Goal: Task Accomplishment & Management: Use online tool/utility

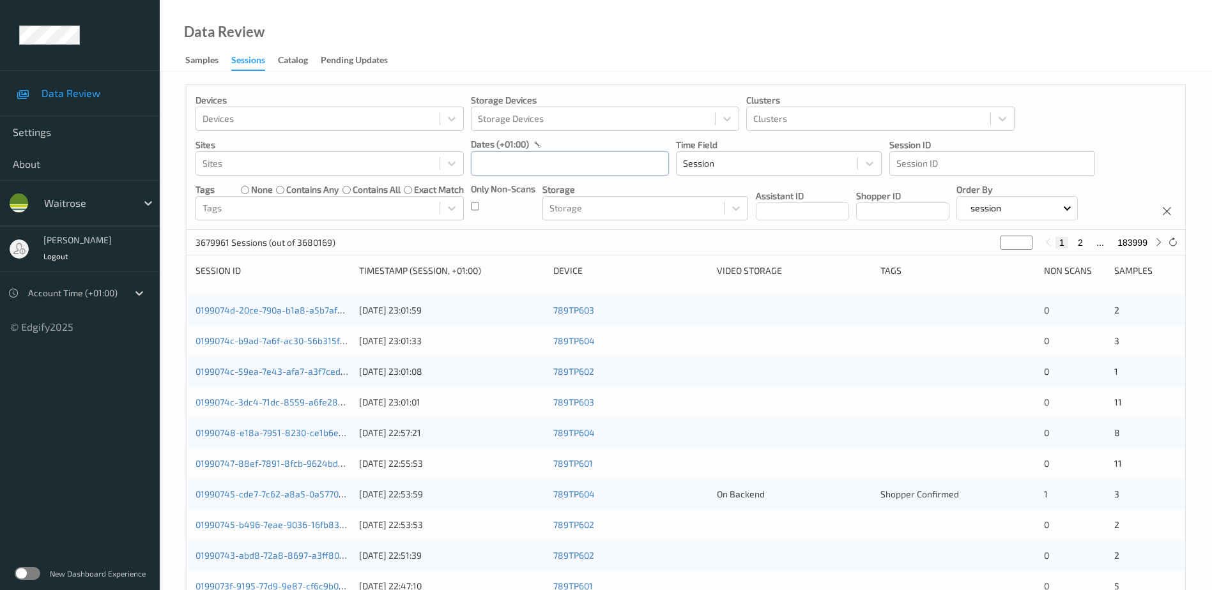
click at [486, 155] on input "text" at bounding box center [570, 163] width 198 height 24
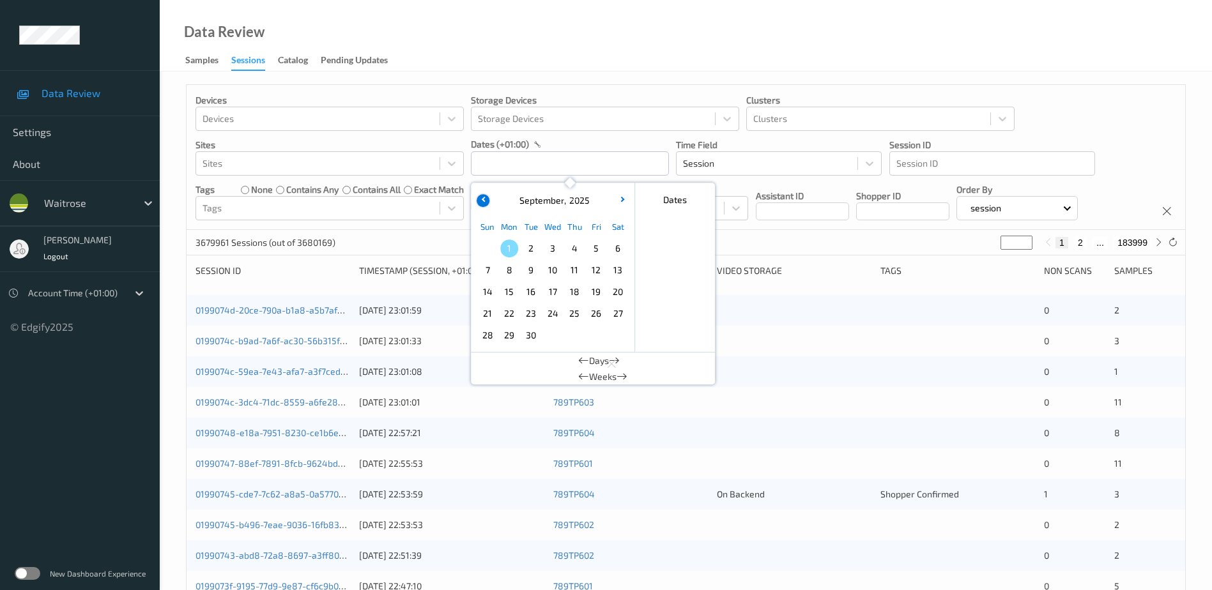
click at [486, 205] on button "button" at bounding box center [483, 200] width 13 height 13
click at [491, 353] on span "31" at bounding box center [487, 357] width 18 height 18
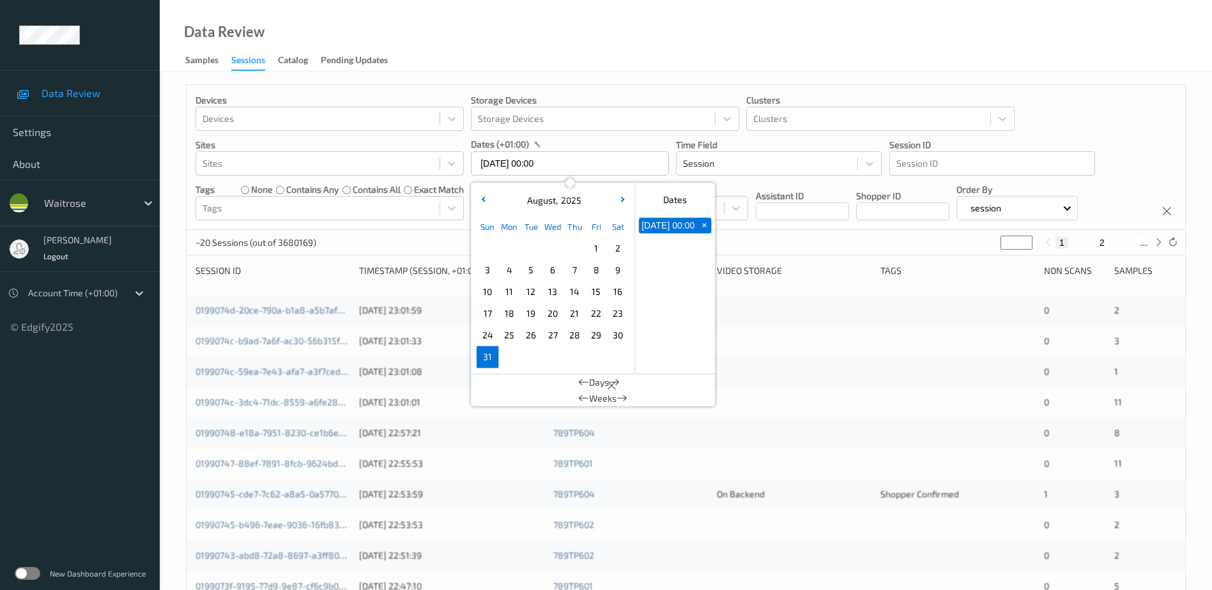
click at [491, 353] on span "31" at bounding box center [487, 357] width 18 height 18
type input "[DATE] 00:00 -> [DATE] 23:59"
click at [525, 26] on div "Data Review Samples Sessions Catalog Pending Updates" at bounding box center [686, 36] width 1052 height 72
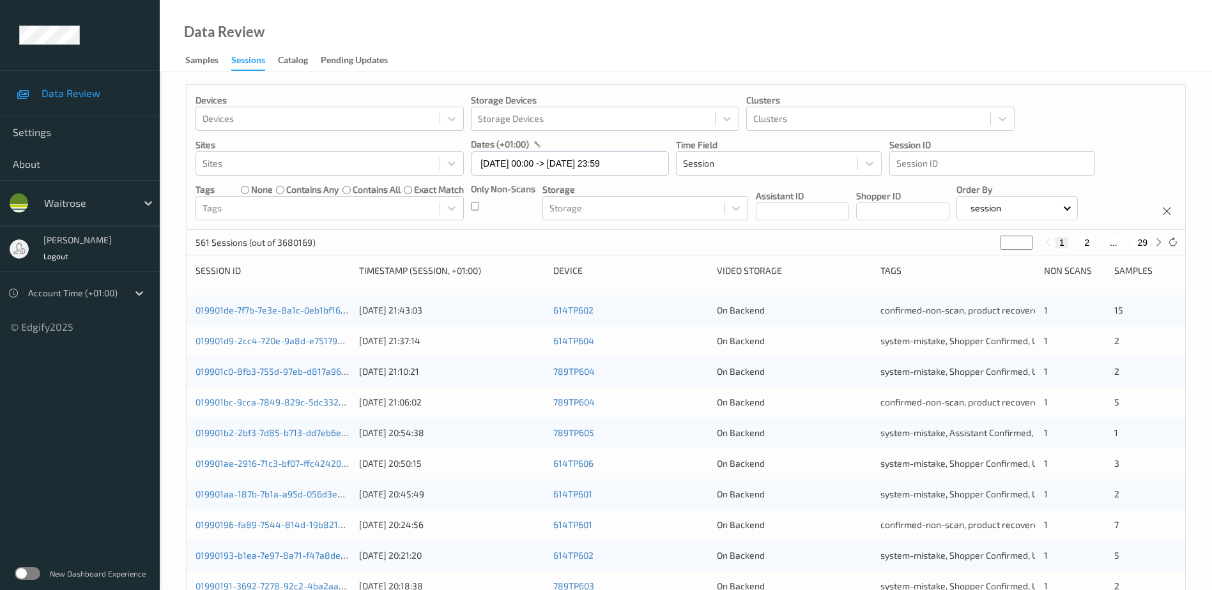
drag, startPoint x: 1011, startPoint y: 243, endPoint x: 986, endPoint y: 250, distance: 26.1
click at [986, 250] on div "561 Sessions (out of 3680169) * 1 2 ... 29" at bounding box center [686, 243] width 998 height 26
type input "*"
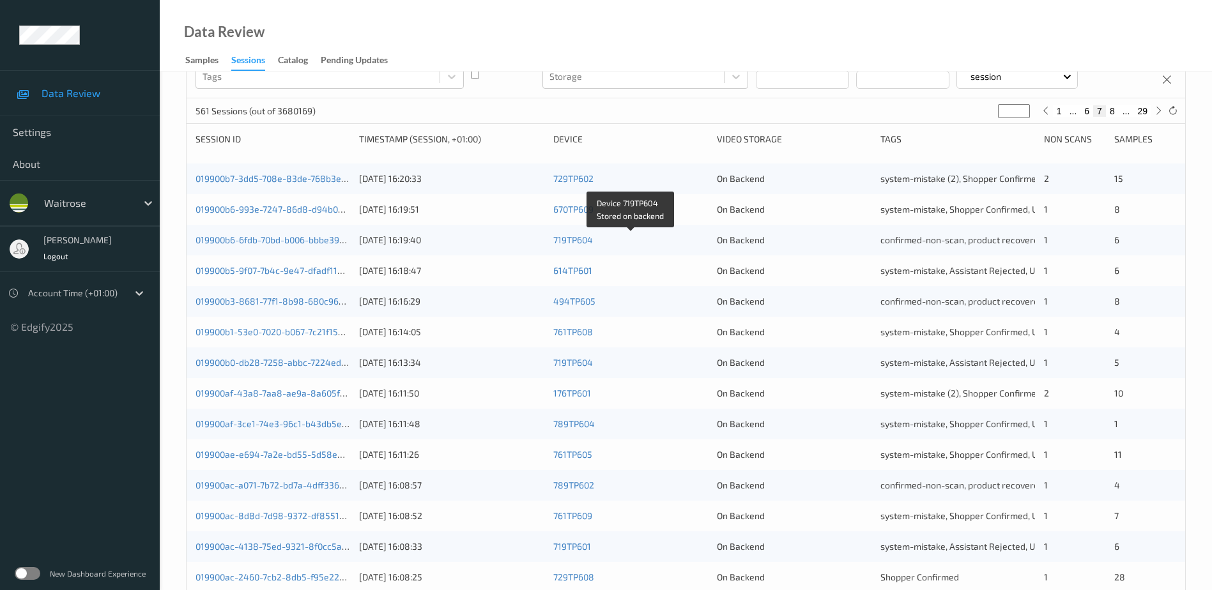
scroll to position [371, 0]
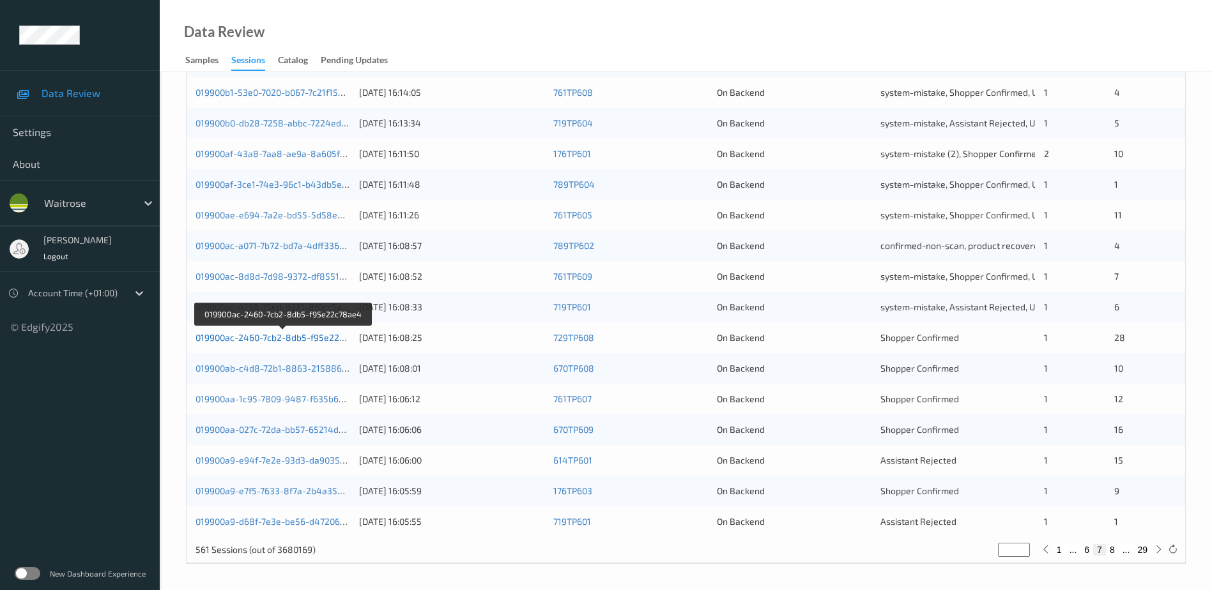
type input "*"
click at [294, 337] on link "019900ac-2460-7cb2-8db5-f95e22c78ae4" at bounding box center [282, 337] width 174 height 11
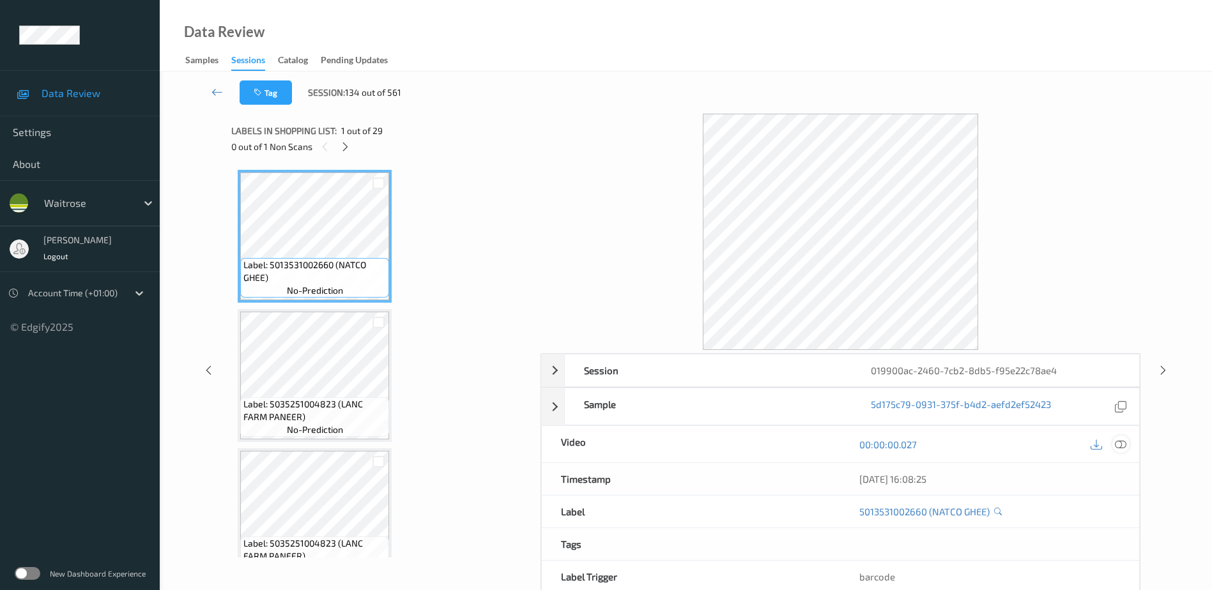
click at [1123, 444] on icon at bounding box center [1120, 444] width 11 height 11
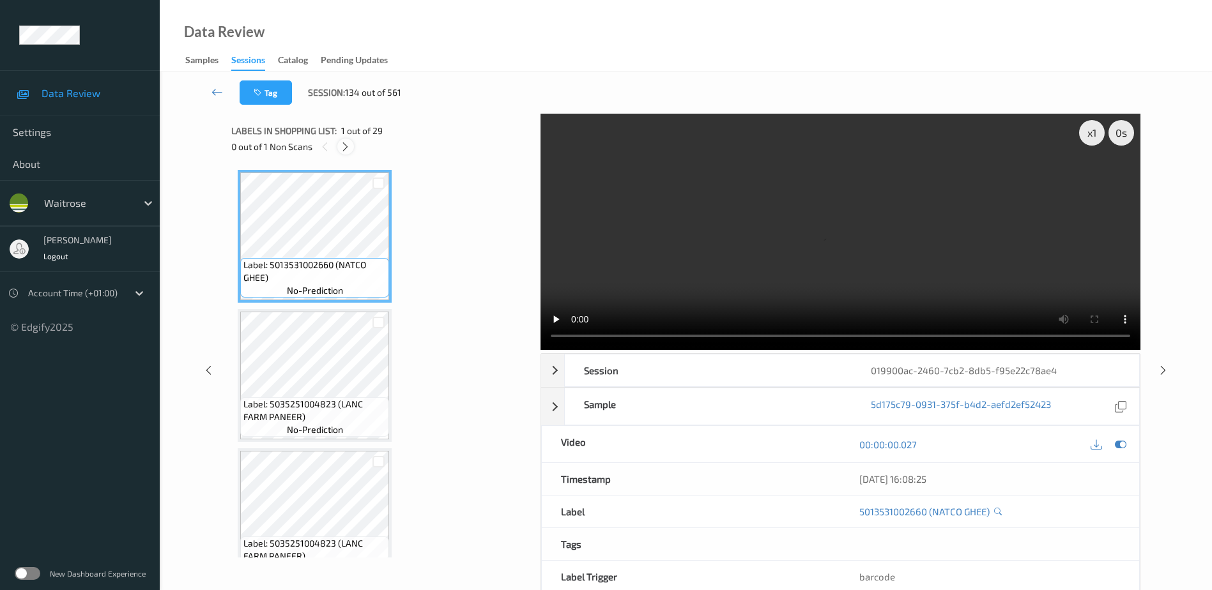
click at [347, 140] on div at bounding box center [345, 147] width 16 height 16
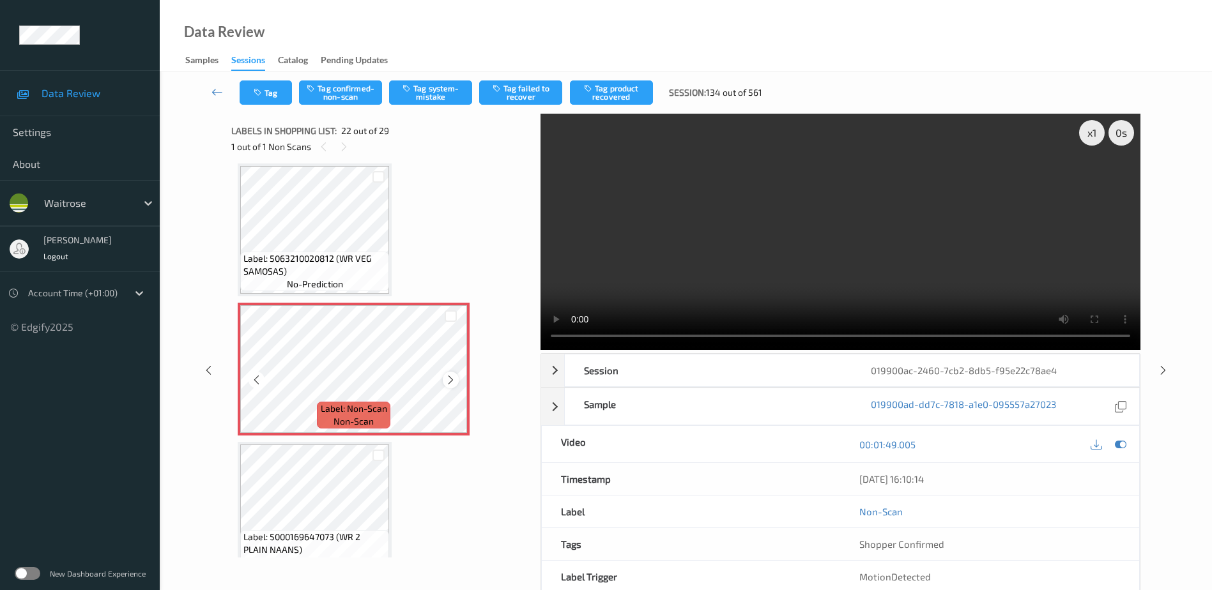
click at [445, 378] on div at bounding box center [451, 380] width 16 height 16
click at [844, 283] on video at bounding box center [840, 232] width 600 height 236
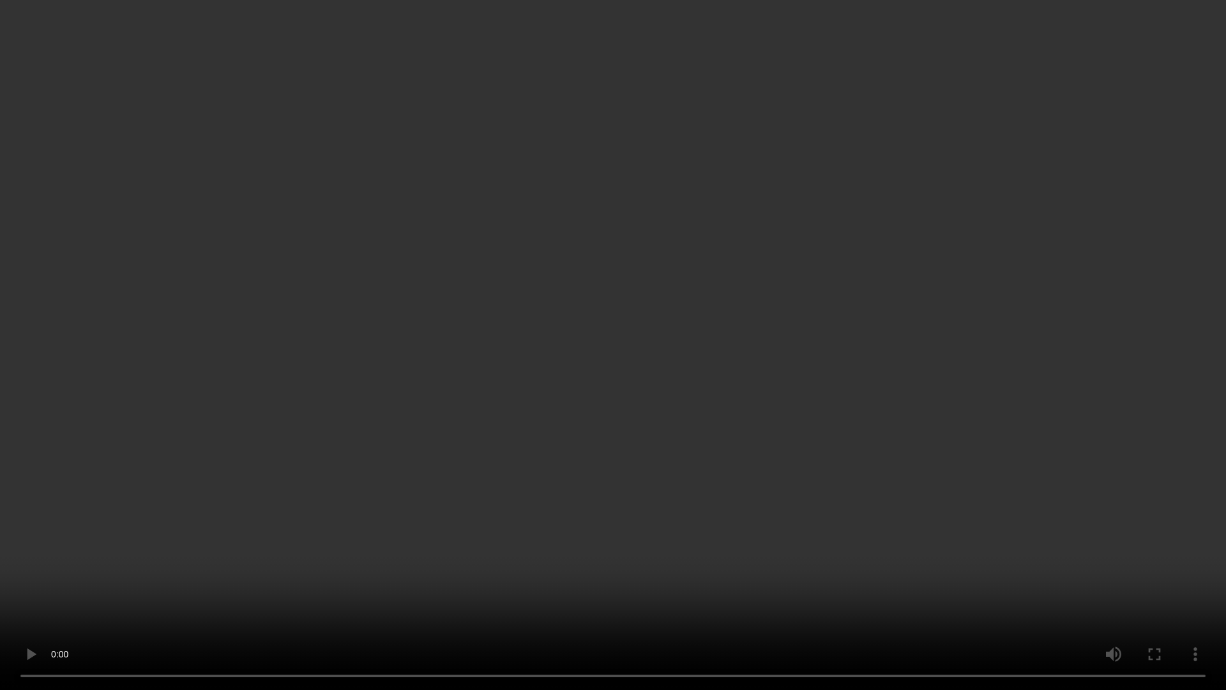
click at [870, 508] on video at bounding box center [613, 345] width 1226 height 690
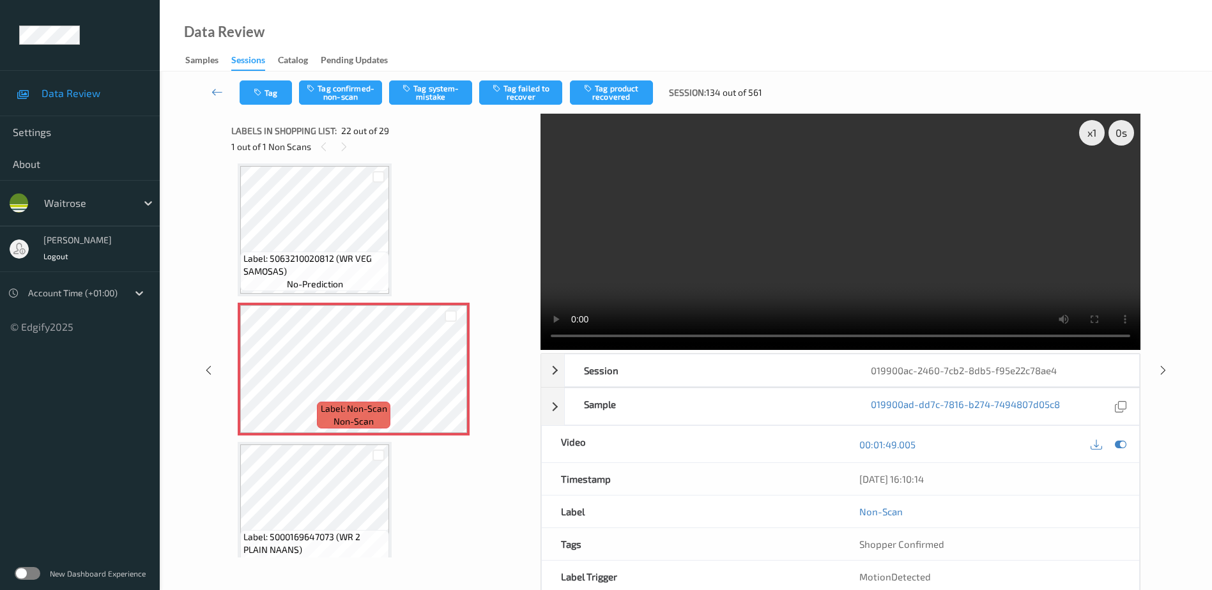
click at [887, 275] on video at bounding box center [840, 232] width 600 height 236
click at [449, 379] on icon at bounding box center [450, 379] width 11 height 11
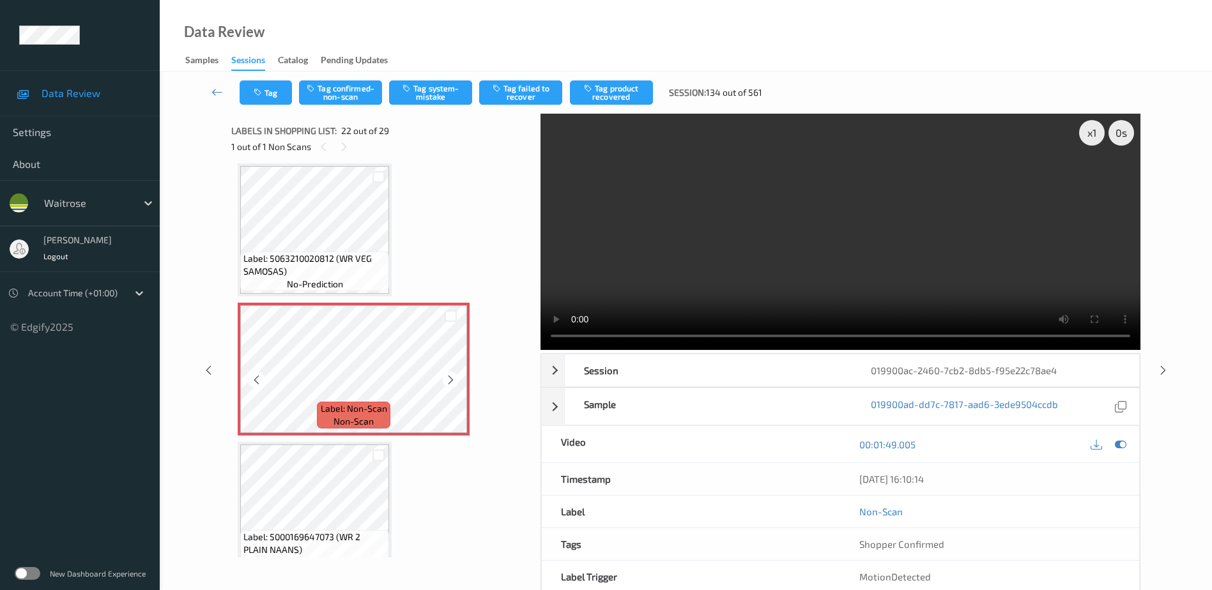
click at [449, 379] on icon at bounding box center [450, 379] width 11 height 11
click at [337, 93] on button "Tag confirmed-non-scan" at bounding box center [340, 92] width 83 height 24
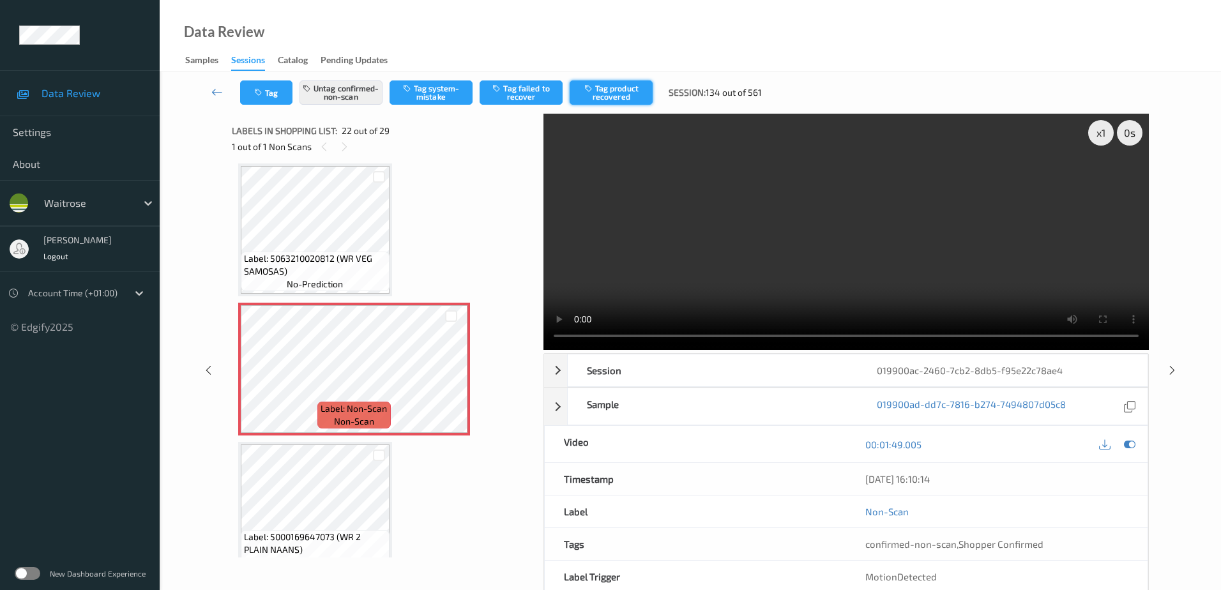
click at [630, 93] on button "Tag product recovered" at bounding box center [611, 92] width 83 height 24
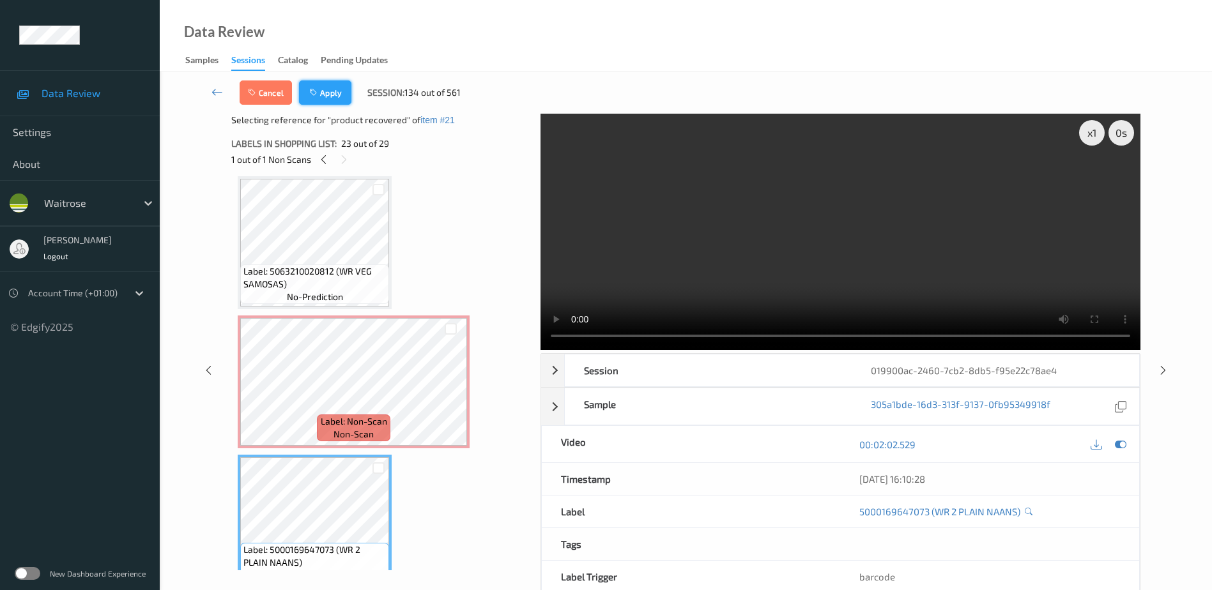
click at [334, 91] on button "Apply" at bounding box center [325, 92] width 52 height 24
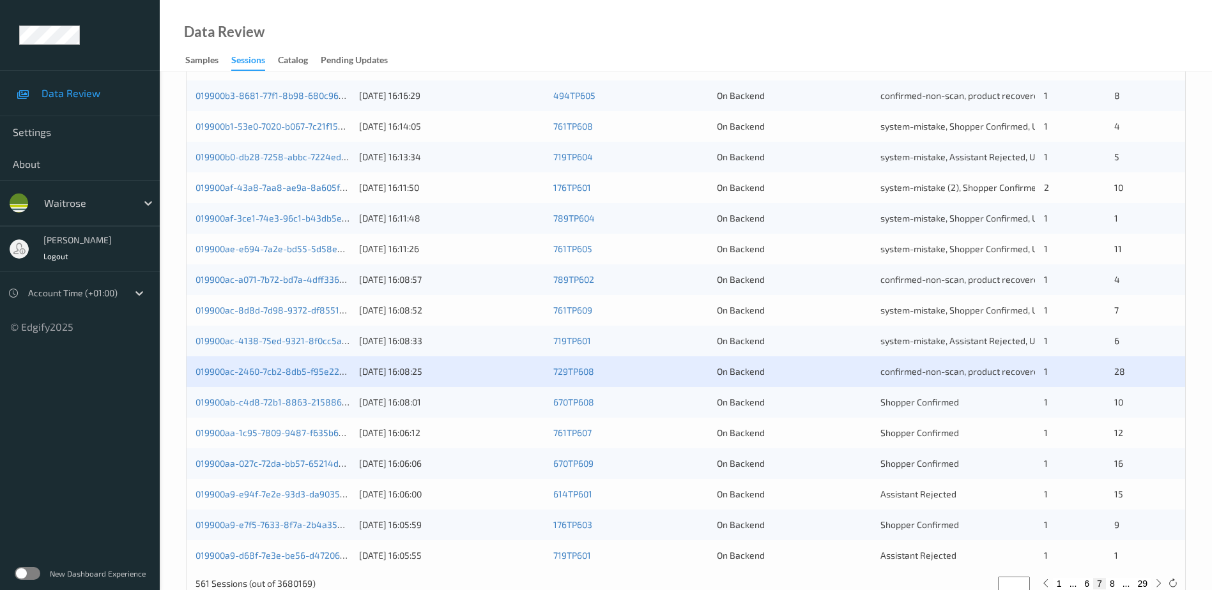
scroll to position [371, 0]
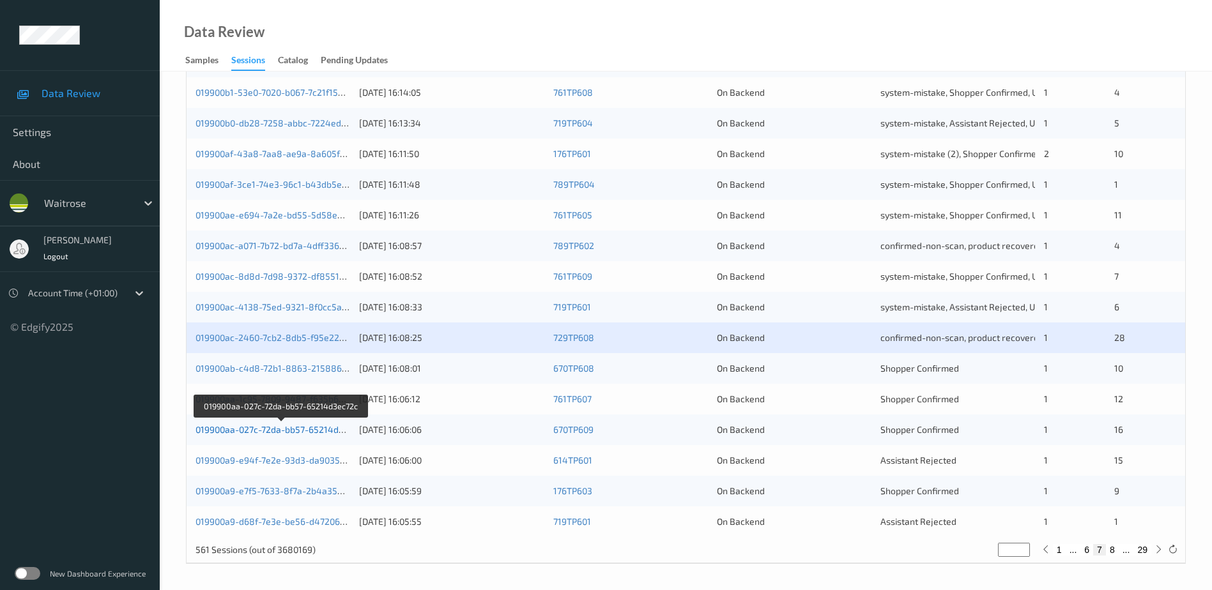
click at [268, 432] on link "019900aa-027c-72da-bb57-65214d3ec72c" at bounding box center [281, 429] width 172 height 11
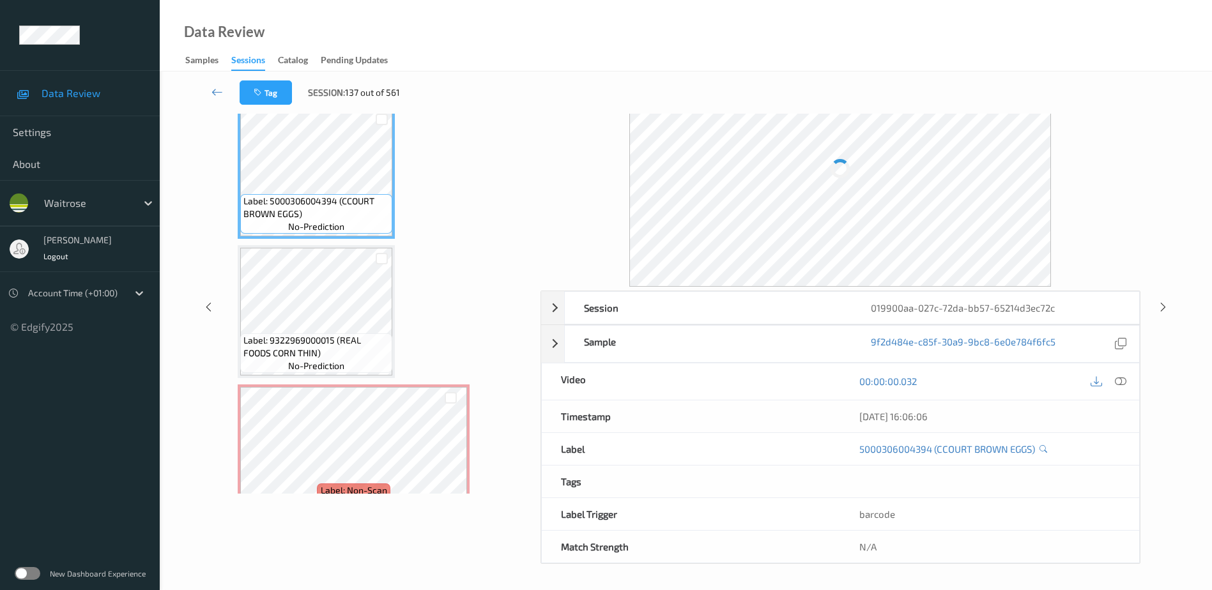
scroll to position [63, 0]
click at [1121, 382] on icon at bounding box center [1120, 381] width 11 height 11
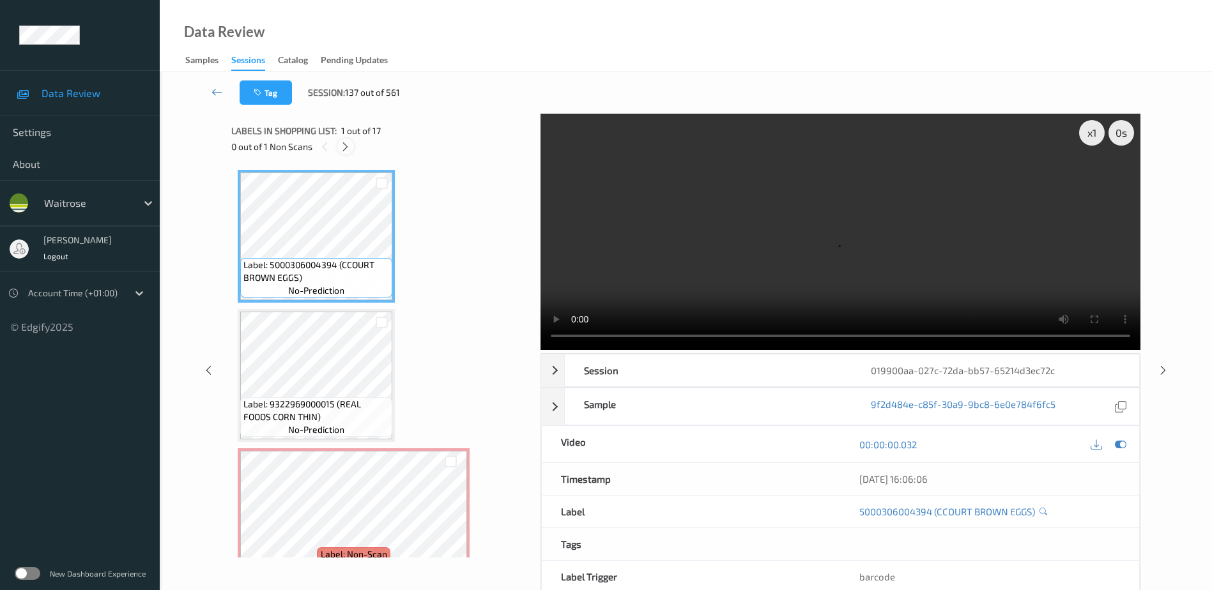
click at [339, 146] on div at bounding box center [345, 147] width 16 height 16
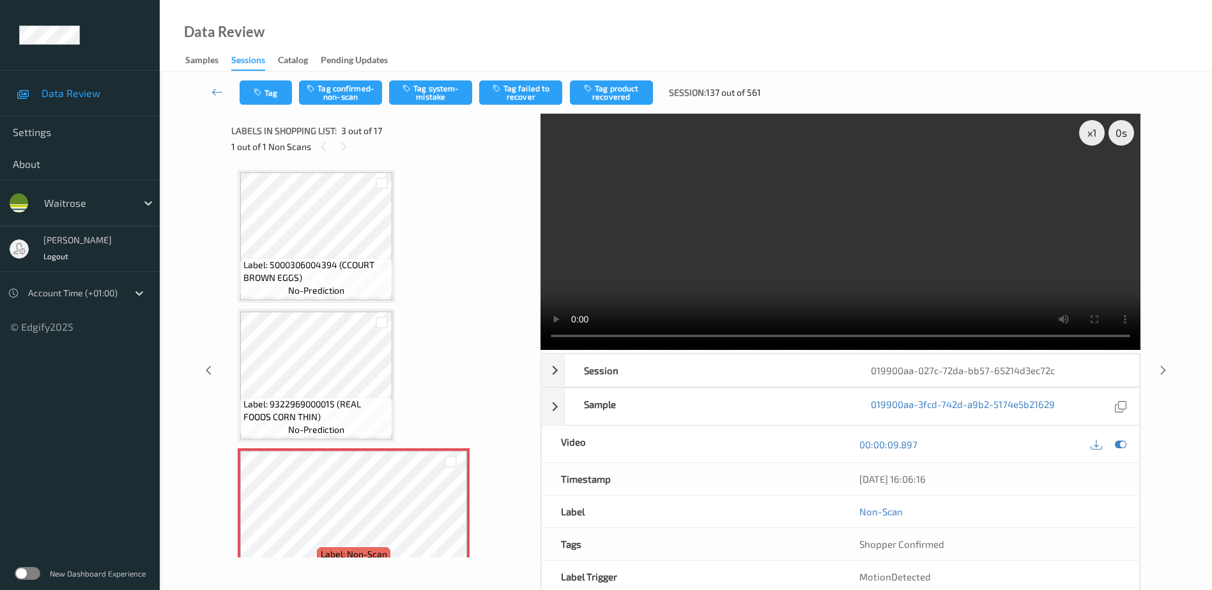
scroll to position [146, 0]
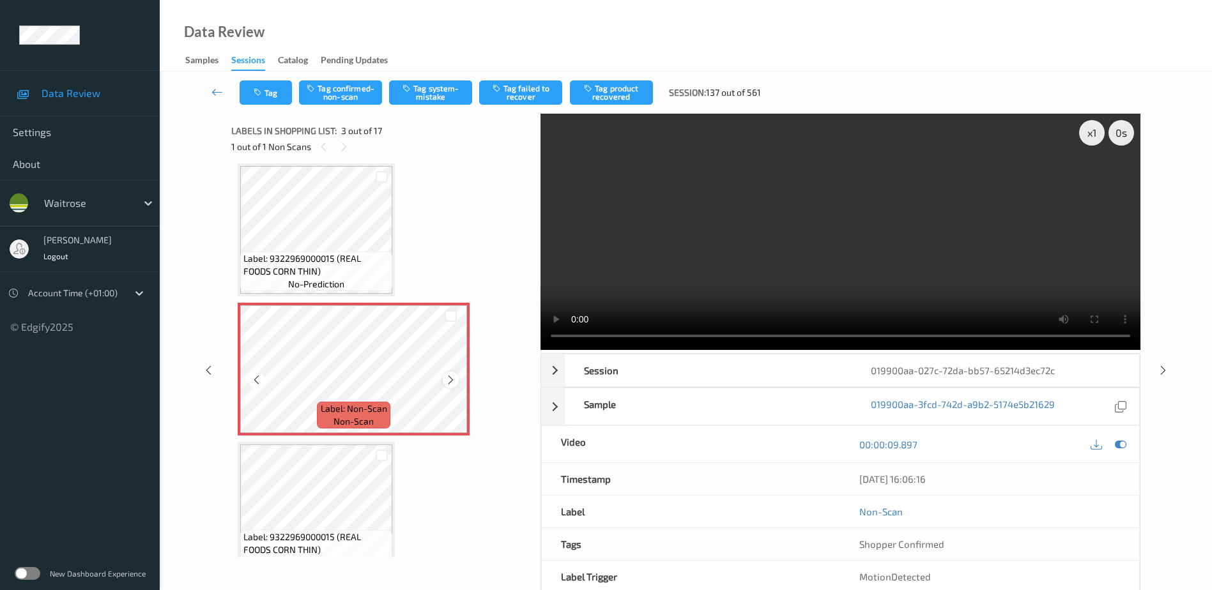
click at [448, 381] on icon at bounding box center [450, 379] width 11 height 11
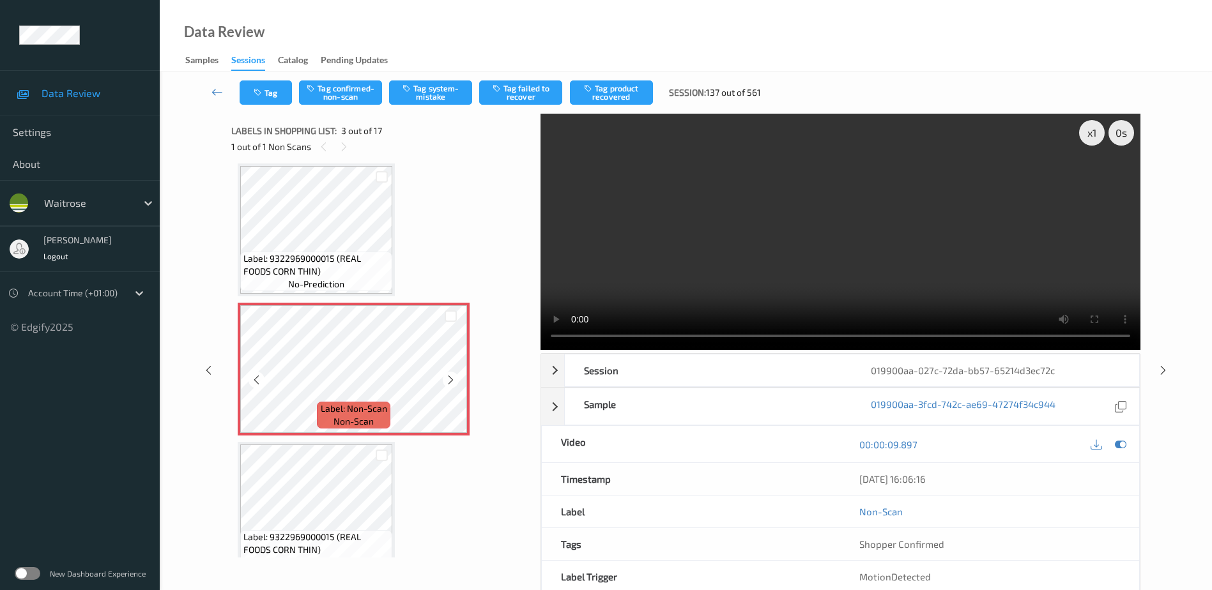
click at [448, 381] on icon at bounding box center [450, 379] width 11 height 11
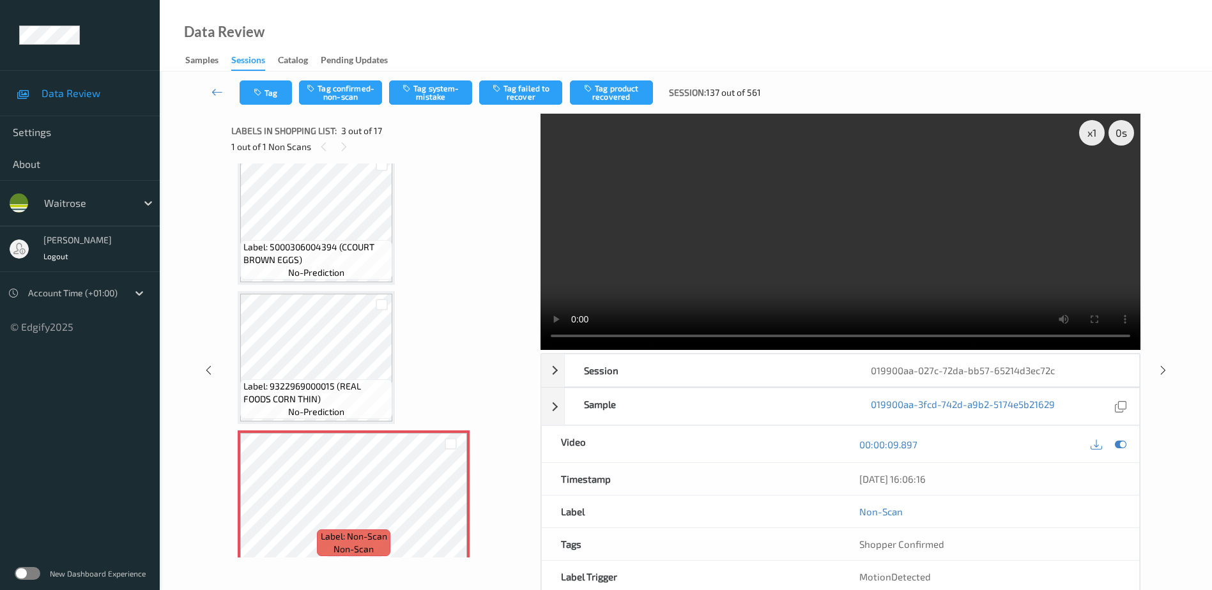
scroll to position [0, 0]
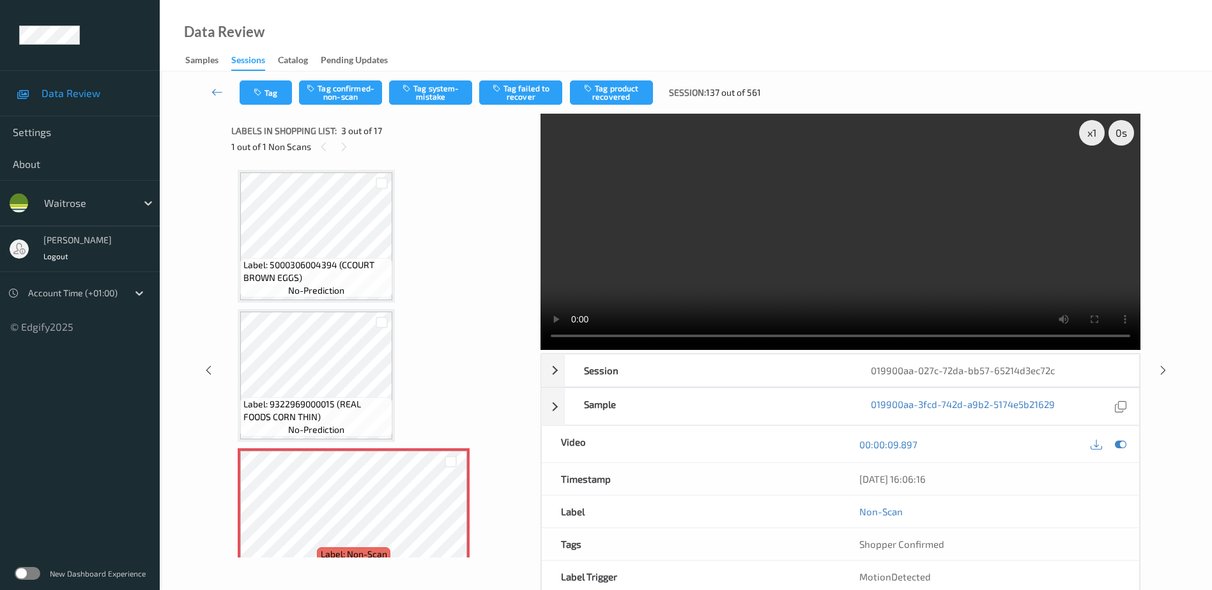
click at [897, 257] on video at bounding box center [840, 232] width 600 height 236
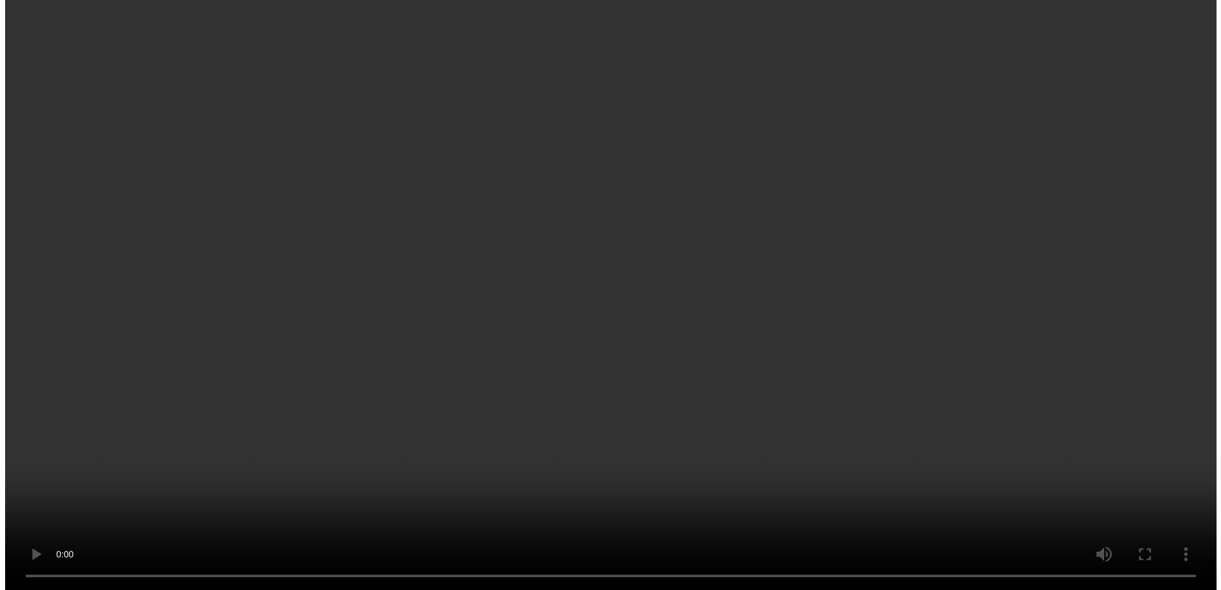
scroll to position [192, 0]
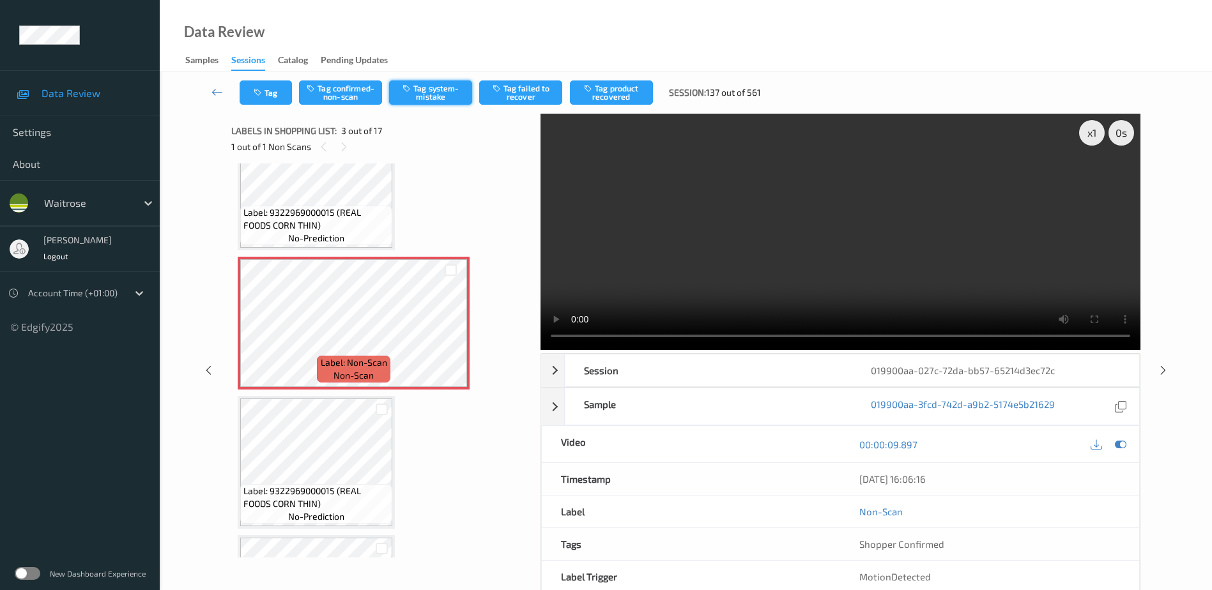
click at [445, 83] on button "Tag system-mistake" at bounding box center [430, 92] width 83 height 24
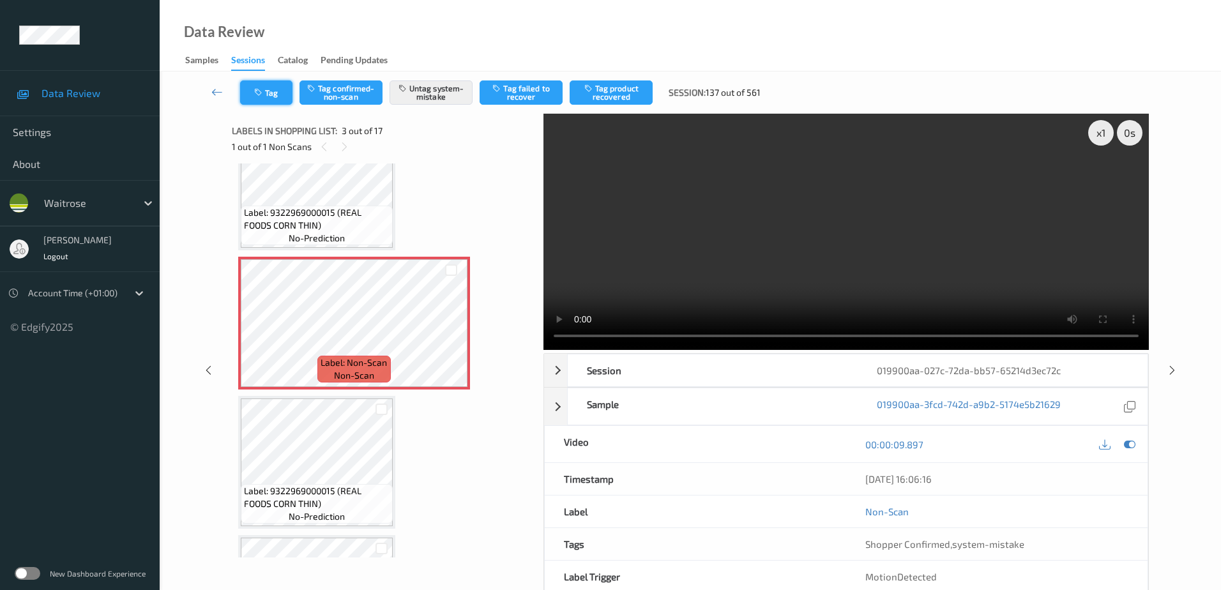
click at [270, 101] on button "Tag" at bounding box center [266, 92] width 52 height 24
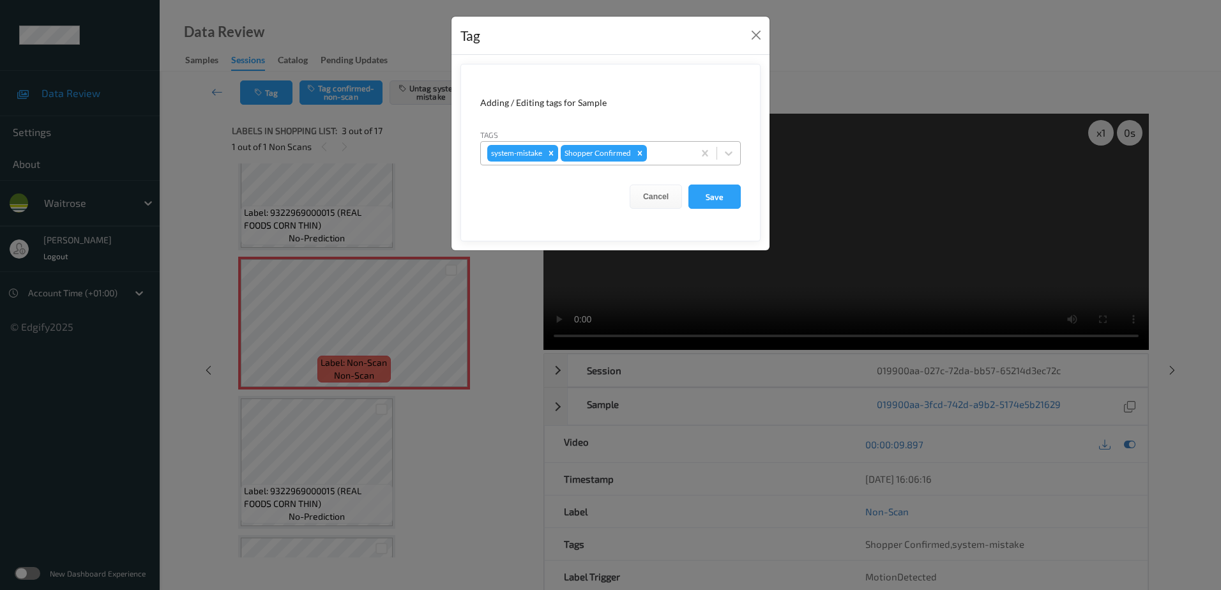
click at [652, 148] on div at bounding box center [669, 153] width 38 height 15
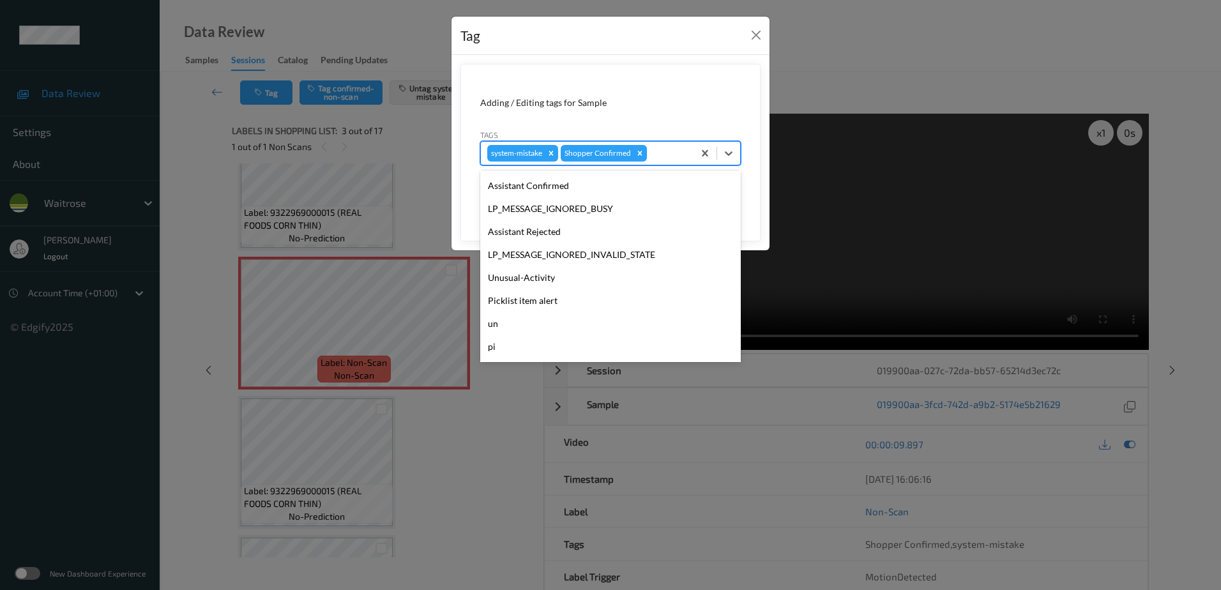
scroll to position [273, 0]
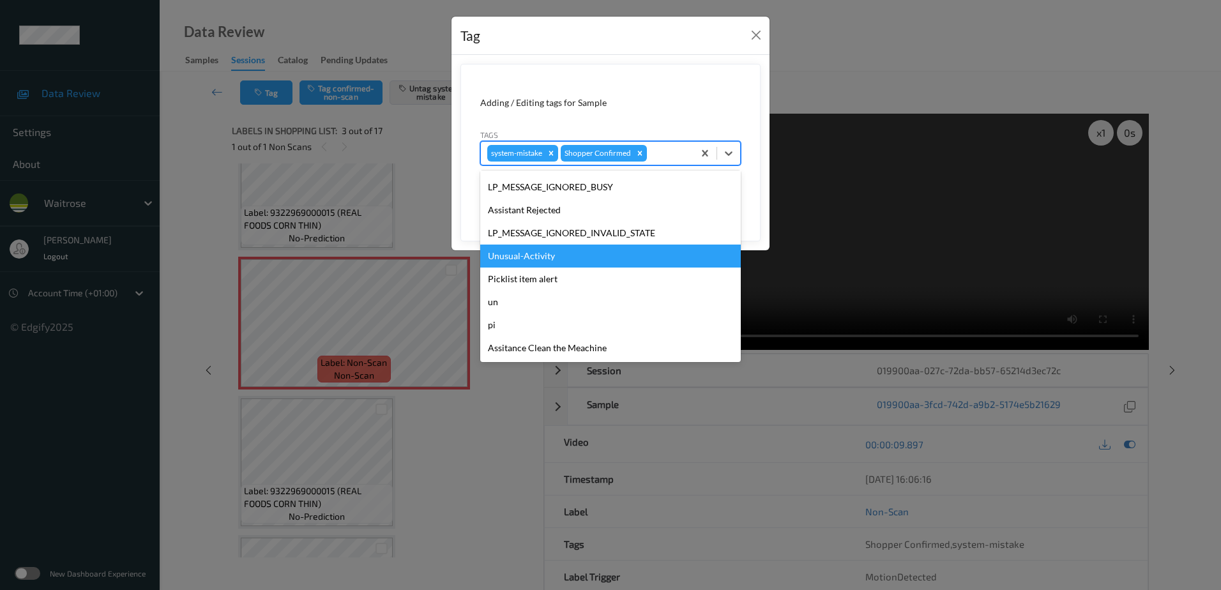
click at [557, 263] on div "Unusual-Activity" at bounding box center [610, 256] width 261 height 23
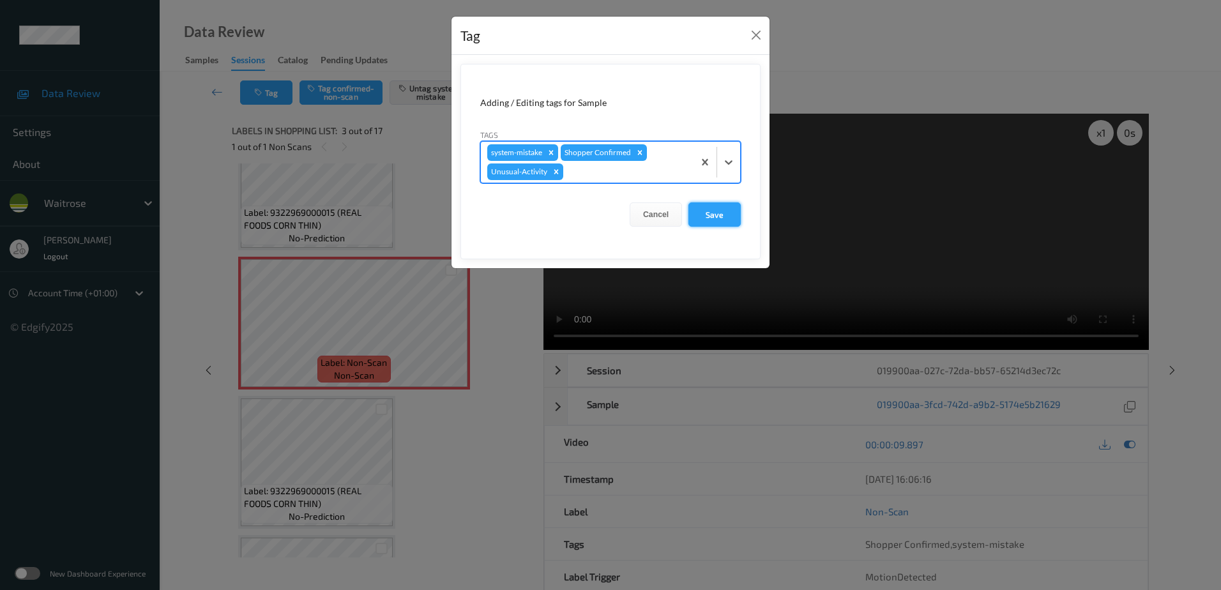
click at [722, 225] on button "Save" at bounding box center [715, 214] width 52 height 24
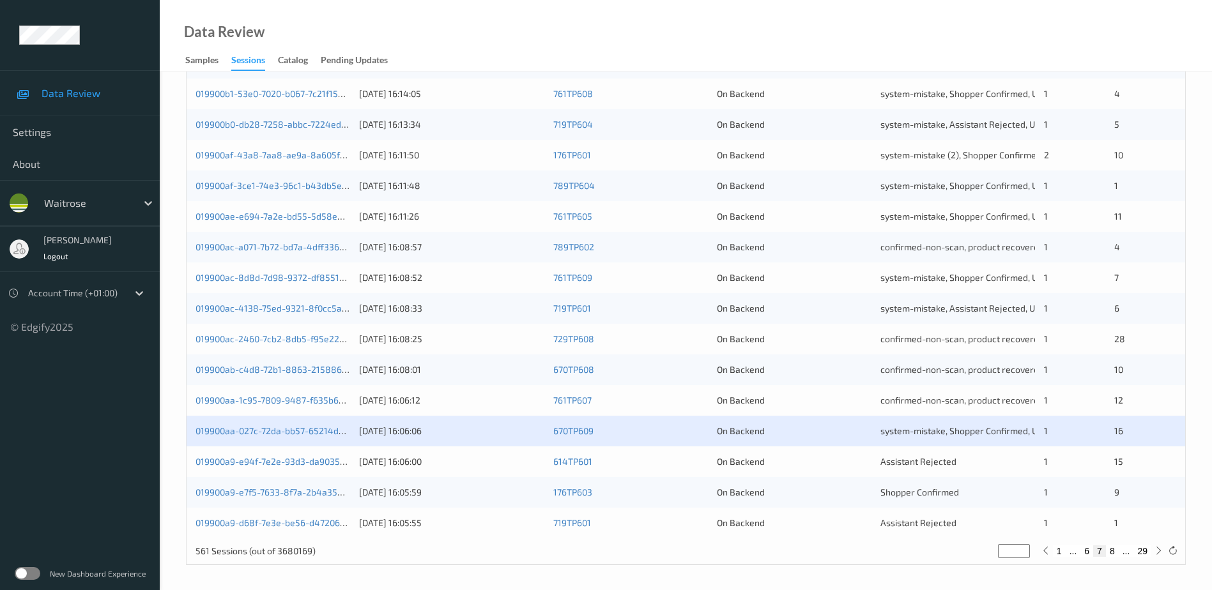
scroll to position [371, 0]
click at [256, 519] on link "019900a9-d68f-7e3e-be56-d4720689f38f" at bounding box center [281, 521] width 172 height 11
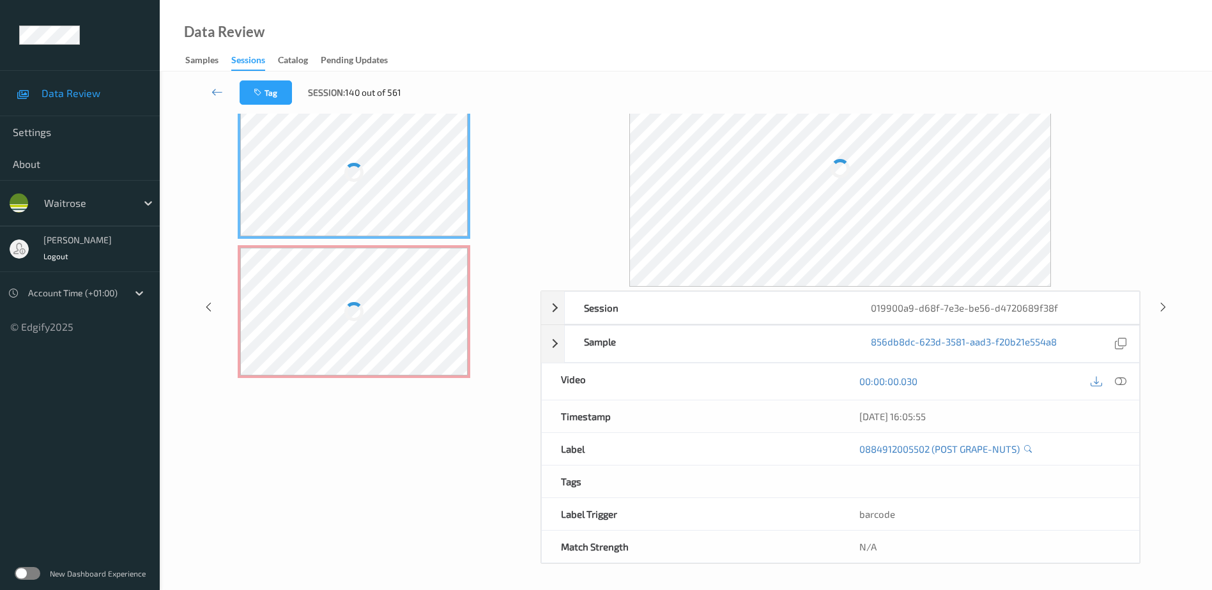
scroll to position [63, 0]
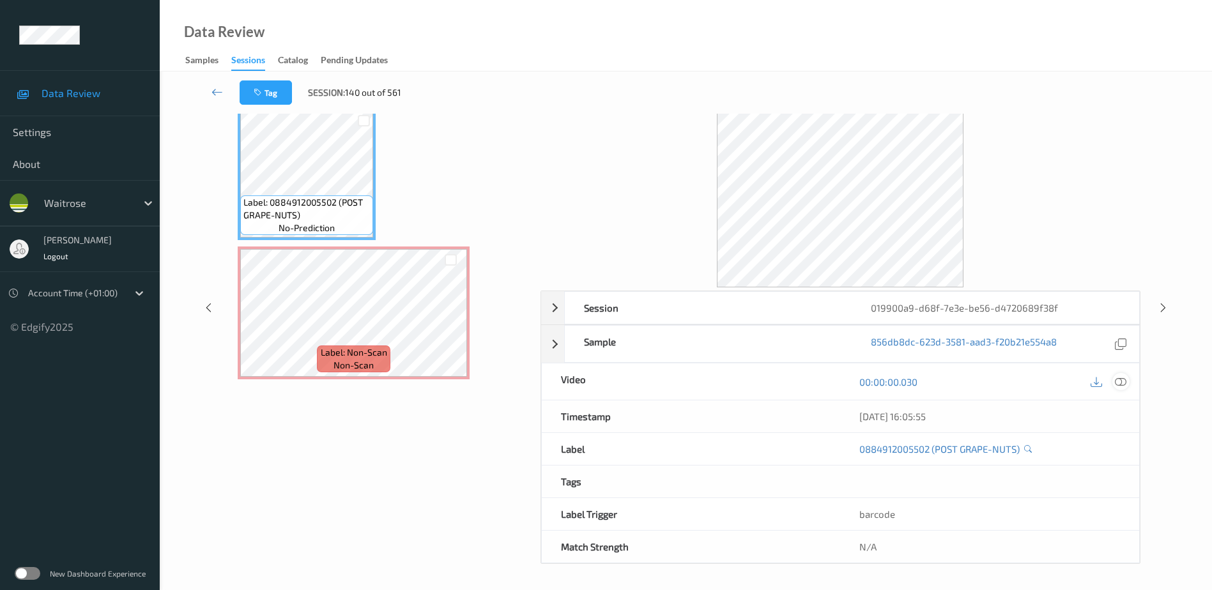
click at [1124, 378] on icon at bounding box center [1120, 381] width 11 height 11
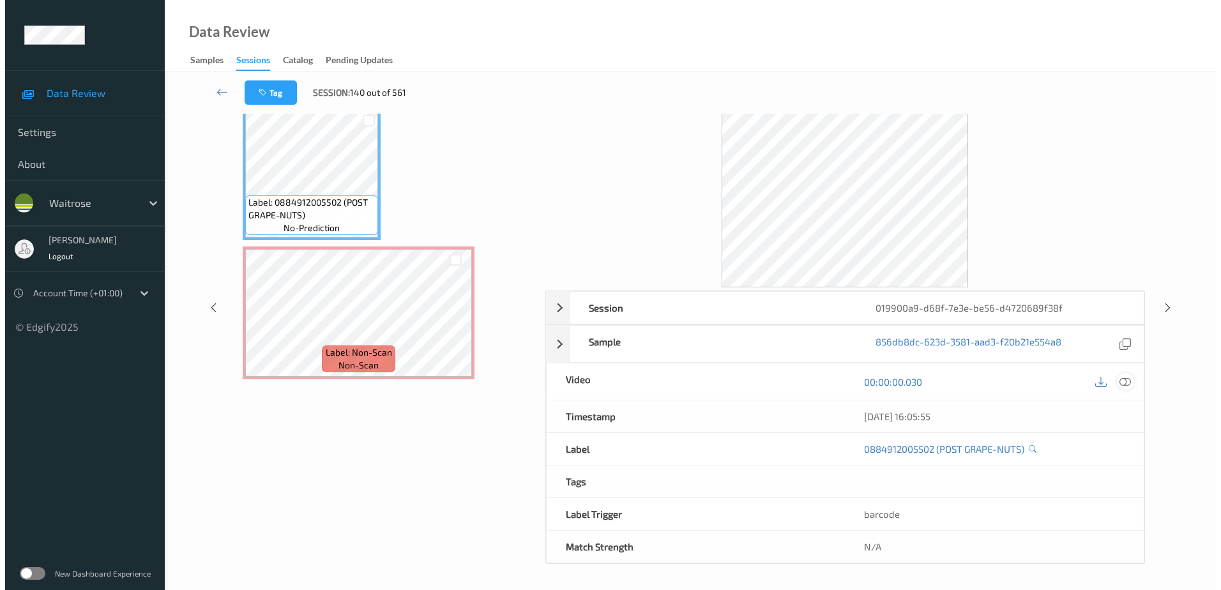
scroll to position [0, 0]
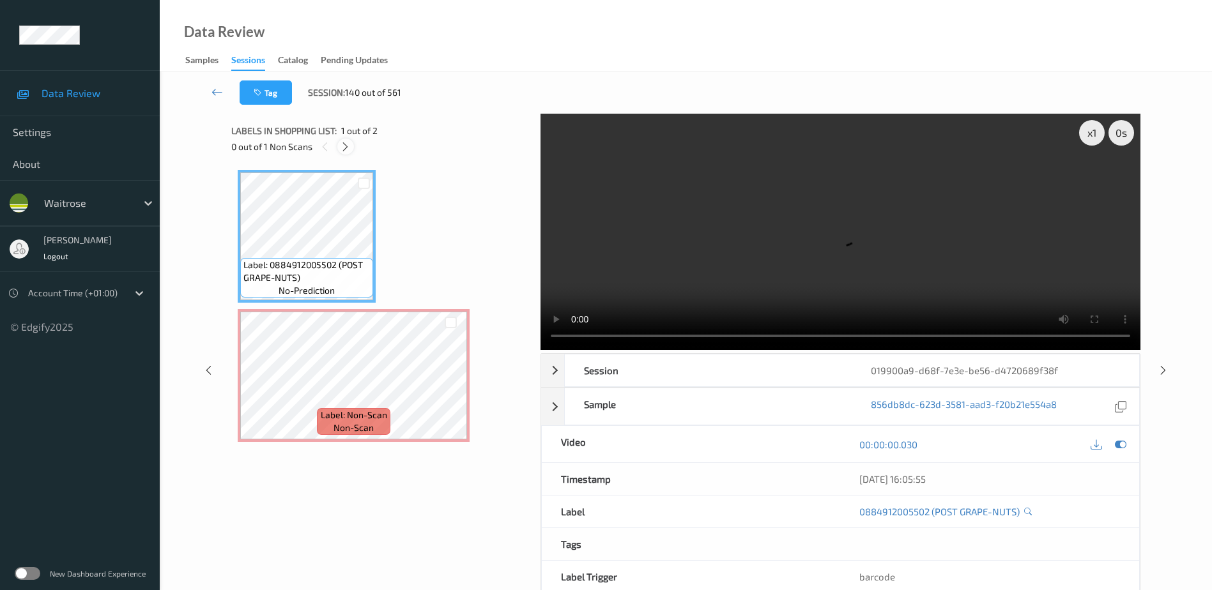
click at [348, 149] on icon at bounding box center [345, 146] width 11 height 11
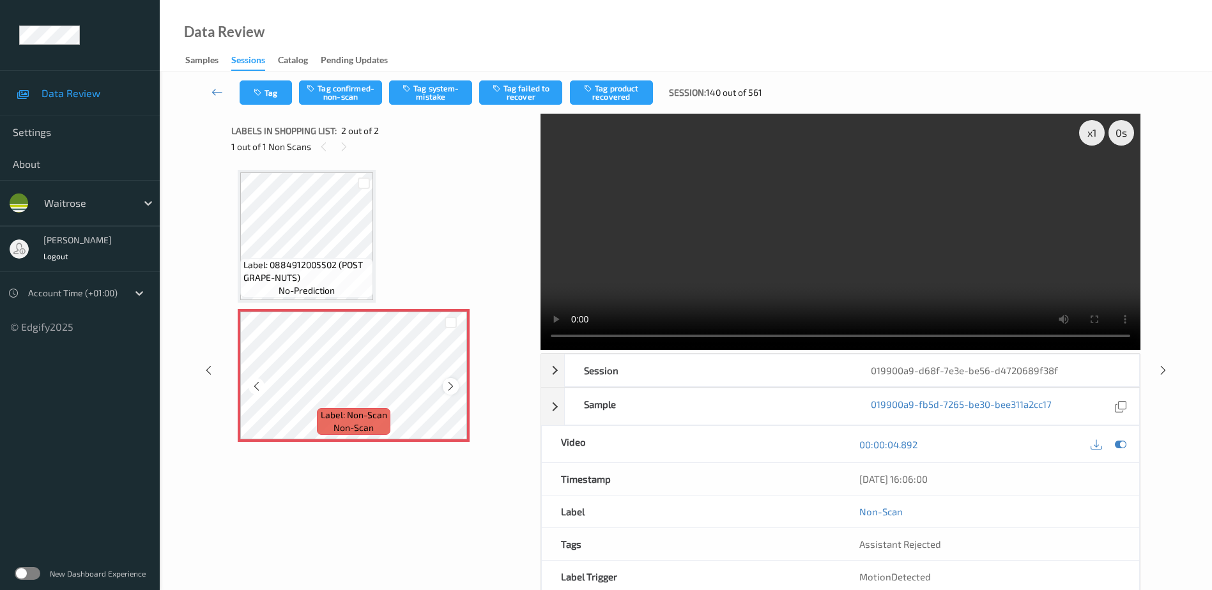
click at [453, 385] on icon at bounding box center [450, 386] width 11 height 11
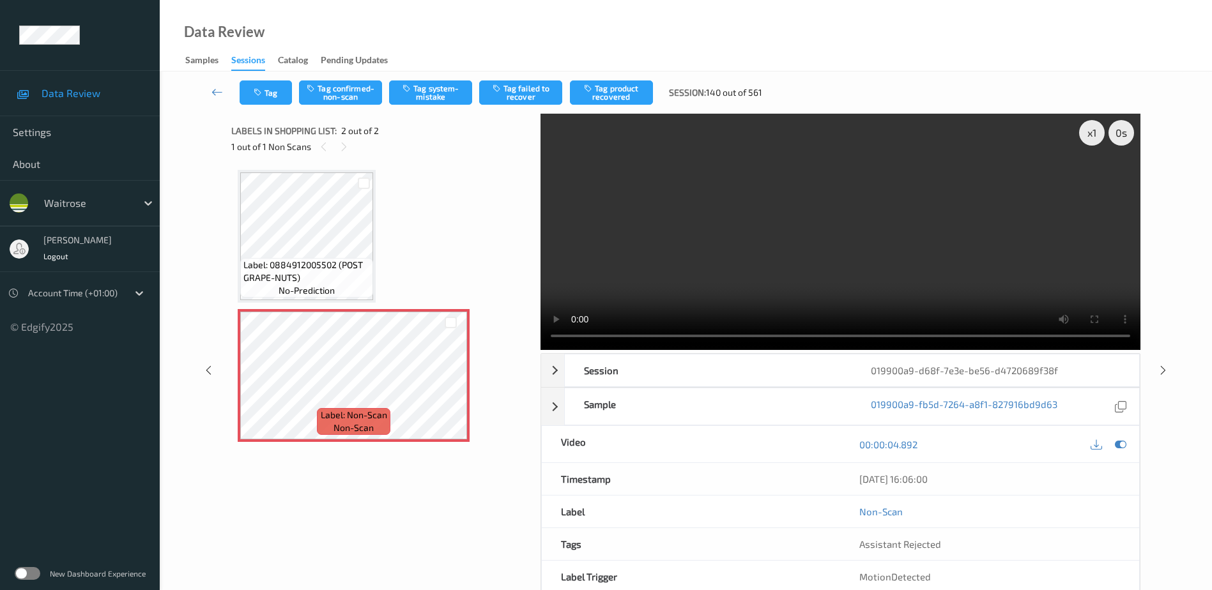
drag, startPoint x: 832, startPoint y: 260, endPoint x: 775, endPoint y: 287, distance: 63.1
click at [832, 260] on video at bounding box center [840, 232] width 600 height 236
click at [427, 88] on button "Tag system-mistake" at bounding box center [430, 92] width 83 height 24
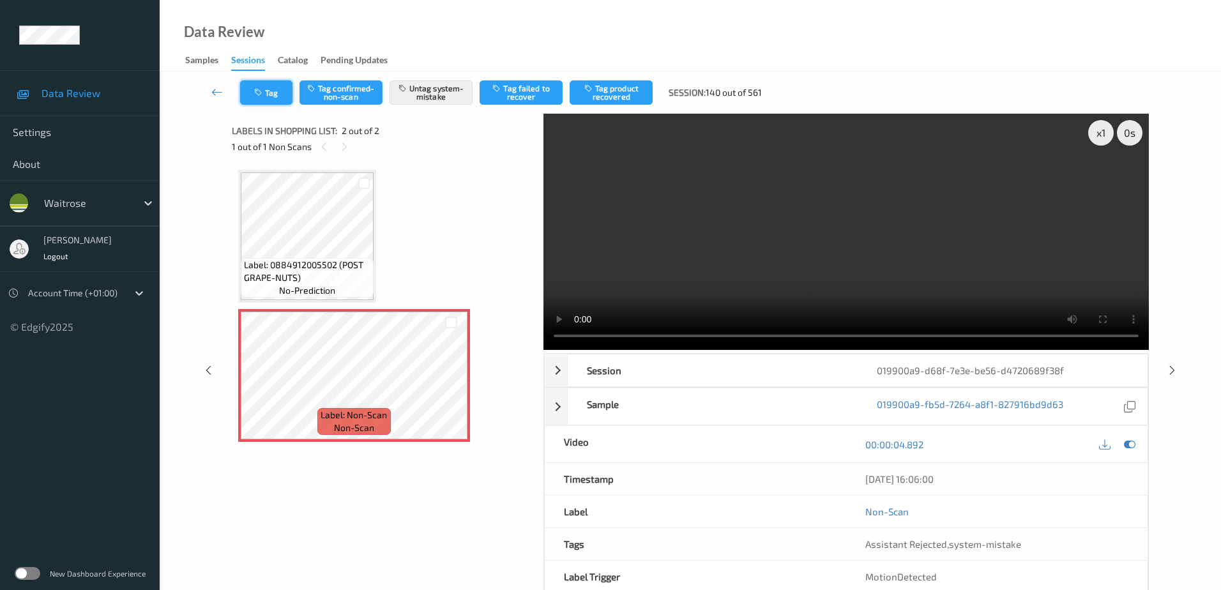
click at [258, 86] on button "Tag" at bounding box center [266, 92] width 52 height 24
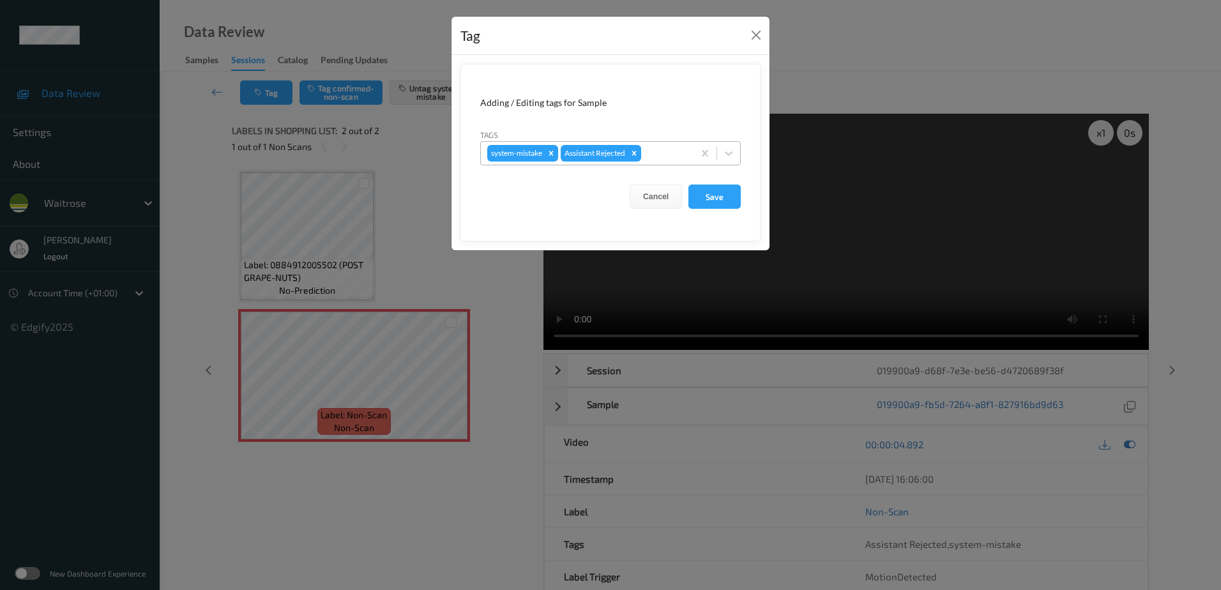
click at [650, 149] on div at bounding box center [665, 153] width 43 height 15
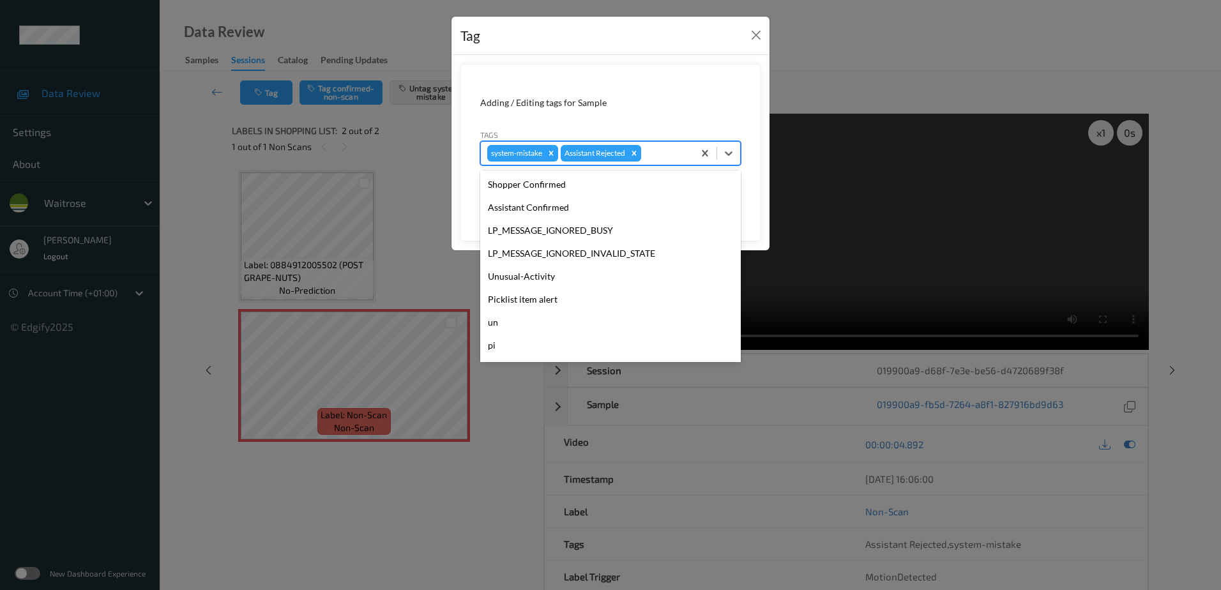
scroll to position [273, 0]
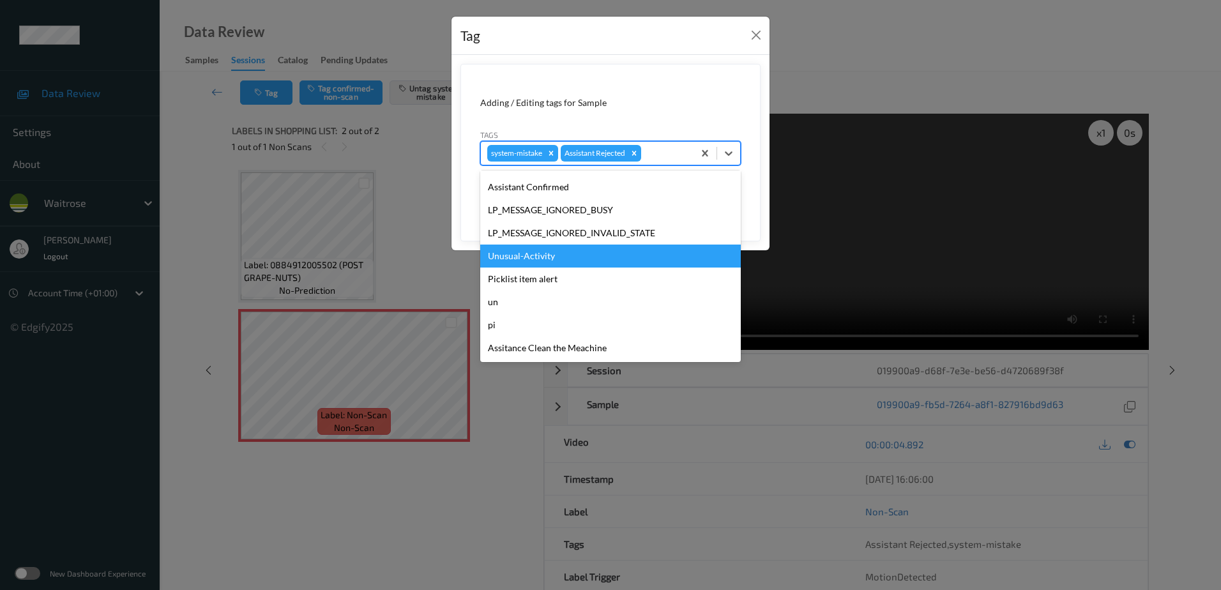
drag, startPoint x: 626, startPoint y: 252, endPoint x: 688, endPoint y: 238, distance: 63.5
click at [627, 252] on div "Unusual-Activity" at bounding box center [610, 256] width 261 height 23
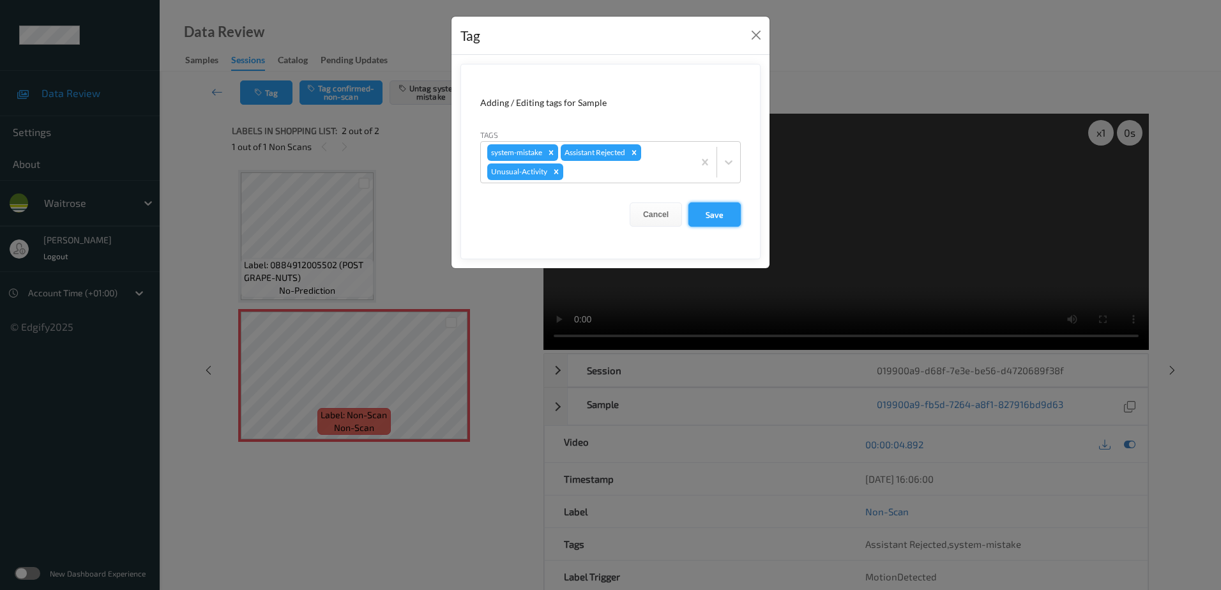
click at [706, 217] on button "Save" at bounding box center [715, 214] width 52 height 24
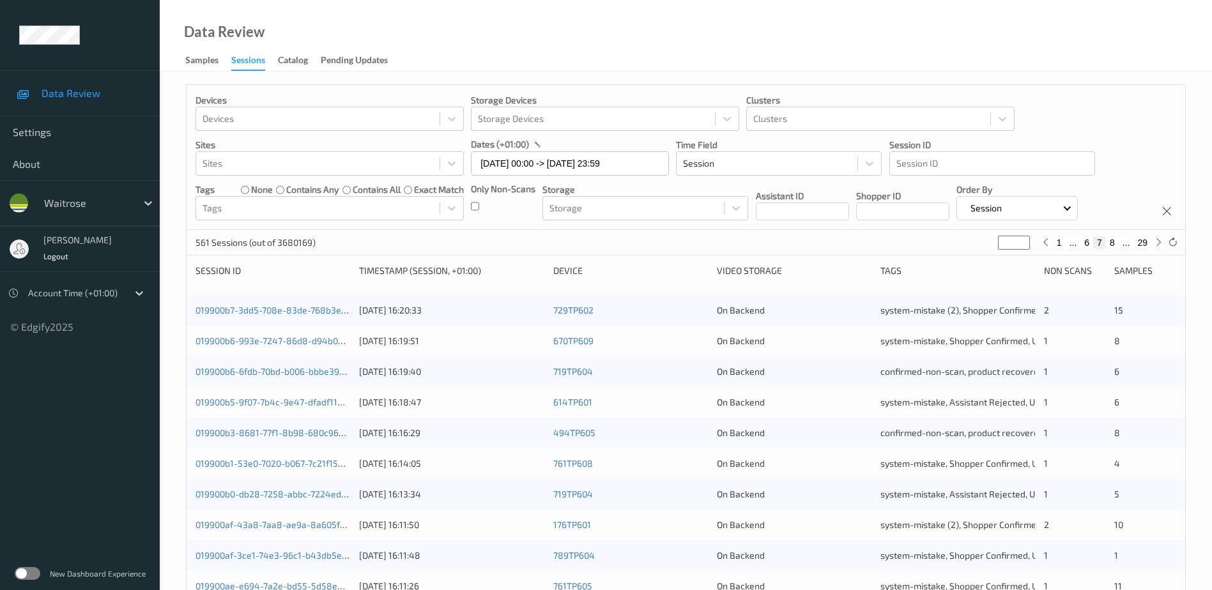
click at [1113, 243] on button "8" at bounding box center [1112, 242] width 13 height 11
type input "*"
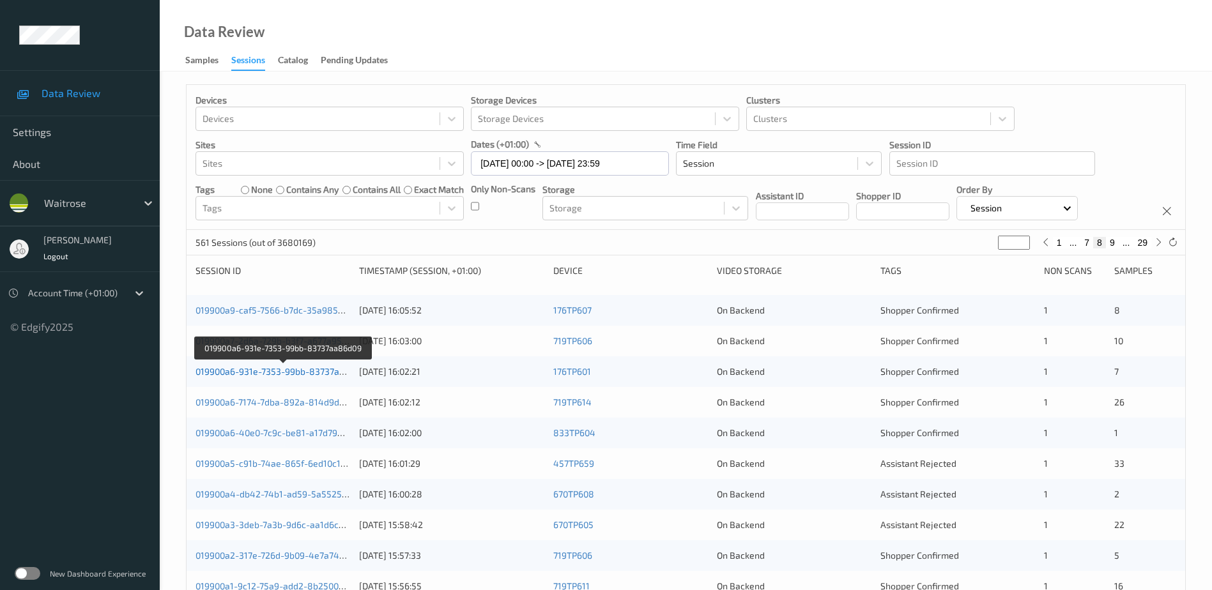
click at [317, 369] on link "019900a6-931e-7353-99bb-83737aa86d09" at bounding box center [282, 371] width 175 height 11
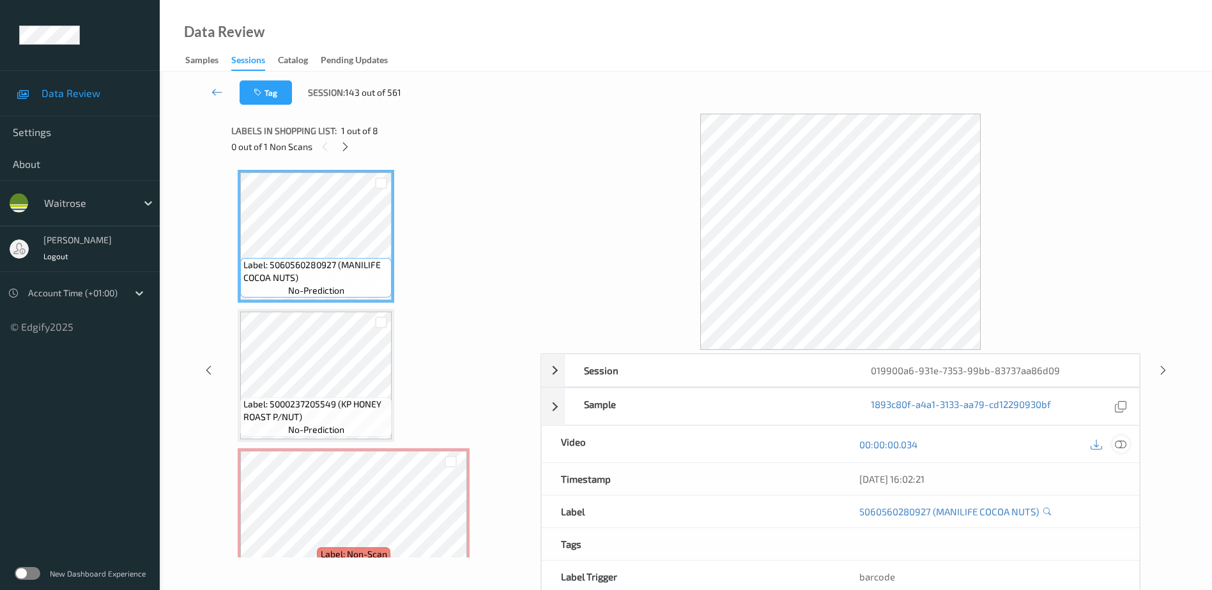
click at [1118, 442] on icon at bounding box center [1120, 444] width 11 height 11
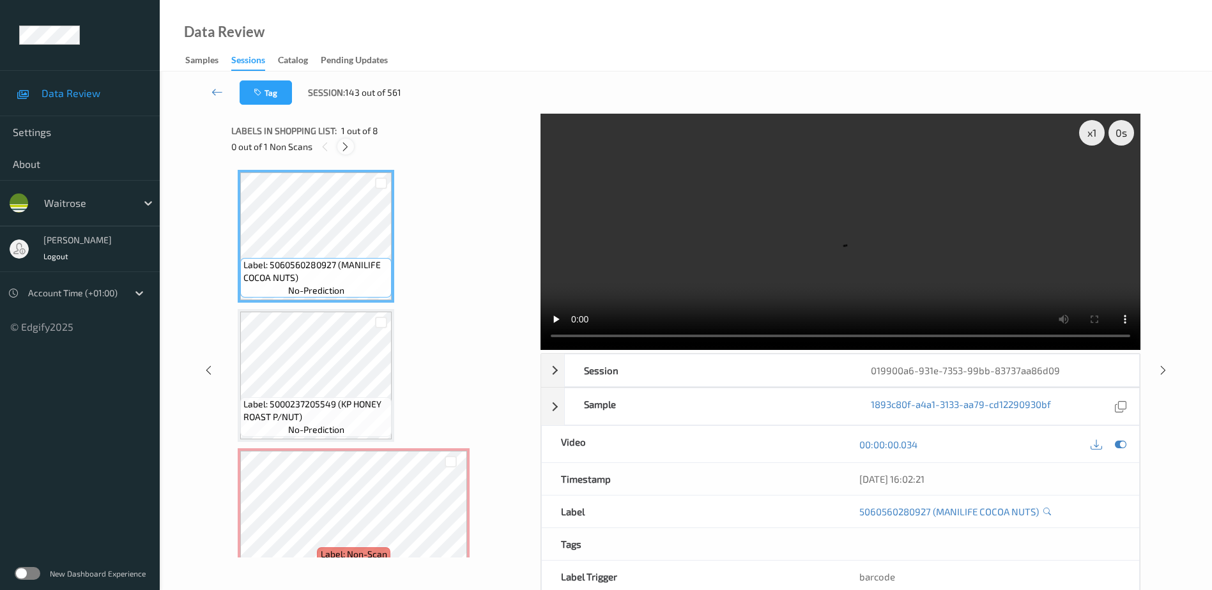
click at [346, 149] on icon at bounding box center [345, 146] width 11 height 11
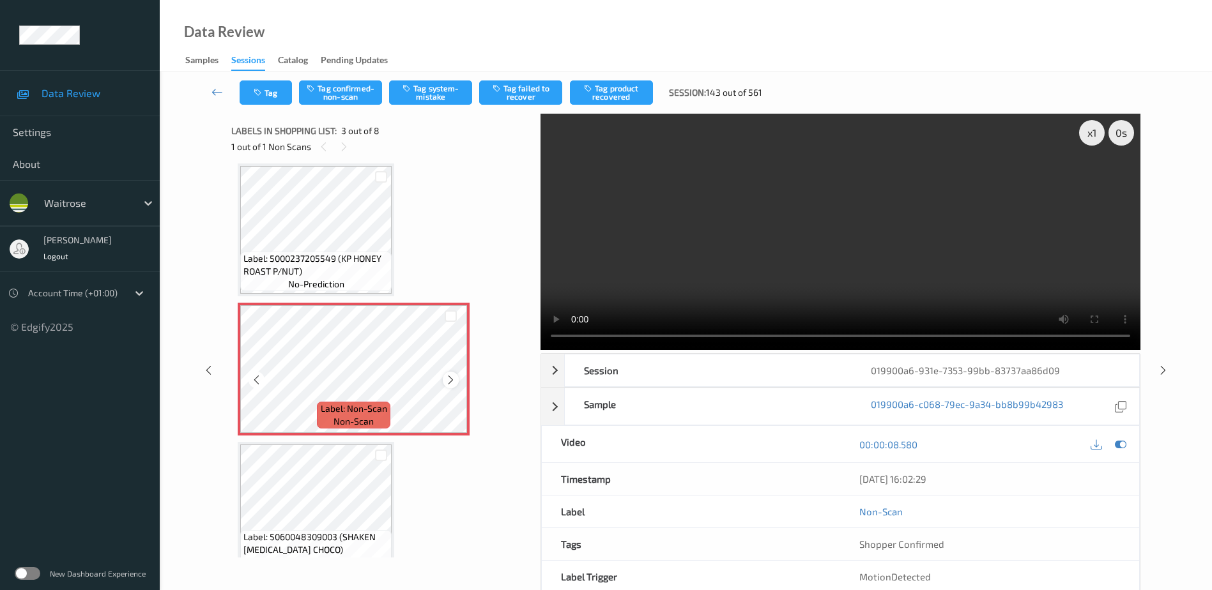
click at [446, 381] on icon at bounding box center [450, 379] width 11 height 11
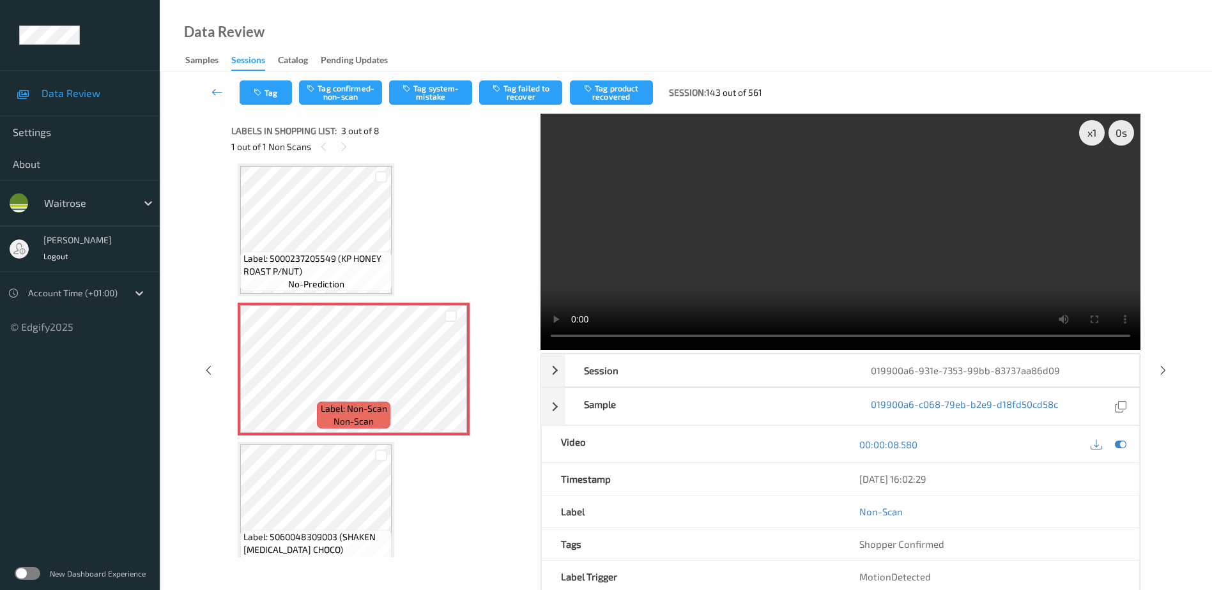
click at [869, 237] on video at bounding box center [840, 232] width 600 height 236
click at [1089, 132] on div "x 1" at bounding box center [1092, 133] width 26 height 26
click at [452, 381] on icon at bounding box center [450, 379] width 11 height 11
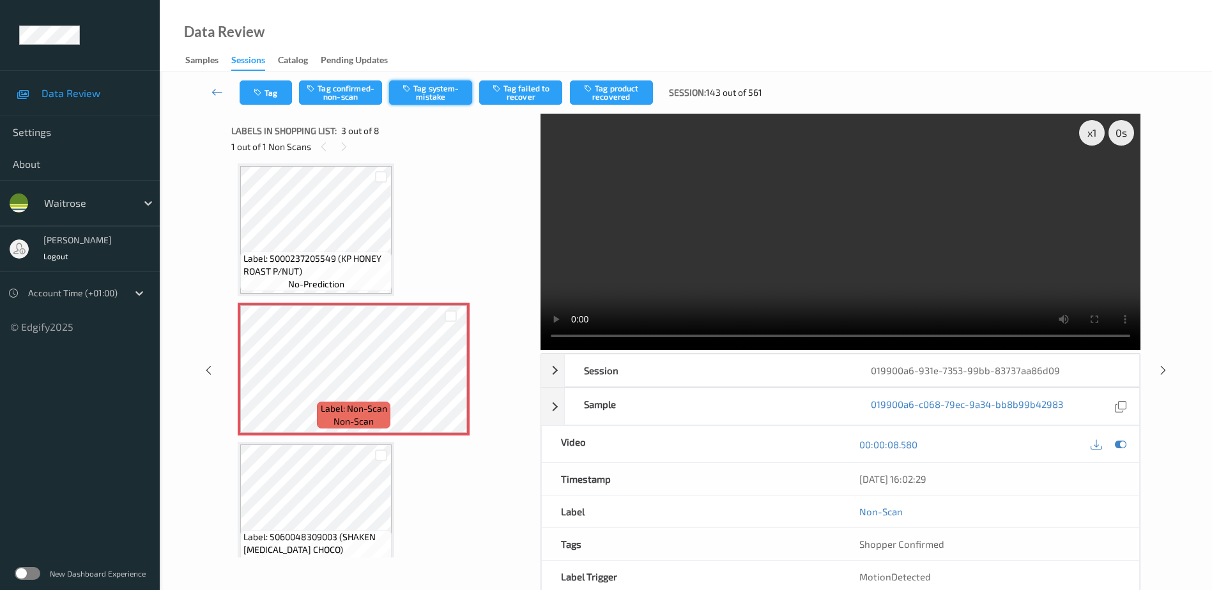
click at [427, 91] on button "Tag system-mistake" at bounding box center [430, 92] width 83 height 24
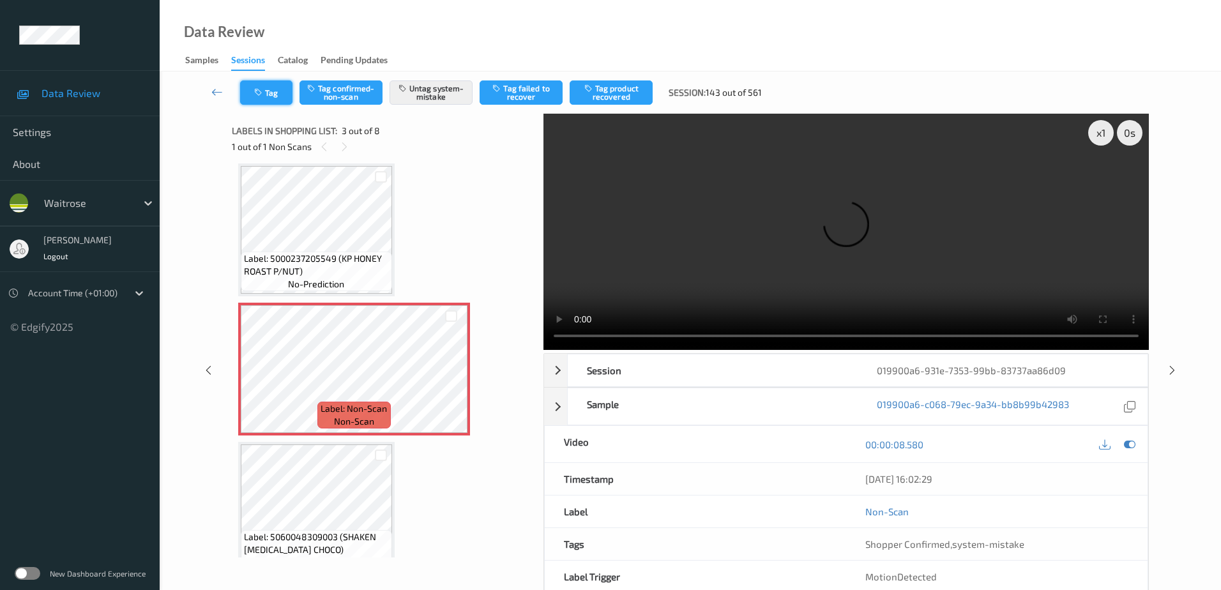
click at [266, 93] on button "Tag" at bounding box center [266, 92] width 52 height 24
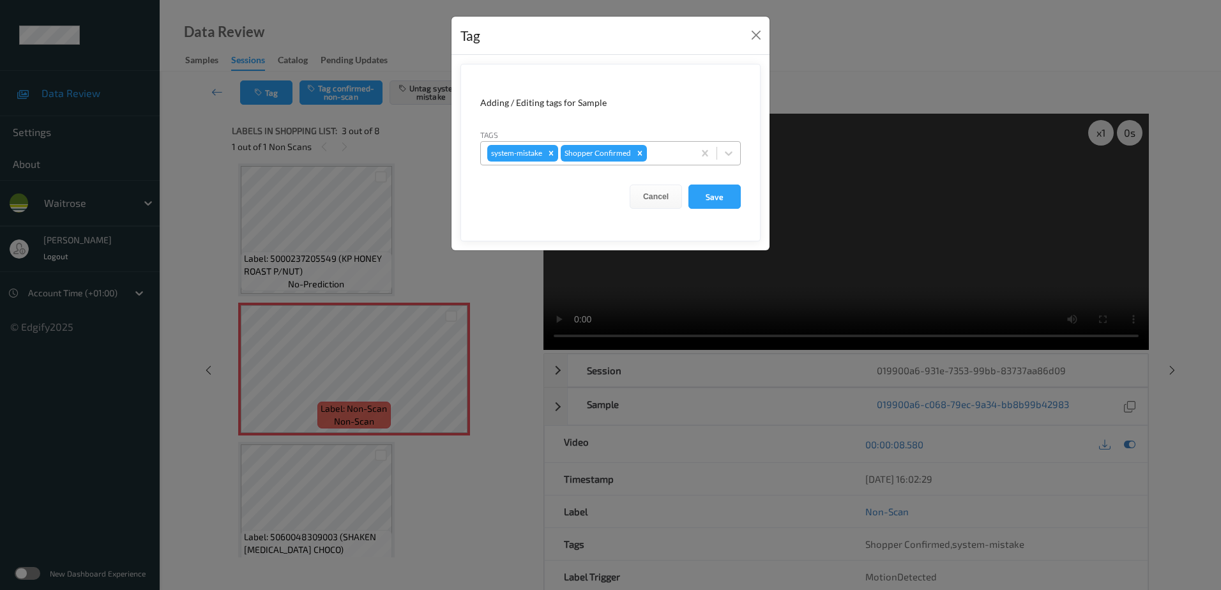
click at [668, 150] on div at bounding box center [669, 153] width 38 height 15
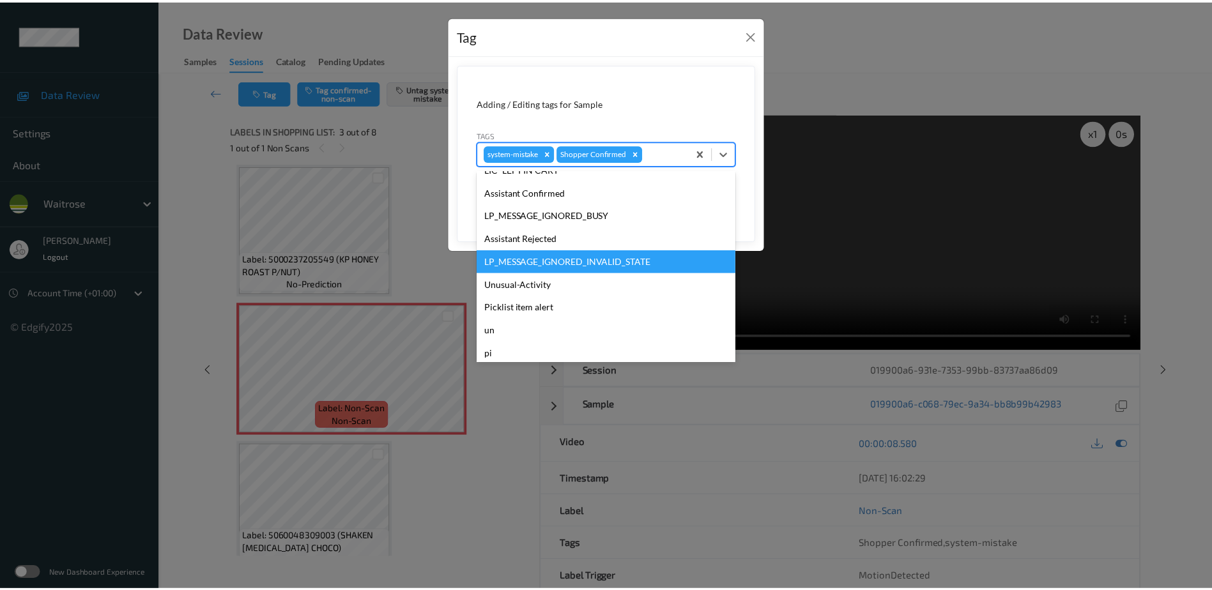
scroll to position [273, 0]
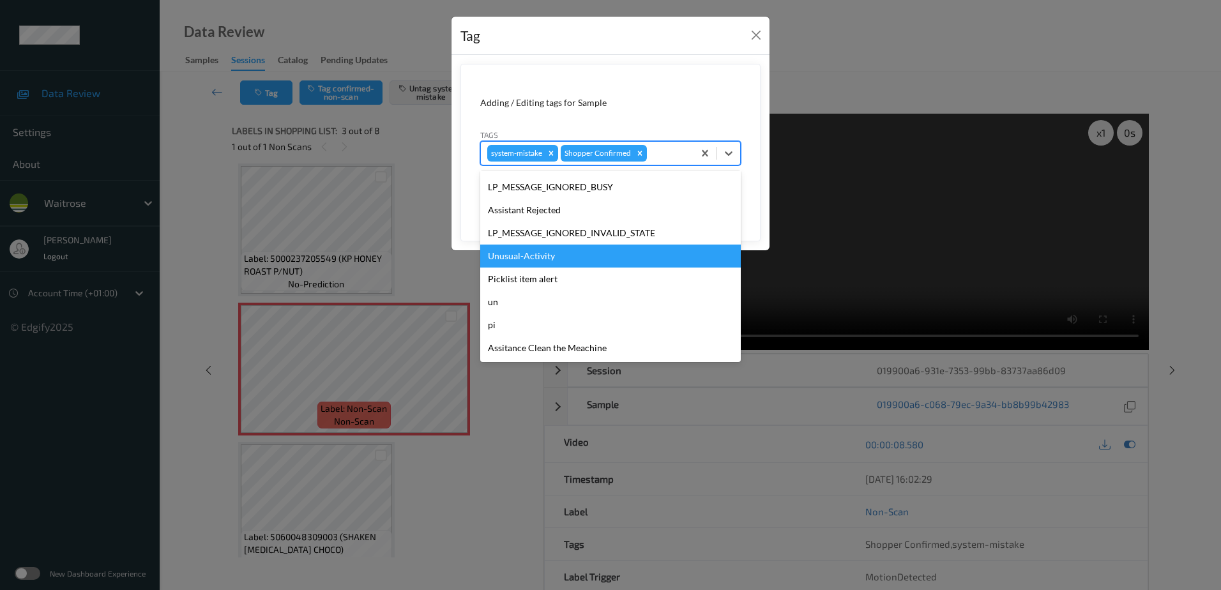
click at [554, 261] on div "Unusual-Activity" at bounding box center [610, 256] width 261 height 23
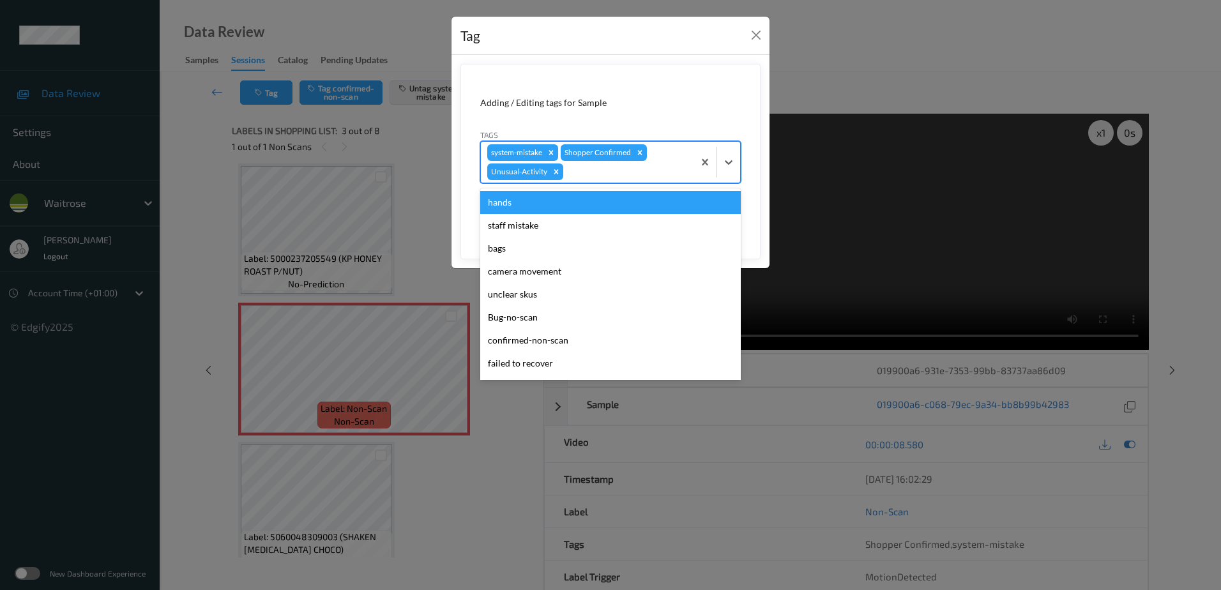
click at [577, 178] on div at bounding box center [626, 171] width 121 height 15
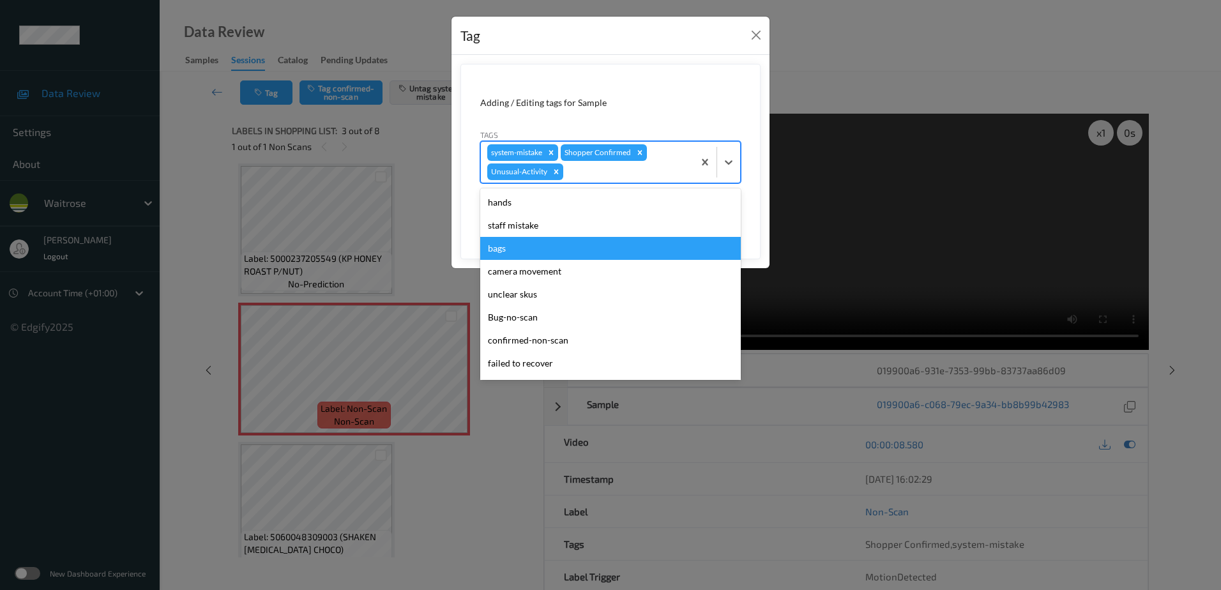
click at [547, 249] on div "bags" at bounding box center [610, 248] width 261 height 23
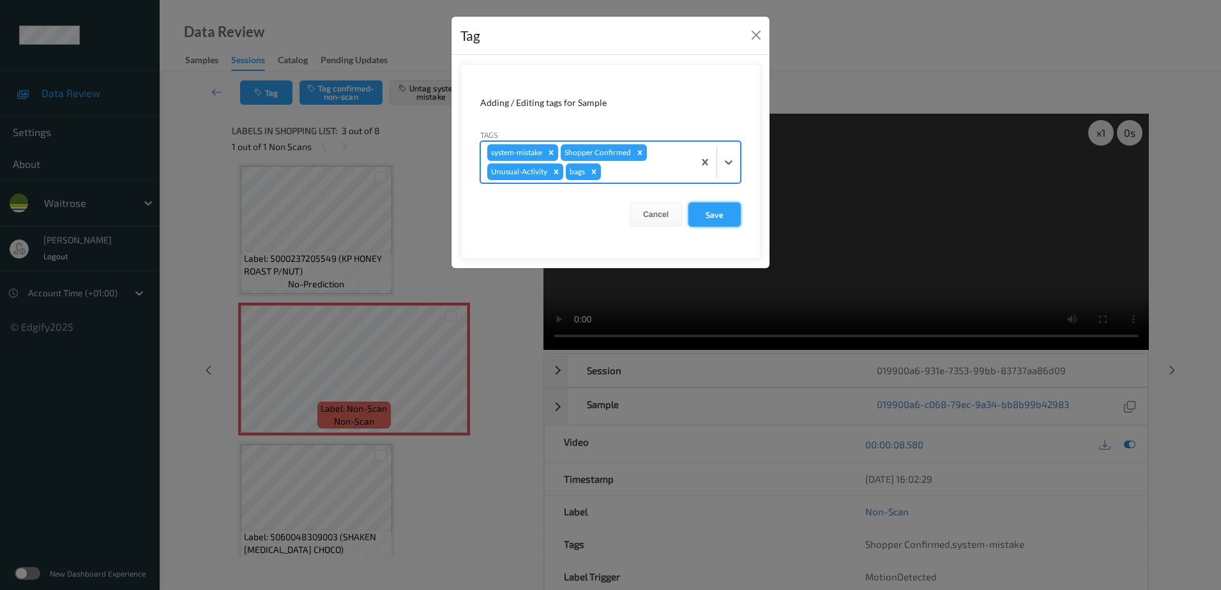
click at [719, 218] on button "Save" at bounding box center [715, 214] width 52 height 24
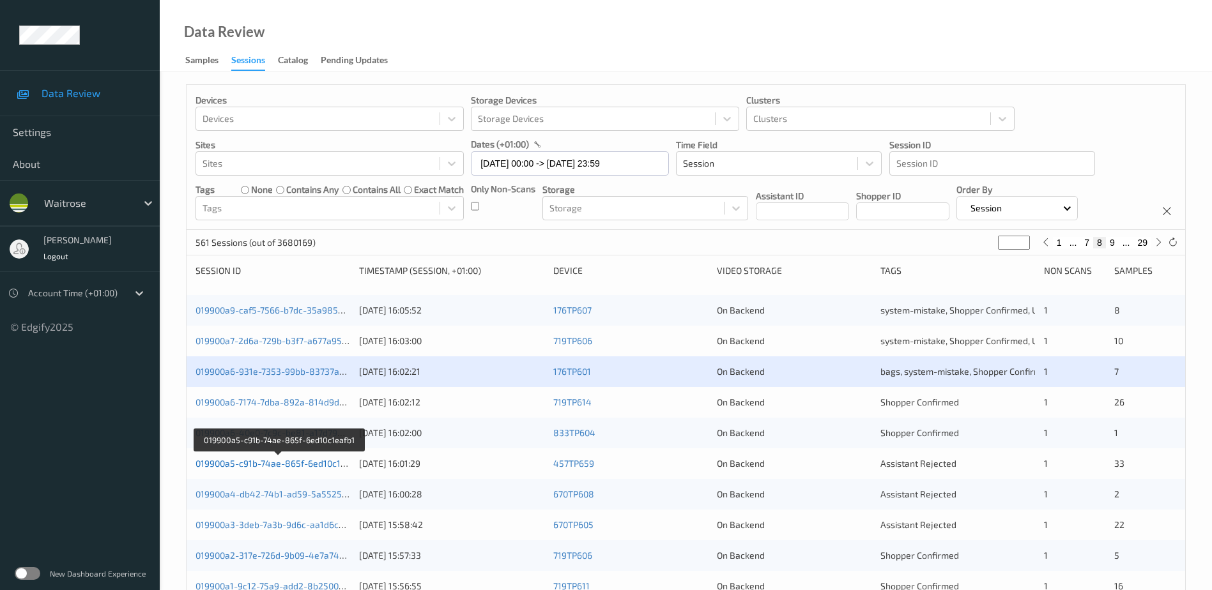
click at [269, 465] on link "019900a5-c91b-74ae-865f-6ed10c1eafb1" at bounding box center [278, 463] width 167 height 11
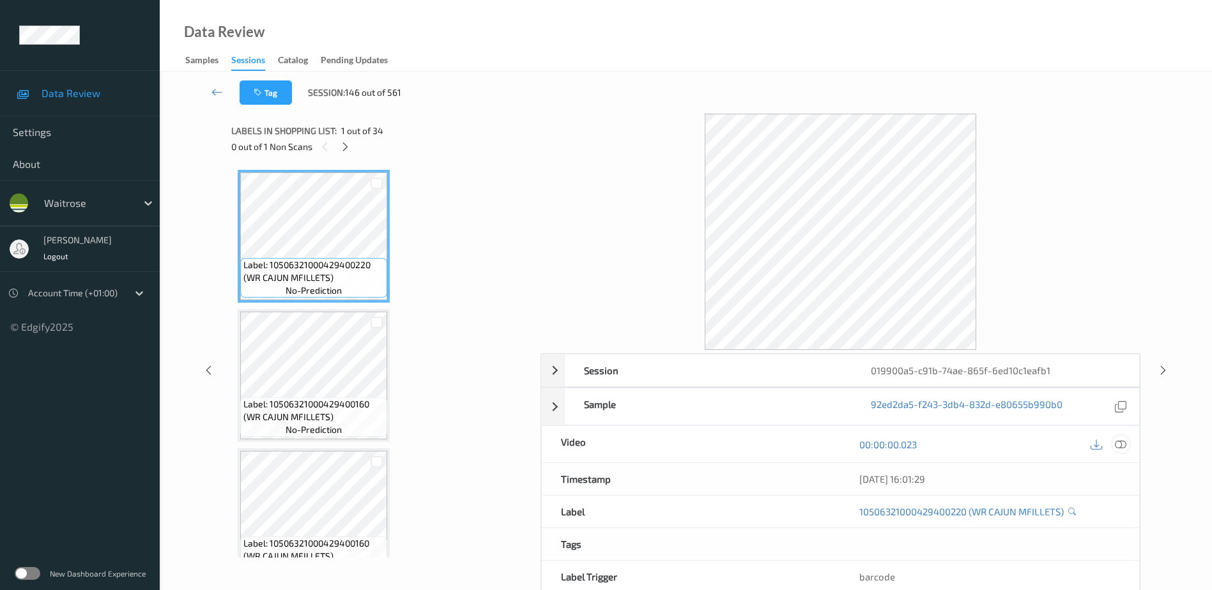
click at [1117, 441] on icon at bounding box center [1120, 444] width 11 height 11
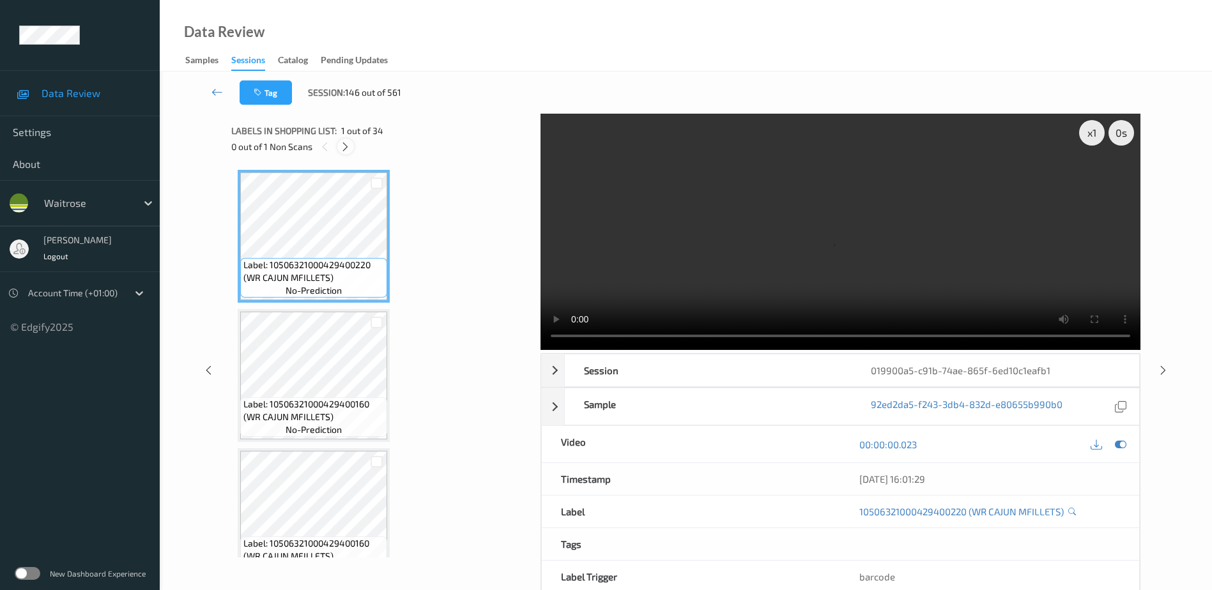
click at [342, 145] on icon at bounding box center [345, 146] width 11 height 11
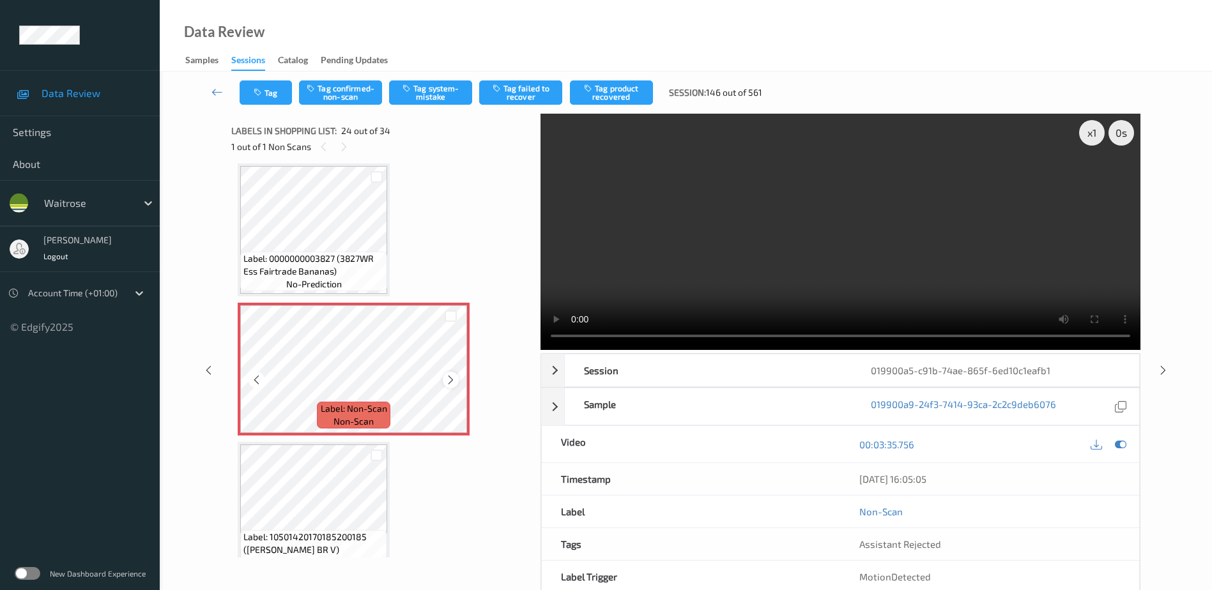
click at [449, 379] on icon at bounding box center [450, 379] width 11 height 11
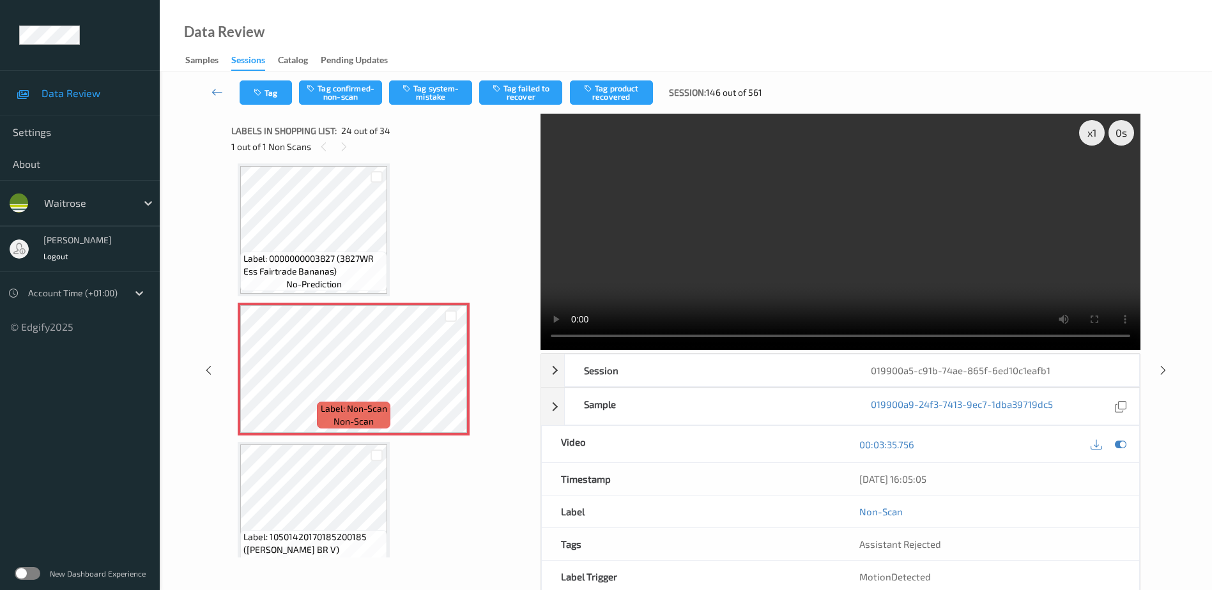
click at [880, 256] on video at bounding box center [840, 232] width 600 height 236
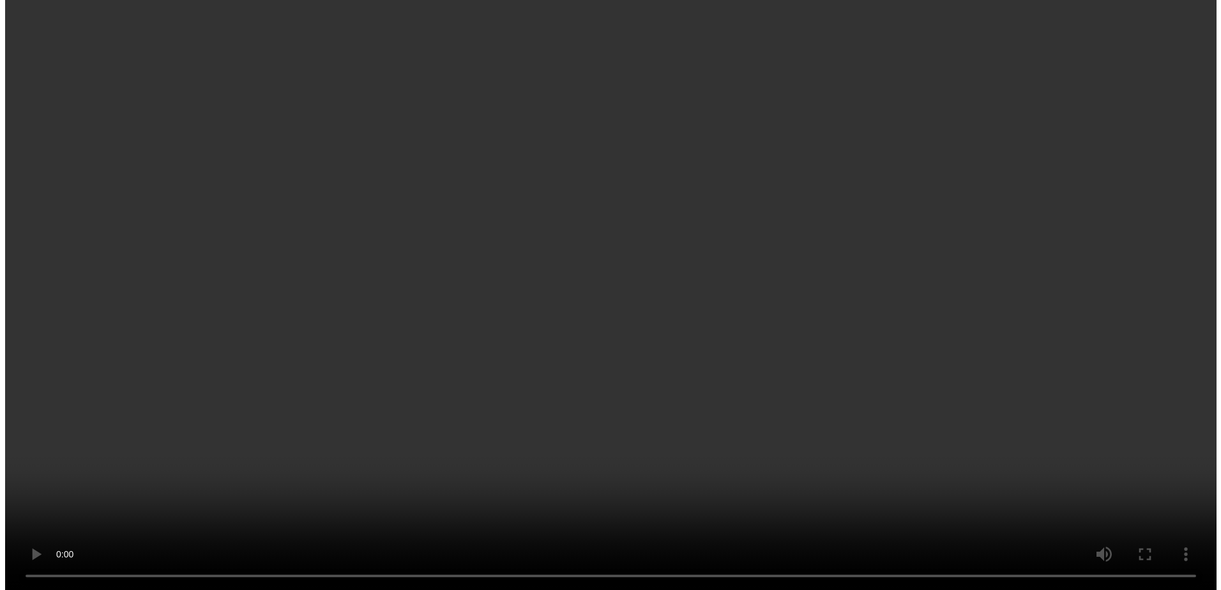
scroll to position [2942, 0]
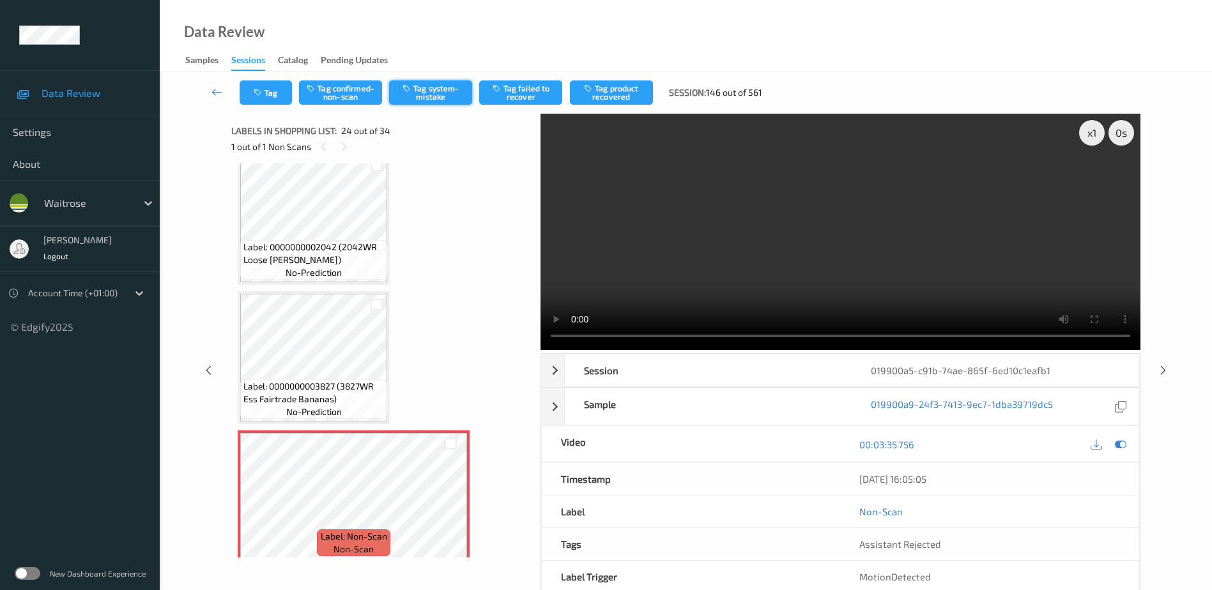
click at [415, 98] on button "Tag system-mistake" at bounding box center [430, 92] width 83 height 24
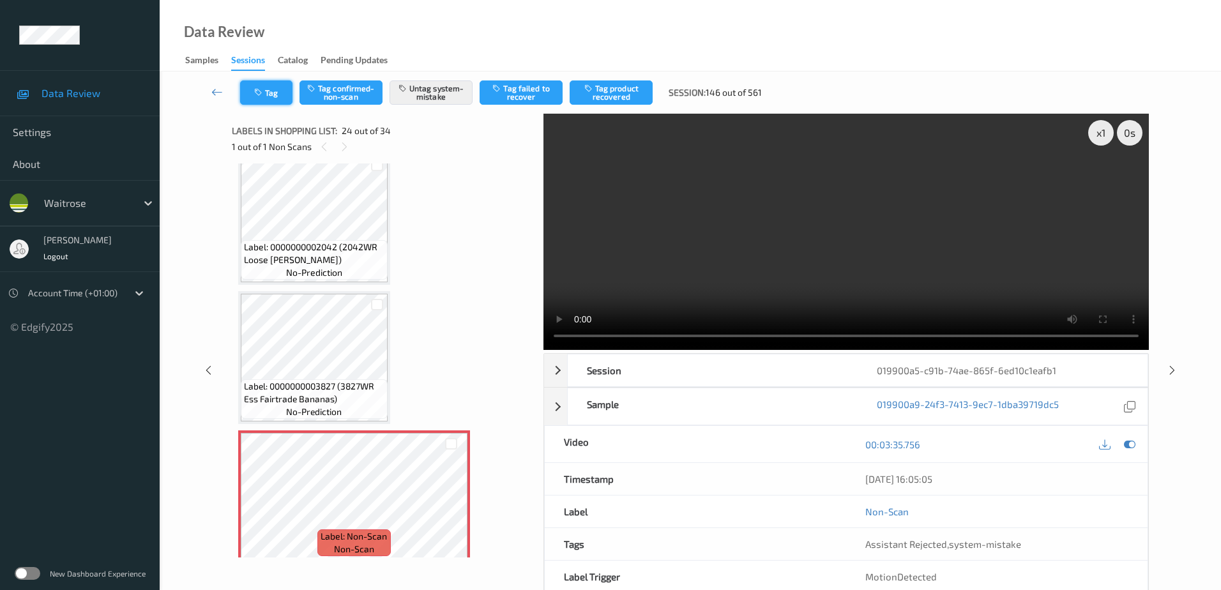
click at [264, 96] on icon "button" at bounding box center [259, 92] width 11 height 9
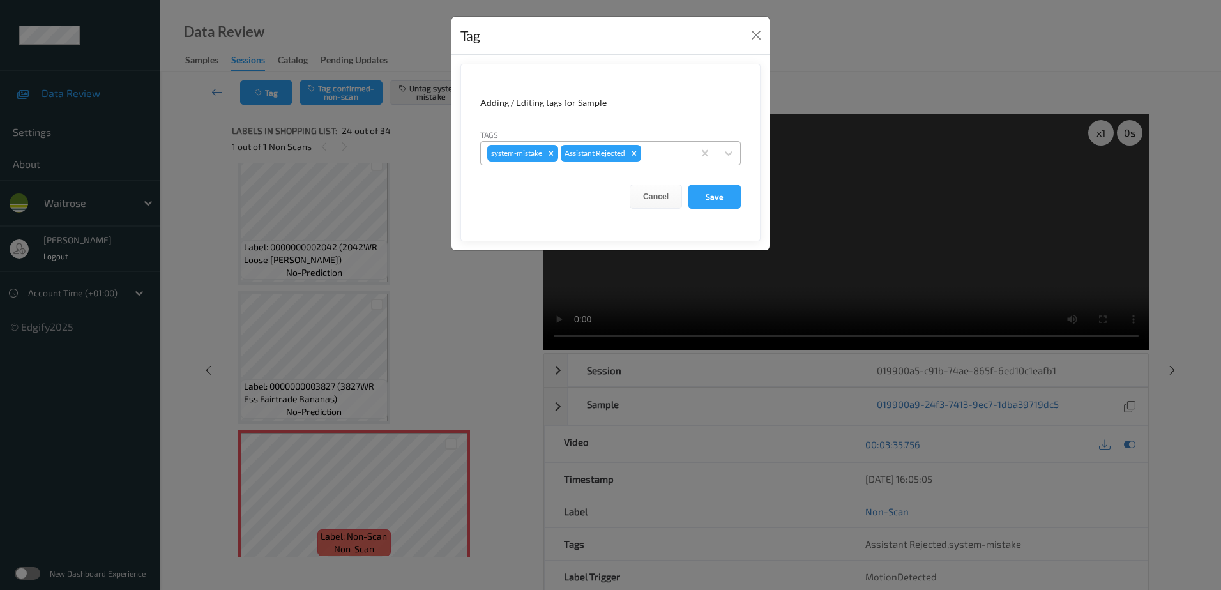
click at [674, 157] on div at bounding box center [665, 153] width 43 height 15
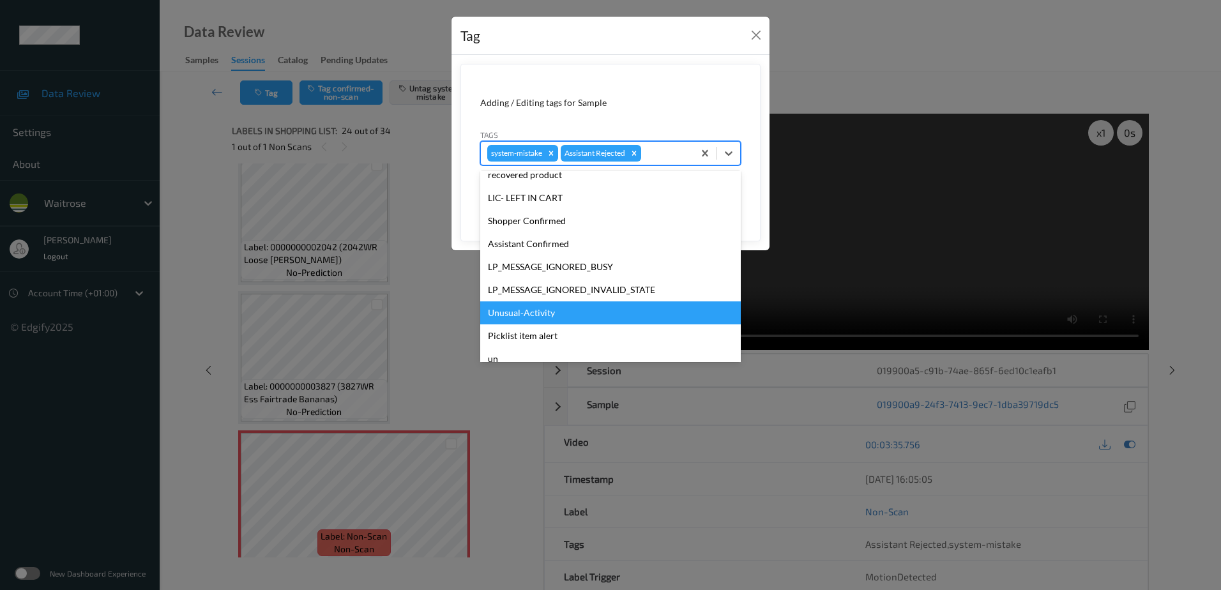
scroll to position [273, 0]
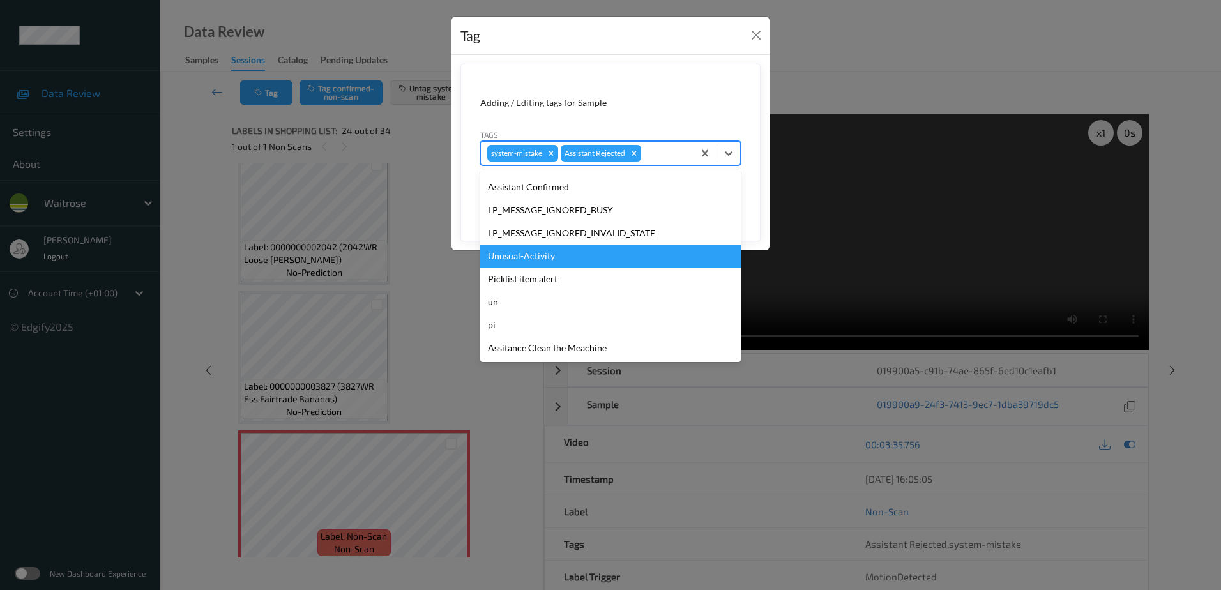
click at [550, 256] on div "Unusual-Activity" at bounding box center [610, 256] width 261 height 23
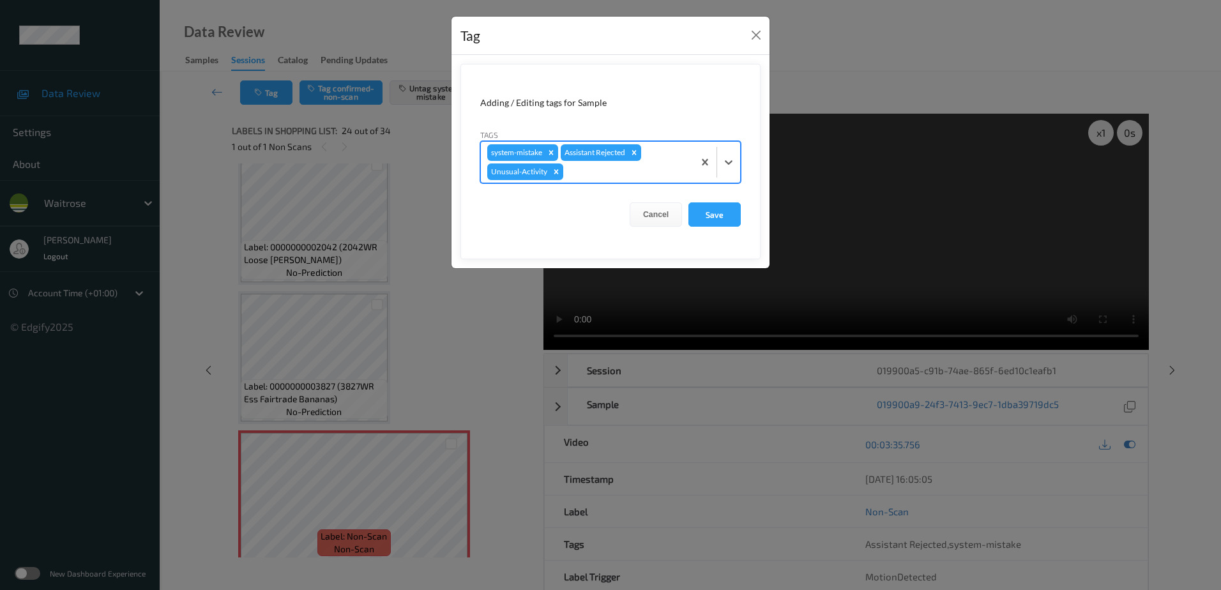
click at [598, 163] on div "system-mistake Assistant Rejected Unusual-Activity" at bounding box center [587, 162] width 213 height 41
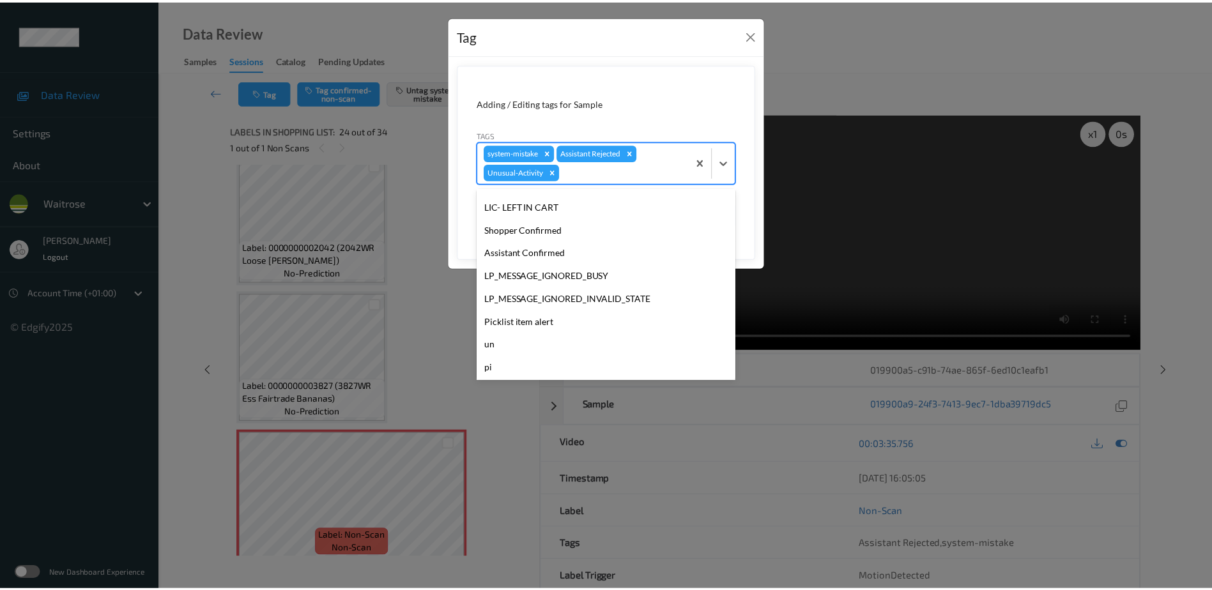
scroll to position [250, 0]
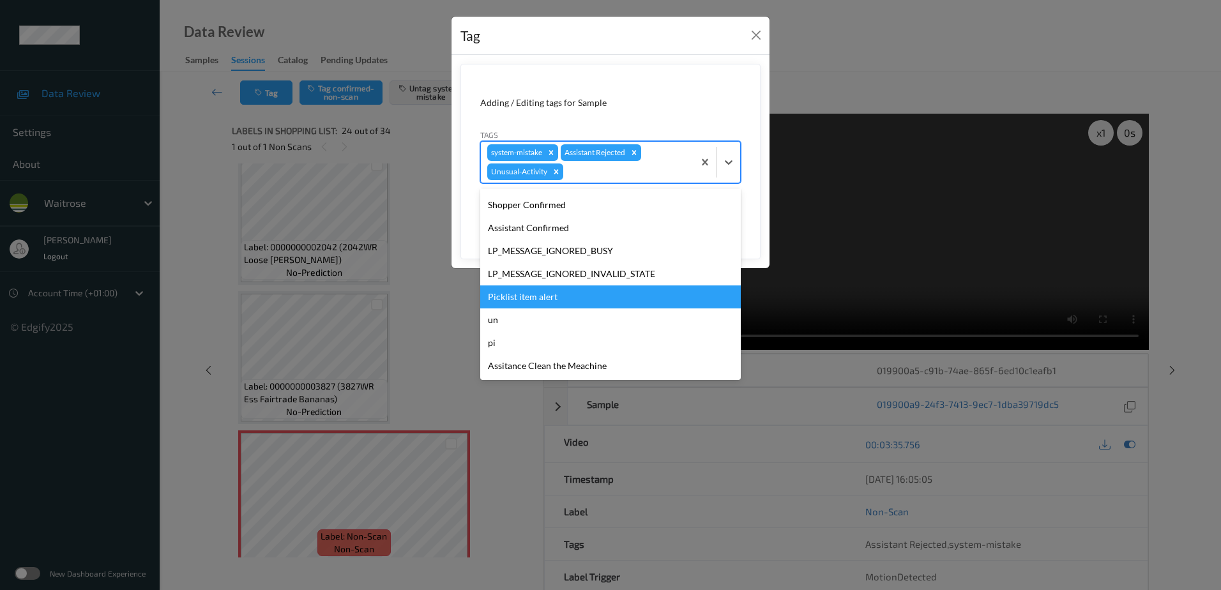
click at [557, 296] on div "Picklist item alert" at bounding box center [610, 297] width 261 height 23
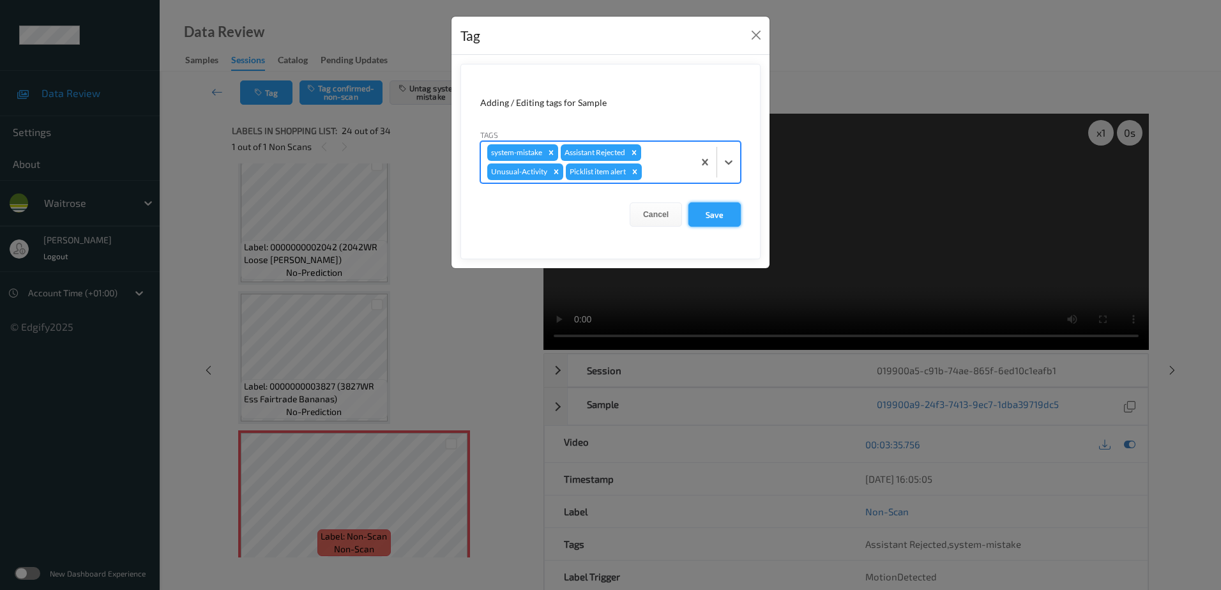
click at [703, 222] on button "Save" at bounding box center [715, 214] width 52 height 24
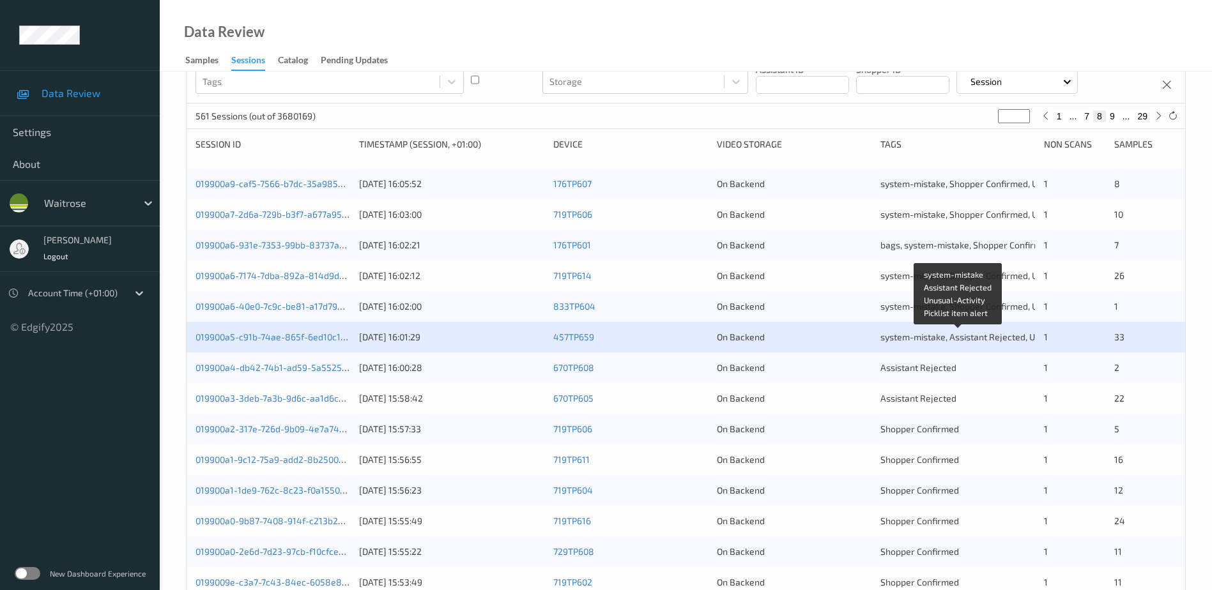
scroll to position [128, 0]
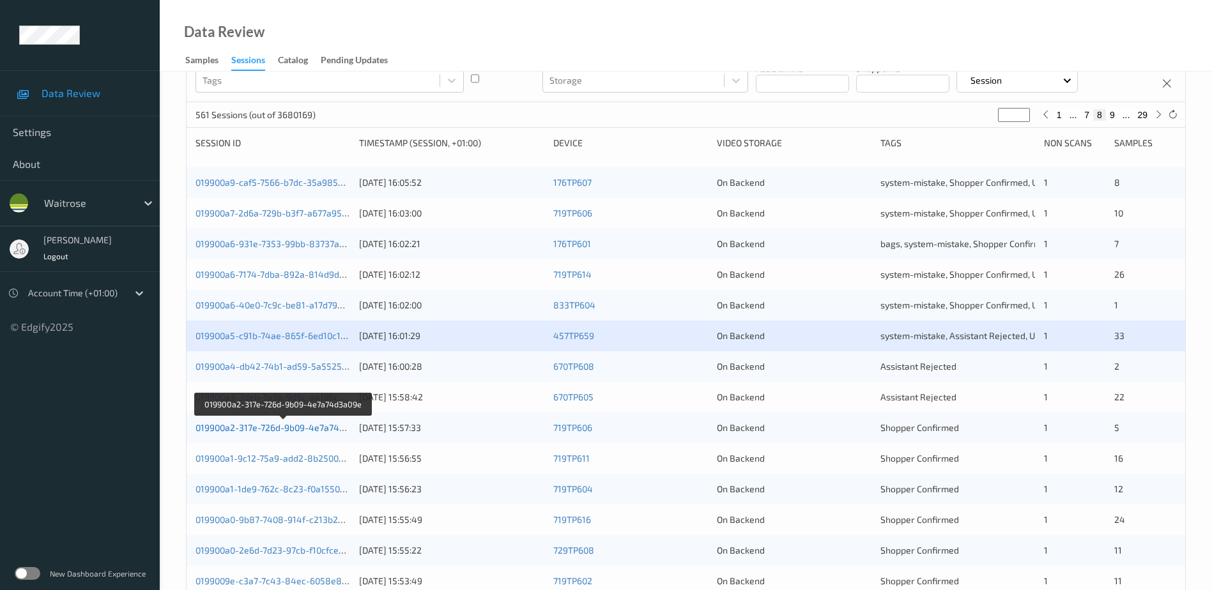
click at [267, 427] on link "019900a2-317e-726d-9b09-4e7a74d3a09e" at bounding box center [282, 427] width 174 height 11
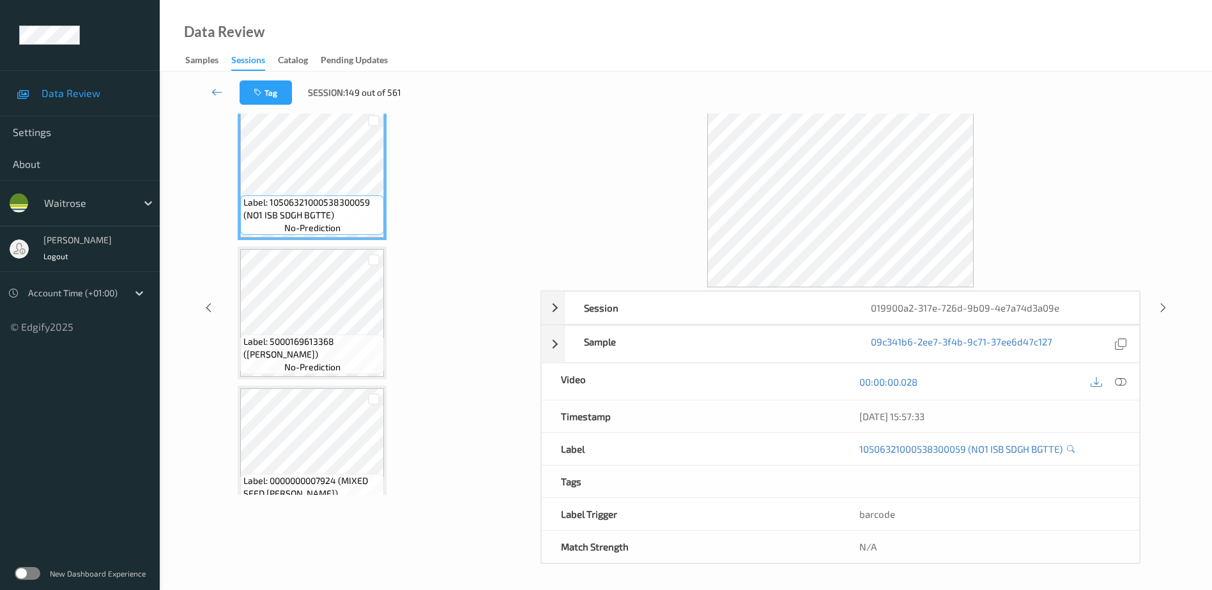
scroll to position [63, 0]
click at [1119, 378] on icon at bounding box center [1120, 381] width 11 height 11
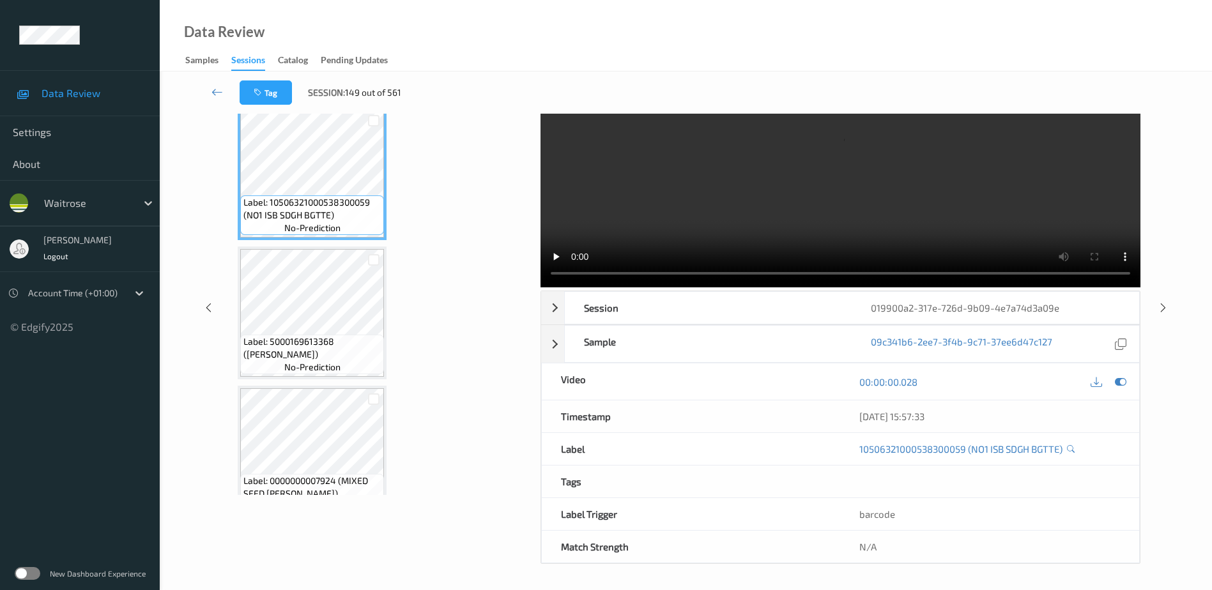
scroll to position [0, 0]
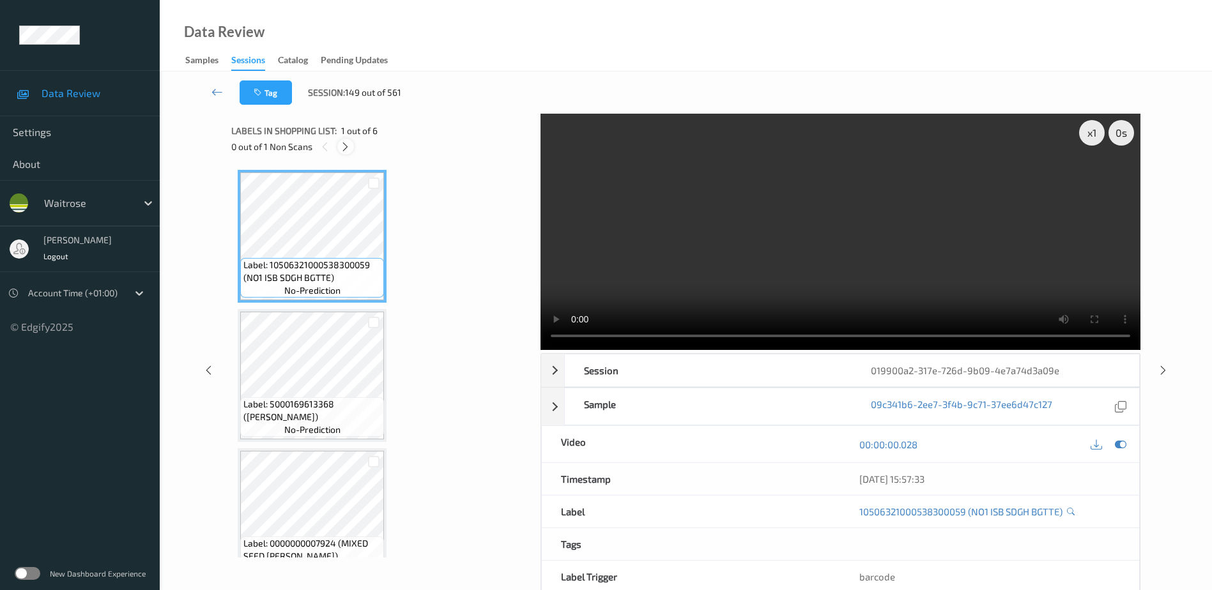
click at [341, 142] on icon at bounding box center [345, 146] width 11 height 11
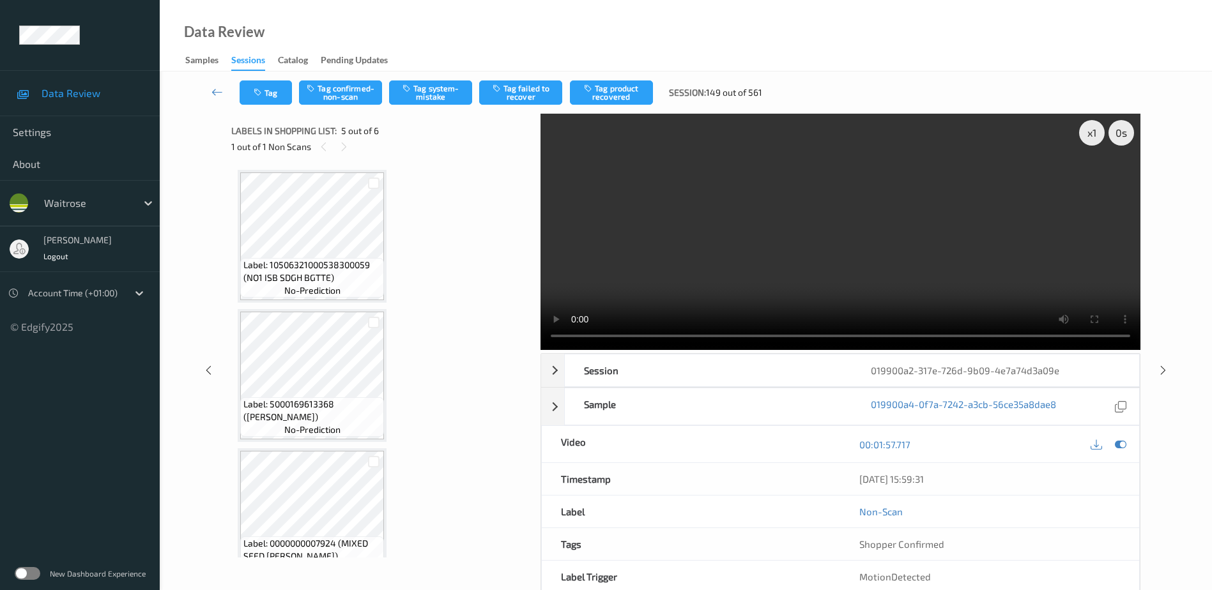
scroll to position [424, 0]
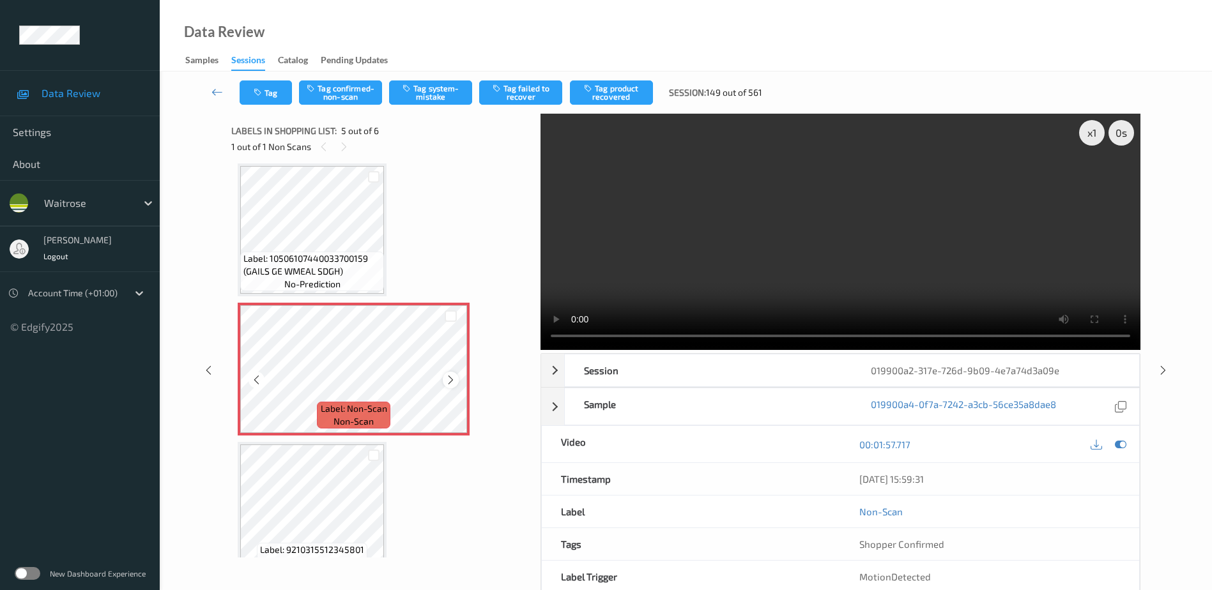
click at [451, 382] on icon at bounding box center [450, 379] width 11 height 11
click at [853, 258] on video at bounding box center [840, 232] width 600 height 236
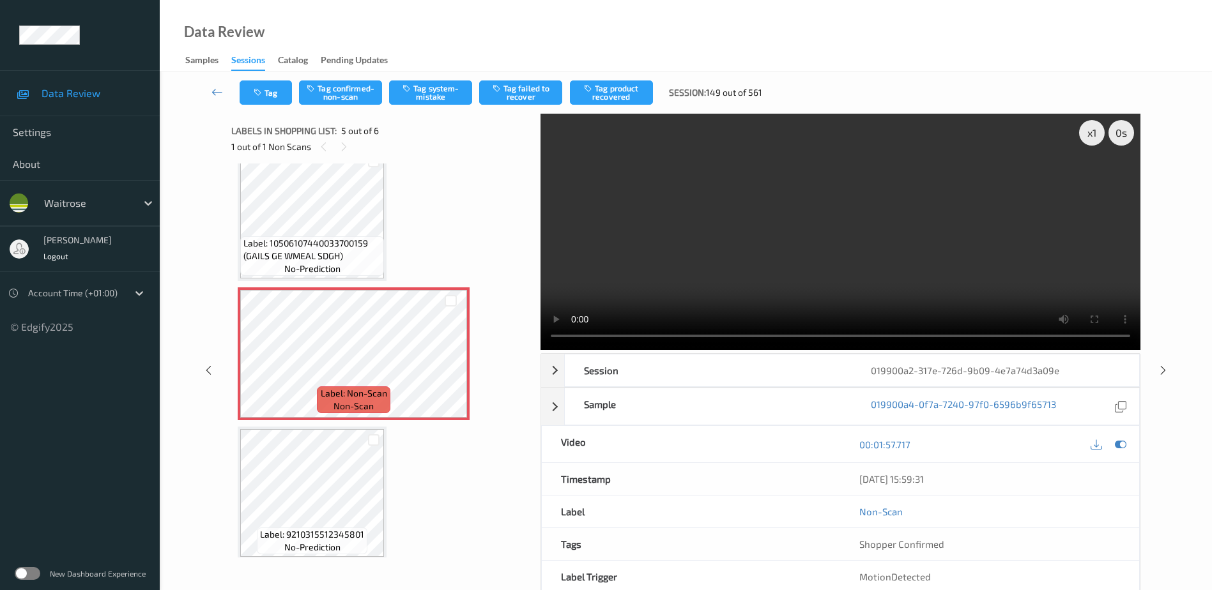
scroll to position [448, 0]
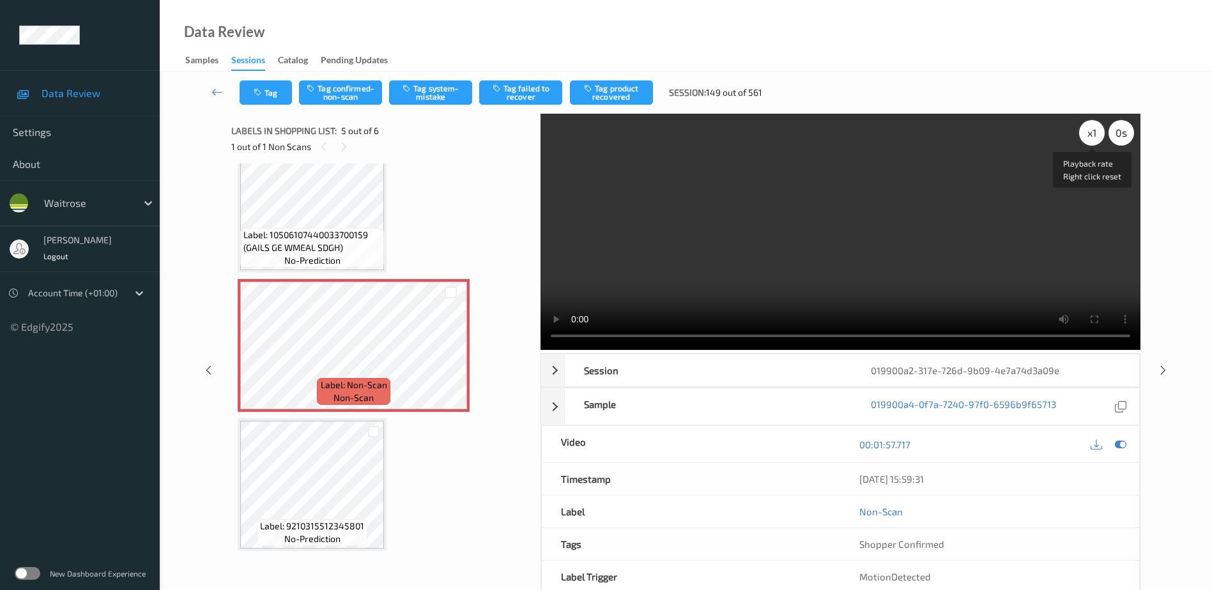
click at [1096, 133] on div "x 1" at bounding box center [1092, 133] width 26 height 26
click at [608, 260] on video at bounding box center [840, 232] width 600 height 236
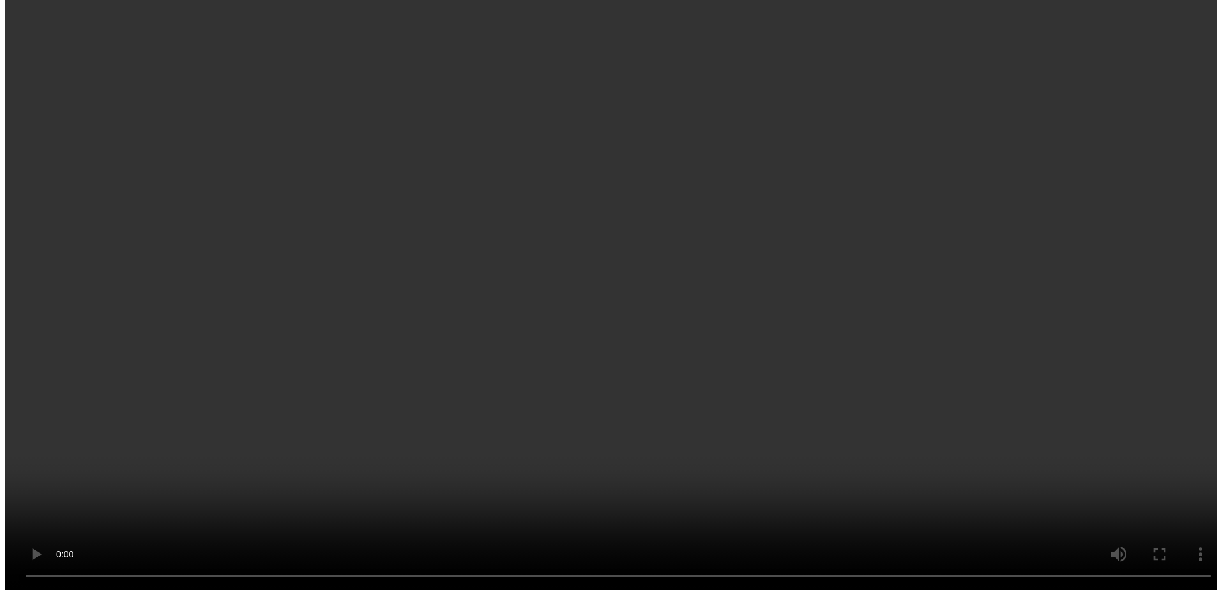
scroll to position [319, 0]
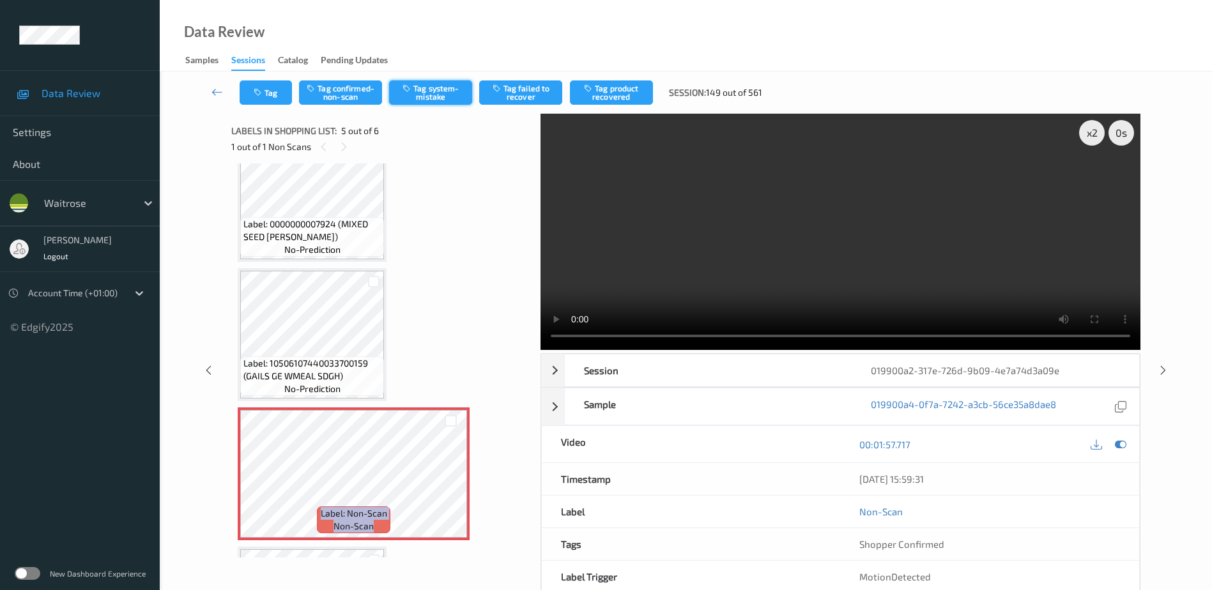
click at [424, 86] on button "Tag system-mistake" at bounding box center [430, 92] width 83 height 24
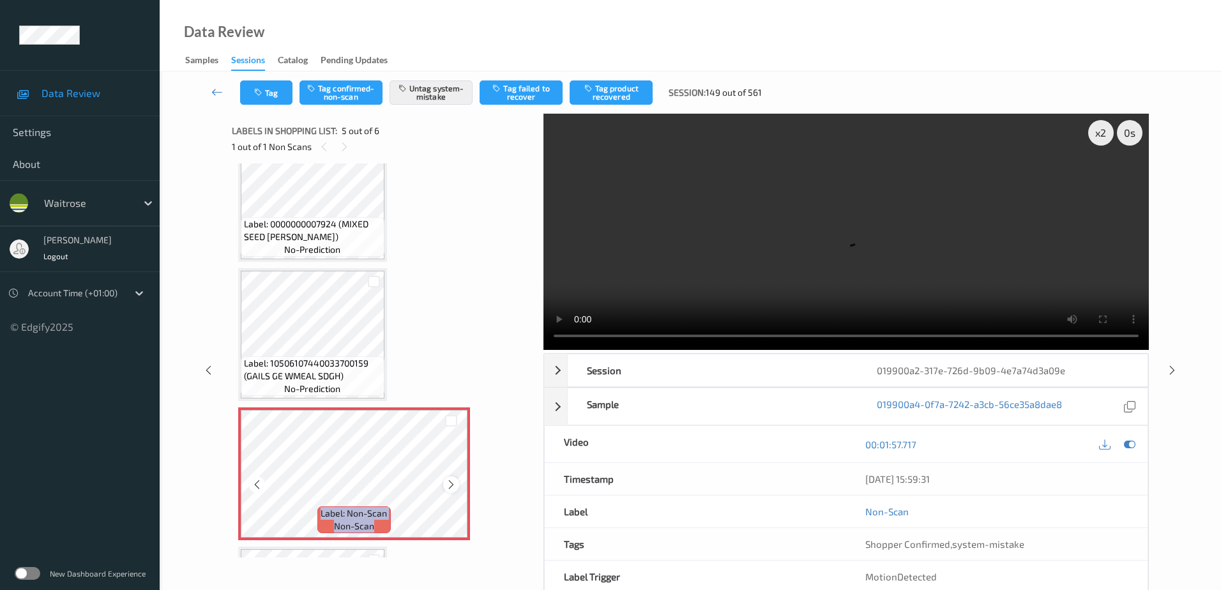
click at [448, 484] on icon at bounding box center [451, 484] width 11 height 11
click at [448, 482] on icon at bounding box center [451, 484] width 11 height 11
click at [263, 93] on icon "button" at bounding box center [259, 92] width 11 height 9
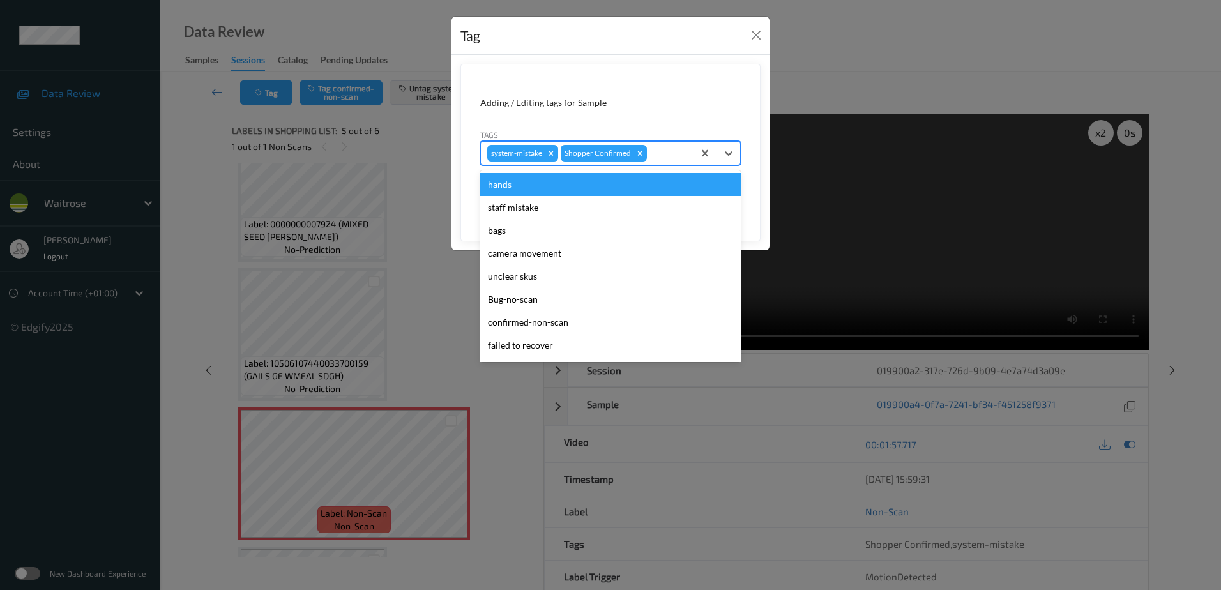
click at [653, 149] on div at bounding box center [669, 153] width 38 height 15
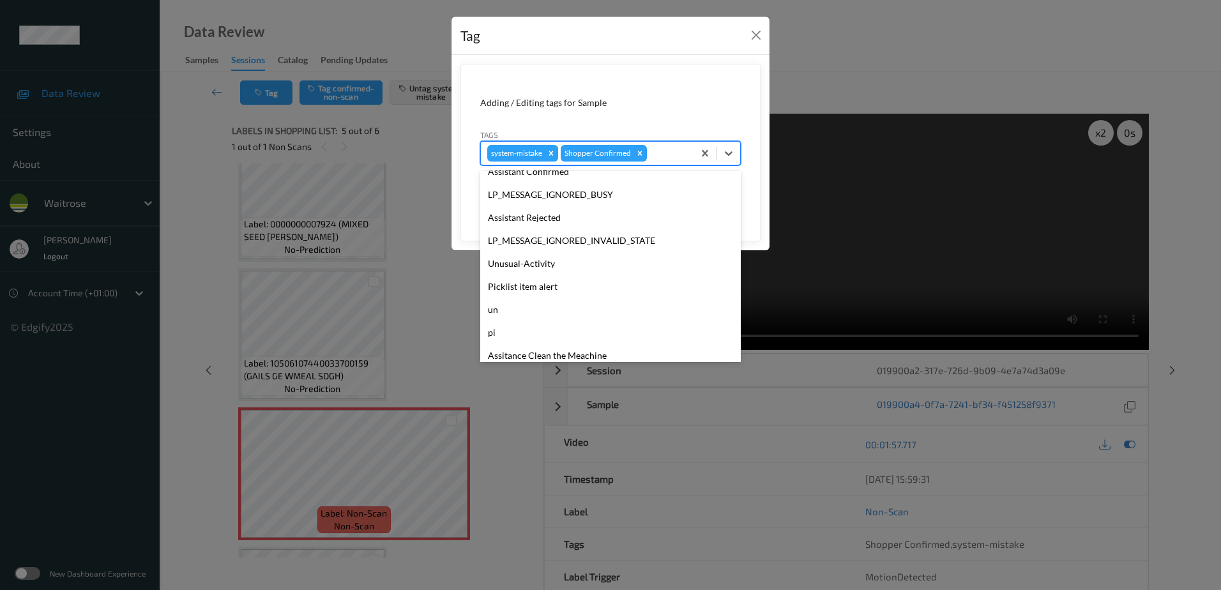
scroll to position [273, 0]
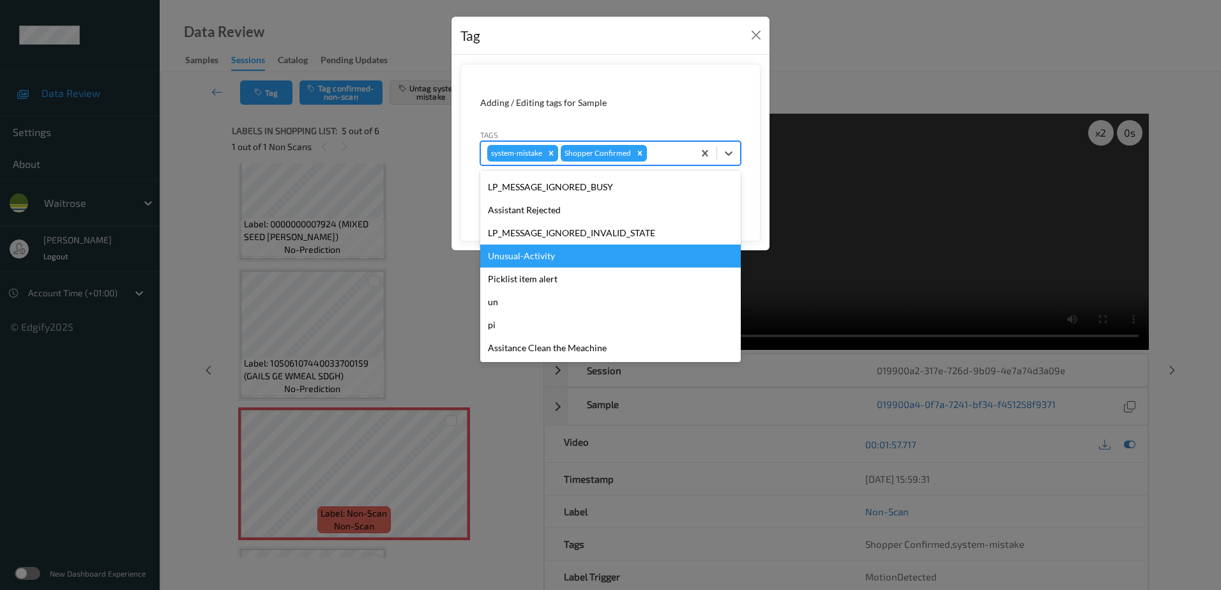
click at [563, 257] on div "Unusual-Activity" at bounding box center [610, 256] width 261 height 23
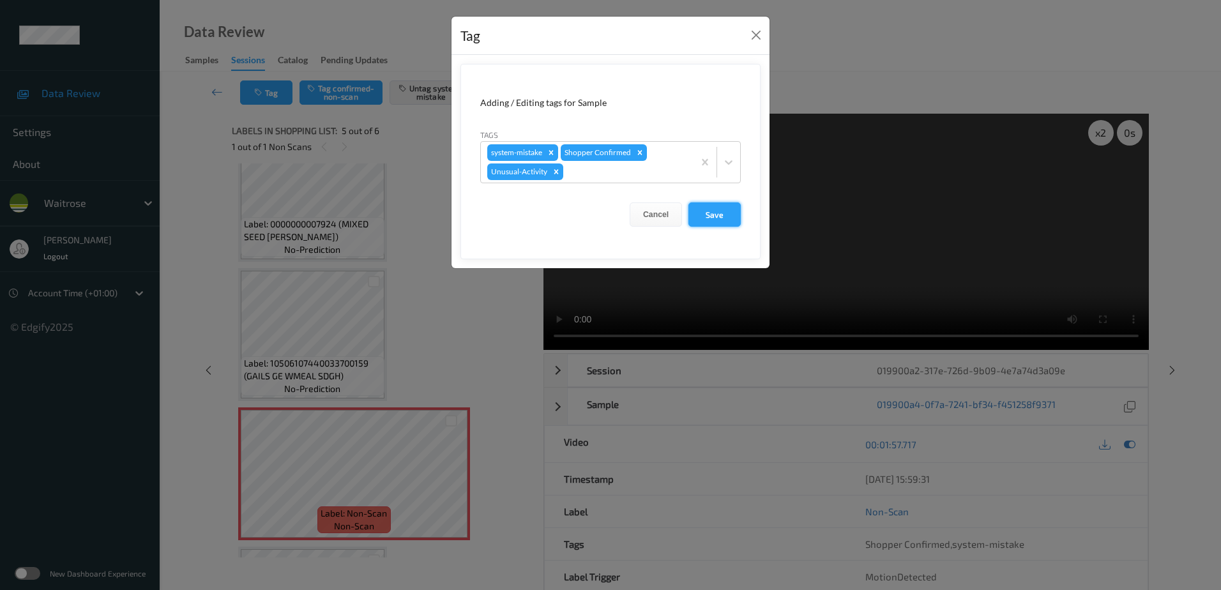
click at [706, 205] on button "Save" at bounding box center [715, 214] width 52 height 24
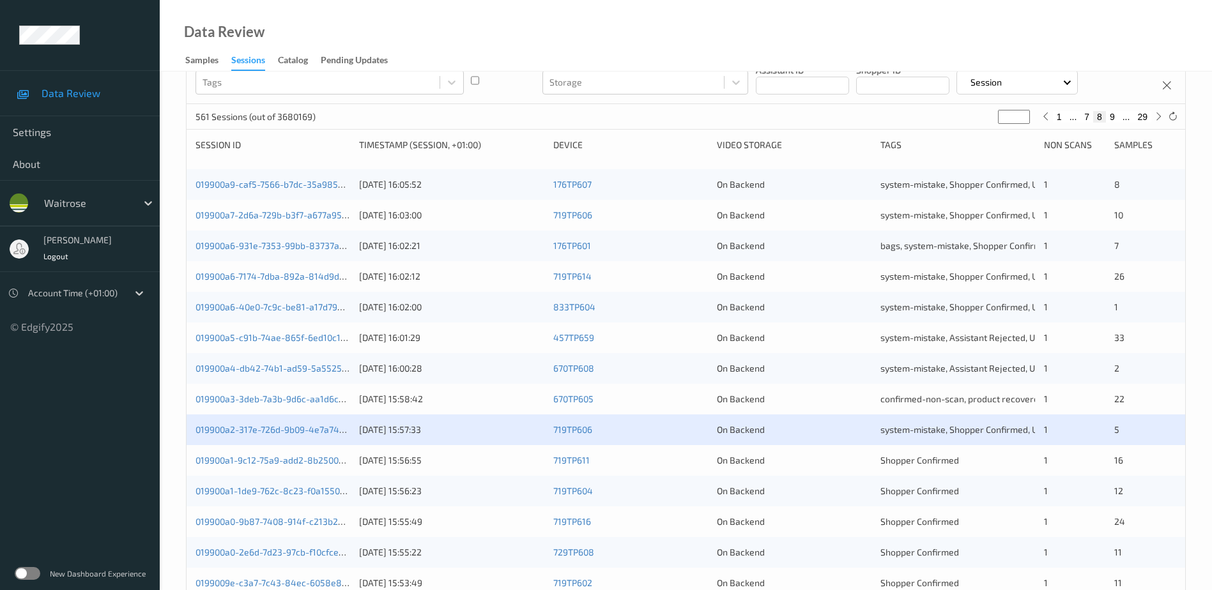
scroll to position [128, 0]
click at [271, 521] on link "019900a0-9b87-7408-914f-c213b268e016" at bounding box center [281, 519] width 172 height 11
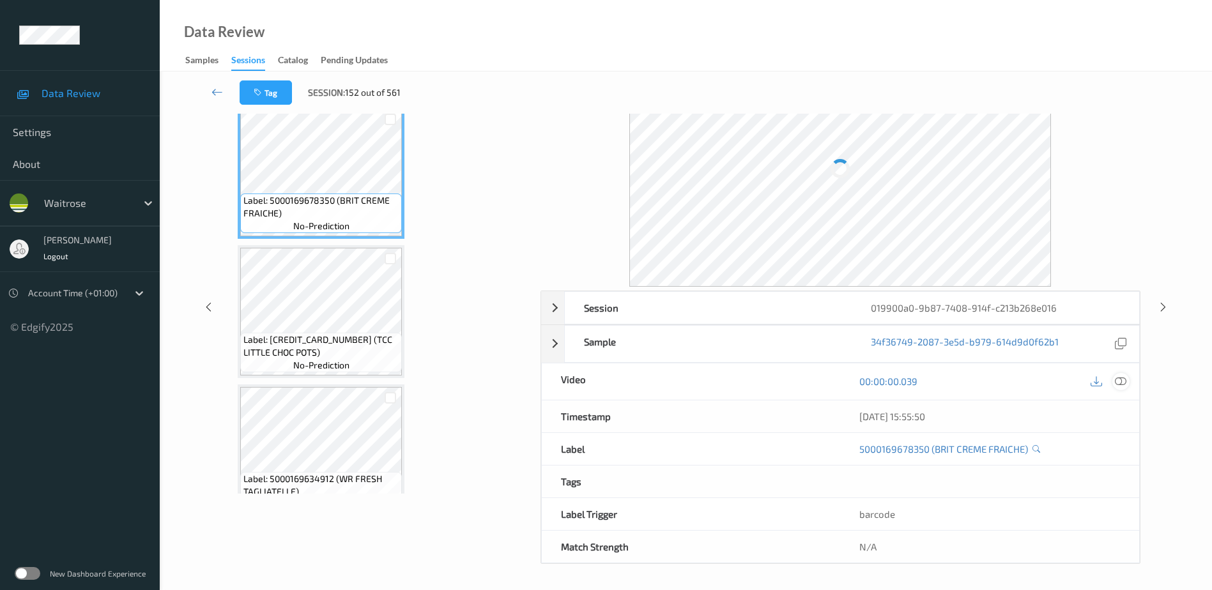
scroll to position [63, 0]
click at [1121, 381] on icon at bounding box center [1120, 381] width 11 height 11
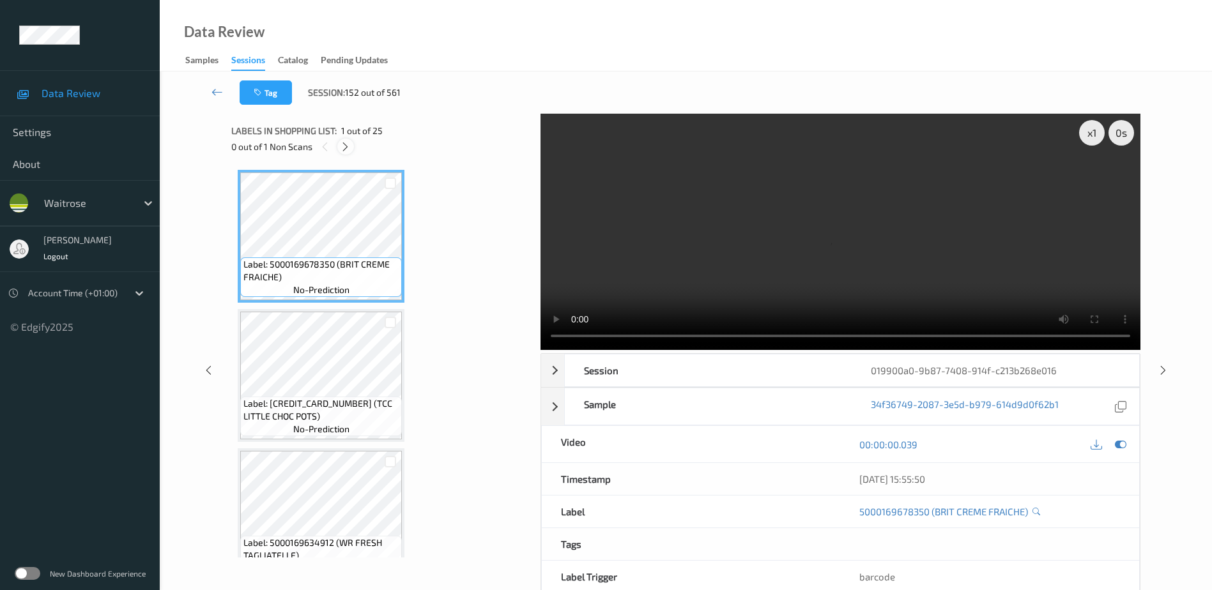
click at [342, 145] on icon at bounding box center [345, 146] width 11 height 11
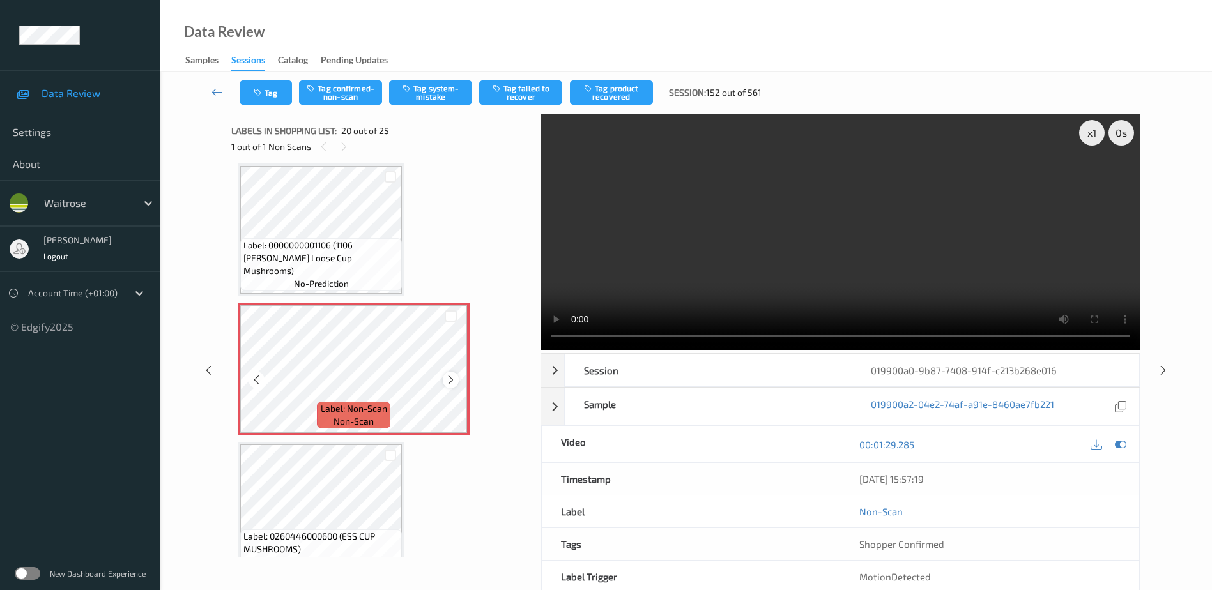
click at [450, 377] on icon at bounding box center [450, 379] width 11 height 11
click at [445, 376] on div at bounding box center [451, 380] width 16 height 16
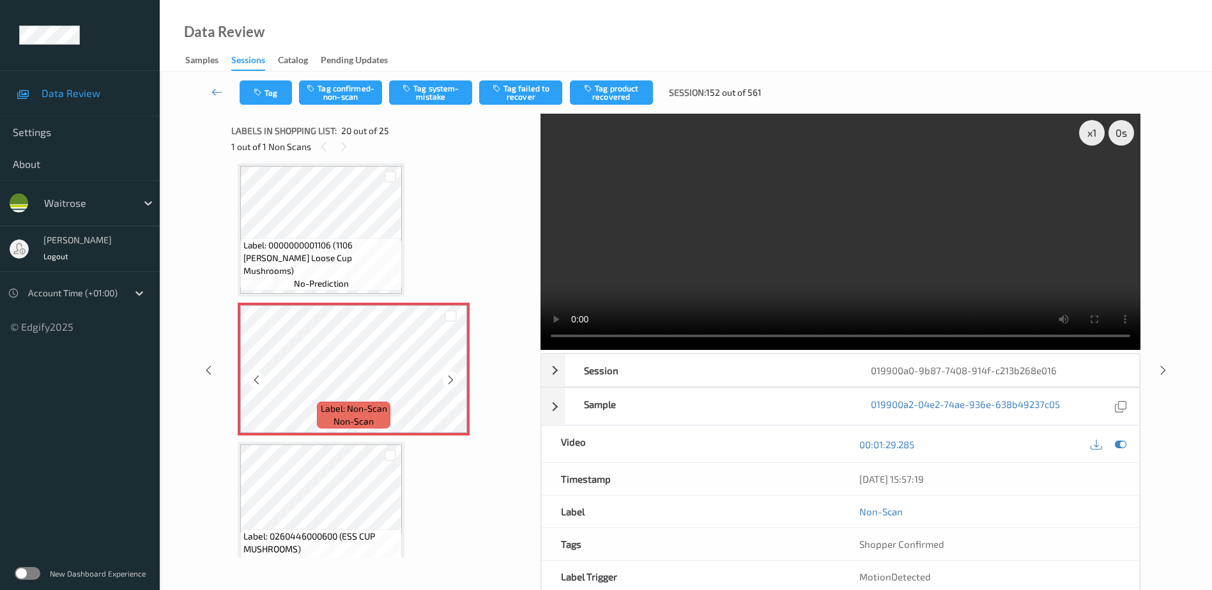
click at [445, 376] on div at bounding box center [451, 380] width 16 height 16
click at [814, 263] on video at bounding box center [840, 232] width 600 height 236
click at [1084, 127] on div "x 1" at bounding box center [1092, 133] width 26 height 26
click at [1084, 127] on div "x 2" at bounding box center [1092, 133] width 26 height 26
click at [424, 91] on button "Tag system-mistake" at bounding box center [430, 92] width 83 height 24
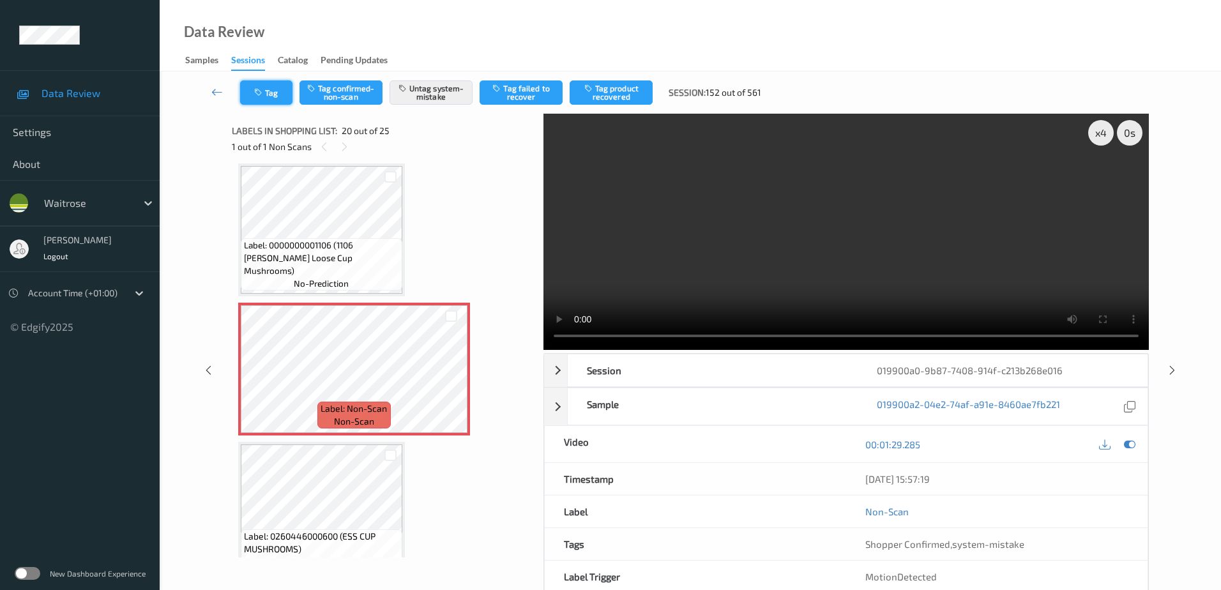
click at [277, 97] on button "Tag" at bounding box center [266, 92] width 52 height 24
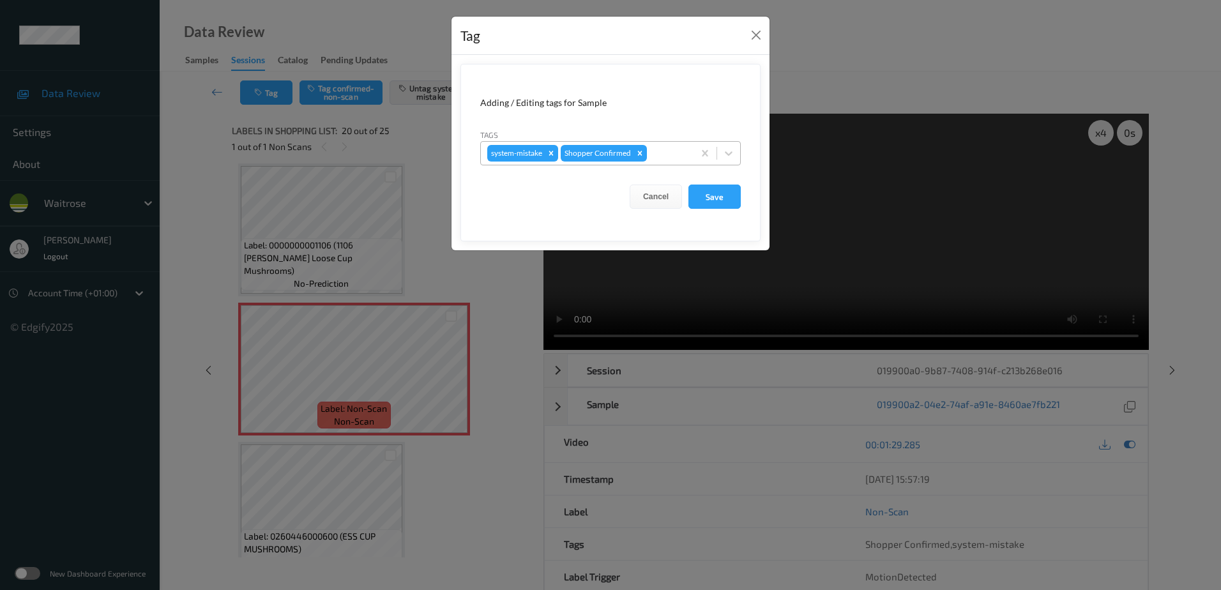
click at [662, 153] on div at bounding box center [669, 153] width 38 height 15
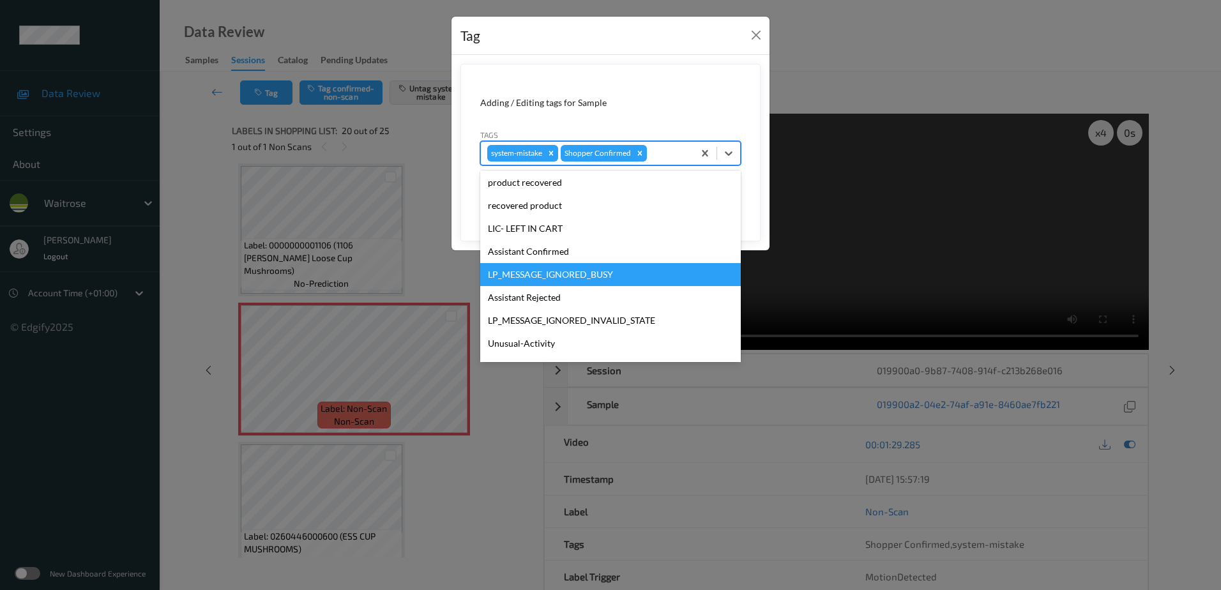
scroll to position [256, 0]
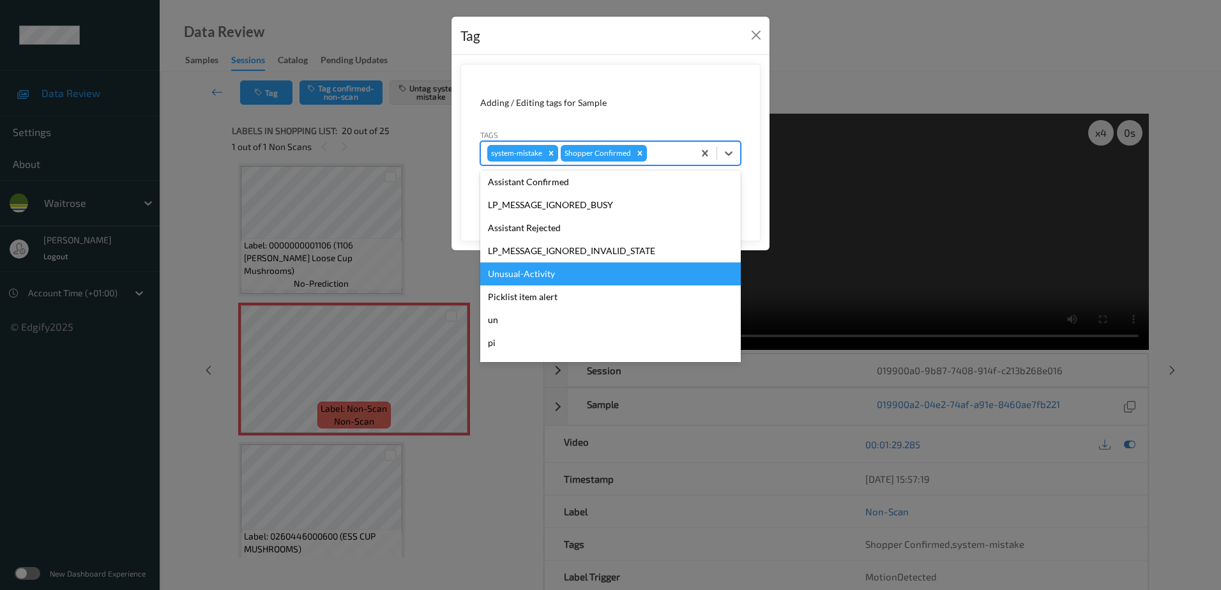
click at [560, 271] on div "Unusual-Activity" at bounding box center [610, 274] width 261 height 23
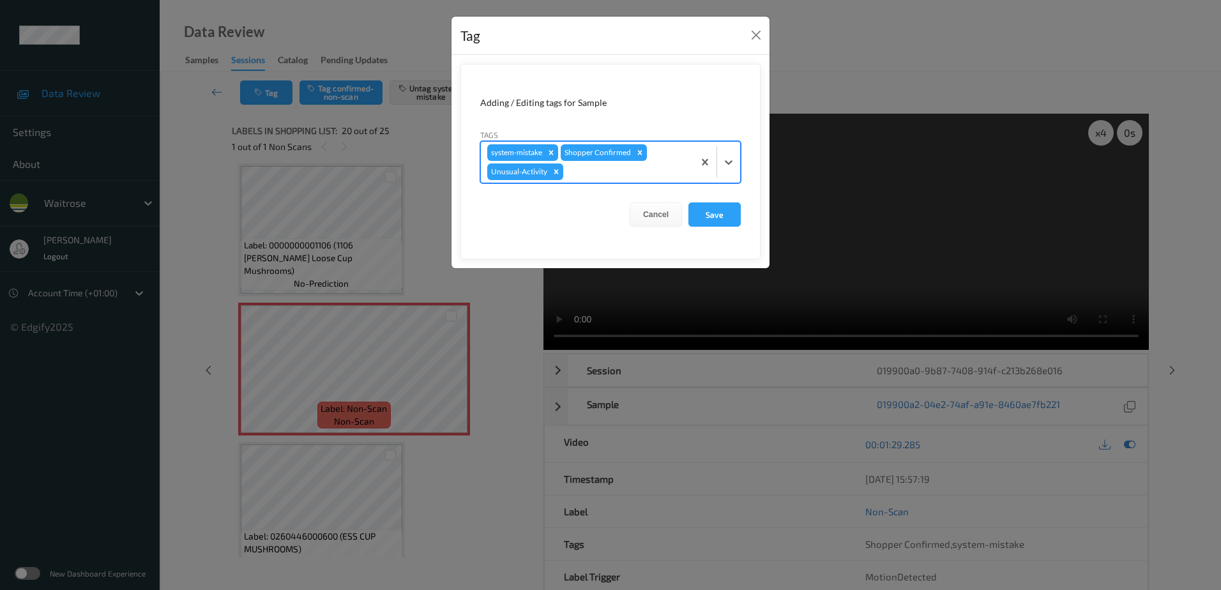
click at [588, 157] on div "Shopper Confirmed" at bounding box center [597, 152] width 72 height 17
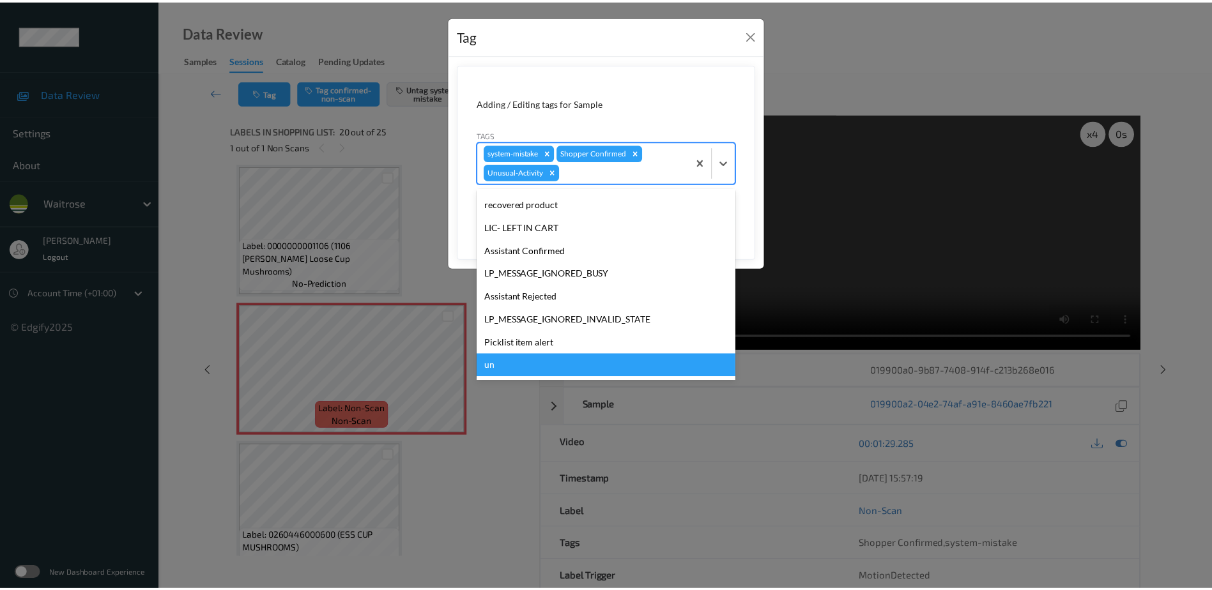
scroll to position [250, 0]
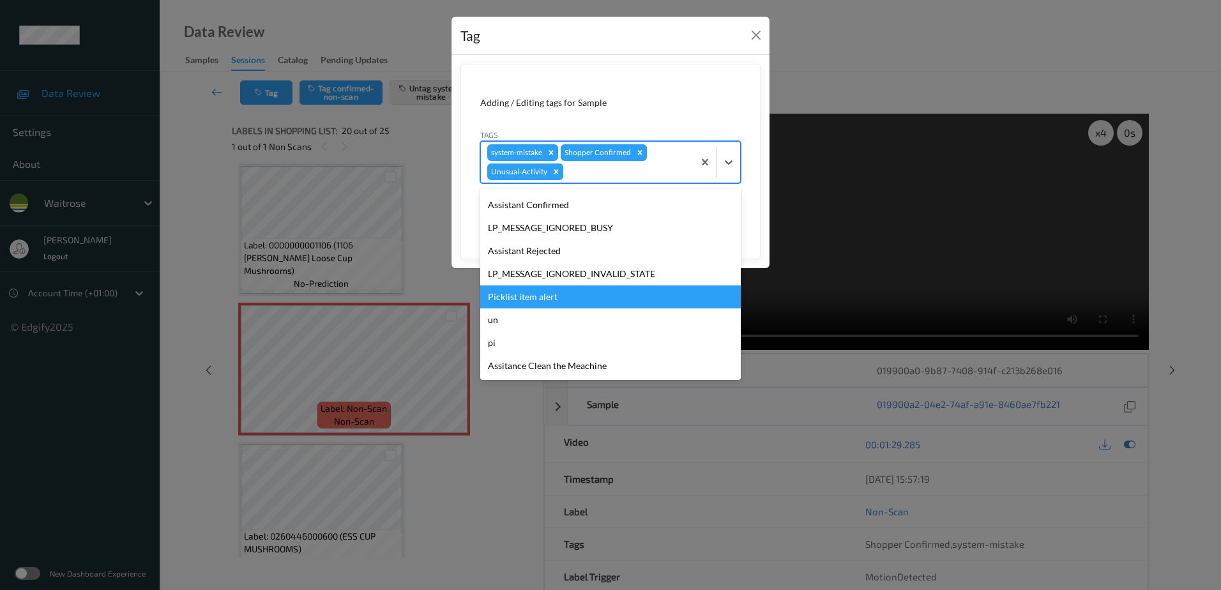
click at [548, 296] on div "Picklist item alert" at bounding box center [610, 297] width 261 height 23
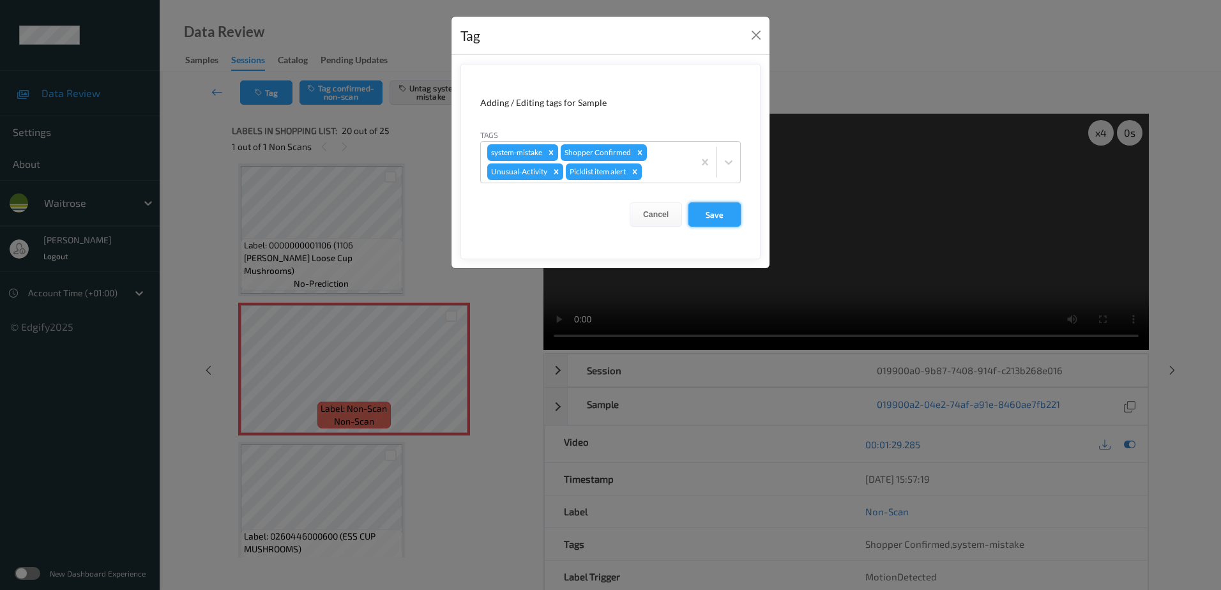
click at [706, 214] on button "Save" at bounding box center [715, 214] width 52 height 24
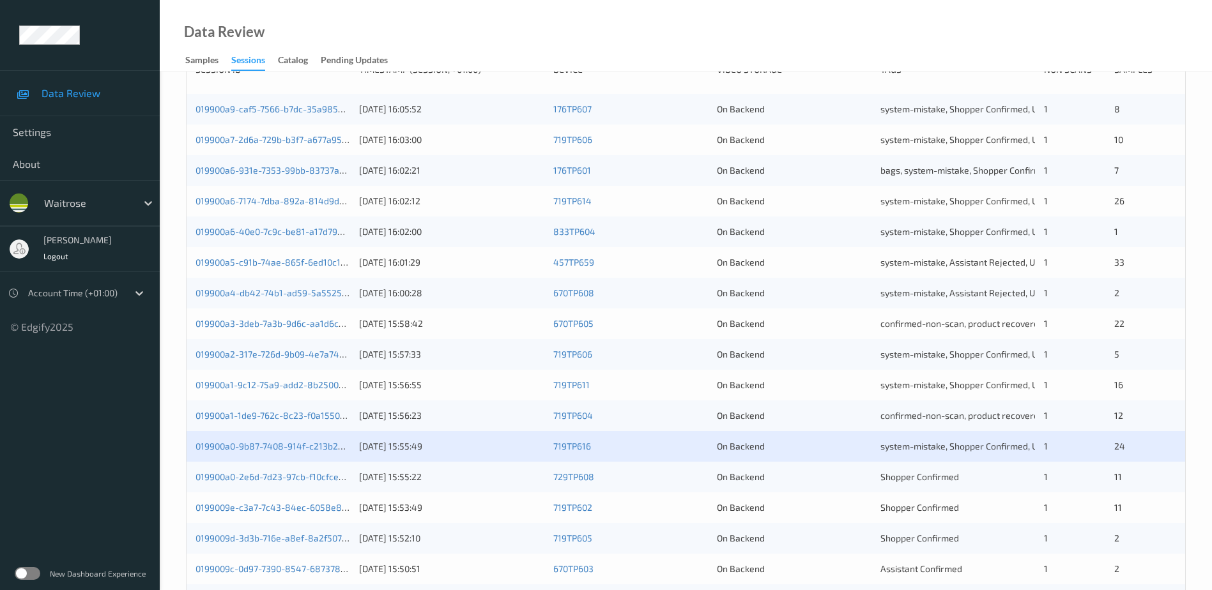
scroll to position [319, 0]
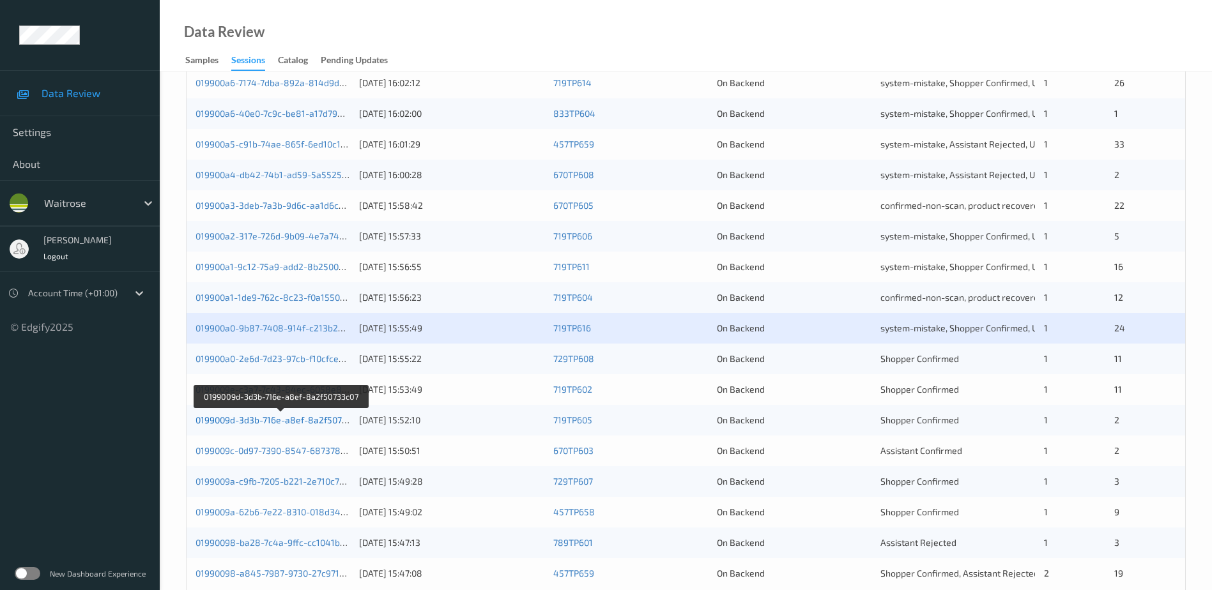
click at [297, 422] on link "0199009d-3d3b-716e-a8ef-8a2f50733c07" at bounding box center [280, 420] width 171 height 11
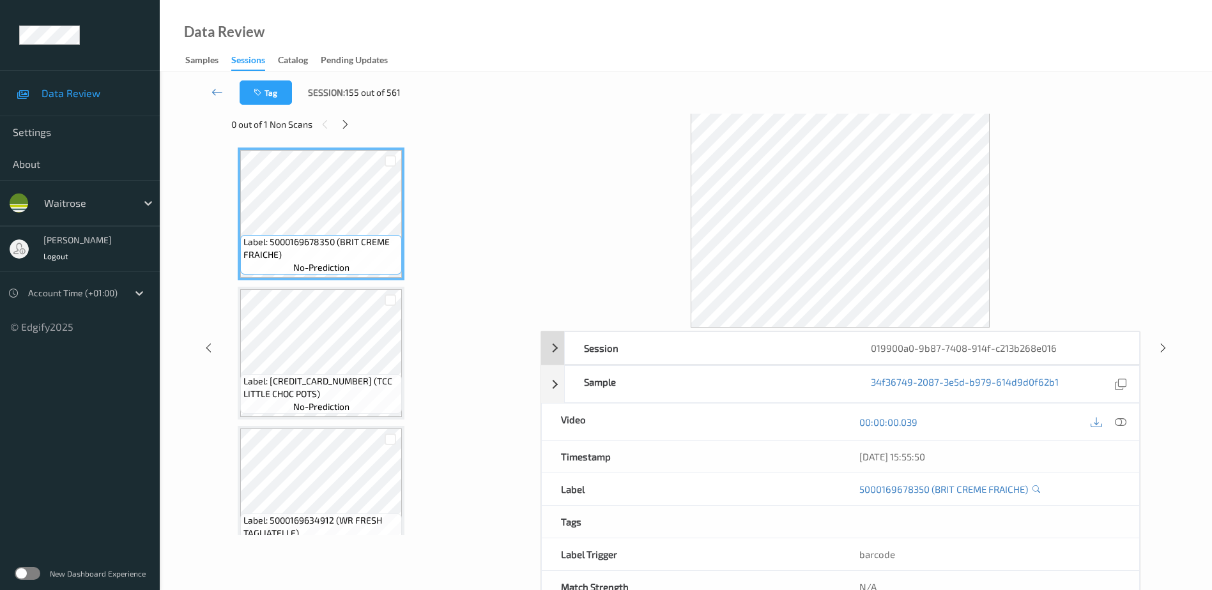
scroll to position [63, 0]
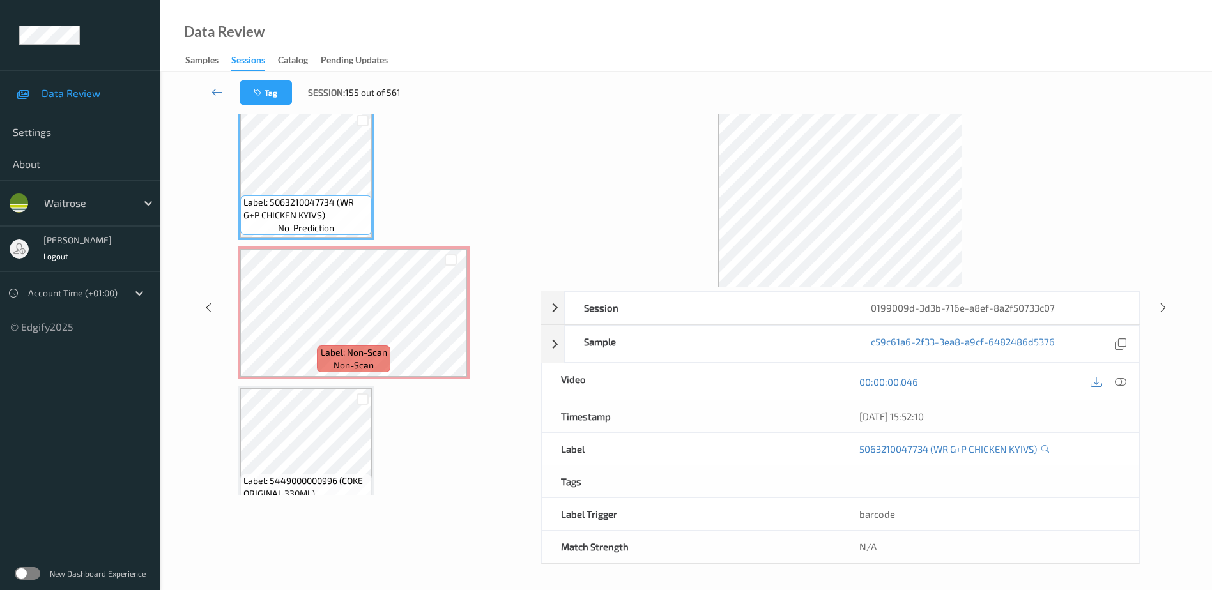
drag, startPoint x: 1123, startPoint y: 383, endPoint x: 1106, endPoint y: 361, distance: 28.2
click at [1123, 383] on icon at bounding box center [1120, 381] width 11 height 11
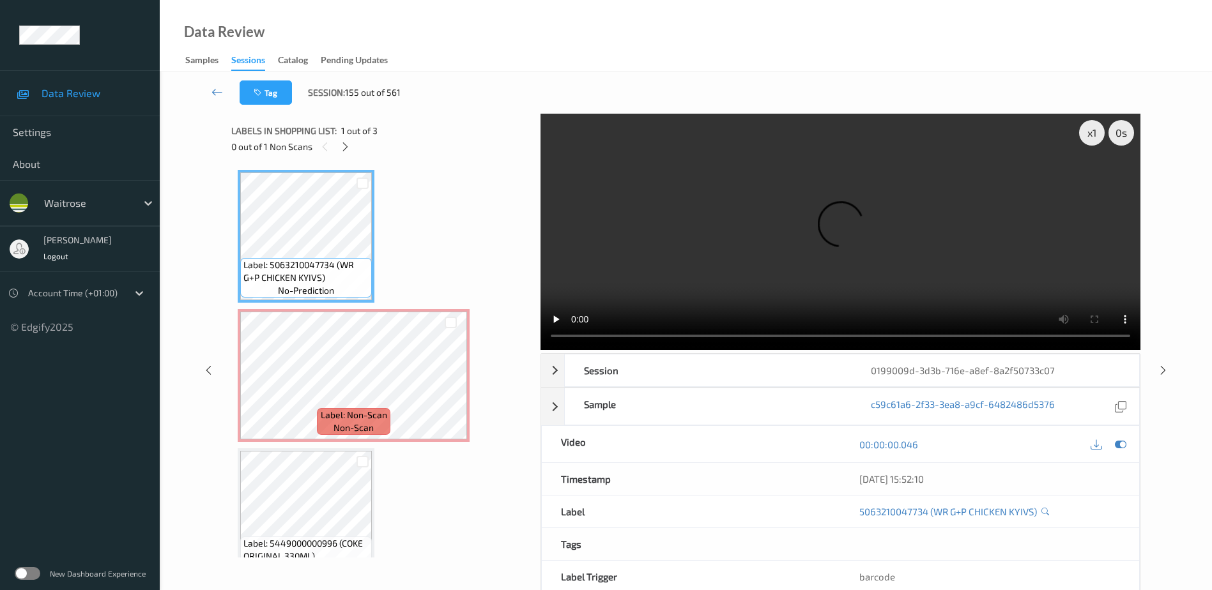
drag, startPoint x: 346, startPoint y: 148, endPoint x: 362, endPoint y: 153, distance: 17.0
click at [346, 148] on icon at bounding box center [345, 146] width 11 height 11
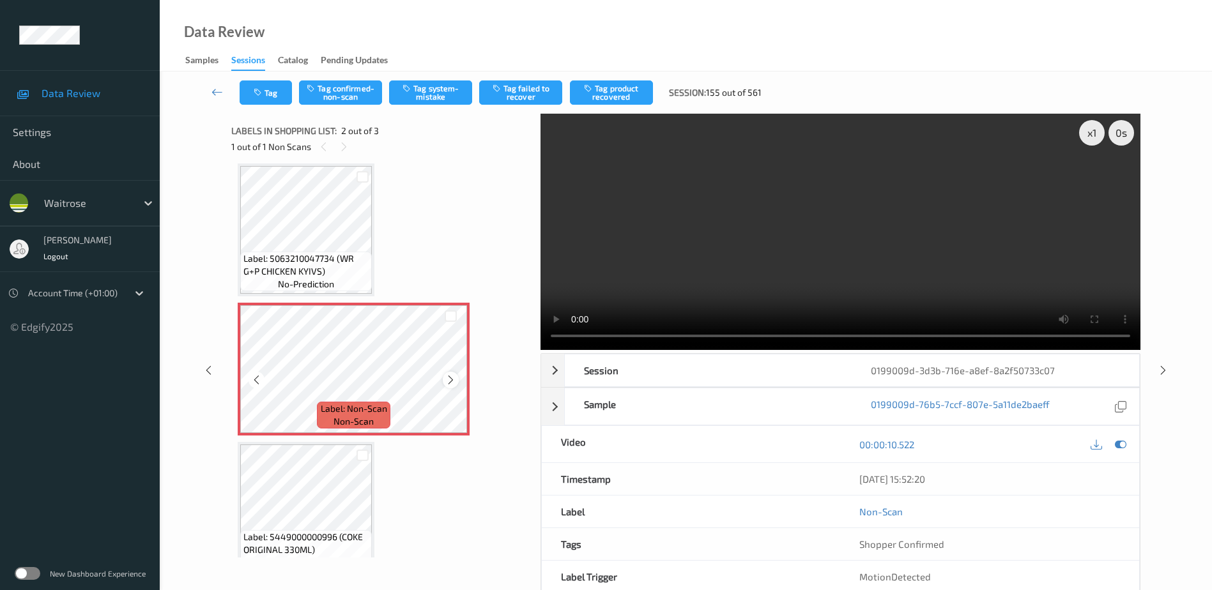
click at [448, 377] on icon at bounding box center [450, 379] width 11 height 11
click at [894, 261] on video at bounding box center [840, 232] width 600 height 236
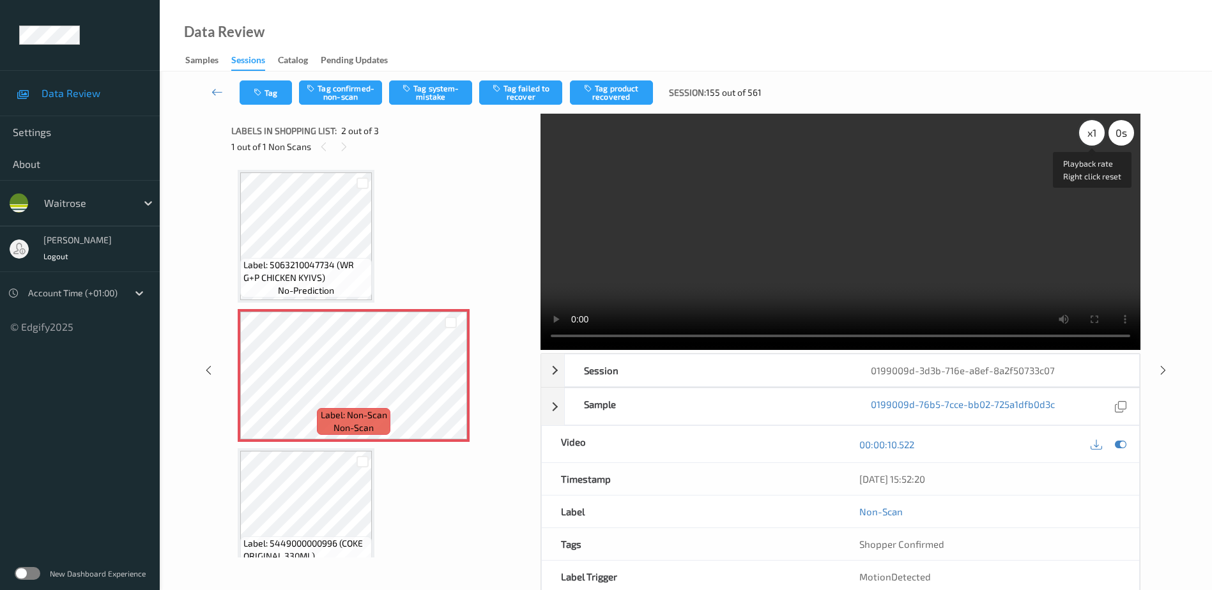
click at [1088, 132] on div "x 1" at bounding box center [1092, 133] width 26 height 26
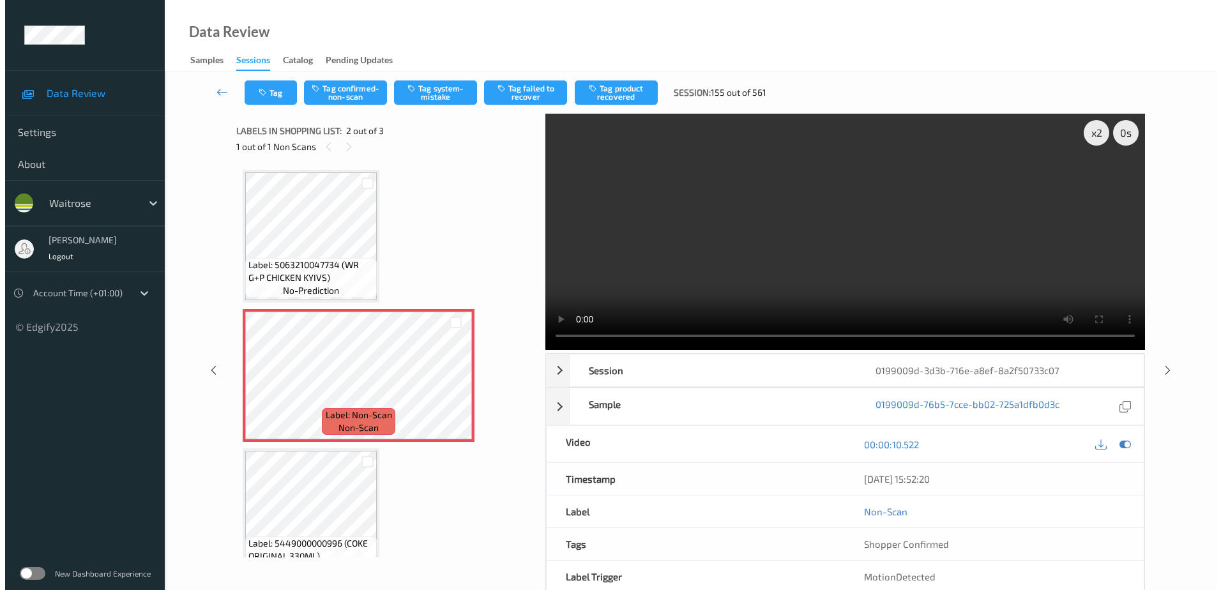
scroll to position [30, 0]
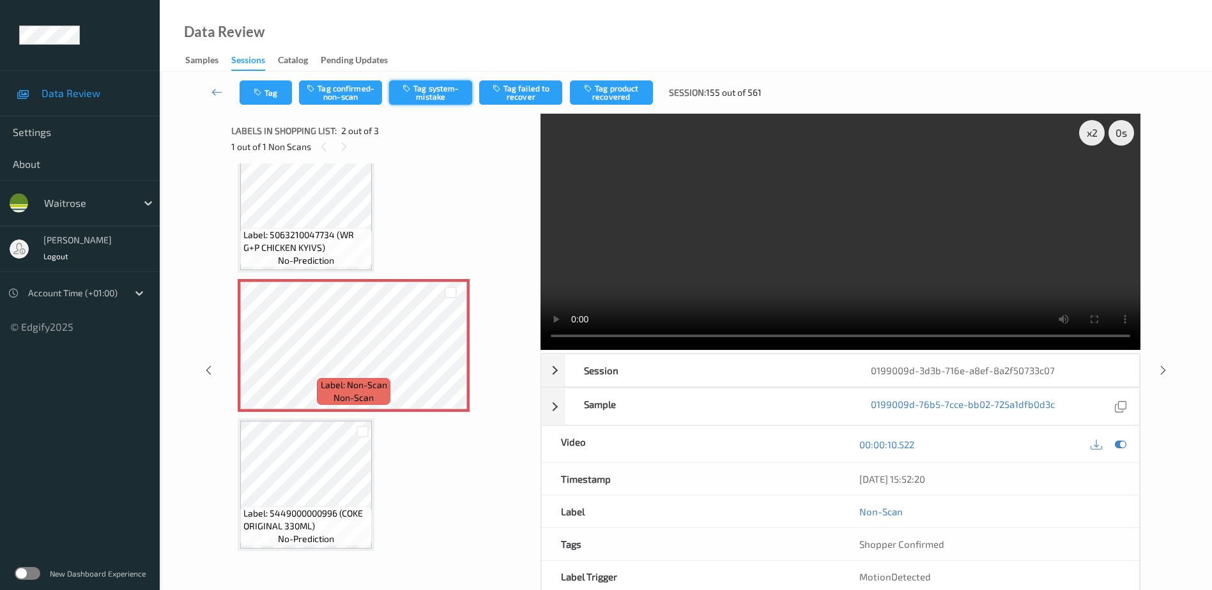
click at [445, 93] on button "Tag system-mistake" at bounding box center [430, 92] width 83 height 24
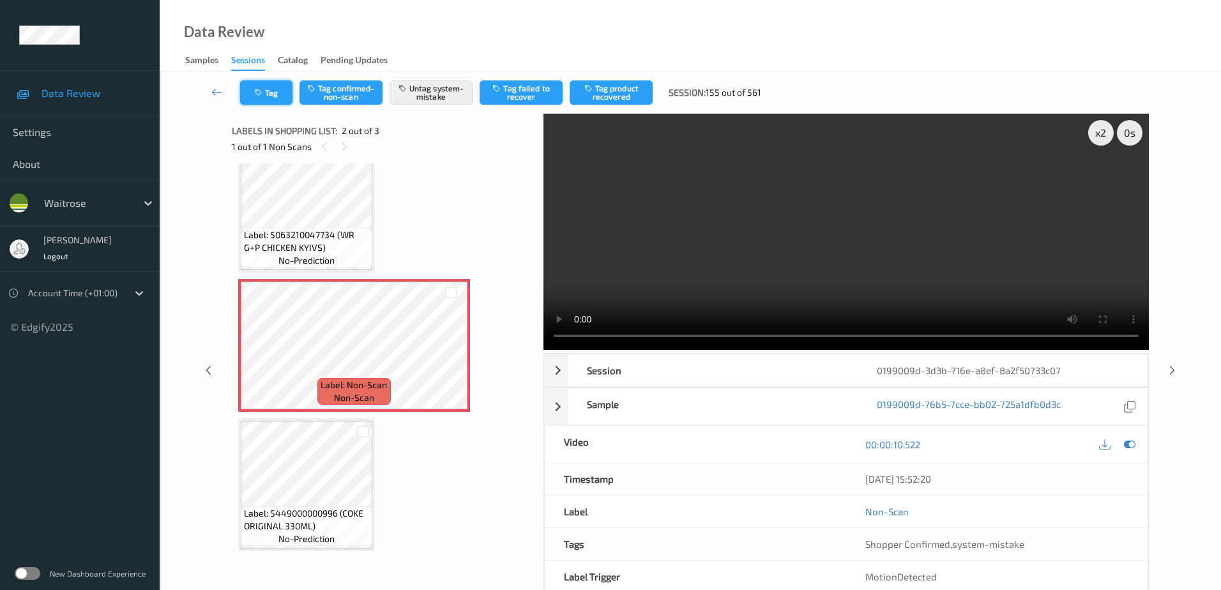
click at [270, 93] on button "Tag" at bounding box center [266, 92] width 52 height 24
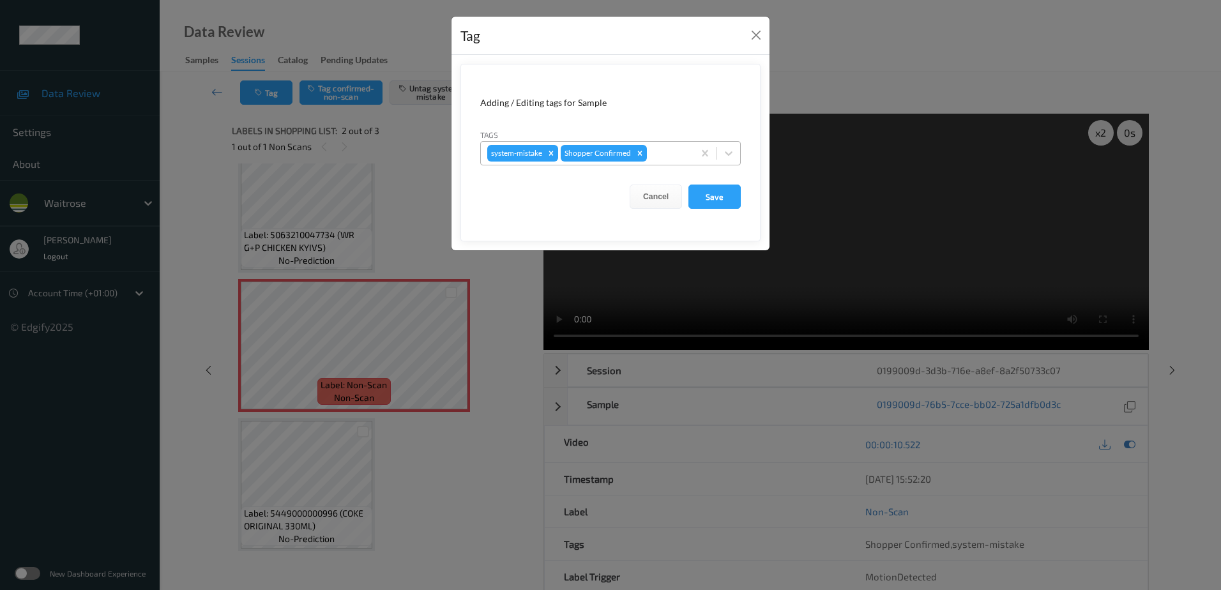
click at [673, 149] on div at bounding box center [669, 153] width 38 height 15
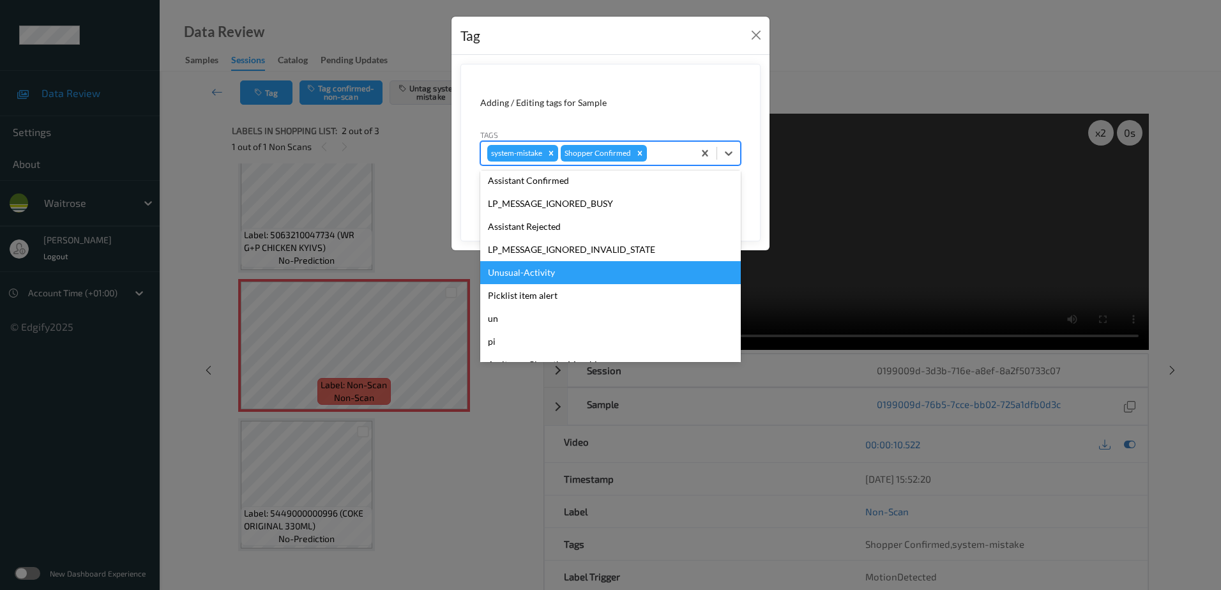
scroll to position [273, 0]
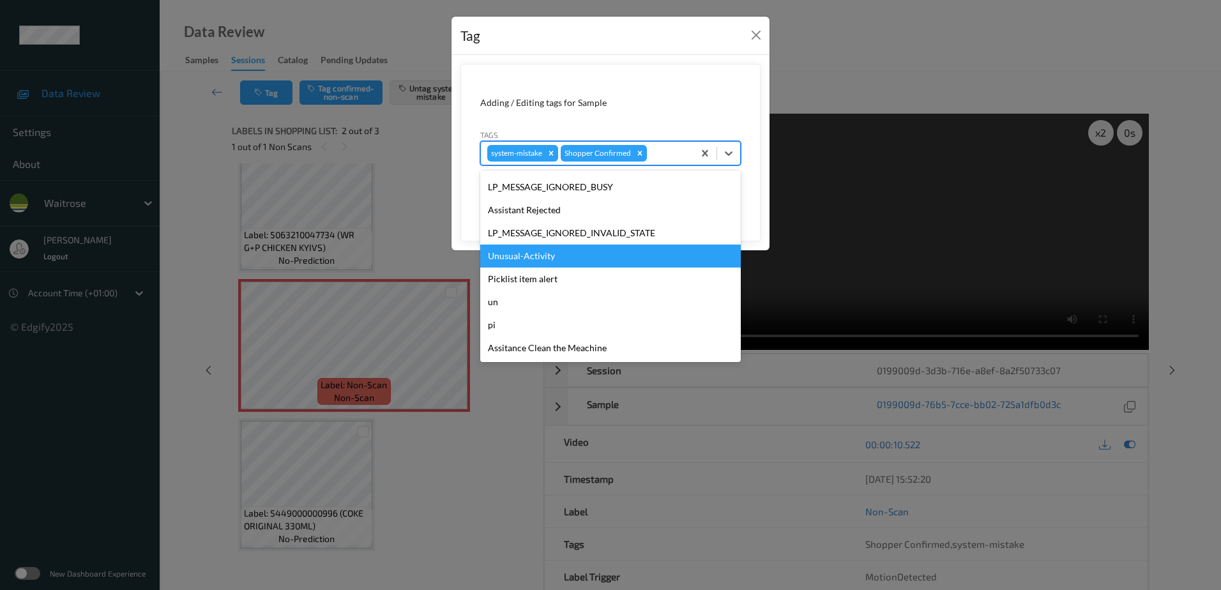
click at [560, 262] on div "Unusual-Activity" at bounding box center [610, 256] width 261 height 23
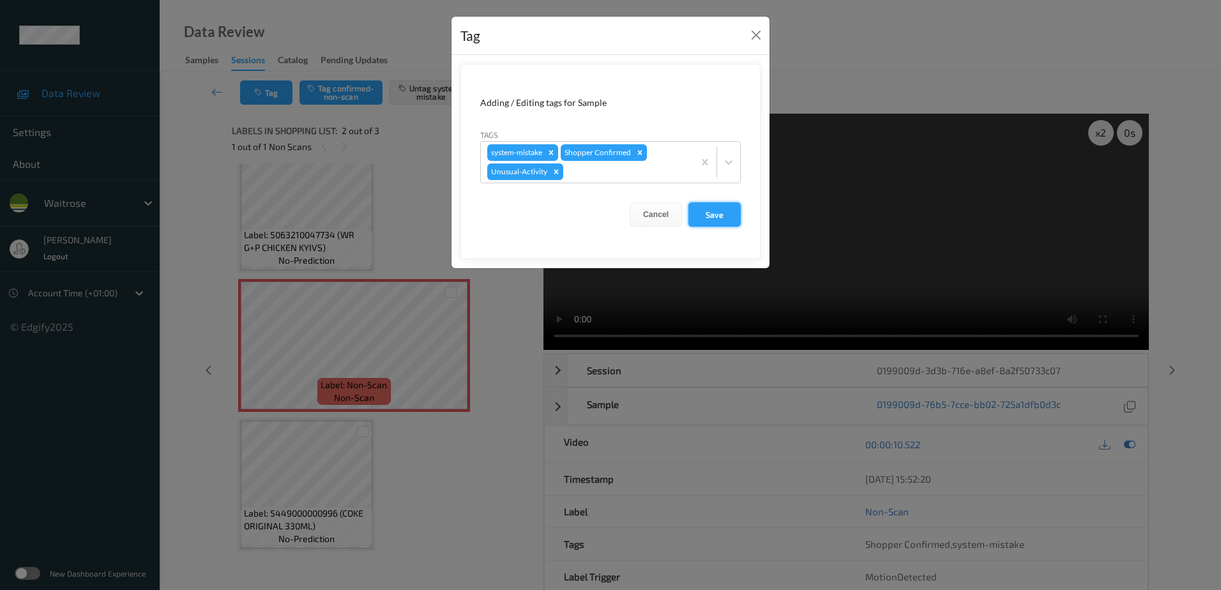
click at [708, 217] on button "Save" at bounding box center [715, 214] width 52 height 24
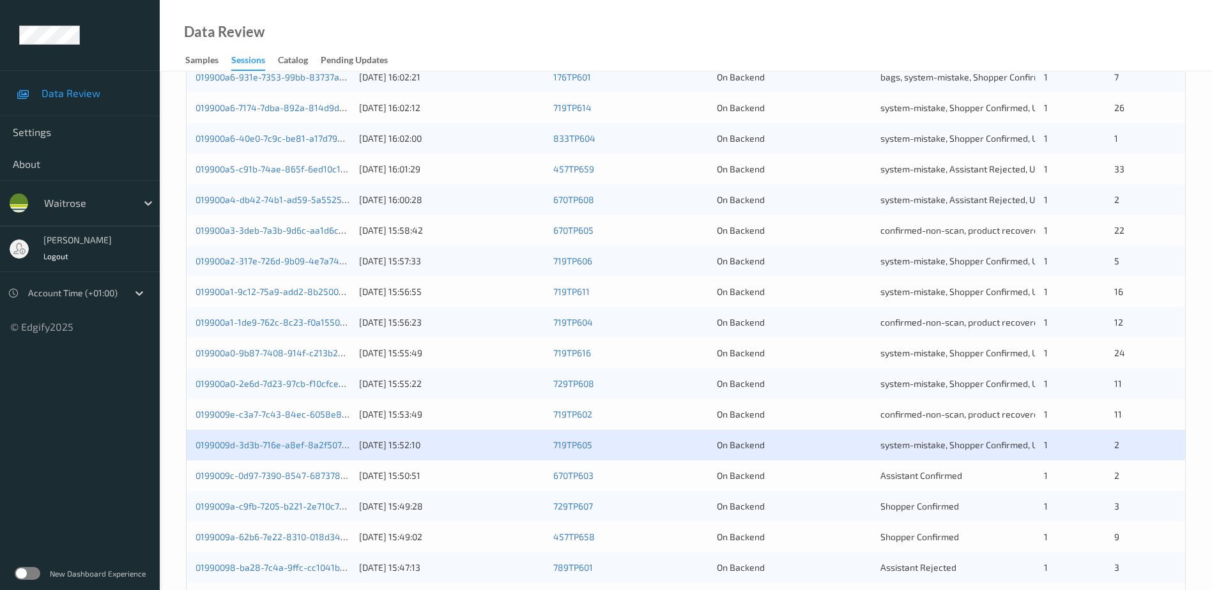
scroll to position [319, 0]
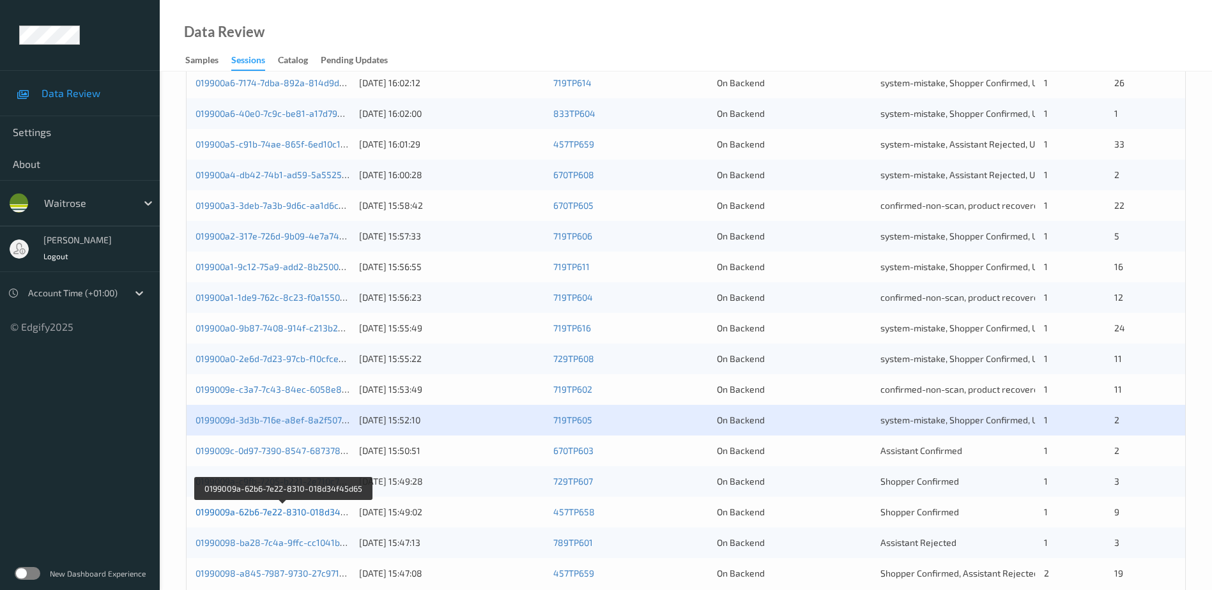
click at [272, 510] on link "0199009a-62b6-7e22-8310-018d34f45d65" at bounding box center [282, 512] width 174 height 11
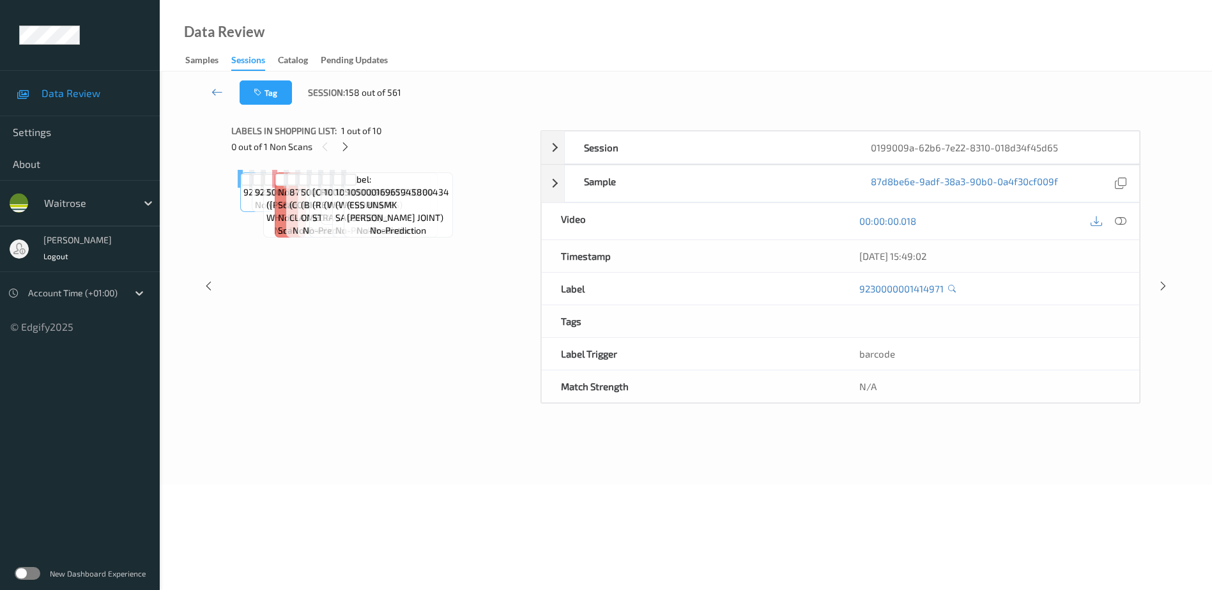
scroll to position [63, 0]
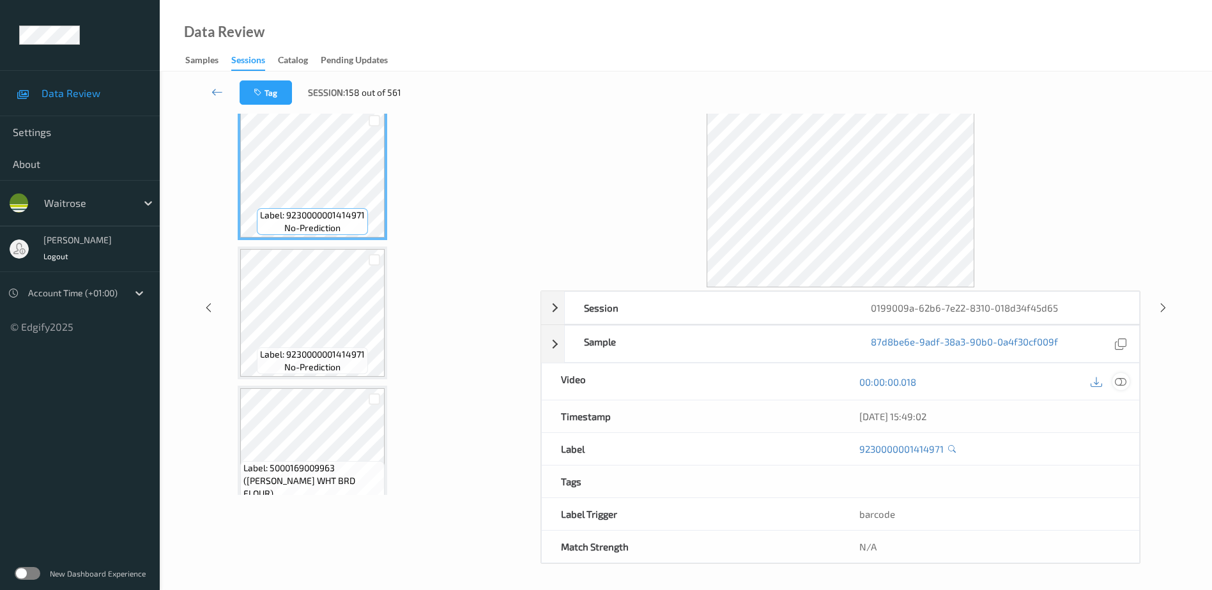
click at [1117, 379] on icon at bounding box center [1120, 381] width 11 height 11
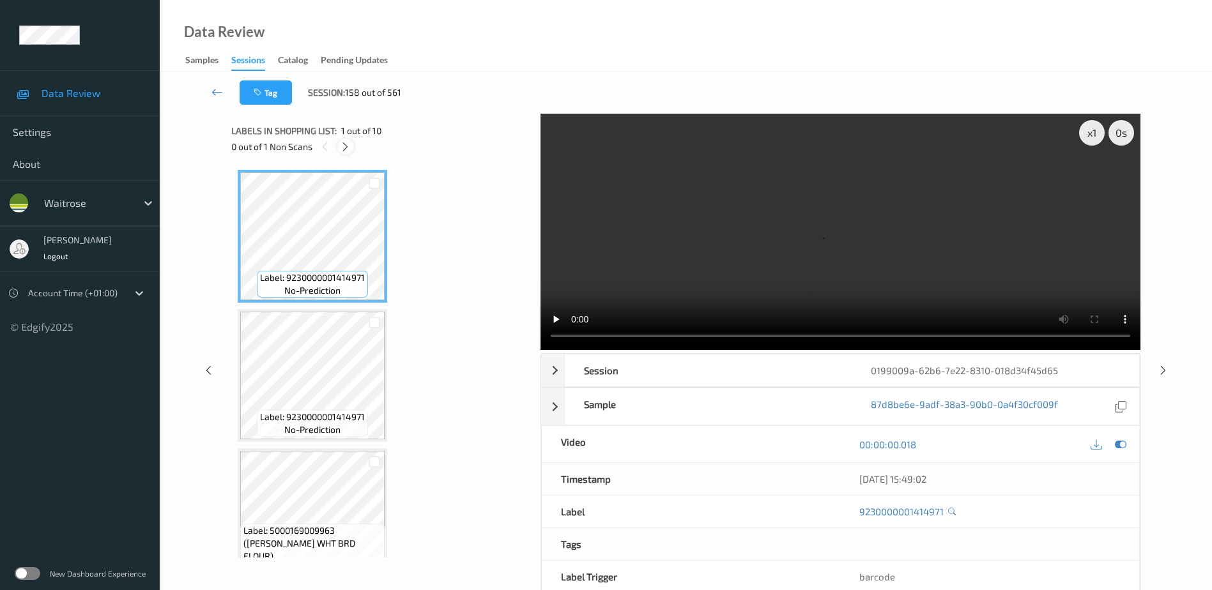
click at [348, 149] on icon at bounding box center [345, 146] width 11 height 11
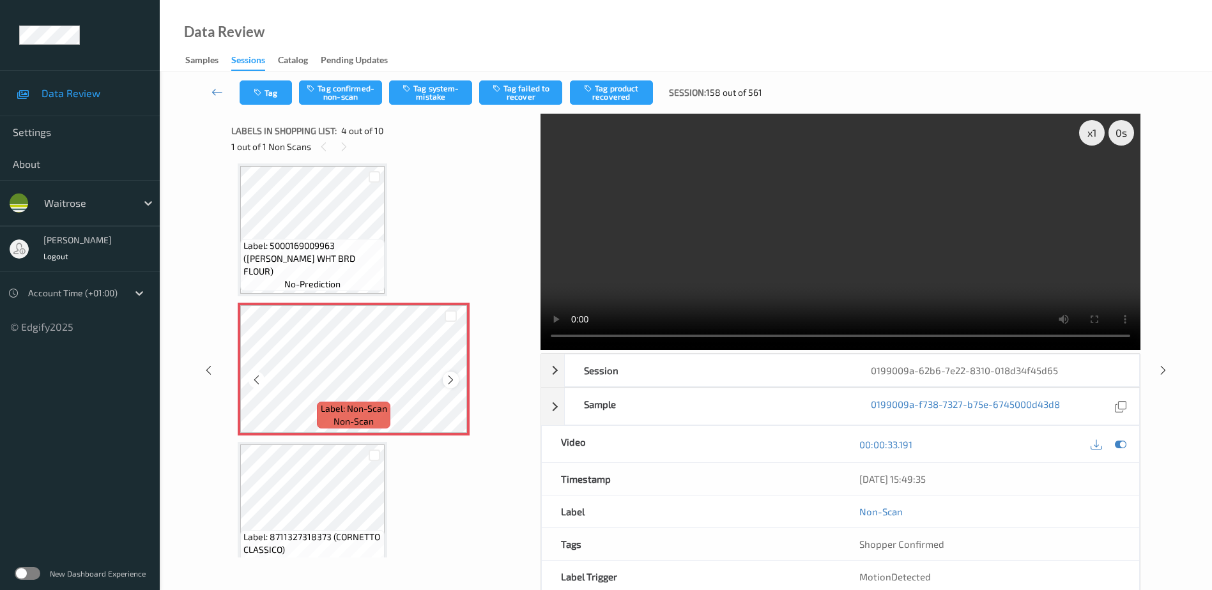
click at [449, 374] on icon at bounding box center [450, 379] width 11 height 11
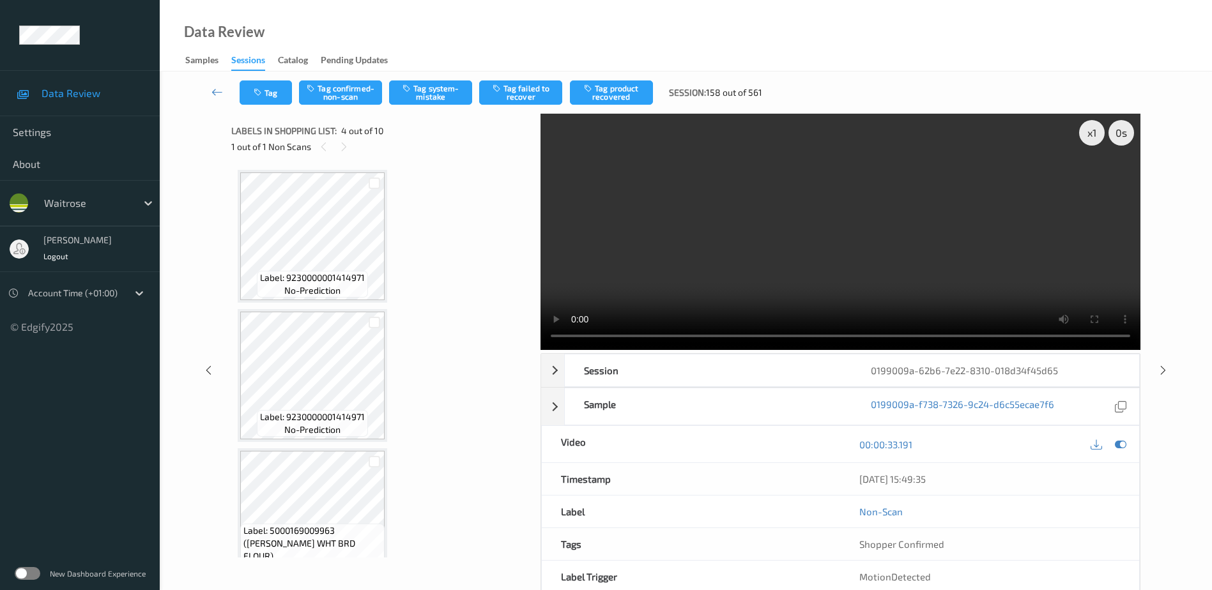
scroll to position [192, 0]
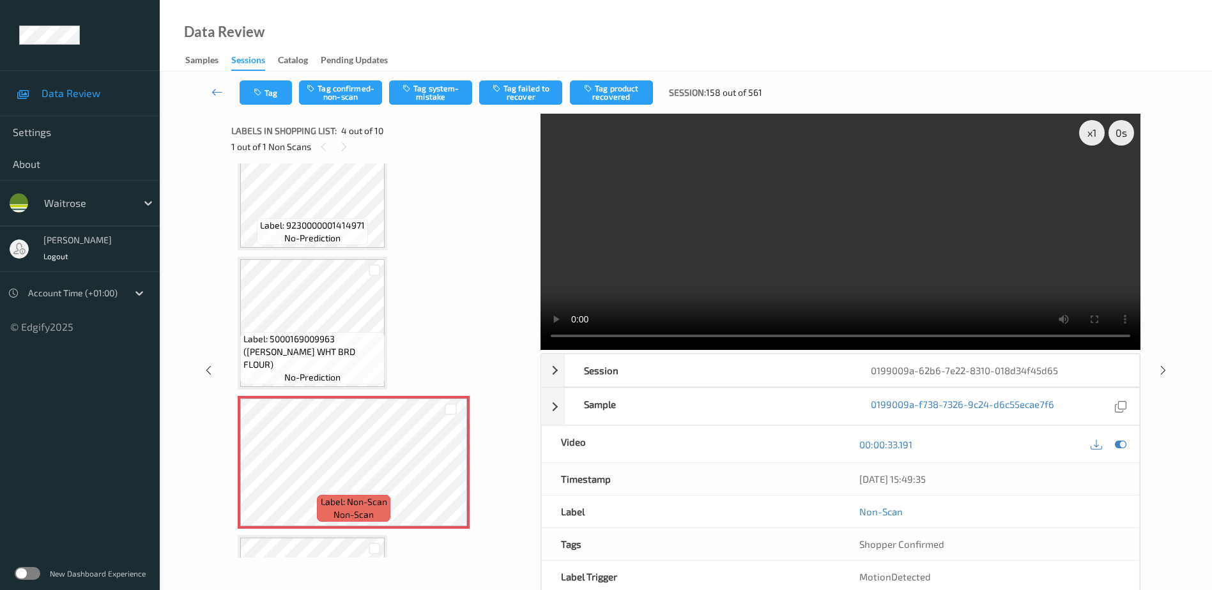
click at [850, 252] on video at bounding box center [840, 232] width 600 height 236
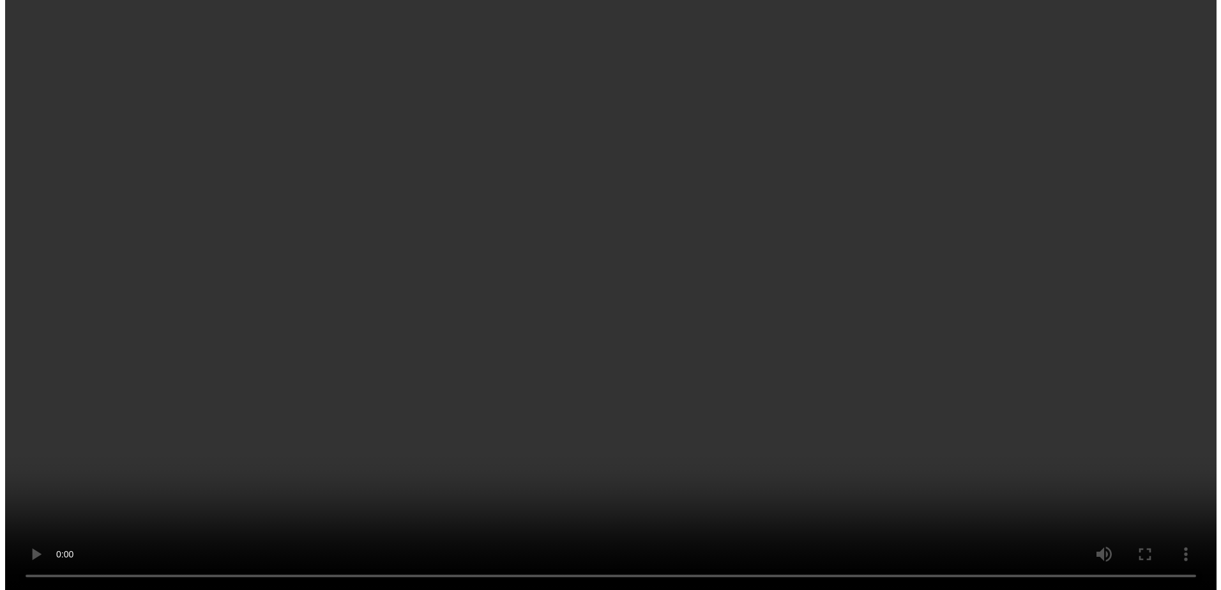
scroll to position [511, 0]
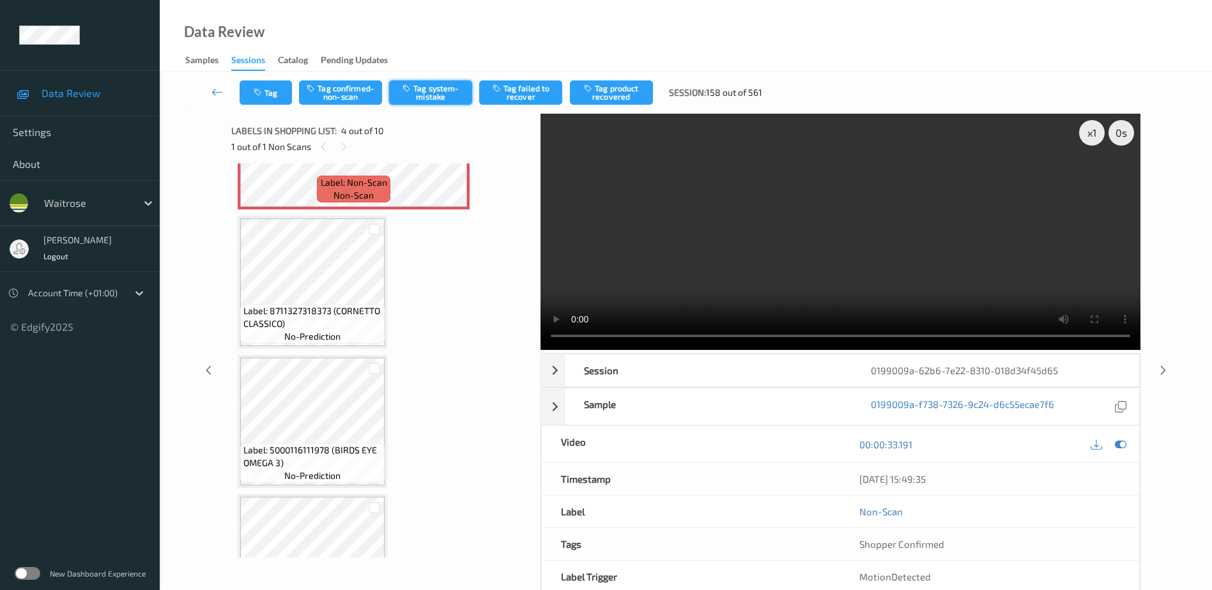
click at [418, 90] on button "Tag system-mistake" at bounding box center [430, 92] width 83 height 24
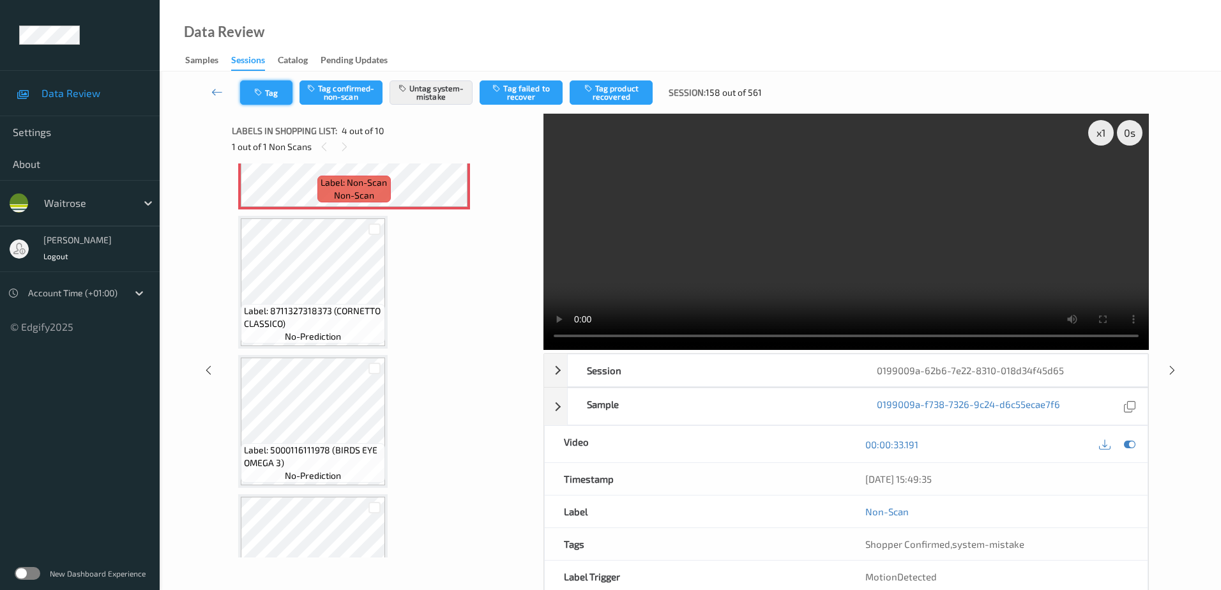
click at [244, 100] on button "Tag" at bounding box center [266, 92] width 52 height 24
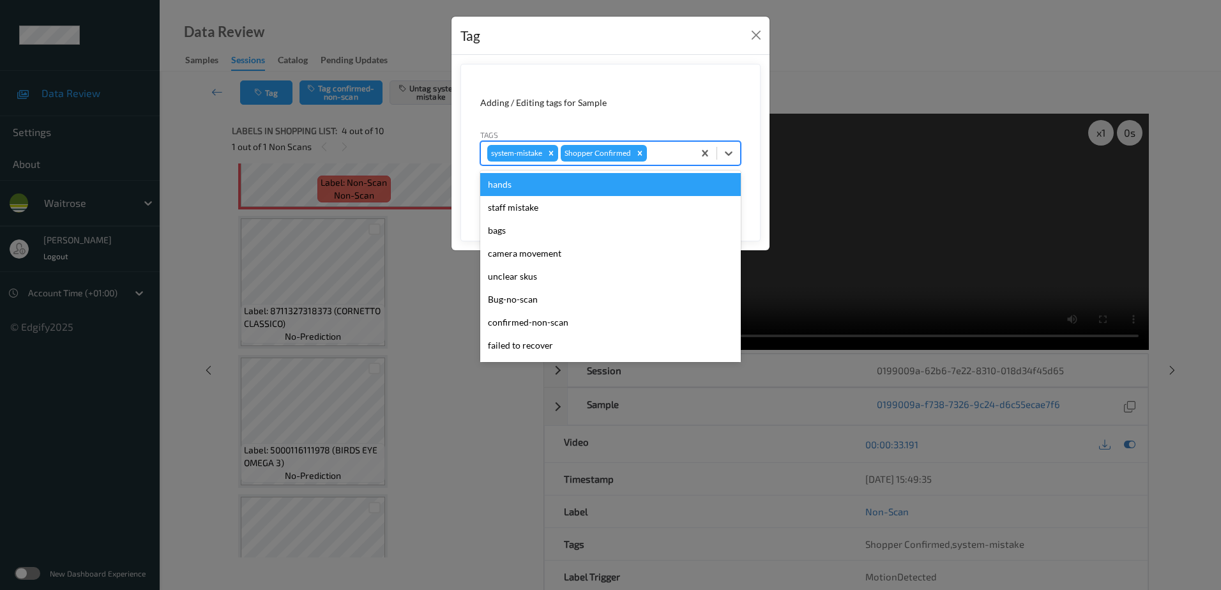
drag, startPoint x: 654, startPoint y: 158, endPoint x: 635, endPoint y: 174, distance: 24.5
click at [654, 160] on div at bounding box center [669, 153] width 38 height 15
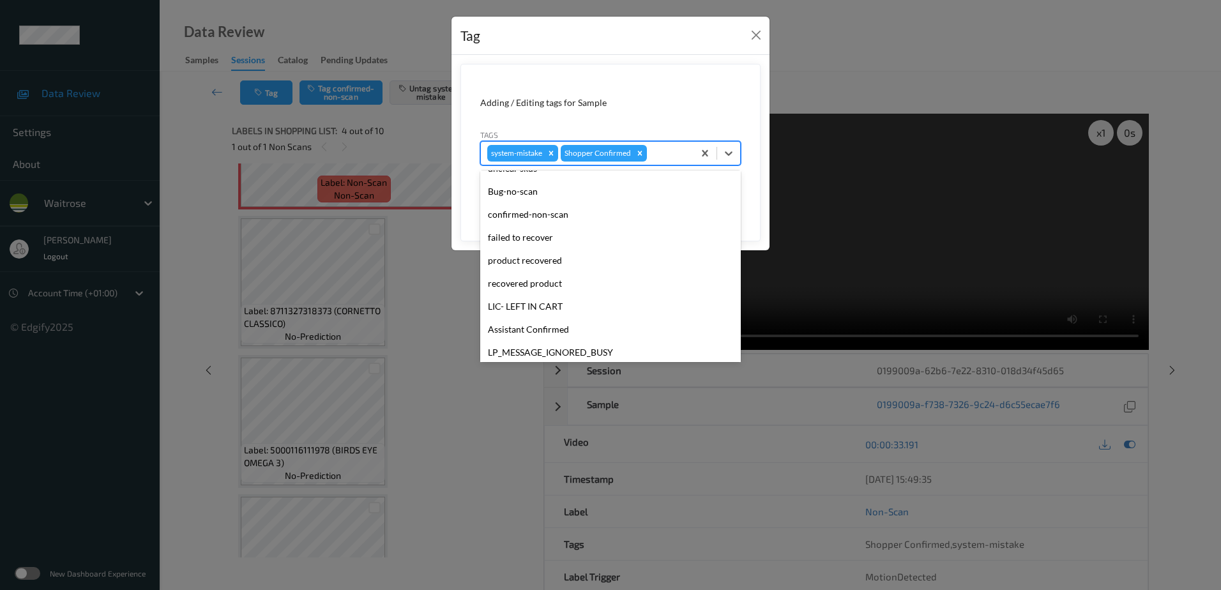
scroll to position [273, 0]
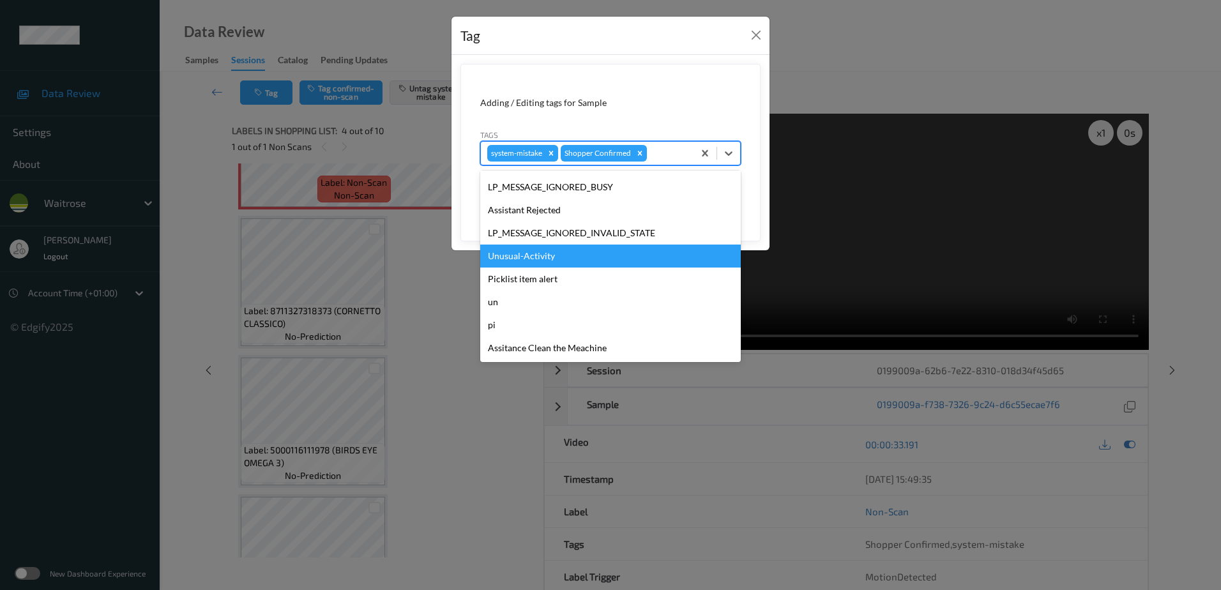
click at [556, 264] on div "Unusual-Activity" at bounding box center [610, 256] width 261 height 23
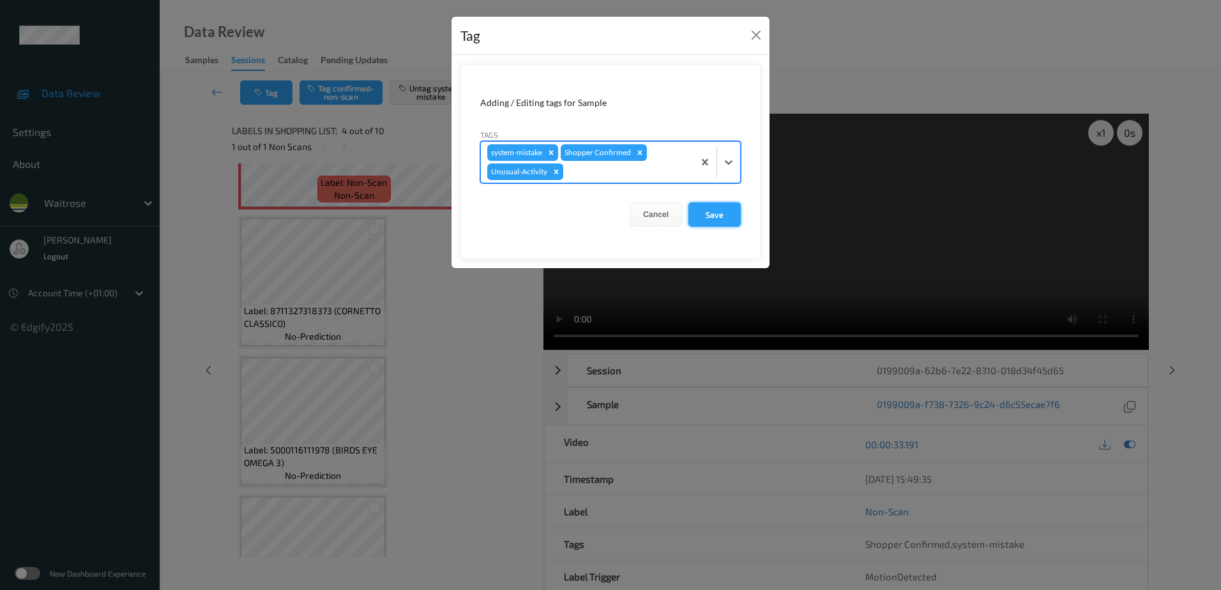
click at [719, 224] on button "Save" at bounding box center [715, 214] width 52 height 24
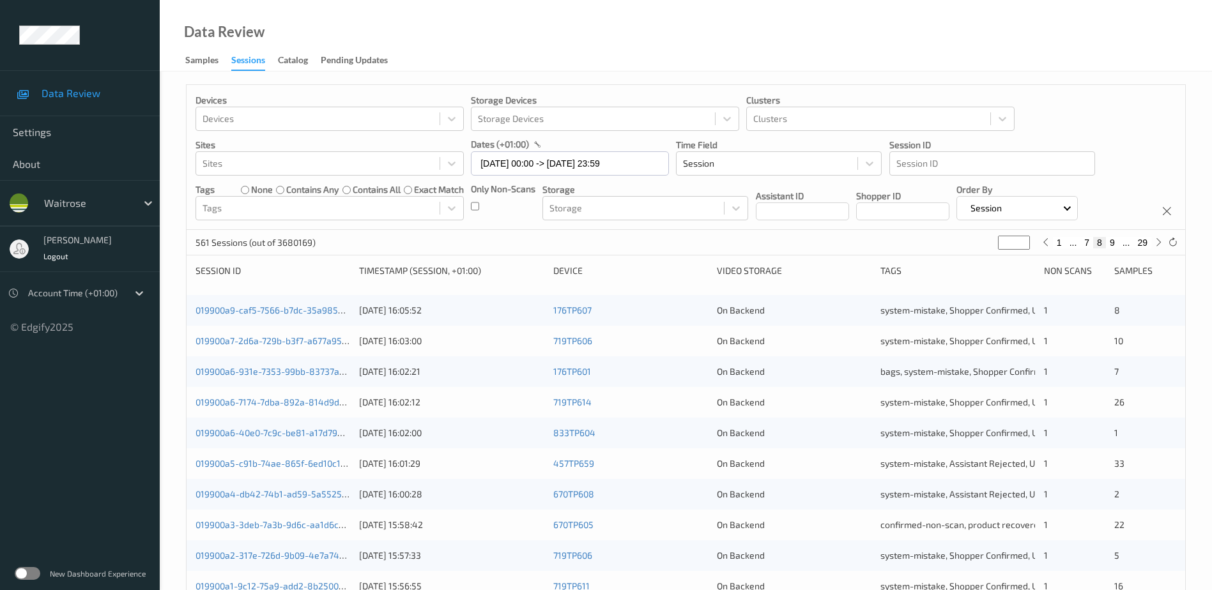
drag, startPoint x: 1009, startPoint y: 240, endPoint x: 923, endPoint y: 266, distance: 90.1
click at [923, 266] on div "Devices Devices Storage Devices Storage Devices Clusters Clusters Sites Sites d…" at bounding box center [686, 509] width 1000 height 851
type input "*"
type input "**"
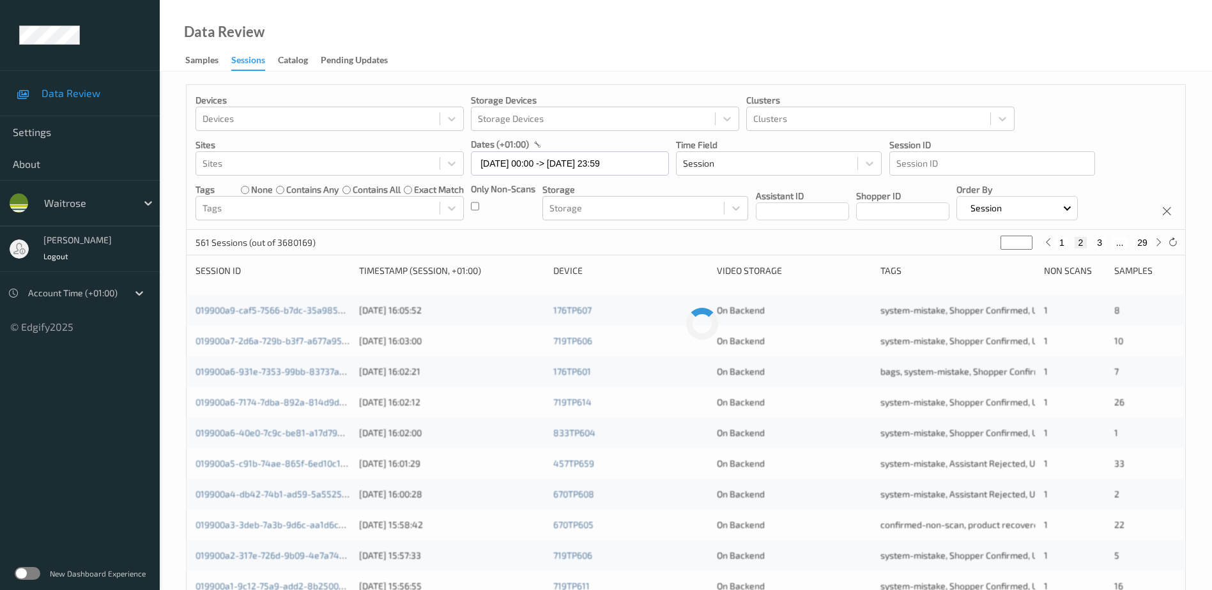
type input "**"
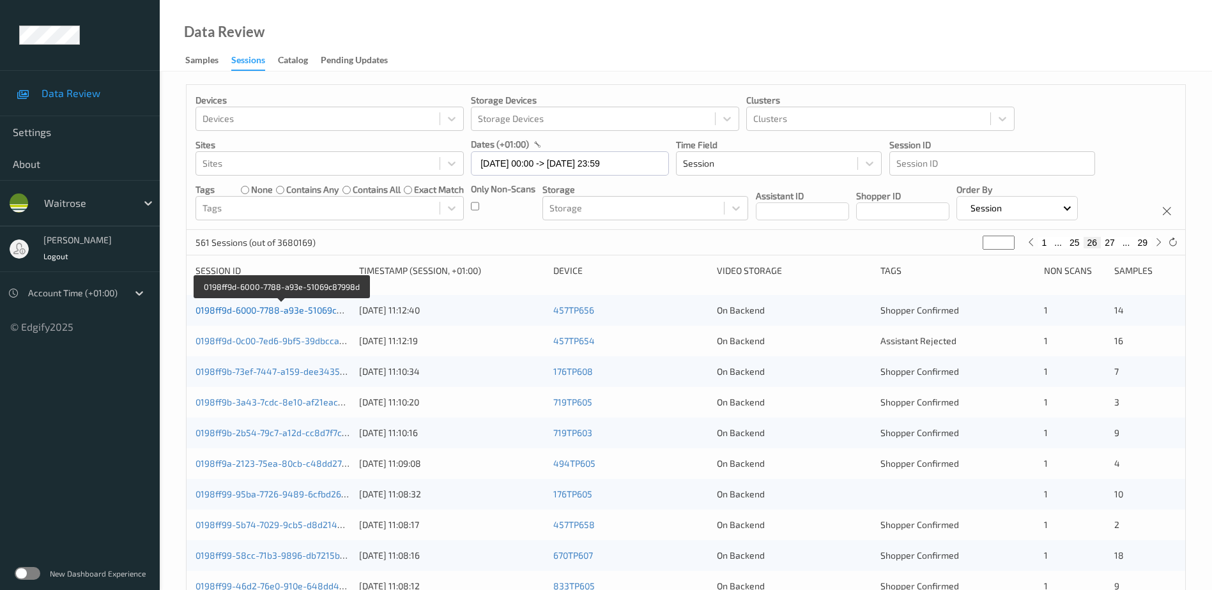
type input "**"
click at [317, 308] on link "0198ff9d-6000-7788-a93e-51069c87998d" at bounding box center [281, 310] width 172 height 11
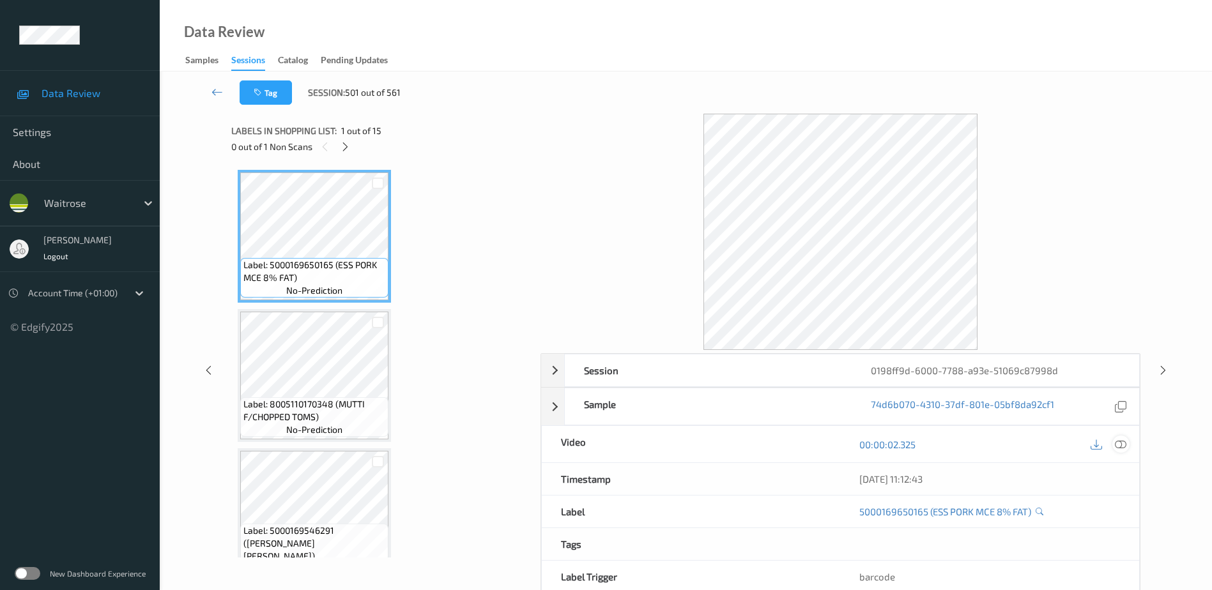
click at [1120, 445] on icon at bounding box center [1120, 444] width 11 height 11
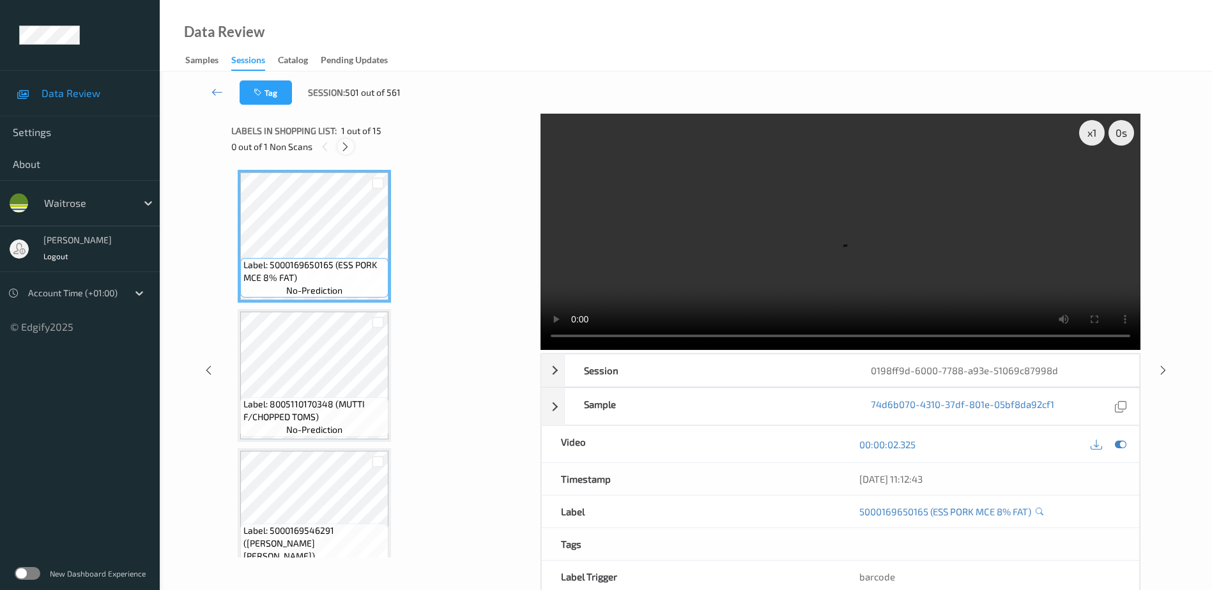
click at [342, 142] on icon at bounding box center [345, 146] width 11 height 11
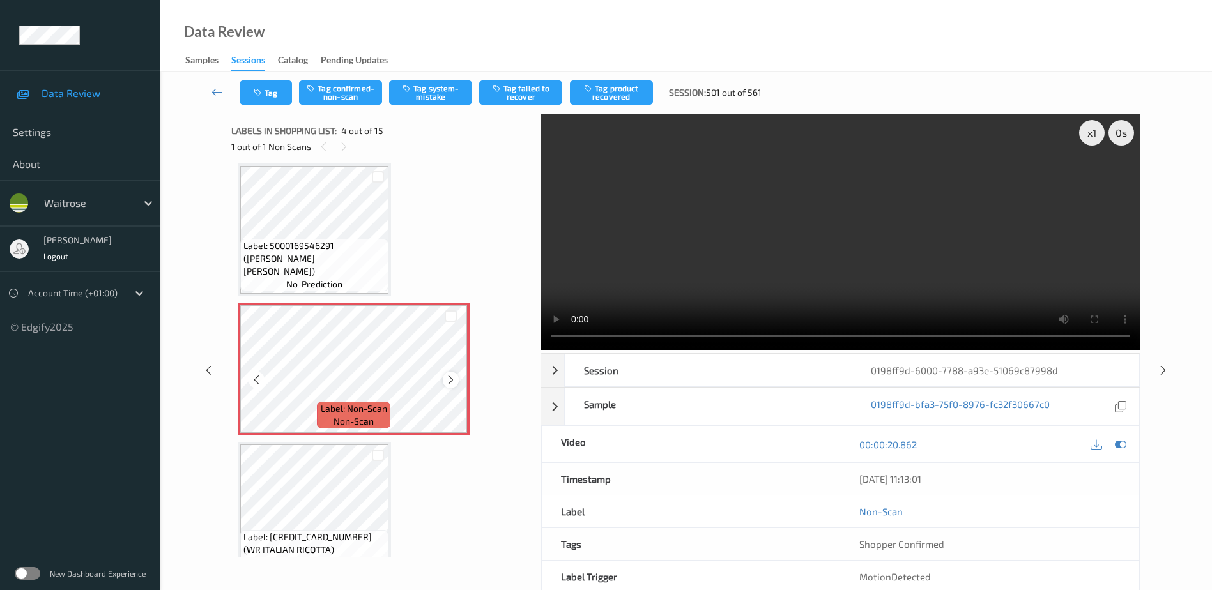
click at [447, 379] on icon at bounding box center [450, 379] width 11 height 11
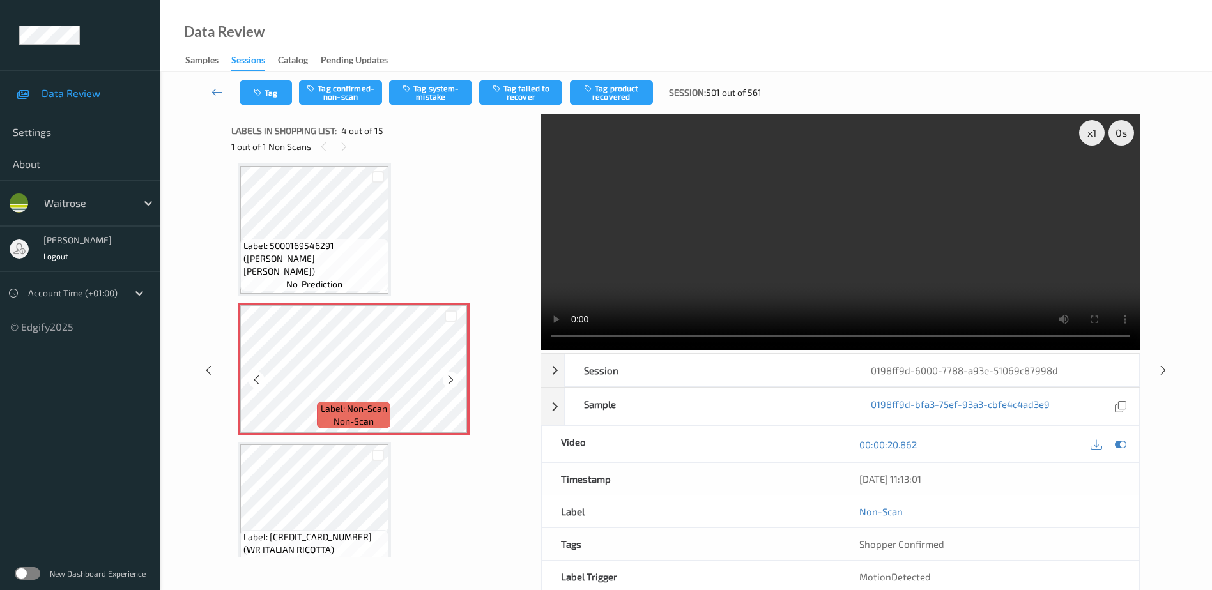
click at [447, 379] on icon at bounding box center [450, 379] width 11 height 11
click at [877, 277] on video at bounding box center [840, 232] width 600 height 236
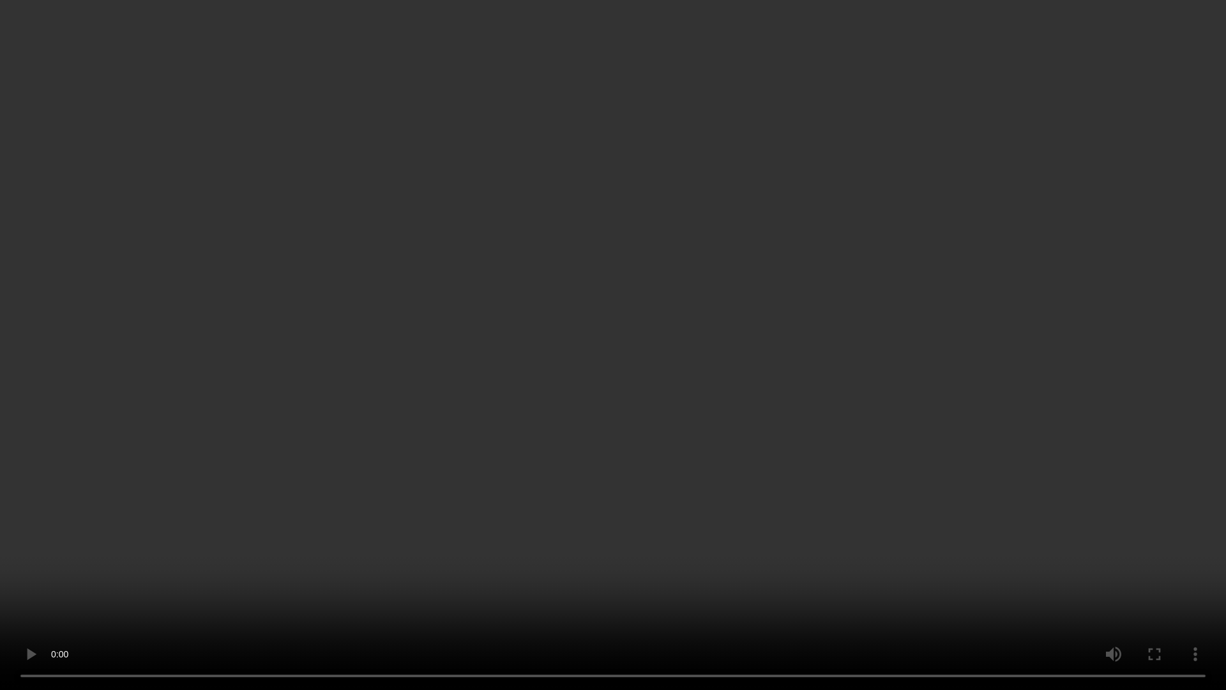
click at [679, 369] on video at bounding box center [613, 345] width 1226 height 690
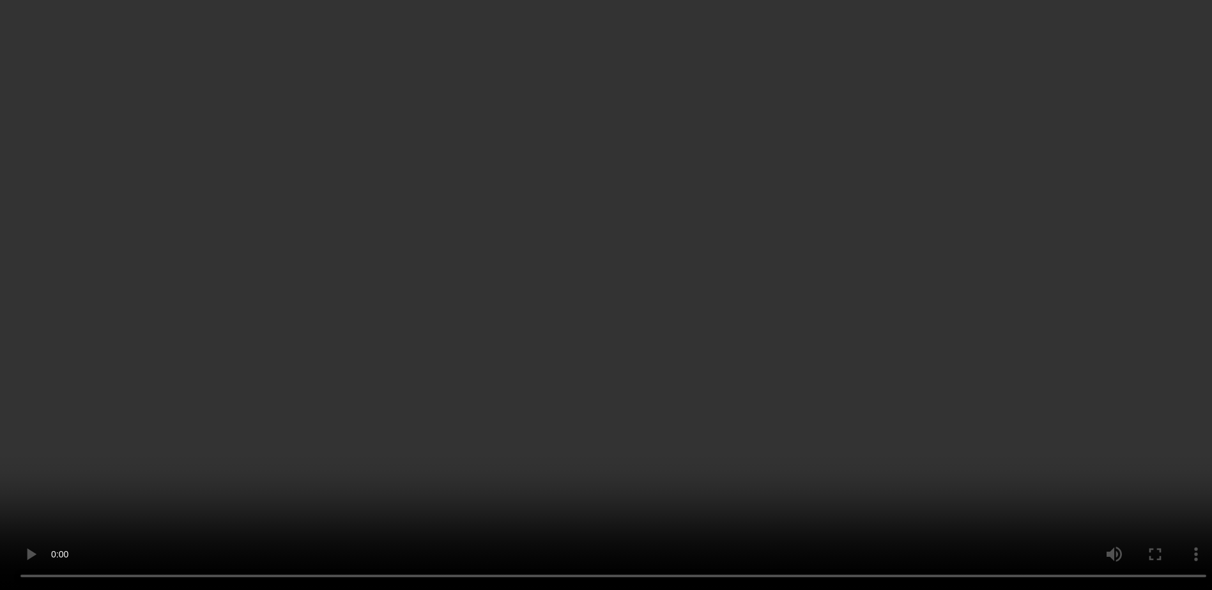
scroll to position [413, 0]
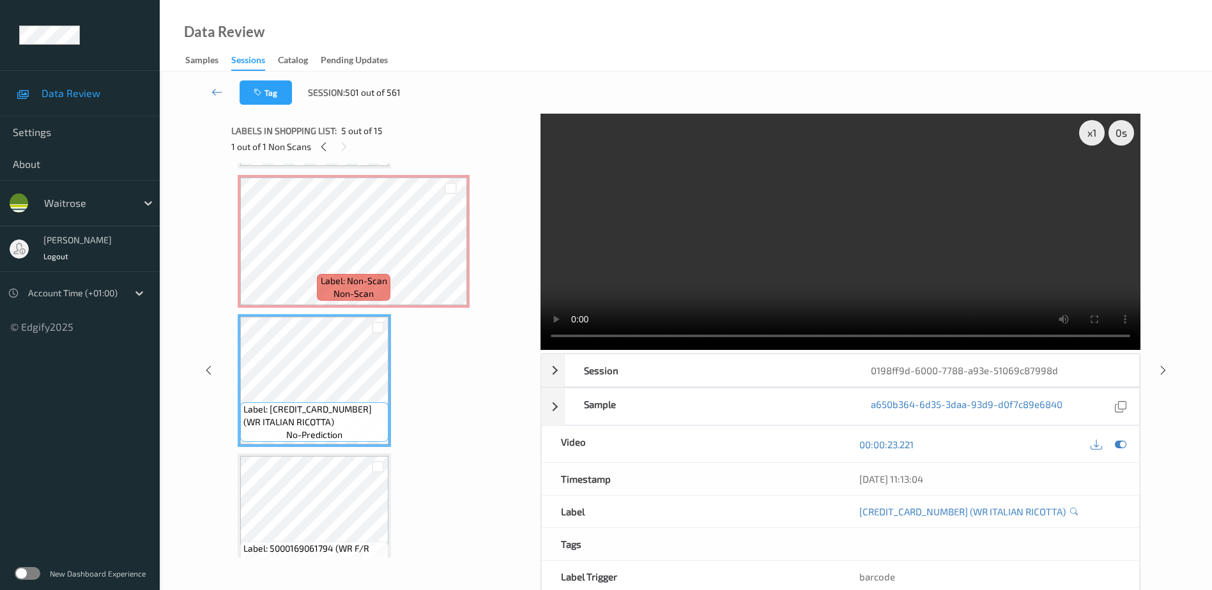
click at [752, 284] on video at bounding box center [840, 232] width 600 height 236
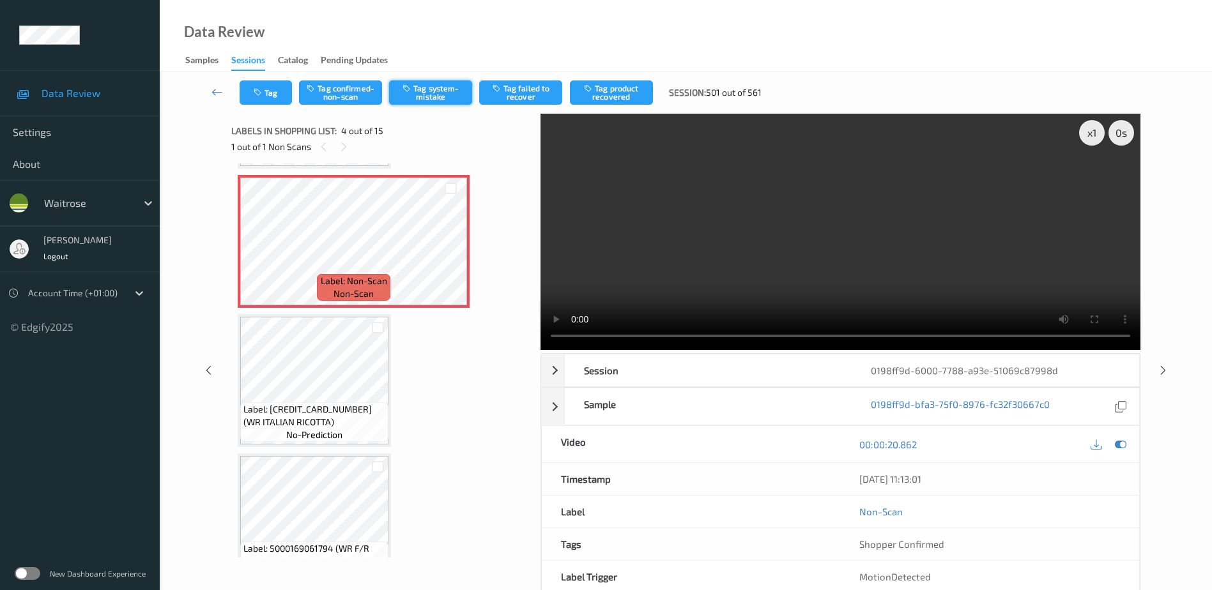
click at [427, 95] on button "Tag system-mistake" at bounding box center [430, 92] width 83 height 24
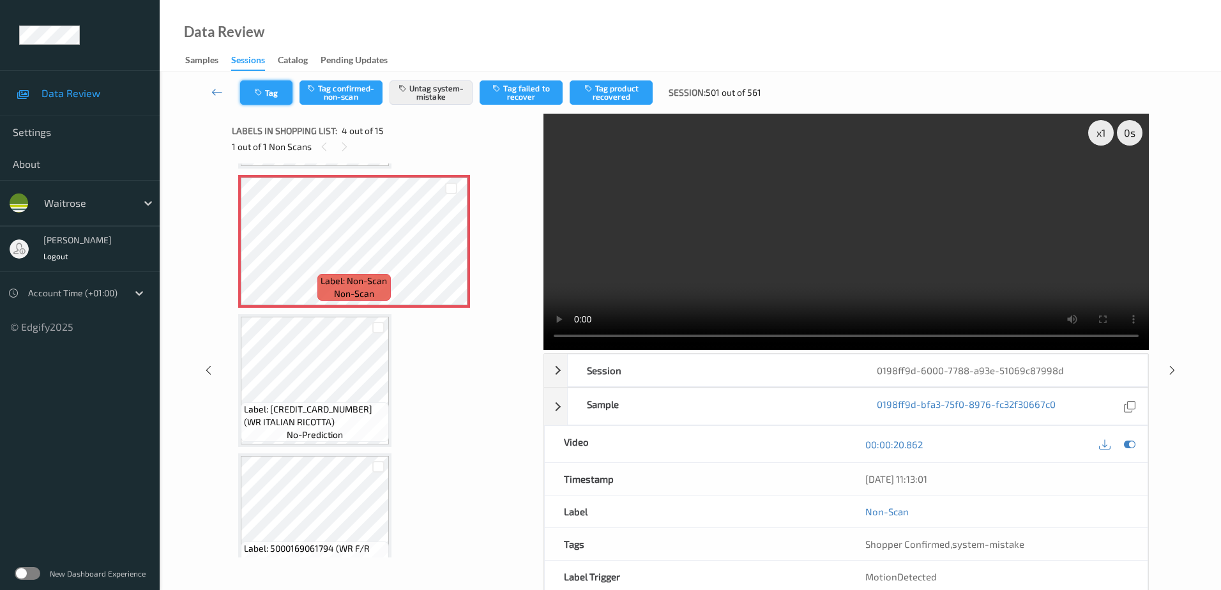
click at [257, 97] on button "Tag" at bounding box center [266, 92] width 52 height 24
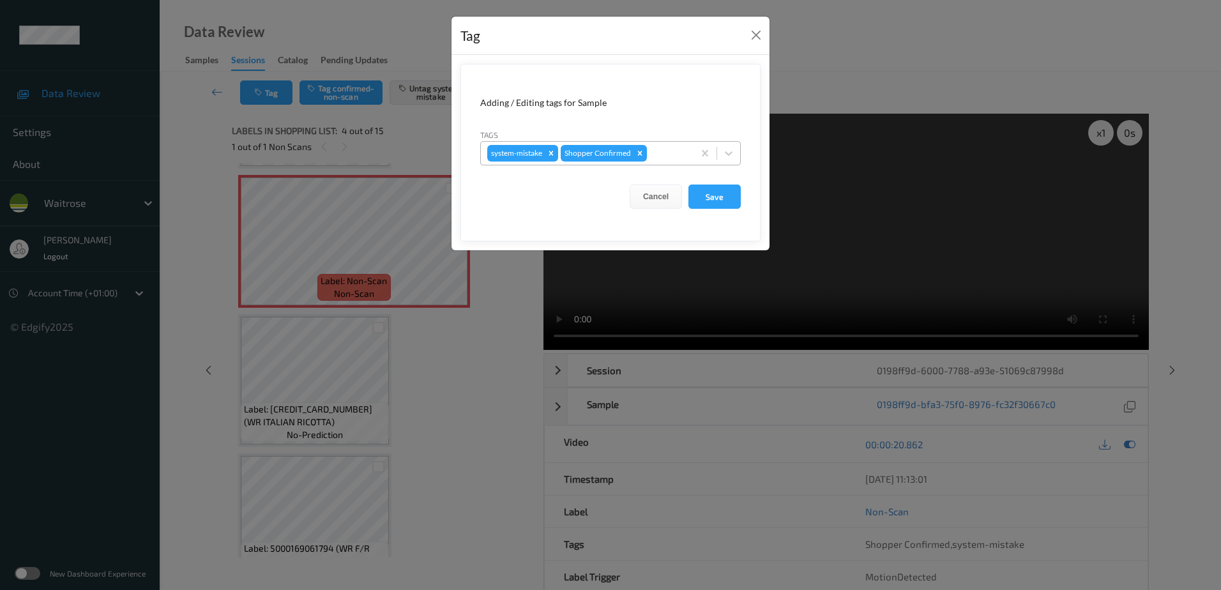
click at [661, 144] on div "system-mistake Shopper Confirmed" at bounding box center [587, 153] width 213 height 22
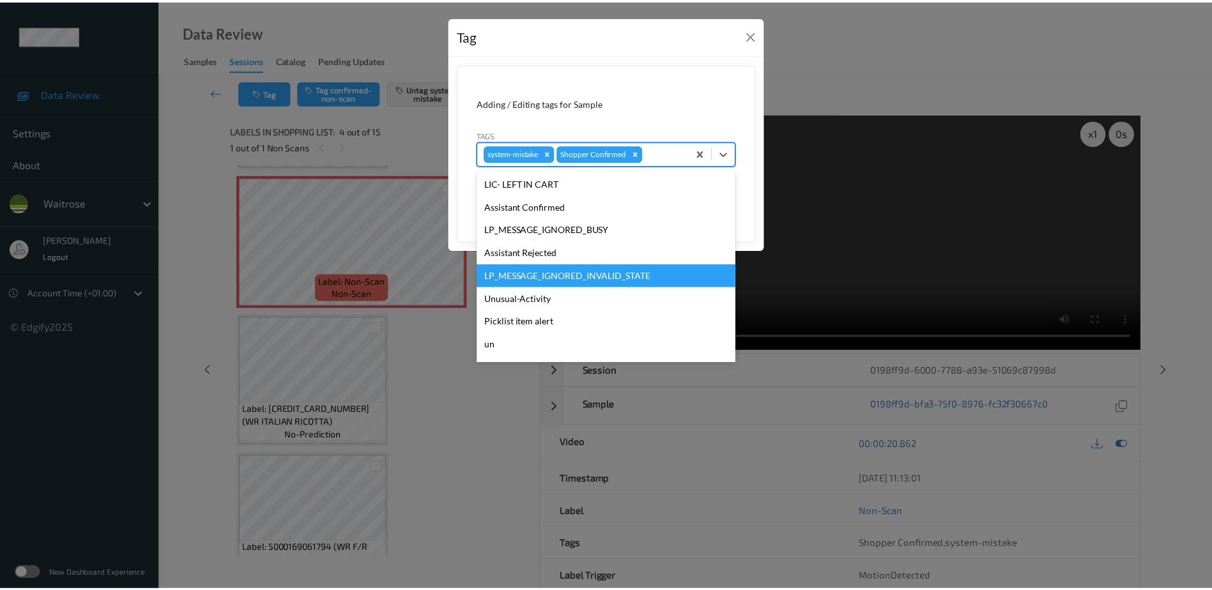
scroll to position [273, 0]
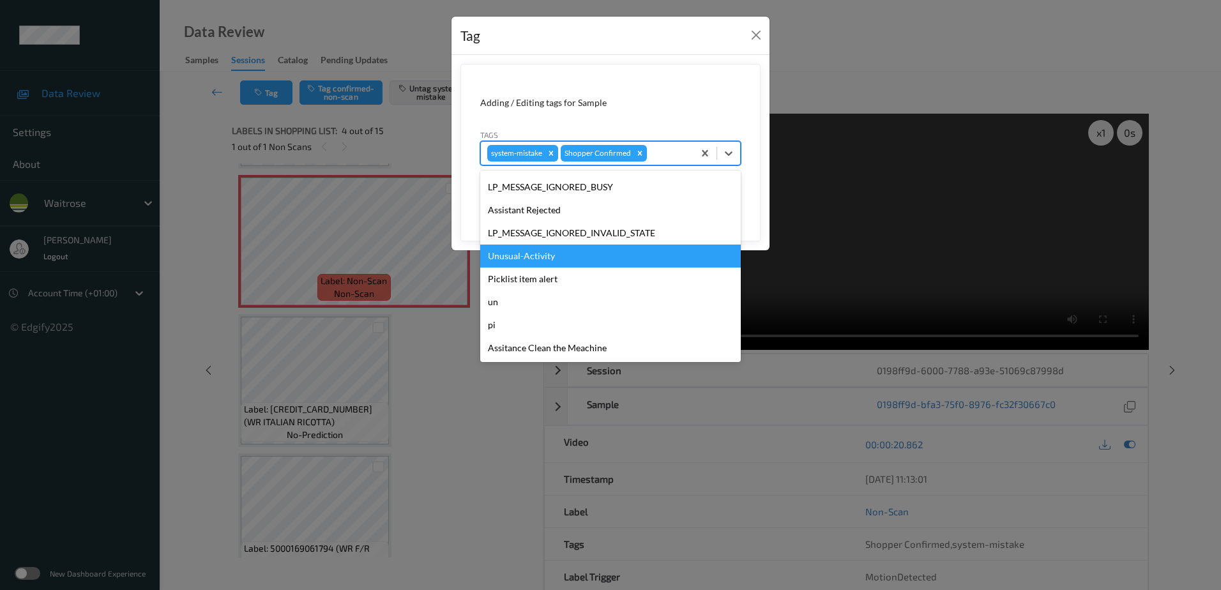
click at [576, 254] on div "Unusual-Activity" at bounding box center [610, 256] width 261 height 23
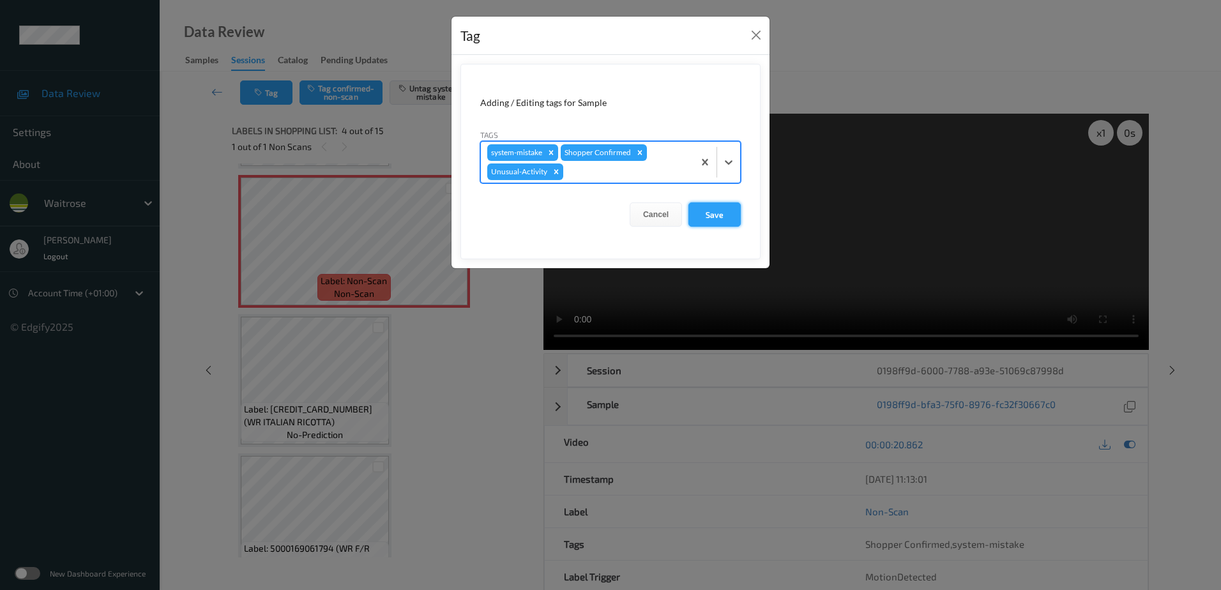
click at [697, 218] on button "Save" at bounding box center [715, 214] width 52 height 24
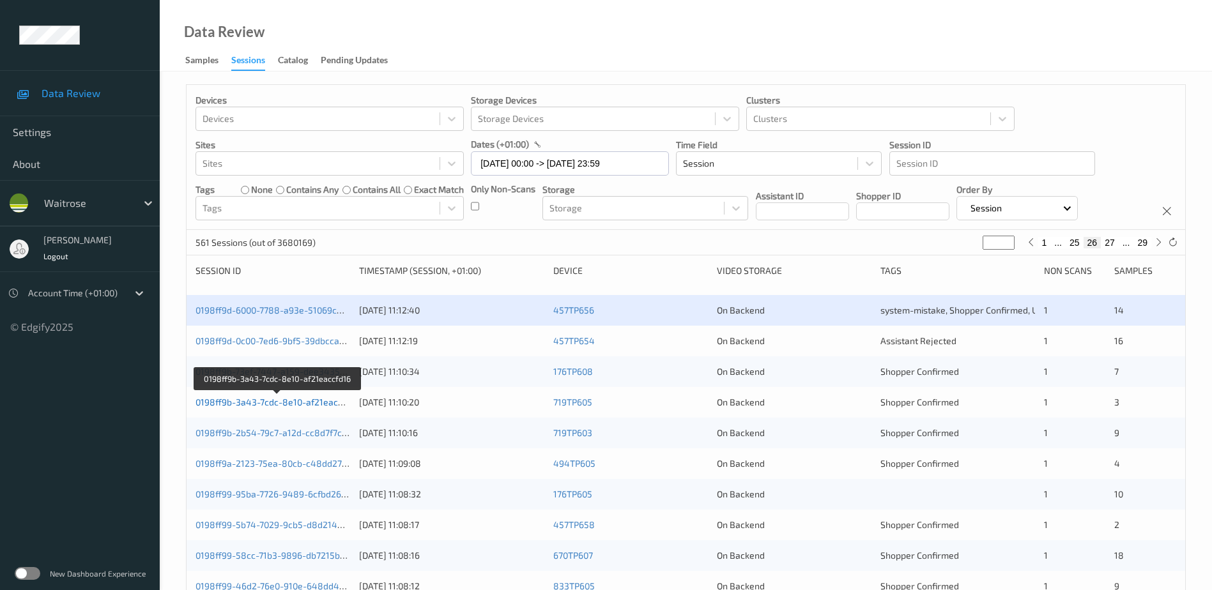
click at [255, 405] on link "0198ff9b-3a43-7cdc-8e10-af21eaccfd16" at bounding box center [277, 402] width 164 height 11
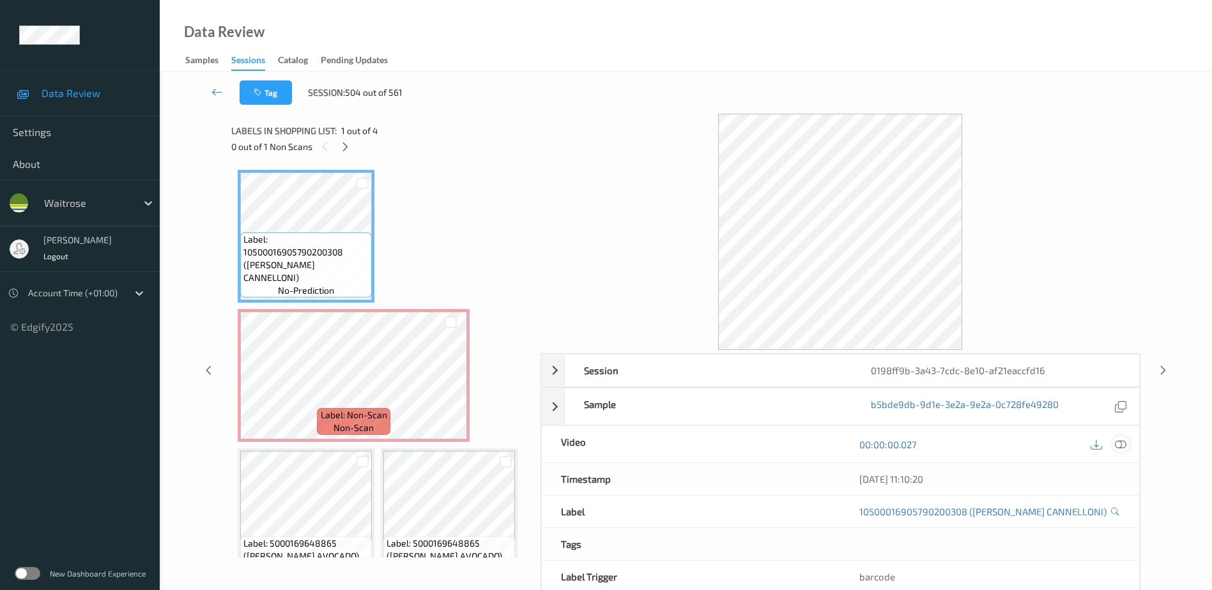
click at [1120, 447] on icon at bounding box center [1120, 444] width 11 height 11
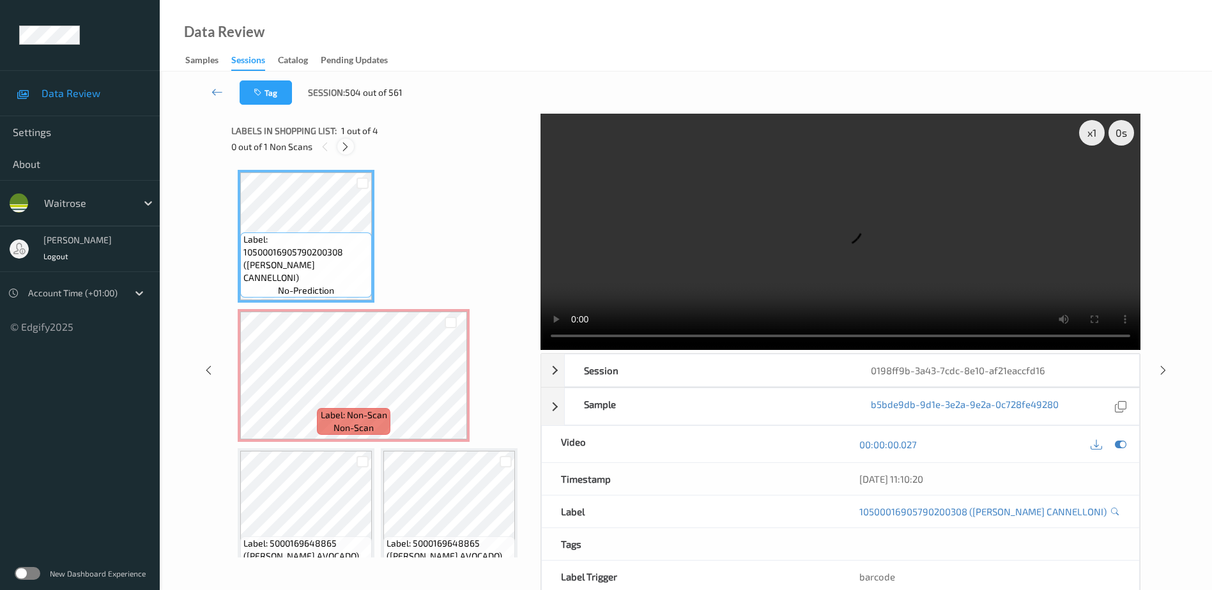
click at [342, 146] on icon at bounding box center [345, 146] width 11 height 11
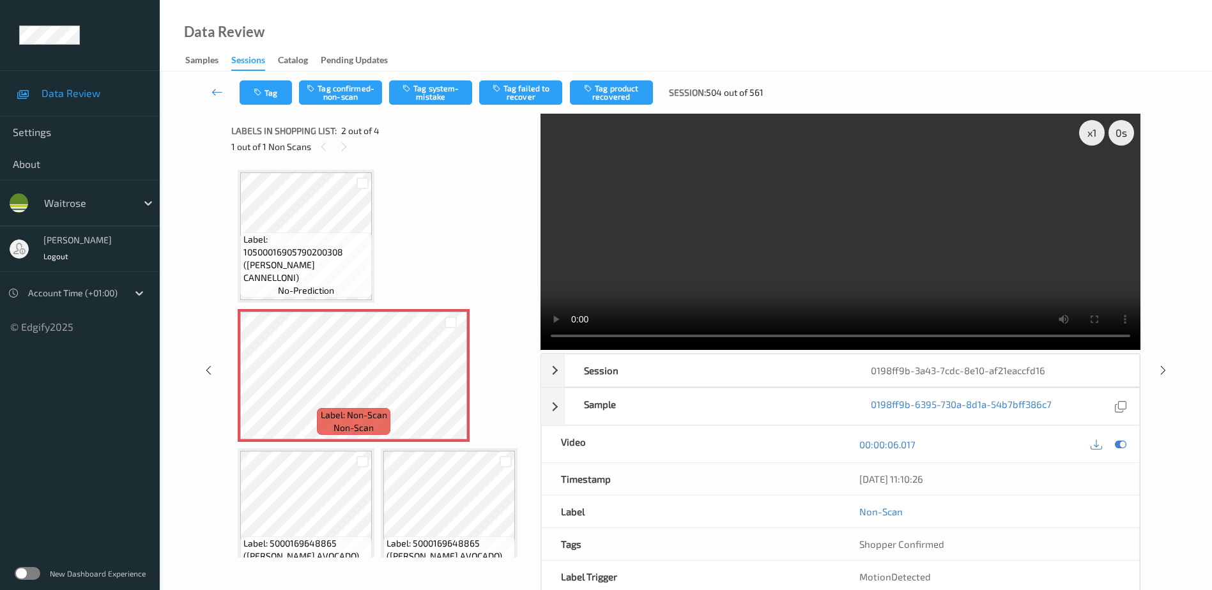
scroll to position [6, 0]
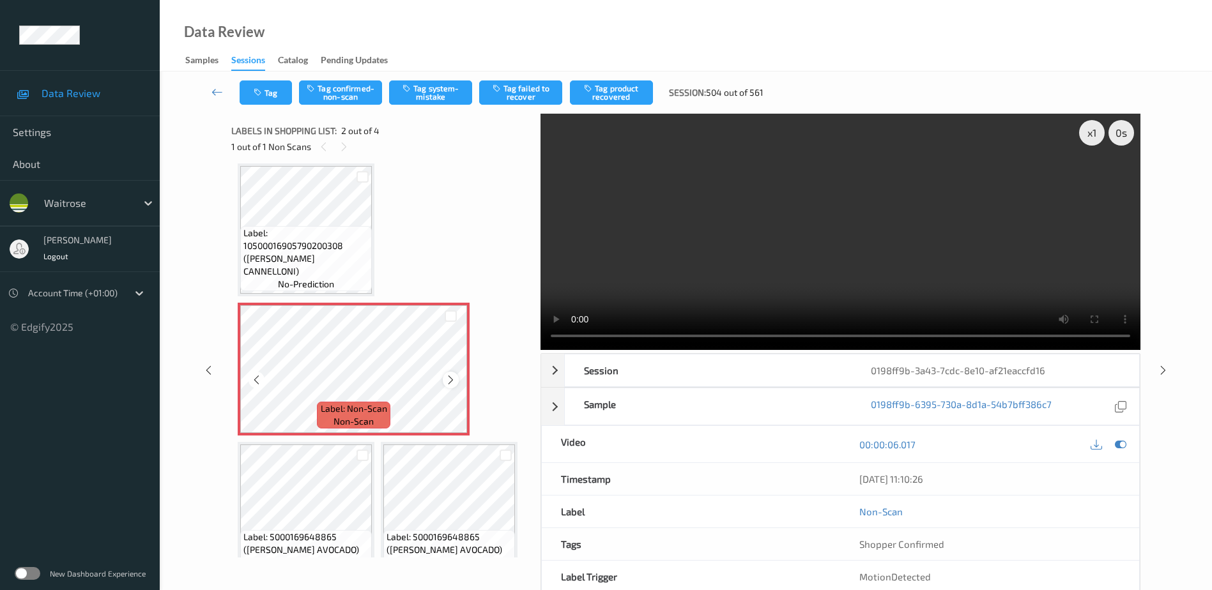
click at [445, 376] on icon at bounding box center [450, 379] width 11 height 11
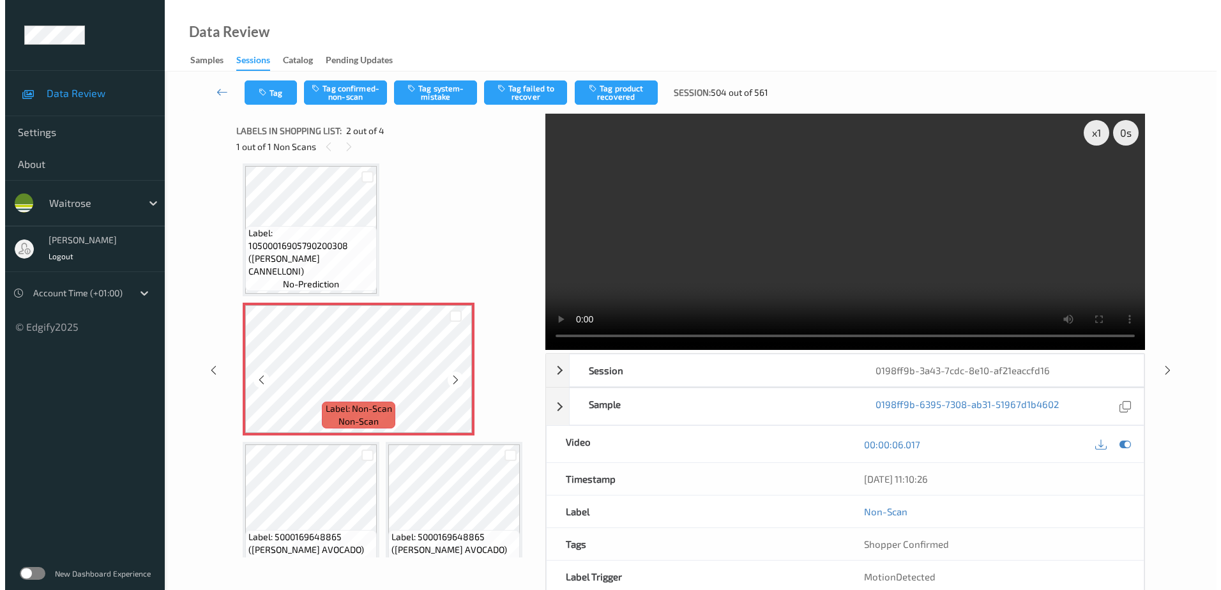
scroll to position [0, 0]
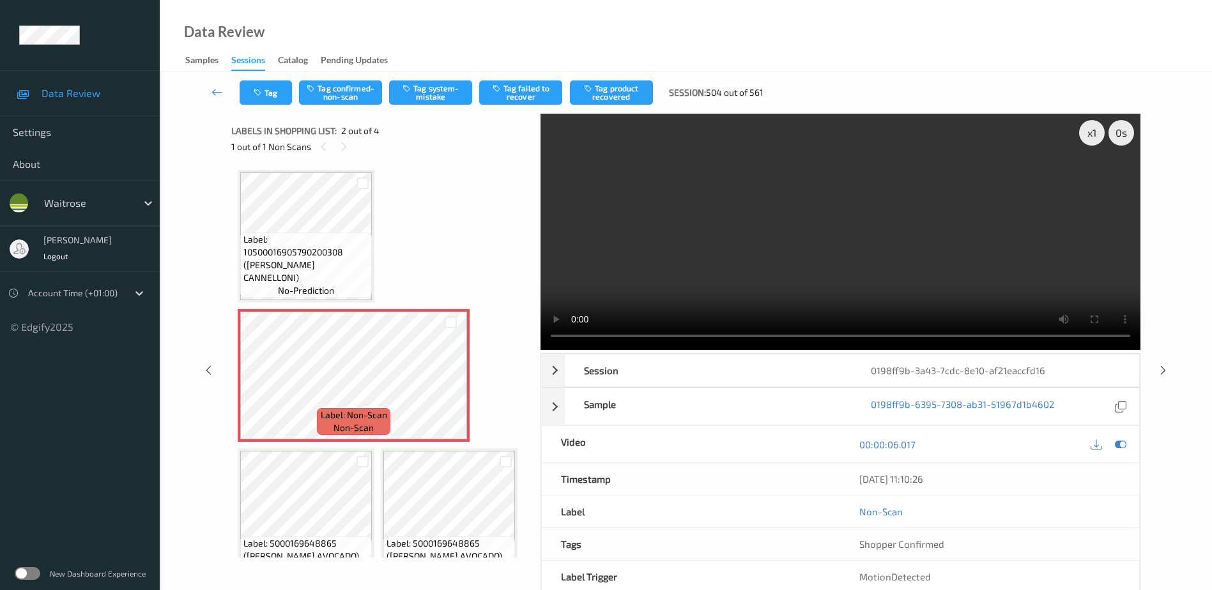
click at [778, 275] on video at bounding box center [840, 232] width 600 height 236
click at [411, 84] on icon "button" at bounding box center [407, 88] width 11 height 9
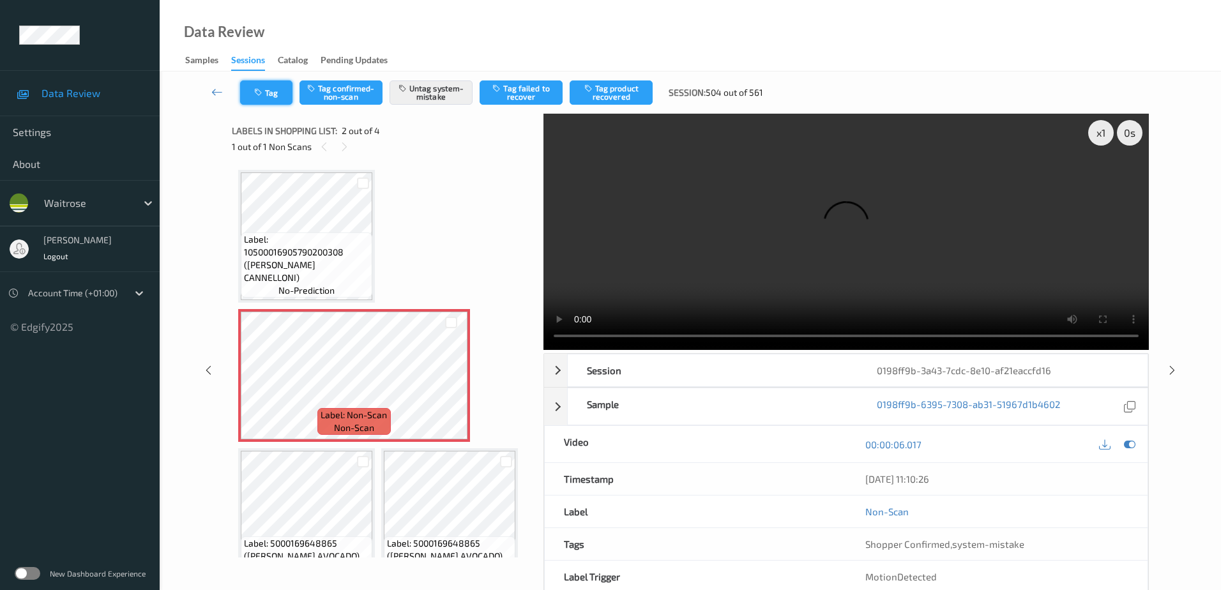
click at [271, 97] on button "Tag" at bounding box center [266, 92] width 52 height 24
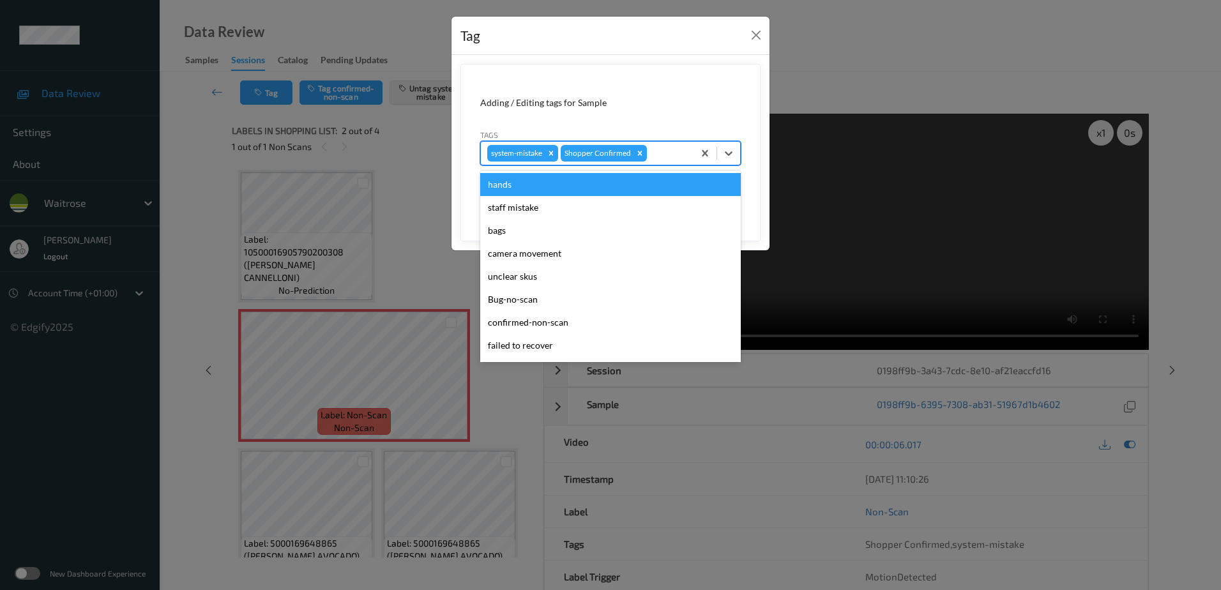
click at [665, 157] on div at bounding box center [669, 153] width 38 height 15
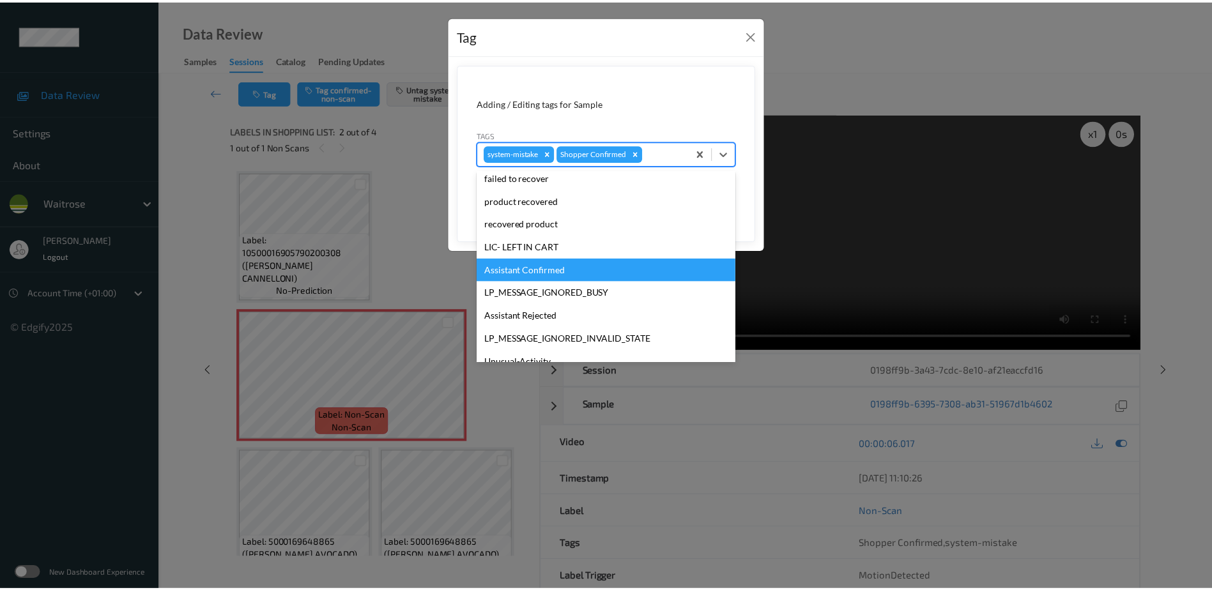
scroll to position [273, 0]
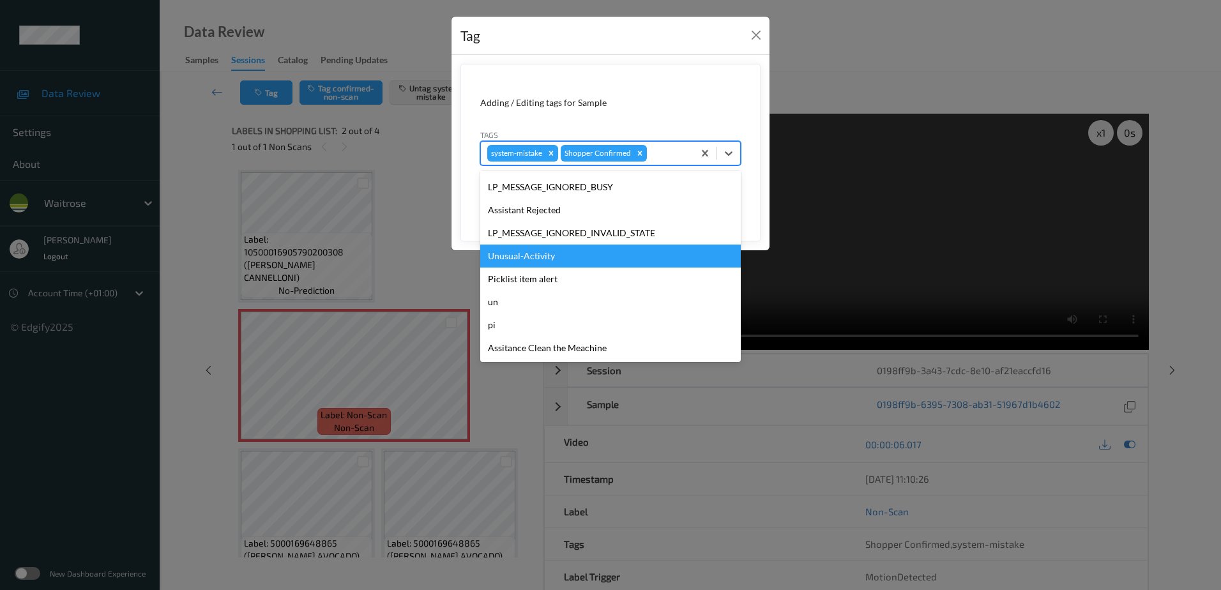
click at [592, 255] on div "Unusual-Activity" at bounding box center [610, 256] width 261 height 23
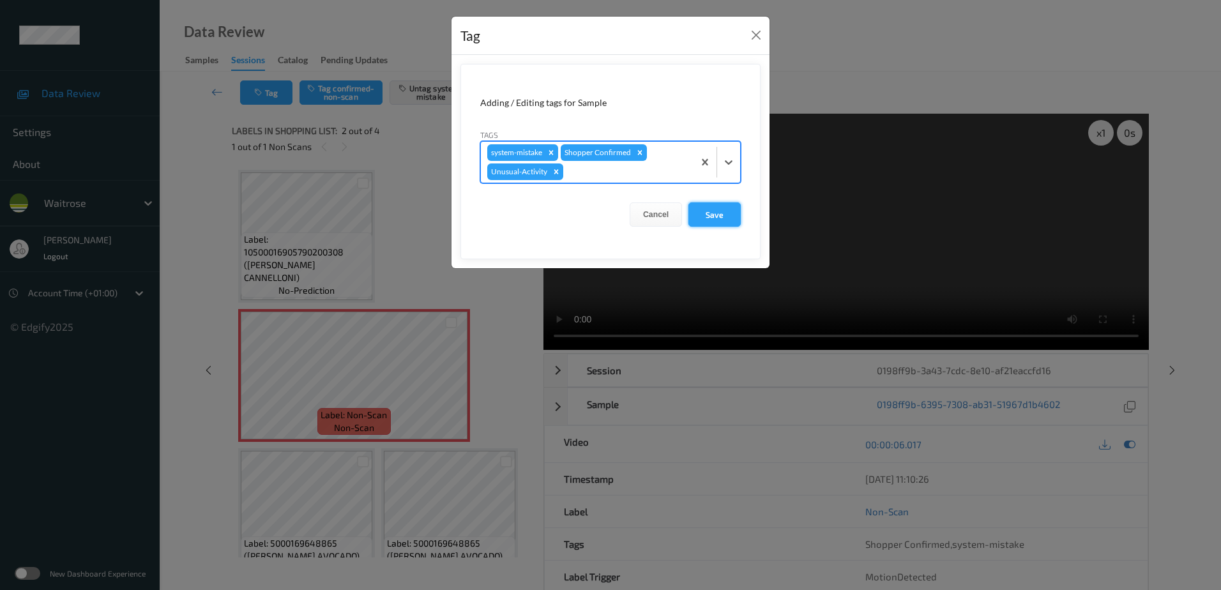
click at [732, 224] on button "Save" at bounding box center [715, 214] width 52 height 24
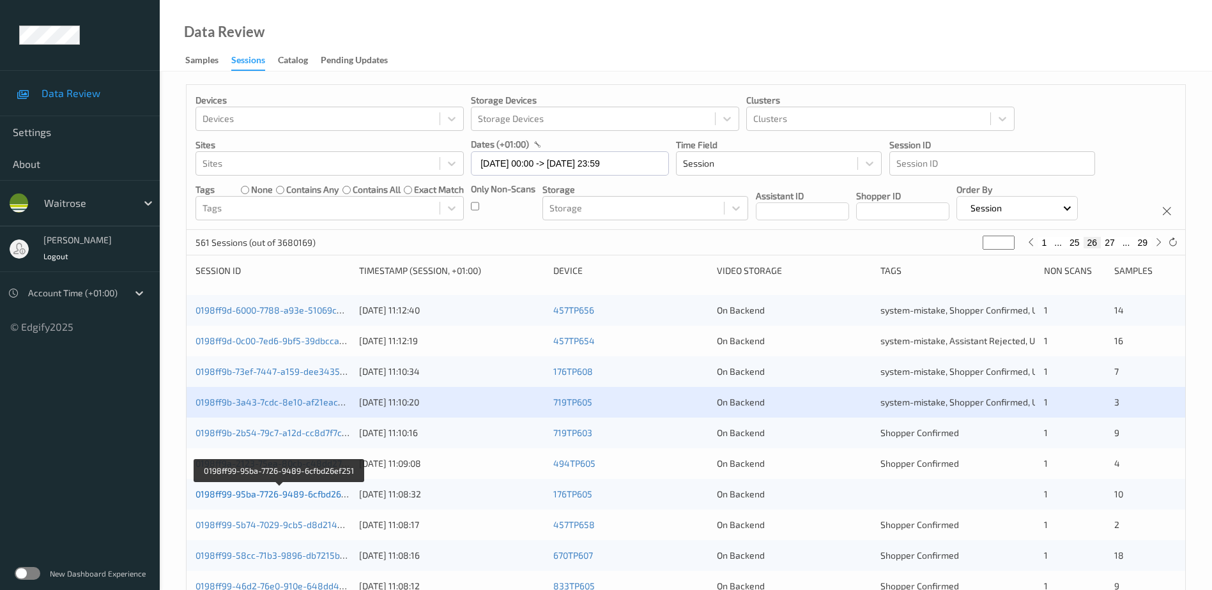
click at [242, 494] on link "0198ff99-95ba-7726-9489-6cfbd26ef251" at bounding box center [279, 494] width 168 height 11
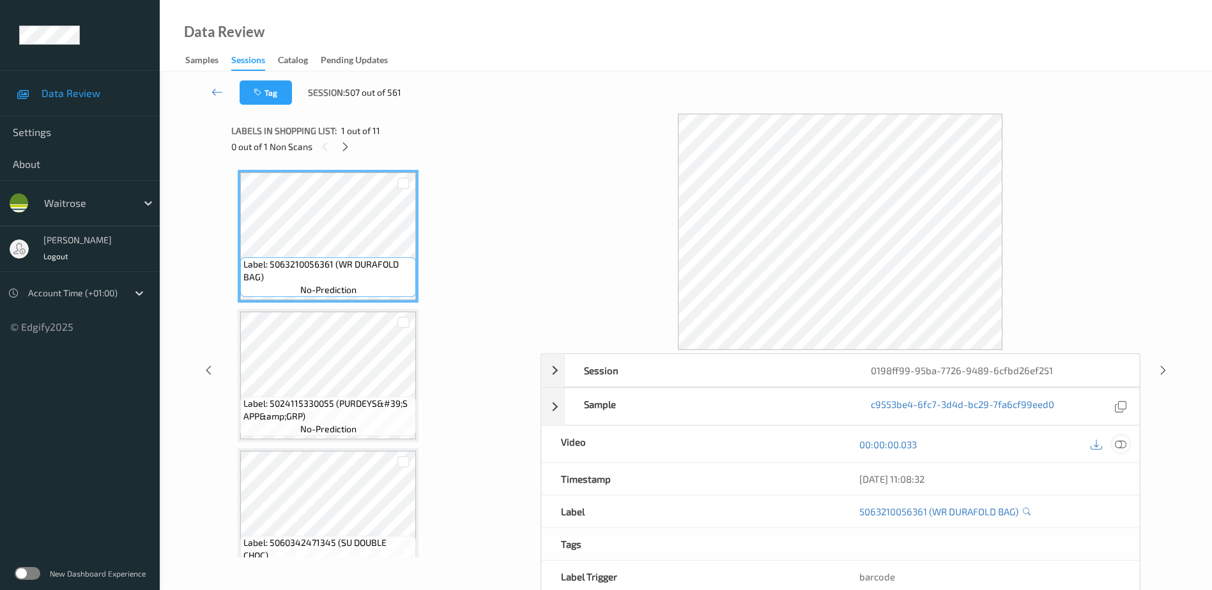
click at [1117, 445] on icon at bounding box center [1120, 444] width 11 height 11
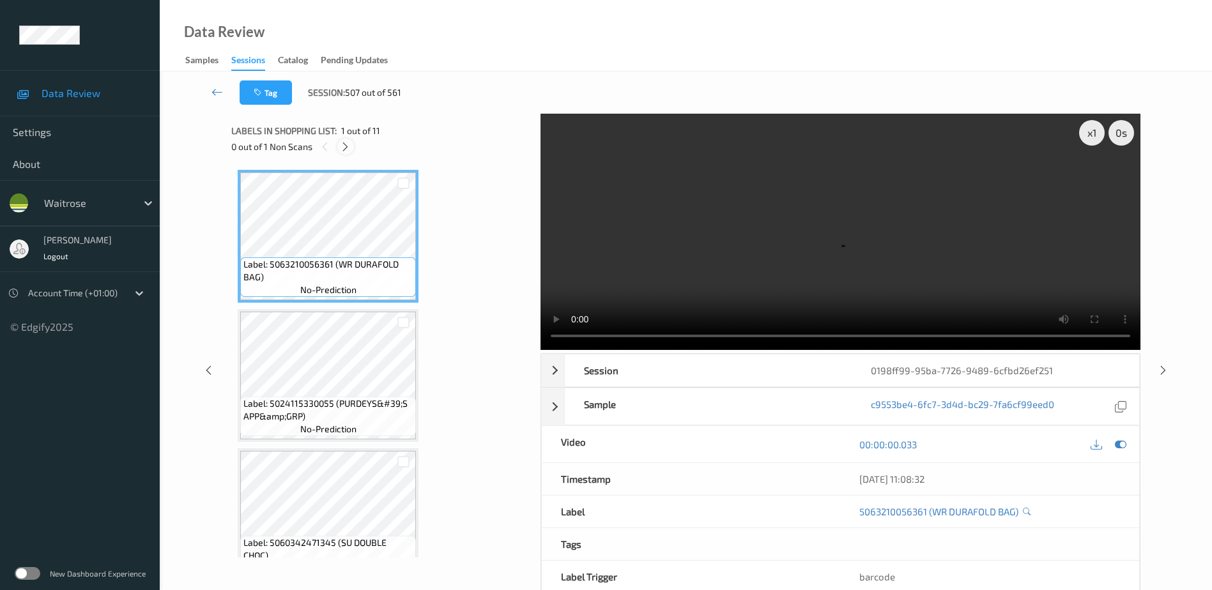
click at [342, 153] on div at bounding box center [345, 147] width 16 height 16
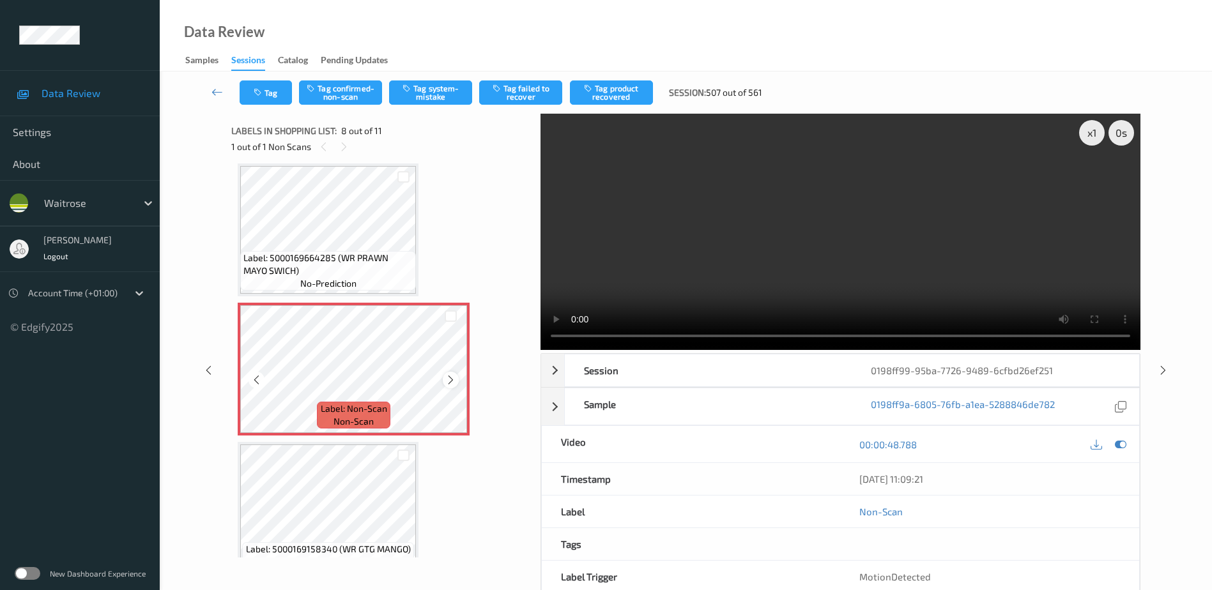
click at [452, 376] on icon at bounding box center [450, 379] width 11 height 11
click at [893, 256] on video at bounding box center [840, 232] width 600 height 236
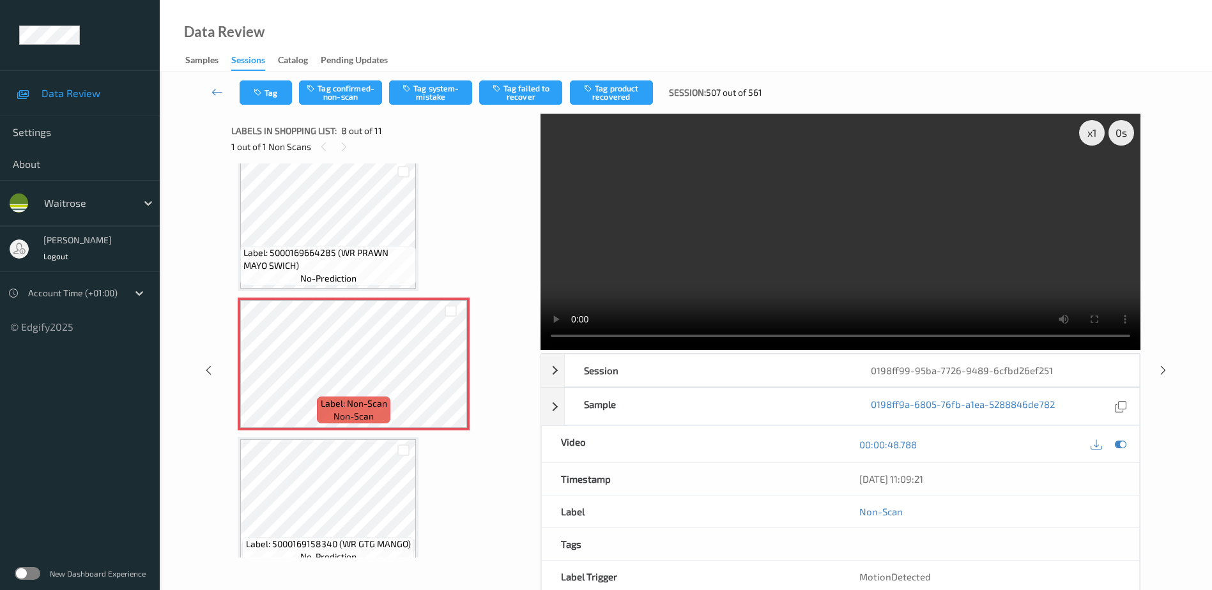
scroll to position [958, 0]
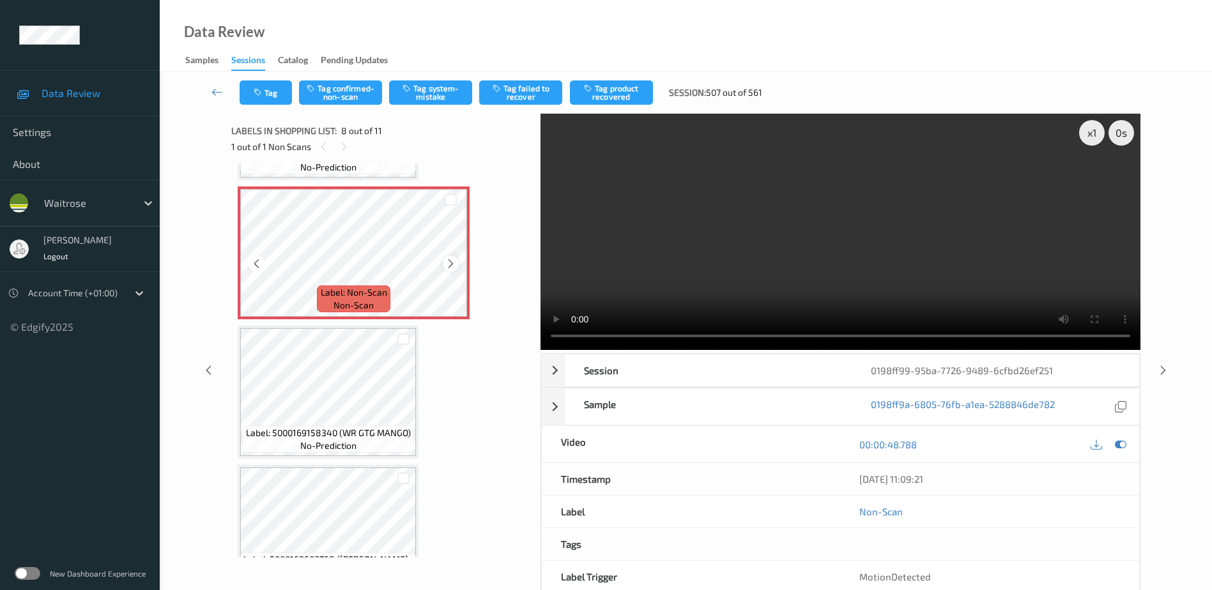
click at [455, 260] on icon at bounding box center [450, 263] width 11 height 11
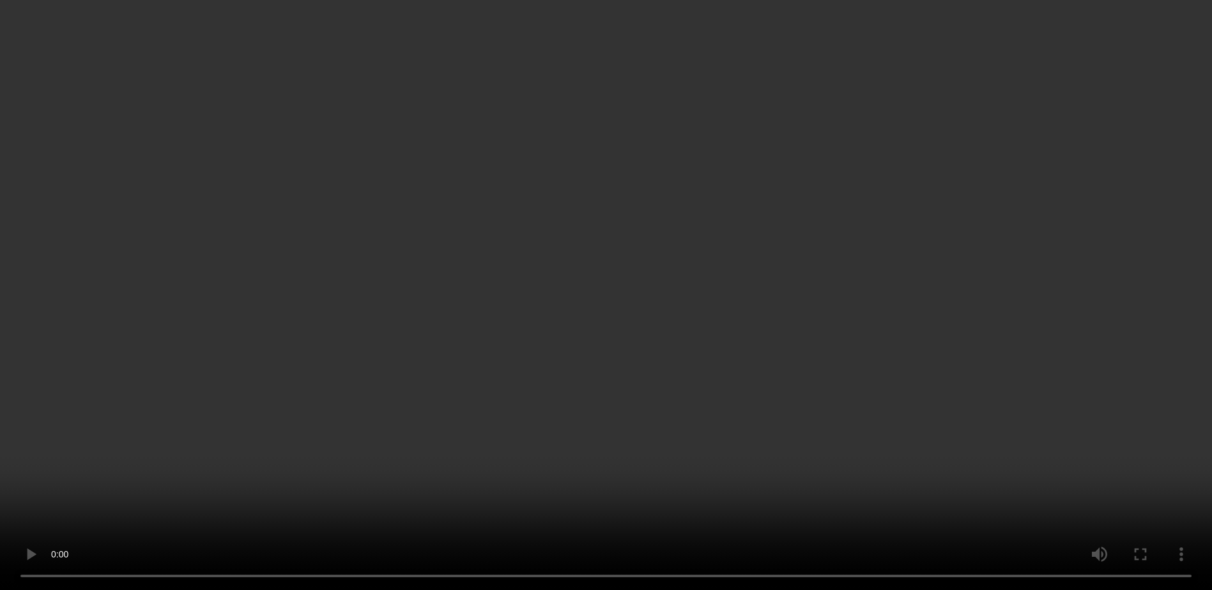
scroll to position [703, 0]
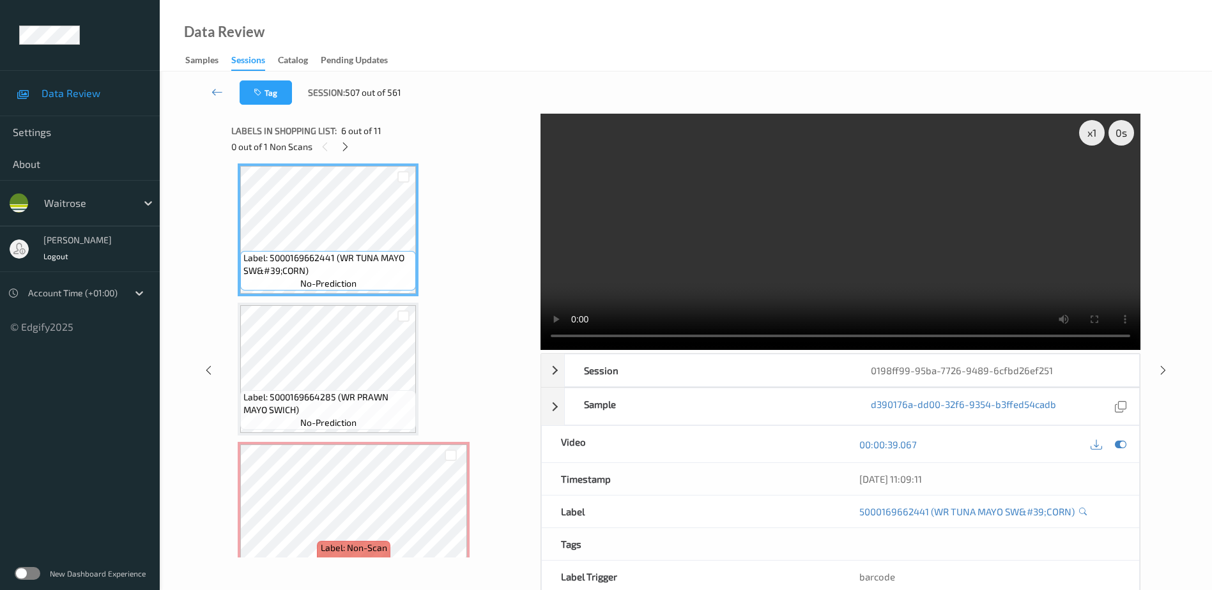
click at [903, 282] on video at bounding box center [840, 232] width 600 height 236
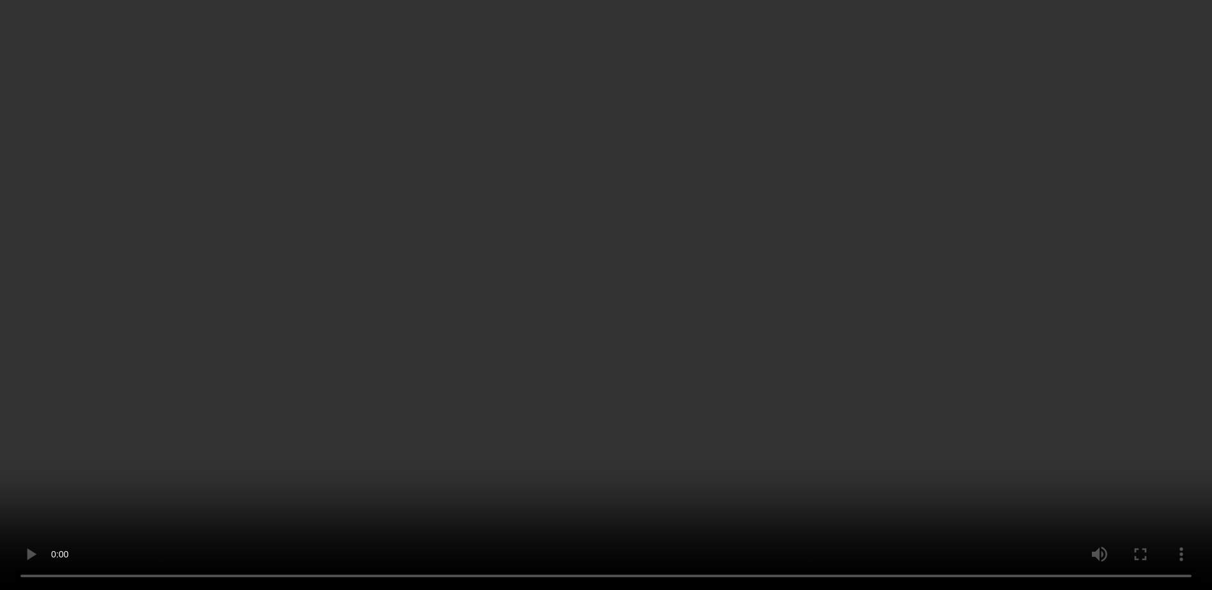
scroll to position [952, 0]
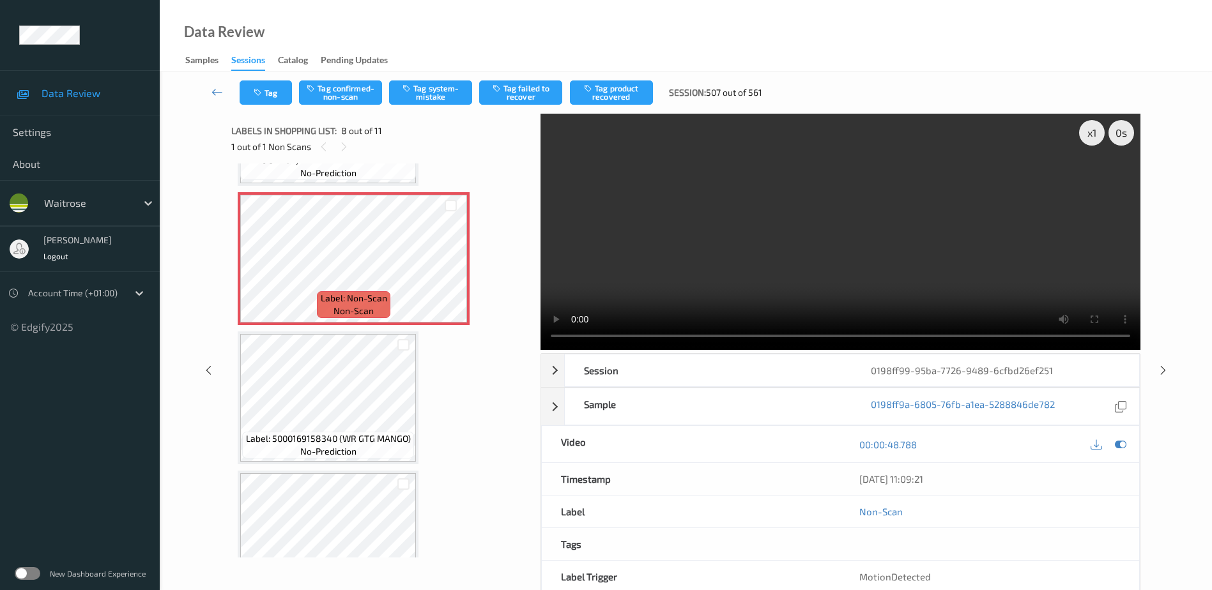
click at [799, 238] on video at bounding box center [840, 232] width 600 height 236
click at [335, 98] on button "Tag confirmed-non-scan" at bounding box center [340, 92] width 83 height 24
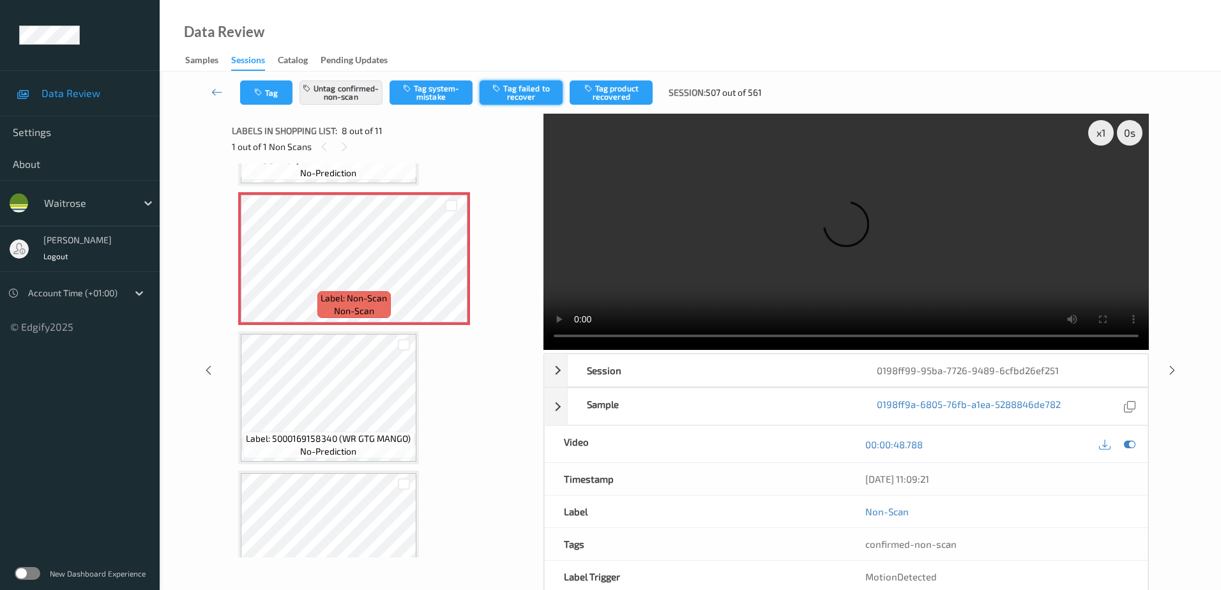
click at [521, 94] on button "Tag failed to recover" at bounding box center [521, 92] width 83 height 24
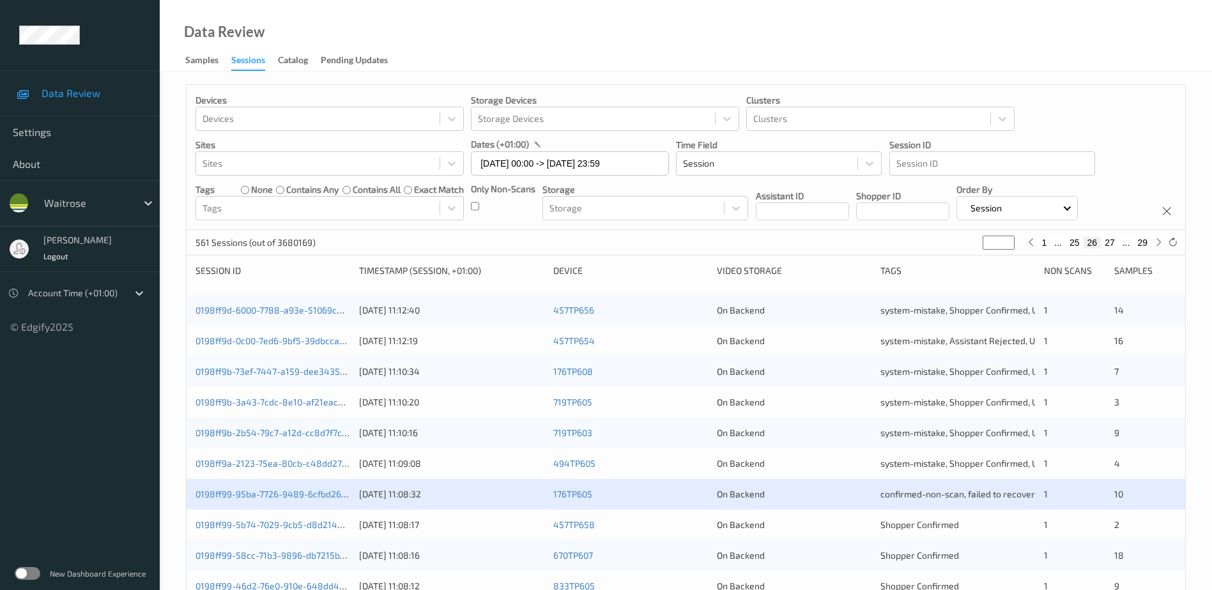
scroll to position [192, 0]
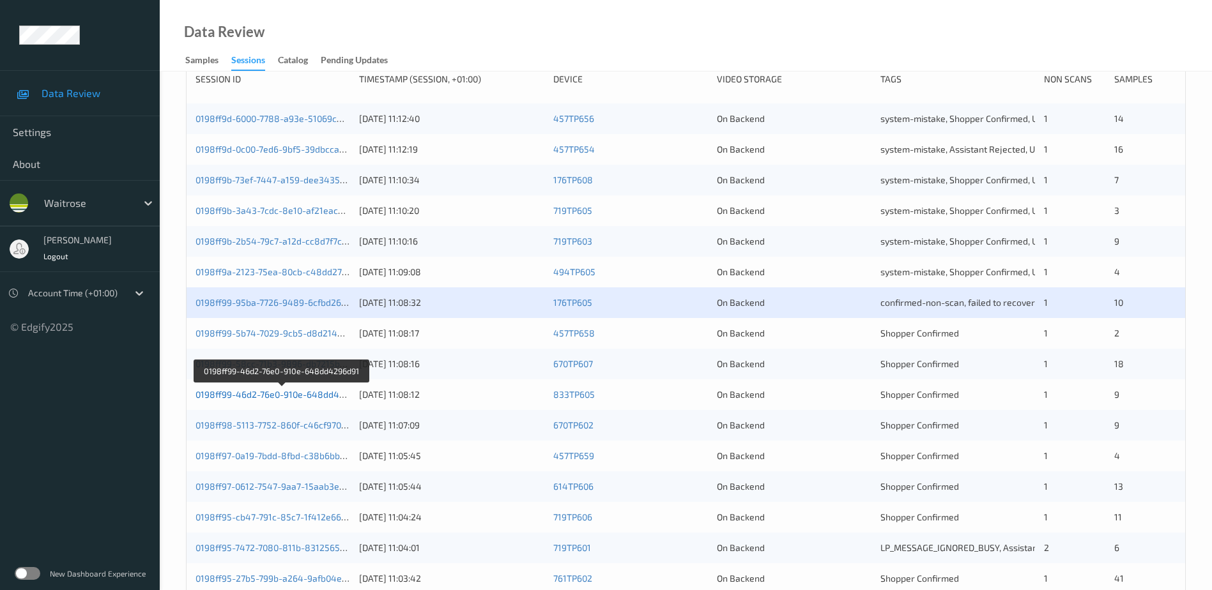
click at [289, 395] on link "0198ff99-46d2-76e0-910e-648dd4296d91" at bounding box center [281, 394] width 173 height 11
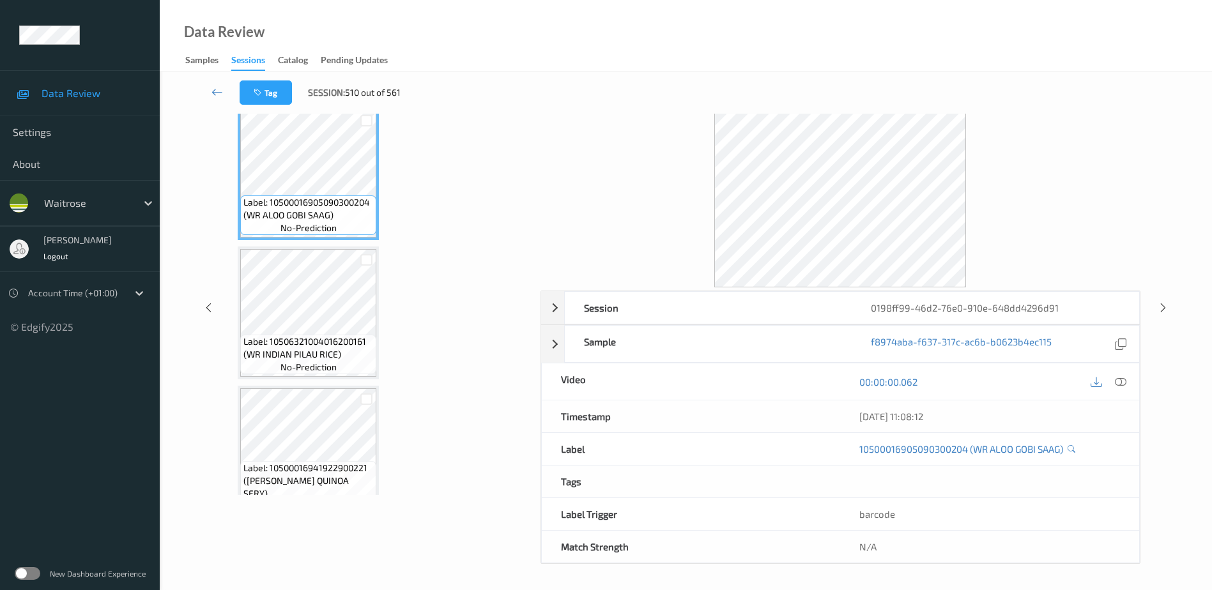
scroll to position [63, 0]
click at [1118, 379] on icon at bounding box center [1120, 381] width 11 height 11
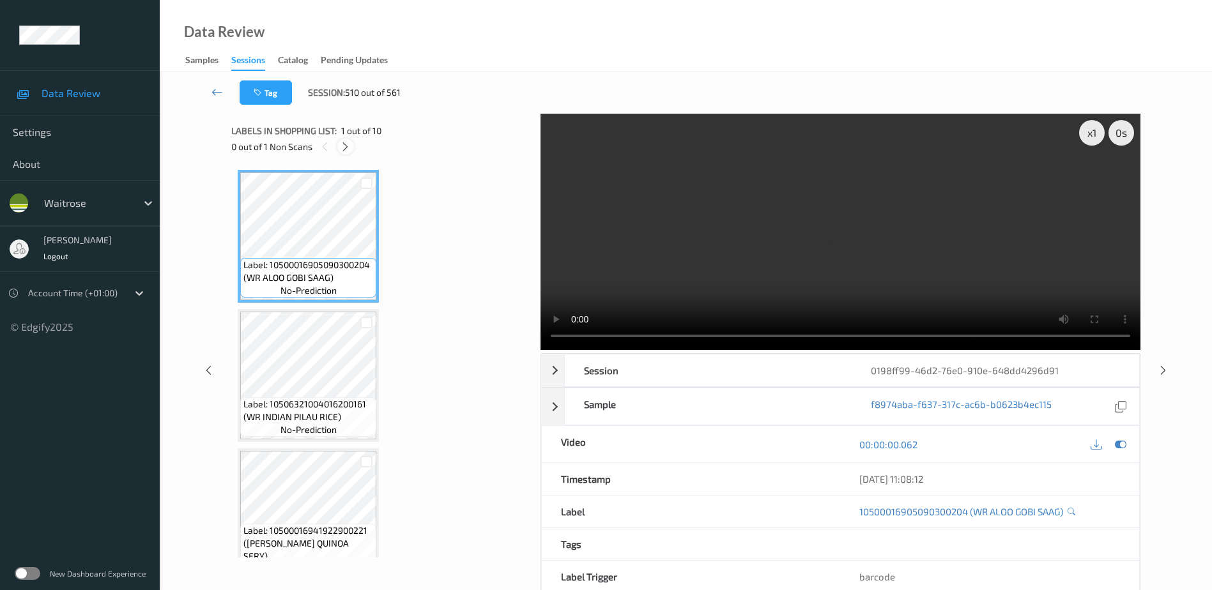
click at [346, 146] on icon at bounding box center [345, 146] width 11 height 11
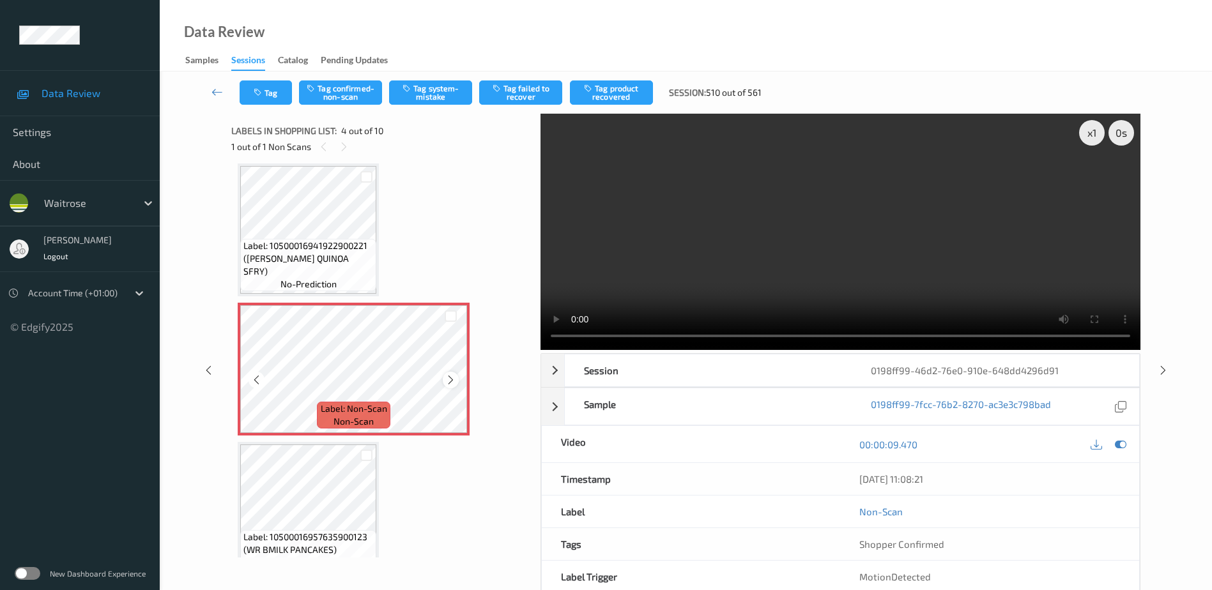
click at [450, 383] on icon at bounding box center [450, 379] width 11 height 11
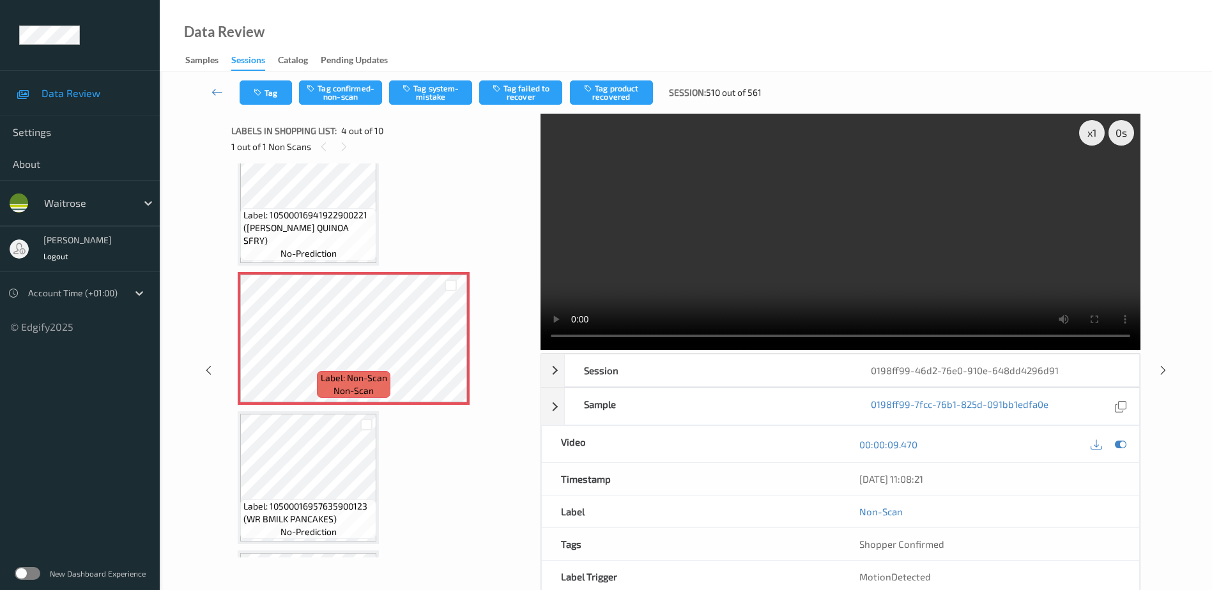
scroll to position [319, 0]
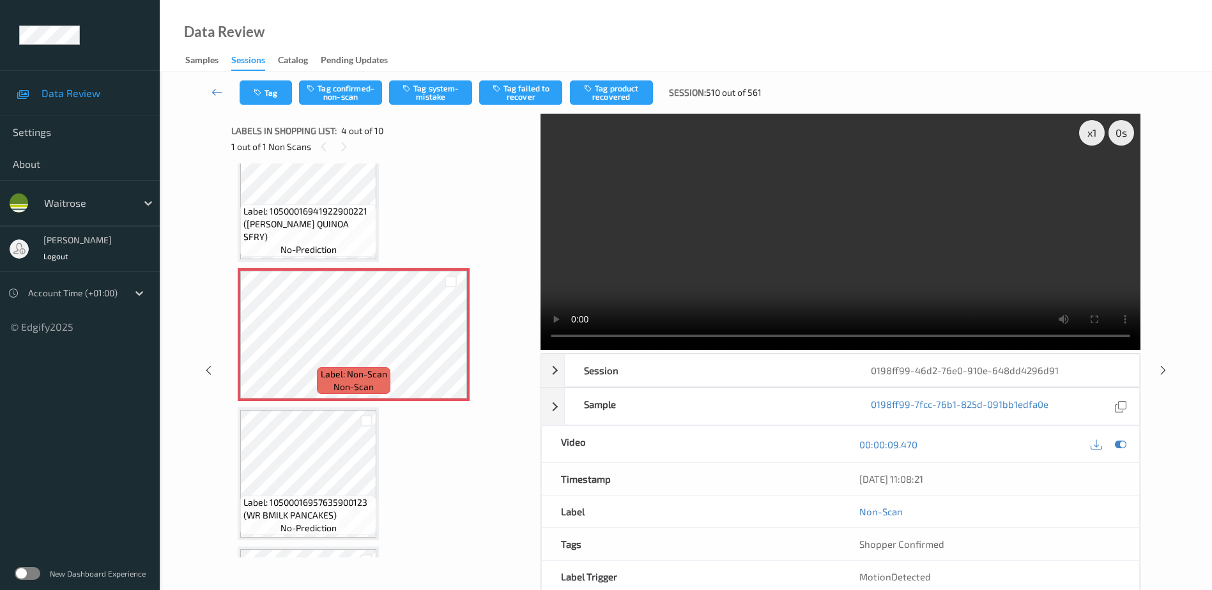
click at [964, 259] on video at bounding box center [840, 232] width 600 height 236
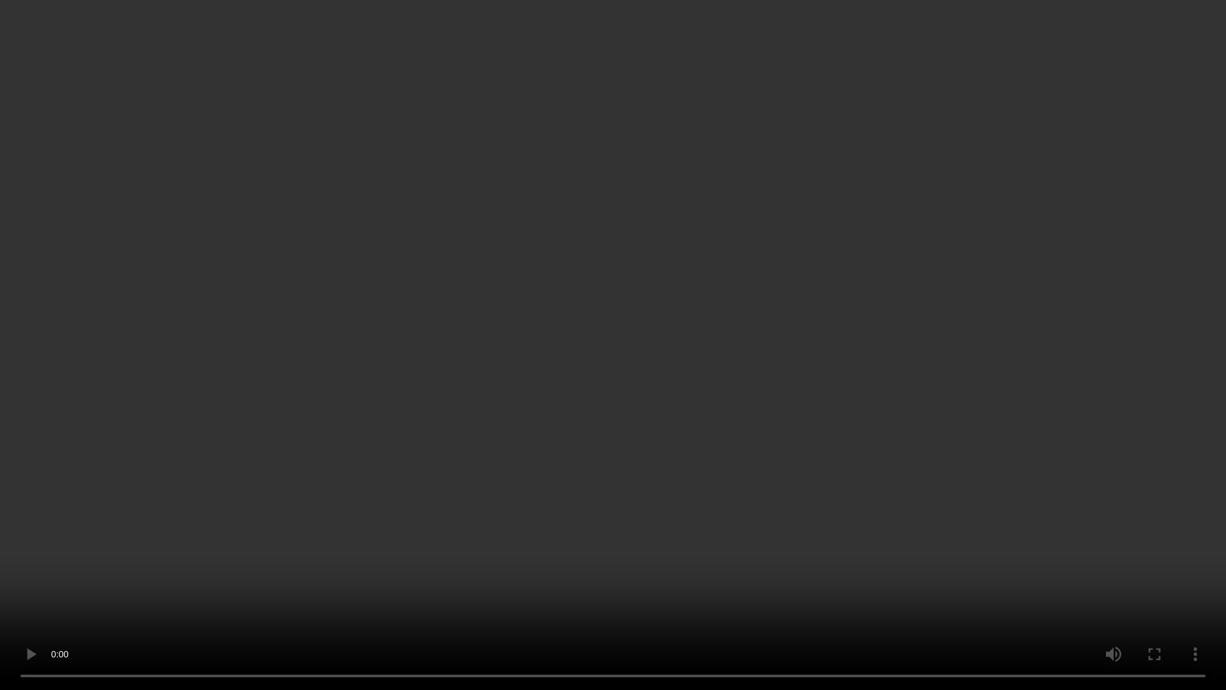
drag, startPoint x: 866, startPoint y: 409, endPoint x: 889, endPoint y: 411, distance: 23.7
click at [866, 409] on video at bounding box center [613, 345] width 1226 height 690
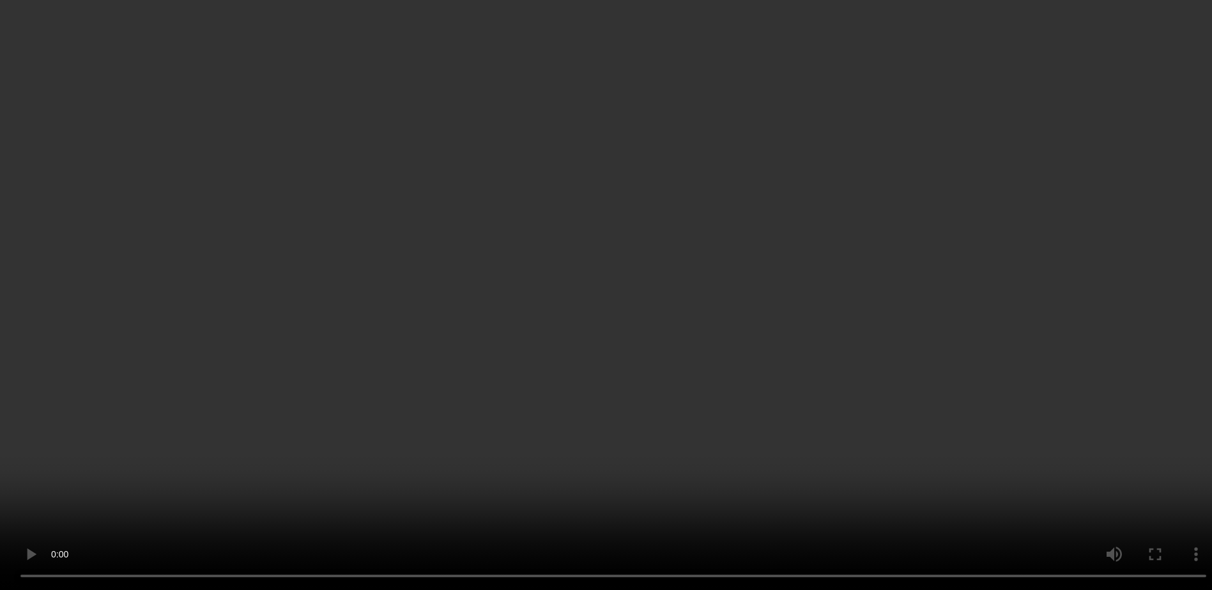
scroll to position [511, 0]
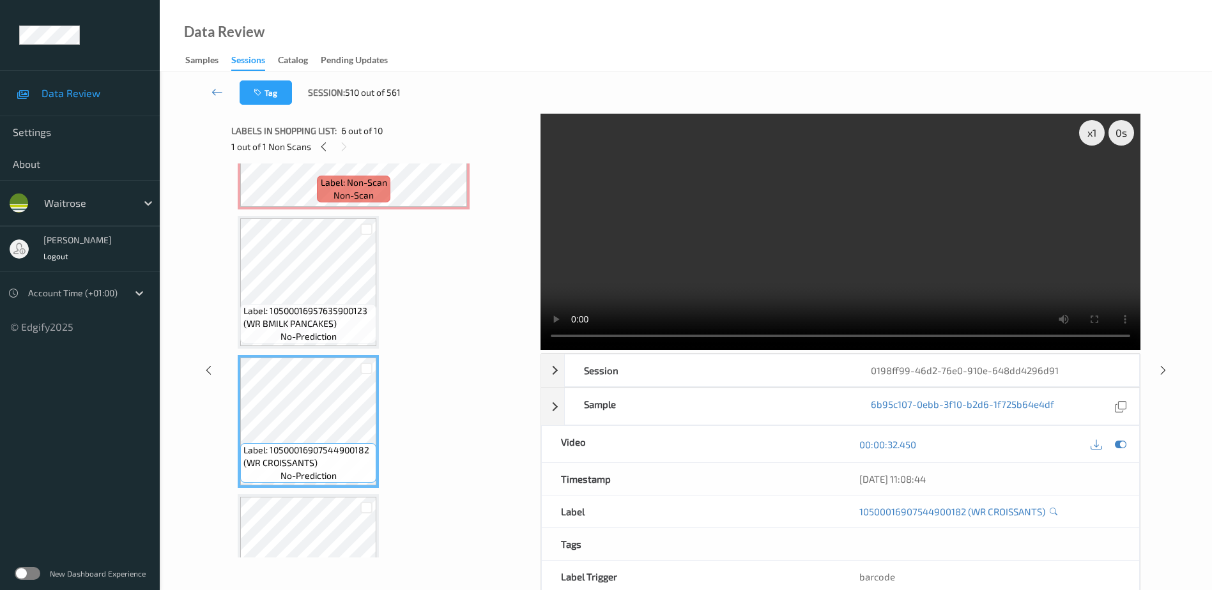
click at [834, 268] on video at bounding box center [840, 232] width 600 height 236
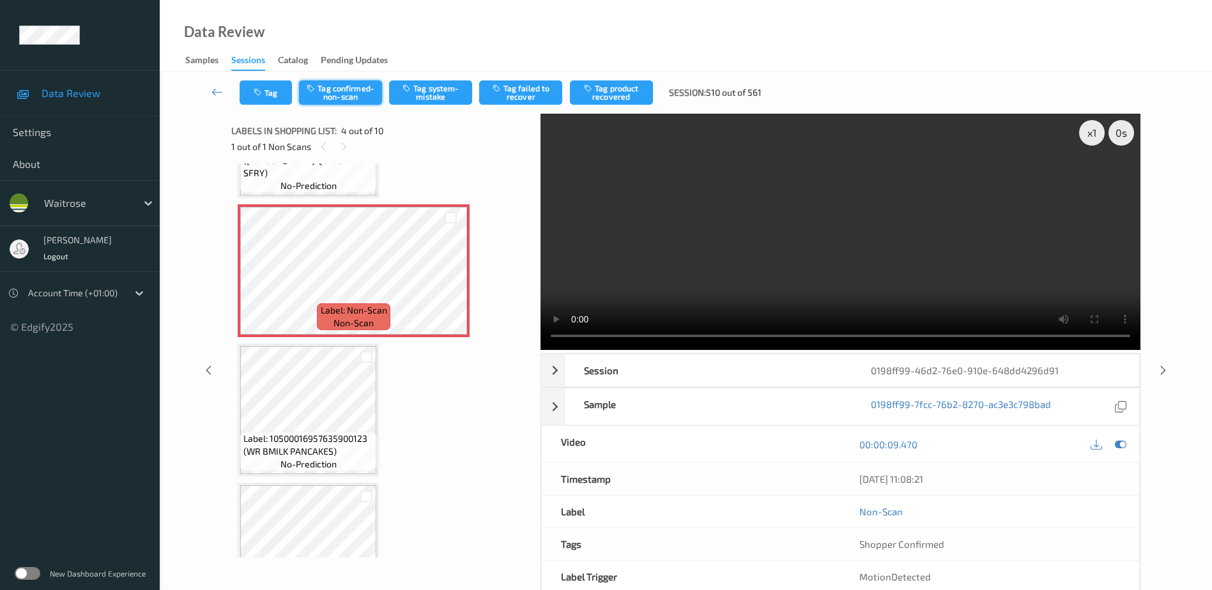
click at [356, 82] on button "Tag confirmed-non-scan" at bounding box center [340, 92] width 83 height 24
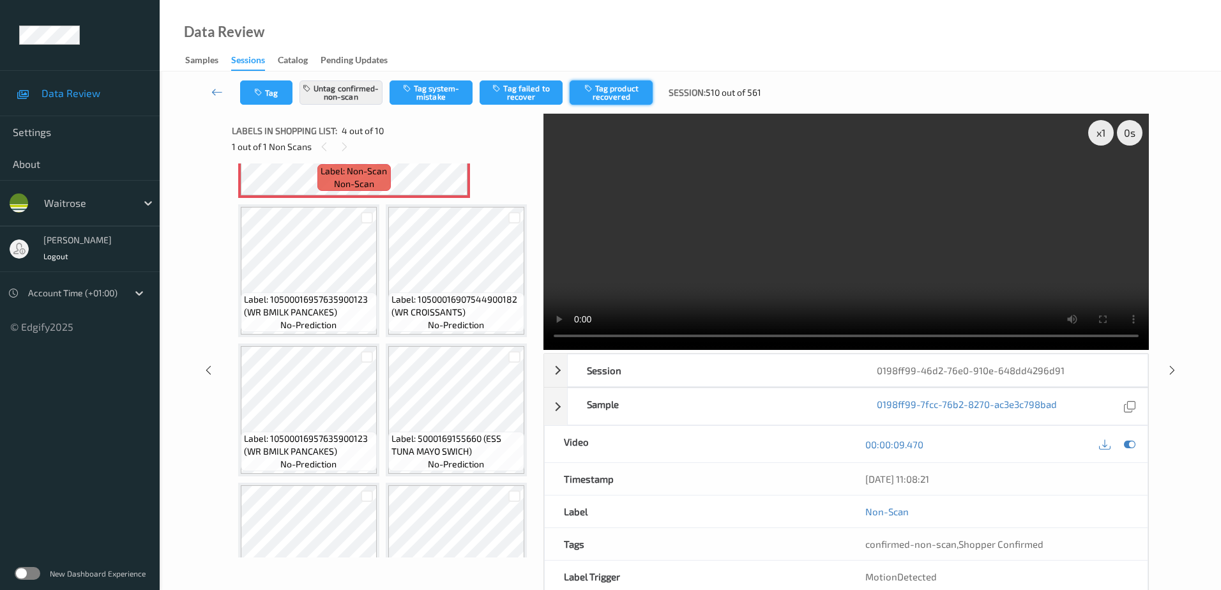
click at [621, 99] on button "Tag product recovered" at bounding box center [611, 92] width 83 height 24
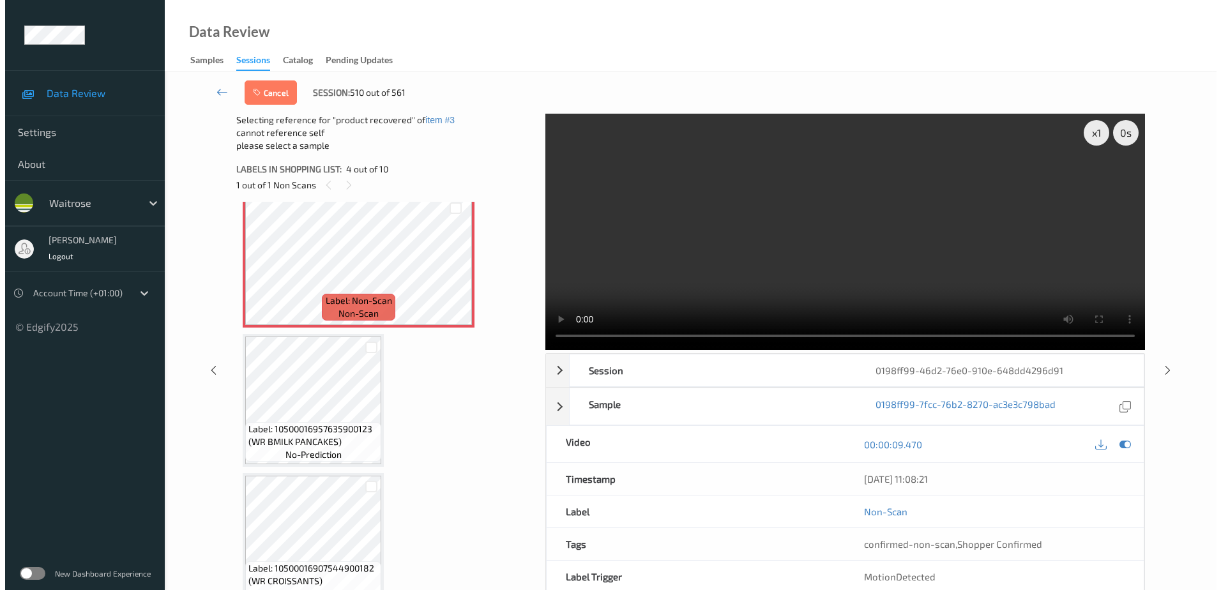
scroll to position [511, 0]
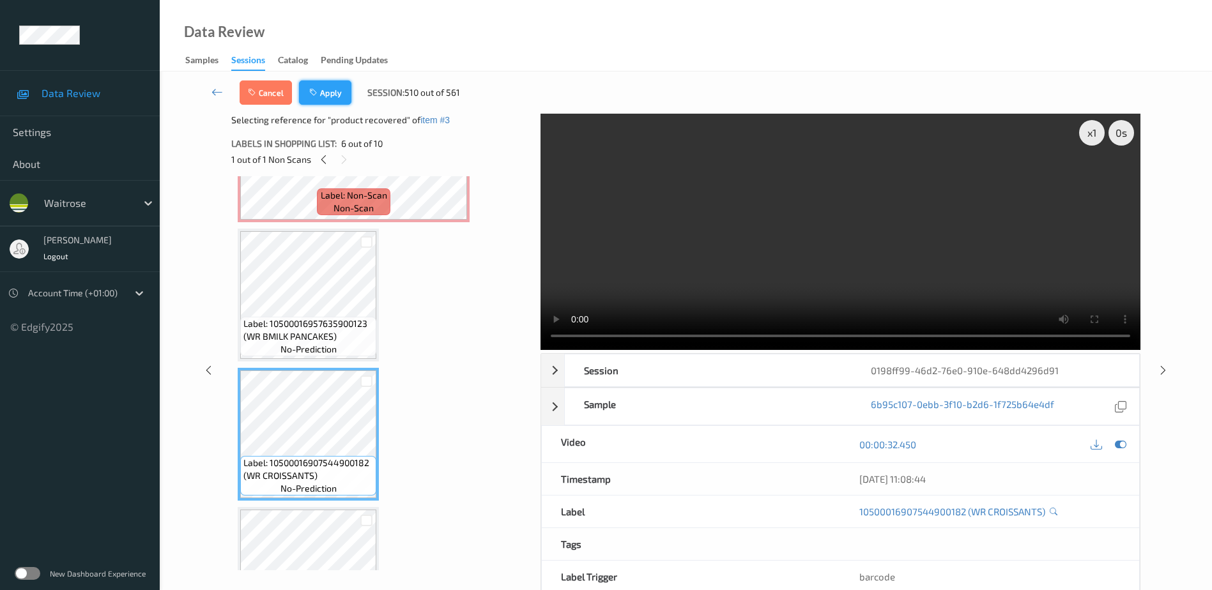
click at [319, 84] on button "Apply" at bounding box center [325, 92] width 52 height 24
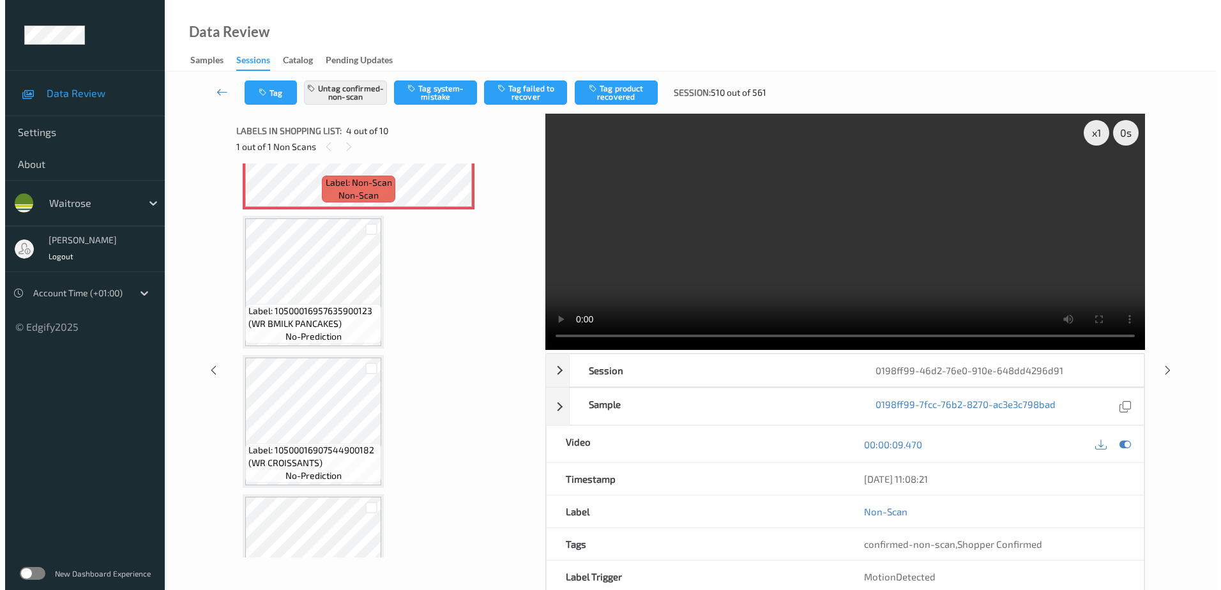
scroll to position [285, 0]
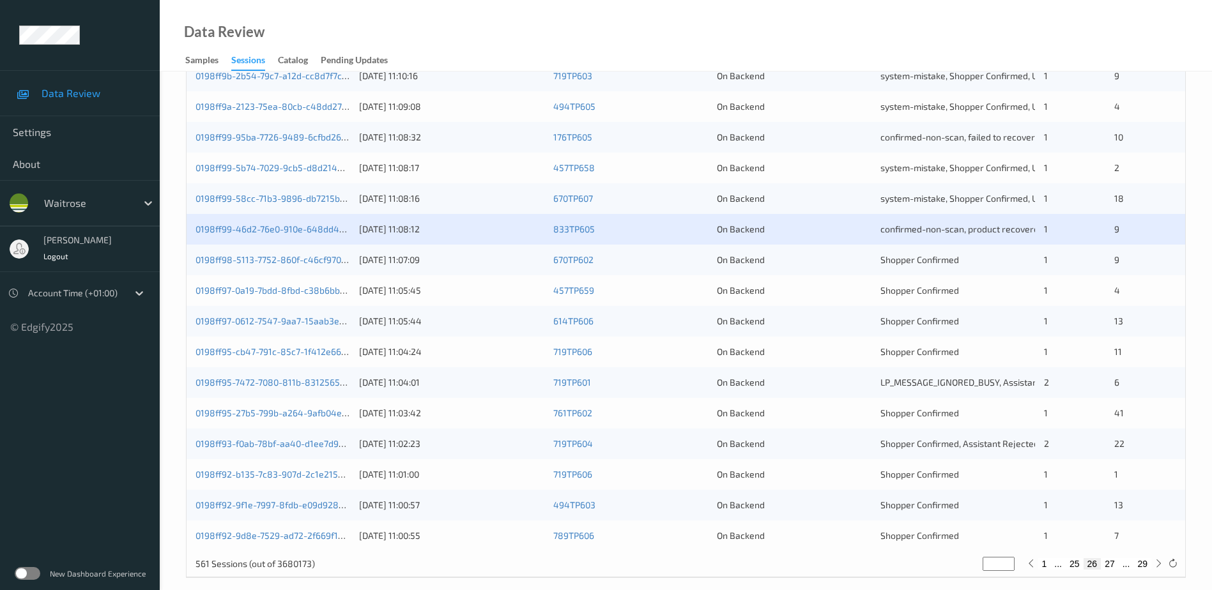
scroll to position [371, 0]
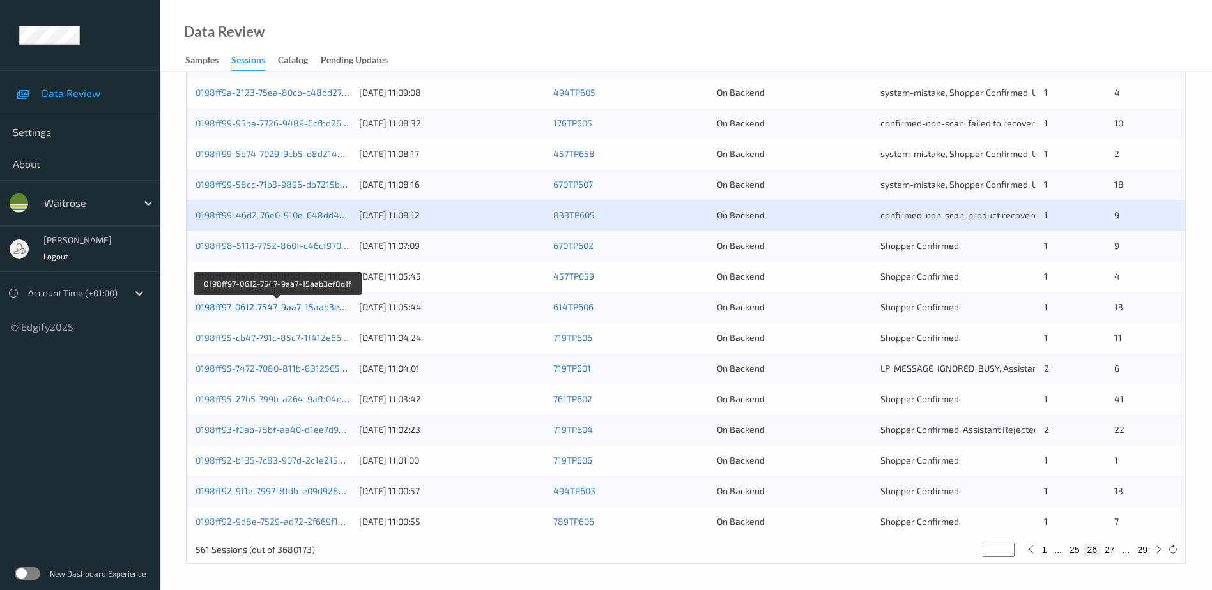
click at [287, 308] on link "0198ff97-0612-7547-9aa7-15aab3ef8d1f" at bounding box center [277, 307] width 165 height 11
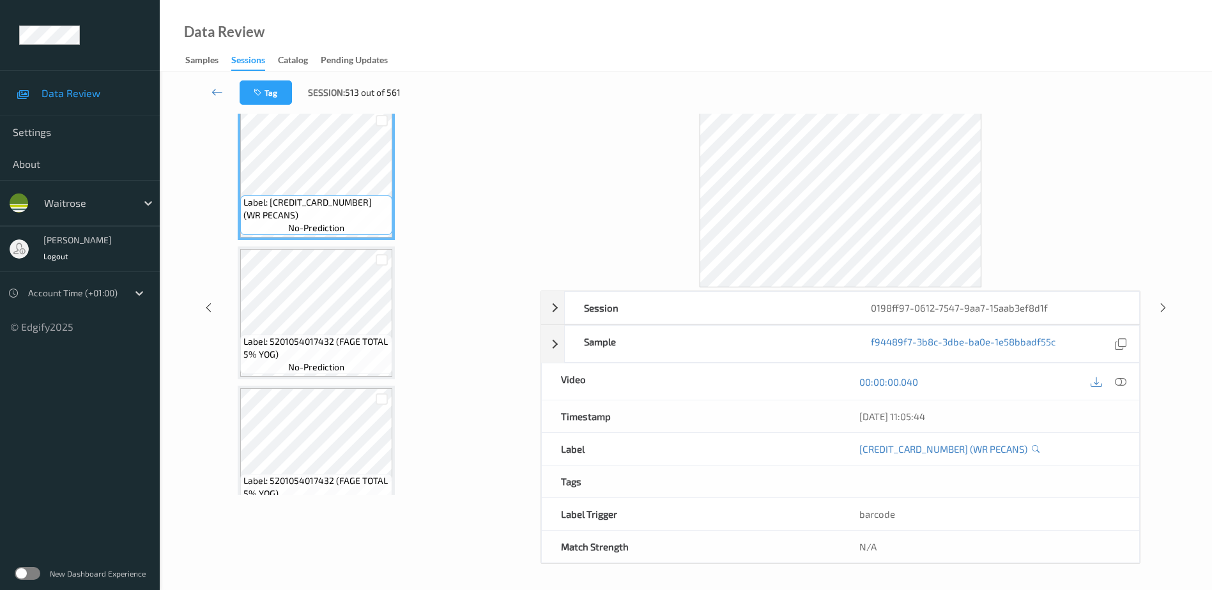
scroll to position [63, 0]
click at [1117, 381] on icon at bounding box center [1120, 381] width 11 height 11
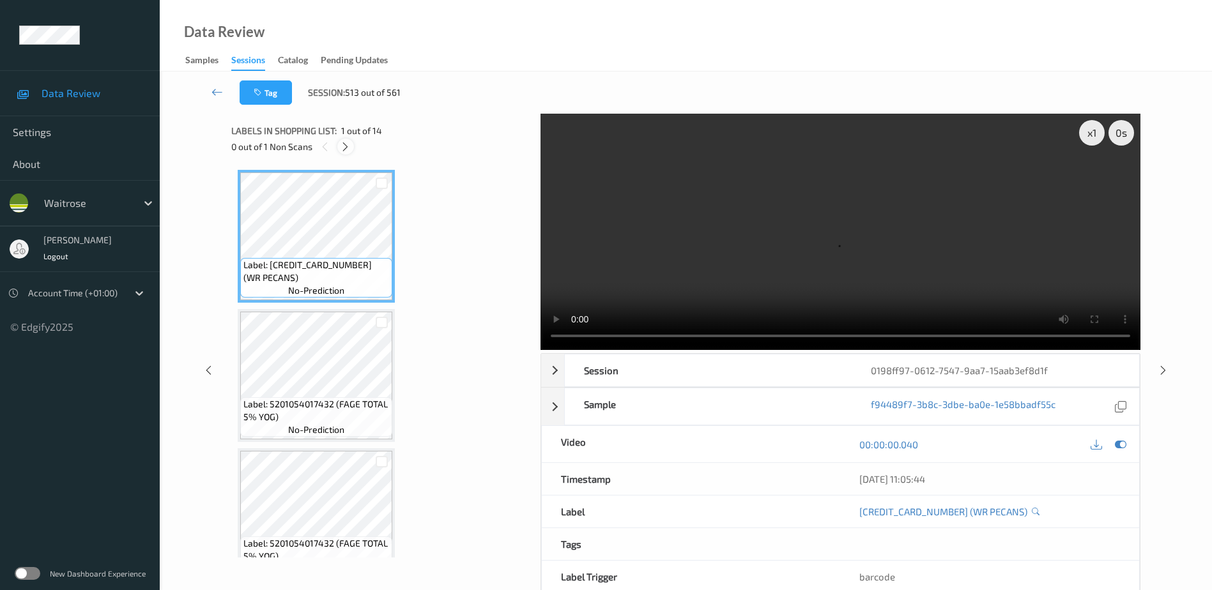
click at [347, 151] on icon at bounding box center [345, 146] width 11 height 11
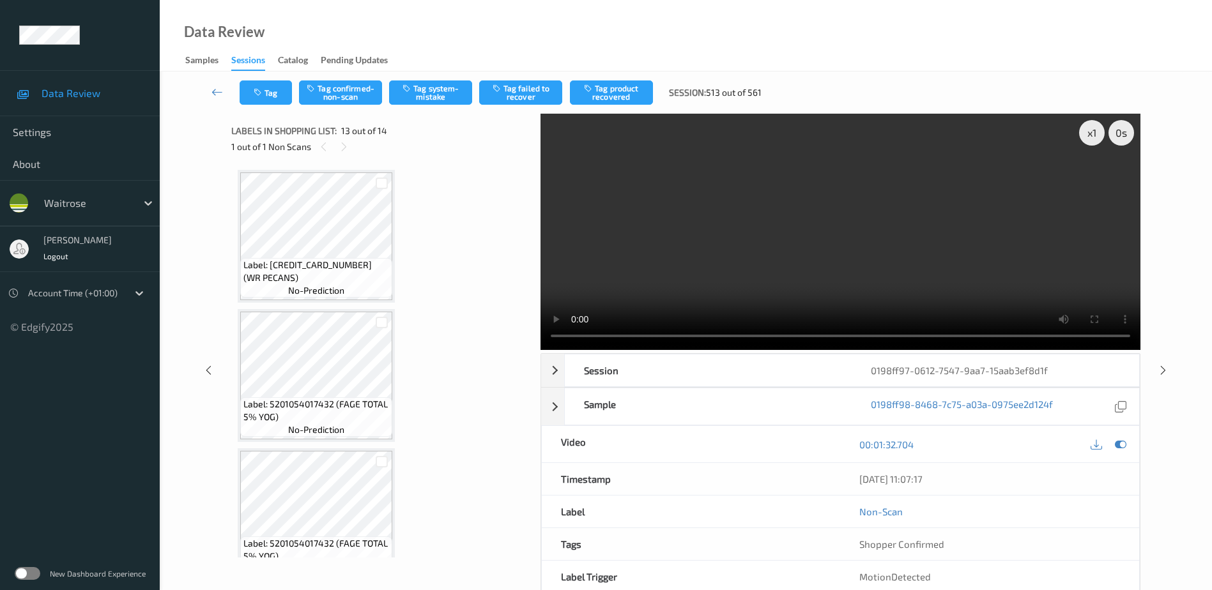
scroll to position [1538, 0]
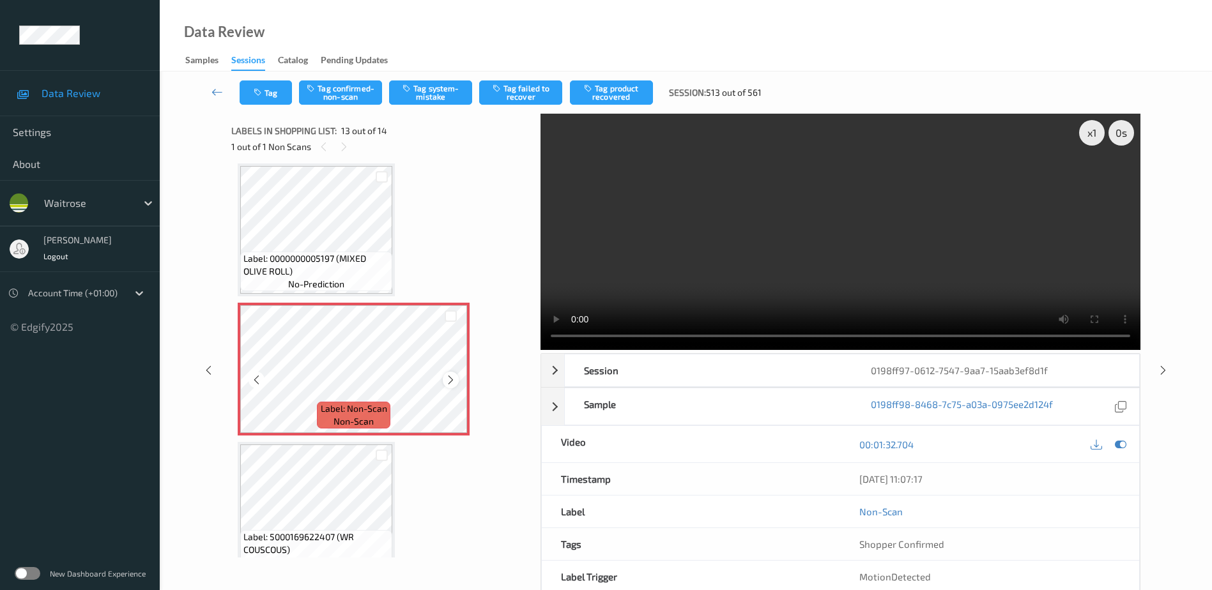
click at [447, 379] on icon at bounding box center [450, 379] width 11 height 11
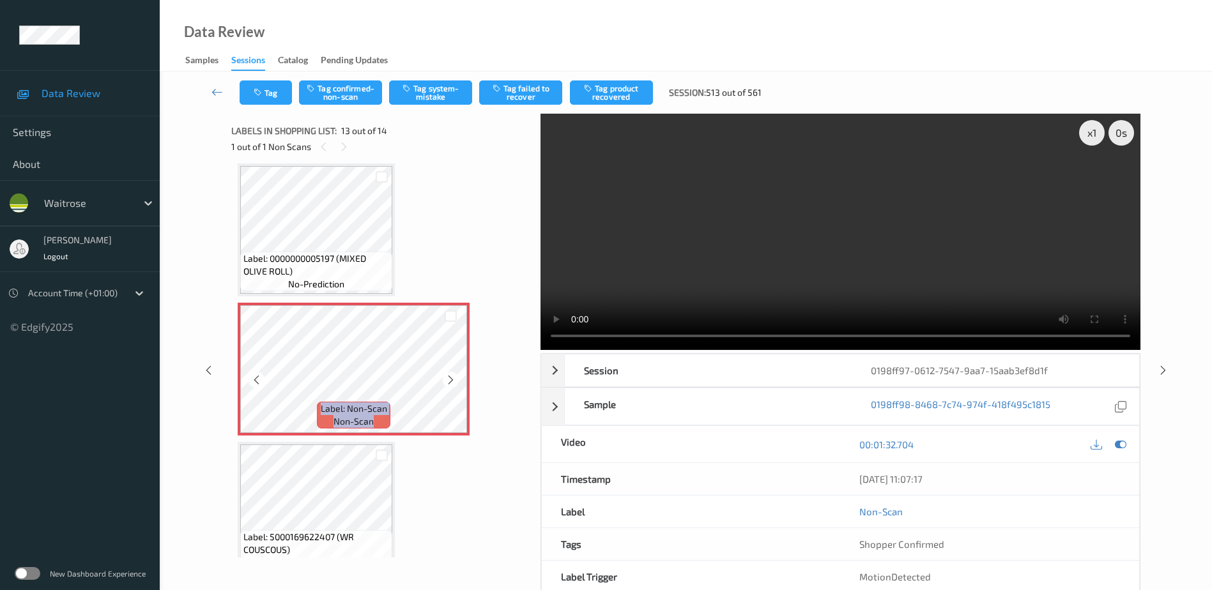
click at [447, 379] on icon at bounding box center [450, 379] width 11 height 11
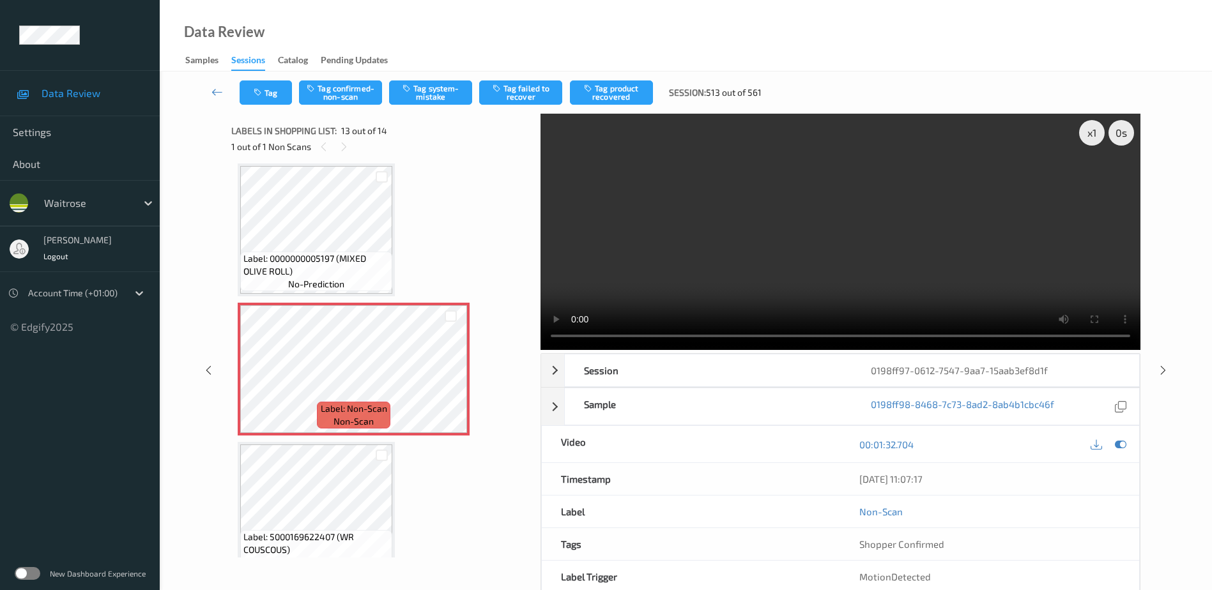
click at [829, 289] on video at bounding box center [840, 232] width 600 height 236
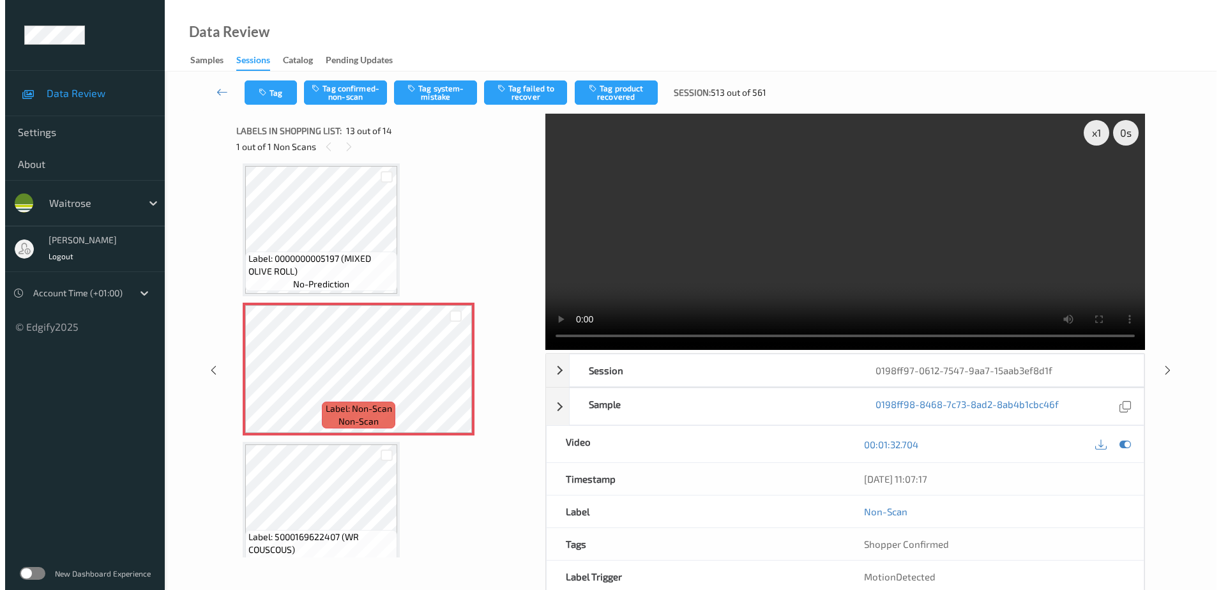
scroll to position [1562, 0]
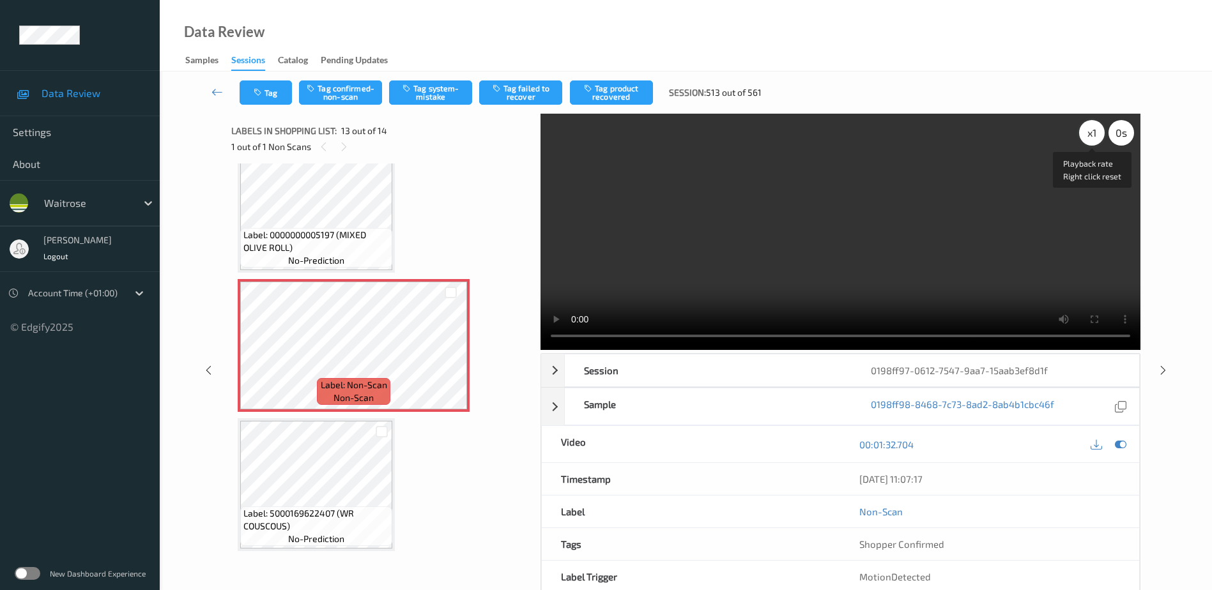
click at [1091, 130] on div "x 1" at bounding box center [1092, 133] width 26 height 26
click at [1091, 130] on div "x 2" at bounding box center [1092, 133] width 26 height 26
click at [441, 96] on button "Tag system-mistake" at bounding box center [430, 92] width 83 height 24
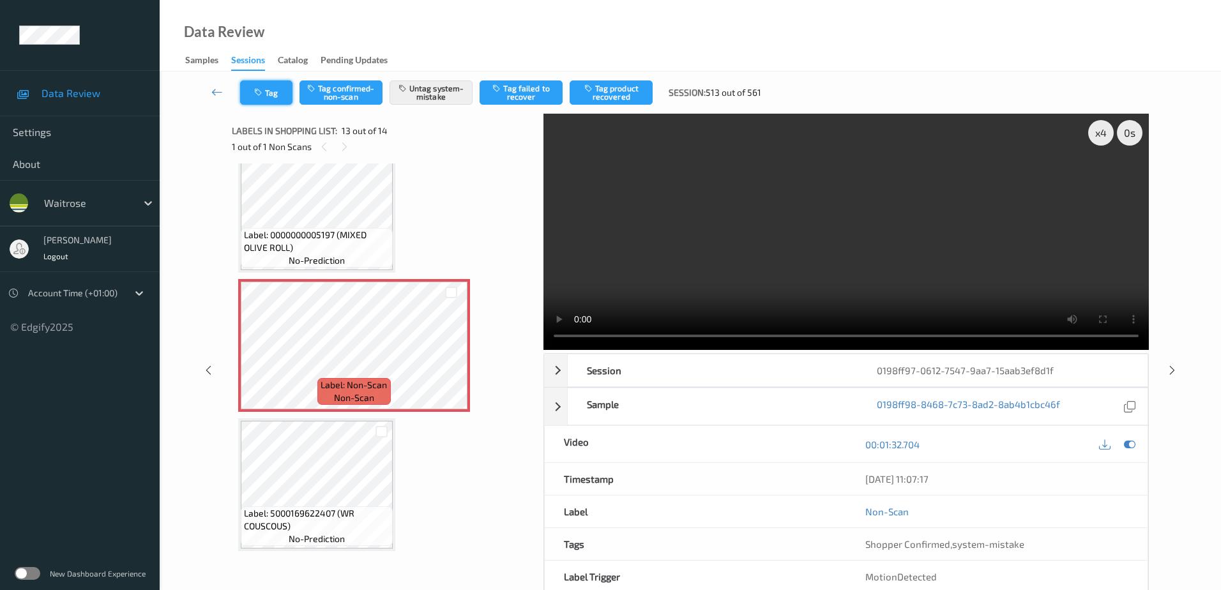
click at [260, 98] on button "Tag" at bounding box center [266, 92] width 52 height 24
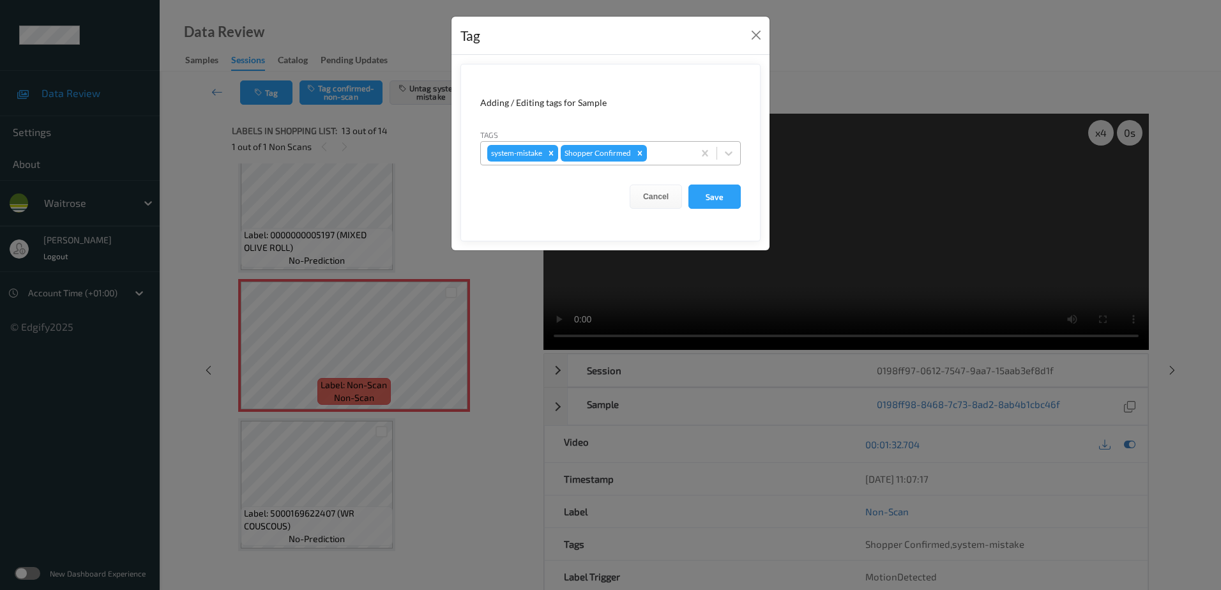
click at [655, 160] on div at bounding box center [669, 153] width 38 height 15
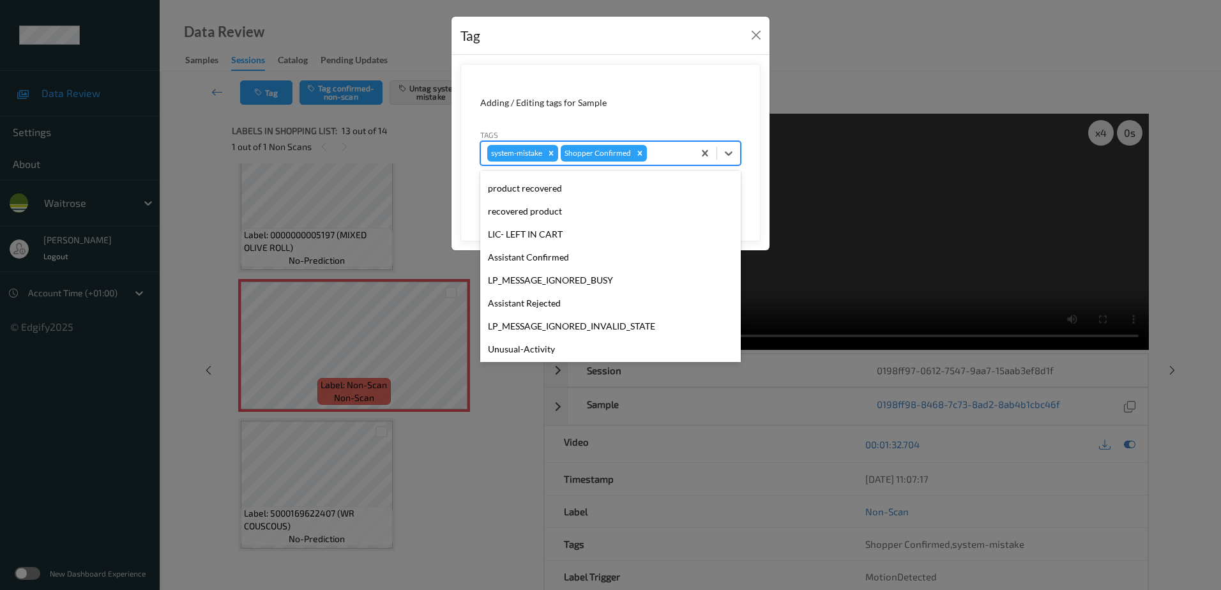
scroll to position [273, 0]
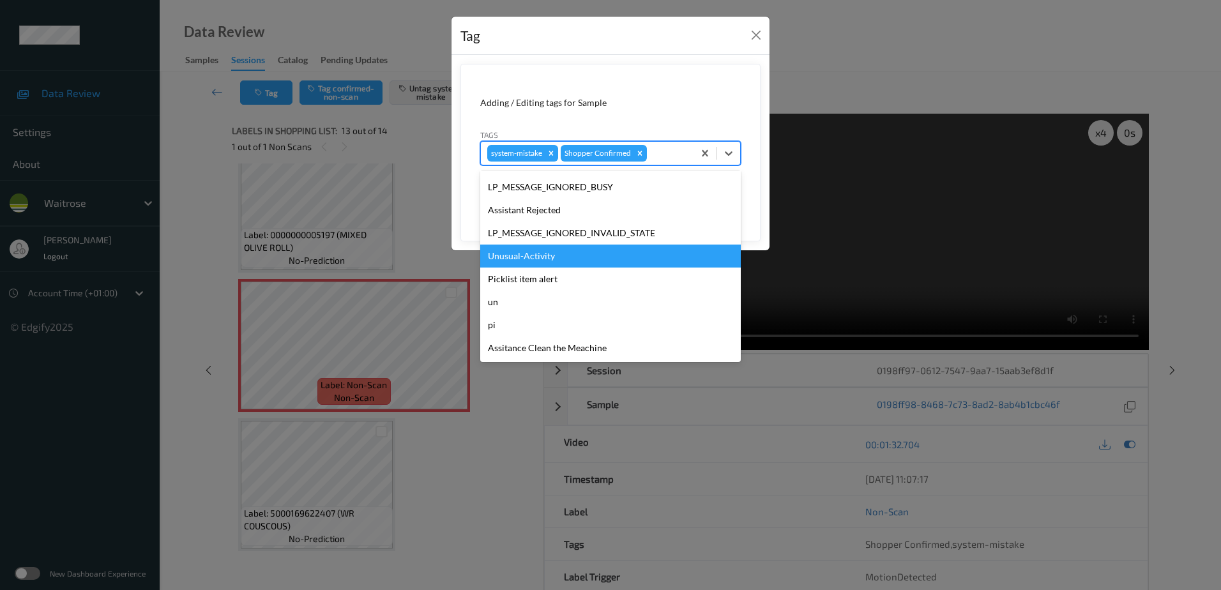
click at [588, 261] on div "Unusual-Activity" at bounding box center [610, 256] width 261 height 23
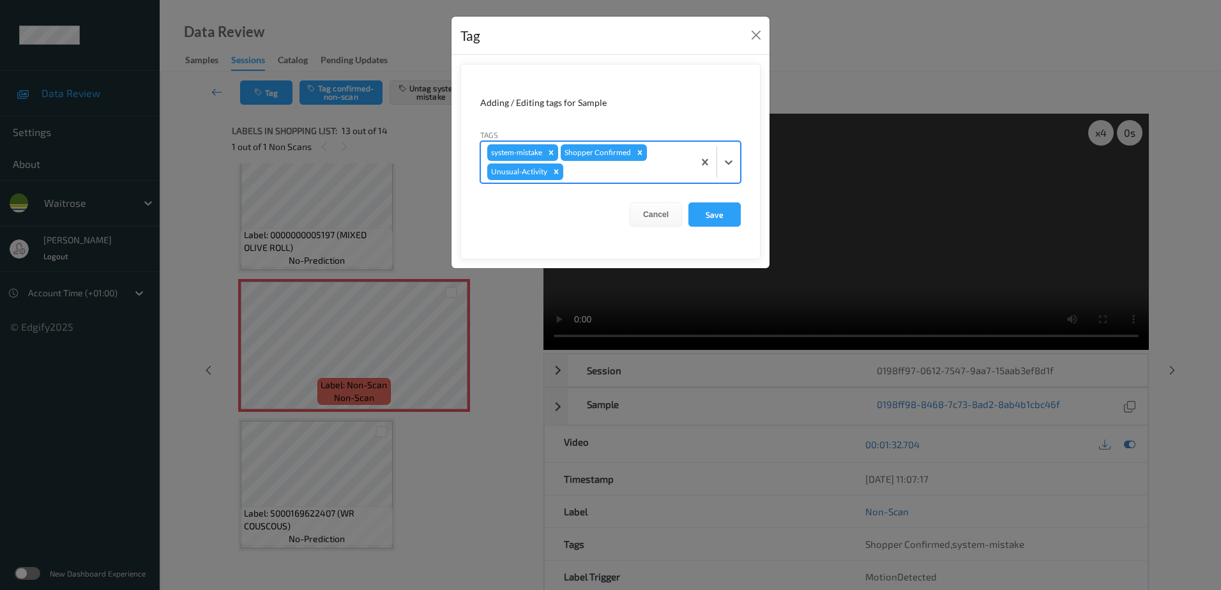
click at [602, 170] on div at bounding box center [626, 171] width 121 height 15
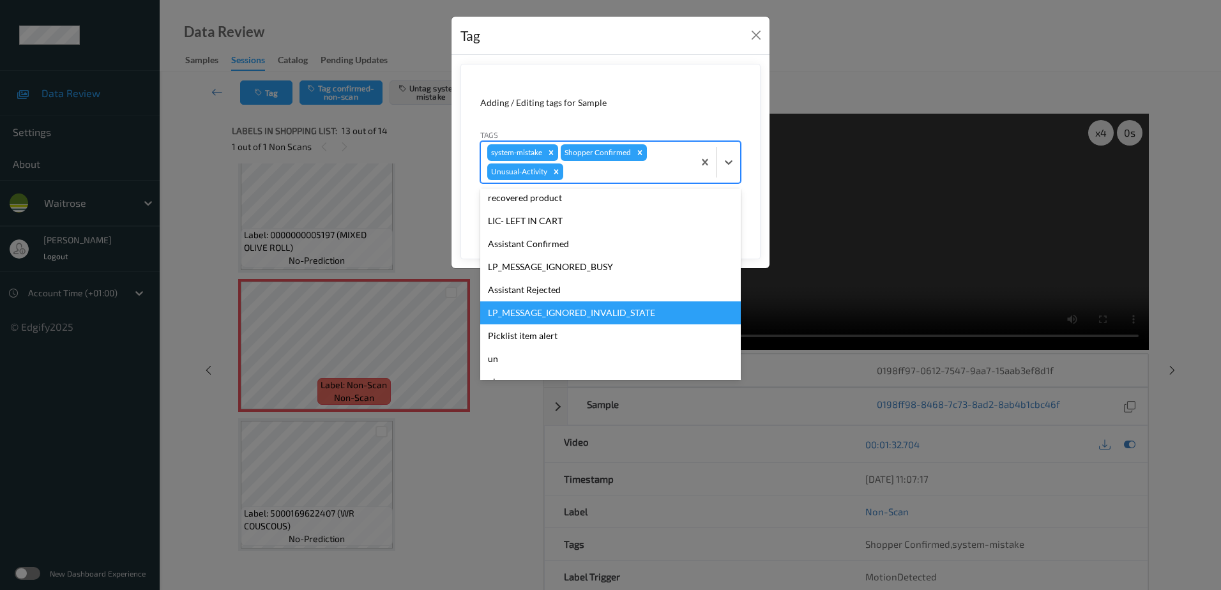
scroll to position [250, 0]
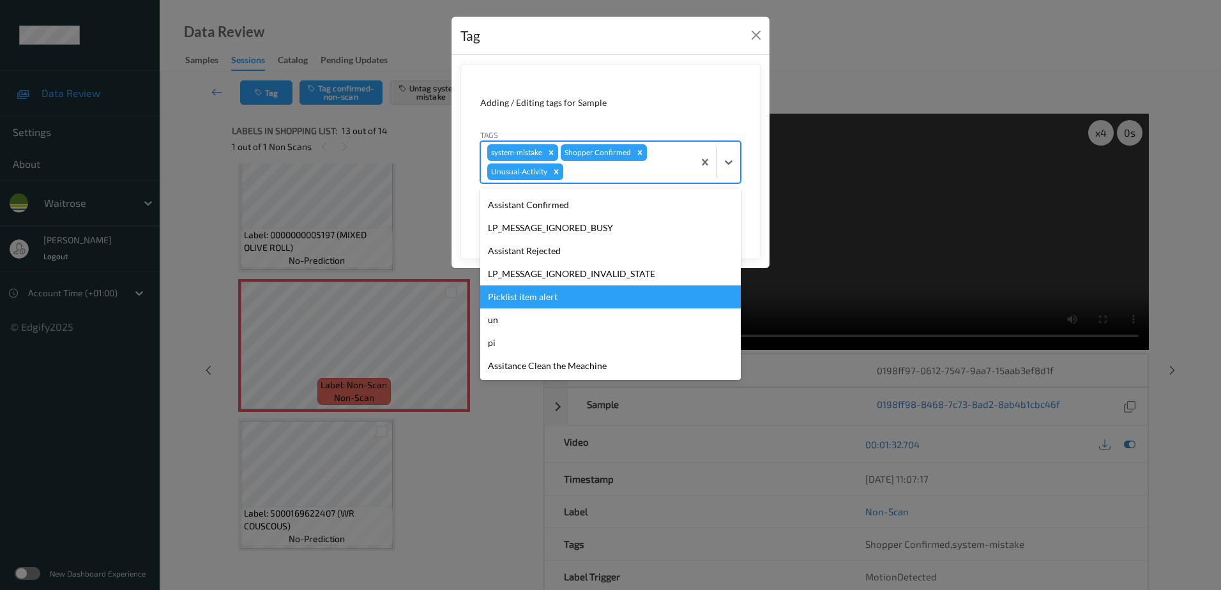
click at [579, 296] on div "Picklist item alert" at bounding box center [610, 297] width 261 height 23
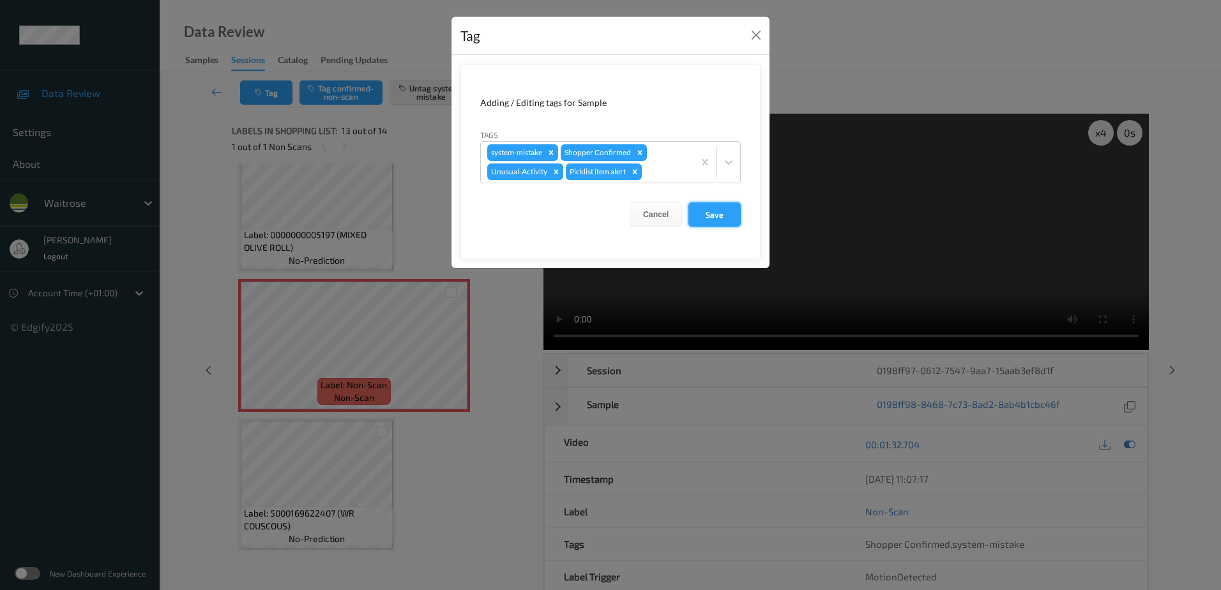
click at [708, 208] on button "Save" at bounding box center [715, 214] width 52 height 24
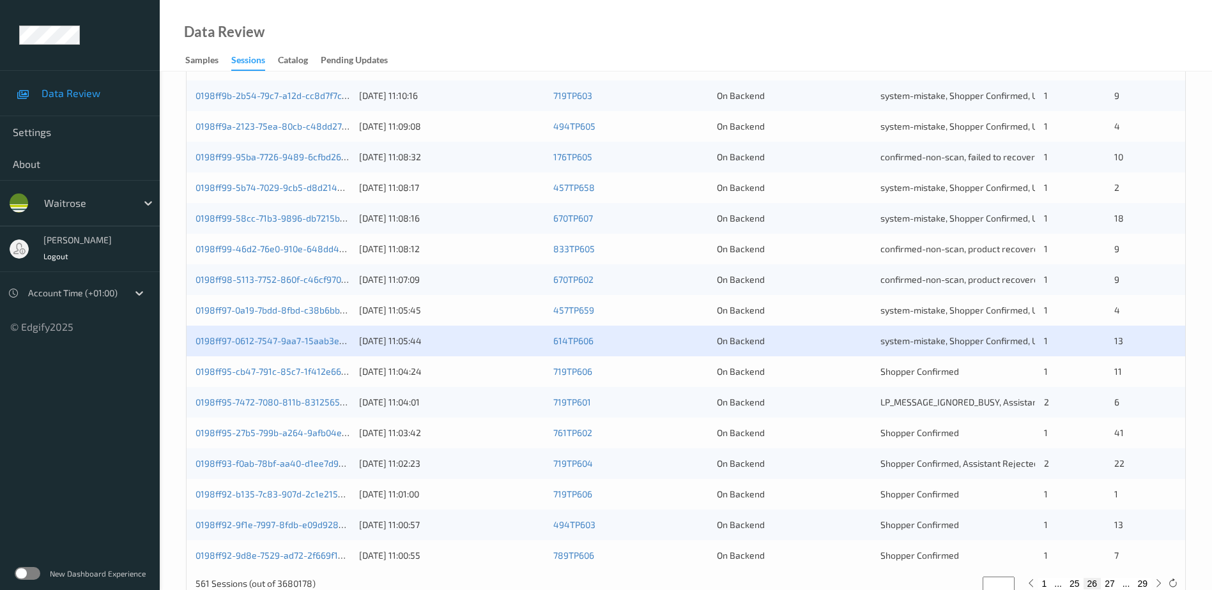
scroll to position [371, 0]
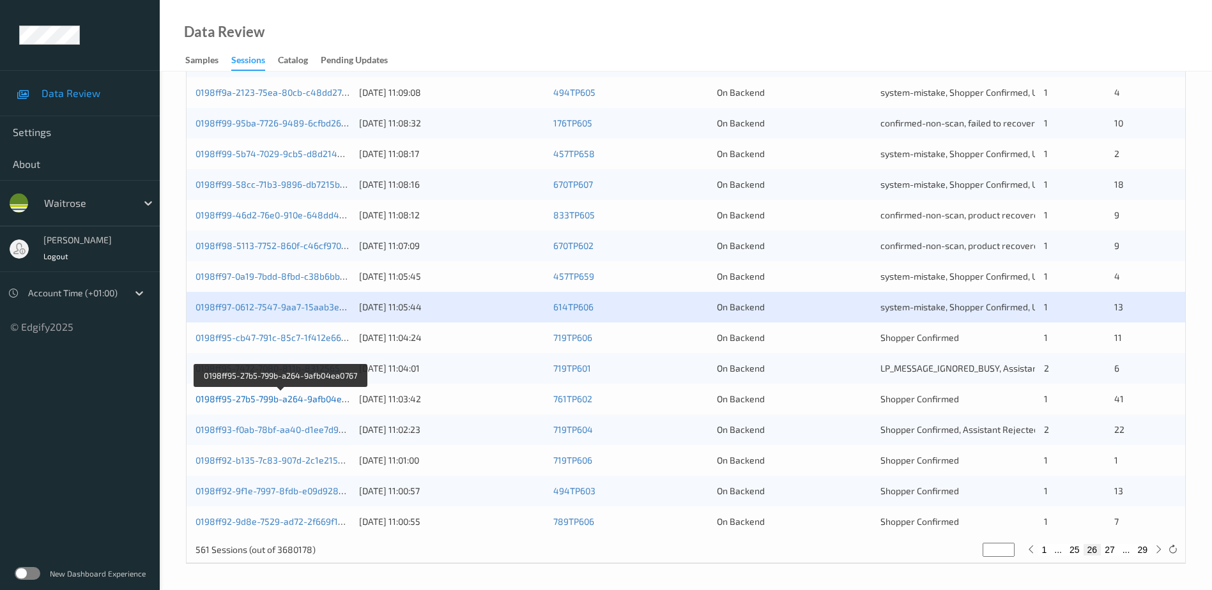
click at [268, 397] on link "0198ff95-27b5-799b-a264-9afb04ea0767" at bounding box center [280, 398] width 171 height 11
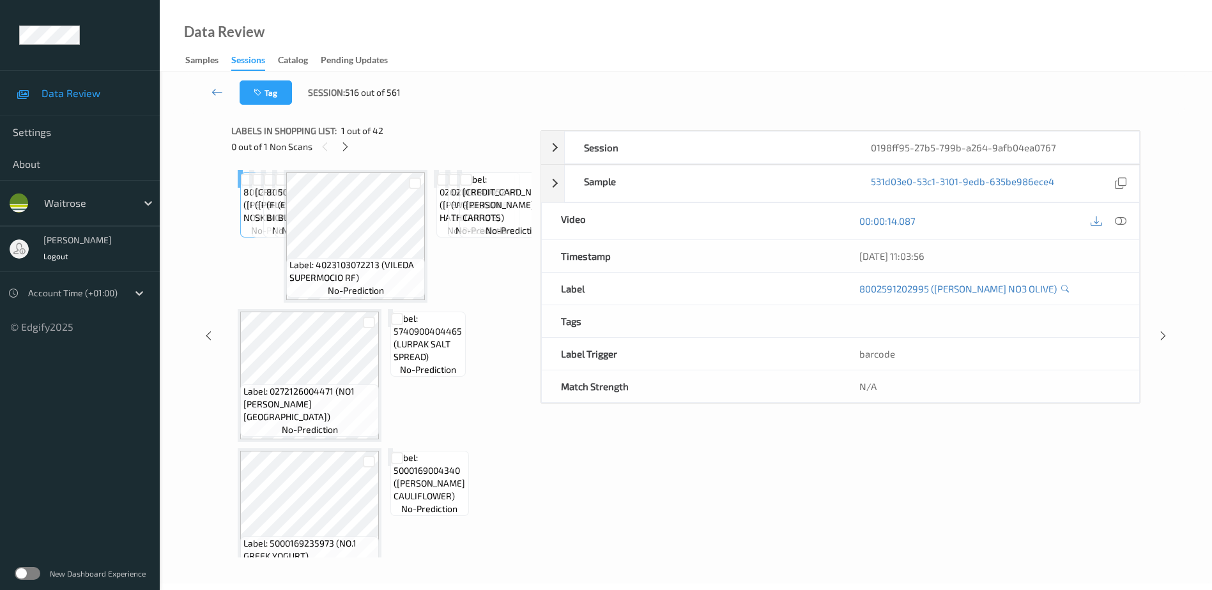
scroll to position [63, 0]
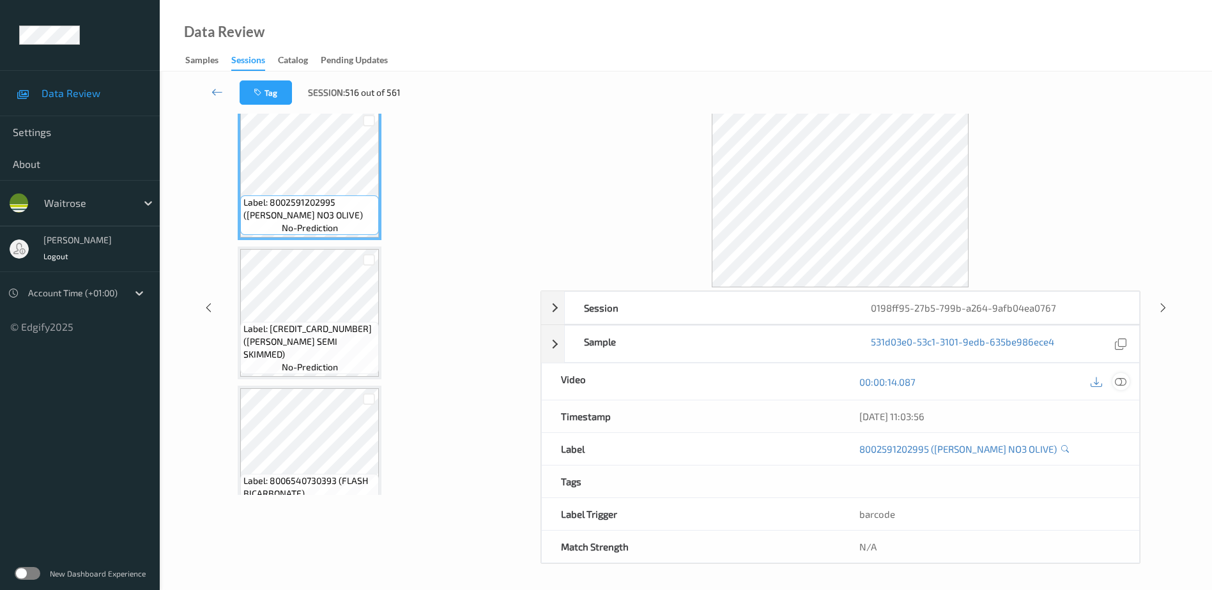
click at [1119, 381] on icon at bounding box center [1120, 381] width 11 height 11
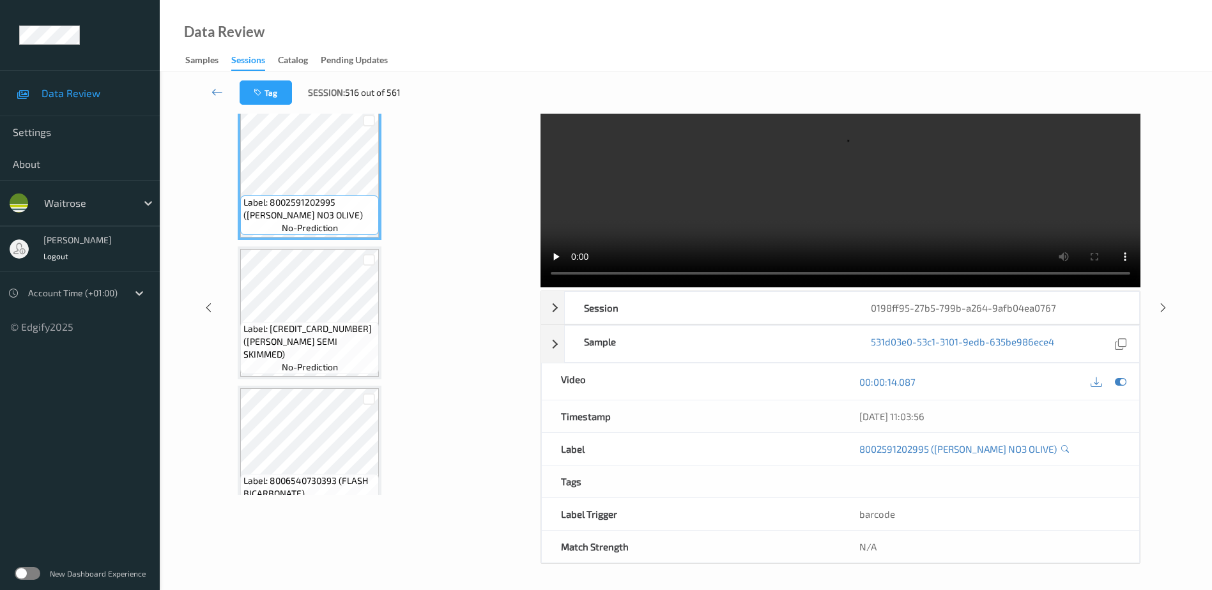
scroll to position [0, 0]
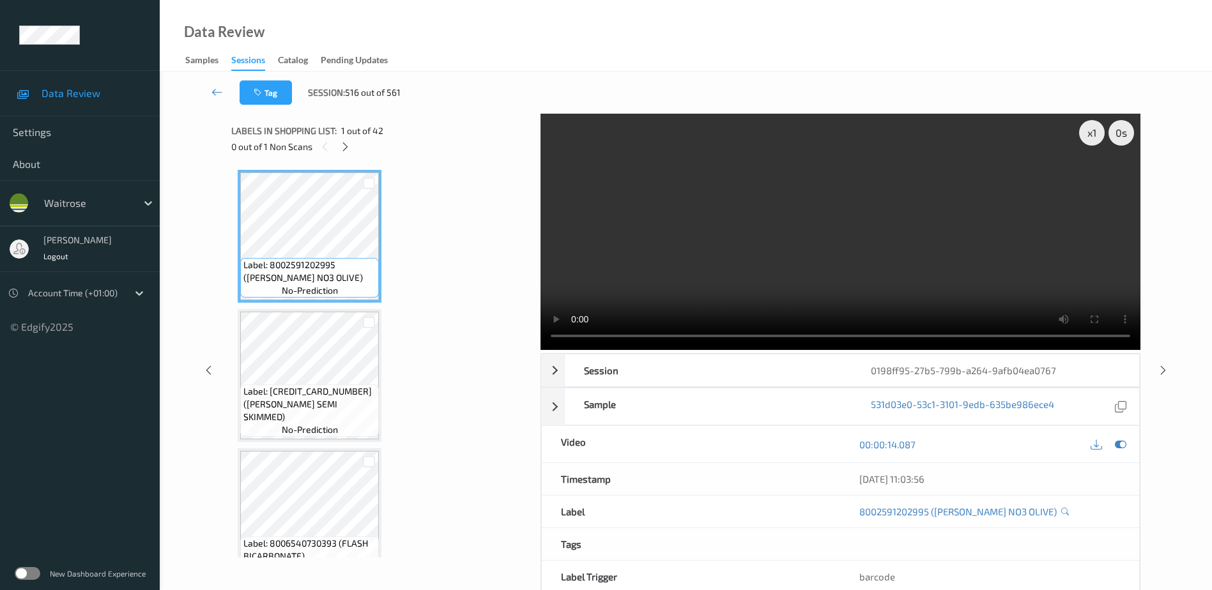
drag, startPoint x: 346, startPoint y: 151, endPoint x: 355, endPoint y: 165, distance: 16.7
click at [346, 151] on icon at bounding box center [345, 146] width 11 height 11
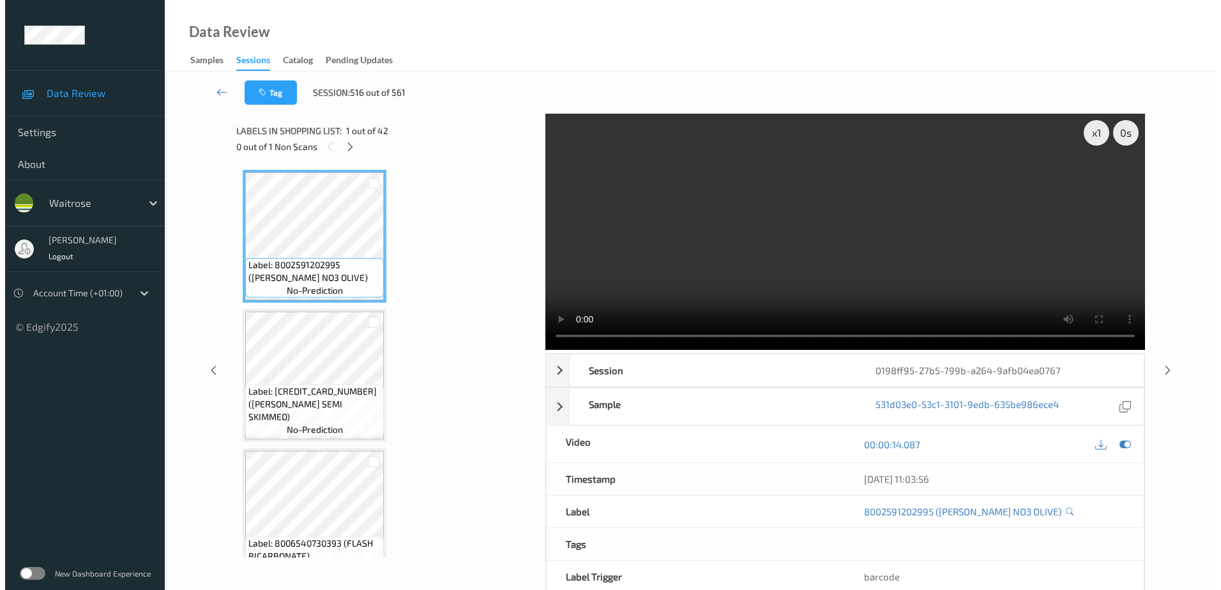
scroll to position [2652, 0]
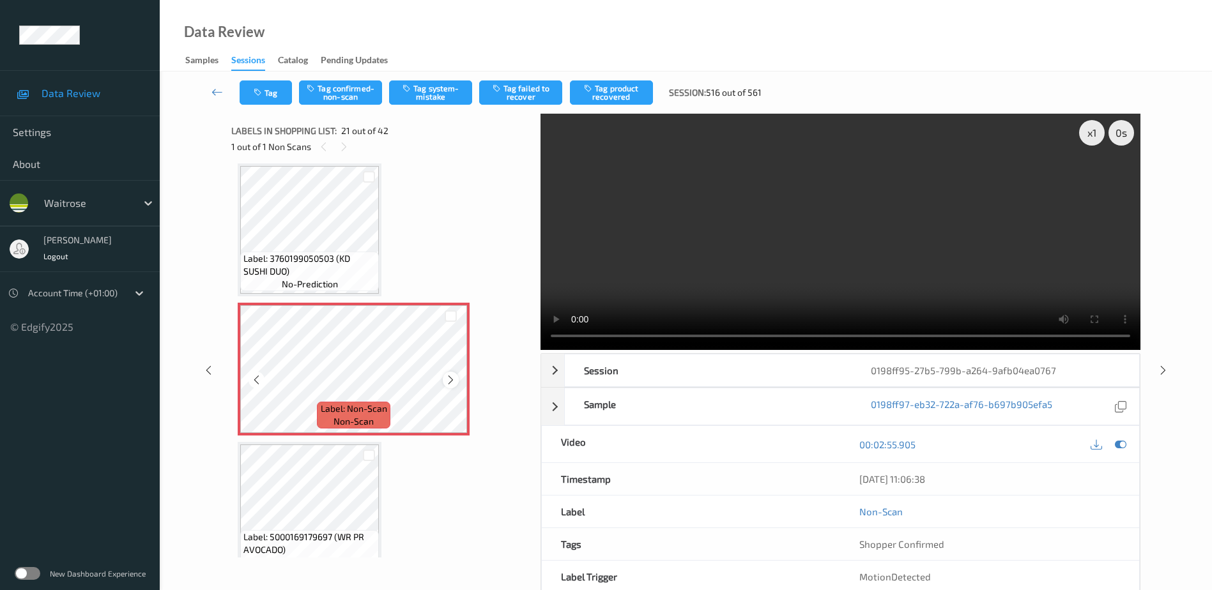
click at [452, 378] on icon at bounding box center [450, 379] width 11 height 11
click at [881, 259] on video at bounding box center [840, 232] width 600 height 236
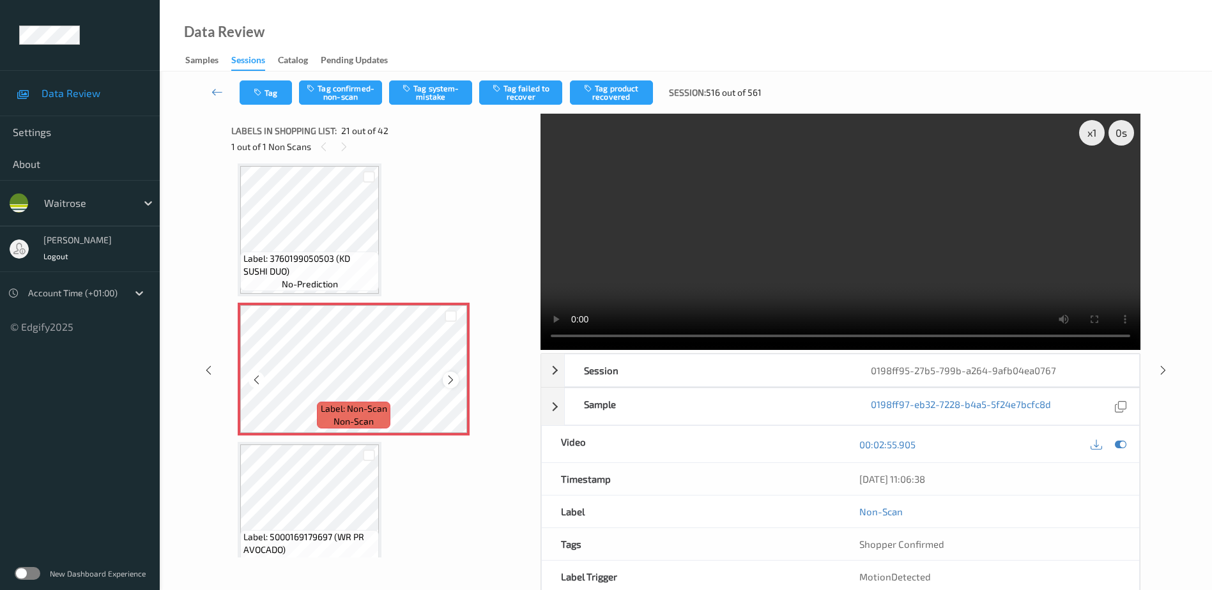
click at [456, 377] on icon at bounding box center [450, 379] width 11 height 11
click at [420, 93] on button "Tag system-mistake" at bounding box center [430, 92] width 83 height 24
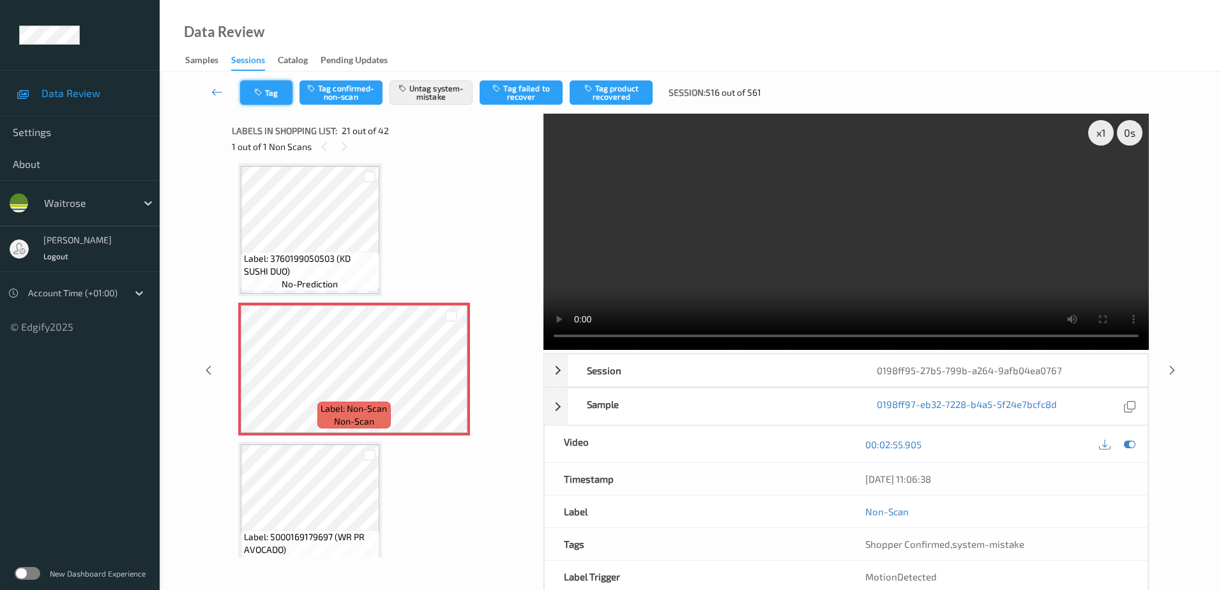
drag, startPoint x: 268, startPoint y: 84, endPoint x: 268, endPoint y: 91, distance: 7.0
click at [268, 91] on button "Tag" at bounding box center [266, 92] width 52 height 24
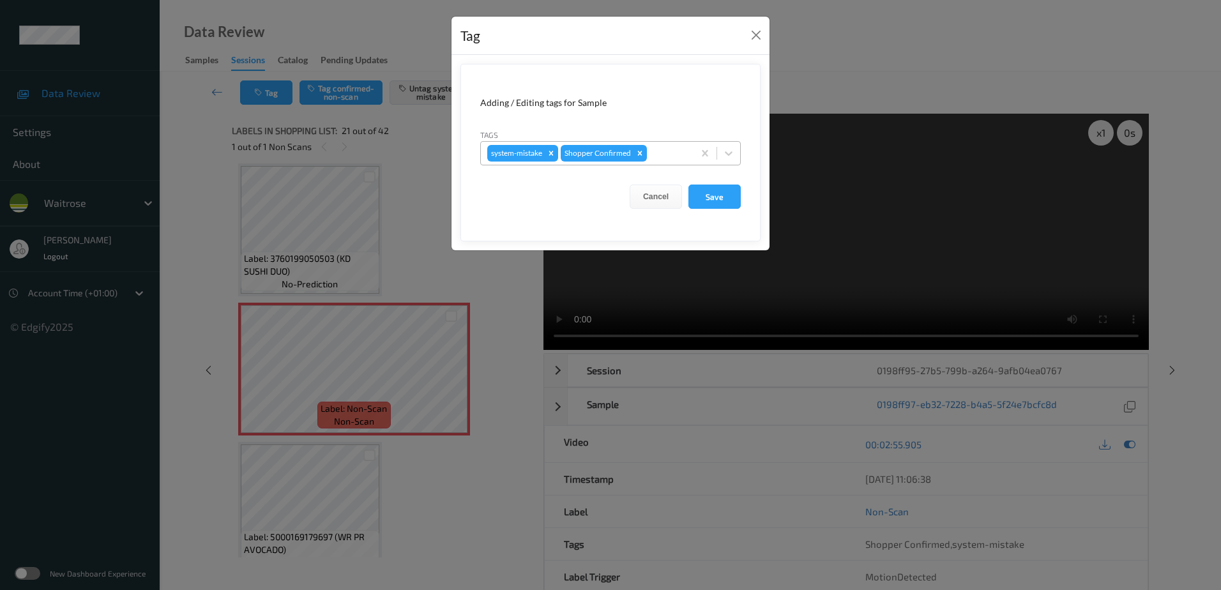
click at [667, 146] on div at bounding box center [669, 153] width 38 height 15
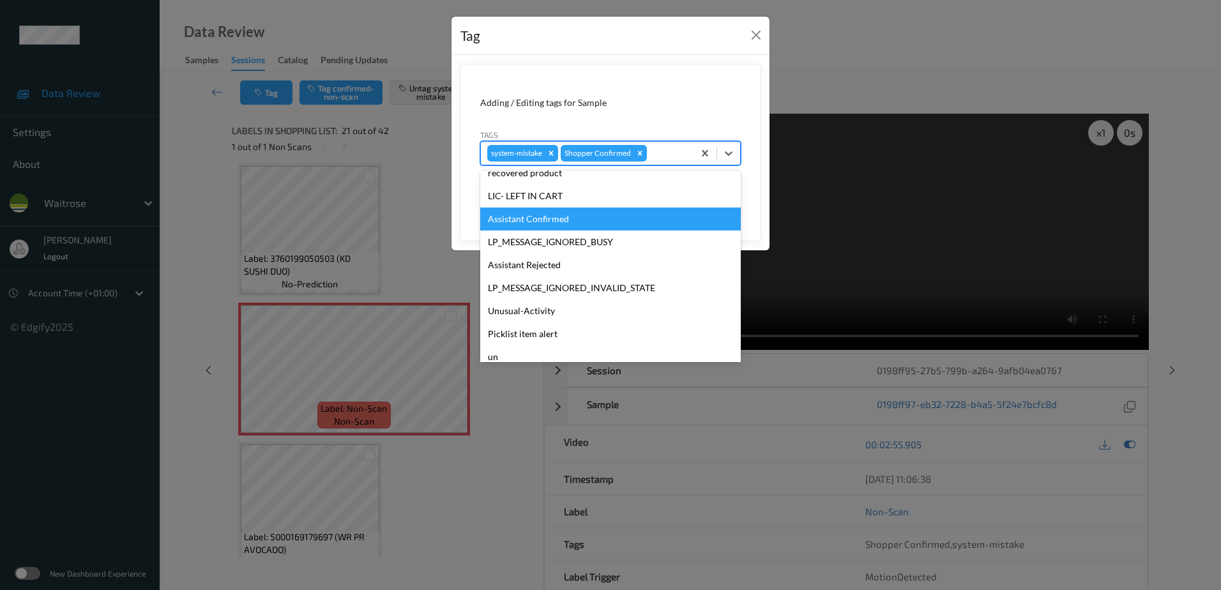
scroll to position [273, 0]
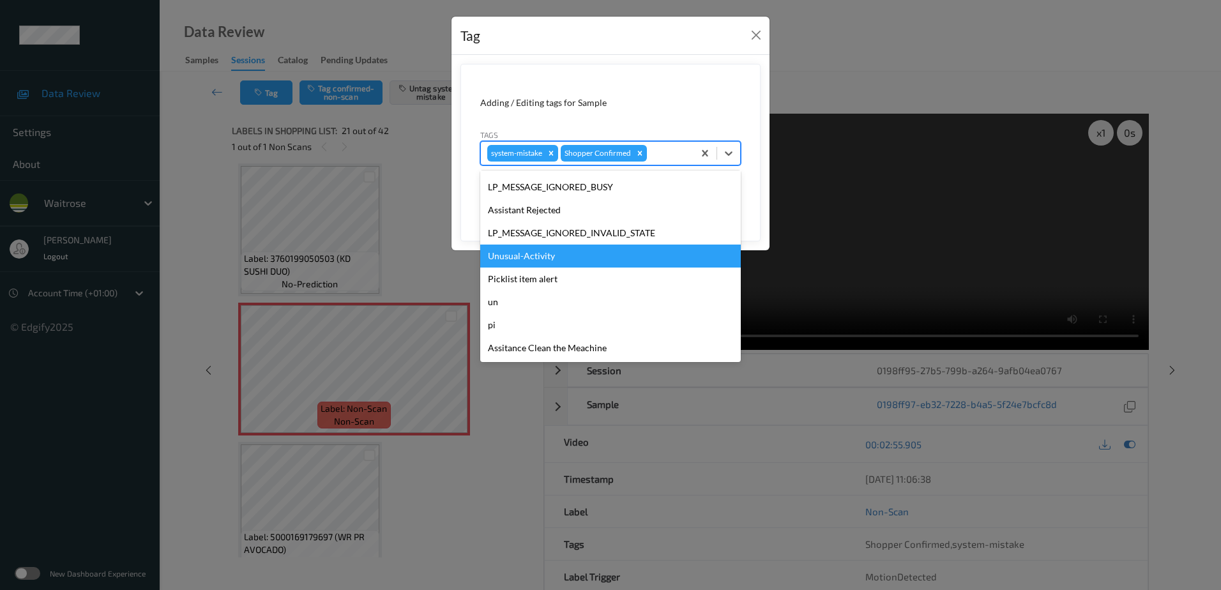
click at [546, 256] on div "Unusual-Activity" at bounding box center [610, 256] width 261 height 23
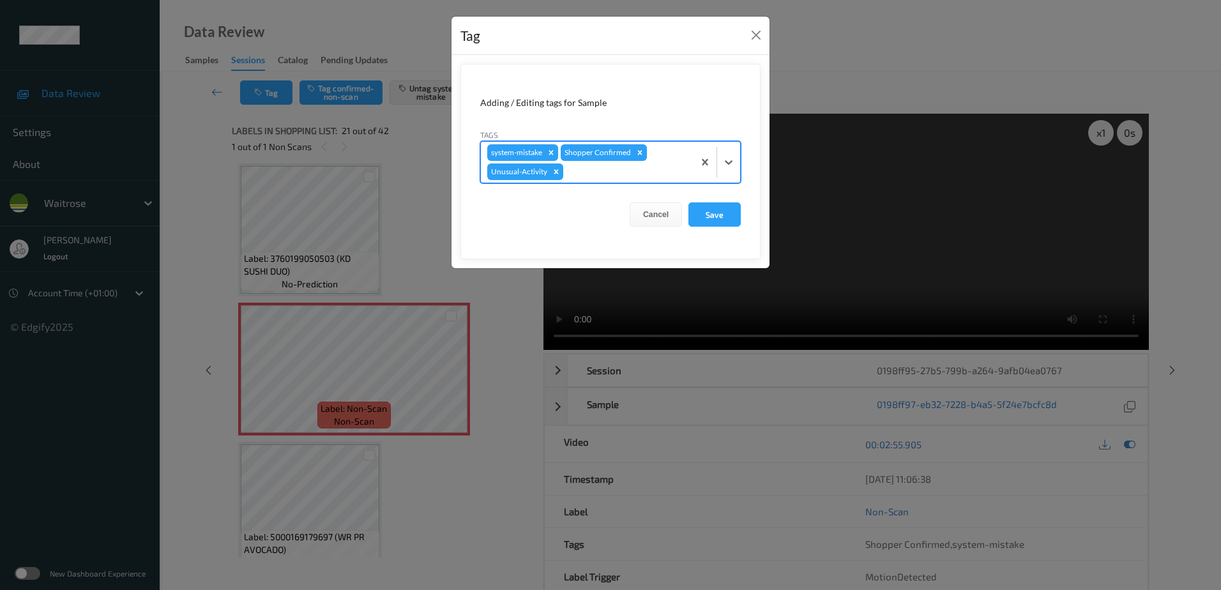
click at [597, 176] on div at bounding box center [626, 171] width 121 height 15
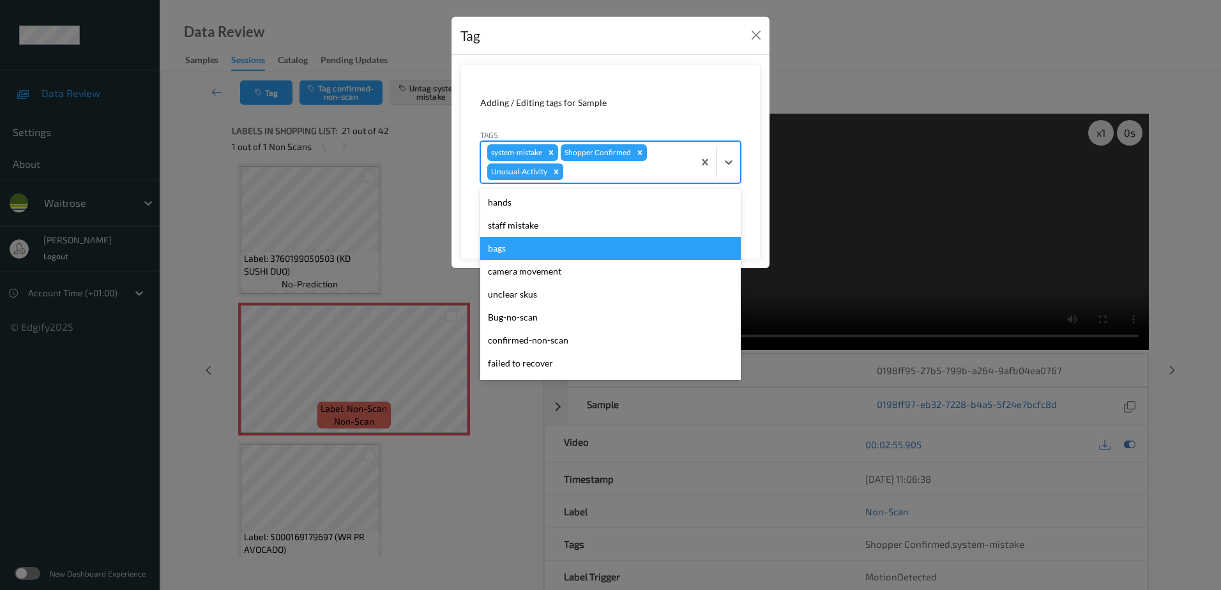
click at [534, 242] on div "bags" at bounding box center [610, 248] width 261 height 23
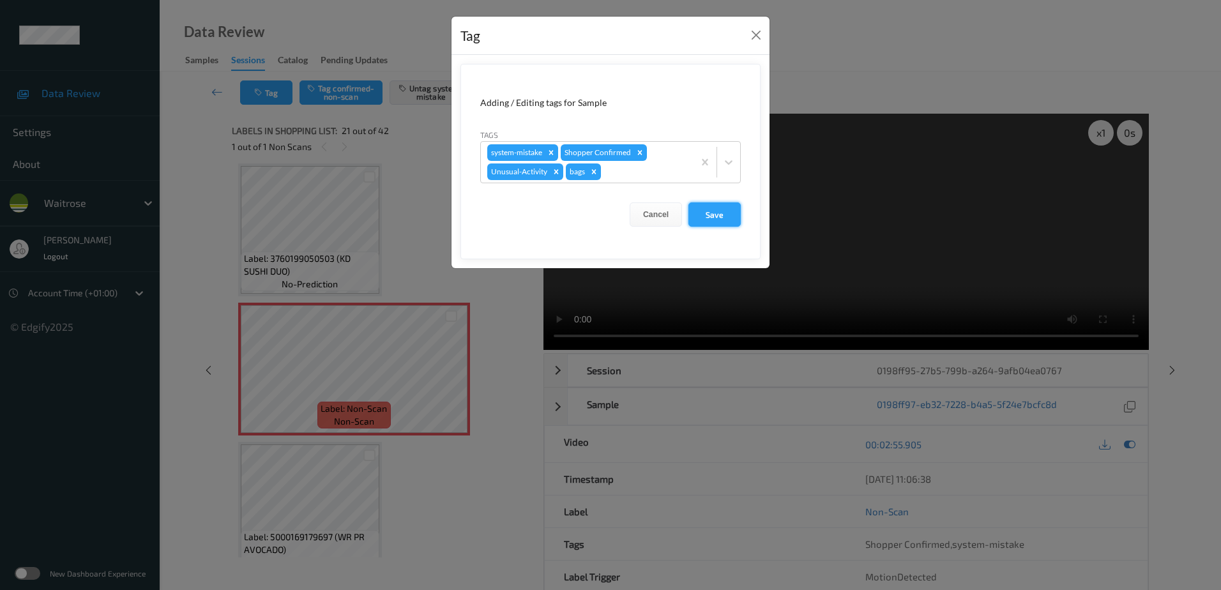
click at [708, 211] on button "Save" at bounding box center [715, 214] width 52 height 24
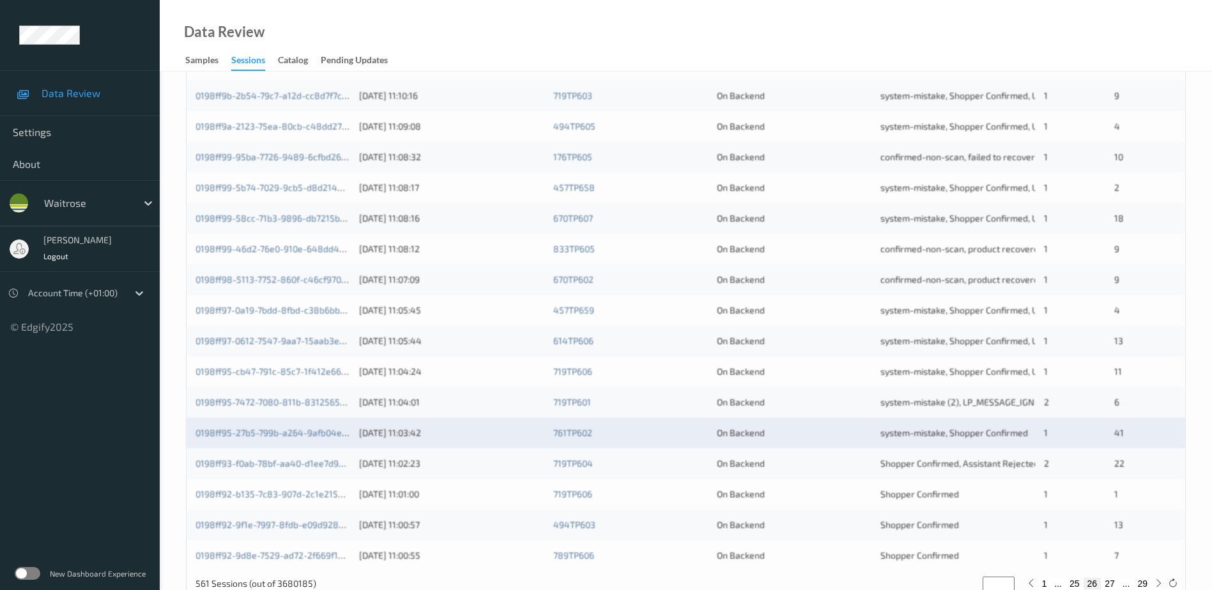
scroll to position [371, 0]
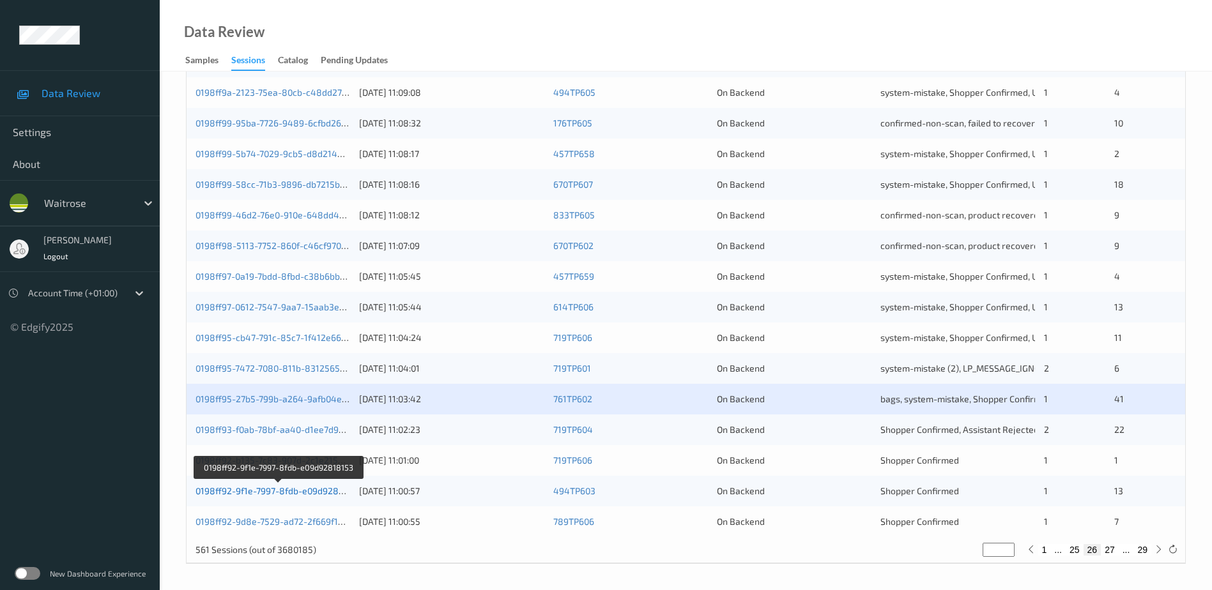
click at [262, 491] on link "0198ff92-9f1e-7997-8fdb-e09d92818153" at bounding box center [278, 490] width 167 height 11
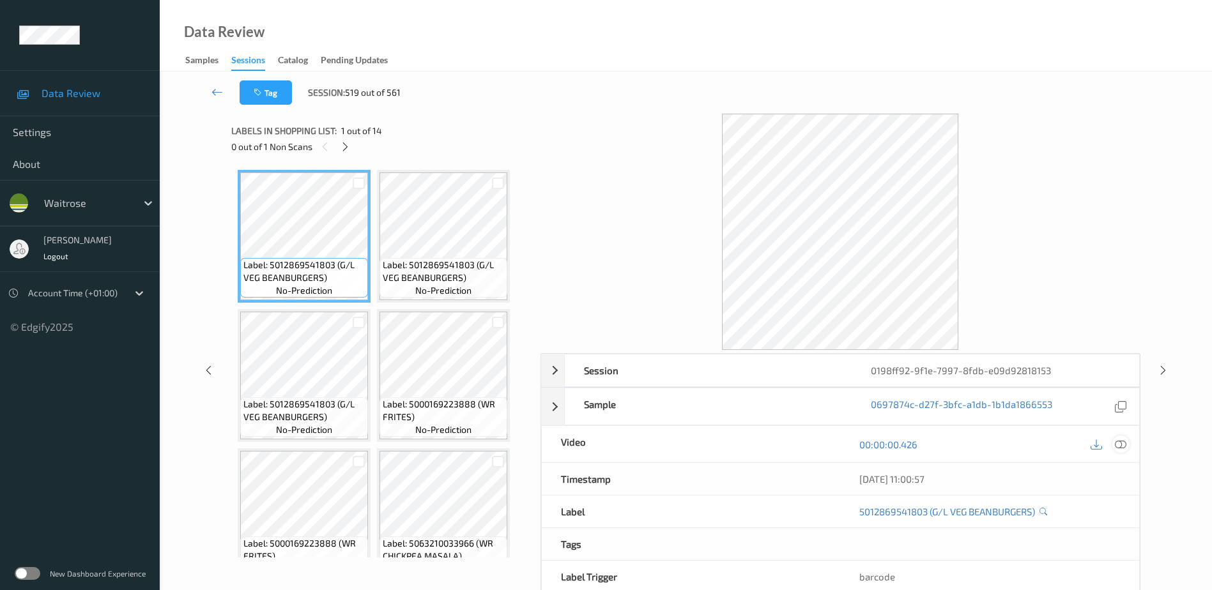
click at [1123, 446] on icon at bounding box center [1120, 444] width 11 height 11
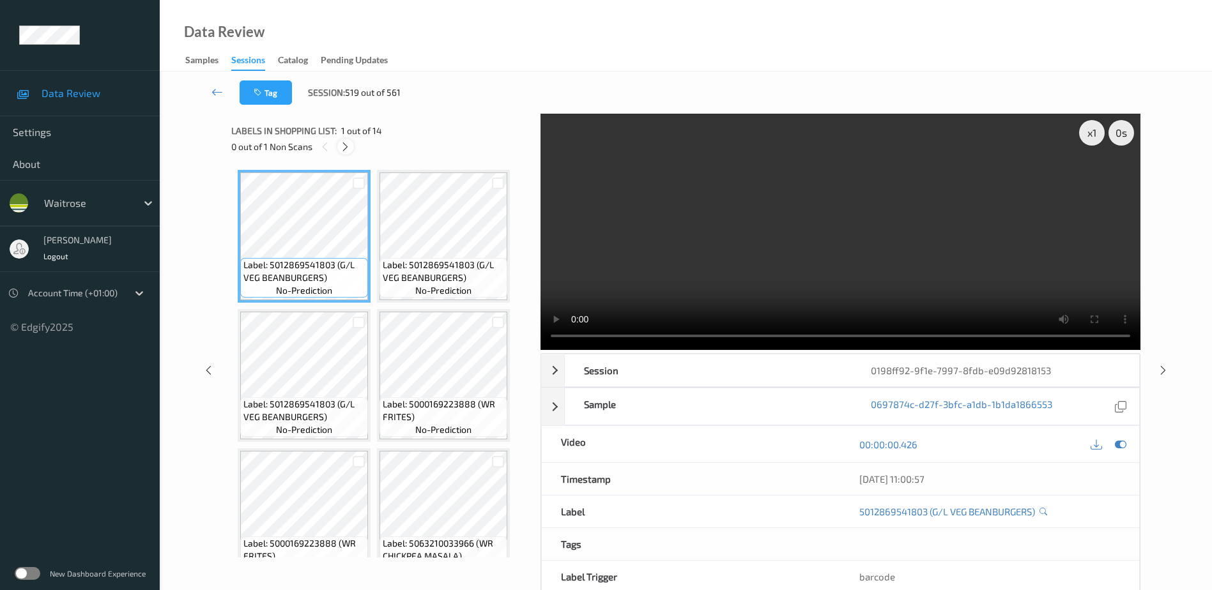
click at [348, 153] on div at bounding box center [345, 147] width 16 height 16
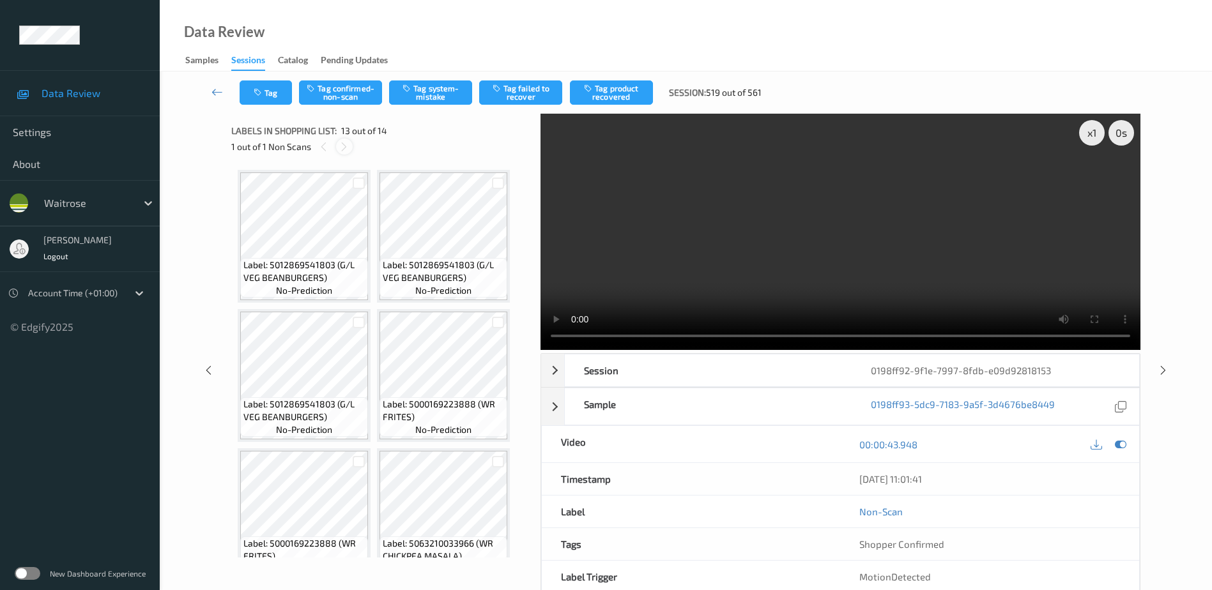
scroll to position [703, 0]
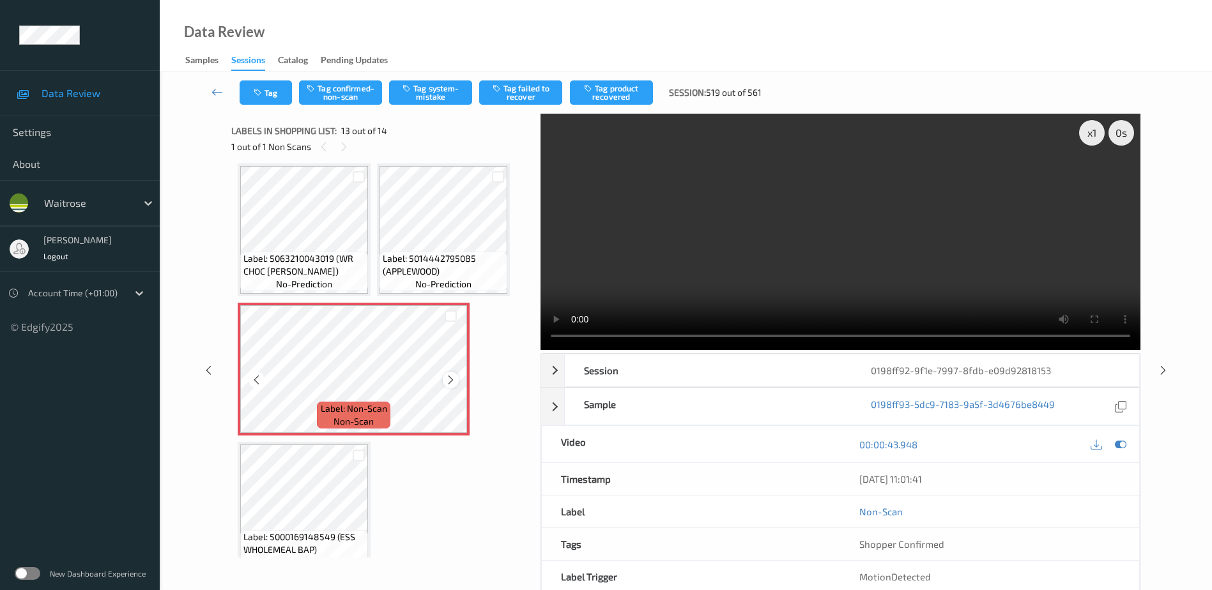
click at [450, 378] on icon at bounding box center [450, 379] width 11 height 11
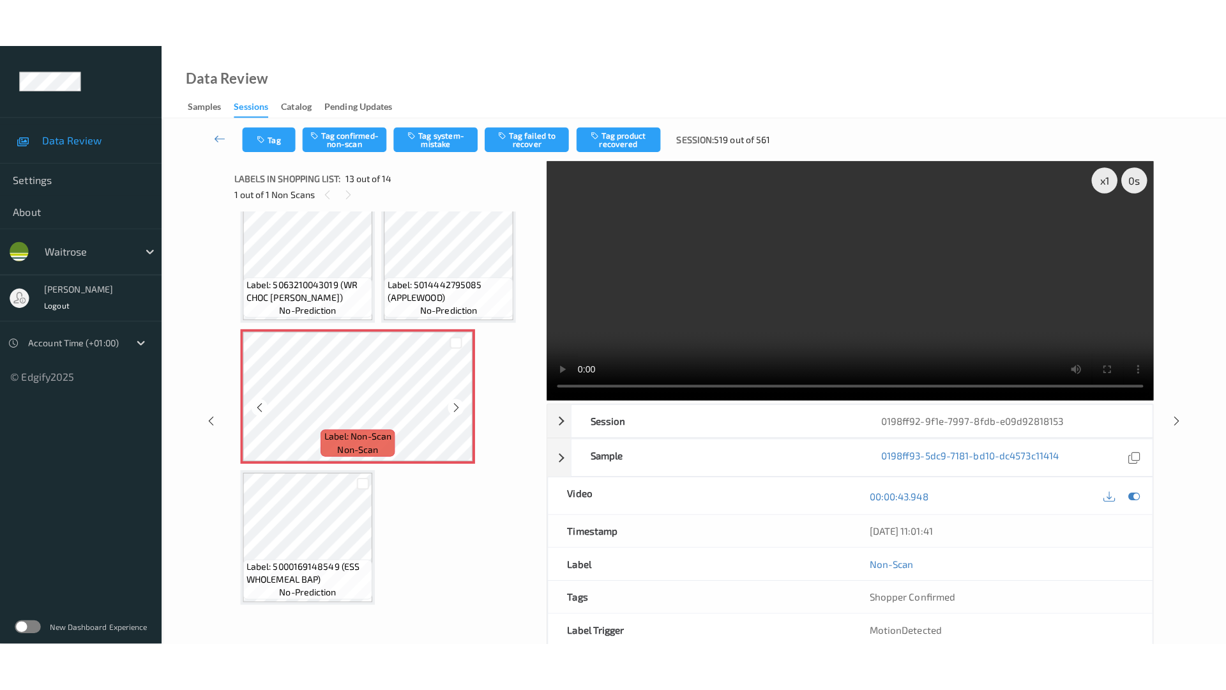
scroll to position [726, 0]
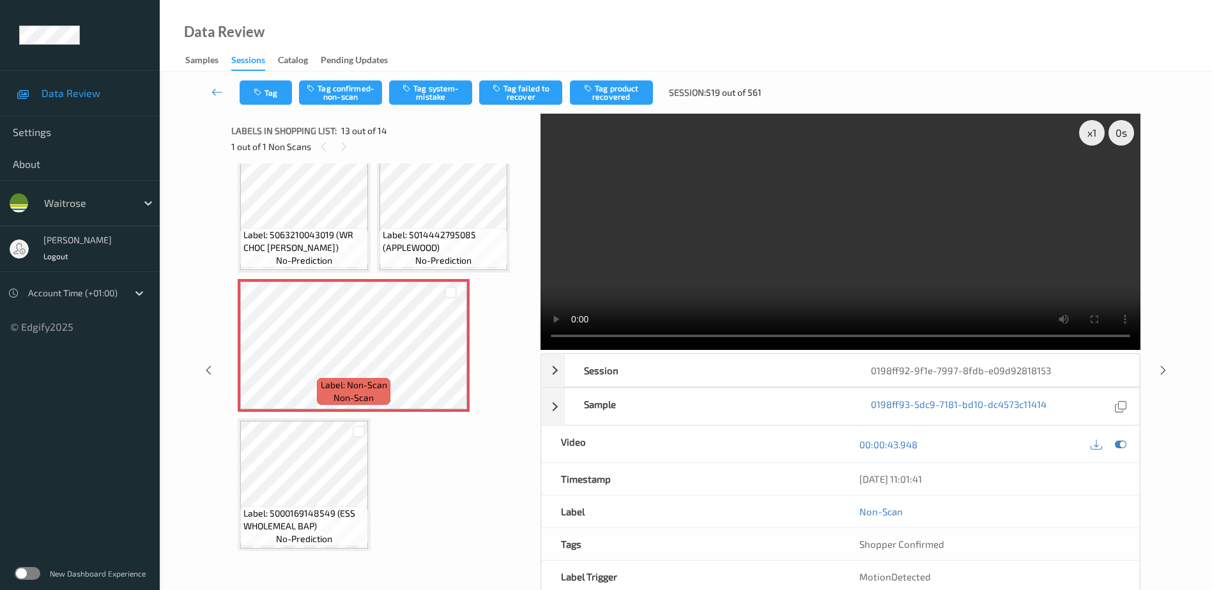
click at [853, 219] on video at bounding box center [840, 232] width 600 height 236
click at [332, 90] on button "Tag confirmed-non-scan" at bounding box center [340, 92] width 83 height 24
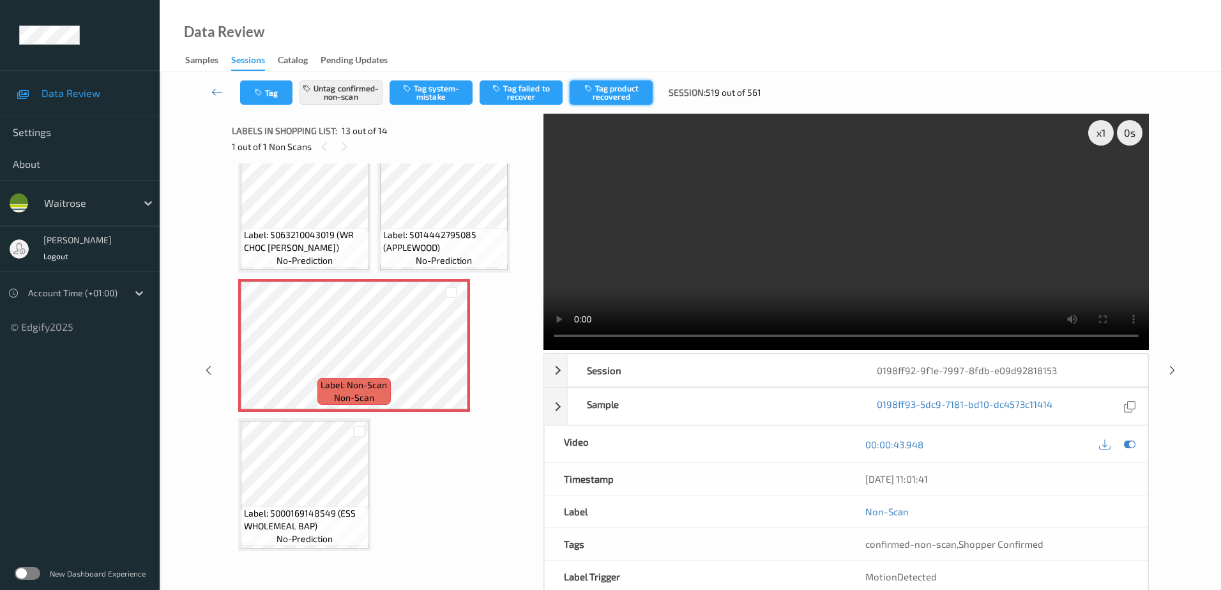
click at [584, 84] on icon "button" at bounding box center [589, 88] width 11 height 9
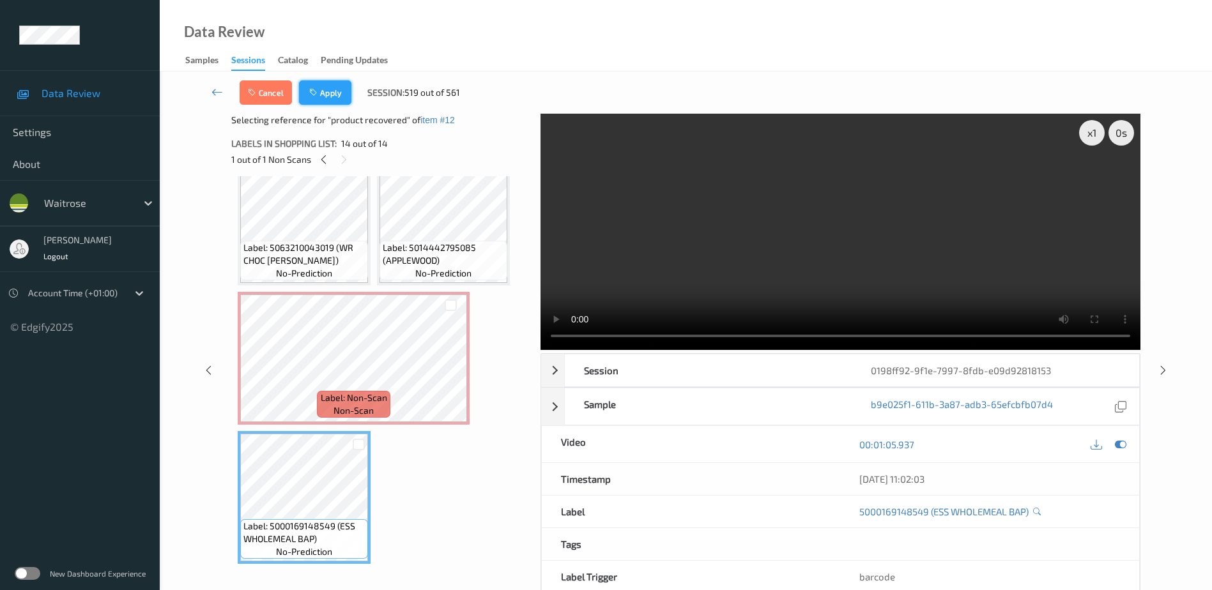
click at [314, 89] on icon "button" at bounding box center [314, 92] width 11 height 9
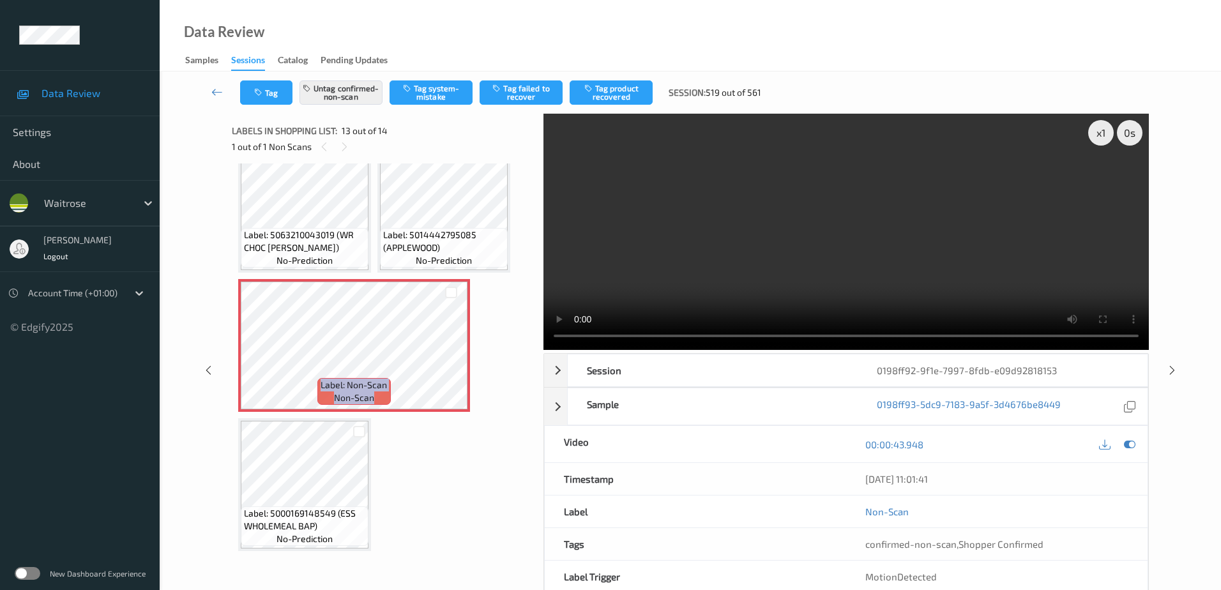
scroll to position [703, 0]
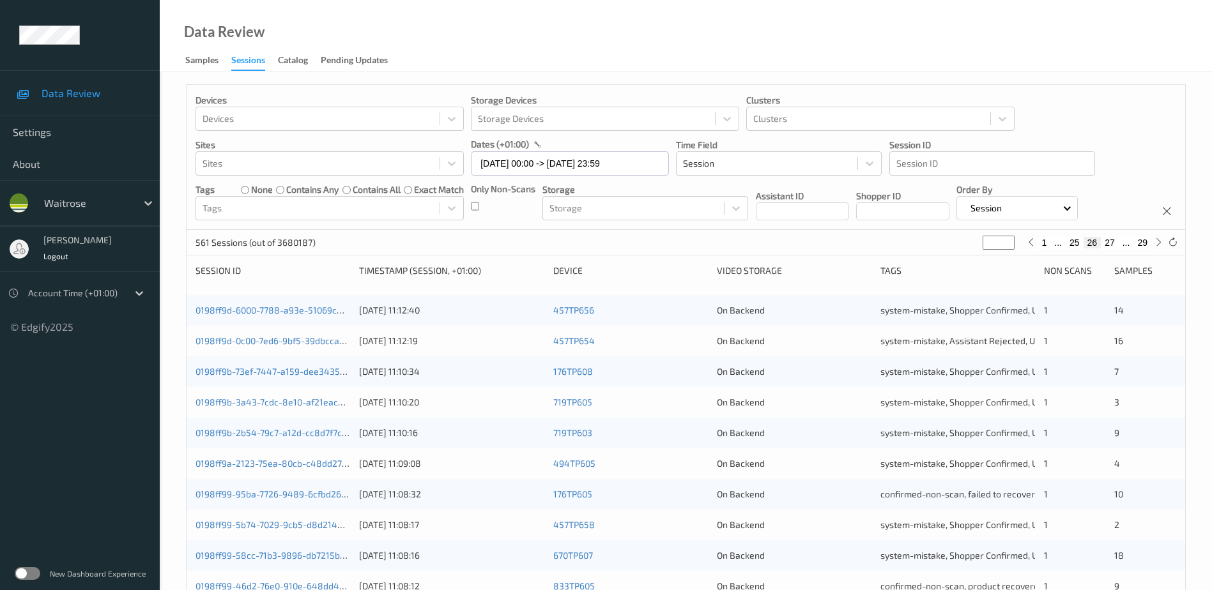
click at [1108, 242] on button "27" at bounding box center [1110, 242] width 18 height 11
type input "**"
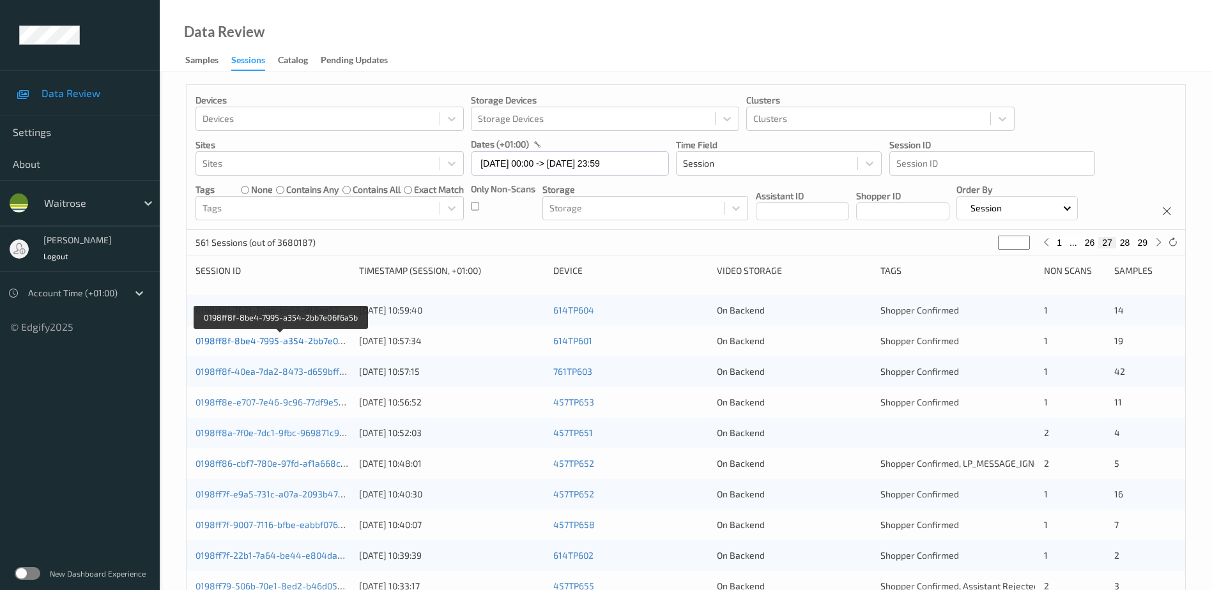
click at [324, 341] on link "0198ff8f-8be4-7995-a354-2bb7e06f6a5b" at bounding box center [280, 340] width 171 height 11
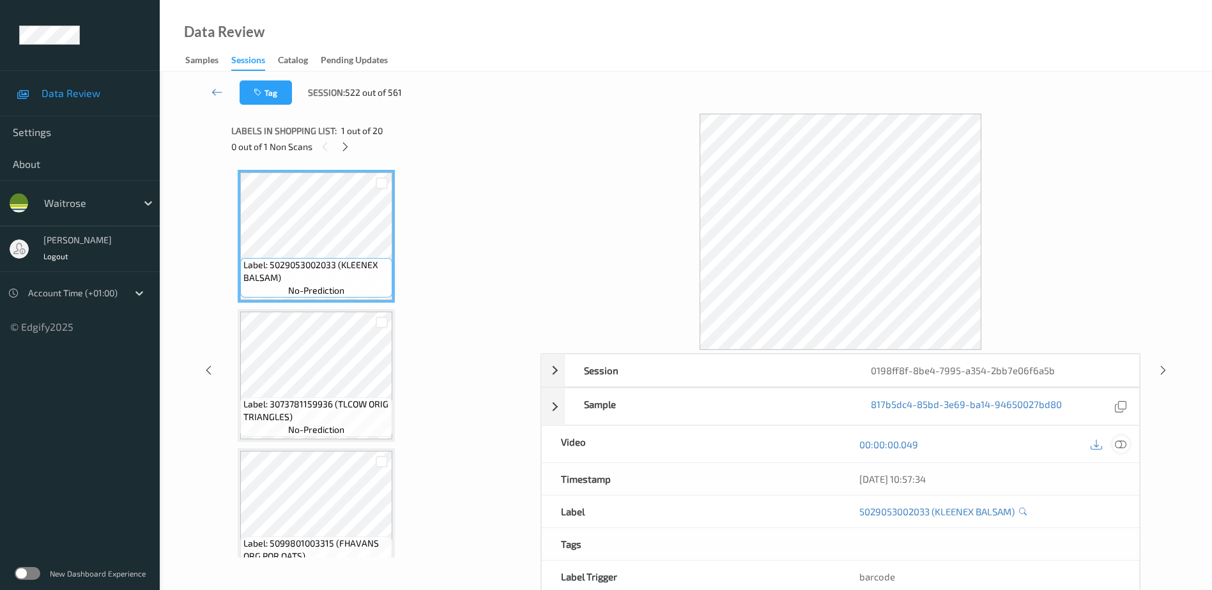
click at [1123, 448] on icon at bounding box center [1120, 444] width 11 height 11
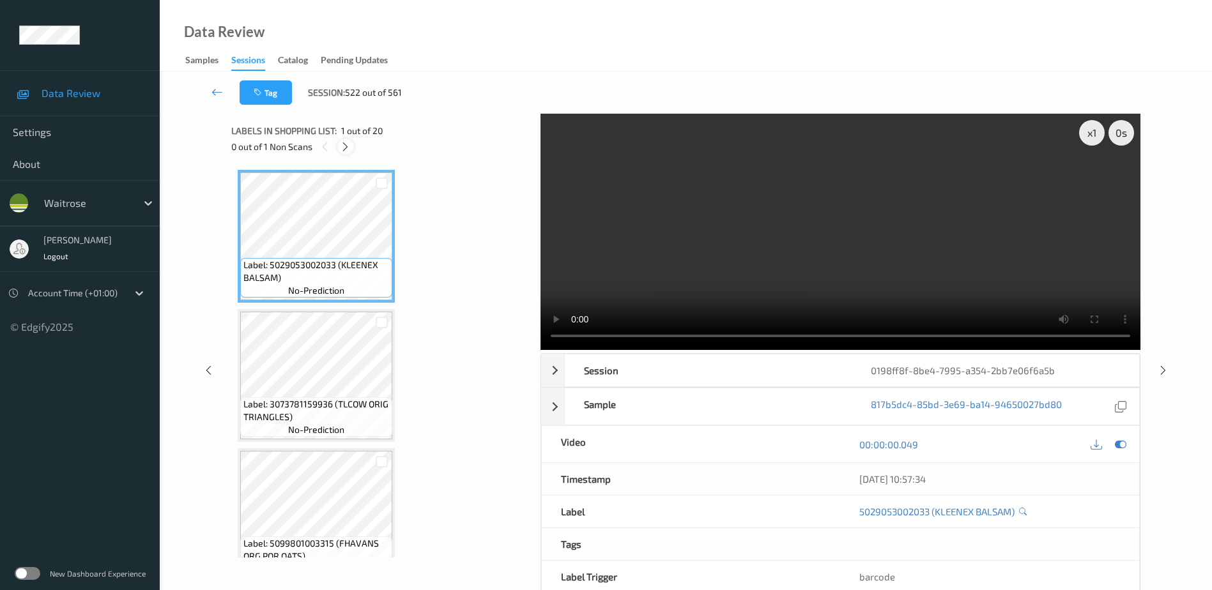
click at [347, 146] on icon at bounding box center [345, 146] width 11 height 11
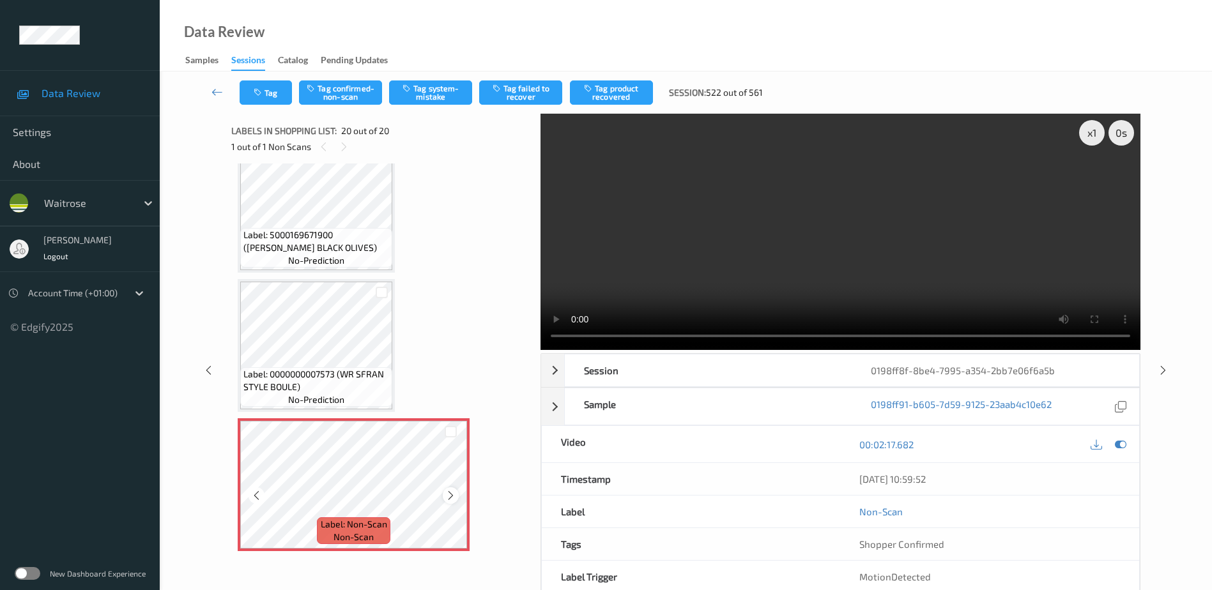
click at [450, 498] on icon at bounding box center [450, 495] width 11 height 11
click at [809, 199] on video at bounding box center [840, 232] width 600 height 236
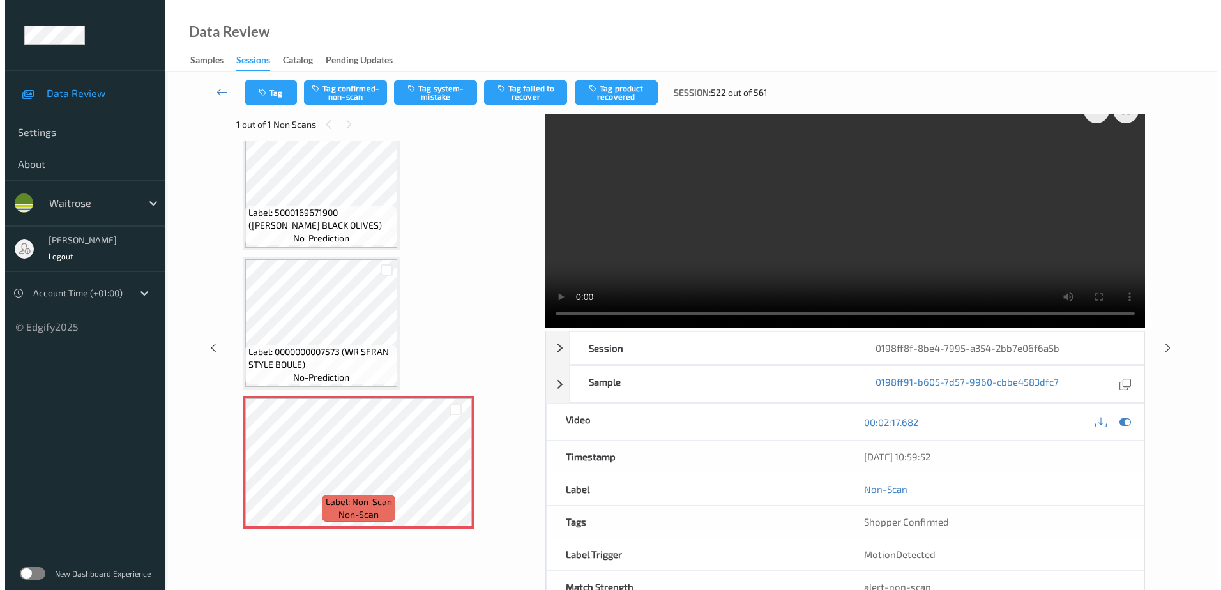
scroll to position [0, 0]
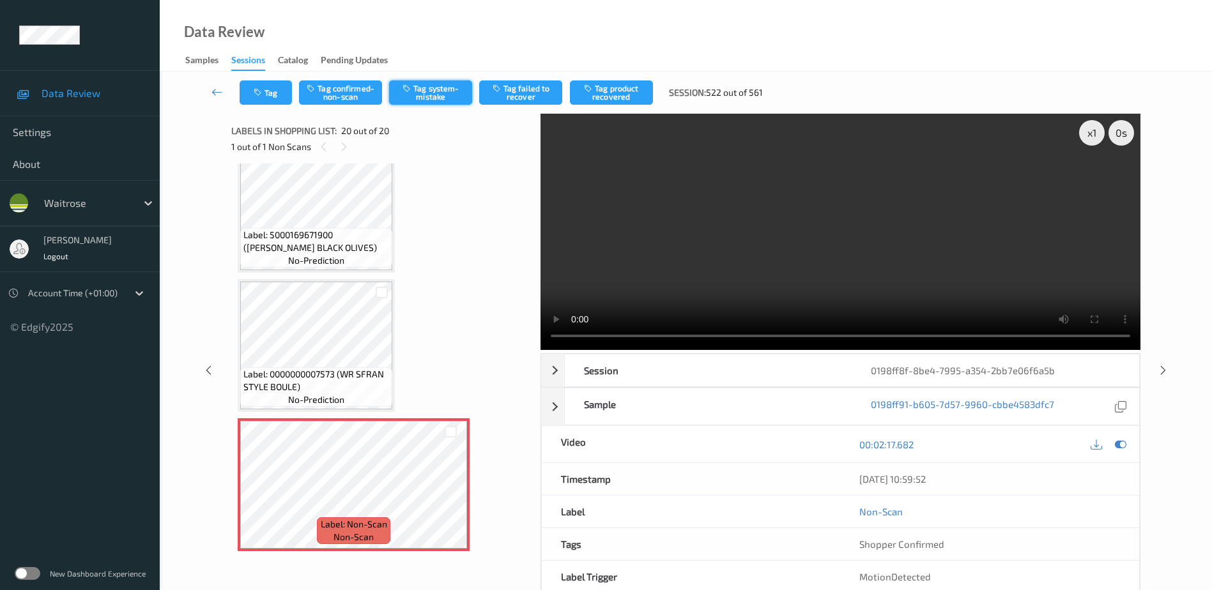
click at [415, 98] on button "Tag system-mistake" at bounding box center [430, 92] width 83 height 24
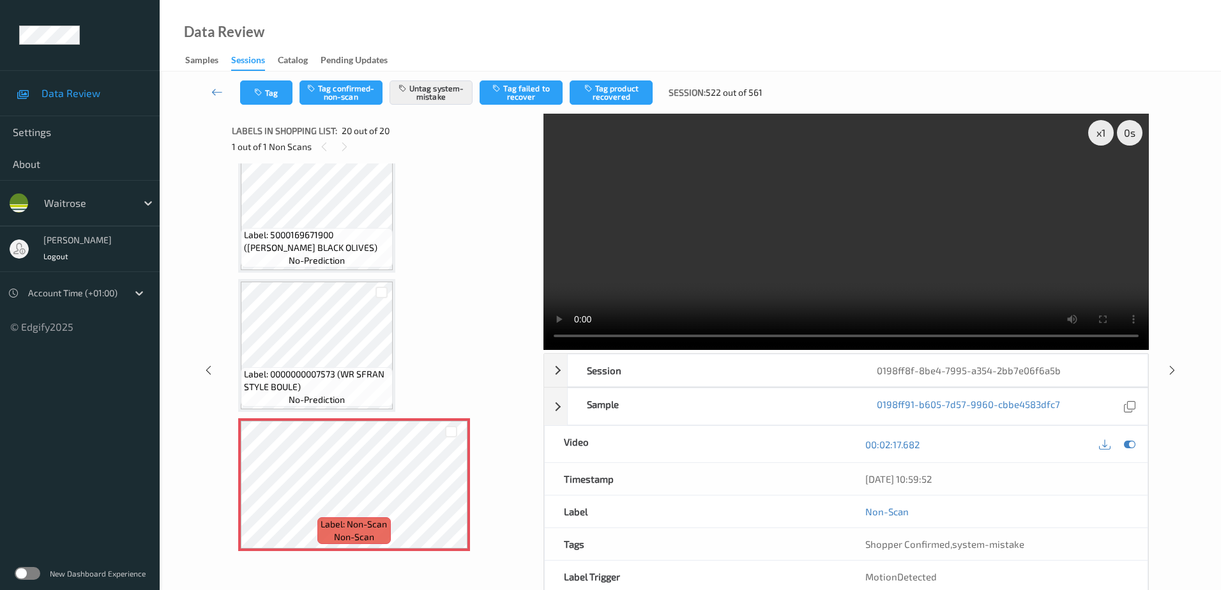
click at [265, 109] on div "Tag Tag confirmed-non-scan Untag system-mistake Tag failed to recover Tag produ…" at bounding box center [690, 93] width 1009 height 42
click at [259, 89] on icon "button" at bounding box center [259, 92] width 11 height 9
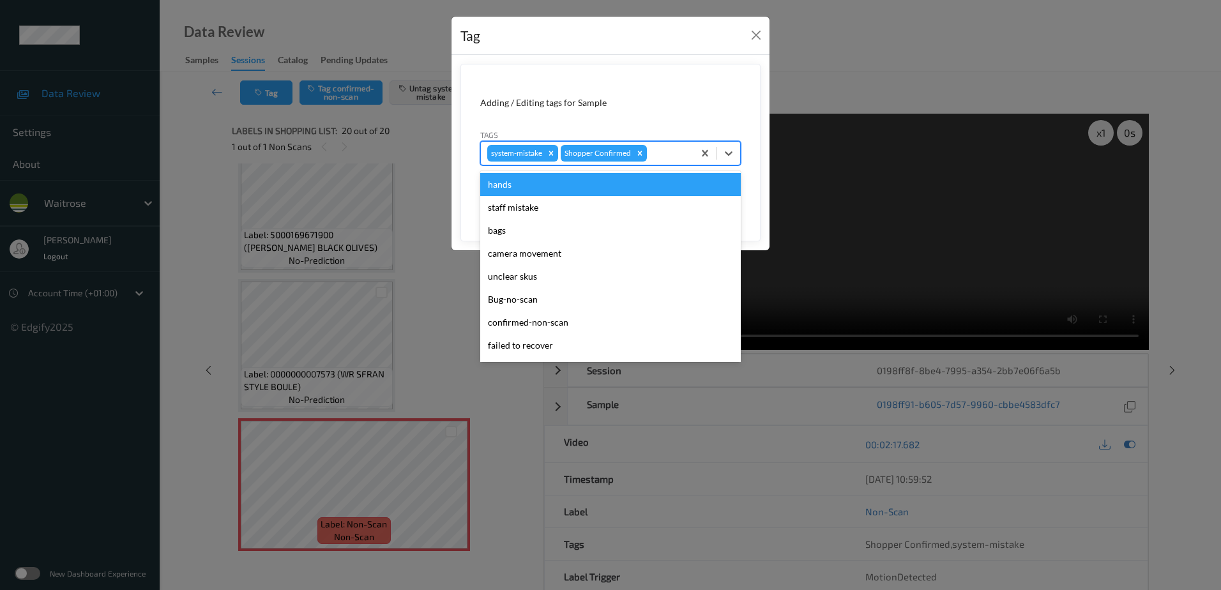
click at [661, 153] on div at bounding box center [669, 153] width 38 height 15
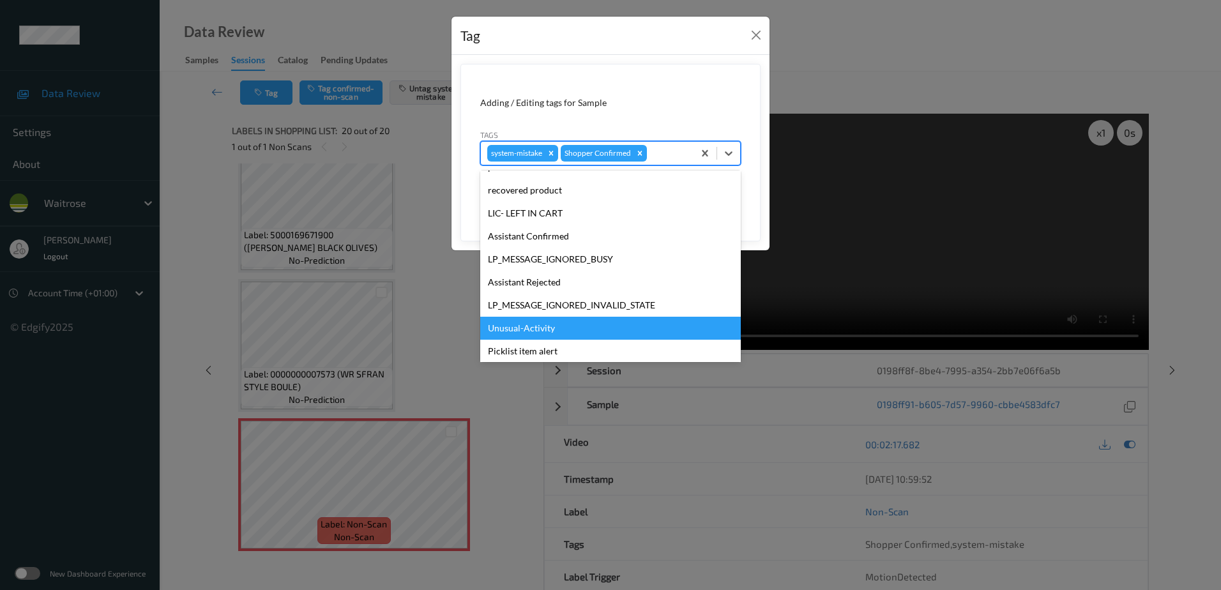
scroll to position [256, 0]
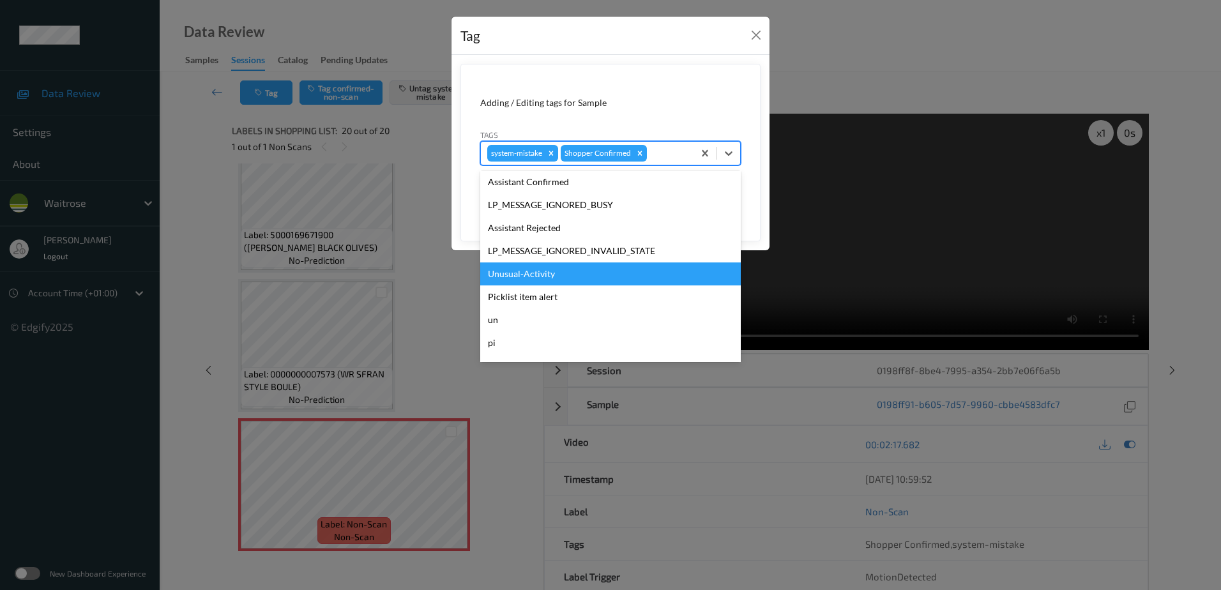
click at [581, 266] on div "Unusual-Activity" at bounding box center [610, 274] width 261 height 23
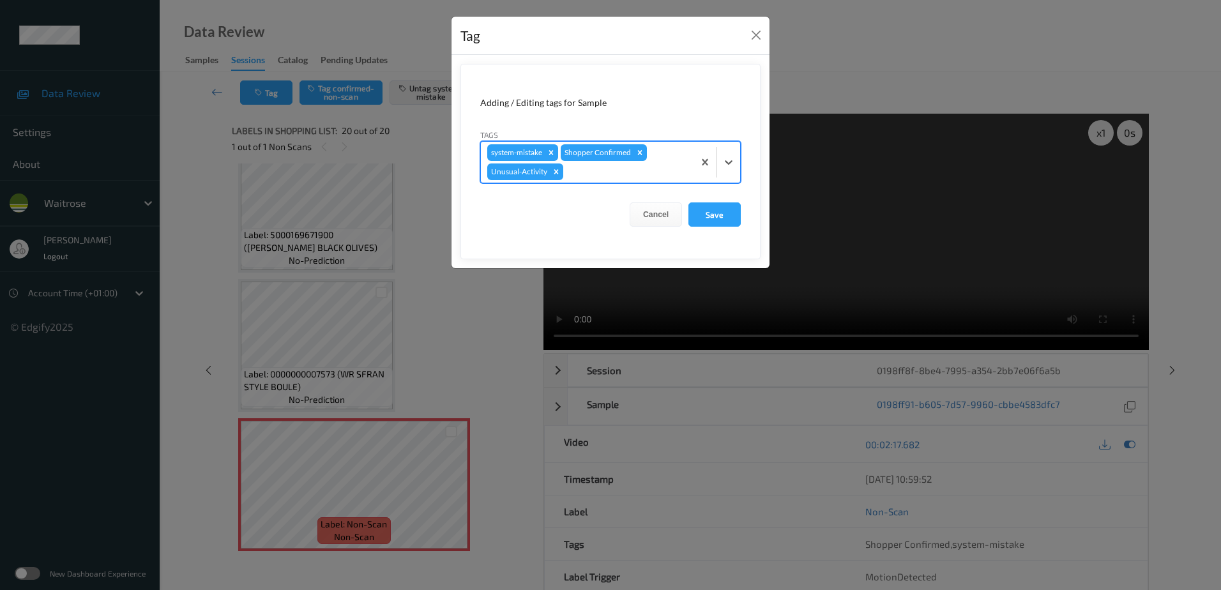
click at [604, 175] on div at bounding box center [626, 171] width 121 height 15
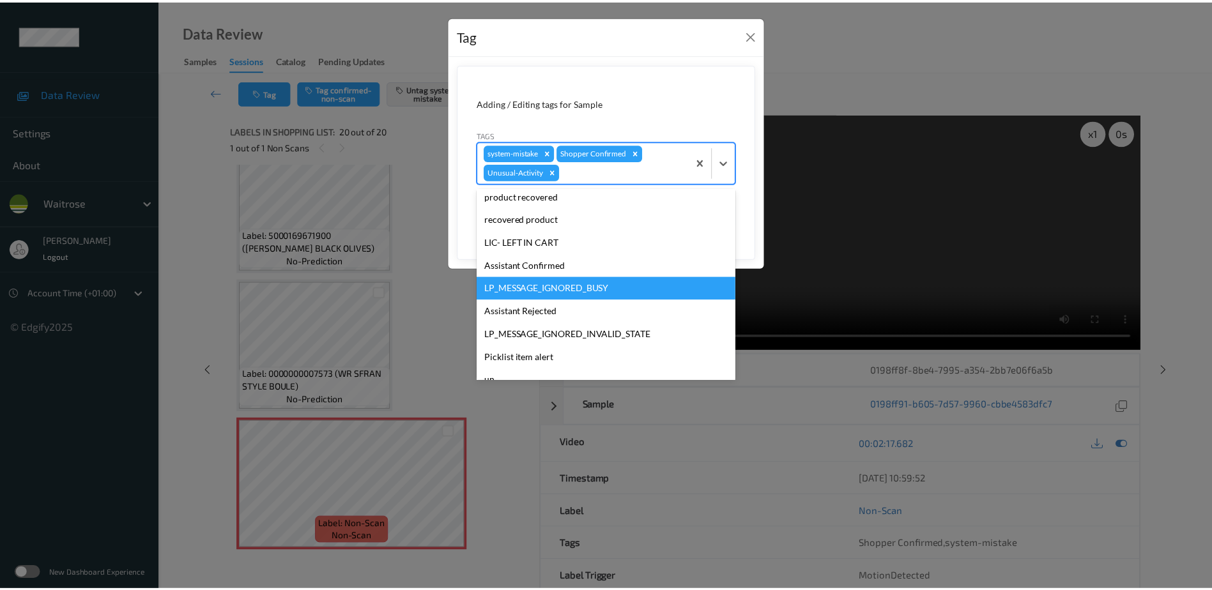
scroll to position [250, 0]
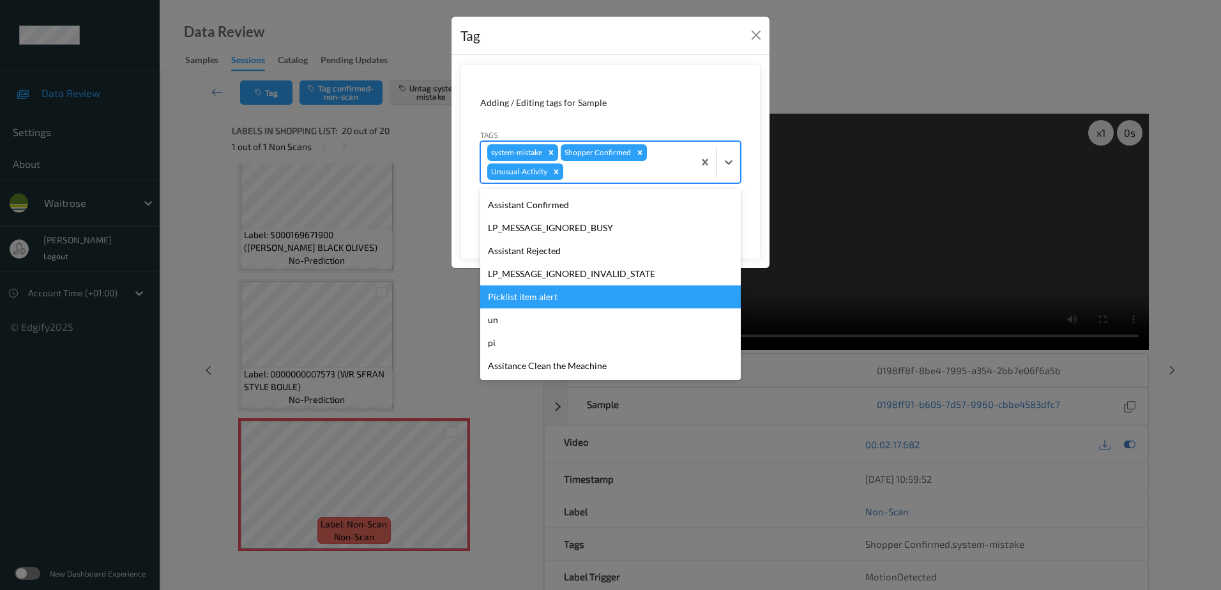
click at [587, 294] on div "Picklist item alert" at bounding box center [610, 297] width 261 height 23
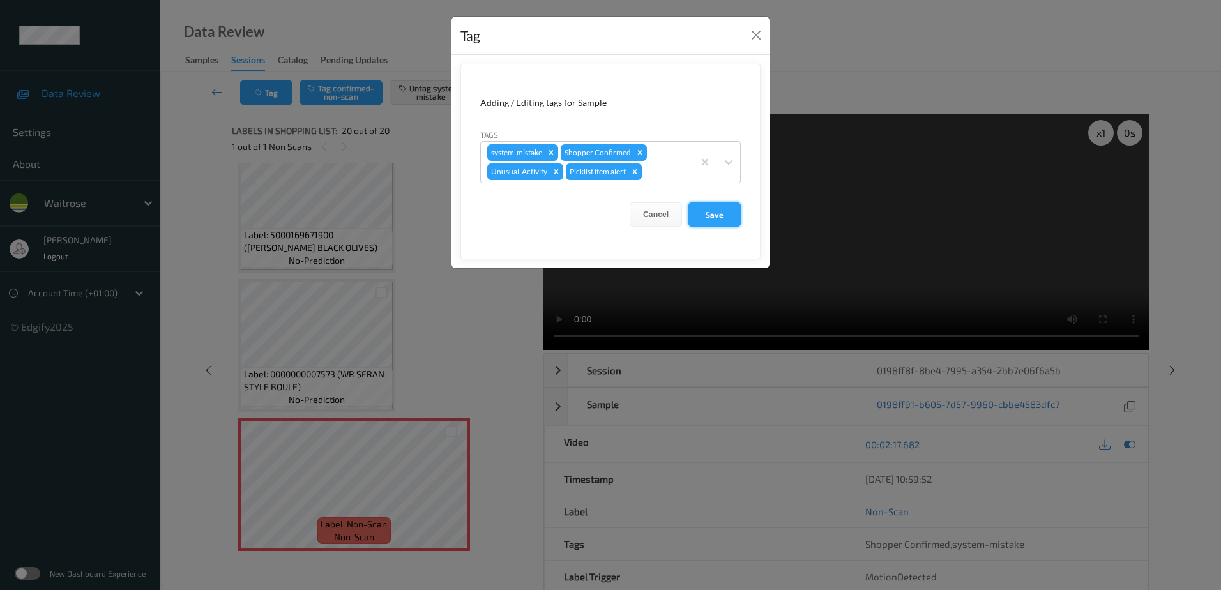
click at [717, 219] on button "Save" at bounding box center [715, 214] width 52 height 24
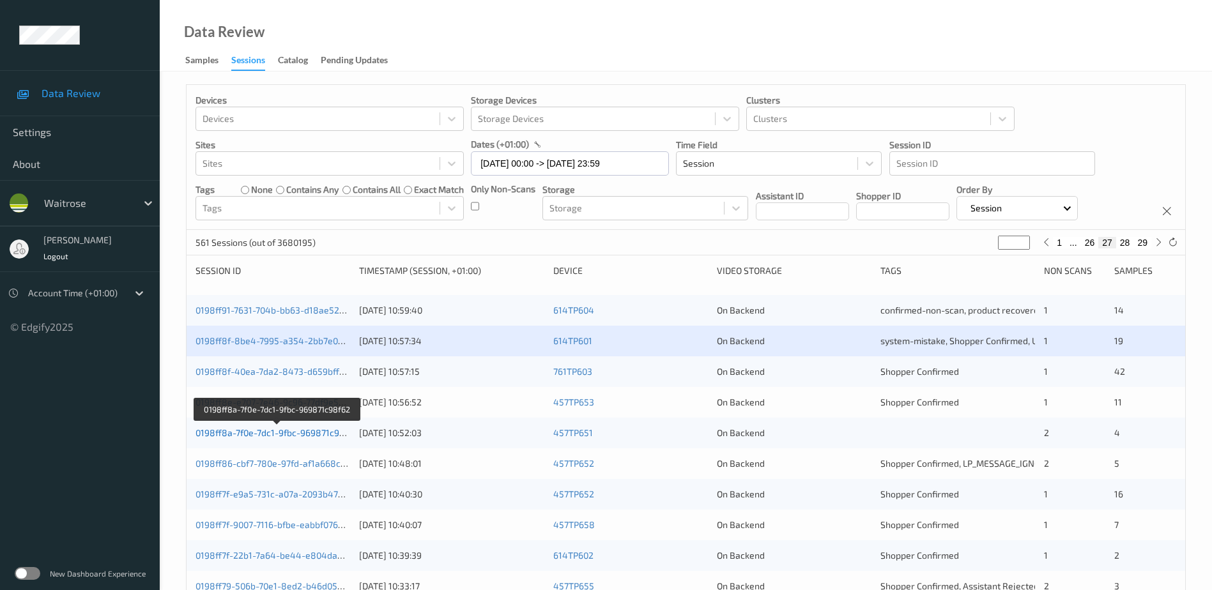
click at [252, 436] on link "0198ff8a-7f0e-7dc1-9fbc-969871c98f62" at bounding box center [276, 432] width 163 height 11
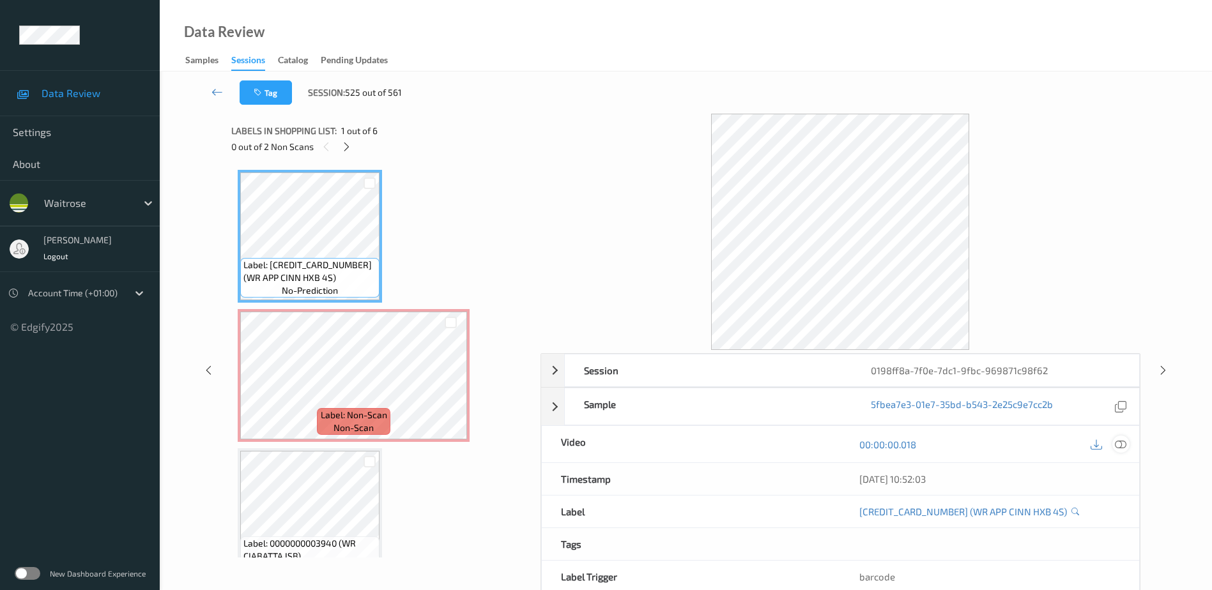
drag, startPoint x: 1124, startPoint y: 443, endPoint x: 974, endPoint y: 271, distance: 228.1
click at [1124, 443] on icon at bounding box center [1120, 444] width 11 height 11
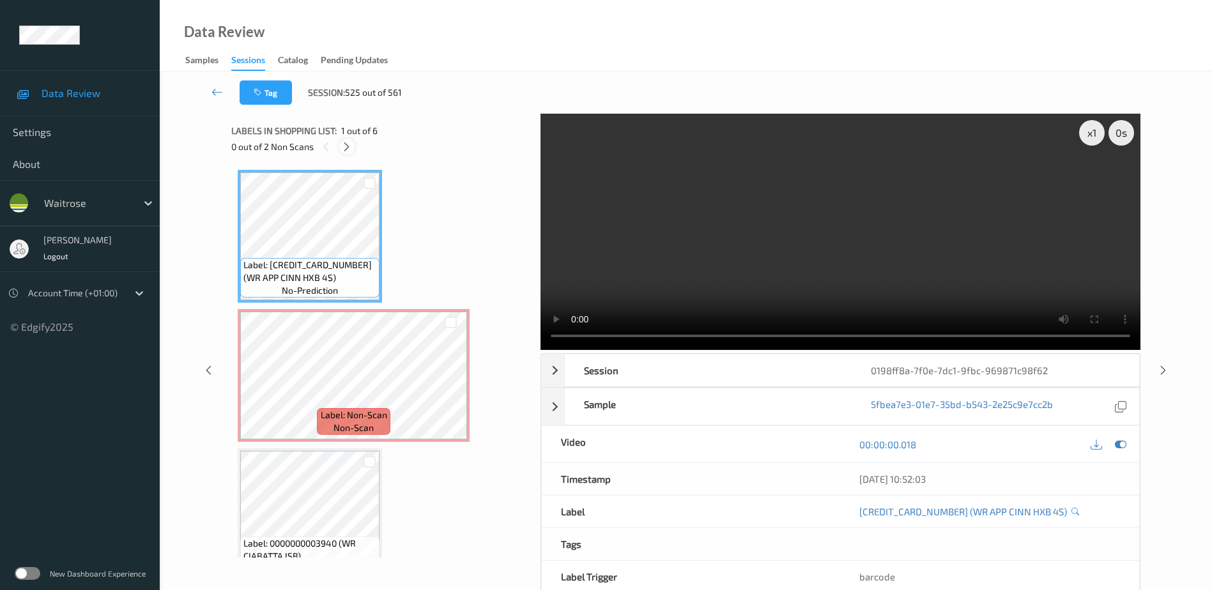
click at [347, 150] on icon at bounding box center [346, 146] width 11 height 11
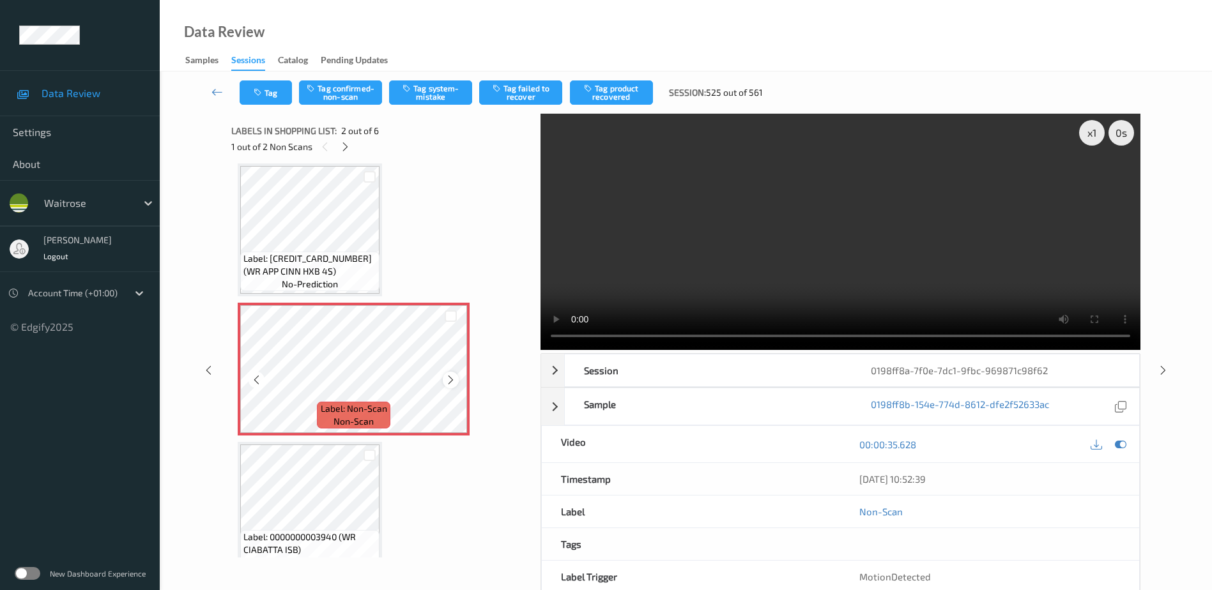
click at [452, 380] on icon at bounding box center [450, 379] width 11 height 11
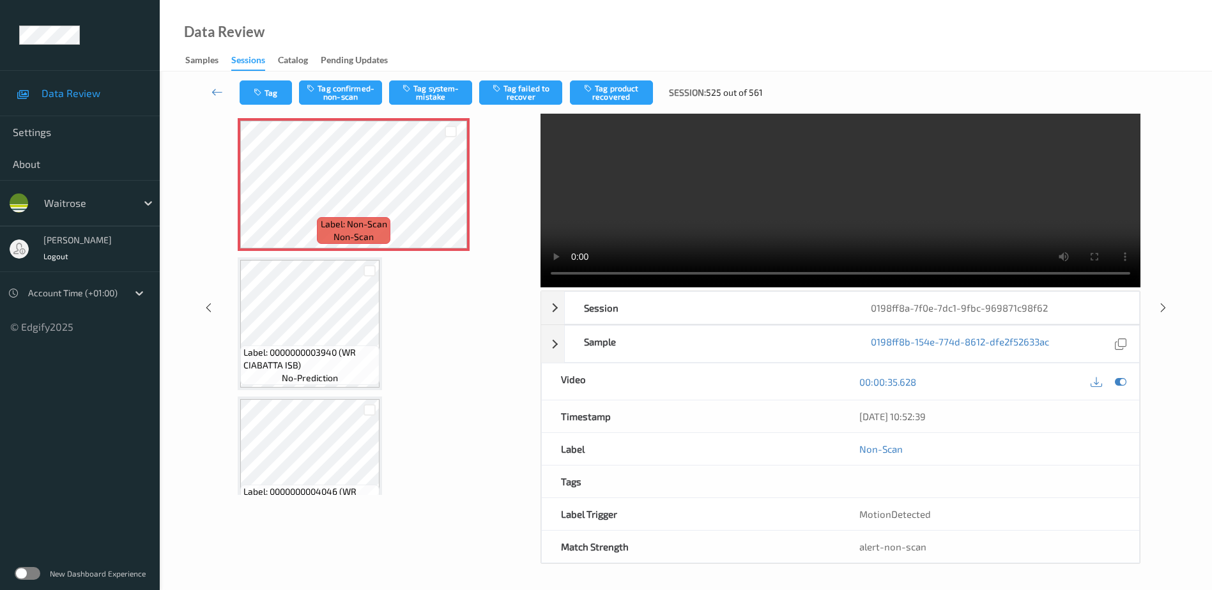
scroll to position [0, 0]
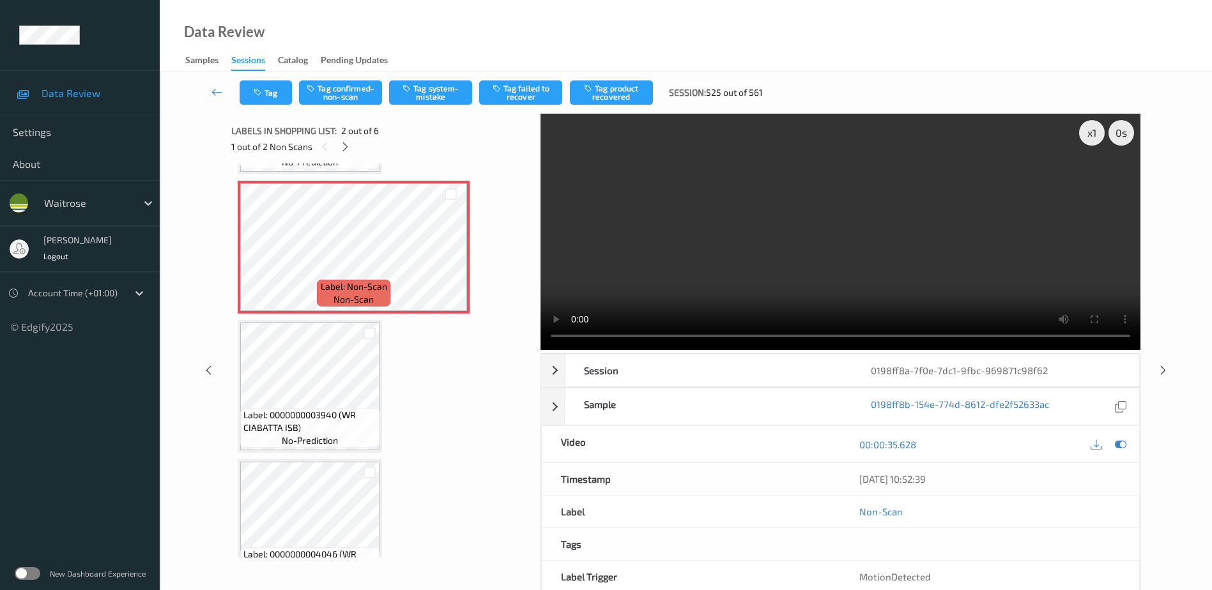
click at [912, 278] on video at bounding box center [840, 232] width 600 height 236
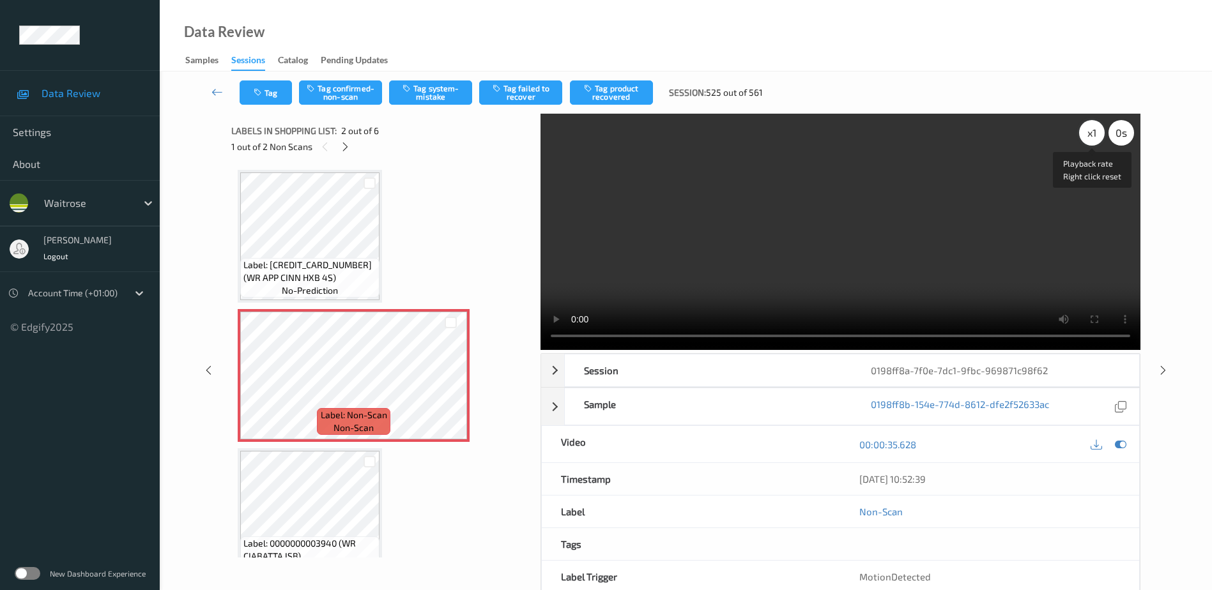
click at [1090, 132] on div "x 1" at bounding box center [1092, 133] width 26 height 26
click at [837, 249] on video at bounding box center [840, 232] width 600 height 236
click at [1094, 131] on div "x 2" at bounding box center [1092, 133] width 26 height 26
click at [450, 90] on button "Tag system-mistake" at bounding box center [430, 92] width 83 height 24
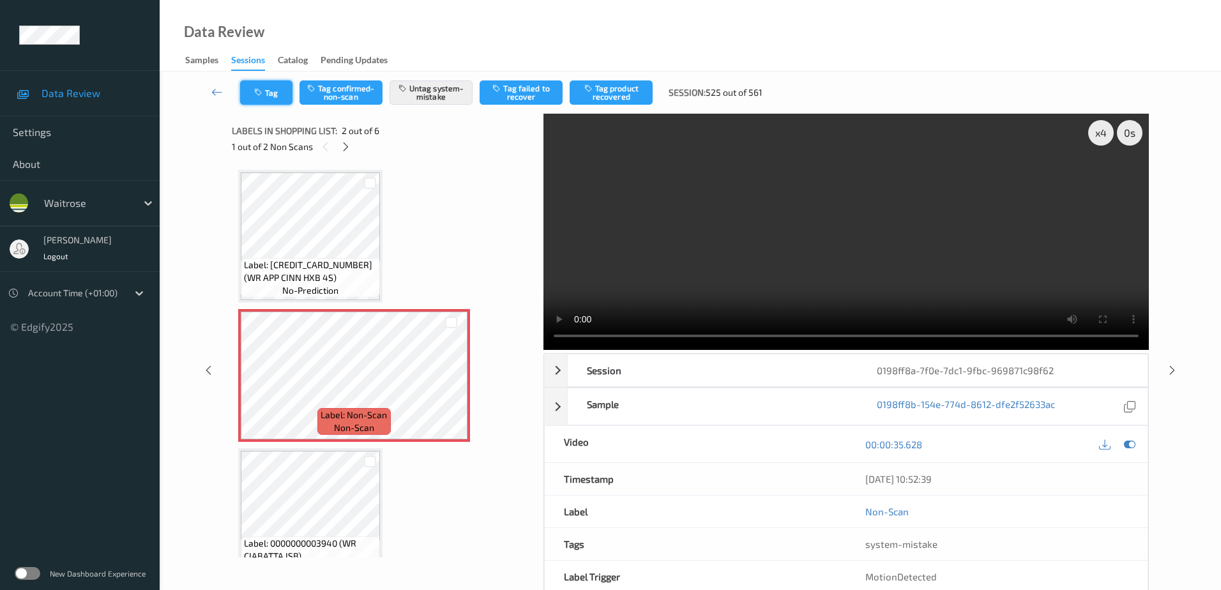
click at [266, 95] on button "Tag" at bounding box center [266, 92] width 52 height 24
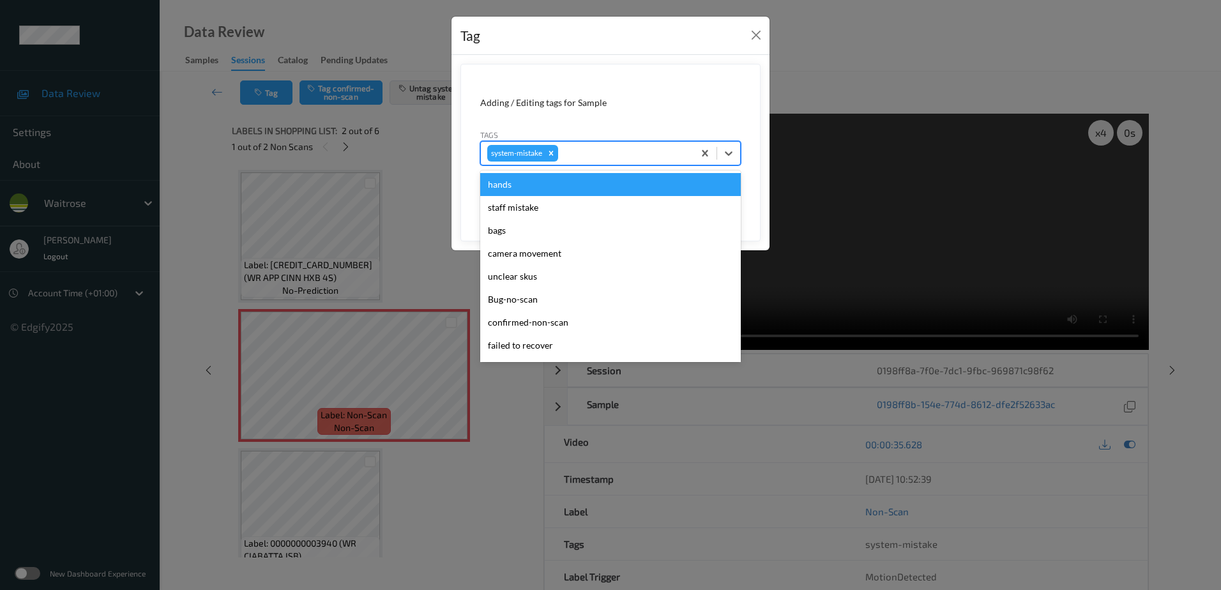
click at [590, 147] on div at bounding box center [624, 153] width 126 height 15
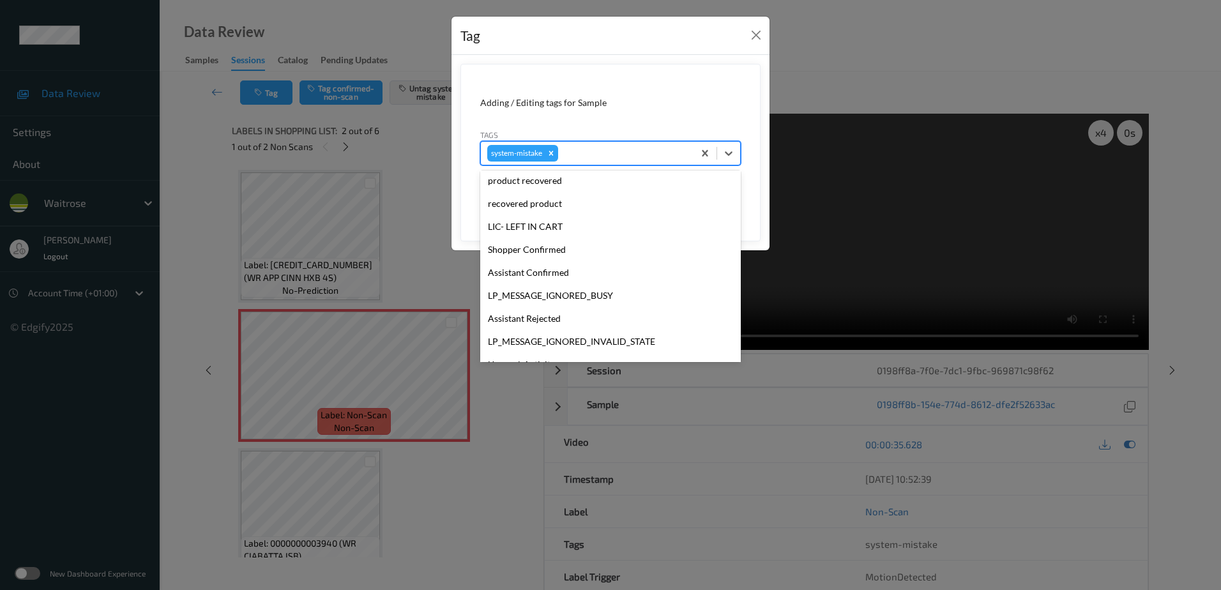
scroll to position [296, 0]
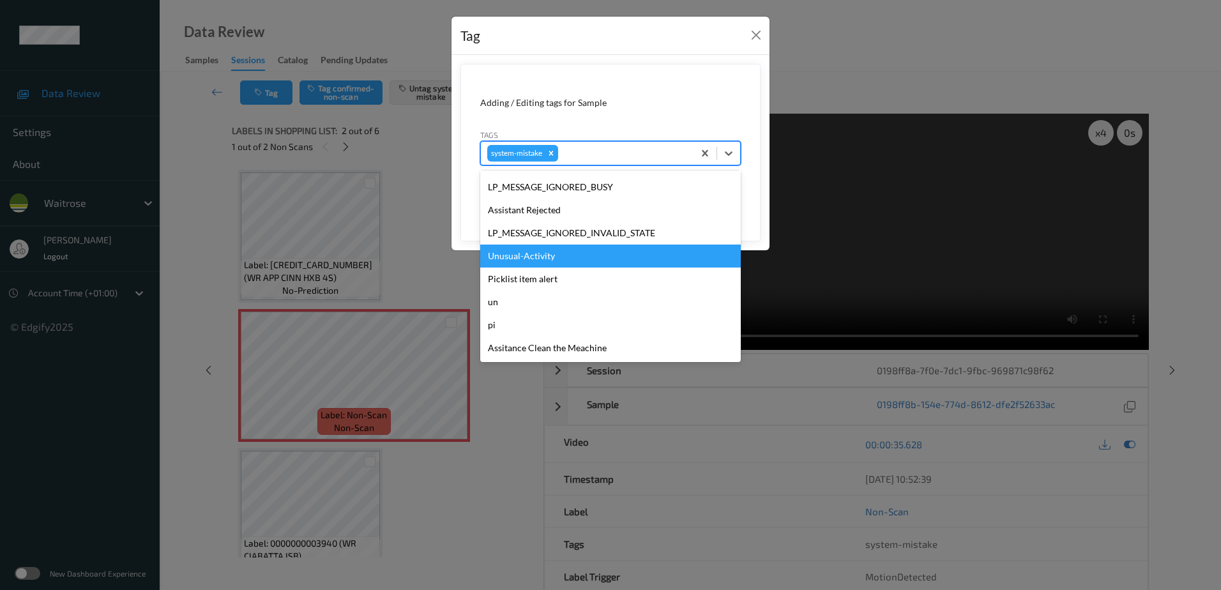
click at [549, 264] on div "Unusual-Activity" at bounding box center [610, 256] width 261 height 23
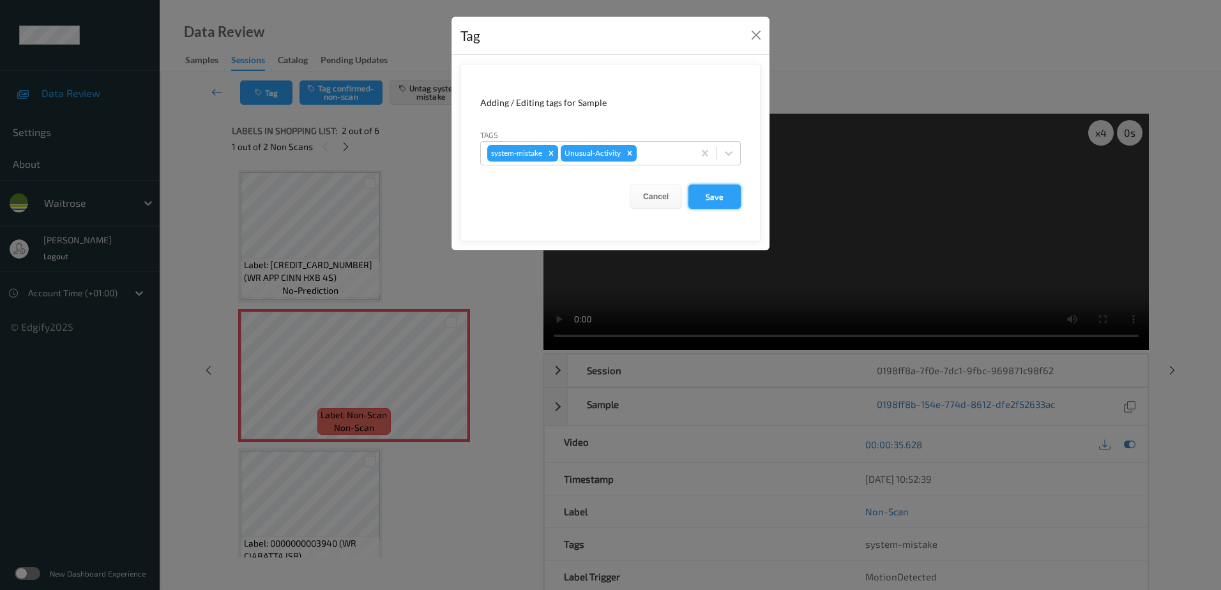
click at [718, 198] on button "Save" at bounding box center [715, 197] width 52 height 24
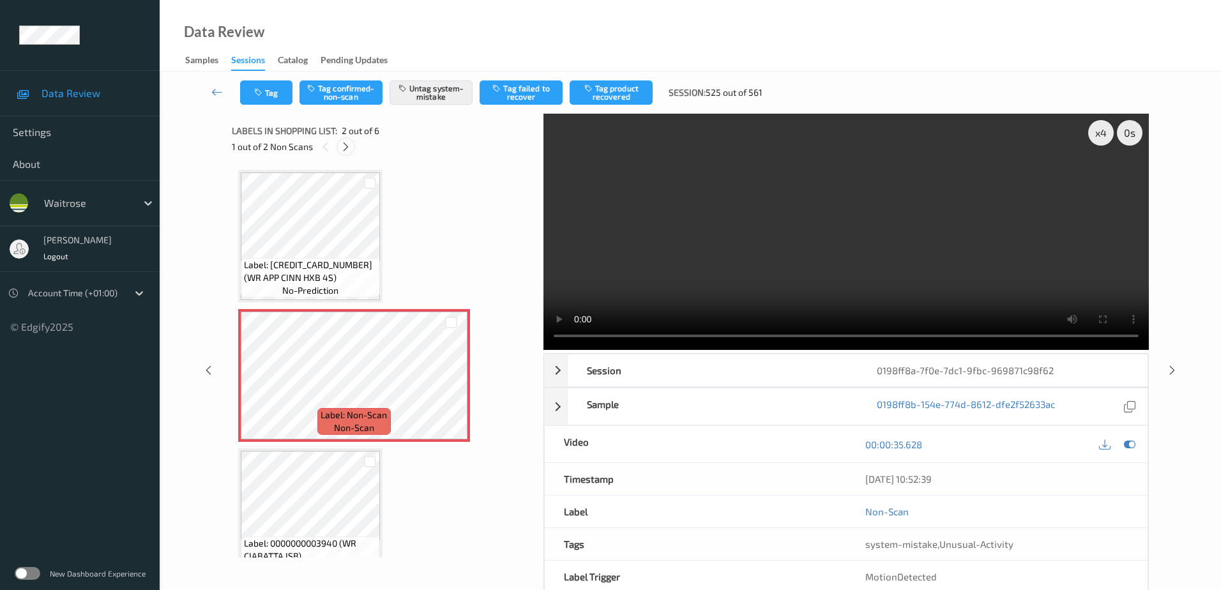
click at [350, 150] on icon at bounding box center [345, 146] width 11 height 11
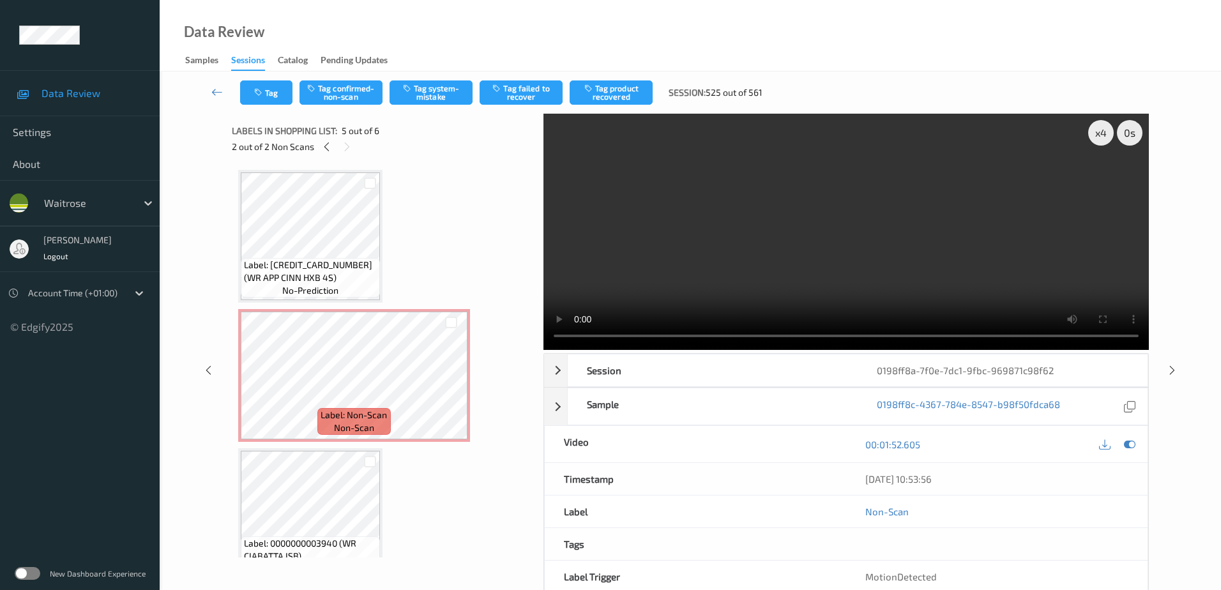
scroll to position [424, 0]
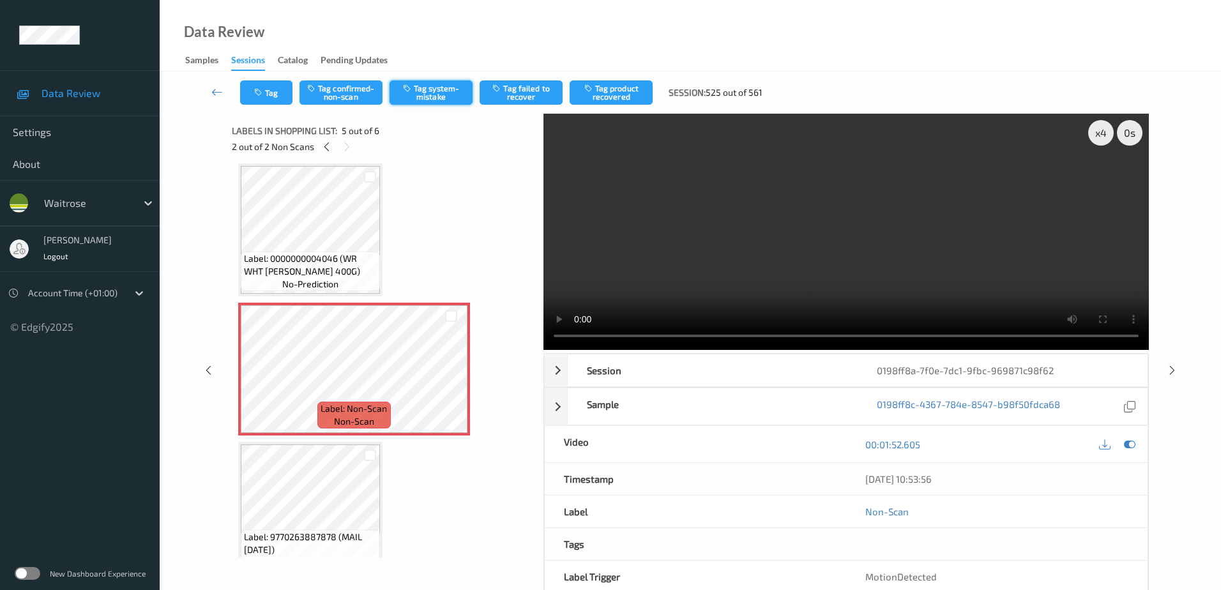
click at [427, 94] on button "Tag system-mistake" at bounding box center [431, 92] width 83 height 24
click at [257, 90] on icon "button" at bounding box center [259, 92] width 11 height 9
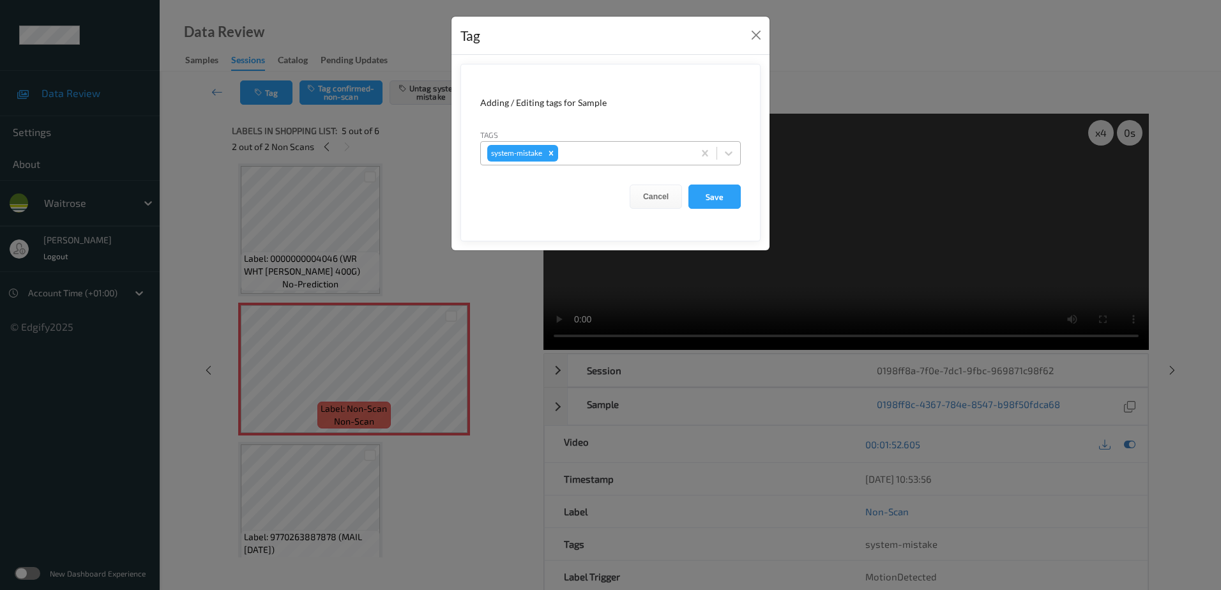
click at [581, 151] on div at bounding box center [624, 153] width 126 height 15
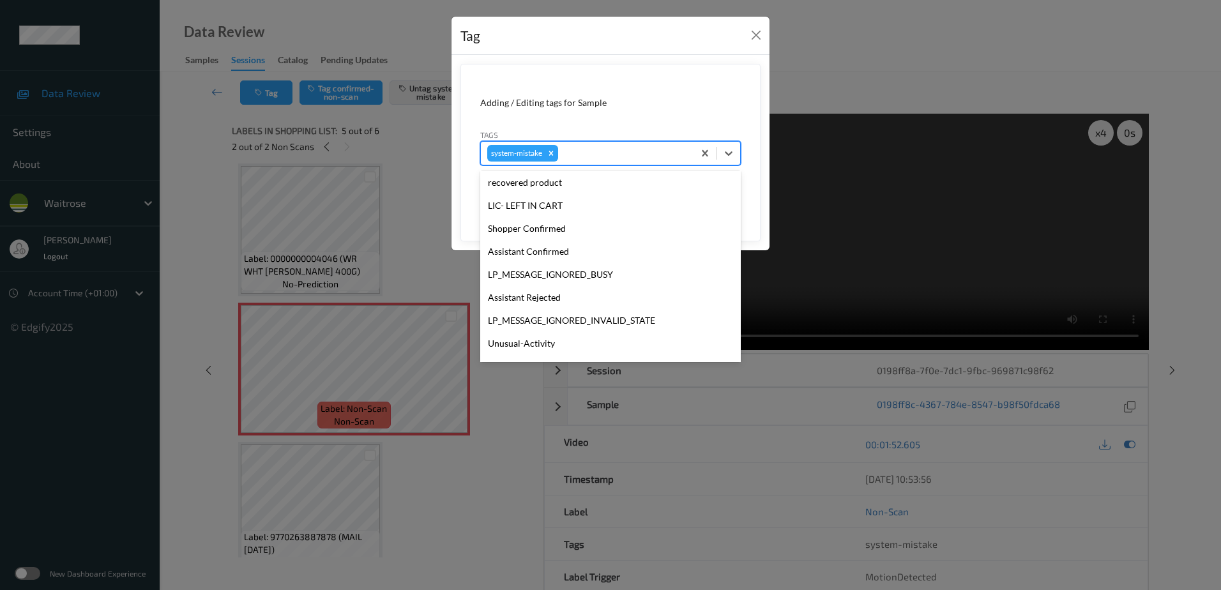
scroll to position [256, 0]
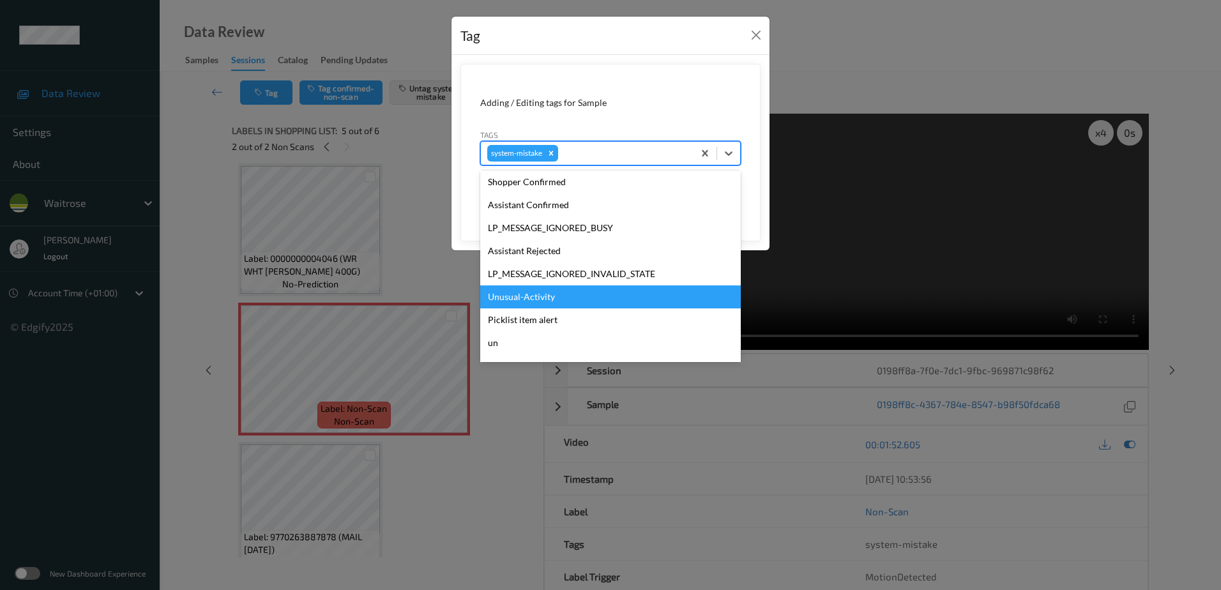
click at [540, 296] on div "Unusual-Activity" at bounding box center [610, 297] width 261 height 23
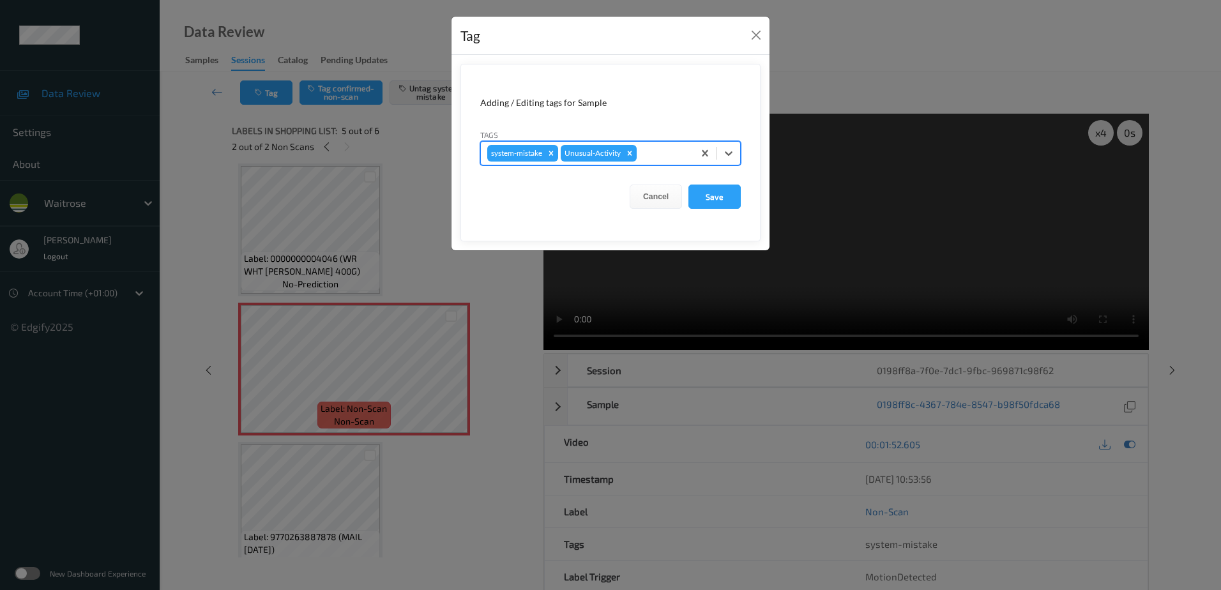
click at [661, 158] on div at bounding box center [663, 153] width 48 height 15
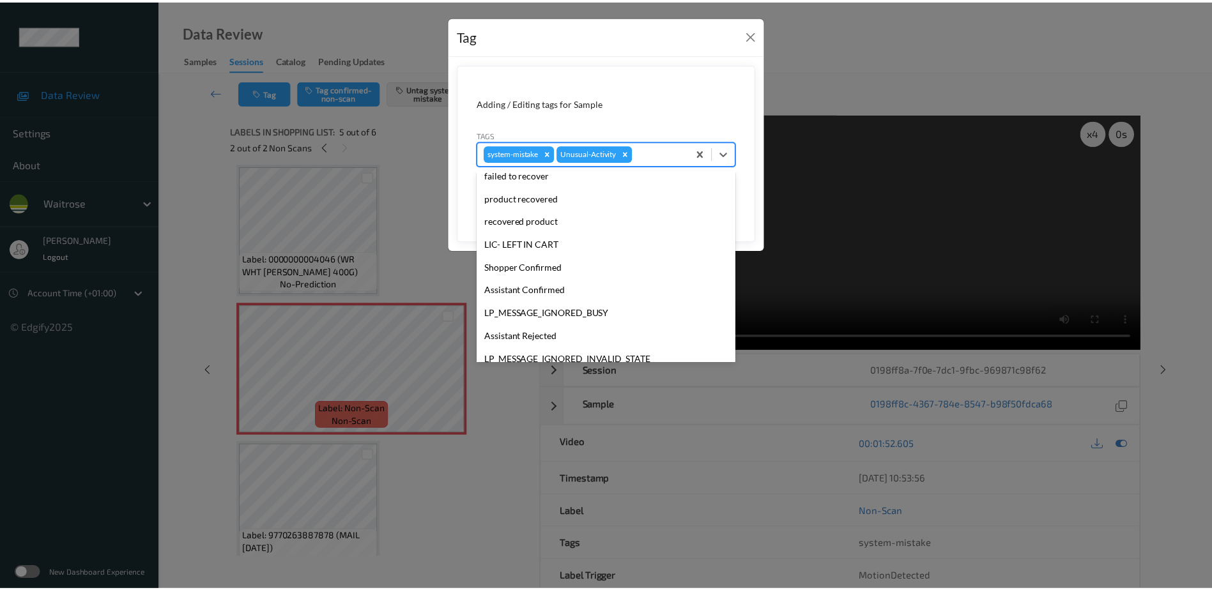
scroll to position [273, 0]
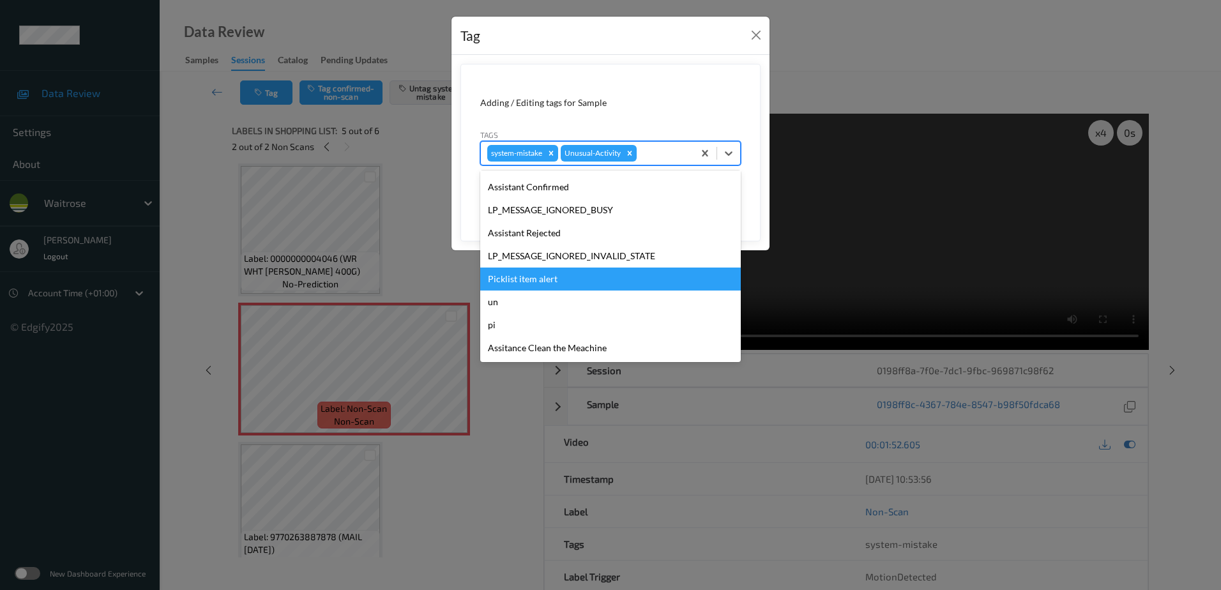
click at [550, 282] on div "Picklist item alert" at bounding box center [610, 279] width 261 height 23
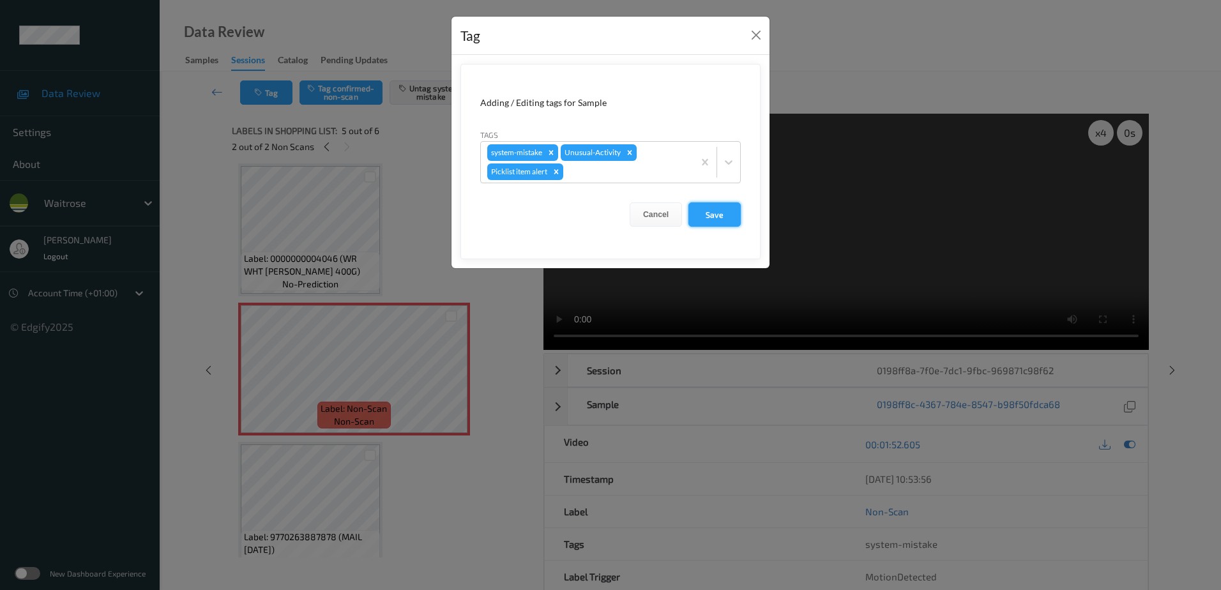
click at [711, 213] on button "Save" at bounding box center [715, 214] width 52 height 24
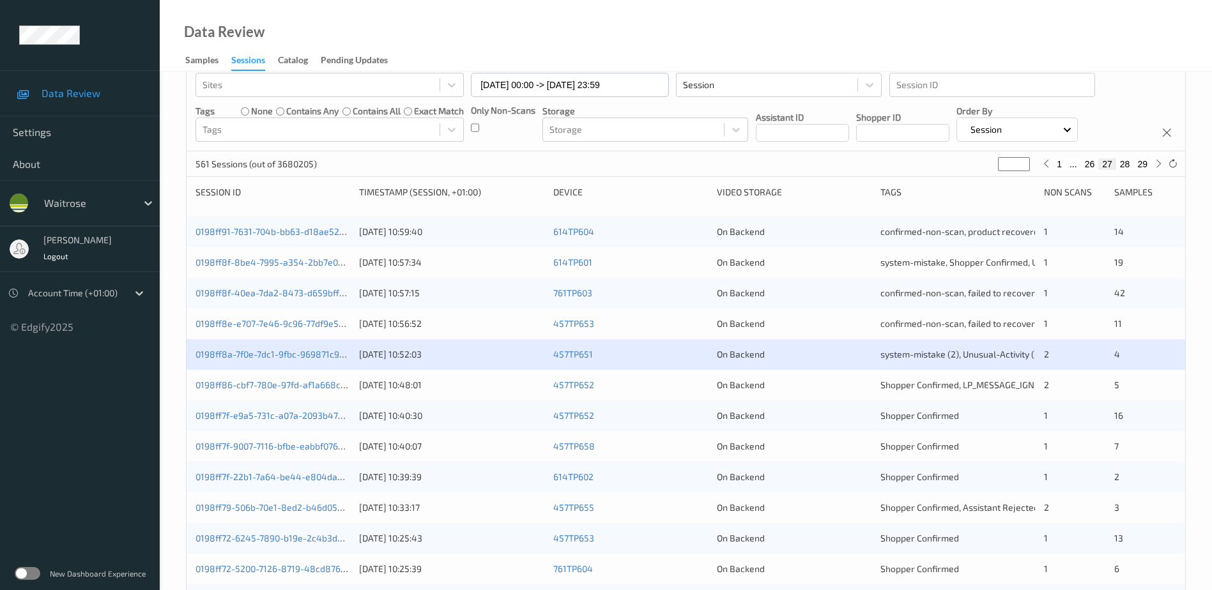
scroll to position [192, 0]
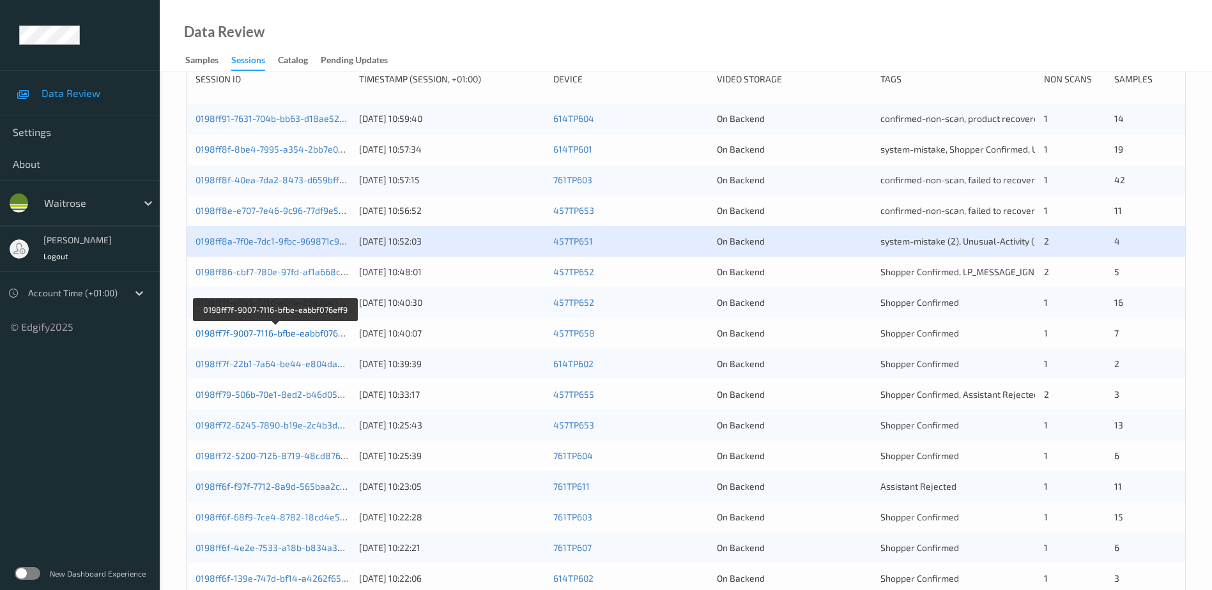
click at [271, 335] on link "0198ff7f-9007-7116-bfbe-eabbf076eff9" at bounding box center [274, 333] width 159 height 11
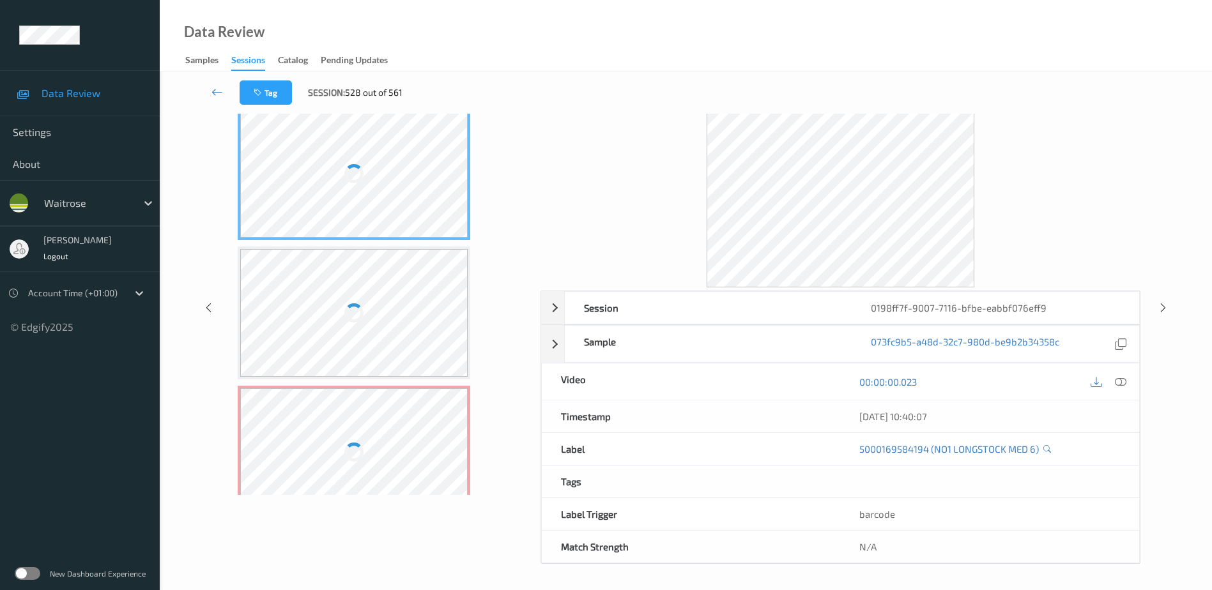
scroll to position [63, 0]
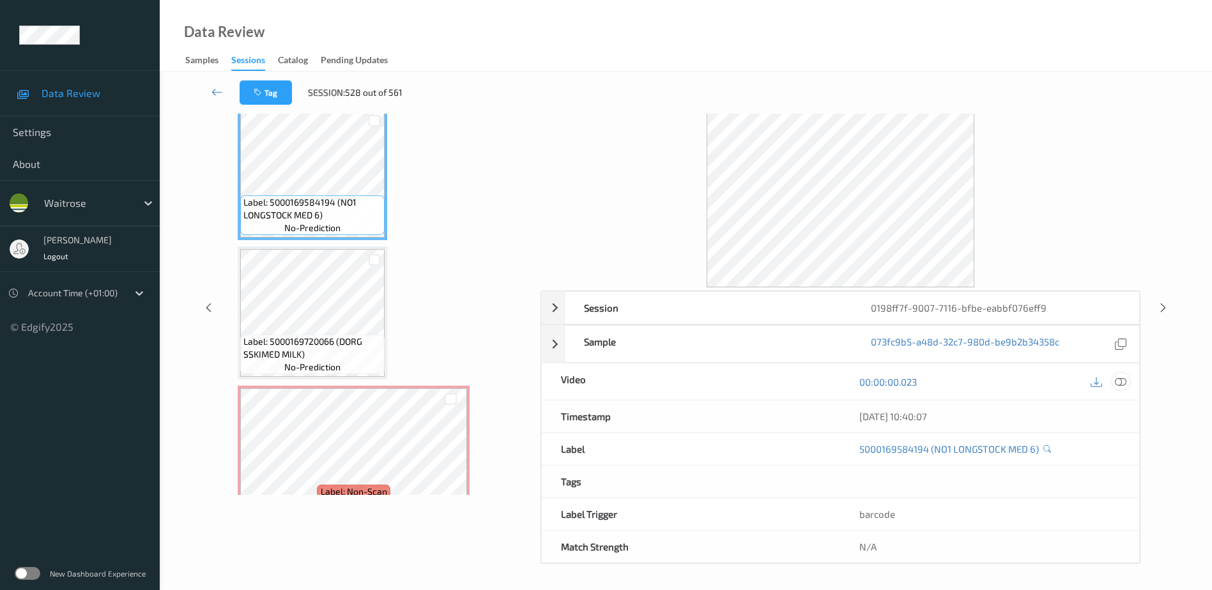
click at [1117, 378] on icon at bounding box center [1120, 381] width 11 height 11
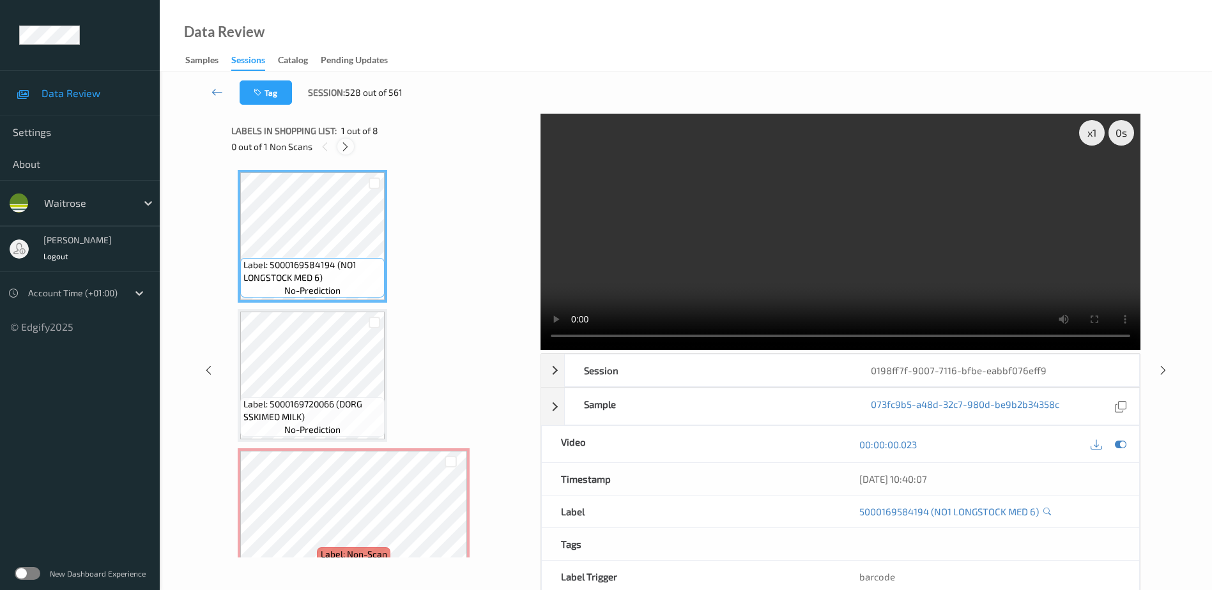
click at [341, 148] on icon at bounding box center [345, 146] width 11 height 11
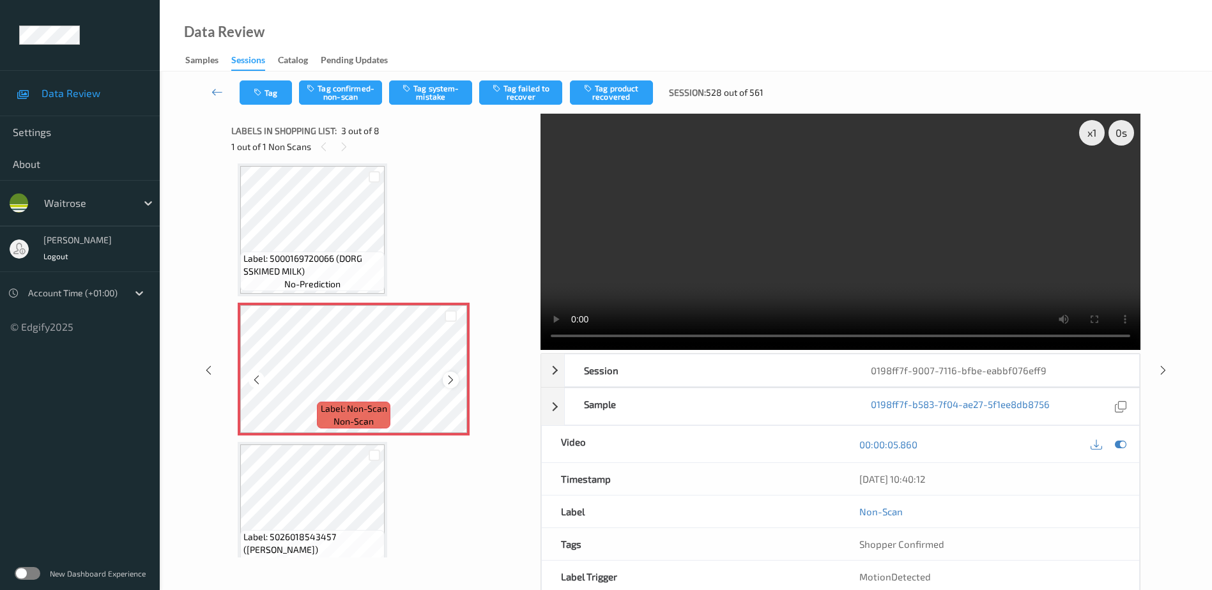
click at [448, 381] on icon at bounding box center [450, 379] width 11 height 11
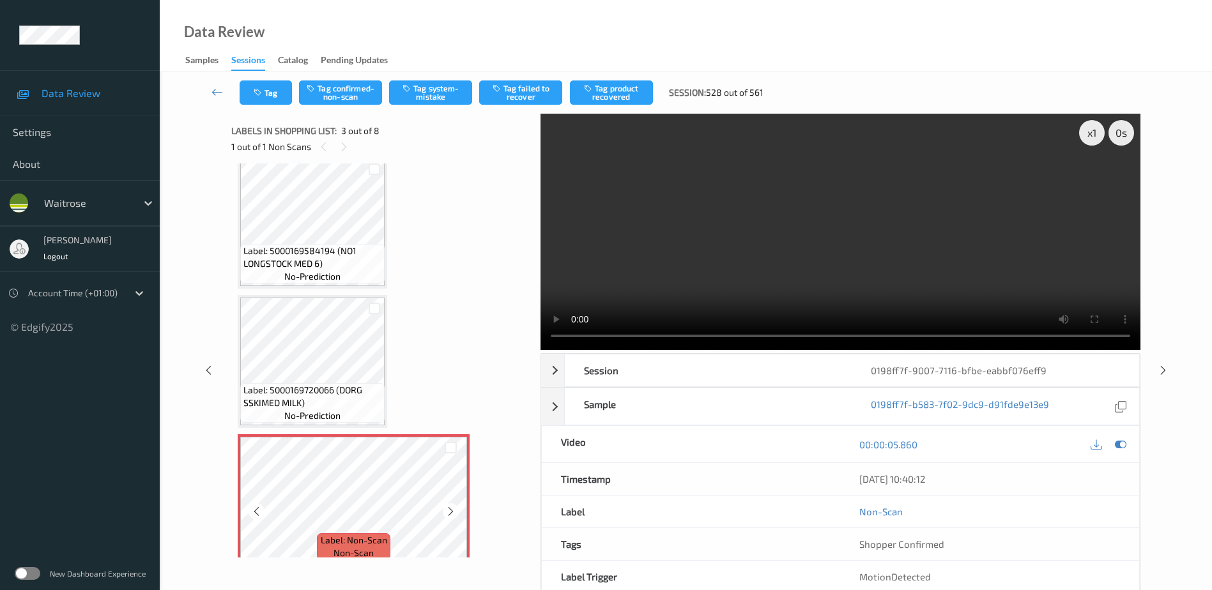
scroll to position [0, 0]
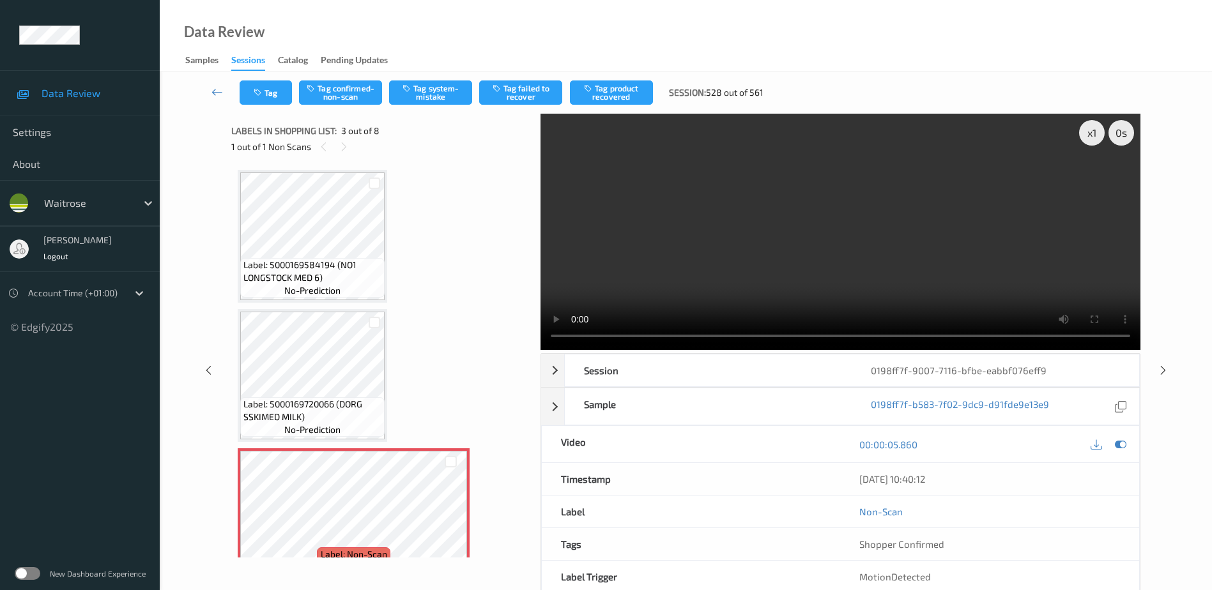
click at [547, 342] on video at bounding box center [840, 232] width 600 height 236
click at [873, 250] on video at bounding box center [840, 232] width 600 height 236
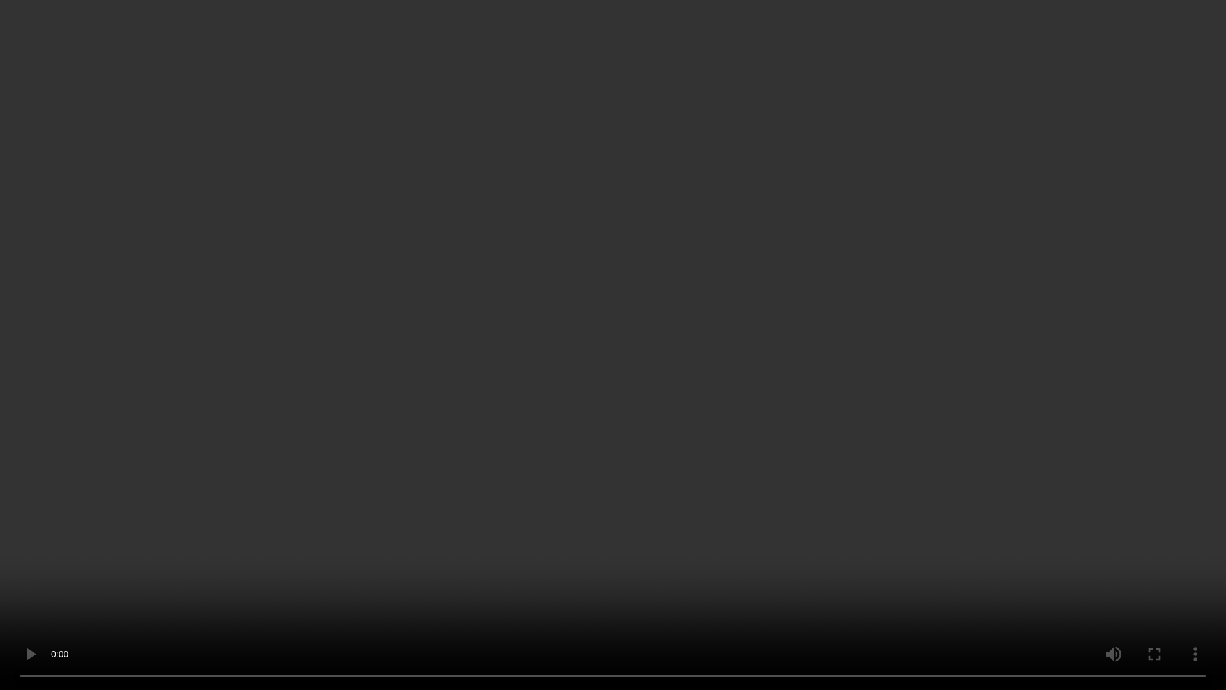
drag, startPoint x: 616, startPoint y: 372, endPoint x: 724, endPoint y: 392, distance: 110.4
click at [616, 372] on video at bounding box center [613, 345] width 1226 height 690
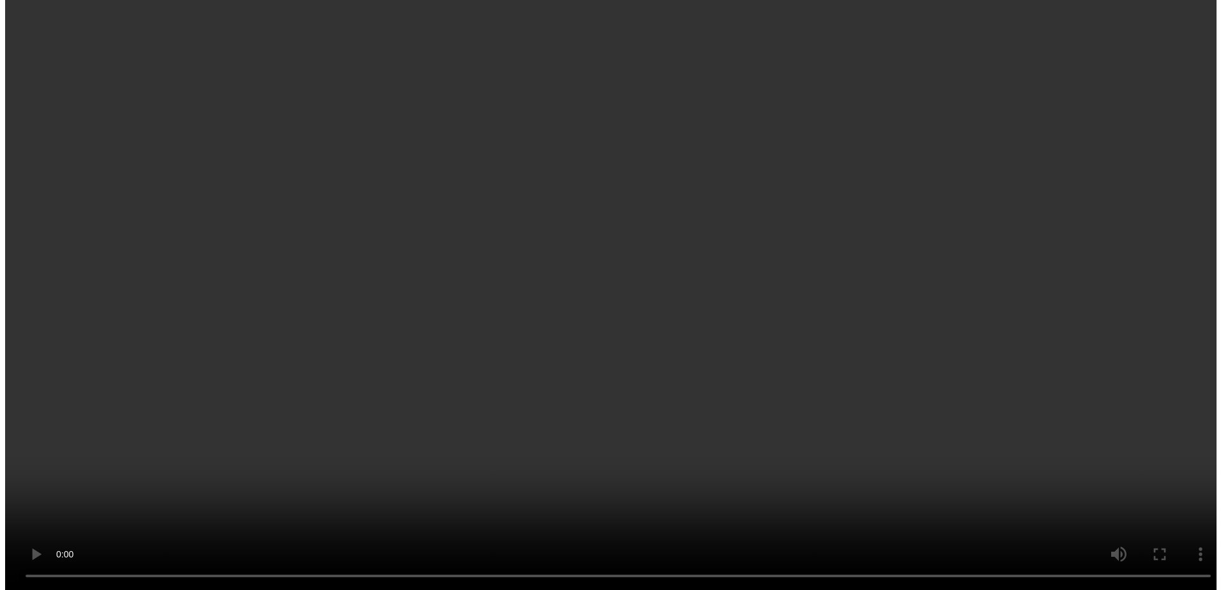
scroll to position [215, 0]
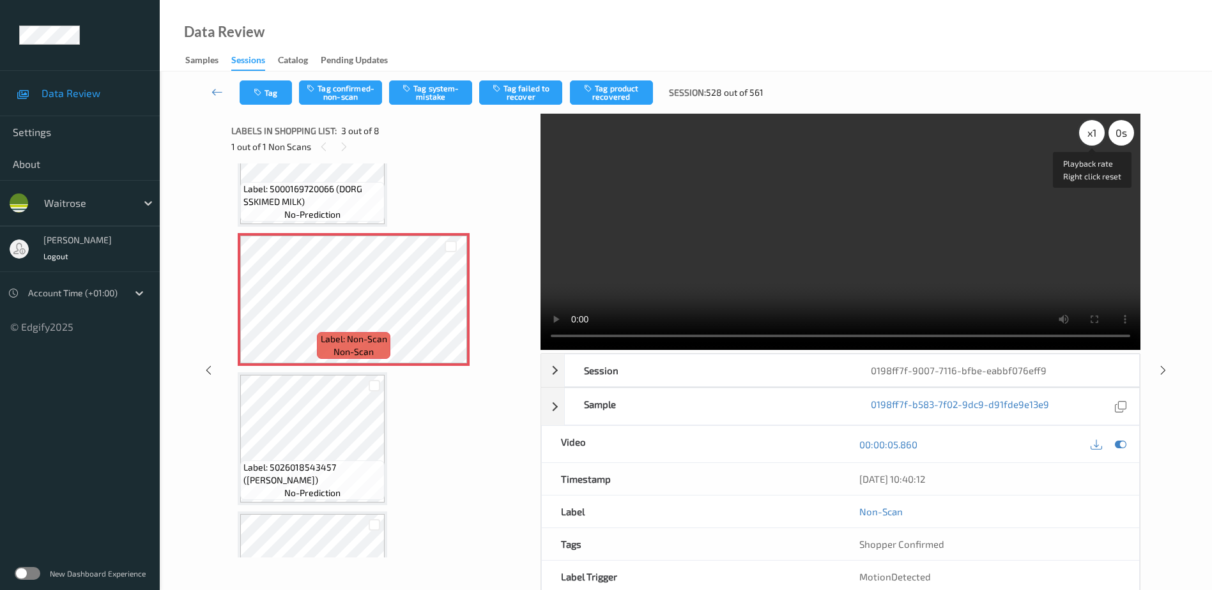
click at [1095, 129] on div "x 1" at bounding box center [1092, 133] width 26 height 26
click at [436, 84] on button "Tag system-mistake" at bounding box center [430, 92] width 83 height 24
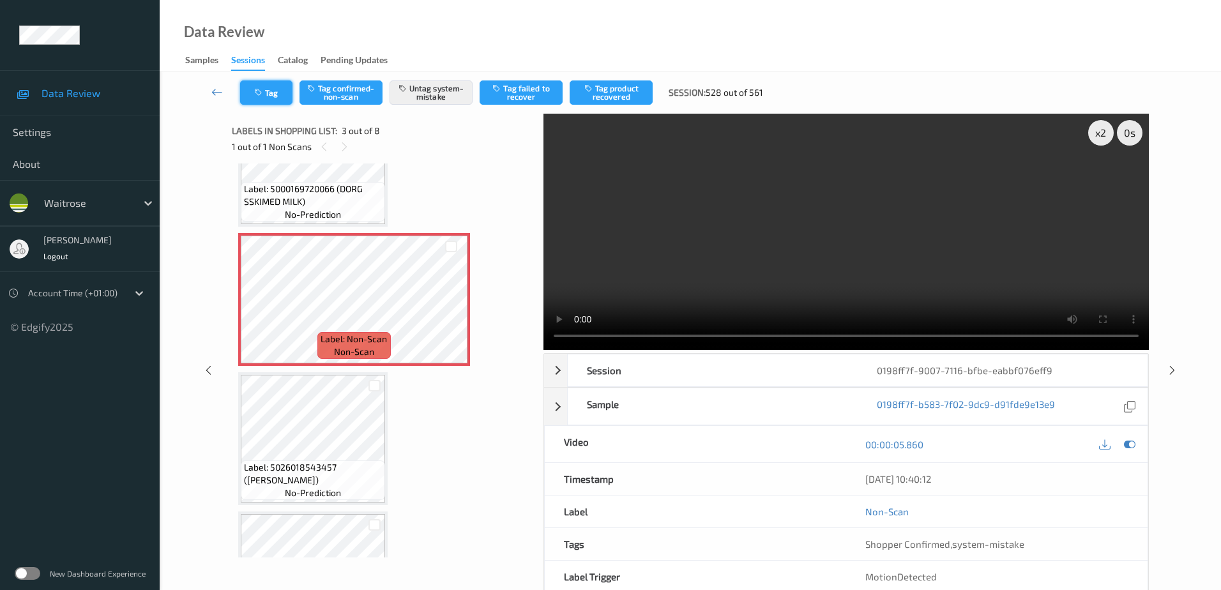
click at [264, 87] on button "Tag" at bounding box center [266, 92] width 52 height 24
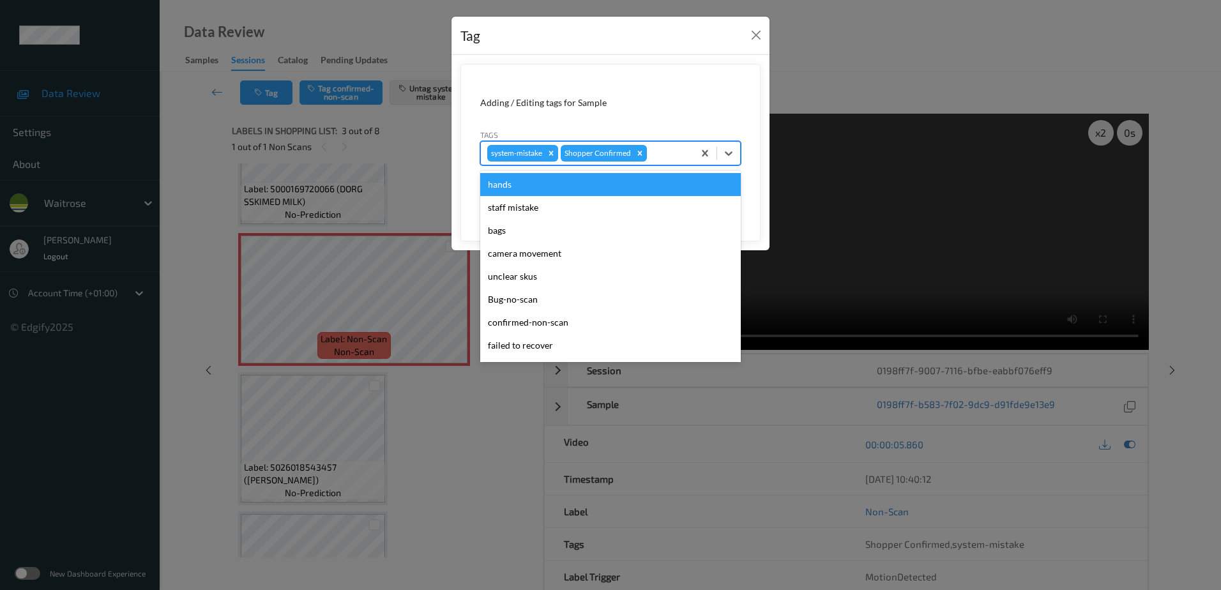
click at [673, 149] on div at bounding box center [669, 153] width 38 height 15
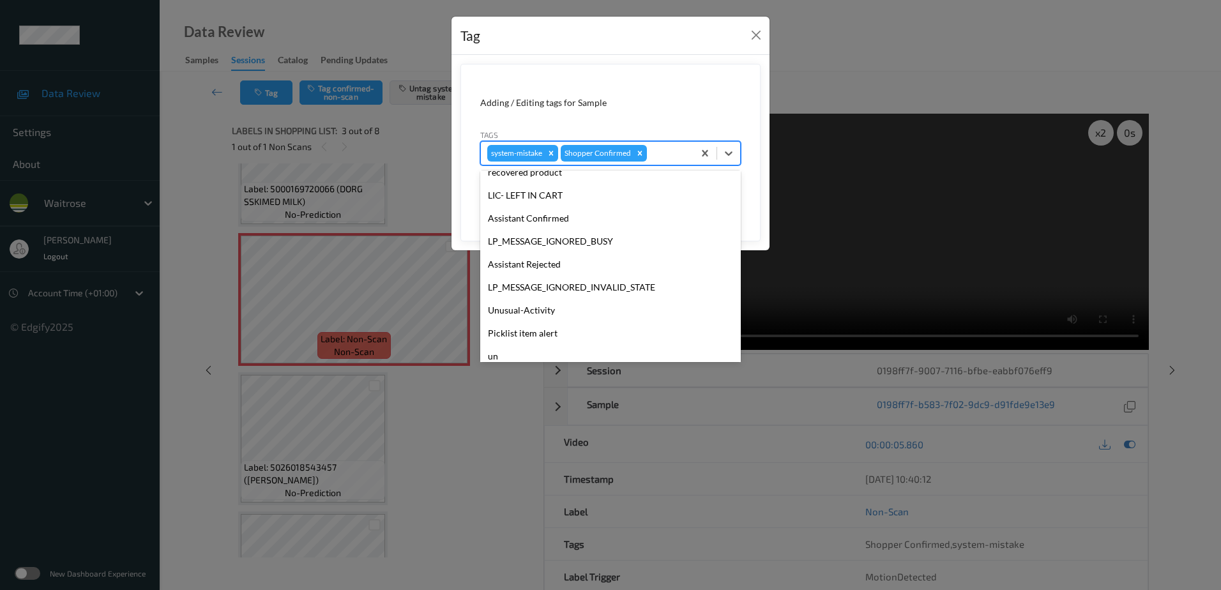
scroll to position [256, 0]
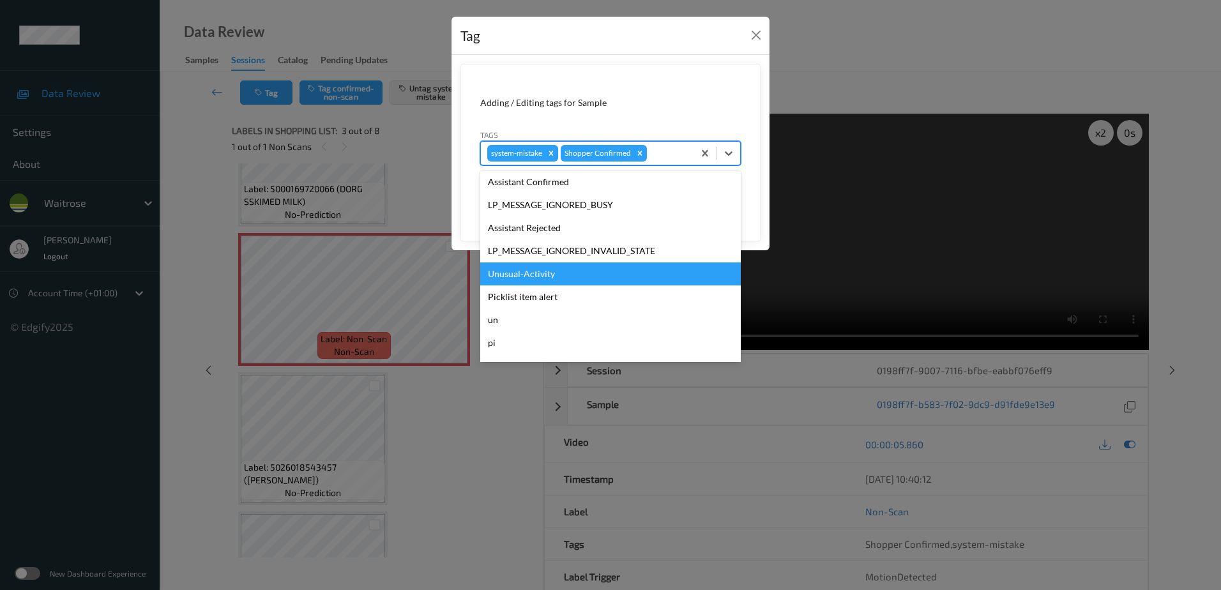
click at [541, 270] on div "Unusual-Activity" at bounding box center [610, 274] width 261 height 23
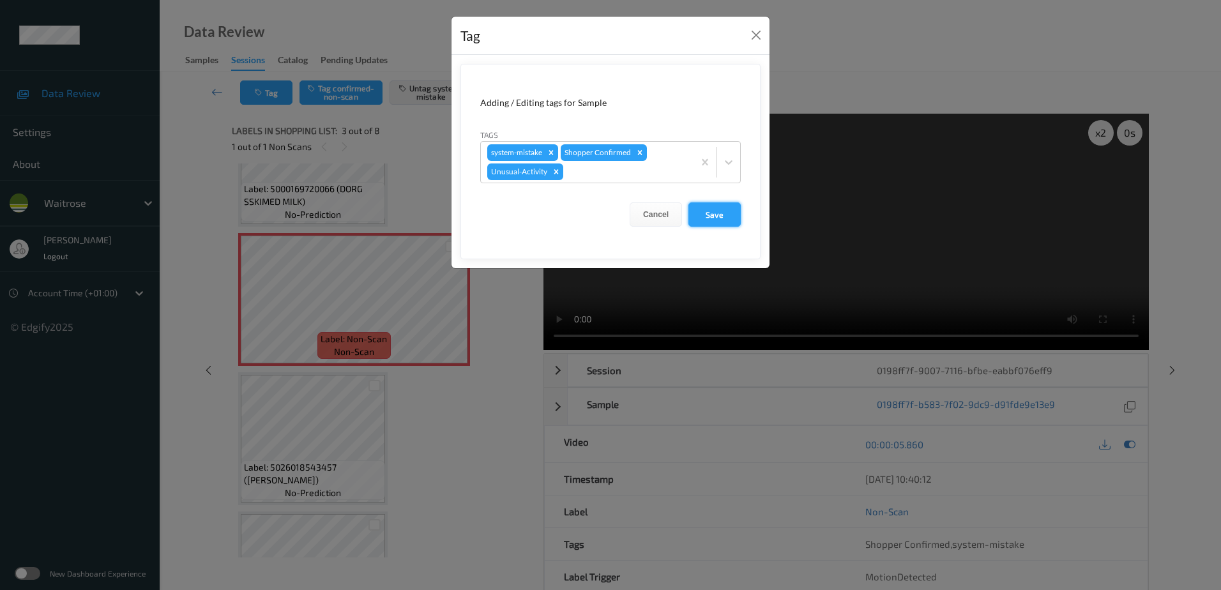
click at [724, 215] on button "Save" at bounding box center [715, 214] width 52 height 24
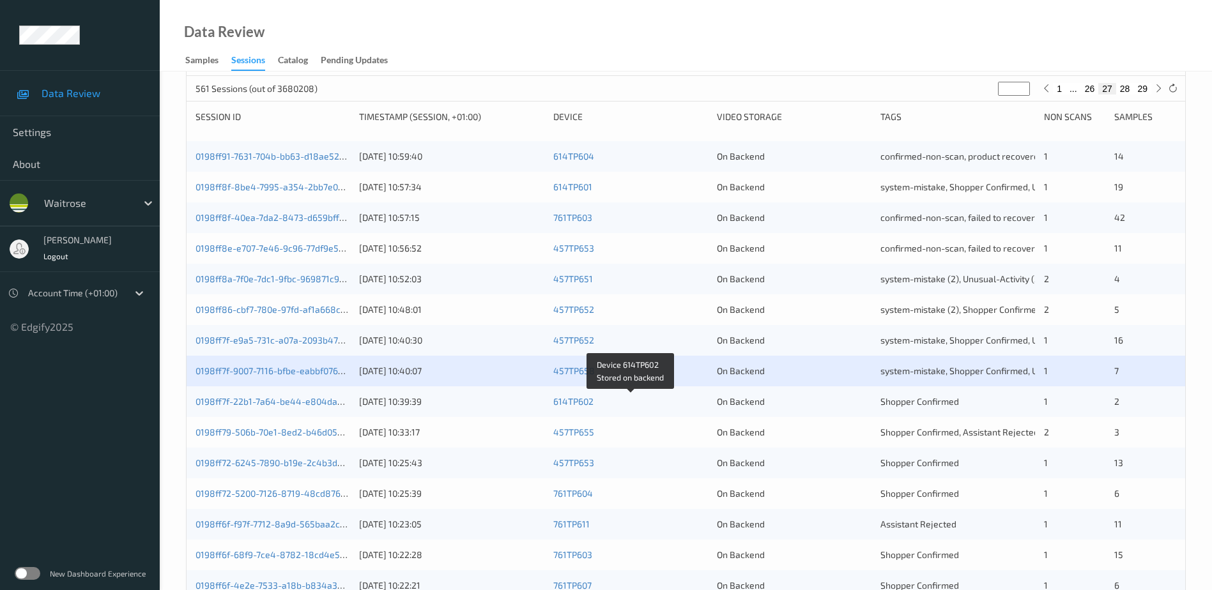
scroll to position [192, 0]
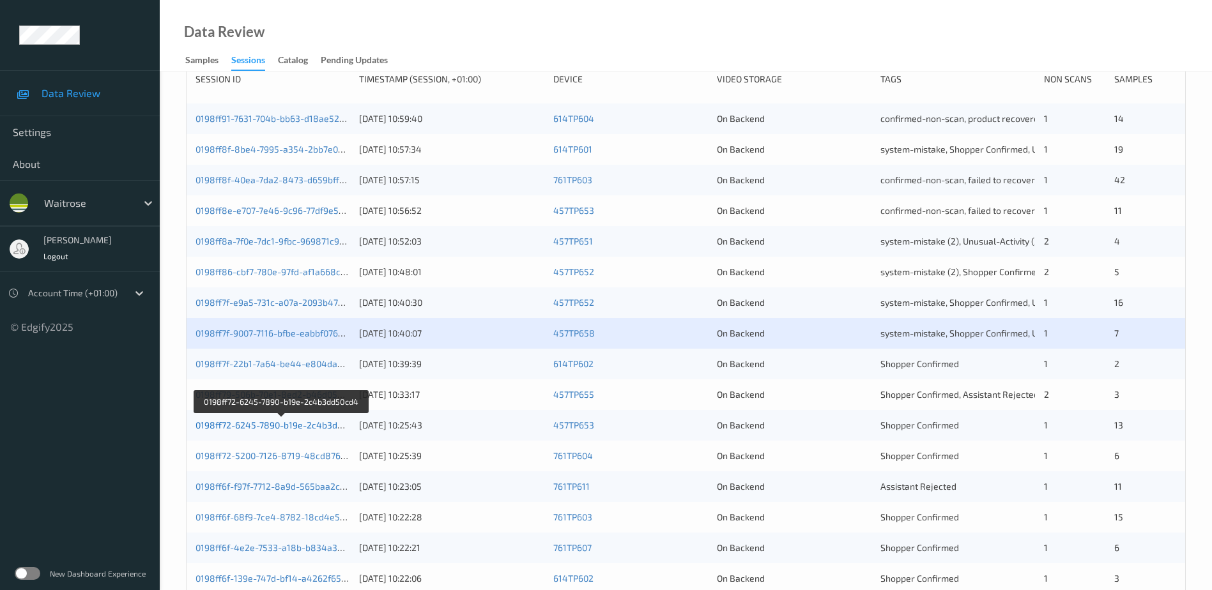
click at [276, 423] on link "0198ff72-6245-7890-b19e-2c4b3dd50cd4" at bounding box center [281, 425] width 172 height 11
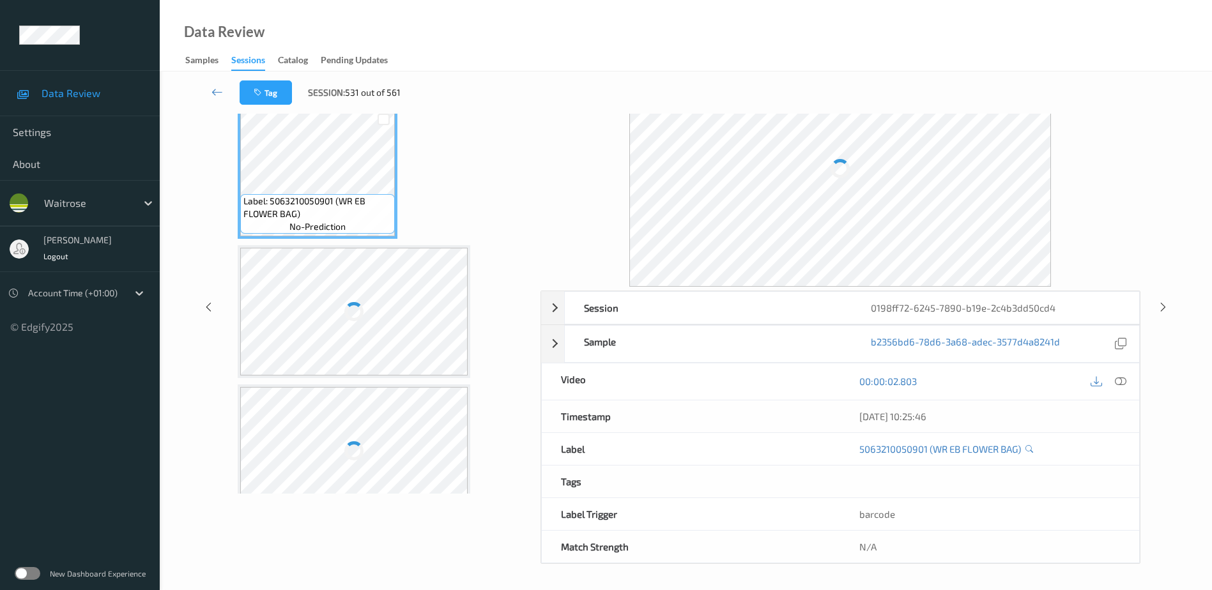
scroll to position [63, 0]
click at [1120, 381] on icon at bounding box center [1120, 381] width 11 height 11
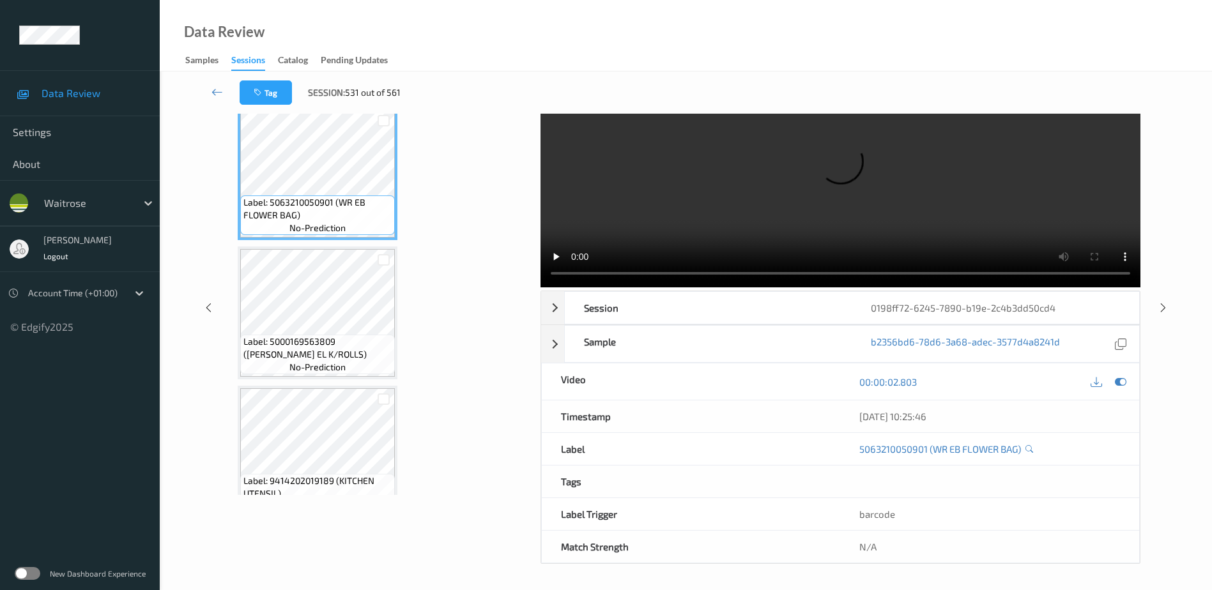
scroll to position [0, 0]
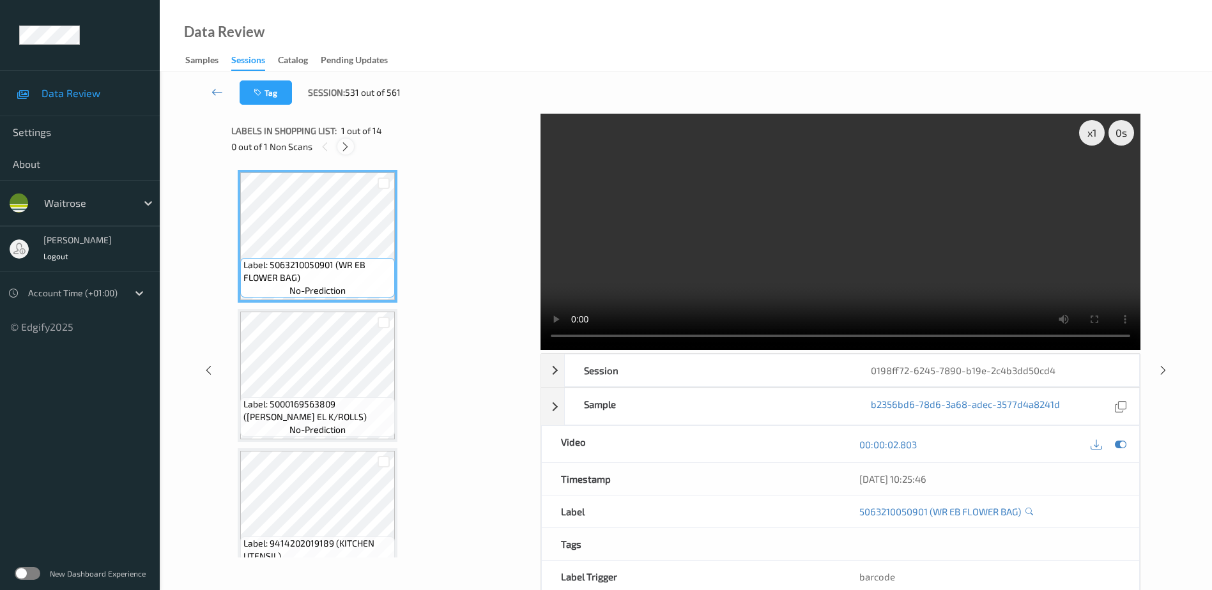
click at [345, 153] on div at bounding box center [345, 147] width 16 height 16
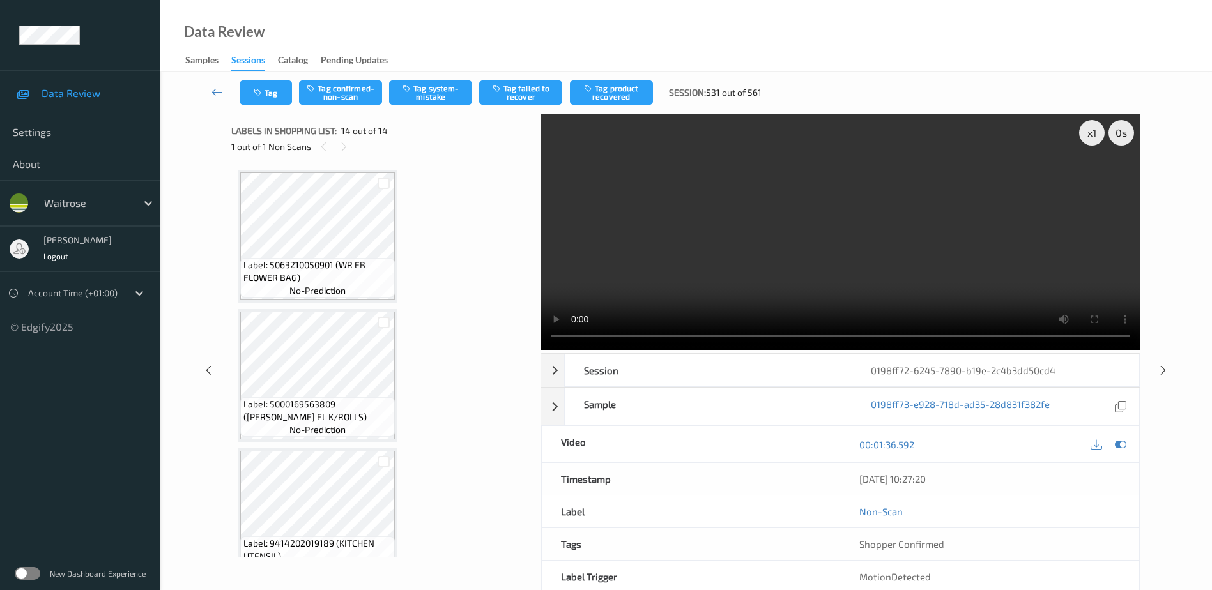
scroll to position [1562, 0]
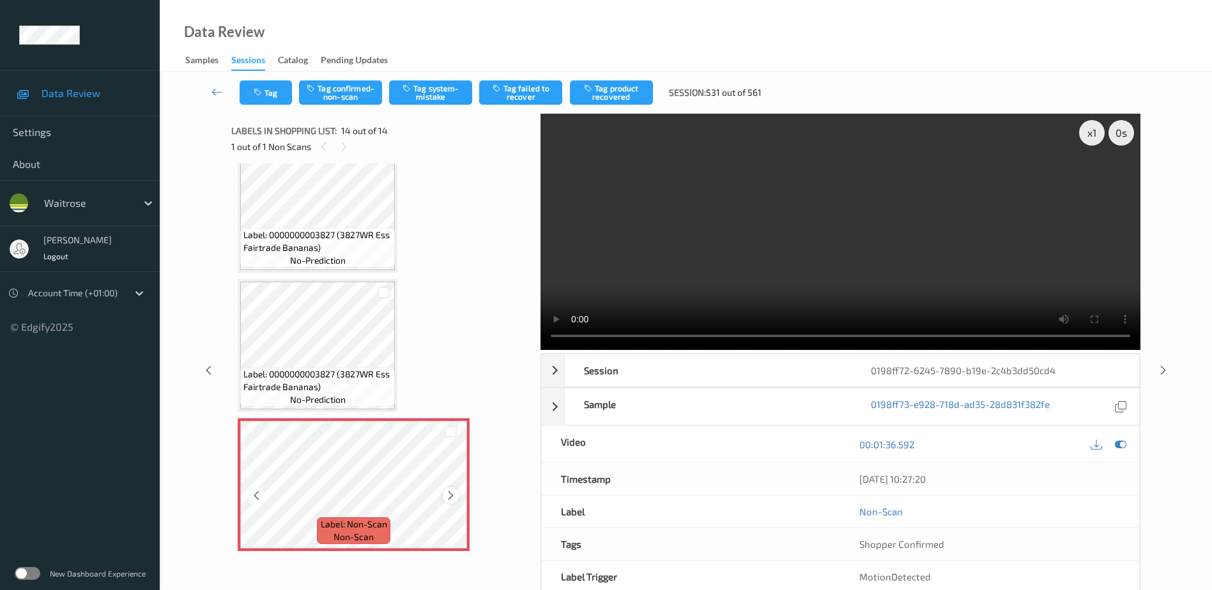
click at [449, 493] on icon at bounding box center [450, 495] width 11 height 11
click at [870, 257] on video at bounding box center [840, 232] width 600 height 236
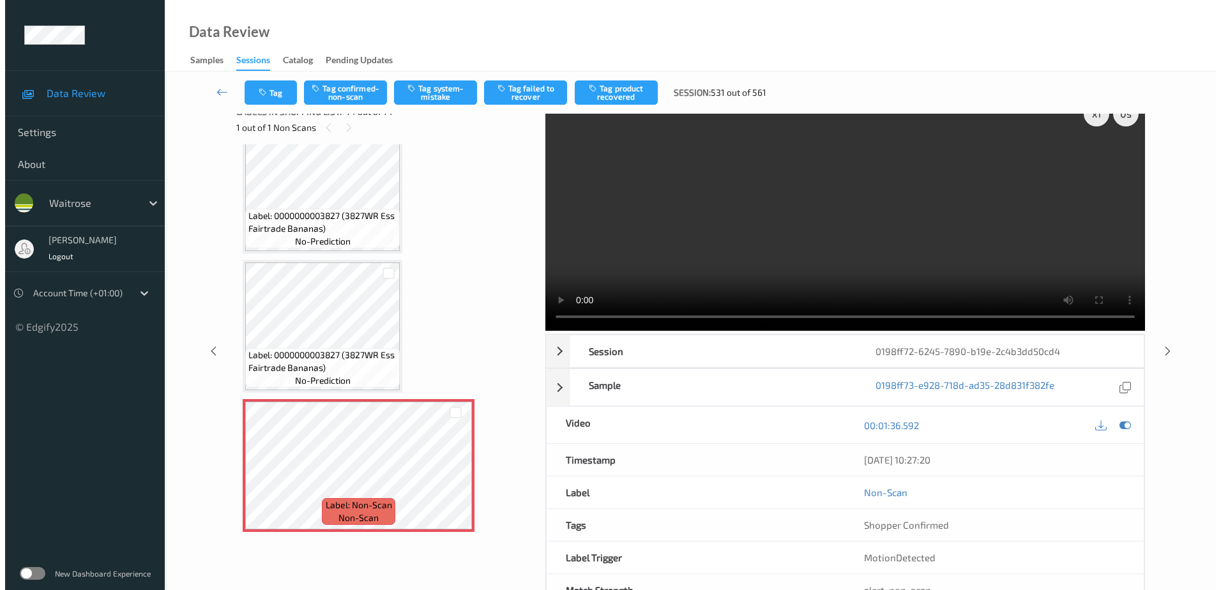
scroll to position [0, 0]
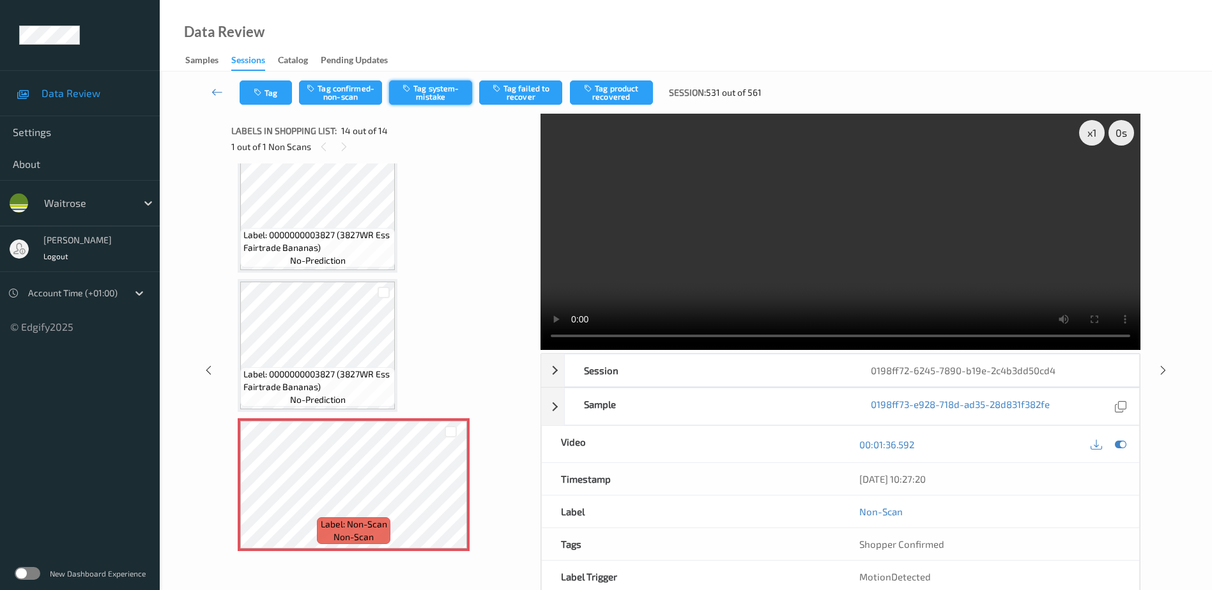
click at [418, 92] on button "Tag system-mistake" at bounding box center [430, 92] width 83 height 24
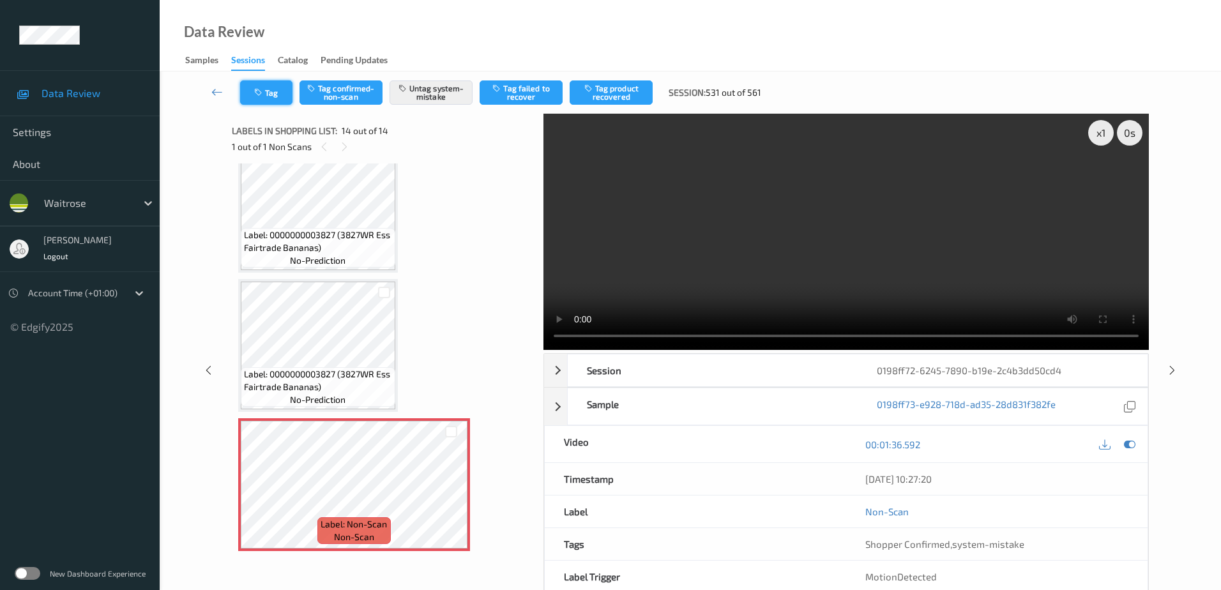
click at [257, 91] on icon "button" at bounding box center [259, 92] width 11 height 9
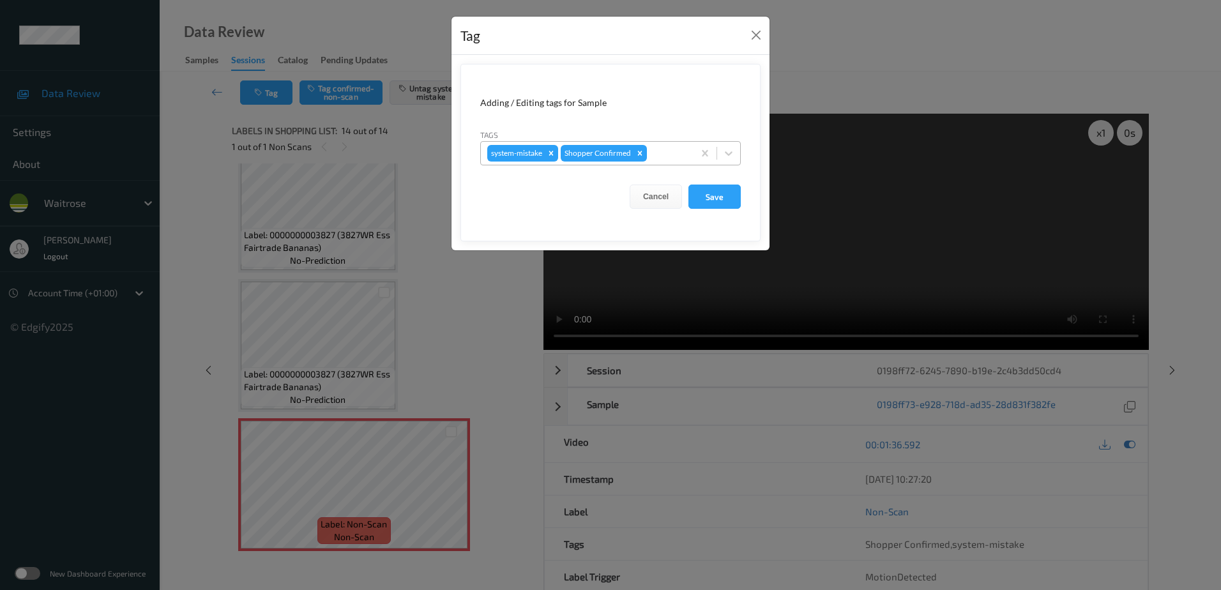
click at [673, 149] on div at bounding box center [669, 153] width 38 height 15
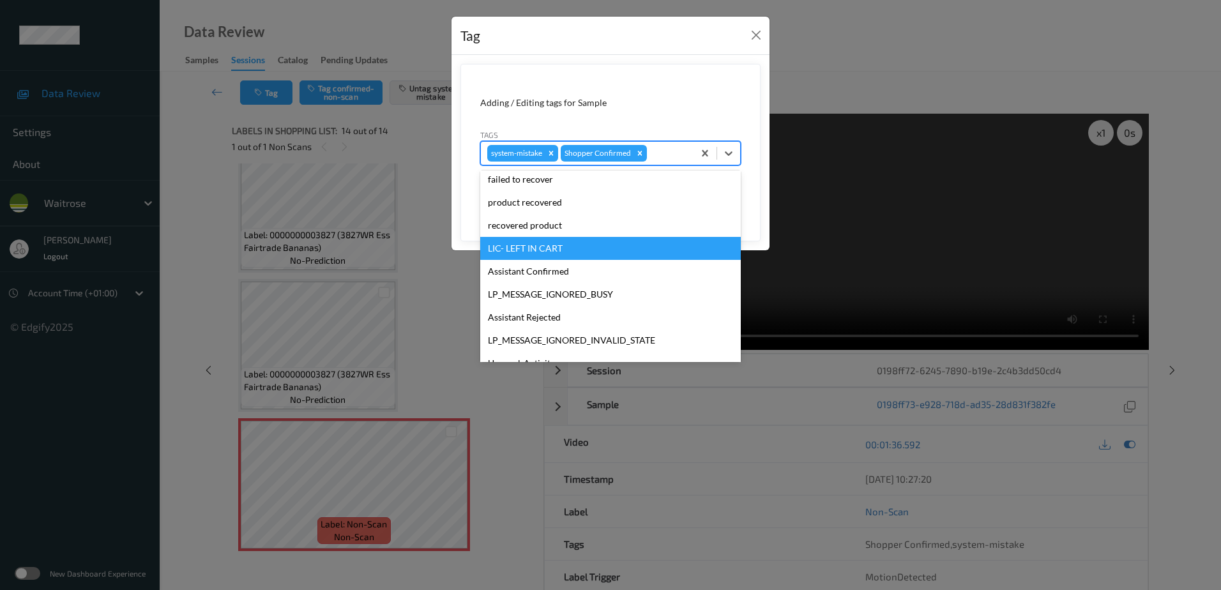
scroll to position [273, 0]
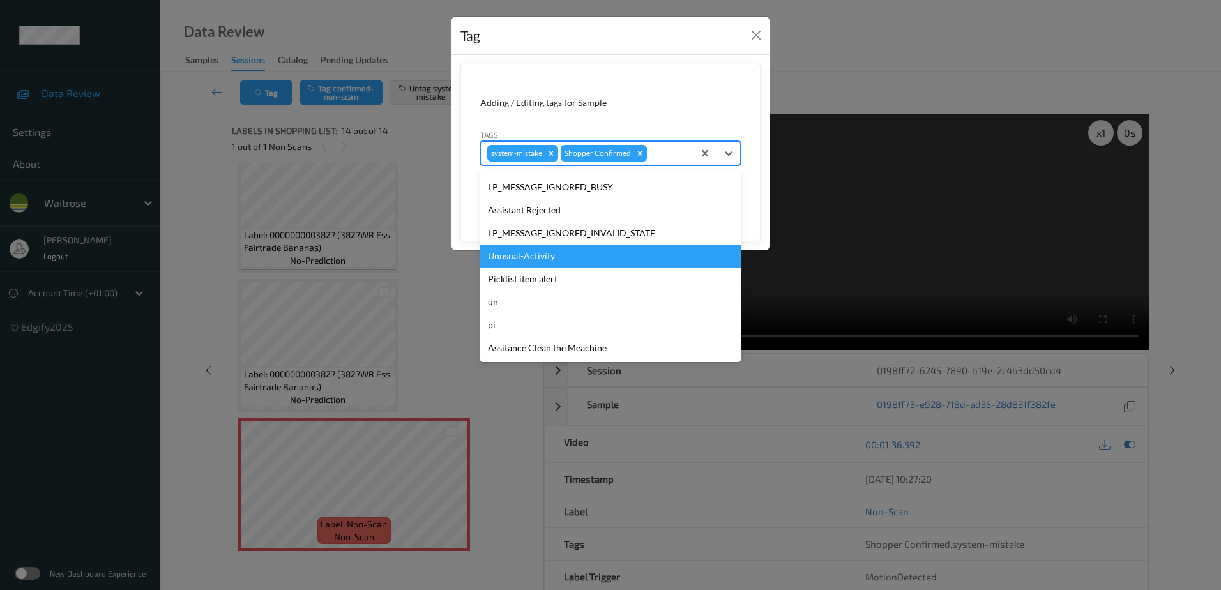
click at [552, 265] on div "Unusual-Activity" at bounding box center [610, 256] width 261 height 23
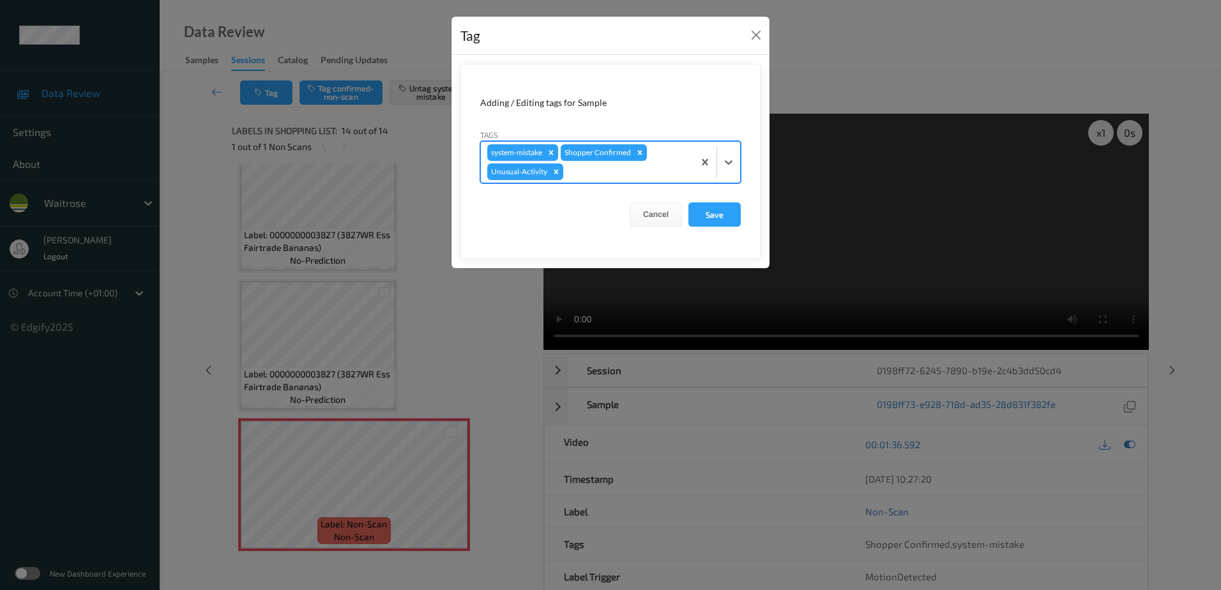
click at [576, 171] on div at bounding box center [626, 171] width 121 height 15
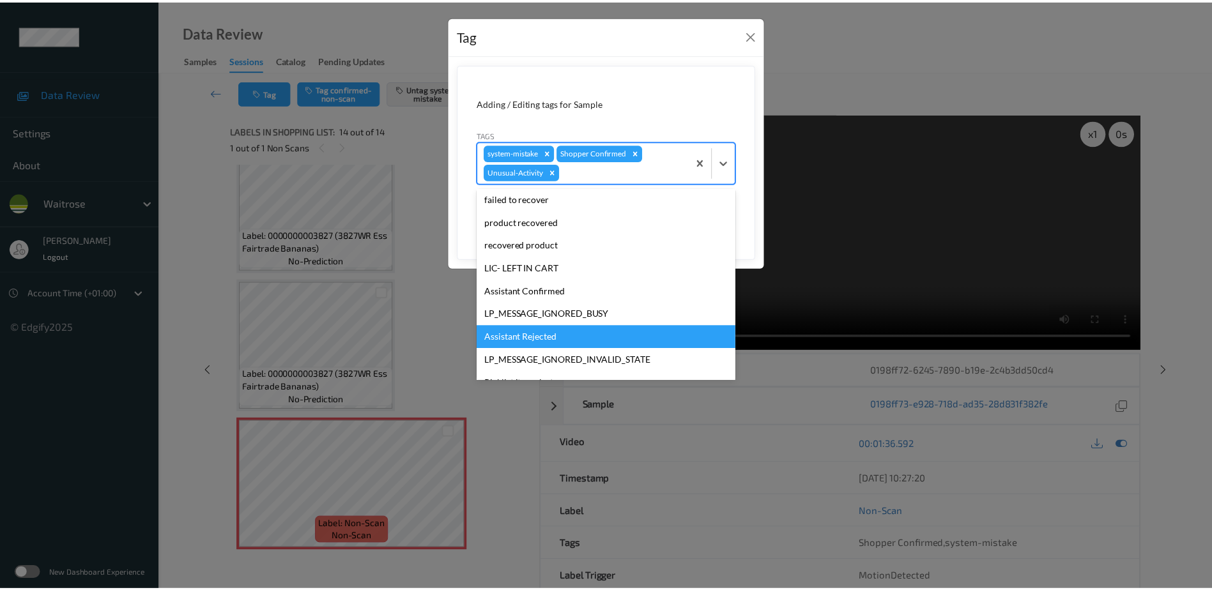
scroll to position [250, 0]
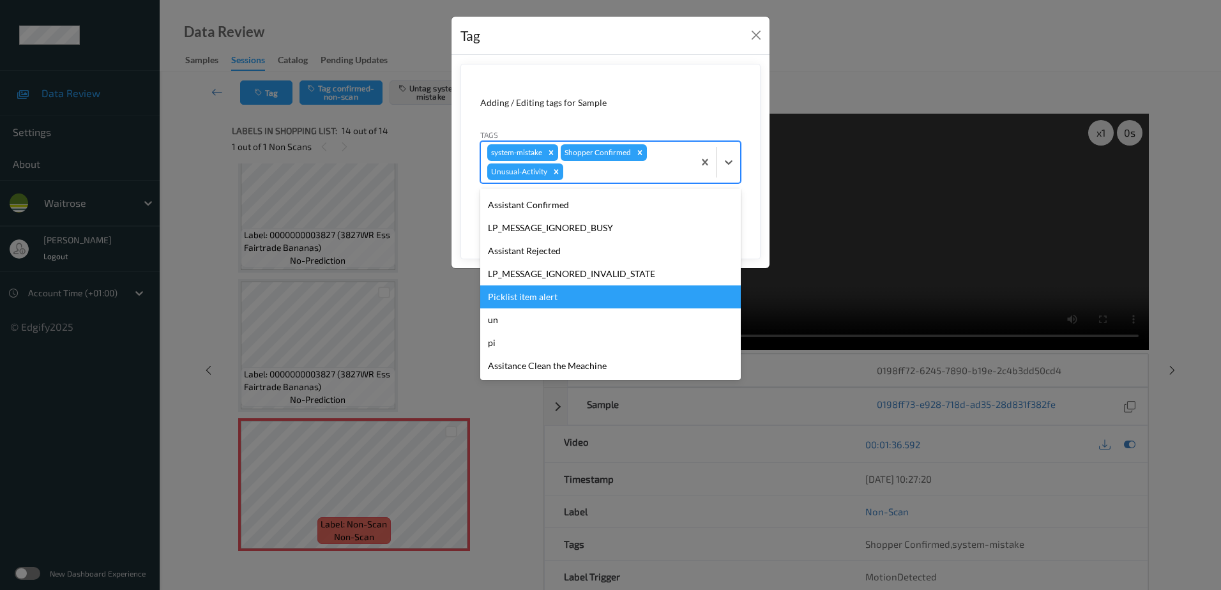
click at [540, 298] on div "Picklist item alert" at bounding box center [610, 297] width 261 height 23
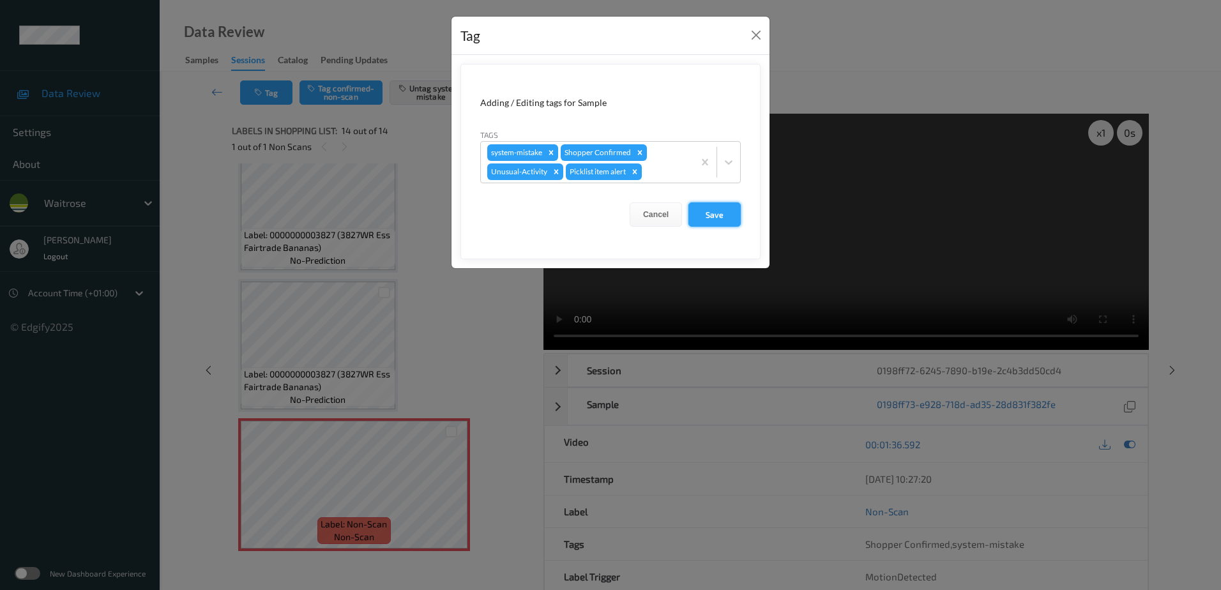
click at [703, 218] on button "Save" at bounding box center [715, 214] width 52 height 24
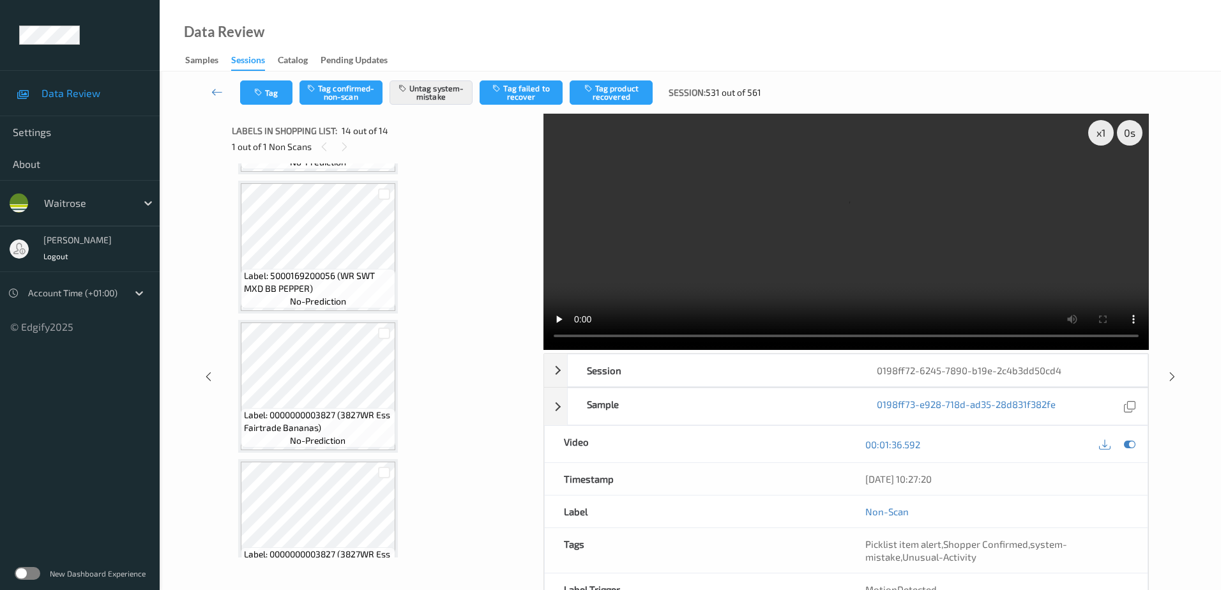
scroll to position [1370, 0]
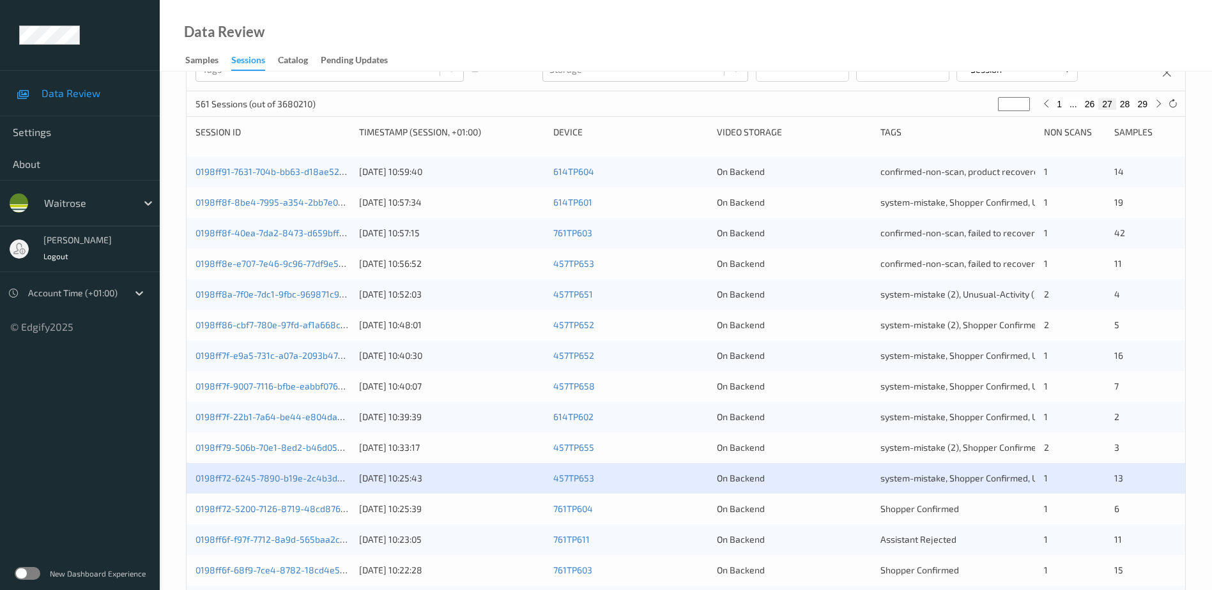
scroll to position [192, 0]
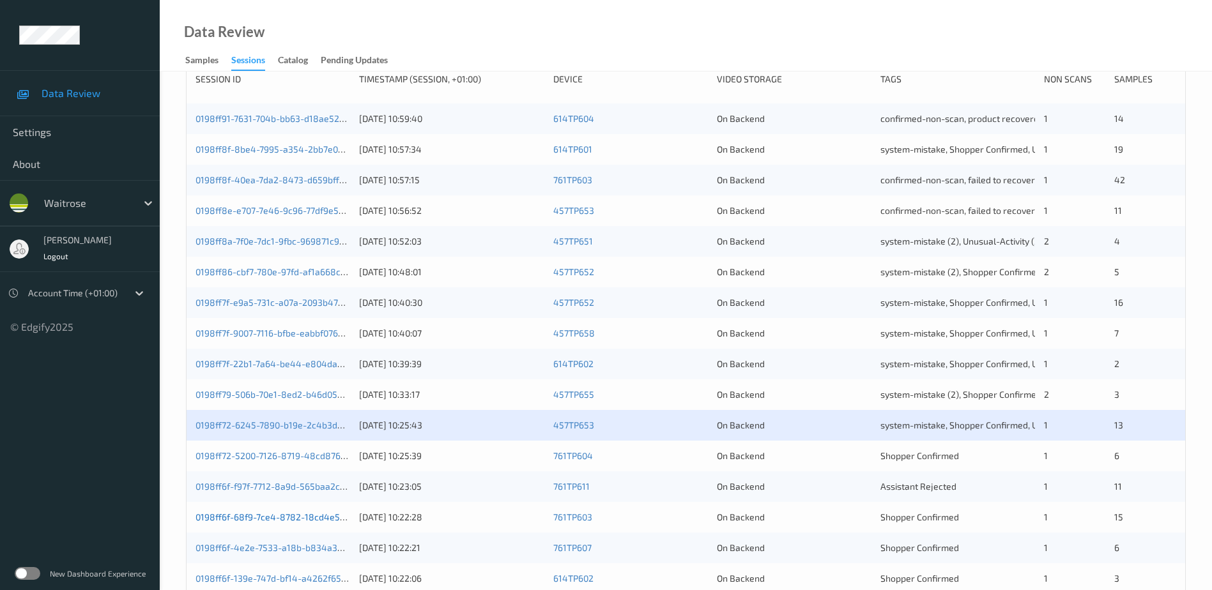
click at [248, 517] on link "0198ff6f-68f9-7ce4-8782-18cd4e5f7fbd" at bounding box center [277, 517] width 165 height 11
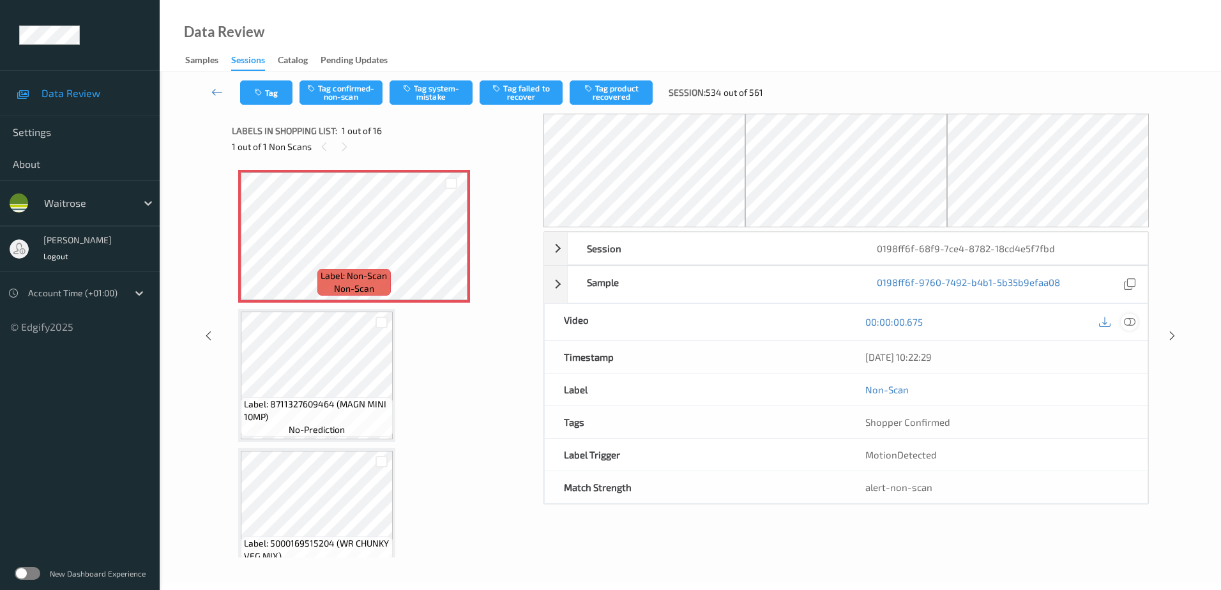
click at [1129, 323] on icon at bounding box center [1129, 321] width 11 height 11
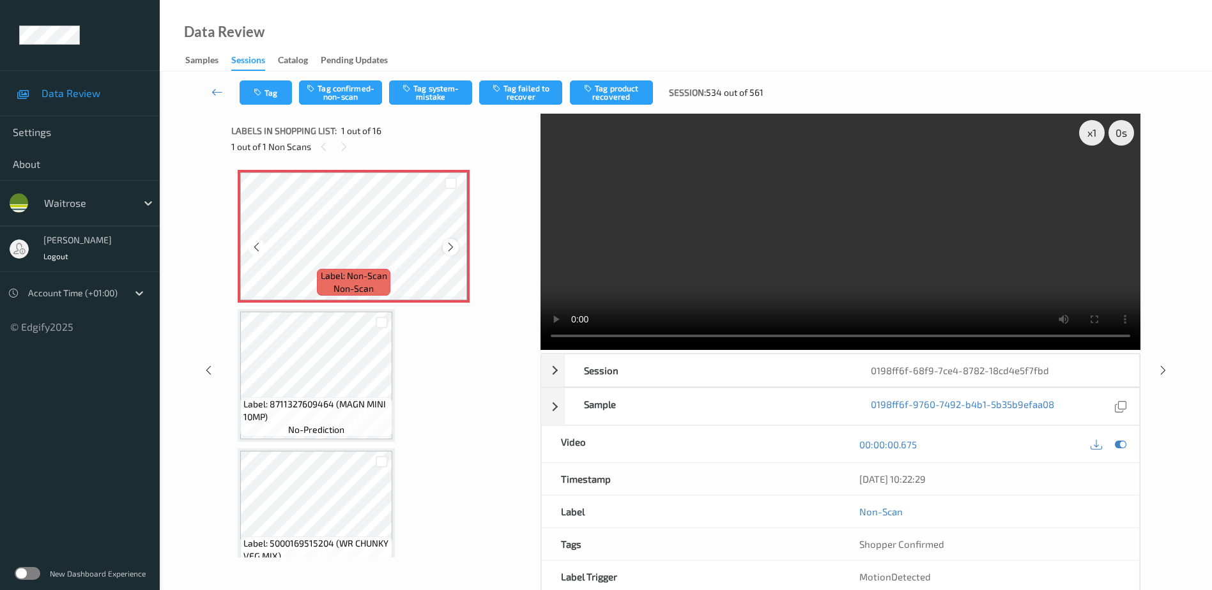
click at [450, 245] on icon at bounding box center [450, 246] width 11 height 11
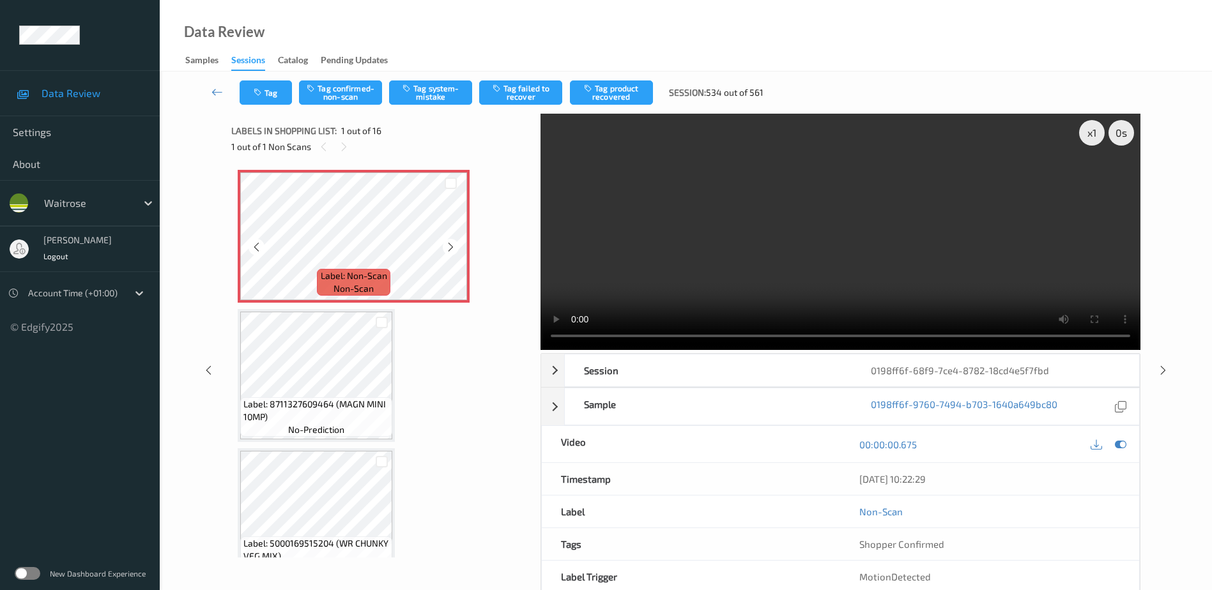
click at [450, 245] on icon at bounding box center [450, 246] width 11 height 11
click at [771, 266] on video at bounding box center [840, 232] width 600 height 236
click at [435, 93] on button "Tag system-mistake" at bounding box center [430, 92] width 83 height 24
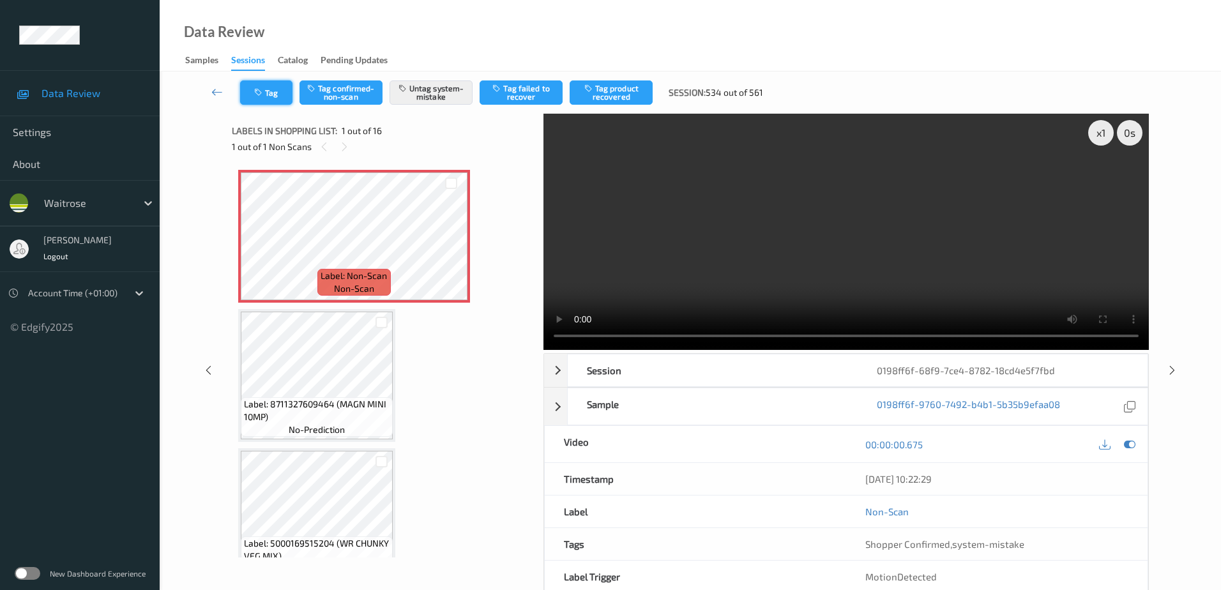
click at [272, 92] on button "Tag" at bounding box center [266, 92] width 52 height 24
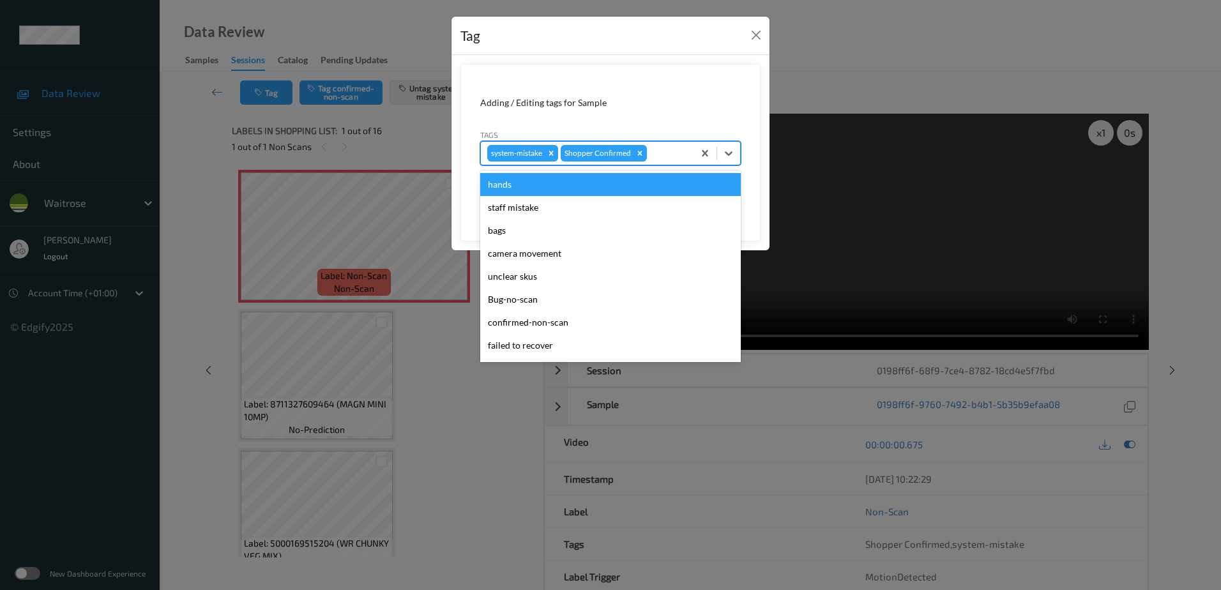
click at [659, 154] on div at bounding box center [669, 153] width 38 height 15
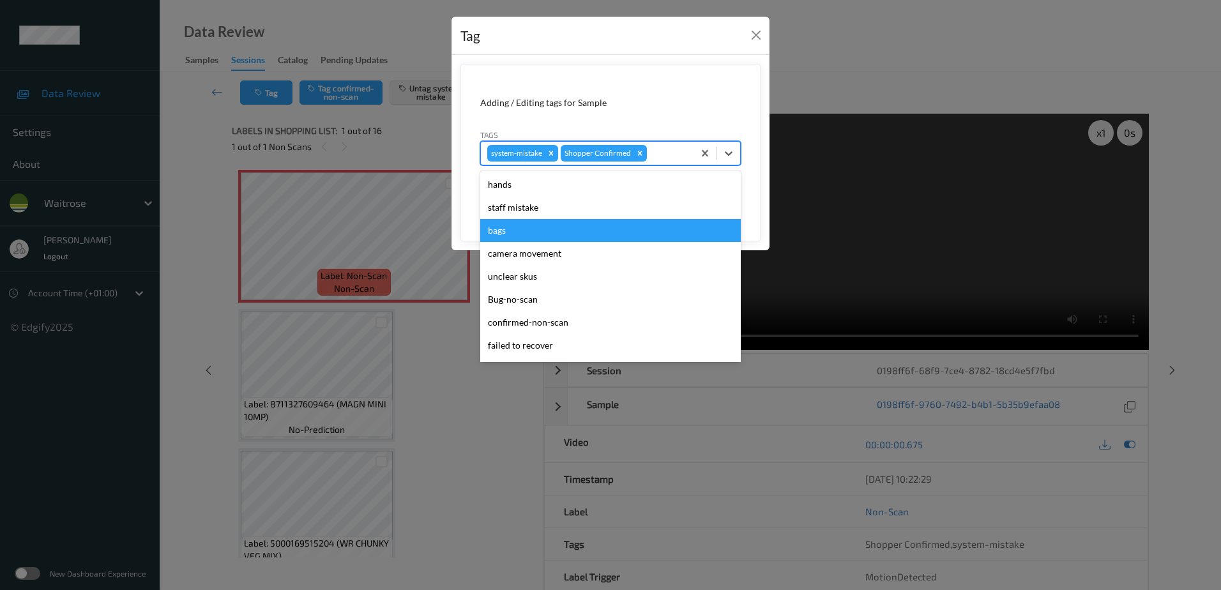
scroll to position [273, 0]
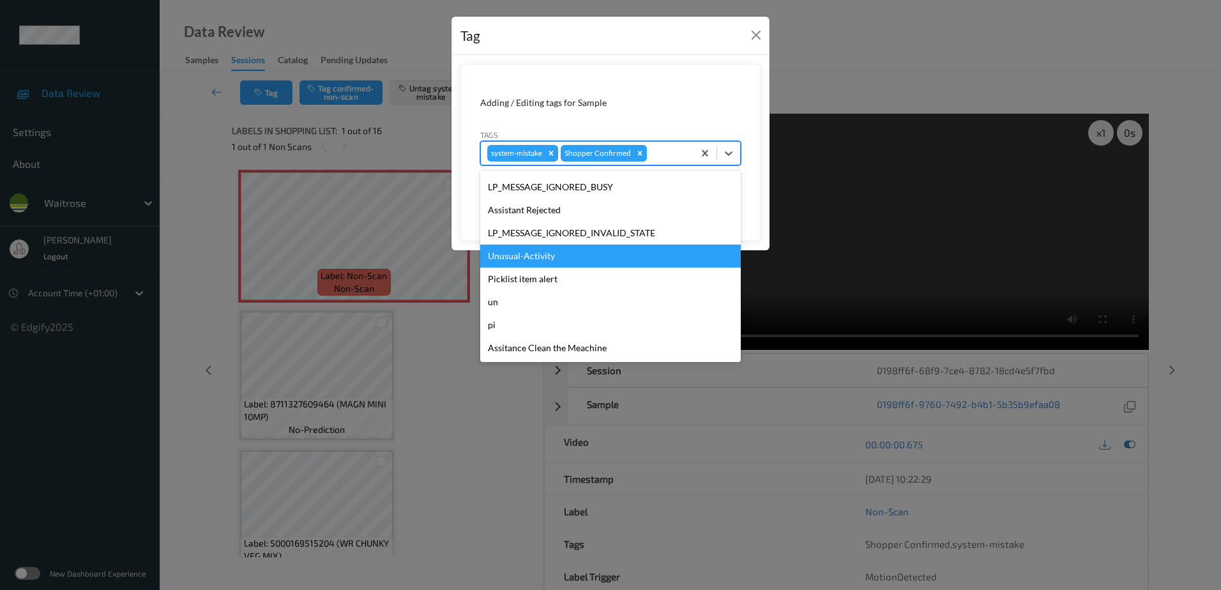
click at [583, 259] on div "Unusual-Activity" at bounding box center [610, 256] width 261 height 23
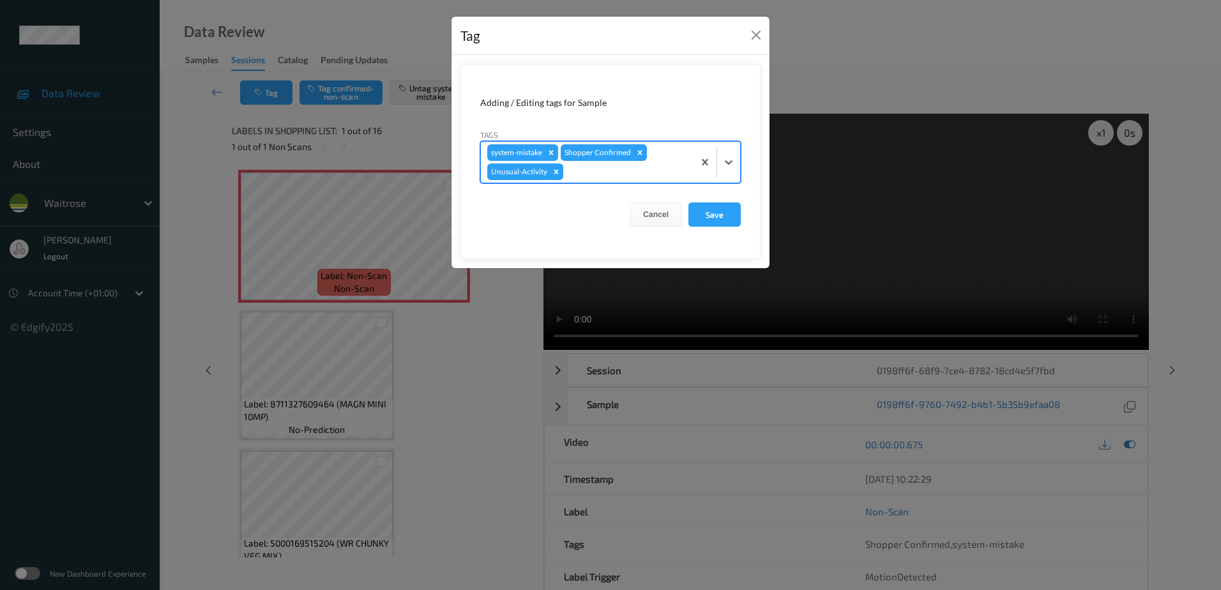
click at [593, 167] on div at bounding box center [626, 171] width 121 height 15
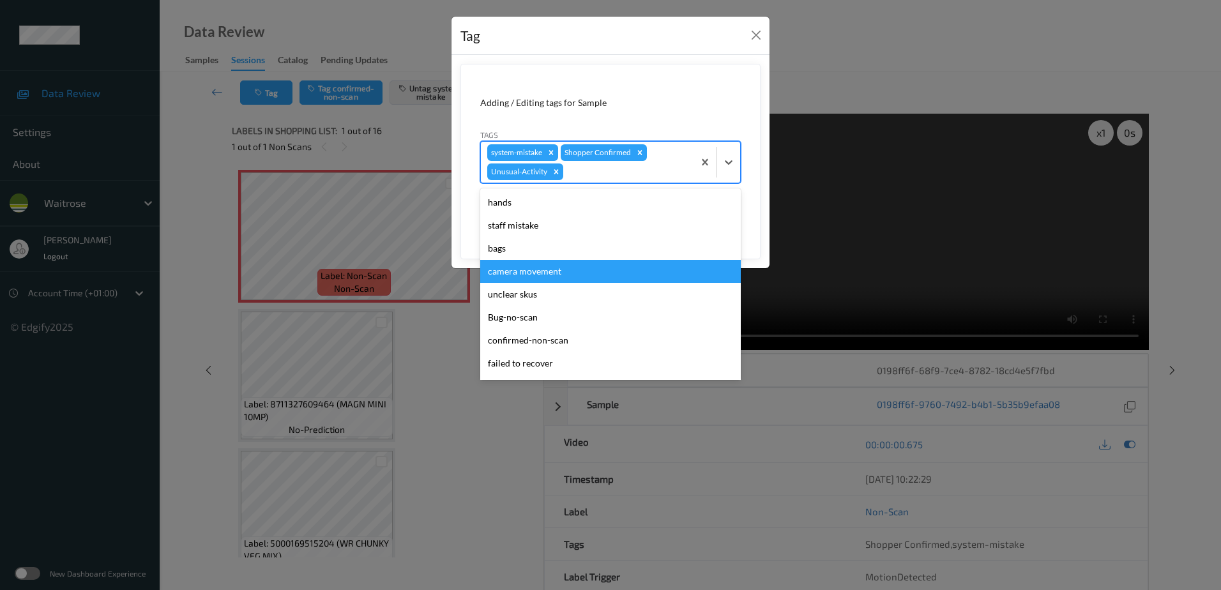
click at [524, 260] on div "camera movement" at bounding box center [610, 271] width 261 height 23
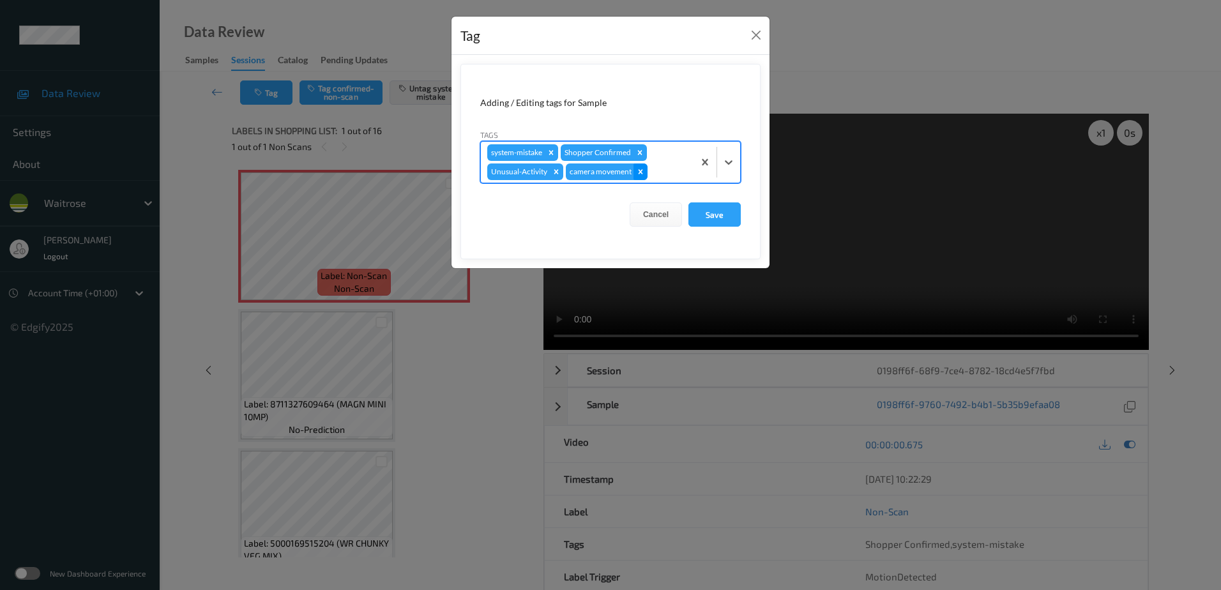
click at [644, 174] on icon "Remove camera movement" at bounding box center [640, 171] width 9 height 9
click at [604, 170] on div at bounding box center [626, 171] width 121 height 15
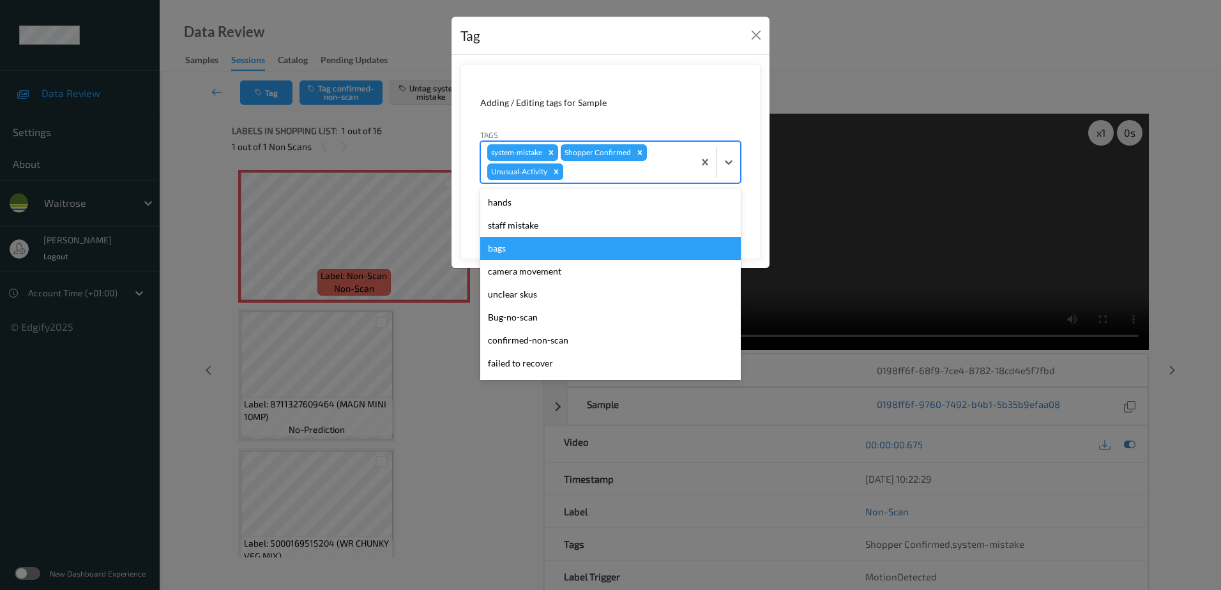
click at [533, 254] on div "bags" at bounding box center [610, 248] width 261 height 23
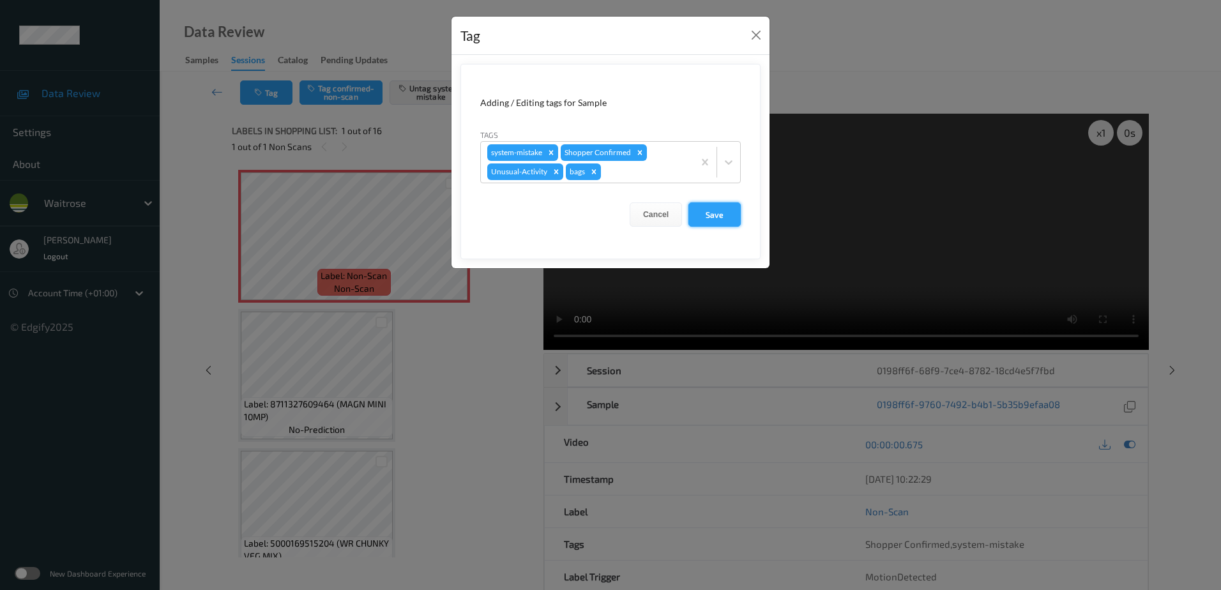
click at [709, 220] on button "Save" at bounding box center [715, 214] width 52 height 24
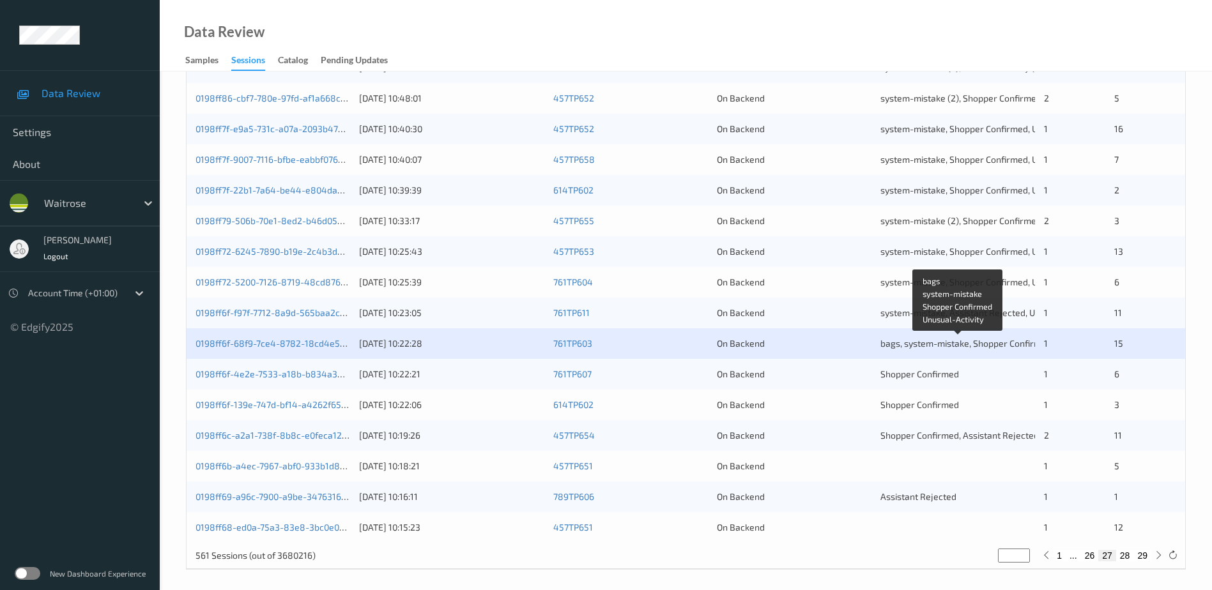
scroll to position [371, 0]
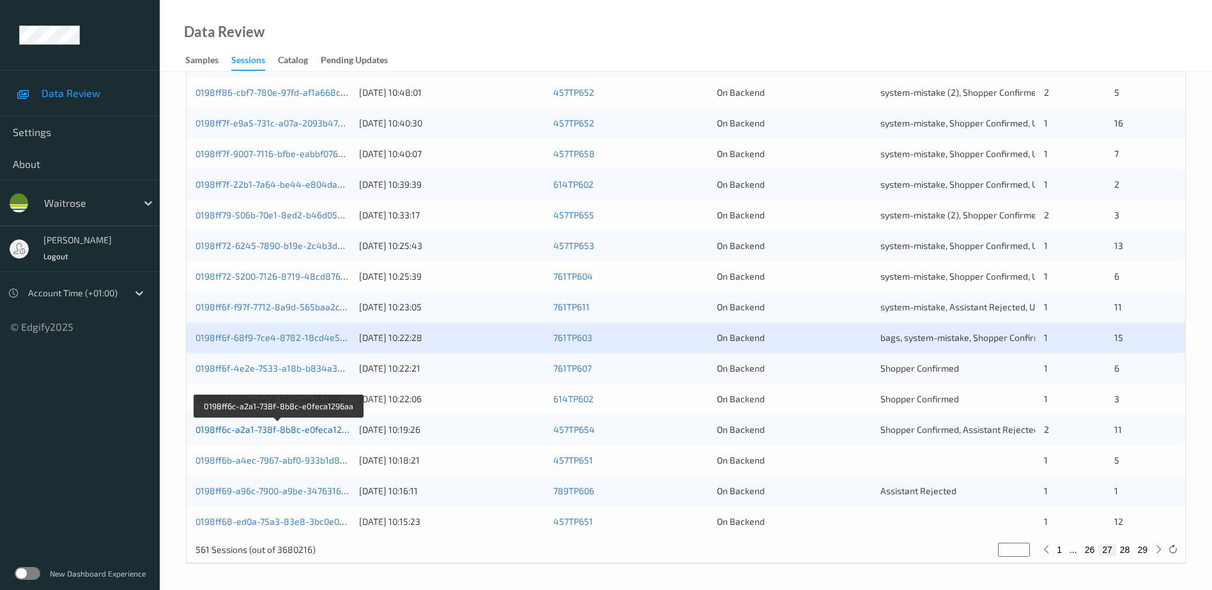
click at [296, 431] on link "0198ff6c-a2a1-738f-8b8c-e0feca1296aa" at bounding box center [278, 429] width 167 height 11
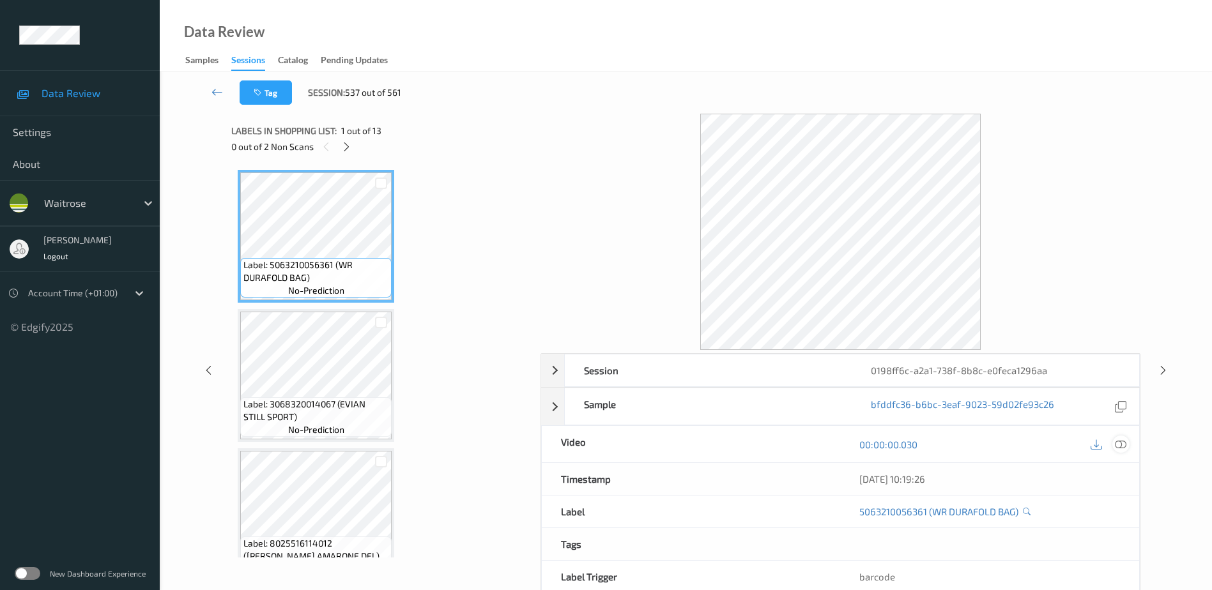
click at [1124, 445] on icon at bounding box center [1120, 444] width 11 height 11
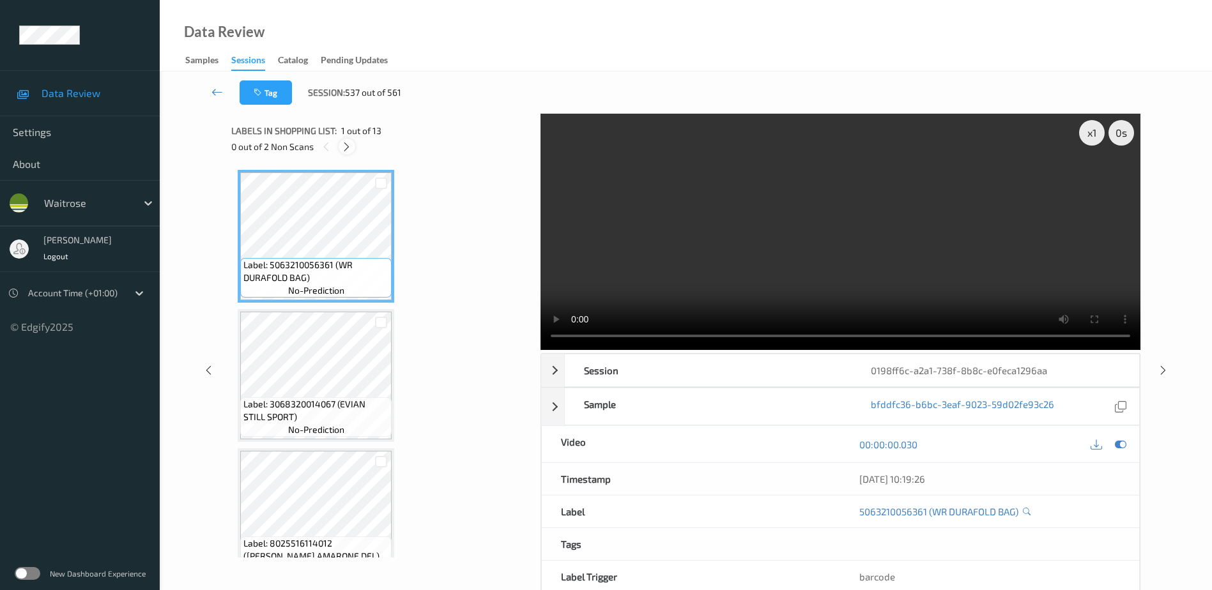
click at [349, 145] on icon at bounding box center [346, 146] width 11 height 11
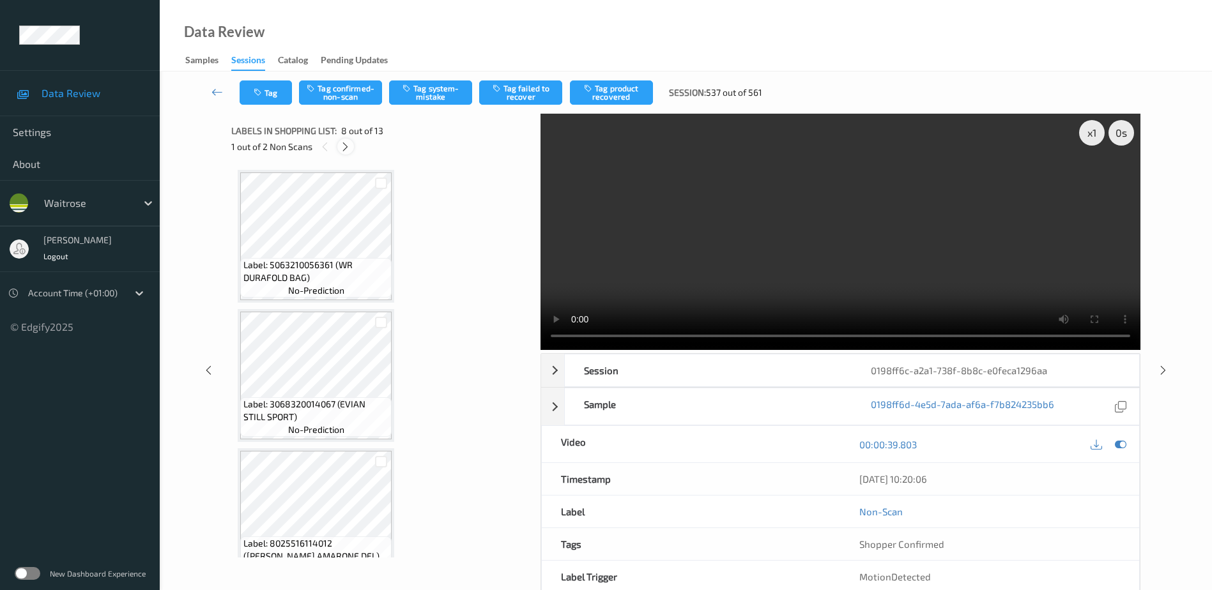
scroll to position [842, 0]
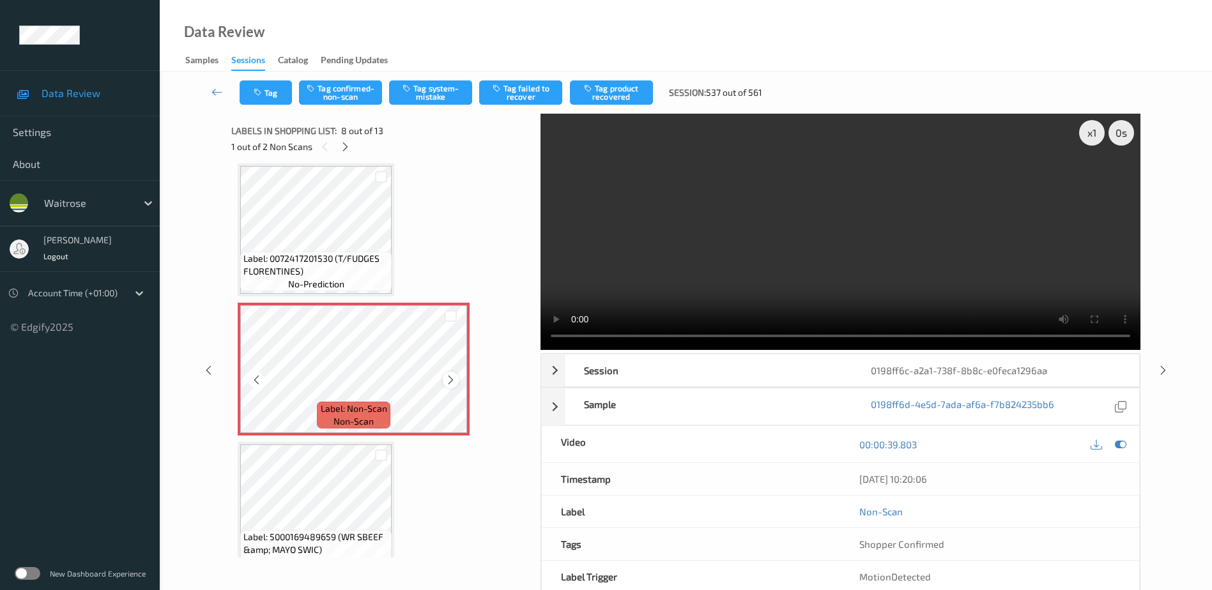
click at [452, 381] on icon at bounding box center [450, 379] width 11 height 11
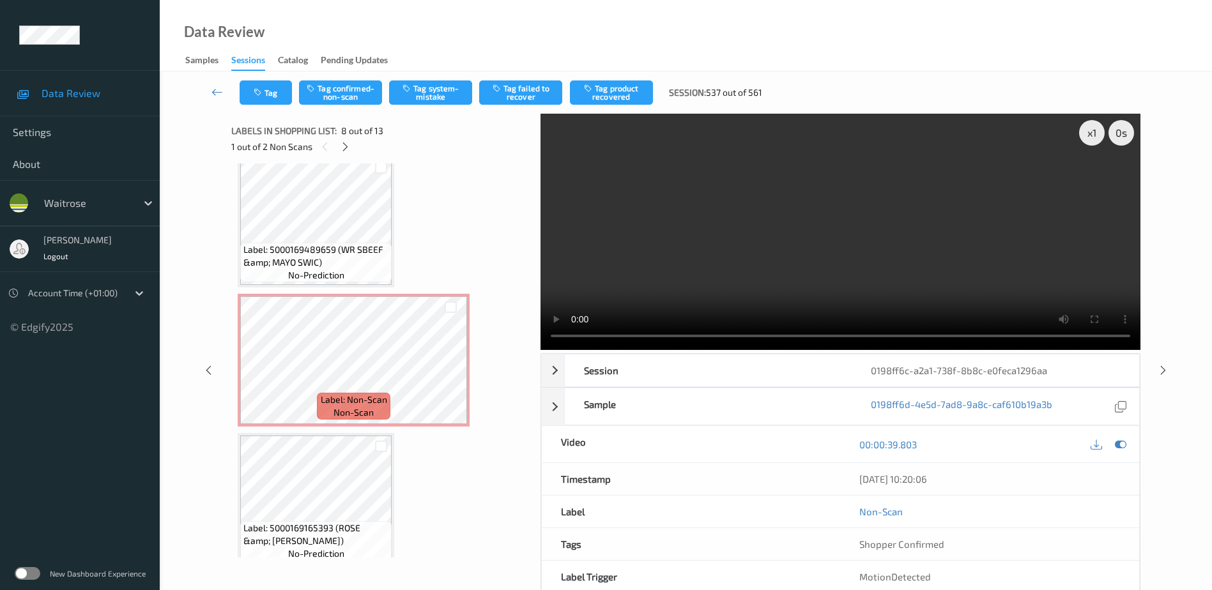
scroll to position [1161, 0]
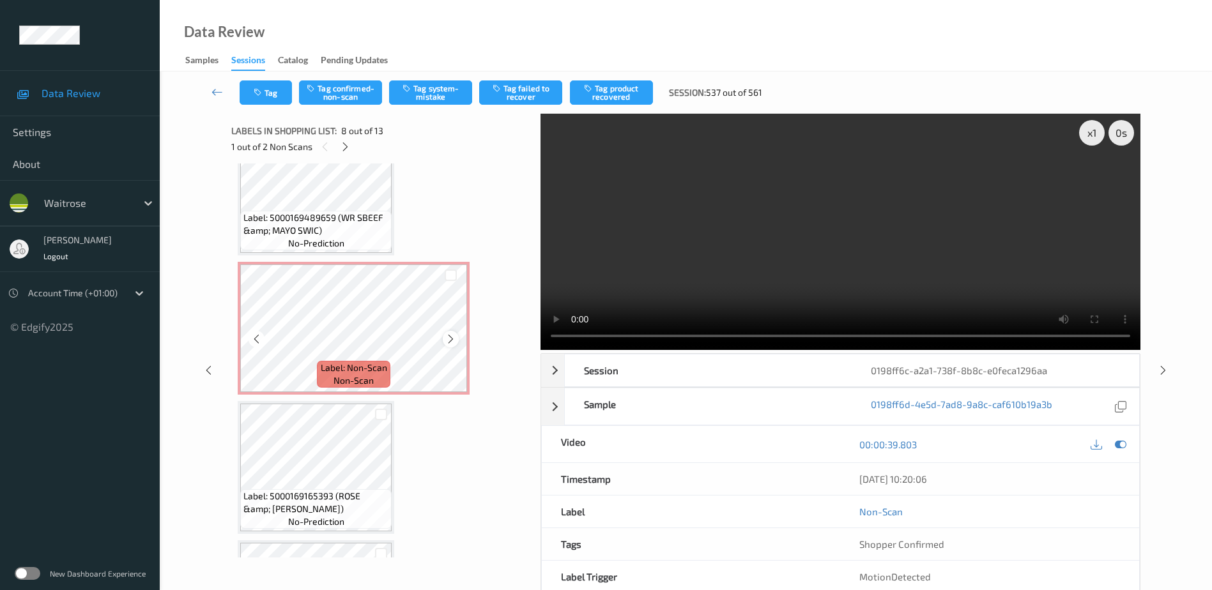
click at [450, 338] on icon at bounding box center [450, 338] width 11 height 11
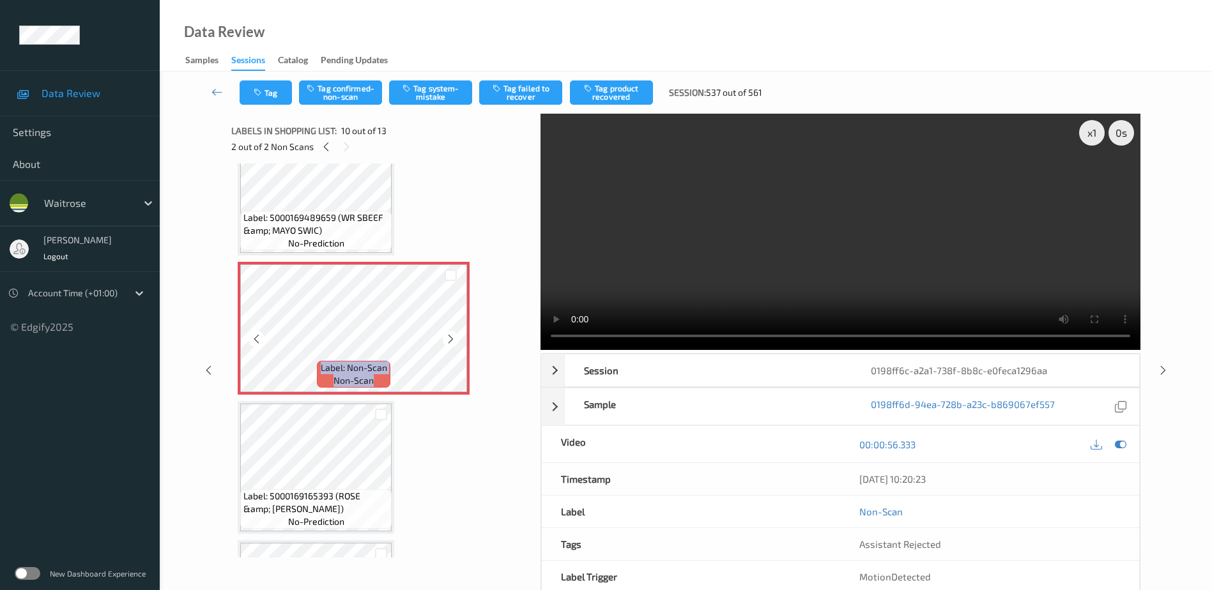
click at [450, 338] on icon at bounding box center [450, 338] width 11 height 11
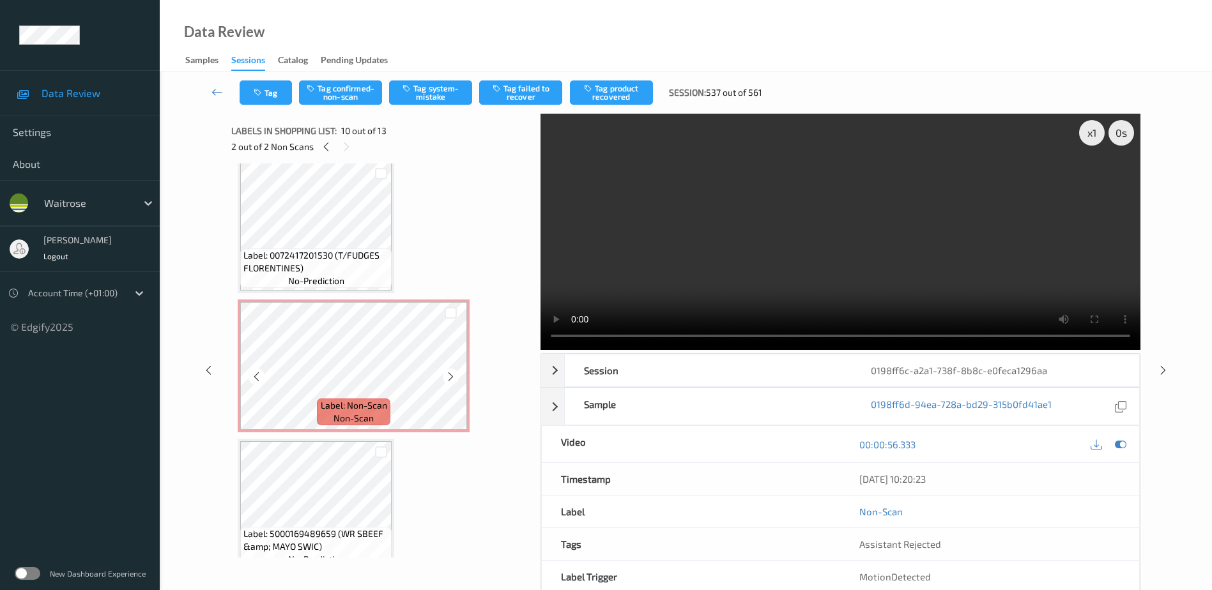
scroll to position [842, 0]
click at [447, 379] on icon at bounding box center [450, 379] width 11 height 11
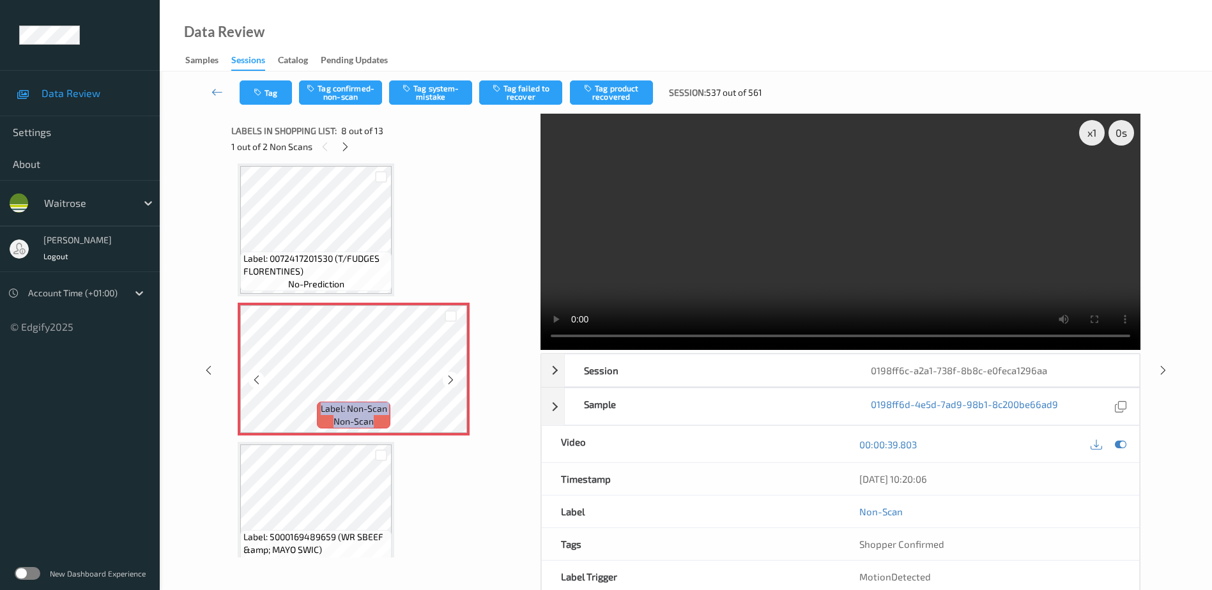
click at [447, 379] on icon at bounding box center [450, 379] width 11 height 11
click at [862, 276] on video at bounding box center [840, 232] width 600 height 236
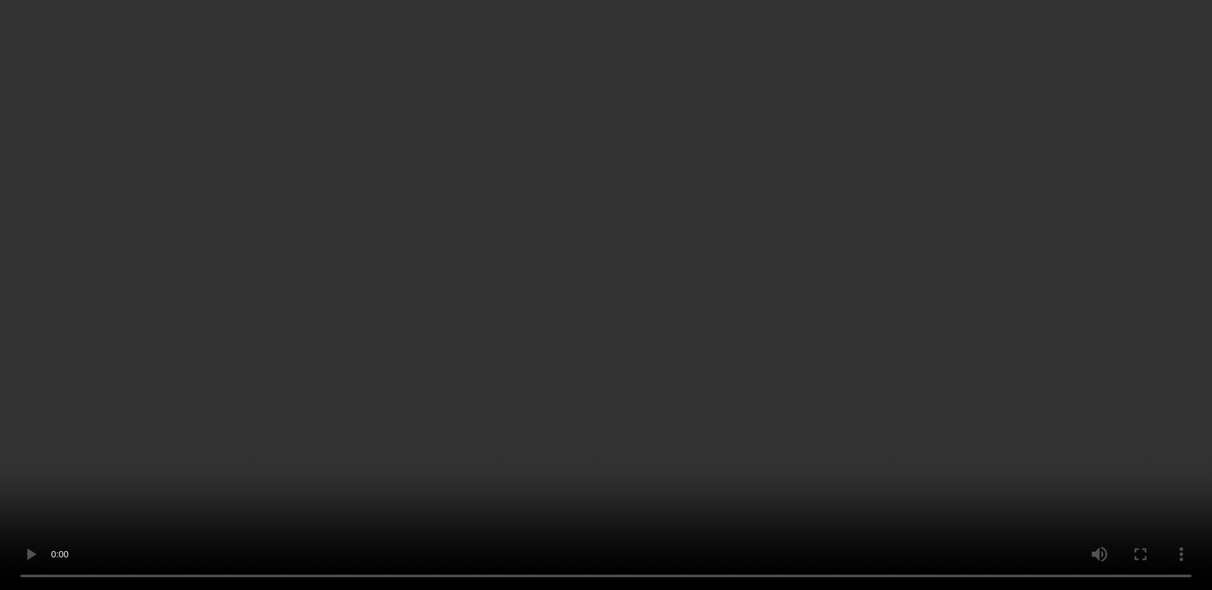
scroll to position [1034, 0]
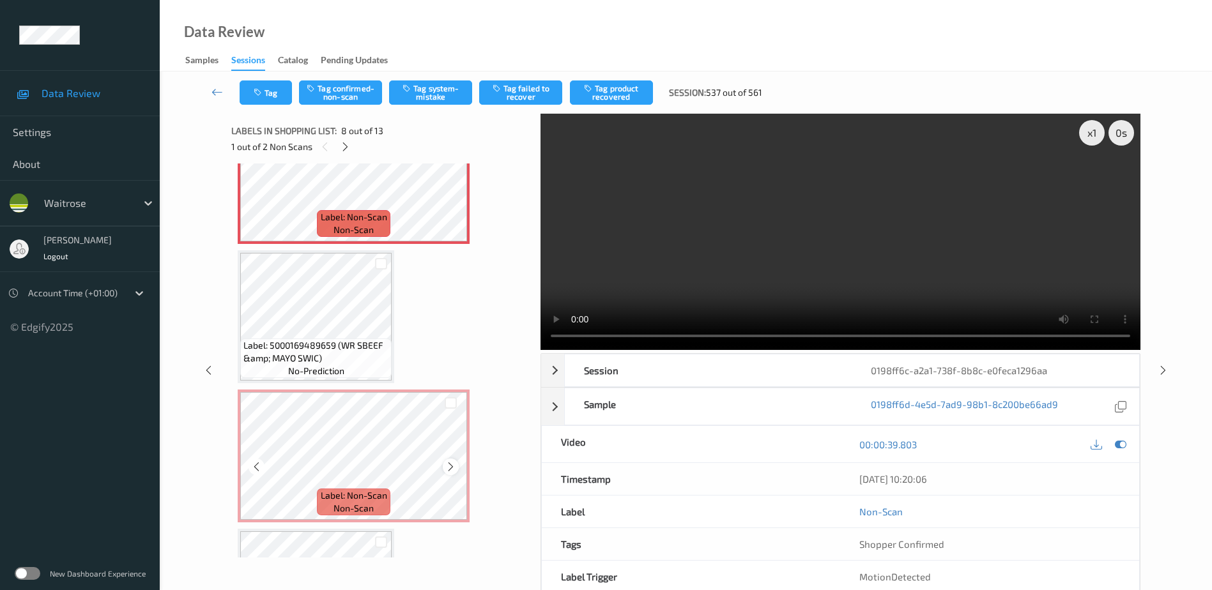
click at [449, 466] on icon at bounding box center [450, 466] width 11 height 11
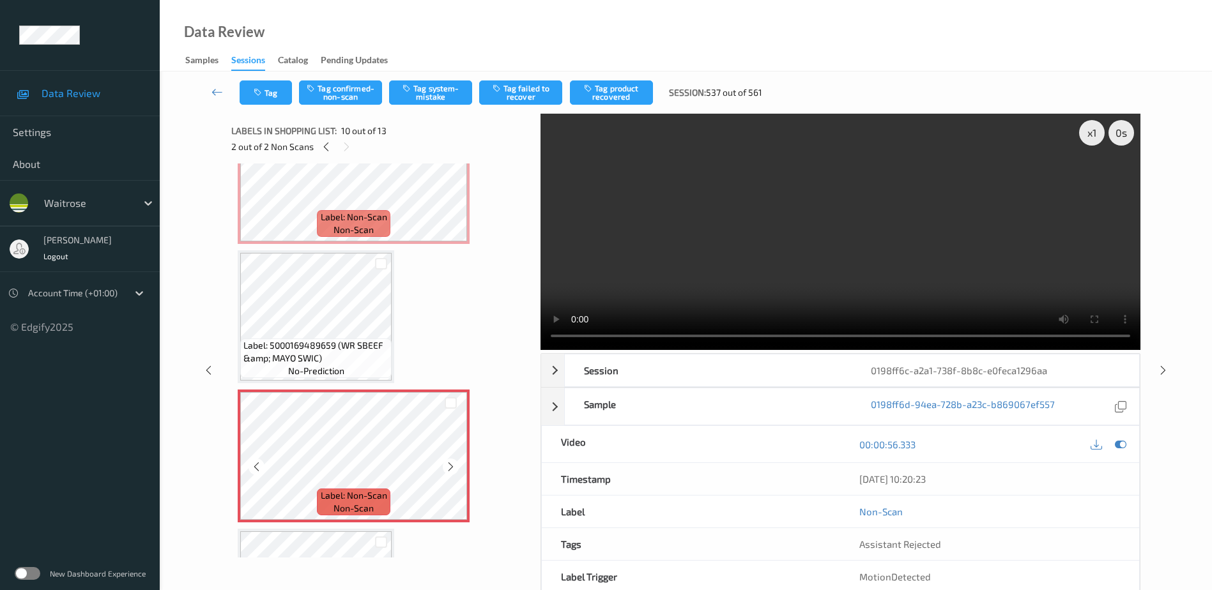
click at [449, 466] on icon at bounding box center [450, 466] width 11 height 11
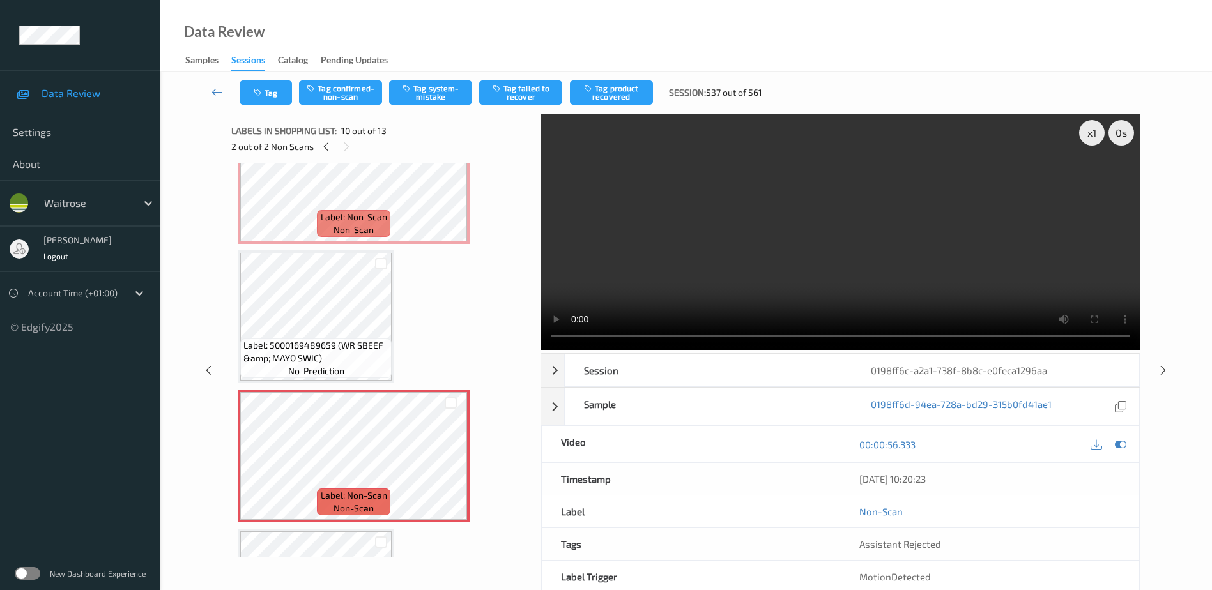
click at [836, 267] on video at bounding box center [840, 232] width 600 height 236
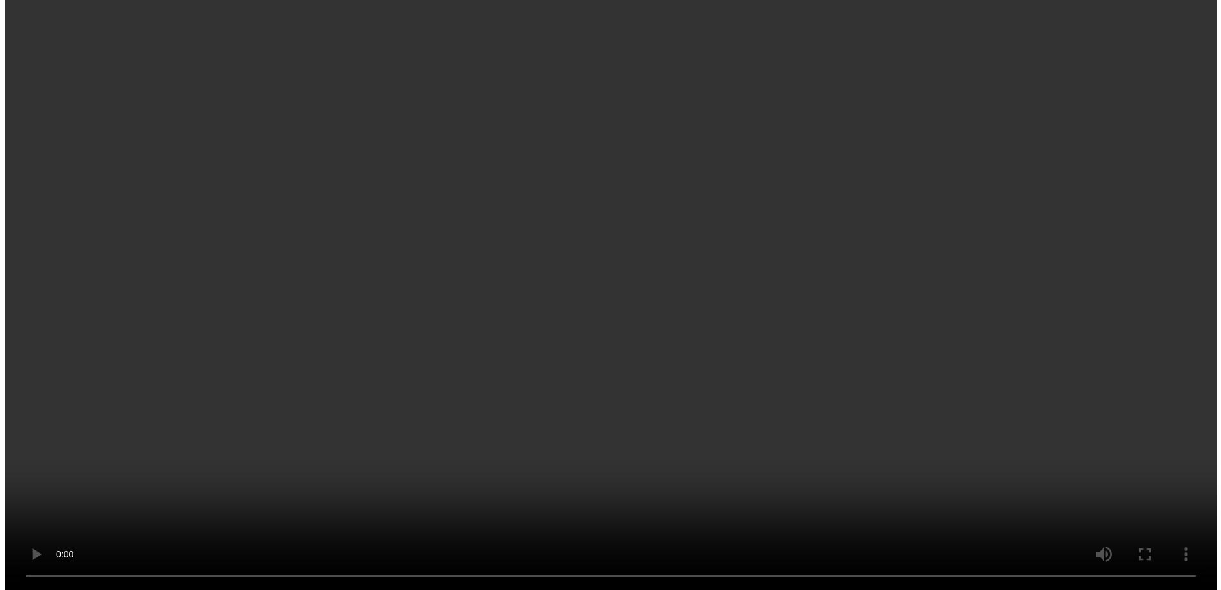
scroll to position [970, 0]
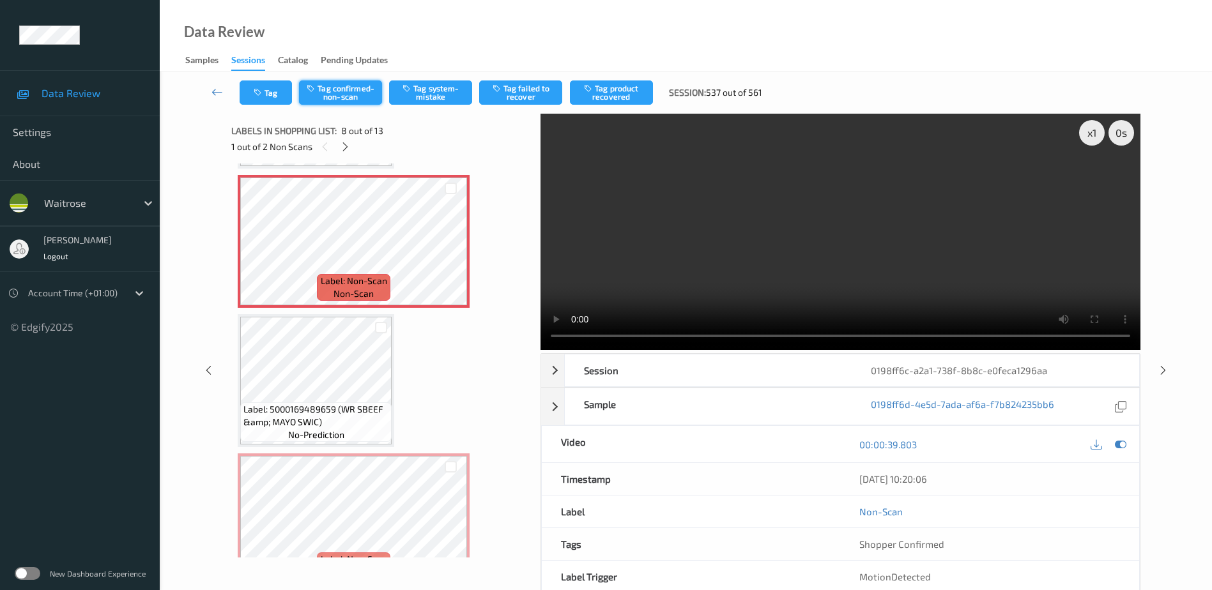
click at [339, 92] on button "Tag confirmed-non-scan" at bounding box center [340, 92] width 83 height 24
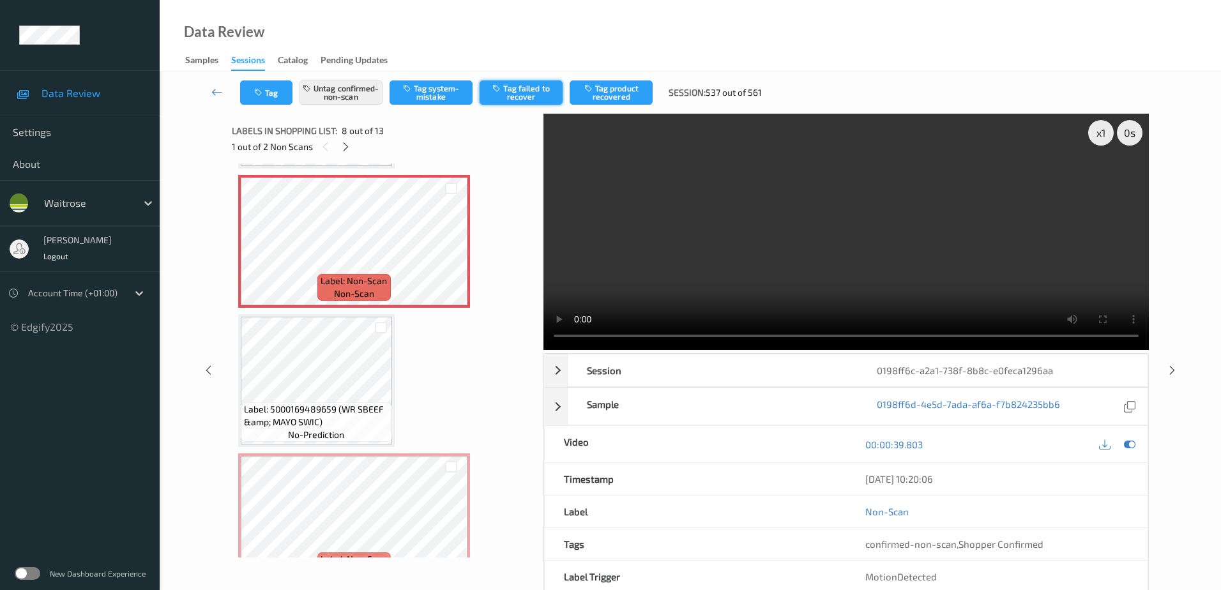
click at [521, 94] on button "Tag failed to recover" at bounding box center [521, 92] width 83 height 24
click at [345, 151] on icon at bounding box center [345, 146] width 11 height 11
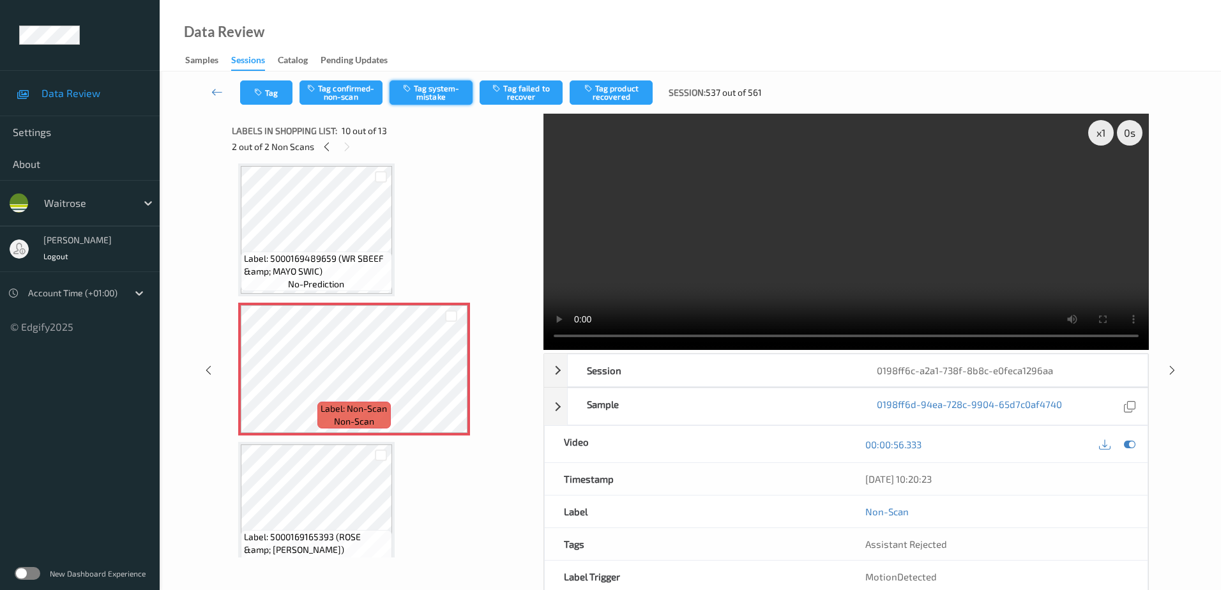
click at [418, 80] on button "Tag system-mistake" at bounding box center [431, 92] width 83 height 24
click at [262, 89] on icon "button" at bounding box center [259, 92] width 11 height 9
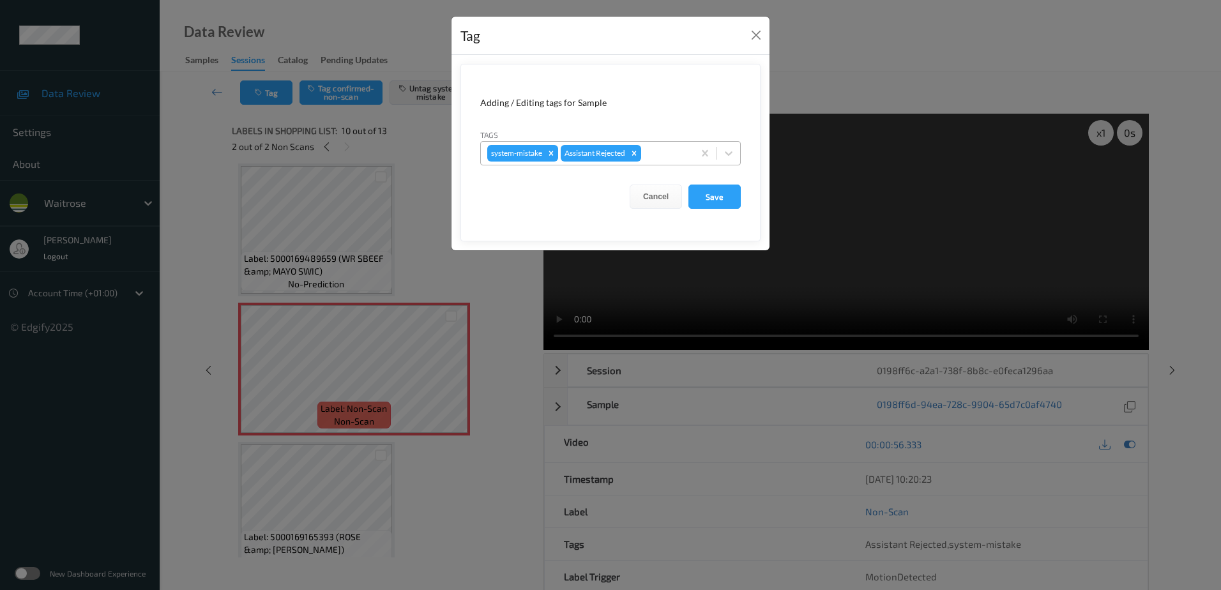
click at [651, 156] on div at bounding box center [665, 153] width 43 height 15
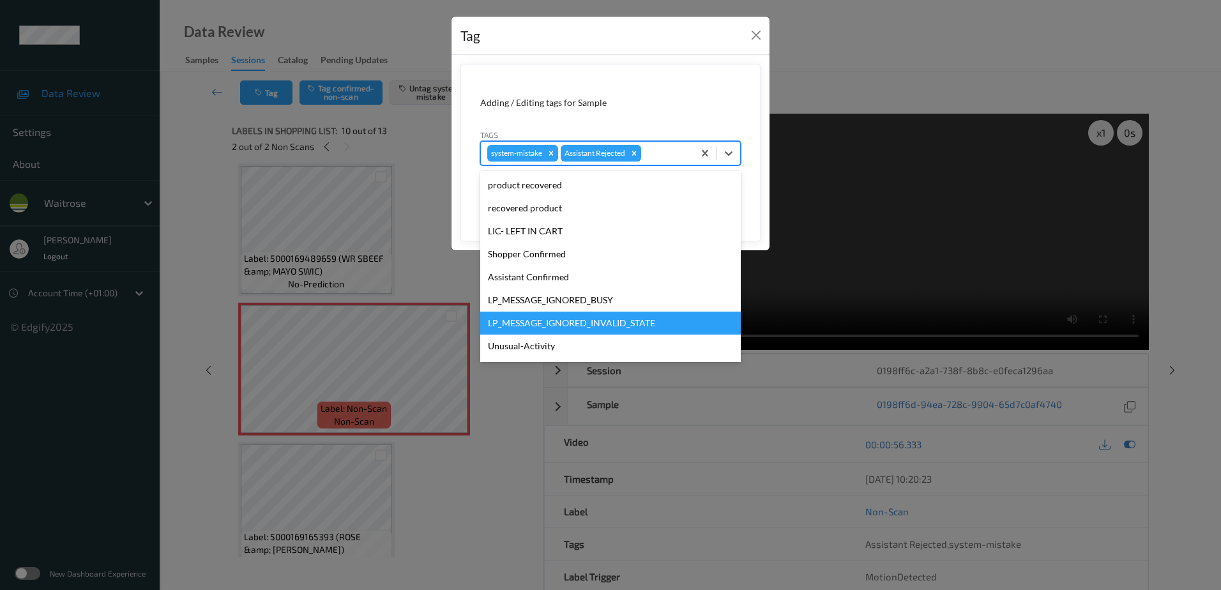
scroll to position [256, 0]
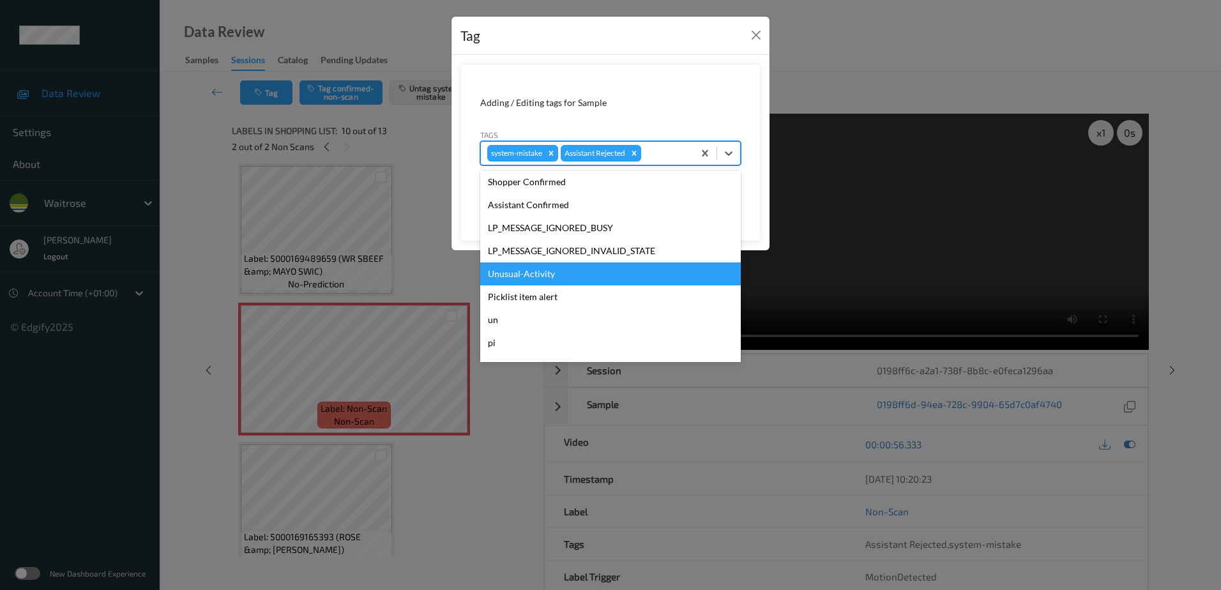
click at [512, 277] on div "Unusual-Activity" at bounding box center [610, 274] width 261 height 23
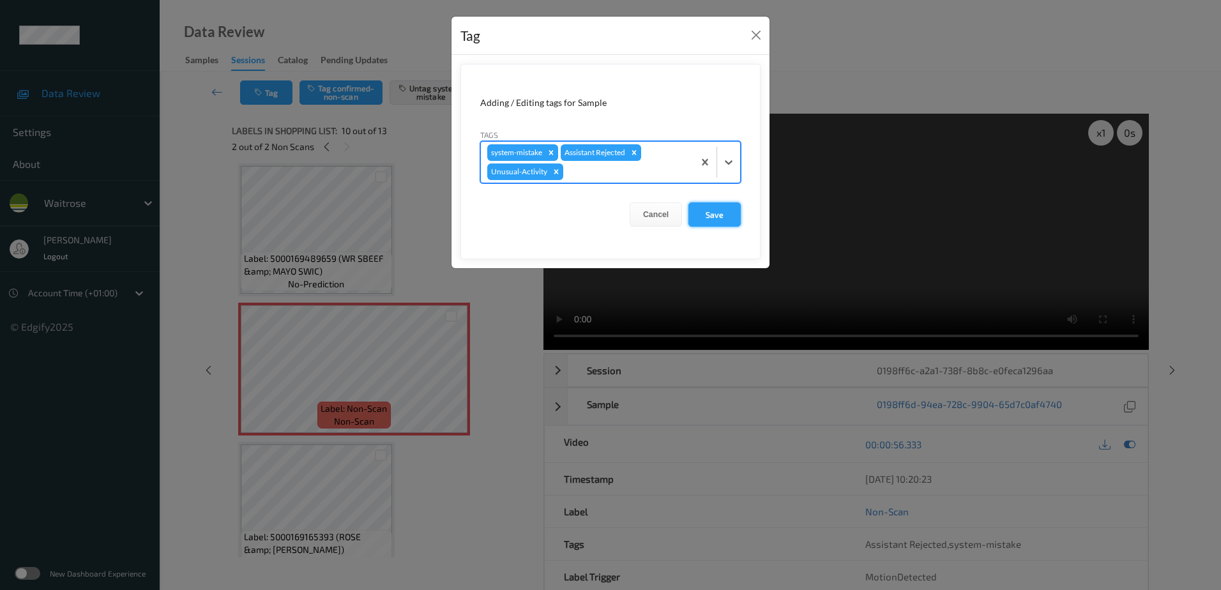
click at [695, 220] on button "Save" at bounding box center [715, 214] width 52 height 24
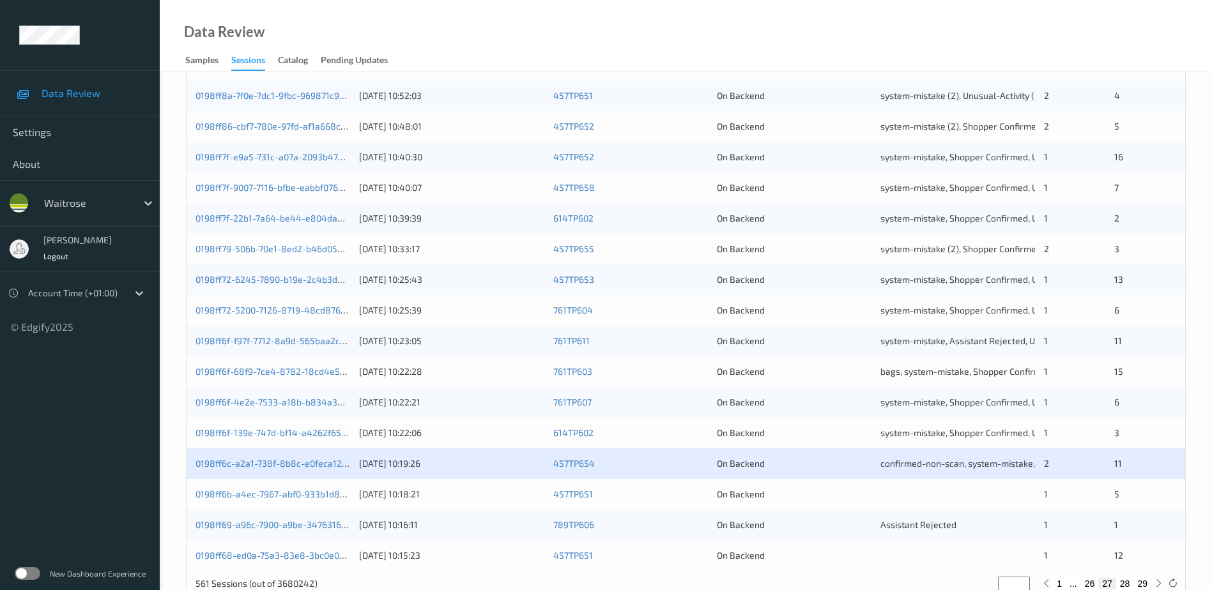
scroll to position [371, 0]
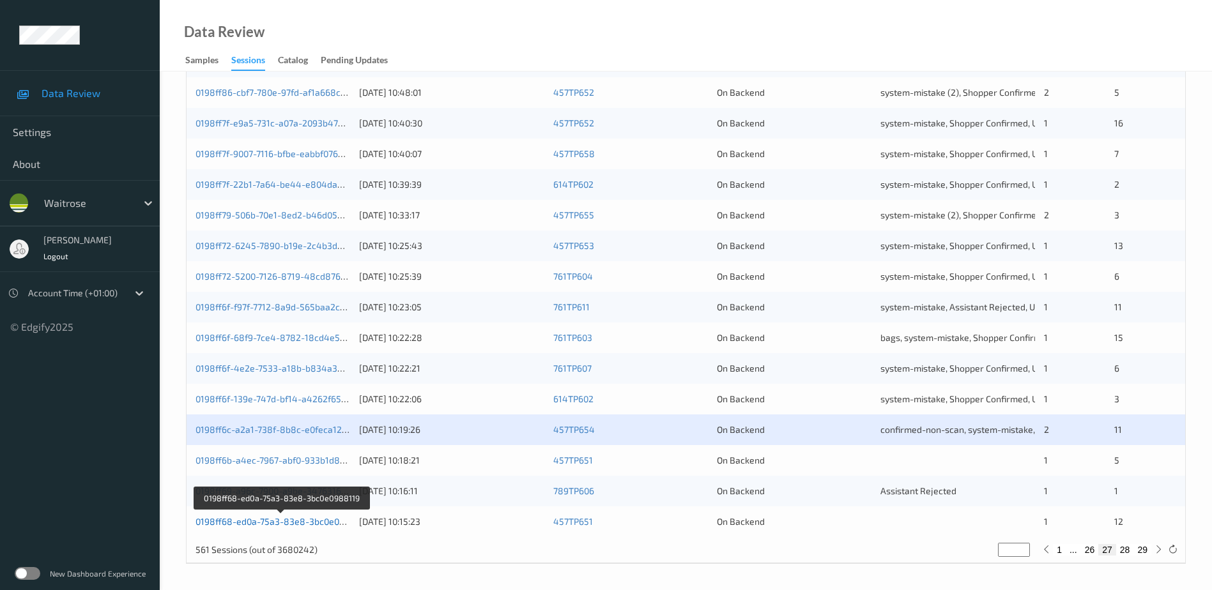
click at [264, 520] on link "0198ff68-ed0a-75a3-83e8-3bc0e0988119" at bounding box center [281, 521] width 173 height 11
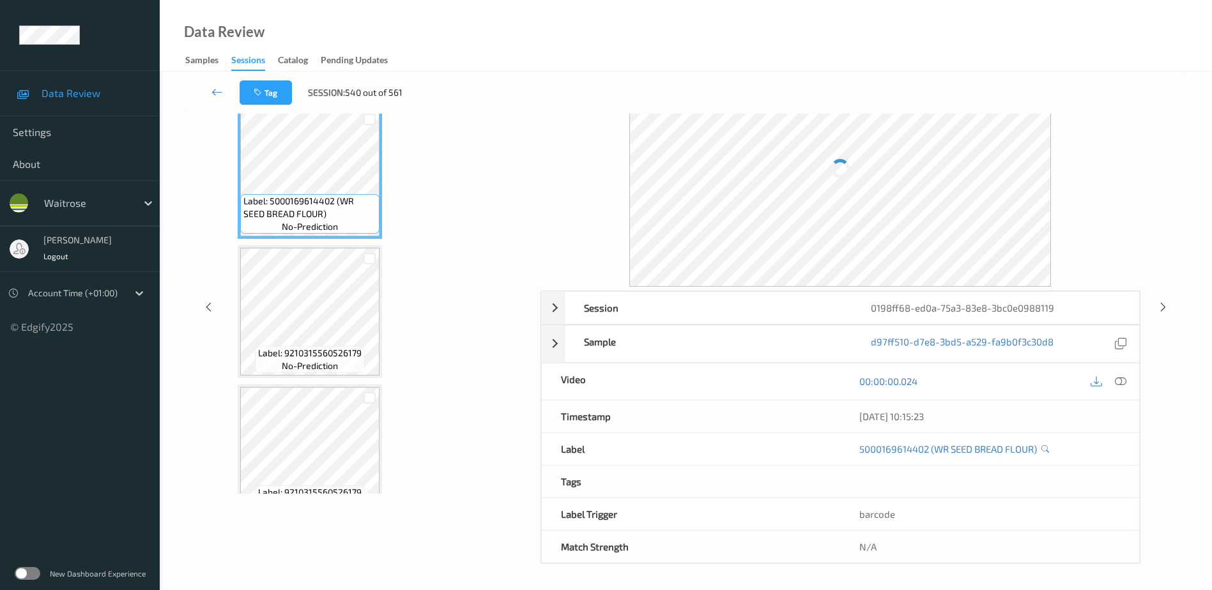
scroll to position [63, 0]
click at [1122, 383] on icon at bounding box center [1120, 381] width 11 height 11
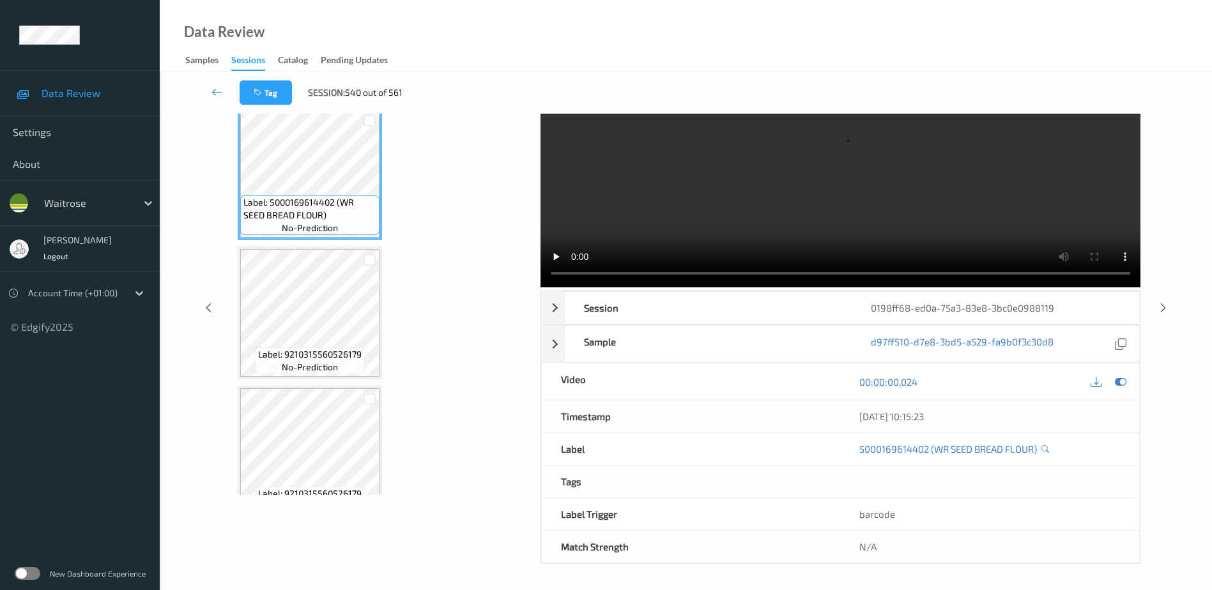
scroll to position [0, 0]
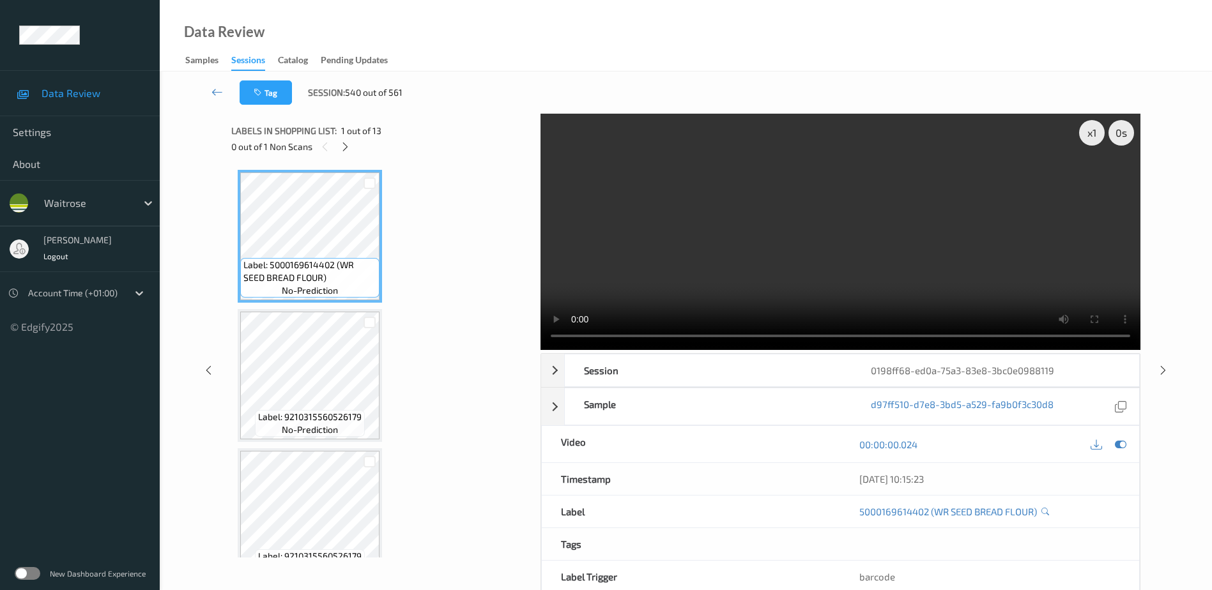
click at [349, 144] on icon at bounding box center [345, 146] width 11 height 11
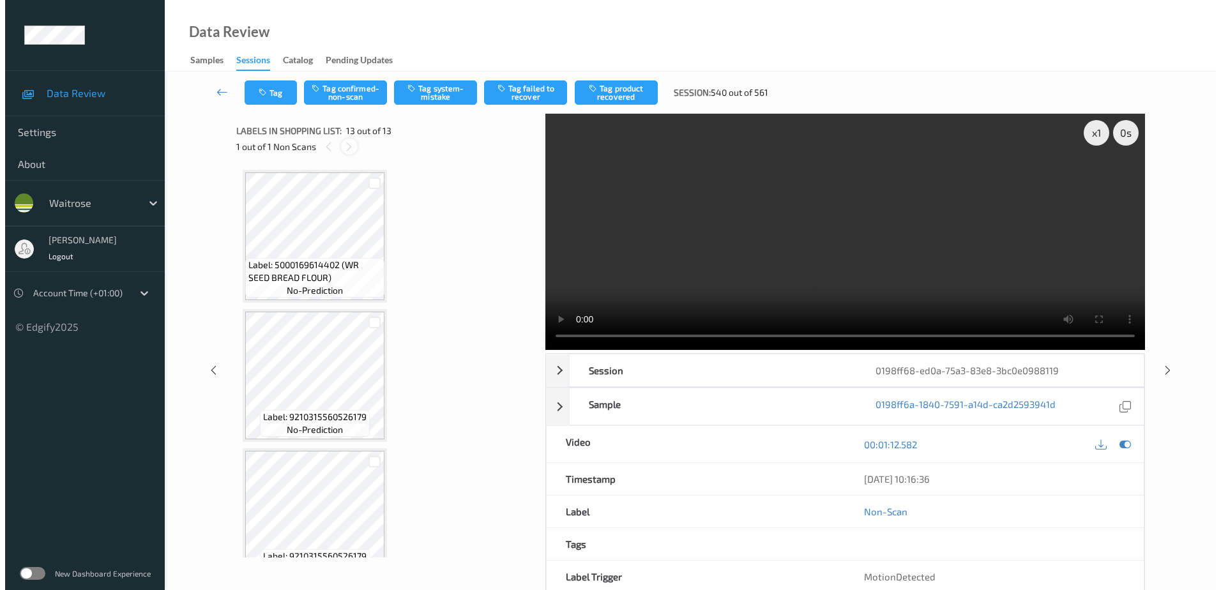
scroll to position [1423, 0]
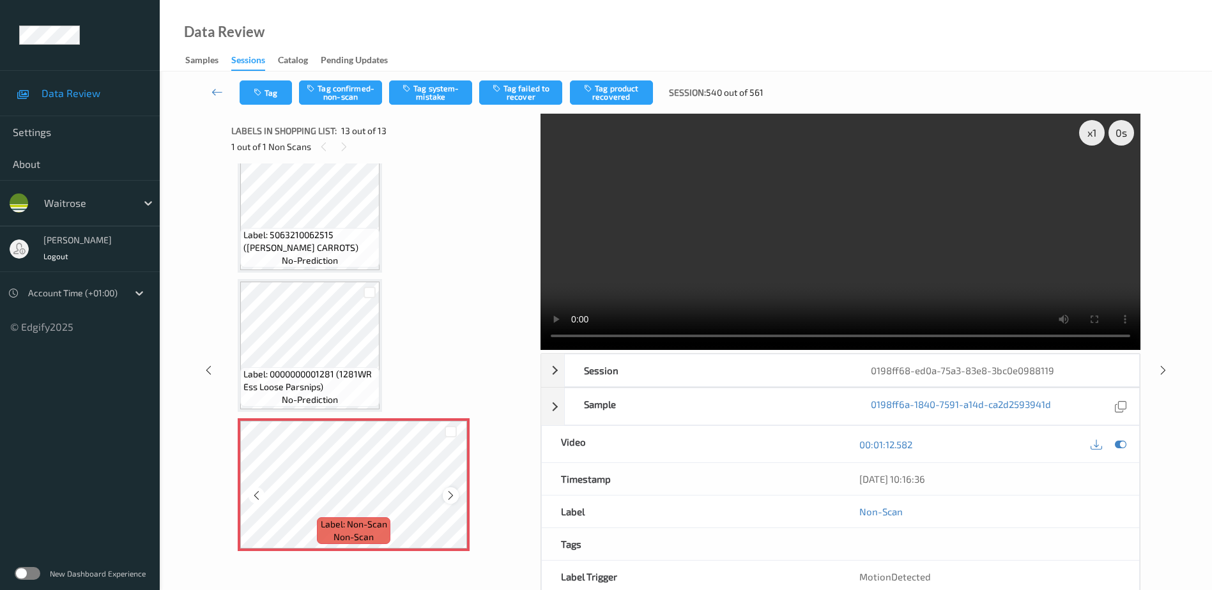
click at [452, 498] on icon at bounding box center [450, 495] width 11 height 11
click at [859, 251] on video at bounding box center [840, 232] width 600 height 236
click at [431, 99] on button "Tag system-mistake" at bounding box center [430, 92] width 83 height 24
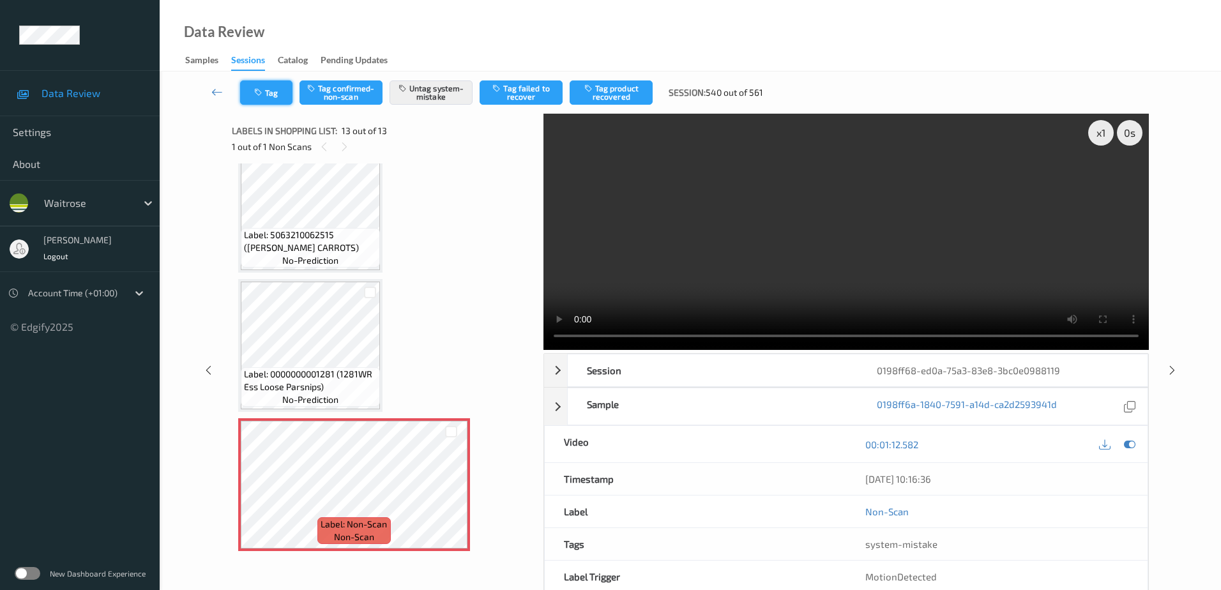
click at [271, 84] on button "Tag" at bounding box center [266, 92] width 52 height 24
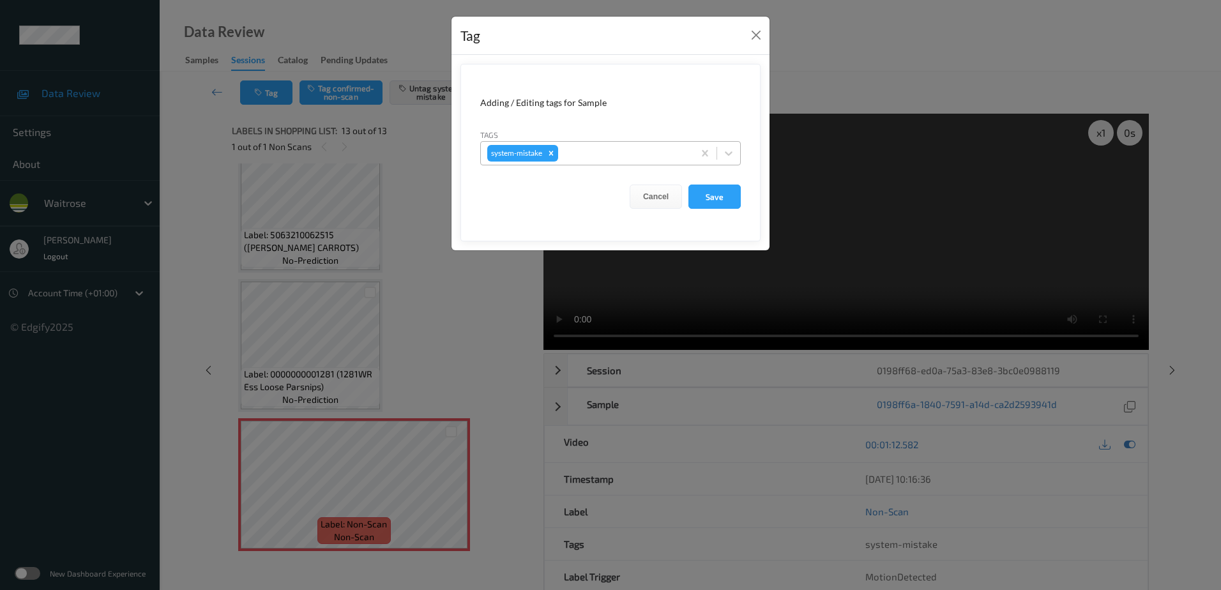
click at [583, 144] on div "system-mistake" at bounding box center [587, 153] width 213 height 22
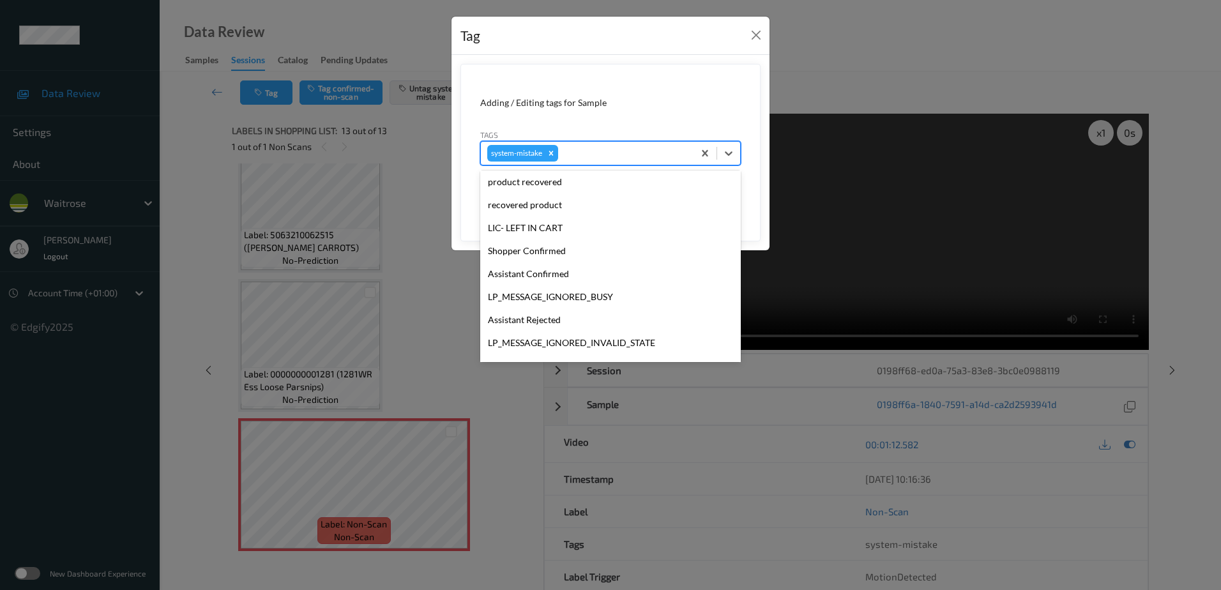
scroll to position [256, 0]
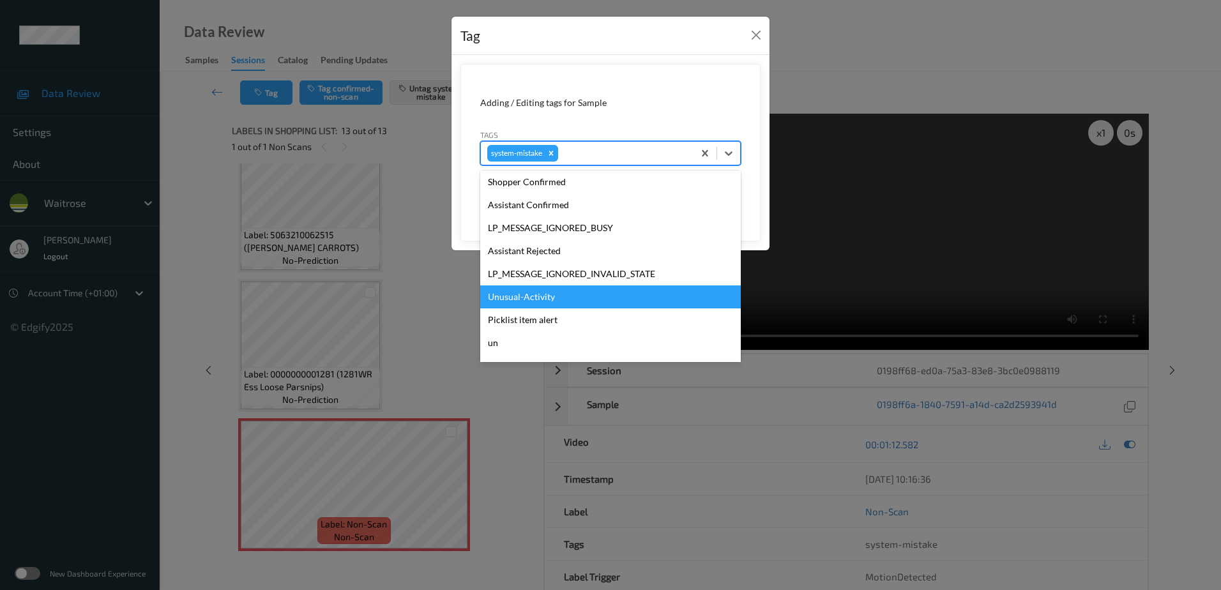
click at [535, 305] on div "Unusual-Activity" at bounding box center [610, 297] width 261 height 23
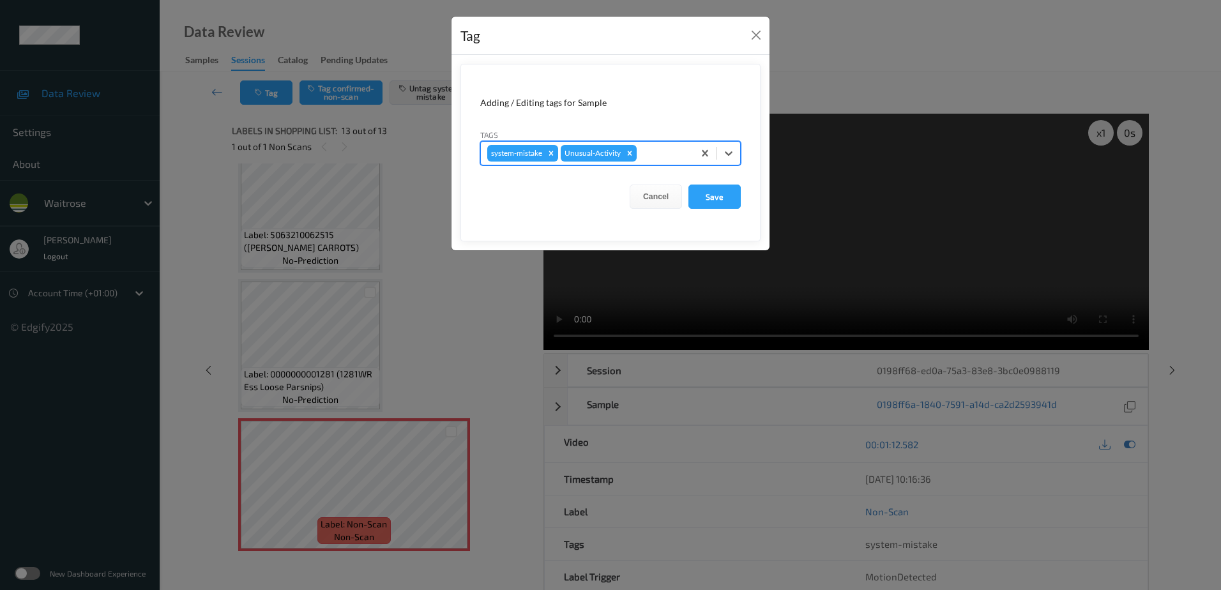
click at [653, 152] on div at bounding box center [663, 153] width 48 height 15
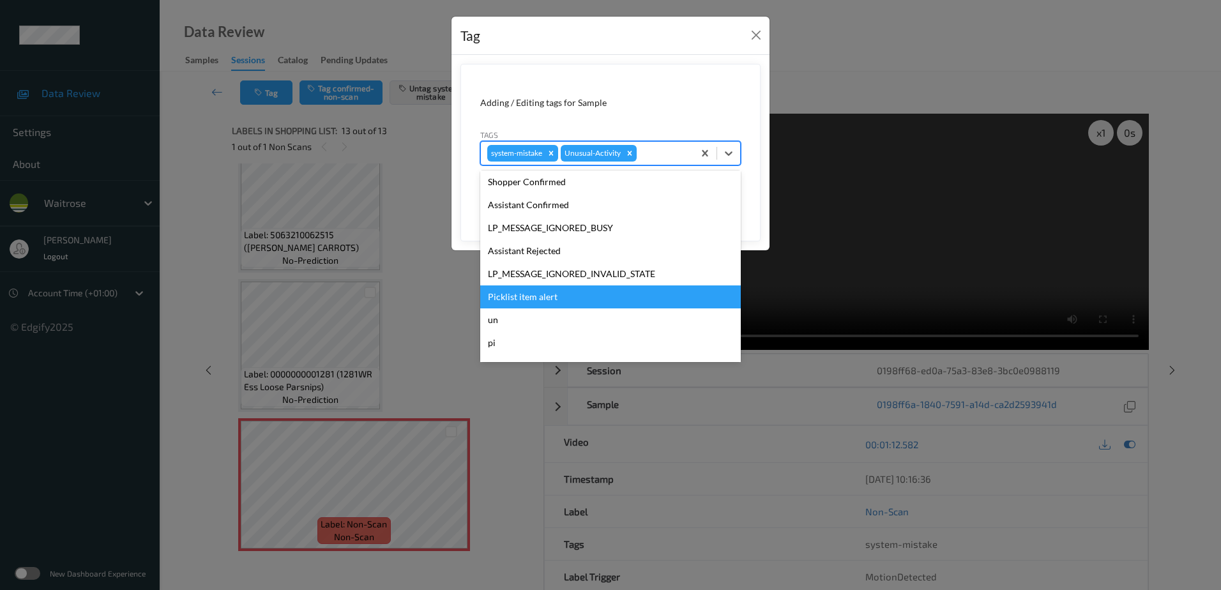
click at [540, 299] on div "Picklist item alert" at bounding box center [610, 297] width 261 height 23
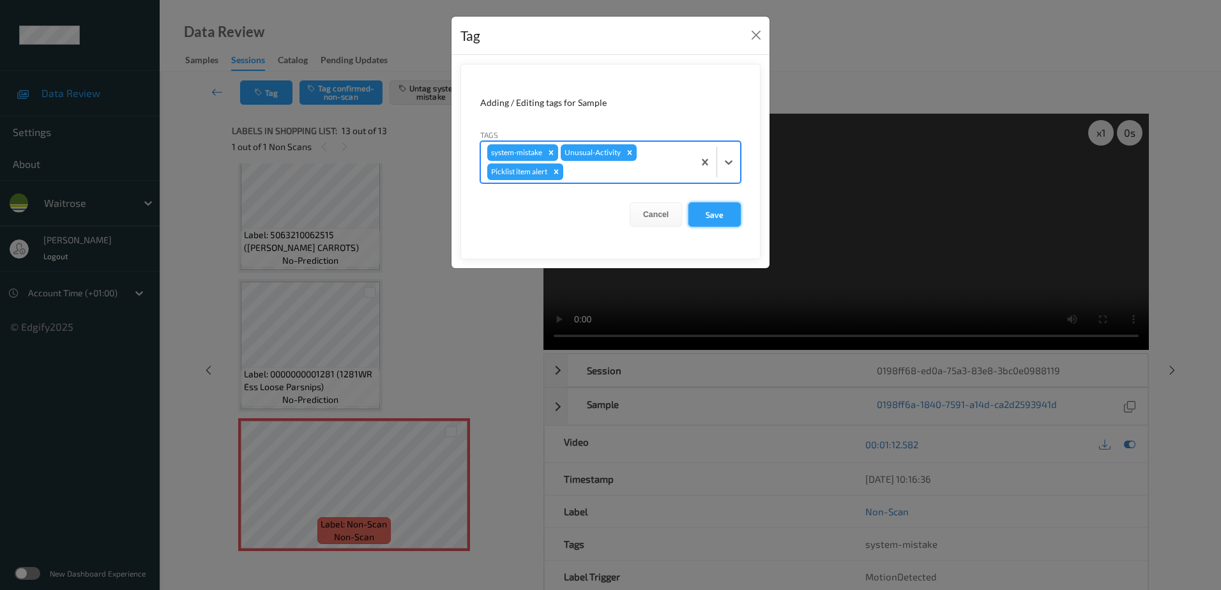
click at [702, 208] on button "Save" at bounding box center [715, 214] width 52 height 24
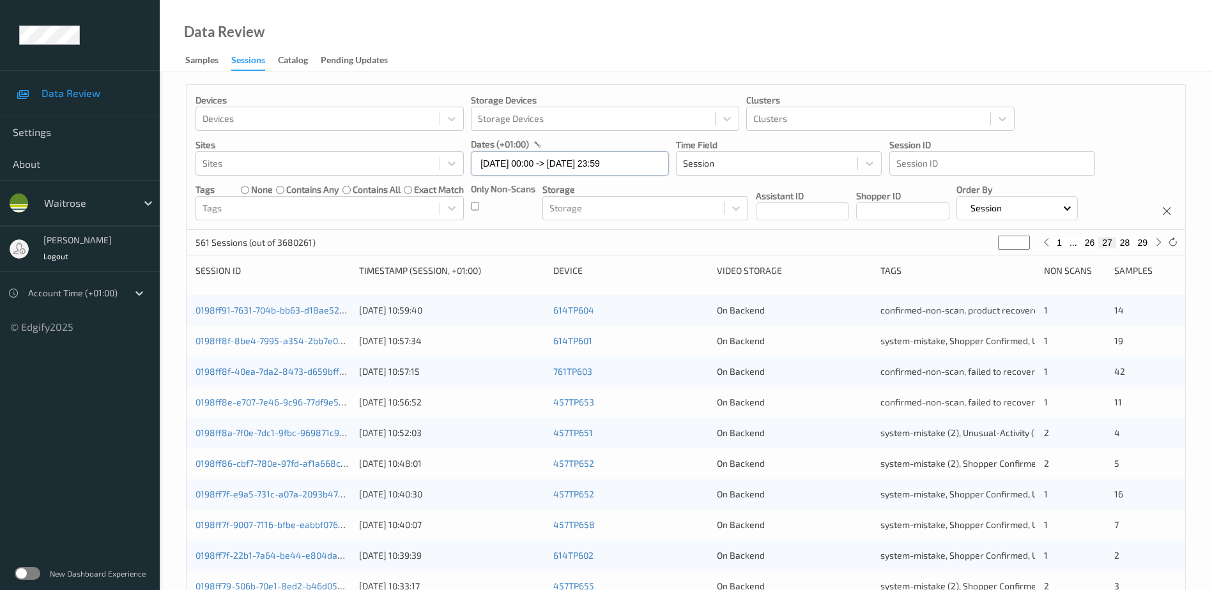
click at [523, 155] on input "[DATE] 00:00 -> [DATE] 23:59" at bounding box center [570, 163] width 198 height 24
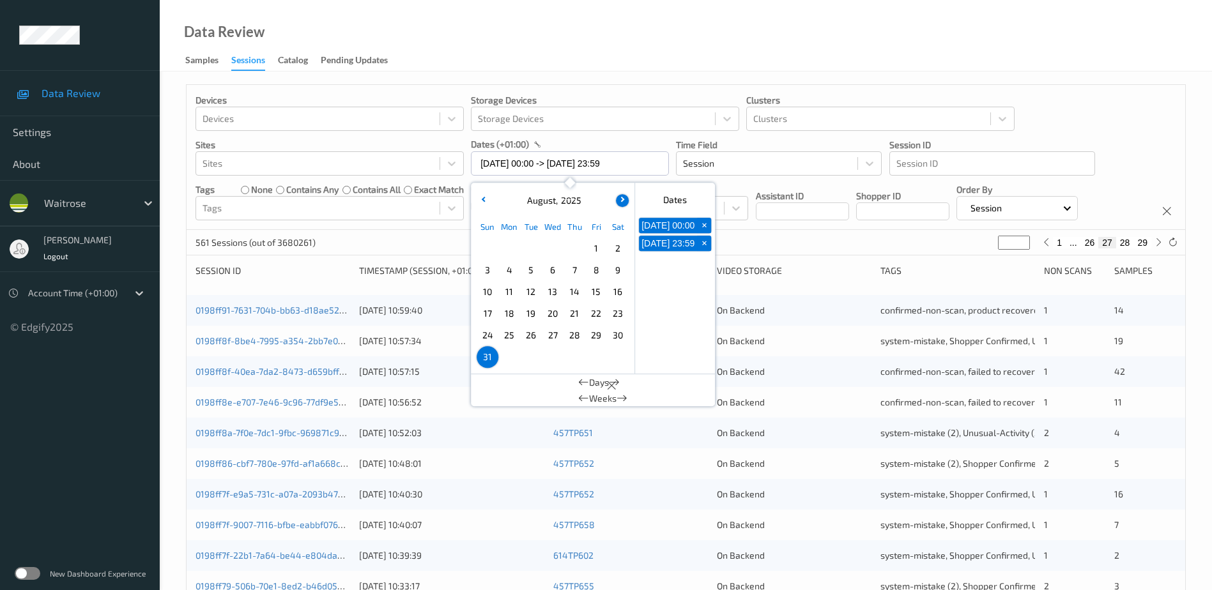
click at [620, 202] on button "button" at bounding box center [622, 200] width 13 height 13
click at [515, 250] on span "1" at bounding box center [509, 249] width 18 height 18
type input "[DATE] 00:00"
type input "*"
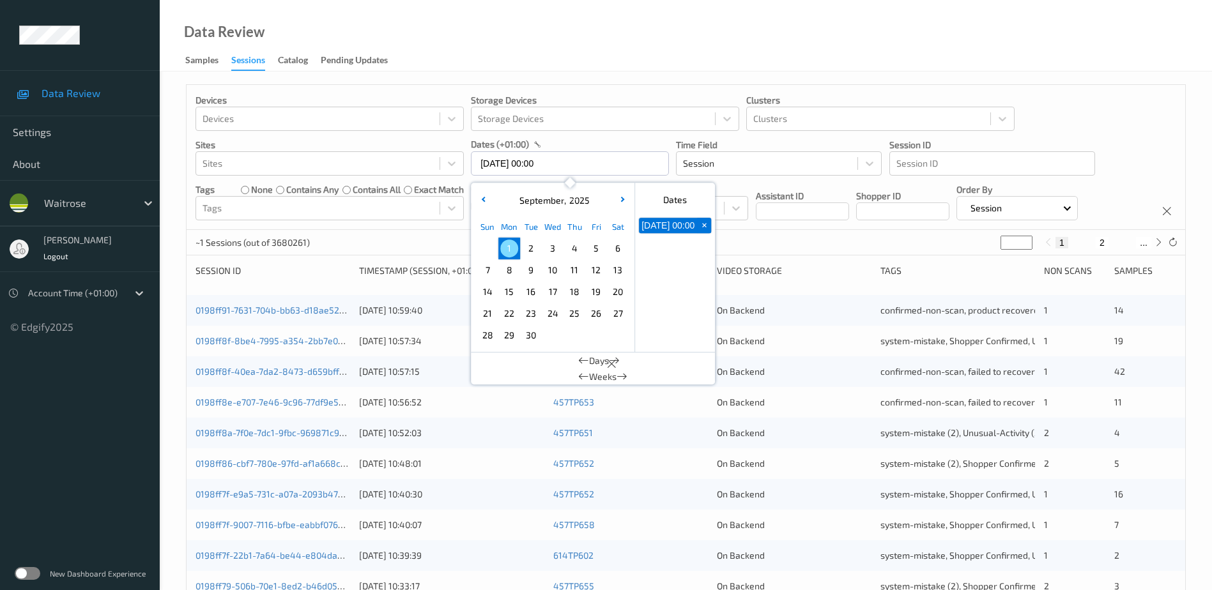
click at [515, 250] on span "1" at bounding box center [509, 249] width 18 height 18
type input "[DATE] 00:00 -> [DATE] 23:59"
click at [540, 26] on div "Data Review Samples Sessions Catalog Pending Updates" at bounding box center [686, 36] width 1052 height 72
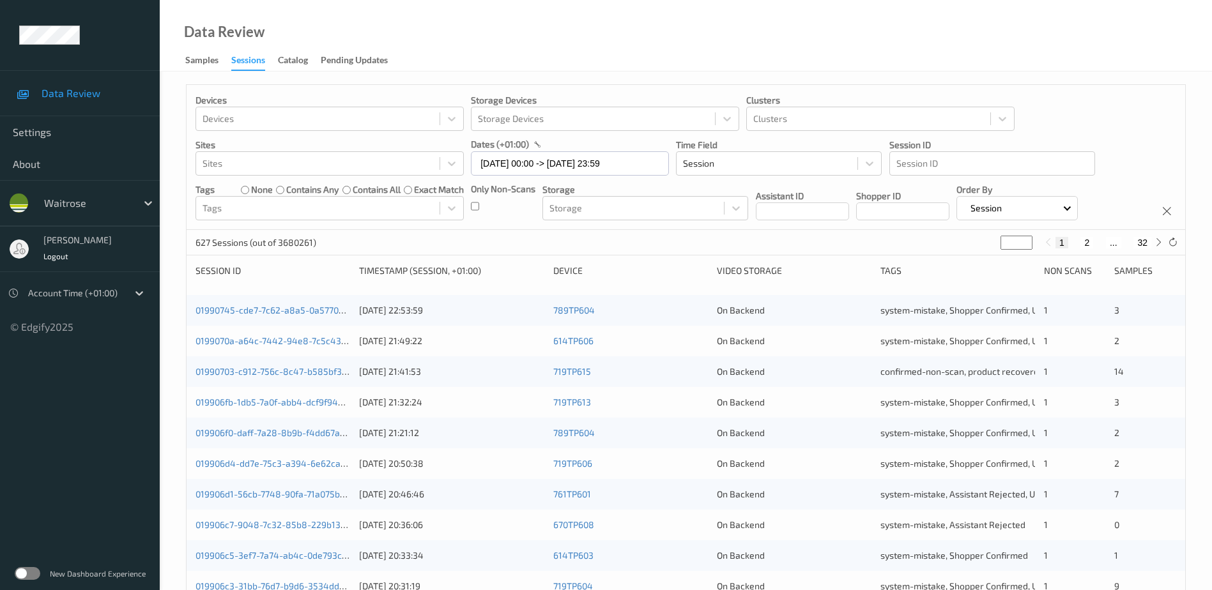
drag, startPoint x: 1014, startPoint y: 241, endPoint x: 984, endPoint y: 247, distance: 30.6
click at [984, 247] on div "627 Sessions (out of 3680261) * 1 2 ... 32" at bounding box center [686, 243] width 998 height 26
type input "*"
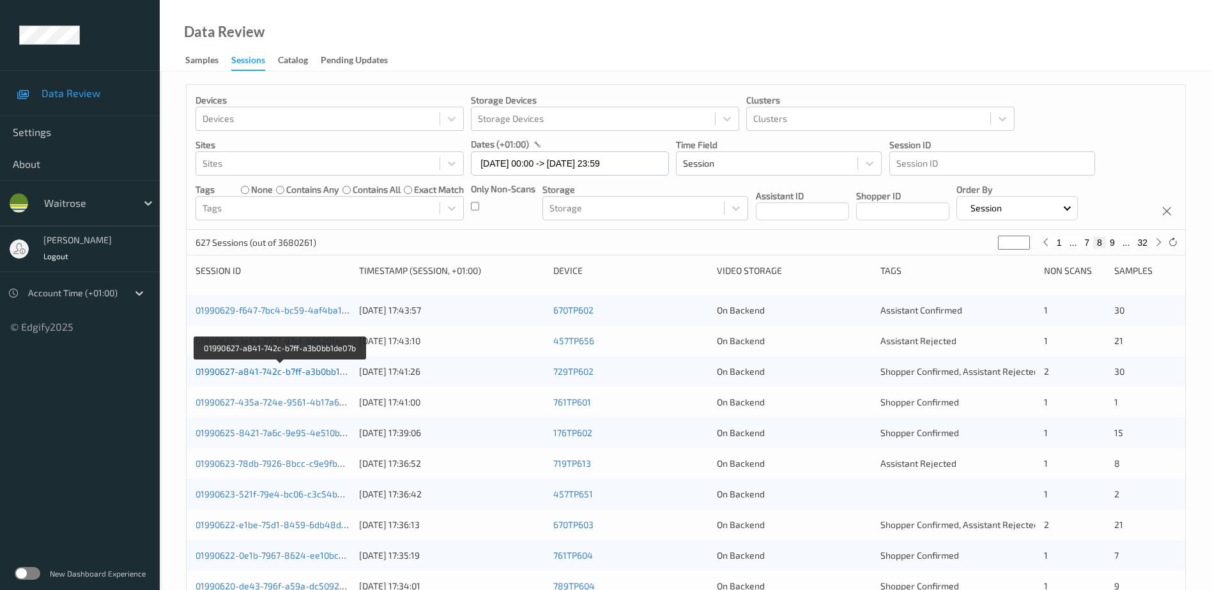
click at [317, 373] on link "01990627-a841-742c-b7ff-a3b0bb1de07b" at bounding box center [279, 371] width 169 height 11
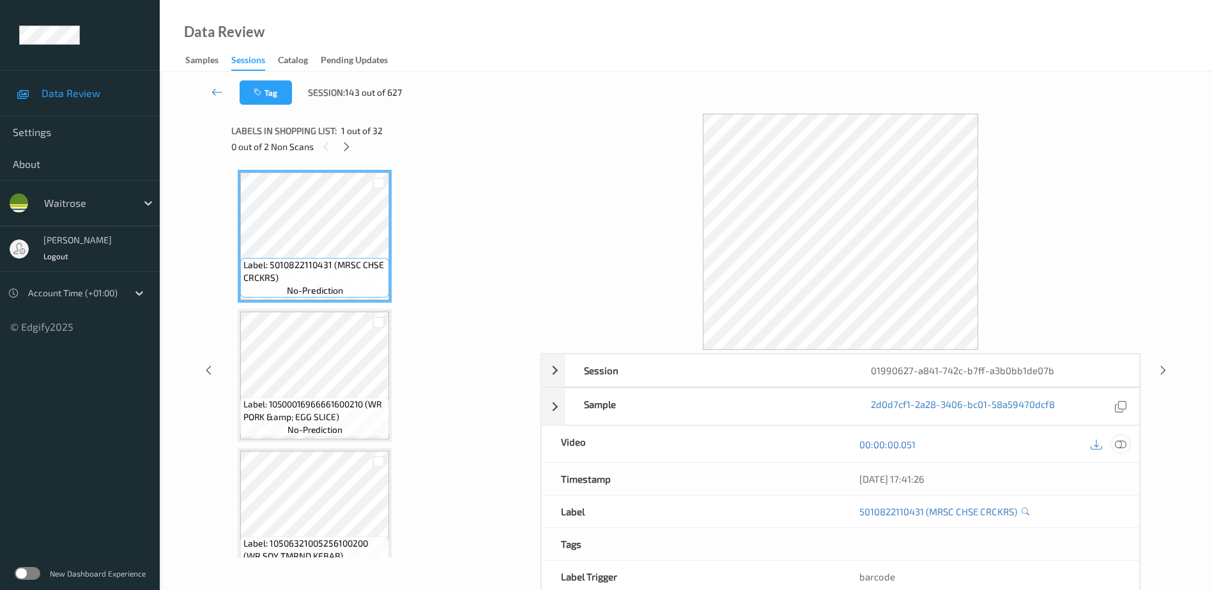
click at [1123, 445] on icon at bounding box center [1120, 444] width 11 height 11
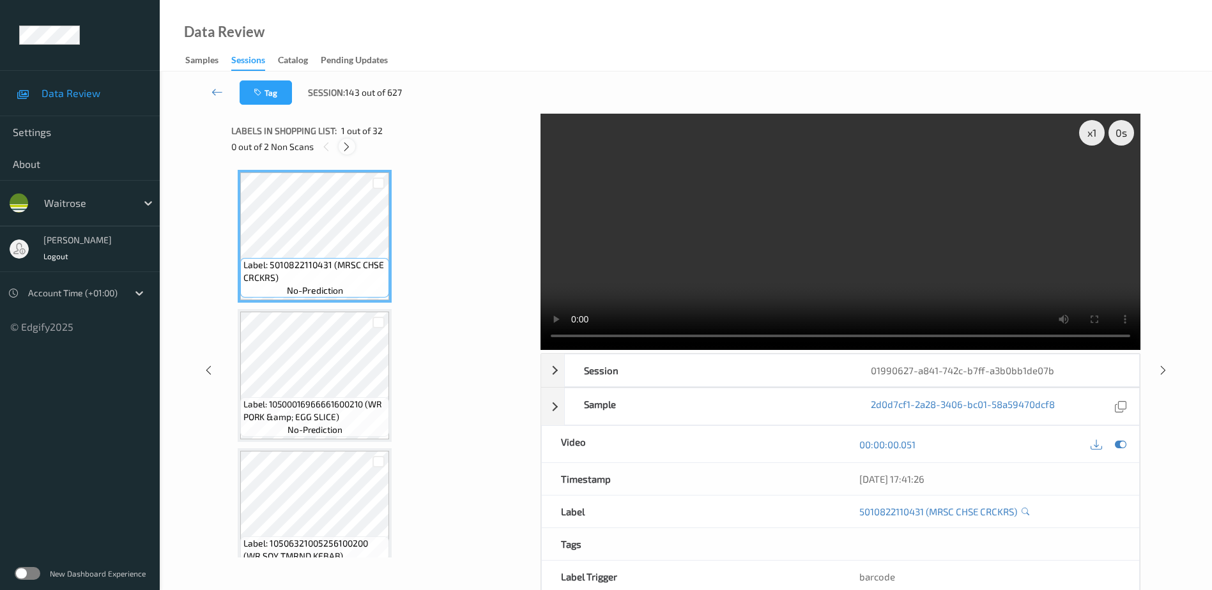
click at [350, 153] on div at bounding box center [347, 147] width 16 height 16
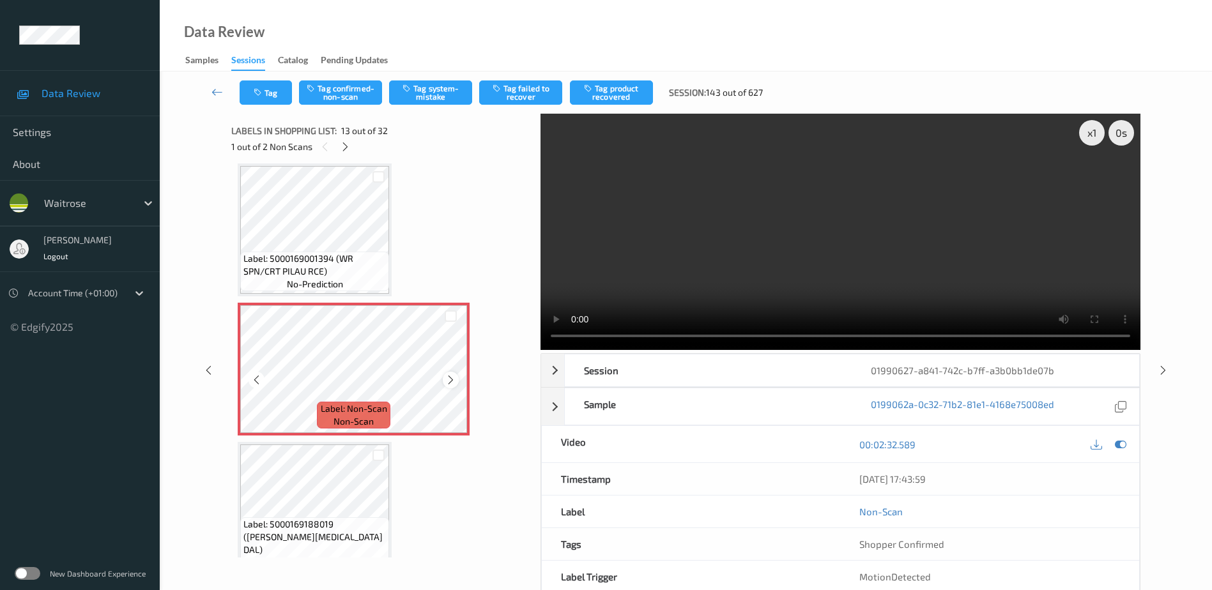
click at [448, 384] on icon at bounding box center [450, 379] width 11 height 11
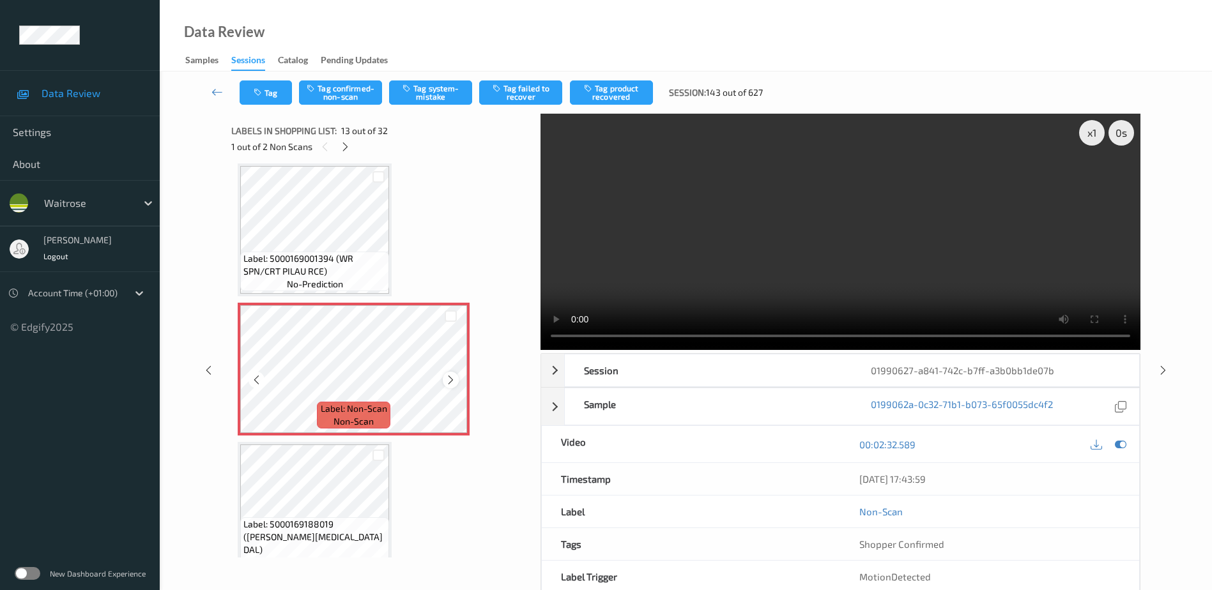
click at [449, 379] on icon at bounding box center [450, 379] width 11 height 11
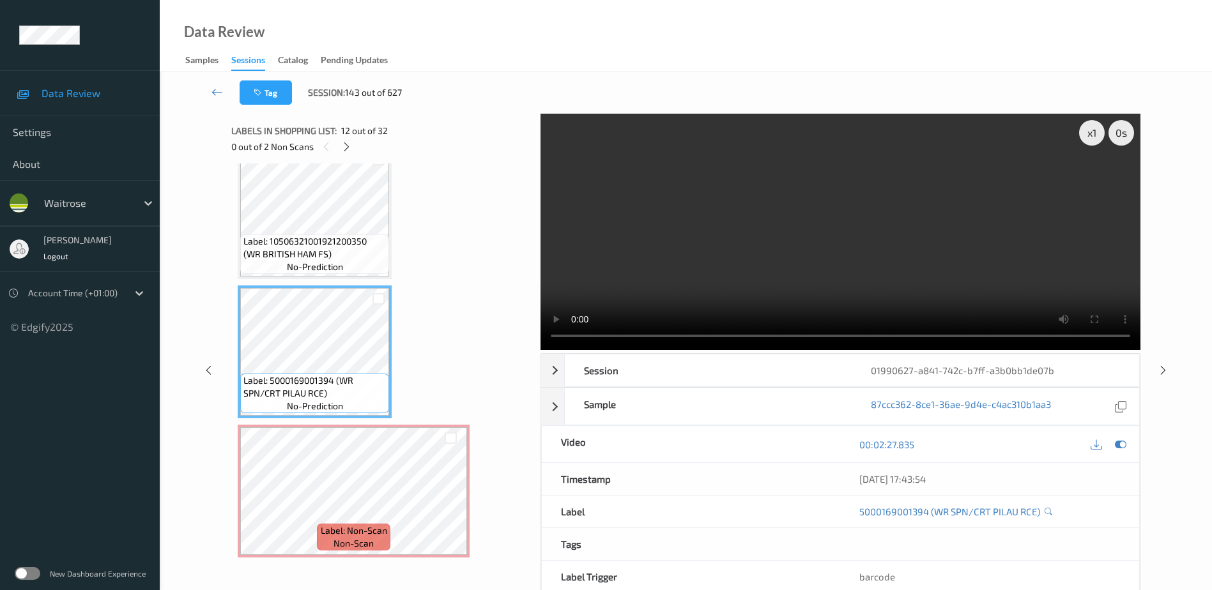
scroll to position [1410, 0]
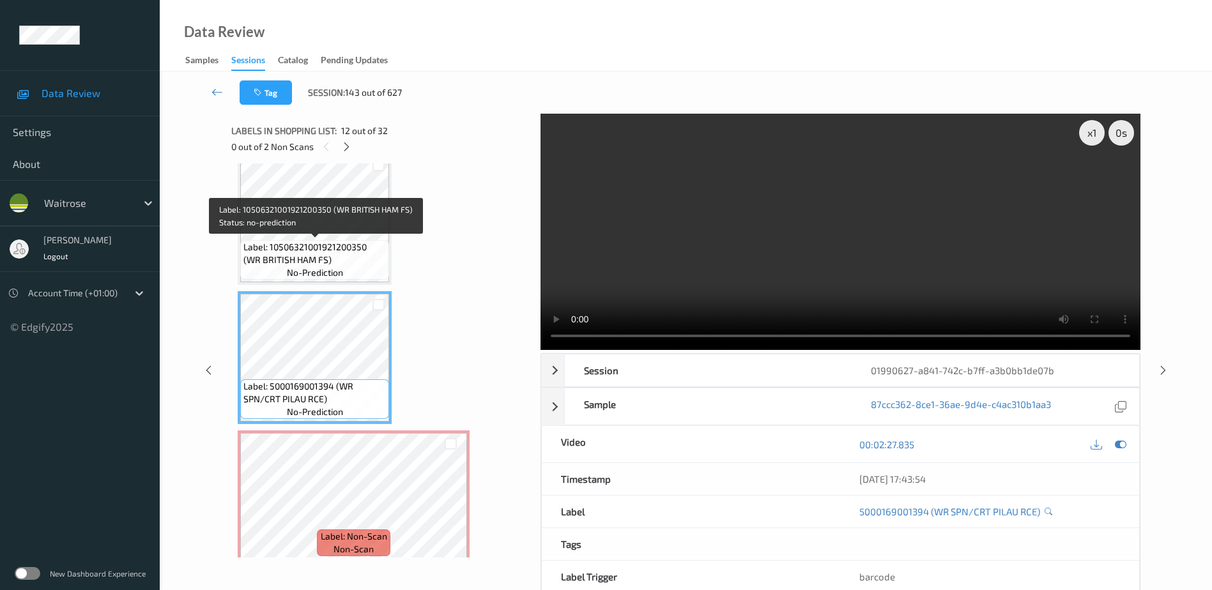
click at [352, 240] on div "Label: 10506321001921200350 (WR BRITISH HAM FS) no-prediction" at bounding box center [314, 260] width 149 height 40
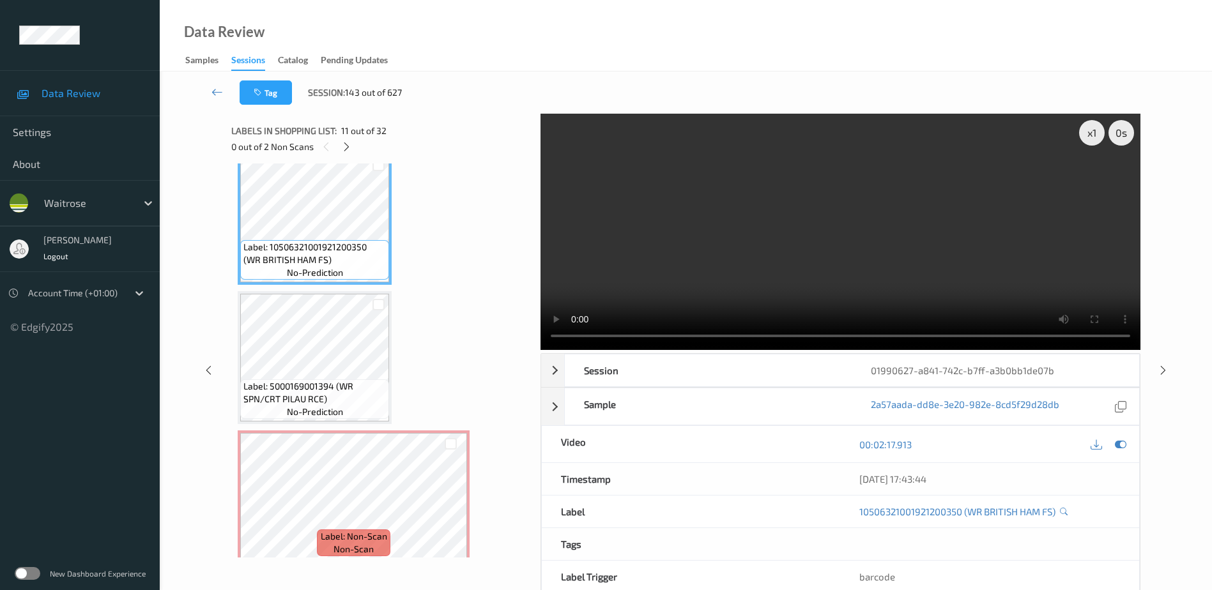
click at [852, 257] on video at bounding box center [840, 232] width 600 height 236
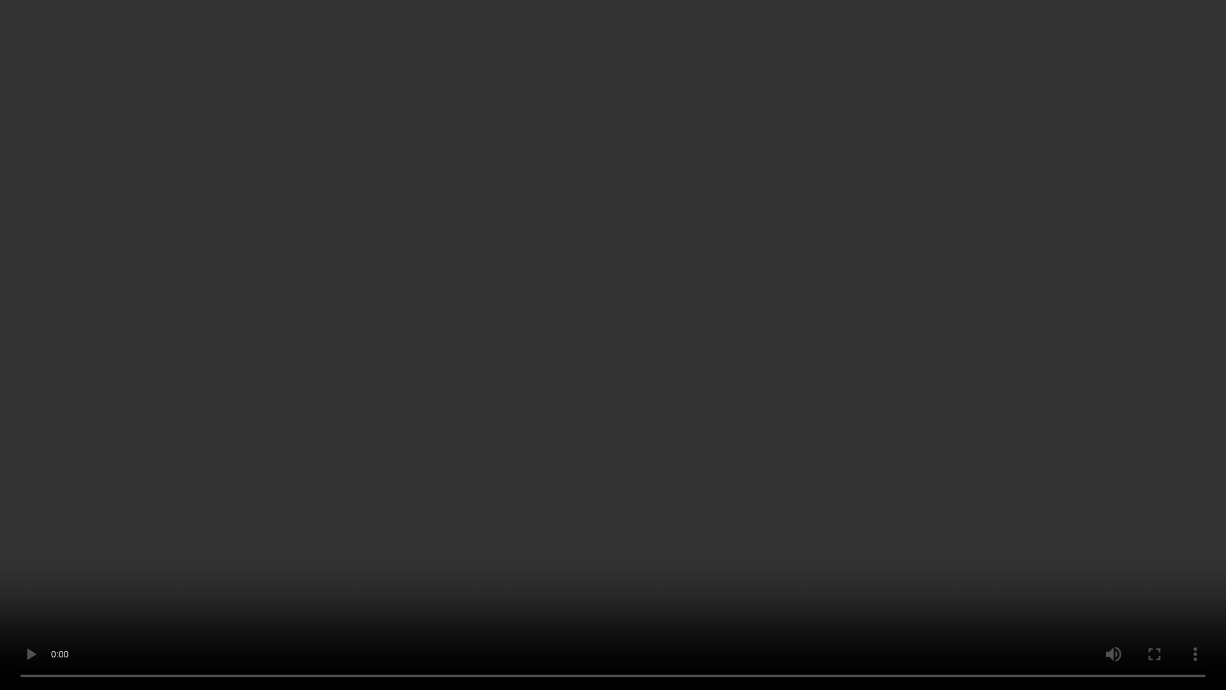
click at [990, 329] on video at bounding box center [613, 345] width 1226 height 690
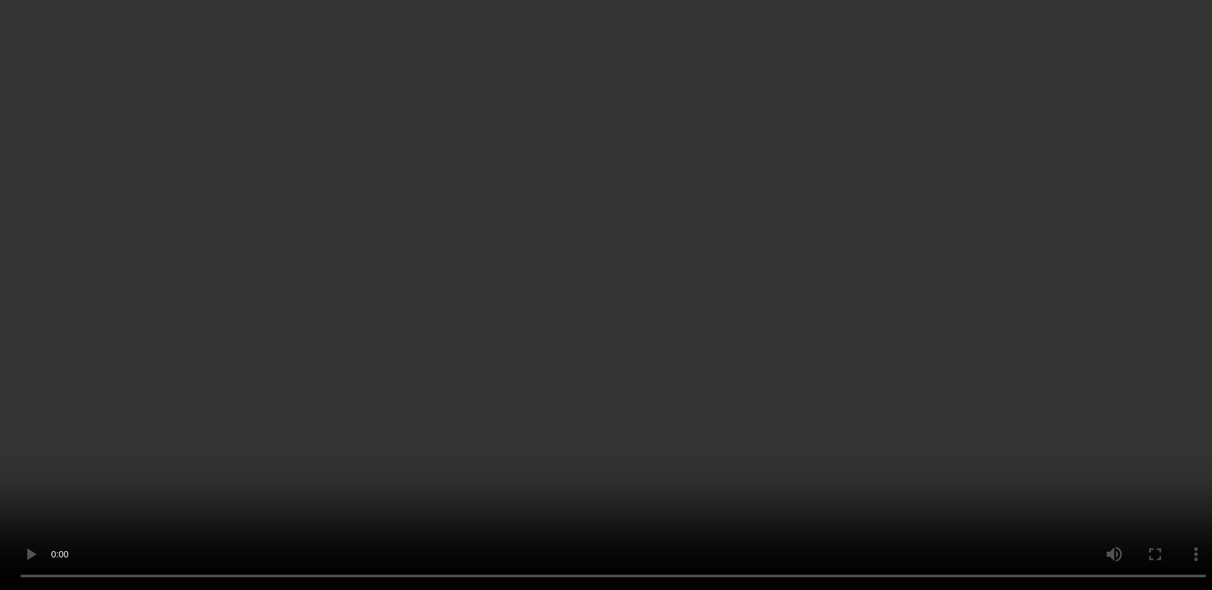
scroll to position [1666, 0]
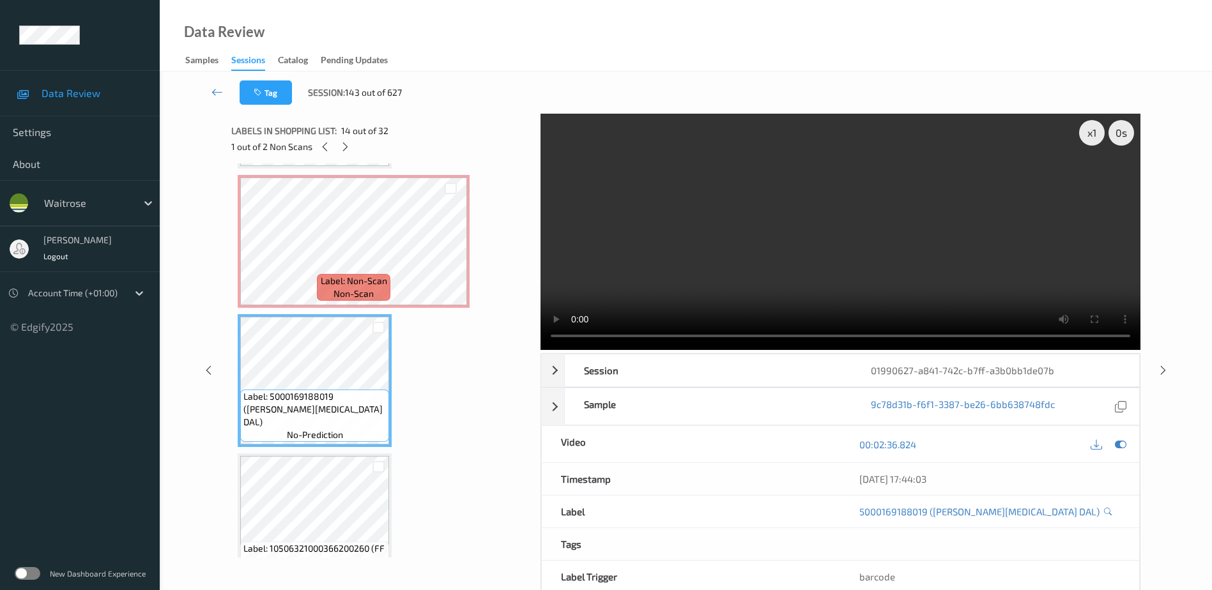
click at [760, 284] on video at bounding box center [840, 232] width 600 height 236
click at [778, 289] on video at bounding box center [840, 232] width 600 height 236
drag, startPoint x: 780, startPoint y: 261, endPoint x: 742, endPoint y: 264, distance: 37.9
click at [780, 261] on video at bounding box center [840, 232] width 600 height 236
click at [450, 250] on icon at bounding box center [450, 252] width 11 height 11
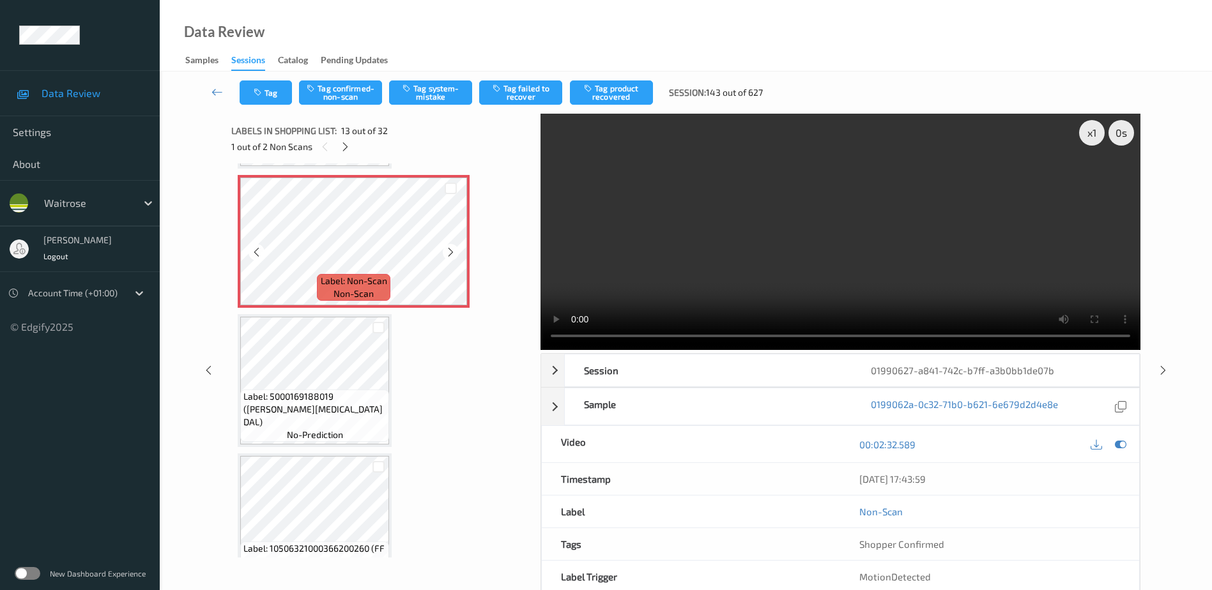
click at [450, 250] on icon at bounding box center [450, 252] width 11 height 11
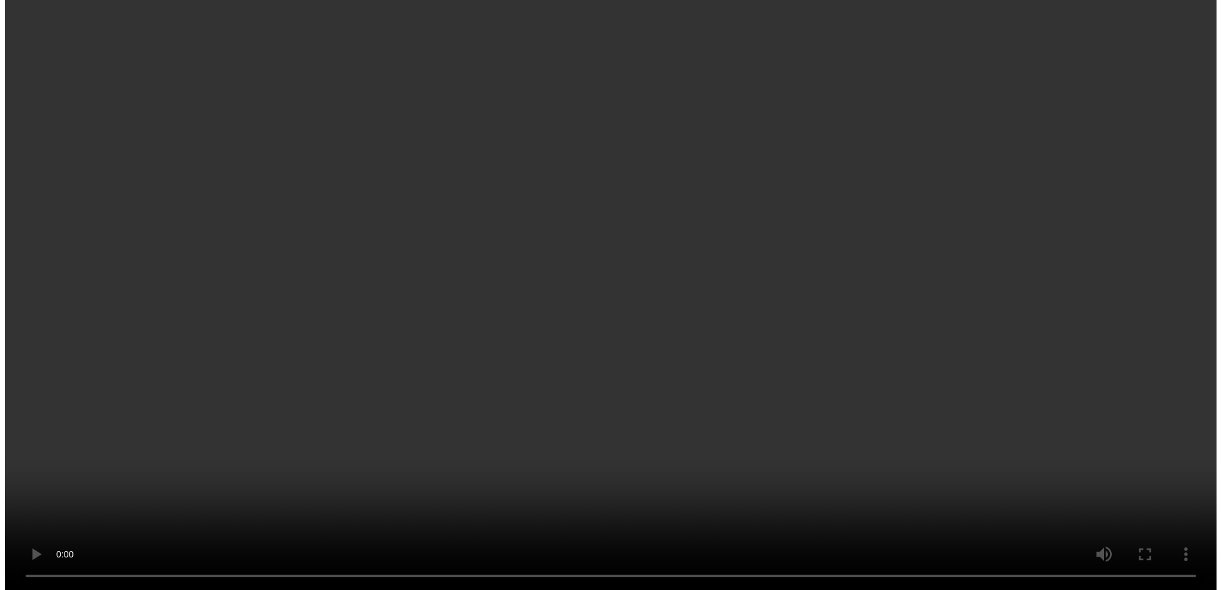
scroll to position [1730, 0]
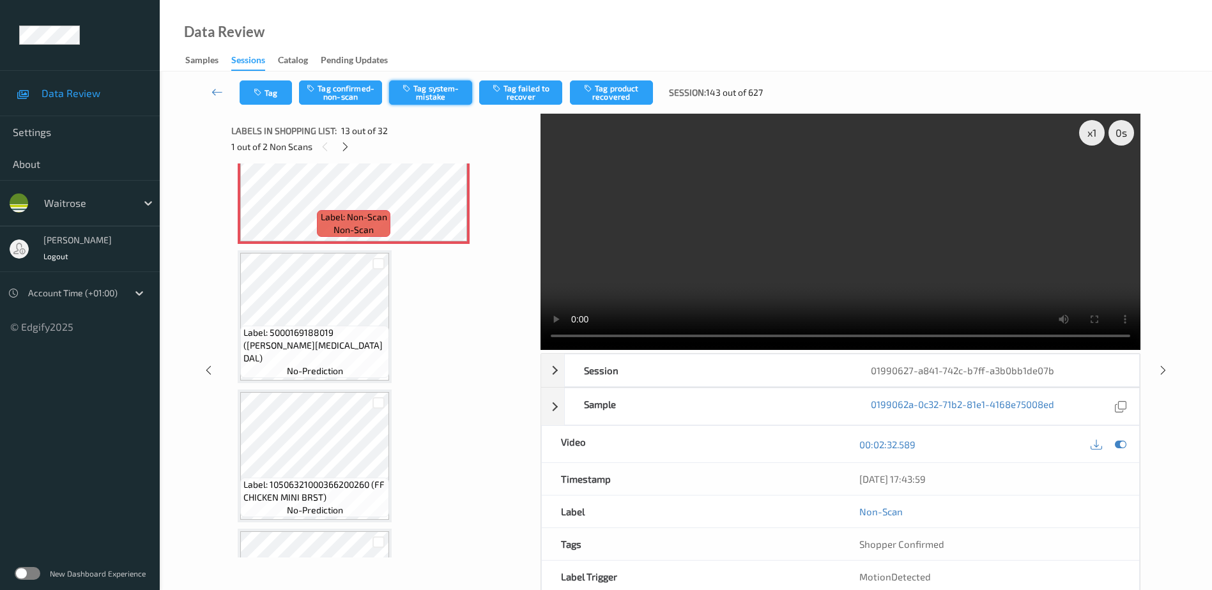
click at [438, 88] on button "Tag system-mistake" at bounding box center [430, 92] width 83 height 24
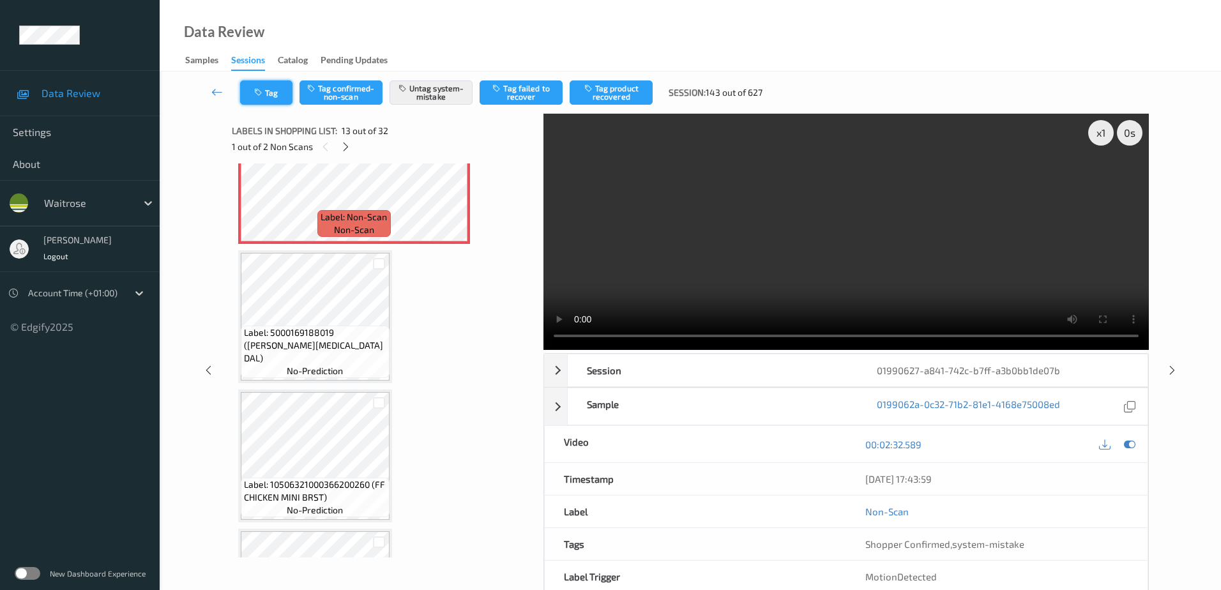
click at [264, 93] on icon "button" at bounding box center [259, 92] width 11 height 9
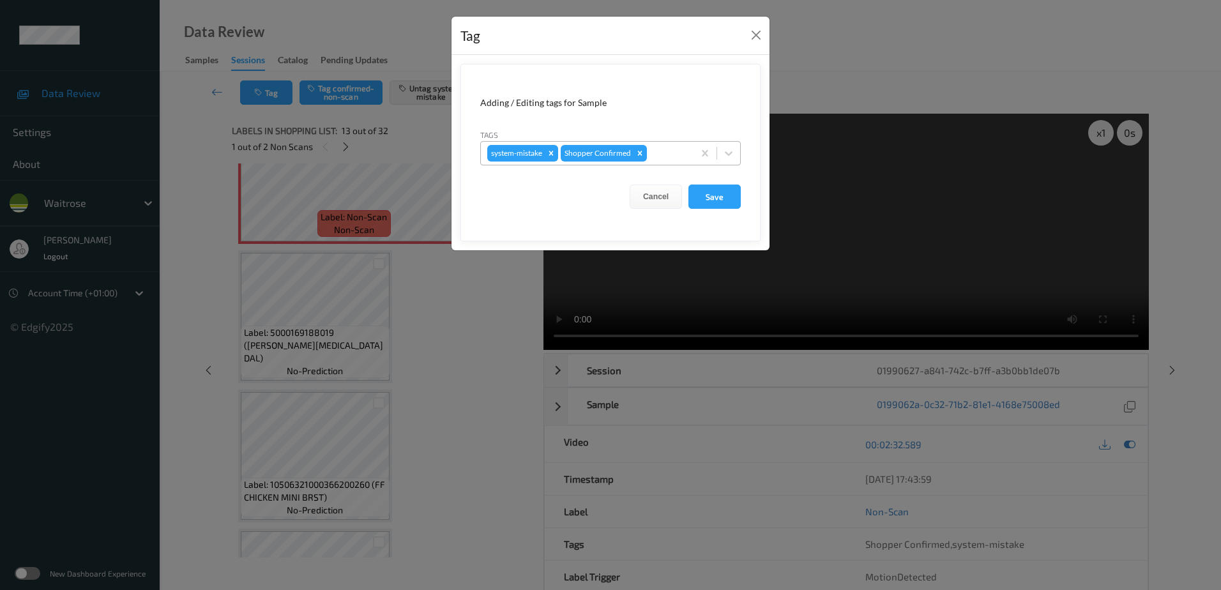
click at [665, 151] on div at bounding box center [669, 153] width 38 height 15
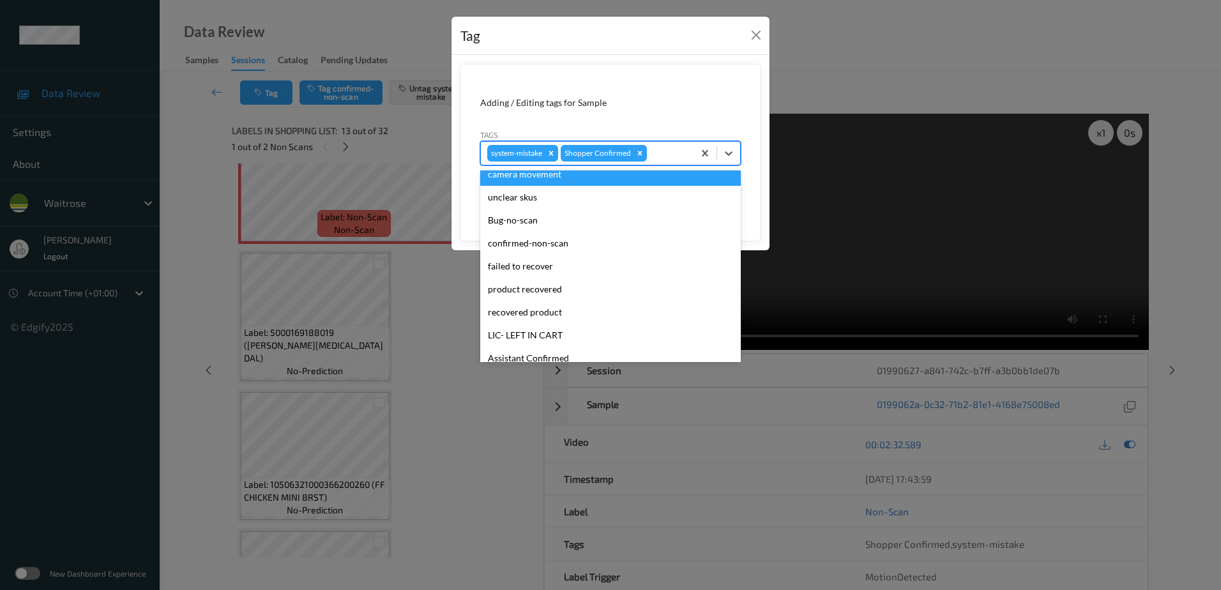
scroll to position [273, 0]
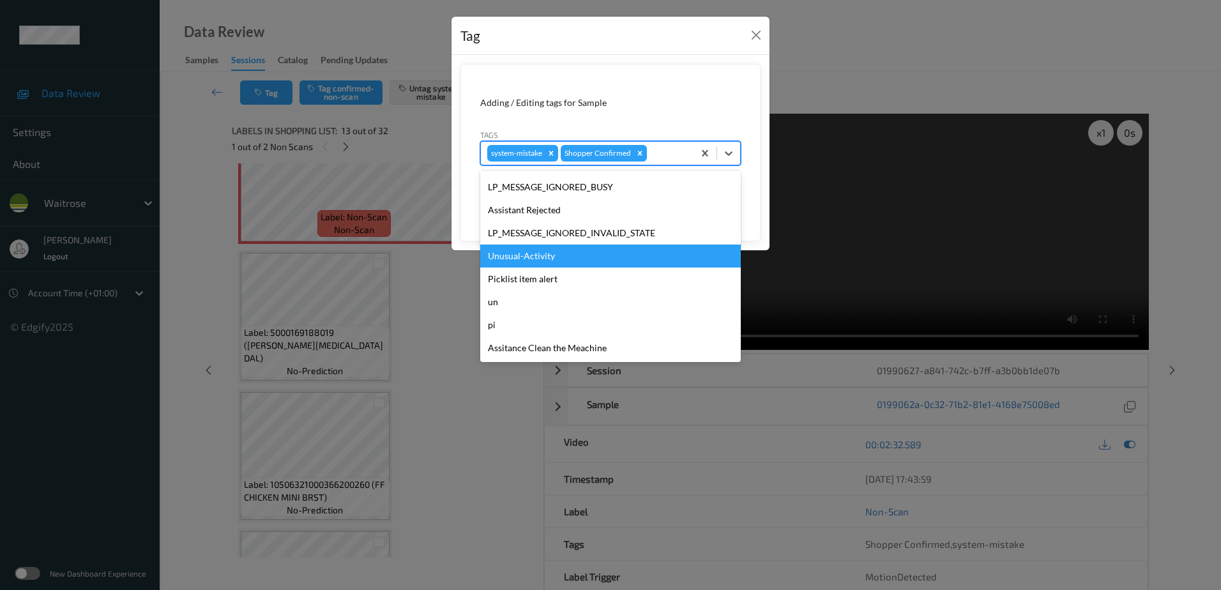
click at [543, 250] on div "Unusual-Activity" at bounding box center [610, 256] width 261 height 23
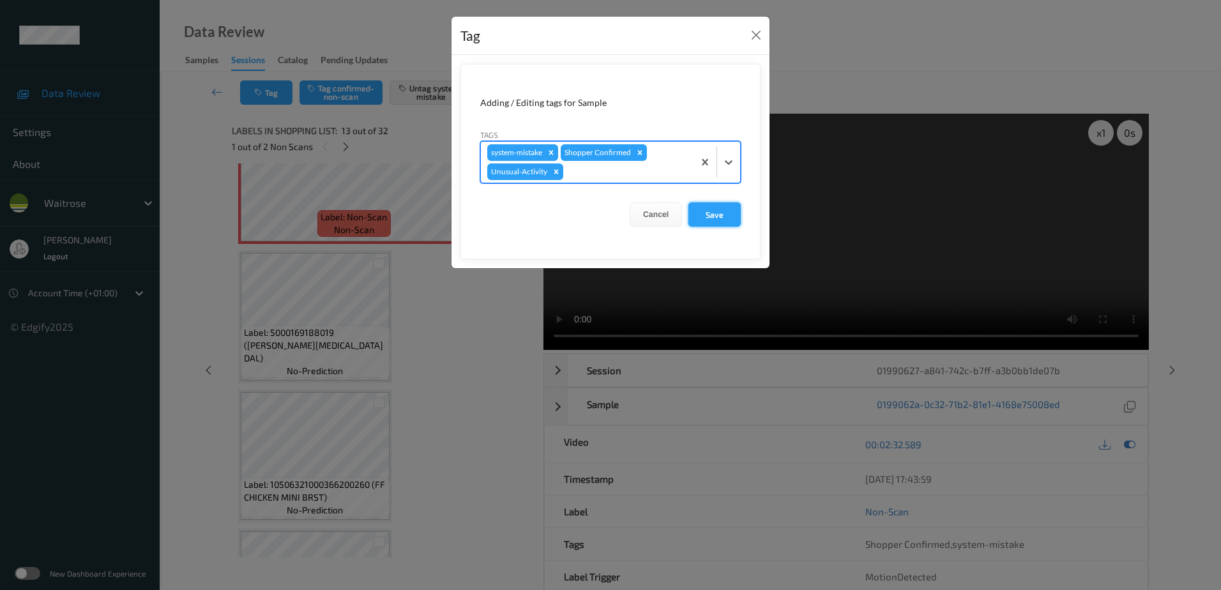
click at [702, 217] on button "Save" at bounding box center [715, 214] width 52 height 24
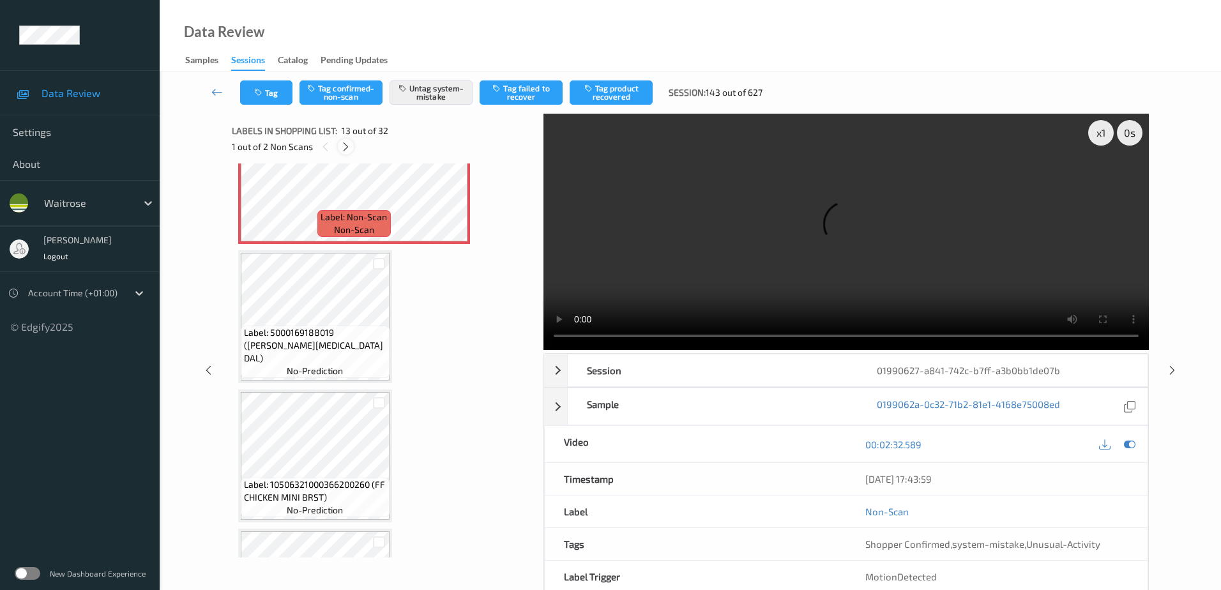
click at [347, 150] on icon at bounding box center [345, 146] width 11 height 11
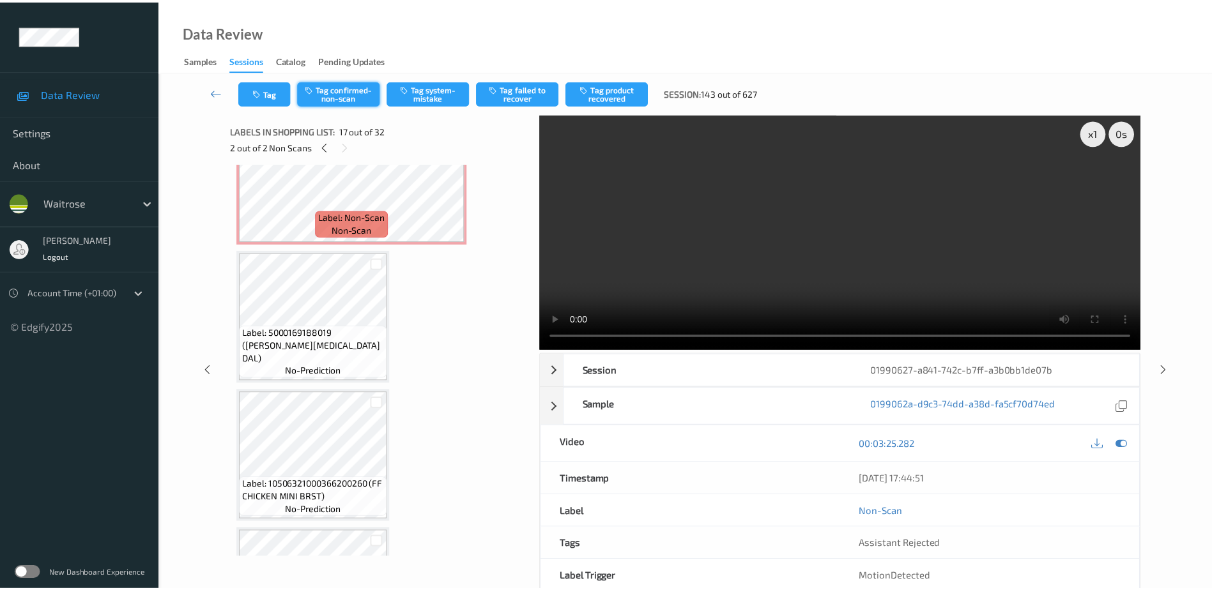
scroll to position [2095, 0]
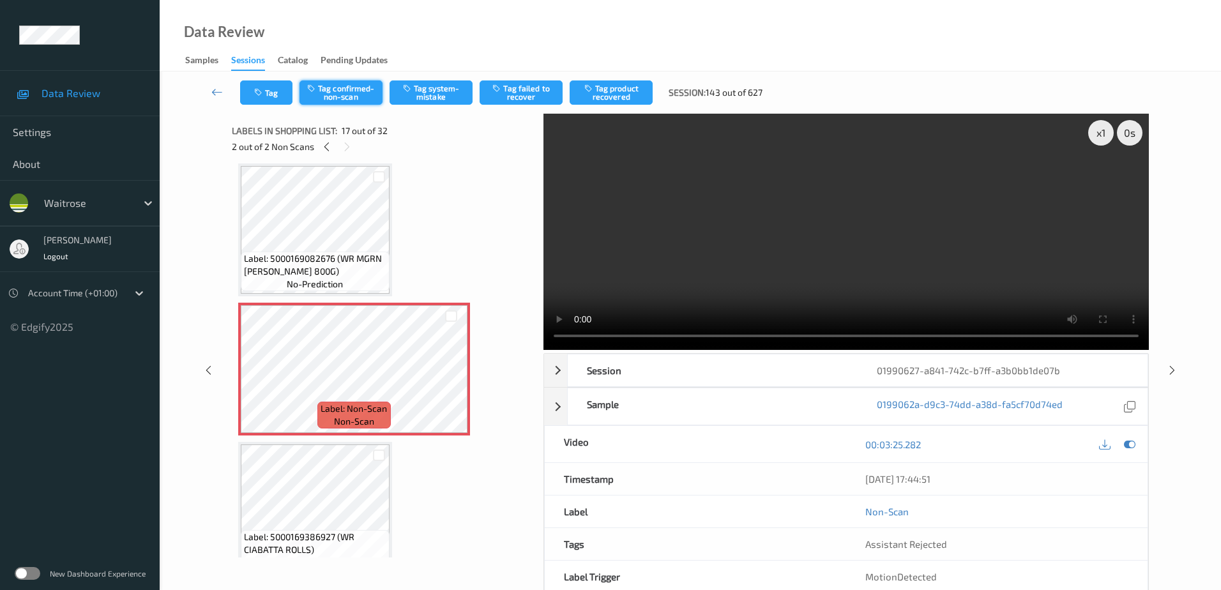
click at [352, 88] on button "Tag confirmed-non-scan" at bounding box center [341, 92] width 83 height 24
click at [599, 83] on button "Tag product recovered" at bounding box center [611, 92] width 83 height 24
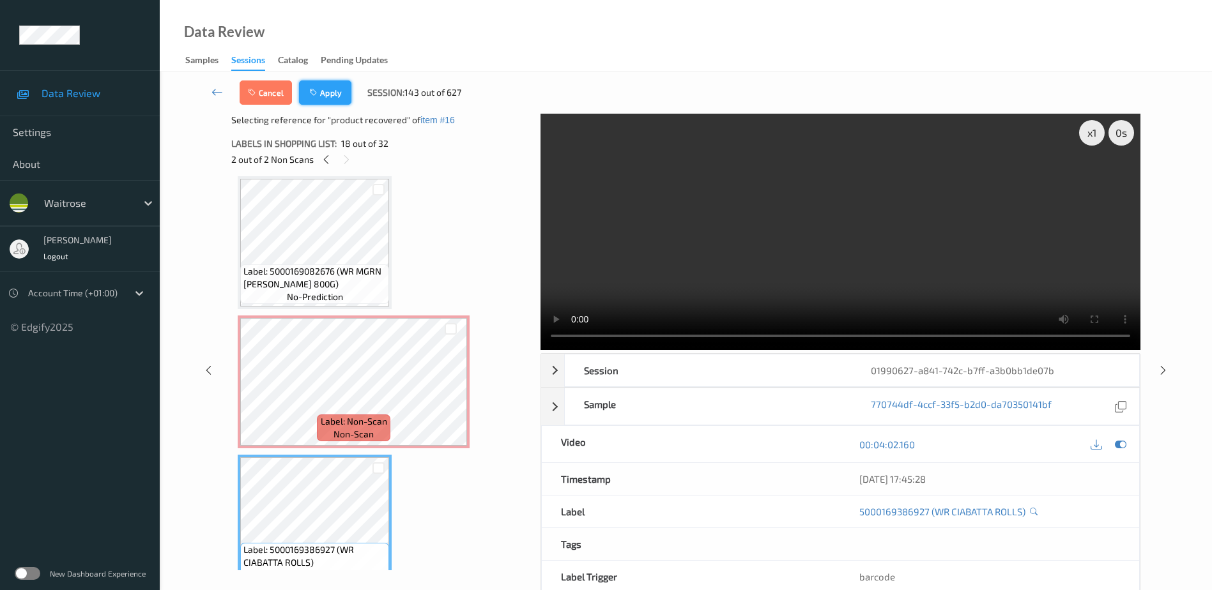
click at [325, 101] on button "Apply" at bounding box center [325, 92] width 52 height 24
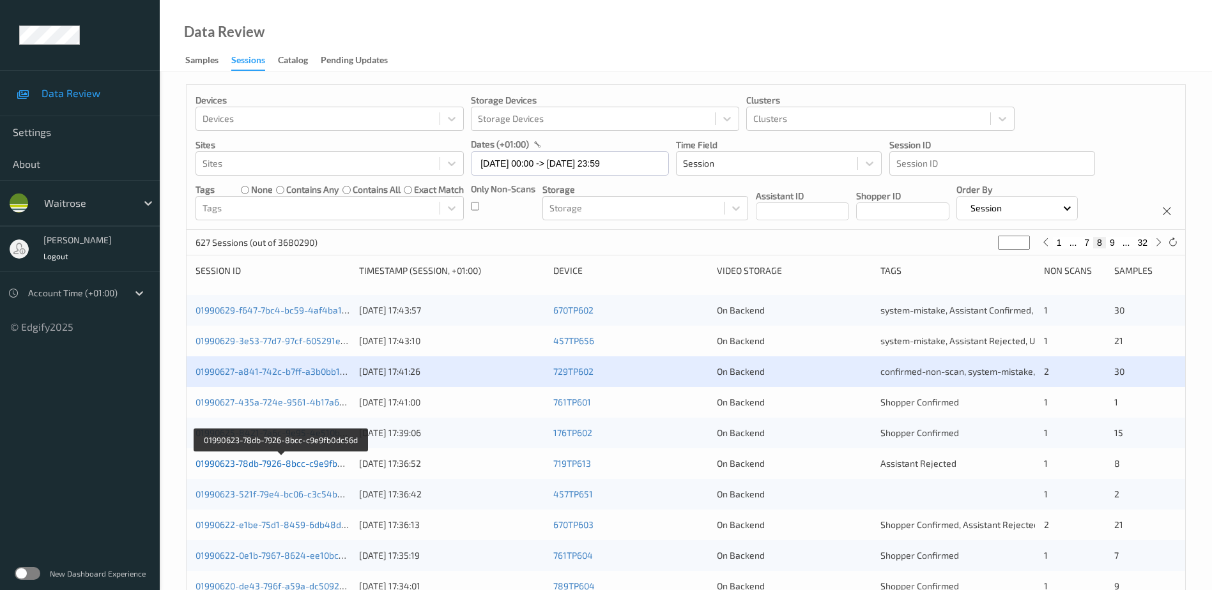
click at [268, 461] on link "01990623-78db-7926-8bcc-c9e9fb0dc56d" at bounding box center [281, 463] width 172 height 11
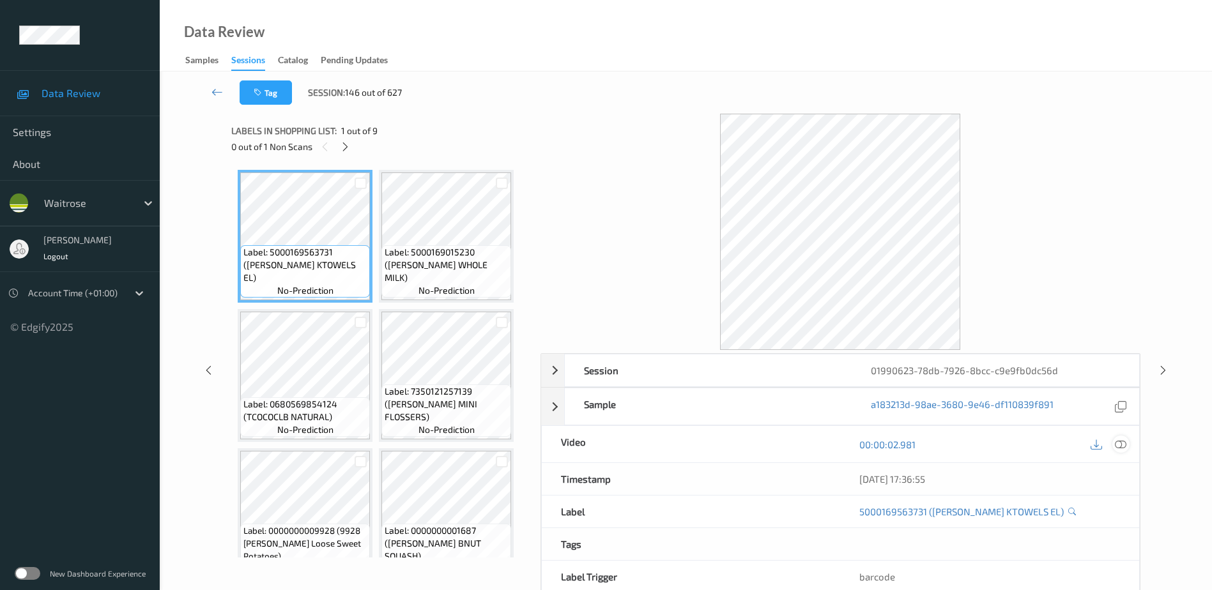
click at [1124, 445] on icon at bounding box center [1120, 444] width 11 height 11
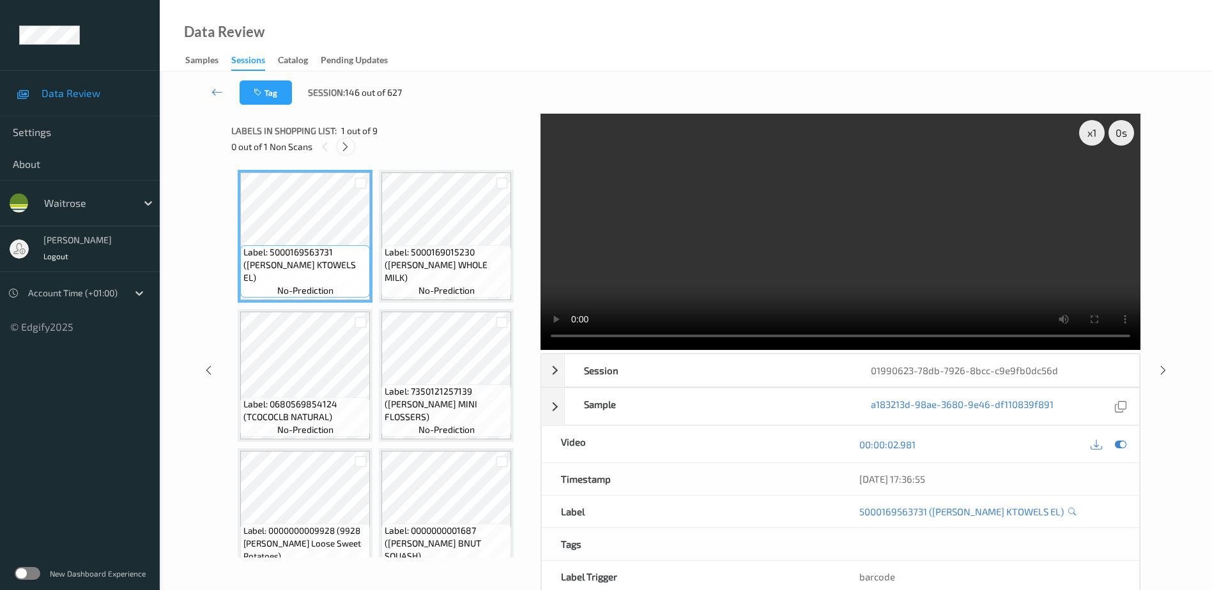
click at [347, 142] on icon at bounding box center [345, 146] width 11 height 11
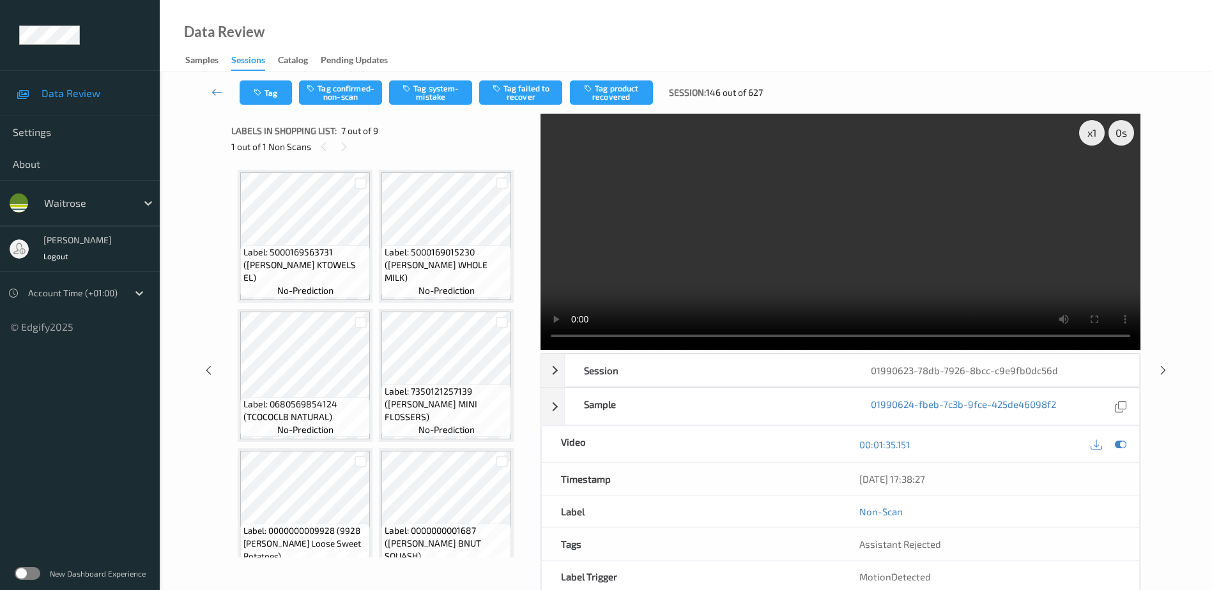
scroll to position [285, 0]
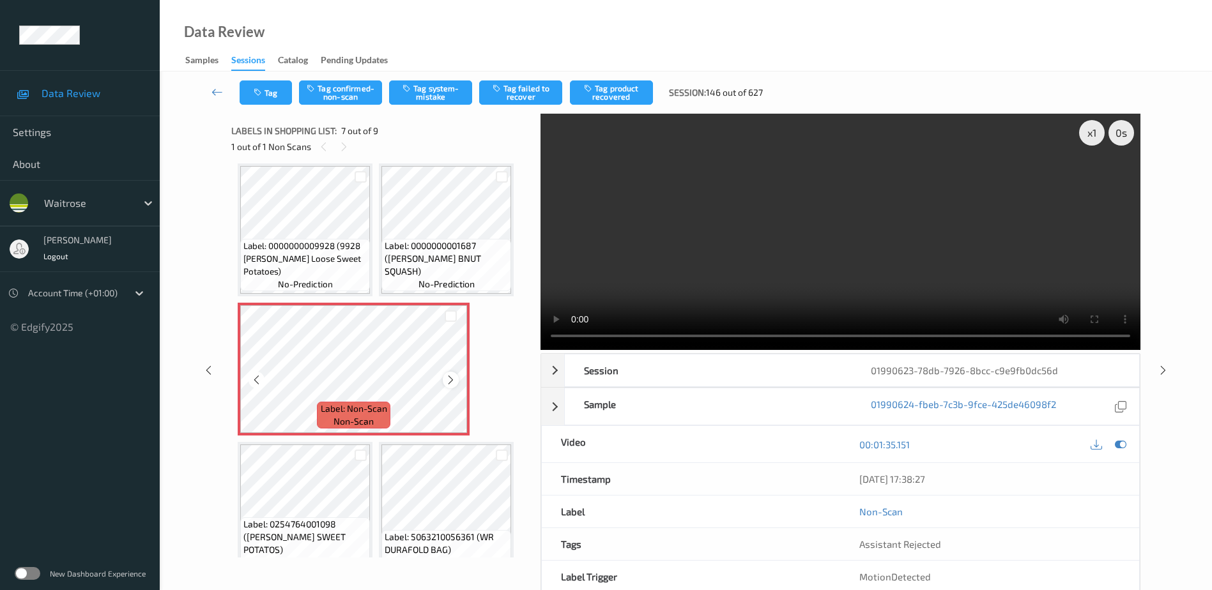
click at [452, 382] on icon at bounding box center [450, 379] width 11 height 11
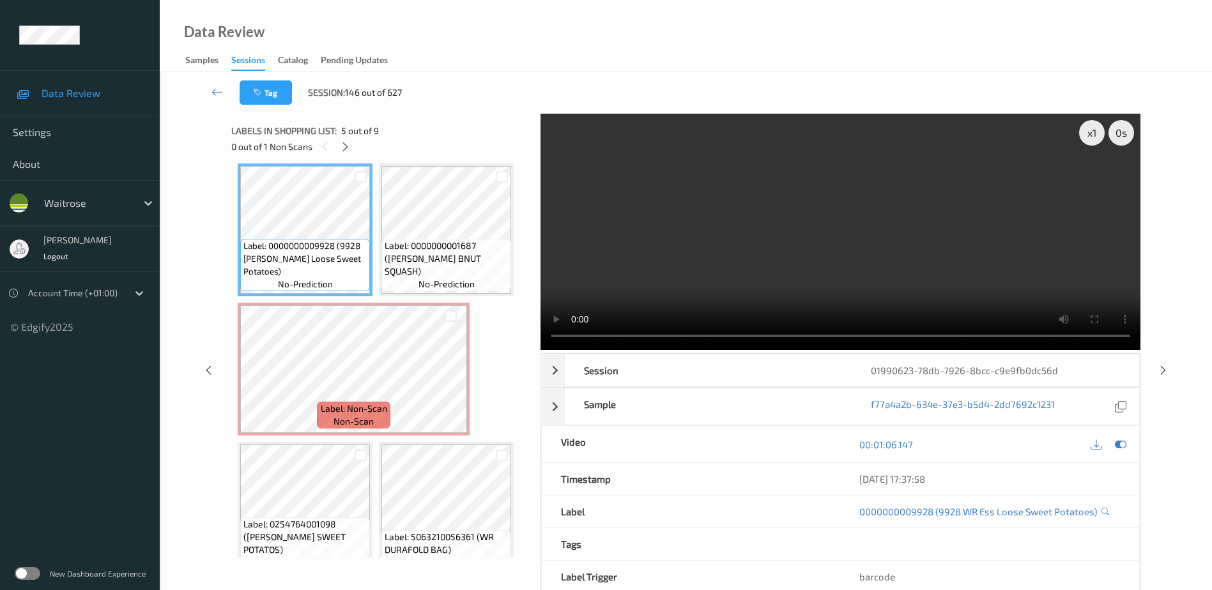
click at [763, 255] on video at bounding box center [840, 232] width 600 height 236
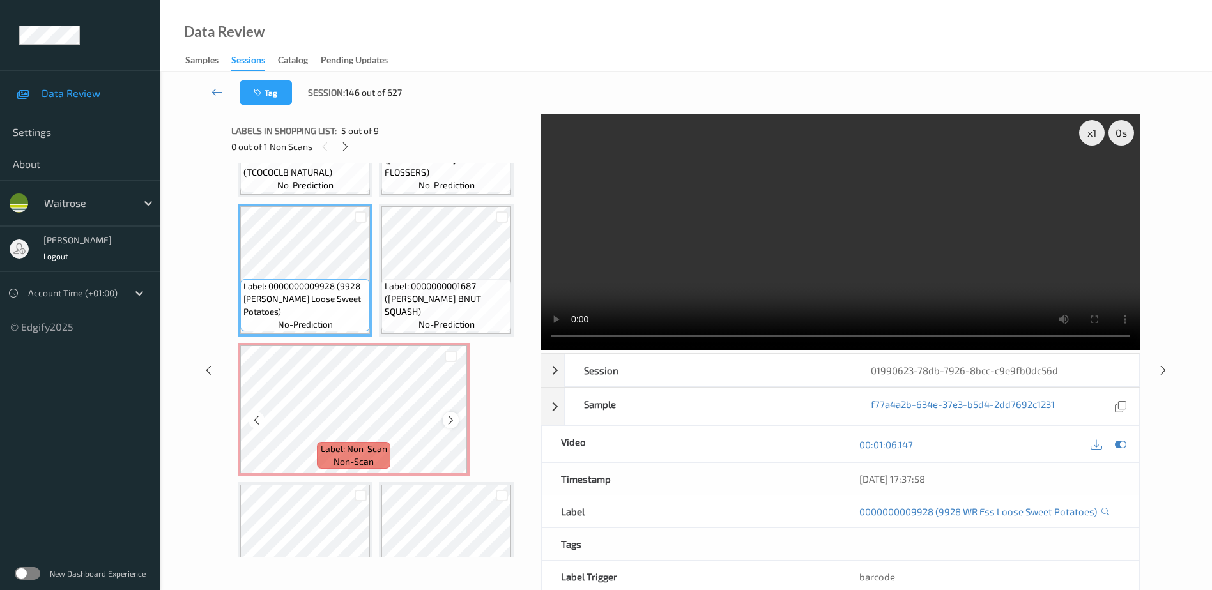
scroll to position [181, 0]
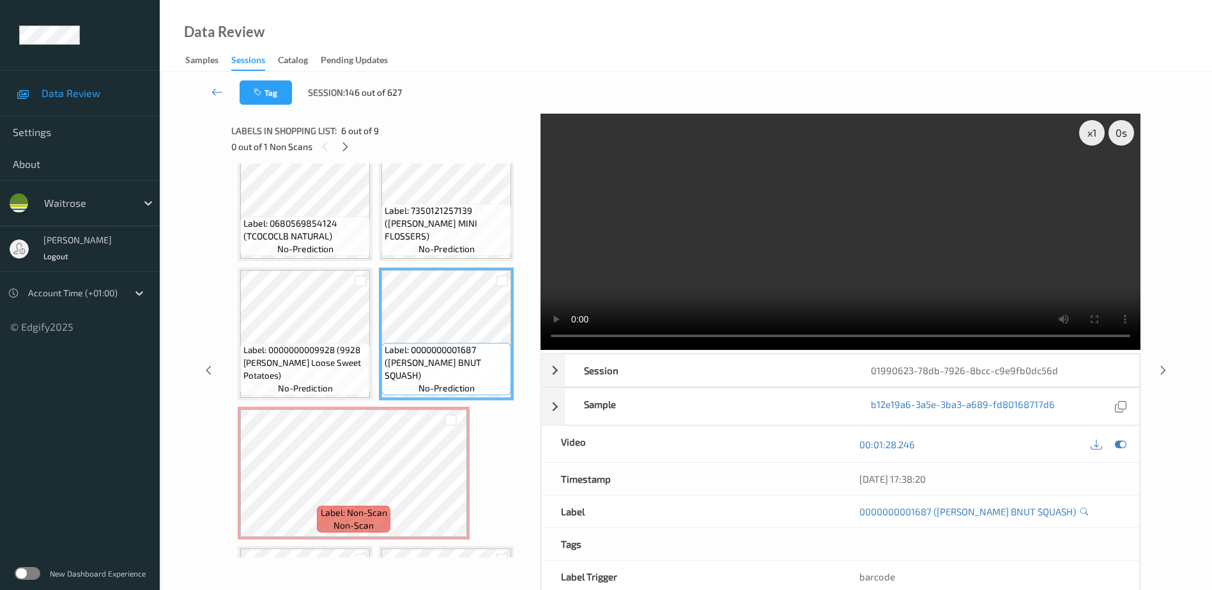
click at [790, 254] on video at bounding box center [840, 232] width 600 height 236
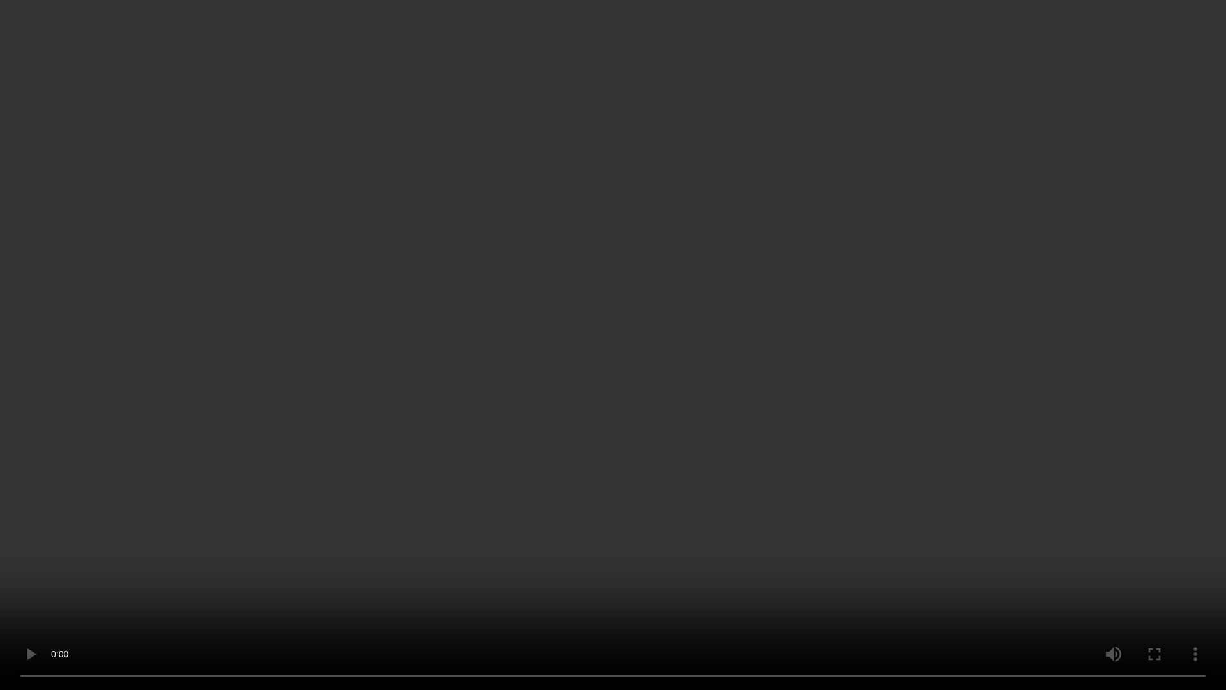
click at [688, 370] on video at bounding box center [613, 345] width 1226 height 690
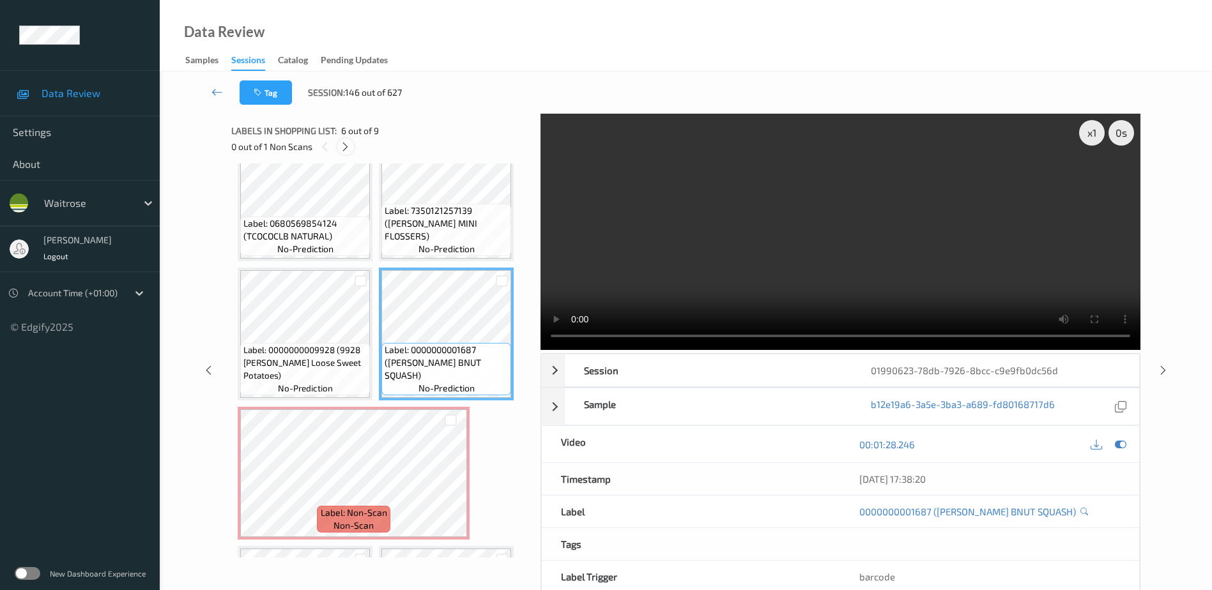
click at [347, 148] on icon at bounding box center [345, 146] width 11 height 11
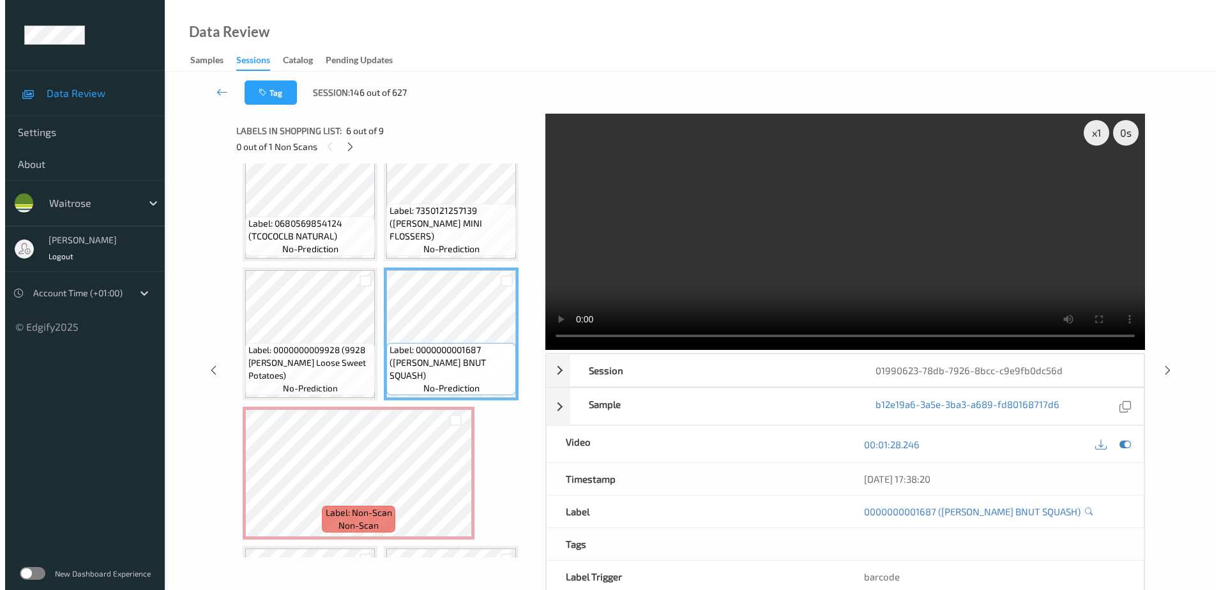
scroll to position [285, 0]
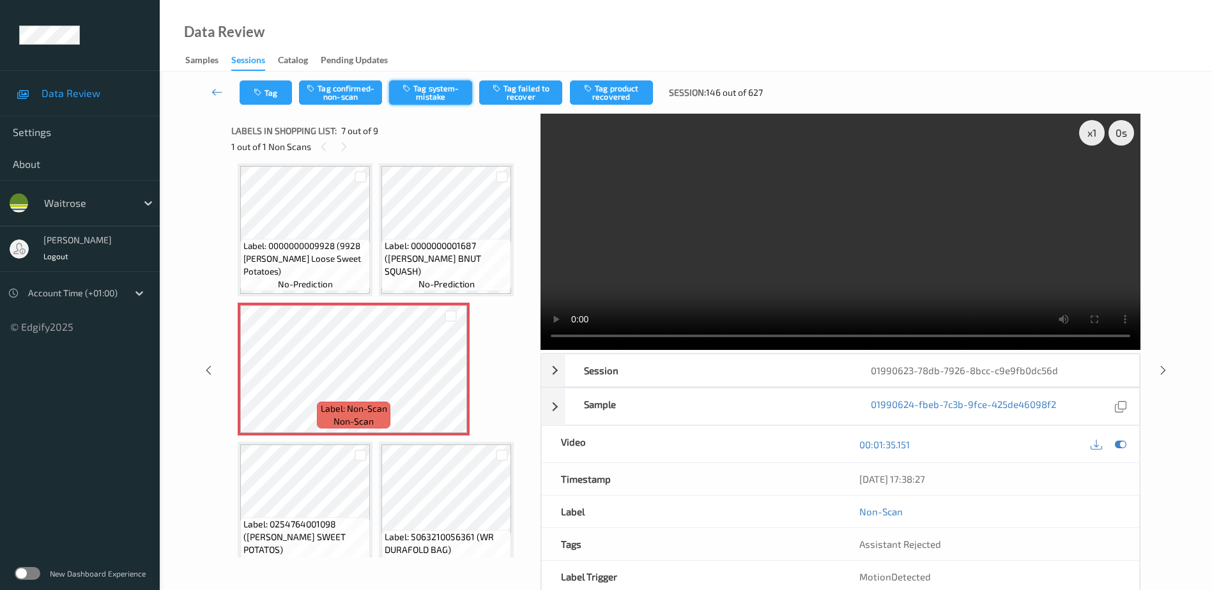
click at [420, 86] on button "Tag system-mistake" at bounding box center [430, 92] width 83 height 24
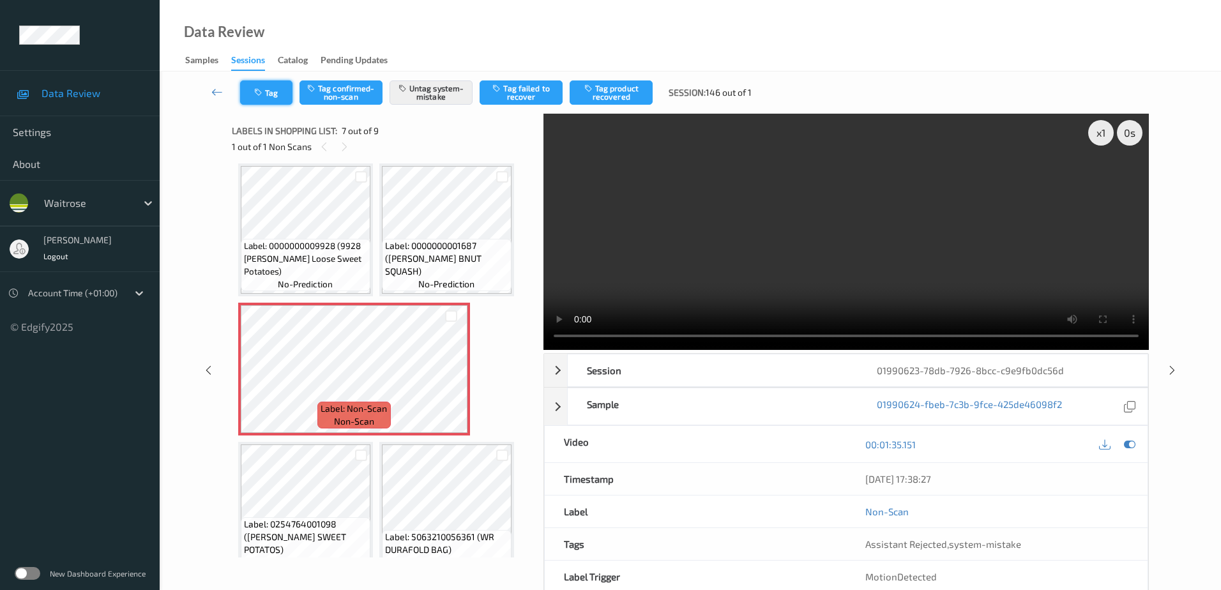
click at [260, 91] on button "Tag" at bounding box center [266, 92] width 52 height 24
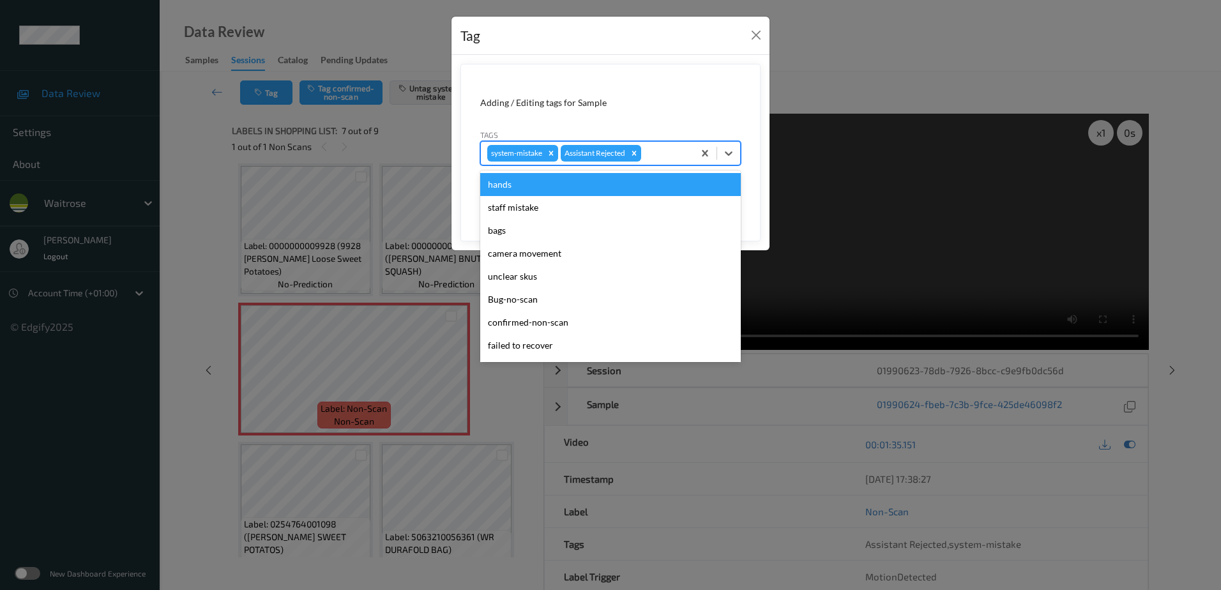
drag, startPoint x: 669, startPoint y: 152, endPoint x: 646, endPoint y: 167, distance: 27.8
click at [669, 155] on div at bounding box center [665, 153] width 43 height 15
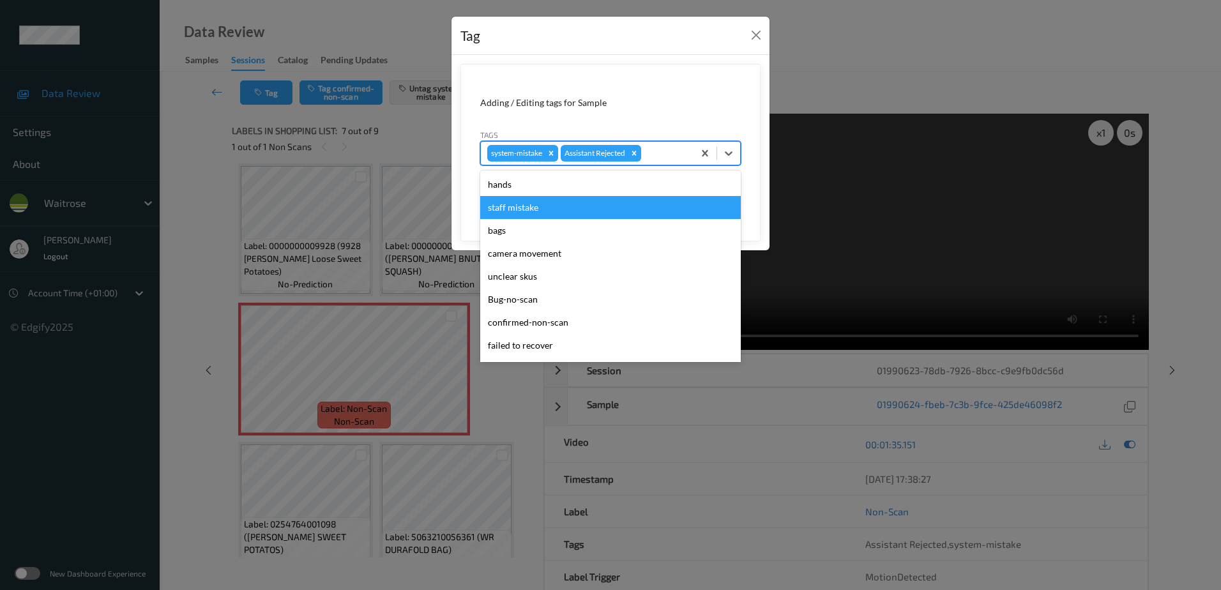
scroll to position [273, 0]
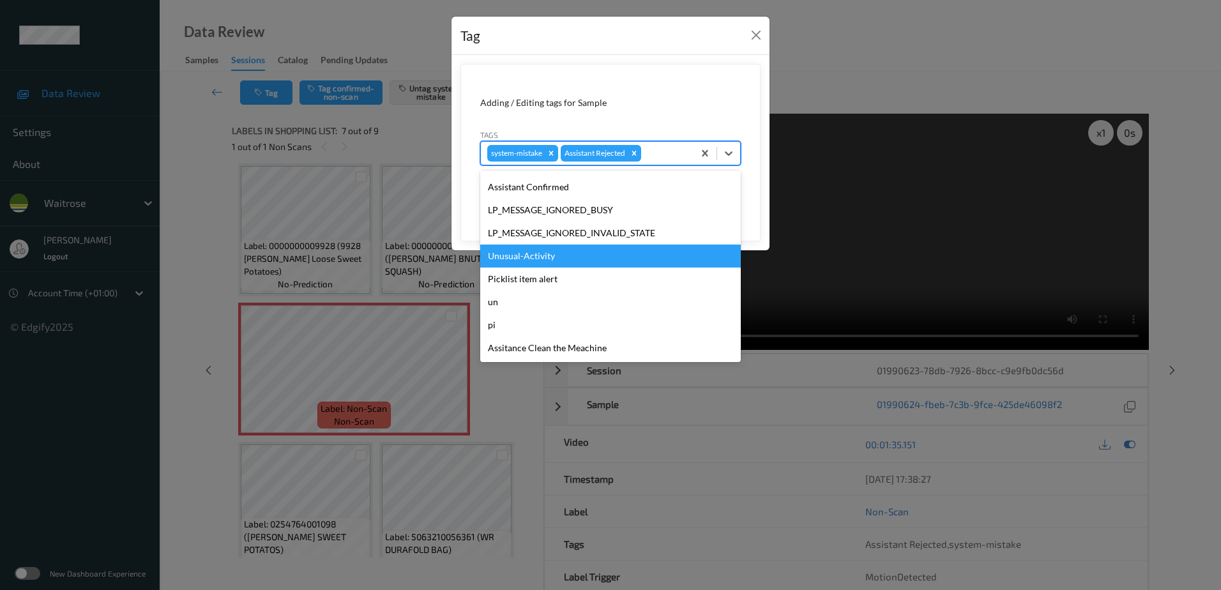
click at [563, 266] on div "Unusual-Activity" at bounding box center [610, 256] width 261 height 23
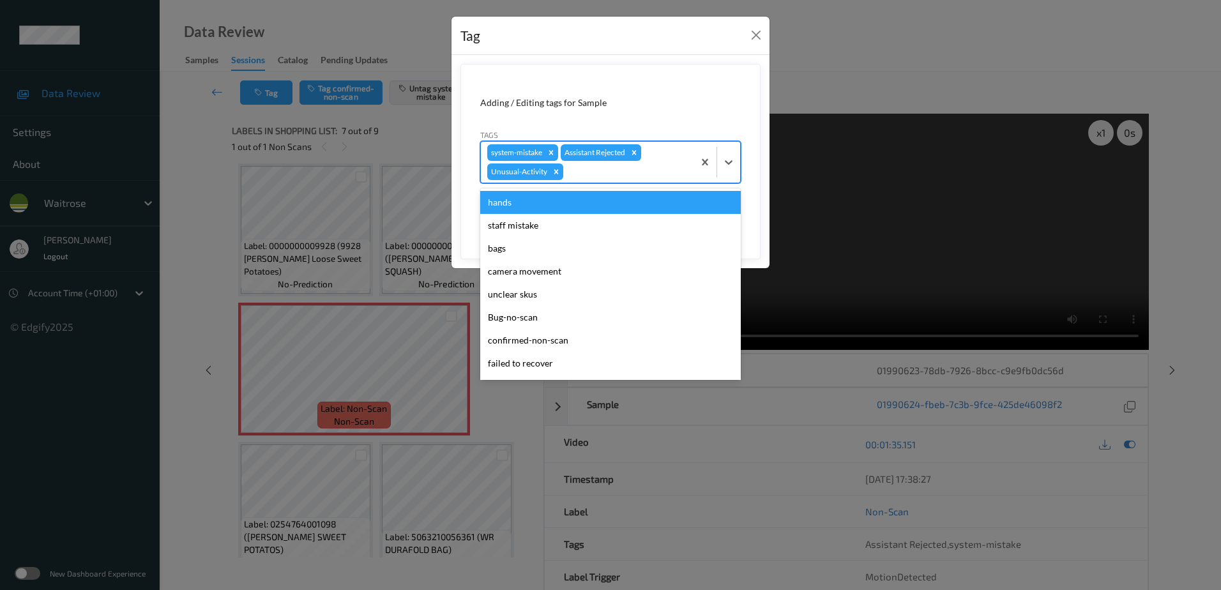
click at [584, 160] on div "Assistant Rejected" at bounding box center [594, 152] width 66 height 17
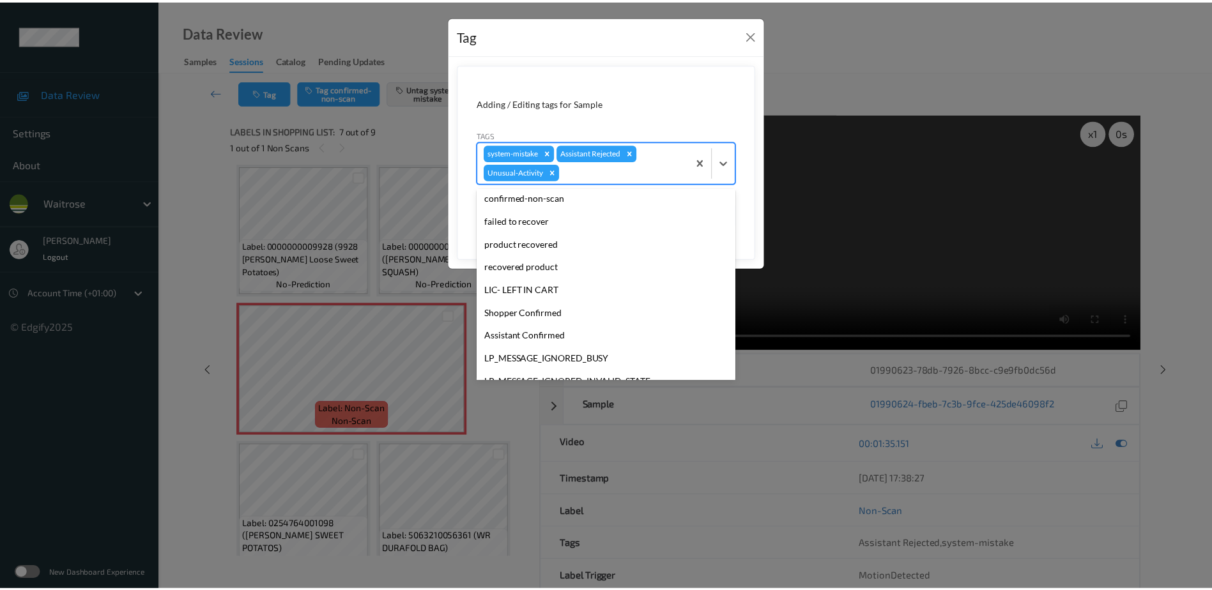
scroll to position [250, 0]
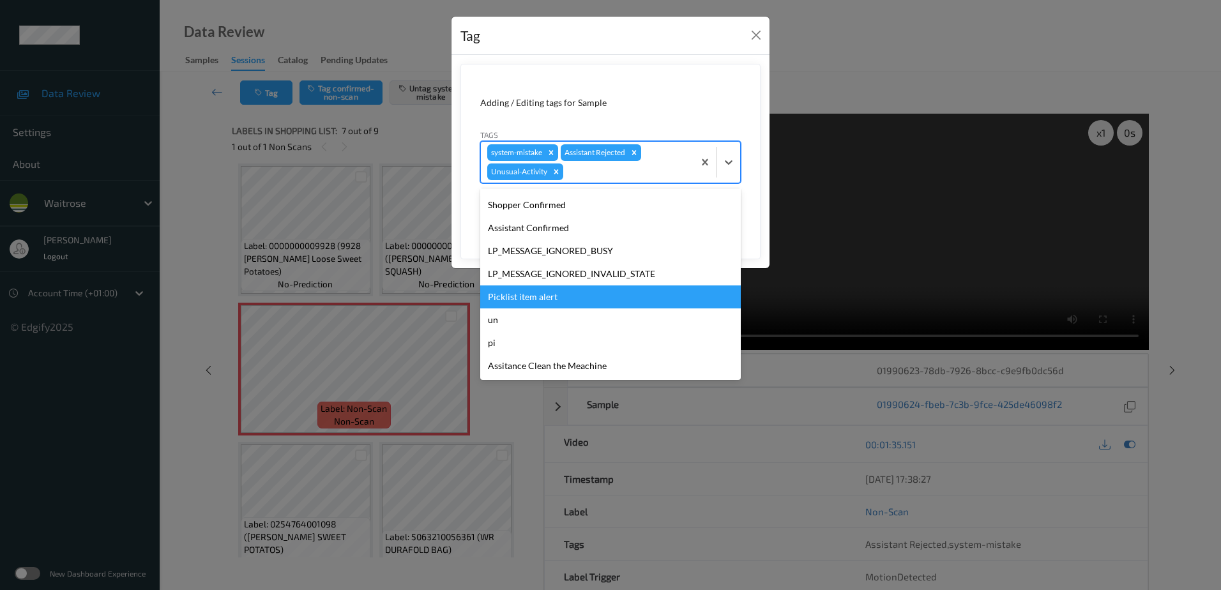
click at [566, 296] on div "Picklist item alert" at bounding box center [610, 297] width 261 height 23
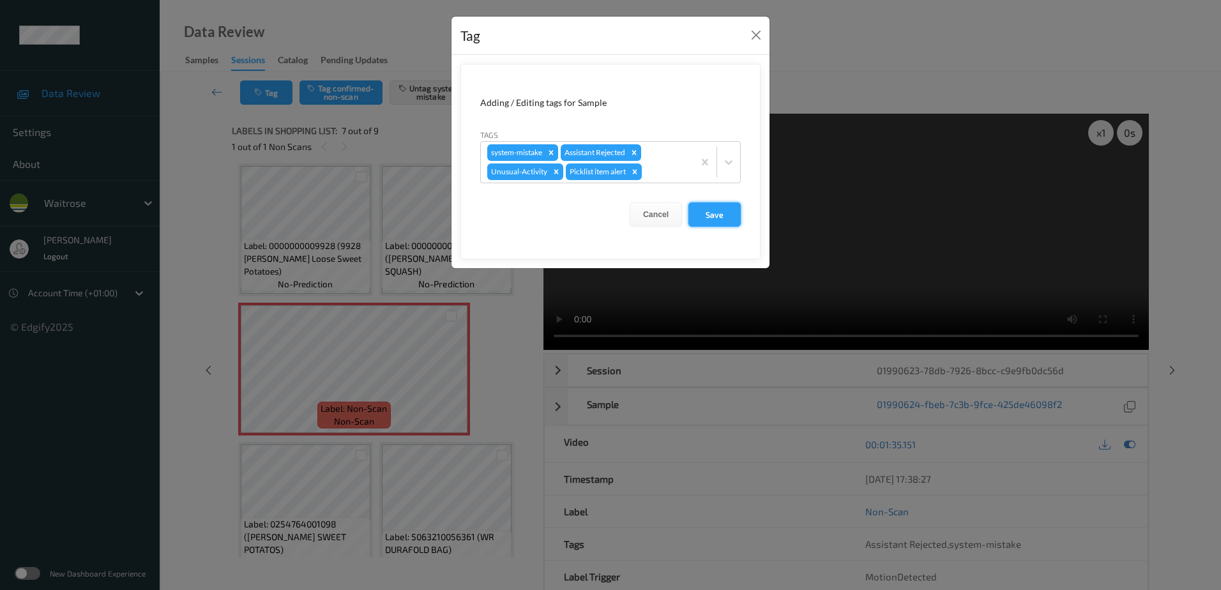
click at [703, 226] on button "Save" at bounding box center [715, 214] width 52 height 24
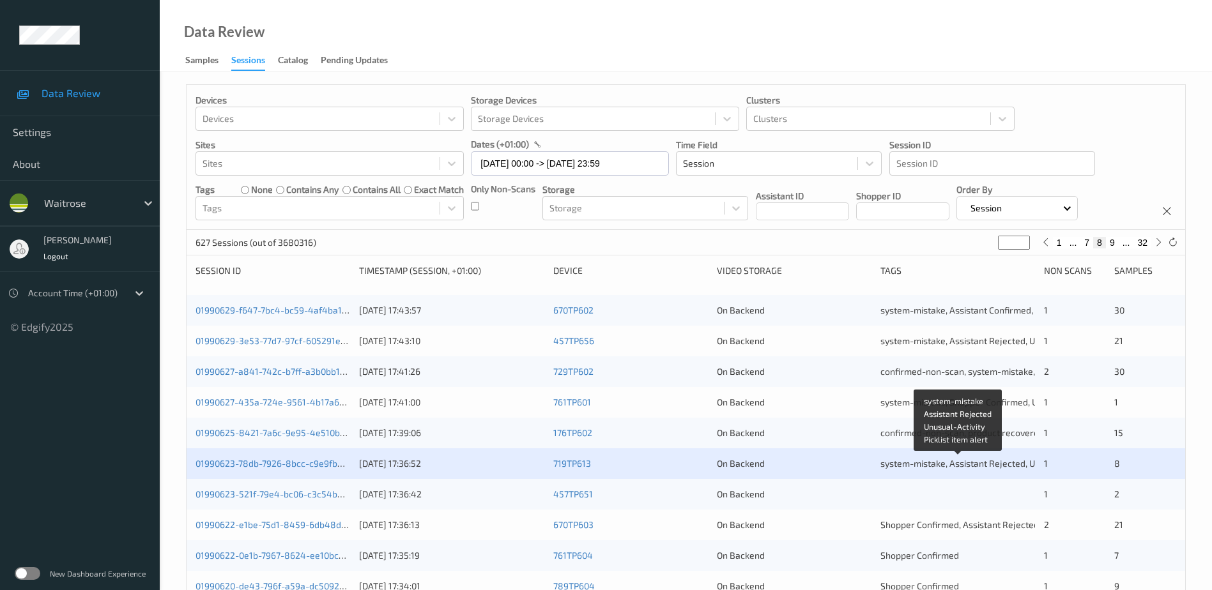
scroll to position [128, 0]
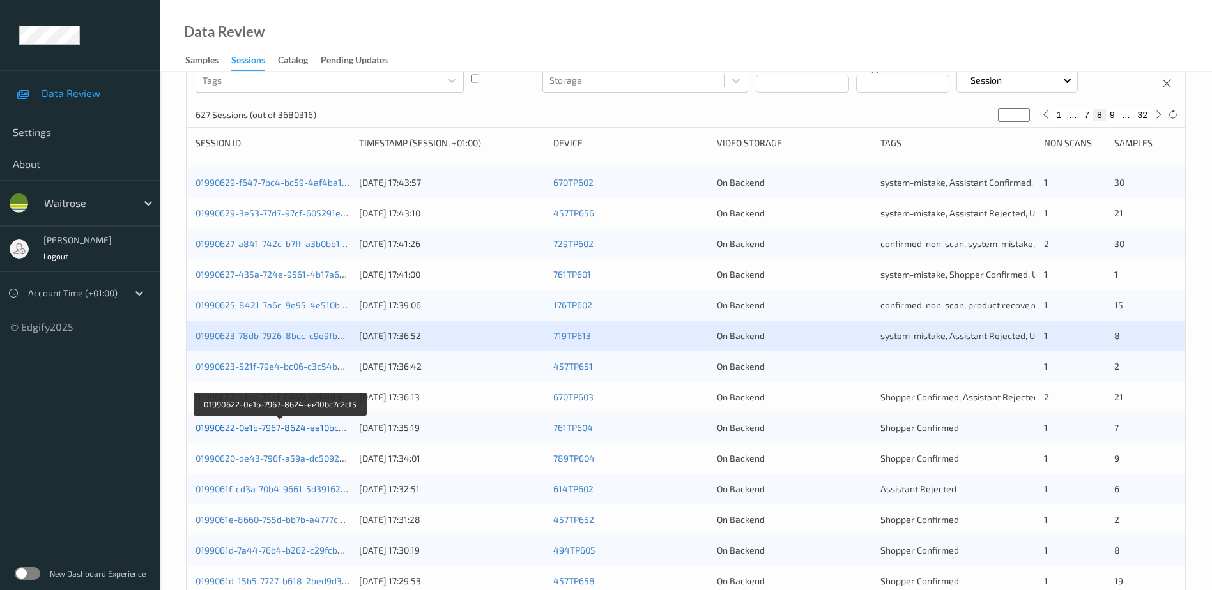
click at [289, 431] on link "01990622-0e1b-7967-8624-ee10bc7c2cf5" at bounding box center [280, 427] width 170 height 11
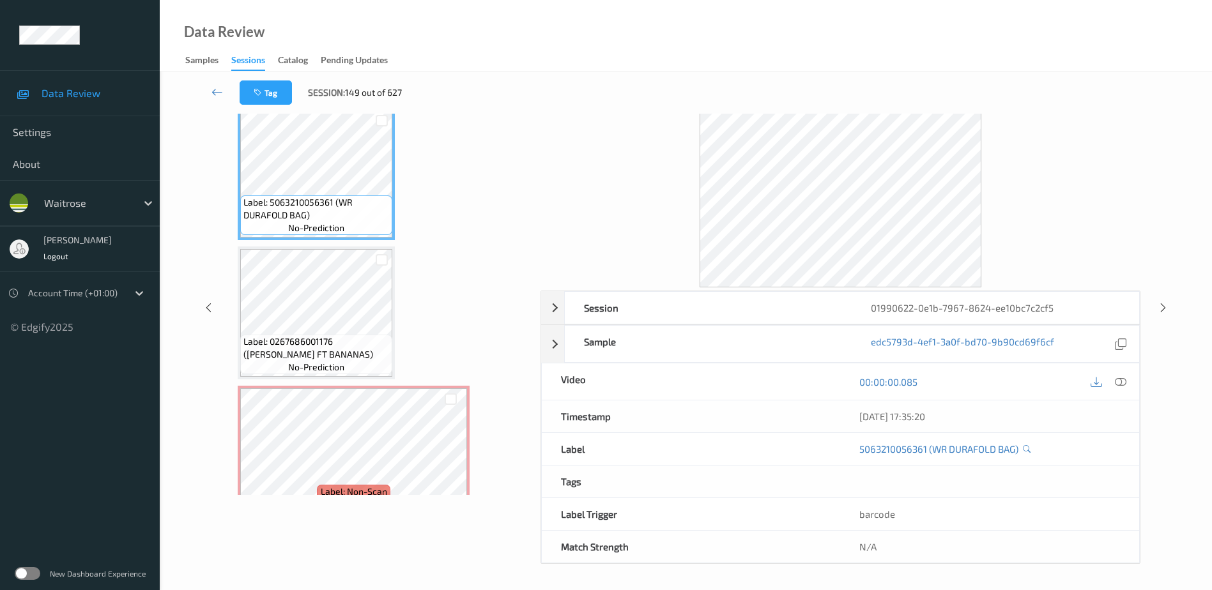
scroll to position [63, 0]
click at [1118, 382] on icon at bounding box center [1120, 381] width 11 height 11
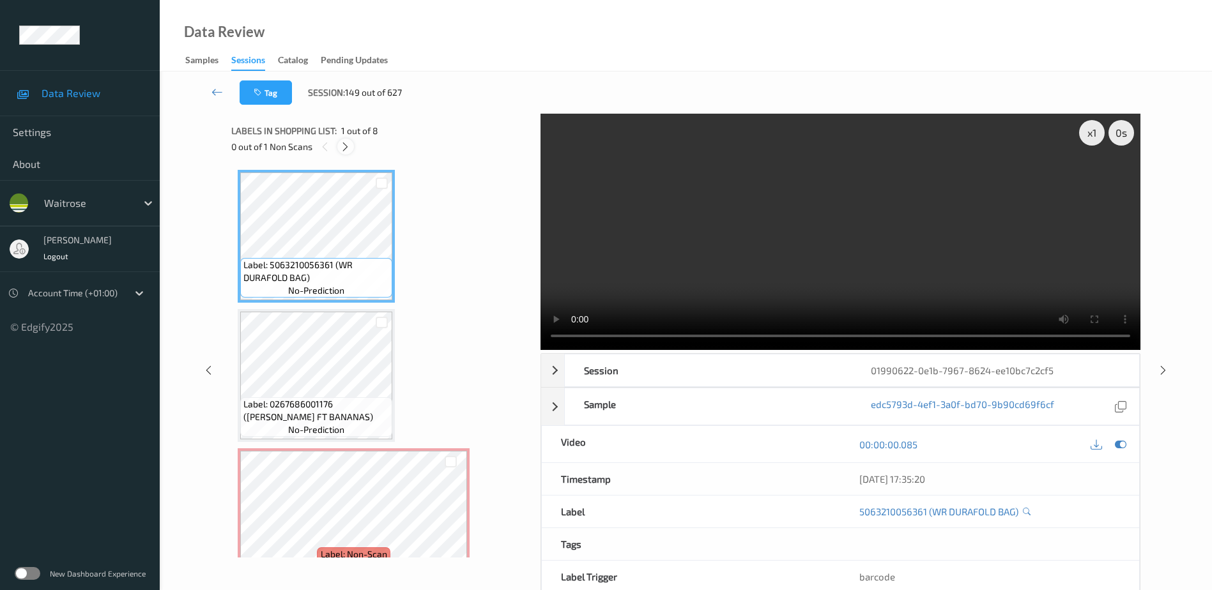
click at [343, 150] on icon at bounding box center [345, 146] width 11 height 11
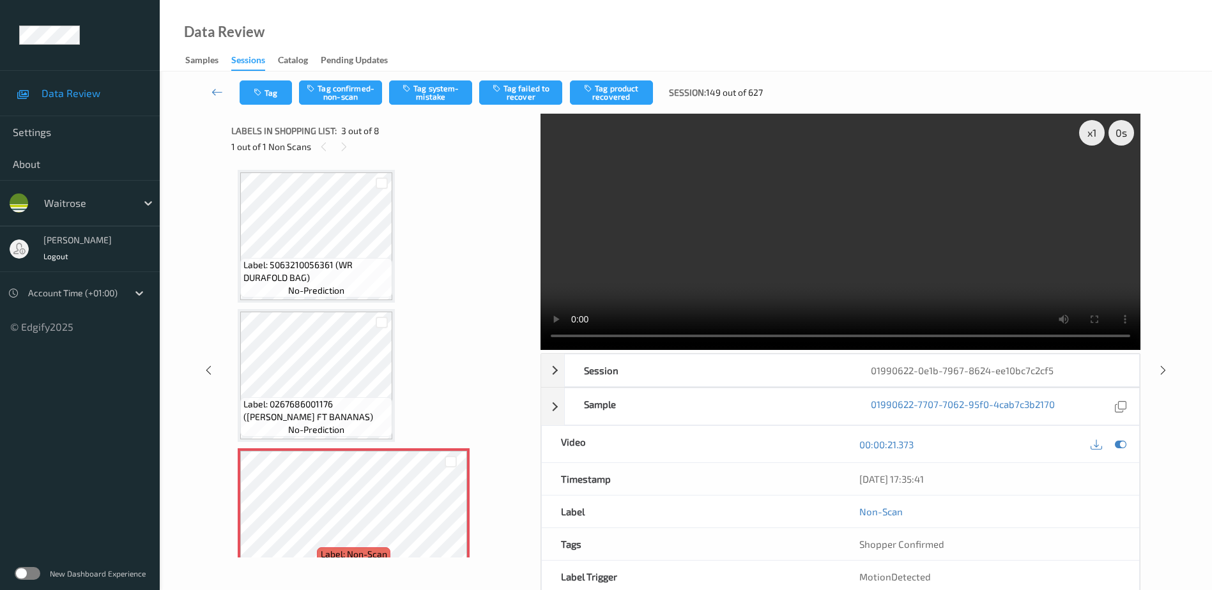
scroll to position [146, 0]
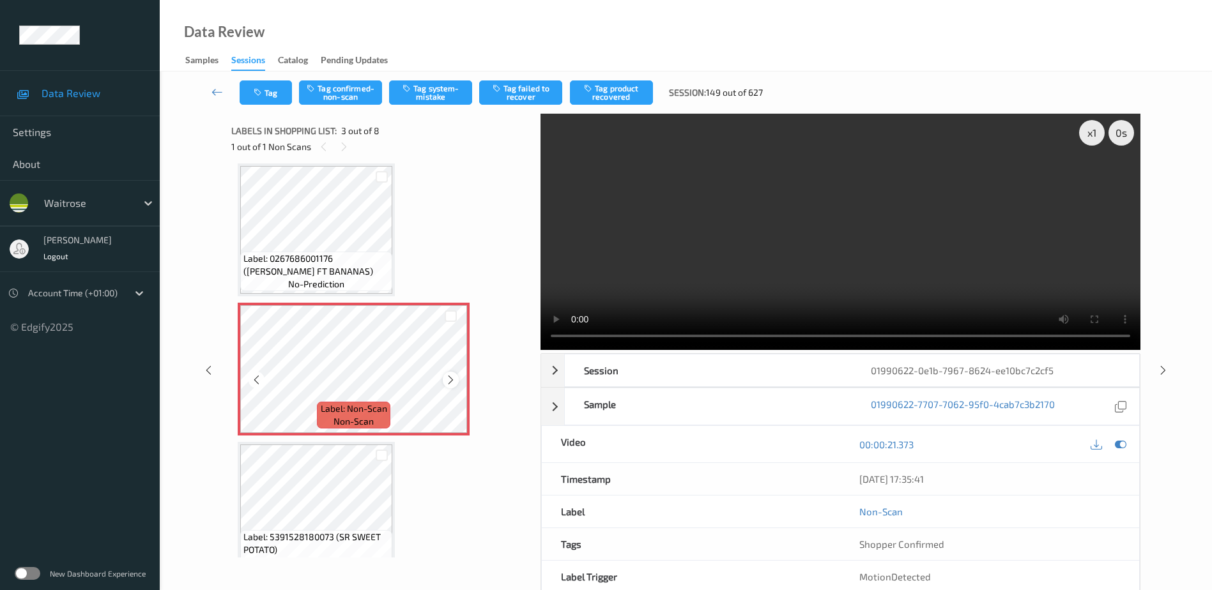
click at [448, 378] on icon at bounding box center [450, 379] width 11 height 11
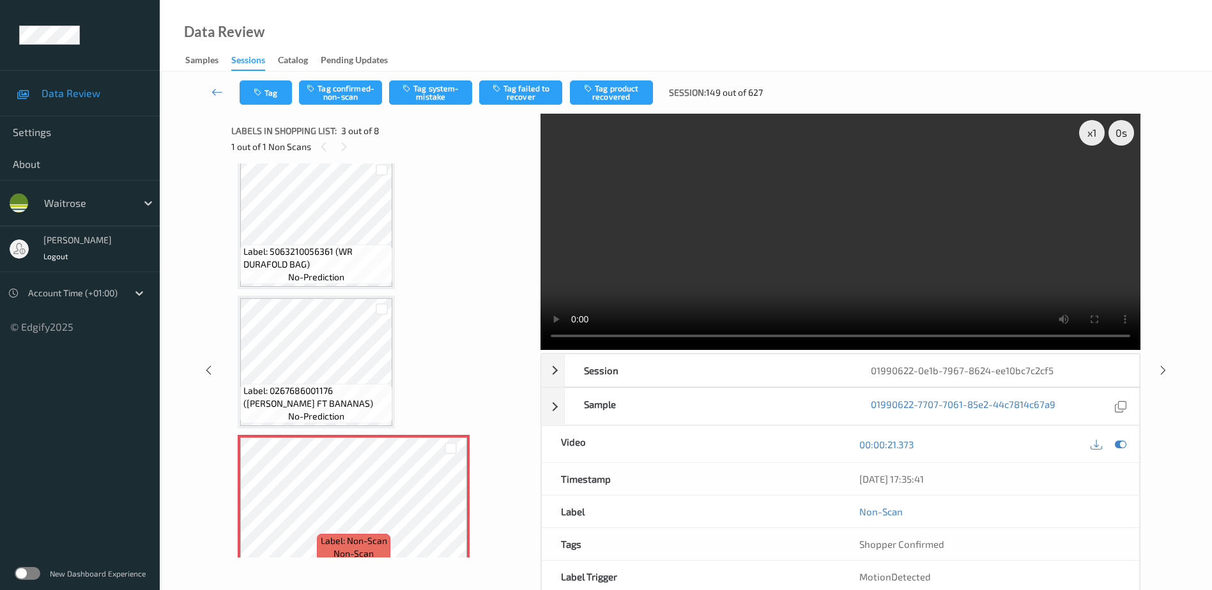
scroll to position [0, 0]
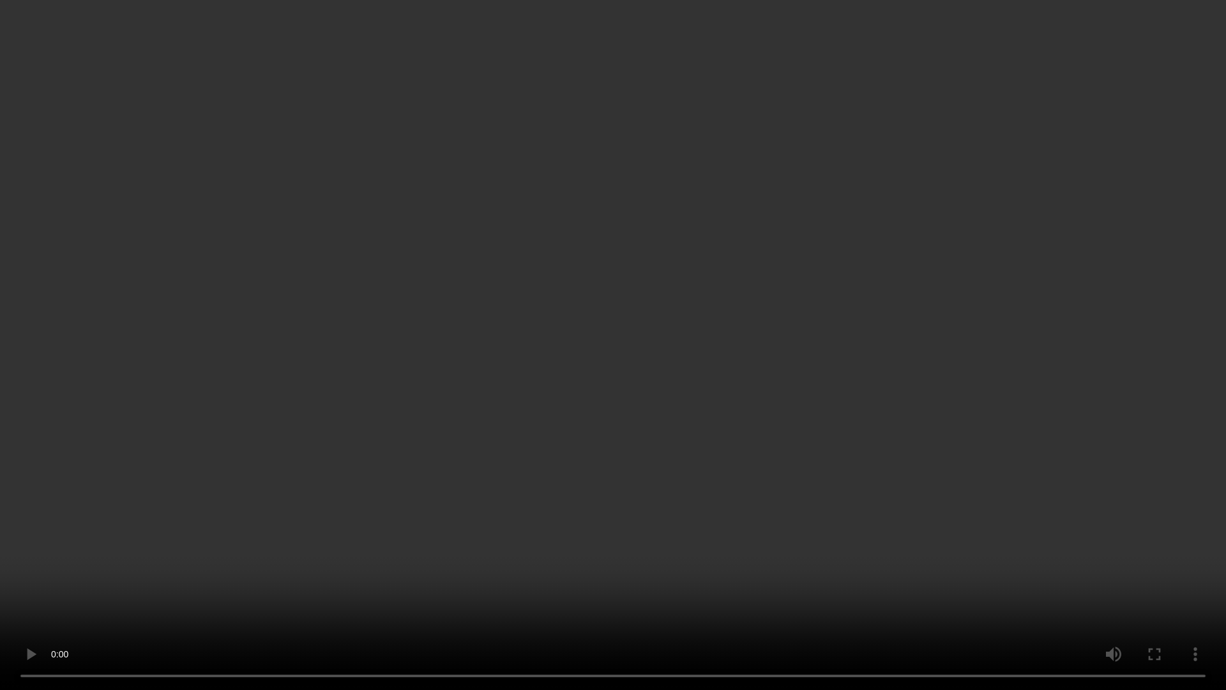
click at [775, 369] on video at bounding box center [613, 345] width 1226 height 690
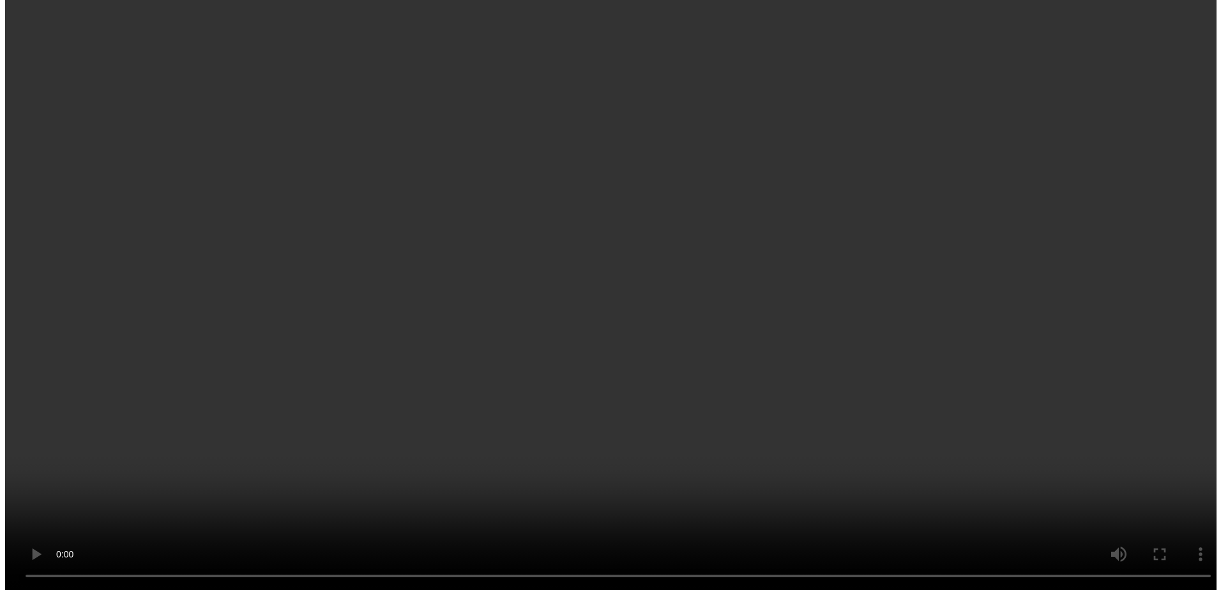
scroll to position [64, 0]
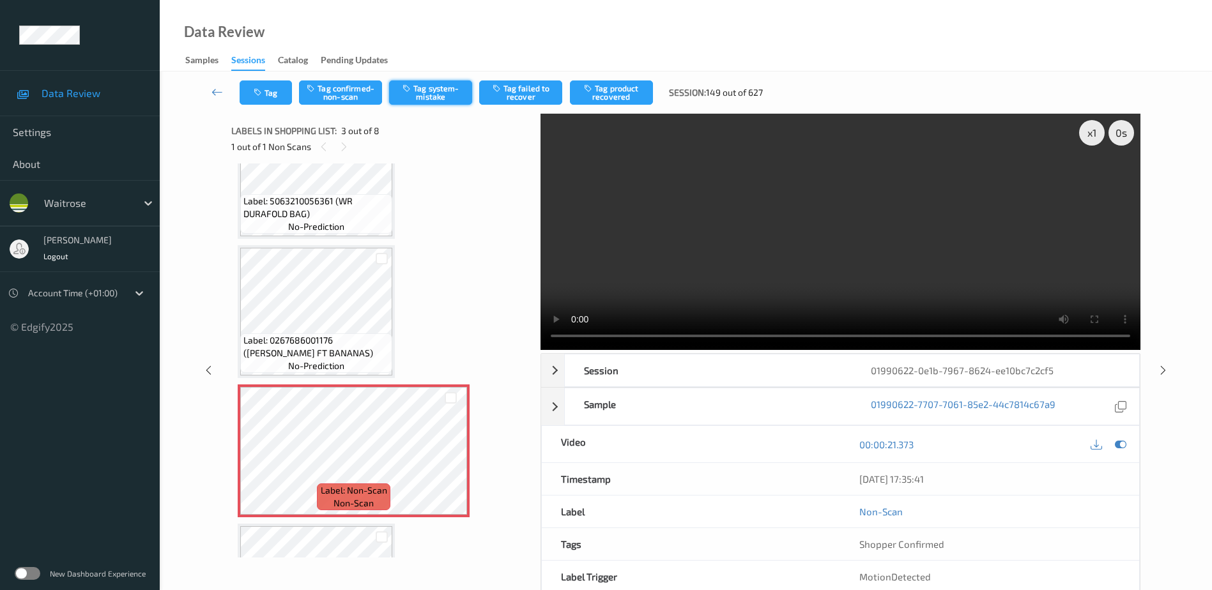
click at [421, 88] on button "Tag system-mistake" at bounding box center [430, 92] width 83 height 24
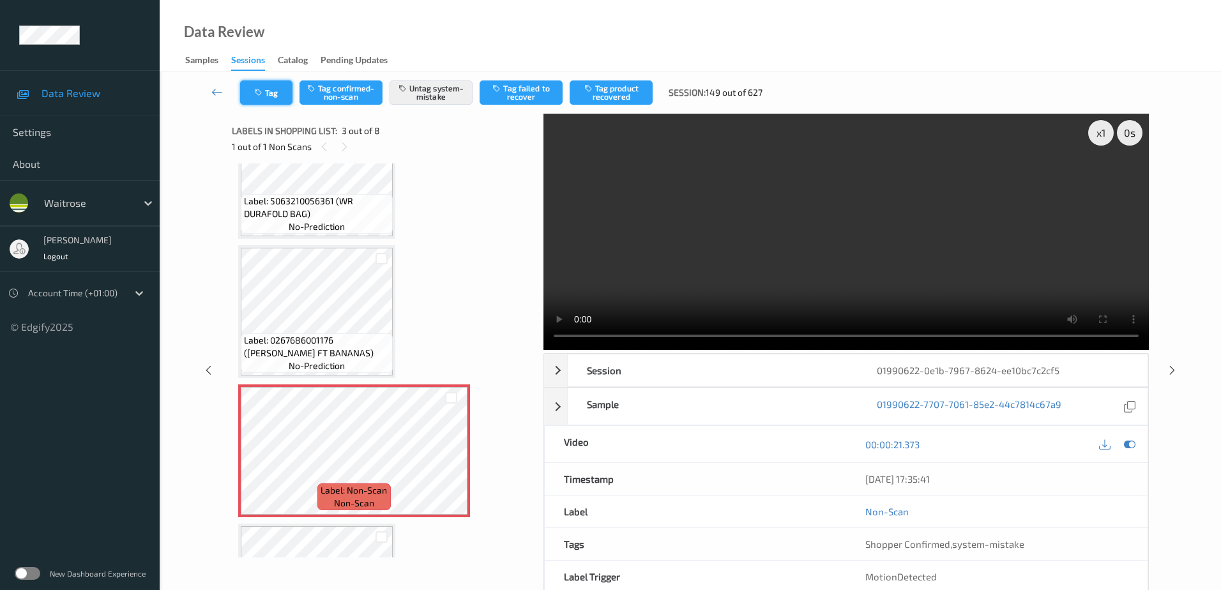
click at [265, 92] on button "Tag" at bounding box center [266, 92] width 52 height 24
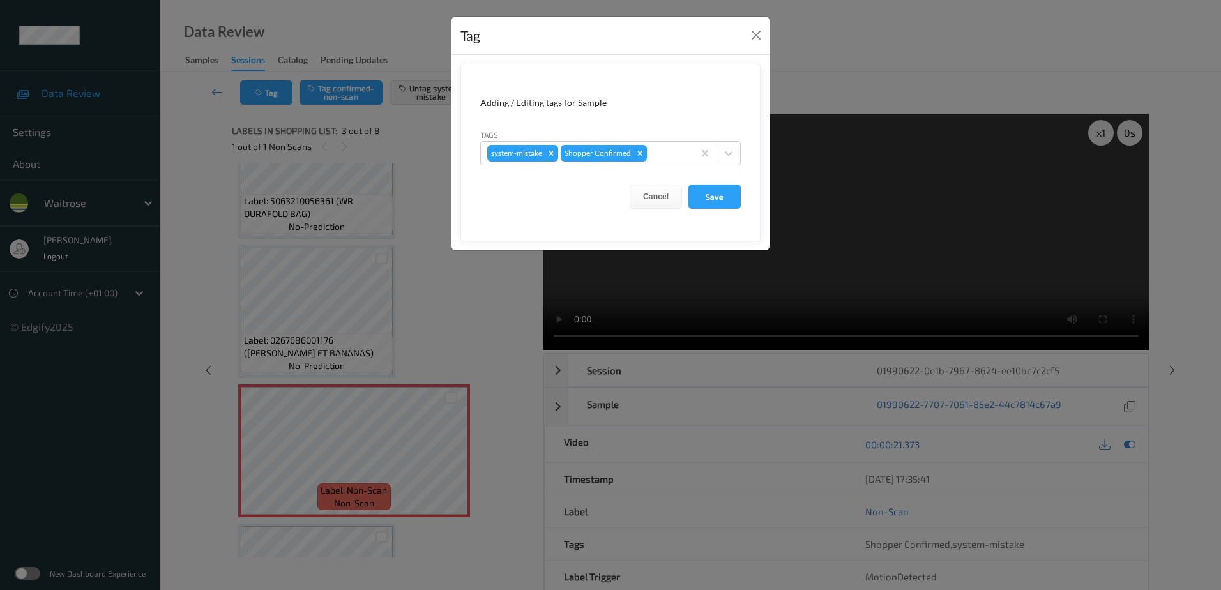
click at [659, 141] on div "Tags system-mistake Shopper Confirmed" at bounding box center [610, 146] width 261 height 37
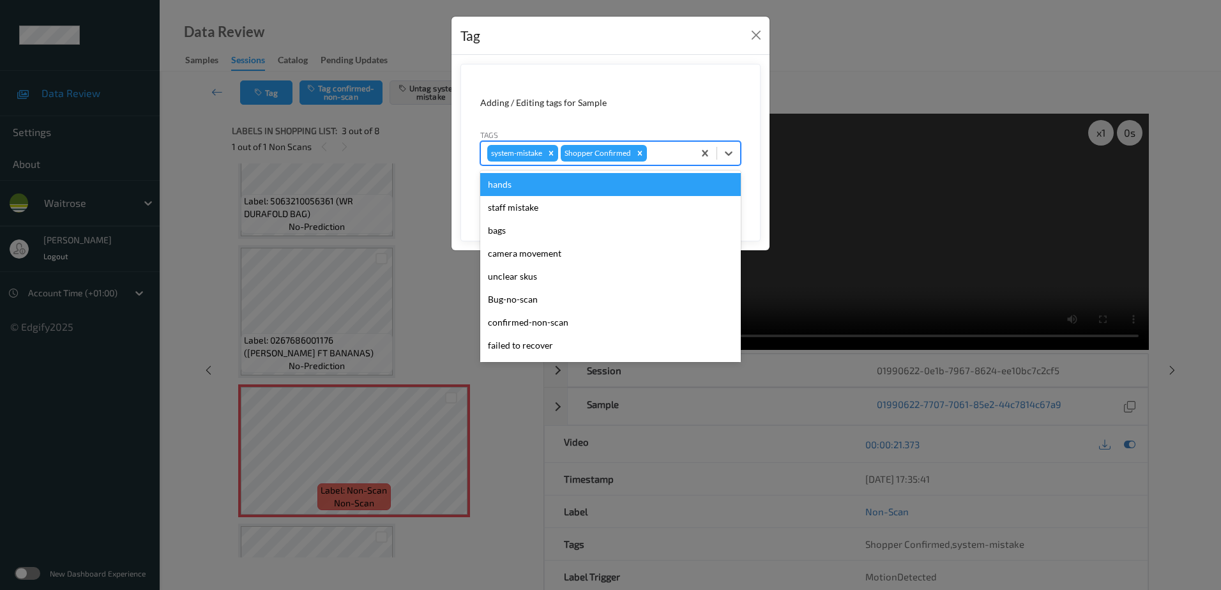
click at [662, 148] on div at bounding box center [669, 153] width 38 height 15
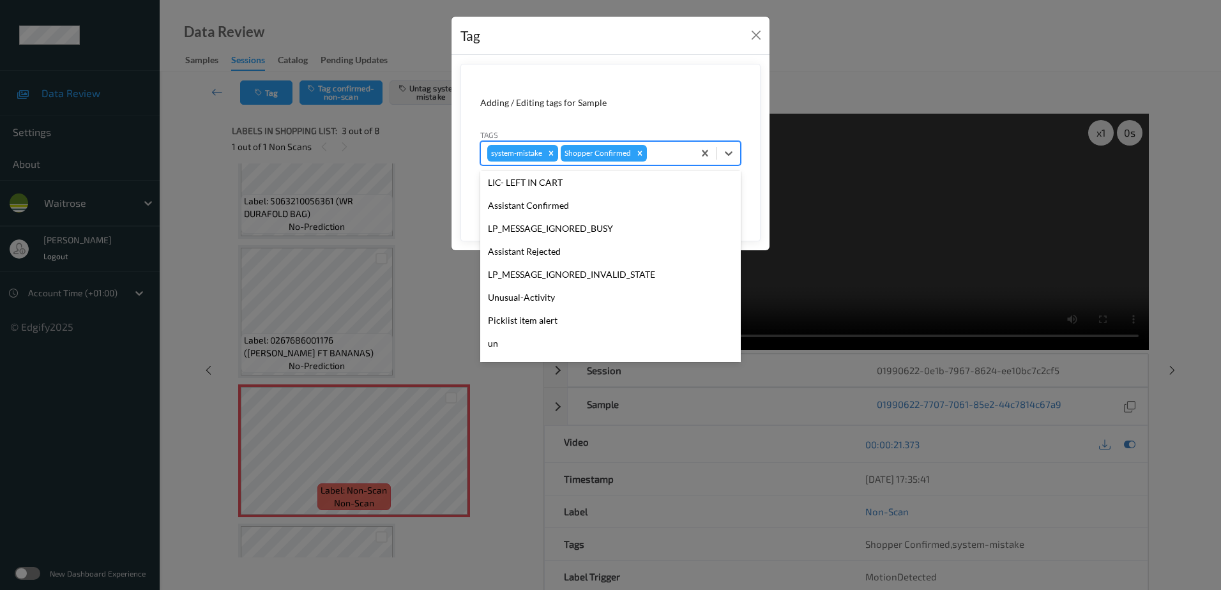
scroll to position [273, 0]
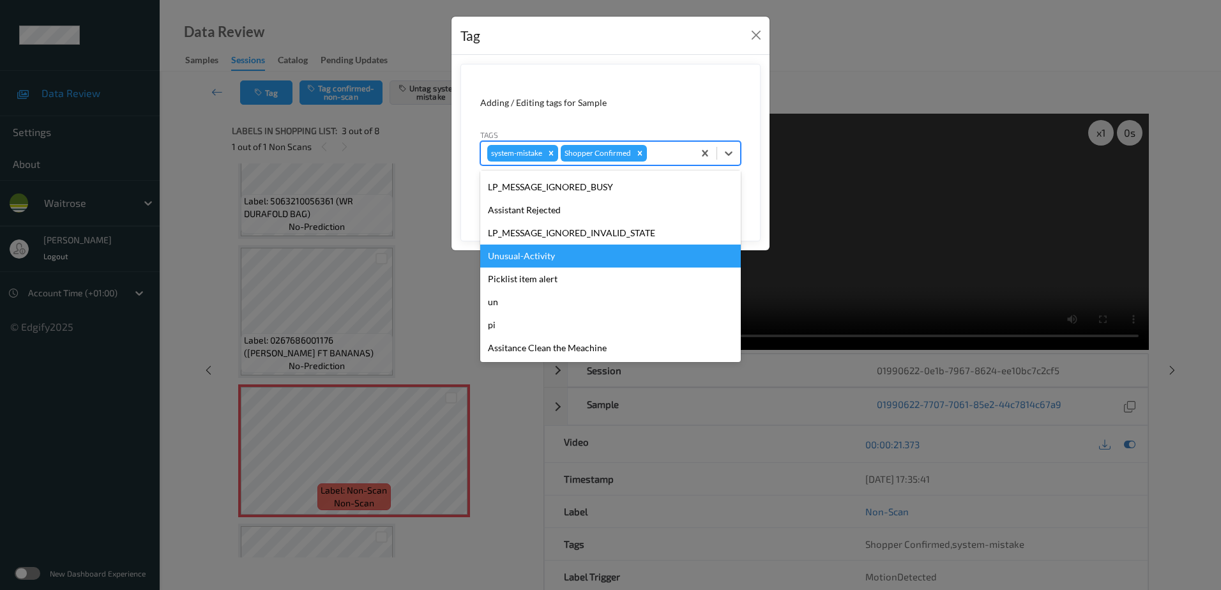
click at [569, 254] on div "Unusual-Activity" at bounding box center [610, 256] width 261 height 23
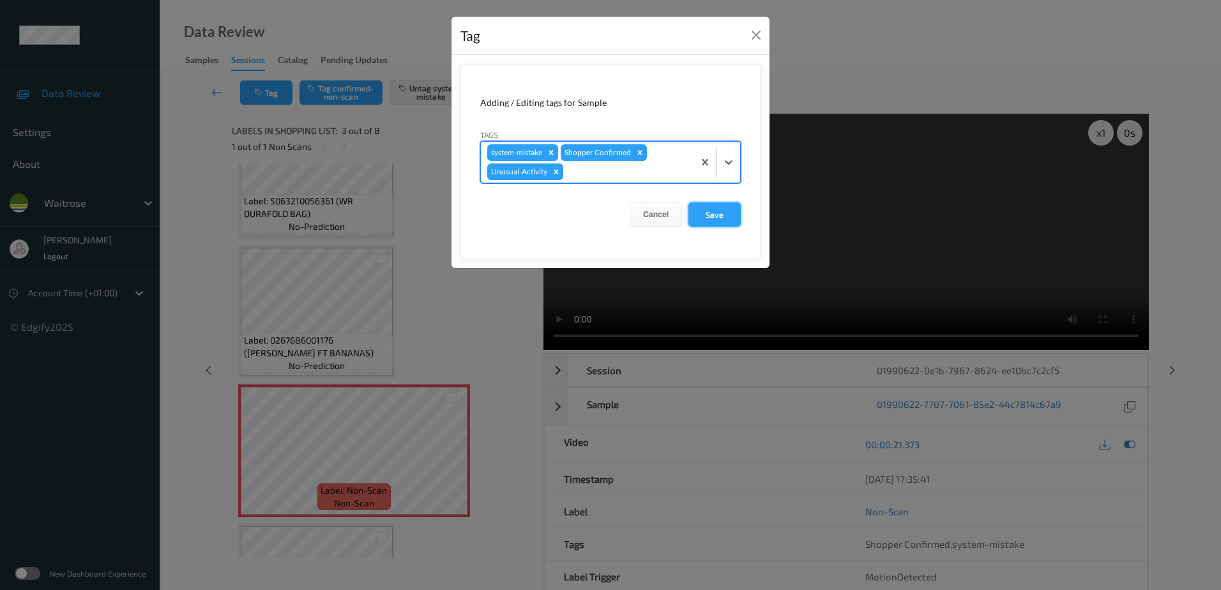
click at [714, 210] on button "Save" at bounding box center [715, 214] width 52 height 24
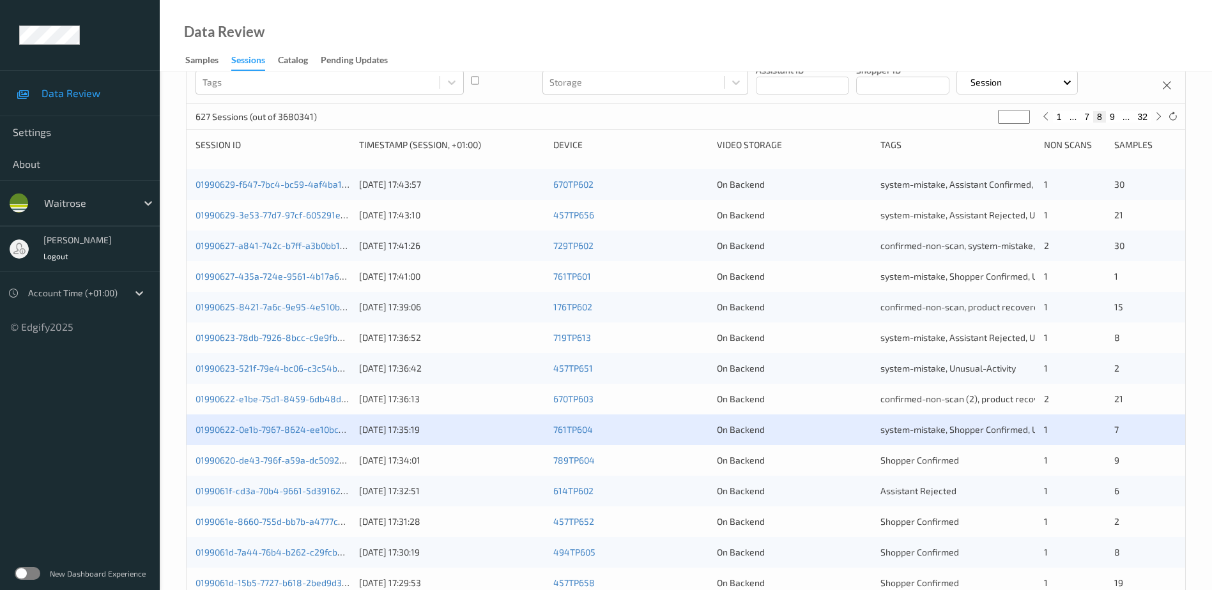
scroll to position [128, 0]
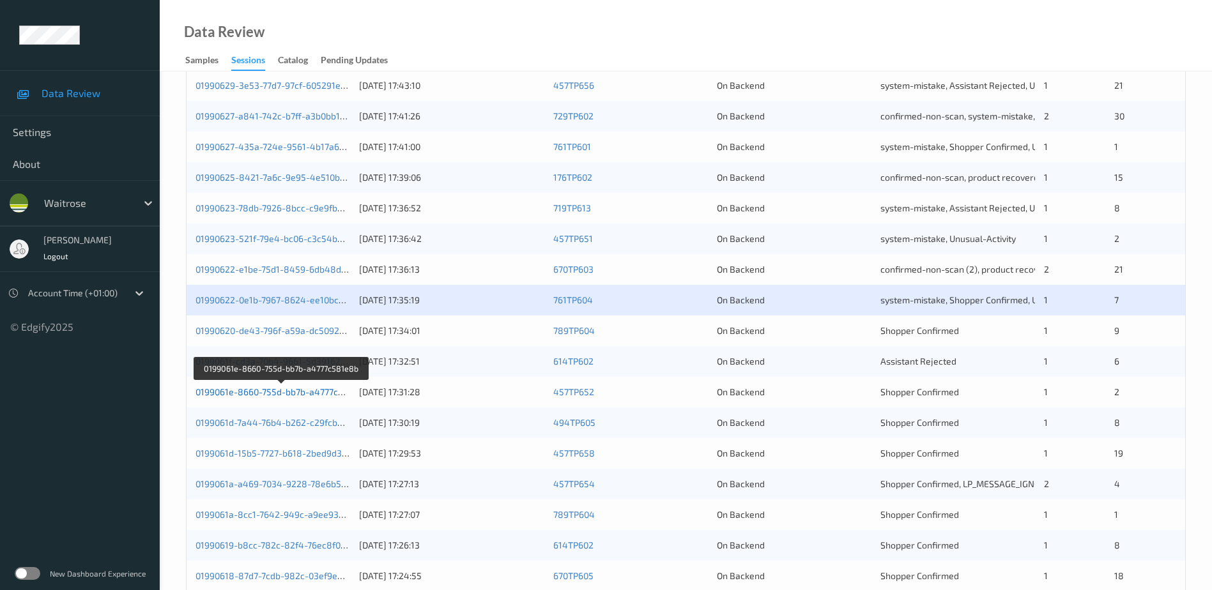
click at [273, 394] on link "0199061e-8660-755d-bb7b-a4777c581e8b" at bounding box center [281, 391] width 173 height 11
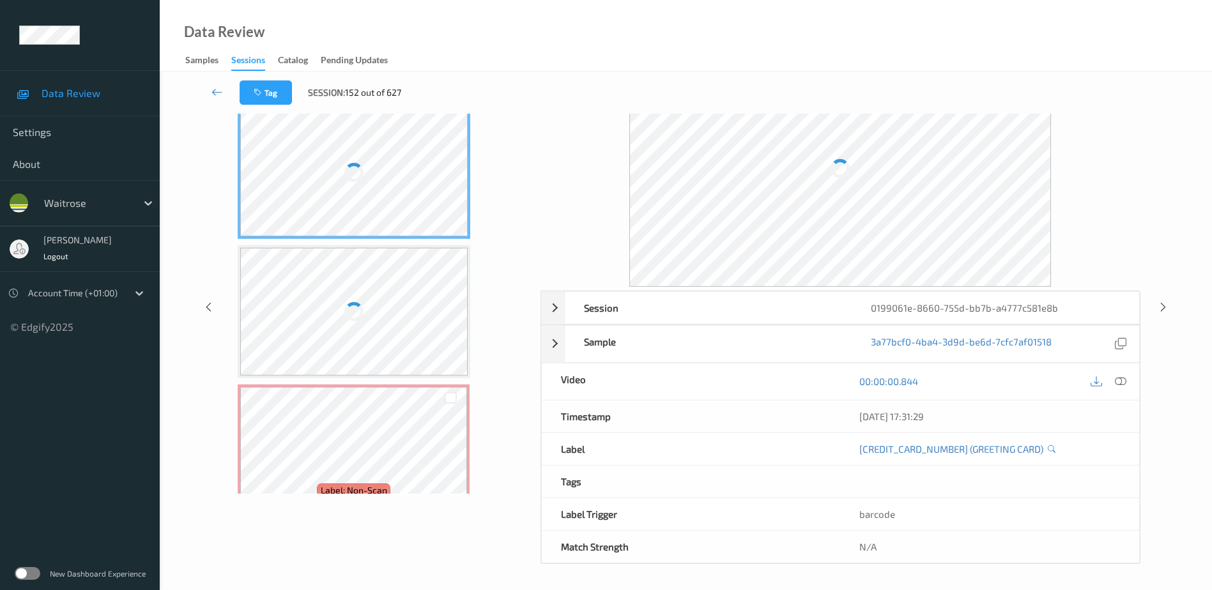
scroll to position [63, 0]
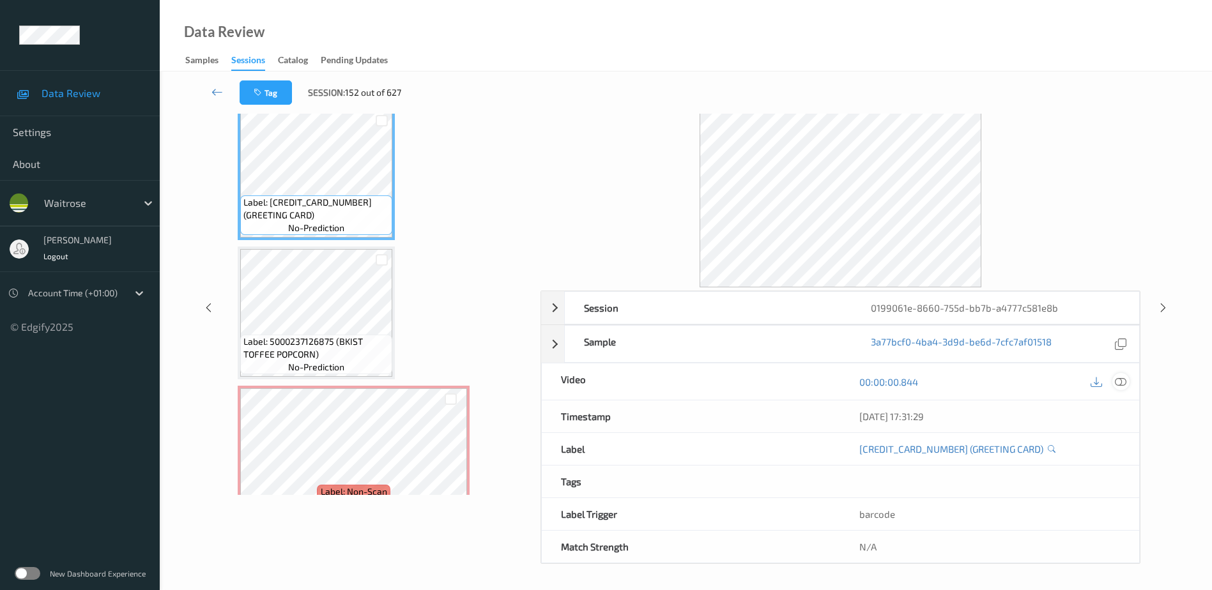
click at [1120, 385] on icon at bounding box center [1120, 381] width 11 height 11
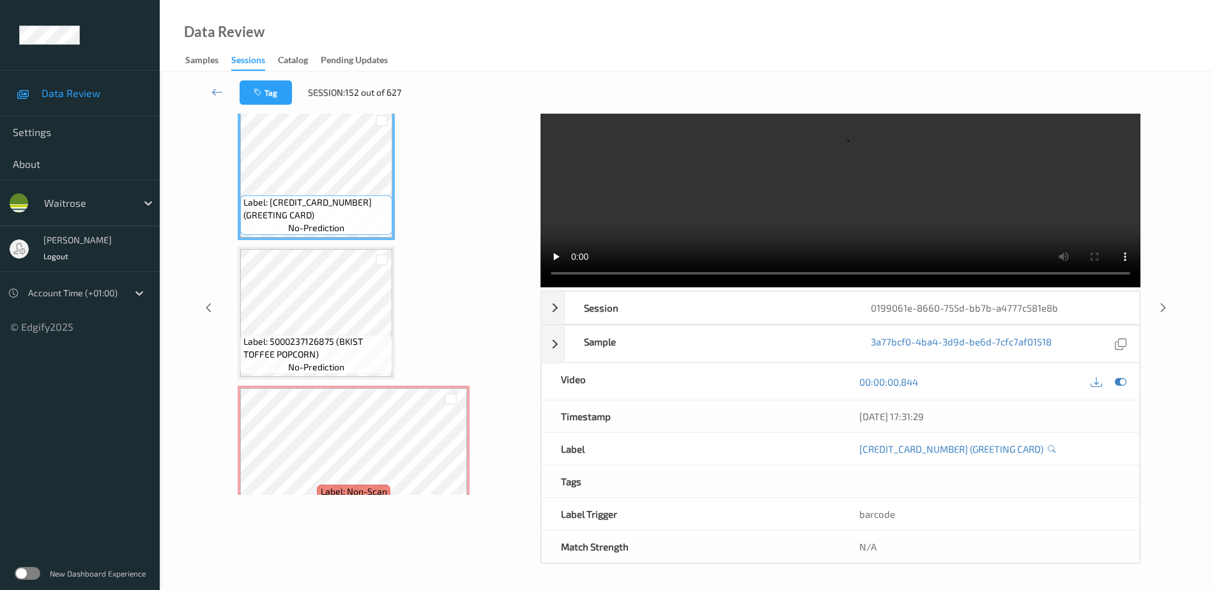
scroll to position [0, 0]
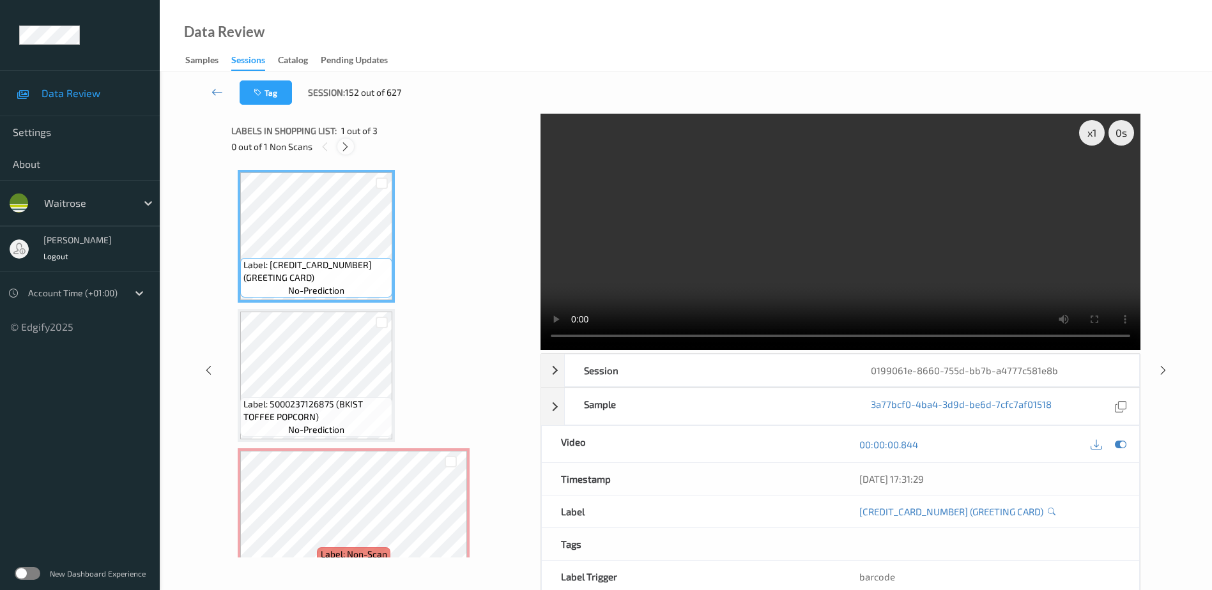
click at [350, 151] on icon at bounding box center [345, 146] width 11 height 11
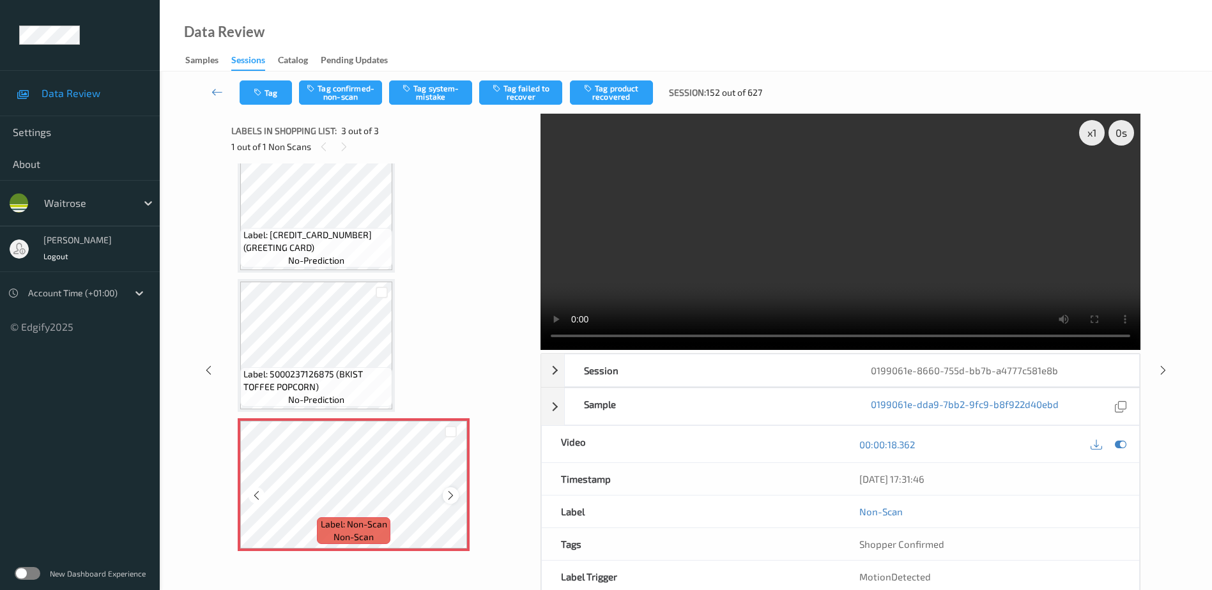
click at [447, 498] on icon at bounding box center [450, 495] width 11 height 11
click at [772, 267] on video at bounding box center [840, 232] width 600 height 236
click at [1087, 134] on div "x 1" at bounding box center [1092, 133] width 26 height 26
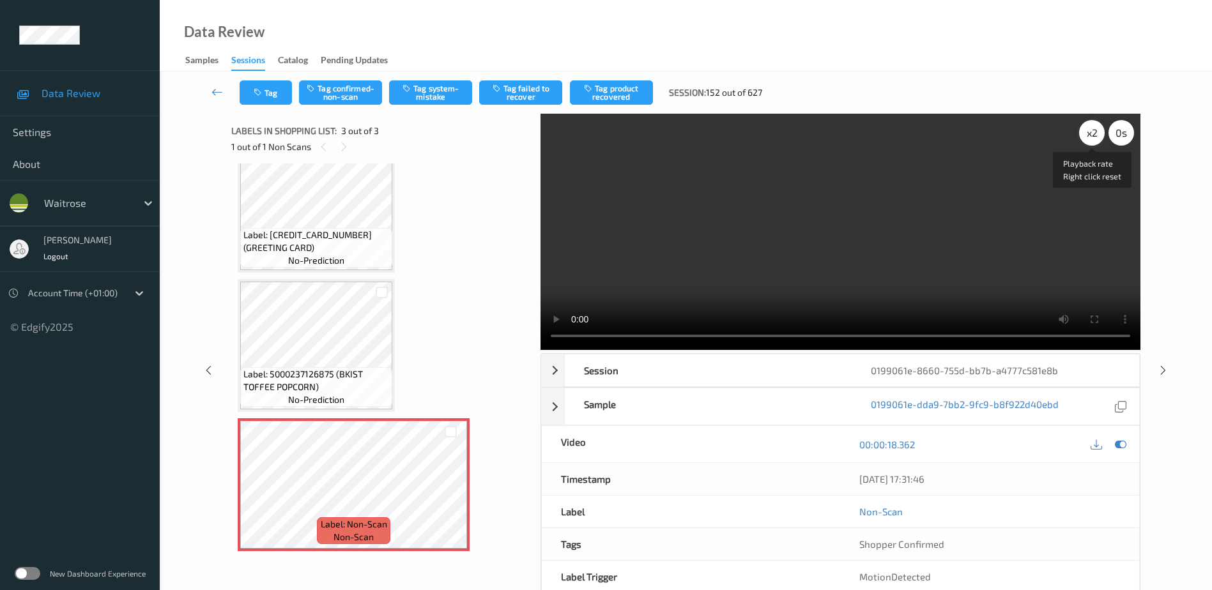
click at [1087, 134] on div "x 2" at bounding box center [1092, 133] width 26 height 26
click at [439, 89] on button "Tag system-mistake" at bounding box center [430, 92] width 83 height 24
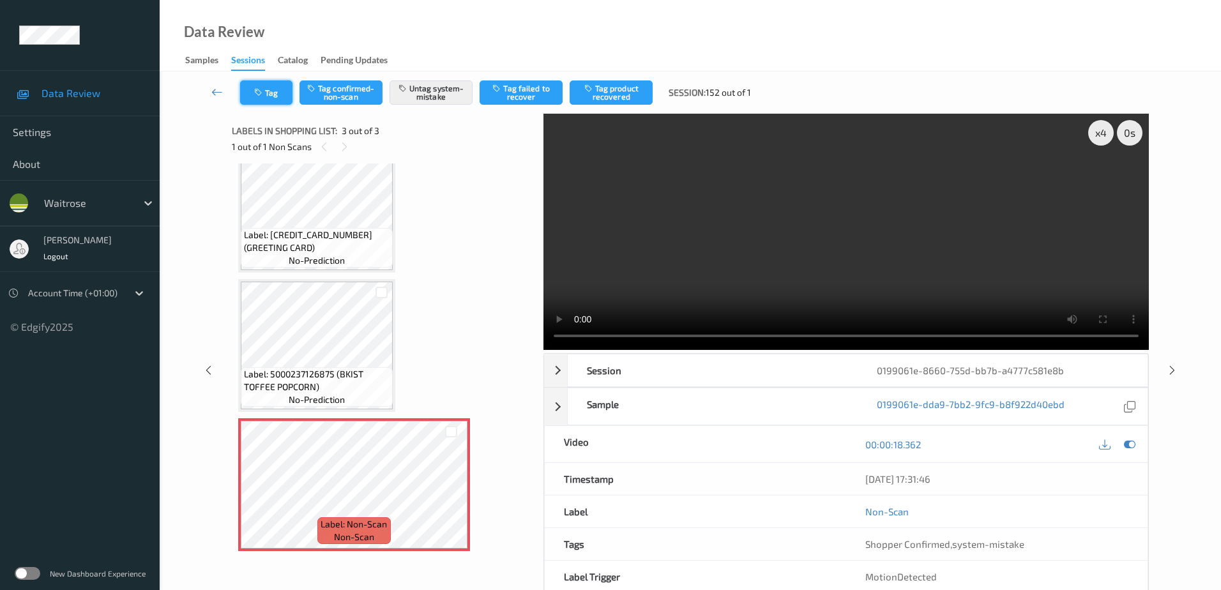
click at [254, 95] on icon "button" at bounding box center [259, 92] width 11 height 9
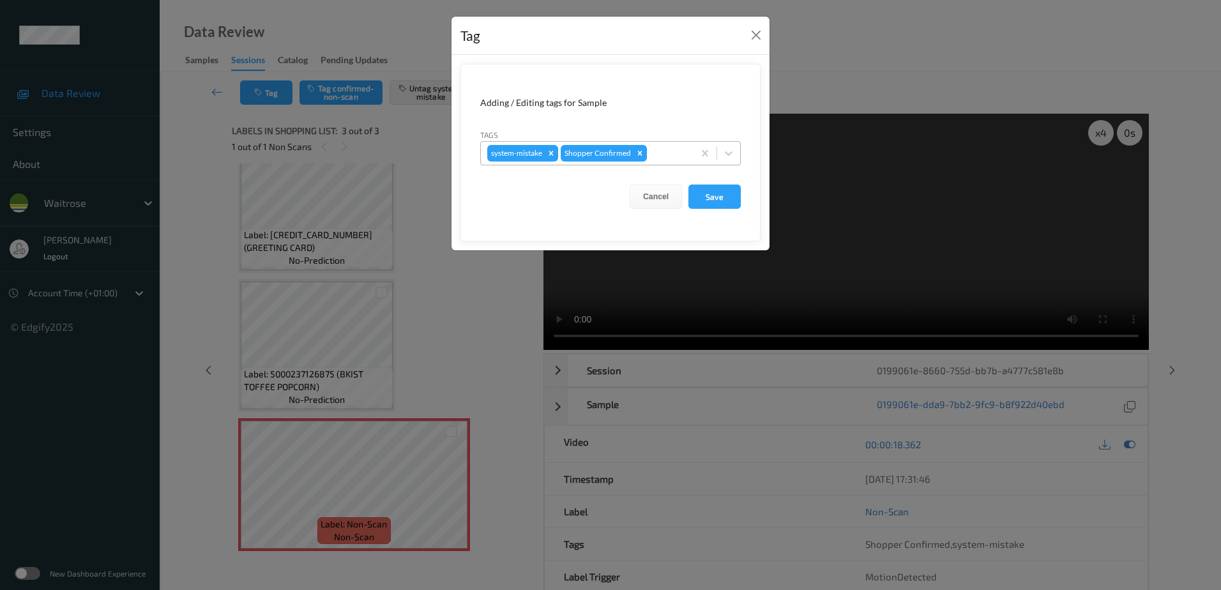
click at [668, 151] on div at bounding box center [669, 153] width 38 height 15
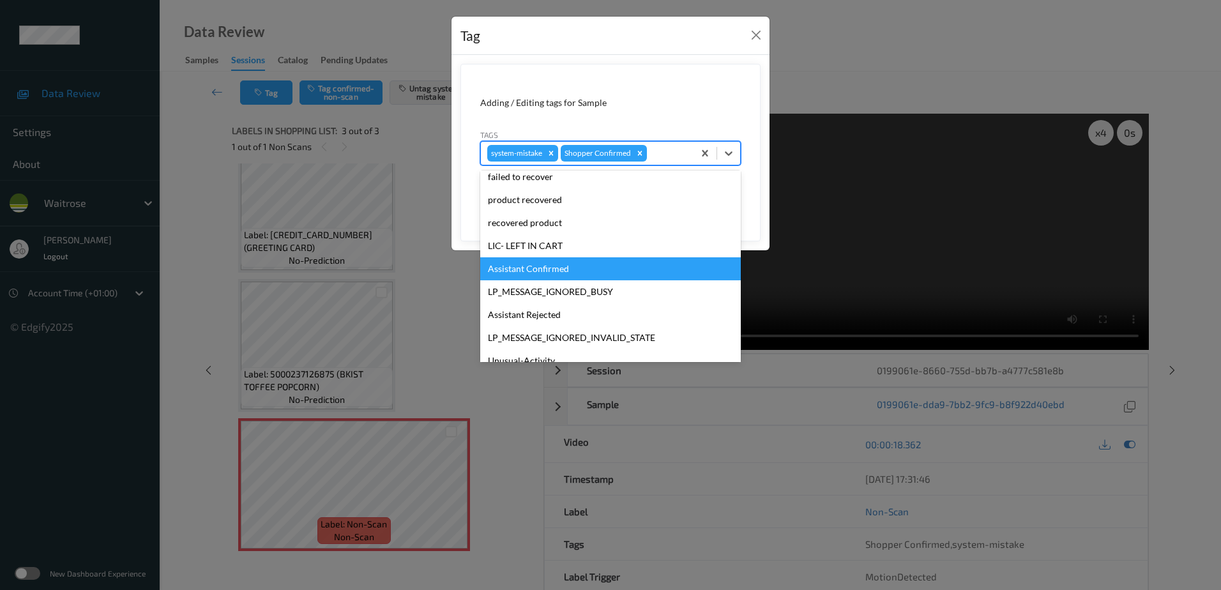
scroll to position [256, 0]
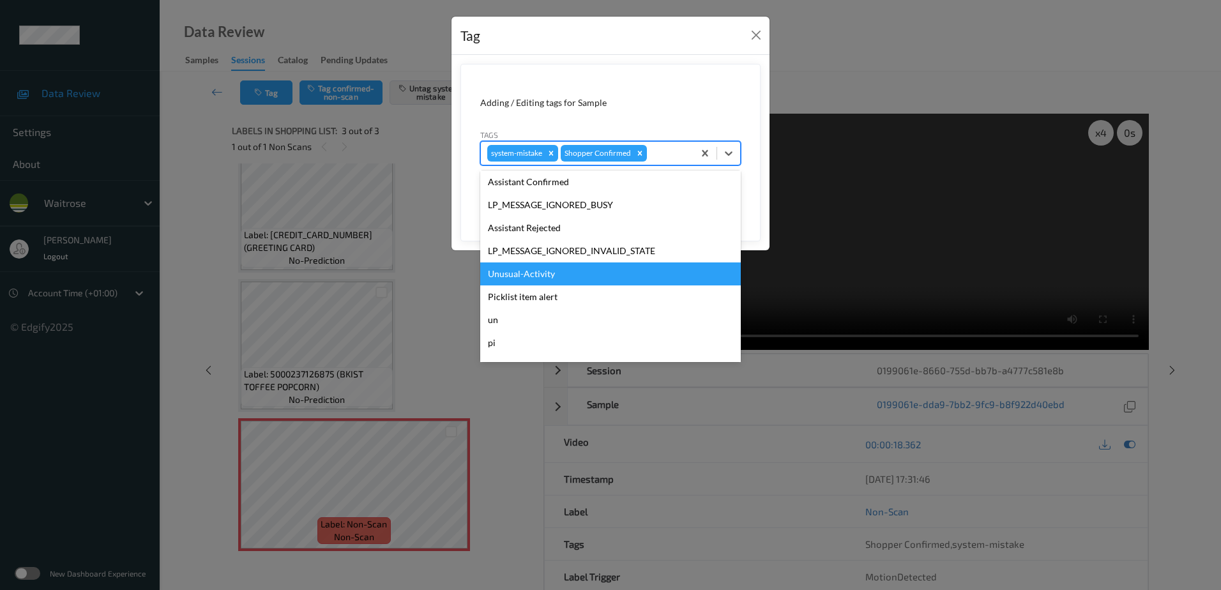
click at [576, 276] on div "Unusual-Activity" at bounding box center [610, 274] width 261 height 23
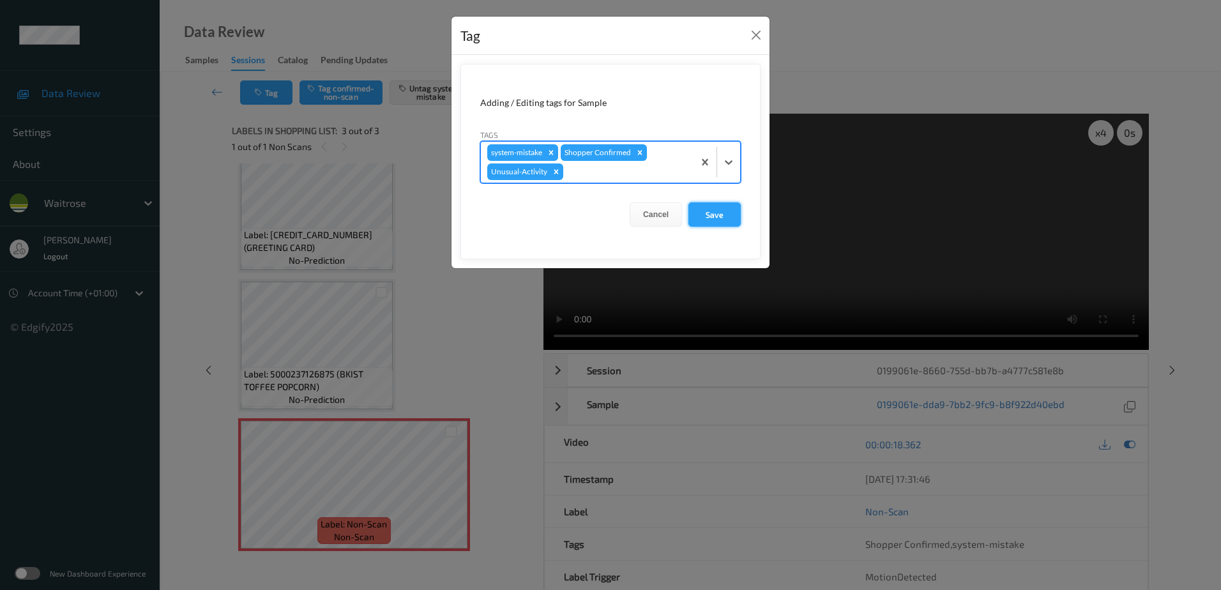
click at [713, 218] on button "Save" at bounding box center [715, 214] width 52 height 24
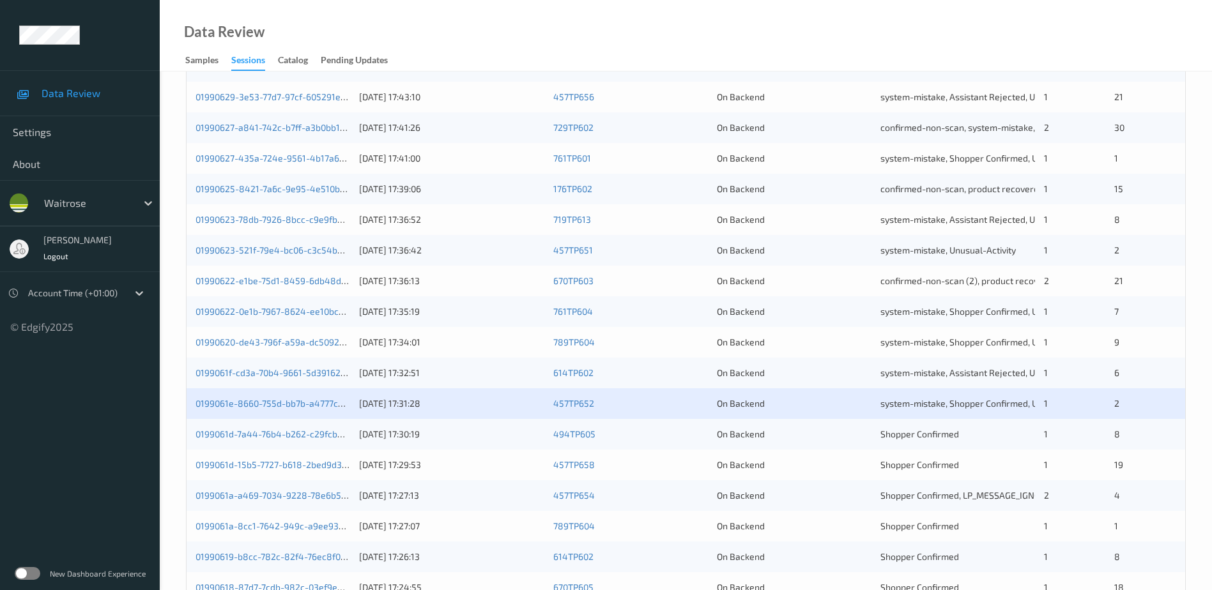
scroll to position [256, 0]
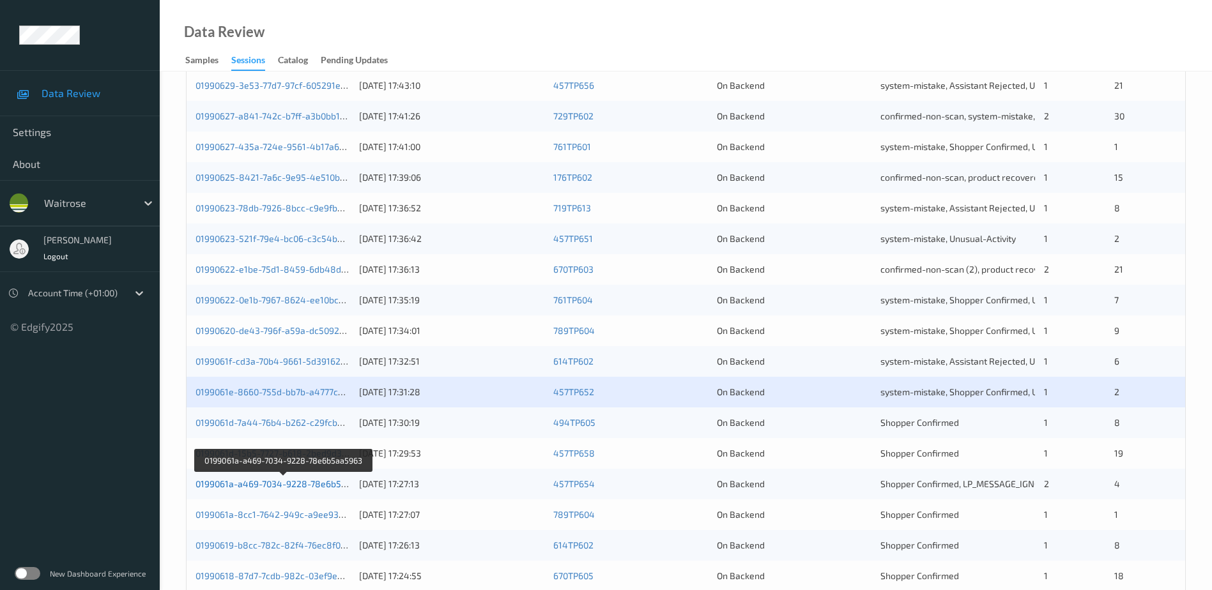
click at [284, 485] on link "0199061a-a469-7034-9228-78e6b5aa5963" at bounding box center [283, 483] width 176 height 11
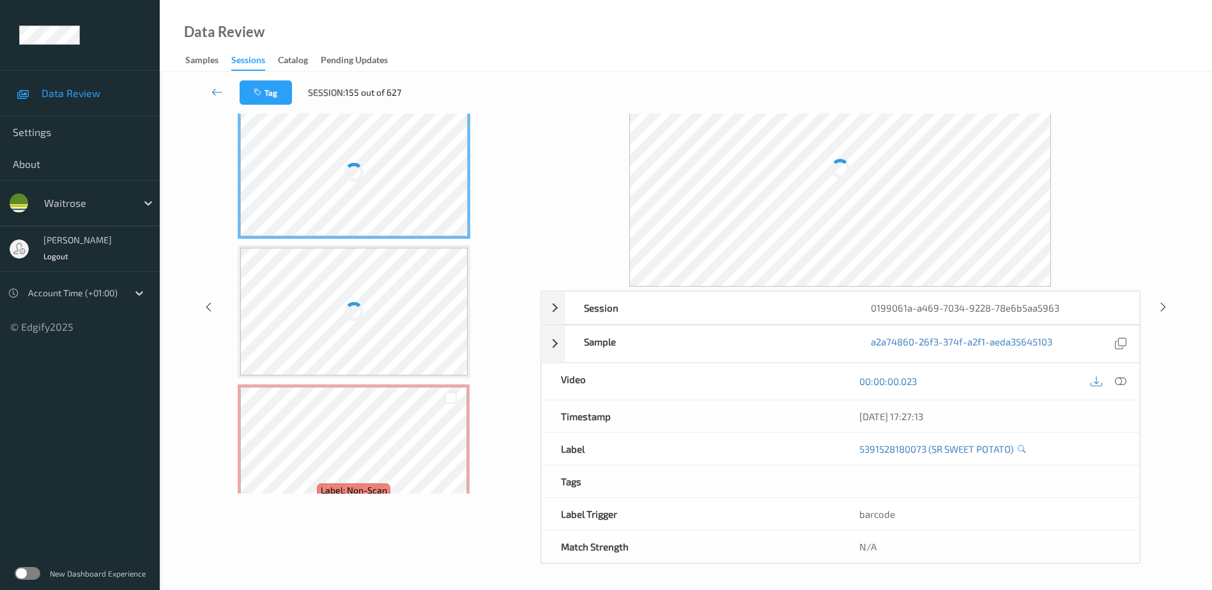
scroll to position [63, 0]
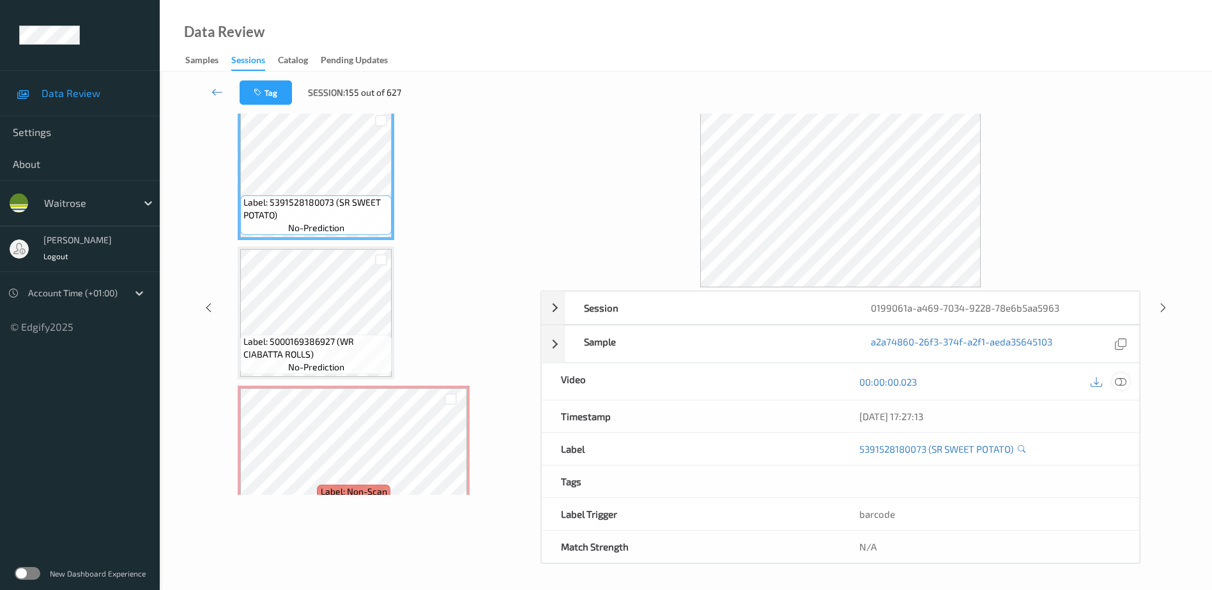
click at [1122, 385] on icon at bounding box center [1120, 381] width 11 height 11
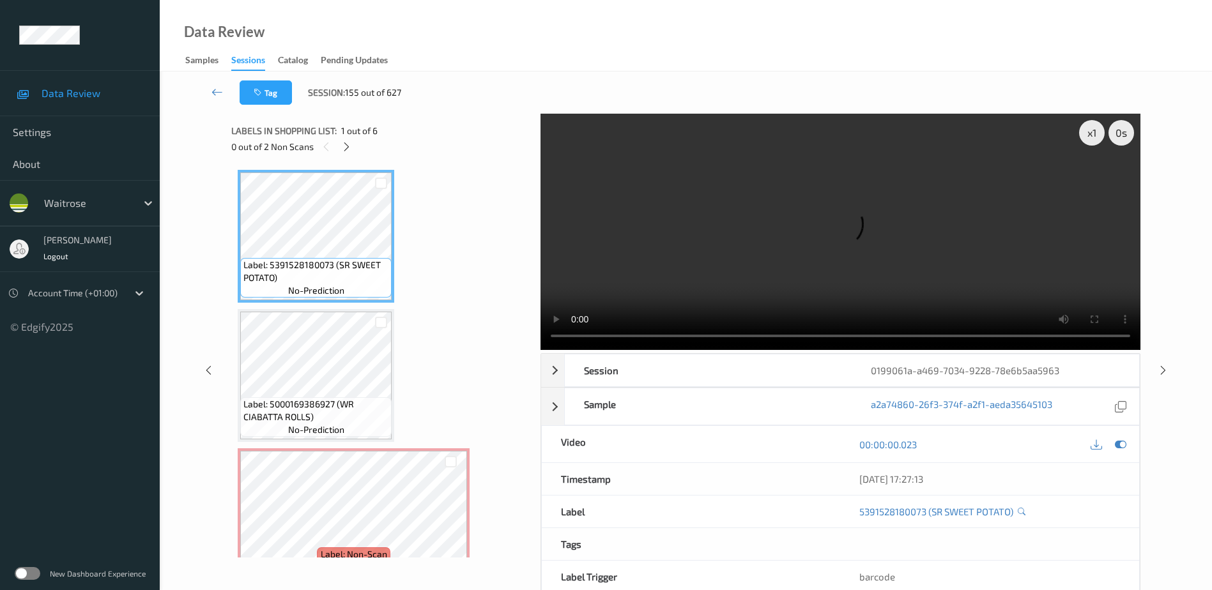
drag, startPoint x: 344, startPoint y: 148, endPoint x: 353, endPoint y: 153, distance: 10.9
click at [344, 148] on icon at bounding box center [346, 146] width 11 height 11
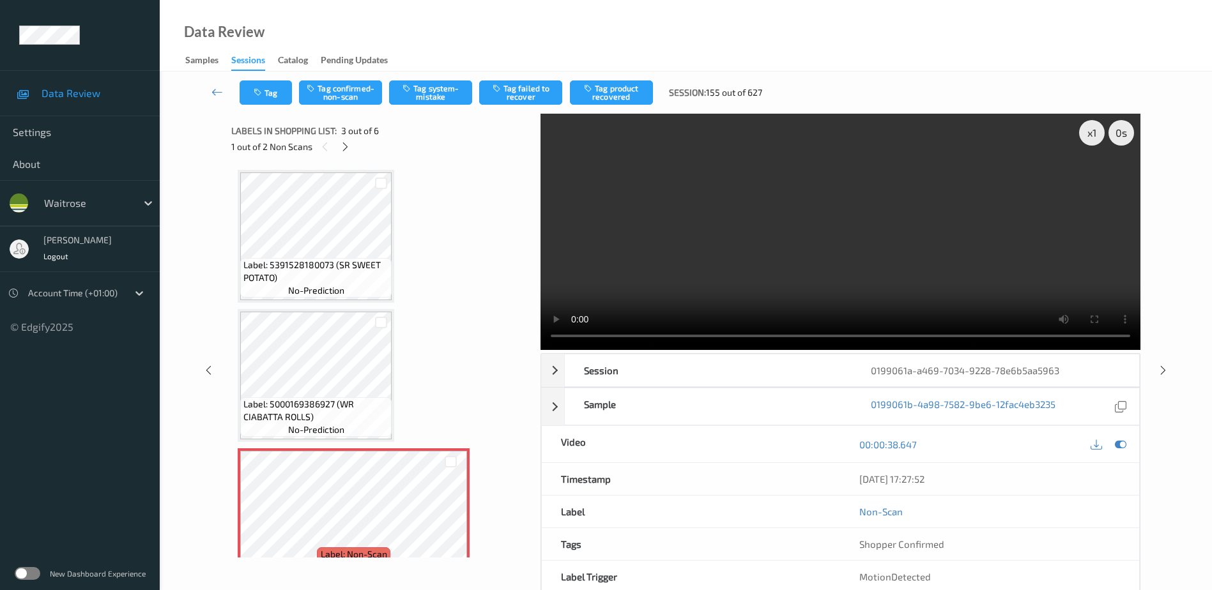
scroll to position [146, 0]
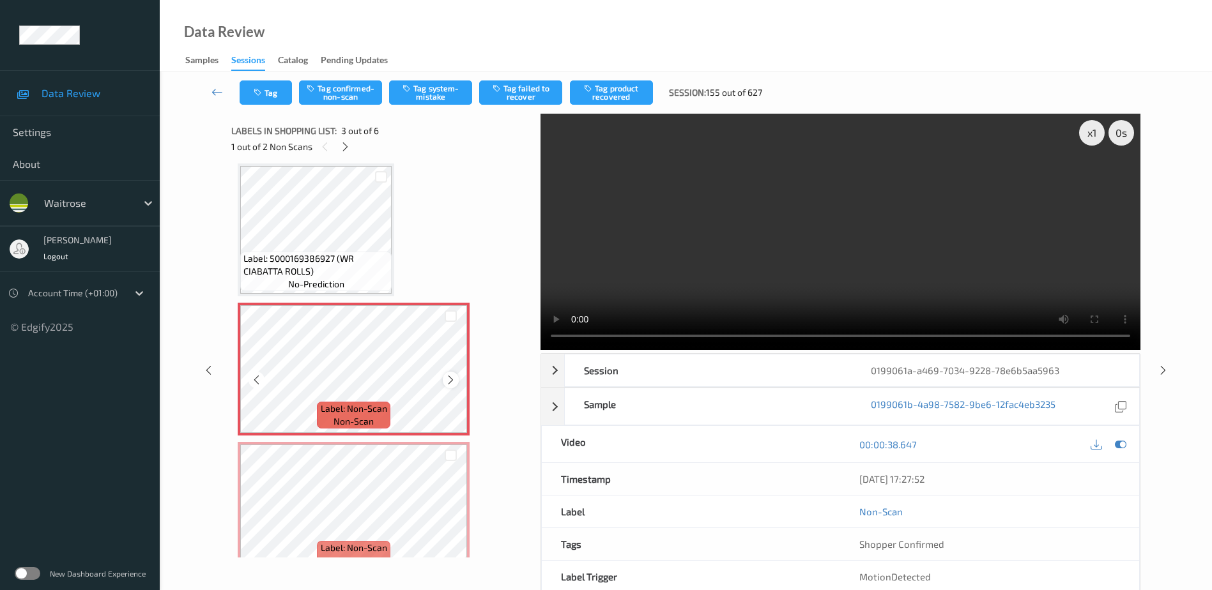
click at [453, 378] on icon at bounding box center [450, 379] width 11 height 11
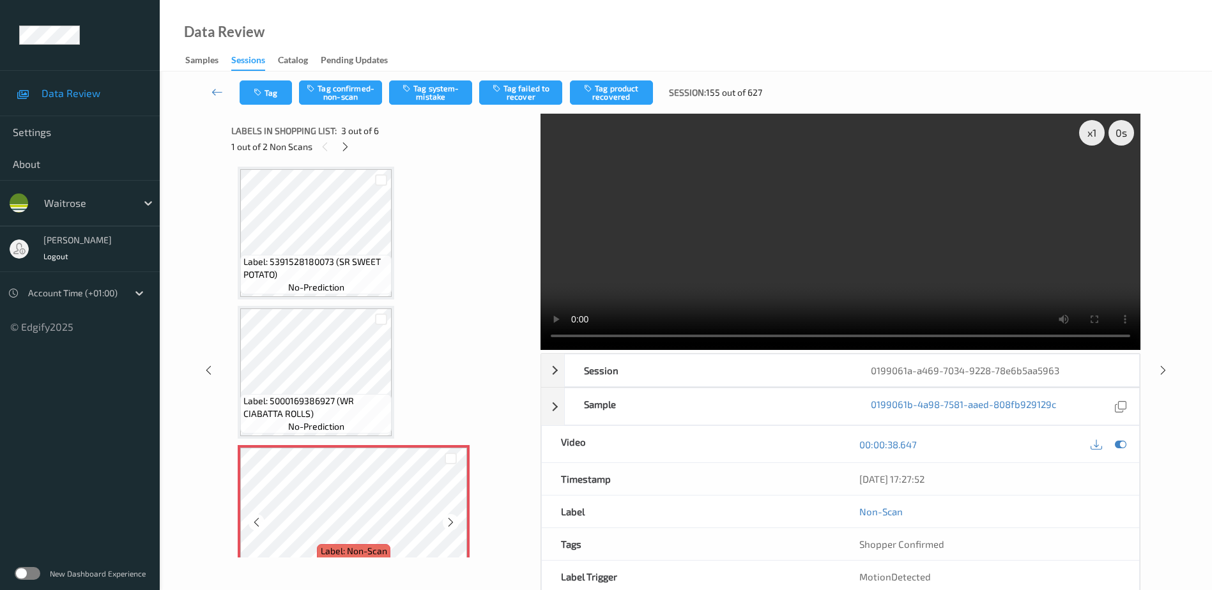
scroll to position [0, 0]
click at [807, 245] on video at bounding box center [840, 232] width 600 height 236
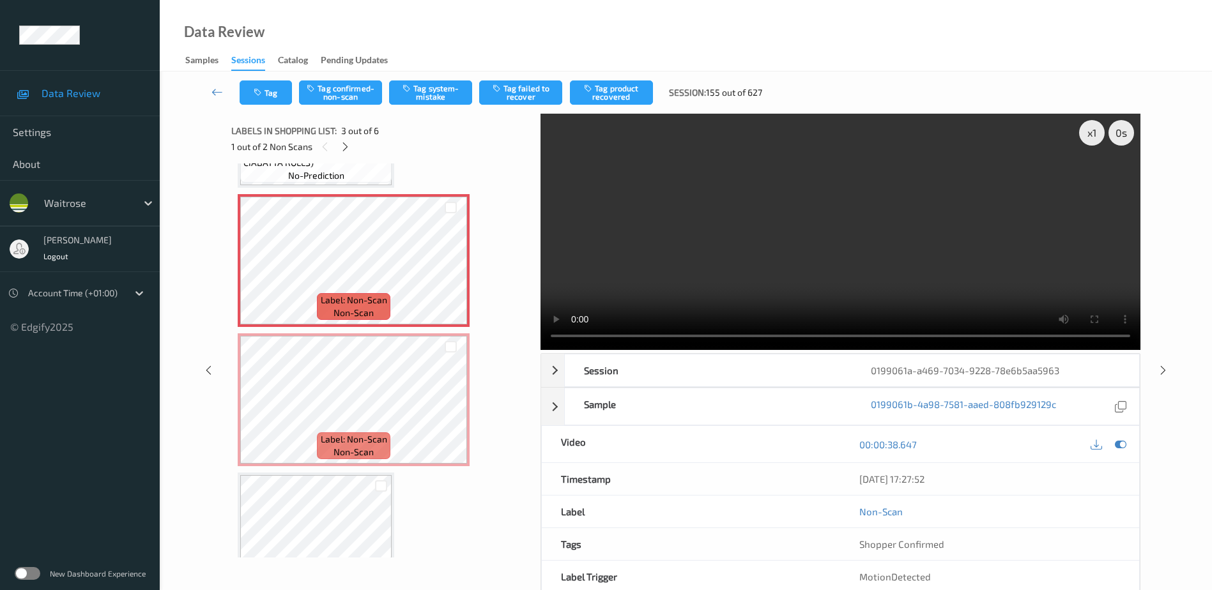
scroll to position [256, 0]
click at [450, 409] on icon at bounding box center [450, 409] width 11 height 11
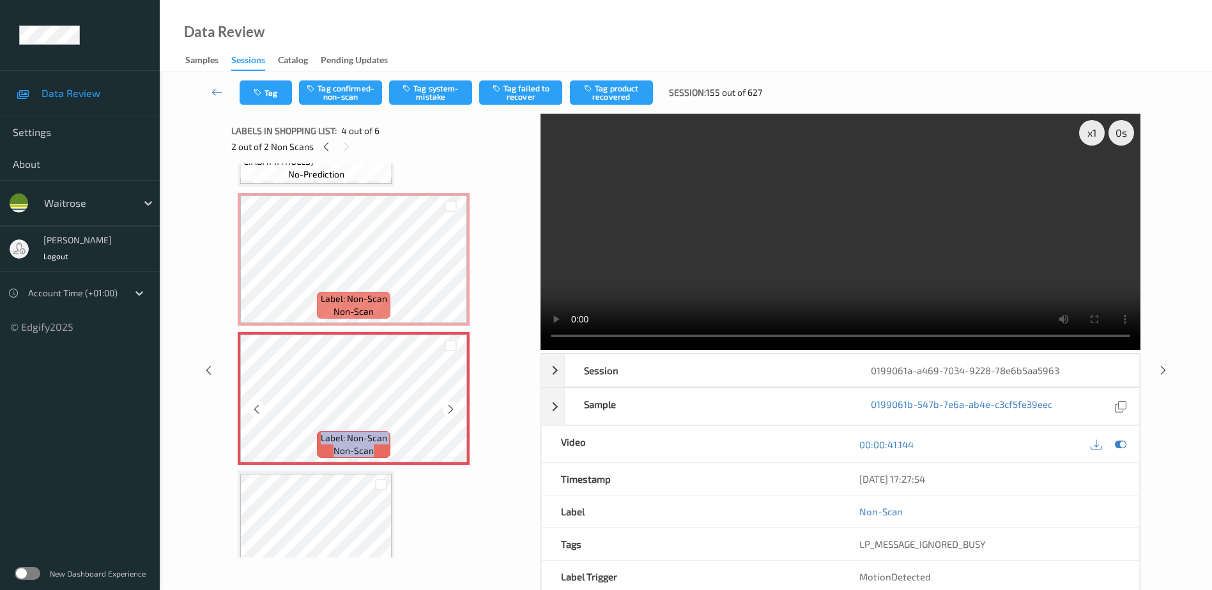
click at [450, 409] on icon at bounding box center [450, 409] width 11 height 11
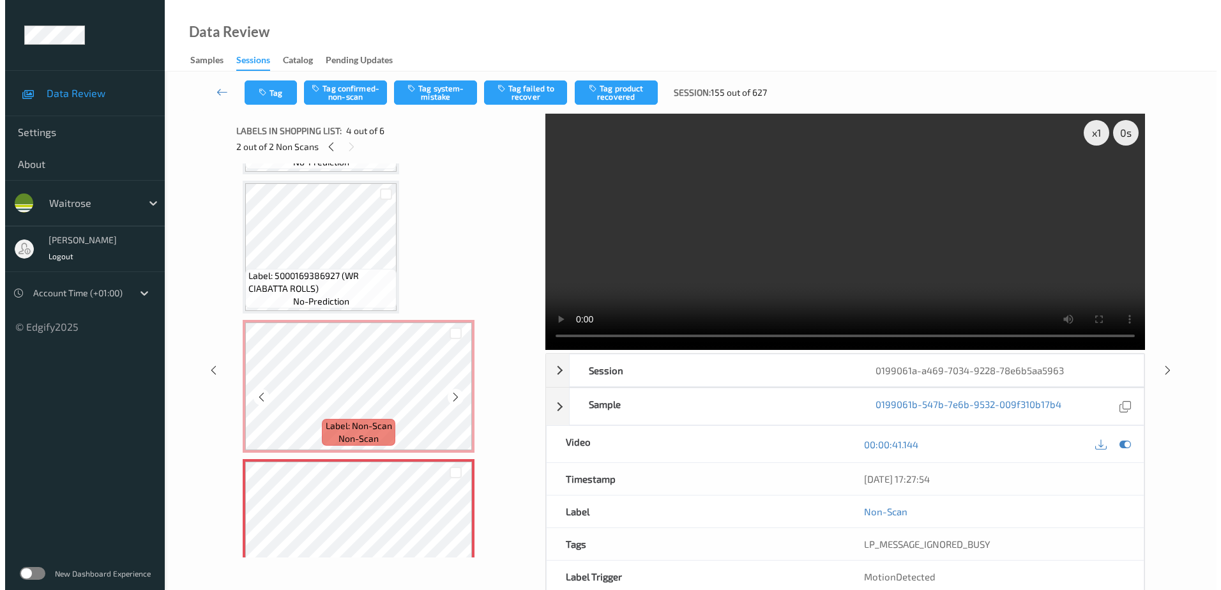
scroll to position [128, 0]
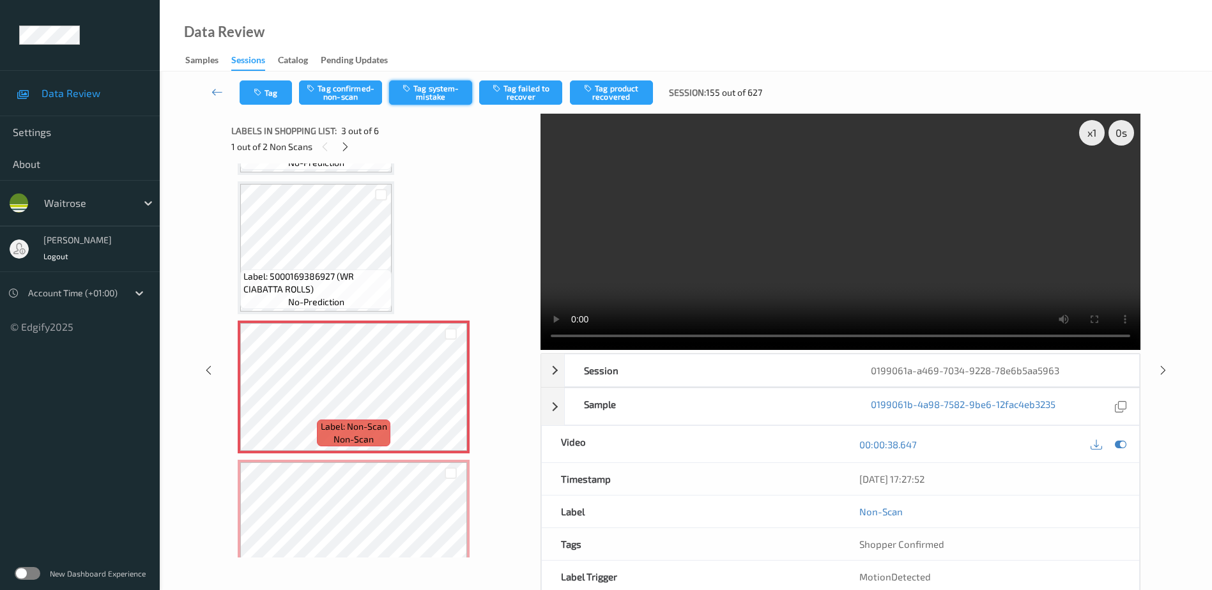
click at [421, 96] on button "Tag system-mistake" at bounding box center [430, 92] width 83 height 24
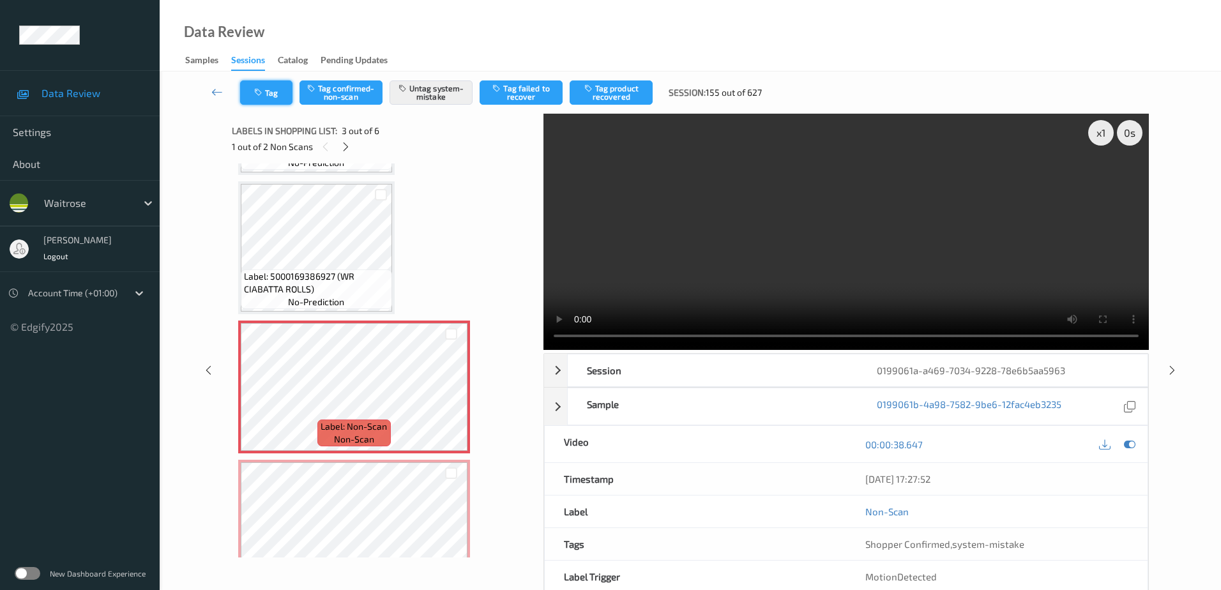
click at [272, 91] on button "Tag" at bounding box center [266, 92] width 52 height 24
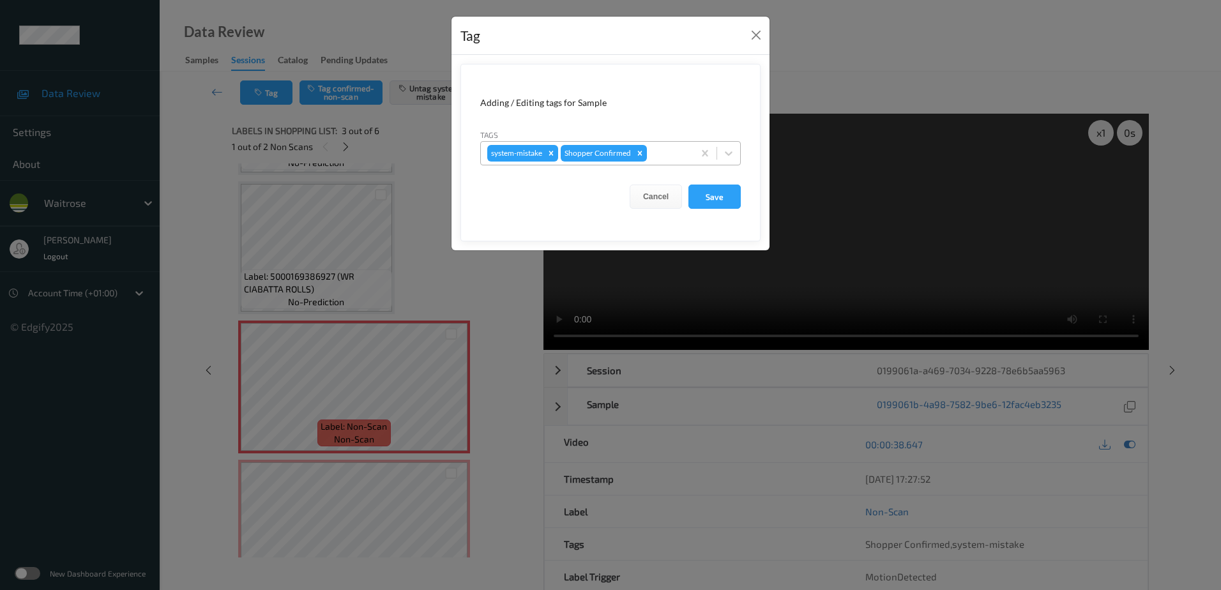
click at [660, 149] on div at bounding box center [669, 153] width 38 height 15
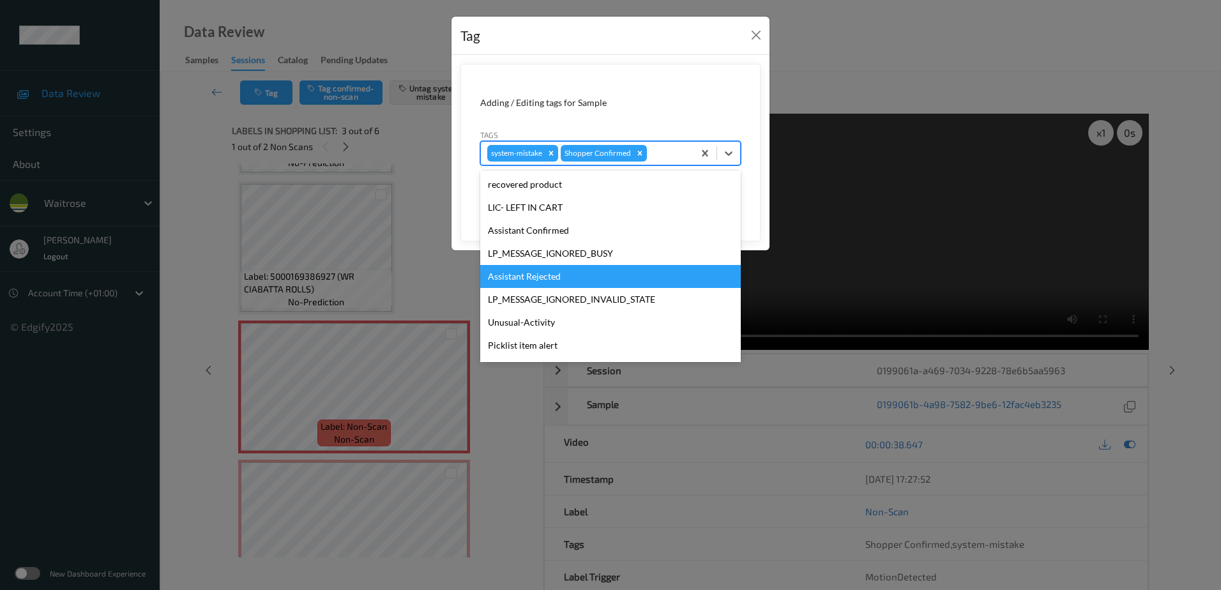
scroll to position [273, 0]
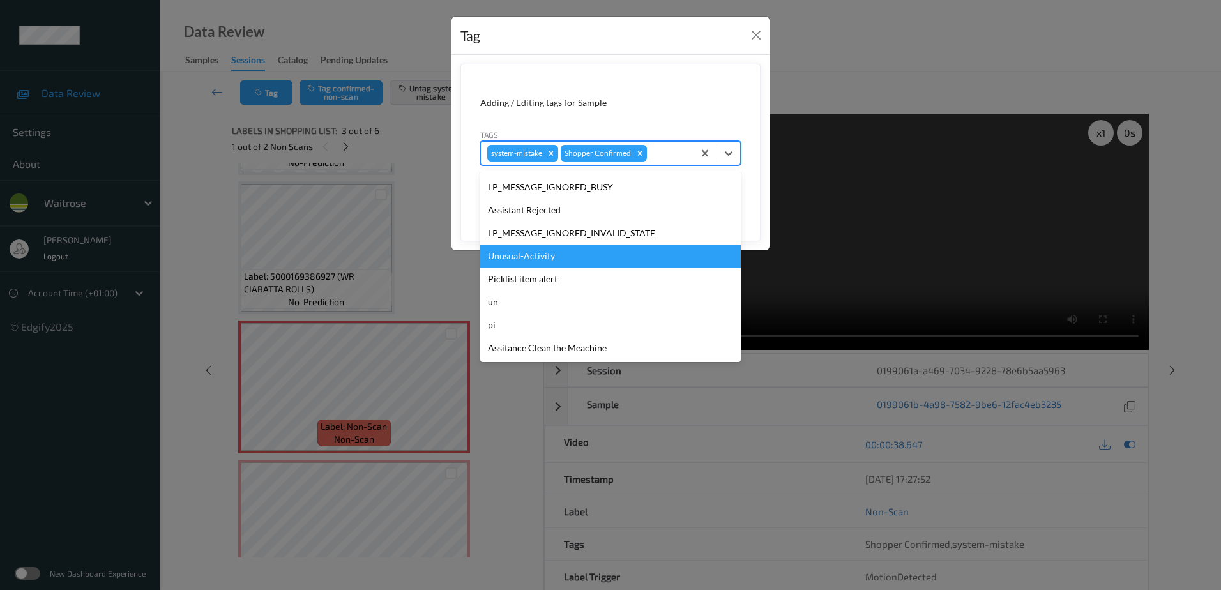
click at [567, 260] on div "Unusual-Activity" at bounding box center [610, 256] width 261 height 23
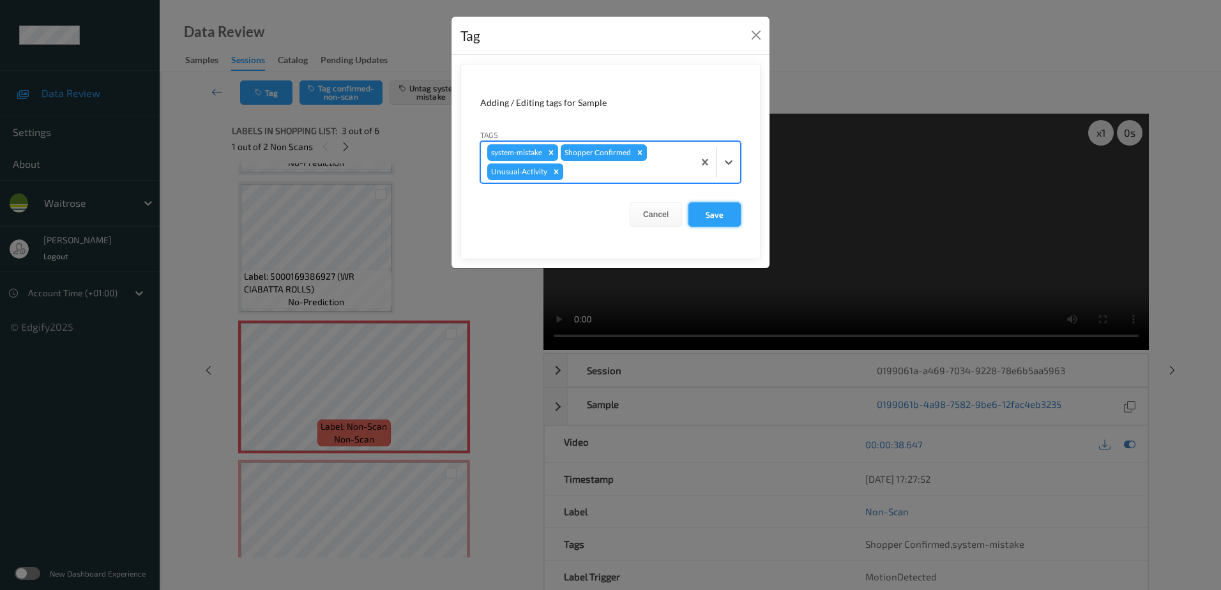
click at [721, 211] on button "Save" at bounding box center [715, 214] width 52 height 24
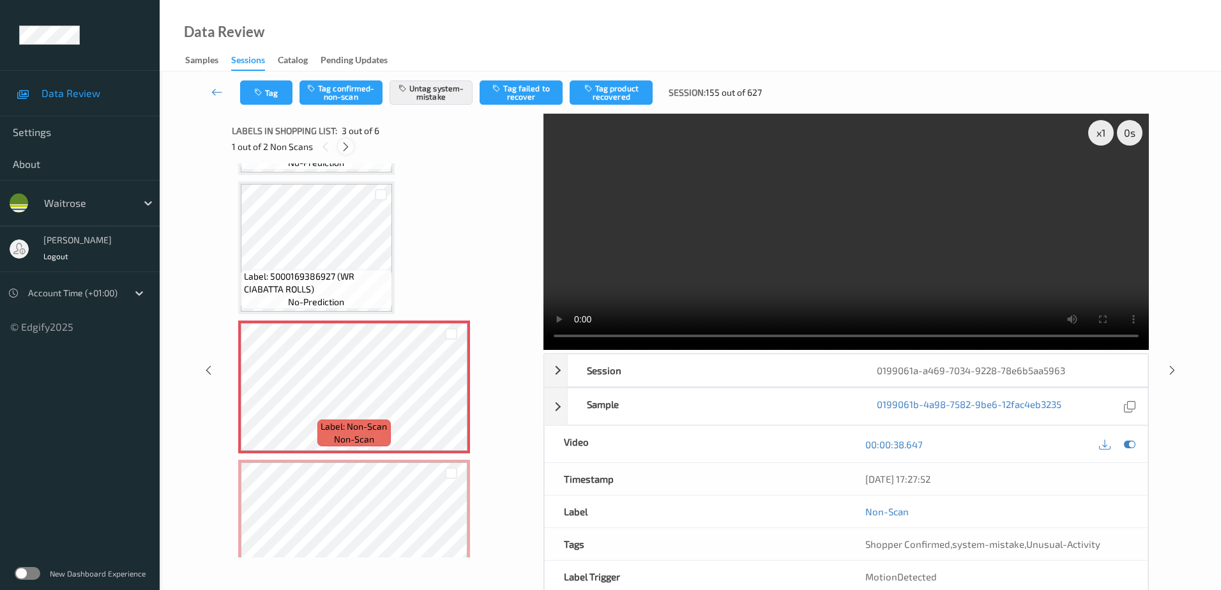
click at [343, 149] on icon at bounding box center [345, 146] width 11 height 11
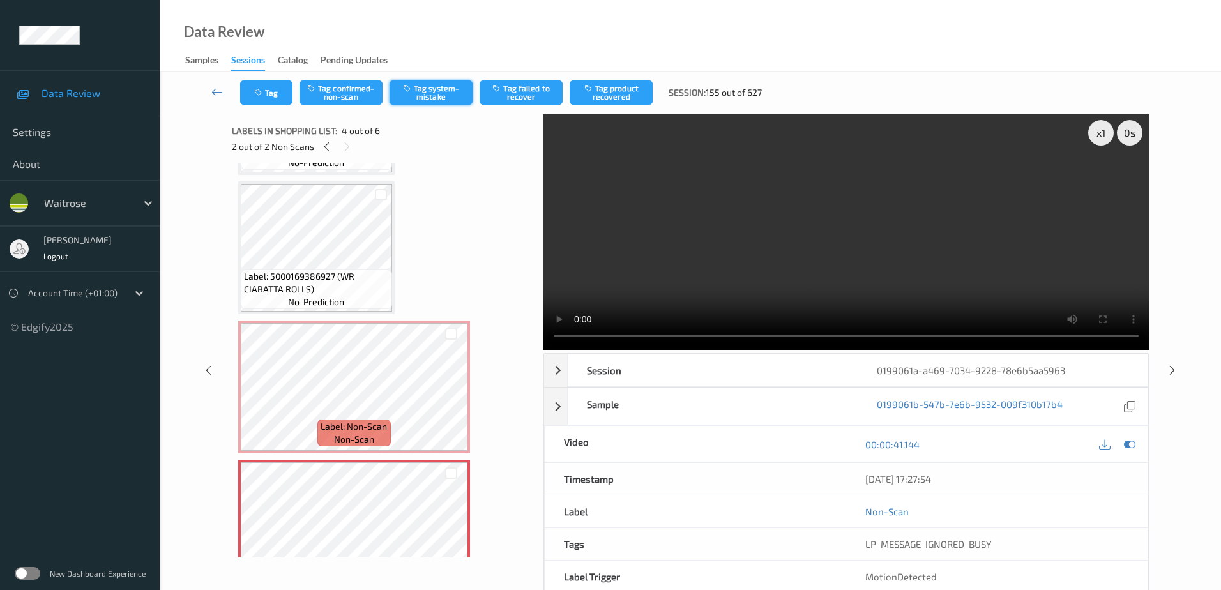
scroll to position [285, 0]
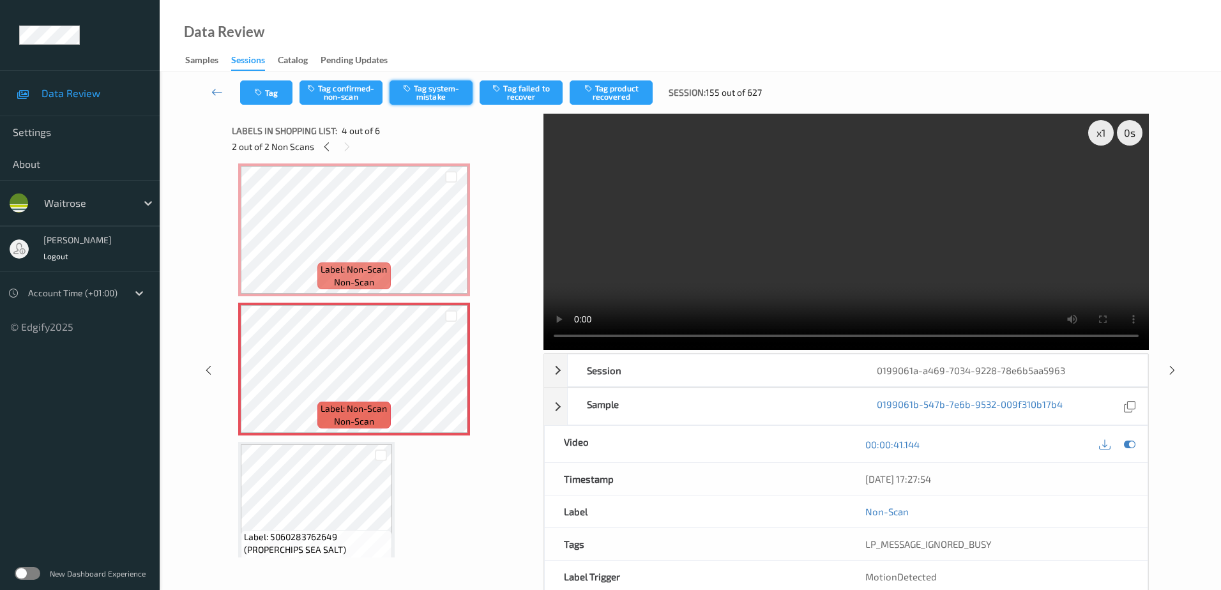
click at [425, 91] on button "Tag system-mistake" at bounding box center [431, 92] width 83 height 24
click at [277, 95] on button "Tag" at bounding box center [266, 92] width 52 height 24
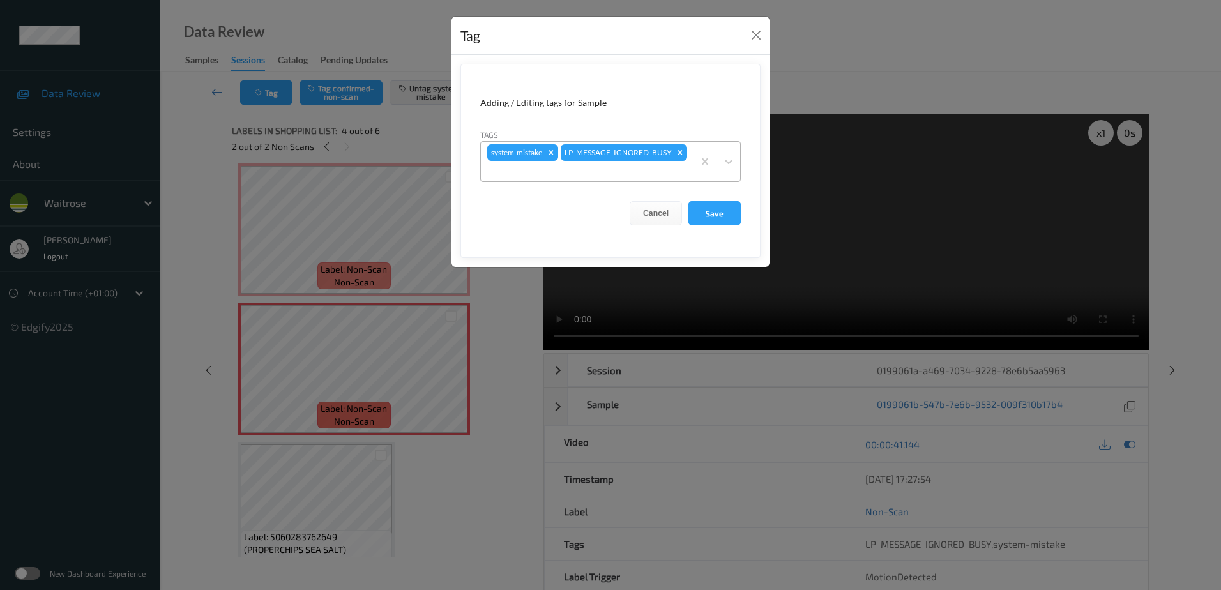
click at [626, 155] on div "system-mistake LP_MESSAGE_IGNORED_BUSY" at bounding box center [587, 162] width 213 height 40
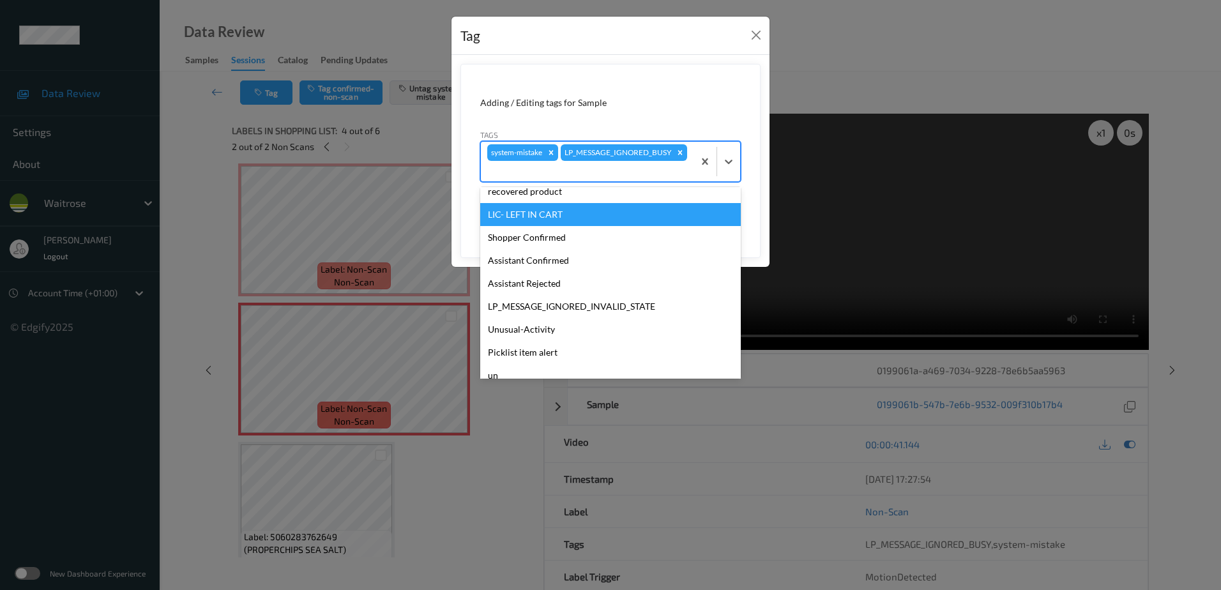
scroll to position [256, 0]
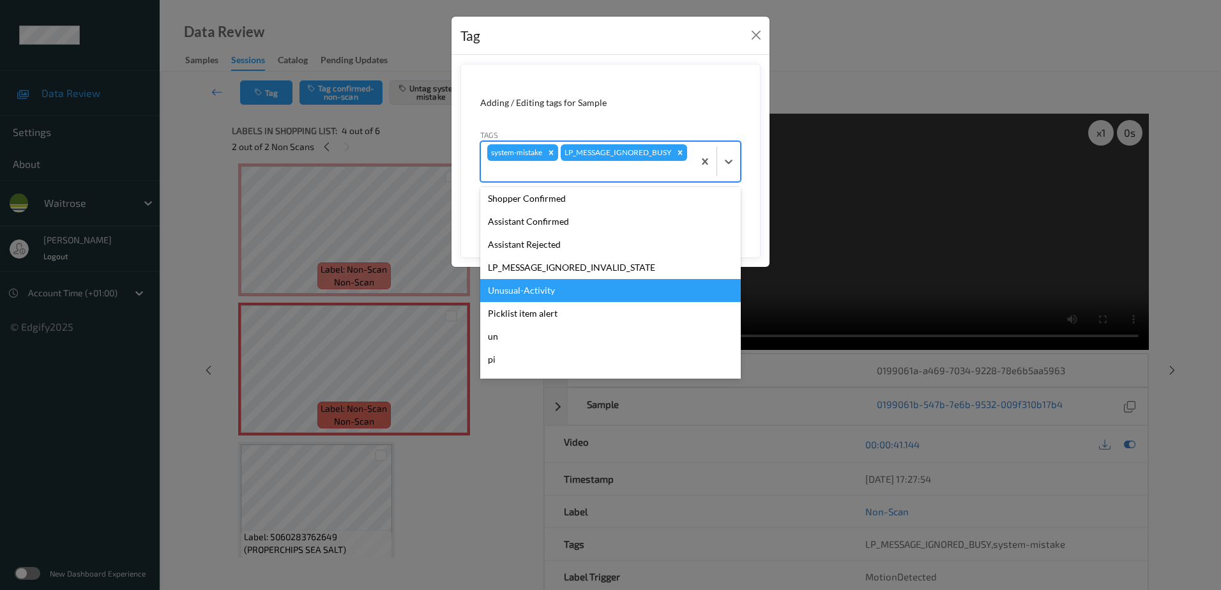
click at [546, 292] on div "Unusual-Activity" at bounding box center [610, 290] width 261 height 23
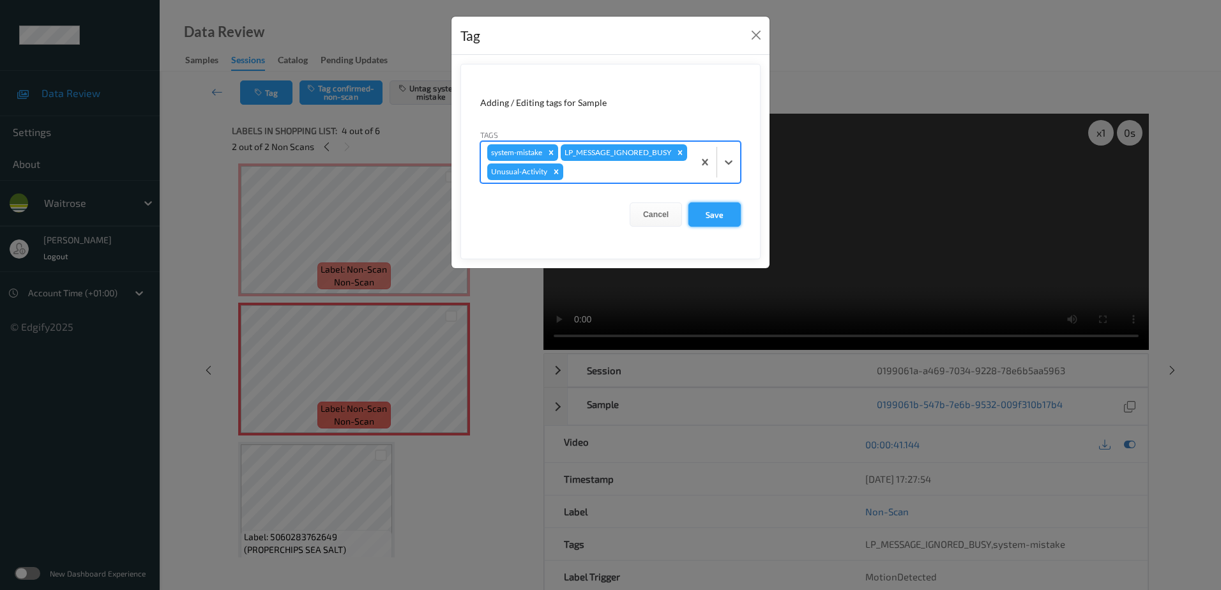
click at [708, 227] on button "Save" at bounding box center [715, 214] width 52 height 24
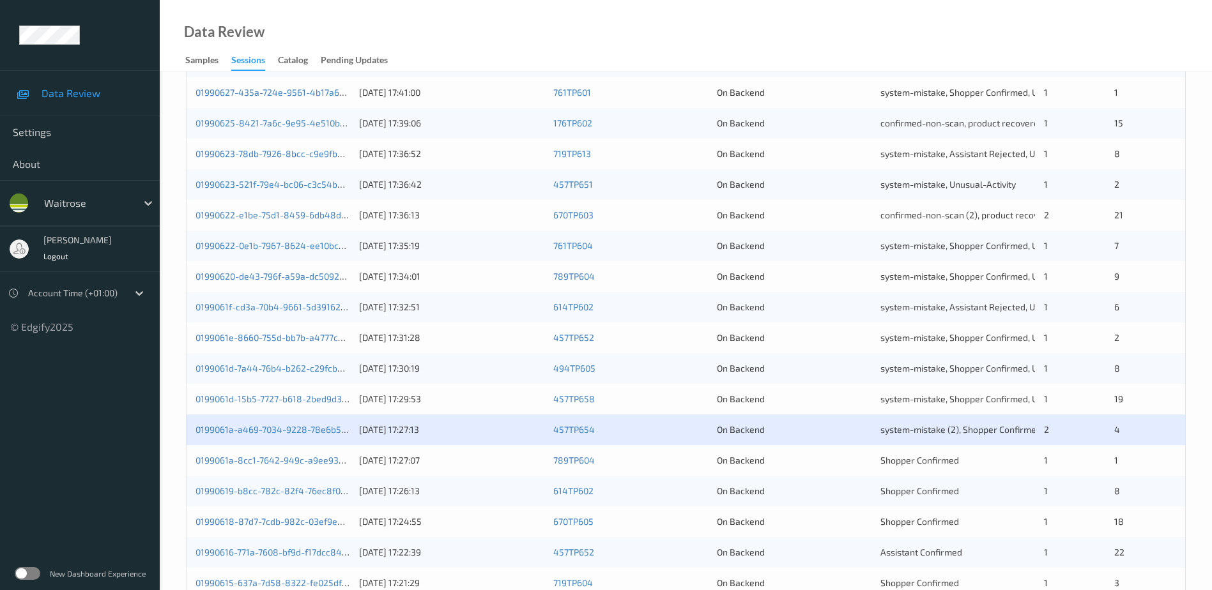
scroll to position [371, 0]
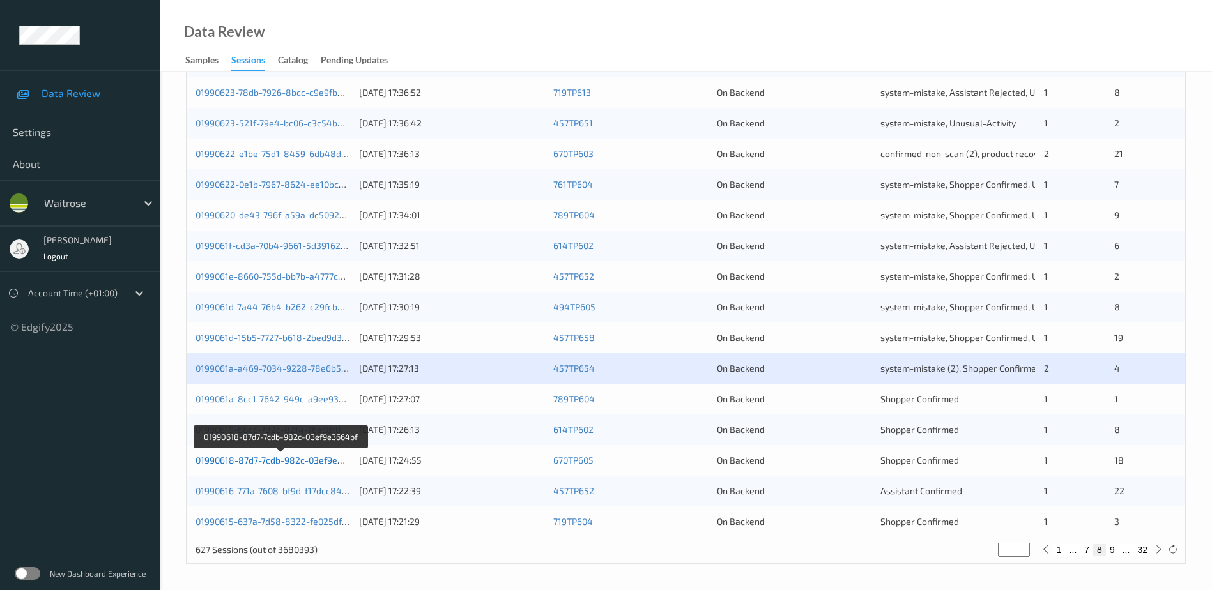
click at [270, 462] on link "01990618-87d7-7cdb-982c-03ef9e3664bf" at bounding box center [280, 460] width 171 height 11
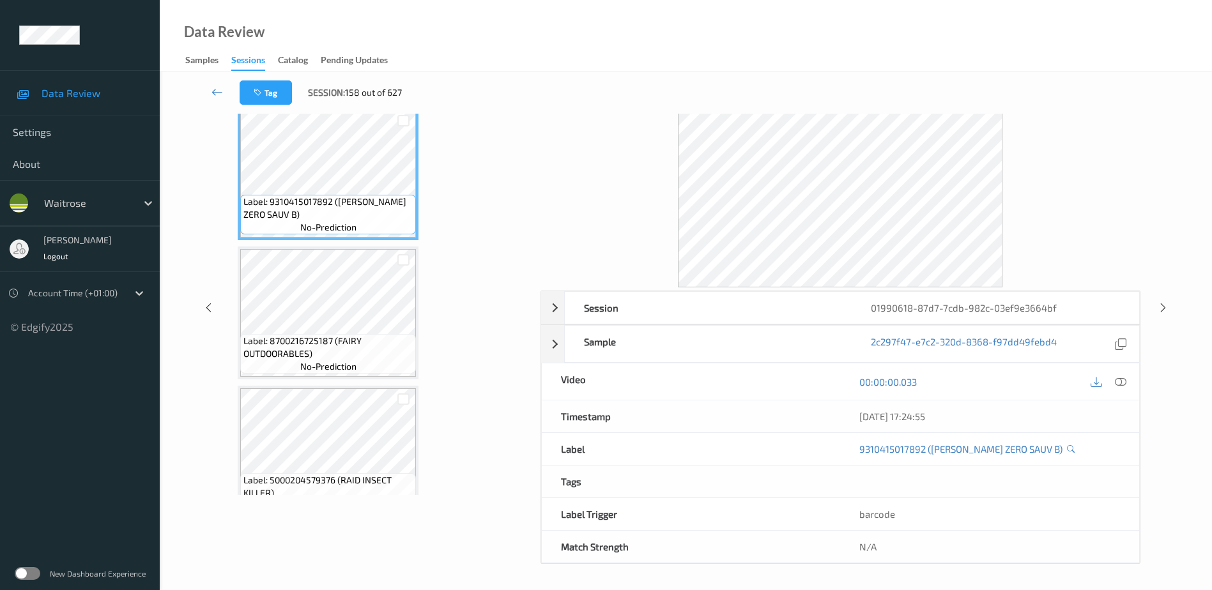
scroll to position [63, 0]
click at [1119, 379] on icon at bounding box center [1120, 381] width 11 height 11
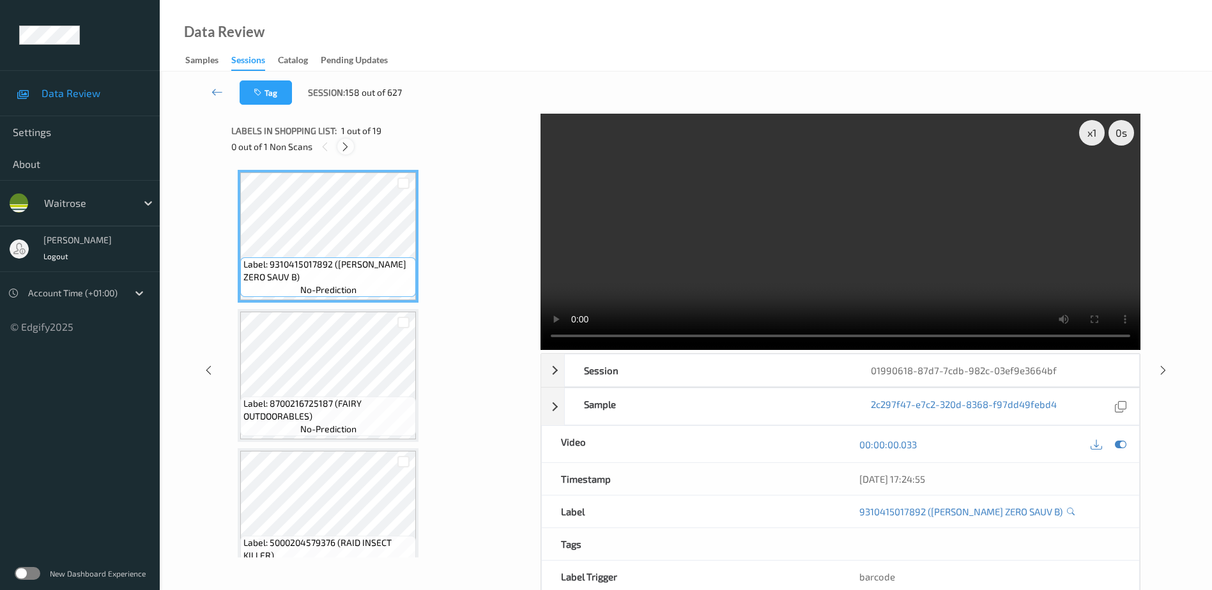
click at [347, 144] on icon at bounding box center [345, 146] width 11 height 11
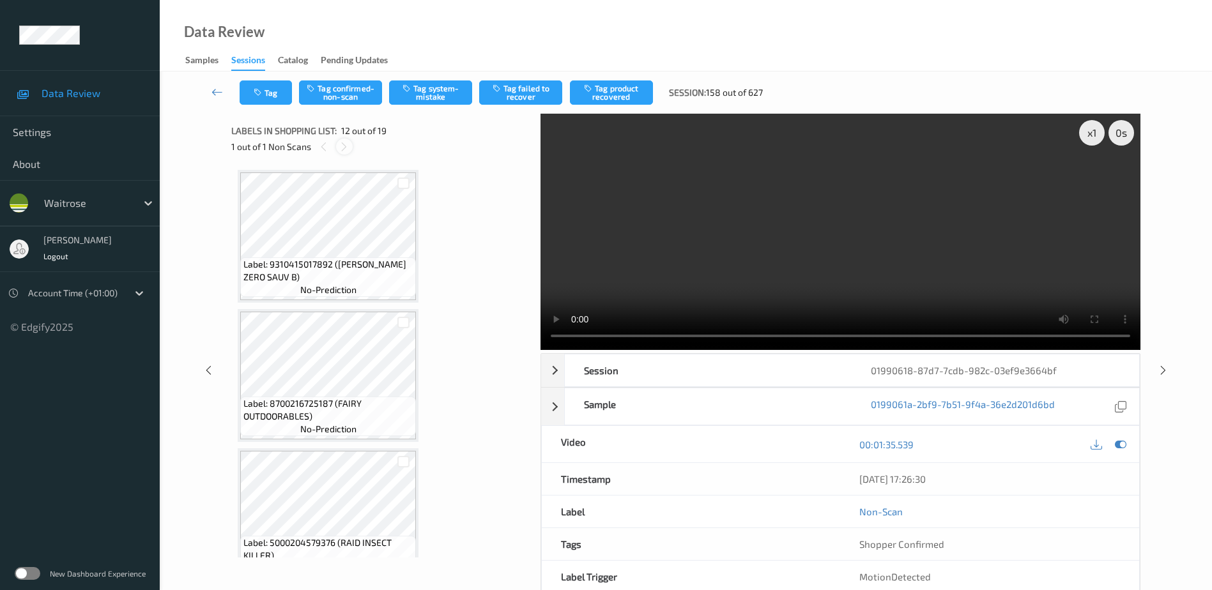
scroll to position [1399, 0]
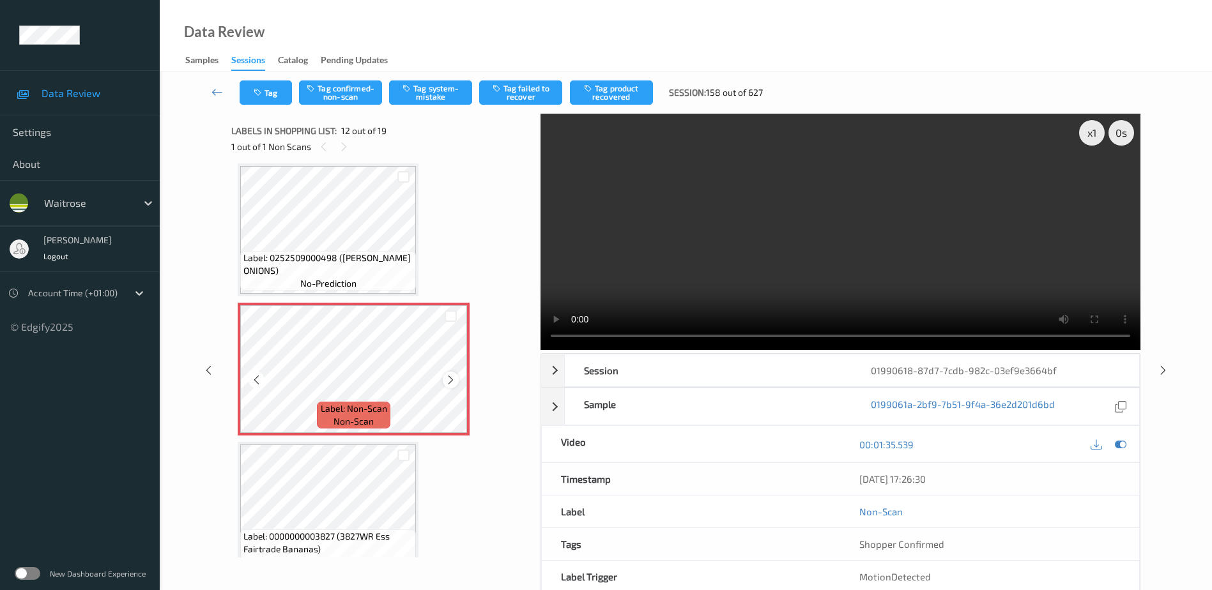
click at [452, 382] on icon at bounding box center [450, 379] width 11 height 11
click at [811, 265] on video at bounding box center [840, 232] width 600 height 236
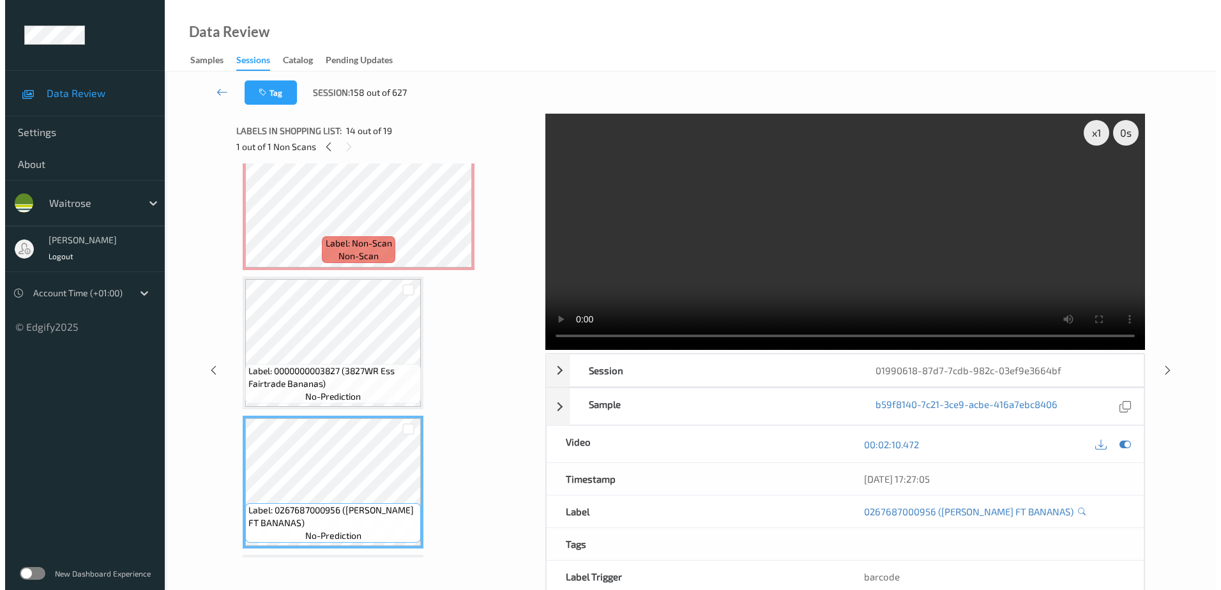
scroll to position [1463, 0]
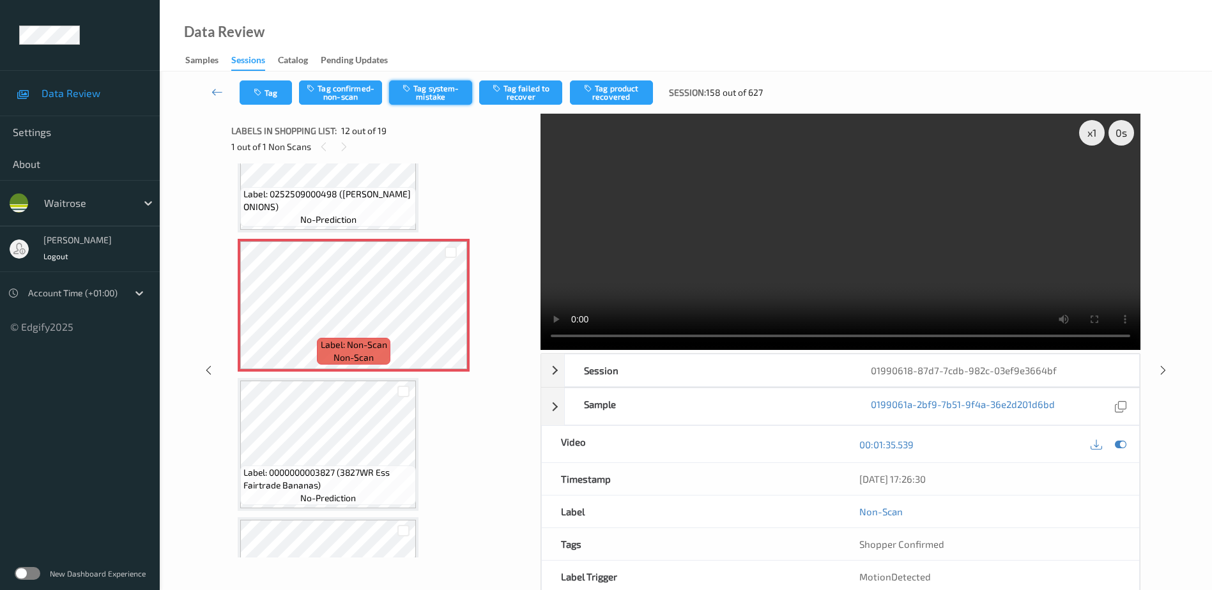
click at [438, 88] on button "Tag system-mistake" at bounding box center [430, 92] width 83 height 24
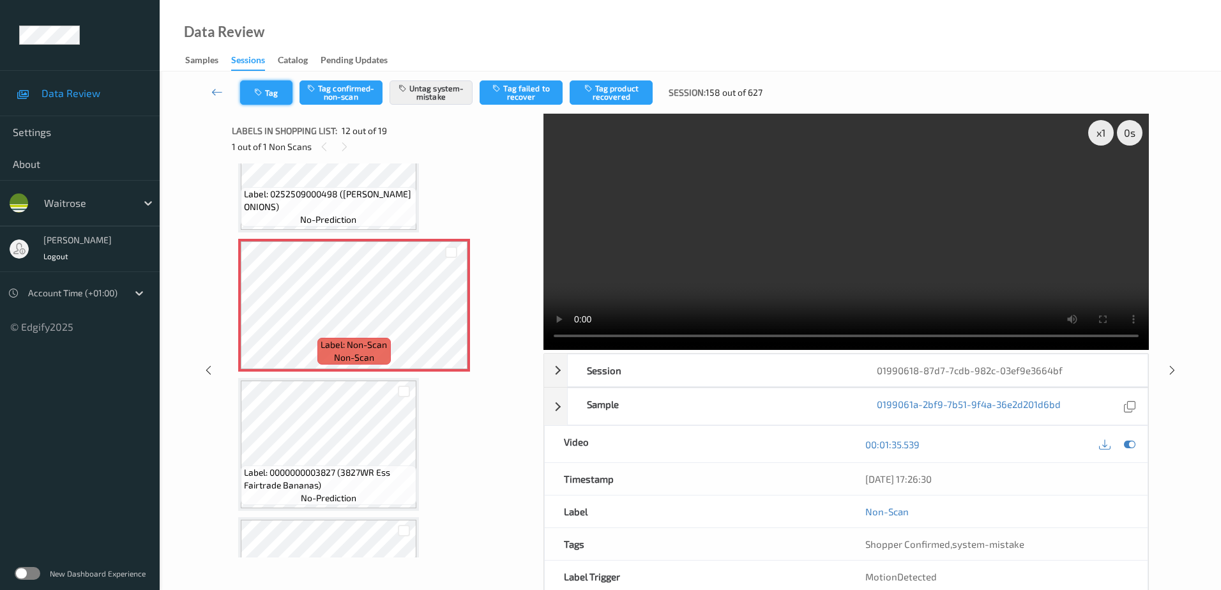
click at [263, 81] on button "Tag" at bounding box center [266, 92] width 52 height 24
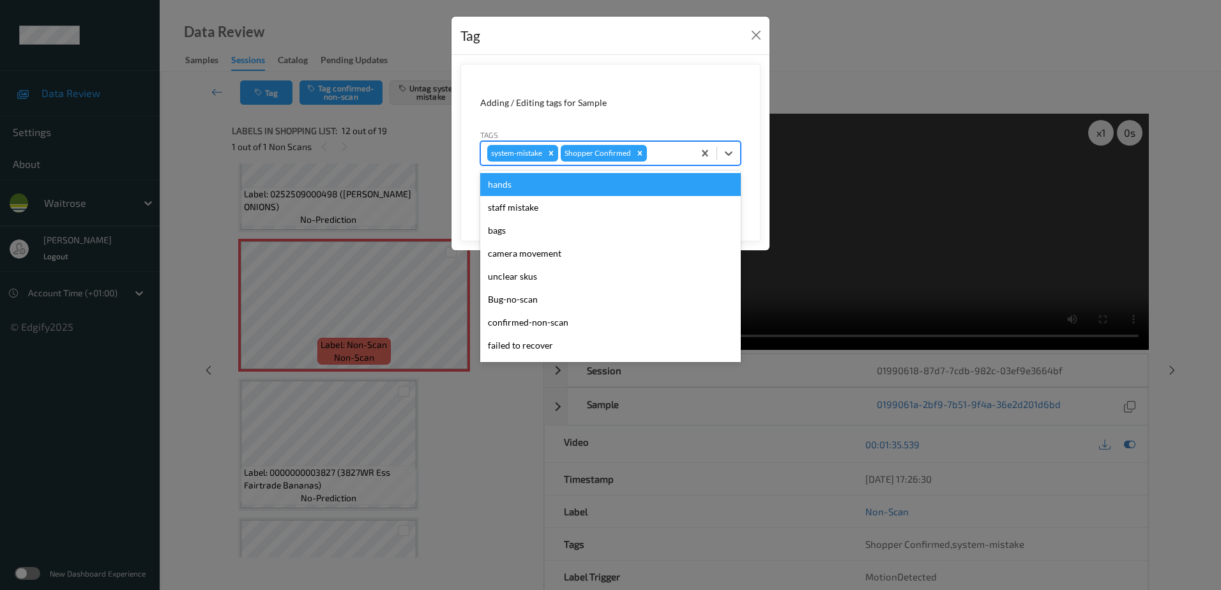
click at [652, 151] on div at bounding box center [669, 153] width 38 height 15
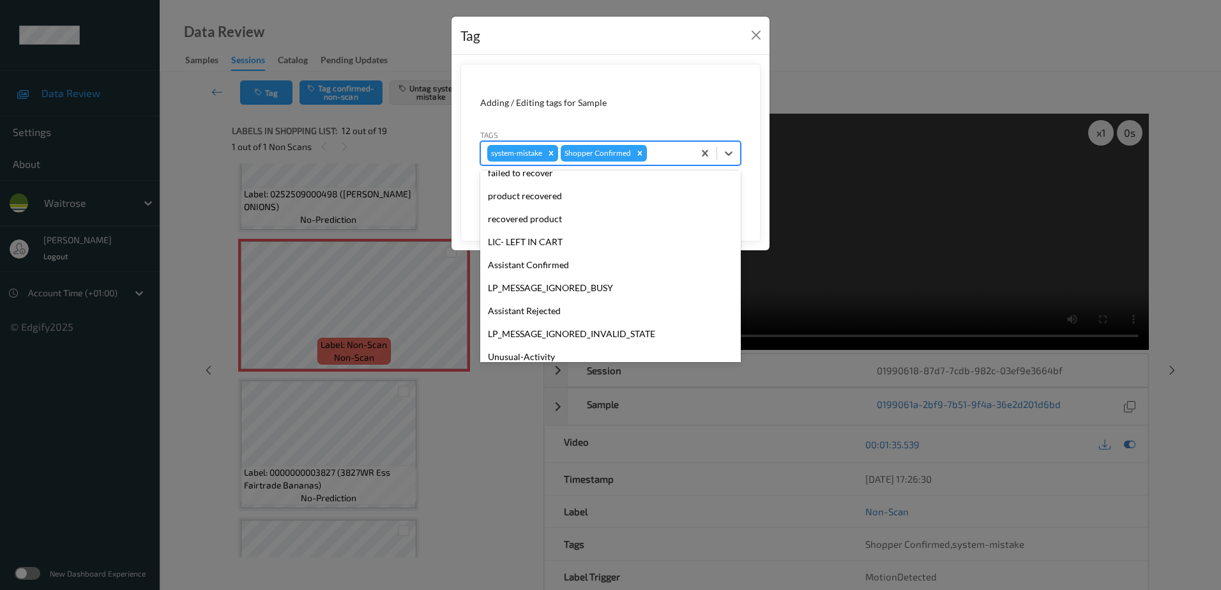
scroll to position [273, 0]
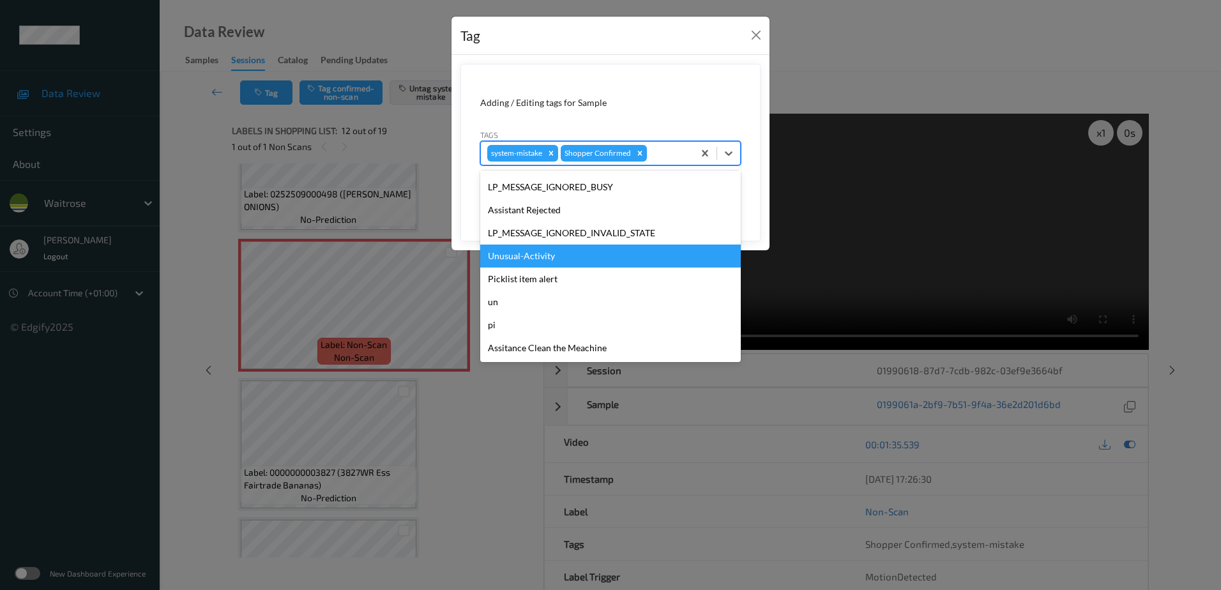
click at [558, 263] on div "Unusual-Activity" at bounding box center [610, 256] width 261 height 23
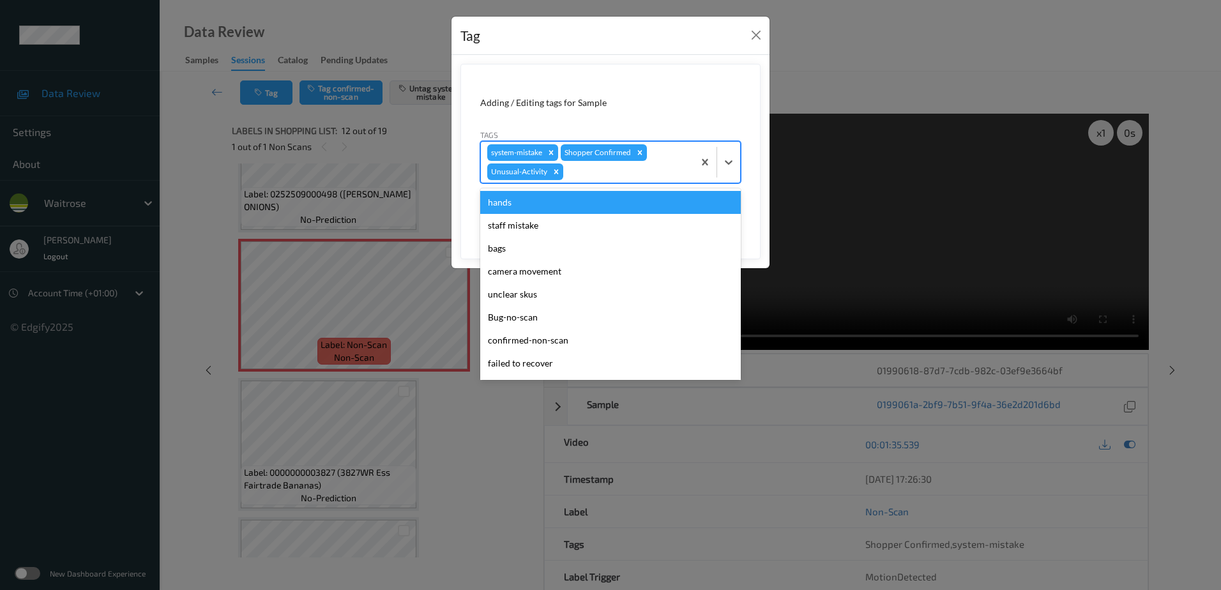
click at [602, 168] on div at bounding box center [626, 171] width 121 height 15
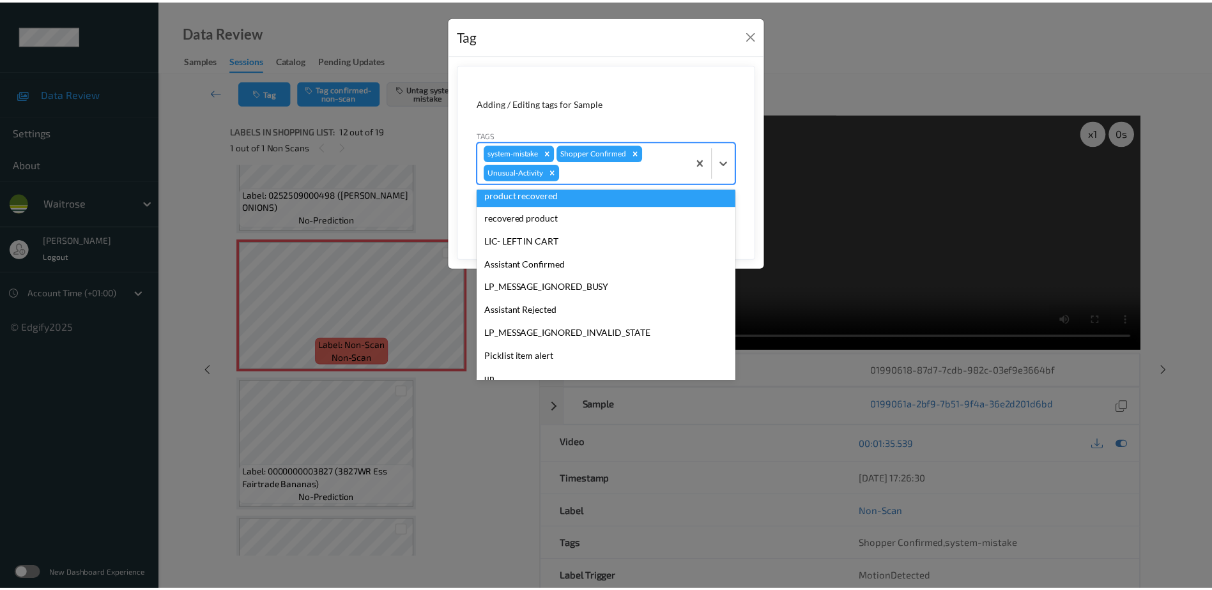
scroll to position [250, 0]
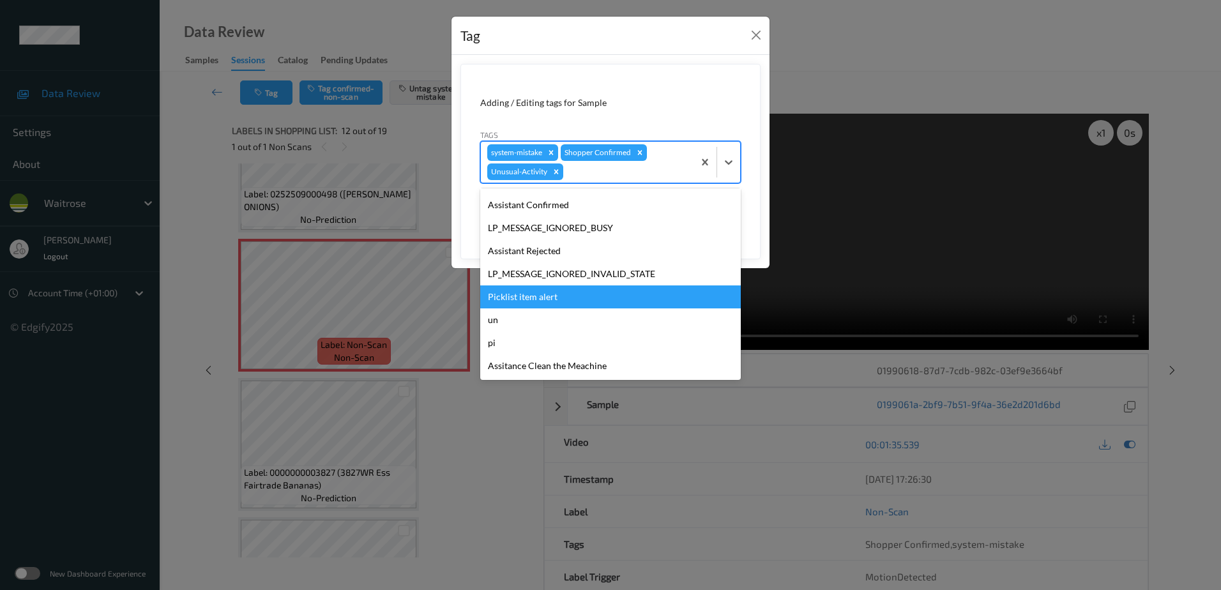
click at [547, 302] on div "Picklist item alert" at bounding box center [610, 297] width 261 height 23
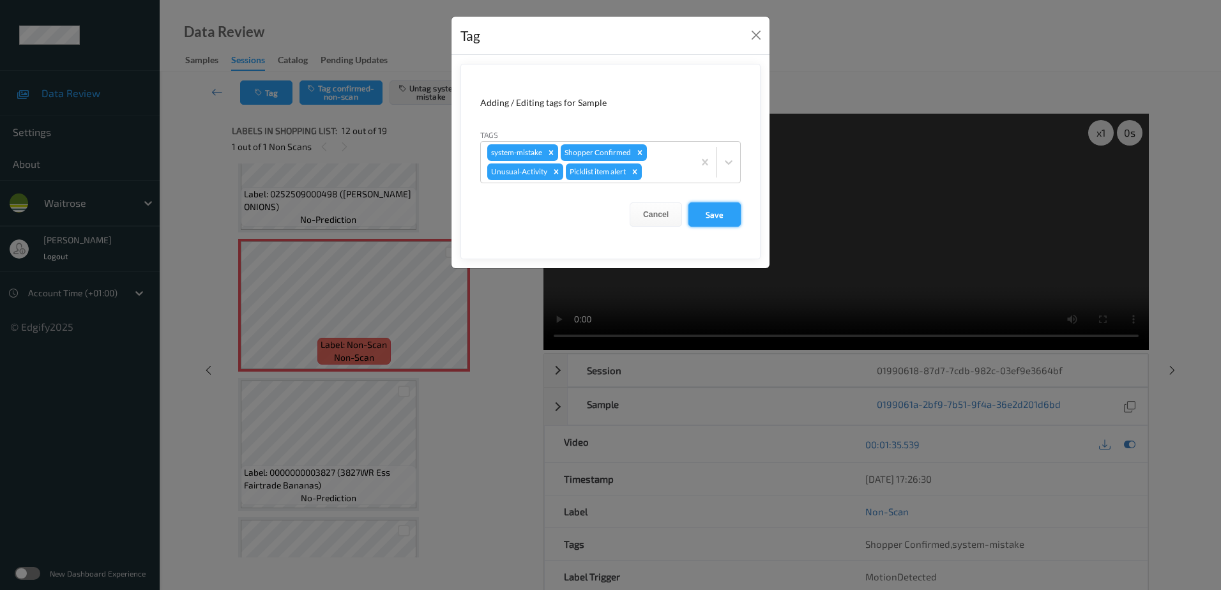
click at [716, 218] on button "Save" at bounding box center [715, 214] width 52 height 24
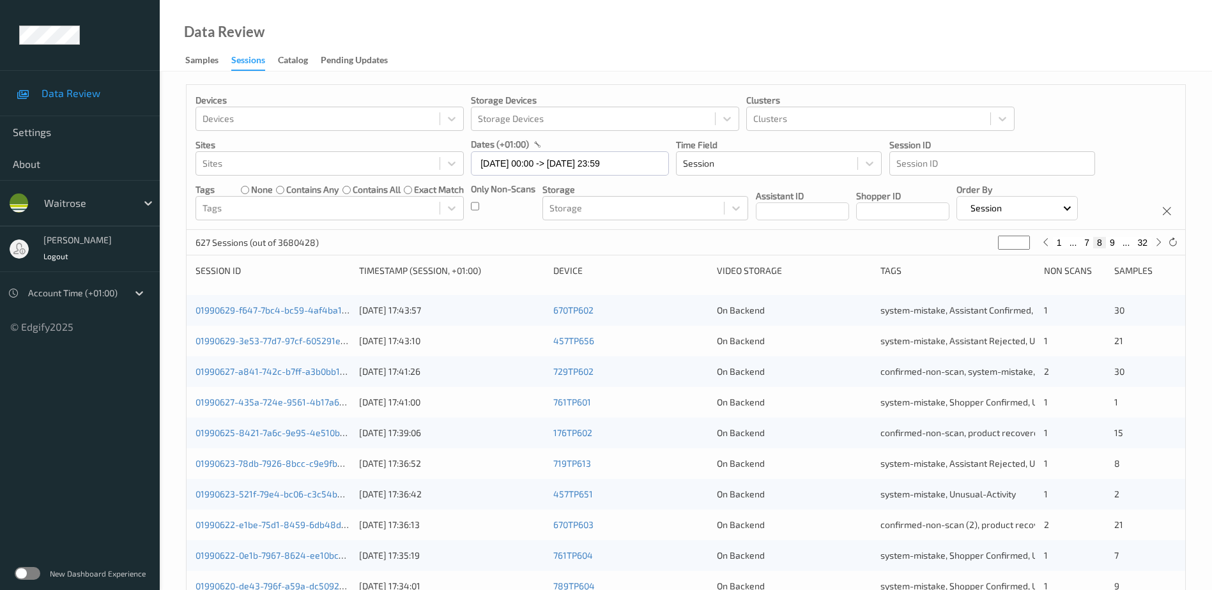
click at [1114, 243] on button "9" at bounding box center [1112, 242] width 13 height 11
type input "*"
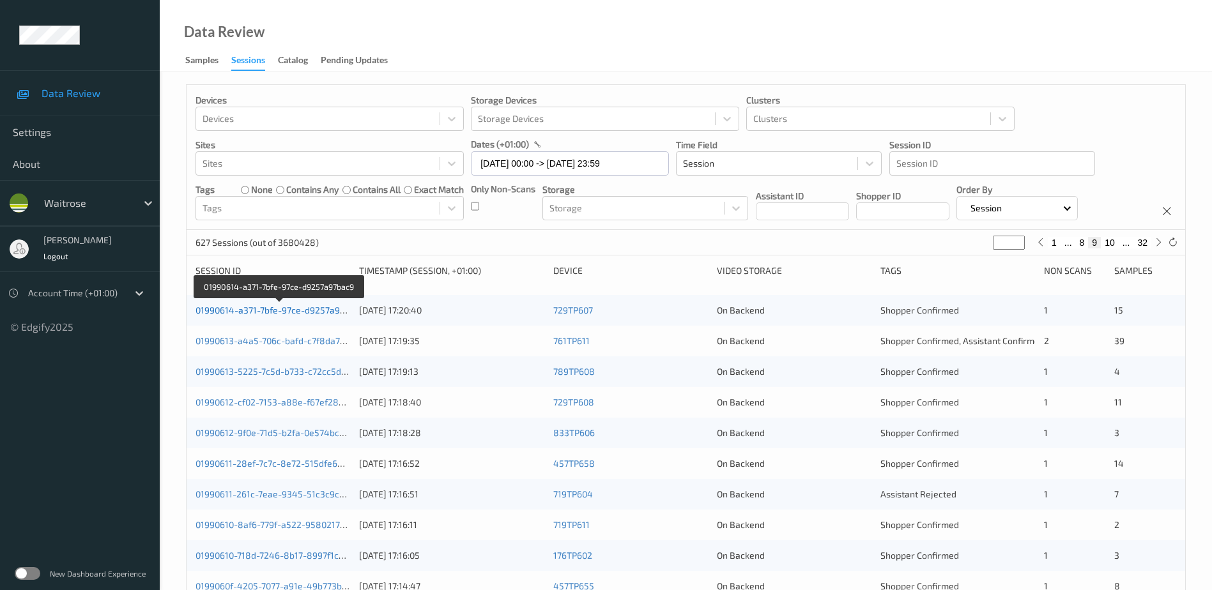
click at [303, 311] on link "01990614-a371-7bfe-97ce-d9257a97bac9" at bounding box center [279, 310] width 169 height 11
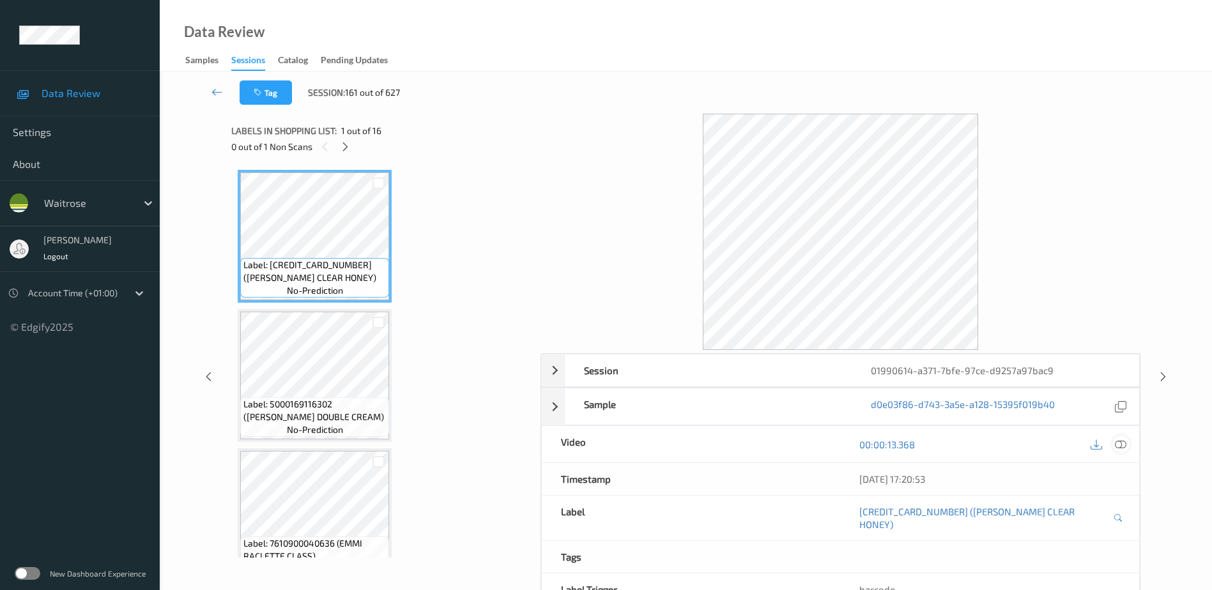
click at [1122, 443] on icon at bounding box center [1120, 444] width 11 height 11
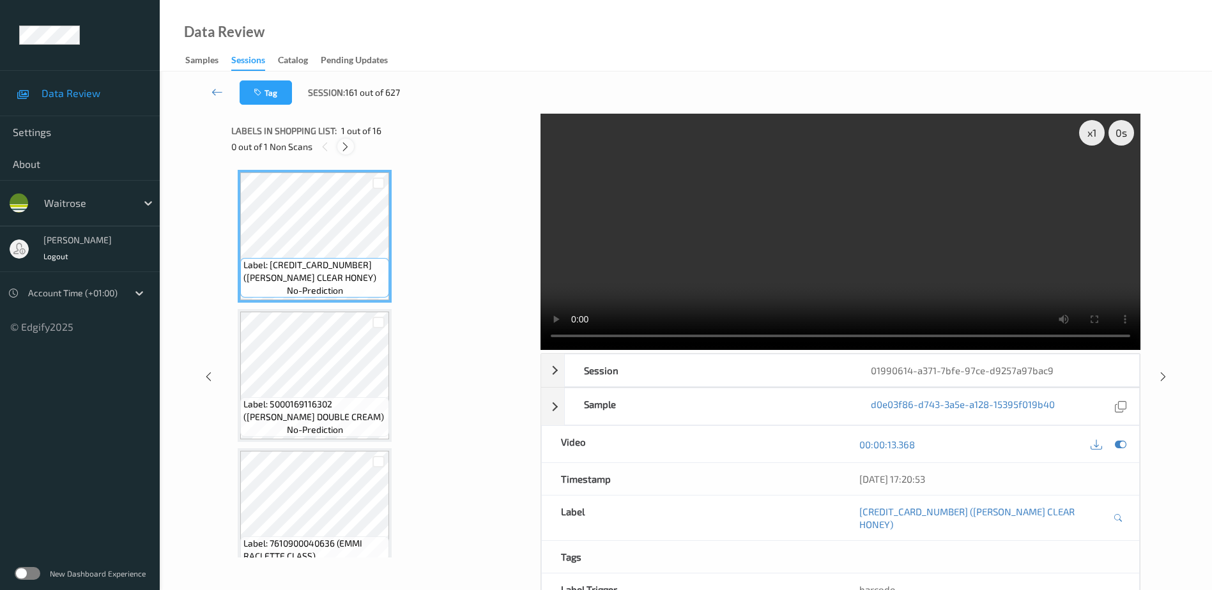
click at [346, 149] on icon at bounding box center [345, 146] width 11 height 11
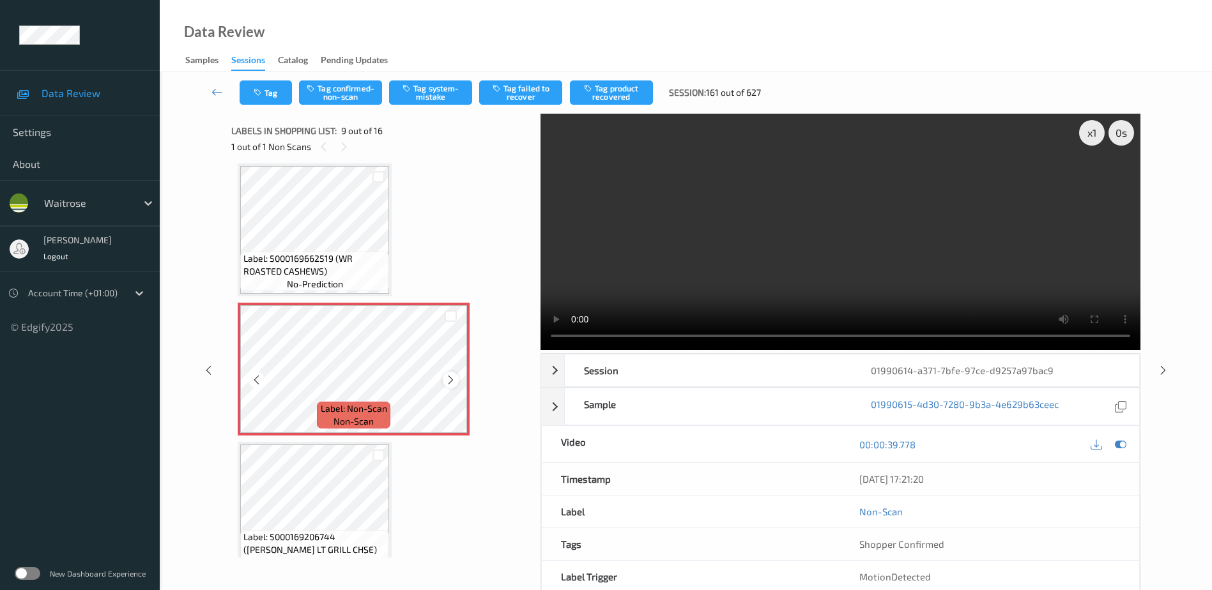
click at [449, 378] on icon at bounding box center [450, 379] width 11 height 11
click at [882, 250] on video at bounding box center [840, 232] width 600 height 236
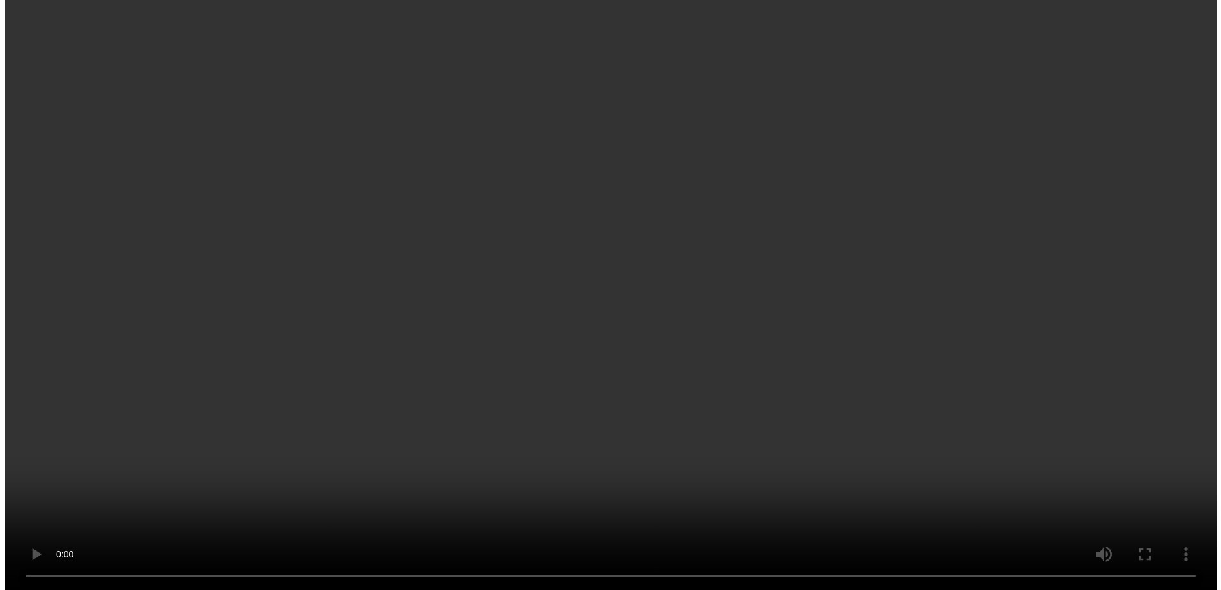
scroll to position [1045, 0]
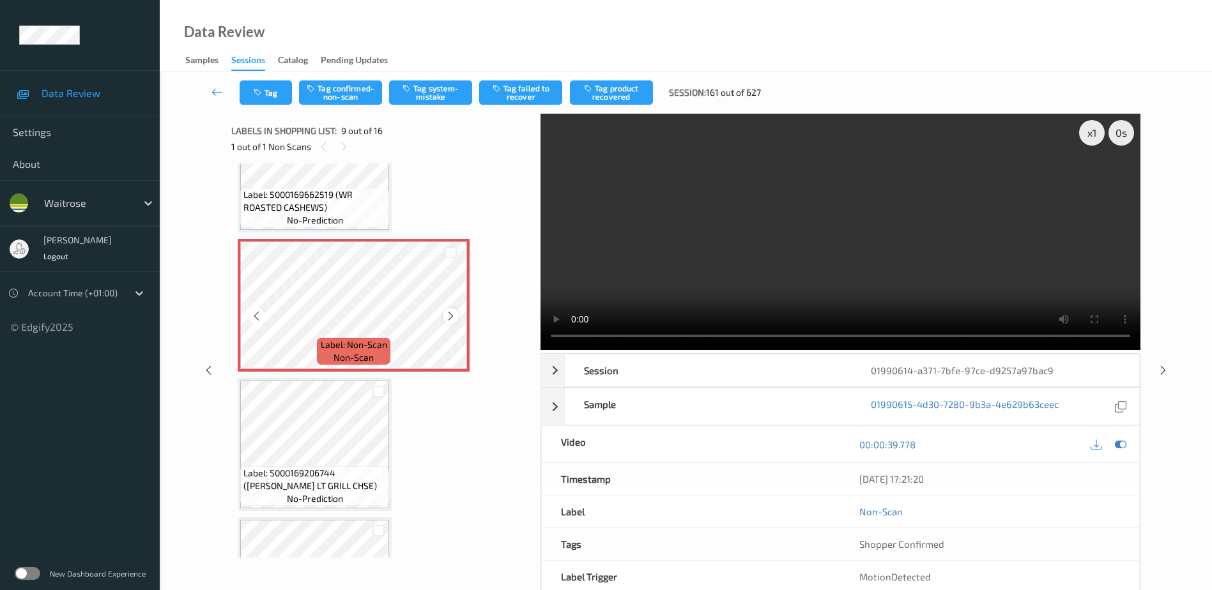
click at [453, 312] on icon at bounding box center [450, 315] width 11 height 11
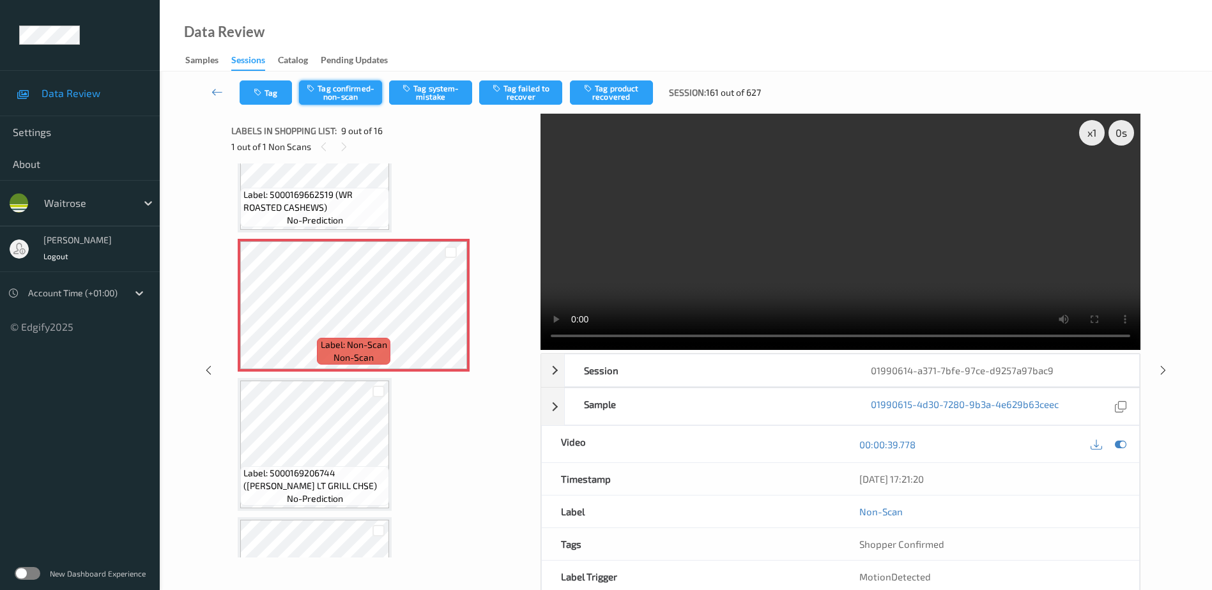
click at [339, 103] on button "Tag confirmed-non-scan" at bounding box center [340, 92] width 83 height 24
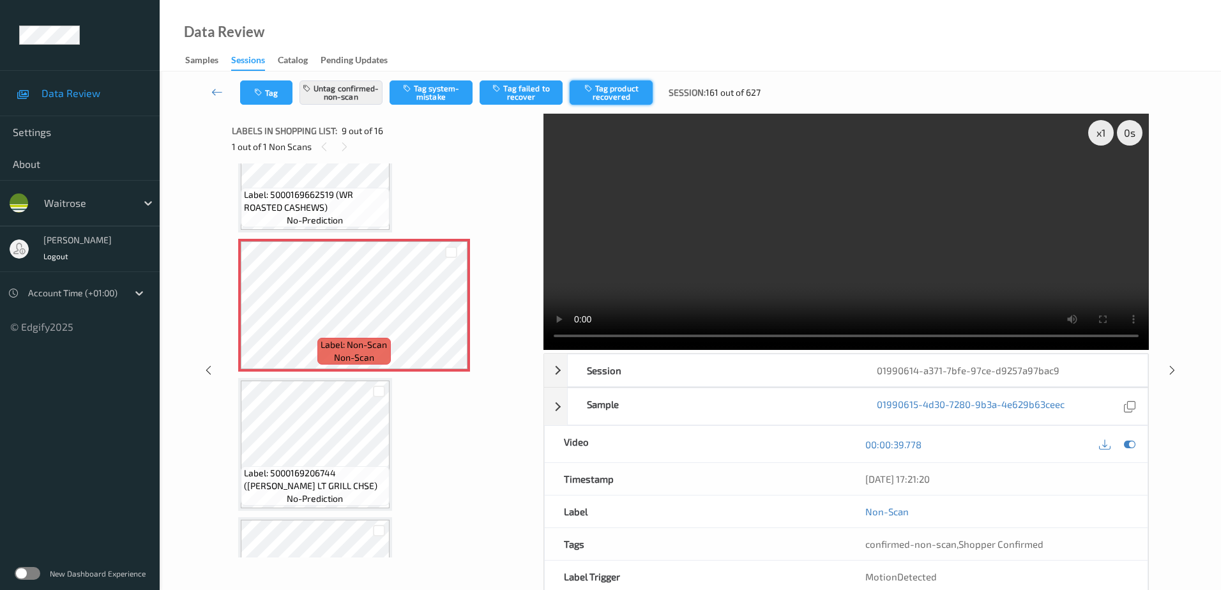
click at [595, 89] on icon "button" at bounding box center [589, 88] width 11 height 9
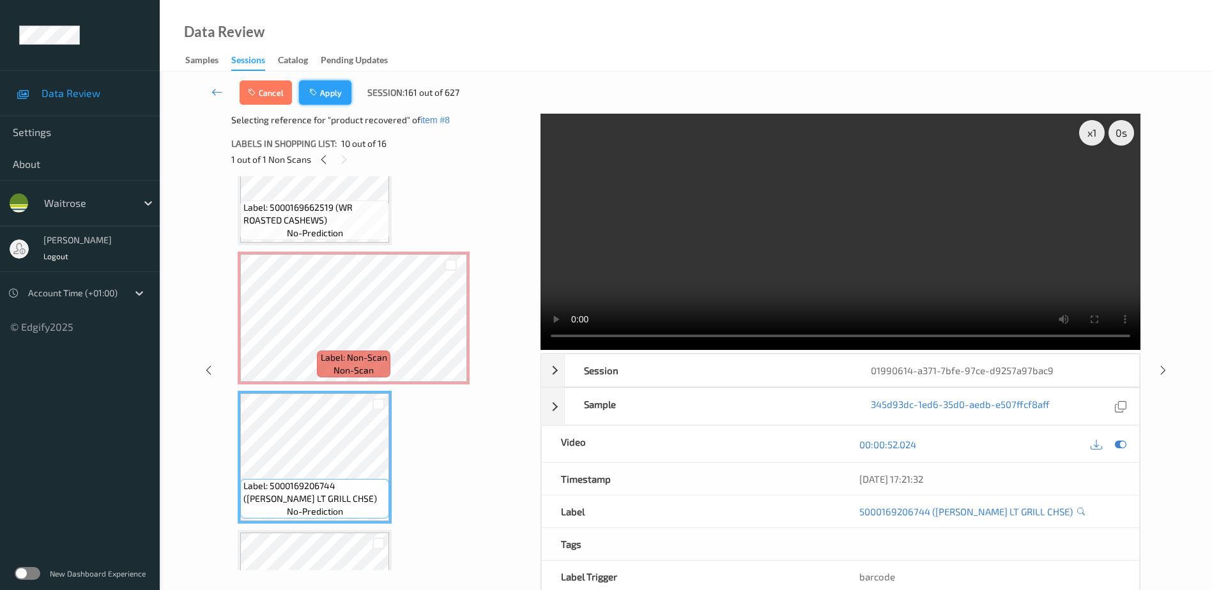
click at [327, 92] on button "Apply" at bounding box center [325, 92] width 52 height 24
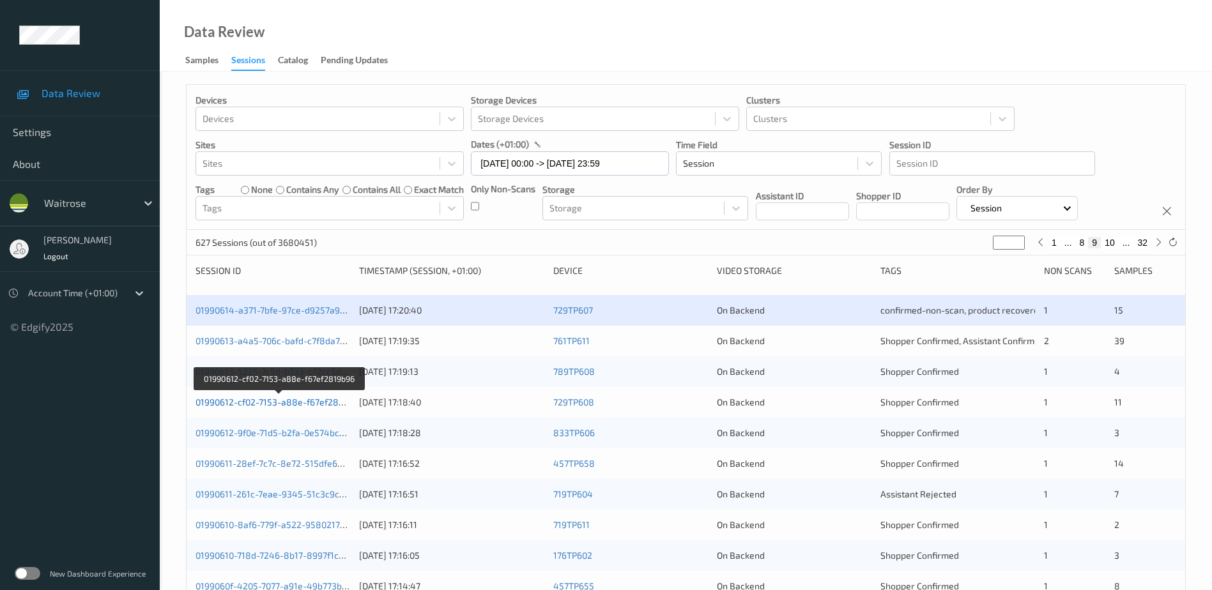
click at [271, 405] on link "01990612-cf02-7153-a88e-f67ef2819b96" at bounding box center [278, 402] width 167 height 11
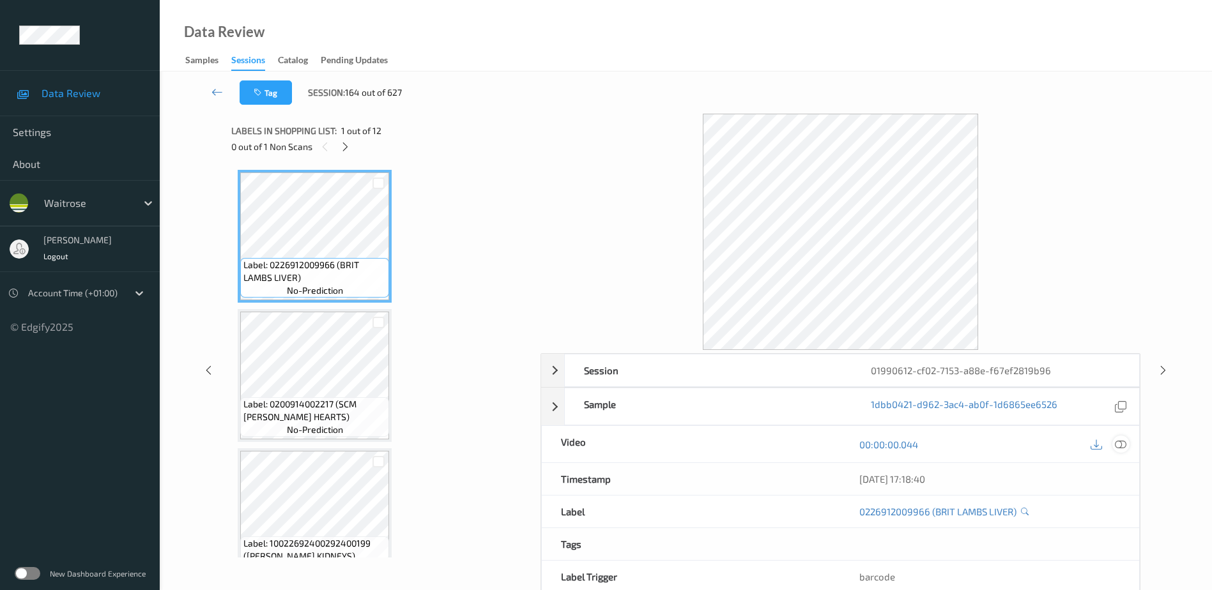
click at [1121, 445] on icon at bounding box center [1120, 444] width 11 height 11
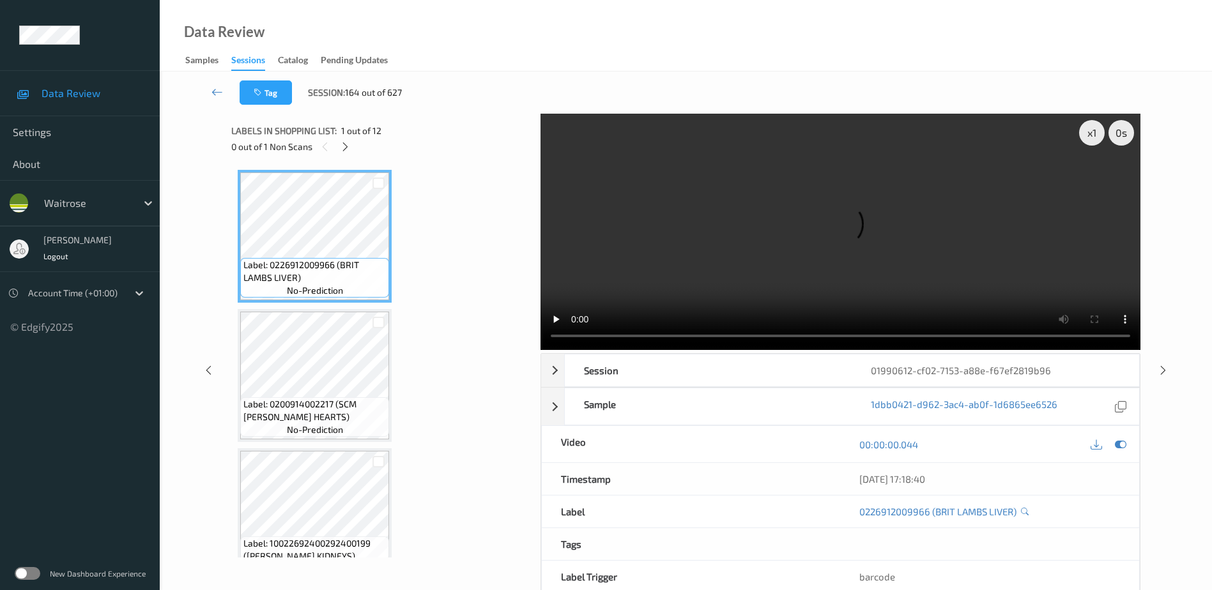
drag, startPoint x: 348, startPoint y: 144, endPoint x: 351, endPoint y: 162, distance: 17.4
click at [348, 144] on icon at bounding box center [345, 146] width 11 height 11
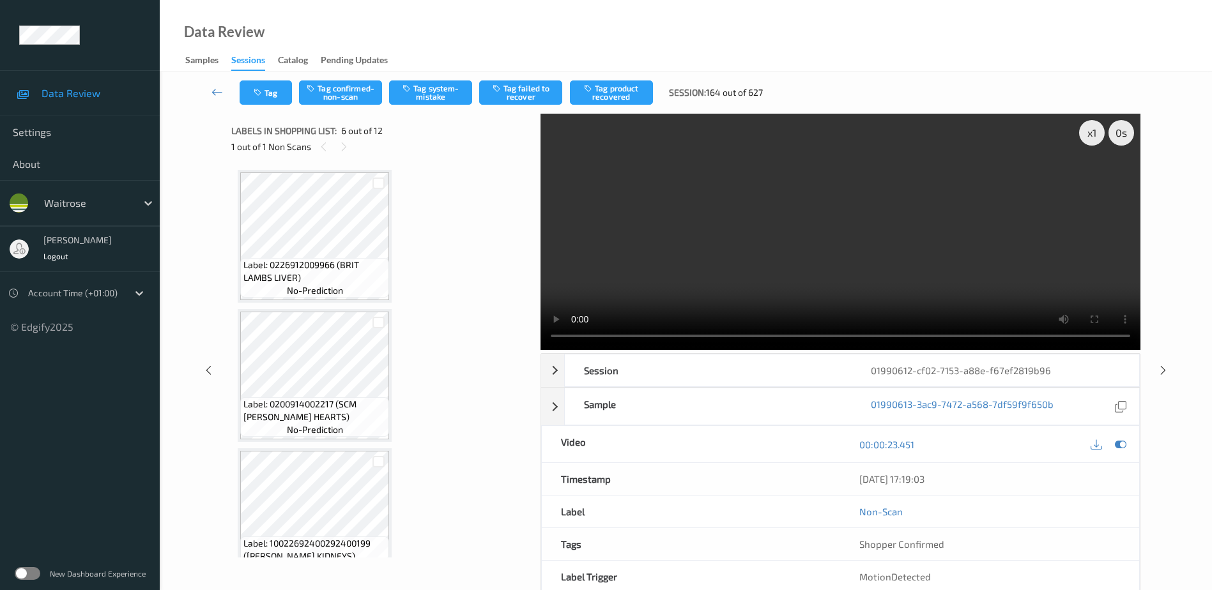
scroll to position [563, 0]
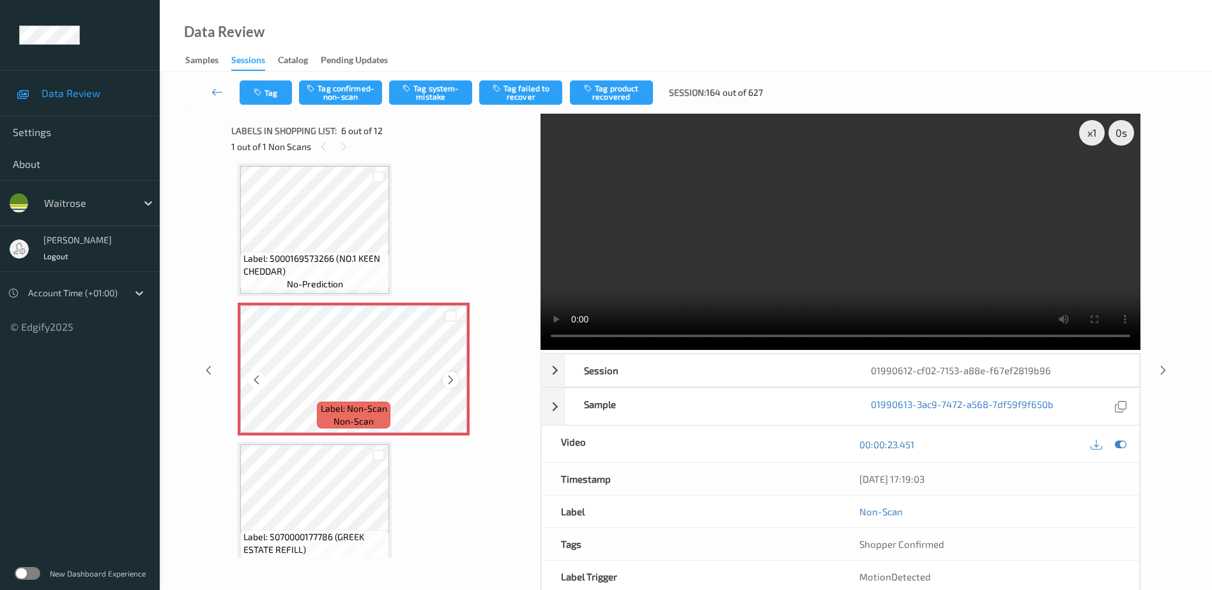
click at [450, 377] on icon at bounding box center [450, 379] width 11 height 11
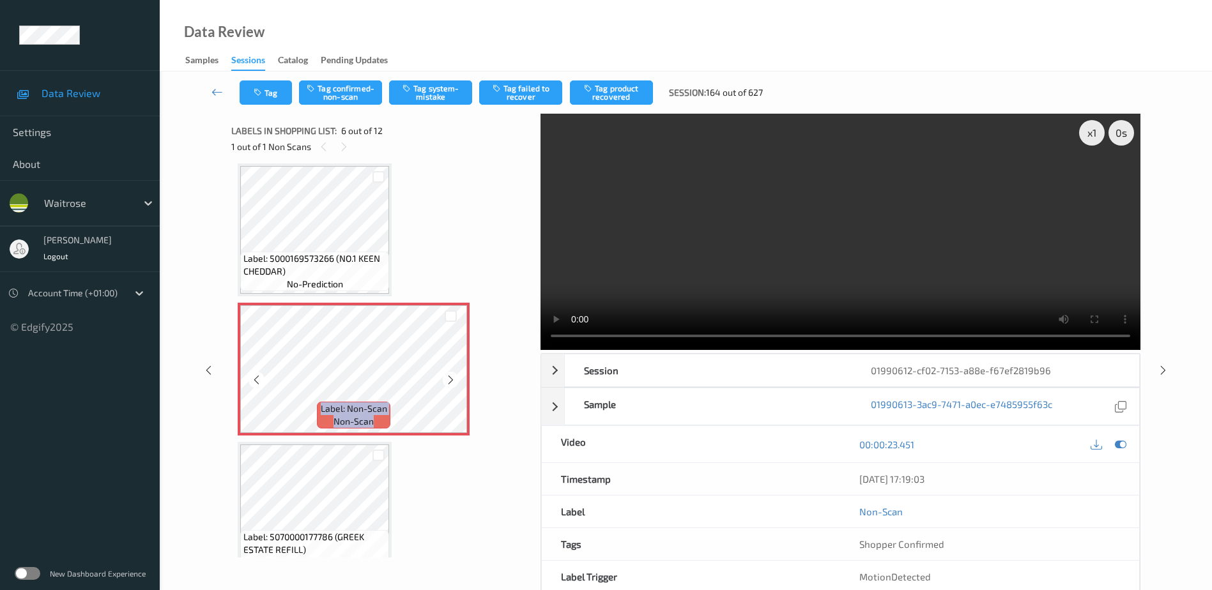
click at [450, 377] on icon at bounding box center [450, 379] width 11 height 11
click at [841, 266] on video at bounding box center [840, 232] width 600 height 236
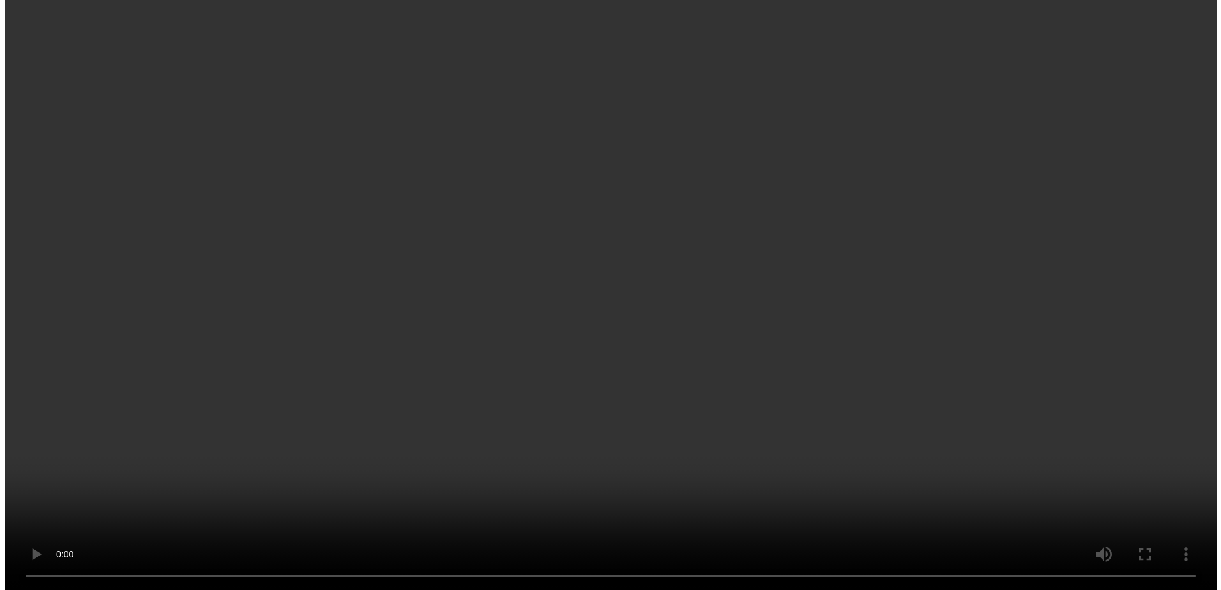
scroll to position [627, 0]
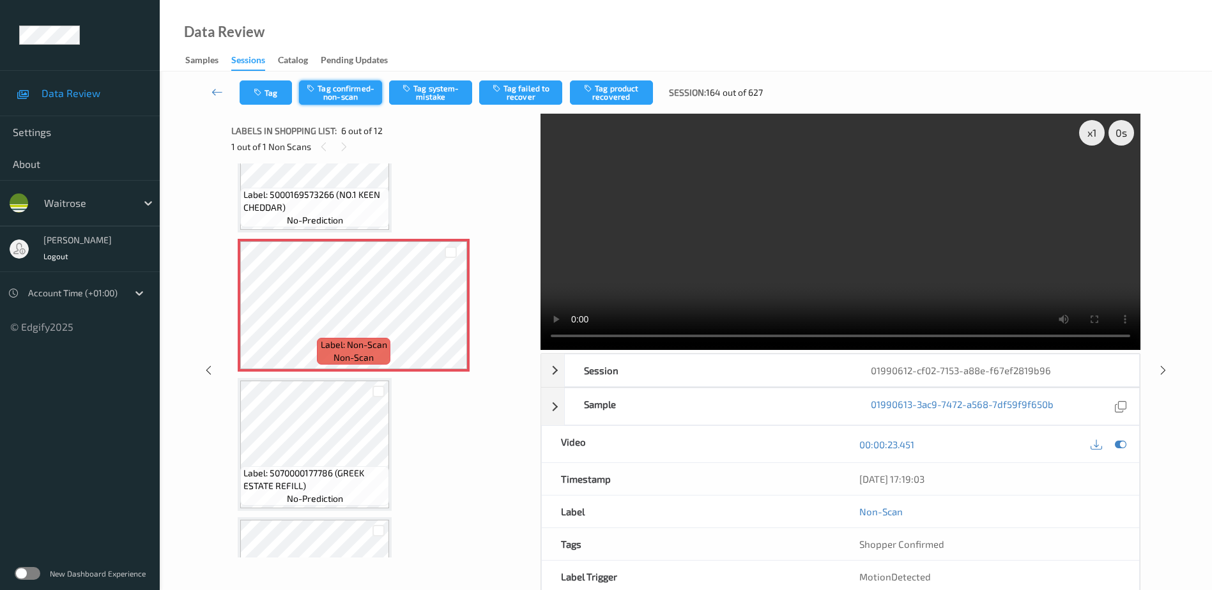
click at [338, 86] on button "Tag confirmed-non-scan" at bounding box center [340, 92] width 83 height 24
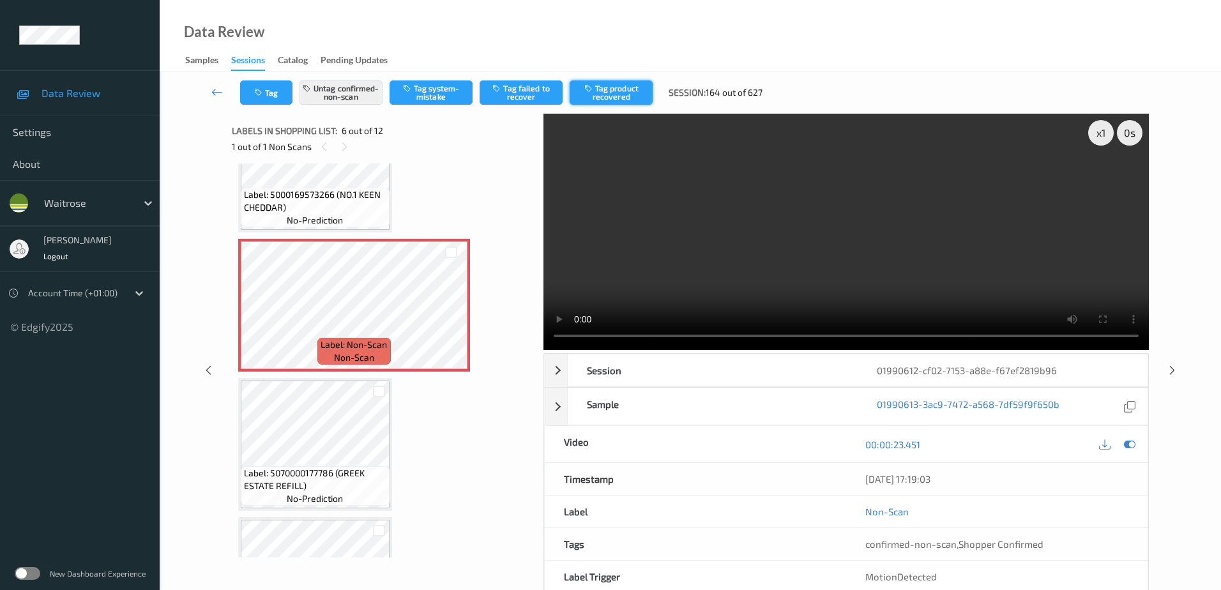
click at [613, 88] on button "Tag product recovered" at bounding box center [611, 92] width 83 height 24
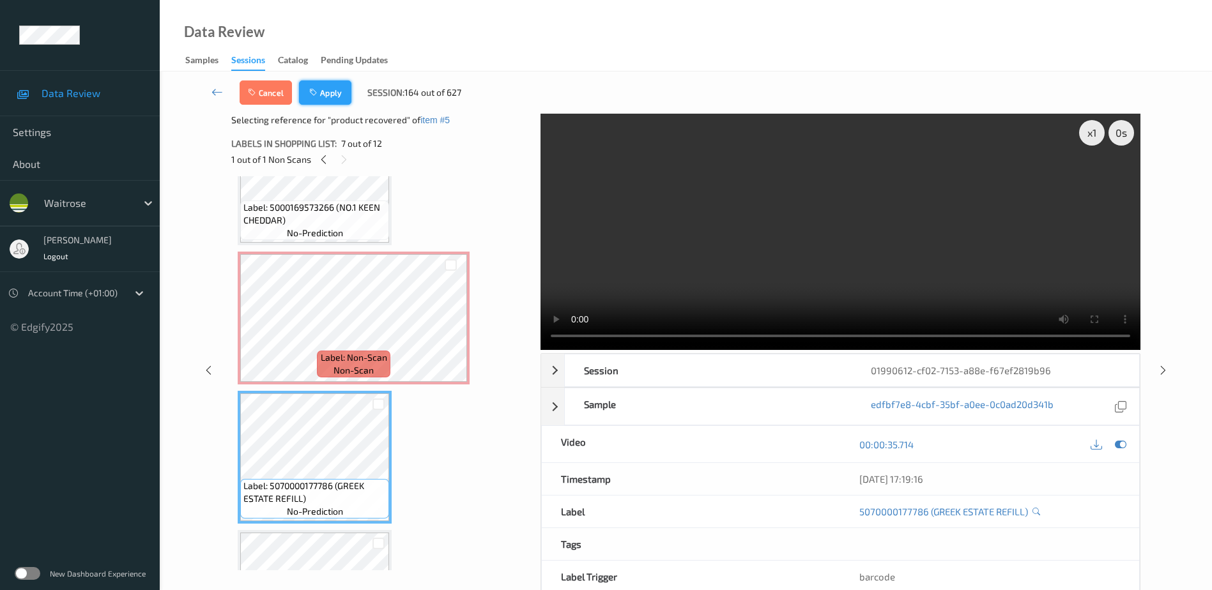
click at [326, 98] on button "Apply" at bounding box center [325, 92] width 52 height 24
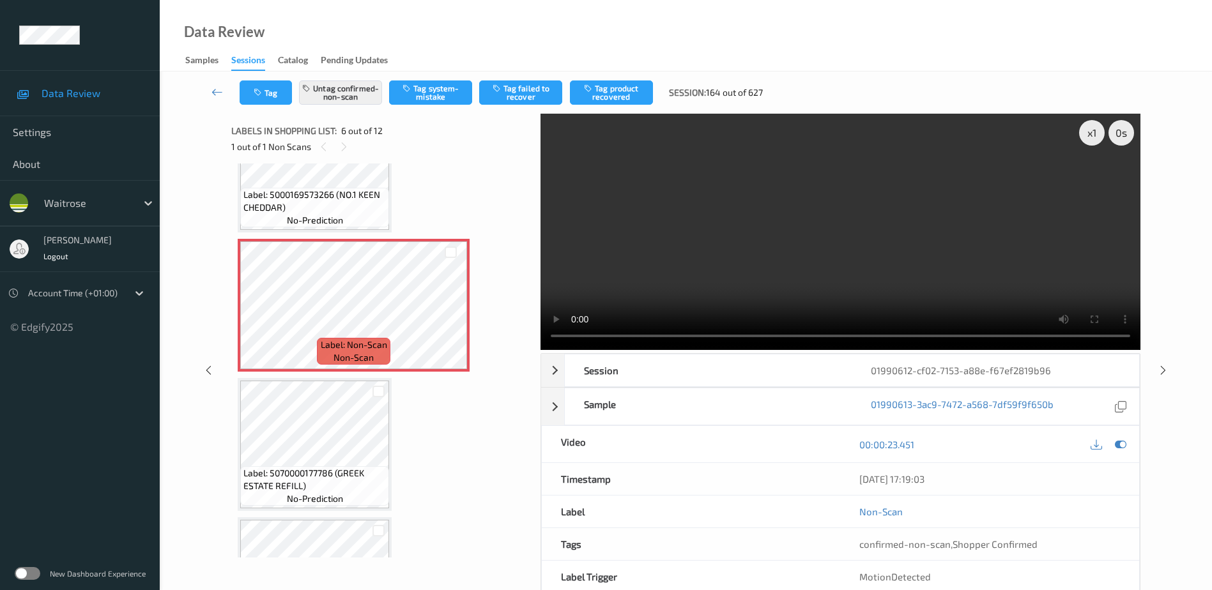
scroll to position [563, 0]
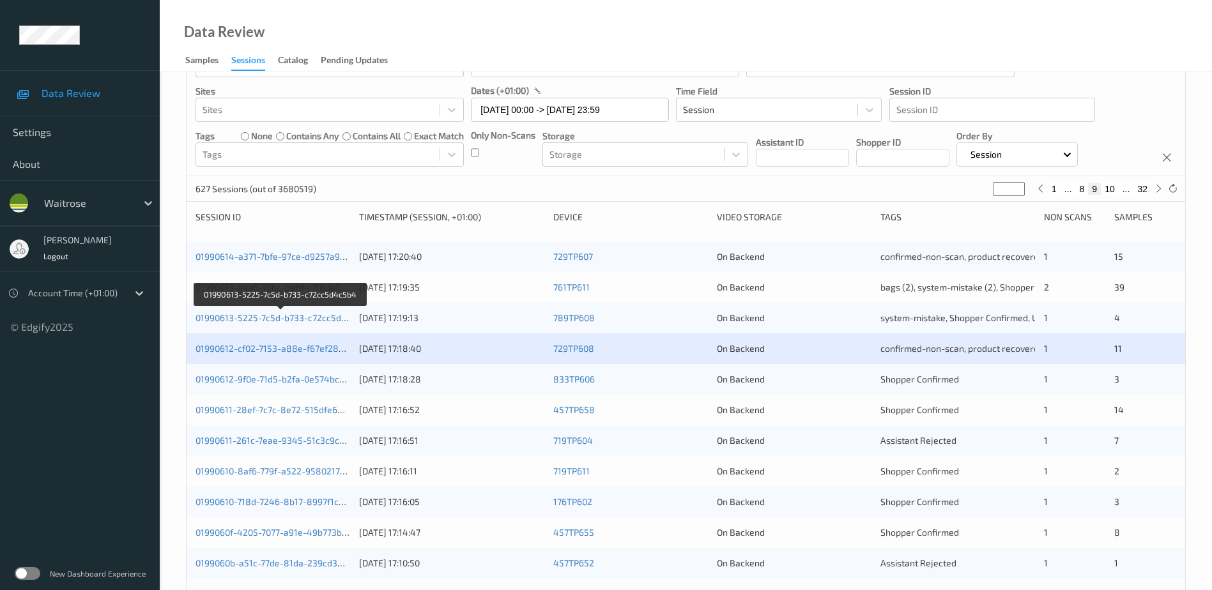
scroll to position [128, 0]
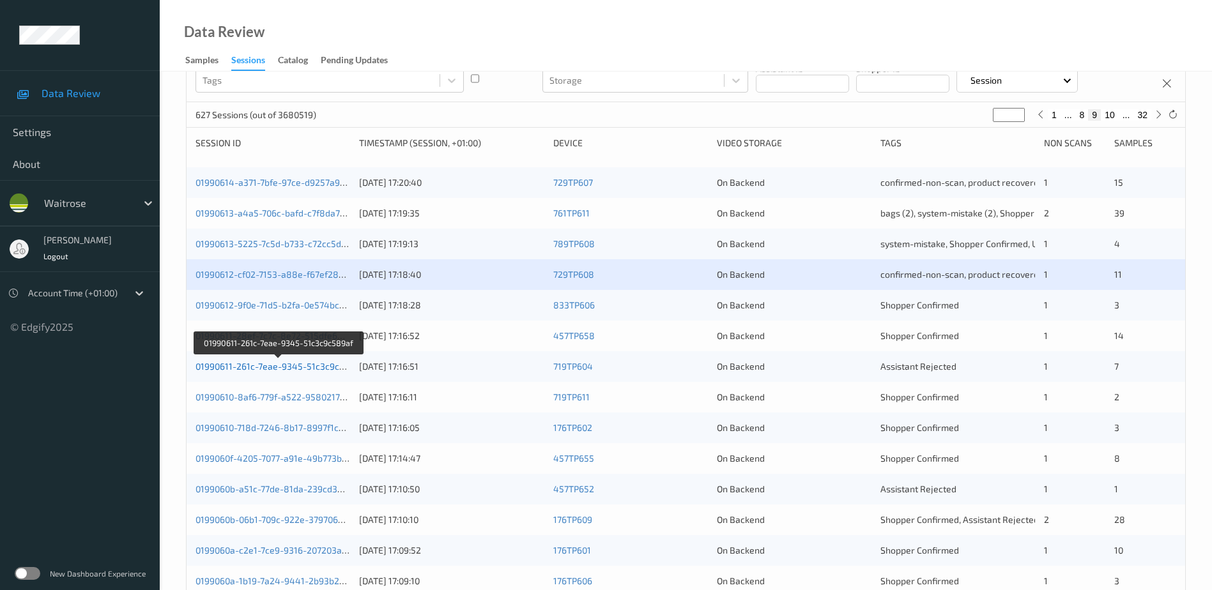
click at [290, 369] on link "01990611-261c-7eae-9345-51c3c9c589af" at bounding box center [279, 366] width 168 height 11
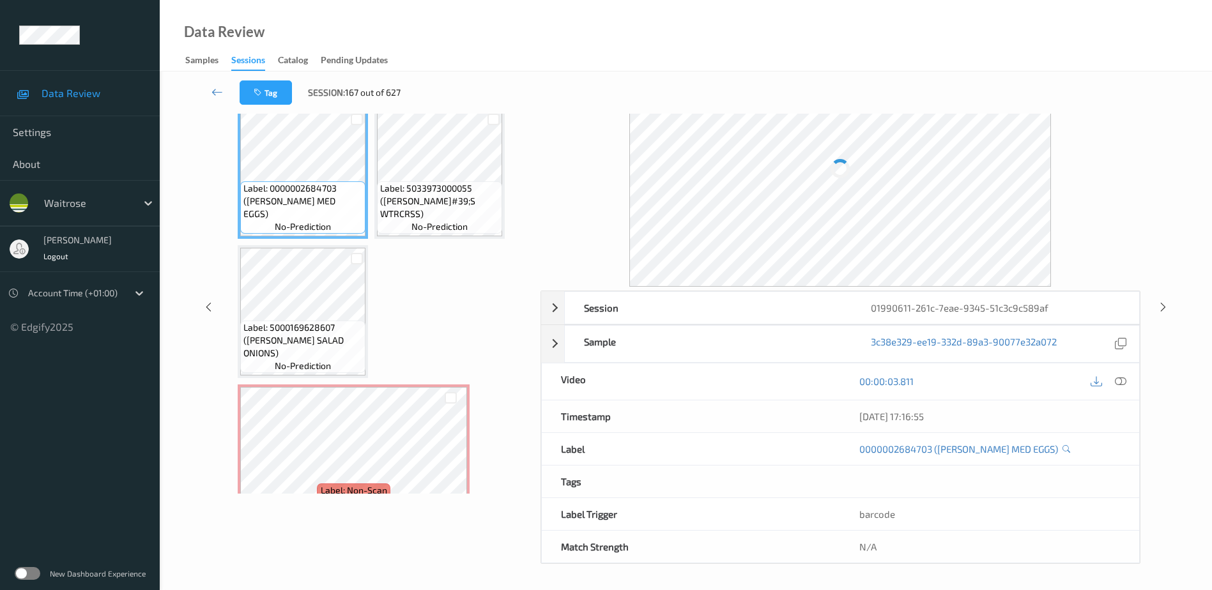
scroll to position [63, 0]
click at [1119, 381] on icon at bounding box center [1120, 381] width 11 height 11
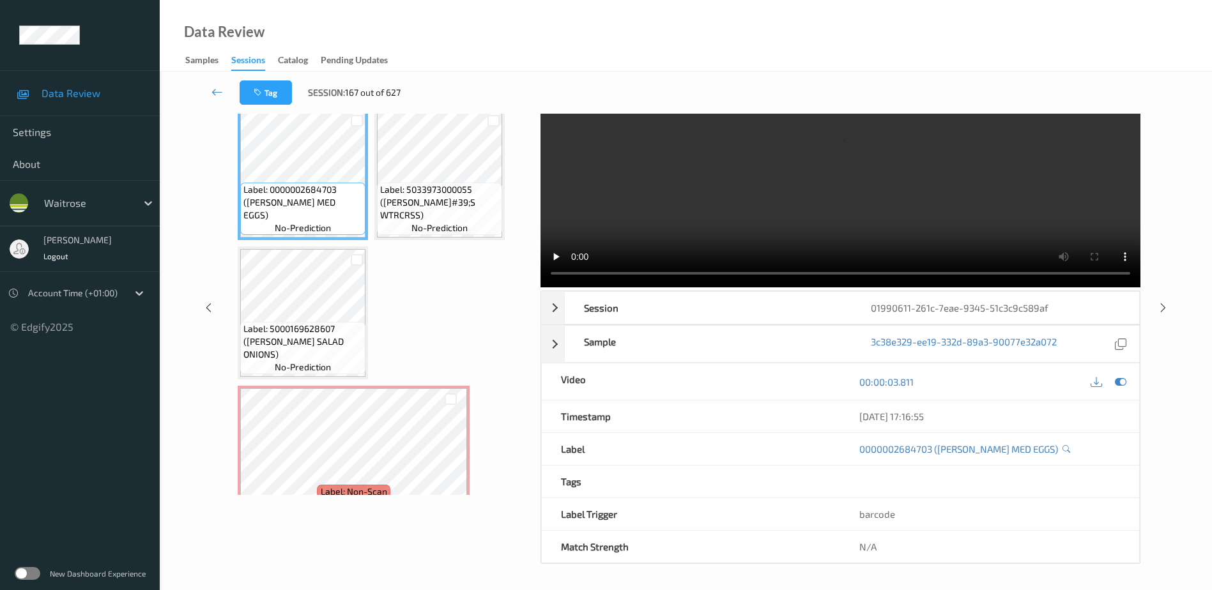
scroll to position [0, 0]
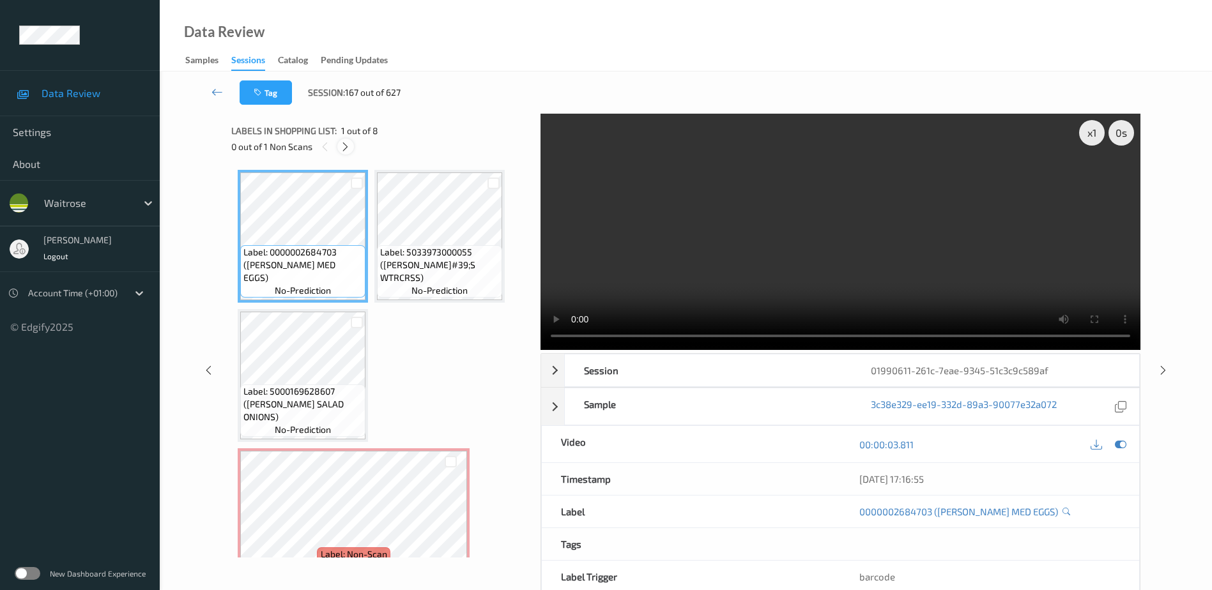
click at [347, 149] on icon at bounding box center [345, 146] width 11 height 11
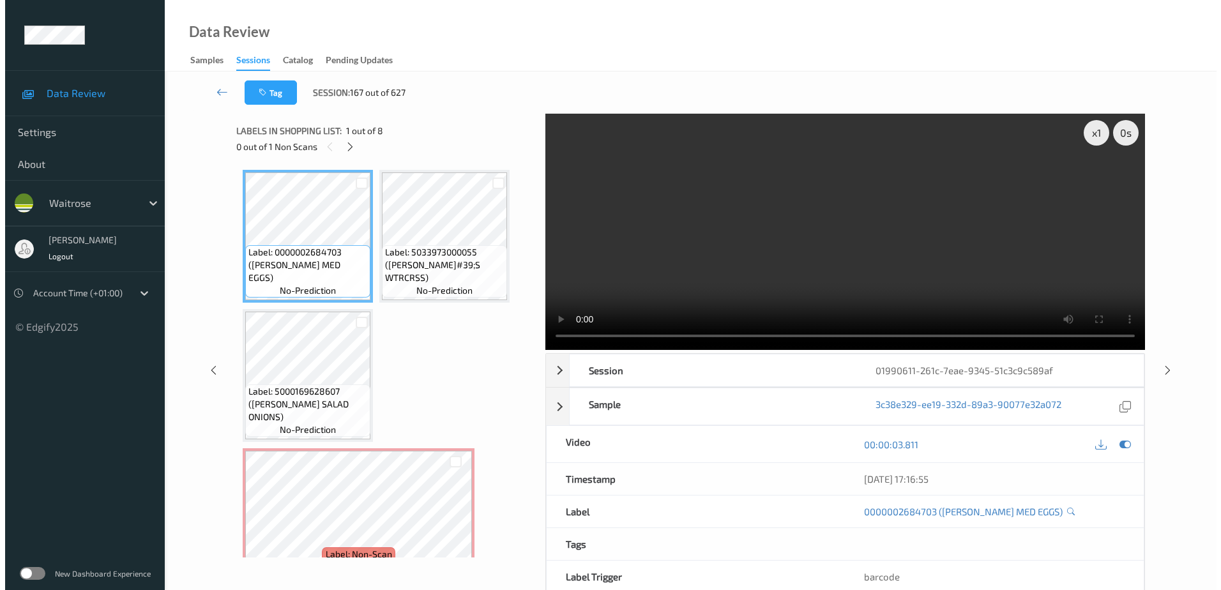
scroll to position [146, 0]
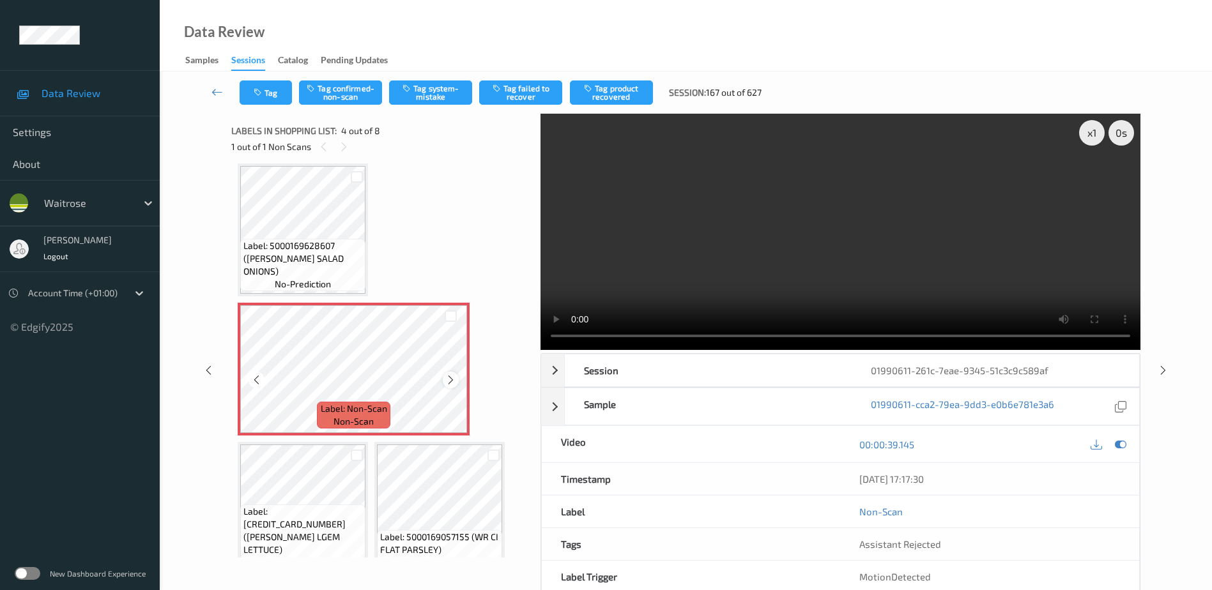
click at [450, 379] on icon at bounding box center [450, 379] width 11 height 11
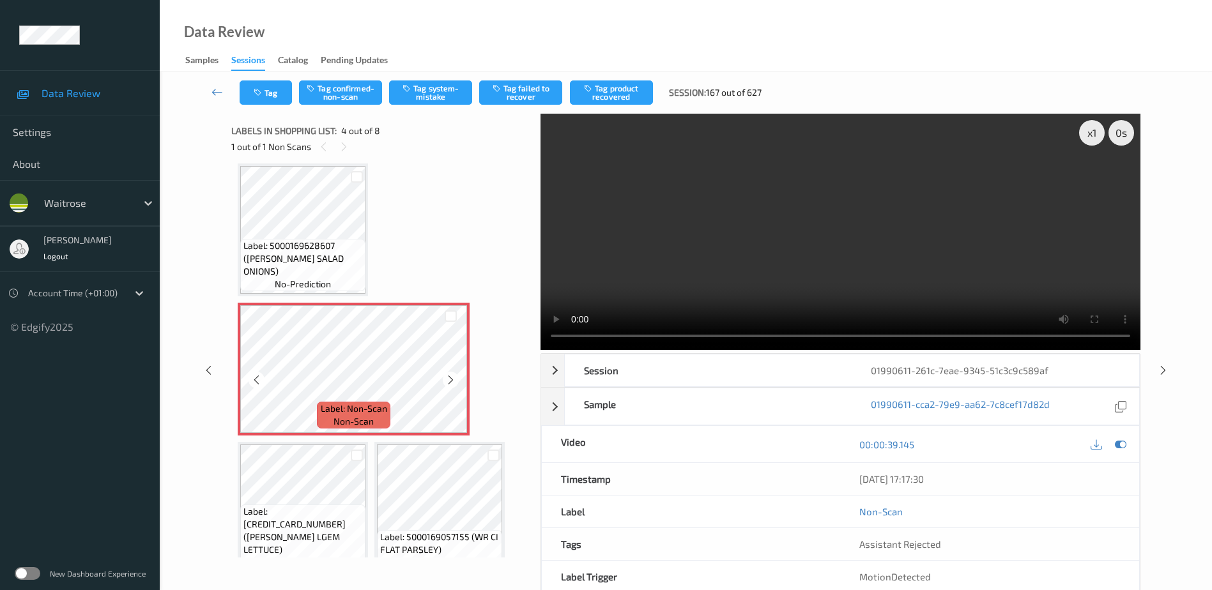
click at [450, 379] on icon at bounding box center [450, 379] width 11 height 11
click at [448, 379] on icon at bounding box center [450, 379] width 11 height 11
click at [814, 248] on video at bounding box center [840, 232] width 600 height 236
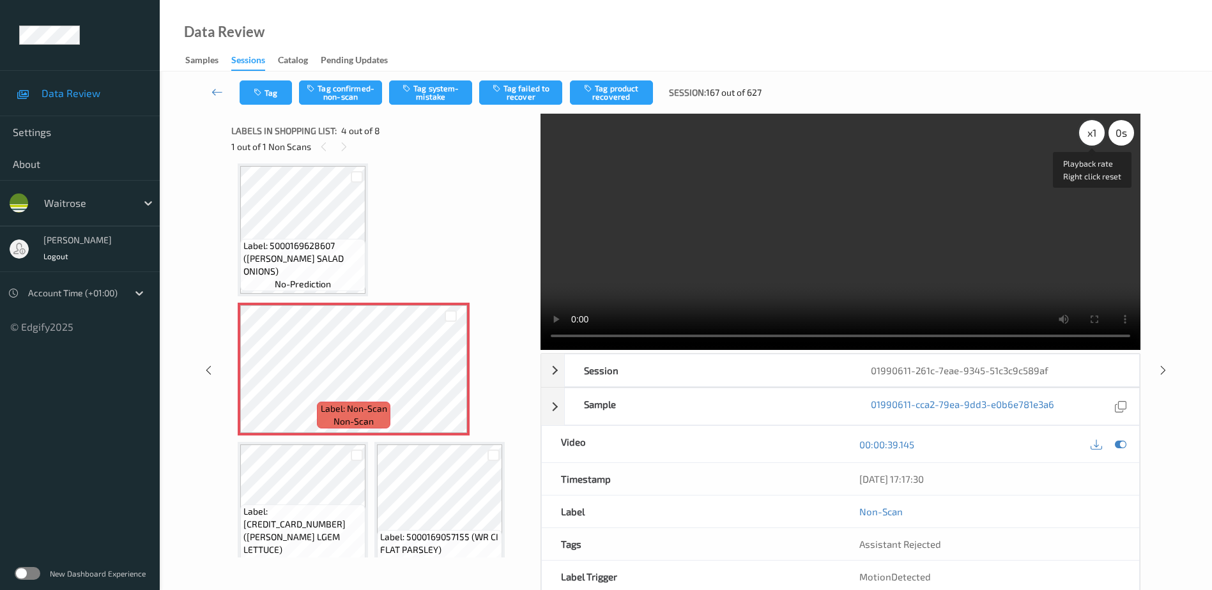
click at [1083, 136] on div "x 1" at bounding box center [1092, 133] width 26 height 26
click at [431, 90] on button "Tag system-mistake" at bounding box center [430, 92] width 83 height 24
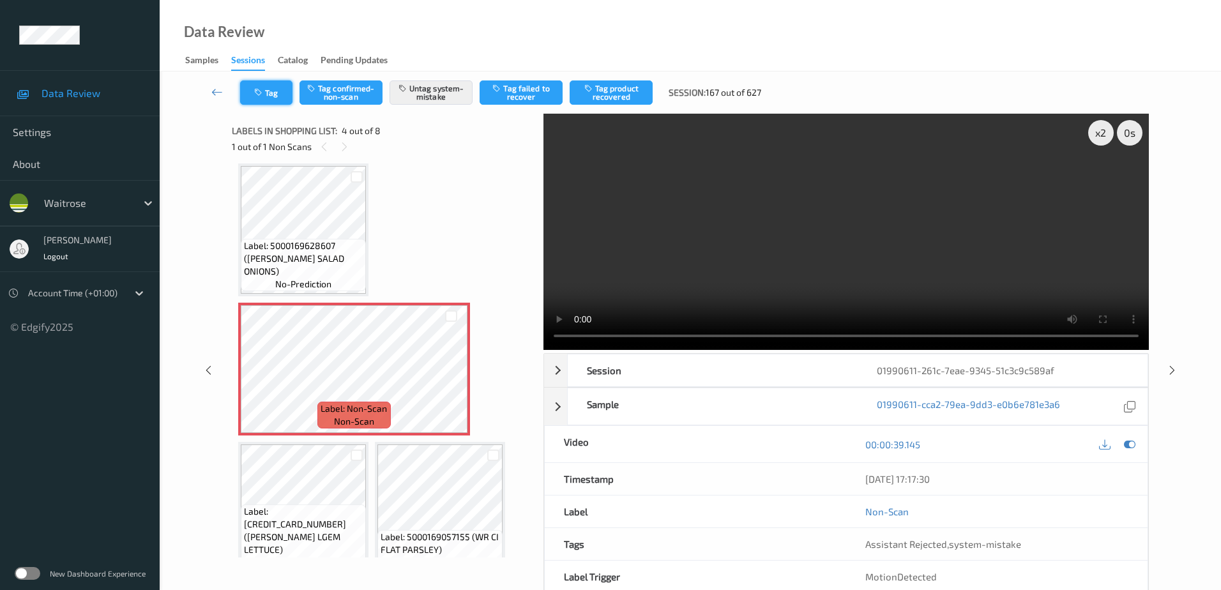
click at [268, 86] on button "Tag" at bounding box center [266, 92] width 52 height 24
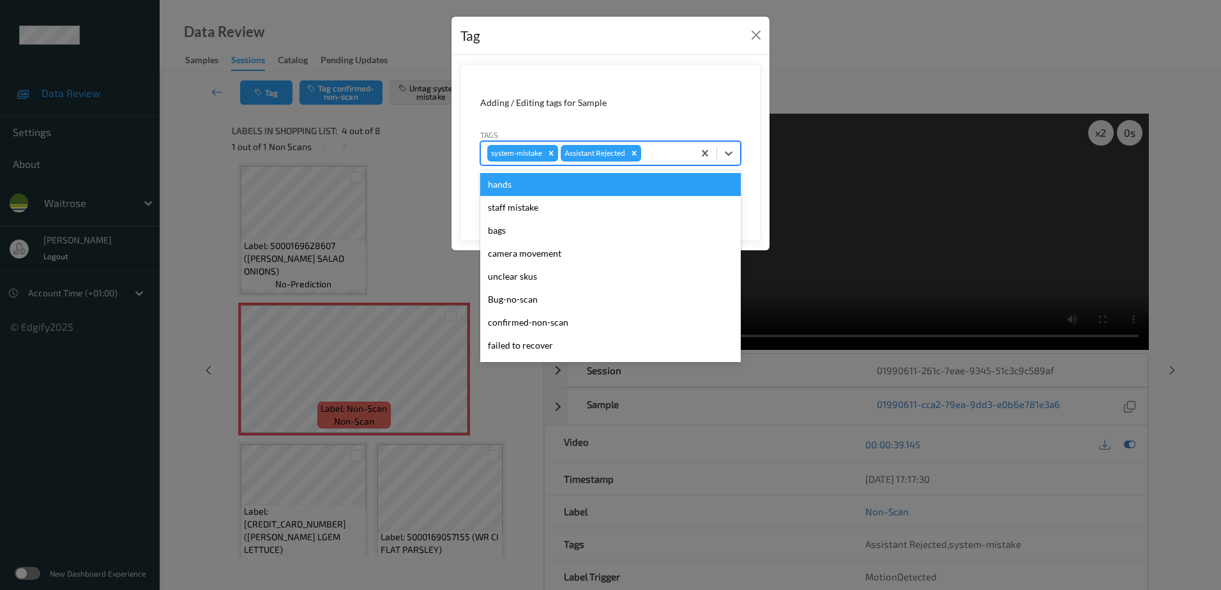
click at [662, 147] on div at bounding box center [665, 153] width 43 height 15
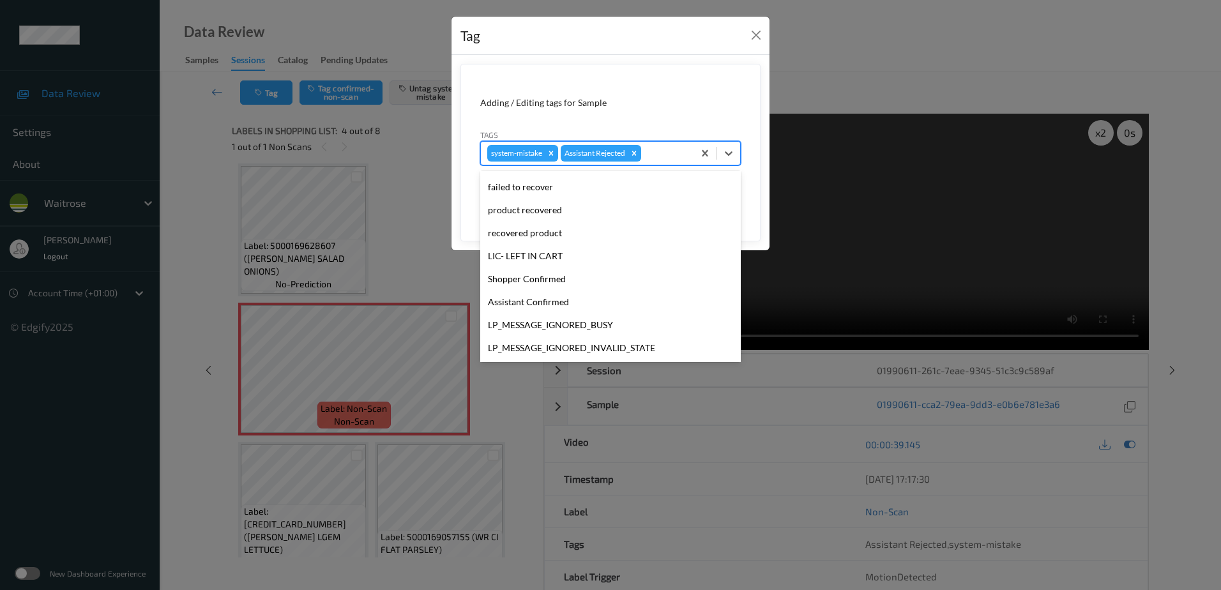
scroll to position [256, 0]
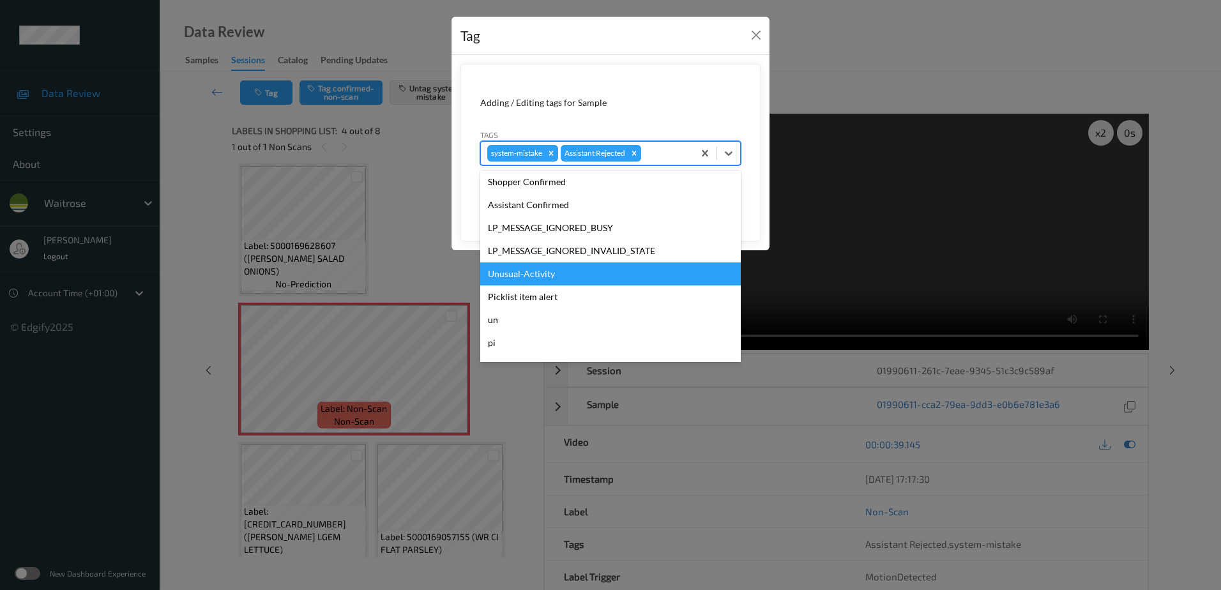
click at [554, 273] on div "Unusual-Activity" at bounding box center [610, 274] width 261 height 23
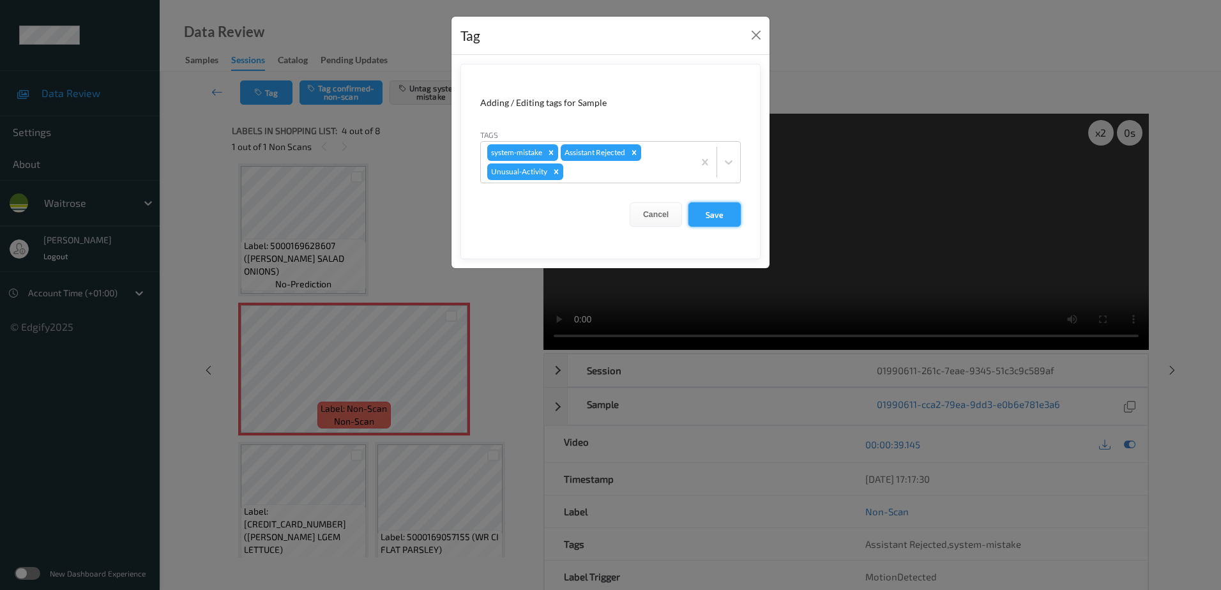
click at [719, 217] on button "Save" at bounding box center [715, 214] width 52 height 24
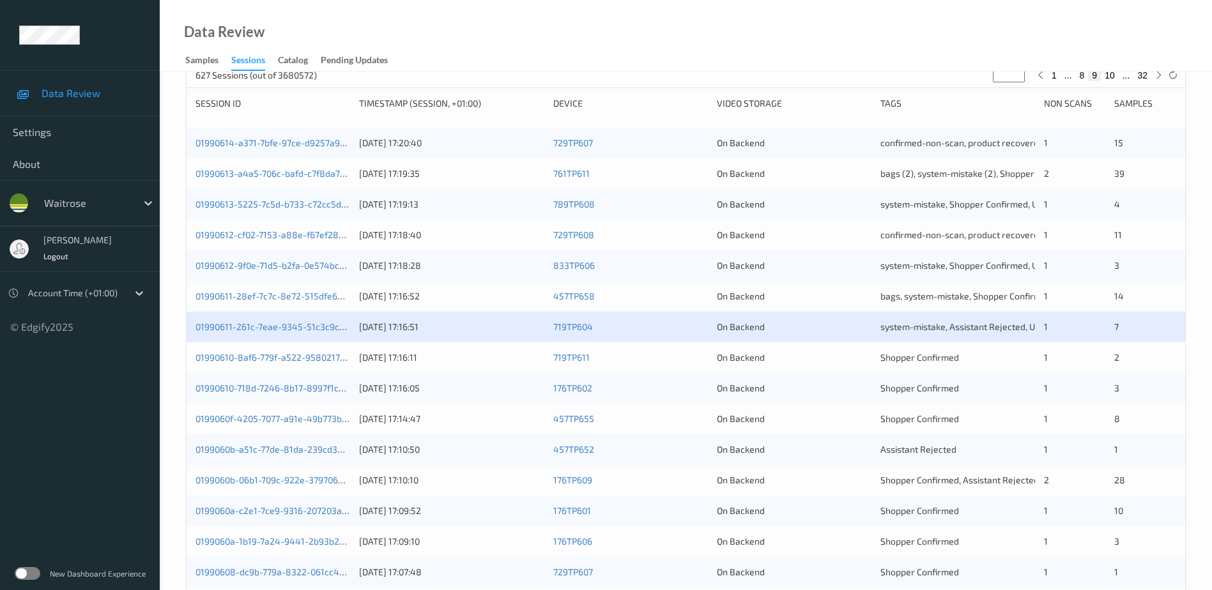
scroll to position [319, 0]
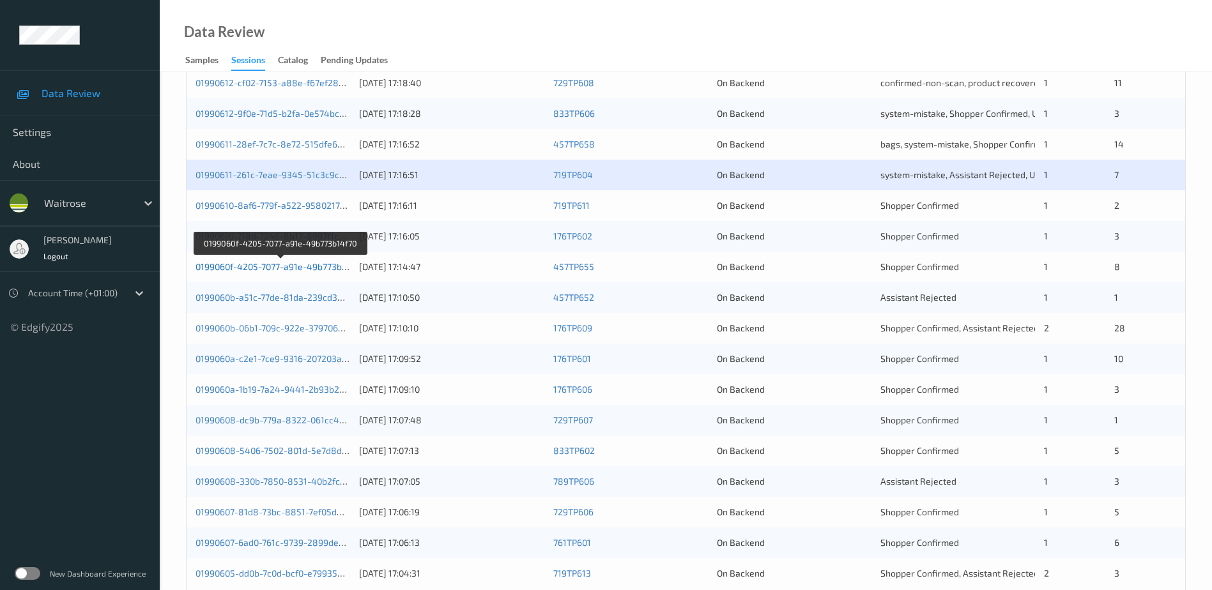
click at [271, 266] on link "0199060f-4205-7077-a91e-49b773b14f70" at bounding box center [279, 266] width 169 height 11
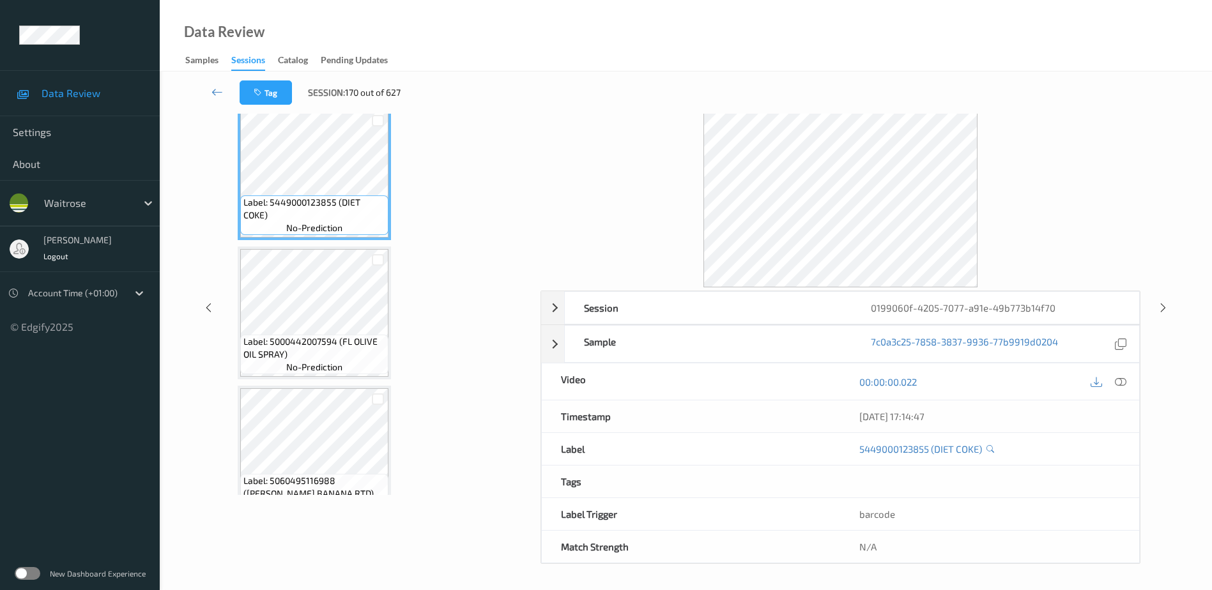
scroll to position [63, 0]
click at [1120, 383] on icon at bounding box center [1120, 381] width 11 height 11
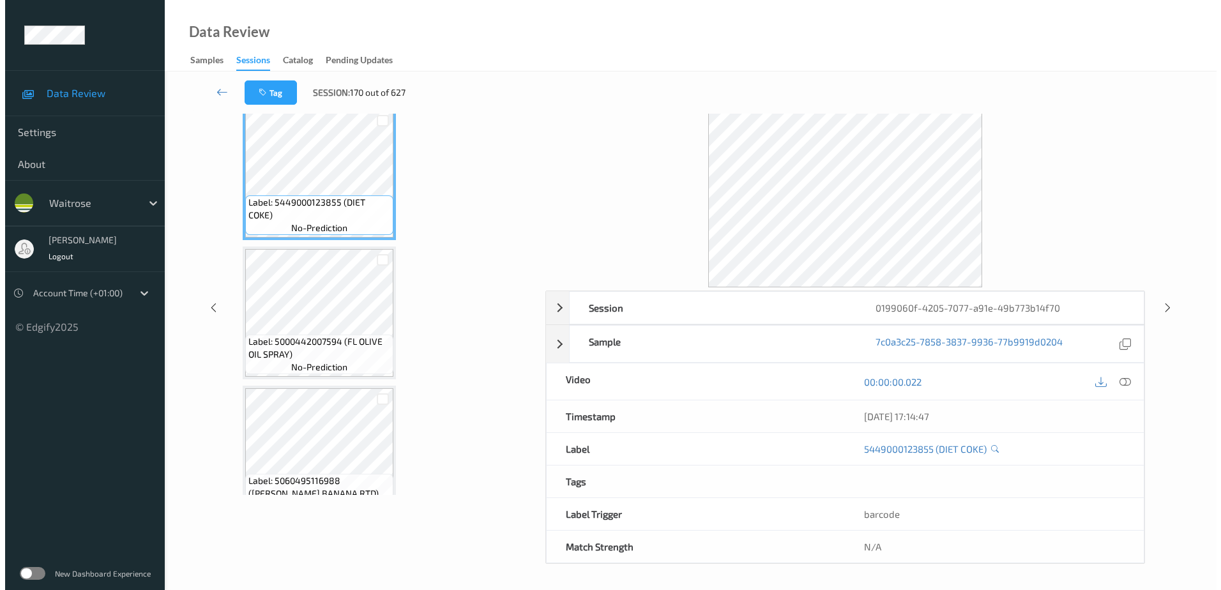
scroll to position [0, 0]
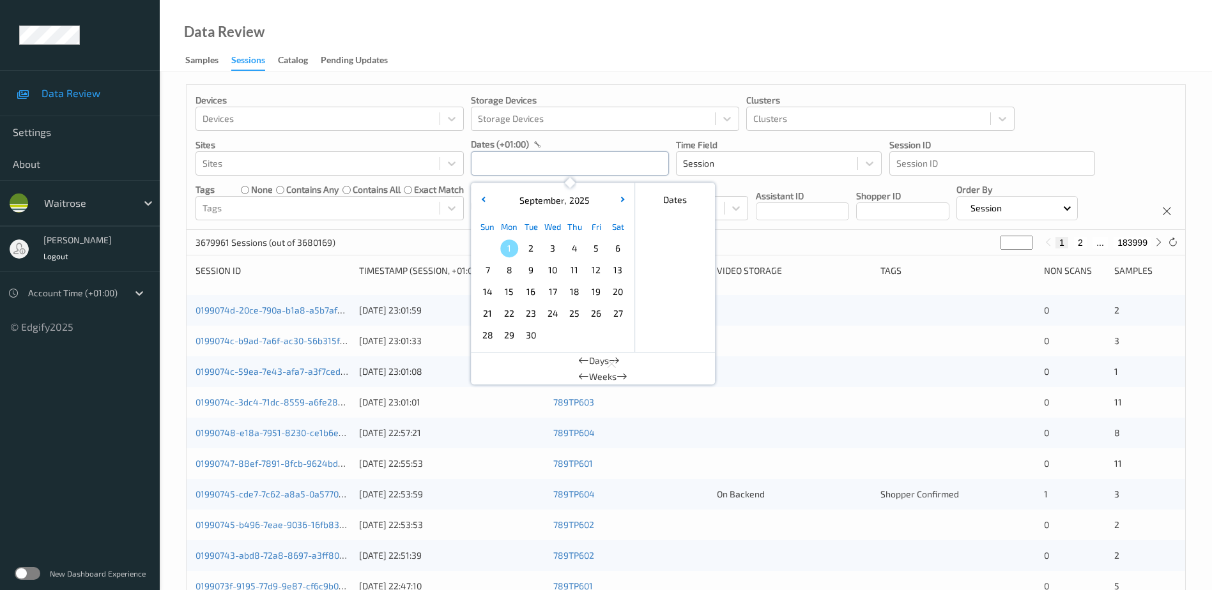
click at [482, 162] on input "text" at bounding box center [570, 163] width 198 height 24
click at [482, 200] on icon "button" at bounding box center [483, 199] width 5 height 5
click at [487, 349] on span "31" at bounding box center [487, 357] width 18 height 18
type input "[DATE] 00:00 -> [DATE] 23:59"
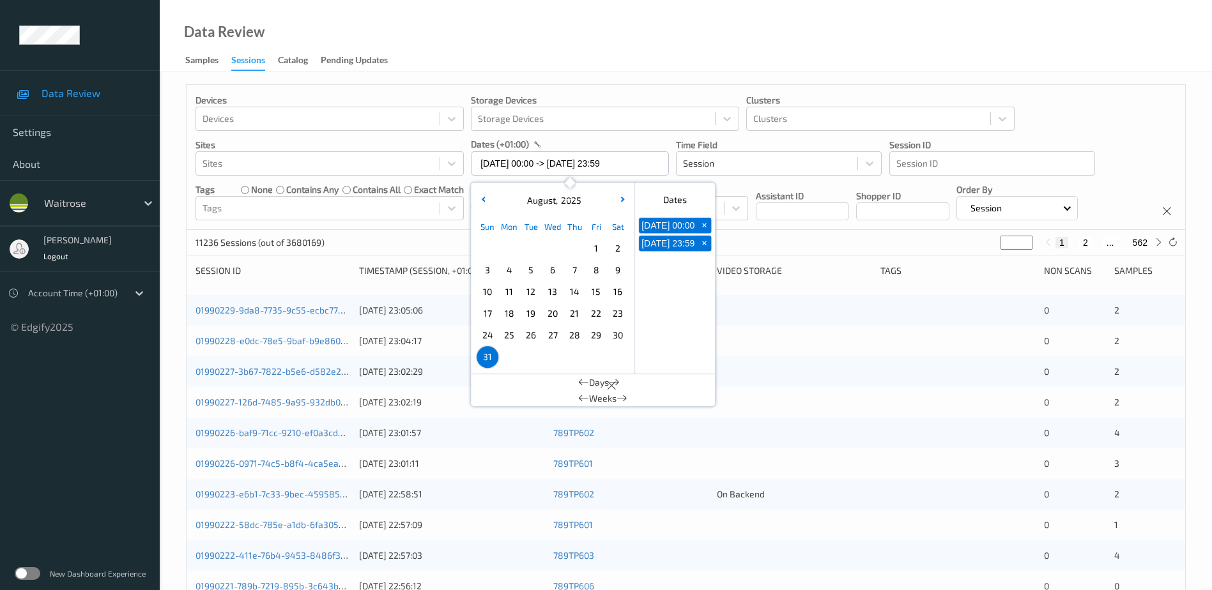
click at [544, 27] on div "Data Review Samples Sessions Catalog Pending Updates" at bounding box center [686, 36] width 1052 height 72
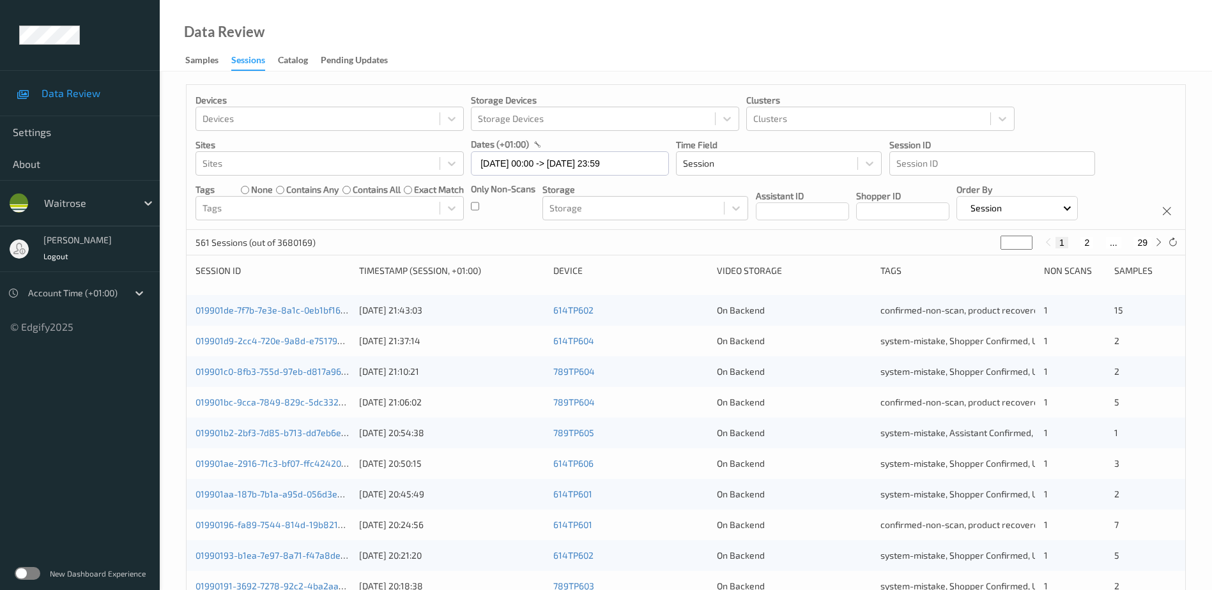
drag, startPoint x: 1006, startPoint y: 242, endPoint x: 976, endPoint y: 251, distance: 31.3
click at [976, 251] on div "561 Sessions (out of 3680169) * 1 2 ... 29" at bounding box center [686, 243] width 998 height 26
type input "*"
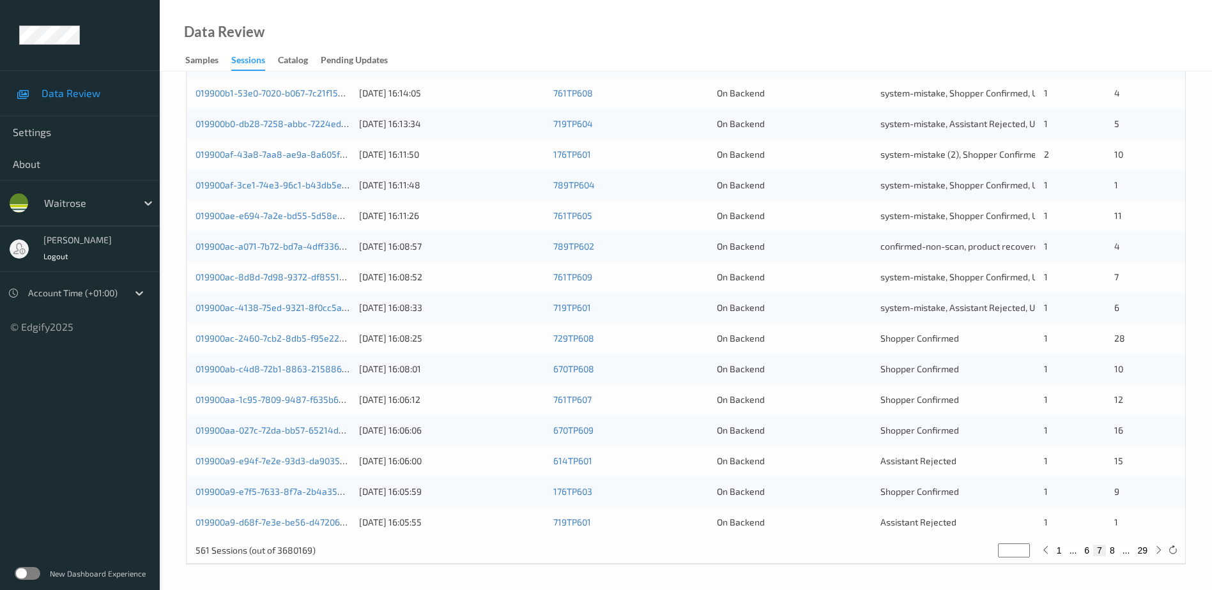
scroll to position [371, 0]
type input "*"
click at [532, 363] on div "[DATE] 16:08:01" at bounding box center [451, 368] width 185 height 13
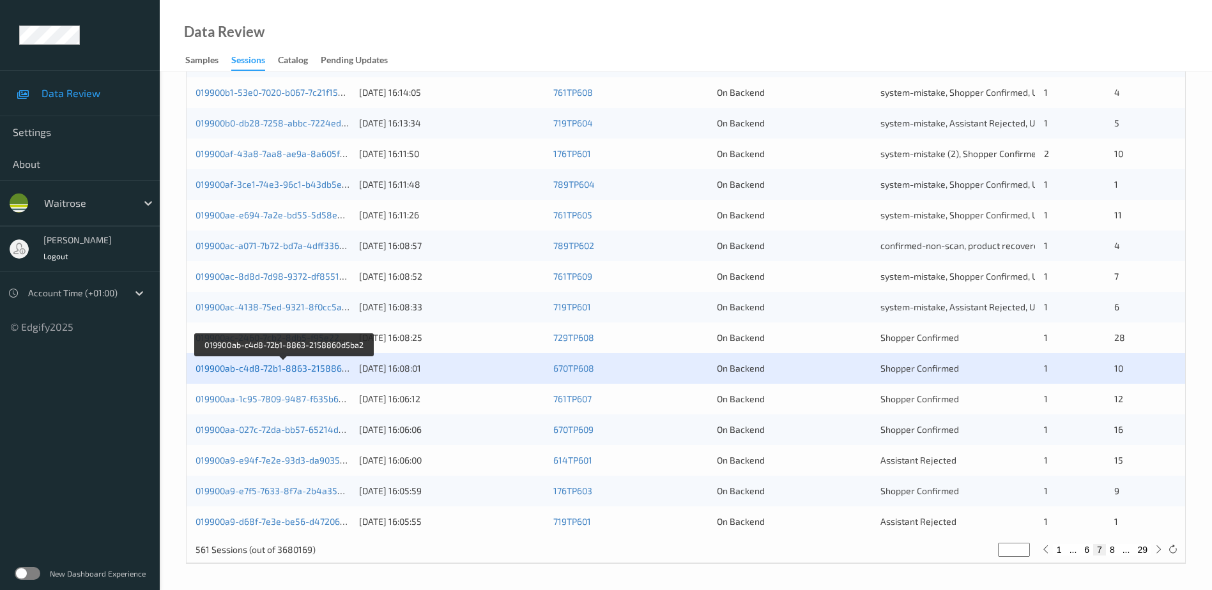
click at [325, 369] on link "019900ab-c4d8-72b1-8863-2158860d5ba2" at bounding box center [283, 368] width 177 height 11
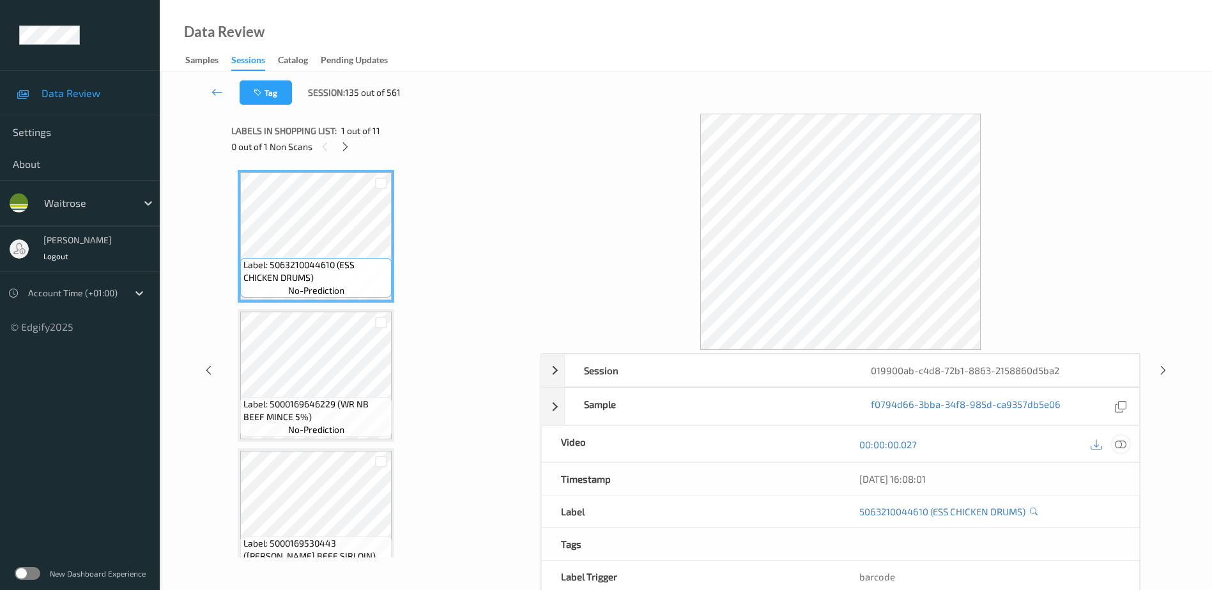
click at [1120, 445] on icon at bounding box center [1120, 444] width 11 height 11
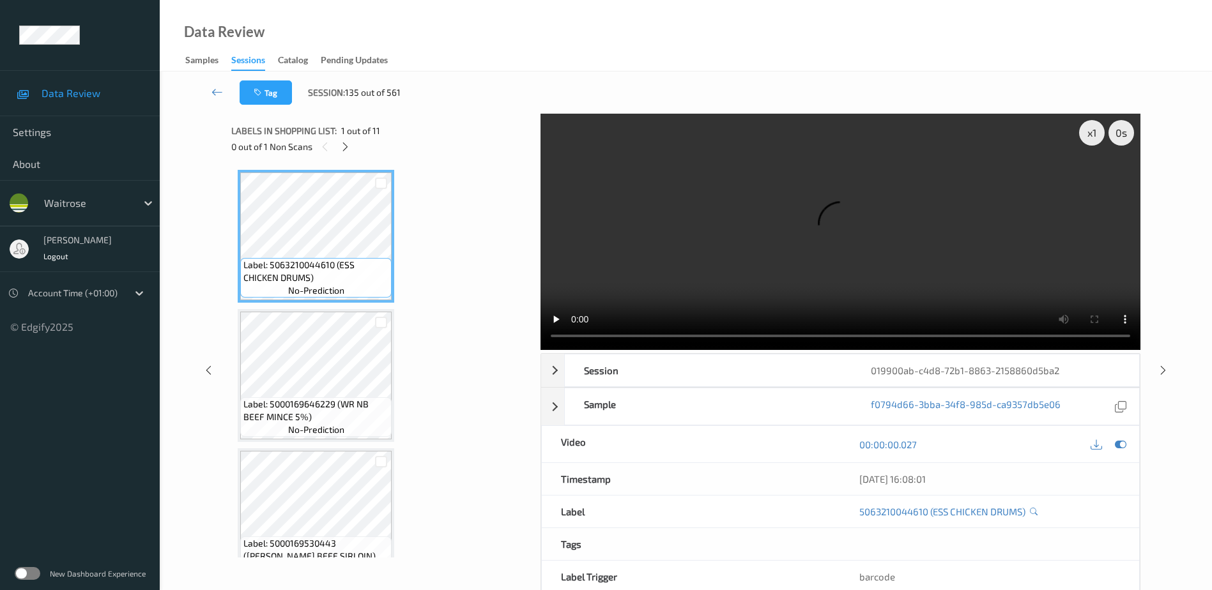
click at [340, 139] on div "0 out of 1 Non Scans" at bounding box center [381, 147] width 300 height 16
click at [345, 143] on icon at bounding box center [345, 146] width 11 height 11
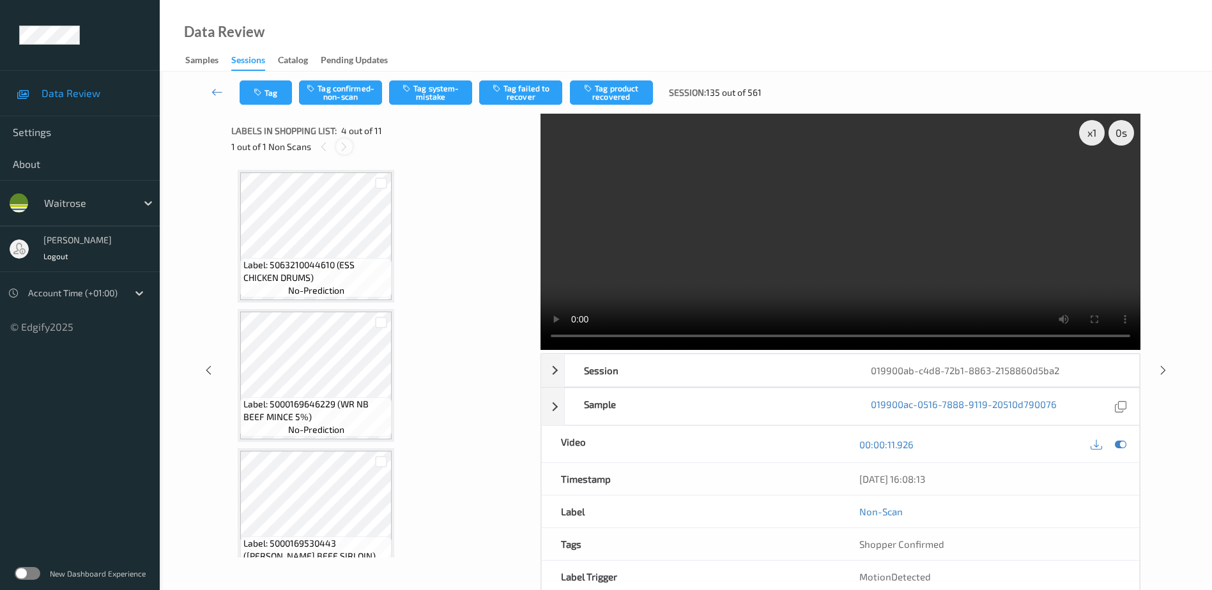
scroll to position [285, 0]
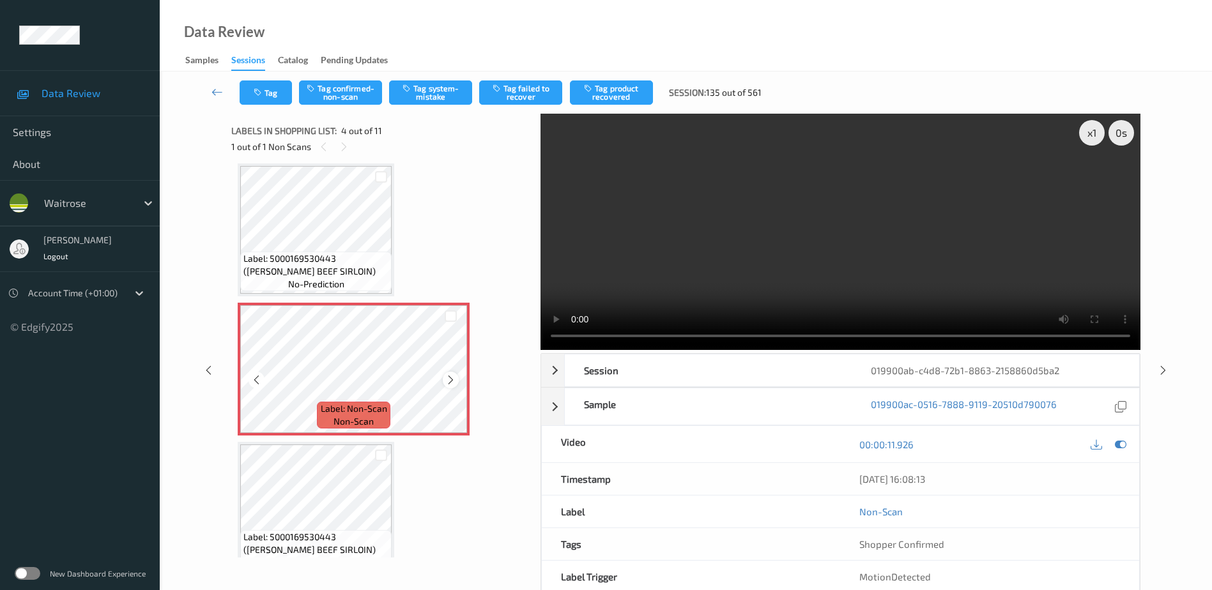
click at [456, 380] on icon at bounding box center [450, 379] width 11 height 11
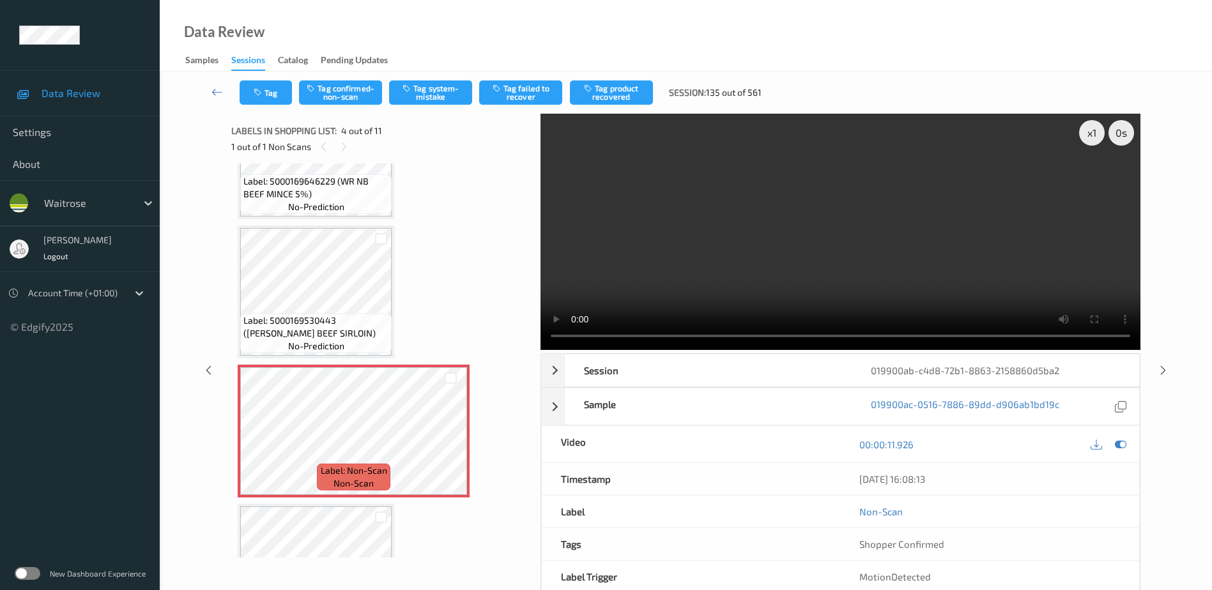
scroll to position [256, 0]
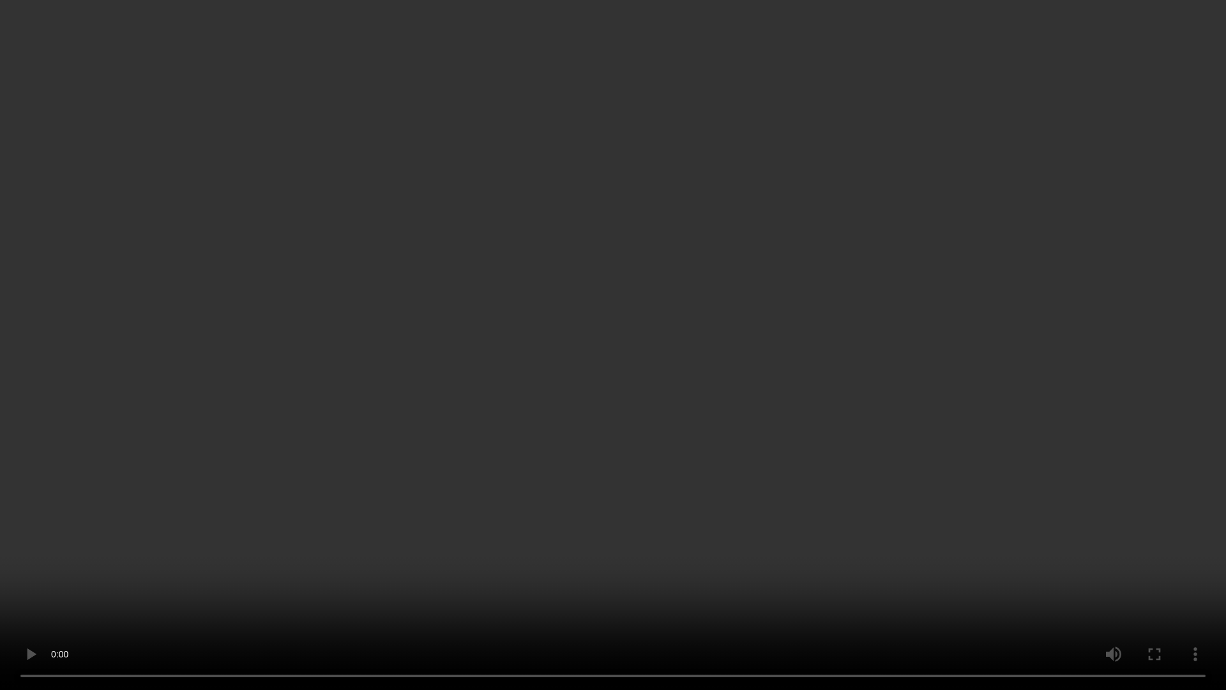
drag, startPoint x: 821, startPoint y: 404, endPoint x: 929, endPoint y: 378, distance: 110.9
click at [821, 404] on video at bounding box center [613, 345] width 1226 height 690
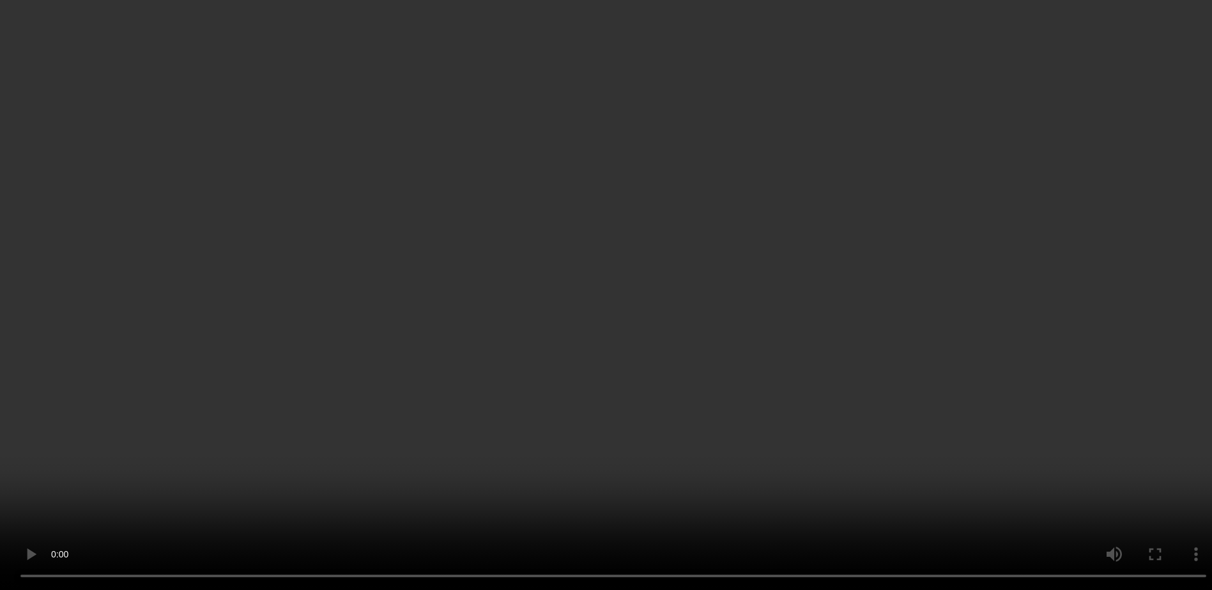
scroll to position [383, 0]
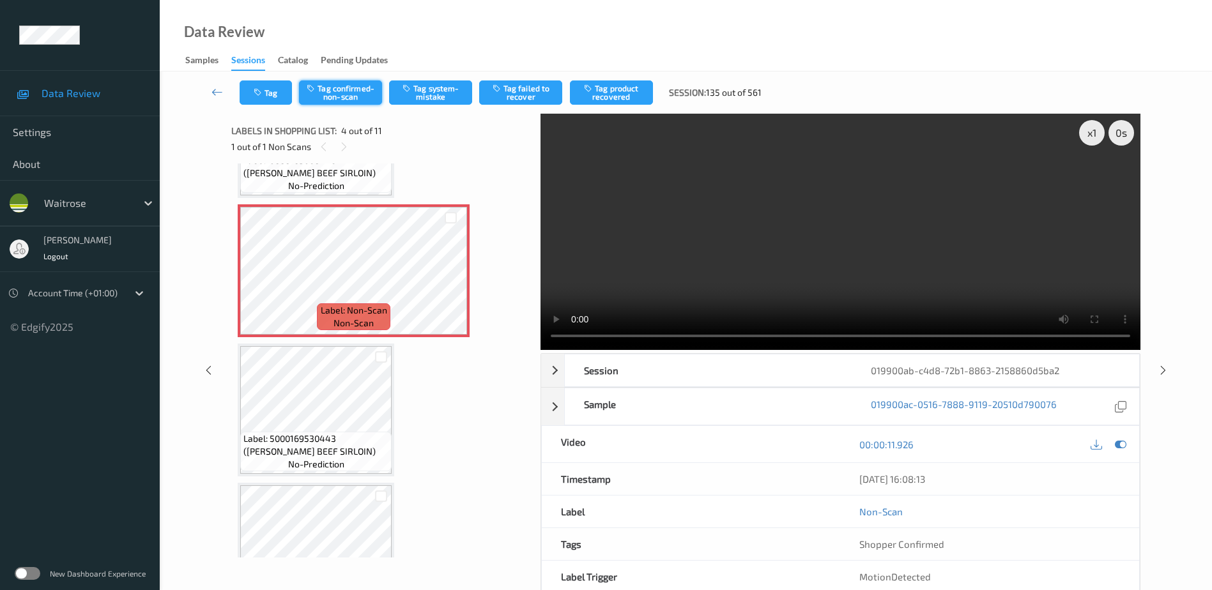
click at [338, 83] on button "Tag confirmed-non-scan" at bounding box center [340, 92] width 83 height 24
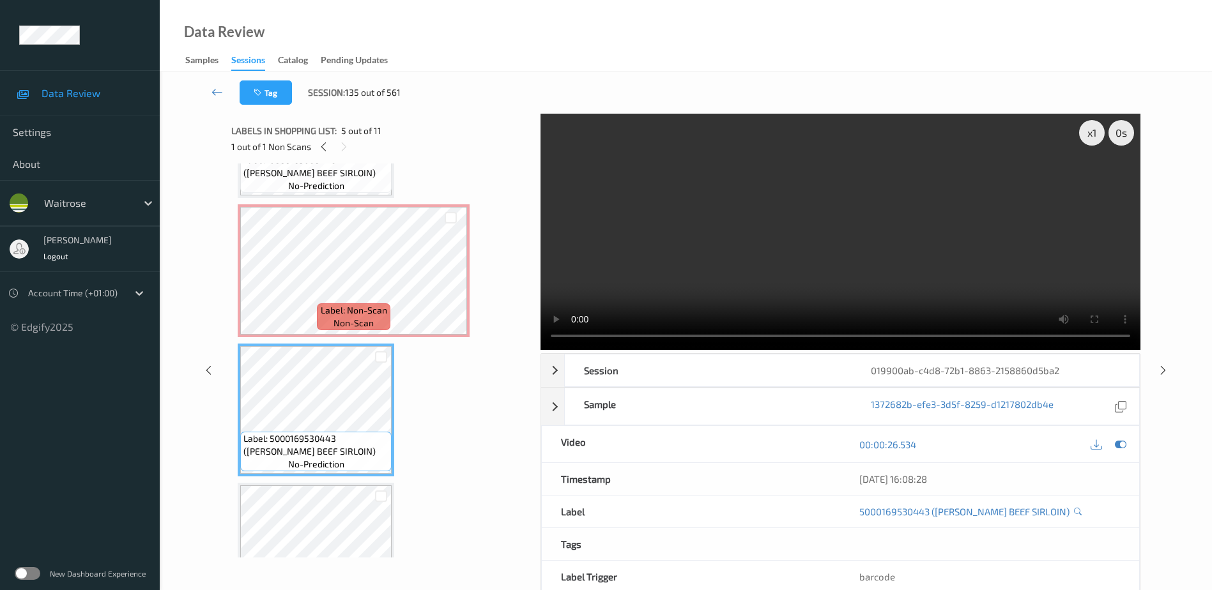
click at [734, 292] on video at bounding box center [840, 232] width 600 height 236
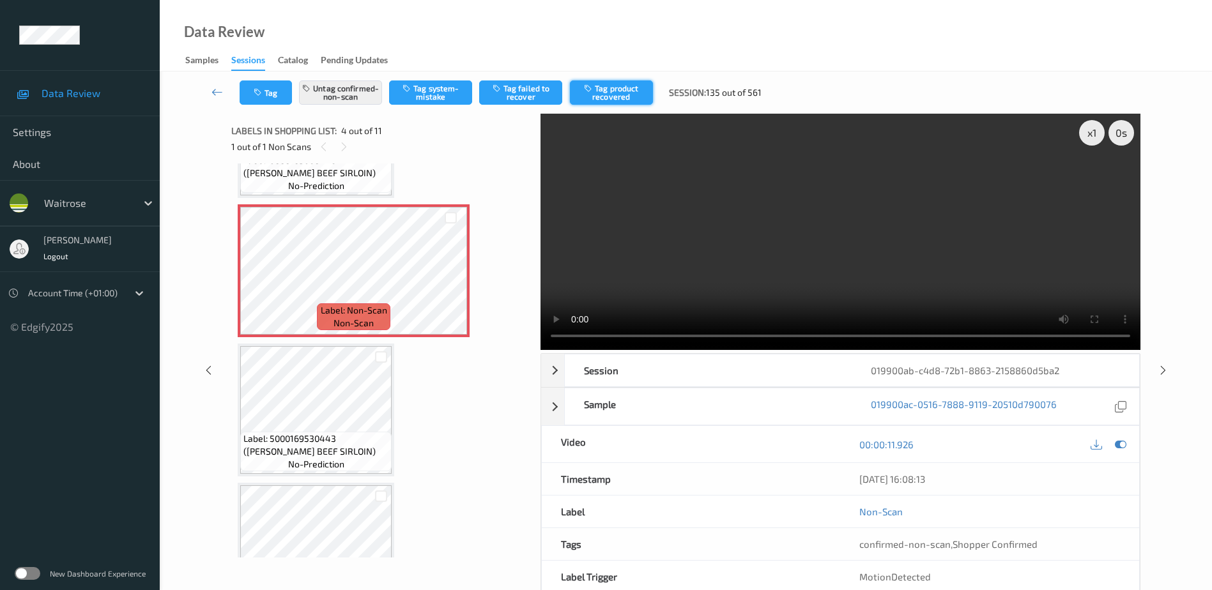
click at [630, 94] on button "Tag product recovered" at bounding box center [611, 92] width 83 height 24
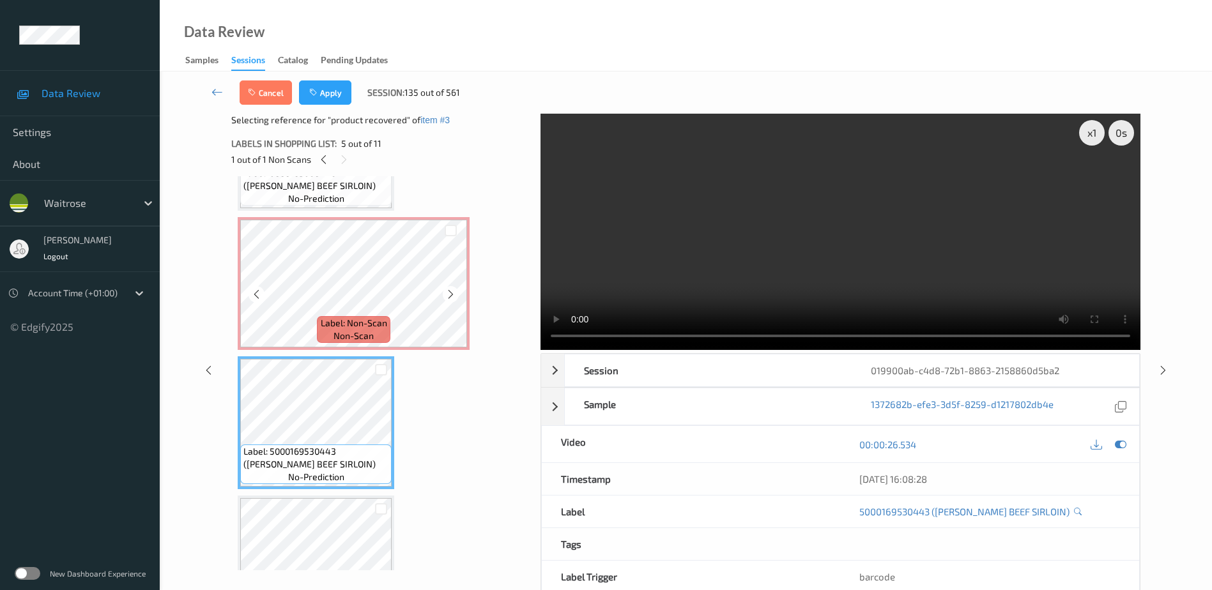
scroll to position [511, 0]
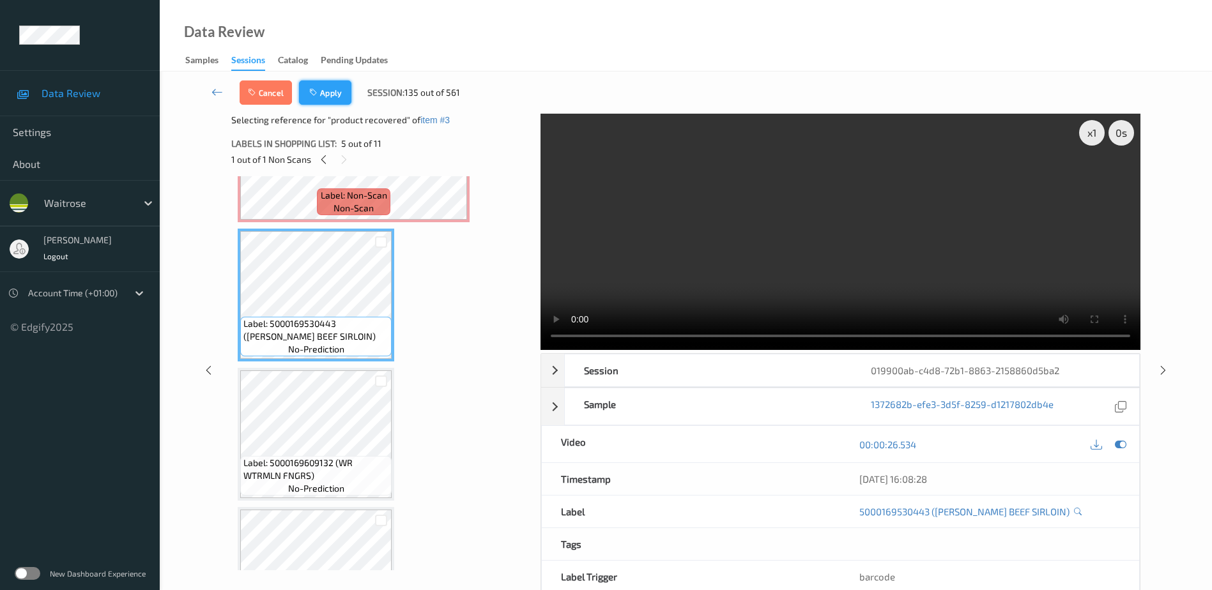
click at [332, 83] on button "Apply" at bounding box center [325, 92] width 52 height 24
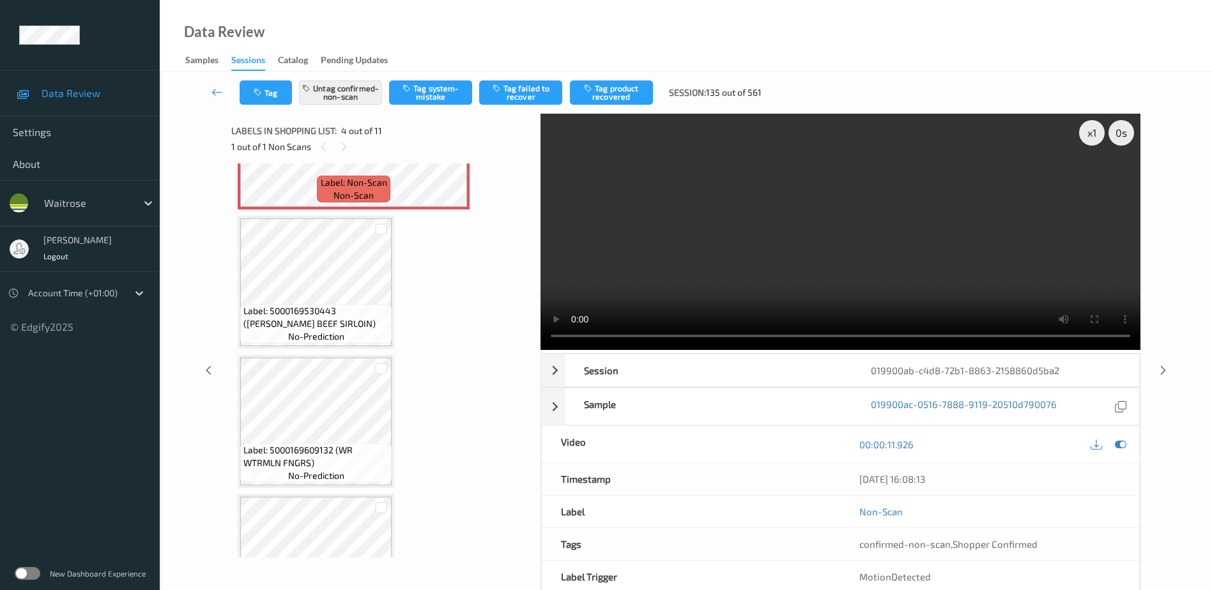
scroll to position [285, 0]
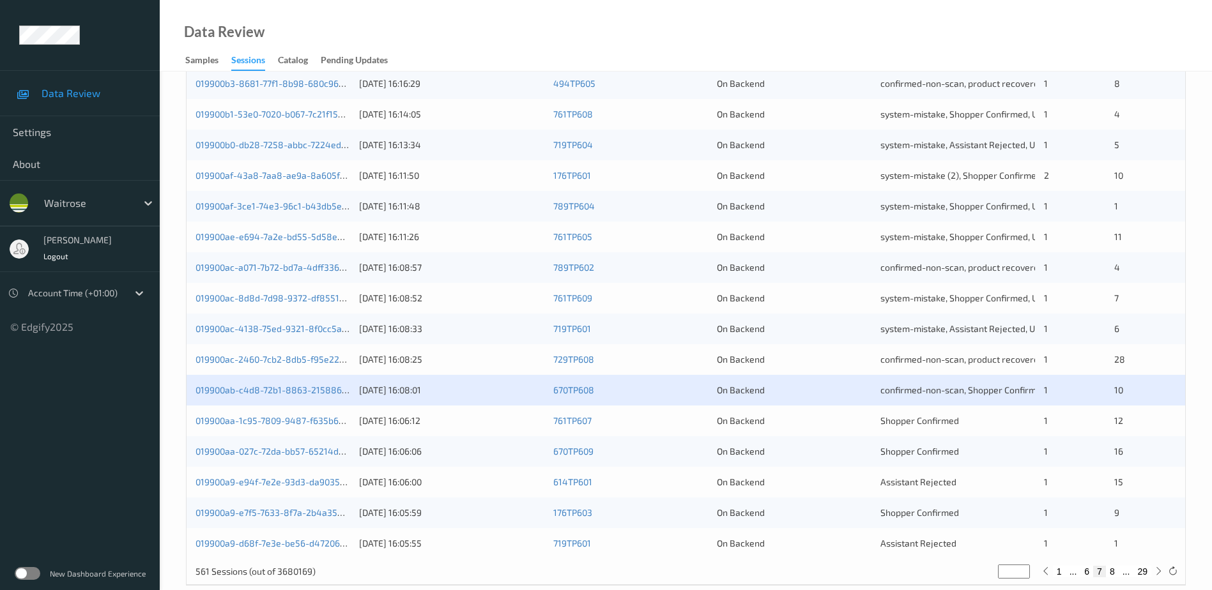
scroll to position [371, 0]
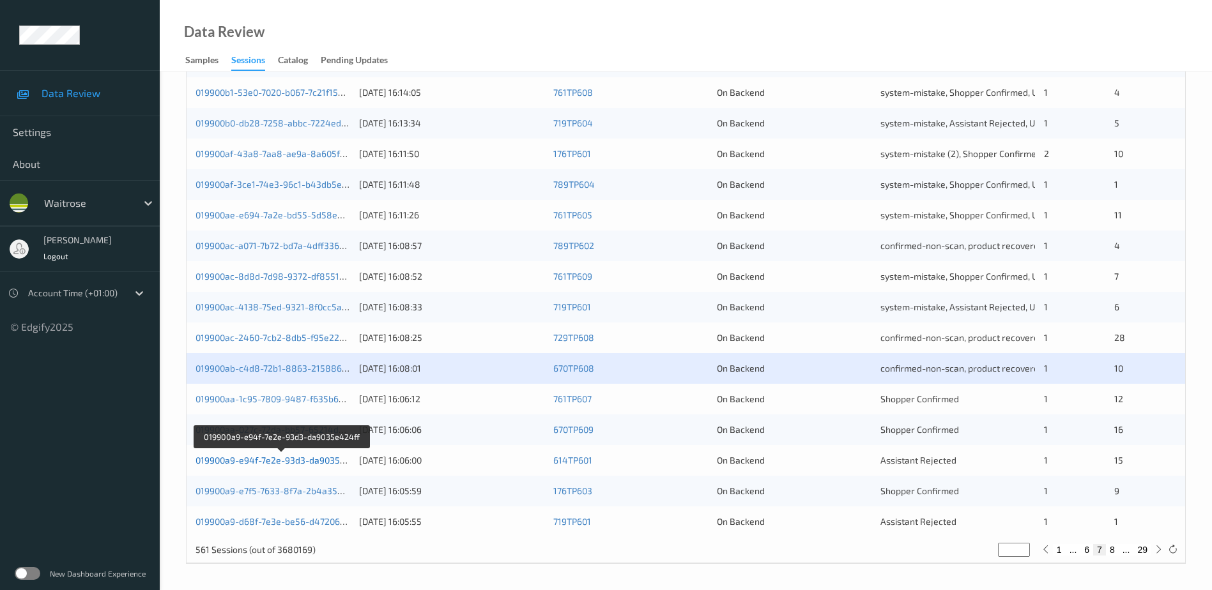
click at [288, 461] on link "019900a9-e94f-7e2e-93d3-da9035e424ff" at bounding box center [281, 460] width 172 height 11
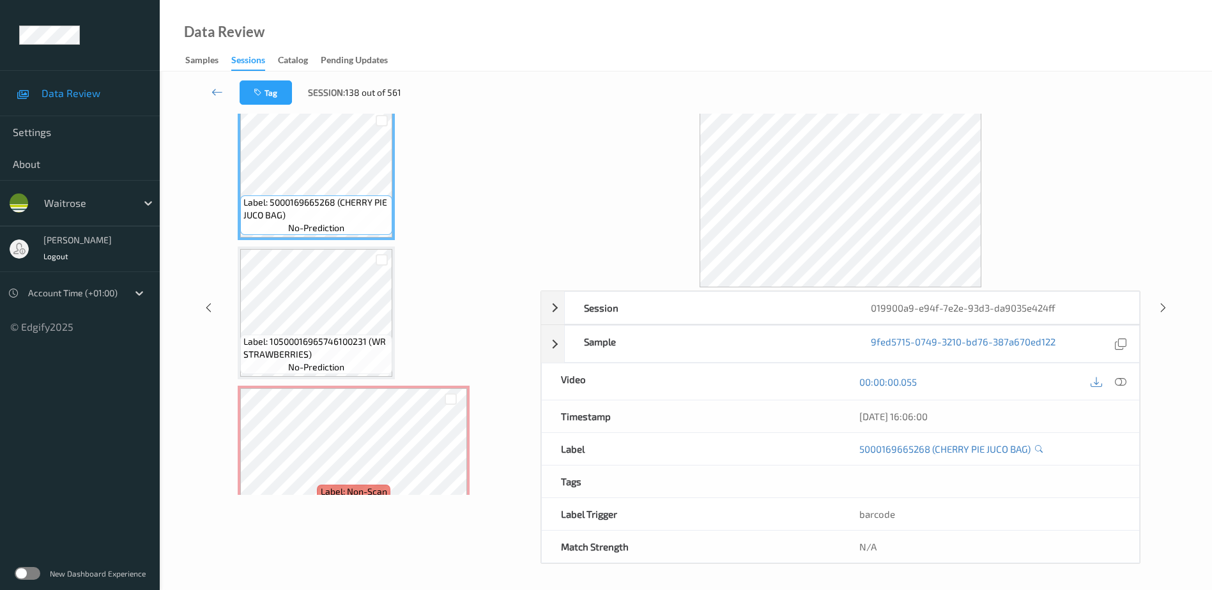
scroll to position [63, 0]
click at [1117, 379] on icon at bounding box center [1120, 381] width 11 height 11
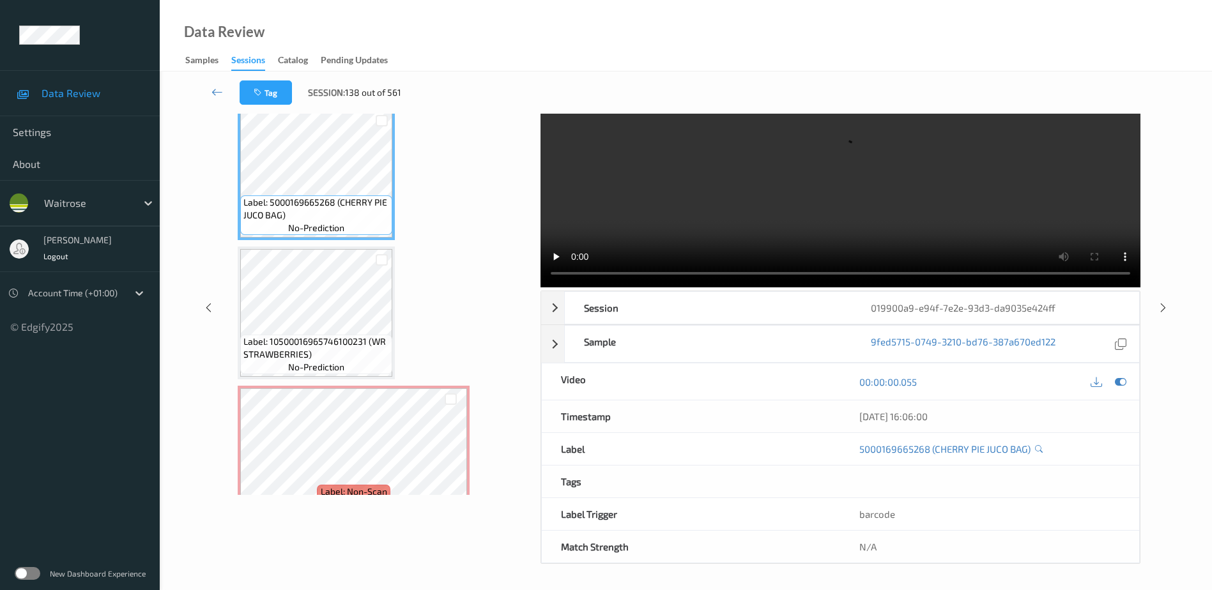
scroll to position [0, 0]
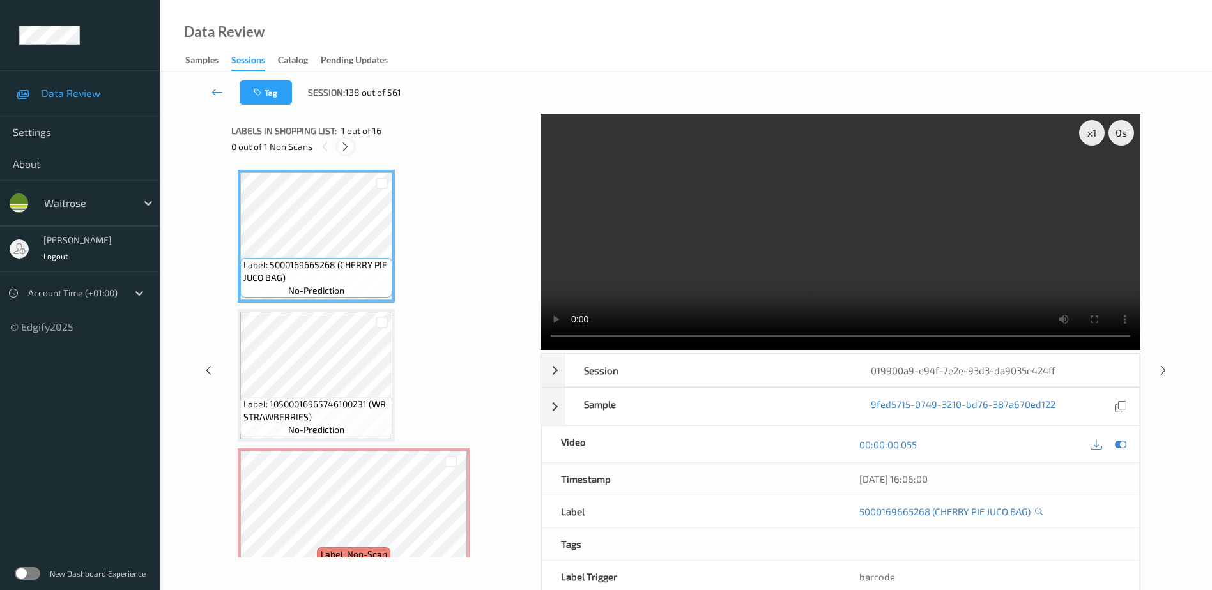
click at [346, 149] on icon at bounding box center [345, 146] width 11 height 11
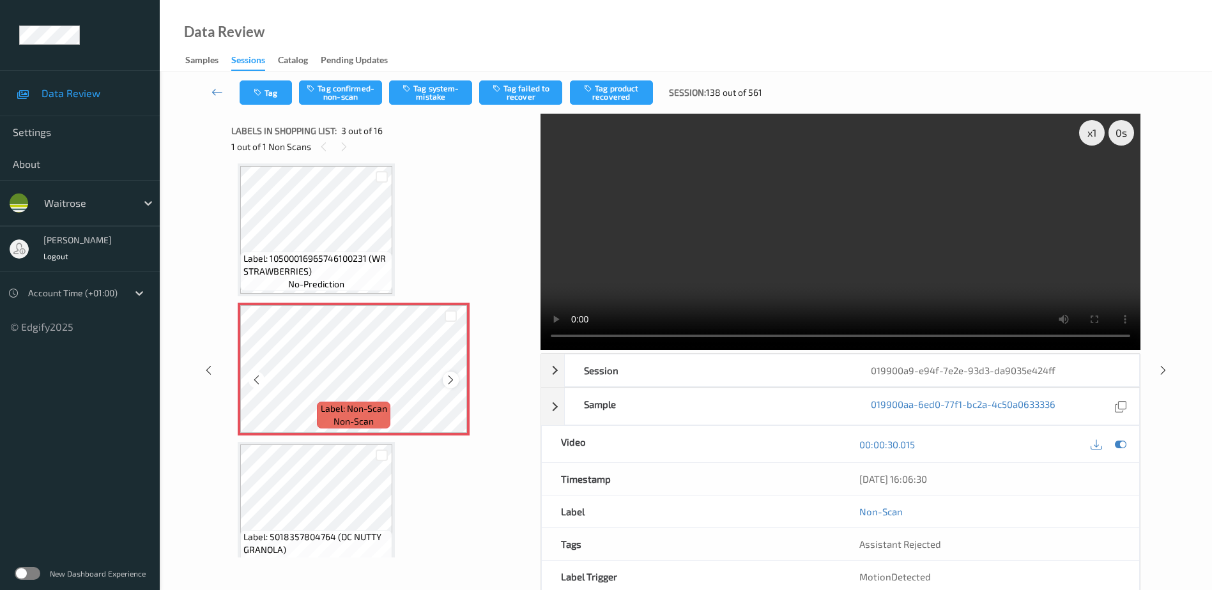
click at [448, 378] on icon at bounding box center [450, 379] width 11 height 11
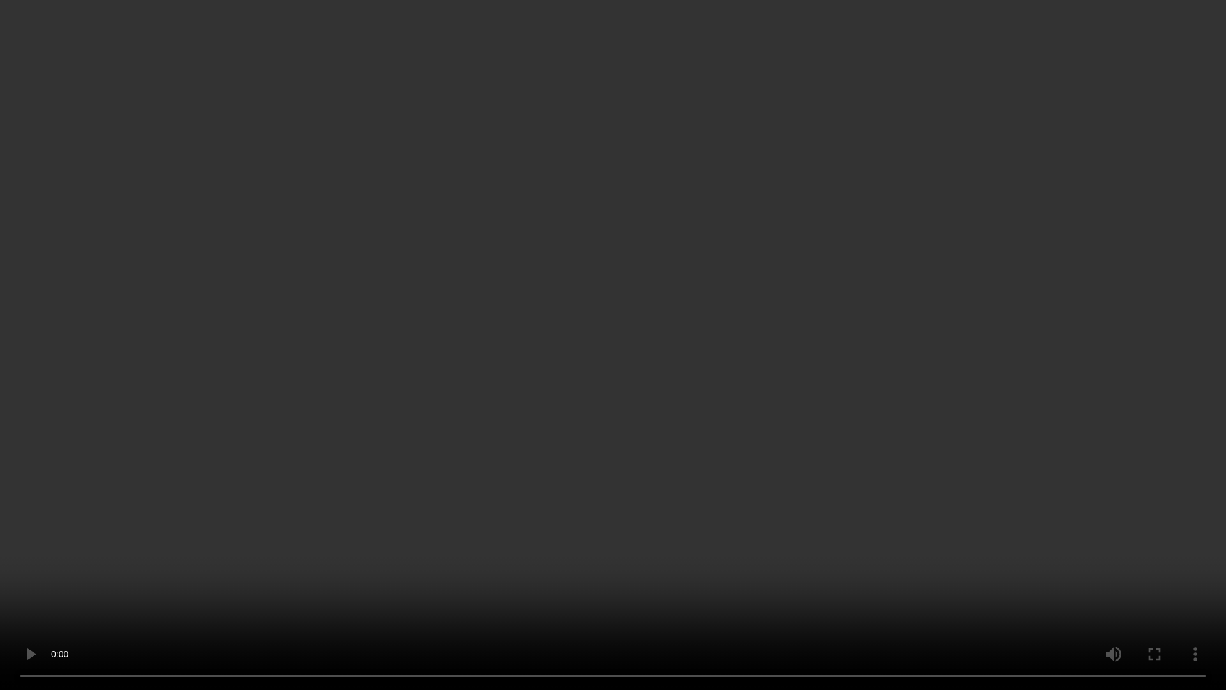
click at [855, 389] on video at bounding box center [613, 345] width 1226 height 690
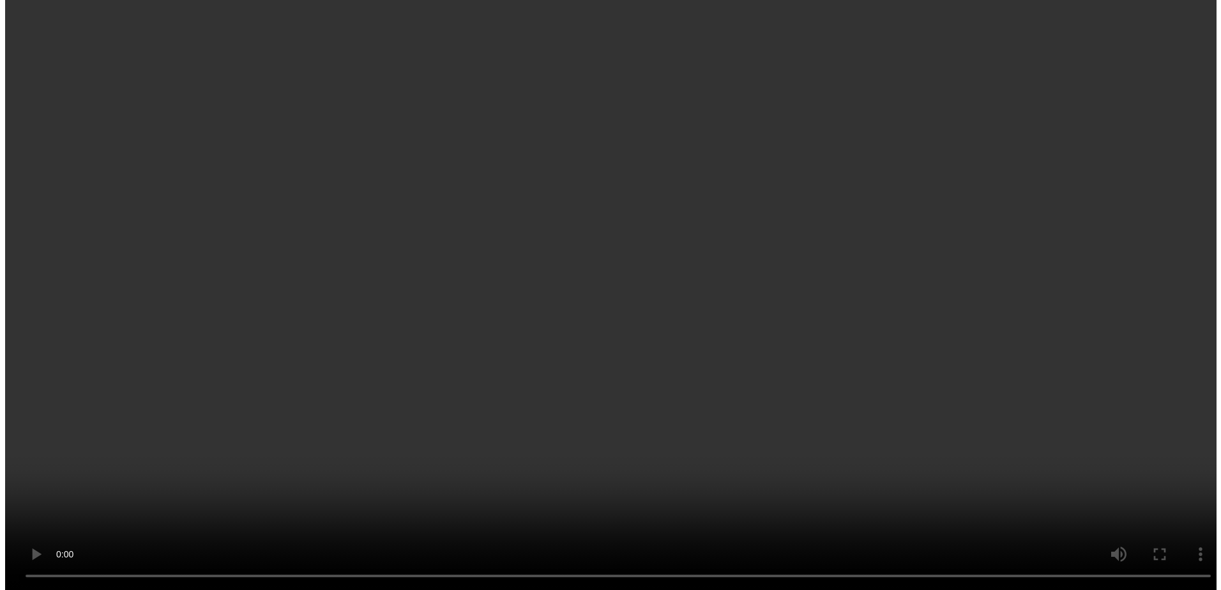
scroll to position [273, 0]
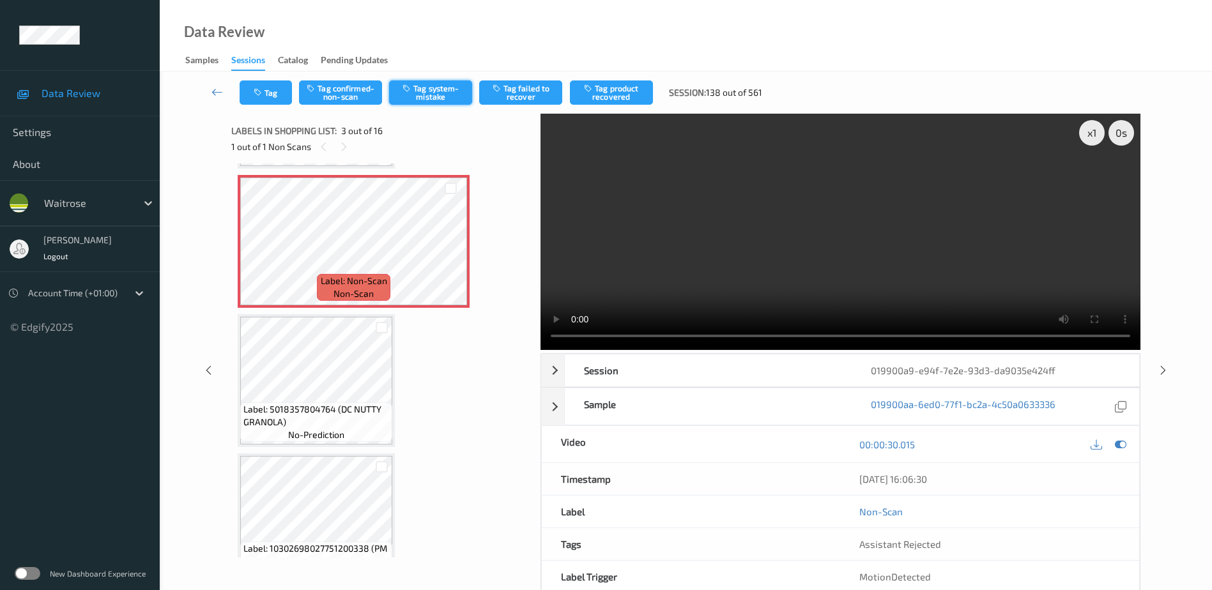
click at [435, 92] on button "Tag system-mistake" at bounding box center [430, 92] width 83 height 24
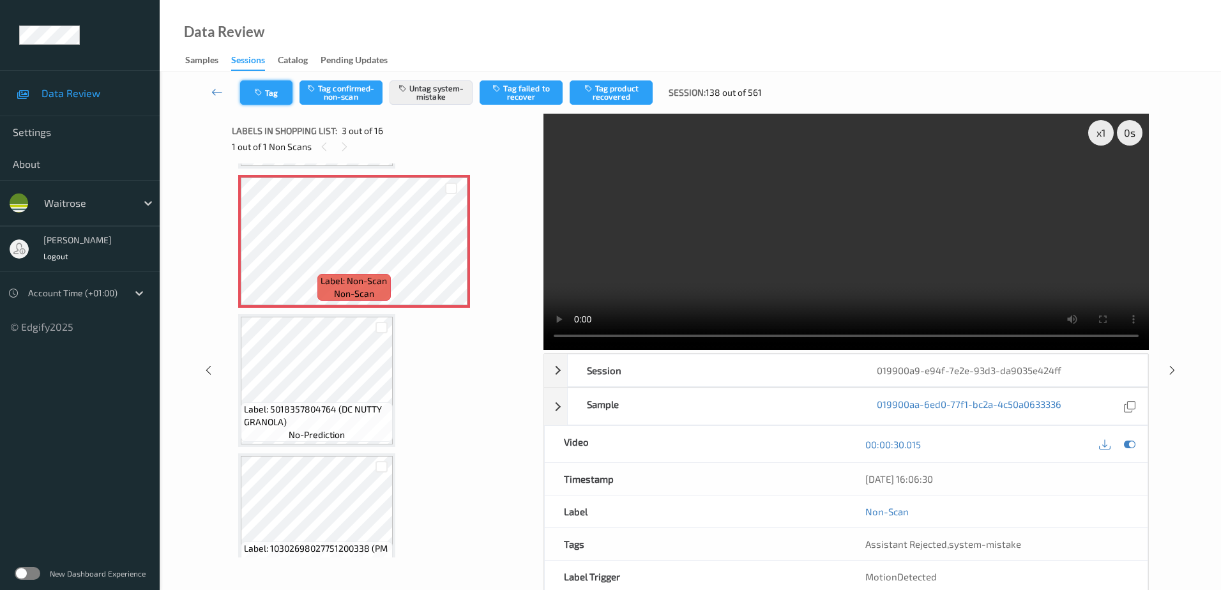
click at [268, 98] on button "Tag" at bounding box center [266, 92] width 52 height 24
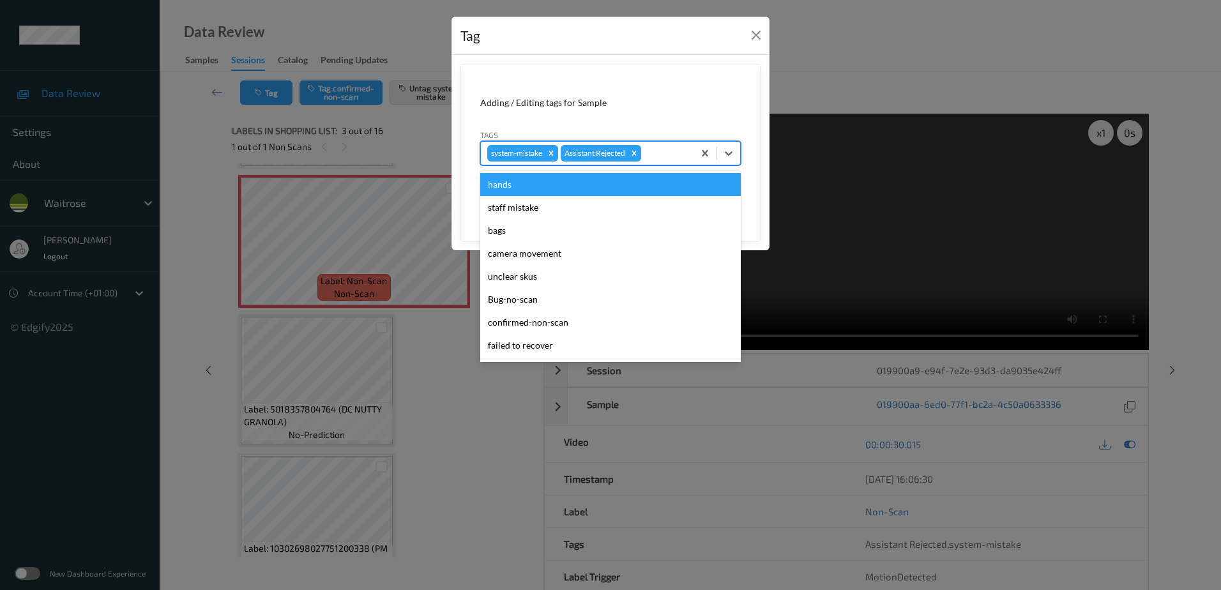
click at [658, 158] on div at bounding box center [665, 153] width 43 height 15
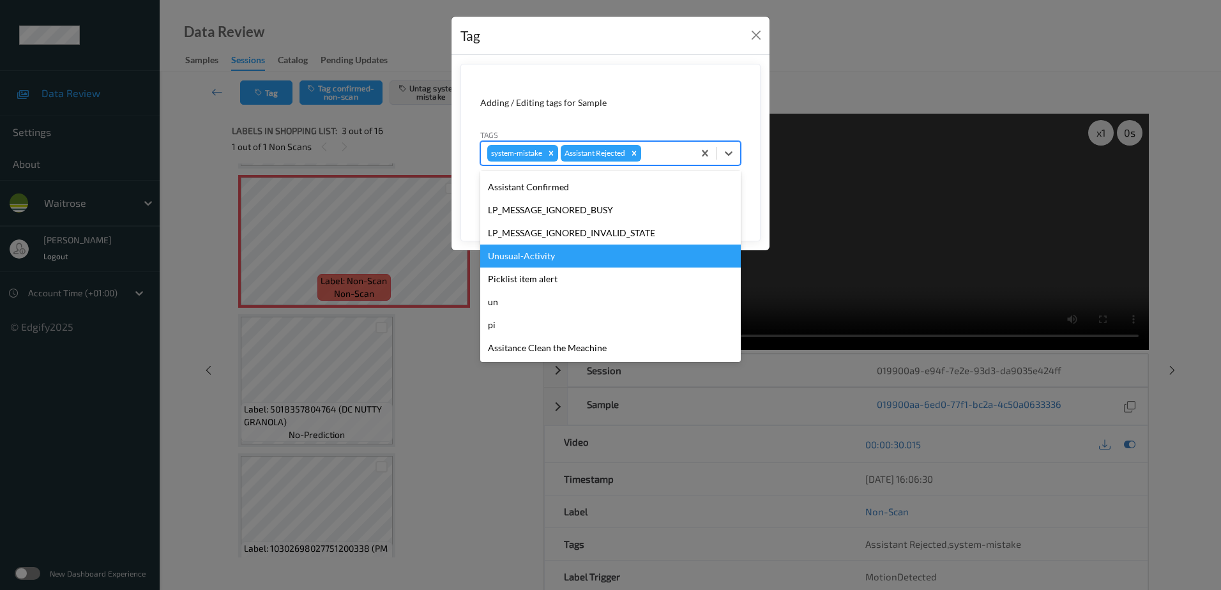
click at [581, 257] on div "Unusual-Activity" at bounding box center [610, 256] width 261 height 23
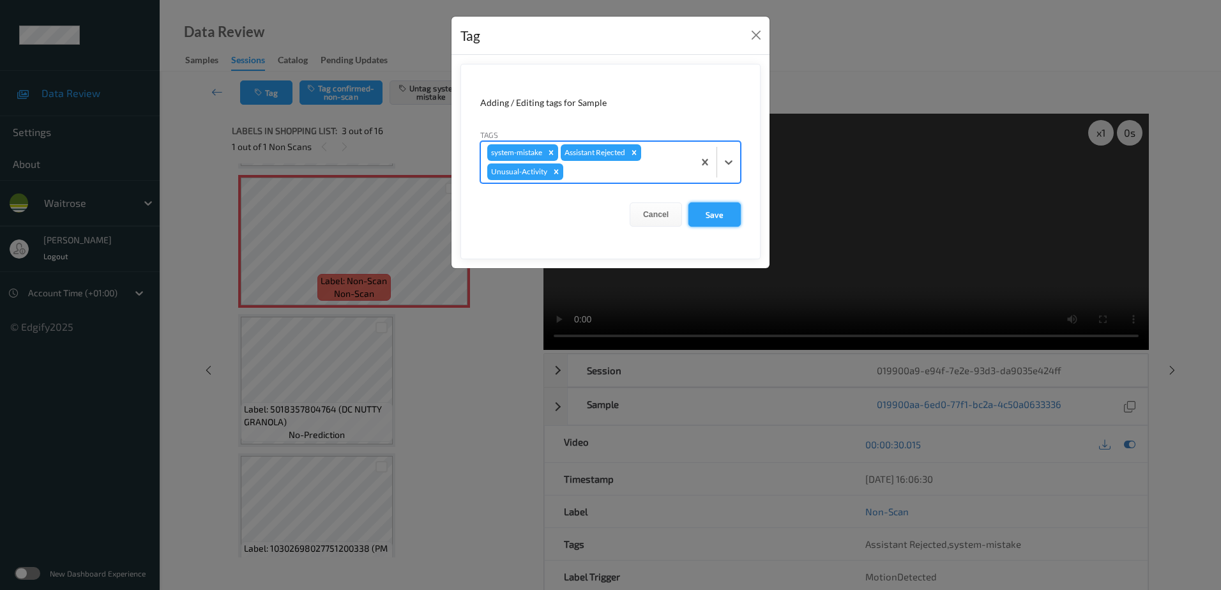
click at [715, 221] on button "Save" at bounding box center [715, 214] width 52 height 24
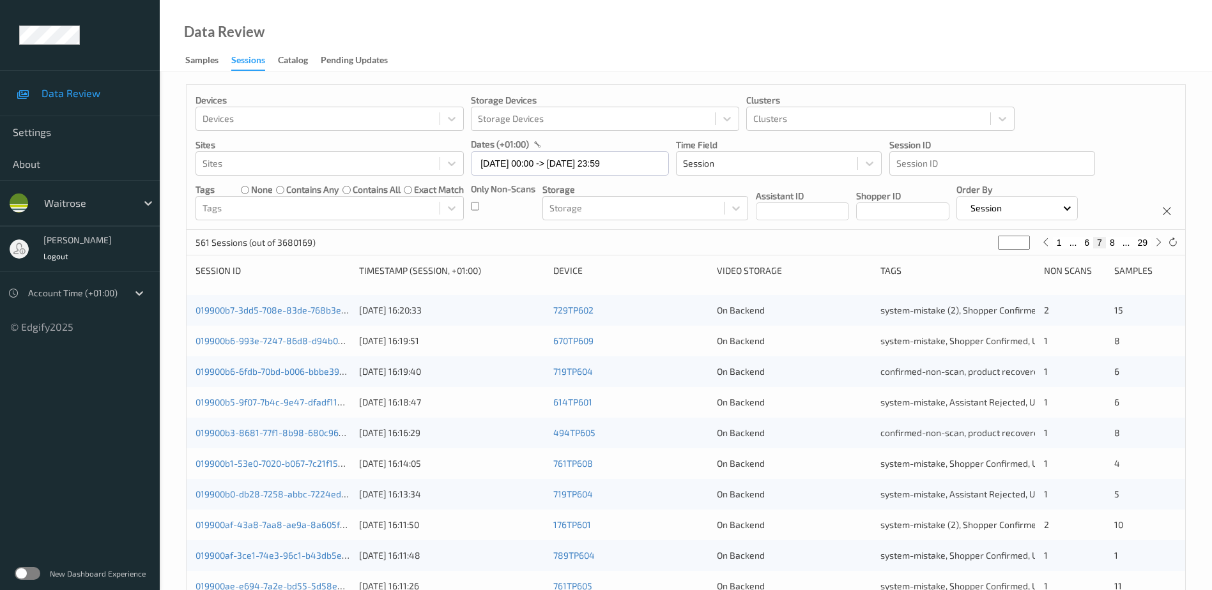
click at [1113, 245] on button "8" at bounding box center [1112, 242] width 13 height 11
type input "*"
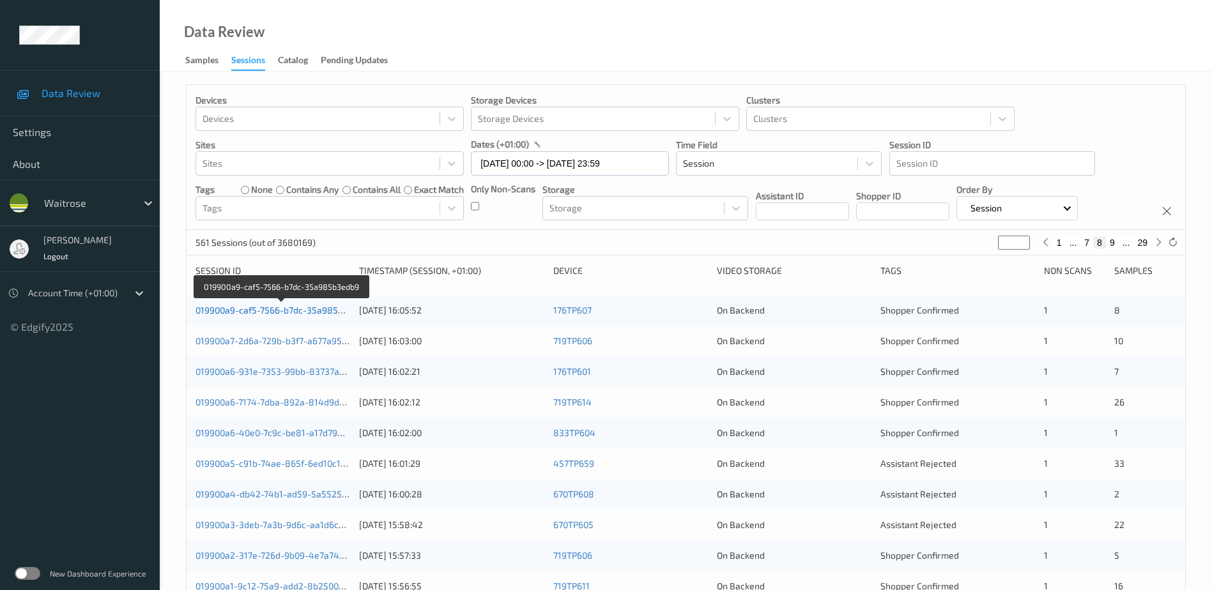
click at [303, 309] on link "019900a9-caf5-7566-b7dc-35a985b3edb9" at bounding box center [281, 310] width 173 height 11
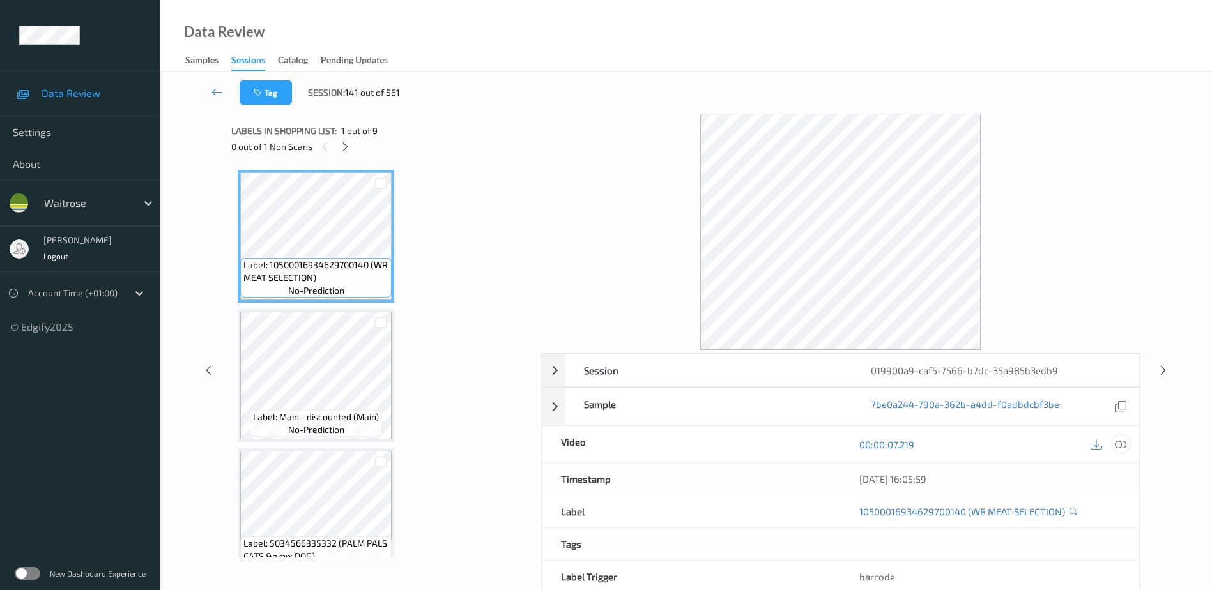
click at [1122, 446] on icon at bounding box center [1120, 444] width 11 height 11
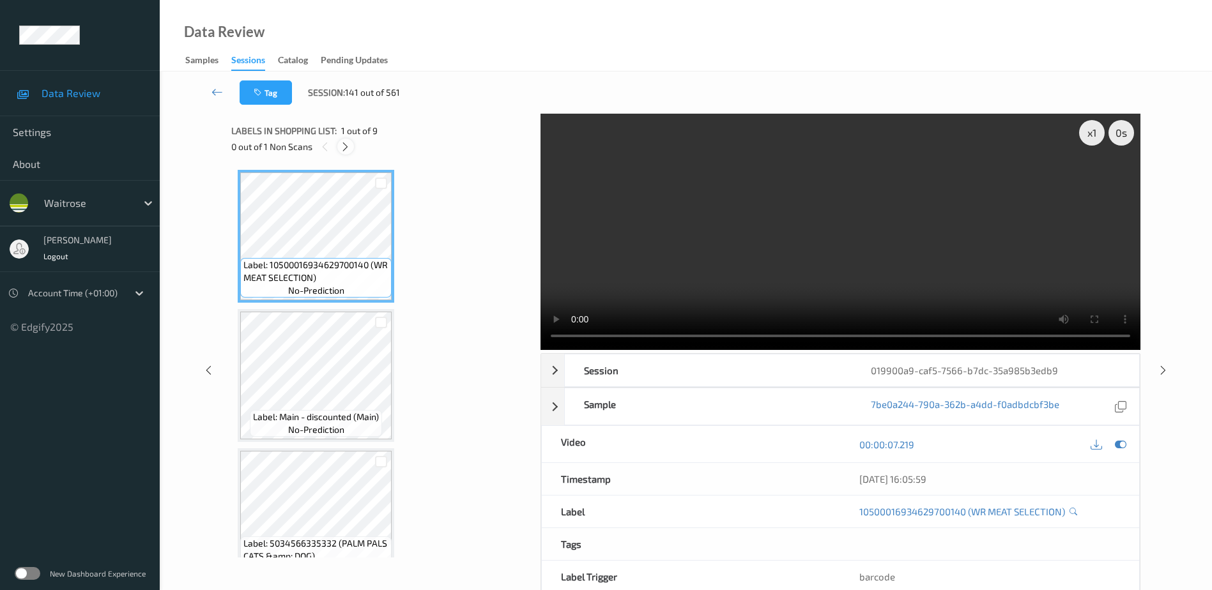
click at [345, 142] on icon at bounding box center [345, 146] width 11 height 11
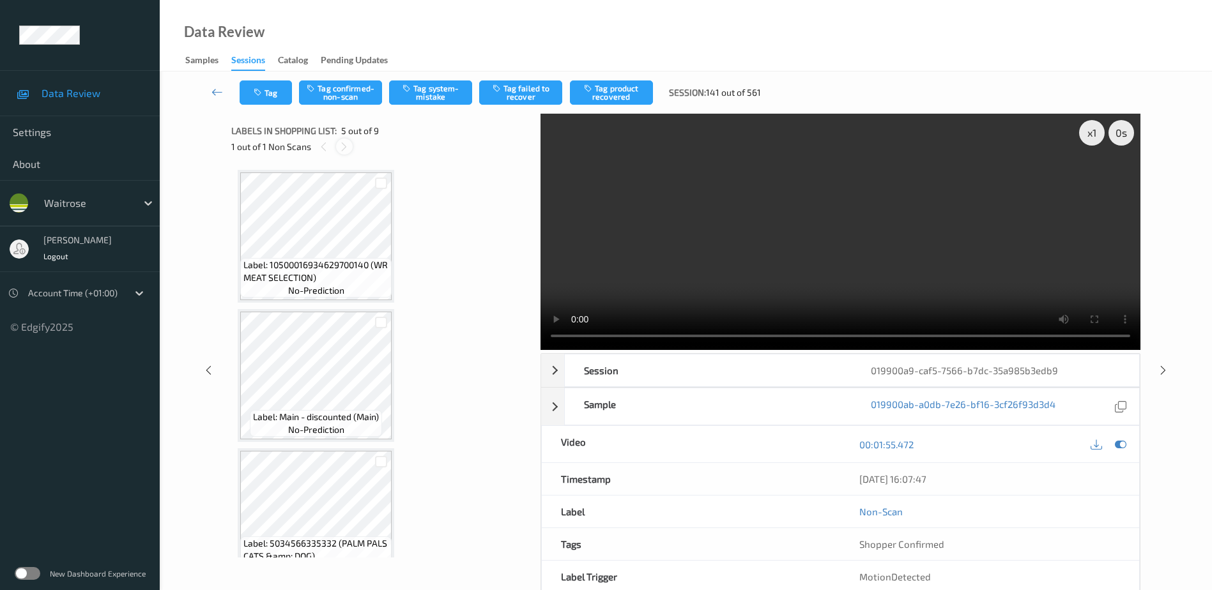
scroll to position [424, 0]
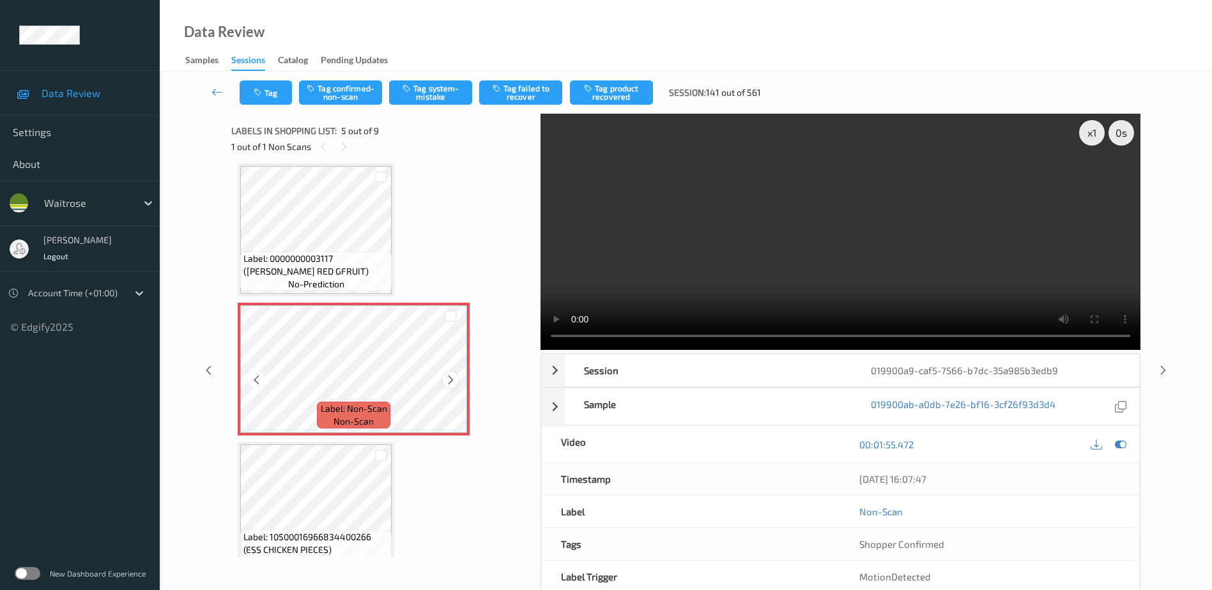
click at [447, 379] on icon at bounding box center [450, 379] width 11 height 11
click at [834, 273] on video at bounding box center [840, 232] width 600 height 236
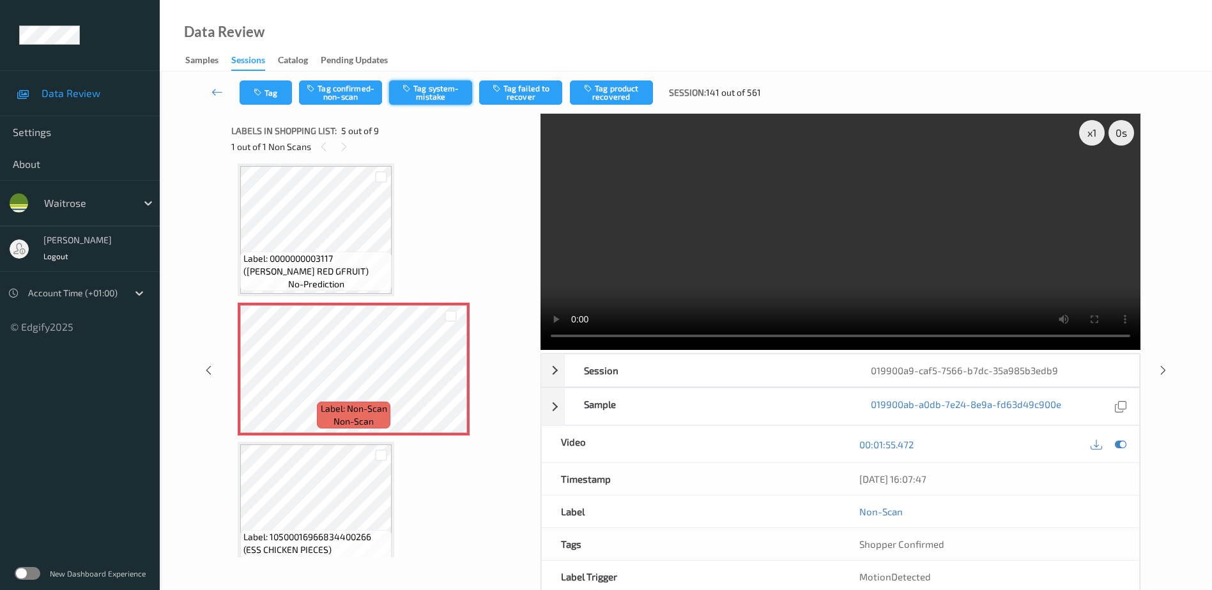
click at [417, 85] on button "Tag system-mistake" at bounding box center [430, 92] width 83 height 24
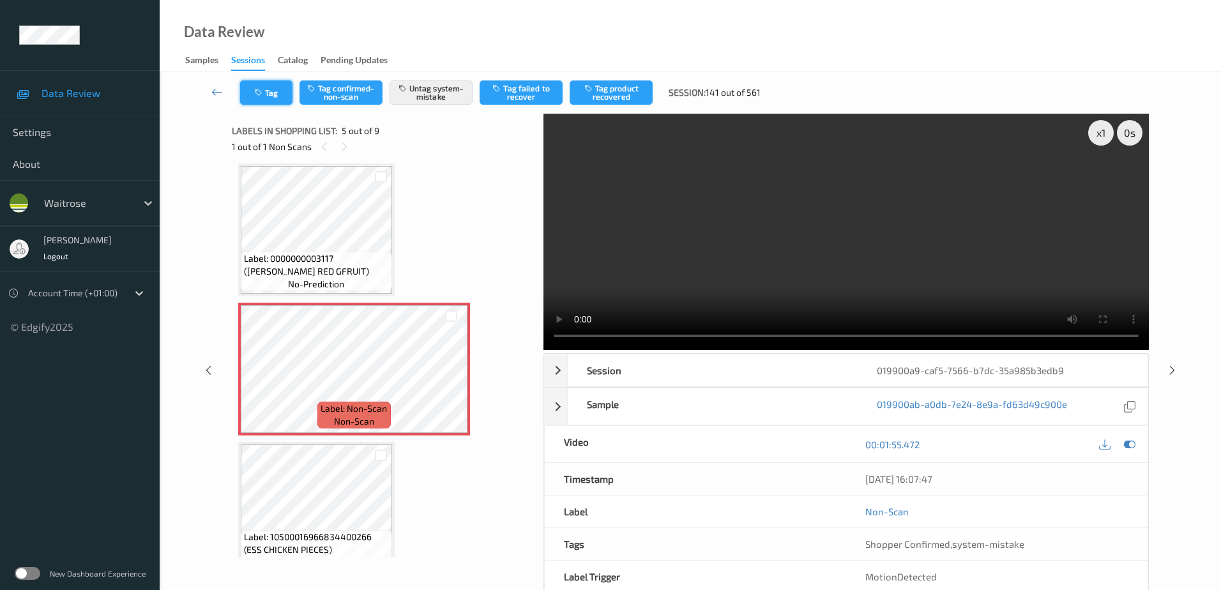
click at [273, 95] on button "Tag" at bounding box center [266, 92] width 52 height 24
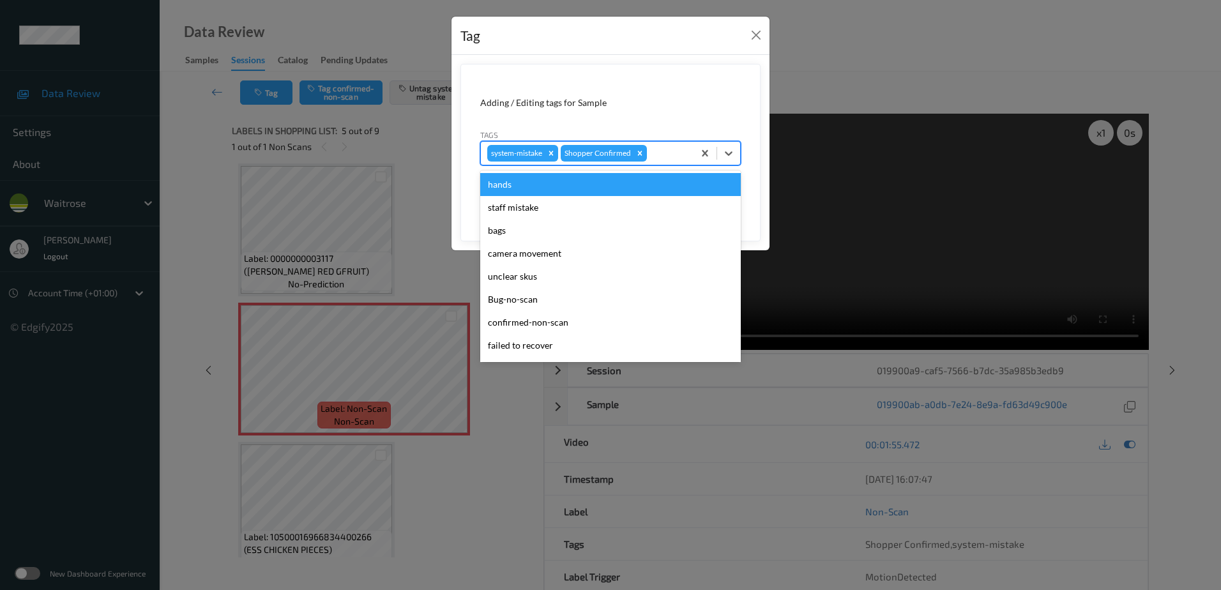
click at [664, 156] on div at bounding box center [669, 153] width 38 height 15
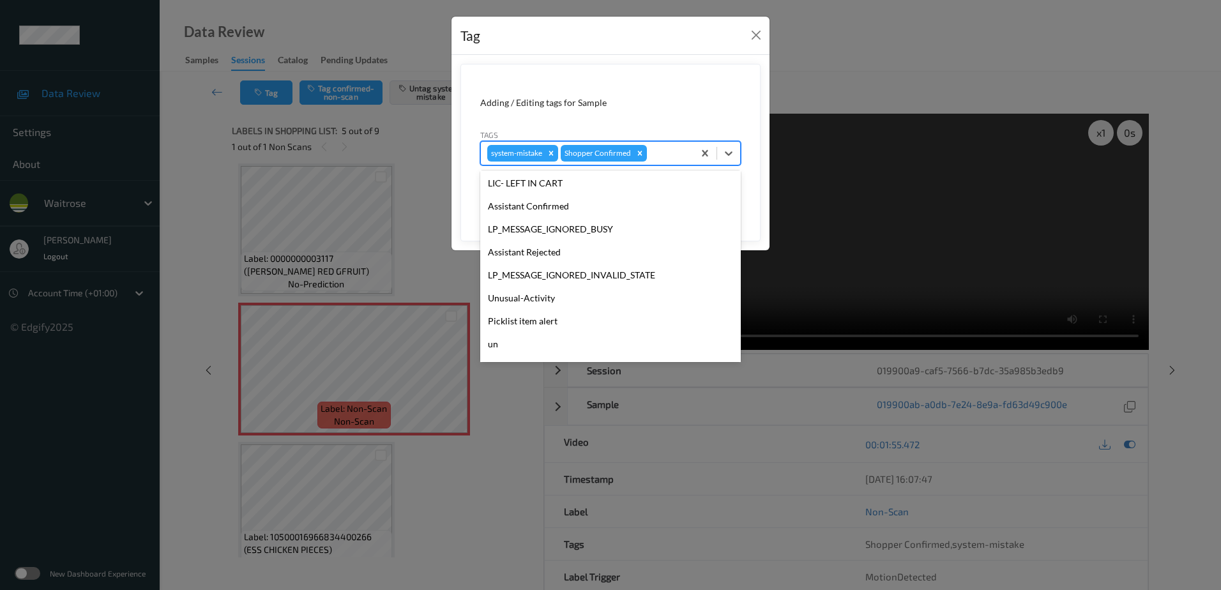
scroll to position [273, 0]
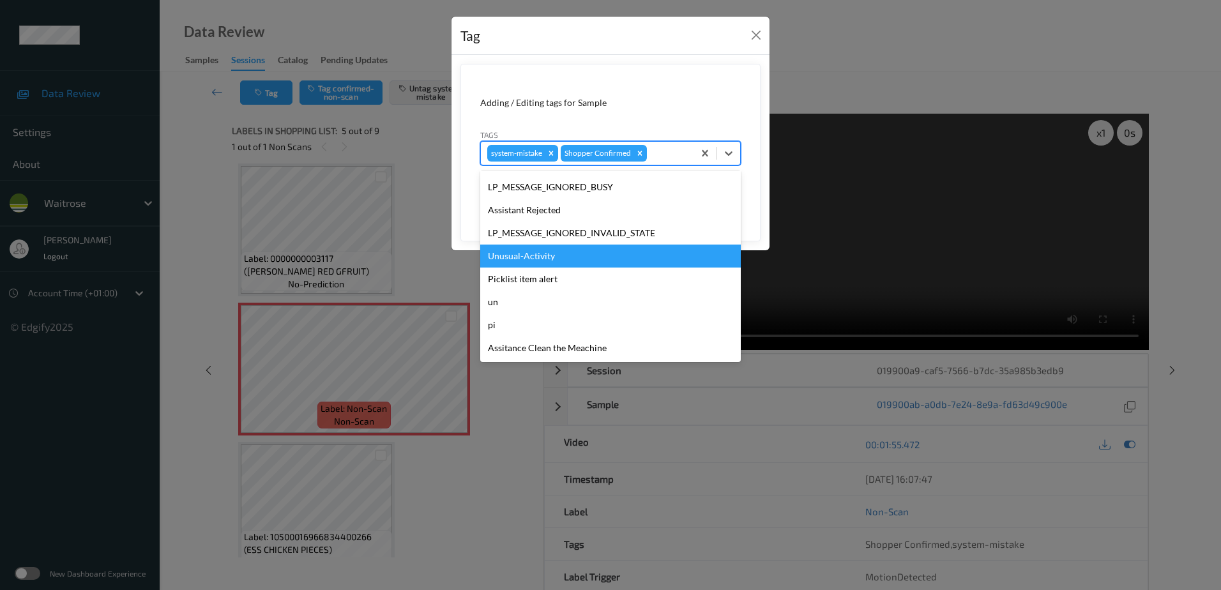
click at [552, 257] on div "Unusual-Activity" at bounding box center [610, 256] width 261 height 23
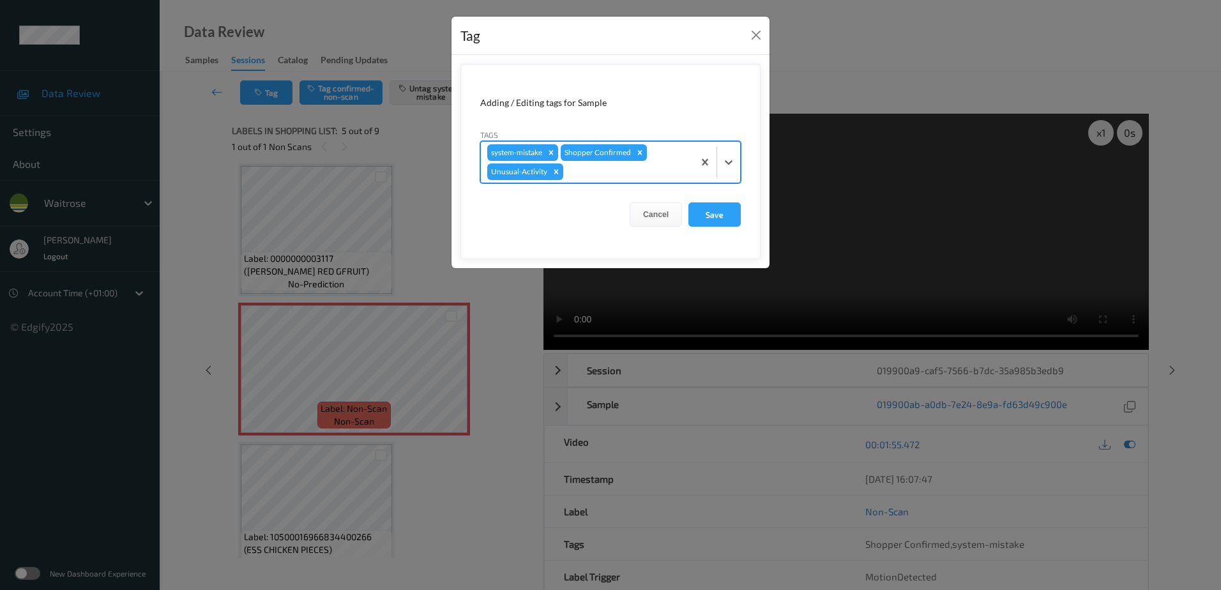
click at [588, 164] on div "system-mistake Shopper Confirmed Unusual-Activity" at bounding box center [587, 162] width 213 height 41
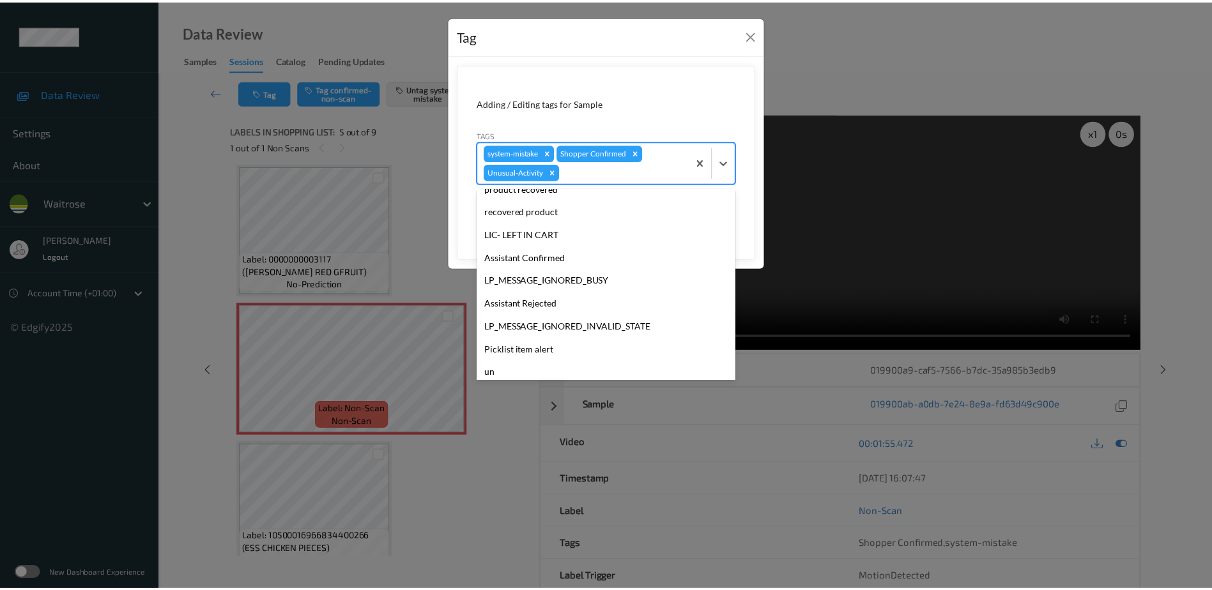
scroll to position [250, 0]
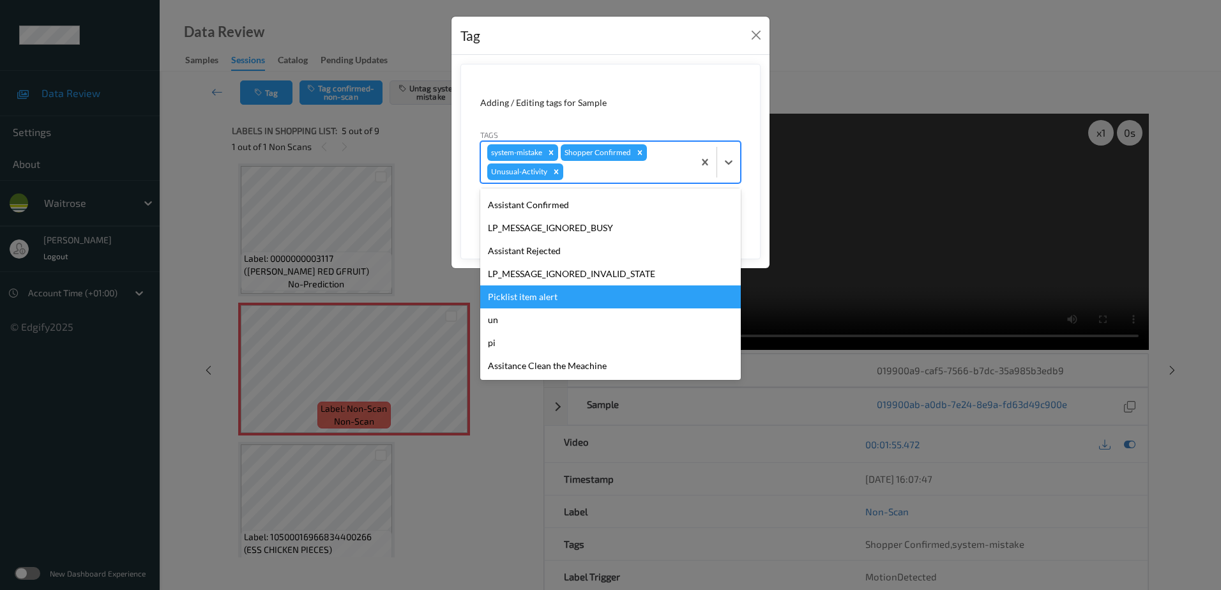
click at [556, 296] on div "Picklist item alert" at bounding box center [610, 297] width 261 height 23
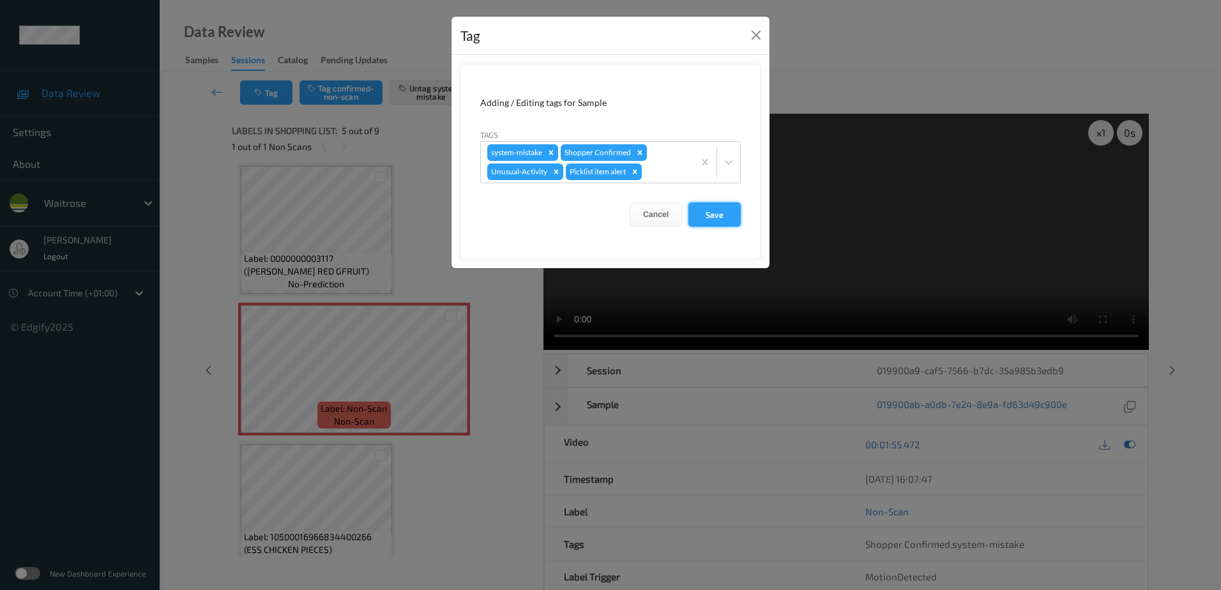
click at [729, 219] on button "Save" at bounding box center [715, 214] width 52 height 24
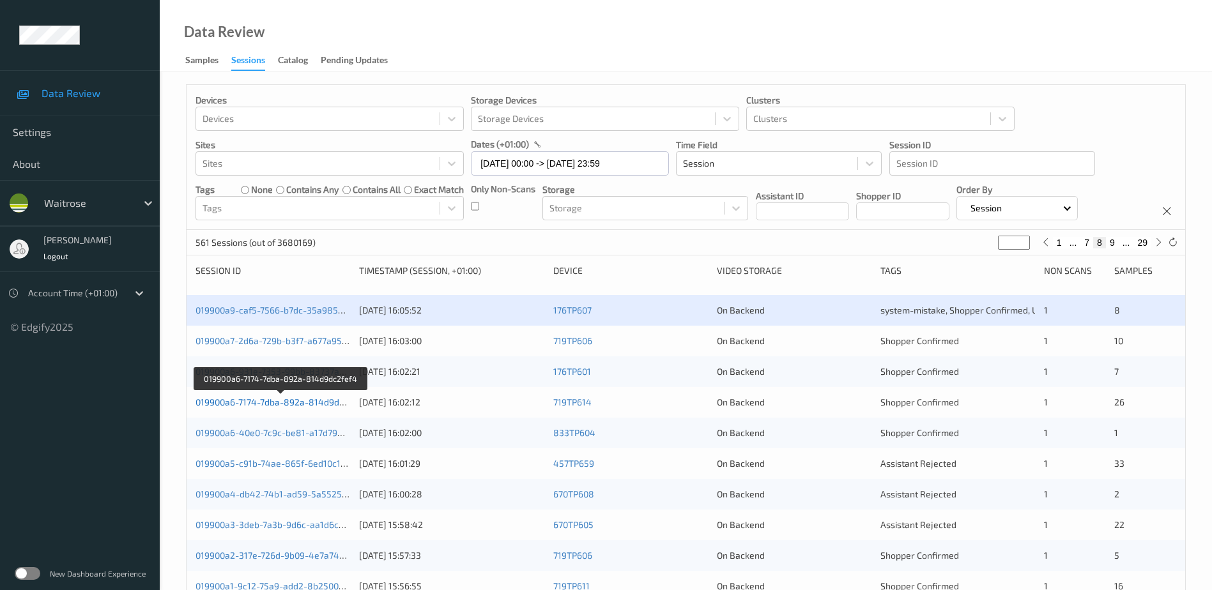
click at [323, 406] on link "019900a6-7174-7dba-892a-814d9dc2fef4" at bounding box center [280, 402] width 171 height 11
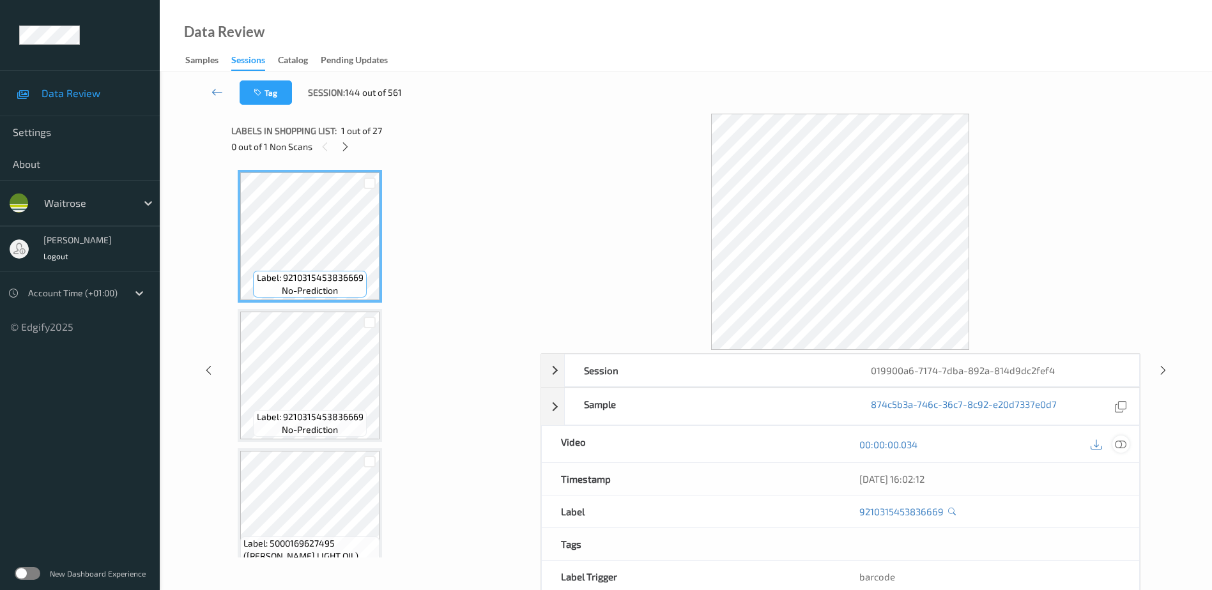
click at [1120, 442] on icon at bounding box center [1120, 444] width 11 height 11
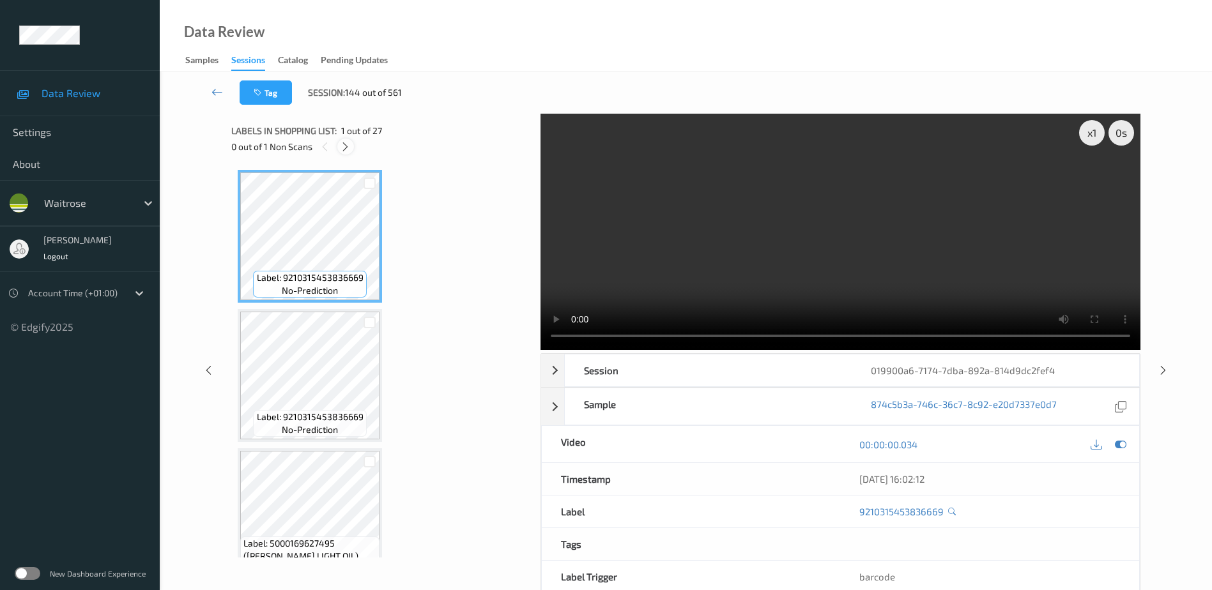
click at [343, 153] on div at bounding box center [345, 147] width 16 height 16
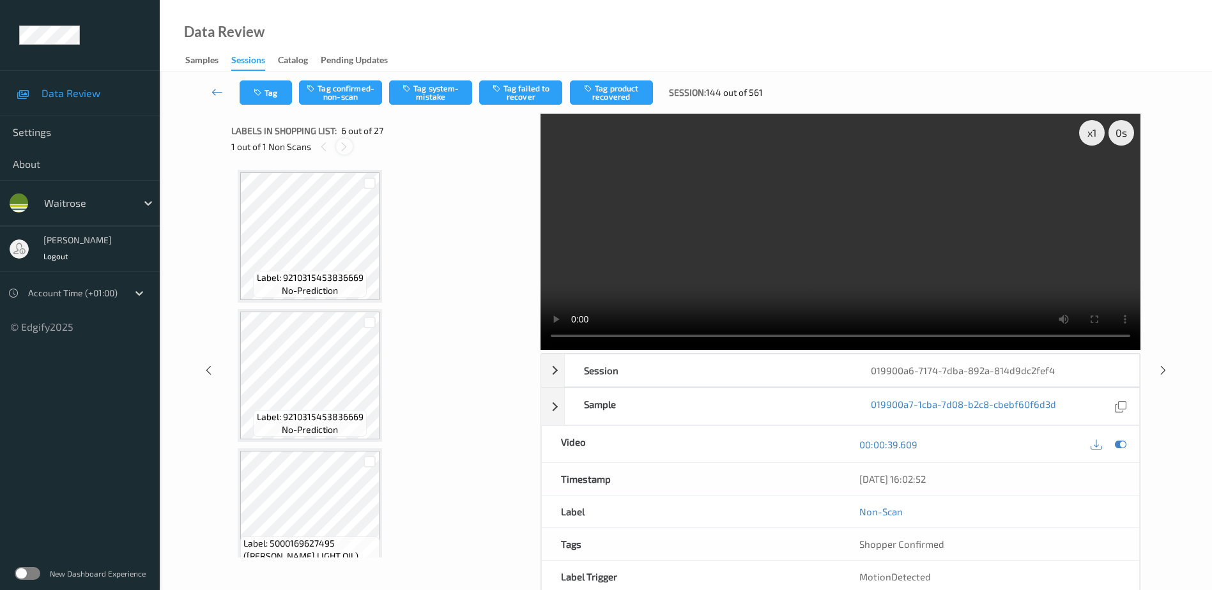
scroll to position [563, 0]
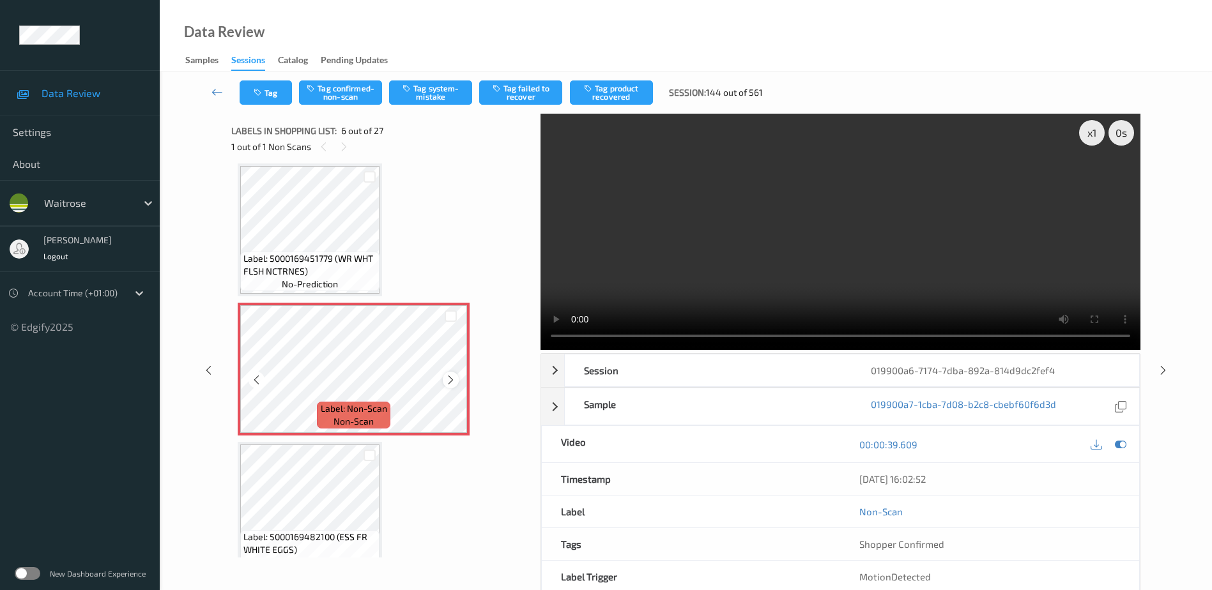
click at [452, 381] on icon at bounding box center [450, 379] width 11 height 11
click at [827, 259] on video at bounding box center [840, 232] width 600 height 236
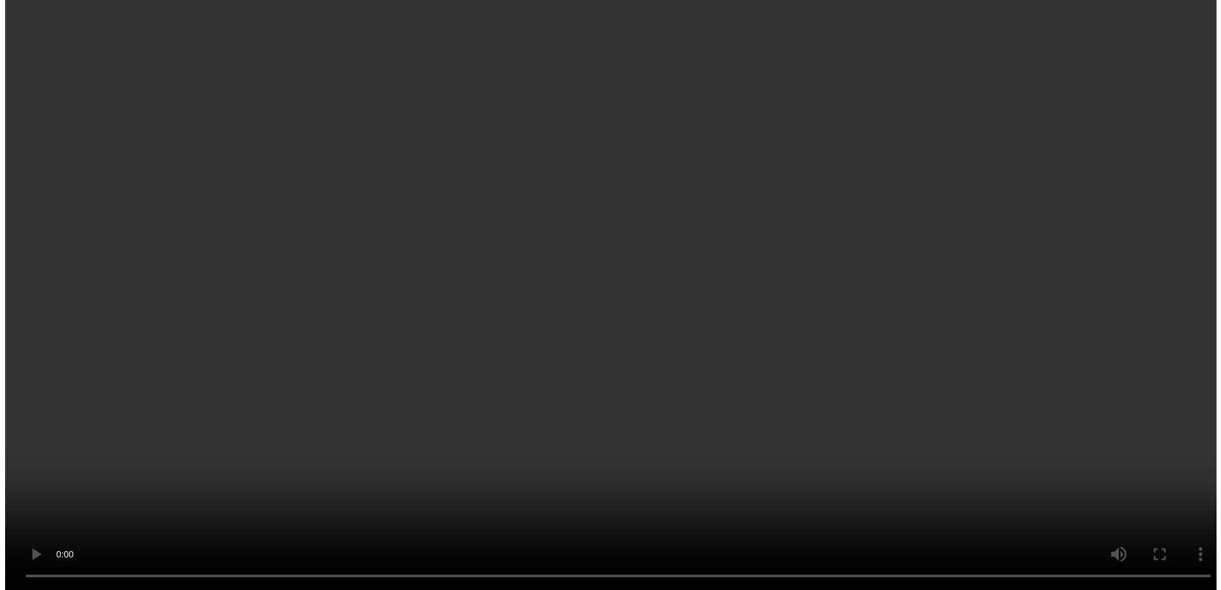
scroll to position [755, 0]
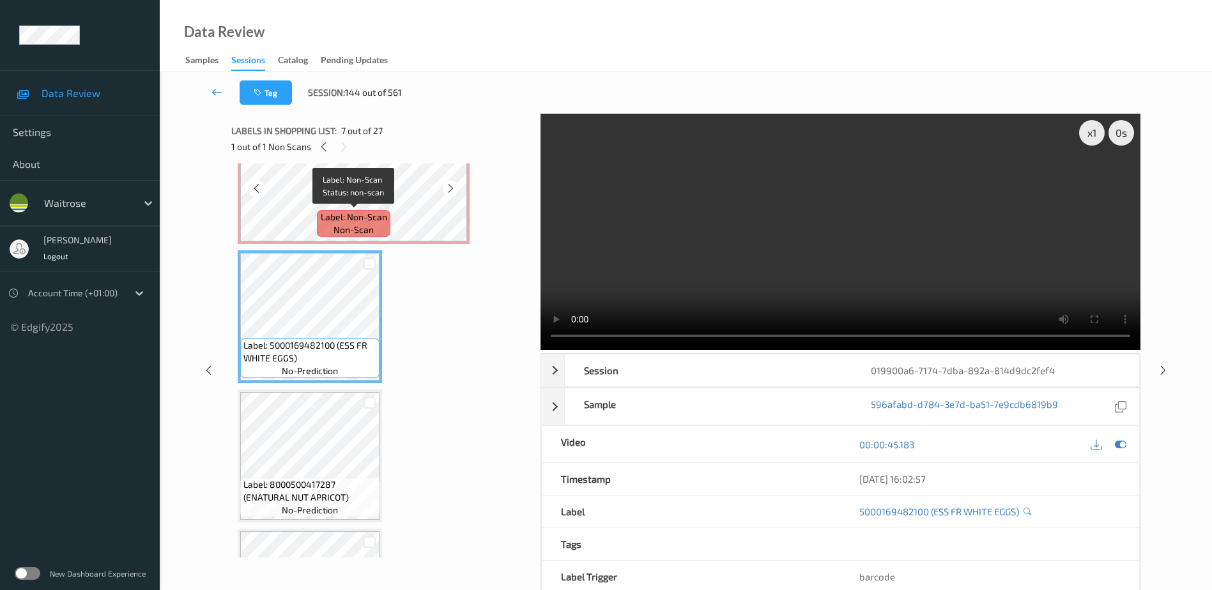
click at [383, 216] on span "Label: Non-Scan" at bounding box center [354, 217] width 66 height 13
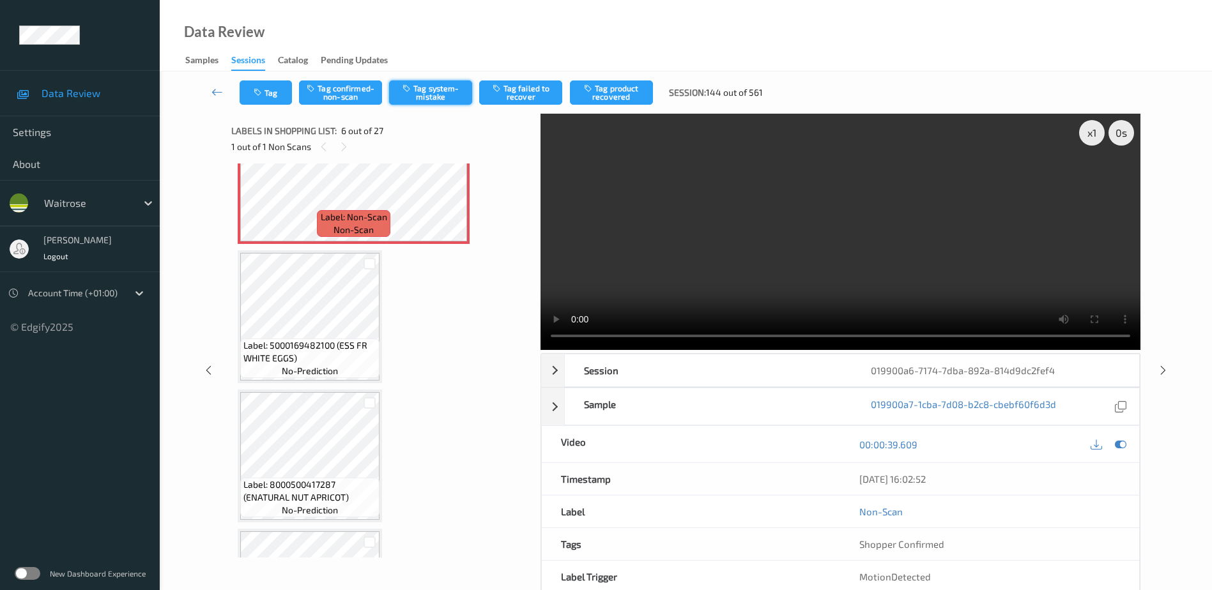
click at [421, 88] on button "Tag system-mistake" at bounding box center [430, 92] width 83 height 24
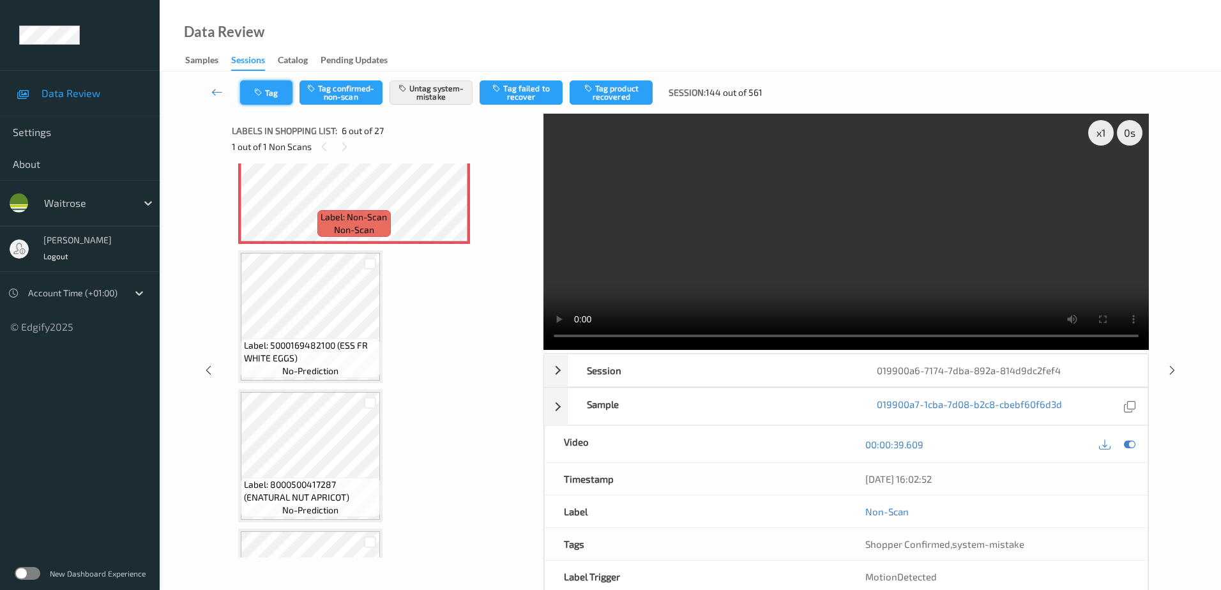
click at [254, 93] on icon "button" at bounding box center [259, 92] width 11 height 9
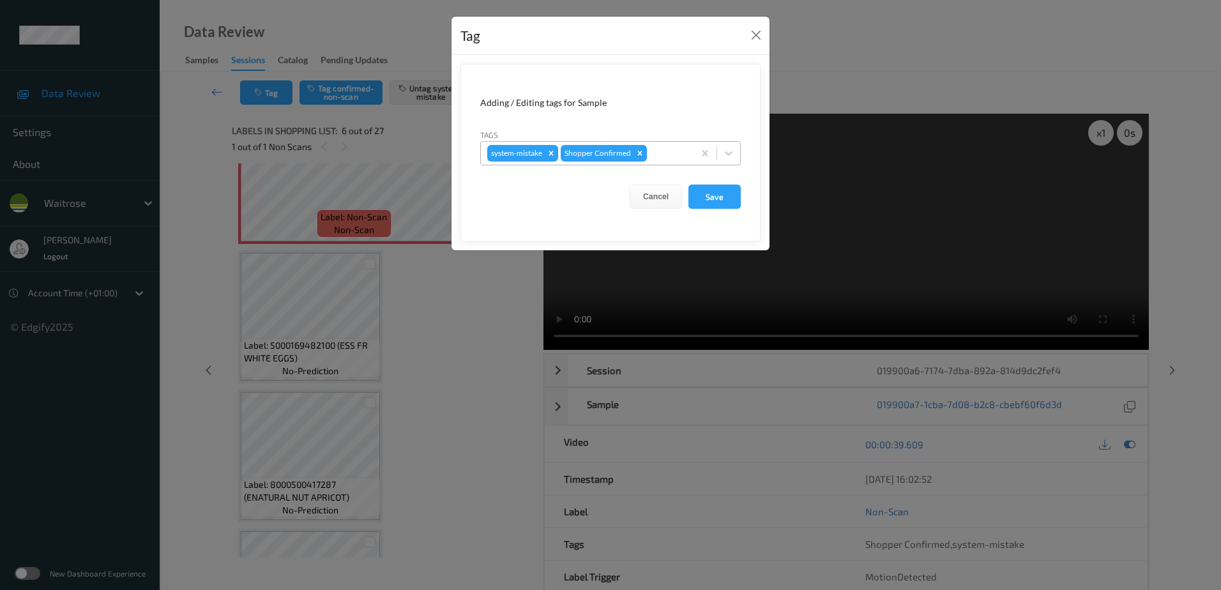
click at [664, 148] on div at bounding box center [669, 153] width 38 height 15
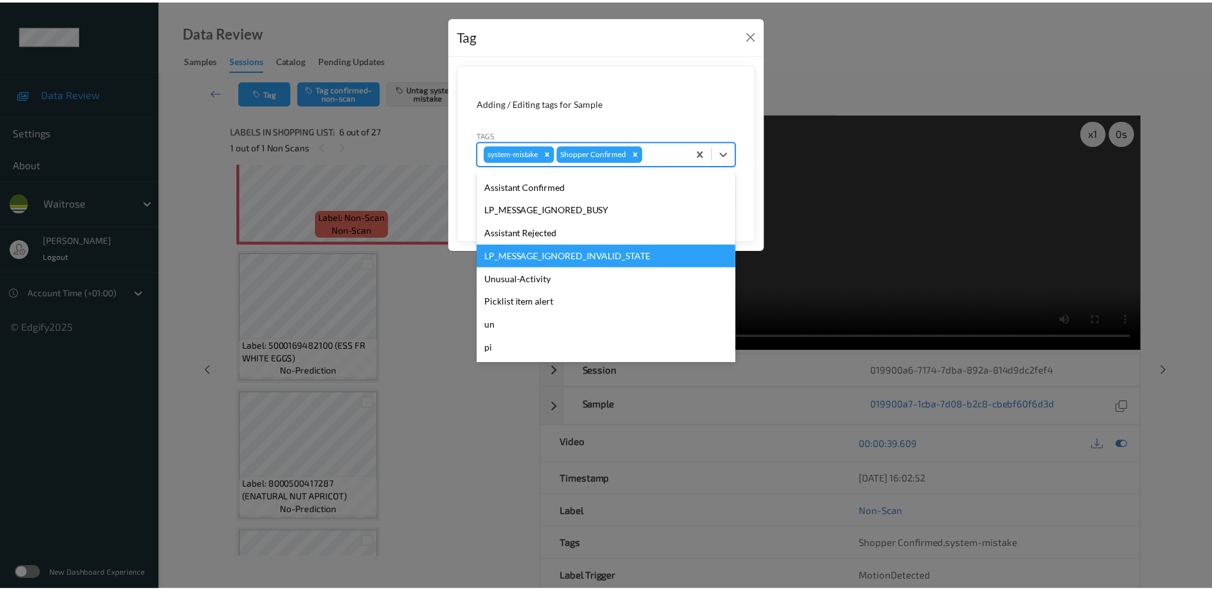
scroll to position [273, 0]
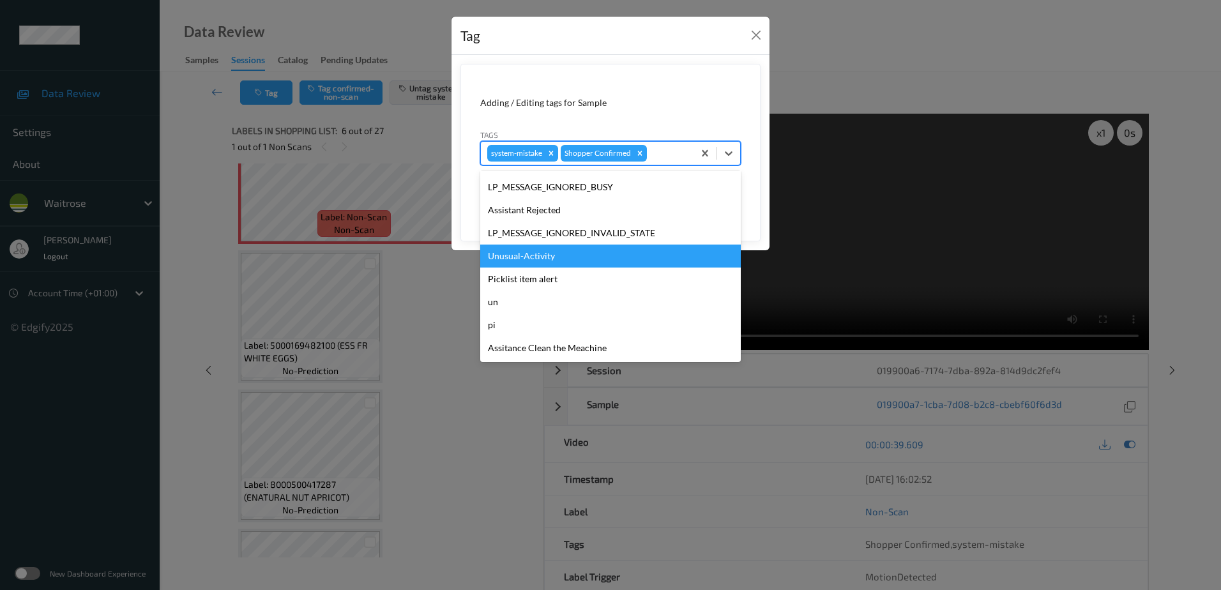
click at [575, 254] on div "Unusual-Activity" at bounding box center [610, 256] width 261 height 23
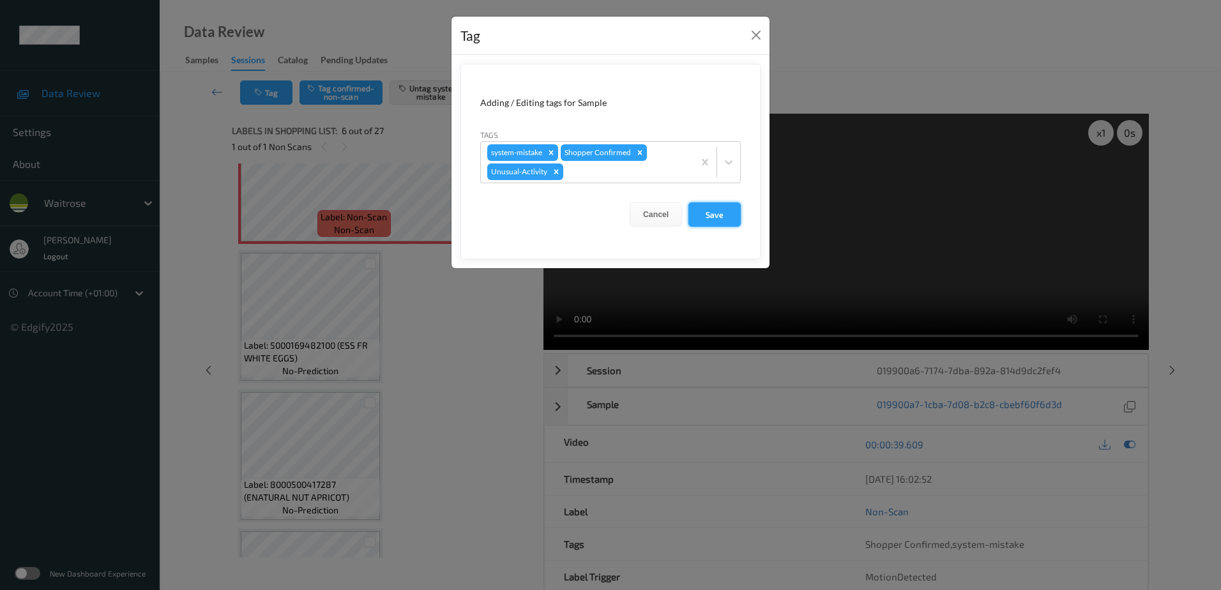
click at [713, 218] on button "Save" at bounding box center [715, 214] width 52 height 24
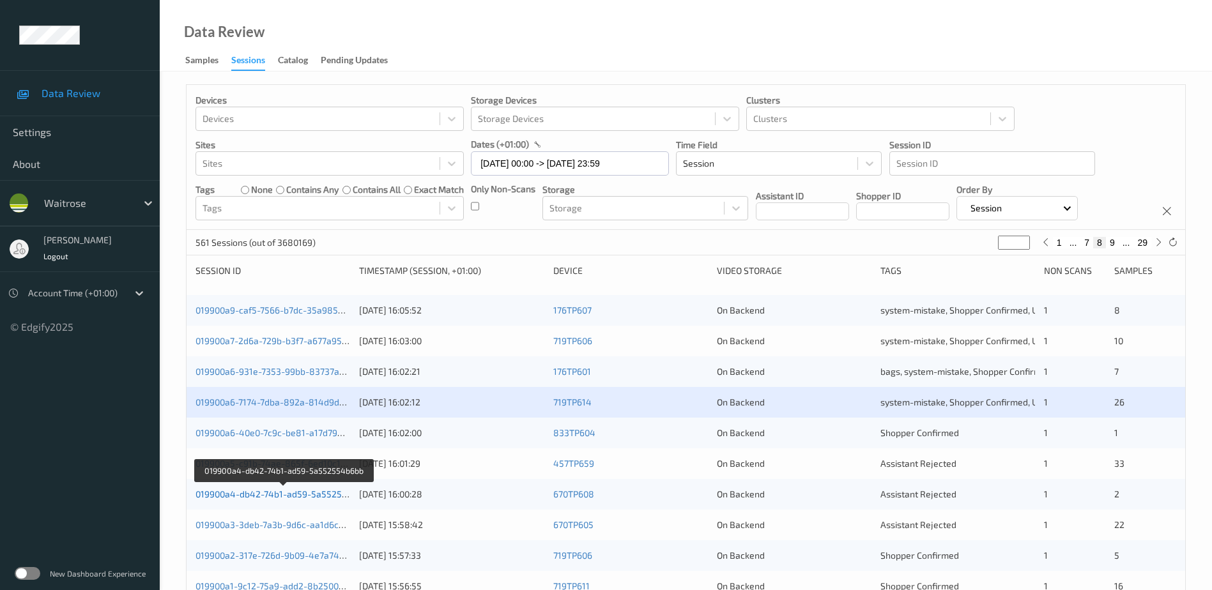
click at [273, 497] on link "019900a4-db42-74b1-ad59-5a552554b6bb" at bounding box center [284, 494] width 178 height 11
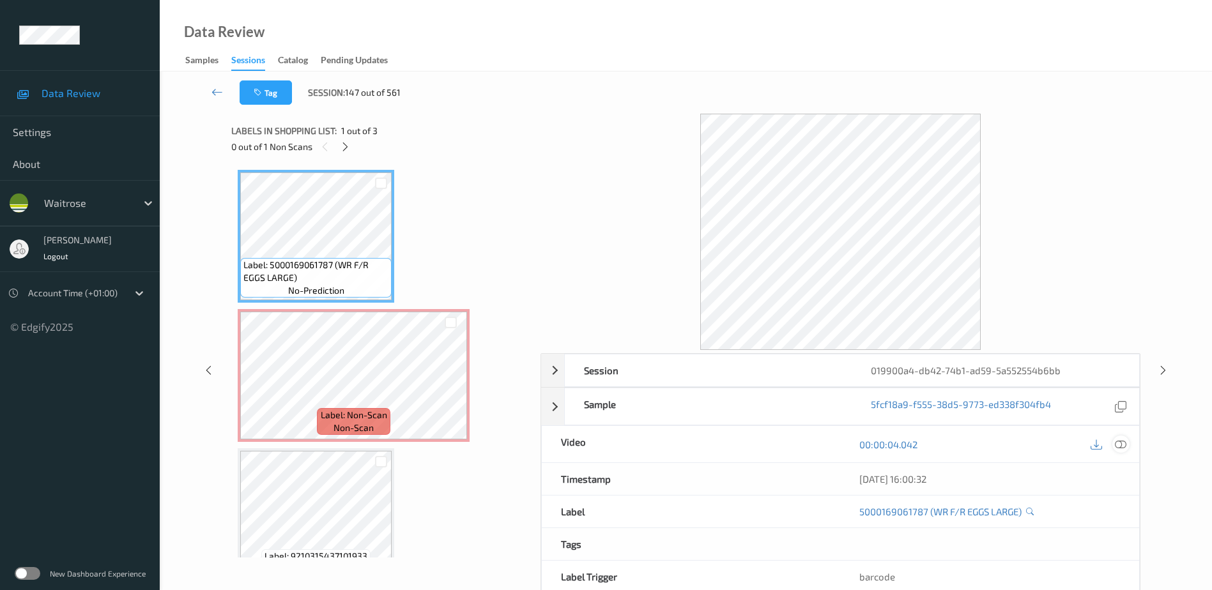
click at [1121, 447] on icon at bounding box center [1120, 444] width 11 height 11
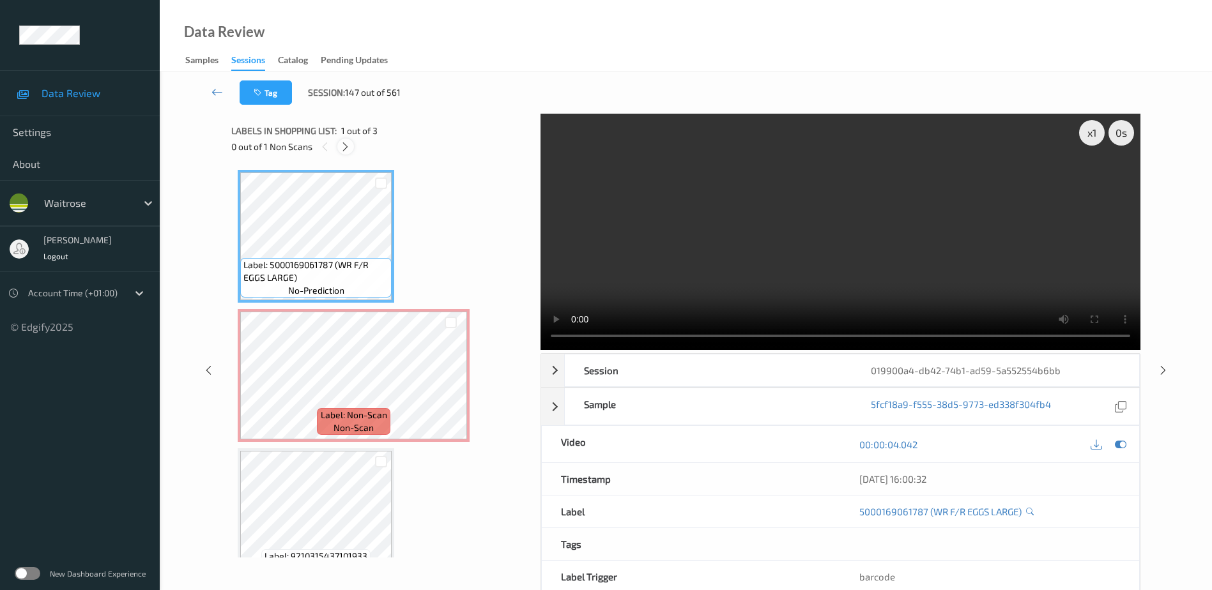
click at [344, 149] on icon at bounding box center [345, 146] width 11 height 11
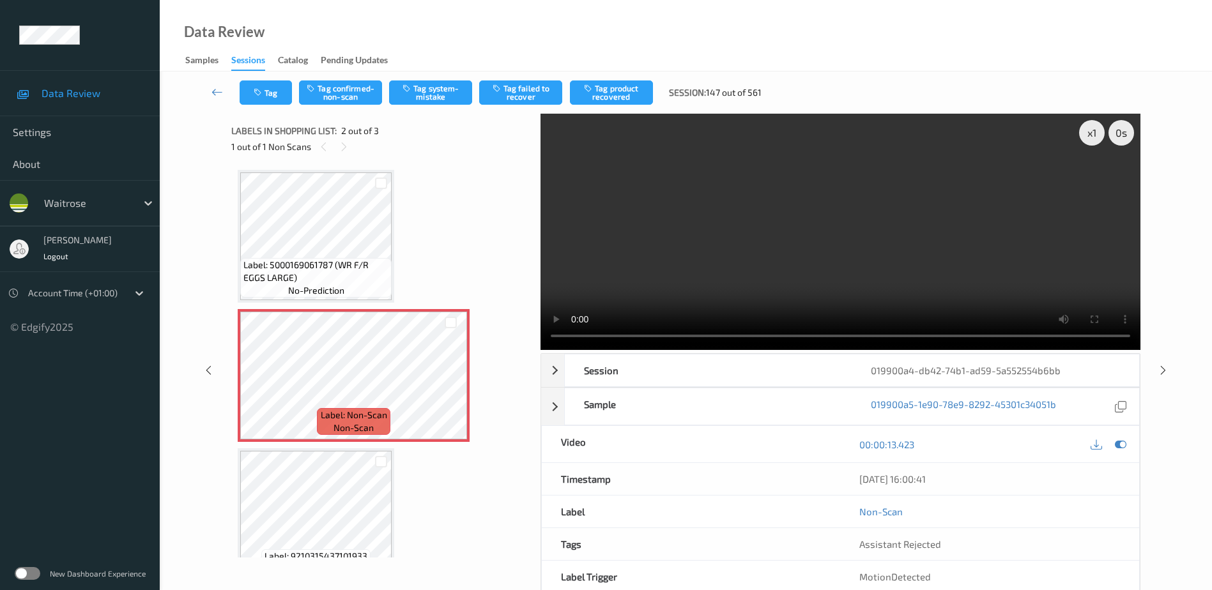
scroll to position [6, 0]
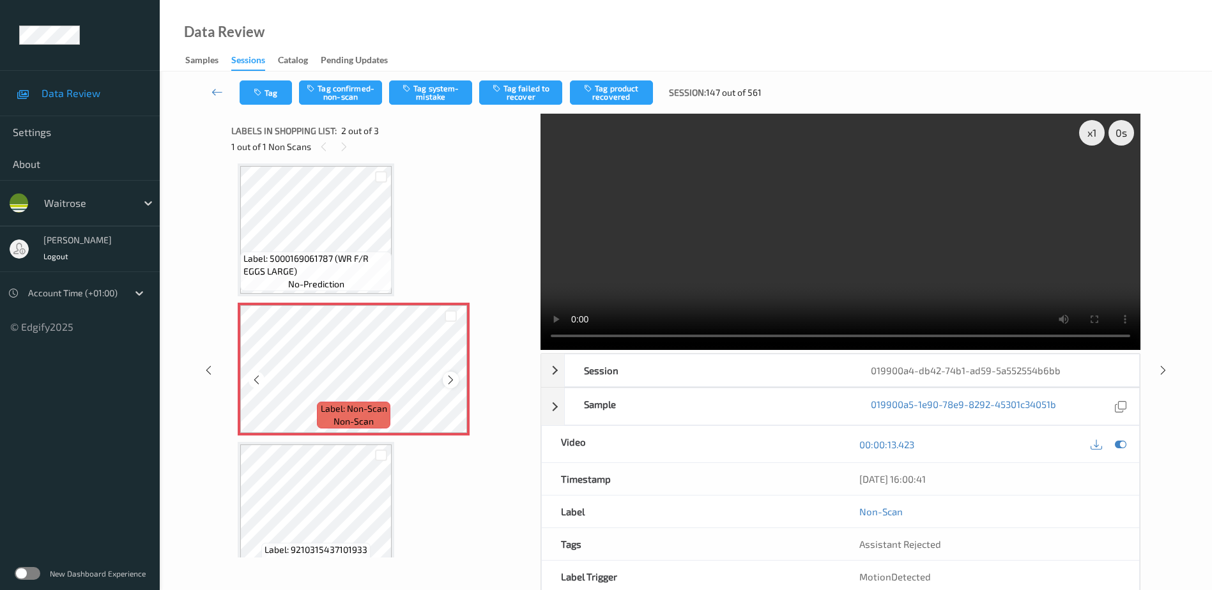
click at [450, 379] on icon at bounding box center [450, 379] width 11 height 11
click at [448, 379] on icon at bounding box center [450, 379] width 11 height 11
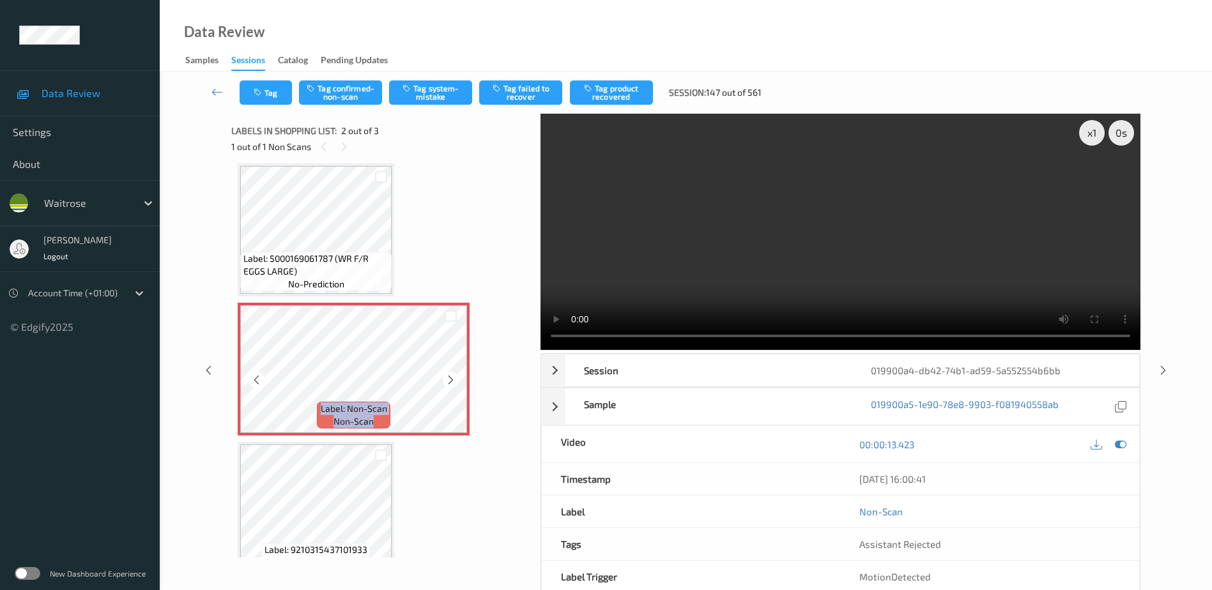
click at [448, 379] on icon at bounding box center [450, 379] width 11 height 11
click at [899, 234] on video at bounding box center [840, 232] width 600 height 236
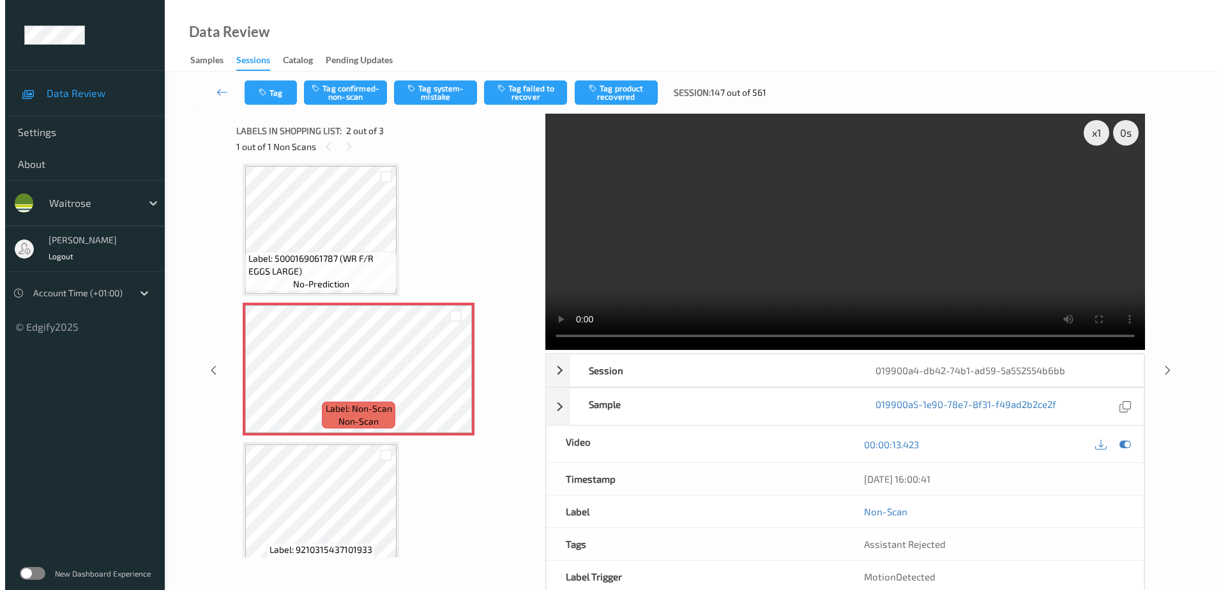
scroll to position [0, 0]
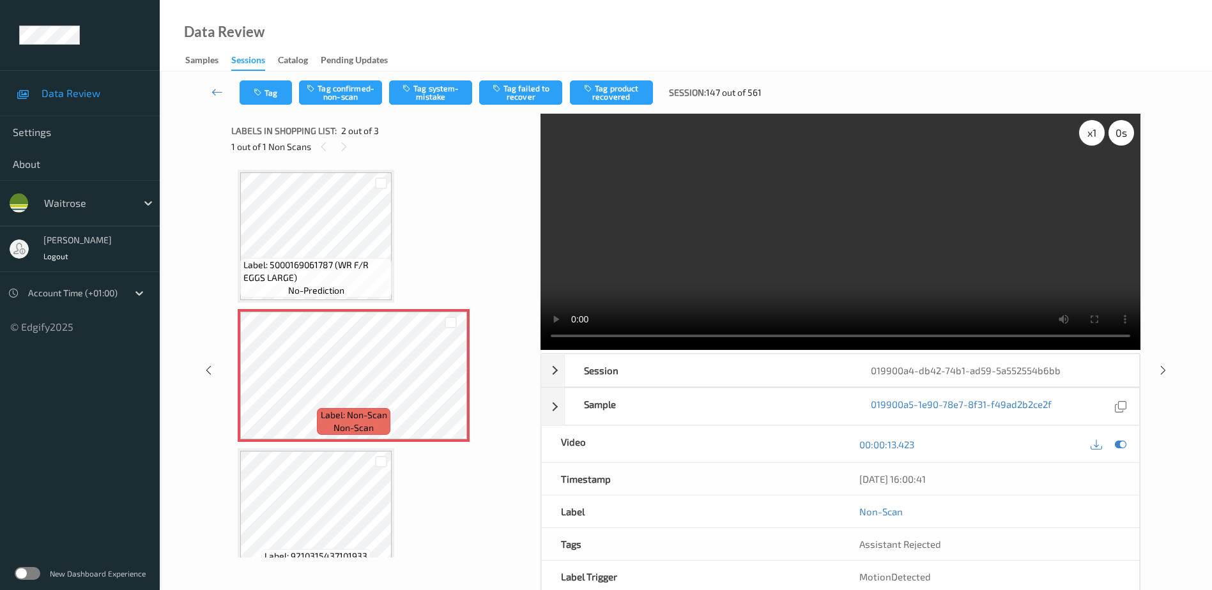
click at [1090, 137] on div "x 1" at bounding box center [1092, 133] width 26 height 26
click at [1090, 137] on div "x 2" at bounding box center [1092, 133] width 26 height 26
click at [796, 291] on video at bounding box center [840, 232] width 600 height 236
click at [423, 96] on button "Tag system-mistake" at bounding box center [430, 92] width 83 height 24
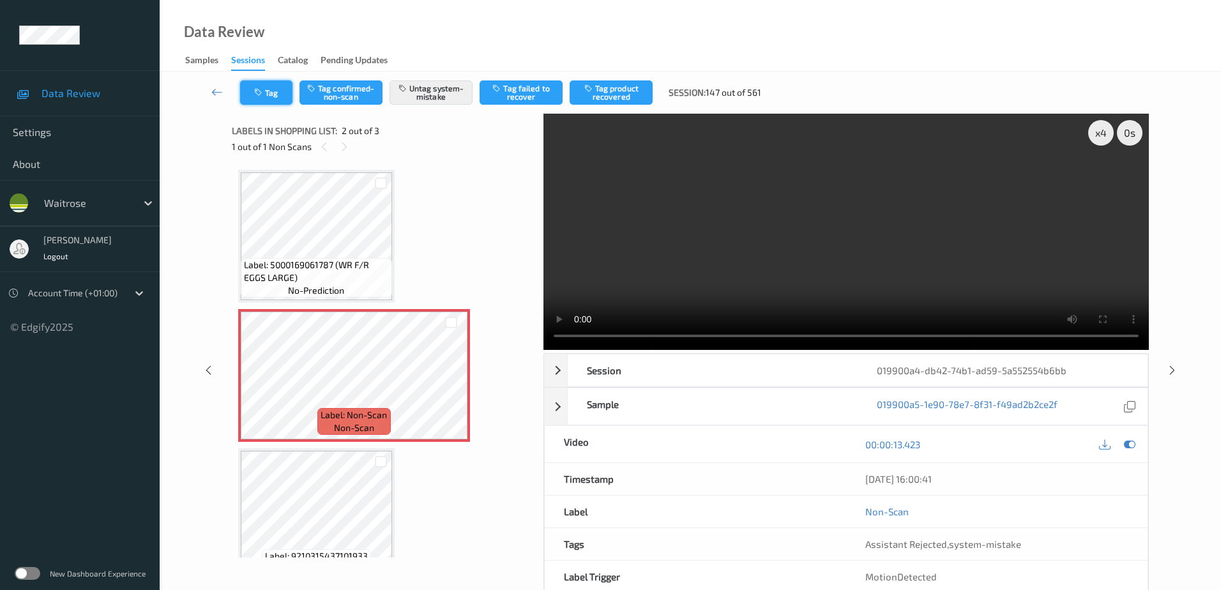
click at [248, 91] on button "Tag" at bounding box center [266, 92] width 52 height 24
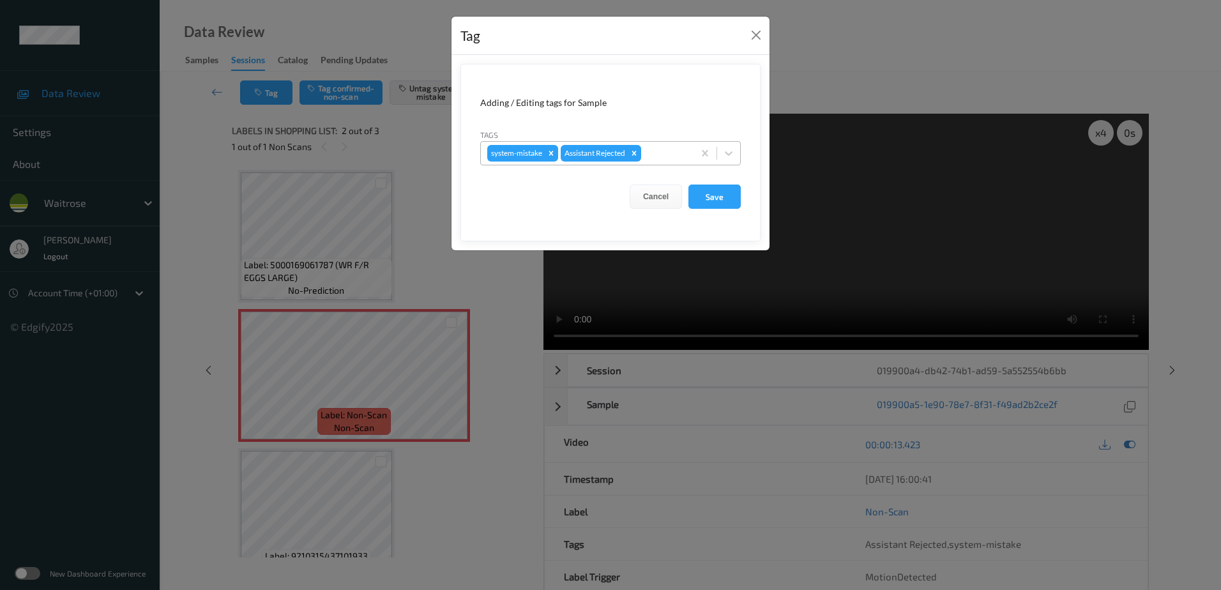
click at [653, 144] on div "system-mistake Assistant Rejected" at bounding box center [587, 153] width 213 height 22
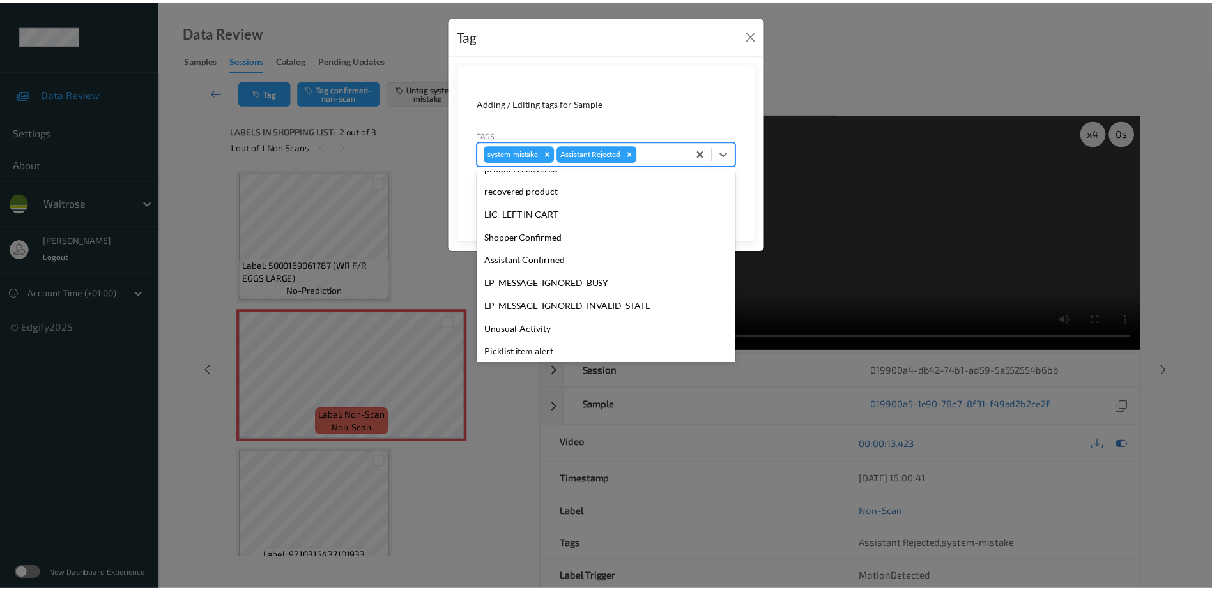
scroll to position [256, 0]
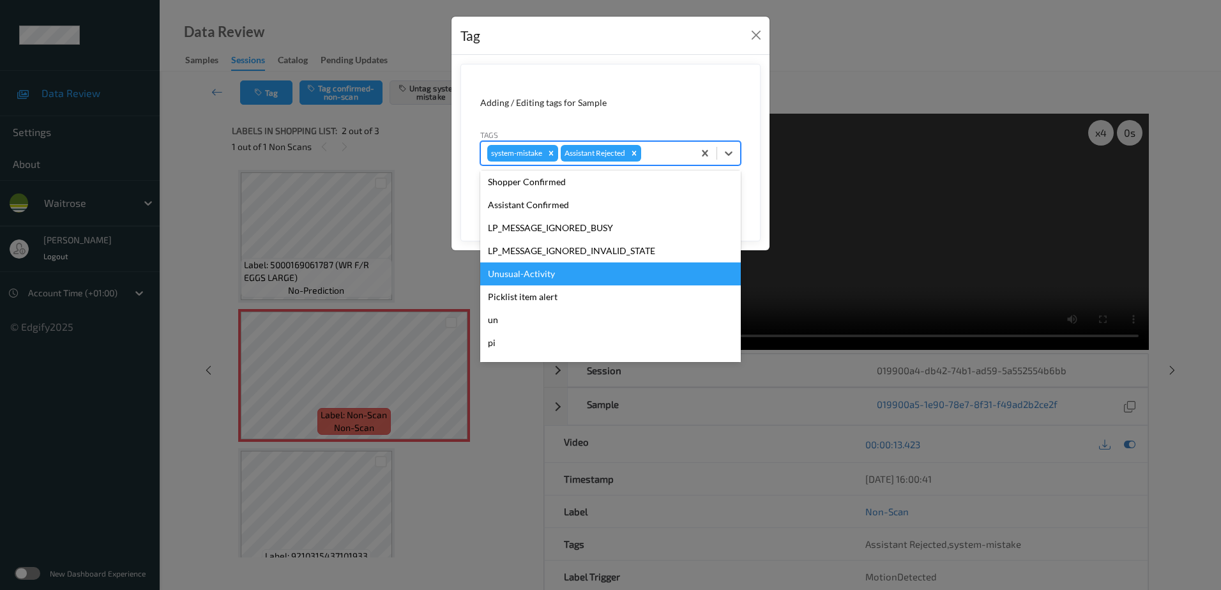
click at [538, 266] on div "Unusual-Activity" at bounding box center [610, 274] width 261 height 23
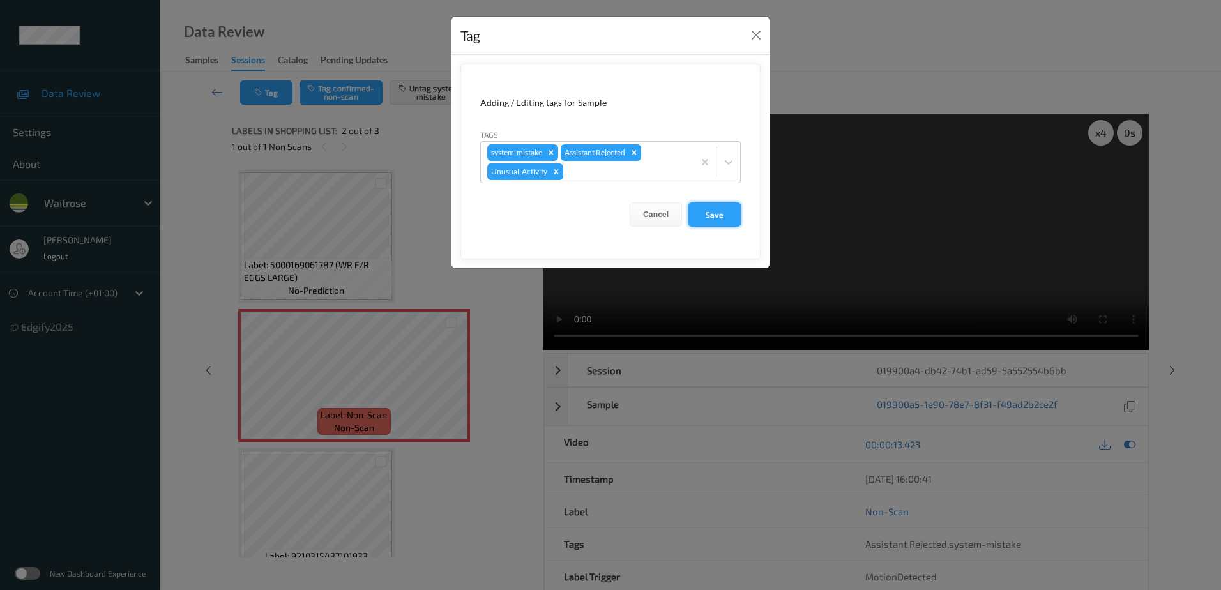
click at [705, 219] on button "Save" at bounding box center [715, 214] width 52 height 24
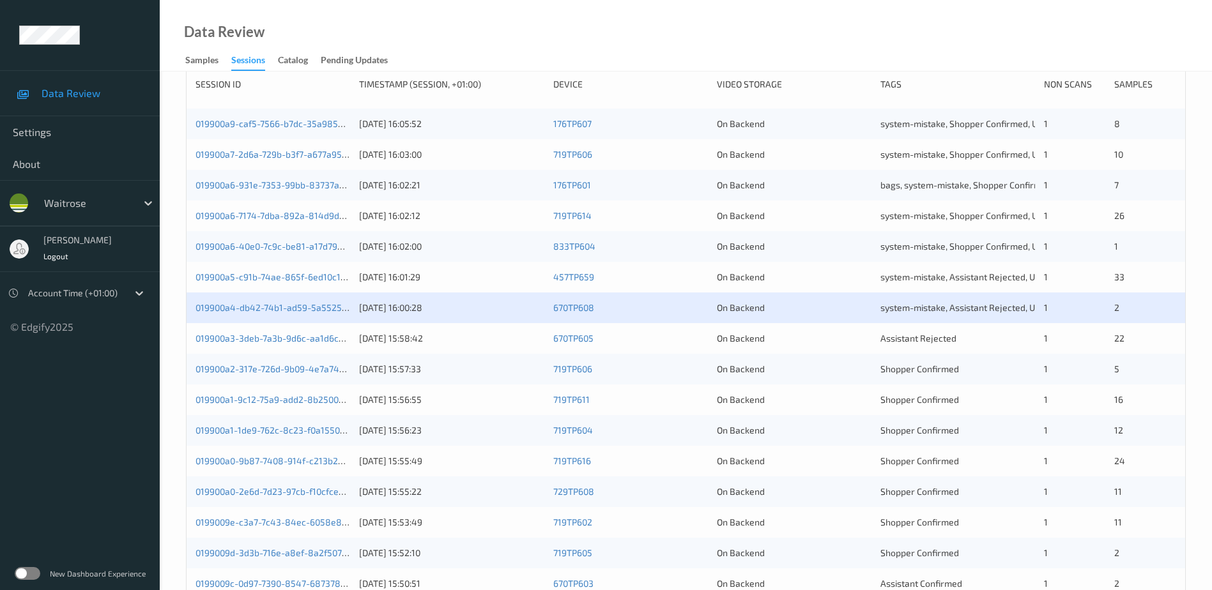
scroll to position [192, 0]
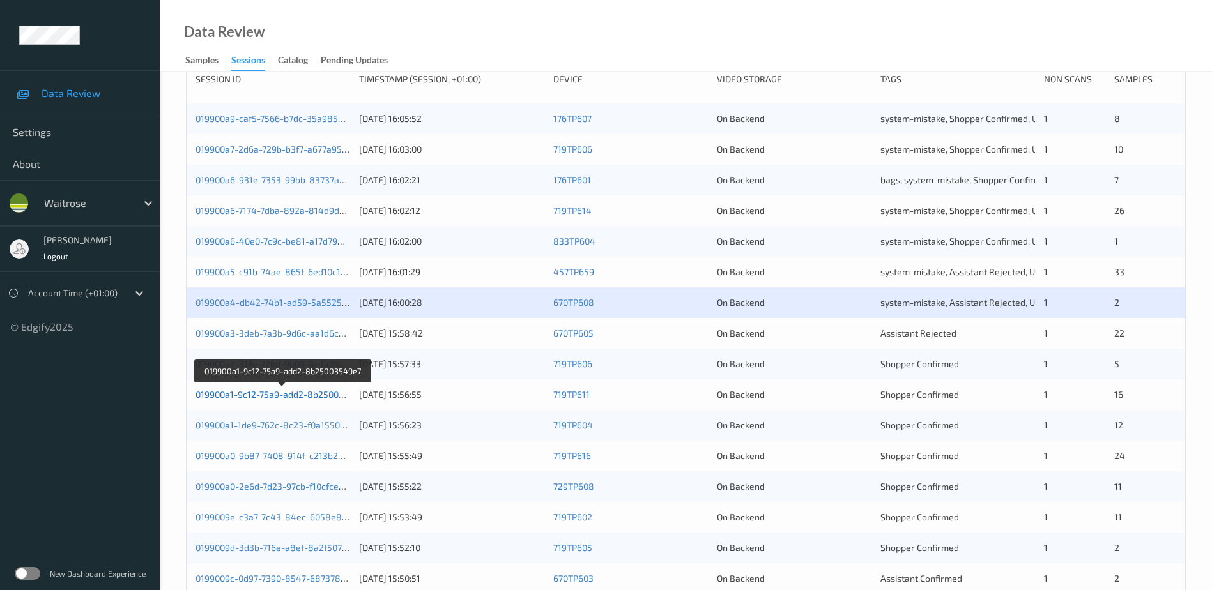
click at [289, 393] on link "019900a1-9c12-75a9-add2-8b25003549e7" at bounding box center [282, 394] width 174 height 11
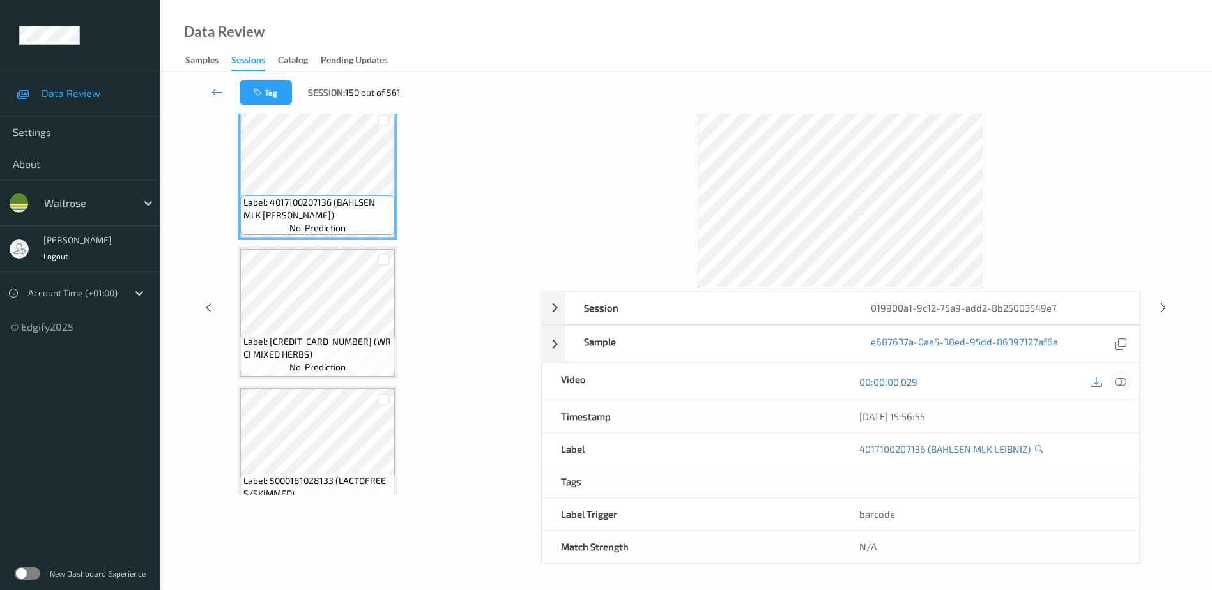
scroll to position [63, 0]
click at [1122, 384] on icon at bounding box center [1120, 381] width 11 height 11
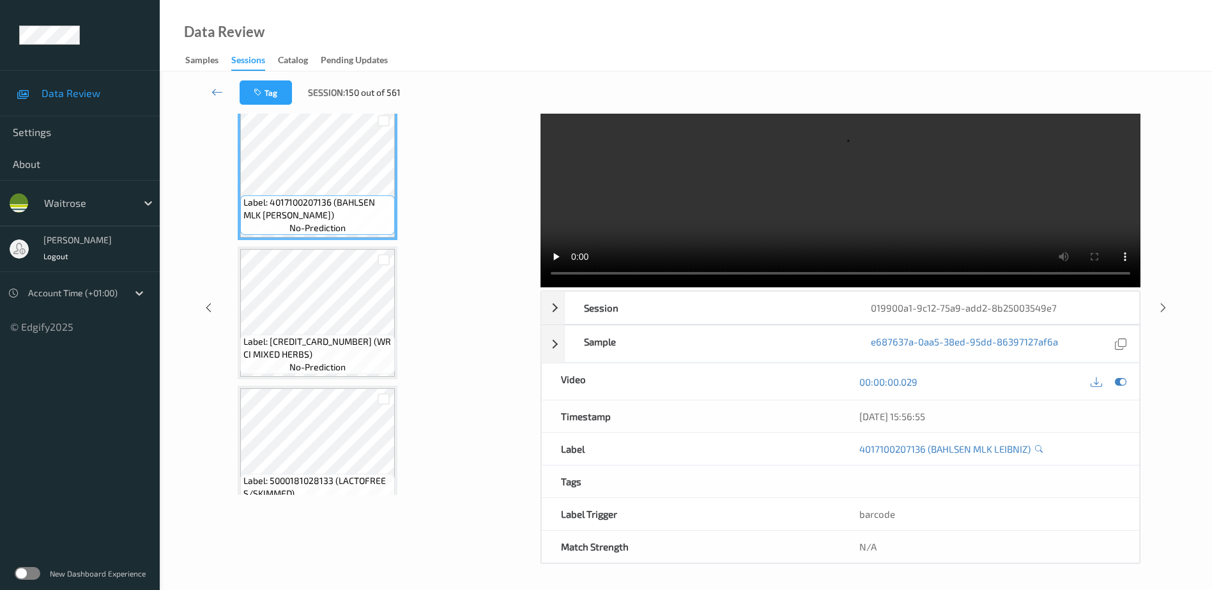
scroll to position [0, 0]
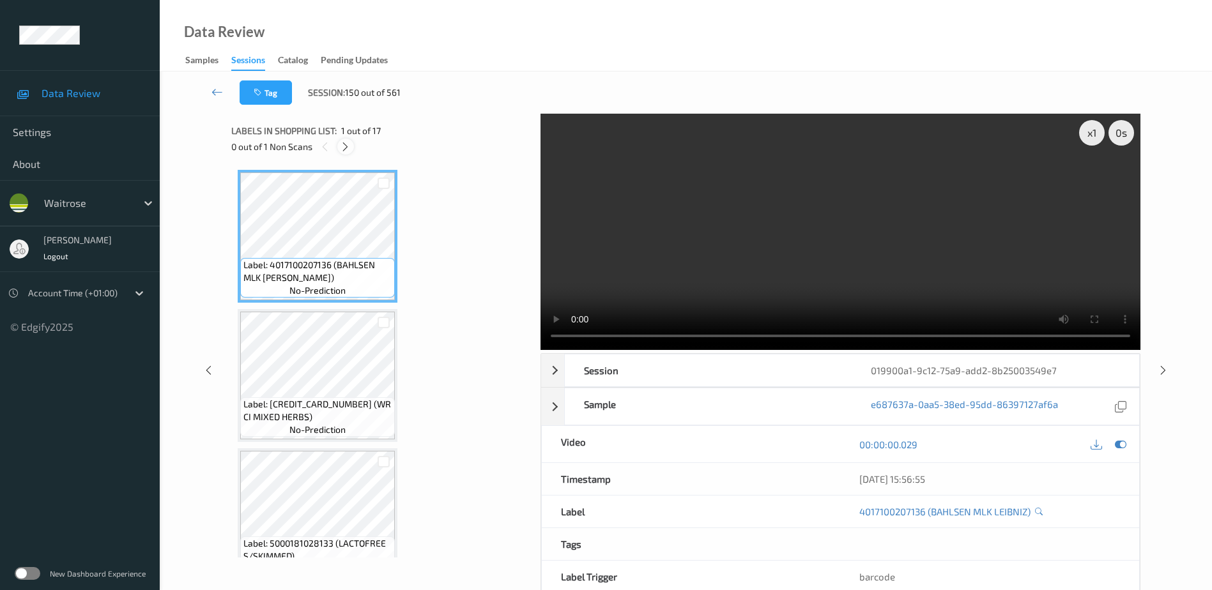
click at [349, 142] on icon at bounding box center [345, 146] width 11 height 11
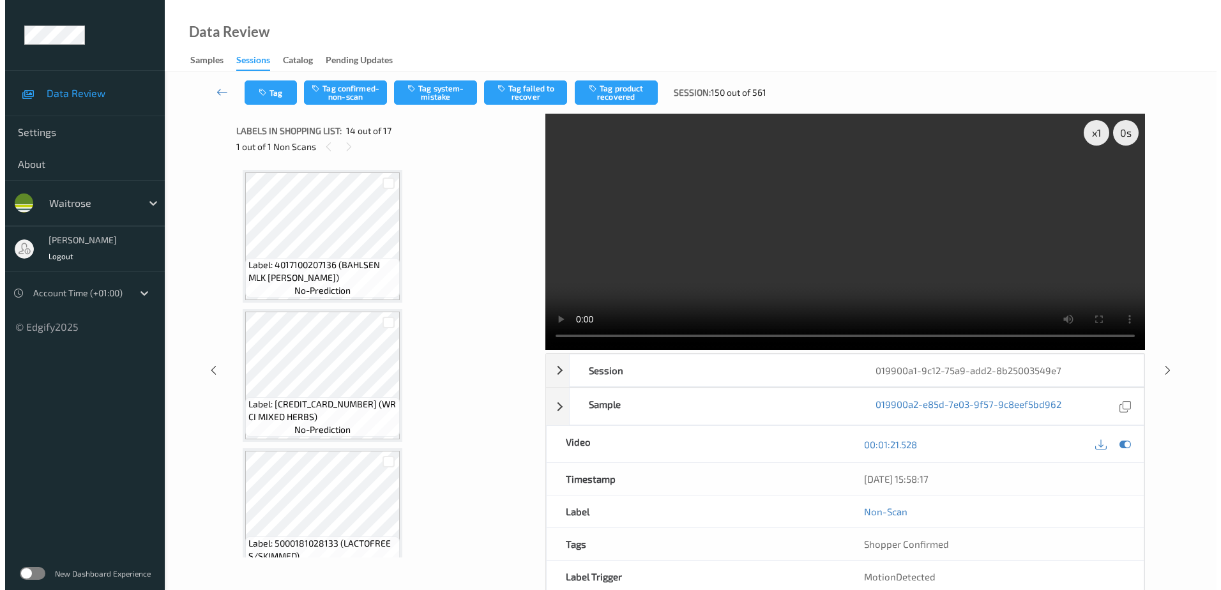
scroll to position [1677, 0]
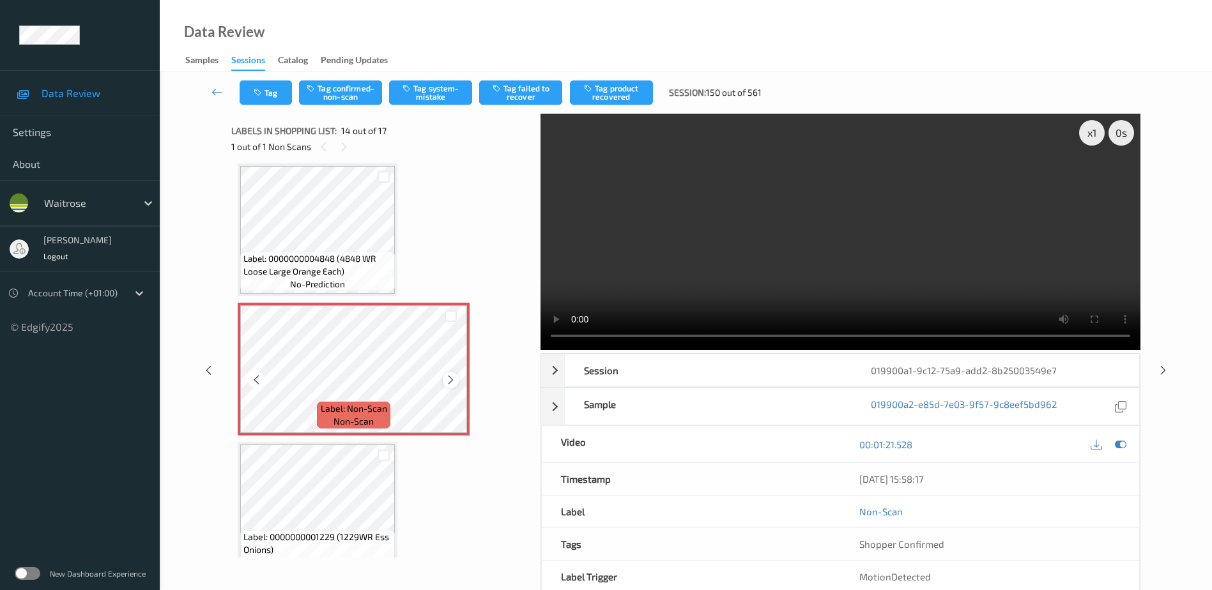
click at [443, 378] on div at bounding box center [451, 380] width 16 height 16
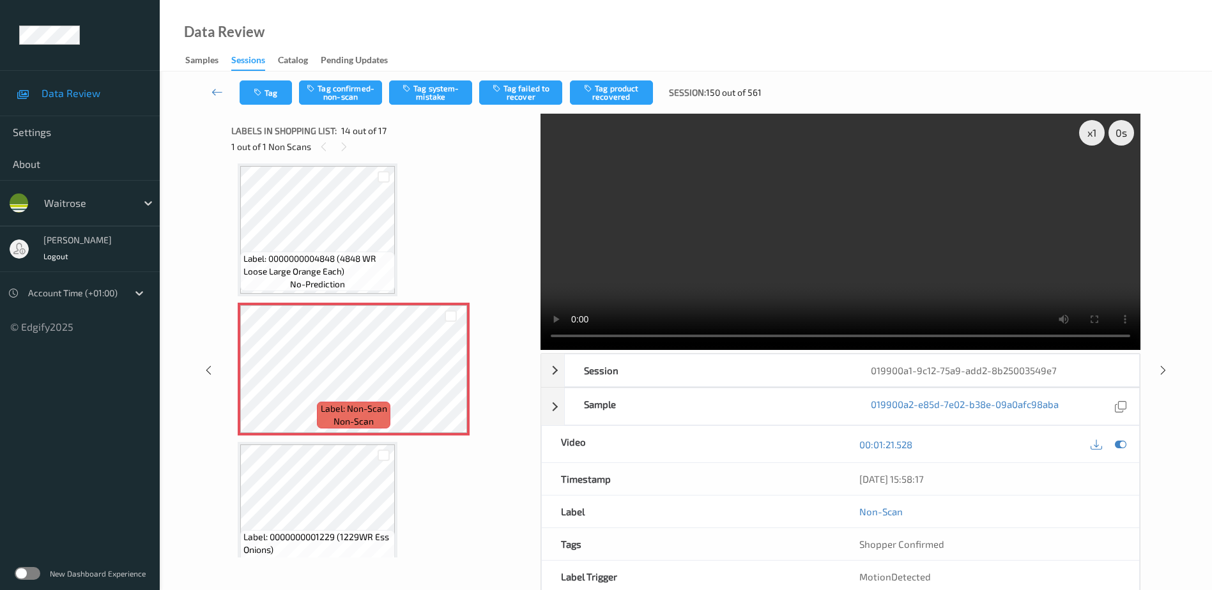
click at [832, 243] on video at bounding box center [840, 232] width 600 height 236
click at [440, 96] on button "Tag system-mistake" at bounding box center [430, 92] width 83 height 24
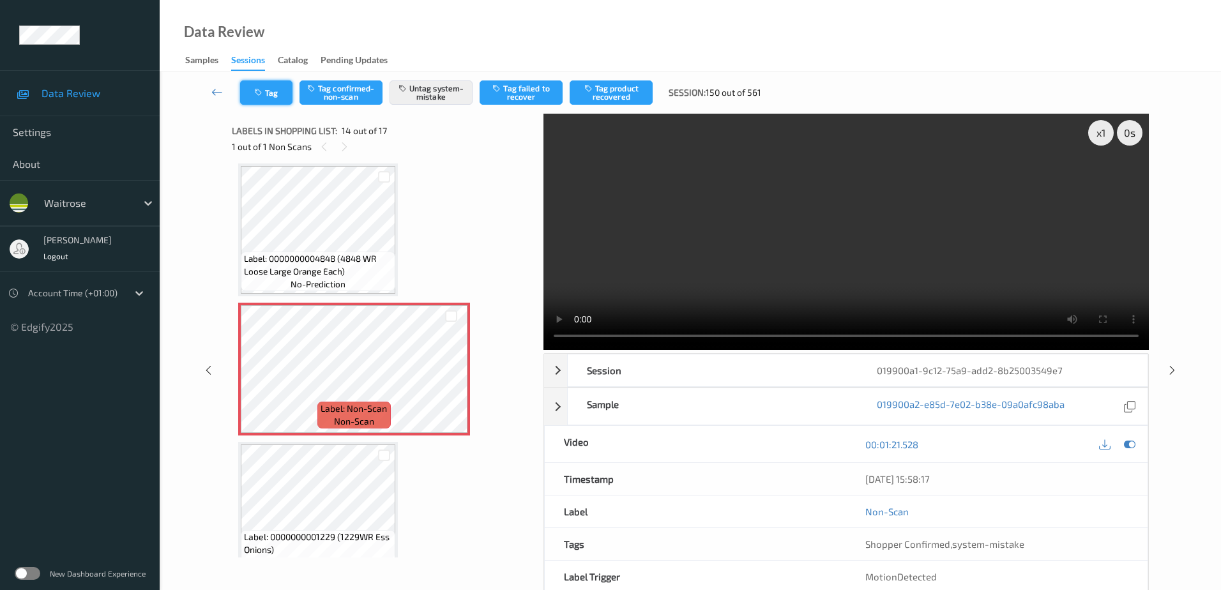
click at [243, 86] on button "Tag" at bounding box center [266, 92] width 52 height 24
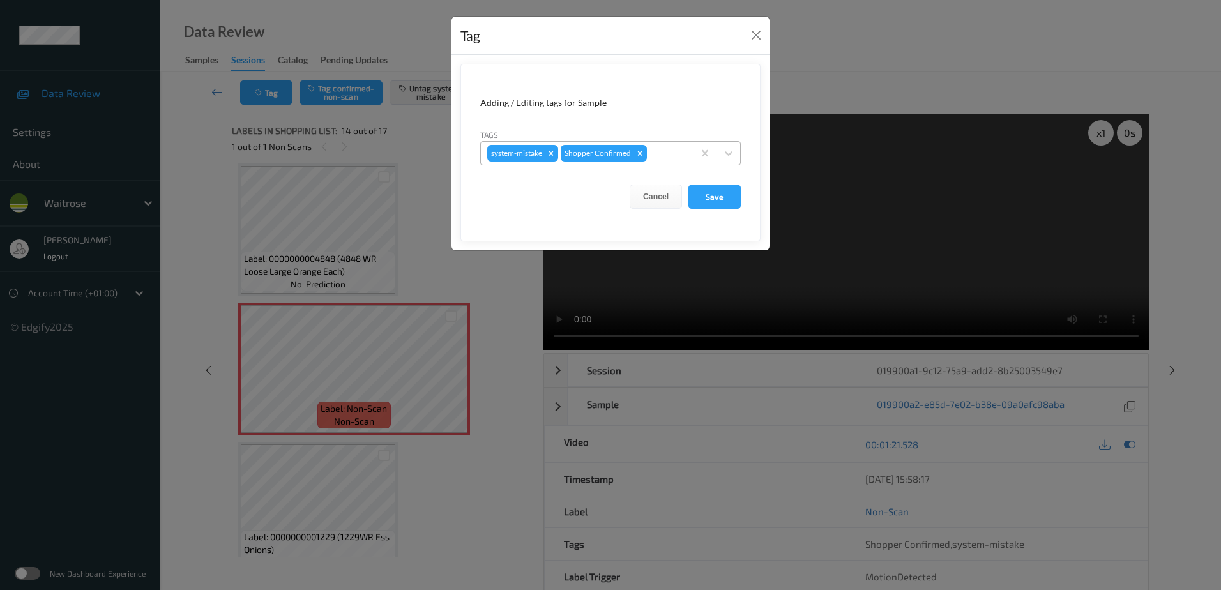
click at [666, 160] on div at bounding box center [669, 153] width 38 height 15
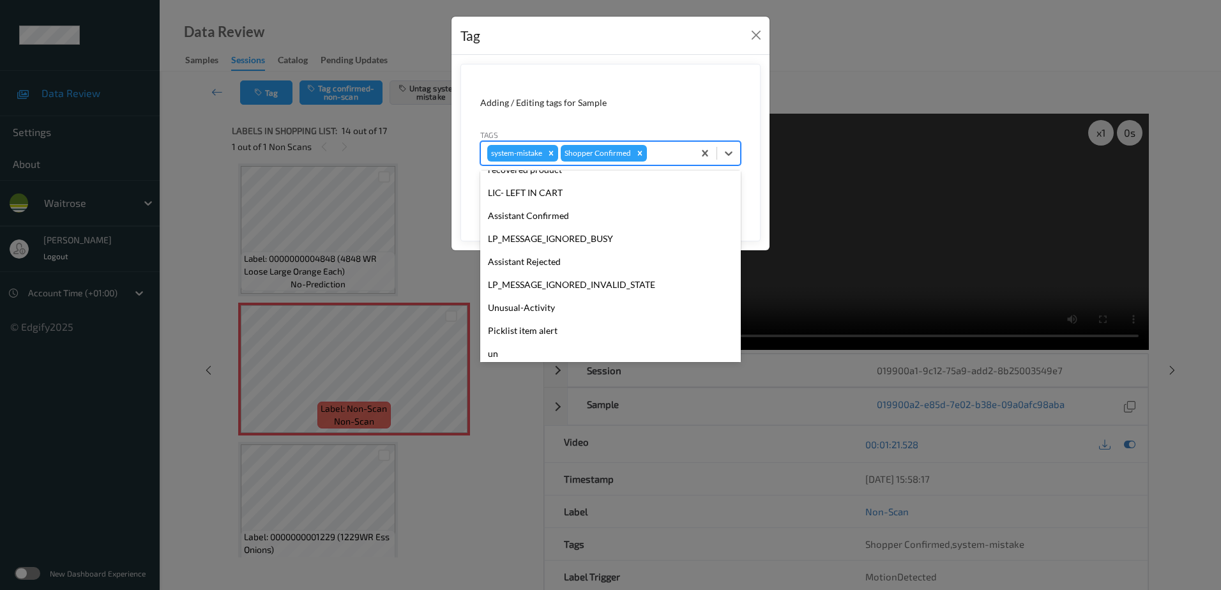
scroll to position [273, 0]
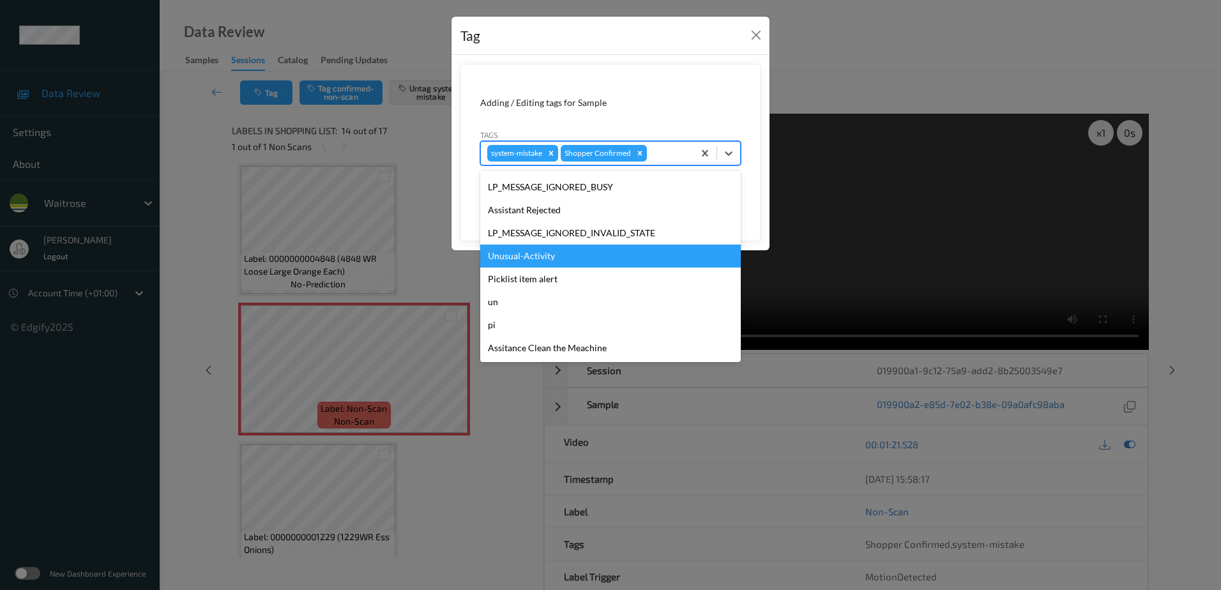
click at [528, 257] on div "Unusual-Activity" at bounding box center [610, 256] width 261 height 23
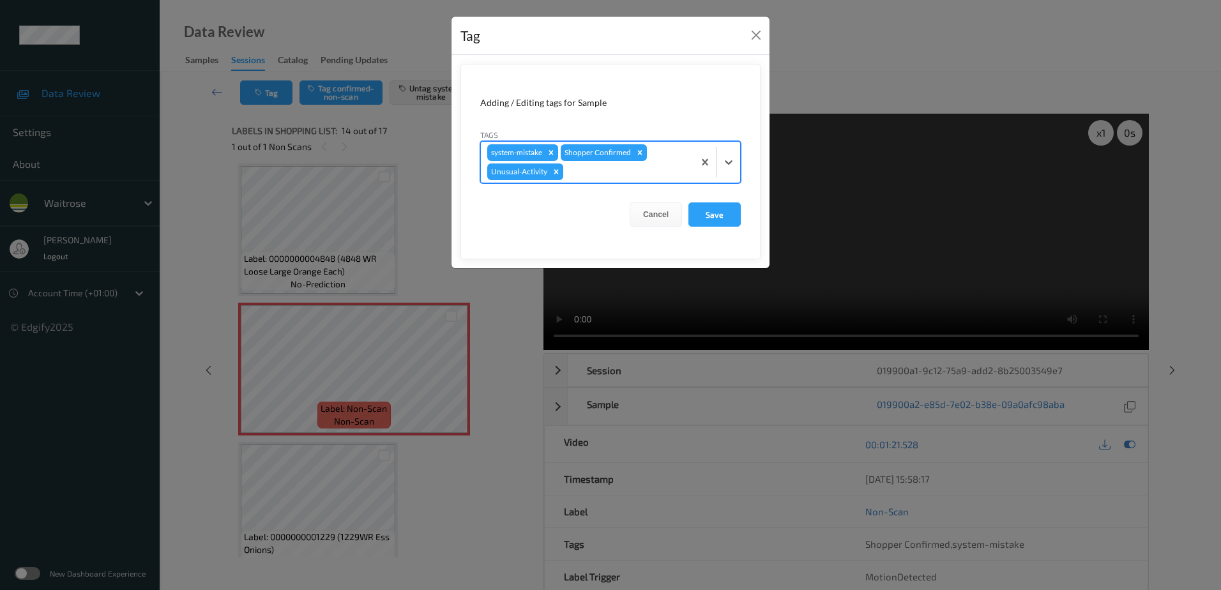
click at [574, 171] on div at bounding box center [626, 171] width 121 height 15
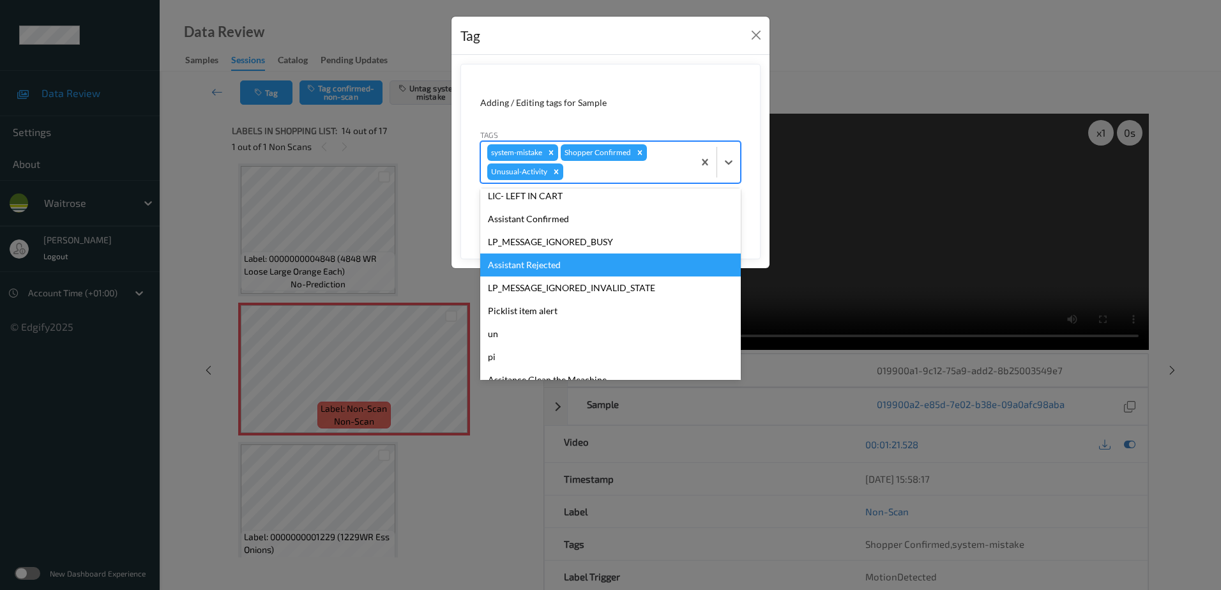
scroll to position [250, 0]
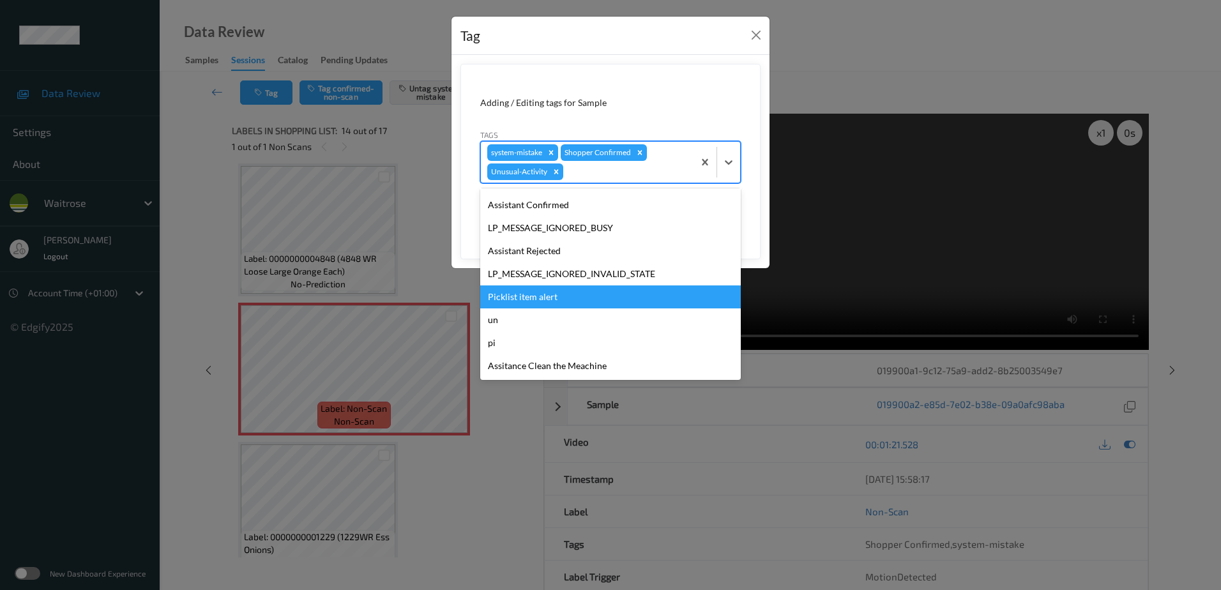
click at [547, 303] on div "Picklist item alert" at bounding box center [610, 297] width 261 height 23
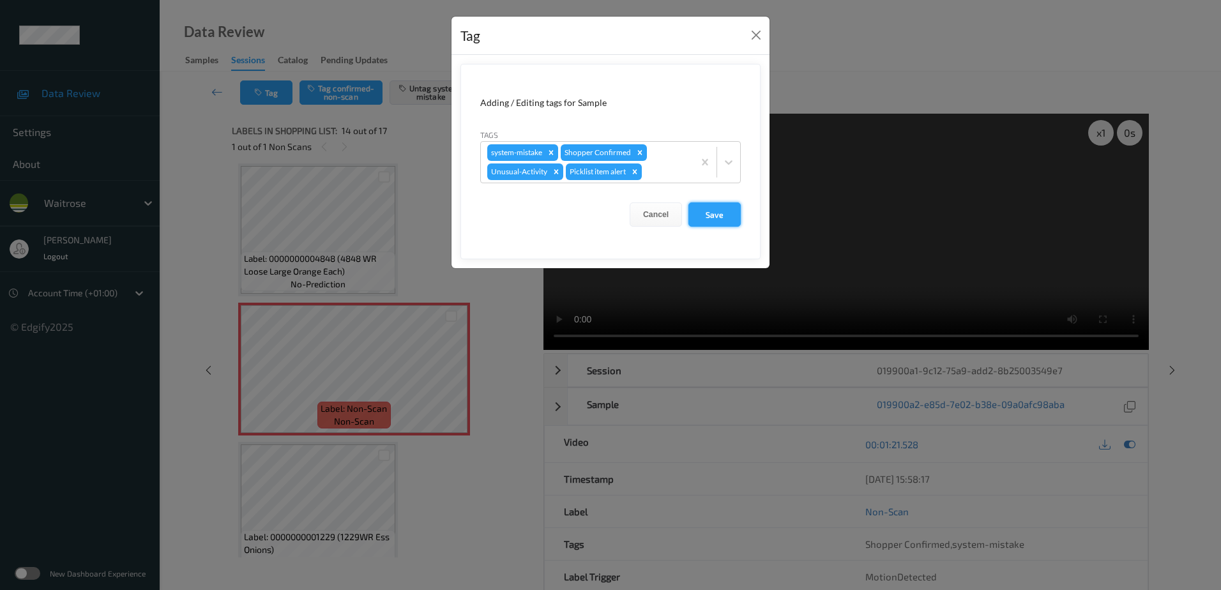
click at [701, 220] on button "Save" at bounding box center [715, 214] width 52 height 24
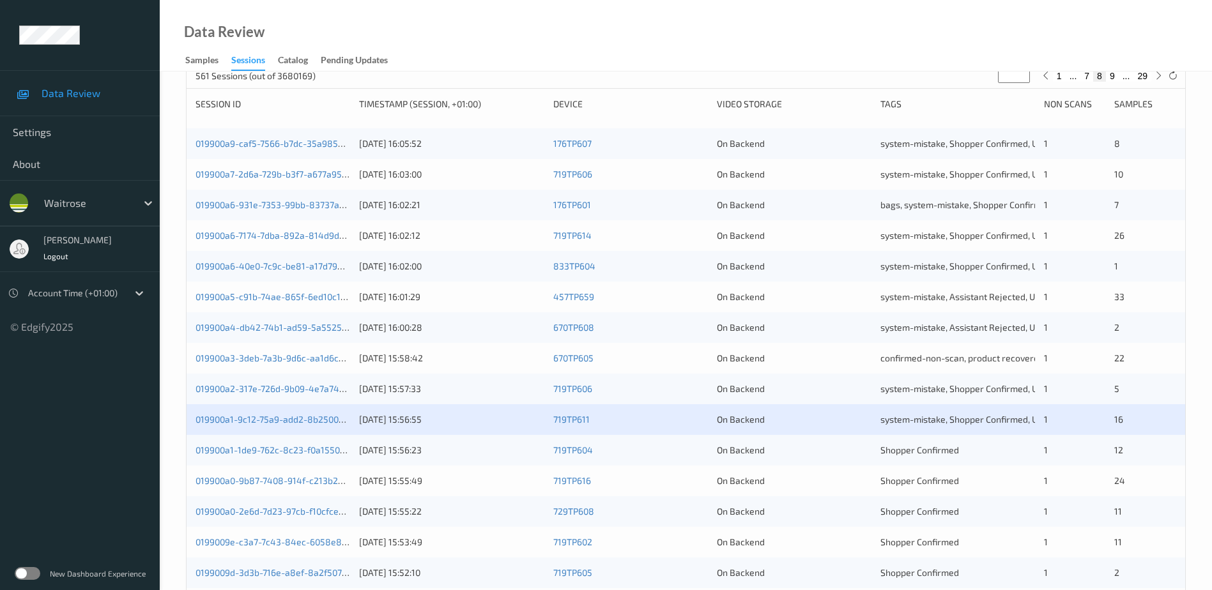
scroll to position [192, 0]
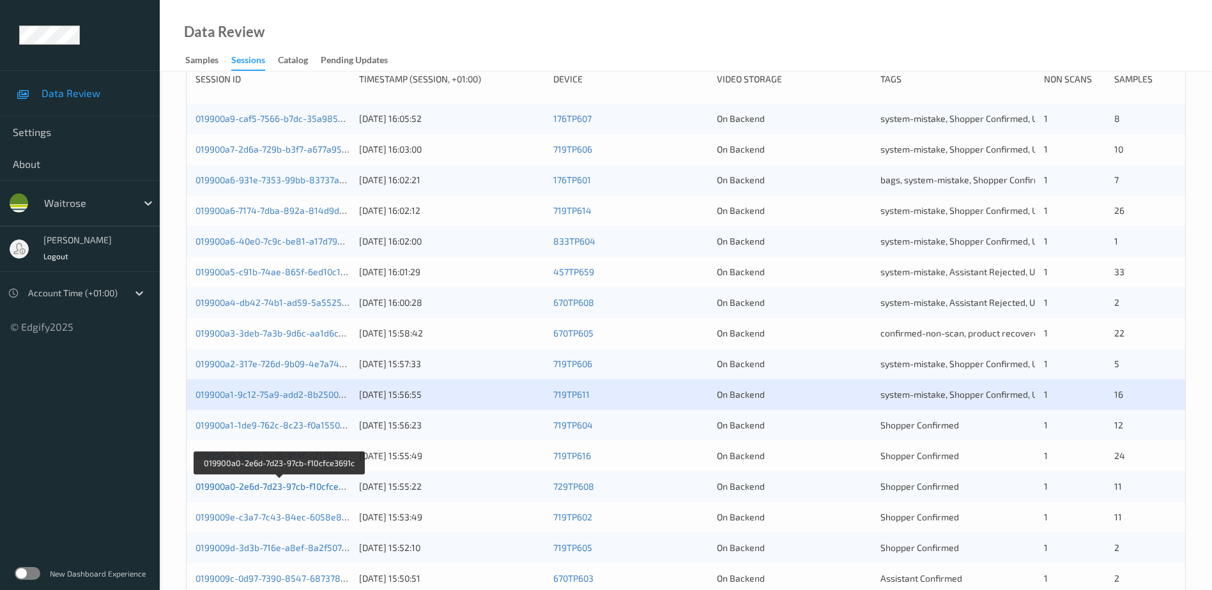
click at [275, 489] on link "019900a0-2e6d-7d23-97cb-f10cfce3691c" at bounding box center [278, 486] width 167 height 11
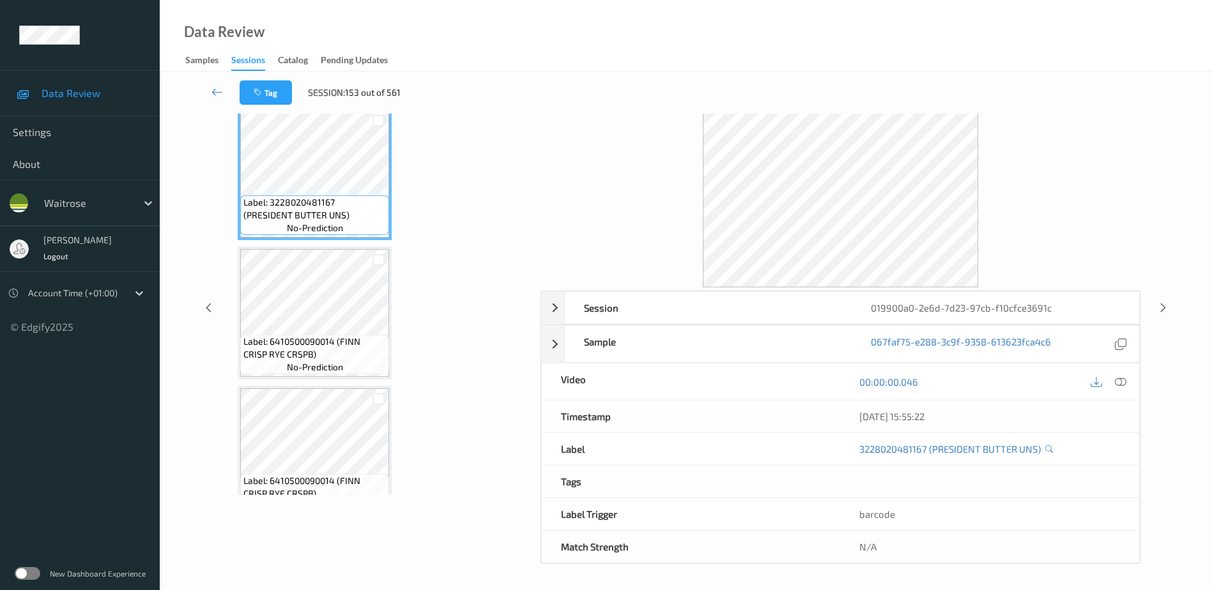
scroll to position [63, 0]
click at [1120, 378] on icon at bounding box center [1120, 381] width 11 height 11
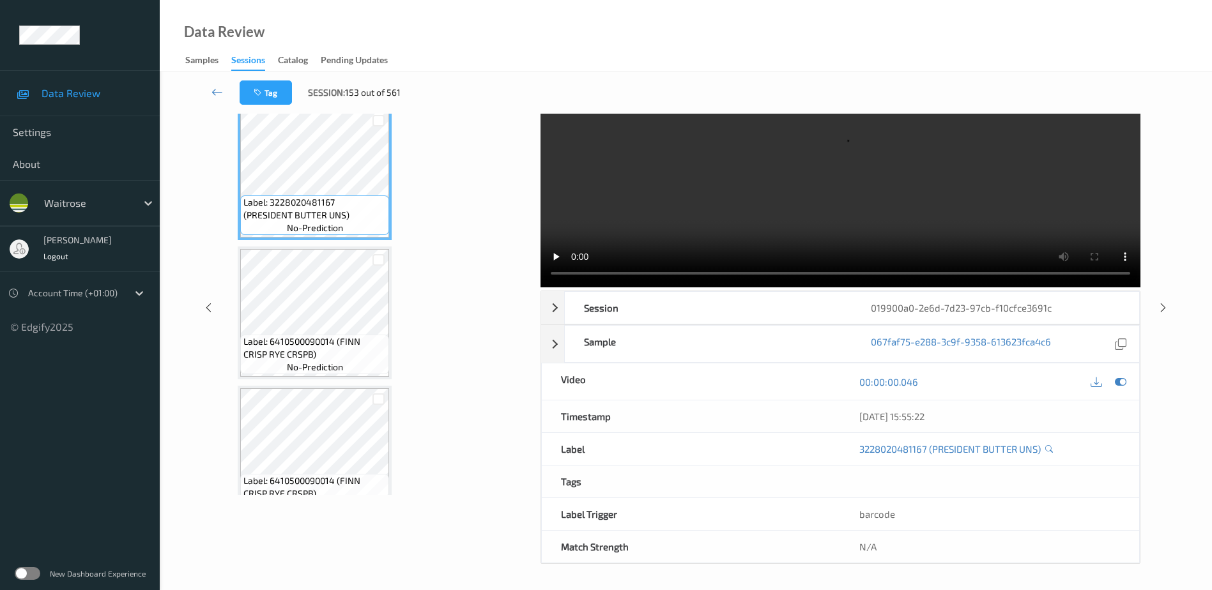
scroll to position [0, 0]
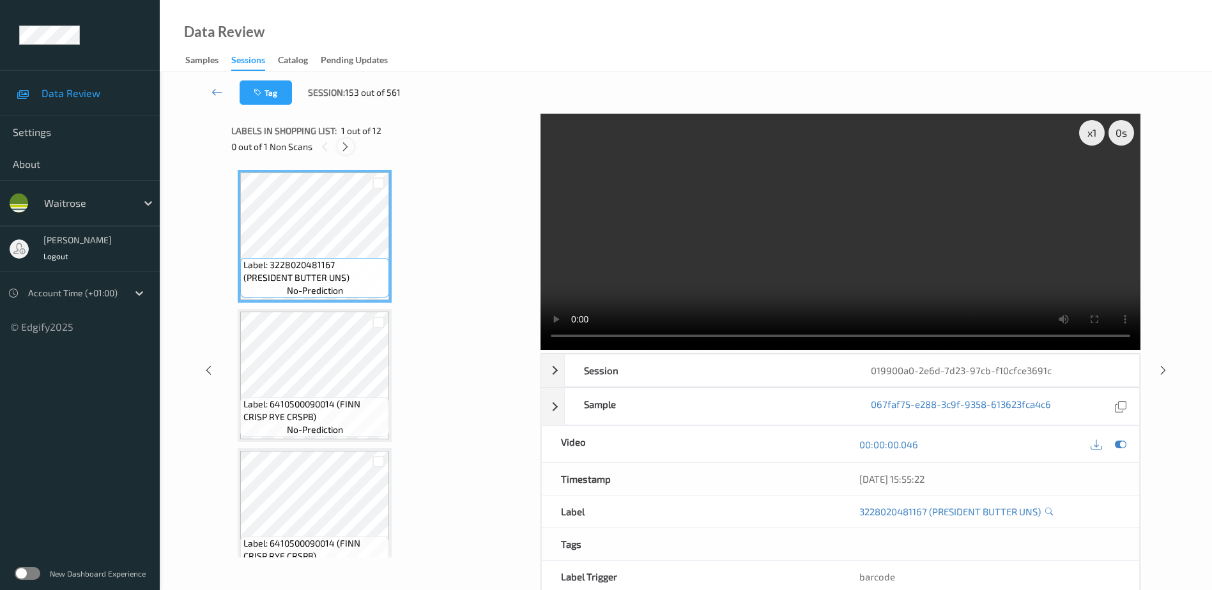
click at [342, 149] on icon at bounding box center [345, 146] width 11 height 11
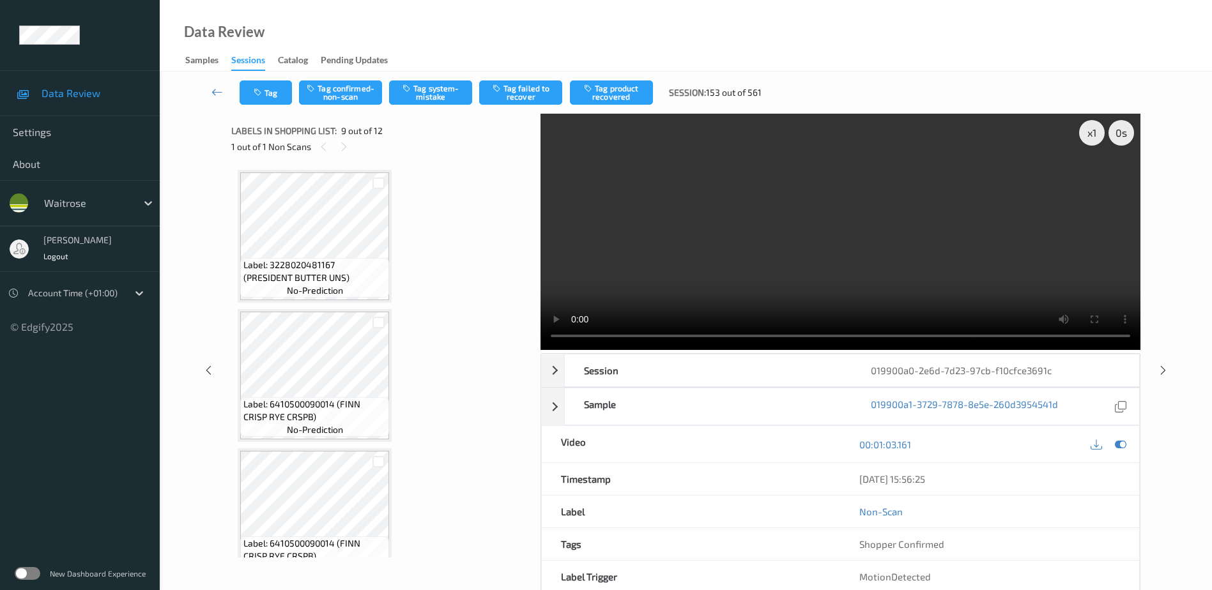
scroll to position [981, 0]
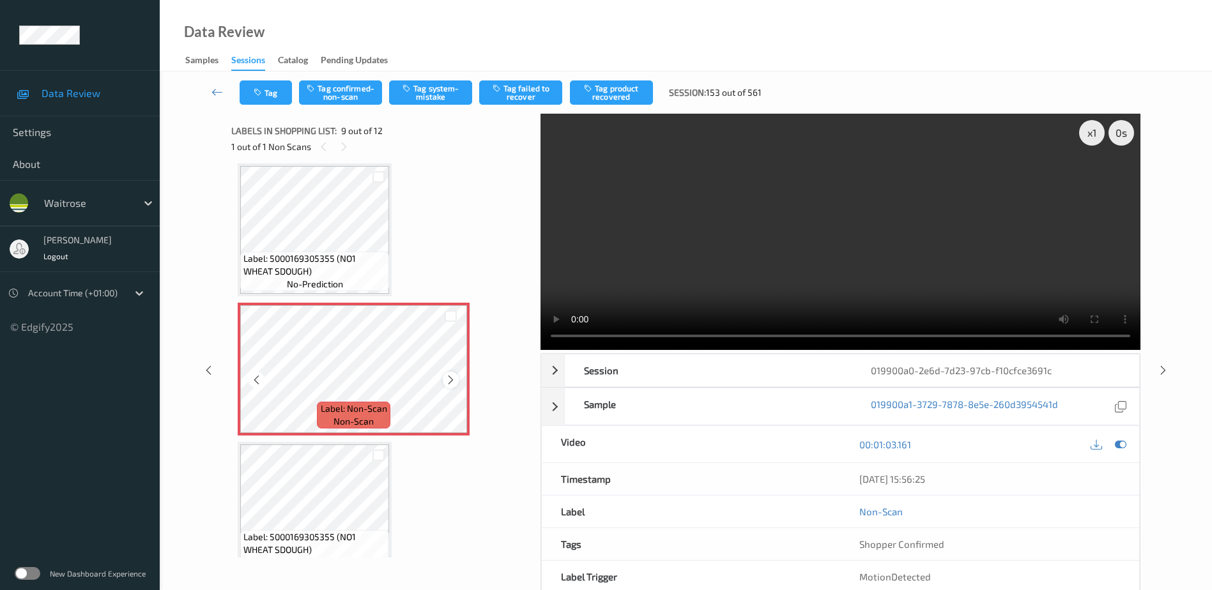
click at [452, 384] on icon at bounding box center [450, 379] width 11 height 11
click at [868, 267] on video at bounding box center [840, 232] width 600 height 236
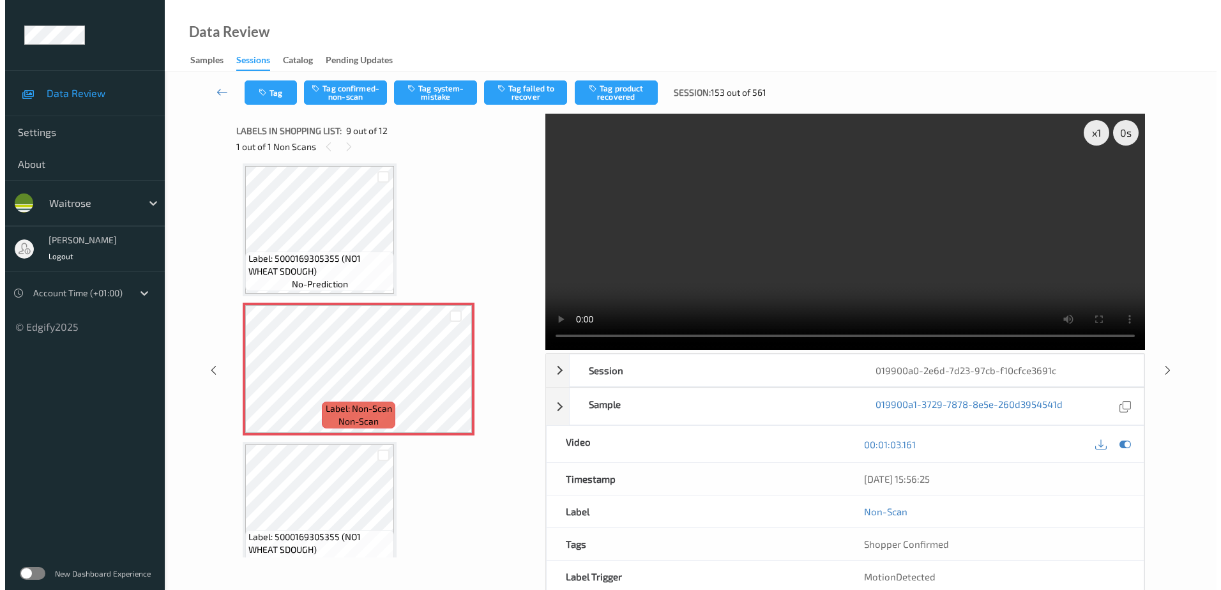
scroll to position [1045, 0]
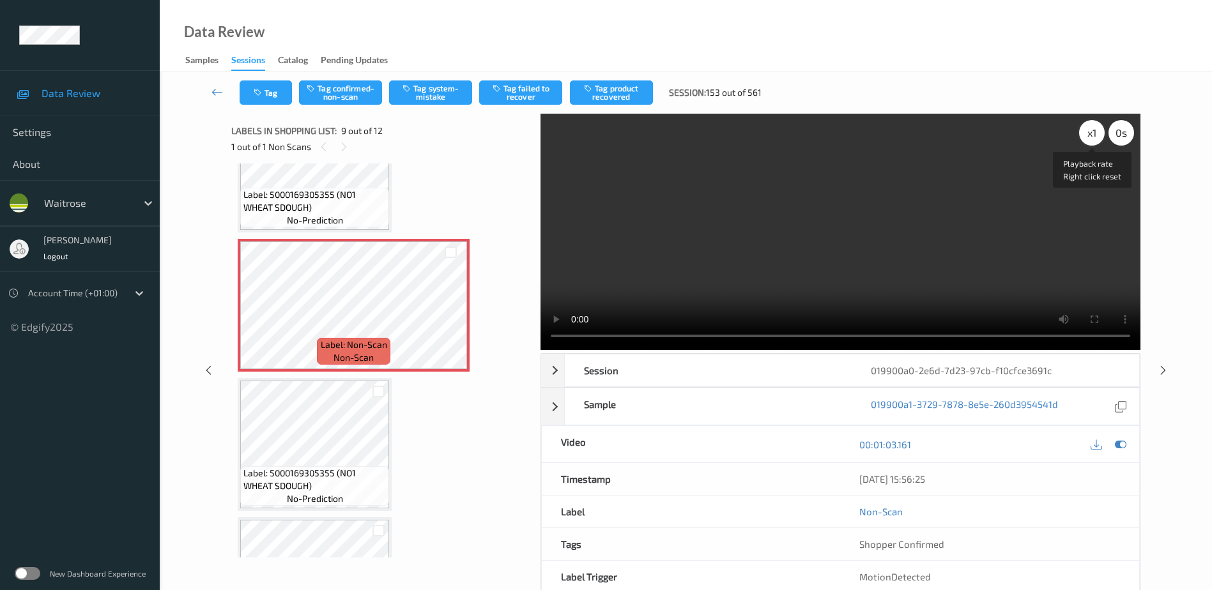
click at [1085, 130] on div "x 1" at bounding box center [1092, 133] width 26 height 26
click at [428, 94] on button "Tag system-mistake" at bounding box center [430, 92] width 83 height 24
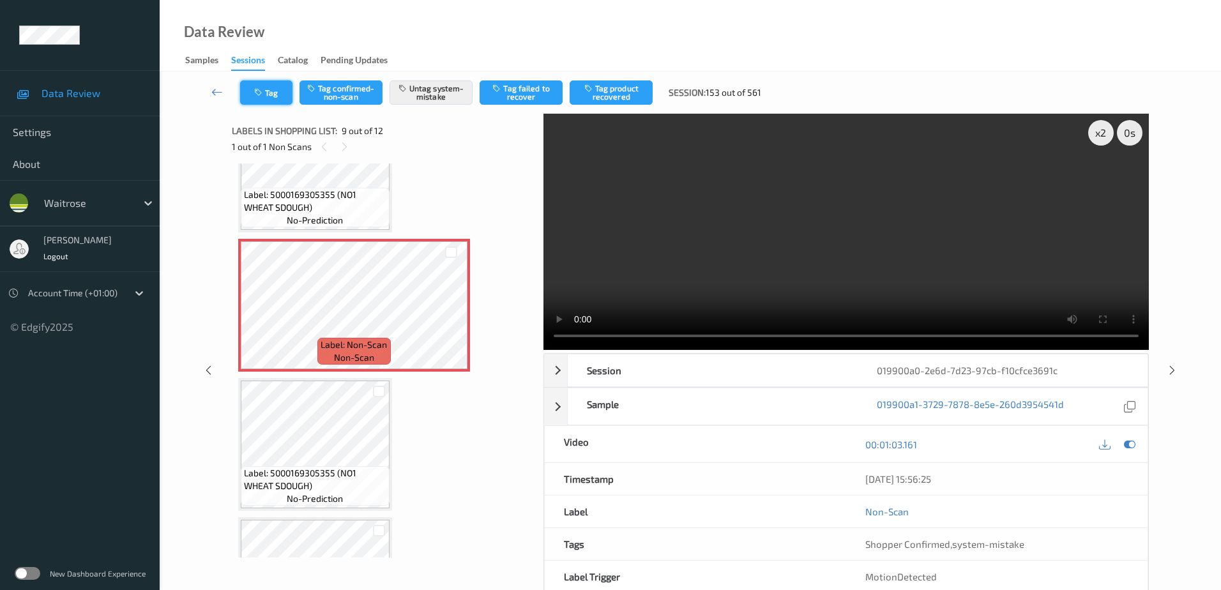
click at [273, 103] on button "Tag" at bounding box center [266, 92] width 52 height 24
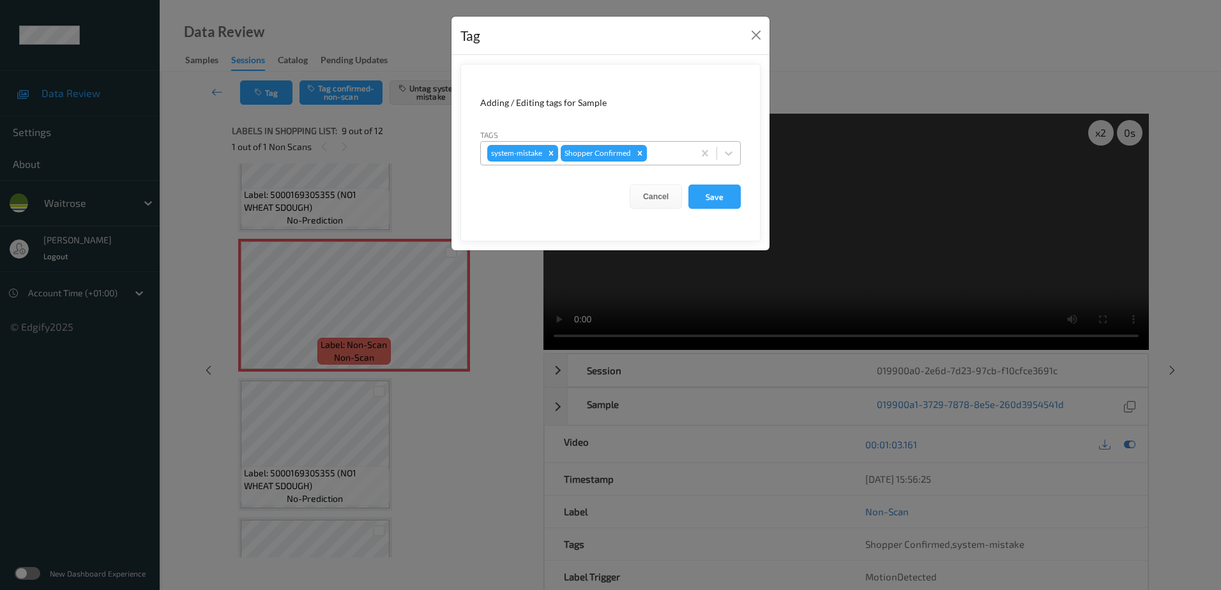
click at [654, 151] on div at bounding box center [669, 153] width 38 height 15
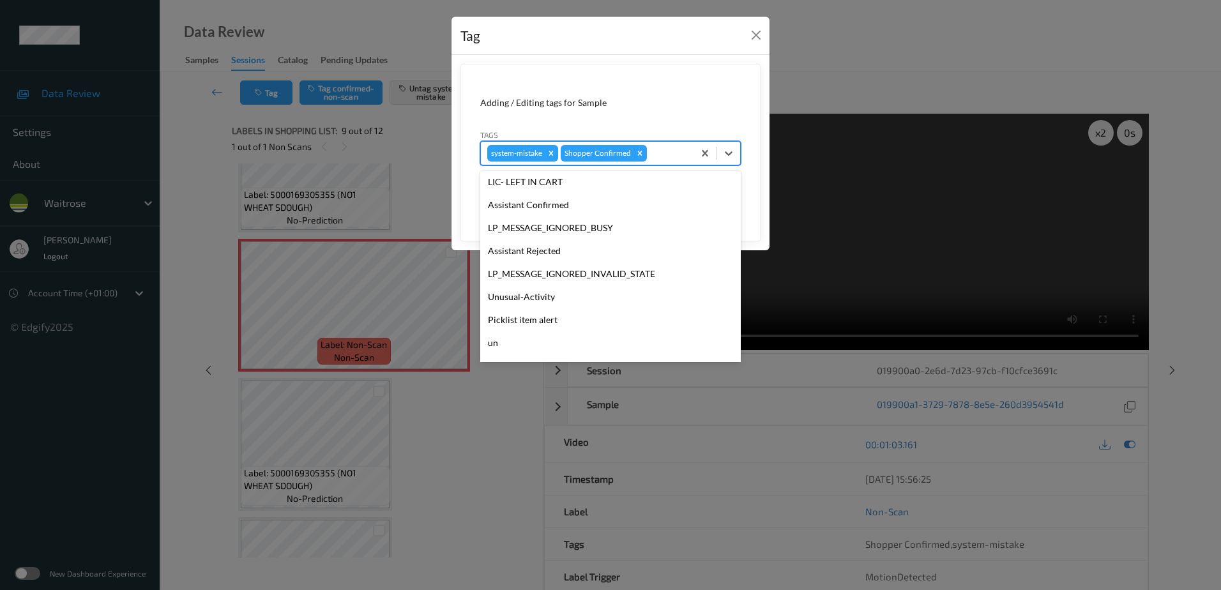
scroll to position [273, 0]
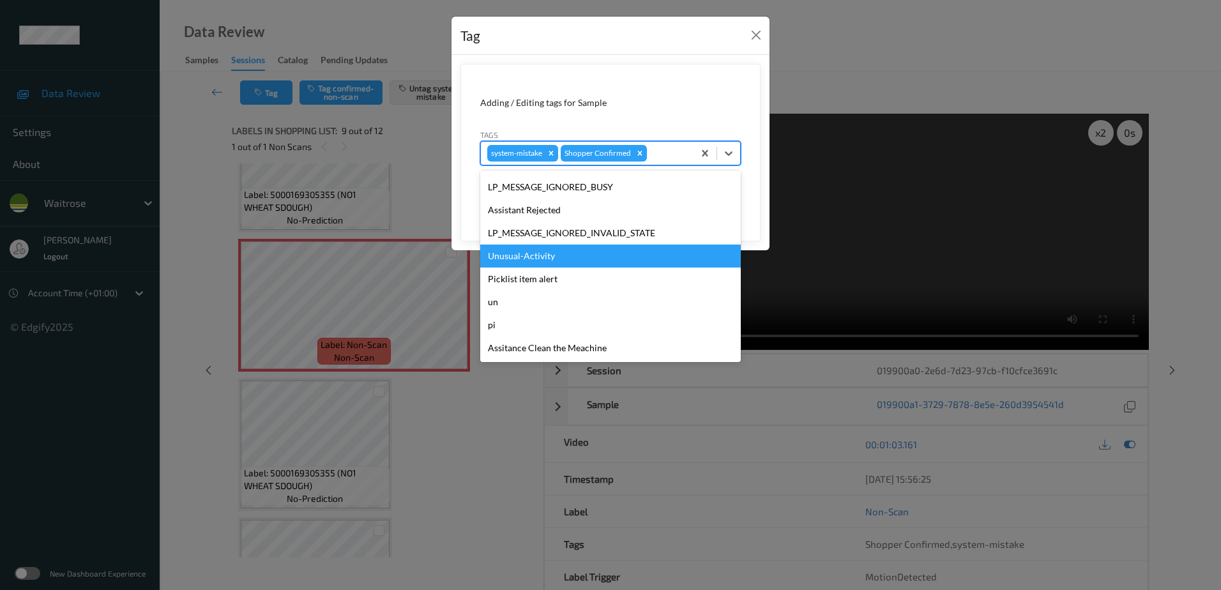
click at [600, 245] on div "Unusual-Activity" at bounding box center [610, 256] width 261 height 23
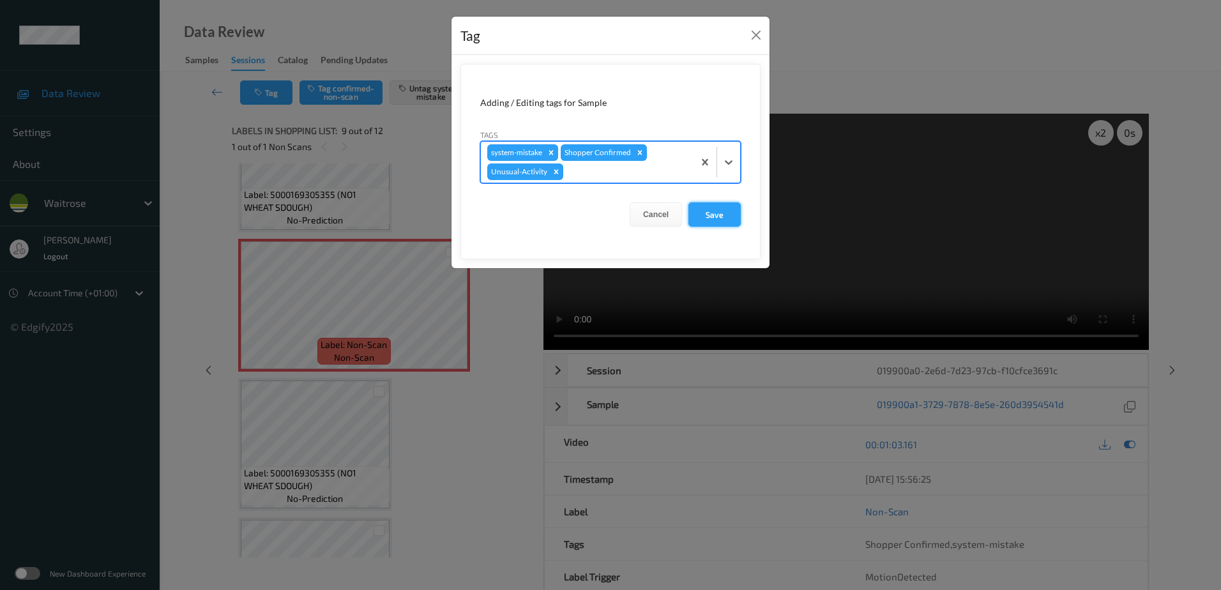
click at [728, 214] on button "Save" at bounding box center [715, 214] width 52 height 24
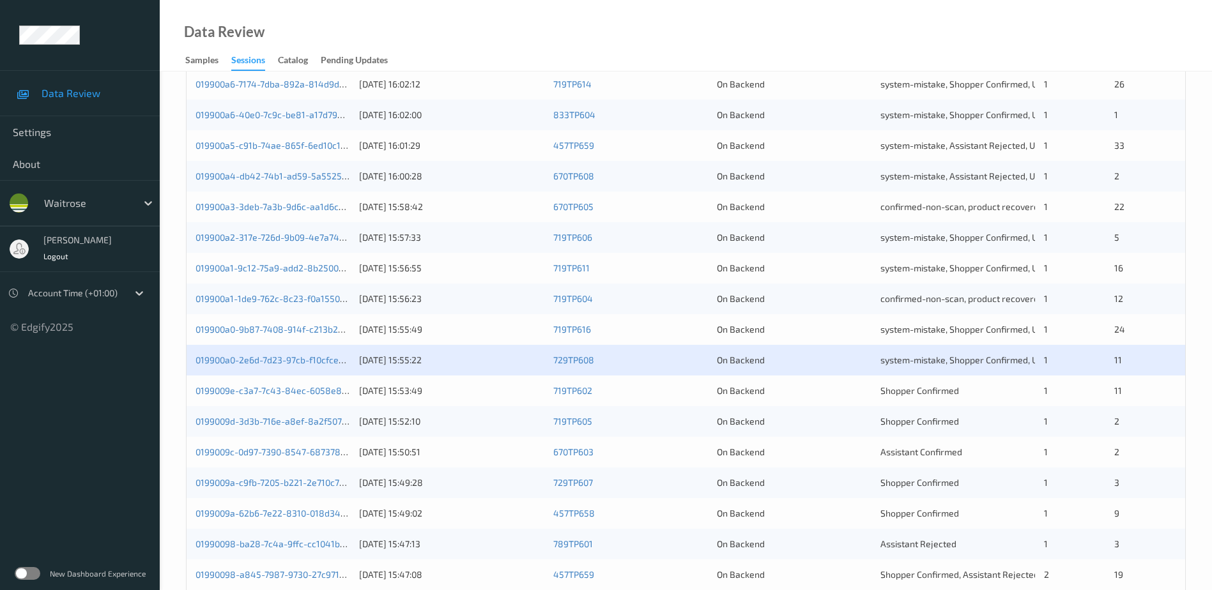
scroll to position [319, 0]
click at [273, 451] on link "0199009c-0d97-7390-8547-687378bb2e07" at bounding box center [282, 450] width 175 height 11
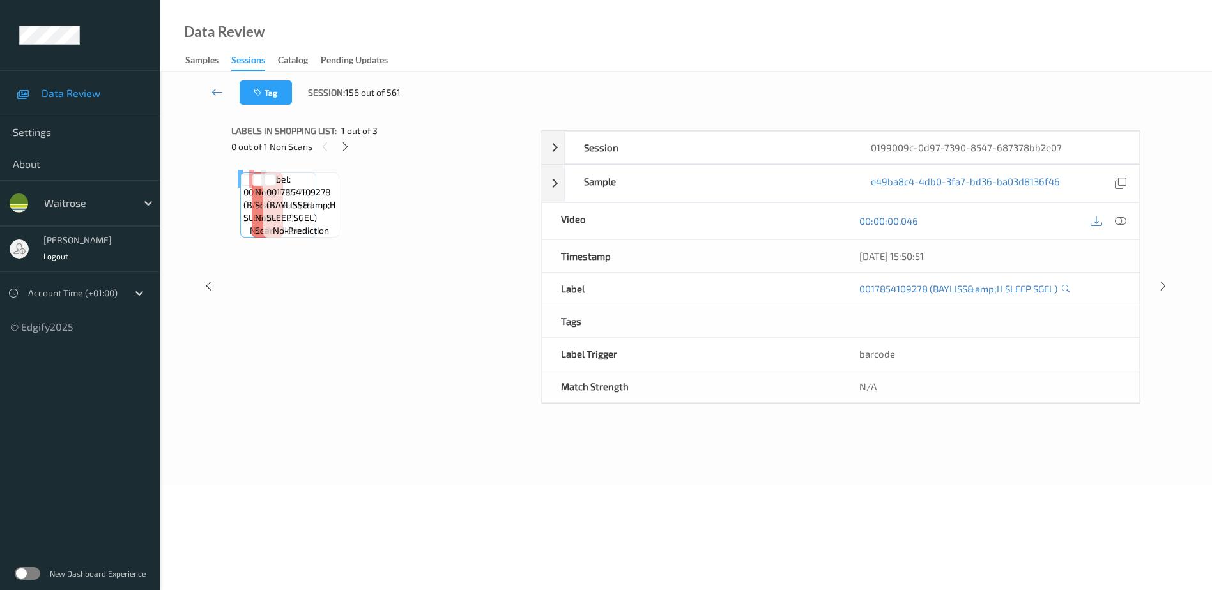
scroll to position [63, 0]
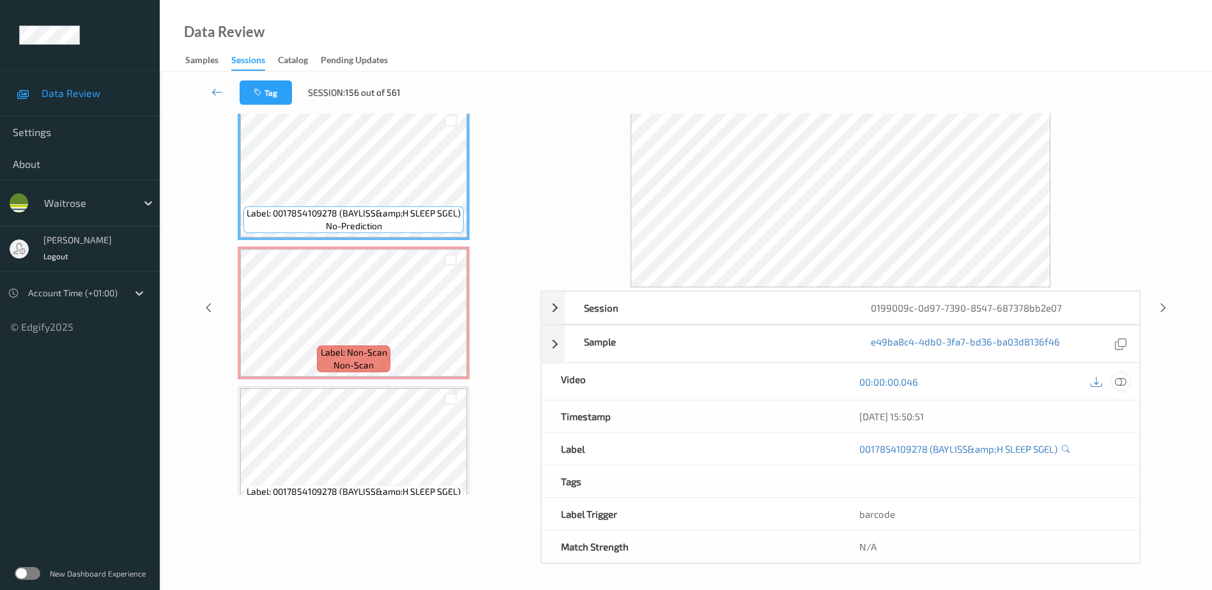
click at [1116, 381] on icon at bounding box center [1120, 381] width 11 height 11
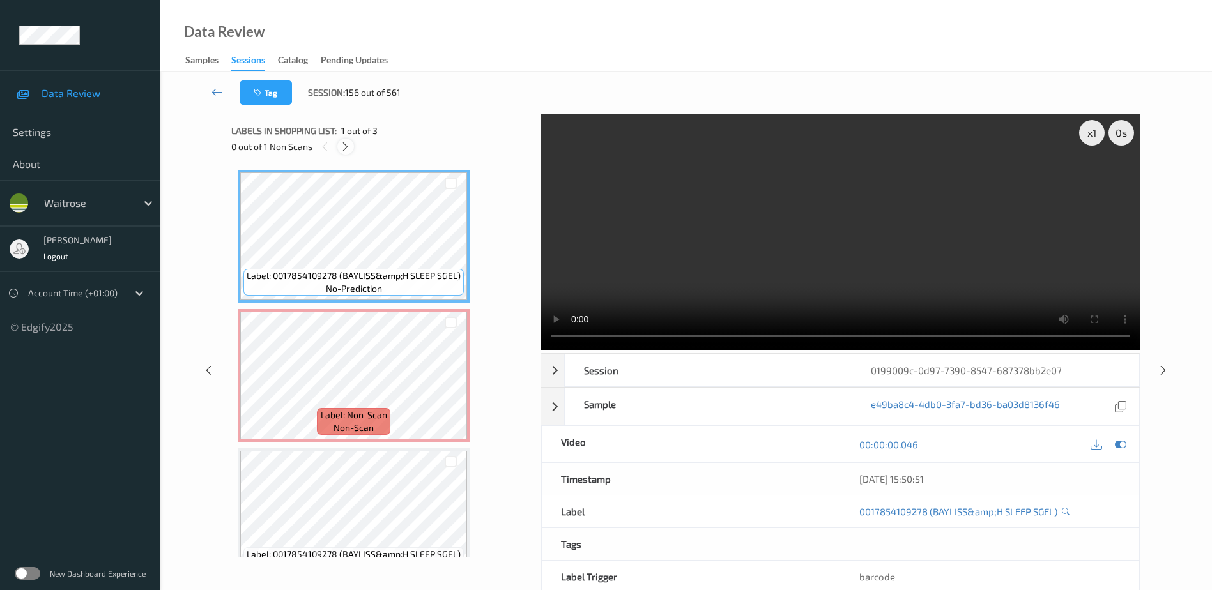
click at [343, 148] on icon at bounding box center [345, 146] width 11 height 11
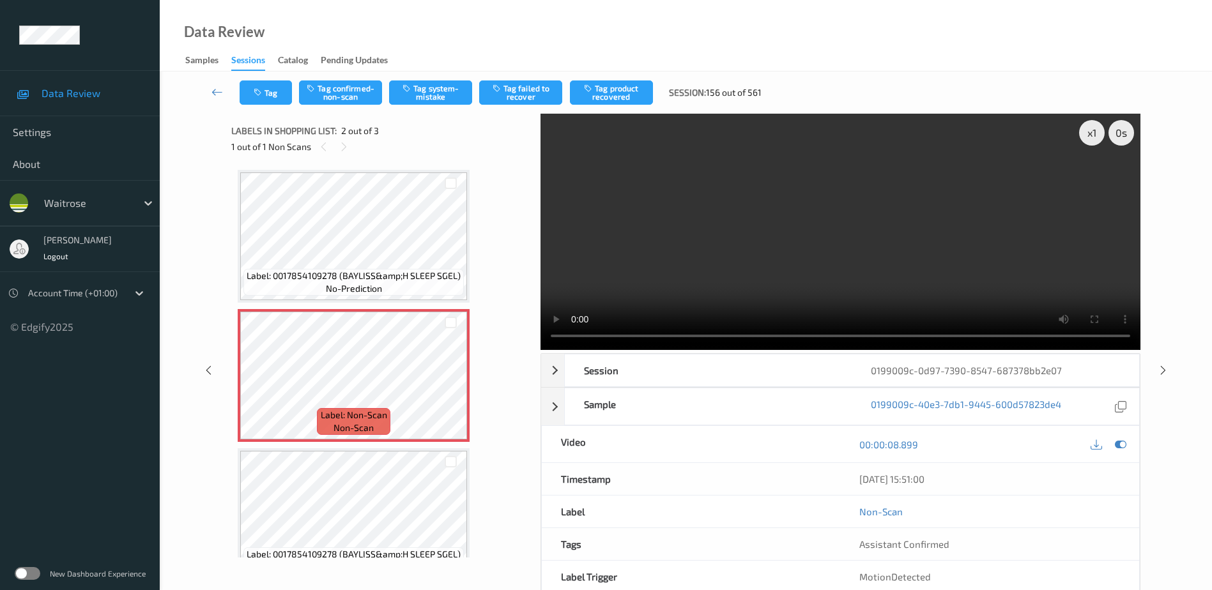
scroll to position [6, 0]
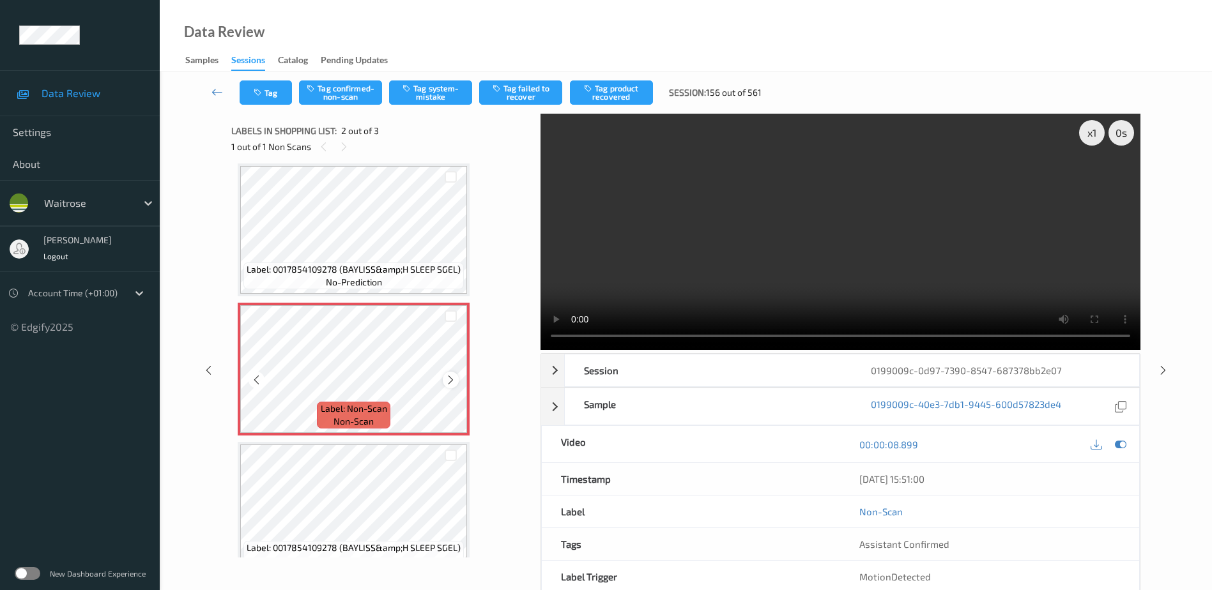
click at [449, 380] on icon at bounding box center [450, 379] width 11 height 11
click at [704, 273] on video at bounding box center [840, 232] width 600 height 236
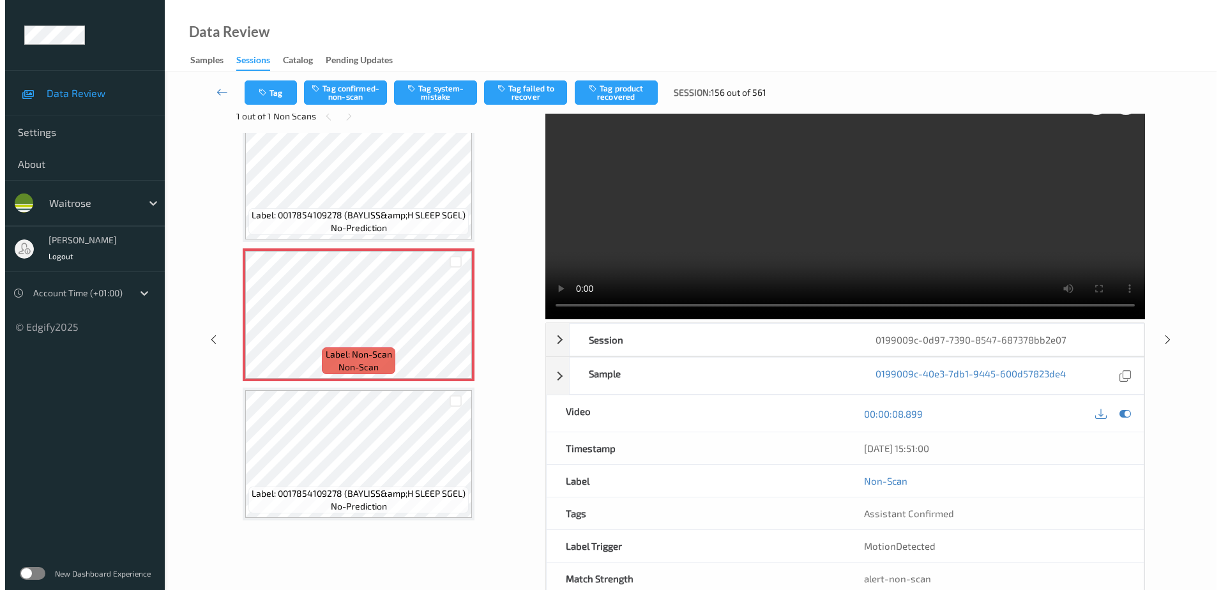
scroll to position [0, 0]
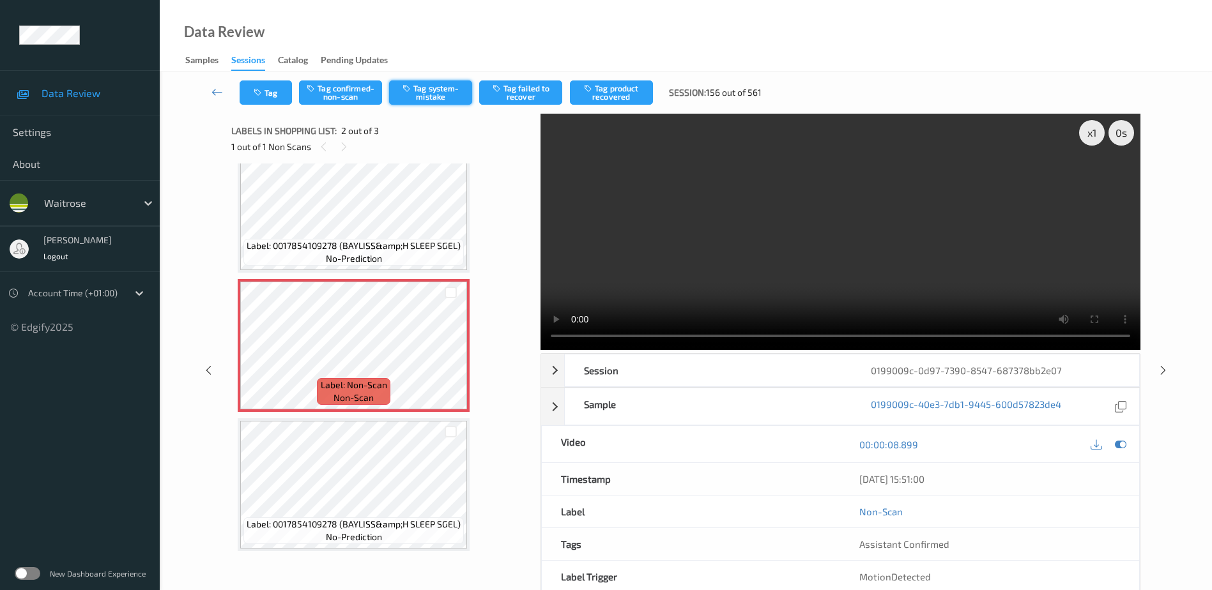
click at [441, 98] on button "Tag system-mistake" at bounding box center [430, 92] width 83 height 24
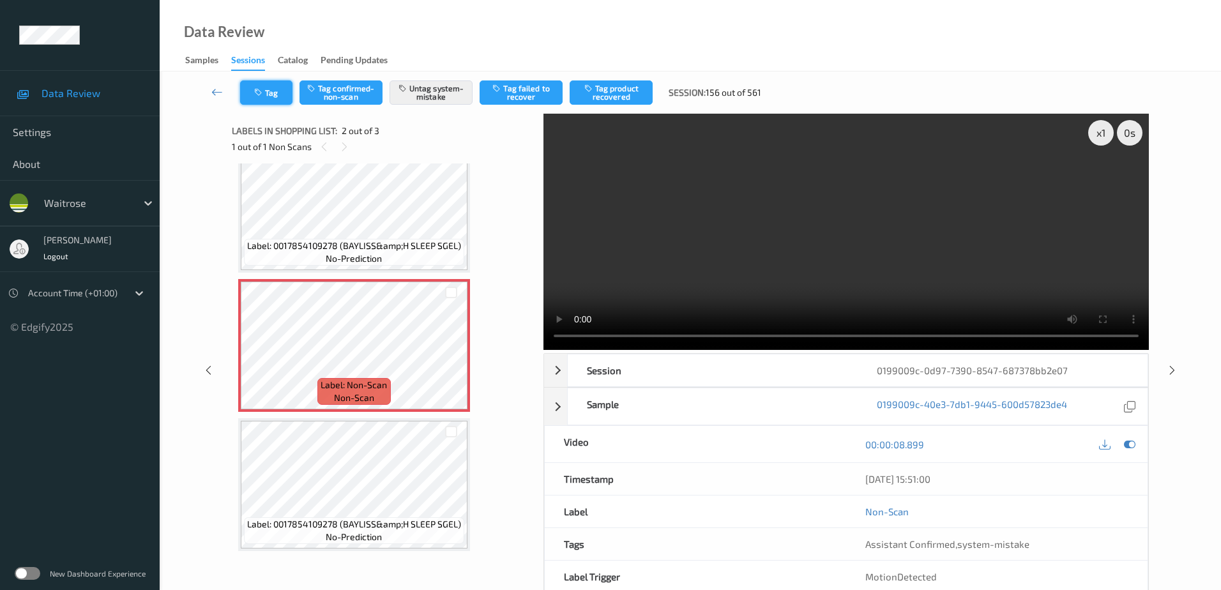
click at [275, 82] on button "Tag" at bounding box center [266, 92] width 52 height 24
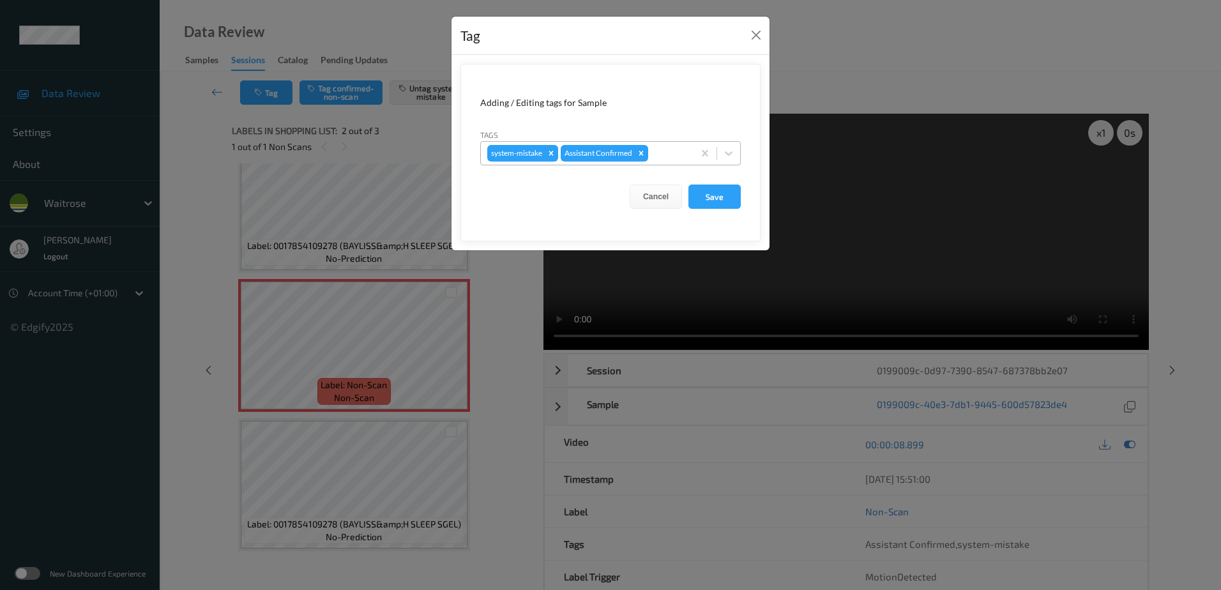
click at [662, 149] on div at bounding box center [669, 153] width 36 height 15
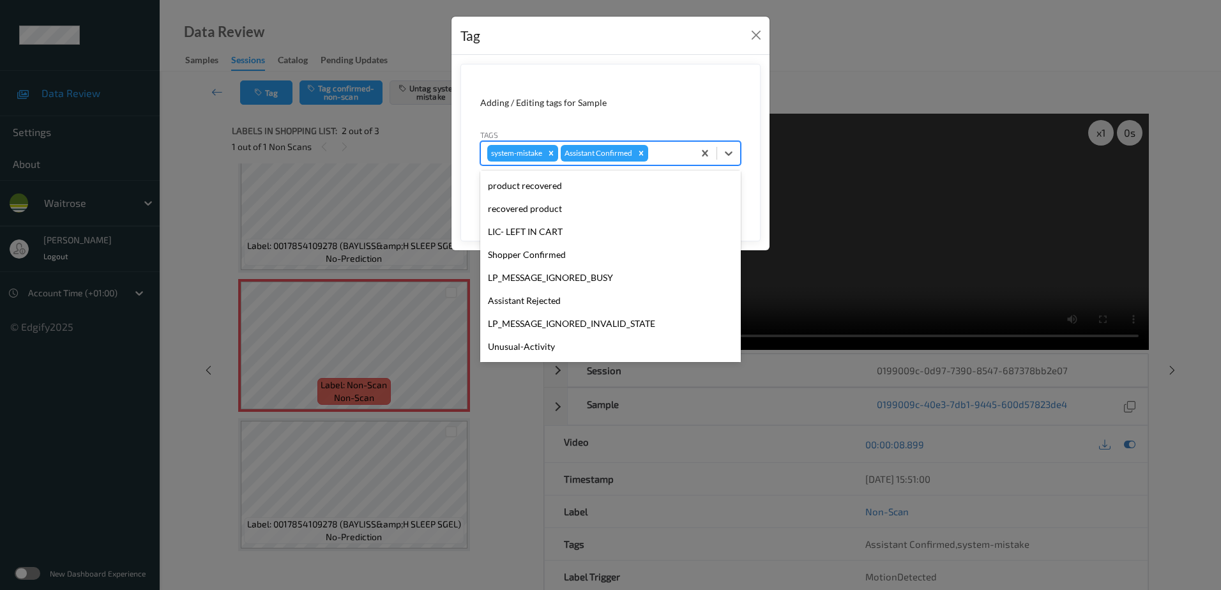
scroll to position [273, 0]
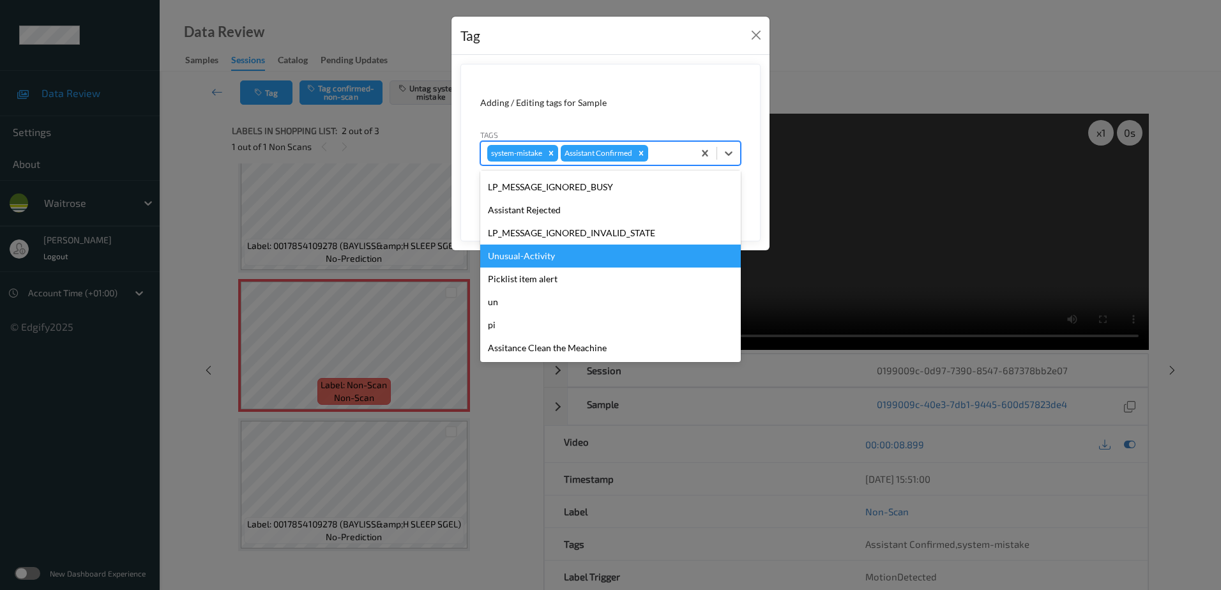
click at [569, 255] on div "Unusual-Activity" at bounding box center [610, 256] width 261 height 23
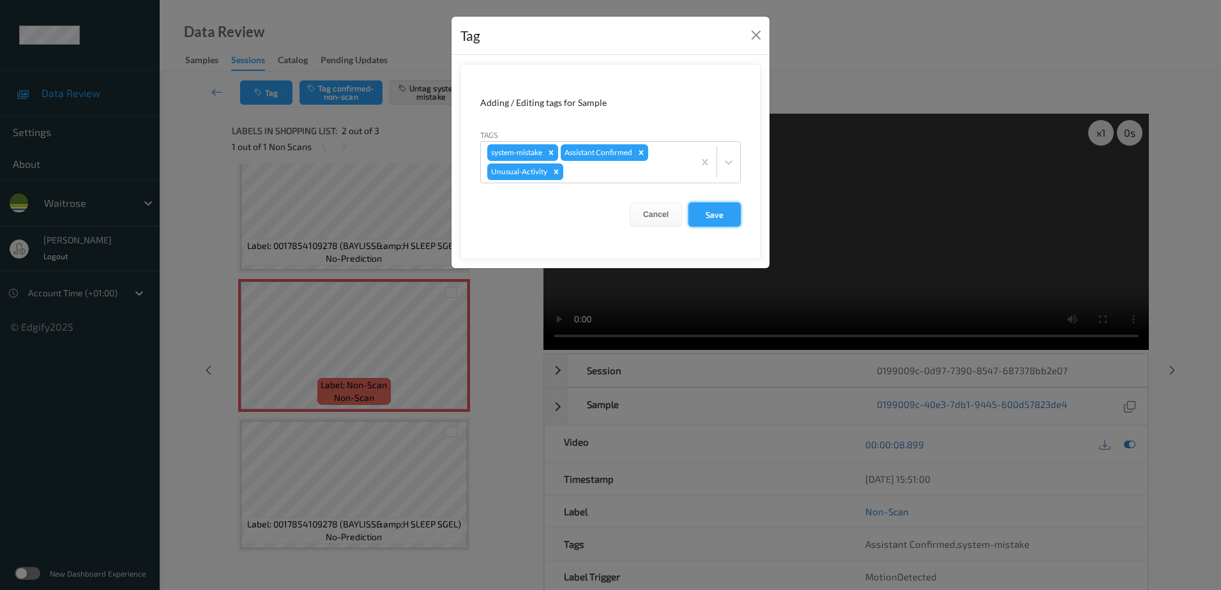
click at [689, 212] on button "Save" at bounding box center [715, 214] width 52 height 24
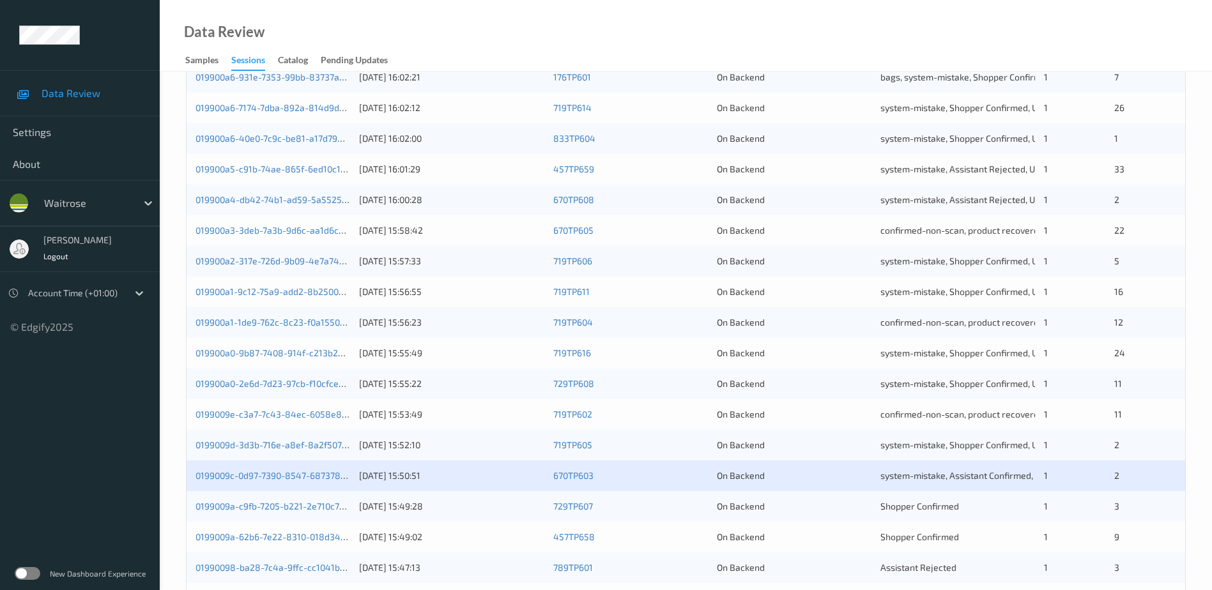
scroll to position [319, 0]
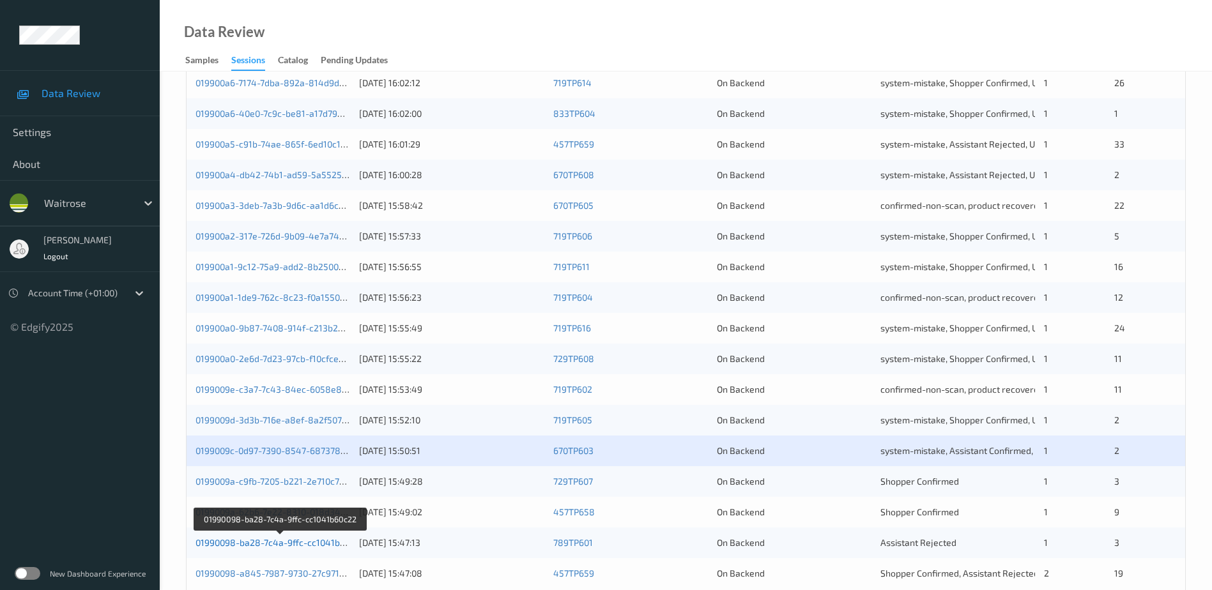
click at [291, 546] on link "01990098-ba28-7c4a-9ffc-cc1041b60c22" at bounding box center [279, 542] width 169 height 11
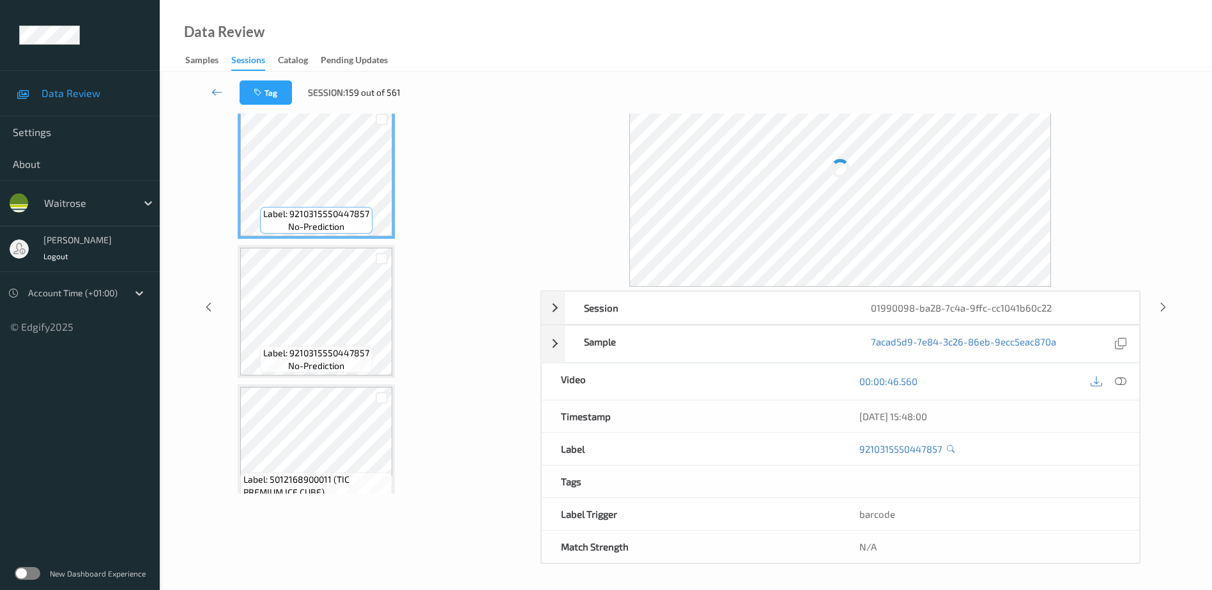
scroll to position [63, 0]
click at [1114, 379] on div at bounding box center [1120, 381] width 17 height 17
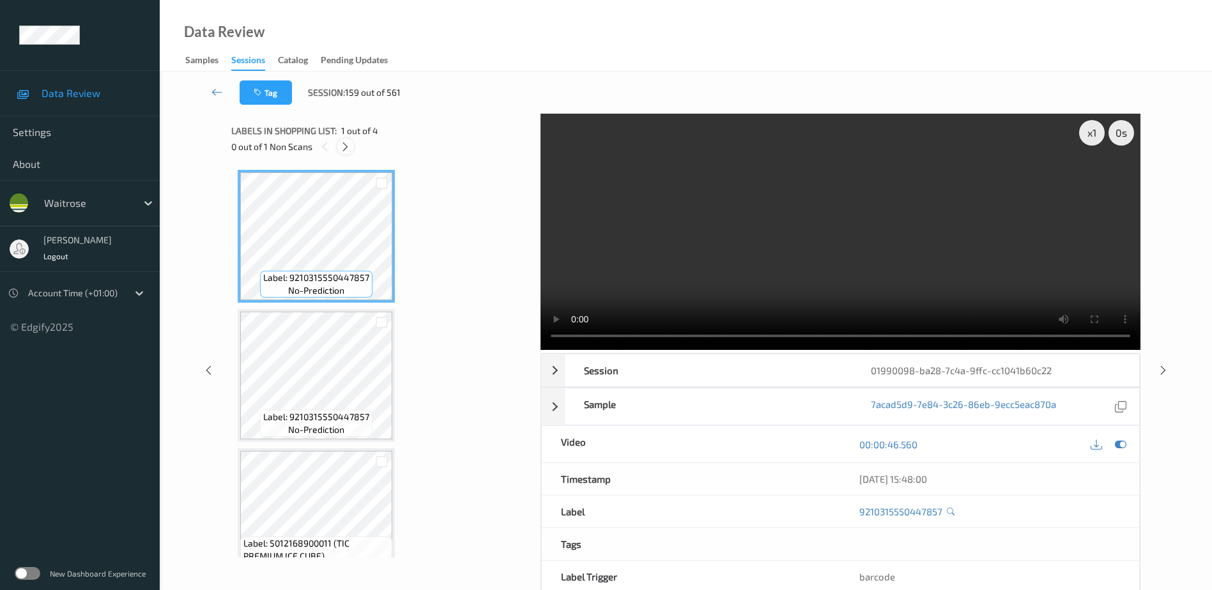
click at [349, 141] on icon at bounding box center [345, 146] width 11 height 11
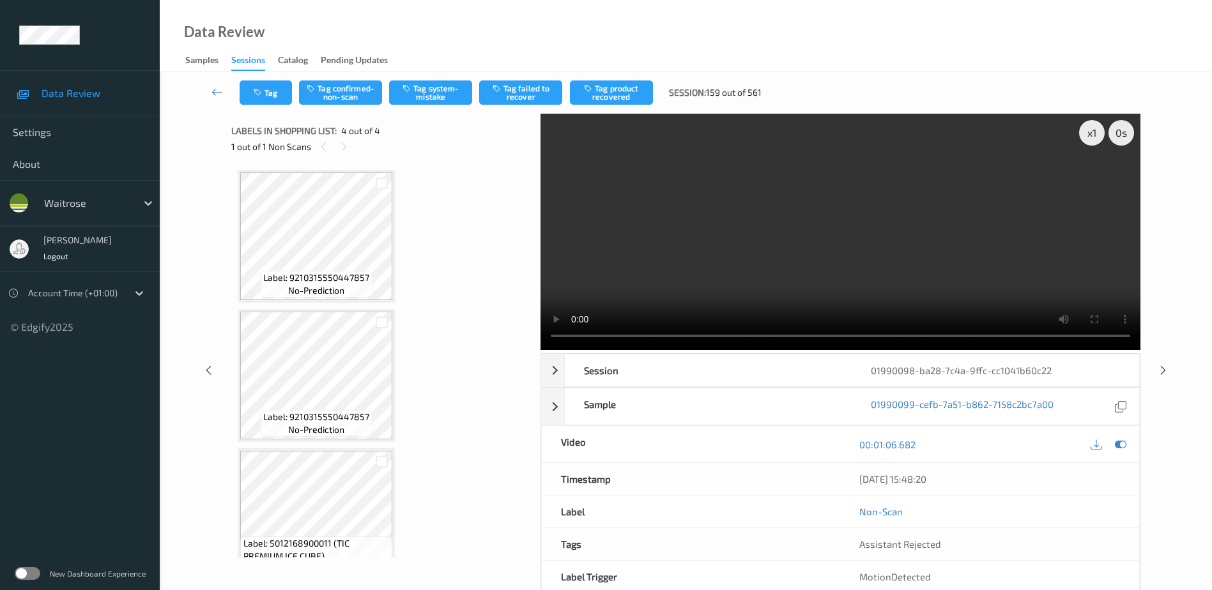
scroll to position [169, 0]
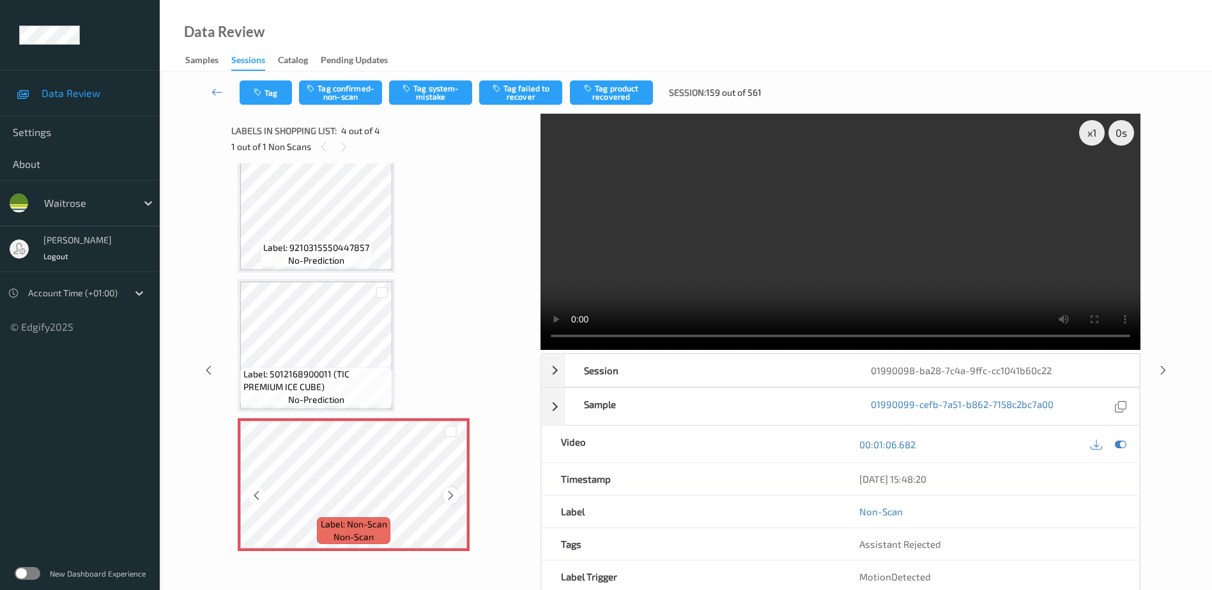
click at [449, 501] on icon at bounding box center [450, 495] width 11 height 11
click at [889, 292] on video at bounding box center [840, 232] width 600 height 236
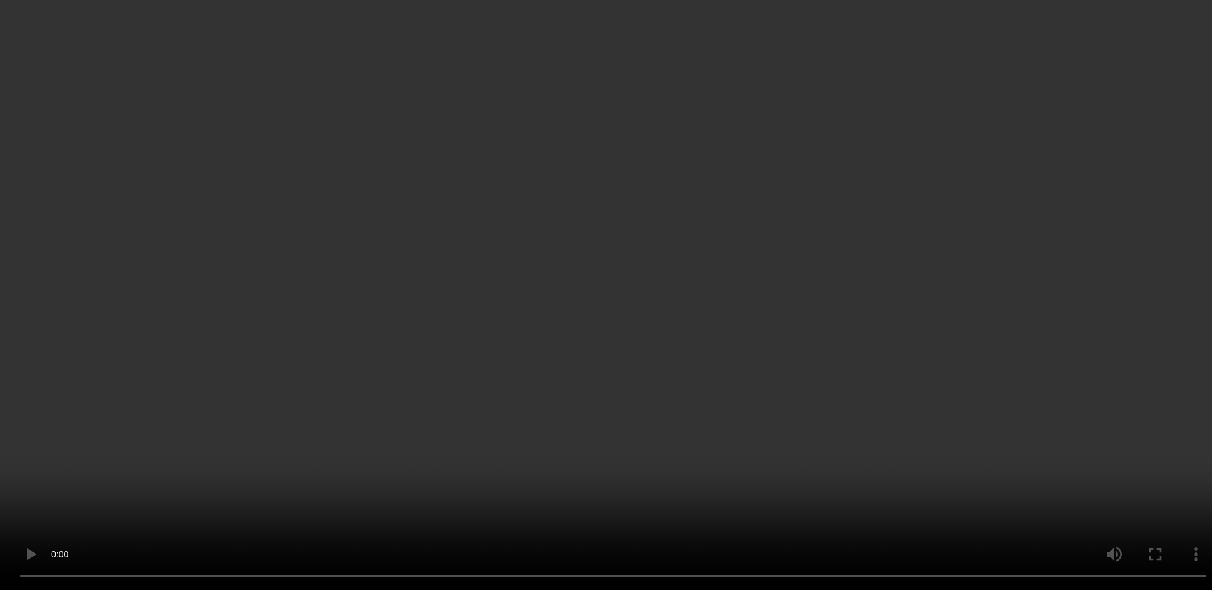
scroll to position [0, 0]
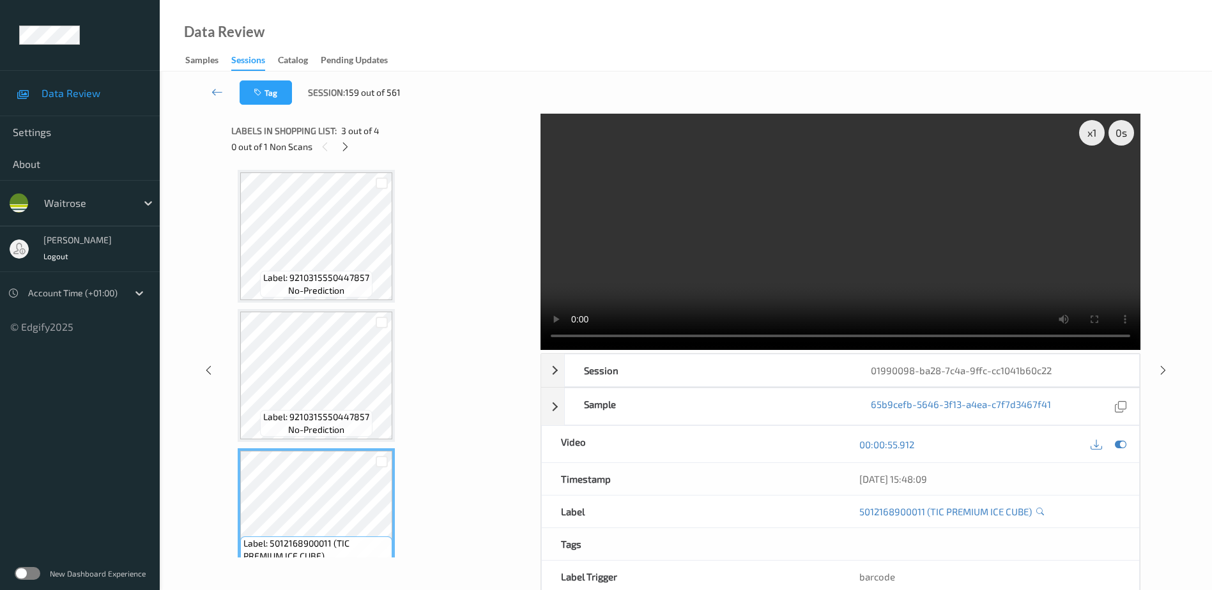
drag, startPoint x: 756, startPoint y: 255, endPoint x: 722, endPoint y: 17, distance: 240.1
click at [756, 255] on video at bounding box center [840, 232] width 600 height 236
click at [345, 149] on icon at bounding box center [345, 146] width 11 height 11
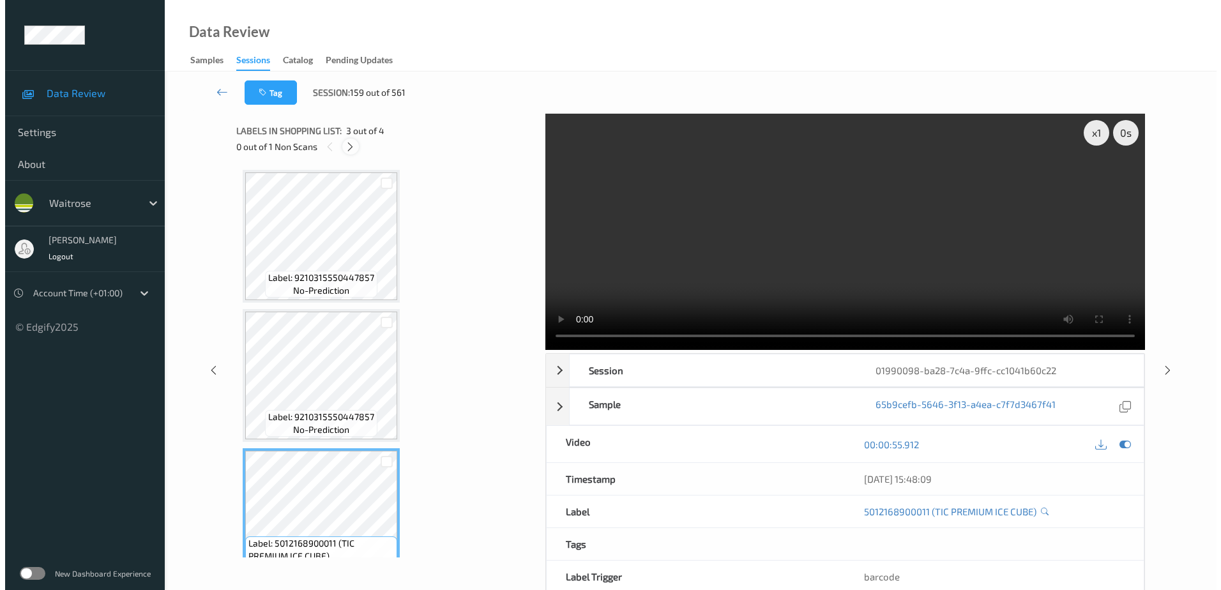
scroll to position [169, 0]
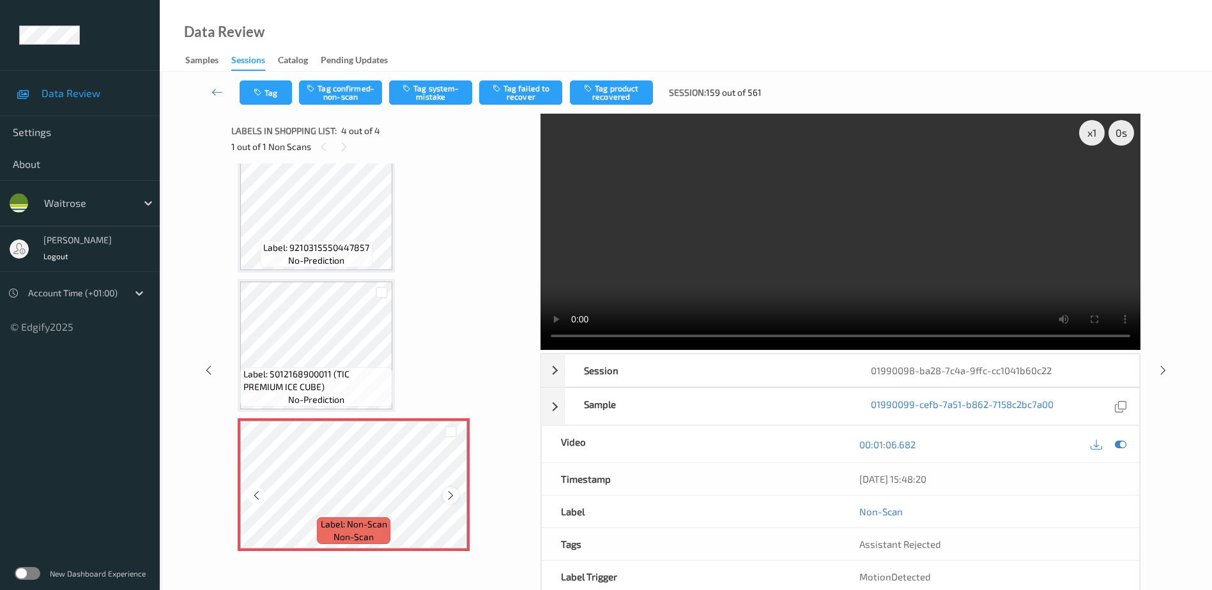
click at [454, 500] on icon at bounding box center [450, 495] width 11 height 11
click at [803, 209] on video at bounding box center [840, 232] width 600 height 236
click at [427, 93] on button "Tag system-mistake" at bounding box center [430, 92] width 83 height 24
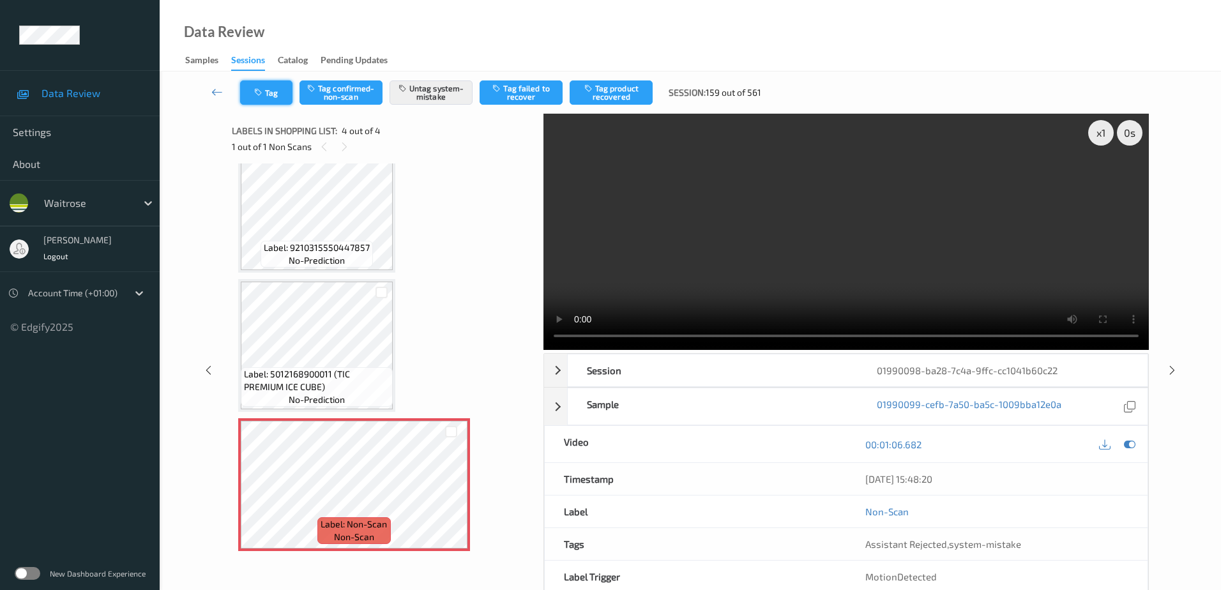
click at [263, 96] on icon "button" at bounding box center [259, 92] width 11 height 9
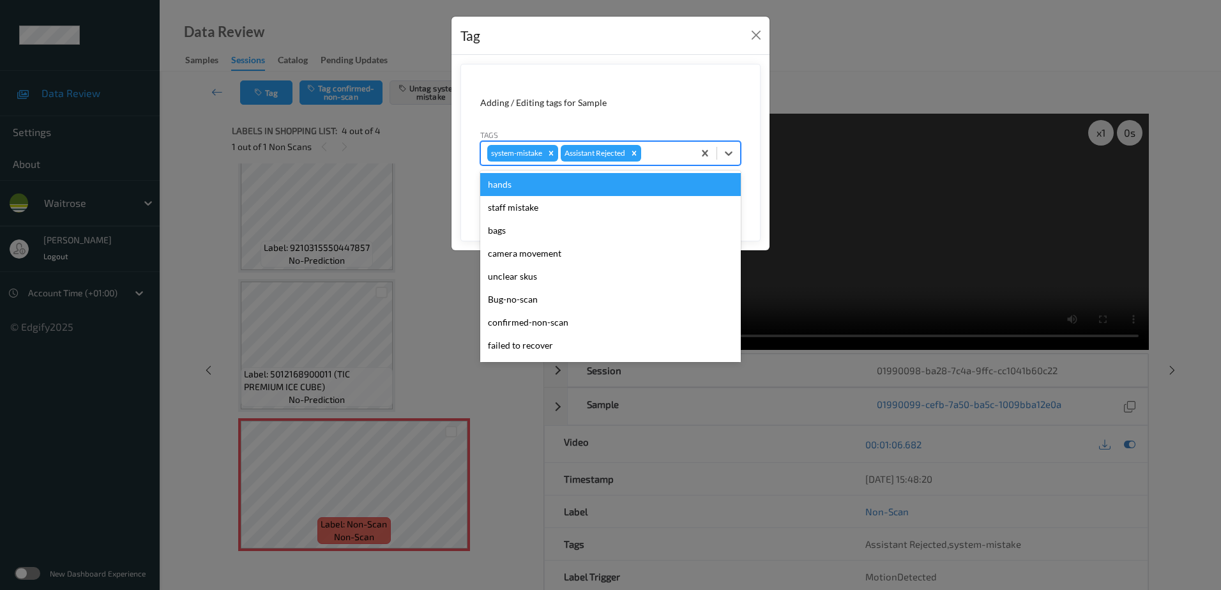
click at [655, 153] on div at bounding box center [665, 153] width 43 height 15
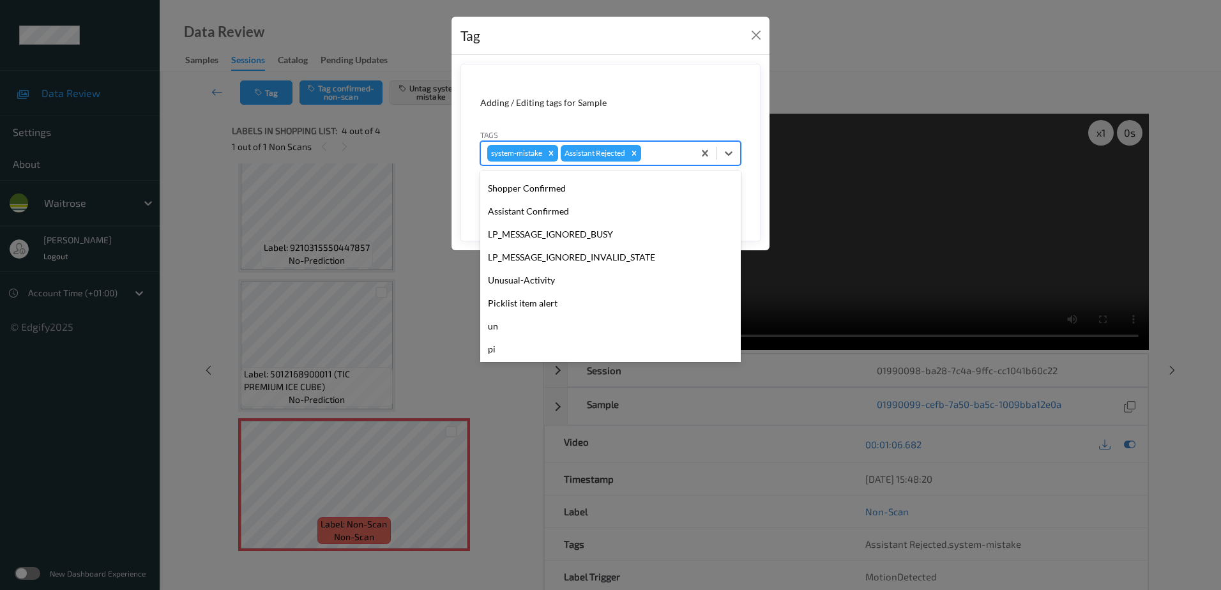
scroll to position [273, 0]
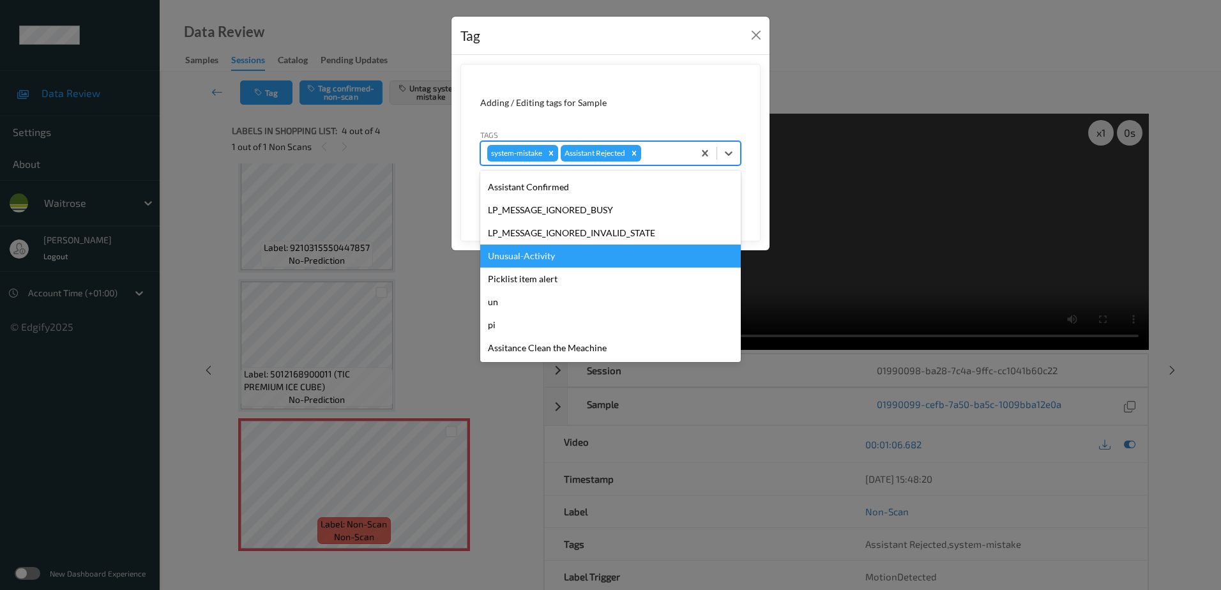
click at [549, 261] on div "Unusual-Activity" at bounding box center [610, 256] width 261 height 23
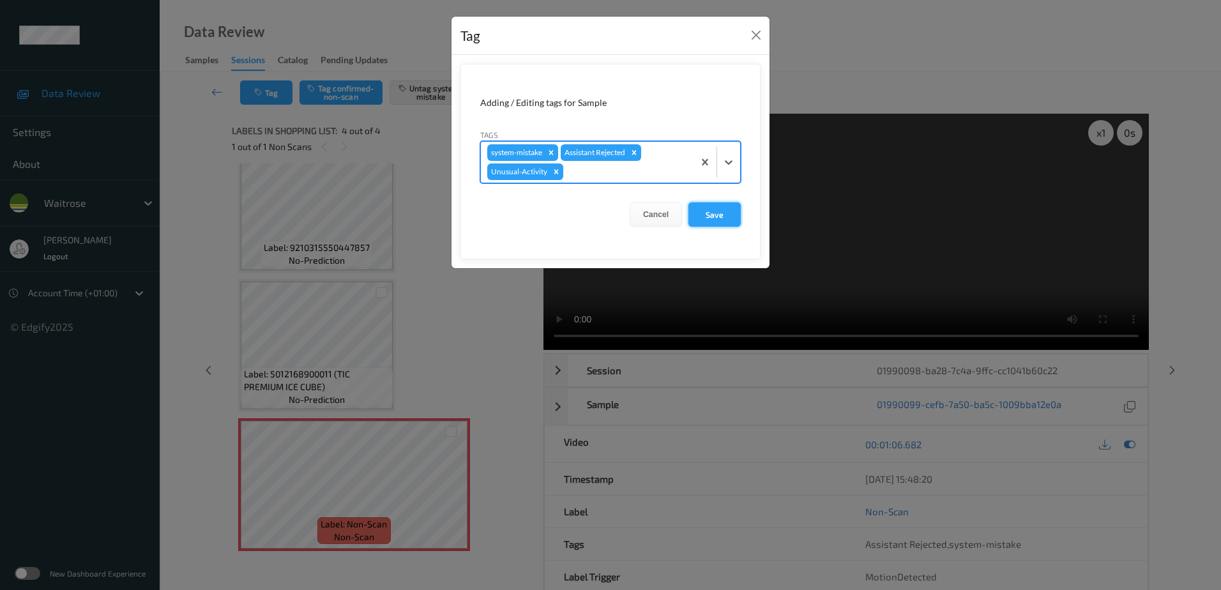
click at [708, 218] on button "Save" at bounding box center [715, 214] width 52 height 24
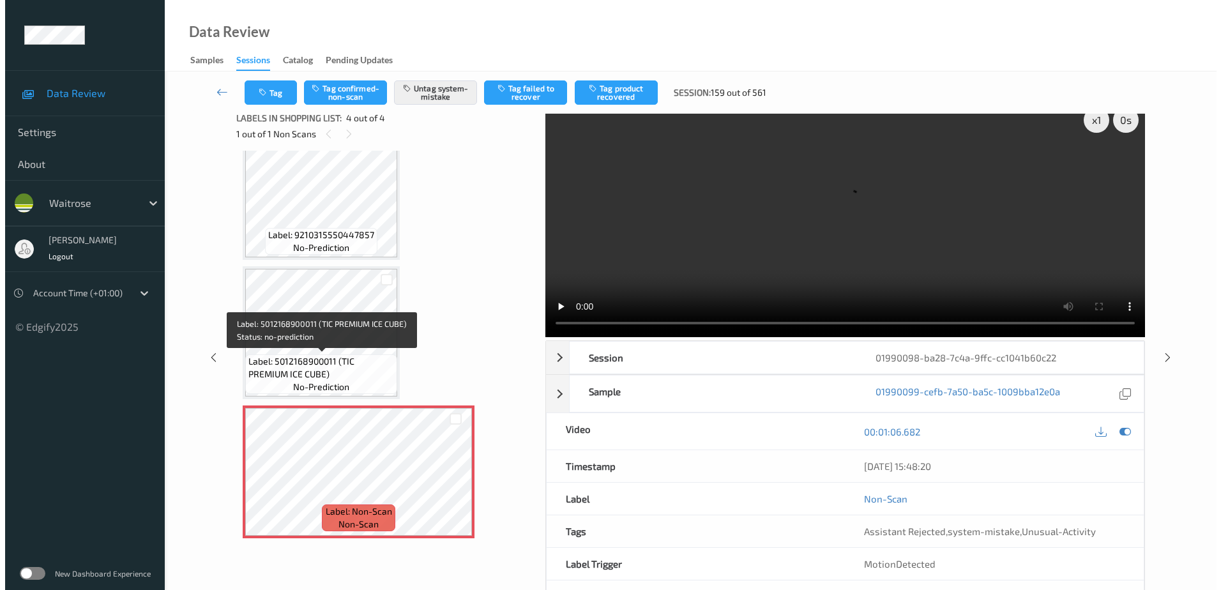
scroll to position [0, 0]
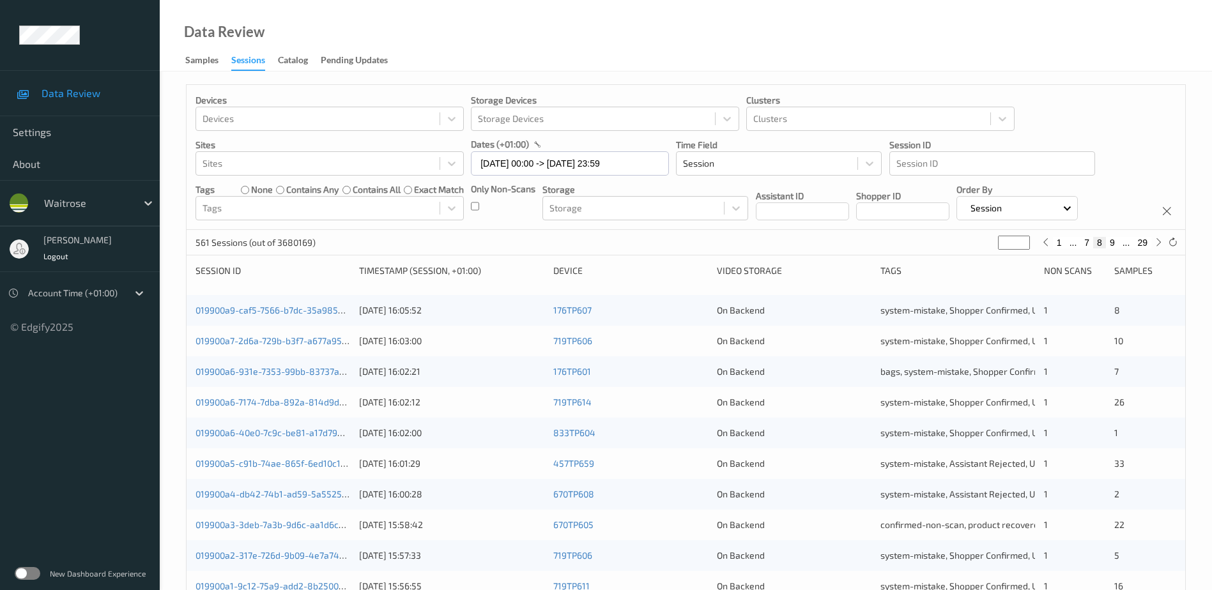
drag, startPoint x: 1009, startPoint y: 240, endPoint x: 972, endPoint y: 253, distance: 39.8
click at [972, 253] on div "561 Sessions (out of 3680169) * 1 ... 7 8 9 ... 29" at bounding box center [686, 243] width 998 height 26
type input "*"
type input "**"
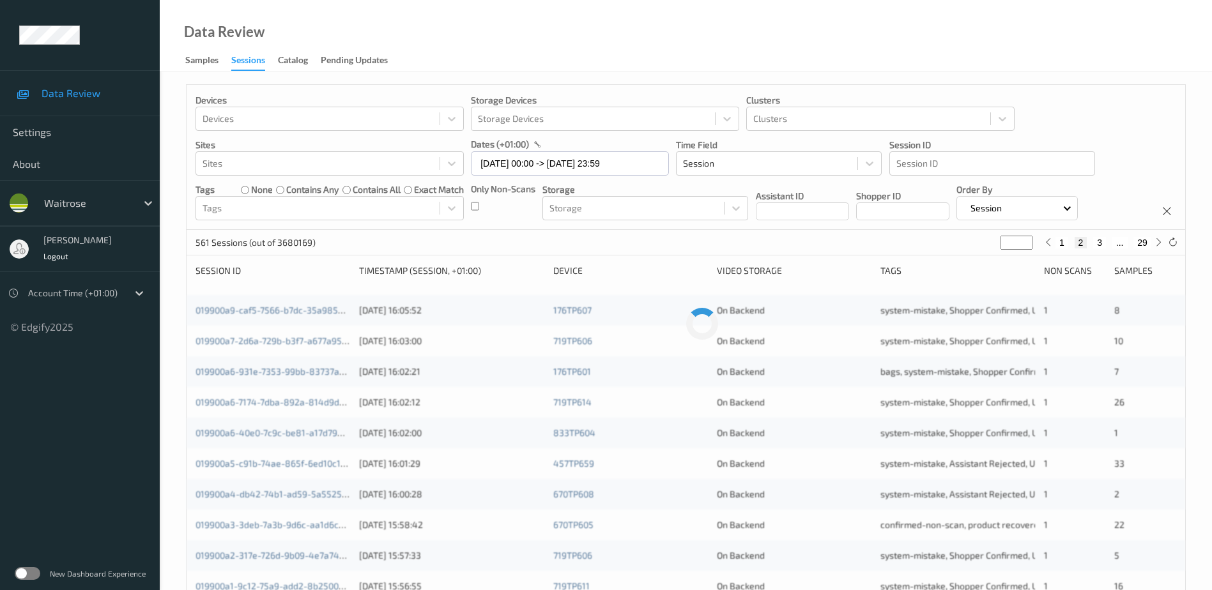
type input "**"
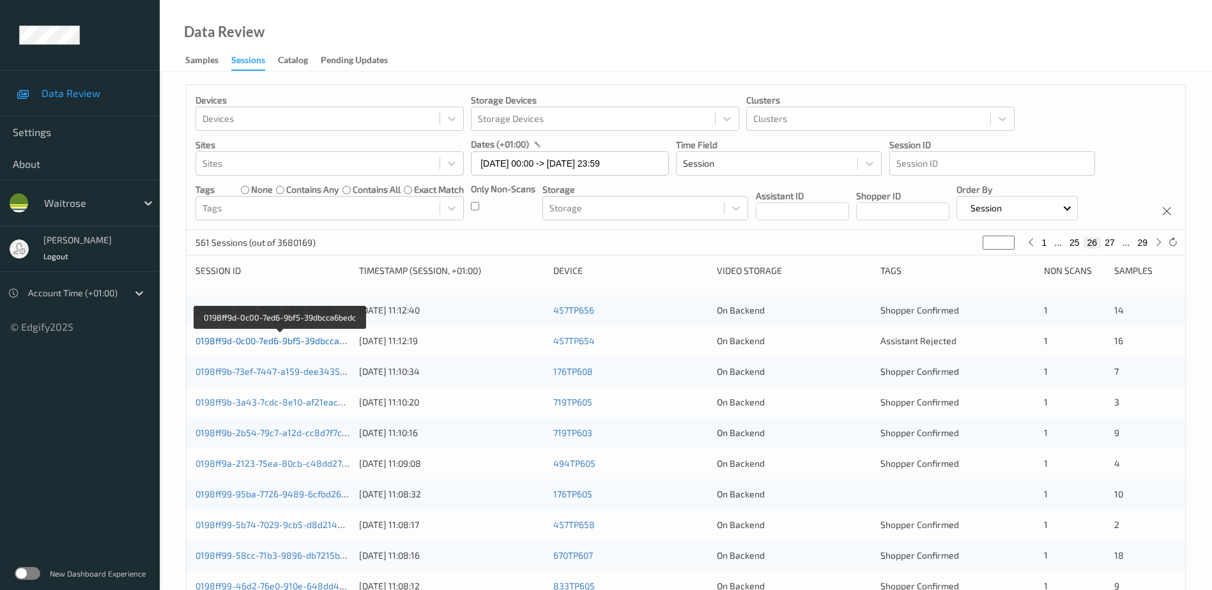
type input "**"
click at [314, 340] on link "0198ff9d-0c00-7ed6-9bf5-39dbcca6bedc" at bounding box center [279, 340] width 169 height 11
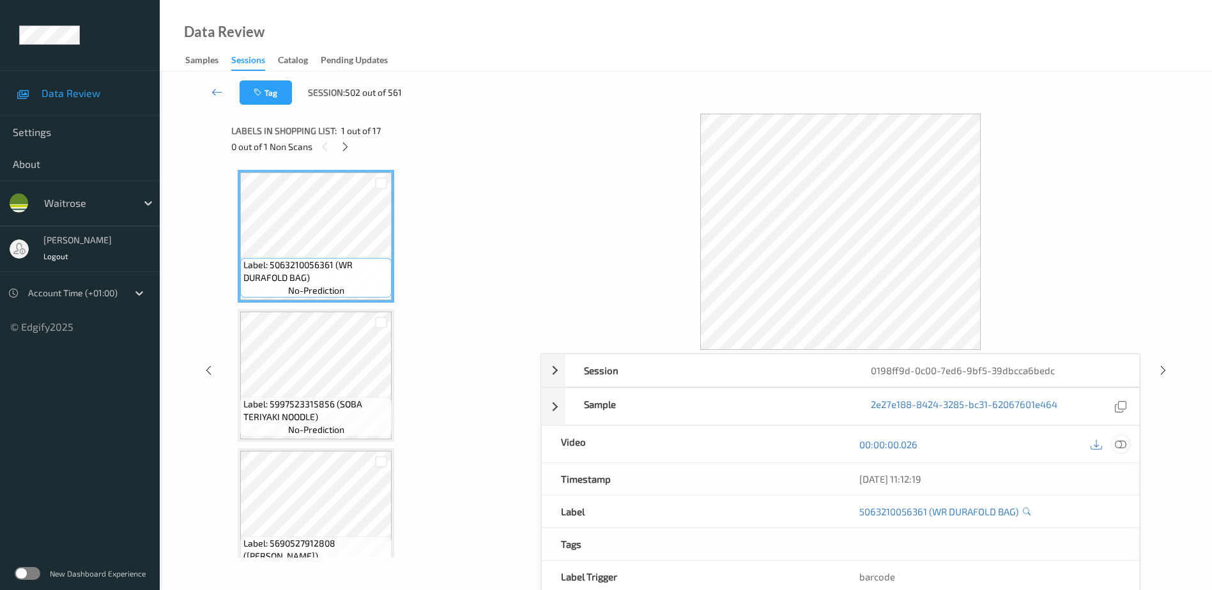
click at [1122, 442] on icon at bounding box center [1120, 444] width 11 height 11
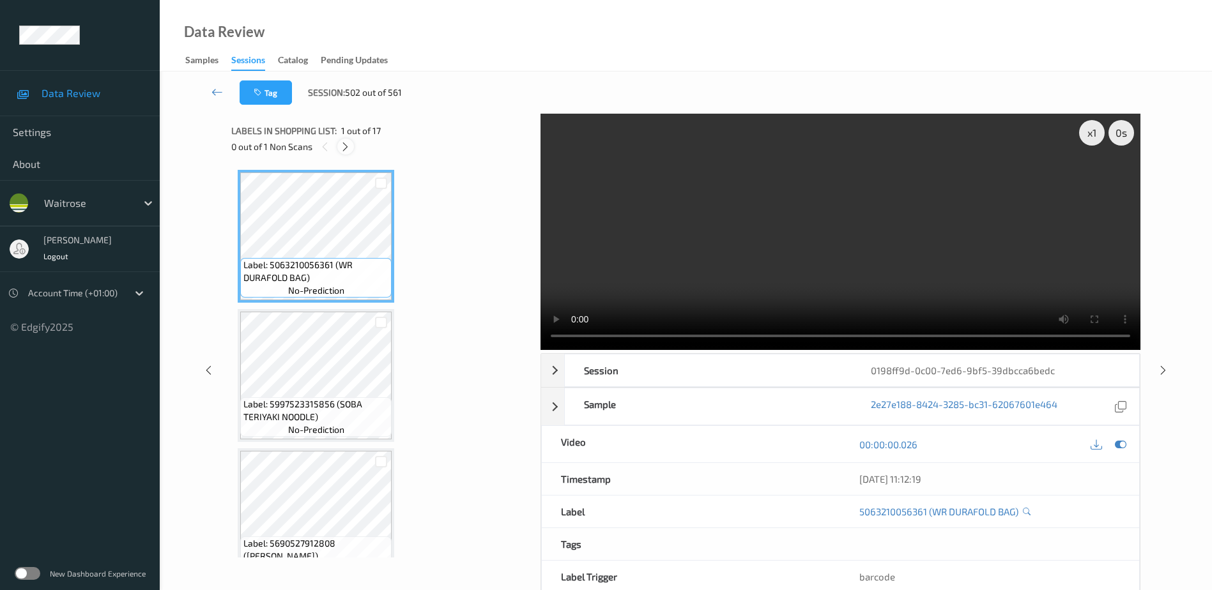
click at [347, 146] on icon at bounding box center [345, 146] width 11 height 11
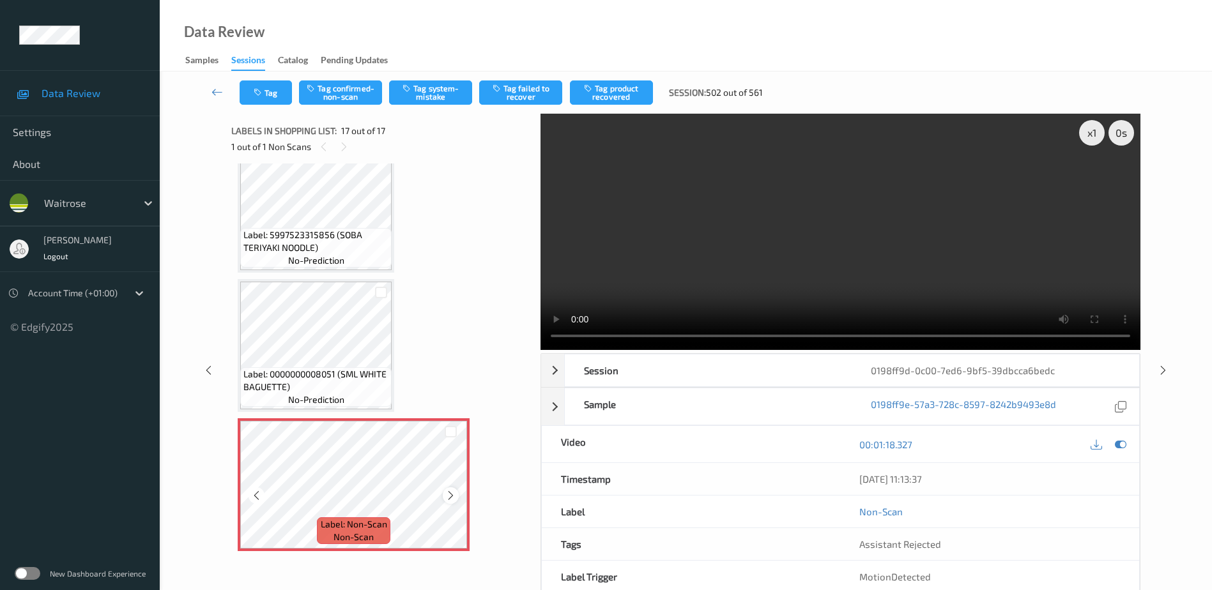
click at [447, 499] on icon at bounding box center [450, 495] width 11 height 11
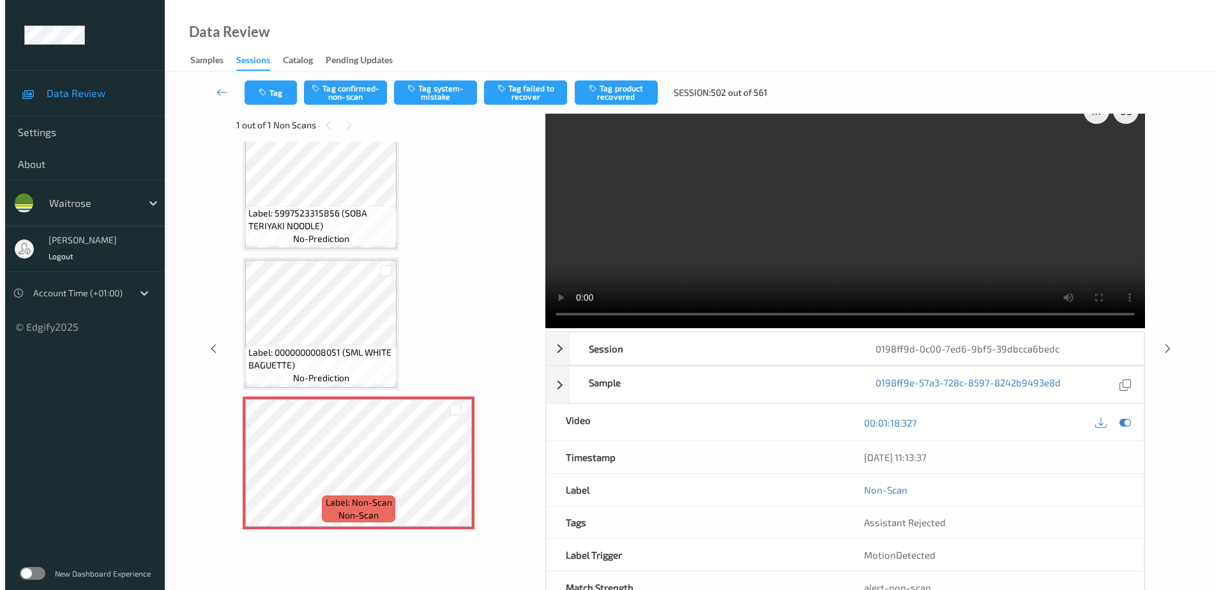
scroll to position [0, 0]
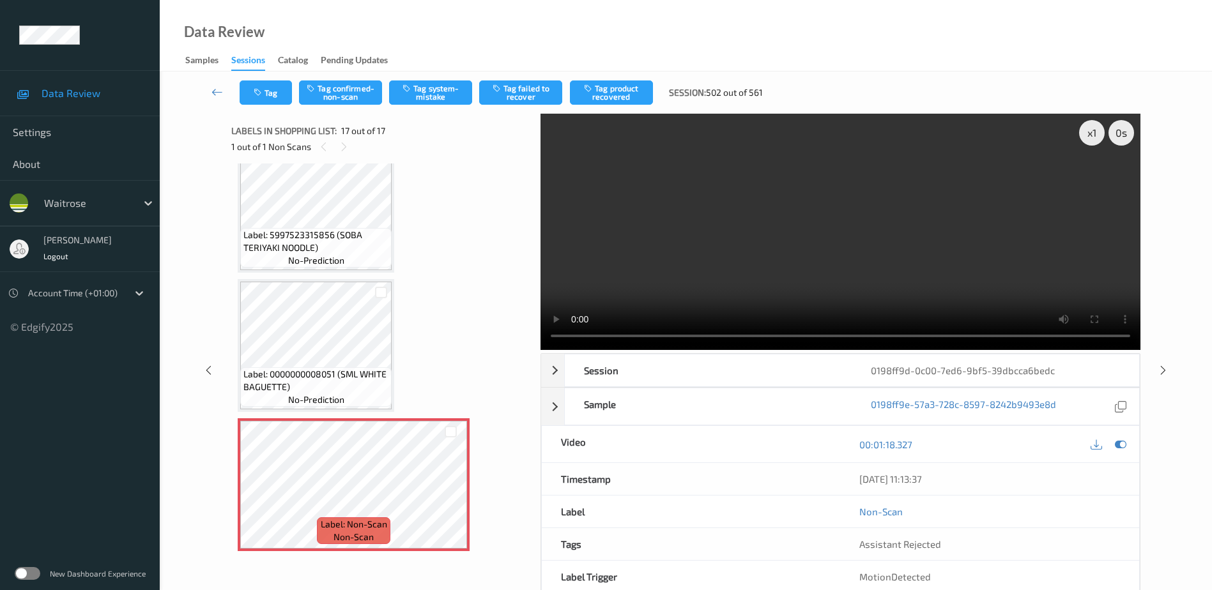
click at [781, 284] on video at bounding box center [840, 232] width 600 height 236
click at [1088, 135] on div "x 1" at bounding box center [1092, 133] width 26 height 26
click at [1088, 135] on div "x 2" at bounding box center [1092, 133] width 26 height 26
click at [437, 96] on button "Tag system-mistake" at bounding box center [430, 92] width 83 height 24
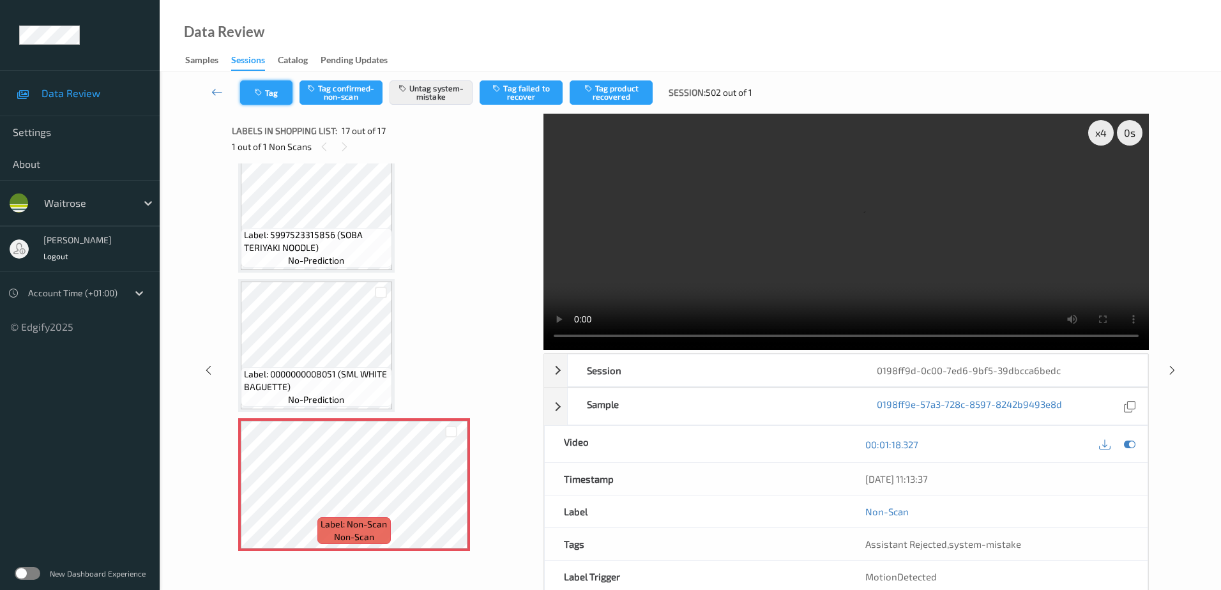
click at [270, 98] on button "Tag" at bounding box center [266, 92] width 52 height 24
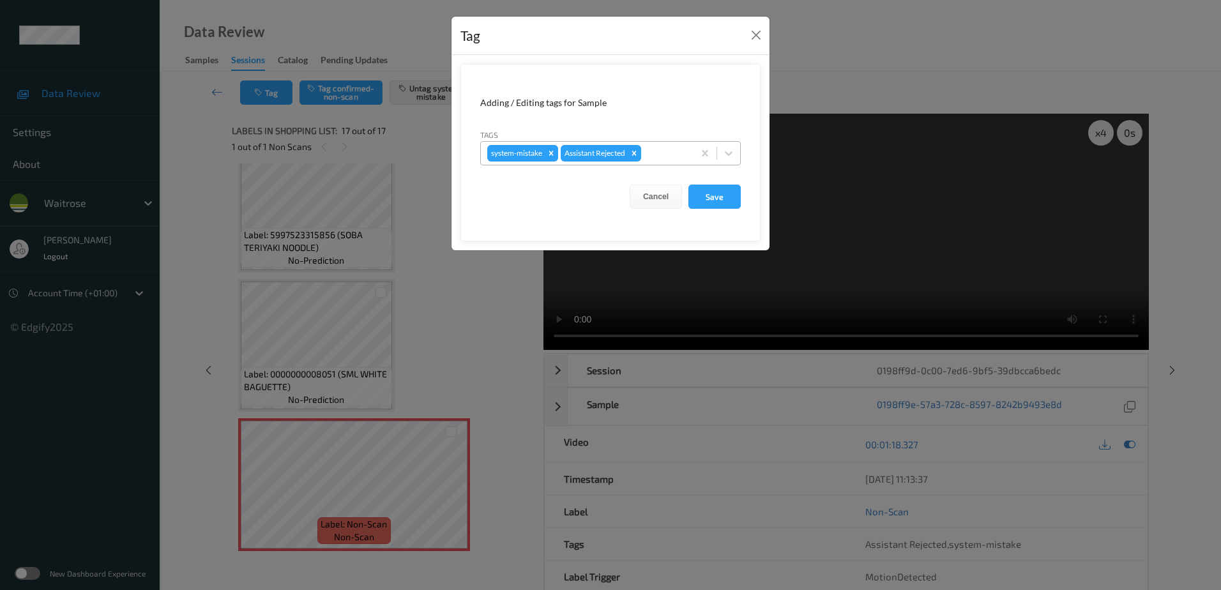
click at [662, 154] on div at bounding box center [665, 153] width 43 height 15
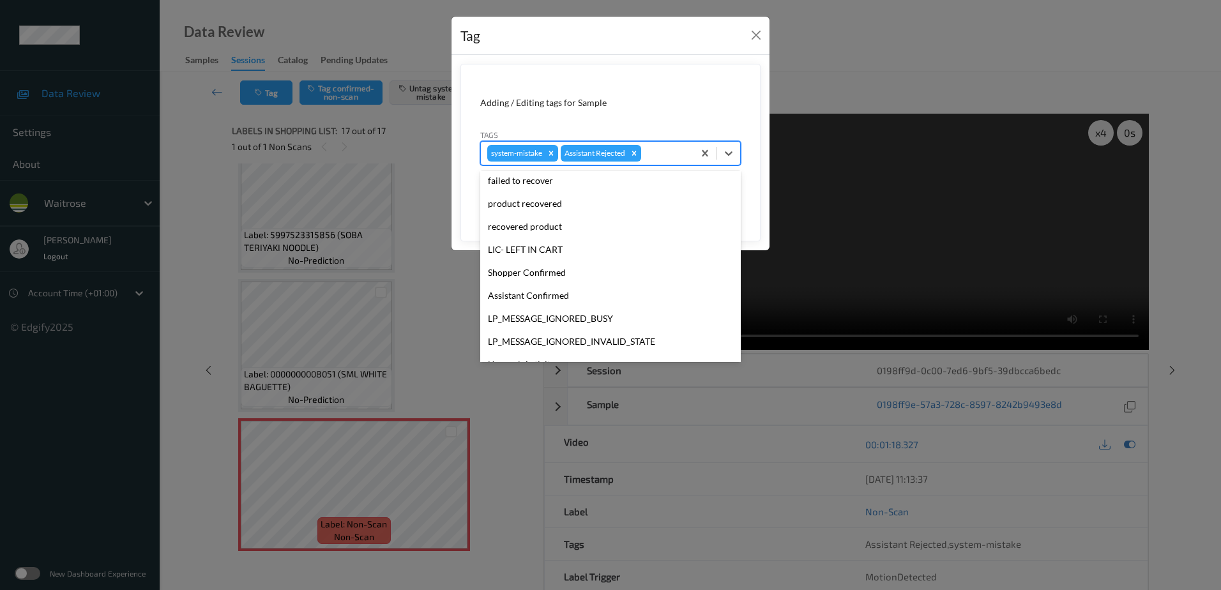
scroll to position [273, 0]
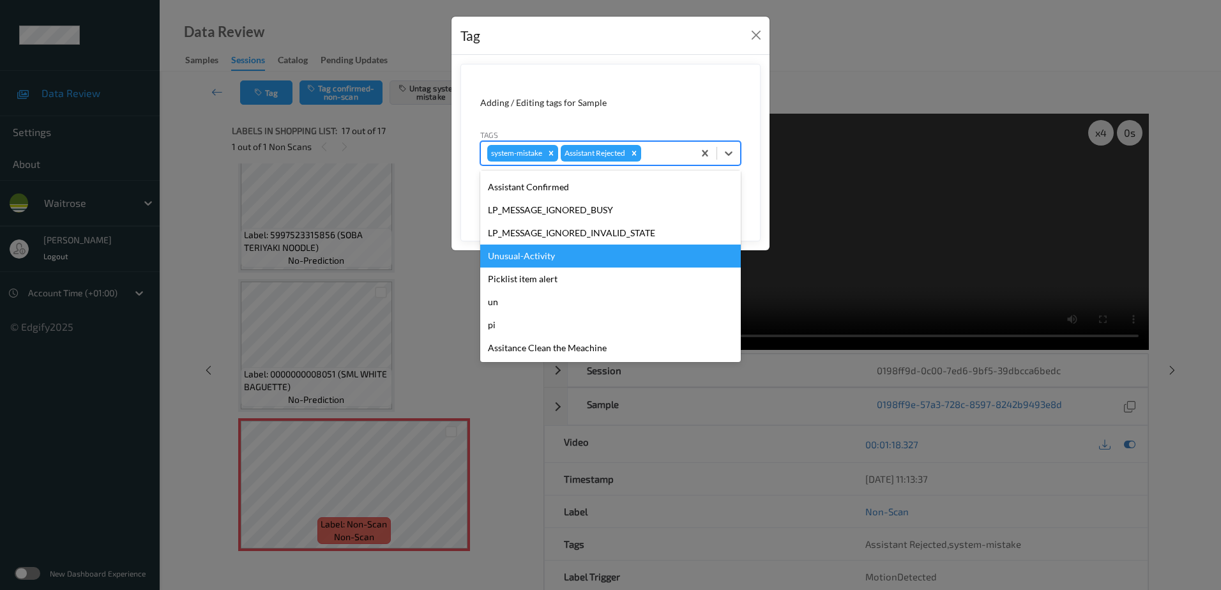
click at [558, 252] on div "Unusual-Activity" at bounding box center [610, 256] width 261 height 23
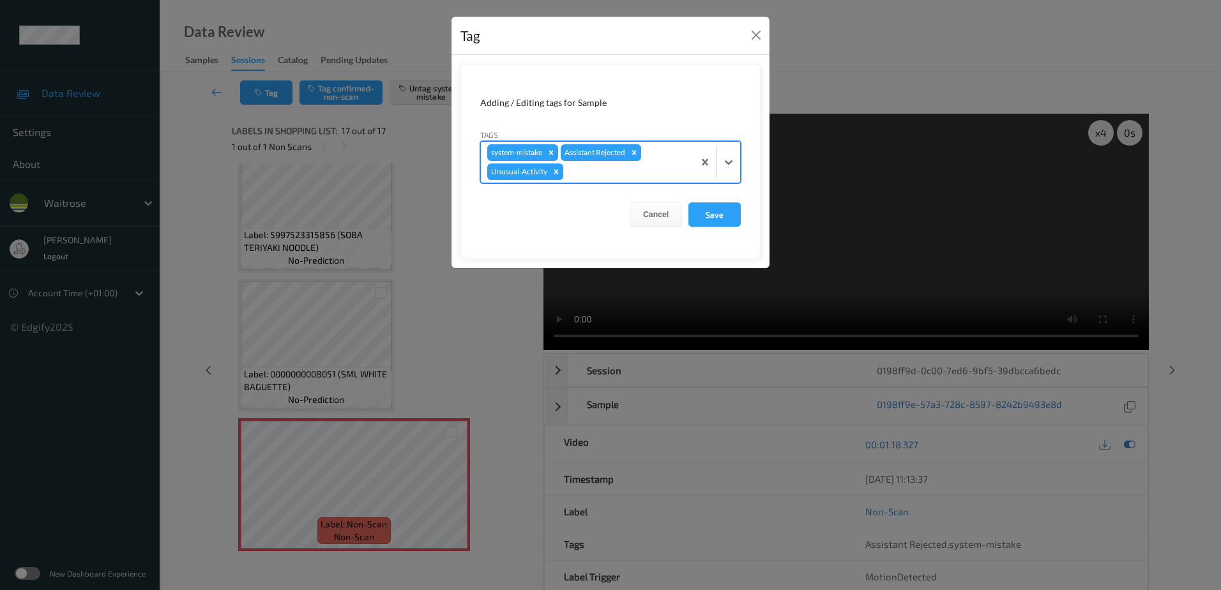
click at [587, 166] on div at bounding box center [626, 171] width 121 height 15
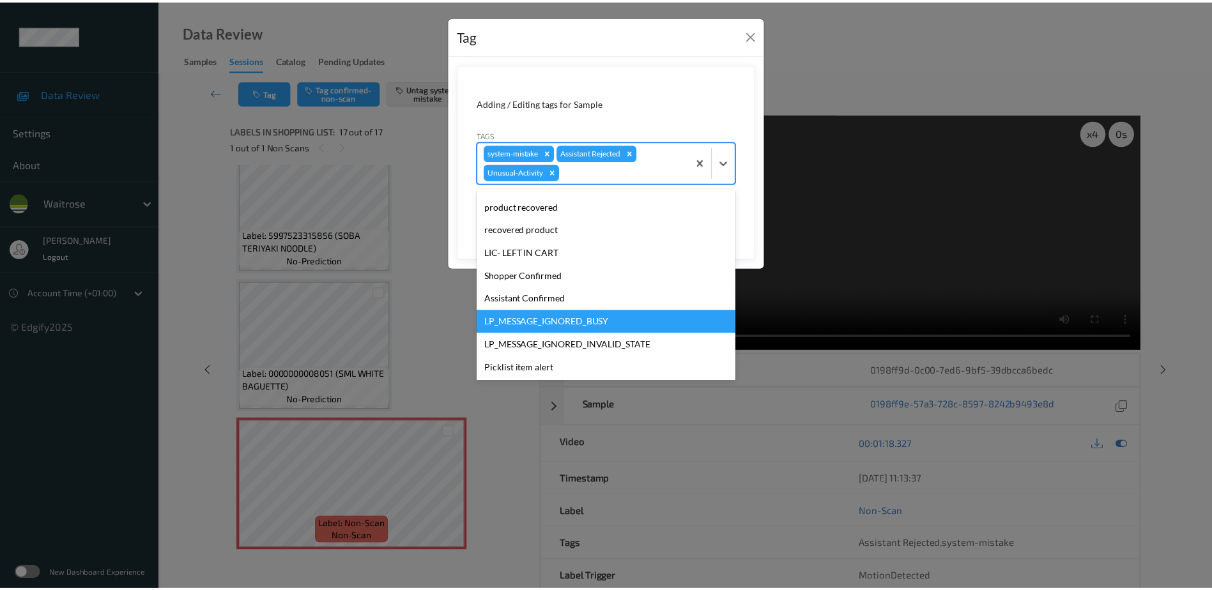
scroll to position [250, 0]
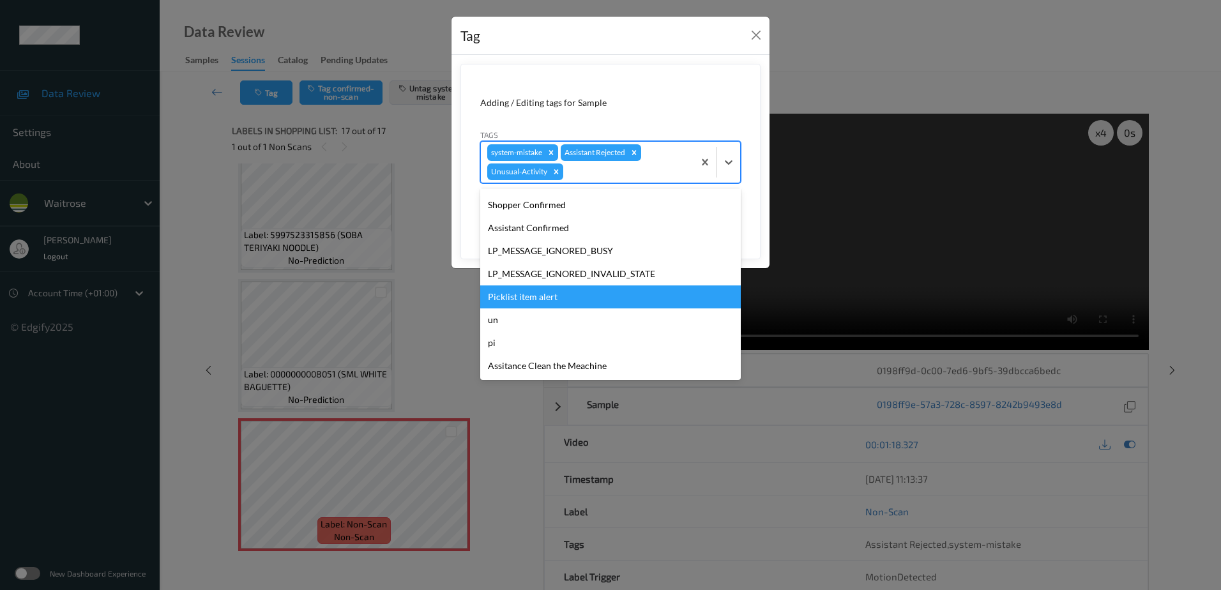
drag, startPoint x: 545, startPoint y: 298, endPoint x: 630, endPoint y: 235, distance: 106.4
click at [547, 298] on div "Picklist item alert" at bounding box center [610, 297] width 261 height 23
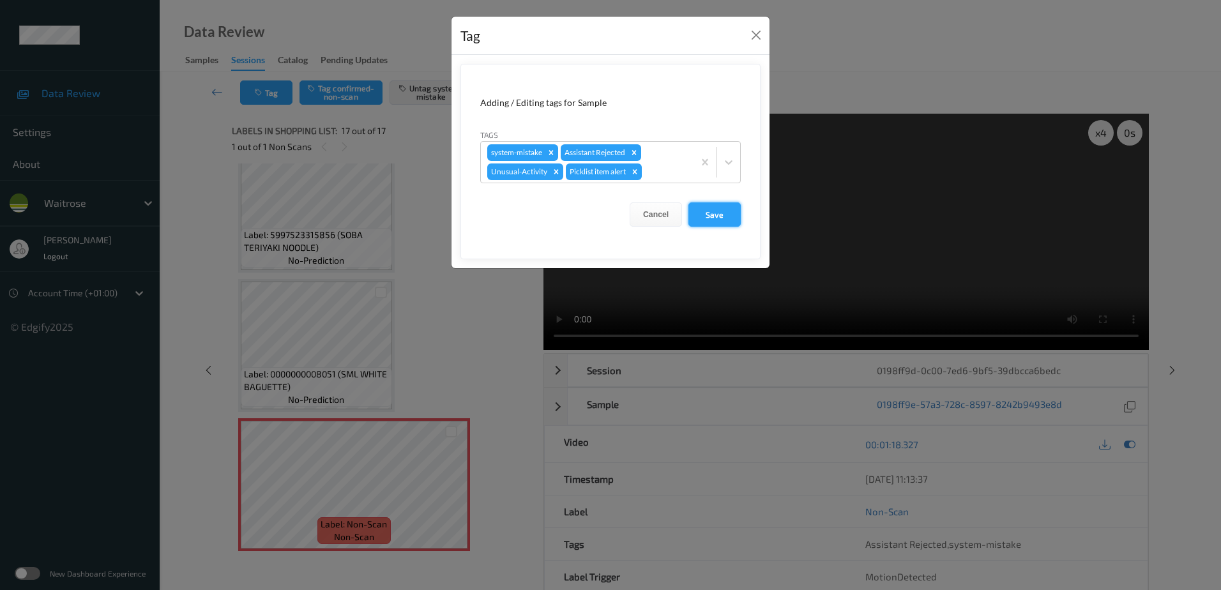
click at [710, 220] on button "Save" at bounding box center [715, 214] width 52 height 24
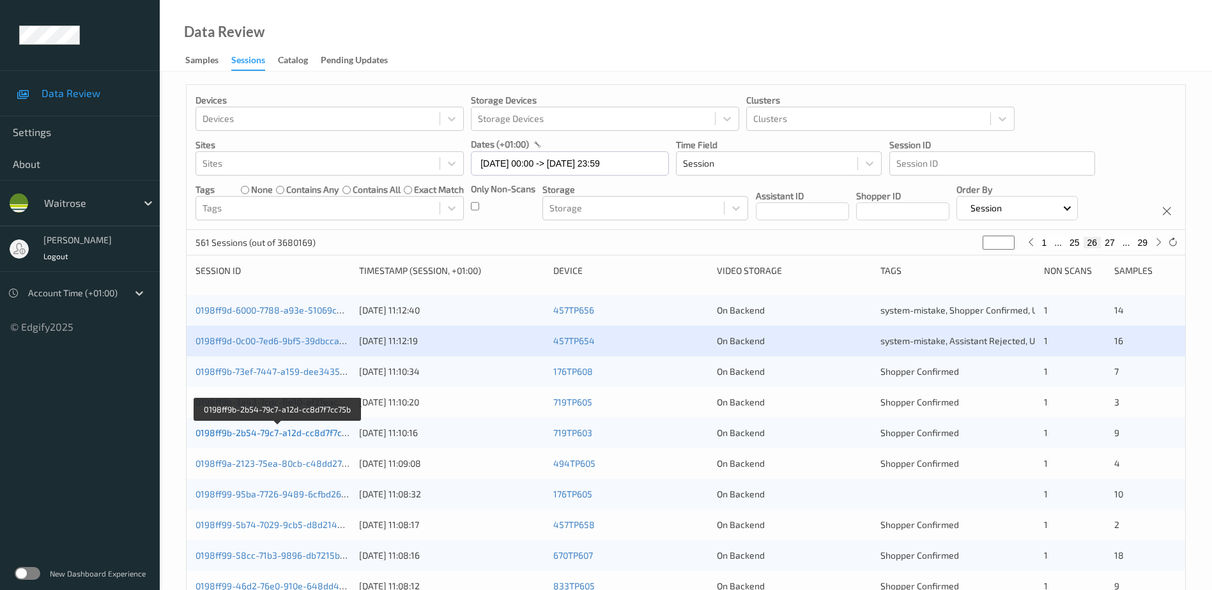
click at [270, 432] on link "0198ff9b-2b54-79c7-a12d-cc8d7f7cc75b" at bounding box center [277, 432] width 165 height 11
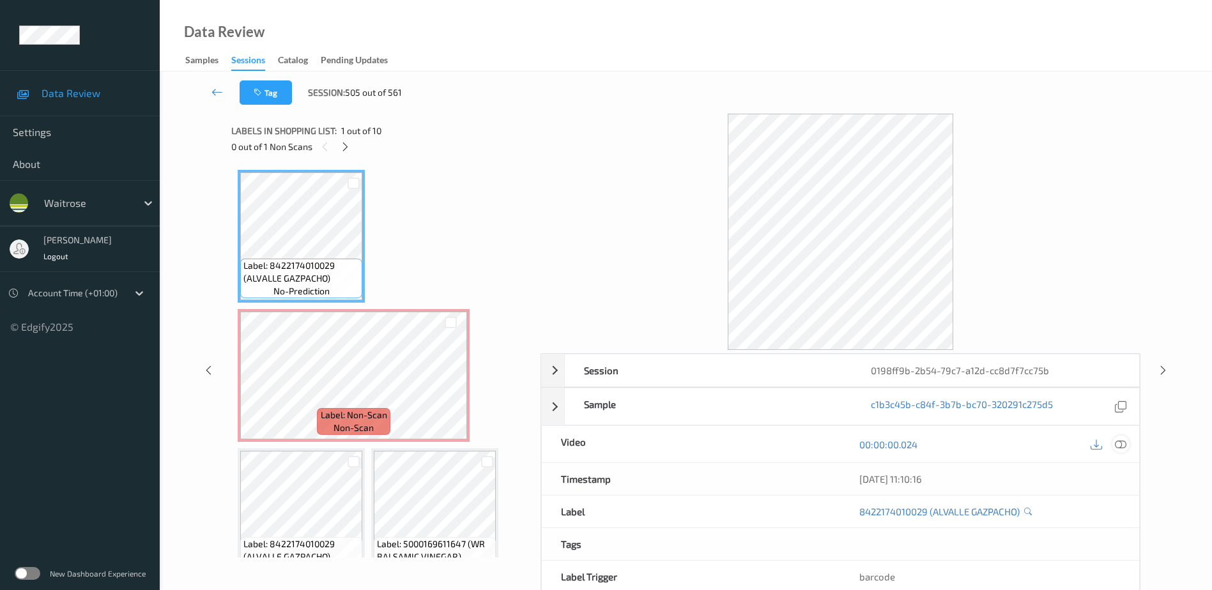
click at [1117, 443] on icon at bounding box center [1120, 444] width 11 height 11
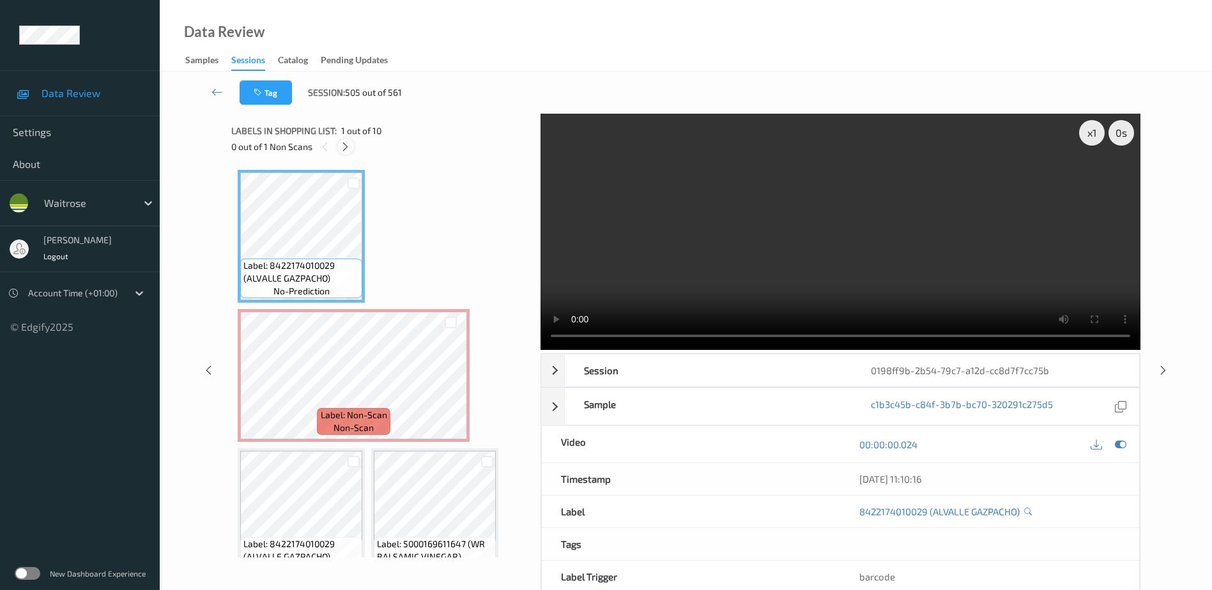
click at [340, 147] on icon at bounding box center [345, 146] width 11 height 11
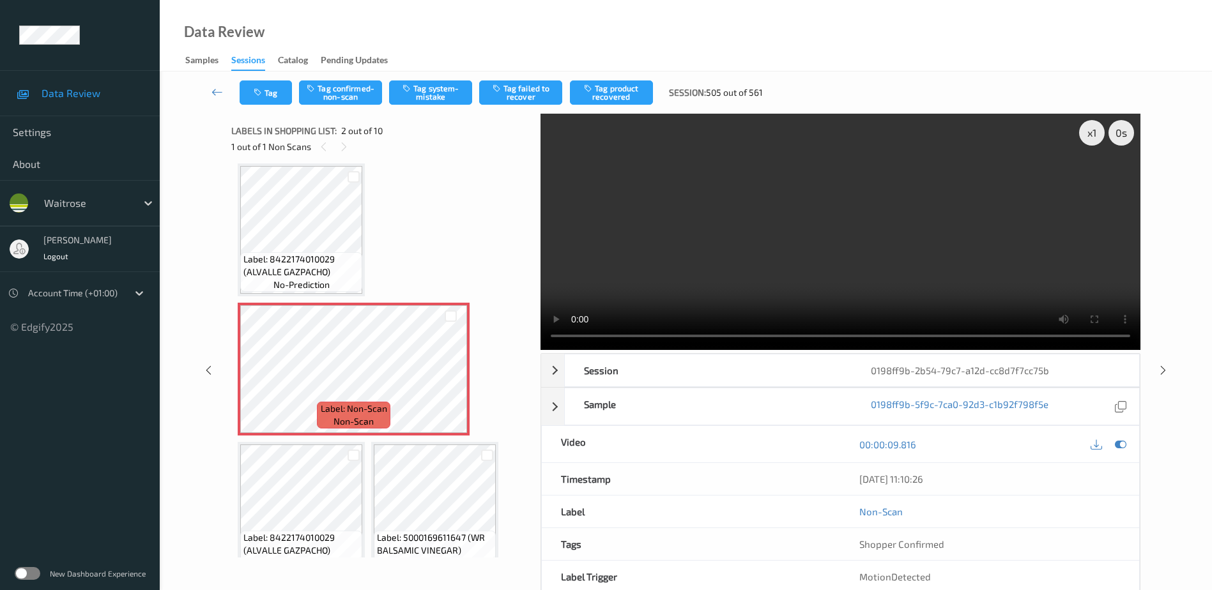
click at [717, 281] on video at bounding box center [840, 232] width 600 height 236
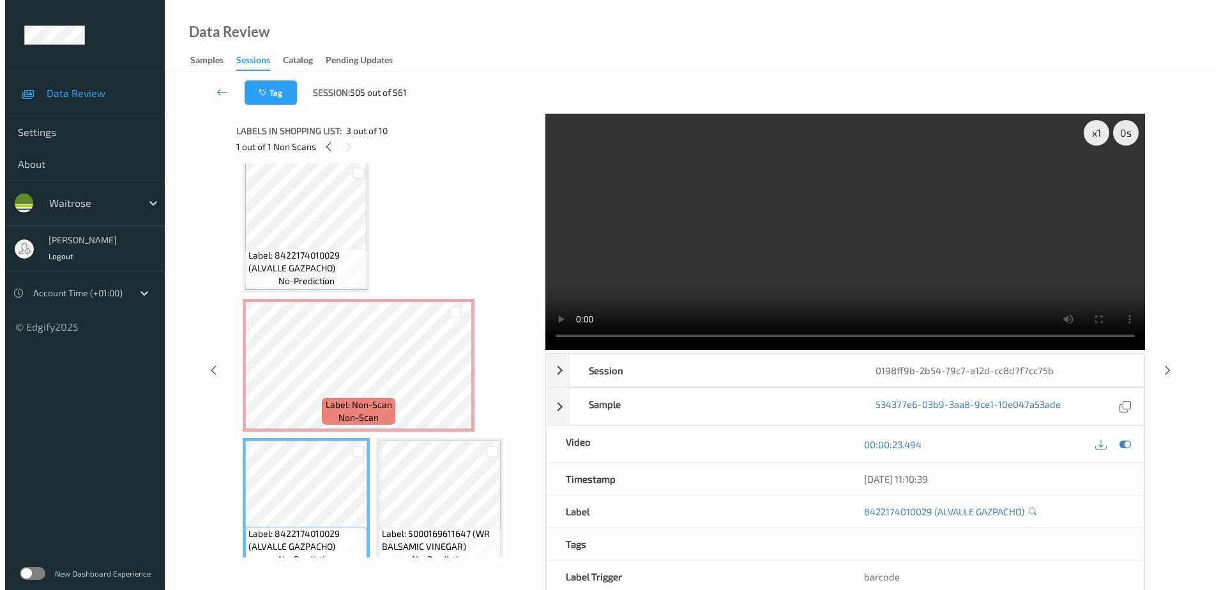
scroll to position [0, 0]
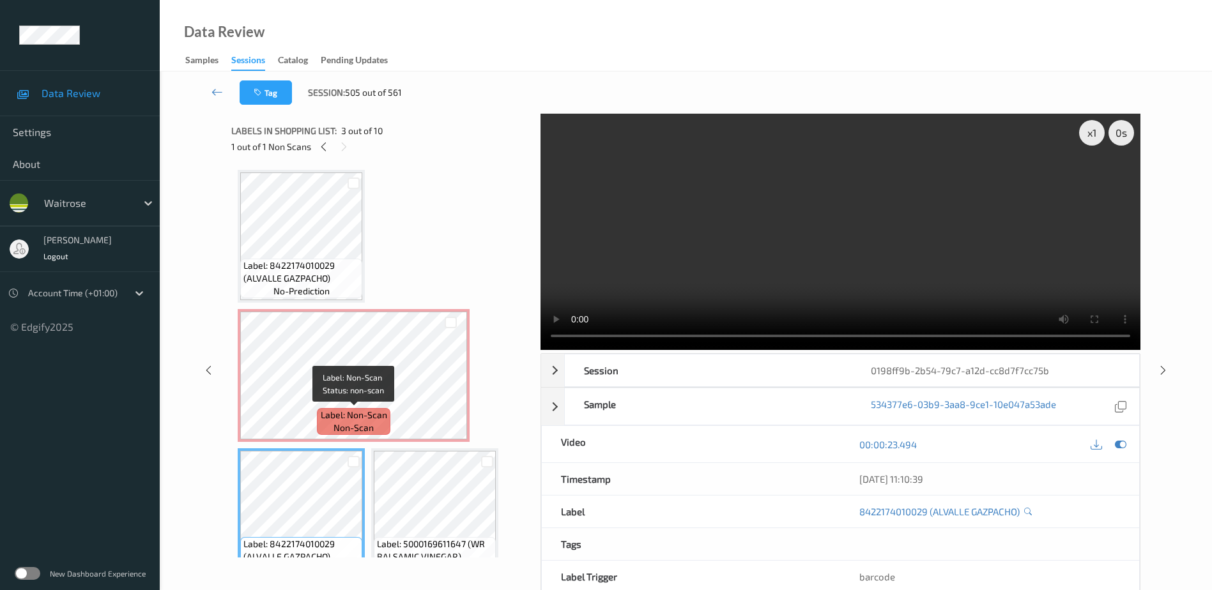
click at [383, 415] on span "Label: Non-Scan" at bounding box center [354, 415] width 66 height 13
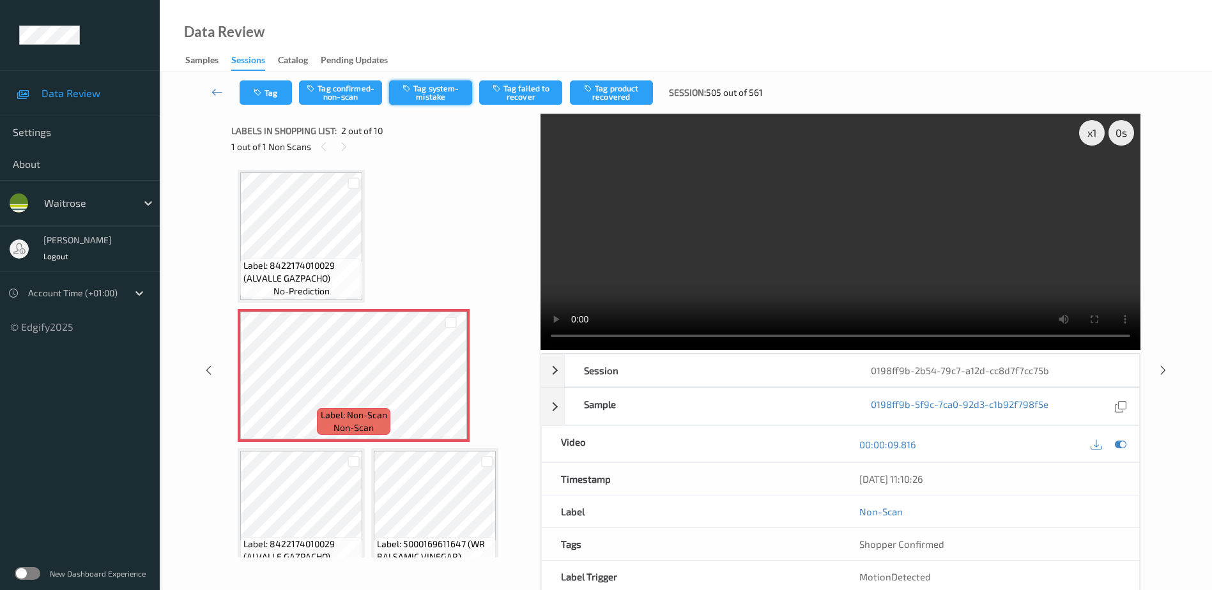
click at [421, 93] on button "Tag system-mistake" at bounding box center [430, 92] width 83 height 24
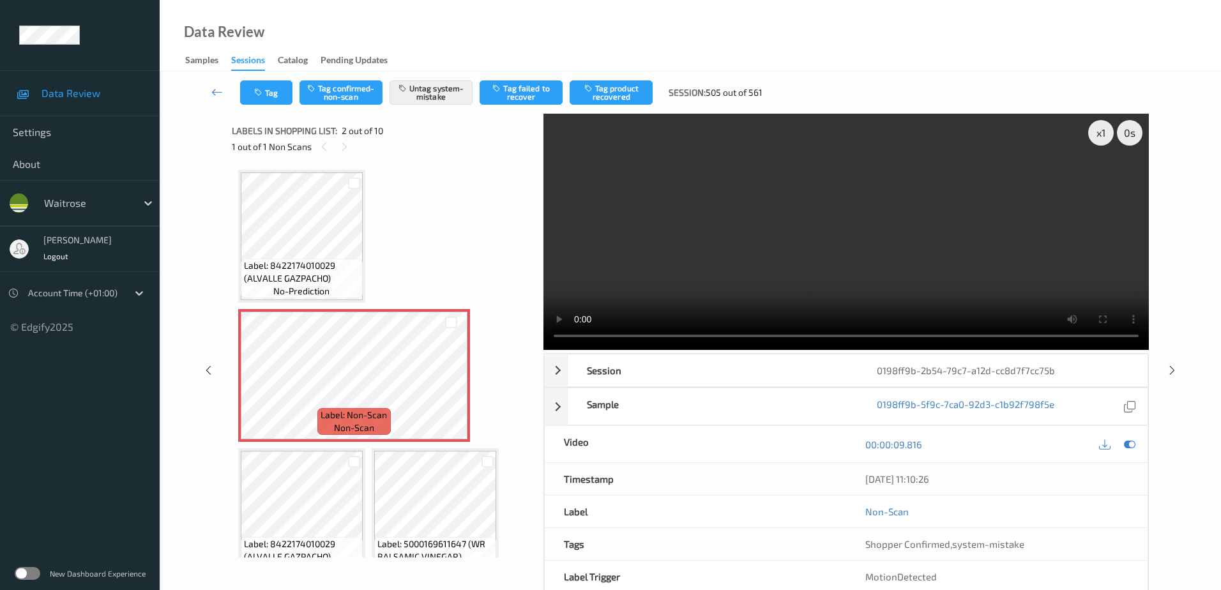
click at [257, 105] on div "Tag Tag confirmed-non-scan Untag system-mistake Tag failed to recover Tag produ…" at bounding box center [690, 93] width 1009 height 42
click at [262, 96] on icon "button" at bounding box center [259, 92] width 11 height 9
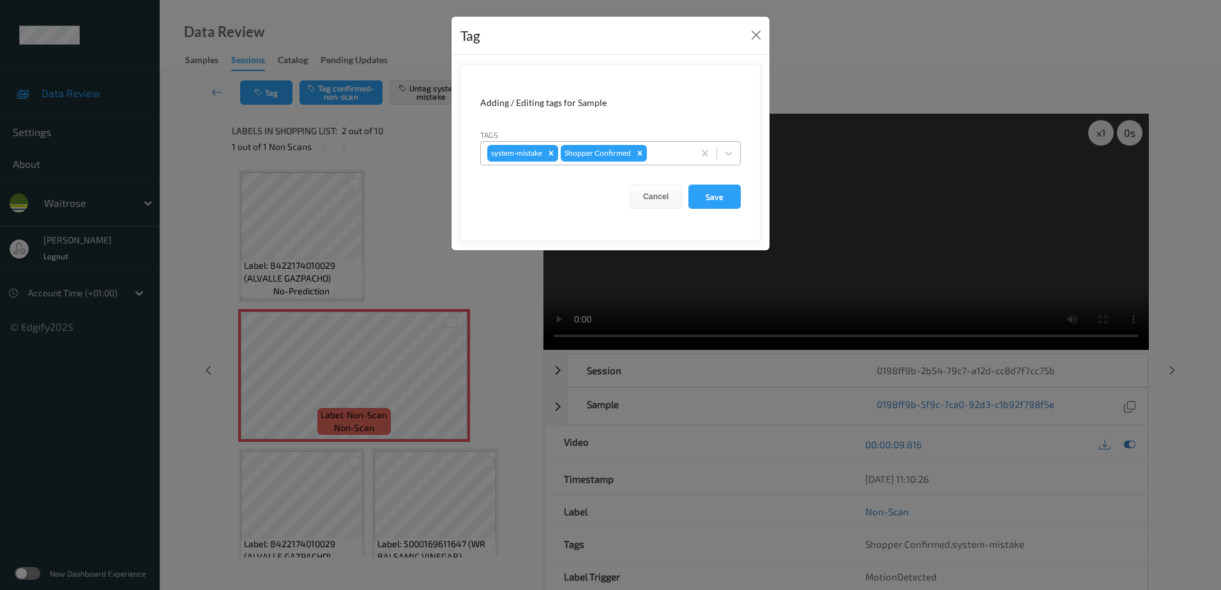
click at [661, 157] on div at bounding box center [669, 153] width 38 height 15
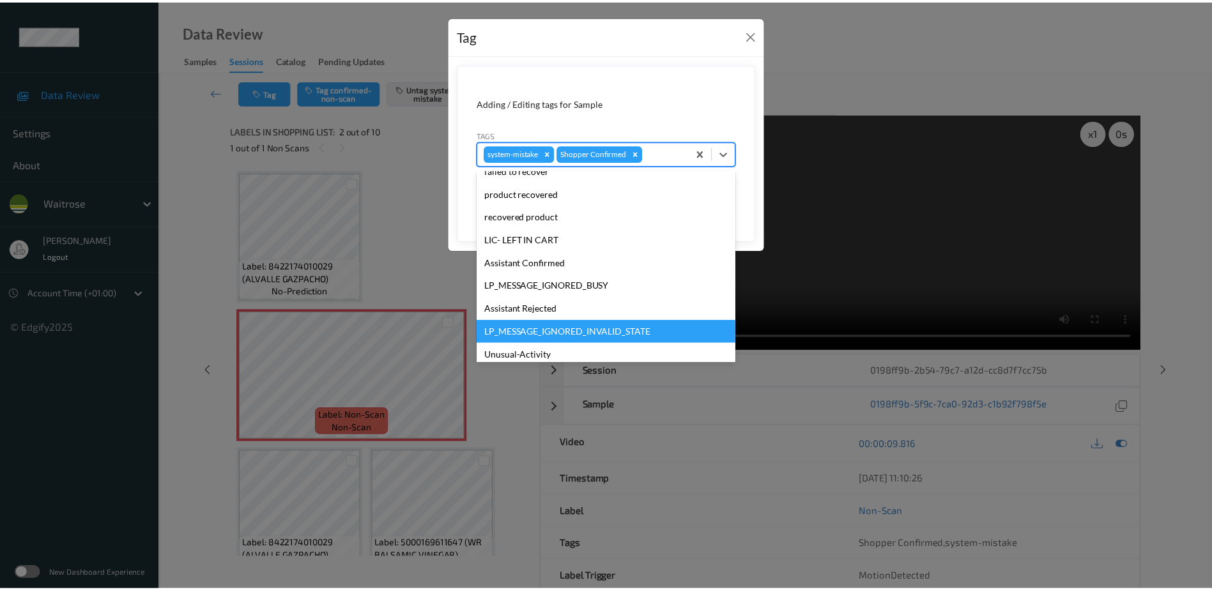
scroll to position [273, 0]
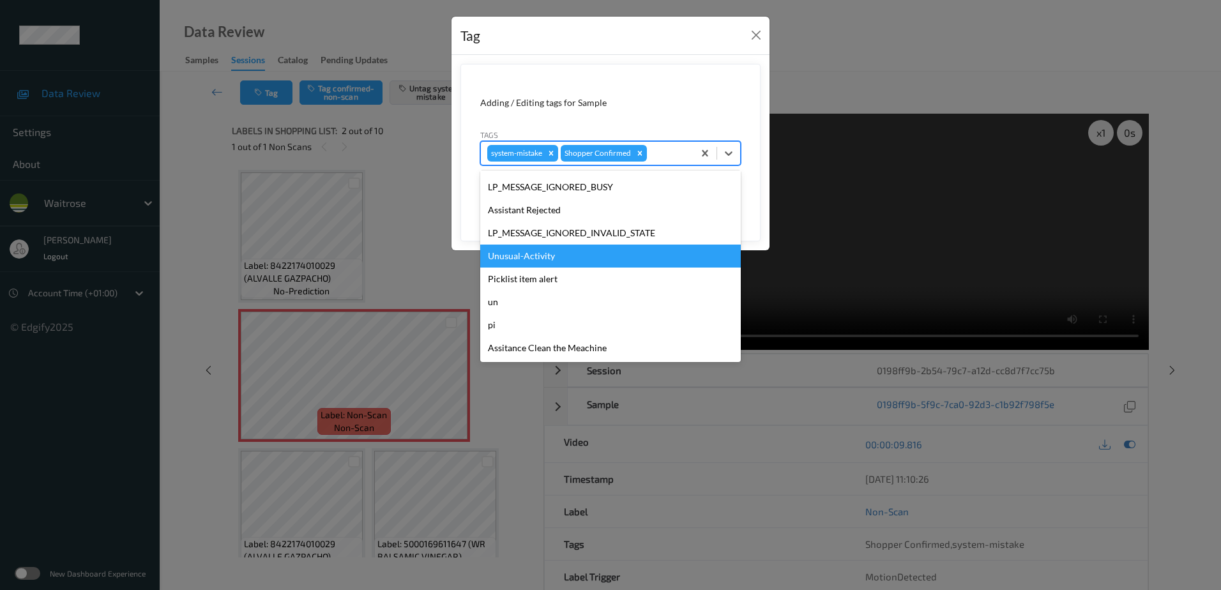
click at [575, 260] on div "Unusual-Activity" at bounding box center [610, 256] width 261 height 23
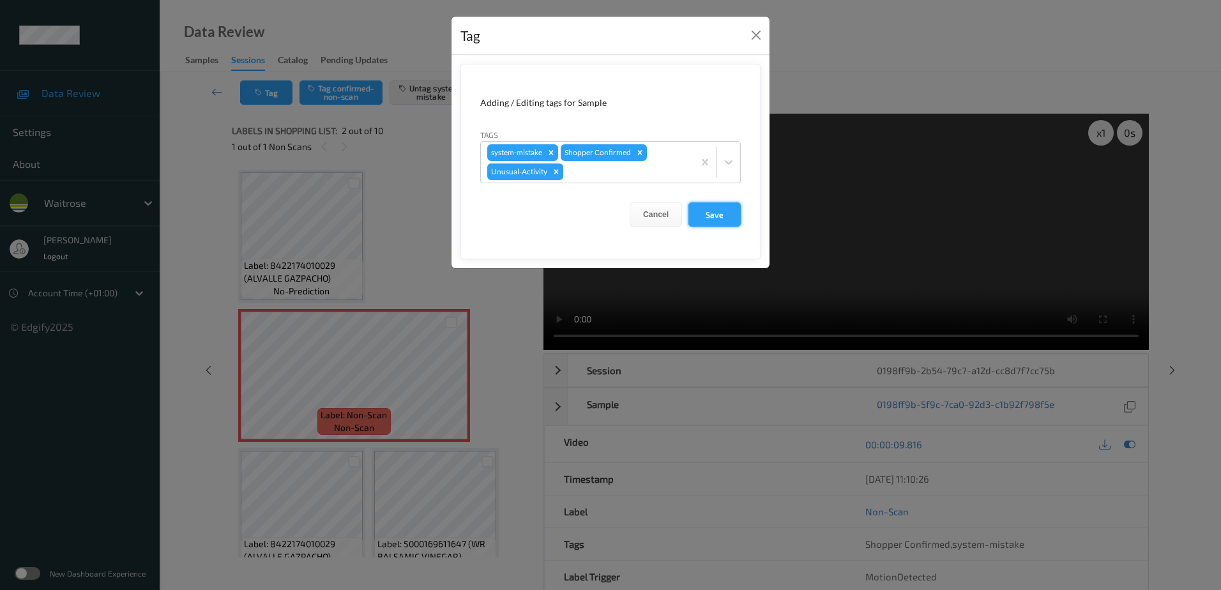
click at [702, 212] on button "Save" at bounding box center [715, 214] width 52 height 24
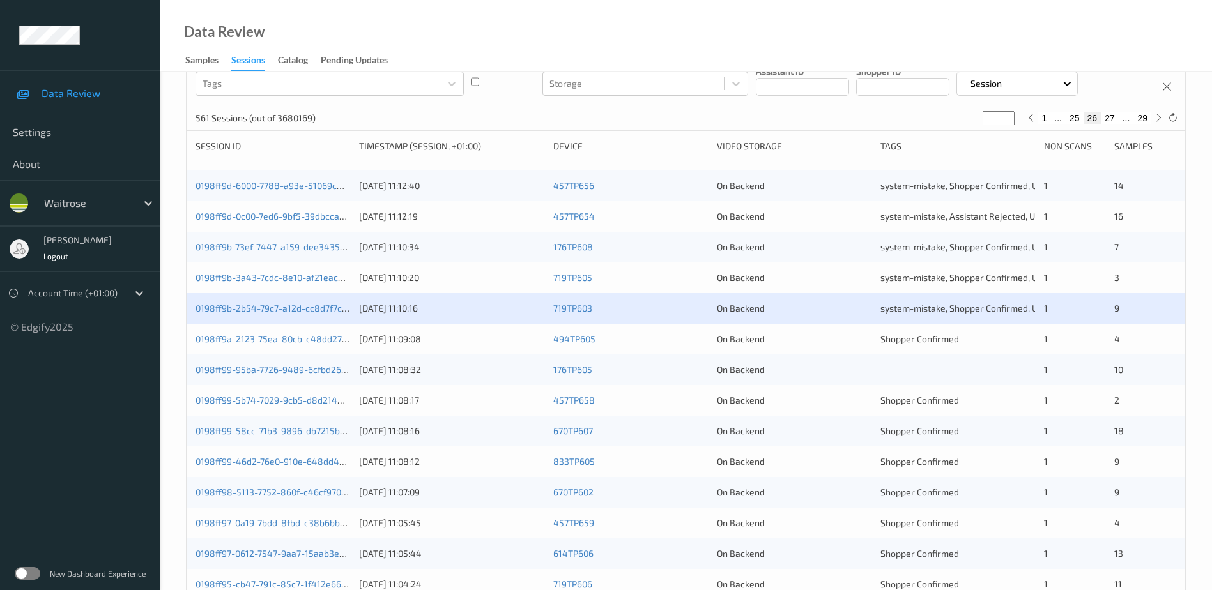
scroll to position [128, 0]
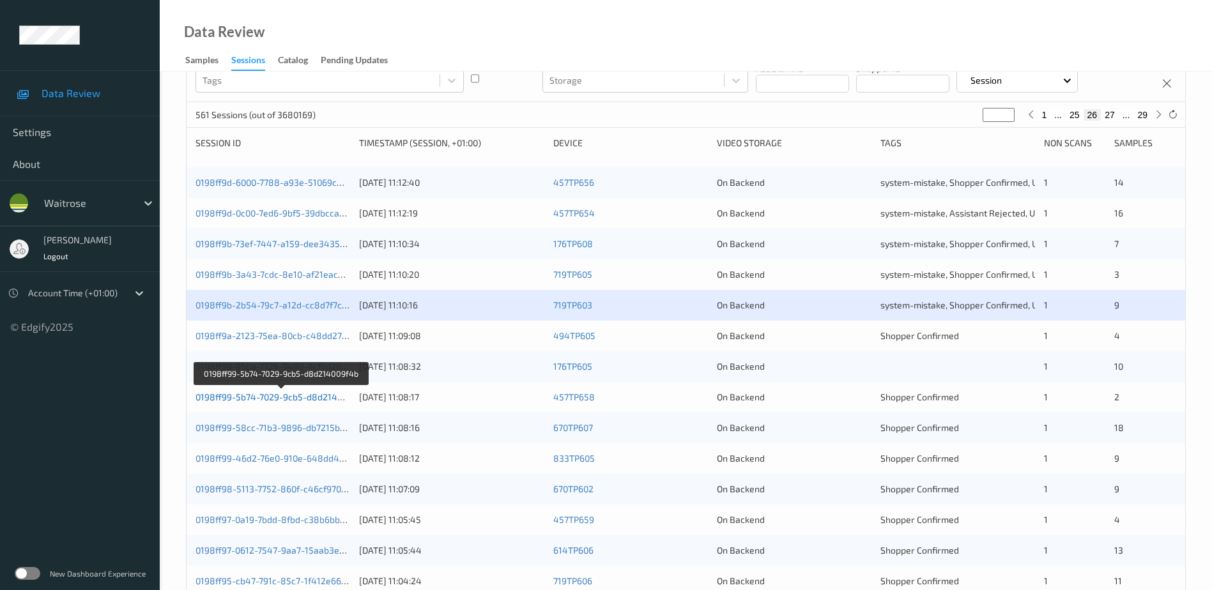
click at [297, 397] on link "0198ff99-5b74-7029-9cb5-d8d214009f4b" at bounding box center [280, 397] width 171 height 11
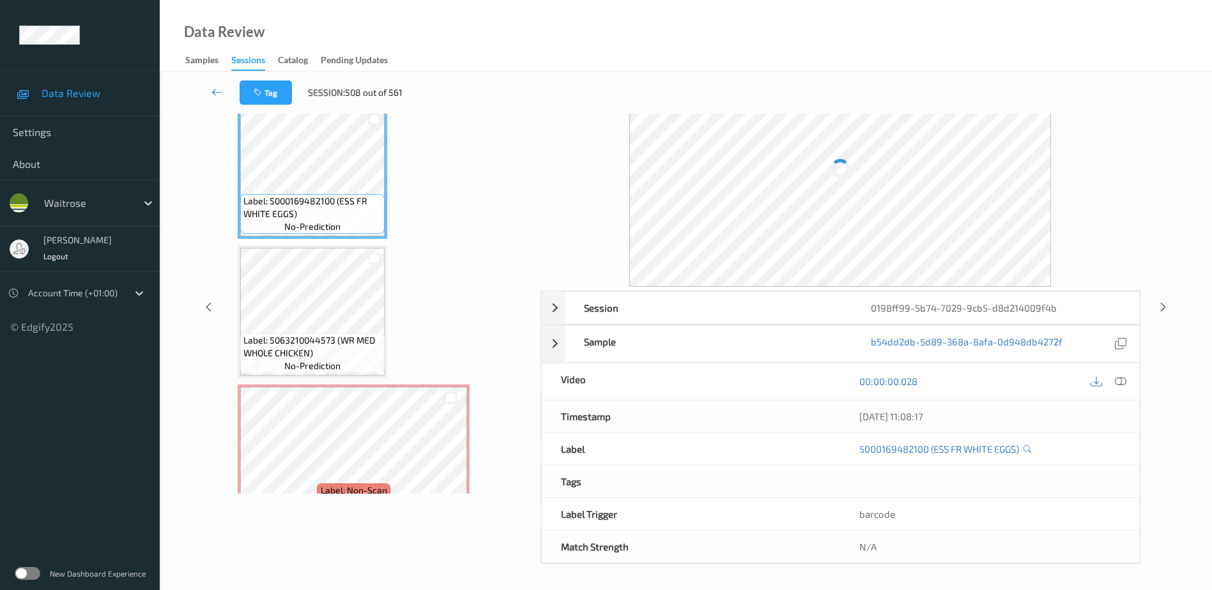
scroll to position [63, 0]
click at [1122, 382] on icon at bounding box center [1120, 381] width 11 height 11
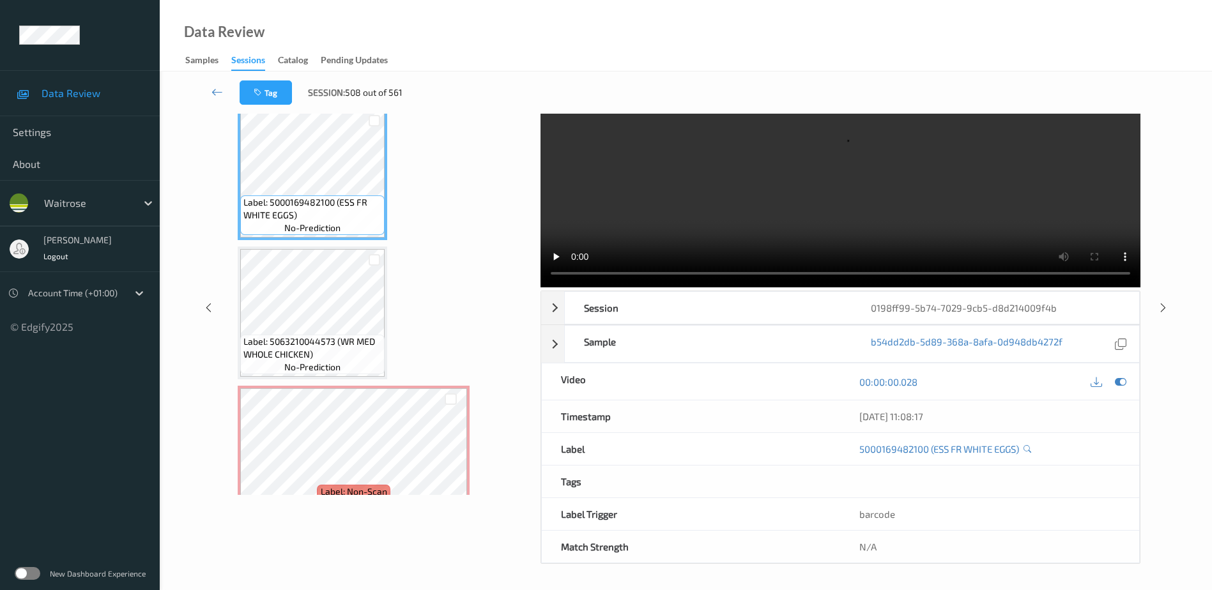
scroll to position [0, 0]
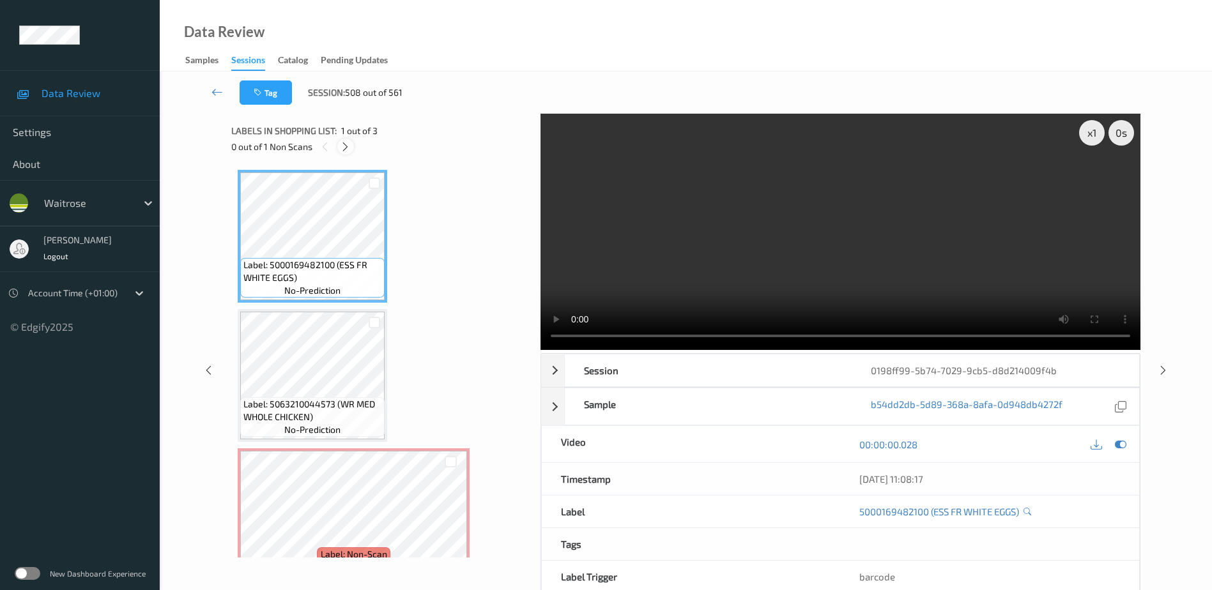
click at [347, 150] on icon at bounding box center [345, 146] width 11 height 11
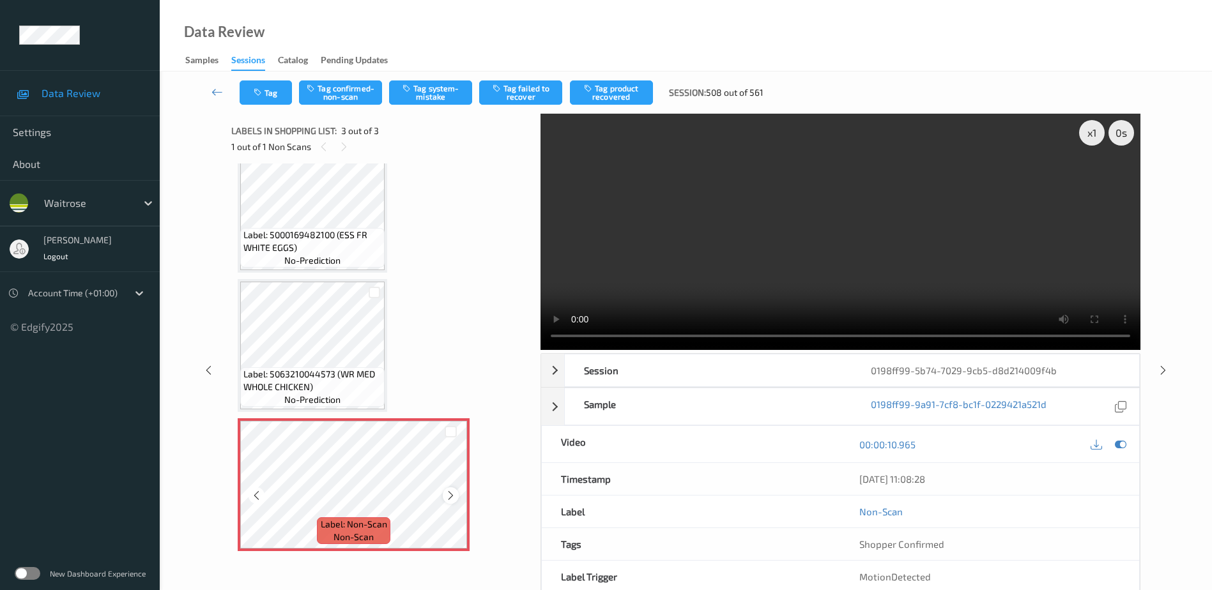
click at [450, 499] on icon at bounding box center [450, 495] width 11 height 11
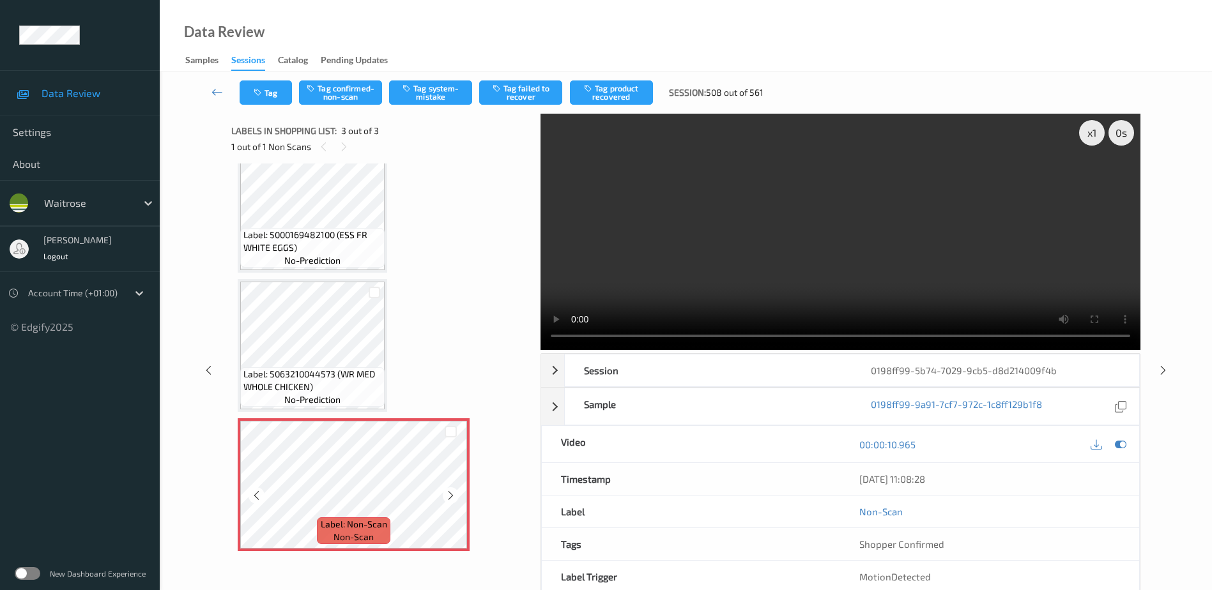
click at [450, 499] on icon at bounding box center [450, 495] width 11 height 11
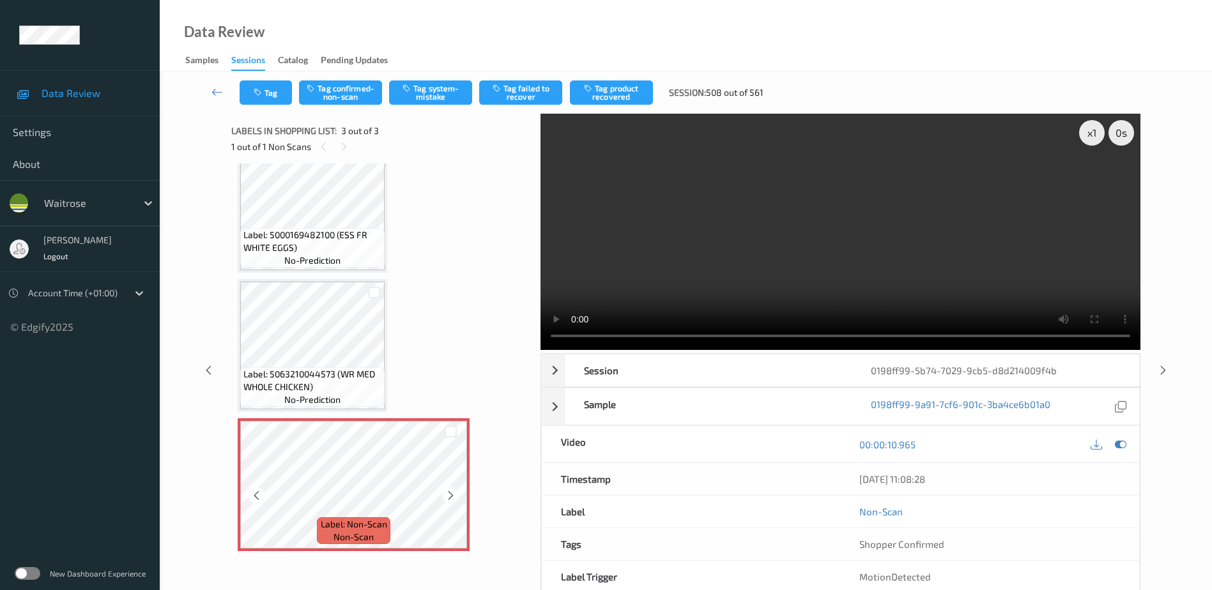
click at [450, 499] on icon at bounding box center [450, 495] width 11 height 11
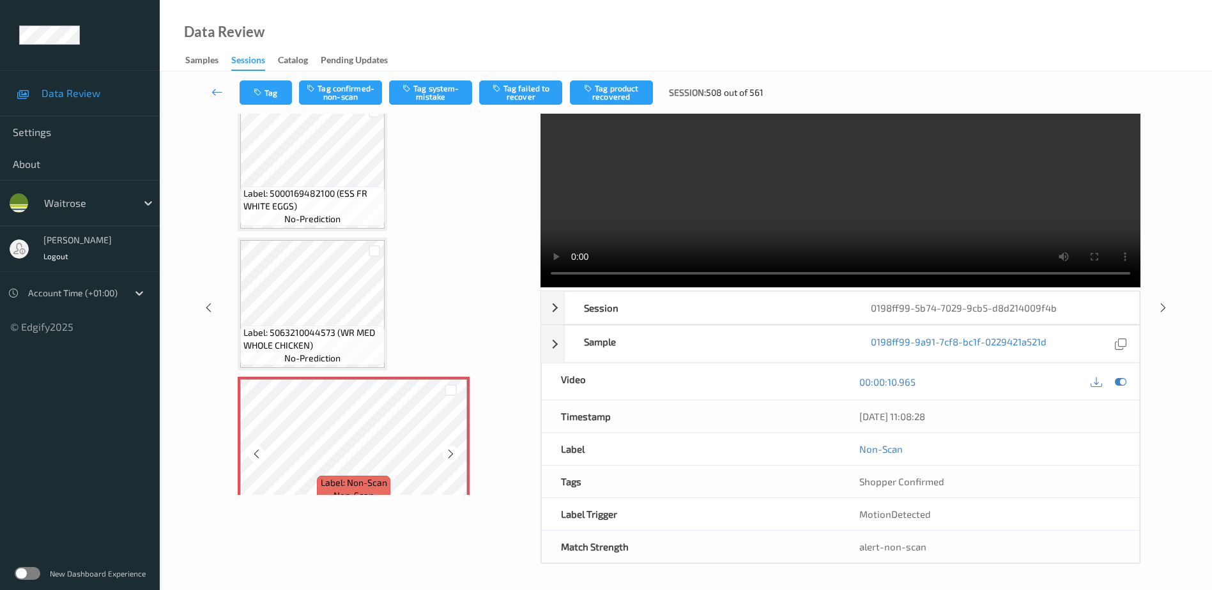
scroll to position [0, 0]
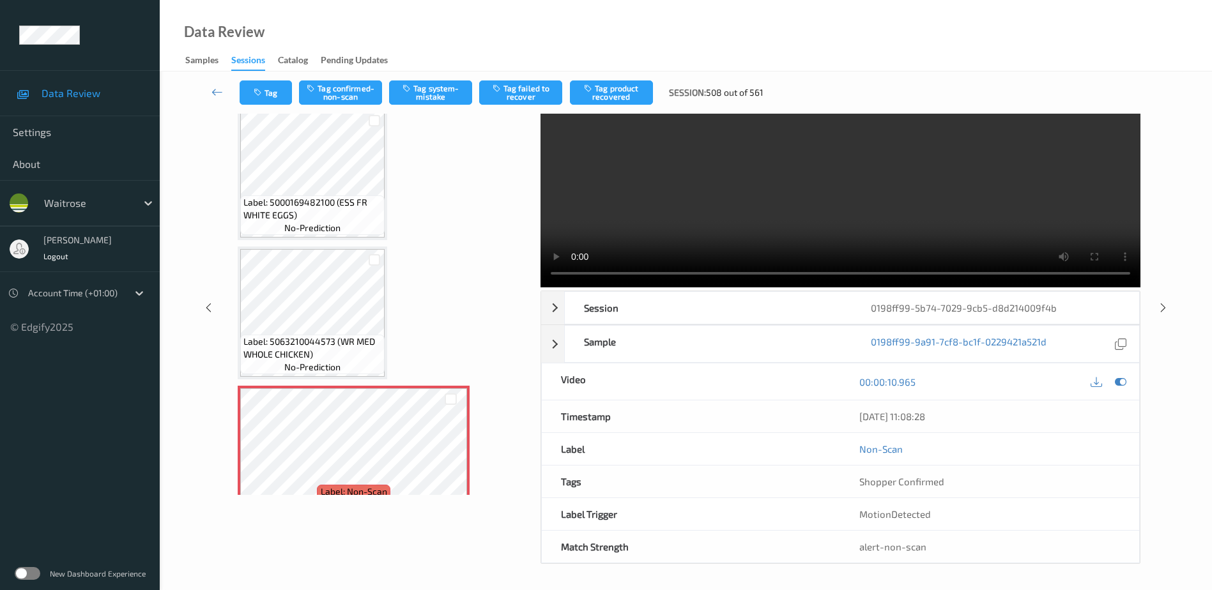
click at [969, 210] on video at bounding box center [840, 169] width 600 height 236
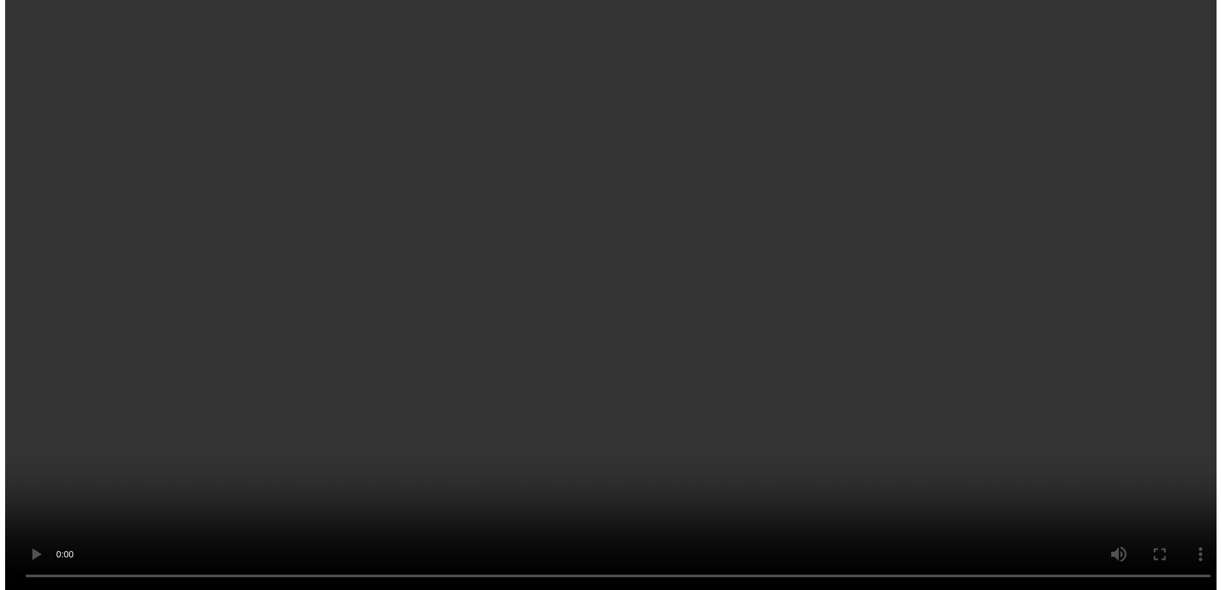
scroll to position [30, 0]
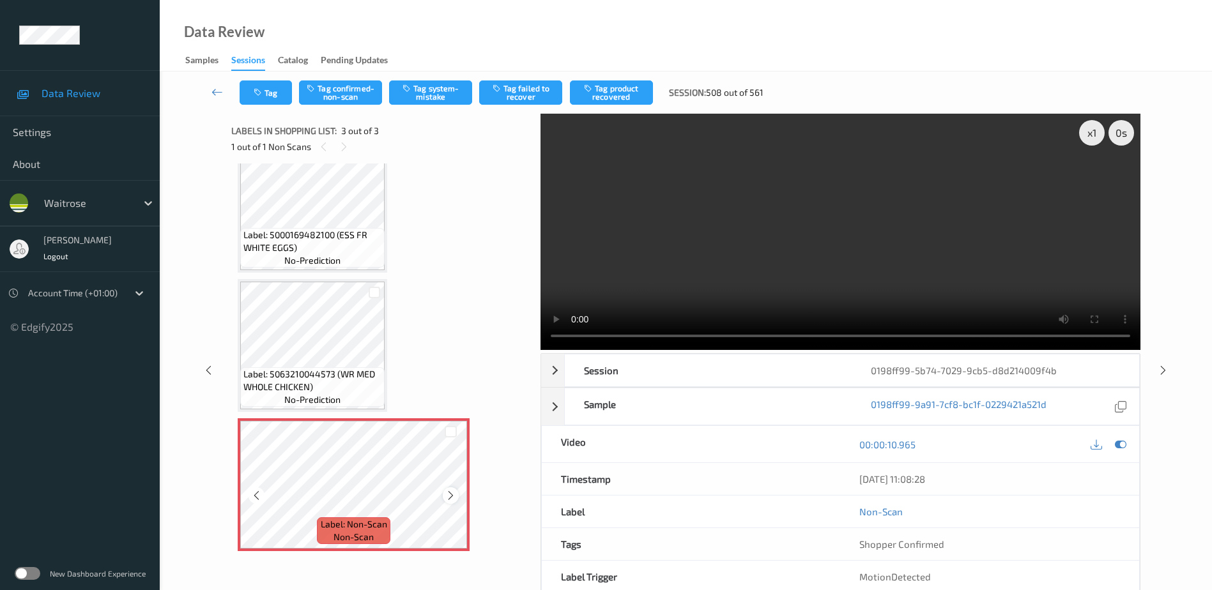
click at [448, 498] on icon at bounding box center [450, 495] width 11 height 11
click at [461, 89] on button "Tag system-mistake" at bounding box center [430, 92] width 83 height 24
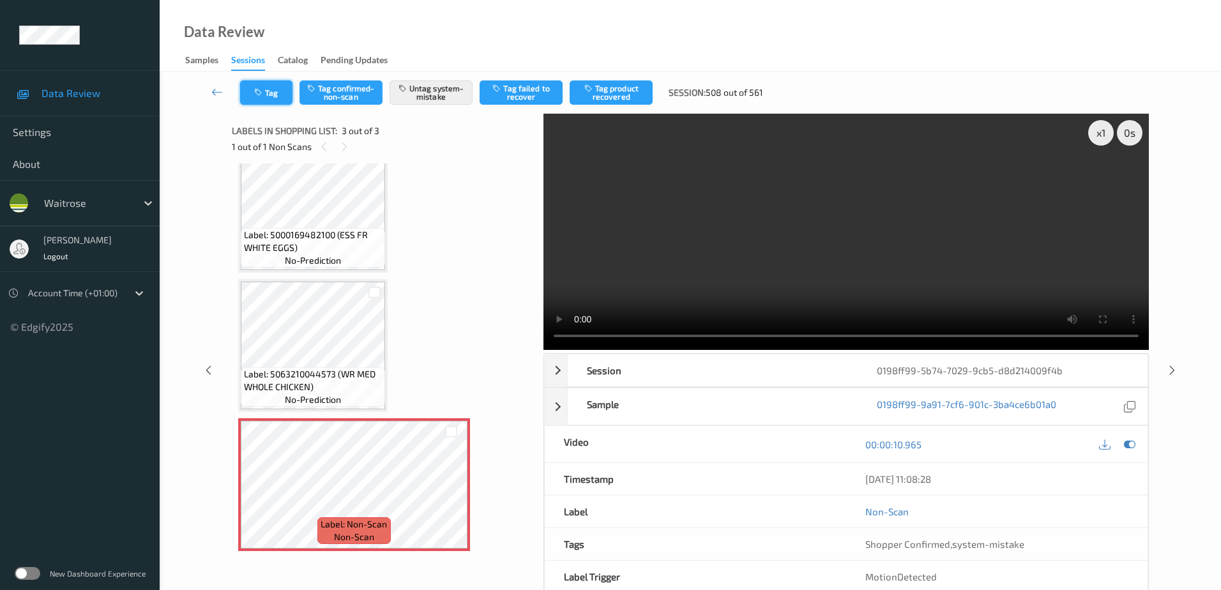
click at [257, 88] on button "Tag" at bounding box center [266, 92] width 52 height 24
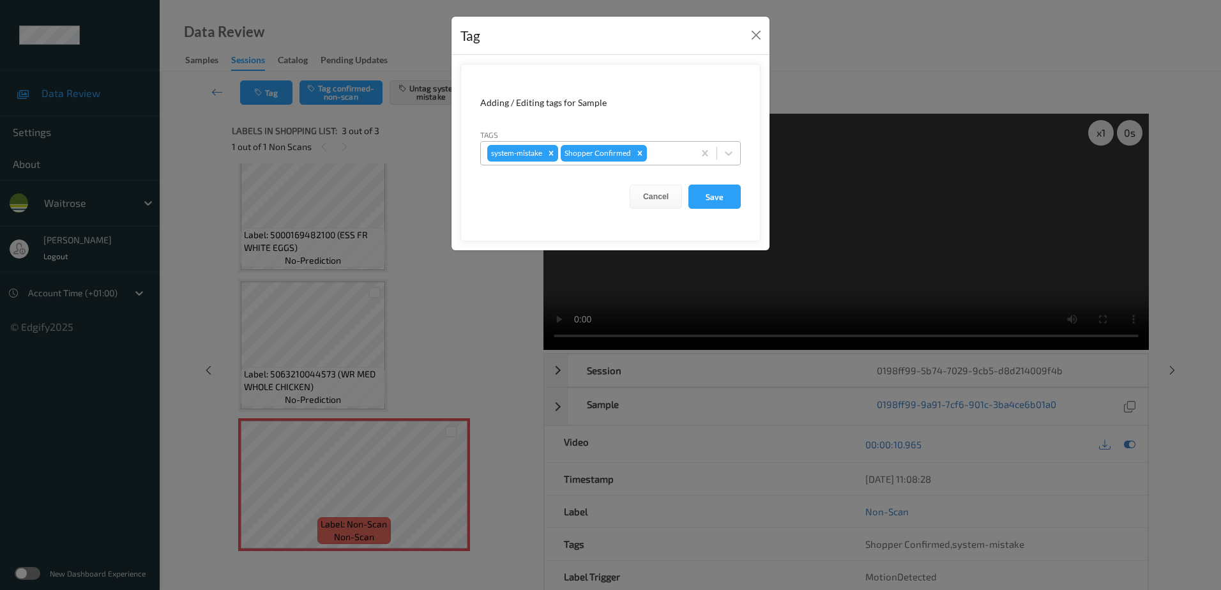
click at [663, 153] on div at bounding box center [669, 153] width 38 height 15
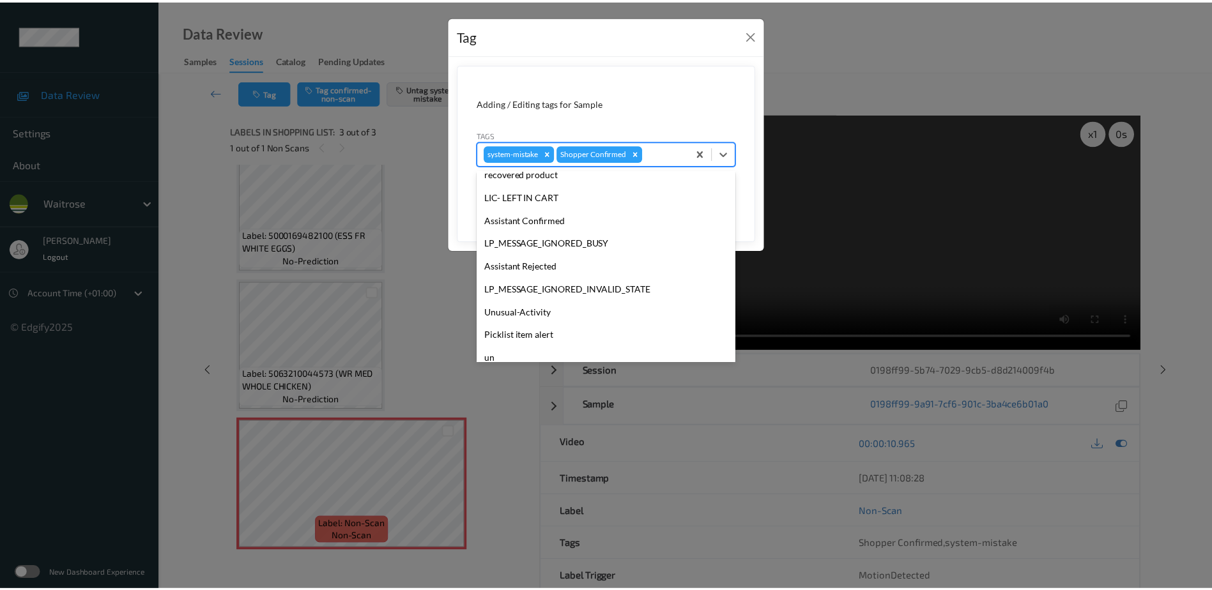
scroll to position [273, 0]
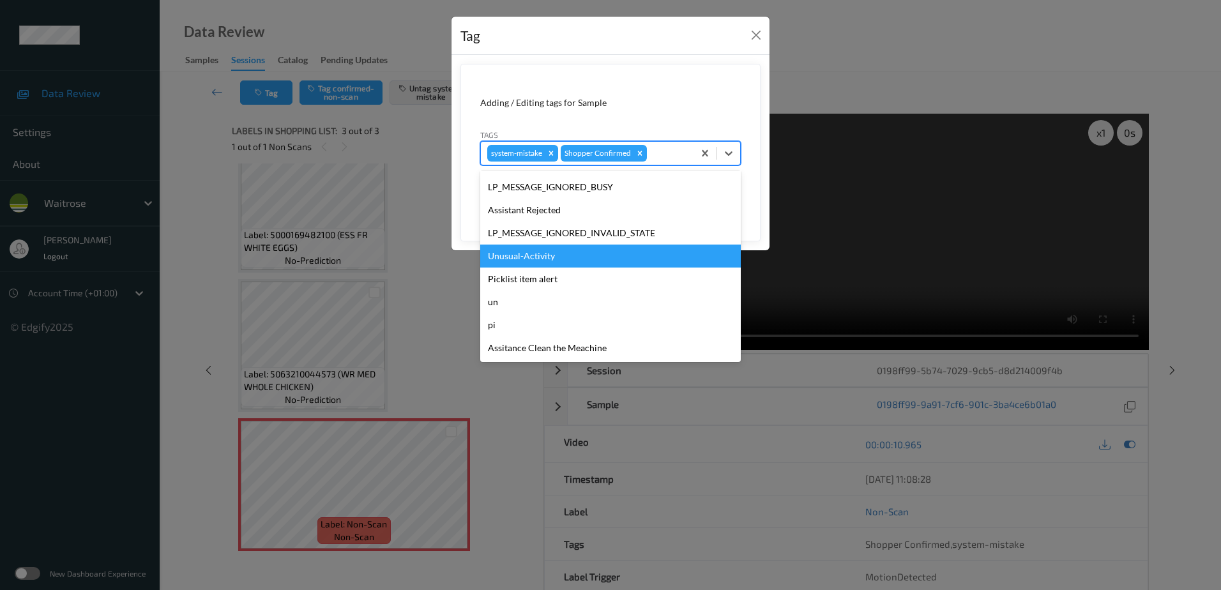
click at [560, 254] on div "Unusual-Activity" at bounding box center [610, 256] width 261 height 23
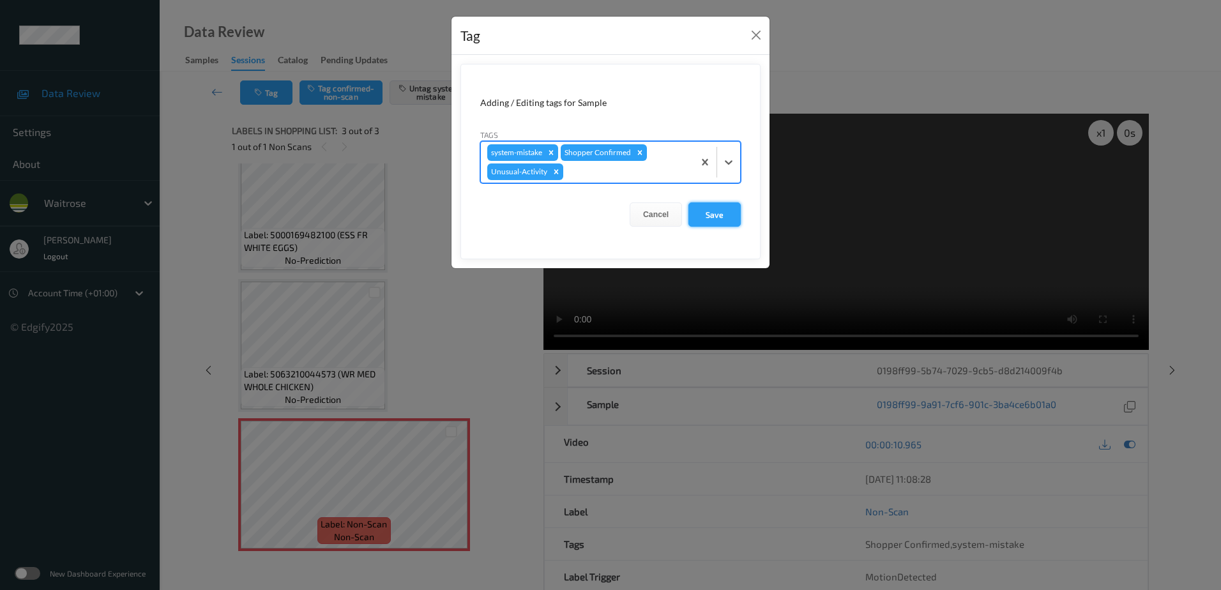
click at [703, 212] on button "Save" at bounding box center [715, 214] width 52 height 24
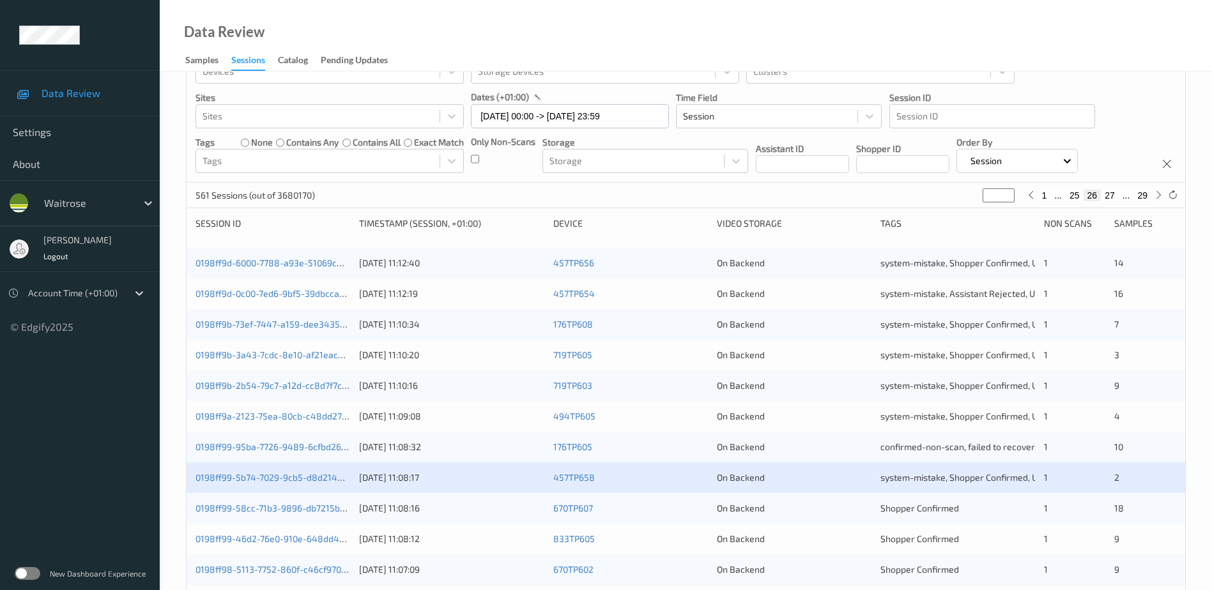
scroll to position [128, 0]
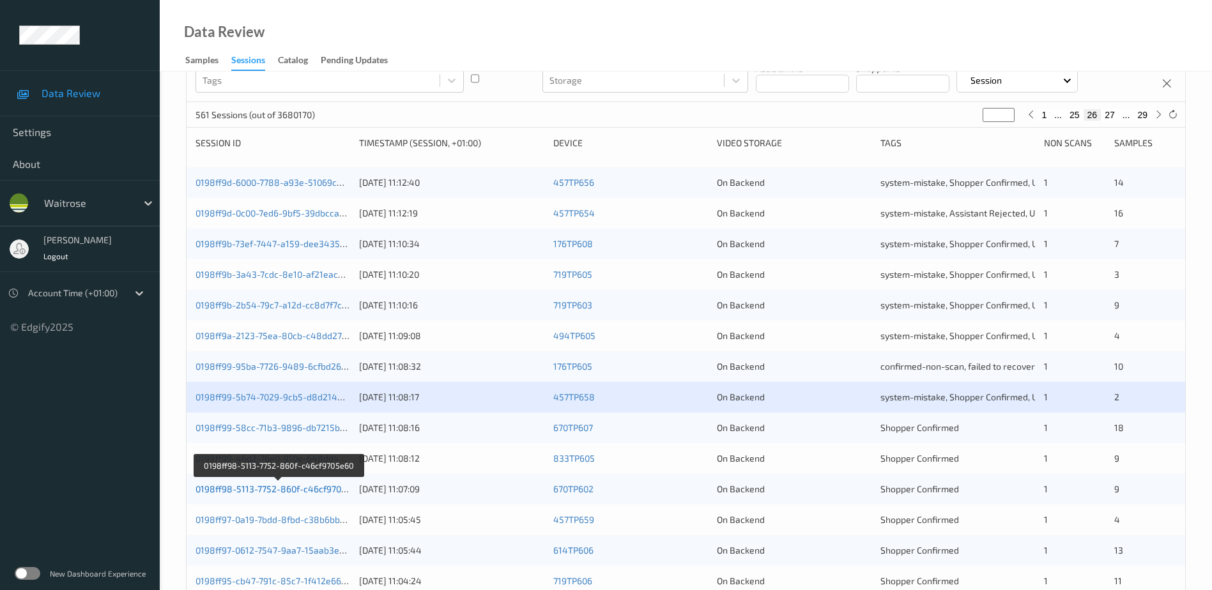
click at [284, 489] on link "0198ff98-5113-7752-860f-c46cf9705e60" at bounding box center [278, 489] width 166 height 11
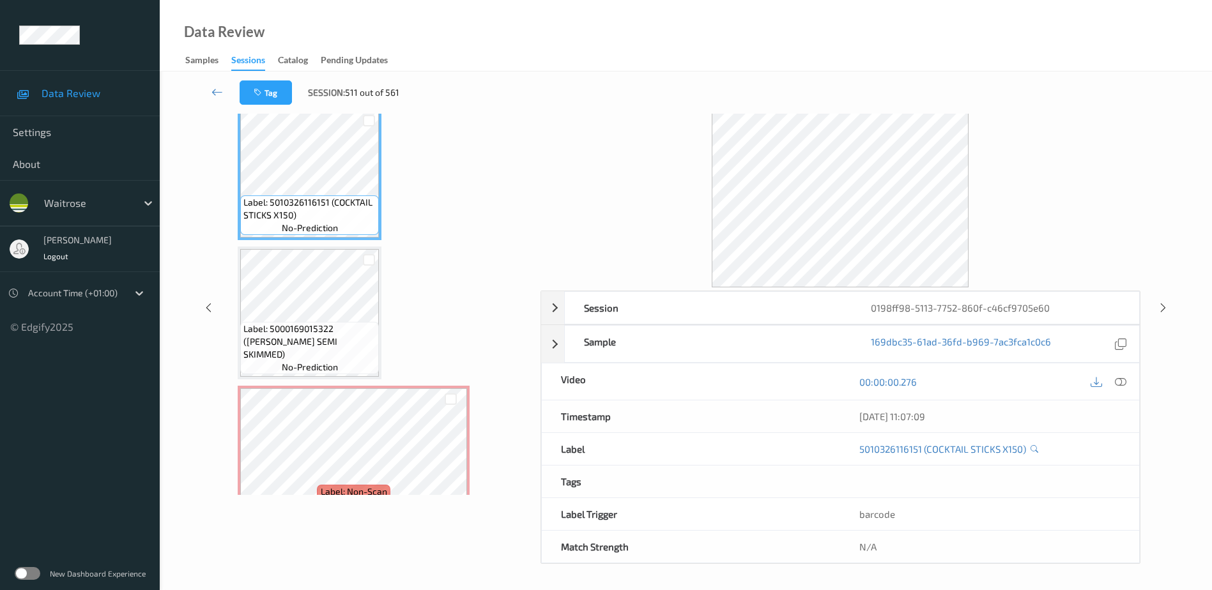
scroll to position [63, 0]
click at [1119, 384] on icon at bounding box center [1120, 381] width 11 height 11
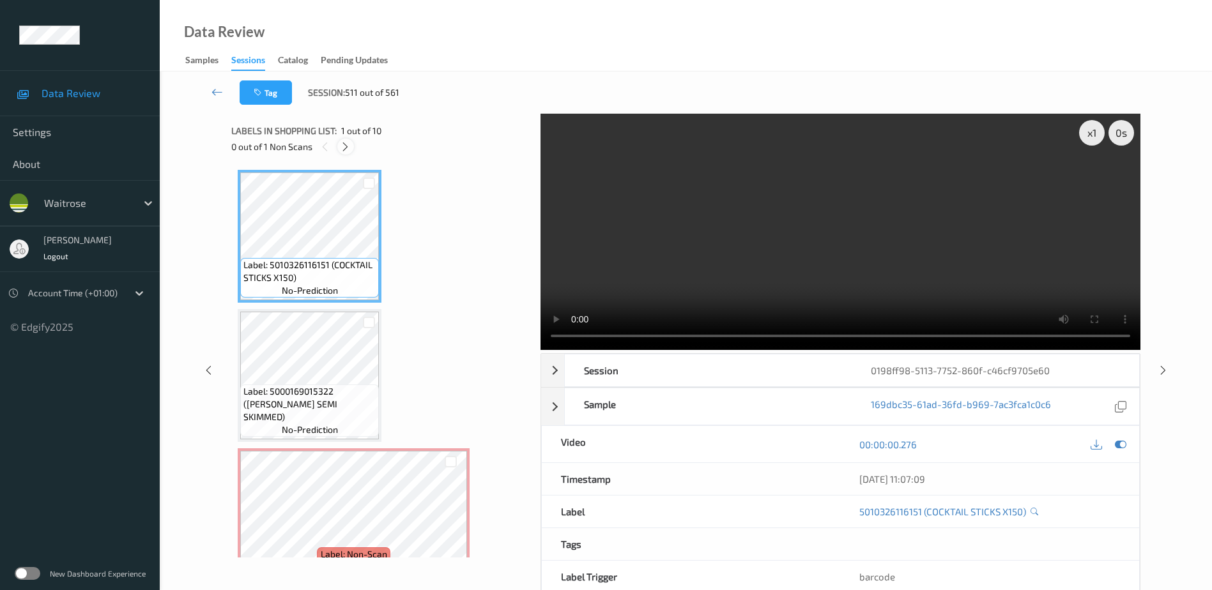
click at [342, 143] on icon at bounding box center [345, 146] width 11 height 11
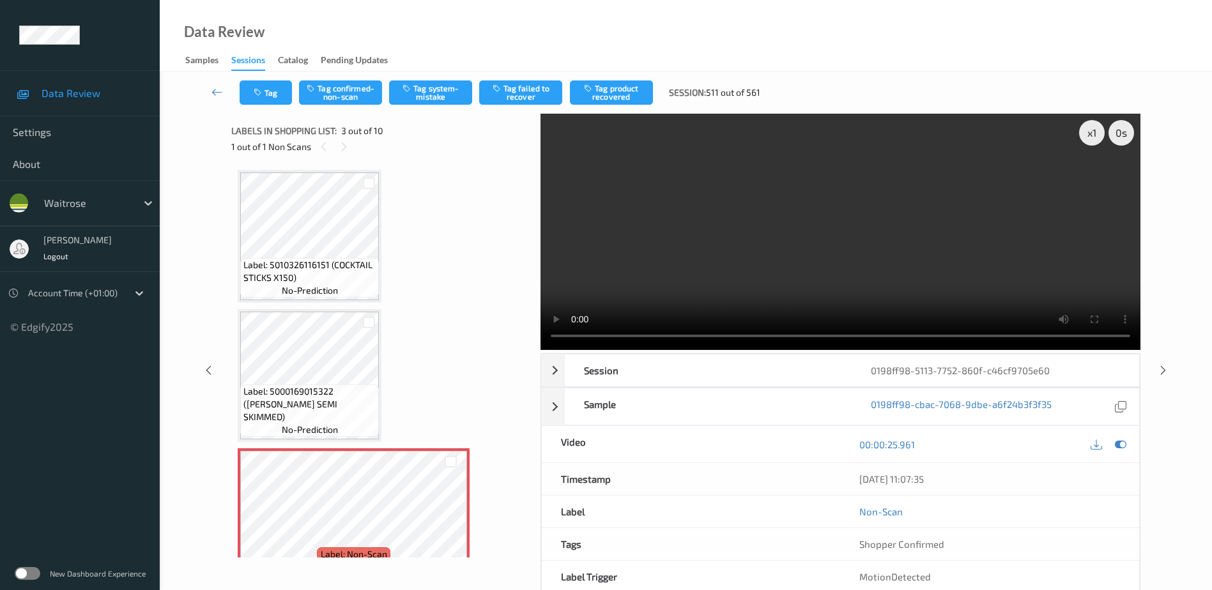
scroll to position [146, 0]
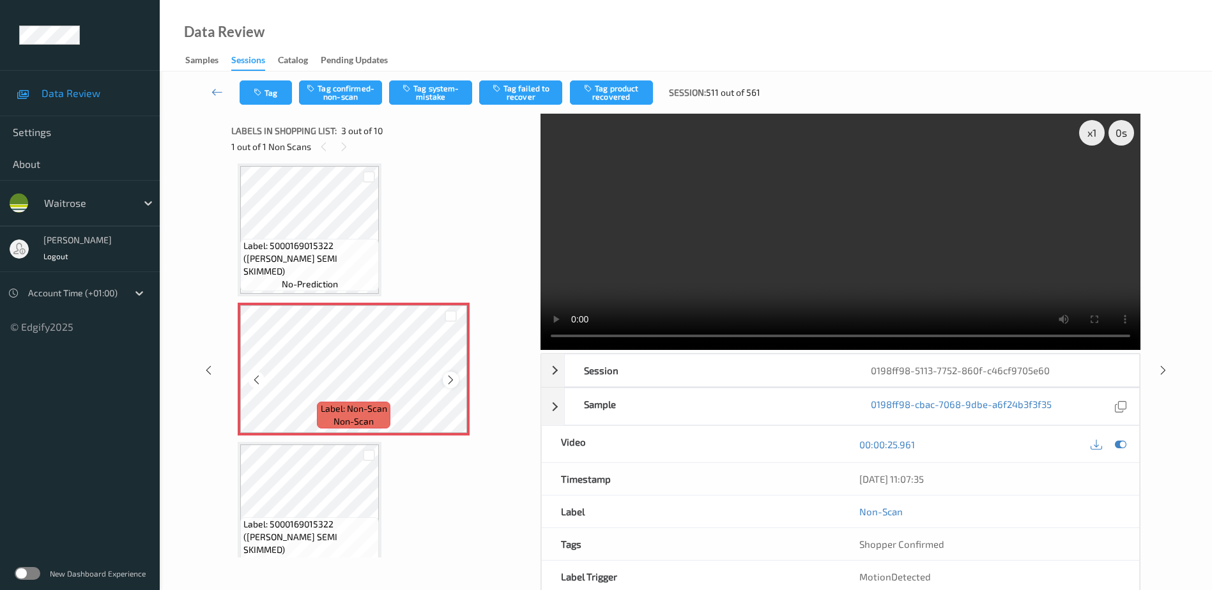
click at [452, 381] on icon at bounding box center [450, 379] width 11 height 11
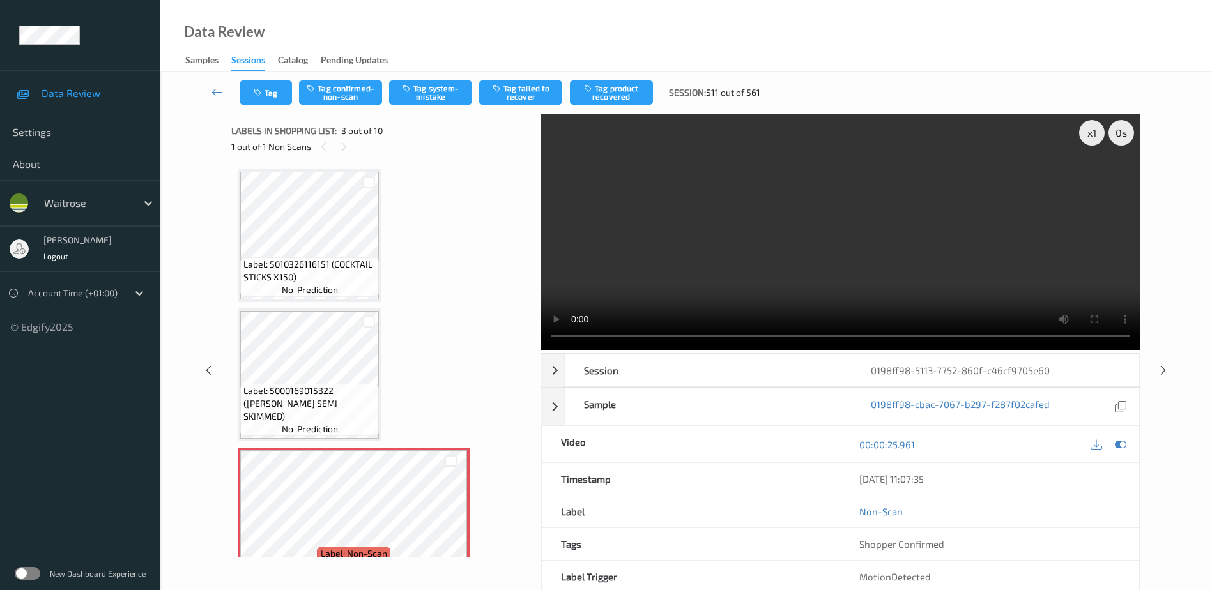
scroll to position [0, 0]
click at [706, 260] on video at bounding box center [840, 232] width 600 height 236
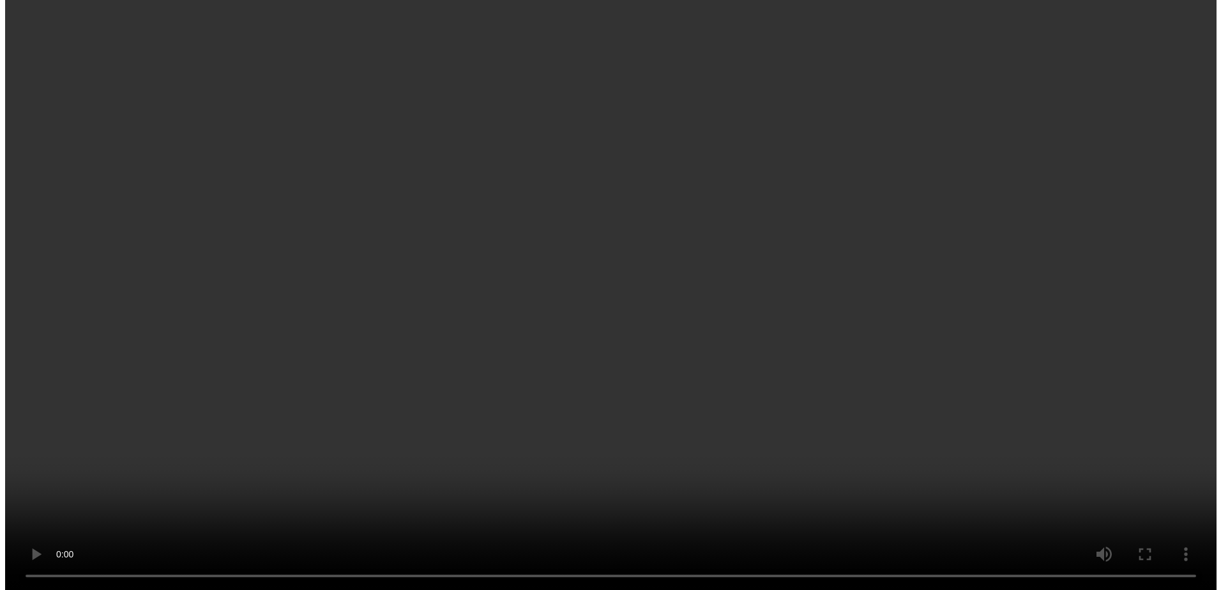
scroll to position [192, 0]
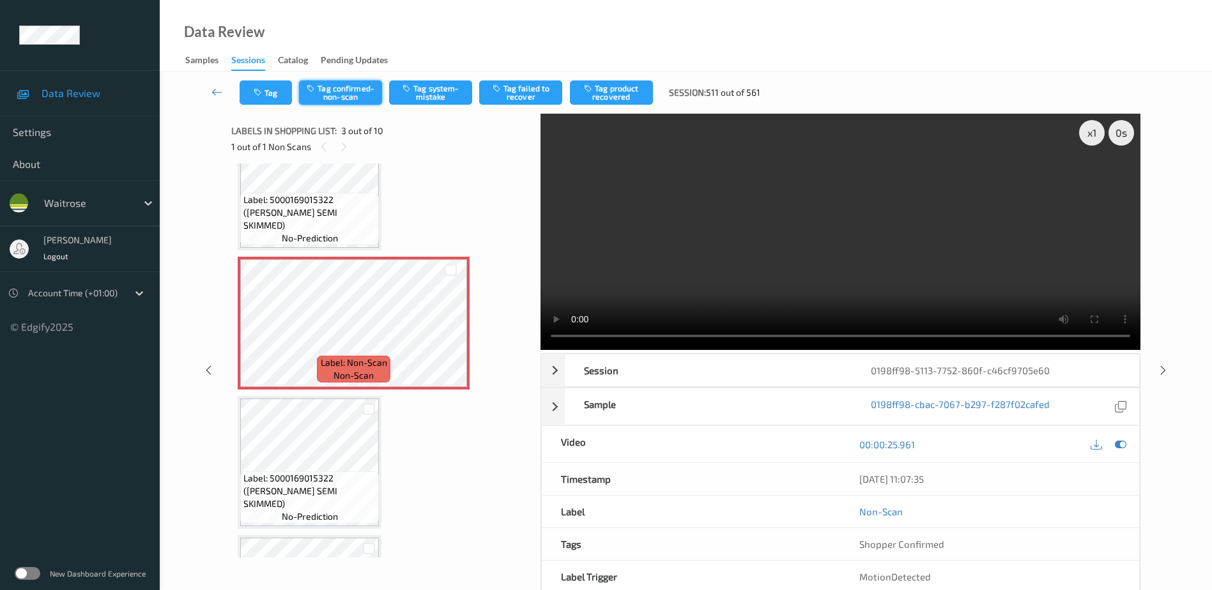
click at [342, 88] on button "Tag confirmed-non-scan" at bounding box center [340, 92] width 83 height 24
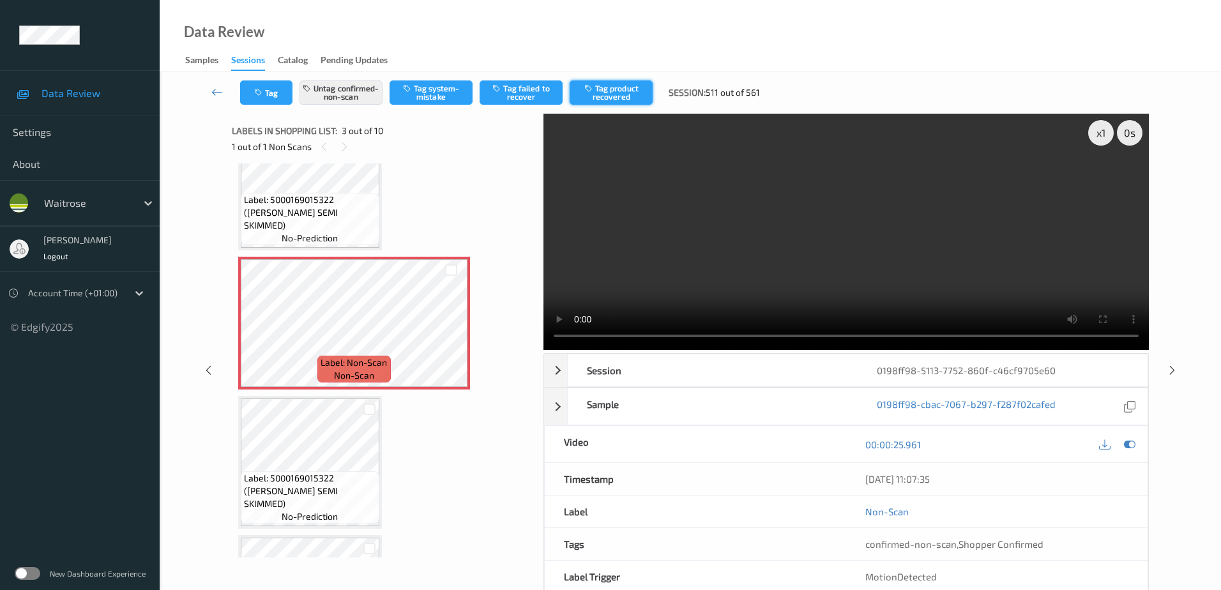
click at [613, 95] on button "Tag product recovered" at bounding box center [611, 92] width 83 height 24
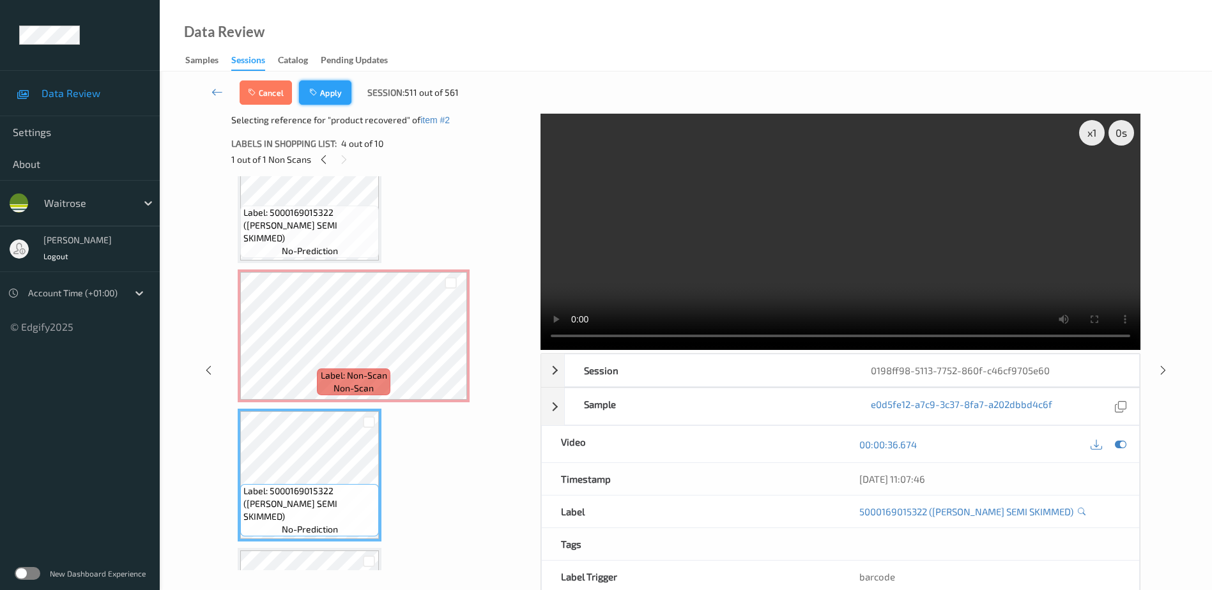
click at [305, 83] on button "Apply" at bounding box center [325, 92] width 52 height 24
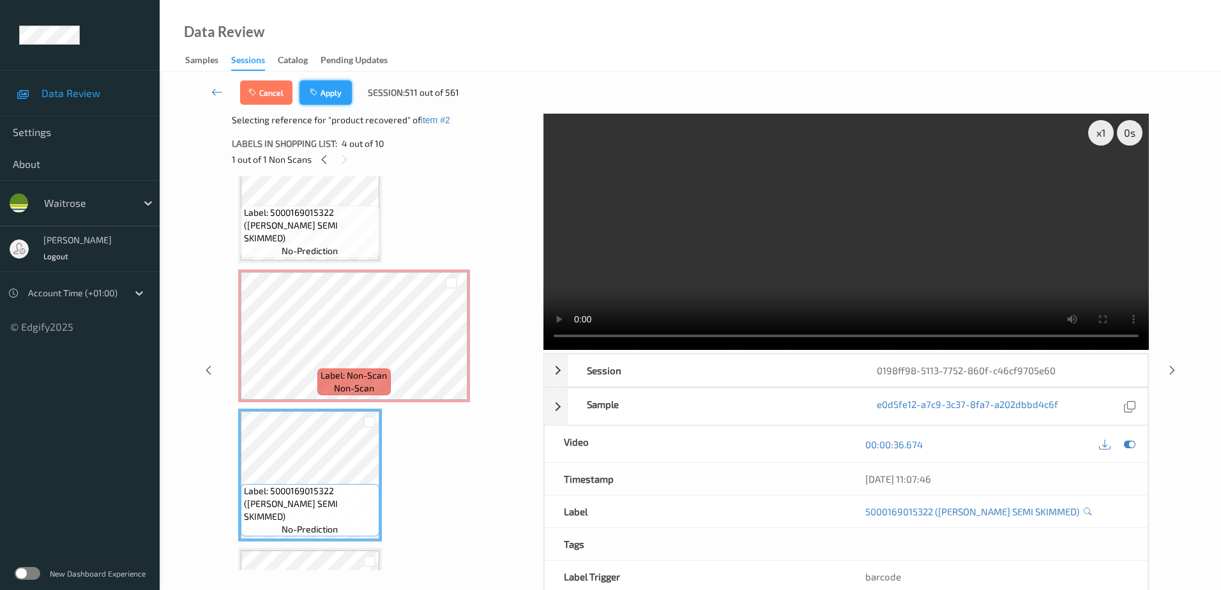
scroll to position [146, 0]
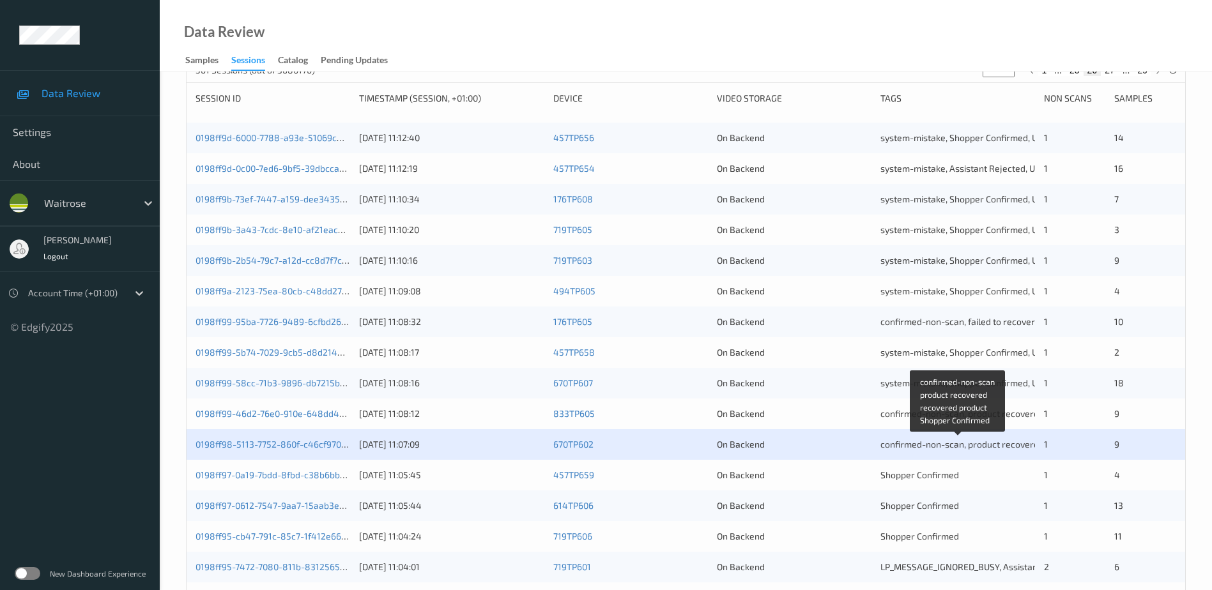
scroll to position [256, 0]
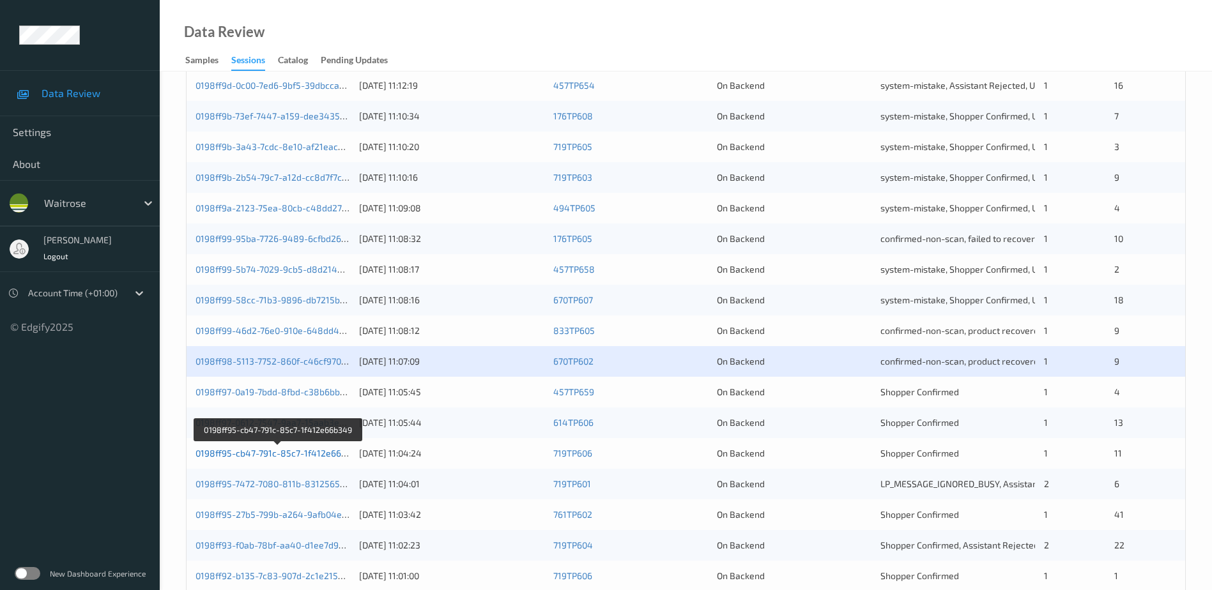
click at [281, 452] on link "0198ff95-cb47-791c-85c7-1f412e66b349" at bounding box center [278, 453] width 167 height 11
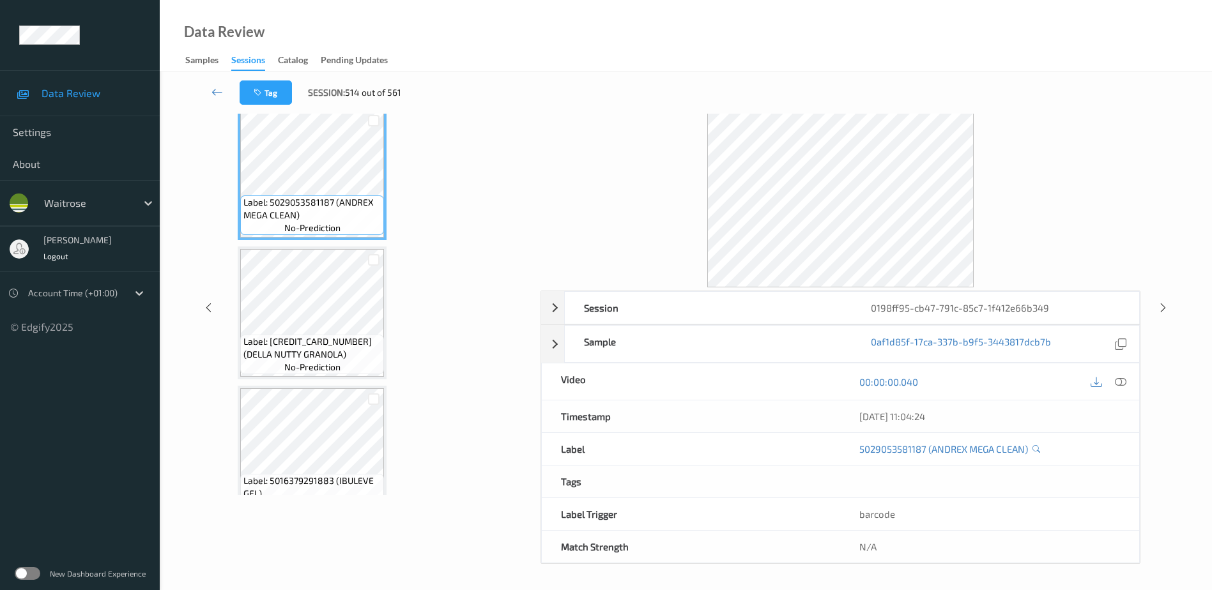
scroll to position [63, 0]
click at [1120, 384] on icon at bounding box center [1120, 381] width 11 height 11
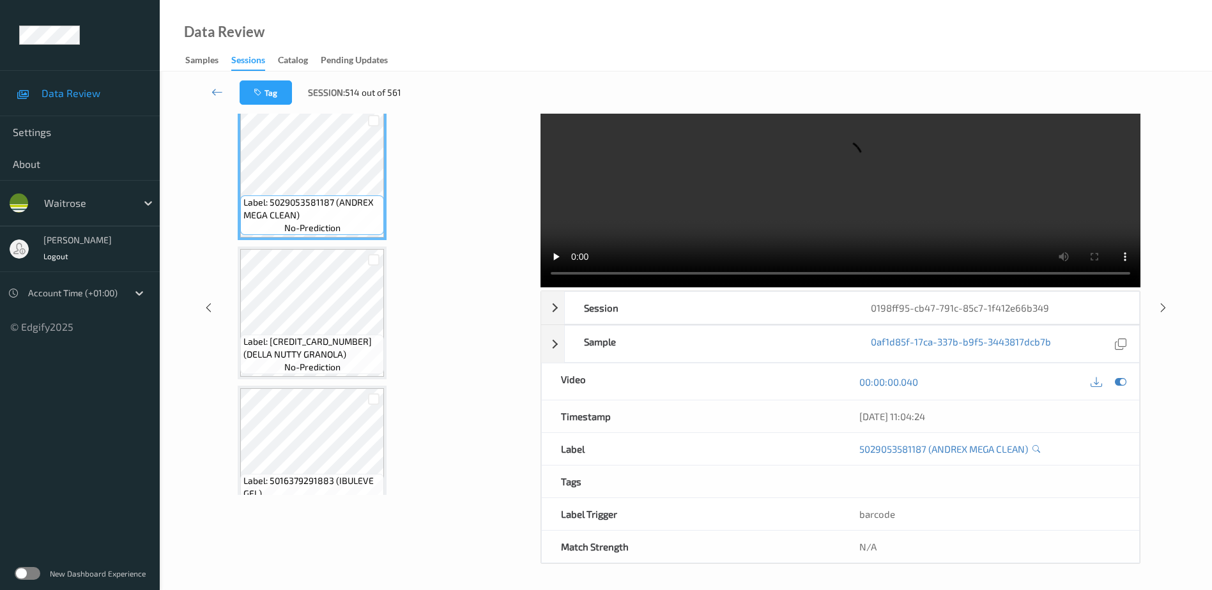
scroll to position [0, 0]
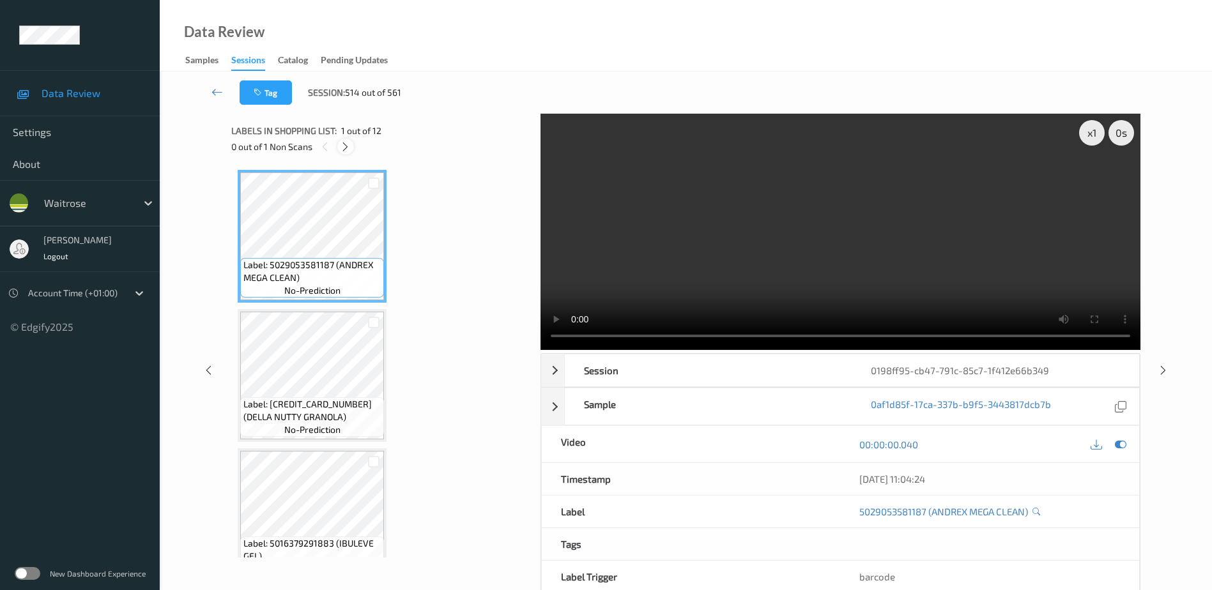
click at [347, 145] on icon at bounding box center [345, 146] width 11 height 11
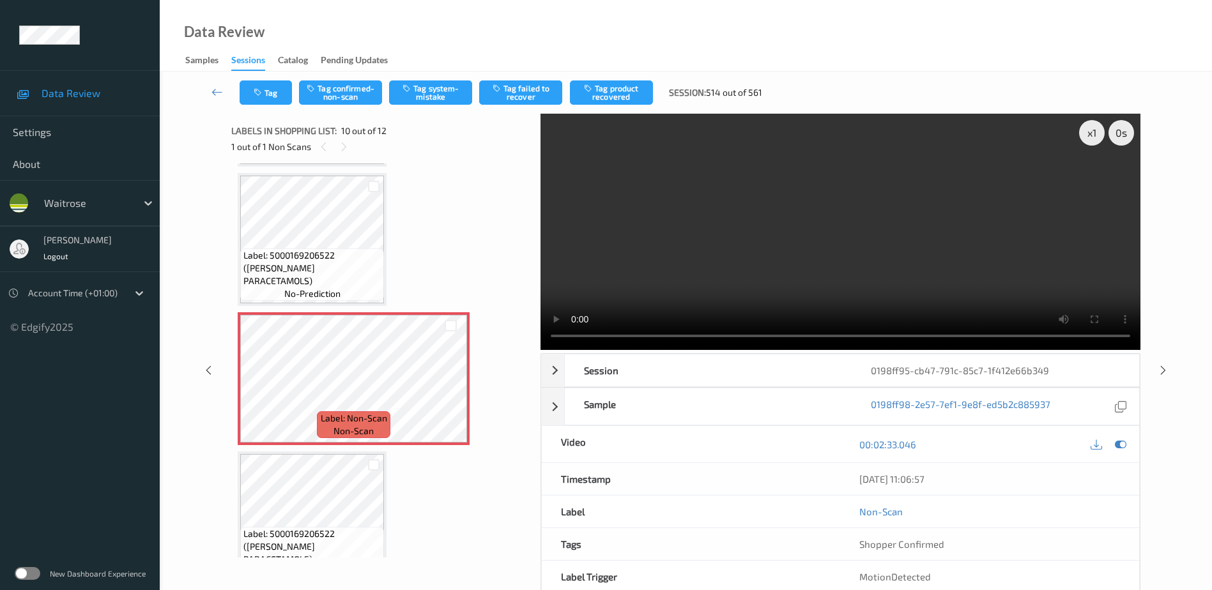
scroll to position [1092, 0]
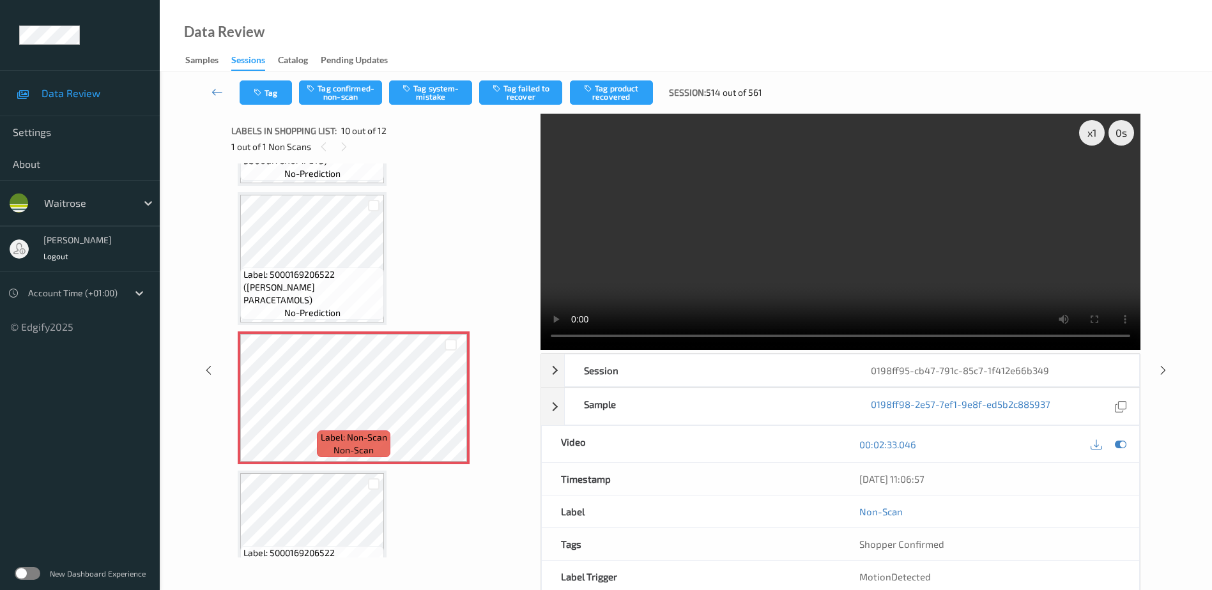
click at [781, 269] on video at bounding box center [840, 232] width 600 height 236
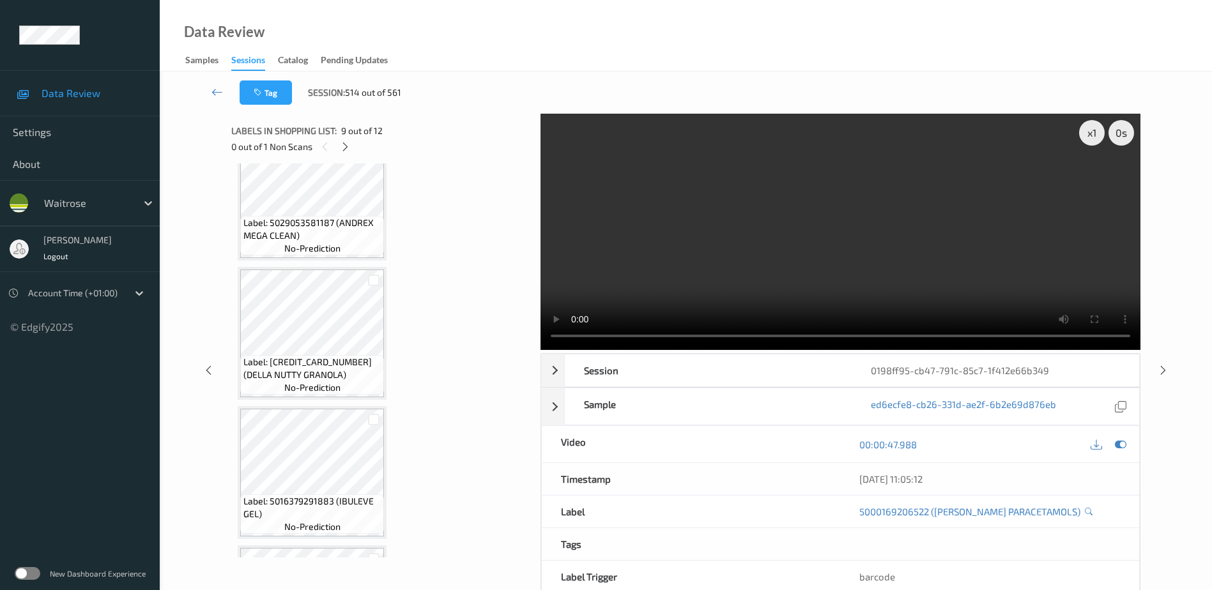
scroll to position [64, 0]
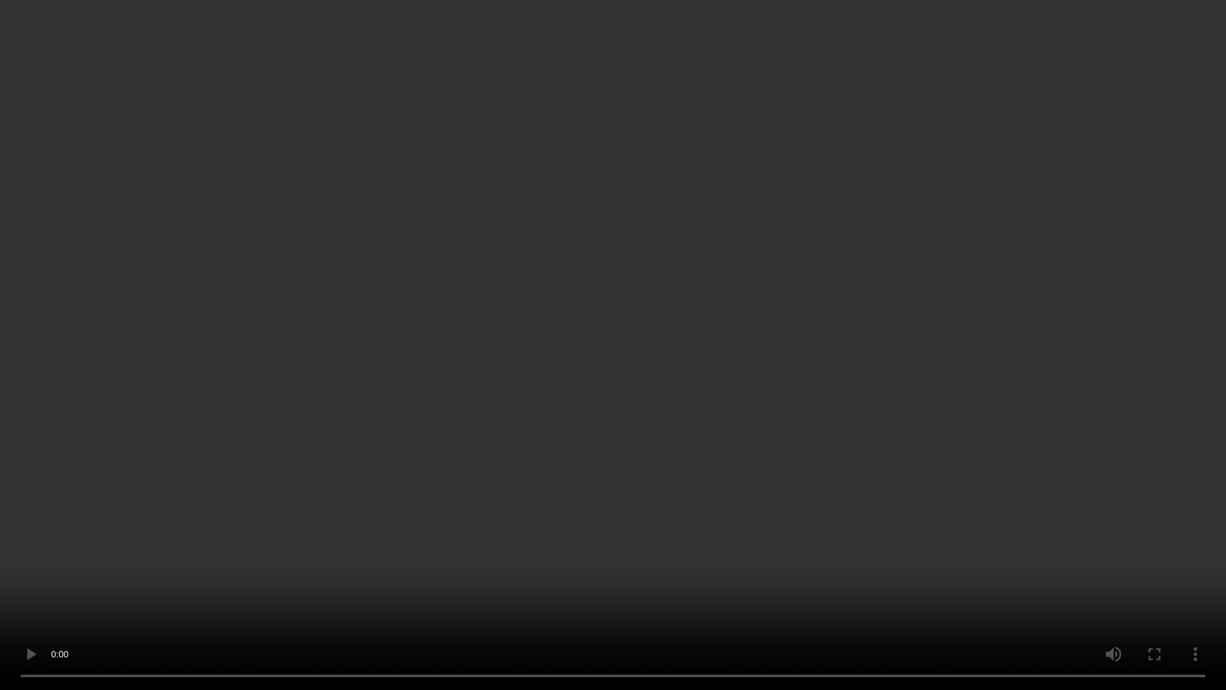
click at [952, 385] on video at bounding box center [613, 345] width 1226 height 690
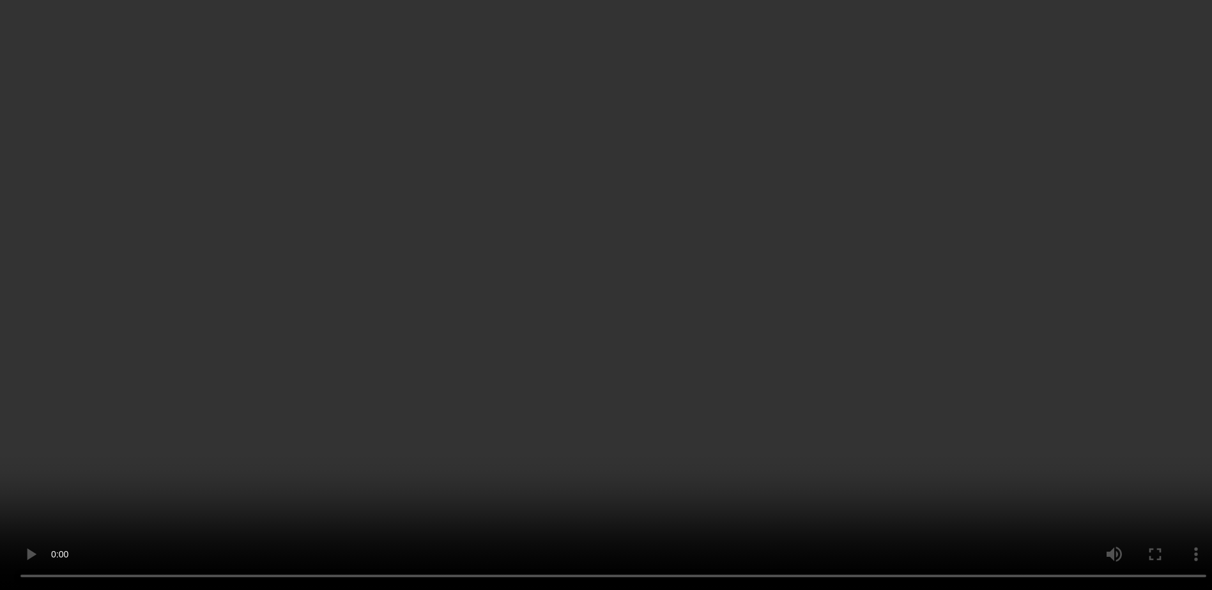
scroll to position [192, 0]
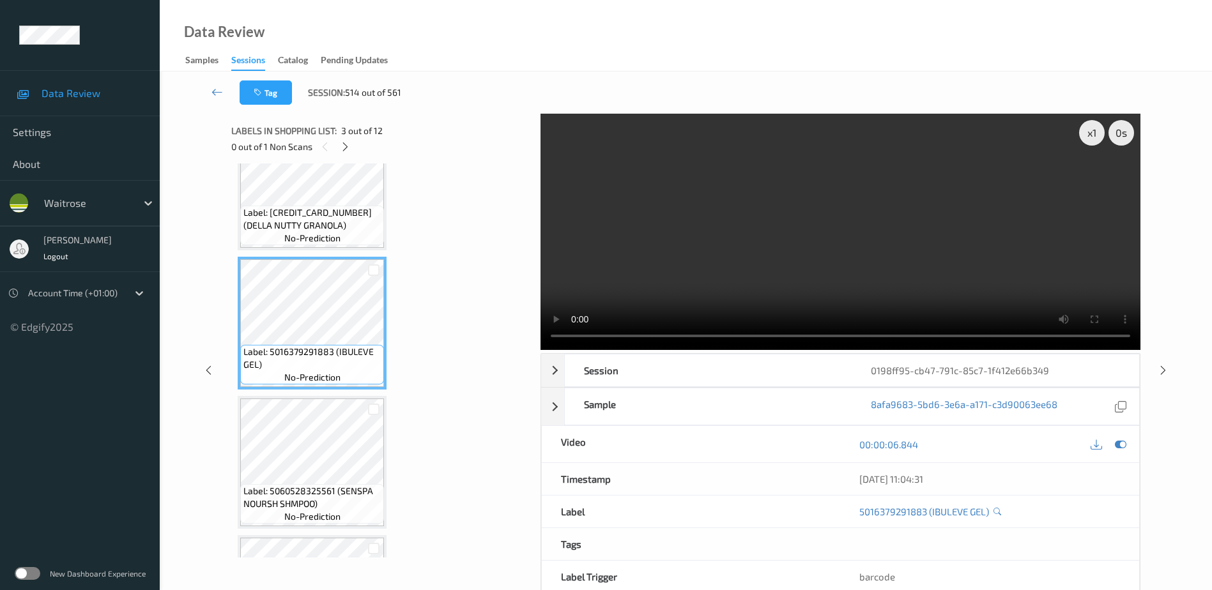
click at [870, 215] on video at bounding box center [840, 232] width 600 height 236
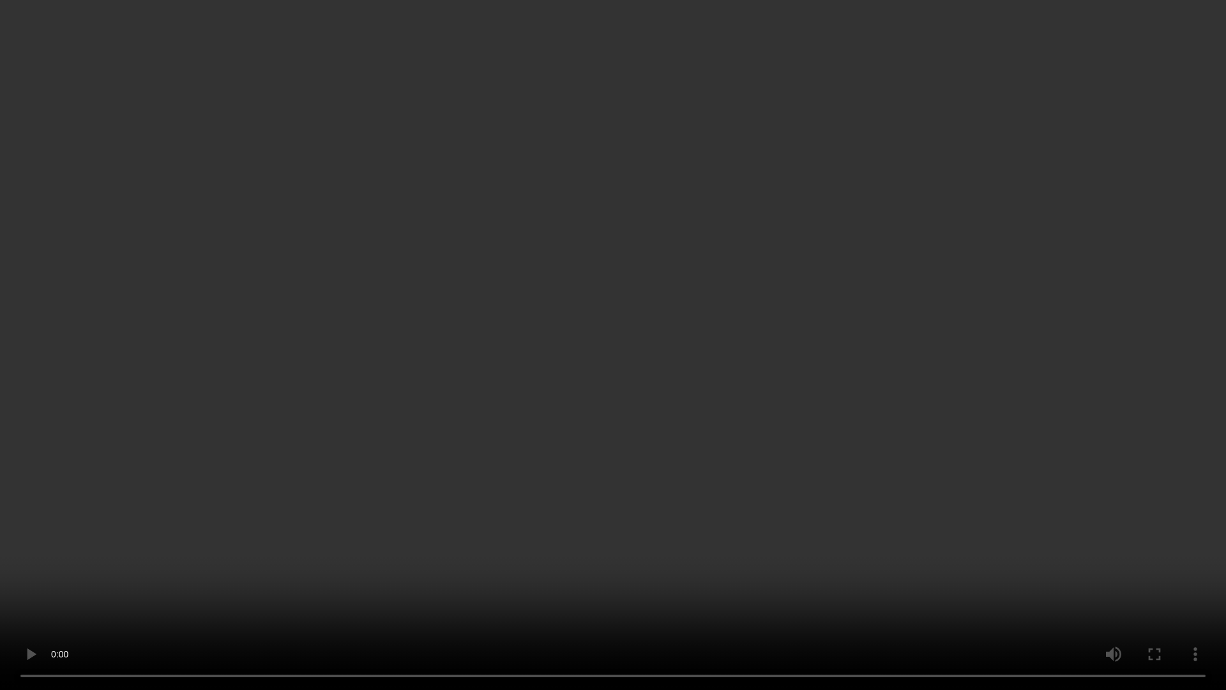
click at [926, 380] on video at bounding box center [613, 345] width 1226 height 690
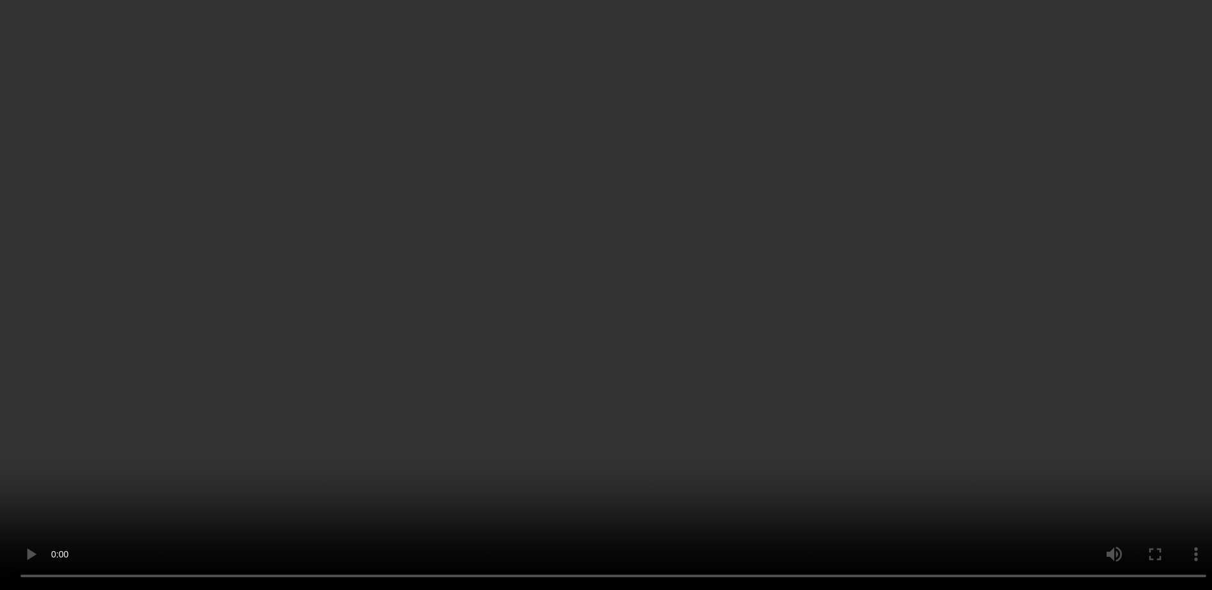
scroll to position [964, 0]
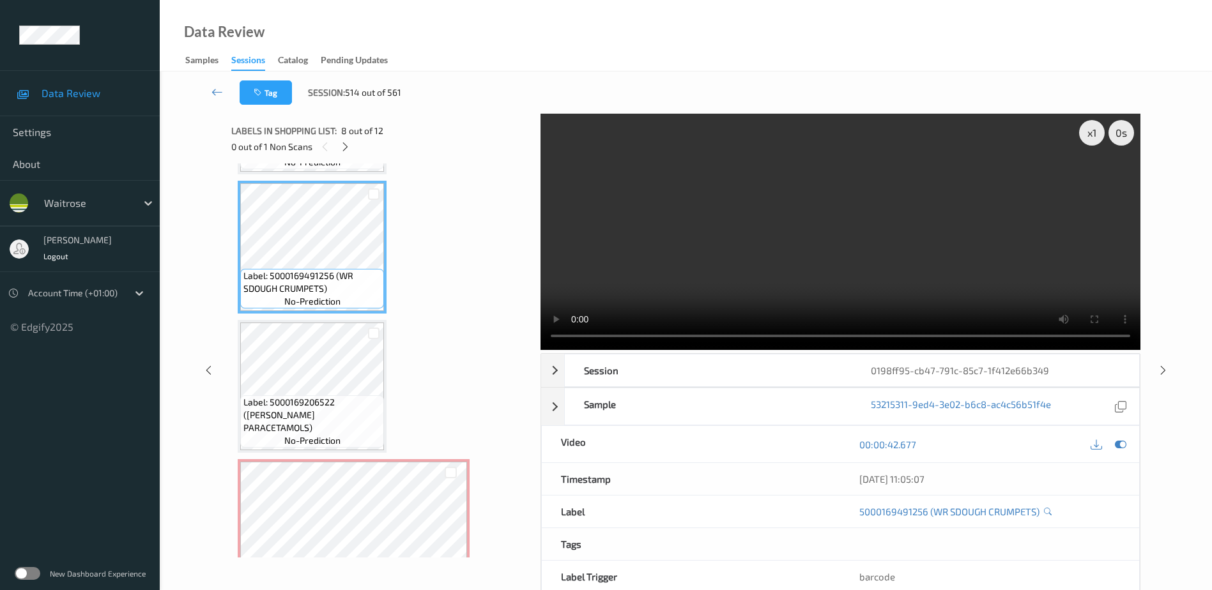
click at [897, 270] on video at bounding box center [840, 232] width 600 height 236
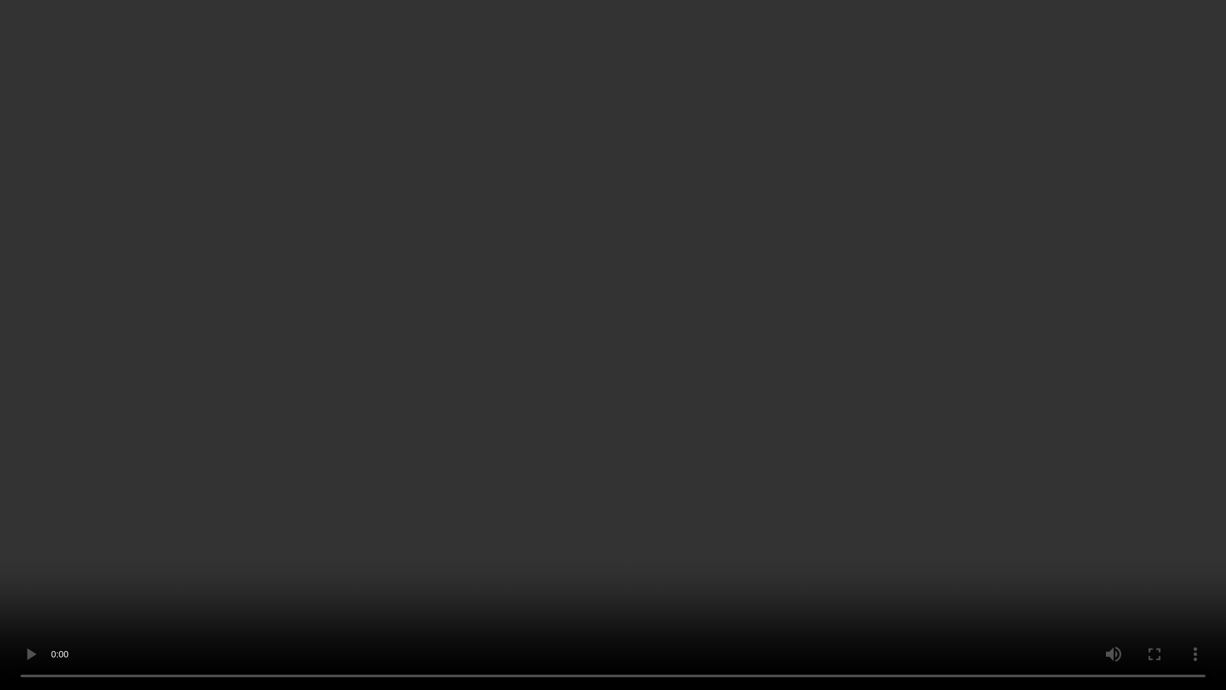
click at [869, 304] on video at bounding box center [613, 345] width 1226 height 690
click at [624, 297] on video at bounding box center [613, 345] width 1226 height 690
click at [862, 360] on video at bounding box center [613, 345] width 1226 height 690
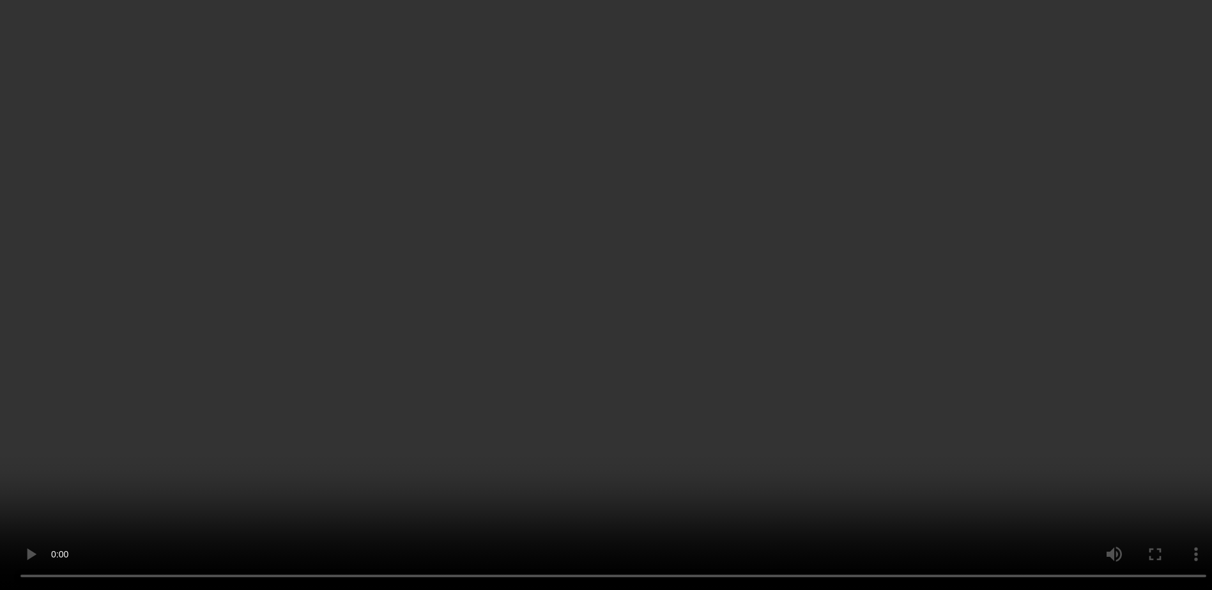
scroll to position [1156, 0]
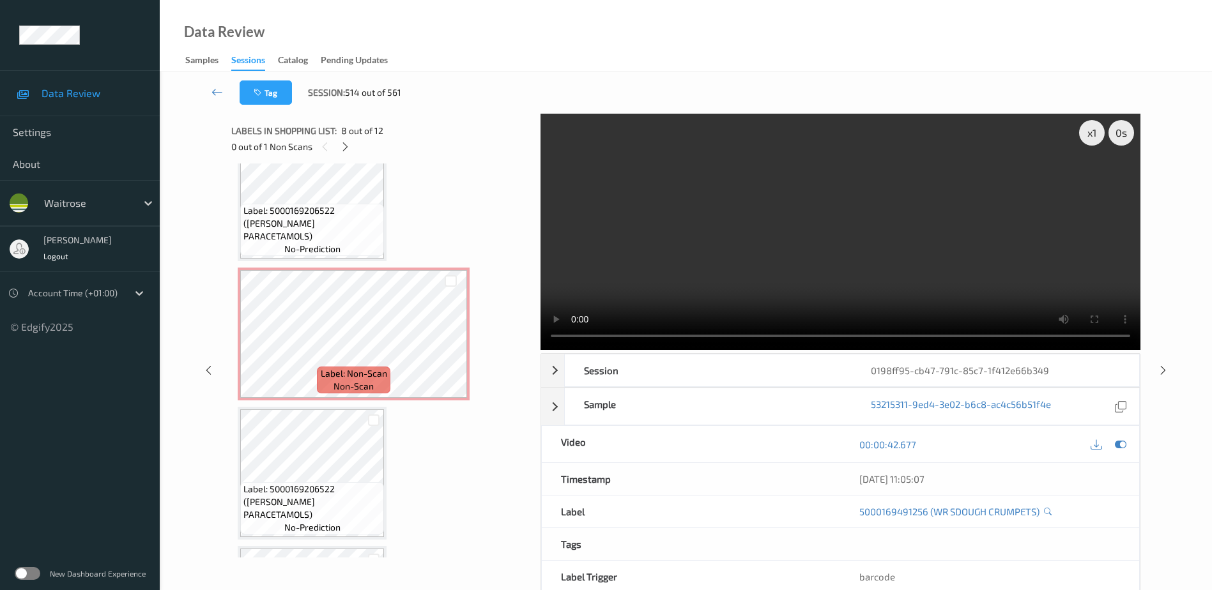
drag, startPoint x: 887, startPoint y: 234, endPoint x: 917, endPoint y: 231, distance: 30.2
click at [887, 234] on video at bounding box center [840, 232] width 600 height 236
click at [1089, 133] on div "x 1" at bounding box center [1092, 133] width 26 height 26
click at [1089, 133] on div "x 2" at bounding box center [1092, 133] width 26 height 26
click at [1089, 133] on div "x 4" at bounding box center [1092, 133] width 26 height 26
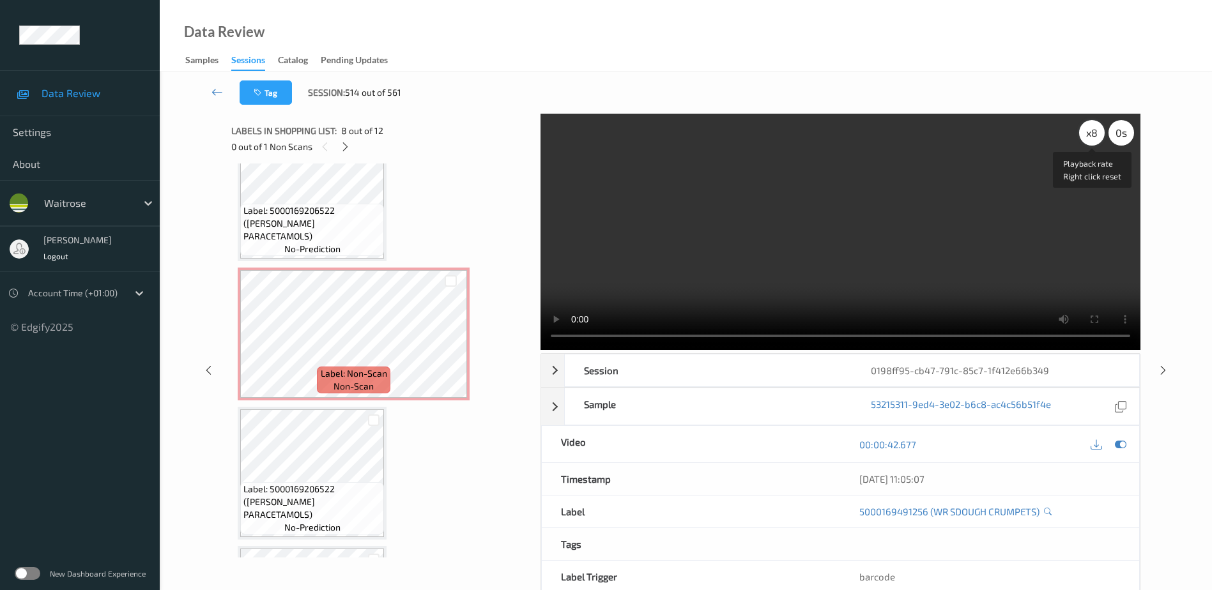
click at [1089, 133] on div "x 8" at bounding box center [1092, 133] width 26 height 26
click at [1092, 132] on div "x 1" at bounding box center [1092, 133] width 26 height 26
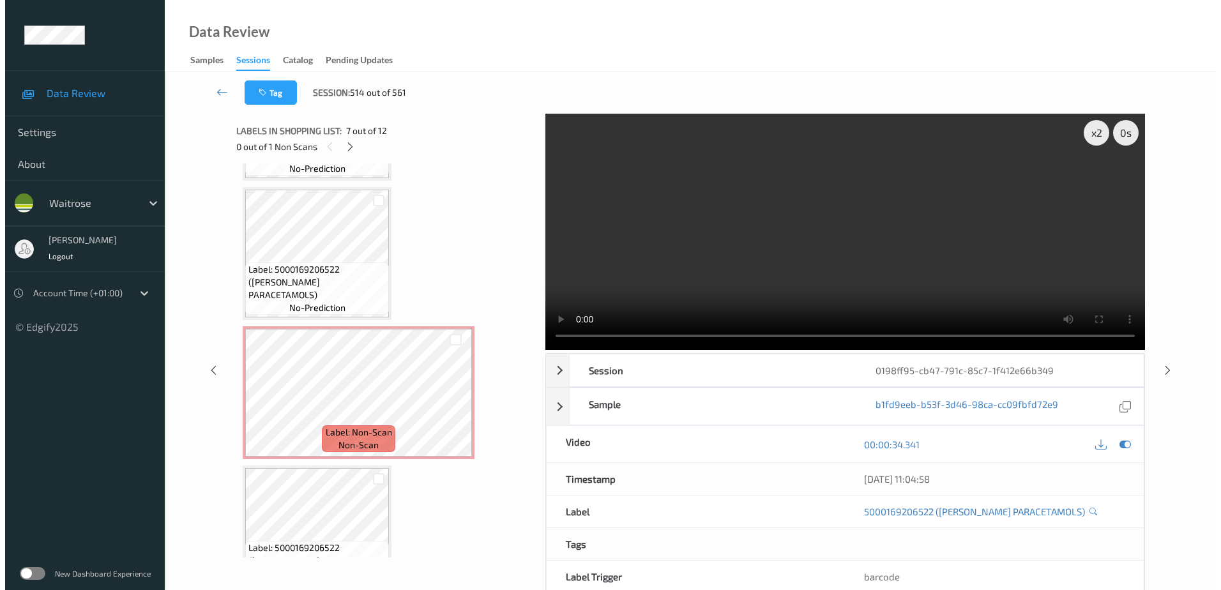
scroll to position [1092, 0]
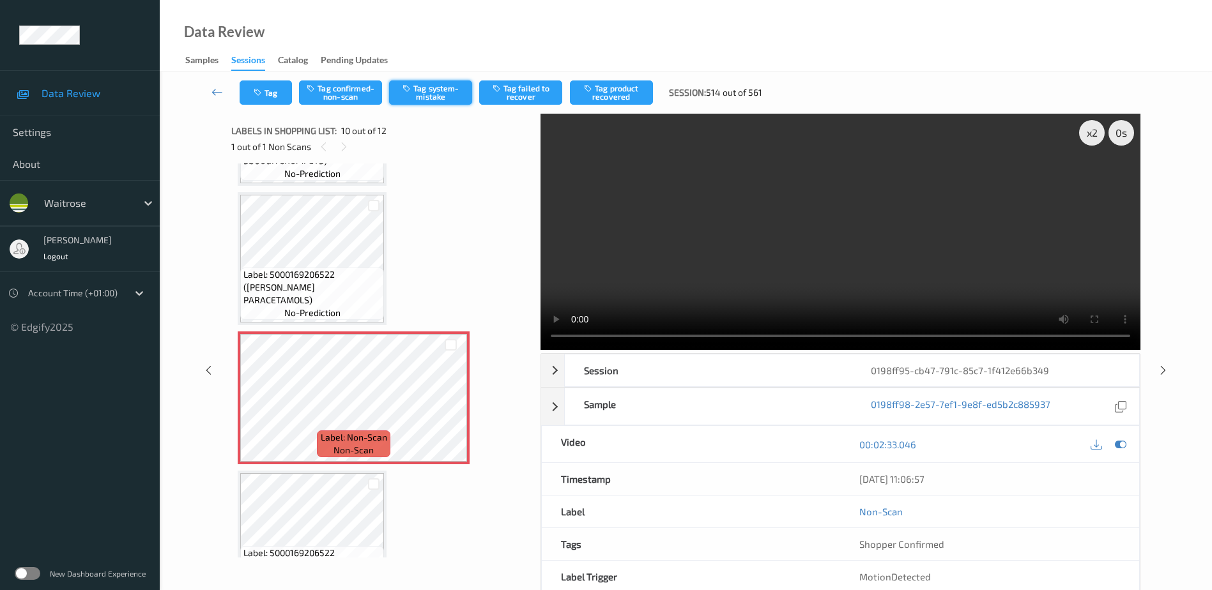
click at [435, 81] on button "Tag system-mistake" at bounding box center [430, 92] width 83 height 24
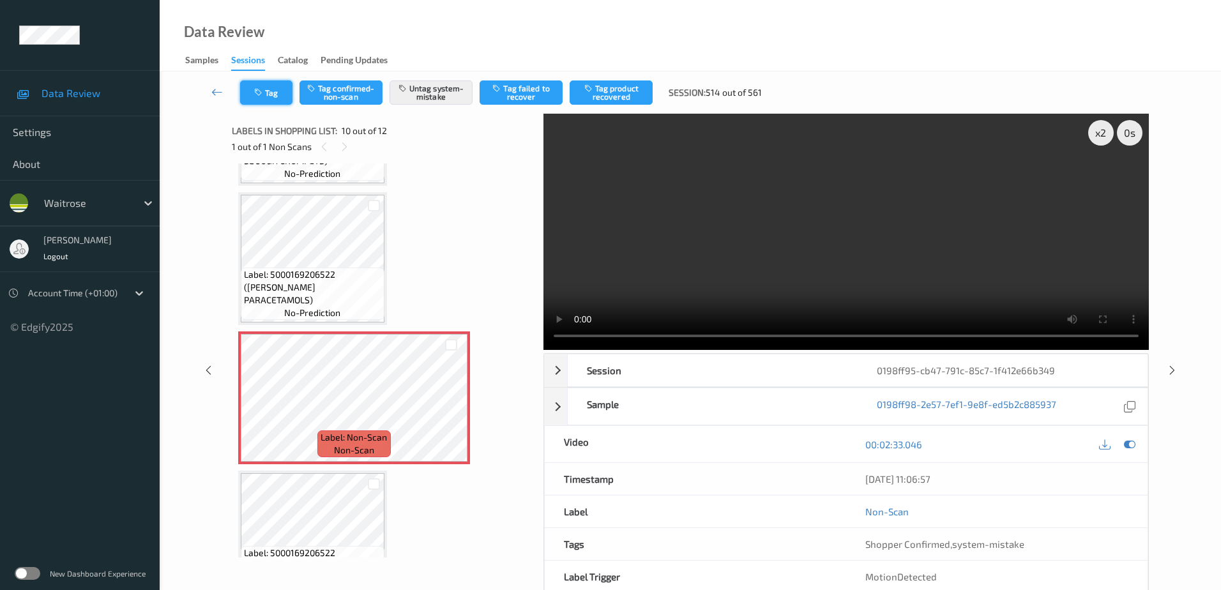
click at [252, 94] on button "Tag" at bounding box center [266, 92] width 52 height 24
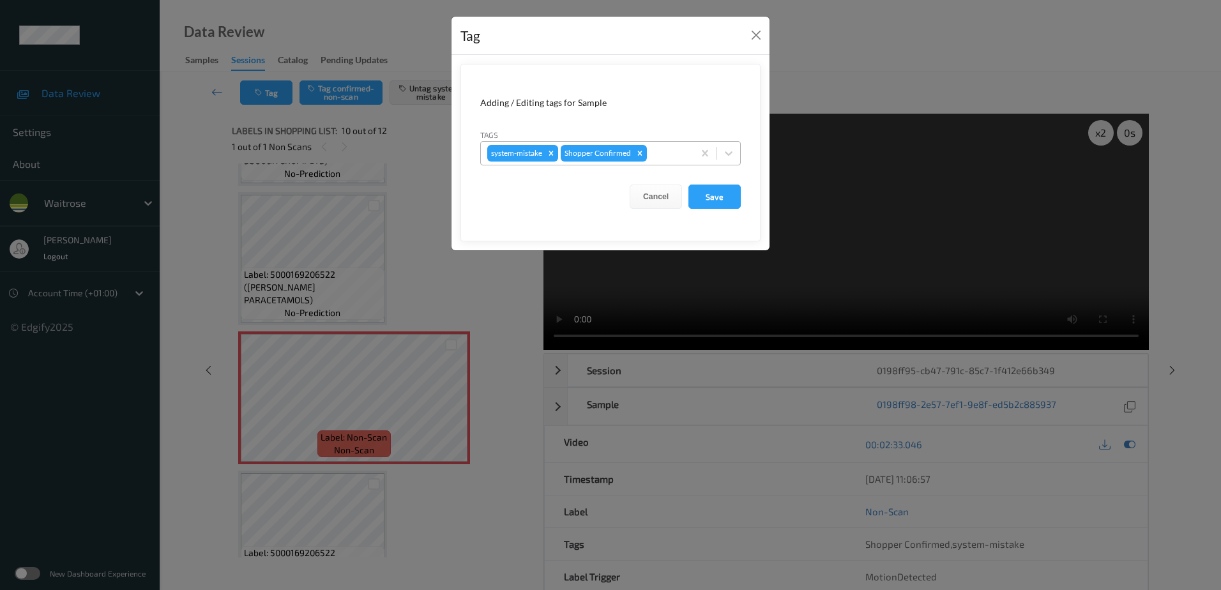
click at [662, 149] on div at bounding box center [669, 153] width 38 height 15
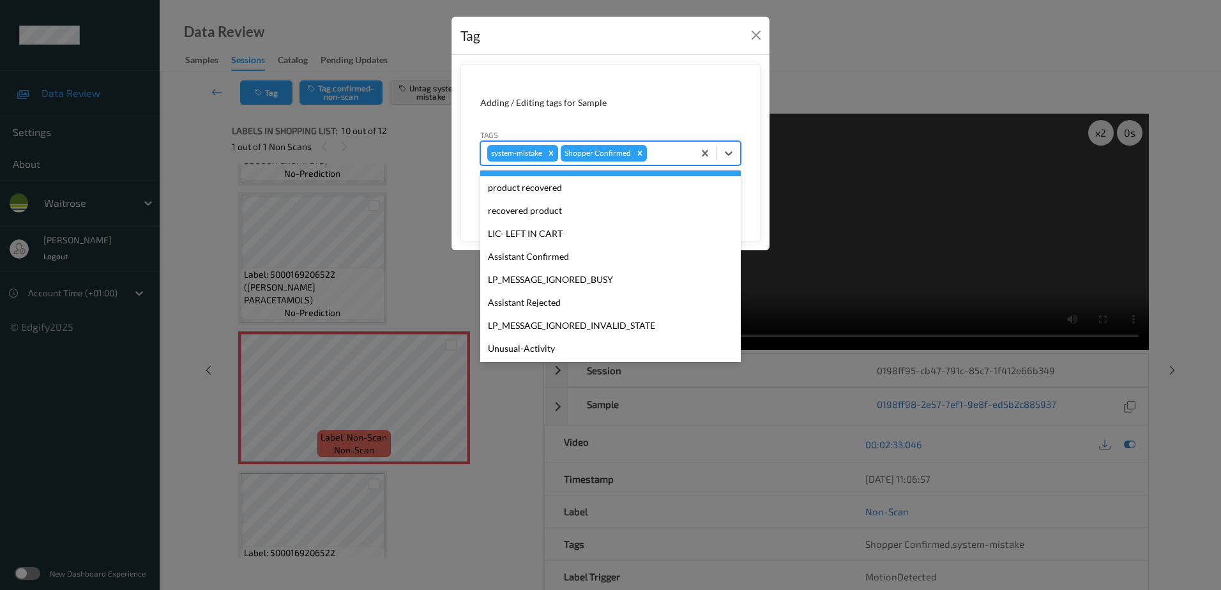
scroll to position [273, 0]
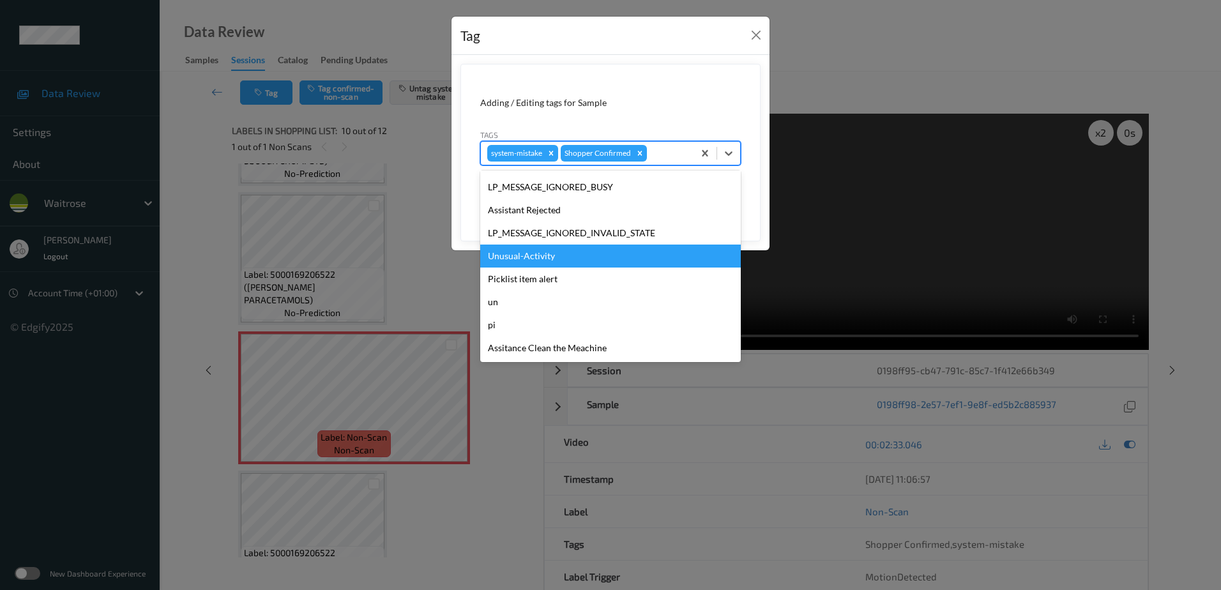
click at [565, 261] on div "Unusual-Activity" at bounding box center [610, 256] width 261 height 23
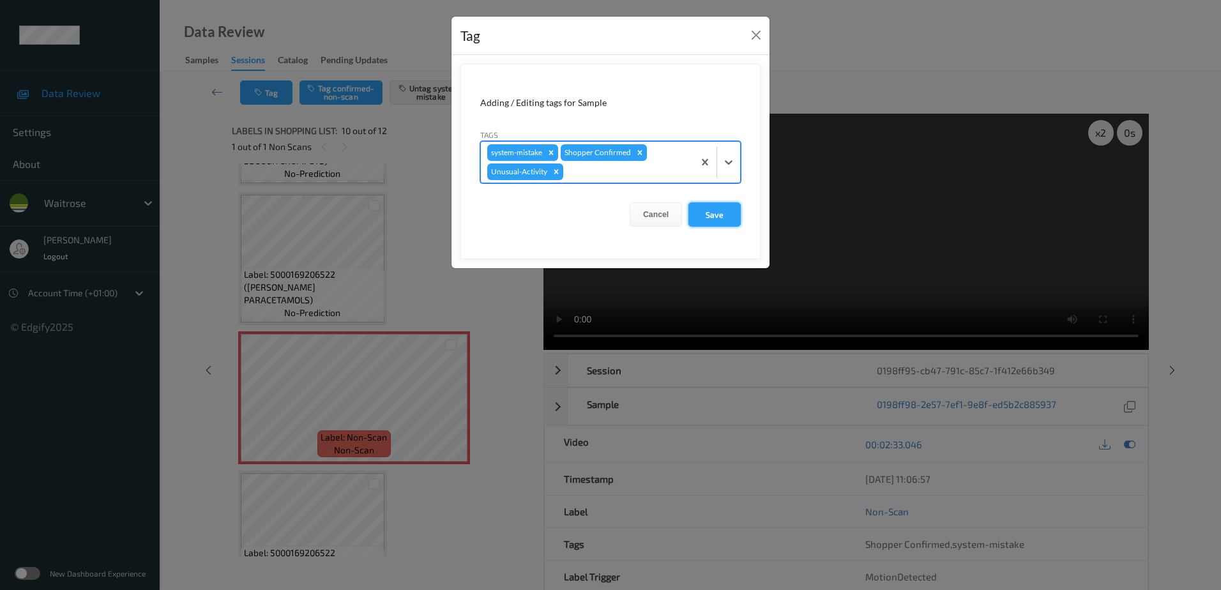
click at [726, 214] on button "Save" at bounding box center [715, 214] width 52 height 24
click at [721, 215] on button "Save" at bounding box center [715, 214] width 52 height 24
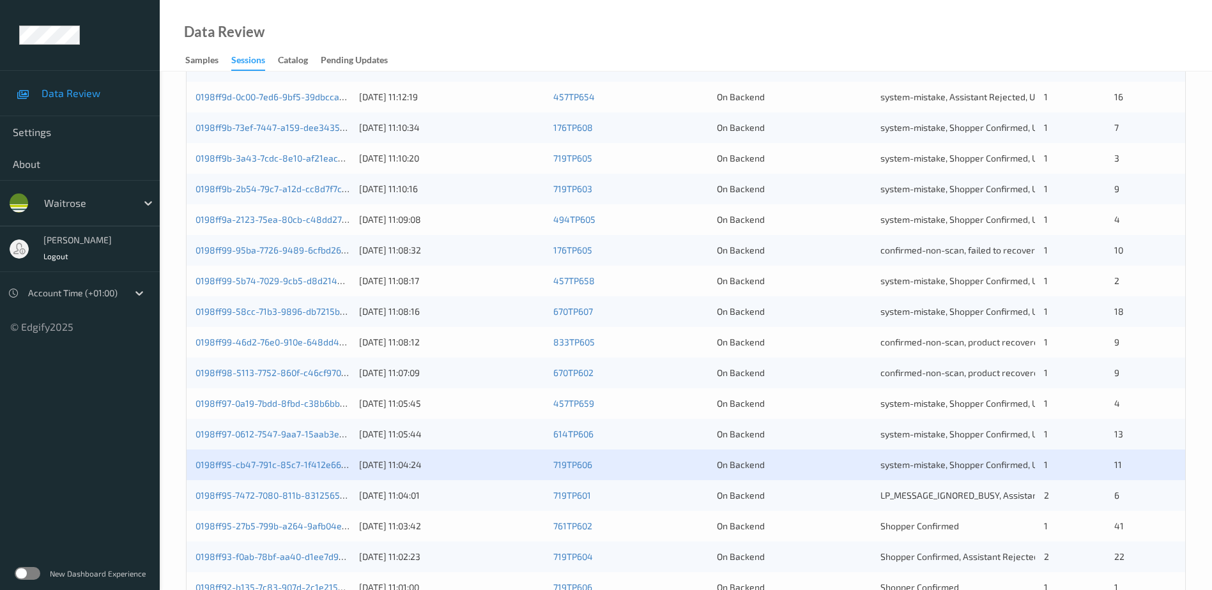
scroll to position [256, 0]
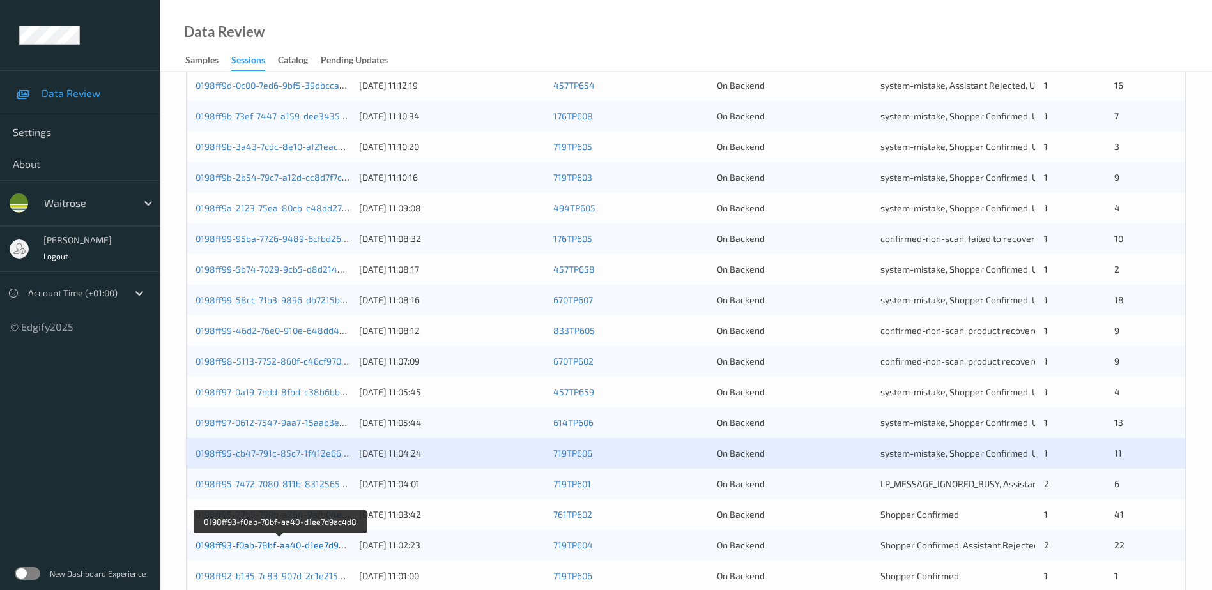
click at [267, 546] on link "0198ff93-f0ab-78bf-aa40-d1ee7d9ac4d8" at bounding box center [279, 545] width 169 height 11
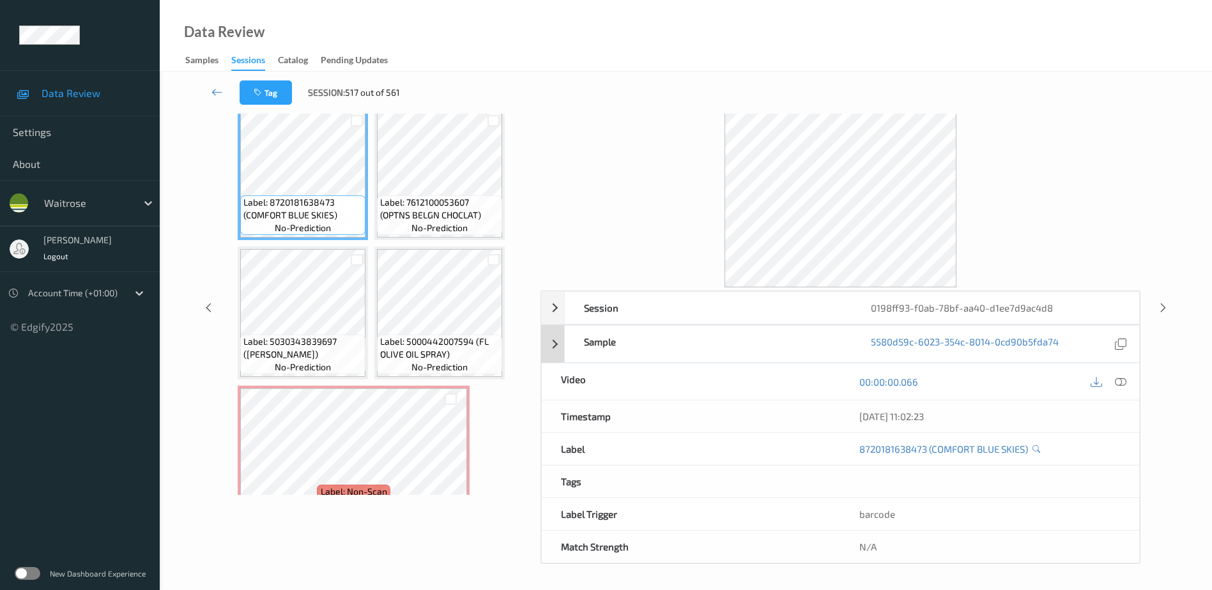
scroll to position [63, 0]
drag, startPoint x: 1123, startPoint y: 383, endPoint x: 770, endPoint y: 26, distance: 502.3
click at [1123, 383] on icon at bounding box center [1120, 381] width 11 height 11
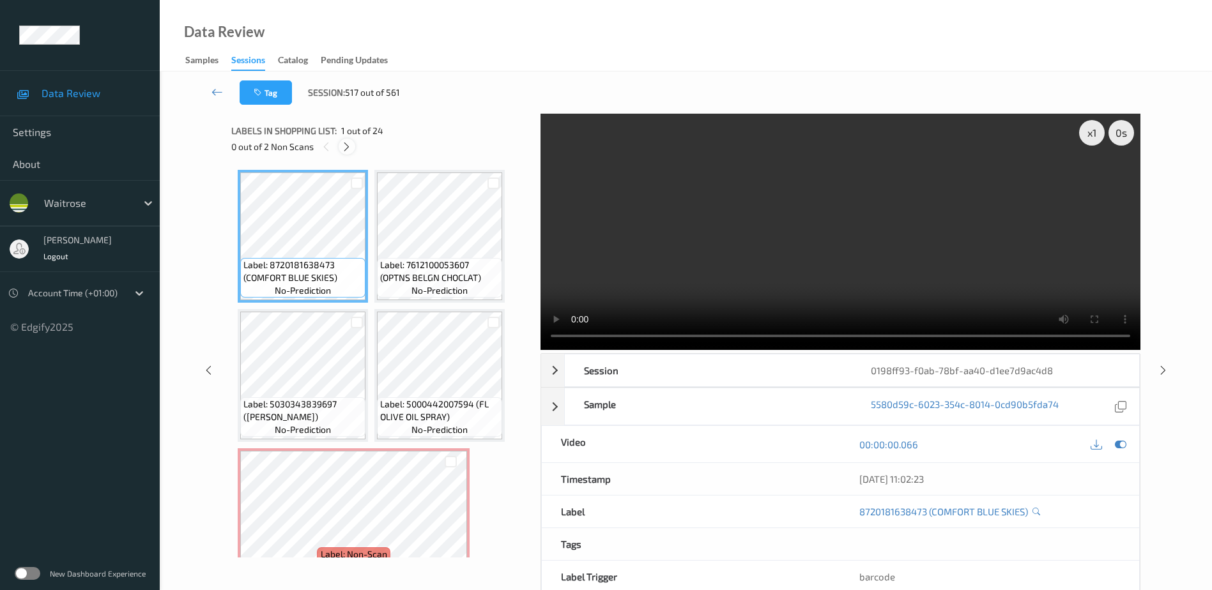
click at [348, 148] on icon at bounding box center [346, 146] width 11 height 11
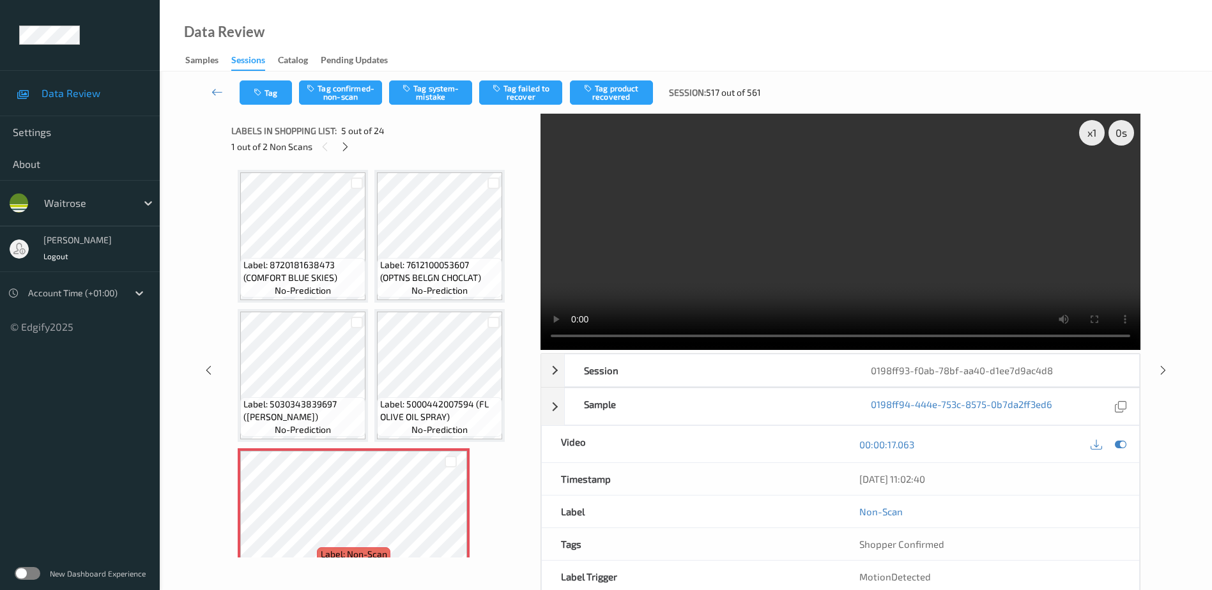
scroll to position [146, 0]
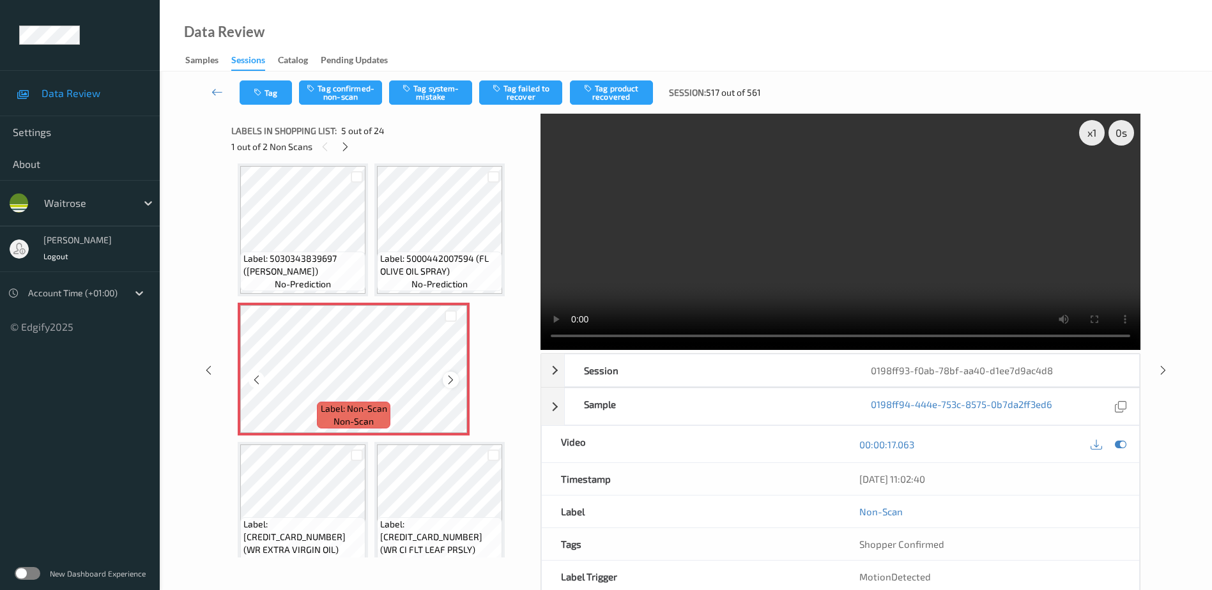
click at [447, 382] on icon at bounding box center [450, 379] width 11 height 11
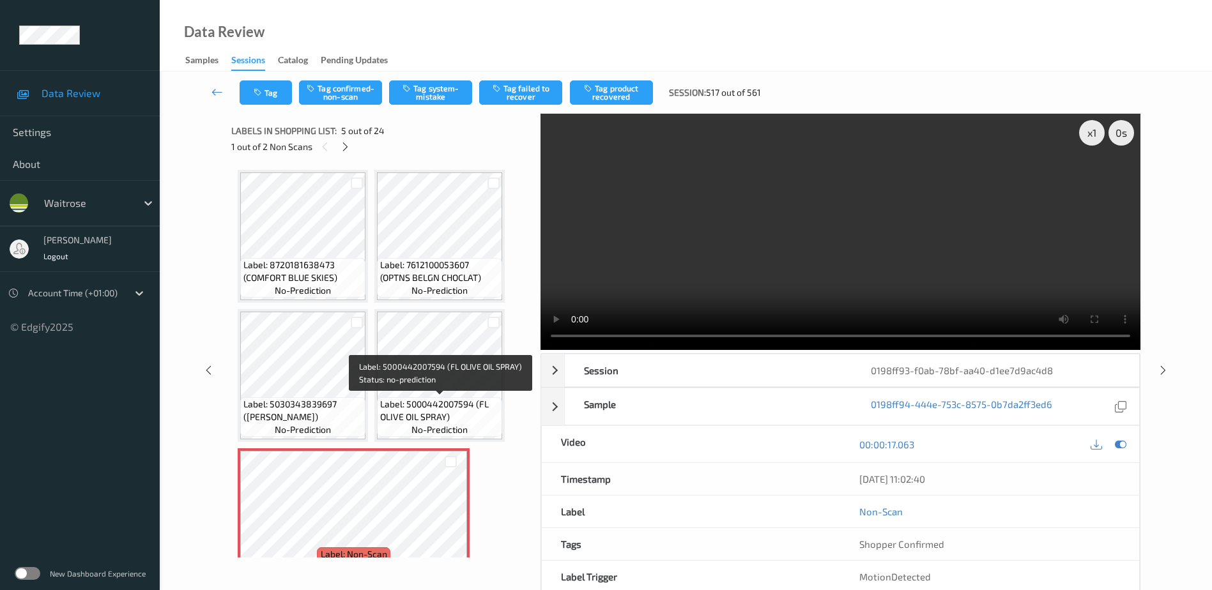
scroll to position [128, 0]
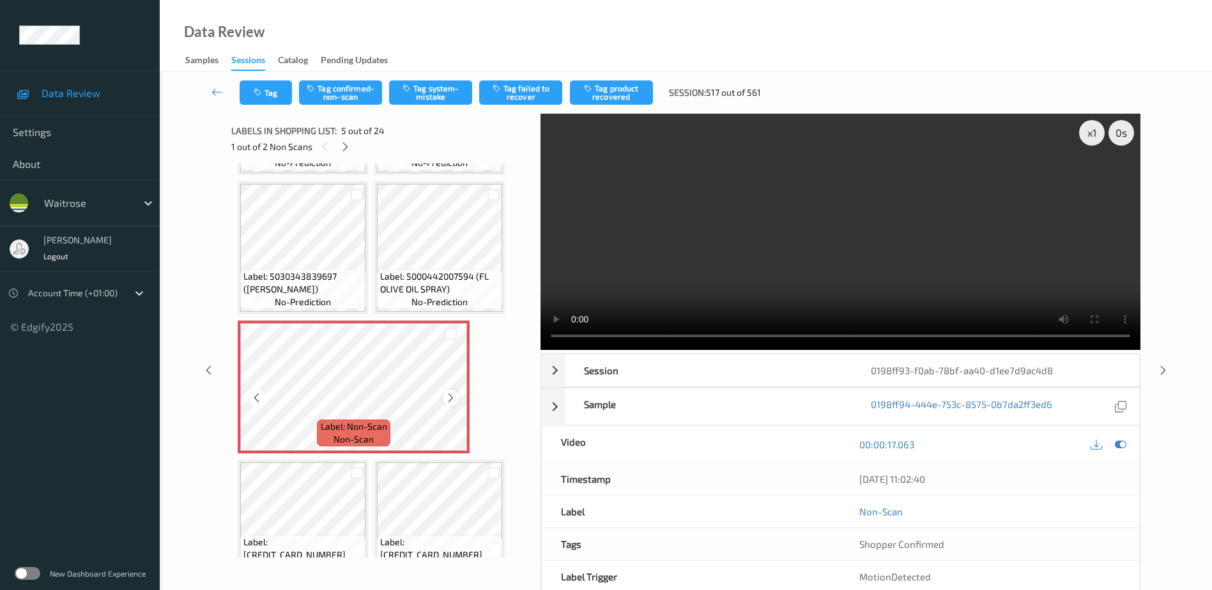
click at [451, 398] on icon at bounding box center [450, 397] width 11 height 11
click at [827, 239] on video at bounding box center [840, 232] width 600 height 236
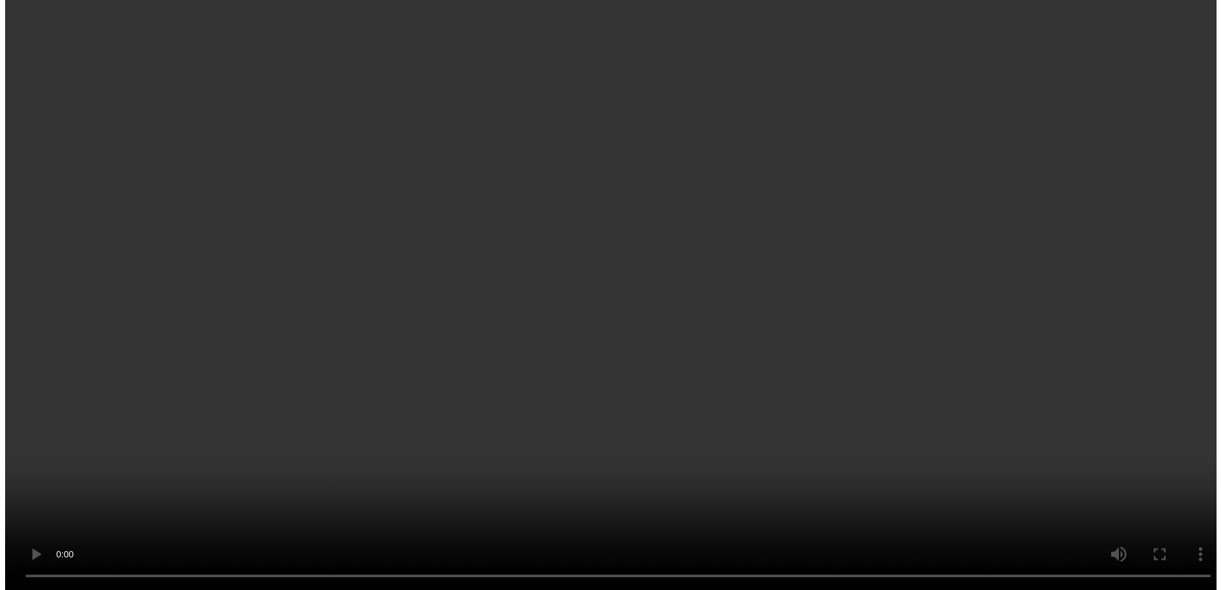
scroll to position [192, 0]
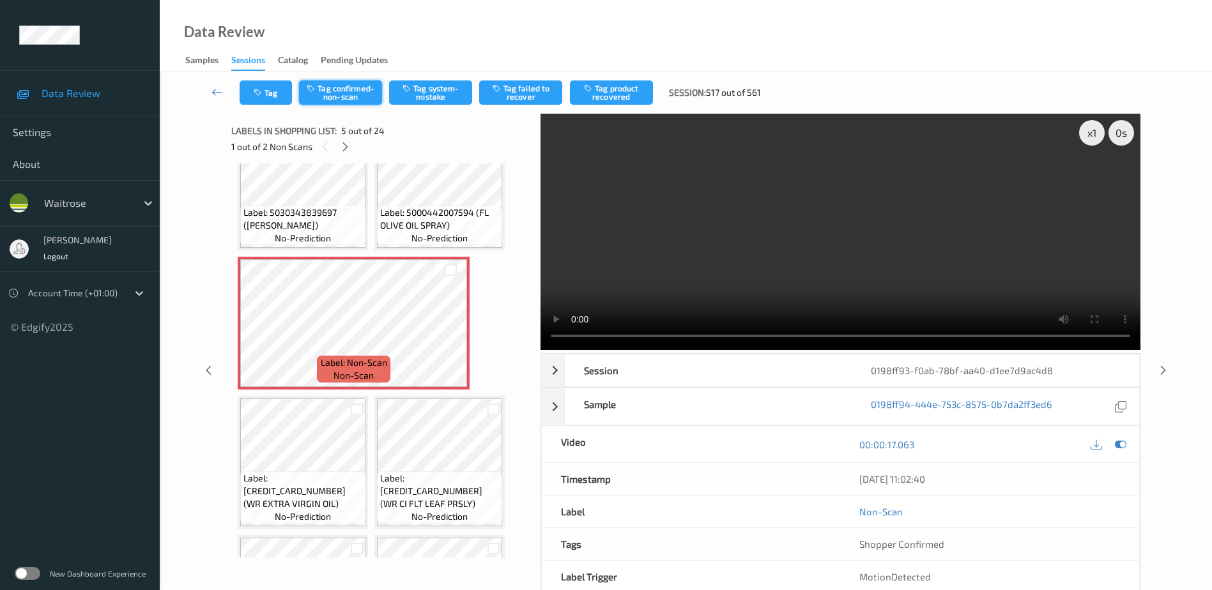
click at [344, 86] on button "Tag confirmed-non-scan" at bounding box center [340, 92] width 83 height 24
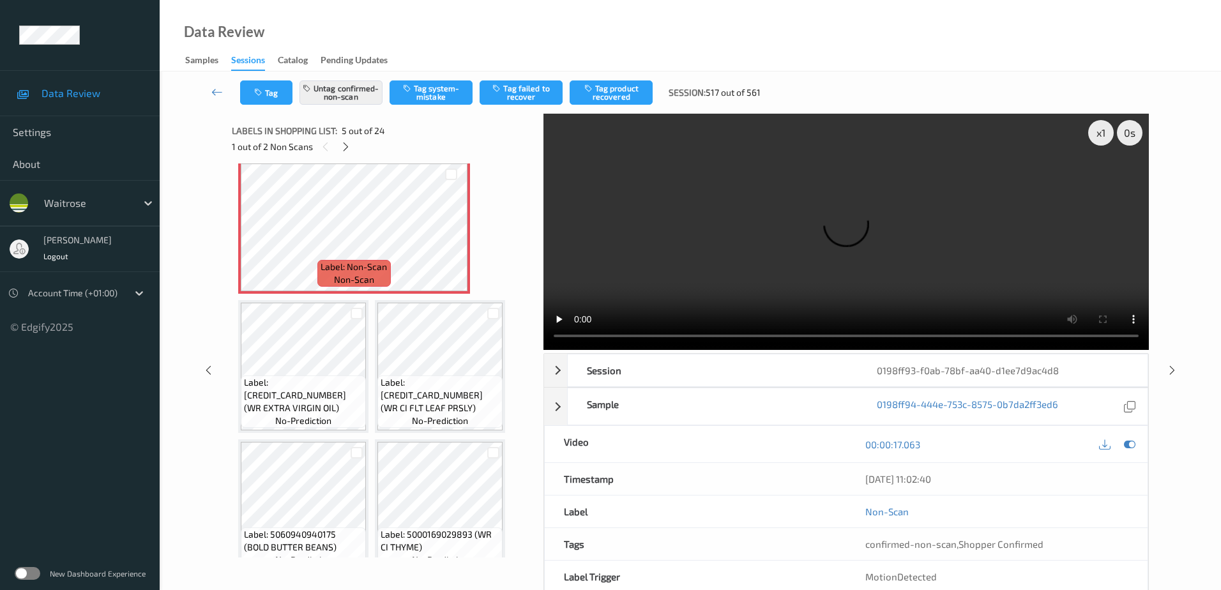
scroll to position [256, 0]
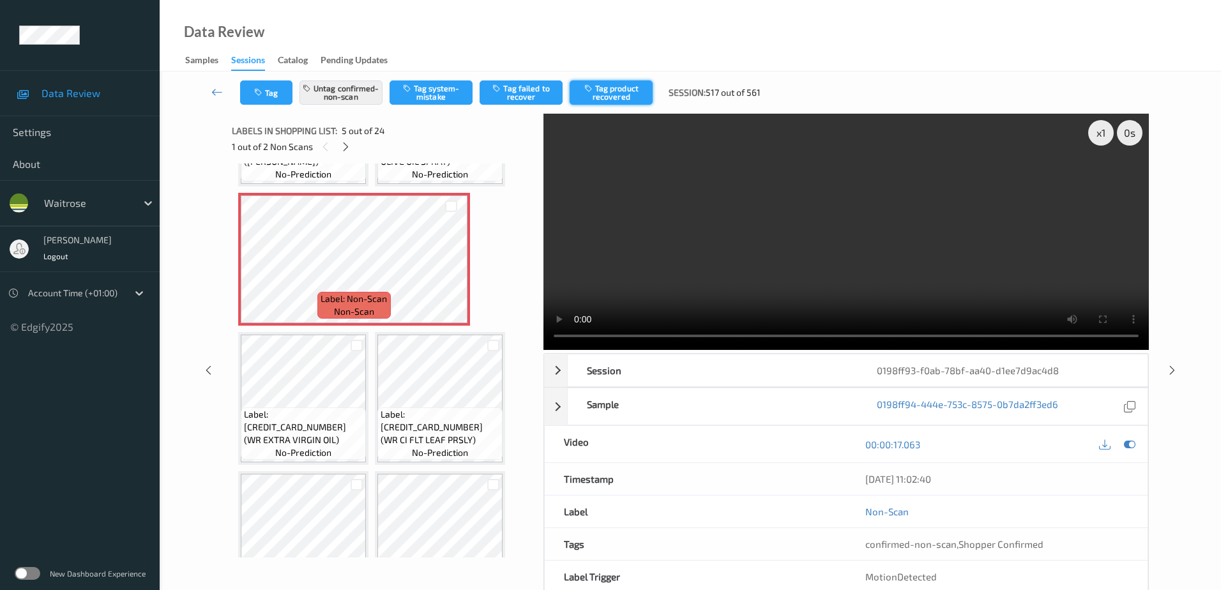
click at [612, 101] on button "Tag product recovered" at bounding box center [611, 92] width 83 height 24
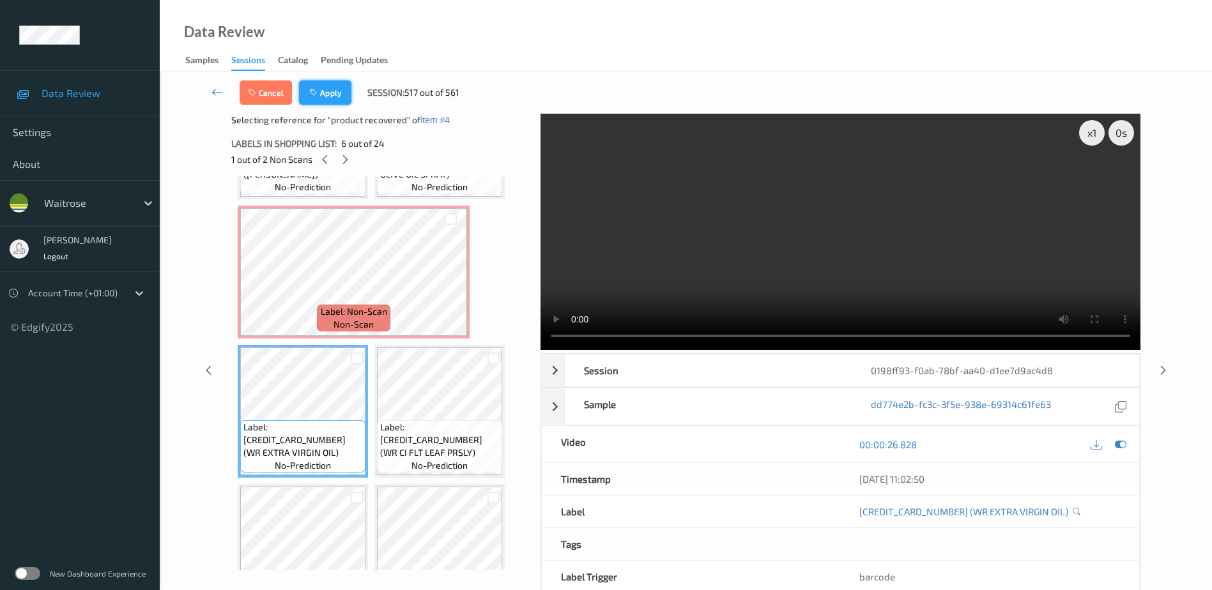
click at [326, 84] on button "Apply" at bounding box center [325, 92] width 52 height 24
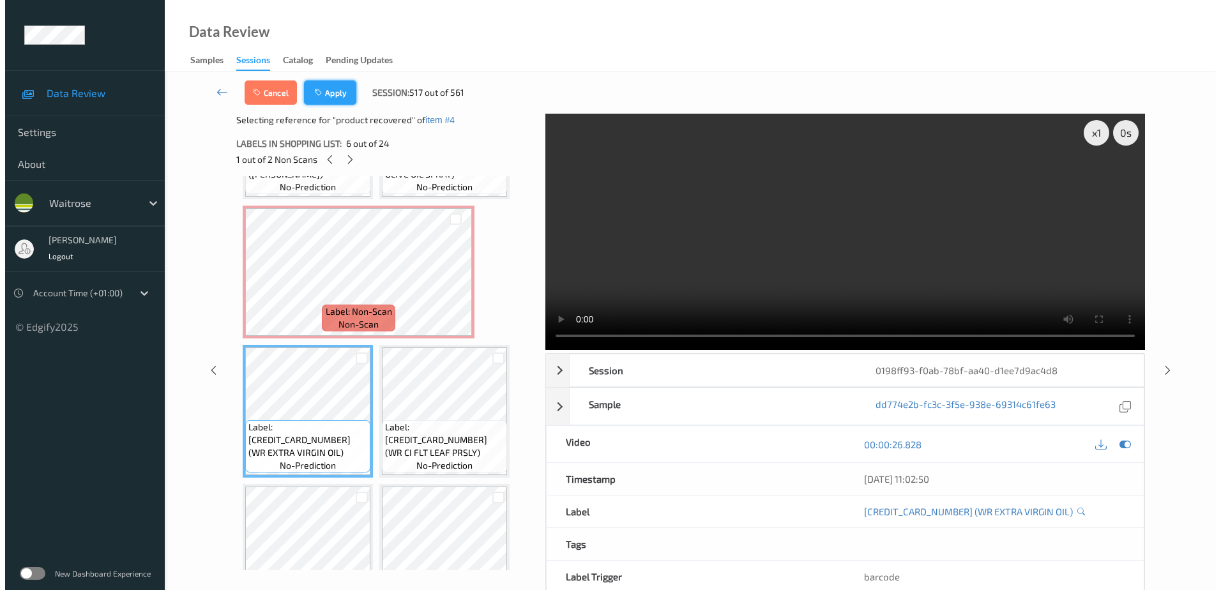
scroll to position [146, 0]
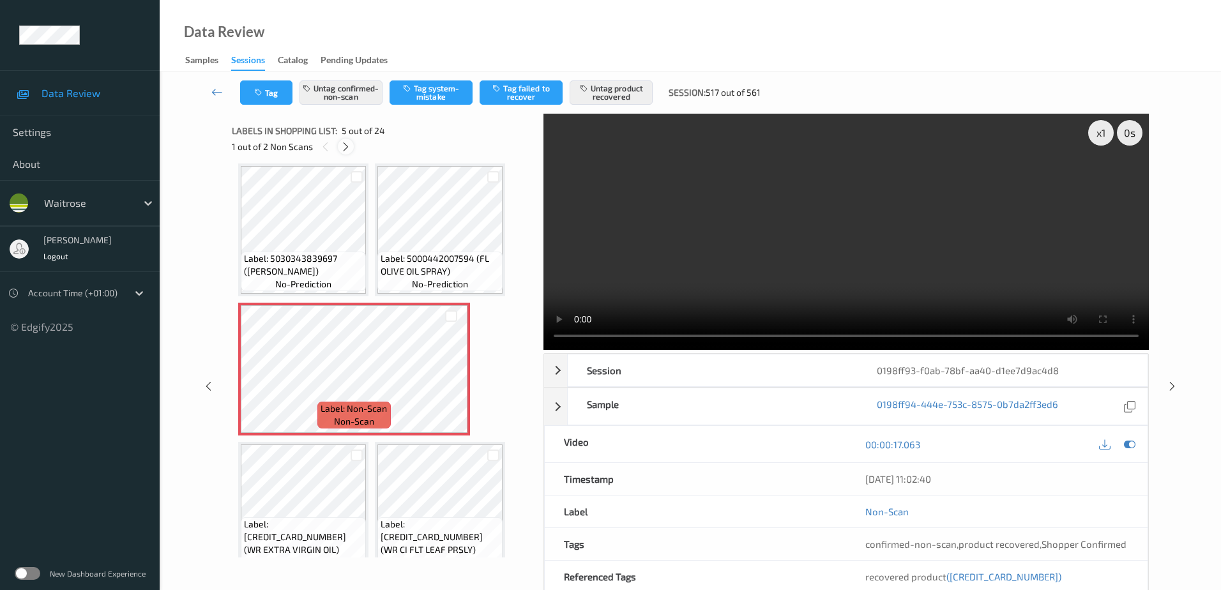
click at [346, 147] on icon at bounding box center [345, 146] width 11 height 11
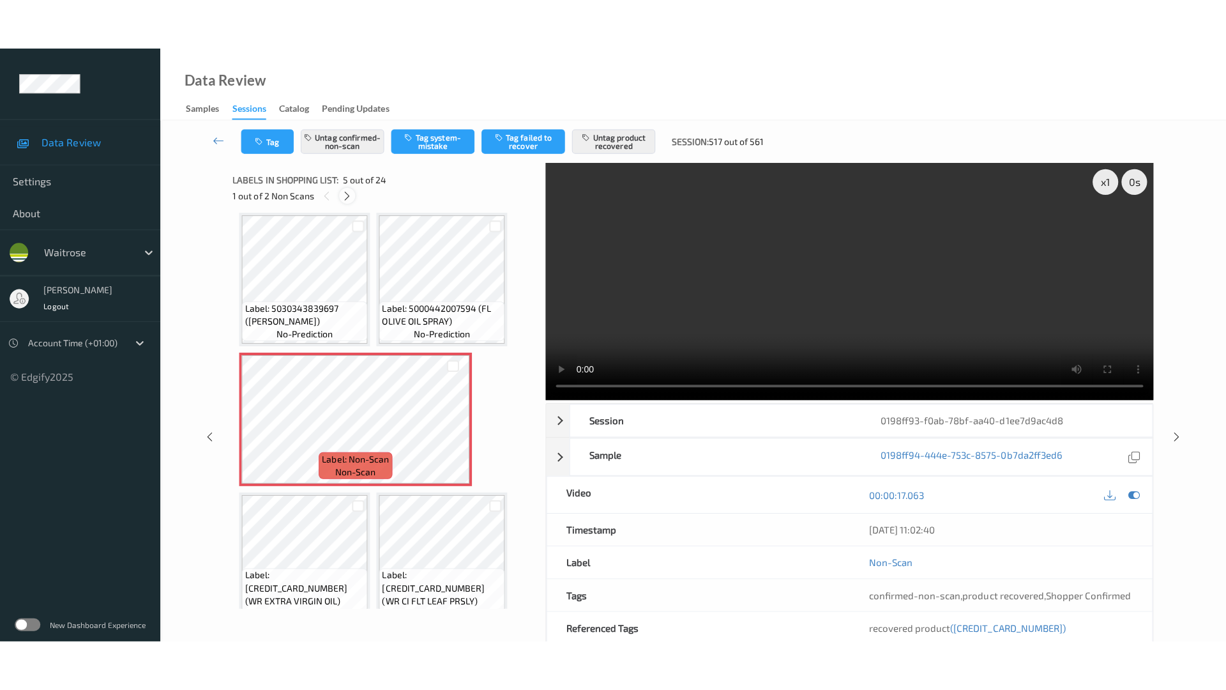
scroll to position [1538, 0]
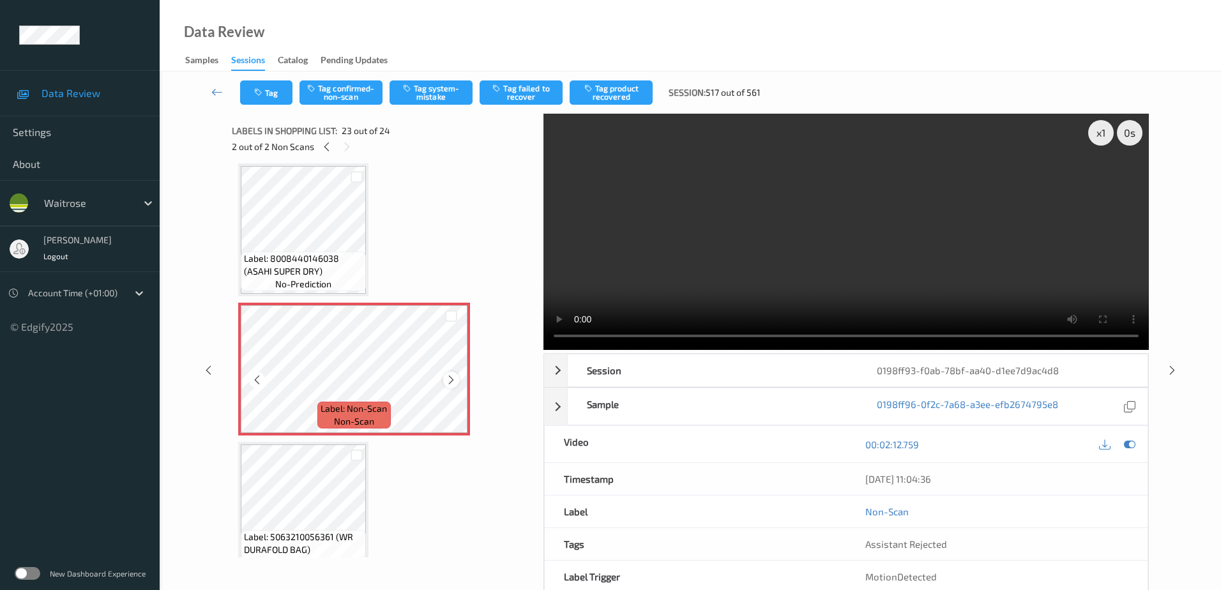
click at [449, 381] on icon at bounding box center [451, 379] width 11 height 11
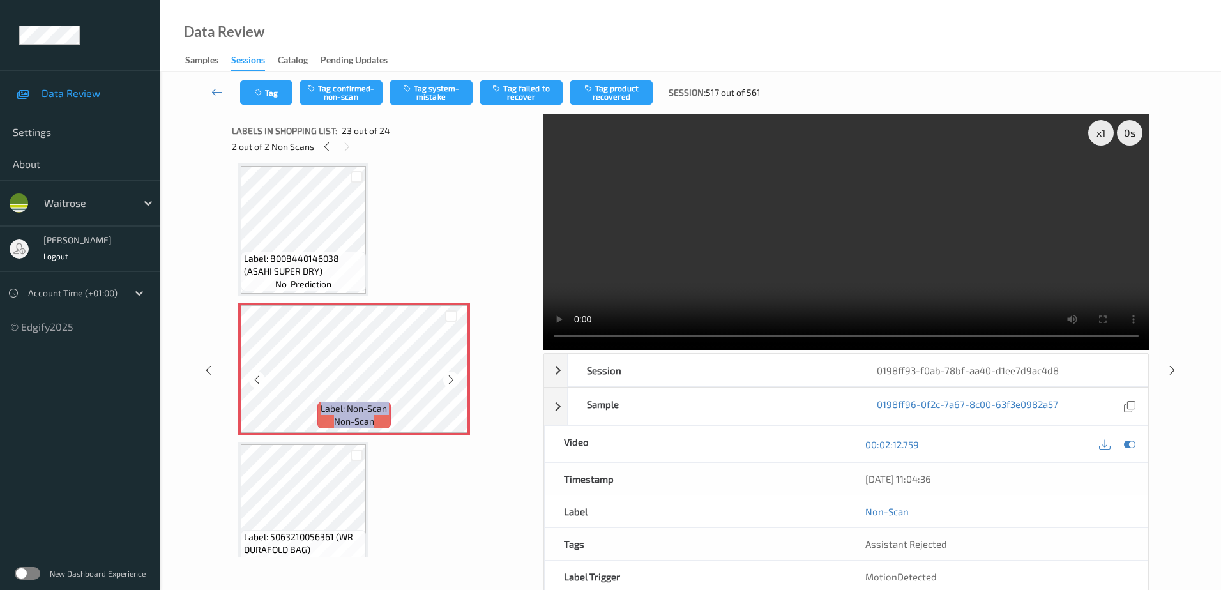
click at [449, 381] on icon at bounding box center [451, 379] width 11 height 11
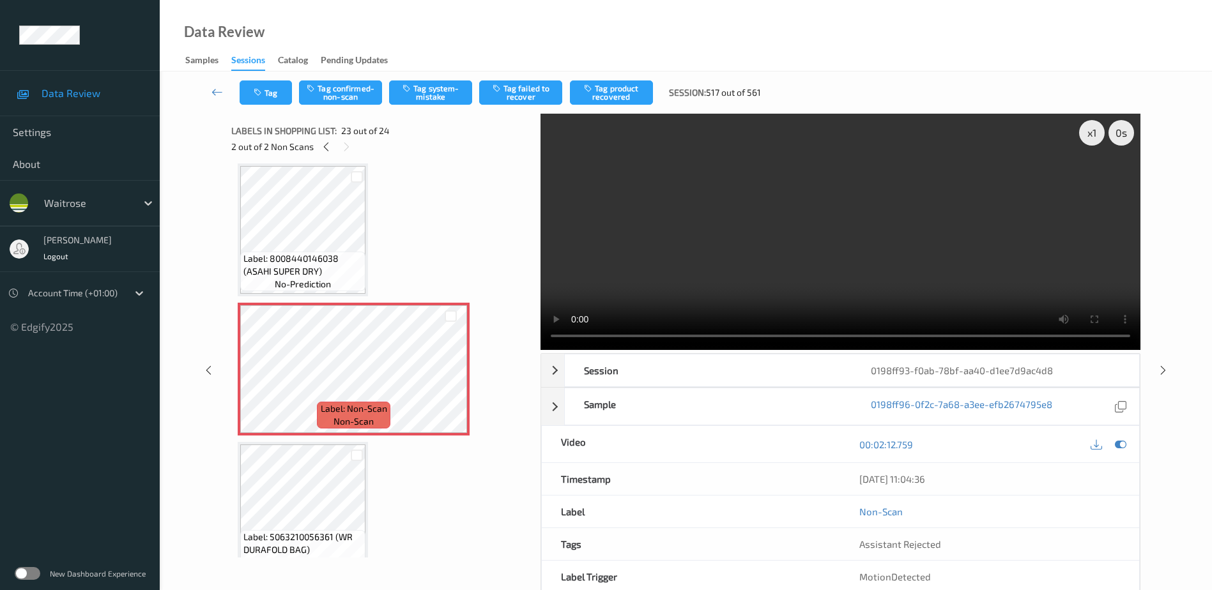
click at [787, 277] on video at bounding box center [840, 232] width 600 height 236
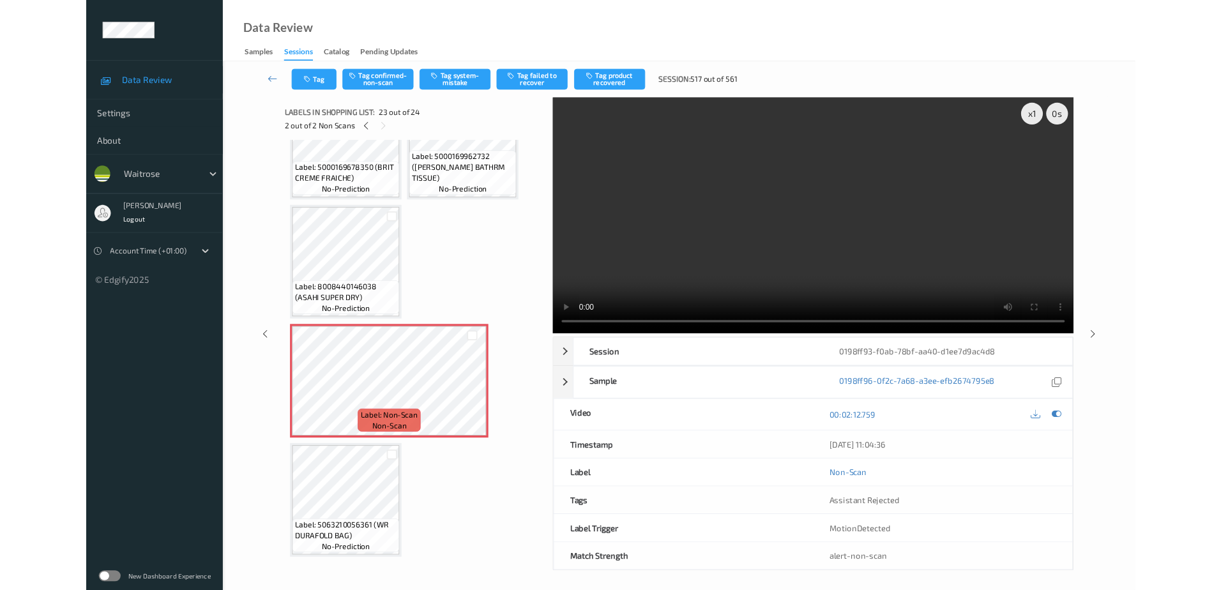
scroll to position [1462, 0]
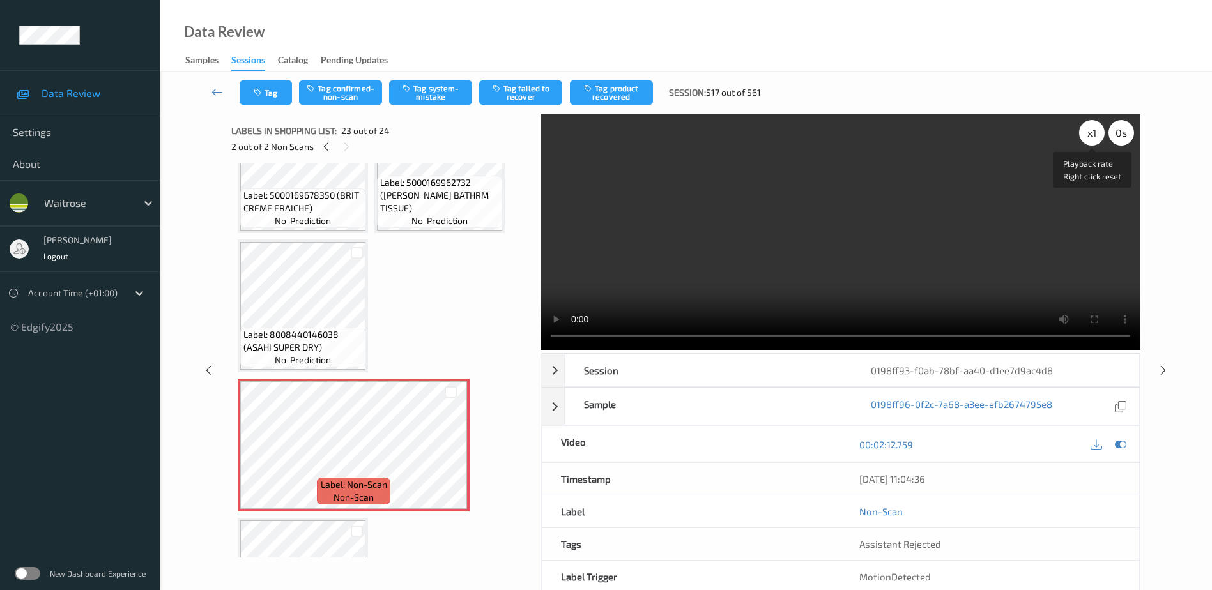
click at [1095, 132] on div "x 1" at bounding box center [1092, 133] width 26 height 26
click at [1095, 132] on div "x 2" at bounding box center [1092, 133] width 26 height 26
click at [425, 96] on button "Tag system-mistake" at bounding box center [430, 92] width 83 height 24
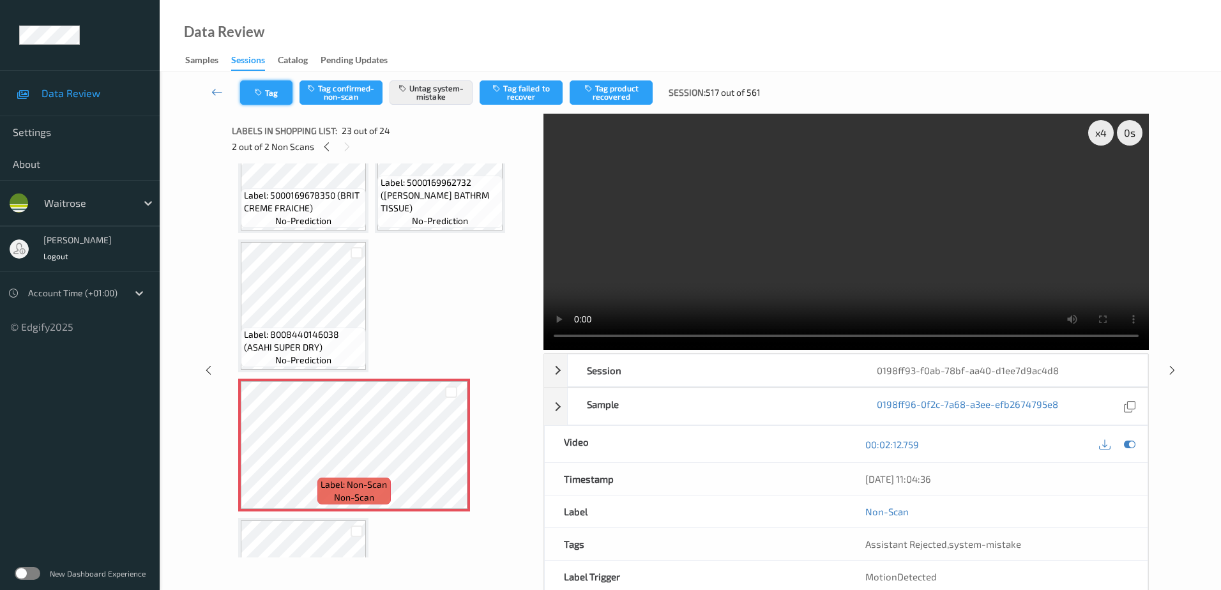
click at [264, 93] on icon "button" at bounding box center [259, 92] width 11 height 9
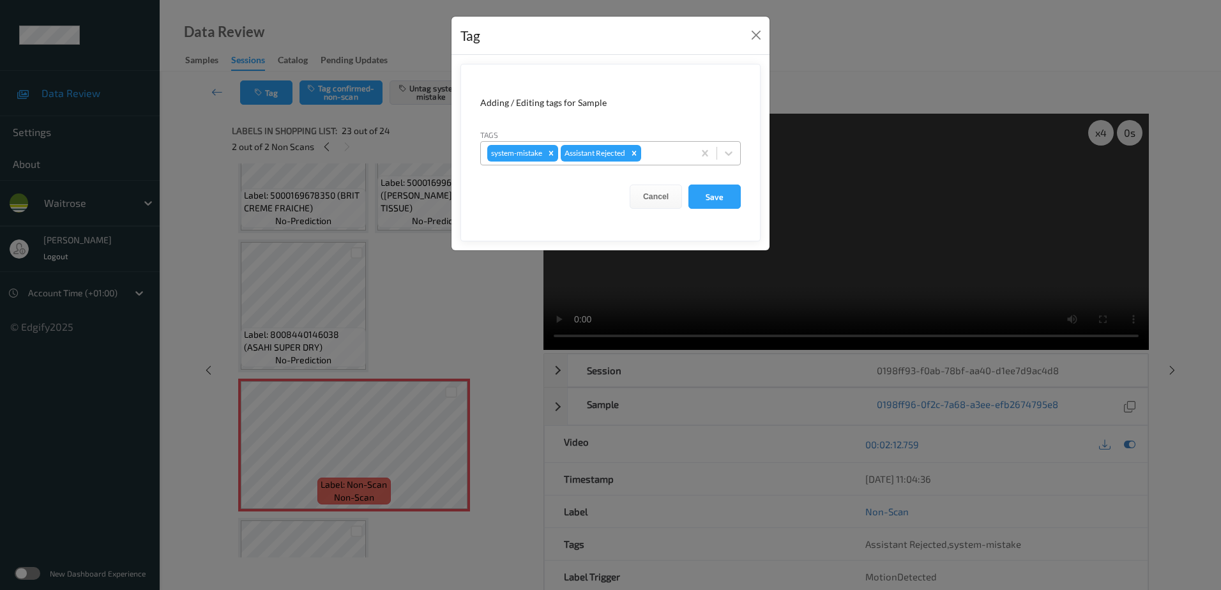
click at [657, 157] on div at bounding box center [665, 153] width 43 height 15
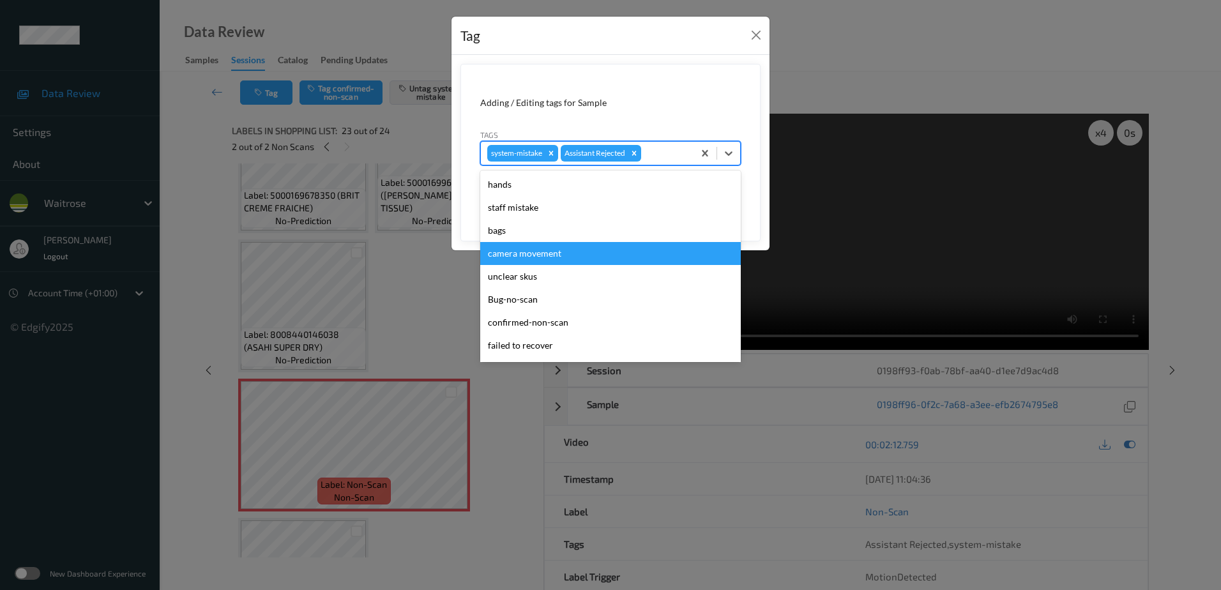
scroll to position [256, 0]
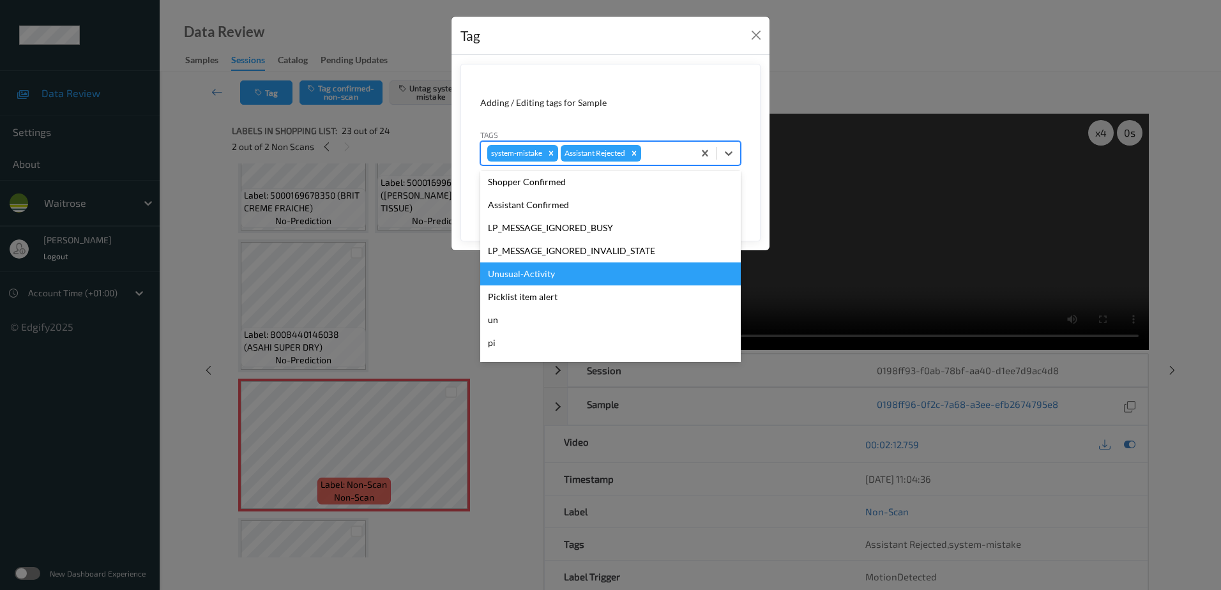
click at [568, 271] on div "Unusual-Activity" at bounding box center [610, 274] width 261 height 23
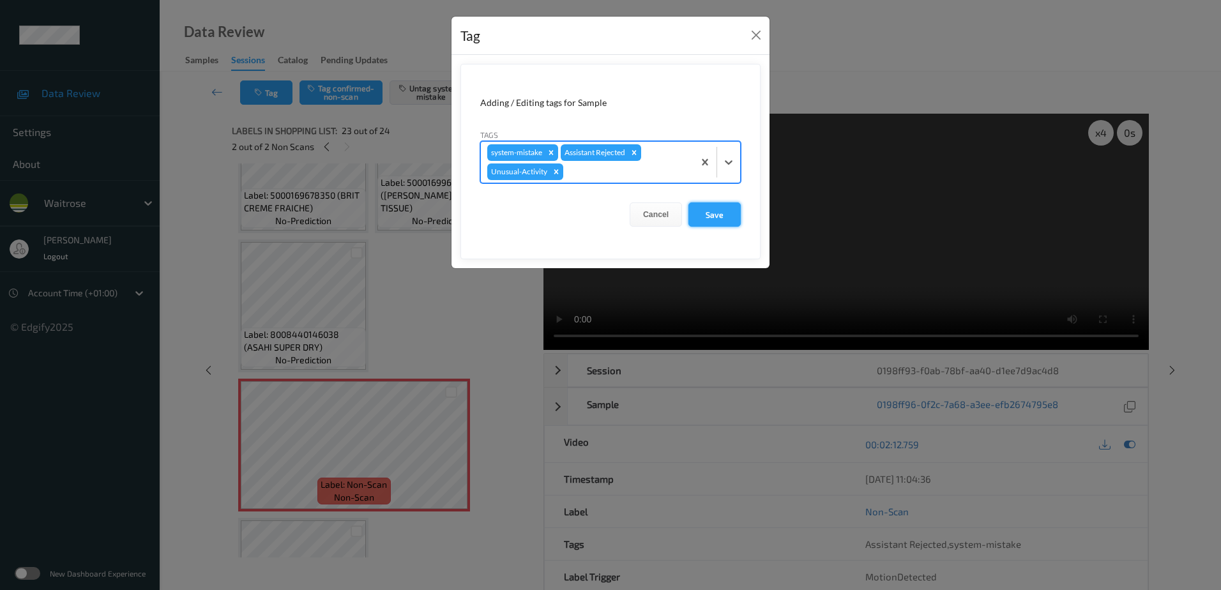
click at [703, 212] on button "Save" at bounding box center [715, 214] width 52 height 24
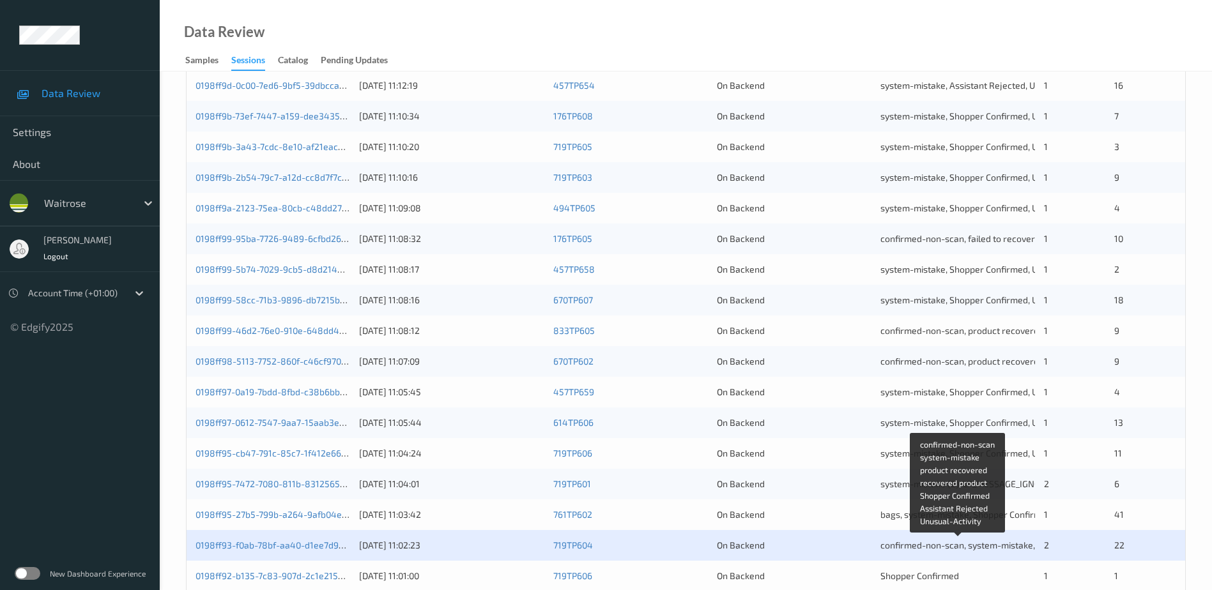
scroll to position [371, 0]
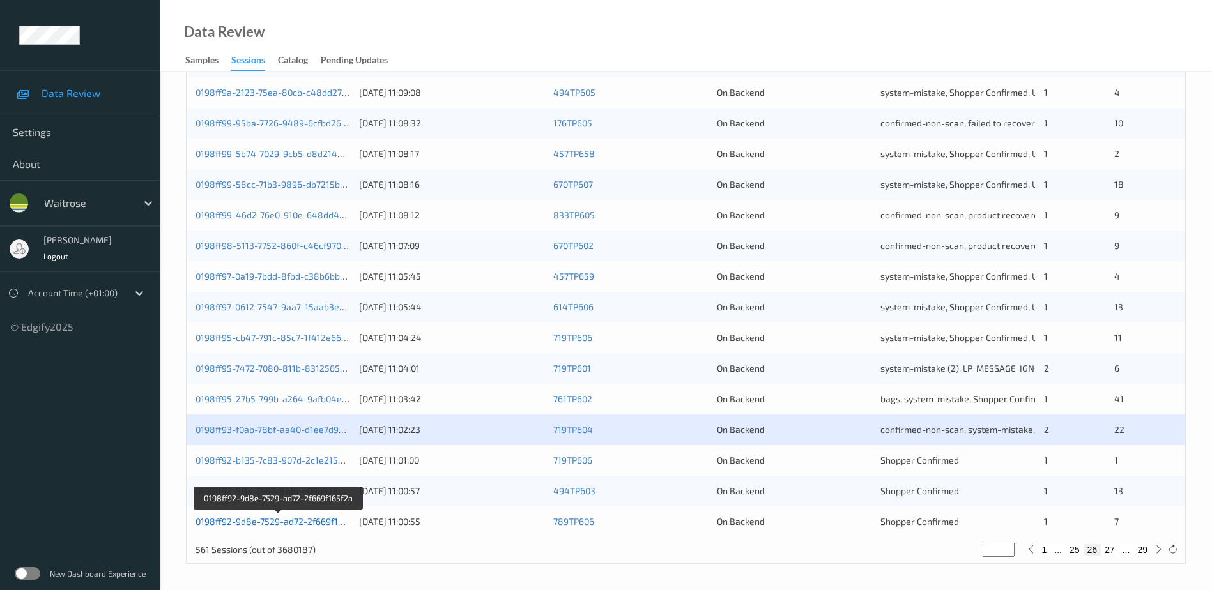
click at [298, 522] on link "0198ff92-9d8e-7529-ad72-2f669f165f2a" at bounding box center [278, 521] width 166 height 11
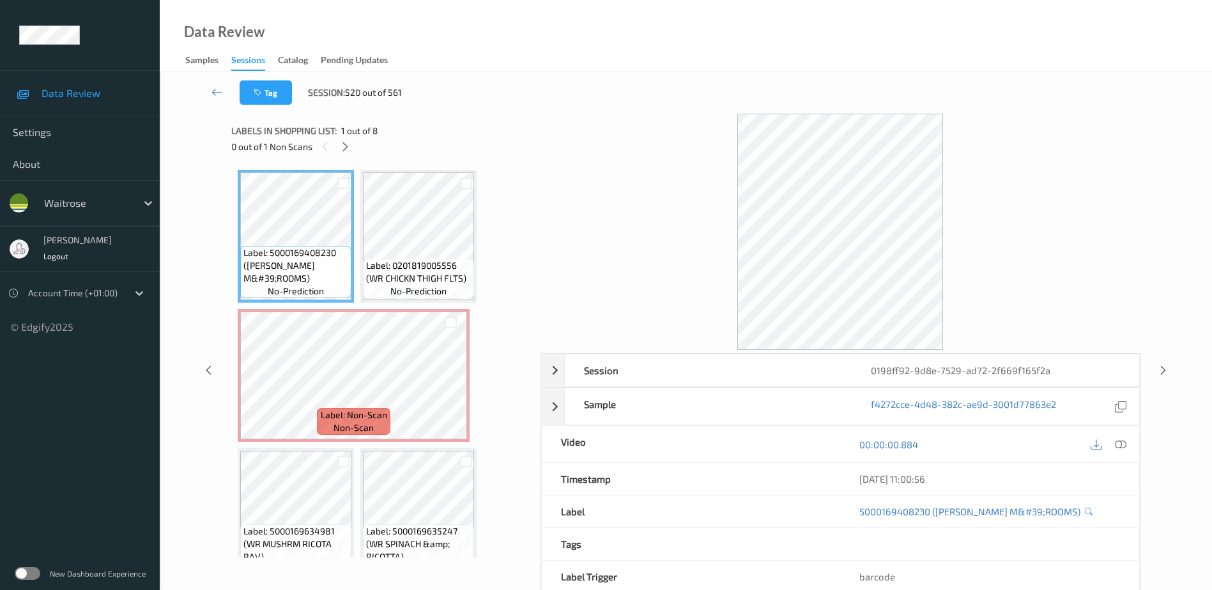
drag, startPoint x: 1120, startPoint y: 445, endPoint x: 1027, endPoint y: 316, distance: 159.7
click at [1120, 445] on icon at bounding box center [1120, 444] width 11 height 11
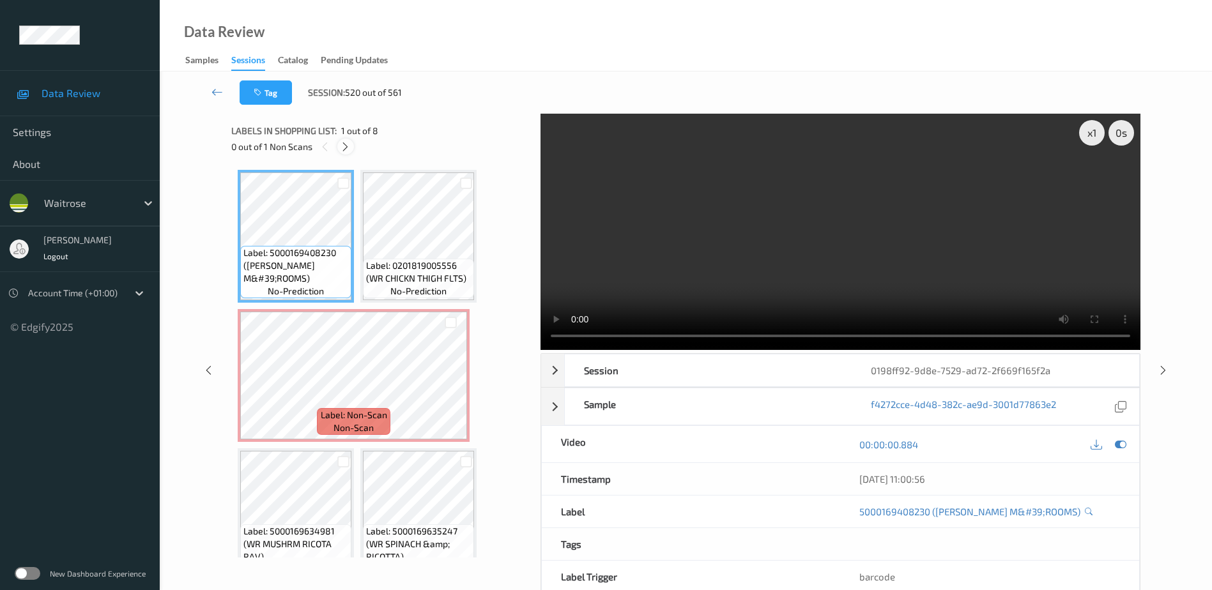
click at [349, 150] on icon at bounding box center [345, 146] width 11 height 11
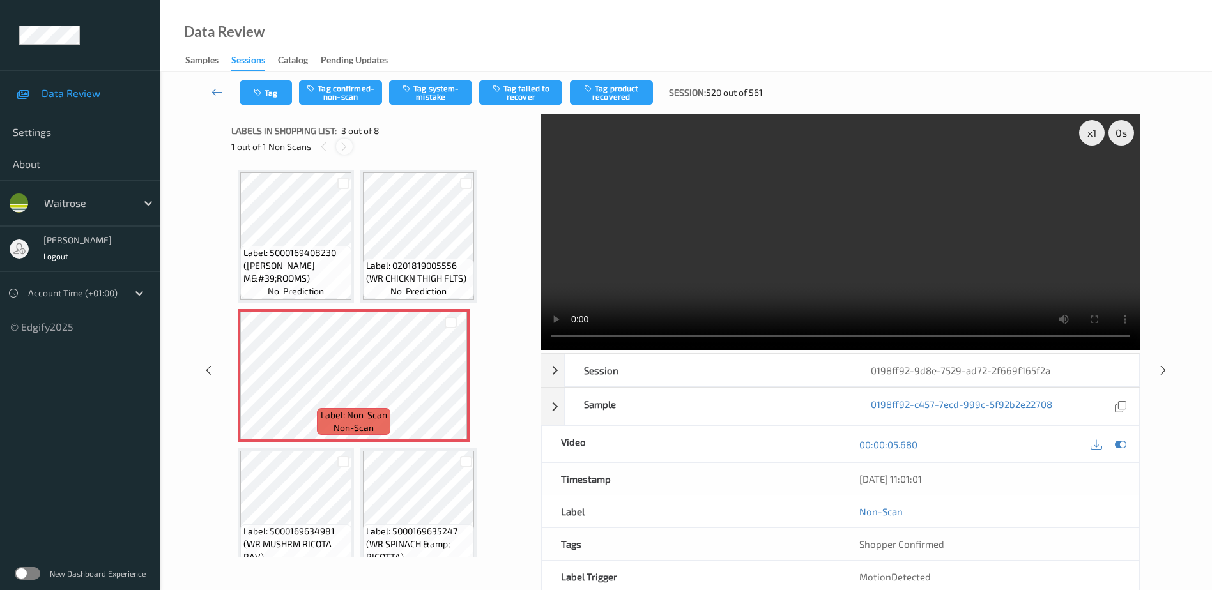
scroll to position [6, 0]
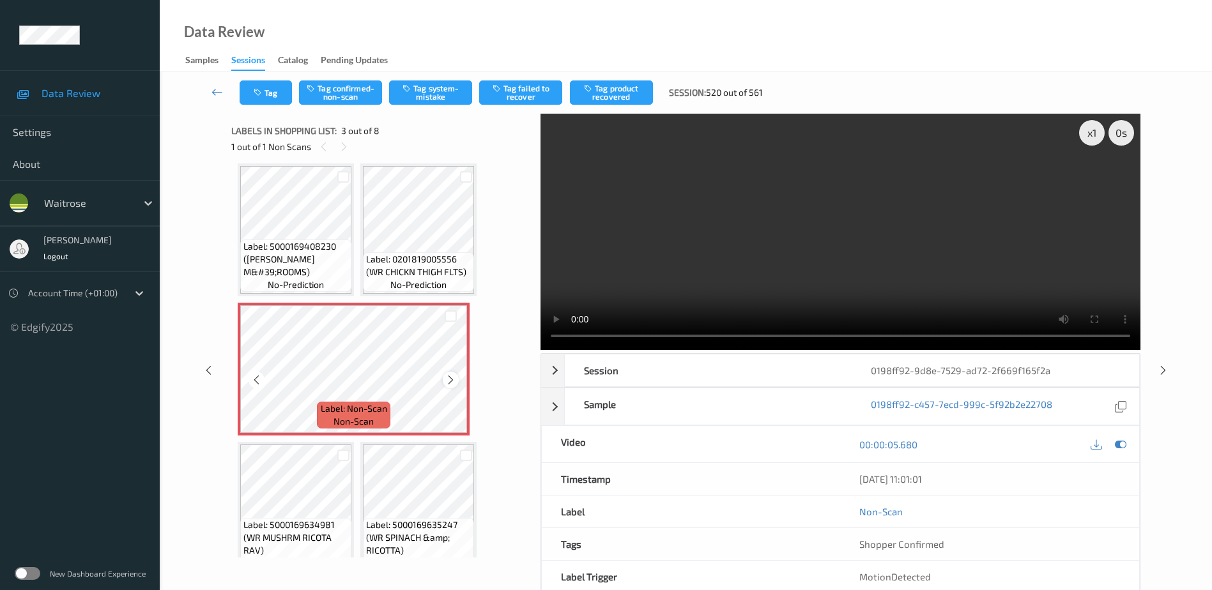
click at [448, 380] on icon at bounding box center [450, 379] width 11 height 11
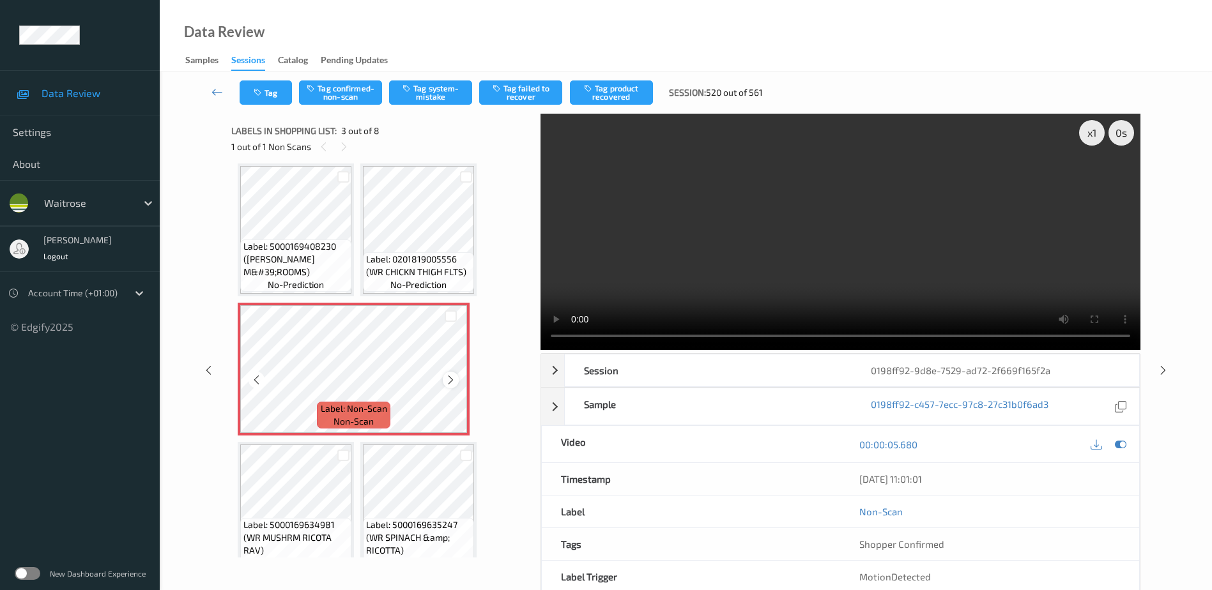
click at [451, 383] on icon at bounding box center [450, 379] width 11 height 11
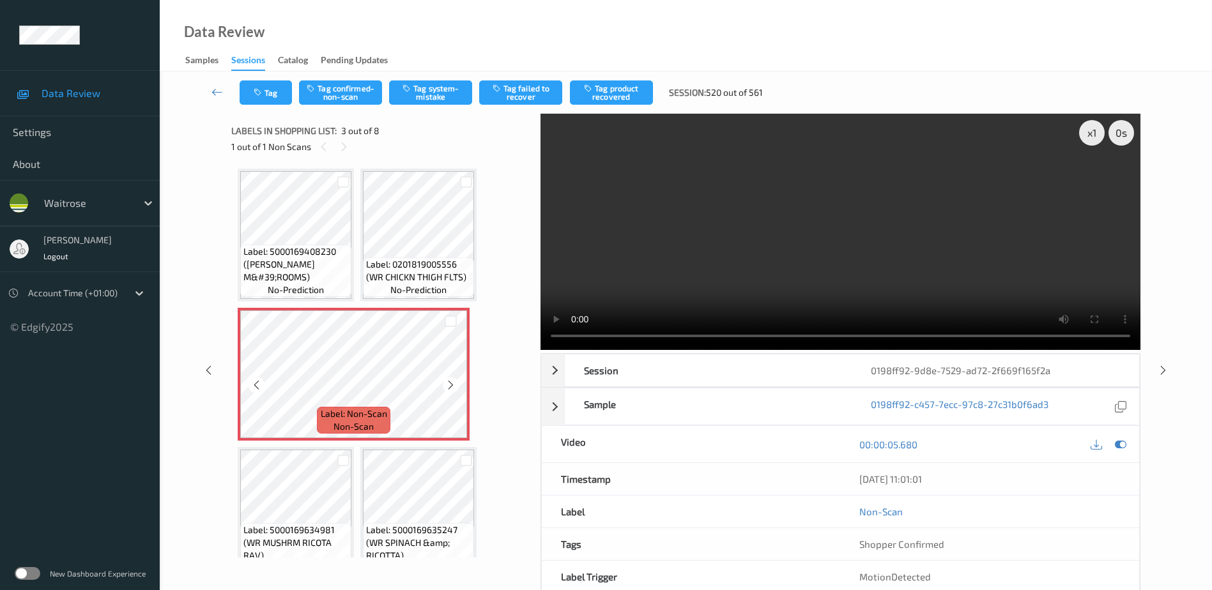
scroll to position [0, 0]
click at [886, 247] on video at bounding box center [840, 232] width 600 height 236
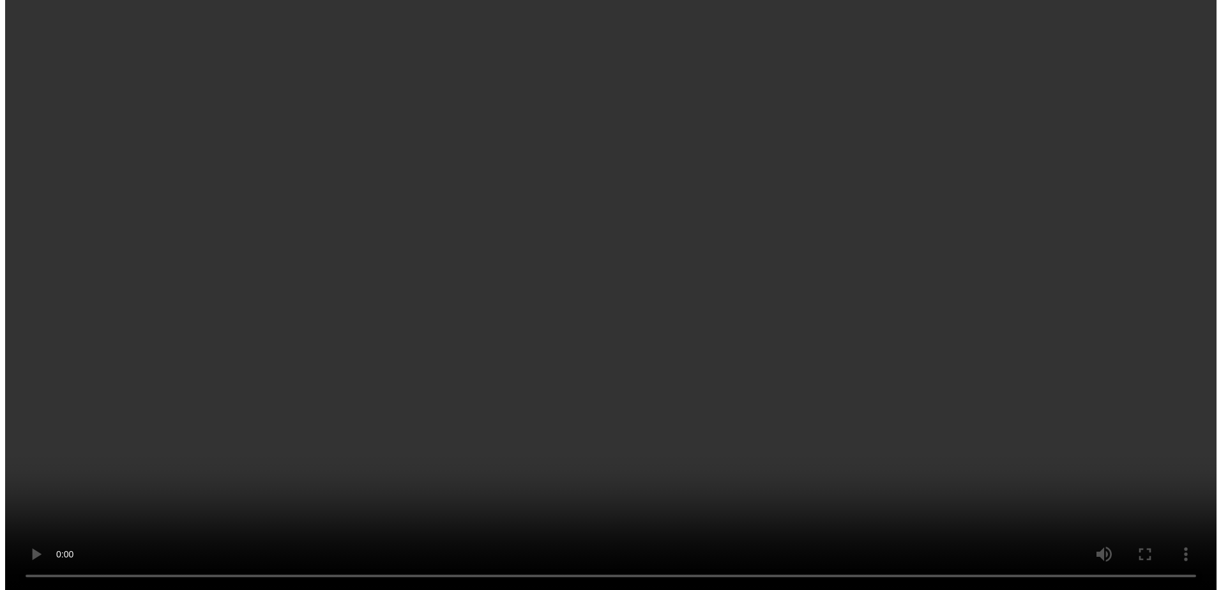
scroll to position [128, 0]
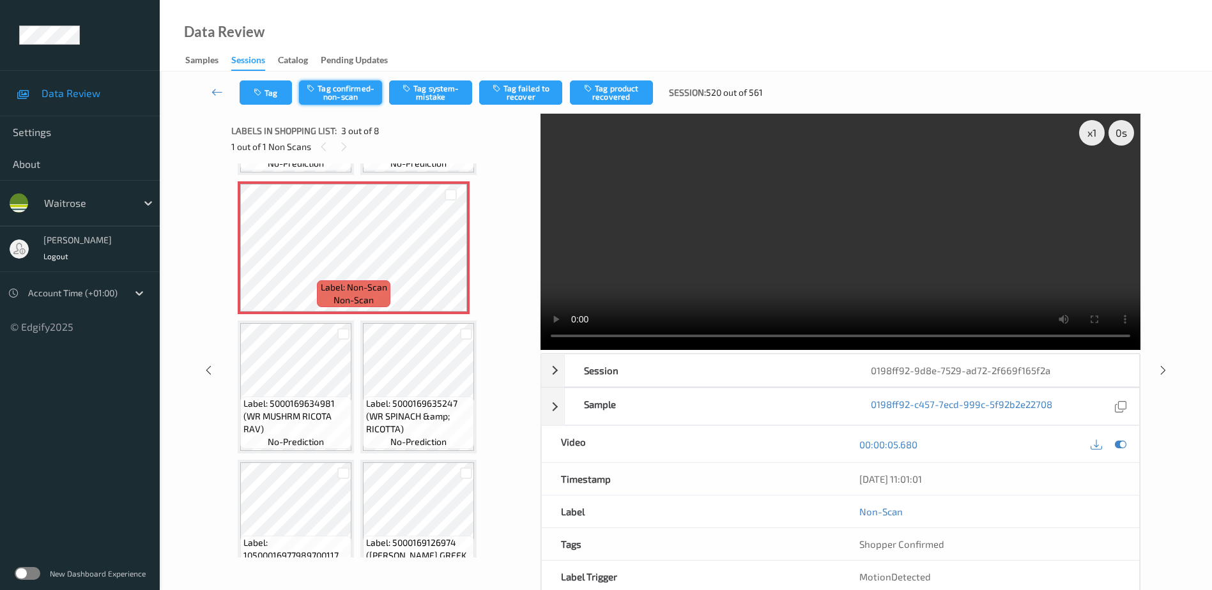
click at [333, 93] on button "Tag confirmed-non-scan" at bounding box center [340, 92] width 83 height 24
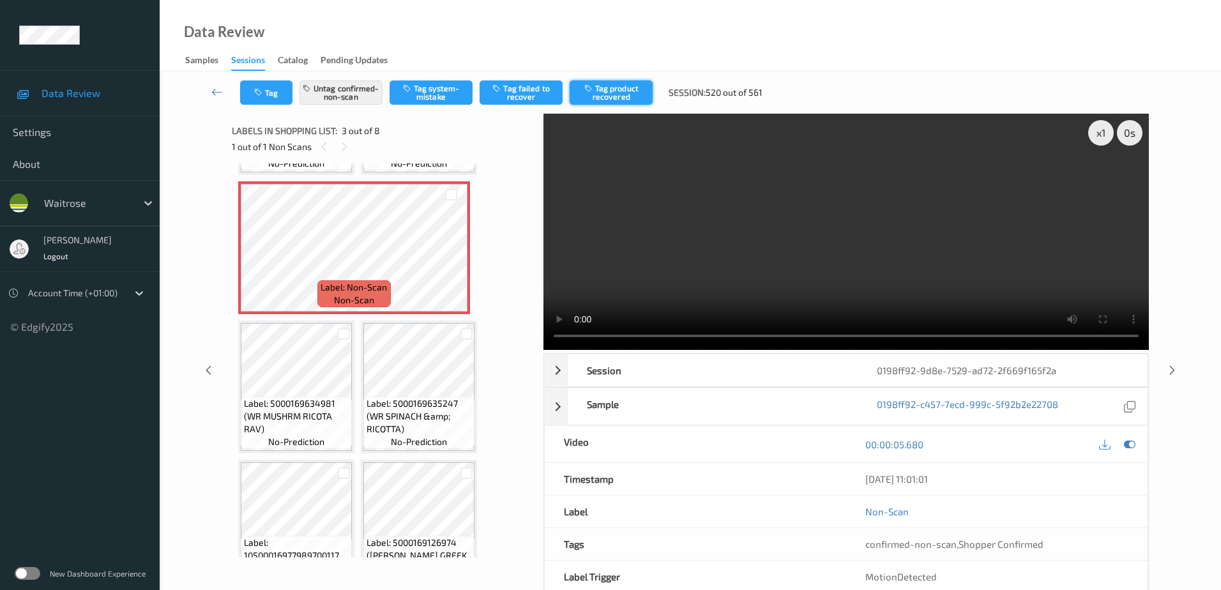
click at [630, 84] on button "Tag product recovered" at bounding box center [611, 92] width 83 height 24
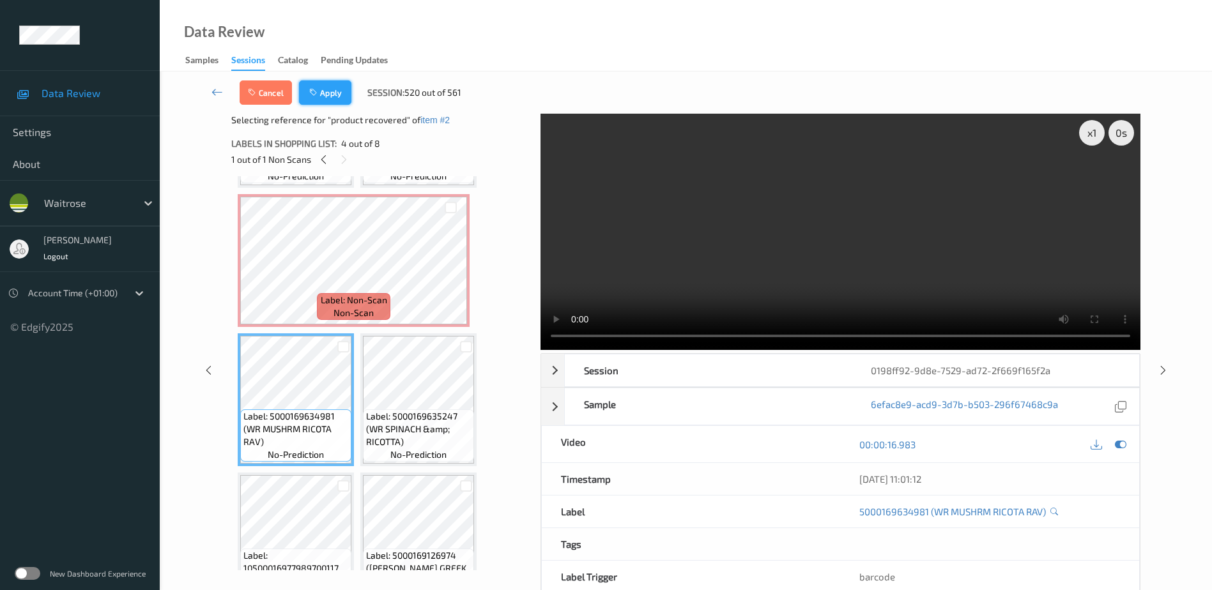
click at [332, 95] on button "Apply" at bounding box center [325, 92] width 52 height 24
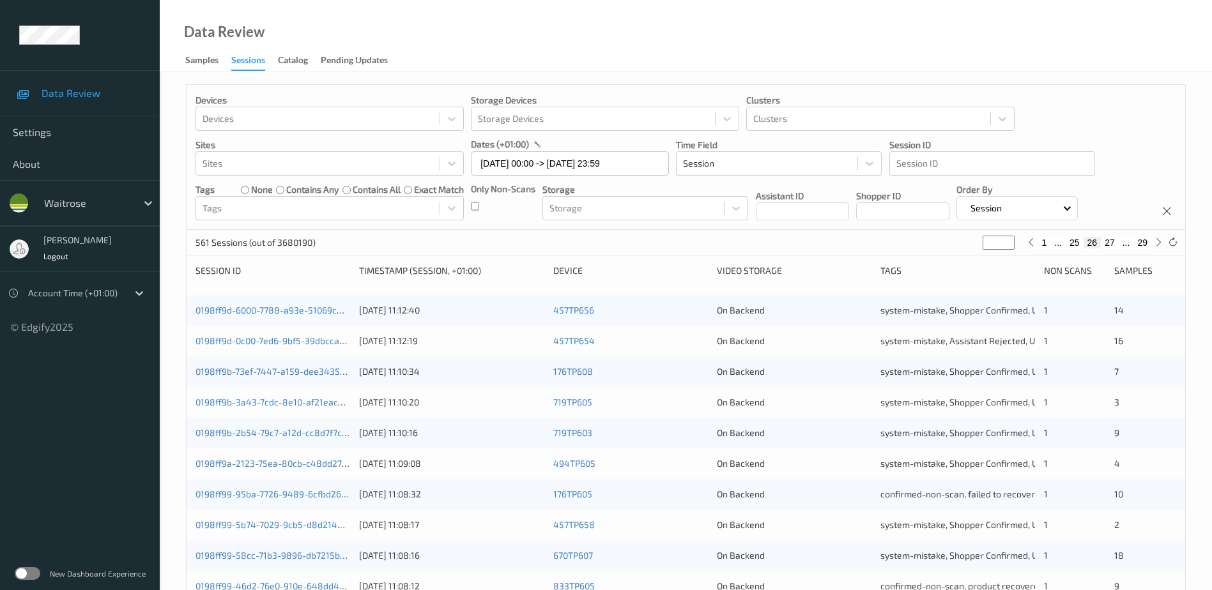
click at [1108, 242] on button "27" at bounding box center [1110, 242] width 18 height 11
type input "**"
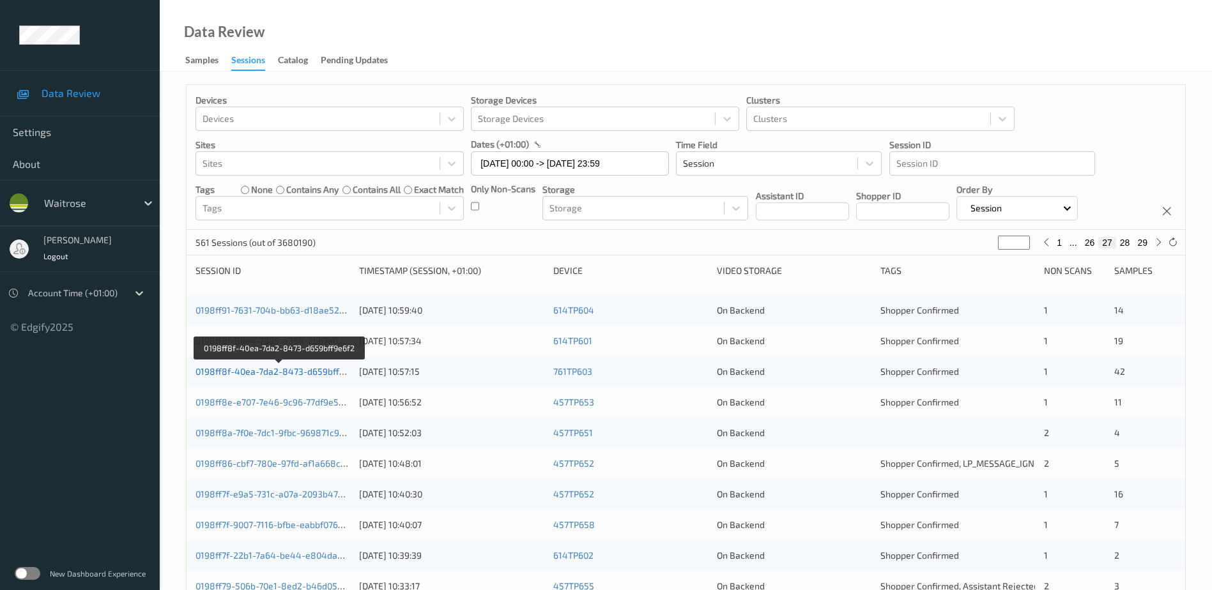
click at [301, 374] on link "0198ff8f-40ea-7da2-8473-d659bff9e6f2" at bounding box center [278, 371] width 167 height 11
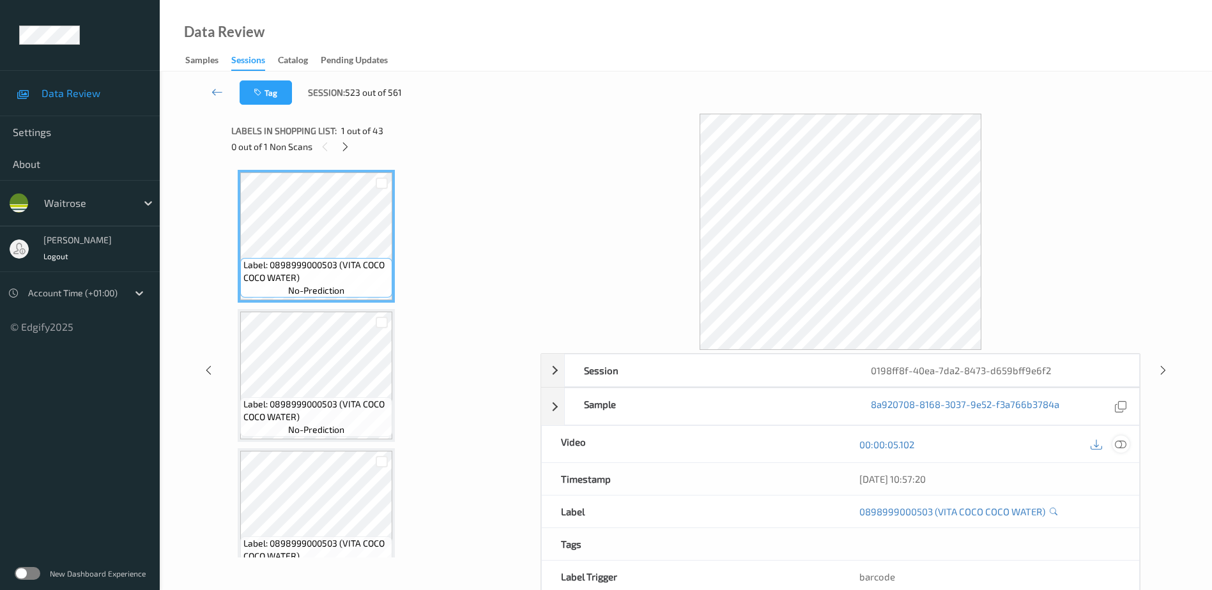
click at [1120, 445] on icon at bounding box center [1120, 444] width 11 height 11
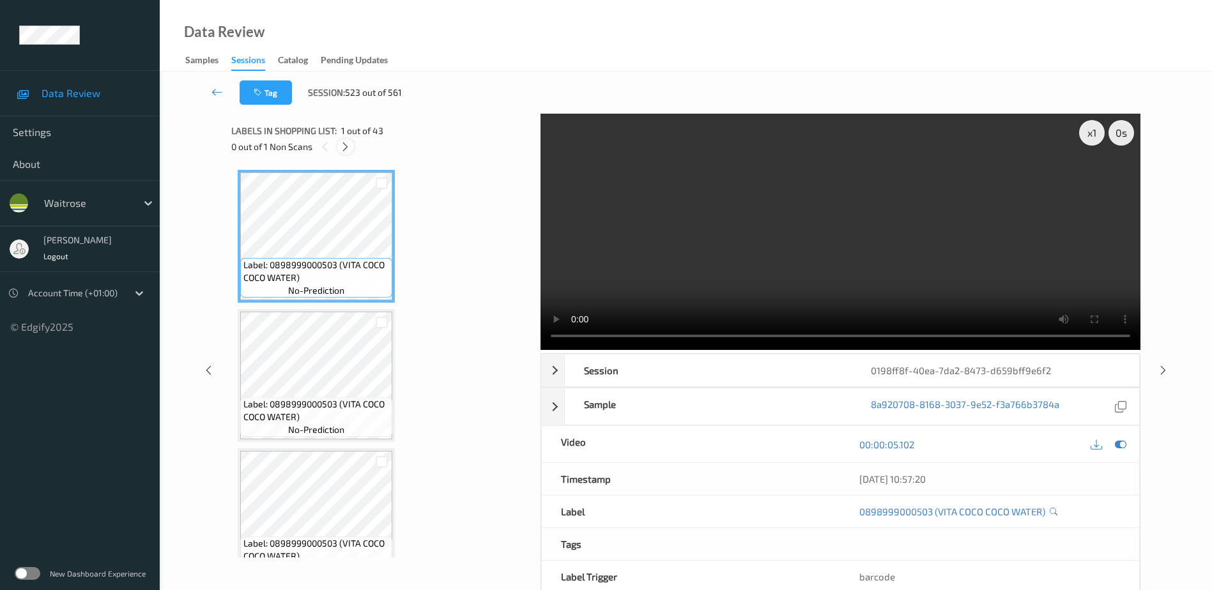
click at [343, 151] on icon at bounding box center [345, 146] width 11 height 11
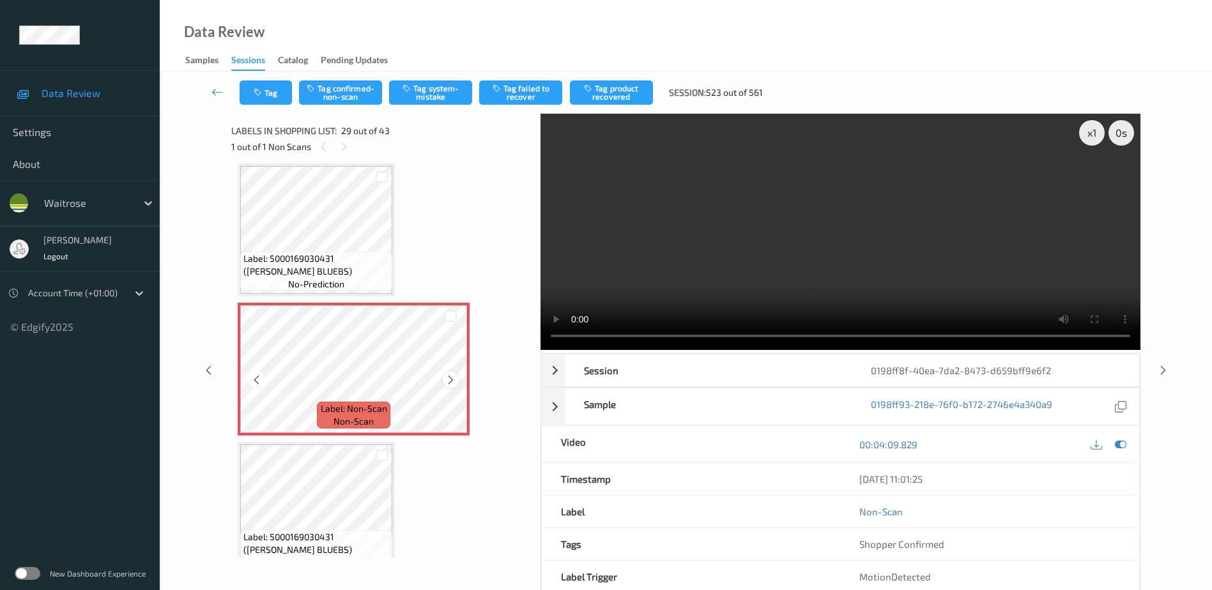
click at [450, 382] on icon at bounding box center [450, 379] width 11 height 11
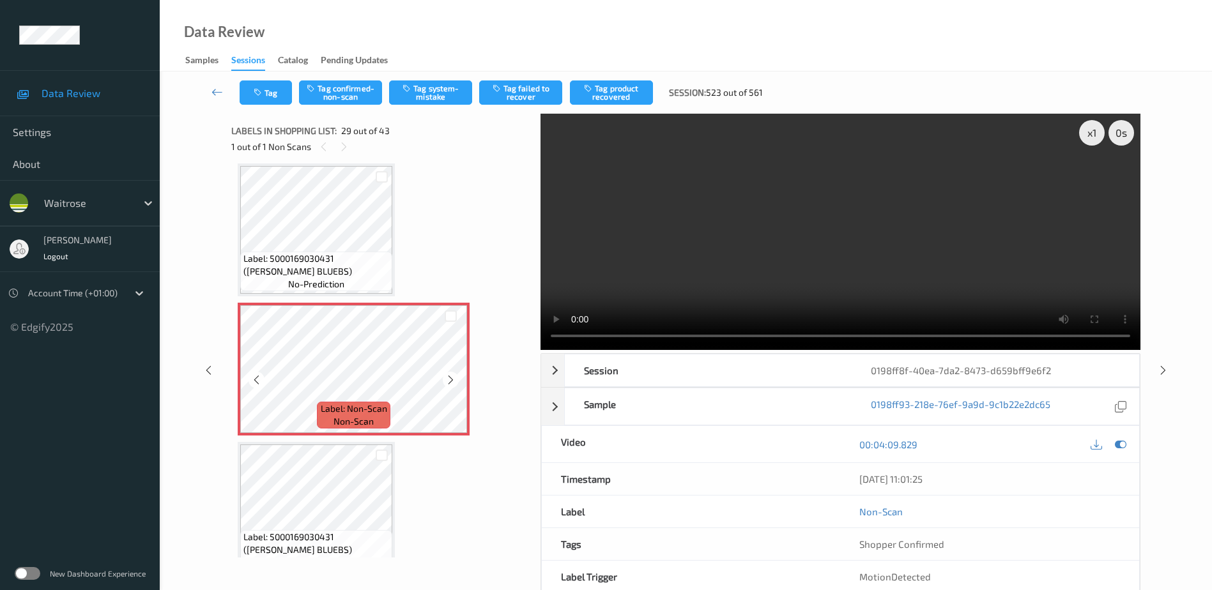
click at [450, 382] on icon at bounding box center [450, 379] width 11 height 11
click at [850, 234] on video at bounding box center [840, 232] width 600 height 236
drag, startPoint x: 783, startPoint y: 231, endPoint x: 675, endPoint y: 200, distance: 112.8
click at [783, 231] on video at bounding box center [840, 232] width 600 height 236
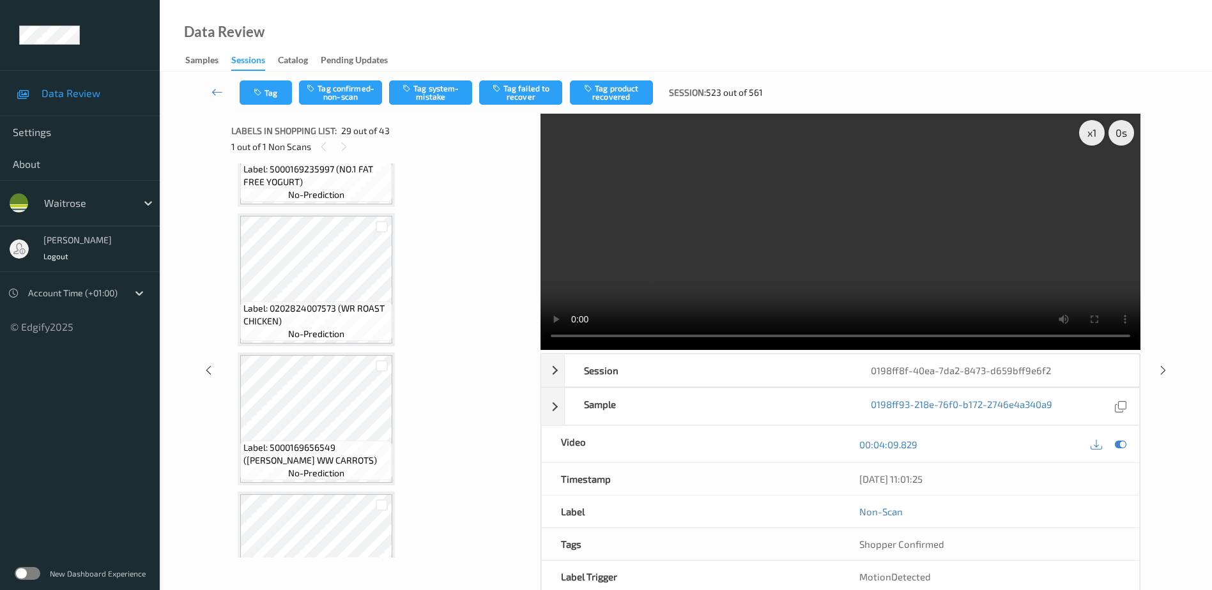
scroll to position [3447, 0]
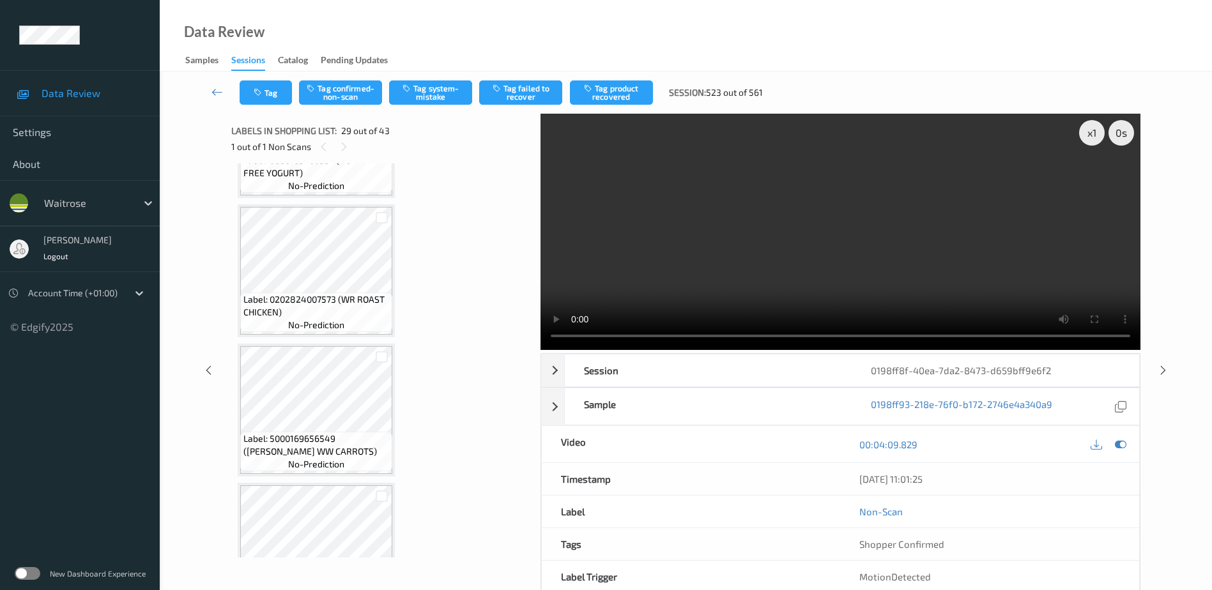
click at [728, 222] on video at bounding box center [840, 232] width 600 height 236
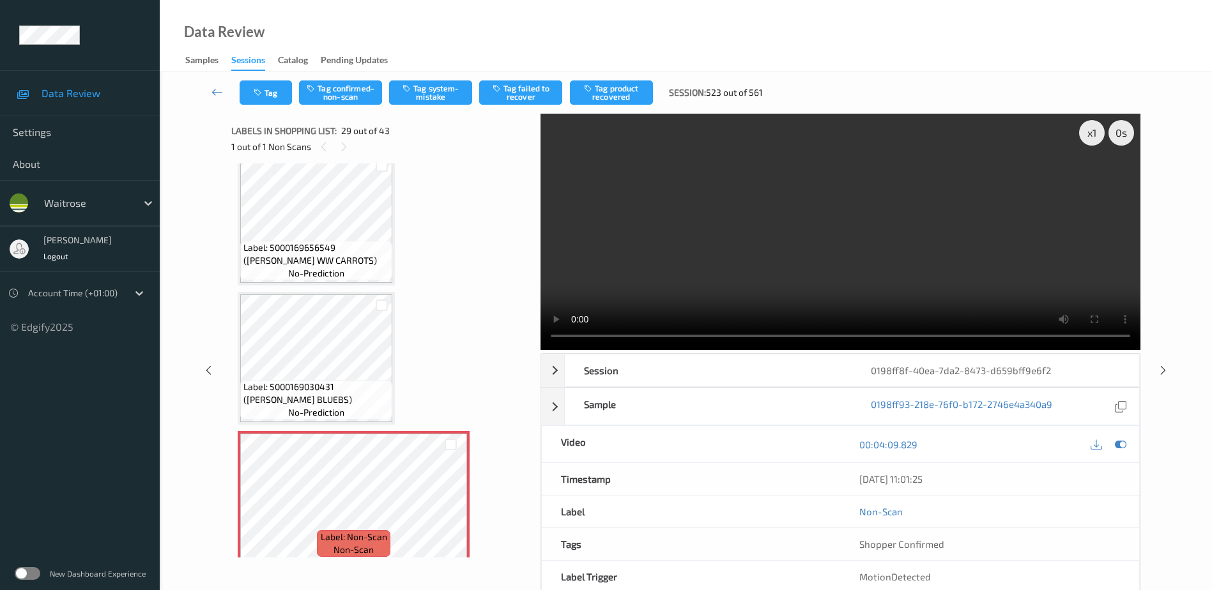
scroll to position [3639, 0]
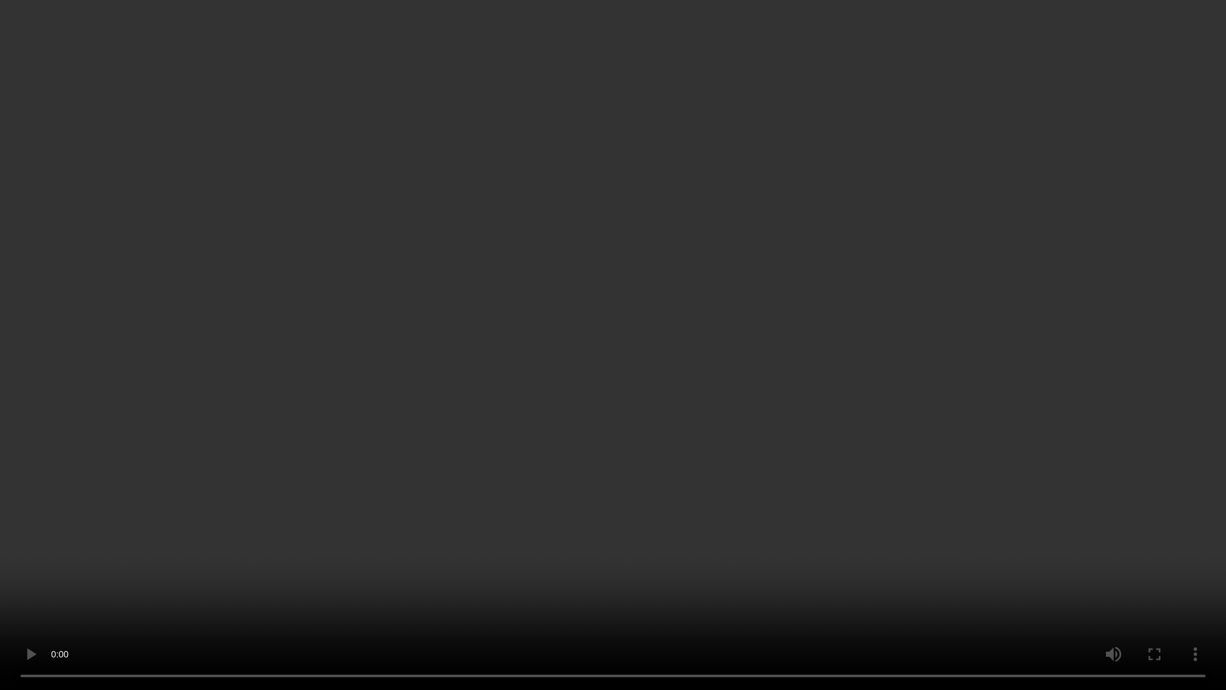
click at [982, 334] on video at bounding box center [613, 345] width 1226 height 690
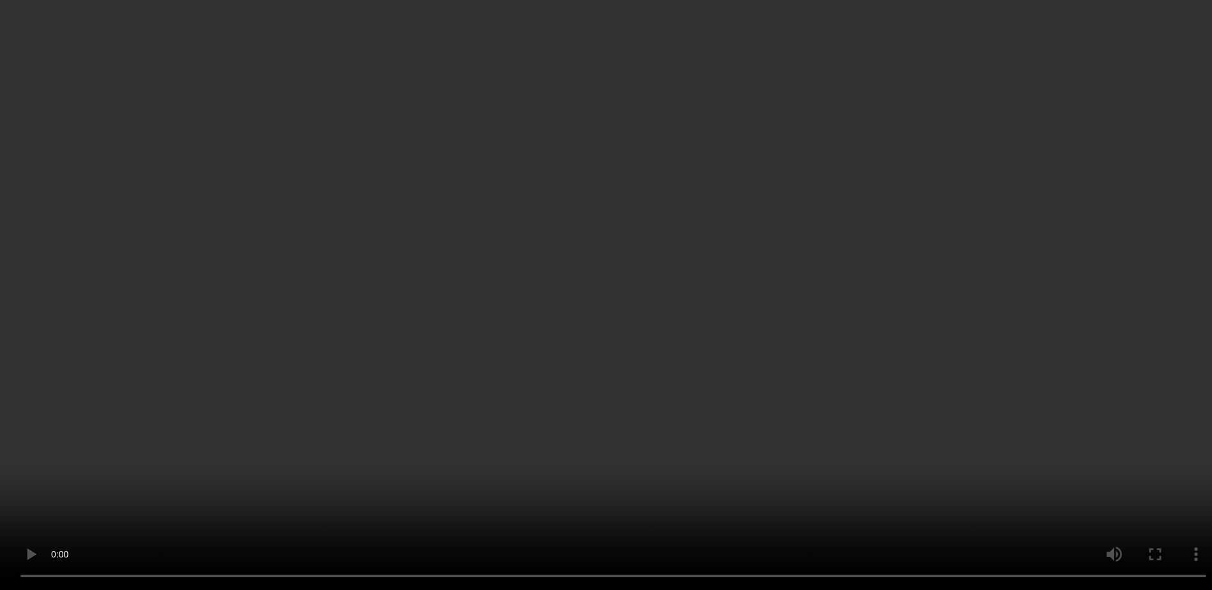
scroll to position [4022, 0]
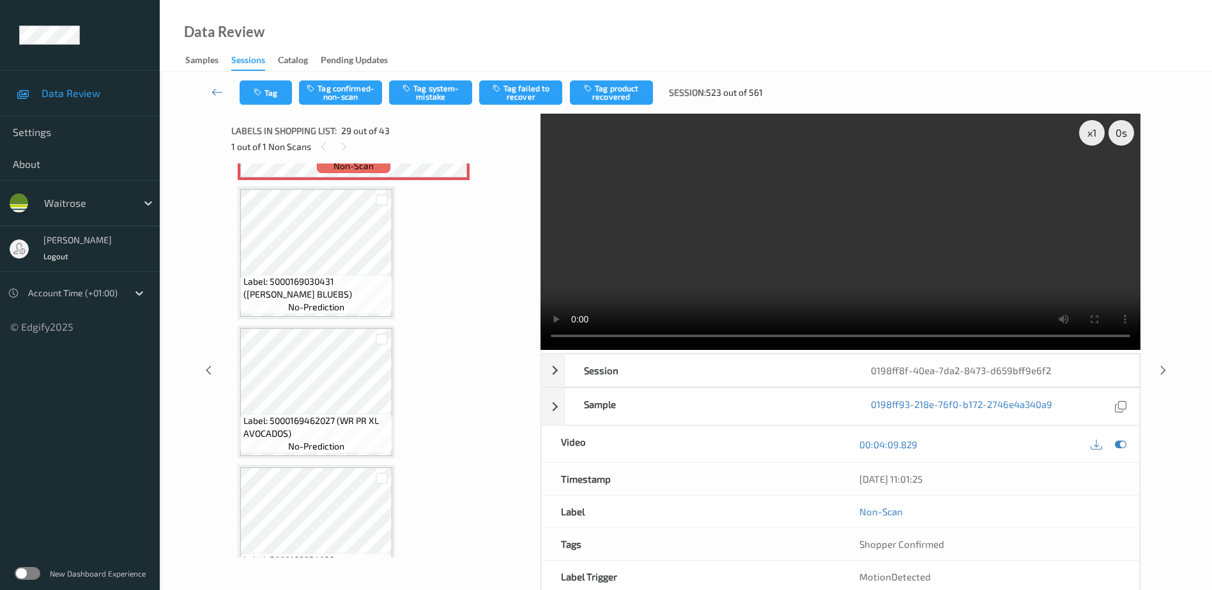
click at [687, 265] on video at bounding box center [840, 232] width 600 height 236
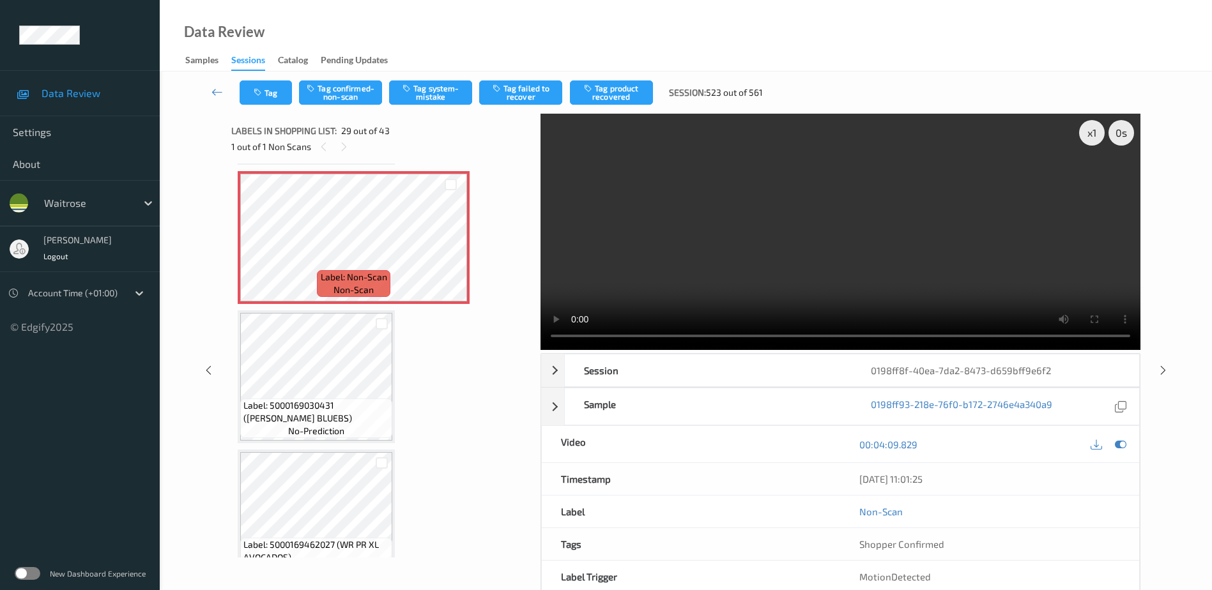
scroll to position [3894, 0]
click at [1093, 134] on div "x 1" at bounding box center [1092, 133] width 26 height 26
click at [1093, 134] on div "x 2" at bounding box center [1092, 133] width 26 height 26
click at [1093, 134] on div "x 4" at bounding box center [1092, 133] width 26 height 26
click at [420, 93] on button "Tag system-mistake" at bounding box center [430, 92] width 83 height 24
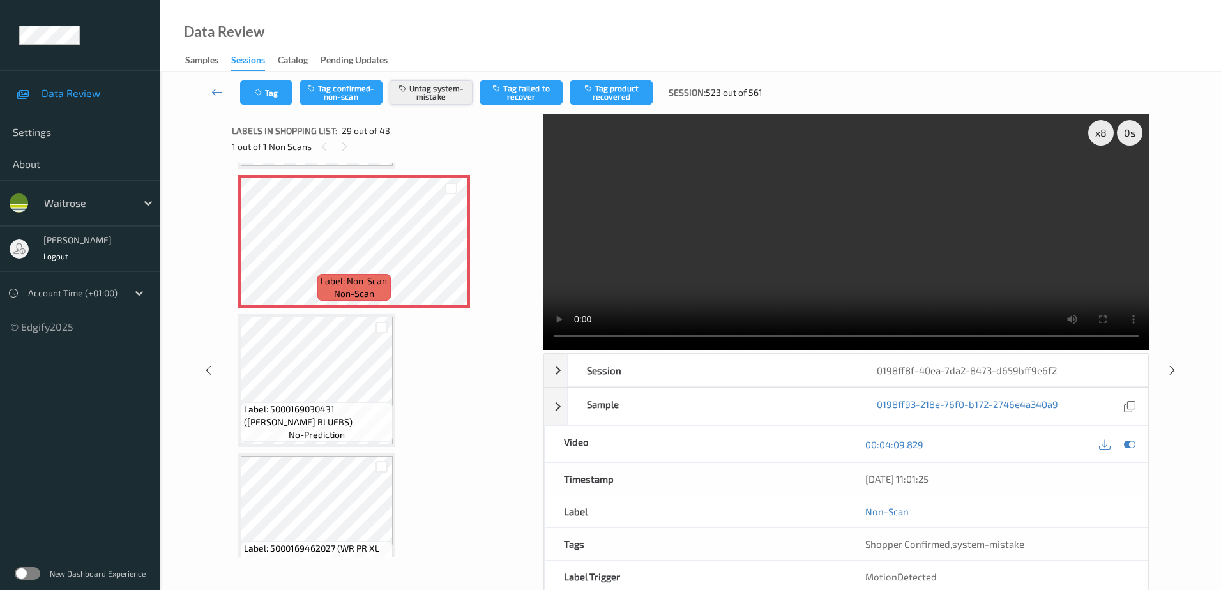
click at [431, 97] on button "Untag system-mistake" at bounding box center [431, 92] width 83 height 24
click at [333, 98] on button "Tag confirmed-non-scan" at bounding box center [341, 92] width 83 height 24
click at [524, 98] on button "Tag failed to recover" at bounding box center [521, 92] width 83 height 24
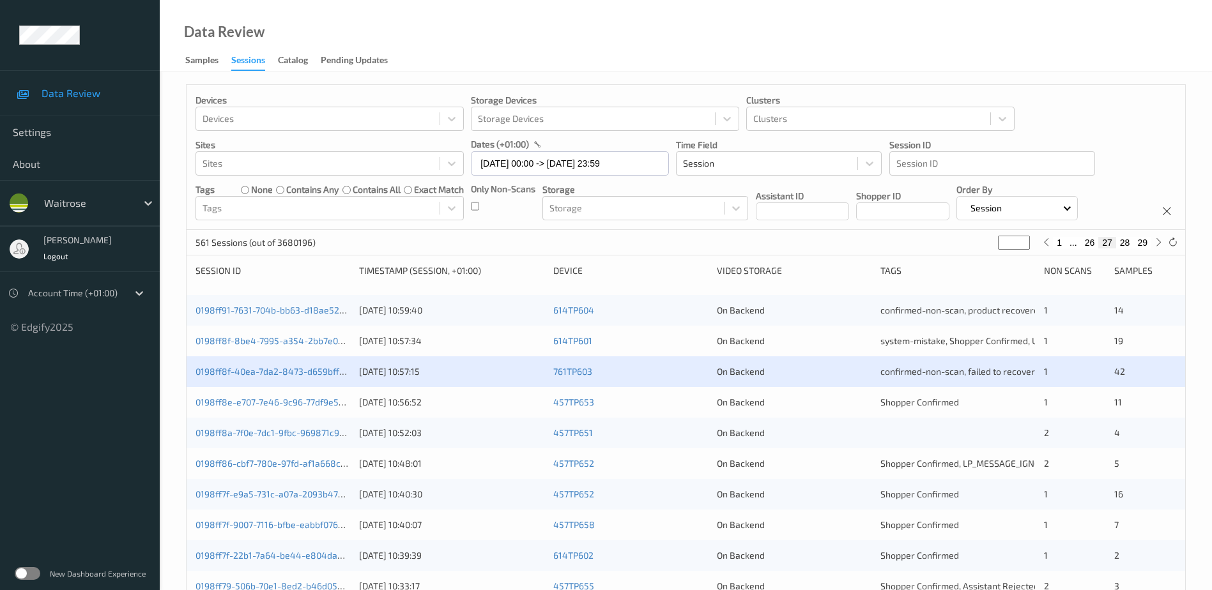
scroll to position [128, 0]
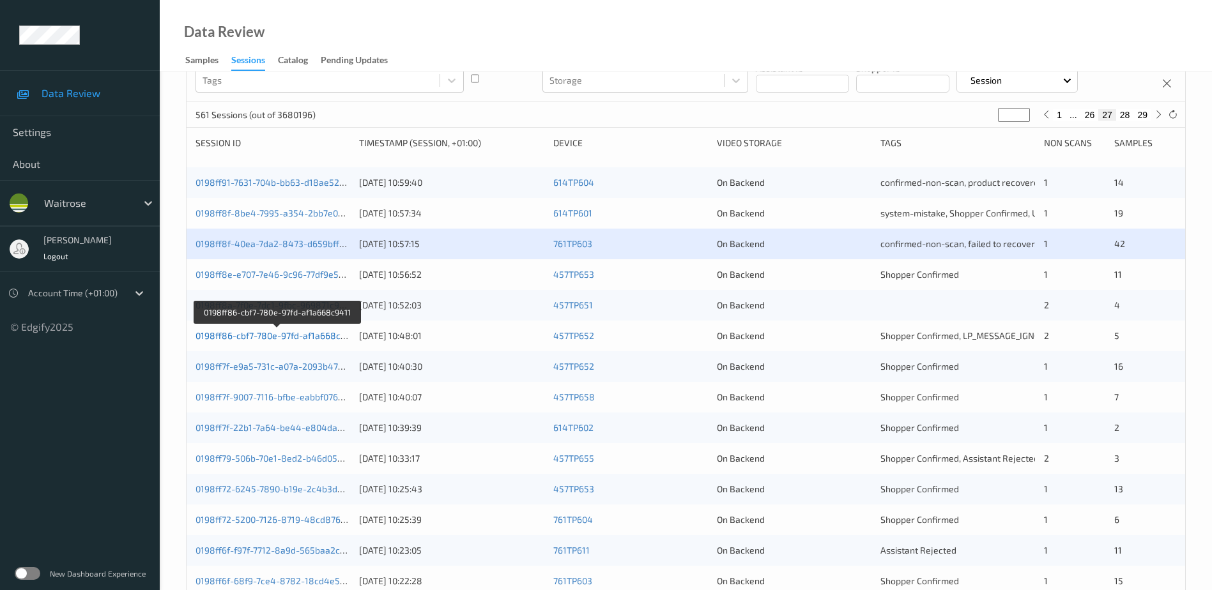
click at [306, 335] on link "0198ff86-cbf7-780e-97fd-af1a668c9411" at bounding box center [277, 335] width 164 height 11
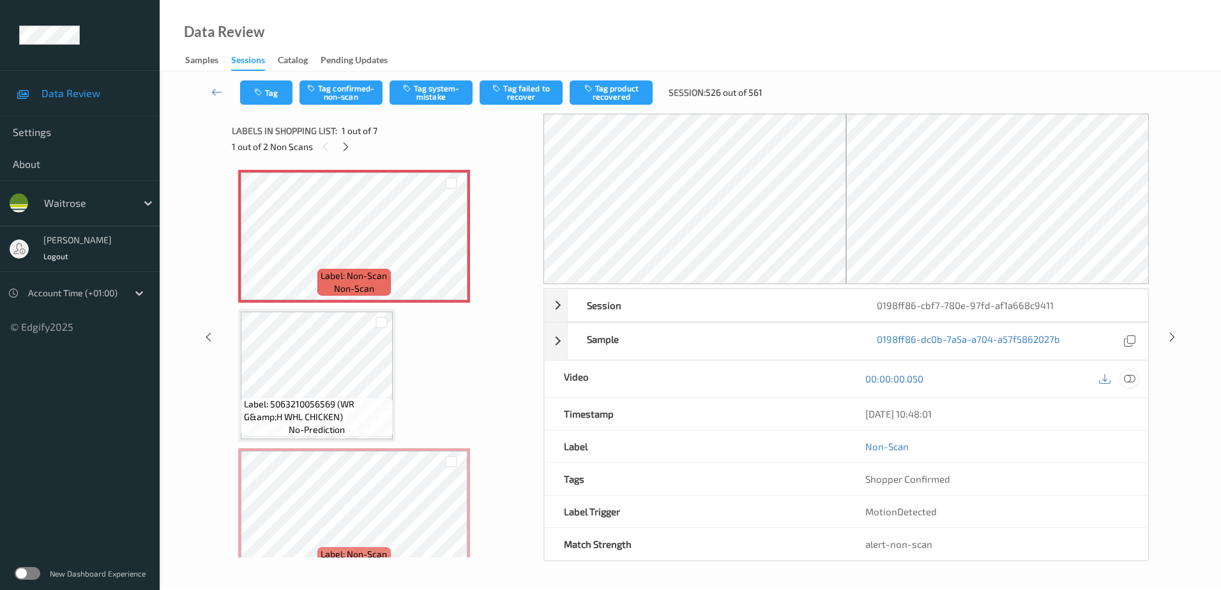
click at [1128, 378] on icon at bounding box center [1129, 378] width 11 height 11
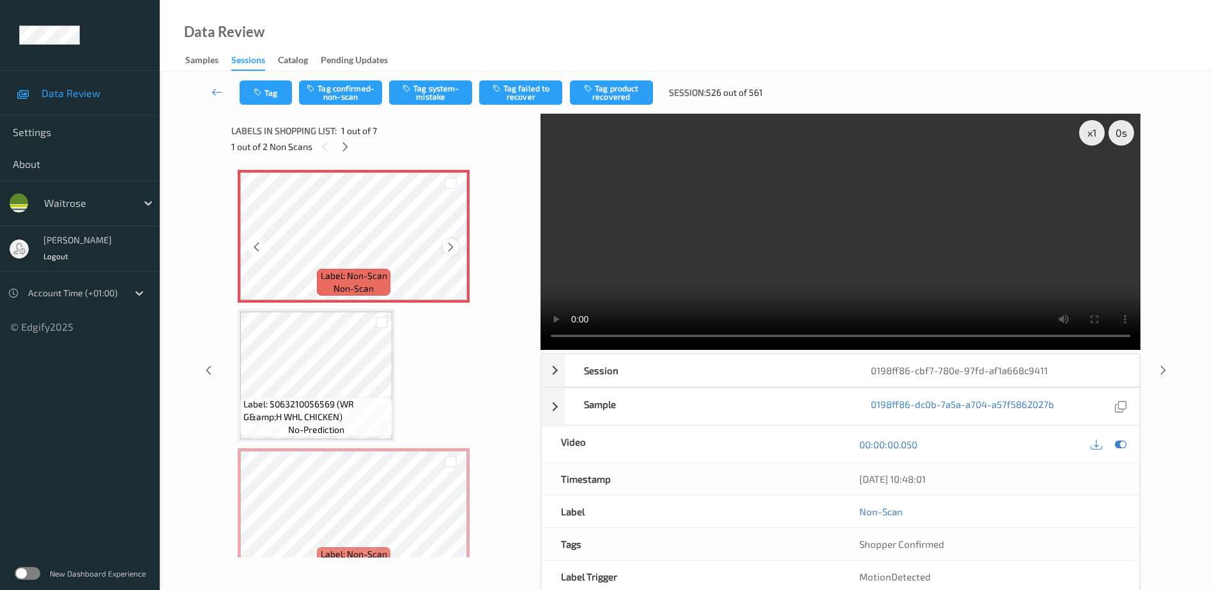
click at [455, 247] on icon at bounding box center [450, 246] width 11 height 11
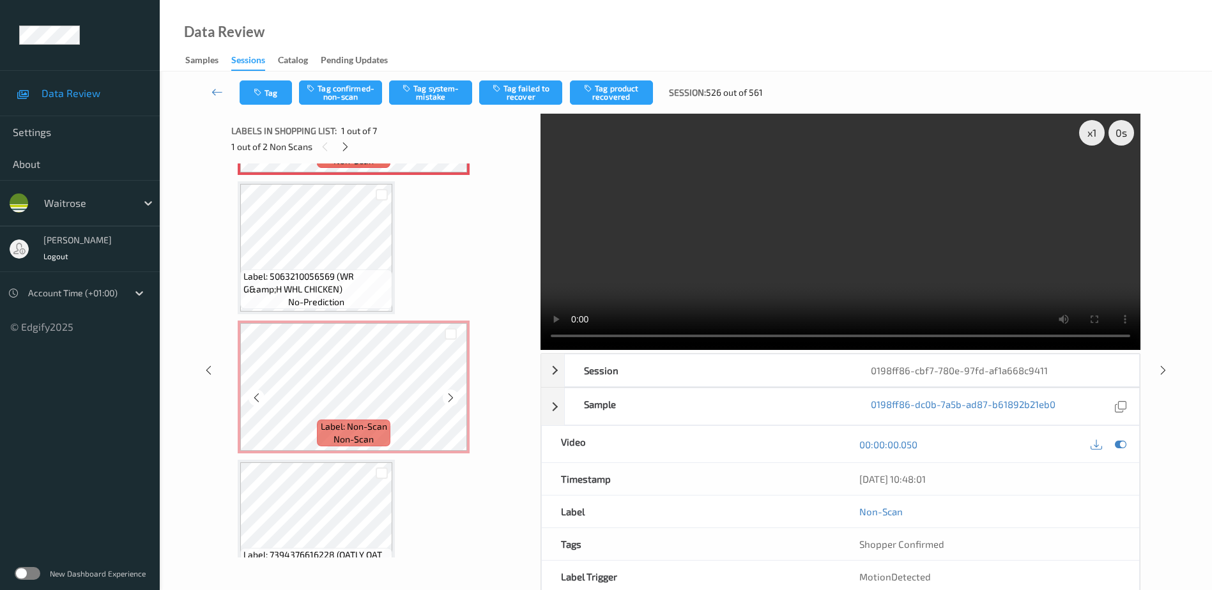
scroll to position [192, 0]
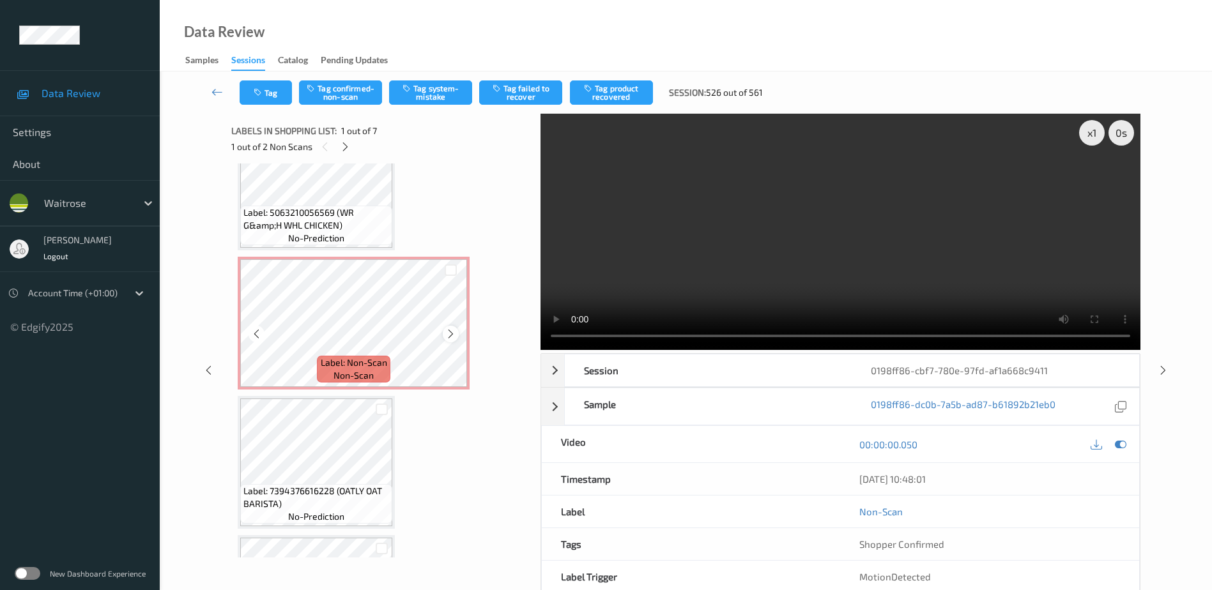
click at [453, 328] on icon at bounding box center [450, 333] width 11 height 11
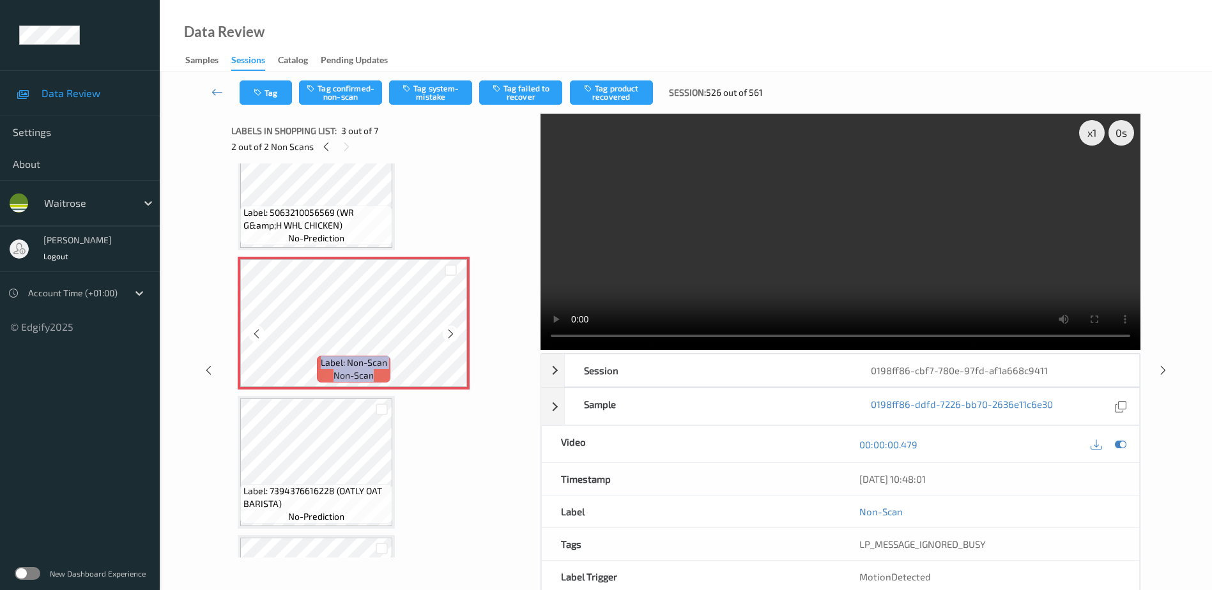
click at [453, 328] on icon at bounding box center [450, 333] width 11 height 11
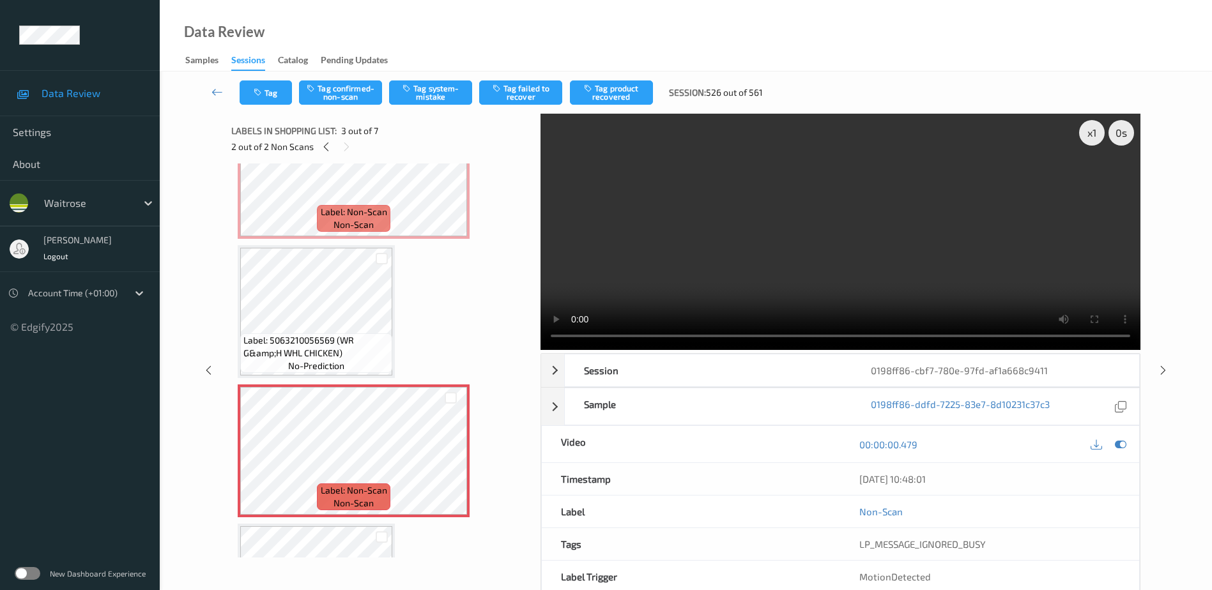
scroll to position [0, 0]
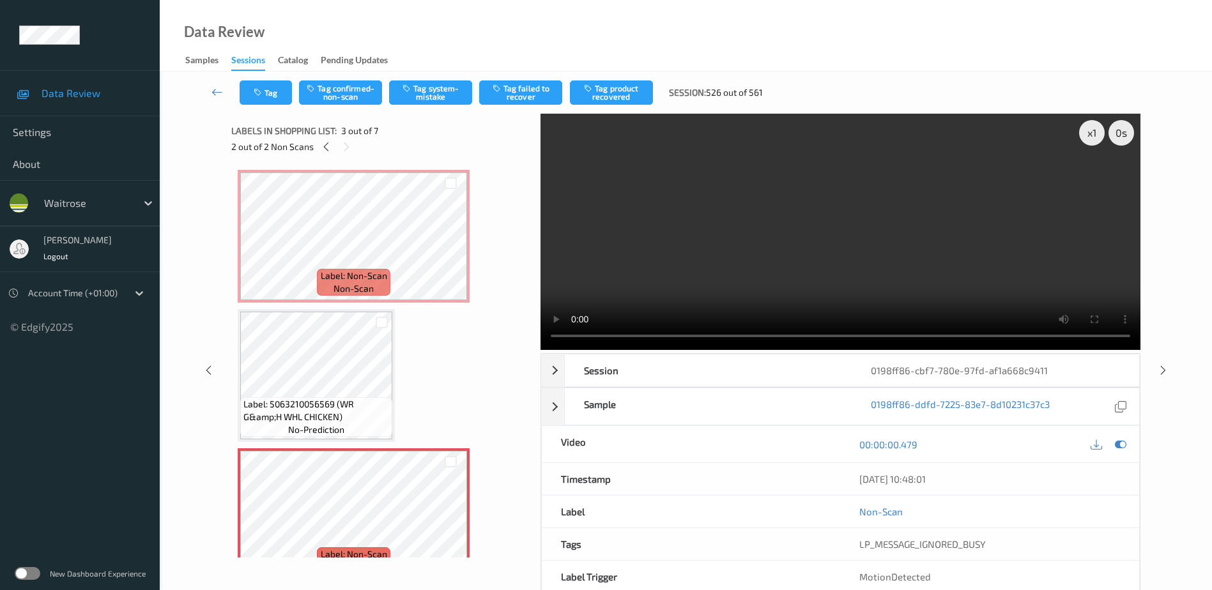
click at [856, 254] on video at bounding box center [840, 232] width 600 height 236
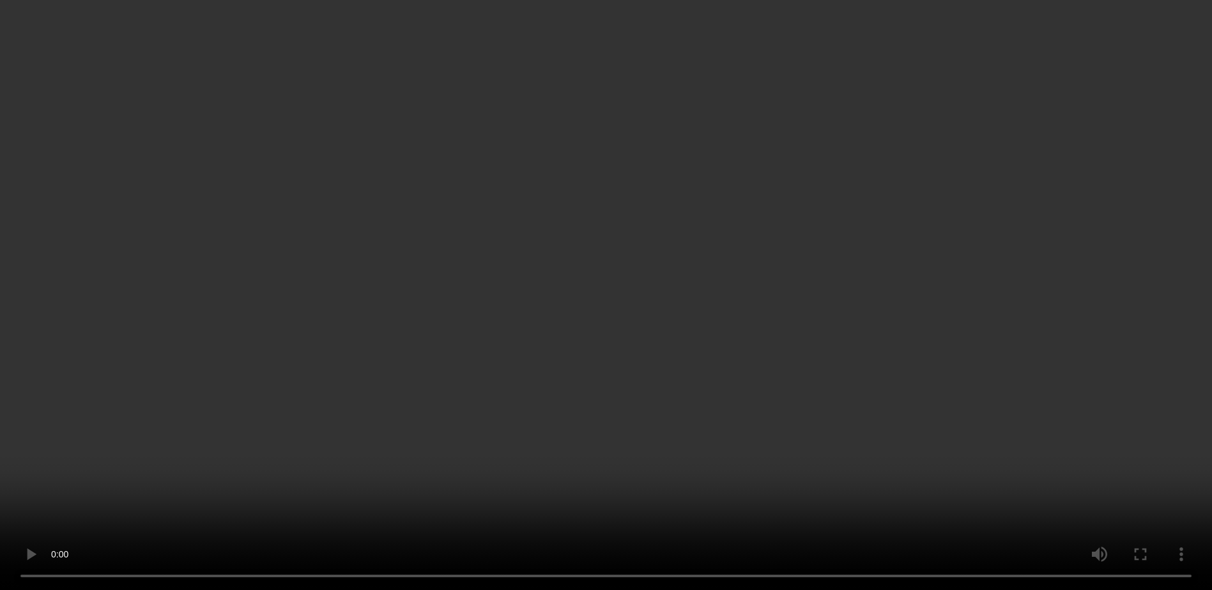
scroll to position [64, 0]
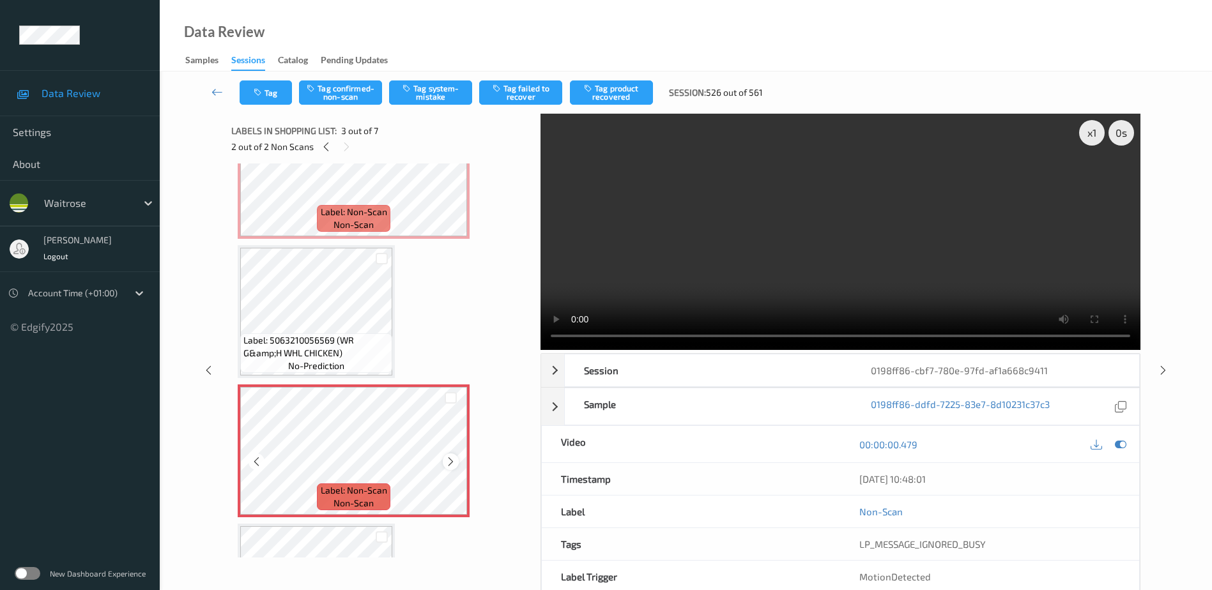
click at [448, 465] on icon at bounding box center [450, 461] width 11 height 11
click at [448, 462] on icon at bounding box center [450, 461] width 11 height 11
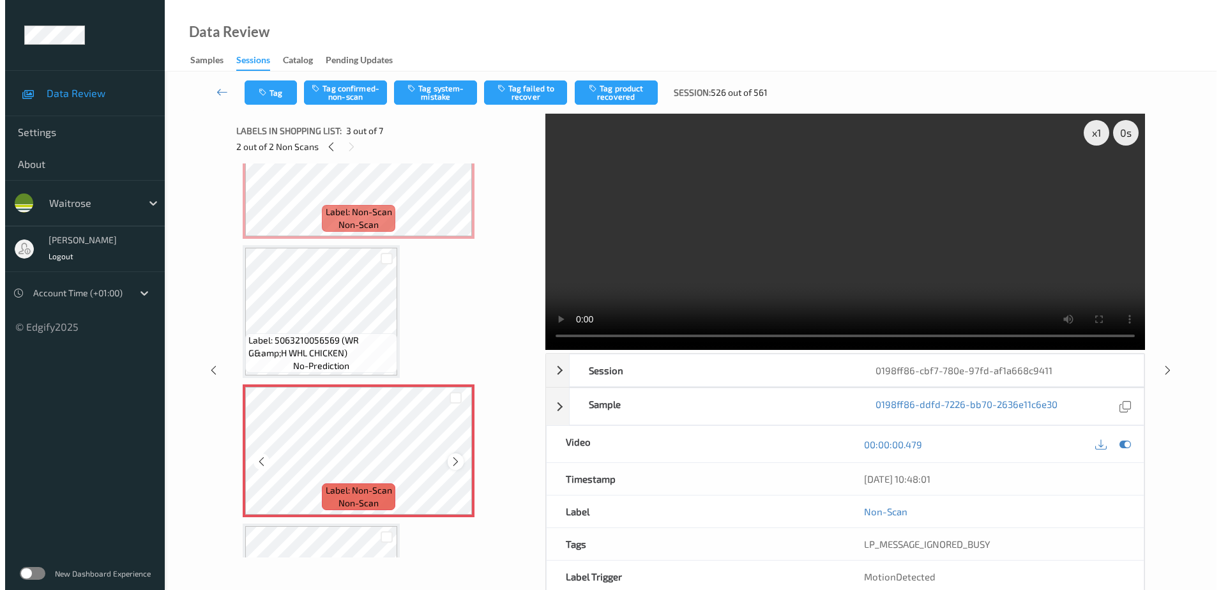
scroll to position [0, 0]
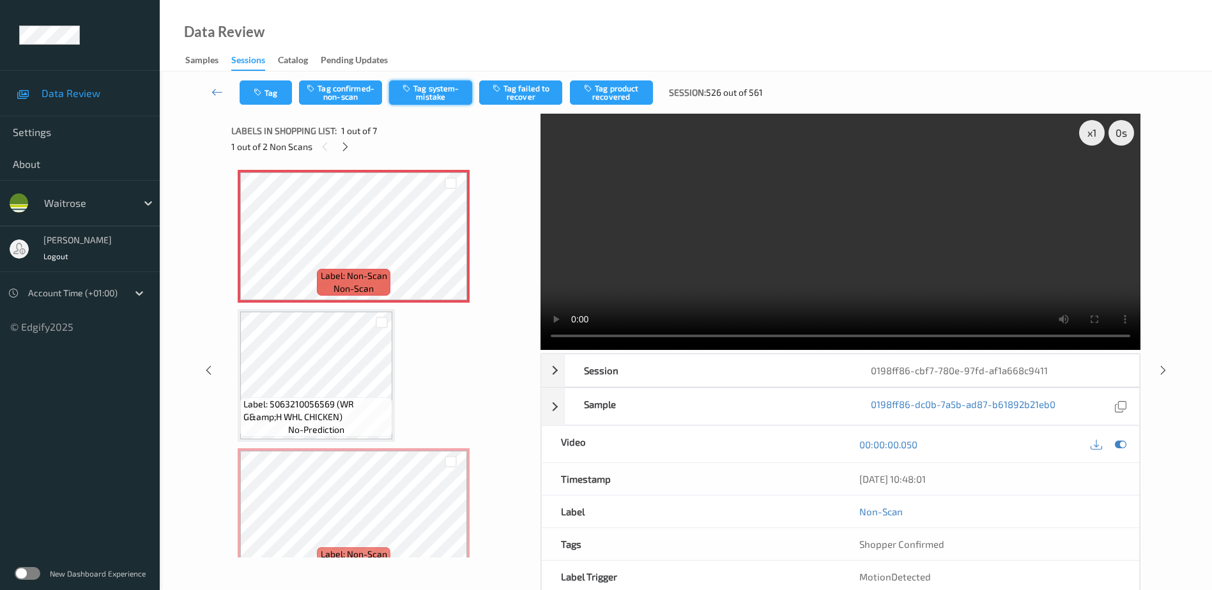
click at [432, 96] on button "Tag system-mistake" at bounding box center [430, 92] width 83 height 24
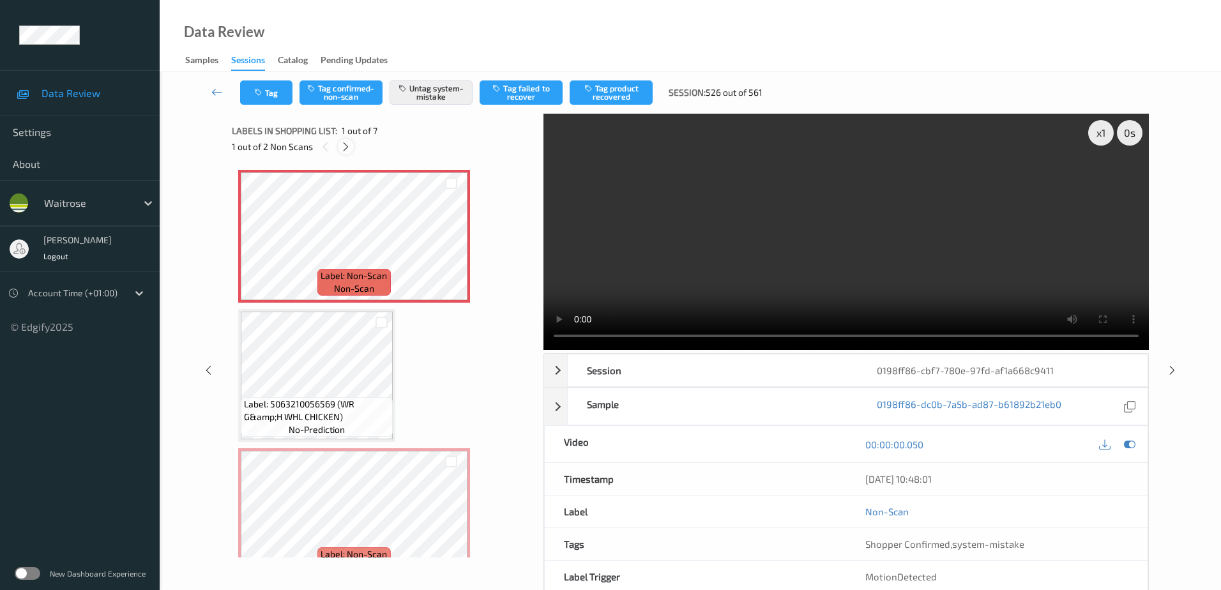
click at [346, 152] on icon at bounding box center [345, 146] width 11 height 11
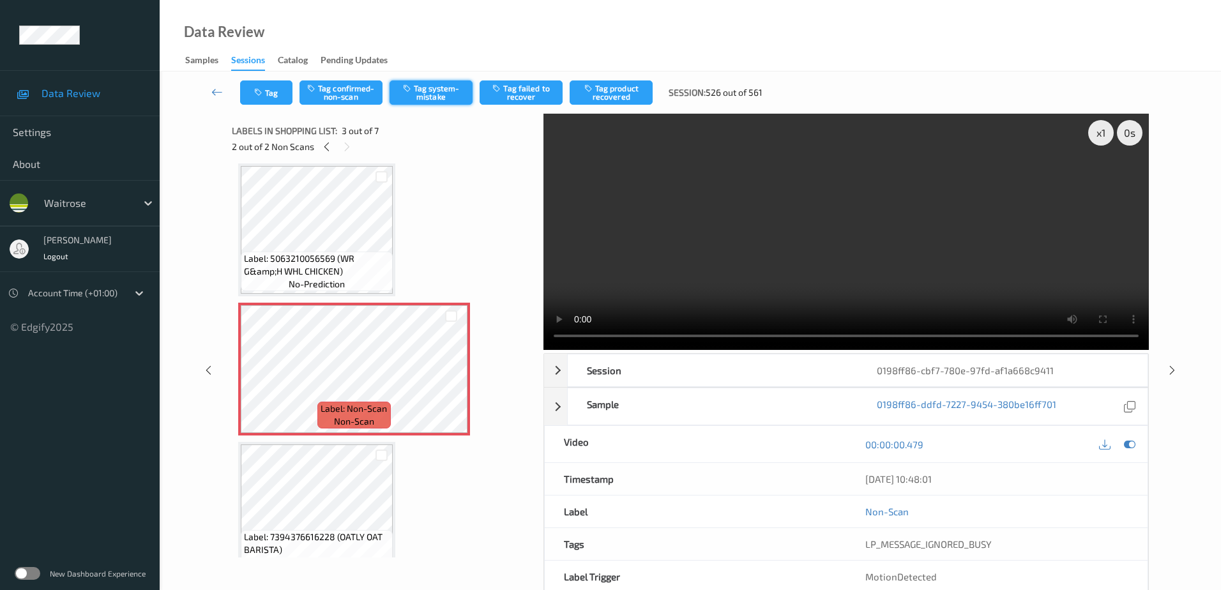
click at [411, 89] on icon "button" at bounding box center [408, 88] width 11 height 9
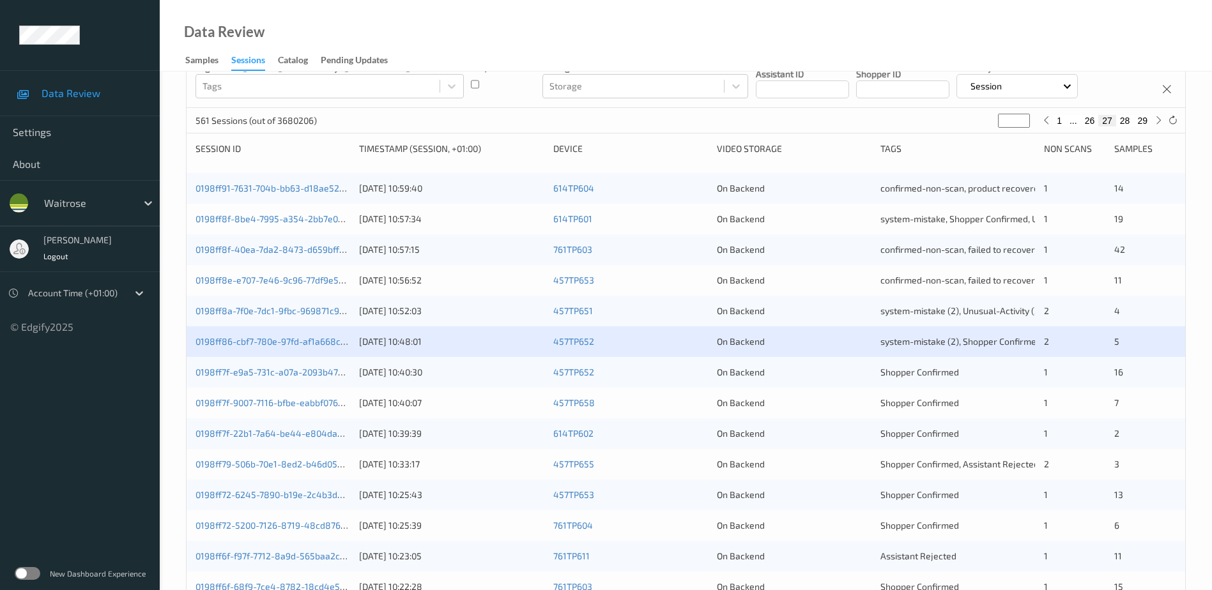
scroll to position [128, 0]
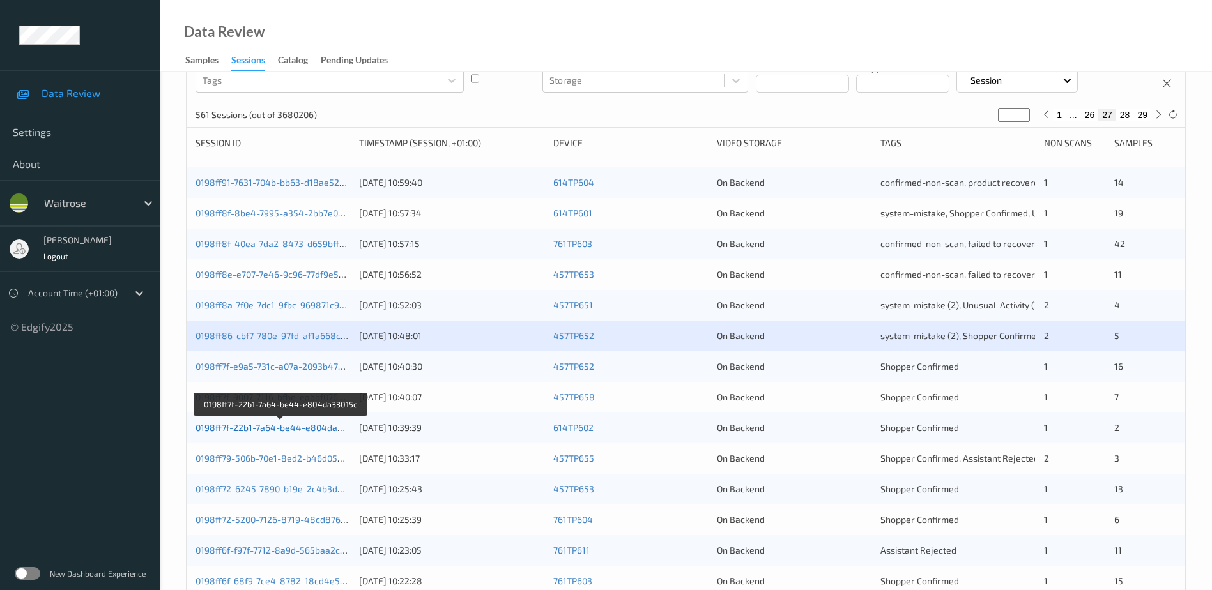
click at [297, 427] on link "0198ff7f-22b1-7a64-be44-e804da33015c" at bounding box center [280, 427] width 171 height 11
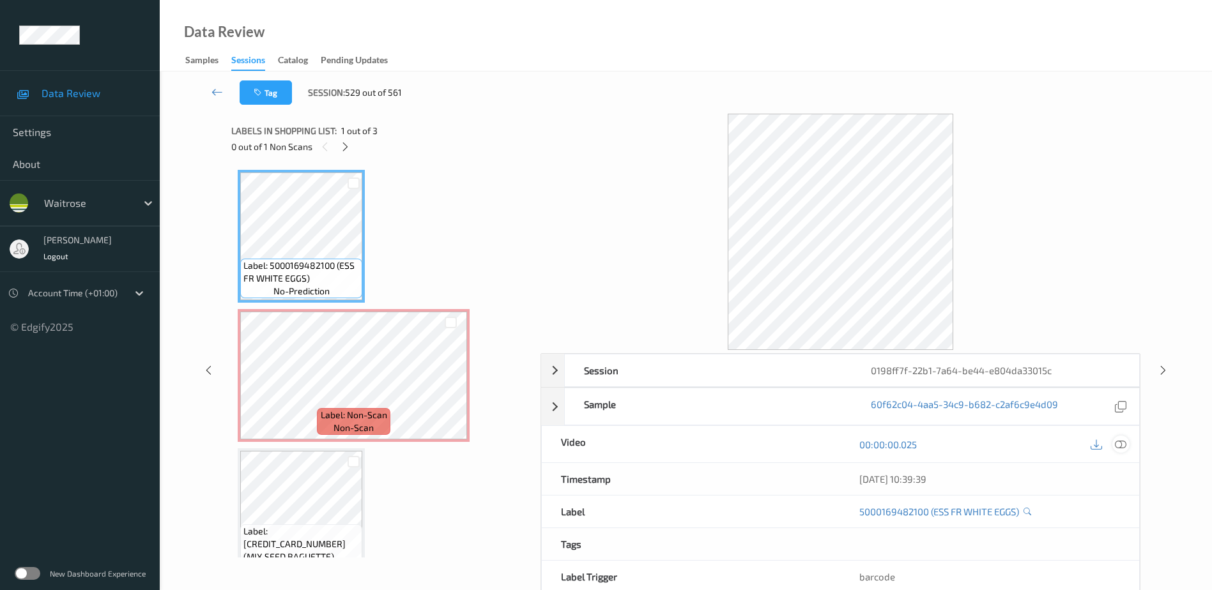
click at [1120, 446] on icon at bounding box center [1120, 444] width 11 height 11
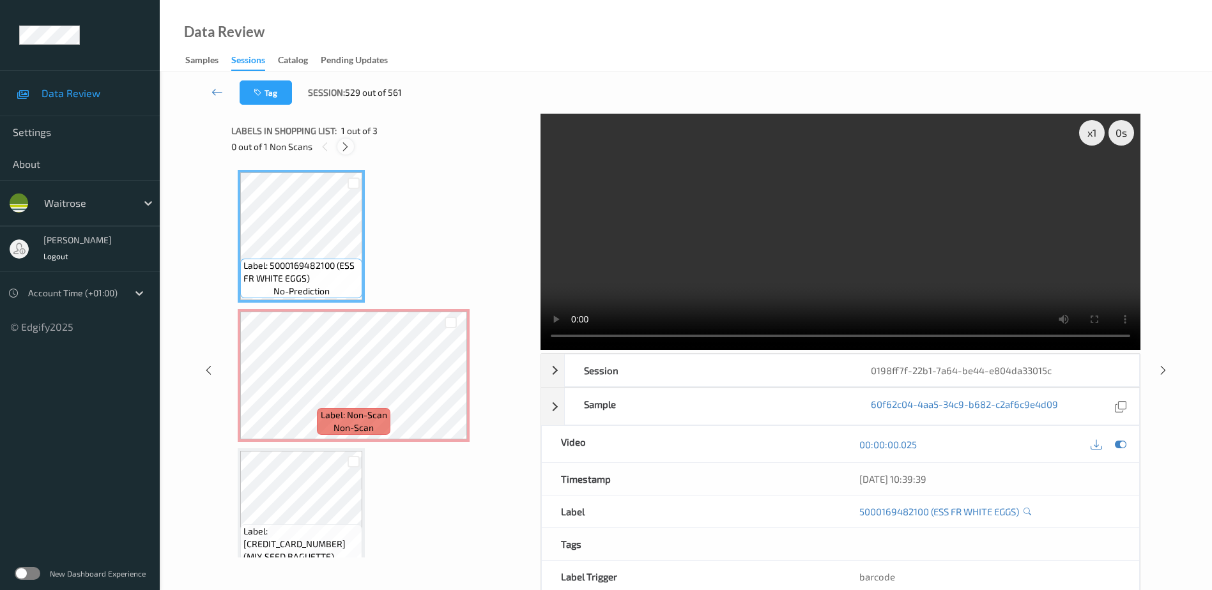
click at [342, 153] on div at bounding box center [345, 147] width 16 height 16
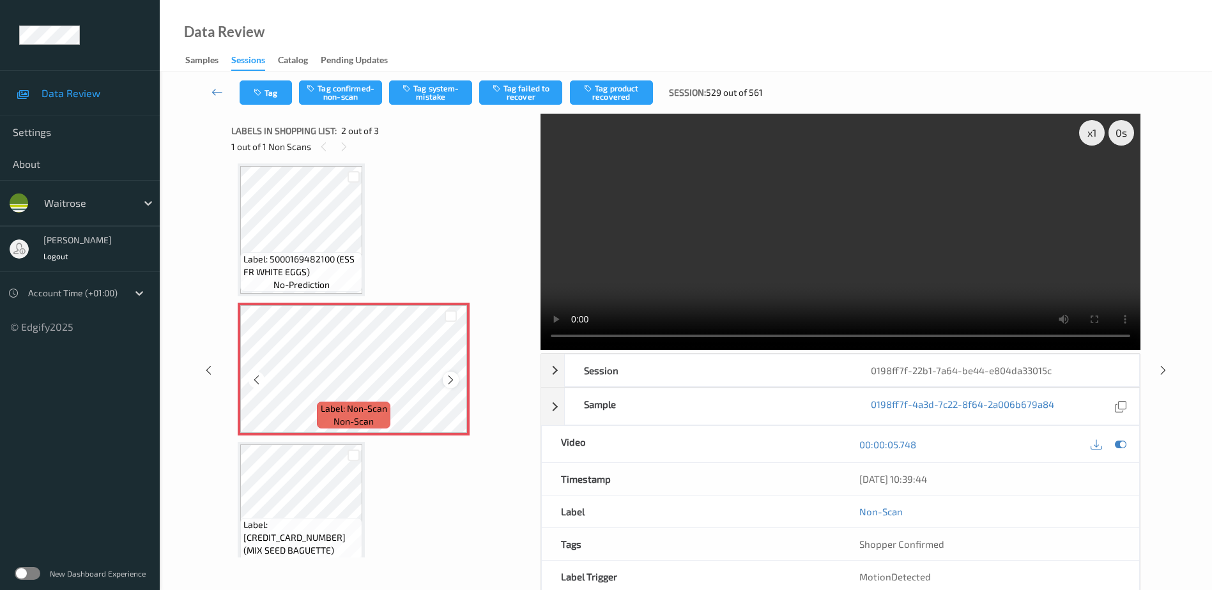
click at [448, 379] on icon at bounding box center [450, 379] width 11 height 11
click at [859, 252] on video at bounding box center [840, 232] width 600 height 236
click at [1090, 133] on div "x 1" at bounding box center [1092, 133] width 26 height 26
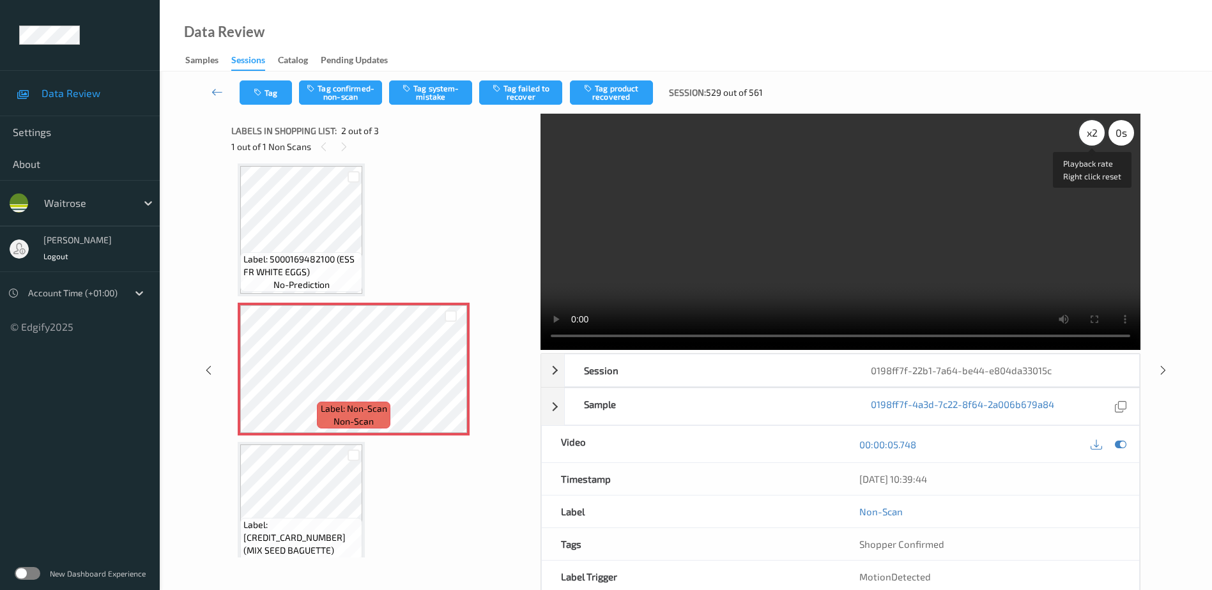
click at [1090, 133] on div "x 2" at bounding box center [1092, 133] width 26 height 26
click at [1090, 133] on div "x 4" at bounding box center [1092, 133] width 26 height 26
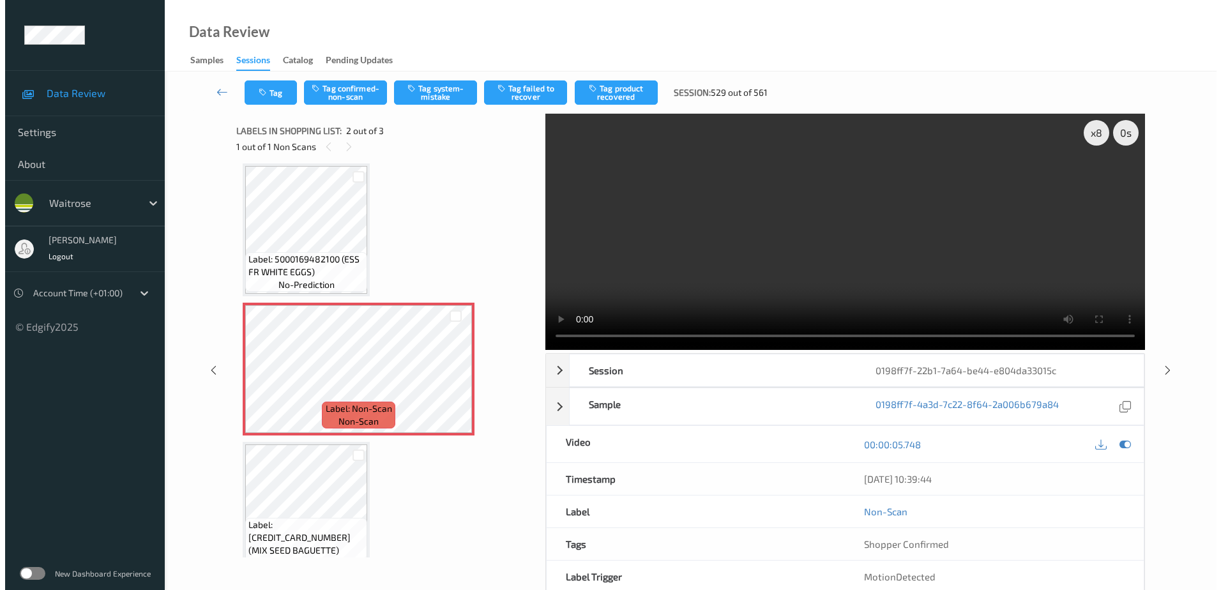
scroll to position [30, 0]
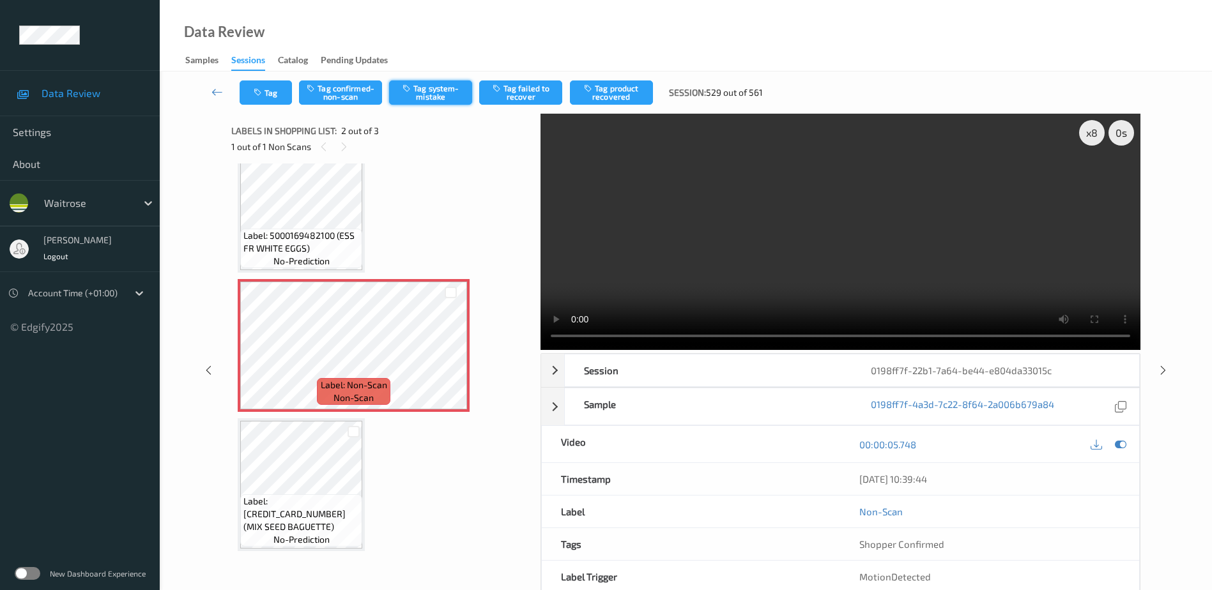
click at [425, 88] on button "Tag system-mistake" at bounding box center [430, 92] width 83 height 24
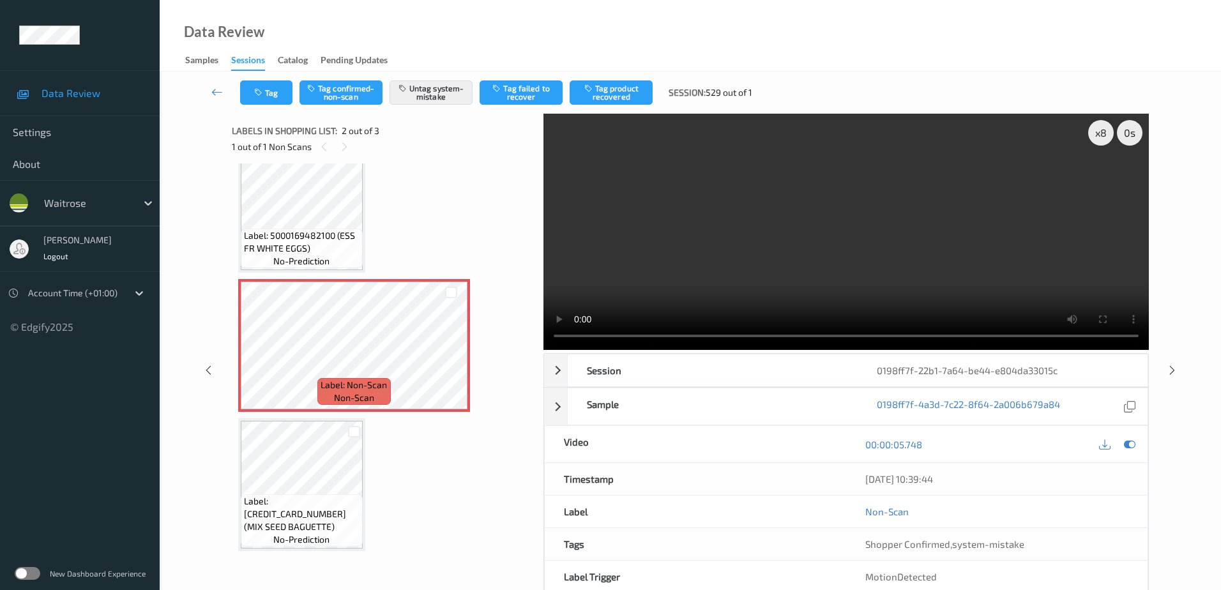
click at [268, 79] on div "Tag Tag confirmed-non-scan Untag system-mistake Tag failed to recover Tag produ…" at bounding box center [690, 93] width 1009 height 42
click at [267, 89] on button "Tag" at bounding box center [266, 92] width 52 height 24
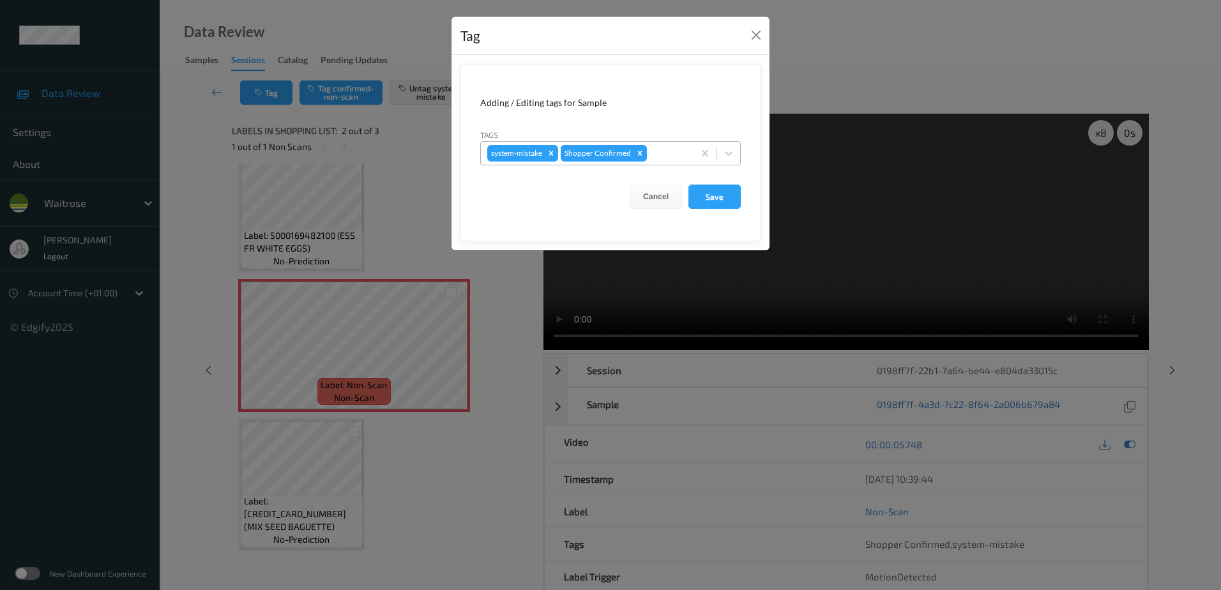
click at [664, 151] on div at bounding box center [669, 153] width 38 height 15
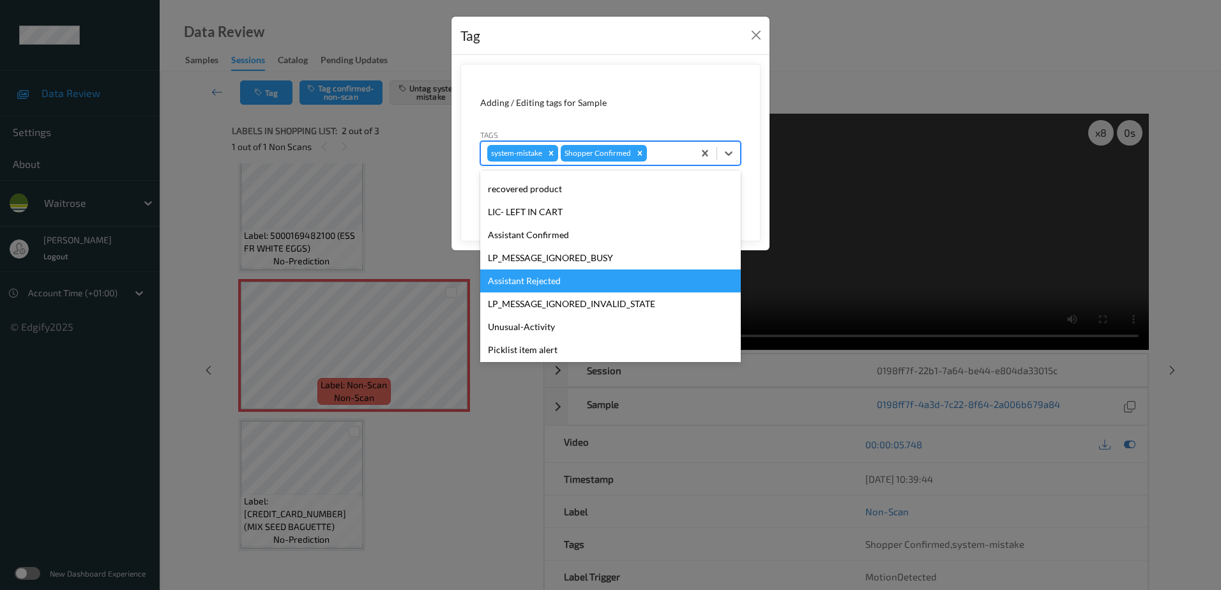
scroll to position [273, 0]
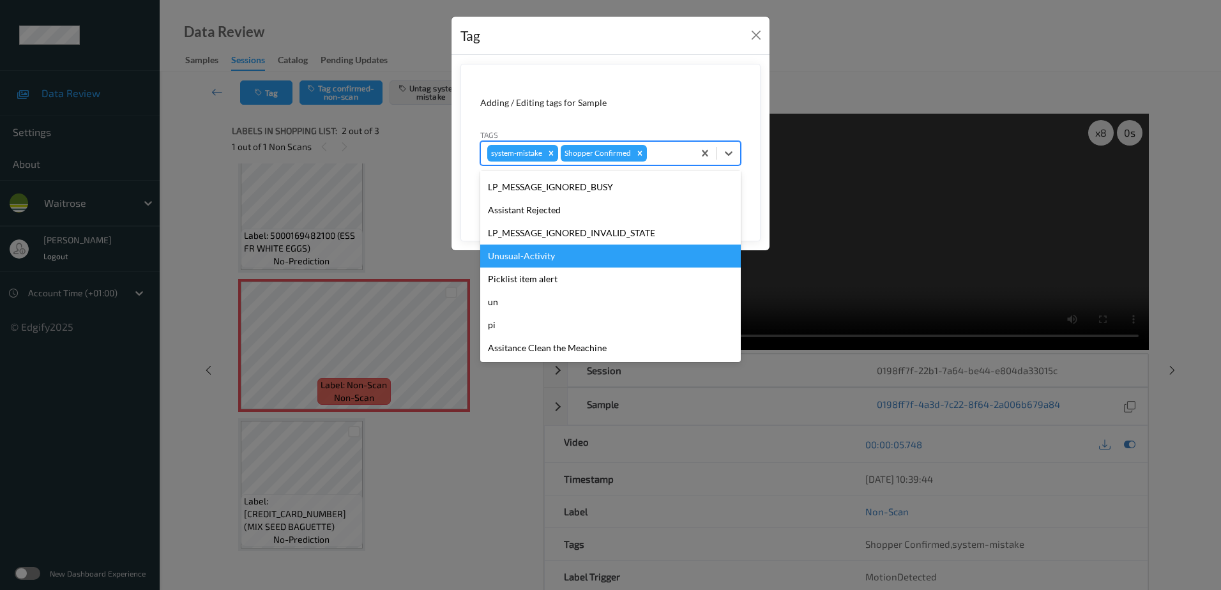
click at [576, 266] on div "Unusual-Activity" at bounding box center [610, 256] width 261 height 23
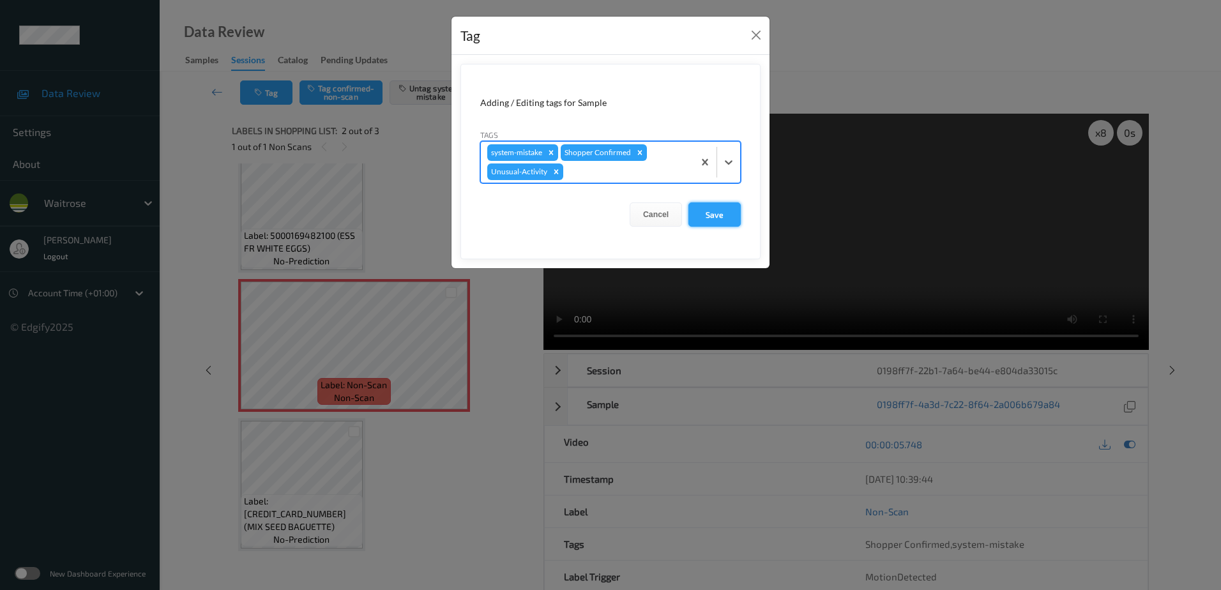
click at [694, 211] on button "Save" at bounding box center [715, 214] width 52 height 24
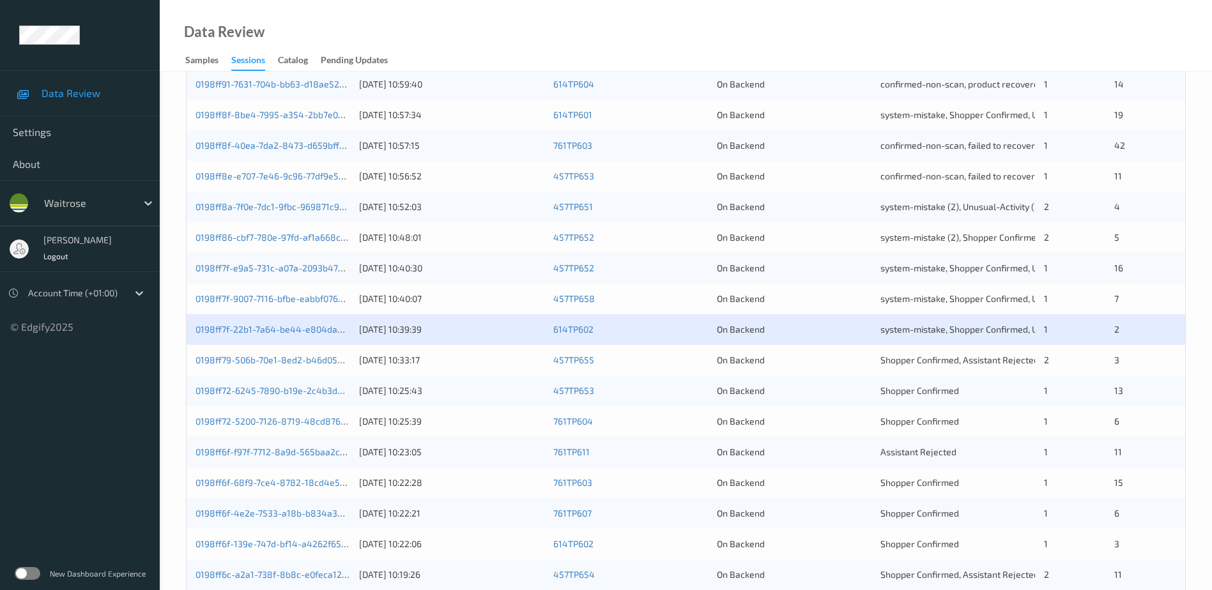
scroll to position [319, 0]
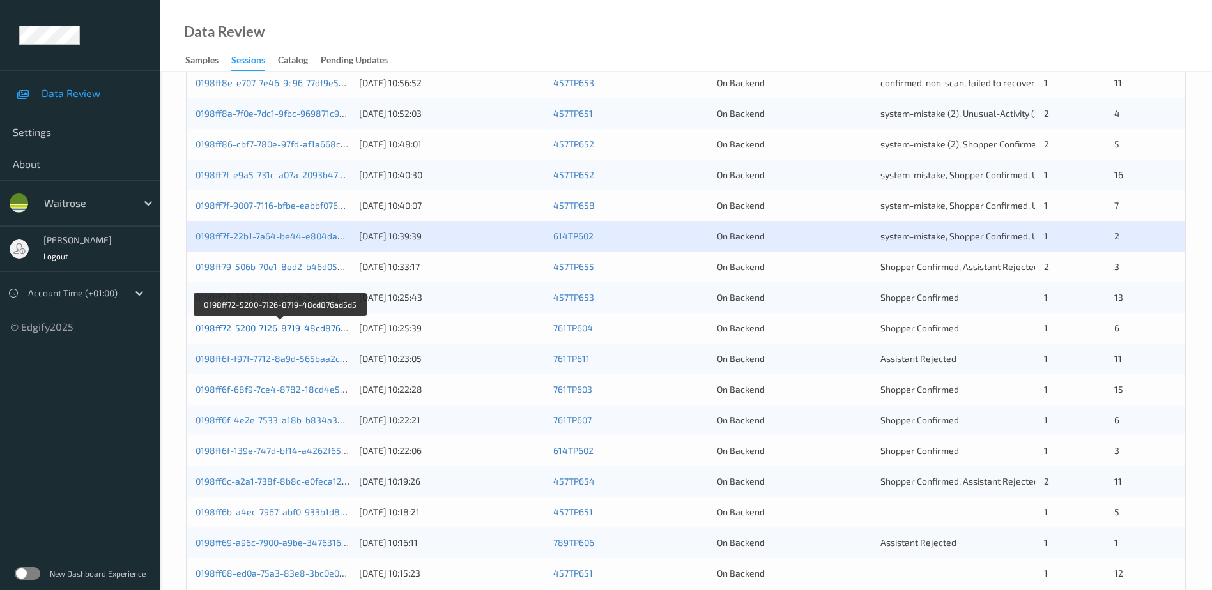
click at [287, 328] on link "0198ff72-5200-7126-8719-48cd876ad5d5" at bounding box center [280, 328] width 171 height 11
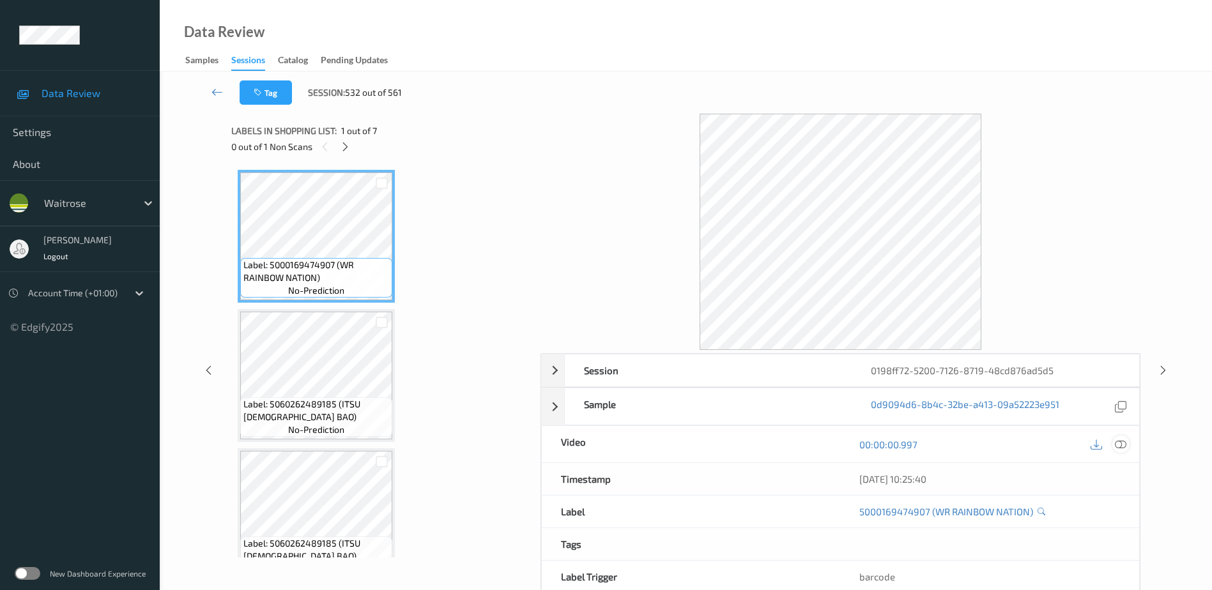
click at [1126, 447] on icon at bounding box center [1120, 444] width 11 height 11
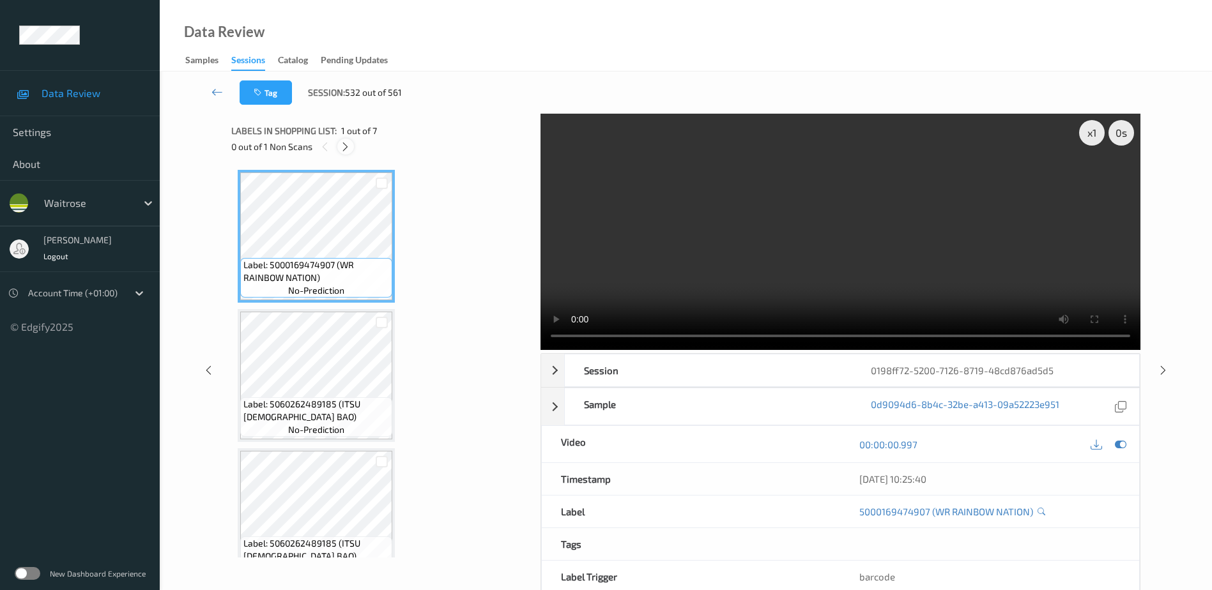
click at [339, 149] on div at bounding box center [345, 147] width 16 height 16
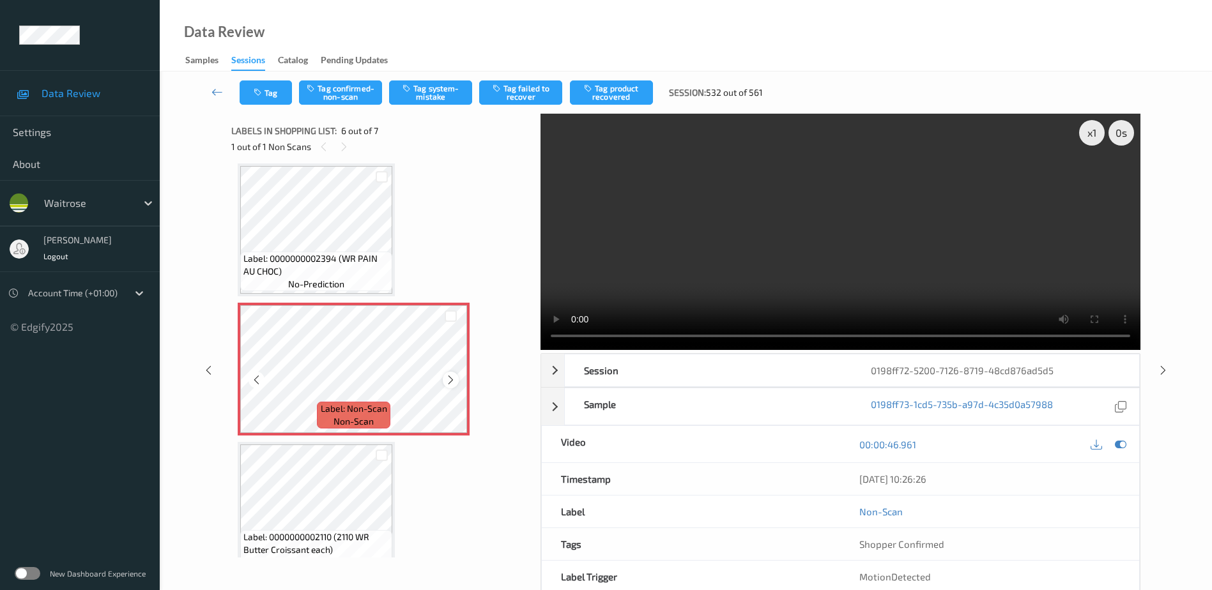
click at [453, 376] on icon at bounding box center [450, 379] width 11 height 11
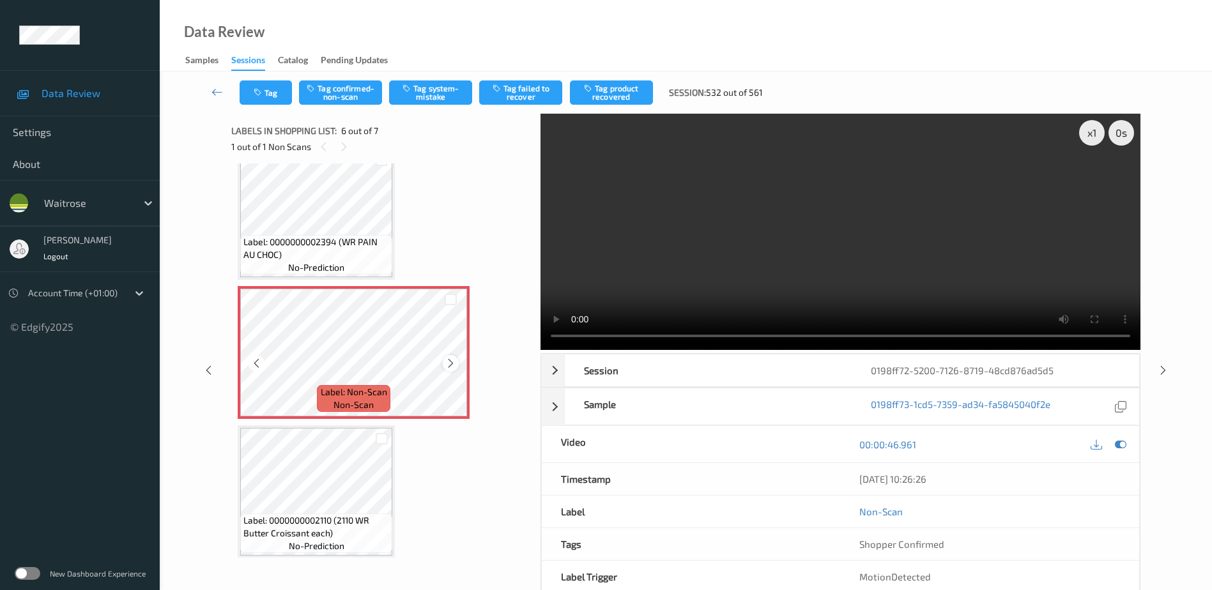
scroll to position [587, 0]
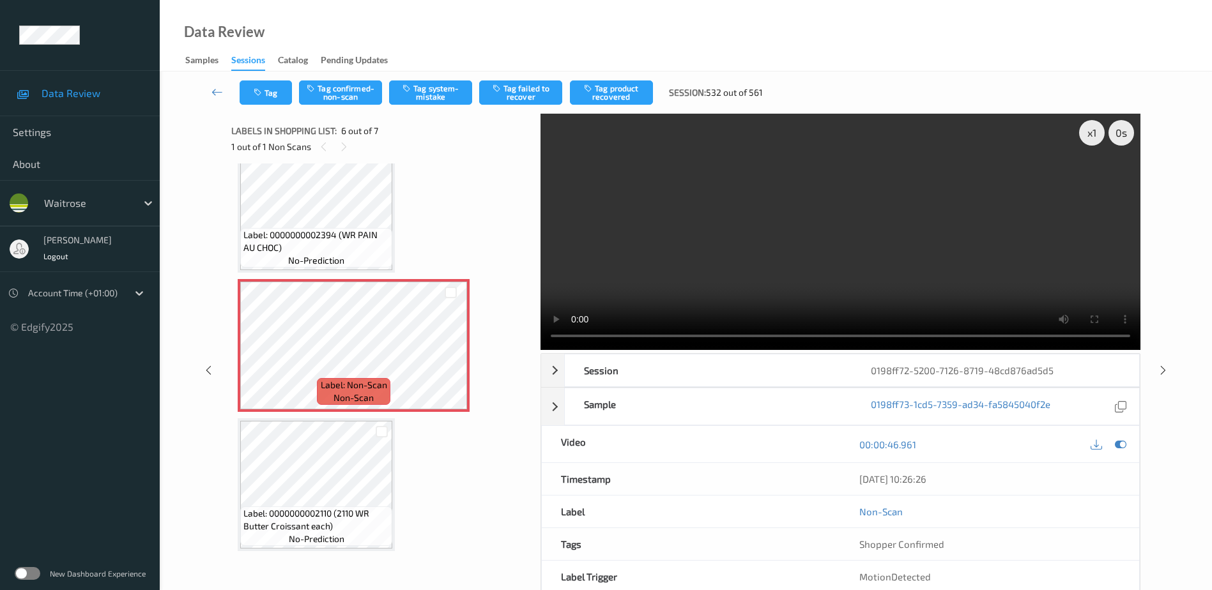
click at [829, 259] on video at bounding box center [840, 232] width 600 height 236
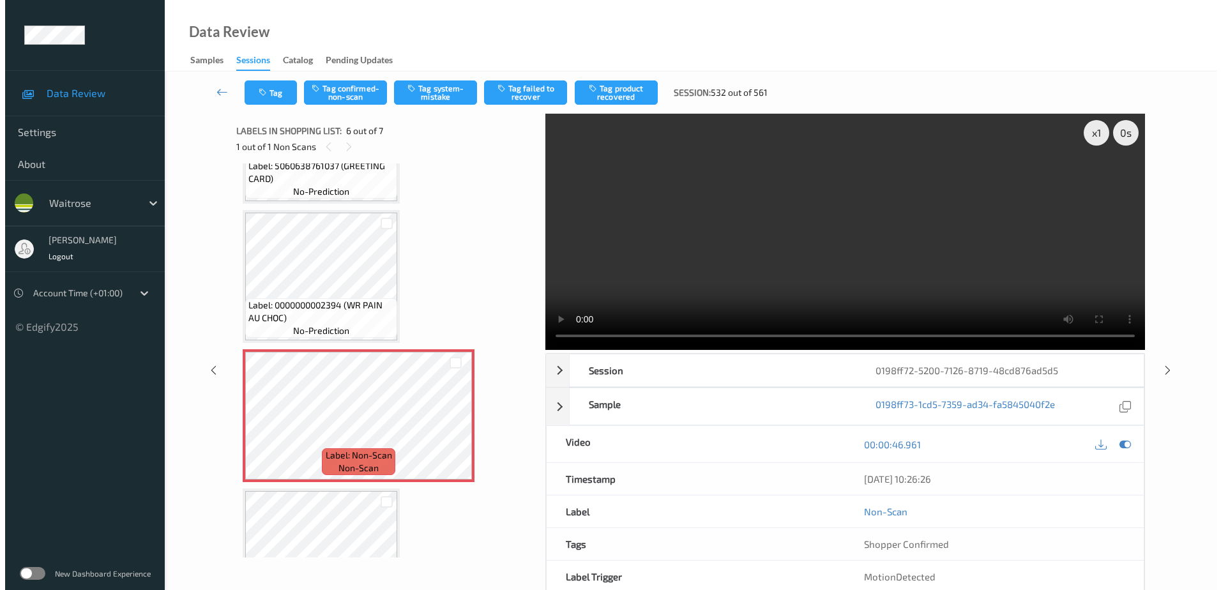
scroll to position [523, 0]
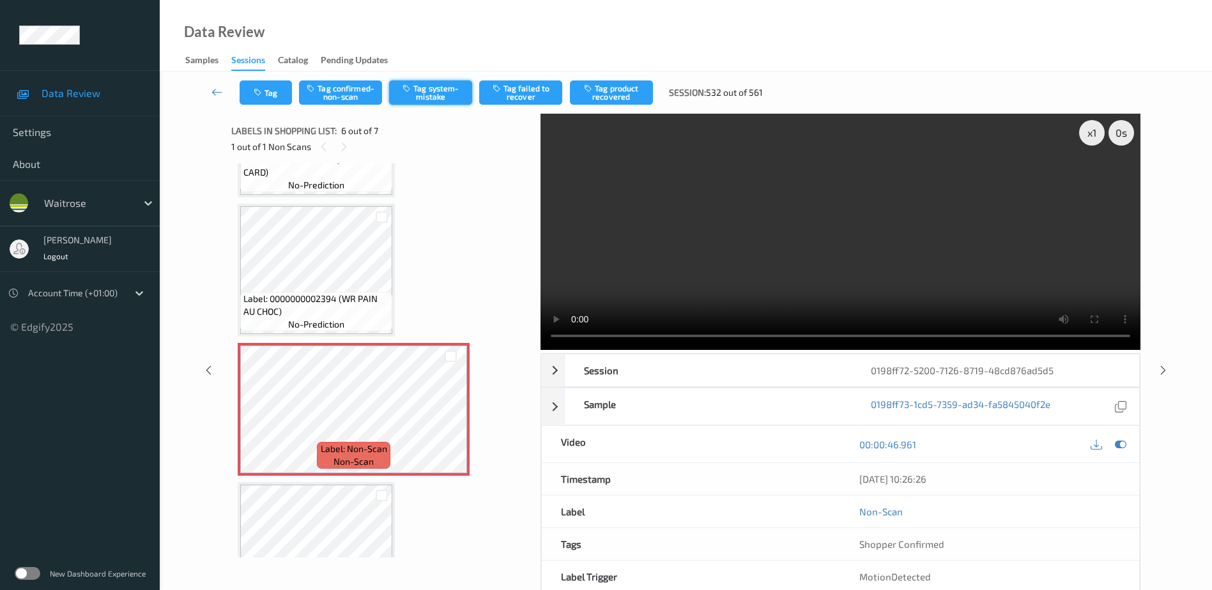
click at [424, 93] on button "Tag system-mistake" at bounding box center [430, 92] width 83 height 24
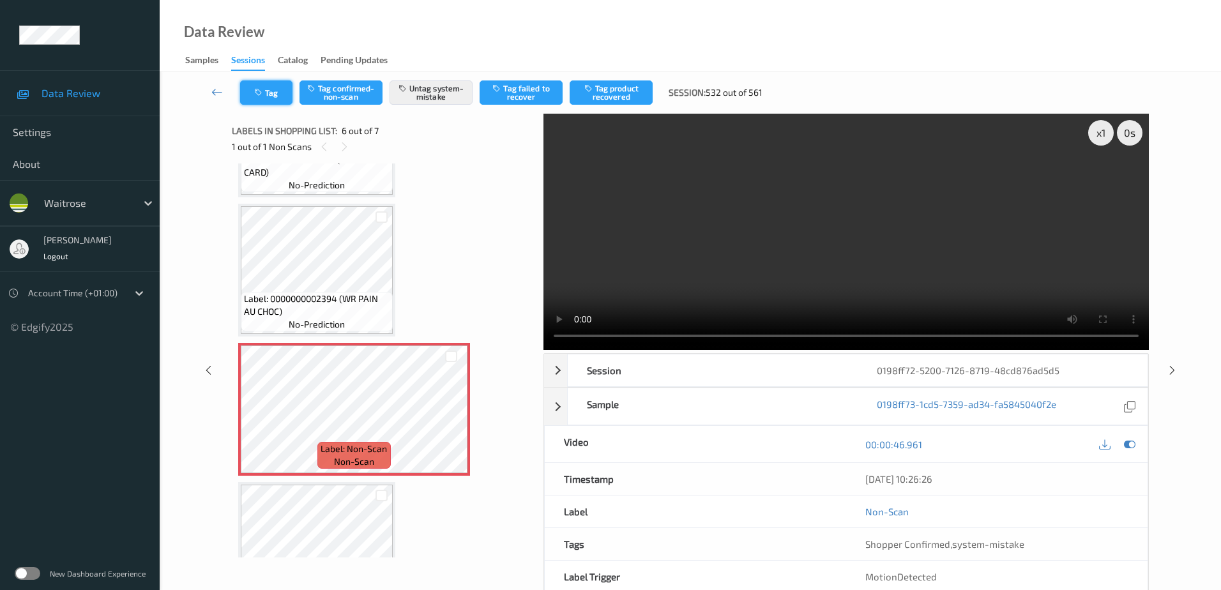
click at [261, 83] on button "Tag" at bounding box center [266, 92] width 52 height 24
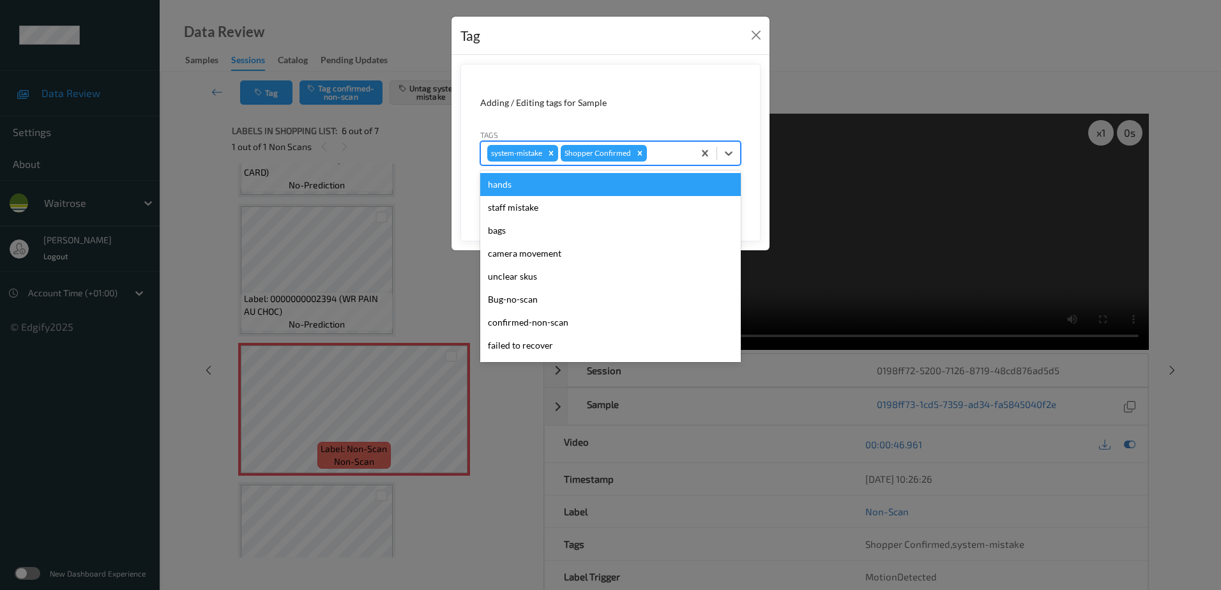
click at [685, 148] on div at bounding box center [669, 153] width 38 height 15
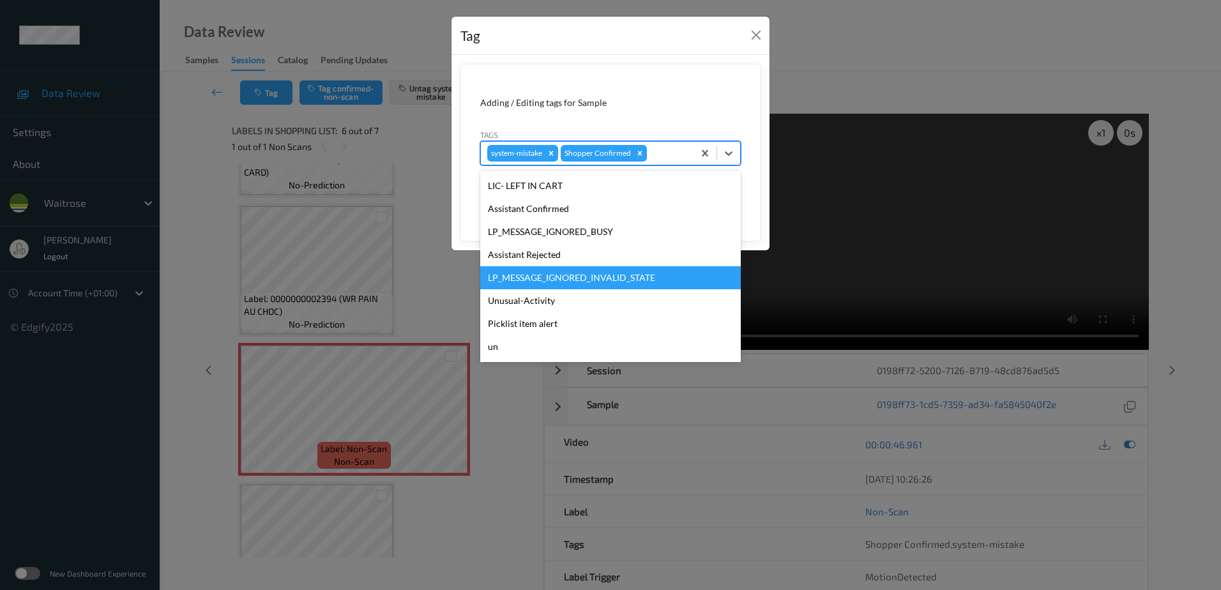
scroll to position [273, 0]
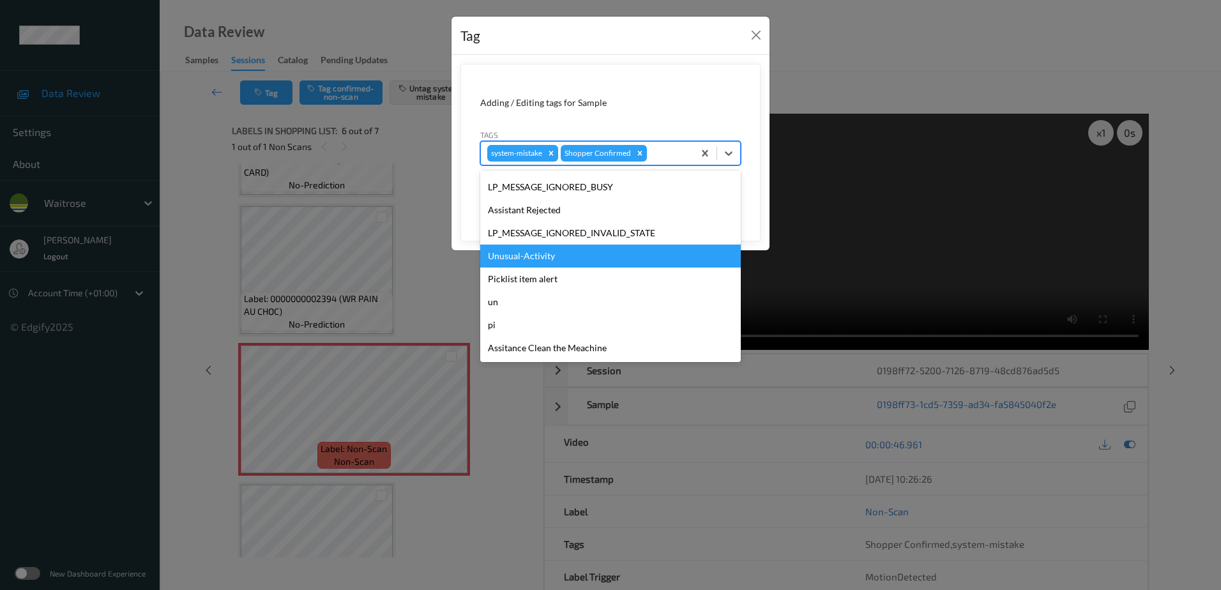
click at [556, 256] on div "Unusual-Activity" at bounding box center [610, 256] width 261 height 23
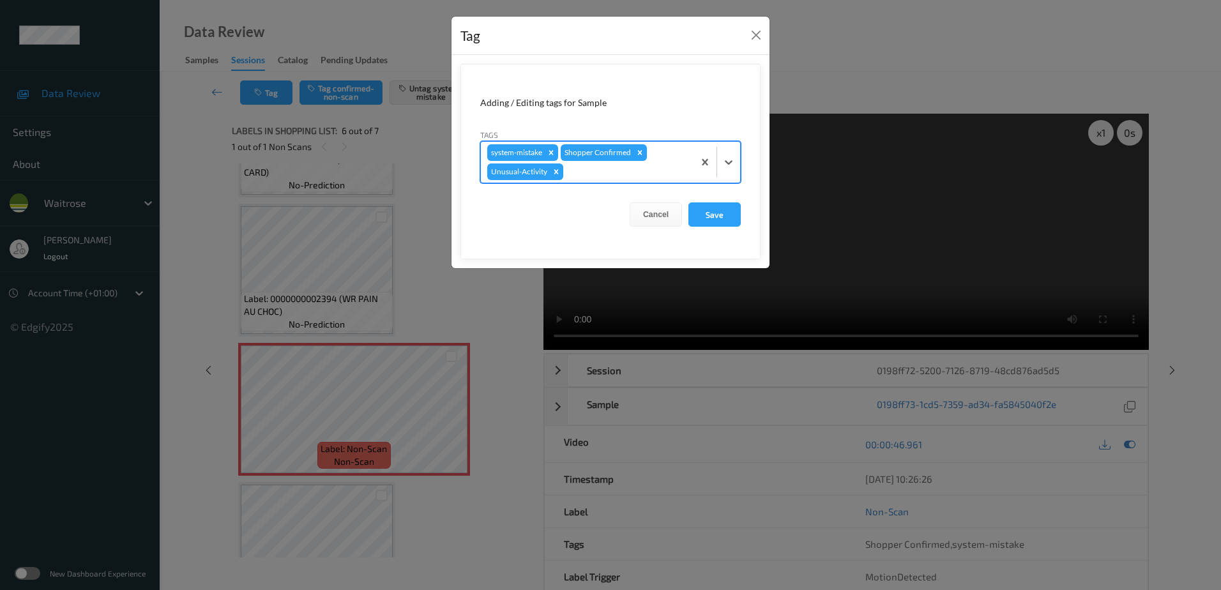
click at [570, 174] on div at bounding box center [626, 171] width 121 height 15
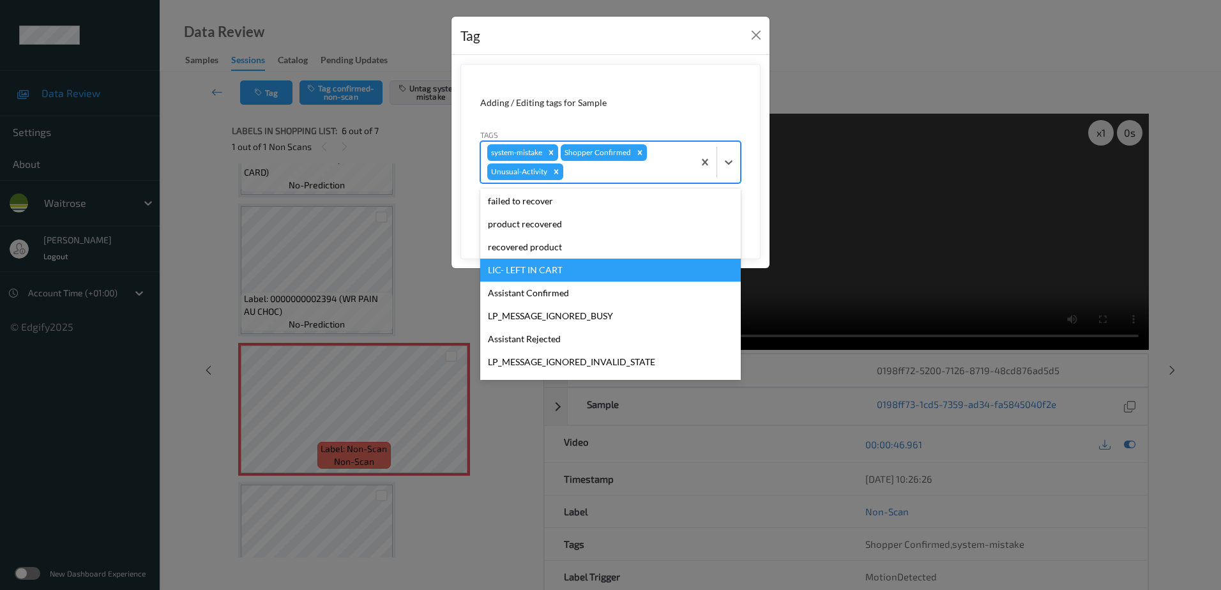
scroll to position [250, 0]
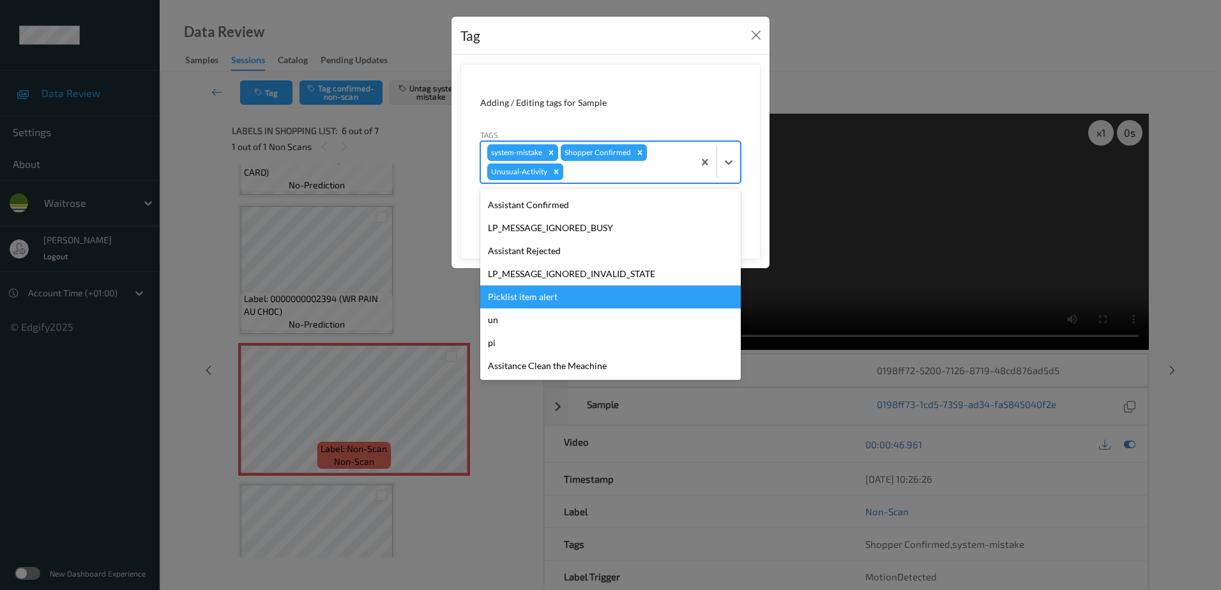
click at [560, 303] on div "Picklist item alert" at bounding box center [610, 297] width 261 height 23
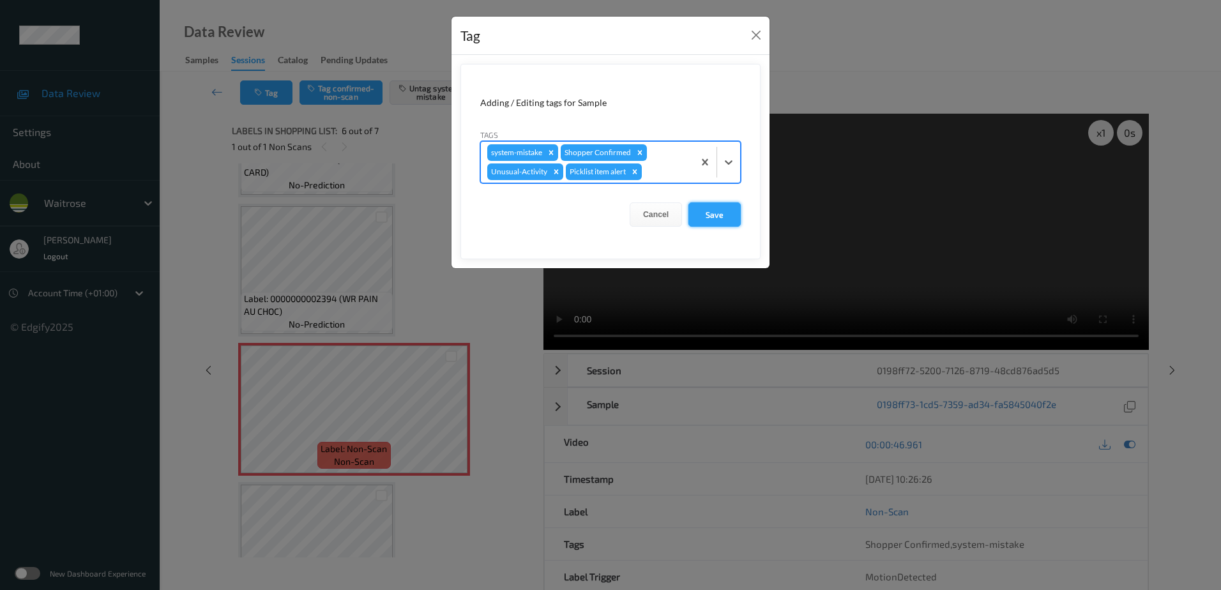
click at [706, 215] on button "Save" at bounding box center [715, 214] width 52 height 24
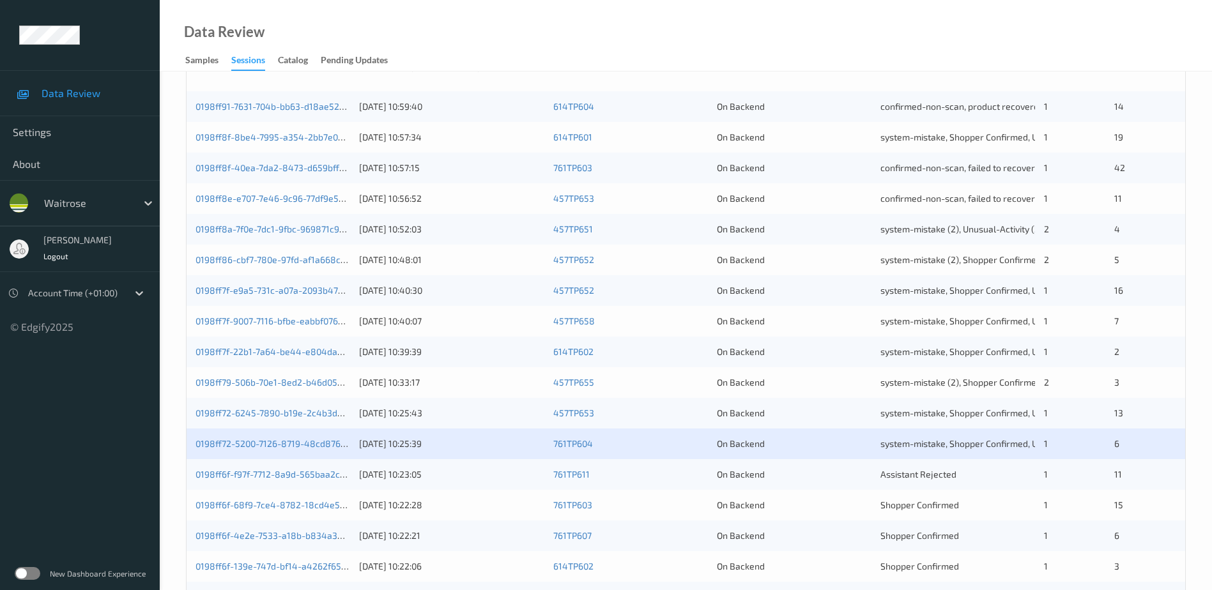
scroll to position [319, 0]
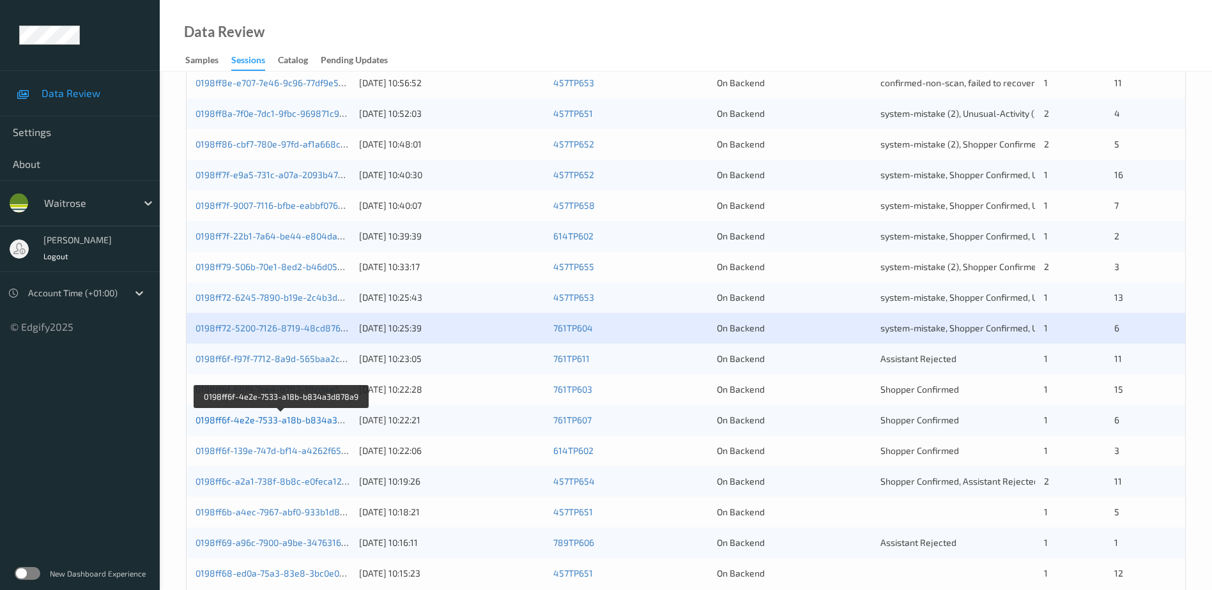
click at [287, 419] on link "0198ff6f-4e2e-7533-a18b-b834a3d878a9" at bounding box center [281, 420] width 173 height 11
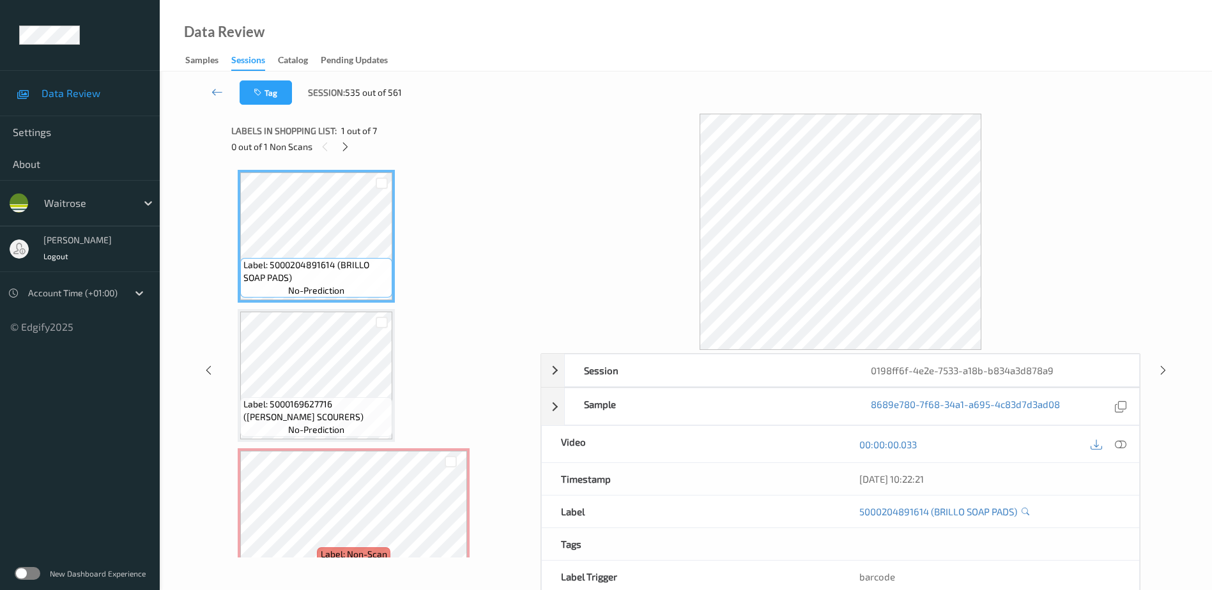
drag, startPoint x: 1123, startPoint y: 447, endPoint x: 1035, endPoint y: 302, distance: 169.4
click at [1123, 447] on icon at bounding box center [1120, 444] width 11 height 11
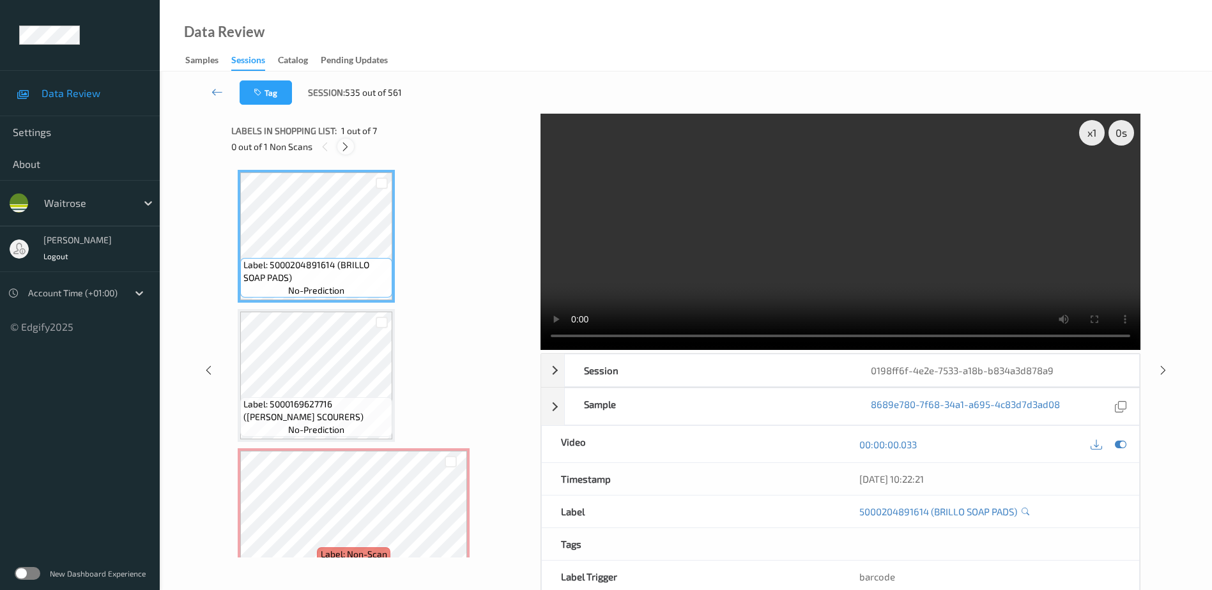
click at [349, 149] on icon at bounding box center [345, 146] width 11 height 11
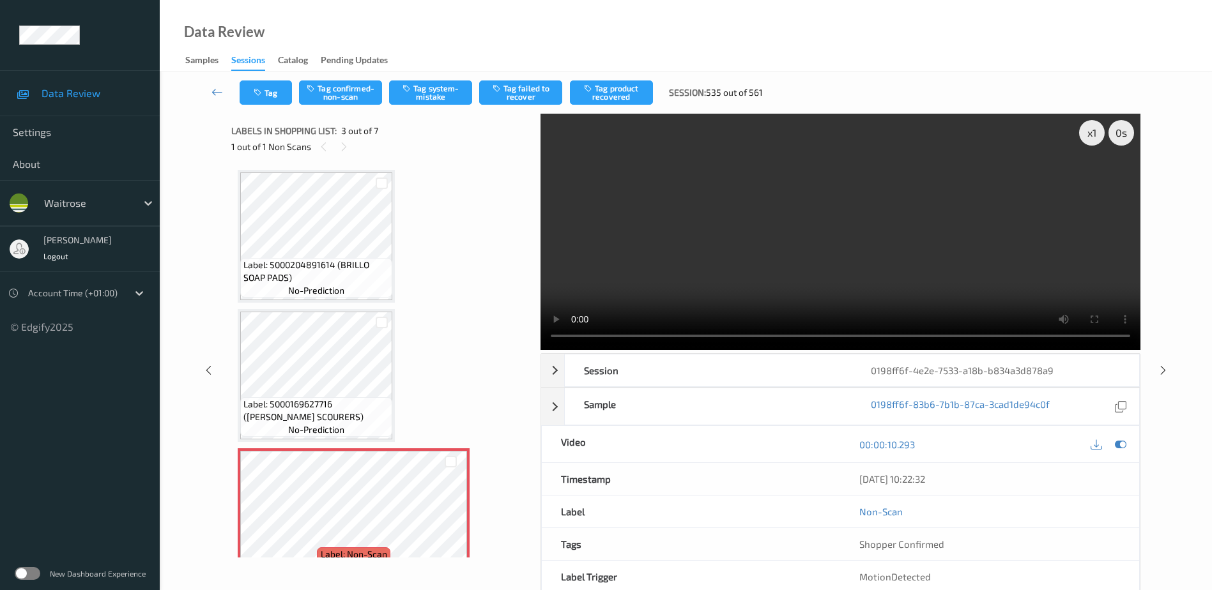
scroll to position [146, 0]
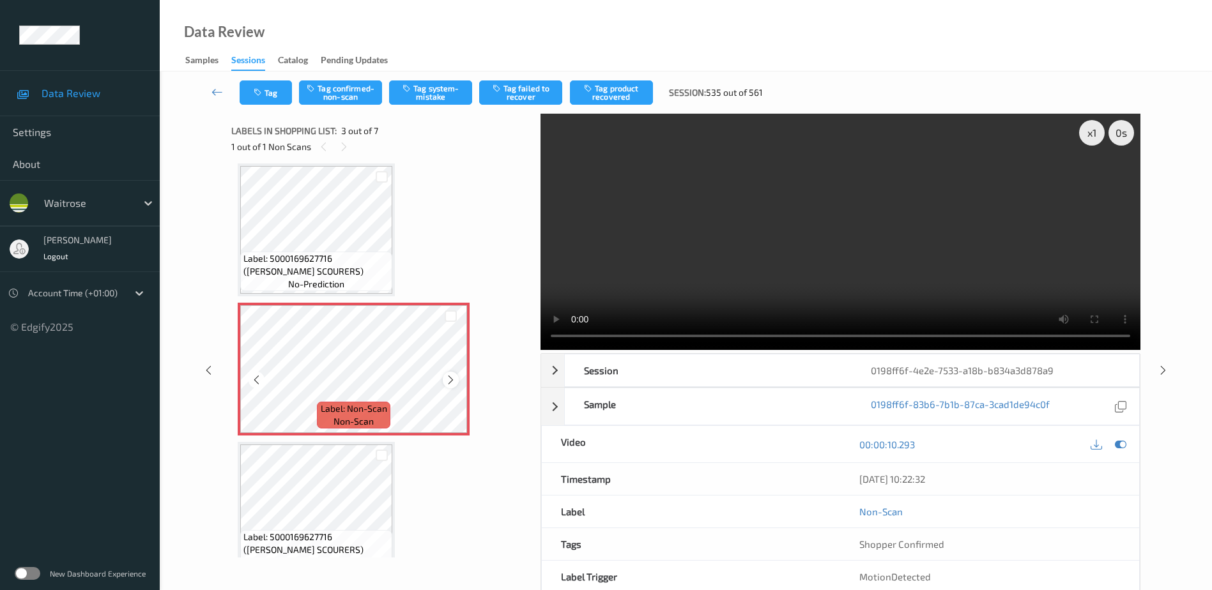
click at [448, 375] on icon at bounding box center [450, 379] width 11 height 11
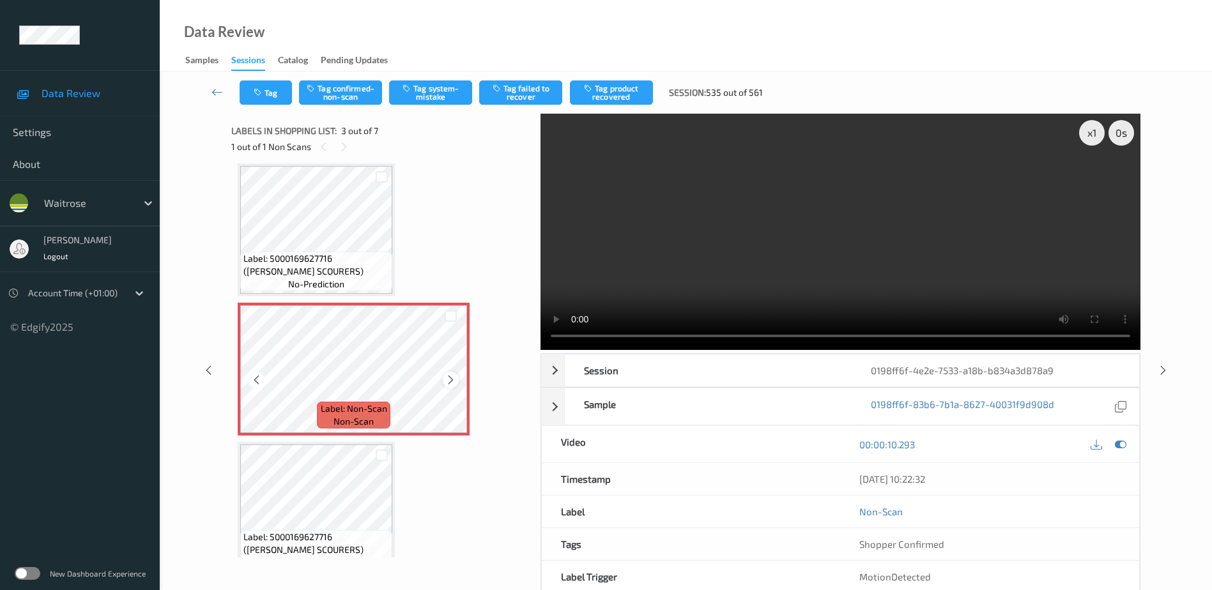
click at [449, 375] on icon at bounding box center [450, 379] width 11 height 11
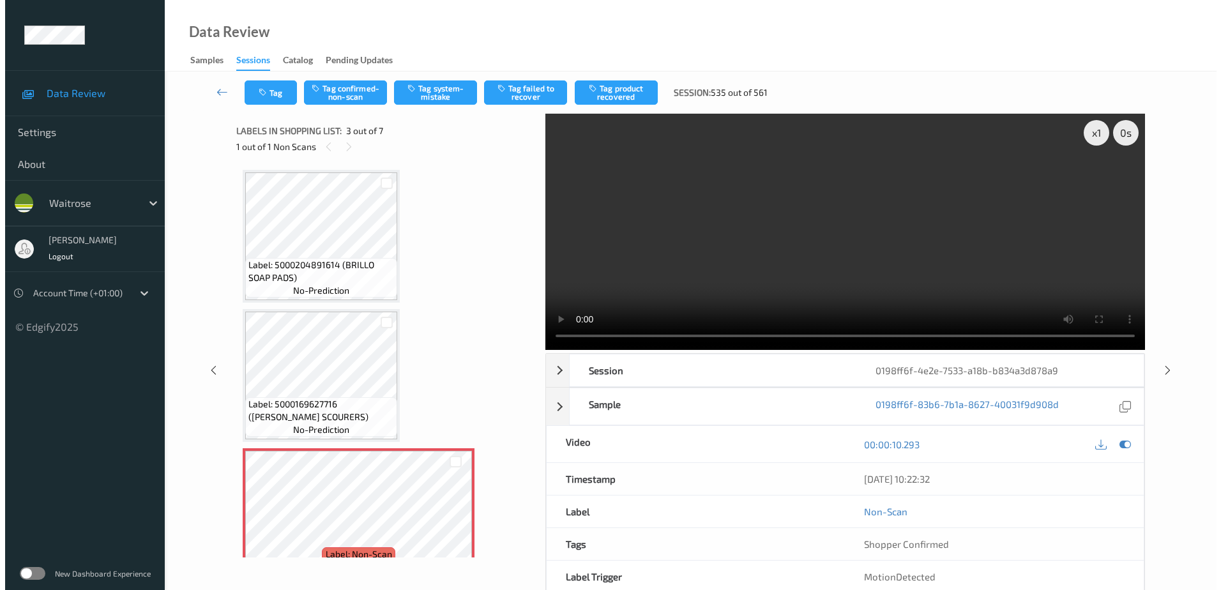
scroll to position [128, 0]
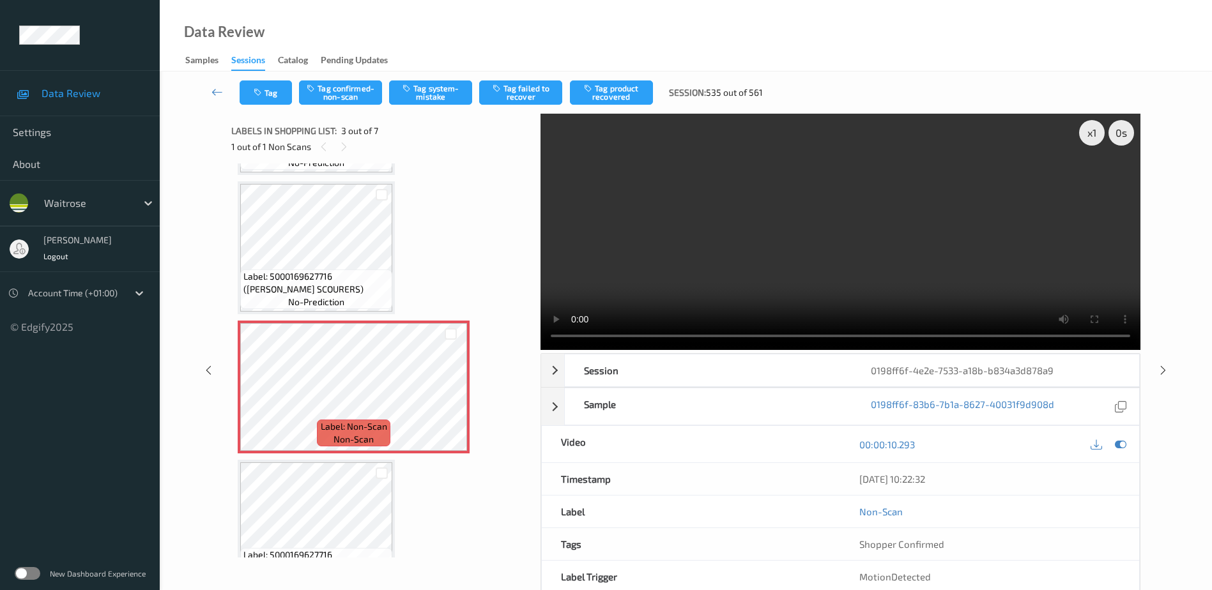
click at [829, 278] on video at bounding box center [840, 232] width 600 height 236
click at [421, 85] on button "Tag system-mistake" at bounding box center [430, 92] width 83 height 24
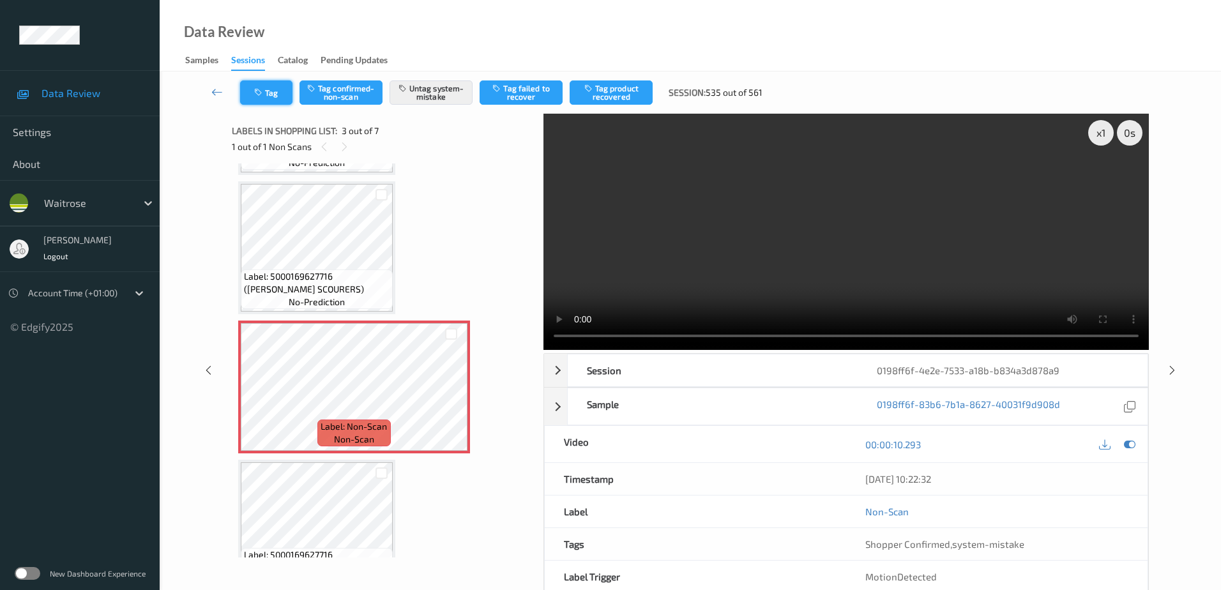
click at [259, 91] on icon "button" at bounding box center [259, 92] width 11 height 9
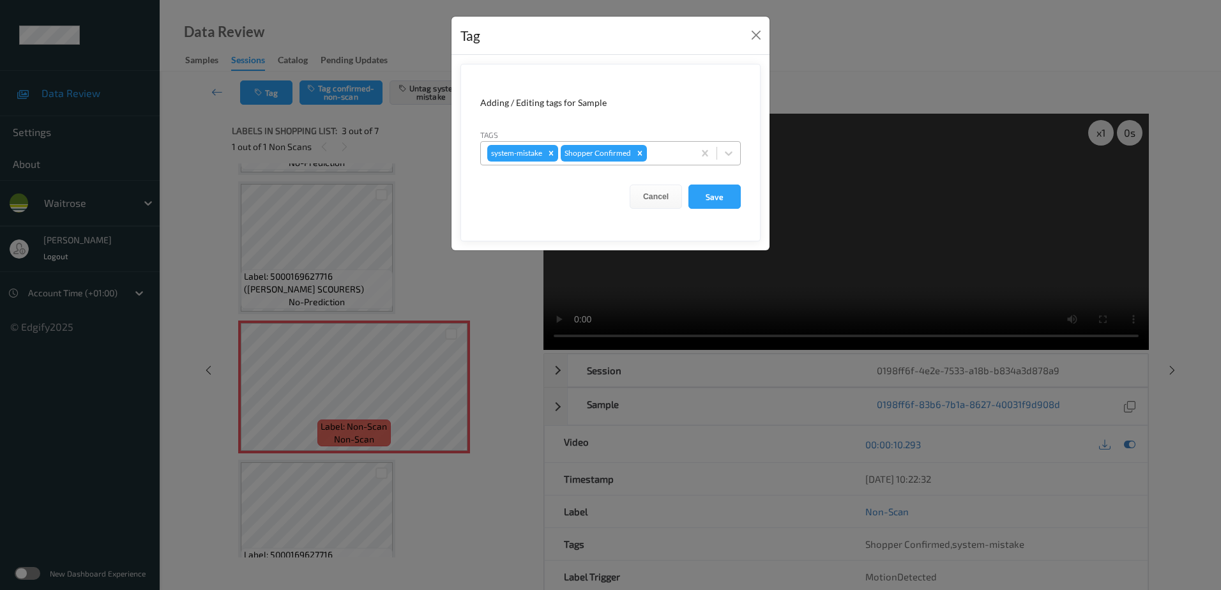
click at [672, 150] on div at bounding box center [669, 153] width 38 height 15
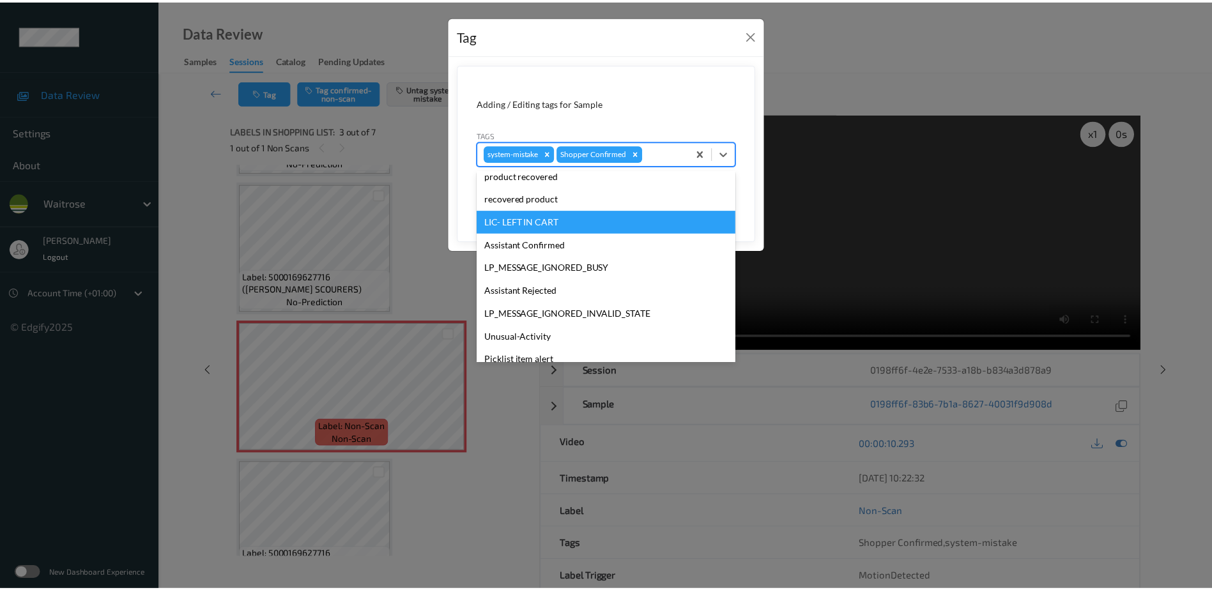
scroll to position [273, 0]
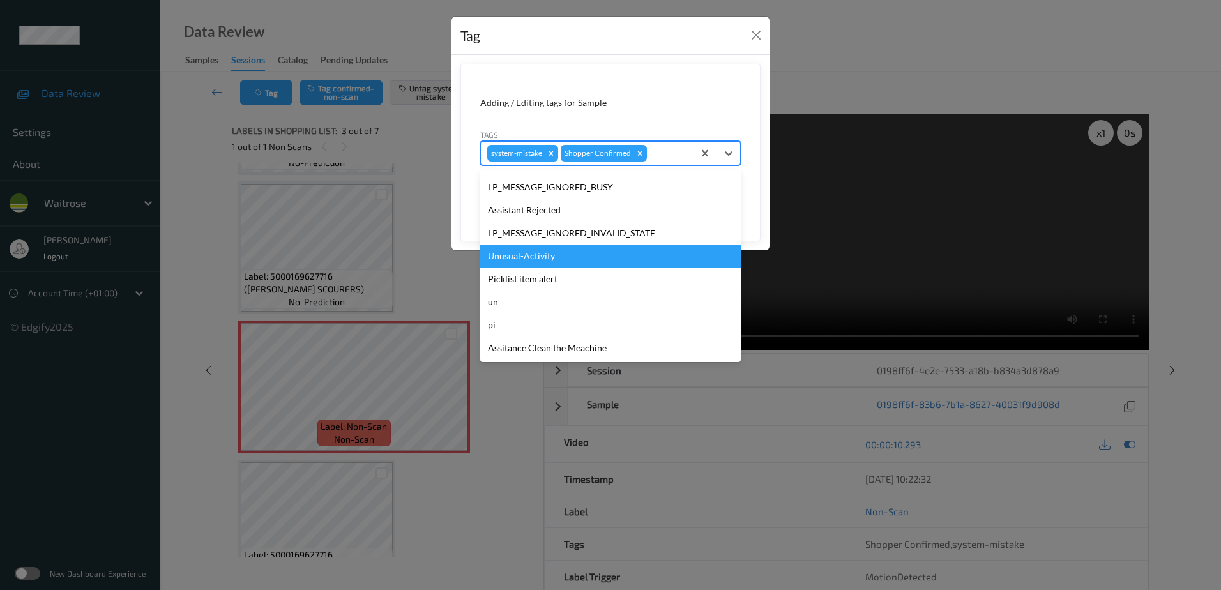
click at [576, 263] on div "Unusual-Activity" at bounding box center [610, 256] width 261 height 23
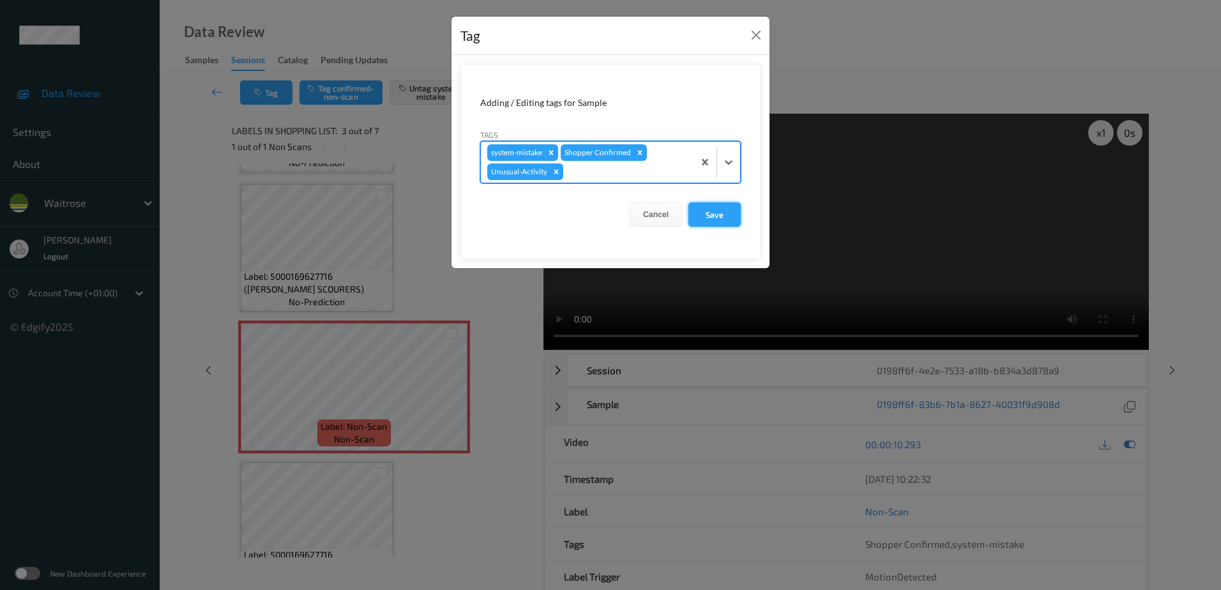
click at [707, 216] on button "Save" at bounding box center [715, 214] width 52 height 24
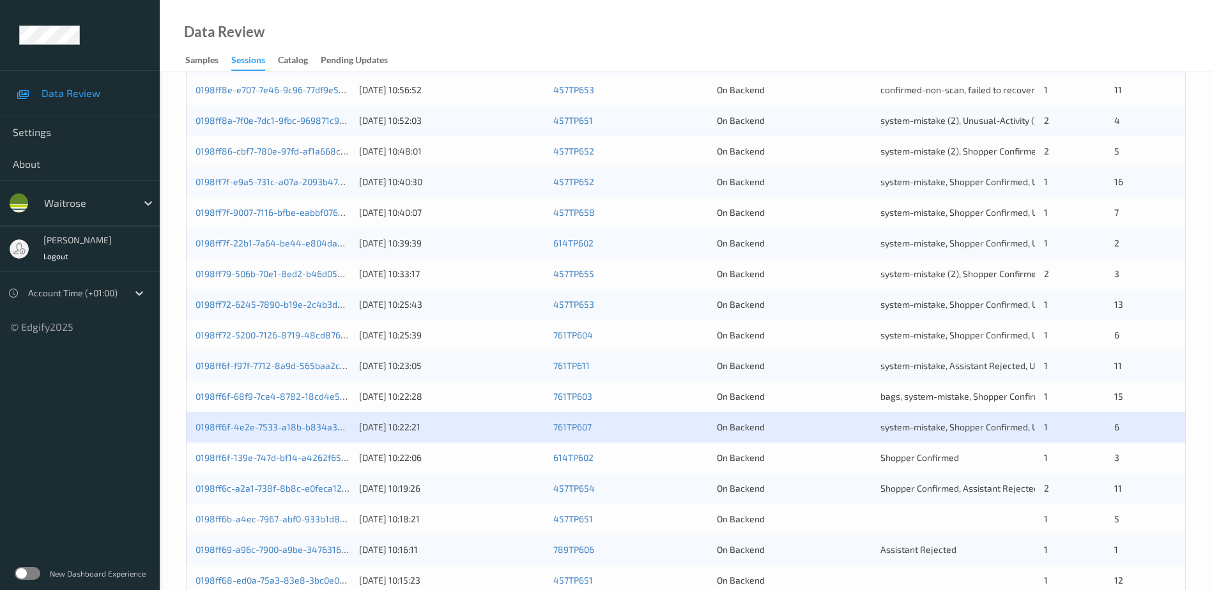
scroll to position [319, 0]
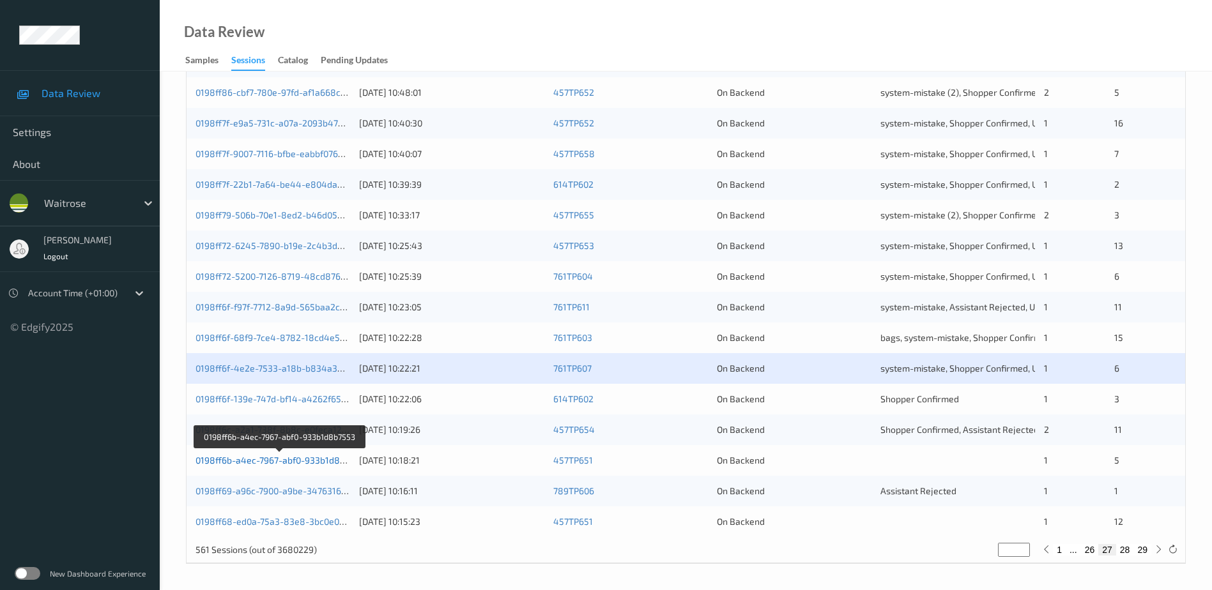
click at [264, 459] on link "0198ff6b-a4ec-7967-abf0-933b1d8b7553" at bounding box center [279, 460] width 169 height 11
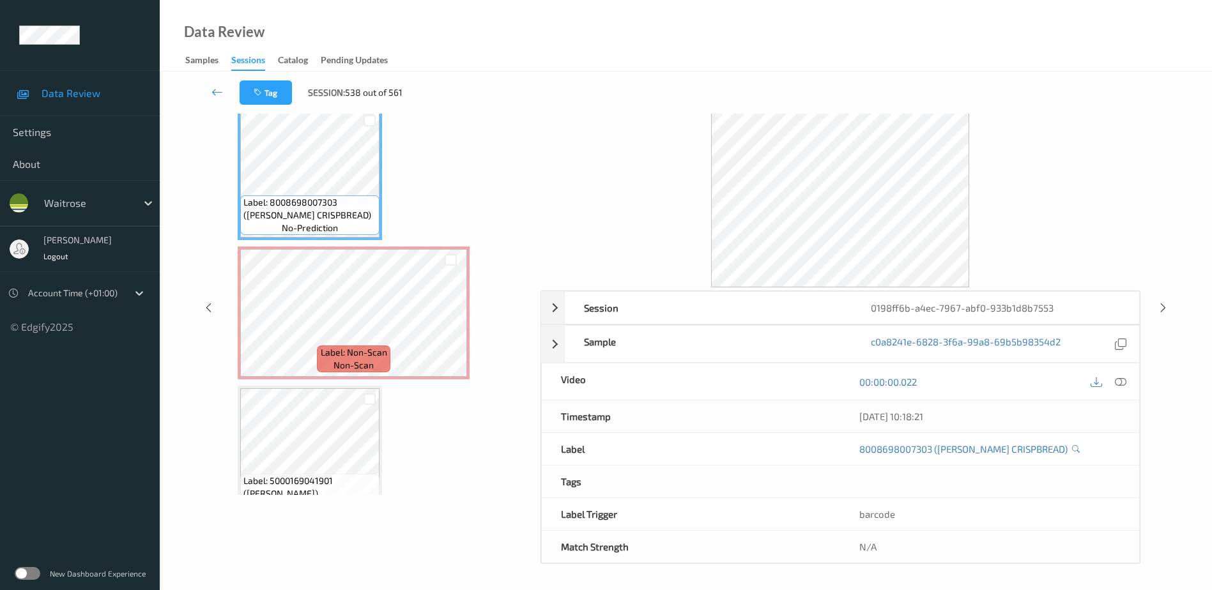
scroll to position [63, 0]
drag, startPoint x: 1122, startPoint y: 383, endPoint x: 1012, endPoint y: 273, distance: 155.8
click at [1122, 383] on icon at bounding box center [1120, 381] width 11 height 11
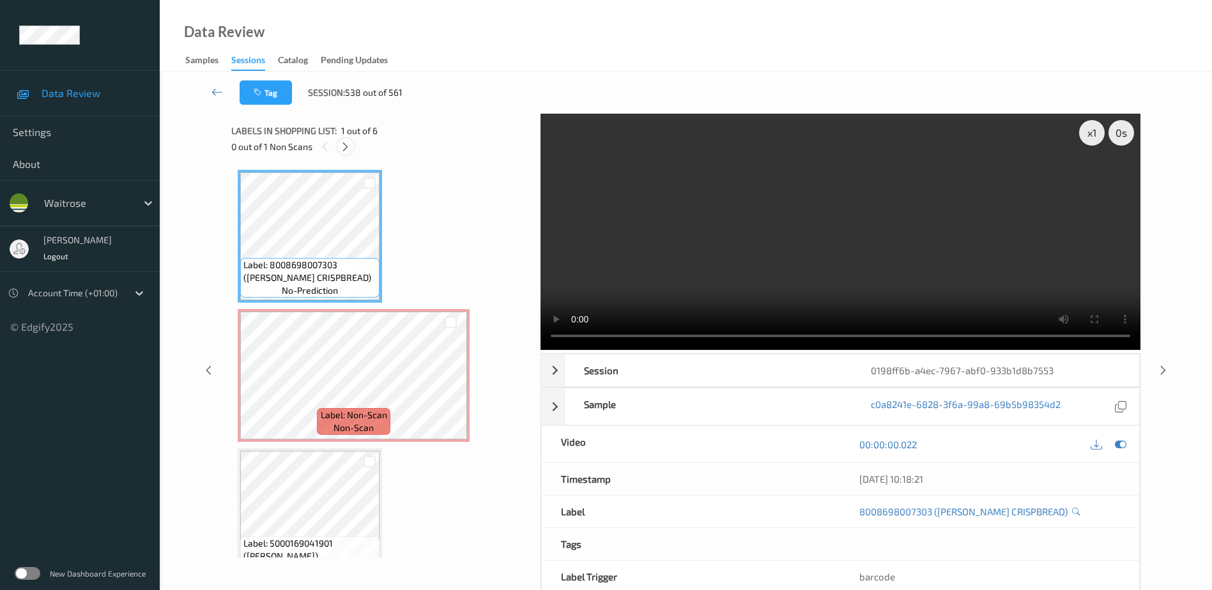
click at [345, 152] on icon at bounding box center [345, 146] width 11 height 11
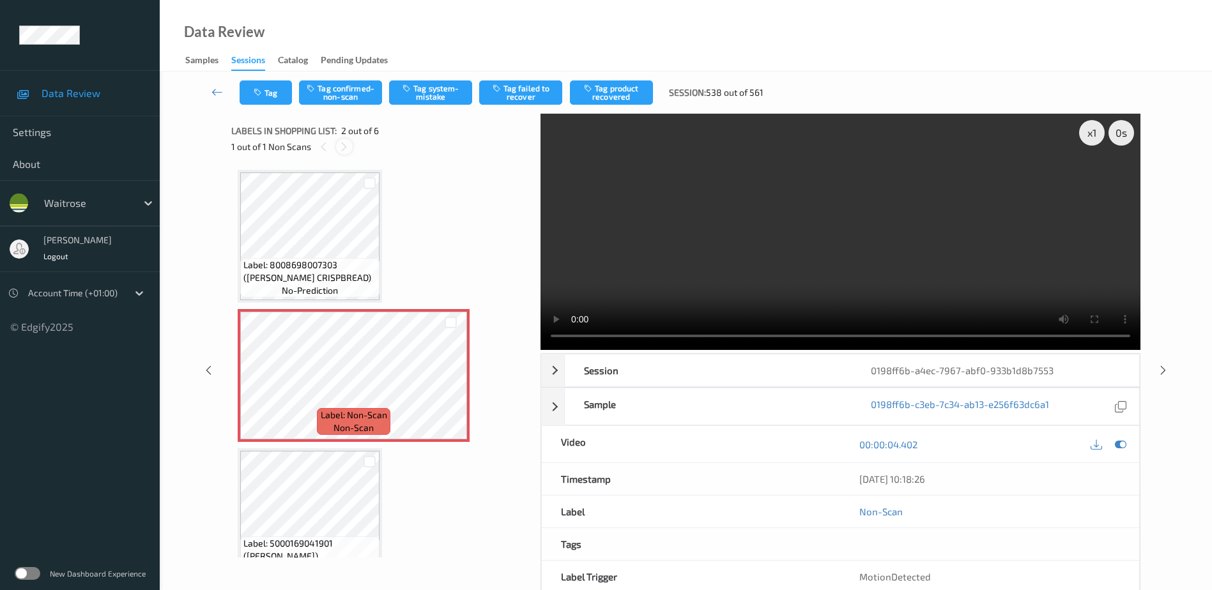
scroll to position [6, 0]
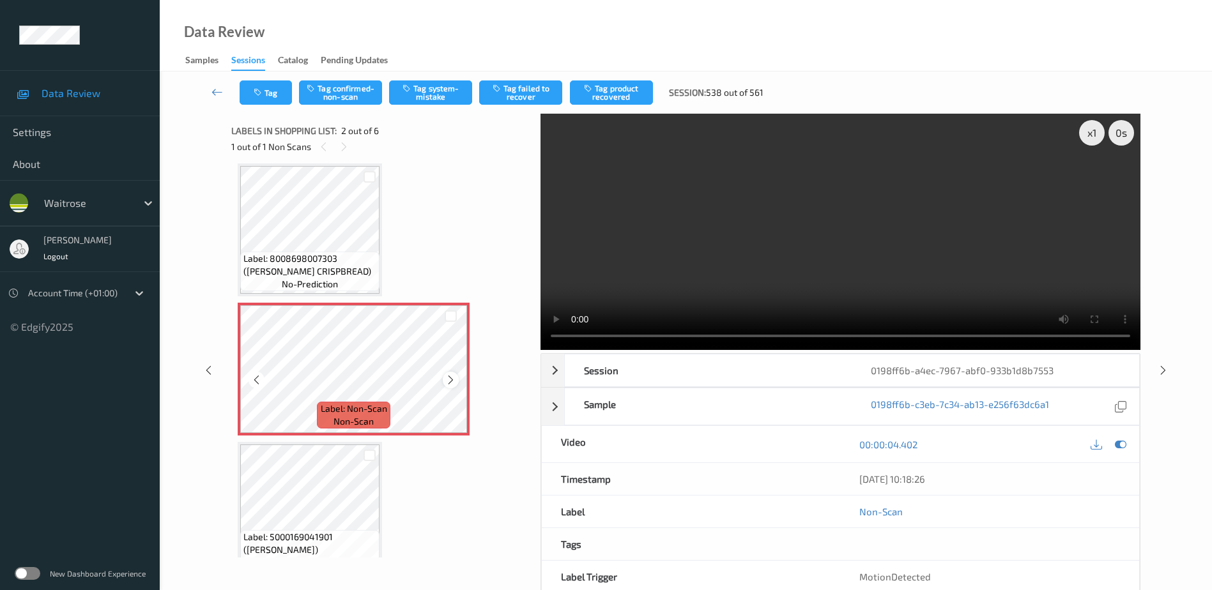
click at [450, 373] on div at bounding box center [451, 380] width 16 height 16
click at [449, 376] on icon at bounding box center [450, 379] width 11 height 11
click at [832, 243] on video at bounding box center [840, 232] width 600 height 236
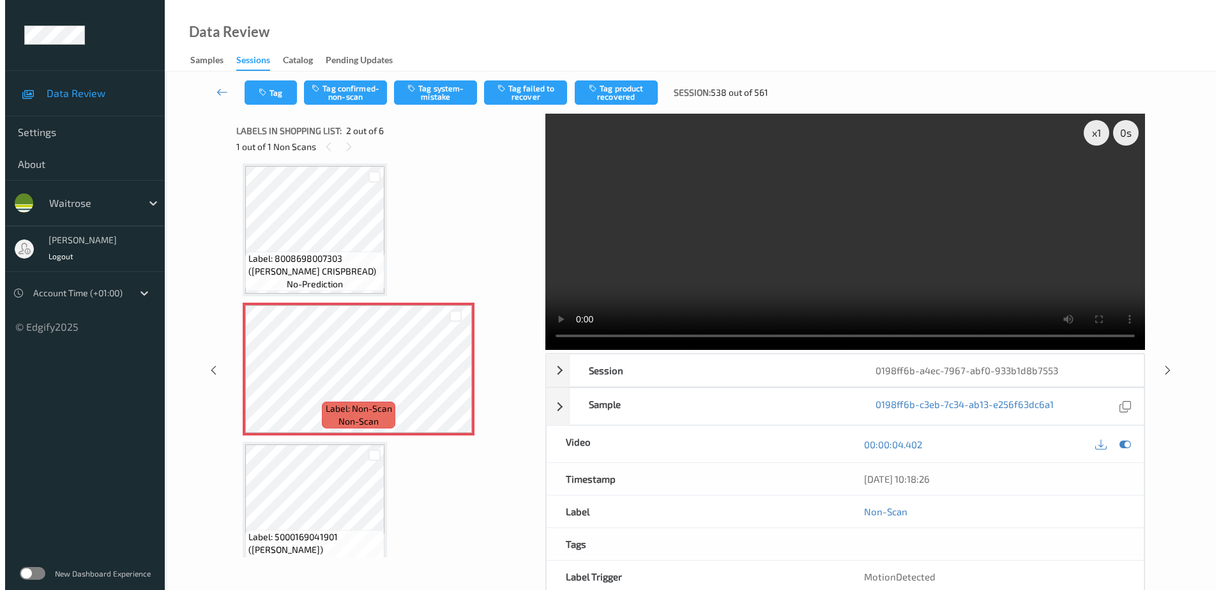
scroll to position [70, 0]
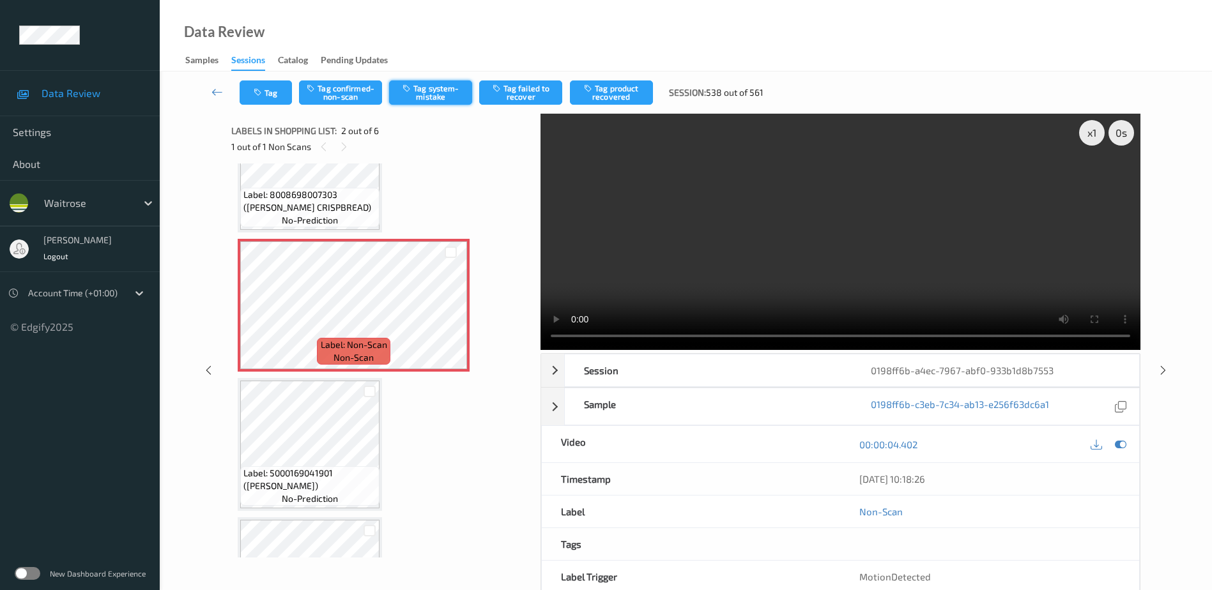
click at [430, 101] on button "Tag system-mistake" at bounding box center [430, 92] width 83 height 24
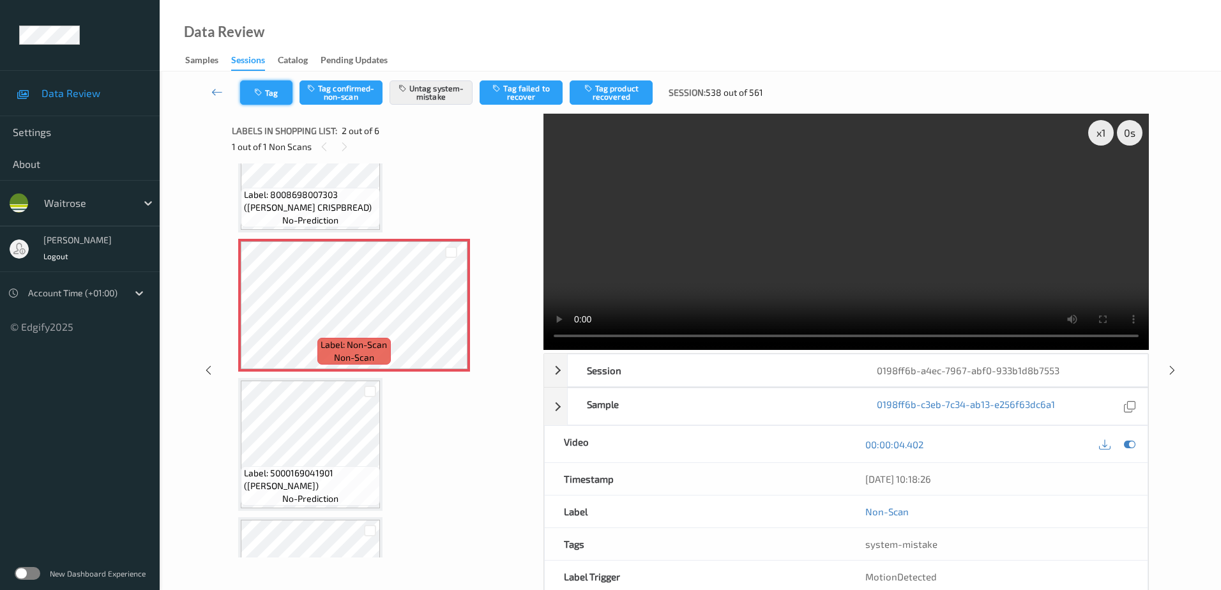
click at [263, 90] on icon "button" at bounding box center [259, 92] width 11 height 9
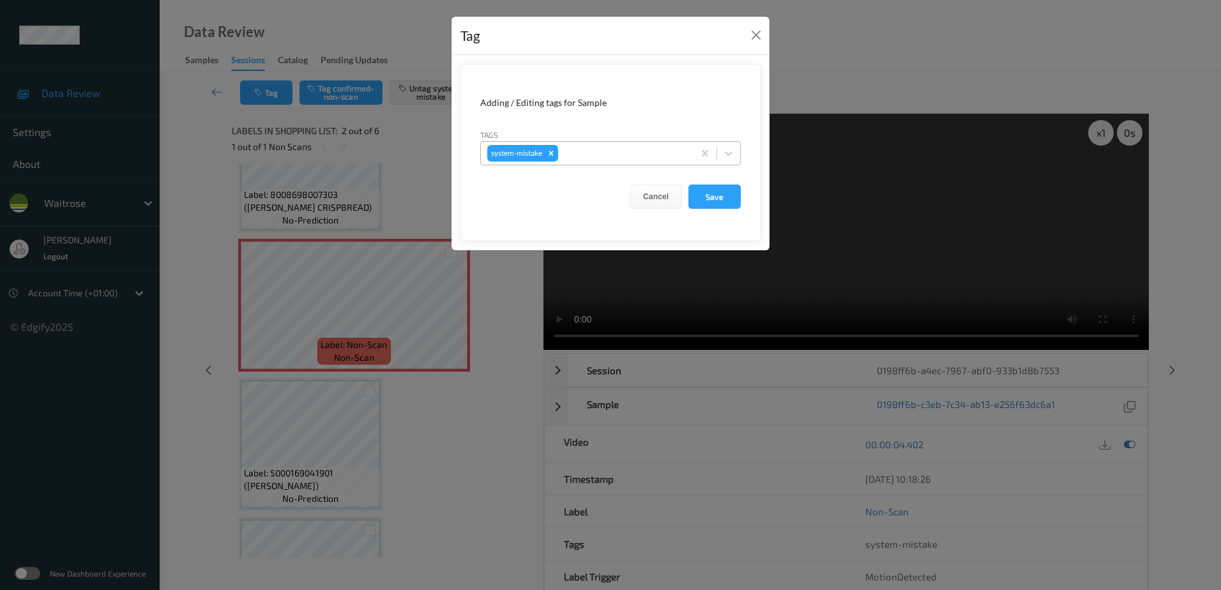
click at [578, 157] on div at bounding box center [624, 153] width 126 height 15
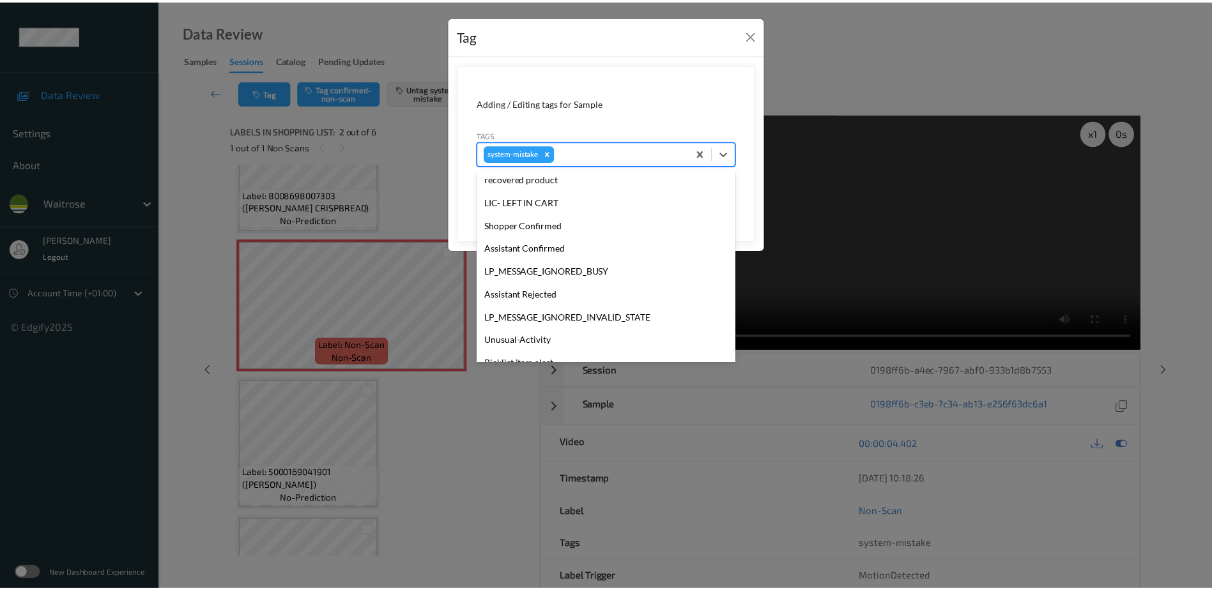
scroll to position [296, 0]
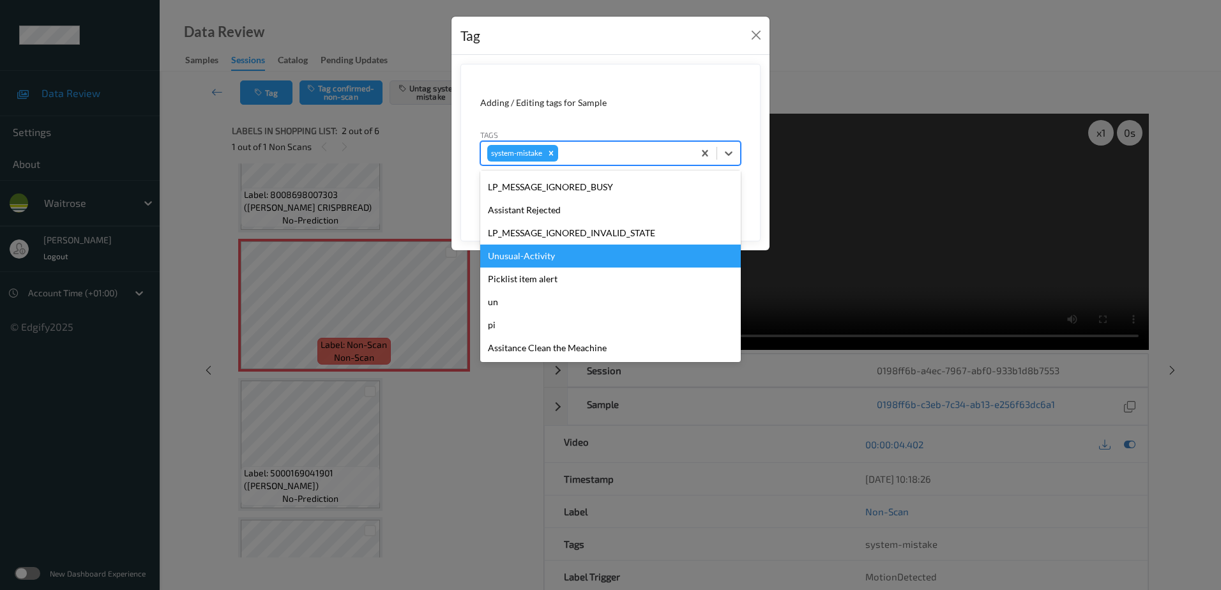
click at [556, 263] on div "Unusual-Activity" at bounding box center [610, 256] width 261 height 23
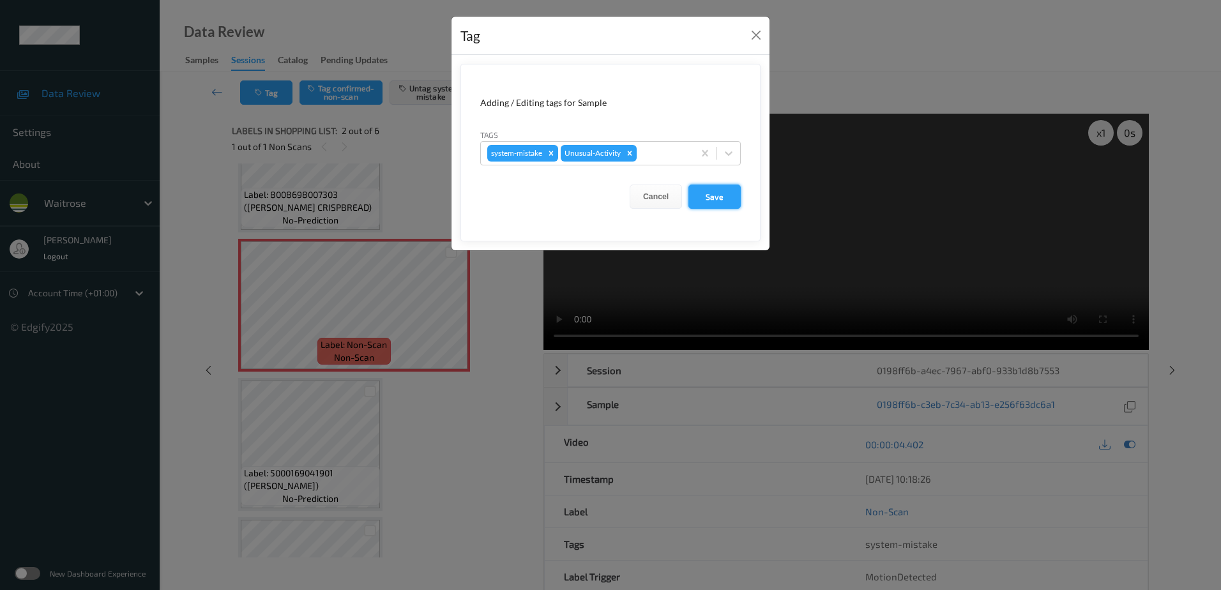
click at [717, 195] on button "Save" at bounding box center [715, 197] width 52 height 24
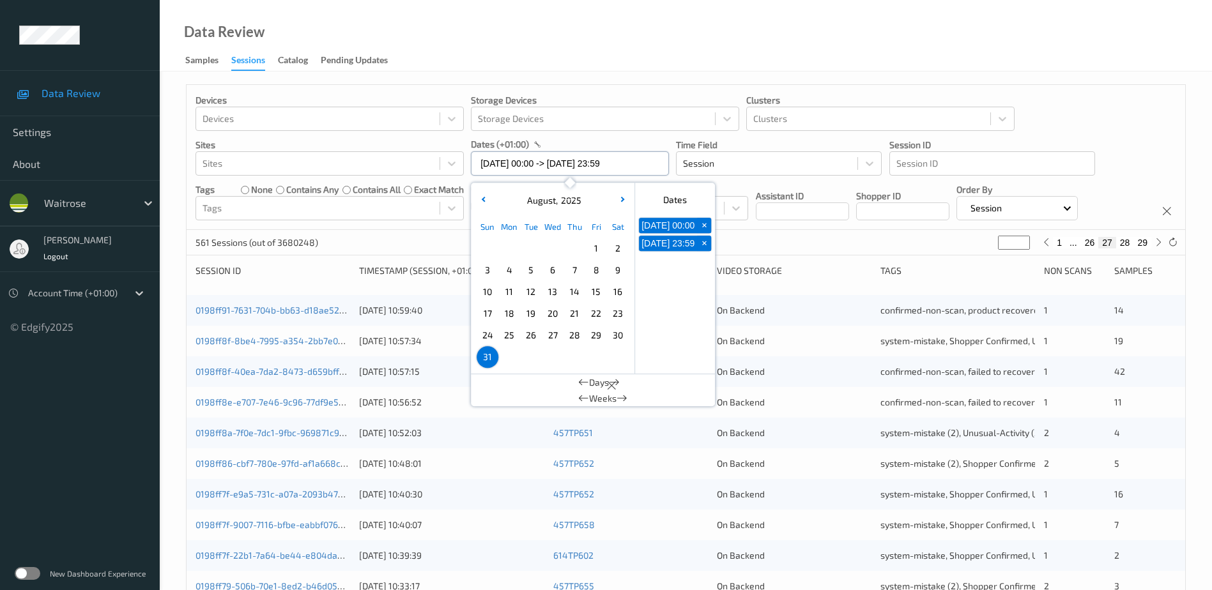
click at [531, 160] on input "[DATE] 00:00 -> [DATE] 23:59" at bounding box center [570, 163] width 198 height 24
click at [588, 247] on span "1" at bounding box center [596, 249] width 18 height 18
type input "01/08/2025 00:00"
type input "*"
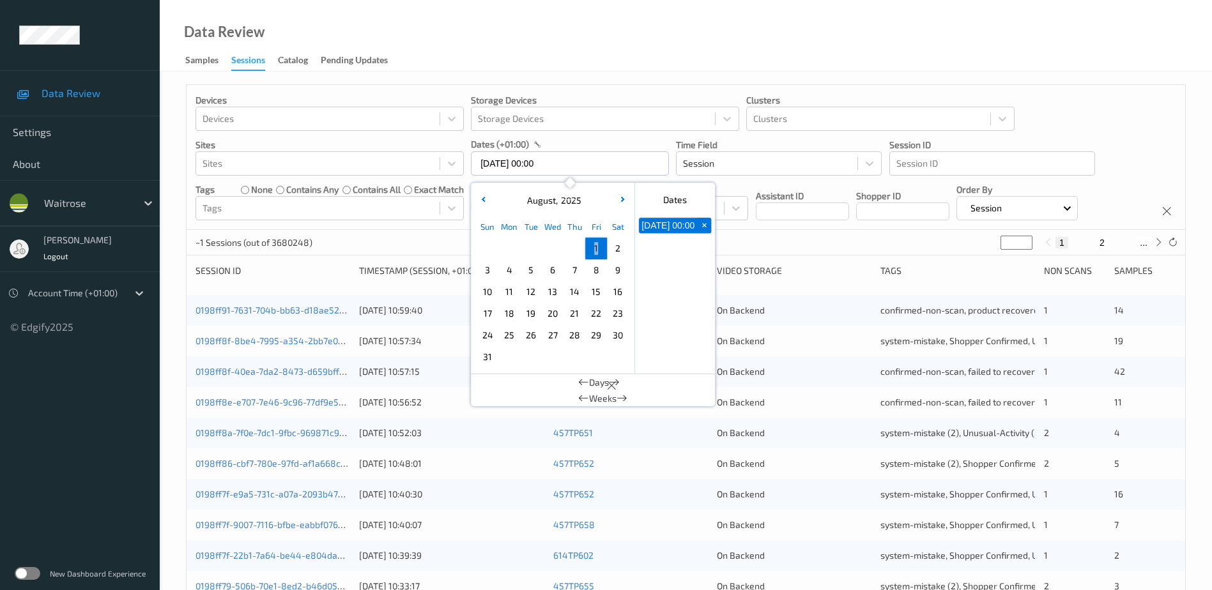
click at [588, 247] on span "1" at bounding box center [596, 249] width 18 height 18
type input "01/08/2025 00:00 -> 01/08/2025 23:59"
drag, startPoint x: 588, startPoint y: 247, endPoint x: 553, endPoint y: 66, distance: 183.5
click at [553, 66] on div "Data Review Samples Sessions Catalog Pending Updates" at bounding box center [686, 36] width 1052 height 72
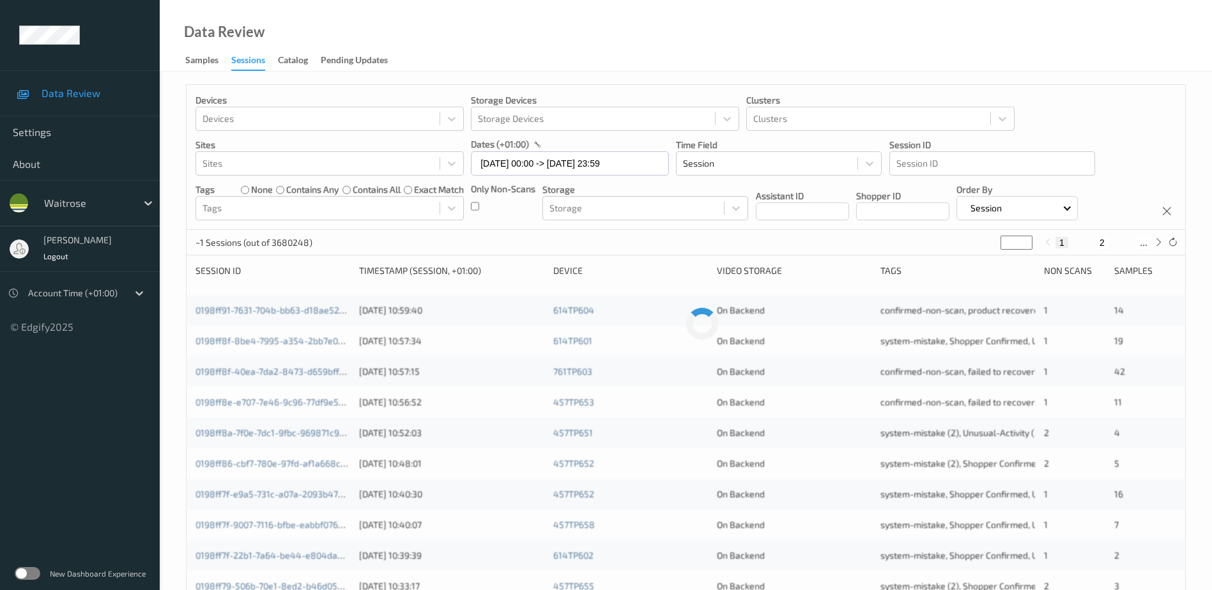
drag, startPoint x: 1013, startPoint y: 237, endPoint x: 980, endPoint y: 261, distance: 40.8
click at [980, 261] on div "Devices Devices Storage Devices Storage Devices Clusters Clusters Sites Sites d…" at bounding box center [686, 509] width 1000 height 851
type input "*"
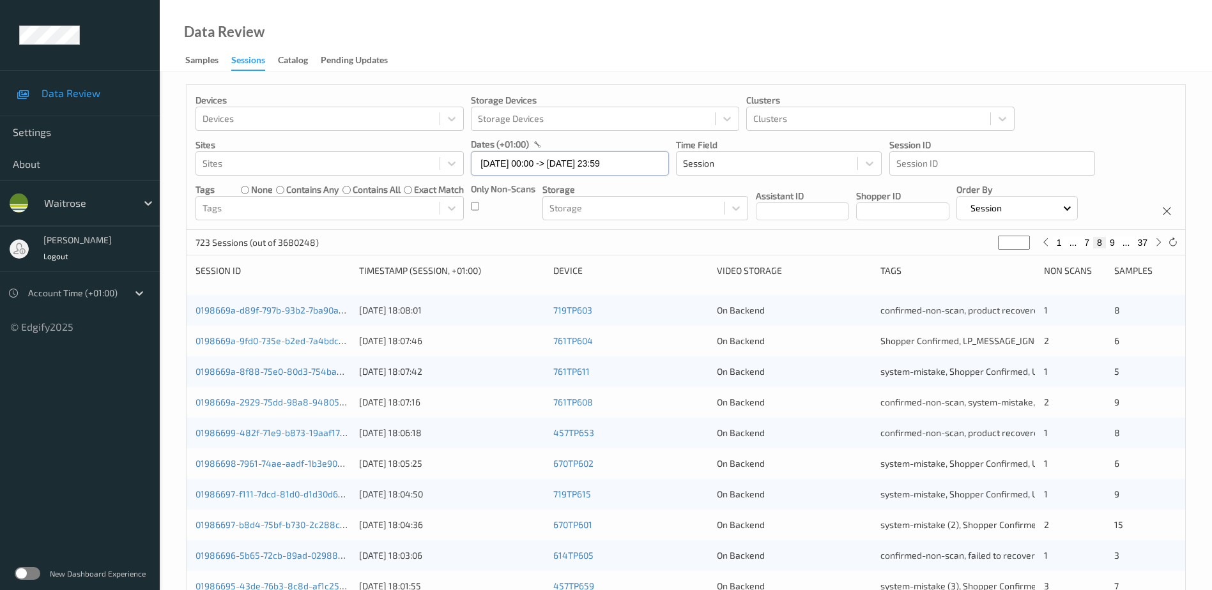
click at [560, 167] on input "01/08/2025 00:00 -> 01/08/2025 23:59" at bounding box center [570, 163] width 198 height 24
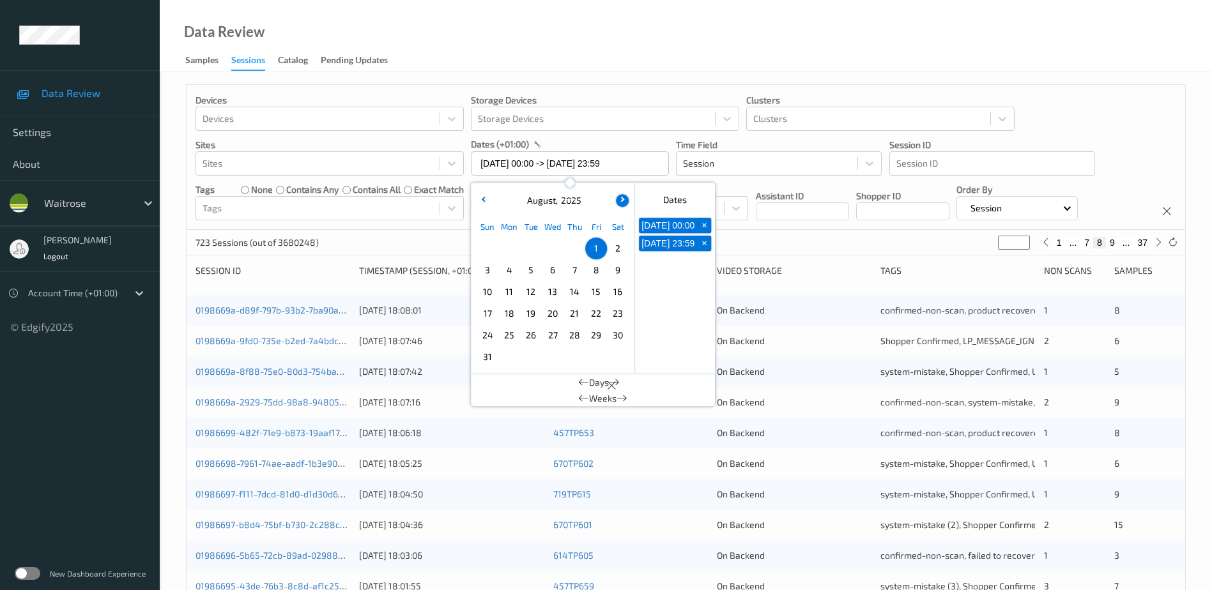
click at [618, 200] on button "button" at bounding box center [622, 200] width 13 height 13
click at [511, 247] on span "1" at bounding box center [509, 249] width 18 height 18
type input "[DATE] 00:00"
type input "*"
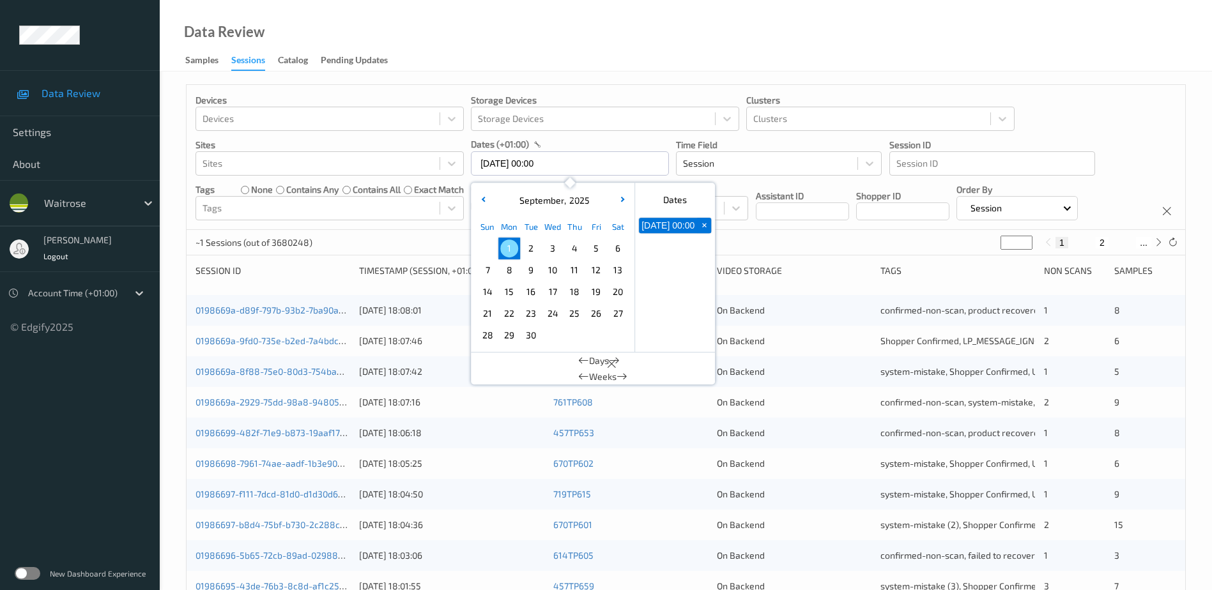
click at [511, 247] on span "1" at bounding box center [509, 249] width 18 height 18
type input "[DATE] 00:00 -> [DATE] 23:59"
click at [538, 57] on div "Data Review Samples Sessions Catalog Pending Updates" at bounding box center [686, 36] width 1052 height 72
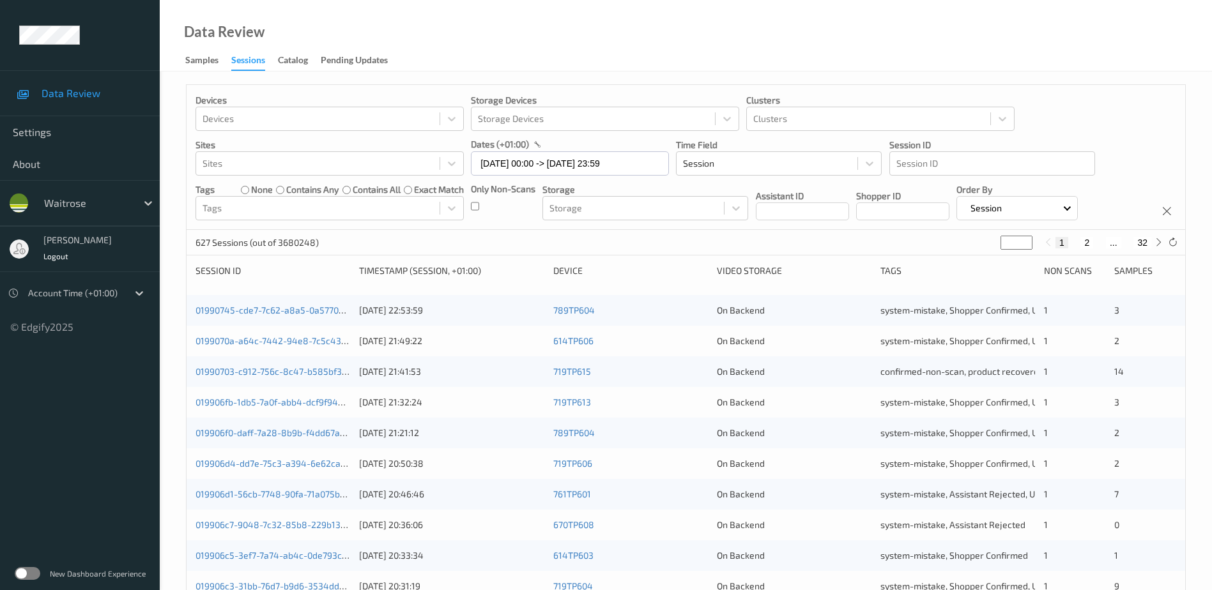
drag, startPoint x: 1007, startPoint y: 243, endPoint x: 970, endPoint y: 250, distance: 37.7
click at [970, 250] on div "627 Sessions (out of 3680248) * 1 2 ... 32" at bounding box center [686, 243] width 998 height 26
type input "*"
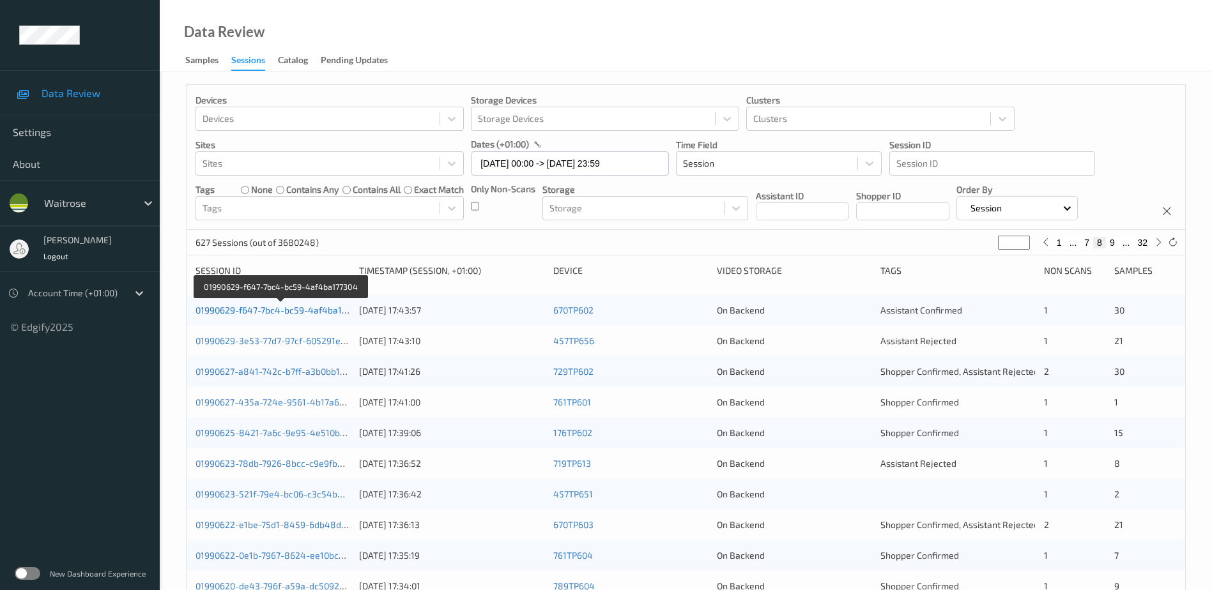
type input "*"
click at [324, 309] on link "01990629-f647-7bc4-bc59-4af4ba177304" at bounding box center [280, 310] width 171 height 11
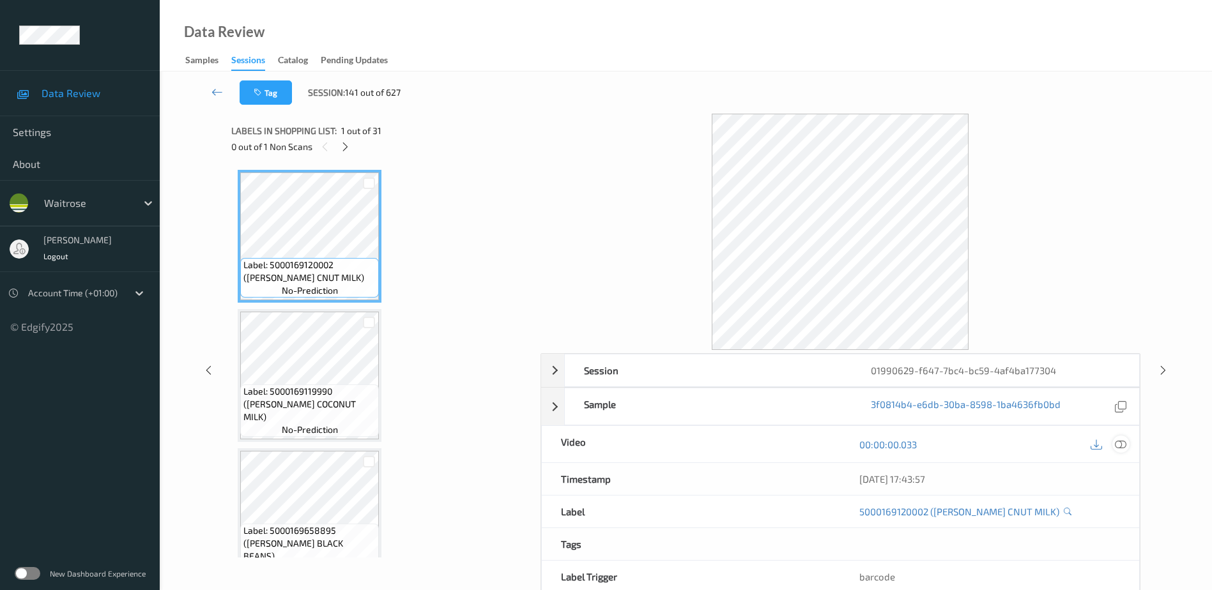
click at [1123, 447] on icon at bounding box center [1120, 444] width 11 height 11
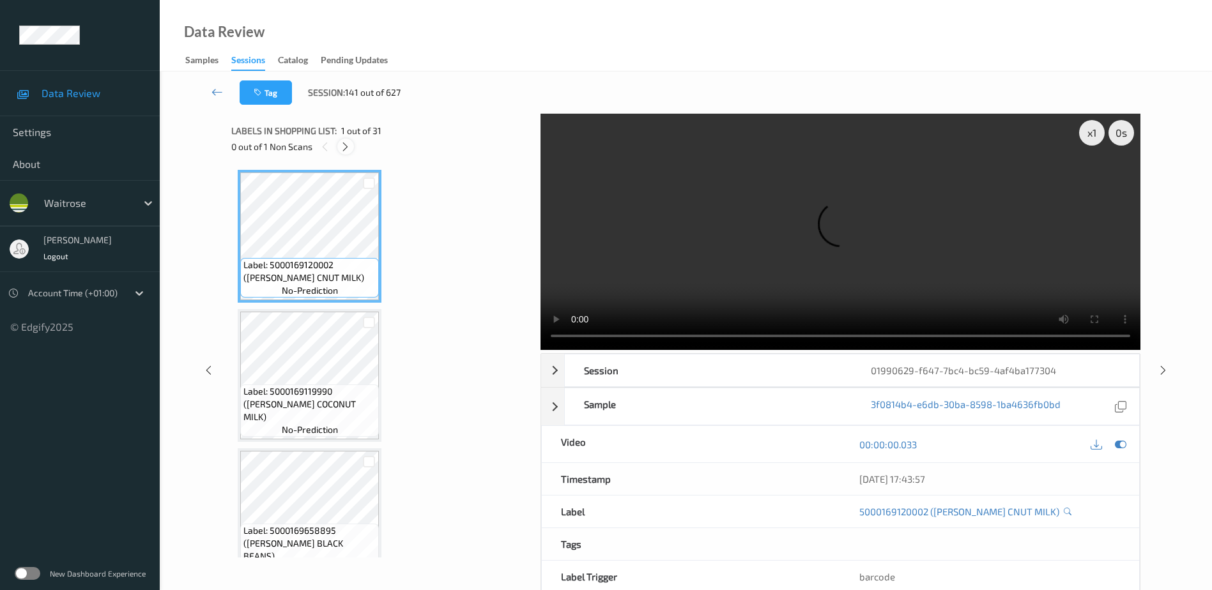
click at [348, 151] on icon at bounding box center [345, 146] width 11 height 11
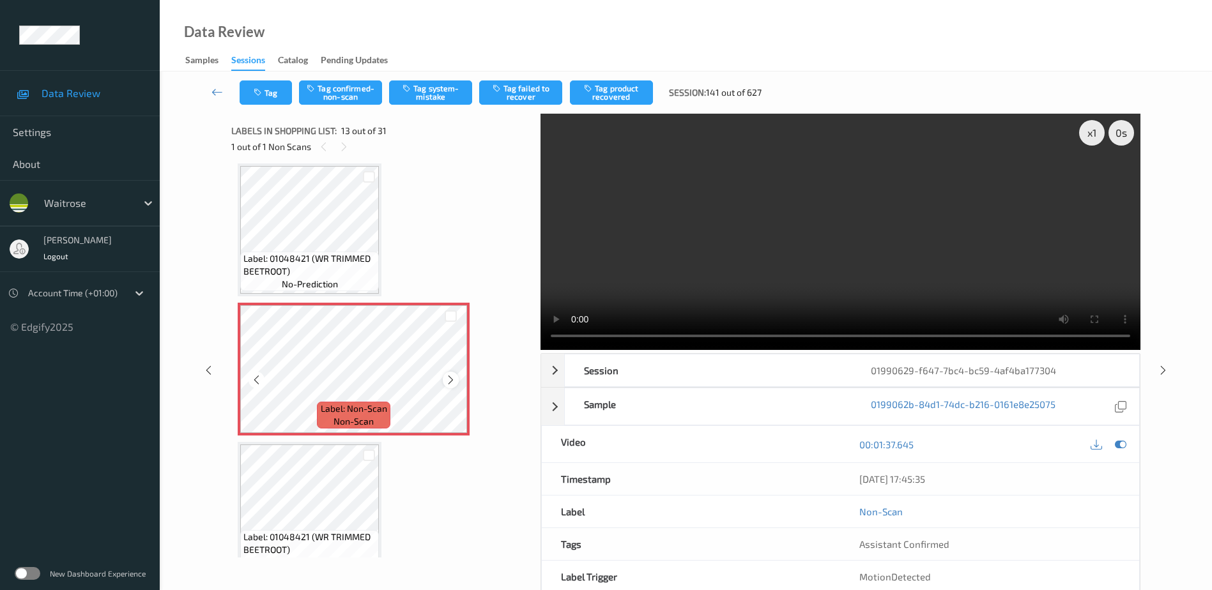
click at [449, 378] on icon at bounding box center [450, 379] width 11 height 11
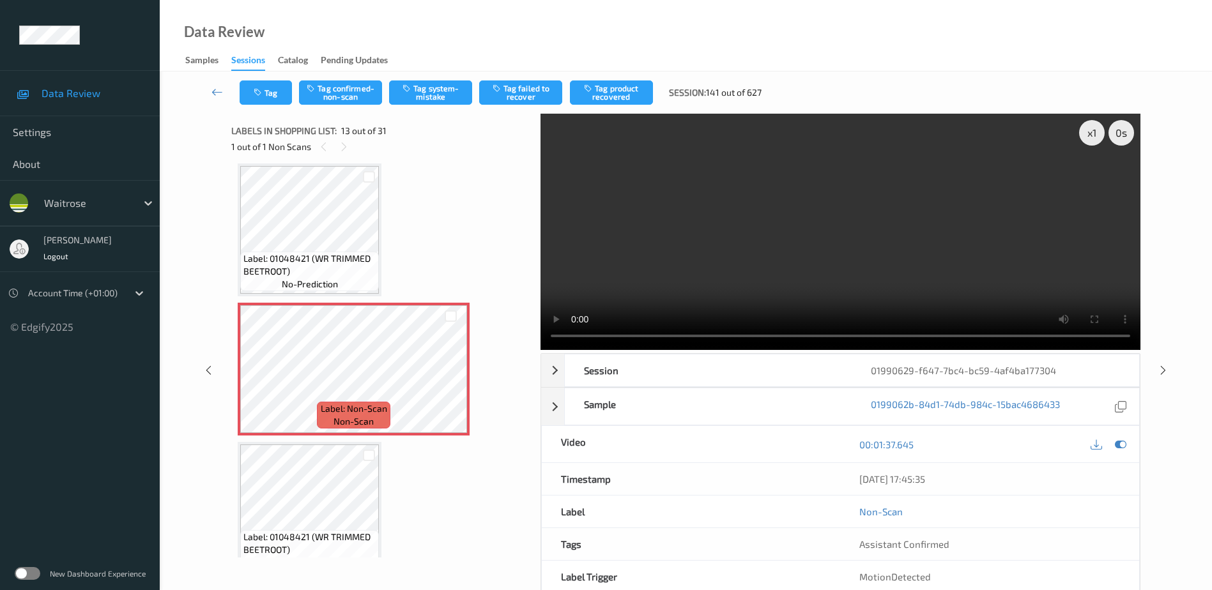
click at [880, 224] on video at bounding box center [840, 232] width 600 height 236
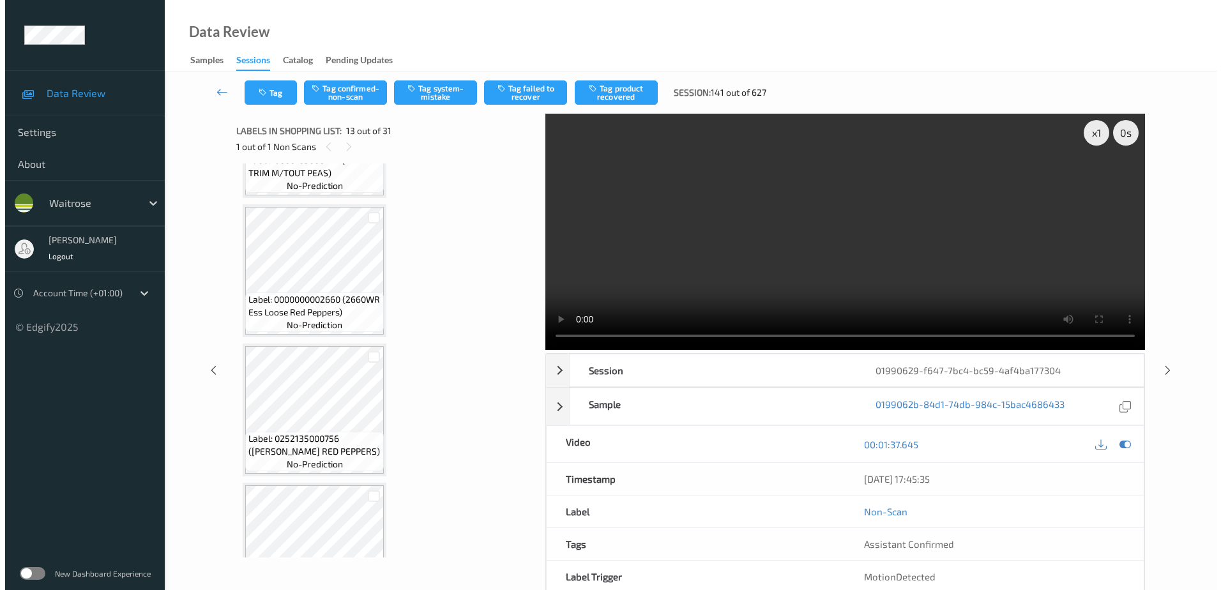
scroll to position [1602, 0]
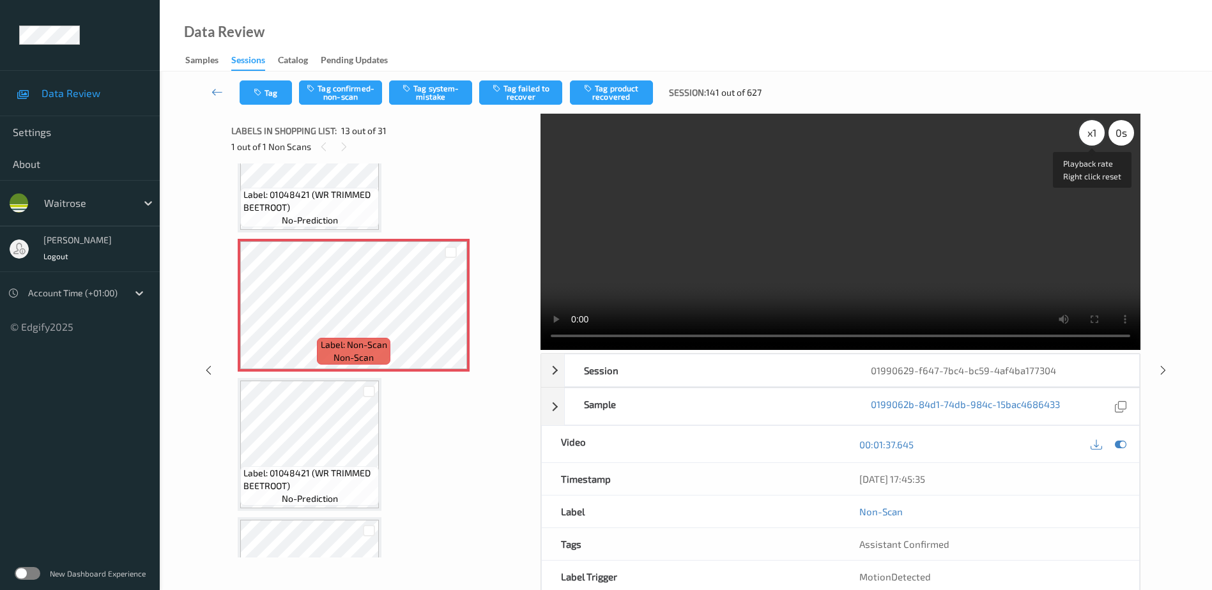
click at [1092, 132] on div "x 1" at bounding box center [1092, 133] width 26 height 26
click at [422, 94] on button "Tag system-mistake" at bounding box center [430, 92] width 83 height 24
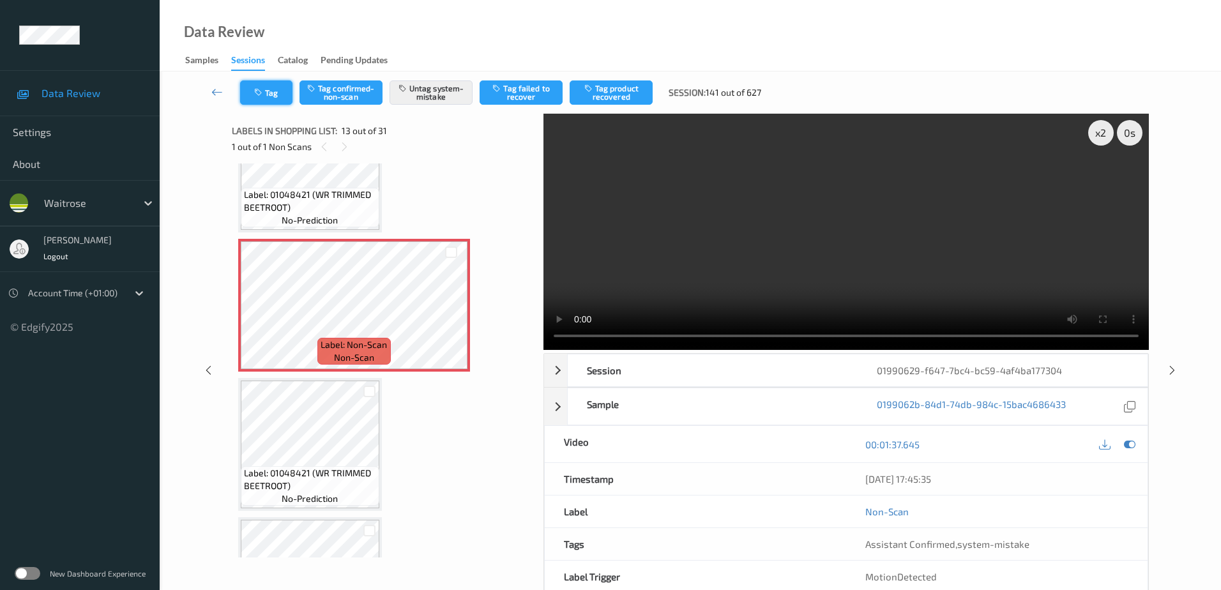
click at [248, 84] on button "Tag" at bounding box center [266, 92] width 52 height 24
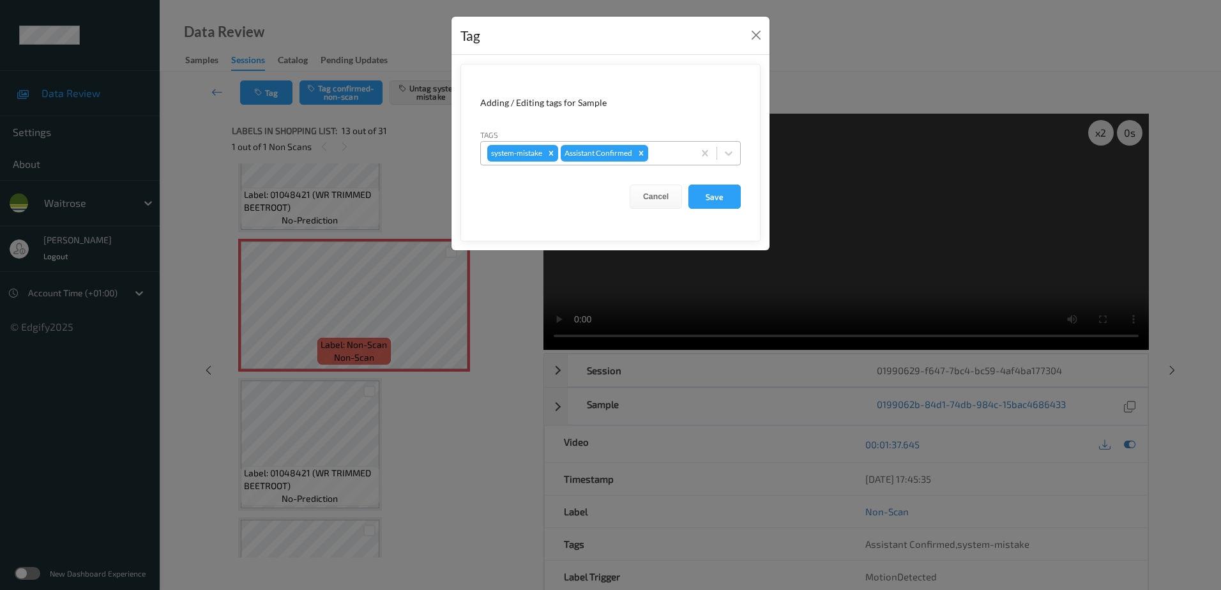
click at [680, 155] on div at bounding box center [669, 153] width 36 height 15
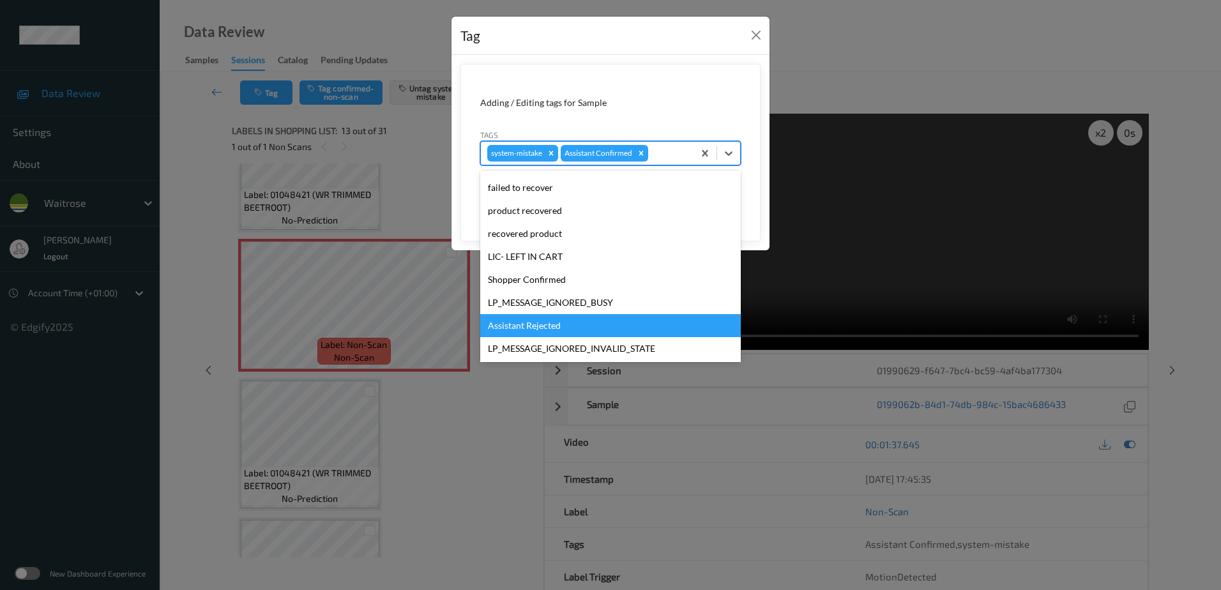
scroll to position [273, 0]
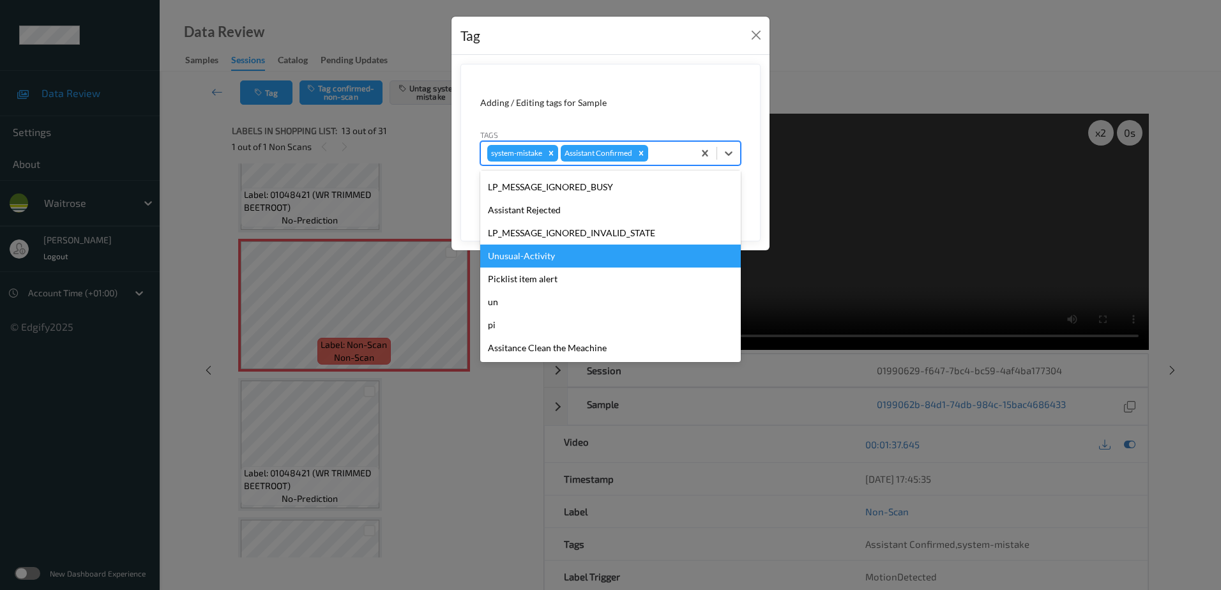
click at [566, 254] on div "Unusual-Activity" at bounding box center [610, 256] width 261 height 23
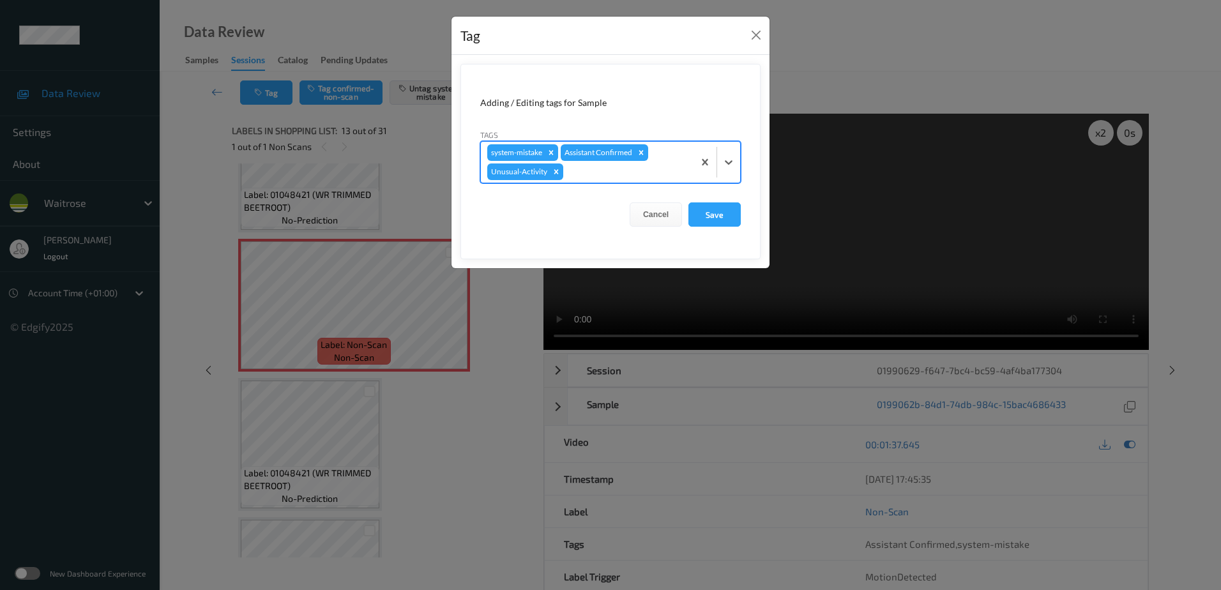
click at [590, 174] on div at bounding box center [626, 171] width 121 height 15
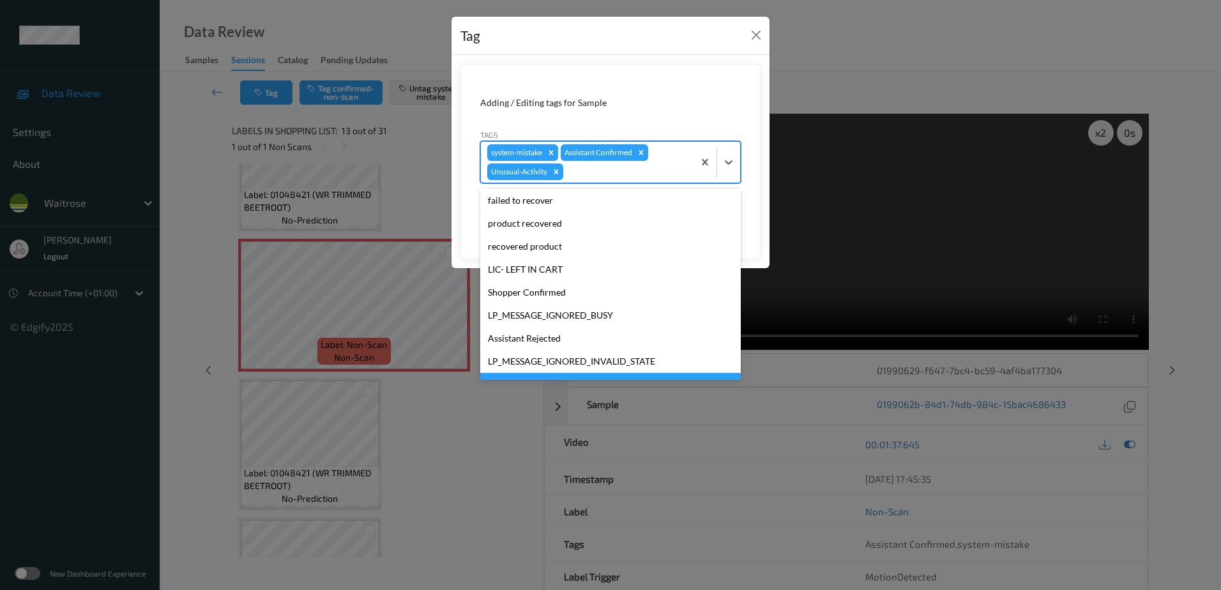
scroll to position [250, 0]
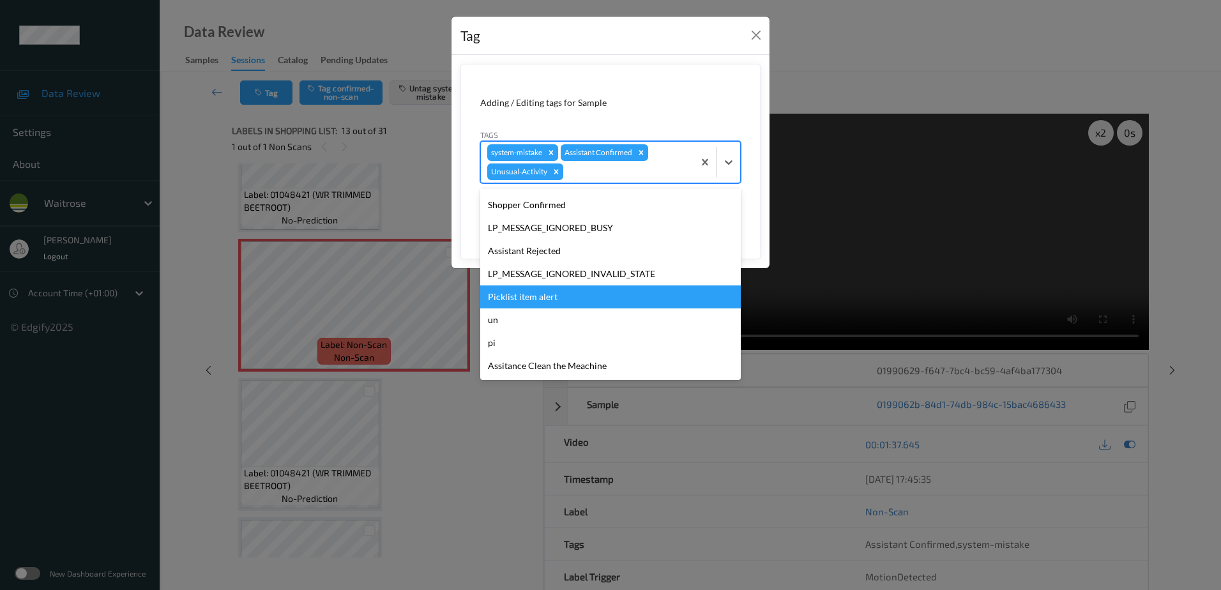
click at [537, 295] on div "Picklist item alert" at bounding box center [610, 297] width 261 height 23
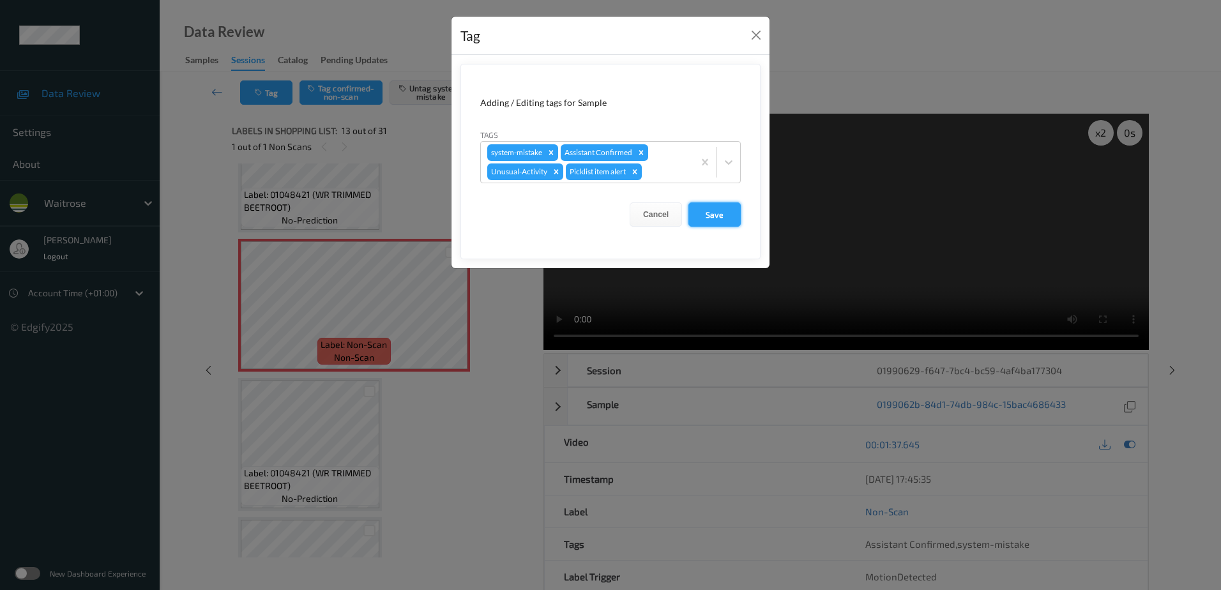
click at [721, 218] on button "Save" at bounding box center [715, 214] width 52 height 24
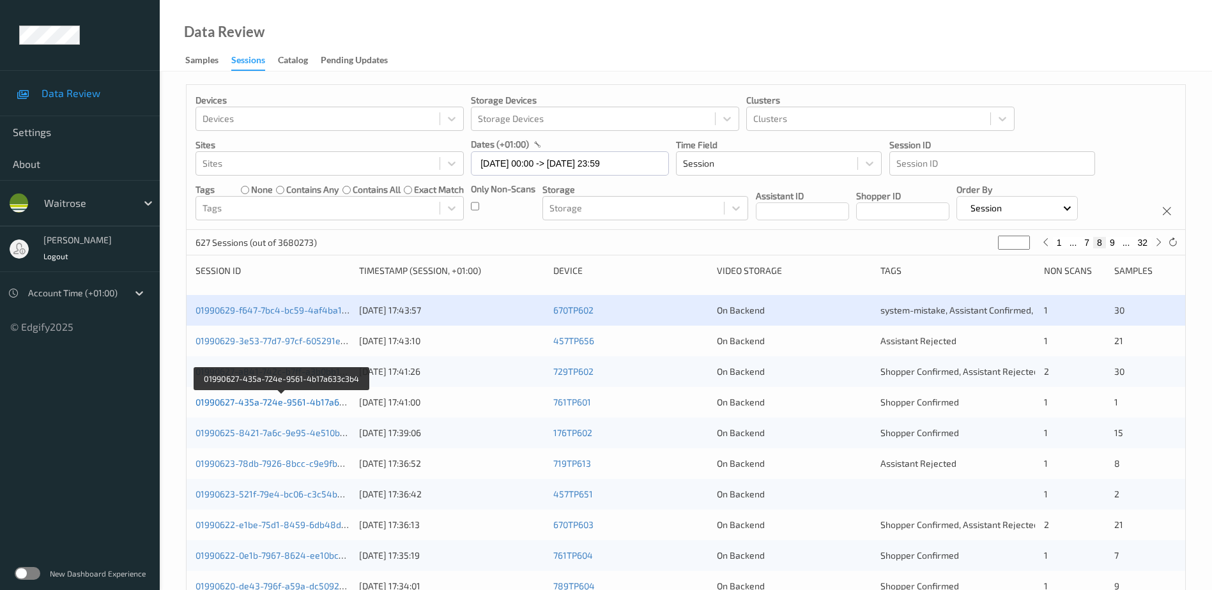
click at [273, 399] on link "01990627-435a-724e-9561-4b17a633c3b4" at bounding box center [282, 402] width 174 height 11
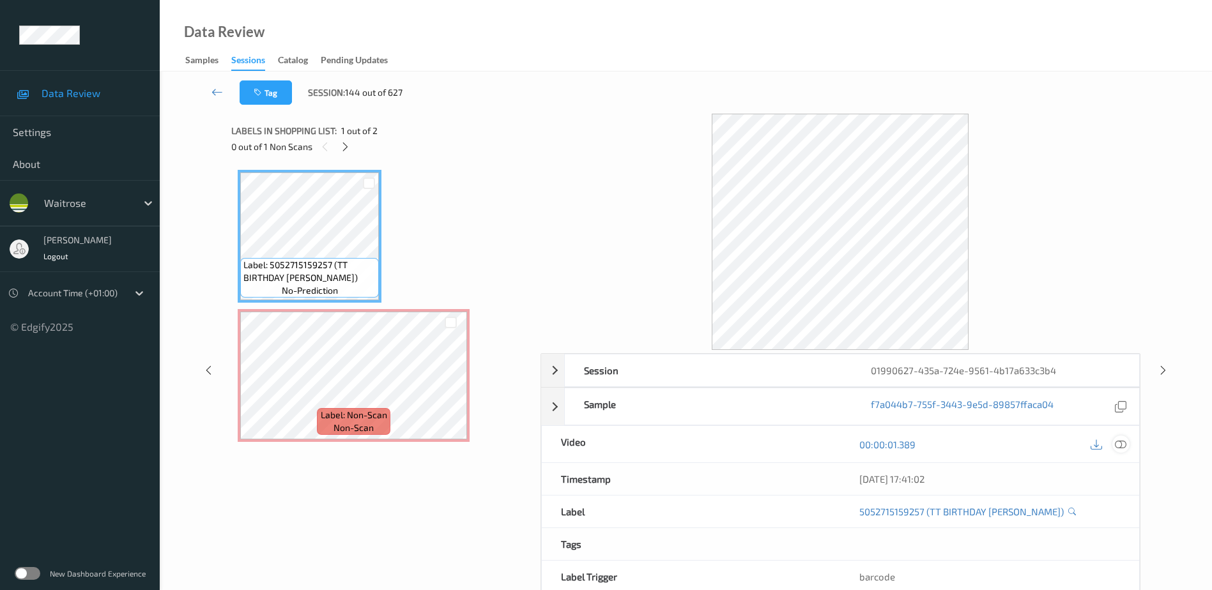
click at [1119, 446] on icon at bounding box center [1120, 444] width 11 height 11
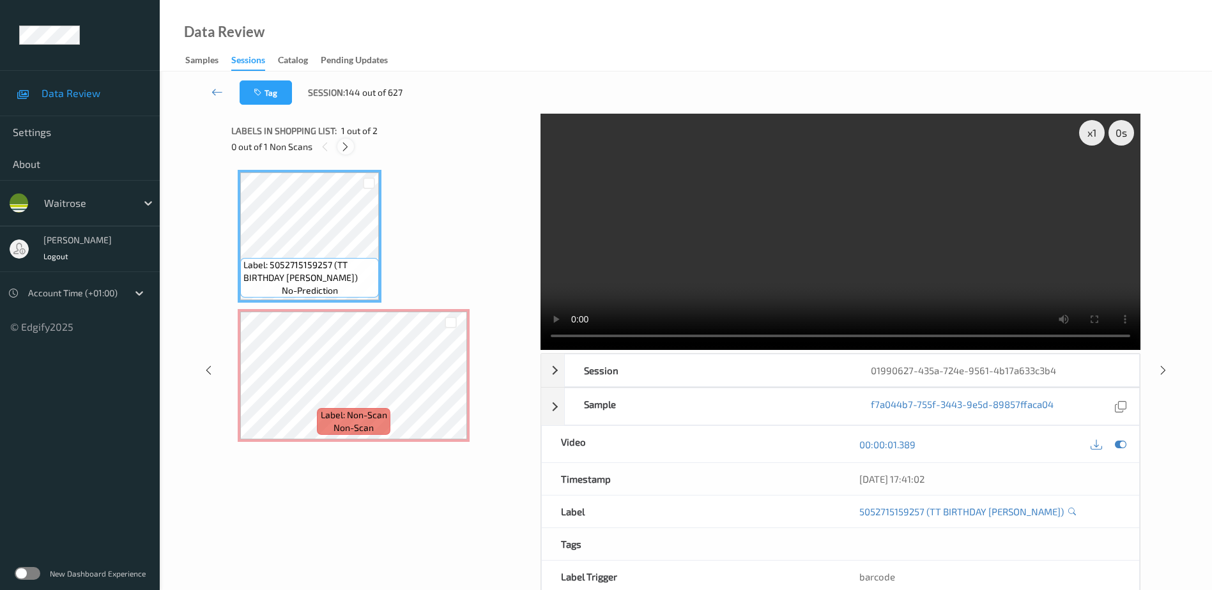
click at [348, 149] on icon at bounding box center [345, 146] width 11 height 11
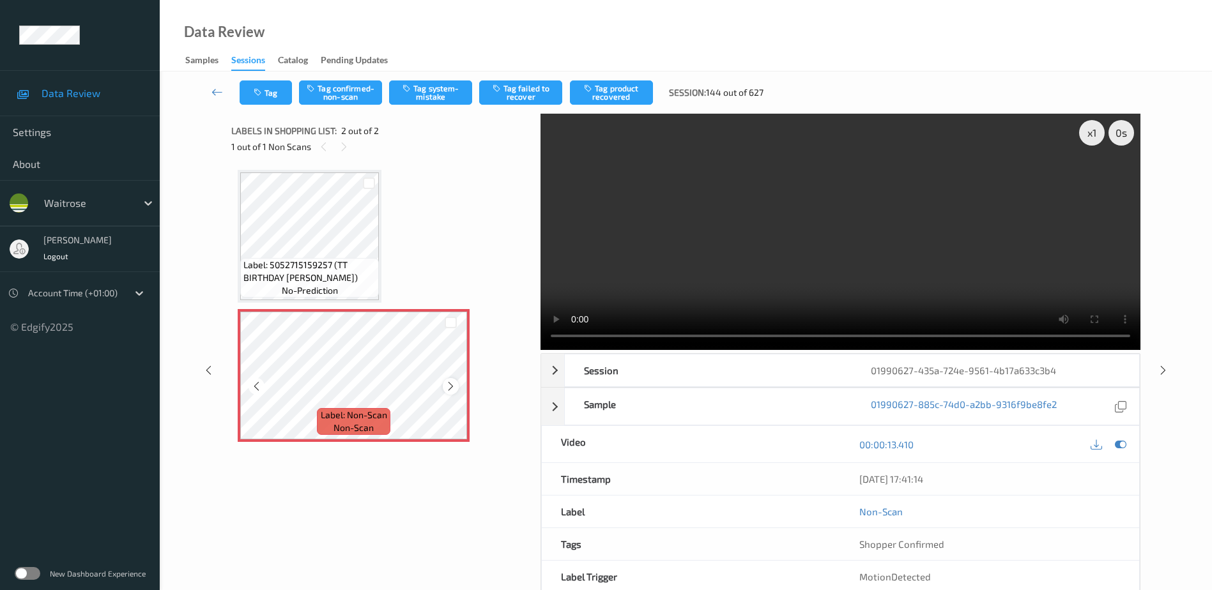
click at [447, 386] on icon at bounding box center [450, 386] width 11 height 11
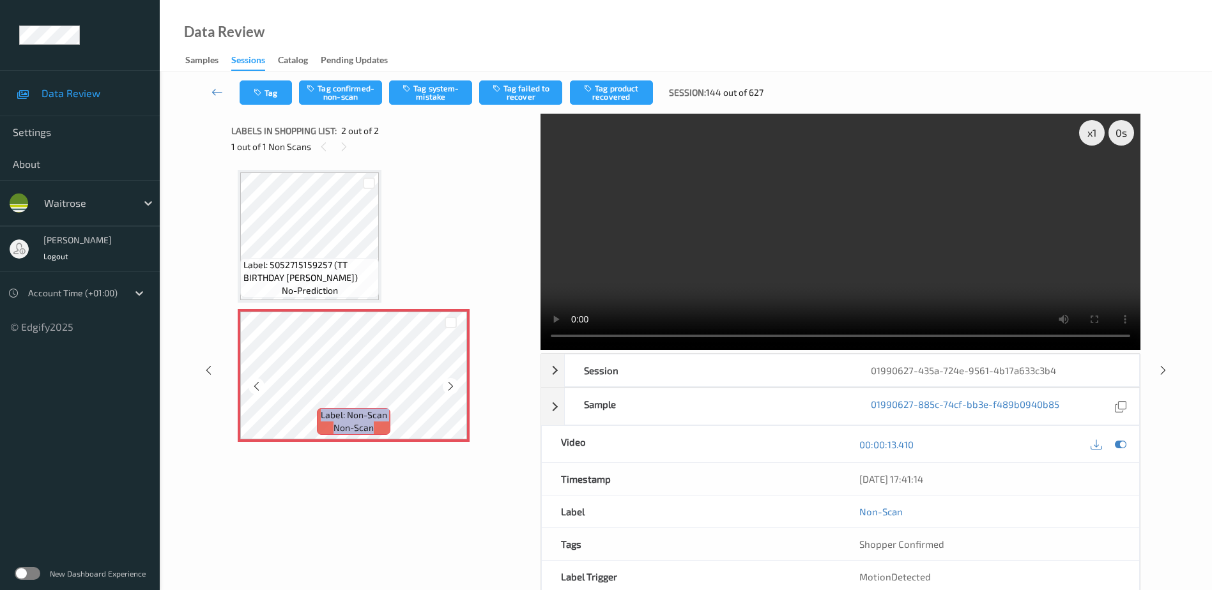
click at [447, 386] on icon at bounding box center [450, 386] width 11 height 11
click at [808, 280] on video at bounding box center [840, 232] width 600 height 236
click at [1089, 134] on div "x 1" at bounding box center [1092, 133] width 26 height 26
click at [1089, 134] on div "x 2" at bounding box center [1092, 133] width 26 height 26
click at [1089, 134] on div "x 4" at bounding box center [1092, 133] width 26 height 26
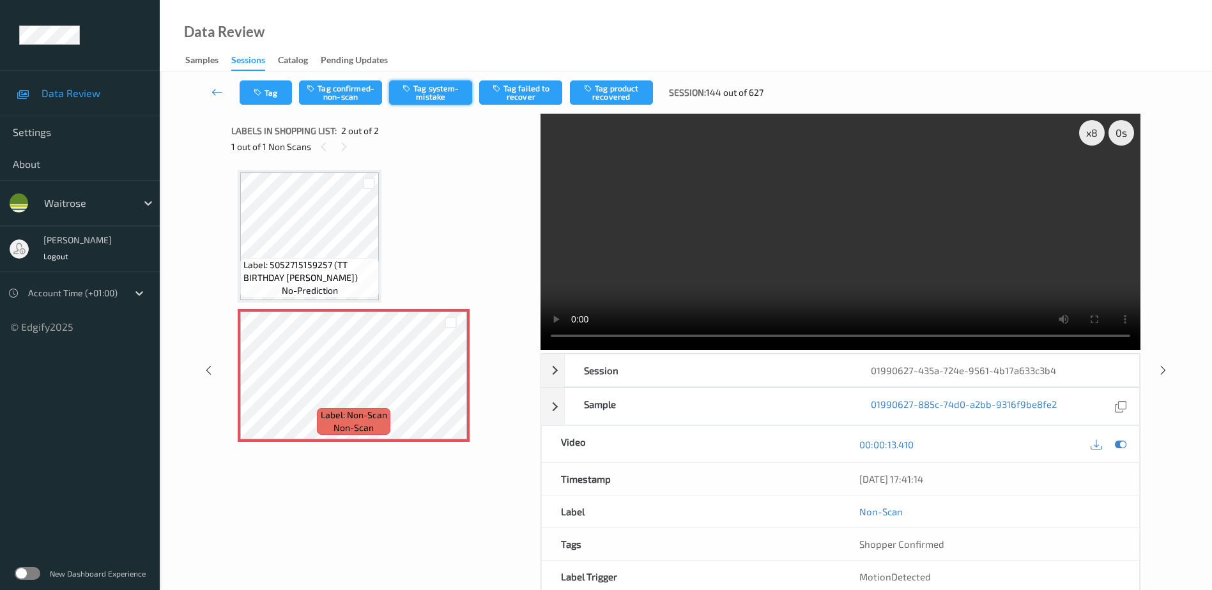
click at [434, 97] on button "Tag system-mistake" at bounding box center [430, 92] width 83 height 24
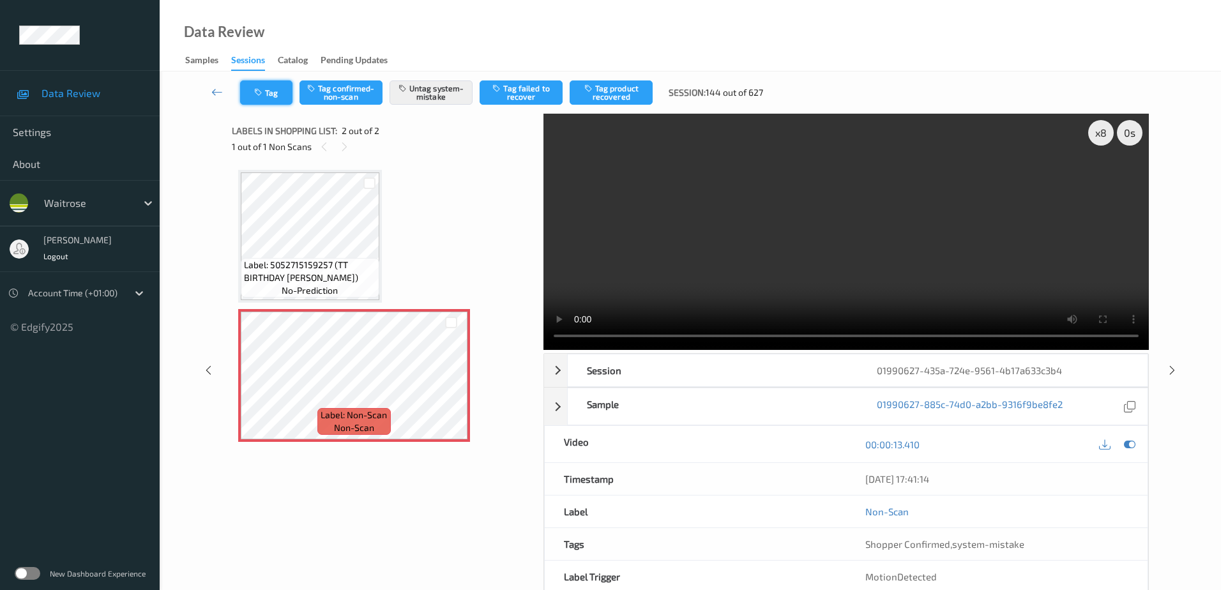
click at [264, 88] on button "Tag" at bounding box center [266, 92] width 52 height 24
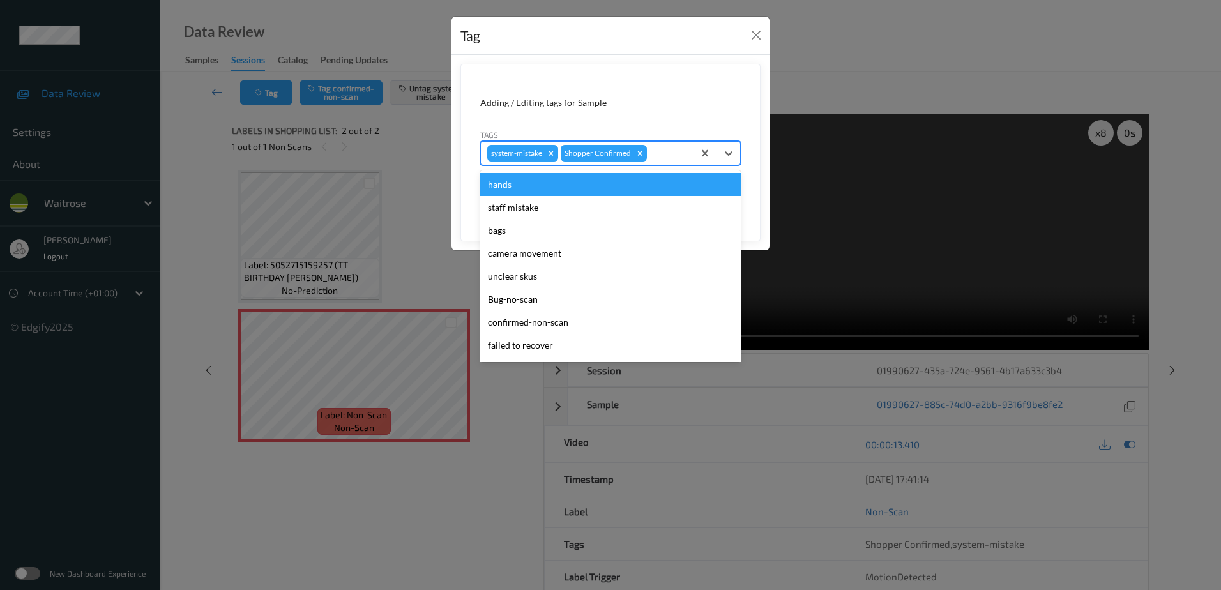
click at [661, 150] on div at bounding box center [669, 153] width 38 height 15
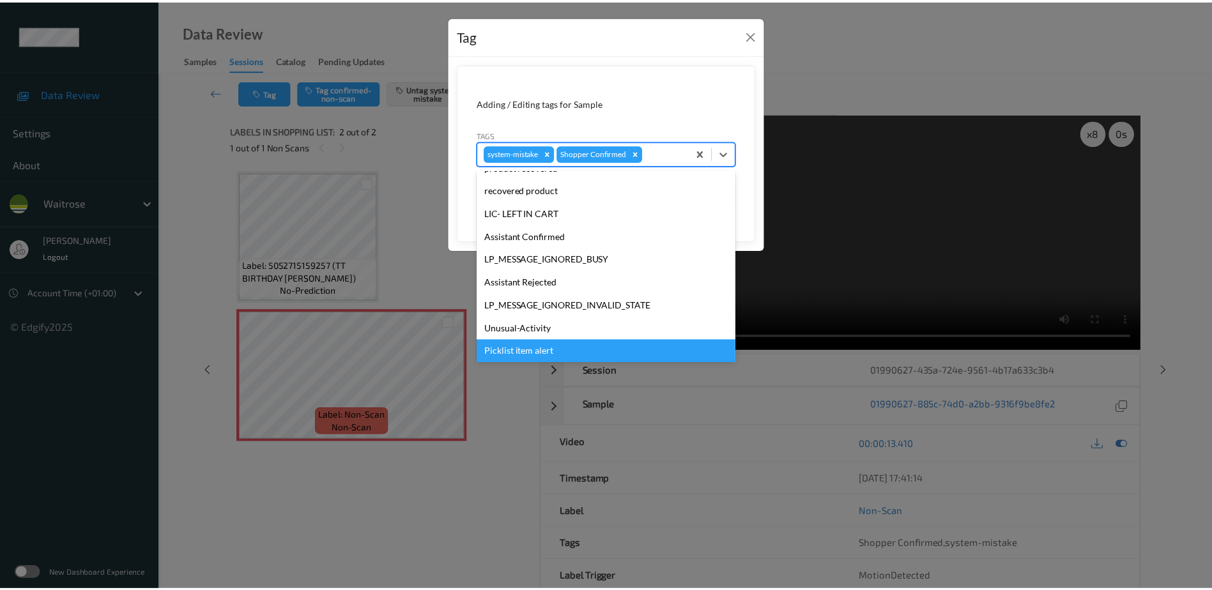
scroll to position [273, 0]
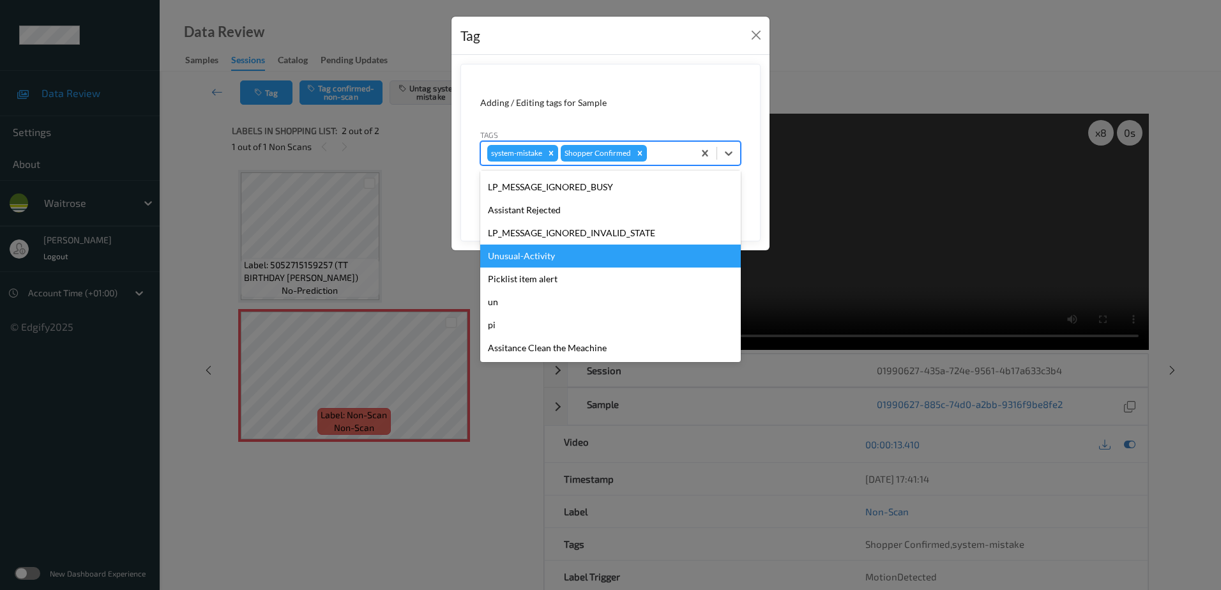
click at [565, 255] on div "Unusual-Activity" at bounding box center [610, 256] width 261 height 23
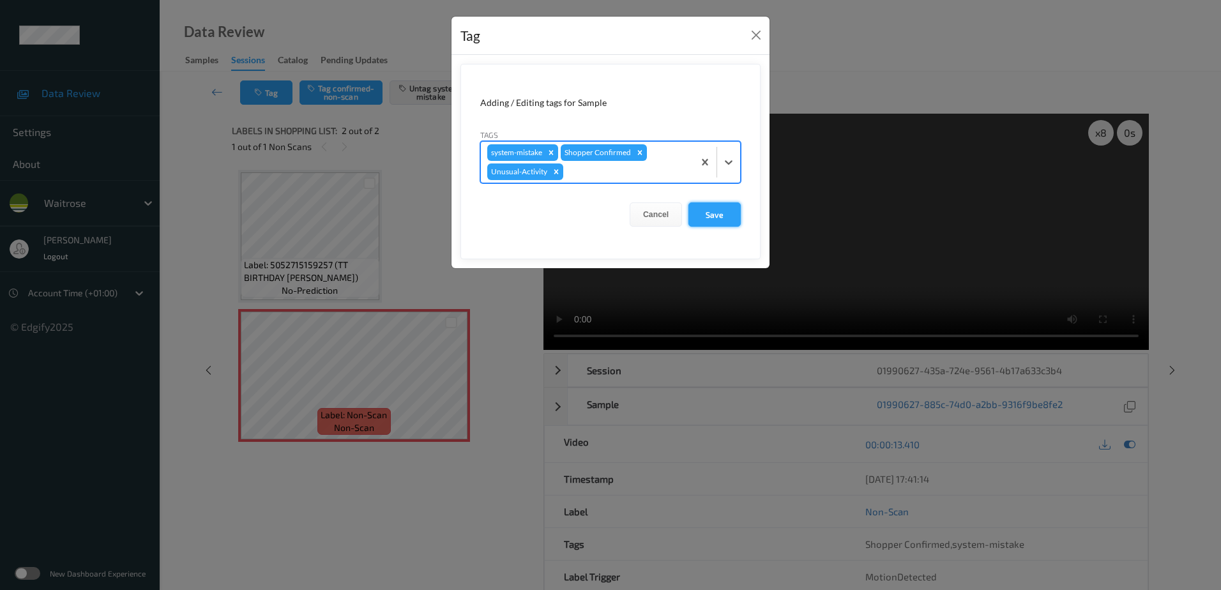
click at [728, 221] on button "Save" at bounding box center [715, 214] width 52 height 24
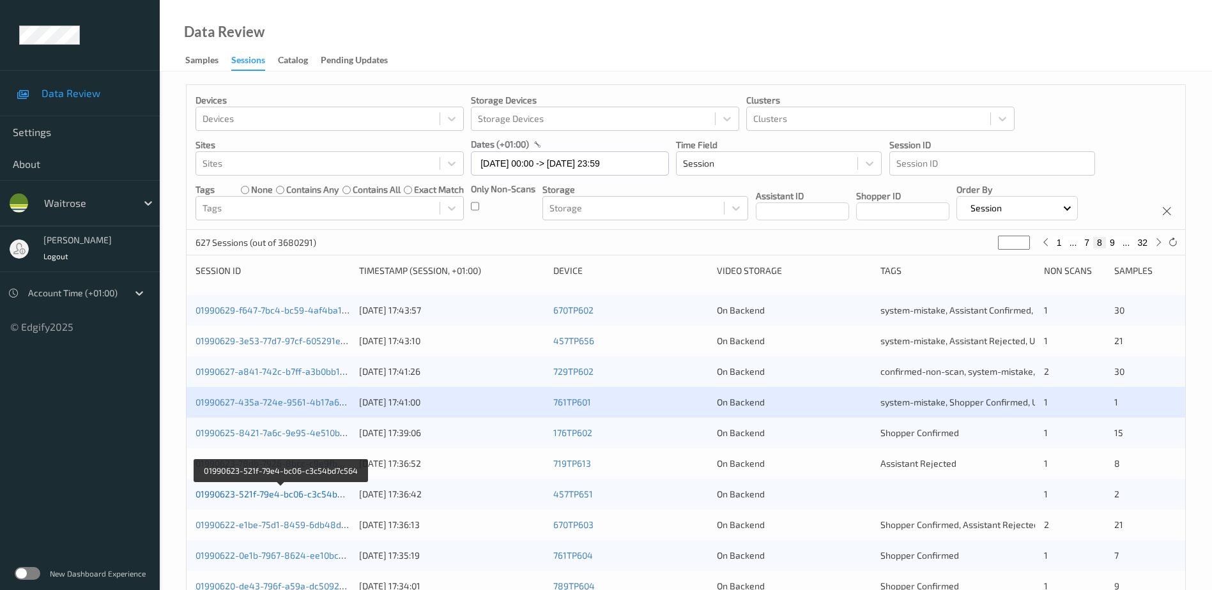
click at [263, 494] on link "01990623-521f-79e4-bc06-c3c54bd7c564" at bounding box center [281, 494] width 172 height 11
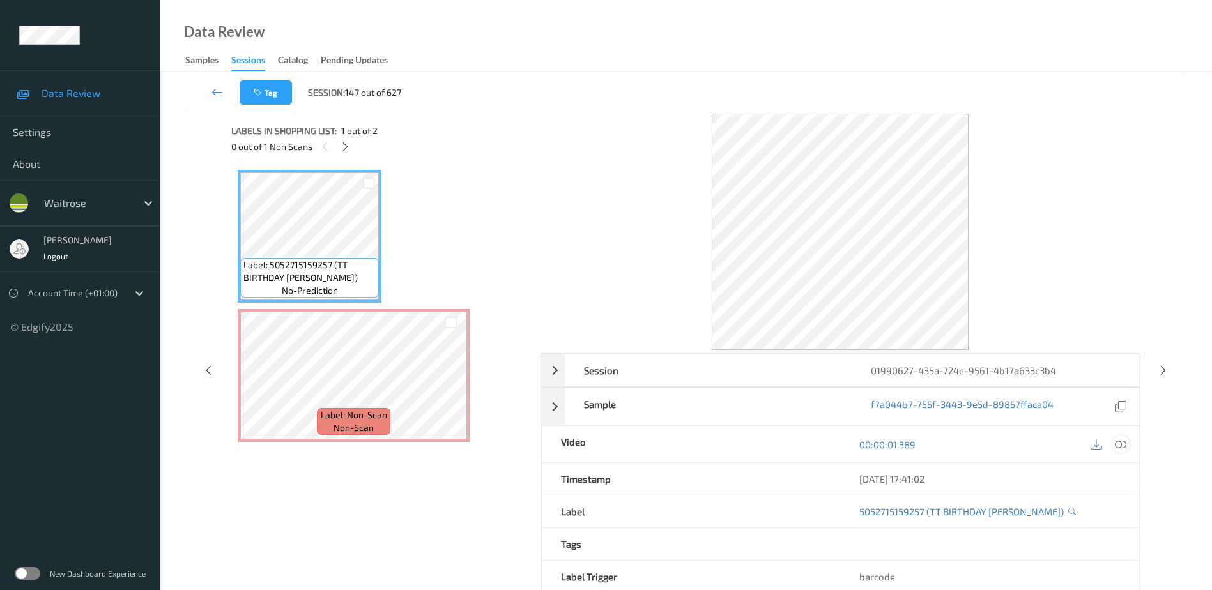
click at [1119, 444] on icon at bounding box center [1120, 444] width 11 height 11
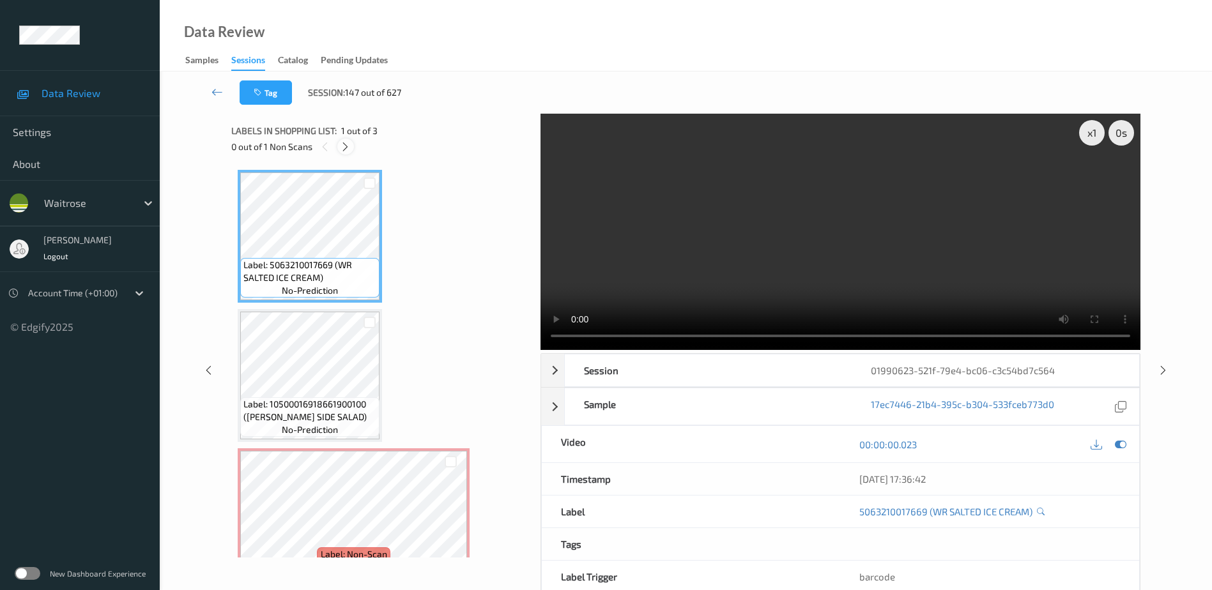
click at [348, 148] on icon at bounding box center [345, 146] width 11 height 11
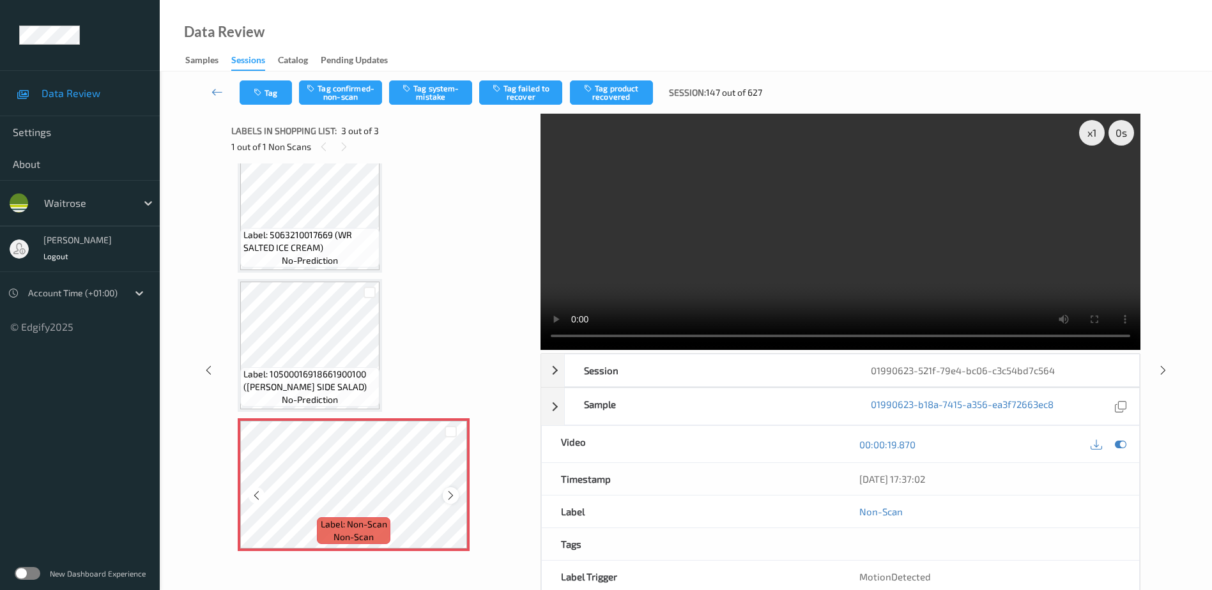
click at [454, 497] on icon at bounding box center [450, 495] width 11 height 11
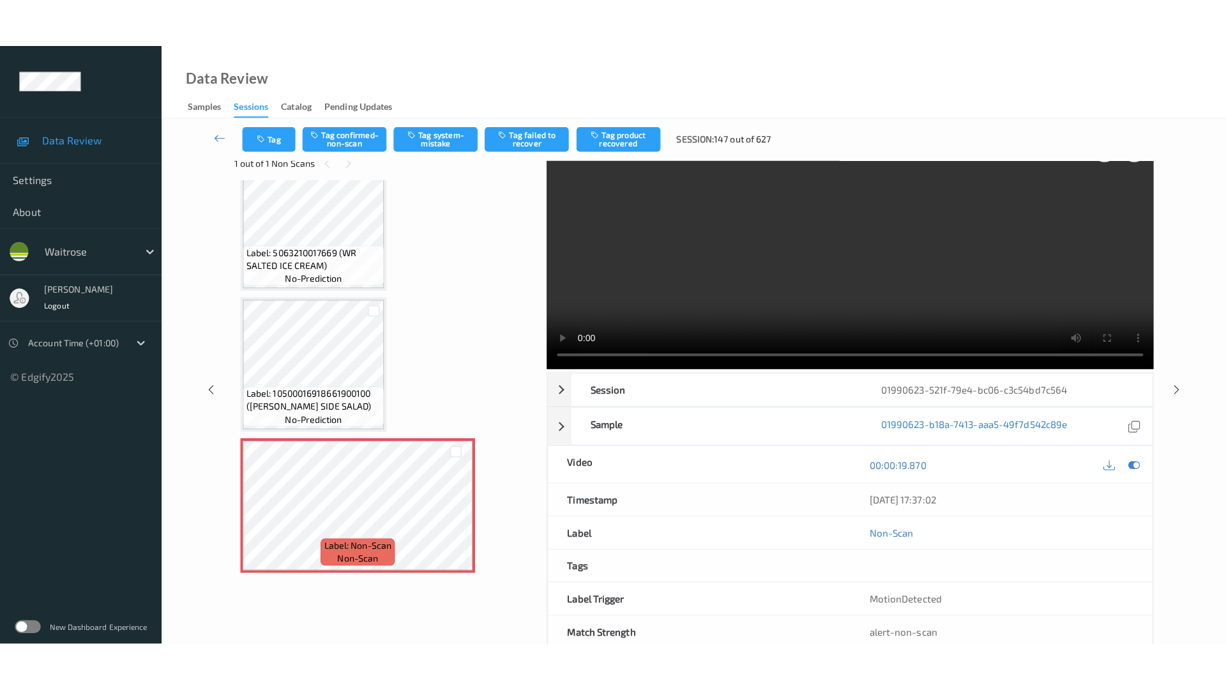
scroll to position [0, 0]
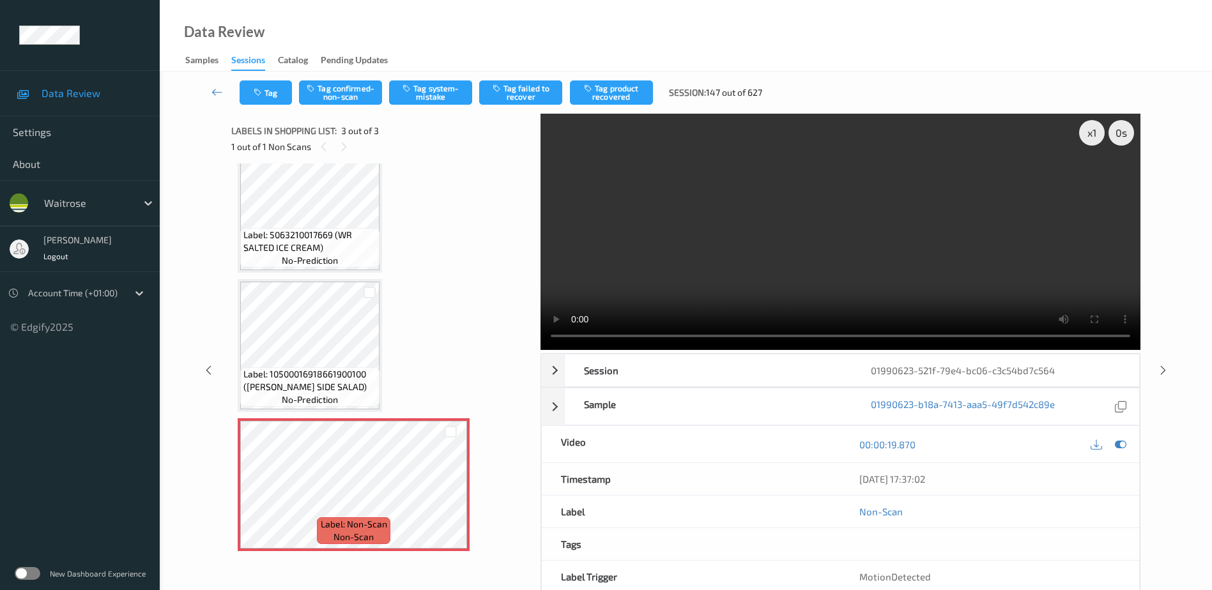
click at [897, 236] on video at bounding box center [840, 232] width 600 height 236
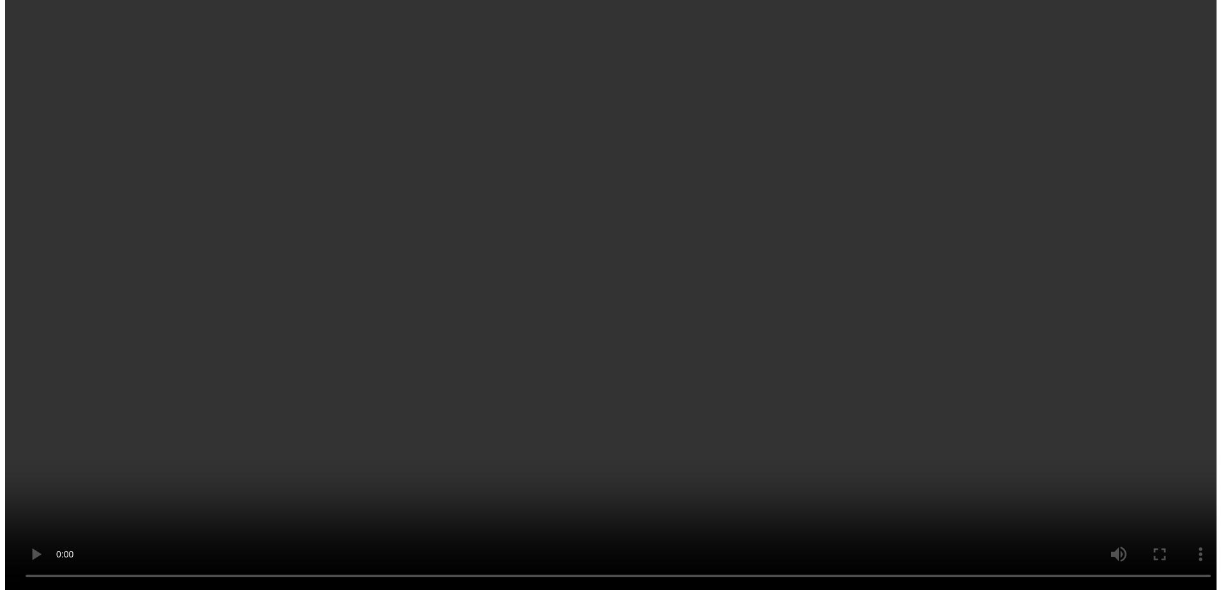
scroll to position [30, 0]
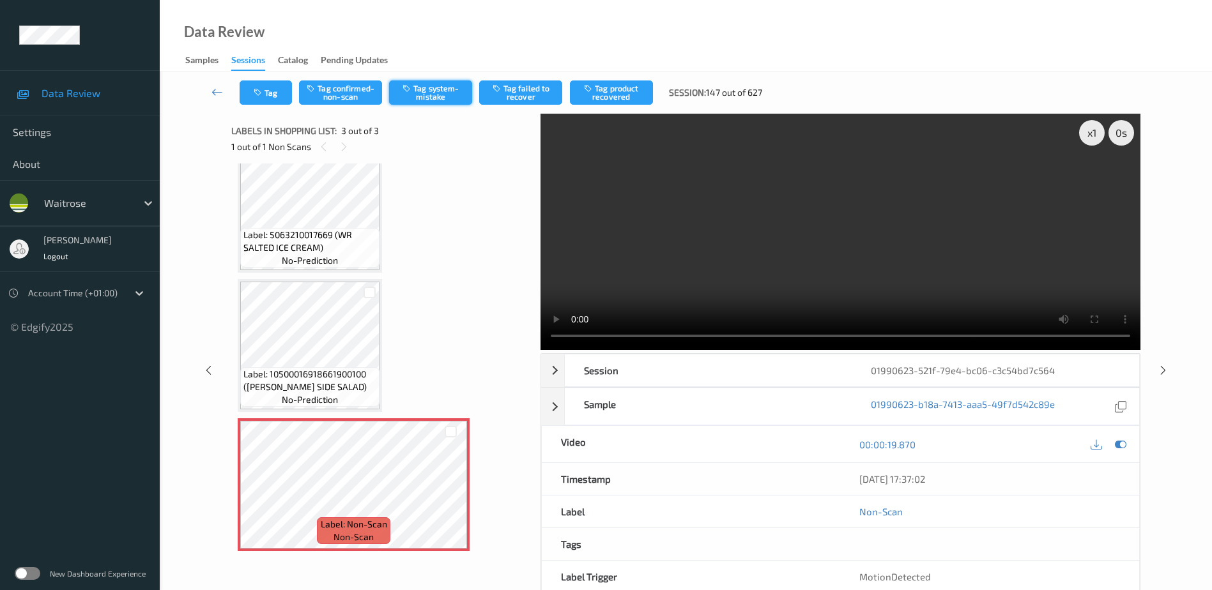
click at [445, 102] on button "Tag system-mistake" at bounding box center [430, 92] width 83 height 24
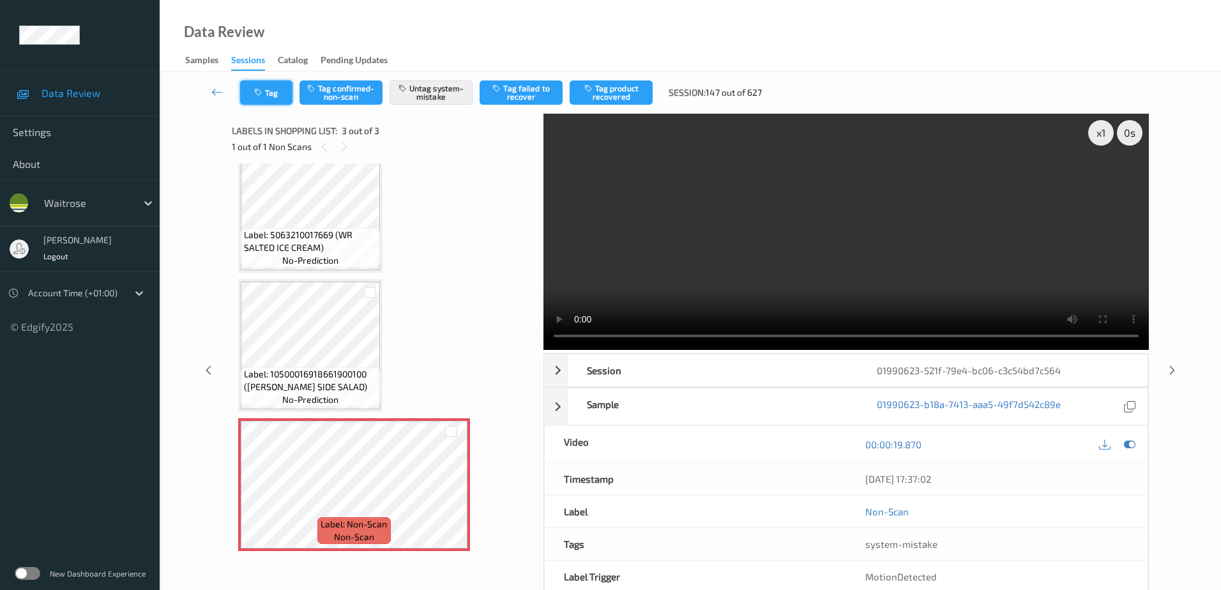
click at [258, 91] on icon "button" at bounding box center [259, 92] width 11 height 9
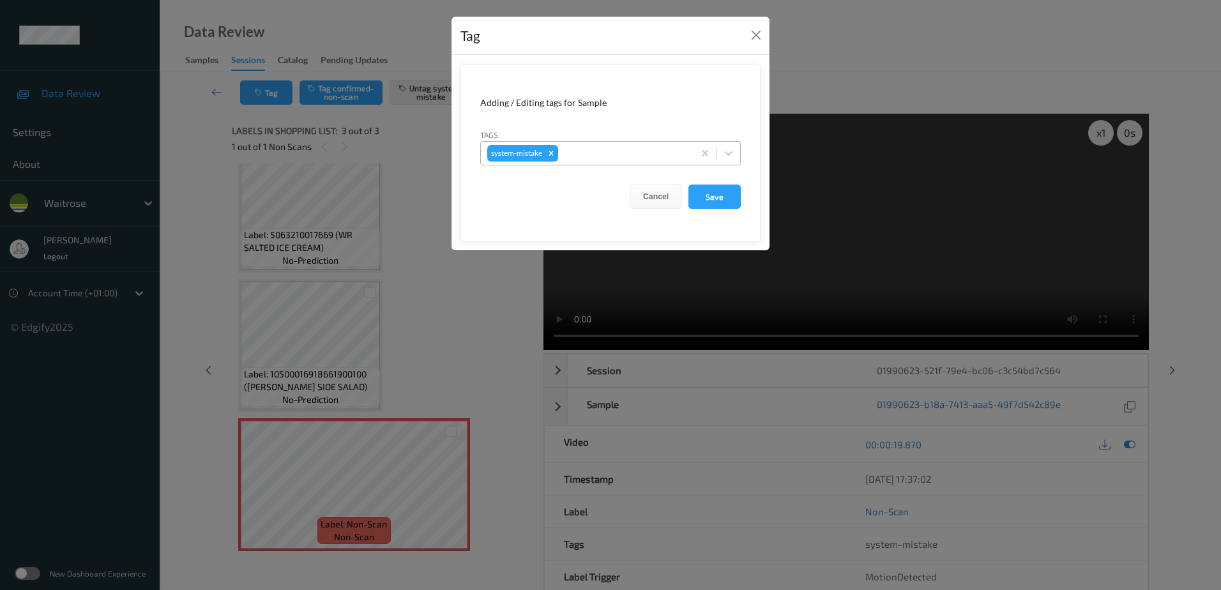
click at [583, 155] on div at bounding box center [624, 153] width 126 height 15
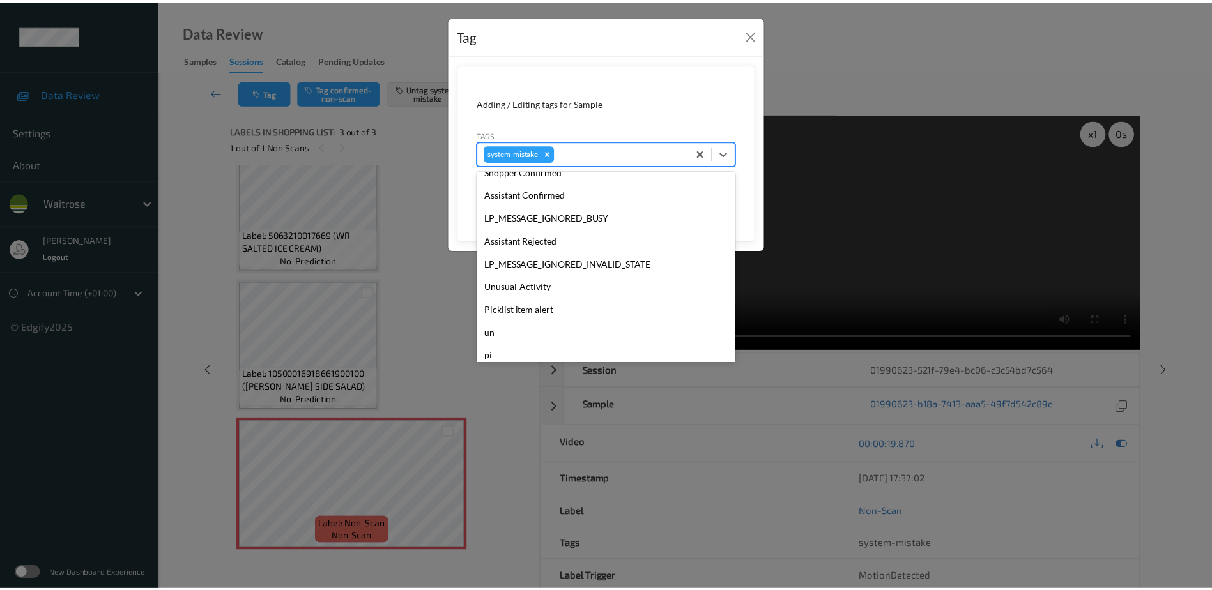
scroll to position [296, 0]
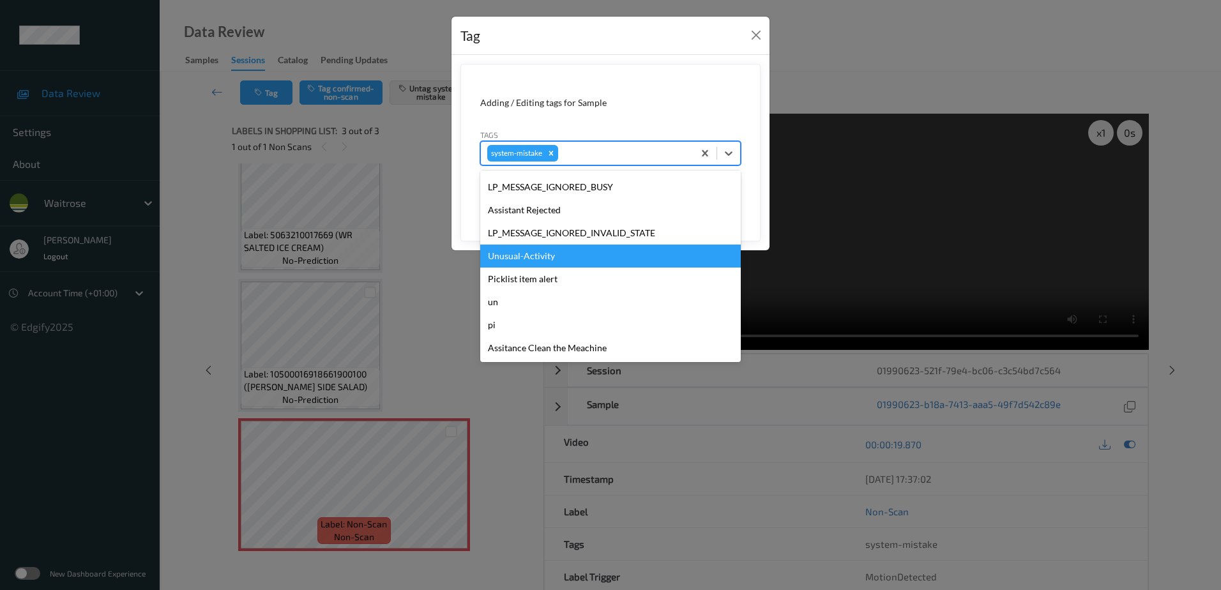
click at [535, 263] on div "Unusual-Activity" at bounding box center [610, 256] width 261 height 23
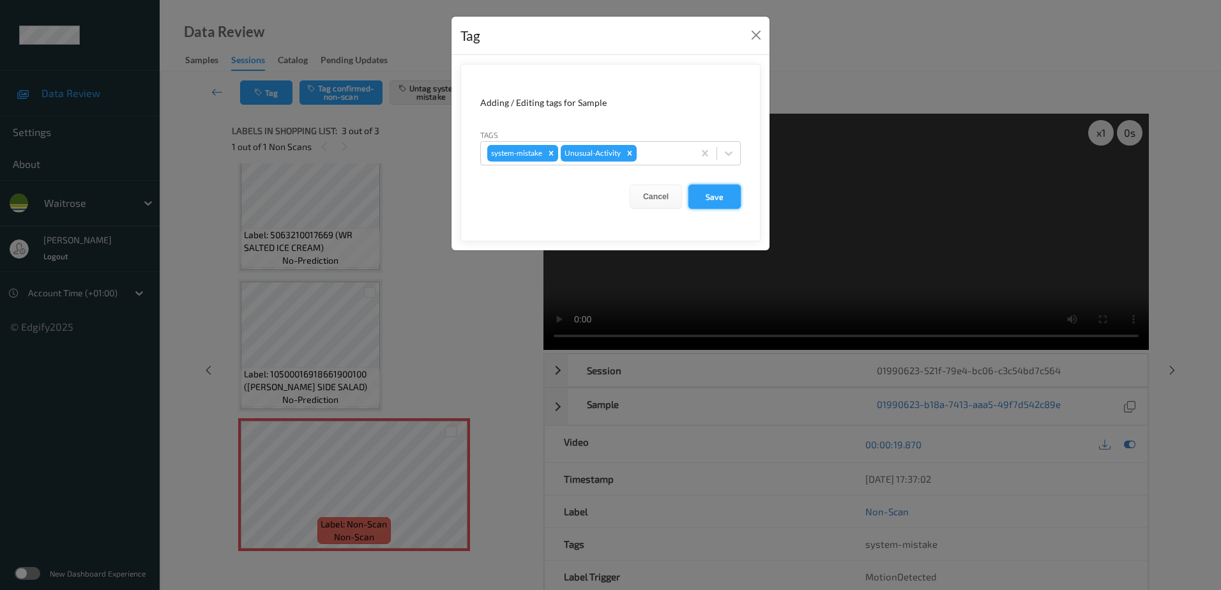
click at [708, 208] on button "Save" at bounding box center [715, 197] width 52 height 24
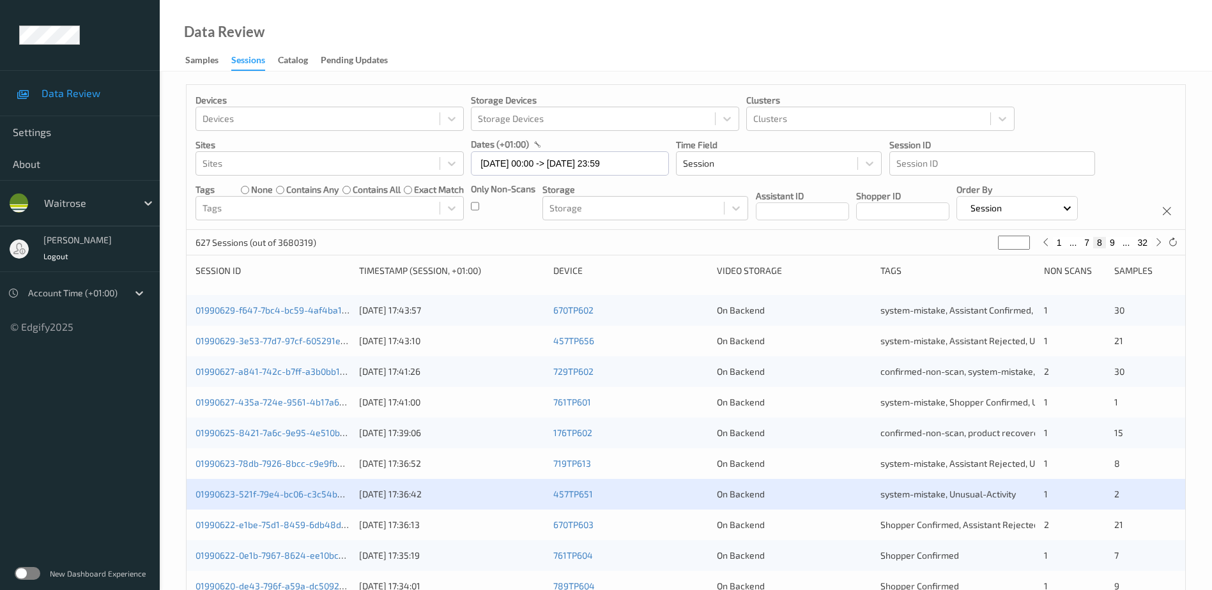
scroll to position [192, 0]
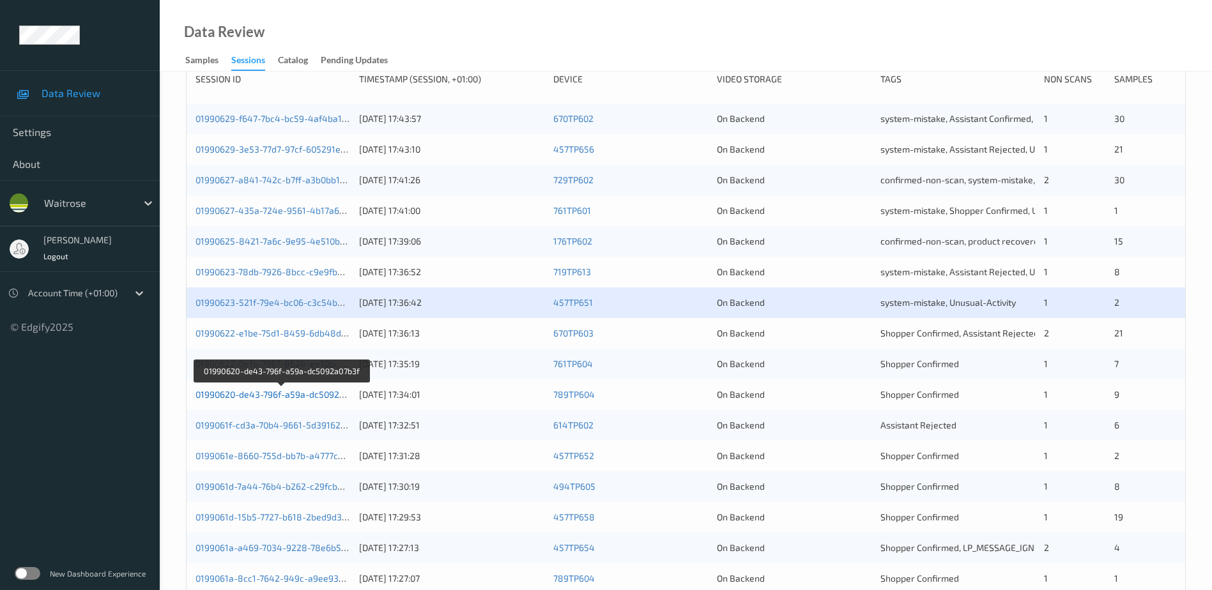
click at [319, 394] on link "01990620-de43-796f-a59a-dc5092a07b3f" at bounding box center [281, 394] width 172 height 11
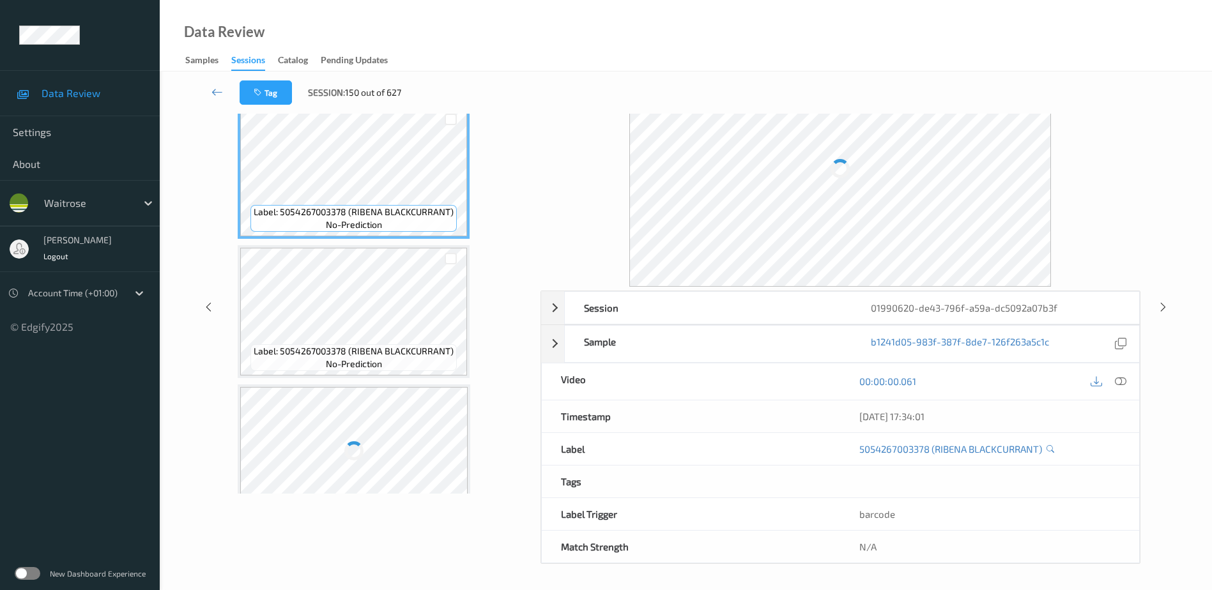
scroll to position [63, 0]
click at [1122, 380] on icon at bounding box center [1120, 381] width 11 height 11
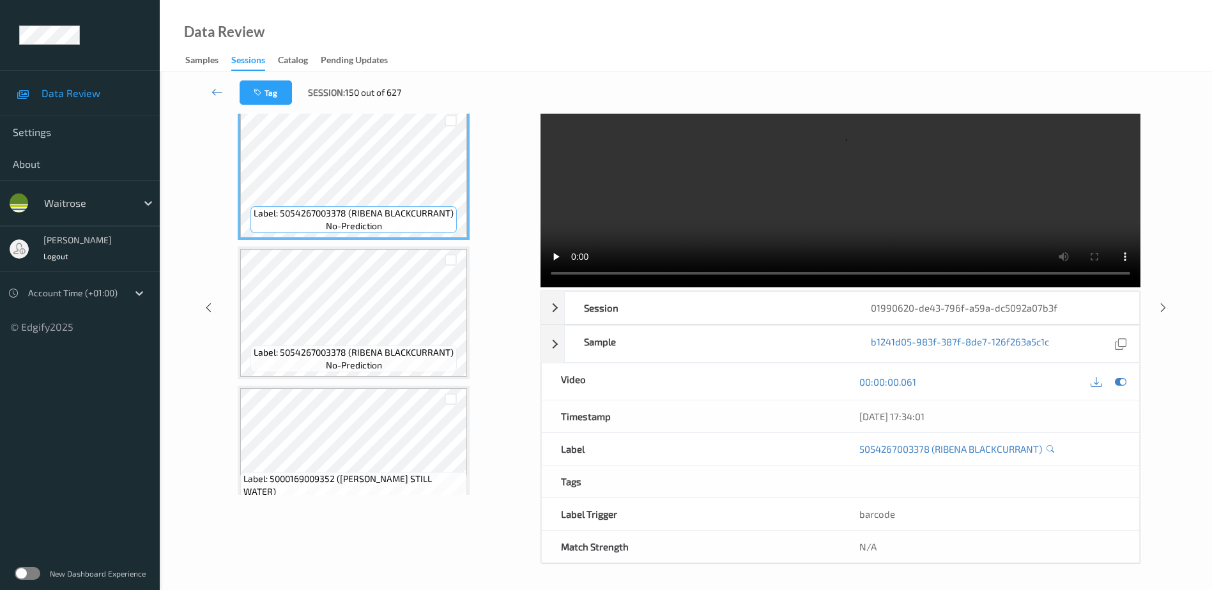
scroll to position [0, 0]
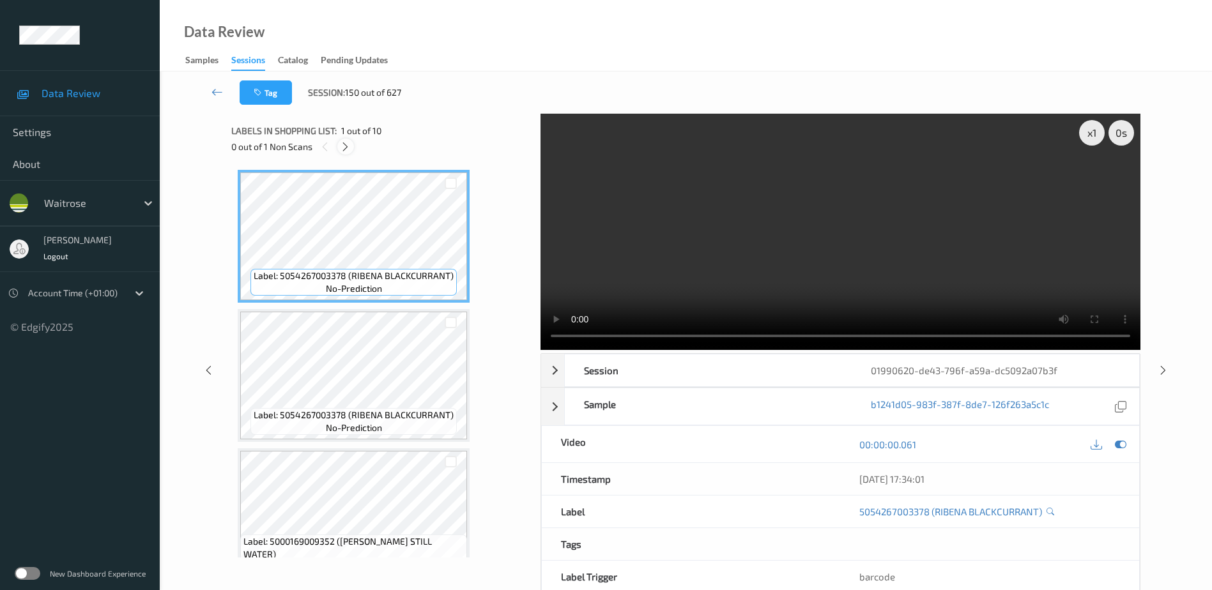
click at [343, 146] on icon at bounding box center [345, 146] width 11 height 11
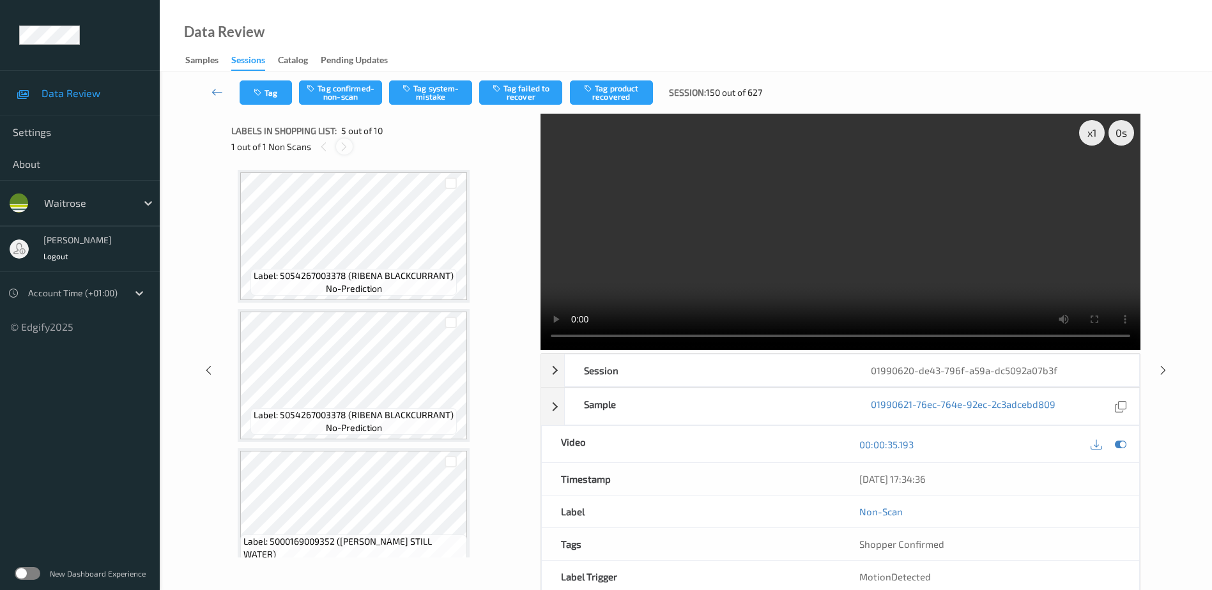
scroll to position [424, 0]
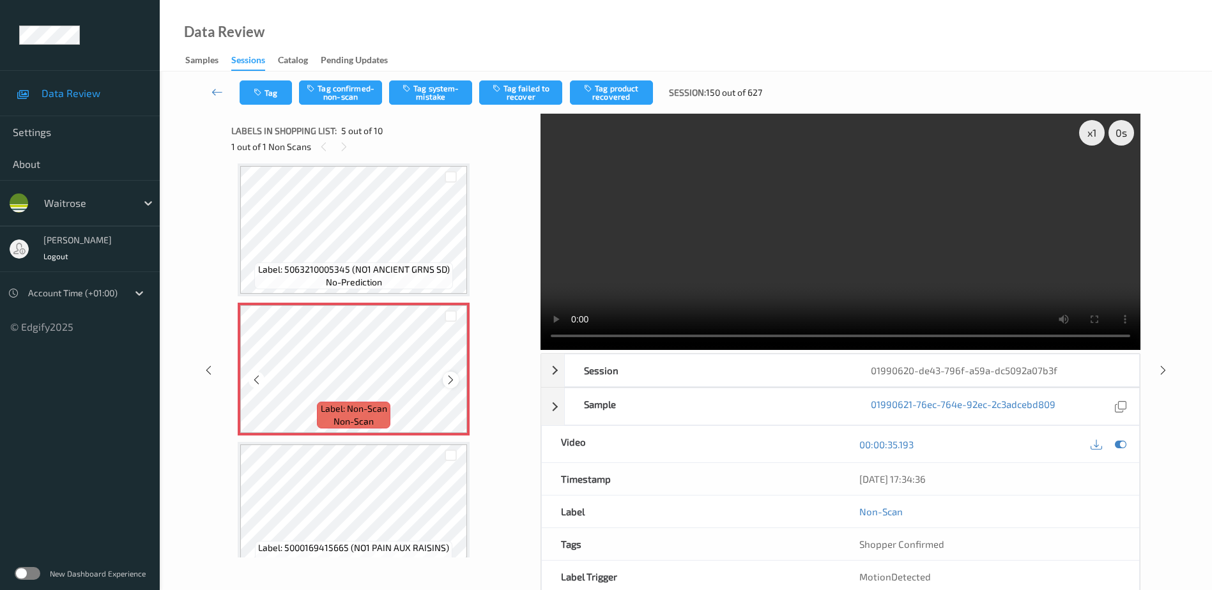
click at [447, 380] on icon at bounding box center [450, 379] width 11 height 11
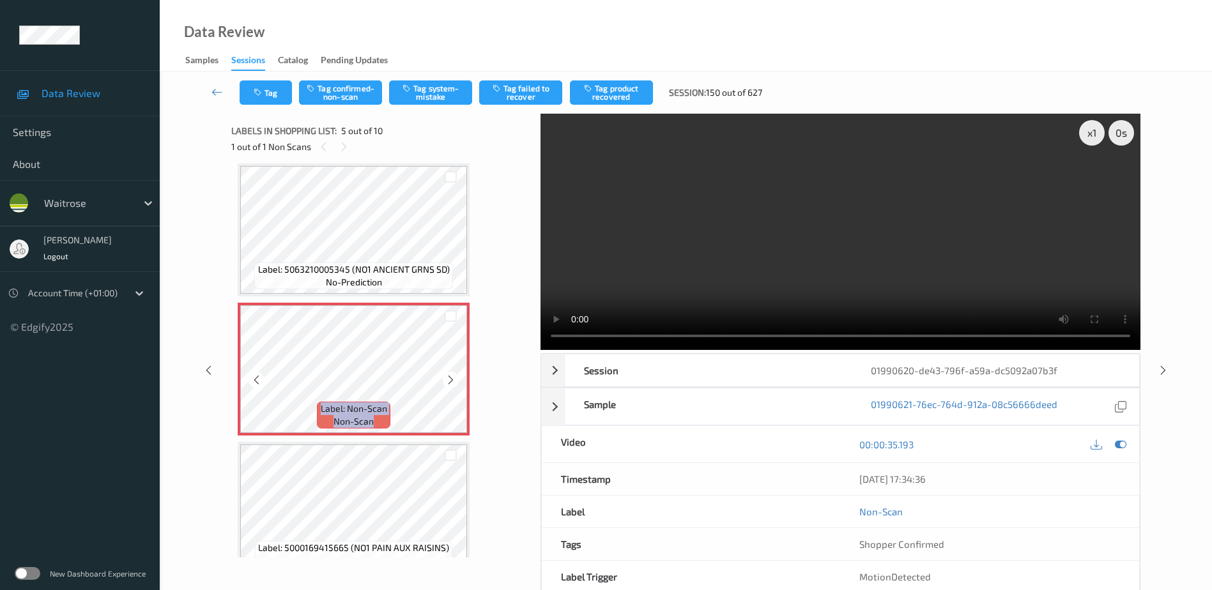
click at [447, 380] on icon at bounding box center [450, 379] width 11 height 11
click at [862, 222] on video at bounding box center [840, 232] width 600 height 236
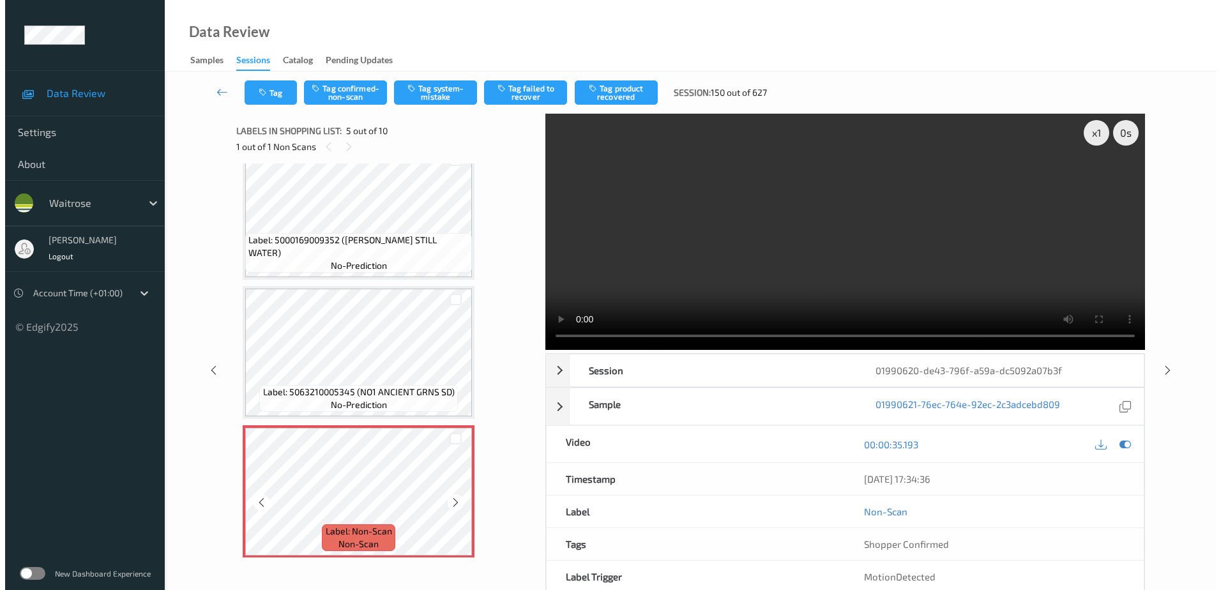
scroll to position [296, 0]
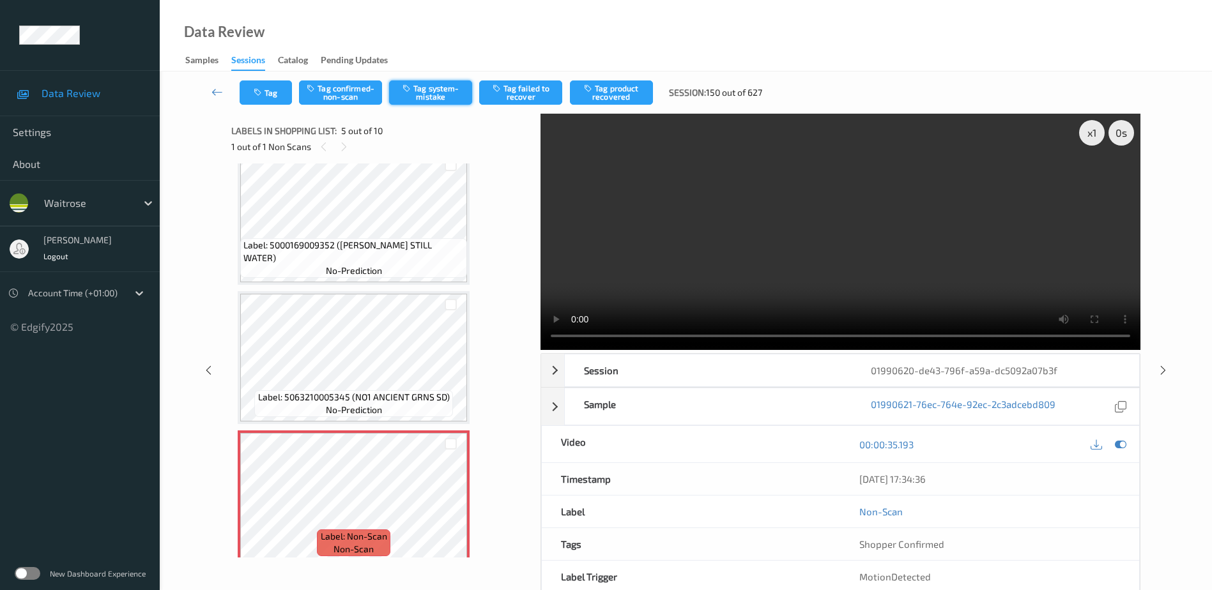
click at [422, 97] on button "Tag system-mistake" at bounding box center [430, 92] width 83 height 24
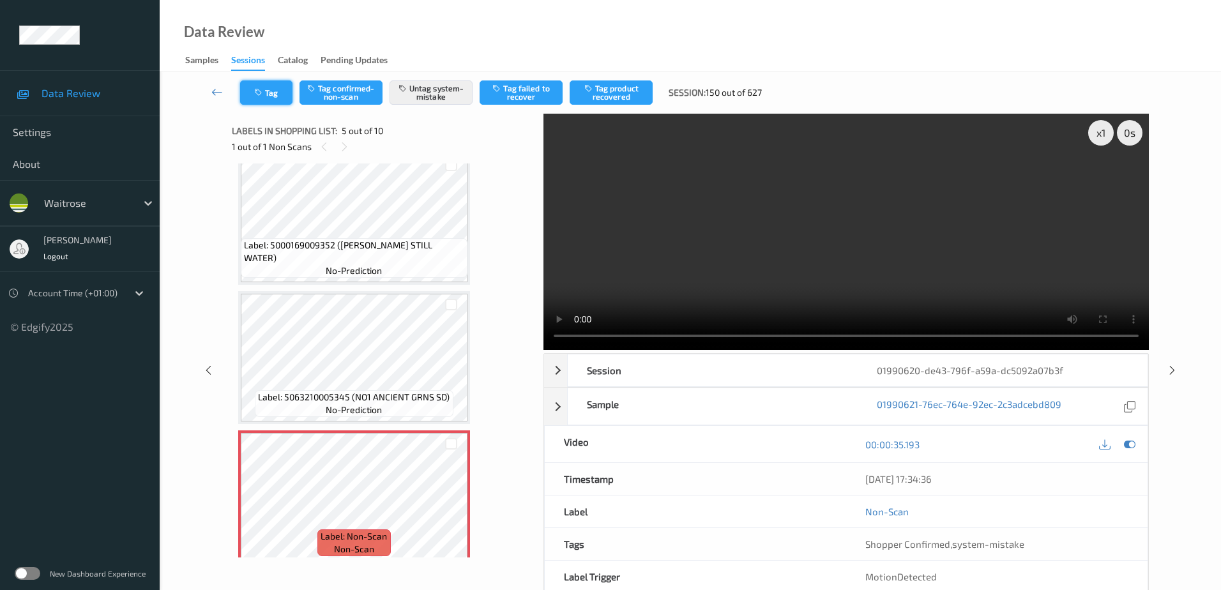
click at [273, 87] on button "Tag" at bounding box center [266, 92] width 52 height 24
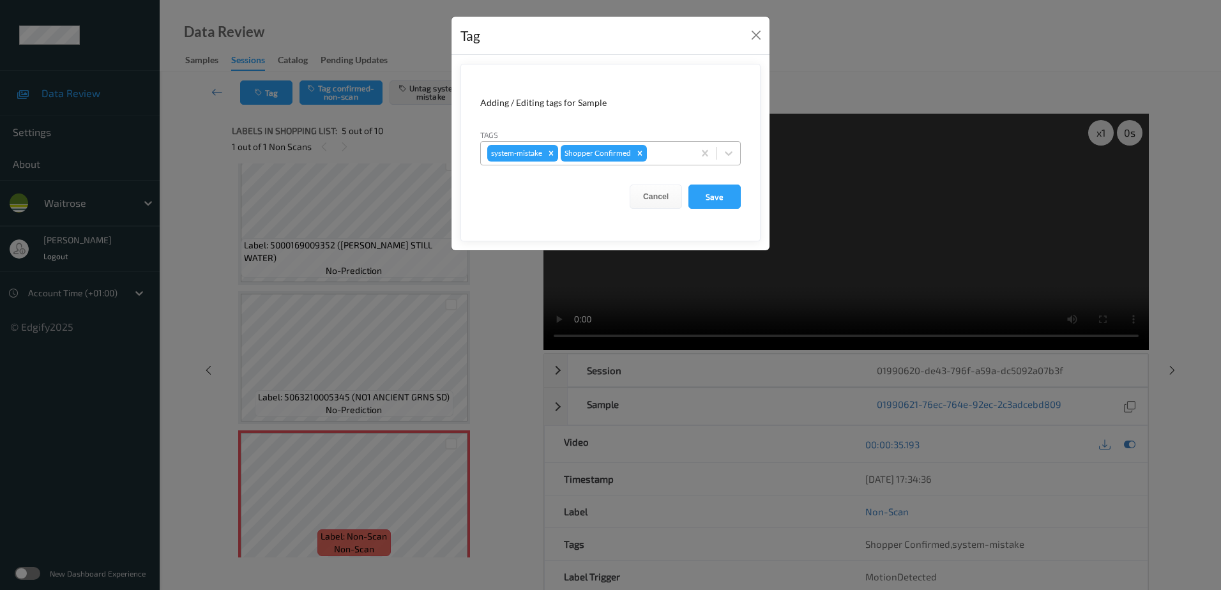
click at [668, 148] on div at bounding box center [669, 153] width 38 height 15
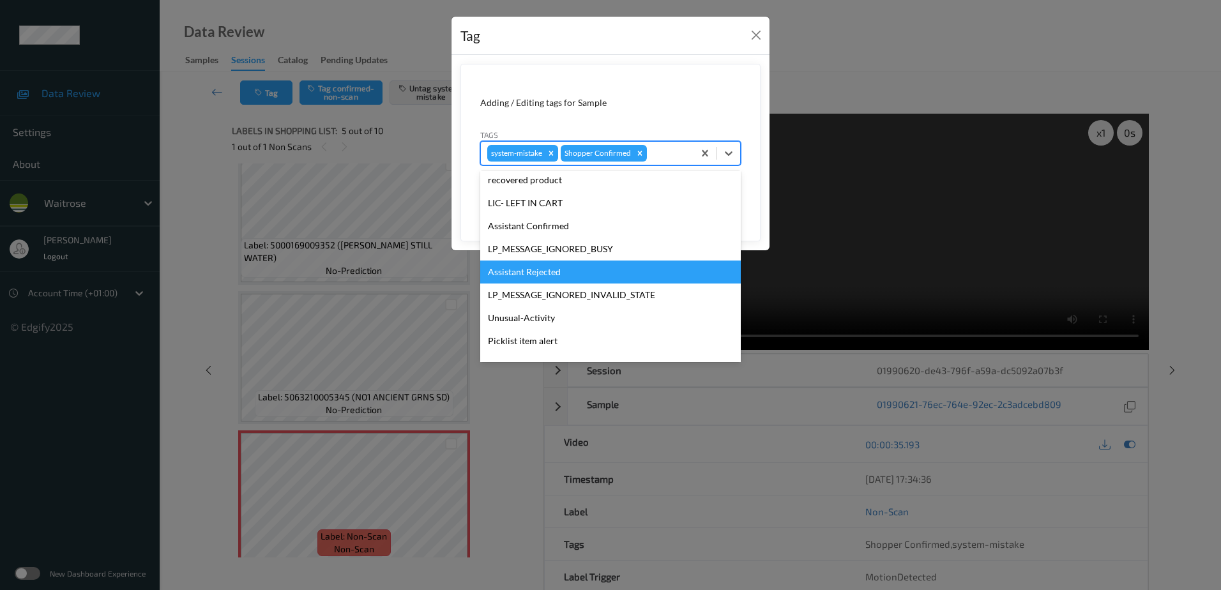
scroll to position [256, 0]
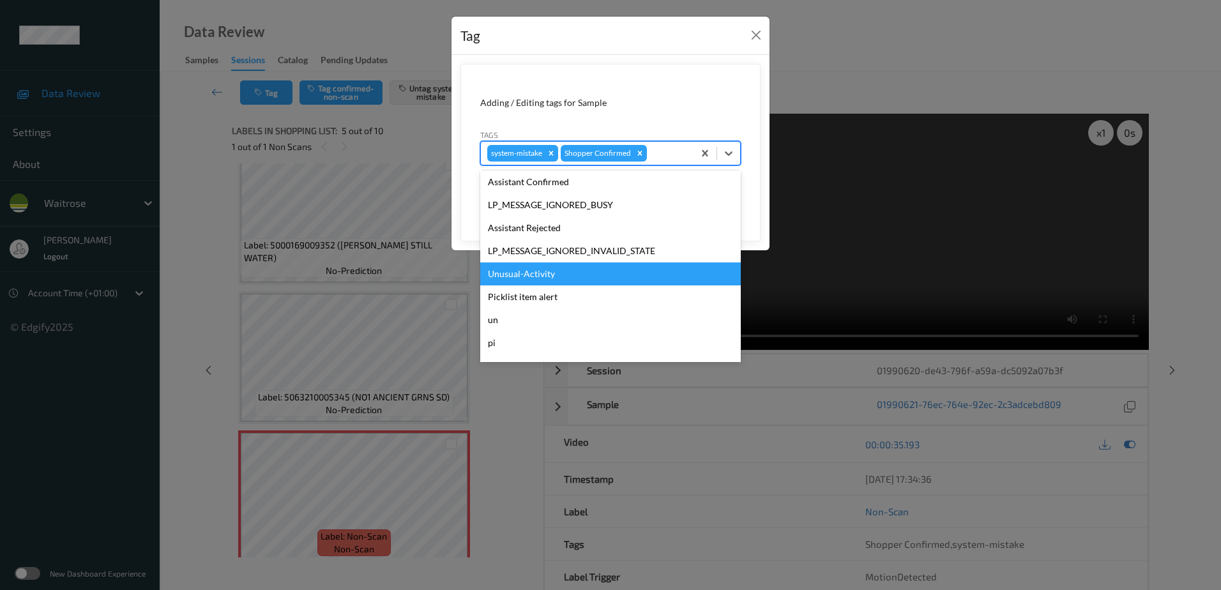
click at [543, 270] on div "Unusual-Activity" at bounding box center [610, 274] width 261 height 23
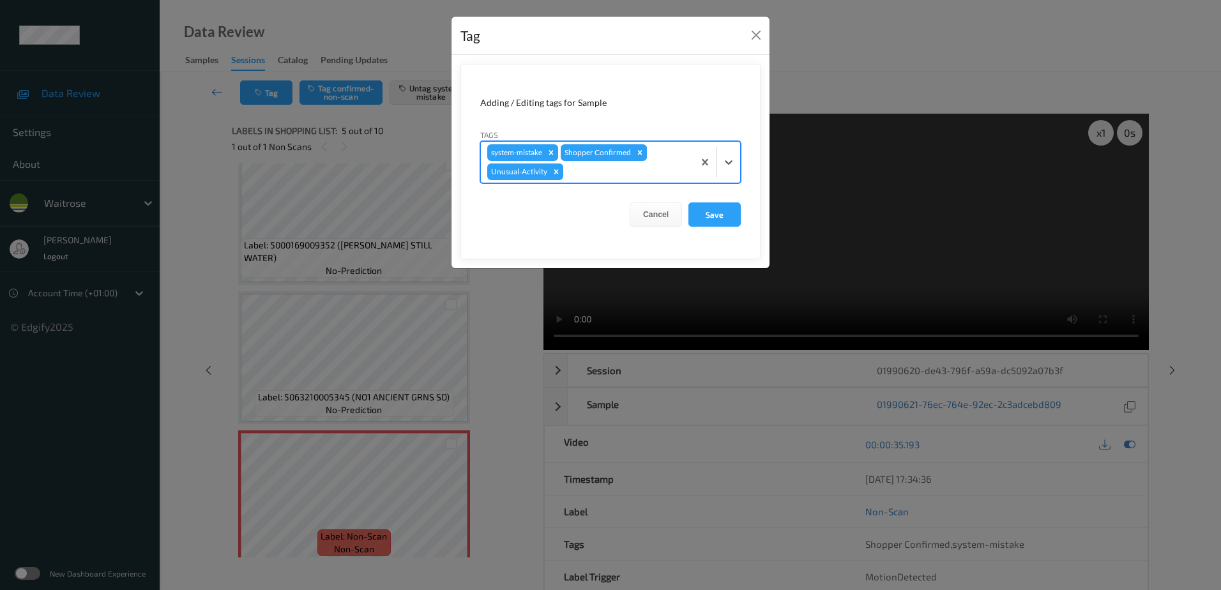
click at [601, 170] on div at bounding box center [626, 171] width 121 height 15
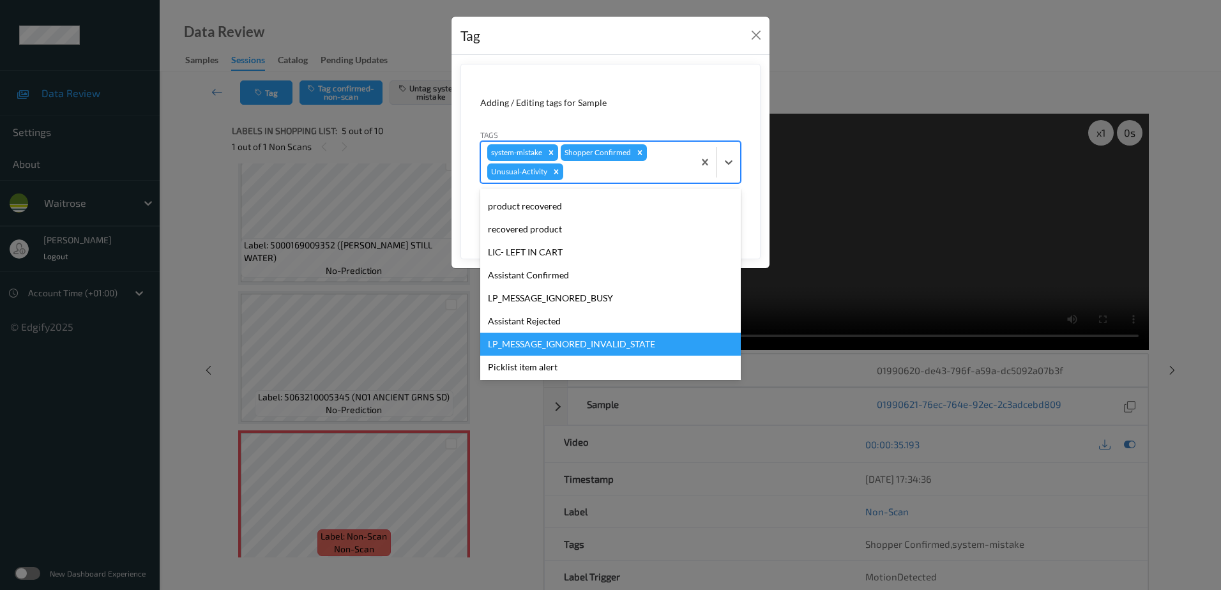
scroll to position [250, 0]
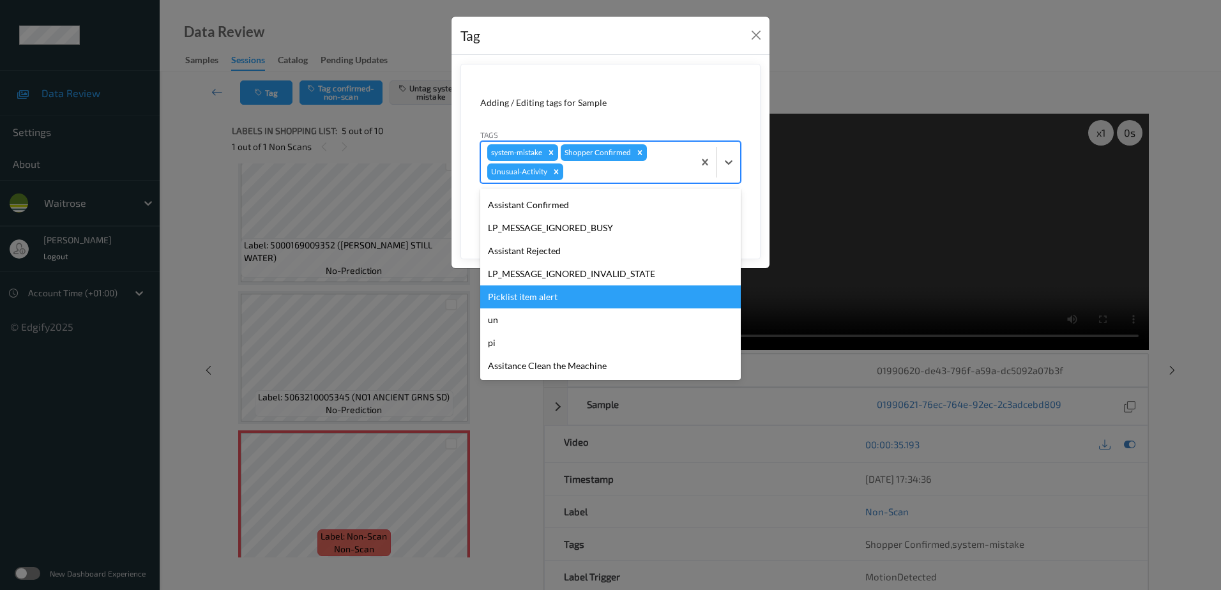
click at [530, 302] on div "Picklist item alert" at bounding box center [610, 297] width 261 height 23
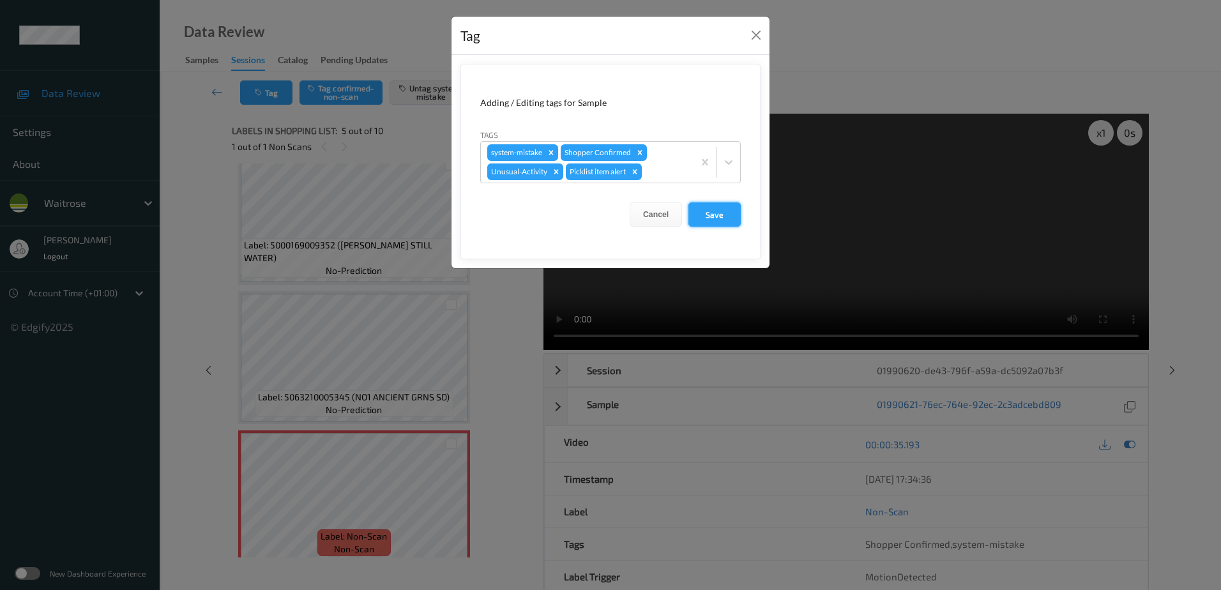
click at [717, 215] on button "Save" at bounding box center [715, 214] width 52 height 24
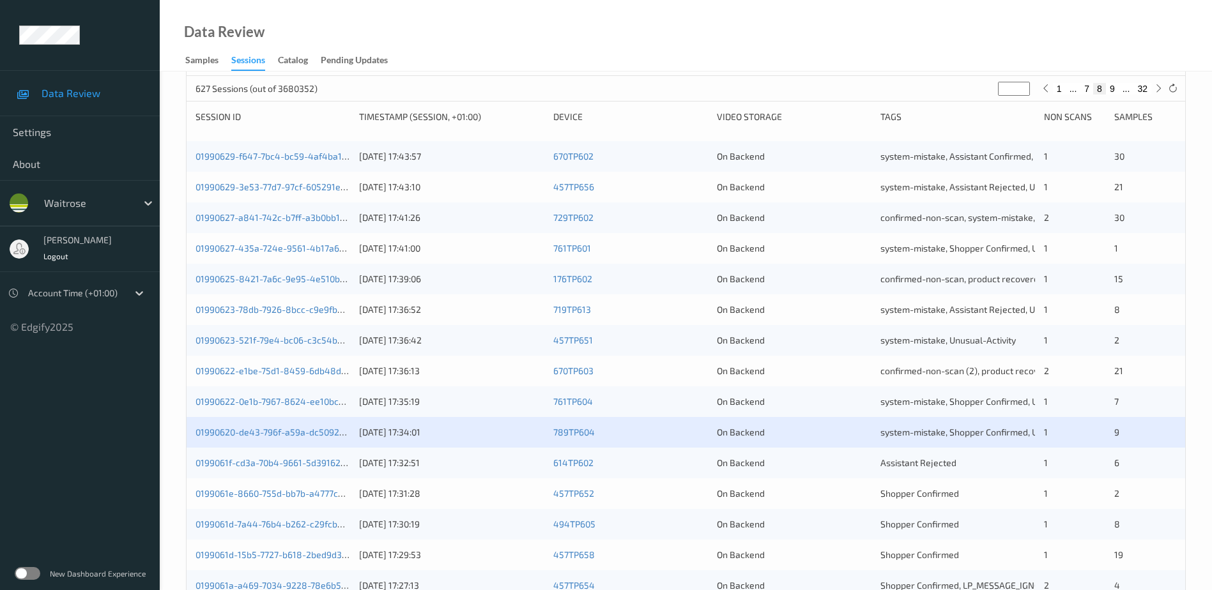
scroll to position [192, 0]
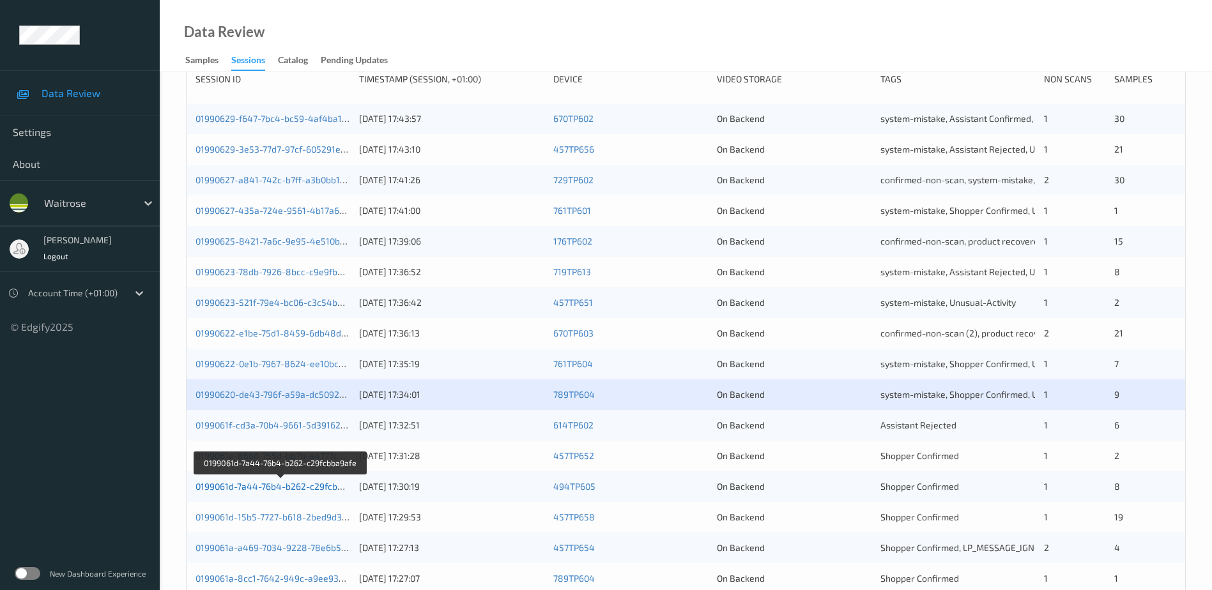
click at [256, 488] on link "0199061d-7a44-76b4-b262-c29fcbba9afe" at bounding box center [280, 486] width 171 height 11
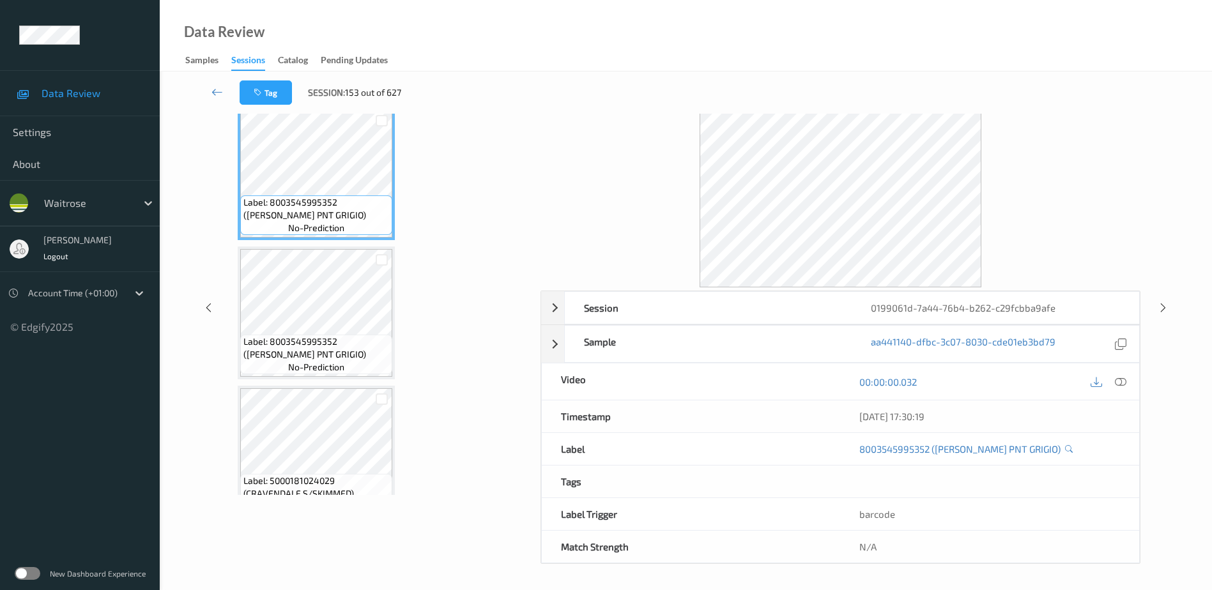
scroll to position [63, 0]
click at [1118, 382] on icon at bounding box center [1120, 381] width 11 height 11
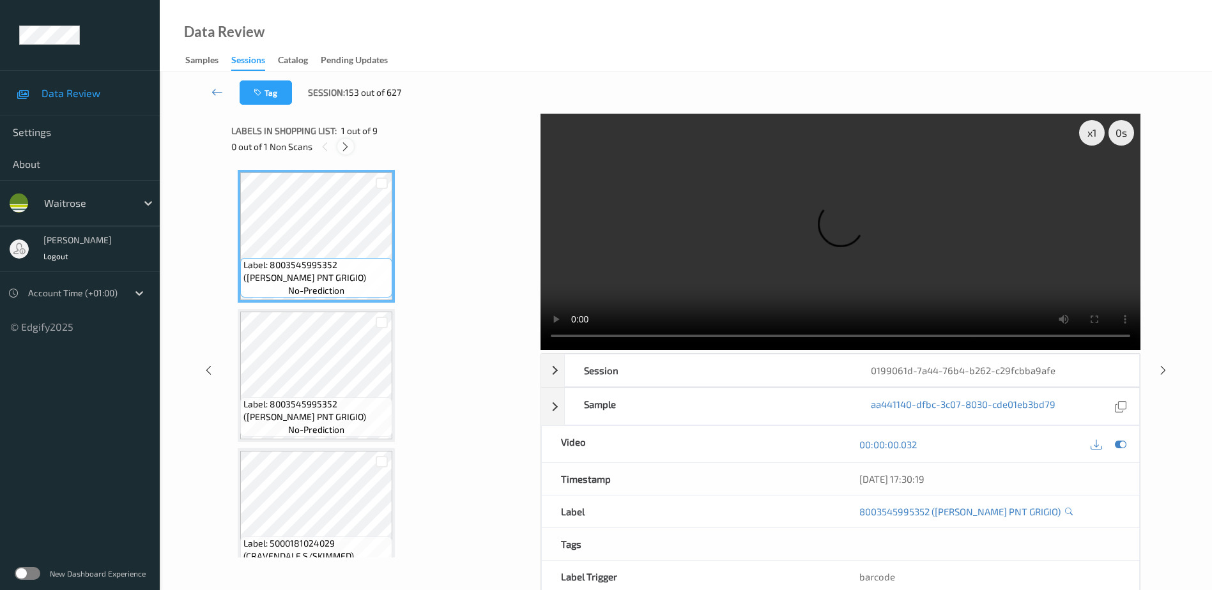
click at [342, 153] on div at bounding box center [345, 147] width 16 height 16
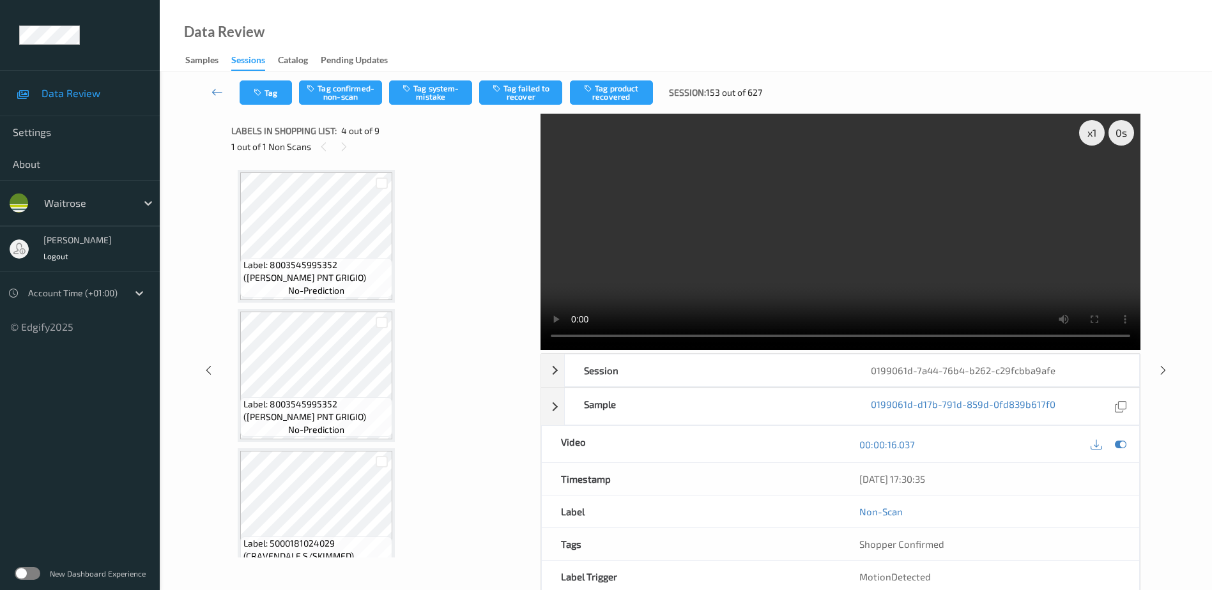
scroll to position [285, 0]
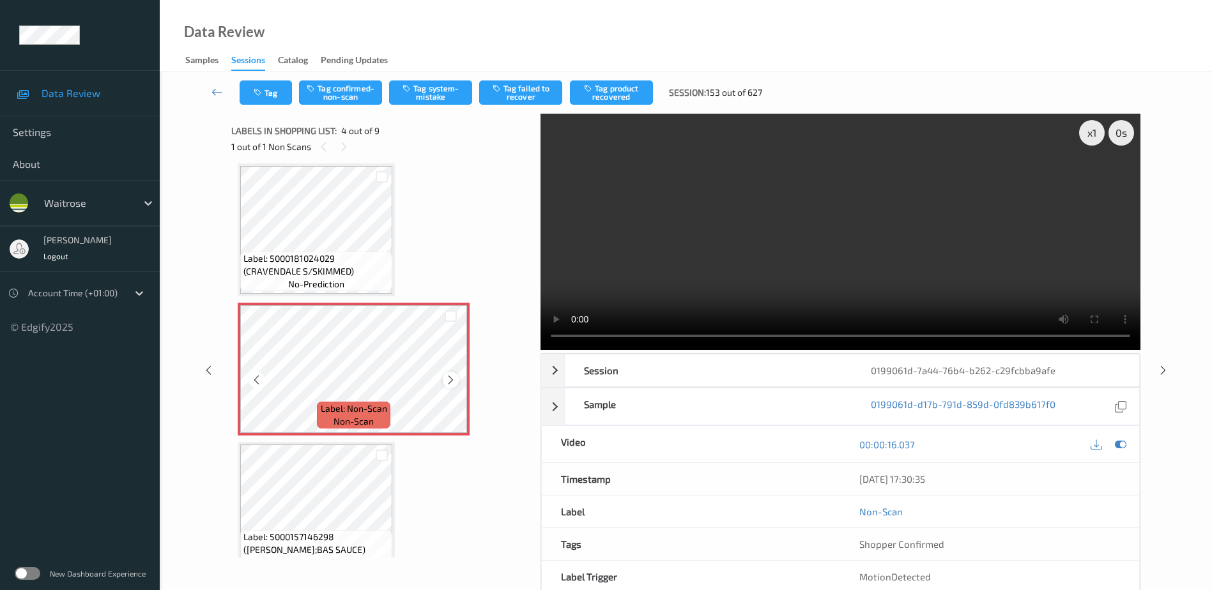
click at [448, 380] on icon at bounding box center [450, 379] width 11 height 11
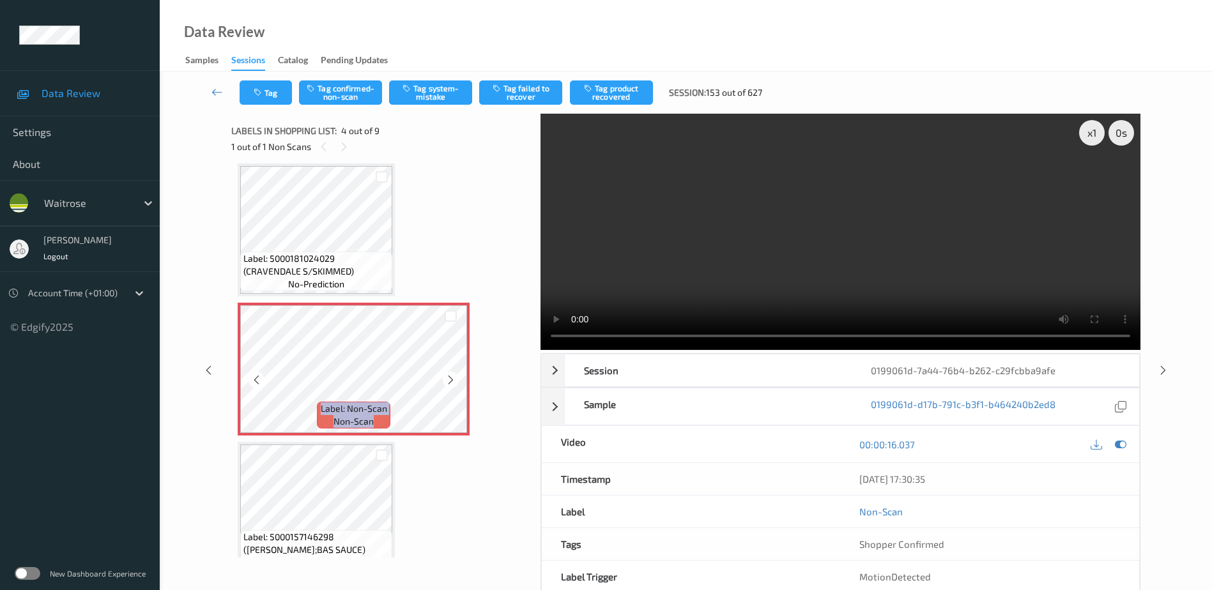
click at [448, 380] on icon at bounding box center [450, 379] width 11 height 11
drag, startPoint x: 853, startPoint y: 286, endPoint x: 870, endPoint y: 282, distance: 16.9
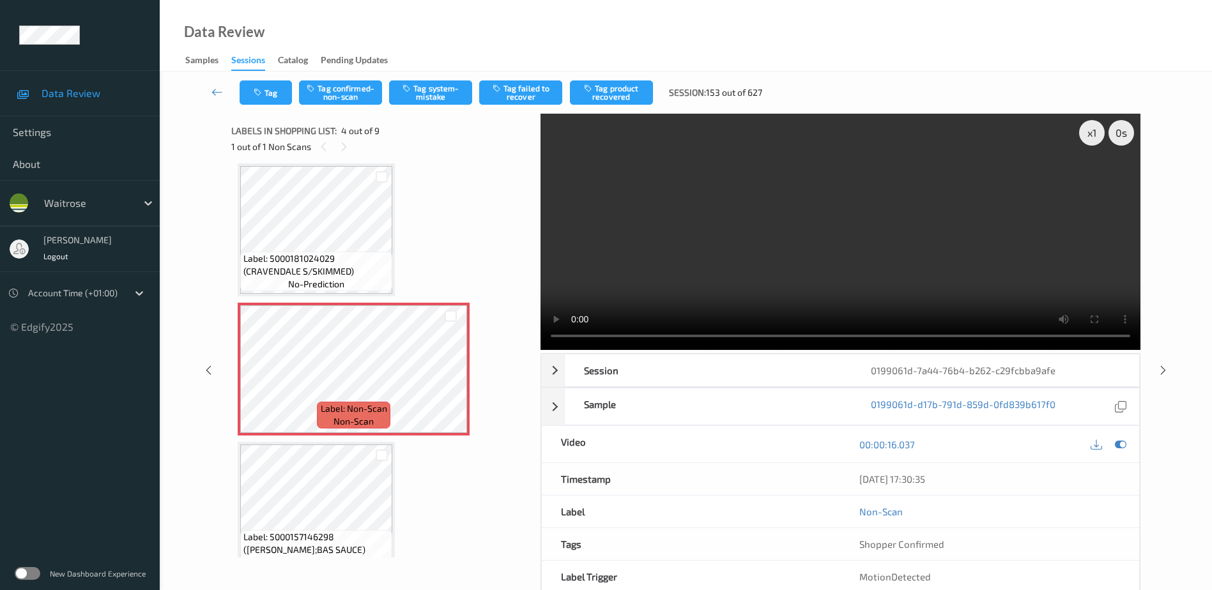
click at [852, 285] on video at bounding box center [840, 232] width 600 height 236
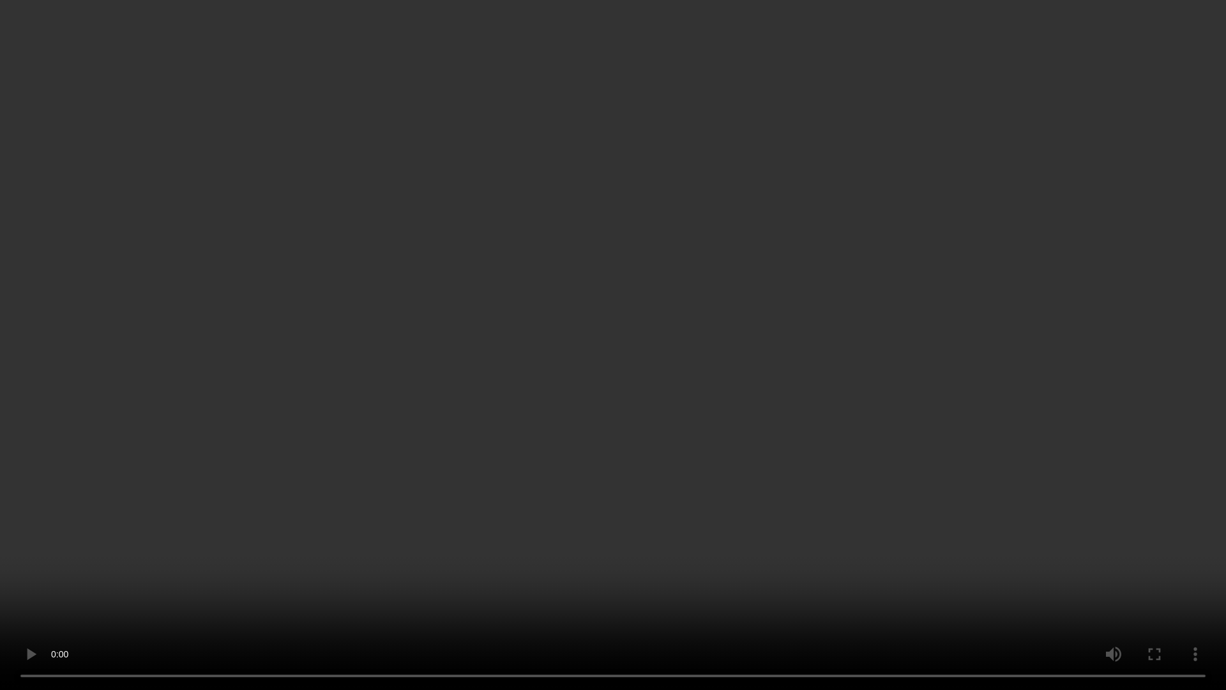
click at [890, 491] on video at bounding box center [613, 345] width 1226 height 690
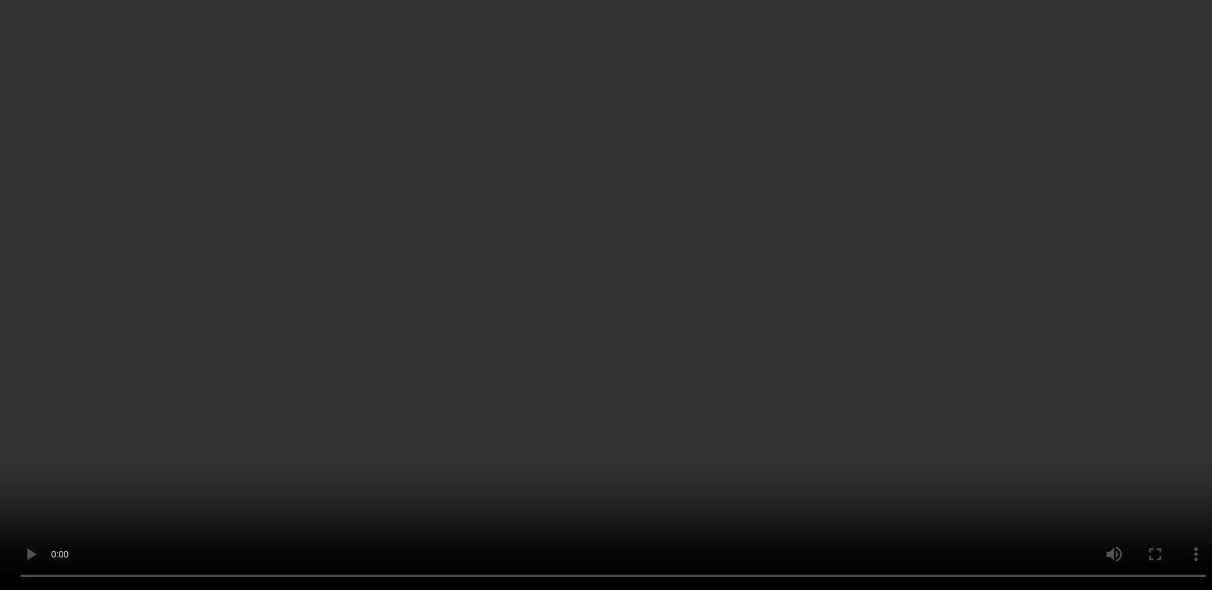
scroll to position [477, 0]
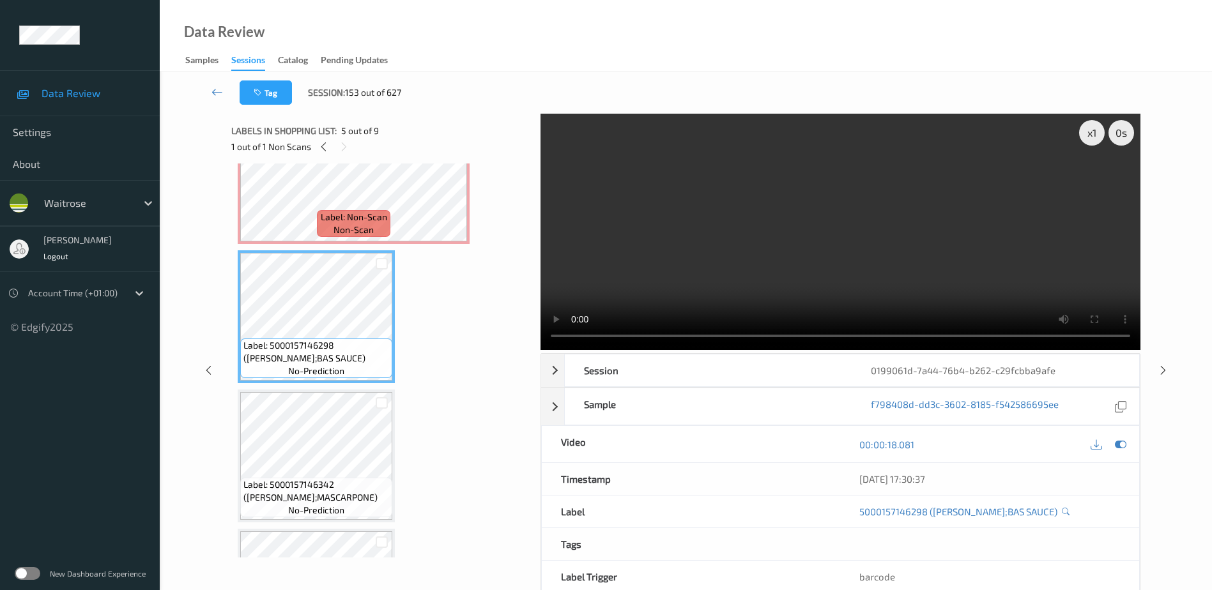
click at [822, 277] on video at bounding box center [840, 232] width 600 height 236
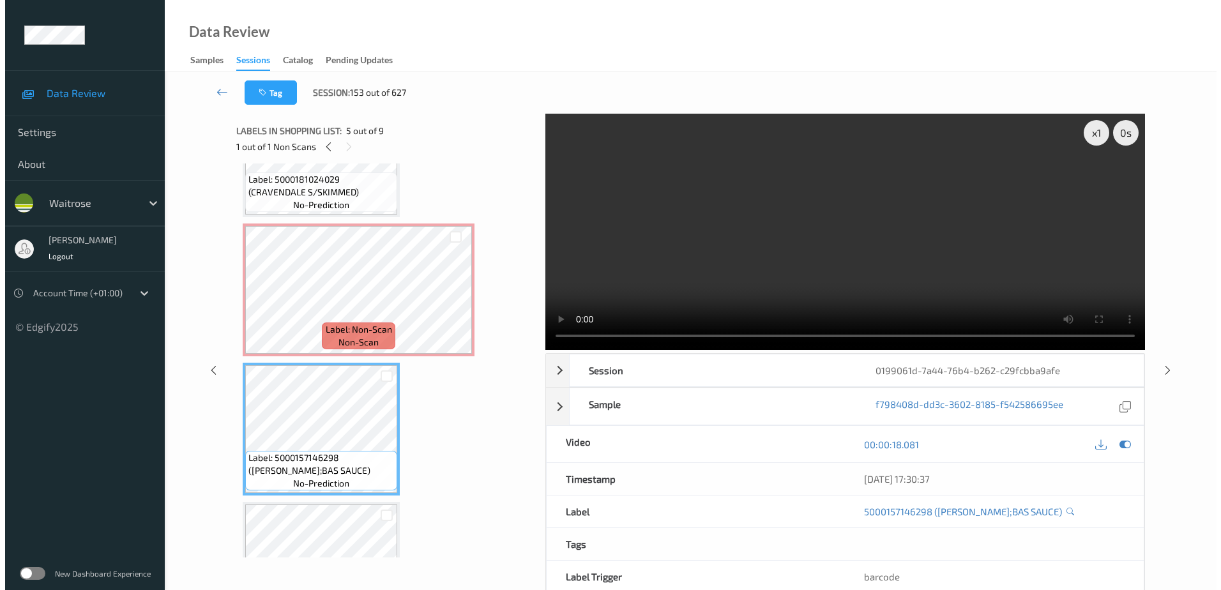
scroll to position [349, 0]
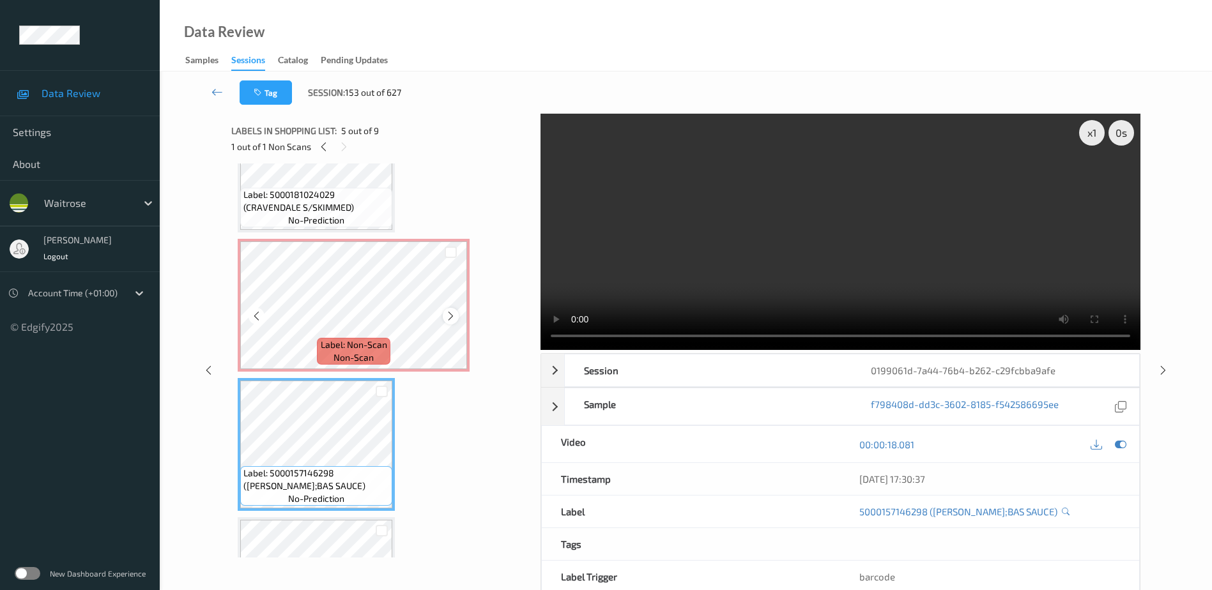
click at [455, 314] on icon at bounding box center [450, 315] width 11 height 11
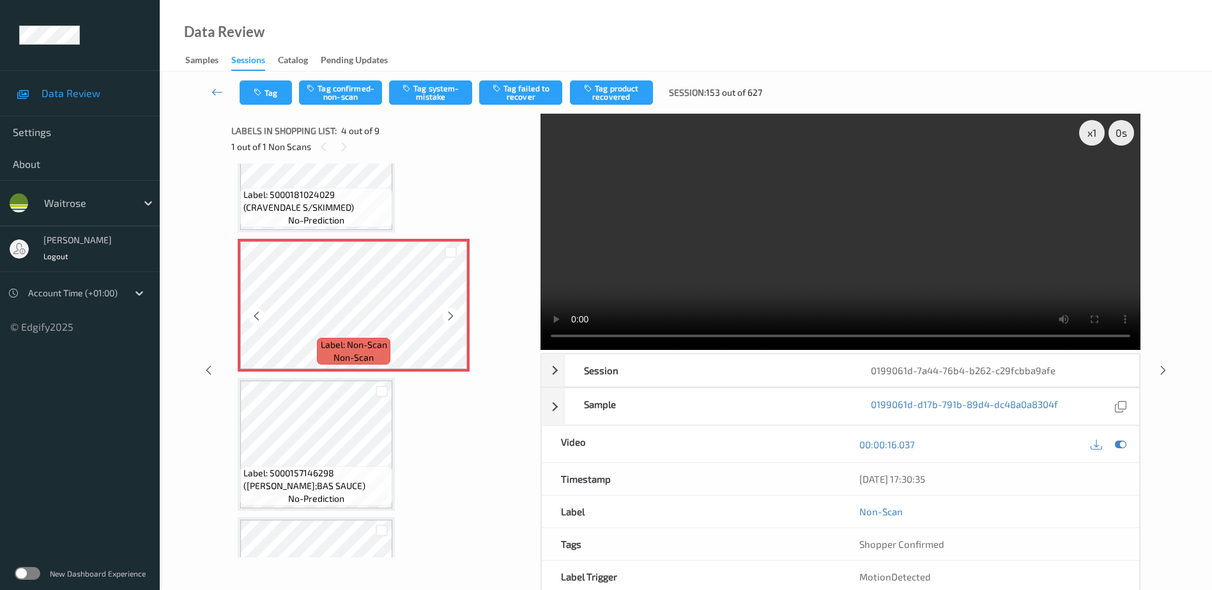
click at [455, 314] on icon at bounding box center [450, 315] width 11 height 11
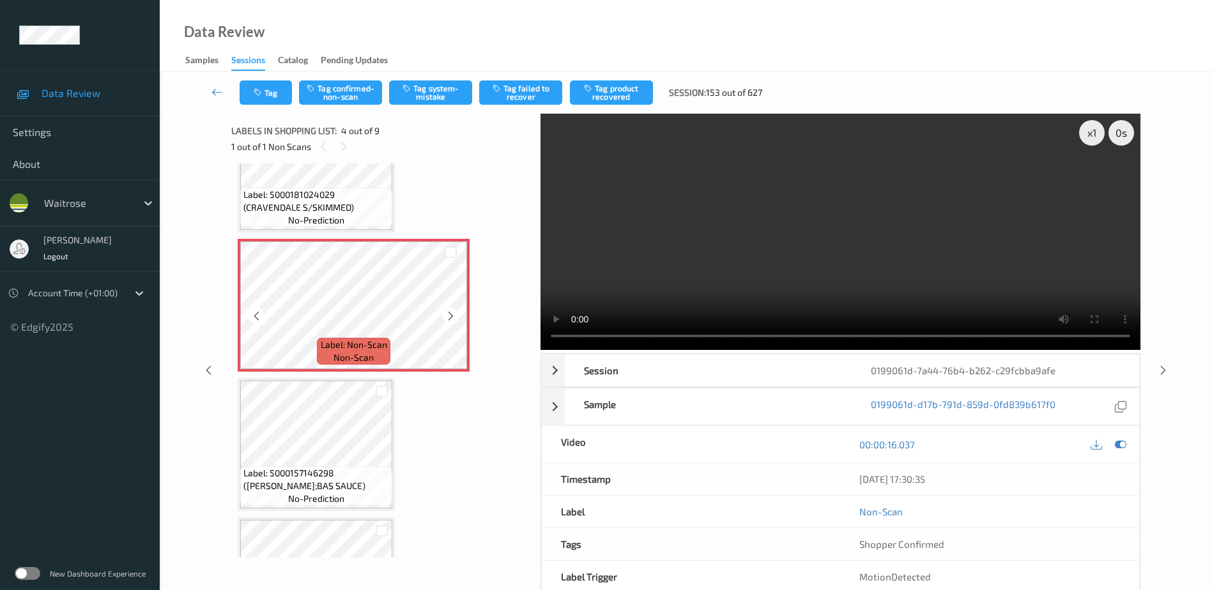
click at [455, 314] on icon at bounding box center [450, 315] width 11 height 11
click at [416, 91] on button "Tag system-mistake" at bounding box center [430, 92] width 83 height 24
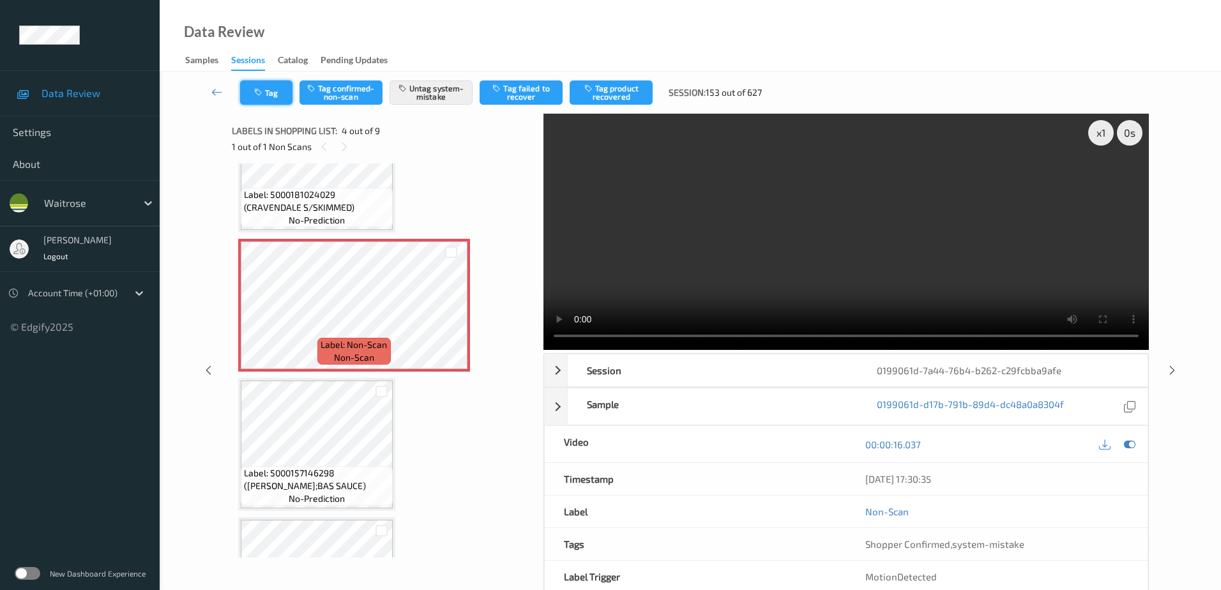
click at [259, 91] on icon "button" at bounding box center [259, 92] width 11 height 9
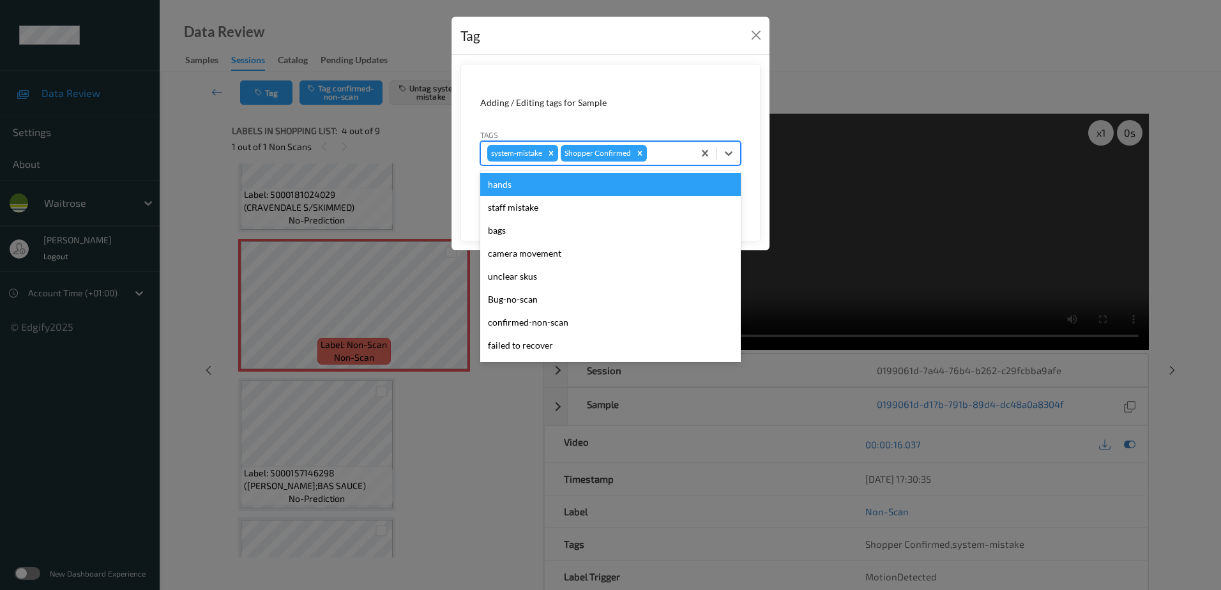
click at [657, 149] on div at bounding box center [669, 153] width 38 height 15
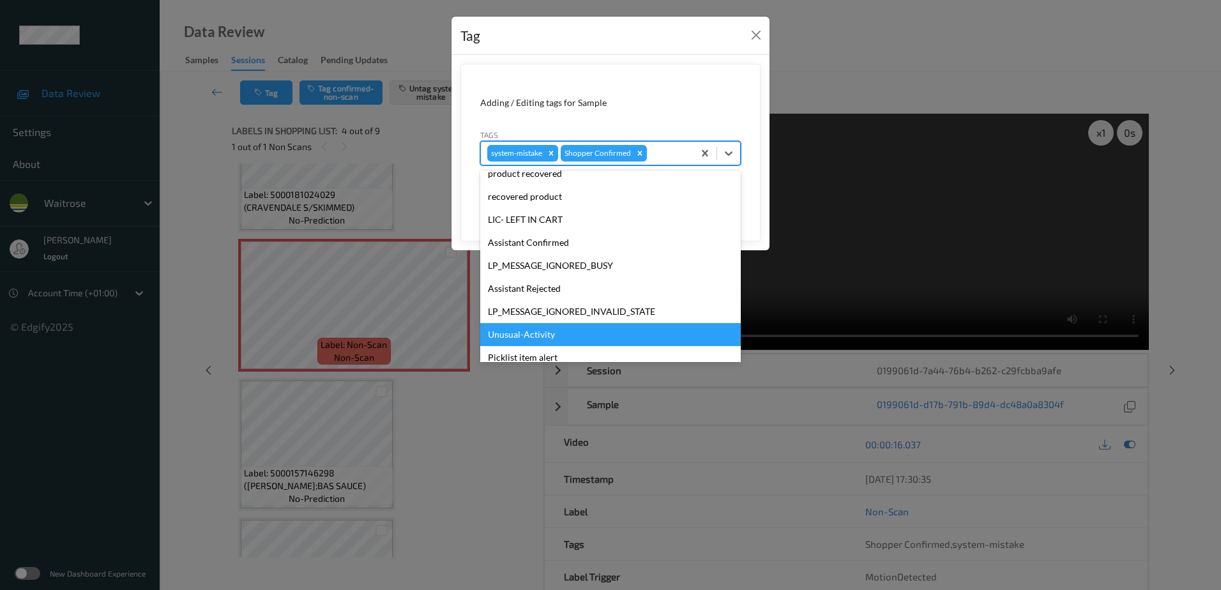
scroll to position [273, 0]
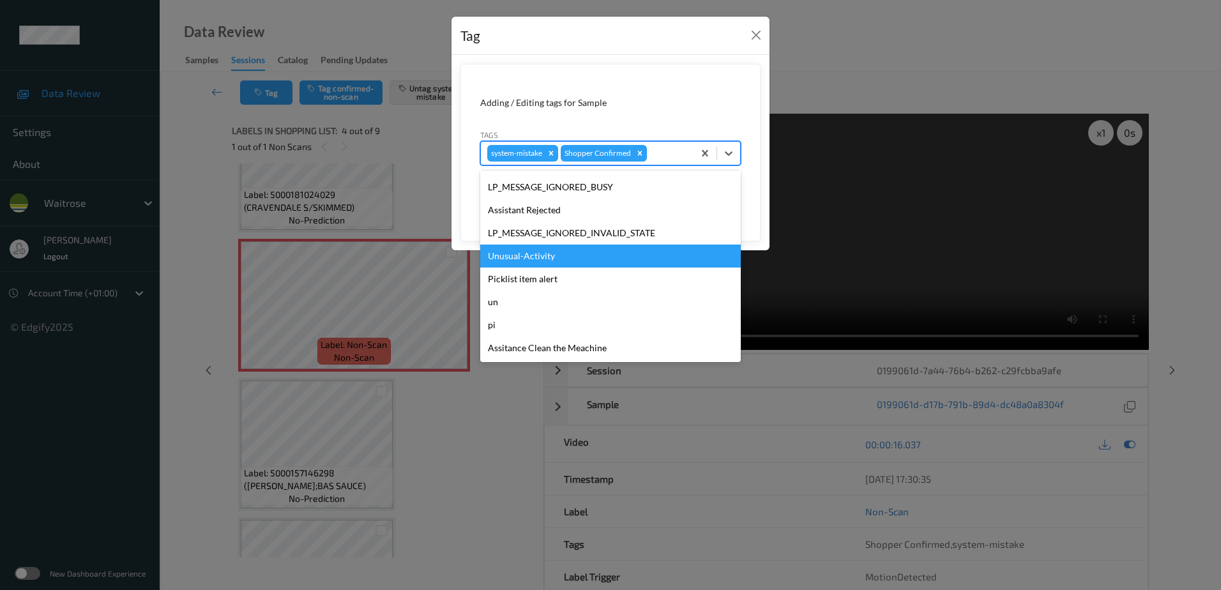
click at [561, 256] on div "Unusual-Activity" at bounding box center [610, 256] width 261 height 23
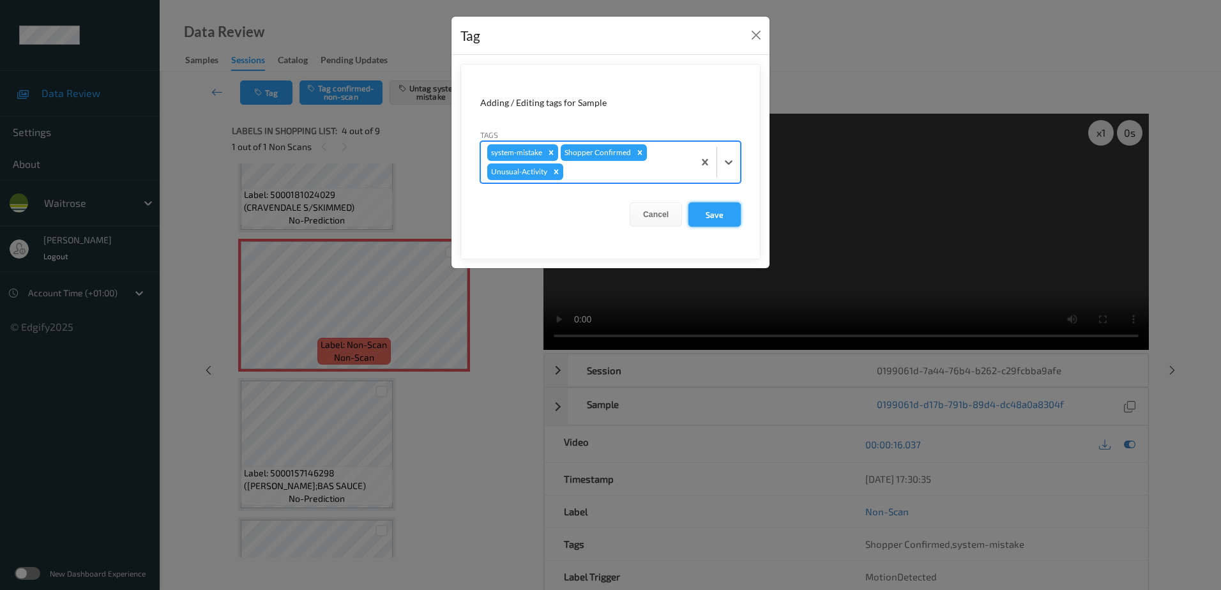
click at [726, 217] on button "Save" at bounding box center [715, 214] width 52 height 24
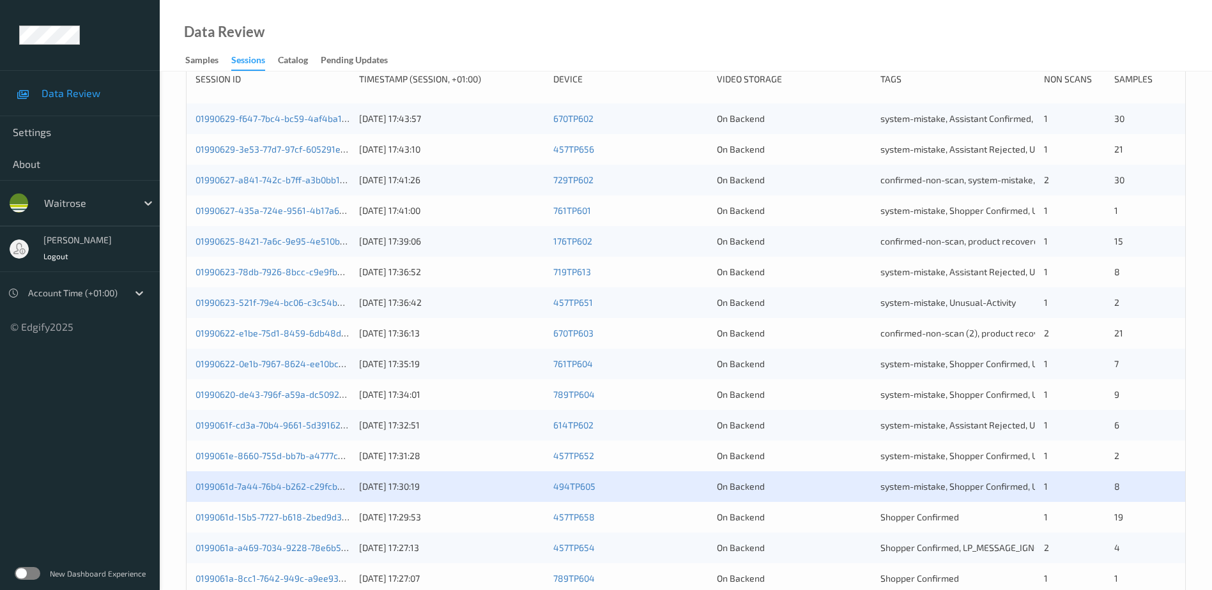
scroll to position [371, 0]
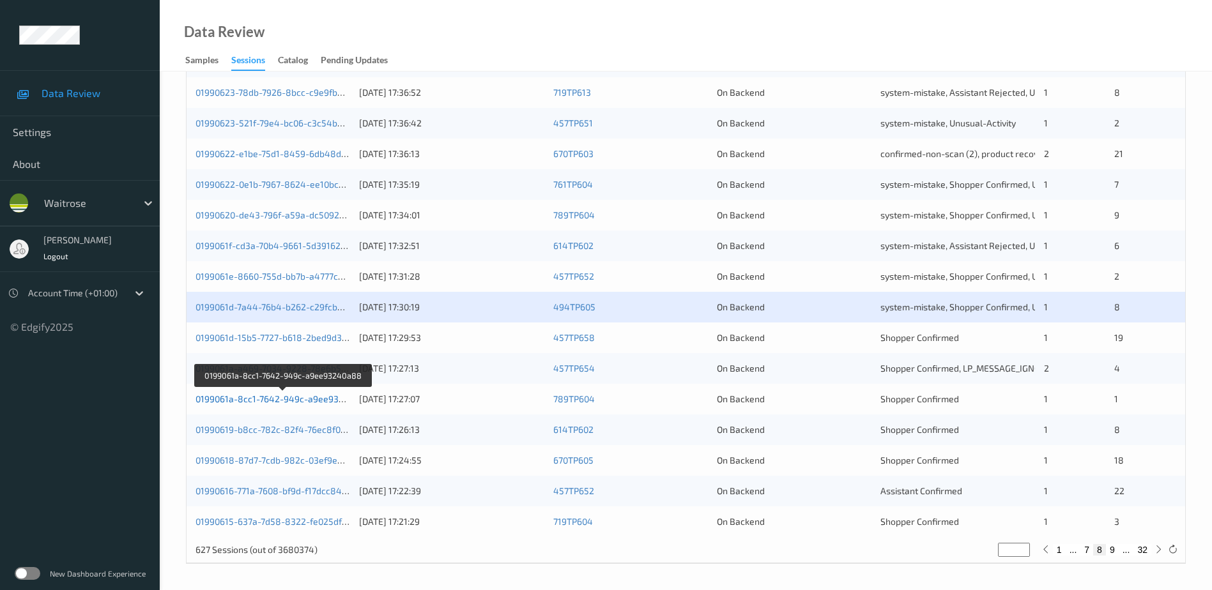
click at [289, 397] on link "0199061a-8cc1-7642-949c-a9ee93240a88" at bounding box center [283, 398] width 176 height 11
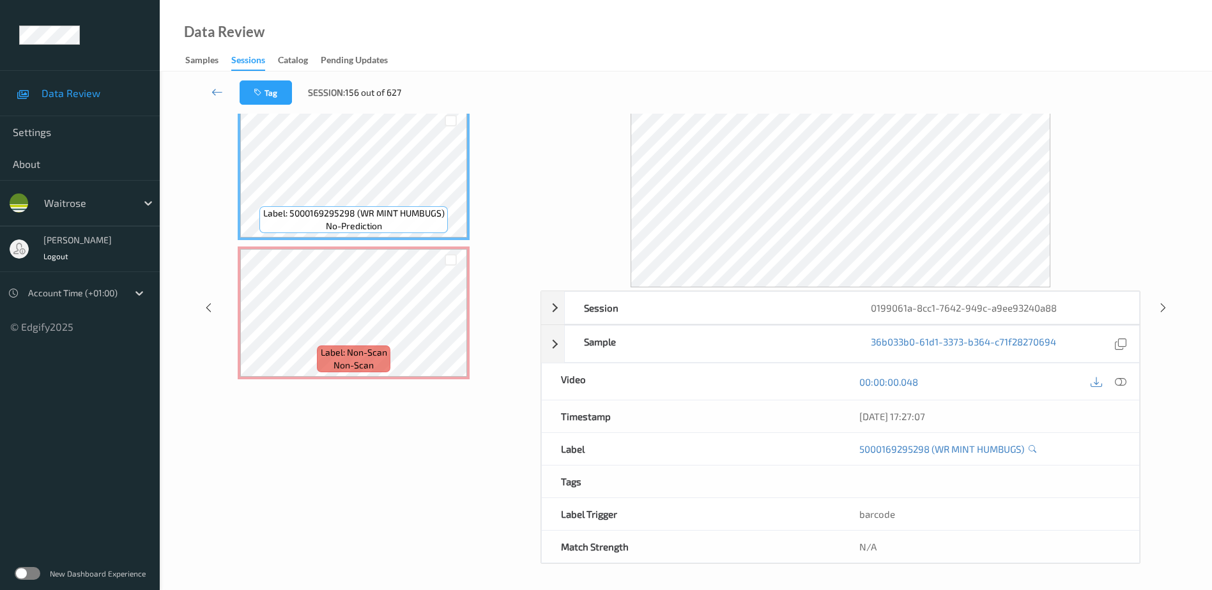
scroll to position [63, 0]
click at [1123, 379] on icon at bounding box center [1120, 381] width 11 height 11
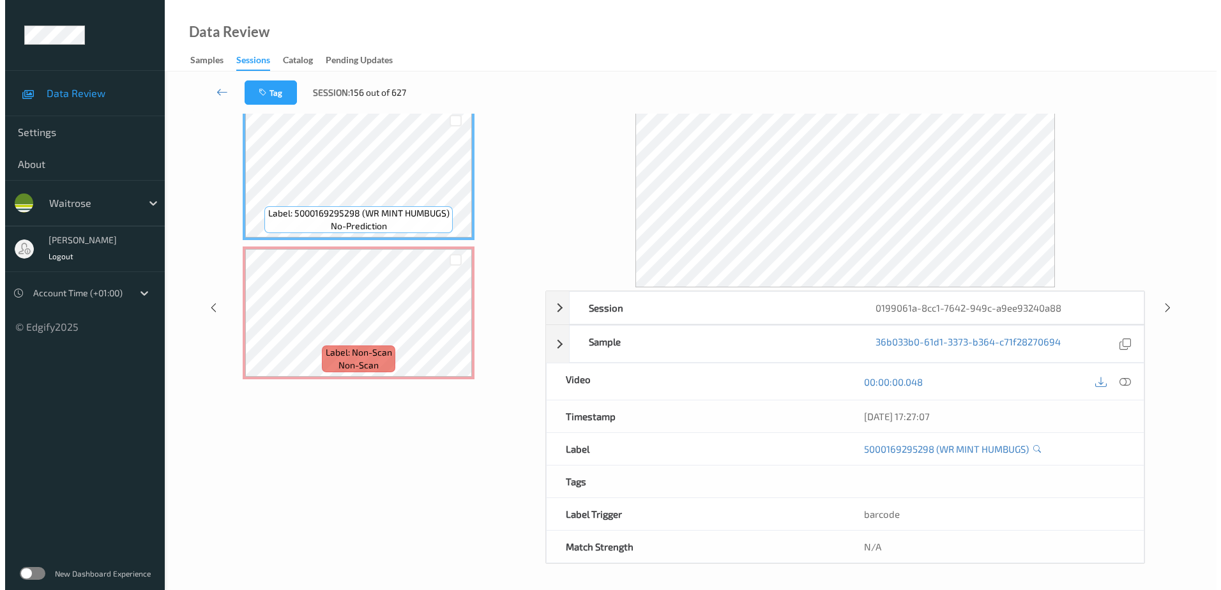
scroll to position [0, 0]
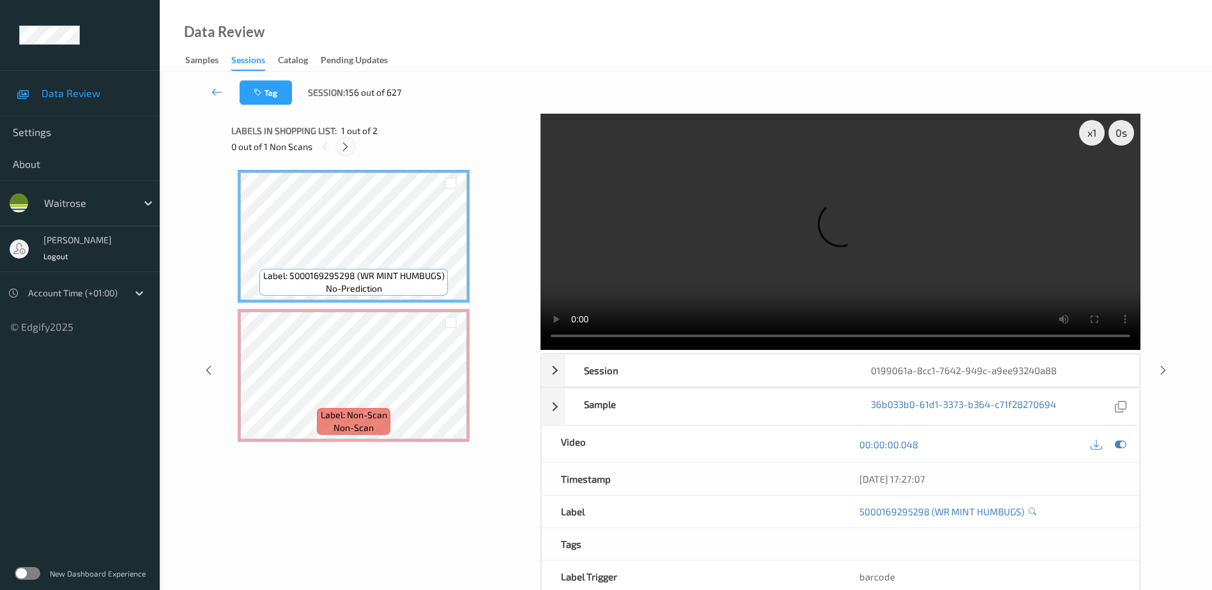
click at [340, 145] on icon at bounding box center [345, 146] width 11 height 11
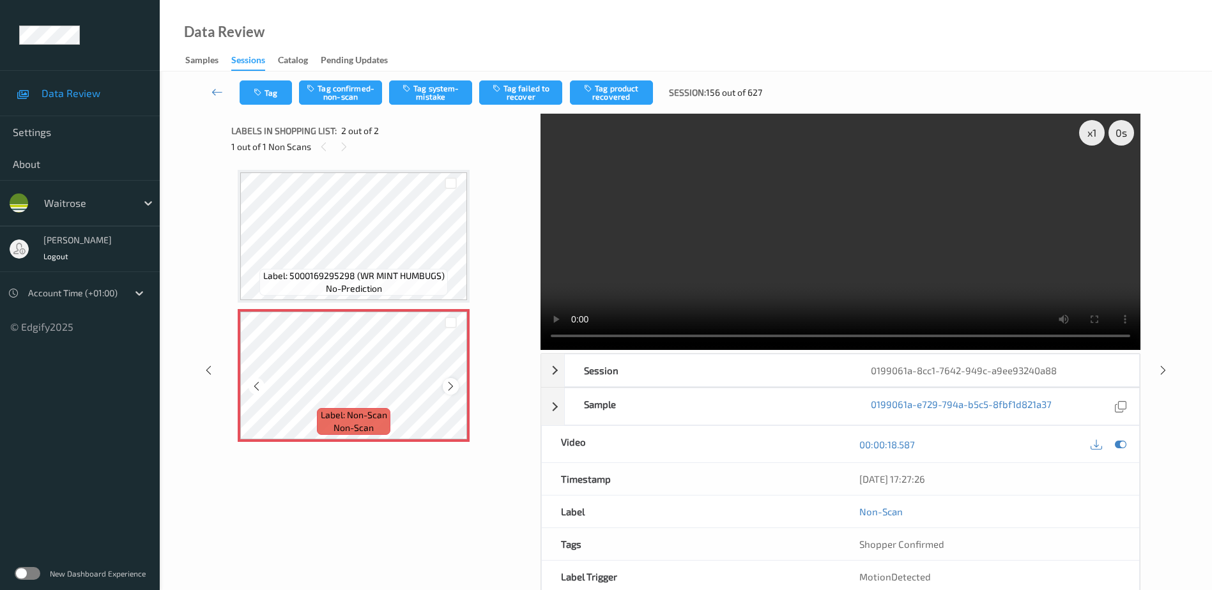
click at [452, 386] on icon at bounding box center [450, 386] width 11 height 11
click at [444, 385] on div at bounding box center [451, 386] width 16 height 16
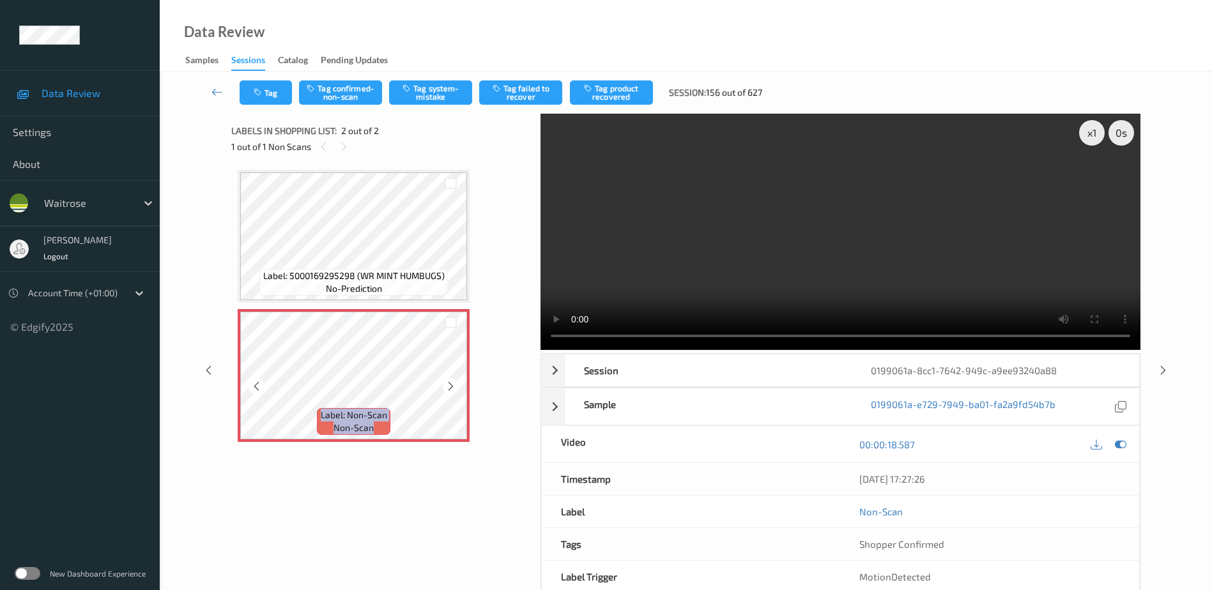
click at [444, 385] on div at bounding box center [451, 386] width 16 height 16
click at [747, 293] on video at bounding box center [840, 232] width 600 height 236
click at [1092, 135] on div "x 1" at bounding box center [1092, 133] width 26 height 26
click at [1092, 135] on div "x 2" at bounding box center [1092, 133] width 26 height 26
click at [1092, 135] on div "x 4" at bounding box center [1092, 133] width 26 height 26
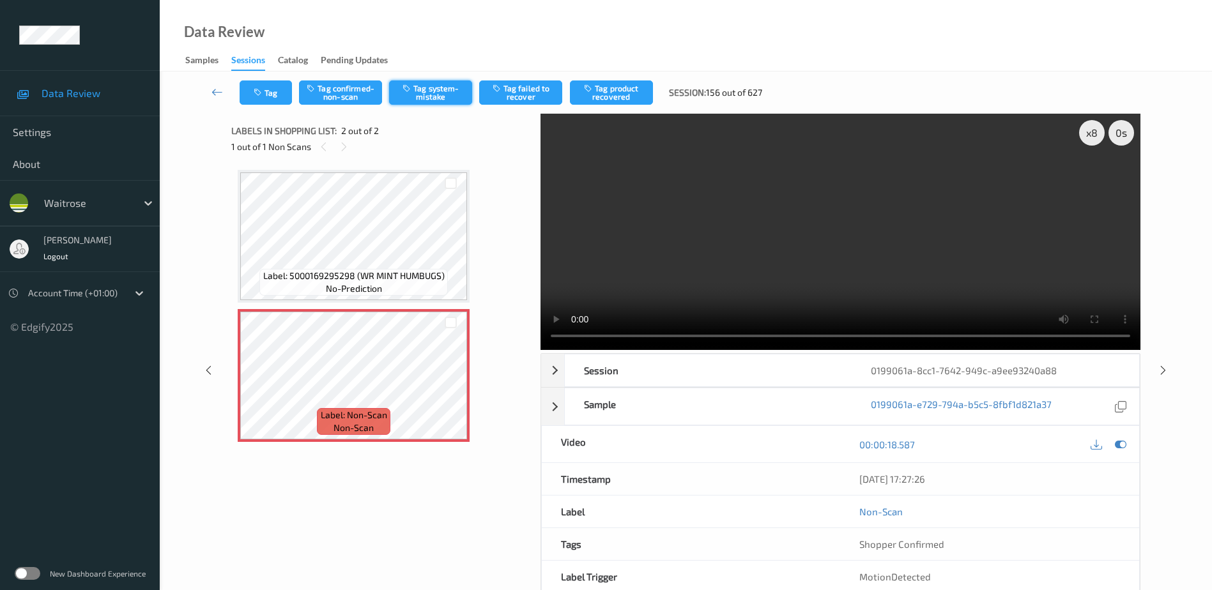
click at [418, 91] on button "Tag system-mistake" at bounding box center [430, 92] width 83 height 24
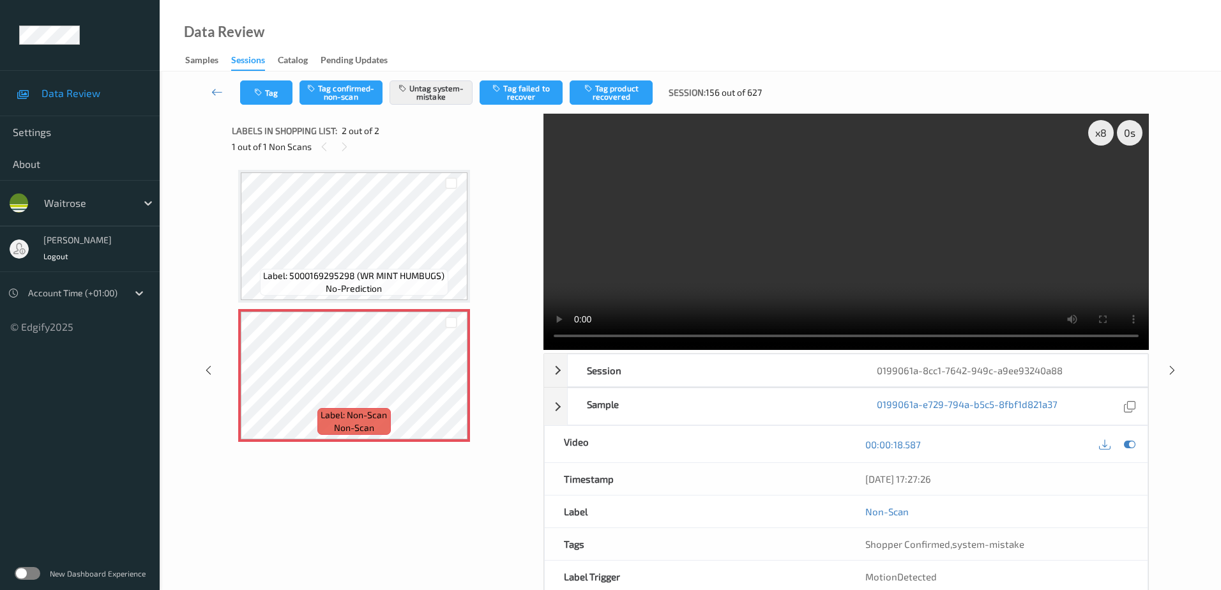
drag, startPoint x: 260, startPoint y: 86, endPoint x: 285, endPoint y: 167, distance: 84.9
click at [259, 105] on div "Tag Tag confirmed-non-scan Untag system-mistake Tag failed to recover Tag produ…" at bounding box center [690, 93] width 1009 height 42
click at [267, 96] on button "Tag" at bounding box center [266, 92] width 52 height 24
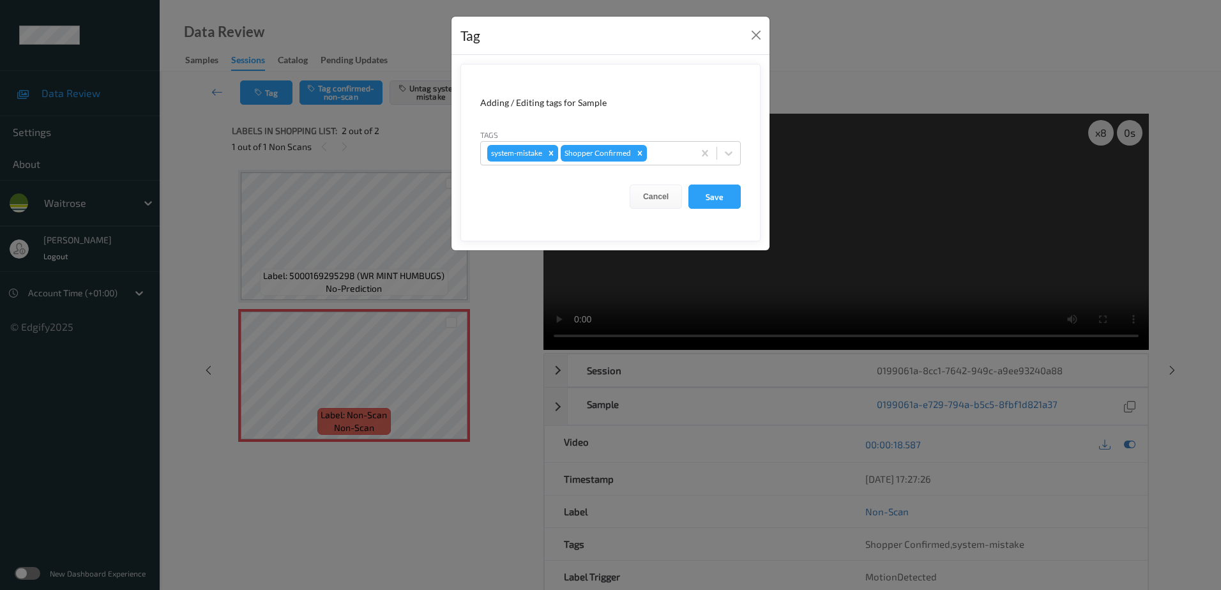
click at [653, 139] on div "Tags system-mistake Shopper Confirmed" at bounding box center [610, 146] width 261 height 37
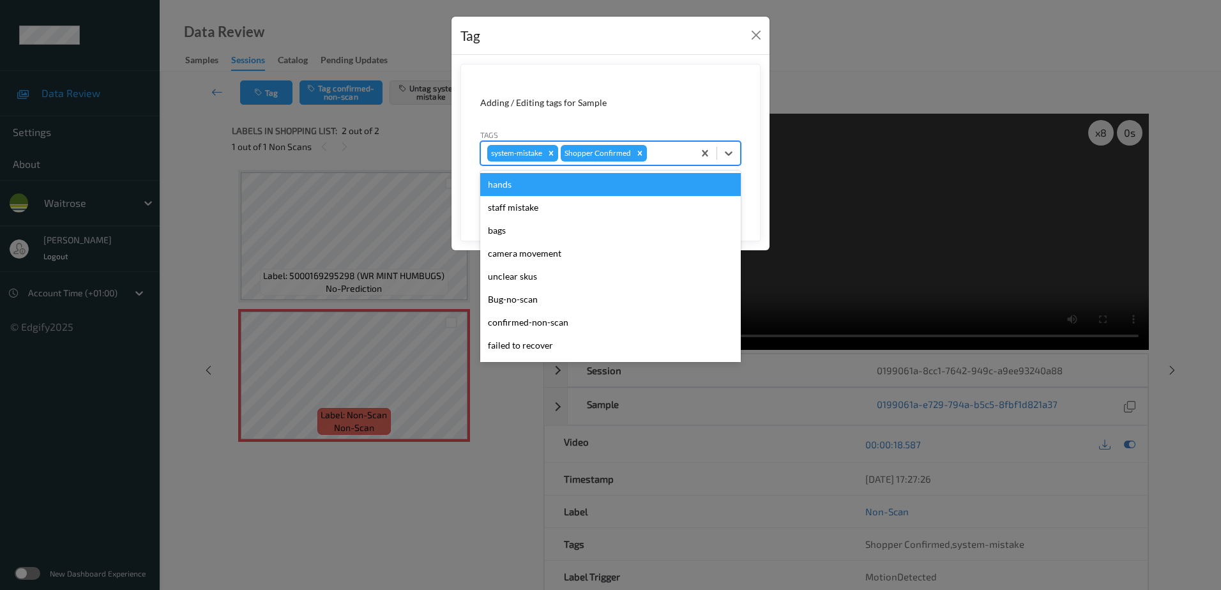
click at [661, 151] on div at bounding box center [669, 153] width 38 height 15
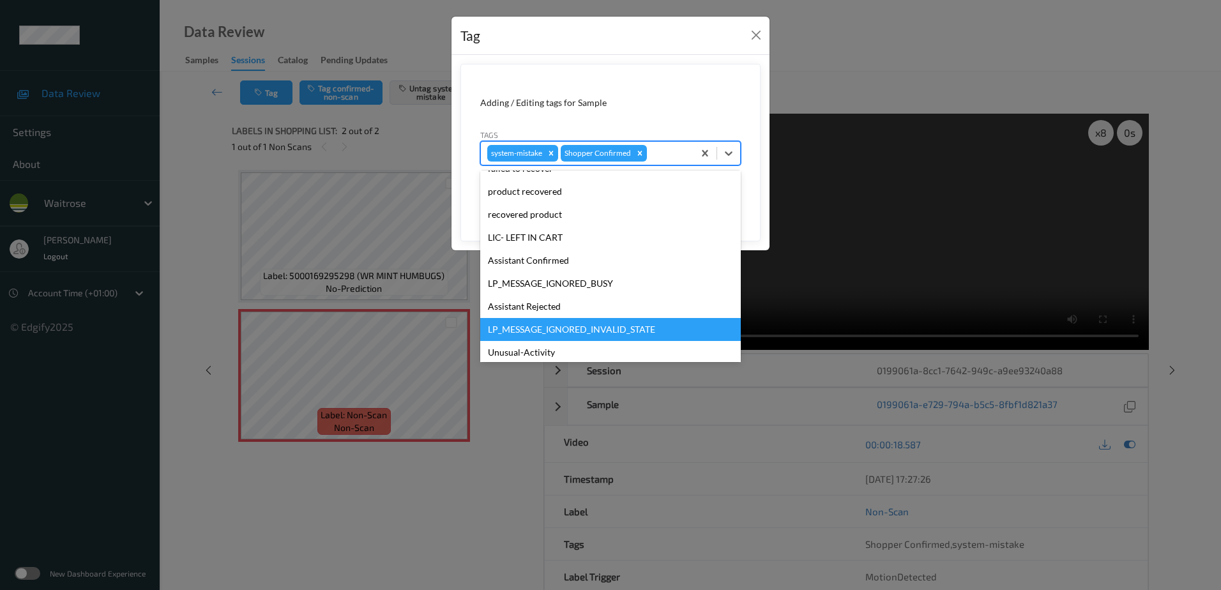
scroll to position [273, 0]
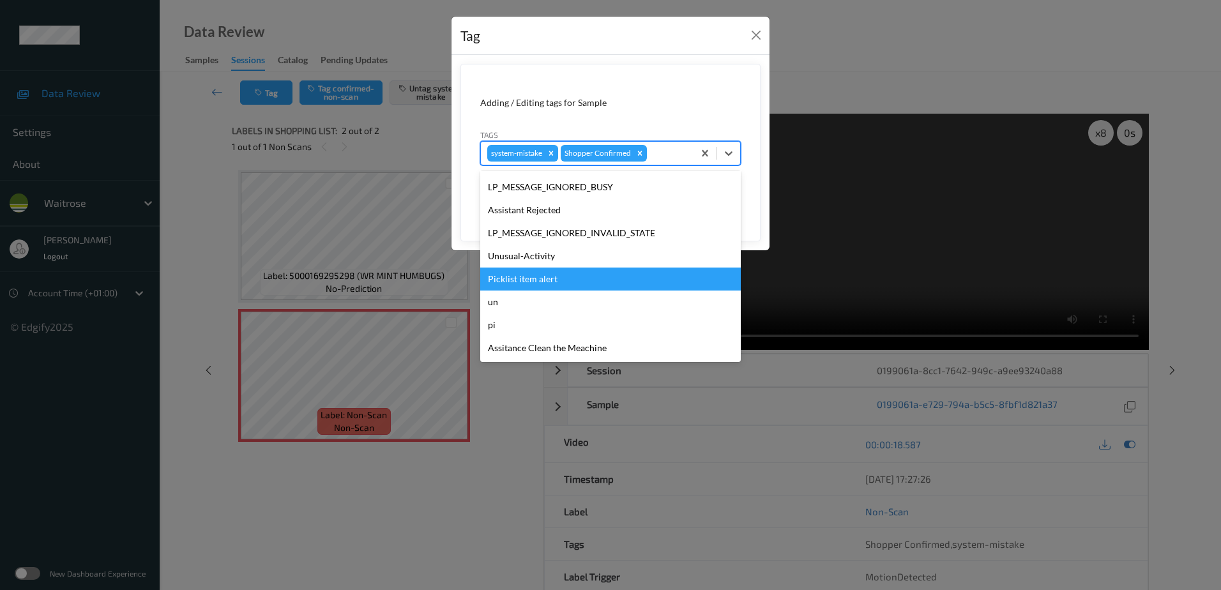
click at [587, 268] on div "Picklist item alert" at bounding box center [610, 279] width 261 height 23
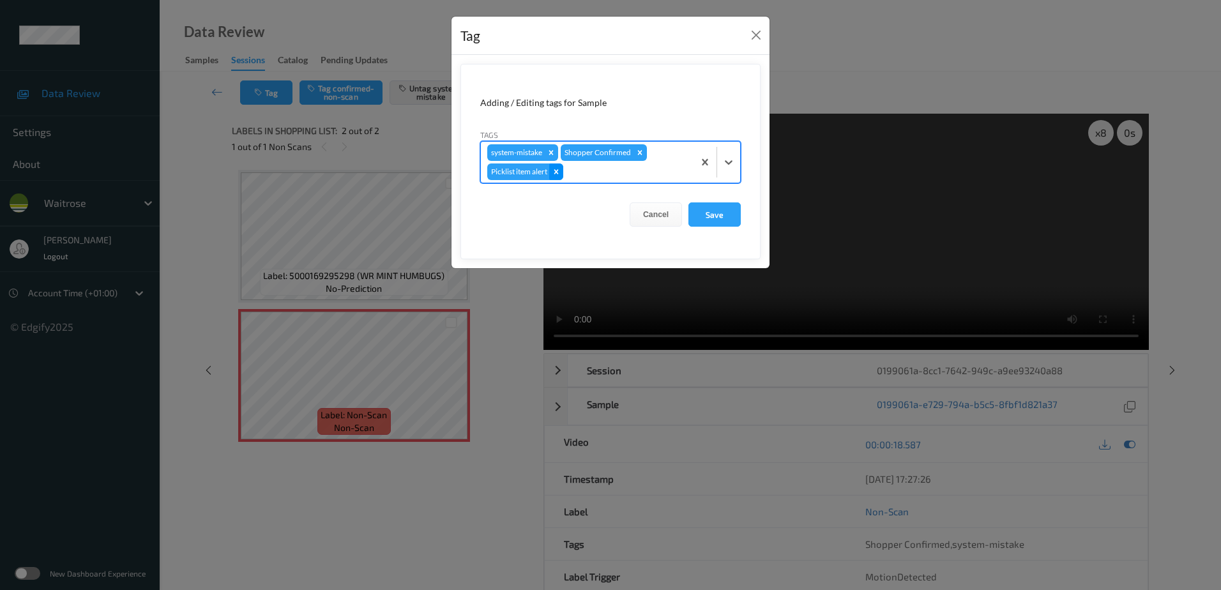
click at [556, 169] on icon "Remove Picklist item alert" at bounding box center [556, 171] width 9 height 9
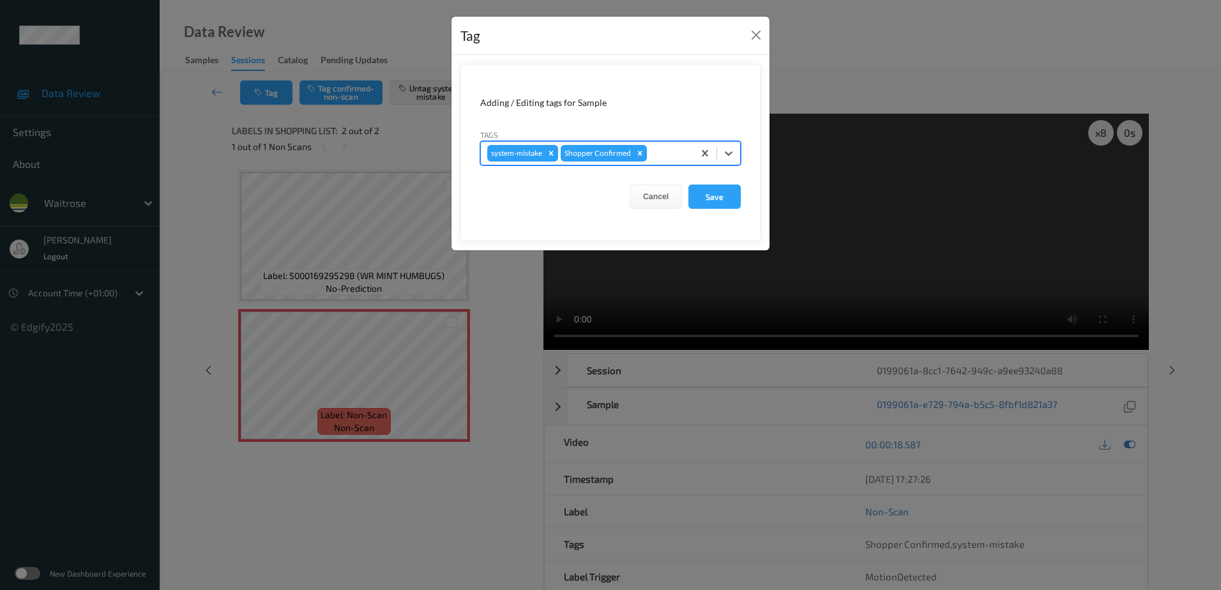
click at [651, 154] on div at bounding box center [669, 153] width 38 height 15
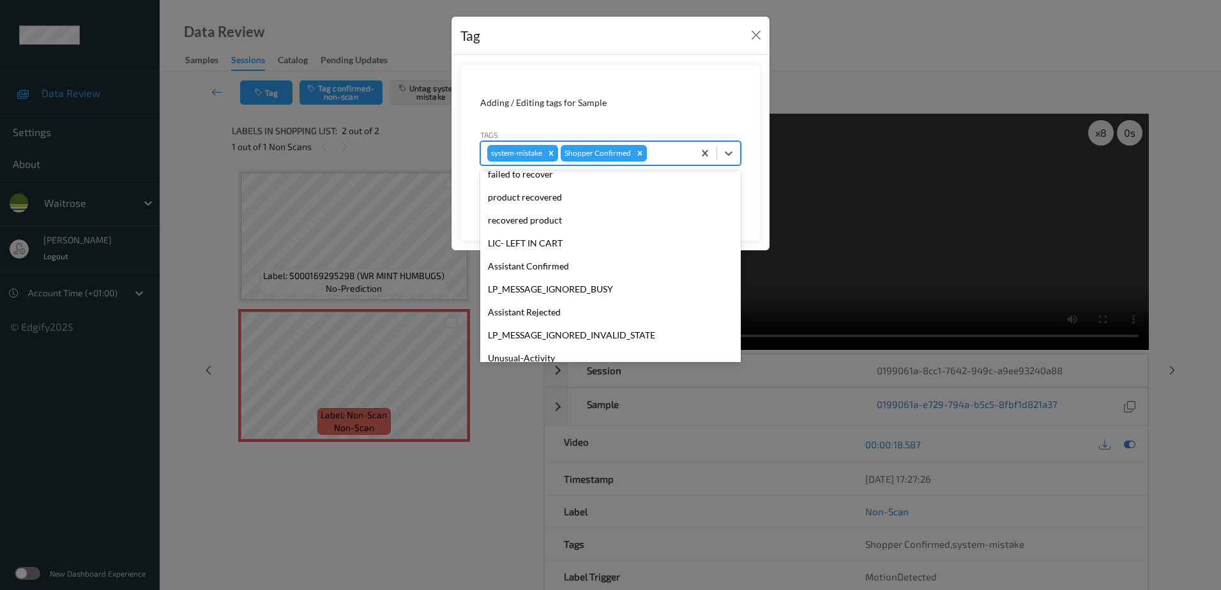
scroll to position [256, 0]
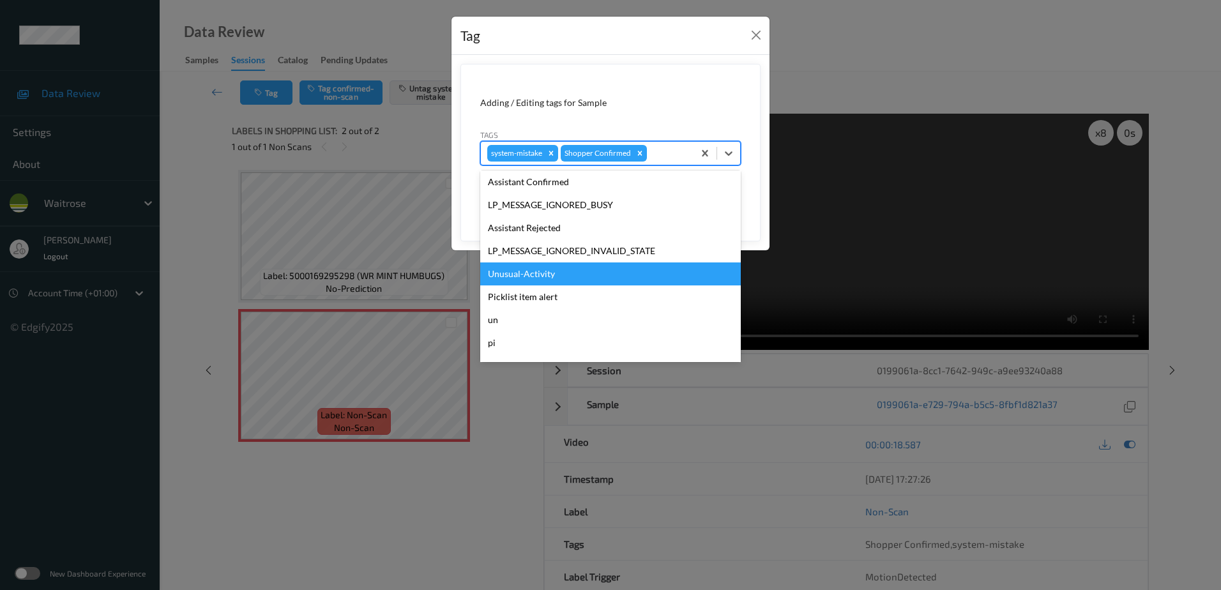
click at [558, 271] on div "Unusual-Activity" at bounding box center [610, 274] width 261 height 23
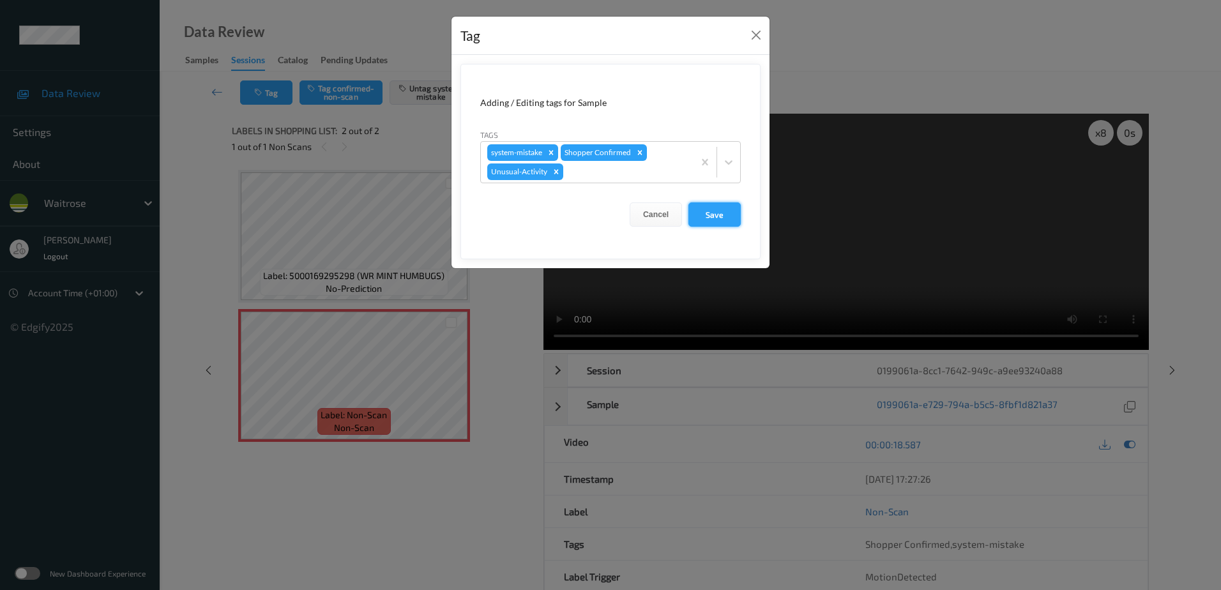
click at [708, 217] on button "Save" at bounding box center [715, 214] width 52 height 24
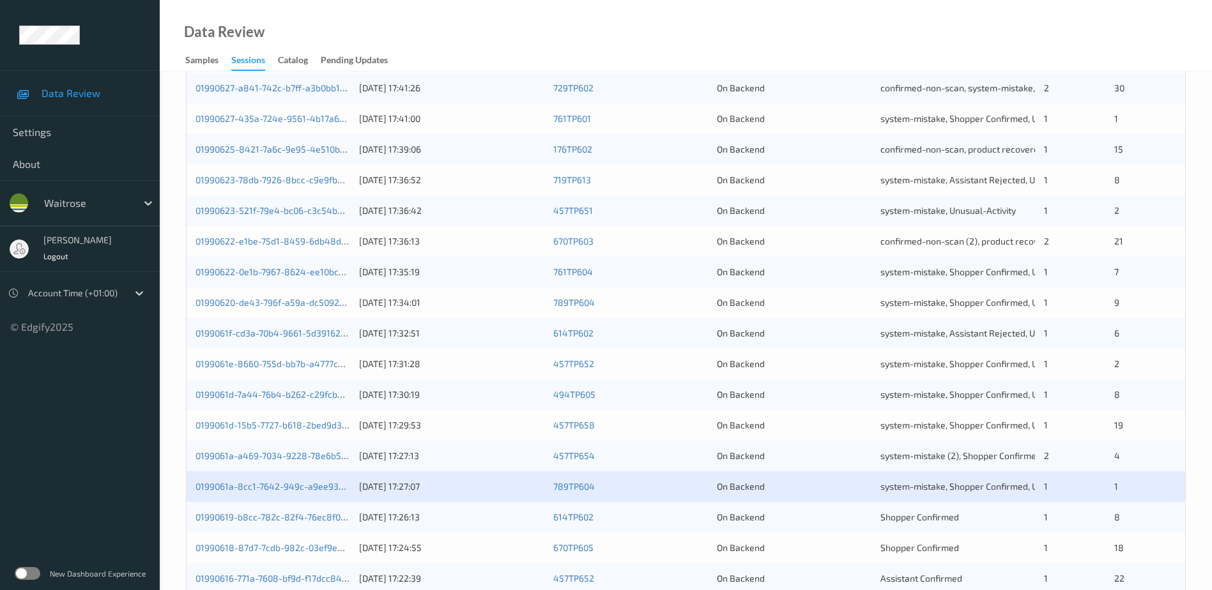
scroll to position [371, 0]
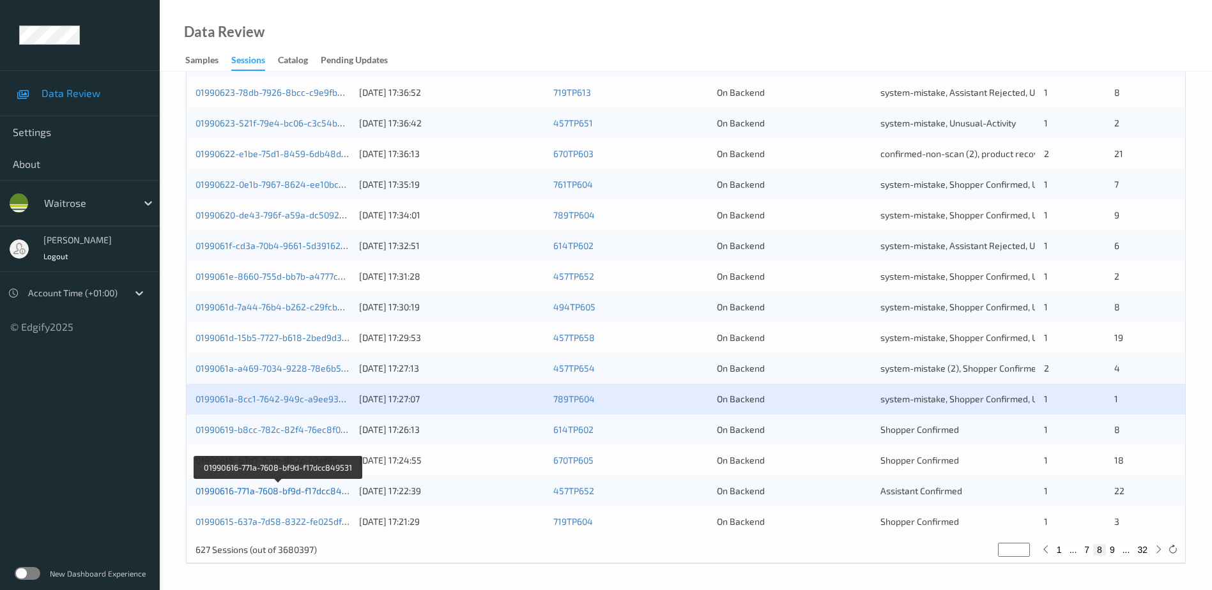
click at [259, 491] on link "01990616-771a-7608-bf9d-f17dcc849531" at bounding box center [277, 490] width 165 height 11
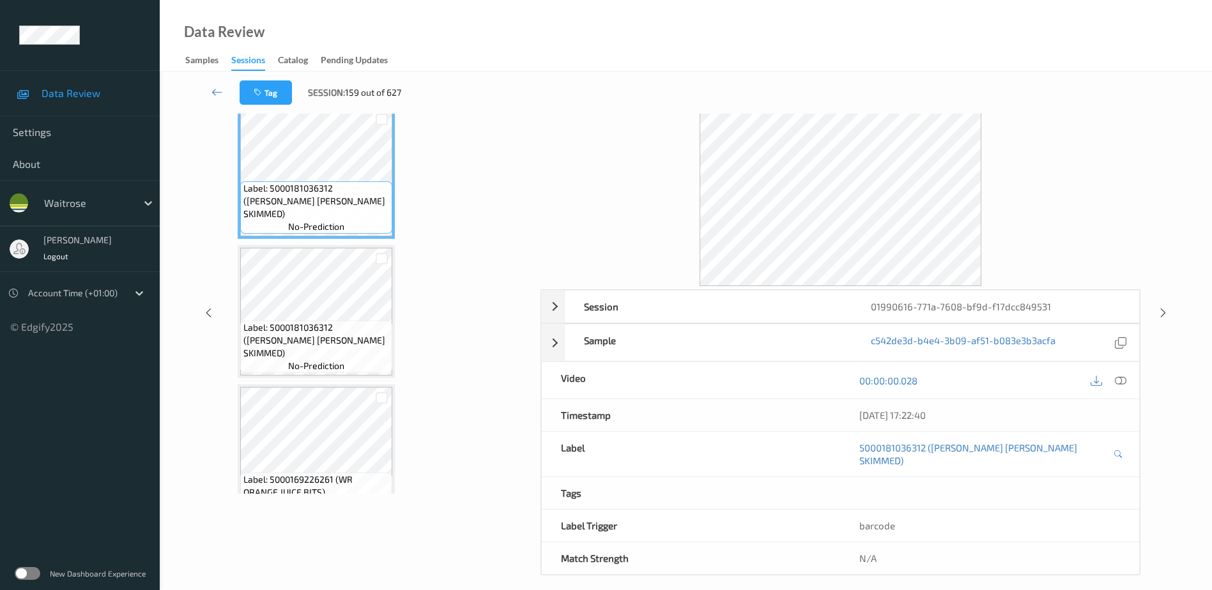
scroll to position [63, 0]
drag, startPoint x: 1120, startPoint y: 382, endPoint x: 1088, endPoint y: 344, distance: 49.0
click at [1120, 382] on icon at bounding box center [1120, 381] width 11 height 11
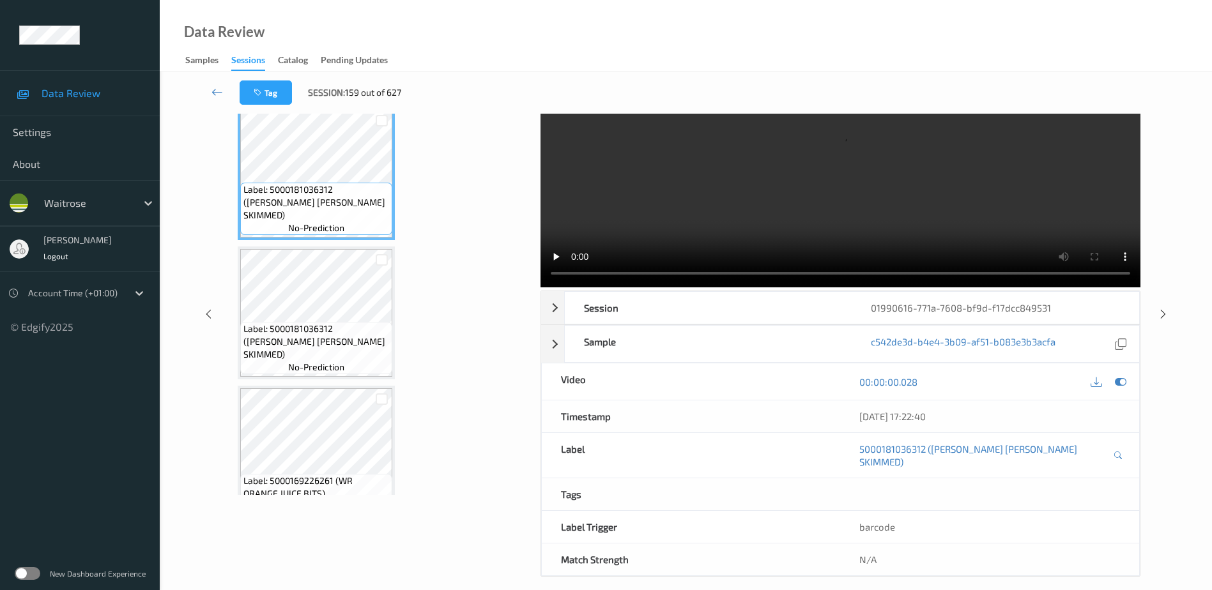
scroll to position [0, 0]
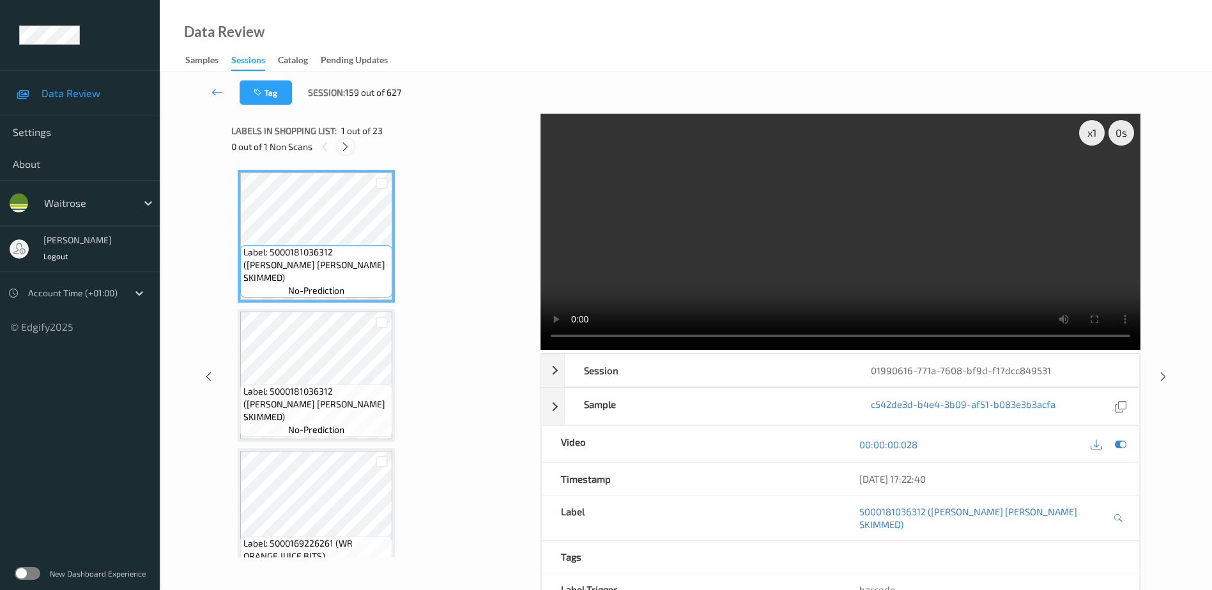
click at [343, 146] on icon at bounding box center [345, 146] width 11 height 11
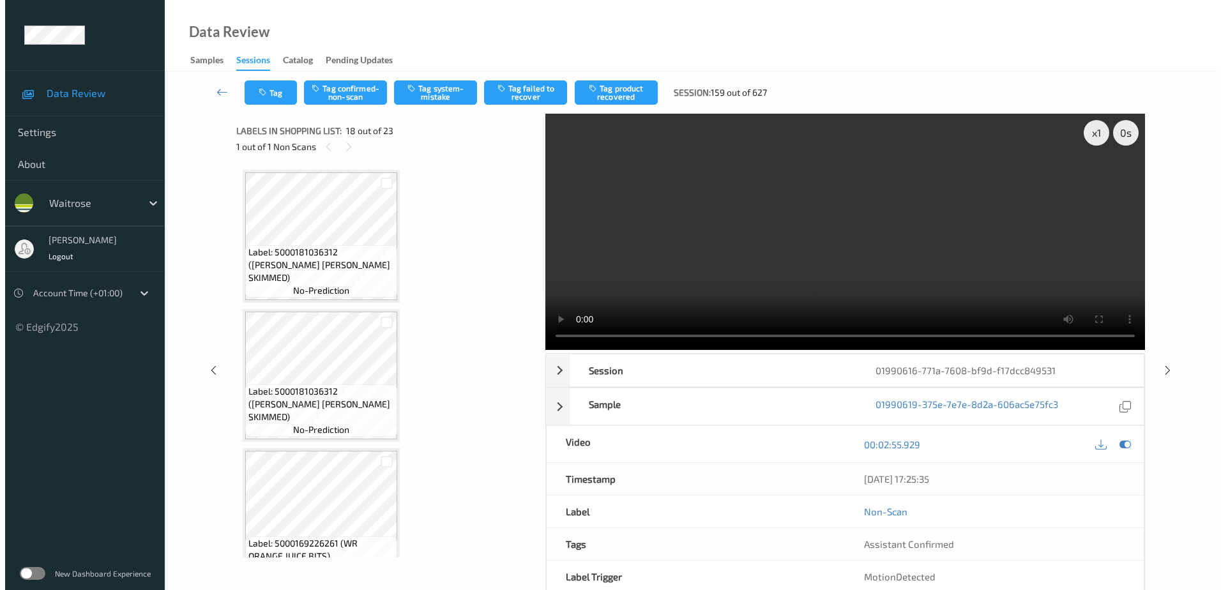
scroll to position [2234, 0]
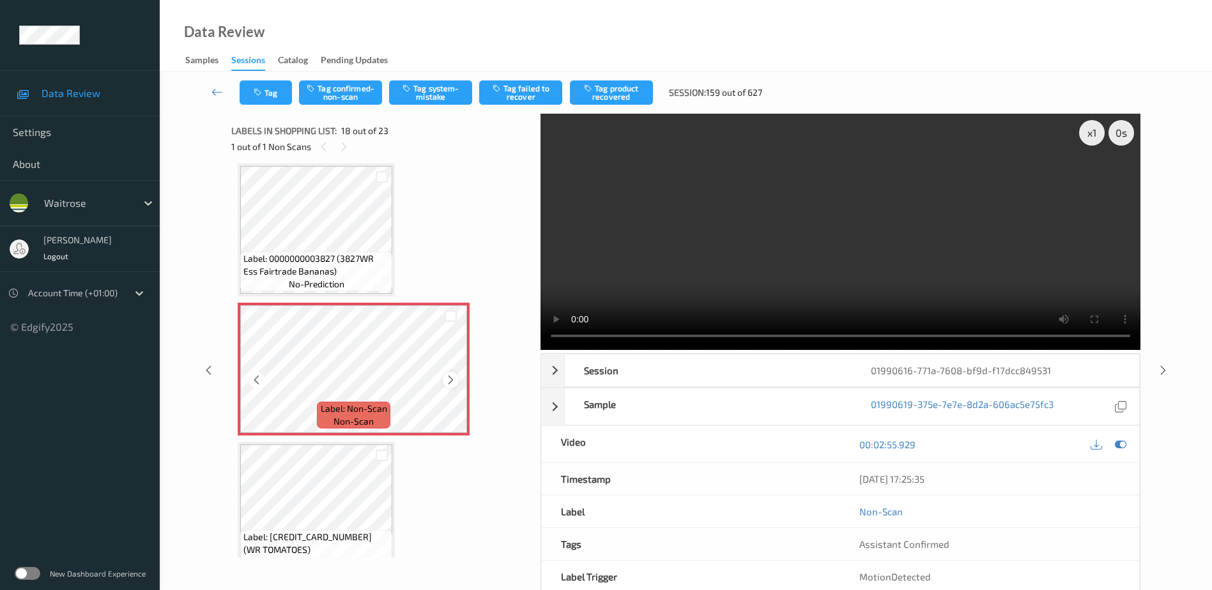
click at [450, 382] on icon at bounding box center [450, 379] width 11 height 11
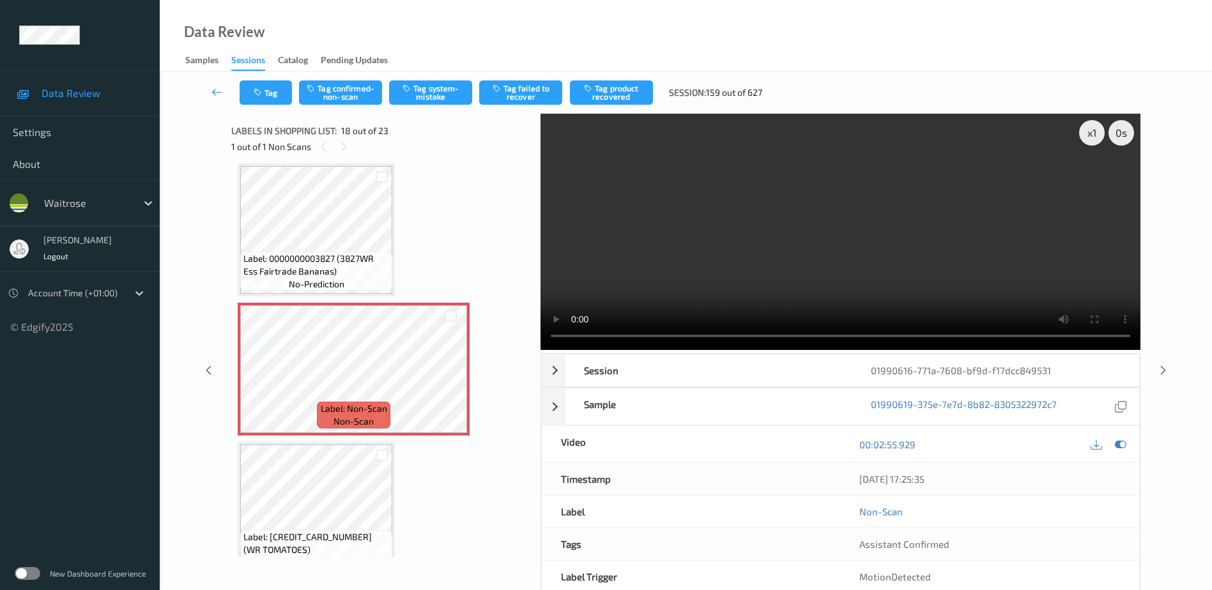
click at [867, 249] on video at bounding box center [840, 232] width 600 height 236
click at [1083, 131] on div "x 1" at bounding box center [1092, 133] width 26 height 26
click at [1099, 136] on div "x 2" at bounding box center [1092, 133] width 26 height 26
click at [1085, 137] on div "x 1" at bounding box center [1092, 133] width 26 height 26
click at [420, 91] on button "Tag system-mistake" at bounding box center [430, 92] width 83 height 24
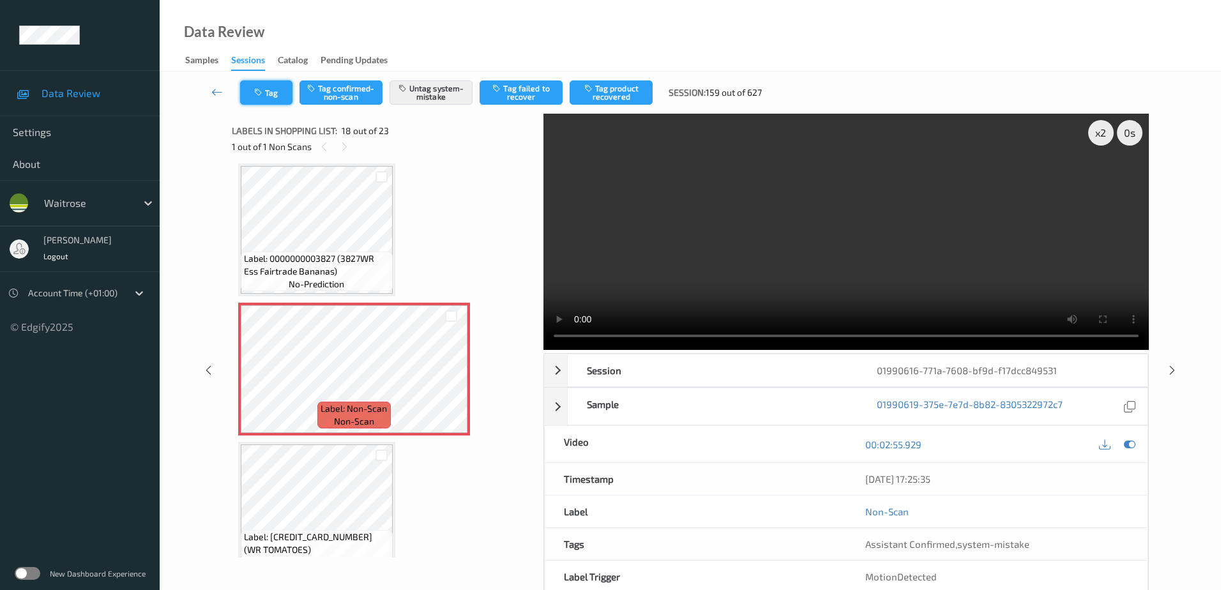
click at [263, 84] on button "Tag" at bounding box center [266, 92] width 52 height 24
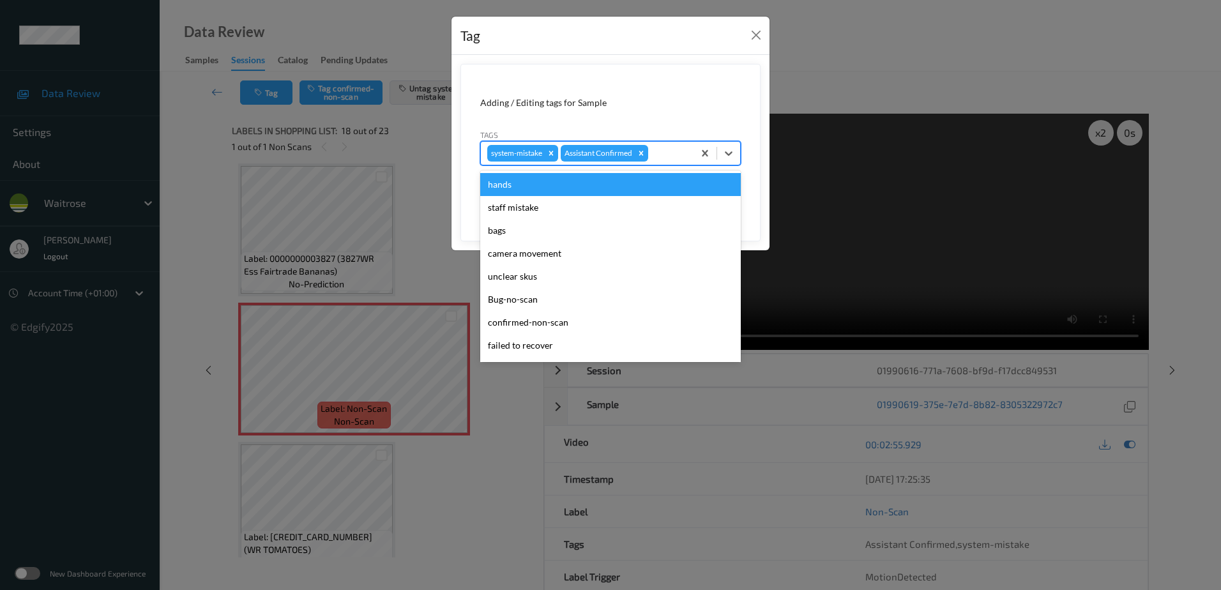
click at [671, 156] on div at bounding box center [669, 153] width 36 height 15
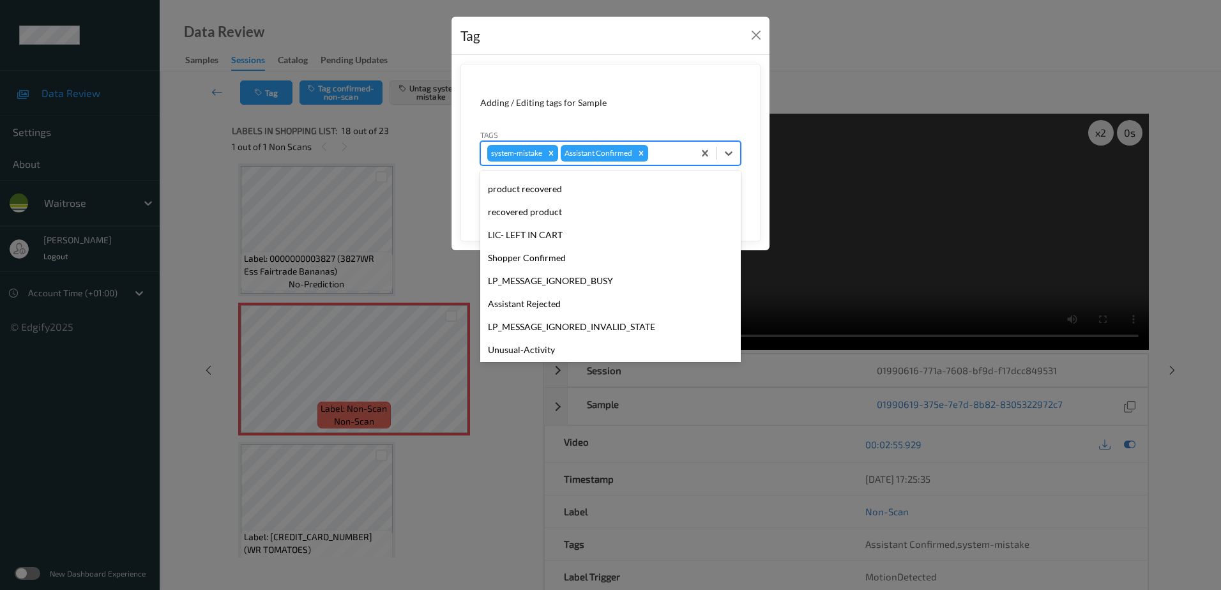
scroll to position [256, 0]
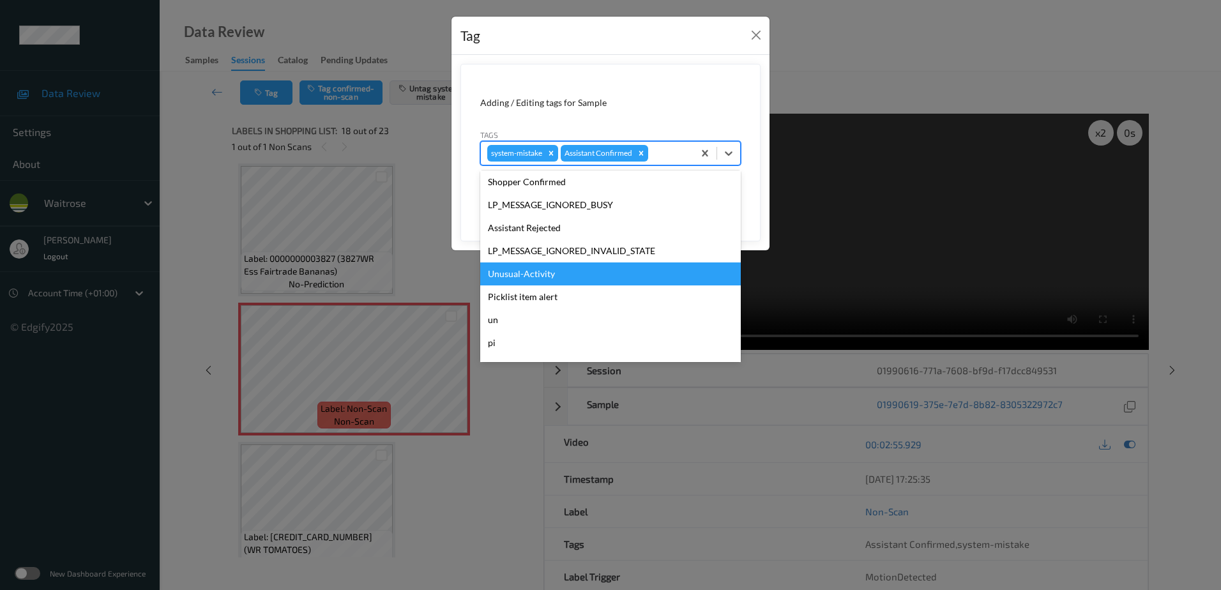
click at [546, 271] on div "Unusual-Activity" at bounding box center [610, 274] width 261 height 23
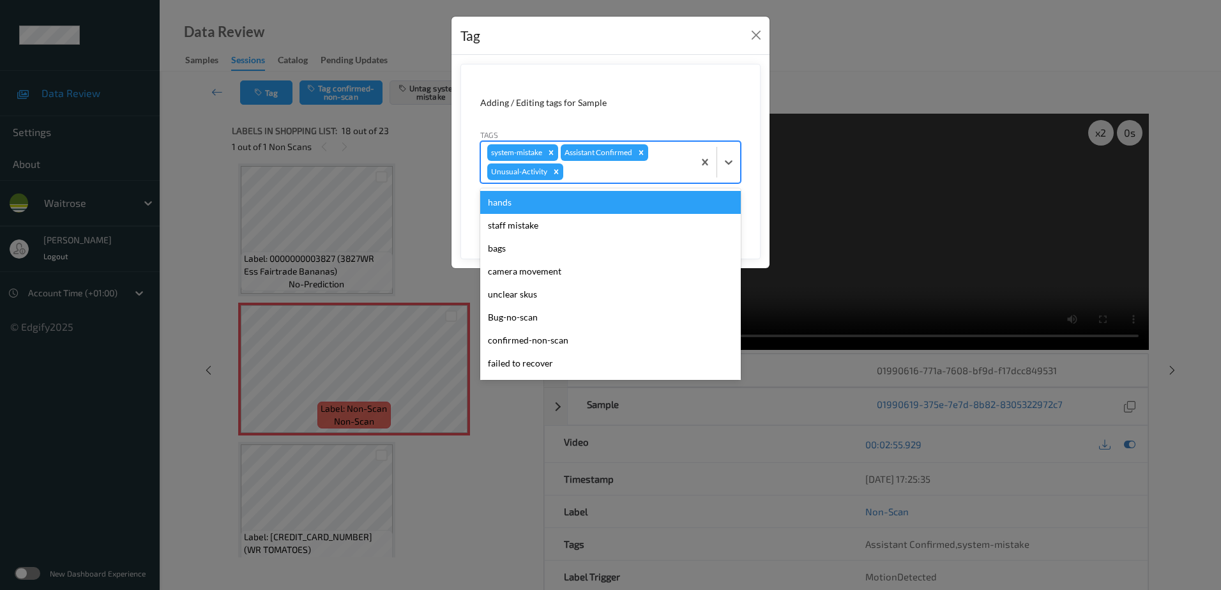
click at [567, 181] on div "system-mistake Assistant Confirmed Unusual-Activity" at bounding box center [587, 162] width 213 height 41
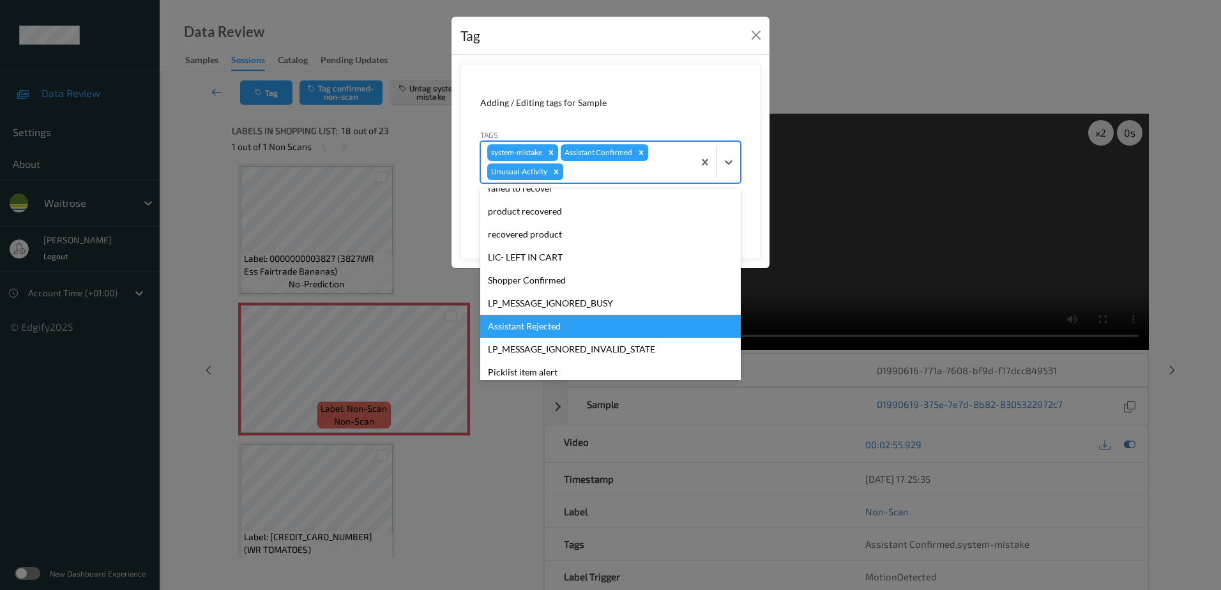
scroll to position [250, 0]
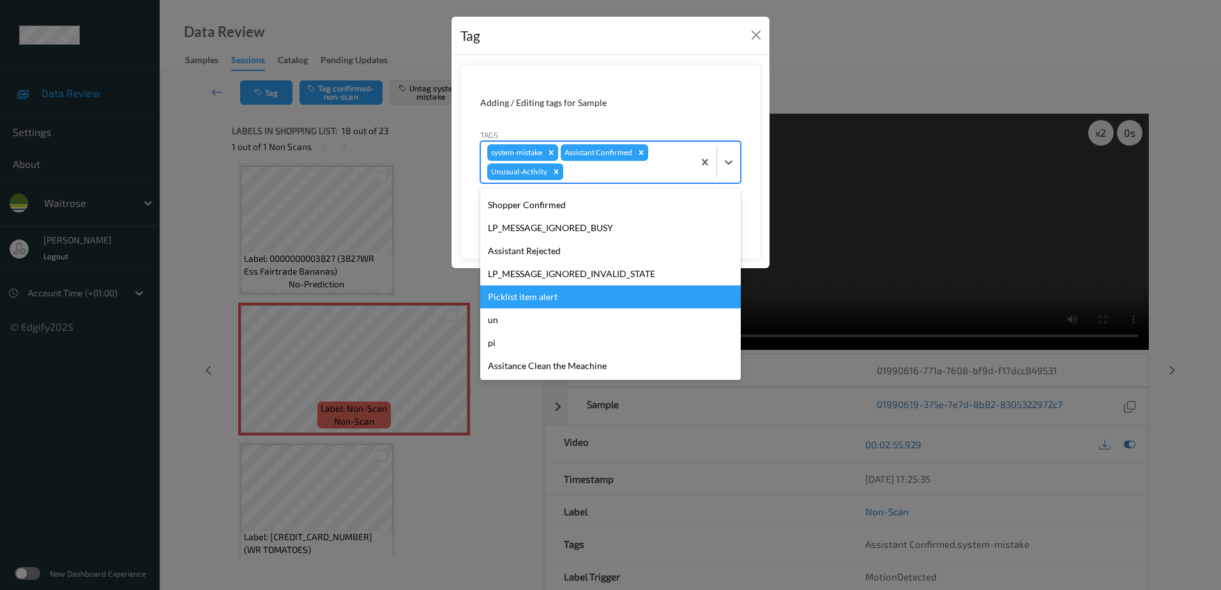
click at [558, 293] on div "Picklist item alert" at bounding box center [610, 297] width 261 height 23
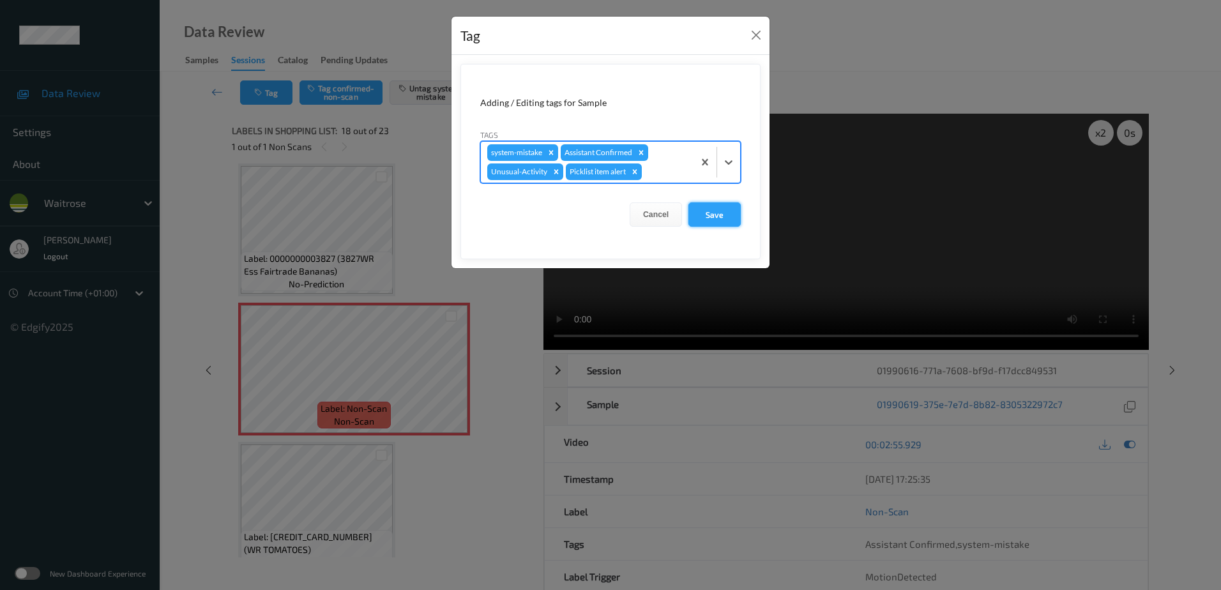
click at [710, 220] on button "Save" at bounding box center [715, 214] width 52 height 24
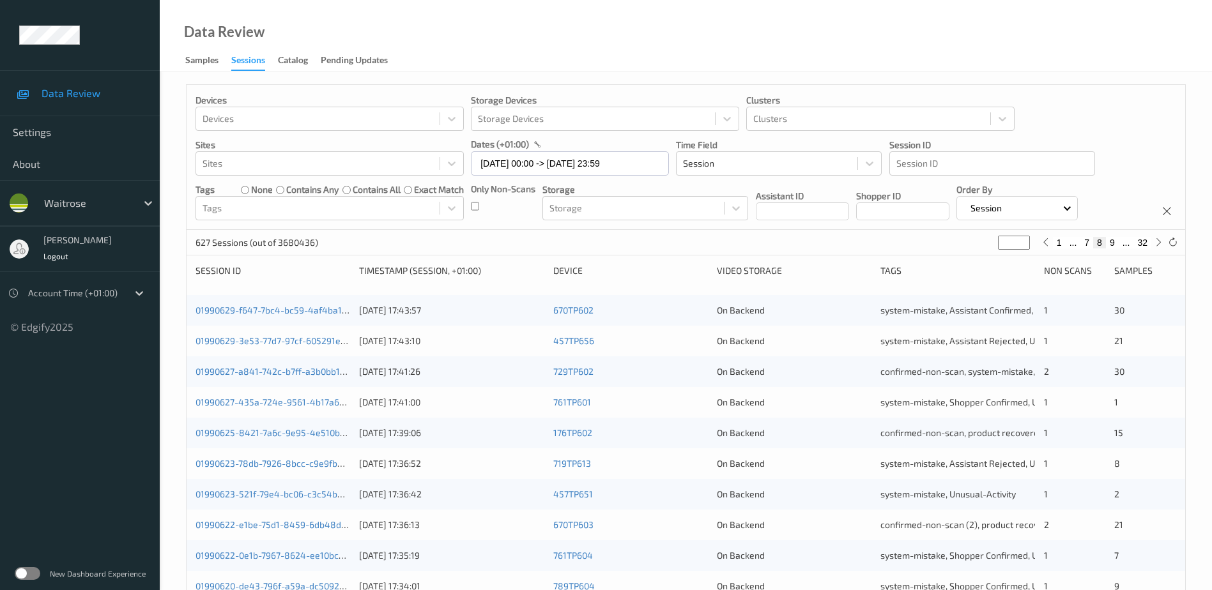
click at [1111, 243] on button "9" at bounding box center [1112, 242] width 13 height 11
type input "*"
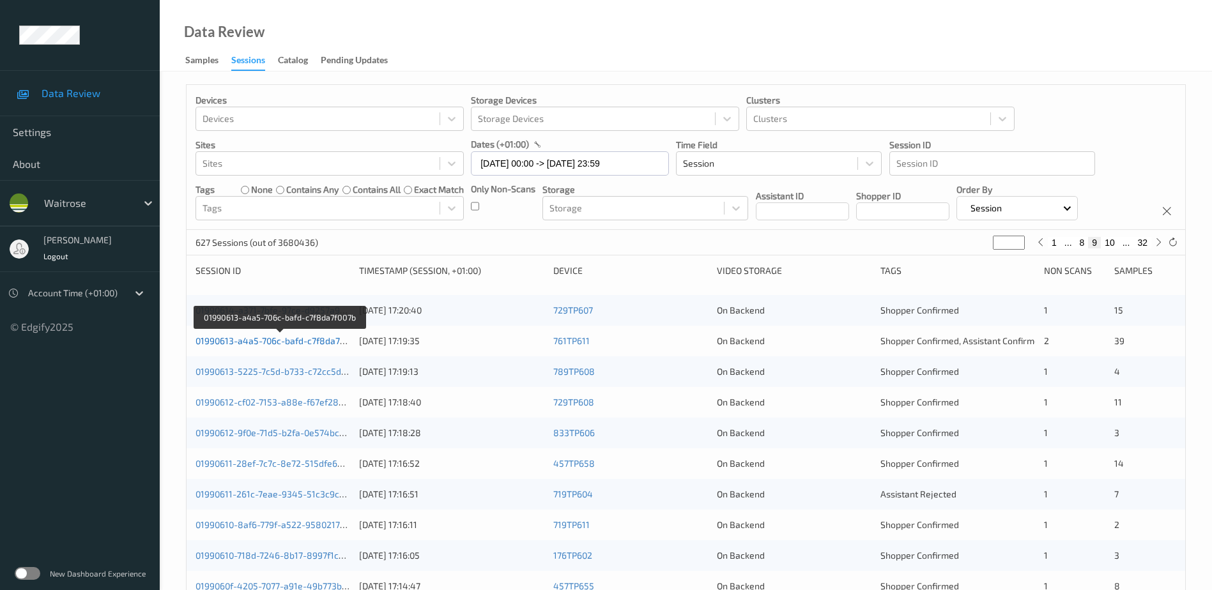
click at [274, 338] on link "01990613-a4a5-706c-bafd-c7f8da7f007b" at bounding box center [278, 340] width 167 height 11
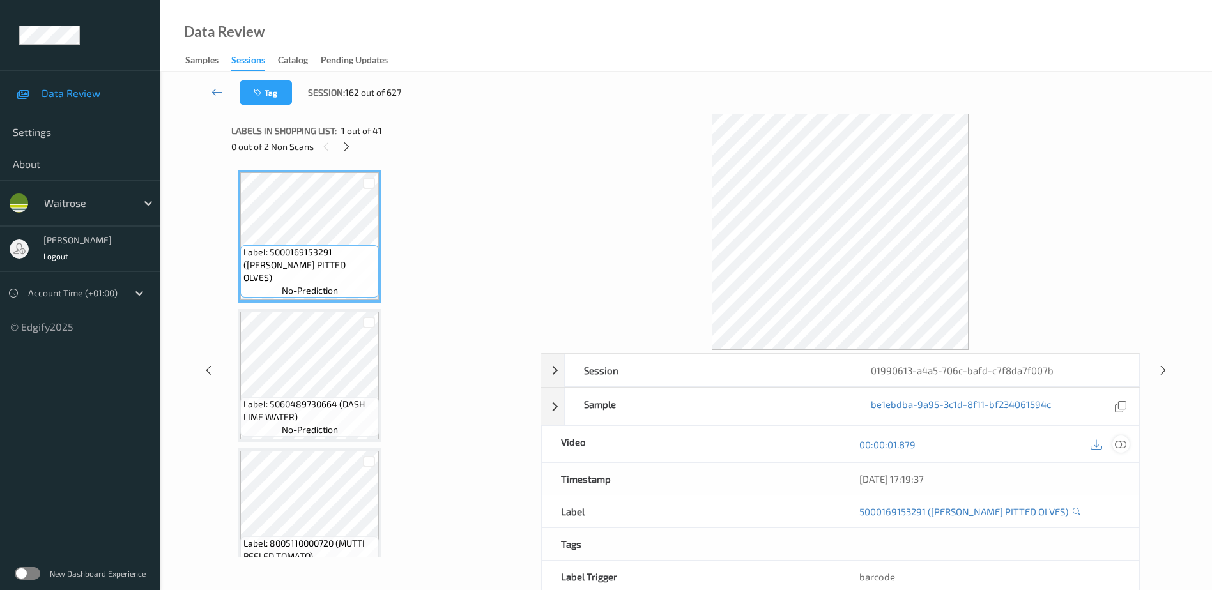
click at [1117, 442] on icon at bounding box center [1120, 444] width 11 height 11
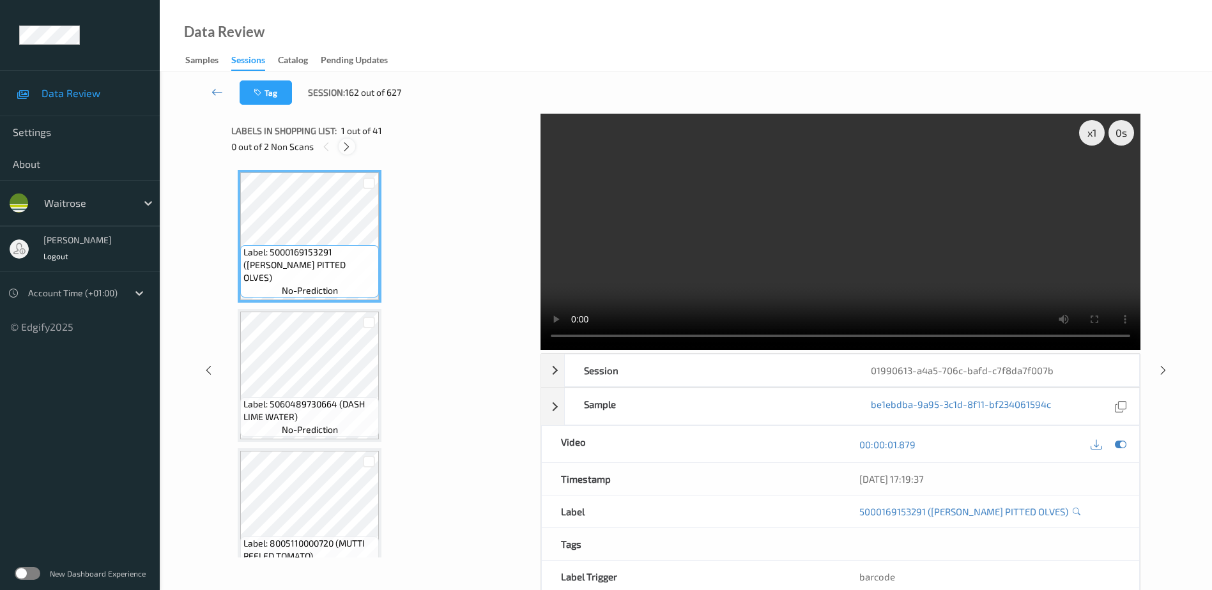
click at [344, 149] on icon at bounding box center [346, 146] width 11 height 11
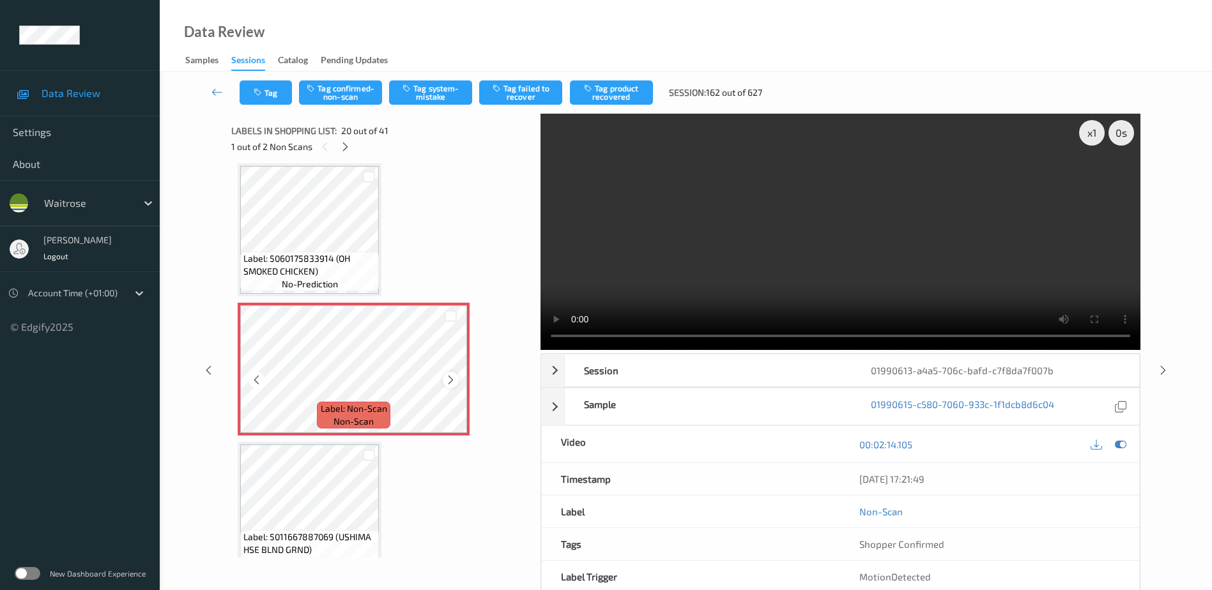
click at [450, 379] on icon at bounding box center [450, 379] width 11 height 11
click at [452, 379] on icon at bounding box center [450, 379] width 11 height 11
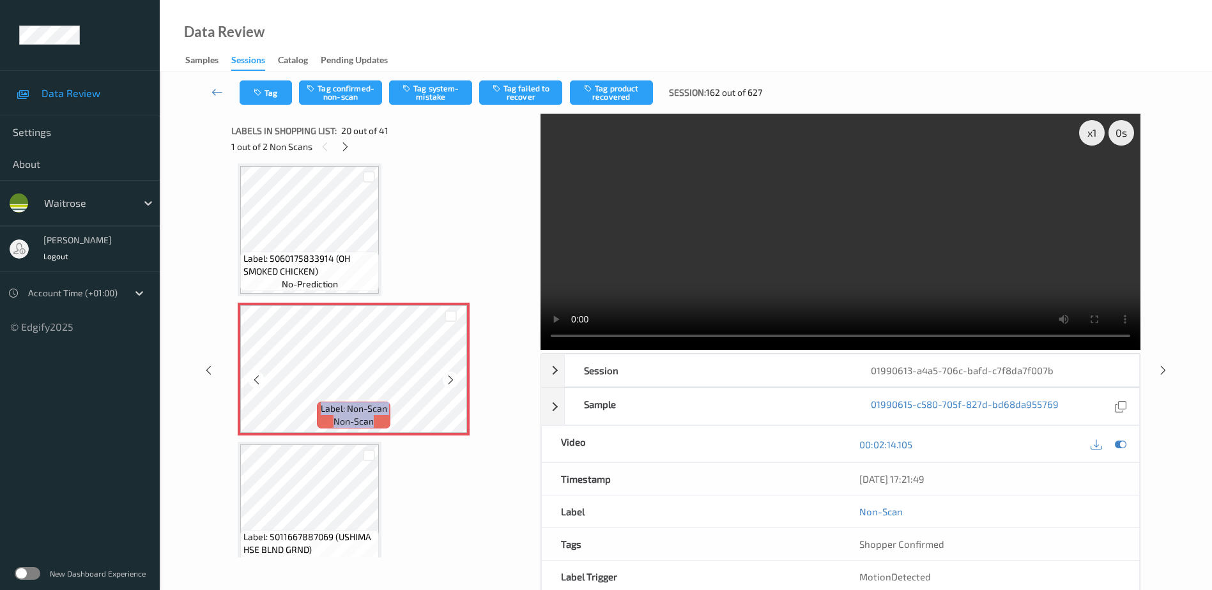
click at [452, 379] on icon at bounding box center [450, 379] width 11 height 11
click at [859, 260] on video at bounding box center [840, 232] width 600 height 236
click at [452, 378] on icon at bounding box center [450, 379] width 11 height 11
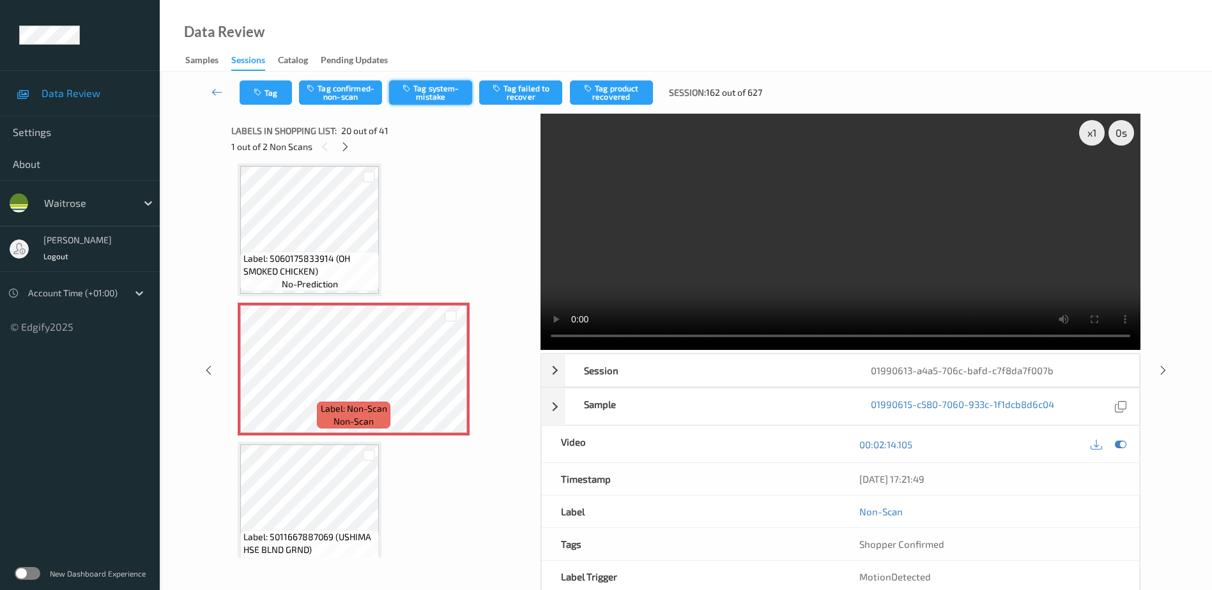
click at [416, 90] on button "Tag system-mistake" at bounding box center [430, 92] width 83 height 24
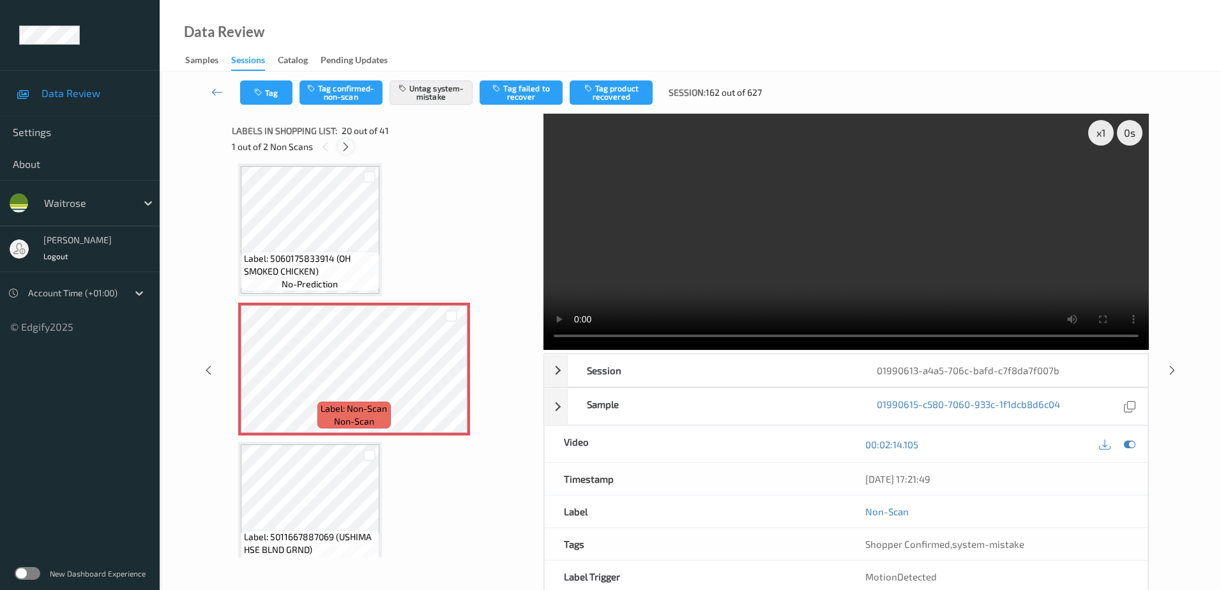
click at [345, 153] on div at bounding box center [346, 147] width 16 height 16
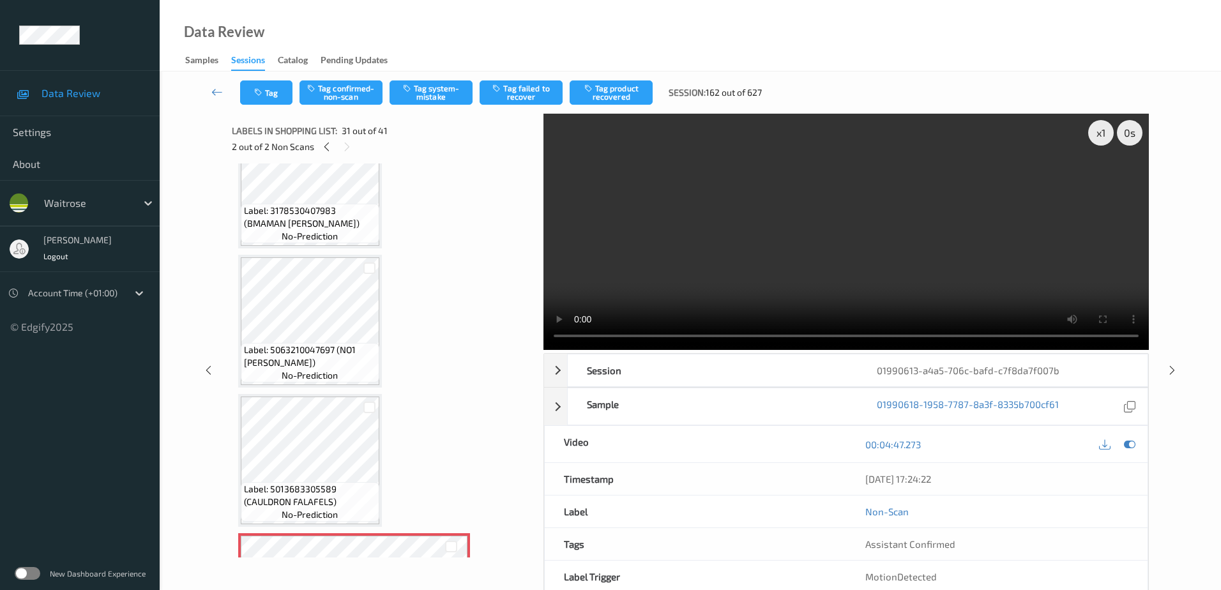
scroll to position [3789, 0]
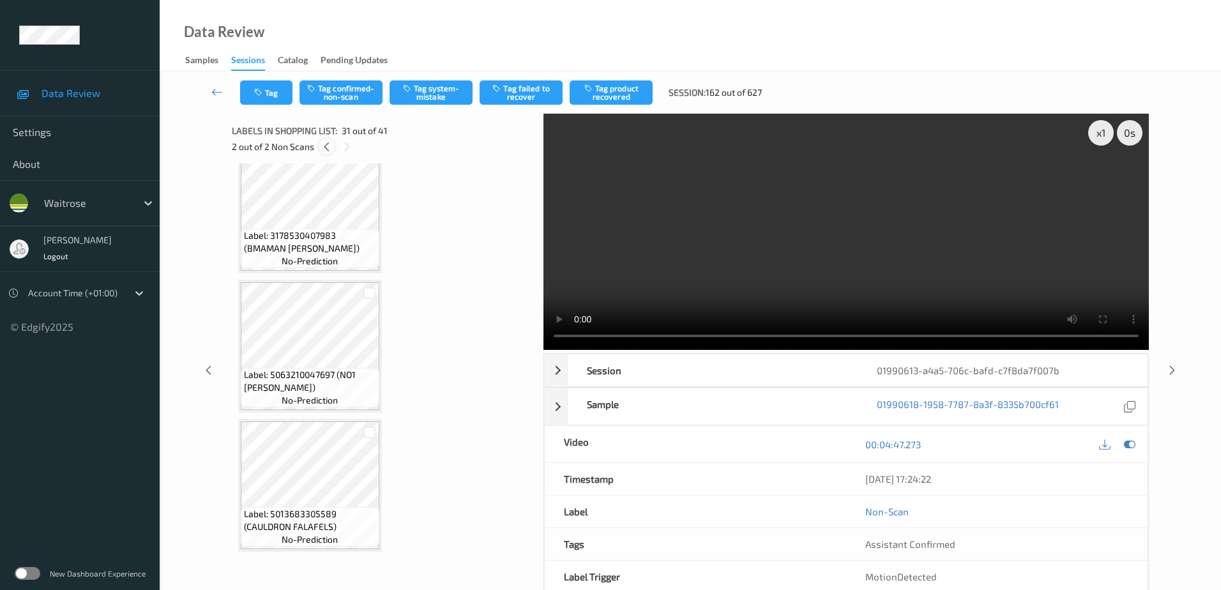
click at [326, 151] on icon at bounding box center [326, 146] width 11 height 11
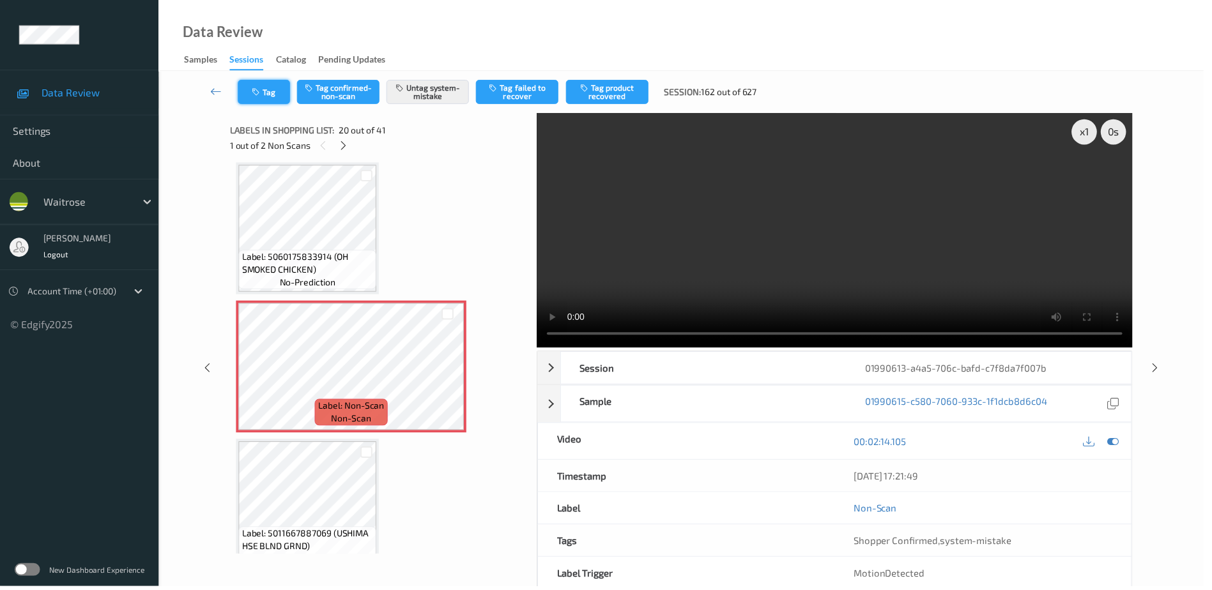
click at [279, 100] on button "Tag" at bounding box center [266, 92] width 52 height 24
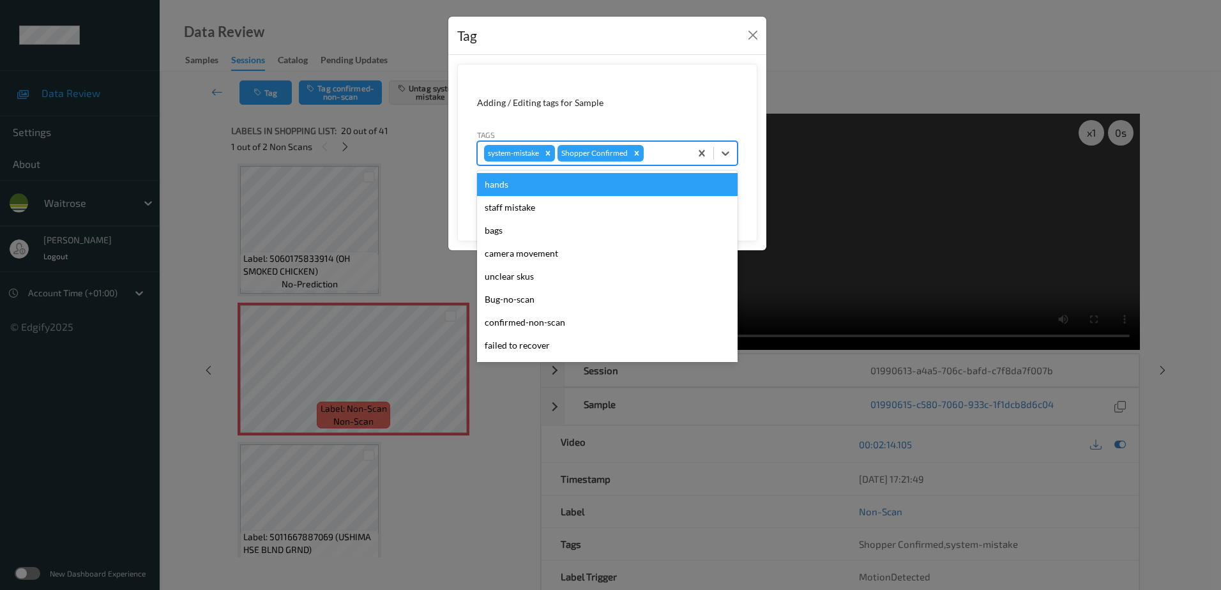
click at [649, 155] on div at bounding box center [665, 153] width 38 height 15
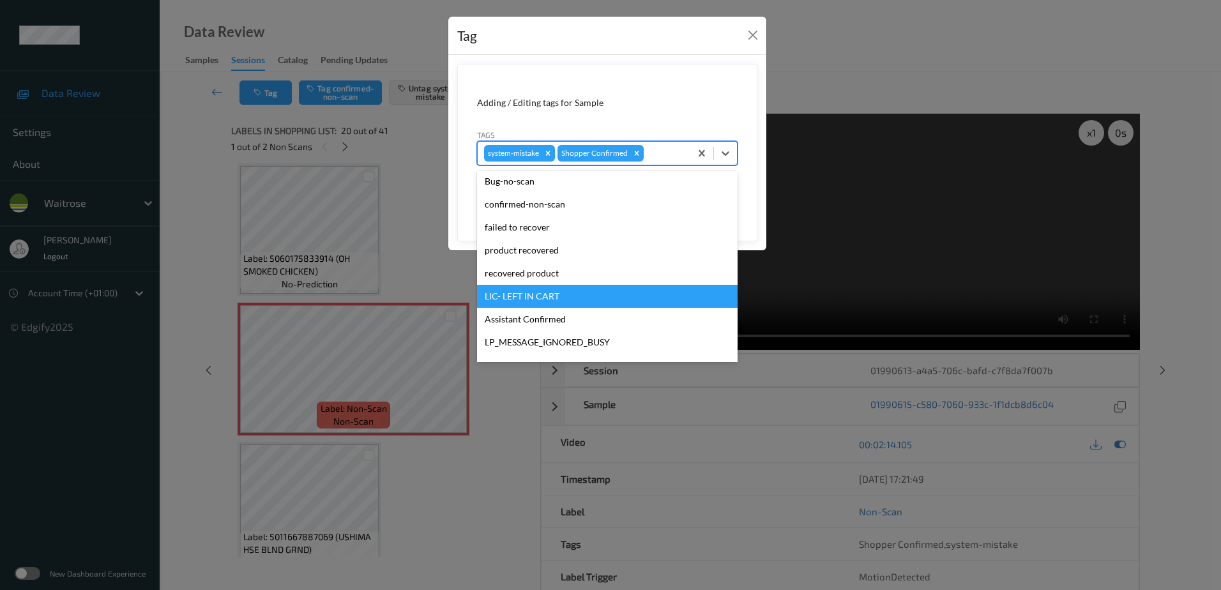
scroll to position [192, 0]
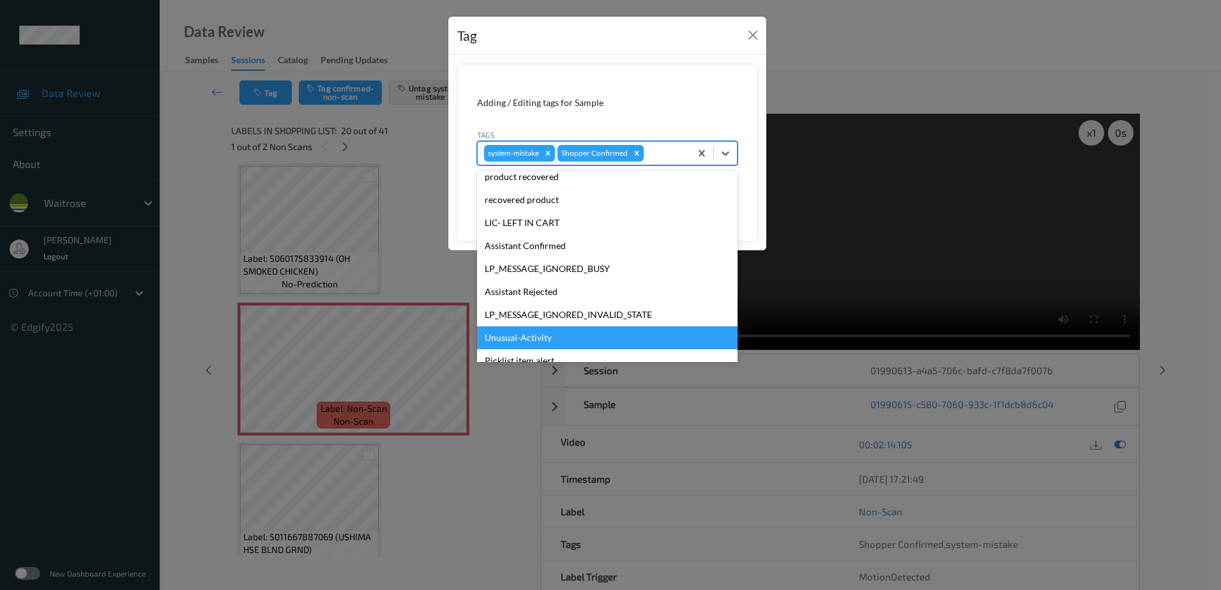
click at [514, 332] on div "Unusual-Activity" at bounding box center [607, 337] width 261 height 23
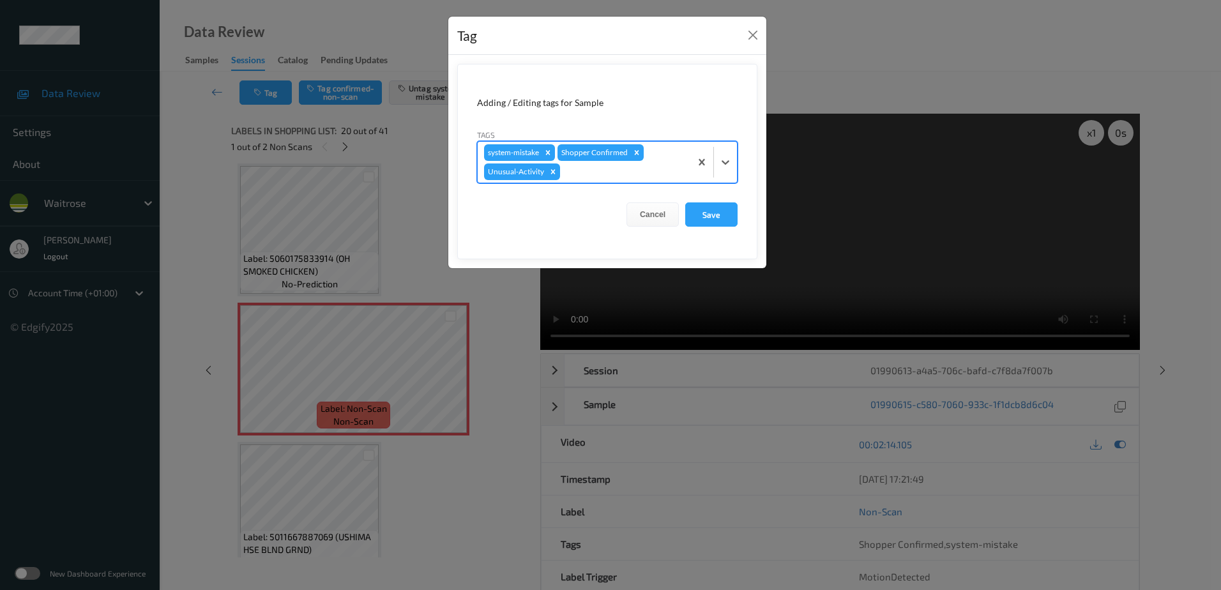
click at [584, 169] on div at bounding box center [623, 171] width 121 height 15
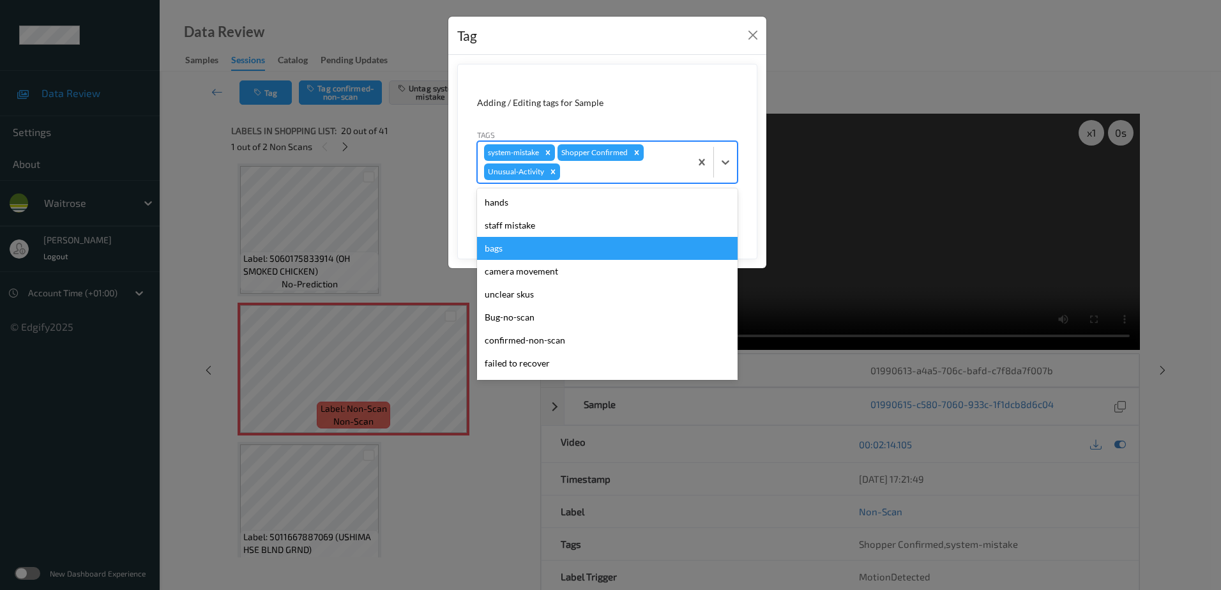
click at [521, 250] on div "bags" at bounding box center [607, 248] width 261 height 23
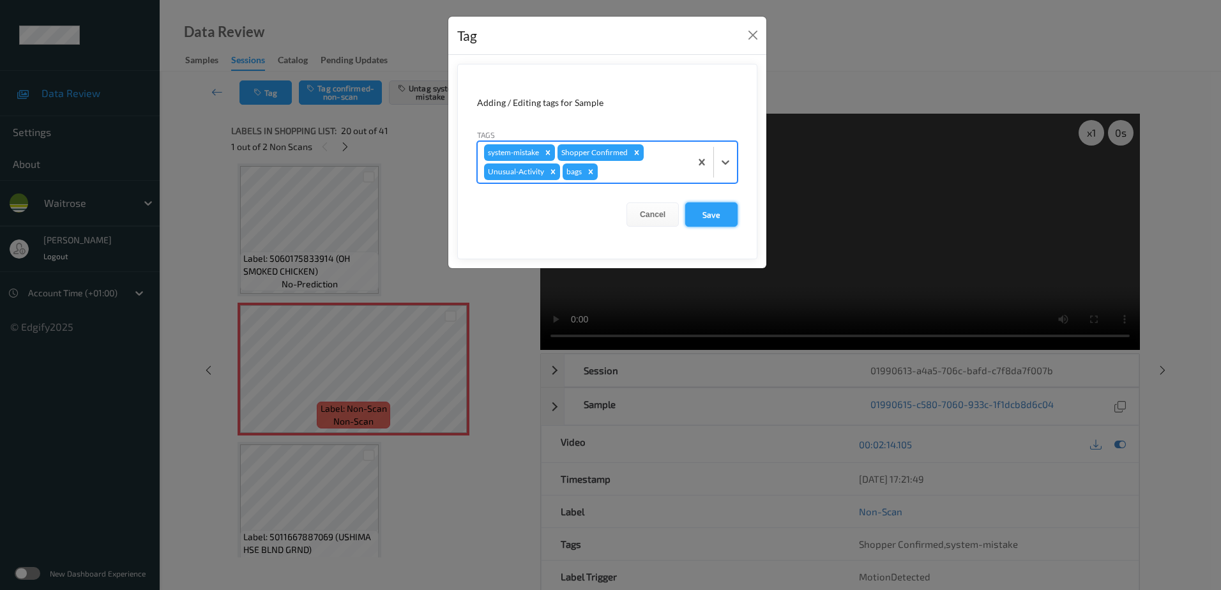
click at [687, 215] on button "Save" at bounding box center [711, 214] width 52 height 24
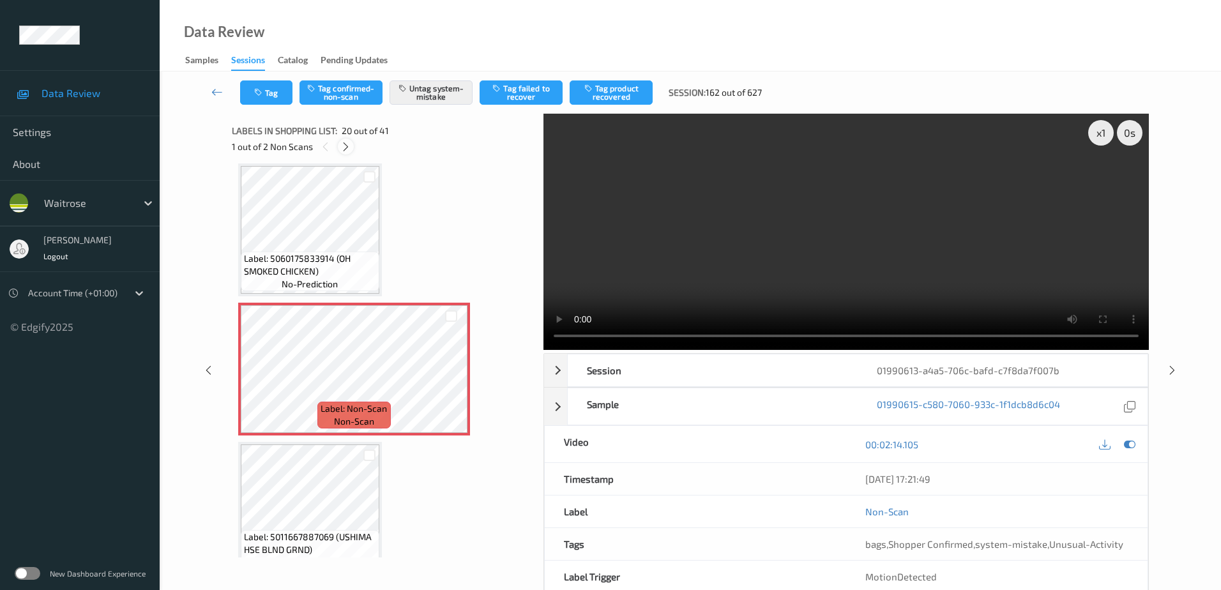
click at [340, 147] on div at bounding box center [346, 147] width 16 height 16
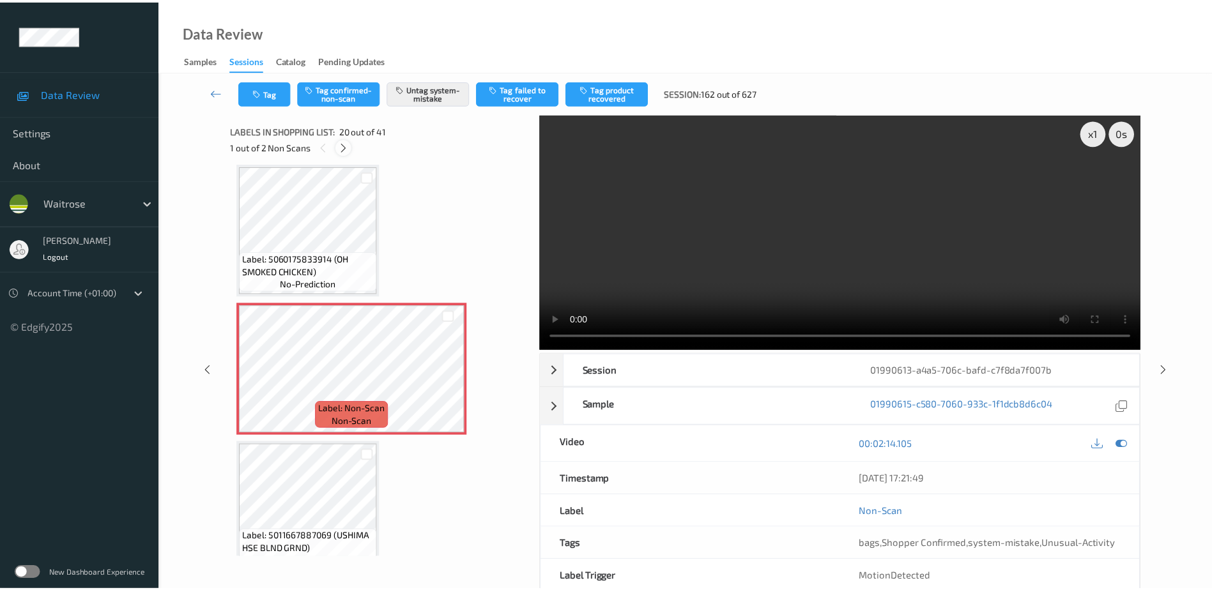
scroll to position [4045, 0]
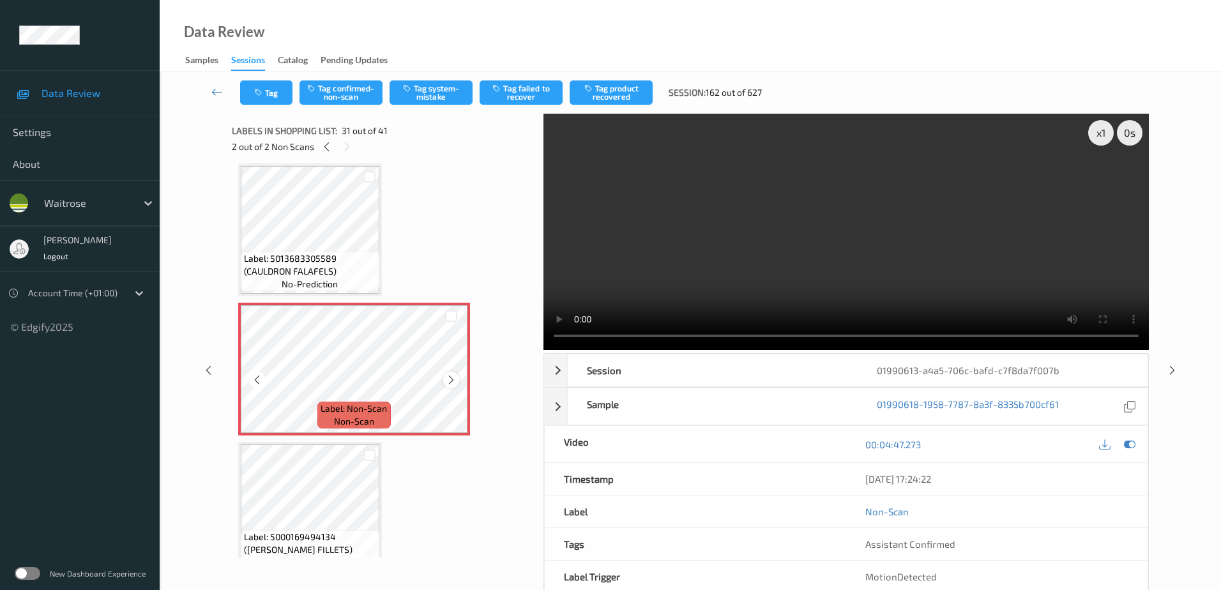
click at [450, 376] on icon at bounding box center [451, 379] width 11 height 11
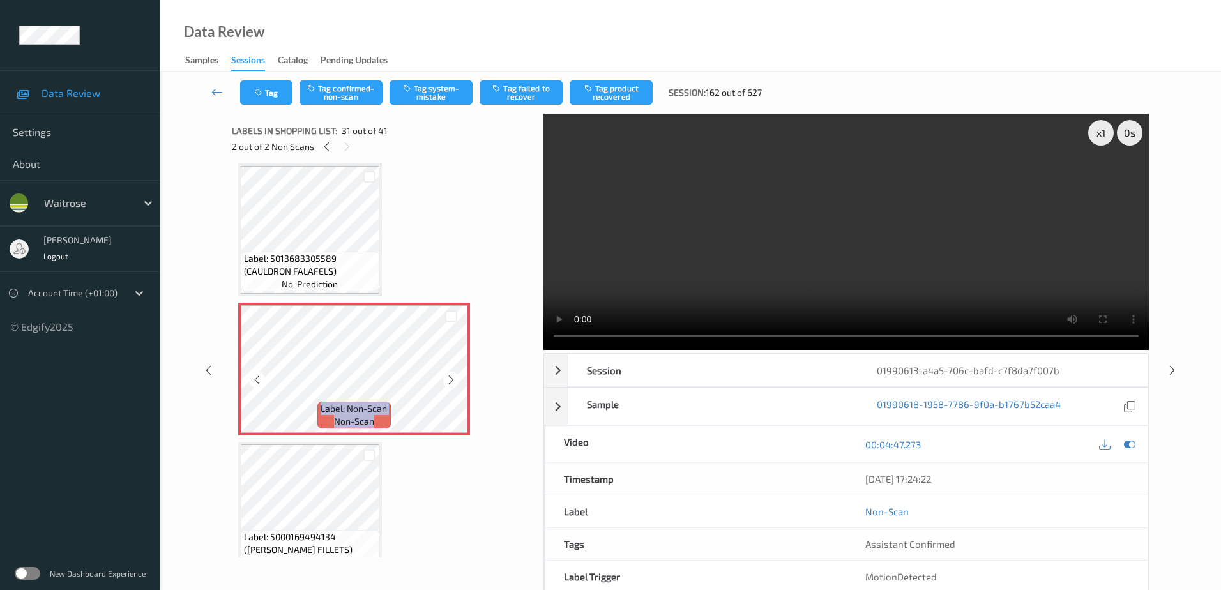
click at [450, 376] on icon at bounding box center [451, 379] width 11 height 11
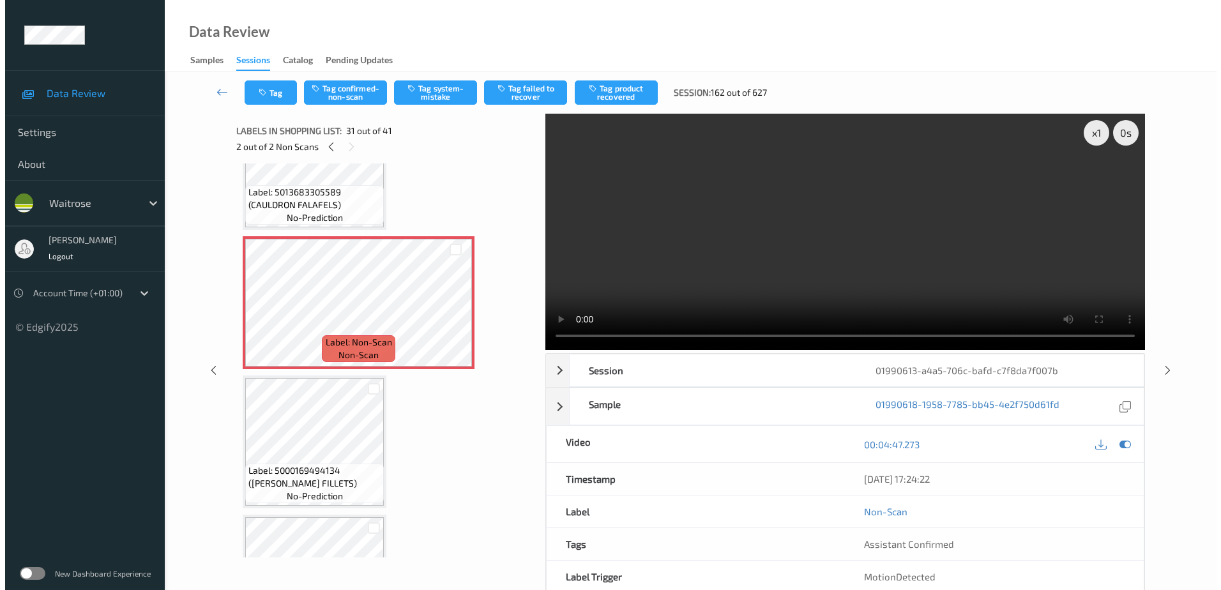
scroll to position [4173, 0]
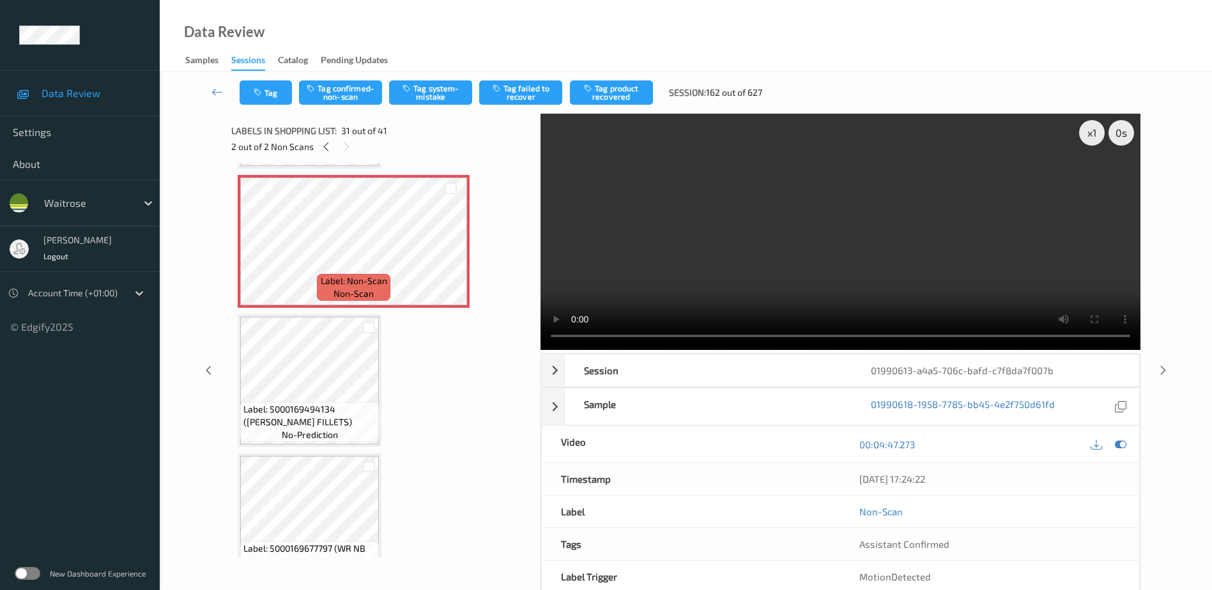
click at [673, 268] on video at bounding box center [840, 232] width 600 height 236
click at [425, 90] on button "Tag system-mistake" at bounding box center [430, 92] width 83 height 24
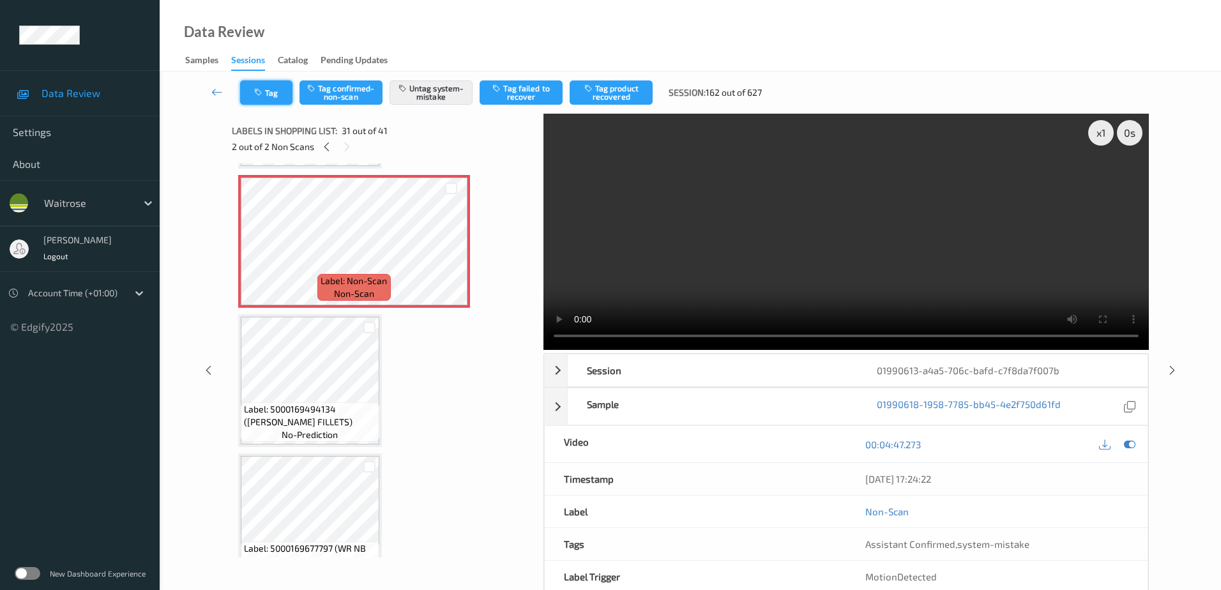
click at [274, 100] on button "Tag" at bounding box center [266, 92] width 52 height 24
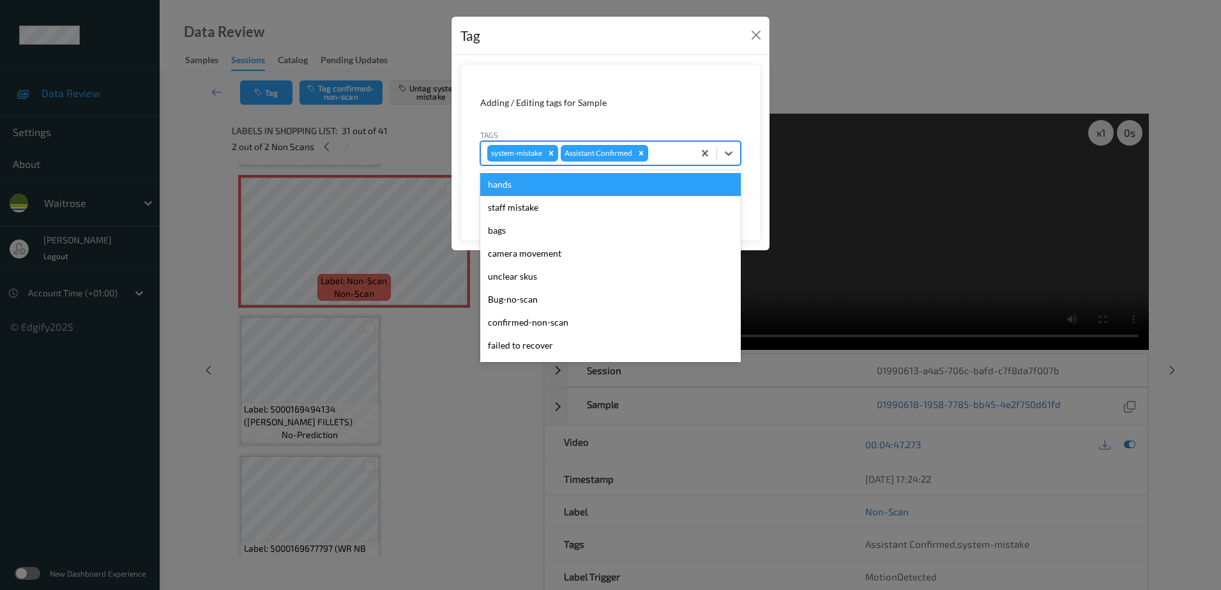
click at [676, 149] on div at bounding box center [669, 153] width 36 height 15
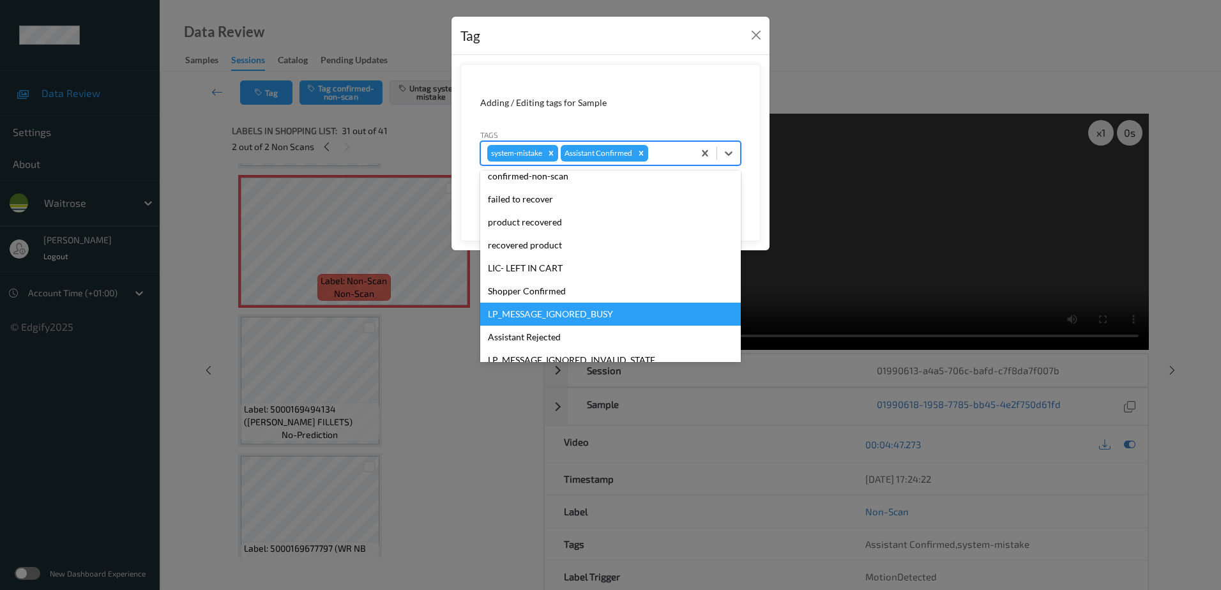
scroll to position [273, 0]
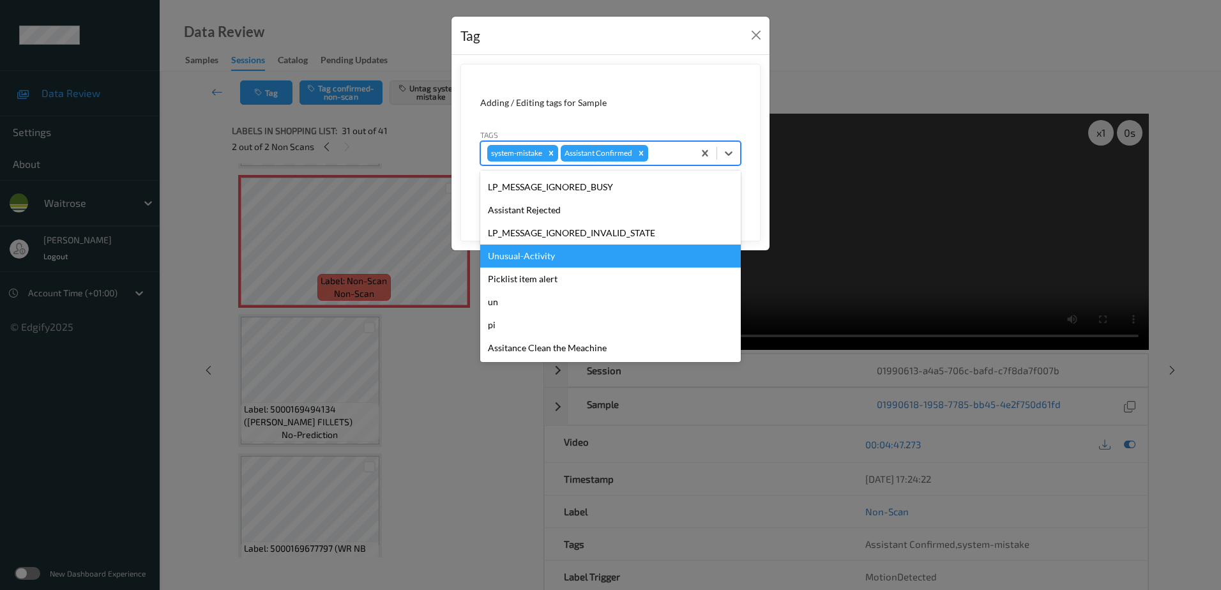
click at [553, 251] on div "Unusual-Activity" at bounding box center [610, 256] width 261 height 23
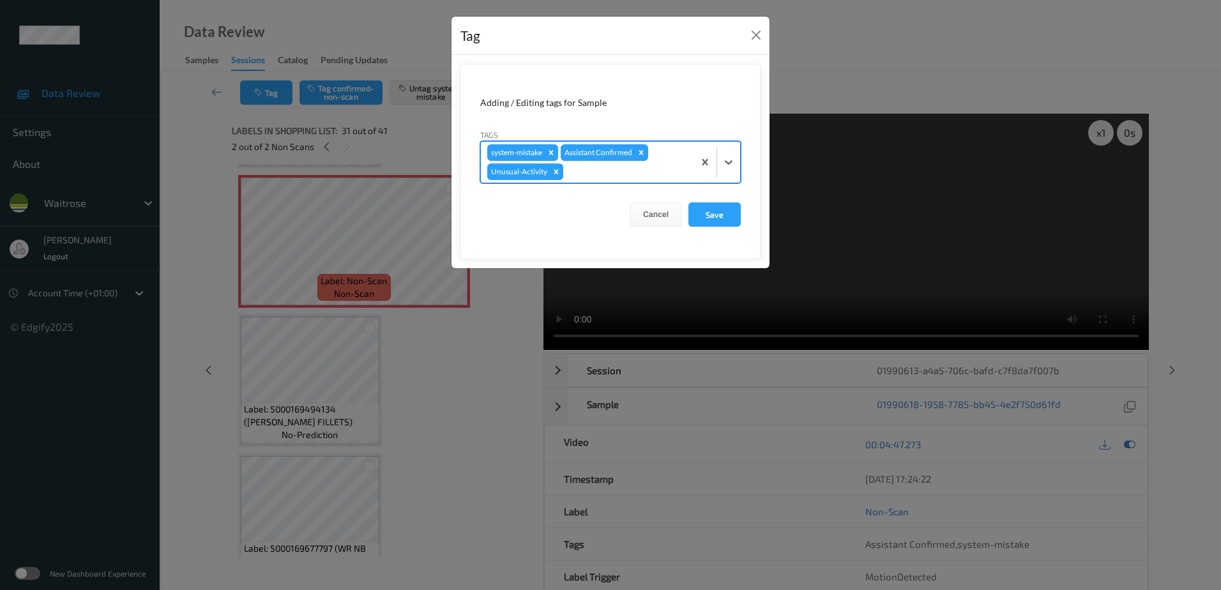
click at [588, 172] on div at bounding box center [626, 171] width 121 height 15
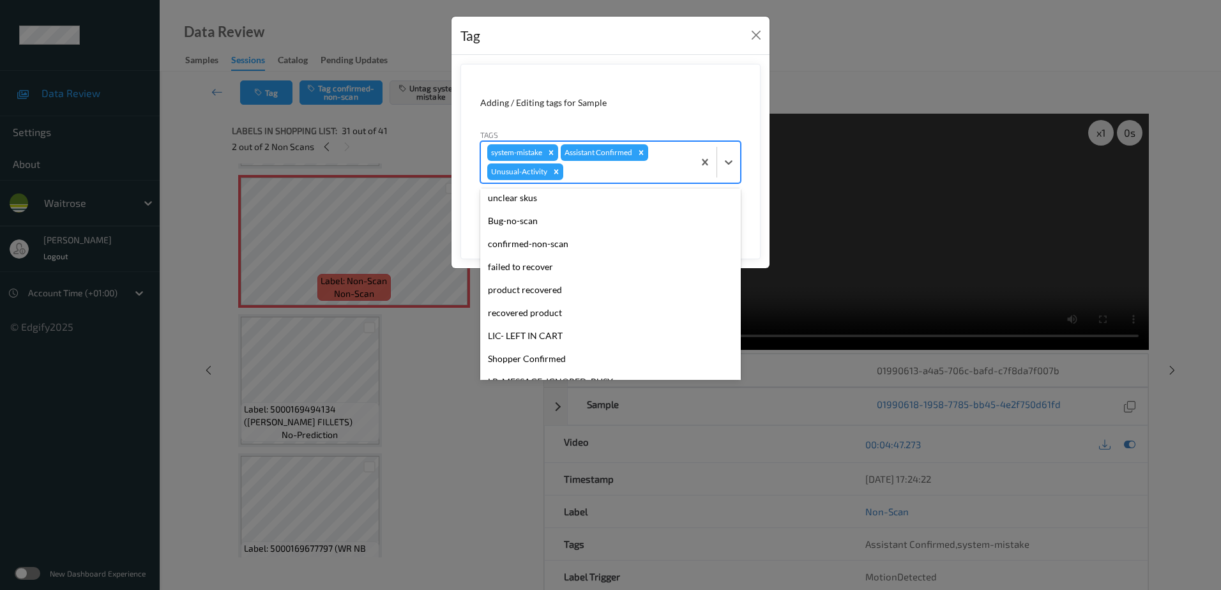
scroll to position [0, 0]
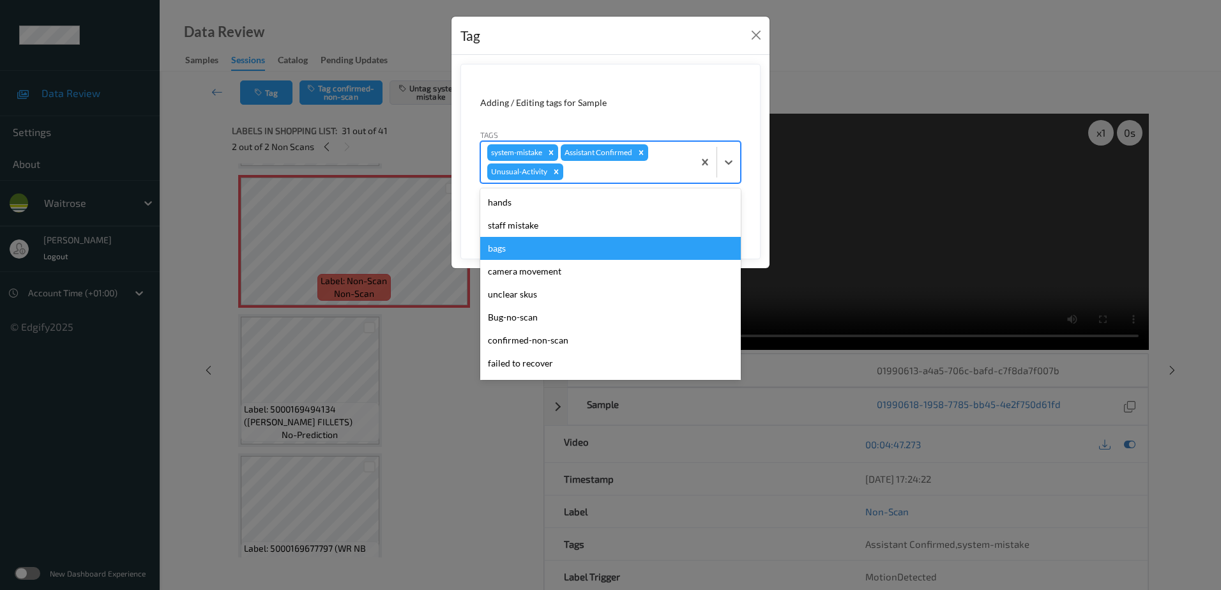
click at [519, 252] on div "bags" at bounding box center [610, 248] width 261 height 23
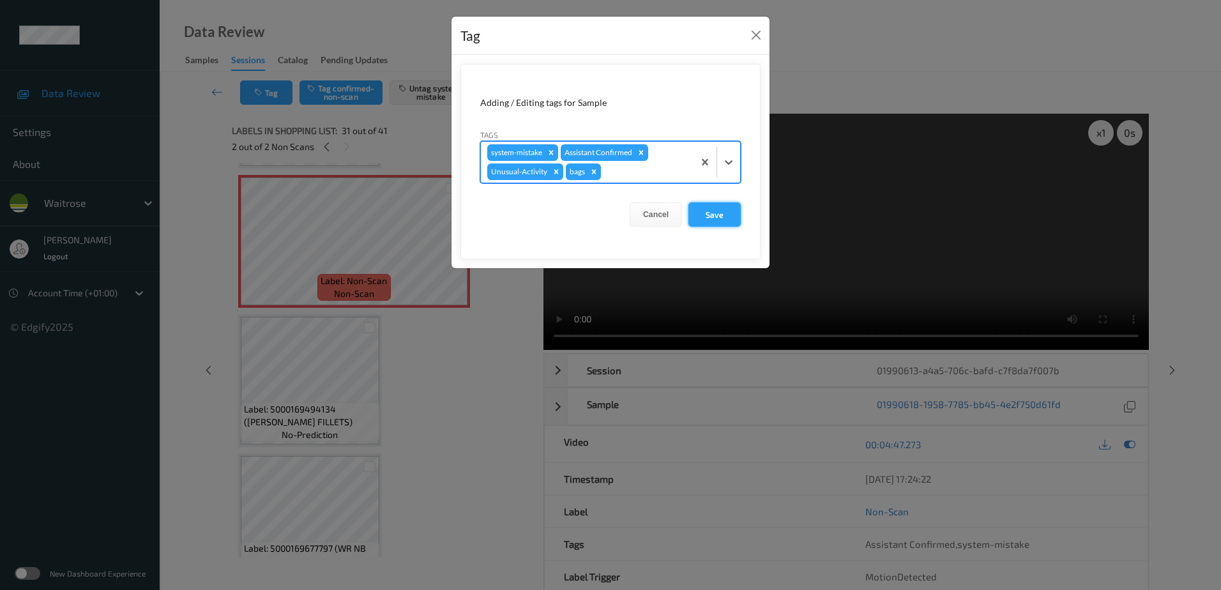
click at [696, 218] on button "Save" at bounding box center [715, 214] width 52 height 24
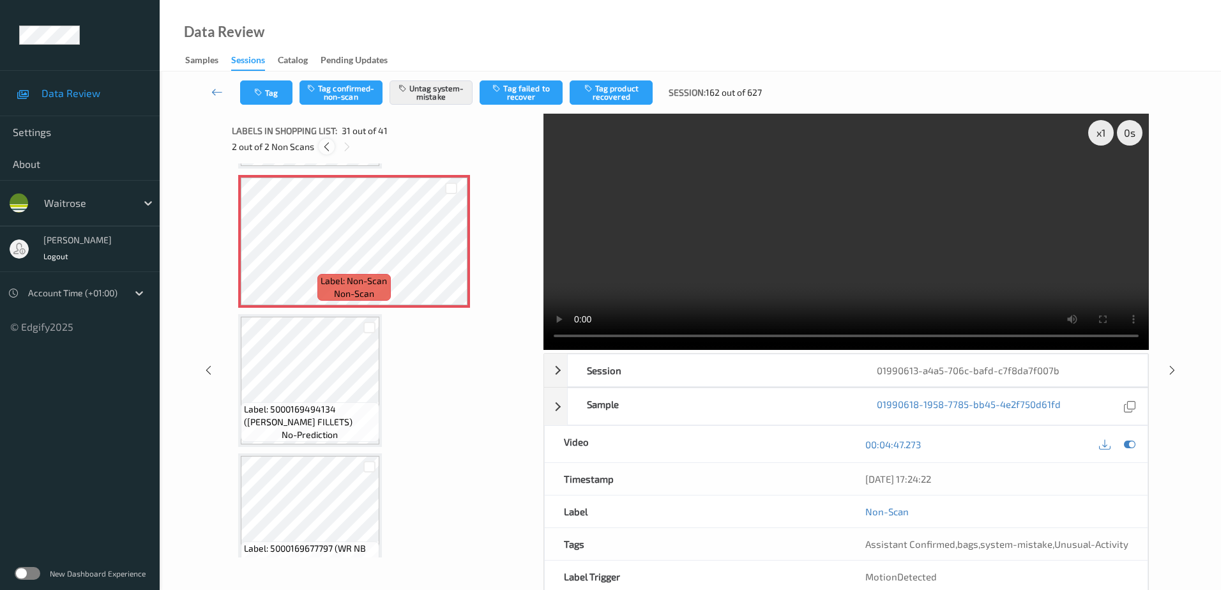
click at [326, 150] on icon at bounding box center [326, 146] width 11 height 11
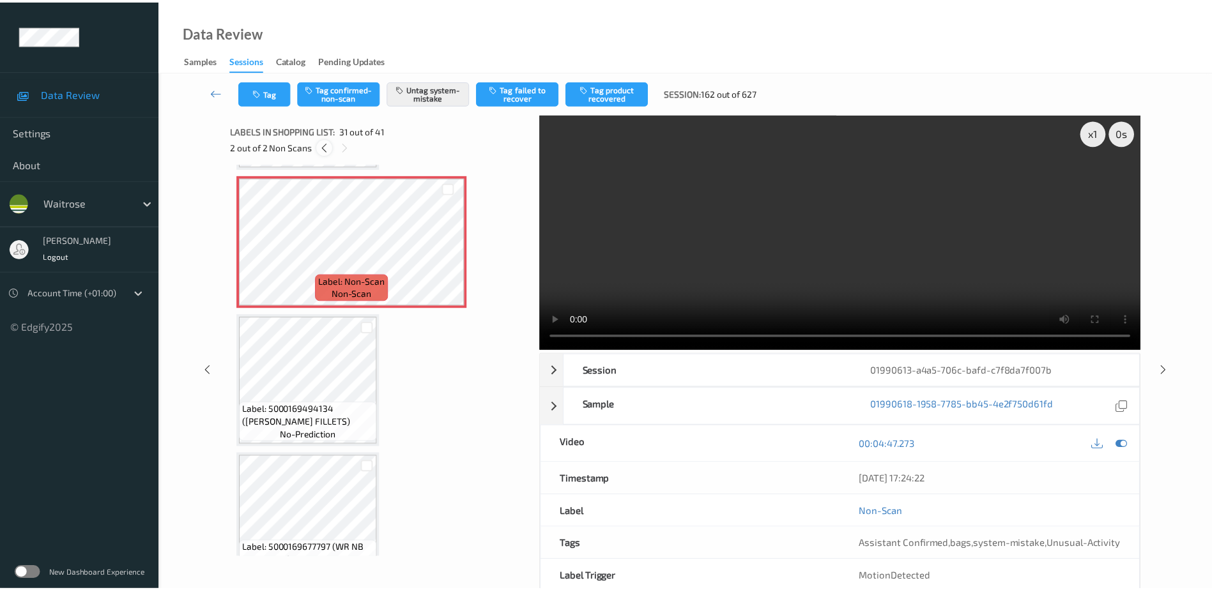
scroll to position [2513, 0]
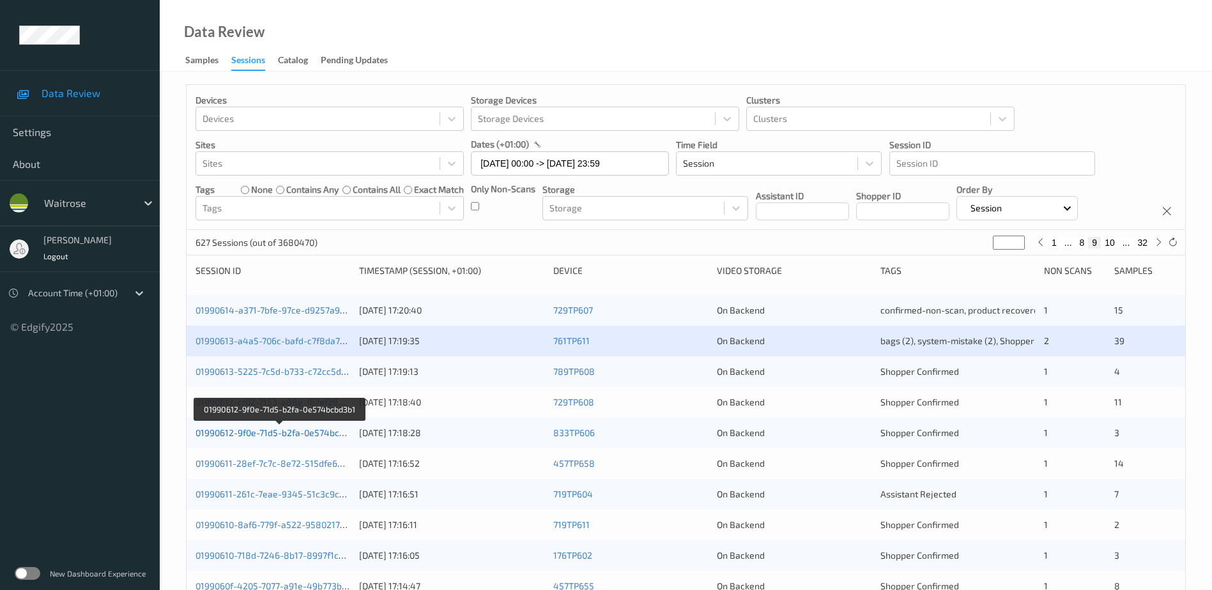
click at [272, 434] on link "01990612-9f0e-71d5-b2fa-0e574bcbd3b1" at bounding box center [279, 432] width 168 height 11
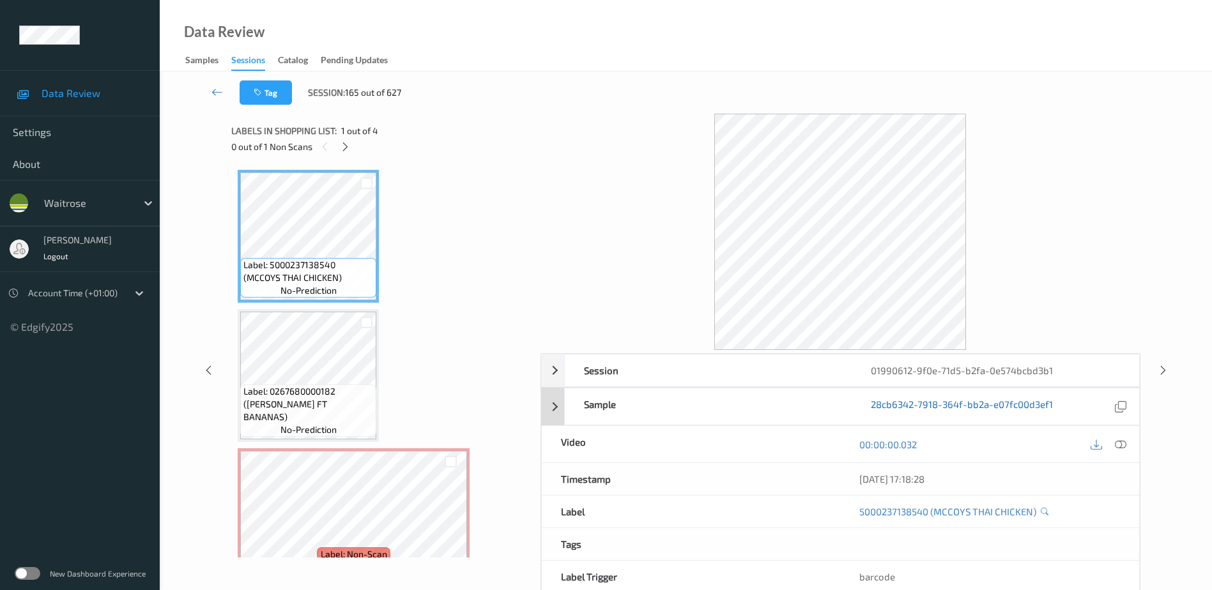
drag, startPoint x: 1120, startPoint y: 444, endPoint x: 1009, endPoint y: 269, distance: 207.3
click at [1120, 444] on icon at bounding box center [1120, 444] width 11 height 11
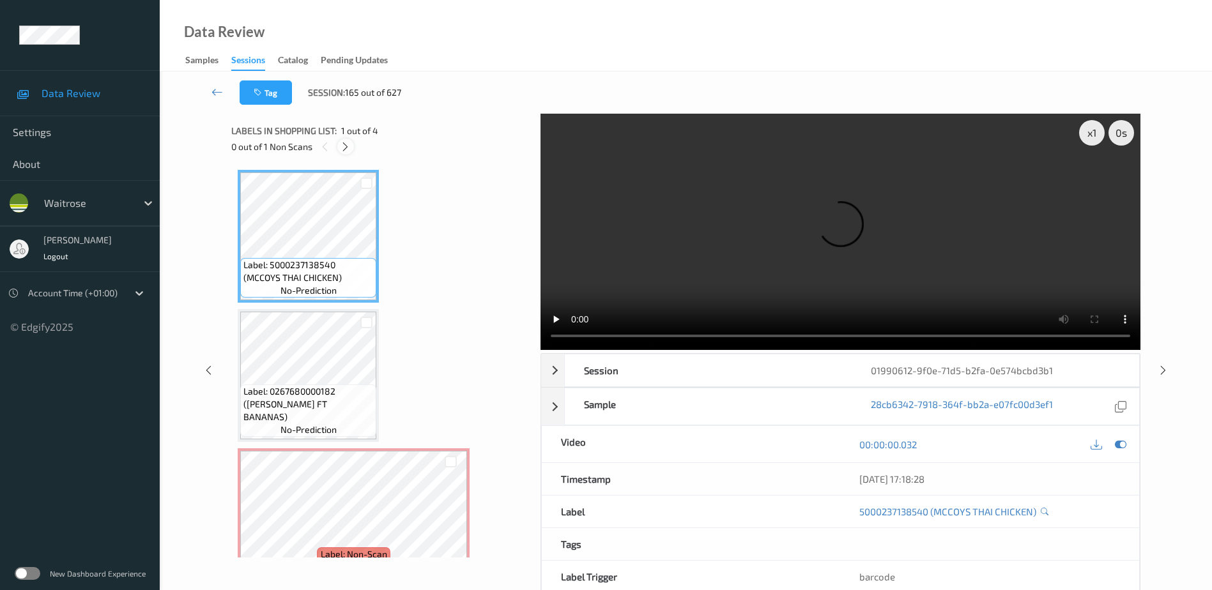
click at [343, 151] on icon at bounding box center [345, 146] width 11 height 11
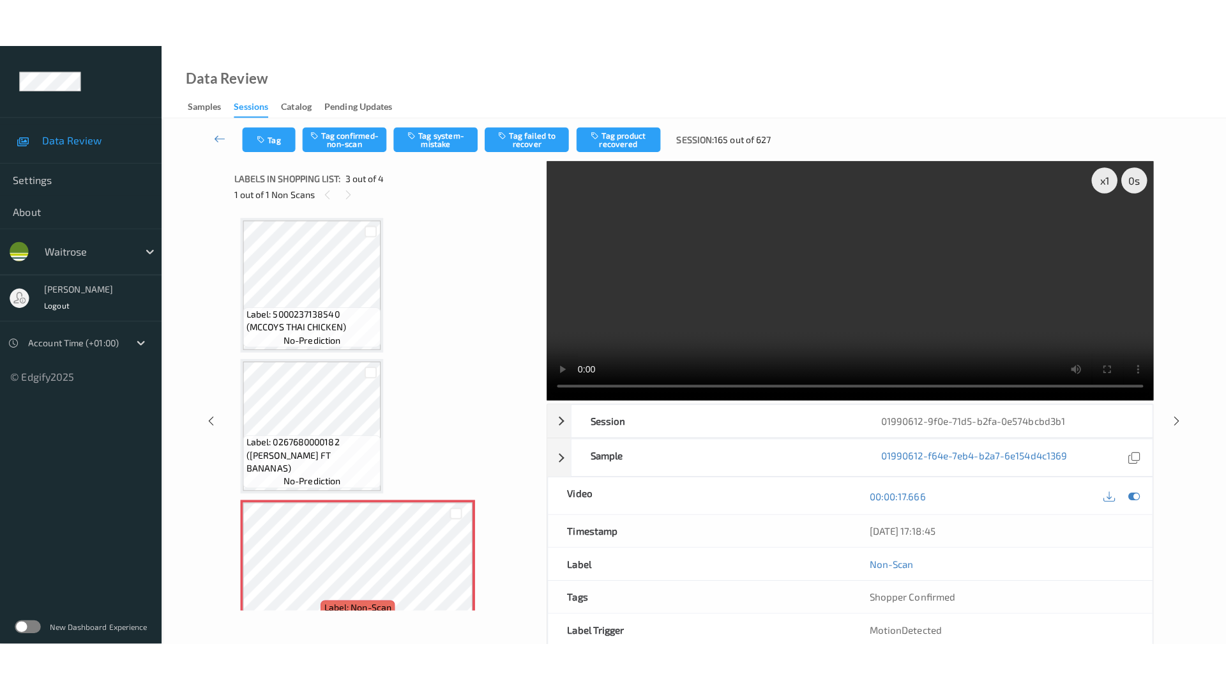
scroll to position [146, 0]
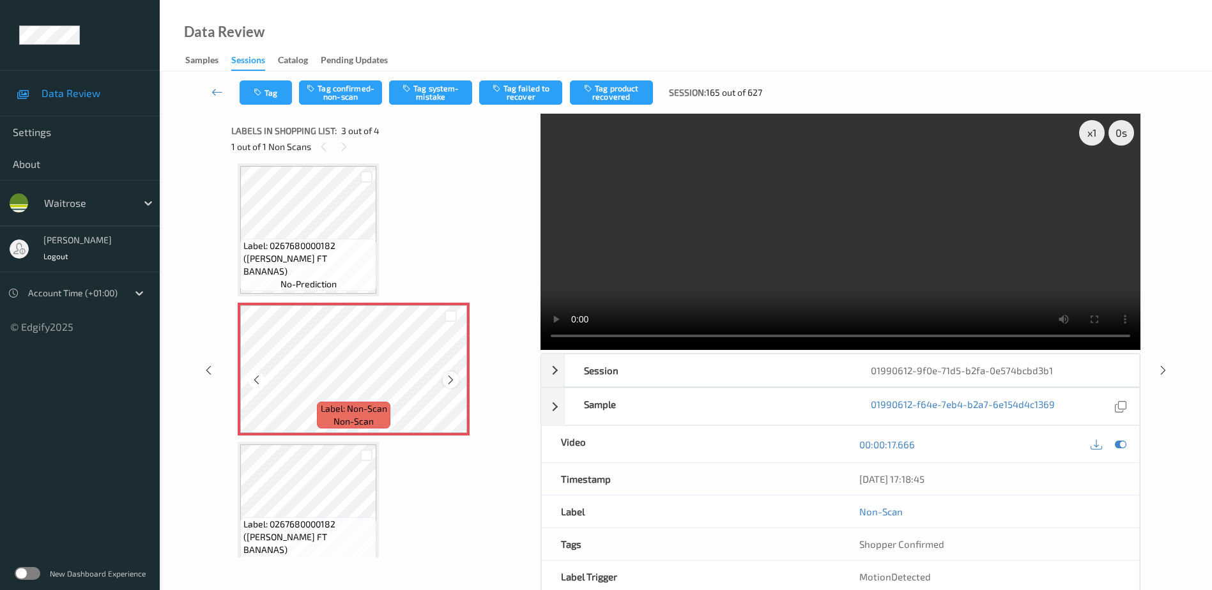
click at [454, 378] on icon at bounding box center [450, 379] width 11 height 11
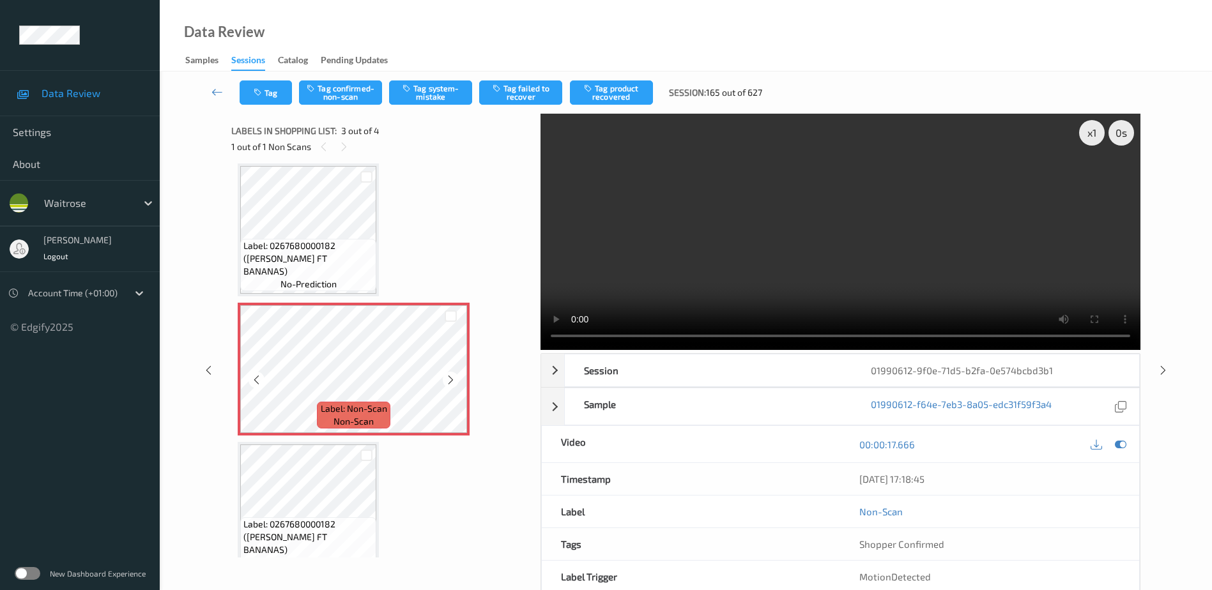
click at [454, 378] on icon at bounding box center [450, 379] width 11 height 11
click at [935, 253] on video at bounding box center [840, 232] width 600 height 236
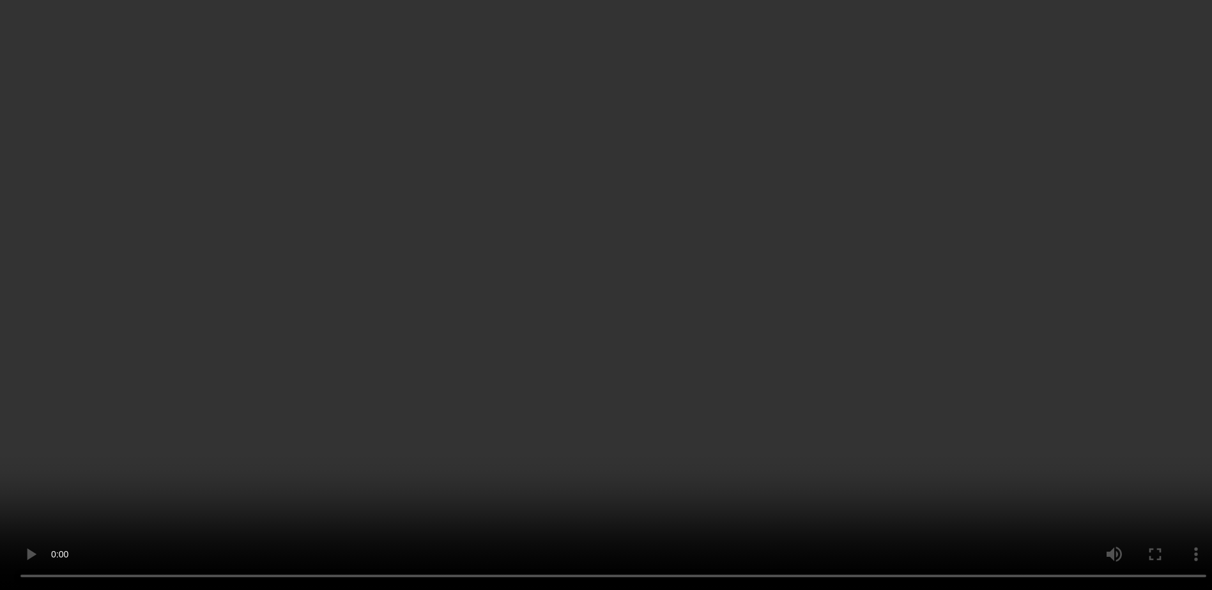
scroll to position [169, 0]
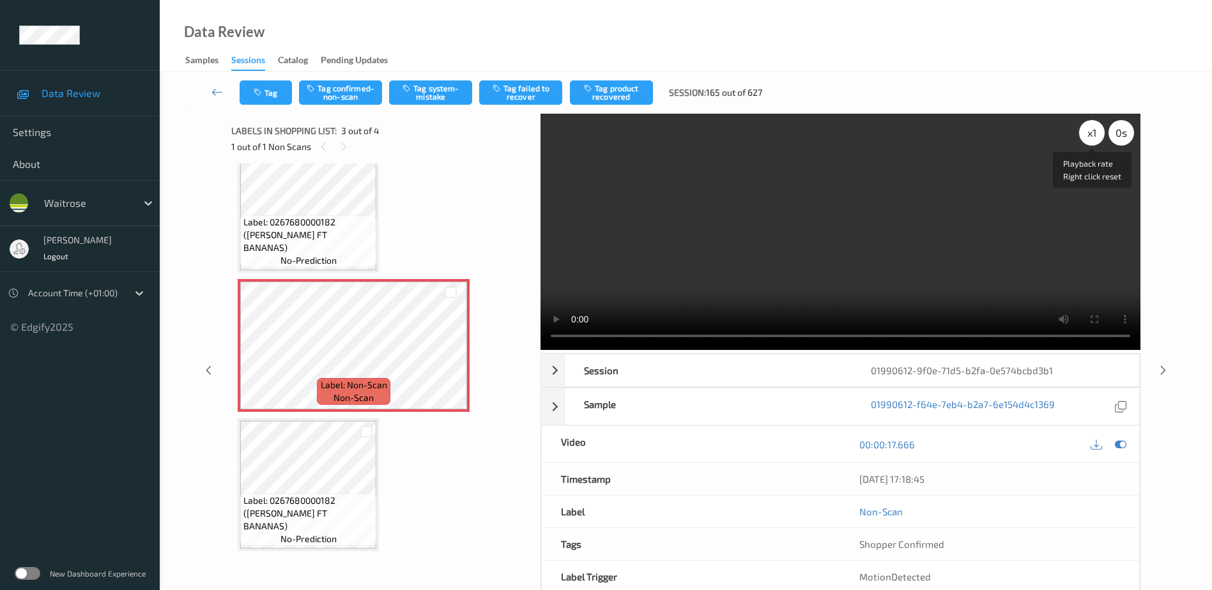
click at [1092, 128] on div "x 1" at bounding box center [1092, 133] width 26 height 26
click at [1092, 128] on div "x 2" at bounding box center [1092, 133] width 26 height 26
click at [1092, 128] on div "x 4" at bounding box center [1092, 133] width 26 height 26
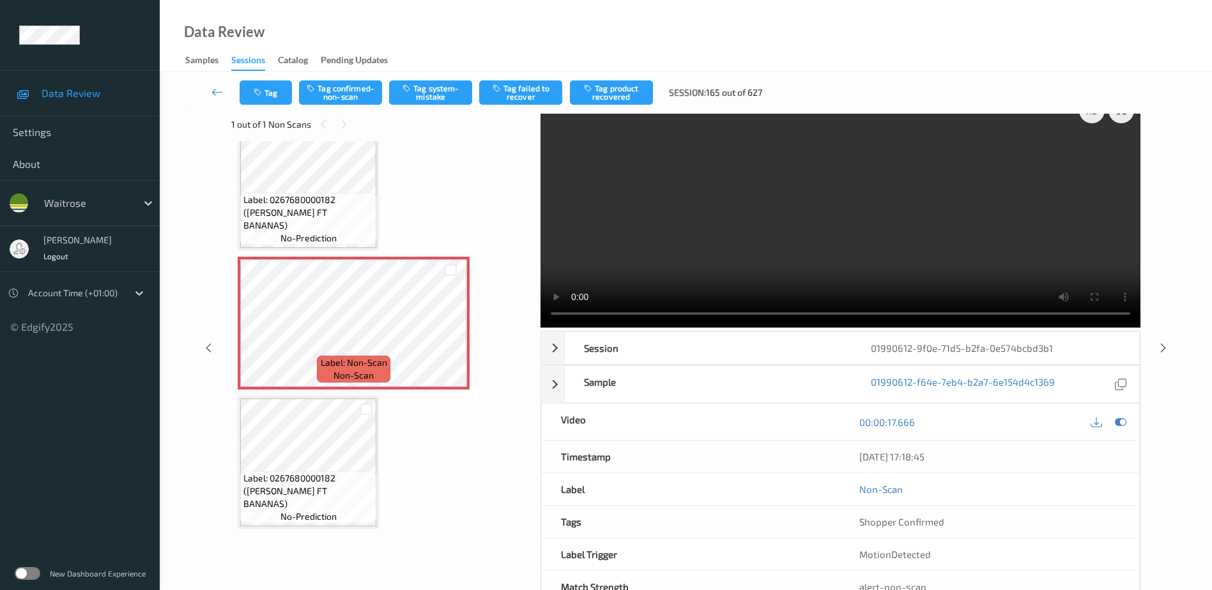
scroll to position [0, 0]
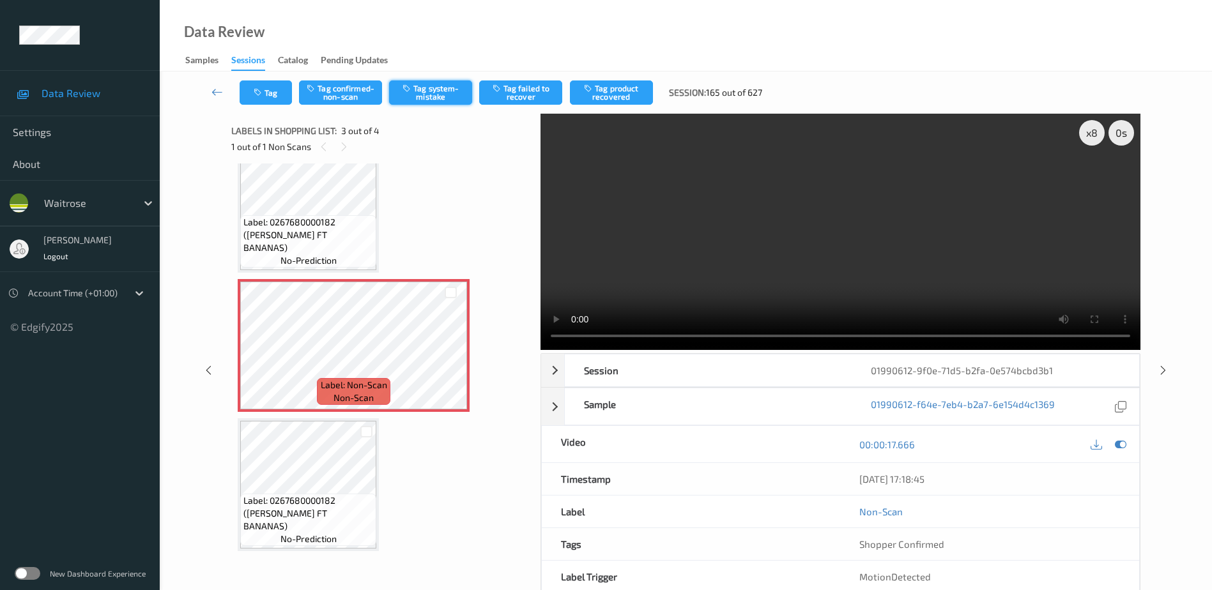
click at [436, 93] on button "Tag system-mistake" at bounding box center [430, 92] width 83 height 24
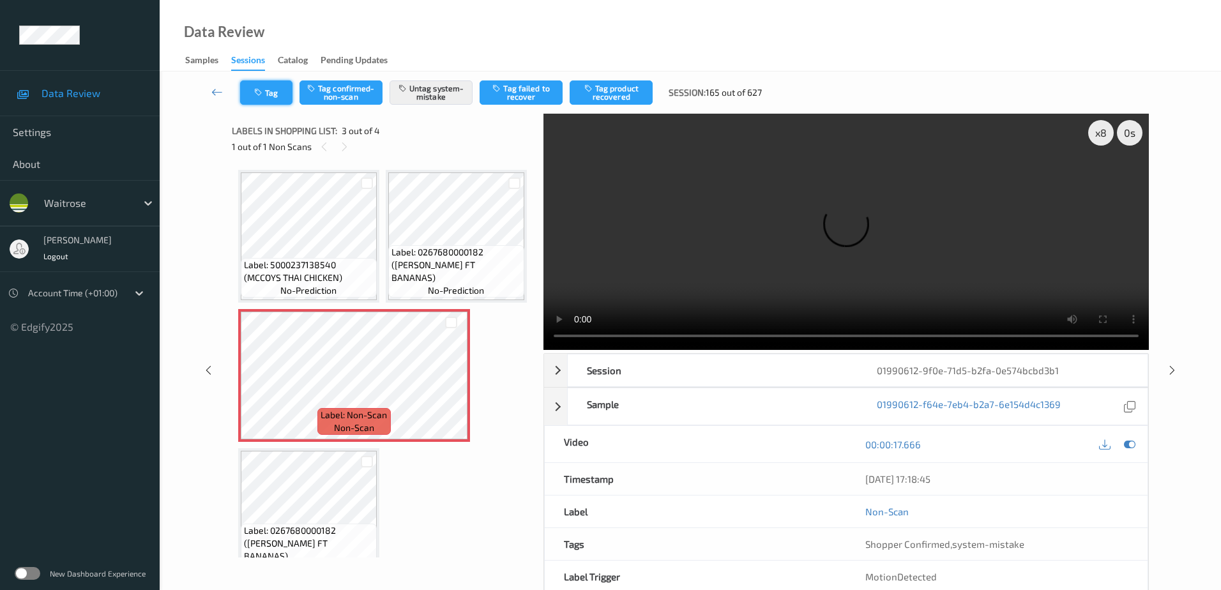
click at [270, 112] on div "Tag Tag confirmed-non-scan Untag system-mistake Tag failed to recover Tag produ…" at bounding box center [690, 93] width 1009 height 42
click at [271, 94] on button "Tag" at bounding box center [266, 92] width 52 height 24
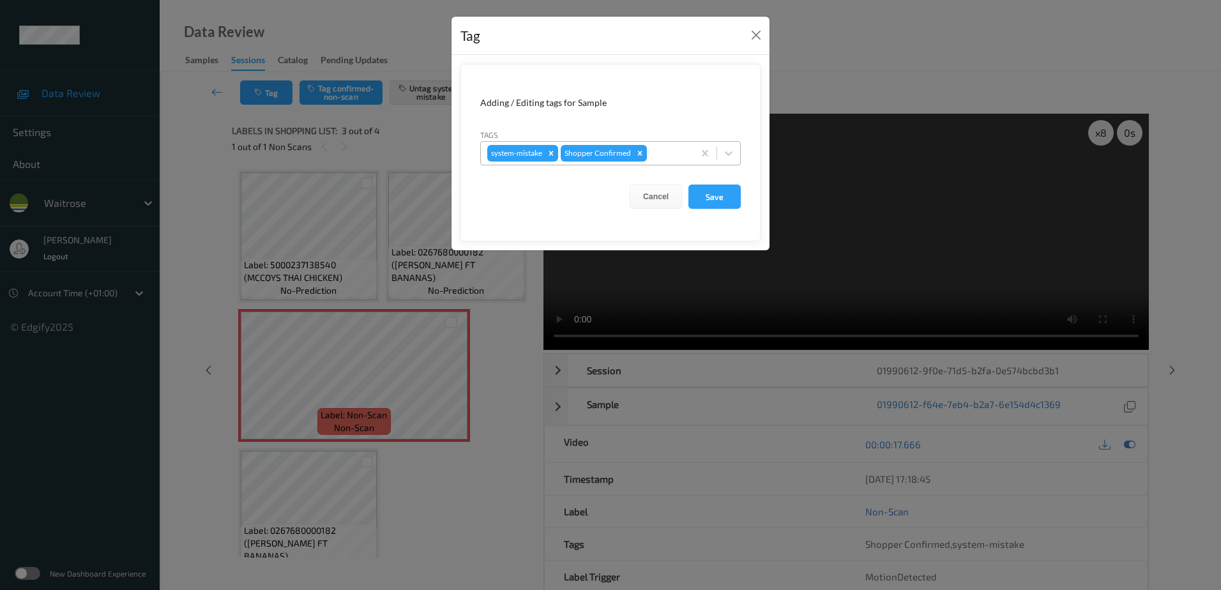
click at [660, 146] on div at bounding box center [669, 153] width 38 height 15
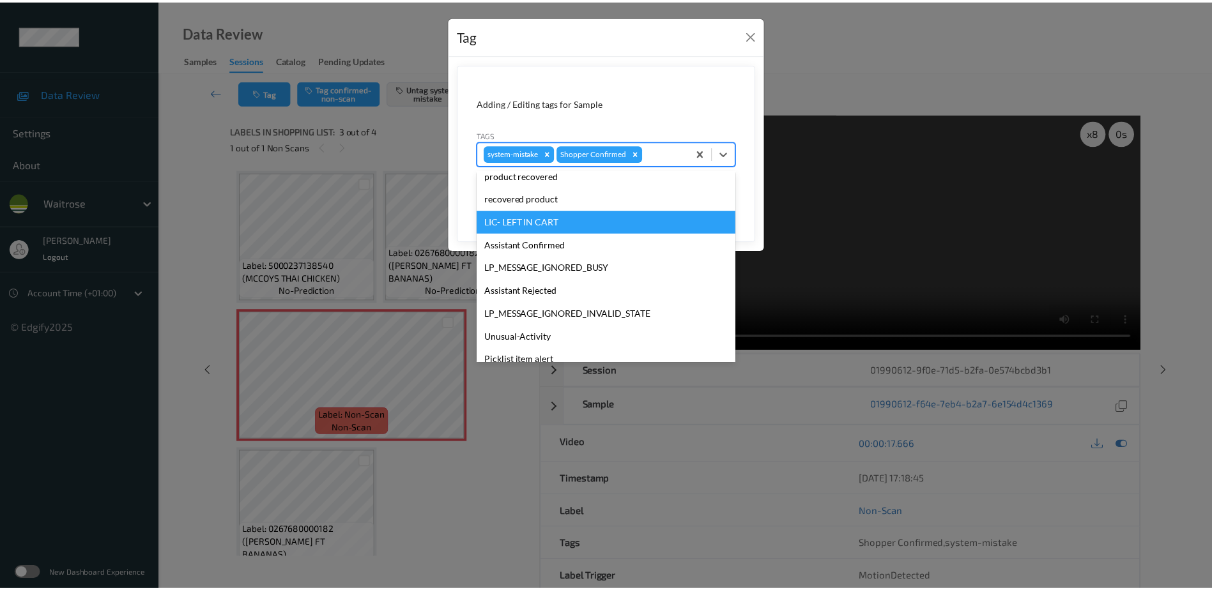
scroll to position [273, 0]
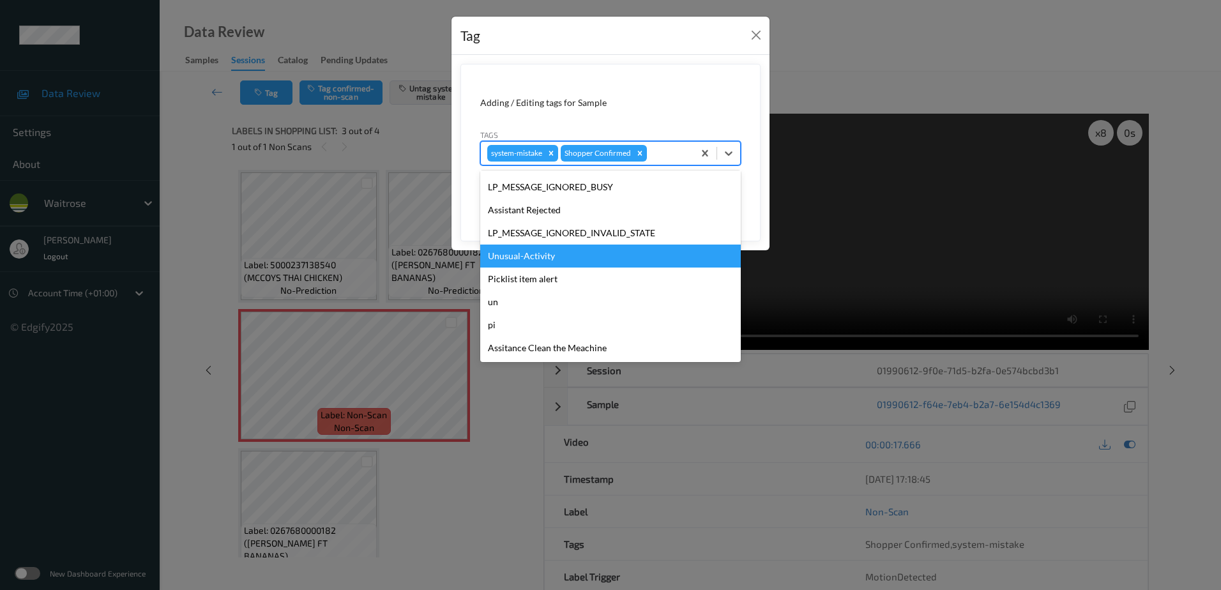
click at [584, 262] on div "Unusual-Activity" at bounding box center [610, 256] width 261 height 23
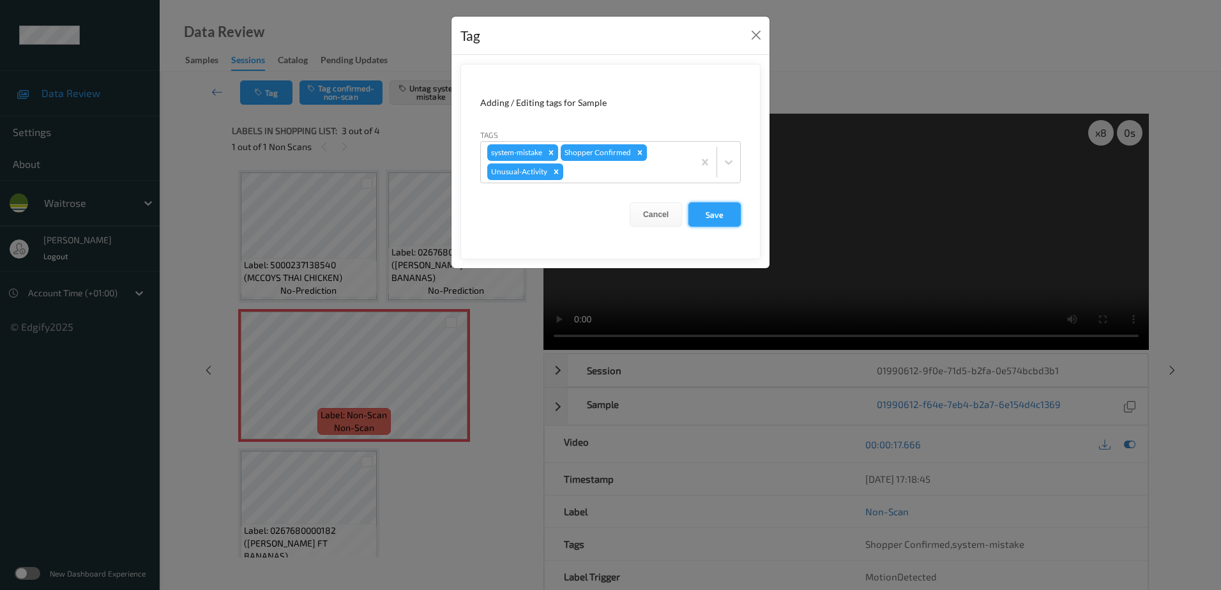
click at [703, 220] on button "Save" at bounding box center [715, 214] width 52 height 24
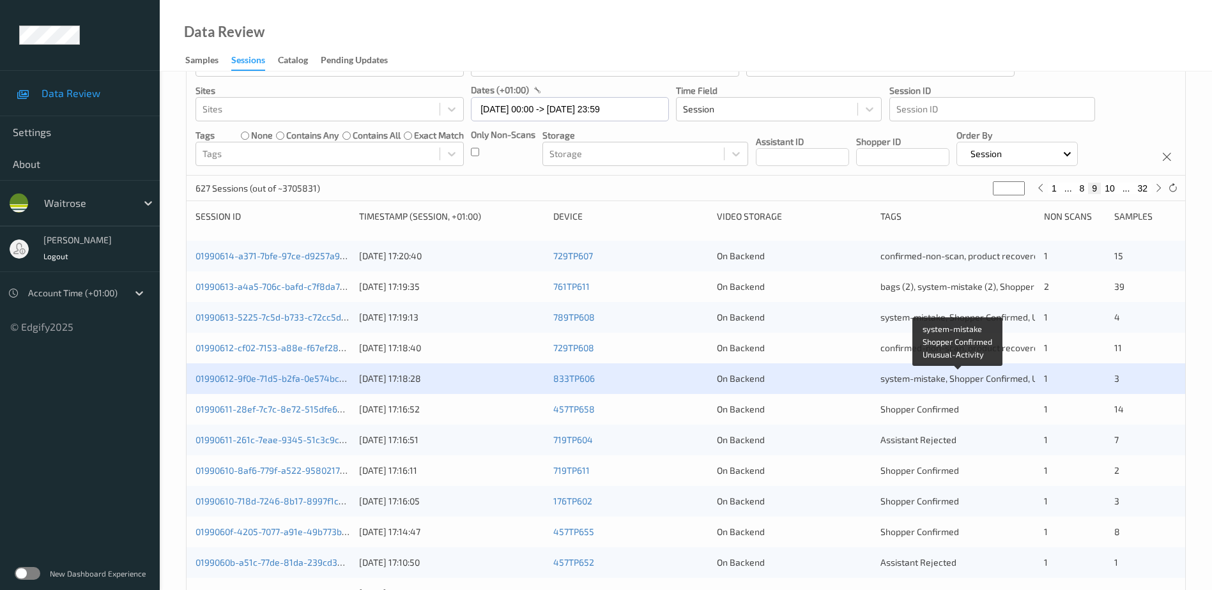
scroll to position [128, 0]
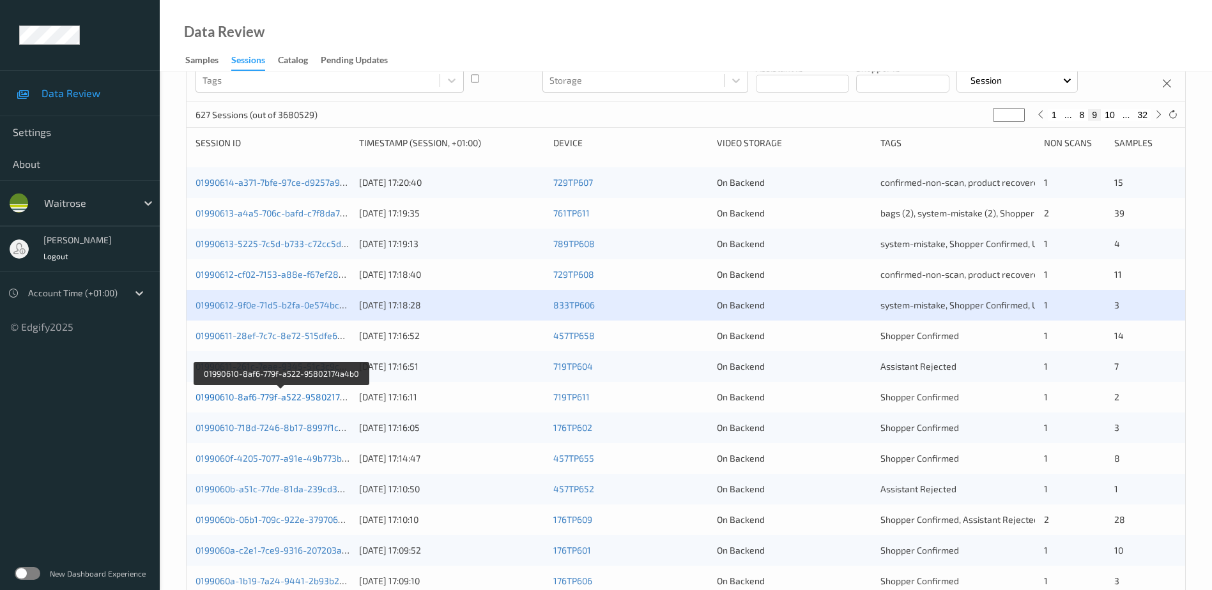
click at [255, 397] on link "01990610-8af6-779f-a522-95802174a4b0" at bounding box center [280, 397] width 171 height 11
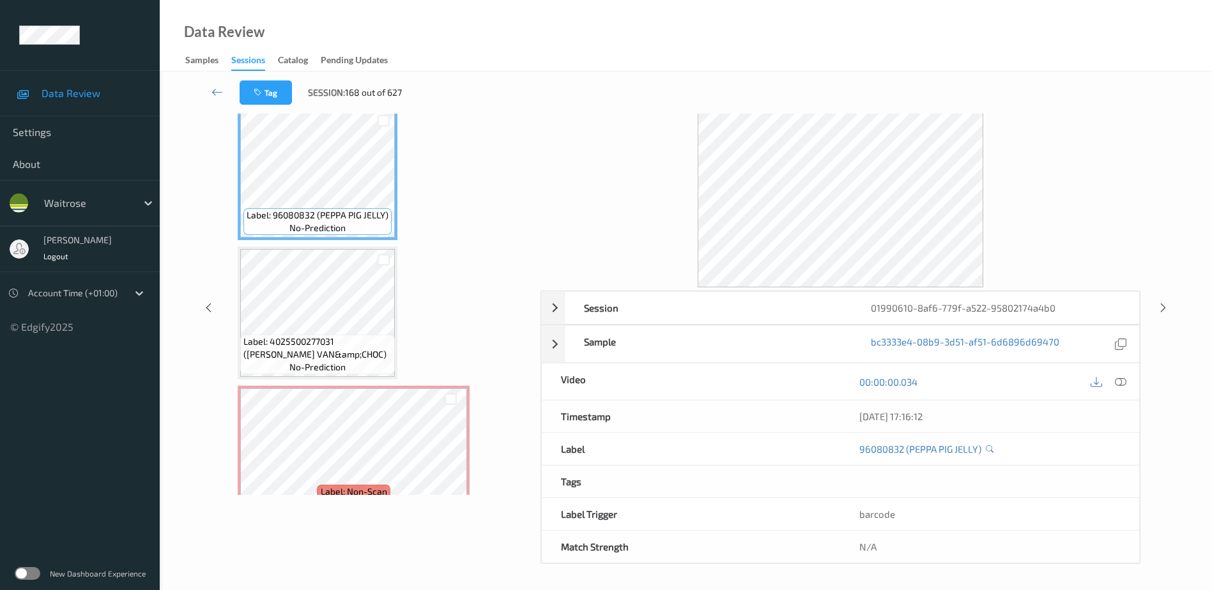
scroll to position [63, 0]
drag, startPoint x: 1120, startPoint y: 378, endPoint x: 982, endPoint y: 262, distance: 180.4
click at [1120, 378] on icon at bounding box center [1120, 381] width 11 height 11
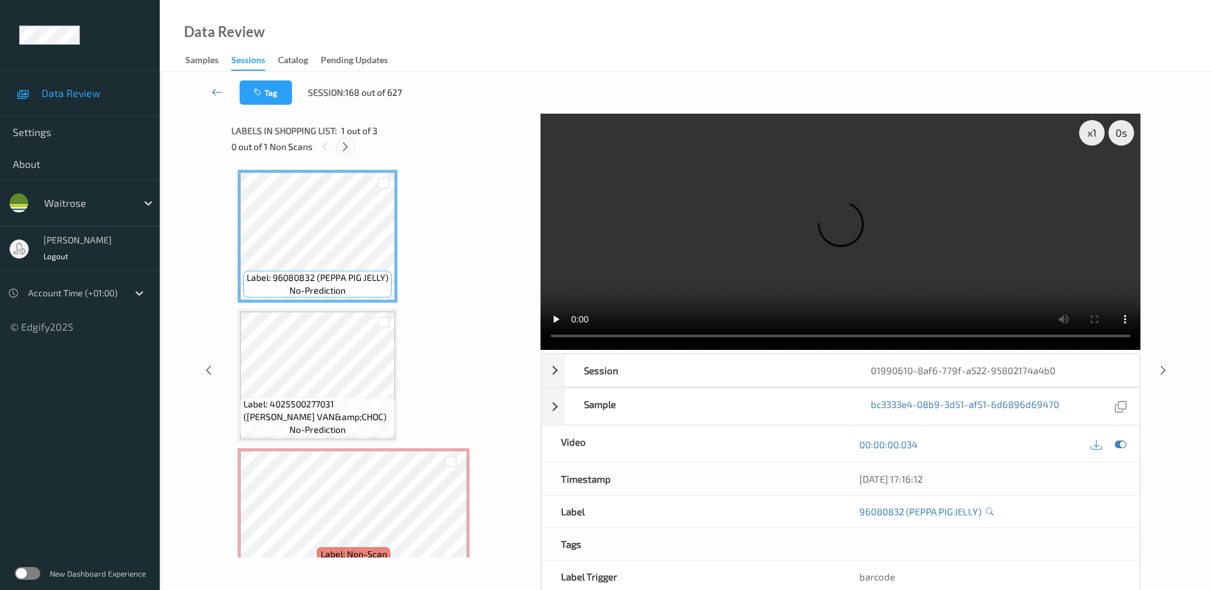
click at [342, 148] on icon at bounding box center [345, 146] width 11 height 11
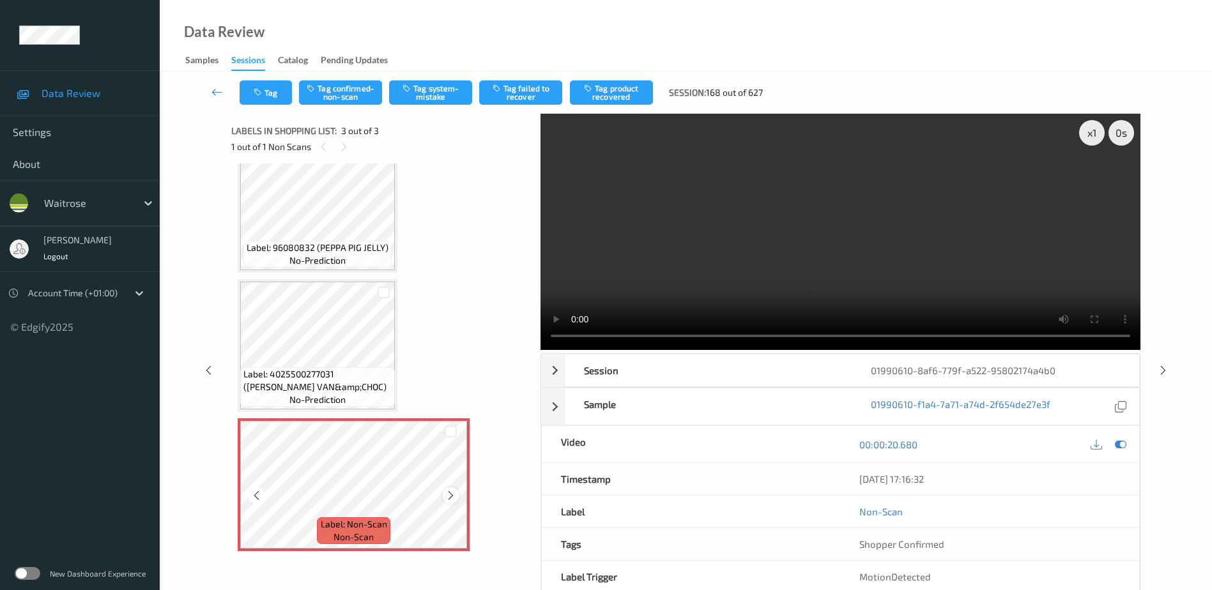
click at [452, 498] on icon at bounding box center [450, 495] width 11 height 11
click at [814, 246] on video at bounding box center [840, 232] width 600 height 236
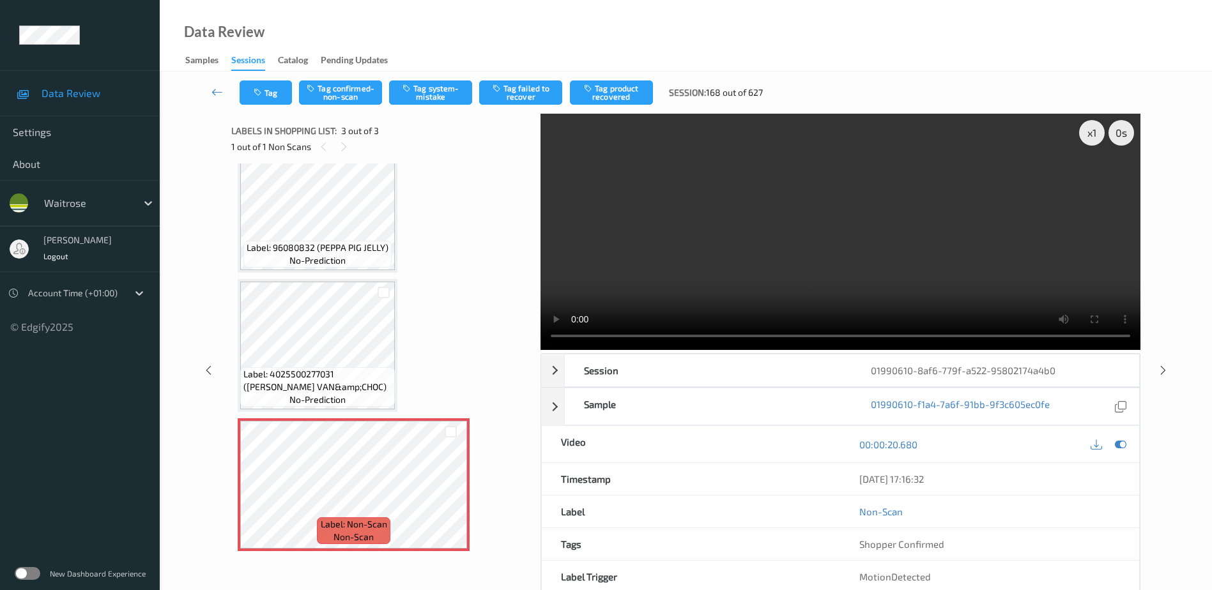
scroll to position [0, 0]
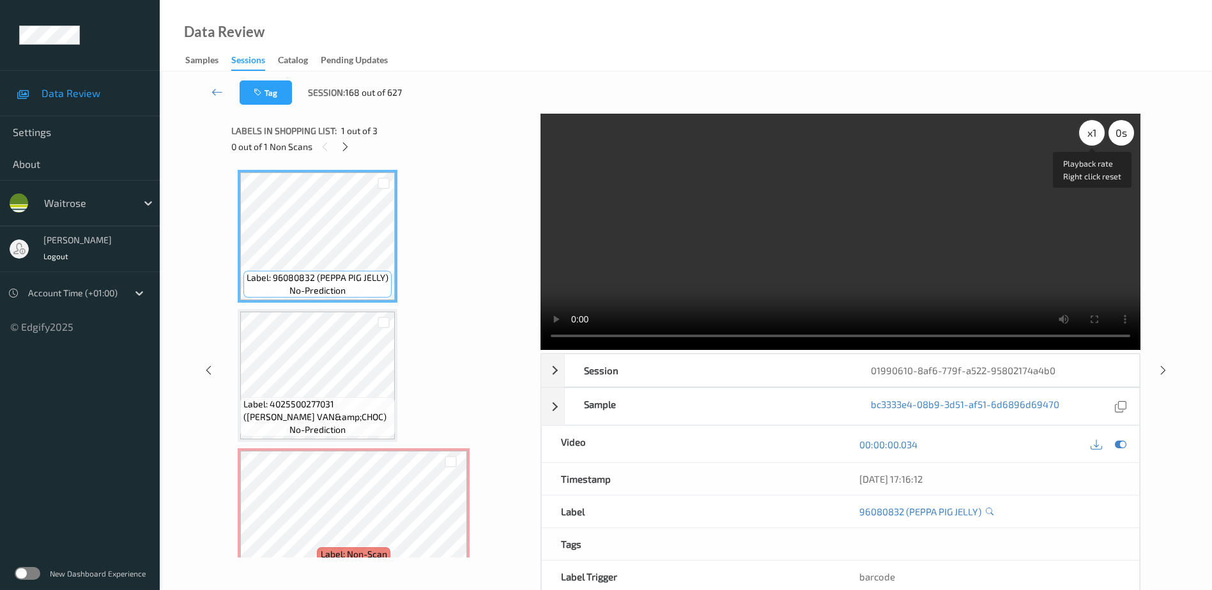
click at [1099, 137] on div "x 1" at bounding box center [1092, 133] width 26 height 26
click at [1099, 137] on div "x 2" at bounding box center [1092, 133] width 26 height 26
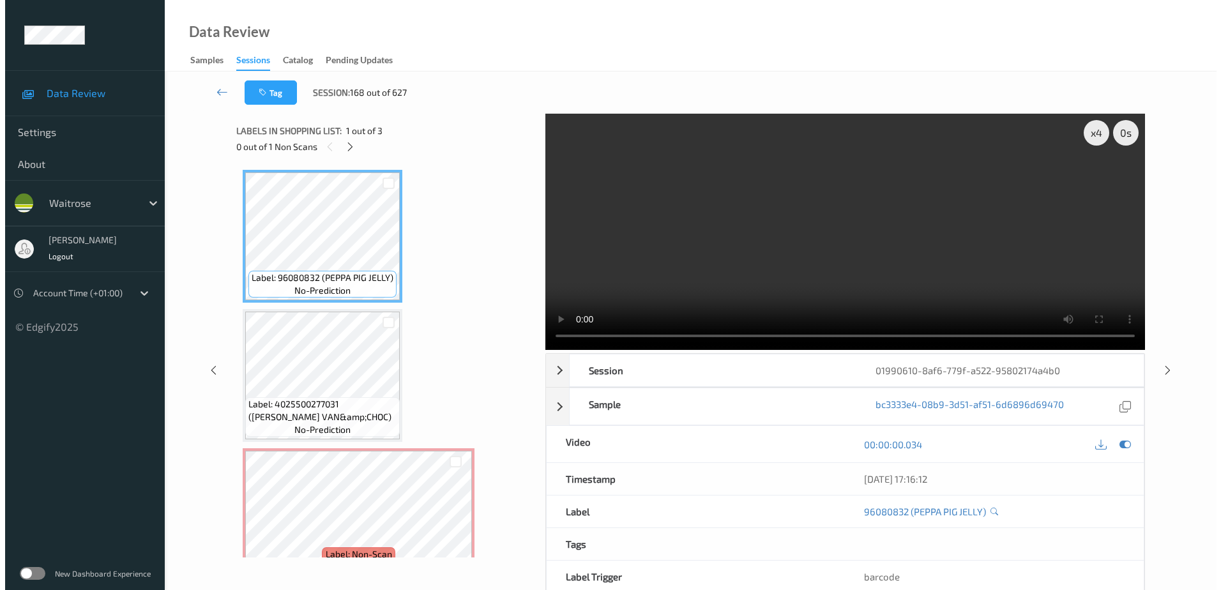
scroll to position [30, 0]
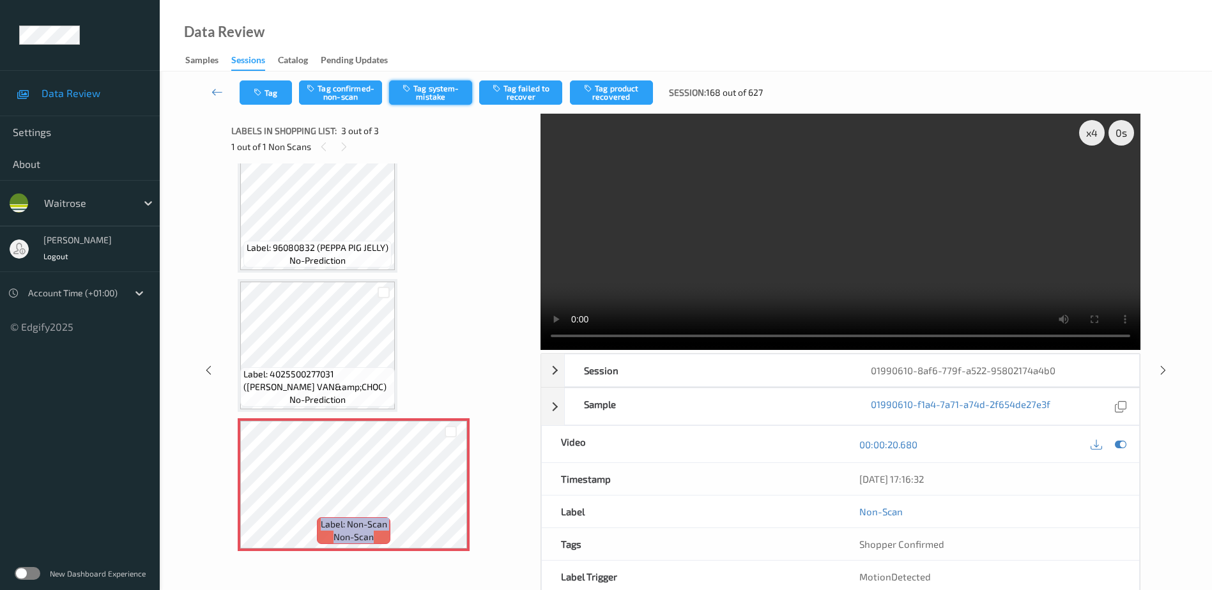
click at [425, 93] on button "Tag system-mistake" at bounding box center [430, 92] width 83 height 24
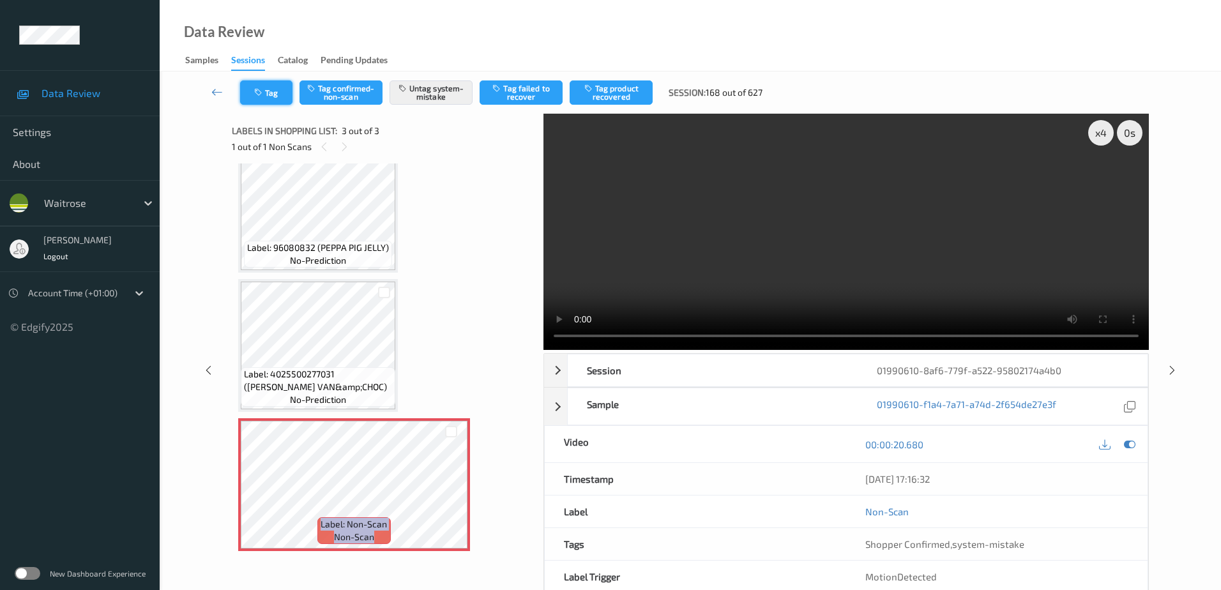
click at [268, 83] on button "Tag" at bounding box center [266, 92] width 52 height 24
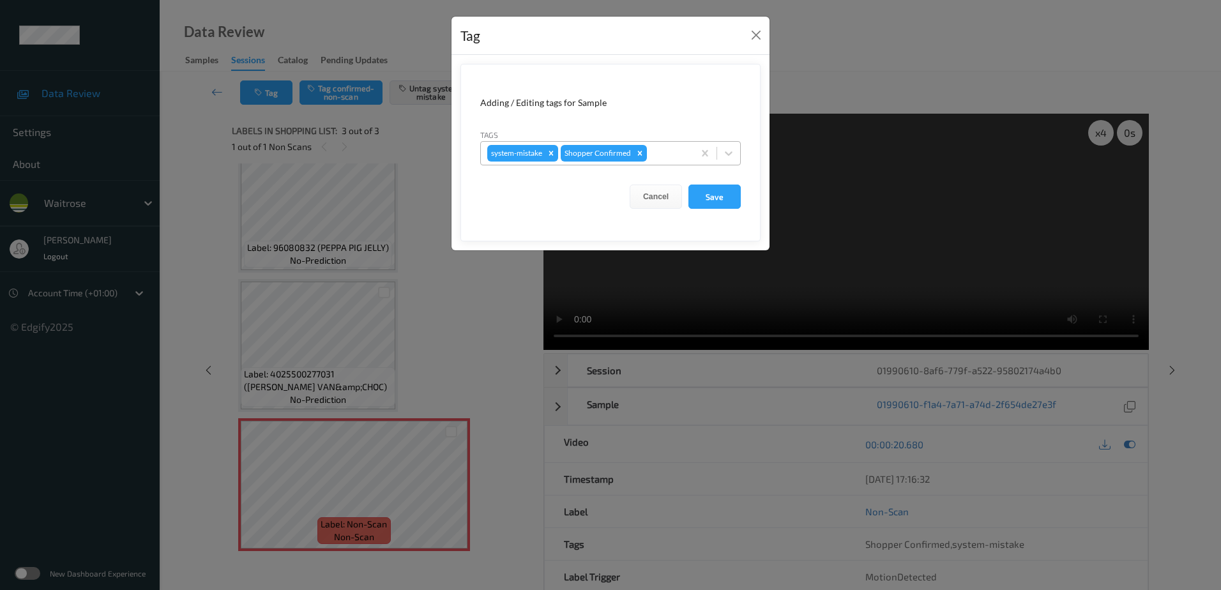
click at [663, 152] on div at bounding box center [669, 153] width 38 height 15
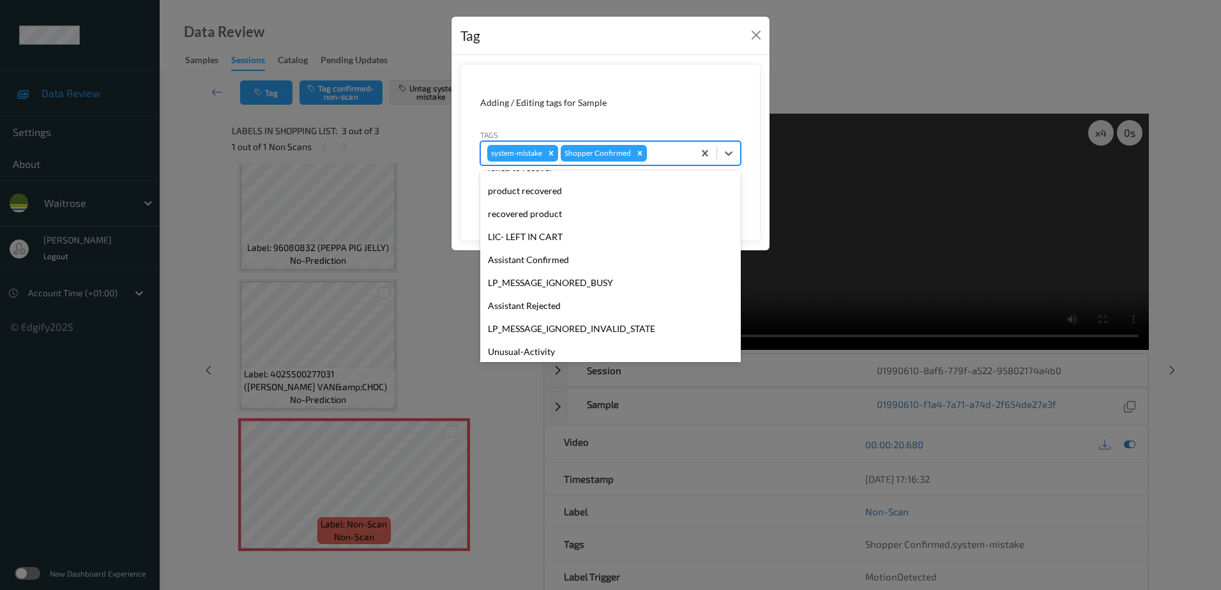
scroll to position [256, 0]
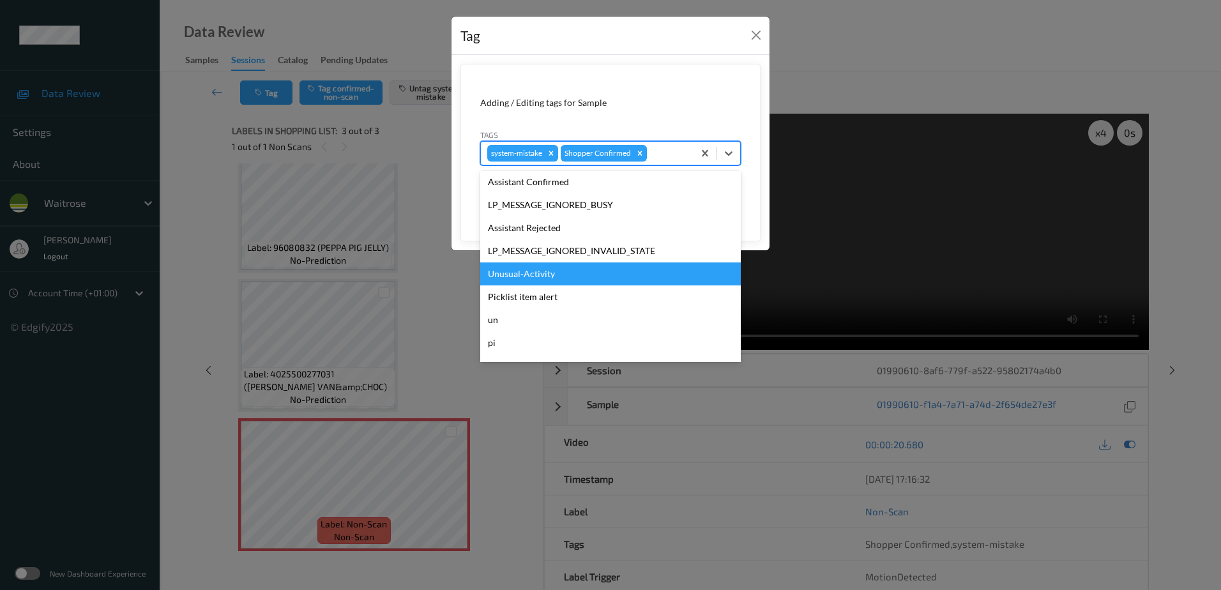
click at [547, 273] on div "Unusual-Activity" at bounding box center [610, 274] width 261 height 23
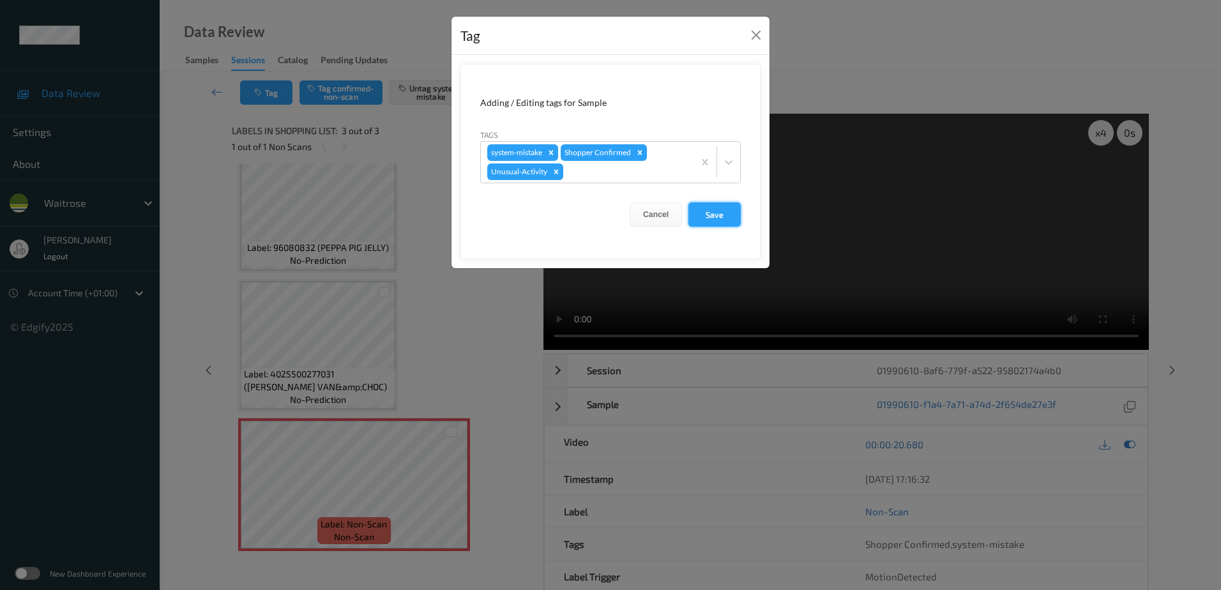
click at [706, 218] on button "Save" at bounding box center [715, 214] width 52 height 24
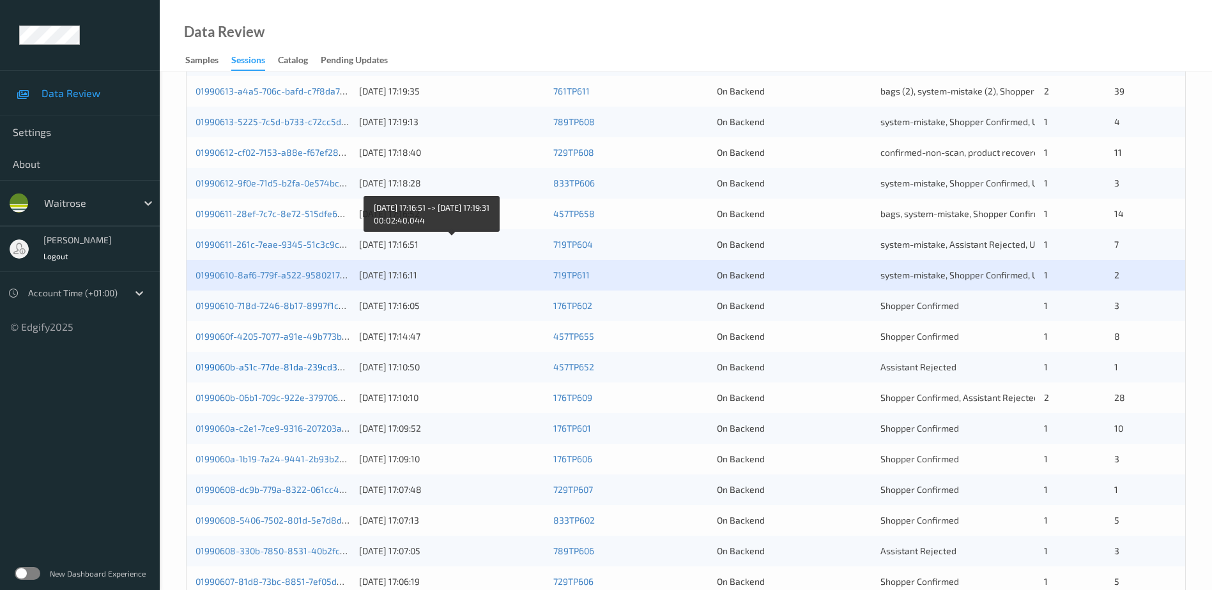
scroll to position [256, 0]
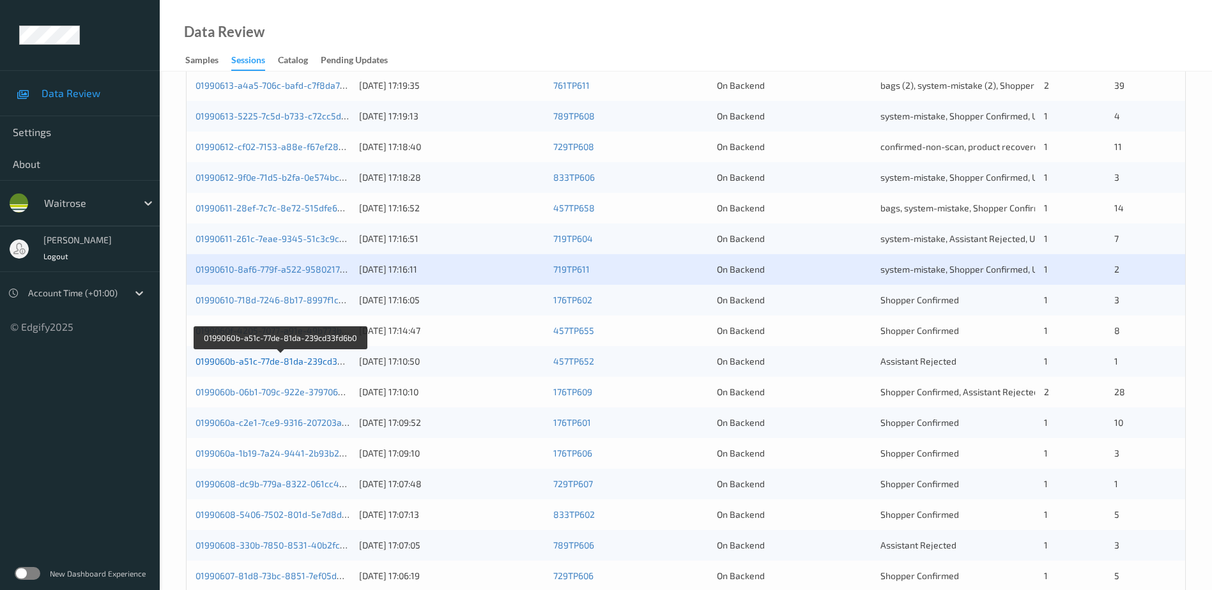
click at [276, 362] on link "0199060b-a51c-77de-81da-239cd33fd6b0" at bounding box center [280, 361] width 171 height 11
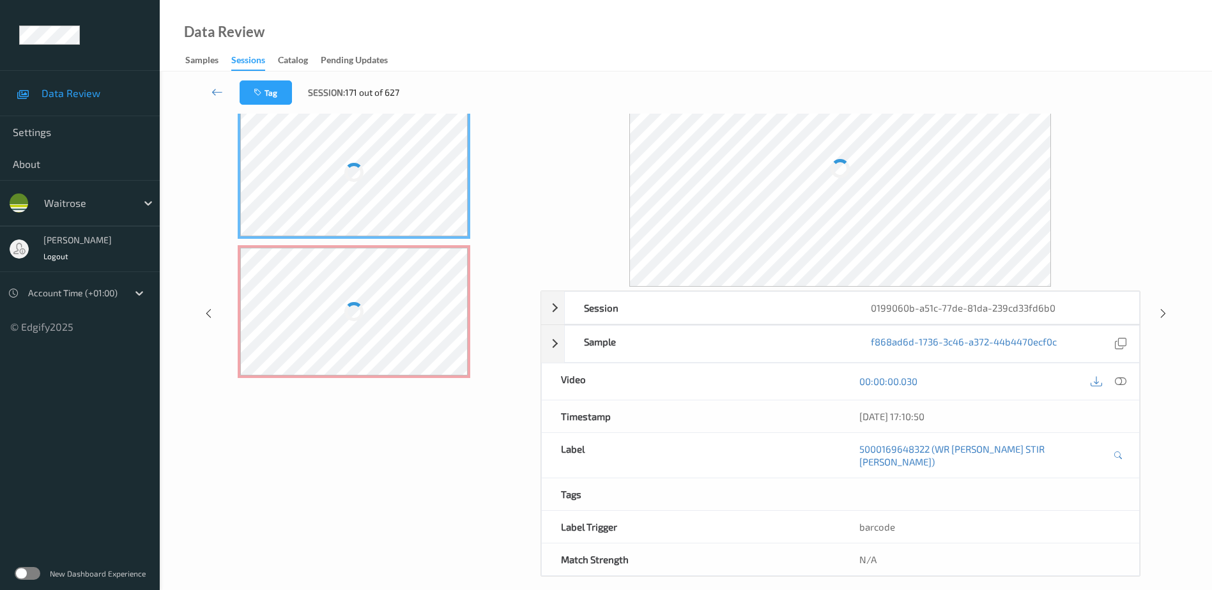
scroll to position [63, 0]
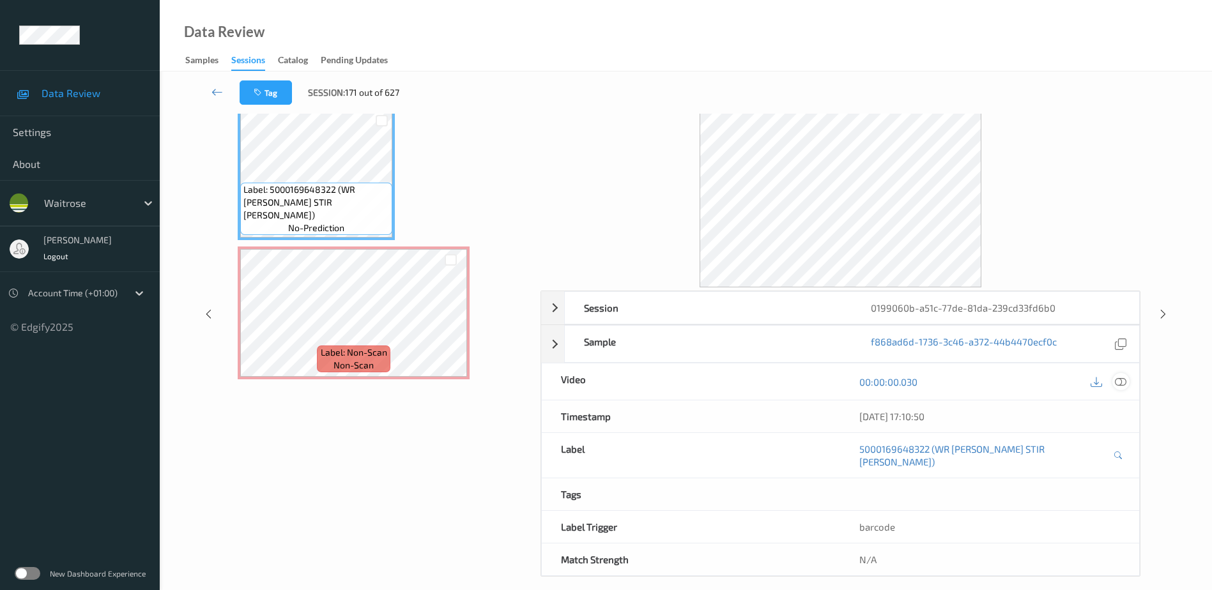
click at [1120, 379] on icon at bounding box center [1120, 381] width 11 height 11
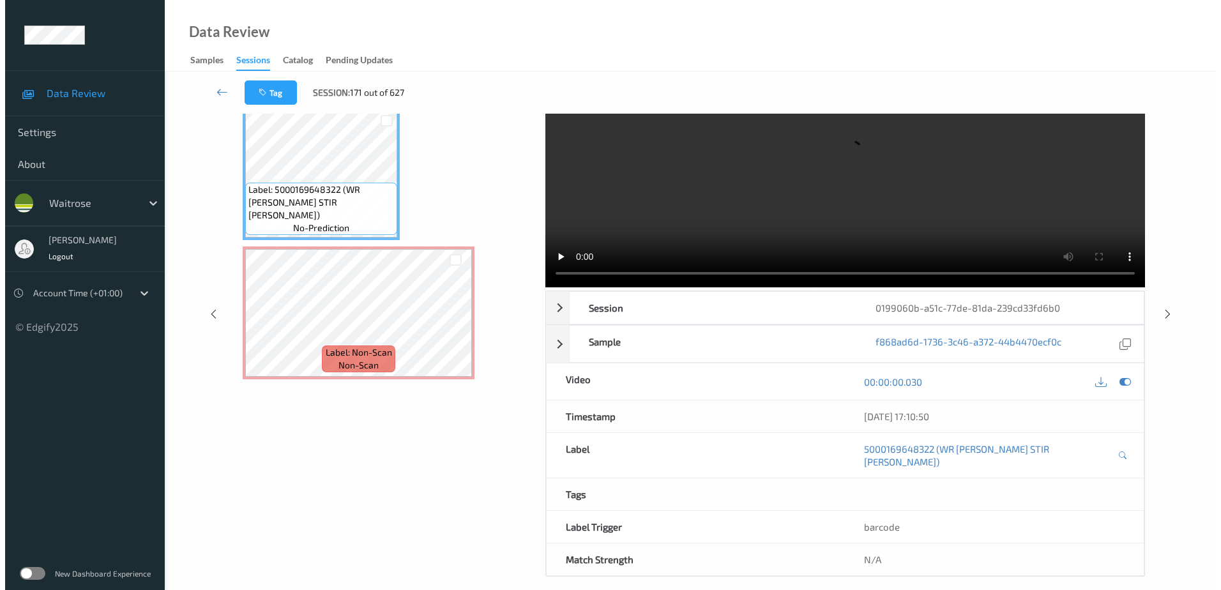
scroll to position [0, 0]
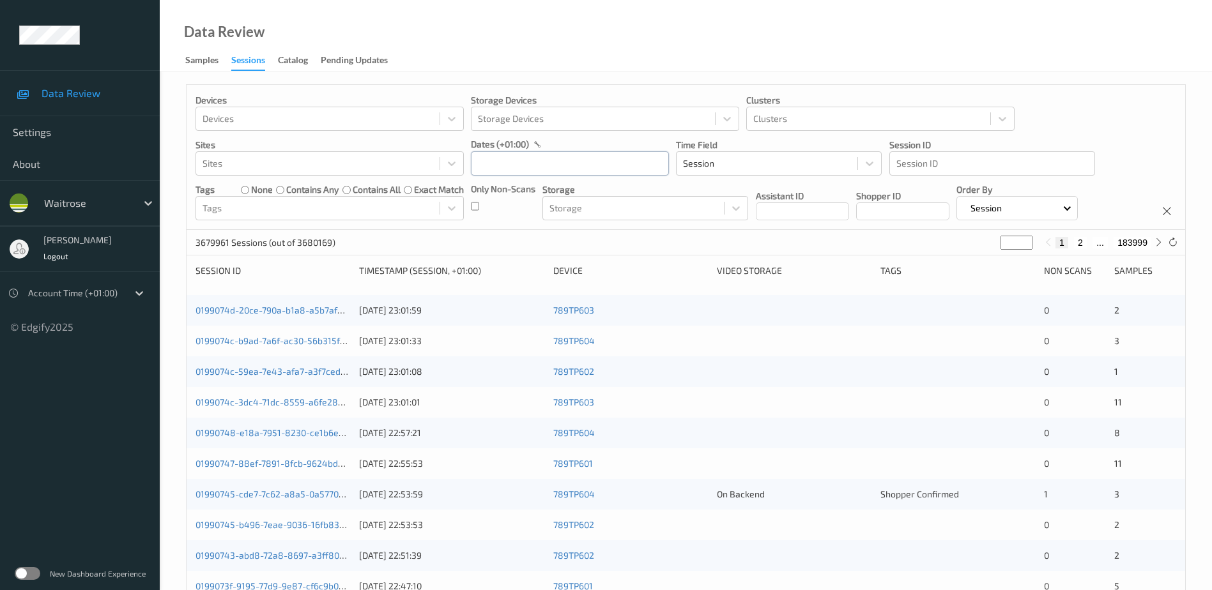
click at [488, 171] on input "text" at bounding box center [570, 163] width 198 height 24
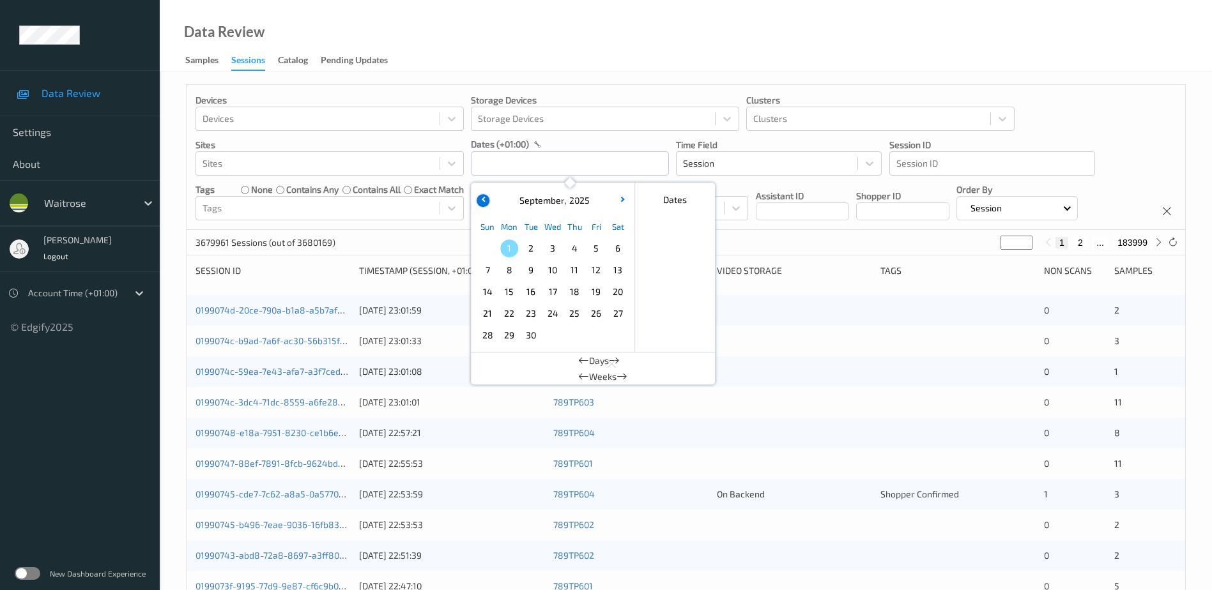
click at [487, 201] on button "button" at bounding box center [483, 200] width 13 height 13
click at [483, 351] on span "31" at bounding box center [487, 357] width 18 height 18
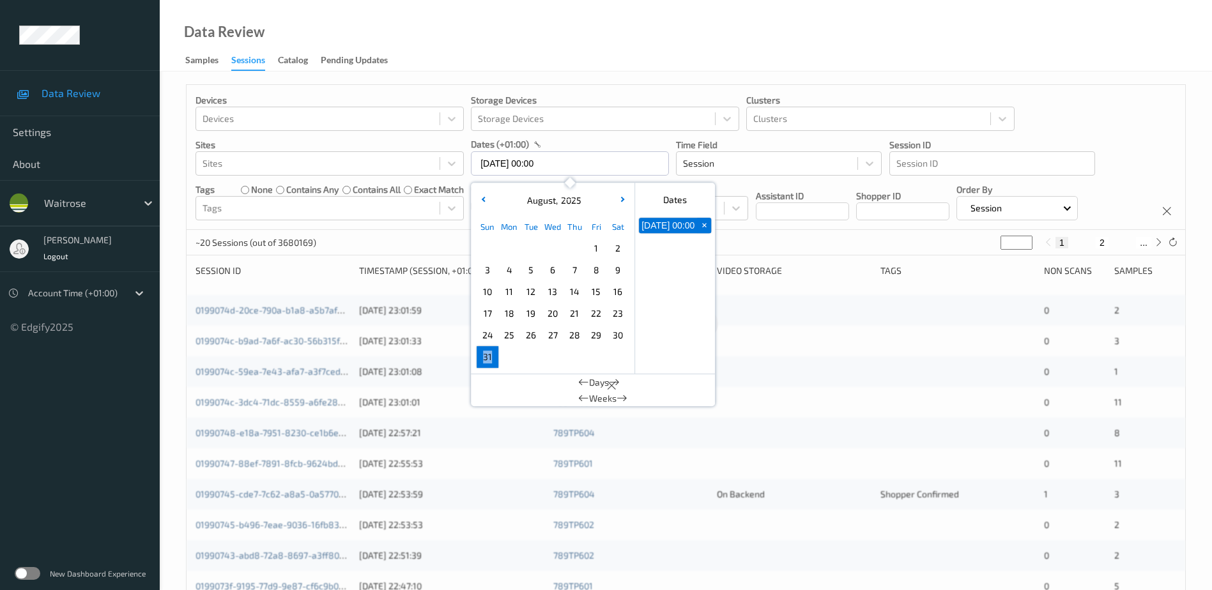
click at [483, 351] on span "31" at bounding box center [487, 357] width 18 height 18
type input "[DATE] 00:00 -> [DATE] 23:59"
click at [498, 19] on div "Data Review Samples Sessions Catalog Pending Updates" at bounding box center [686, 36] width 1052 height 72
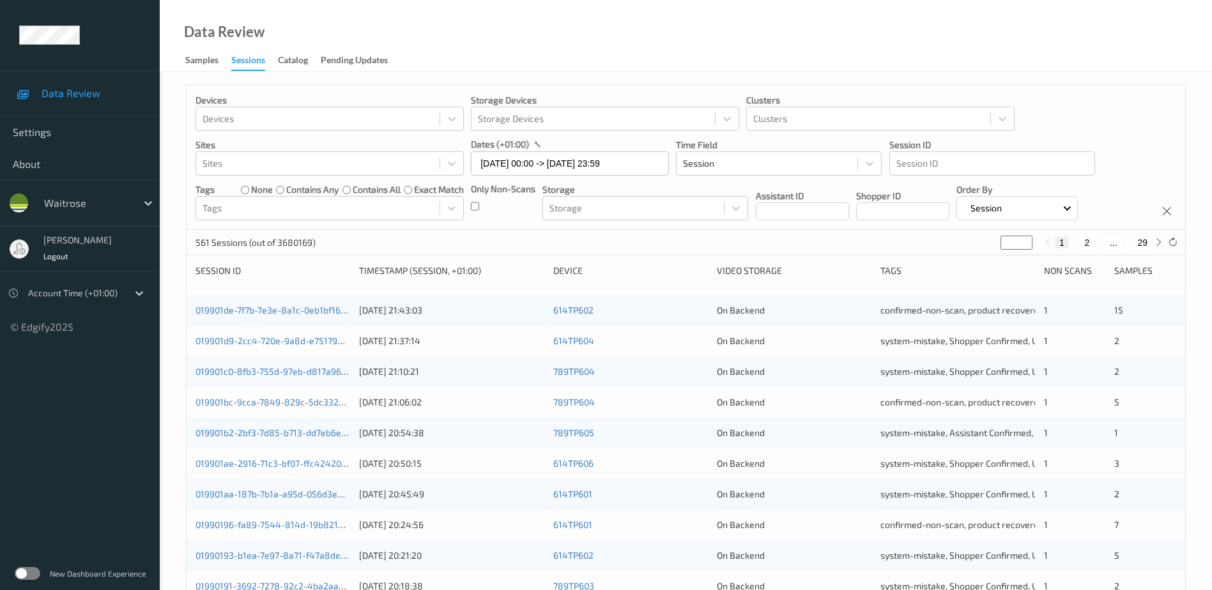
drag, startPoint x: 1006, startPoint y: 241, endPoint x: 994, endPoint y: 250, distance: 15.1
click at [994, 250] on div "561 Sessions (out of 3680169) * 1 2 ... 29" at bounding box center [686, 243] width 998 height 26
type input "*"
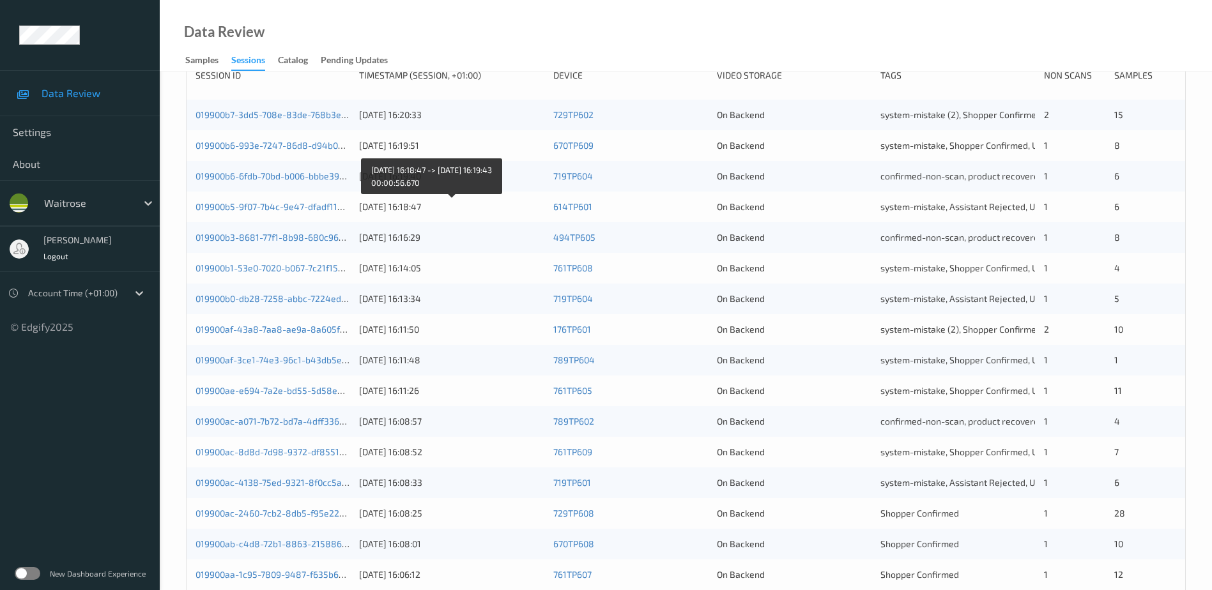
scroll to position [371, 0]
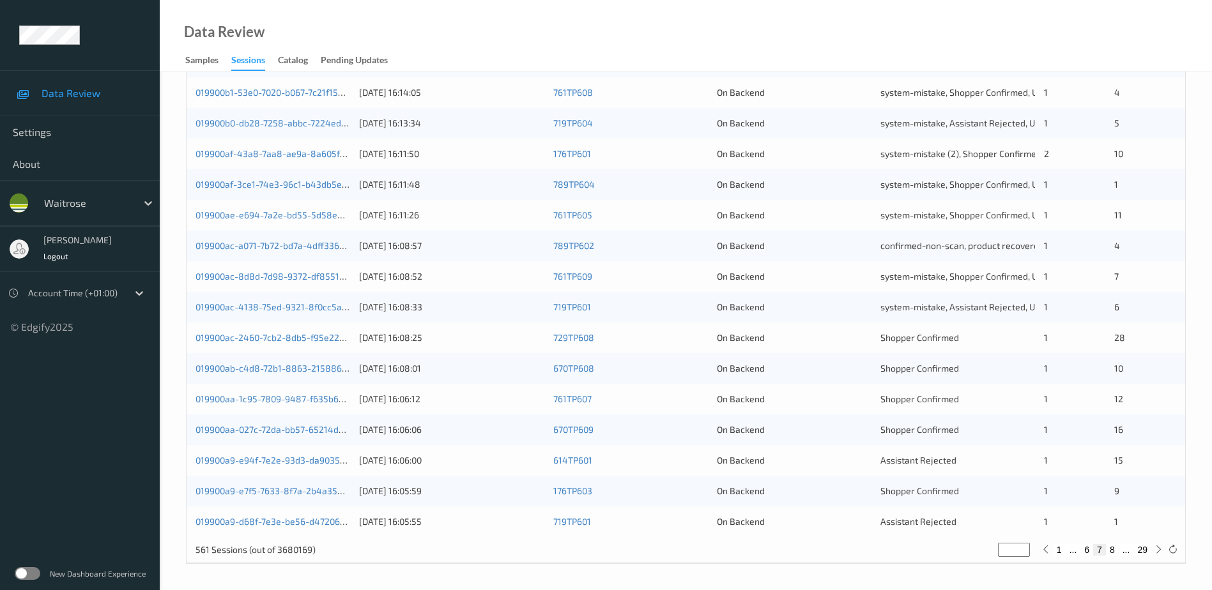
type input "*"
click at [861, 346] on div "019900ac-2460-7cb2-8db5-f95e22c78ae4 [DATE] 16:08:25 729TP608 On Backend Shoppe…" at bounding box center [686, 338] width 998 height 31
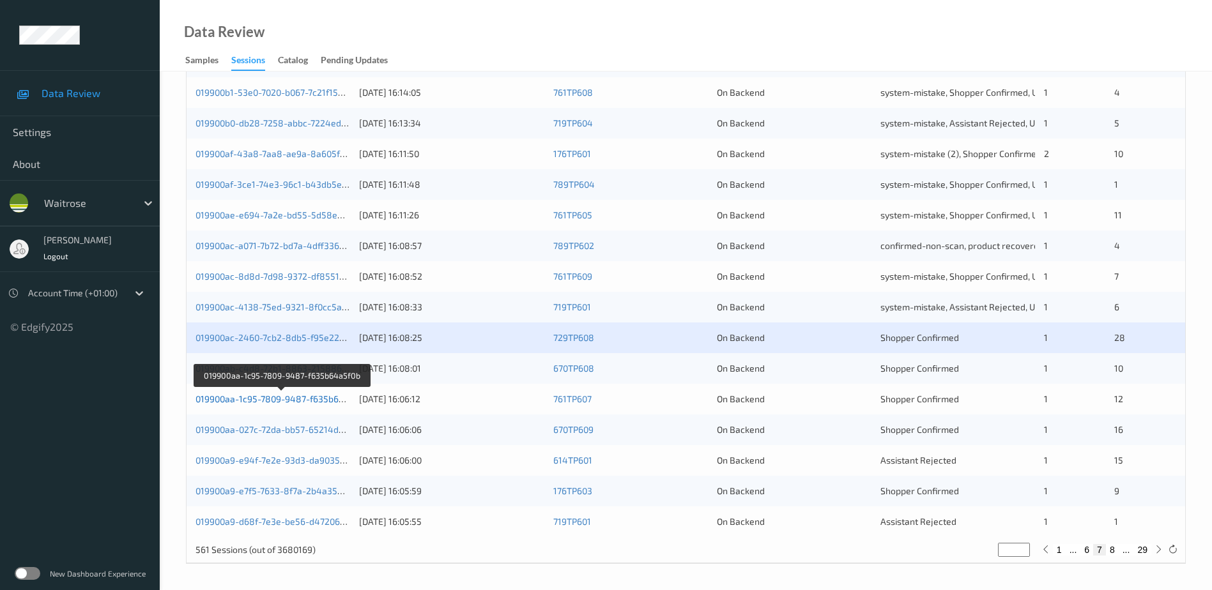
click at [319, 399] on link "019900aa-1c95-7809-9487-f635b64a5f0b" at bounding box center [281, 398] width 172 height 11
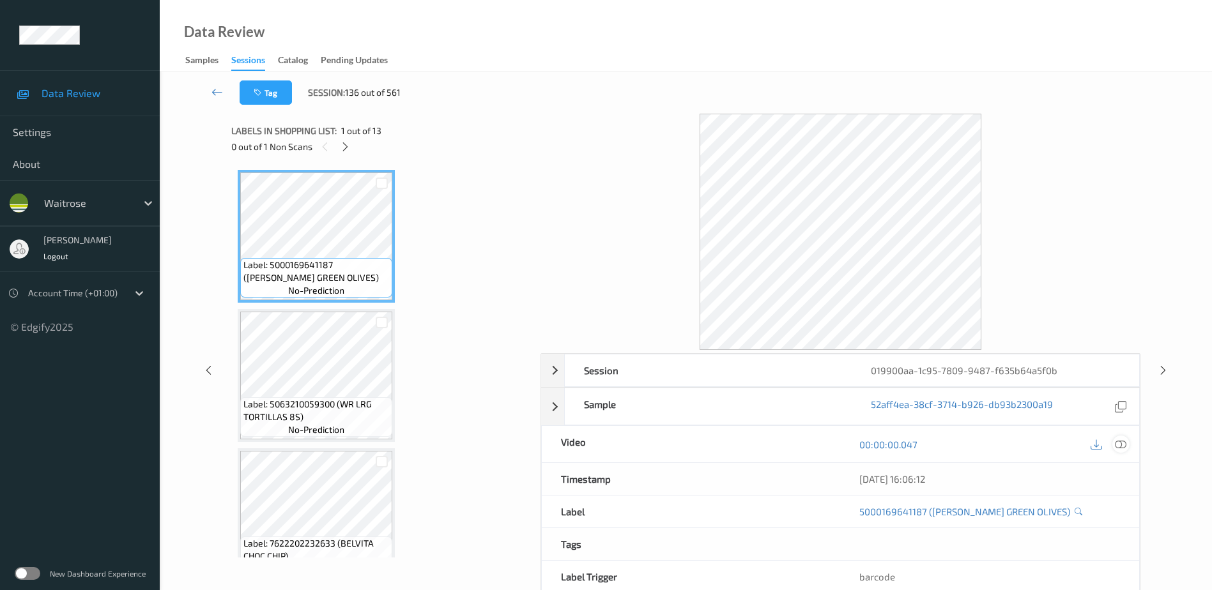
click at [1122, 444] on icon at bounding box center [1120, 444] width 11 height 11
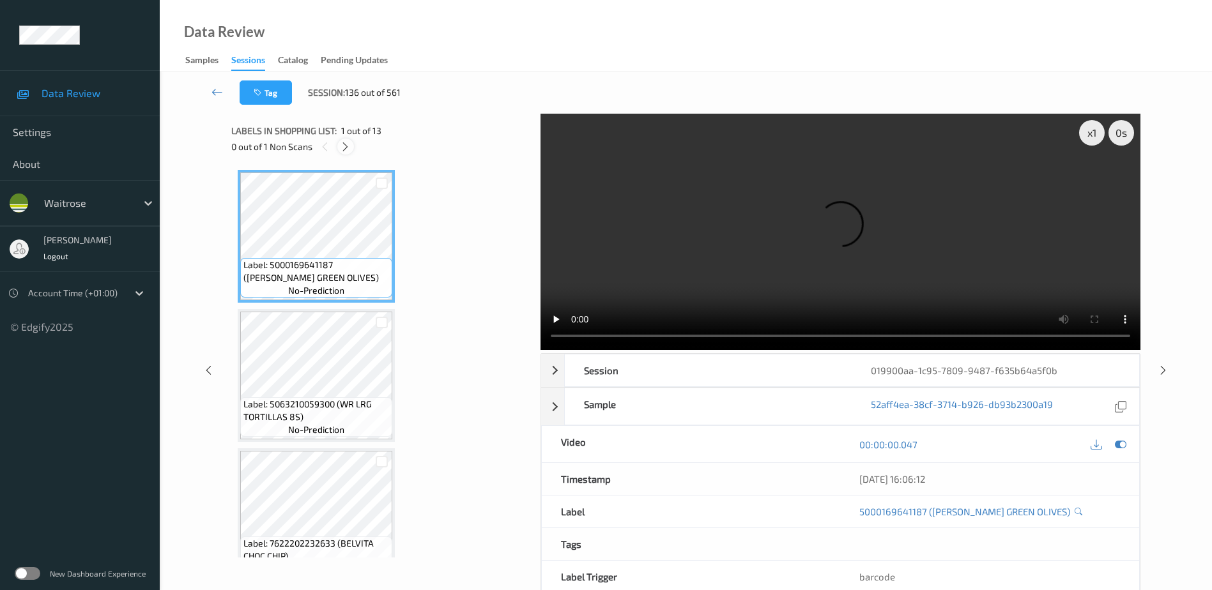
click at [345, 146] on icon at bounding box center [345, 146] width 11 height 11
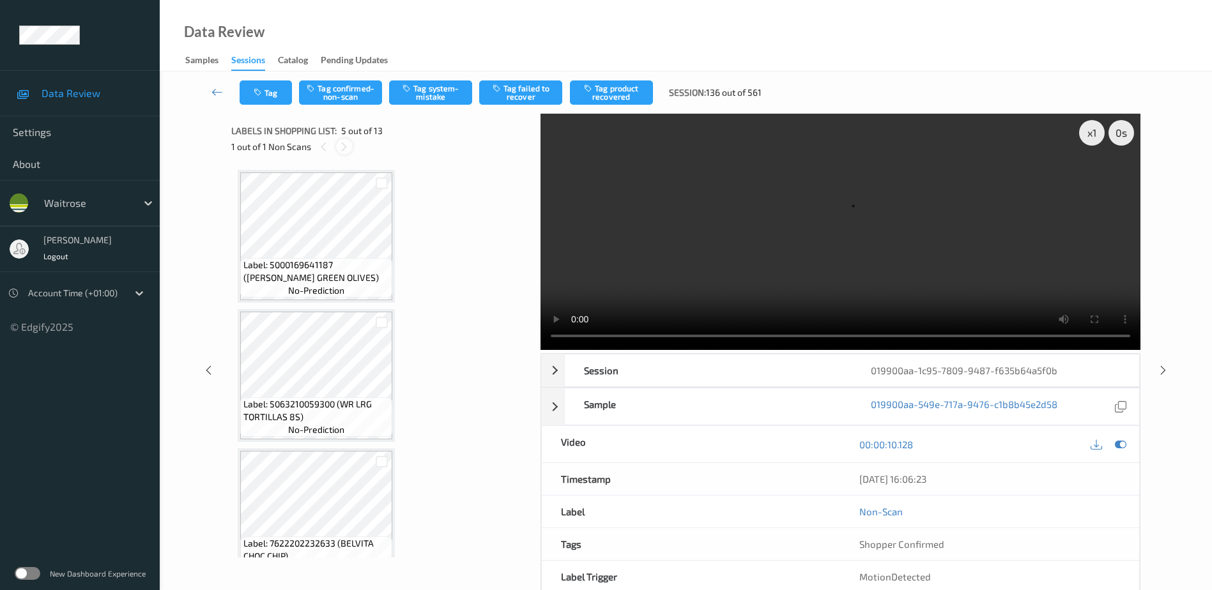
scroll to position [424, 0]
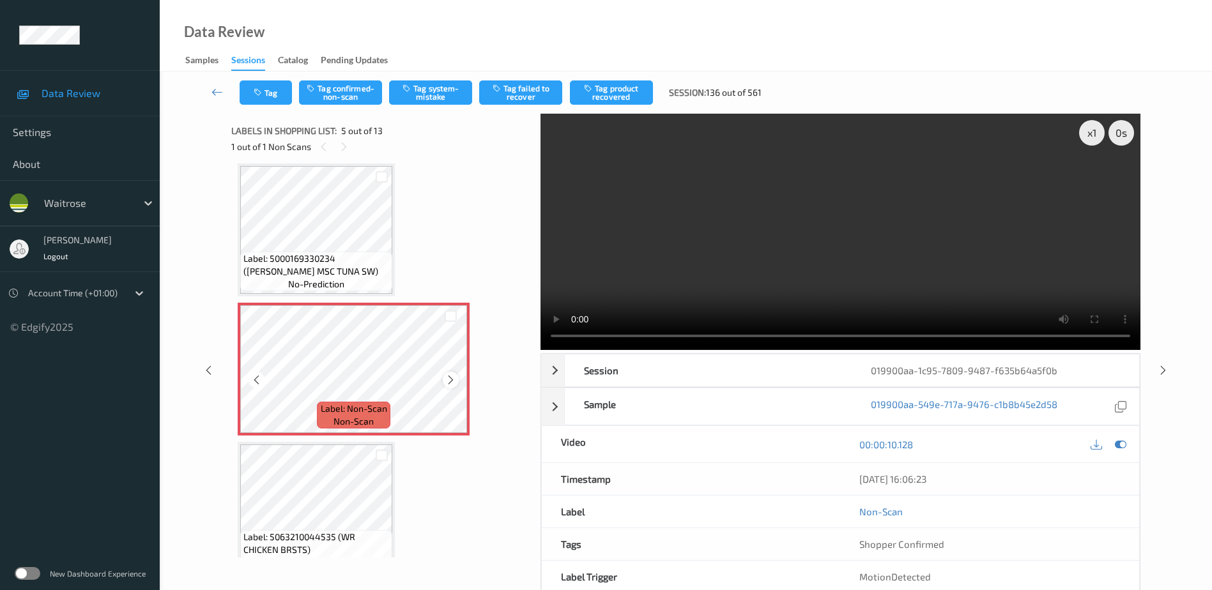
click at [449, 383] on icon at bounding box center [450, 379] width 11 height 11
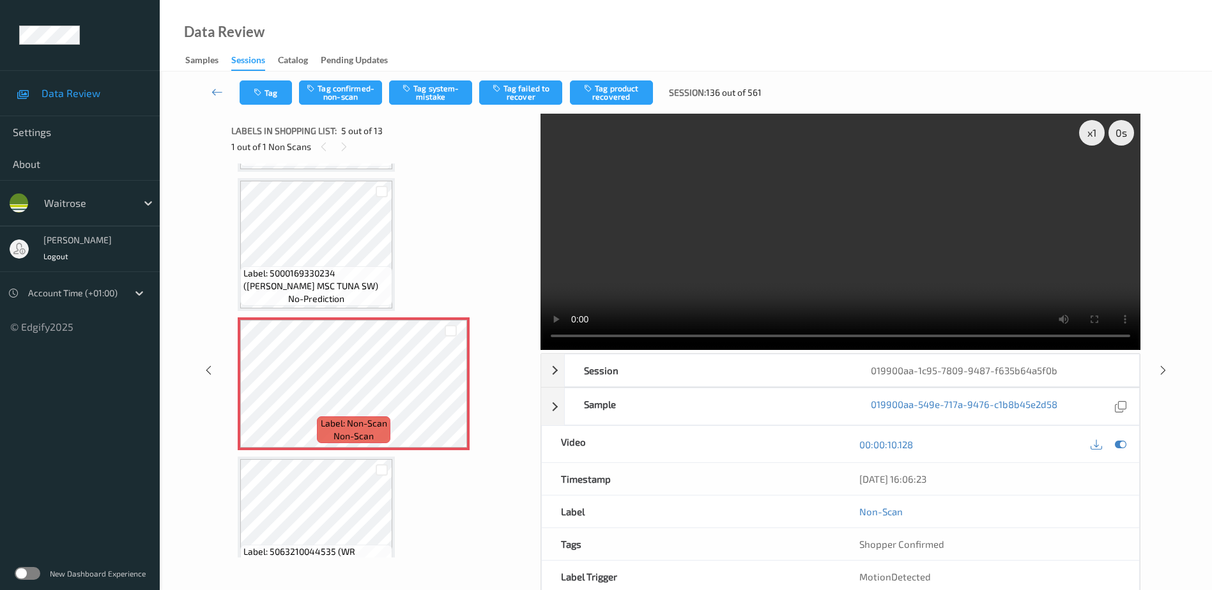
scroll to position [447, 0]
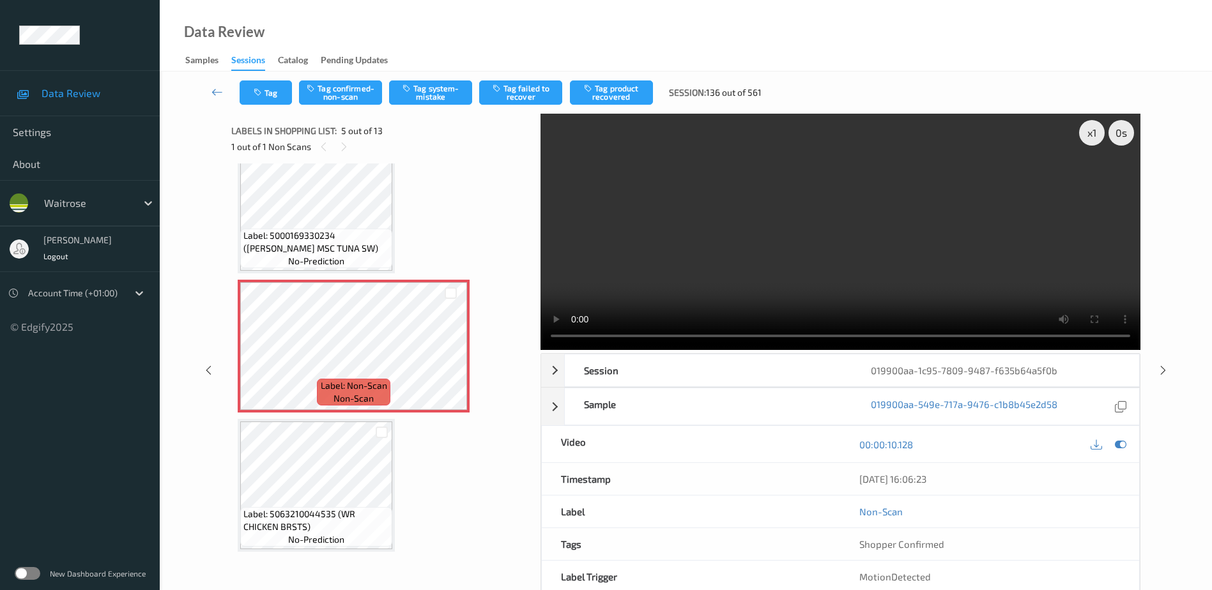
click at [871, 248] on video at bounding box center [840, 232] width 600 height 236
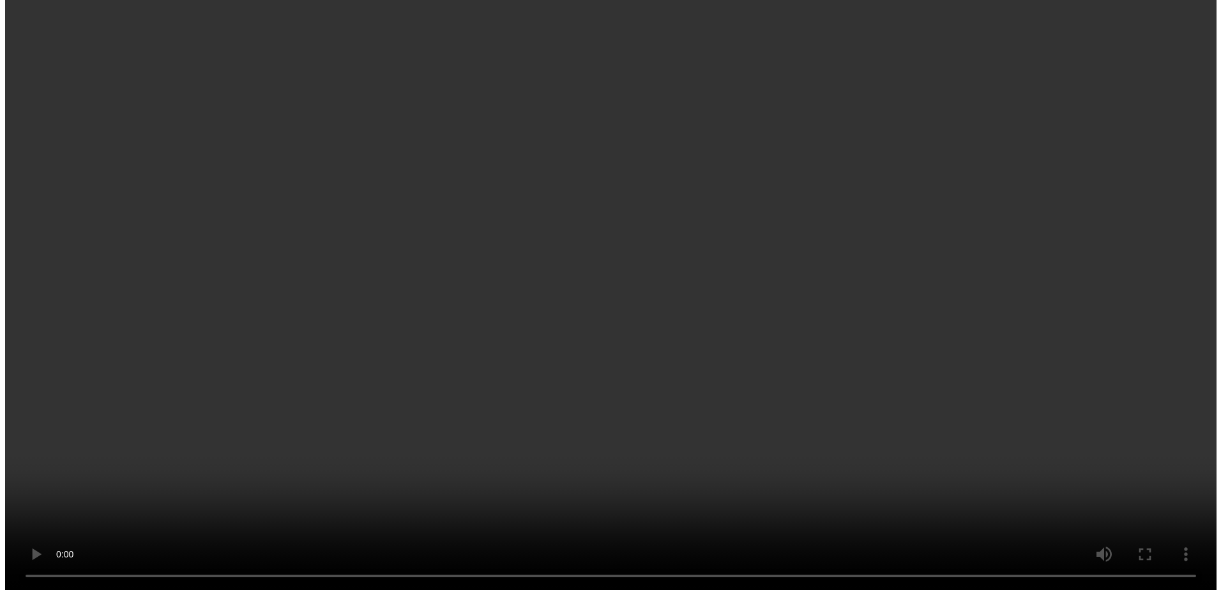
scroll to position [511, 0]
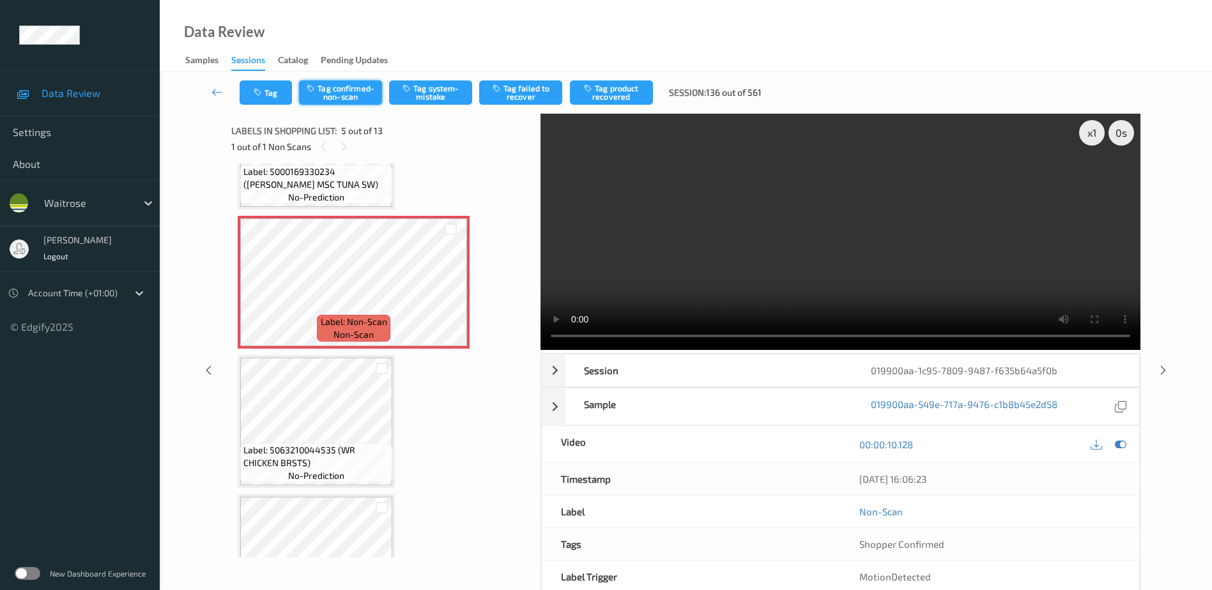
click at [355, 97] on button "Tag confirmed-non-scan" at bounding box center [340, 92] width 83 height 24
click at [335, 89] on button "Tag confirmed-non-scan" at bounding box center [340, 92] width 83 height 24
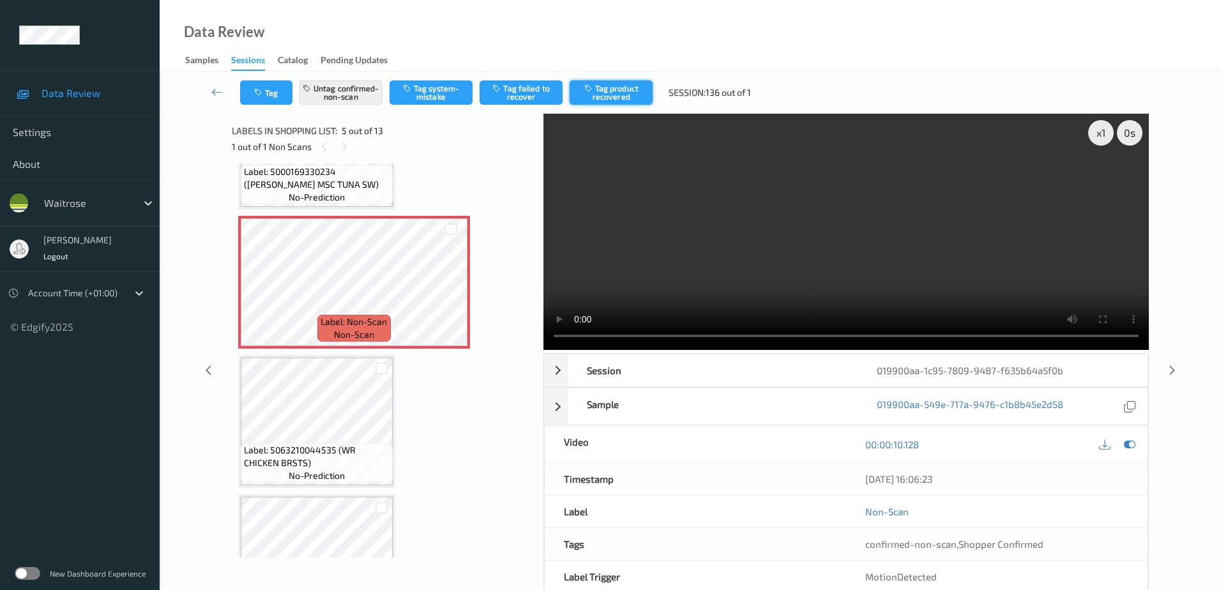
click at [611, 95] on button "Tag product recovered" at bounding box center [611, 92] width 83 height 24
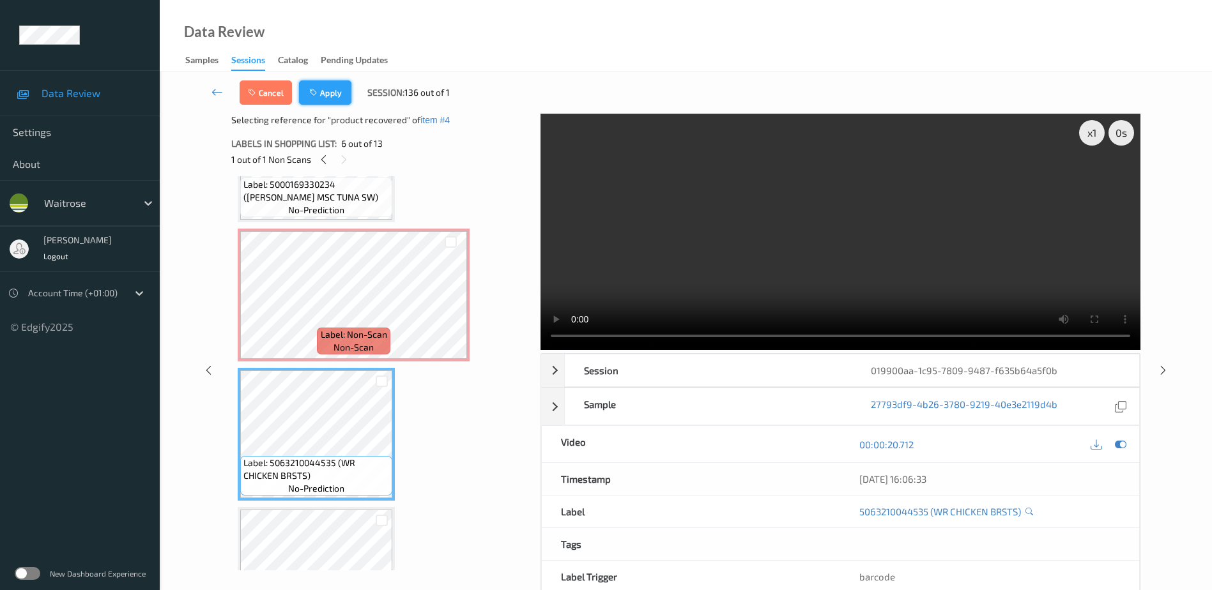
click at [323, 86] on button "Apply" at bounding box center [325, 92] width 52 height 24
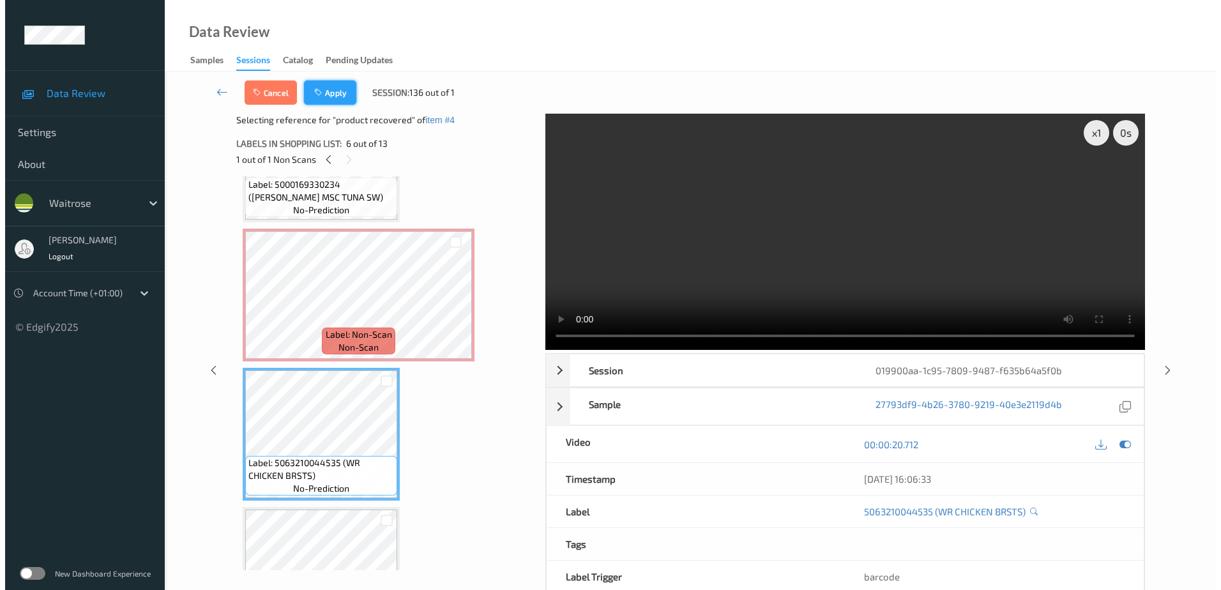
scroll to position [424, 0]
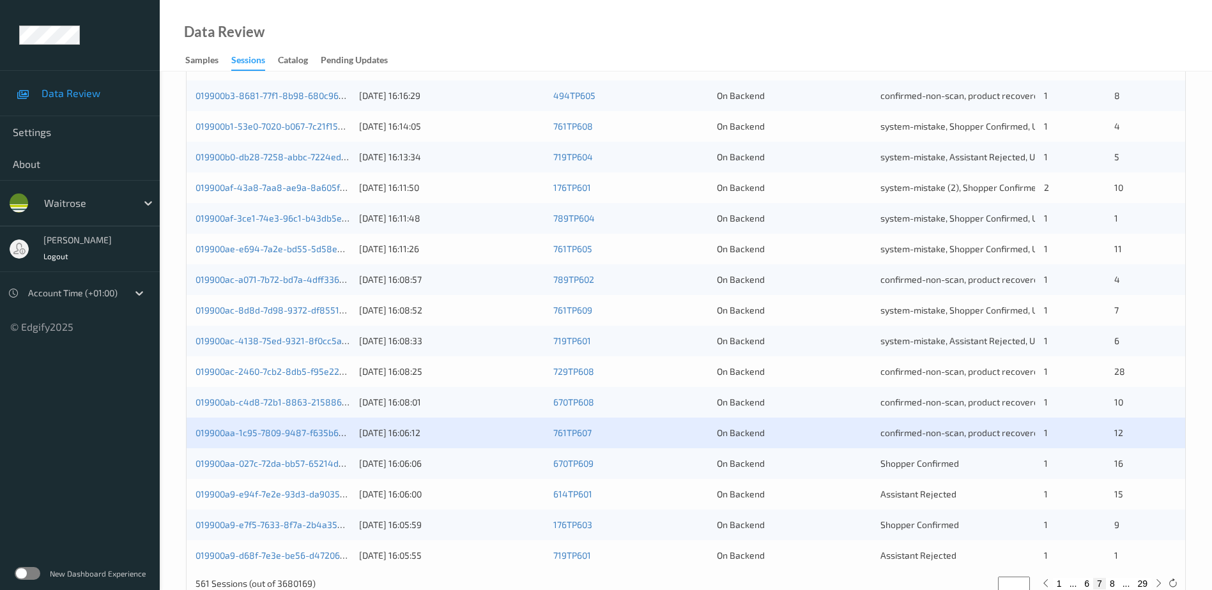
scroll to position [371, 0]
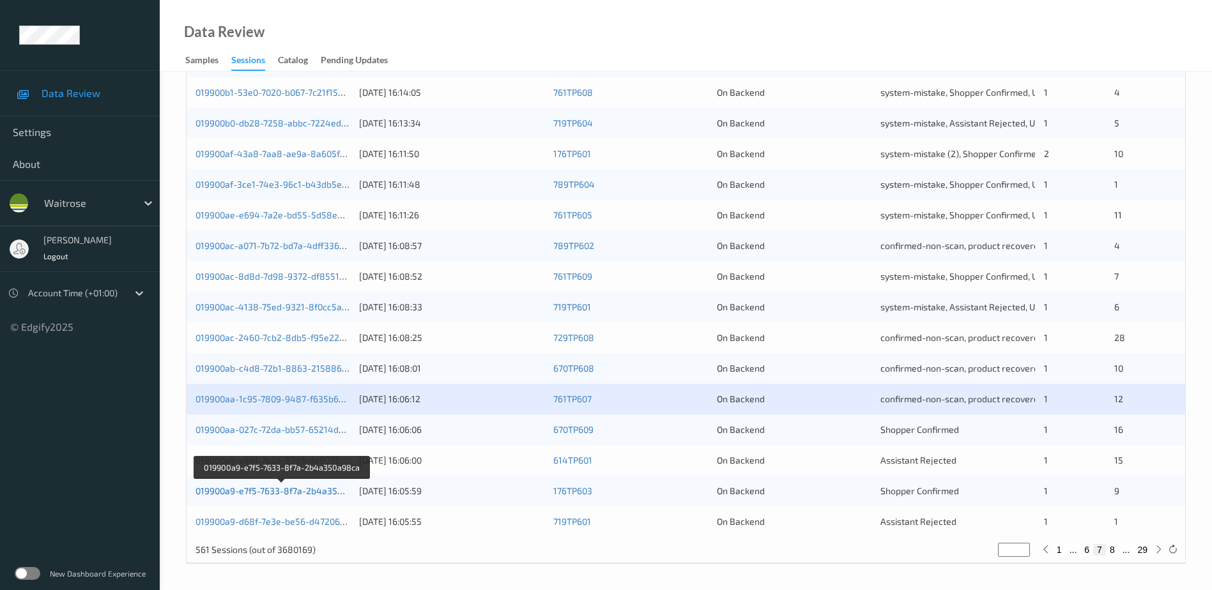
click at [299, 493] on link "019900a9-e7f5-7633-8f7a-2b4a350a98ca" at bounding box center [281, 490] width 172 height 11
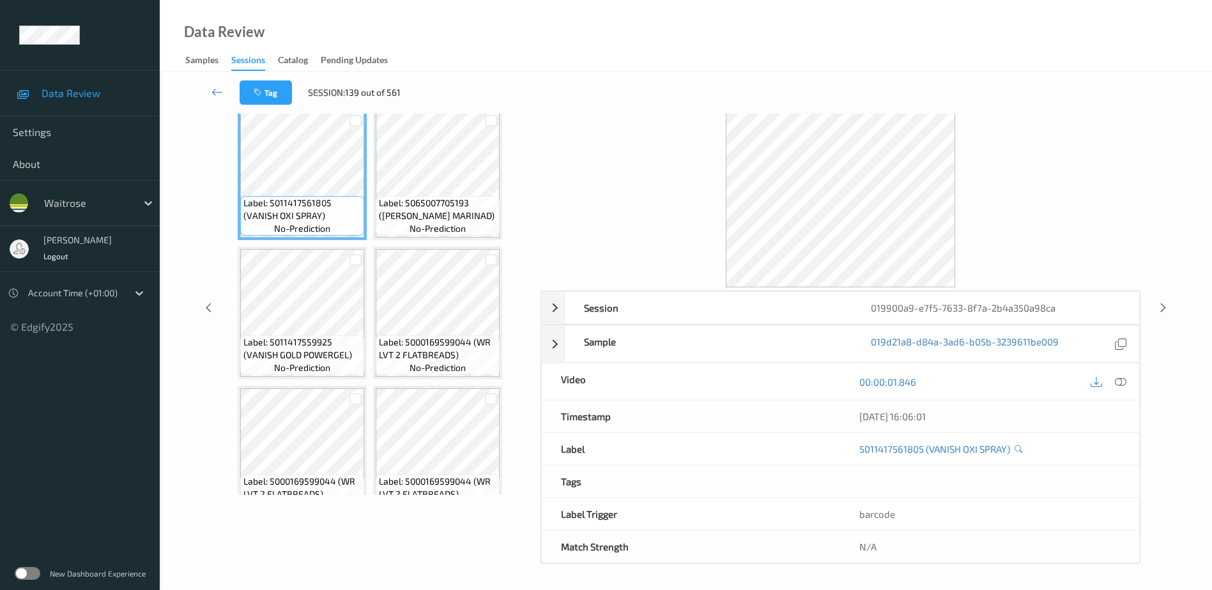
scroll to position [63, 0]
click at [1122, 381] on icon at bounding box center [1120, 381] width 11 height 11
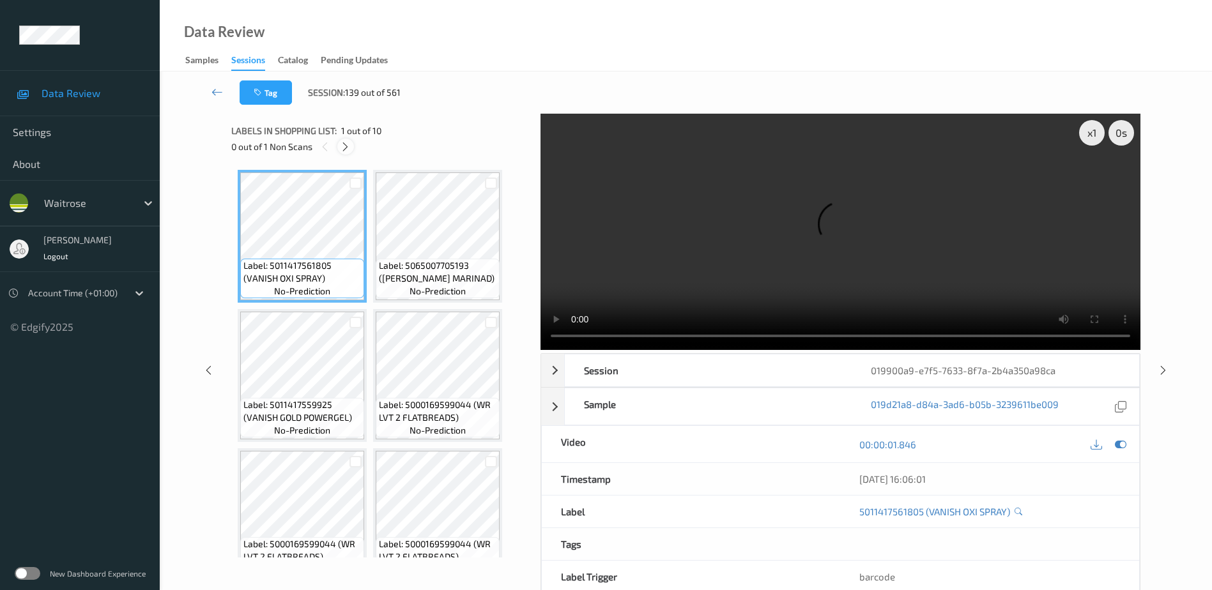
click at [346, 148] on icon at bounding box center [345, 146] width 11 height 11
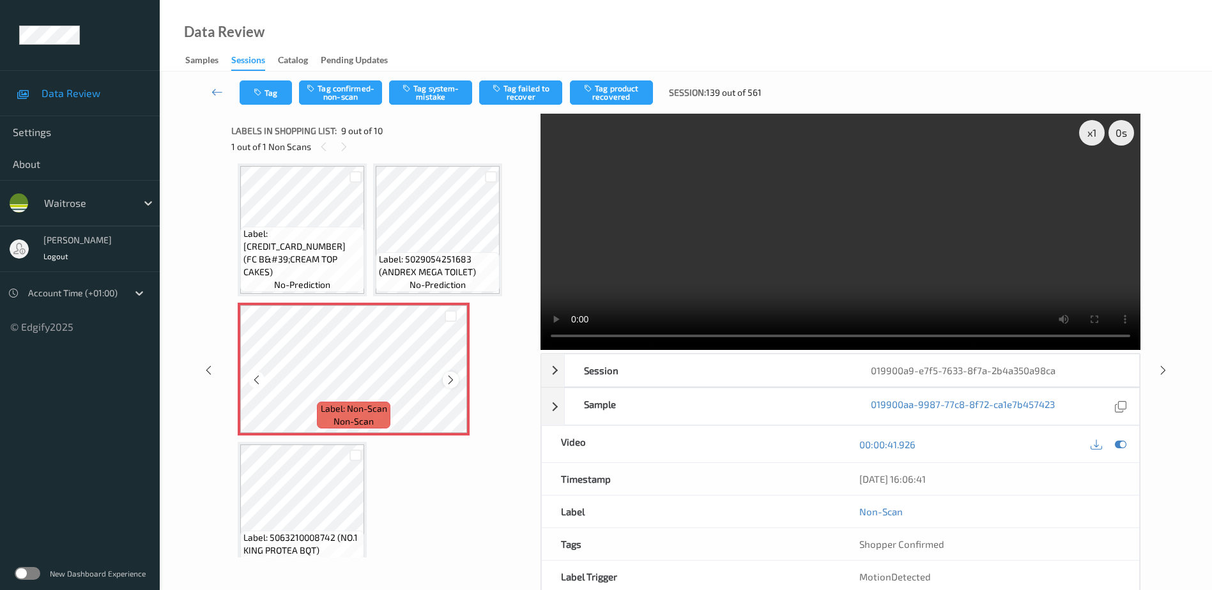
click at [447, 378] on icon at bounding box center [450, 379] width 11 height 11
click at [857, 248] on video at bounding box center [840, 232] width 600 height 236
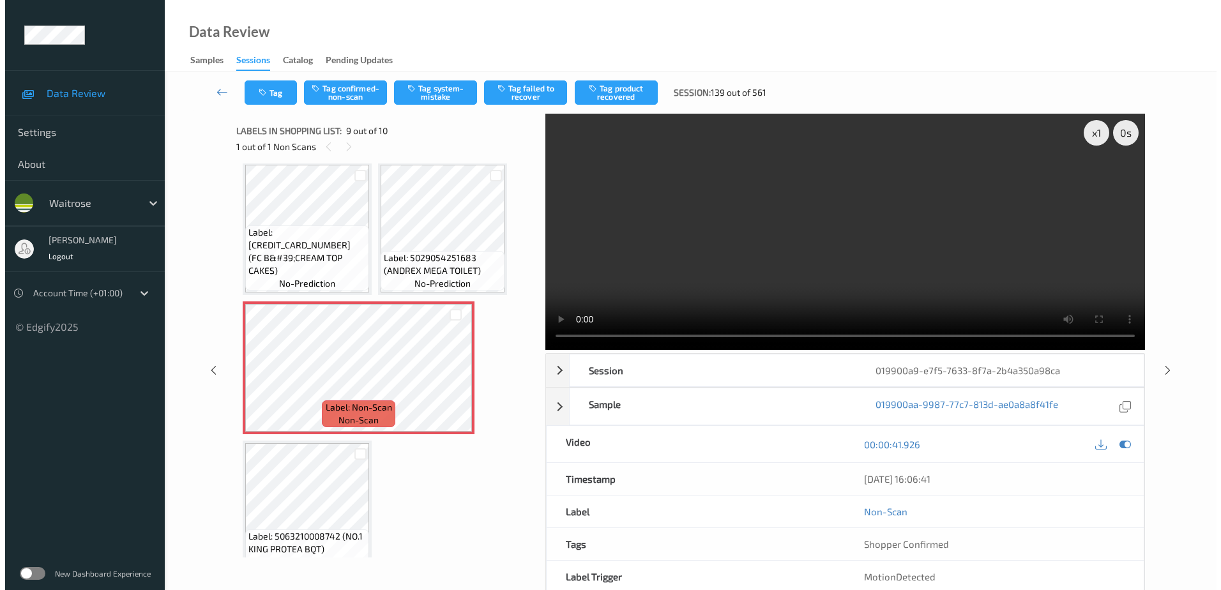
scroll to position [448, 0]
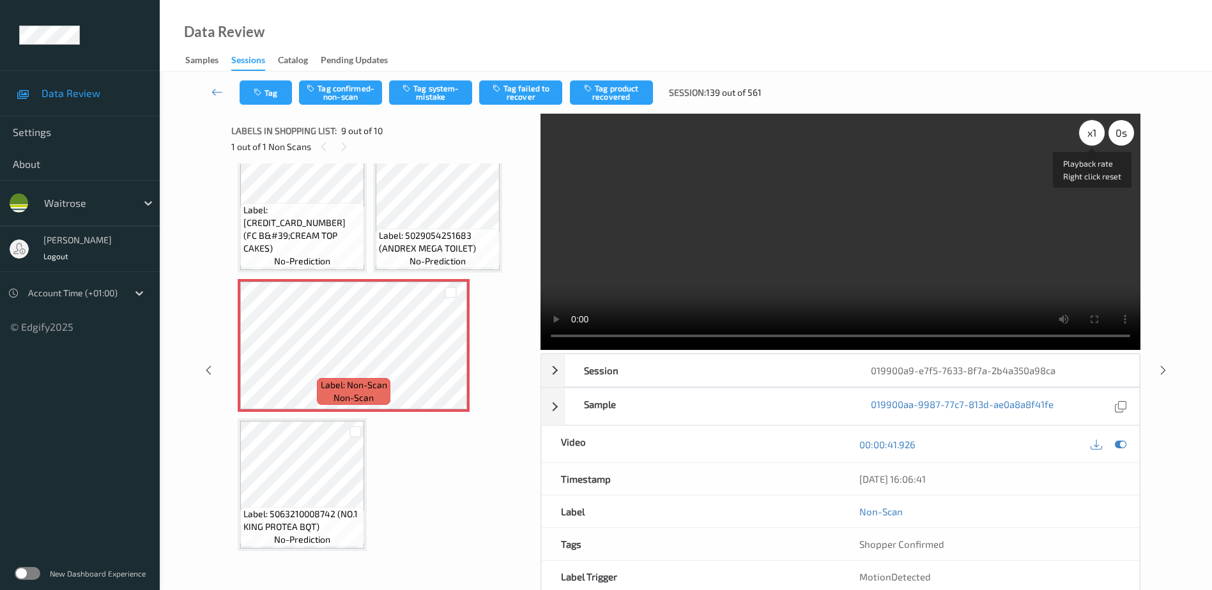
click at [1097, 131] on div "x 1" at bounding box center [1092, 133] width 26 height 26
click at [1097, 131] on div "x 2" at bounding box center [1092, 133] width 26 height 26
click at [454, 95] on button "Tag system-mistake" at bounding box center [430, 92] width 83 height 24
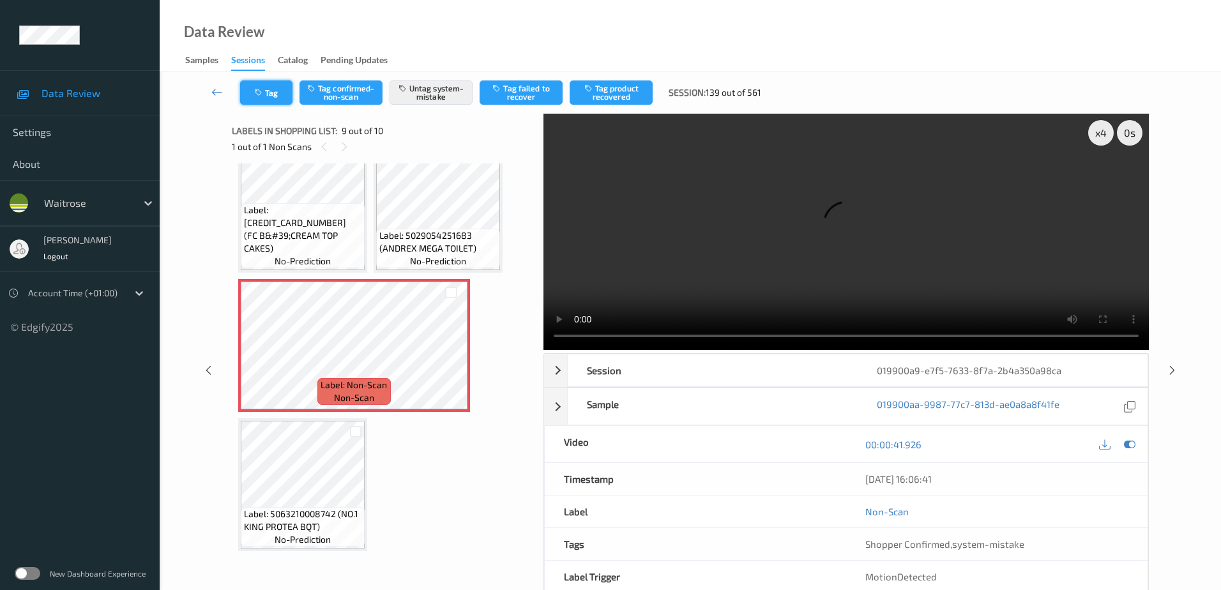
click at [261, 95] on icon "button" at bounding box center [259, 92] width 11 height 9
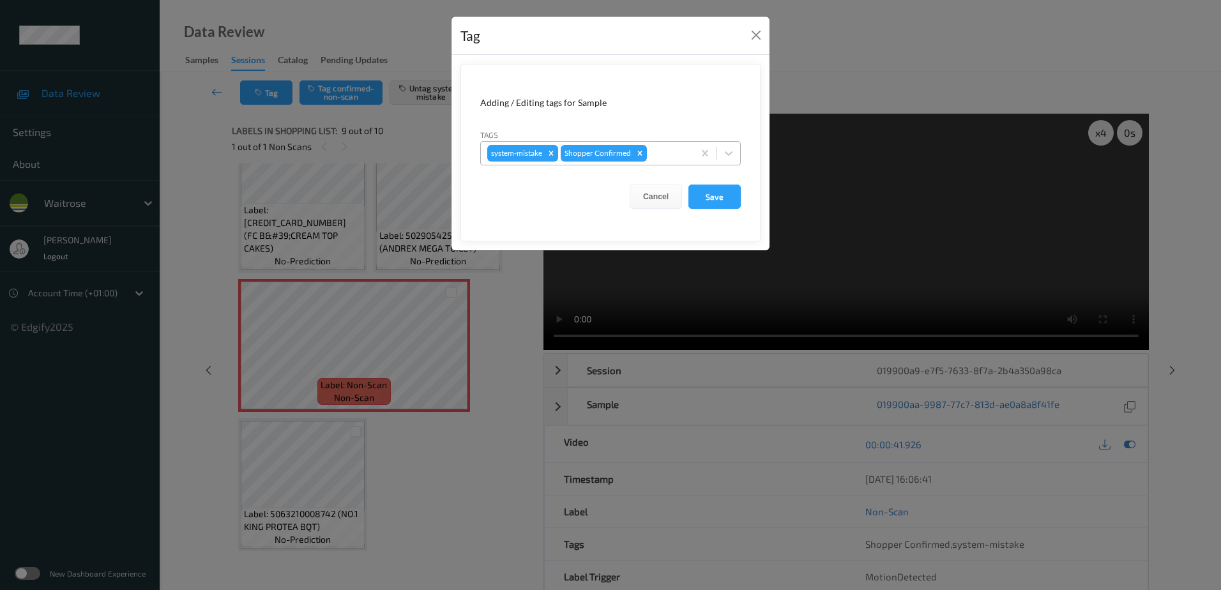
click at [656, 146] on div at bounding box center [669, 153] width 38 height 15
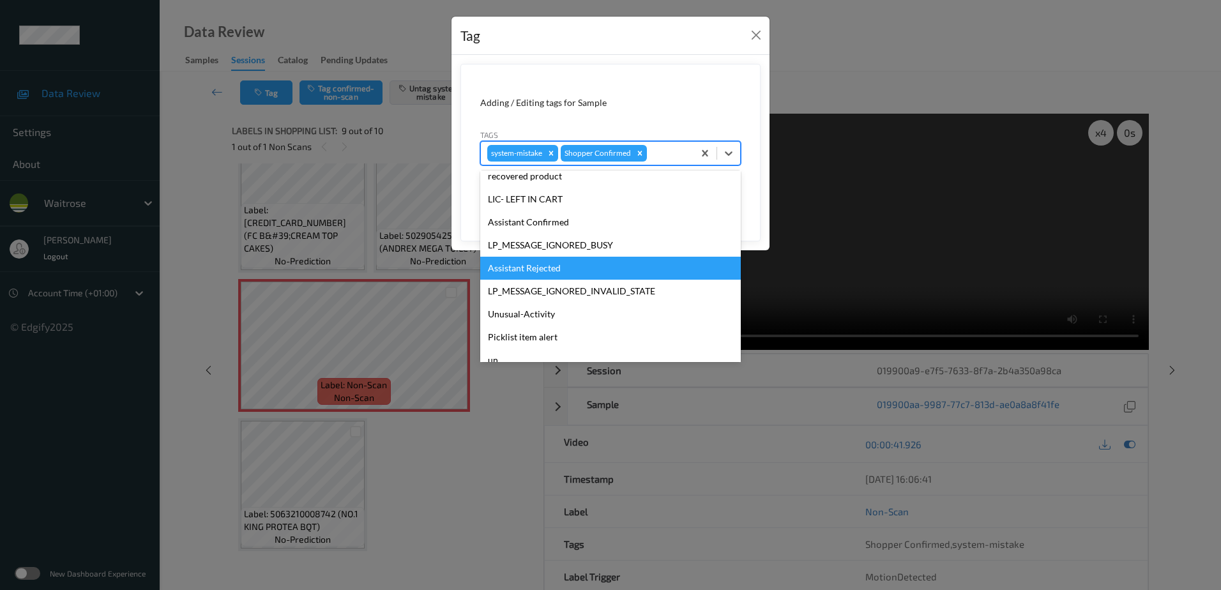
scroll to position [273, 0]
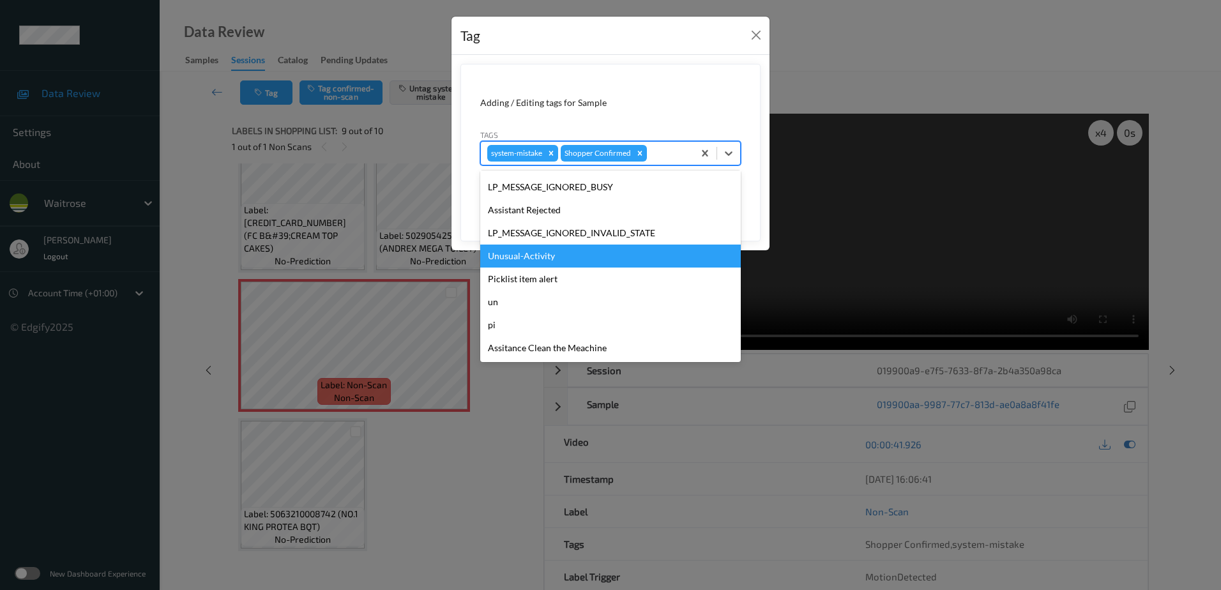
click at [576, 265] on div "Unusual-Activity" at bounding box center [610, 256] width 261 height 23
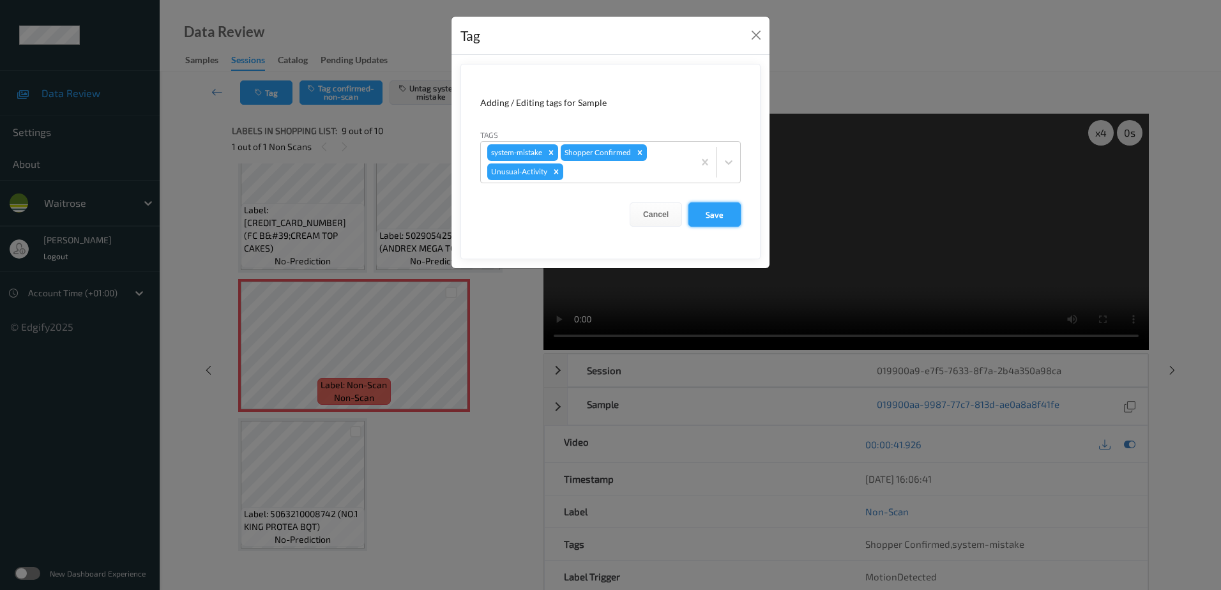
click at [698, 221] on button "Save" at bounding box center [715, 214] width 52 height 24
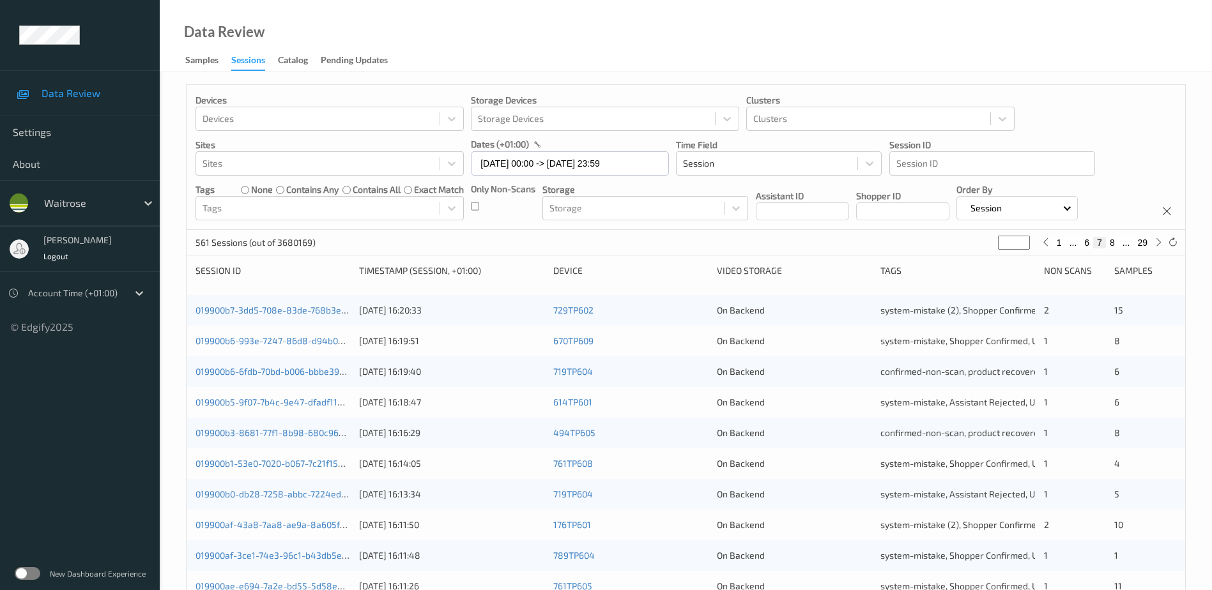
click at [1114, 244] on button "8" at bounding box center [1112, 242] width 13 height 11
type input "*"
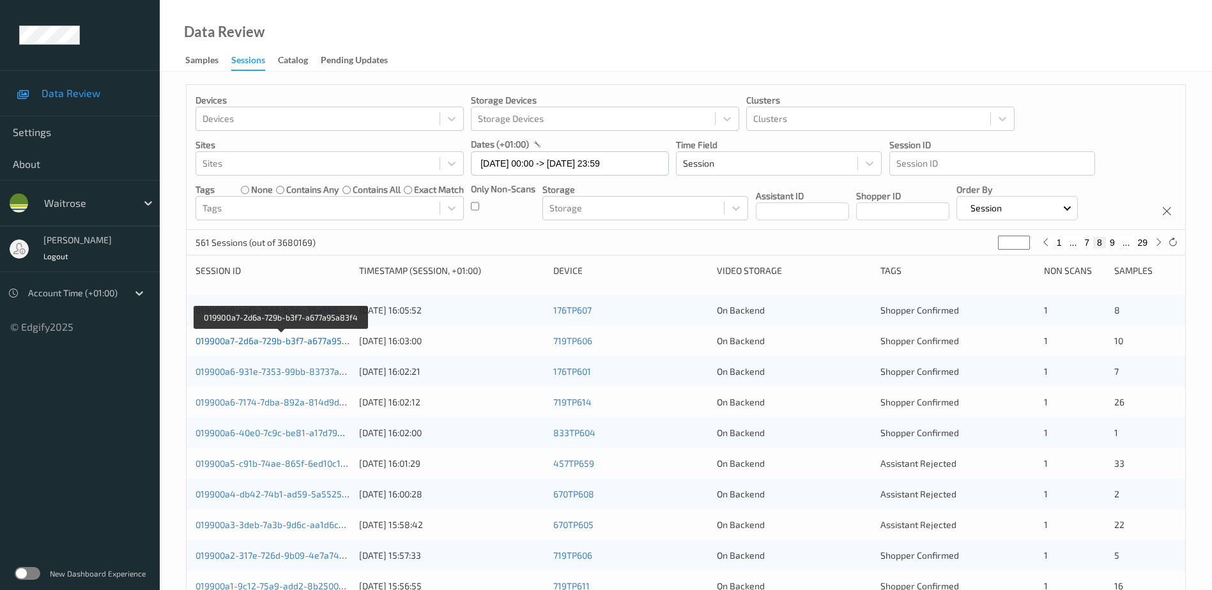
click at [337, 341] on link "019900a7-2d6a-729b-b3f7-a677a95a83f4" at bounding box center [280, 340] width 171 height 11
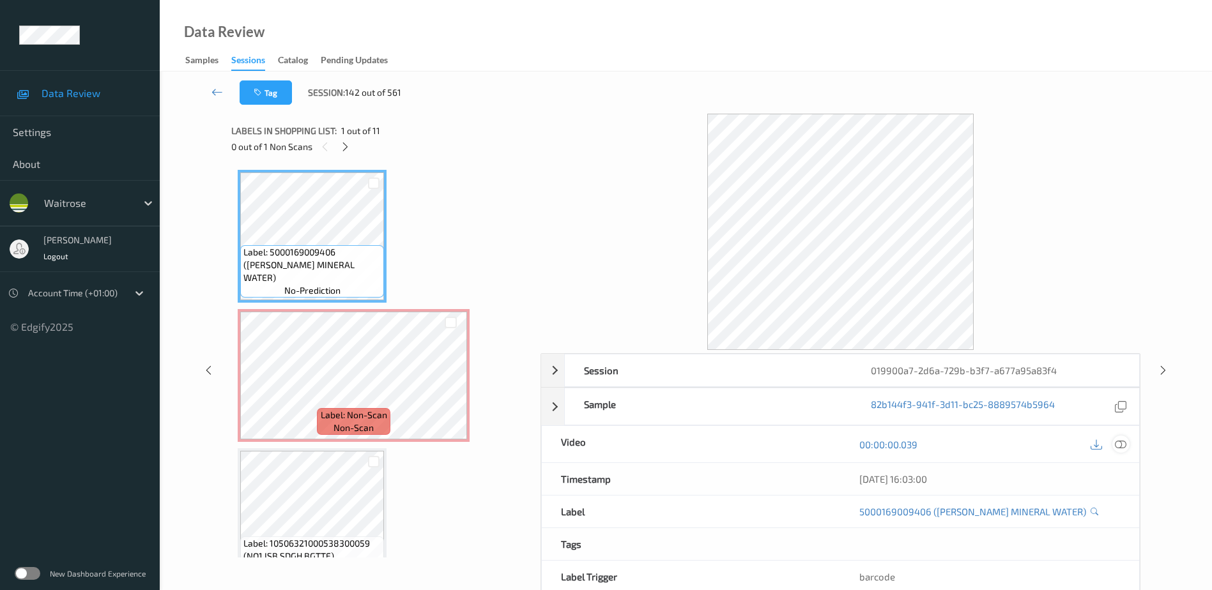
click at [1119, 443] on icon at bounding box center [1120, 444] width 11 height 11
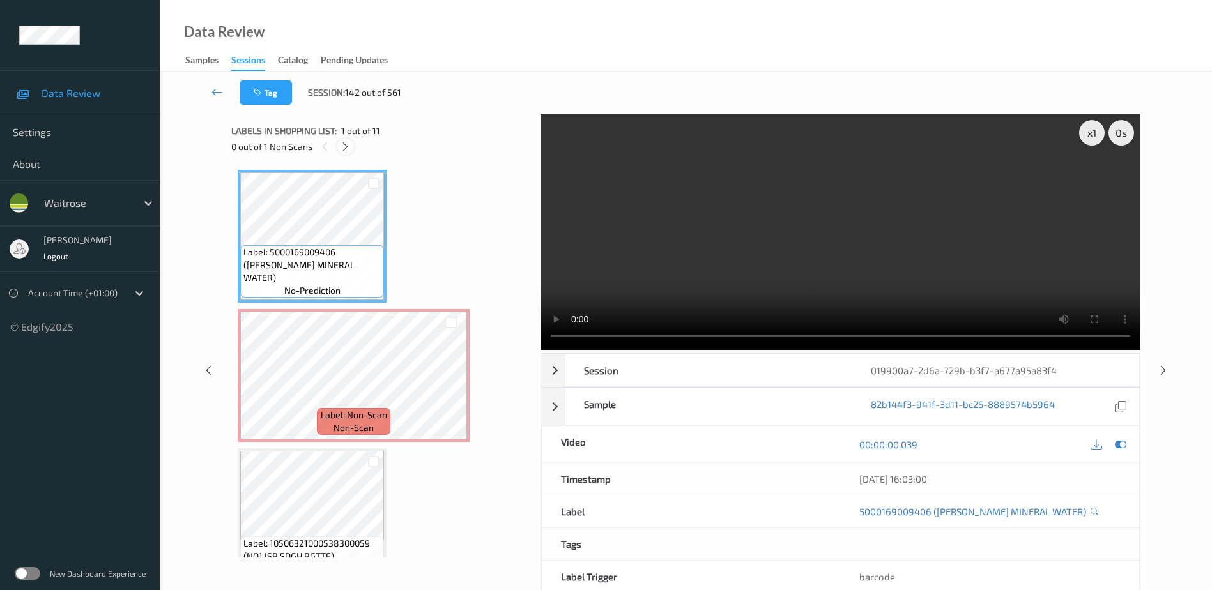
click at [351, 147] on div at bounding box center [345, 147] width 16 height 16
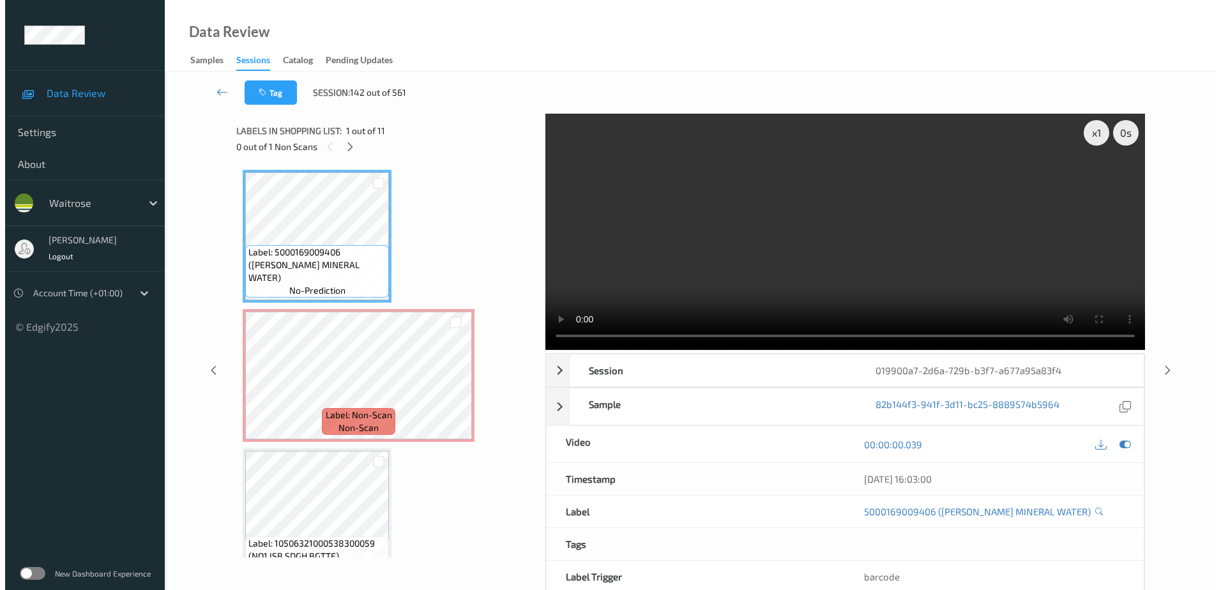
scroll to position [6, 0]
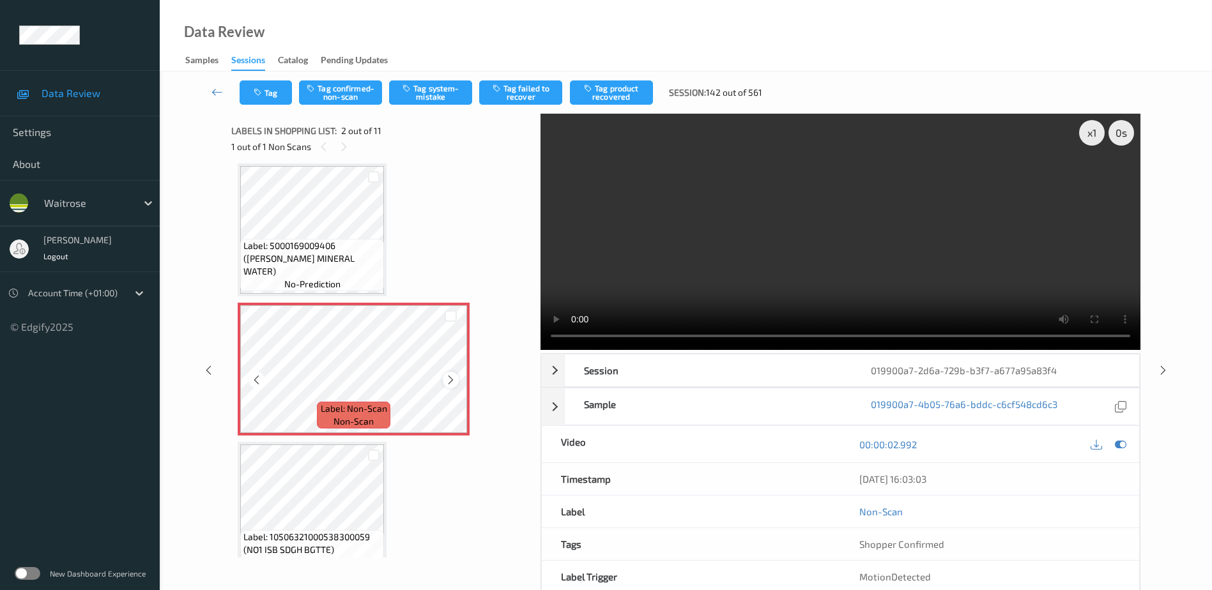
click at [446, 378] on icon at bounding box center [450, 379] width 11 height 11
click at [771, 271] on video at bounding box center [840, 232] width 600 height 236
click at [422, 88] on button "Tag system-mistake" at bounding box center [430, 92] width 83 height 24
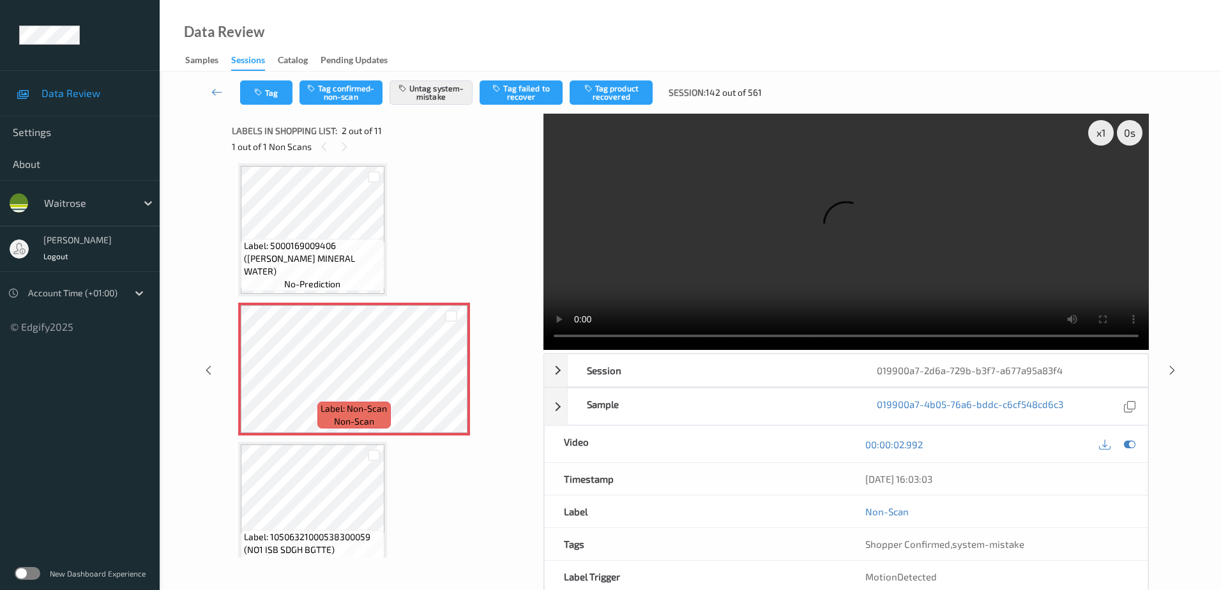
click at [243, 77] on div "Tag Tag confirmed-non-scan Untag system-mistake Tag failed to recover Tag produ…" at bounding box center [690, 93] width 1009 height 42
click at [273, 95] on button "Tag" at bounding box center [266, 92] width 52 height 24
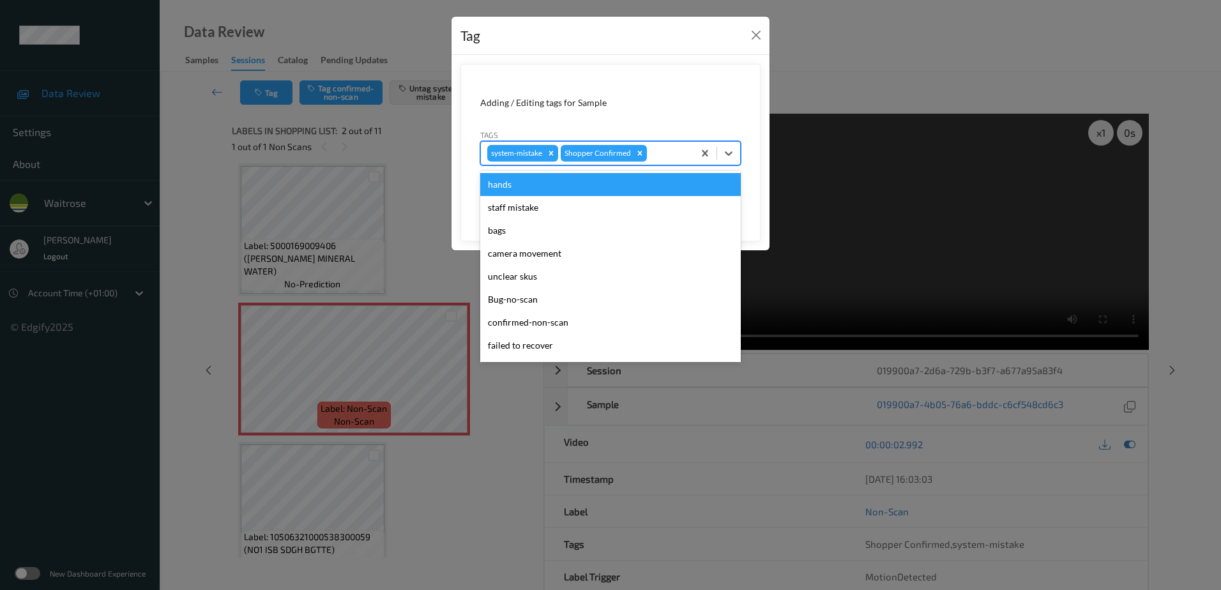
click at [658, 153] on div at bounding box center [669, 153] width 38 height 15
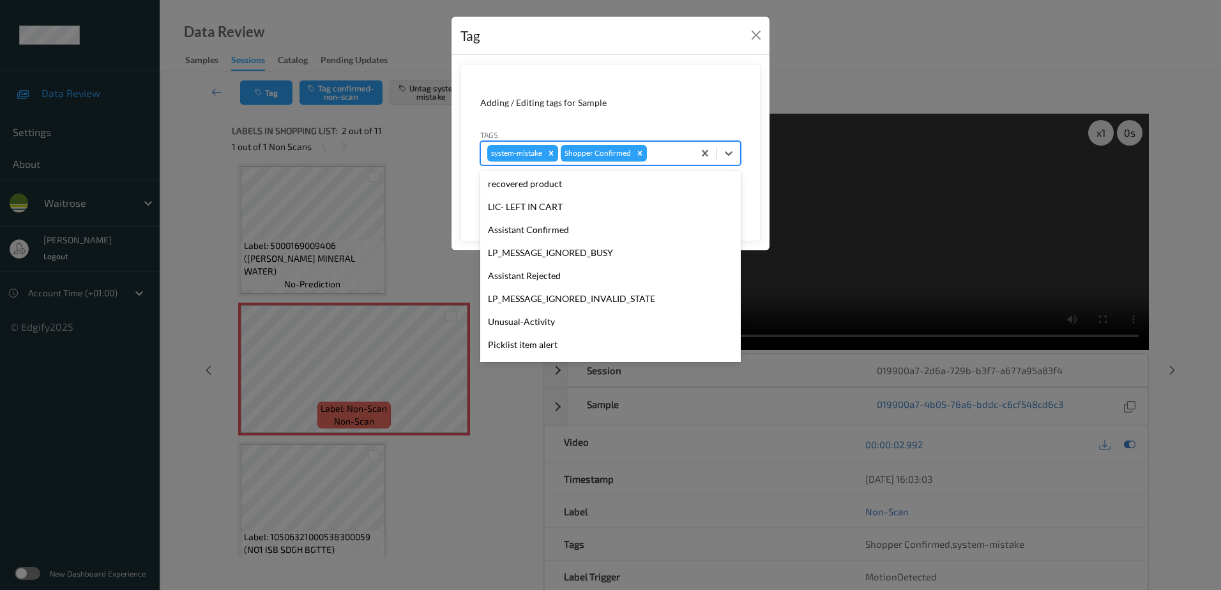
scroll to position [273, 0]
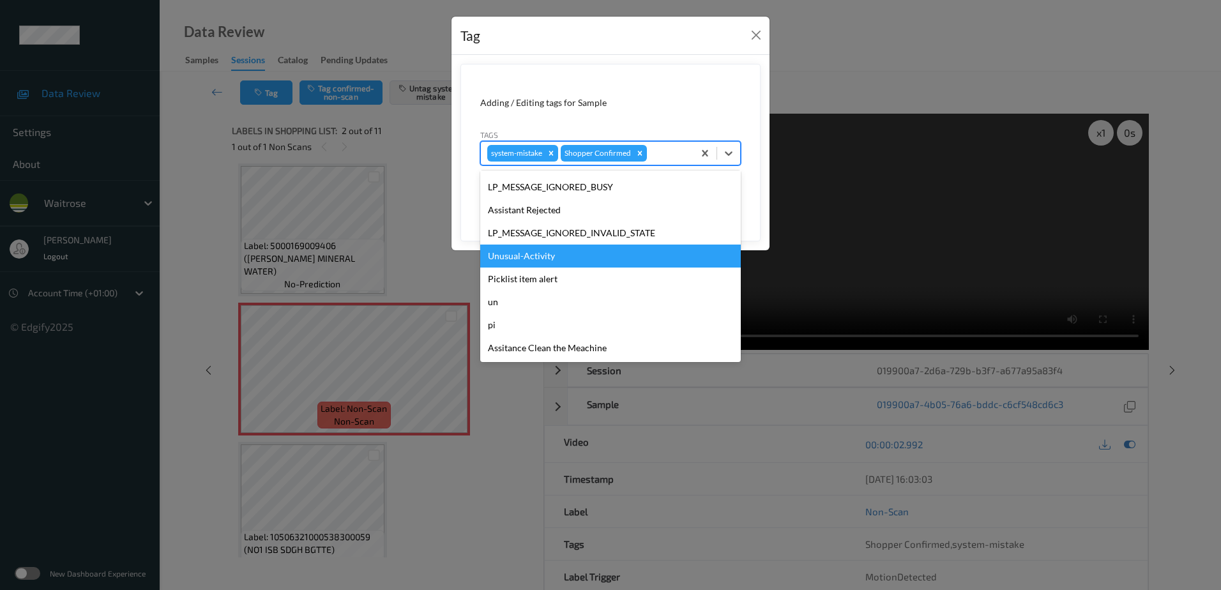
click at [544, 262] on div "Unusual-Activity" at bounding box center [610, 256] width 261 height 23
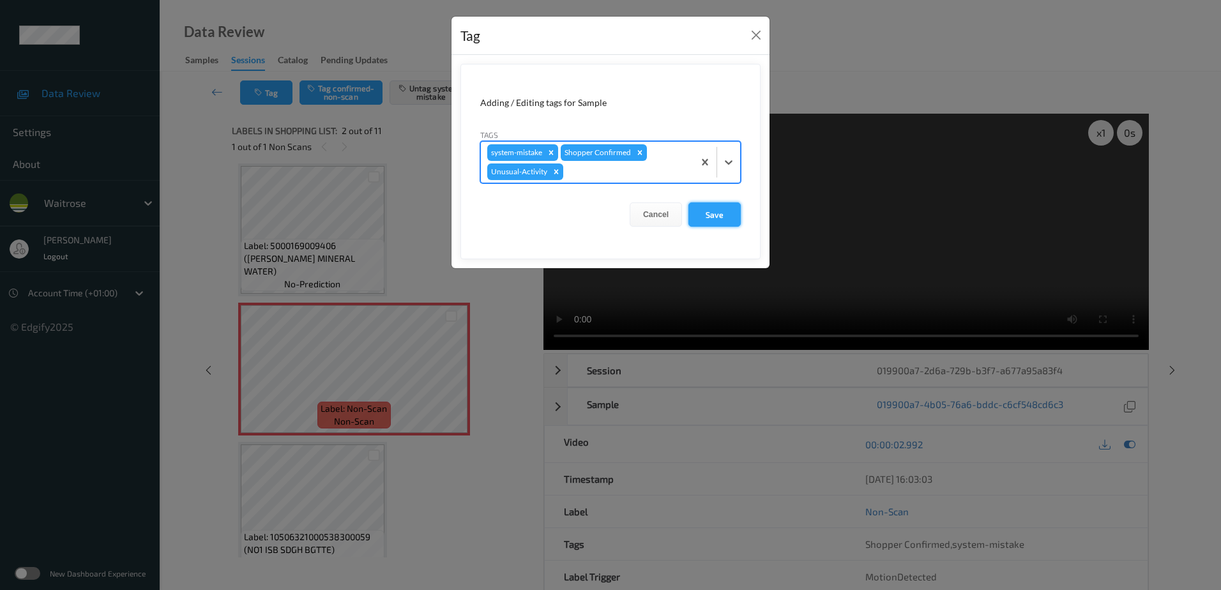
click at [714, 214] on button "Save" at bounding box center [715, 214] width 52 height 24
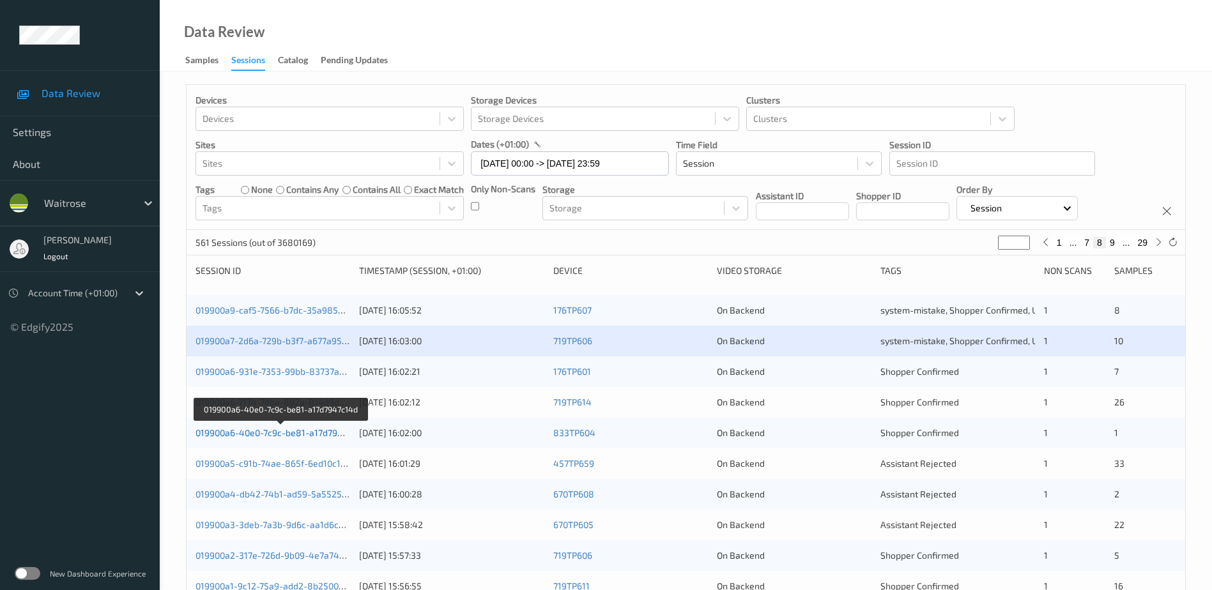
click at [287, 434] on link "019900a6-40e0-7c9c-be81-a17d7947c14d" at bounding box center [280, 432] width 171 height 11
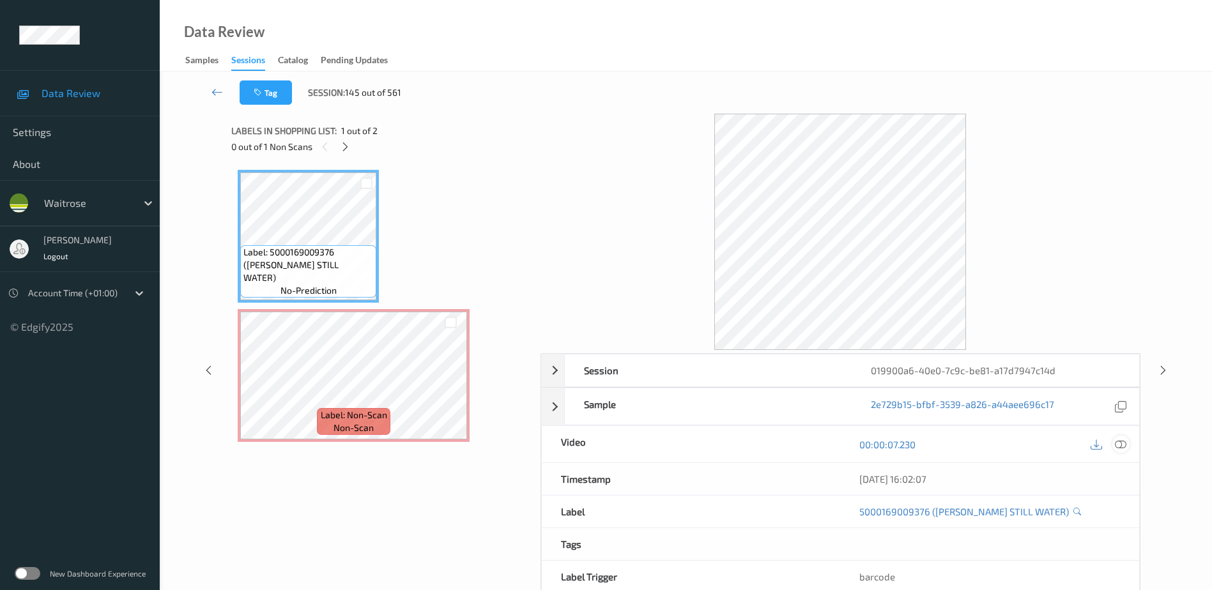
click at [1120, 445] on icon at bounding box center [1120, 444] width 11 height 11
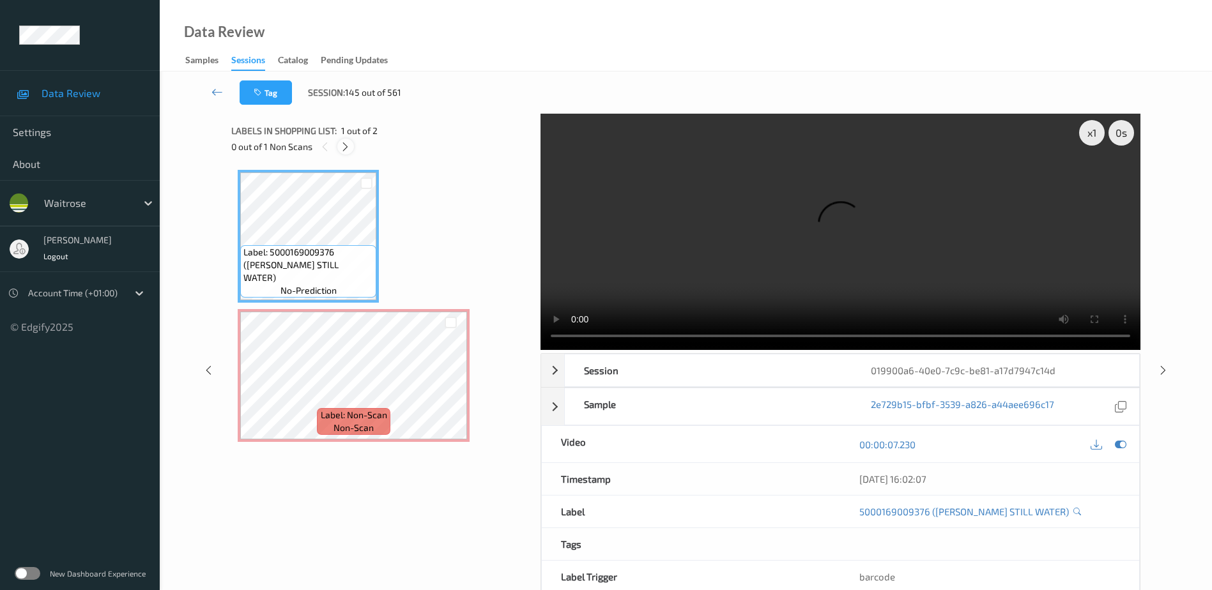
click at [347, 146] on icon at bounding box center [345, 146] width 11 height 11
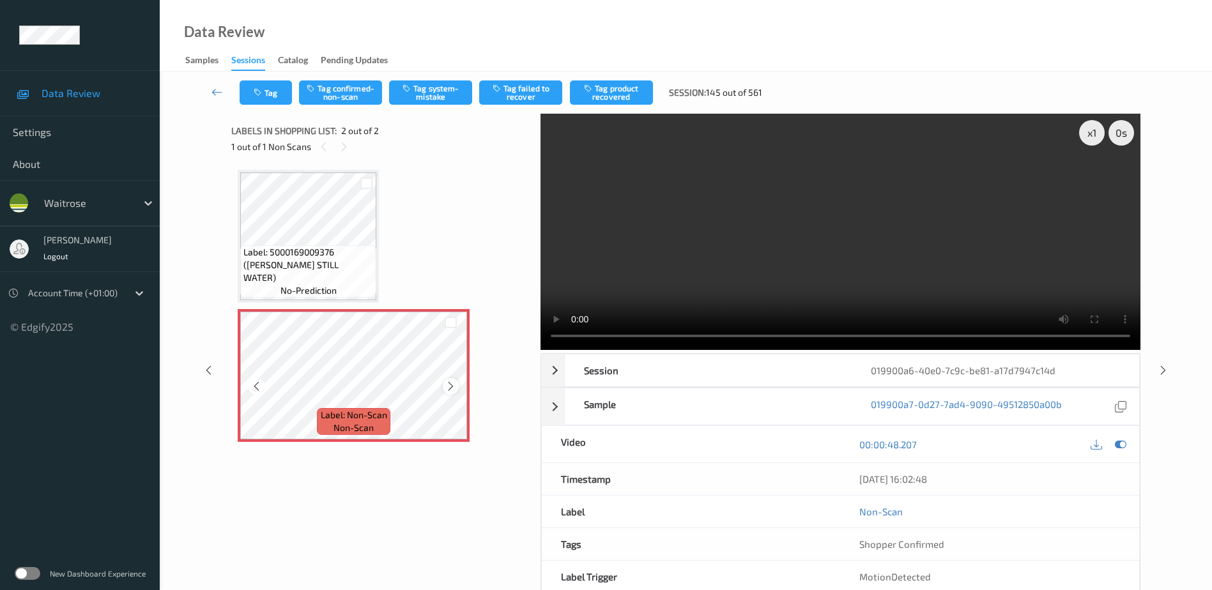
click at [452, 392] on div at bounding box center [451, 386] width 16 height 16
click at [840, 241] on video at bounding box center [840, 232] width 600 height 236
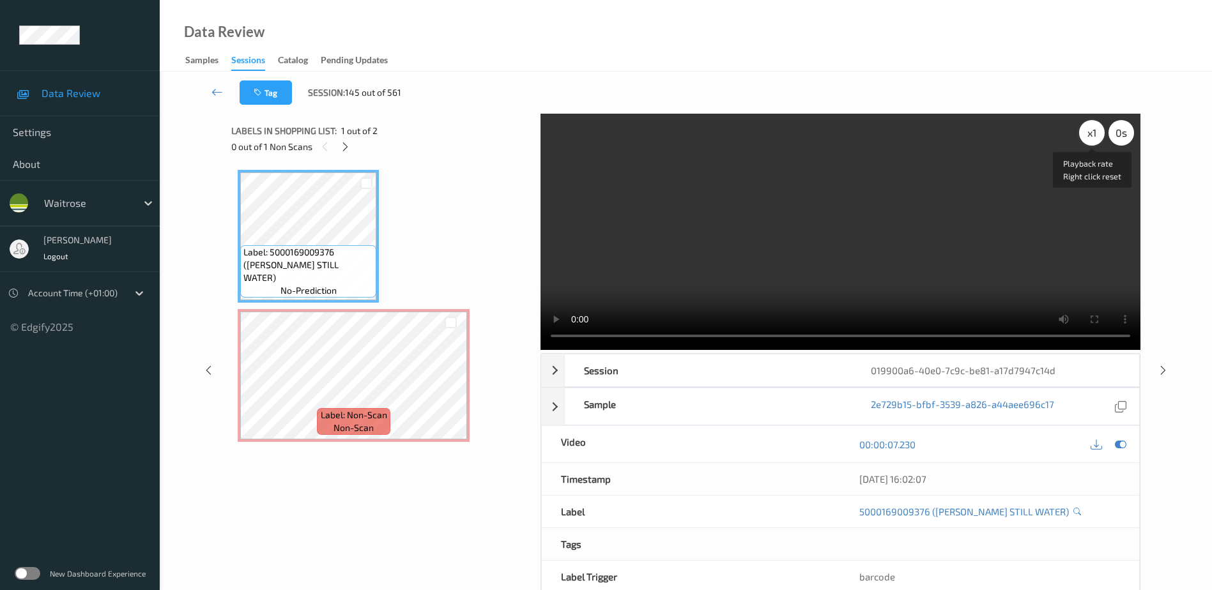
click at [1094, 135] on div "x 1" at bounding box center [1092, 133] width 26 height 26
click at [1094, 135] on div "x 2" at bounding box center [1092, 133] width 26 height 26
click at [1091, 130] on div "x 4" at bounding box center [1092, 133] width 26 height 26
click at [269, 96] on button "Tag" at bounding box center [266, 92] width 52 height 24
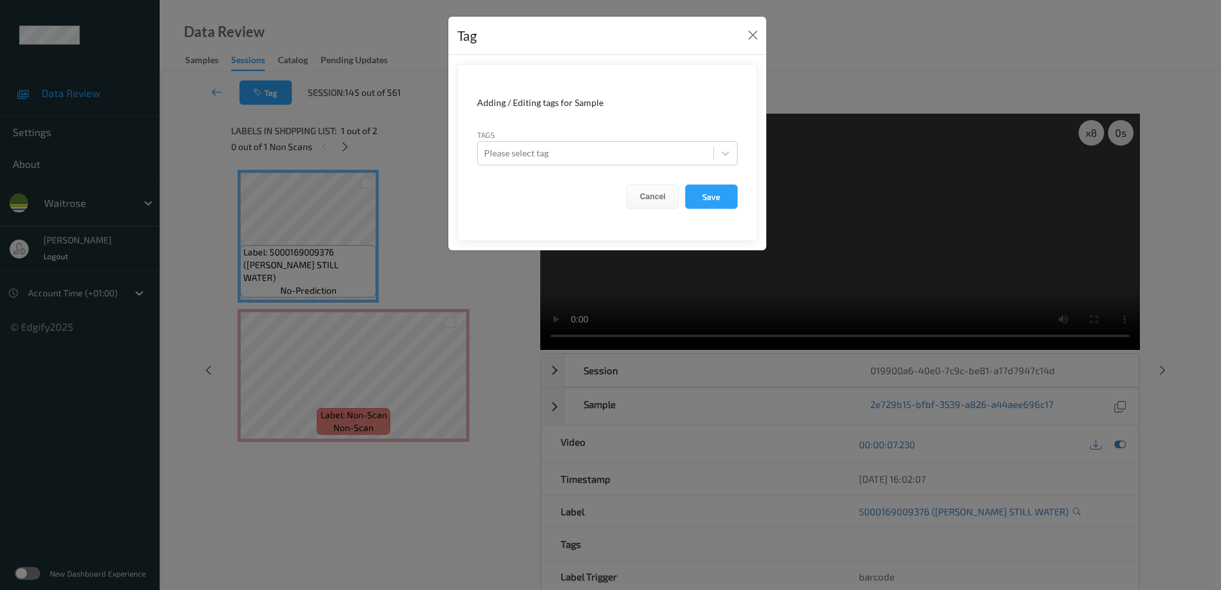
click at [415, 236] on div "Tag Adding / Editing tags for Sample Tags Please select tag Cancel Save" at bounding box center [610, 295] width 1221 height 590
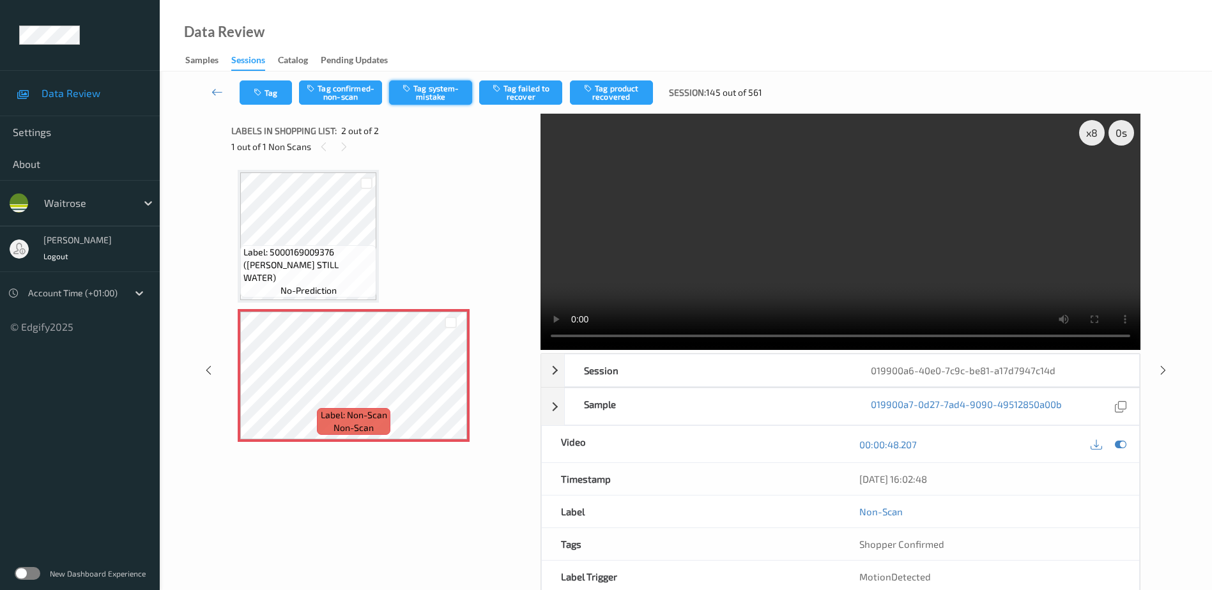
click at [416, 97] on button "Tag system-mistake" at bounding box center [430, 92] width 83 height 24
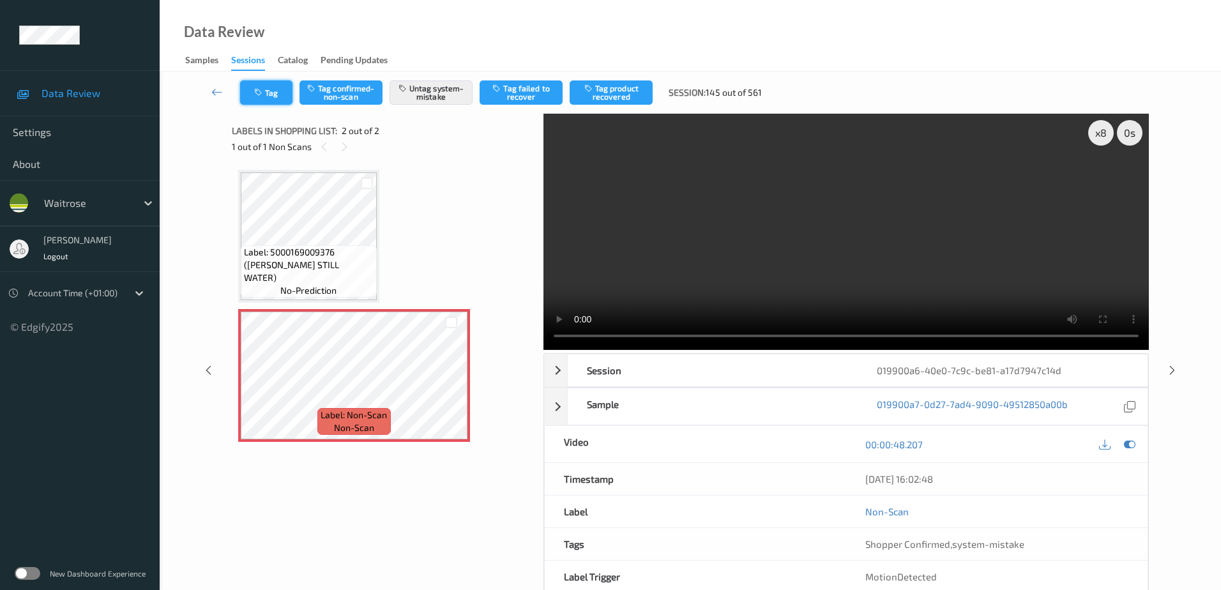
click at [254, 89] on icon "button" at bounding box center [259, 92] width 11 height 9
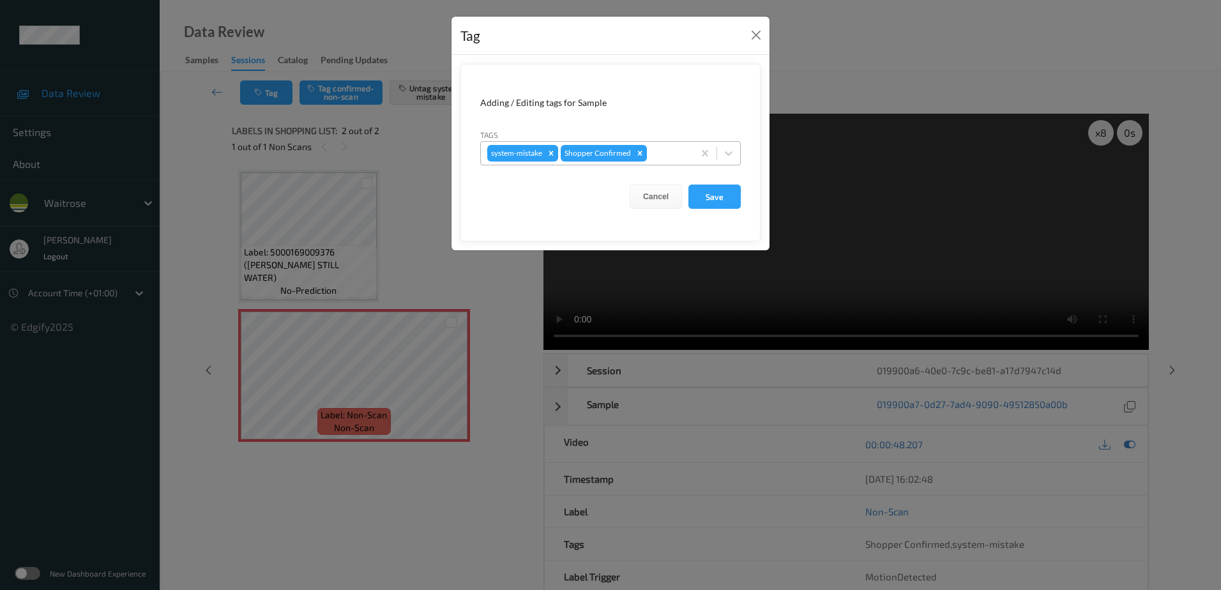
click at [652, 146] on div at bounding box center [669, 153] width 38 height 15
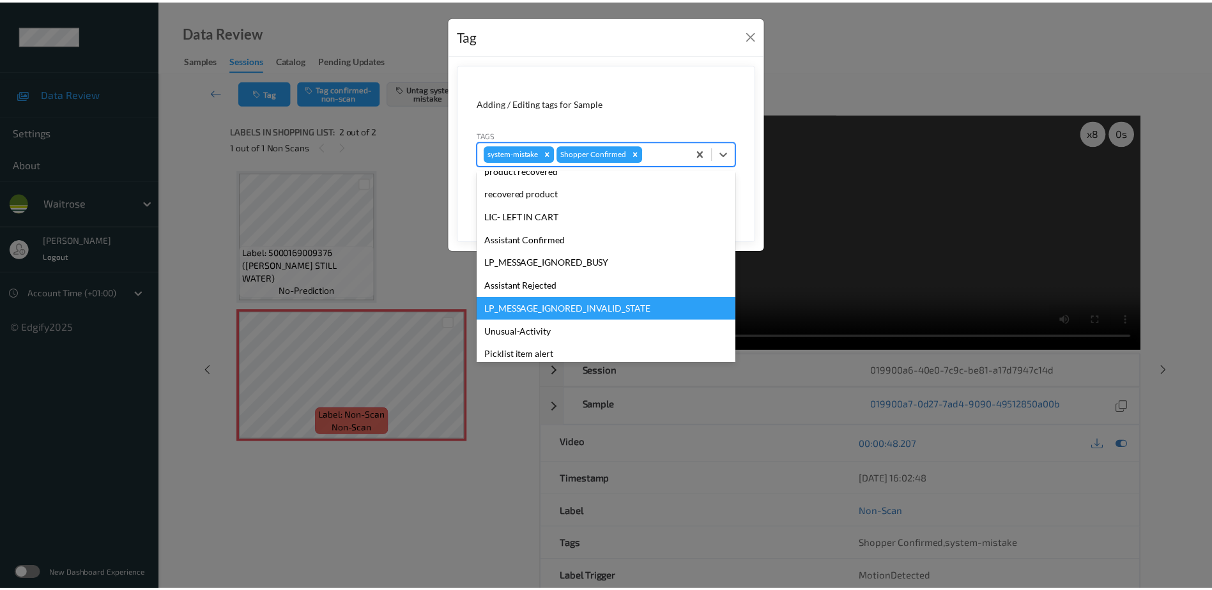
scroll to position [273, 0]
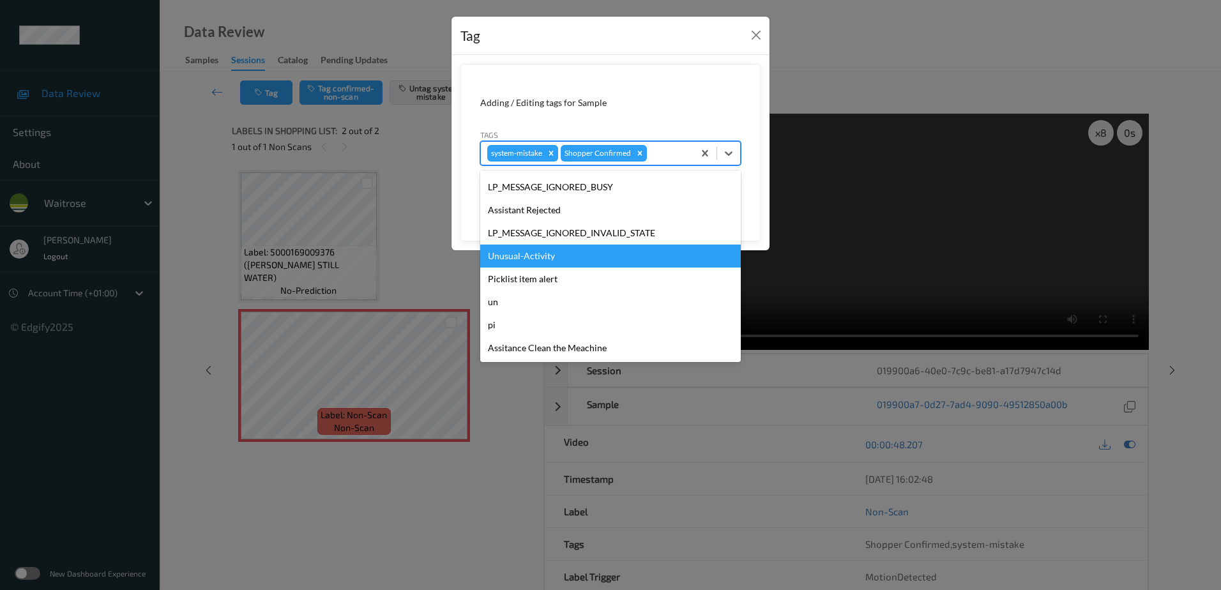
click at [554, 252] on div "Unusual-Activity" at bounding box center [610, 256] width 261 height 23
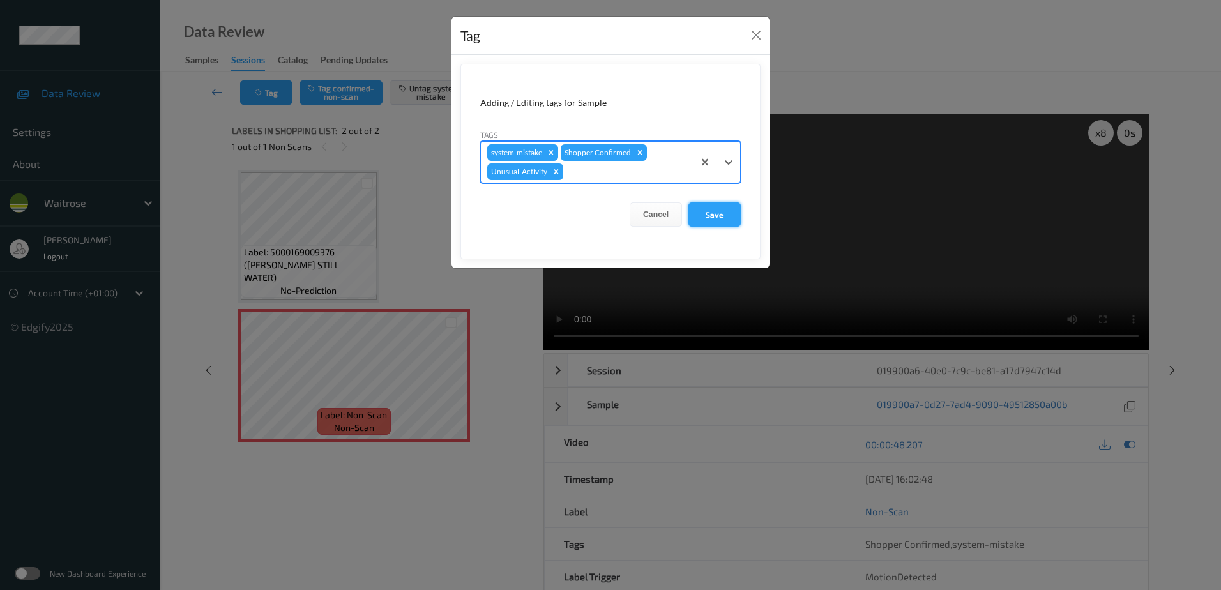
click at [707, 213] on button "Save" at bounding box center [715, 214] width 52 height 24
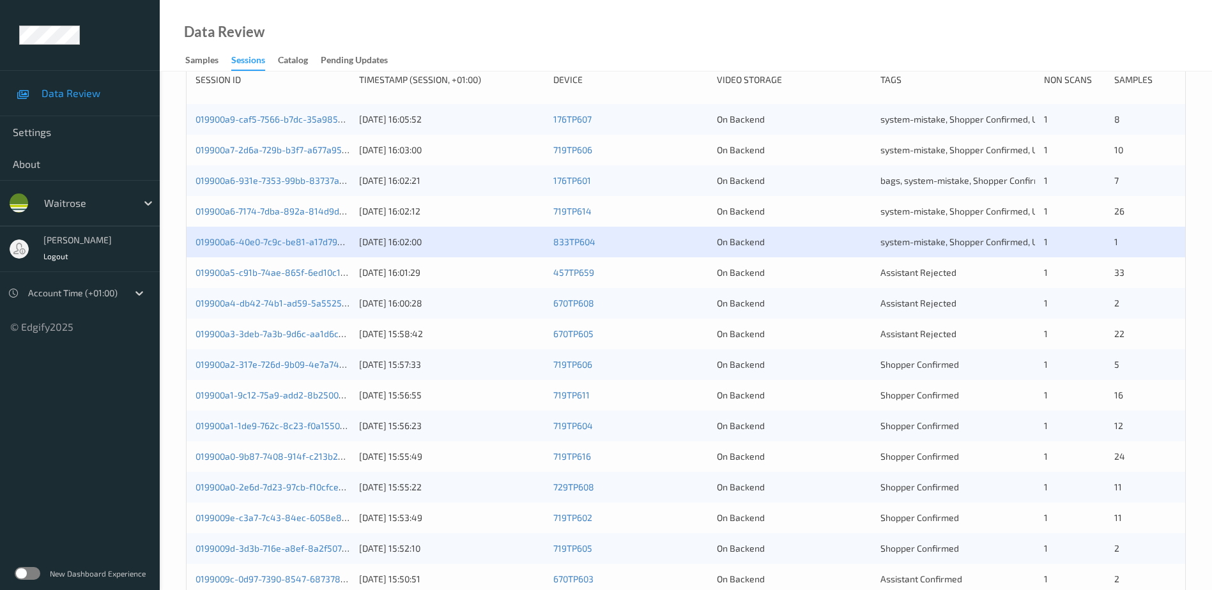
scroll to position [192, 0]
click at [294, 332] on link "019900a3-3deb-7a3b-9d6c-aa1d6c2677b1" at bounding box center [280, 333] width 171 height 11
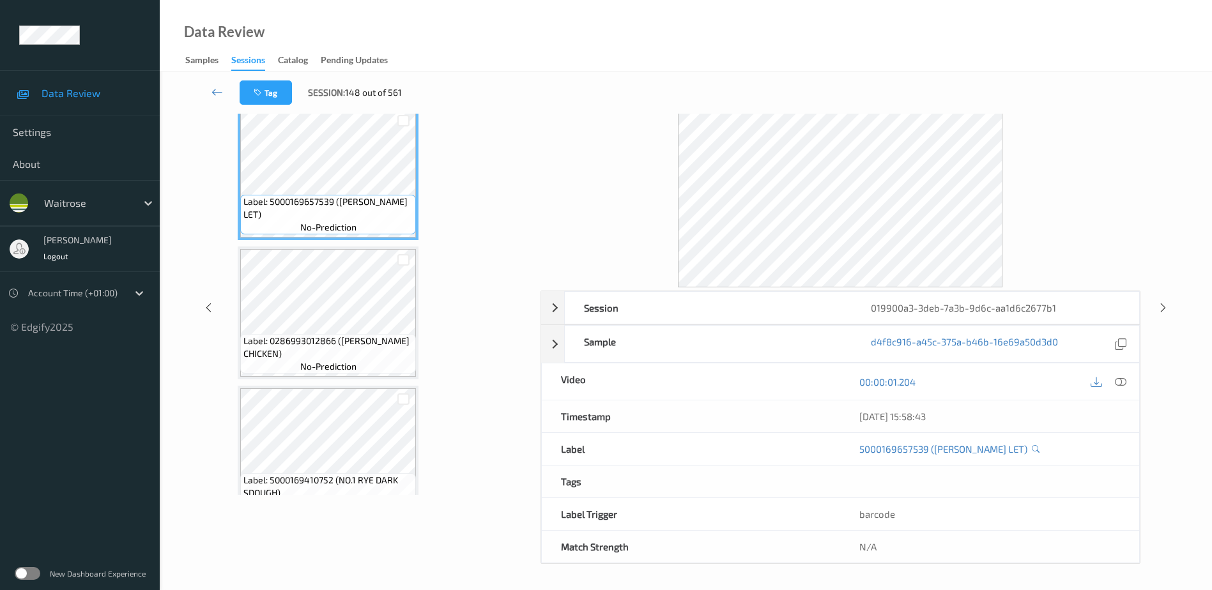
scroll to position [63, 0]
click at [1121, 384] on icon at bounding box center [1120, 381] width 11 height 11
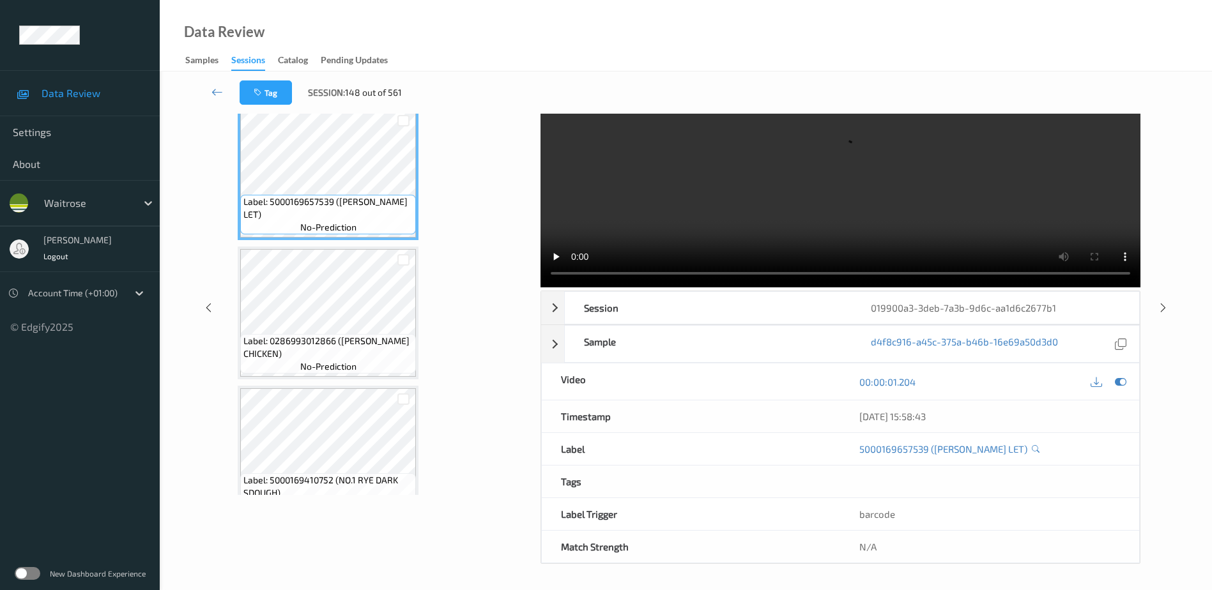
scroll to position [0, 0]
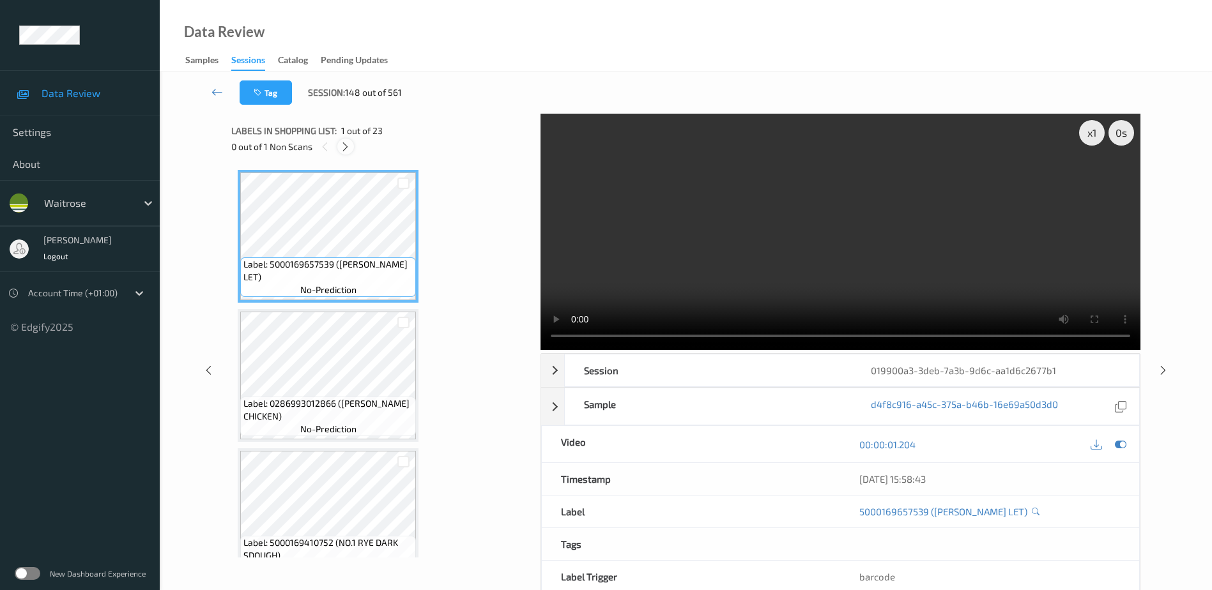
click at [349, 151] on icon at bounding box center [345, 146] width 11 height 11
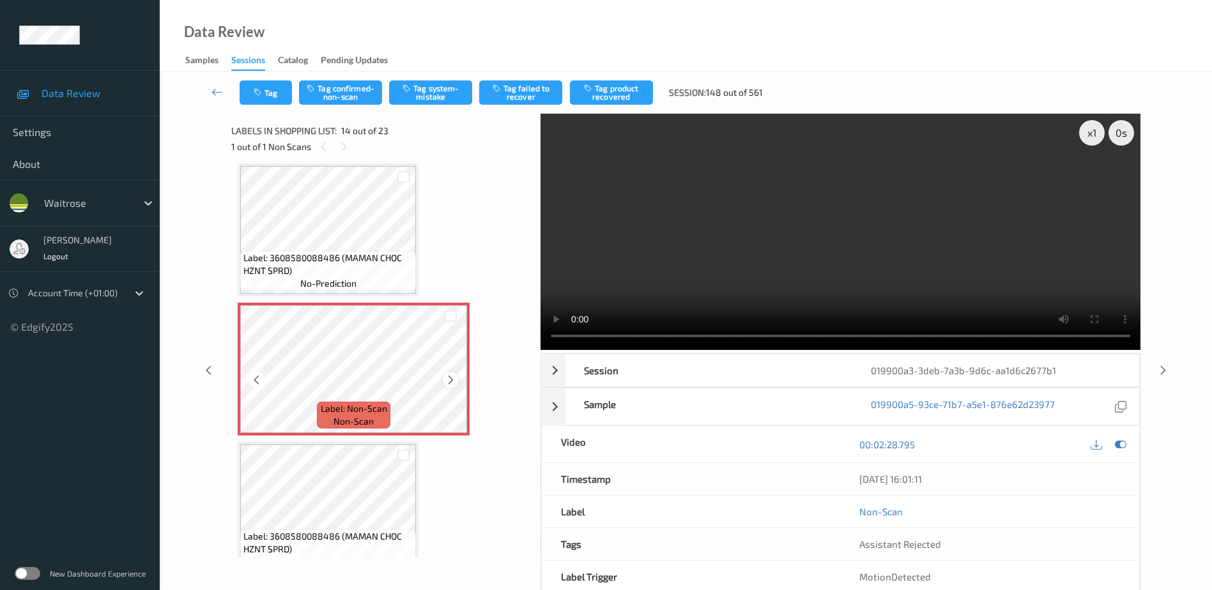
click at [445, 379] on icon at bounding box center [450, 379] width 11 height 11
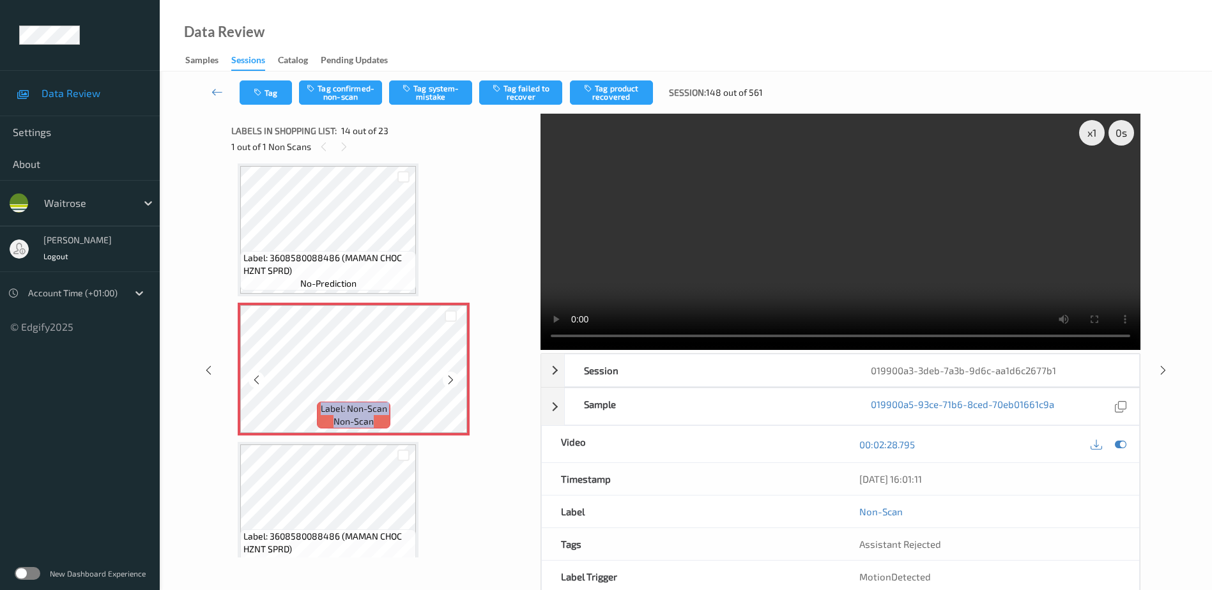
click at [445, 379] on icon at bounding box center [450, 379] width 11 height 11
click at [788, 264] on video at bounding box center [840, 232] width 600 height 236
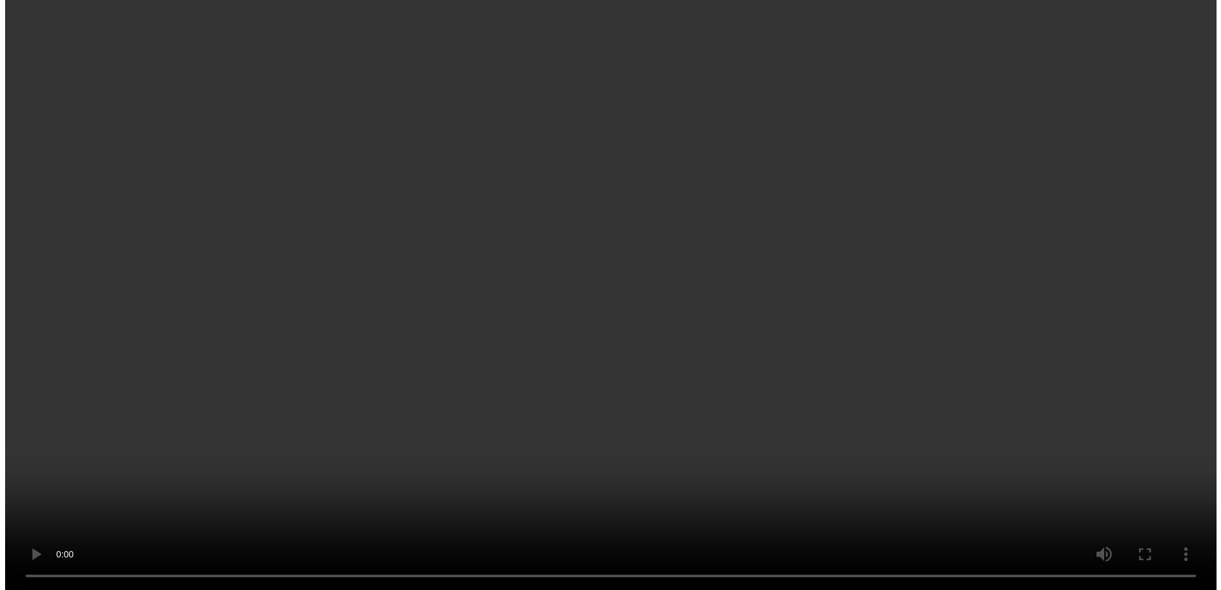
scroll to position [1805, 0]
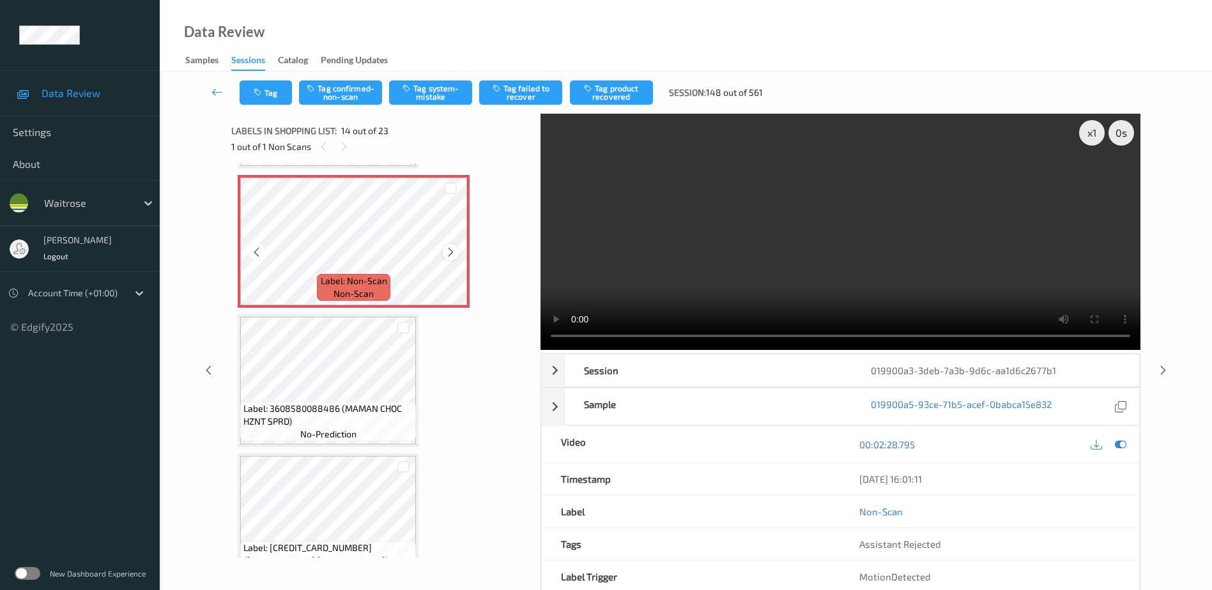
click at [455, 252] on icon at bounding box center [450, 252] width 11 height 11
click at [326, 86] on button "Tag confirmed-non-scan" at bounding box center [340, 92] width 83 height 24
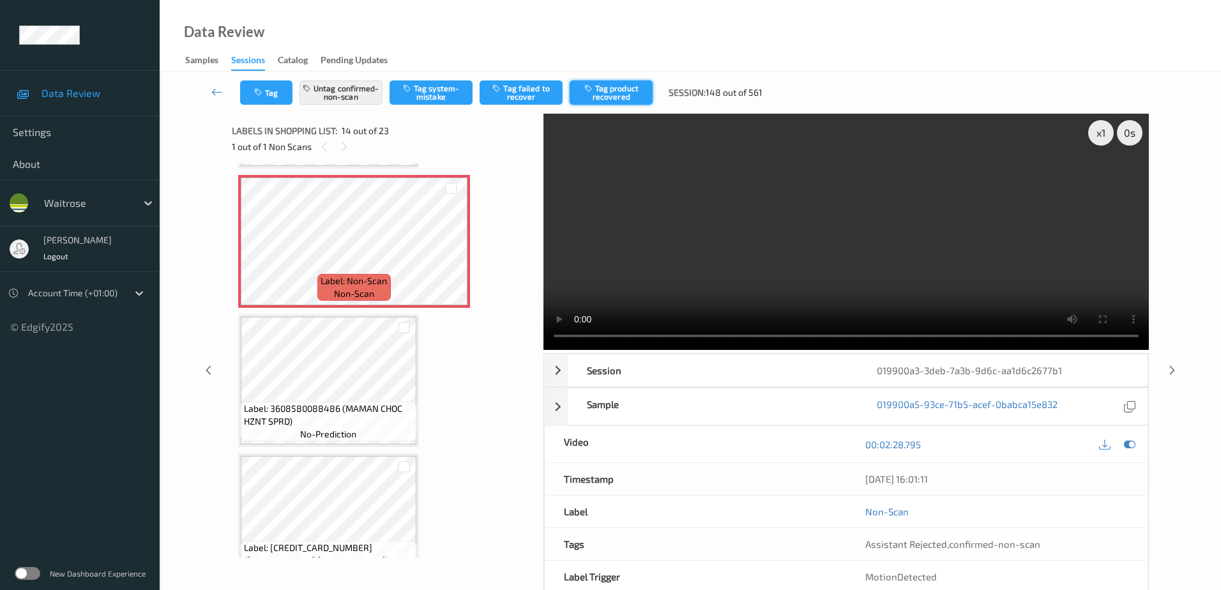
click at [610, 95] on button "Tag product recovered" at bounding box center [611, 92] width 83 height 24
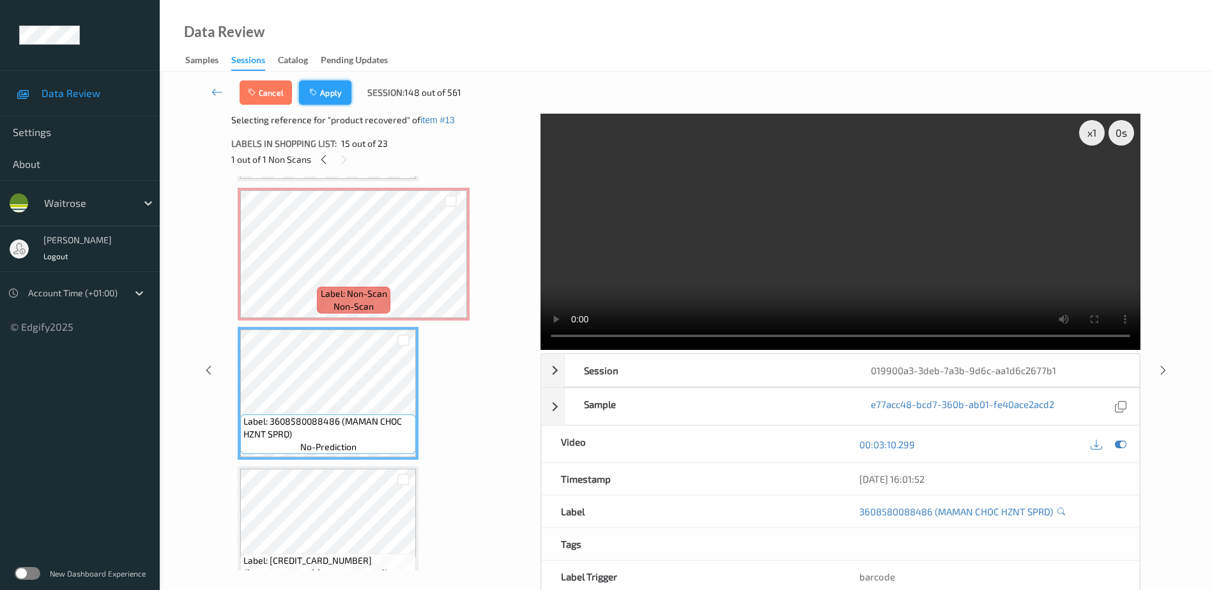
click at [319, 84] on button "Apply" at bounding box center [325, 92] width 52 height 24
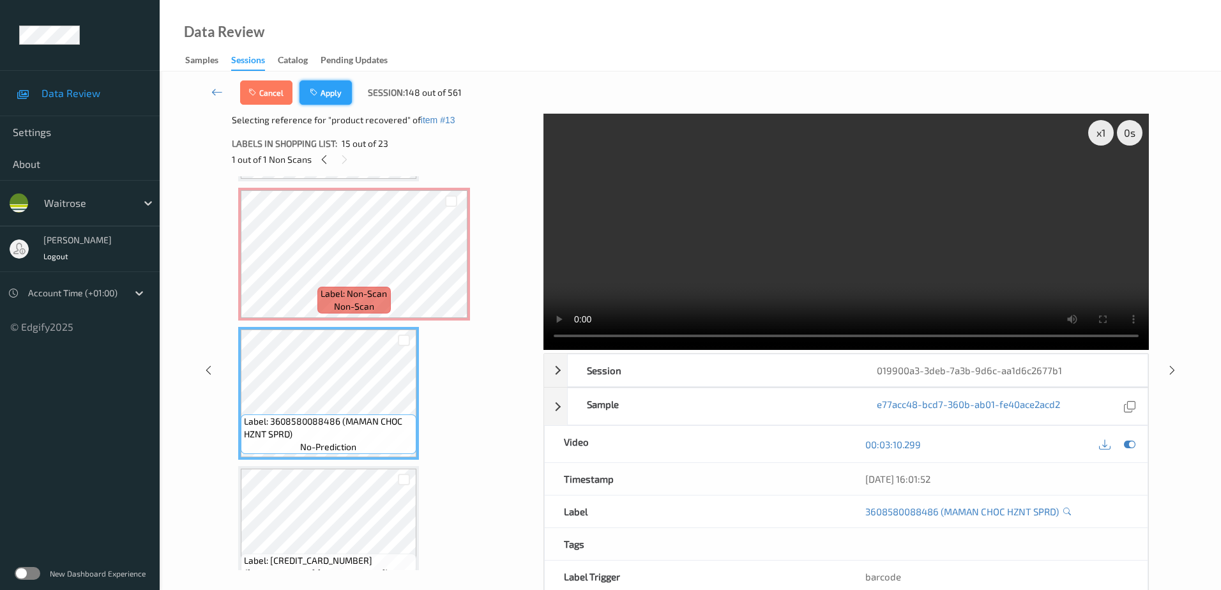
scroll to position [1677, 0]
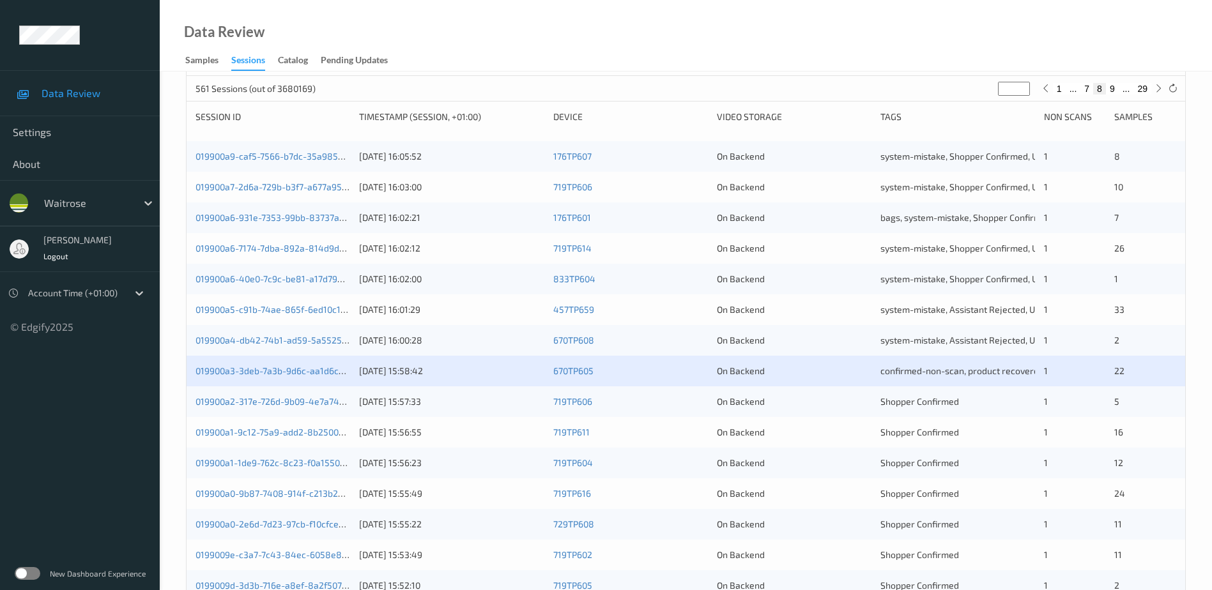
scroll to position [192, 0]
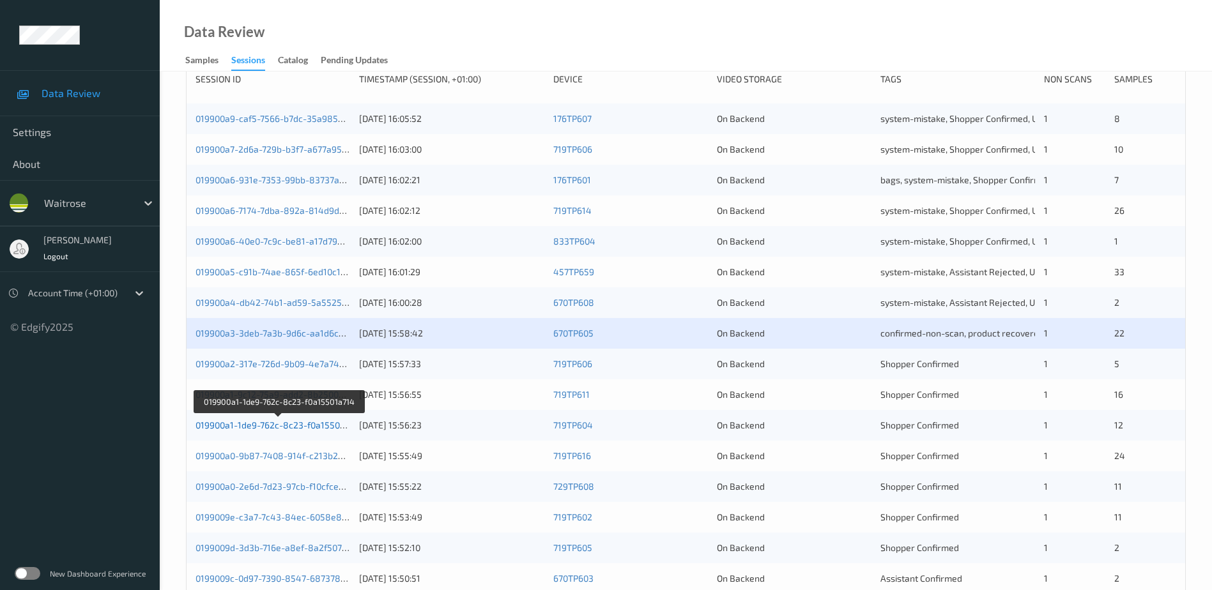
click at [271, 427] on link "019900a1-1de9-762c-8c23-f0a15501a714" at bounding box center [278, 425] width 167 height 11
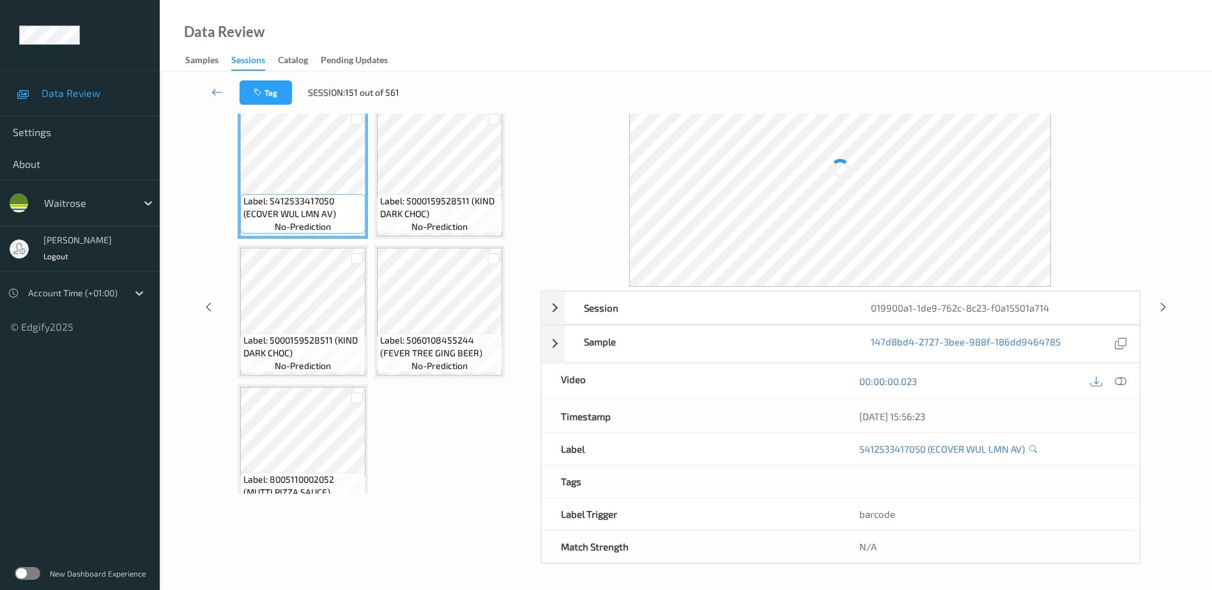
scroll to position [63, 0]
click at [1119, 381] on icon at bounding box center [1120, 381] width 11 height 11
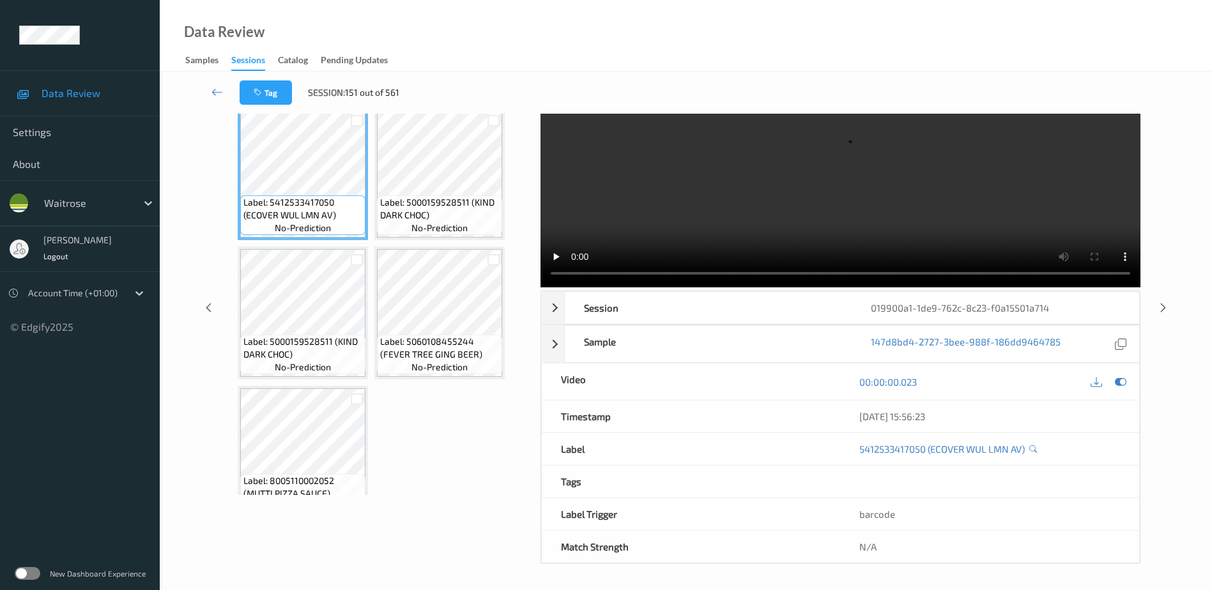
scroll to position [0, 0]
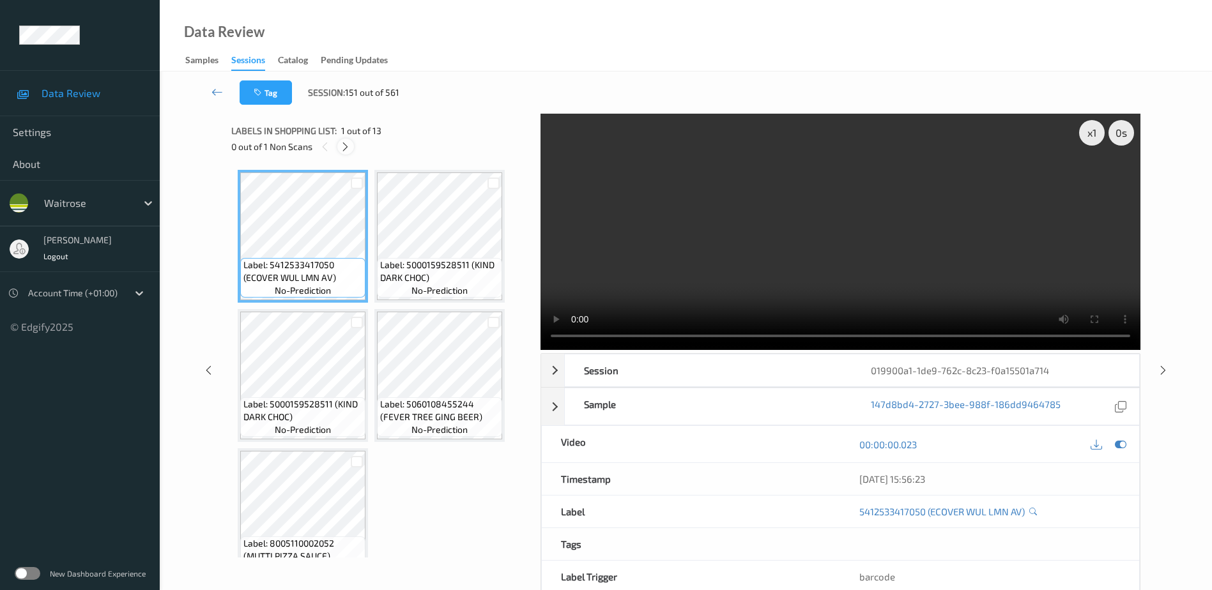
click at [347, 141] on icon at bounding box center [345, 146] width 11 height 11
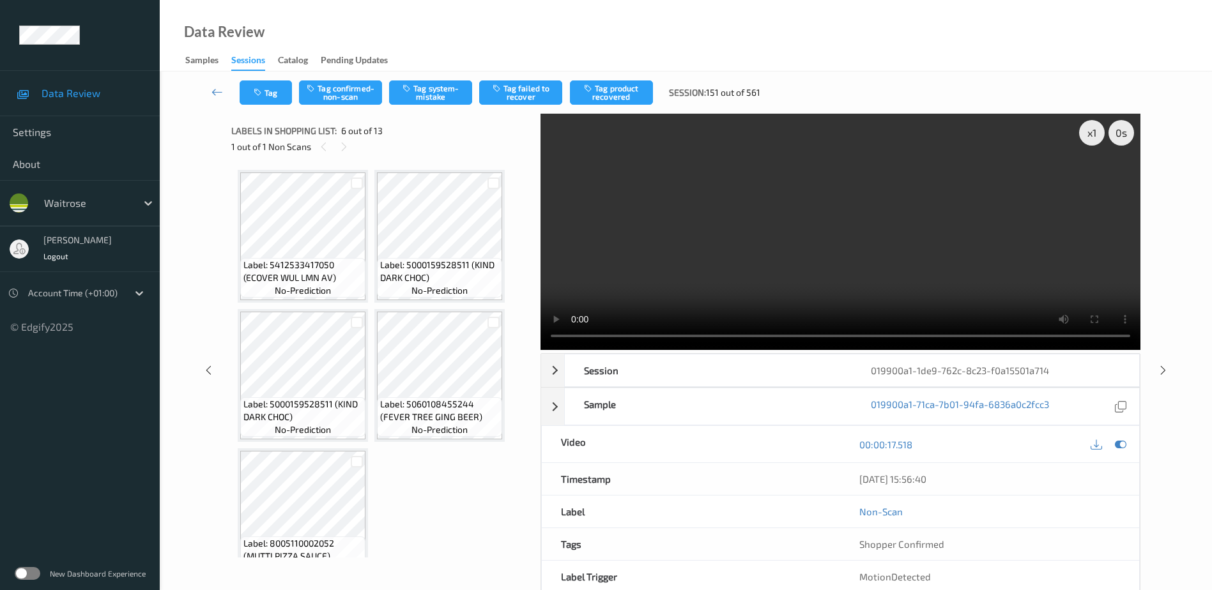
scroll to position [285, 0]
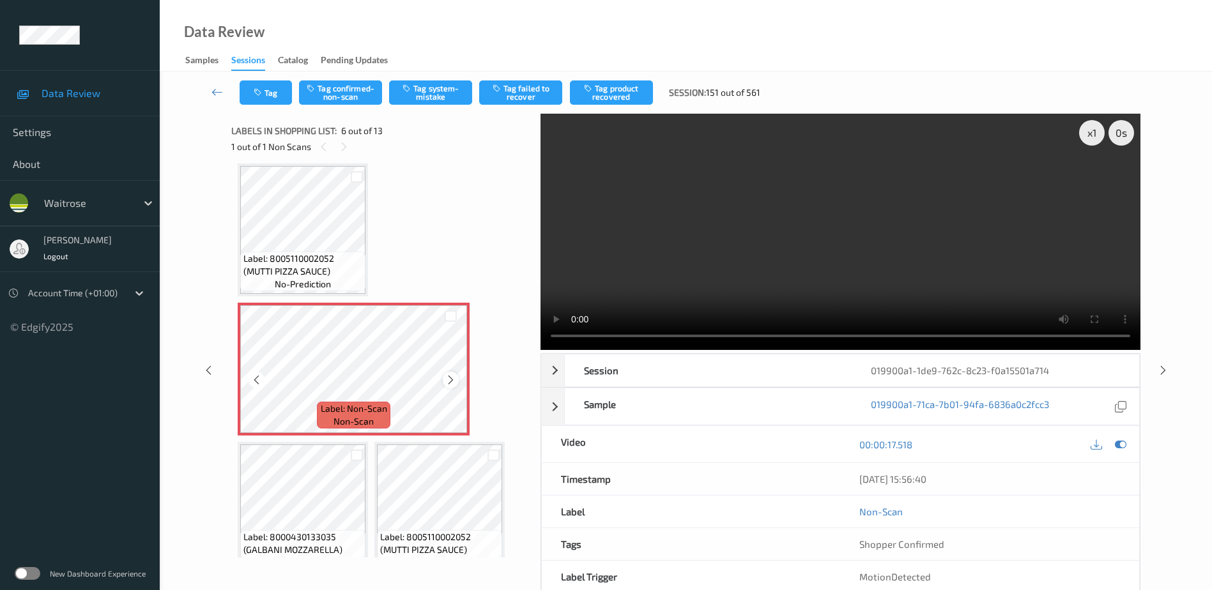
click at [447, 379] on icon at bounding box center [450, 379] width 11 height 11
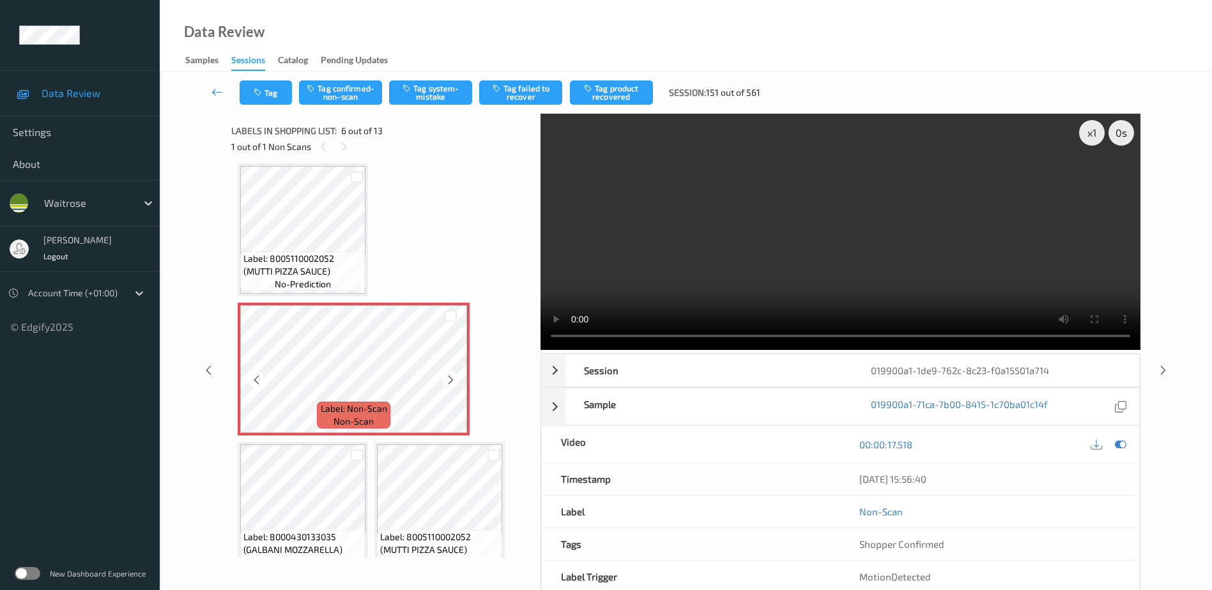
click at [447, 379] on icon at bounding box center [450, 379] width 11 height 11
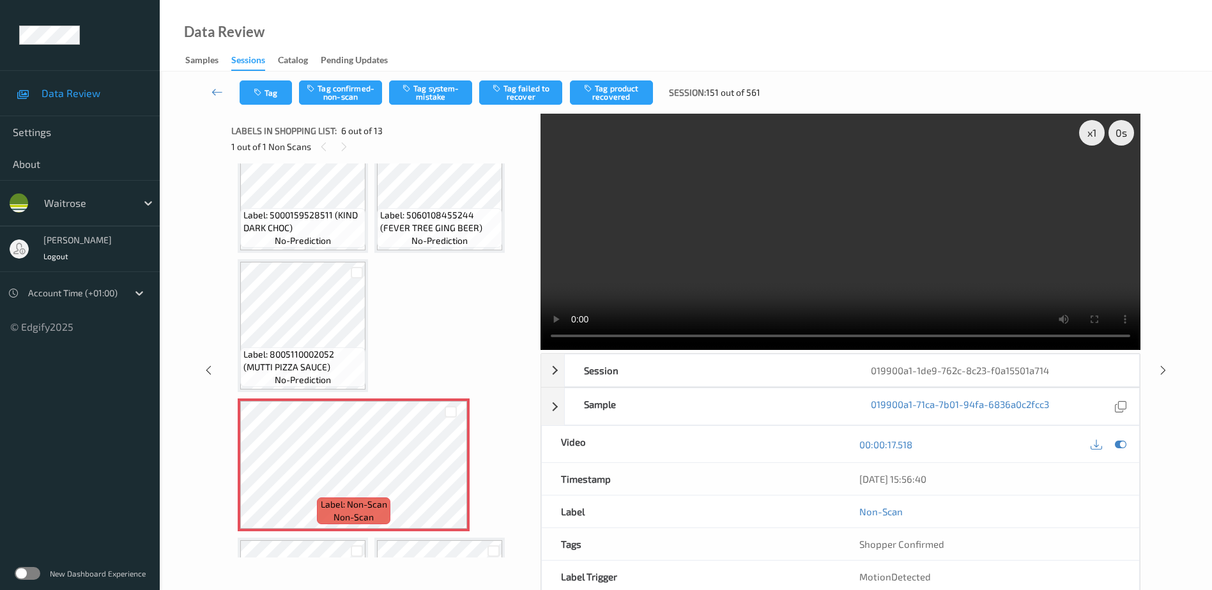
scroll to position [192, 0]
click at [836, 264] on video at bounding box center [840, 232] width 600 height 236
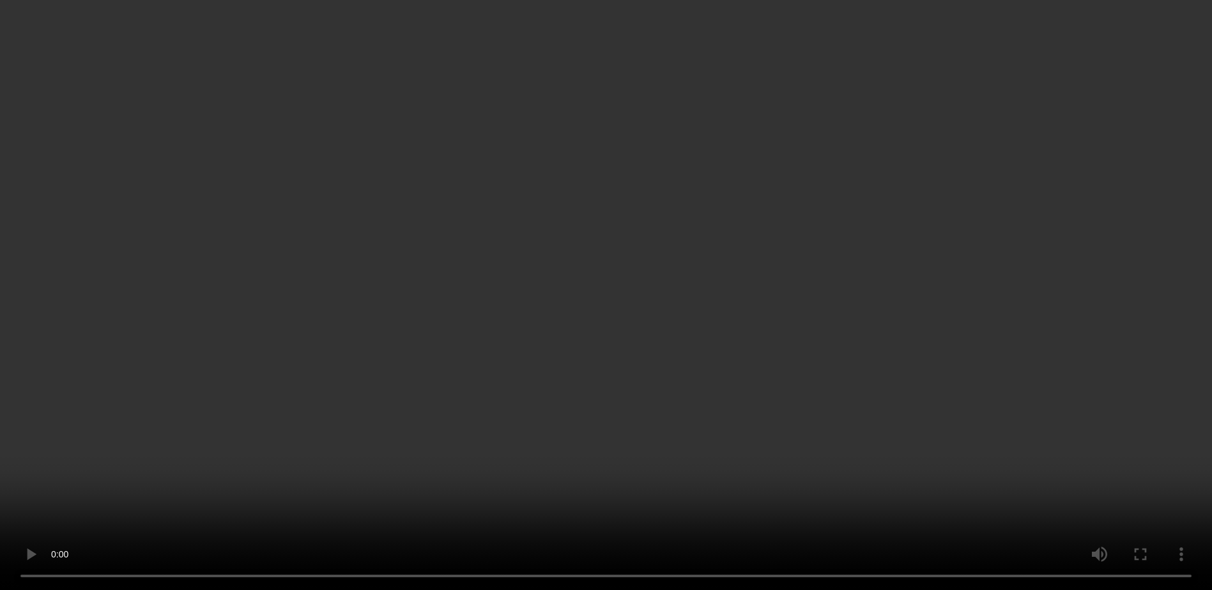
scroll to position [383, 0]
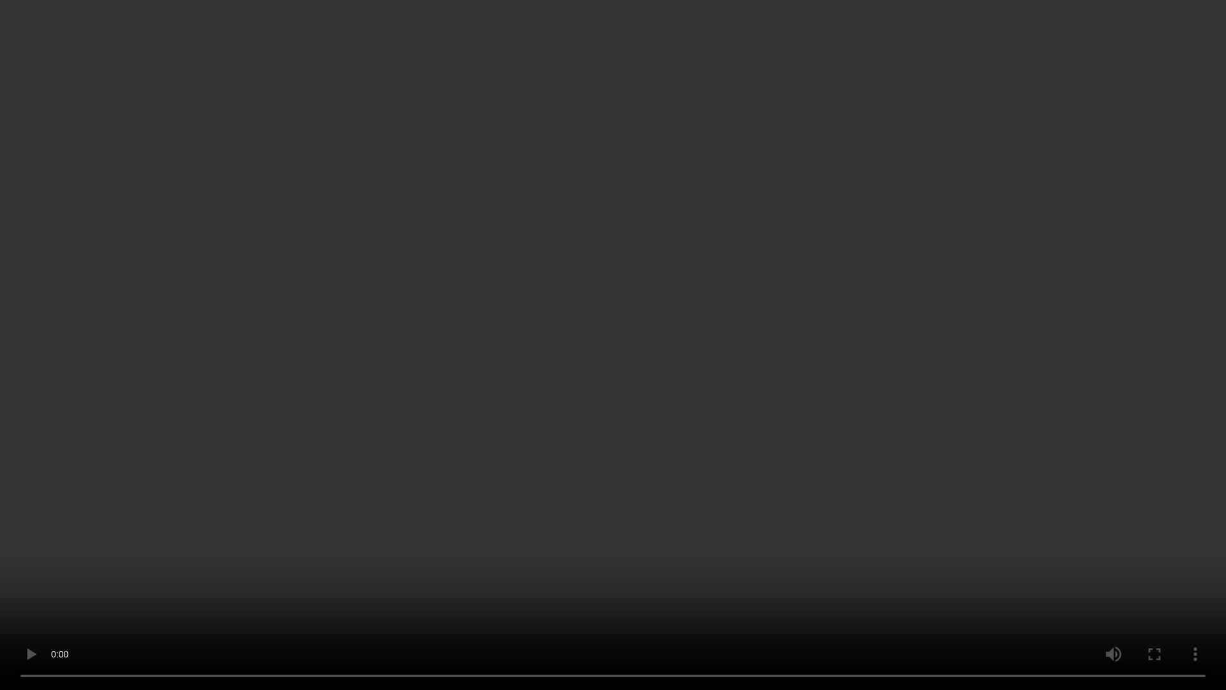
click at [864, 503] on video at bounding box center [613, 345] width 1226 height 690
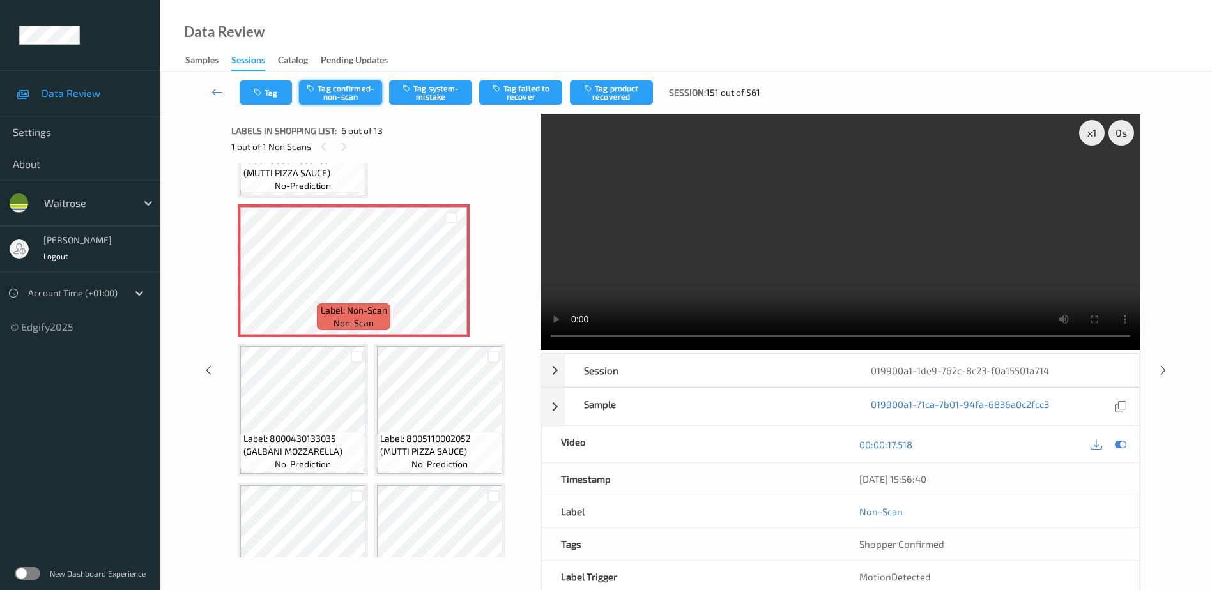
click at [339, 94] on button "Tag confirmed-non-scan" at bounding box center [340, 92] width 83 height 24
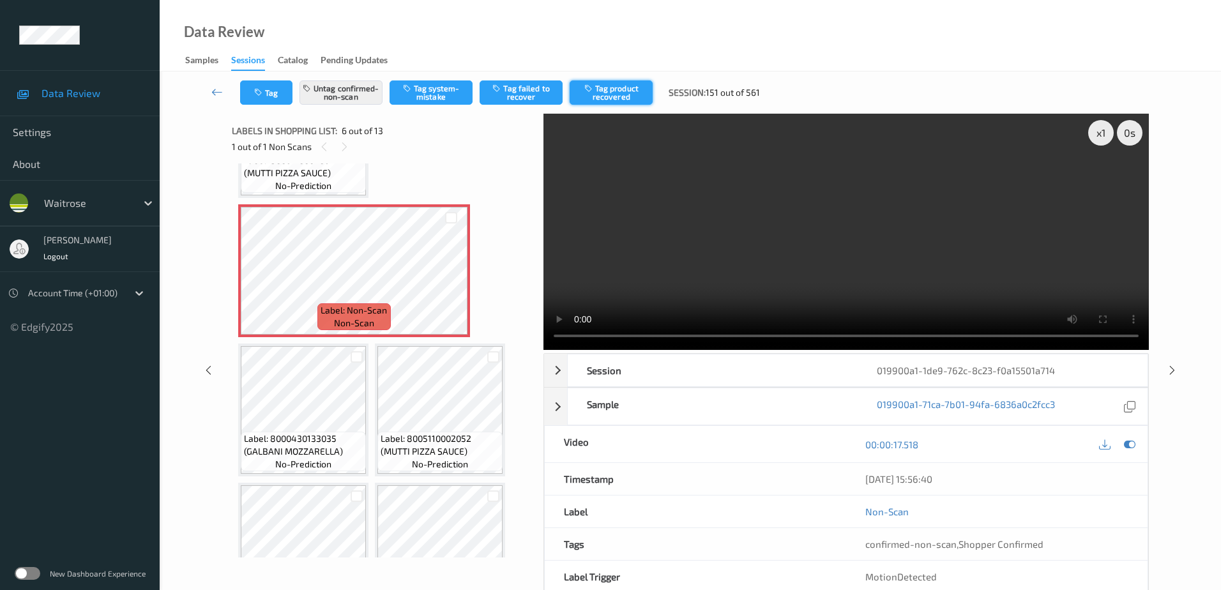
click at [609, 94] on button "Tag product recovered" at bounding box center [611, 92] width 83 height 24
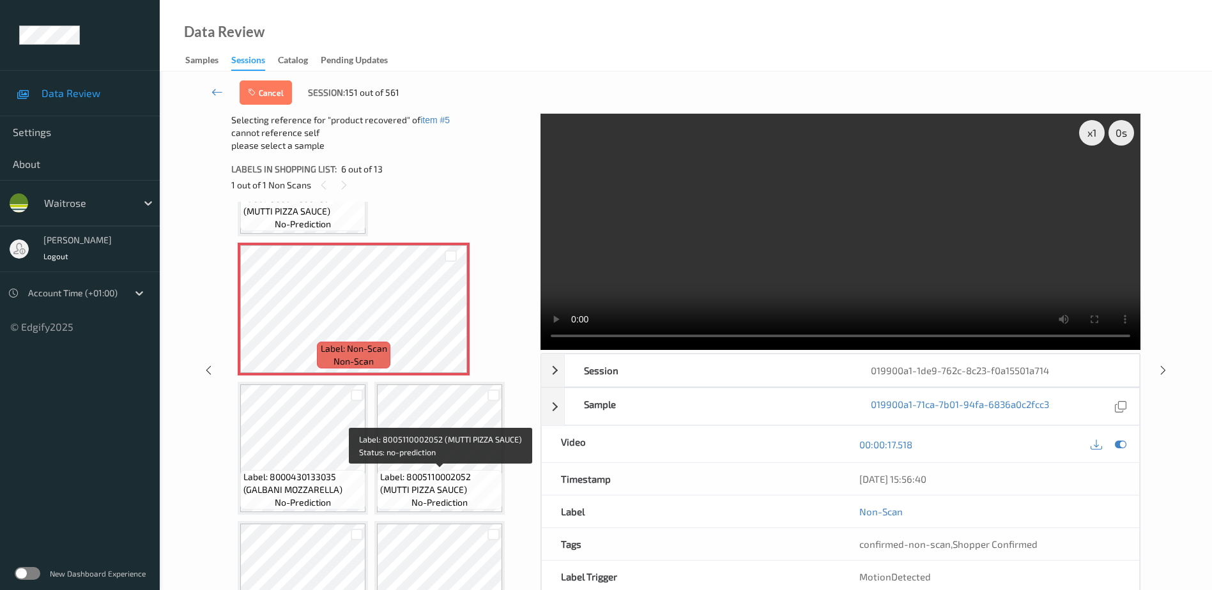
click at [417, 473] on span "Label: 8005110002052 (MUTTI PIZZA SAUCE)" at bounding box center [439, 484] width 119 height 26
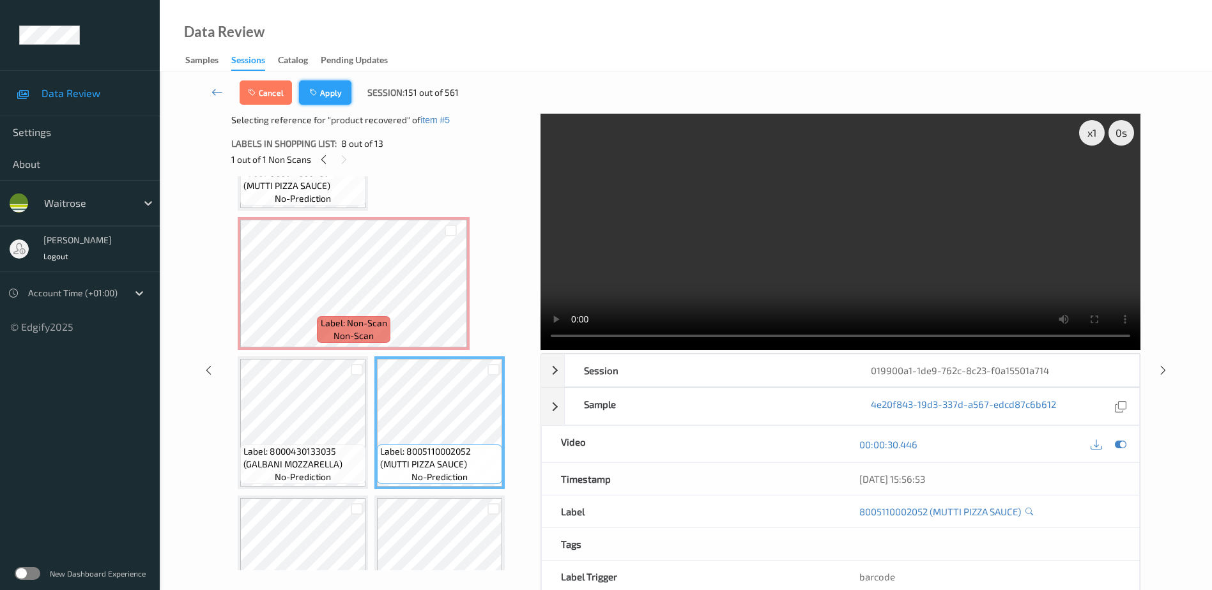
click at [326, 96] on button "Apply" at bounding box center [325, 92] width 52 height 24
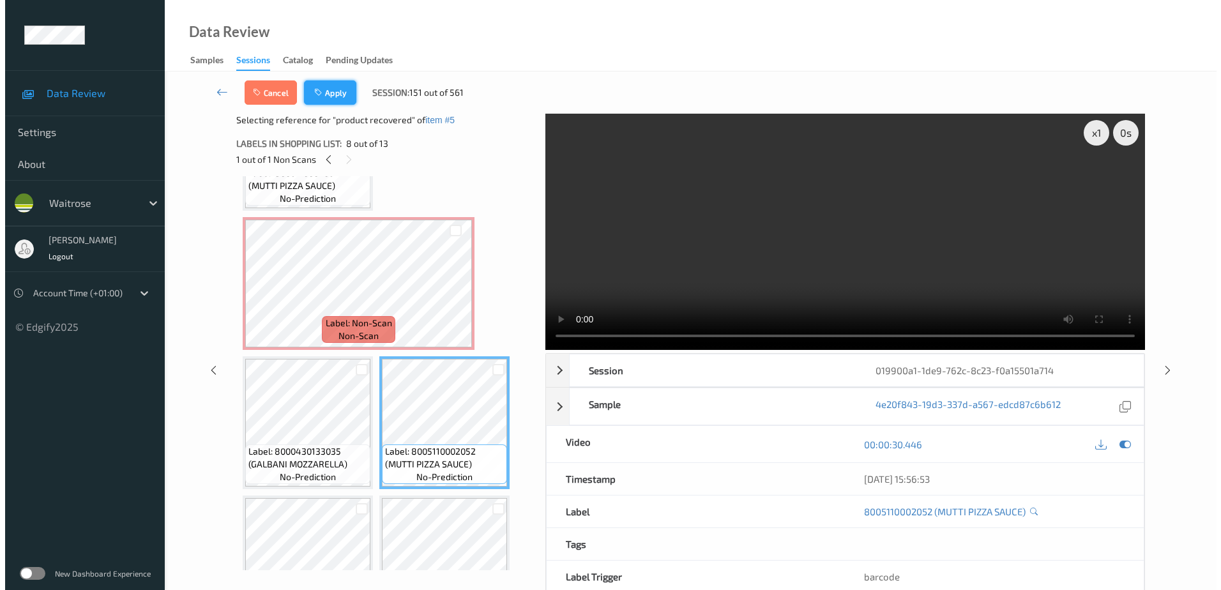
scroll to position [285, 0]
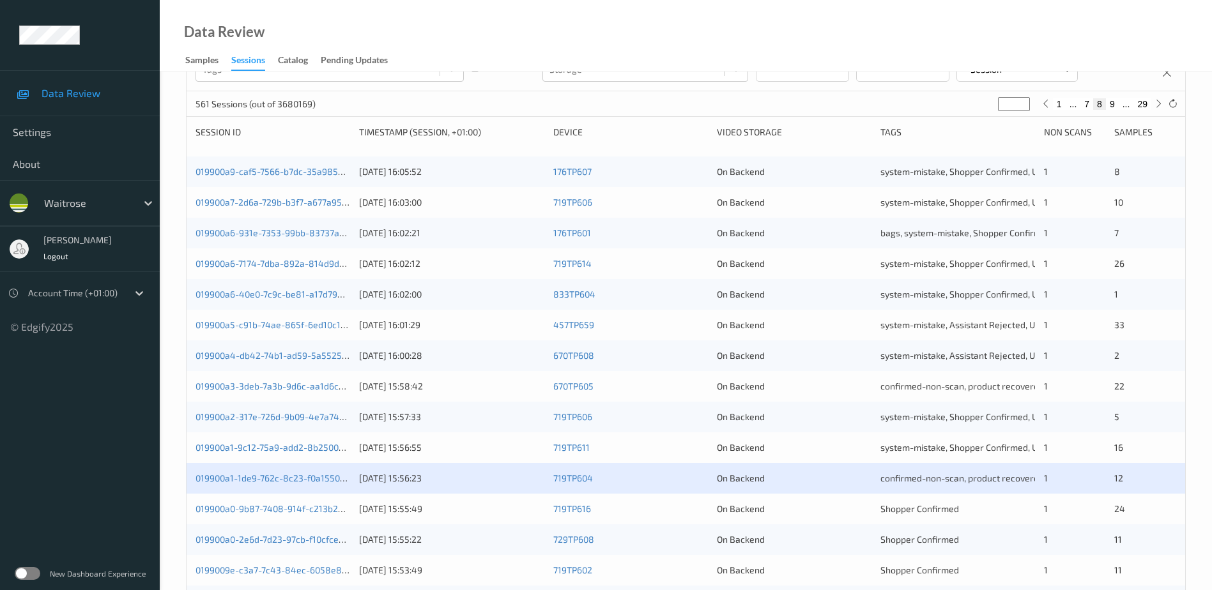
scroll to position [192, 0]
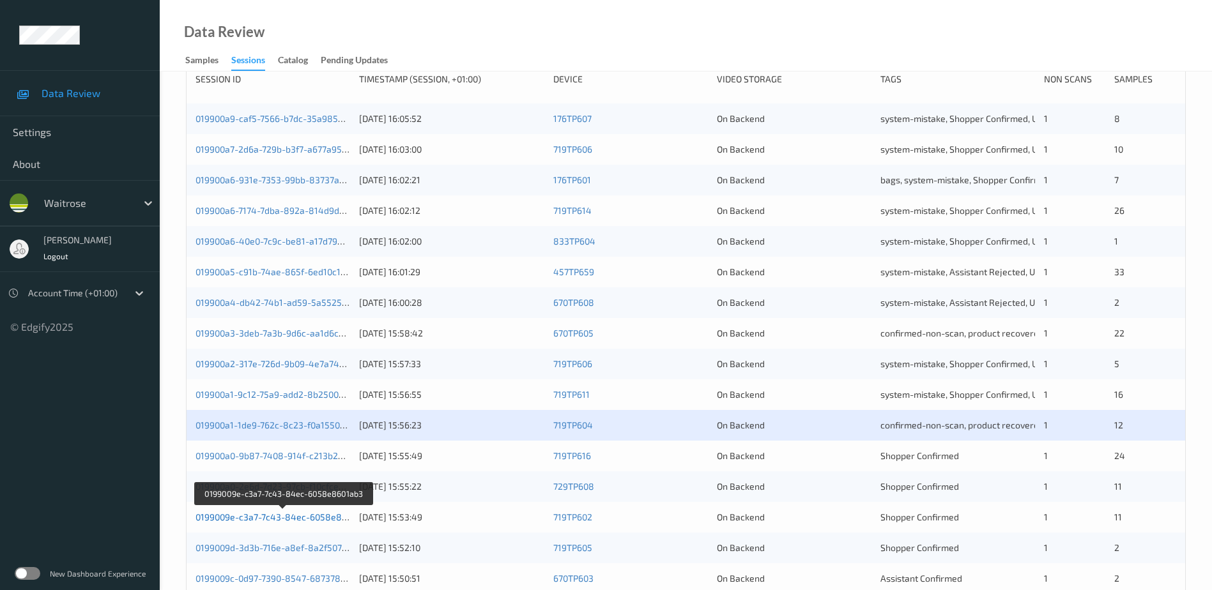
click at [267, 520] on link "0199009e-c3a7-7c43-84ec-6058e8601ab3" at bounding box center [283, 517] width 176 height 11
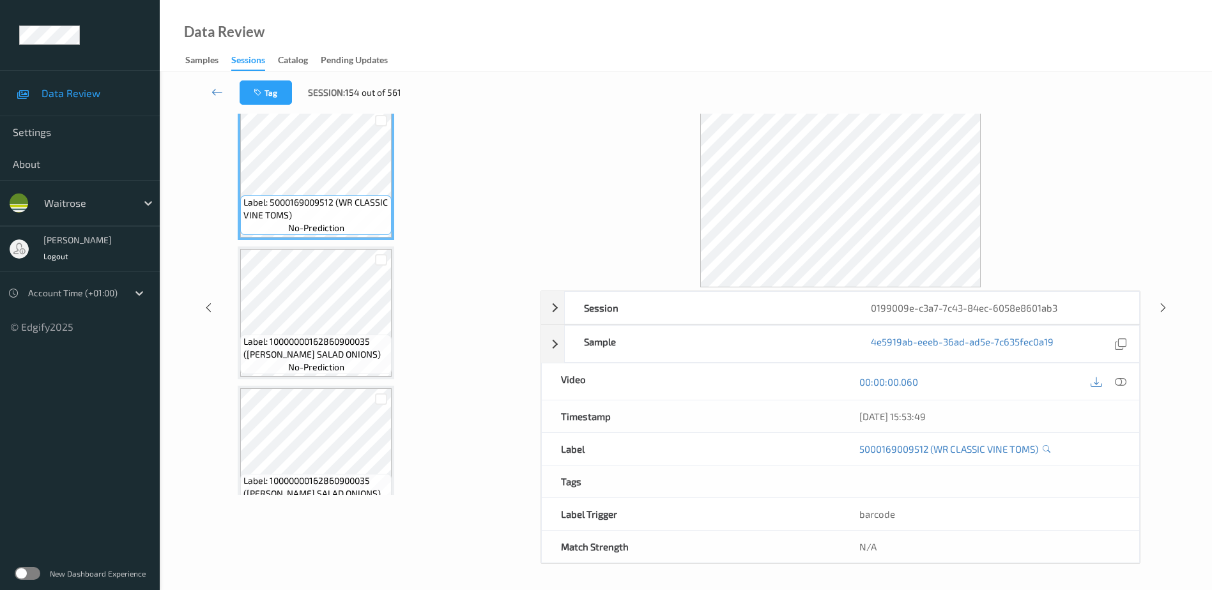
scroll to position [63, 0]
click at [1121, 381] on icon at bounding box center [1120, 381] width 11 height 11
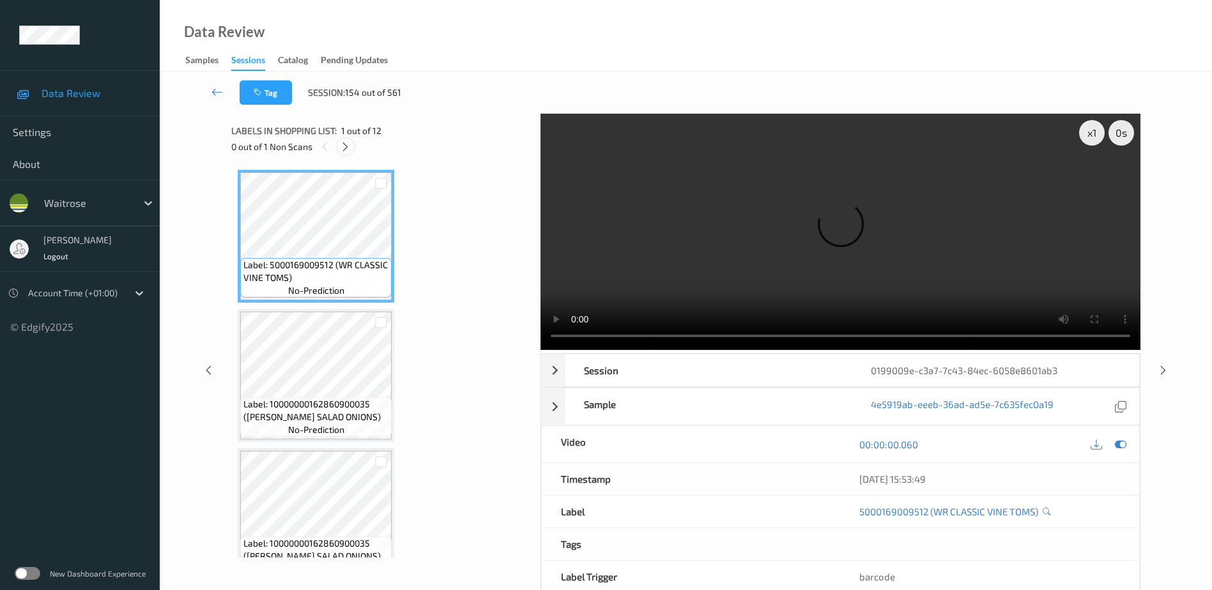
click at [351, 142] on icon at bounding box center [345, 146] width 11 height 11
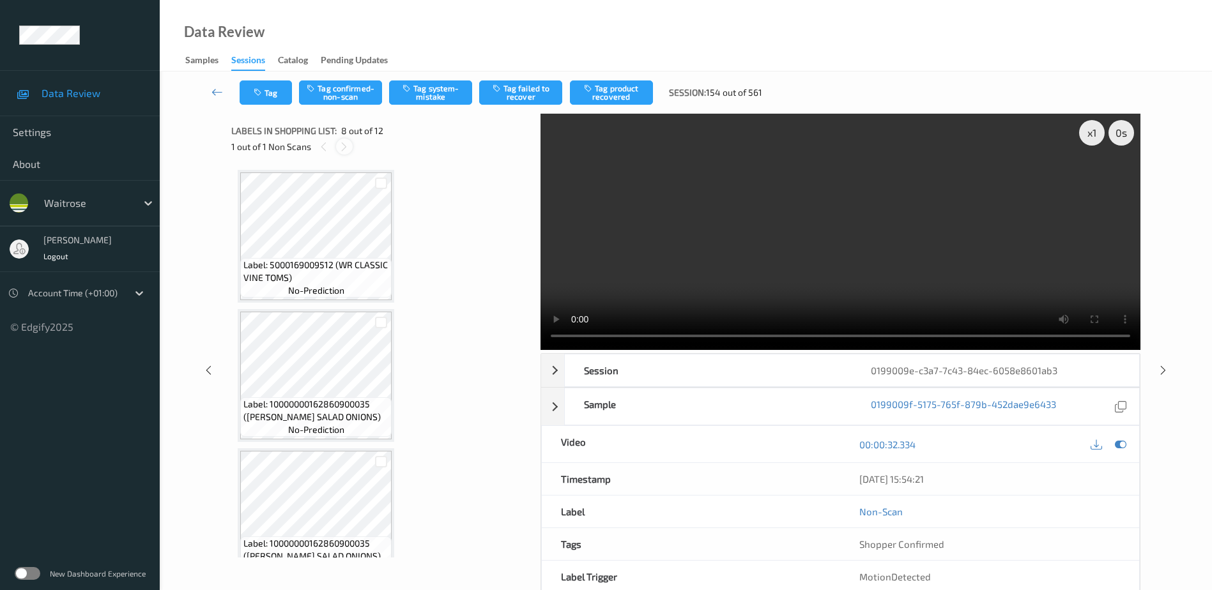
scroll to position [842, 0]
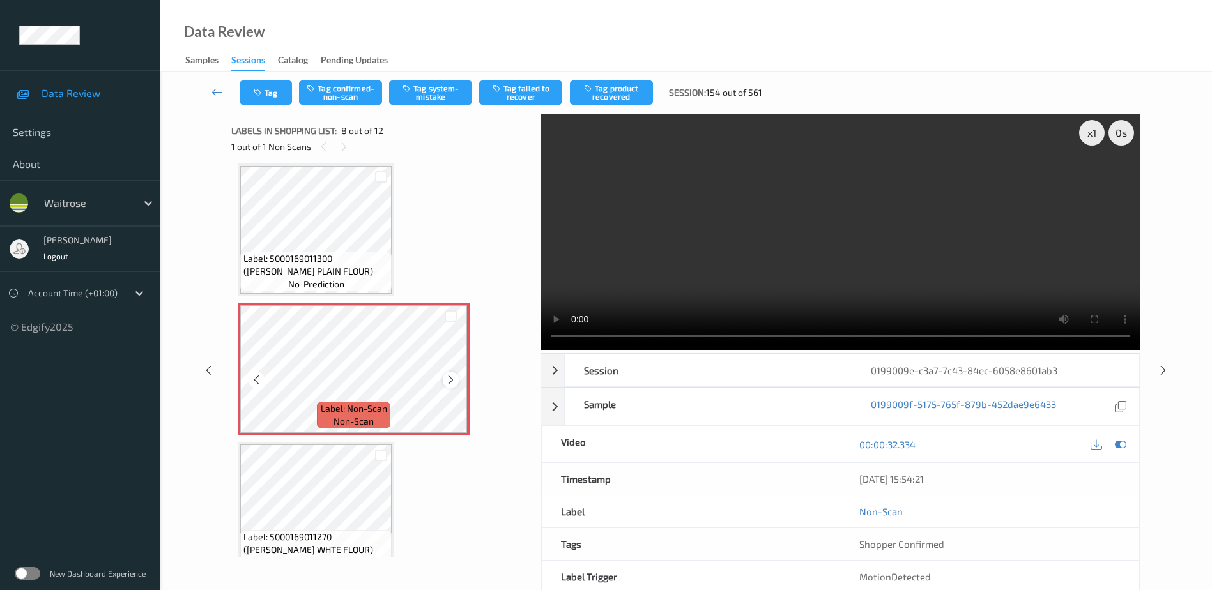
click at [451, 380] on icon at bounding box center [450, 379] width 11 height 11
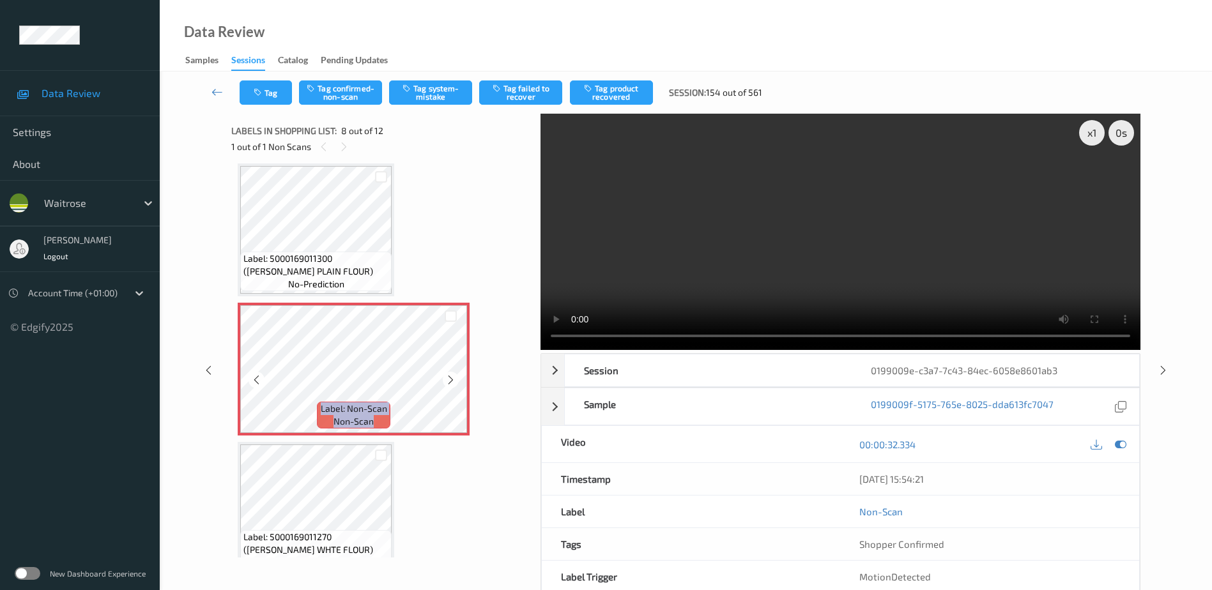
click at [451, 380] on icon at bounding box center [450, 379] width 11 height 11
click at [846, 229] on video at bounding box center [840, 232] width 600 height 236
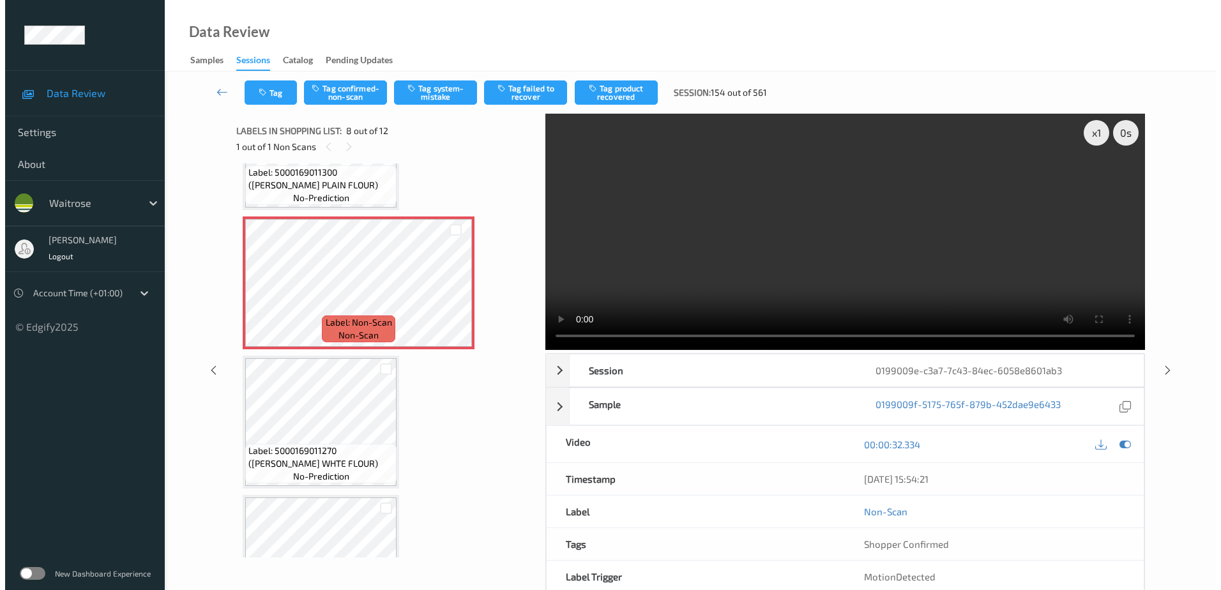
scroll to position [906, 0]
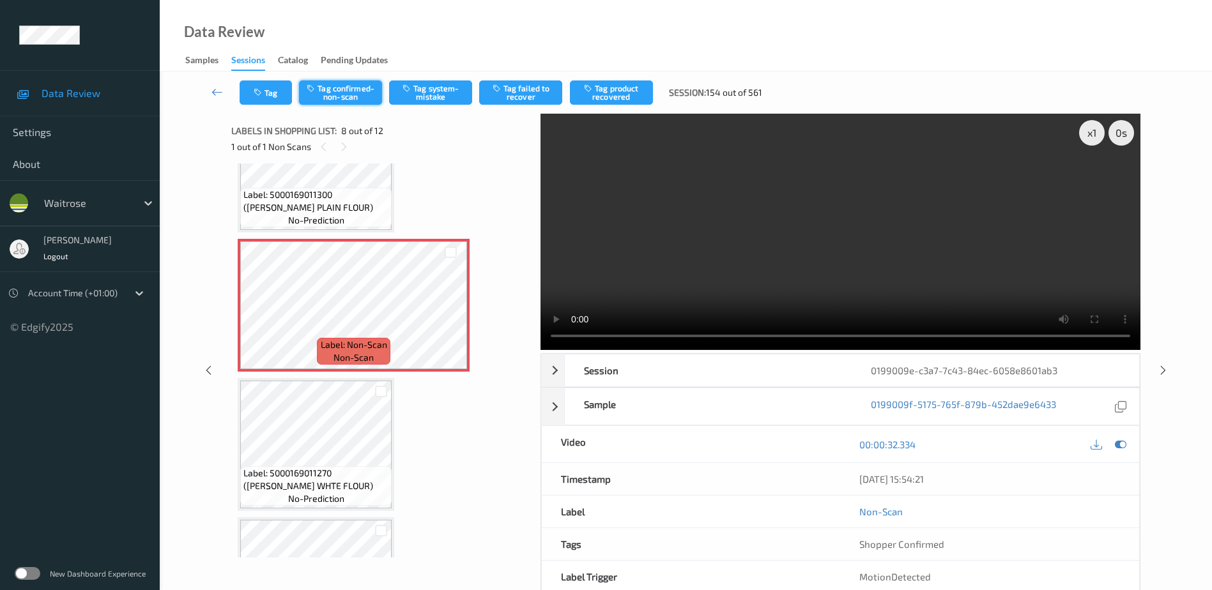
click at [335, 93] on button "Tag confirmed-non-scan" at bounding box center [340, 92] width 83 height 24
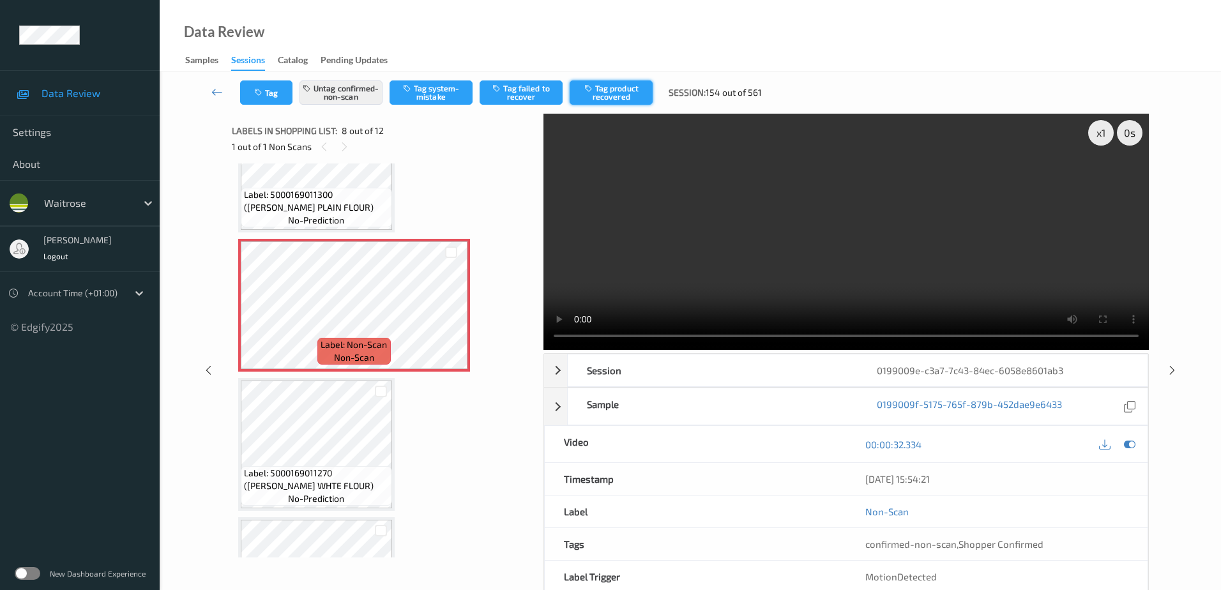
click at [623, 92] on button "Tag product recovered" at bounding box center [611, 92] width 83 height 24
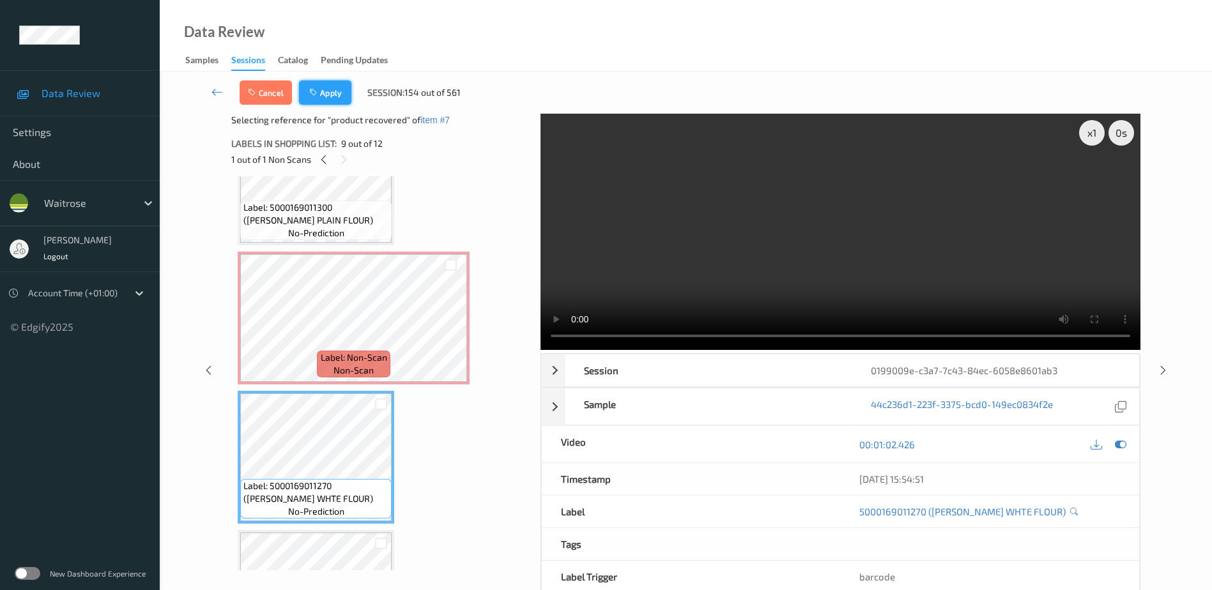
click at [323, 101] on button "Apply" at bounding box center [325, 92] width 52 height 24
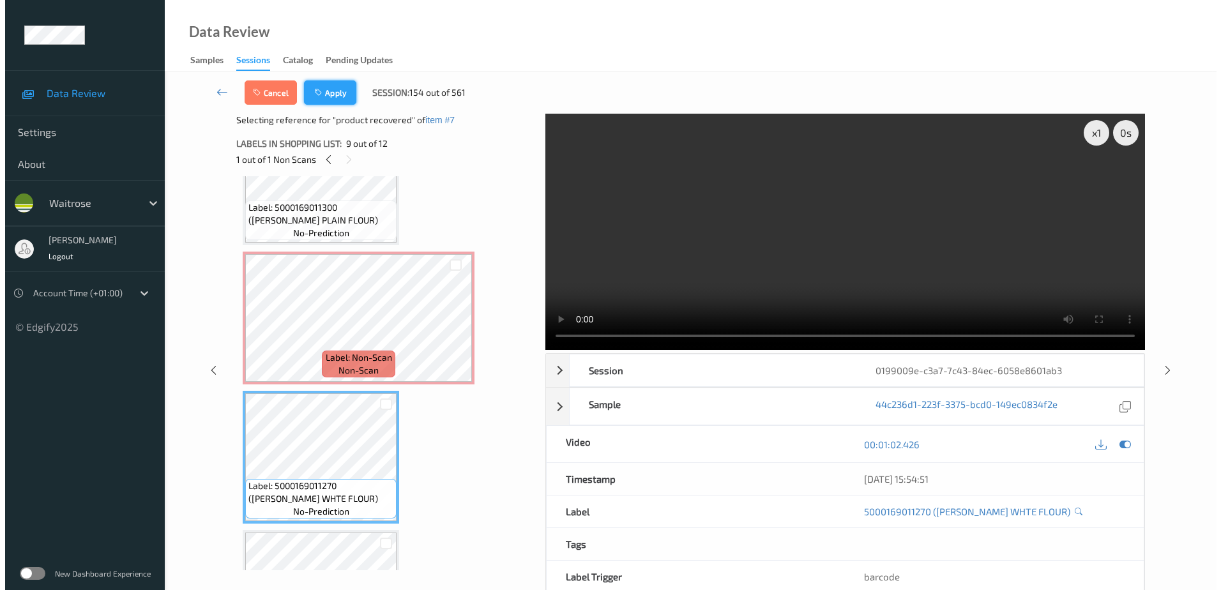
scroll to position [842, 0]
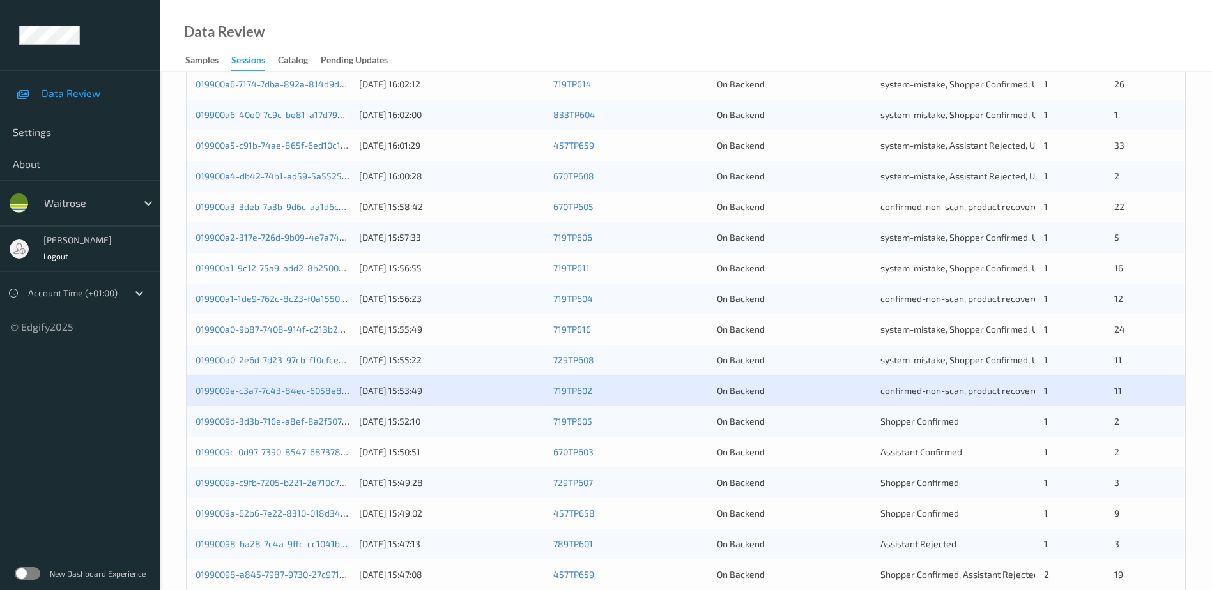
scroll to position [319, 0]
click at [275, 485] on link "0199009a-c9fb-7205-b221-2e710c74bc5d" at bounding box center [279, 481] width 169 height 11
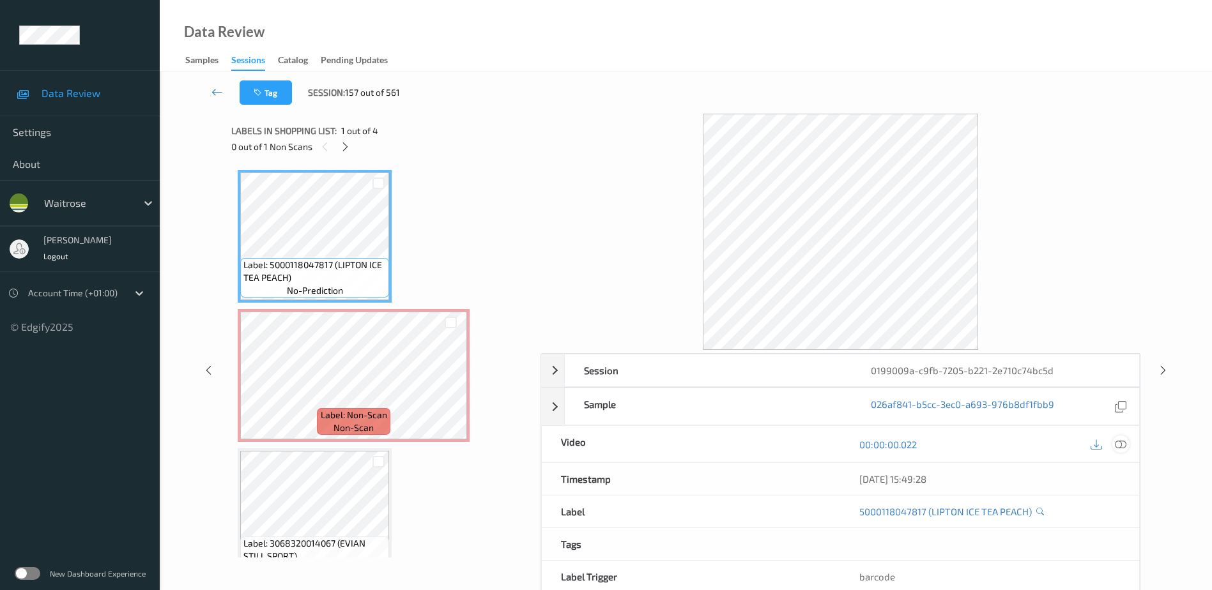
click at [1119, 444] on icon at bounding box center [1120, 444] width 11 height 11
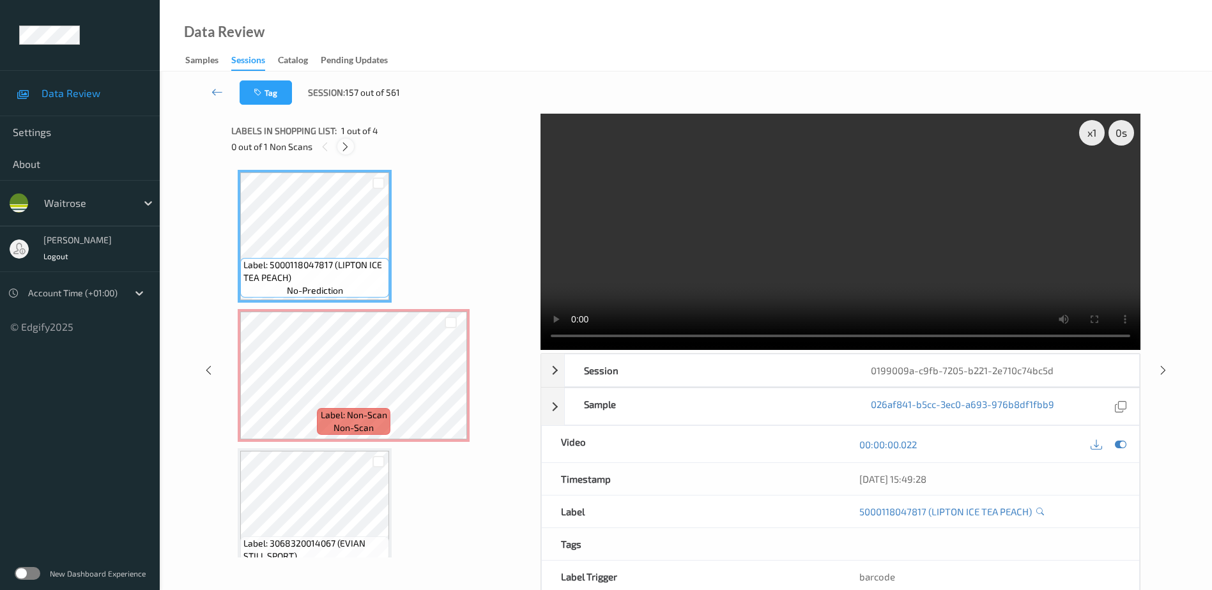
click at [351, 146] on icon at bounding box center [345, 146] width 11 height 11
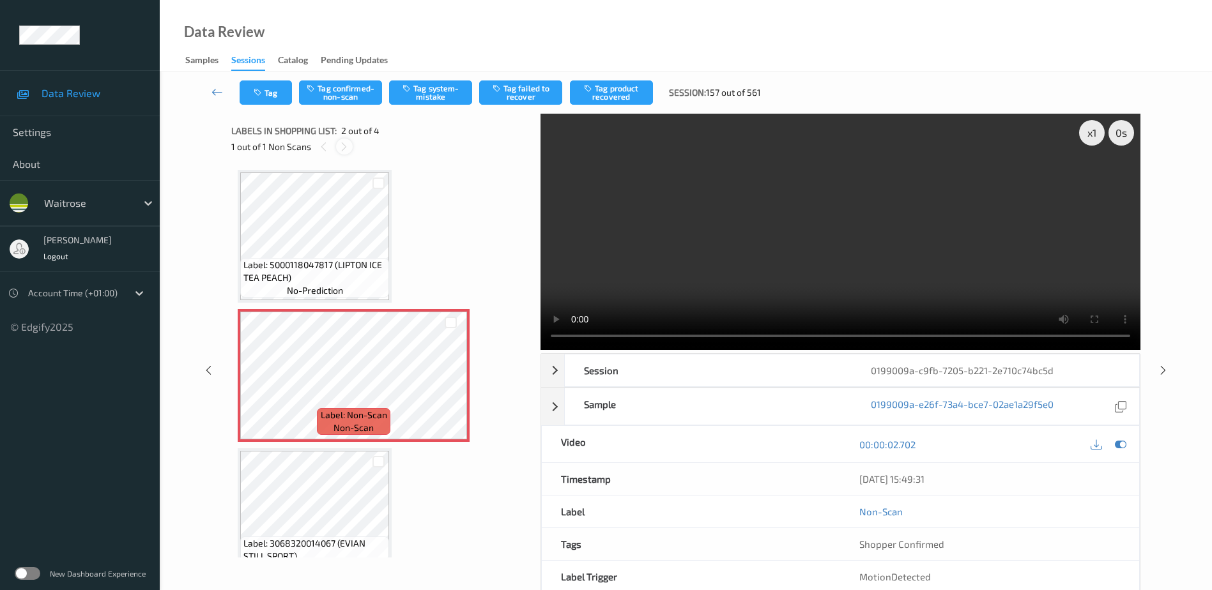
scroll to position [6, 0]
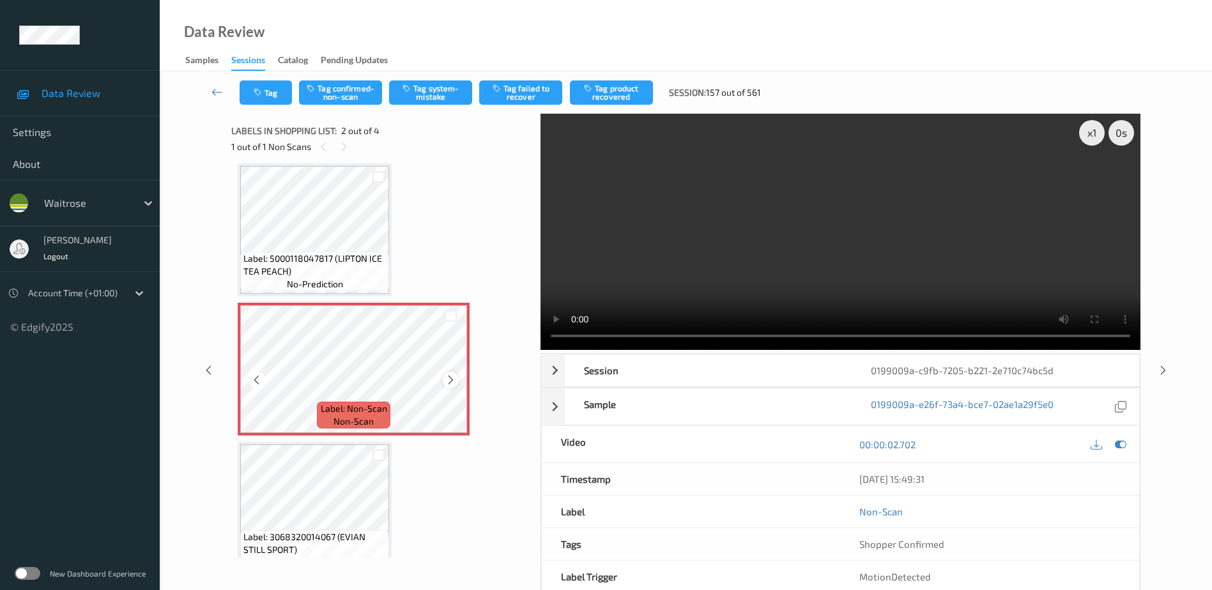
click at [446, 378] on icon at bounding box center [450, 379] width 11 height 11
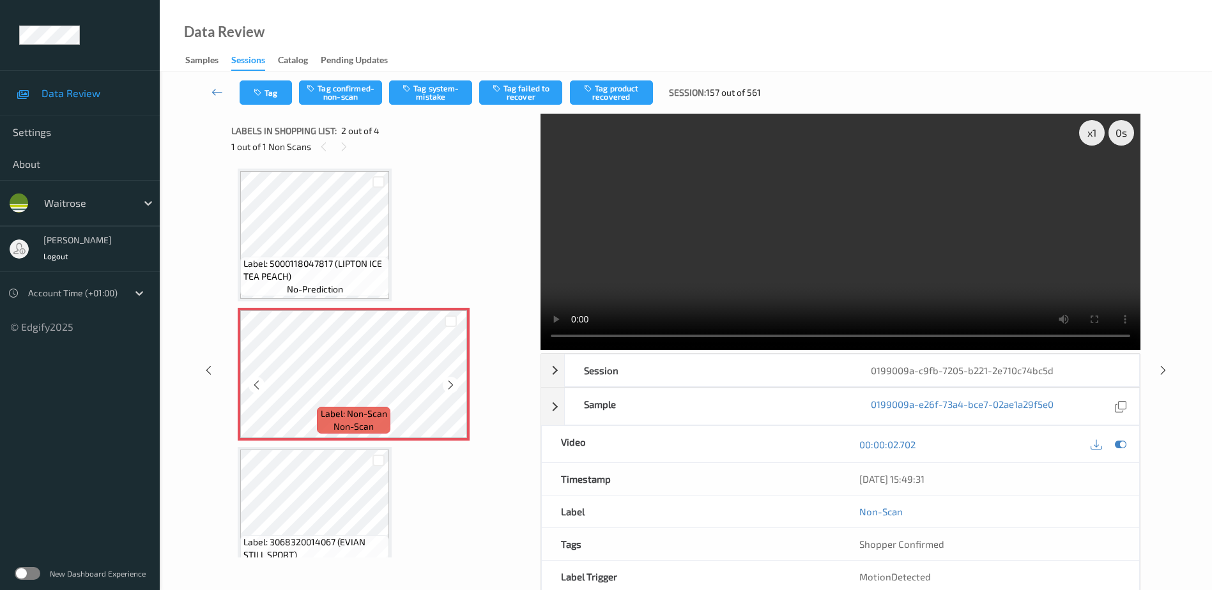
scroll to position [0, 0]
click at [841, 242] on video at bounding box center [840, 232] width 600 height 236
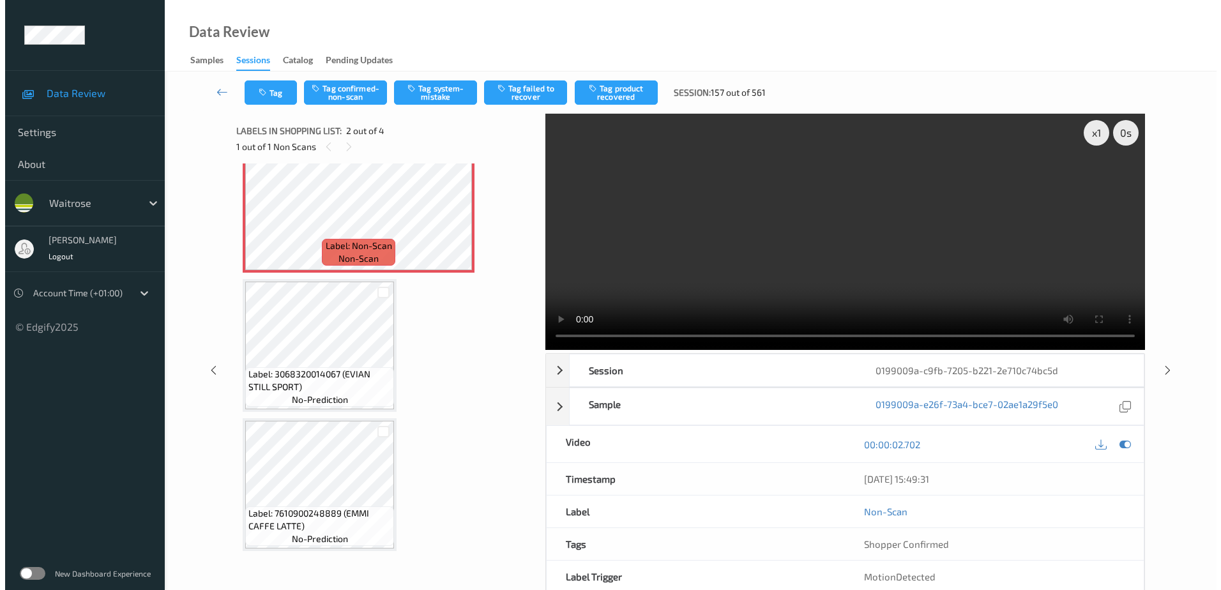
scroll to position [42, 0]
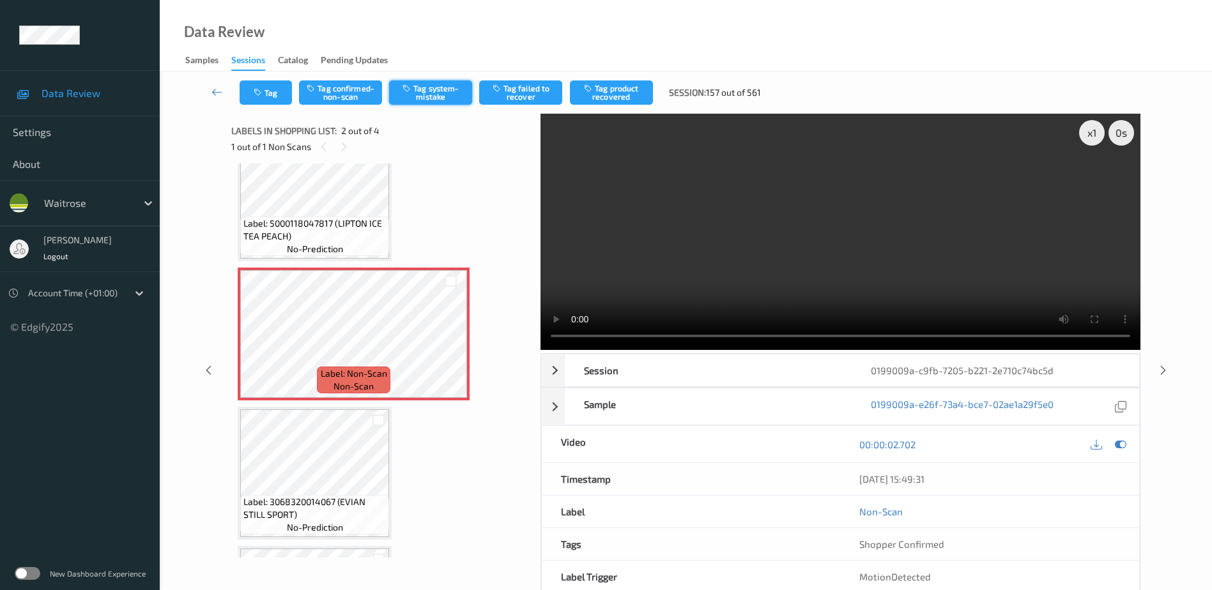
click at [421, 91] on button "Tag system-mistake" at bounding box center [430, 92] width 83 height 24
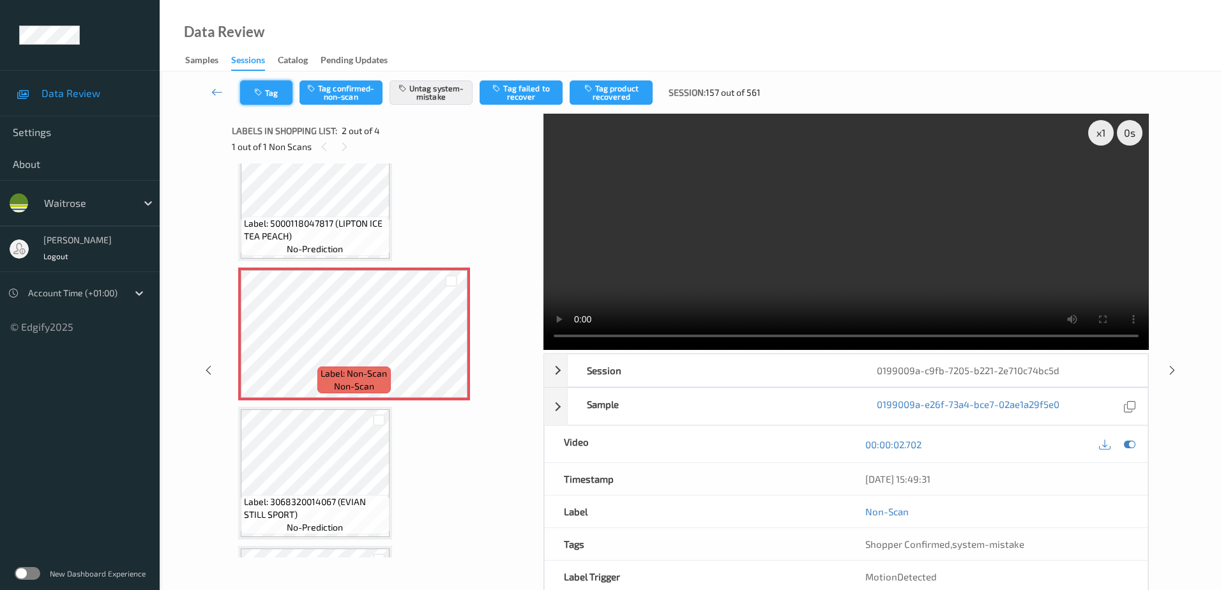
click at [271, 84] on button "Tag" at bounding box center [266, 92] width 52 height 24
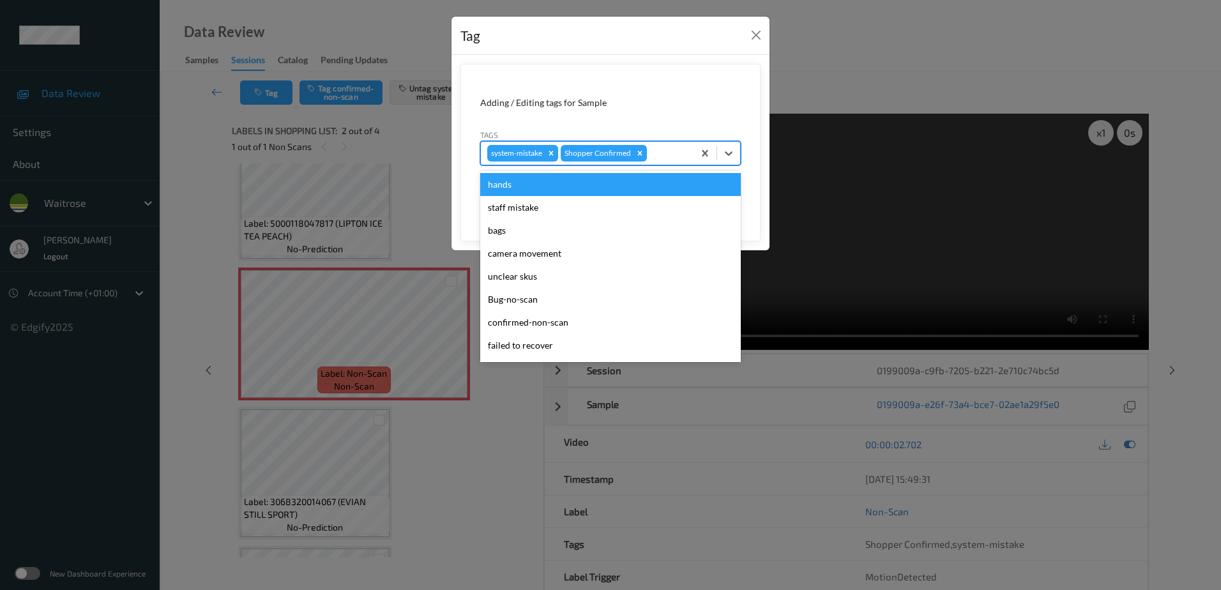
click at [655, 152] on div at bounding box center [669, 153] width 38 height 15
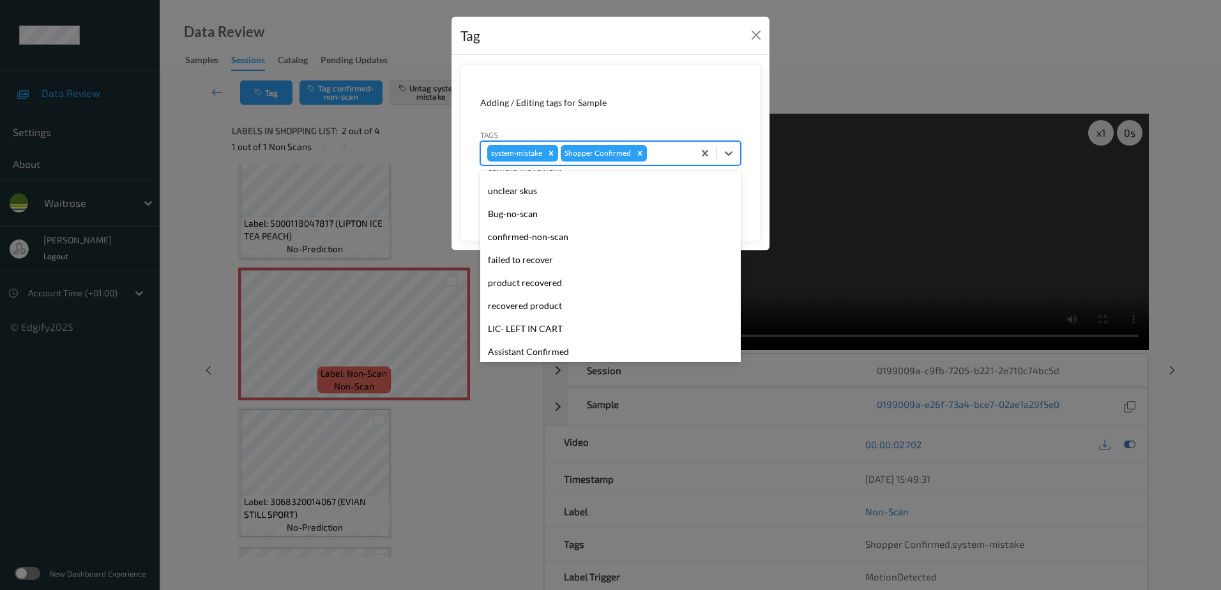
scroll to position [256, 0]
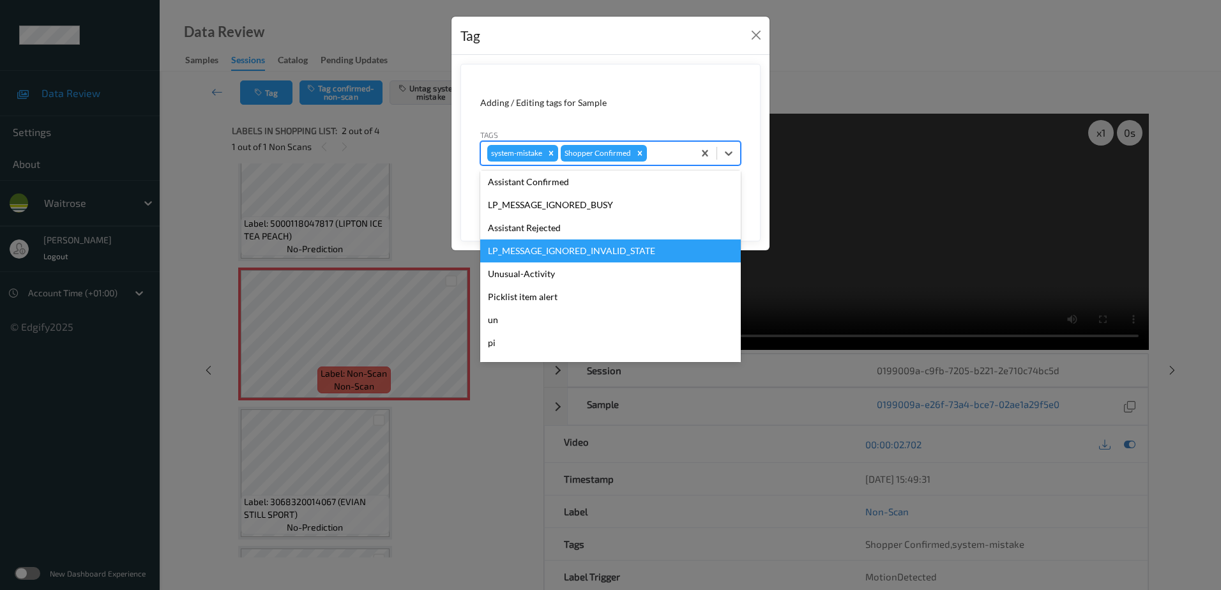
click at [536, 261] on div "LP_MESSAGE_IGNORED_INVALID_STATE" at bounding box center [610, 251] width 261 height 23
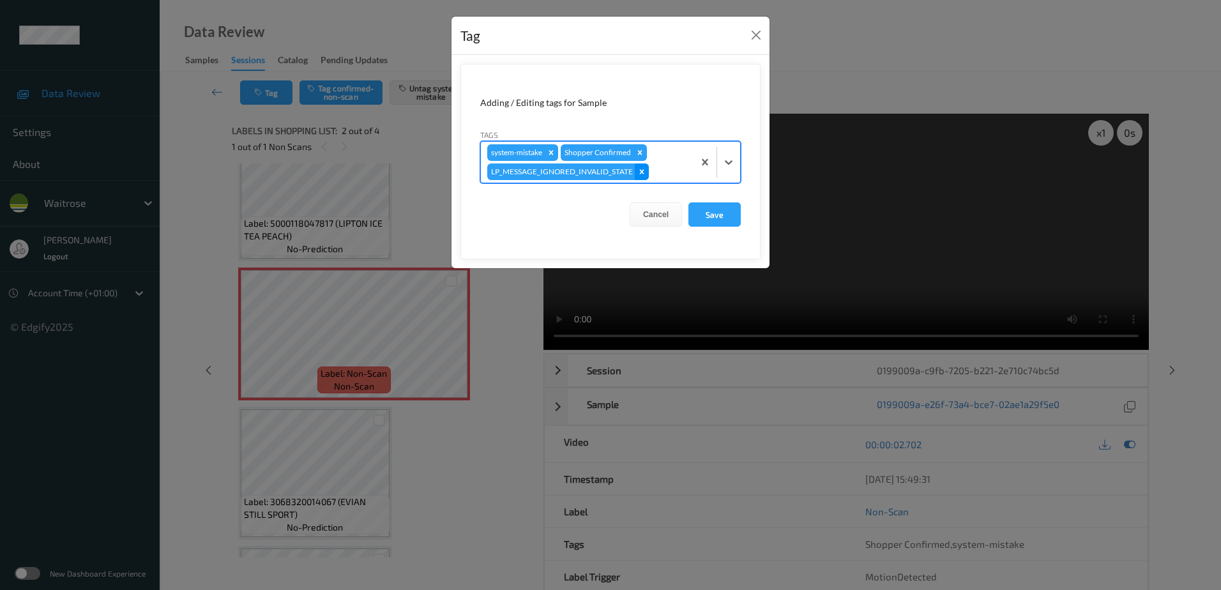
click at [640, 172] on icon "Remove LP_MESSAGE_IGNORED_INVALID_STATE" at bounding box center [642, 171] width 9 height 9
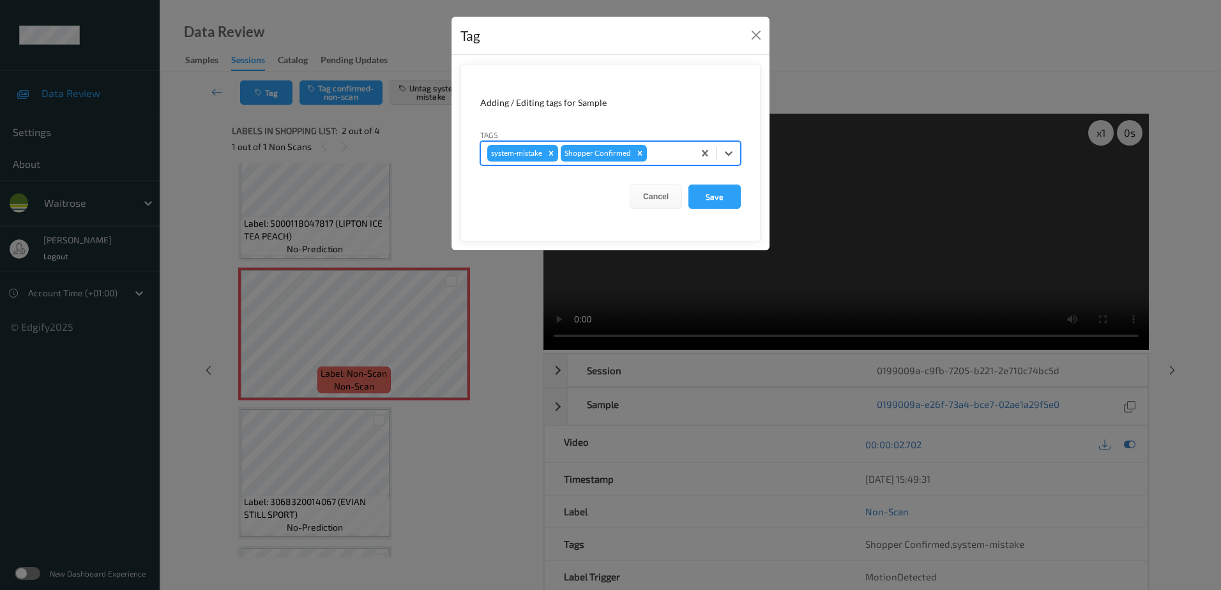
click at [677, 151] on div at bounding box center [669, 153] width 38 height 15
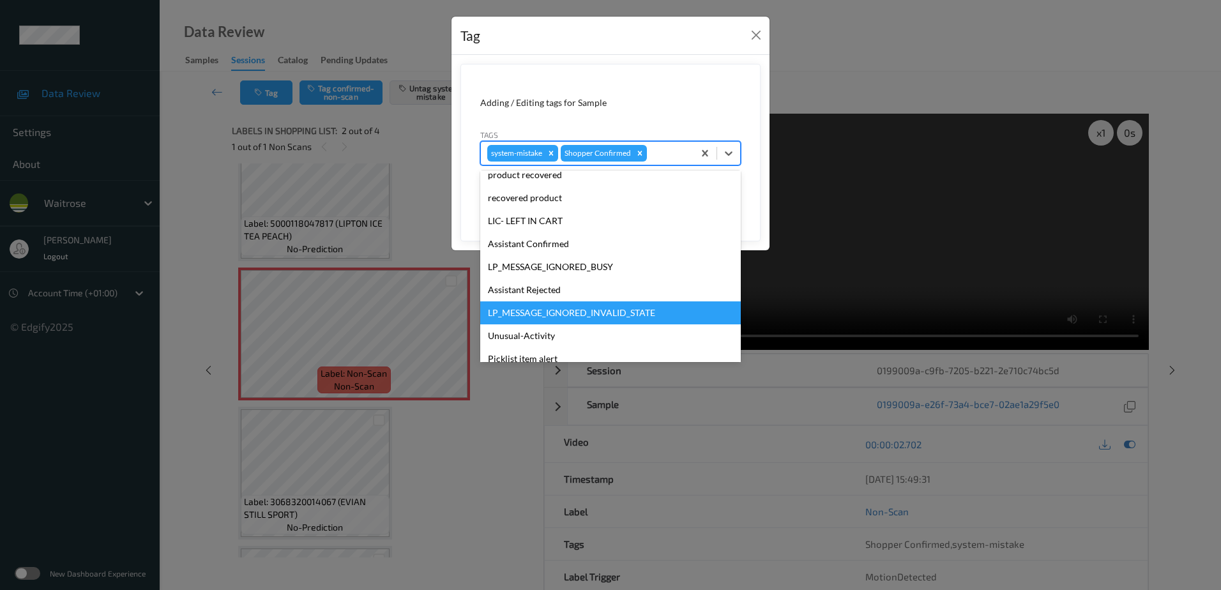
scroll to position [273, 0]
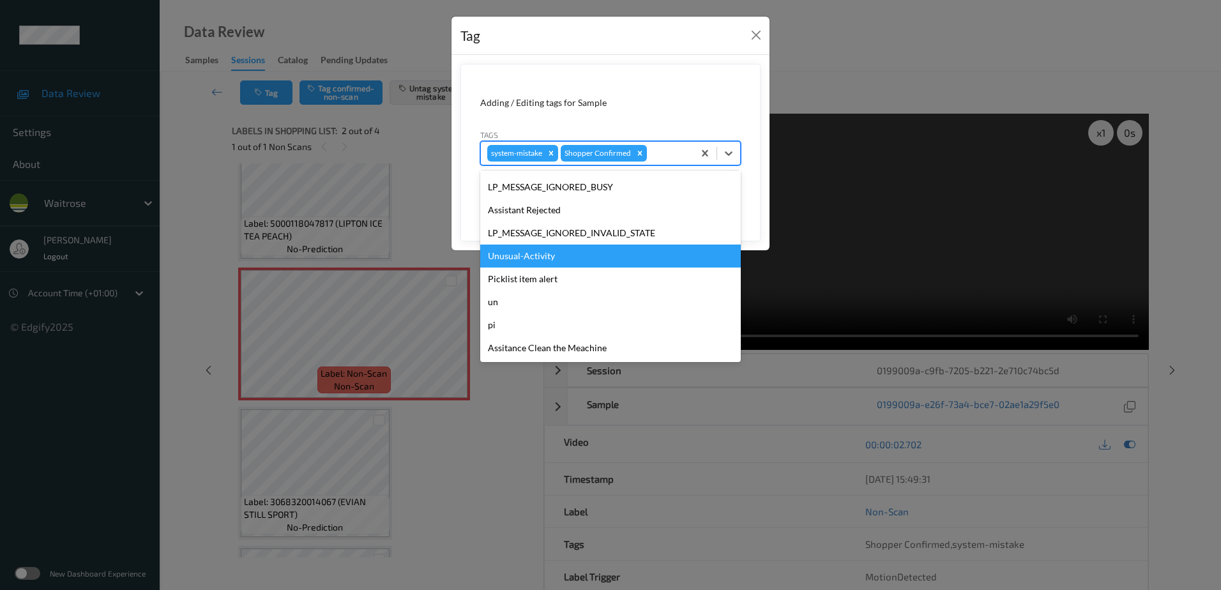
click at [547, 254] on div "Unusual-Activity" at bounding box center [610, 256] width 261 height 23
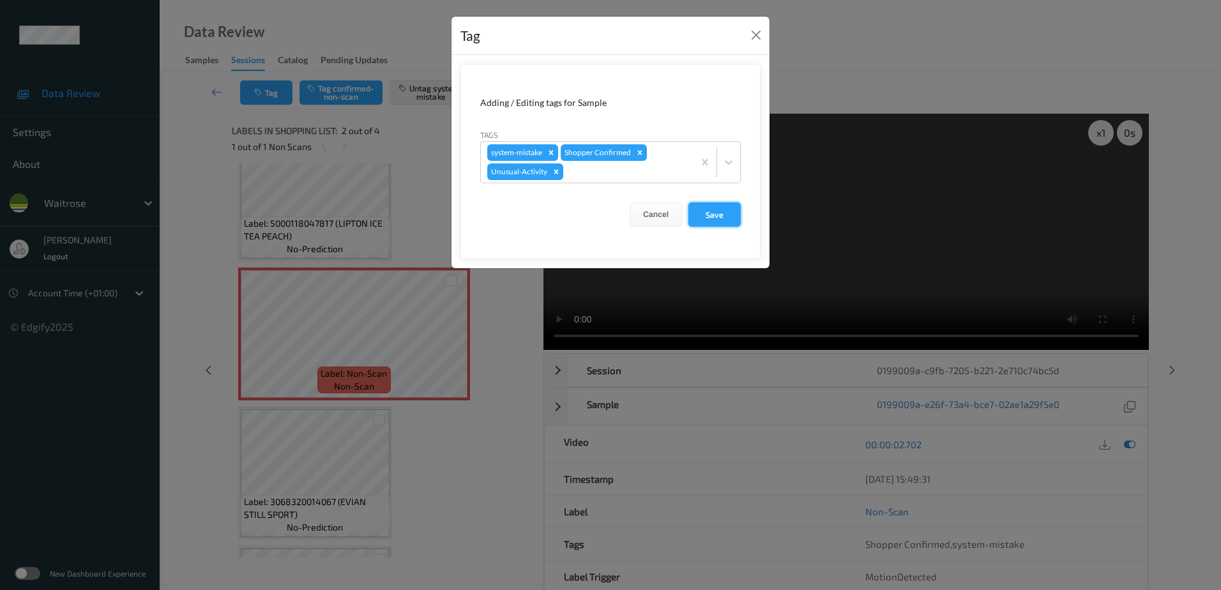
click at [704, 208] on button "Save" at bounding box center [715, 214] width 52 height 24
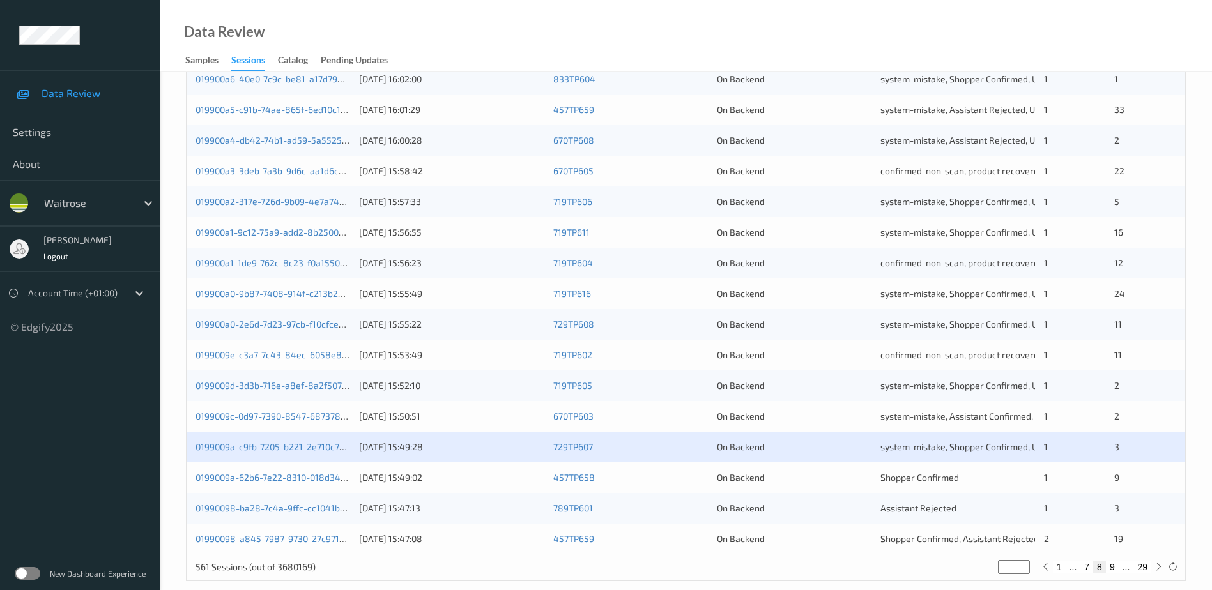
scroll to position [371, 0]
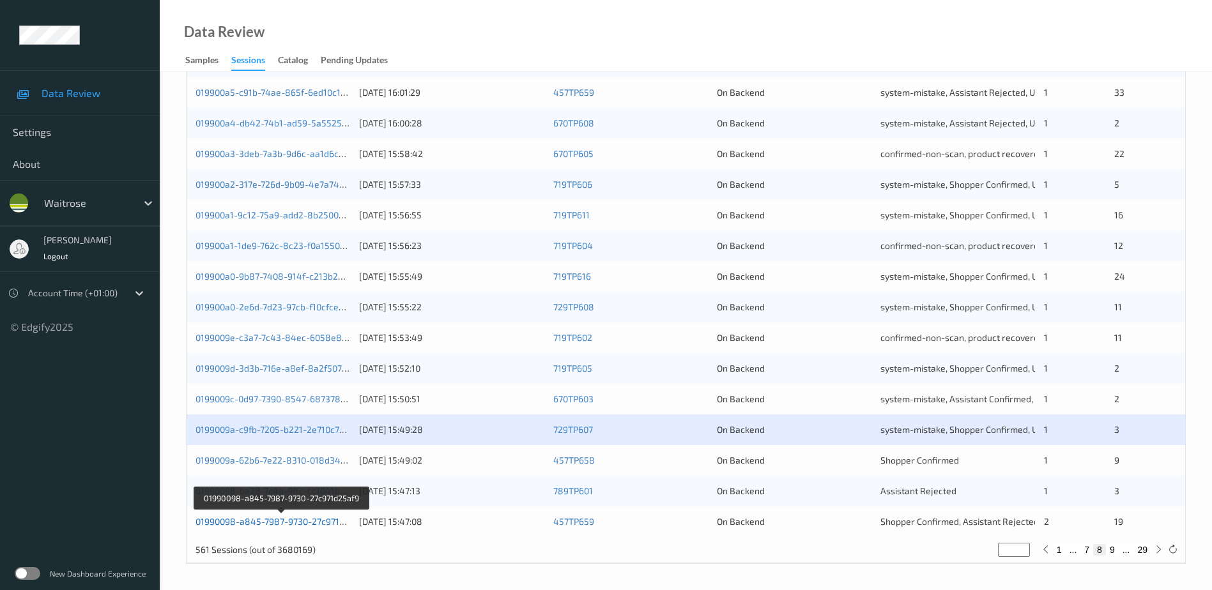
click at [247, 523] on link "01990098-a845-7987-9730-27c971d25af9" at bounding box center [281, 521] width 172 height 11
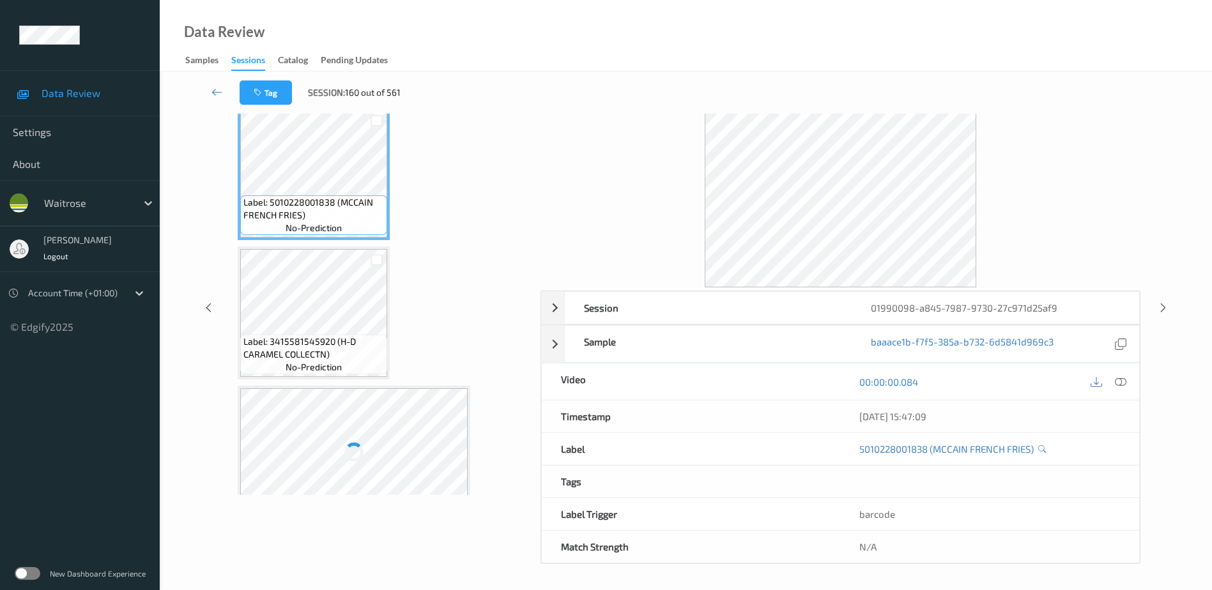
scroll to position [63, 0]
click at [1123, 382] on icon at bounding box center [1120, 381] width 11 height 11
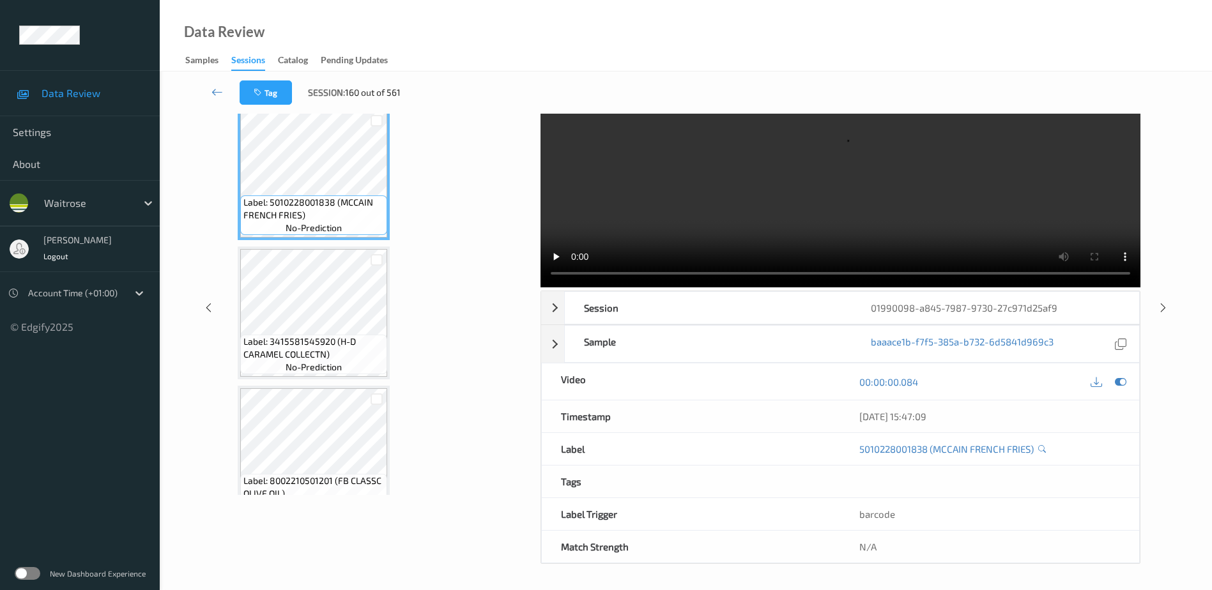
scroll to position [0, 0]
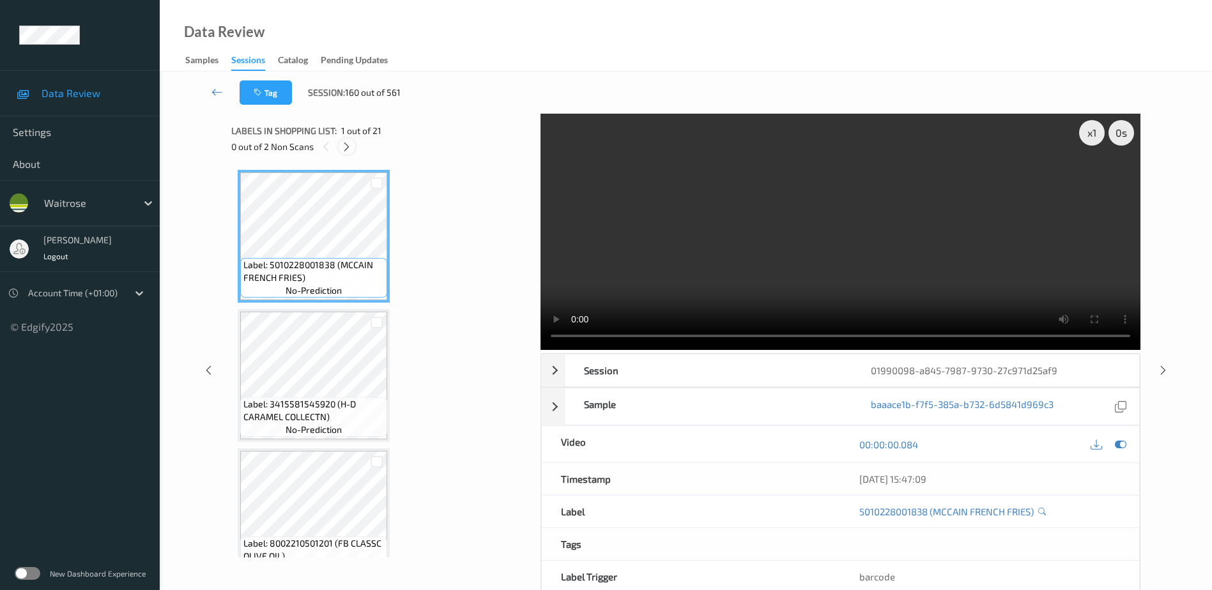
click at [352, 146] on icon at bounding box center [346, 146] width 11 height 11
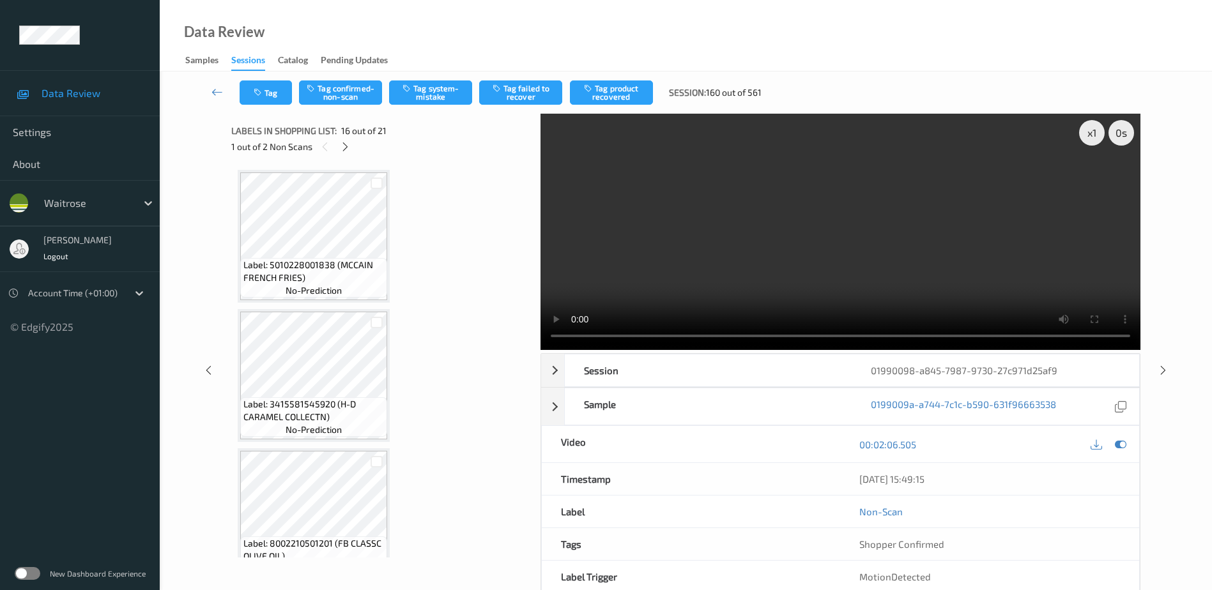
scroll to position [1956, 0]
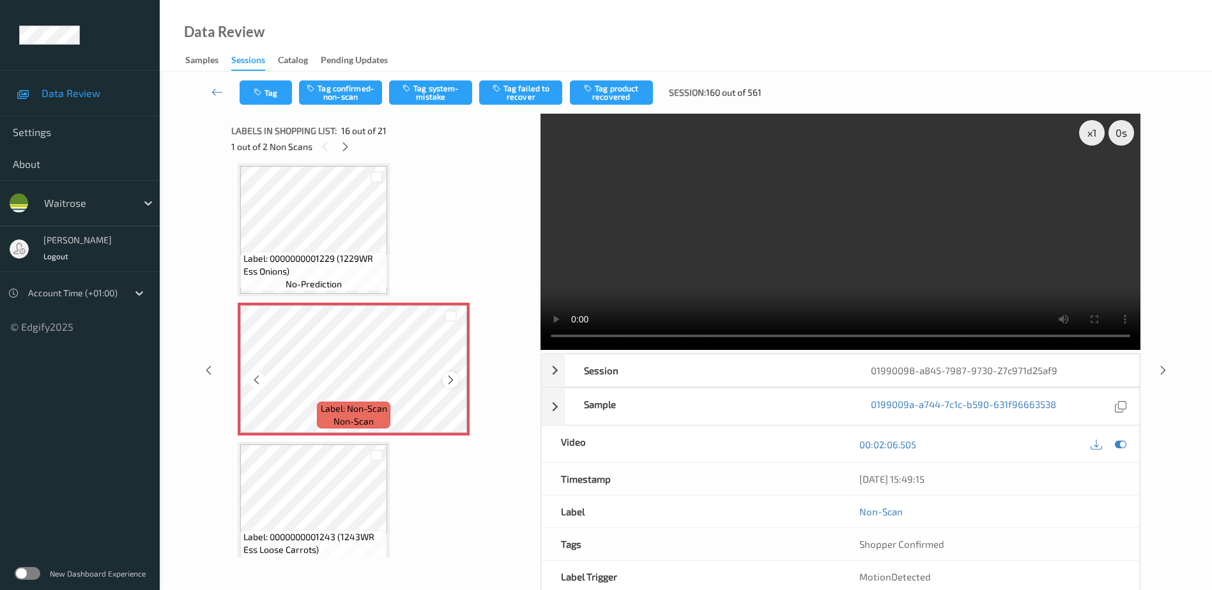
click at [450, 375] on icon at bounding box center [450, 379] width 11 height 11
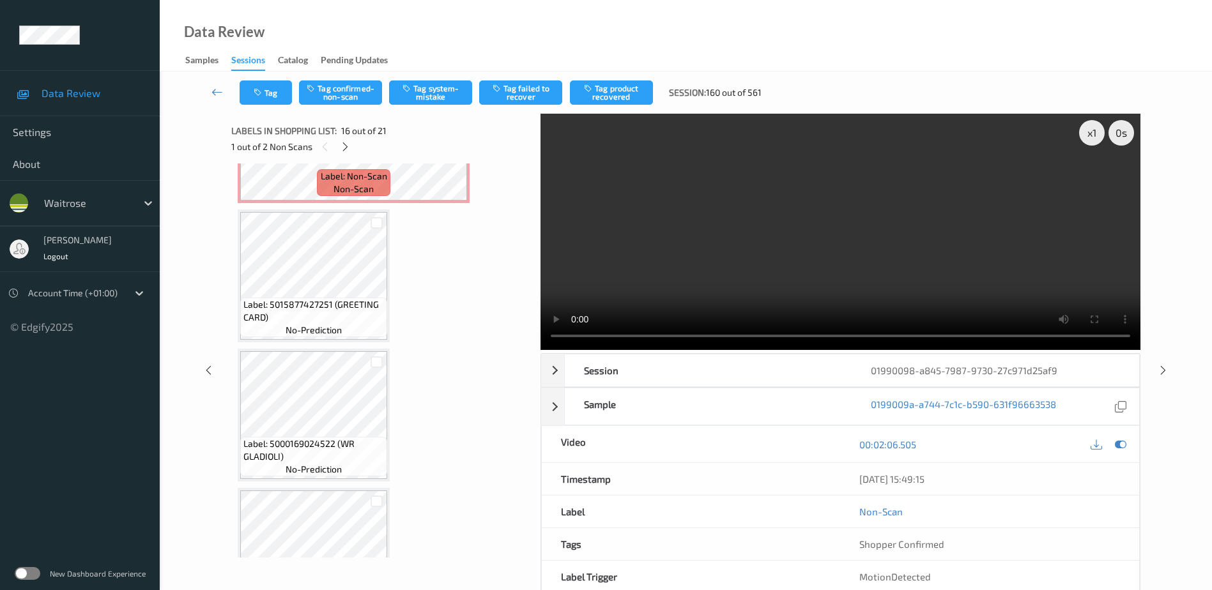
scroll to position [2275, 0]
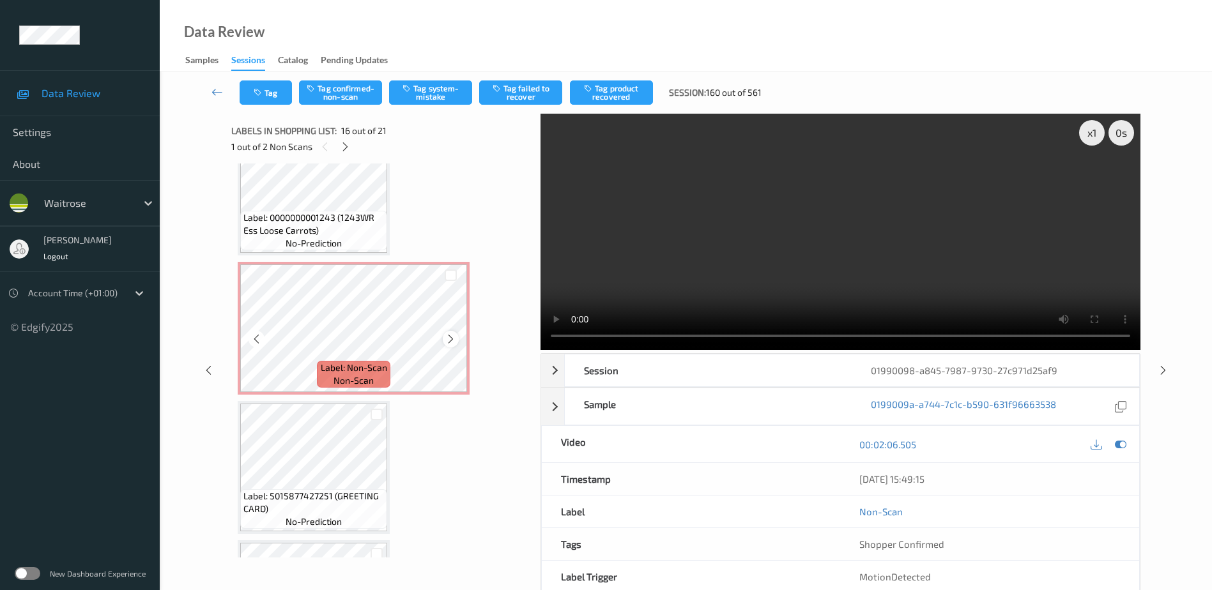
click at [447, 339] on icon at bounding box center [450, 338] width 11 height 11
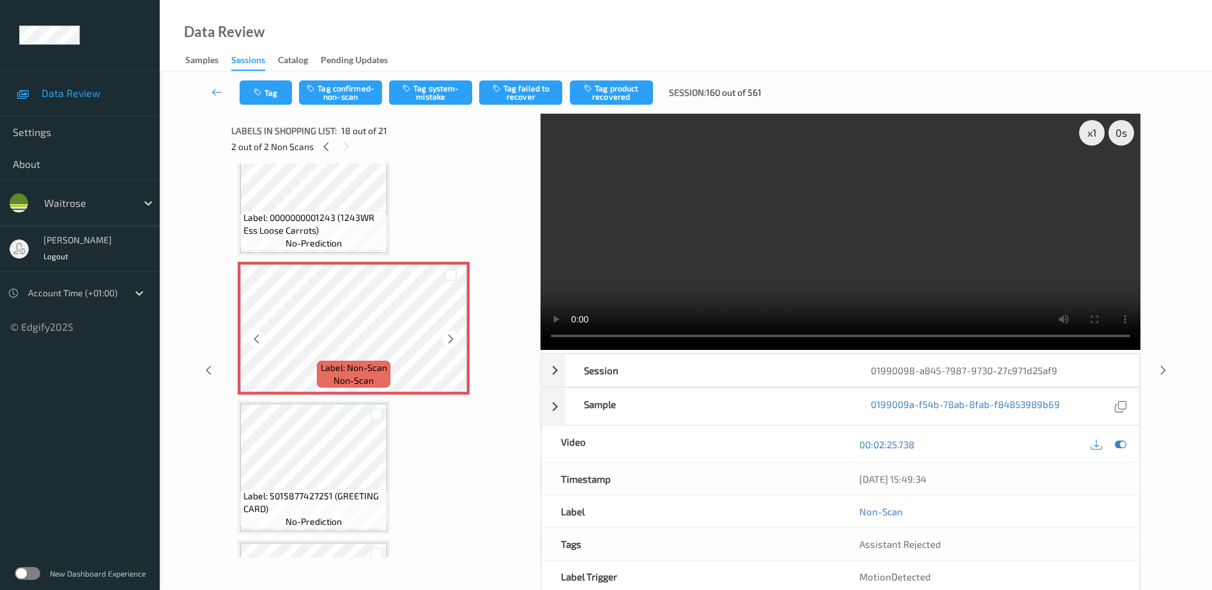
click at [447, 339] on icon at bounding box center [450, 338] width 11 height 11
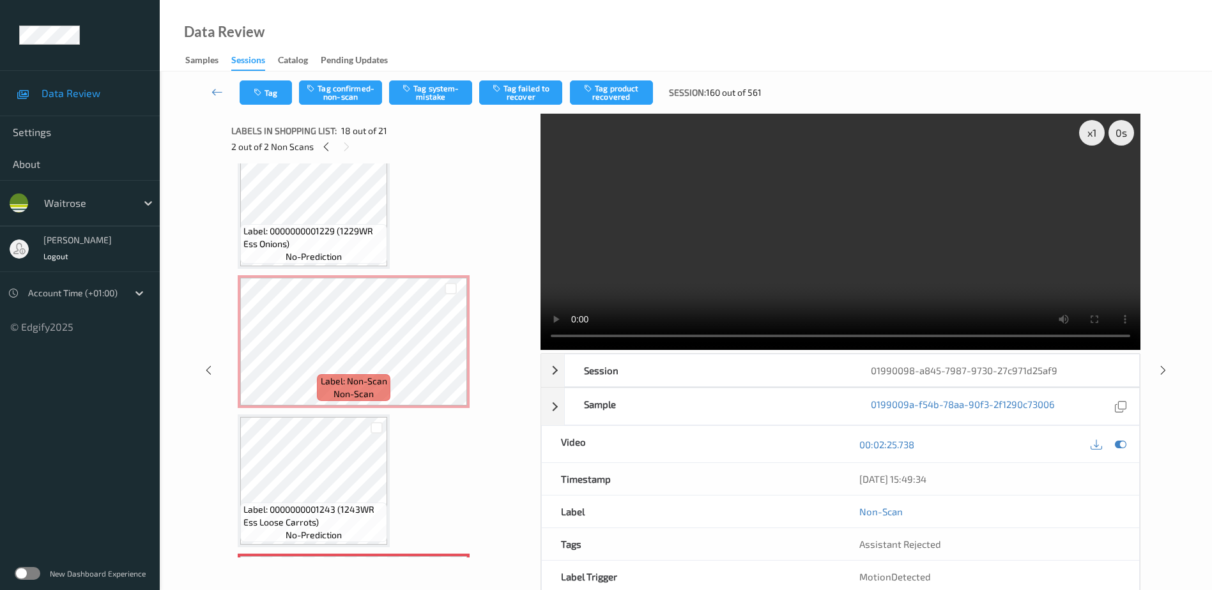
scroll to position [1956, 0]
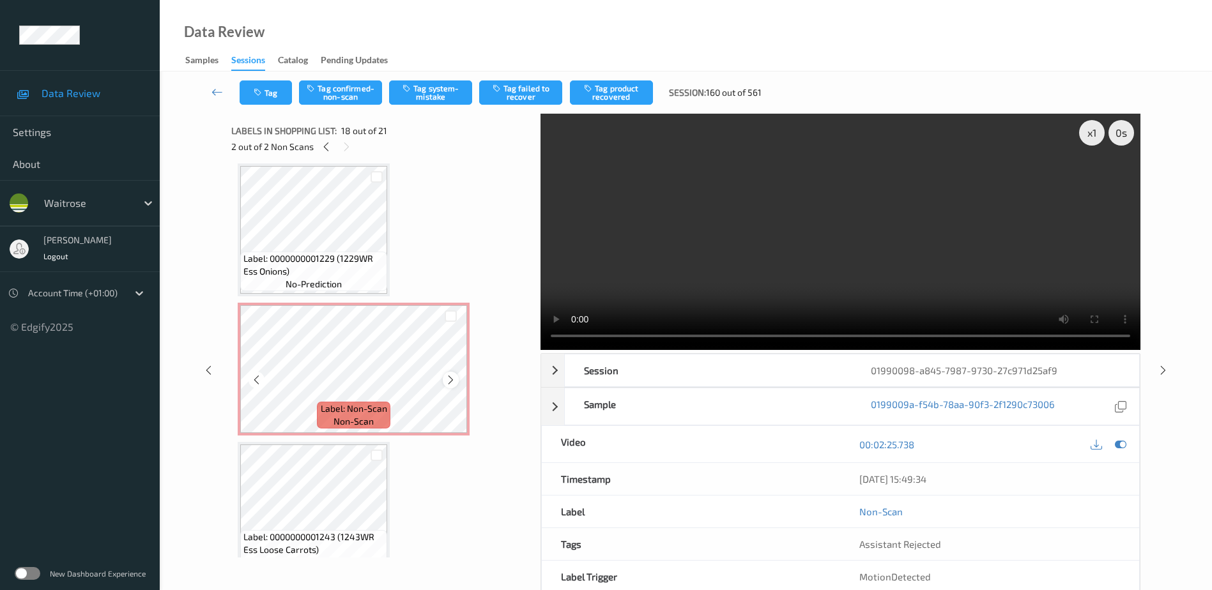
click at [452, 379] on icon at bounding box center [450, 379] width 11 height 11
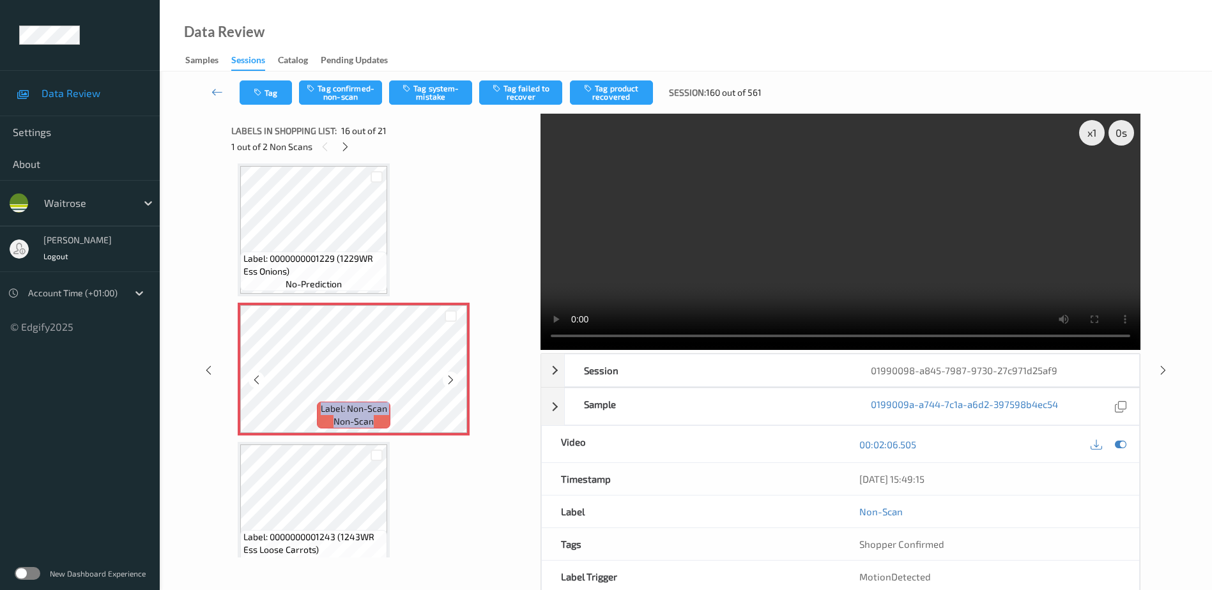
click at [452, 379] on icon at bounding box center [450, 379] width 11 height 11
click at [818, 282] on video at bounding box center [840, 232] width 600 height 236
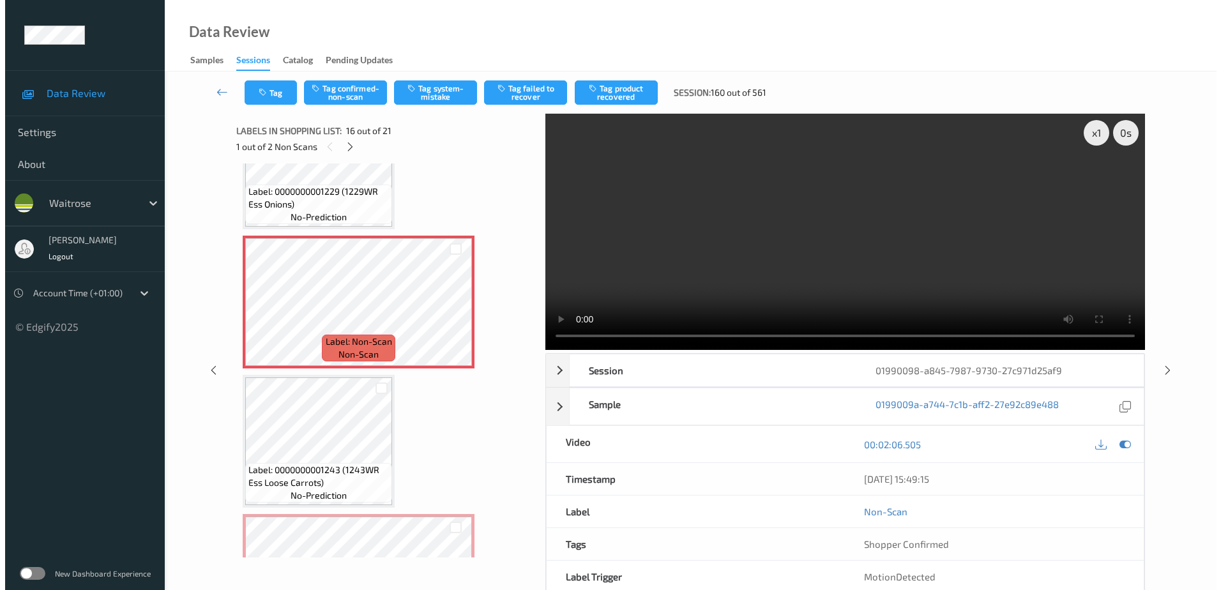
scroll to position [2020, 0]
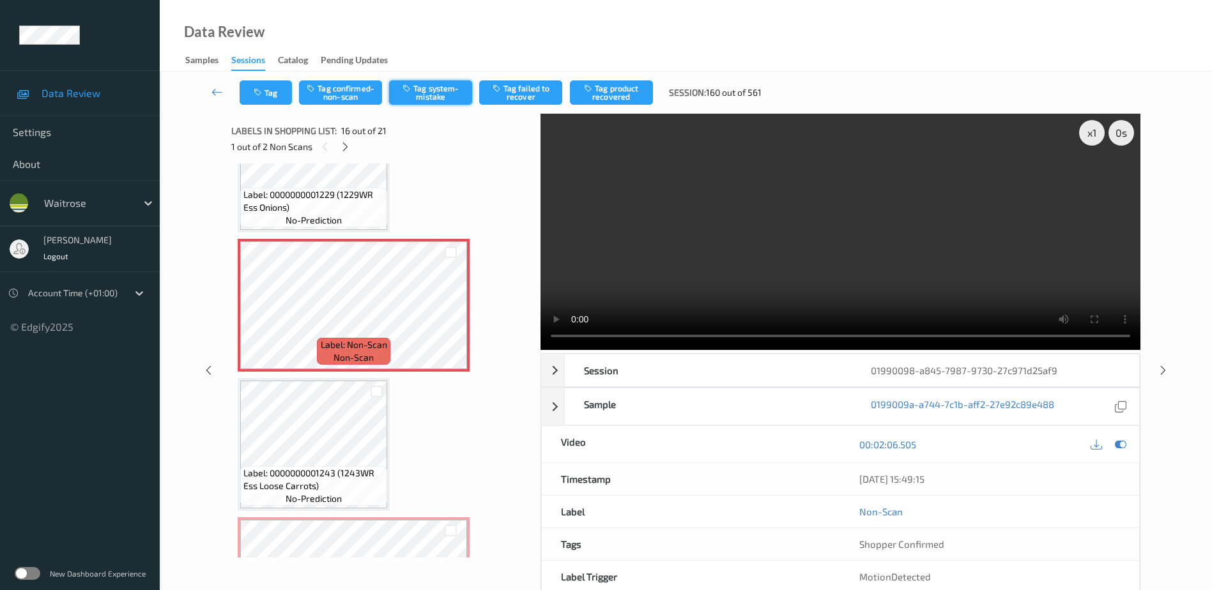
click at [419, 93] on button "Tag system-mistake" at bounding box center [430, 92] width 83 height 24
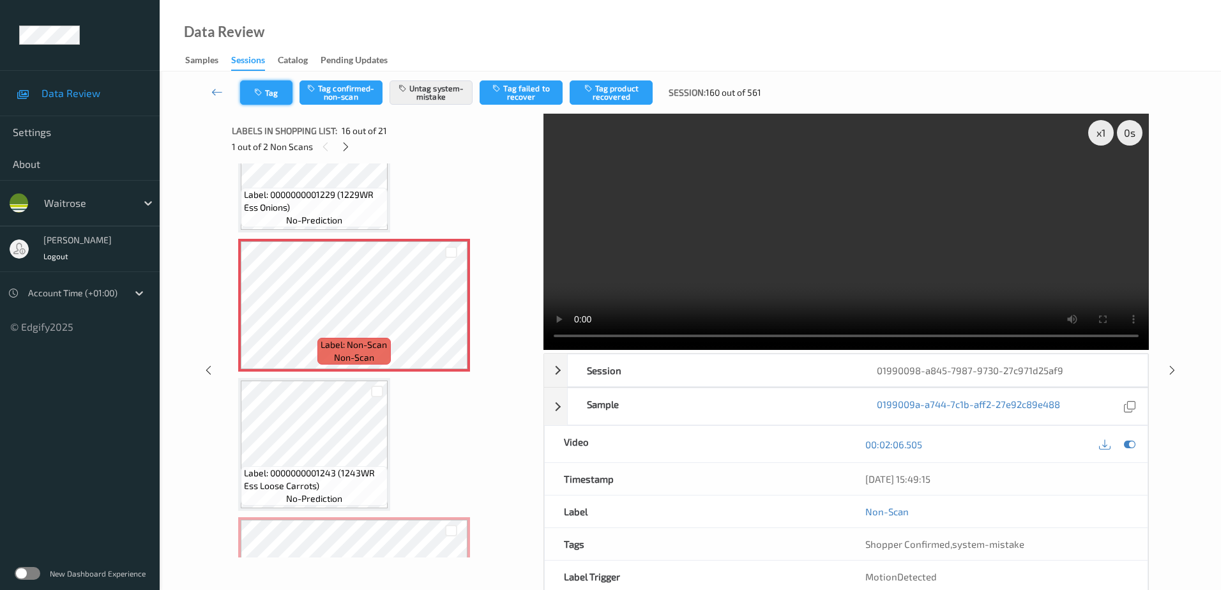
click at [265, 96] on button "Tag" at bounding box center [266, 92] width 52 height 24
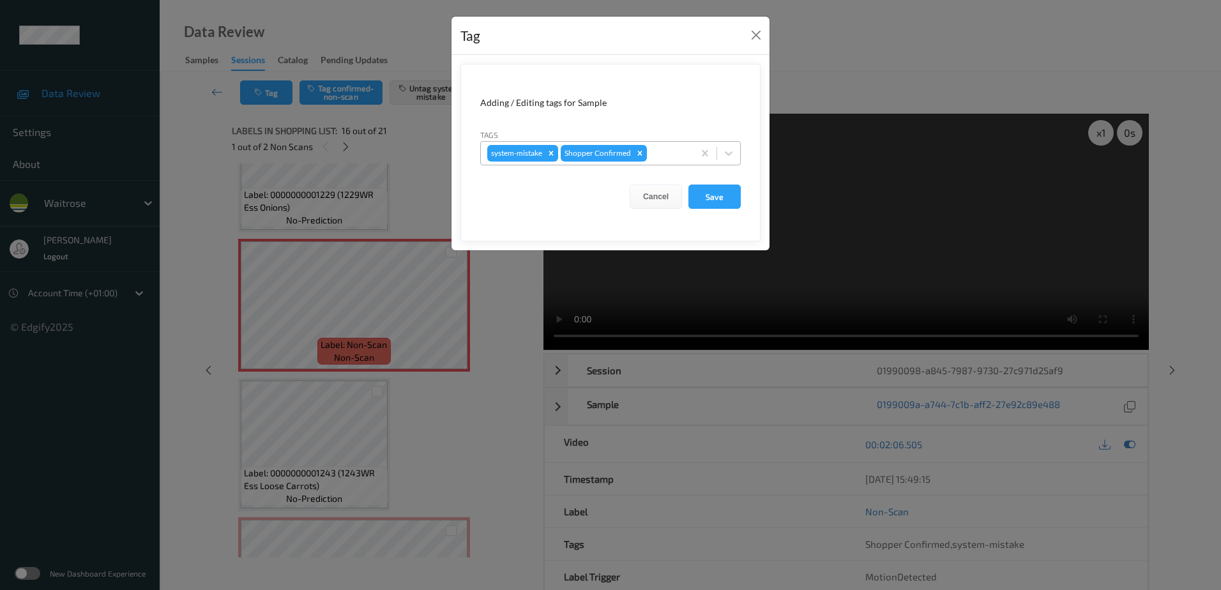
click at [666, 151] on div at bounding box center [669, 153] width 38 height 15
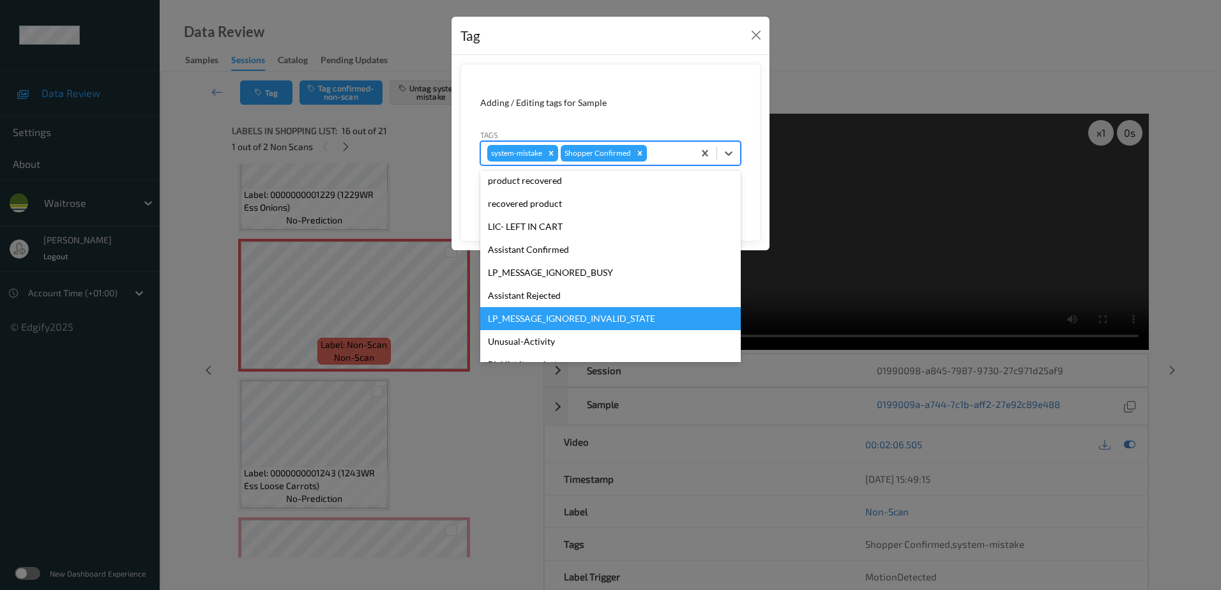
scroll to position [273, 0]
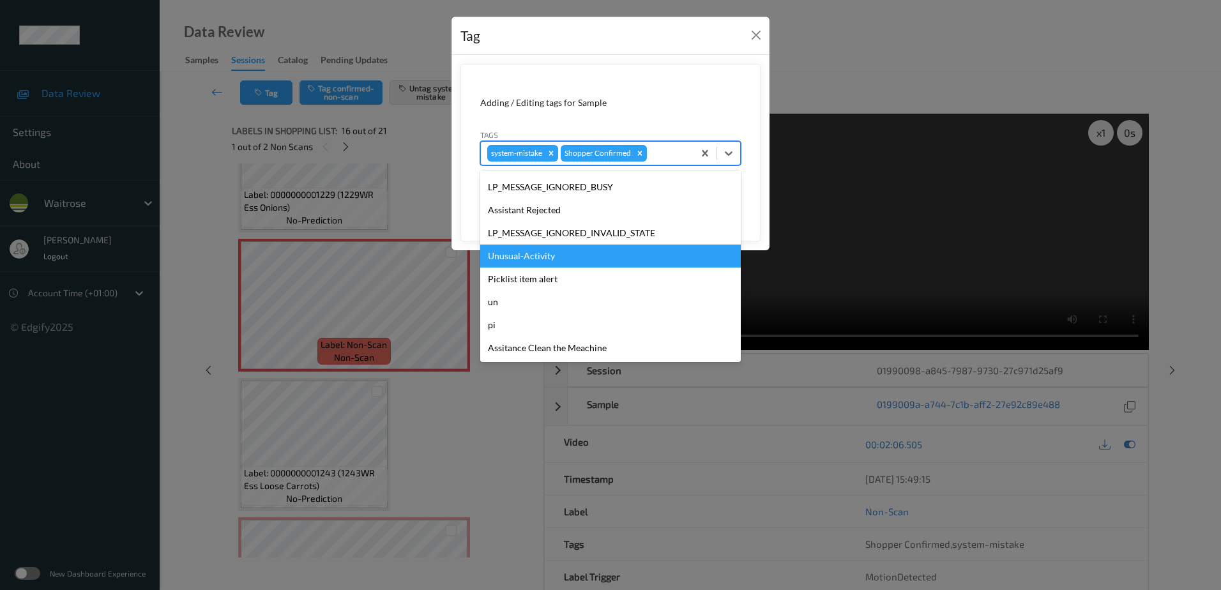
click at [579, 254] on div "Unusual-Activity" at bounding box center [610, 256] width 261 height 23
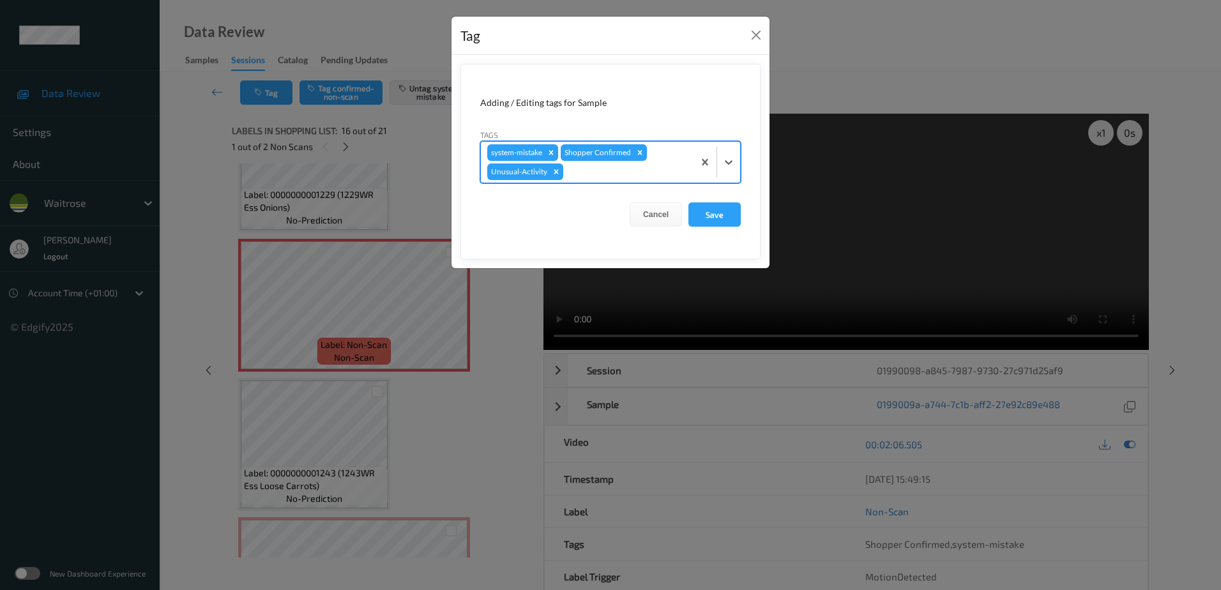
click at [584, 170] on div at bounding box center [626, 171] width 121 height 15
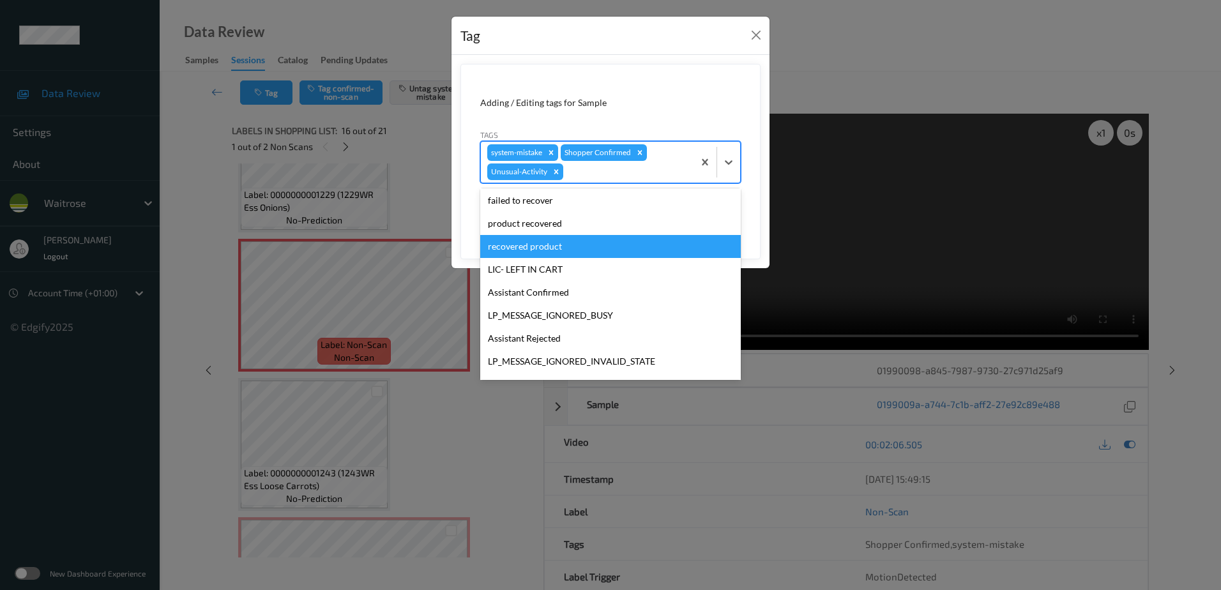
scroll to position [250, 0]
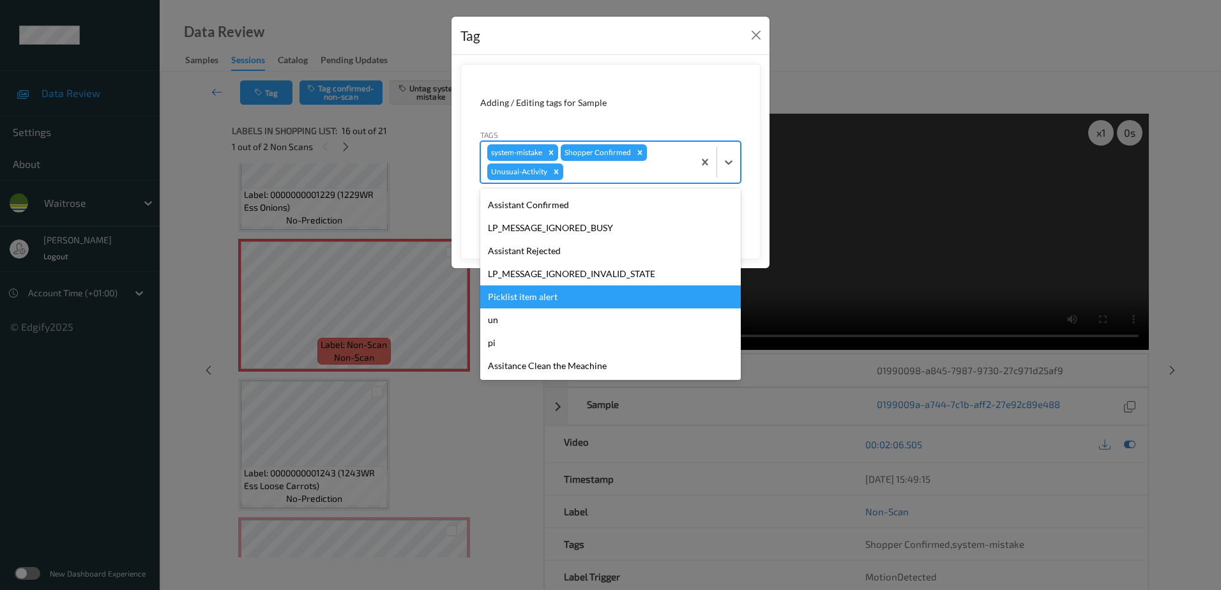
click at [561, 291] on div "Picklist item alert" at bounding box center [610, 297] width 261 height 23
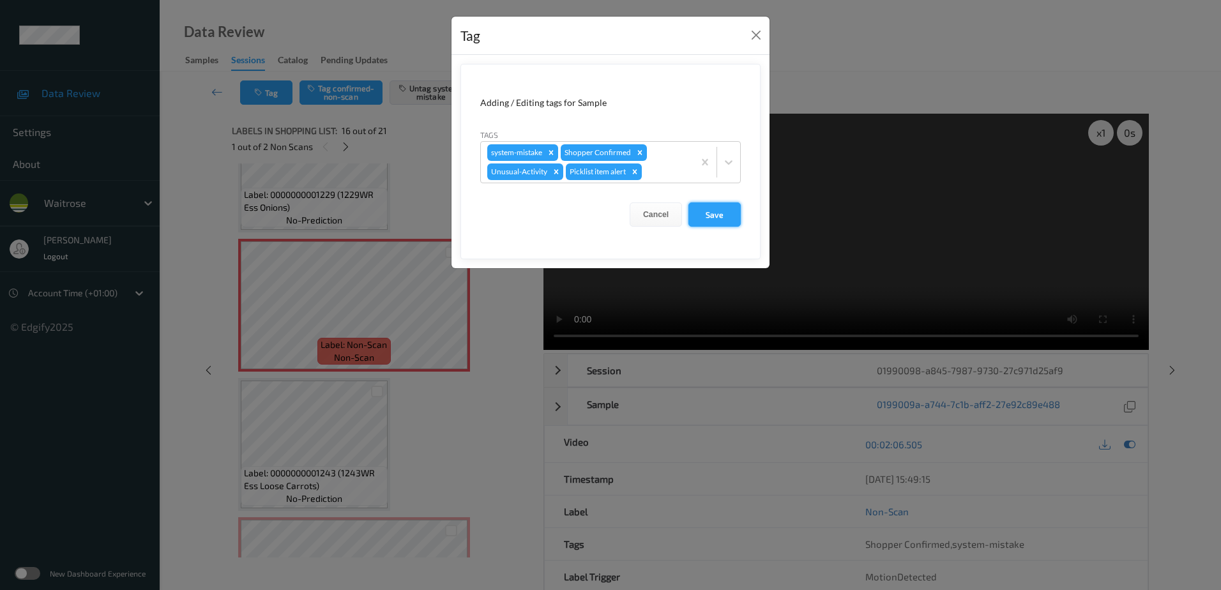
click at [694, 224] on button "Save" at bounding box center [715, 214] width 52 height 24
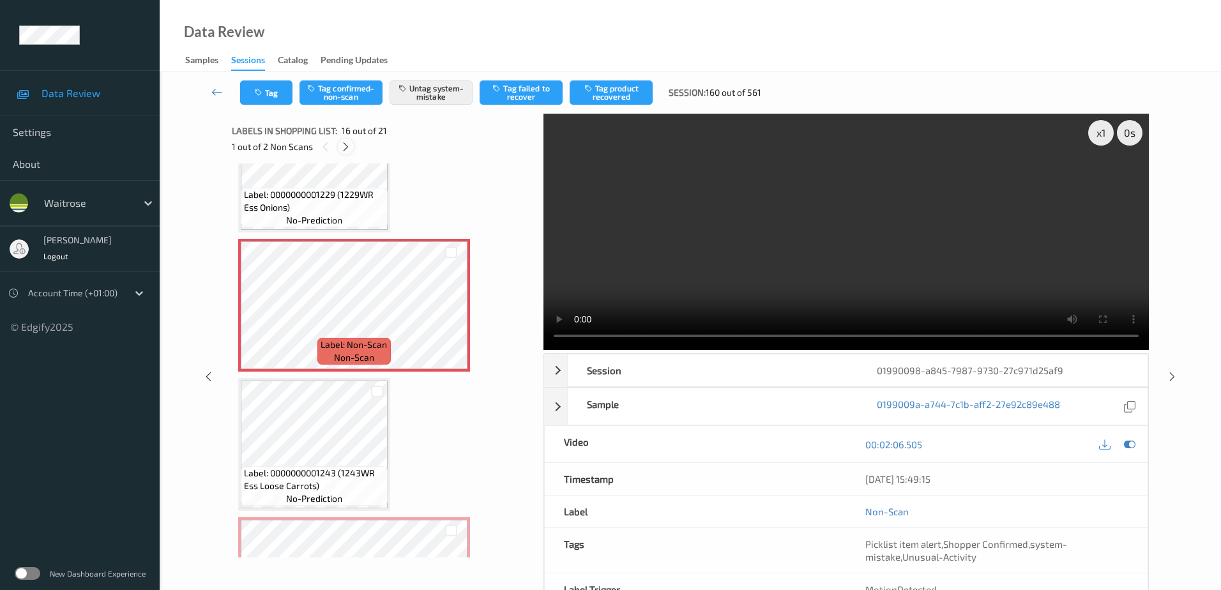
click at [351, 144] on icon at bounding box center [345, 146] width 11 height 11
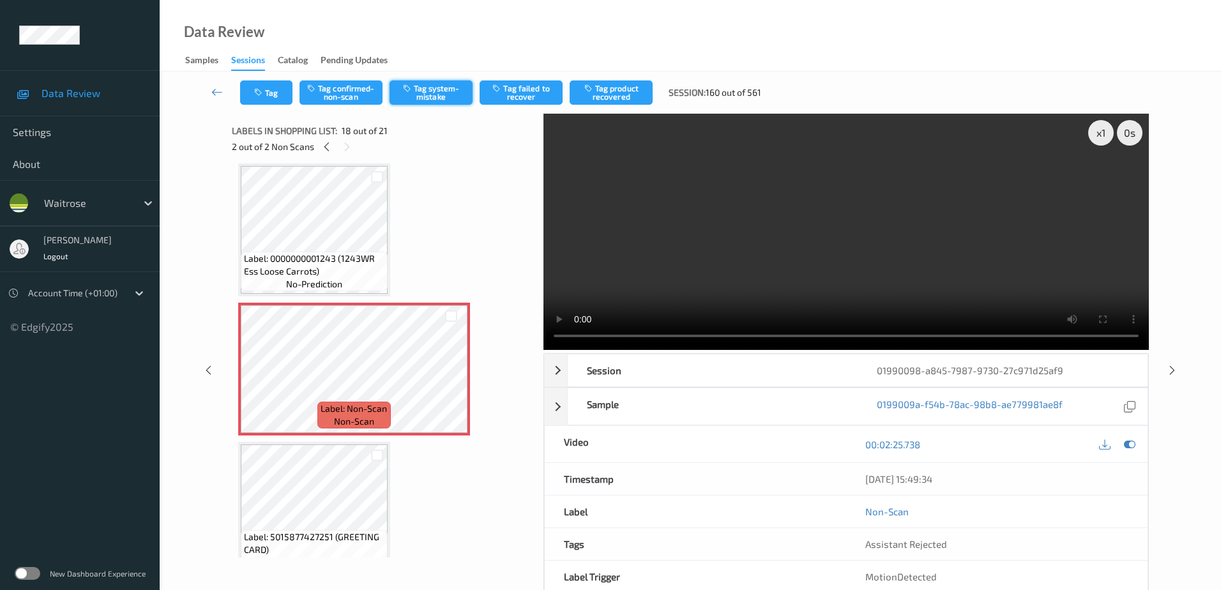
click at [444, 100] on button "Tag system-mistake" at bounding box center [431, 92] width 83 height 24
click at [250, 85] on button "Tag" at bounding box center [266, 92] width 52 height 24
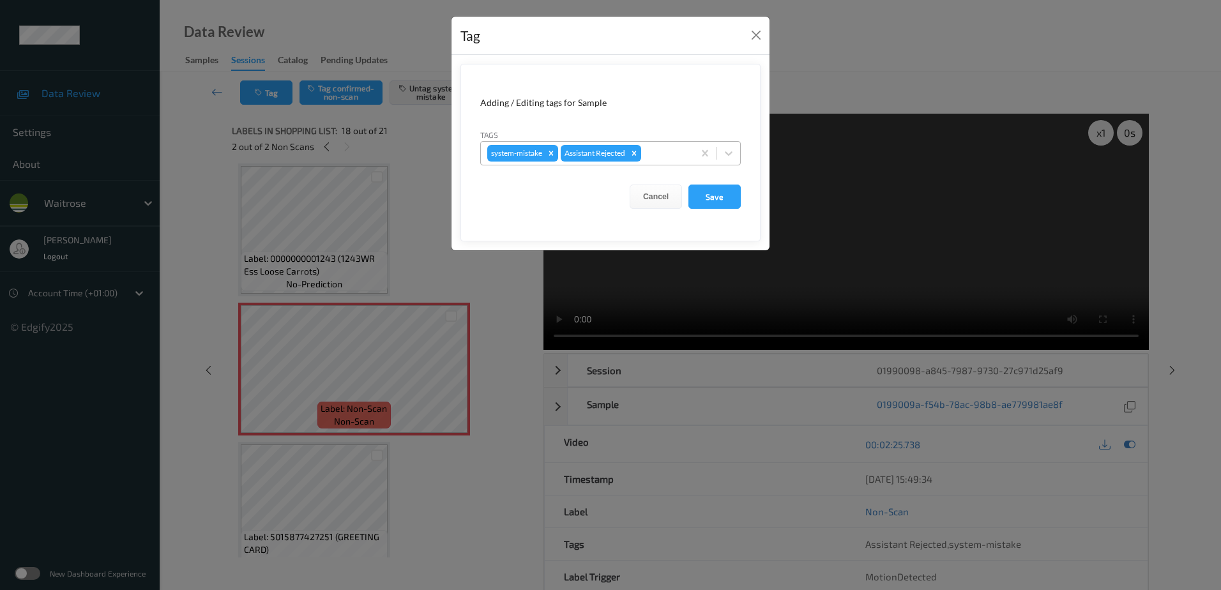
click at [660, 157] on div at bounding box center [665, 153] width 43 height 15
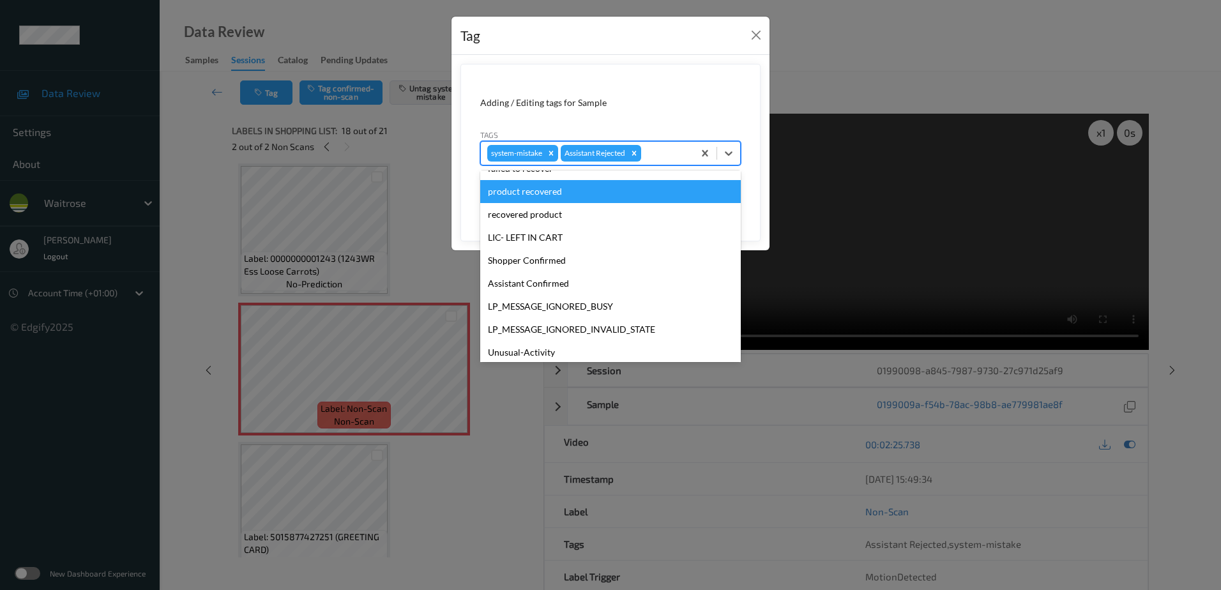
scroll to position [256, 0]
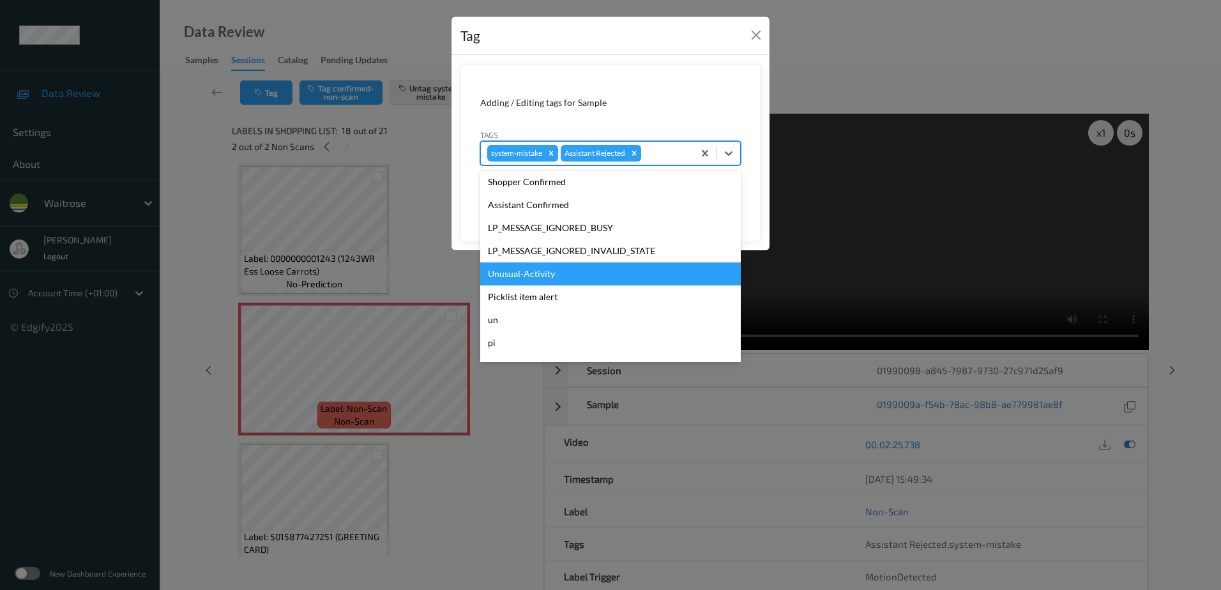
click at [537, 266] on div "Unusual-Activity" at bounding box center [610, 274] width 261 height 23
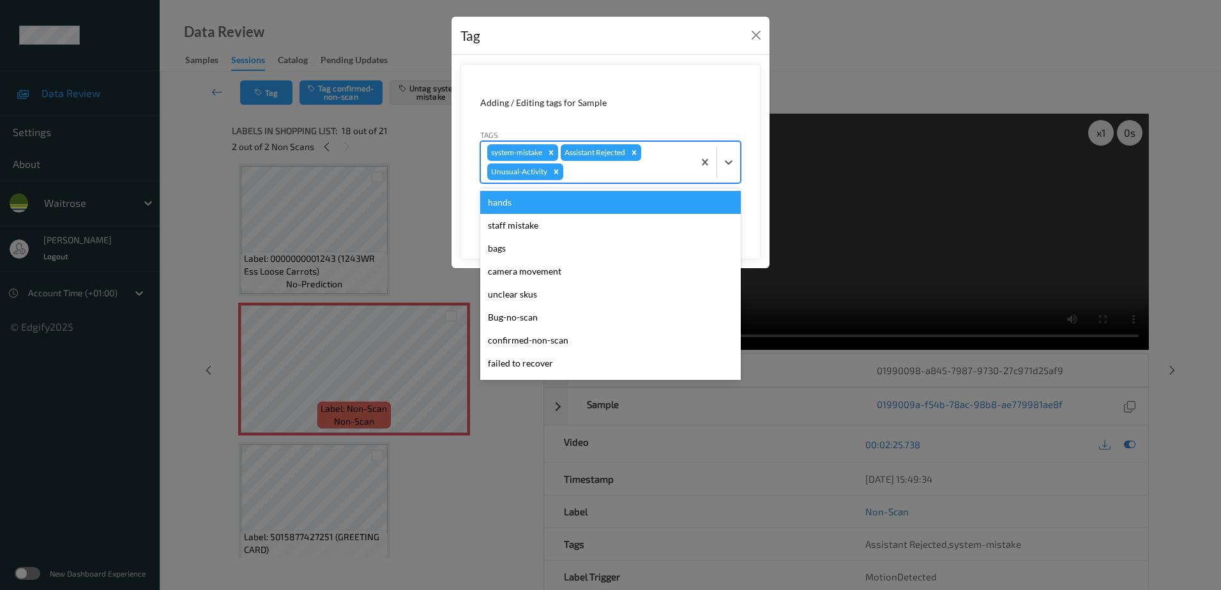
click at [584, 161] on div "system-mistake Assistant Rejected Unusual-Activity" at bounding box center [587, 162] width 213 height 41
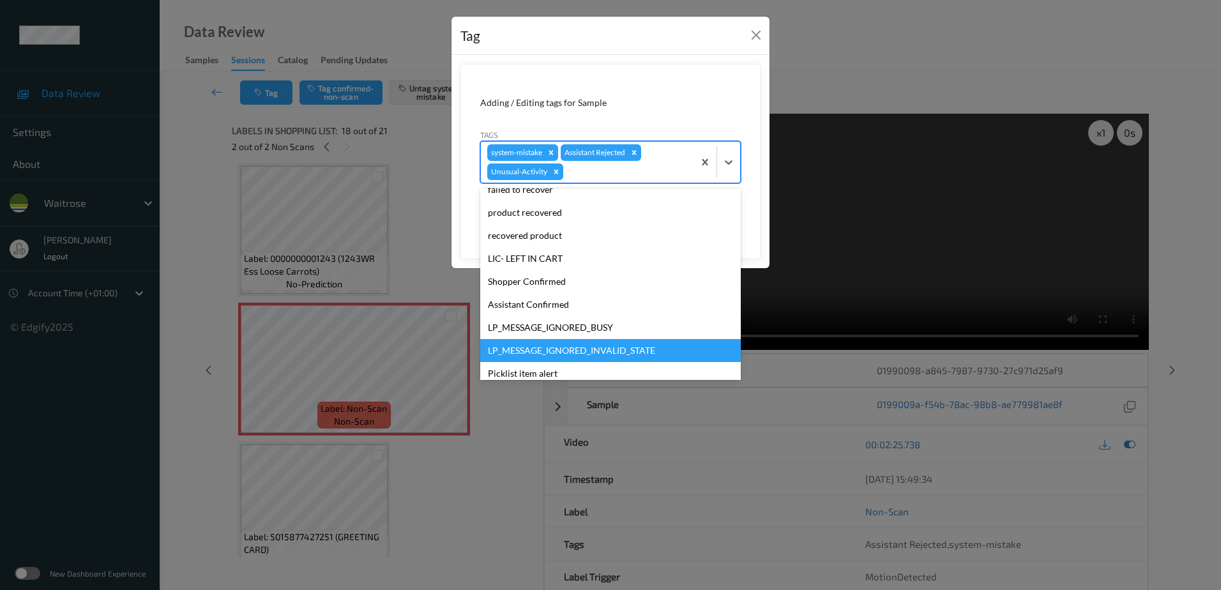
scroll to position [250, 0]
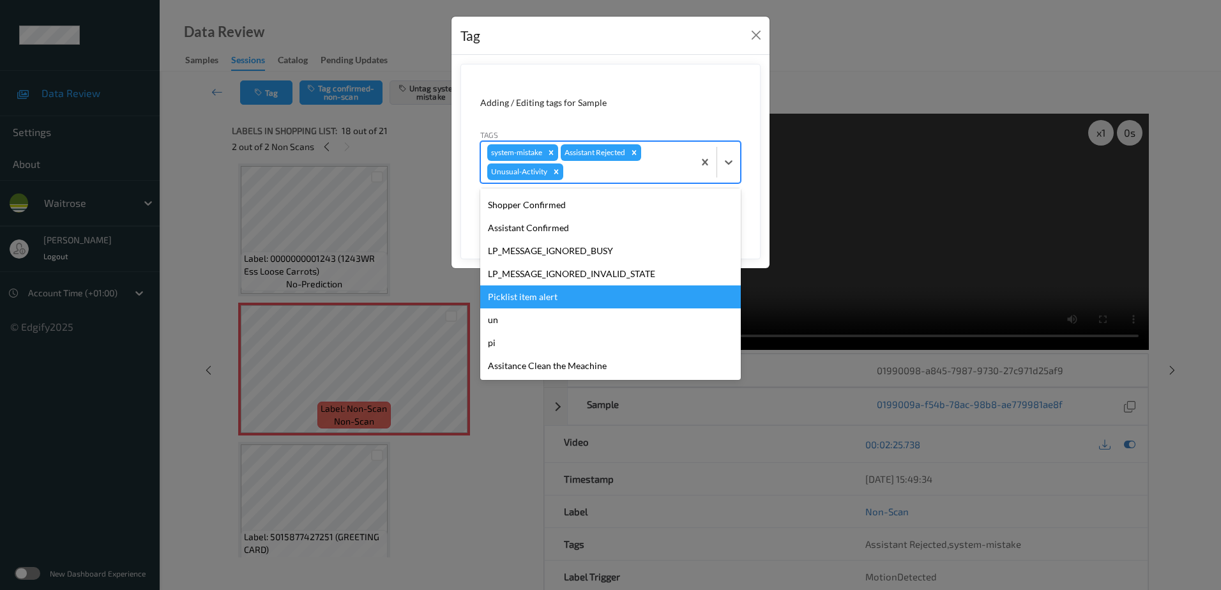
click at [560, 306] on div "Picklist item alert" at bounding box center [610, 297] width 261 height 23
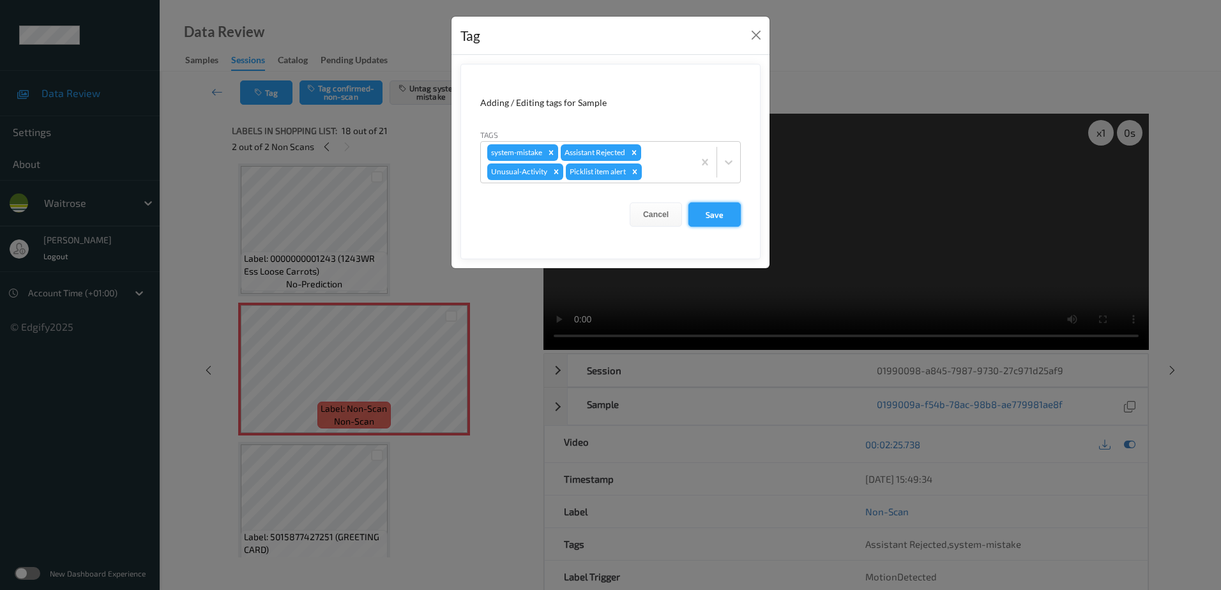
click at [711, 216] on button "Save" at bounding box center [715, 214] width 52 height 24
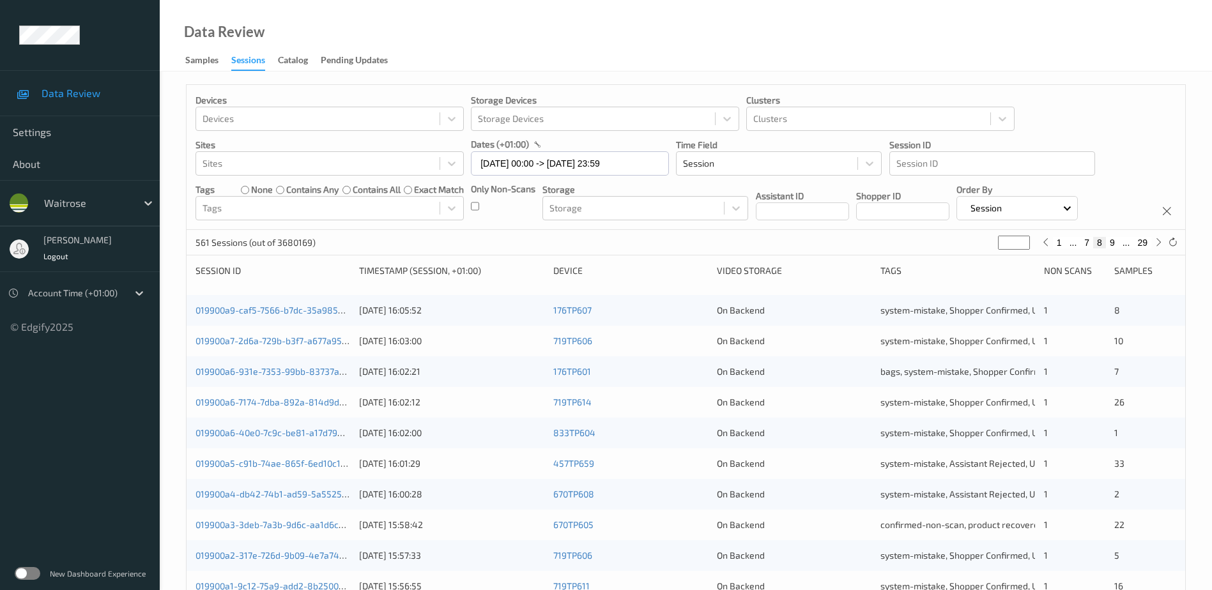
drag, startPoint x: 1012, startPoint y: 243, endPoint x: 964, endPoint y: 254, distance: 49.9
click at [964, 254] on div "561 Sessions (out of 3680169) * 1 ... 7 8 9 ... 29" at bounding box center [686, 243] width 998 height 26
type input "*"
type input "**"
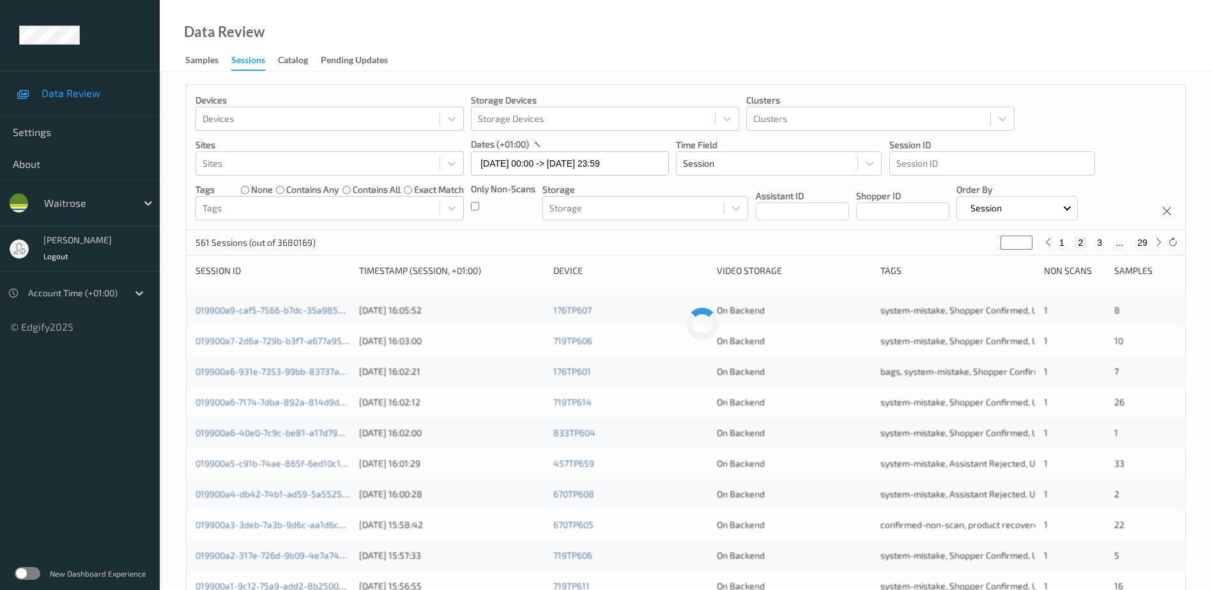
type input "**"
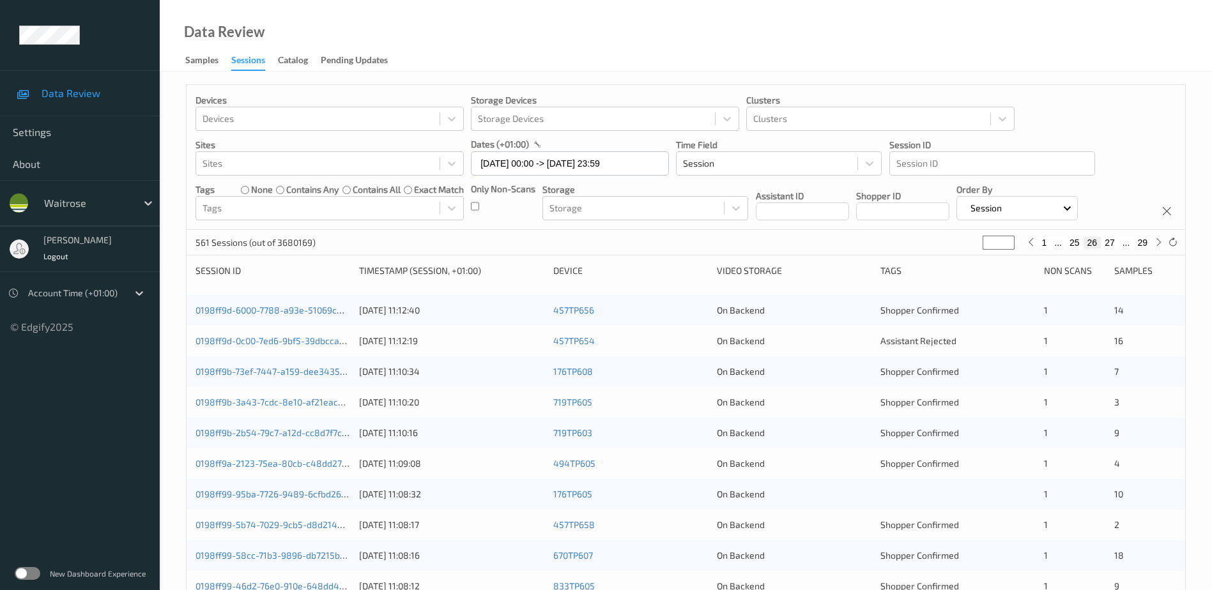
type input "**"
click at [289, 371] on link "0198ff9b-73ef-7447-a159-dee343502ca8" at bounding box center [280, 371] width 170 height 11
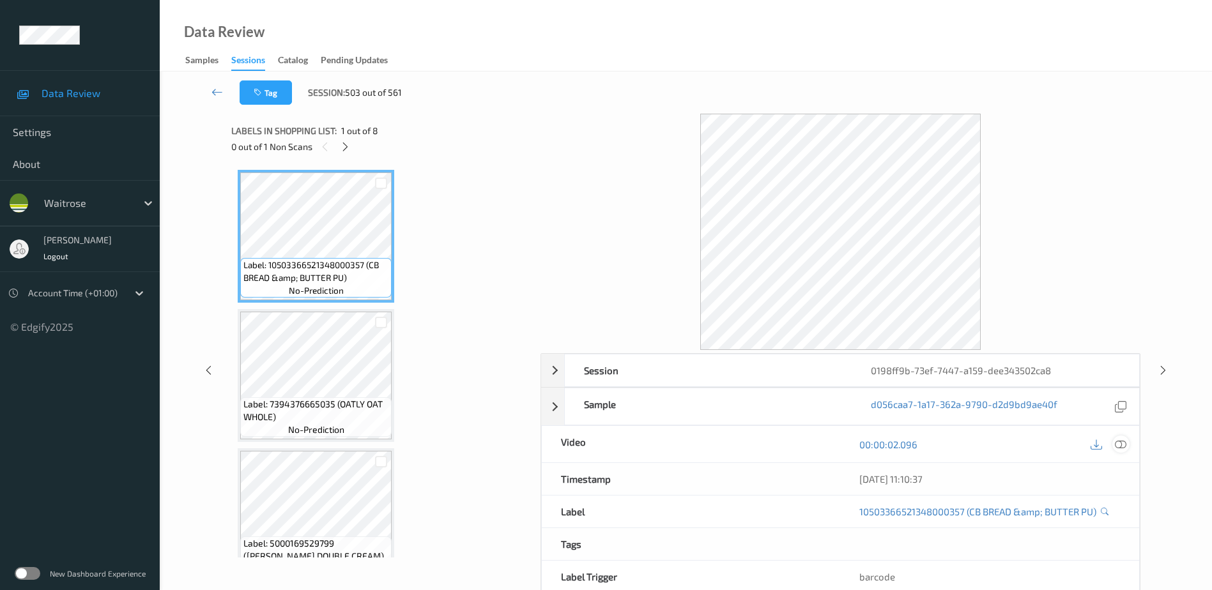
click at [1122, 439] on icon at bounding box center [1120, 444] width 11 height 11
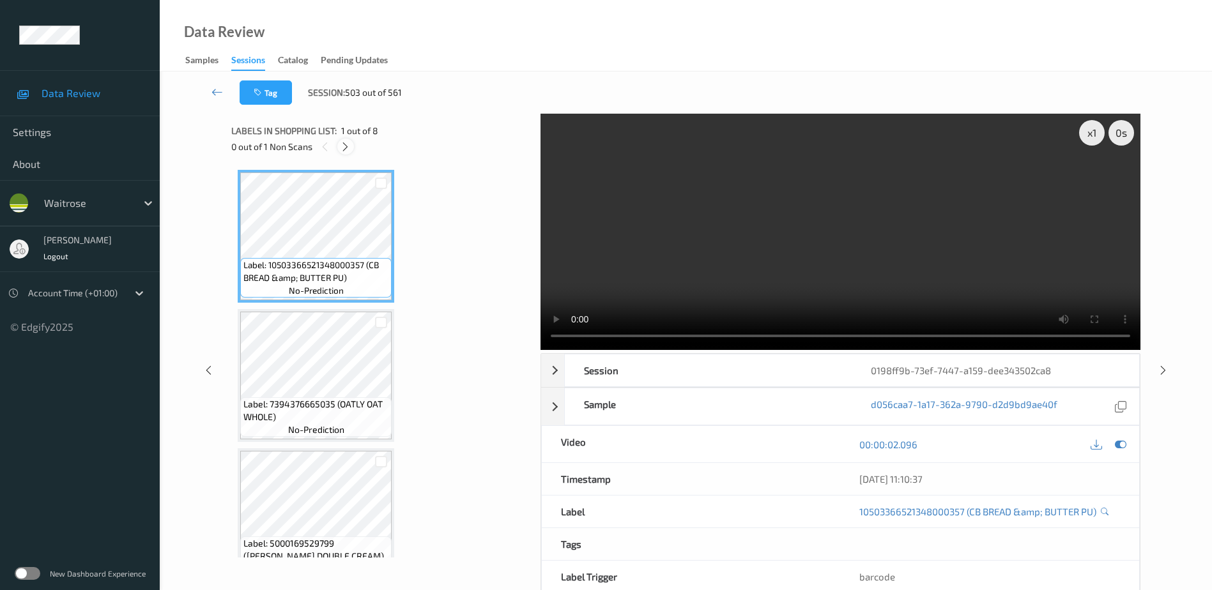
click at [351, 143] on icon at bounding box center [345, 146] width 11 height 11
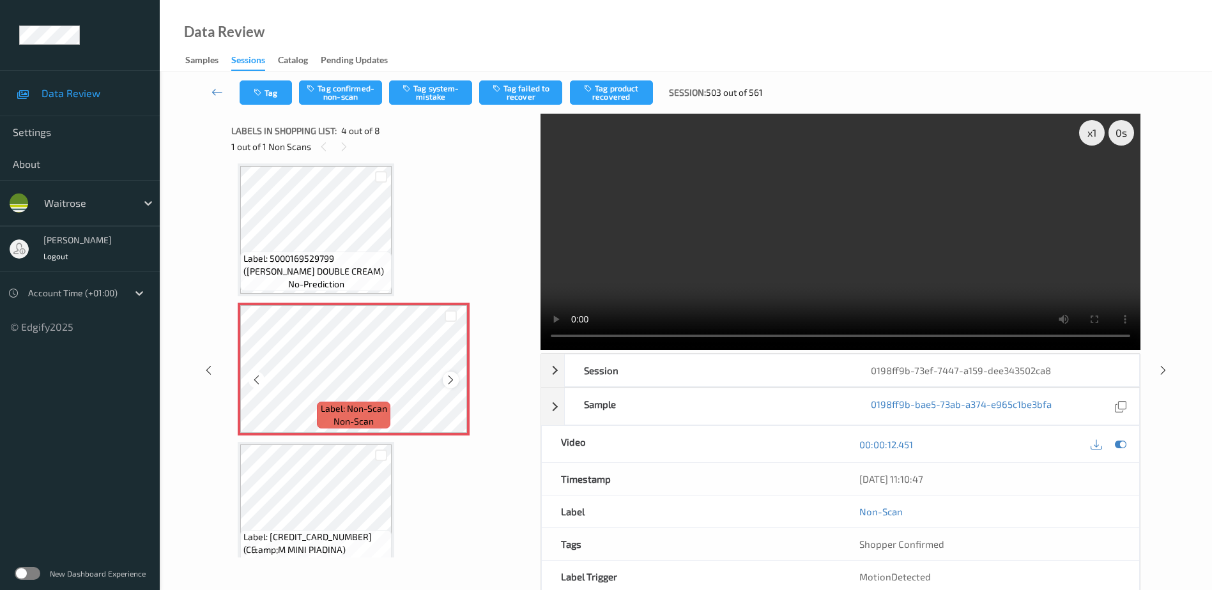
click at [448, 378] on icon at bounding box center [450, 379] width 11 height 11
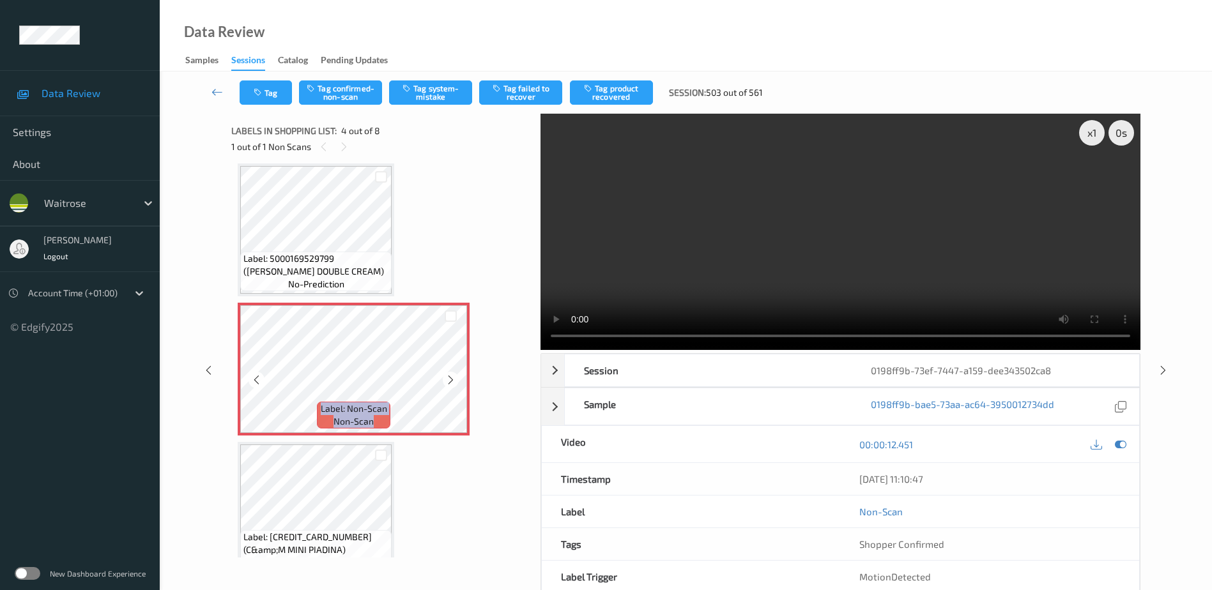
click at [448, 378] on icon at bounding box center [450, 379] width 11 height 11
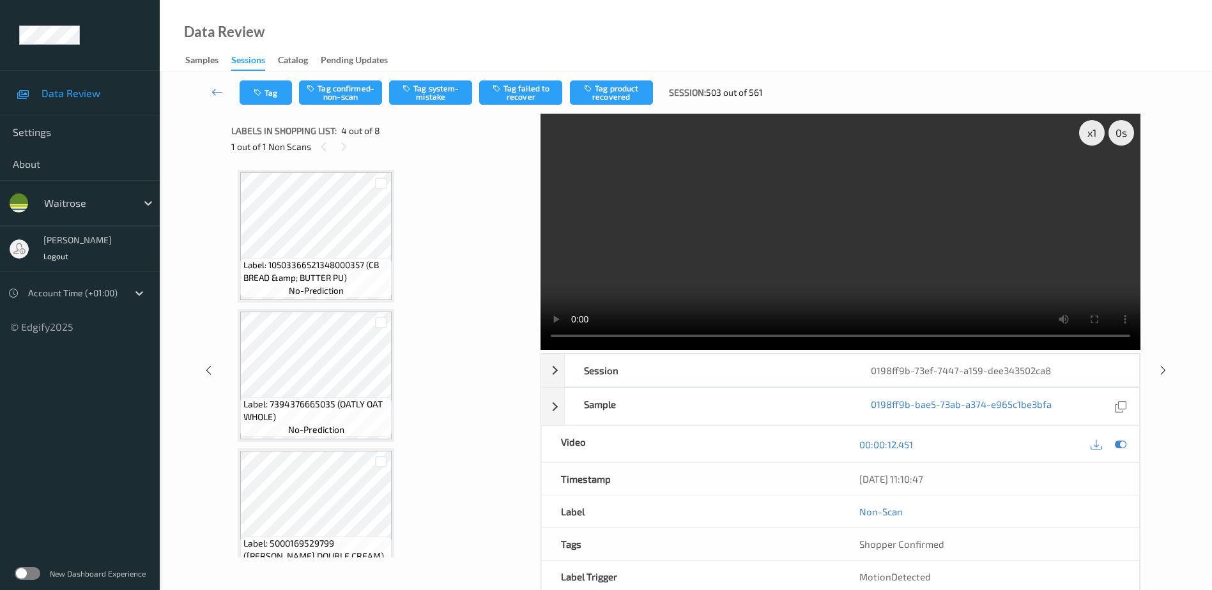
scroll to position [256, 0]
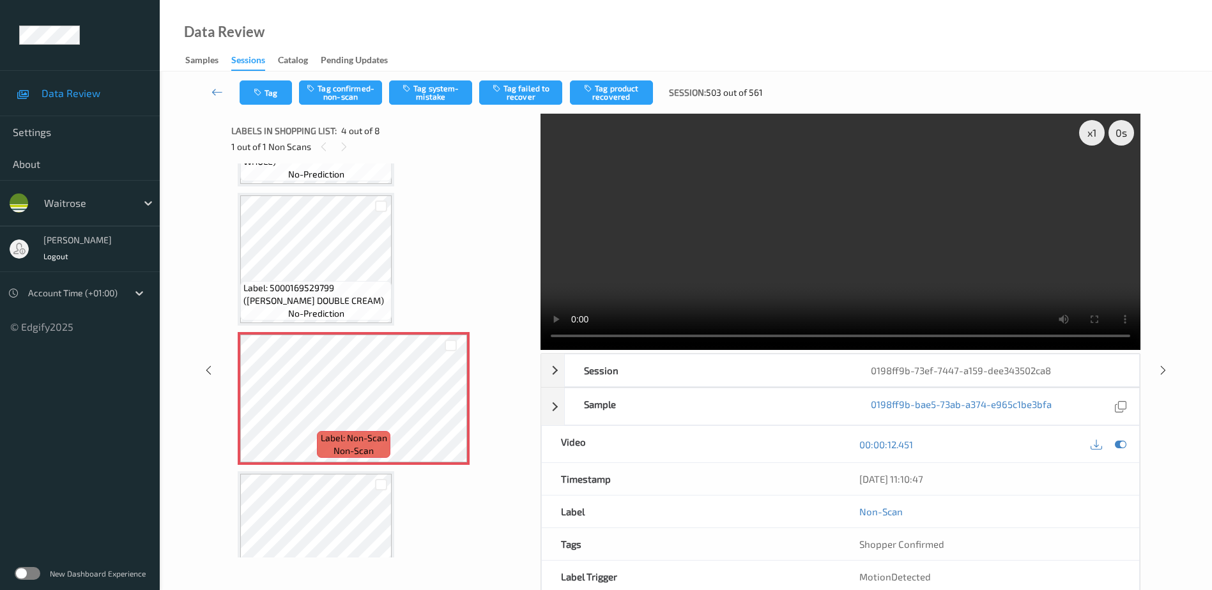
click at [834, 252] on video at bounding box center [840, 232] width 600 height 236
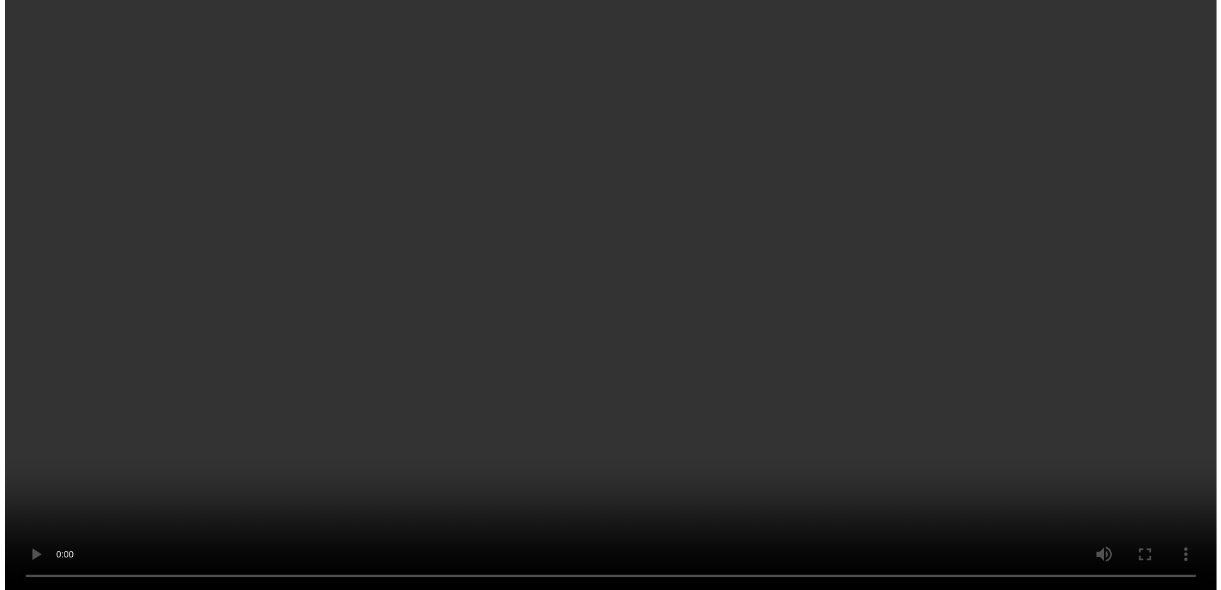
scroll to position [319, 0]
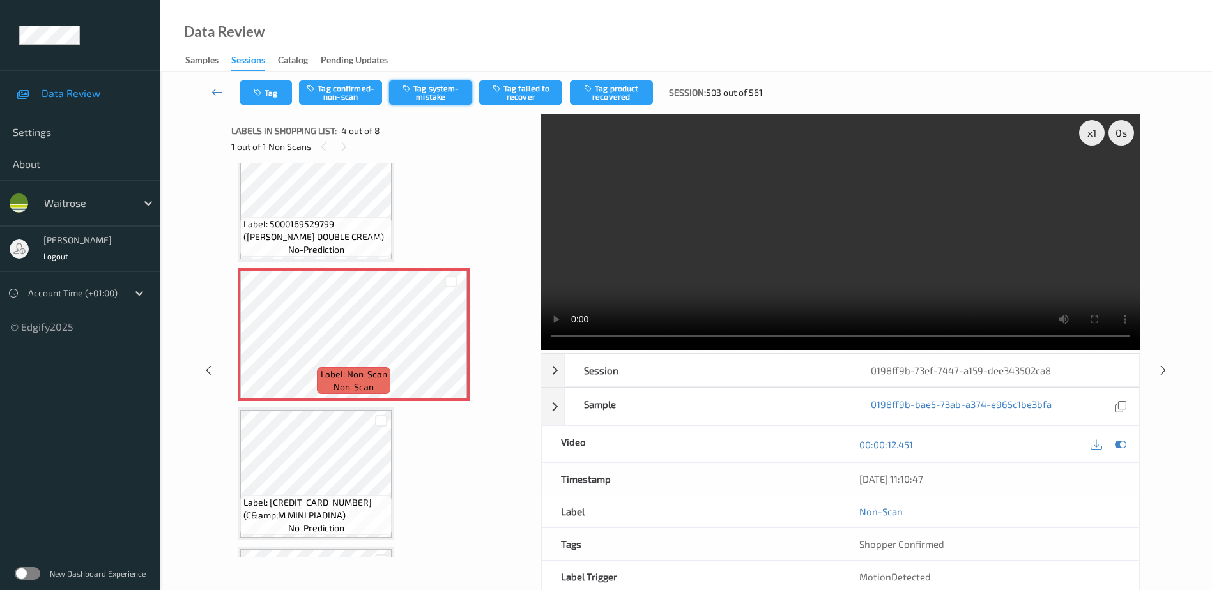
click at [418, 89] on button "Tag system-mistake" at bounding box center [430, 92] width 83 height 24
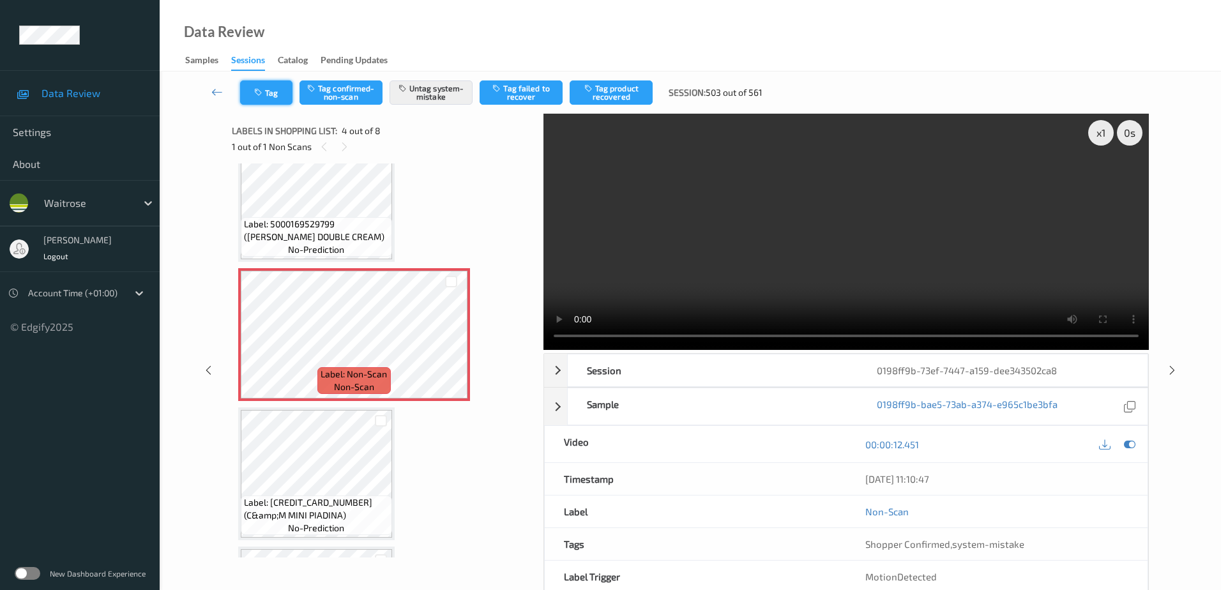
click at [269, 100] on button "Tag" at bounding box center [266, 92] width 52 height 24
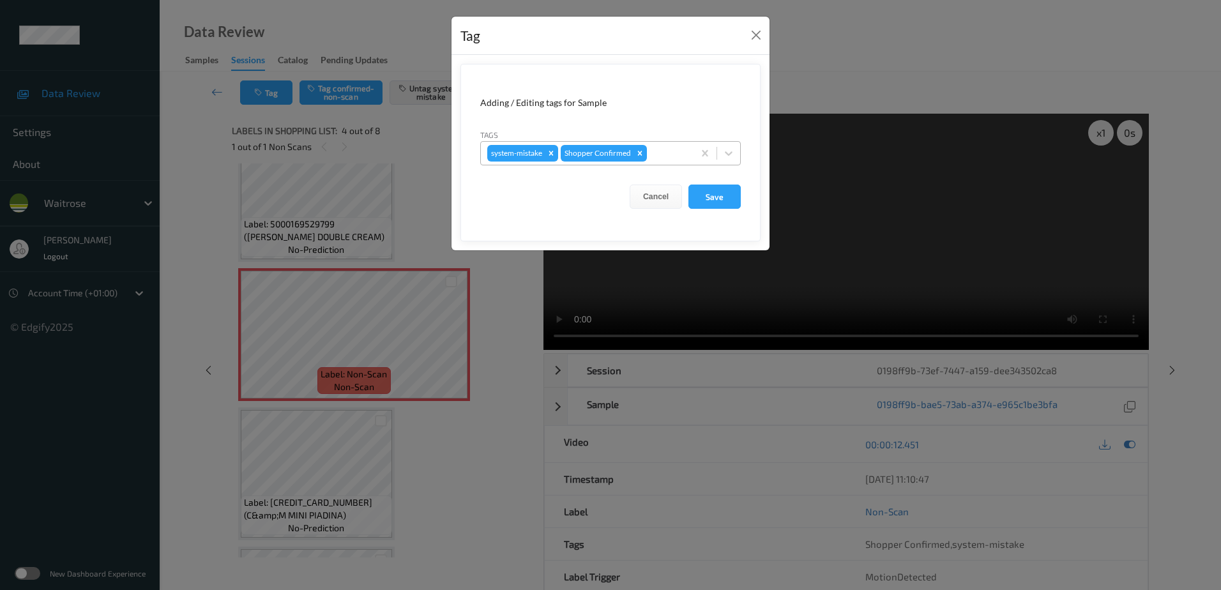
click at [659, 156] on div at bounding box center [669, 153] width 38 height 15
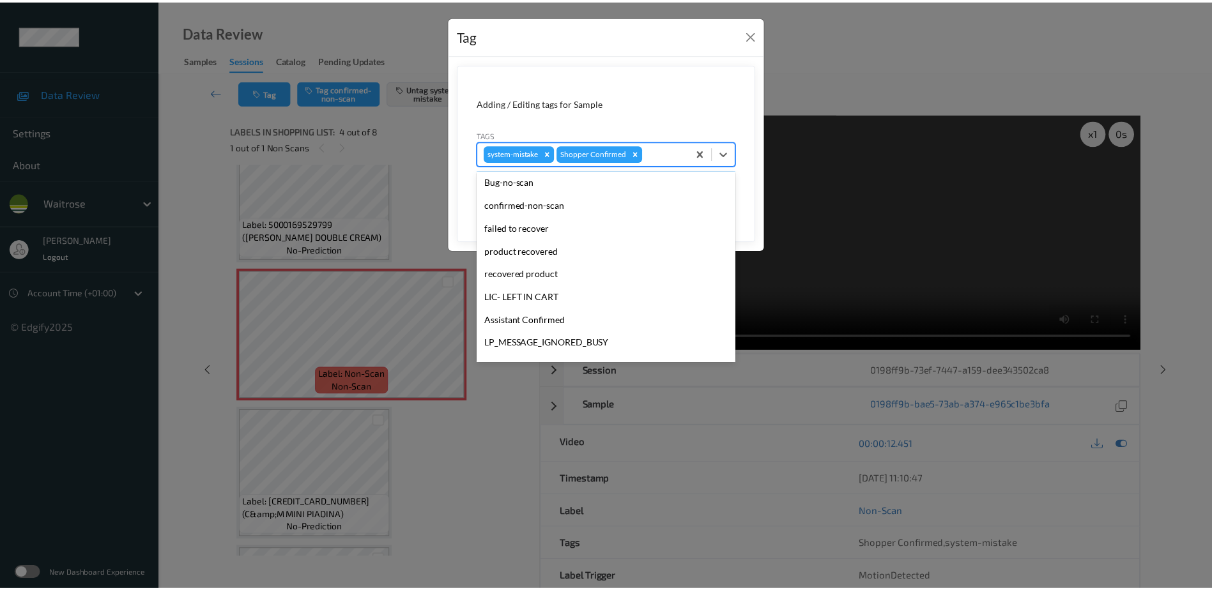
scroll to position [273, 0]
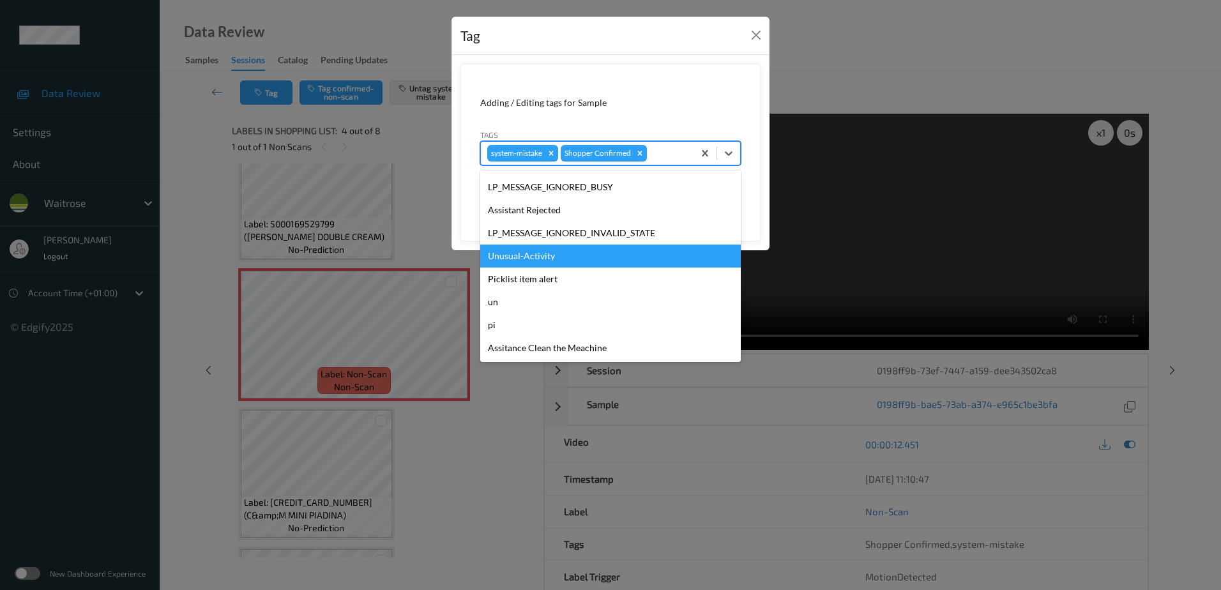
click at [553, 265] on div "Unusual-Activity" at bounding box center [610, 256] width 261 height 23
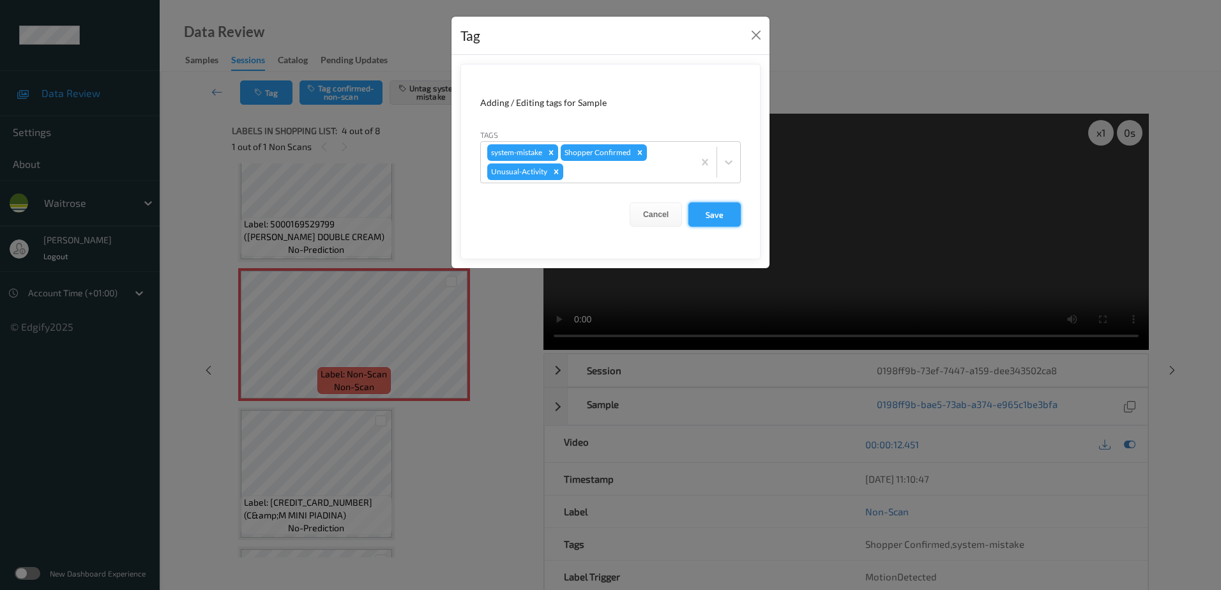
click at [705, 215] on button "Save" at bounding box center [715, 214] width 52 height 24
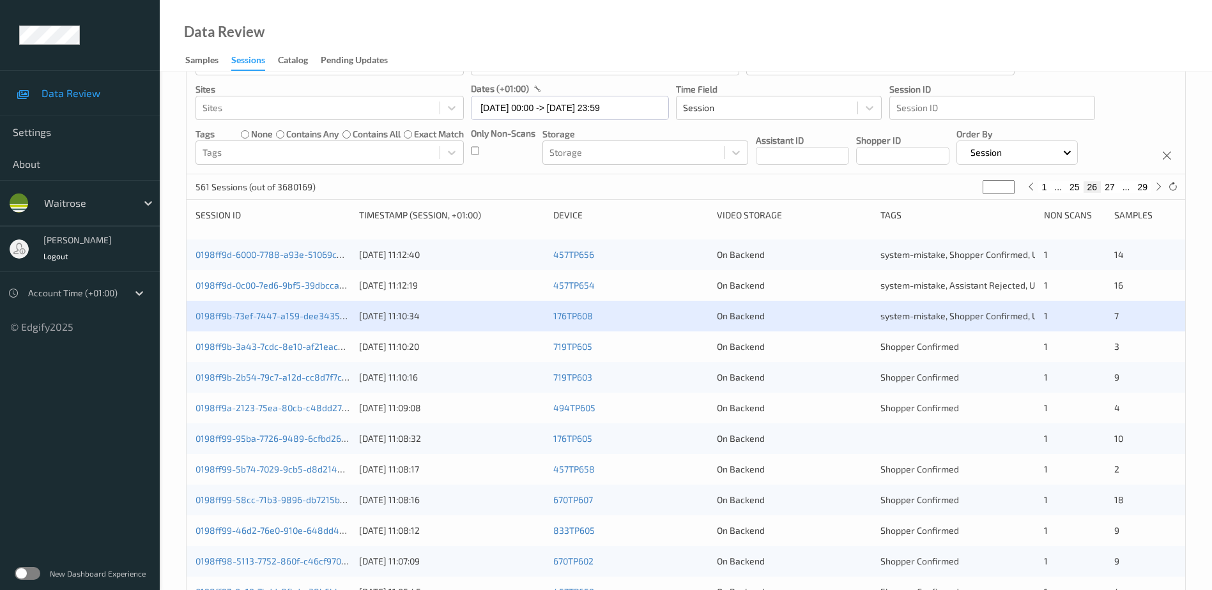
scroll to position [128, 0]
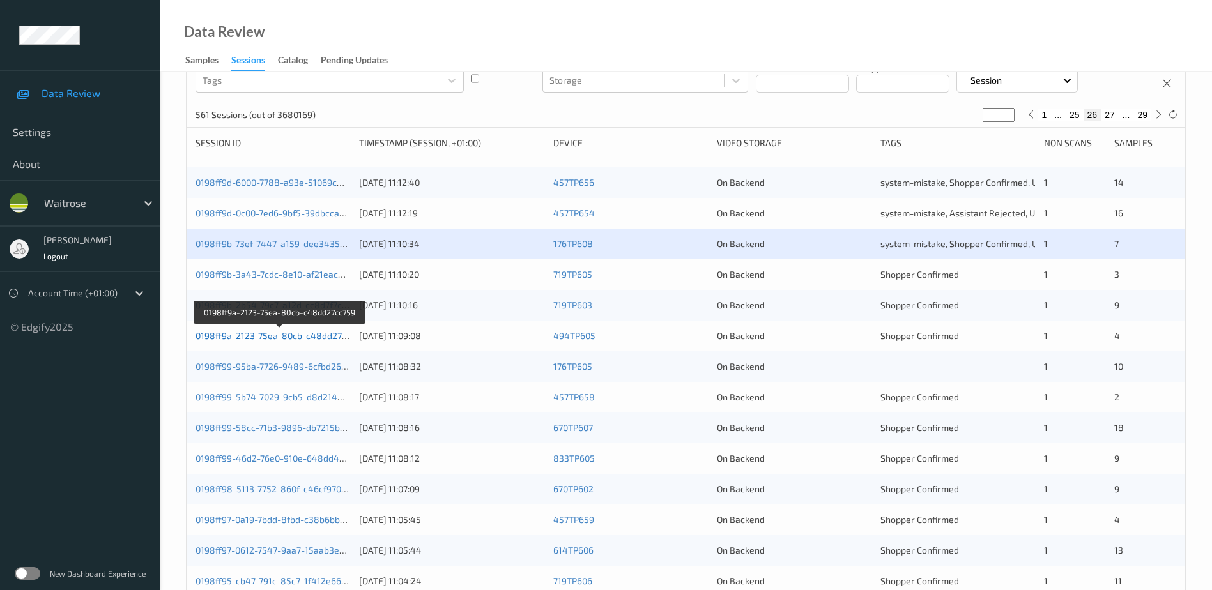
click at [287, 338] on link "0198ff9a-2123-75ea-80cb-c48dd27cc759" at bounding box center [280, 335] width 170 height 11
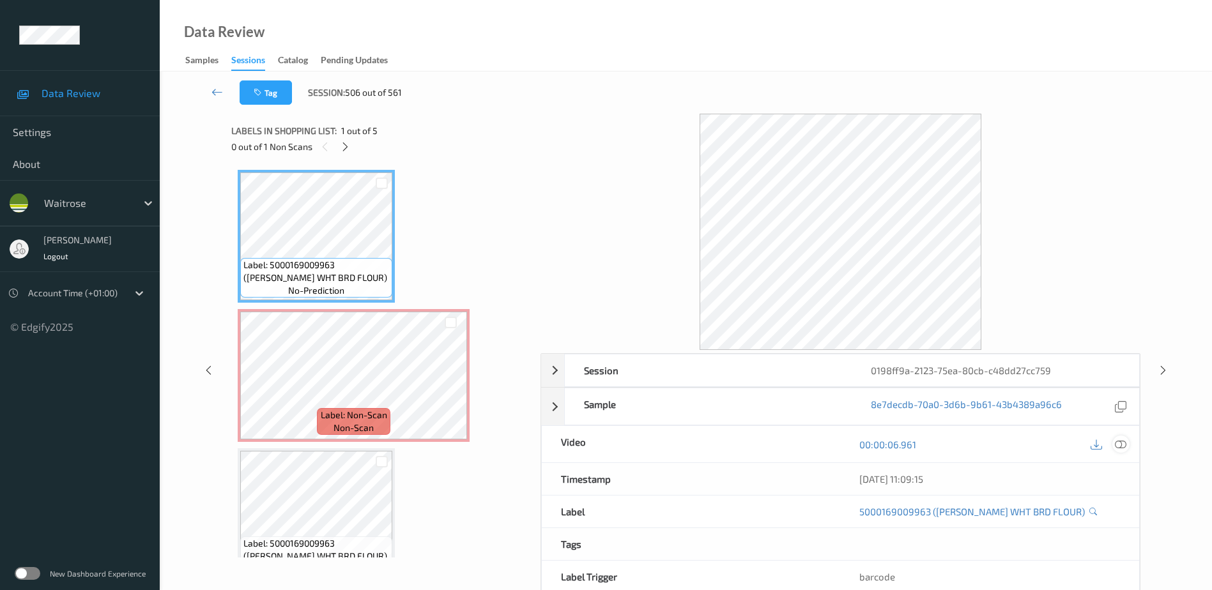
click at [1120, 444] on icon at bounding box center [1120, 444] width 11 height 11
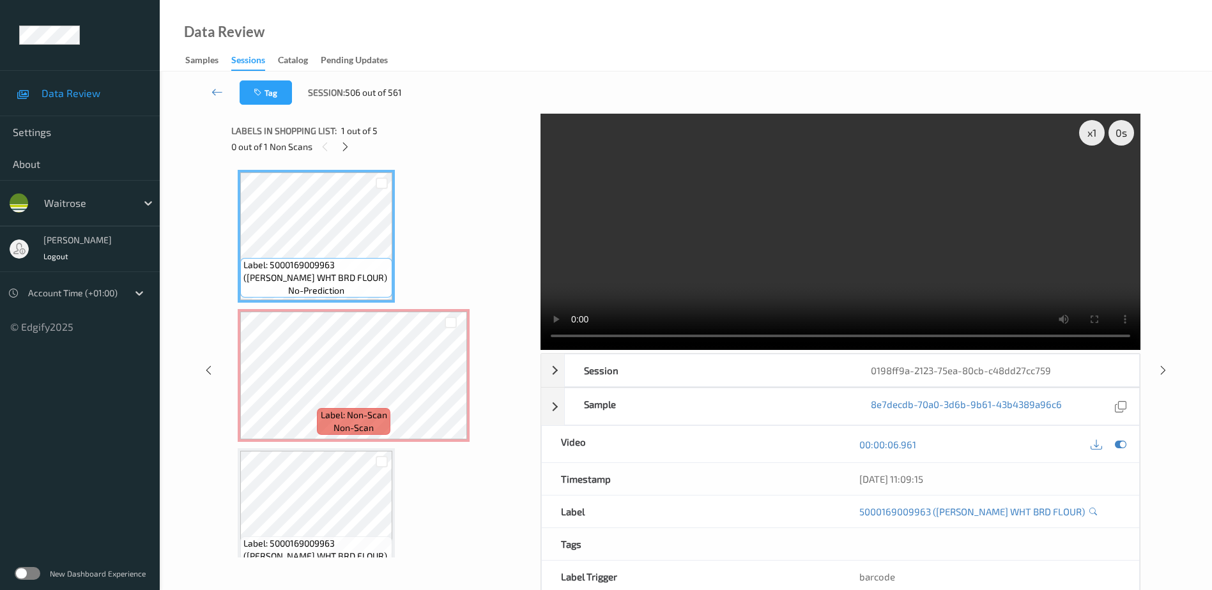
drag, startPoint x: 348, startPoint y: 151, endPoint x: 357, endPoint y: 161, distance: 13.1
click at [348, 151] on icon at bounding box center [345, 146] width 11 height 11
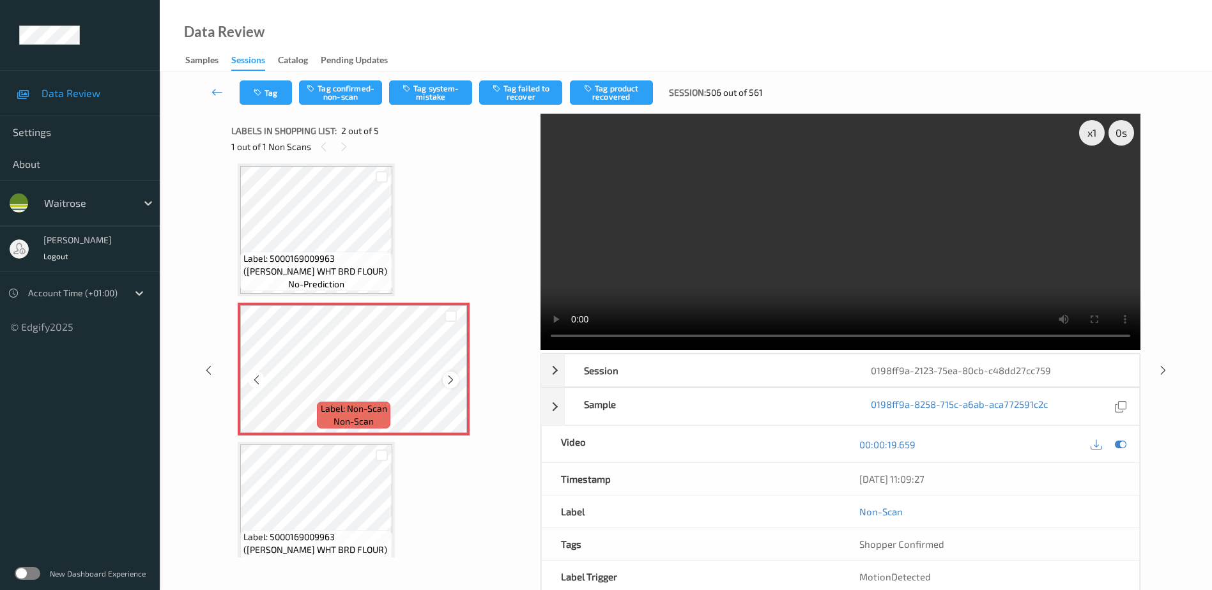
click at [452, 379] on icon at bounding box center [450, 379] width 11 height 11
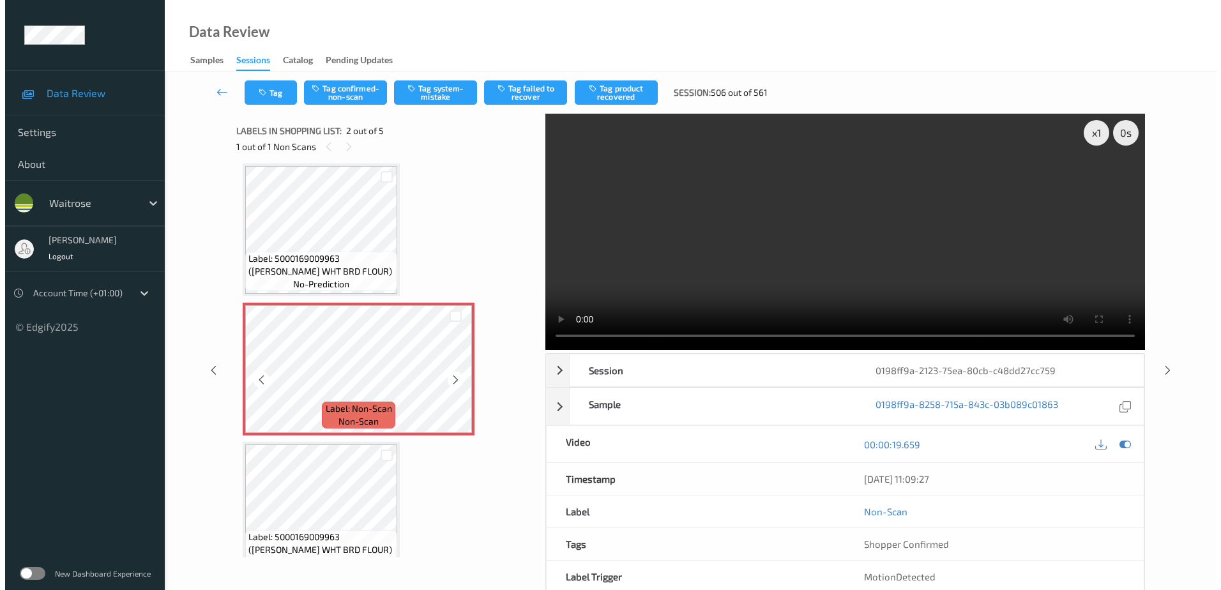
scroll to position [0, 0]
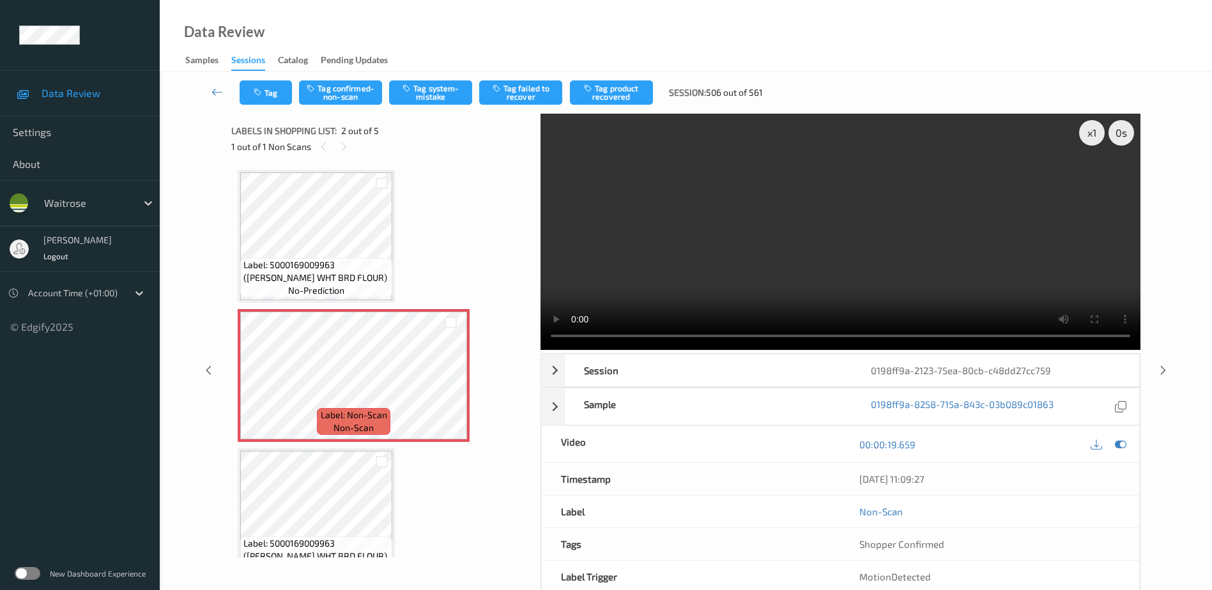
click at [765, 275] on video at bounding box center [840, 232] width 600 height 236
click at [419, 90] on button "Tag system-mistake" at bounding box center [430, 92] width 83 height 24
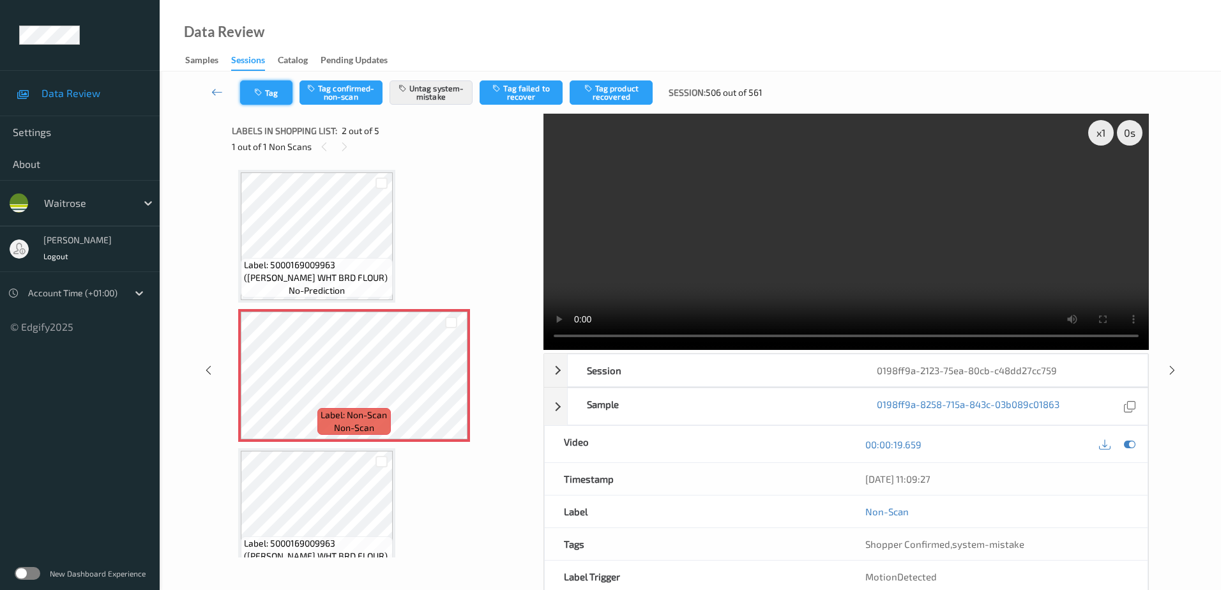
click at [264, 98] on button "Tag" at bounding box center [266, 92] width 52 height 24
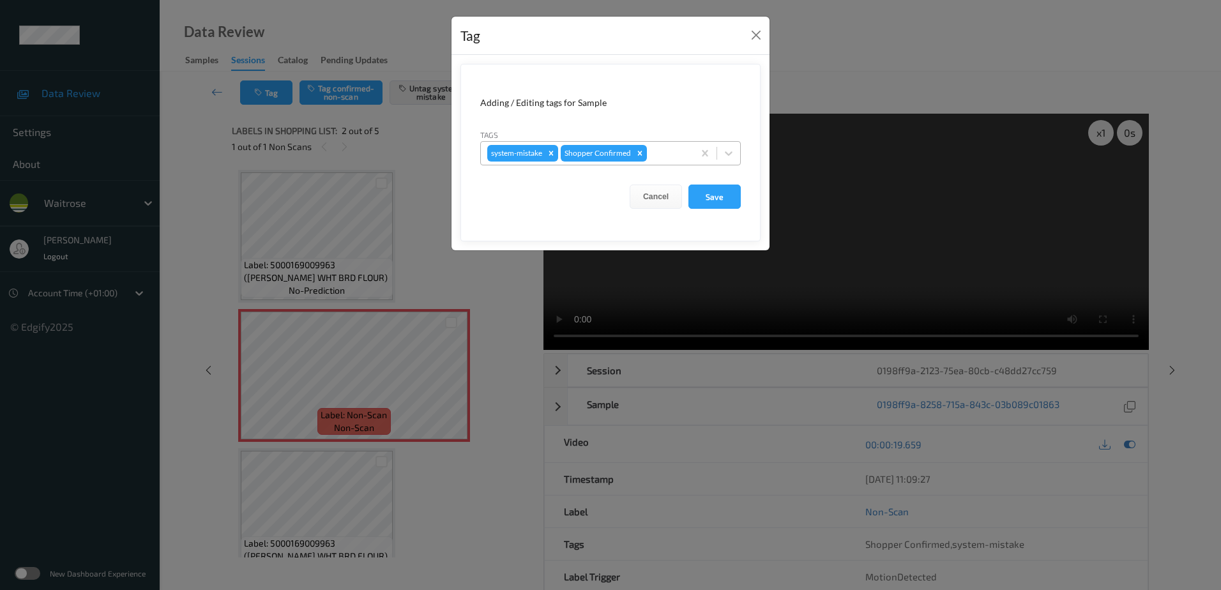
click at [663, 151] on div at bounding box center [669, 153] width 38 height 15
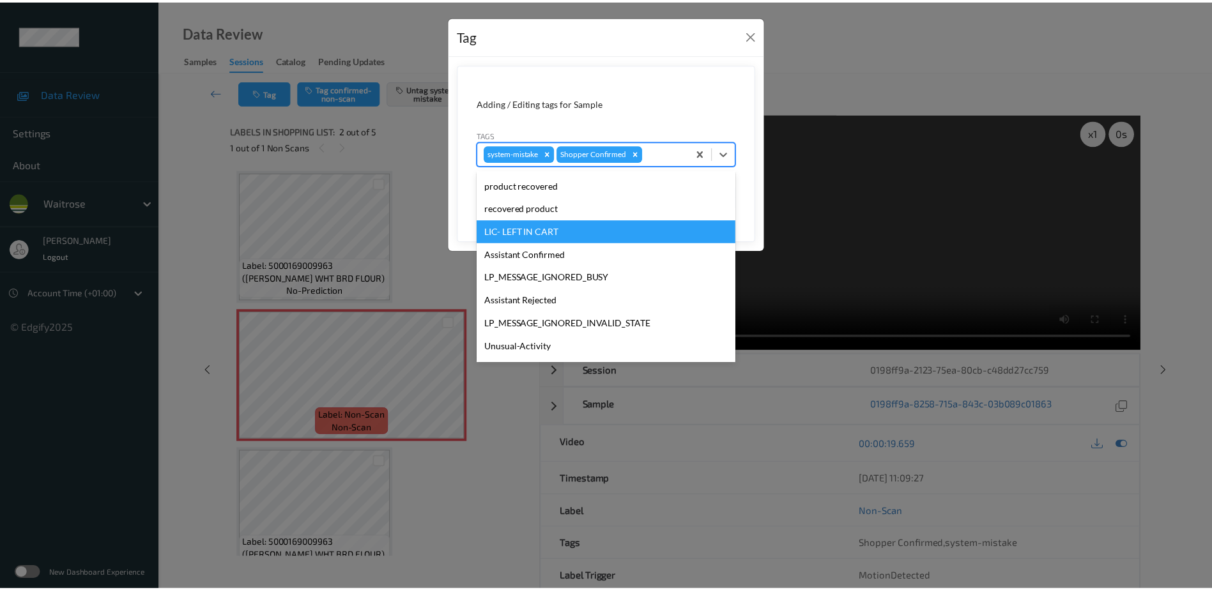
scroll to position [273, 0]
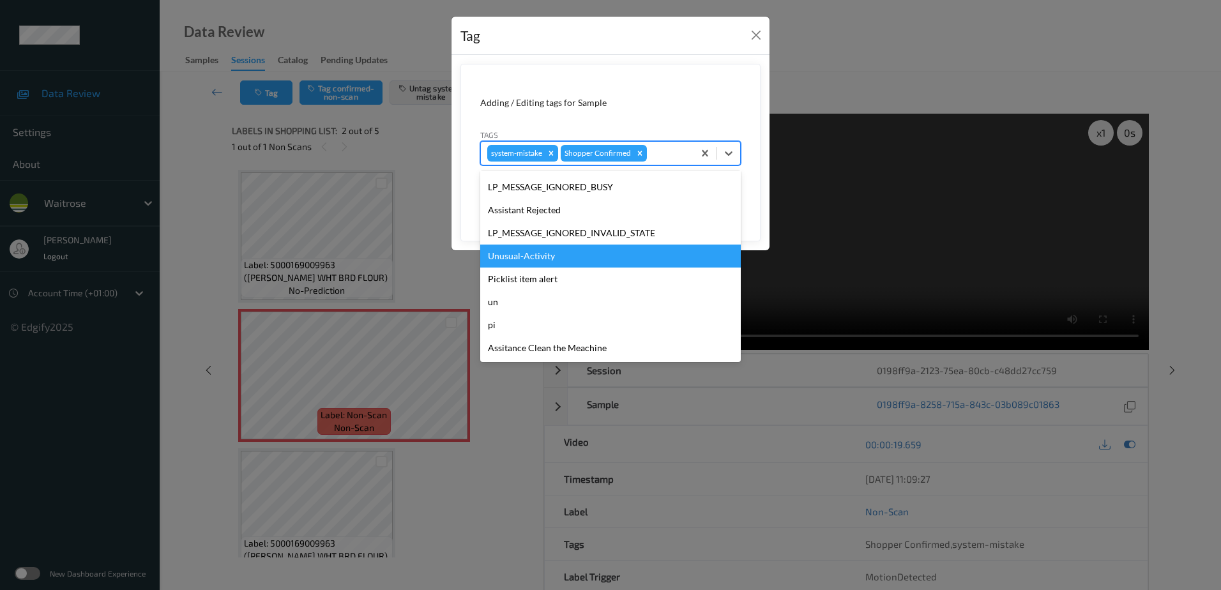
click at [538, 264] on div "Unusual-Activity" at bounding box center [610, 256] width 261 height 23
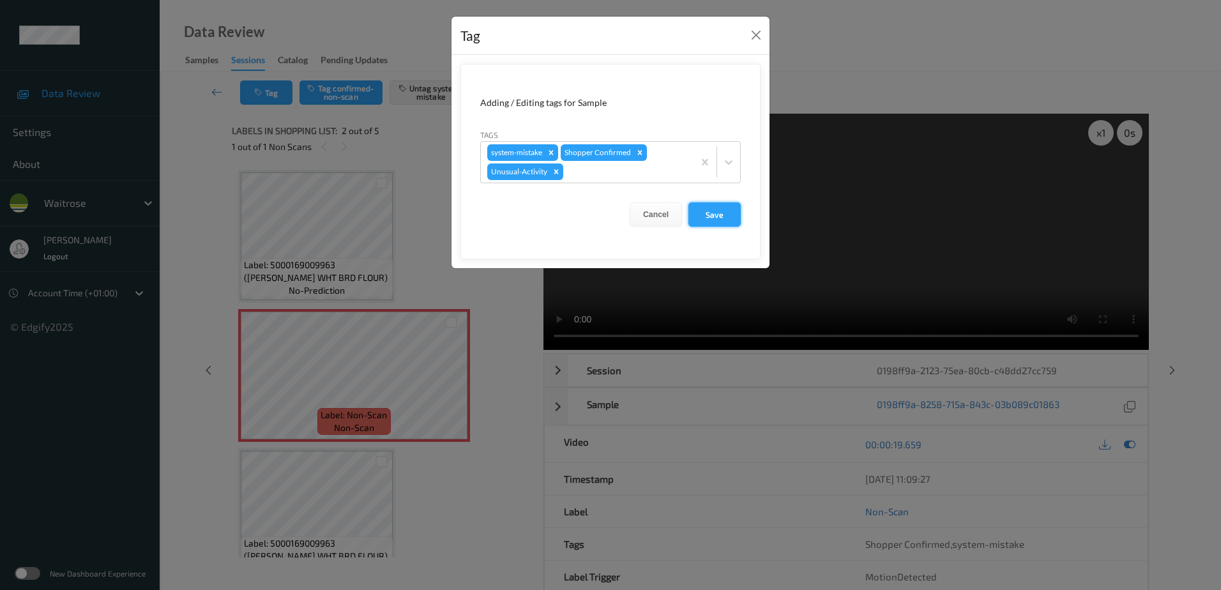
click at [709, 219] on button "Save" at bounding box center [715, 214] width 52 height 24
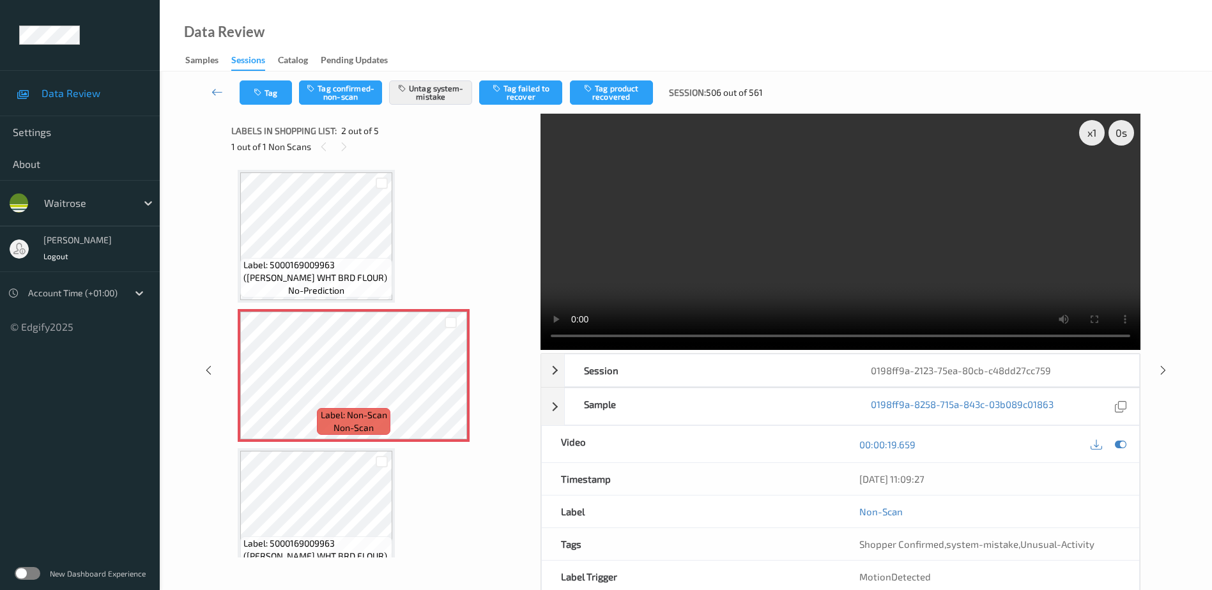
click at [780, 279] on video at bounding box center [840, 232] width 600 height 236
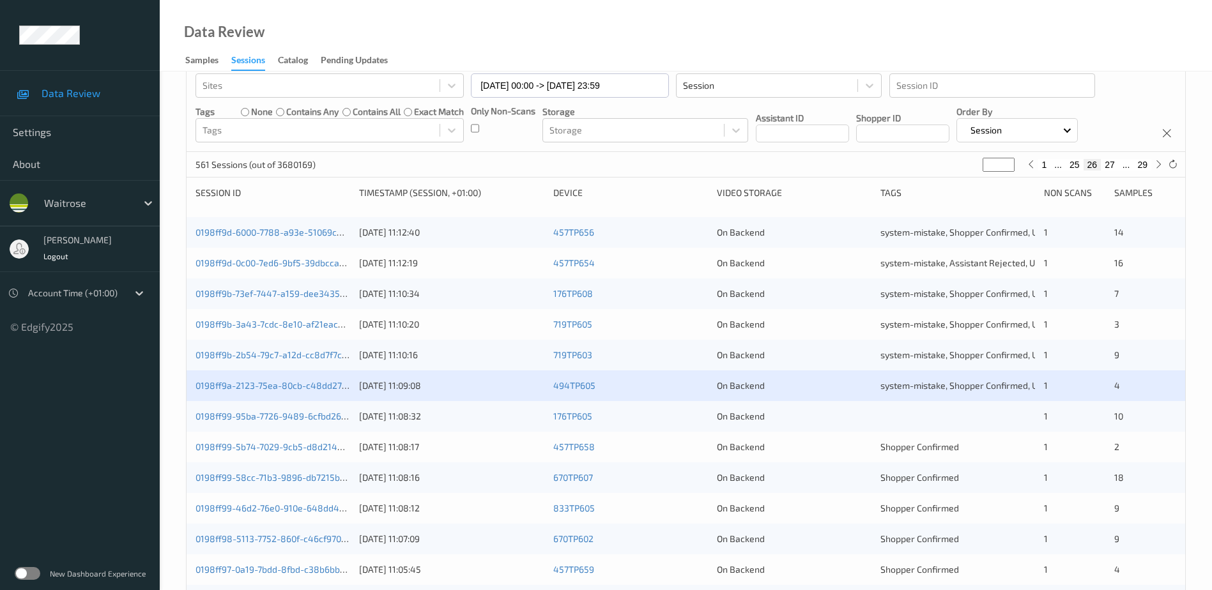
scroll to position [128, 0]
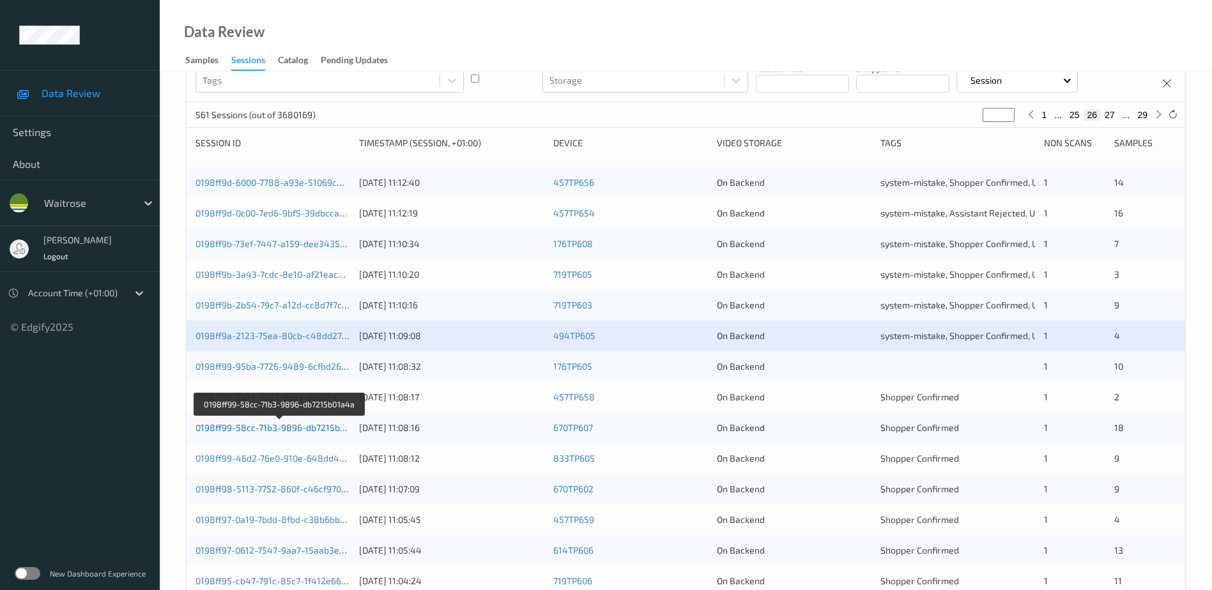
click at [268, 426] on link "0198ff99-58cc-71b3-9896-db7215b01a4a" at bounding box center [279, 427] width 169 height 11
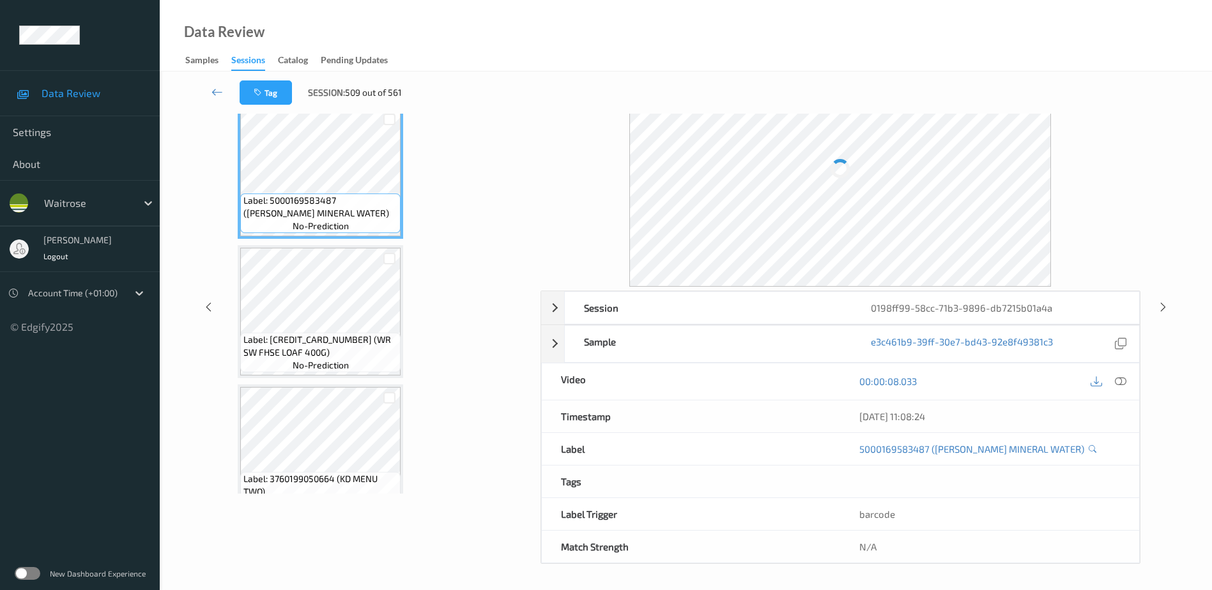
scroll to position [63, 0]
click at [1123, 382] on icon at bounding box center [1120, 381] width 11 height 11
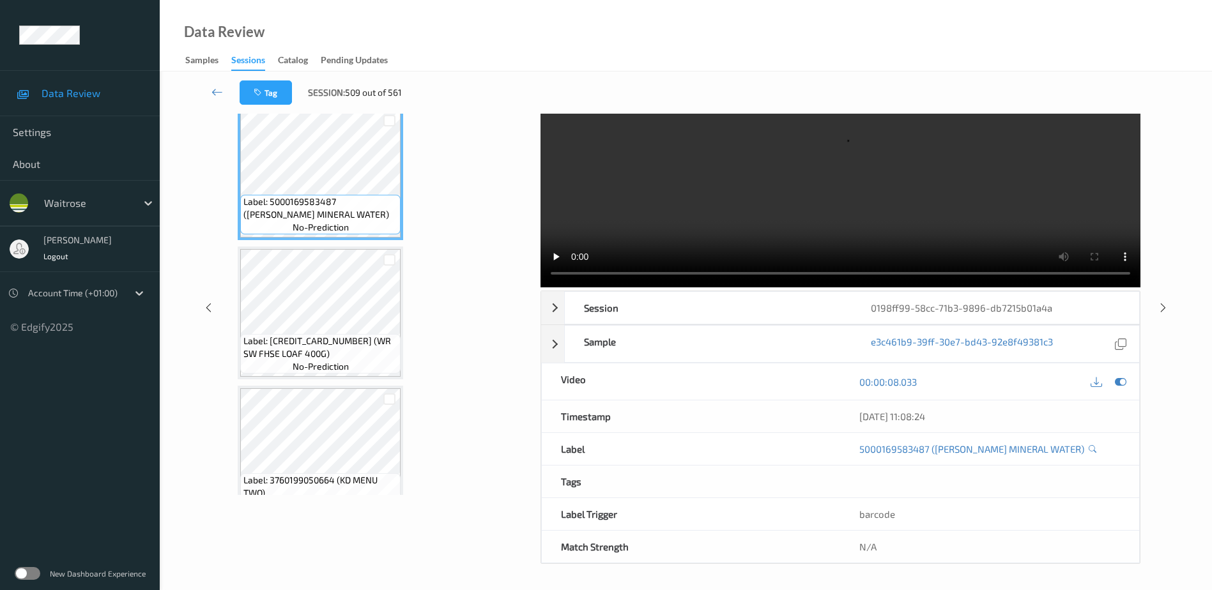
scroll to position [0, 0]
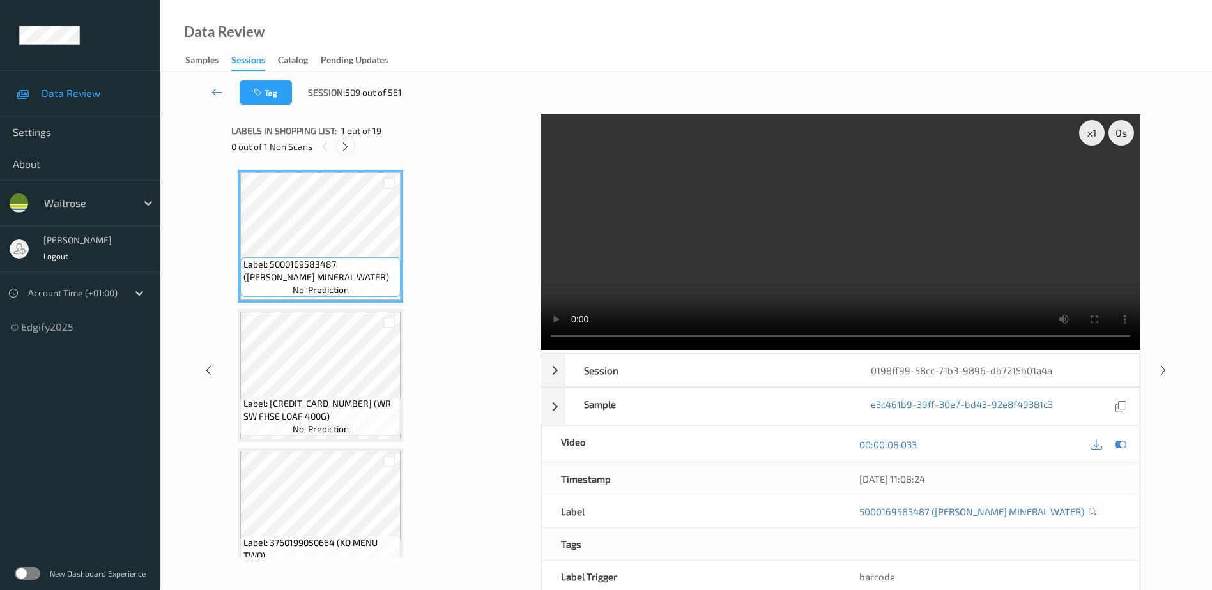
click at [345, 148] on icon at bounding box center [345, 146] width 11 height 11
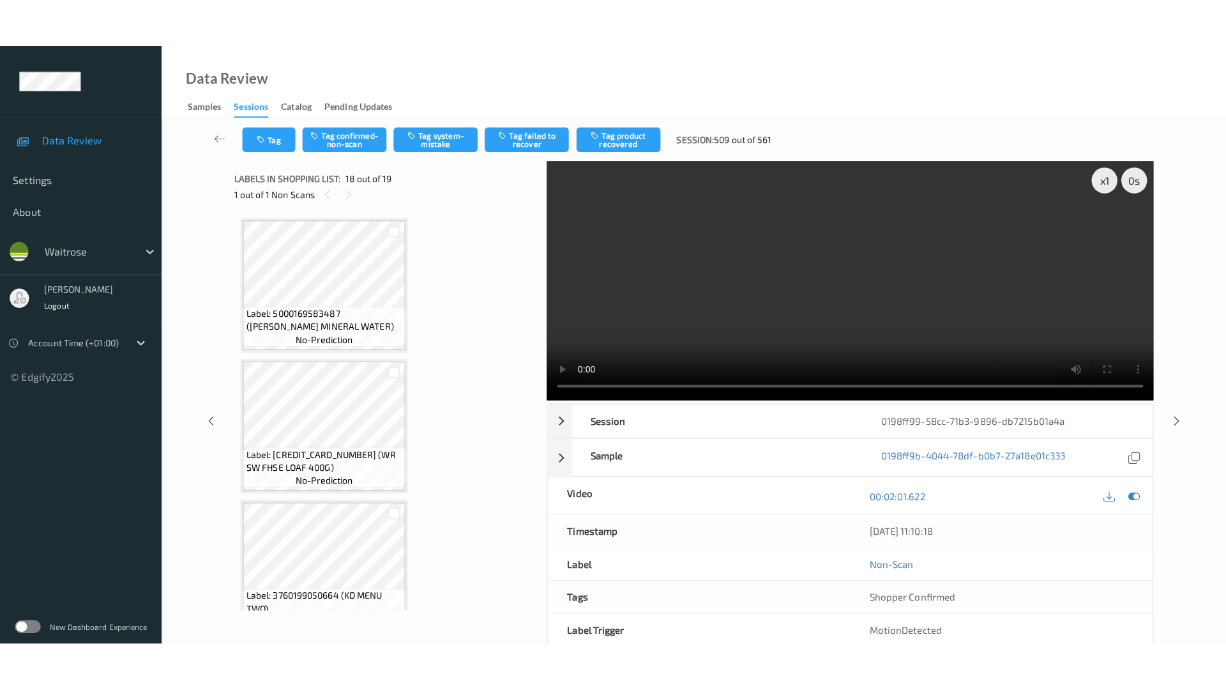
scroll to position [2234, 0]
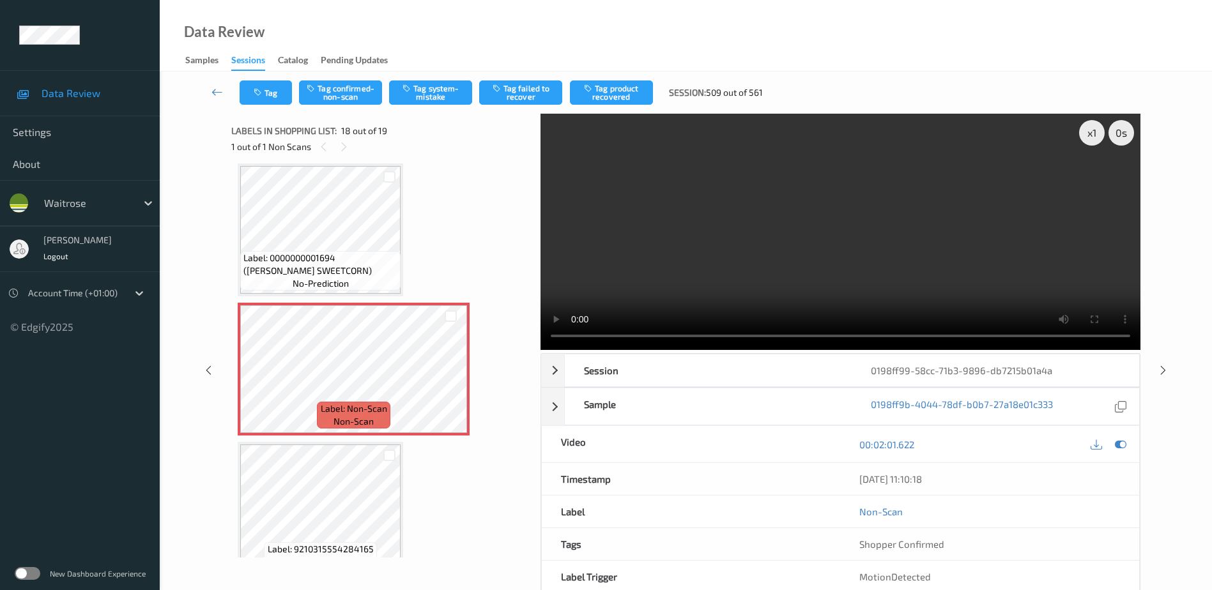
click at [873, 222] on video at bounding box center [840, 232] width 600 height 236
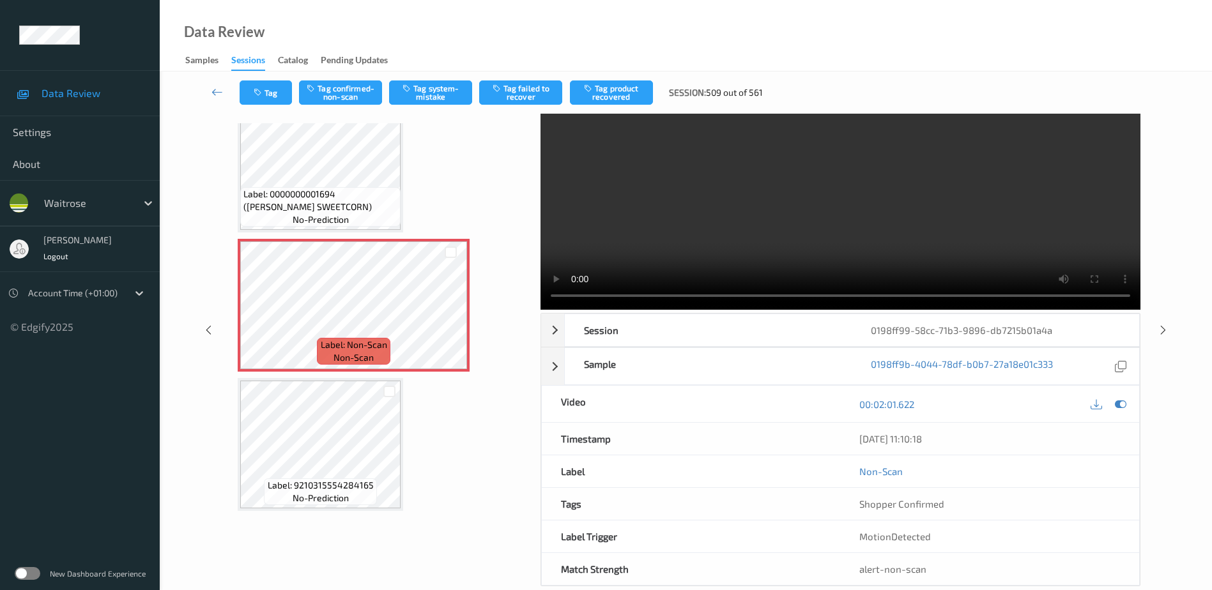
scroll to position [63, 0]
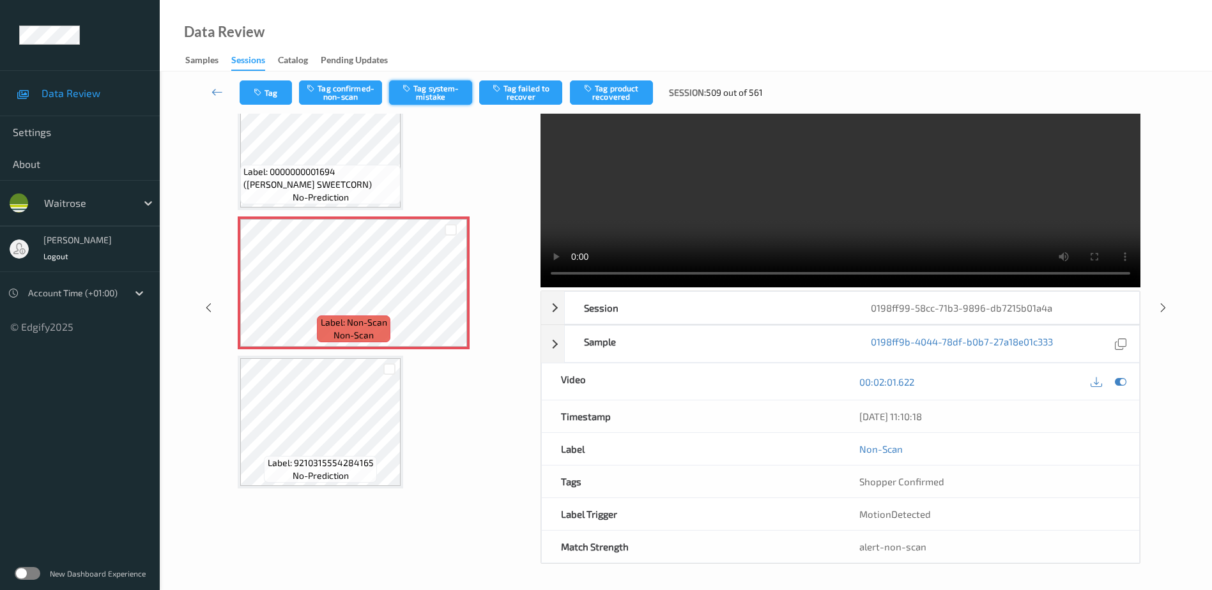
click at [425, 89] on button "Tag system-mistake" at bounding box center [430, 92] width 83 height 24
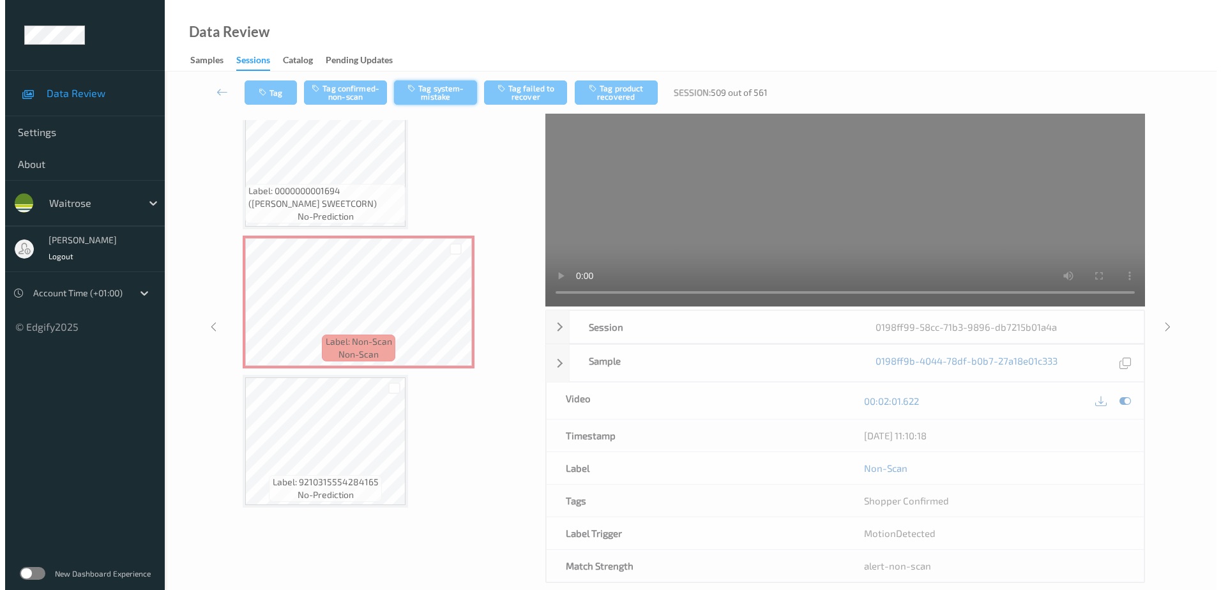
scroll to position [0, 0]
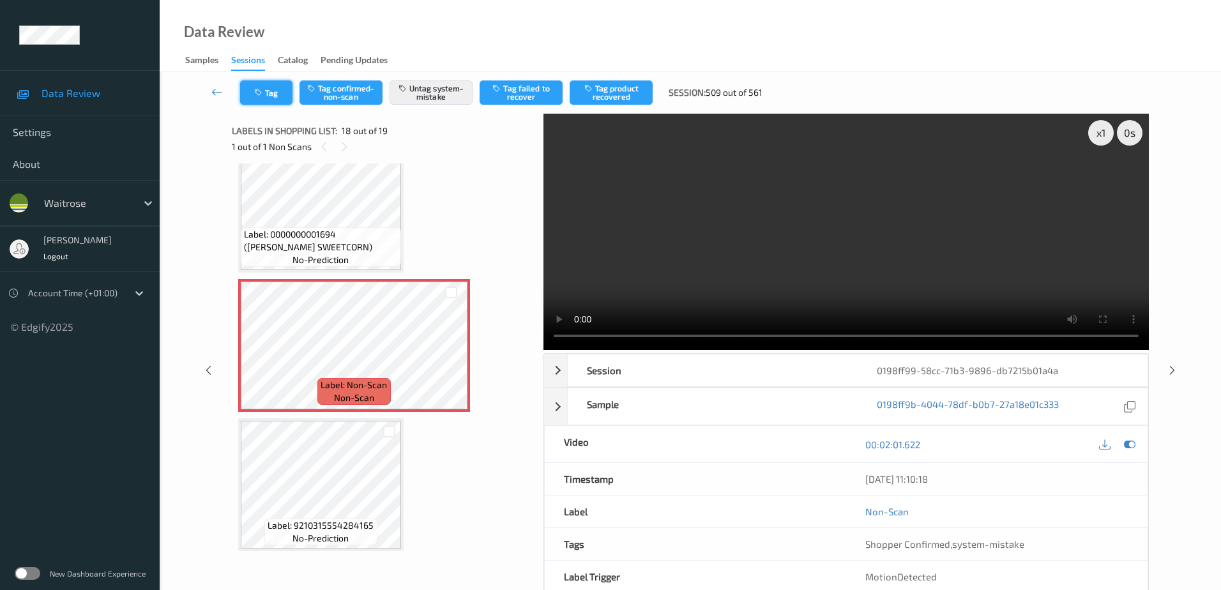
click at [266, 90] on button "Tag" at bounding box center [266, 92] width 52 height 24
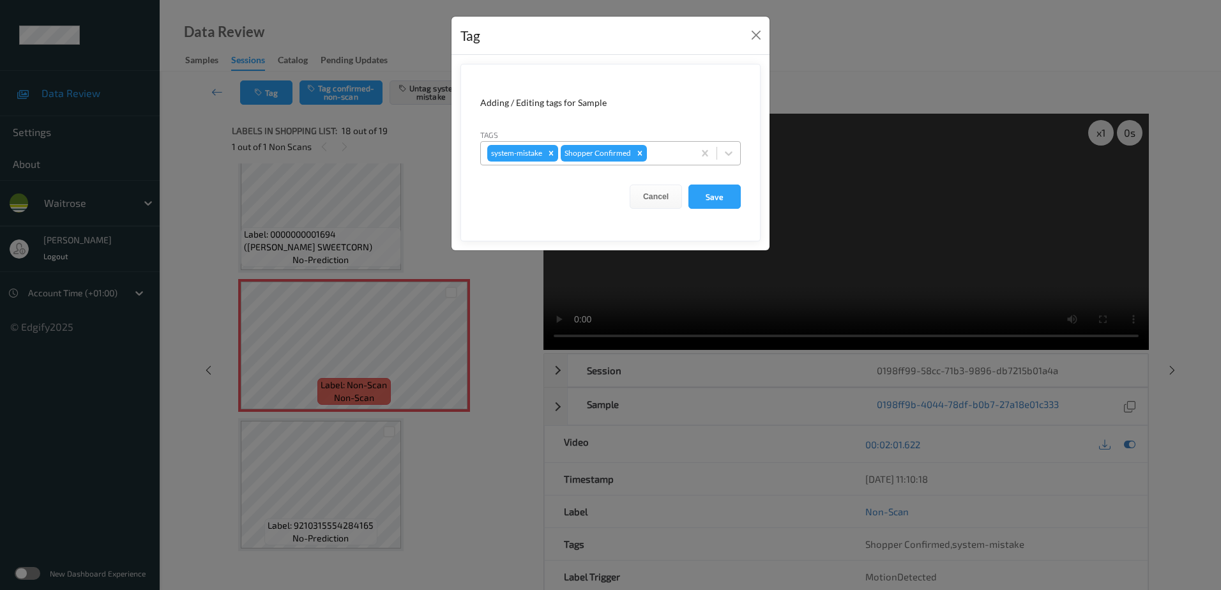
click at [662, 149] on div at bounding box center [669, 153] width 38 height 15
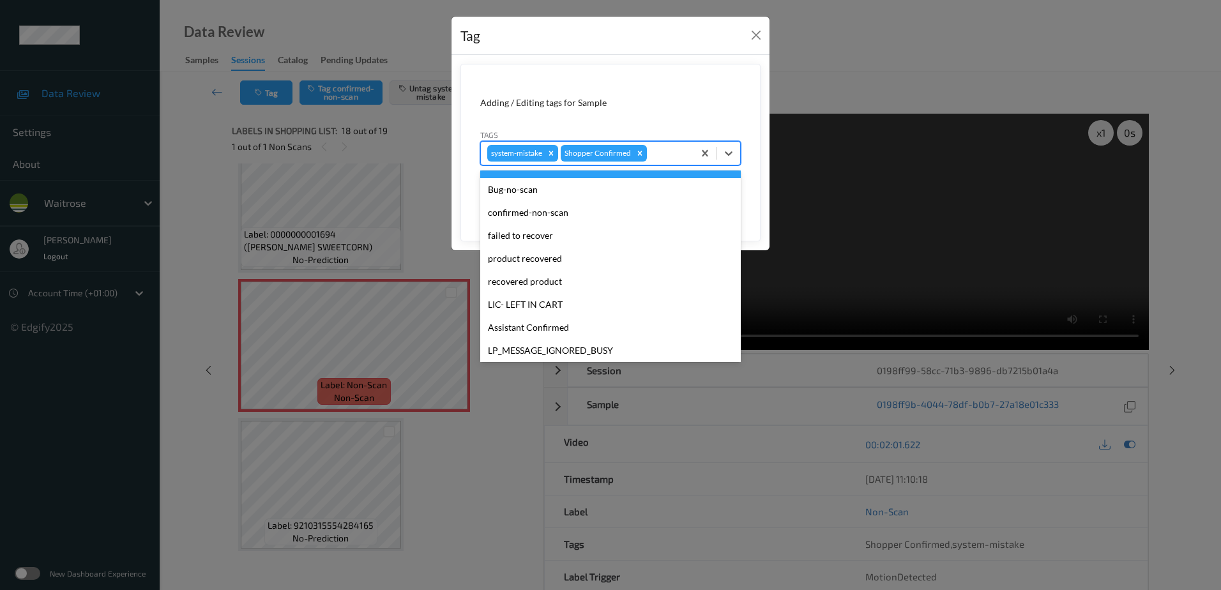
scroll to position [192, 0]
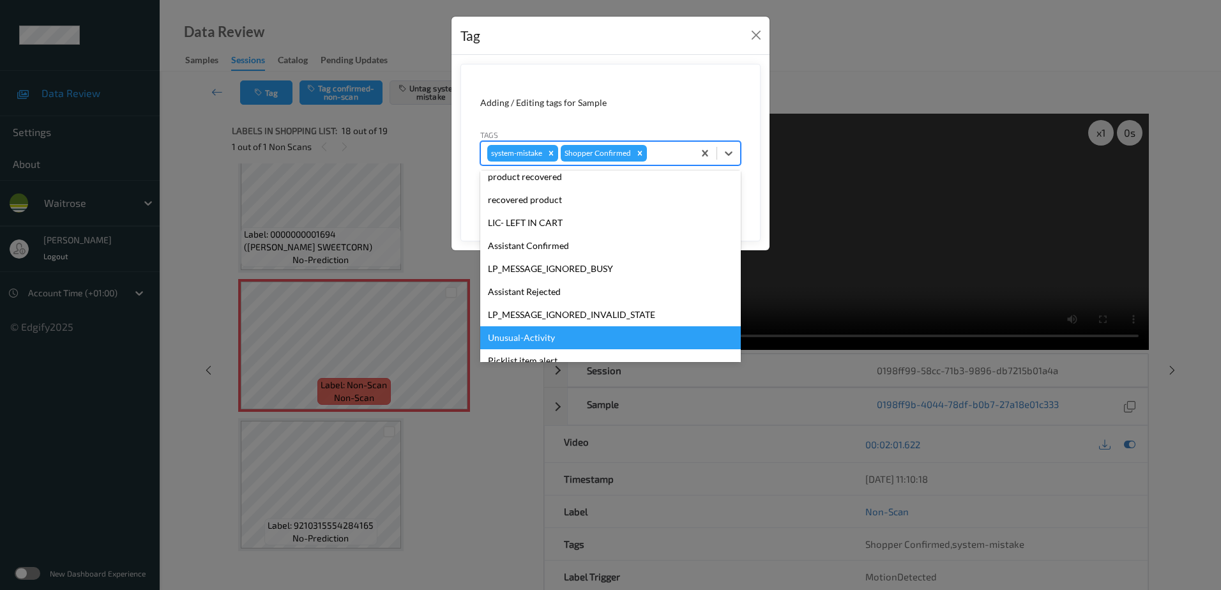
click at [561, 334] on div "Unusual-Activity" at bounding box center [610, 337] width 261 height 23
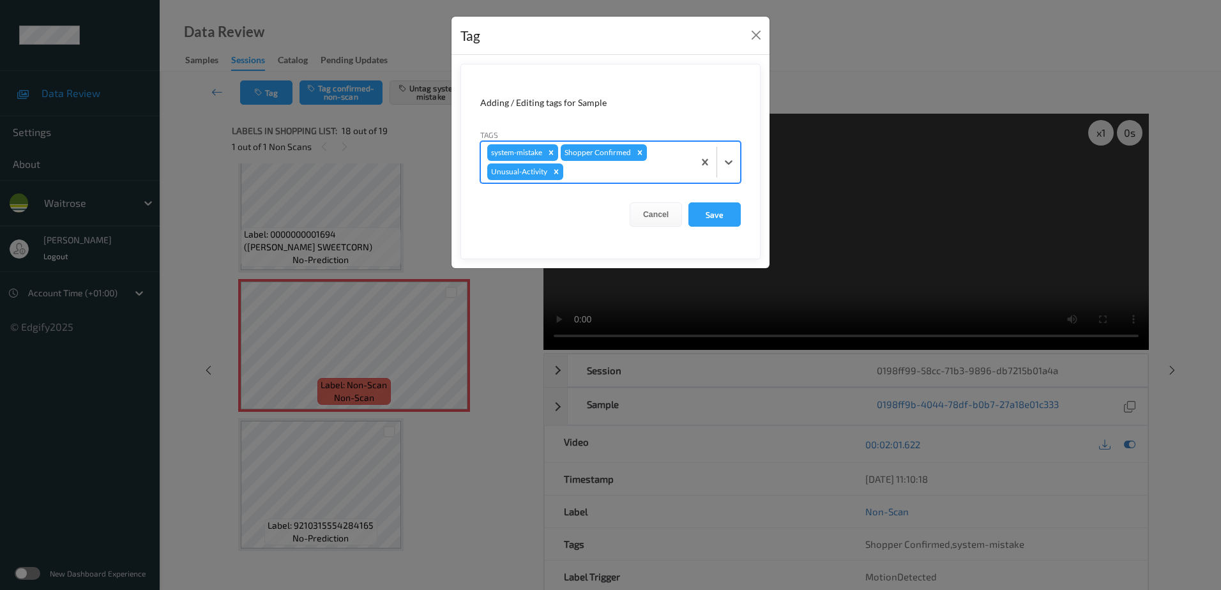
click at [586, 172] on div at bounding box center [626, 171] width 121 height 15
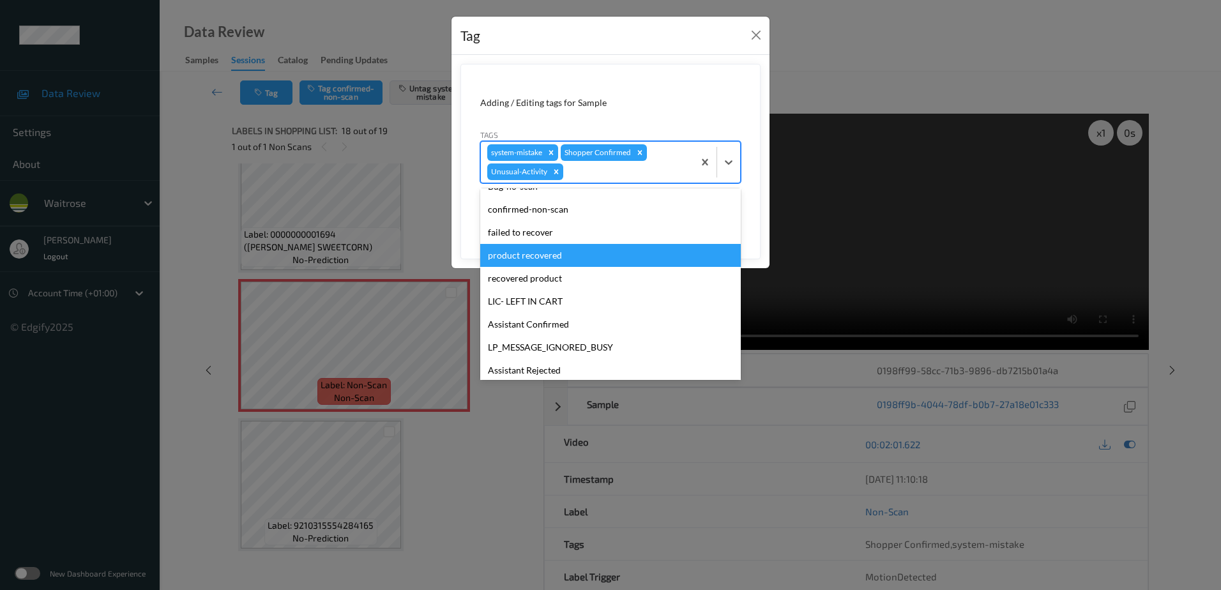
scroll to position [250, 0]
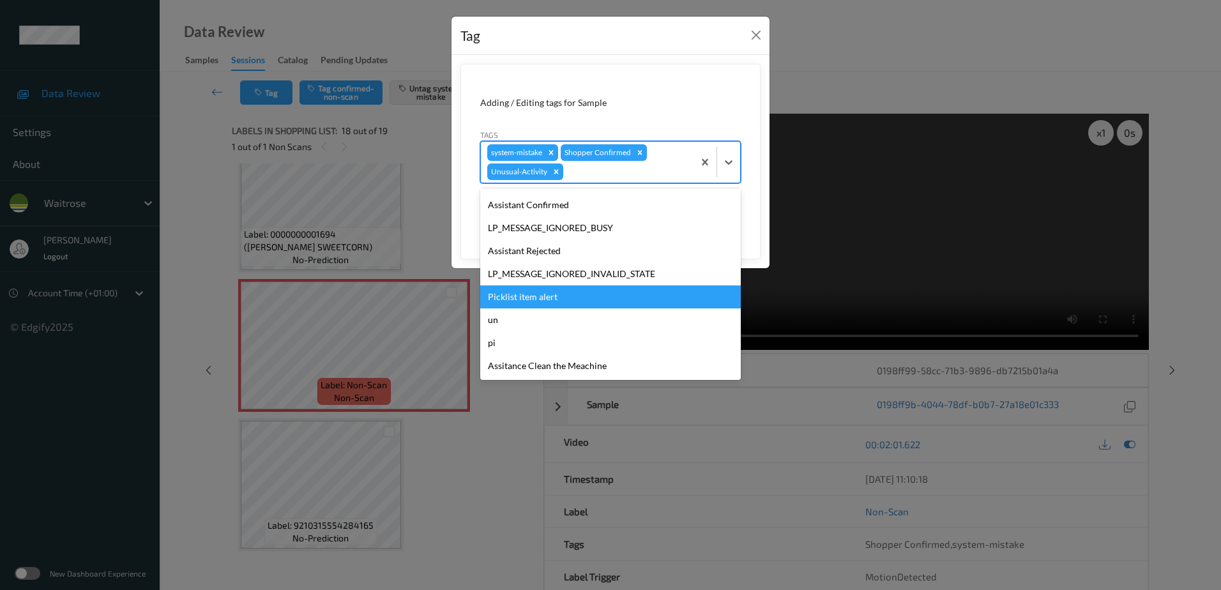
click at [567, 304] on div "Picklist item alert" at bounding box center [610, 297] width 261 height 23
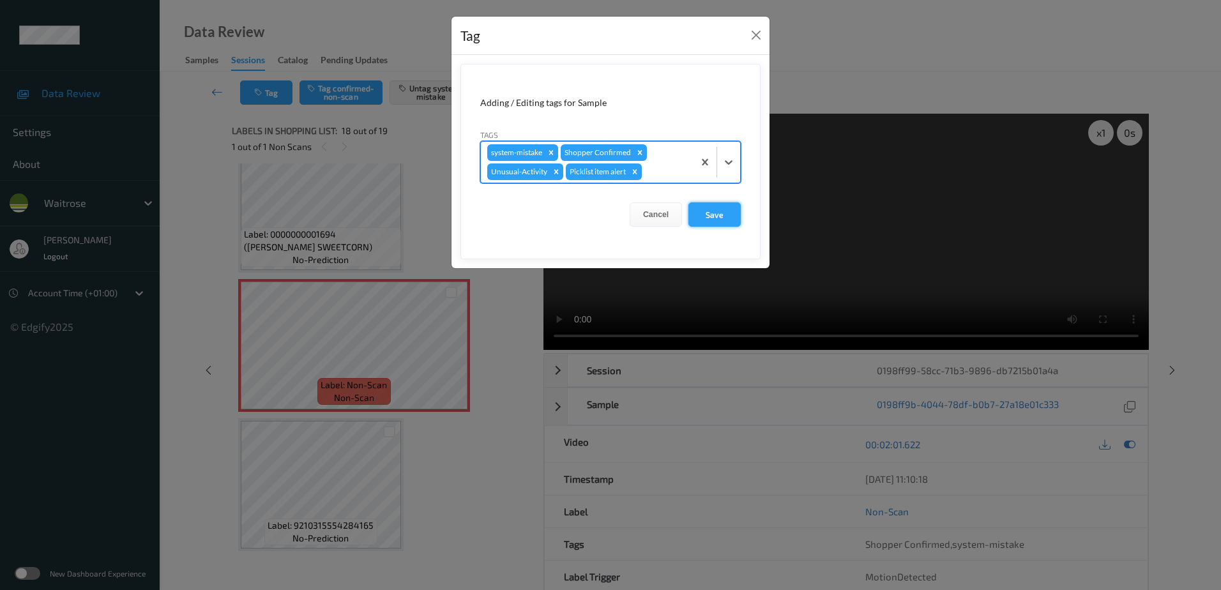
click at [710, 218] on button "Save" at bounding box center [715, 214] width 52 height 24
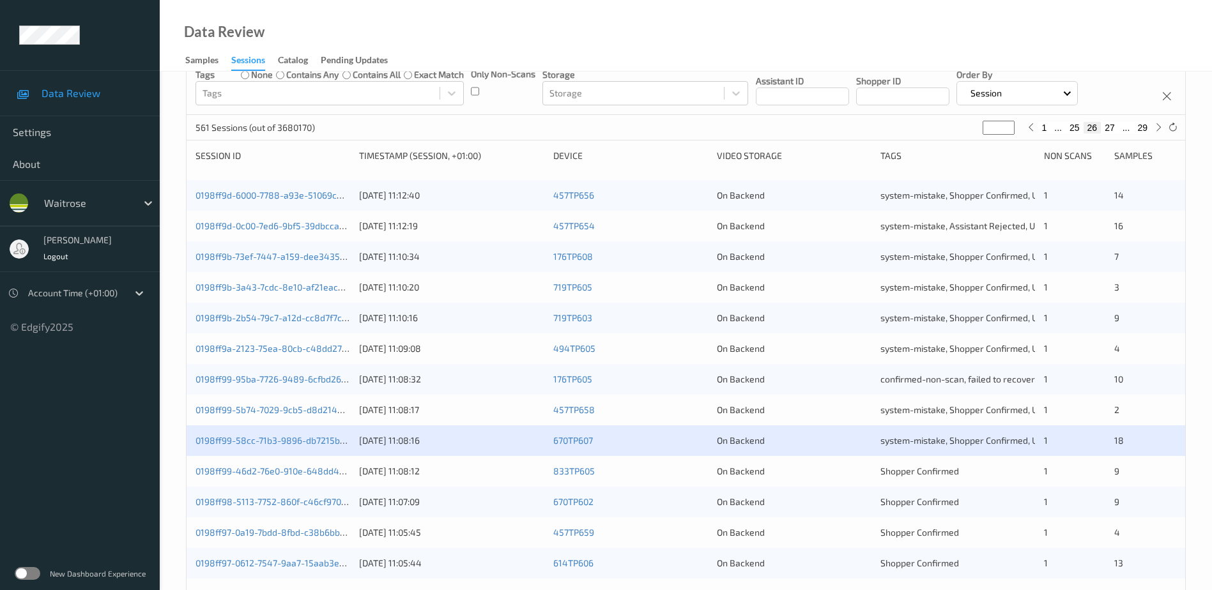
scroll to position [128, 0]
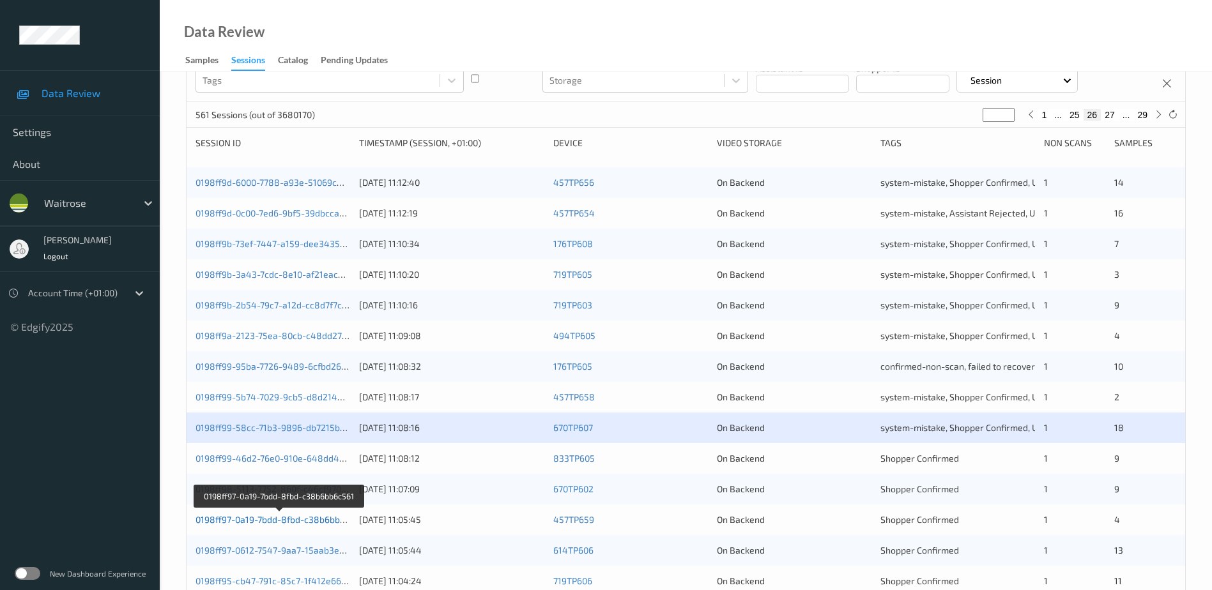
click at [287, 519] on link "0198ff97-0a19-7bdd-8fbd-c38b6bb6c561" at bounding box center [279, 519] width 168 height 11
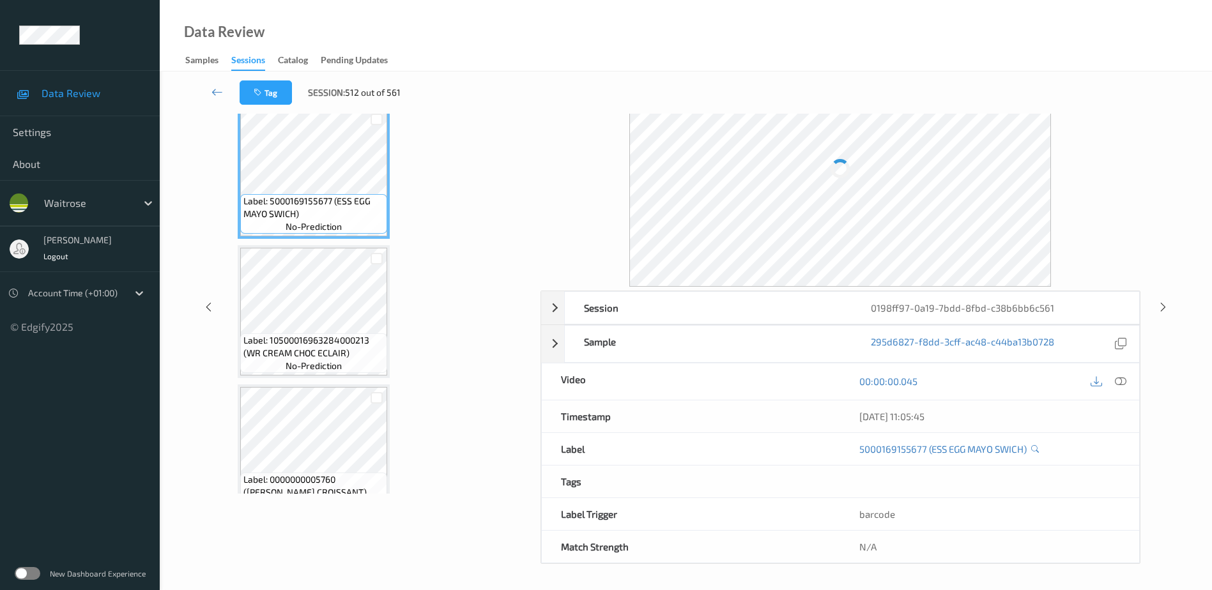
scroll to position [63, 0]
click at [1124, 382] on icon at bounding box center [1120, 381] width 11 height 11
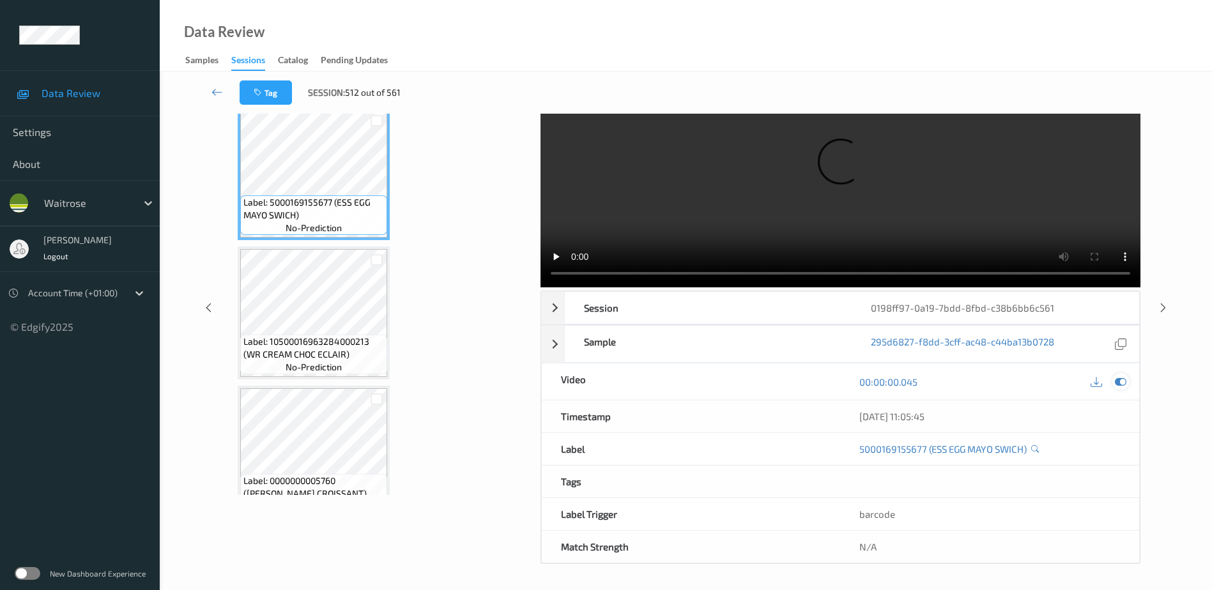
scroll to position [0, 0]
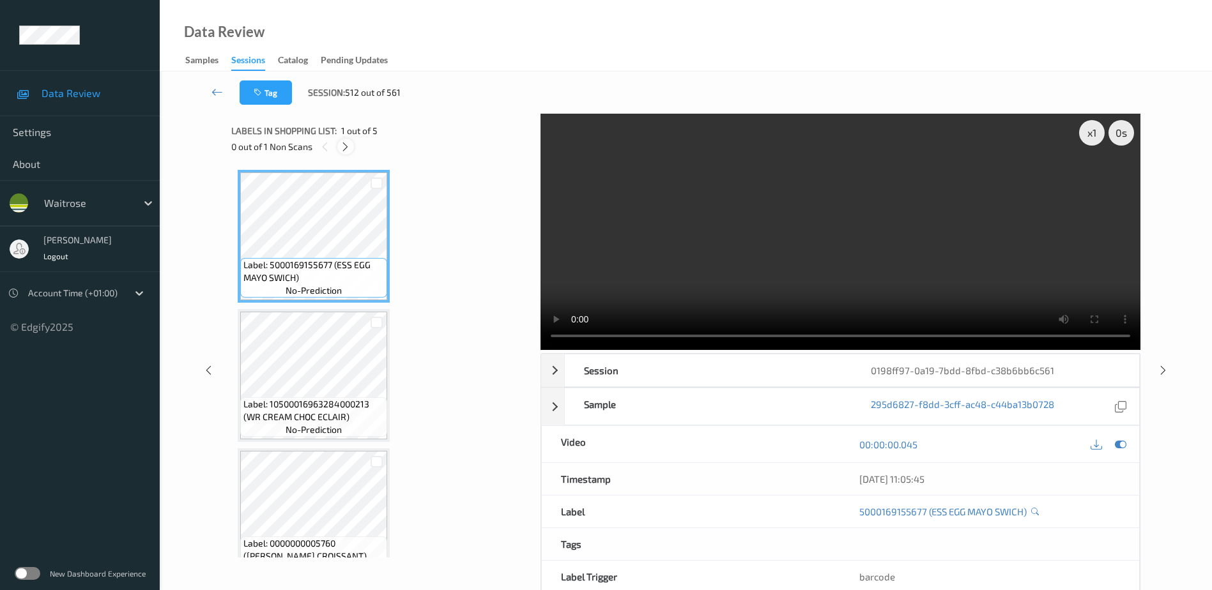
click at [344, 146] on icon at bounding box center [345, 146] width 11 height 11
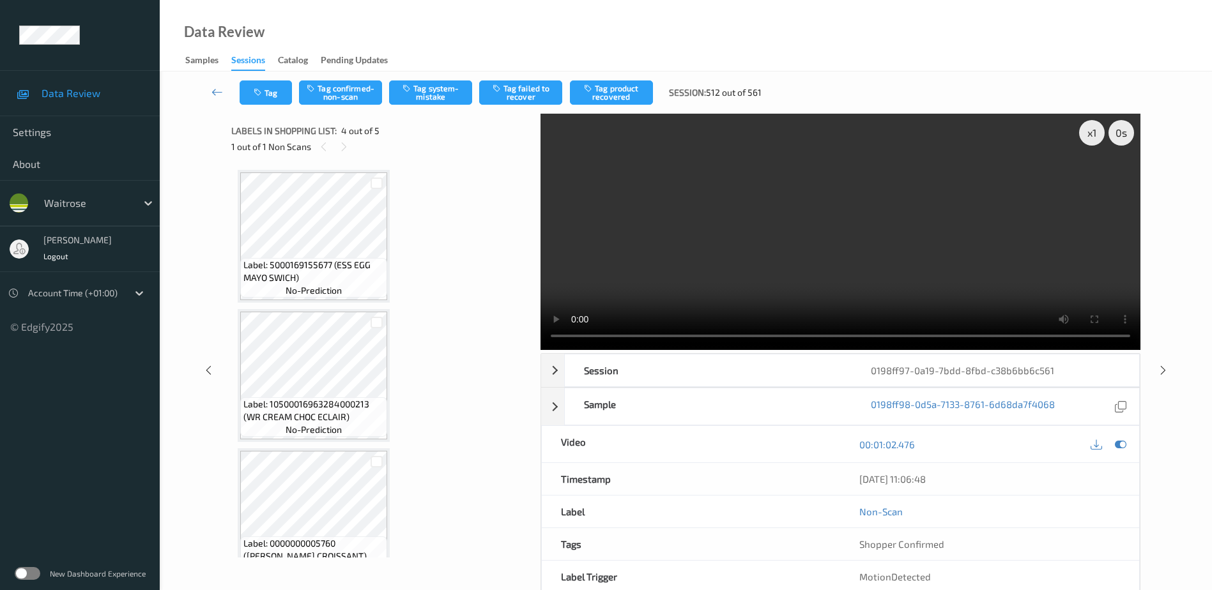
scroll to position [285, 0]
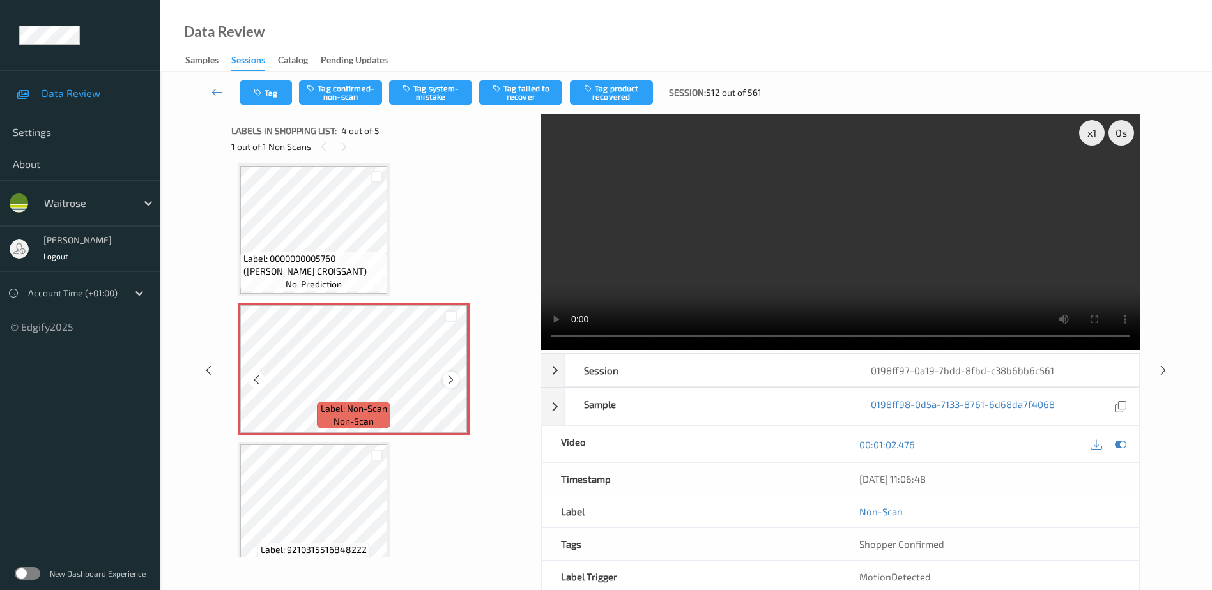
click at [449, 378] on icon at bounding box center [450, 379] width 11 height 11
click at [857, 272] on video at bounding box center [840, 232] width 600 height 236
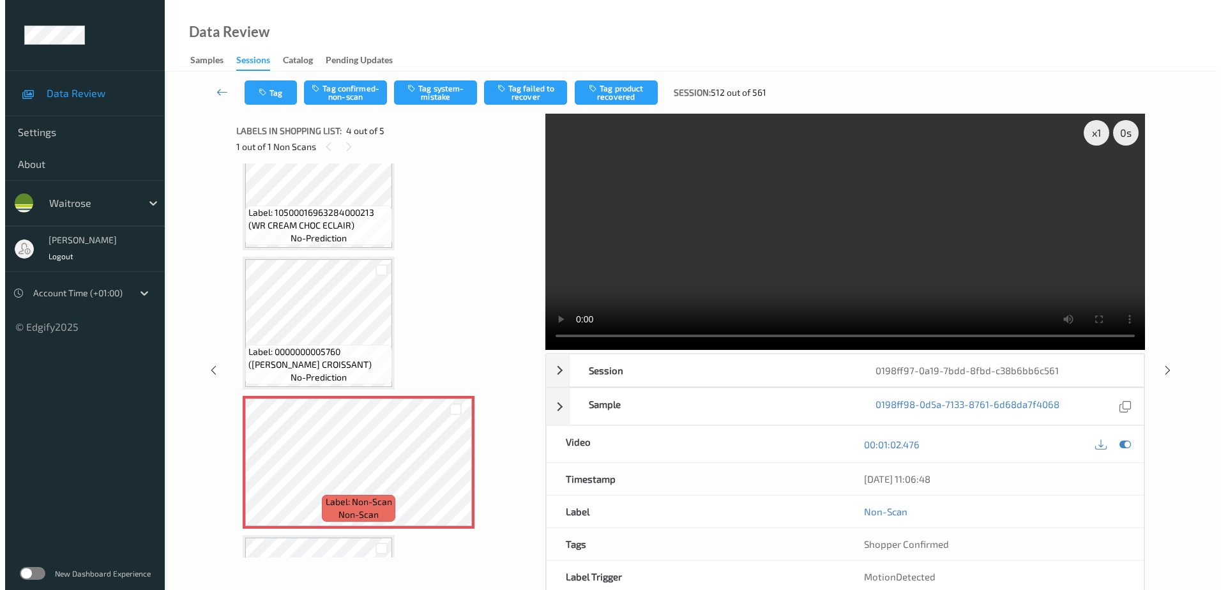
scroll to position [309, 0]
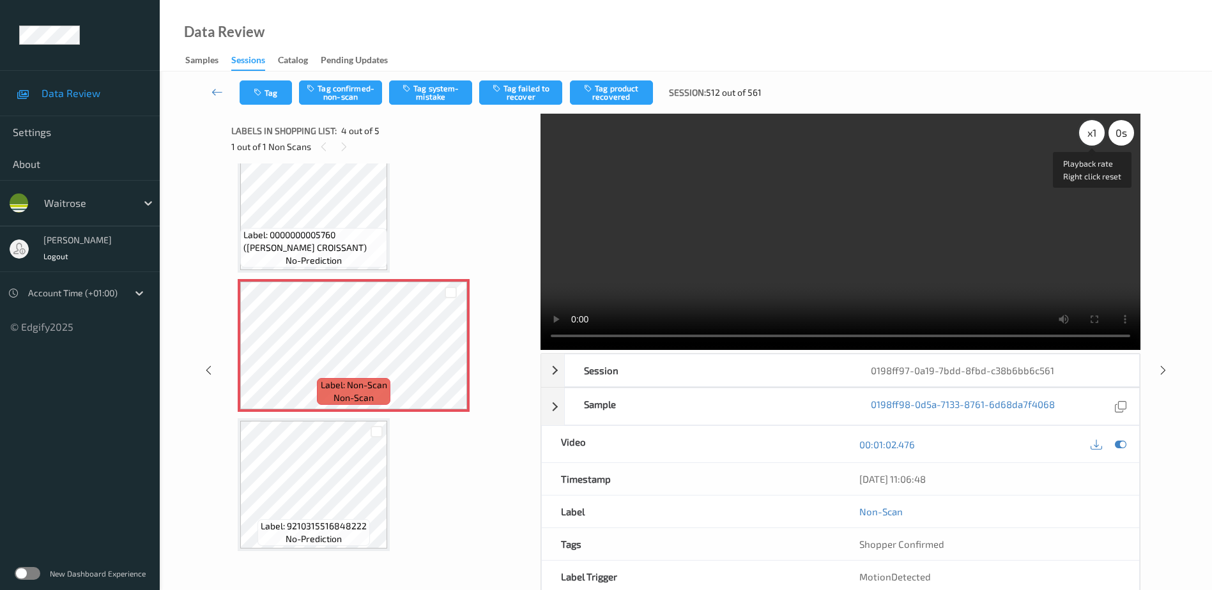
click at [1094, 135] on div "x 1" at bounding box center [1092, 133] width 26 height 26
click at [439, 94] on button "Tag system-mistake" at bounding box center [430, 92] width 83 height 24
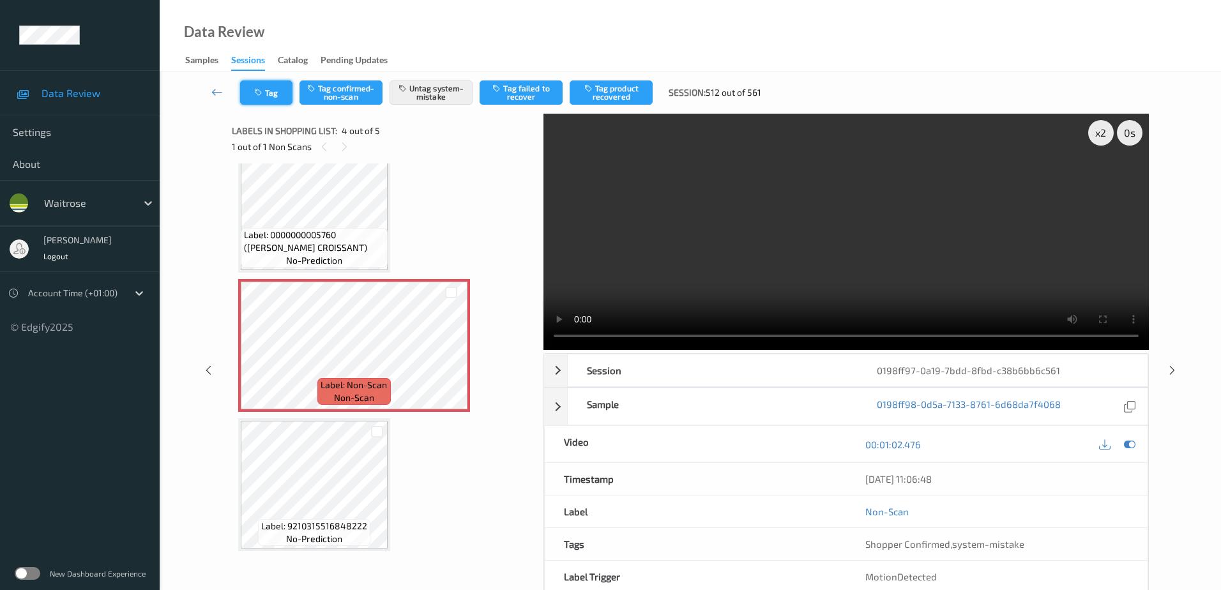
click at [275, 92] on button "Tag" at bounding box center [266, 92] width 52 height 24
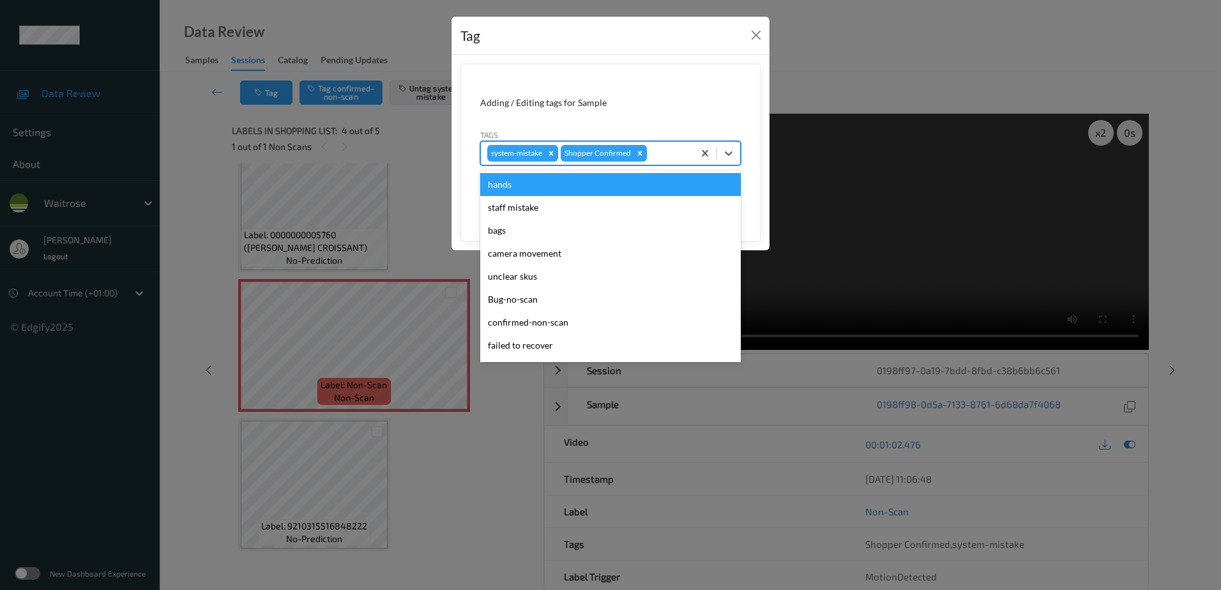
click at [655, 151] on div at bounding box center [669, 153] width 38 height 15
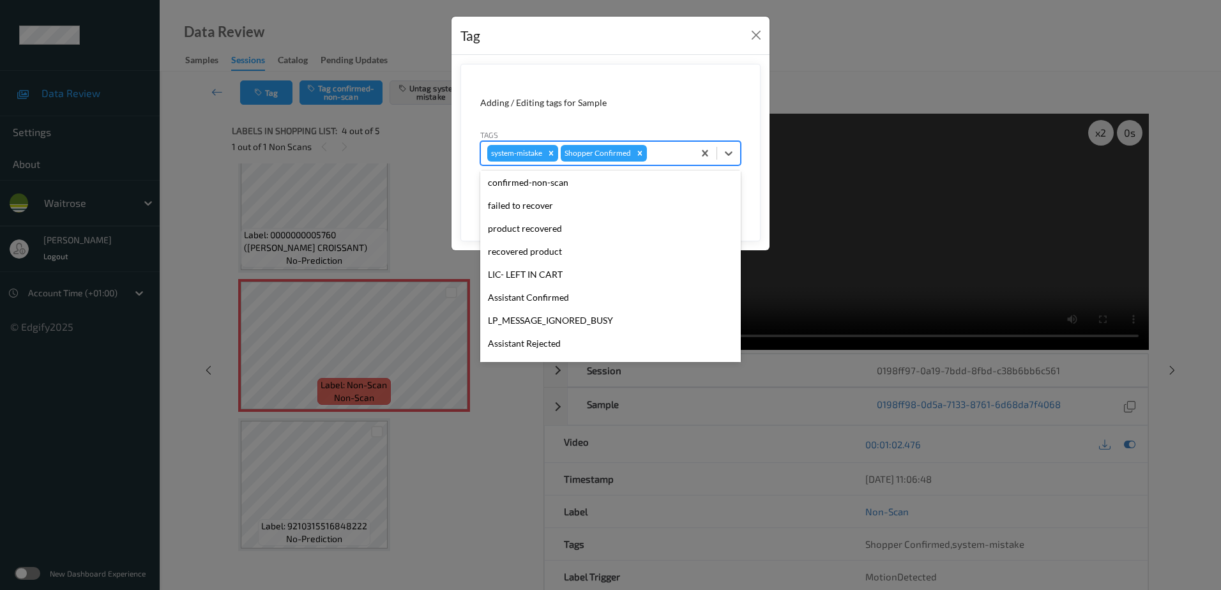
scroll to position [256, 0]
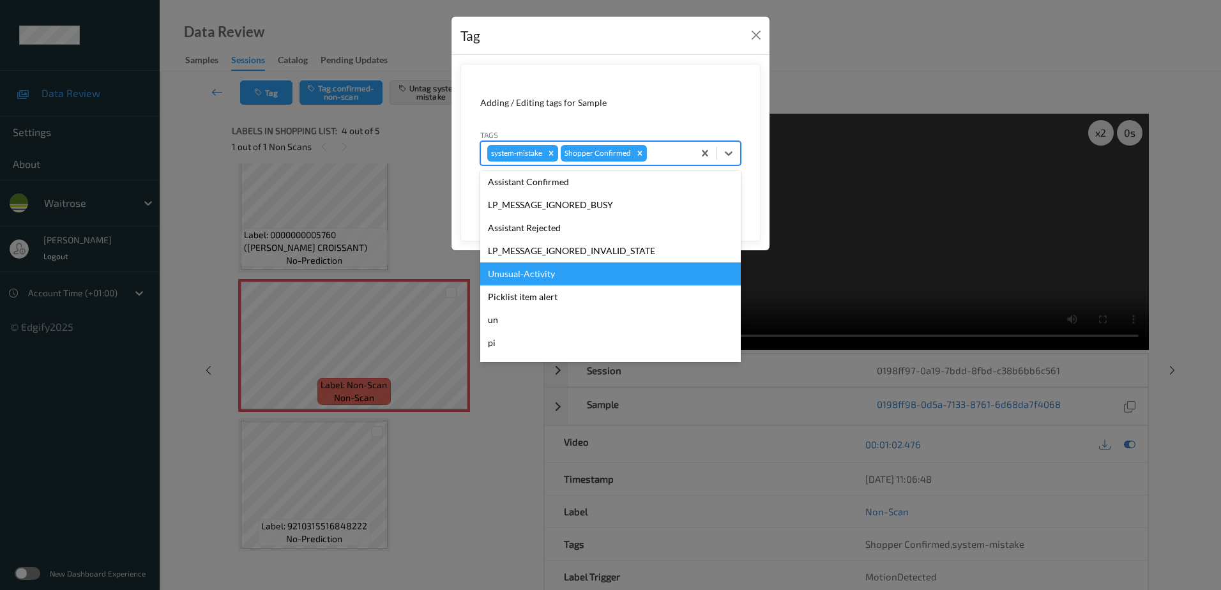
click at [550, 271] on div "Unusual-Activity" at bounding box center [610, 274] width 261 height 23
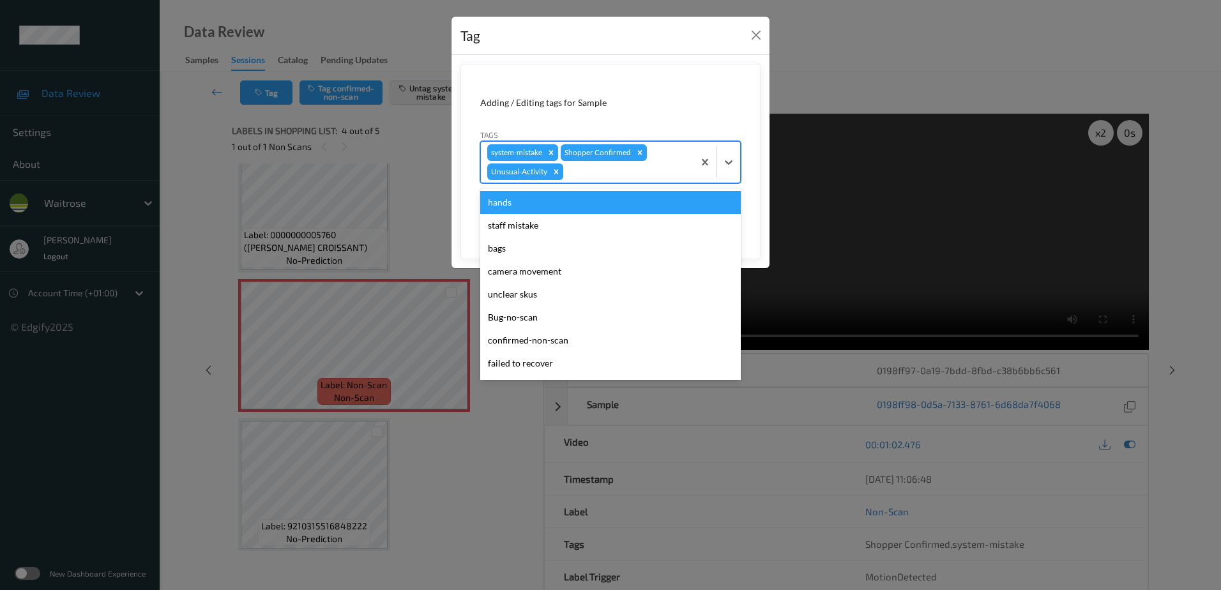
click at [586, 172] on div at bounding box center [626, 171] width 121 height 15
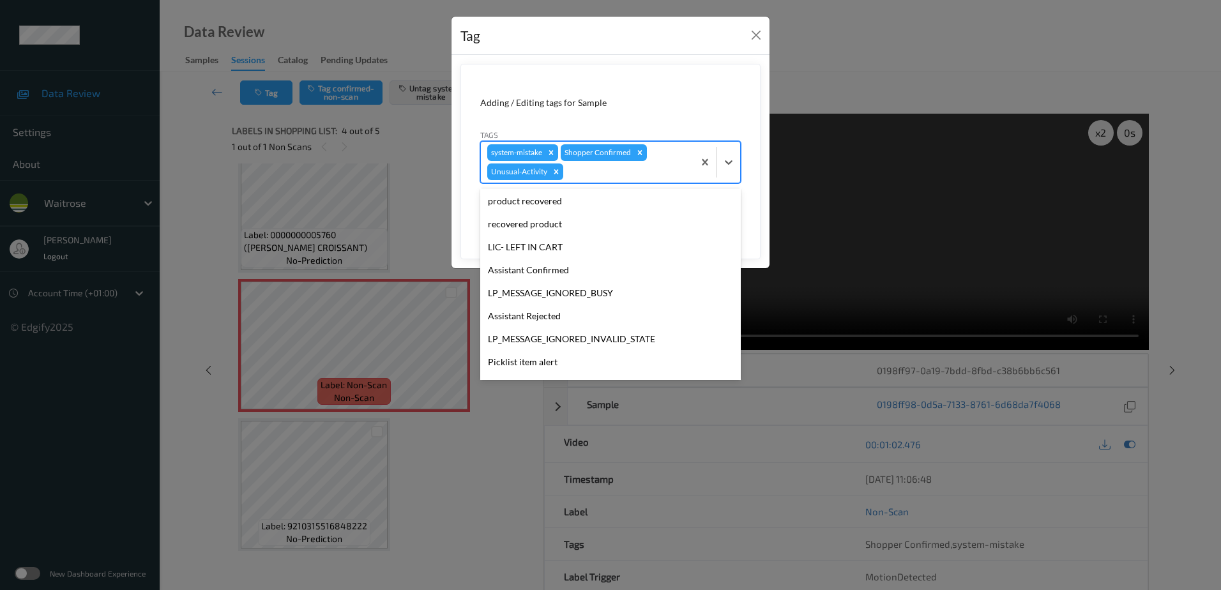
scroll to position [250, 0]
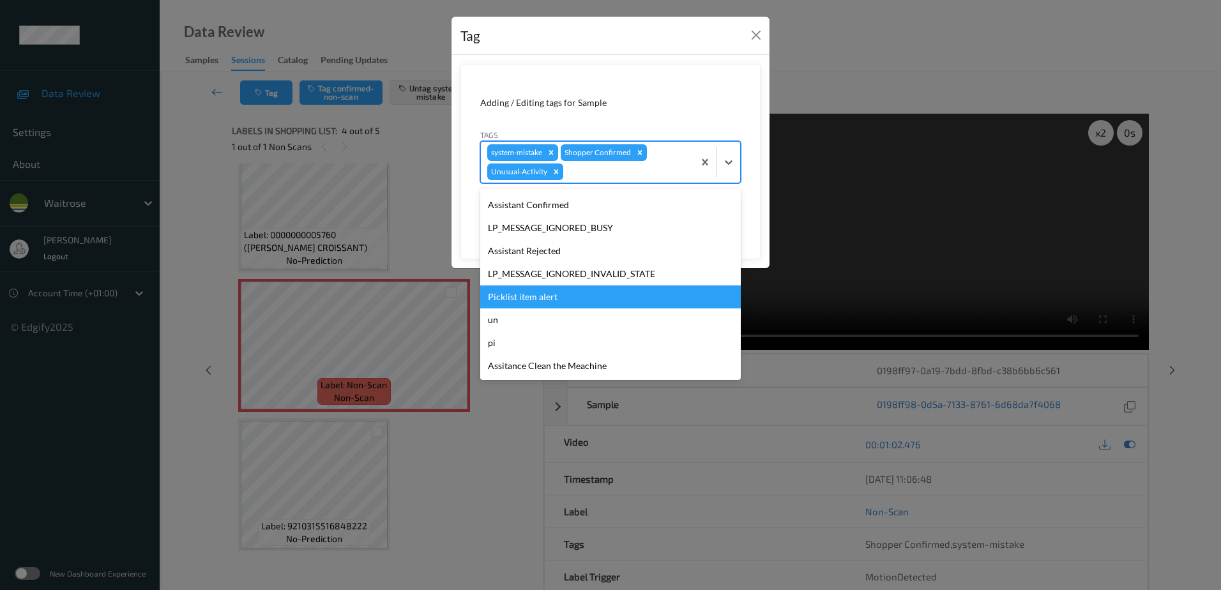
click at [549, 305] on div "Picklist item alert" at bounding box center [610, 297] width 261 height 23
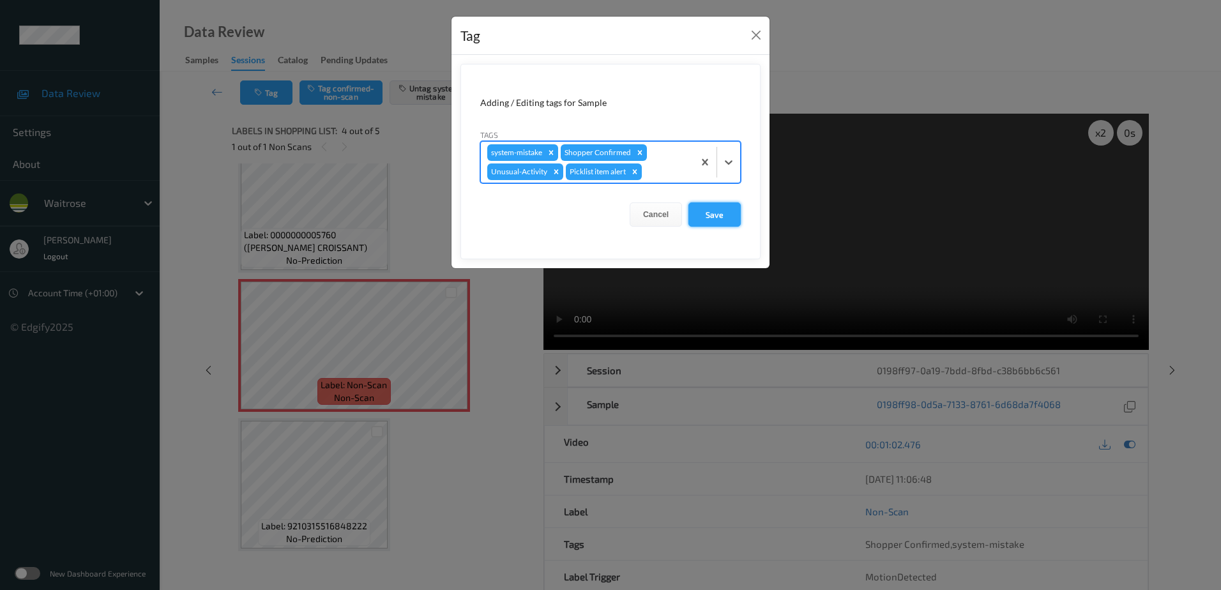
click at [703, 215] on button "Save" at bounding box center [715, 214] width 52 height 24
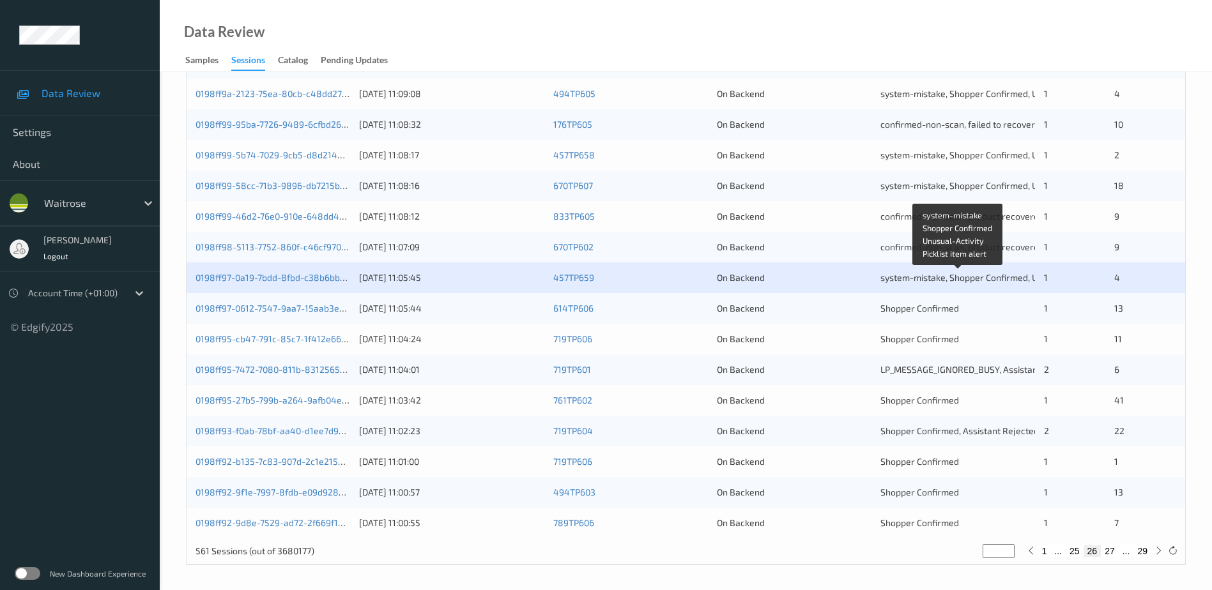
scroll to position [371, 0]
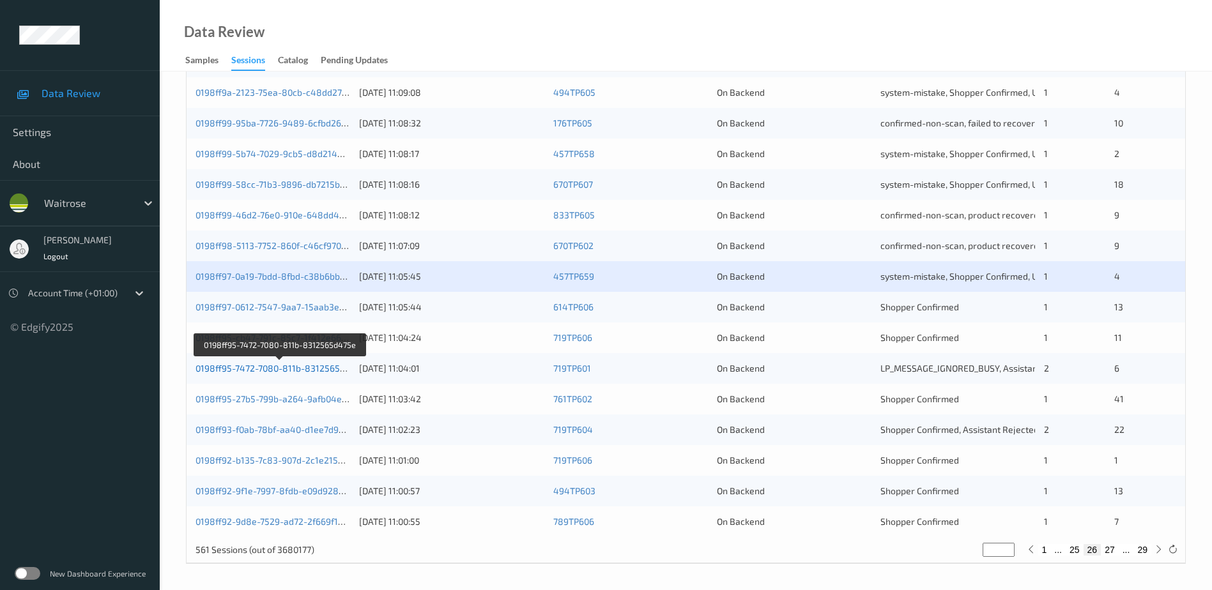
click at [277, 367] on link "0198ff95-7472-7080-811b-8312565d475e" at bounding box center [280, 368] width 170 height 11
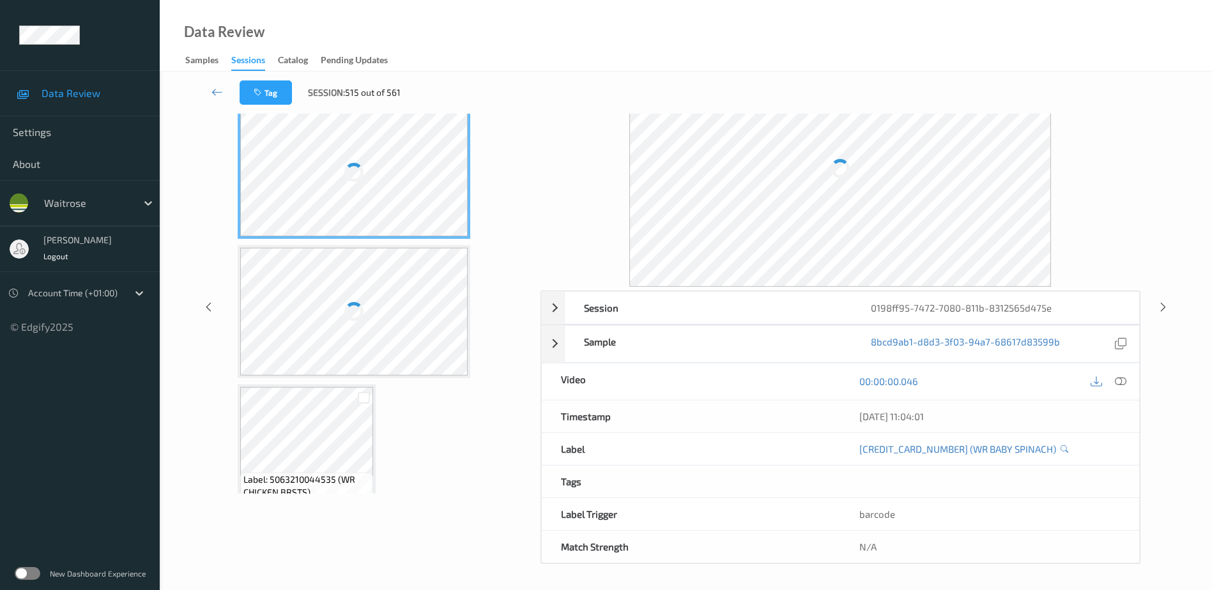
scroll to position [63, 0]
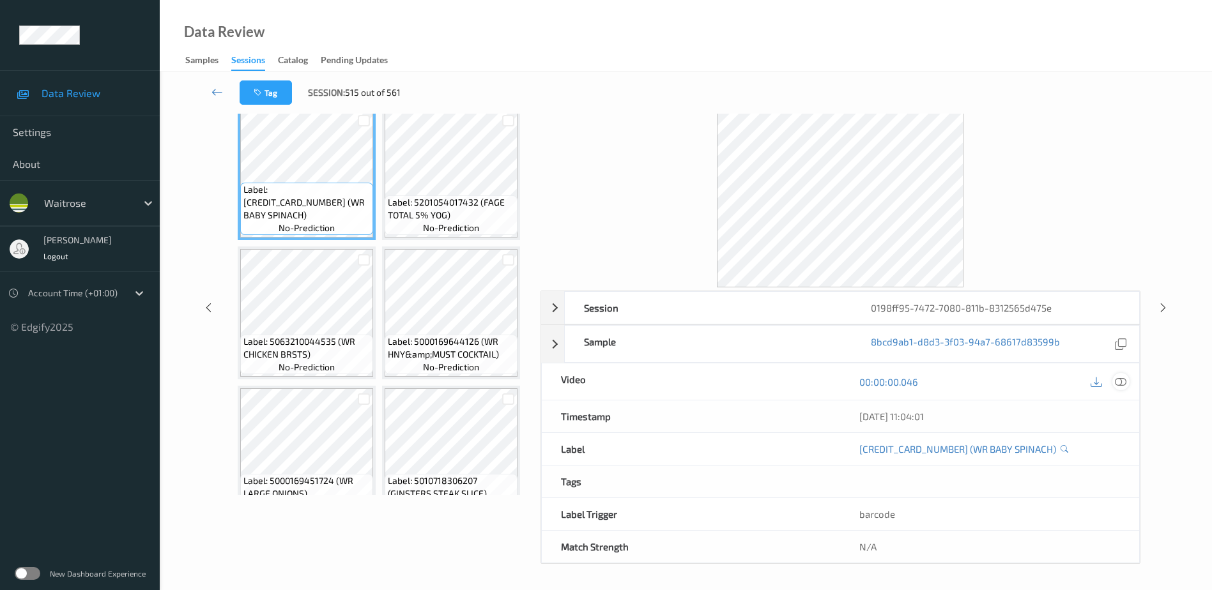
click at [1121, 384] on icon at bounding box center [1120, 381] width 11 height 11
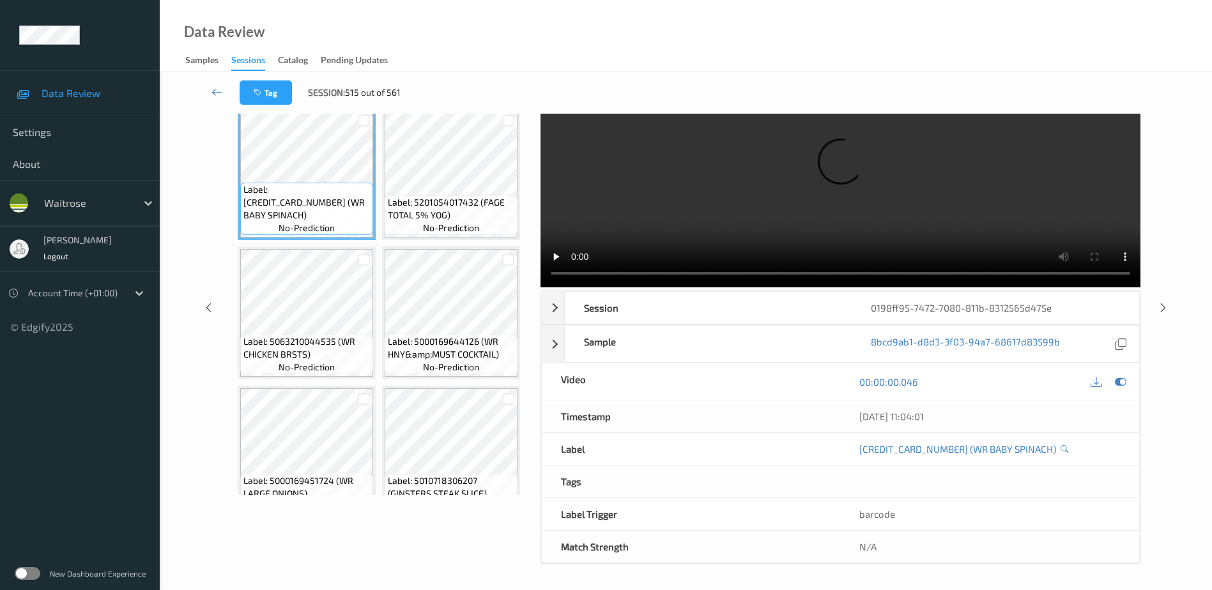
scroll to position [0, 0]
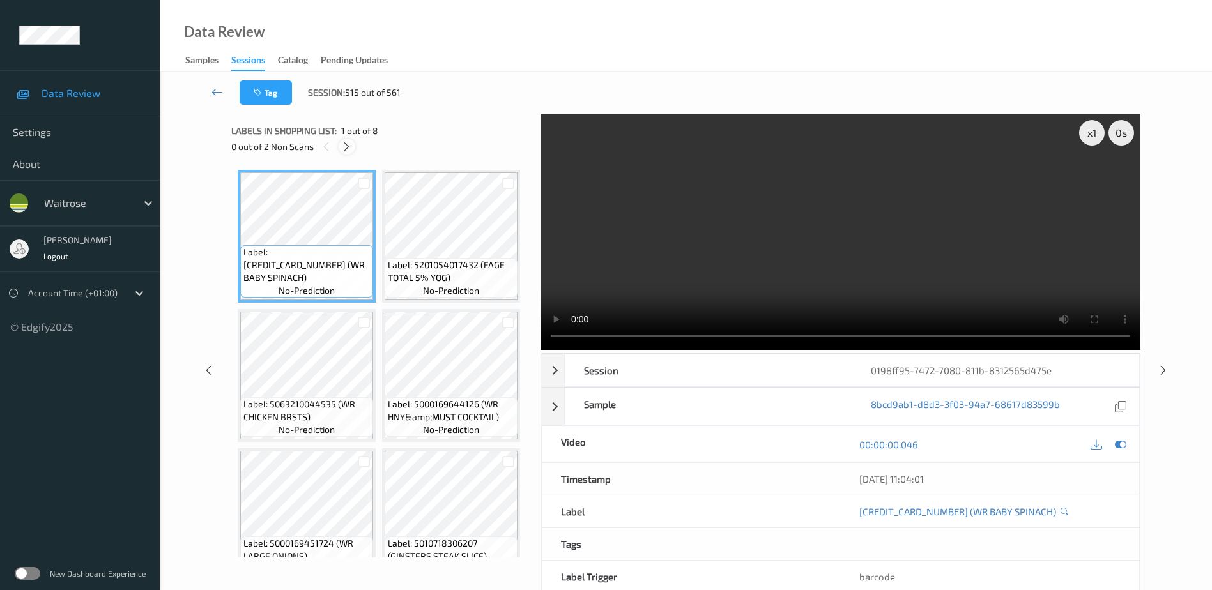
click at [346, 147] on icon at bounding box center [346, 146] width 11 height 11
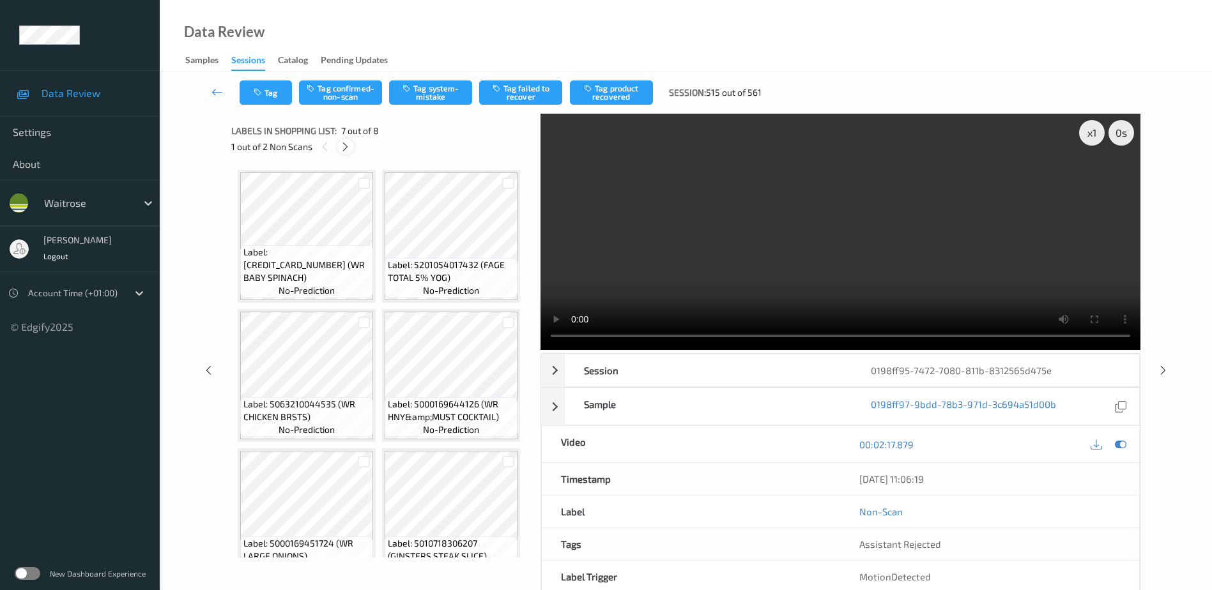
scroll to position [703, 0]
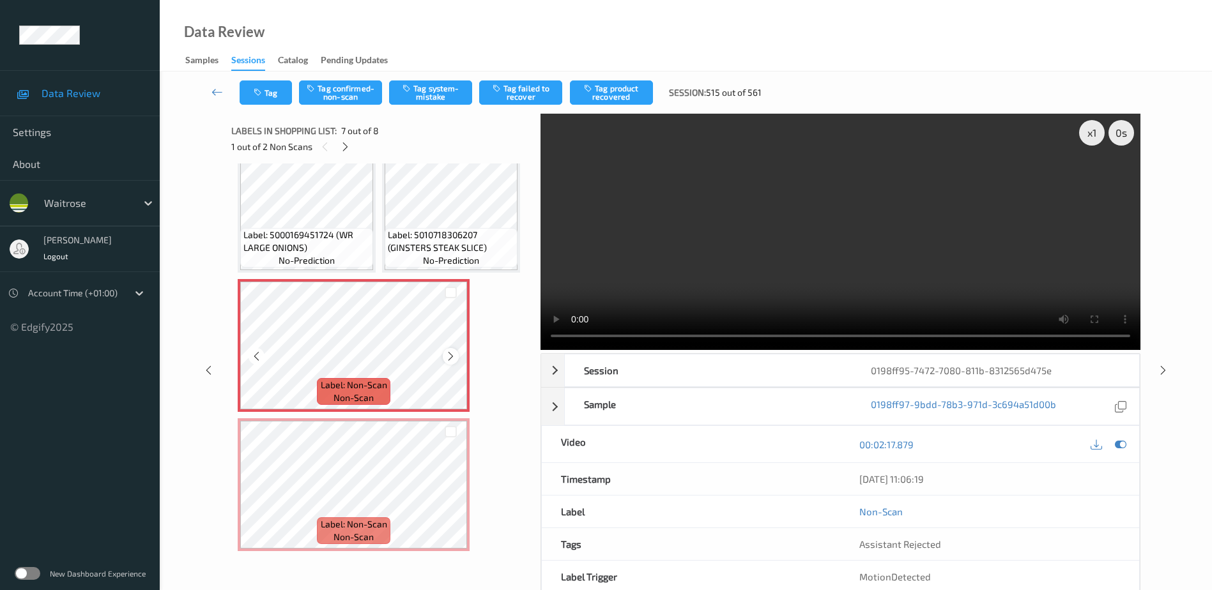
click at [444, 364] on div at bounding box center [451, 356] width 16 height 16
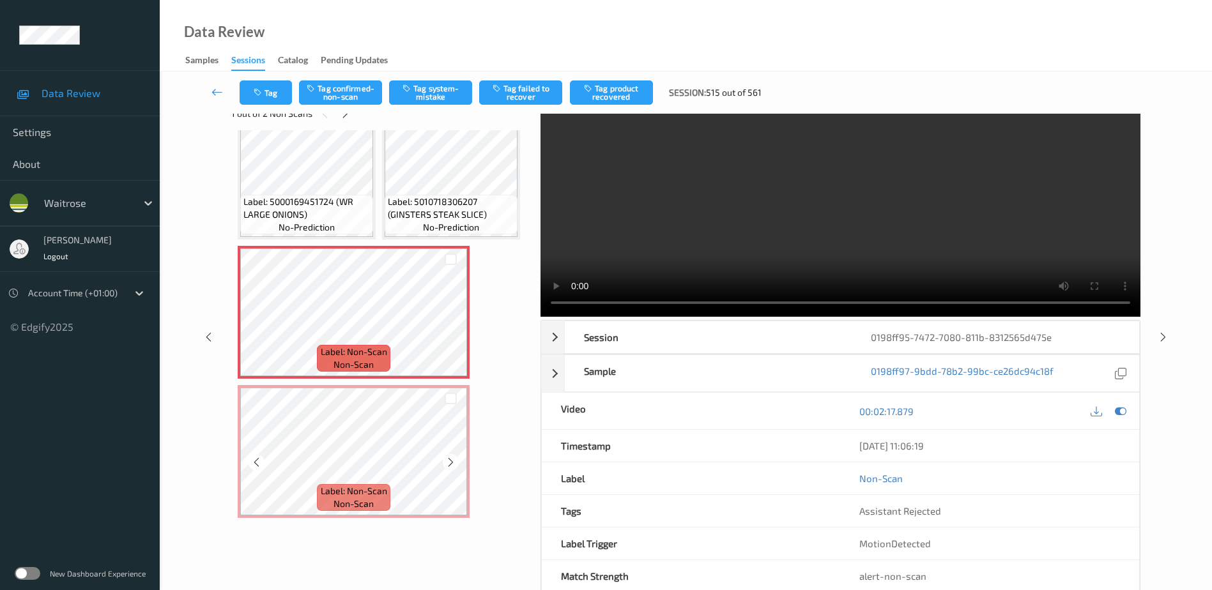
scroll to position [63, 0]
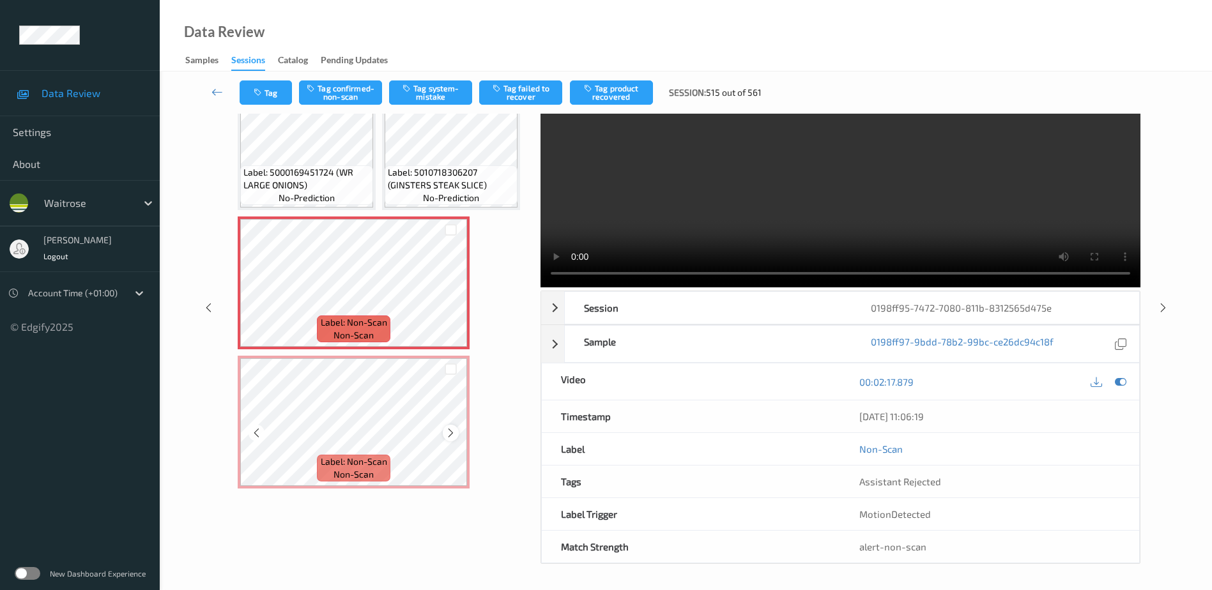
click at [450, 435] on icon at bounding box center [450, 432] width 11 height 11
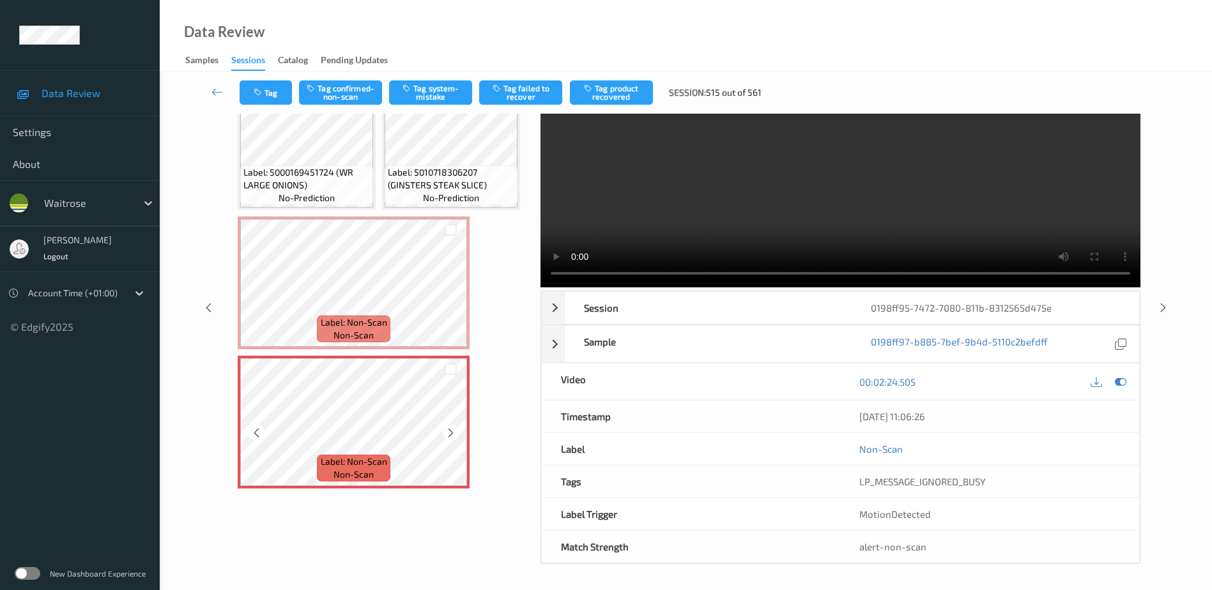
click at [450, 435] on icon at bounding box center [450, 432] width 11 height 11
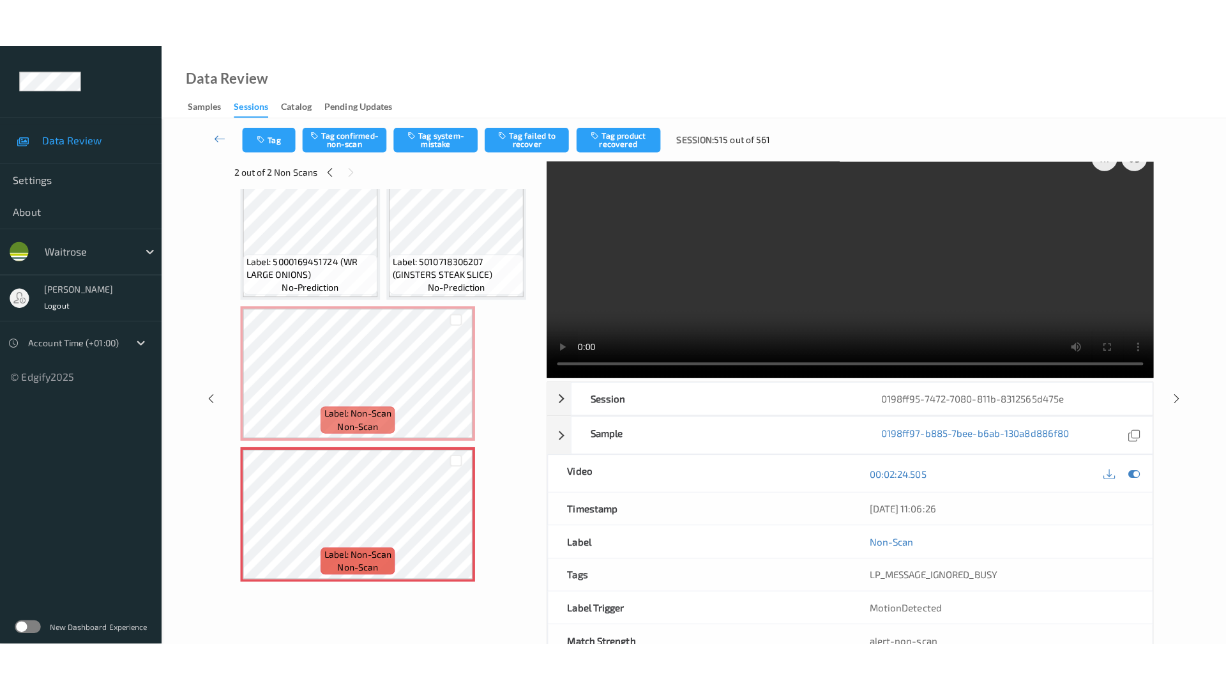
scroll to position [0, 0]
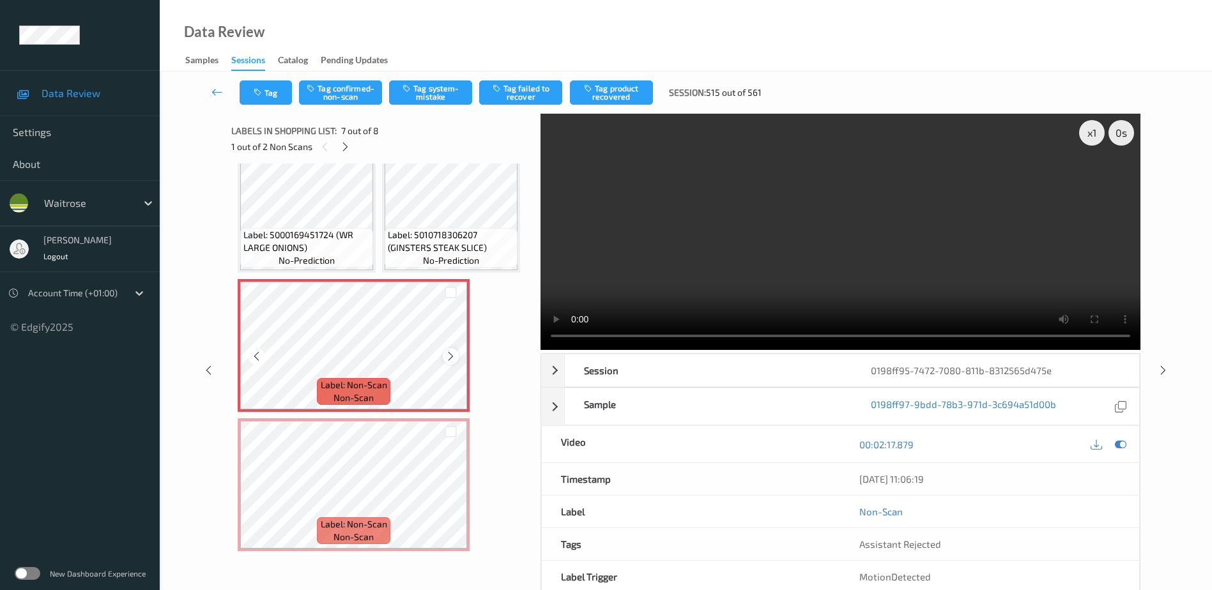
click at [447, 358] on icon at bounding box center [450, 356] width 11 height 11
click at [872, 254] on video at bounding box center [840, 232] width 600 height 236
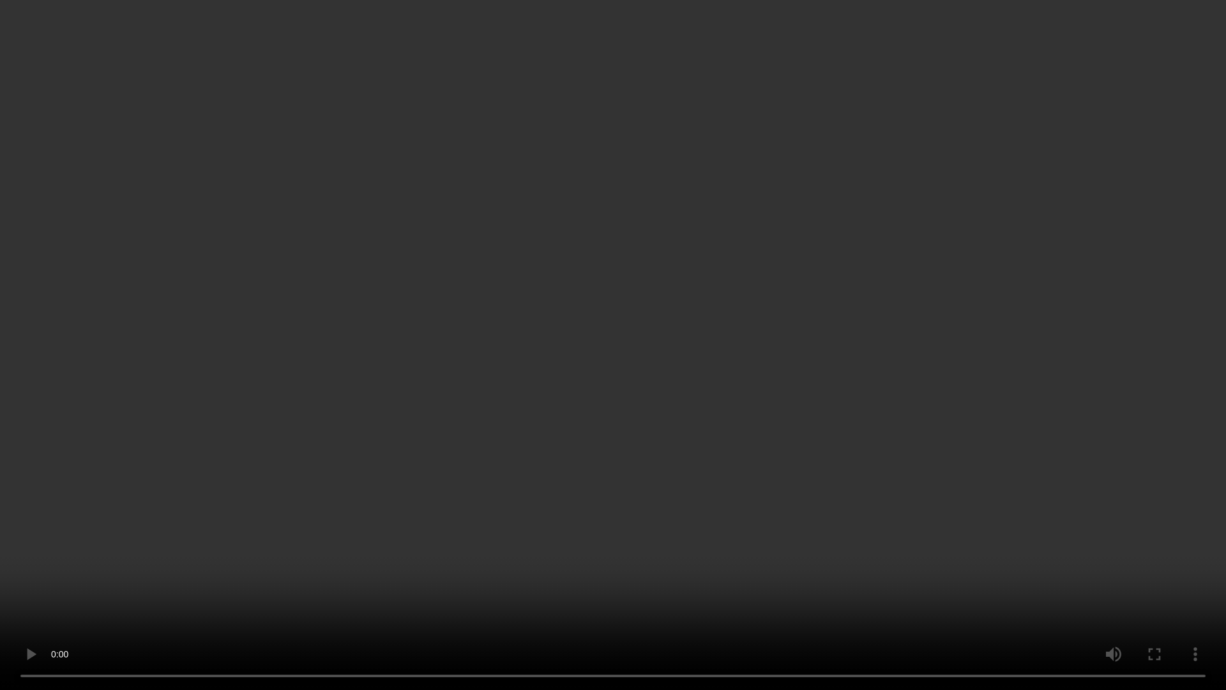
click at [929, 553] on video at bounding box center [613, 345] width 1226 height 690
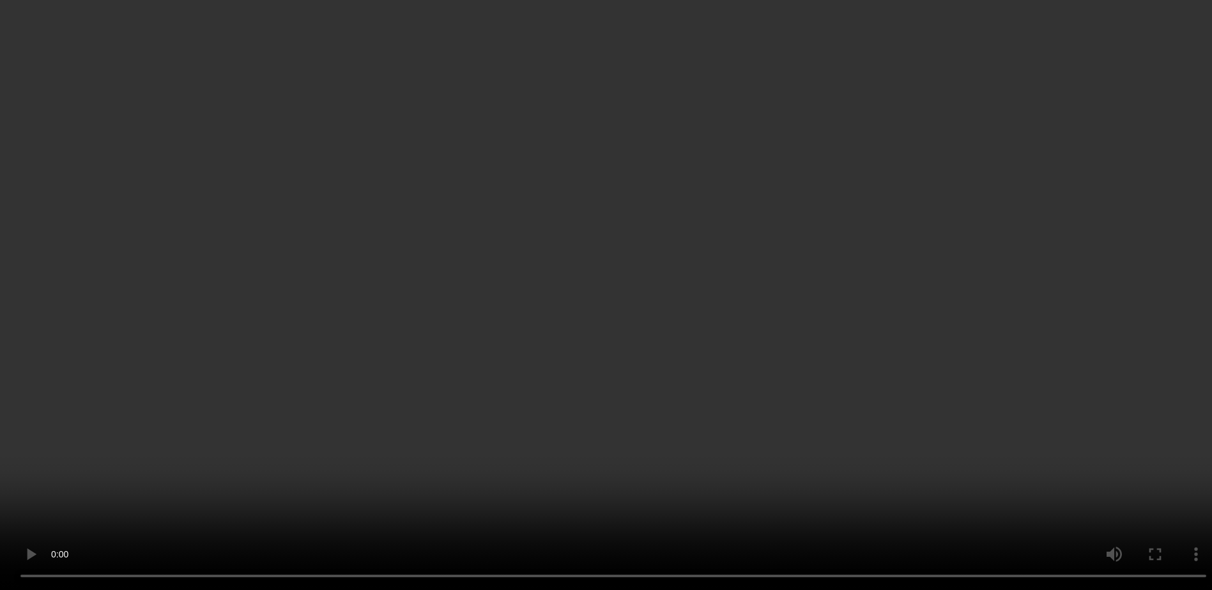
scroll to position [0, 0]
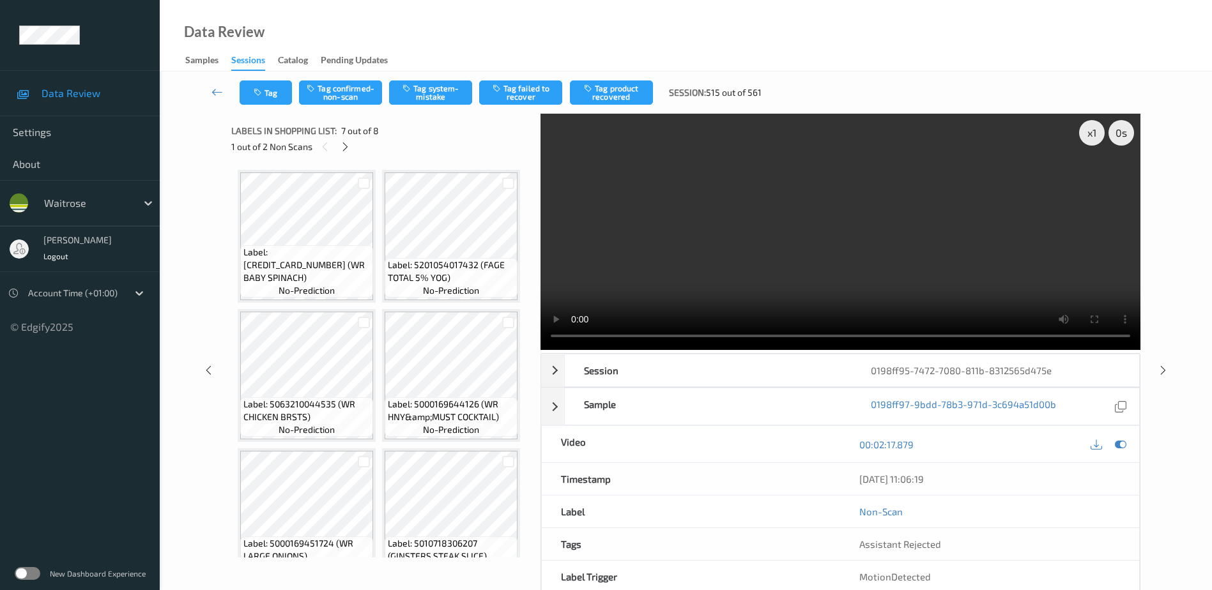
click at [804, 211] on video at bounding box center [840, 232] width 600 height 236
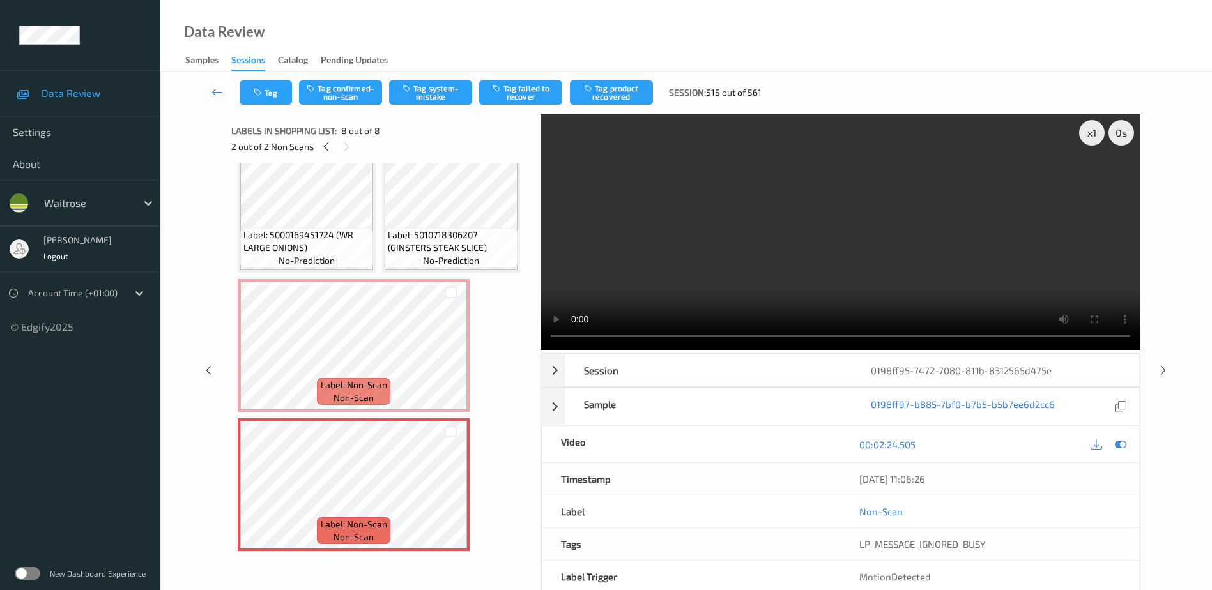
scroll to position [209, 0]
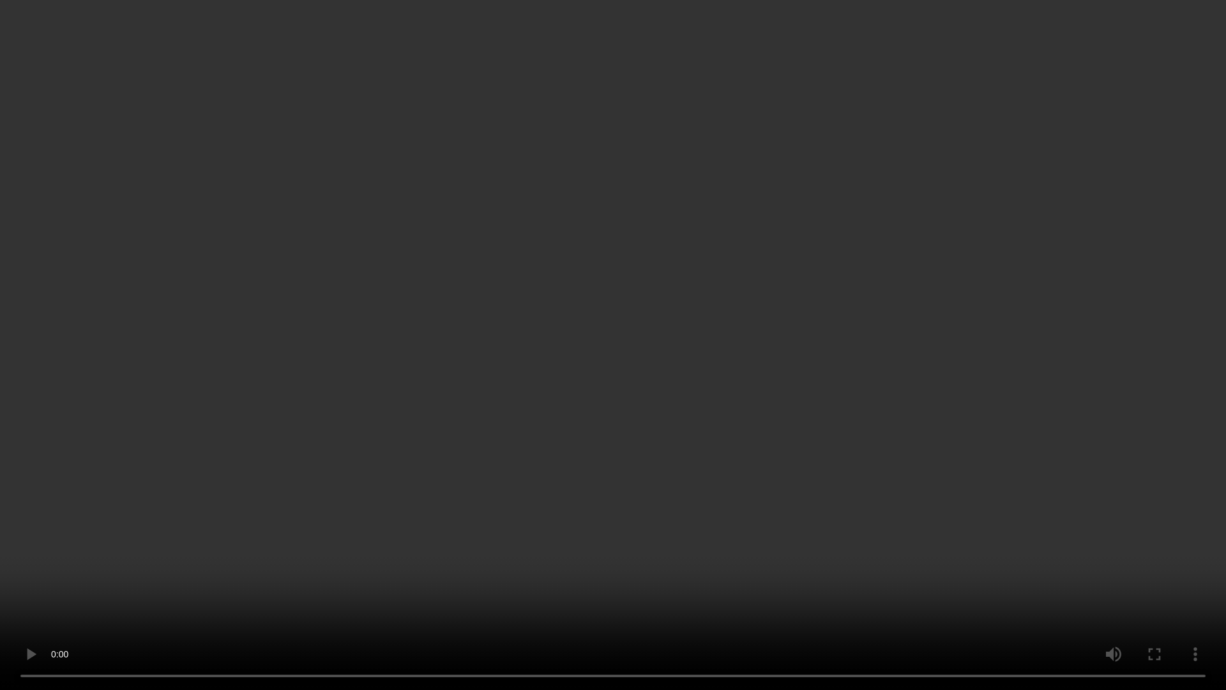
click at [609, 298] on video at bounding box center [613, 345] width 1226 height 690
click at [650, 351] on video at bounding box center [613, 345] width 1226 height 690
click at [956, 378] on video at bounding box center [613, 345] width 1226 height 690
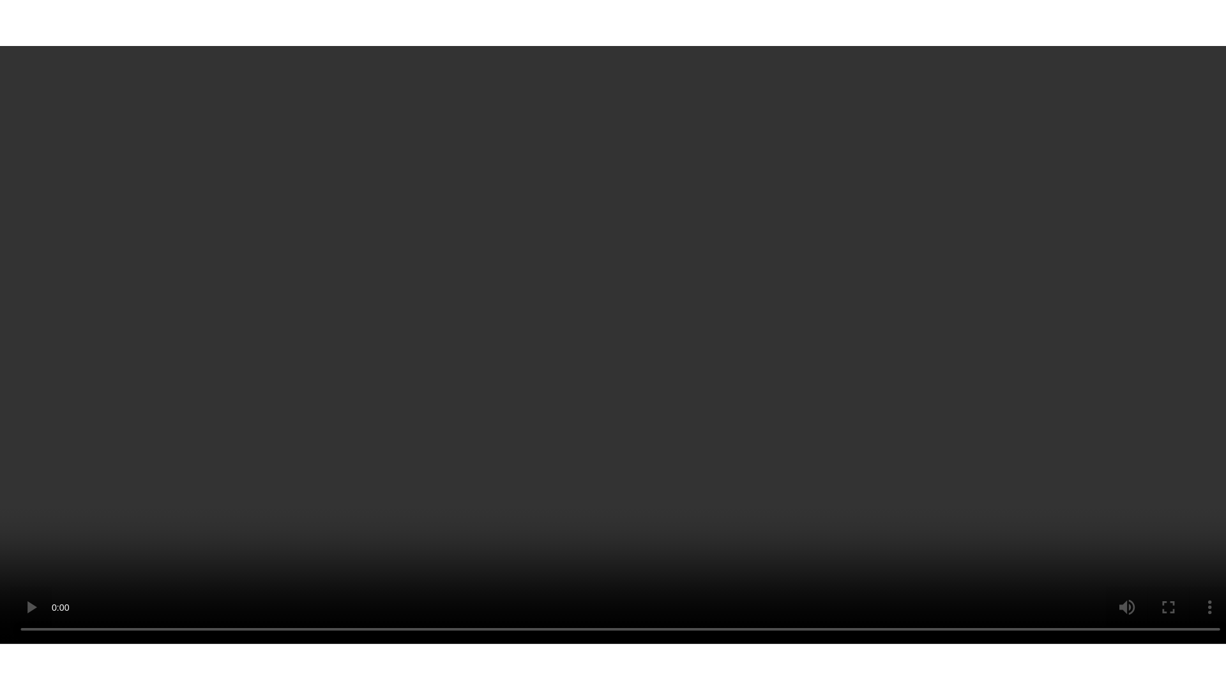
scroll to position [256, 0]
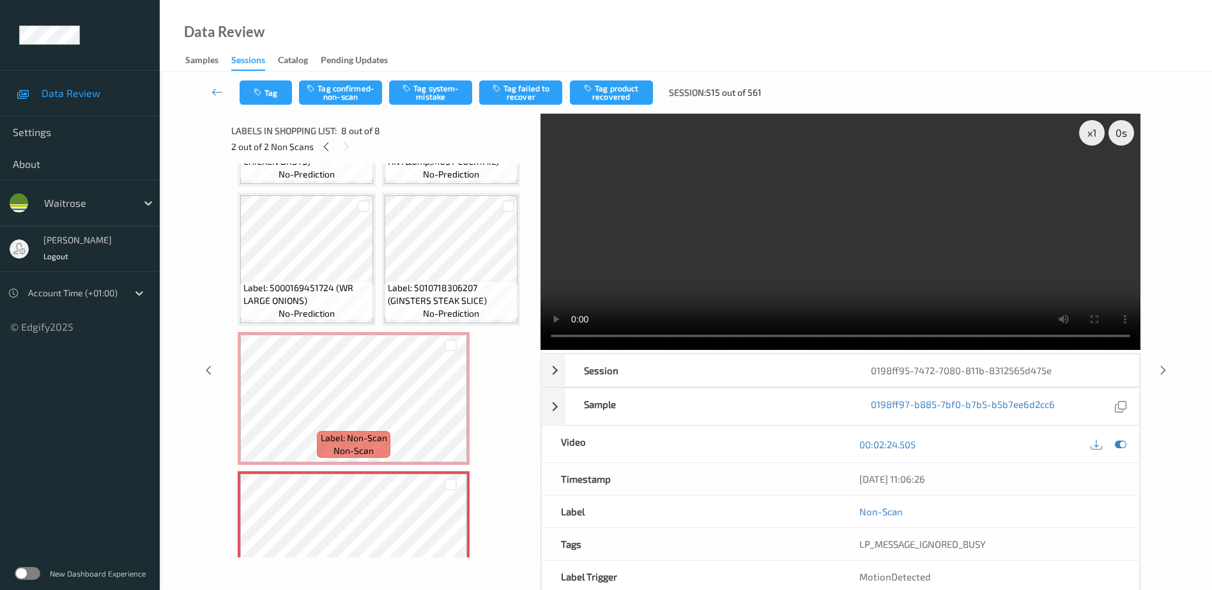
click at [927, 236] on video at bounding box center [840, 232] width 600 height 236
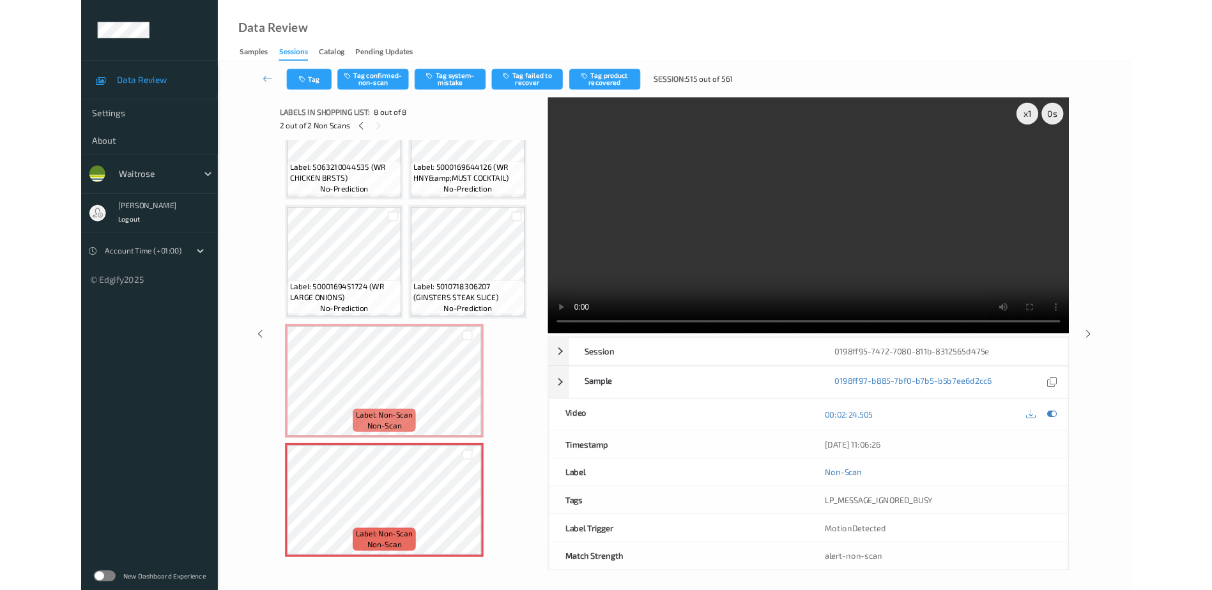
scroll to position [209, 0]
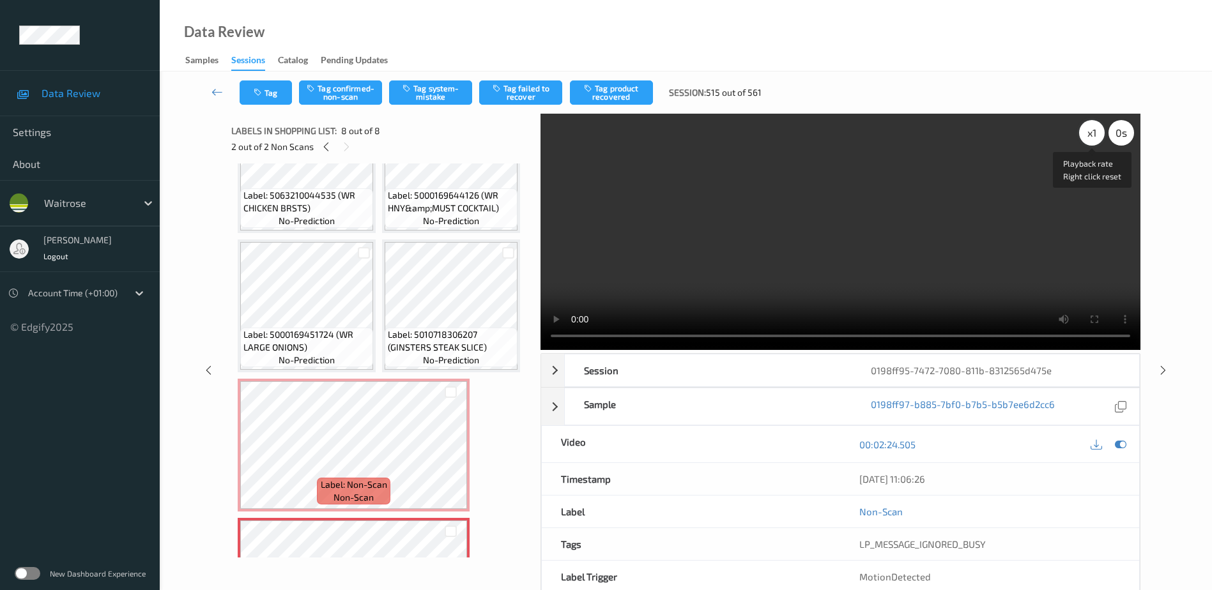
click at [1090, 132] on div "x 1" at bounding box center [1092, 133] width 26 height 26
click at [1090, 132] on div "x 2" at bounding box center [1092, 133] width 26 height 26
click at [1090, 132] on div "x 4" at bounding box center [1092, 133] width 26 height 26
click at [1101, 135] on div "x 8" at bounding box center [1092, 133] width 26 height 26
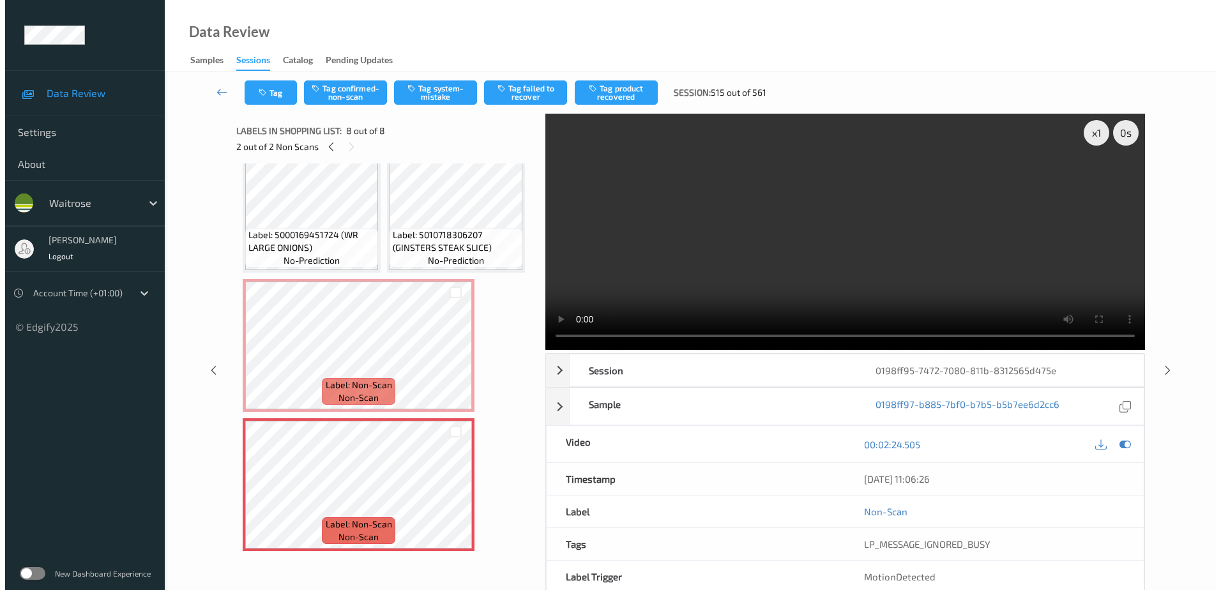
scroll to position [726, 0]
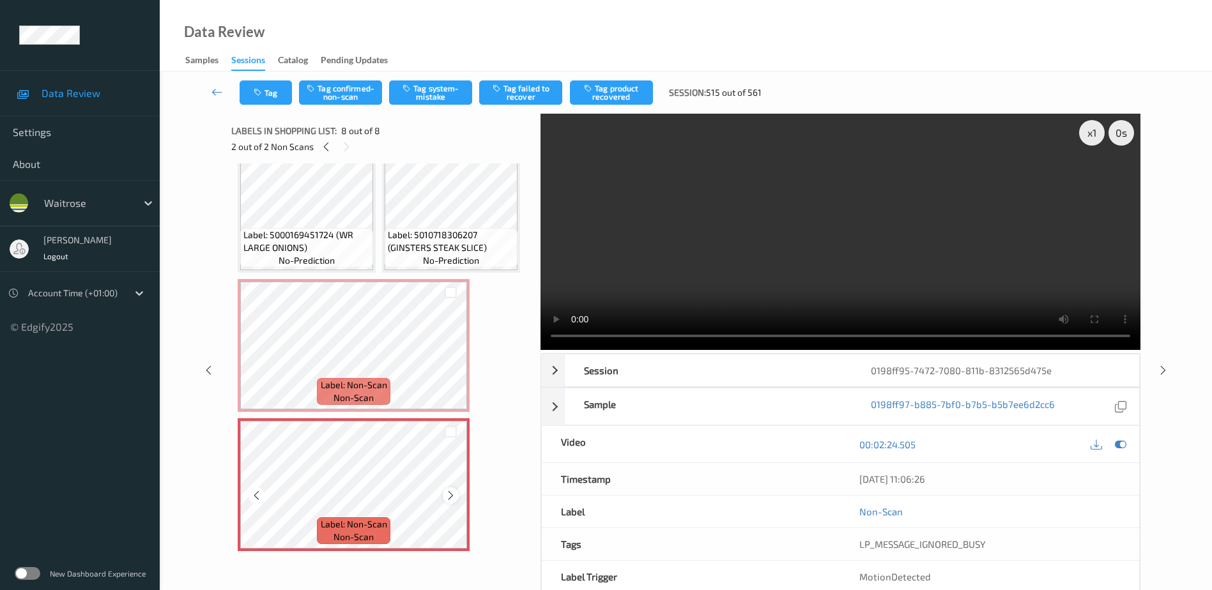
click at [450, 496] on icon at bounding box center [450, 495] width 11 height 11
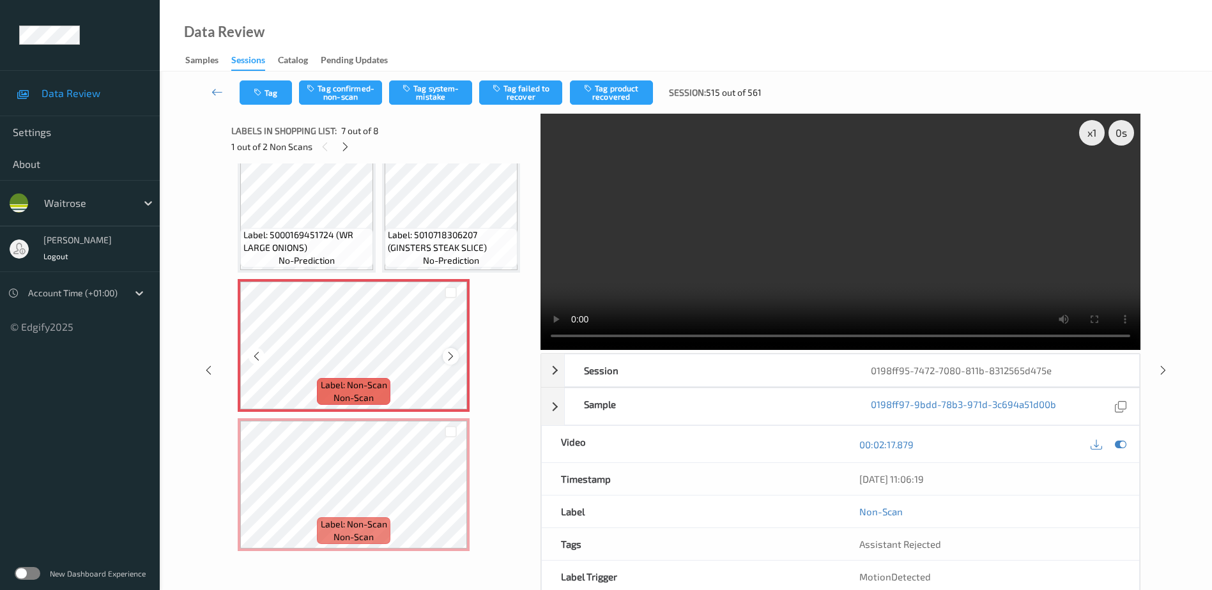
click at [449, 358] on icon at bounding box center [450, 356] width 11 height 11
click at [418, 83] on button "Tag system-mistake" at bounding box center [430, 92] width 83 height 24
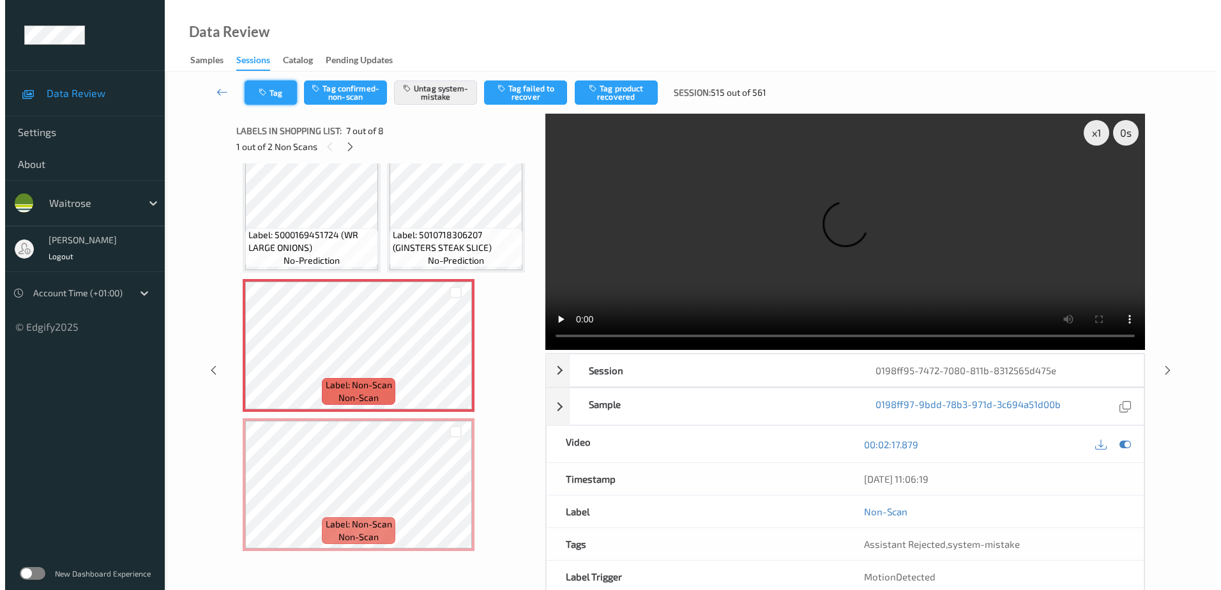
scroll to position [309, 0]
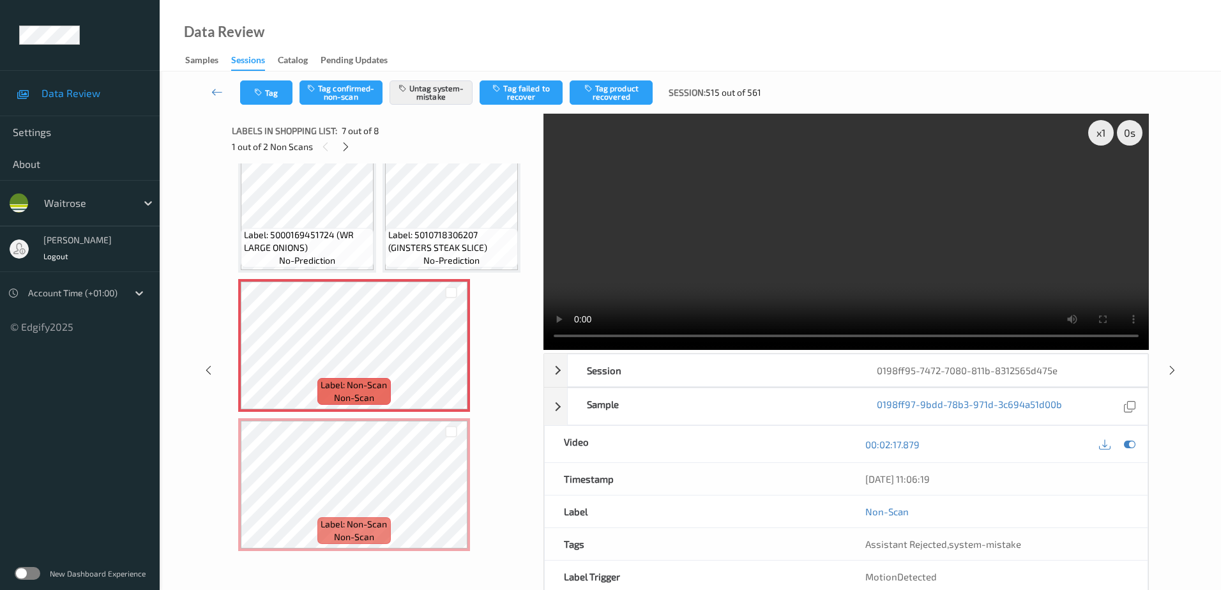
click at [266, 79] on div "Tag Tag confirmed-non-scan Untag system-mistake Tag failed to recover Tag produ…" at bounding box center [690, 93] width 1009 height 42
click at [268, 96] on button "Tag" at bounding box center [266, 92] width 52 height 24
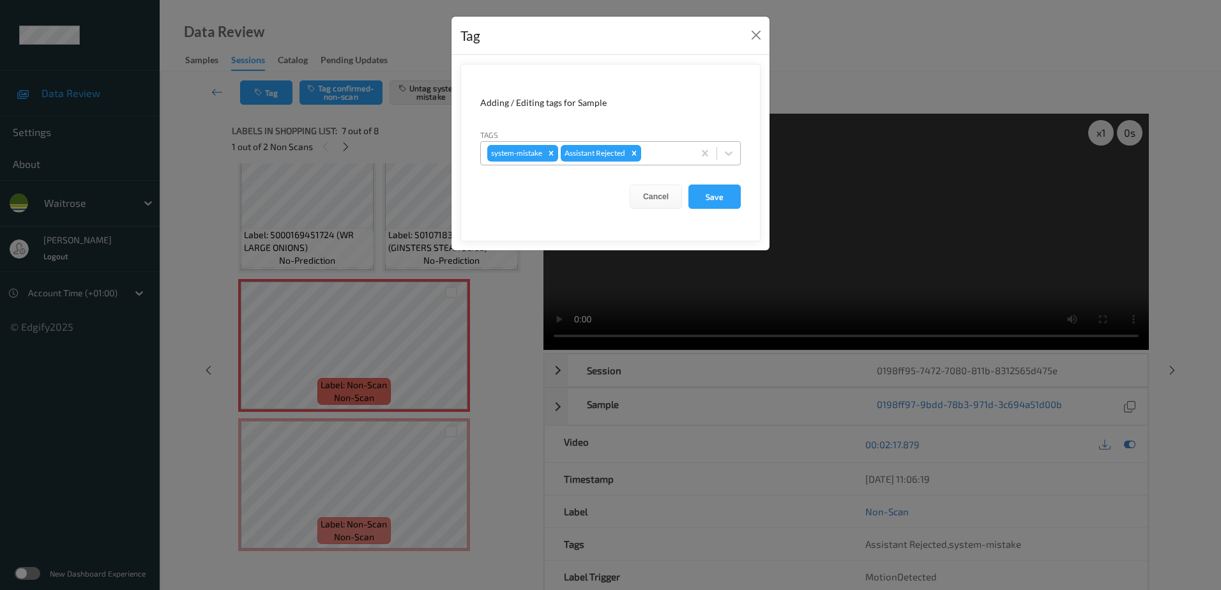
click at [664, 155] on div at bounding box center [665, 153] width 43 height 15
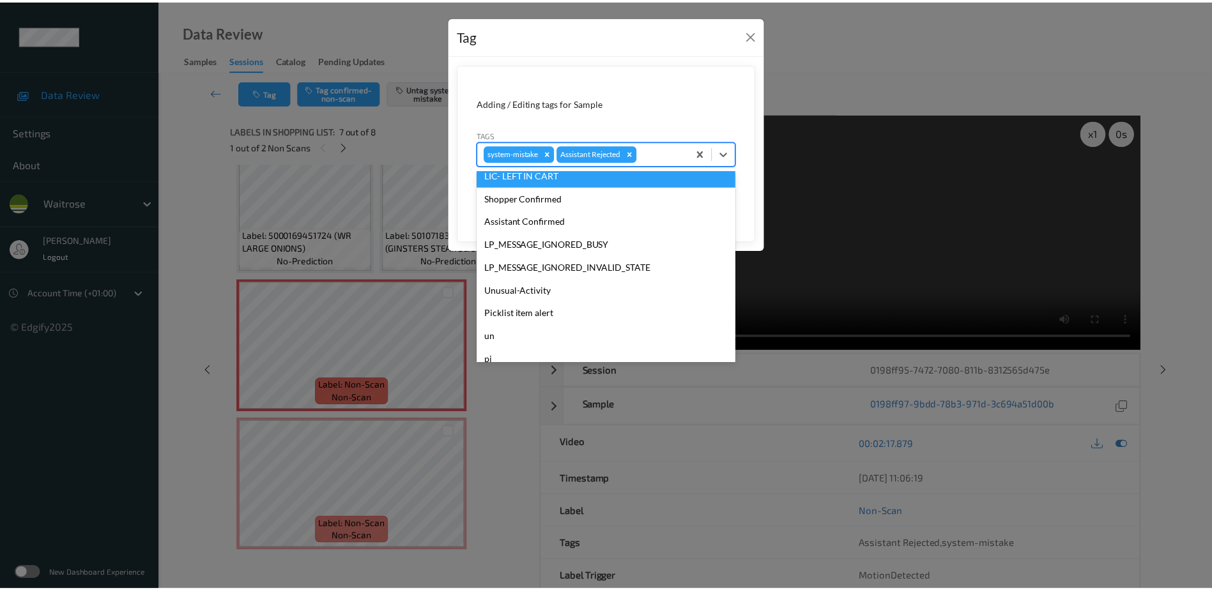
scroll to position [273, 0]
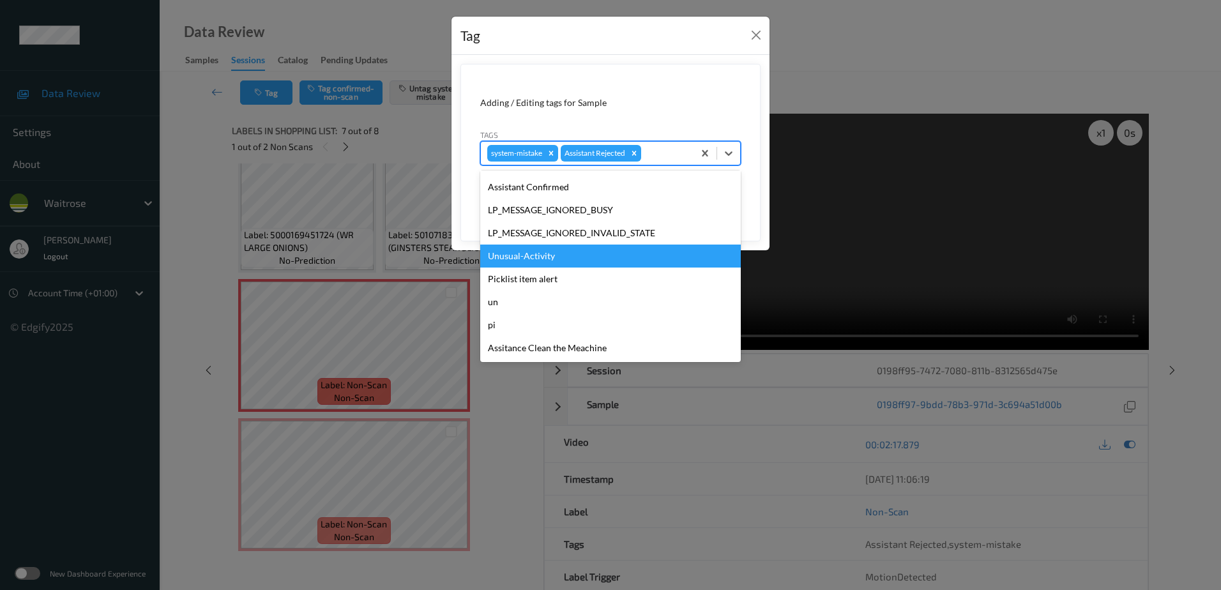
click at [539, 257] on div "Unusual-Activity" at bounding box center [610, 256] width 261 height 23
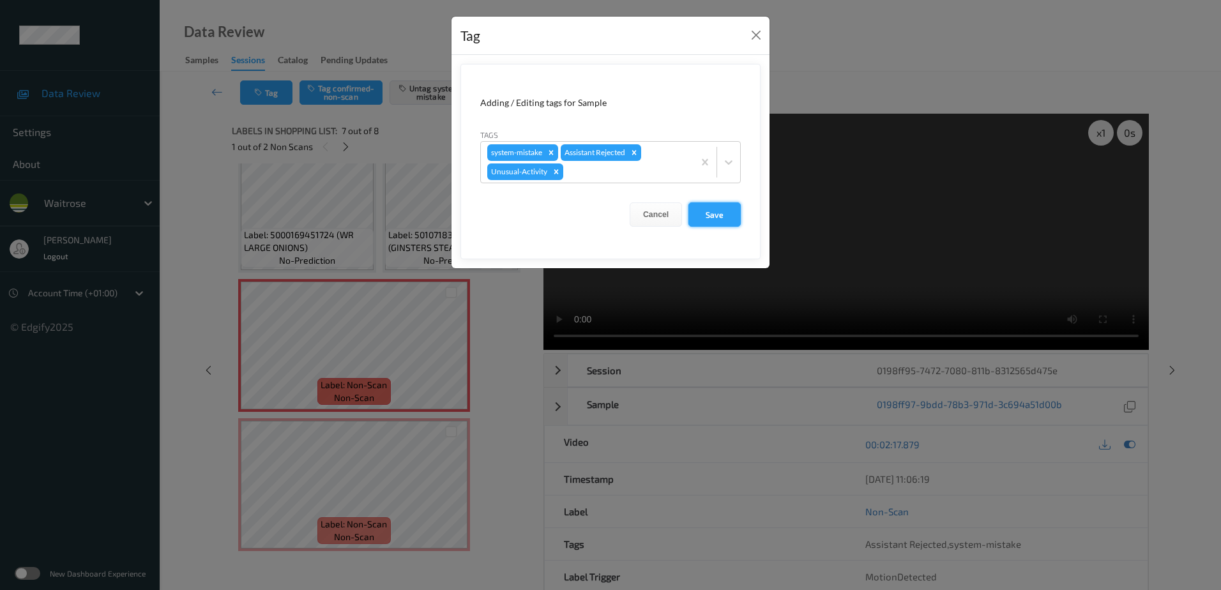
click at [698, 215] on button "Save" at bounding box center [715, 214] width 52 height 24
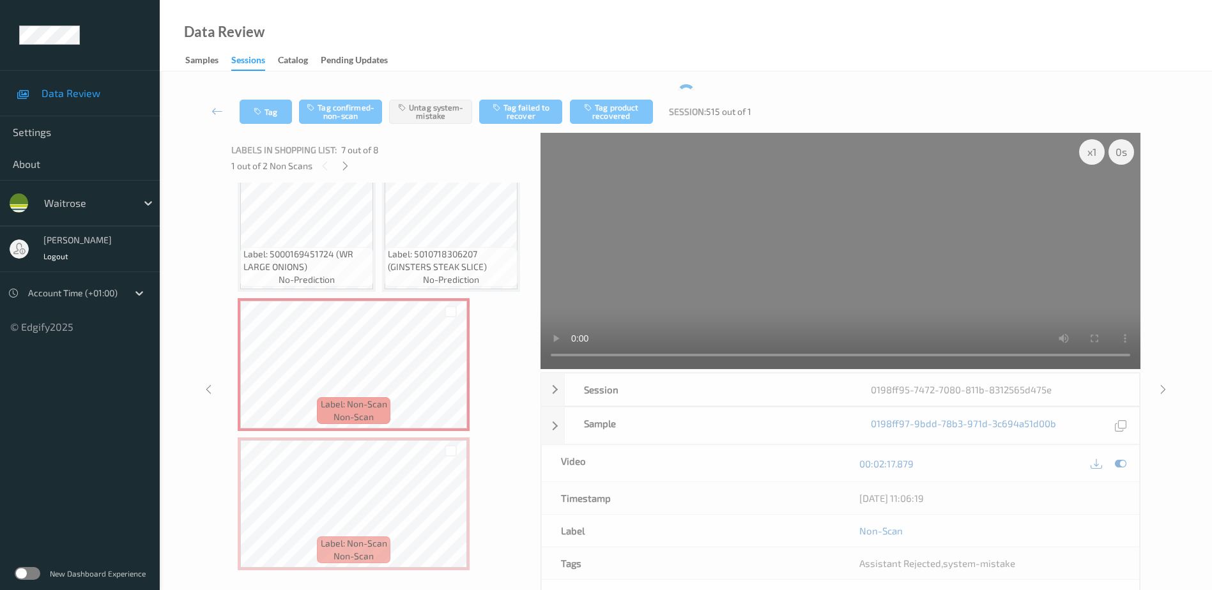
scroll to position [309, 0]
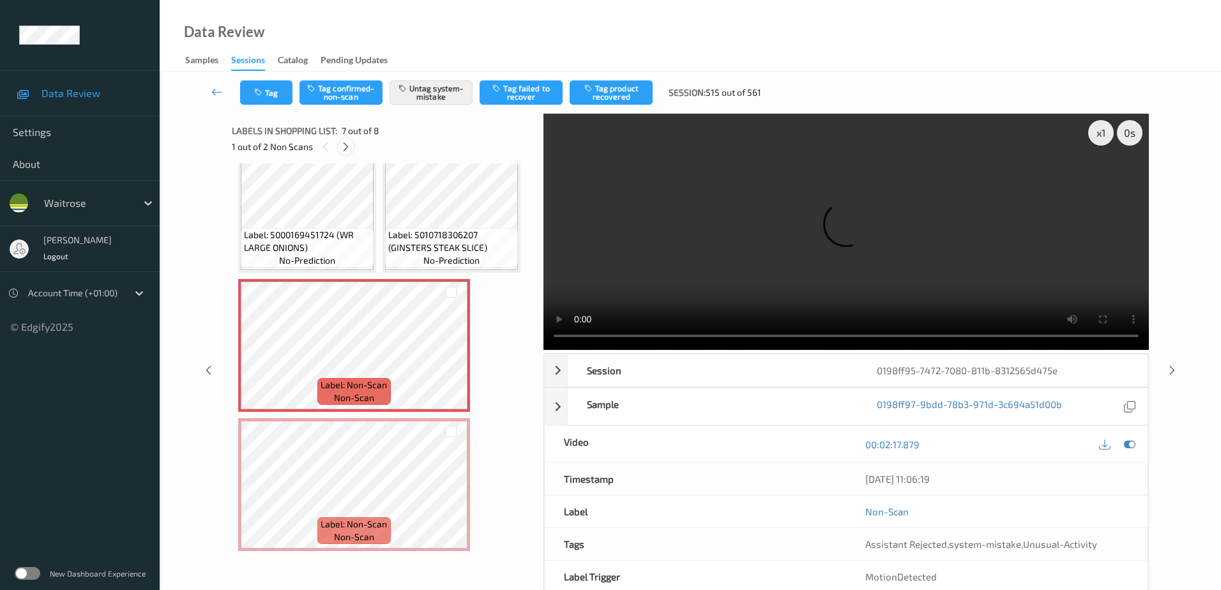
click at [344, 151] on icon at bounding box center [345, 146] width 11 height 11
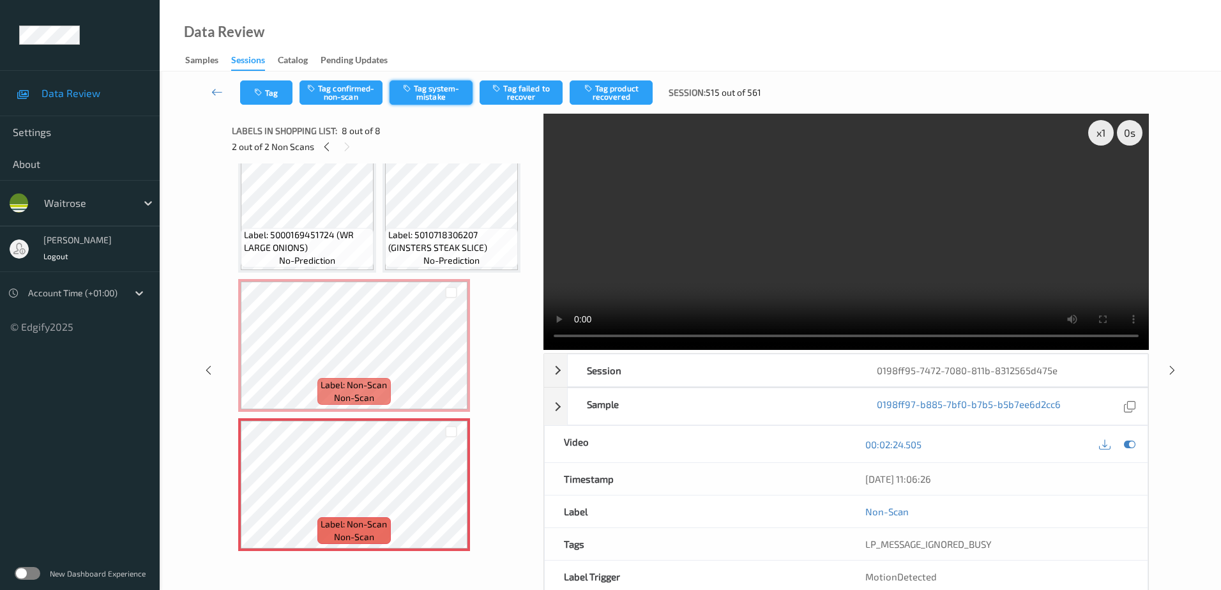
click at [432, 82] on button "Tag system-mistake" at bounding box center [431, 92] width 83 height 24
click at [266, 102] on button "Tag" at bounding box center [266, 92] width 52 height 24
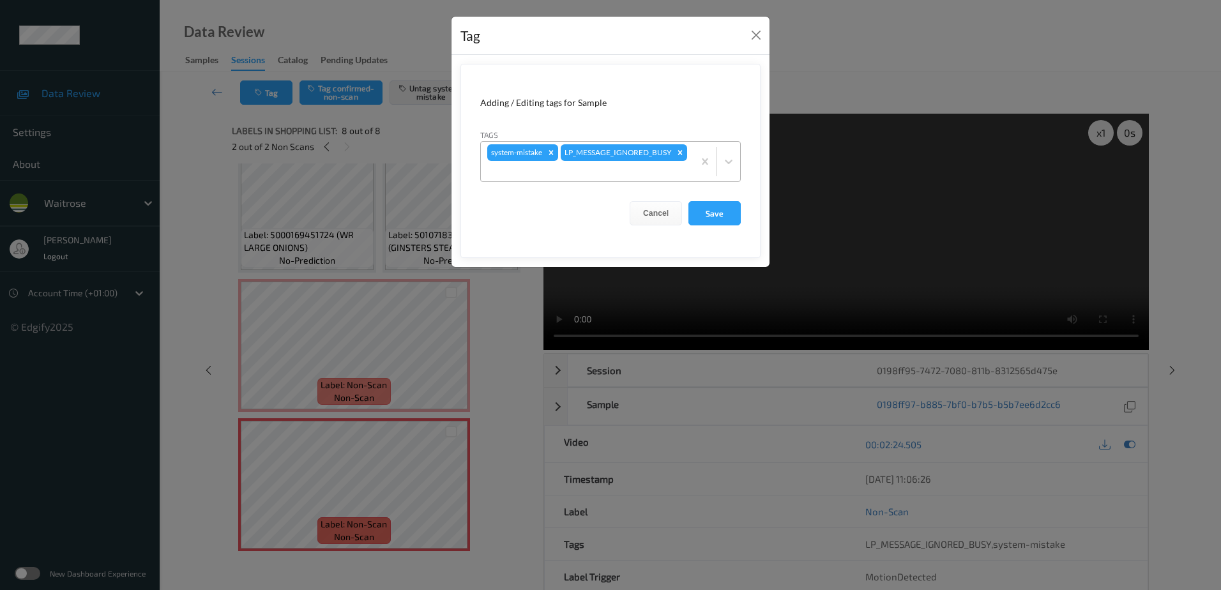
click at [627, 174] on div at bounding box center [587, 171] width 200 height 15
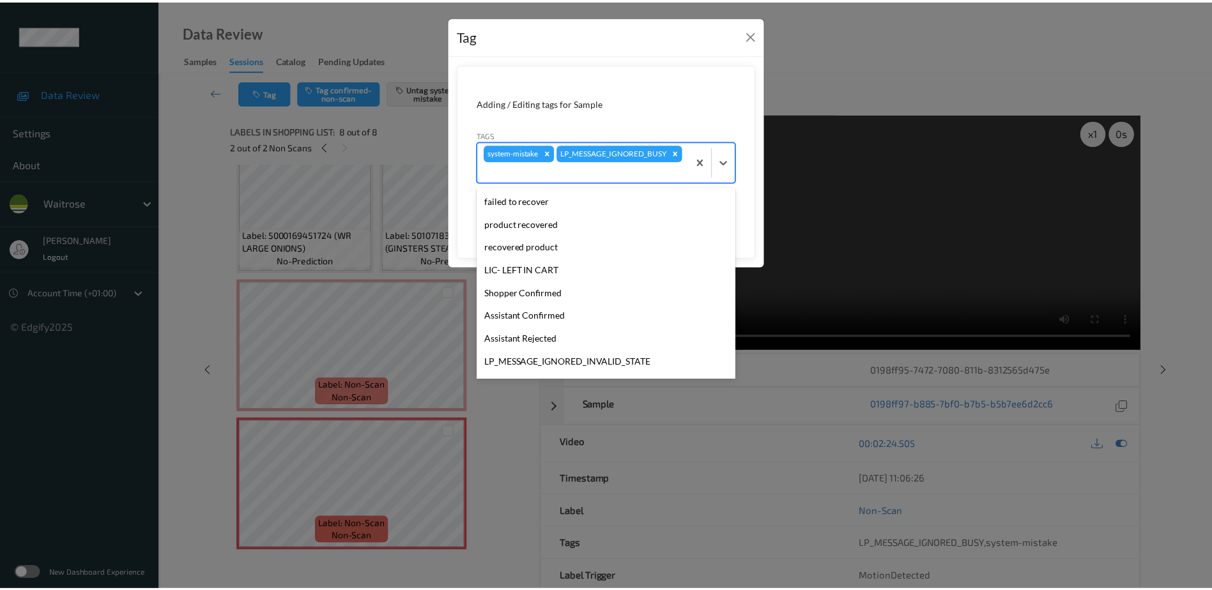
scroll to position [273, 0]
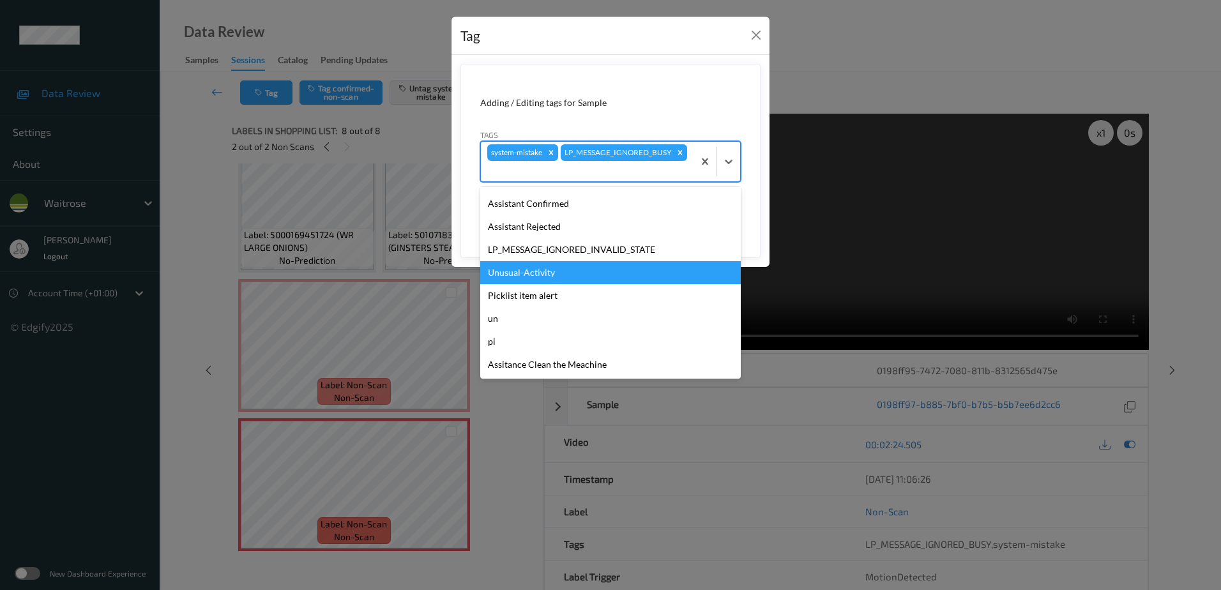
click at [573, 267] on div "Unusual-Activity" at bounding box center [610, 272] width 261 height 23
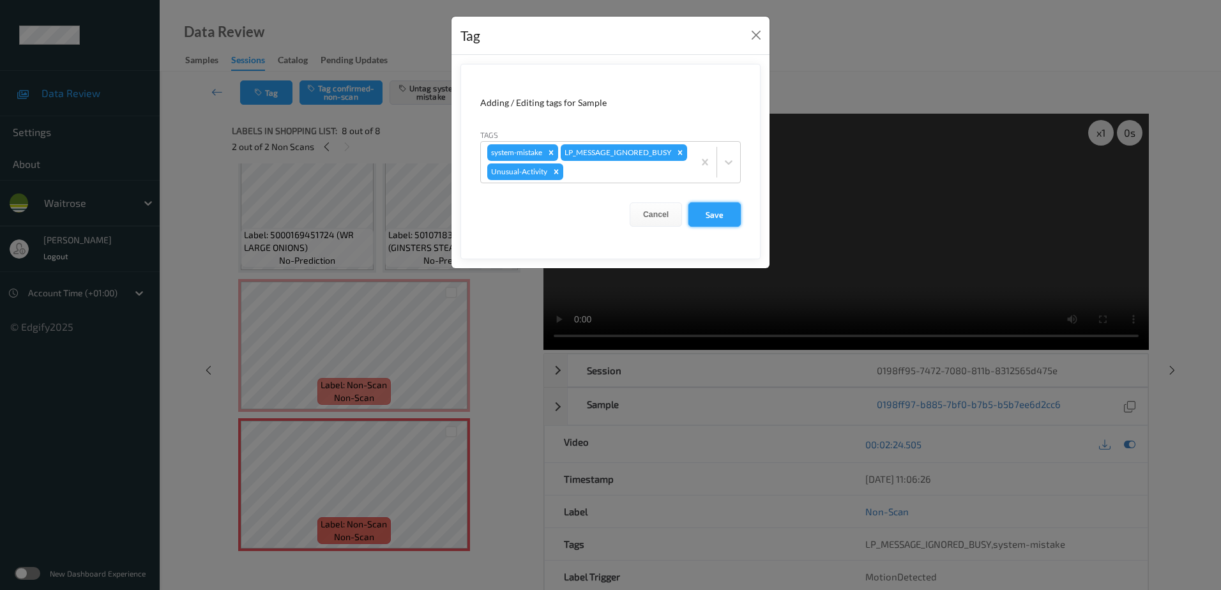
click at [699, 227] on button "Save" at bounding box center [715, 214] width 52 height 24
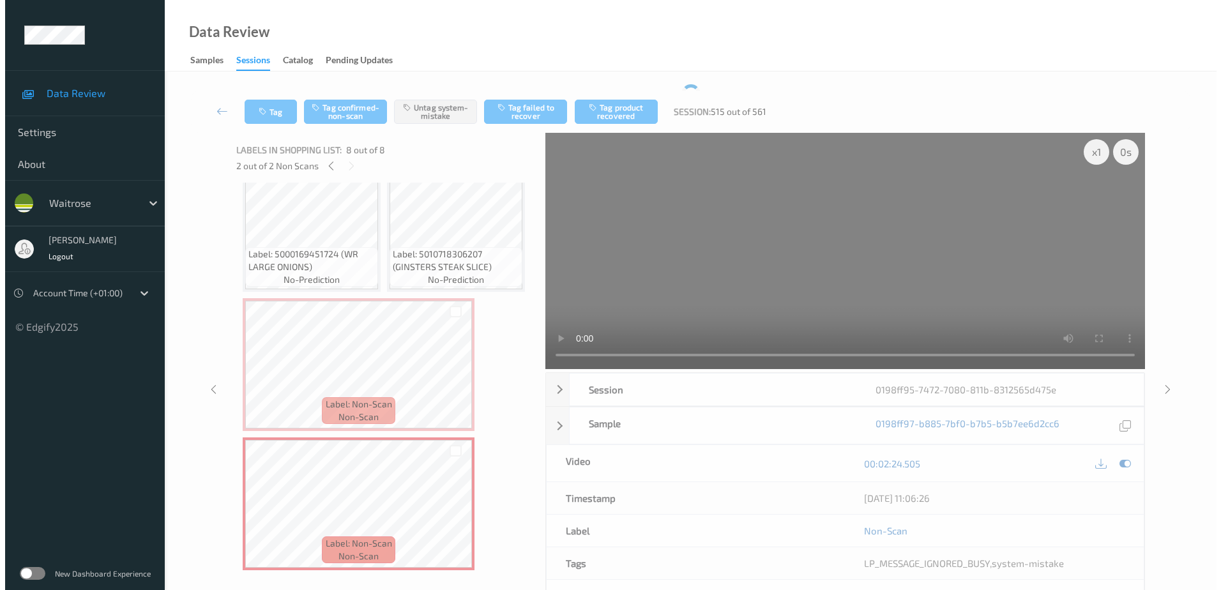
scroll to position [309, 0]
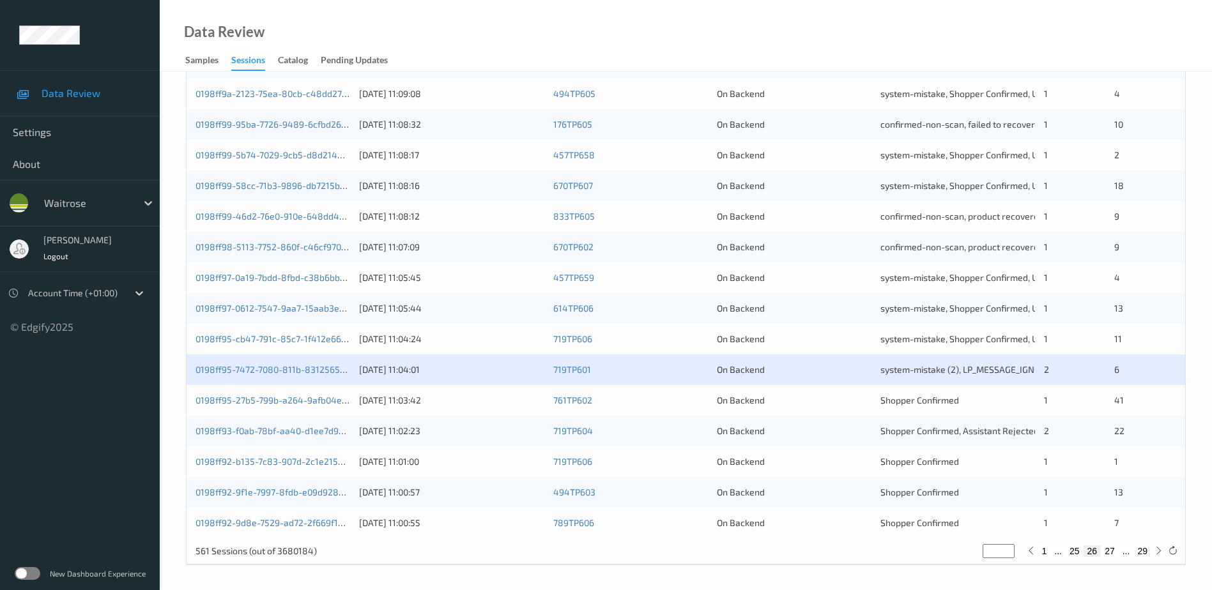
scroll to position [371, 0]
click at [271, 459] on link "0198ff92-b135-7c83-907d-2c1e215ada30" at bounding box center [279, 460] width 168 height 11
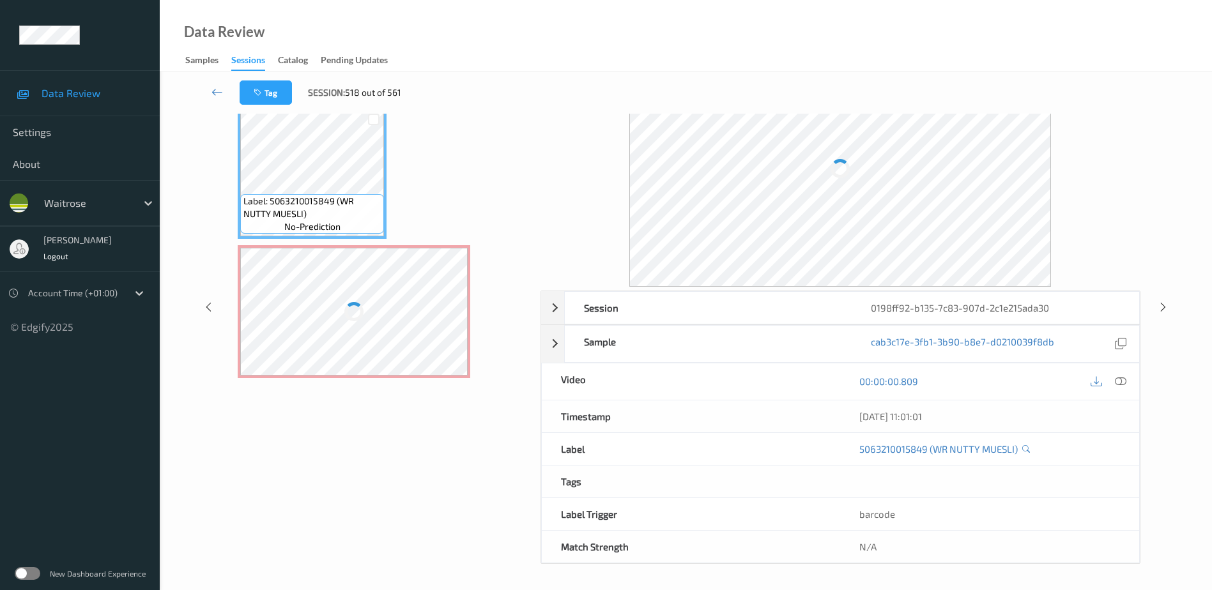
scroll to position [63, 0]
click at [1120, 378] on icon at bounding box center [1120, 381] width 11 height 11
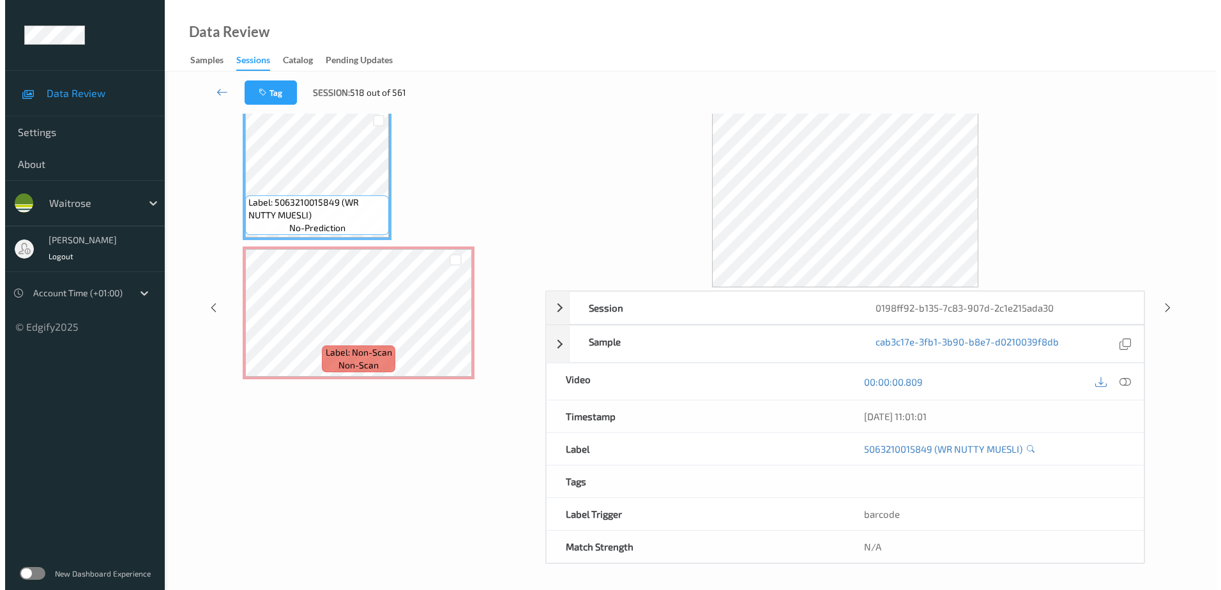
scroll to position [0, 0]
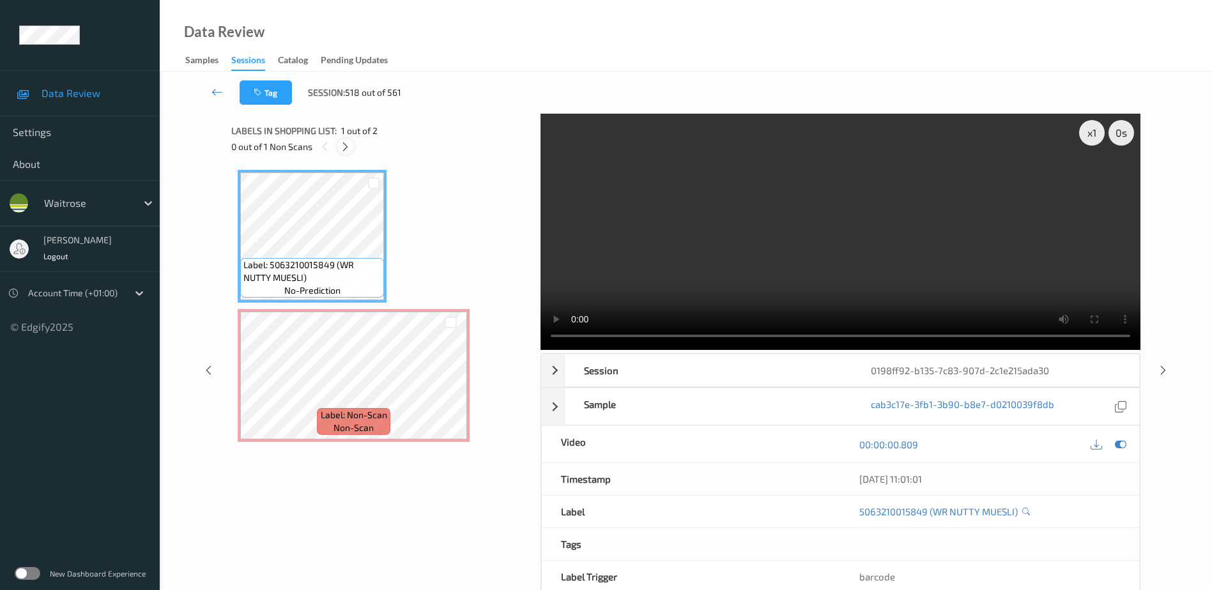
click at [347, 148] on icon at bounding box center [345, 146] width 11 height 11
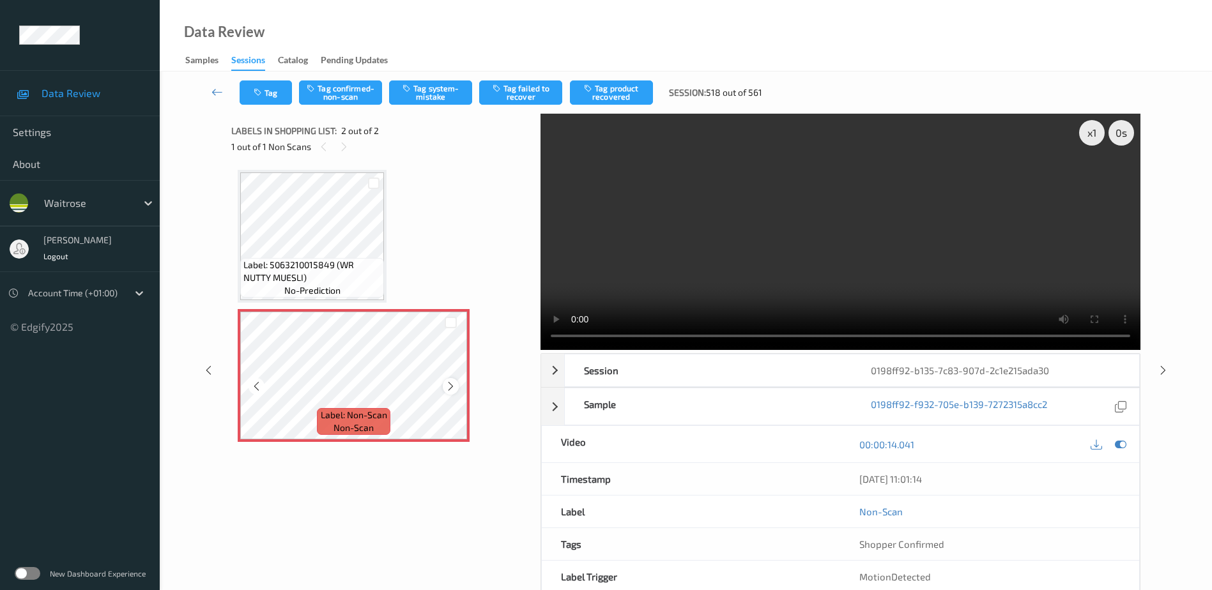
click at [455, 388] on icon at bounding box center [450, 386] width 11 height 11
click at [809, 240] on video at bounding box center [840, 232] width 600 height 236
click at [1081, 133] on div "x 1" at bounding box center [1092, 133] width 26 height 26
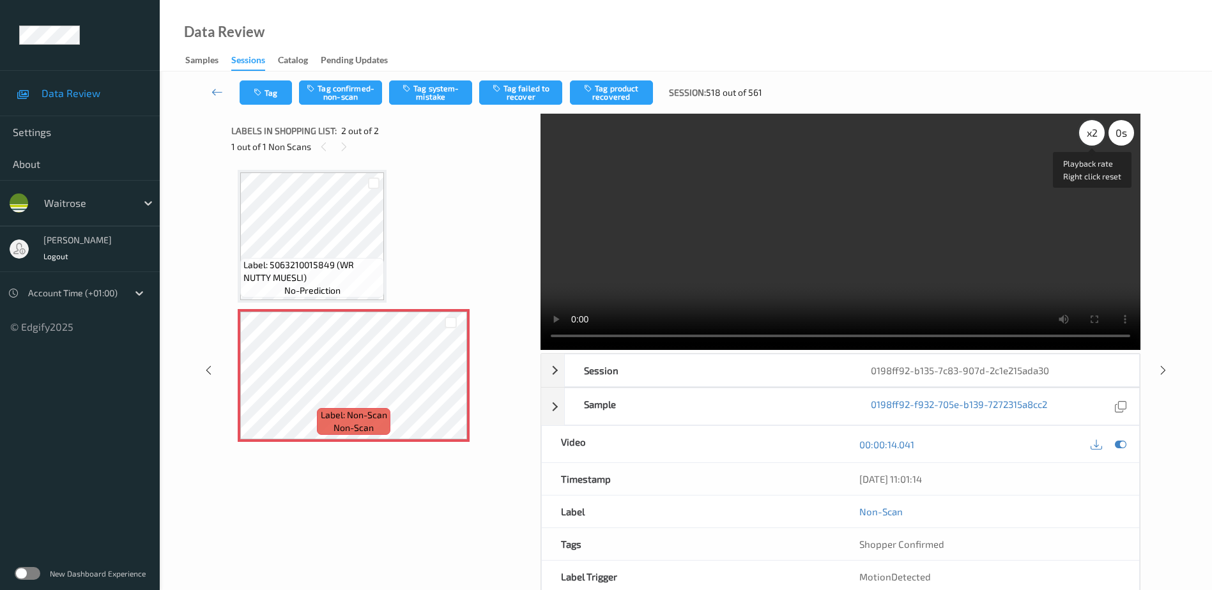
click at [1093, 134] on div "x 2" at bounding box center [1092, 133] width 26 height 26
click at [1093, 134] on div "x 4" at bounding box center [1092, 133] width 26 height 26
click at [438, 92] on button "Tag system-mistake" at bounding box center [430, 92] width 83 height 24
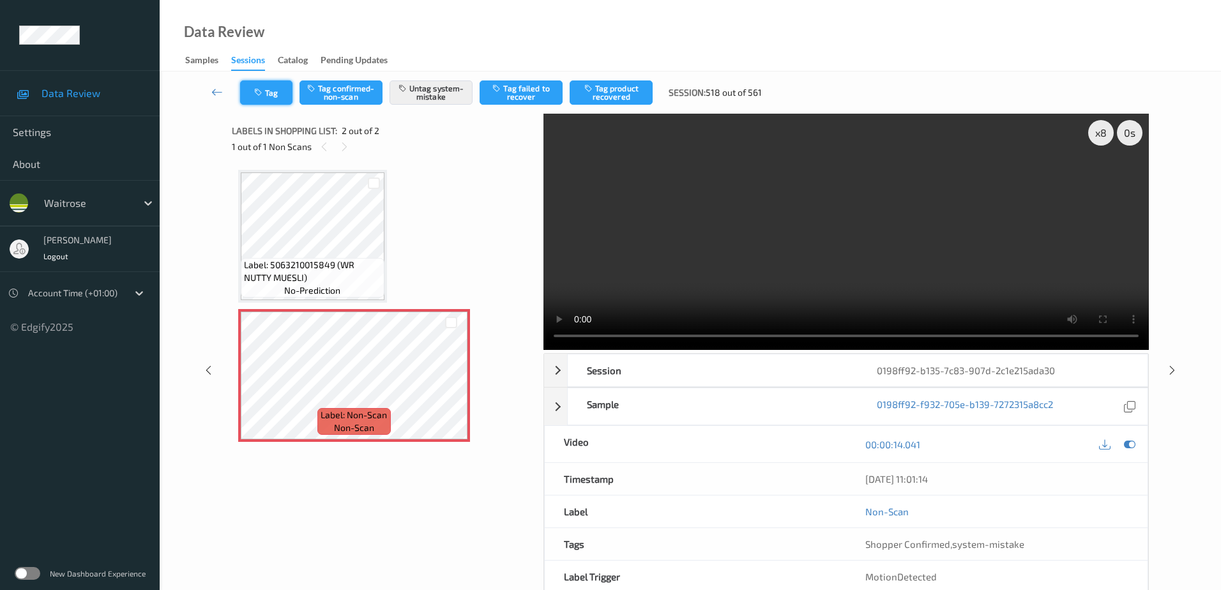
click at [261, 100] on button "Tag" at bounding box center [266, 92] width 52 height 24
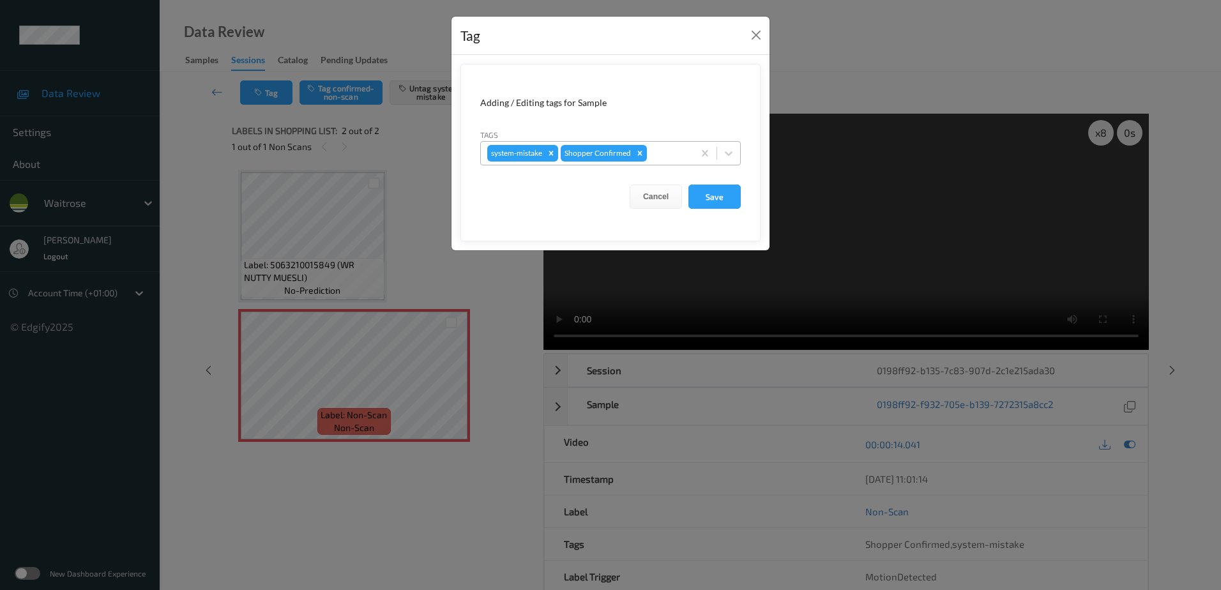
click at [651, 158] on div at bounding box center [669, 153] width 38 height 15
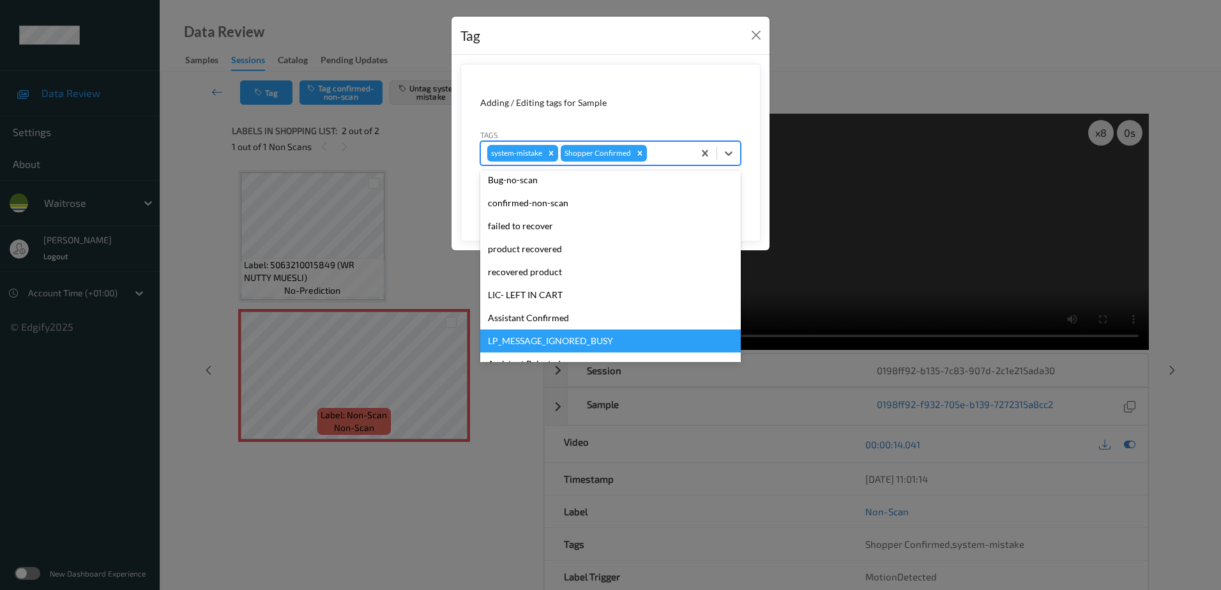
scroll to position [192, 0]
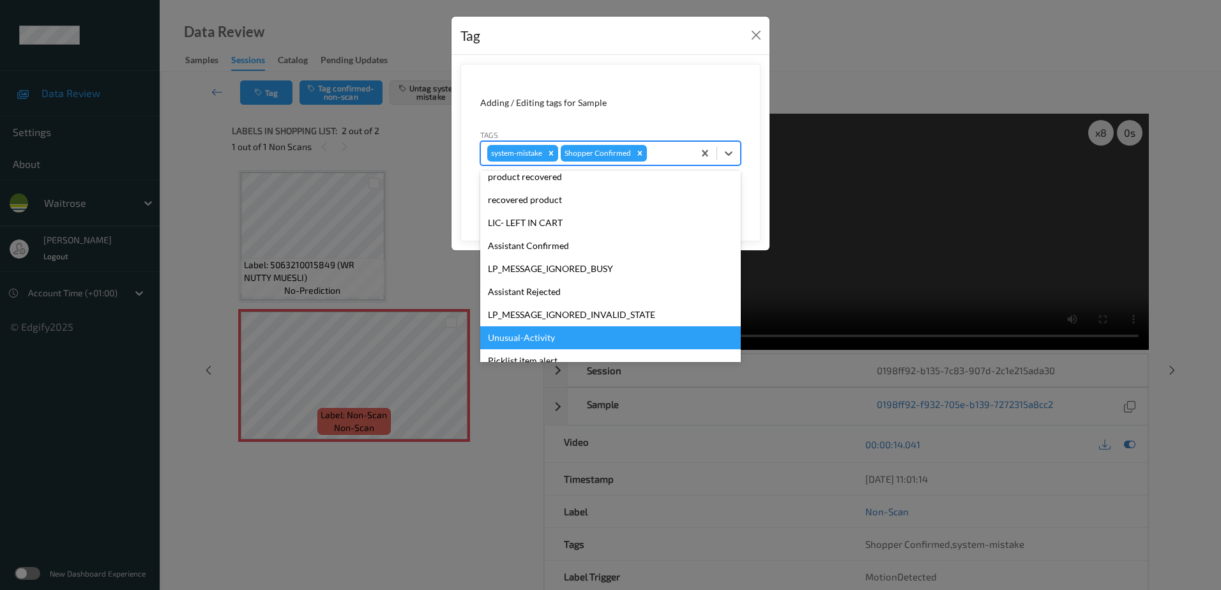
click at [533, 340] on div "Unusual-Activity" at bounding box center [610, 337] width 261 height 23
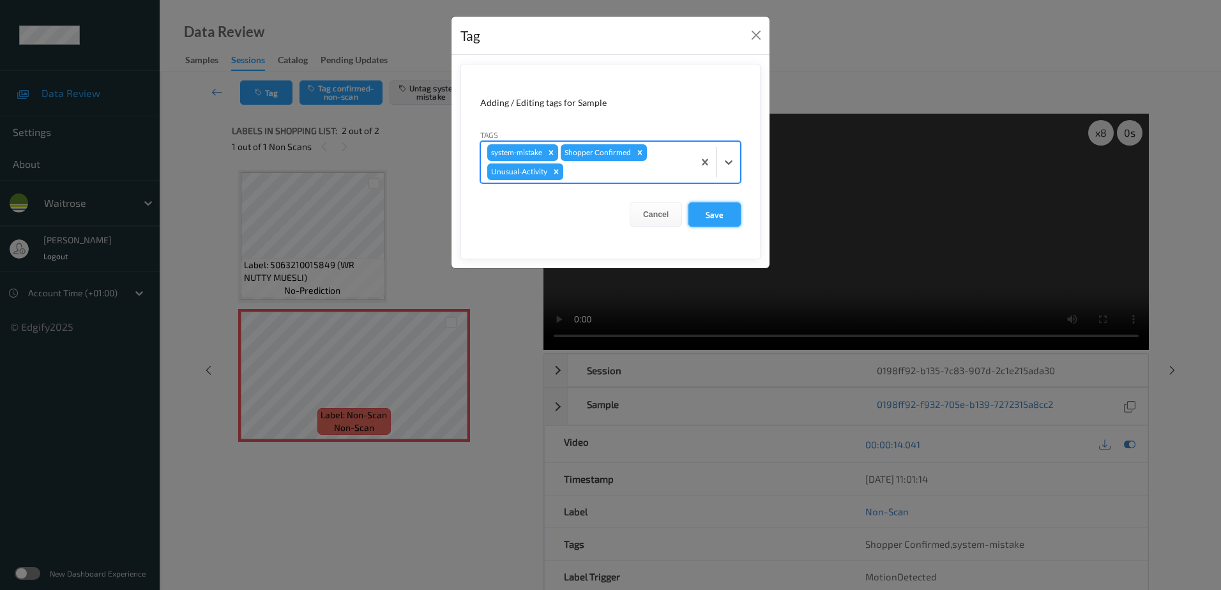
click at [722, 219] on button "Save" at bounding box center [715, 214] width 52 height 24
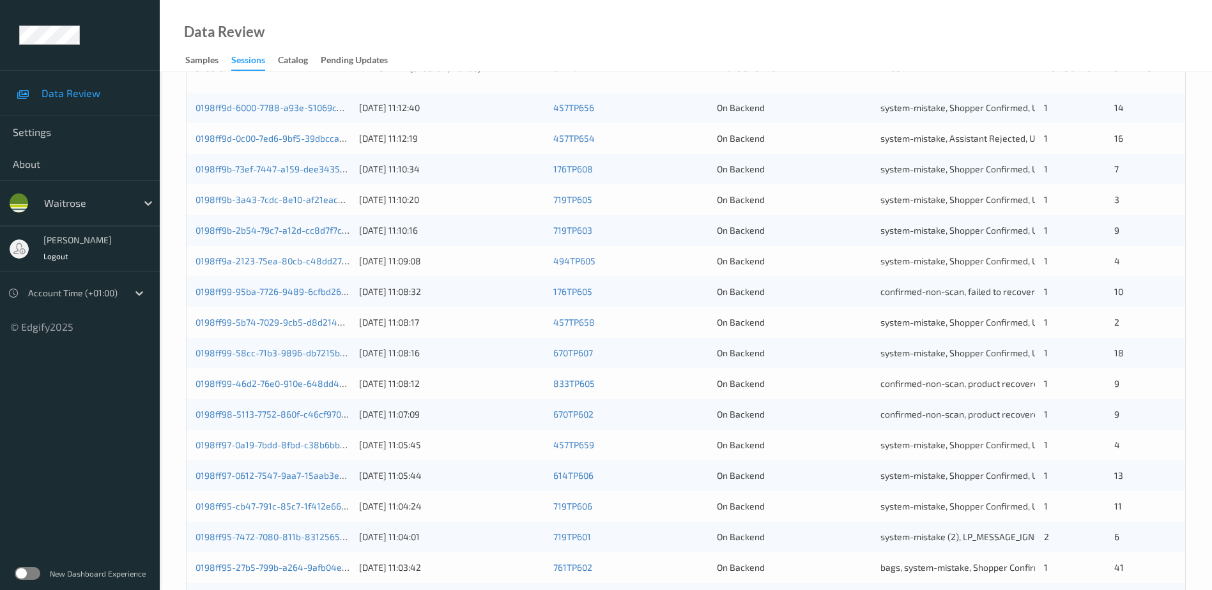
scroll to position [52, 0]
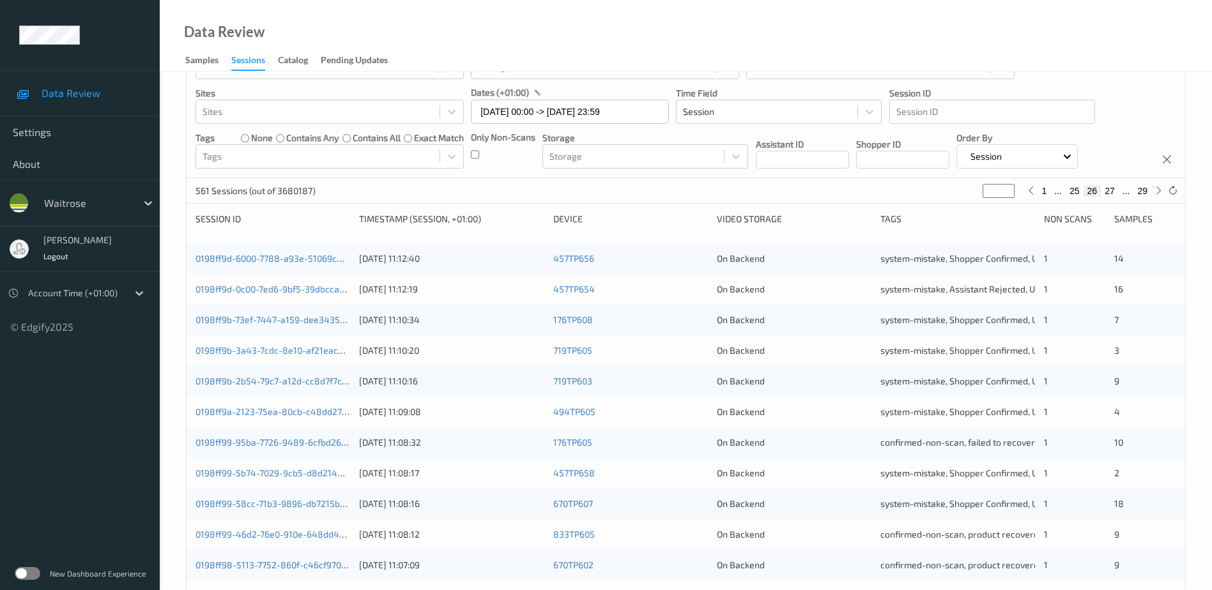
click at [1111, 190] on button "27" at bounding box center [1110, 190] width 18 height 11
type input "**"
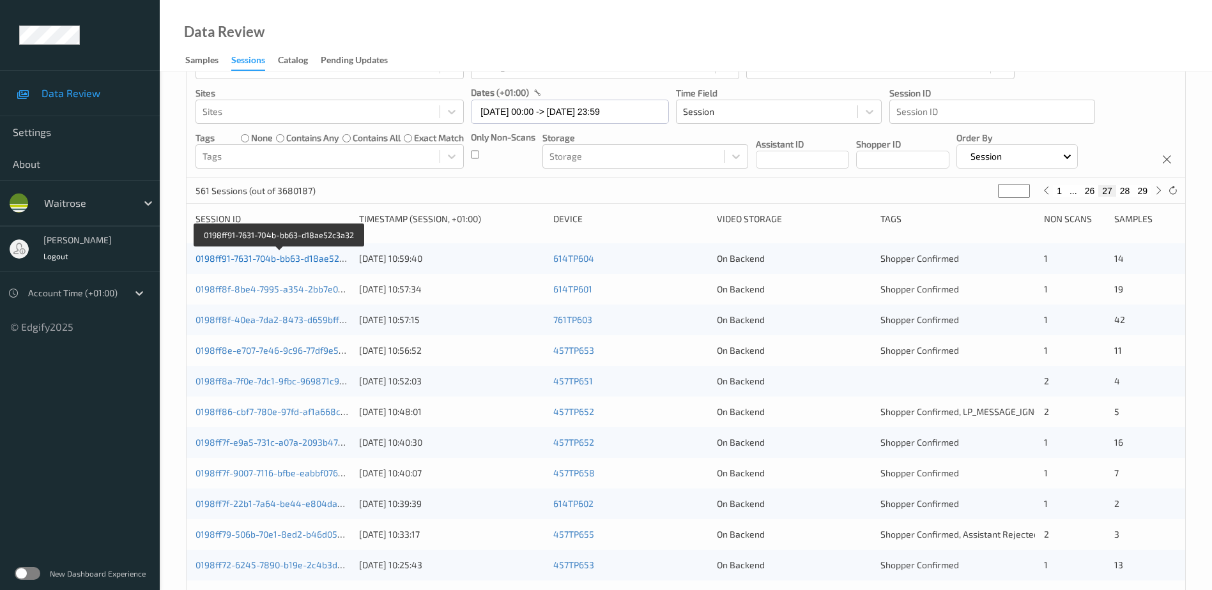
click at [286, 259] on link "0198ff91-7631-704b-bb63-d18ae52c3a32" at bounding box center [279, 258] width 169 height 11
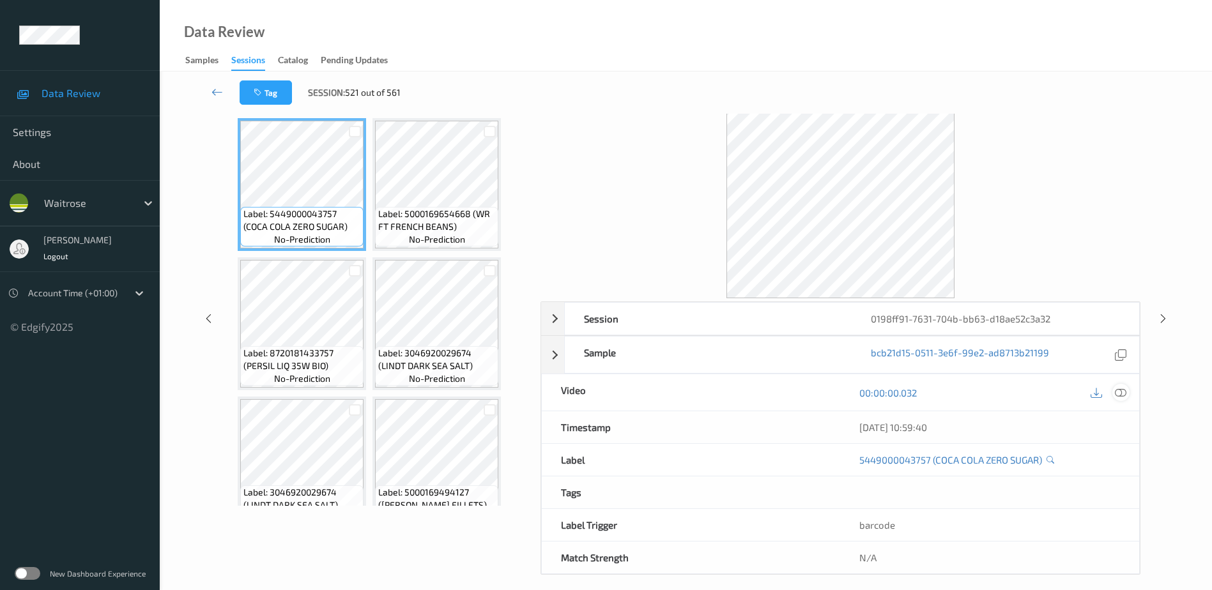
click at [1123, 392] on icon at bounding box center [1120, 392] width 11 height 11
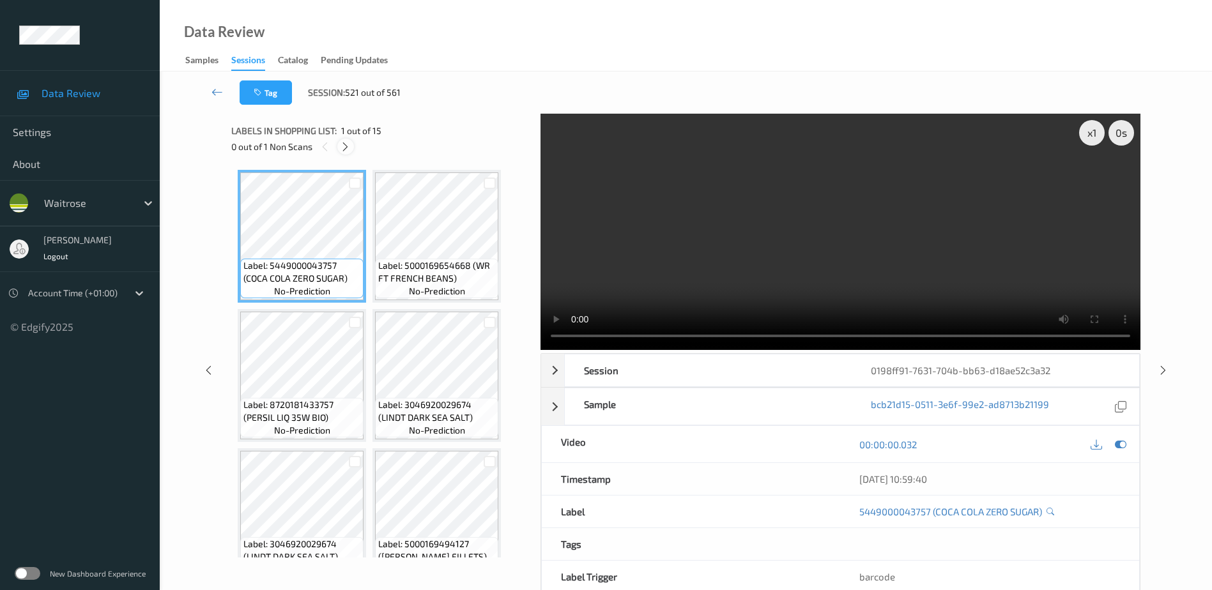
click at [342, 151] on icon at bounding box center [345, 146] width 11 height 11
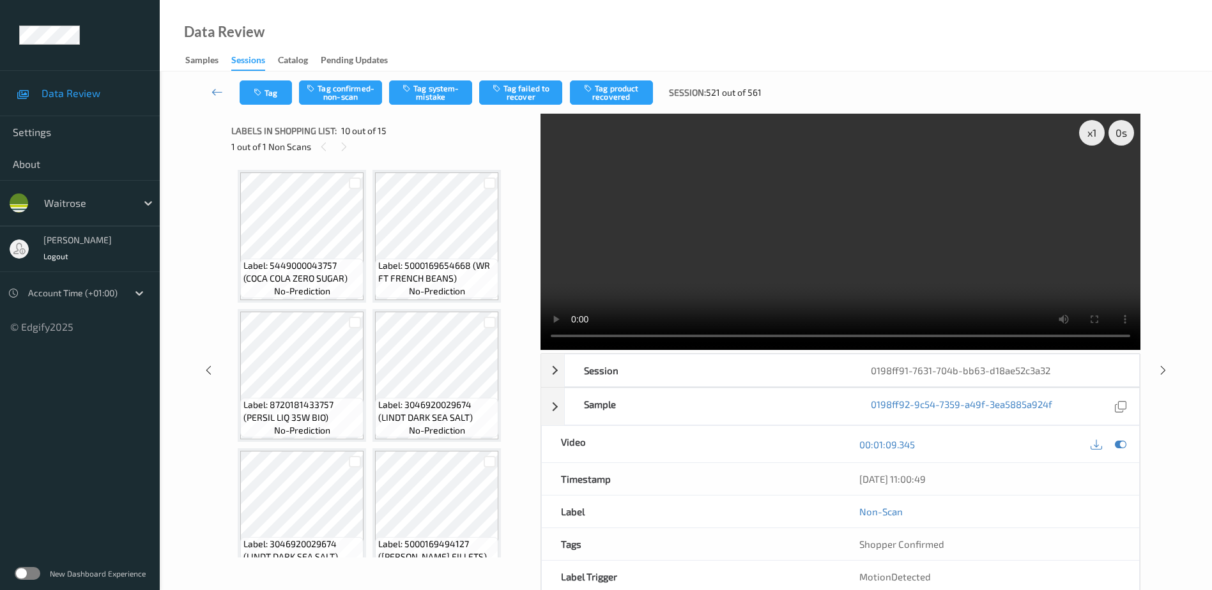
scroll to position [563, 0]
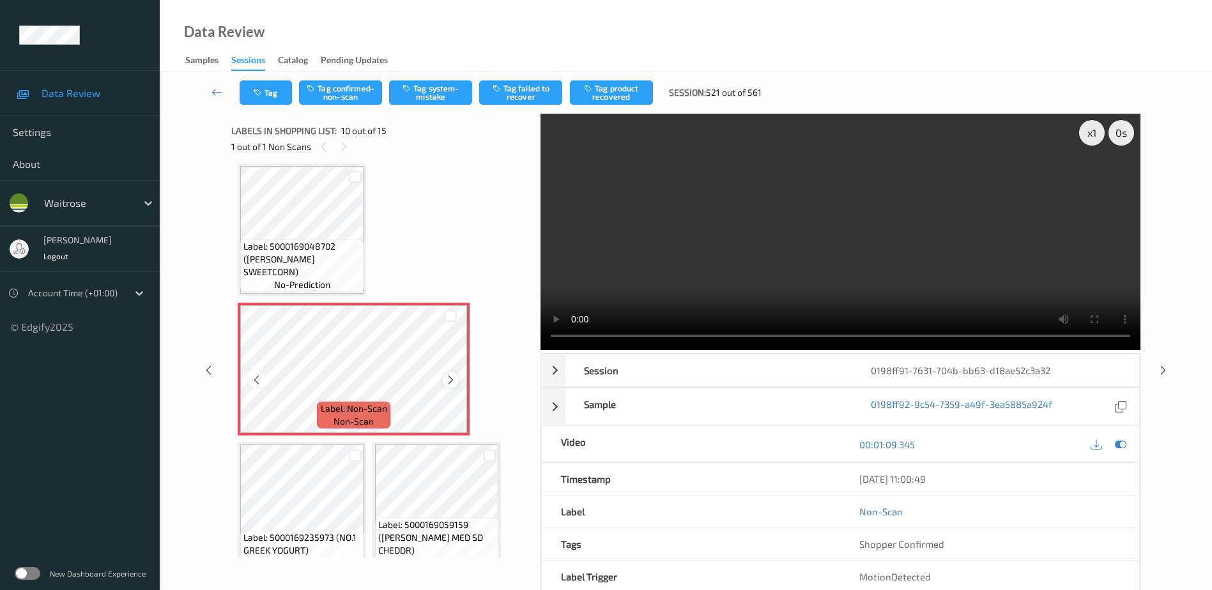
click at [454, 381] on icon at bounding box center [450, 379] width 11 height 11
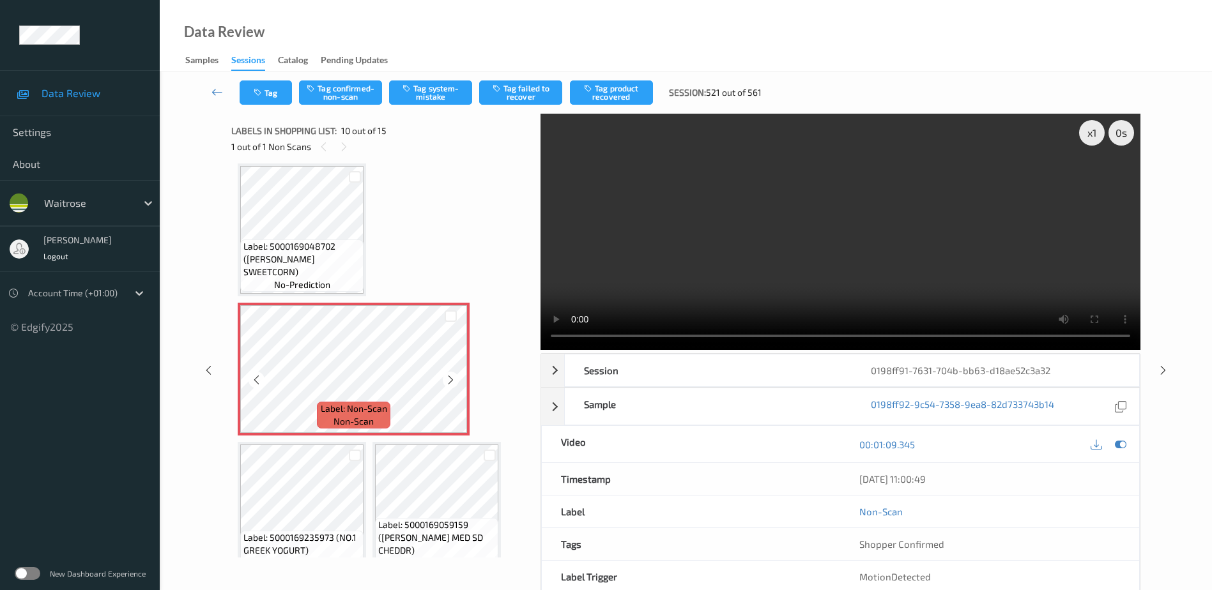
click at [453, 381] on icon at bounding box center [450, 379] width 11 height 11
click at [885, 279] on video at bounding box center [840, 232] width 600 height 236
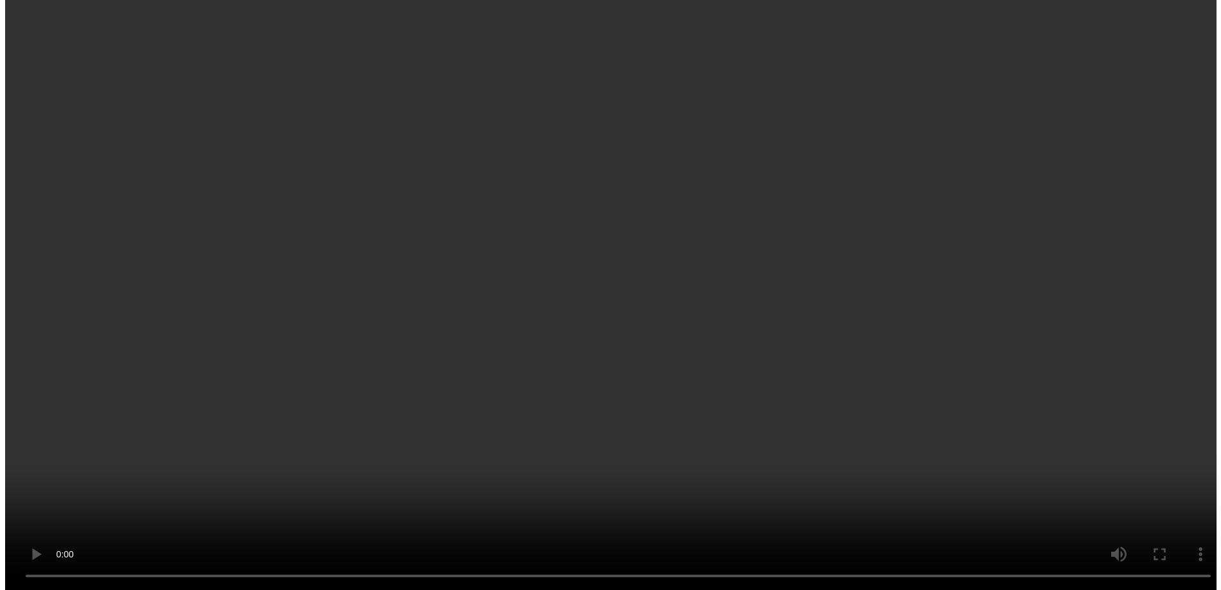
scroll to position [691, 0]
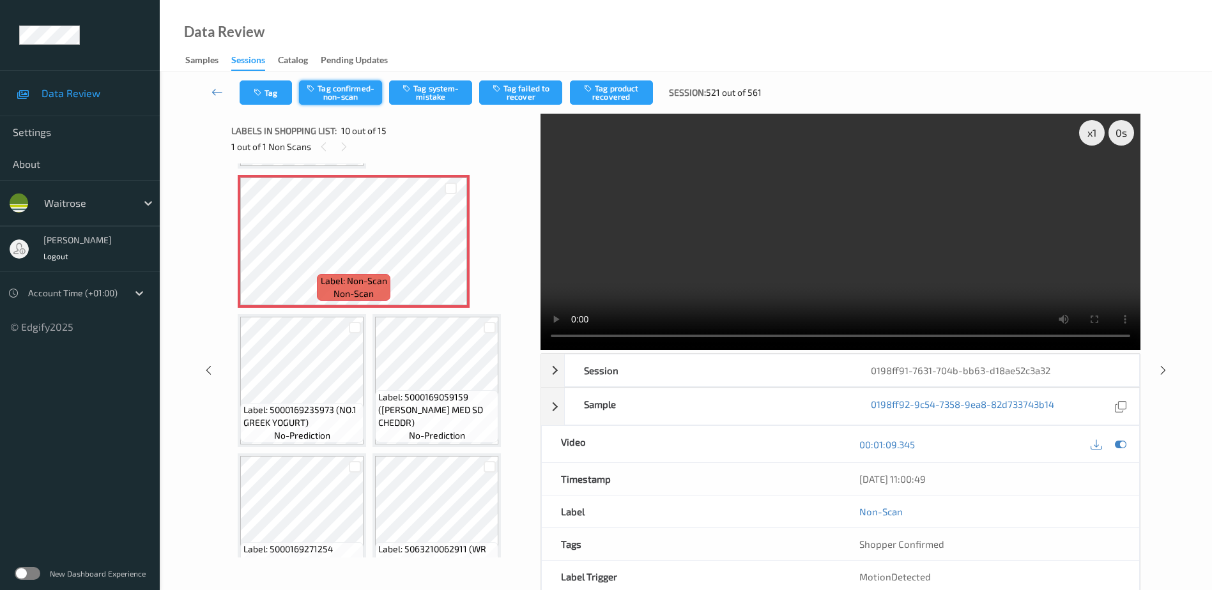
click at [353, 93] on button "Tag confirmed-non-scan" at bounding box center [340, 92] width 83 height 24
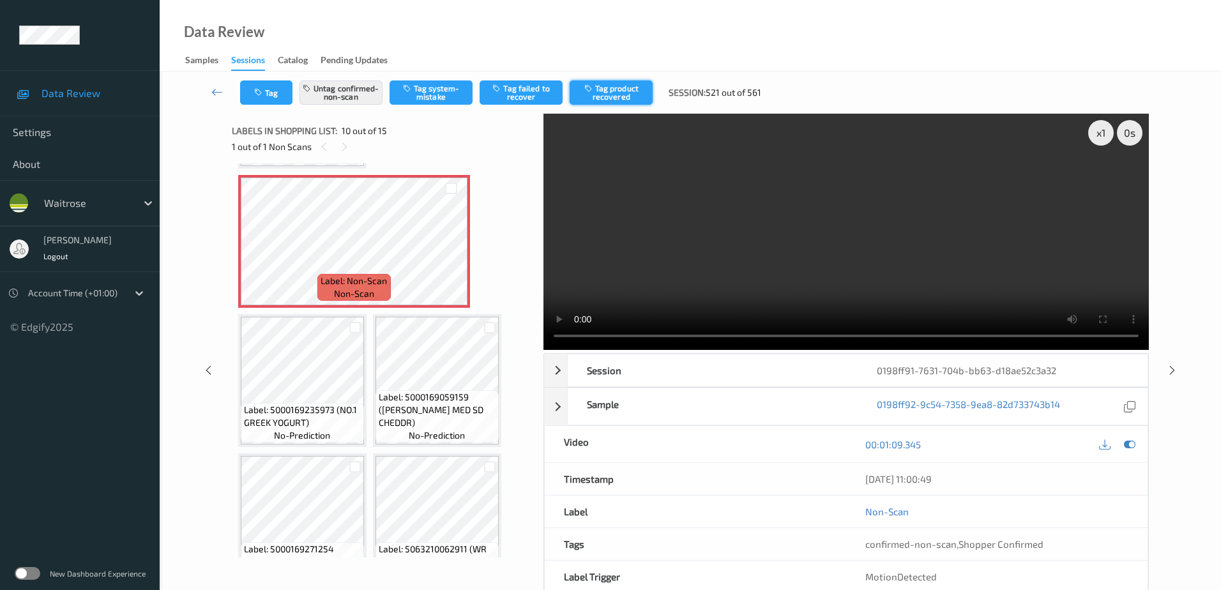
click at [592, 91] on icon "button" at bounding box center [589, 88] width 11 height 9
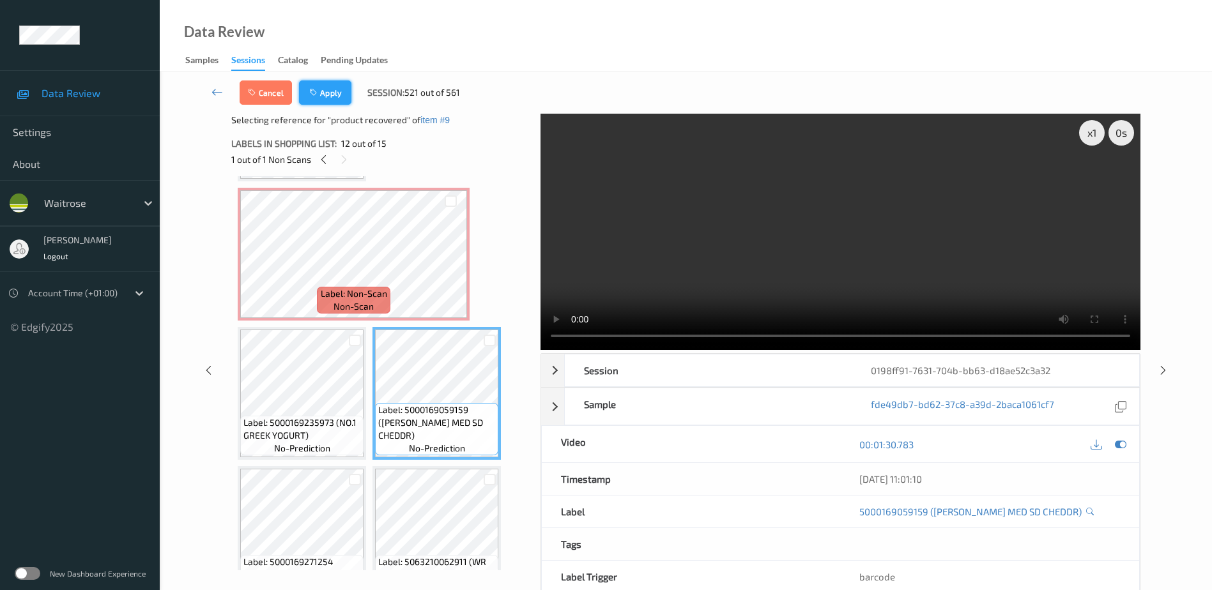
click at [329, 100] on button "Apply" at bounding box center [325, 92] width 52 height 24
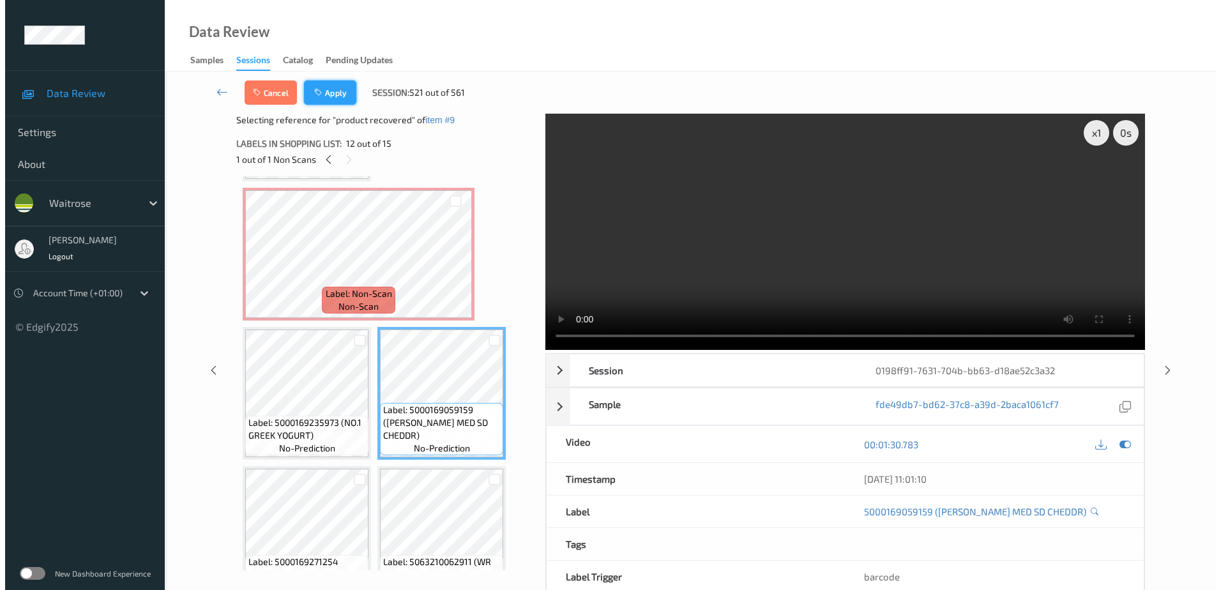
scroll to position [563, 0]
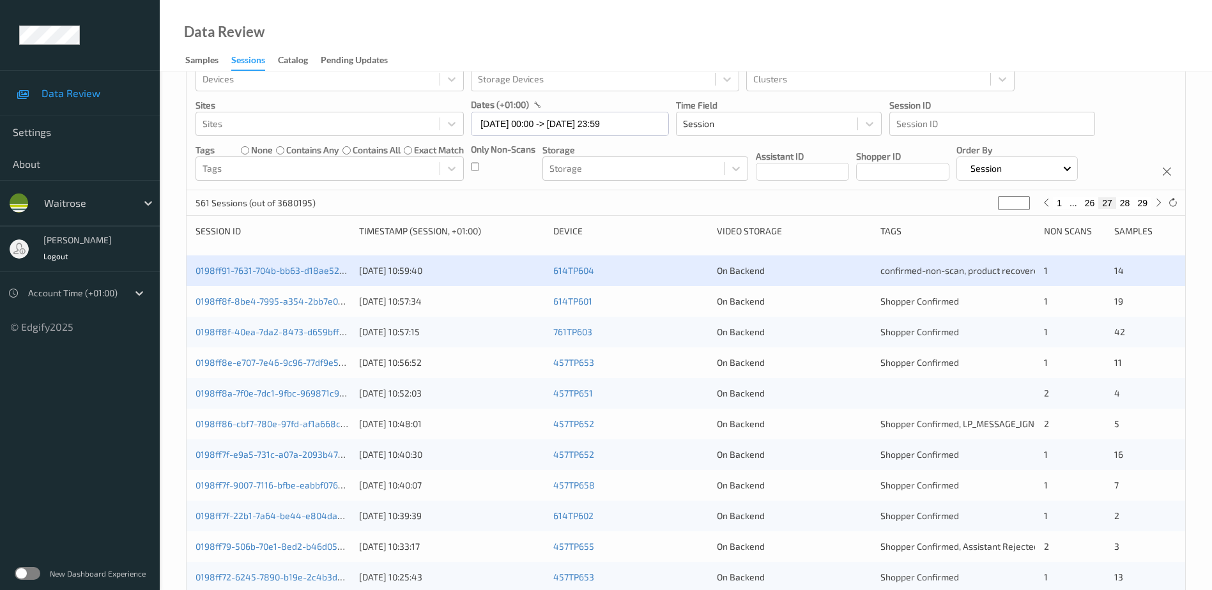
scroll to position [52, 0]
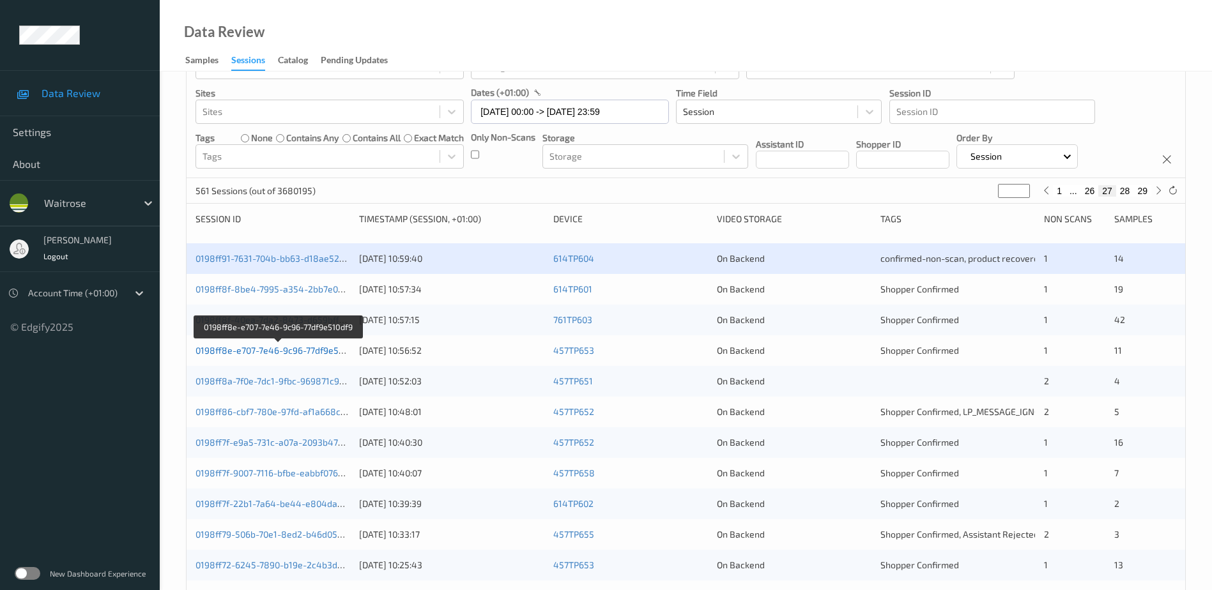
click at [312, 353] on link "0198ff8e-e707-7e46-9c96-77df9e510df9" at bounding box center [277, 350] width 165 height 11
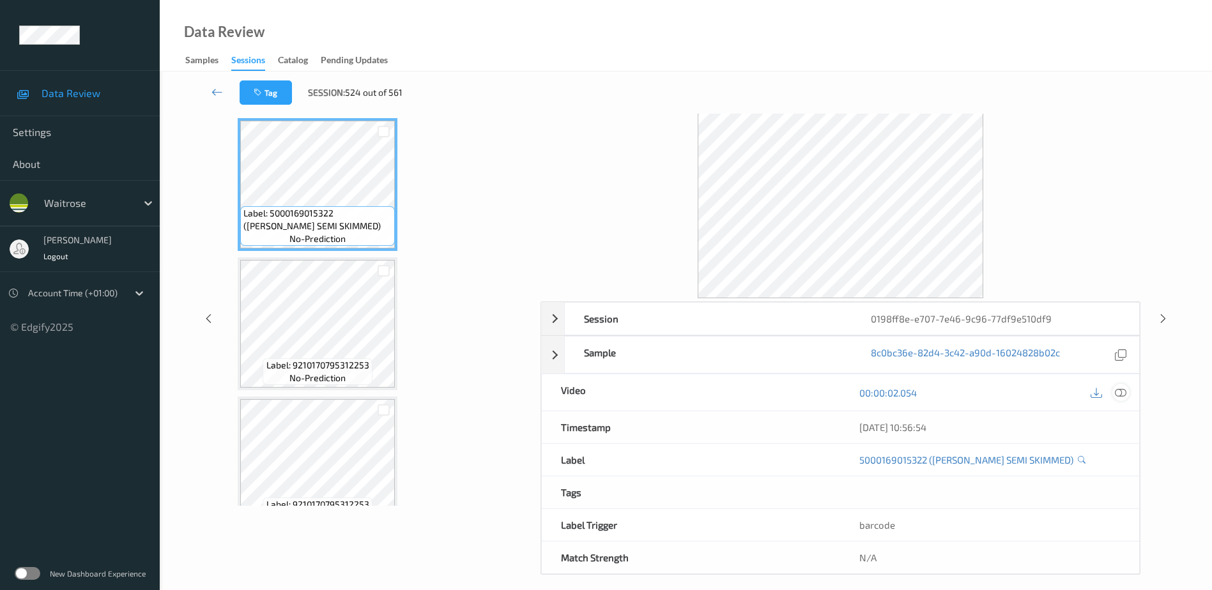
click at [1117, 395] on icon at bounding box center [1120, 392] width 11 height 11
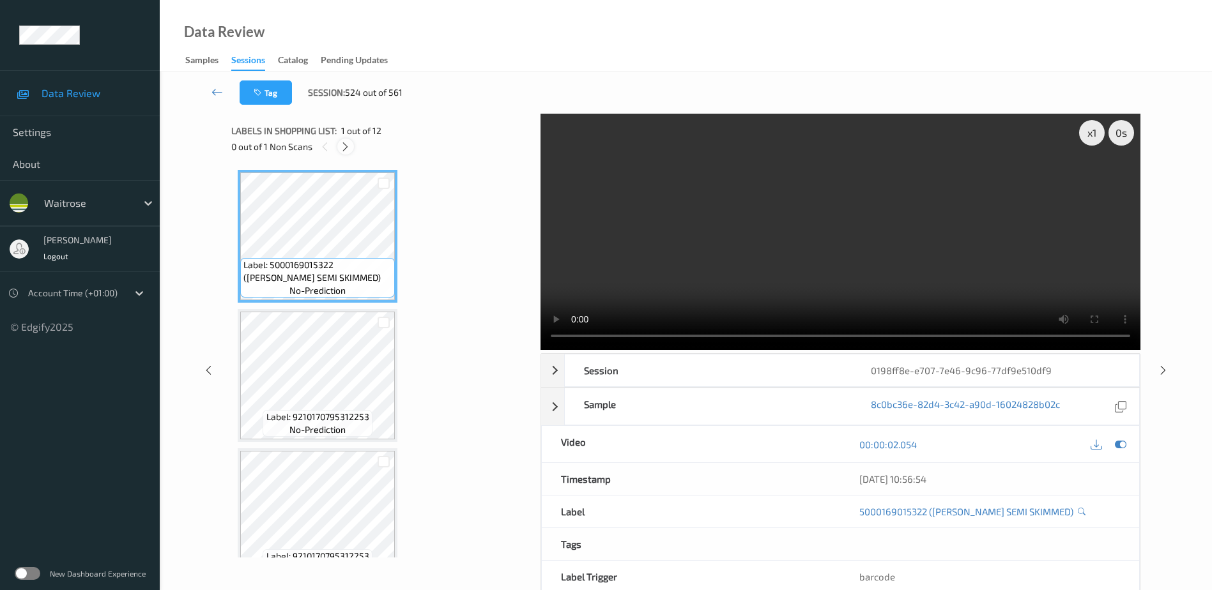
click at [343, 146] on icon at bounding box center [345, 146] width 11 height 11
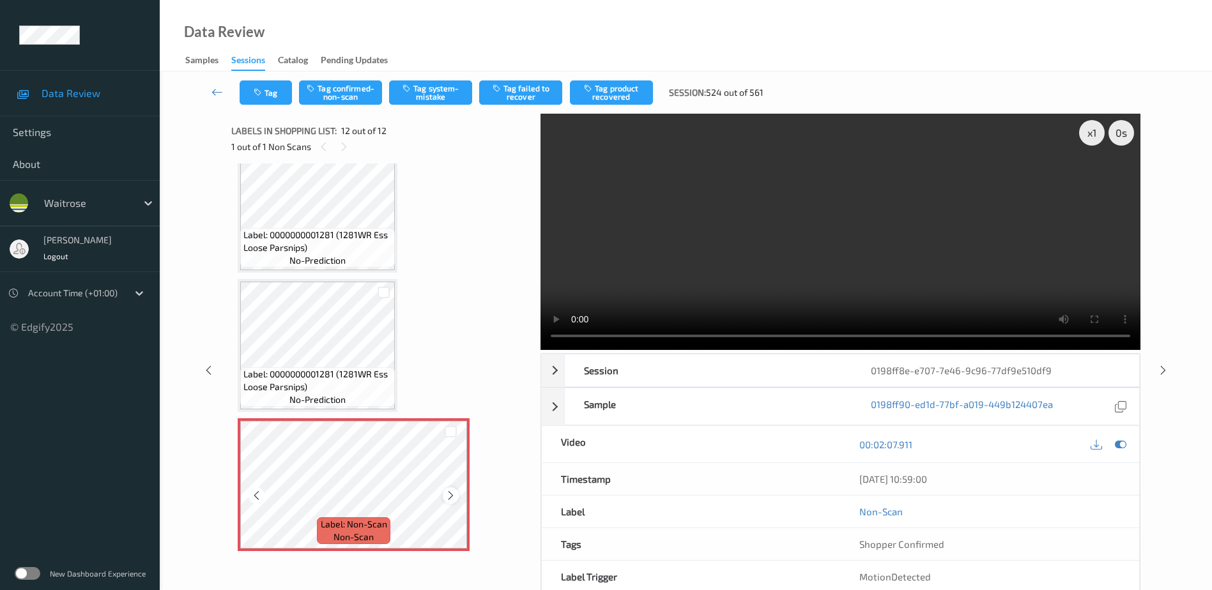
click at [452, 498] on icon at bounding box center [450, 495] width 11 height 11
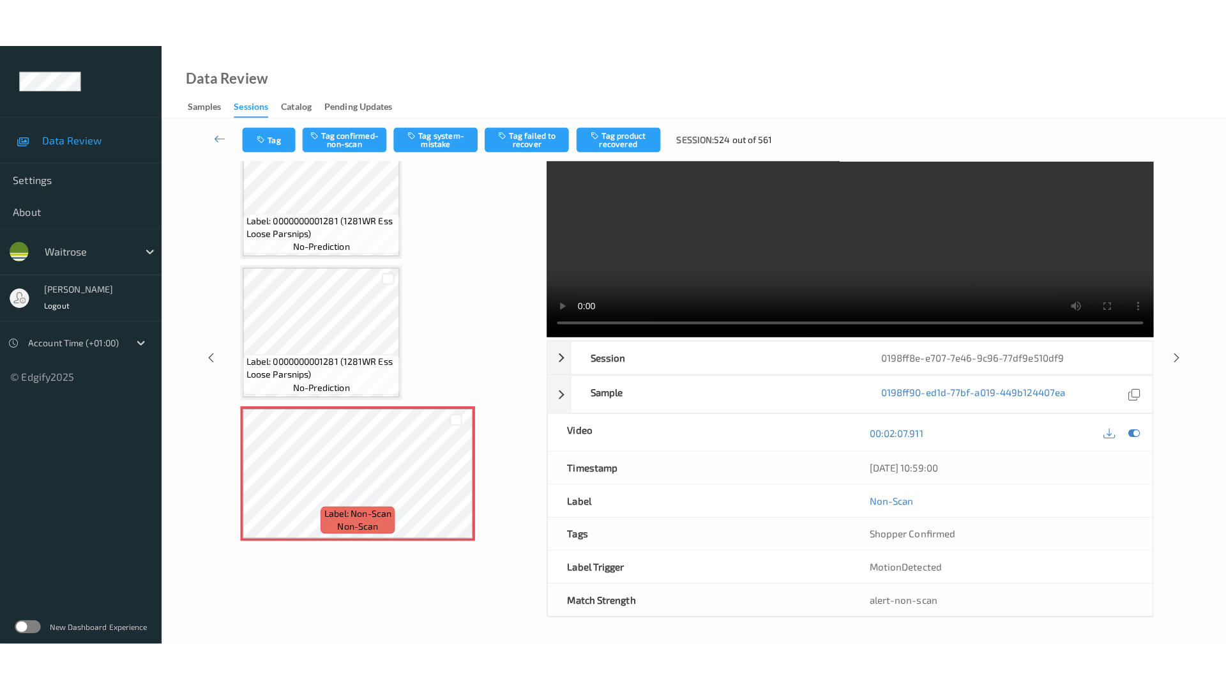
scroll to position [0, 0]
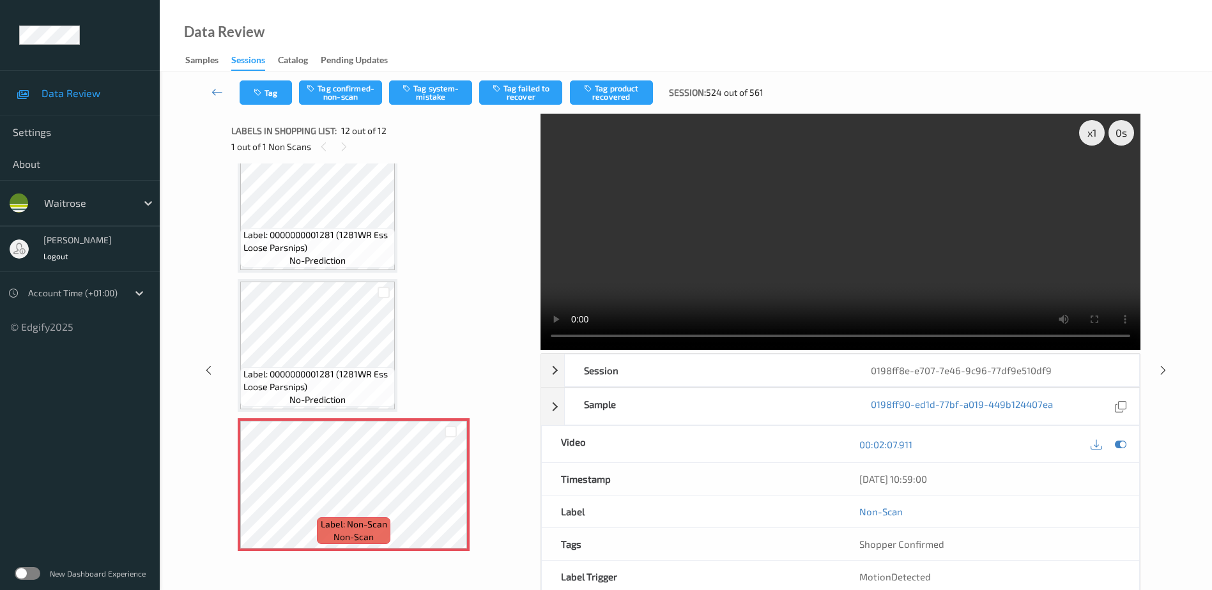
click at [864, 236] on video at bounding box center [840, 232] width 600 height 236
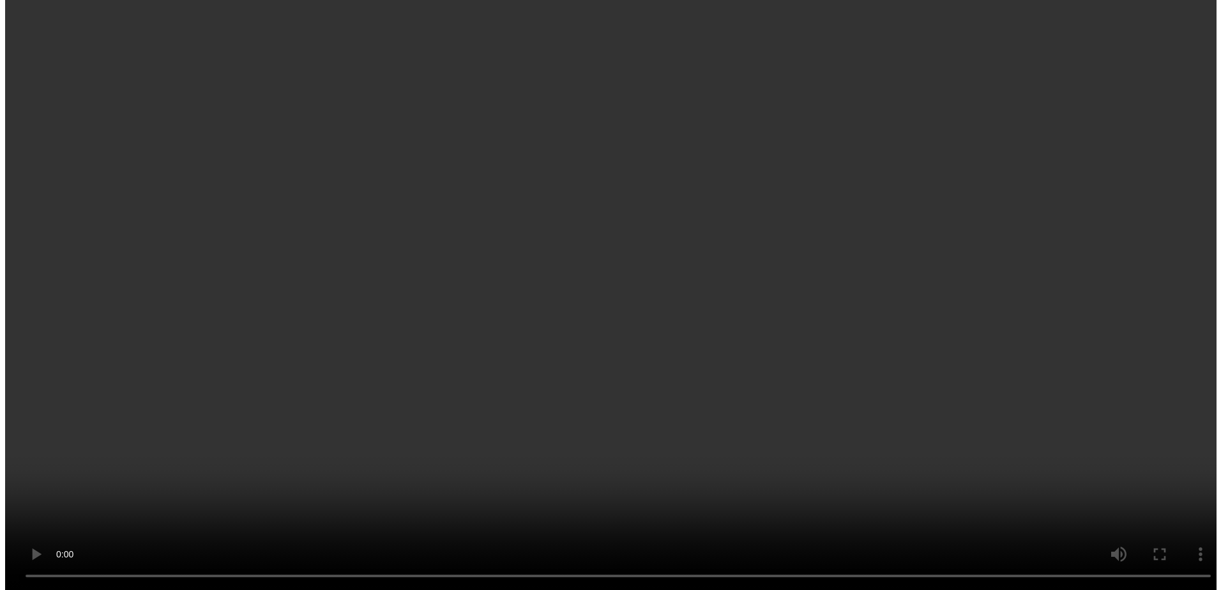
scroll to position [1283, 0]
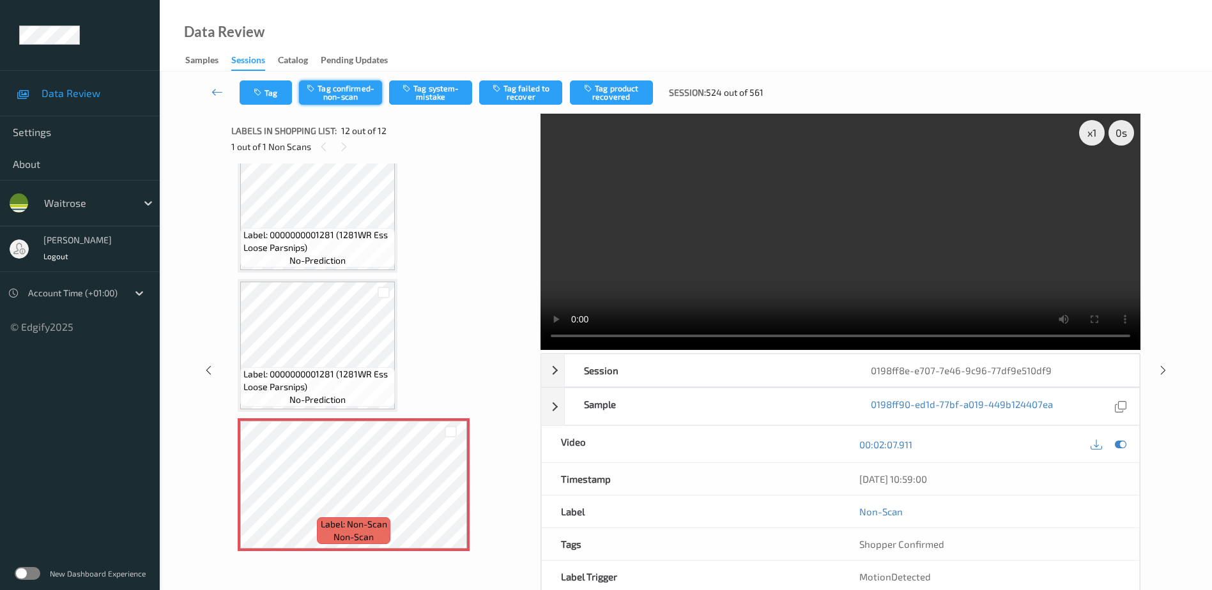
click at [335, 90] on button "Tag confirmed-non-scan" at bounding box center [340, 92] width 83 height 24
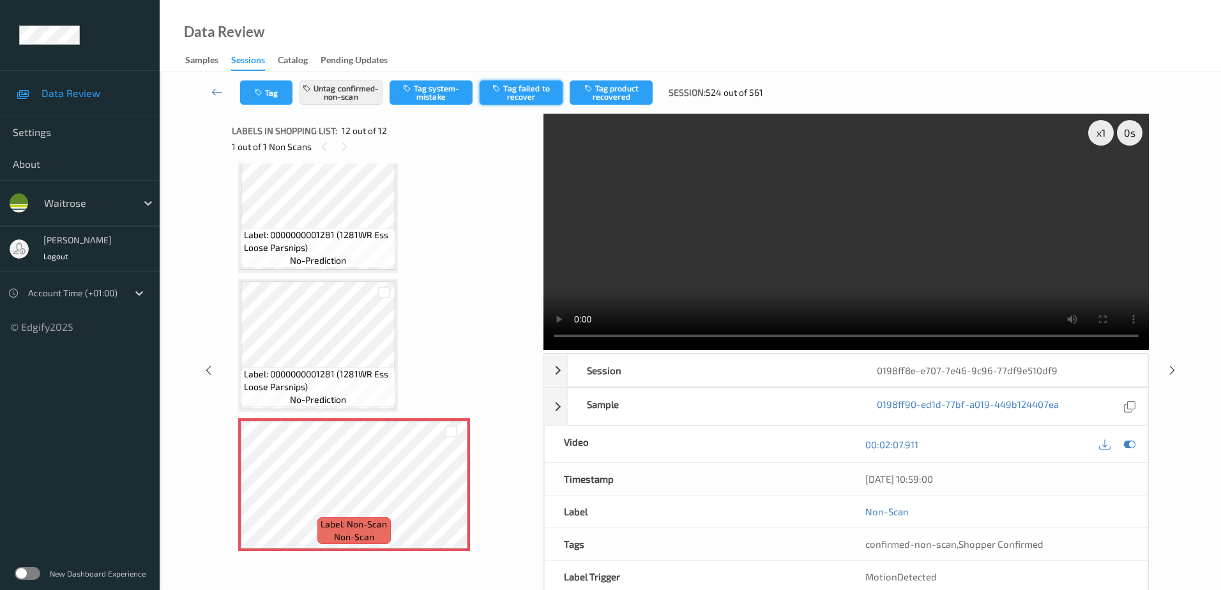
click at [511, 92] on button "Tag failed to recover" at bounding box center [521, 92] width 83 height 24
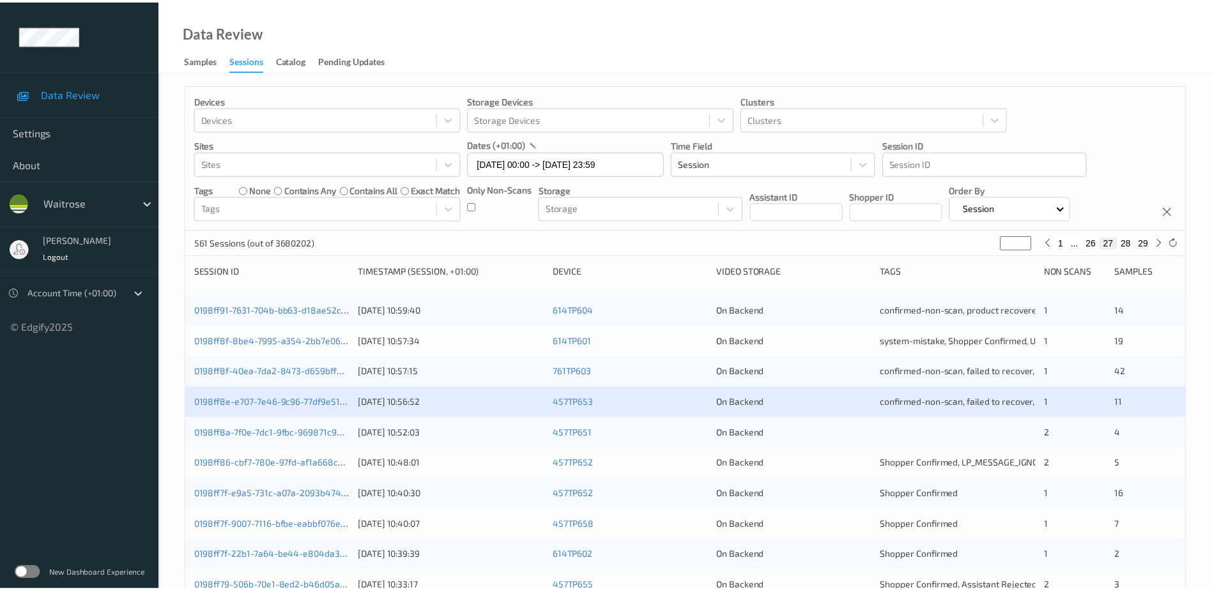
scroll to position [52, 0]
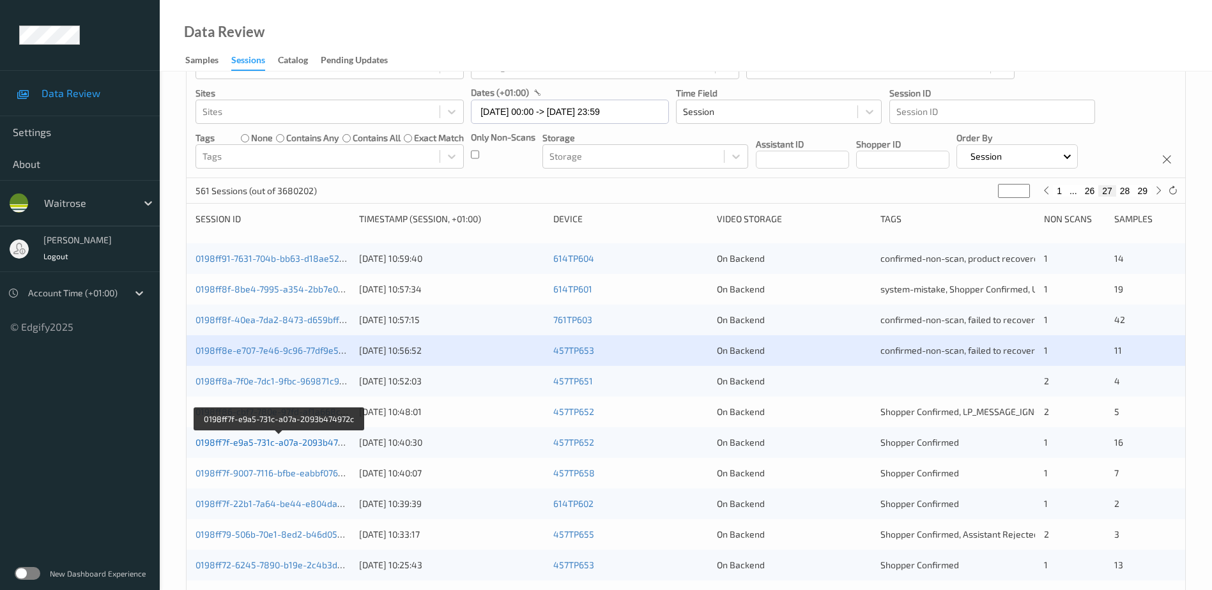
click at [282, 445] on link "0198ff7f-e9a5-731c-a07a-2093b474972c" at bounding box center [278, 442] width 167 height 11
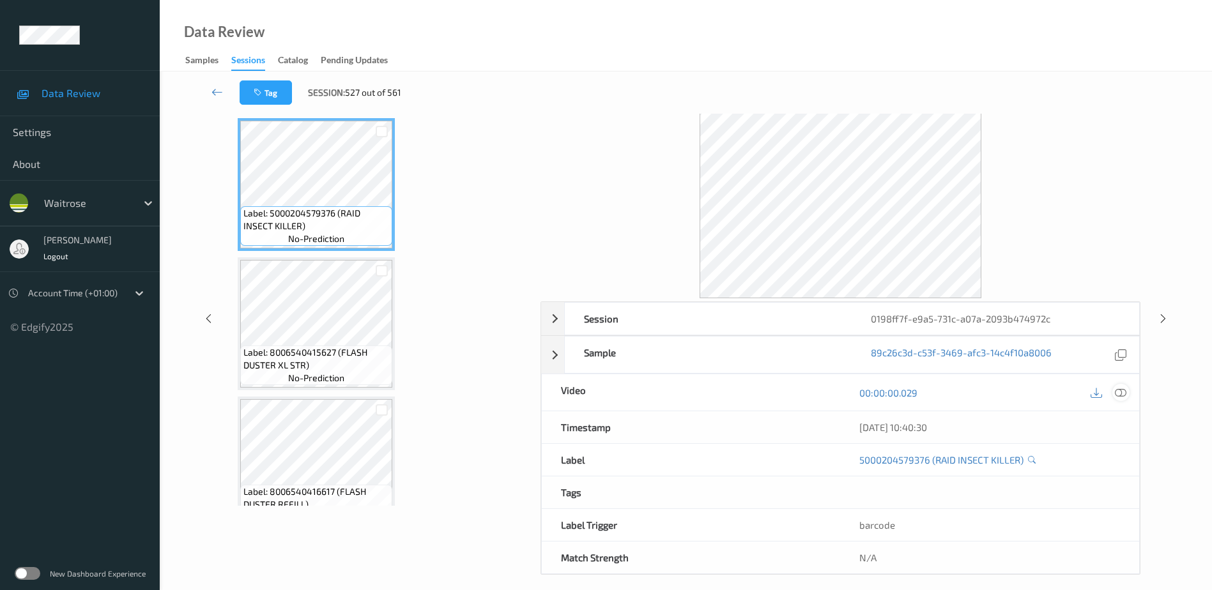
click at [1122, 390] on icon at bounding box center [1120, 392] width 11 height 11
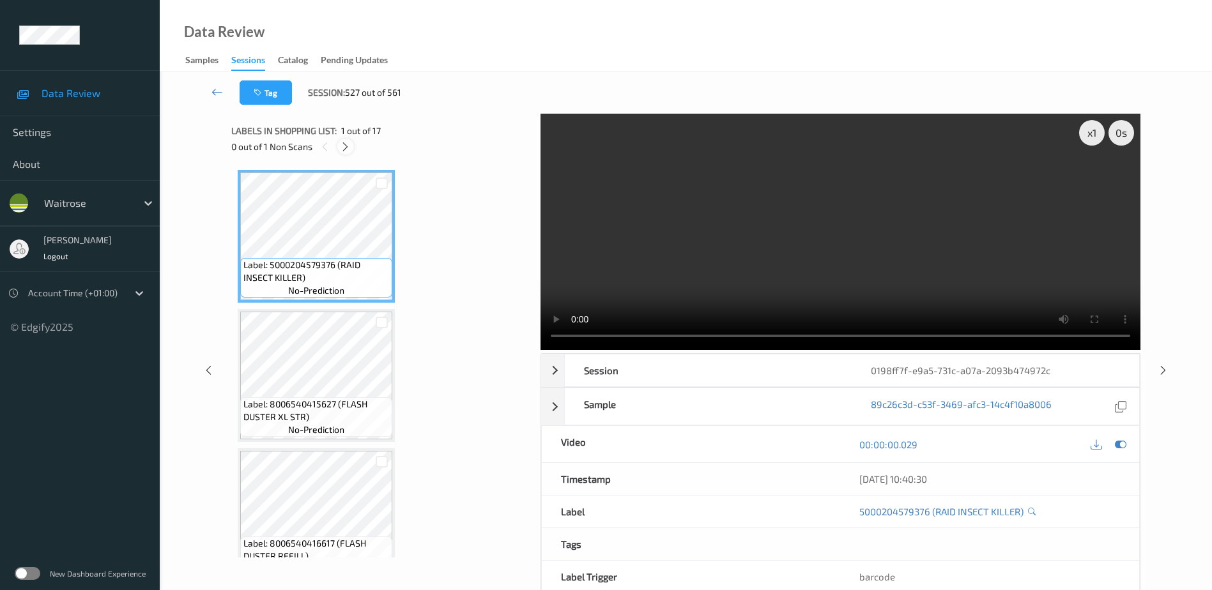
click at [342, 142] on icon at bounding box center [345, 146] width 11 height 11
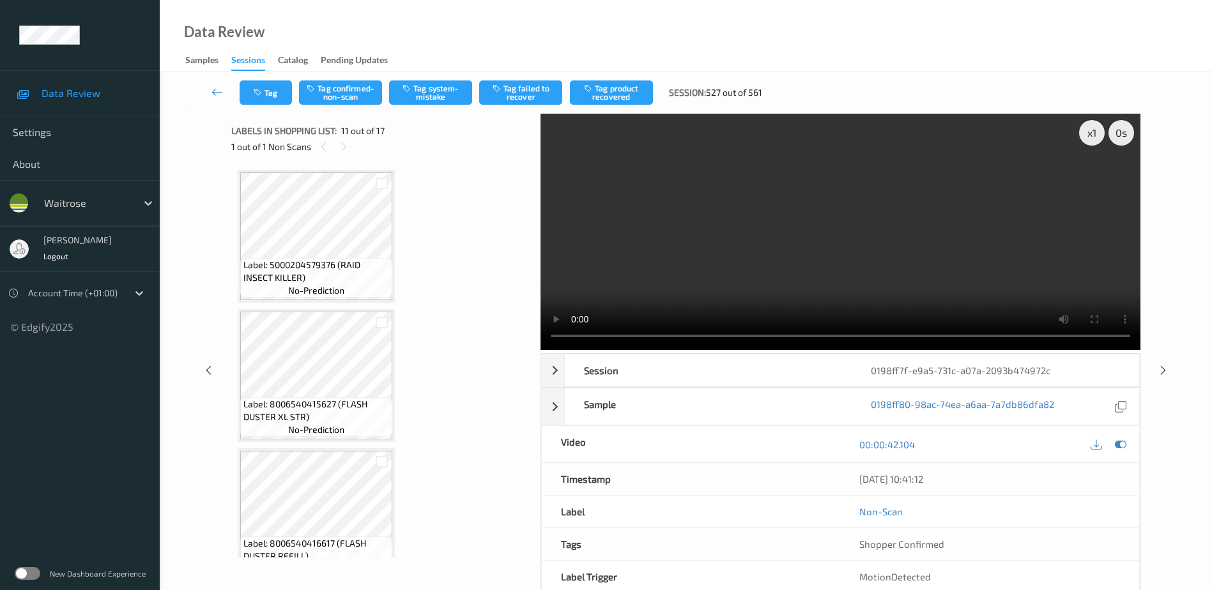
scroll to position [1260, 0]
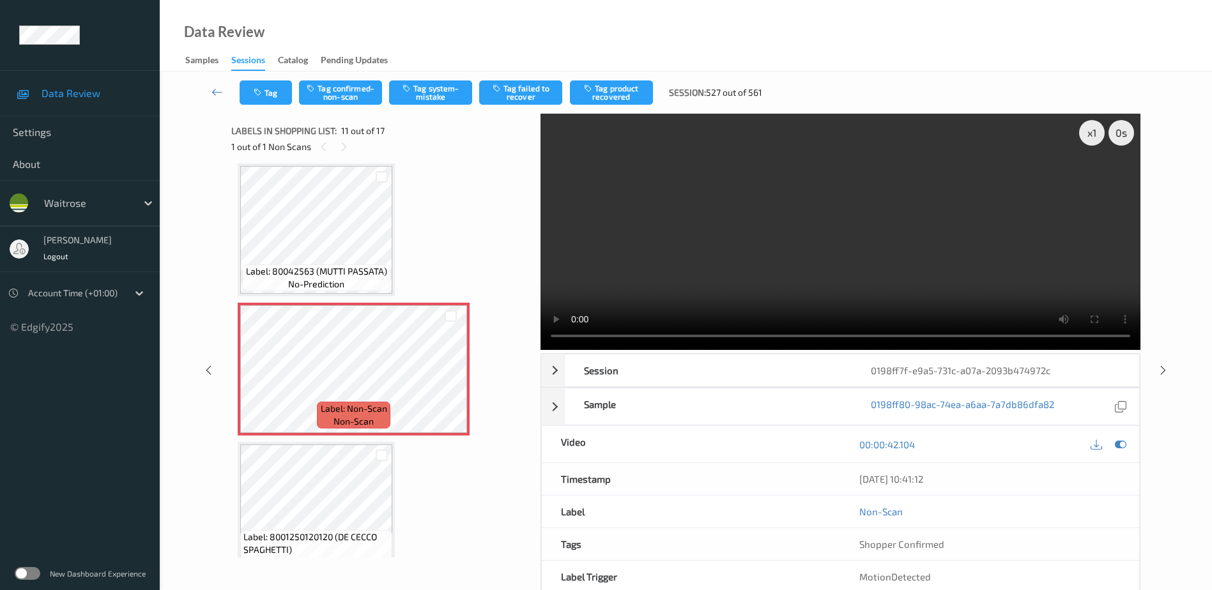
click at [821, 279] on video at bounding box center [840, 232] width 600 height 236
click at [406, 81] on button "Tag system-mistake" at bounding box center [430, 92] width 83 height 24
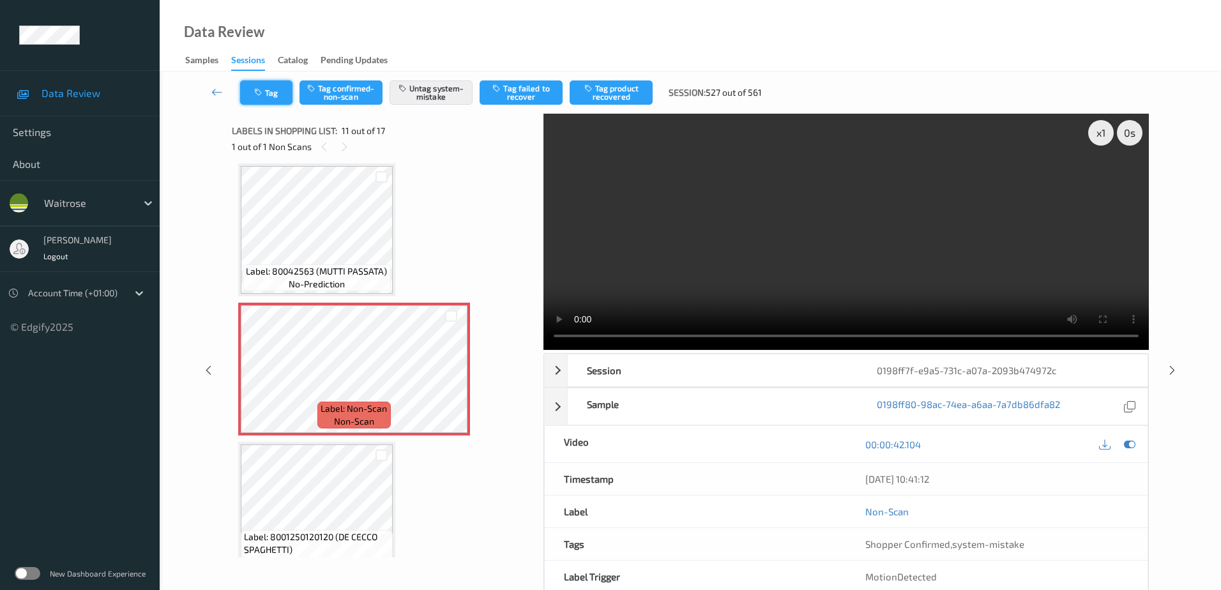
click at [247, 87] on button "Tag" at bounding box center [266, 92] width 52 height 24
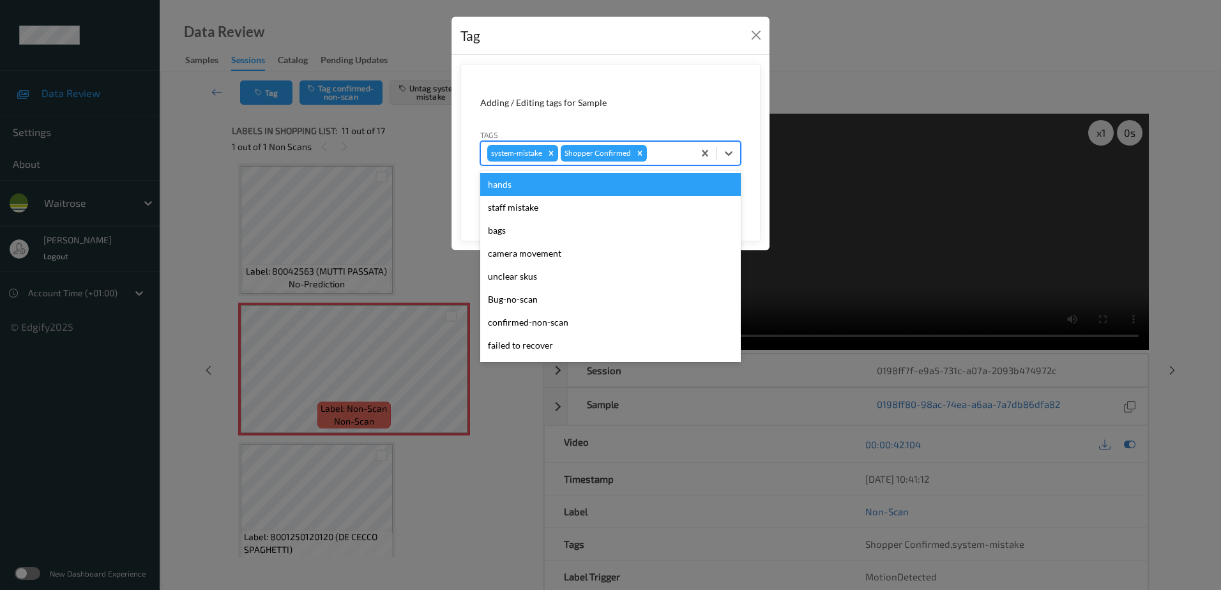
click at [659, 148] on div at bounding box center [669, 153] width 38 height 15
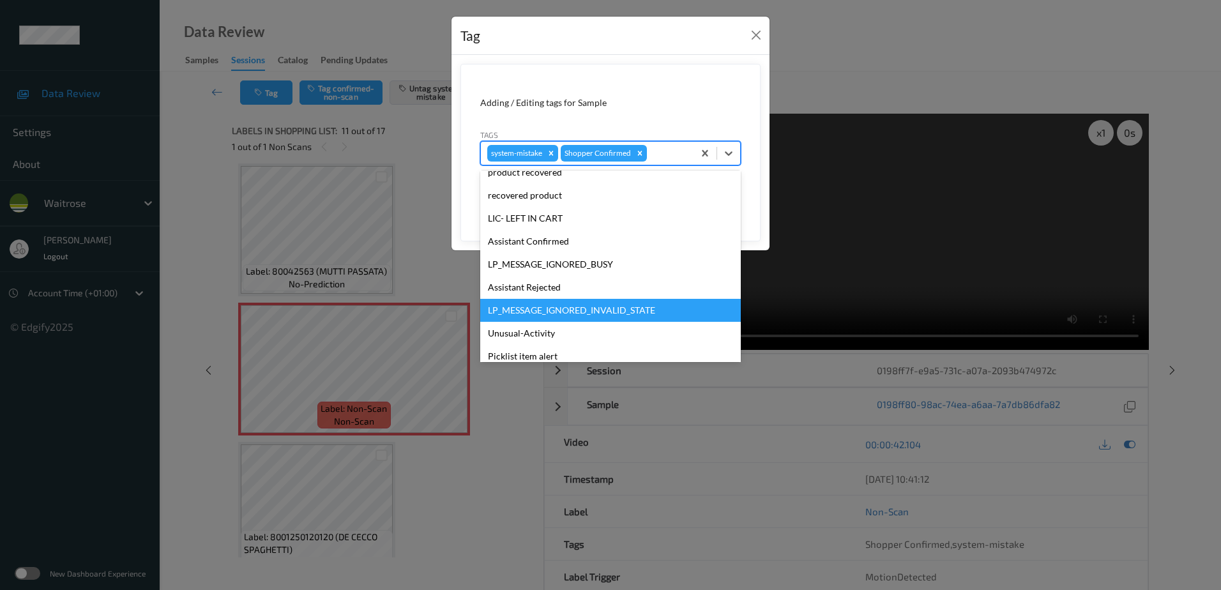
scroll to position [273, 0]
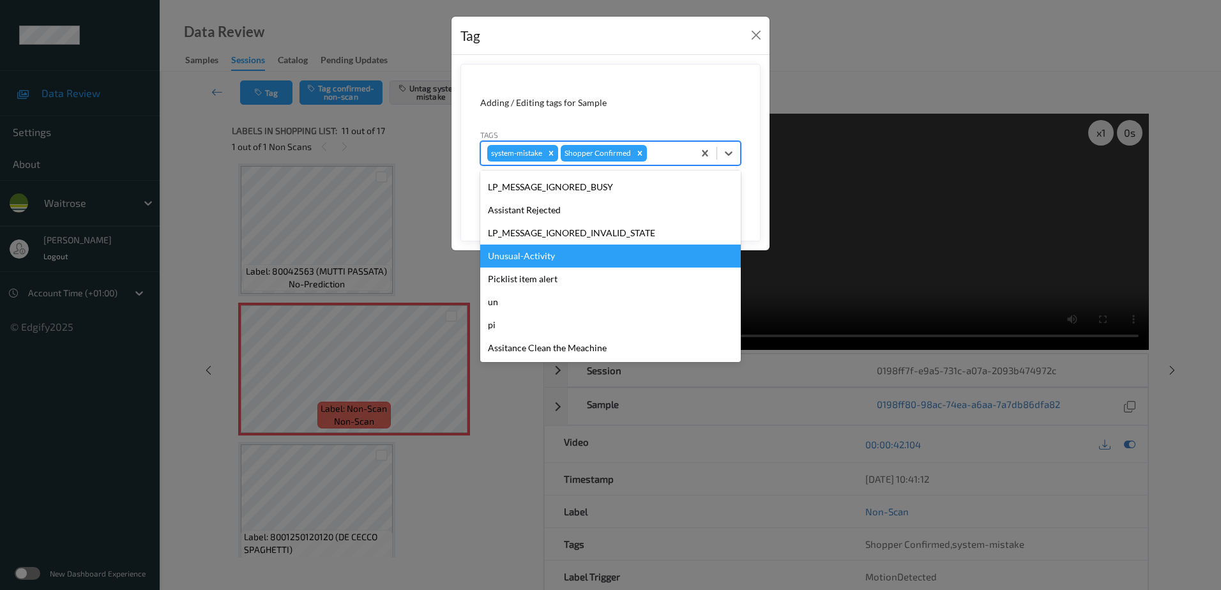
click at [586, 259] on div "Unusual-Activity" at bounding box center [610, 256] width 261 height 23
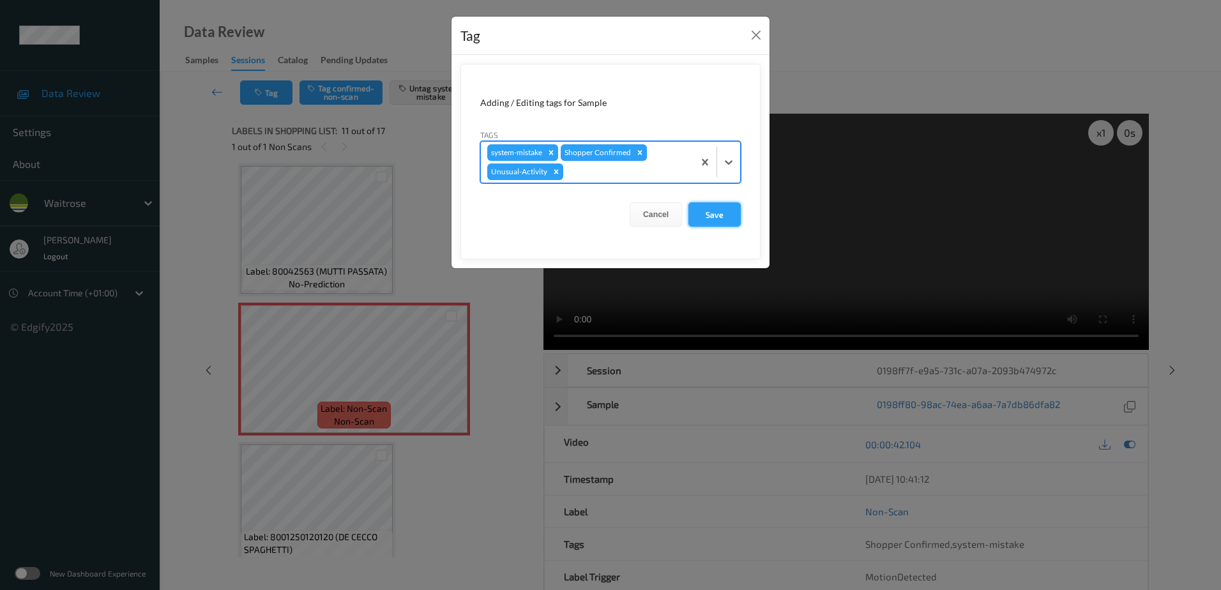
click at [708, 217] on button "Save" at bounding box center [715, 214] width 52 height 24
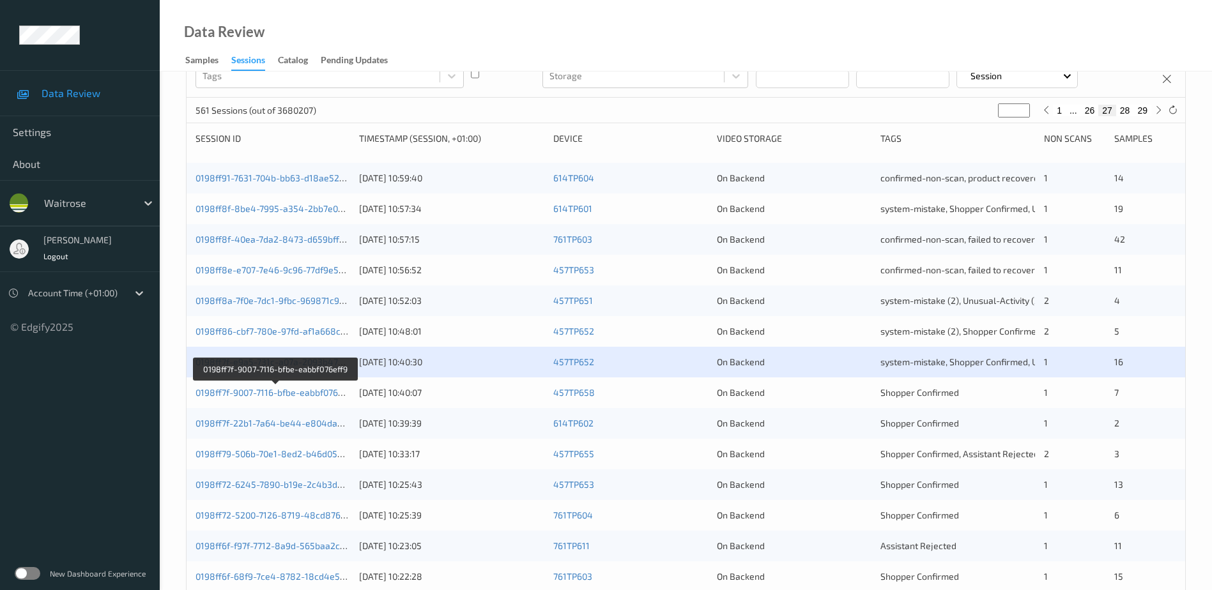
scroll to position [243, 0]
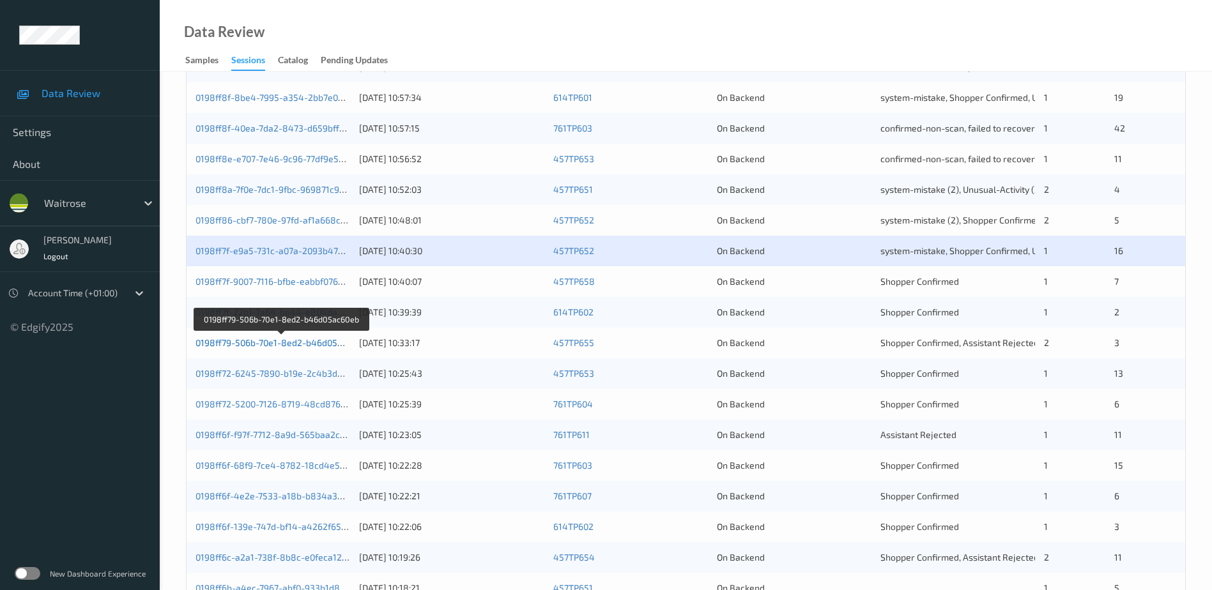
click at [296, 342] on link "0198ff79-506b-70e1-8ed2-b46d05ac60eb" at bounding box center [281, 342] width 172 height 11
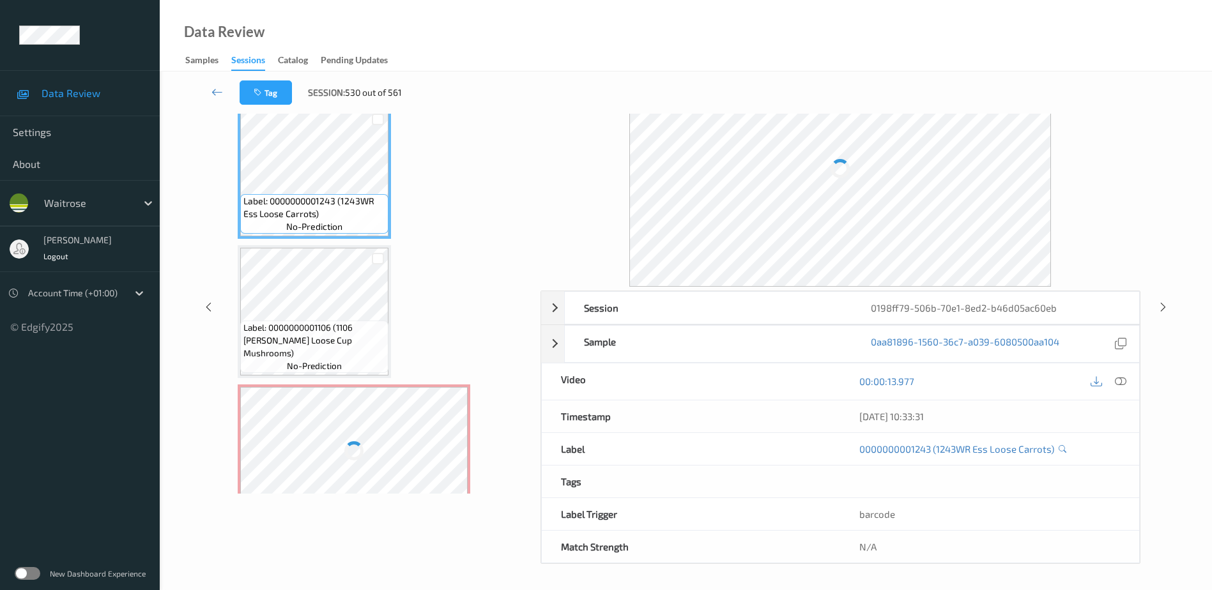
scroll to position [63, 0]
click at [1118, 378] on icon at bounding box center [1120, 381] width 11 height 11
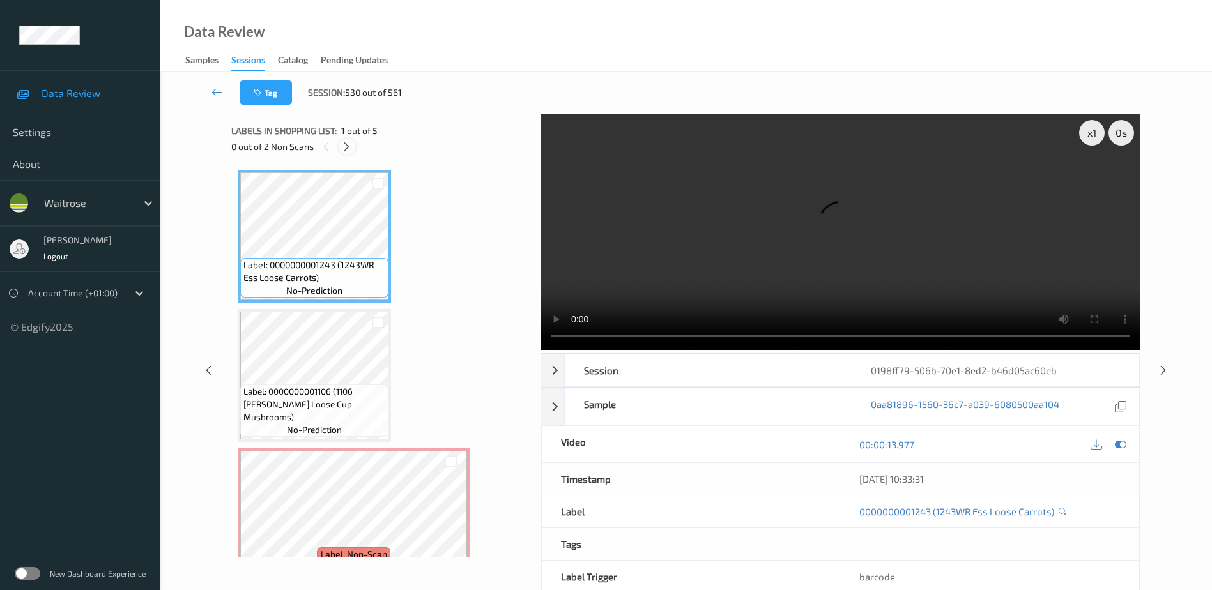
click at [347, 142] on icon at bounding box center [346, 146] width 11 height 11
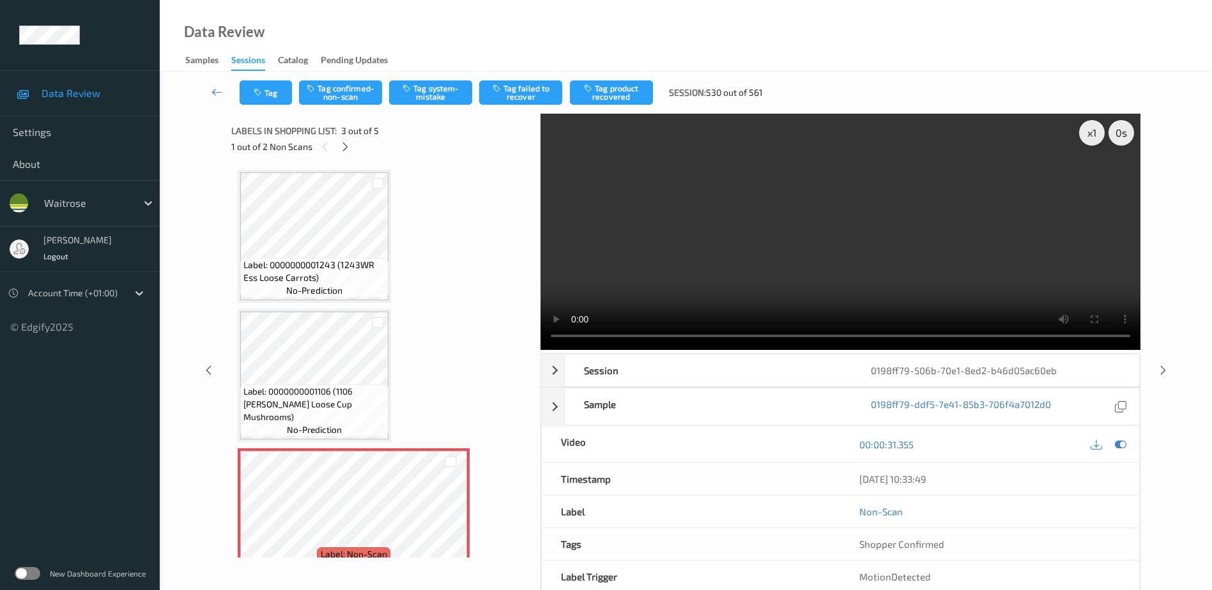
scroll to position [146, 0]
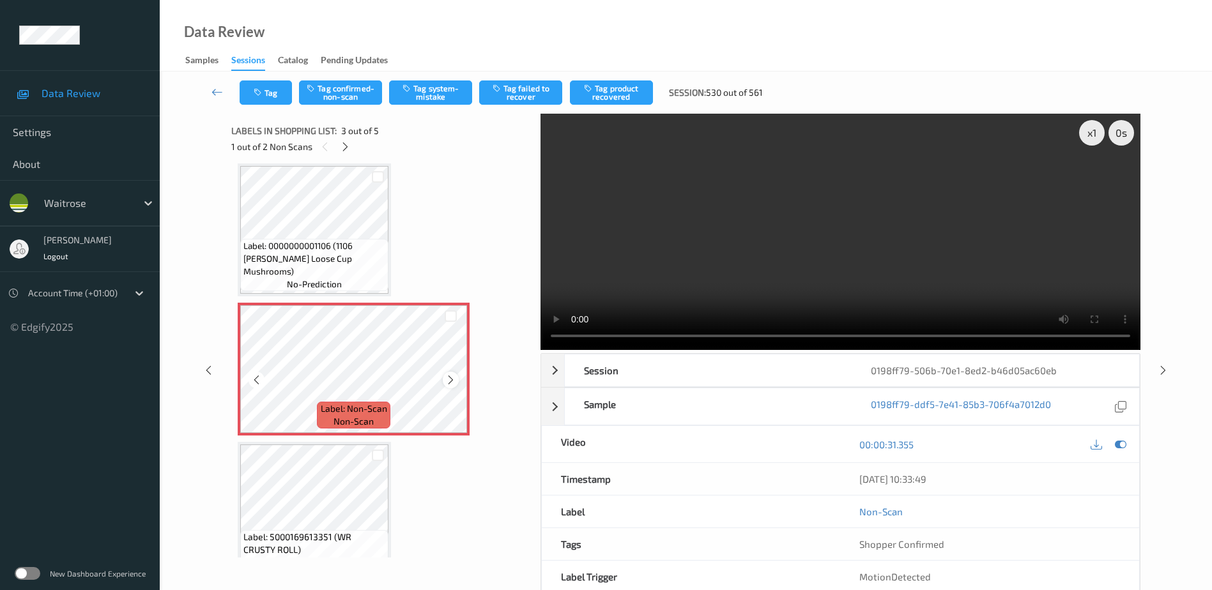
click at [448, 379] on icon at bounding box center [450, 379] width 11 height 11
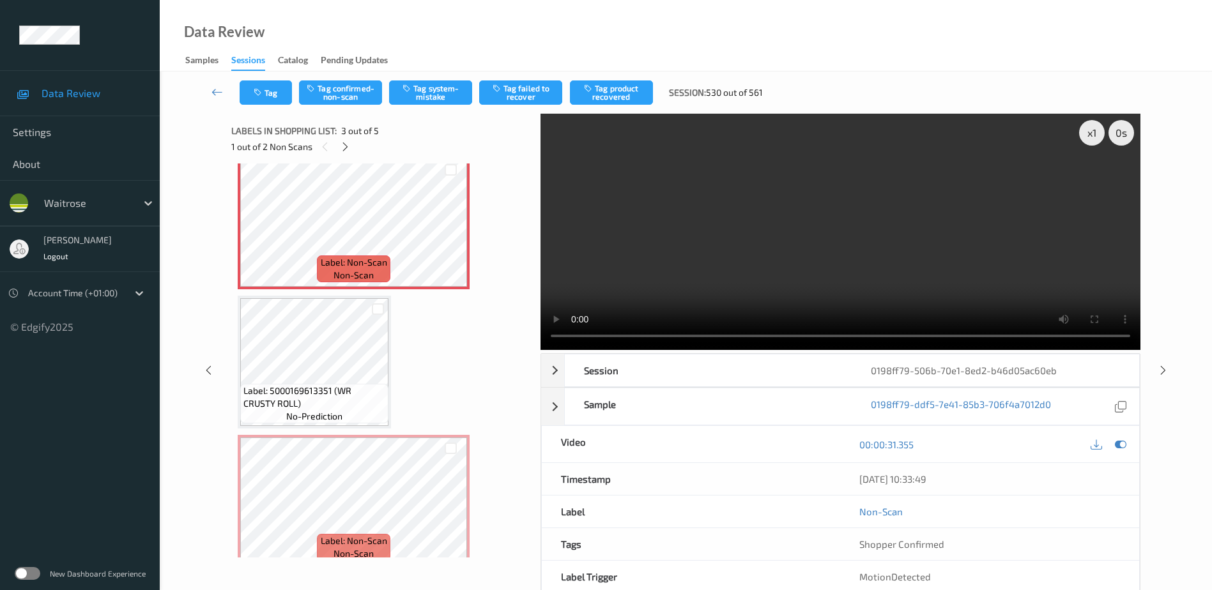
scroll to position [309, 0]
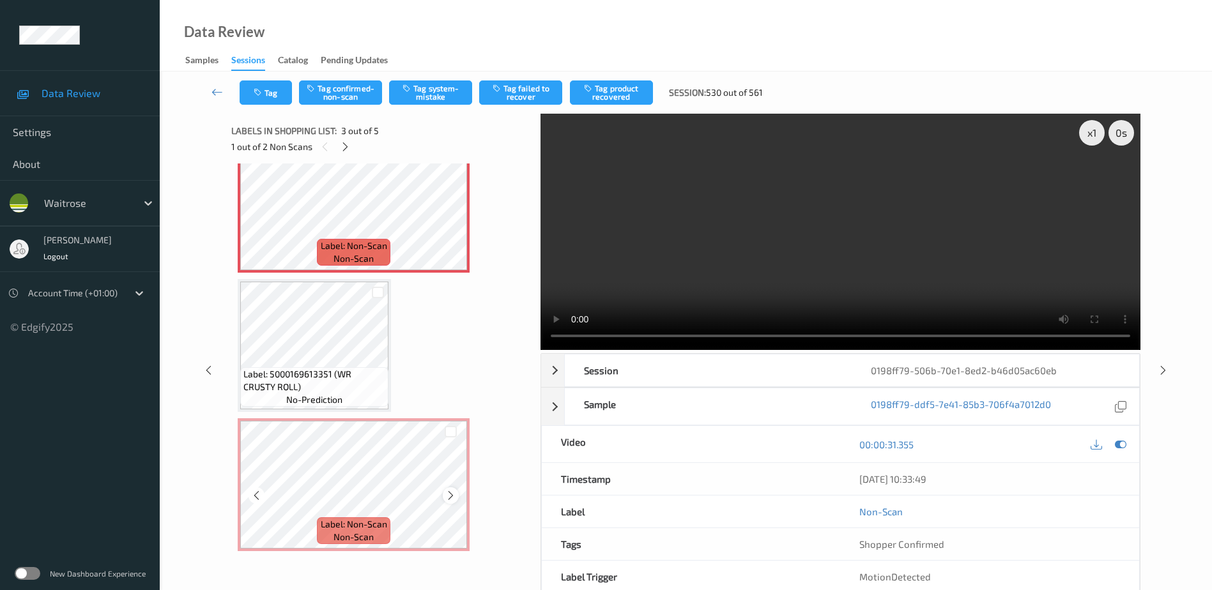
click at [453, 491] on icon at bounding box center [450, 495] width 11 height 11
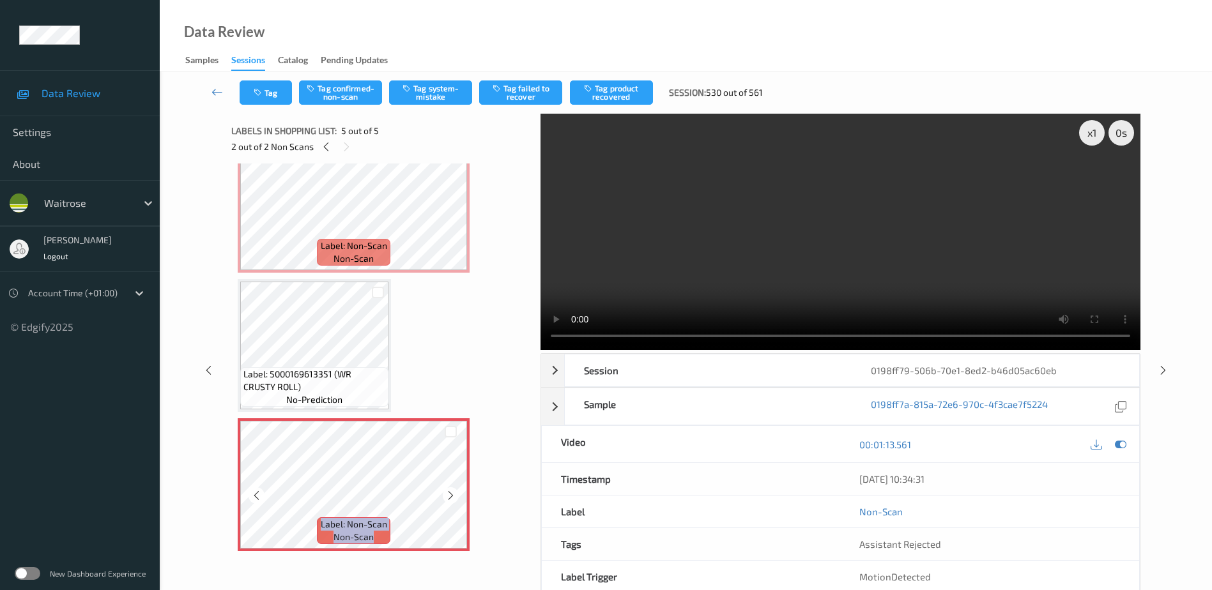
click at [453, 491] on icon at bounding box center [450, 495] width 11 height 11
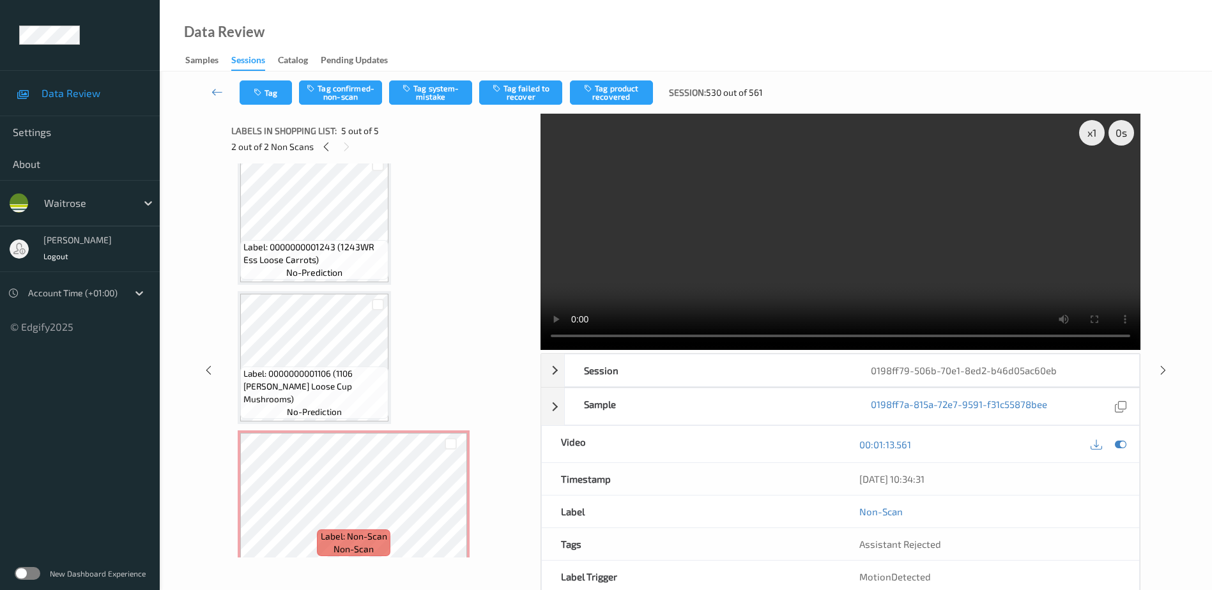
scroll to position [0, 0]
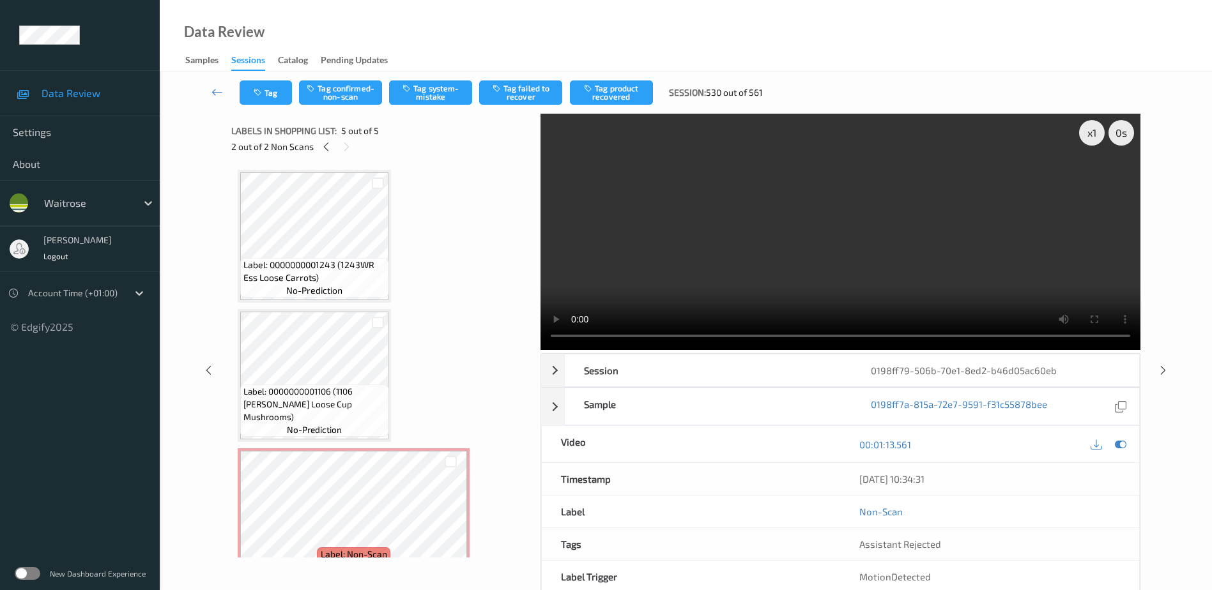
click at [743, 279] on video at bounding box center [840, 232] width 600 height 236
click at [1083, 134] on div "x 1" at bounding box center [1092, 133] width 26 height 26
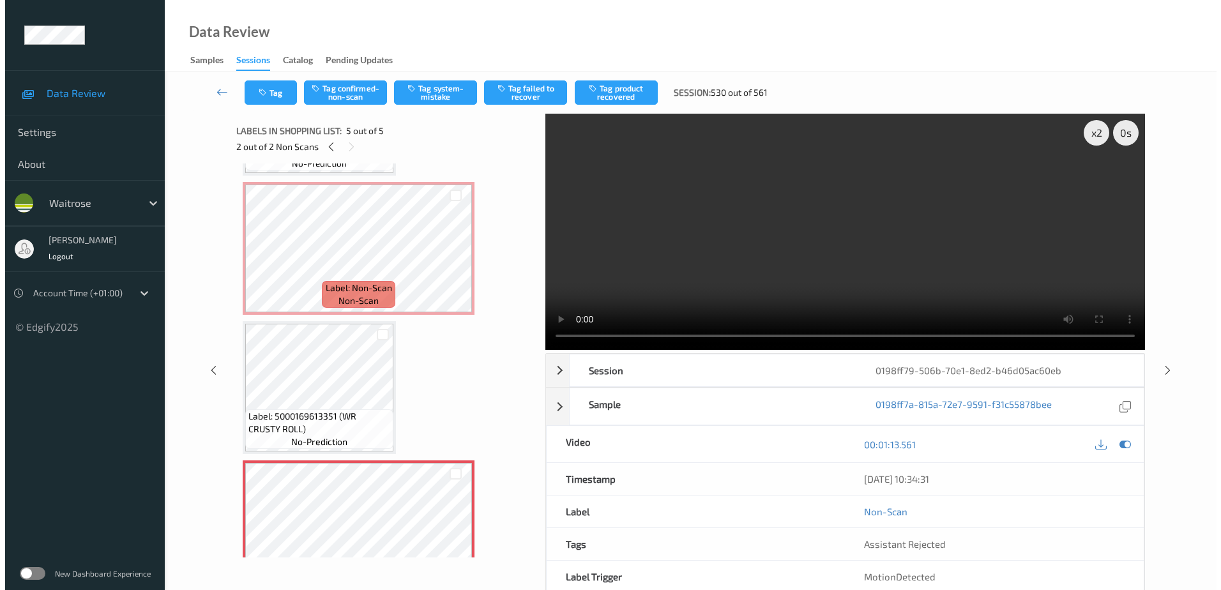
scroll to position [245, 0]
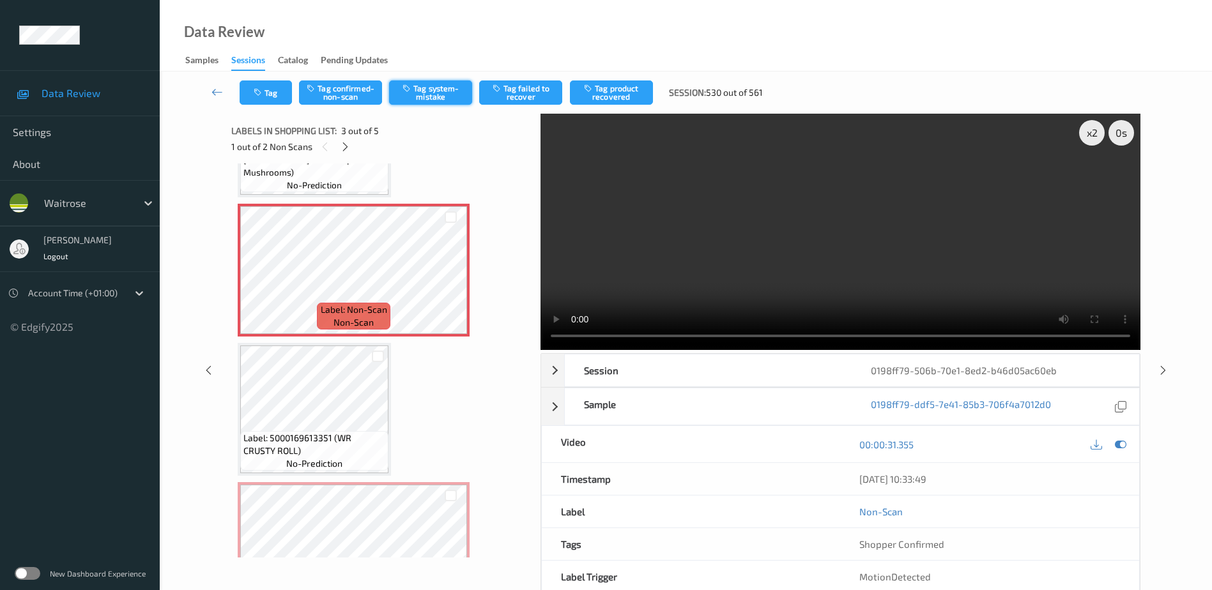
click at [427, 91] on button "Tag system-mistake" at bounding box center [430, 92] width 83 height 24
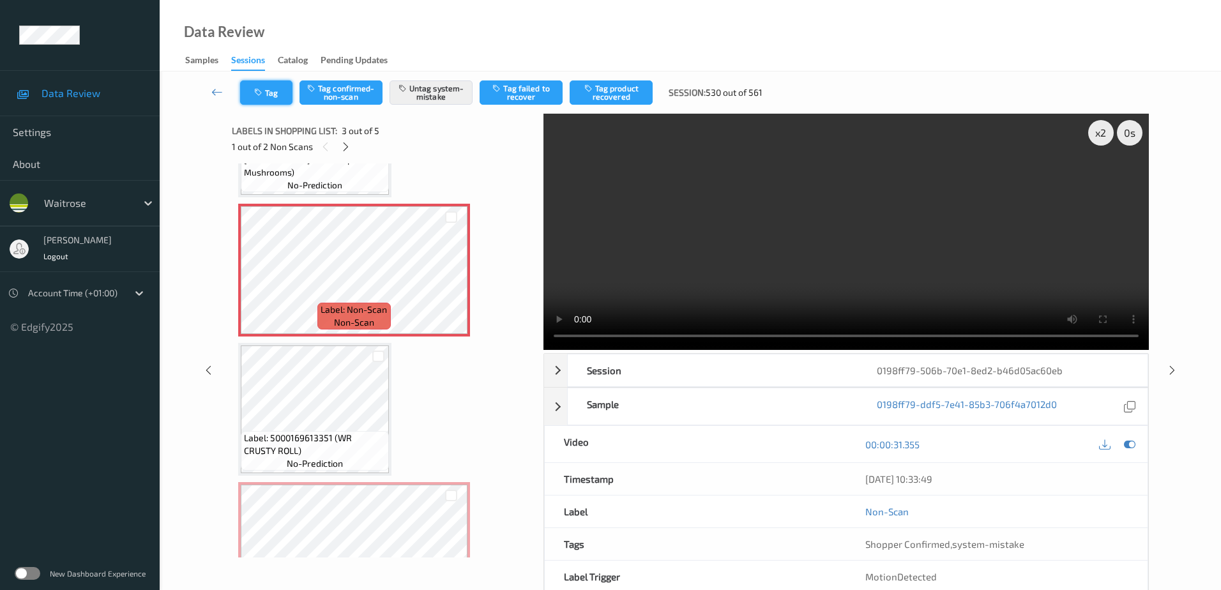
click at [267, 89] on button "Tag" at bounding box center [266, 92] width 52 height 24
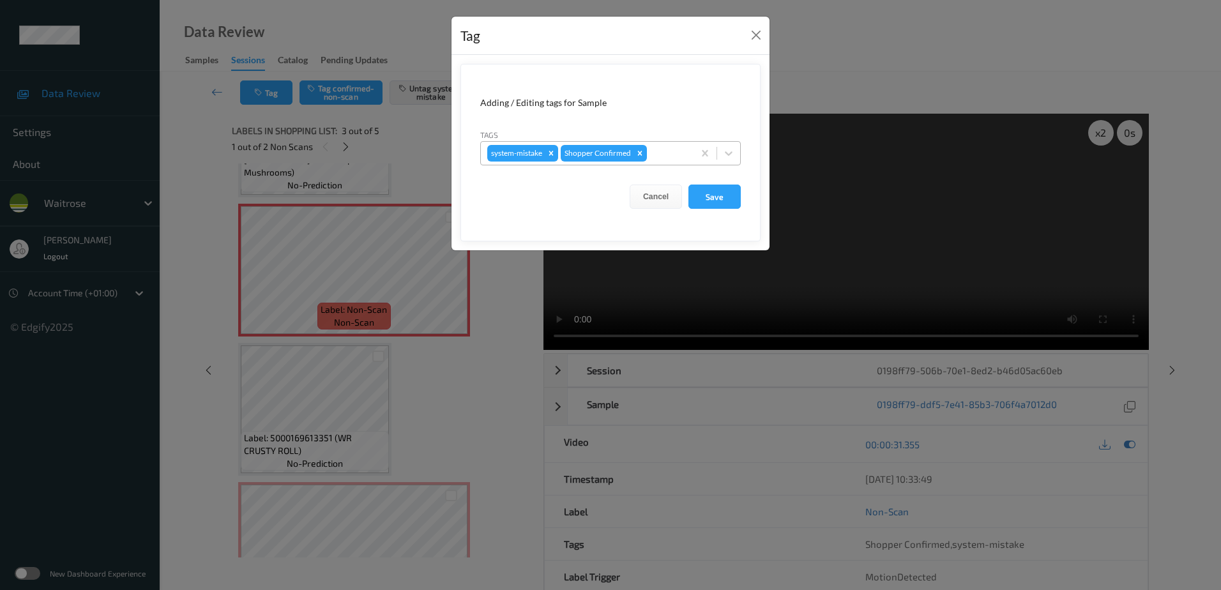
click at [660, 149] on div at bounding box center [669, 153] width 38 height 15
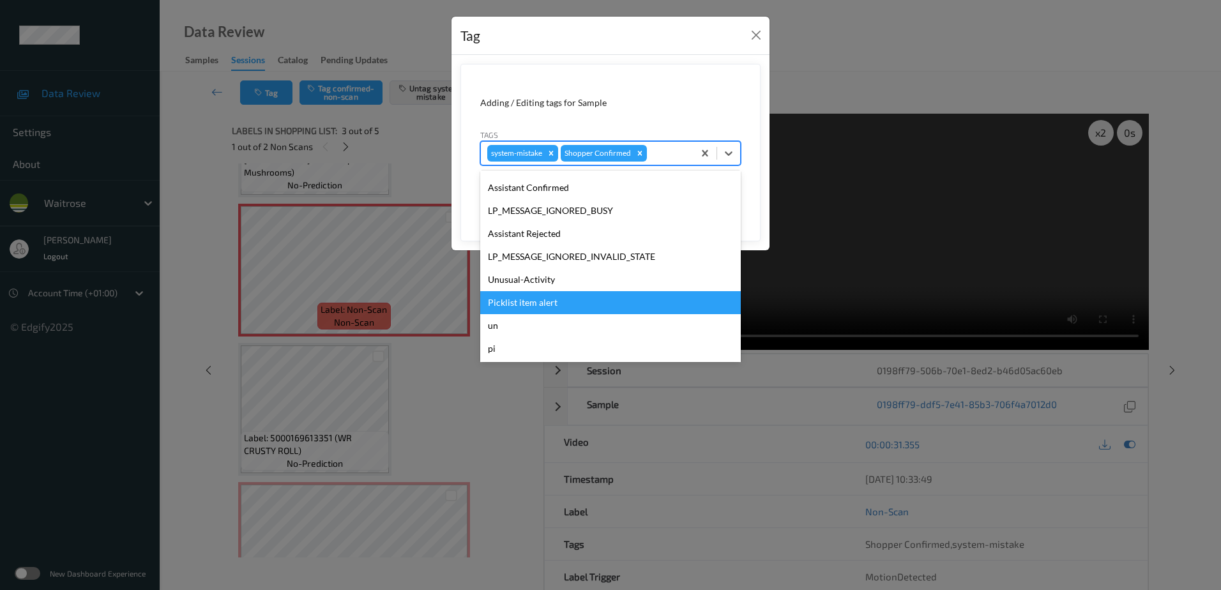
scroll to position [273, 0]
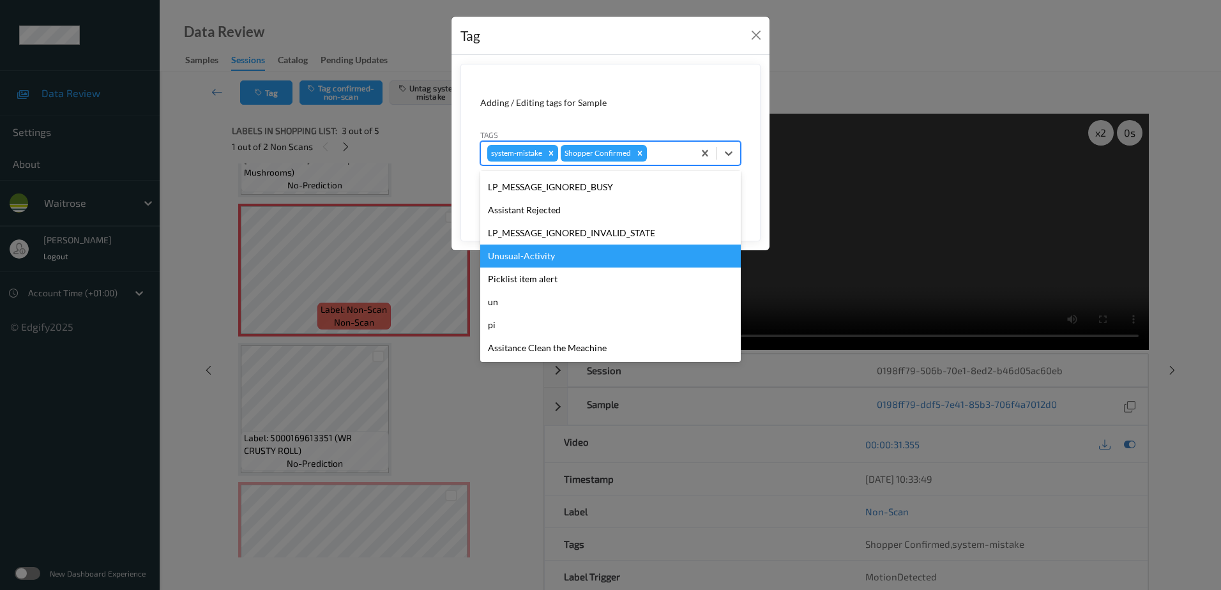
click at [562, 257] on div "Unusual-Activity" at bounding box center [610, 256] width 261 height 23
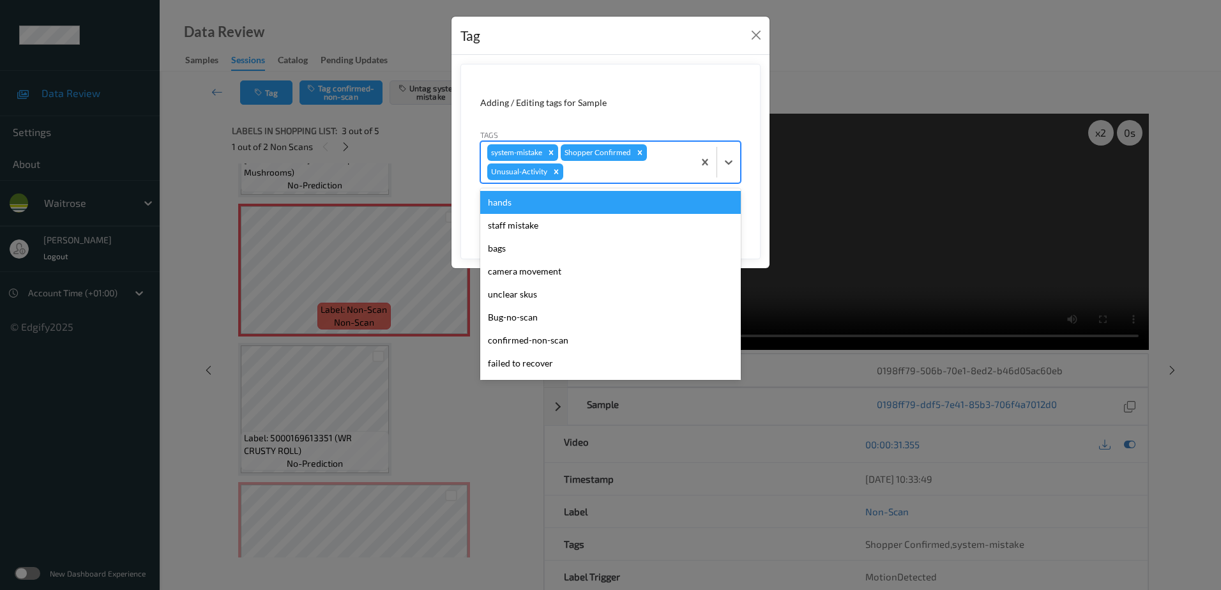
click at [576, 174] on div at bounding box center [626, 171] width 121 height 15
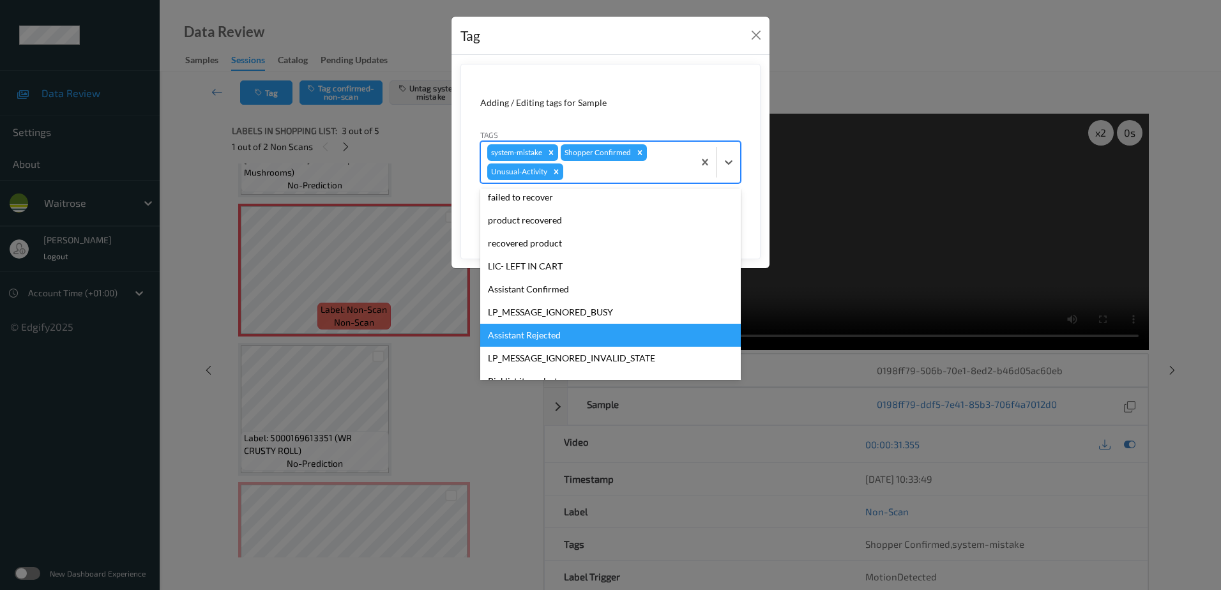
scroll to position [250, 0]
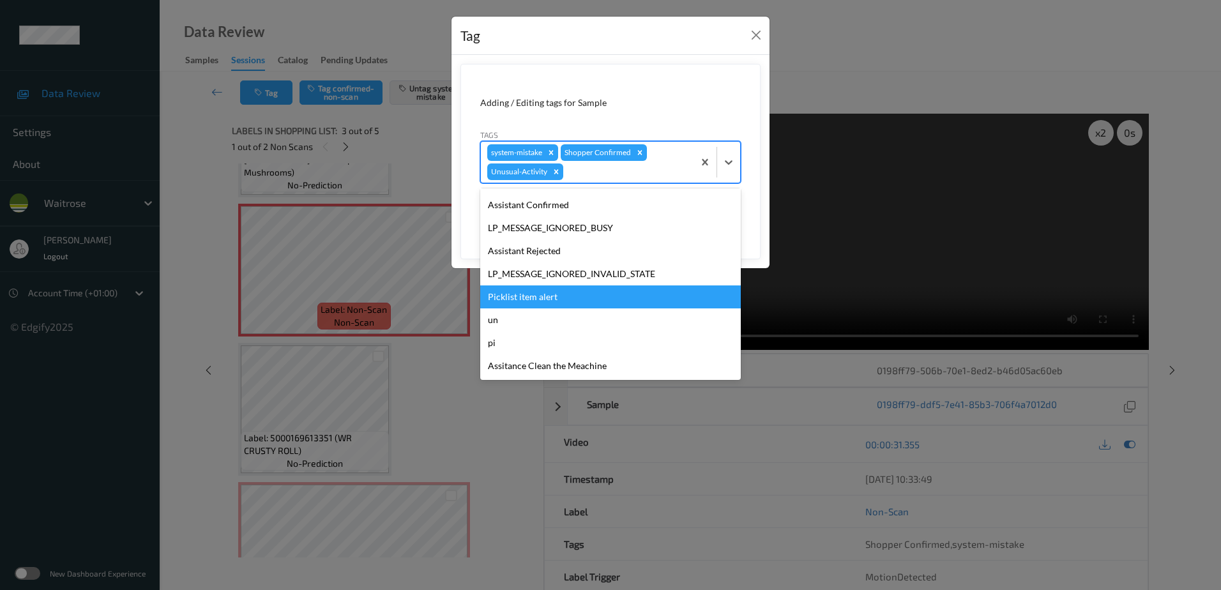
click at [535, 298] on div "Picklist item alert" at bounding box center [610, 297] width 261 height 23
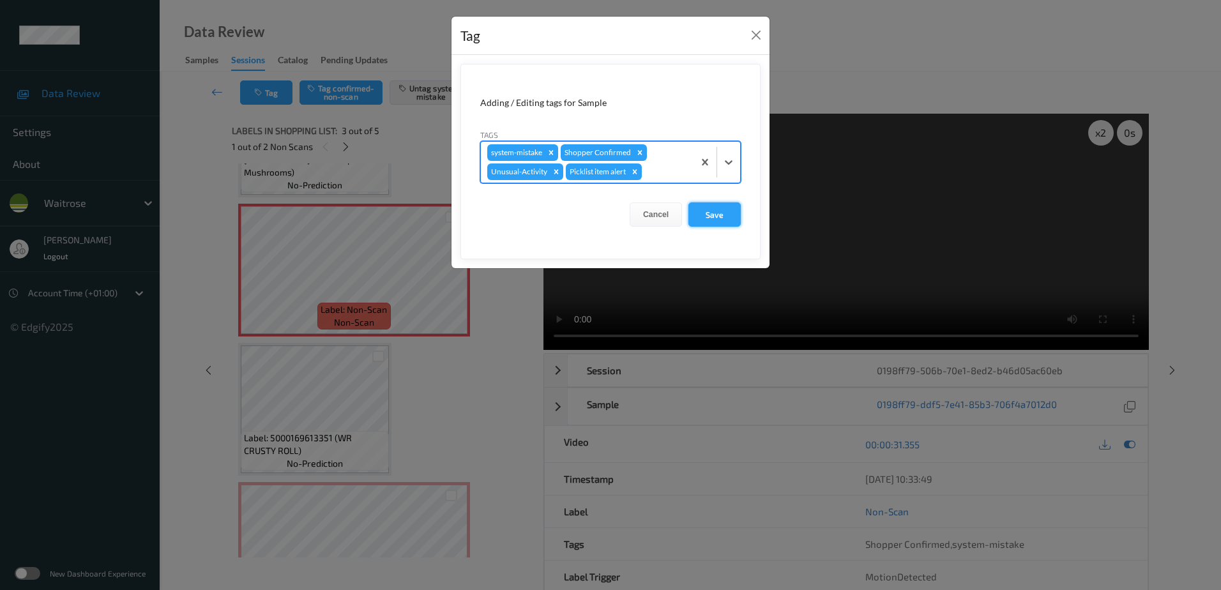
click at [717, 209] on button "Save" at bounding box center [715, 214] width 52 height 24
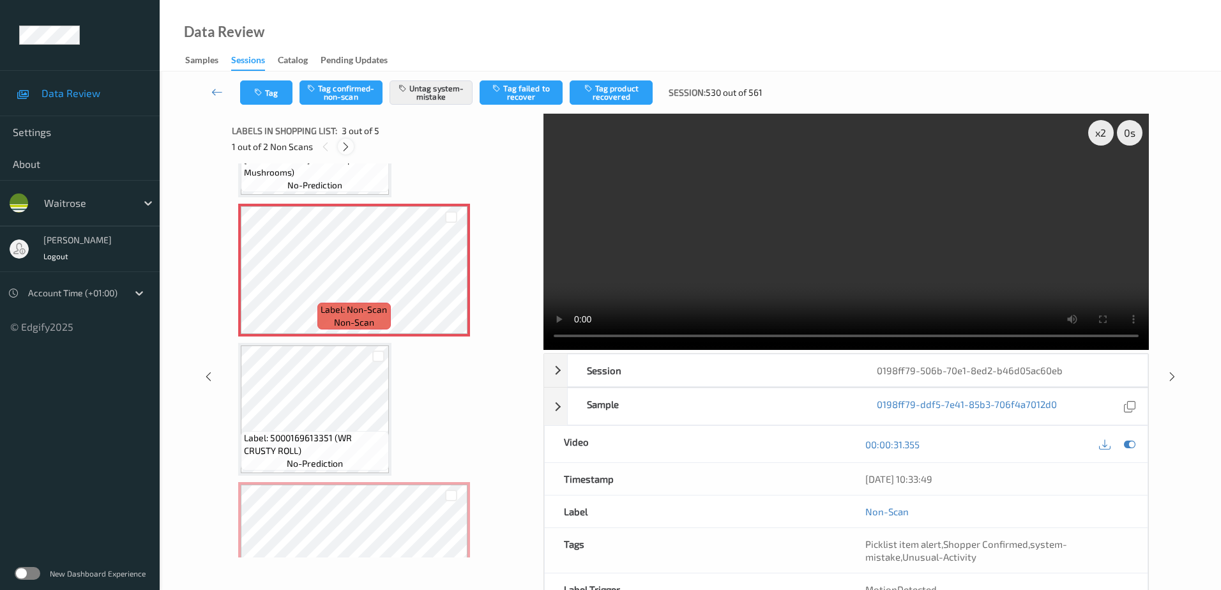
click at [344, 147] on icon at bounding box center [345, 146] width 11 height 11
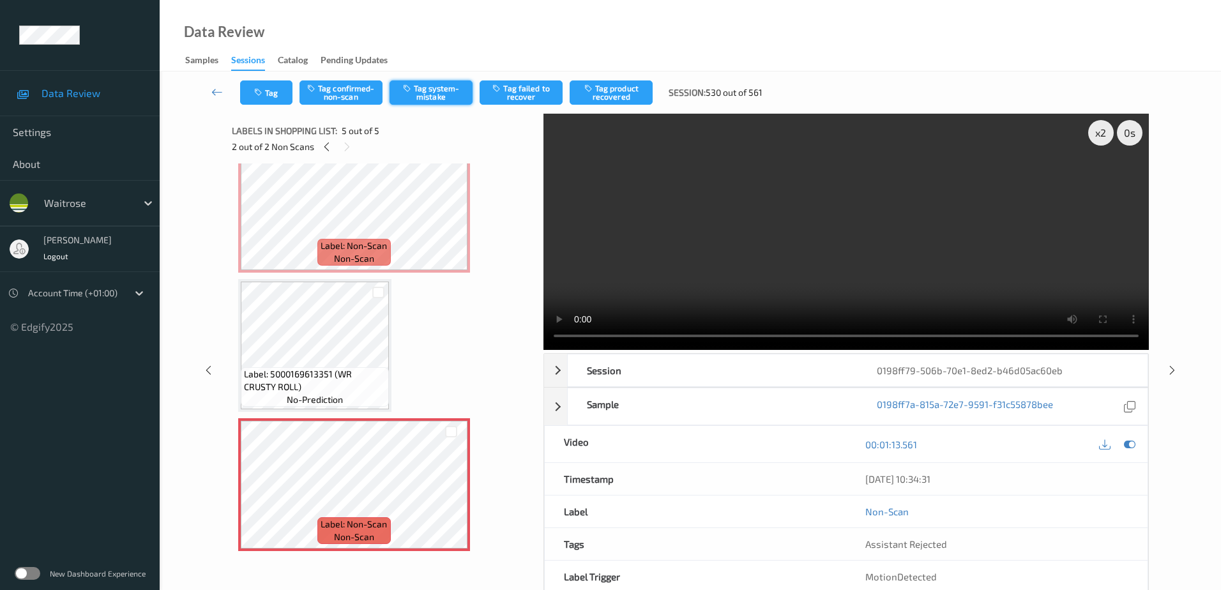
click at [429, 83] on button "Tag system-mistake" at bounding box center [431, 92] width 83 height 24
click at [266, 99] on button "Tag" at bounding box center [266, 92] width 52 height 24
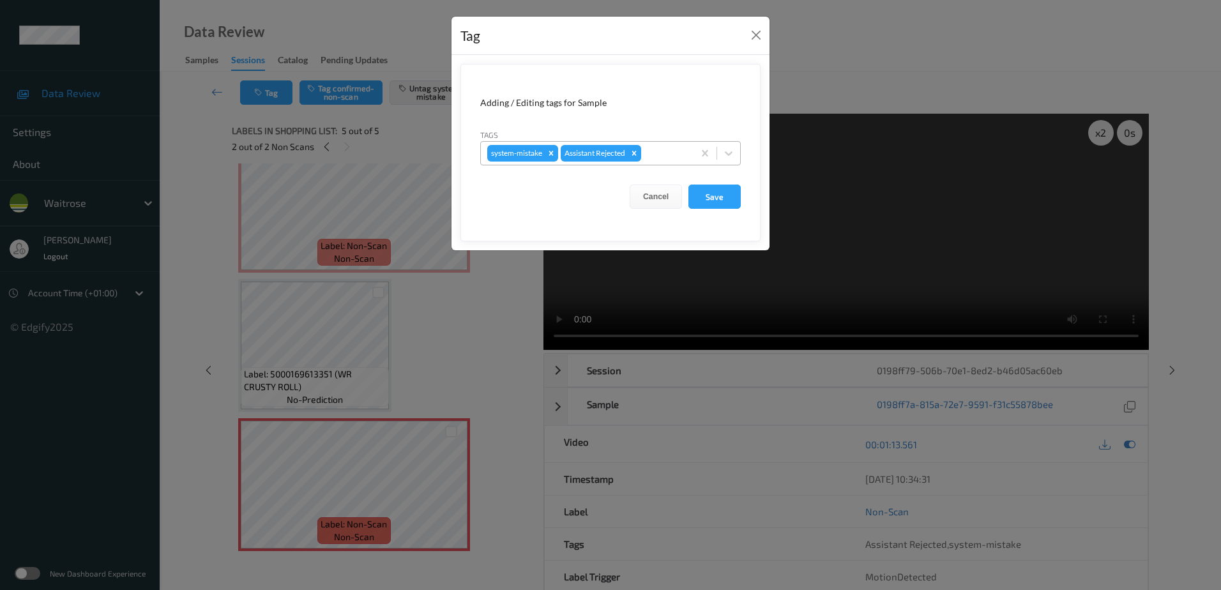
click at [661, 145] on div "system-mistake Assistant Rejected" at bounding box center [587, 153] width 213 height 22
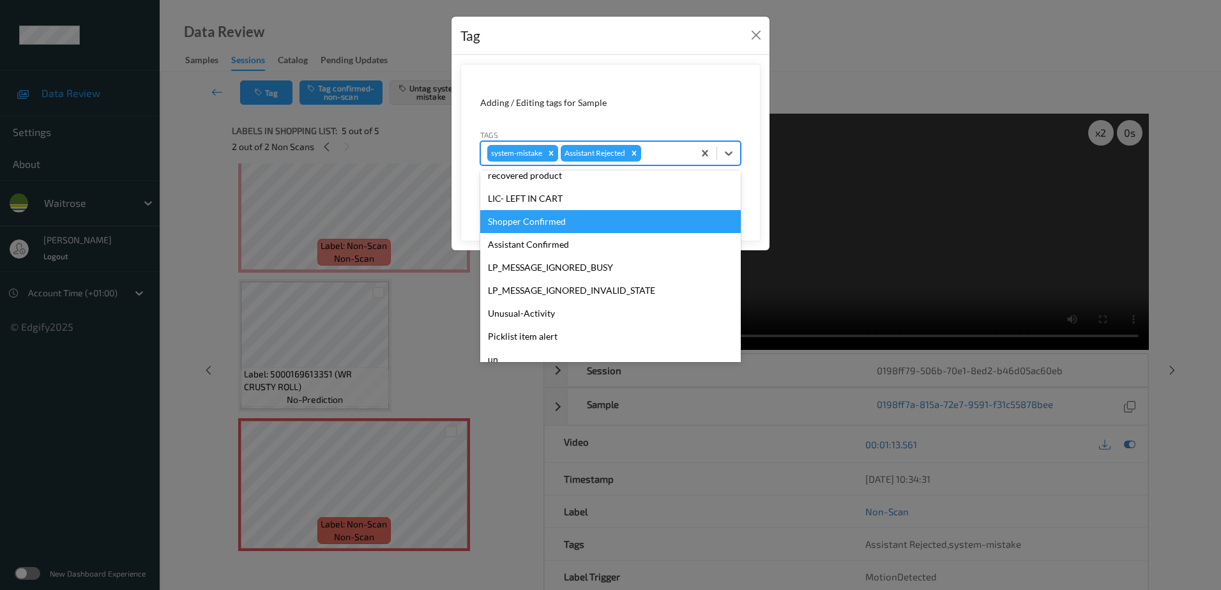
scroll to position [273, 0]
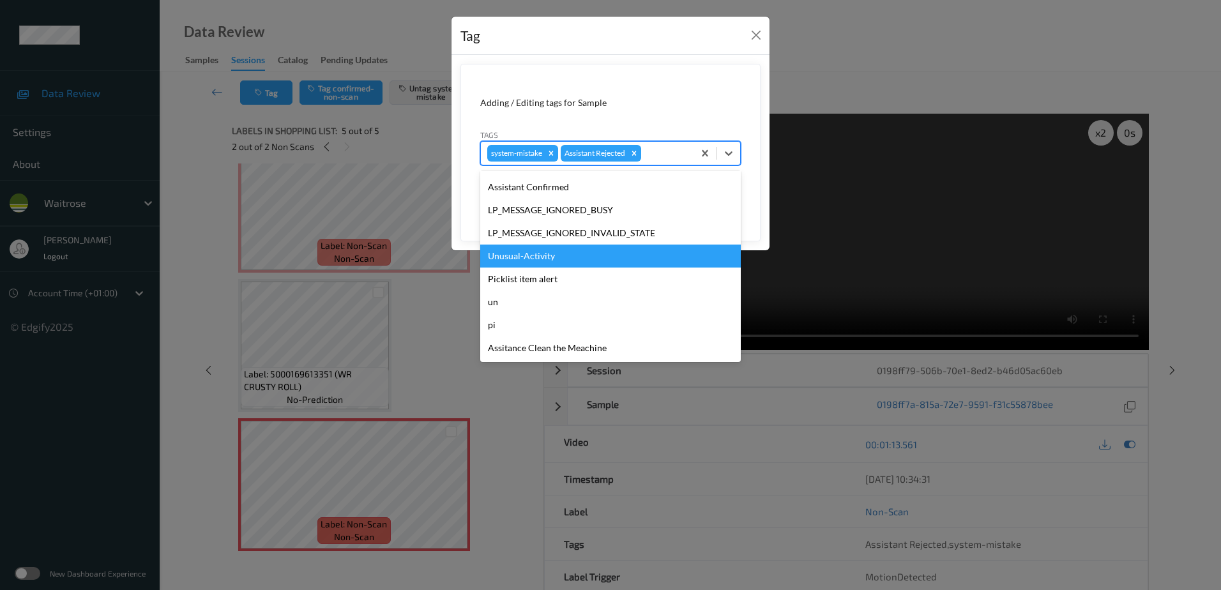
click at [566, 255] on div "Unusual-Activity" at bounding box center [610, 256] width 261 height 23
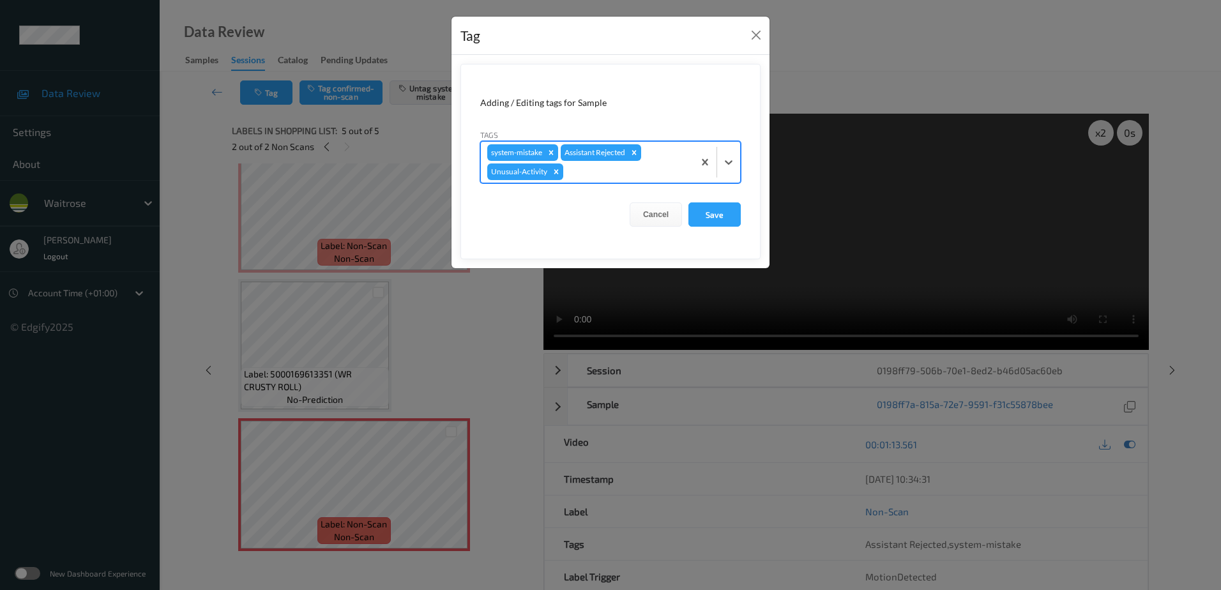
click at [586, 167] on div at bounding box center [626, 171] width 121 height 15
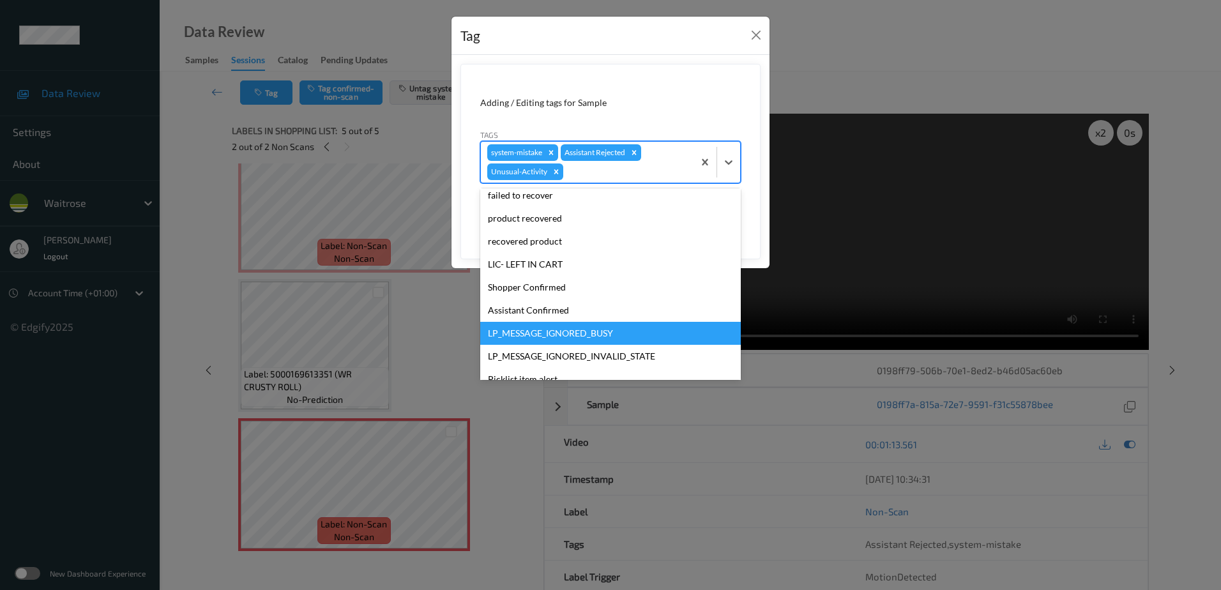
scroll to position [250, 0]
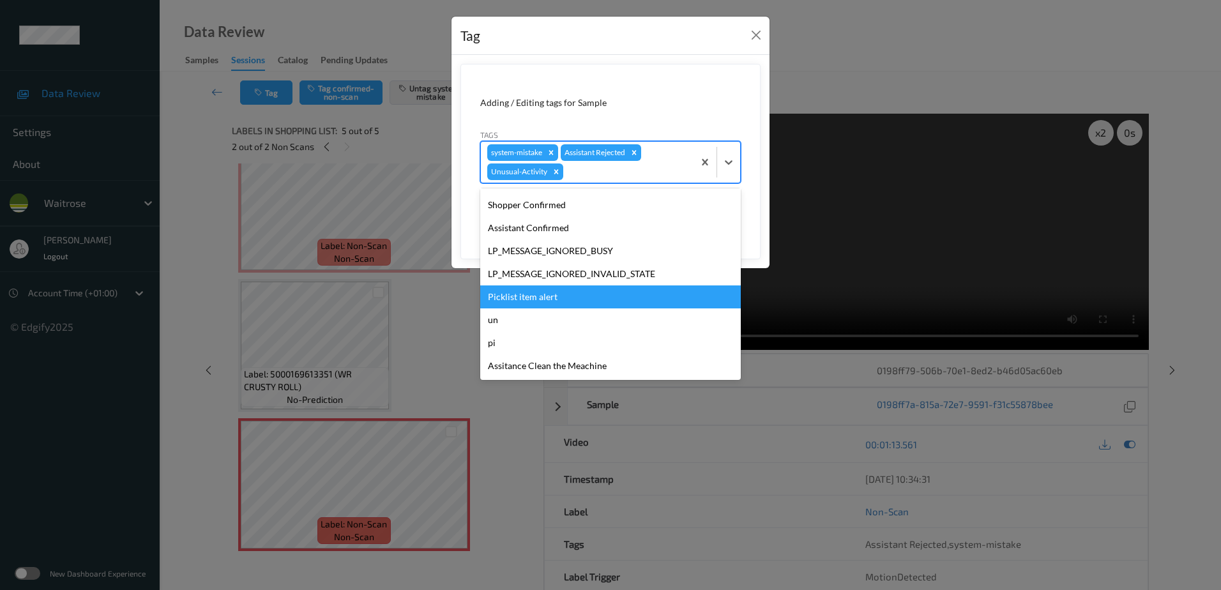
click at [577, 290] on div "Picklist item alert" at bounding box center [610, 297] width 261 height 23
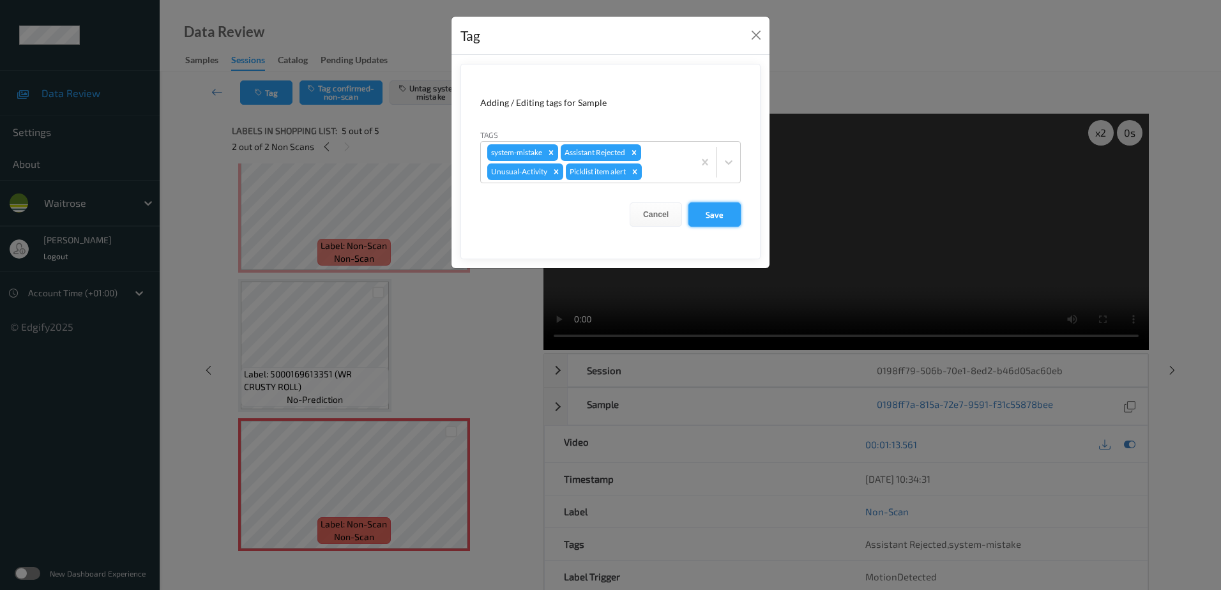
click at [696, 222] on button "Save" at bounding box center [715, 214] width 52 height 24
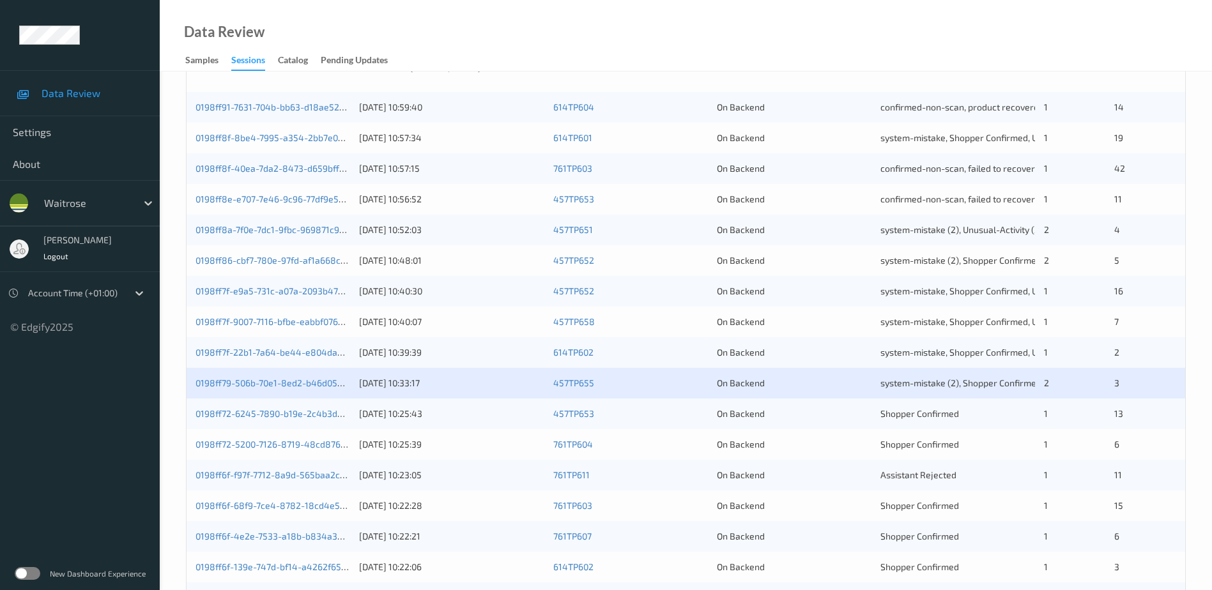
scroll to position [243, 0]
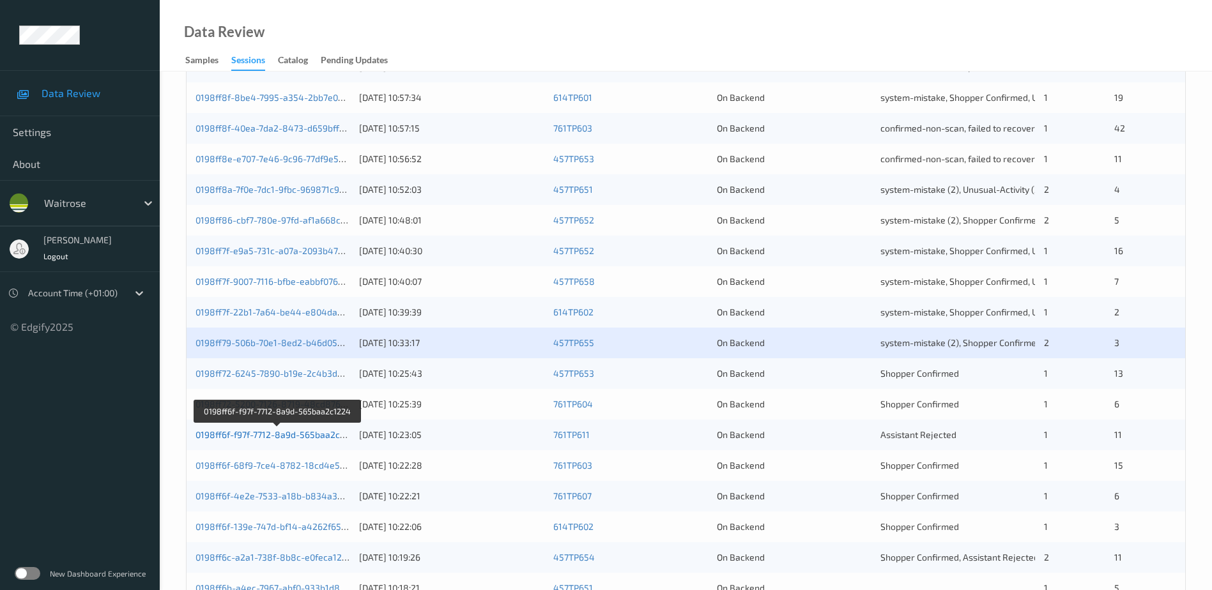
click at [244, 434] on link "0198ff6f-f97f-7712-8a9d-565baa2c1224" at bounding box center [277, 434] width 164 height 11
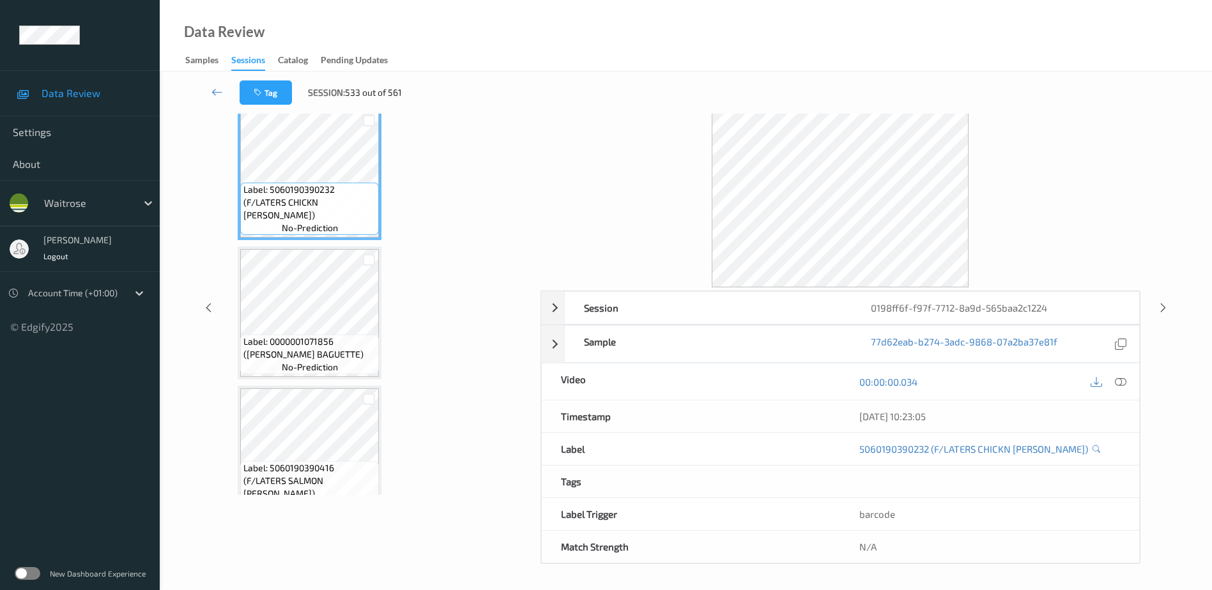
scroll to position [63, 0]
drag, startPoint x: 1117, startPoint y: 381, endPoint x: 850, endPoint y: 24, distance: 445.9
click at [1117, 381] on icon at bounding box center [1120, 381] width 11 height 11
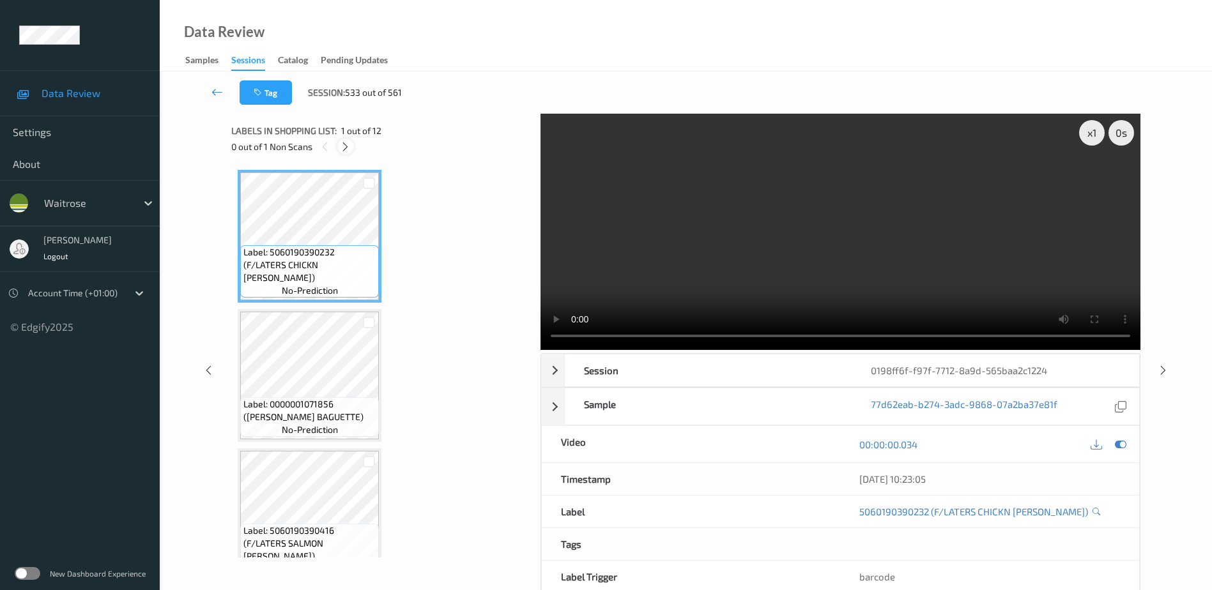
click at [345, 149] on icon at bounding box center [345, 146] width 11 height 11
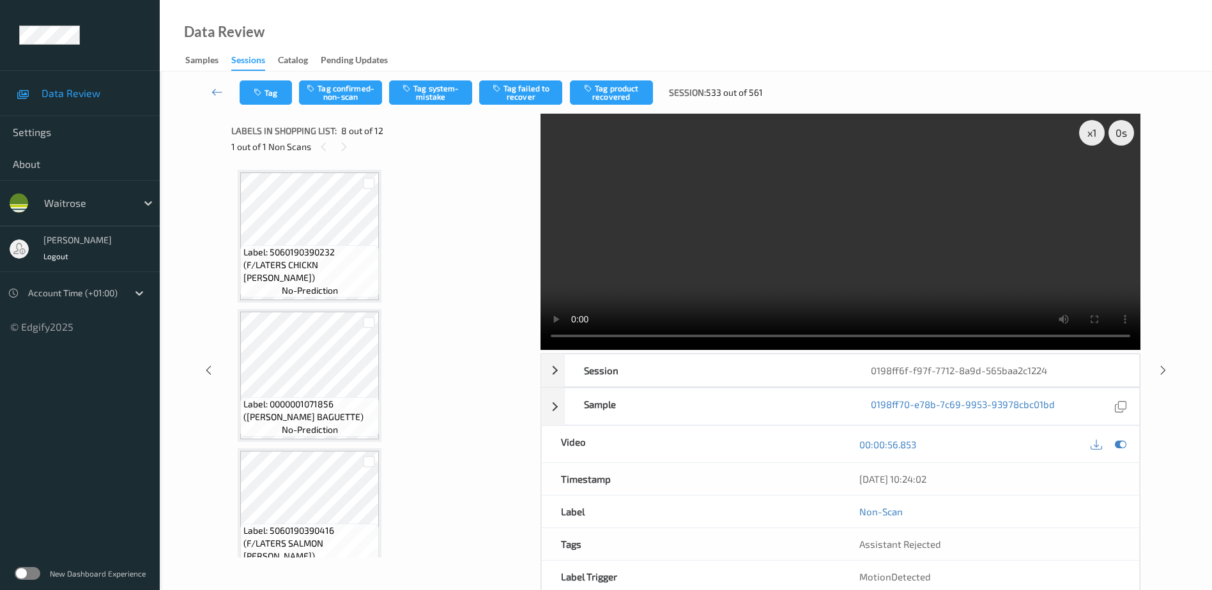
scroll to position [842, 0]
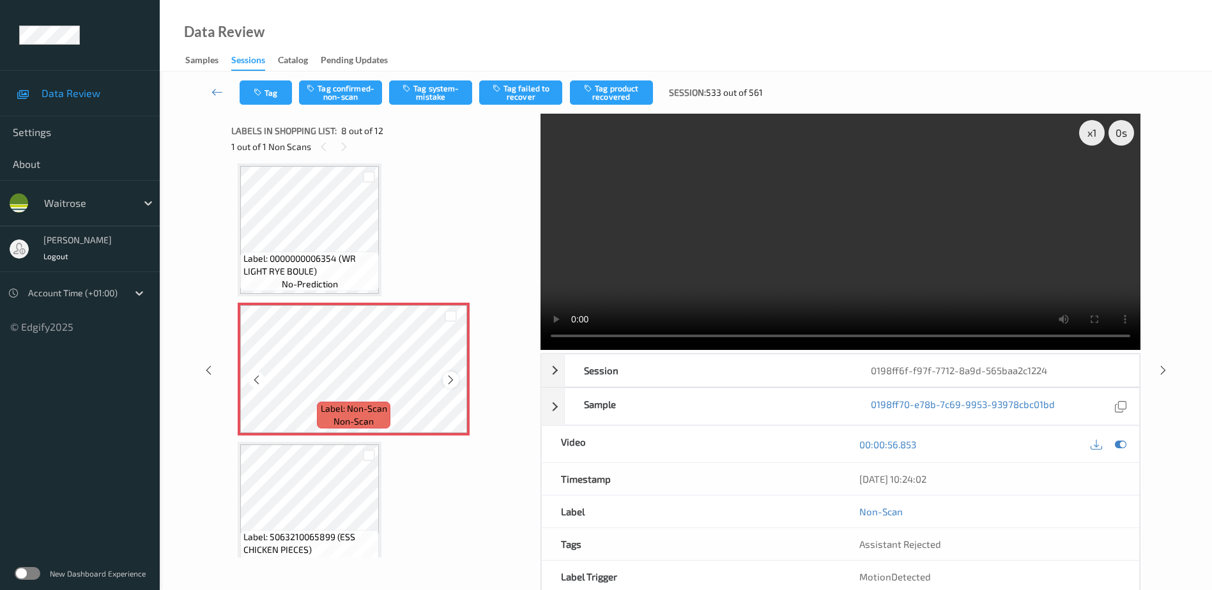
click at [454, 379] on icon at bounding box center [450, 379] width 11 height 11
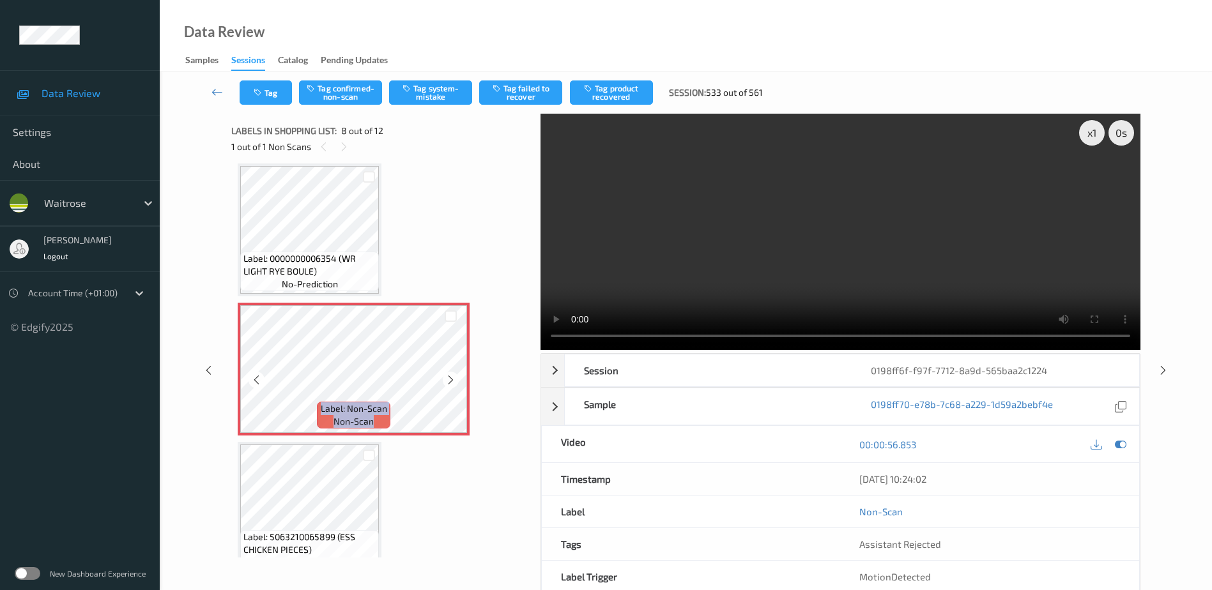
click at [454, 379] on icon at bounding box center [450, 379] width 11 height 11
click at [837, 257] on video at bounding box center [840, 232] width 600 height 236
click at [1092, 132] on div "x 1" at bounding box center [1092, 133] width 26 height 26
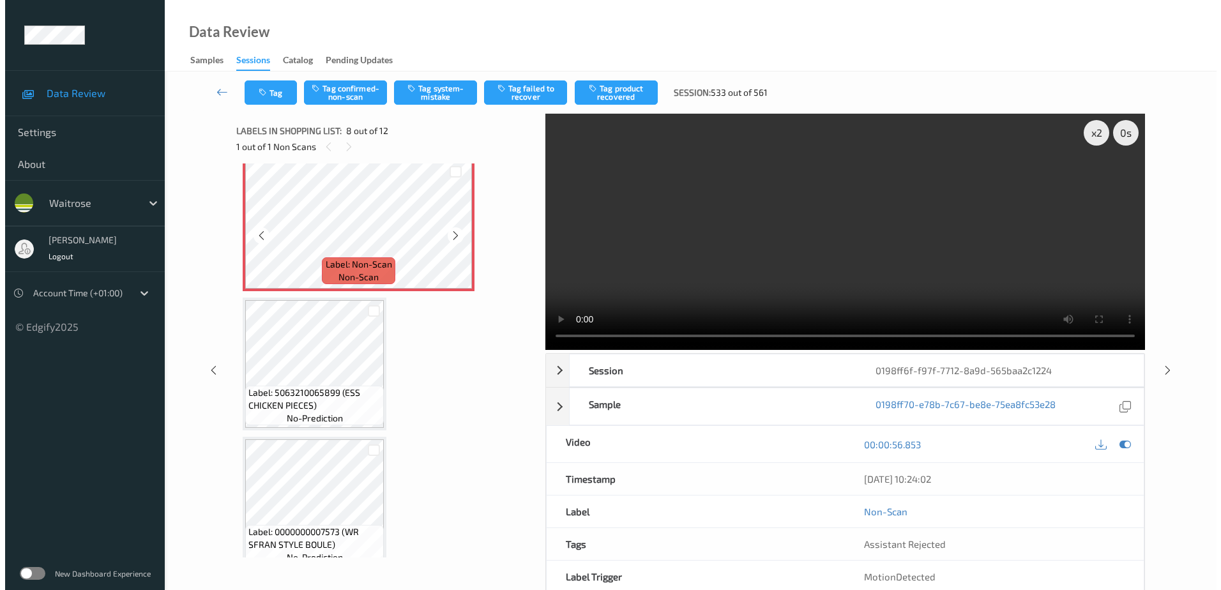
scroll to position [1034, 0]
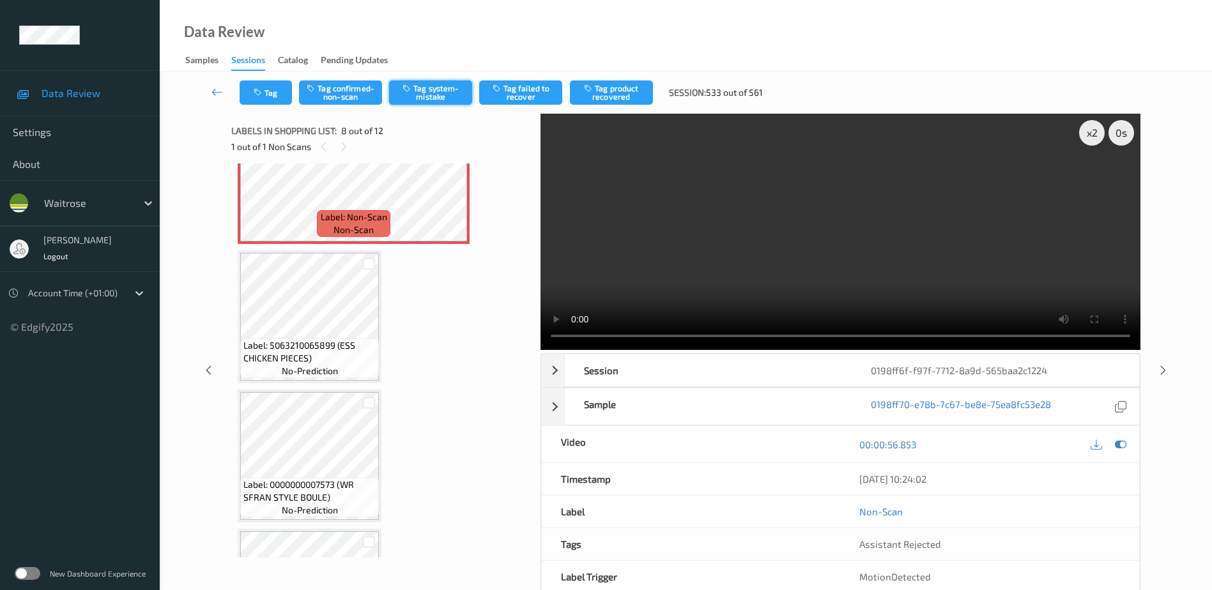
click at [439, 98] on button "Tag system-mistake" at bounding box center [430, 92] width 83 height 24
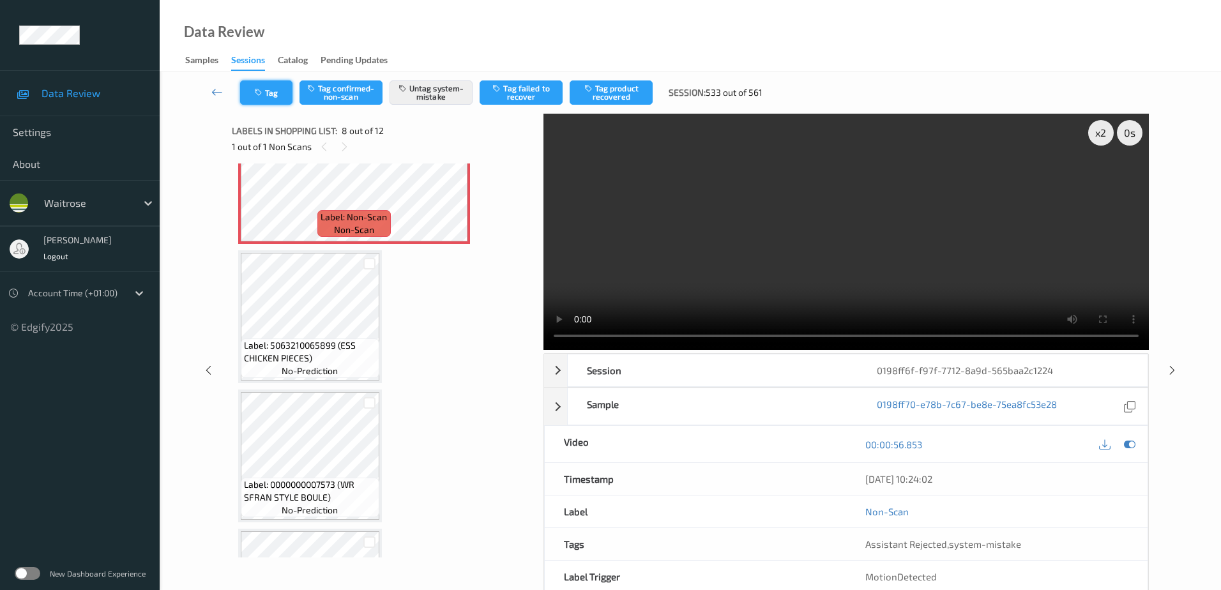
click at [259, 95] on icon "button" at bounding box center [259, 92] width 11 height 9
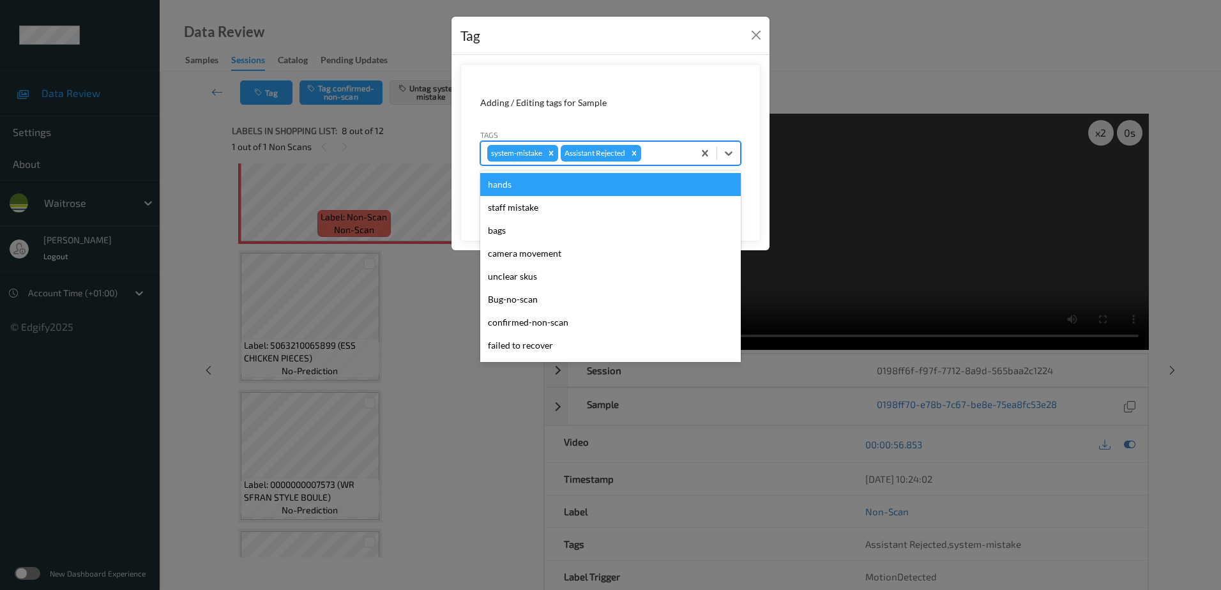
click at [671, 153] on div at bounding box center [665, 153] width 43 height 15
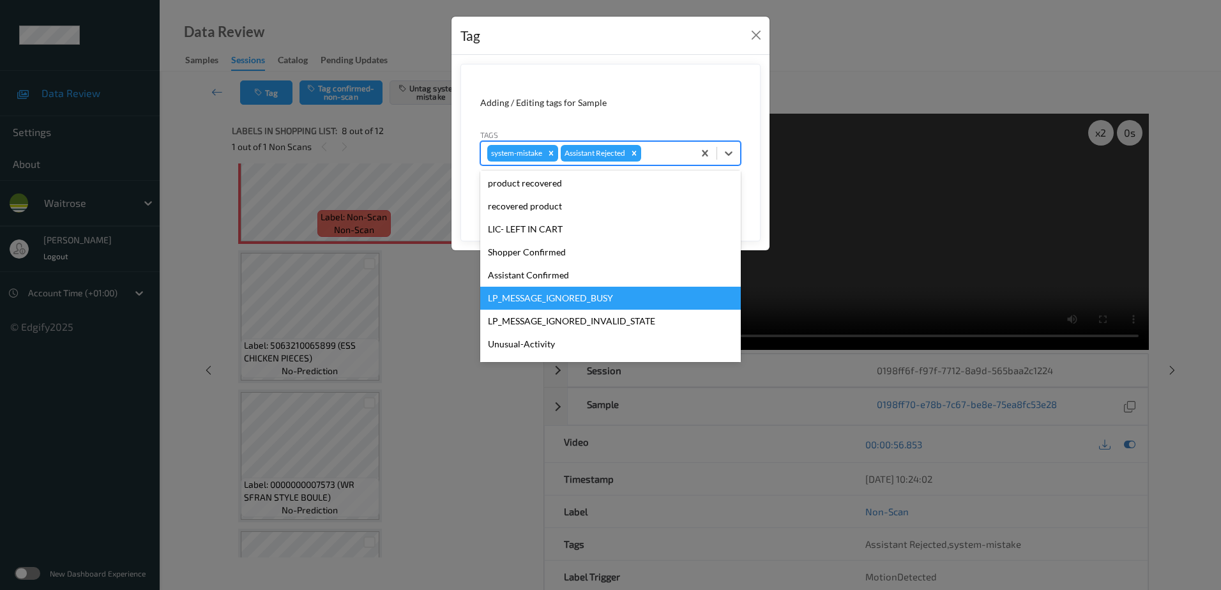
scroll to position [256, 0]
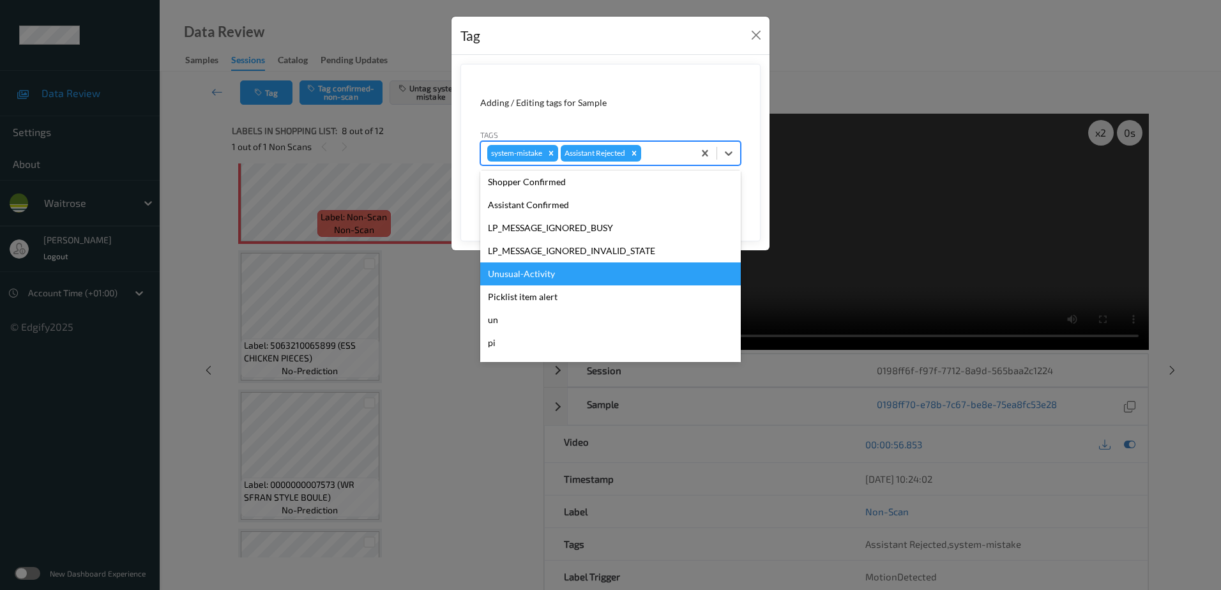
click at [556, 274] on div "Unusual-Activity" at bounding box center [610, 274] width 261 height 23
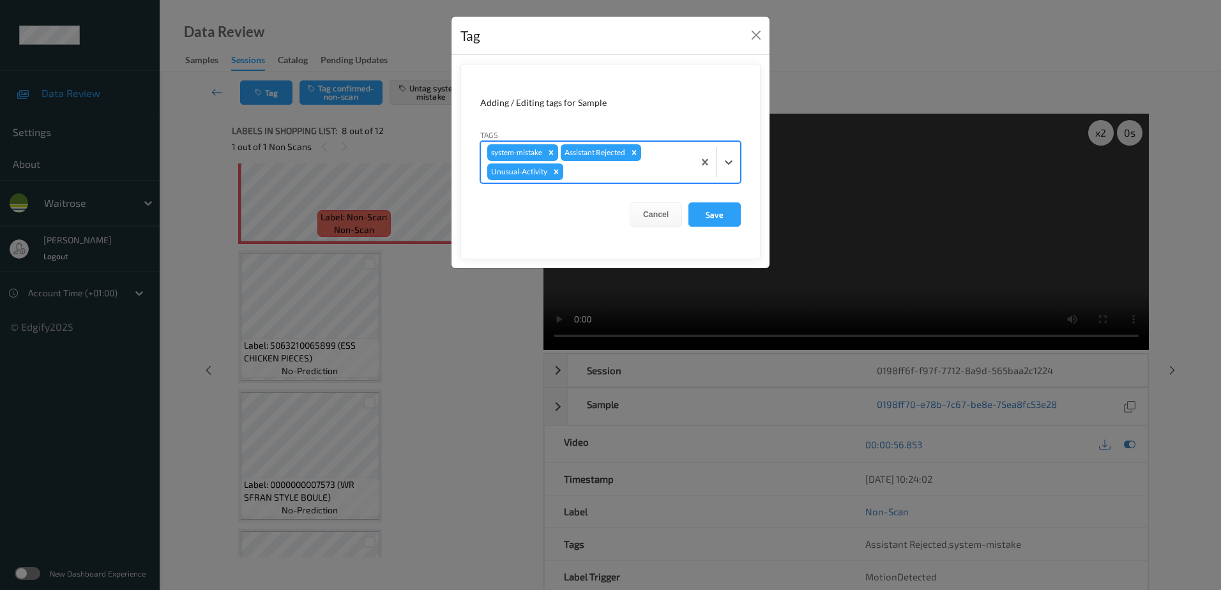
click at [606, 165] on div at bounding box center [626, 171] width 121 height 15
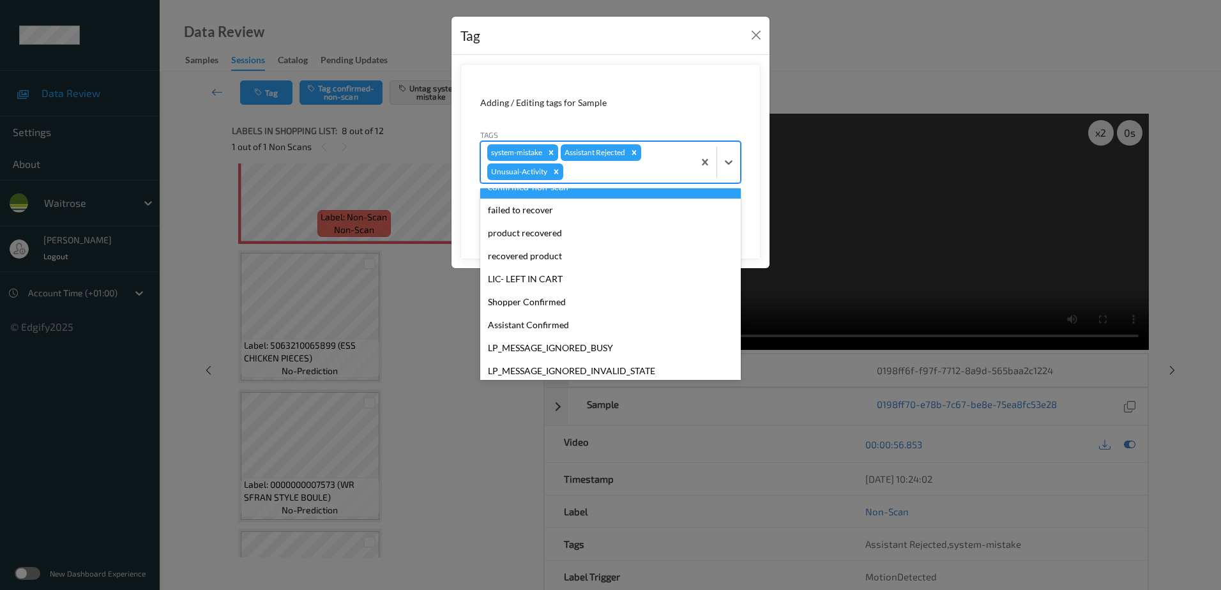
scroll to position [250, 0]
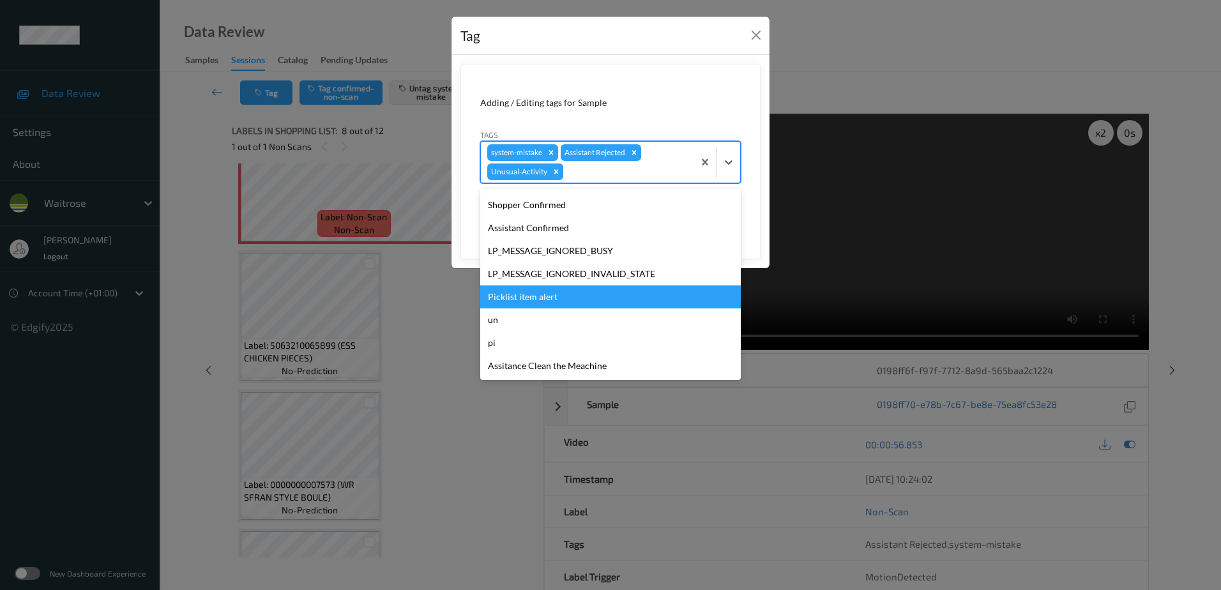
click at [561, 292] on div "Picklist item alert" at bounding box center [610, 297] width 261 height 23
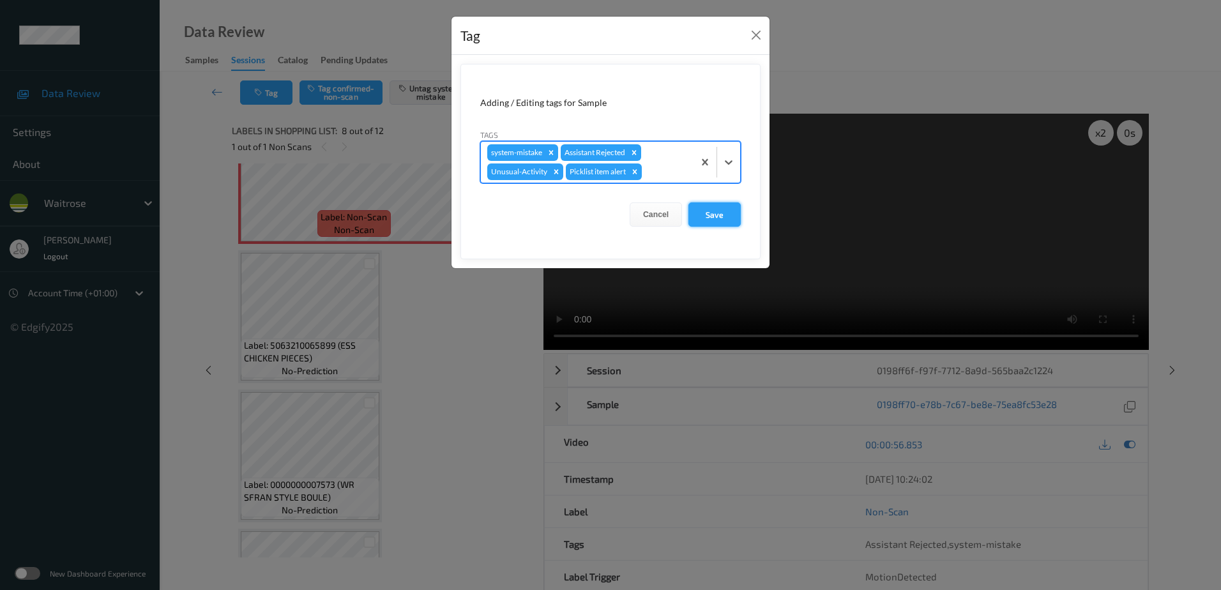
click at [733, 210] on button "Save" at bounding box center [715, 214] width 52 height 24
click at [712, 216] on button "Save" at bounding box center [715, 214] width 52 height 24
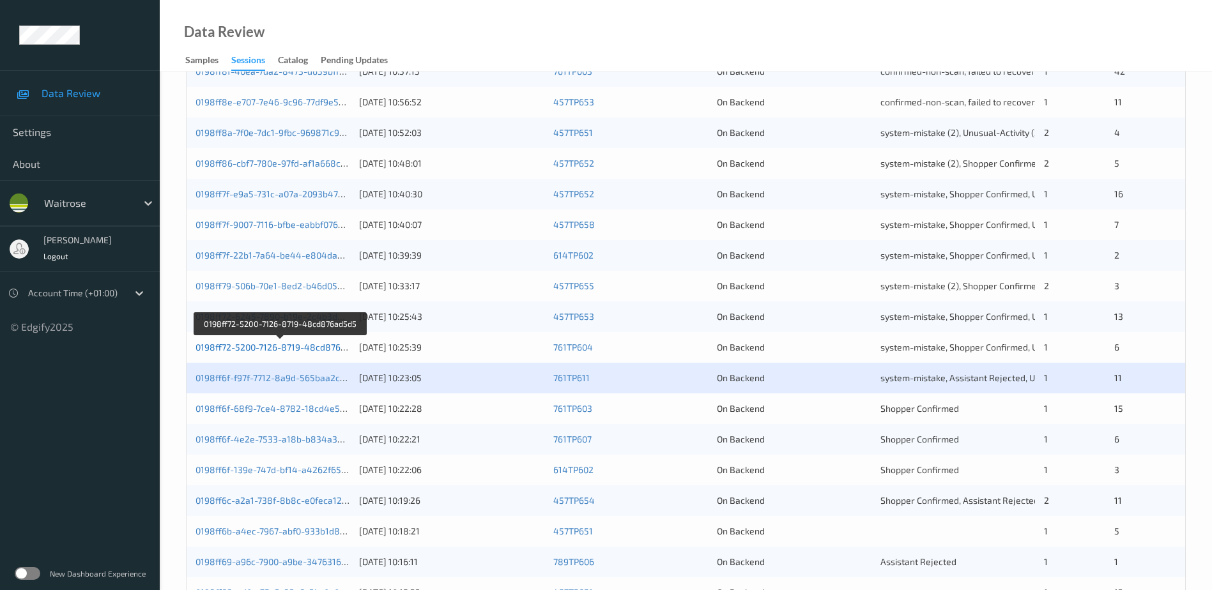
scroll to position [371, 0]
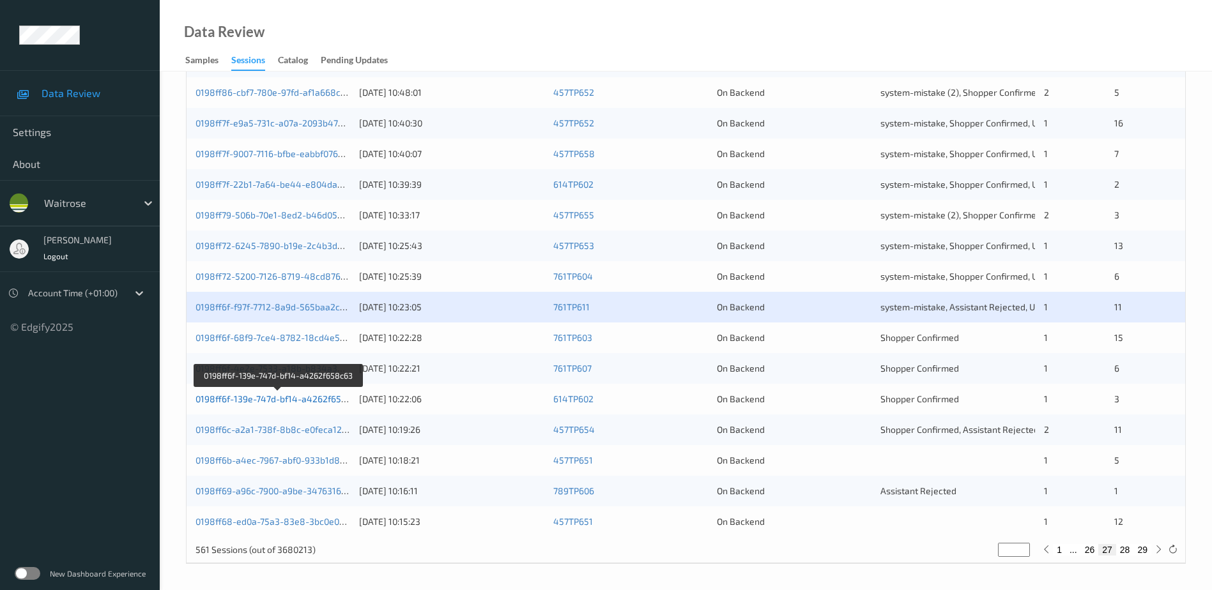
click at [257, 400] on link "0198ff6f-139e-747d-bf14-a4262f658c63" at bounding box center [278, 398] width 166 height 11
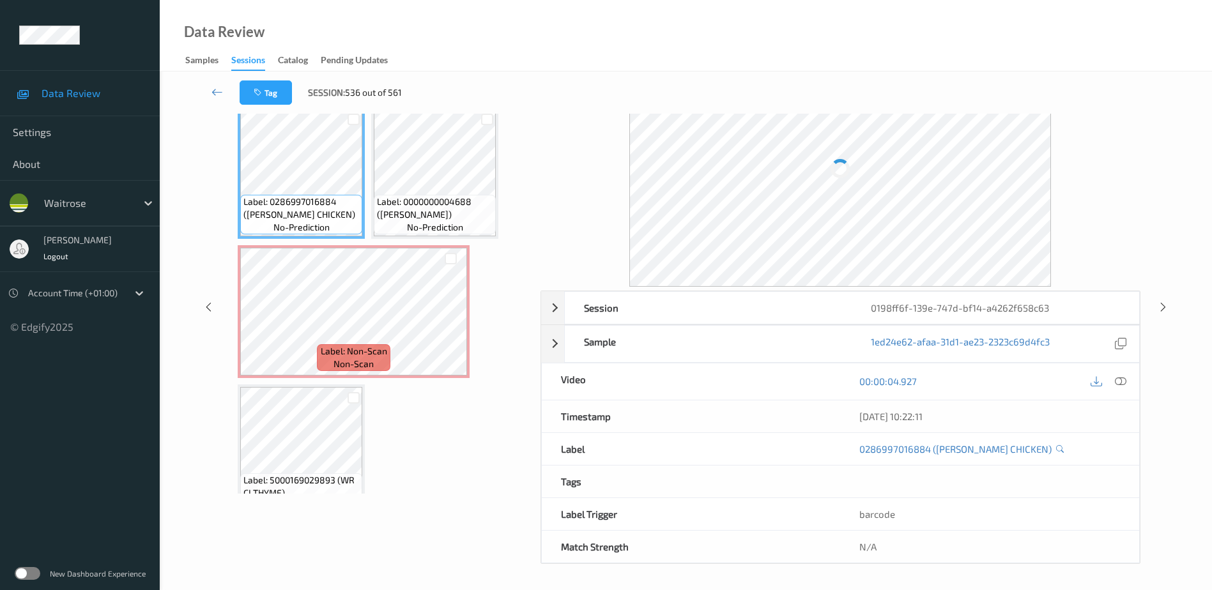
scroll to position [63, 0]
click at [1121, 382] on icon at bounding box center [1120, 381] width 11 height 11
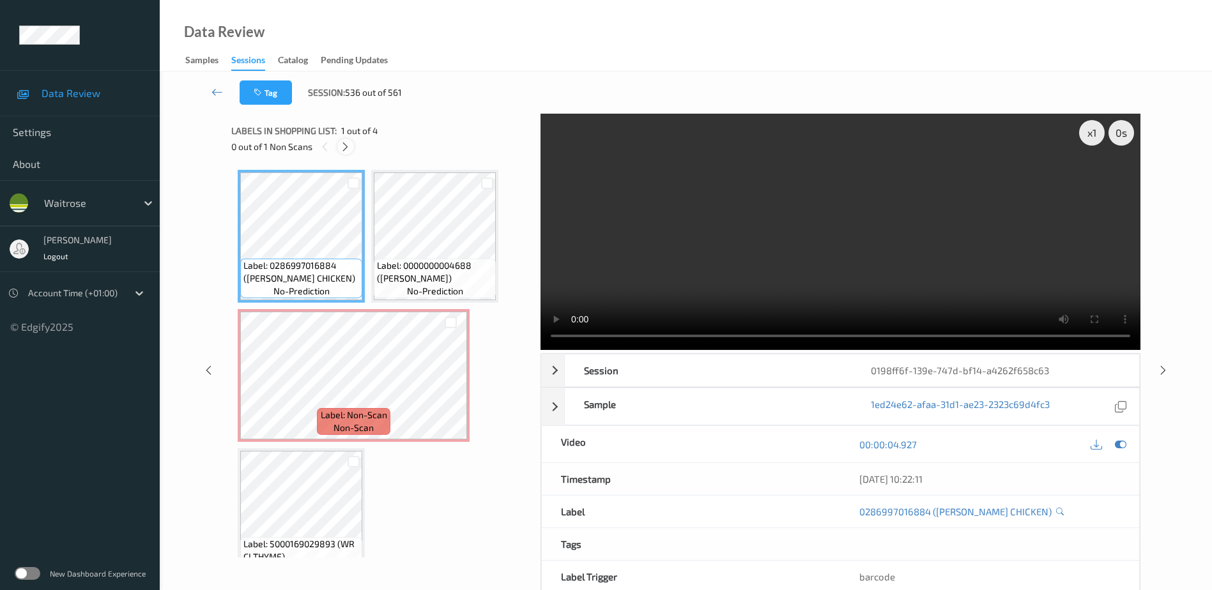
click at [346, 148] on icon at bounding box center [345, 146] width 11 height 11
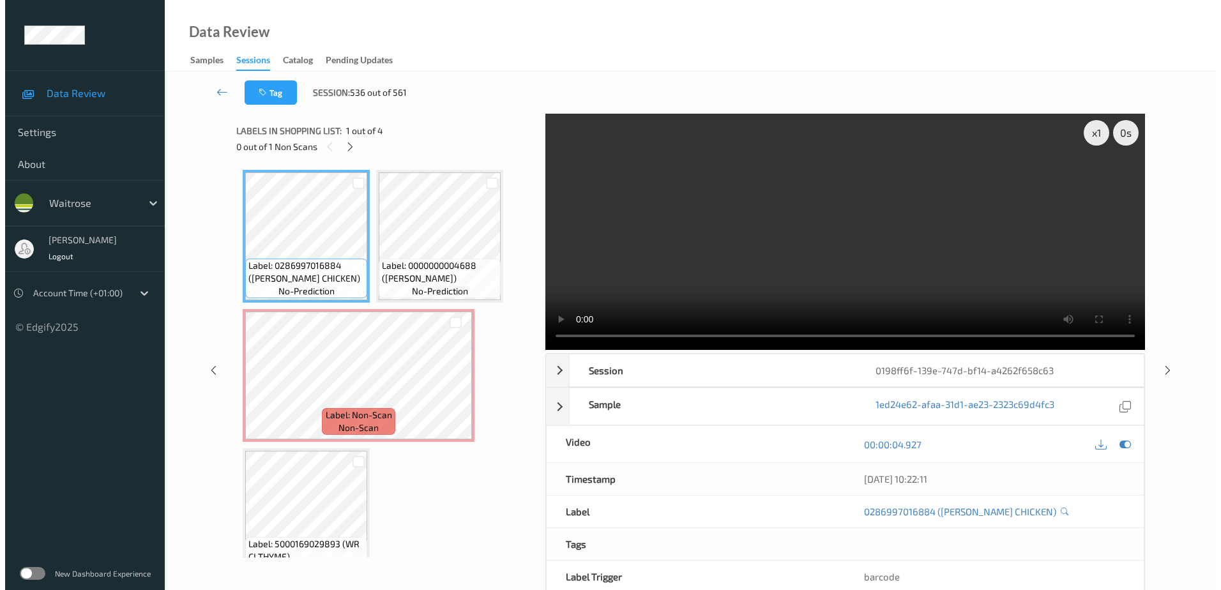
scroll to position [6, 0]
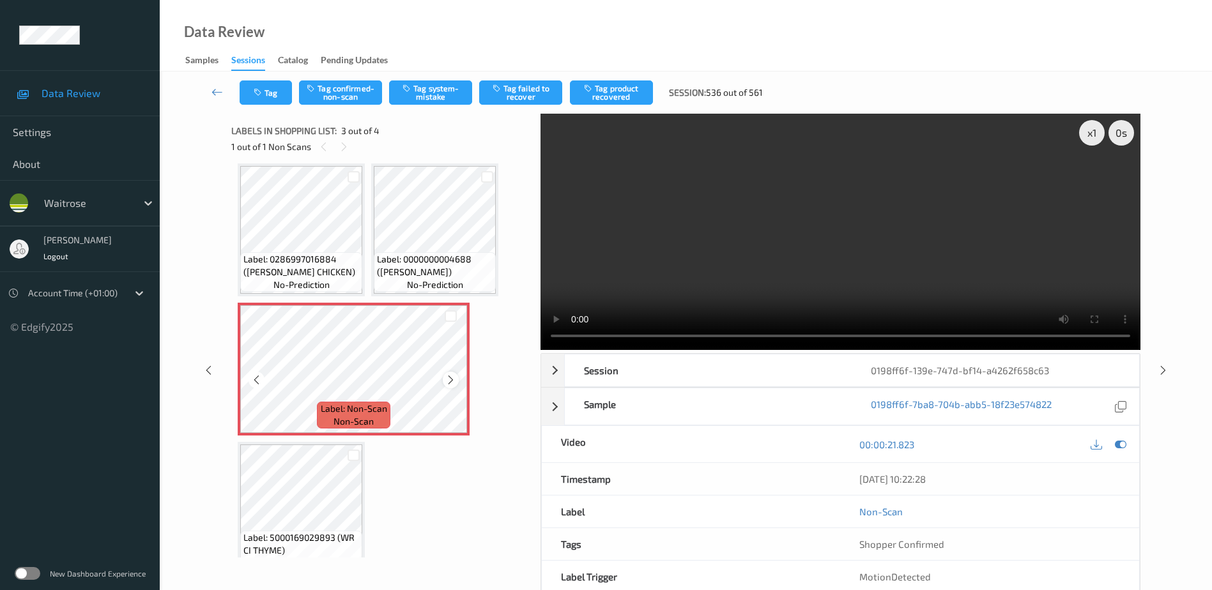
click at [456, 379] on icon at bounding box center [450, 379] width 11 height 11
click at [820, 261] on video at bounding box center [840, 232] width 600 height 236
click at [437, 95] on button "Tag system-mistake" at bounding box center [430, 92] width 83 height 24
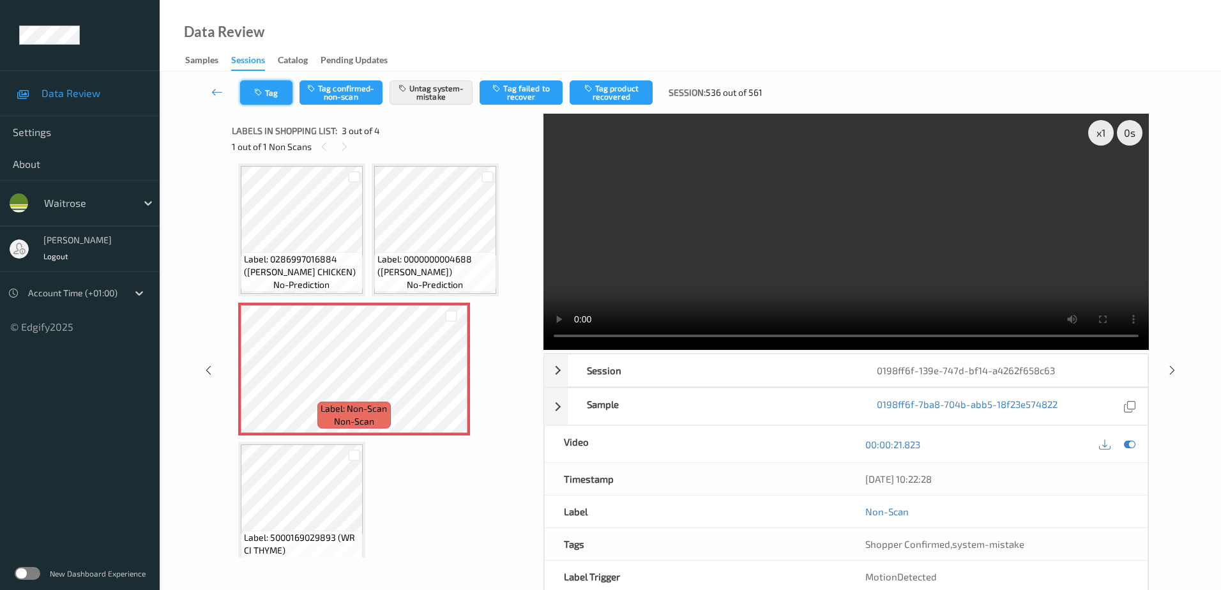
click at [261, 88] on icon "button" at bounding box center [259, 92] width 11 height 9
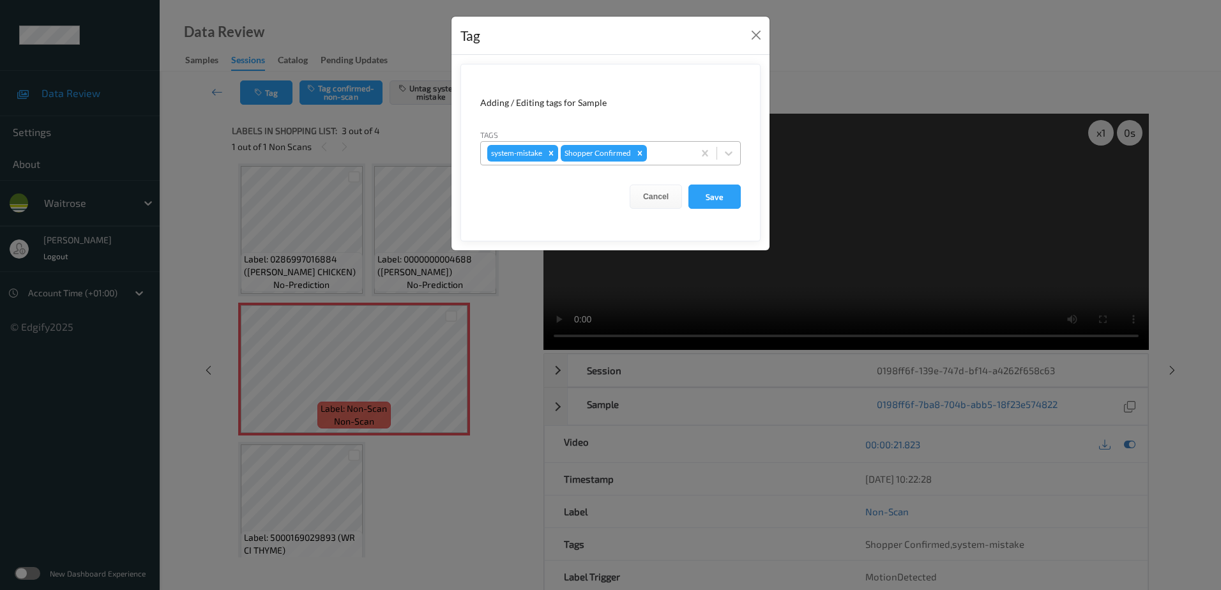
click at [663, 146] on div at bounding box center [669, 153] width 38 height 15
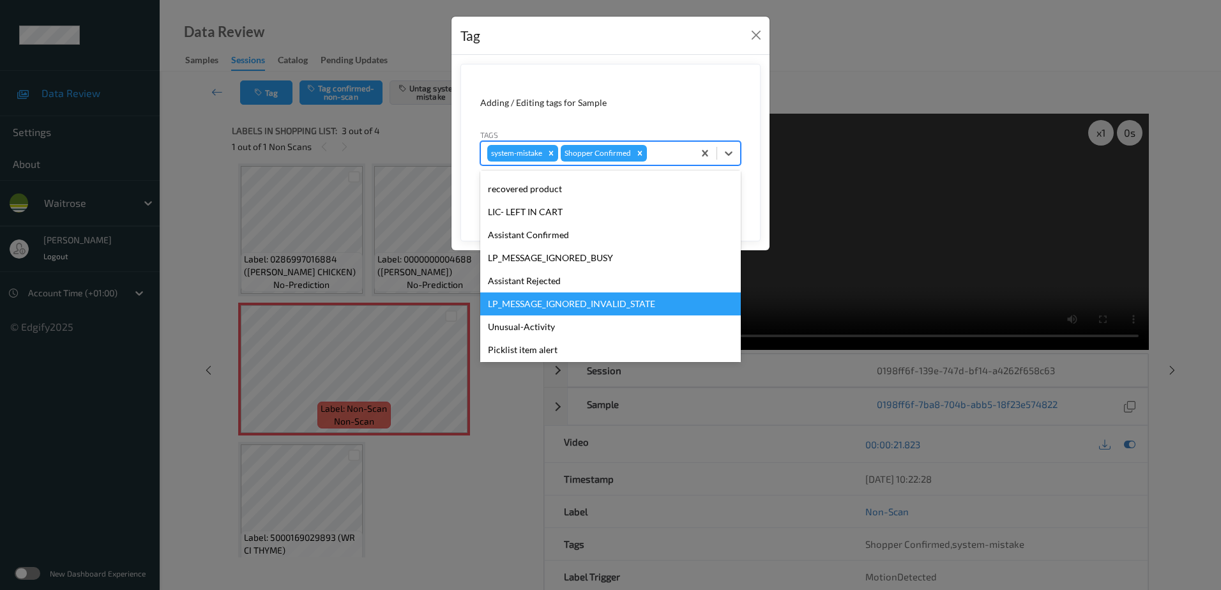
scroll to position [273, 0]
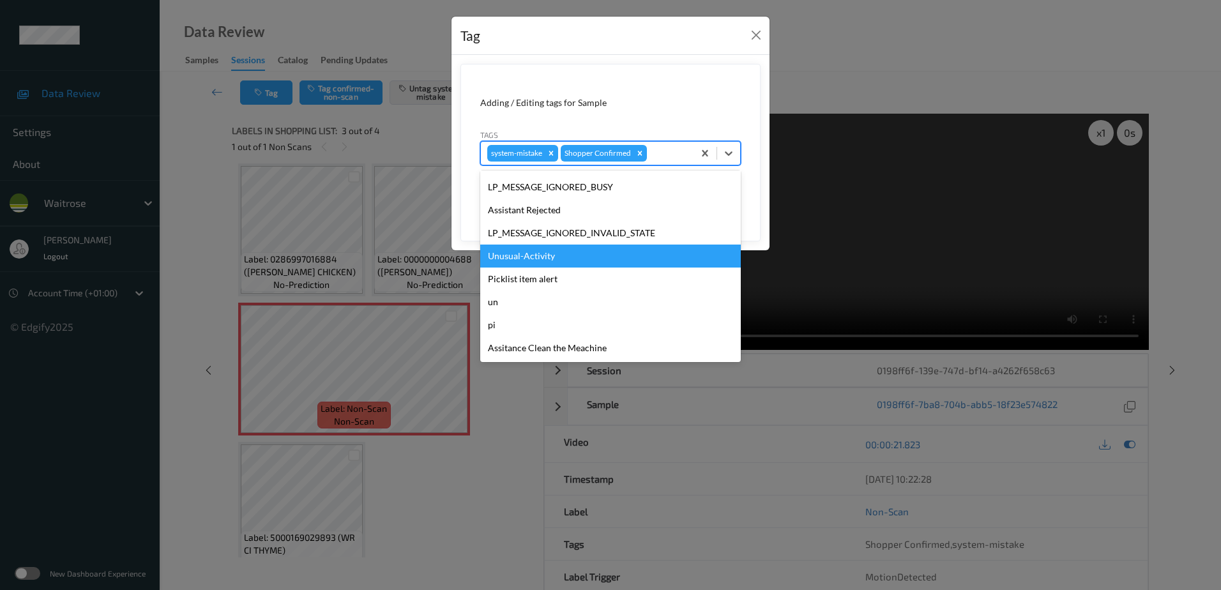
click at [570, 263] on div "Unusual-Activity" at bounding box center [610, 256] width 261 height 23
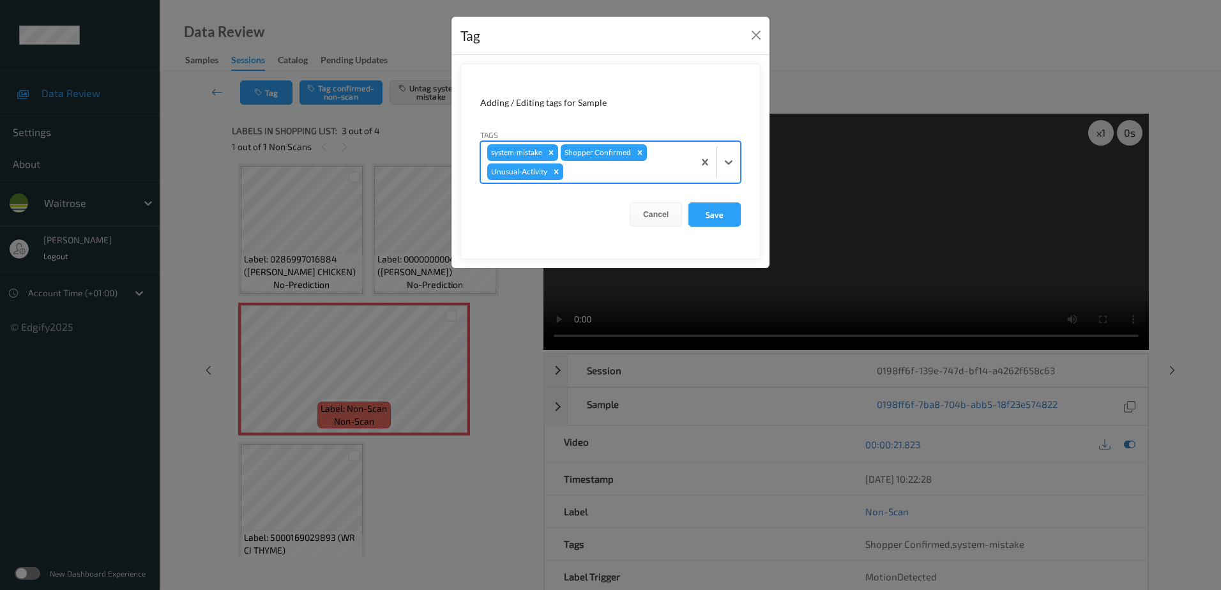
click at [574, 169] on div at bounding box center [626, 171] width 121 height 15
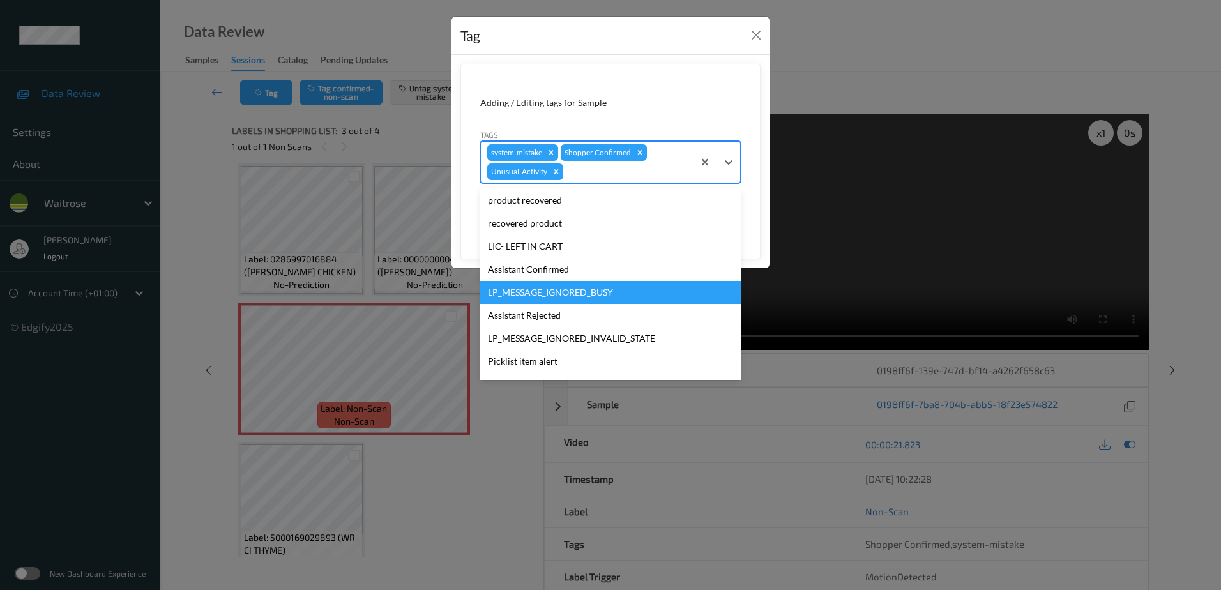
scroll to position [250, 0]
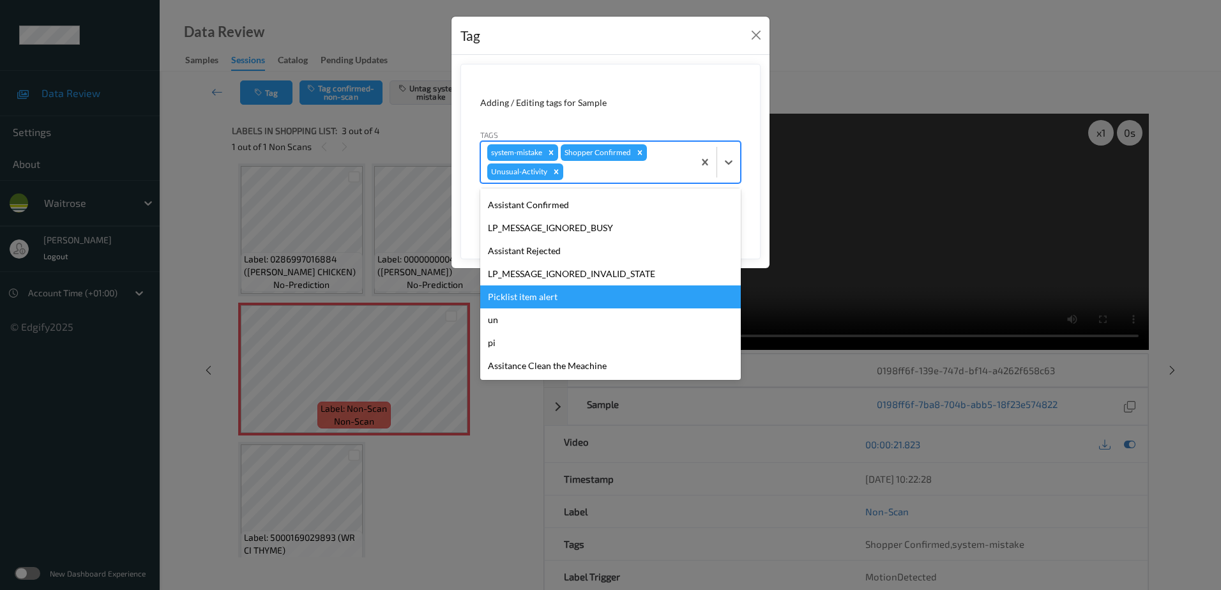
click at [539, 296] on div "Picklist item alert" at bounding box center [610, 297] width 261 height 23
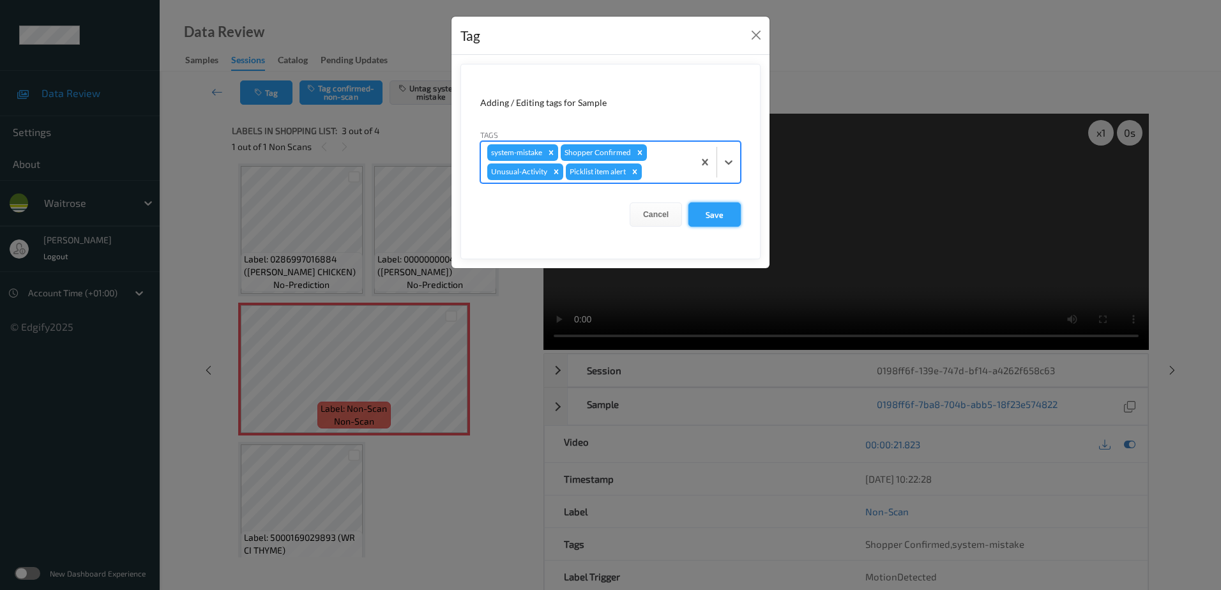
click at [712, 216] on button "Save" at bounding box center [715, 214] width 52 height 24
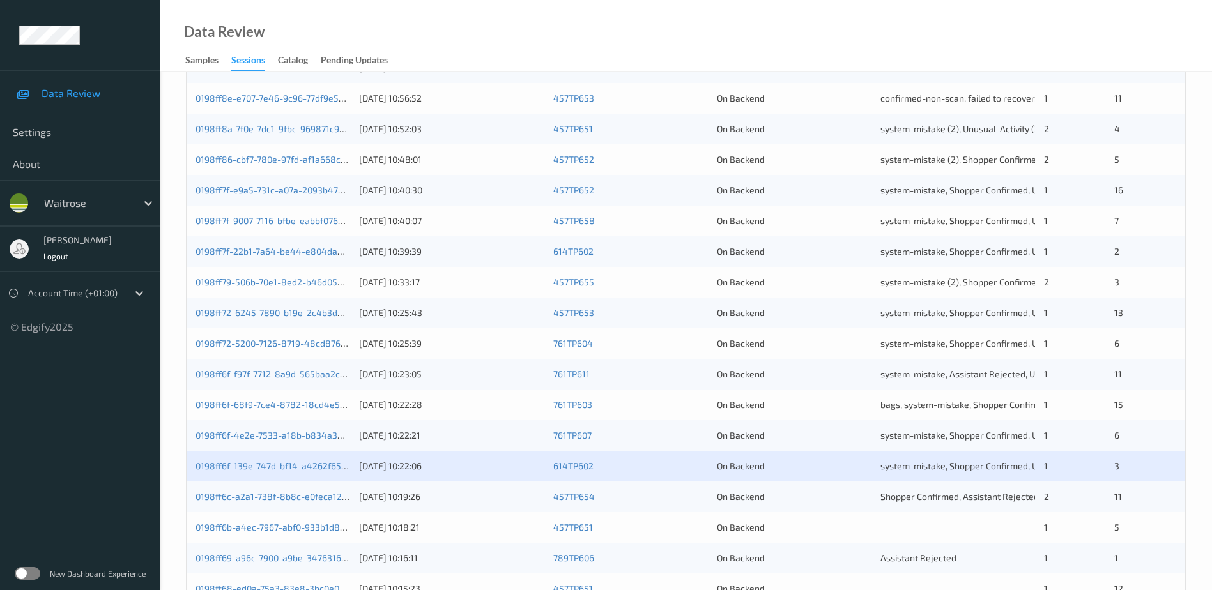
scroll to position [371, 0]
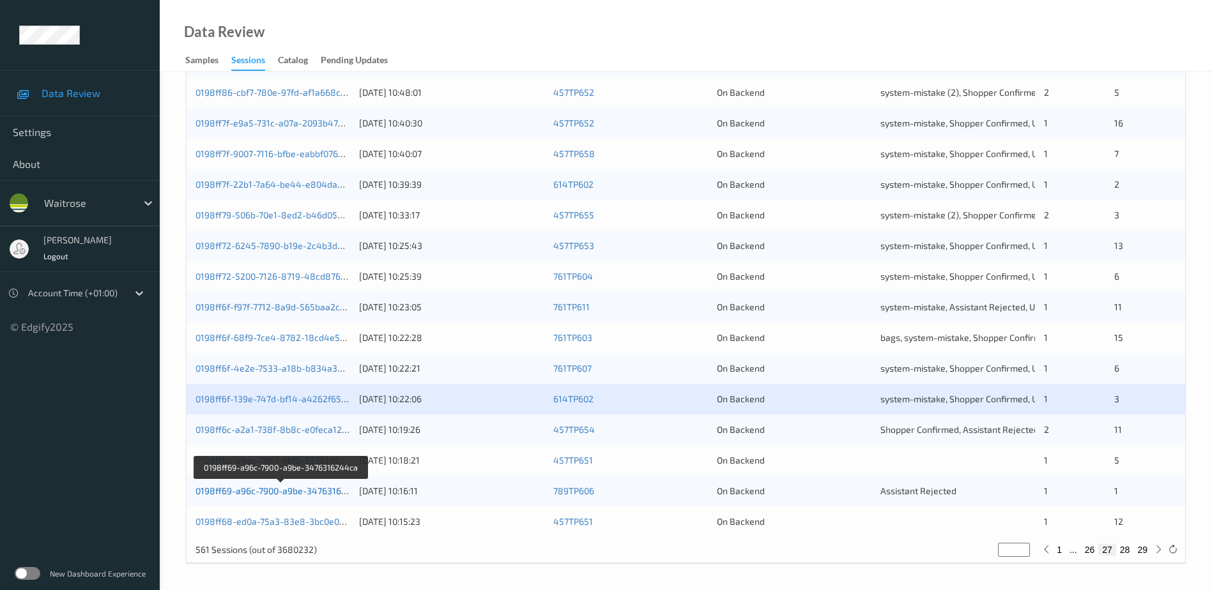
click at [272, 493] on link "0198ff69-a96c-7900-a9be-3476316244ca" at bounding box center [281, 490] width 172 height 11
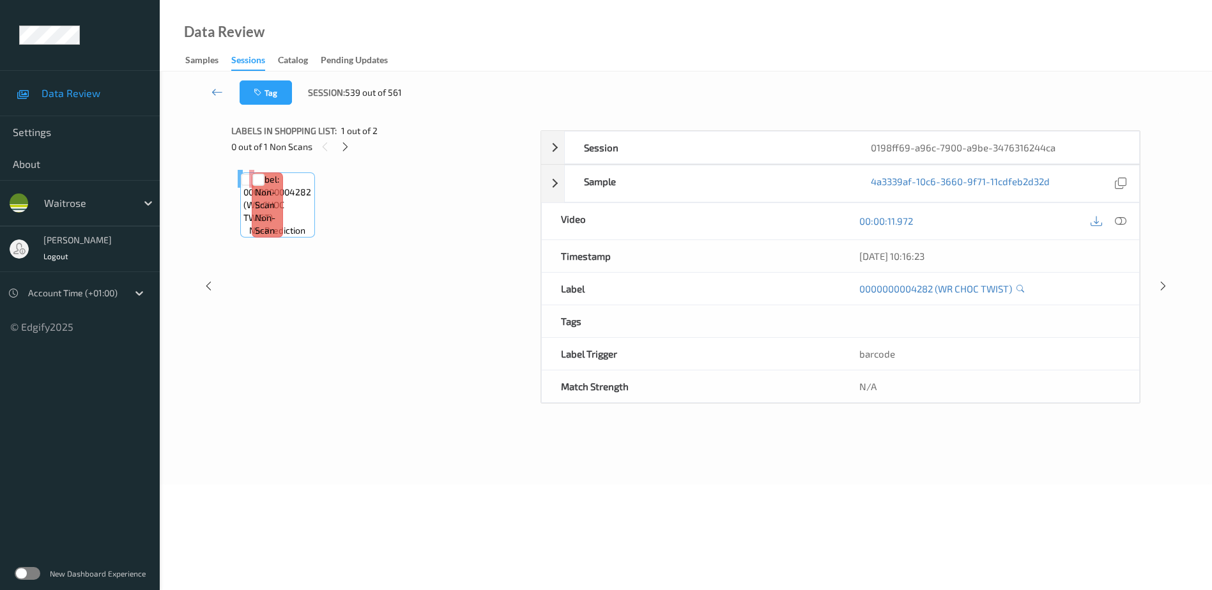
scroll to position [63, 0]
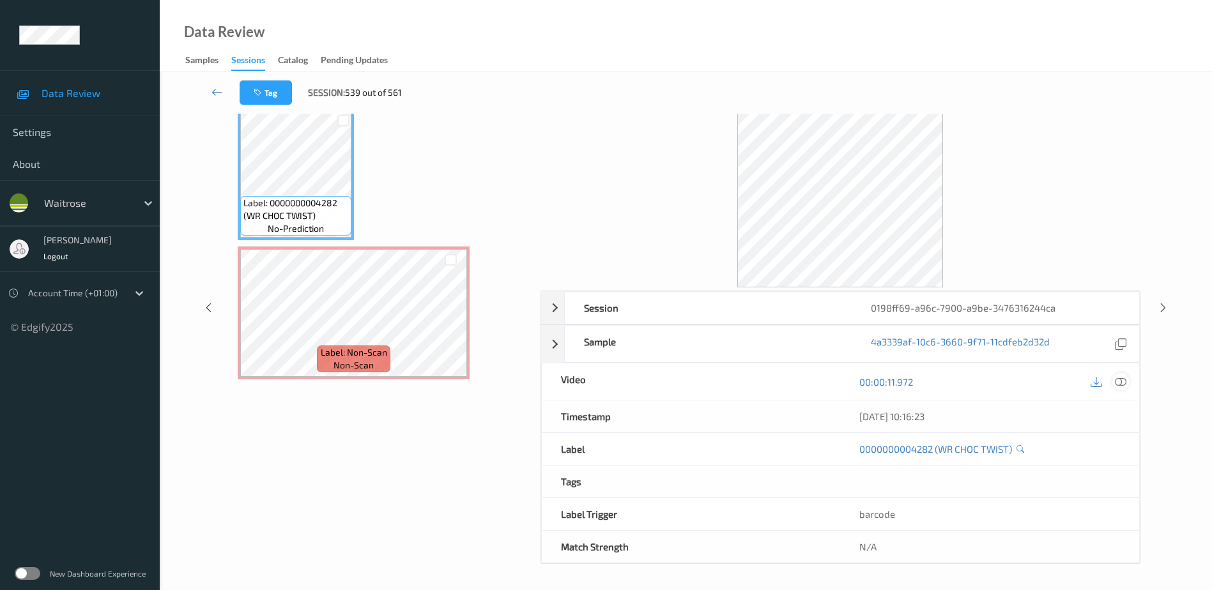
click at [1117, 383] on icon at bounding box center [1120, 381] width 11 height 11
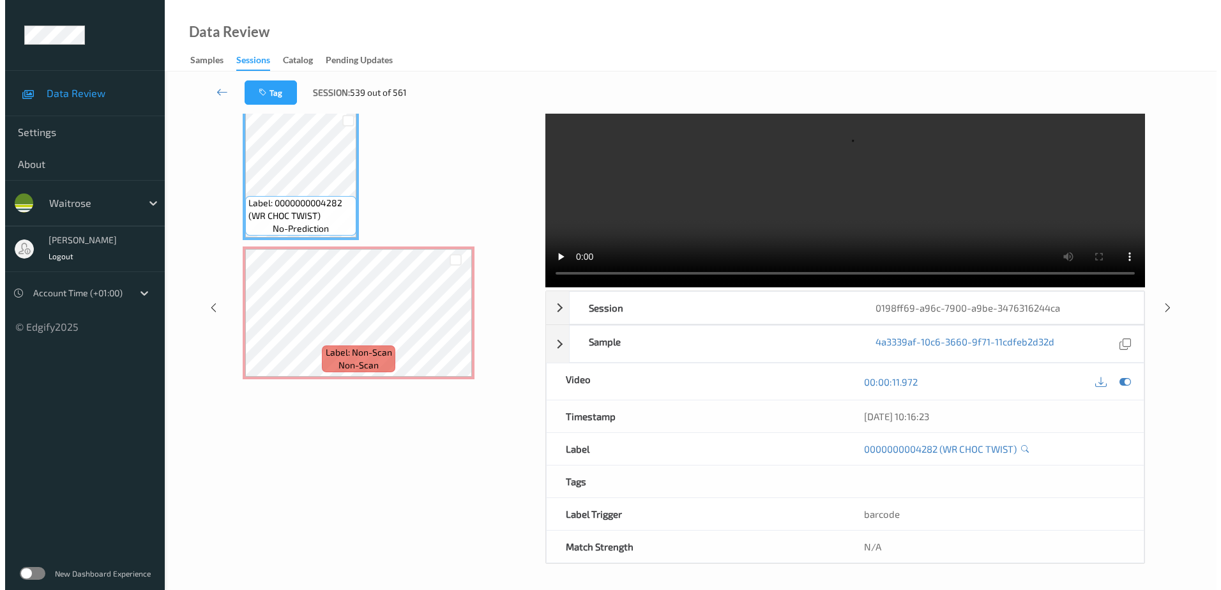
scroll to position [0, 0]
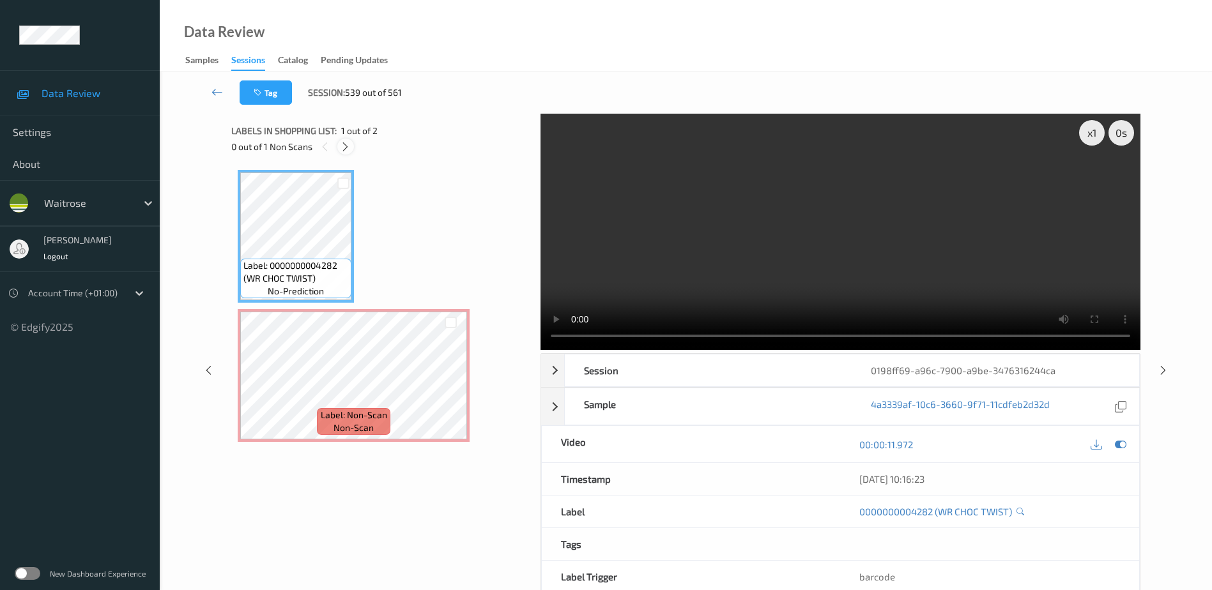
click at [347, 145] on icon at bounding box center [345, 146] width 11 height 11
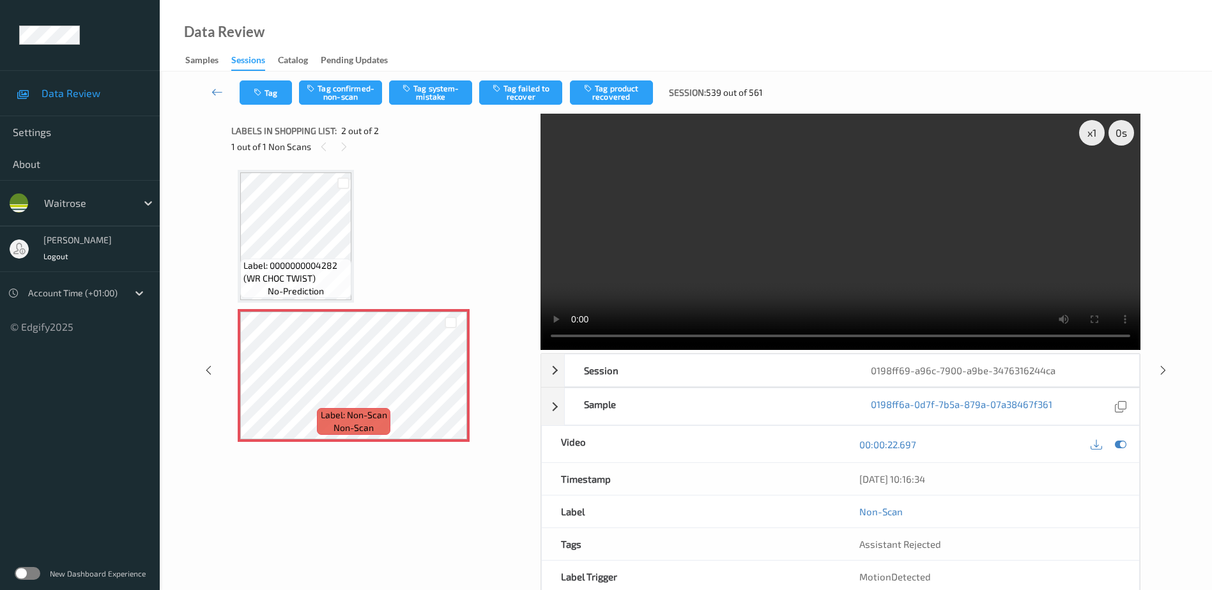
click at [781, 252] on video at bounding box center [840, 232] width 600 height 236
click at [431, 94] on button "Tag system-mistake" at bounding box center [430, 92] width 83 height 24
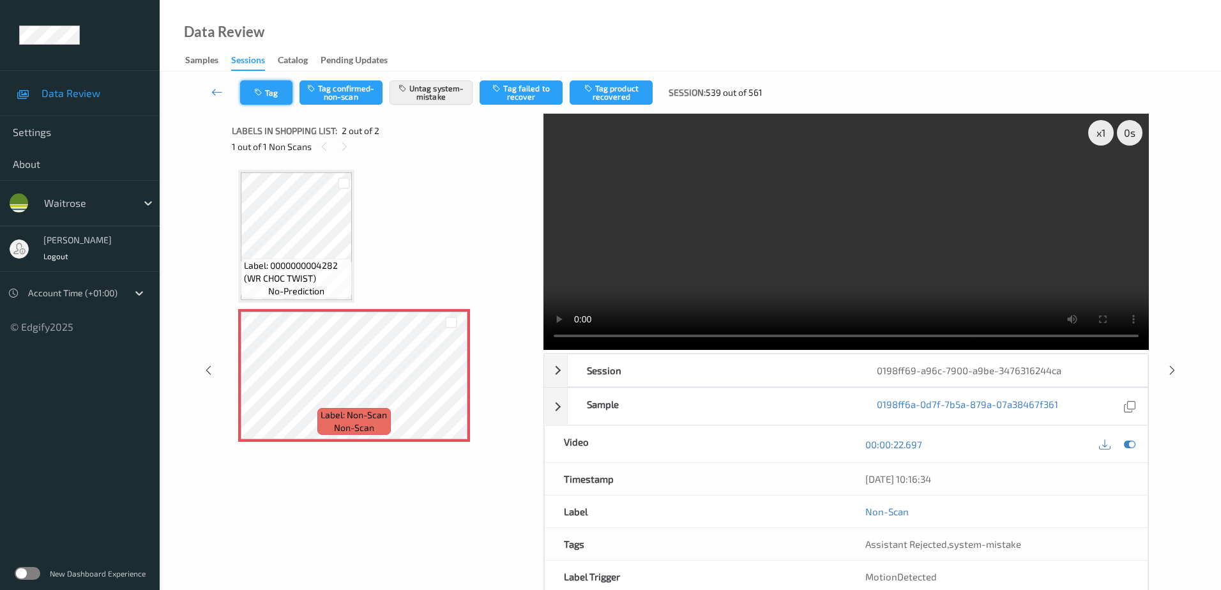
click at [275, 101] on button "Tag" at bounding box center [266, 92] width 52 height 24
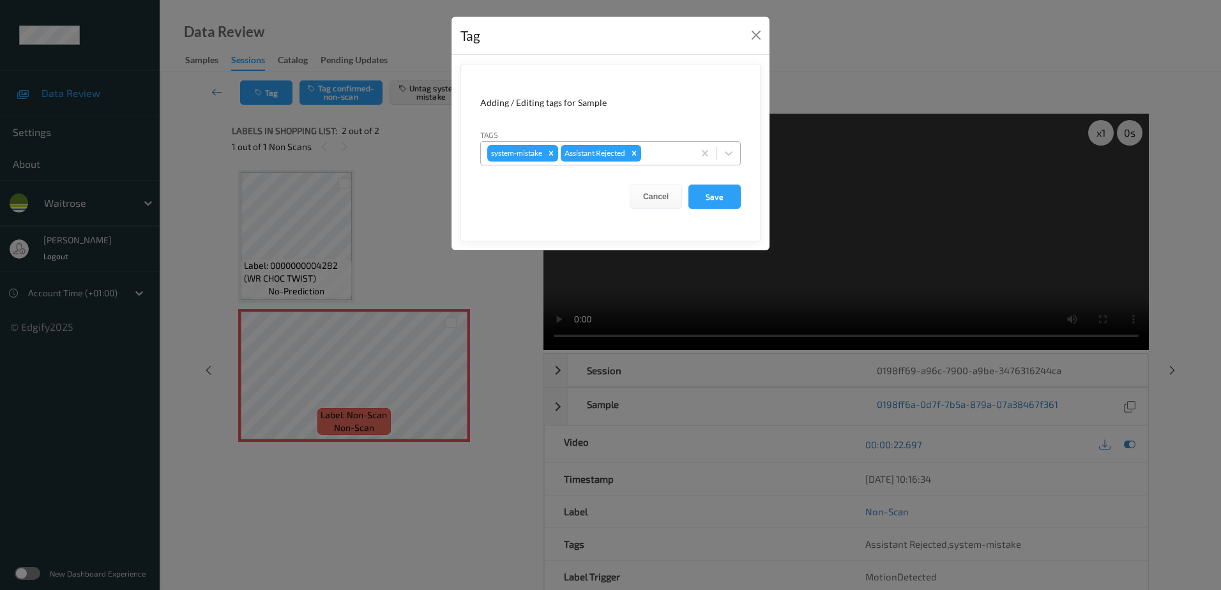
click at [654, 146] on div at bounding box center [665, 153] width 43 height 15
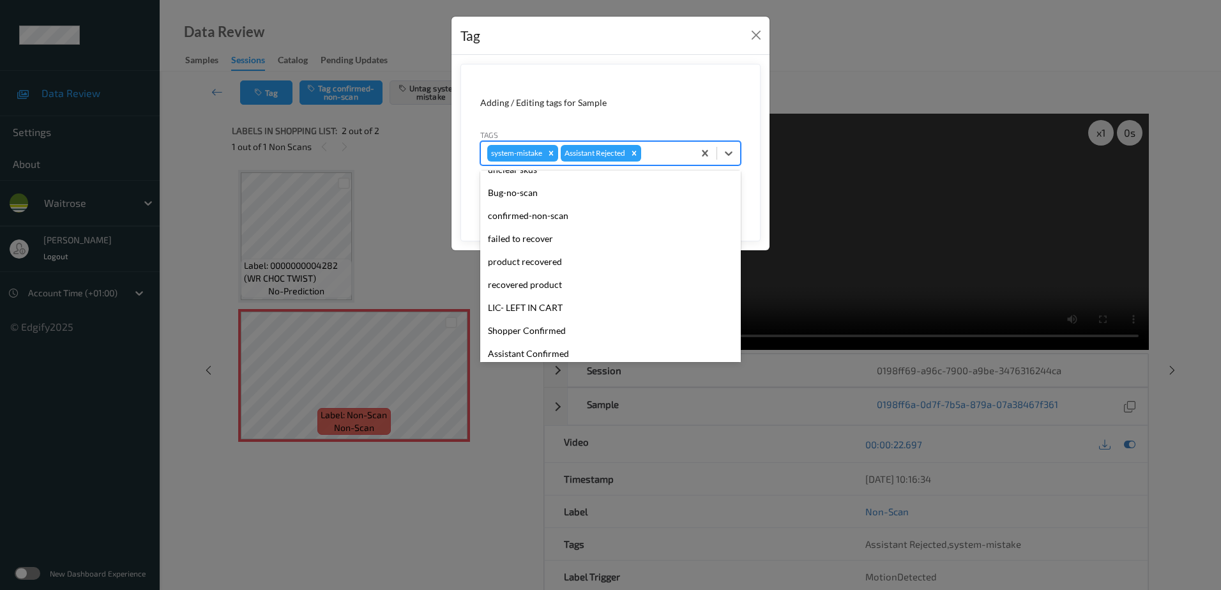
scroll to position [273, 0]
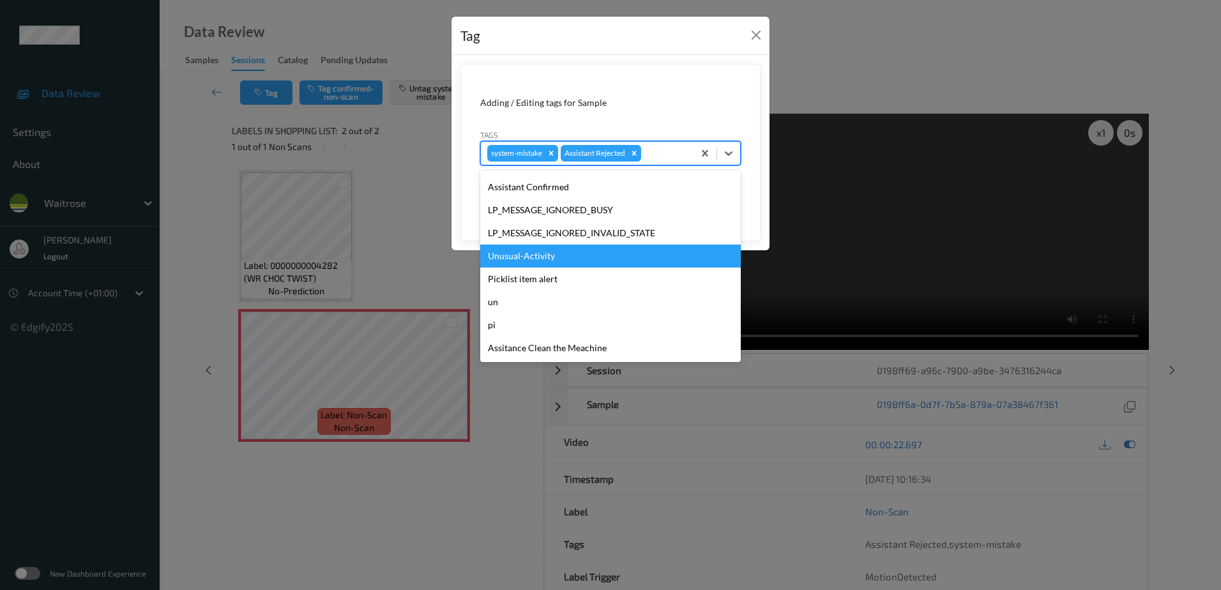
click at [587, 264] on div "Unusual-Activity" at bounding box center [610, 256] width 261 height 23
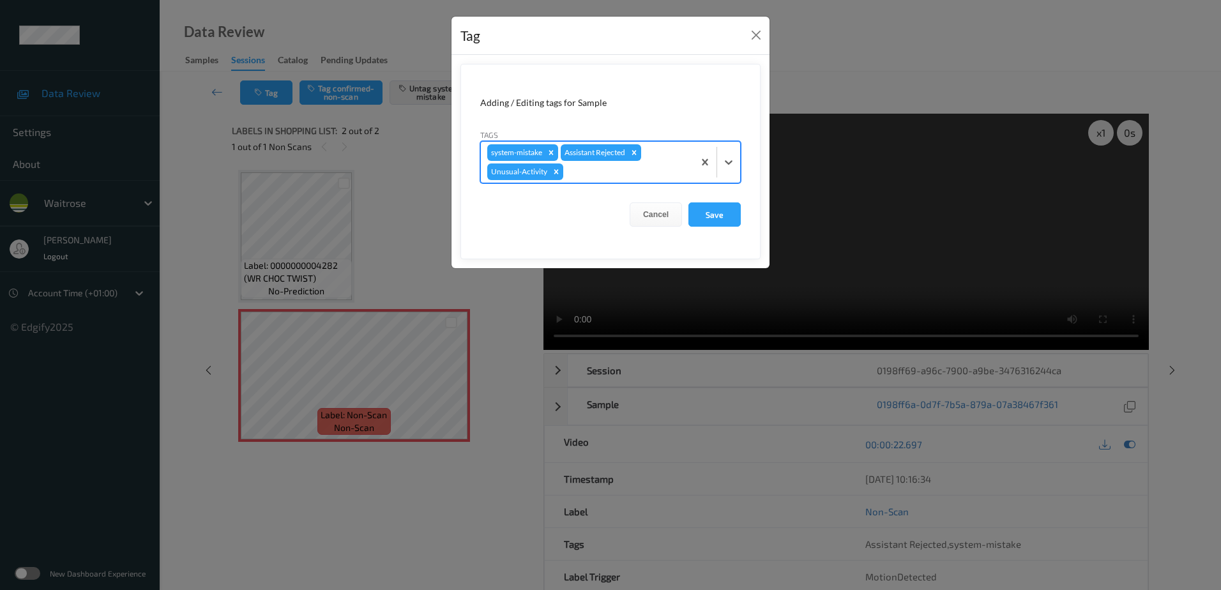
click at [592, 164] on div "system-mistake Assistant Rejected Unusual-Activity" at bounding box center [587, 162] width 213 height 41
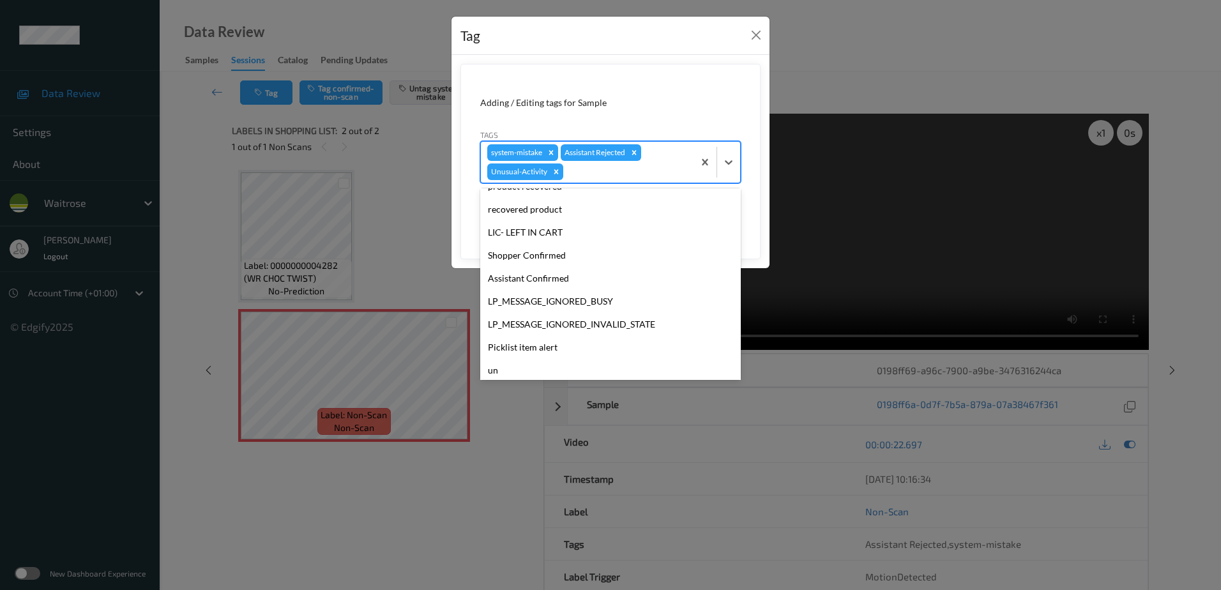
scroll to position [250, 0]
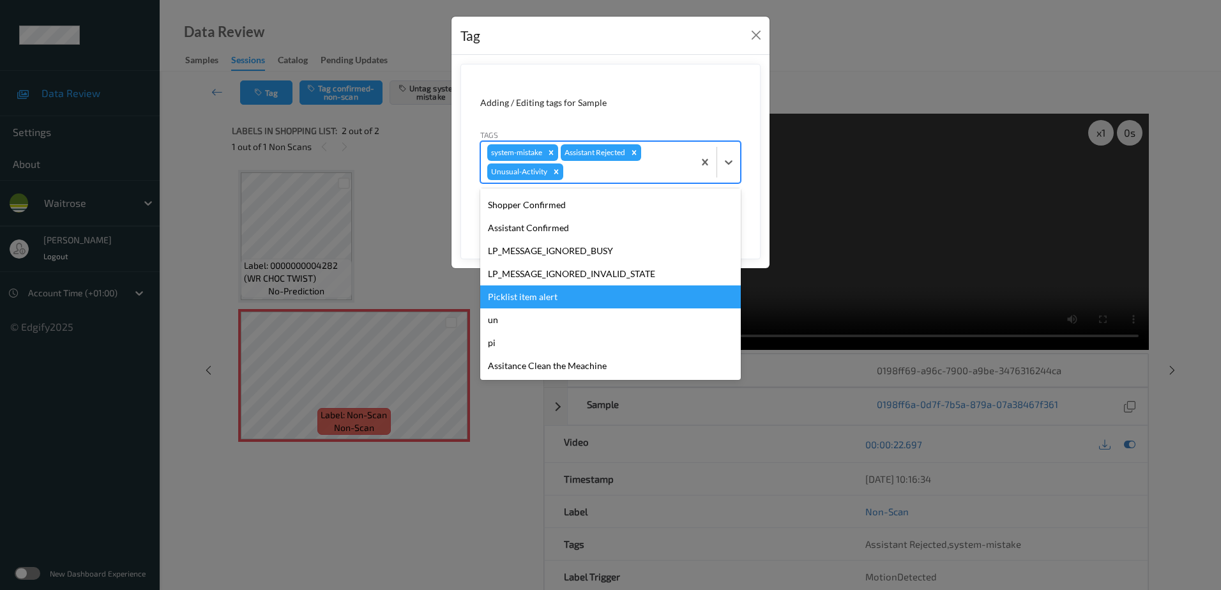
click at [549, 296] on div "Picklist item alert" at bounding box center [610, 297] width 261 height 23
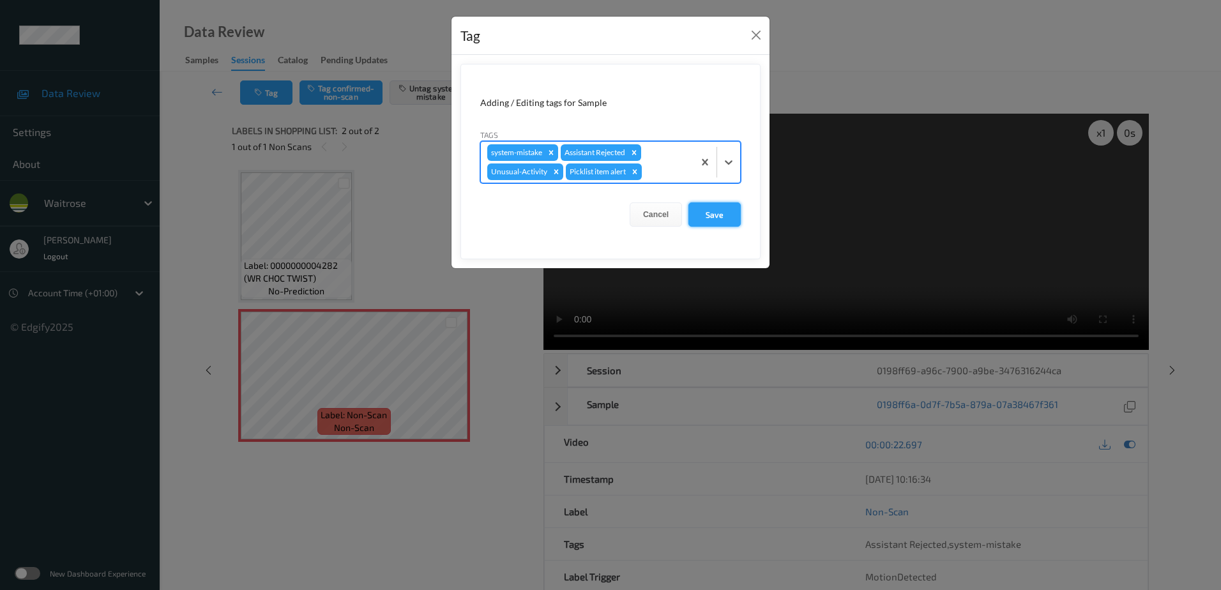
click at [724, 210] on button "Save" at bounding box center [715, 214] width 52 height 24
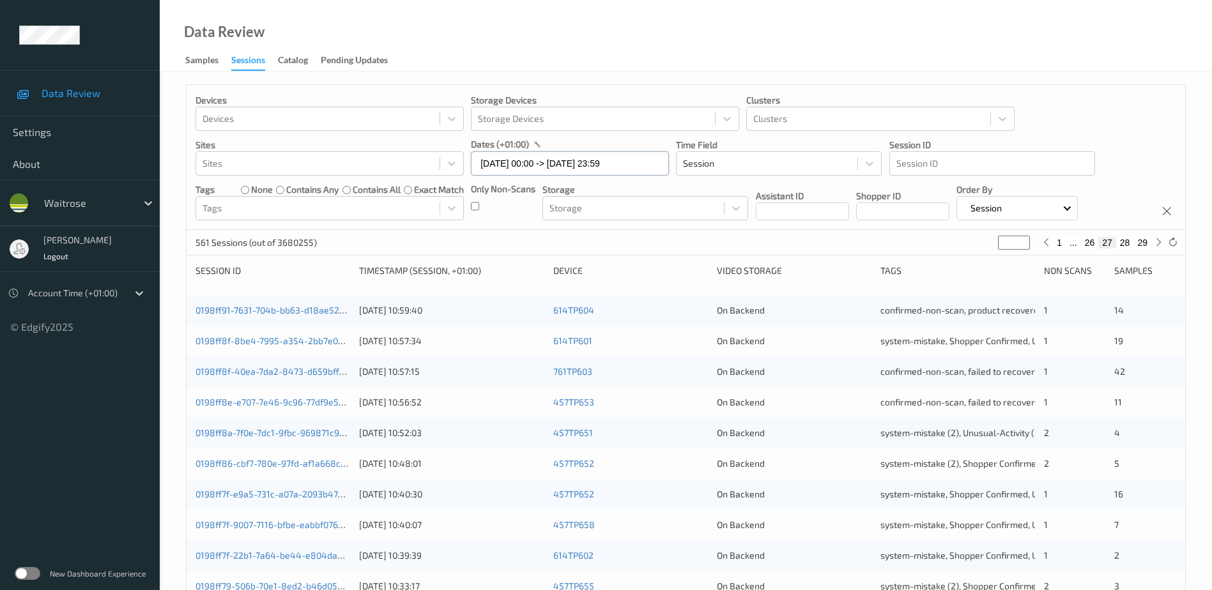
click at [555, 159] on input "[DATE] 00:00 -> [DATE] 23:59" at bounding box center [570, 163] width 198 height 24
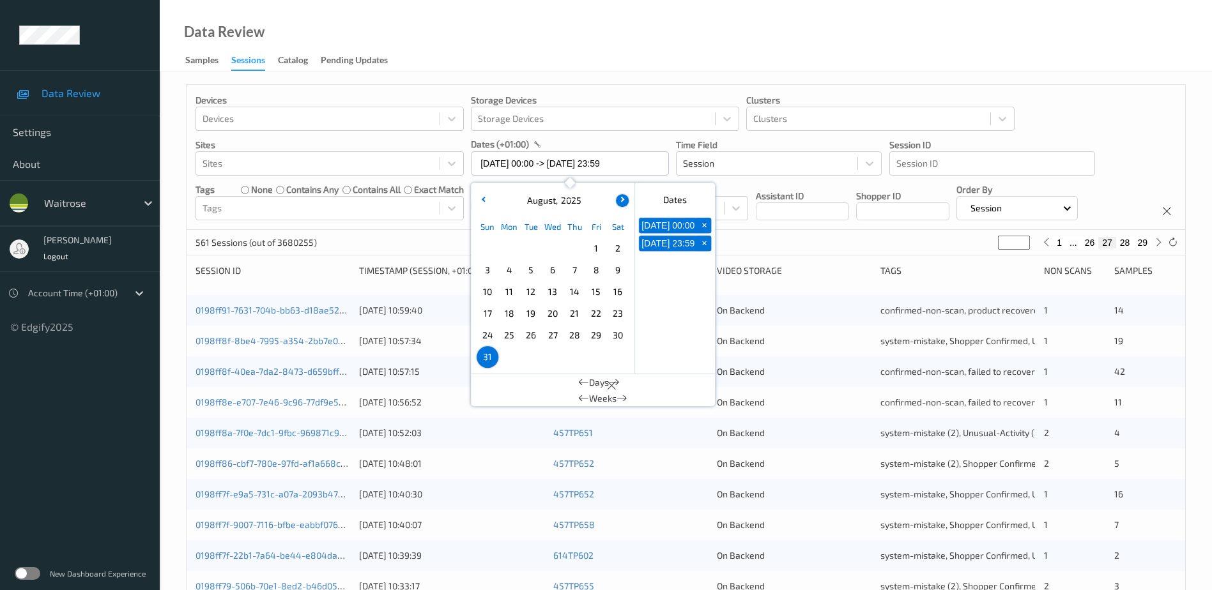
click at [619, 199] on icon "button" at bounding box center [620, 199] width 5 height 5
click at [508, 247] on span "1" at bounding box center [509, 249] width 18 height 18
type input "[DATE] 00:00"
type input "*"
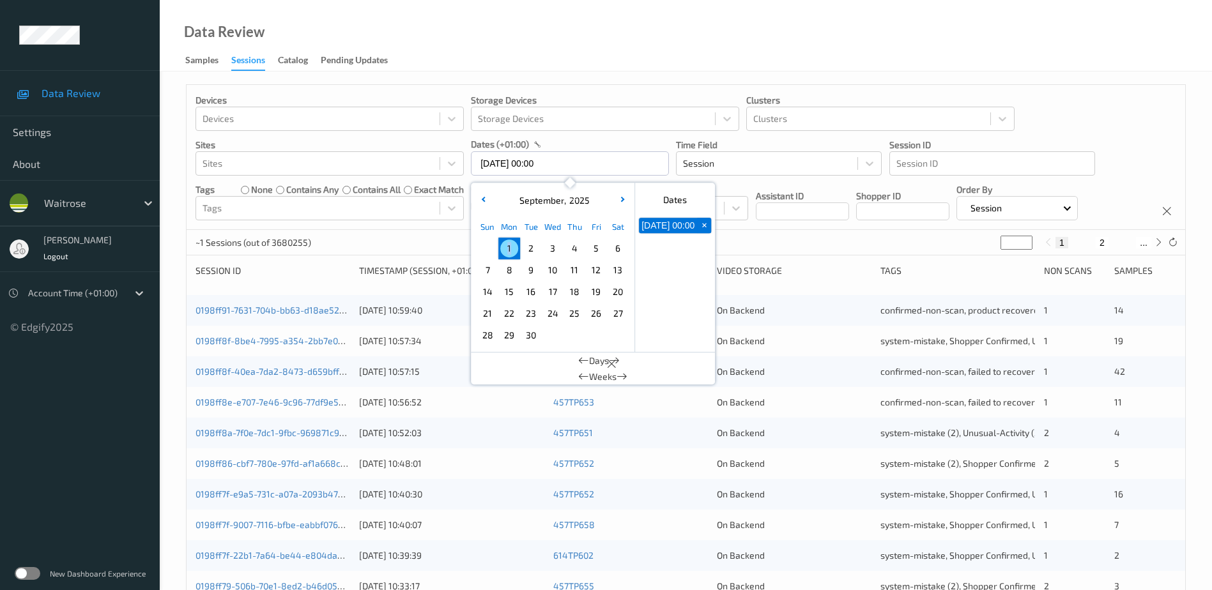
click at [508, 247] on span "1" at bounding box center [509, 249] width 18 height 18
type input "[DATE] 00:00 -> [DATE] 23:59"
drag, startPoint x: 508, startPoint y: 247, endPoint x: 511, endPoint y: 58, distance: 189.1
click at [511, 58] on div "Data Review Samples Sessions Catalog Pending Updates" at bounding box center [686, 36] width 1052 height 72
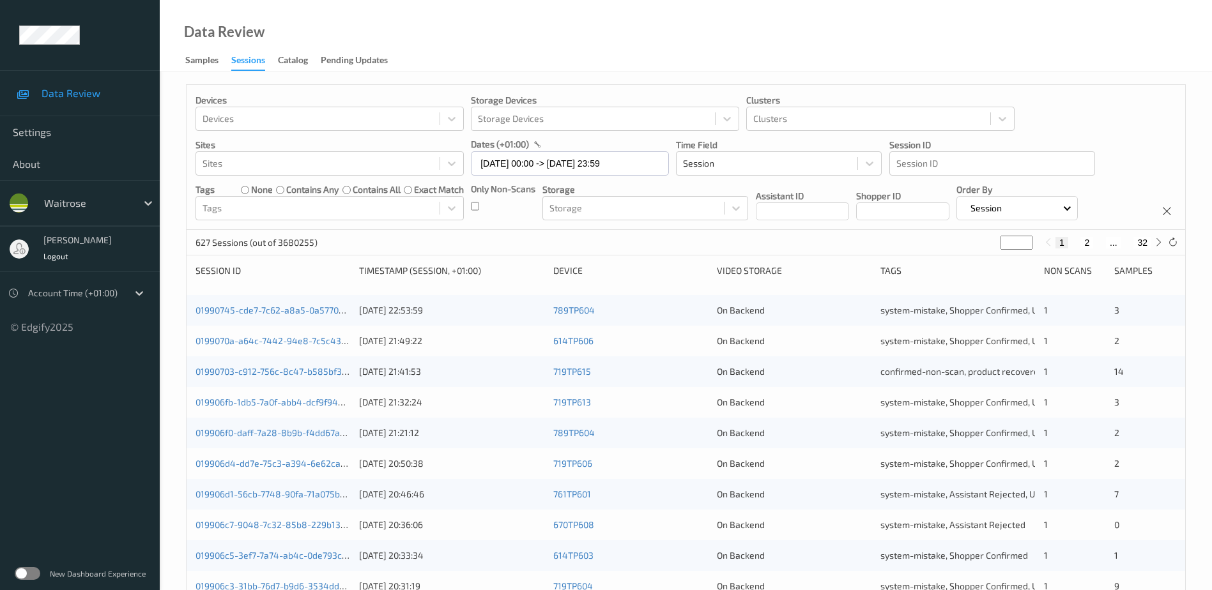
drag, startPoint x: 1013, startPoint y: 241, endPoint x: 969, endPoint y: 255, distance: 46.1
click at [969, 255] on div "627 Sessions (out of 3680255) * 1 2 ... 32" at bounding box center [686, 243] width 998 height 26
type input "*"
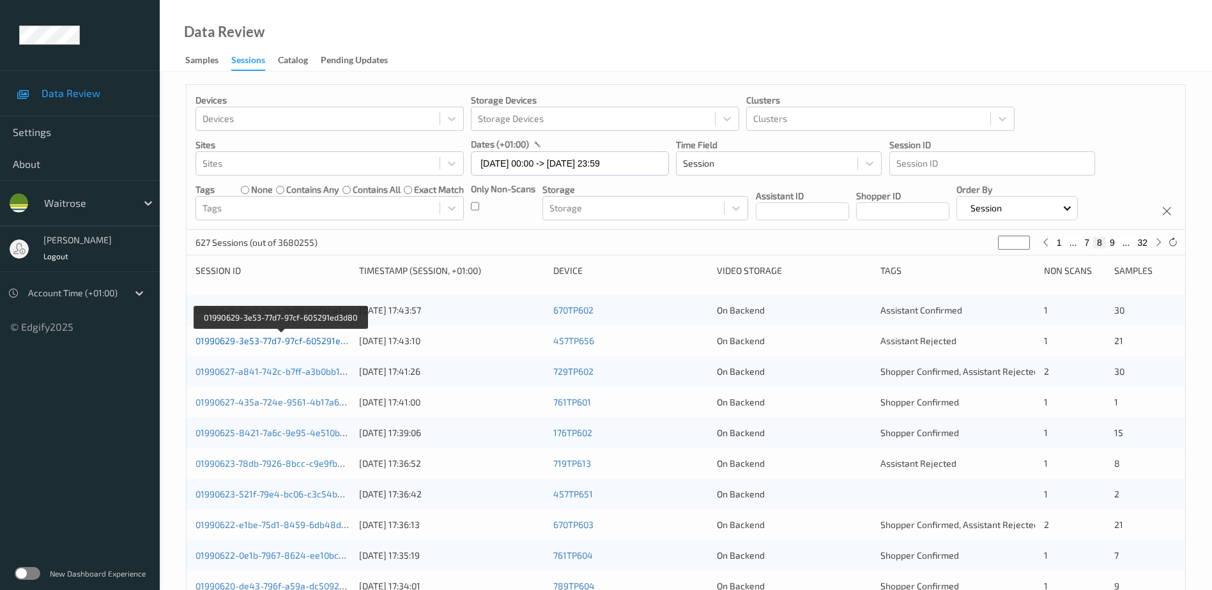
type input "*"
click at [326, 341] on link "01990629-3e53-77d7-97cf-605291ed3d80" at bounding box center [280, 340] width 171 height 11
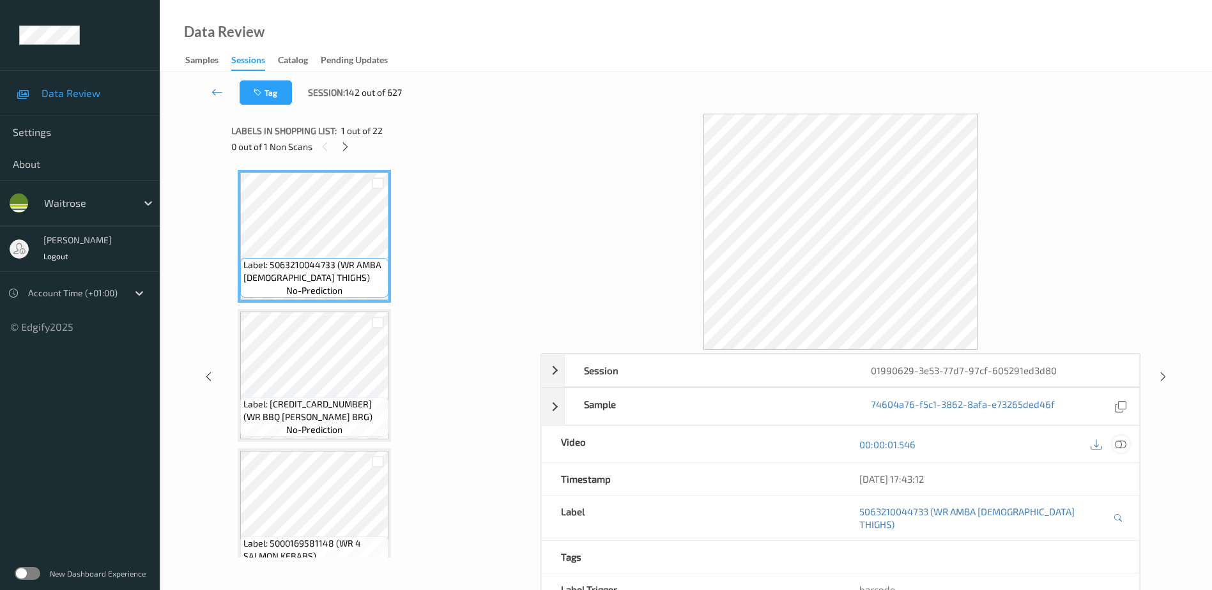
click at [1117, 445] on icon at bounding box center [1120, 444] width 11 height 11
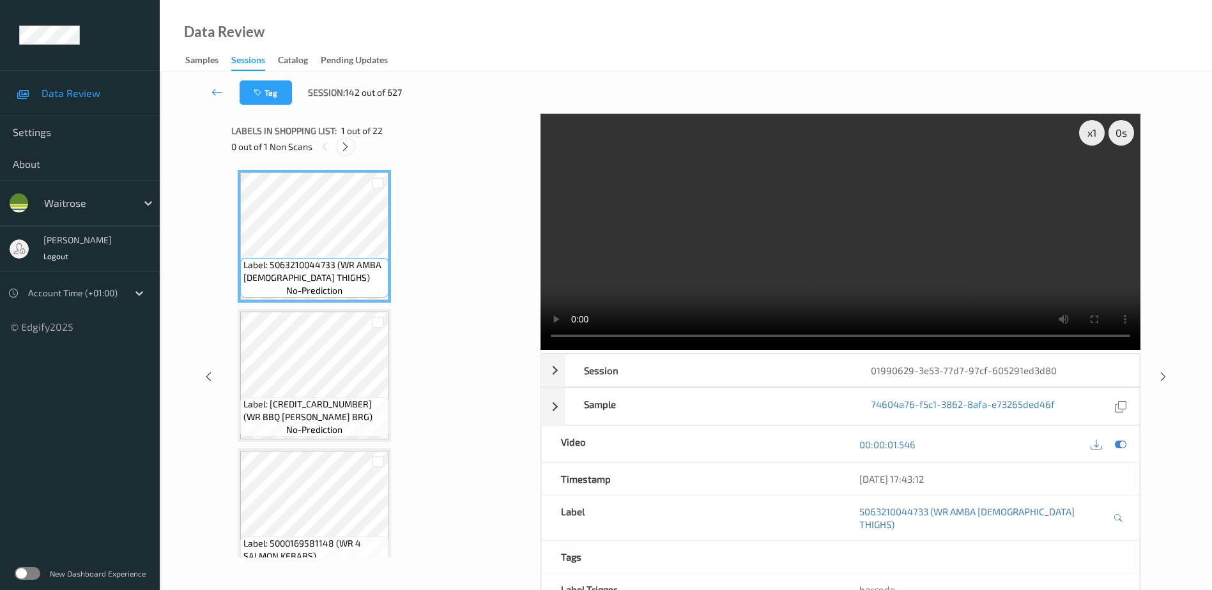
click at [351, 148] on icon at bounding box center [345, 146] width 11 height 11
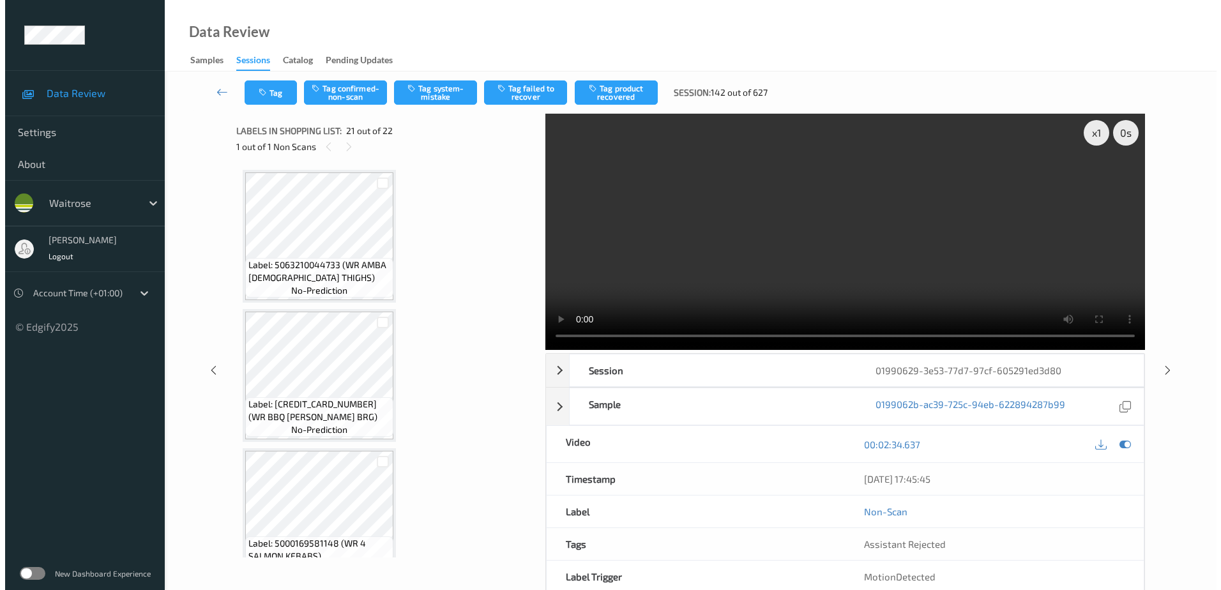
scroll to position [2652, 0]
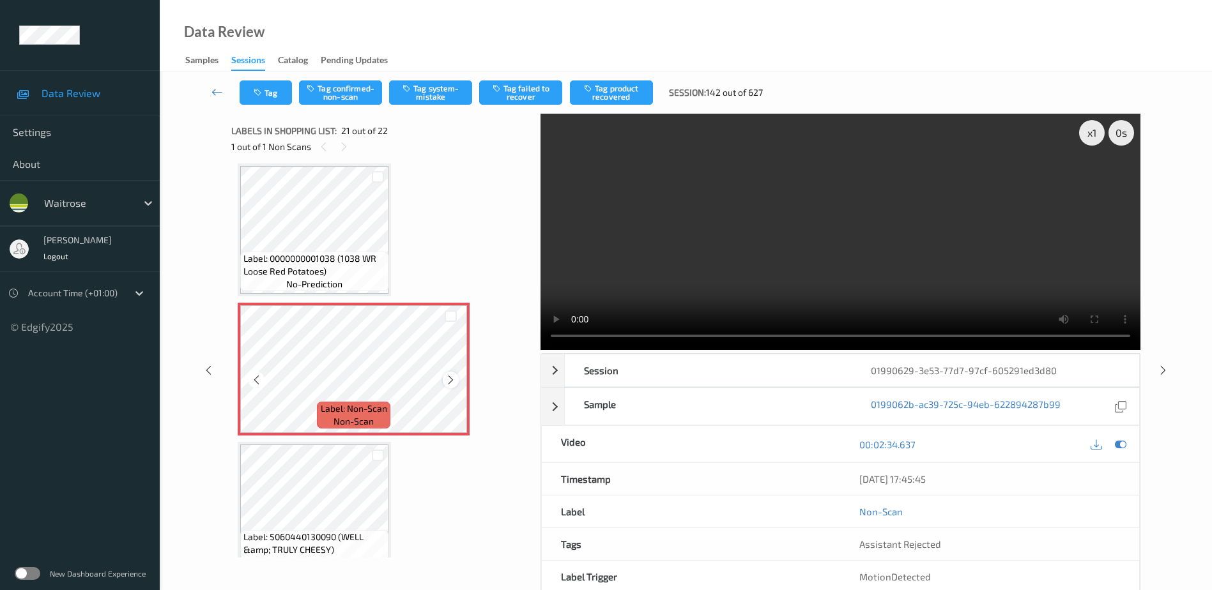
click at [448, 379] on icon at bounding box center [450, 379] width 11 height 11
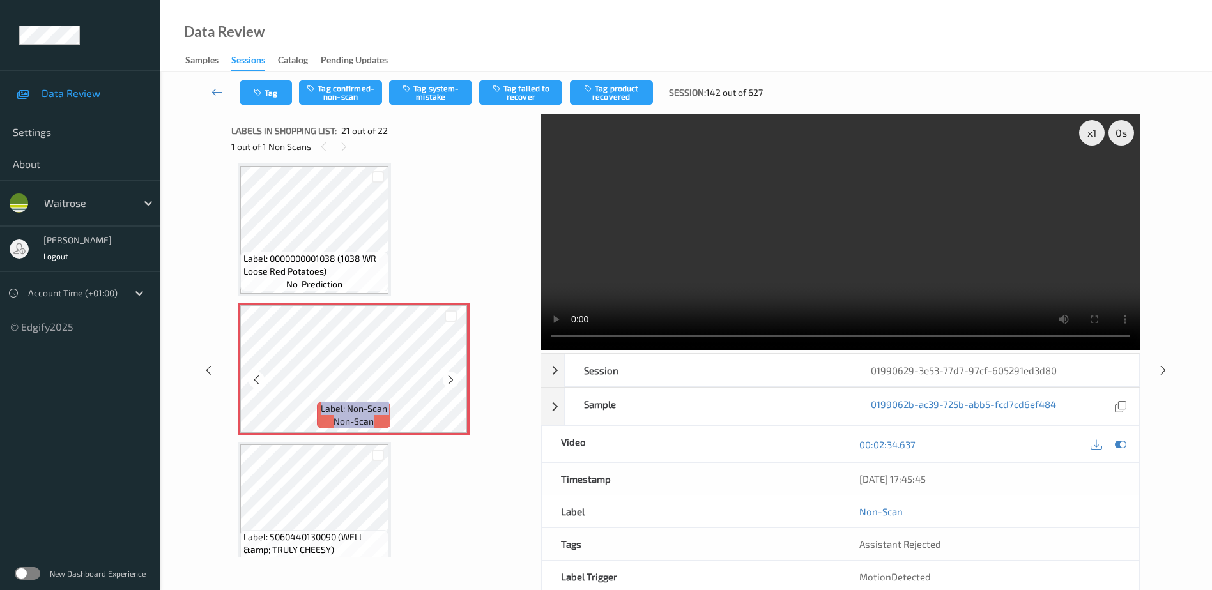
click at [448, 379] on icon at bounding box center [450, 379] width 11 height 11
click at [875, 259] on video at bounding box center [840, 232] width 600 height 236
click at [438, 93] on button "Tag system-mistake" at bounding box center [430, 92] width 83 height 24
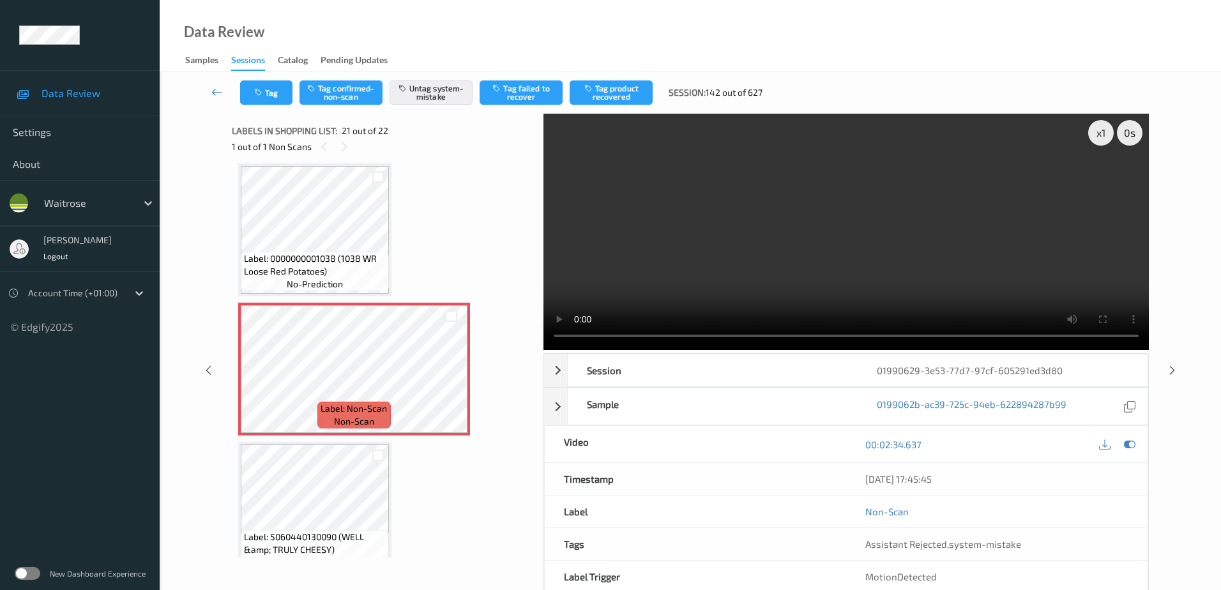
click at [871, 463] on div "[DATE] 17:45:45" at bounding box center [997, 479] width 302 height 32
click at [259, 95] on icon "button" at bounding box center [259, 92] width 11 height 9
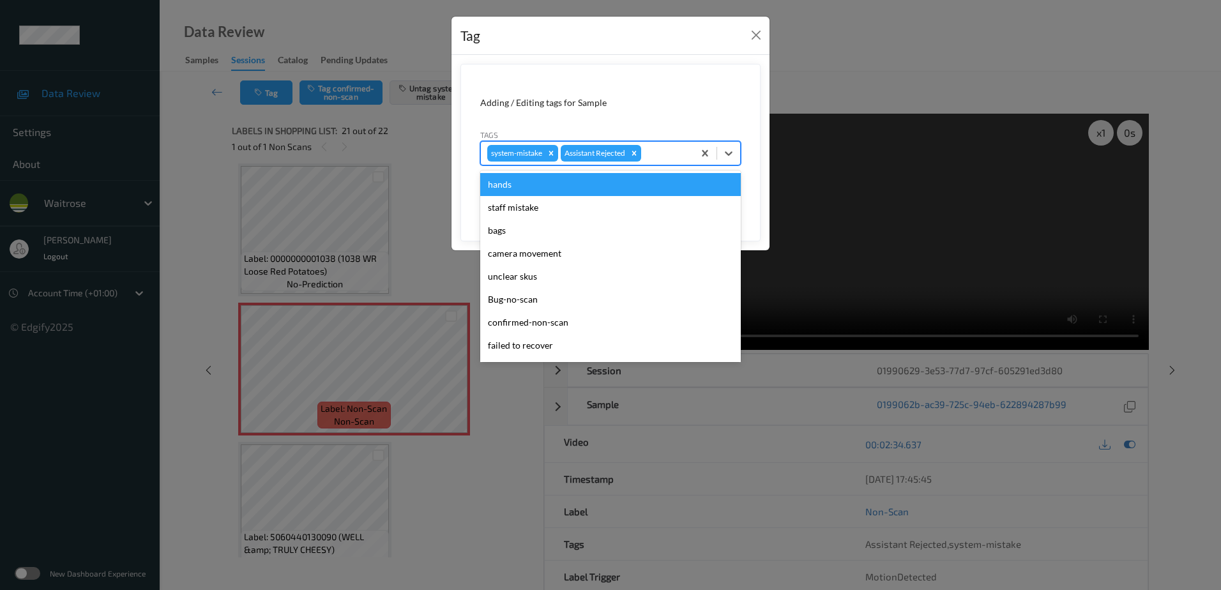
click at [666, 143] on div "system-mistake Assistant Rejected" at bounding box center [587, 153] width 213 height 22
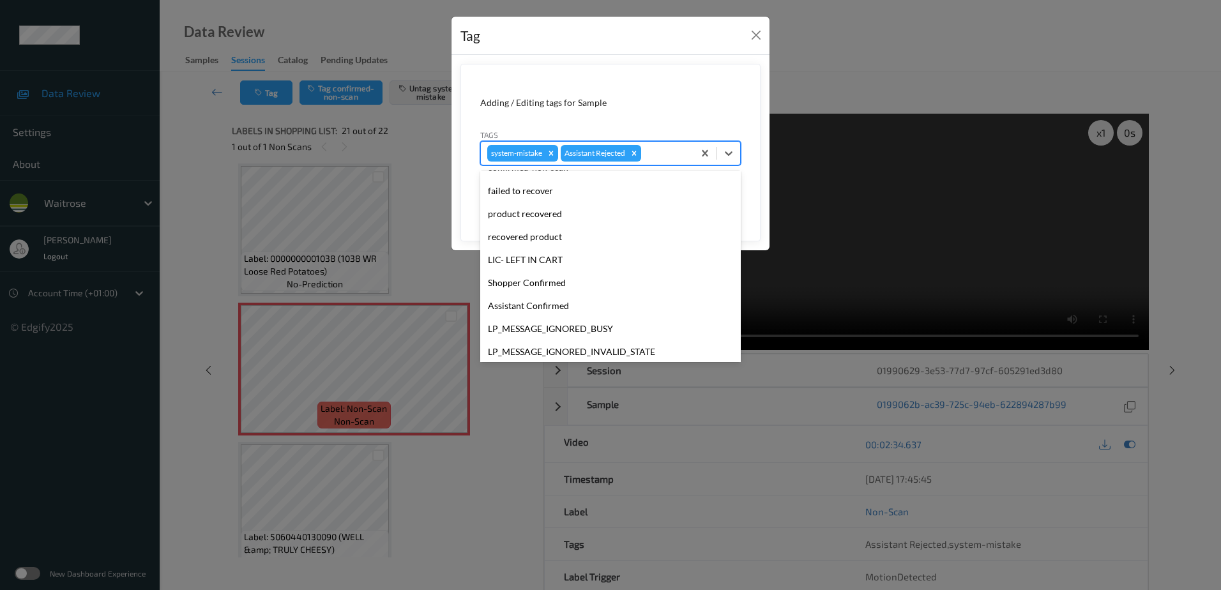
scroll to position [273, 0]
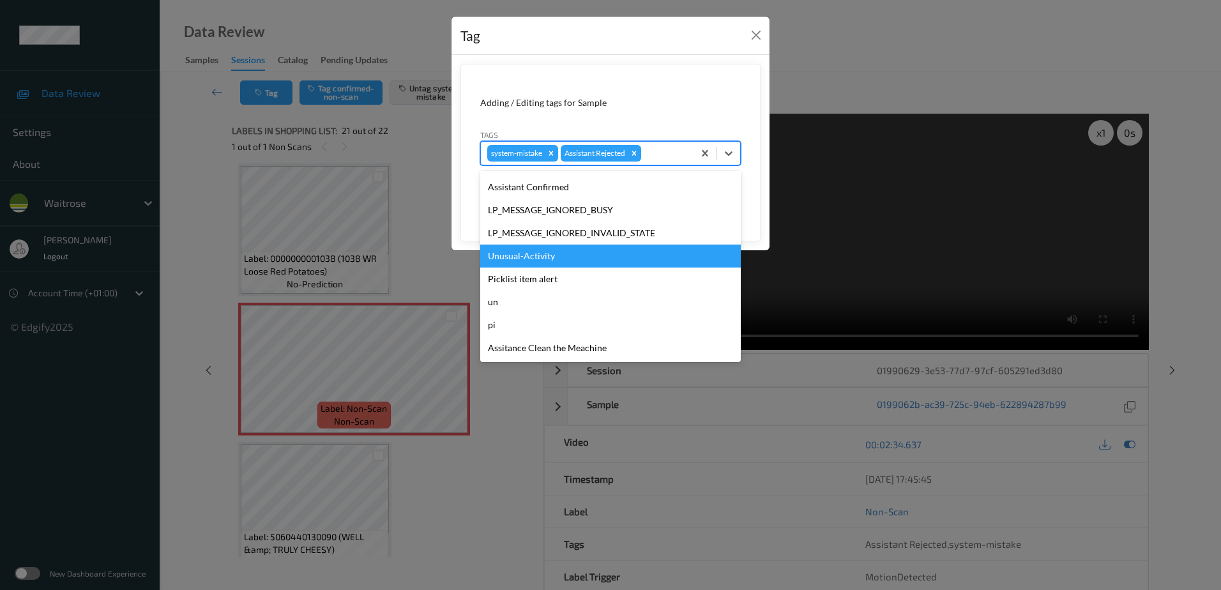
click at [594, 259] on div "Unusual-Activity" at bounding box center [610, 256] width 261 height 23
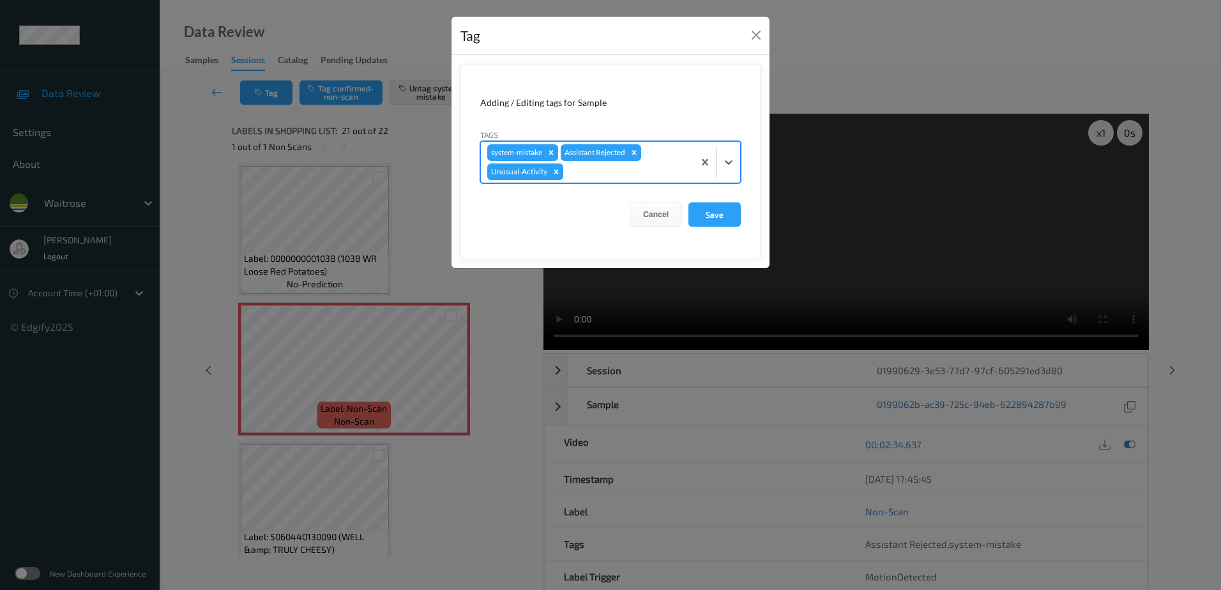
click at [604, 177] on div at bounding box center [626, 171] width 121 height 15
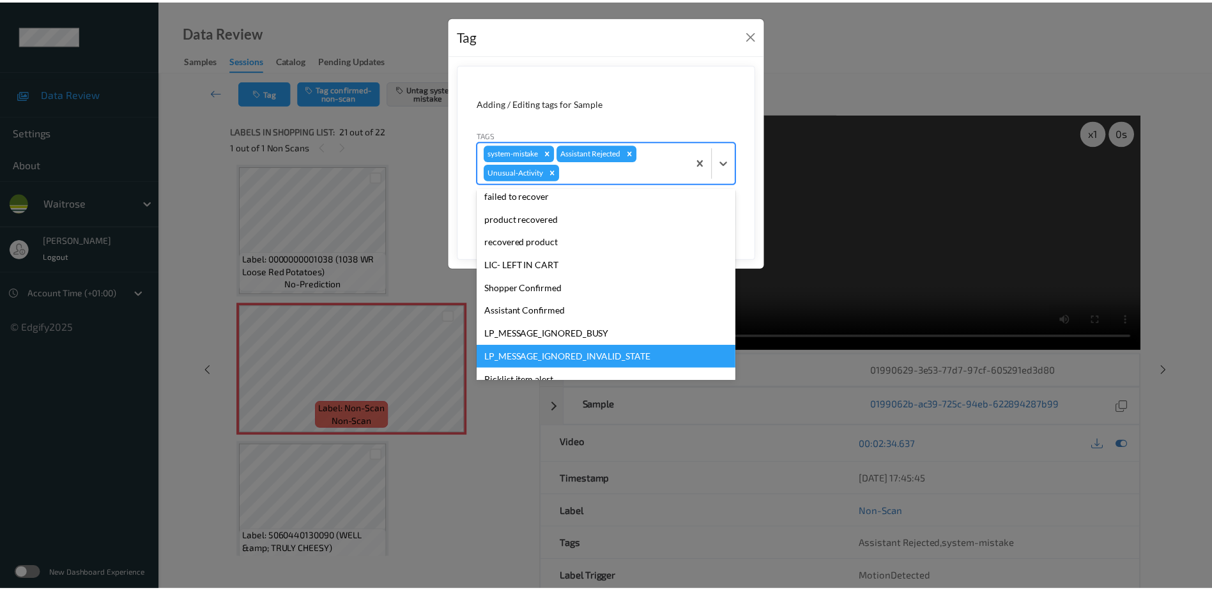
scroll to position [250, 0]
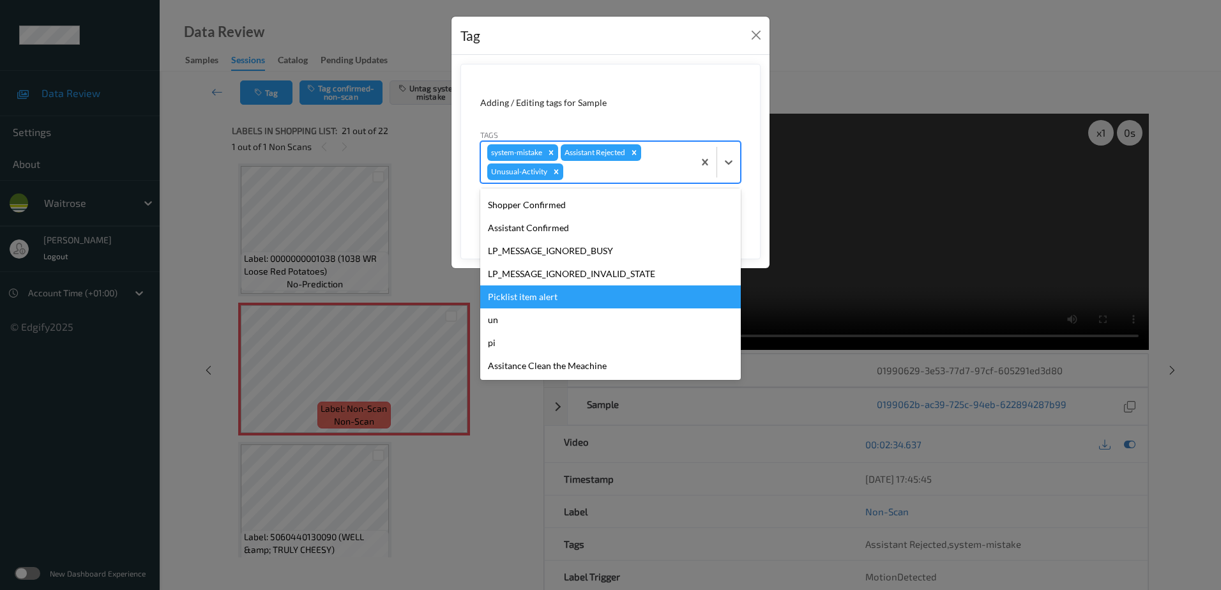
click at [578, 296] on div "Picklist item alert" at bounding box center [610, 297] width 261 height 23
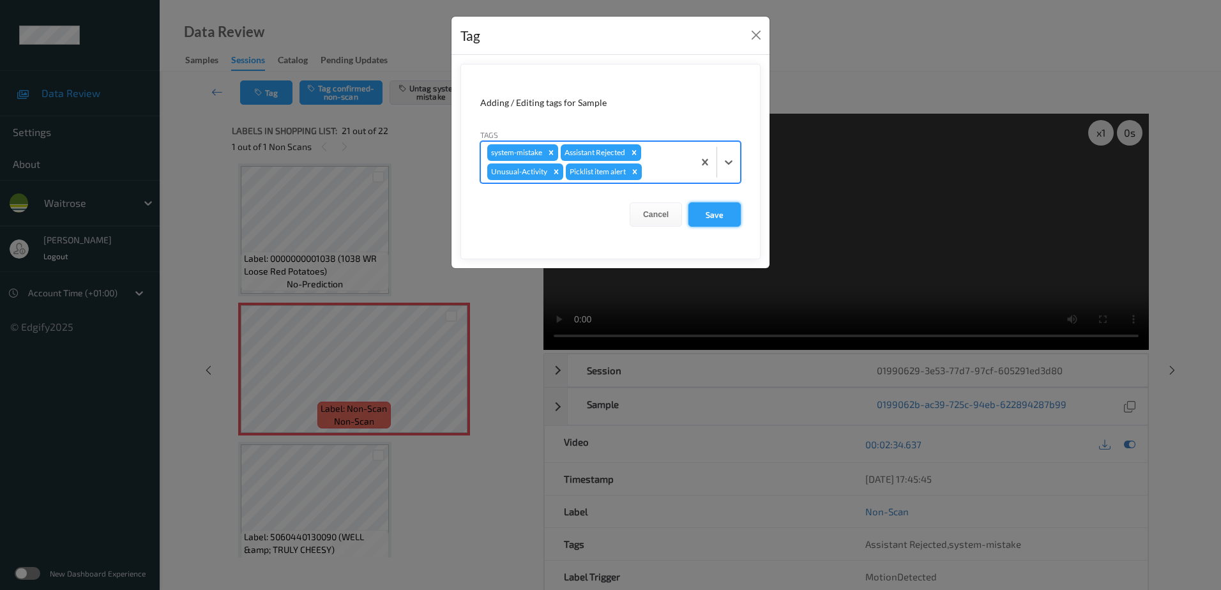
click at [710, 219] on button "Save" at bounding box center [715, 214] width 52 height 24
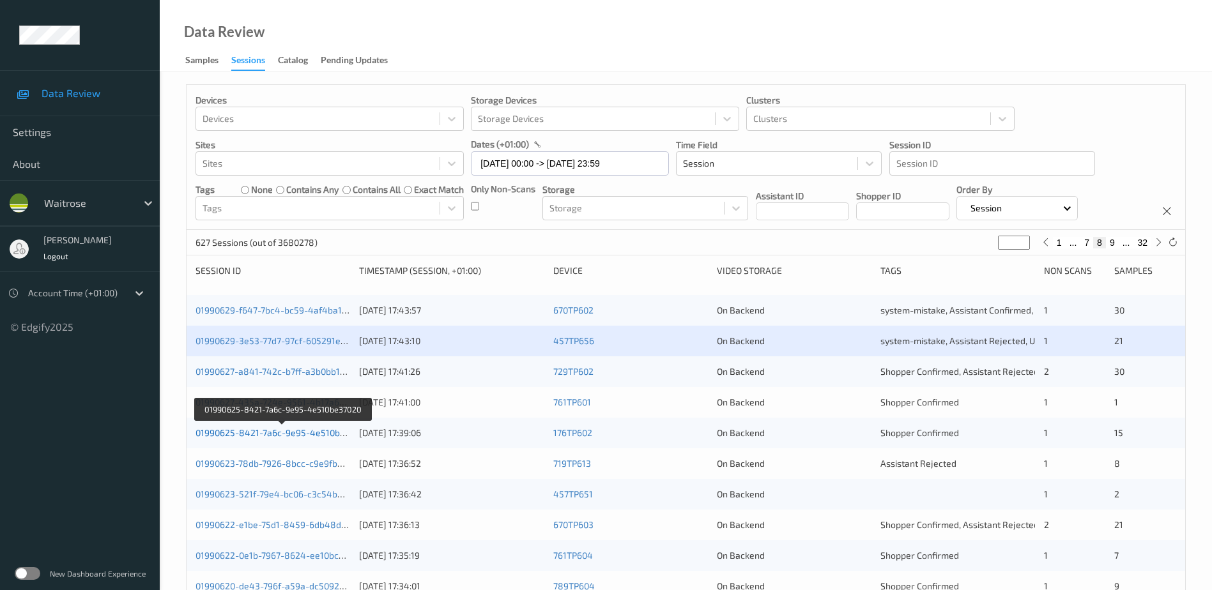
click at [288, 432] on link "01990625-8421-7a6c-9e95-4e510be37020" at bounding box center [282, 432] width 174 height 11
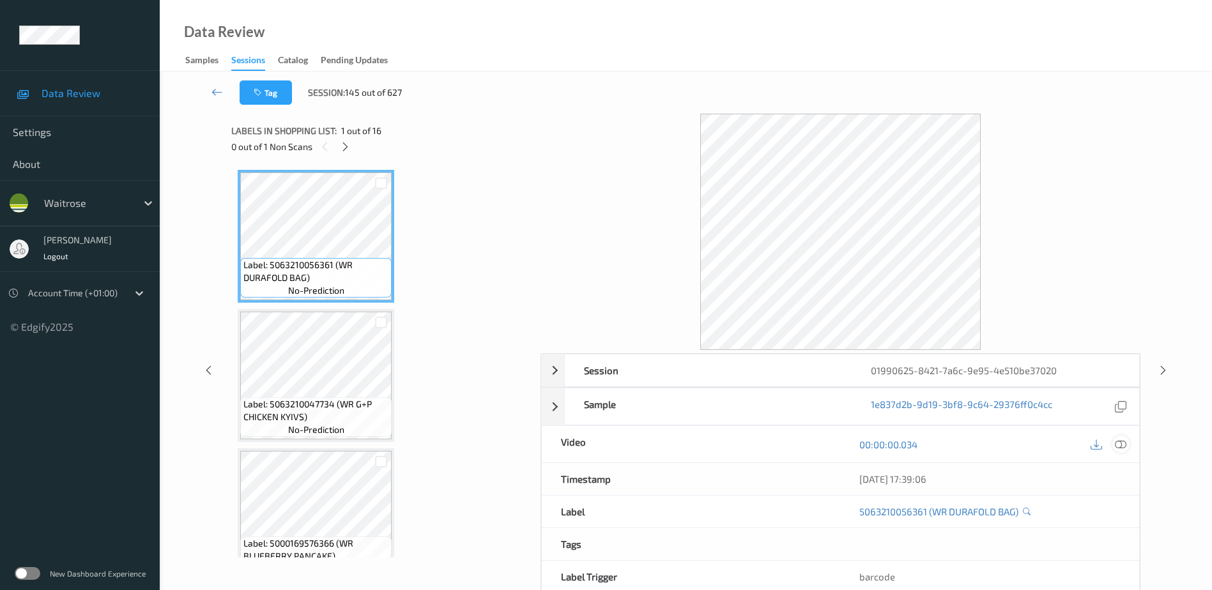
click at [1118, 443] on icon at bounding box center [1120, 444] width 11 height 11
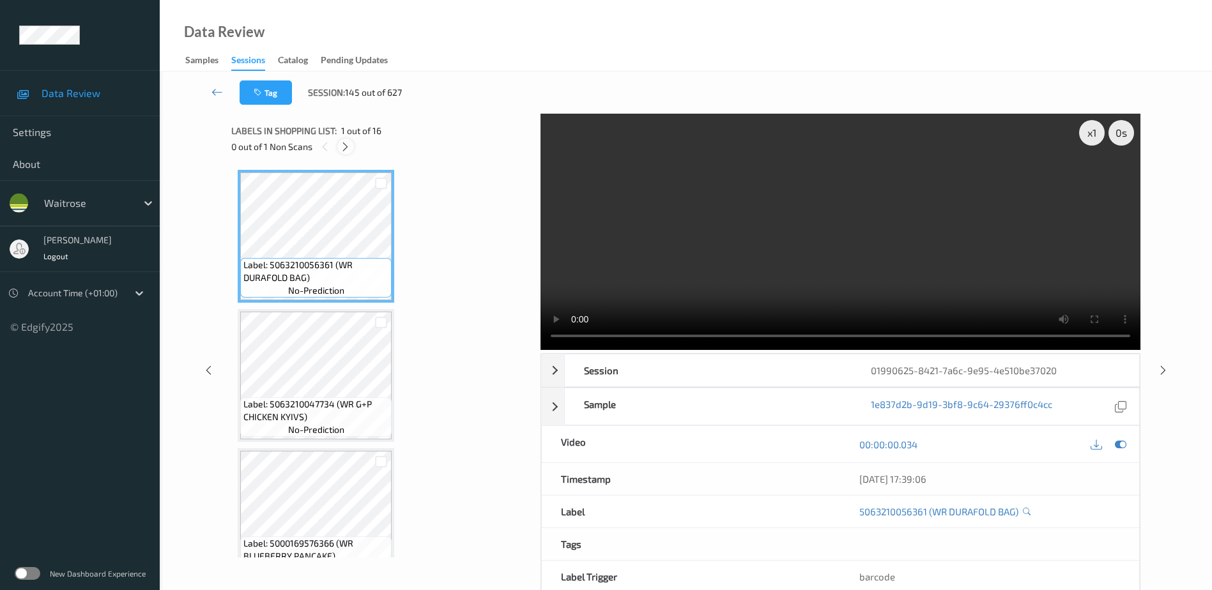
click at [344, 148] on icon at bounding box center [345, 146] width 11 height 11
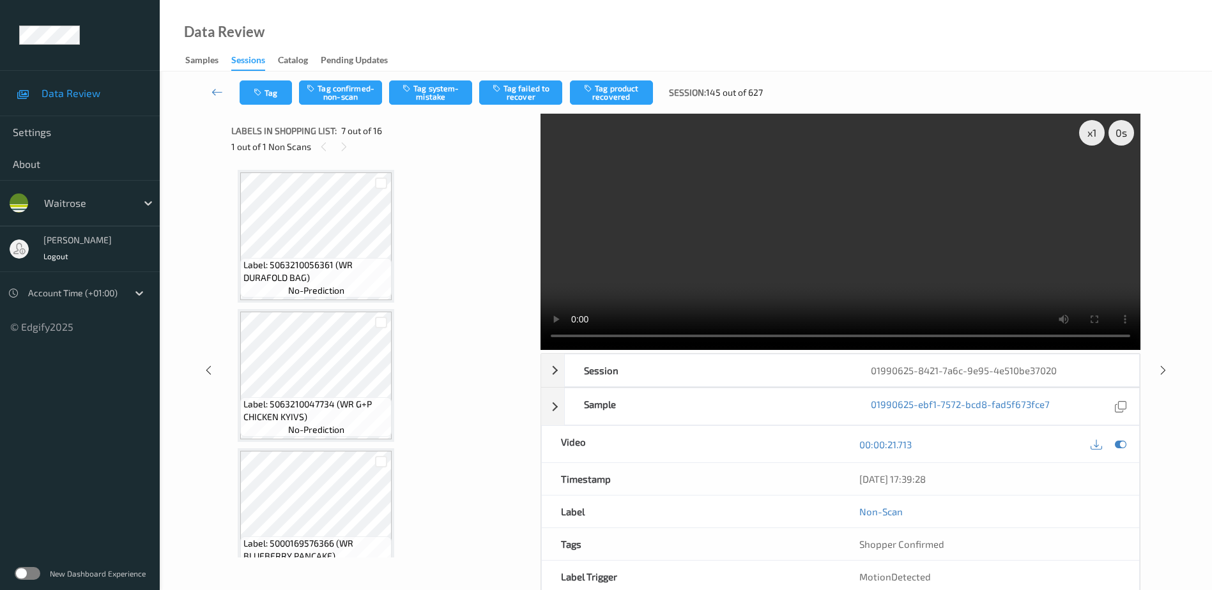
scroll to position [703, 0]
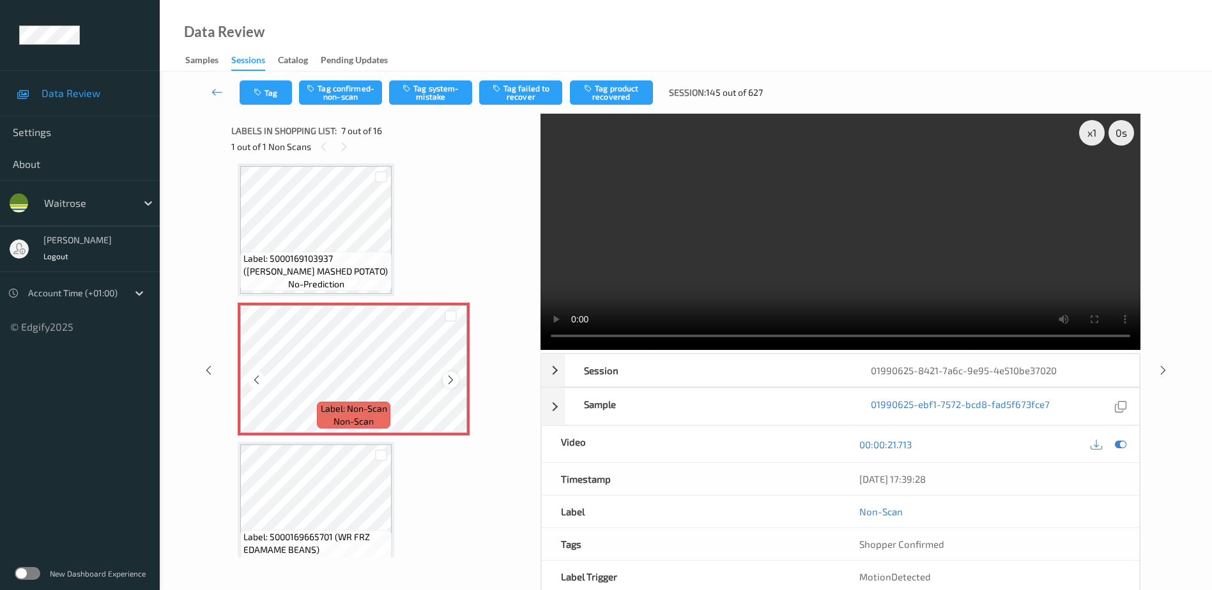
click at [447, 378] on icon at bounding box center [450, 379] width 11 height 11
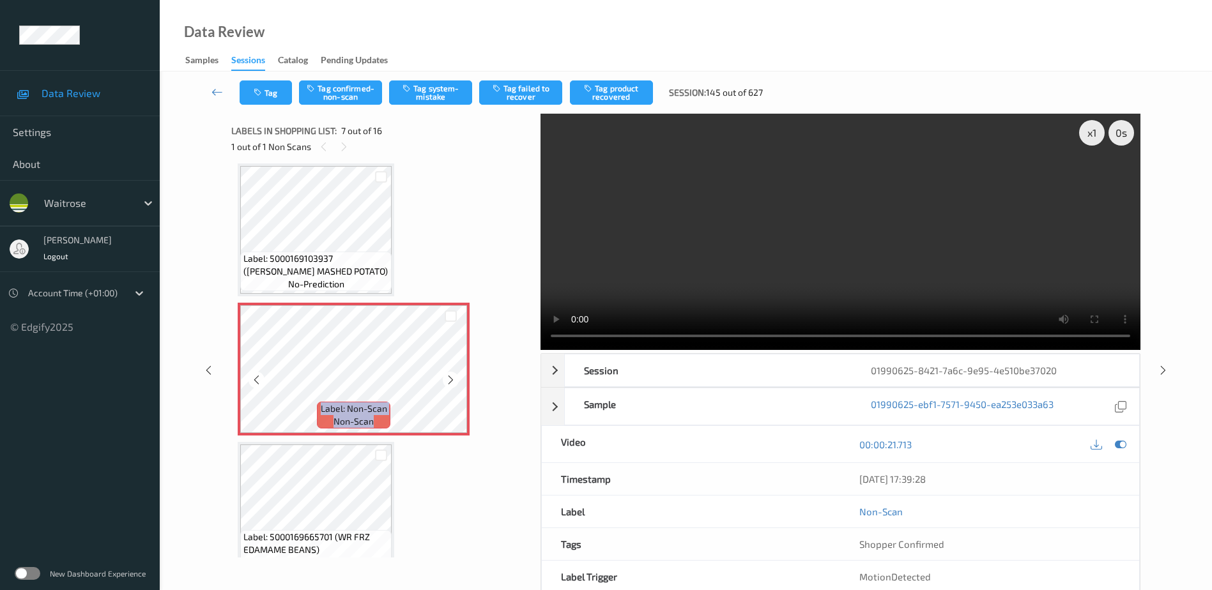
click at [447, 378] on icon at bounding box center [450, 379] width 11 height 11
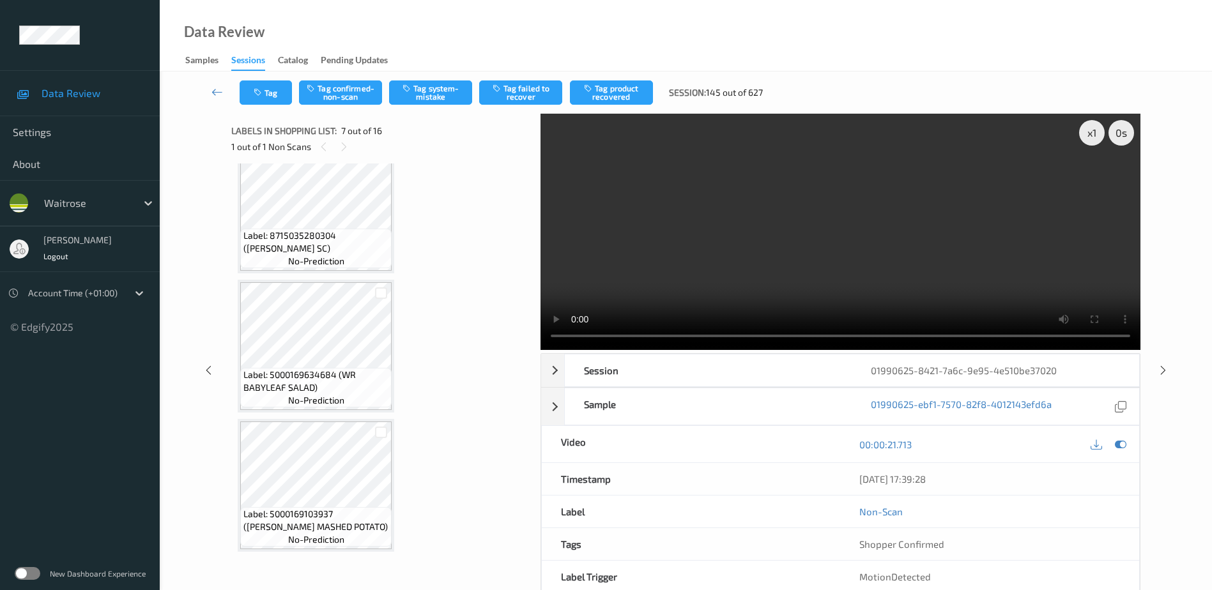
scroll to position [639, 0]
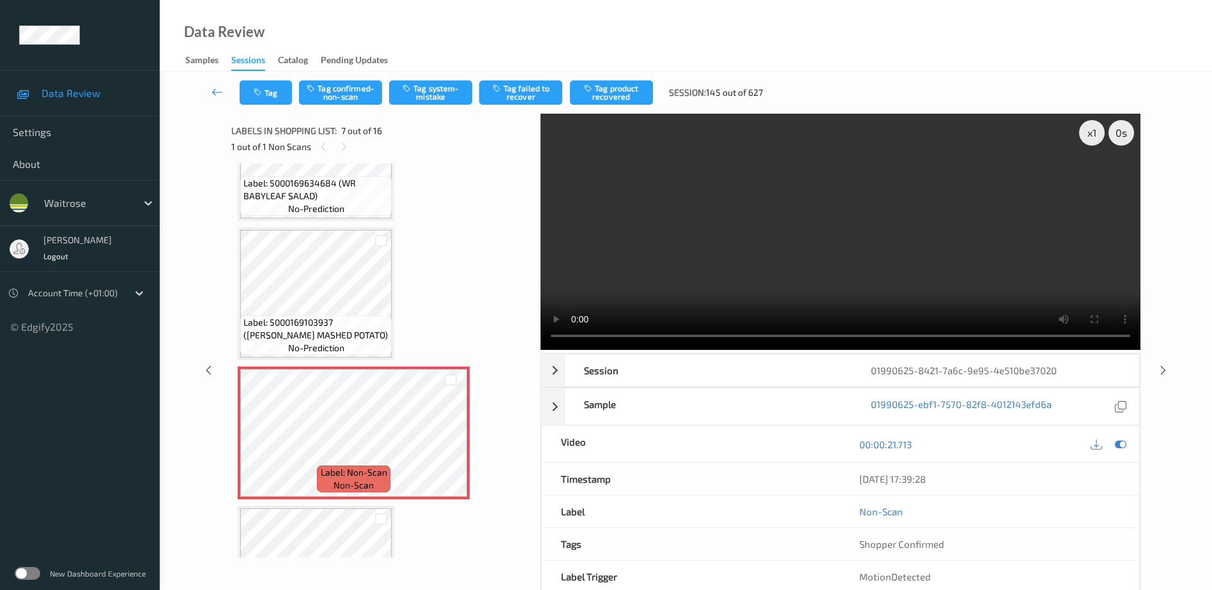
click at [843, 224] on video at bounding box center [840, 232] width 600 height 236
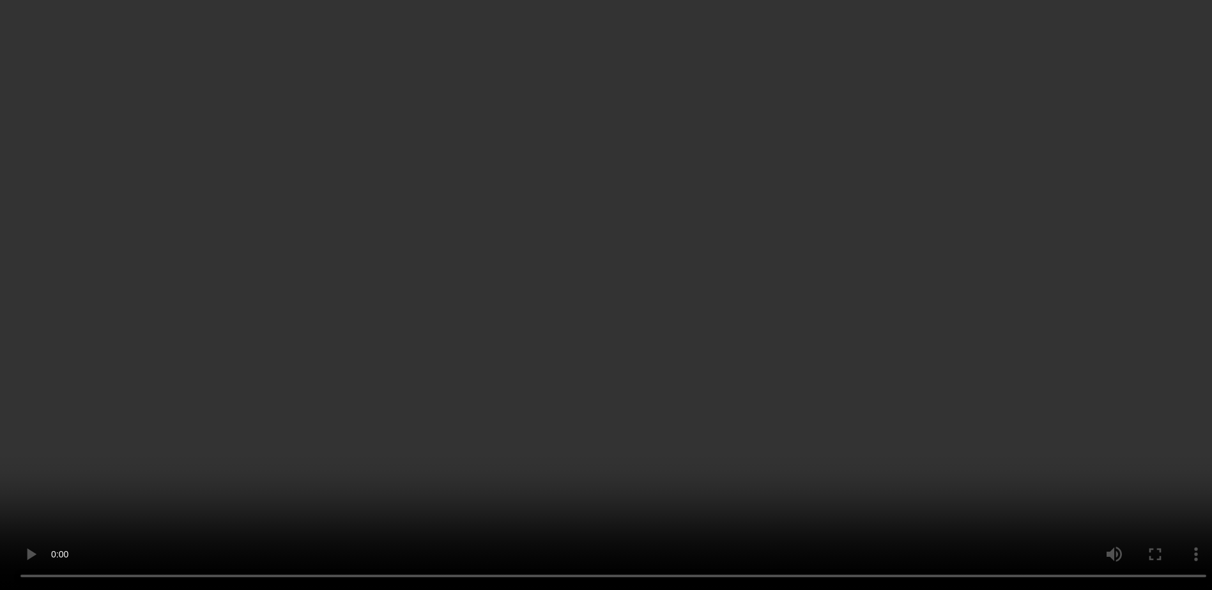
scroll to position [830, 0]
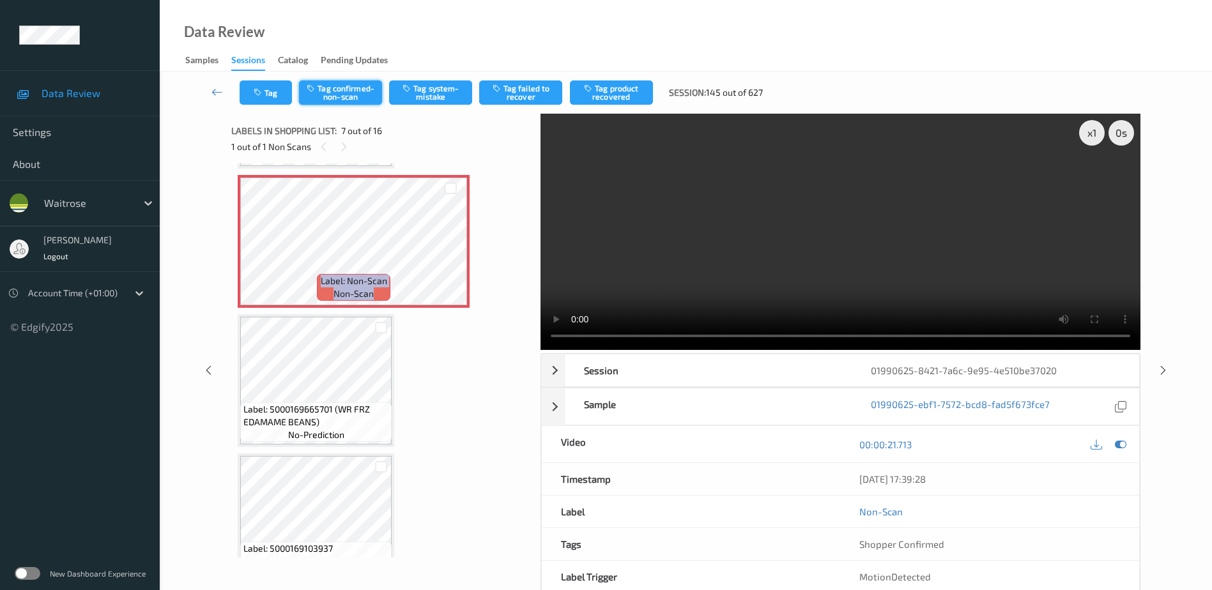
click at [358, 96] on button "Tag confirmed-non-scan" at bounding box center [340, 92] width 83 height 24
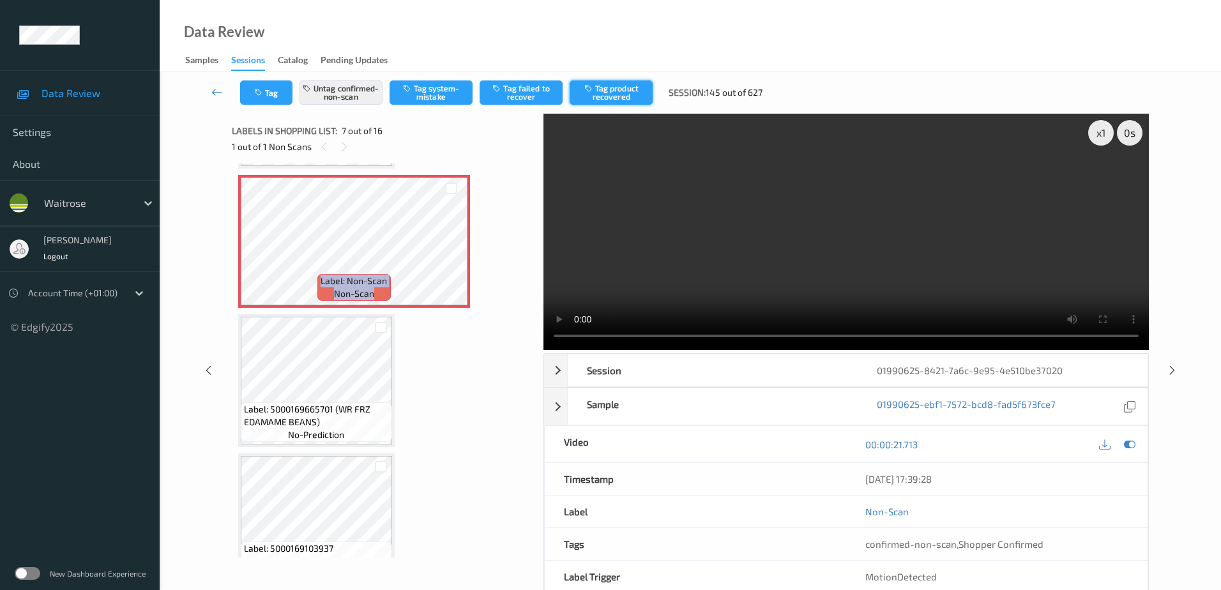
click at [602, 91] on button "Tag product recovered" at bounding box center [611, 92] width 83 height 24
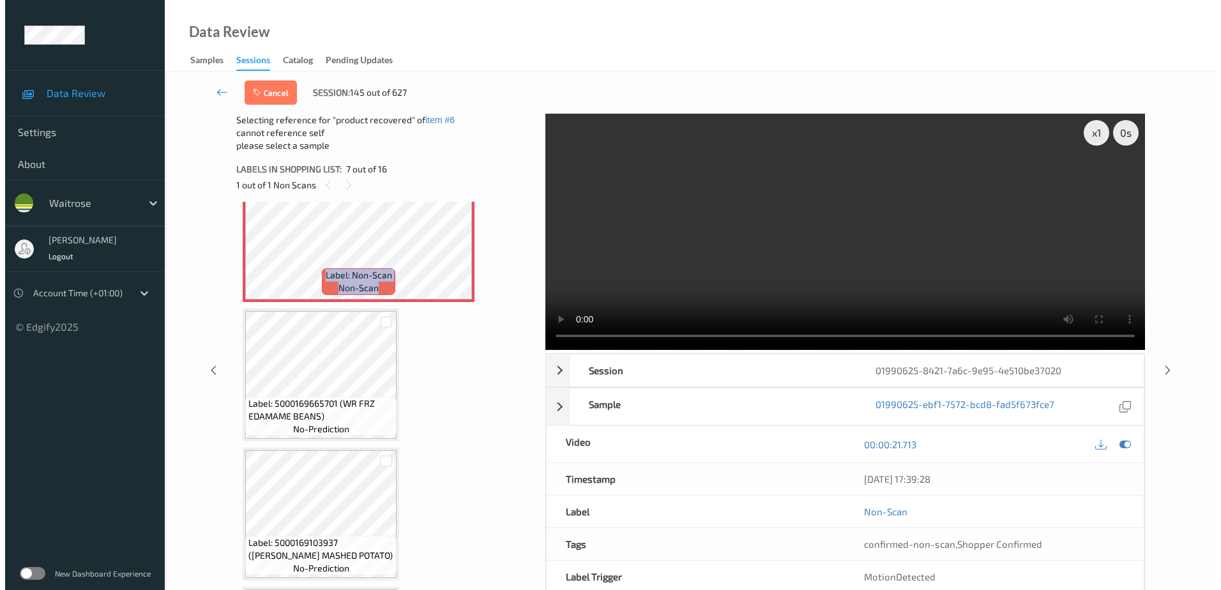
scroll to position [958, 0]
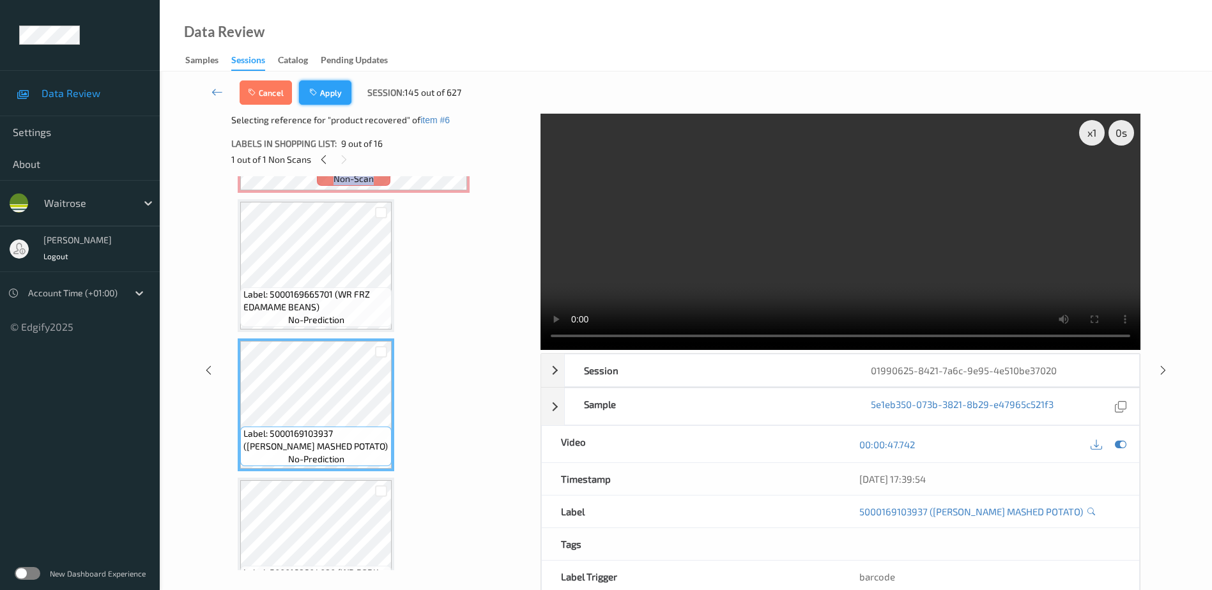
click at [325, 100] on button "Apply" at bounding box center [325, 92] width 52 height 24
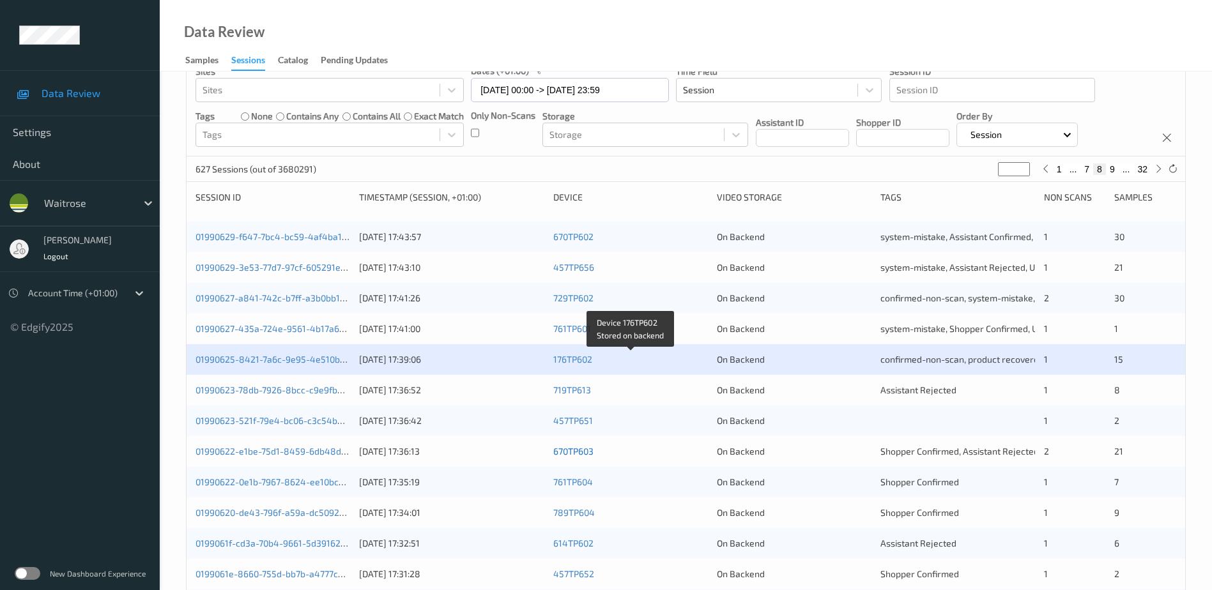
scroll to position [192, 0]
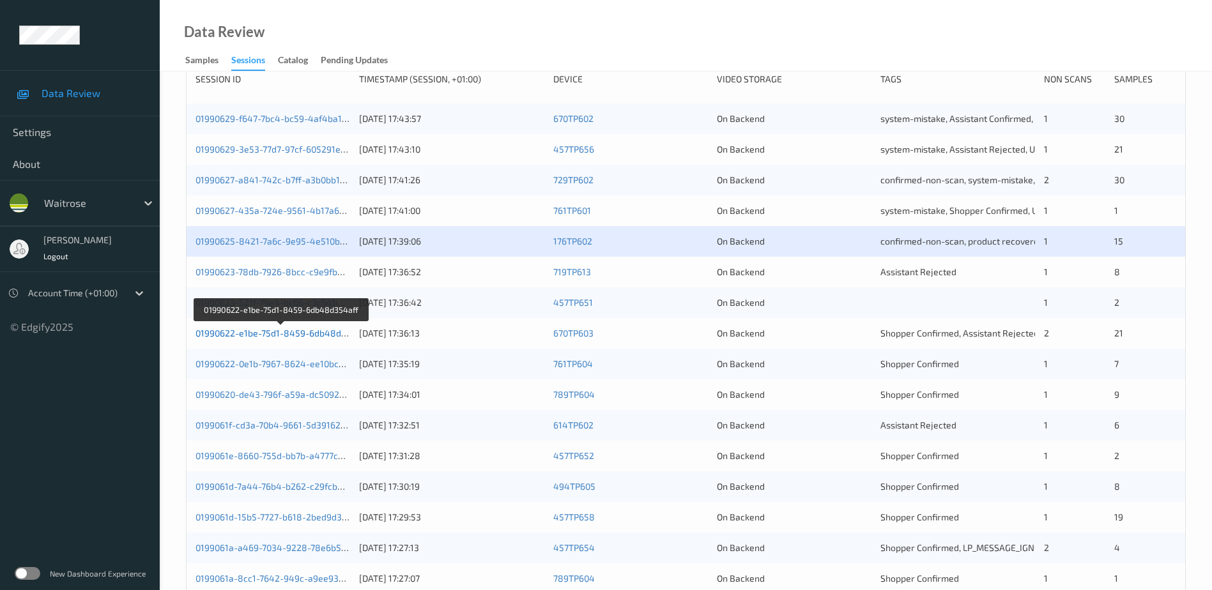
click at [326, 333] on link "01990622-e1be-75d1-8459-6db48d354aff" at bounding box center [281, 333] width 173 height 11
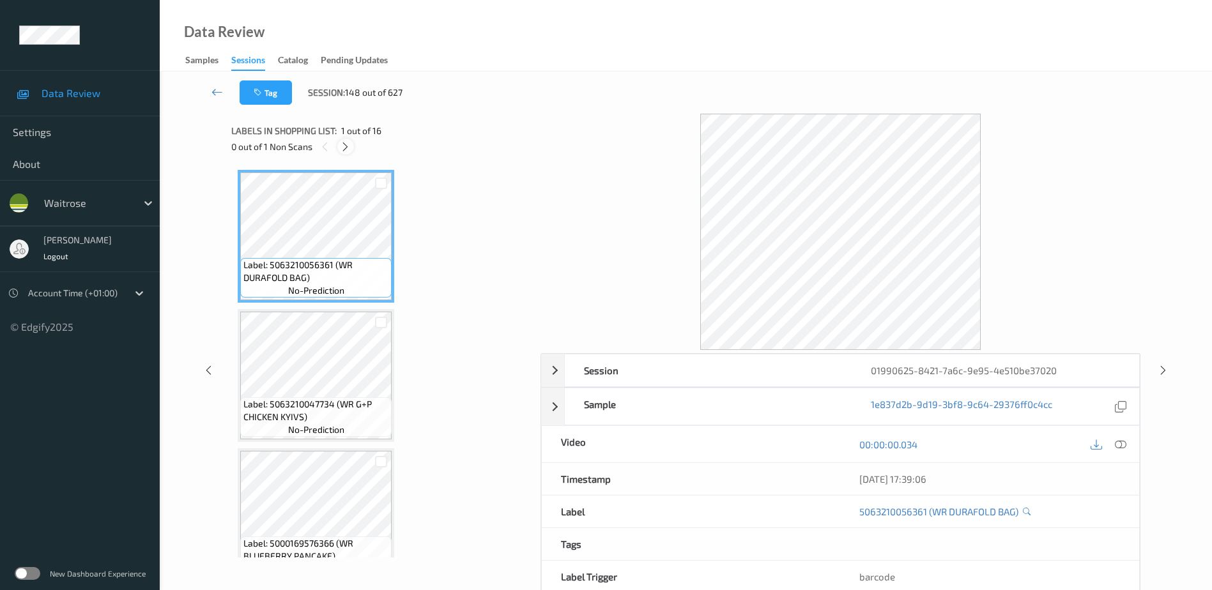
click at [341, 149] on icon at bounding box center [345, 146] width 11 height 11
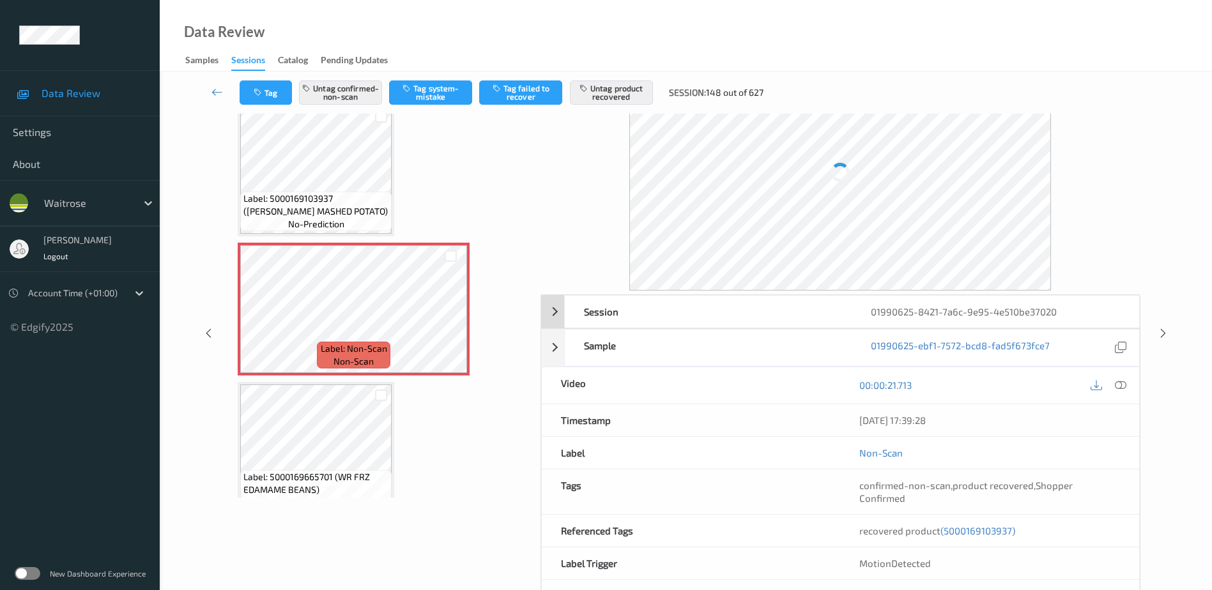
scroll to position [96, 0]
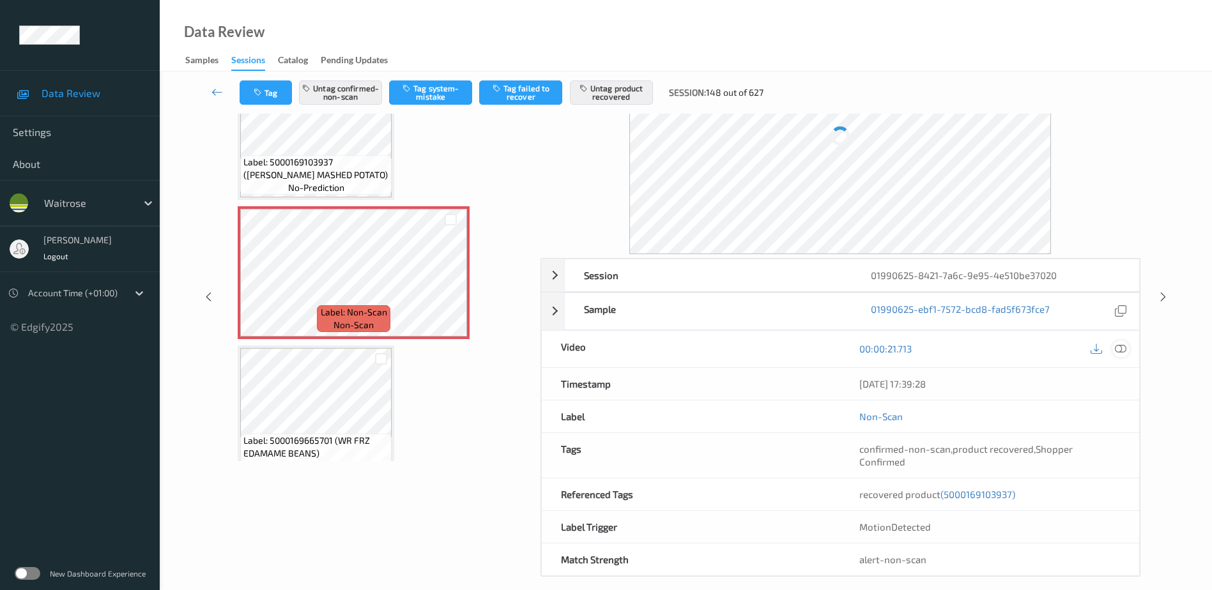
click at [1119, 346] on icon at bounding box center [1120, 348] width 11 height 11
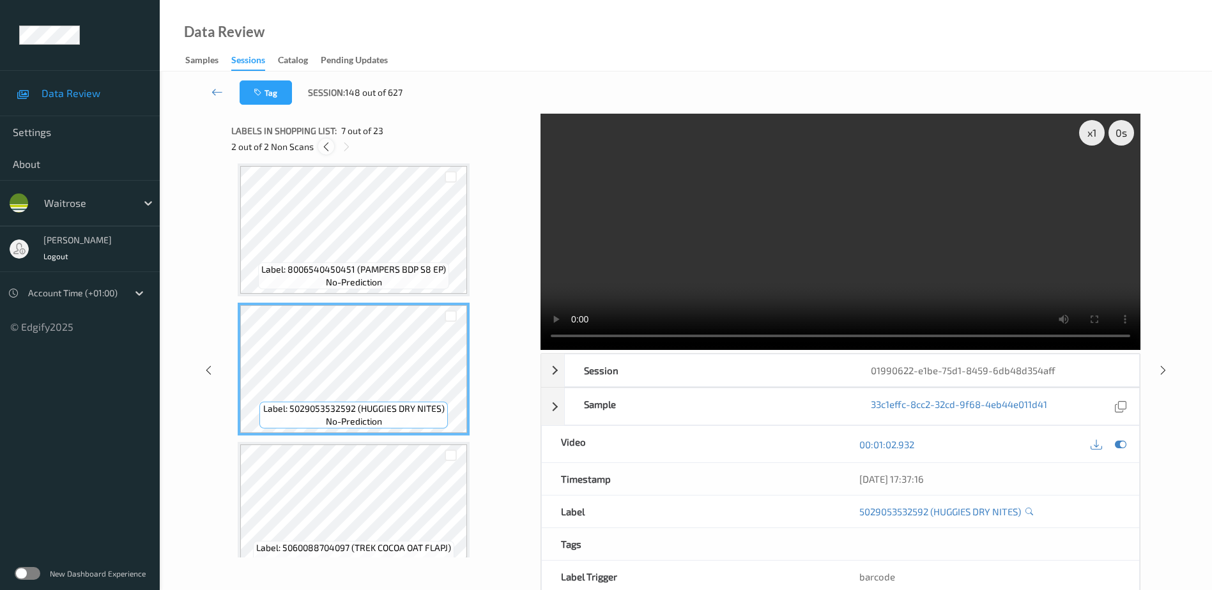
click at [328, 148] on icon at bounding box center [326, 146] width 11 height 11
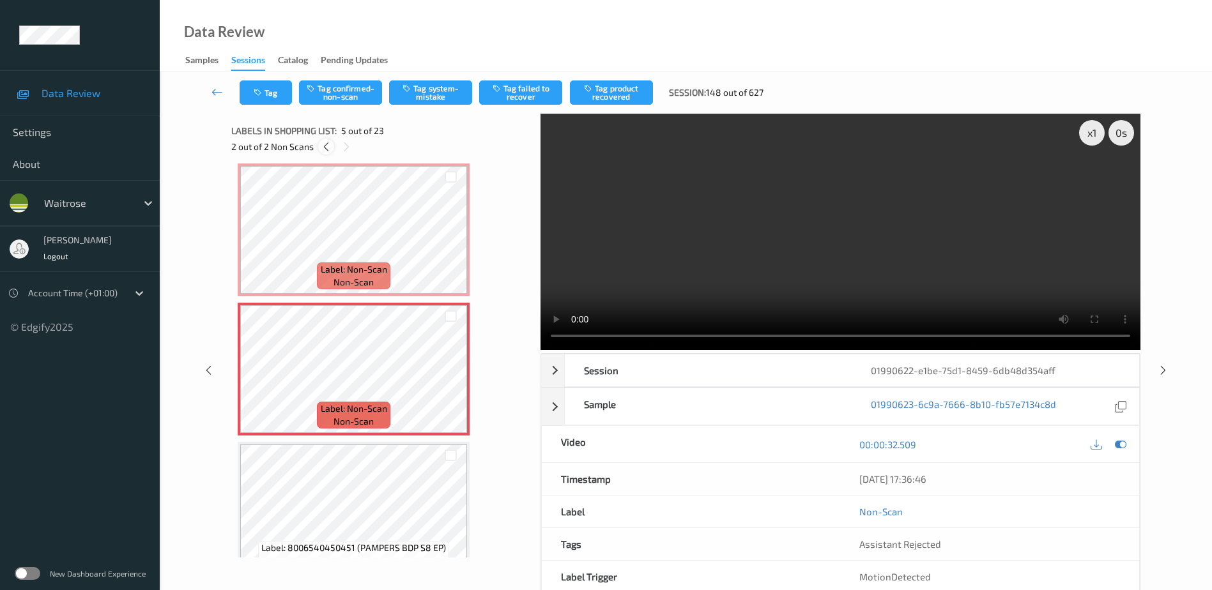
click at [328, 148] on icon at bounding box center [326, 146] width 11 height 11
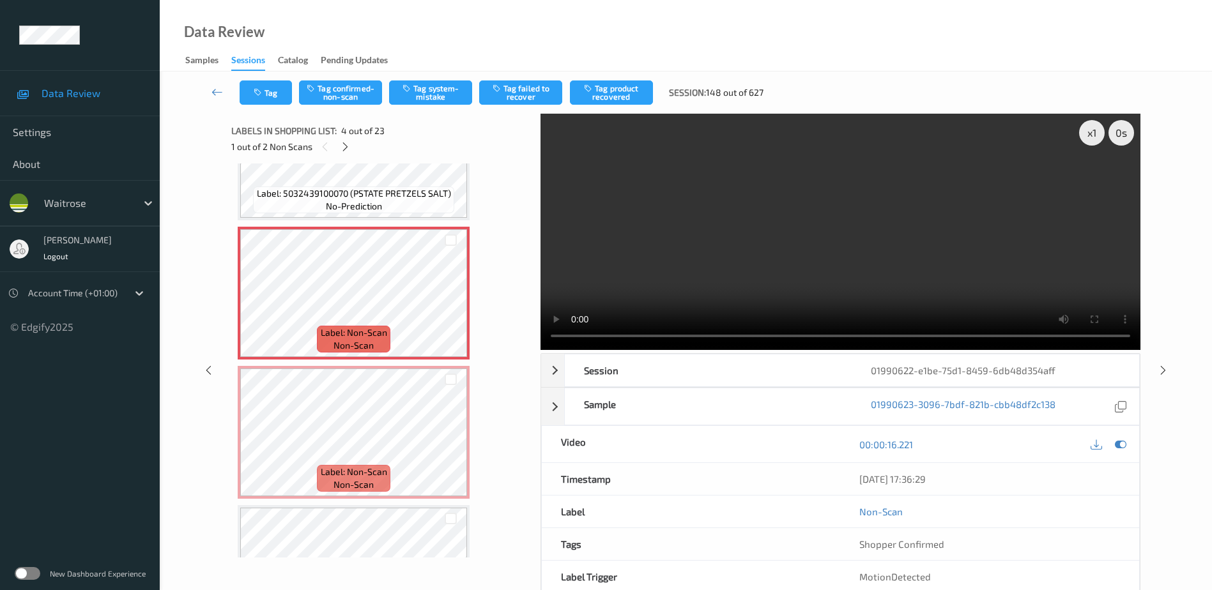
scroll to position [349, 0]
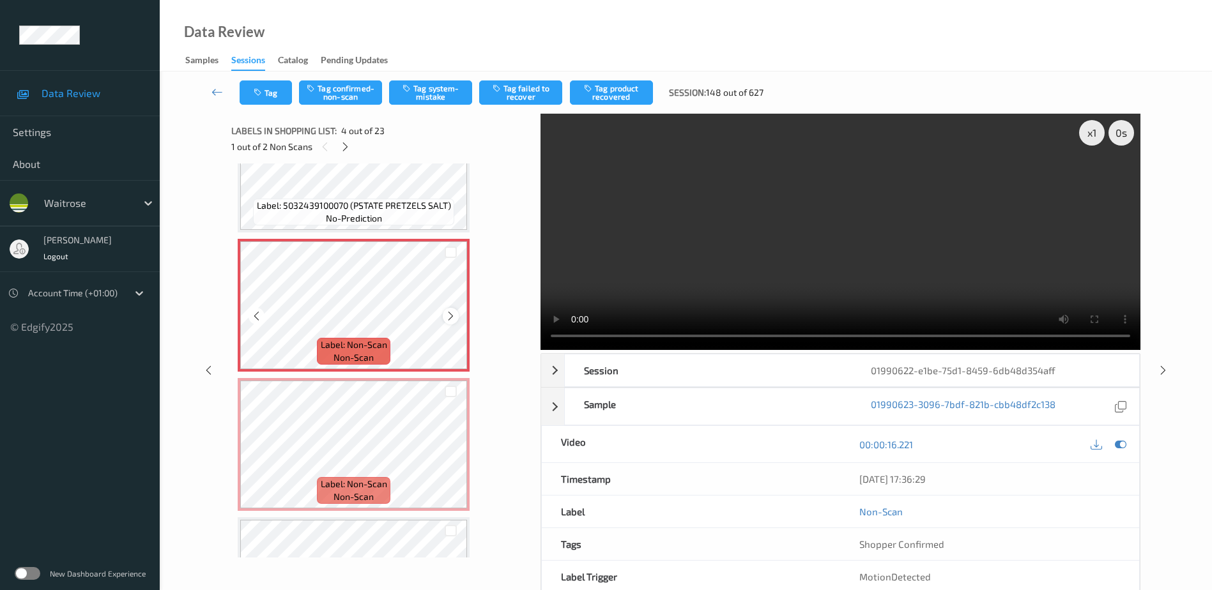
click at [452, 312] on icon at bounding box center [450, 315] width 11 height 11
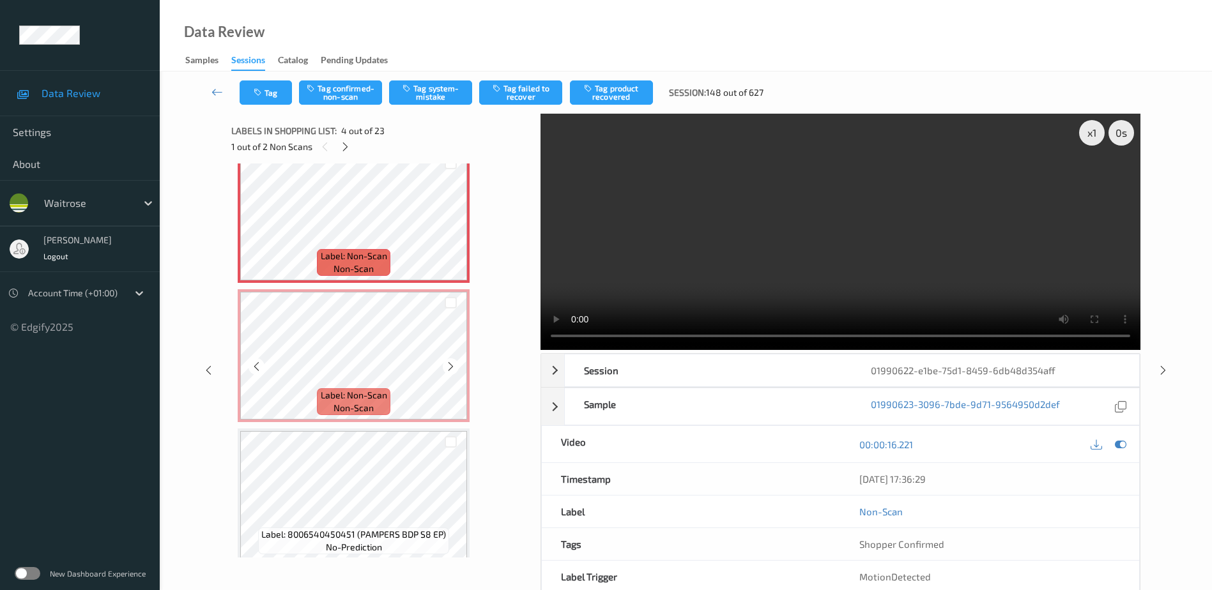
scroll to position [447, 0]
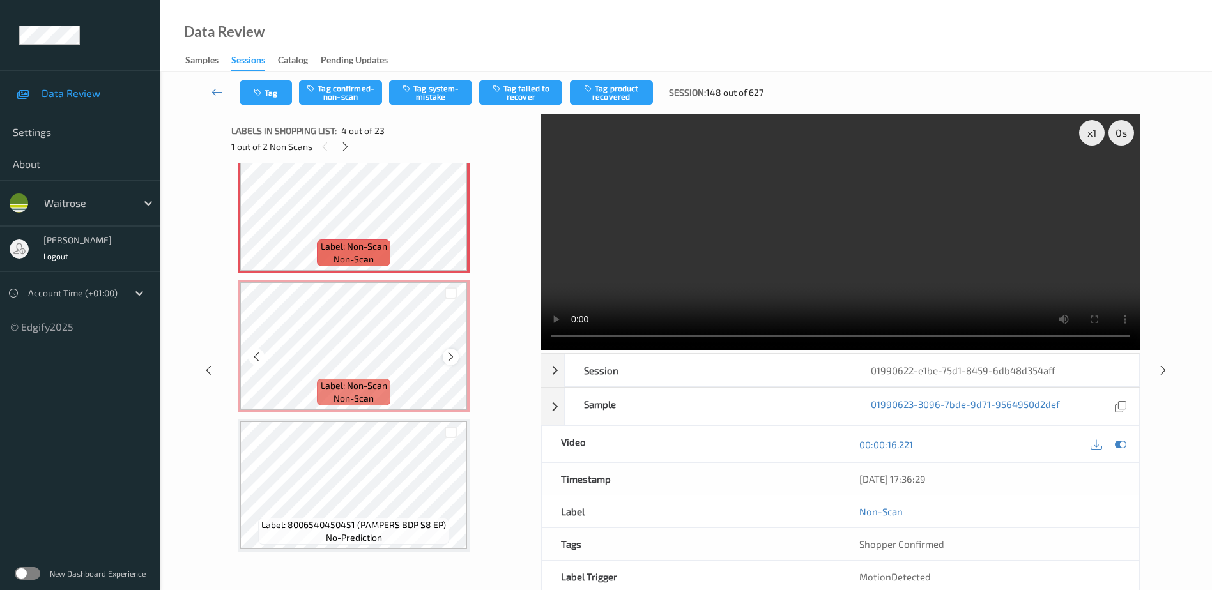
click at [448, 354] on icon at bounding box center [450, 356] width 11 height 11
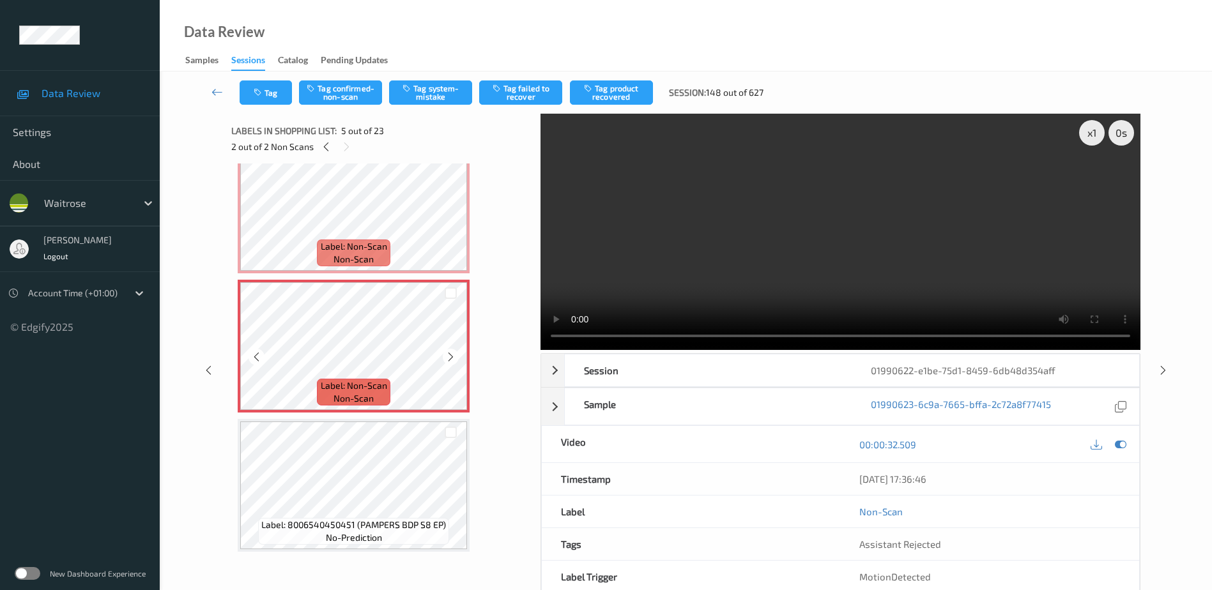
click at [448, 354] on icon at bounding box center [450, 356] width 11 height 11
click at [926, 234] on video at bounding box center [840, 232] width 600 height 236
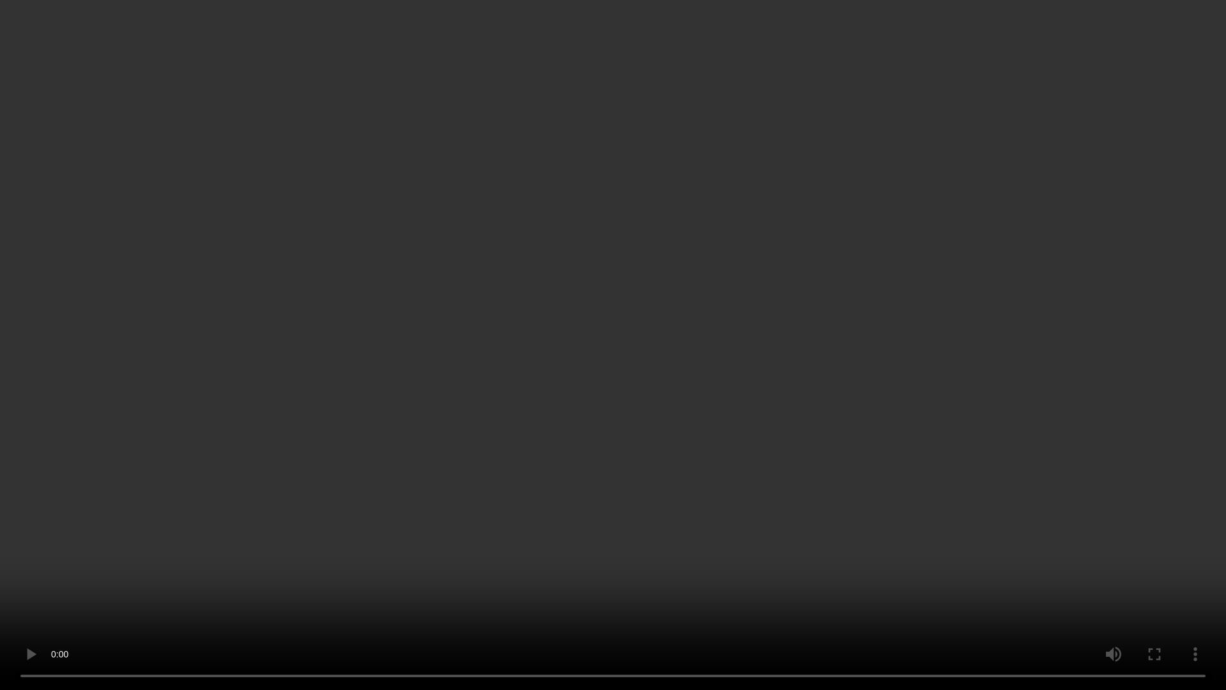
click at [814, 489] on video at bounding box center [613, 345] width 1226 height 690
click at [38, 590] on video at bounding box center [613, 345] width 1226 height 690
click at [674, 379] on video at bounding box center [613, 345] width 1226 height 690
click at [870, 360] on video at bounding box center [613, 345] width 1226 height 690
click at [963, 349] on video at bounding box center [613, 345] width 1226 height 690
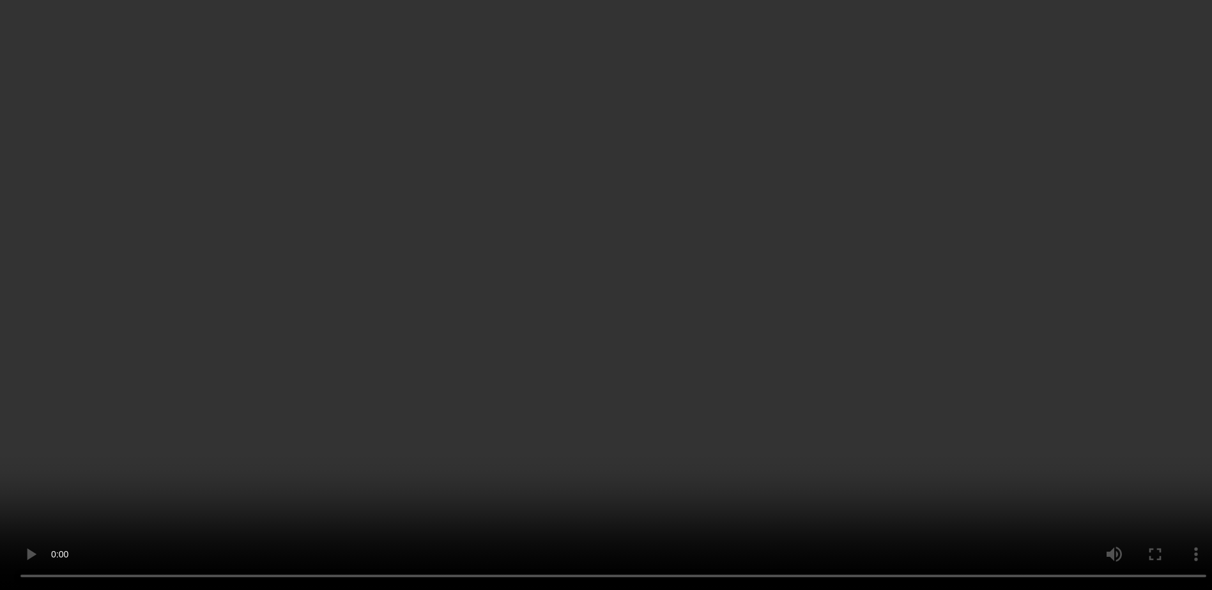
scroll to position [639, 0]
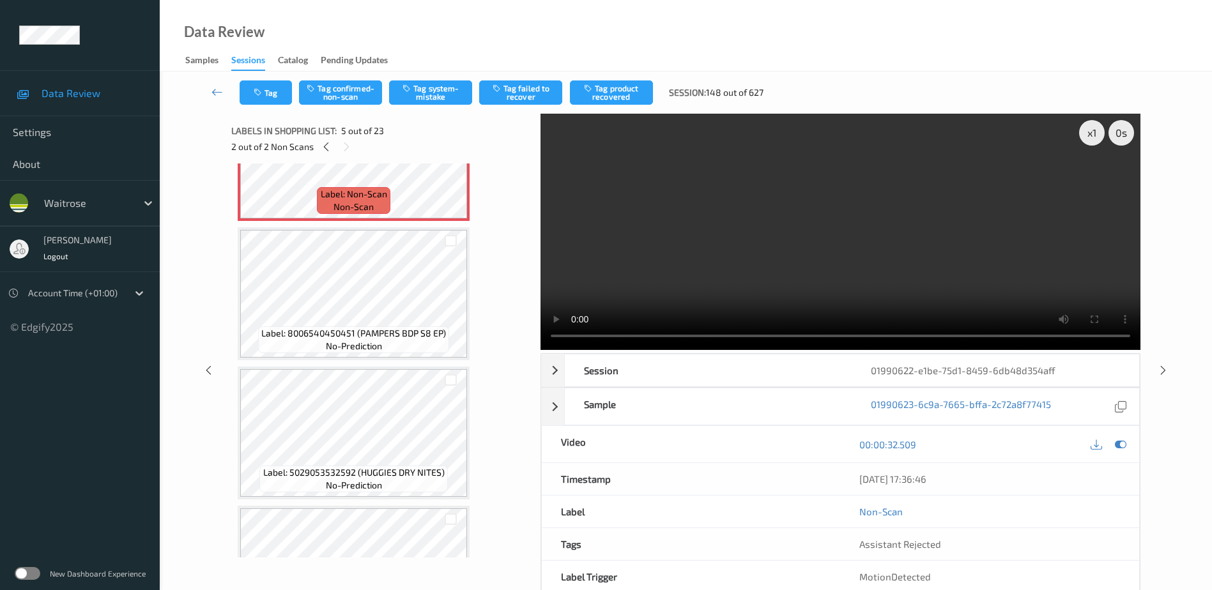
click at [763, 255] on video at bounding box center [840, 232] width 600 height 236
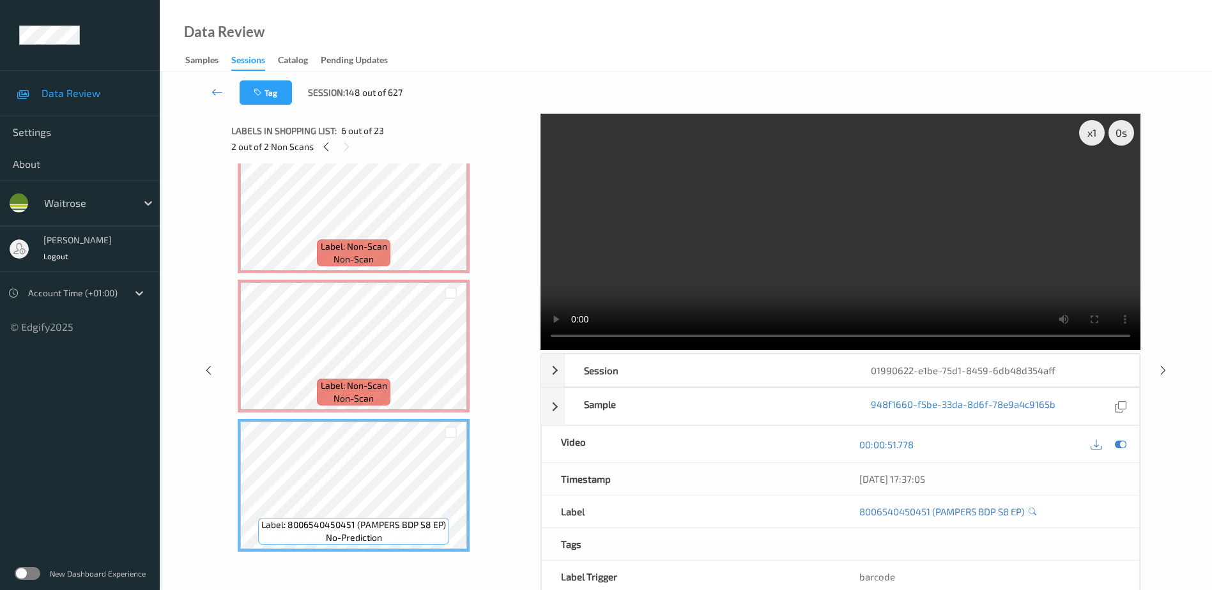
scroll to position [383, 0]
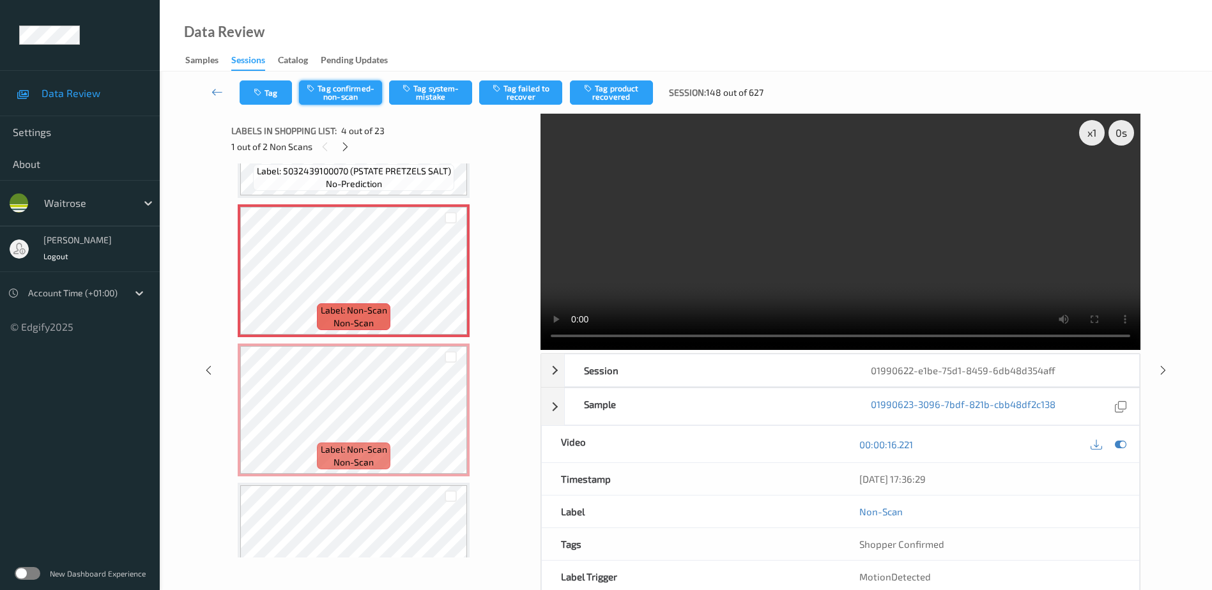
click at [349, 88] on button "Tag confirmed-non-scan" at bounding box center [340, 92] width 83 height 24
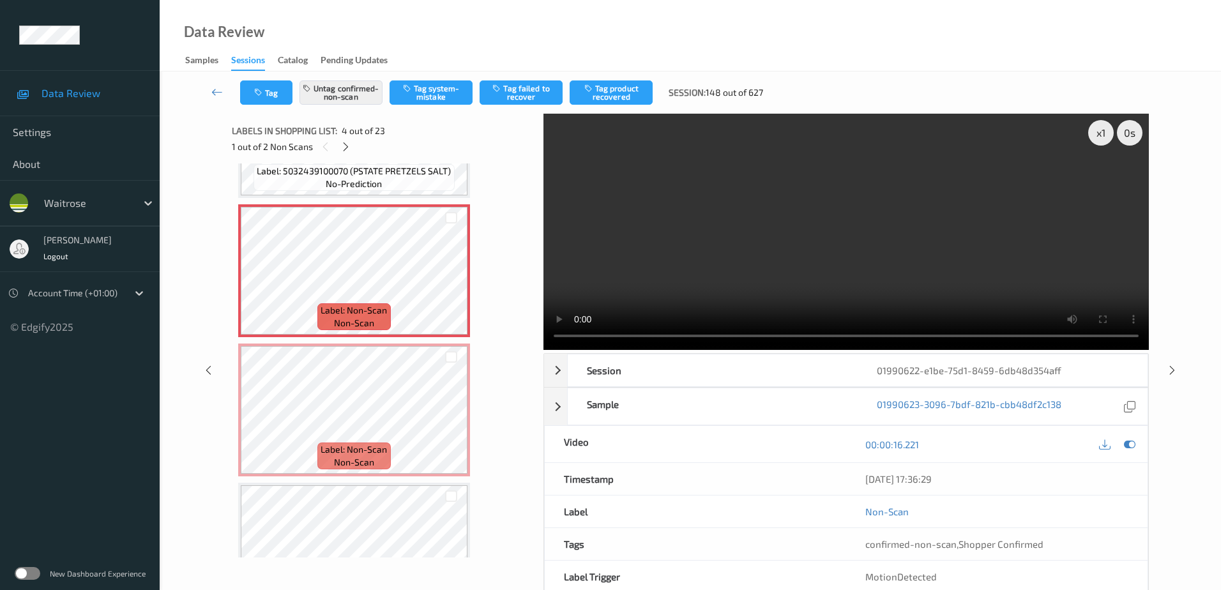
click at [632, 78] on div "Tag Untag confirmed-non-scan Tag system-mistake Tag failed to recover Tag produ…" at bounding box center [690, 93] width 1009 height 42
click at [610, 98] on button "Tag product recovered" at bounding box center [611, 92] width 83 height 24
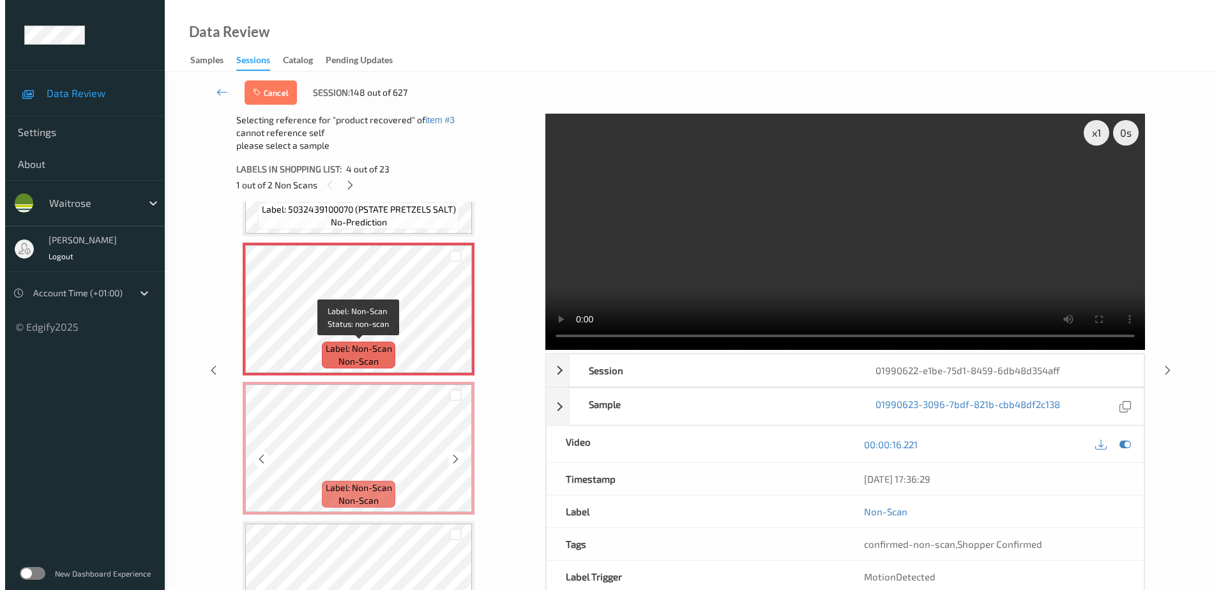
scroll to position [639, 0]
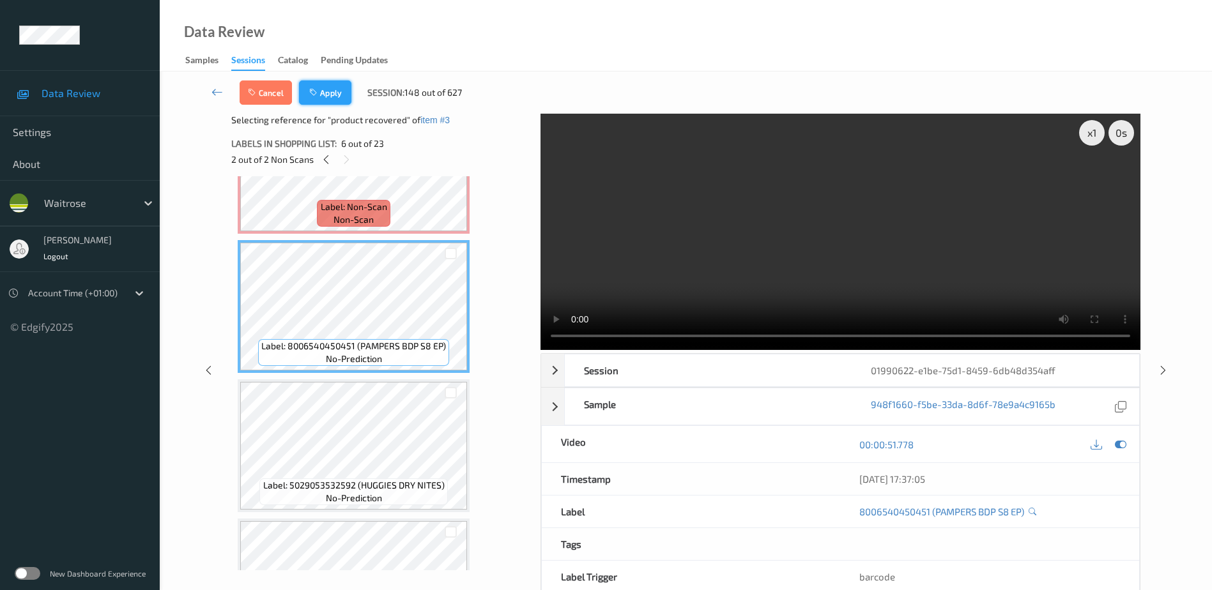
click at [316, 91] on icon "button" at bounding box center [314, 92] width 11 height 9
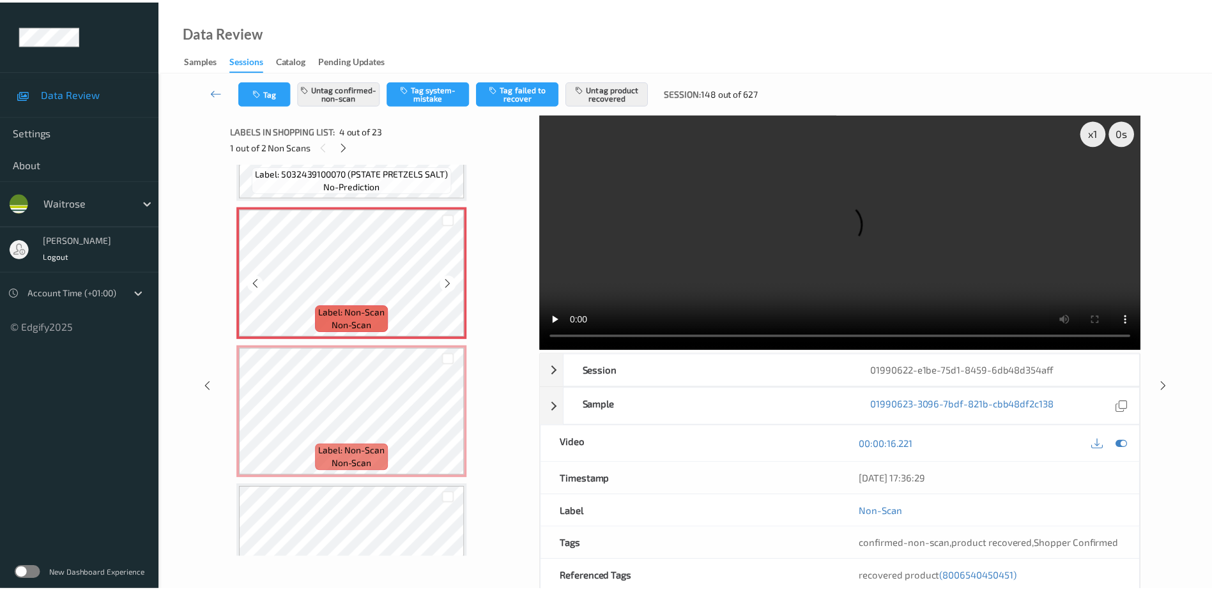
scroll to position [477, 0]
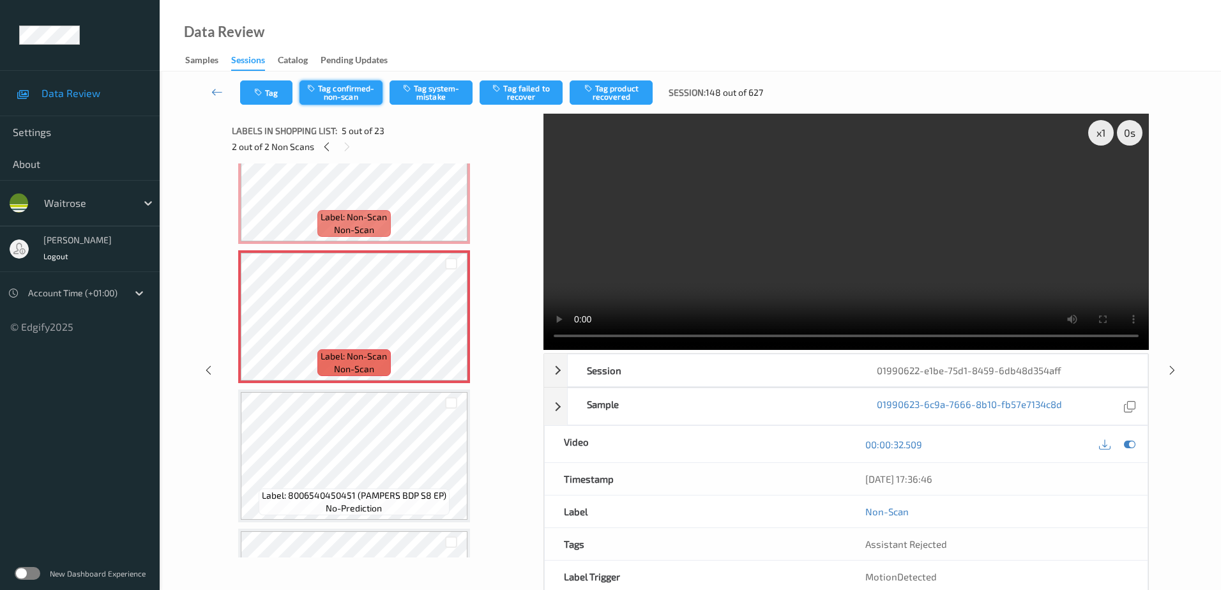
click at [342, 97] on button "Tag confirmed-non-scan" at bounding box center [341, 92] width 83 height 24
click at [607, 94] on button "Tag product recovered" at bounding box center [611, 92] width 83 height 24
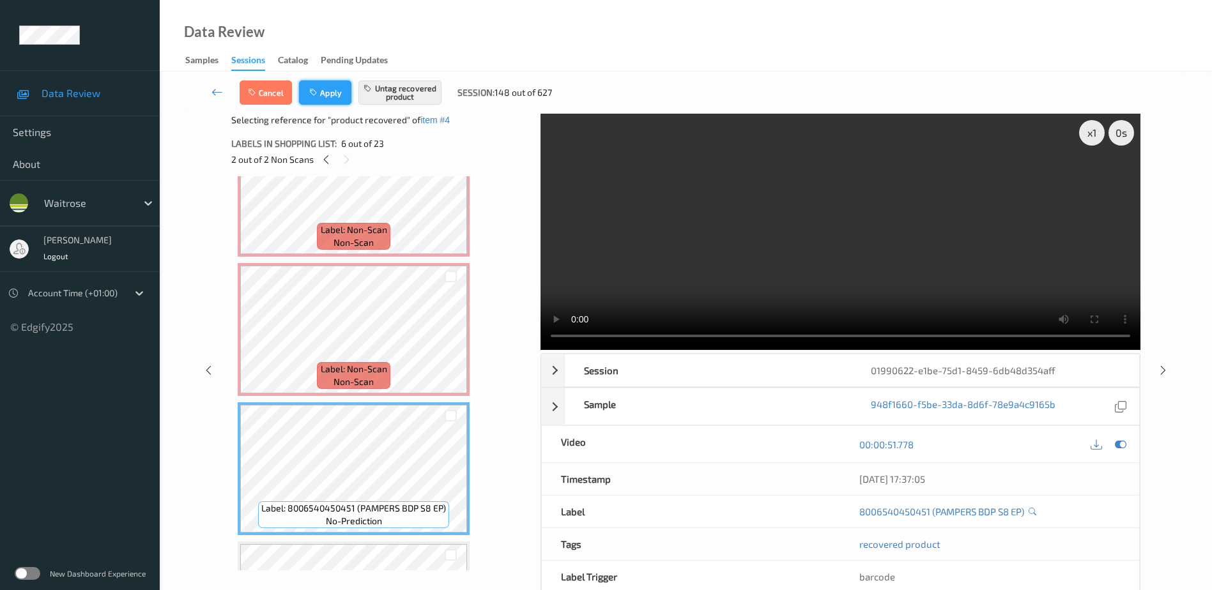
click at [326, 89] on button "Apply" at bounding box center [325, 92] width 52 height 24
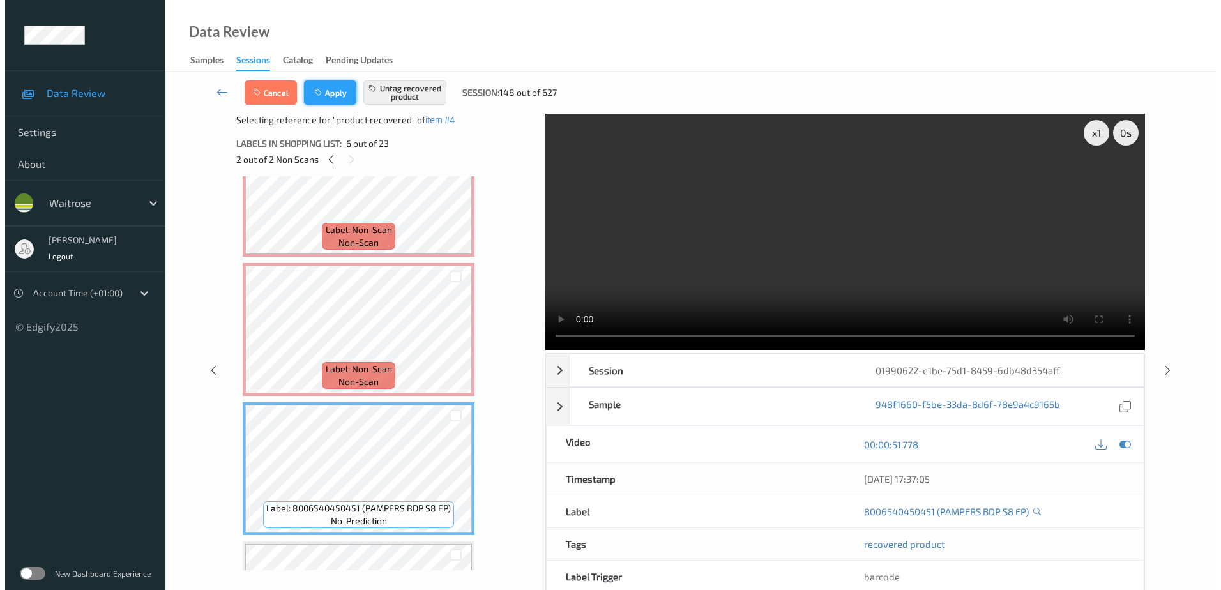
scroll to position [424, 0]
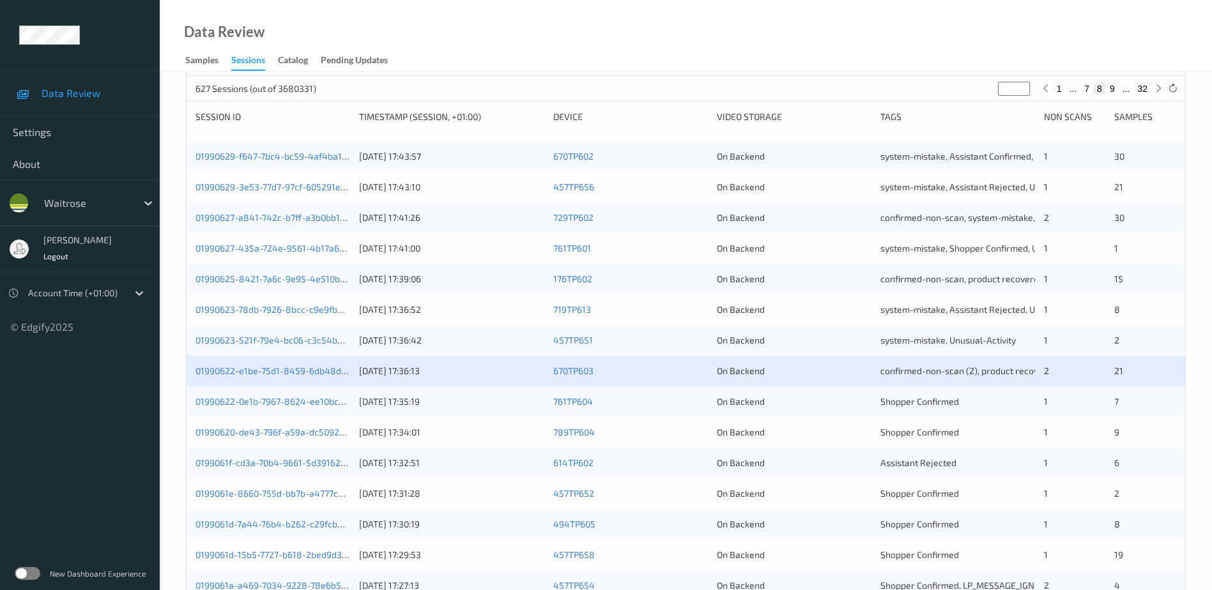
scroll to position [192, 0]
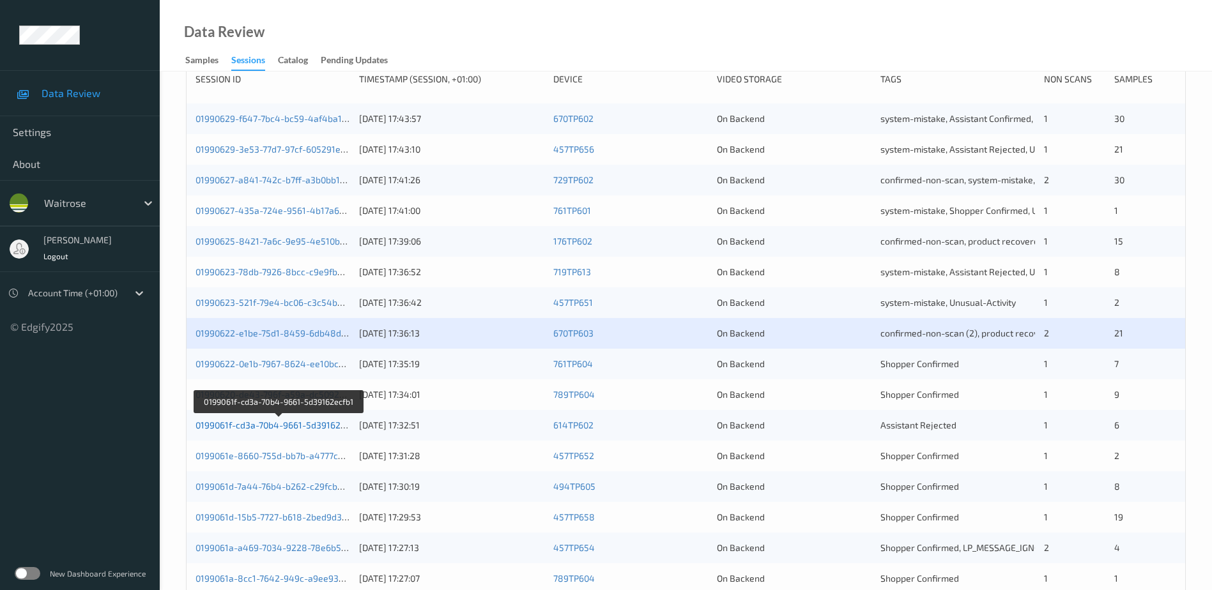
click at [265, 424] on link "0199061f-cd3a-70b4-9661-5d39162ecfb1" at bounding box center [278, 425] width 167 height 11
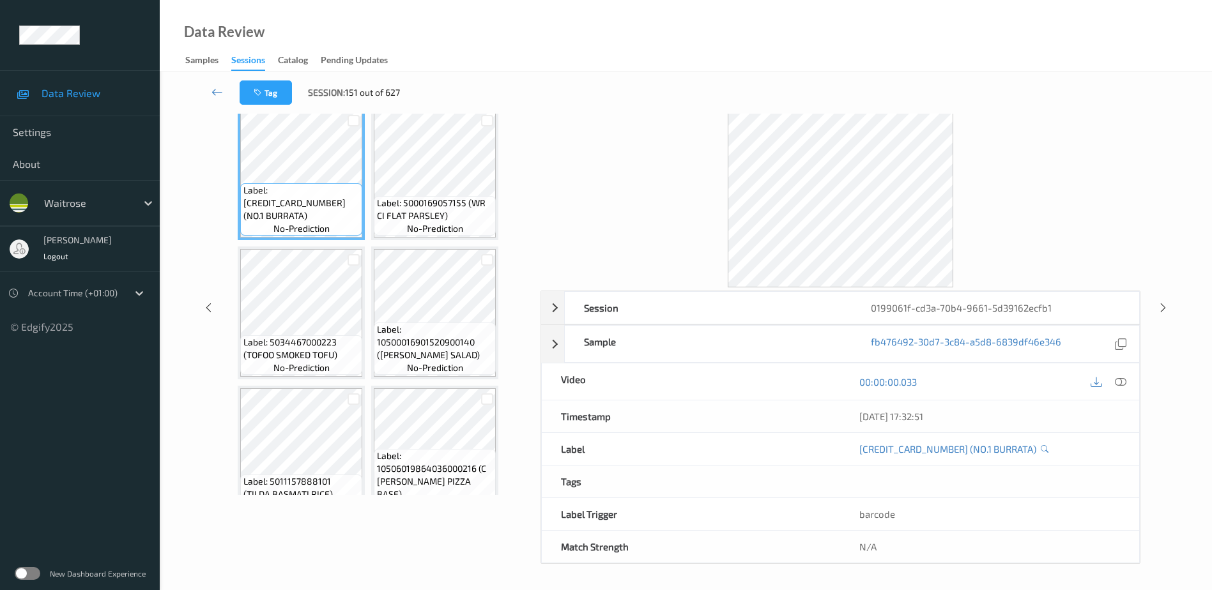
scroll to position [63, 0]
click at [1119, 381] on icon at bounding box center [1120, 381] width 11 height 11
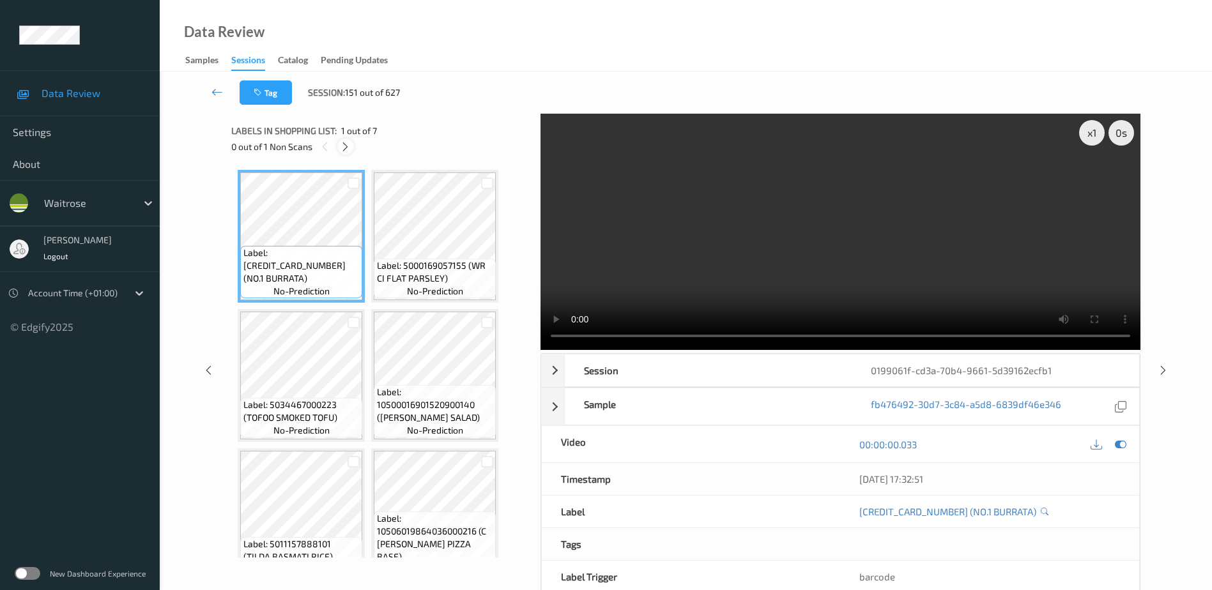
click at [344, 144] on icon at bounding box center [345, 146] width 11 height 11
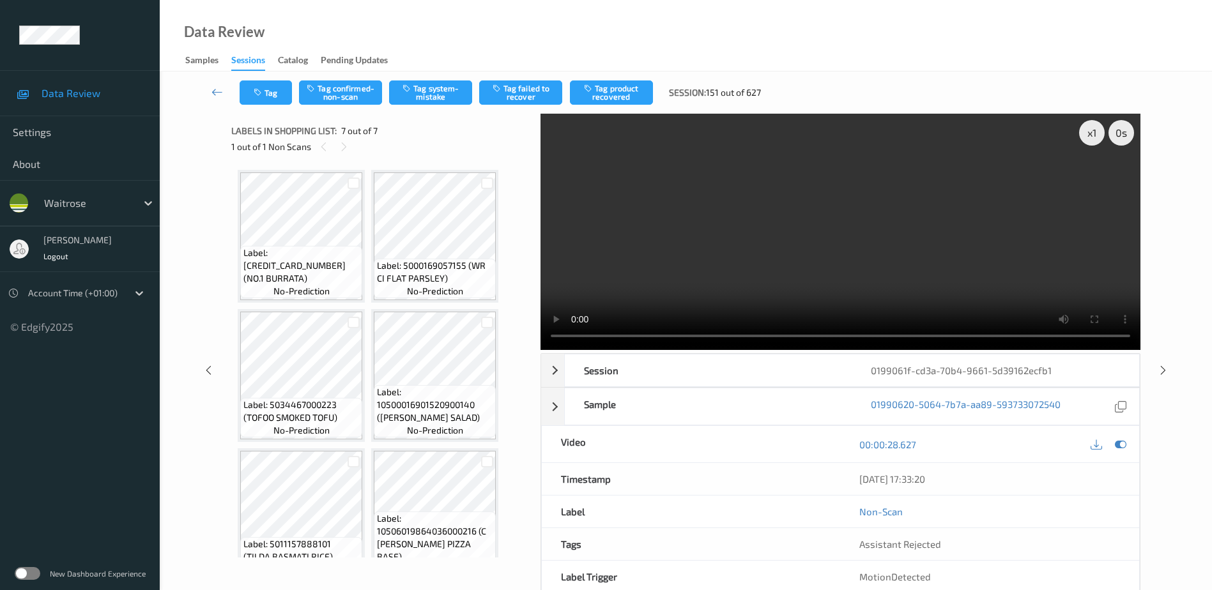
scroll to position [169, 0]
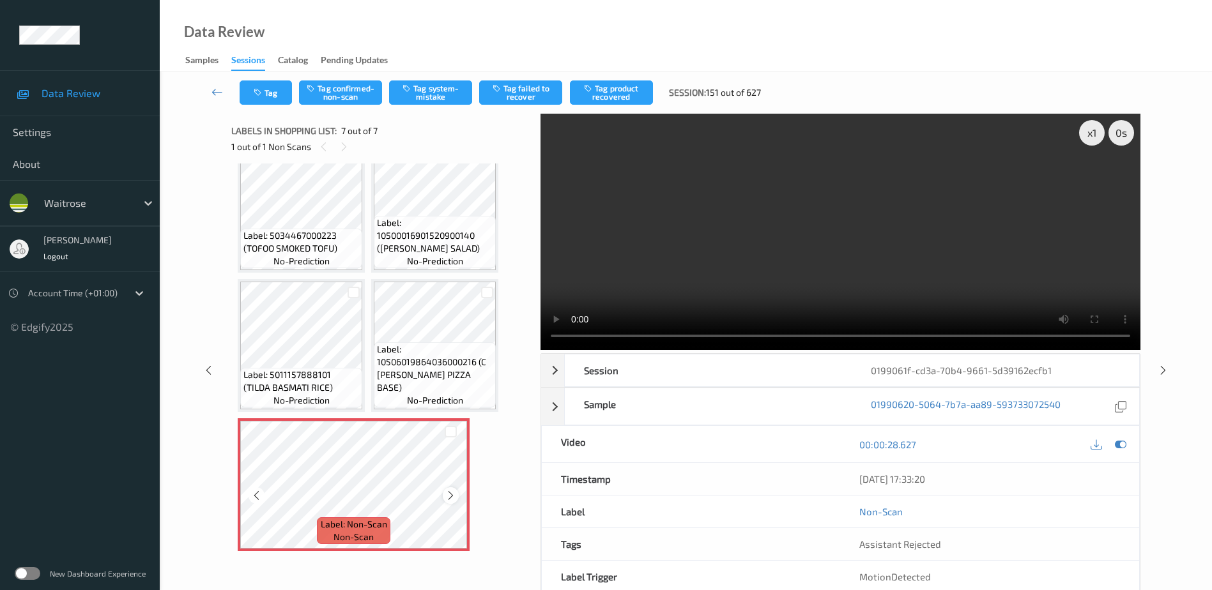
click at [450, 494] on icon at bounding box center [450, 495] width 11 height 11
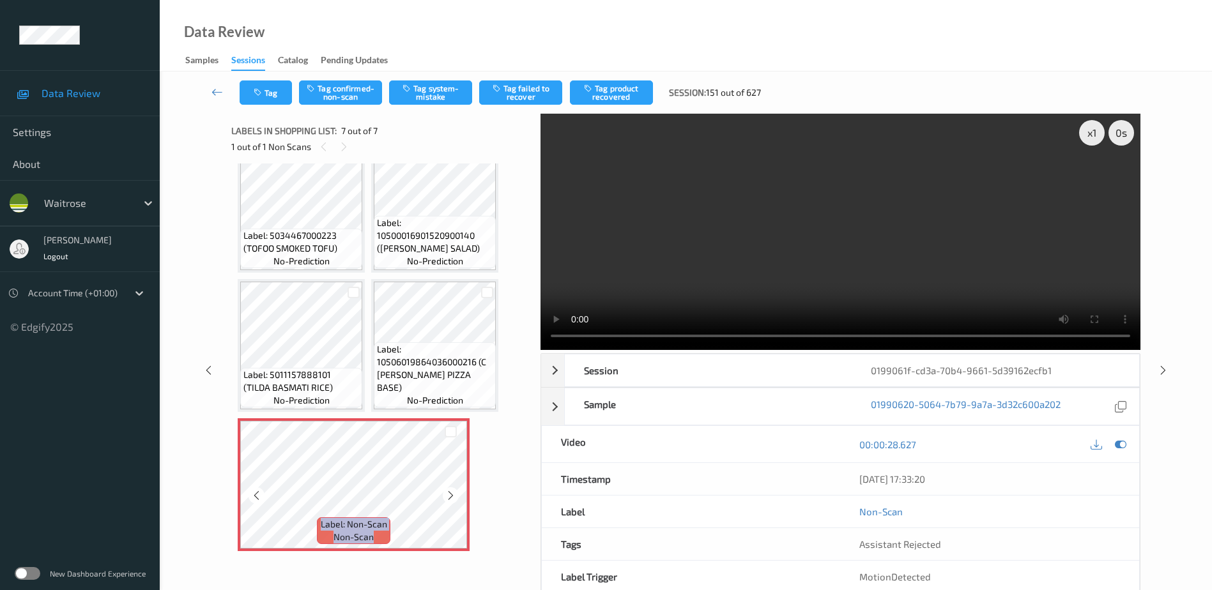
click at [450, 494] on icon at bounding box center [450, 495] width 11 height 11
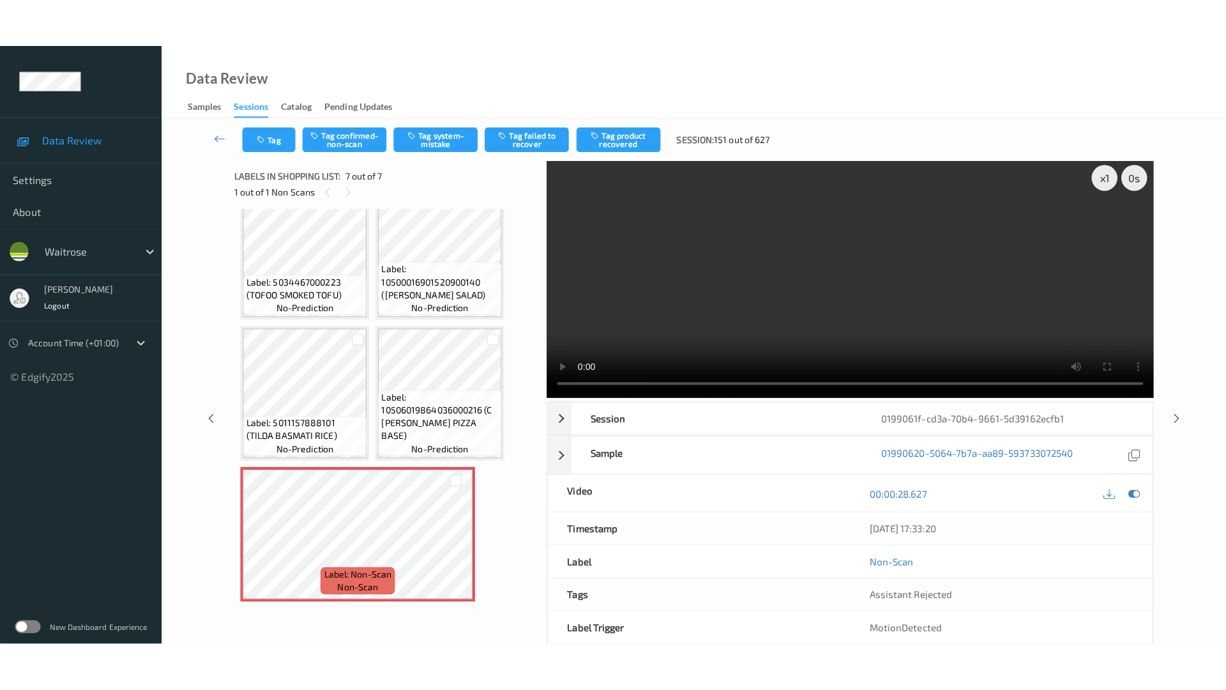
scroll to position [0, 0]
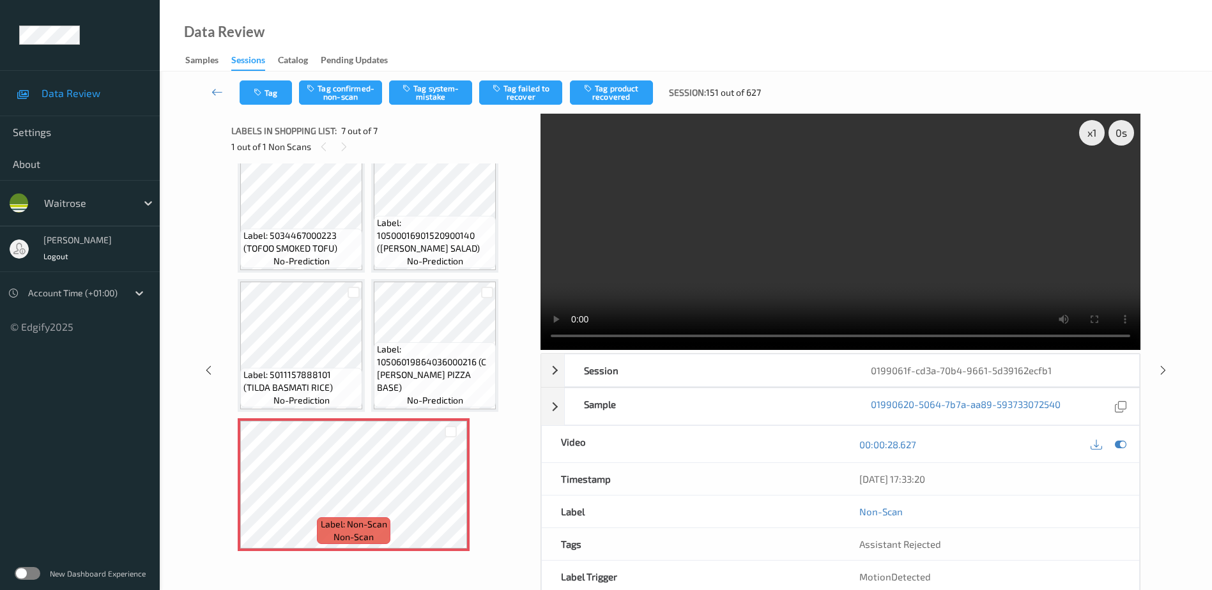
click at [830, 257] on video at bounding box center [840, 232] width 600 height 236
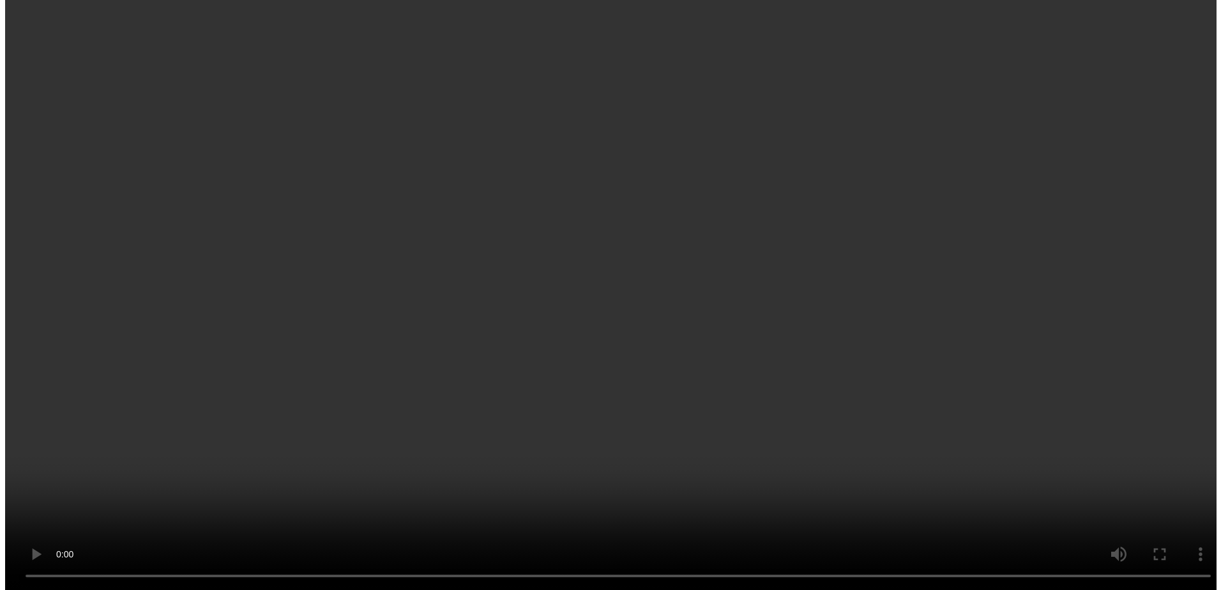
scroll to position [169, 0]
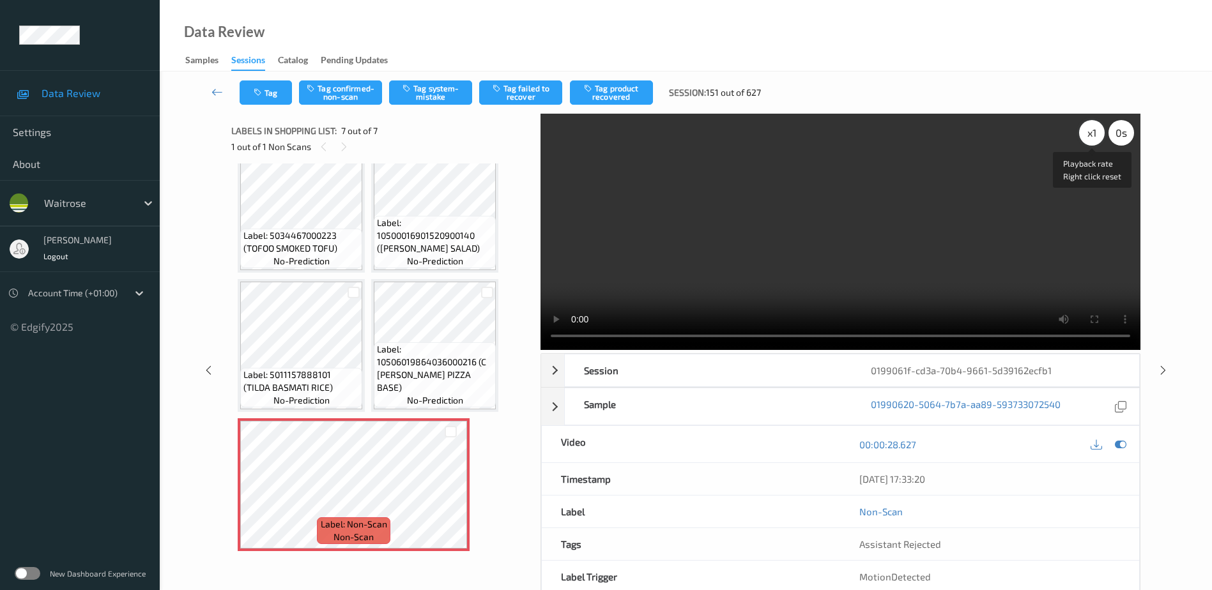
click at [1087, 126] on div "x 1" at bounding box center [1092, 133] width 26 height 26
click at [425, 93] on button "Tag system-mistake" at bounding box center [430, 92] width 83 height 24
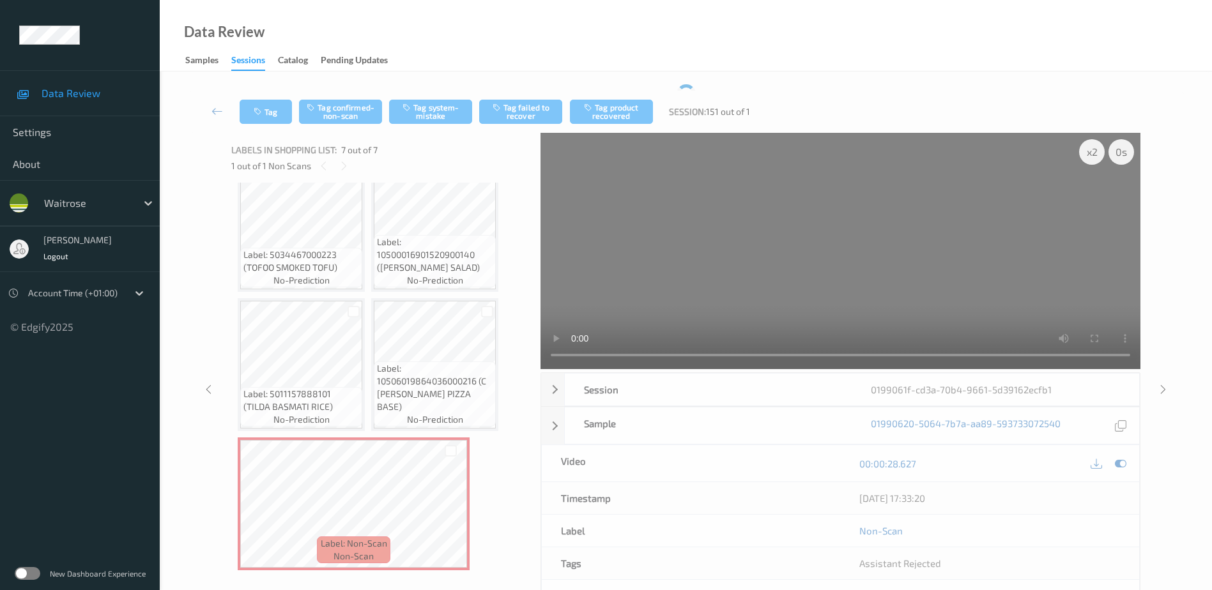
click at [1086, 134] on video at bounding box center [840, 251] width 600 height 236
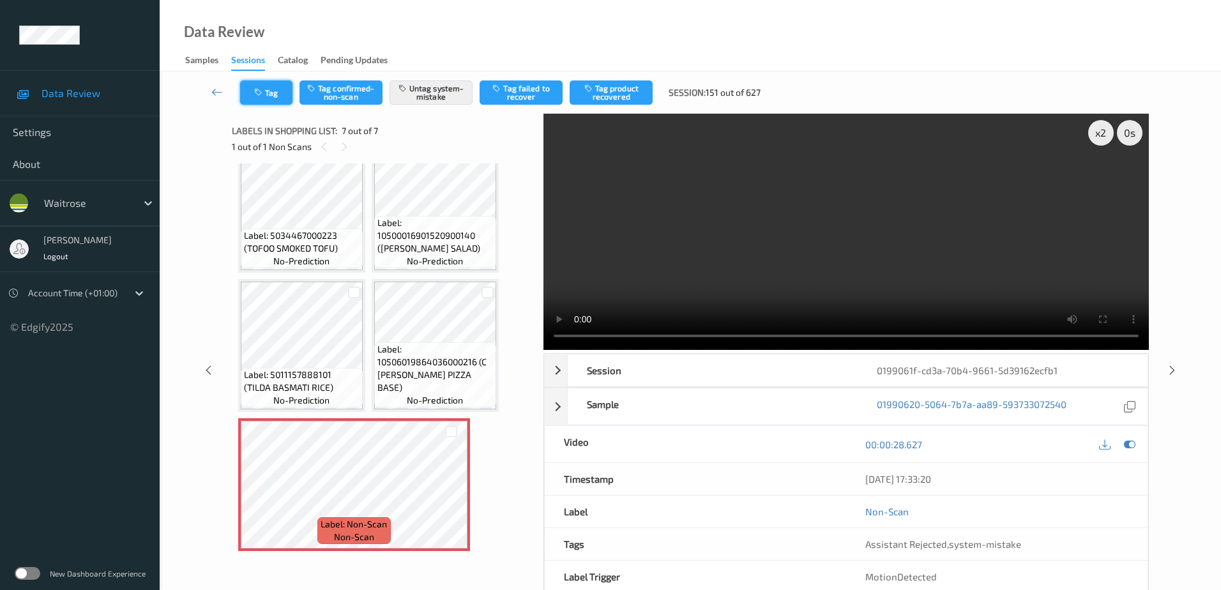
click at [259, 100] on button "Tag" at bounding box center [266, 92] width 52 height 24
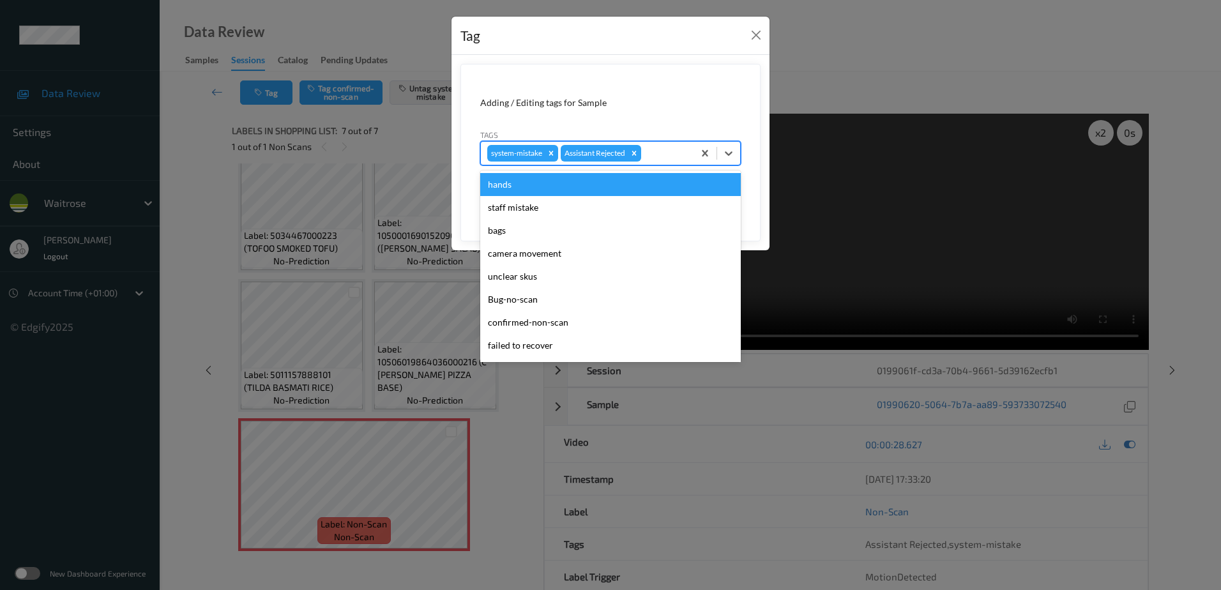
click at [660, 154] on div at bounding box center [665, 153] width 43 height 15
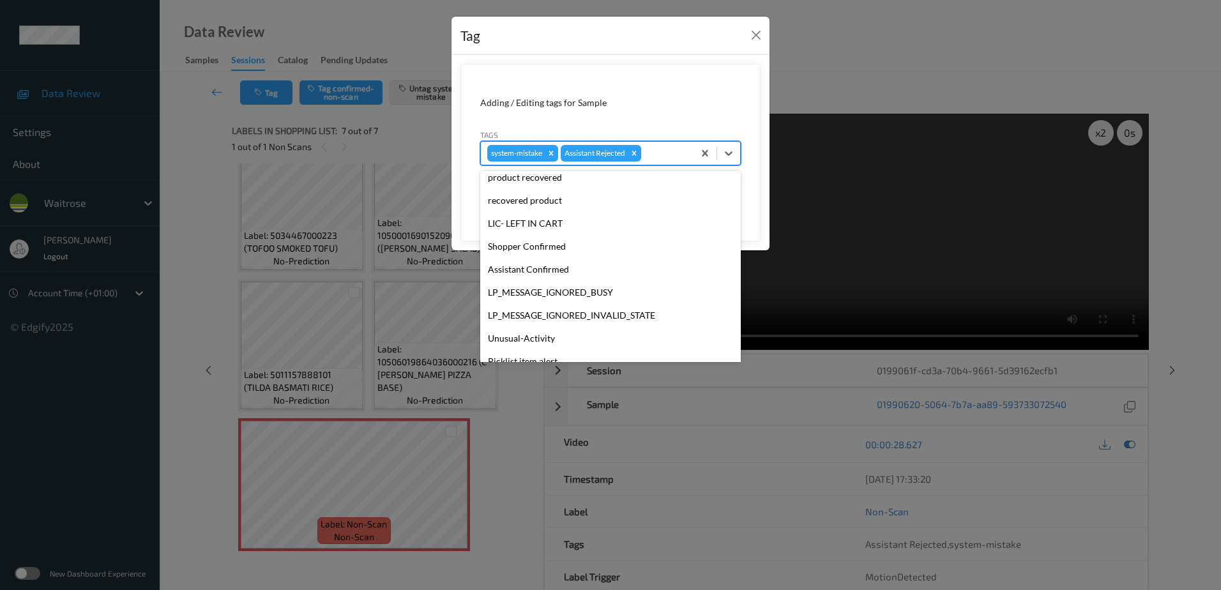
scroll to position [273, 0]
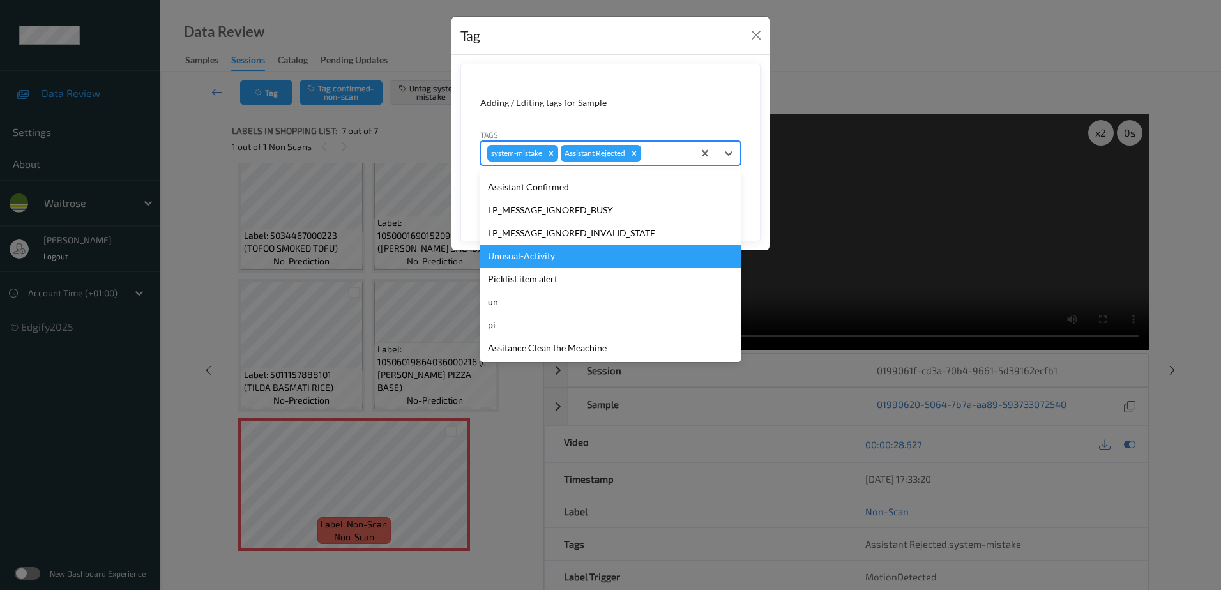
click at [579, 254] on div "Unusual-Activity" at bounding box center [610, 256] width 261 height 23
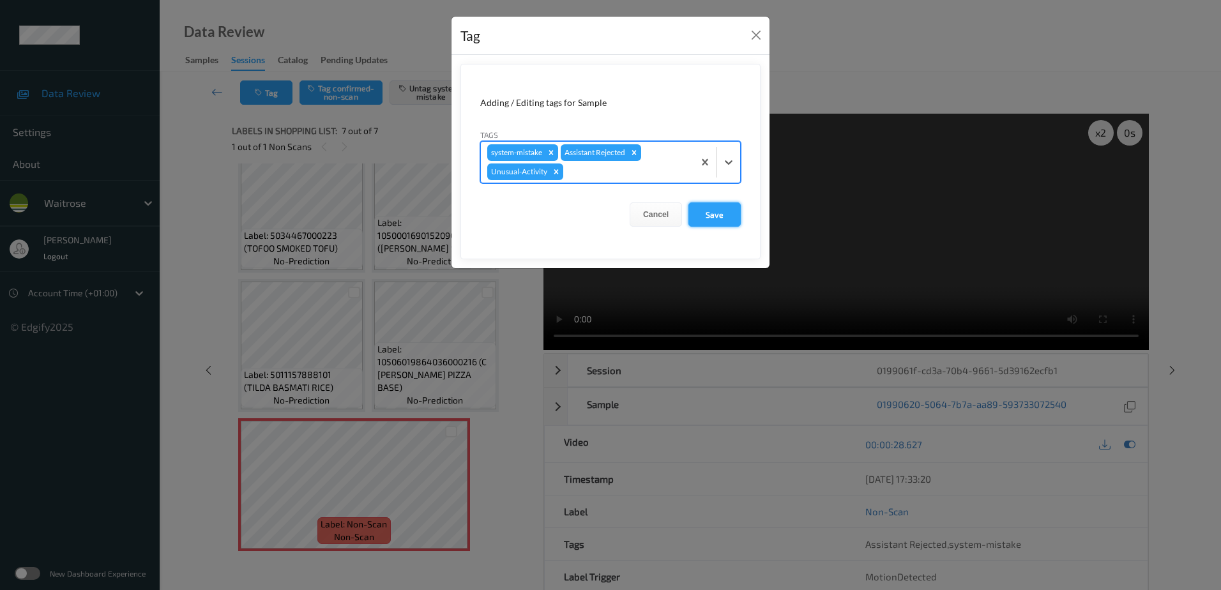
click at [713, 221] on button "Save" at bounding box center [715, 214] width 52 height 24
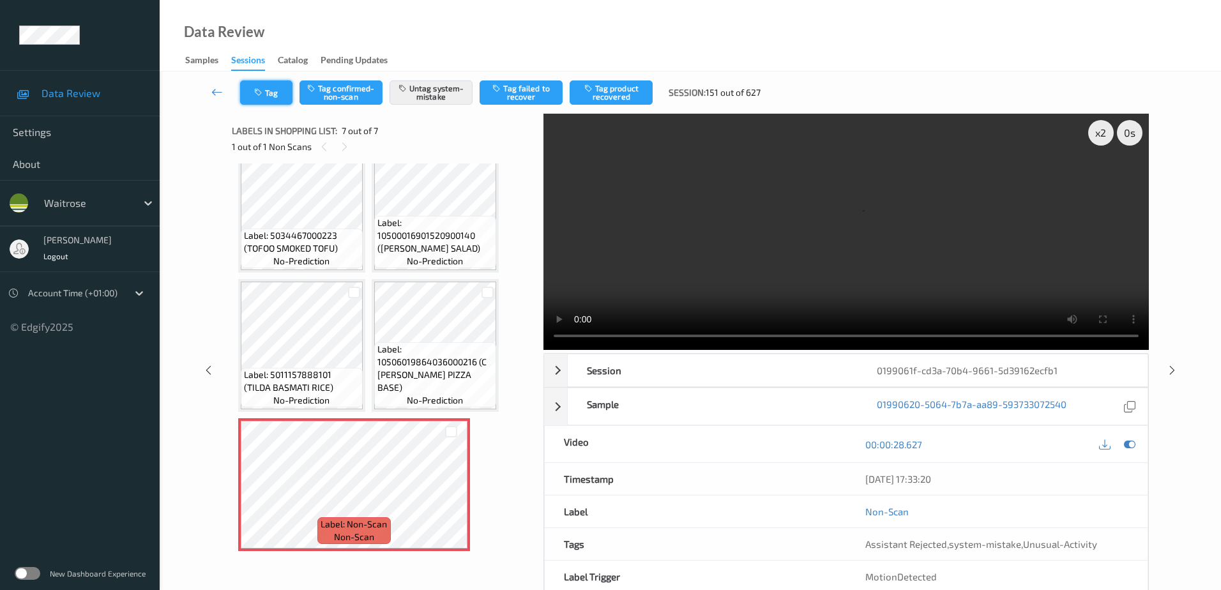
click at [268, 100] on button "Tag" at bounding box center [266, 92] width 52 height 24
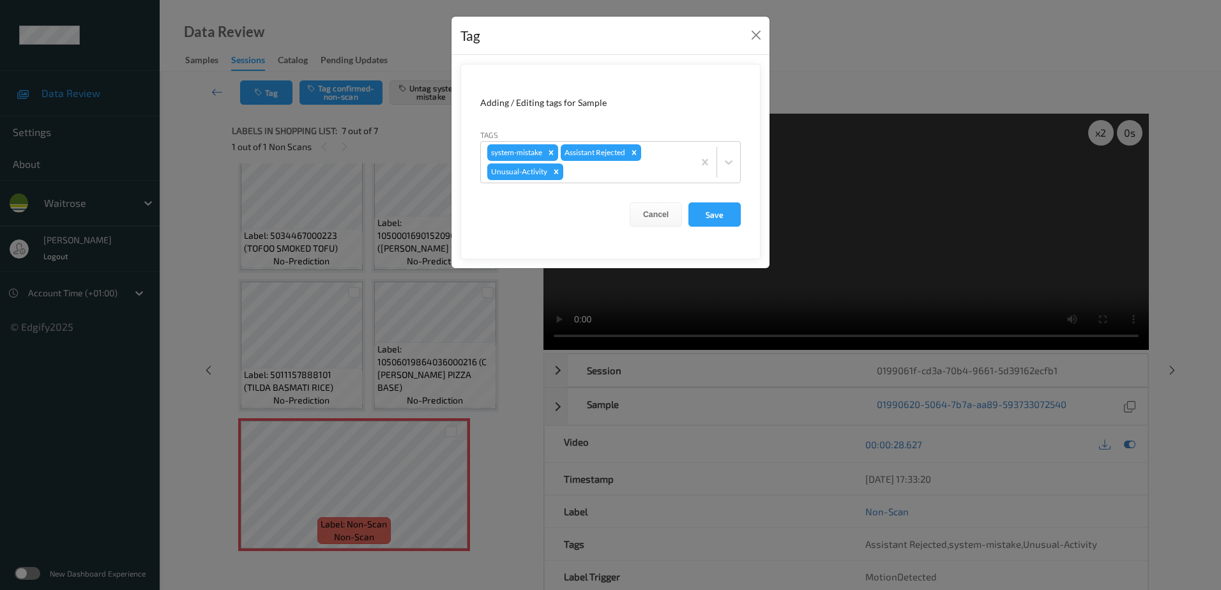
click at [481, 379] on div "Tag Adding / Editing tags for Sample Tags system-mistake Assistant Rejected Unu…" at bounding box center [610, 295] width 1221 height 590
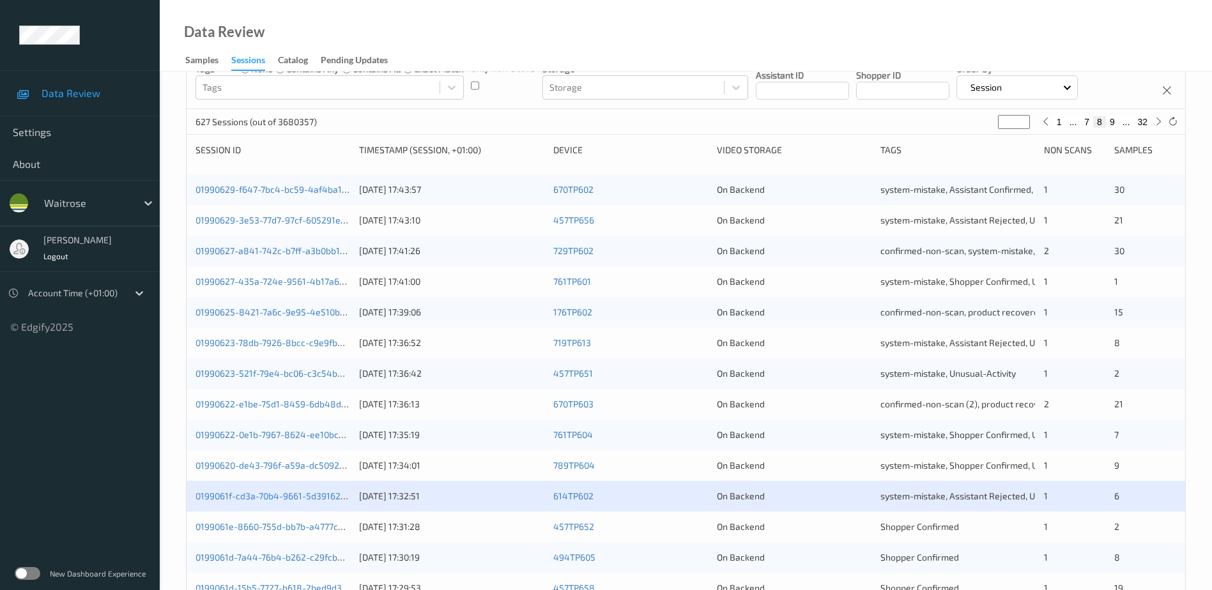
scroll to position [192, 0]
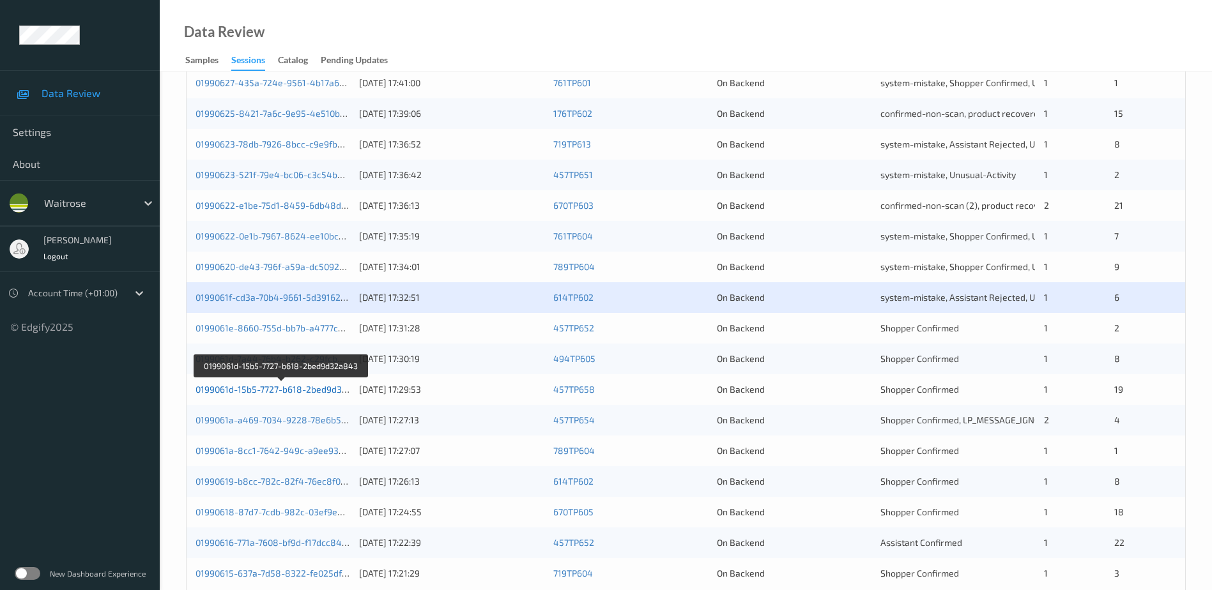
click at [275, 393] on link "0199061d-15b5-7727-b618-2bed9d32a843" at bounding box center [281, 389] width 173 height 11
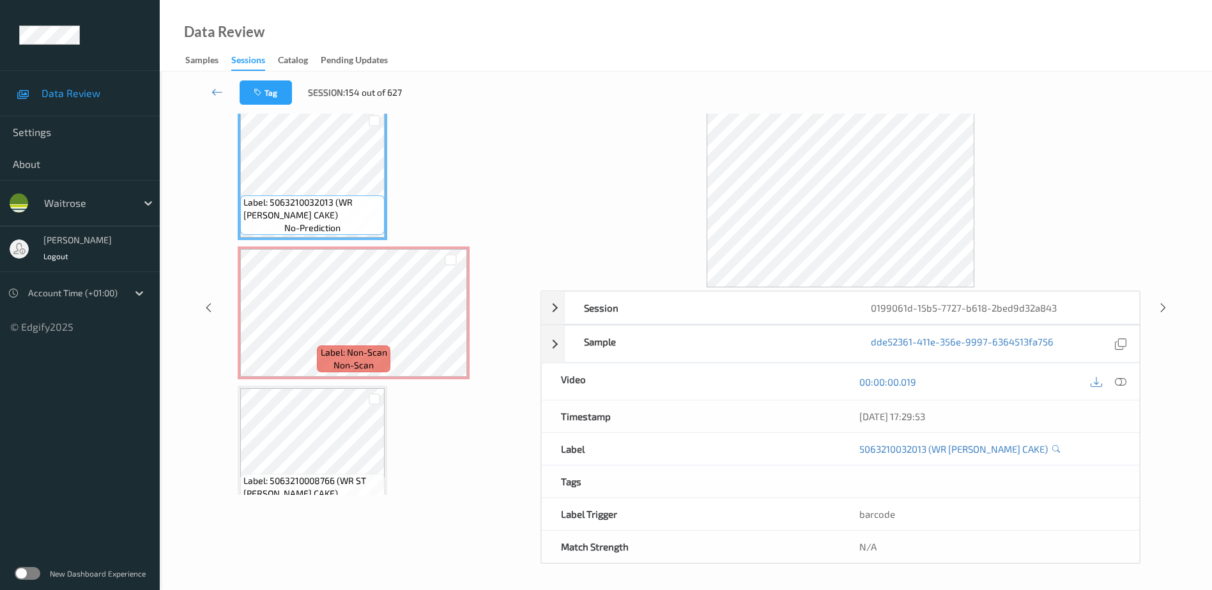
scroll to position [63, 0]
drag, startPoint x: 1125, startPoint y: 379, endPoint x: 981, endPoint y: 236, distance: 203.3
click at [1125, 379] on icon at bounding box center [1120, 381] width 11 height 11
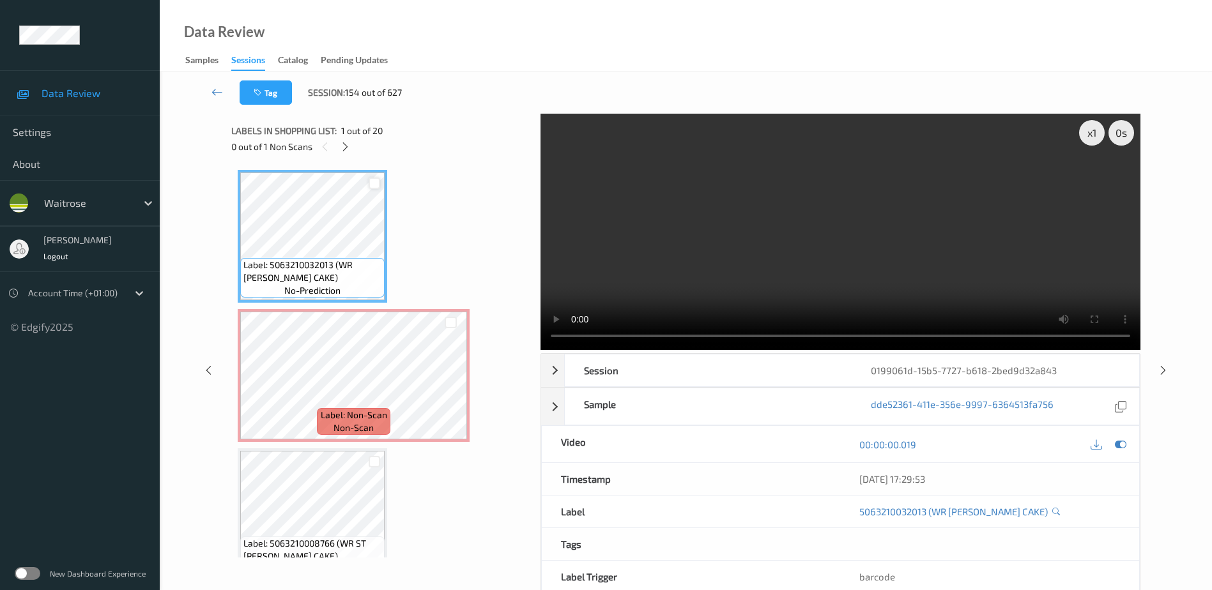
drag, startPoint x: 347, startPoint y: 149, endPoint x: 369, endPoint y: 172, distance: 31.2
click at [347, 149] on icon at bounding box center [345, 146] width 11 height 11
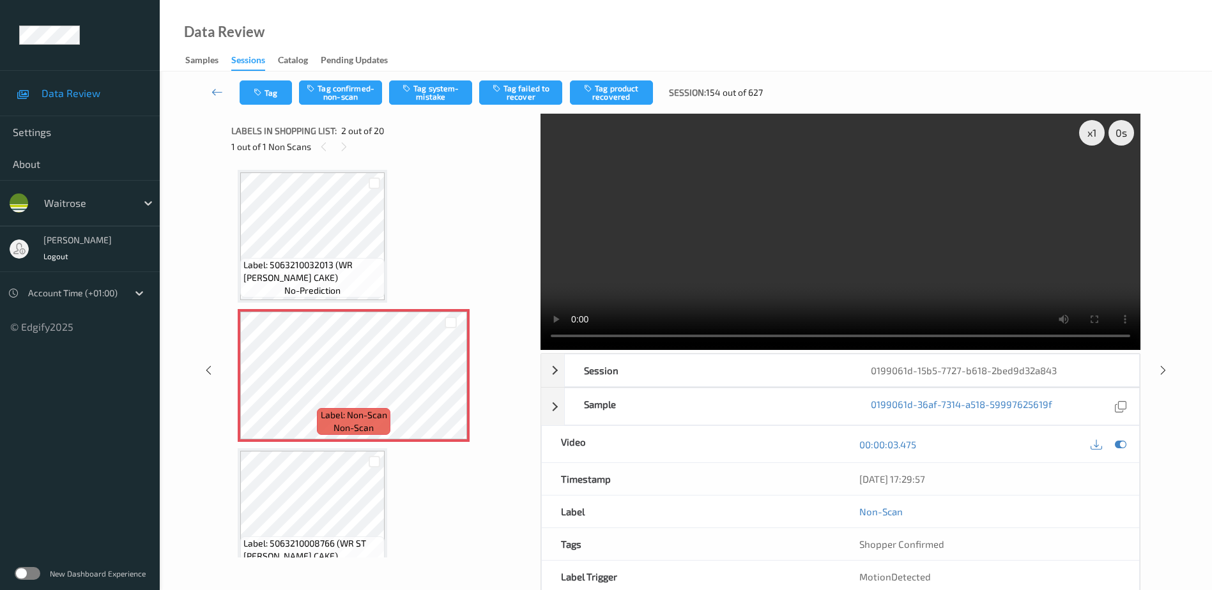
scroll to position [6, 0]
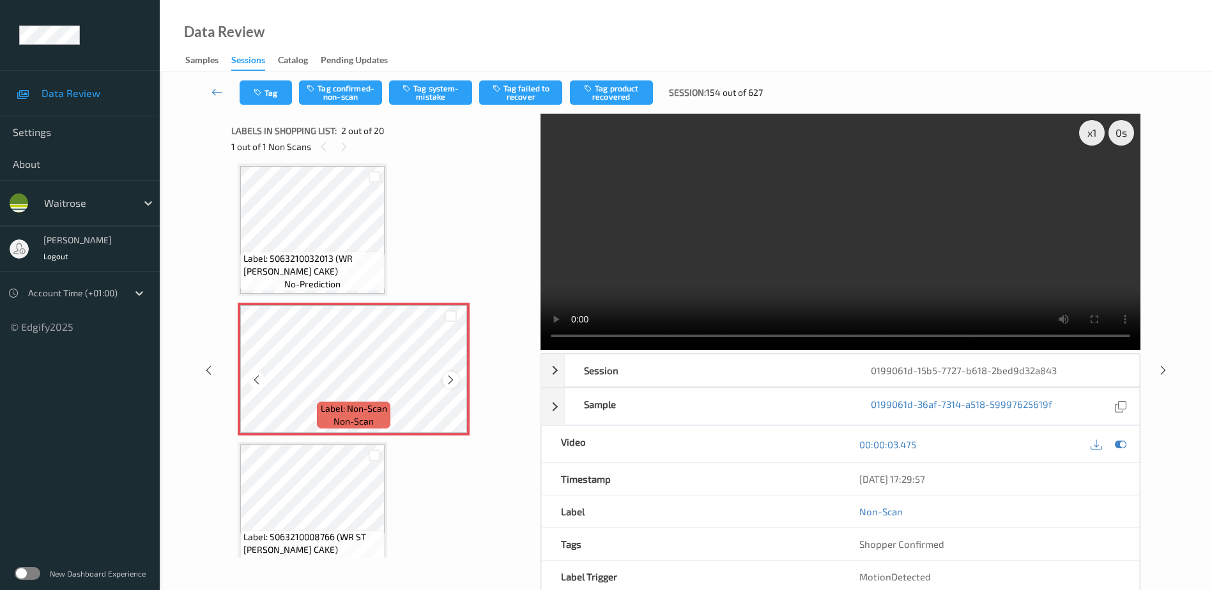
click at [453, 376] on icon at bounding box center [450, 379] width 11 height 11
click at [797, 257] on video at bounding box center [840, 232] width 600 height 236
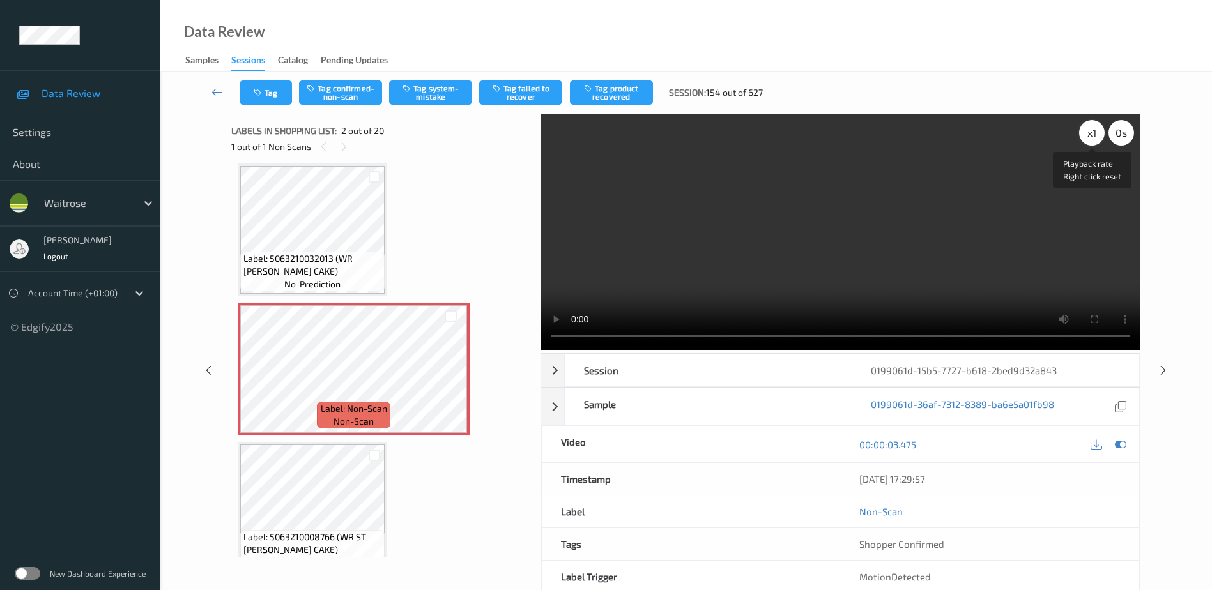
click at [1096, 137] on div "x 1" at bounding box center [1092, 133] width 26 height 26
click at [1096, 137] on div "x 2" at bounding box center [1092, 133] width 26 height 26
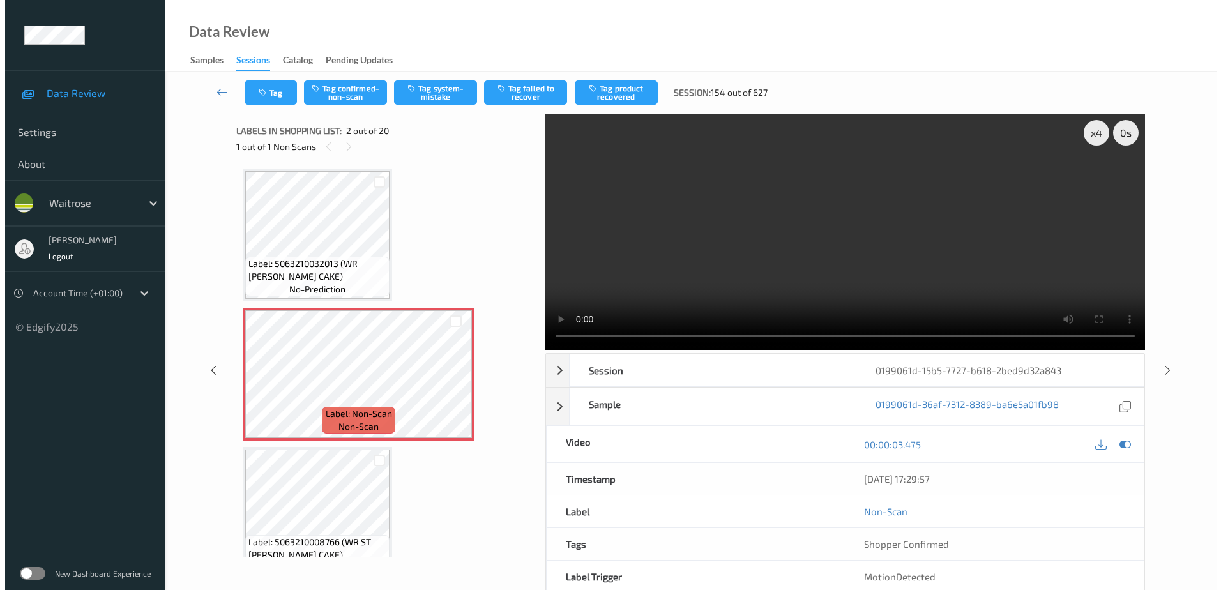
scroll to position [0, 0]
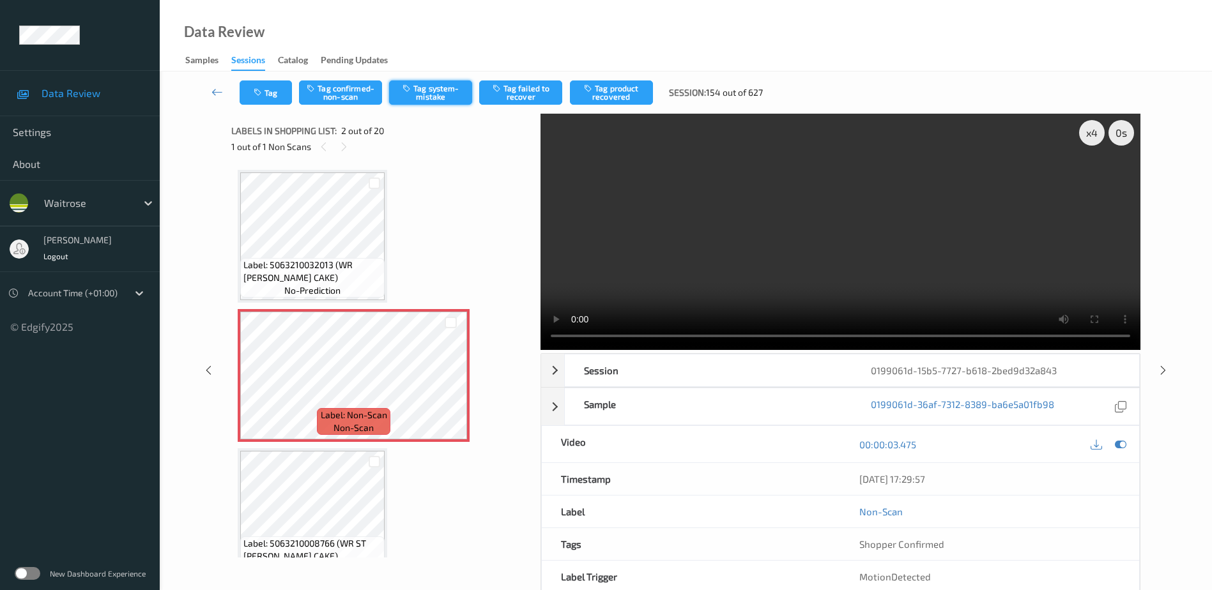
click at [415, 100] on button "Tag system-mistake" at bounding box center [430, 92] width 83 height 24
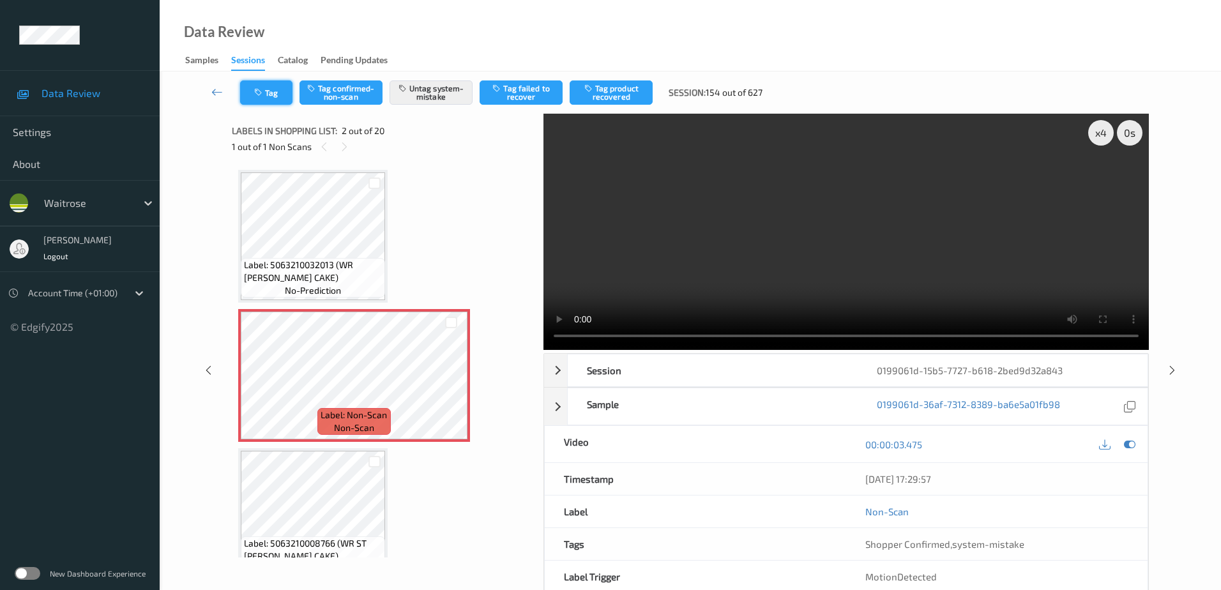
click at [256, 89] on icon "button" at bounding box center [259, 92] width 11 height 9
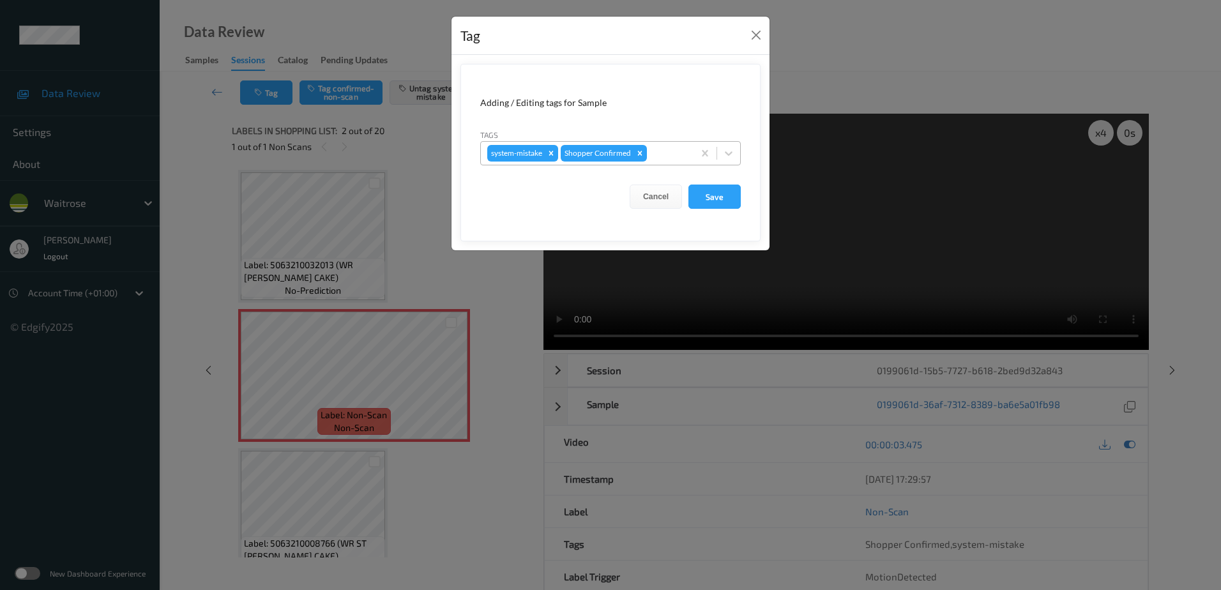
click at [658, 148] on div at bounding box center [669, 153] width 38 height 15
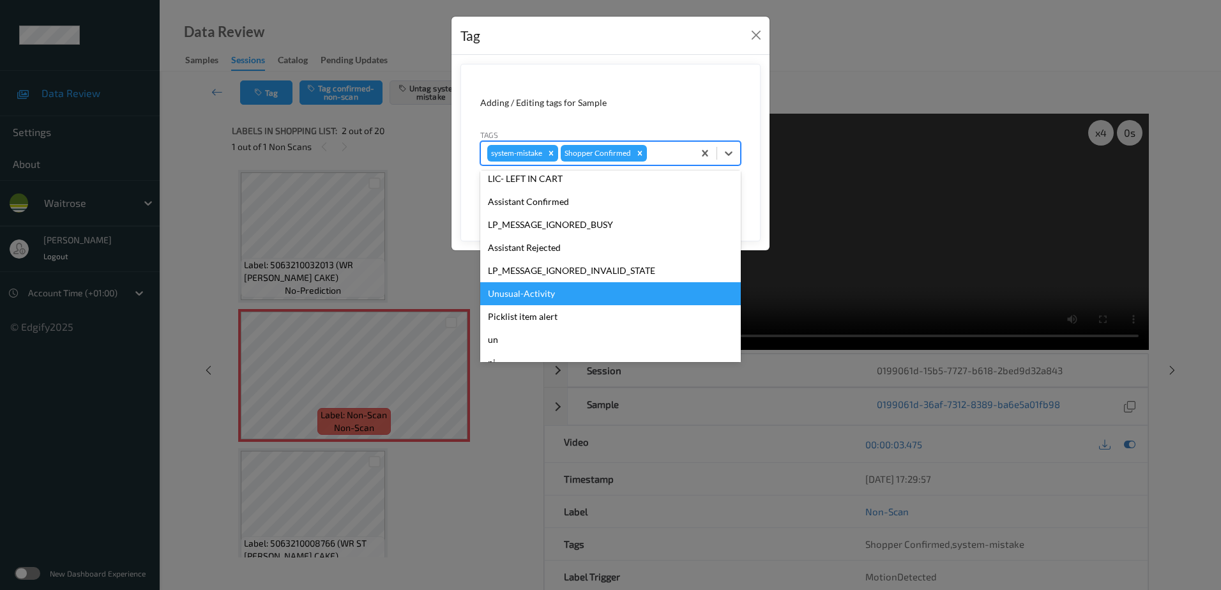
scroll to position [273, 0]
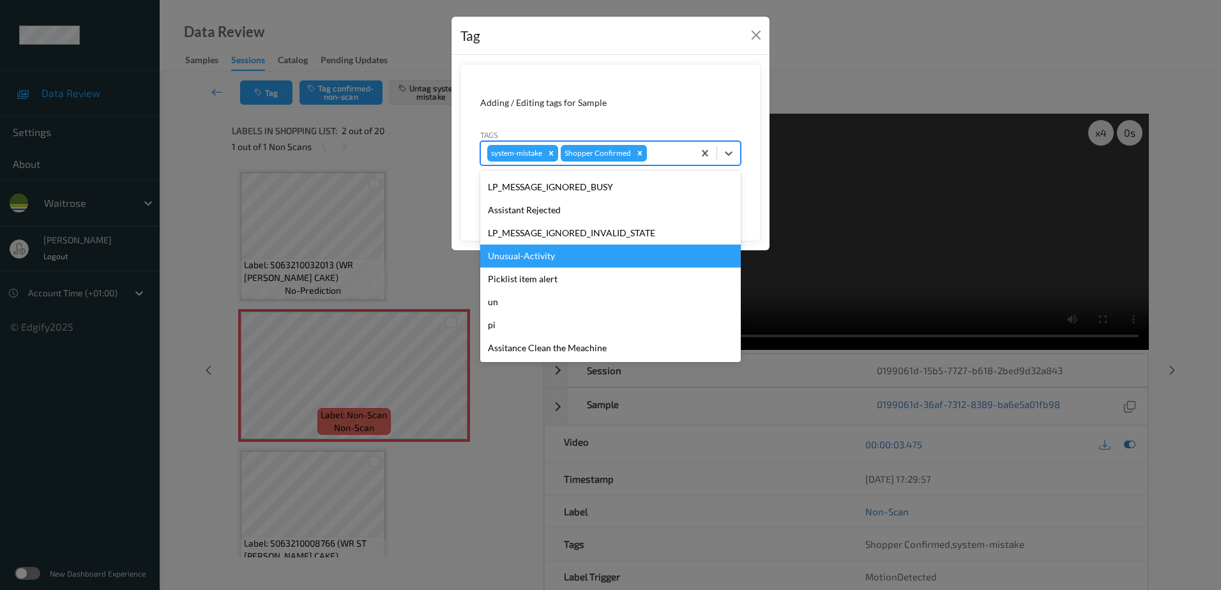
click at [574, 263] on div "Unusual-Activity" at bounding box center [610, 256] width 261 height 23
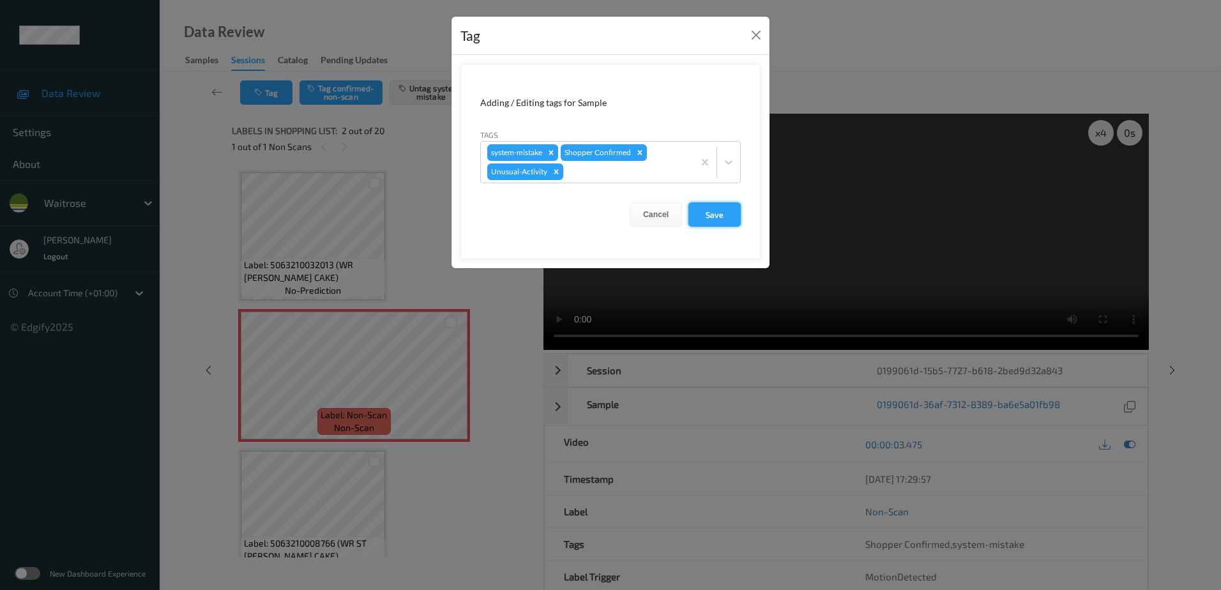
click at [708, 217] on button "Save" at bounding box center [715, 214] width 52 height 24
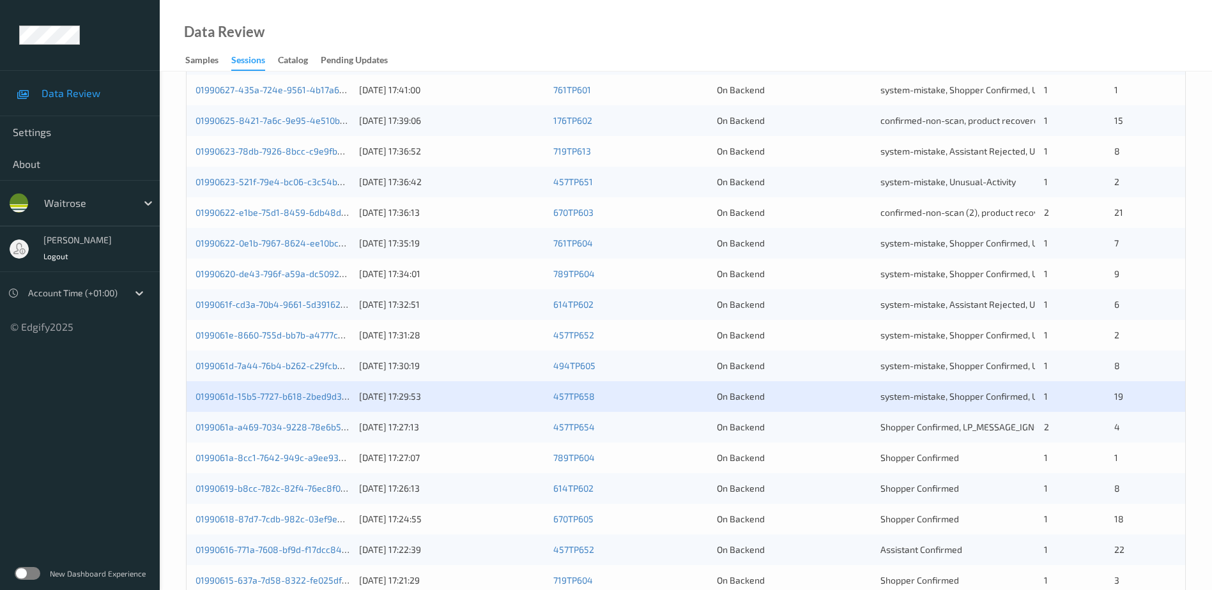
scroll to position [319, 0]
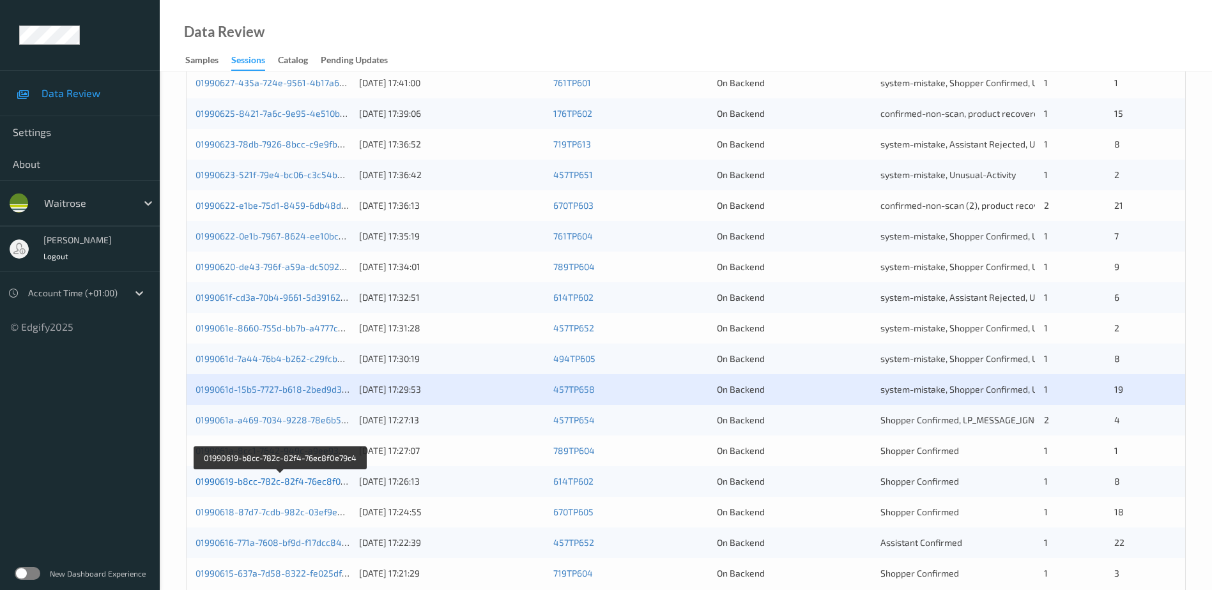
click at [268, 483] on link "01990619-b8cc-782c-82f4-76ec8f0e79c4" at bounding box center [280, 481] width 170 height 11
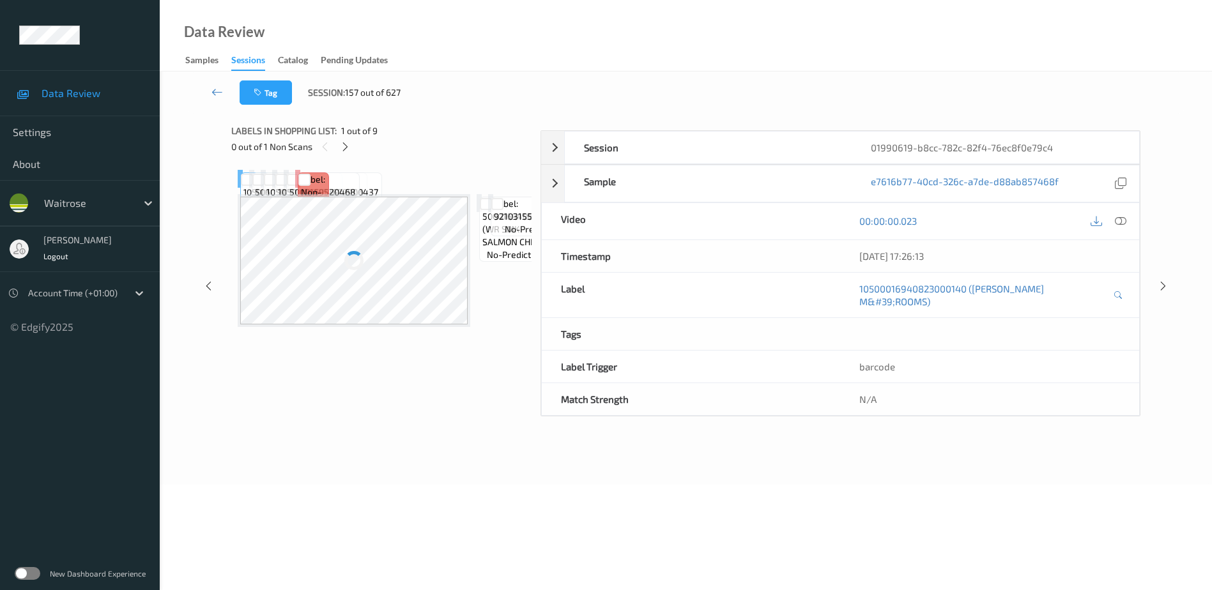
scroll to position [75, 0]
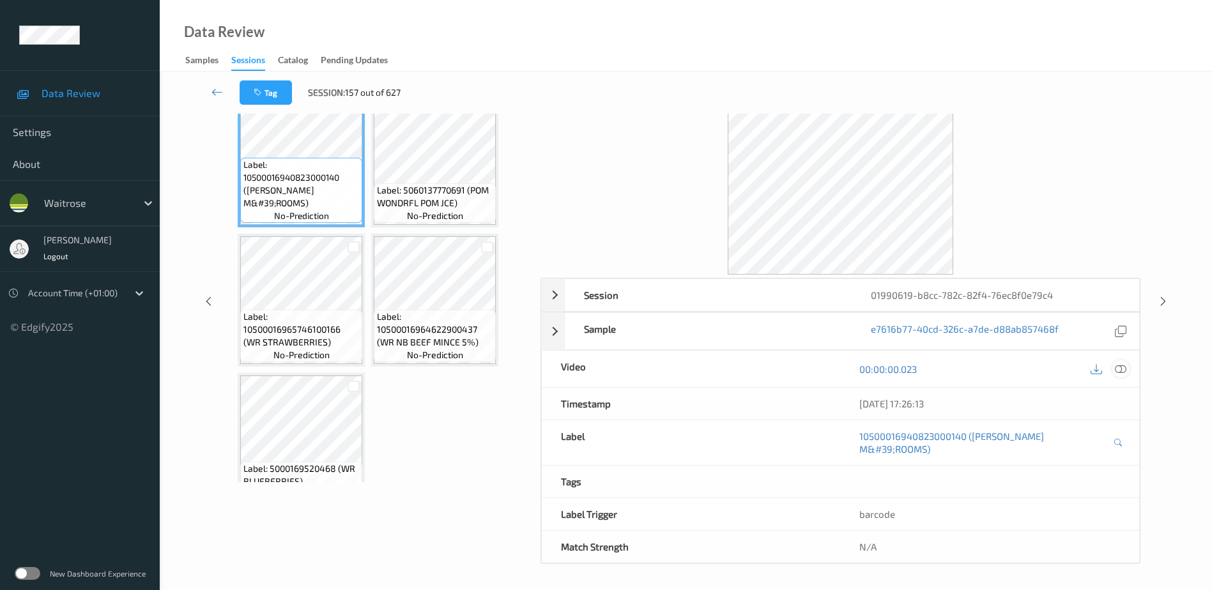
click at [1122, 363] on icon at bounding box center [1120, 368] width 11 height 11
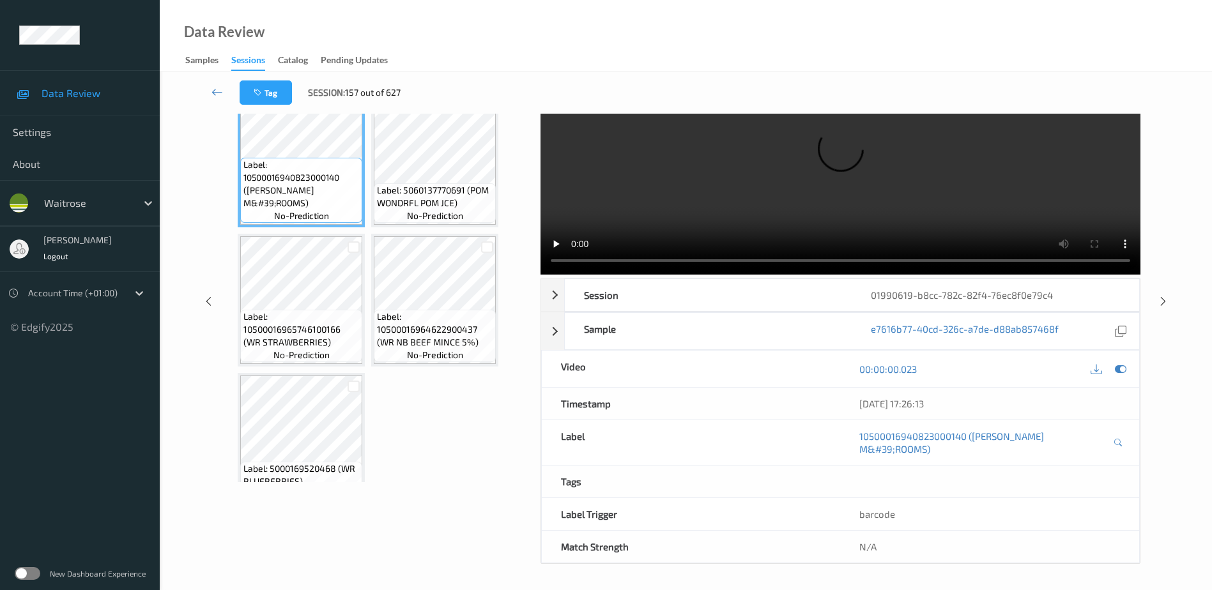
scroll to position [0, 0]
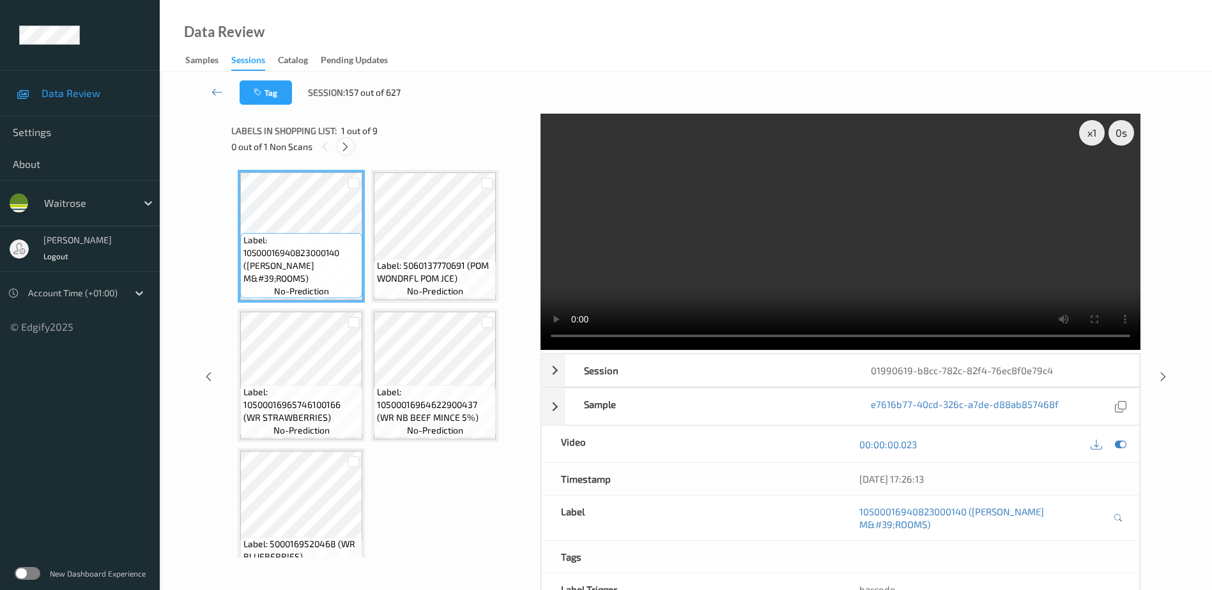
drag, startPoint x: 345, startPoint y: 139, endPoint x: 341, endPoint y: 147, distance: 8.6
click at [345, 139] on div at bounding box center [345, 147] width 16 height 16
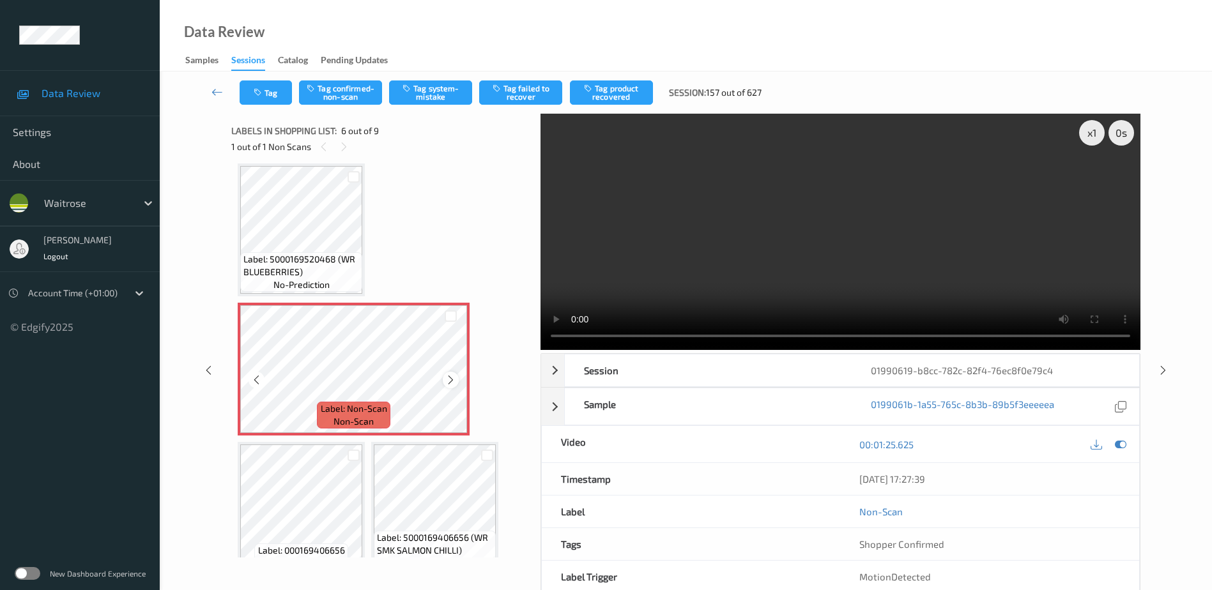
click at [452, 380] on icon at bounding box center [450, 379] width 11 height 11
click at [850, 220] on video at bounding box center [840, 232] width 600 height 236
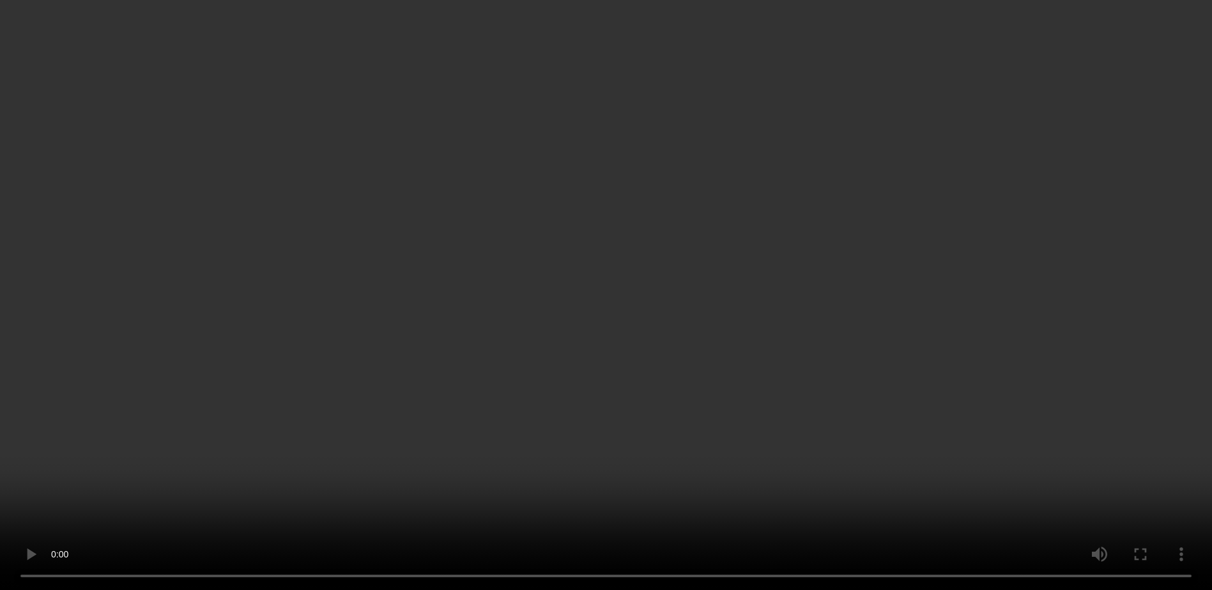
scroll to position [29, 0]
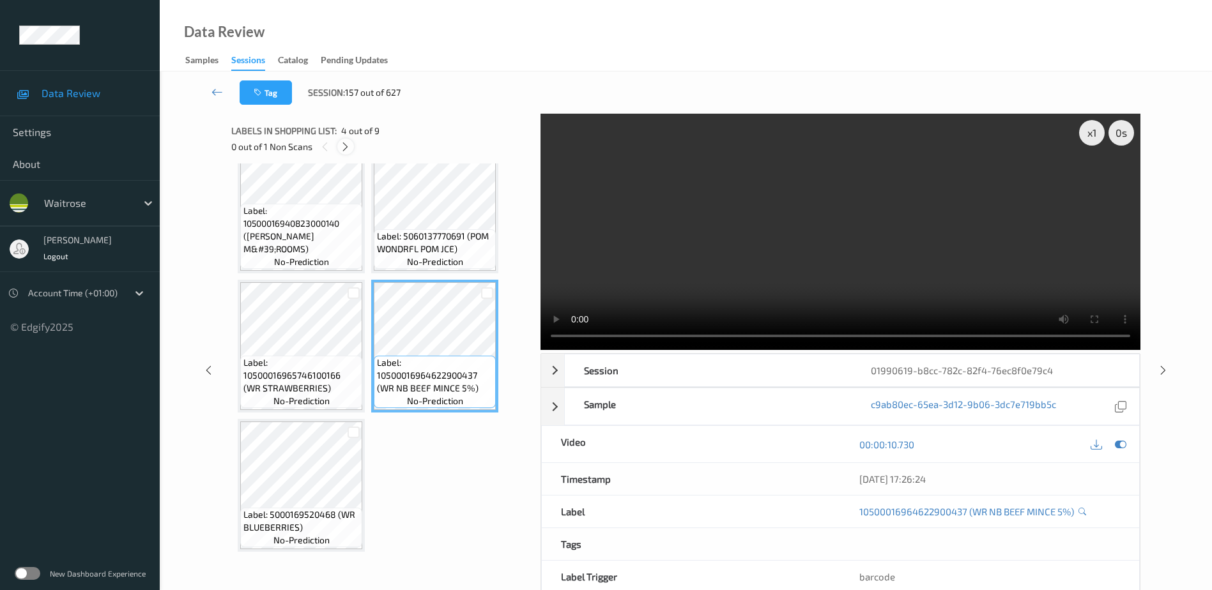
click at [346, 150] on icon at bounding box center [345, 146] width 11 height 11
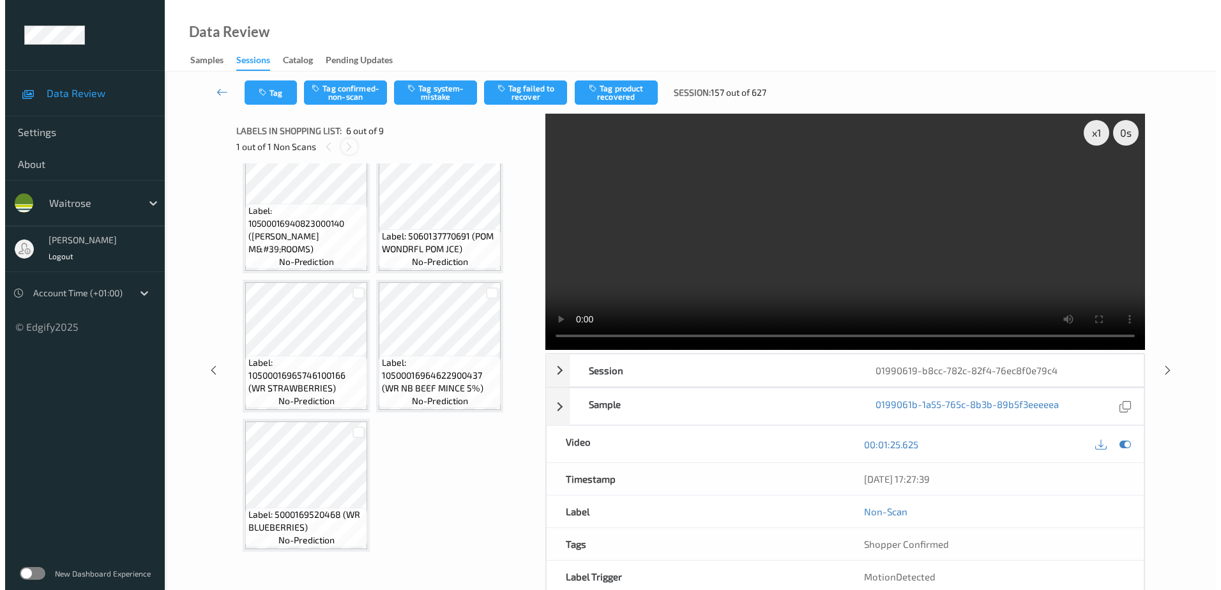
scroll to position [285, 0]
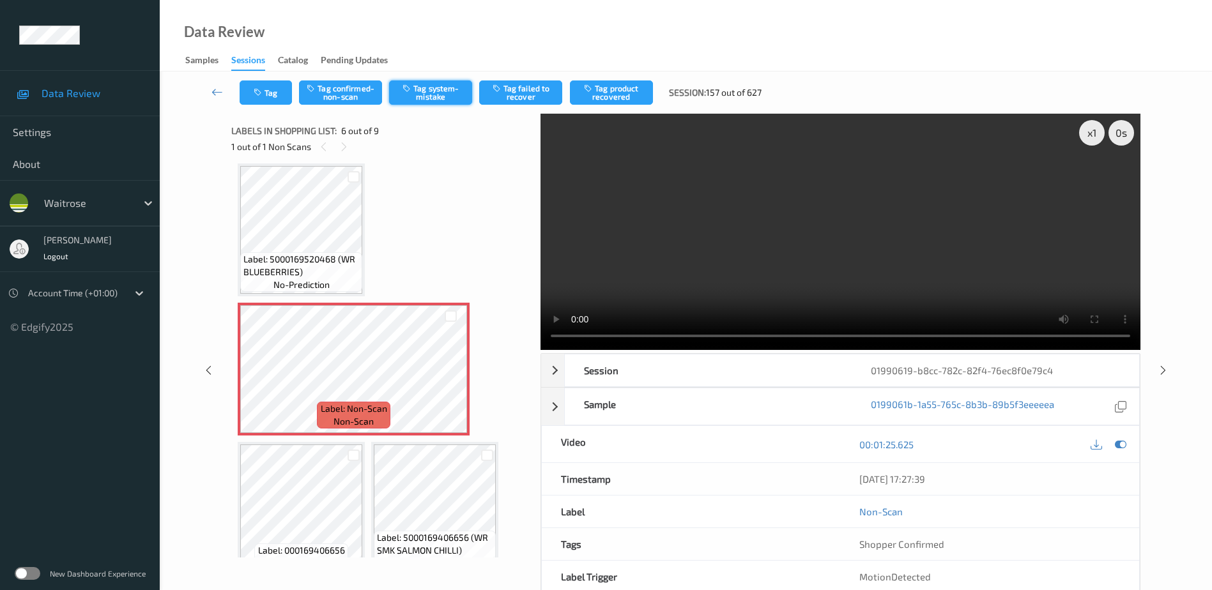
click at [427, 88] on button "Tag system-mistake" at bounding box center [430, 92] width 83 height 24
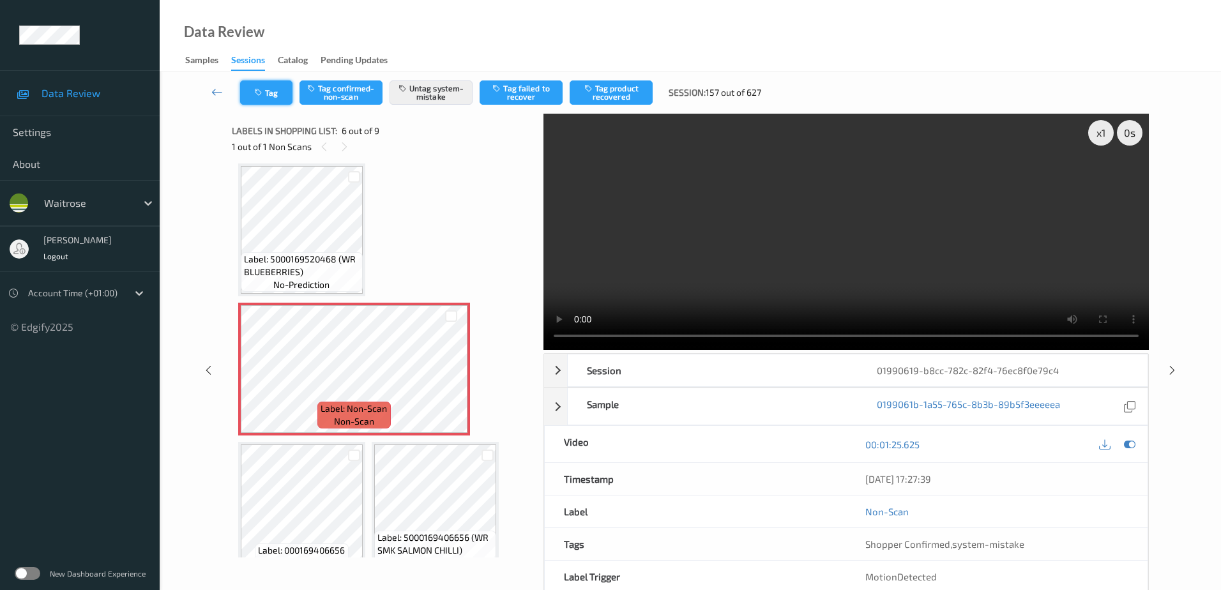
click at [275, 100] on button "Tag" at bounding box center [266, 92] width 52 height 24
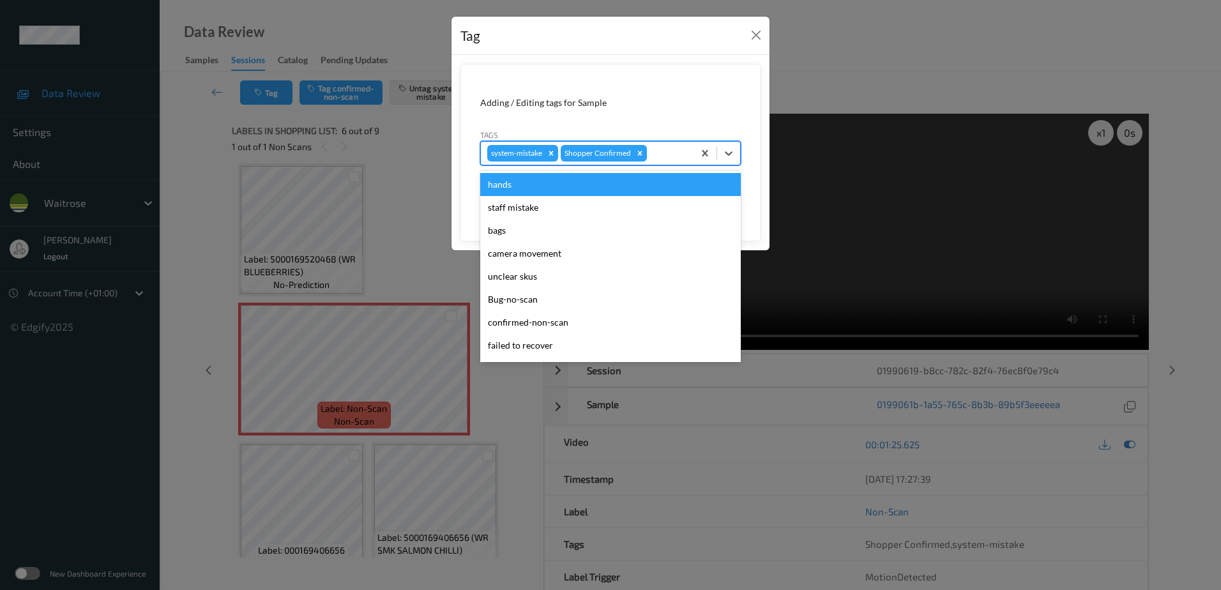
click at [648, 147] on div "system-mistake Shopper Confirmed" at bounding box center [587, 153] width 213 height 22
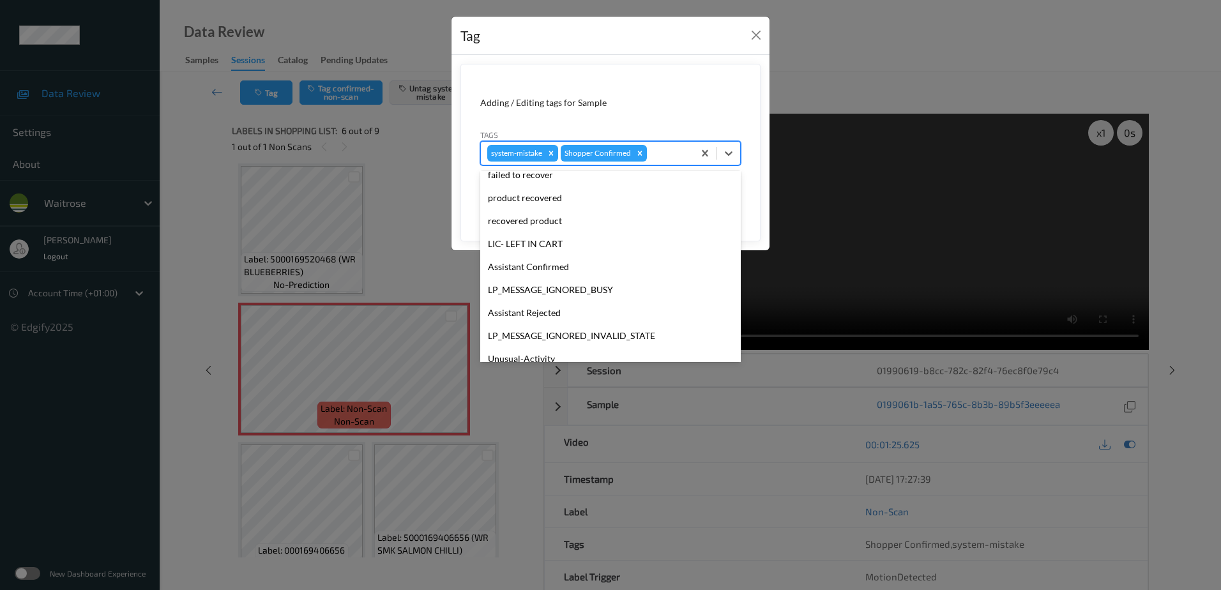
scroll to position [273, 0]
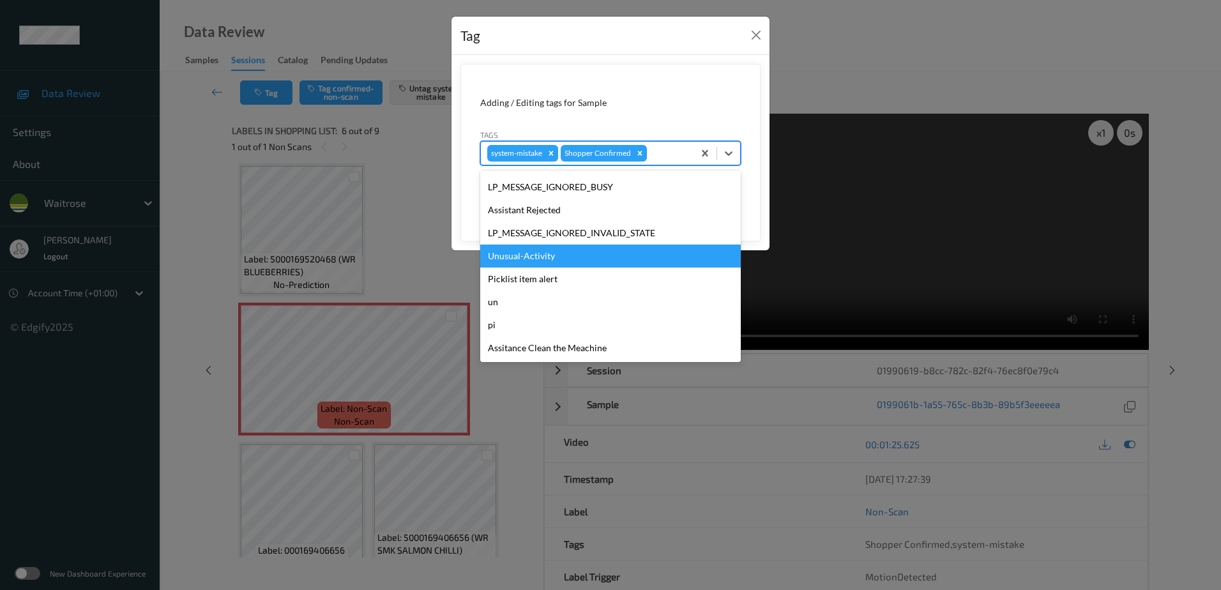
click at [540, 263] on div "Unusual-Activity" at bounding box center [610, 256] width 261 height 23
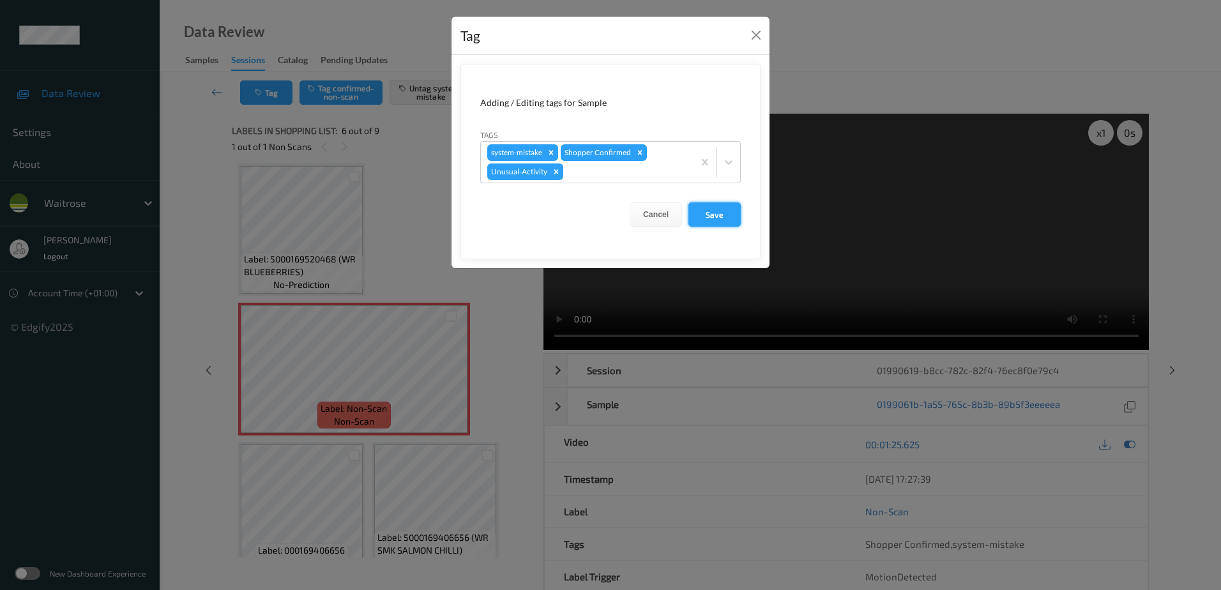
click at [714, 211] on button "Save" at bounding box center [715, 214] width 52 height 24
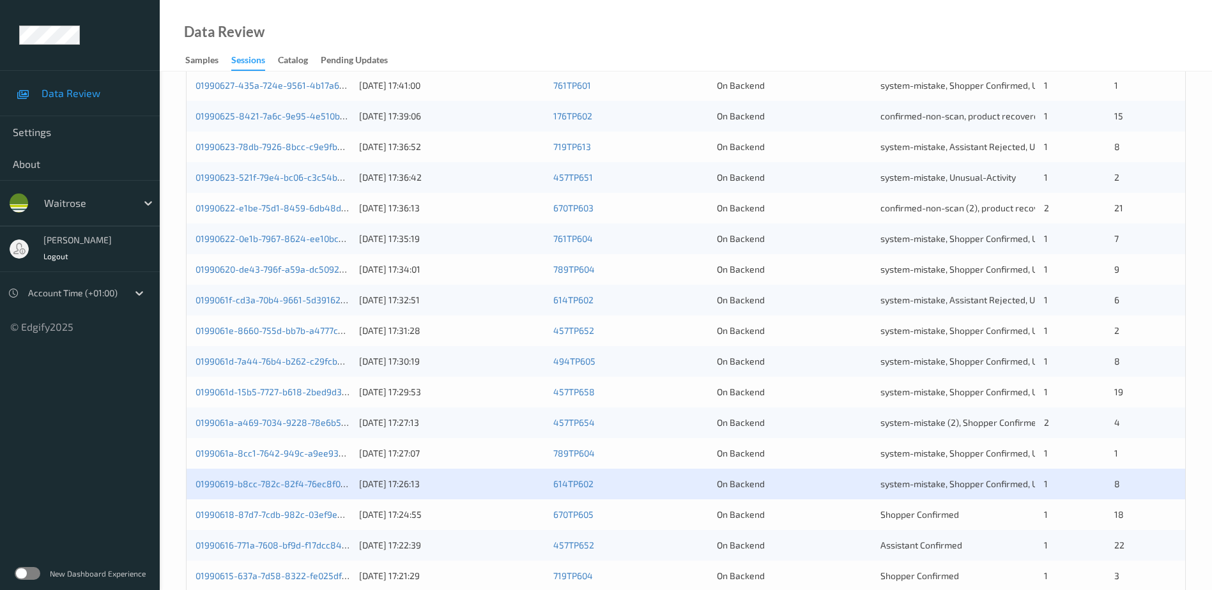
scroll to position [319, 0]
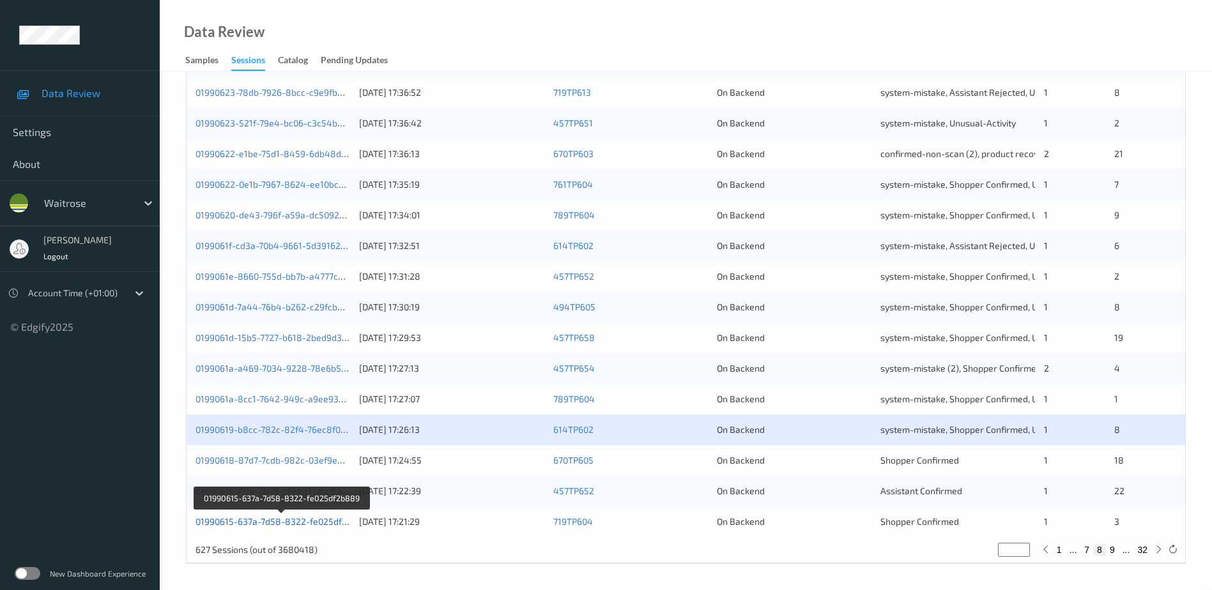
click at [302, 522] on link "01990615-637a-7d58-8322-fe025df2b889" at bounding box center [281, 521] width 173 height 11
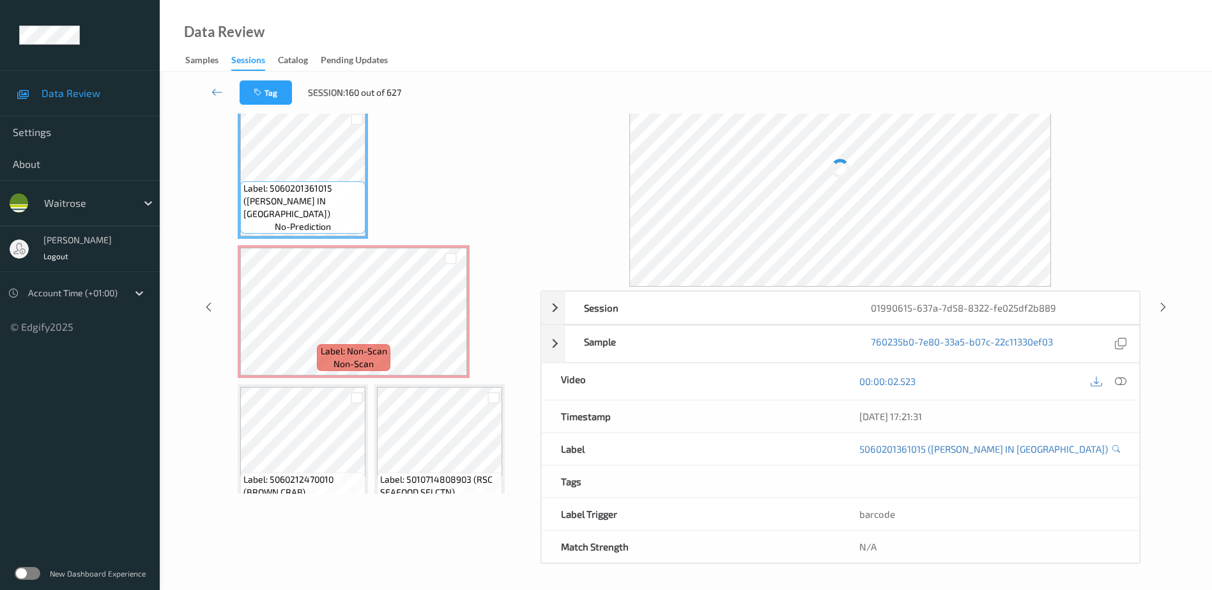
scroll to position [63, 0]
click at [1122, 383] on icon at bounding box center [1120, 381] width 11 height 11
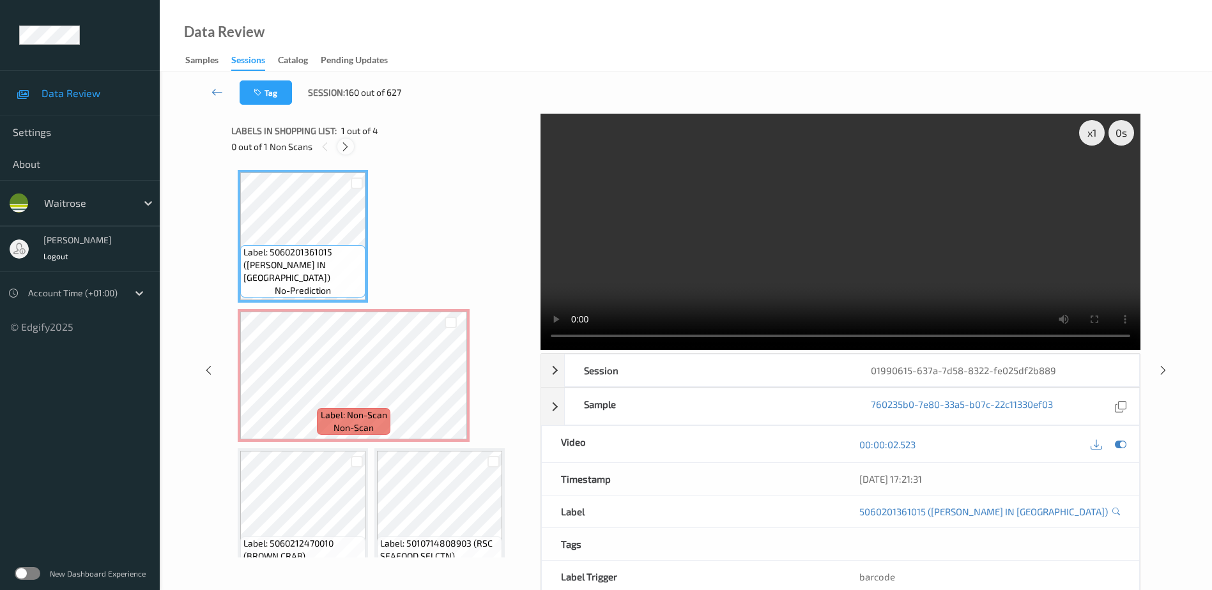
click at [349, 148] on icon at bounding box center [345, 146] width 11 height 11
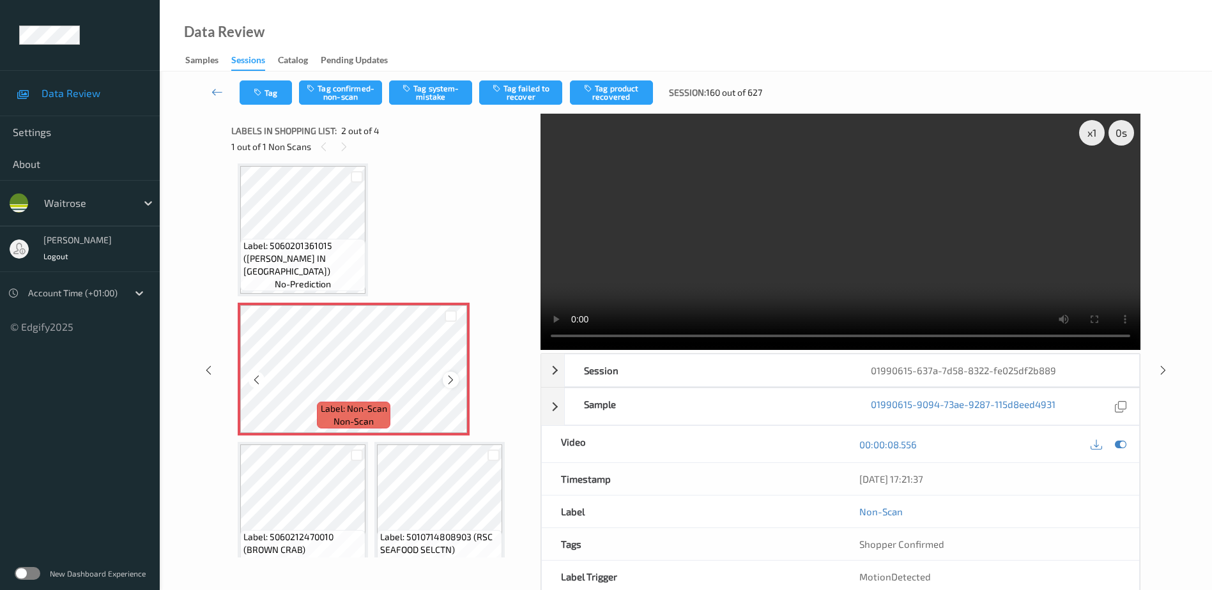
click at [449, 382] on icon at bounding box center [450, 379] width 11 height 11
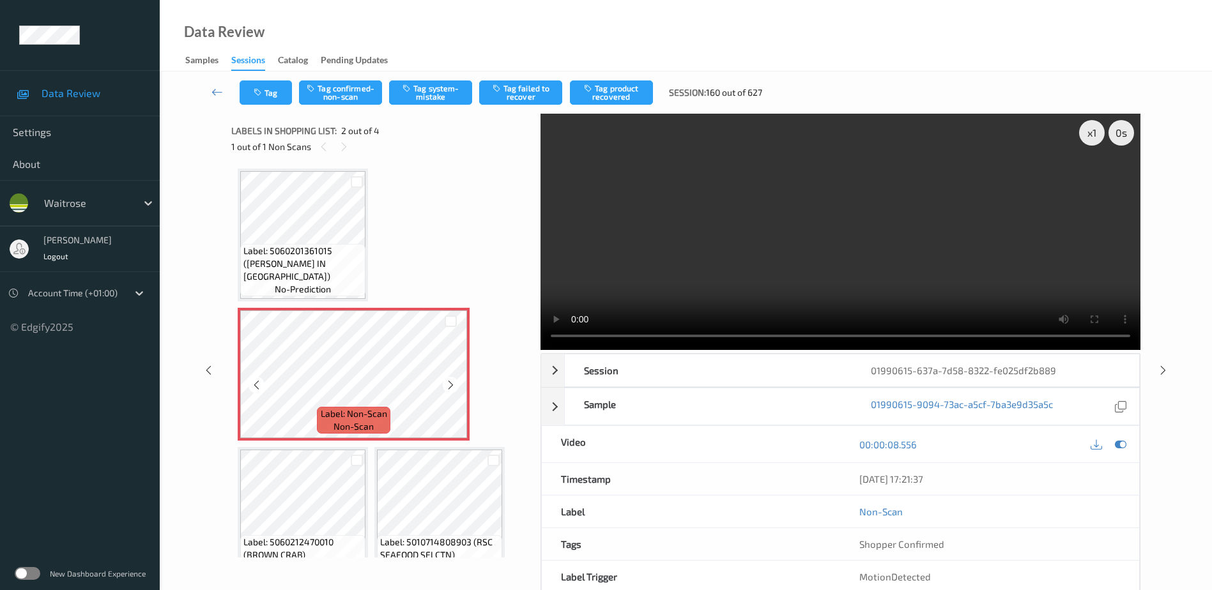
scroll to position [0, 0]
click at [765, 252] on video at bounding box center [840, 232] width 600 height 236
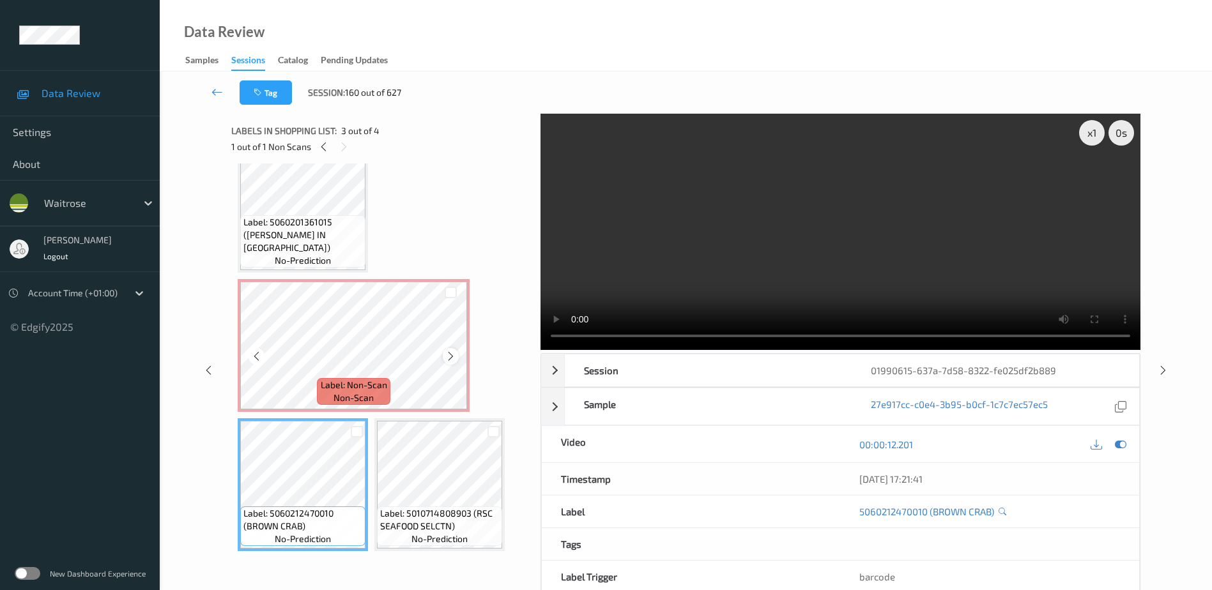
click at [450, 358] on icon at bounding box center [450, 356] width 11 height 11
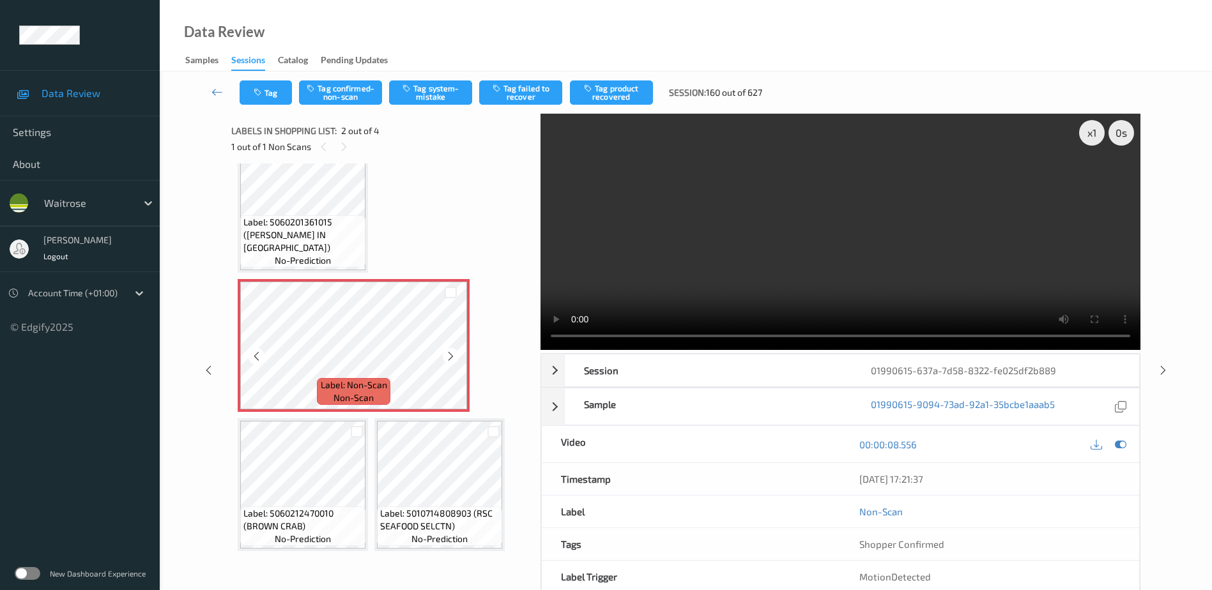
click at [450, 358] on icon at bounding box center [450, 356] width 11 height 11
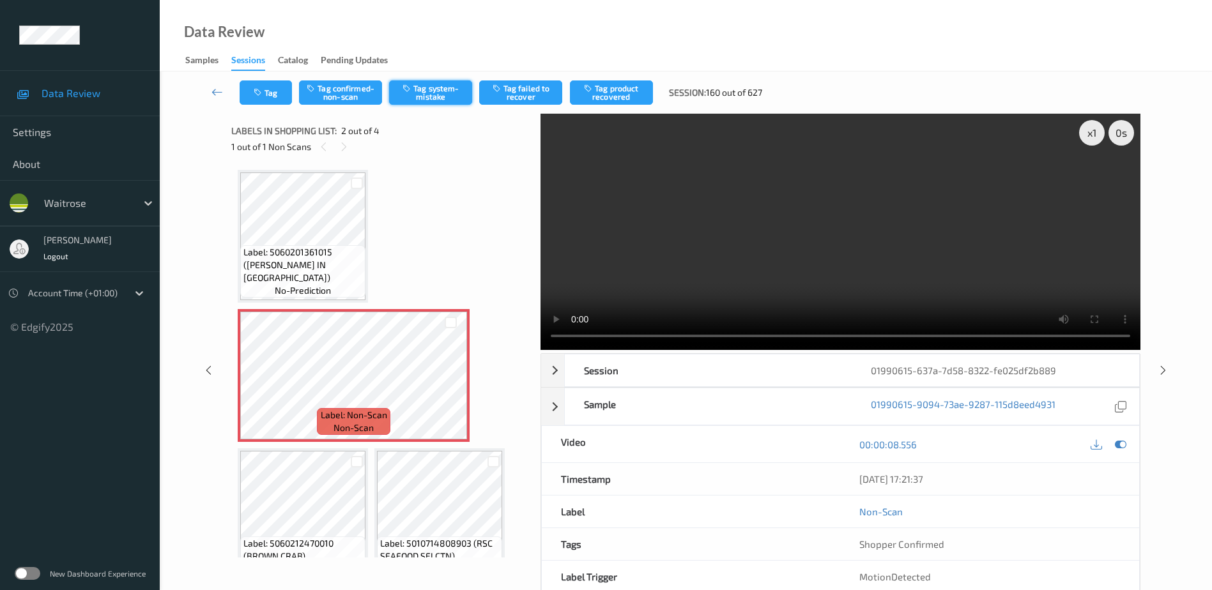
click at [432, 91] on button "Tag system-mistake" at bounding box center [430, 92] width 83 height 24
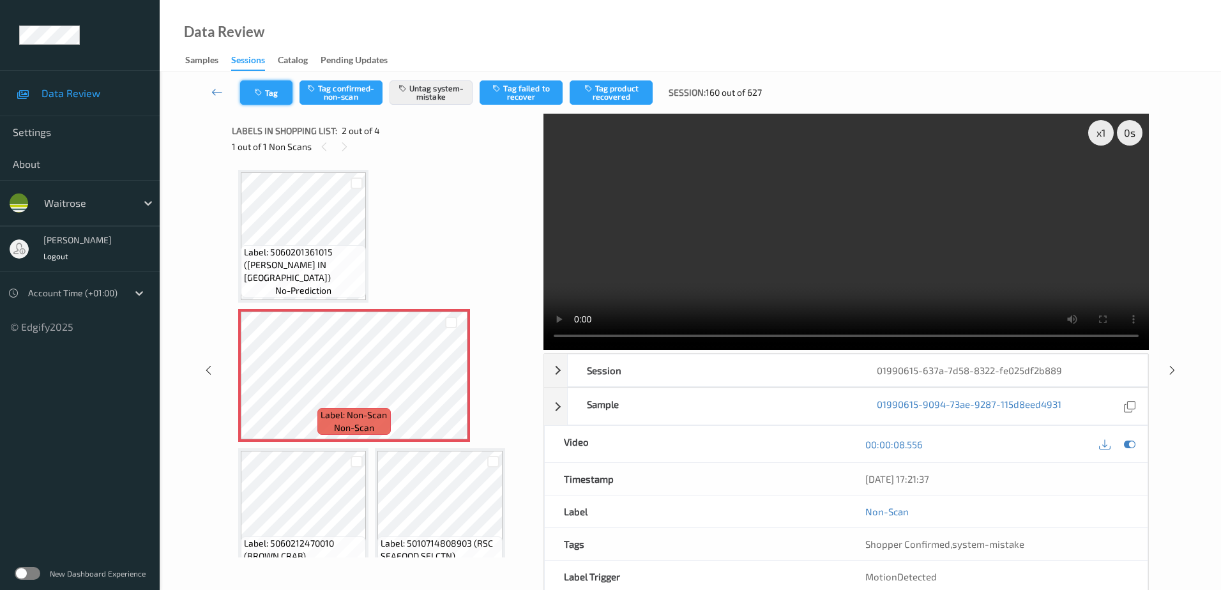
click at [259, 95] on icon "button" at bounding box center [259, 92] width 11 height 9
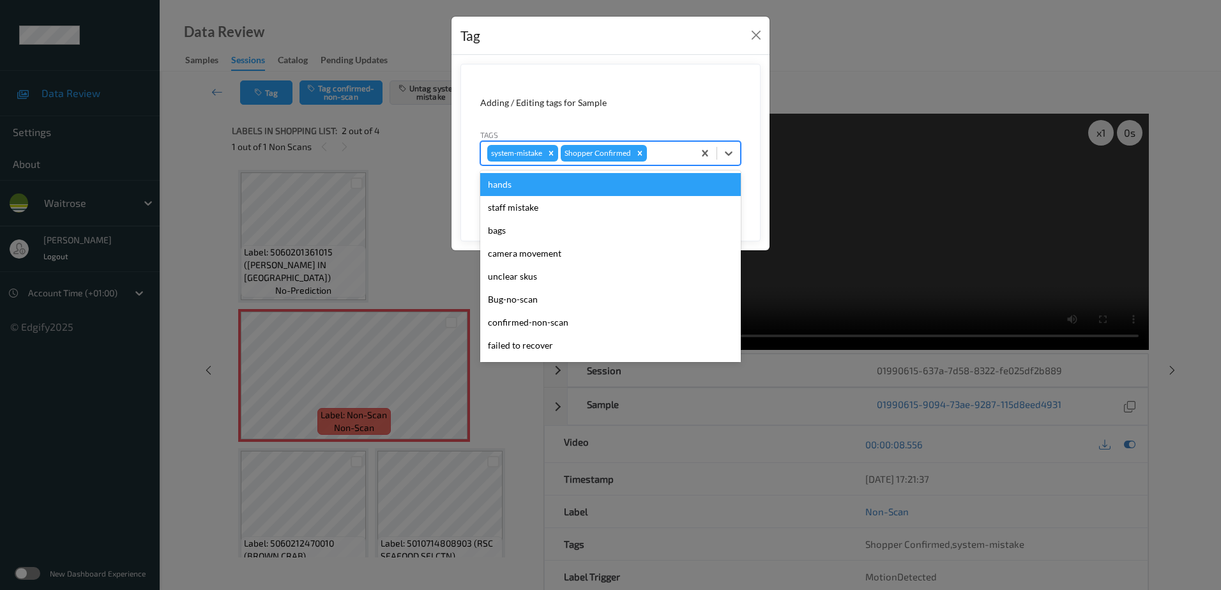
click at [666, 158] on div at bounding box center [669, 153] width 38 height 15
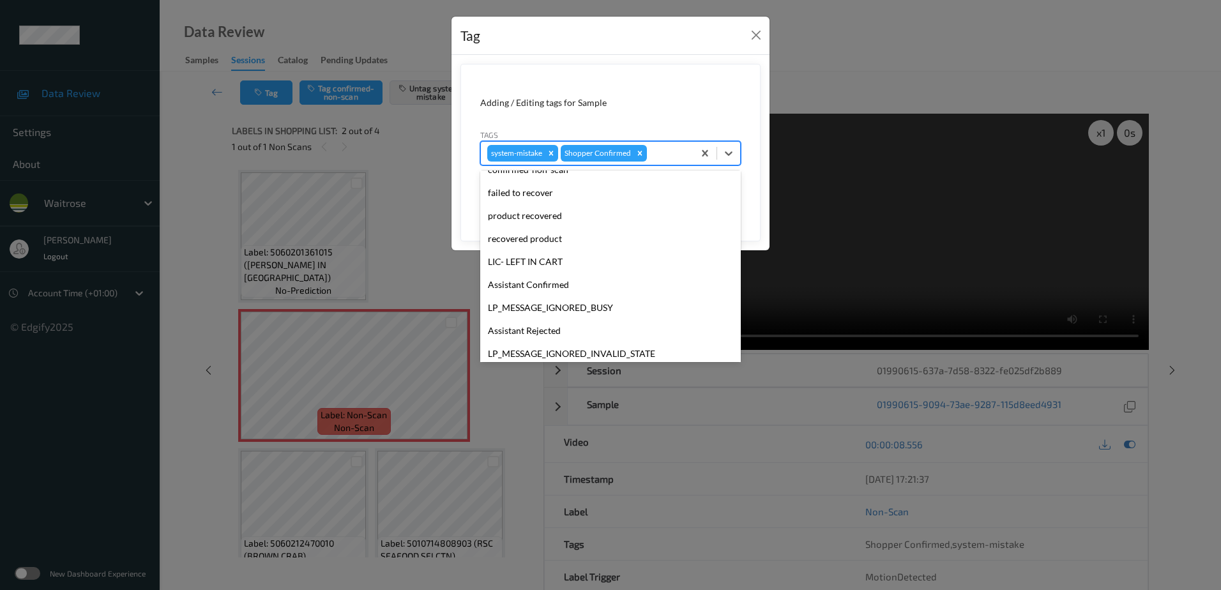
scroll to position [256, 0]
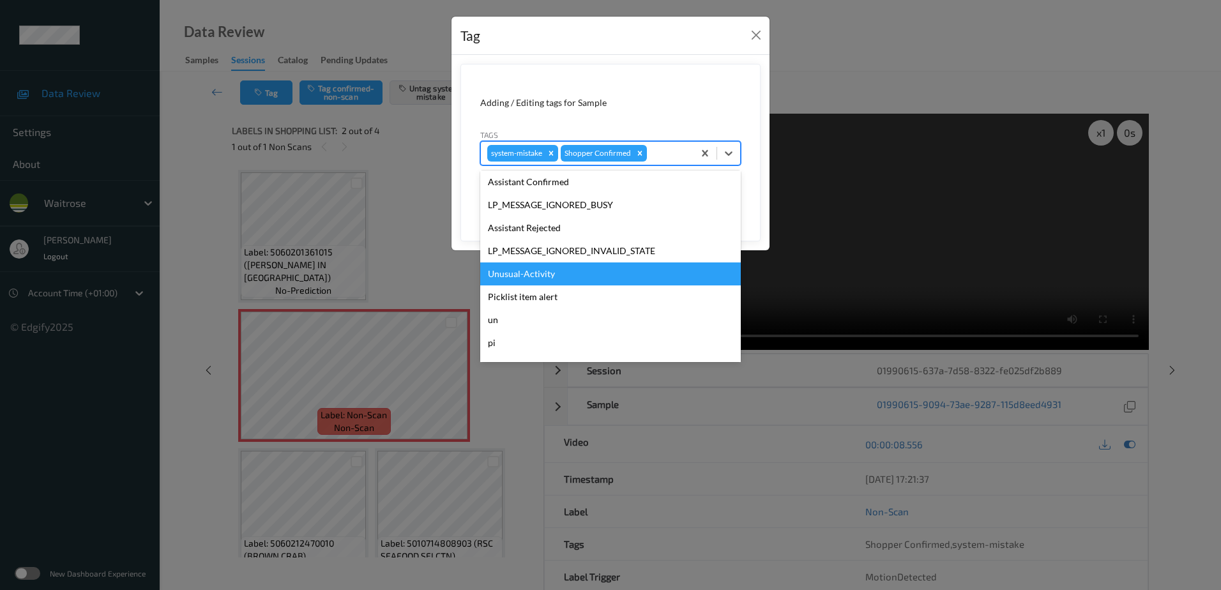
click at [549, 270] on div "Unusual-Activity" at bounding box center [610, 274] width 261 height 23
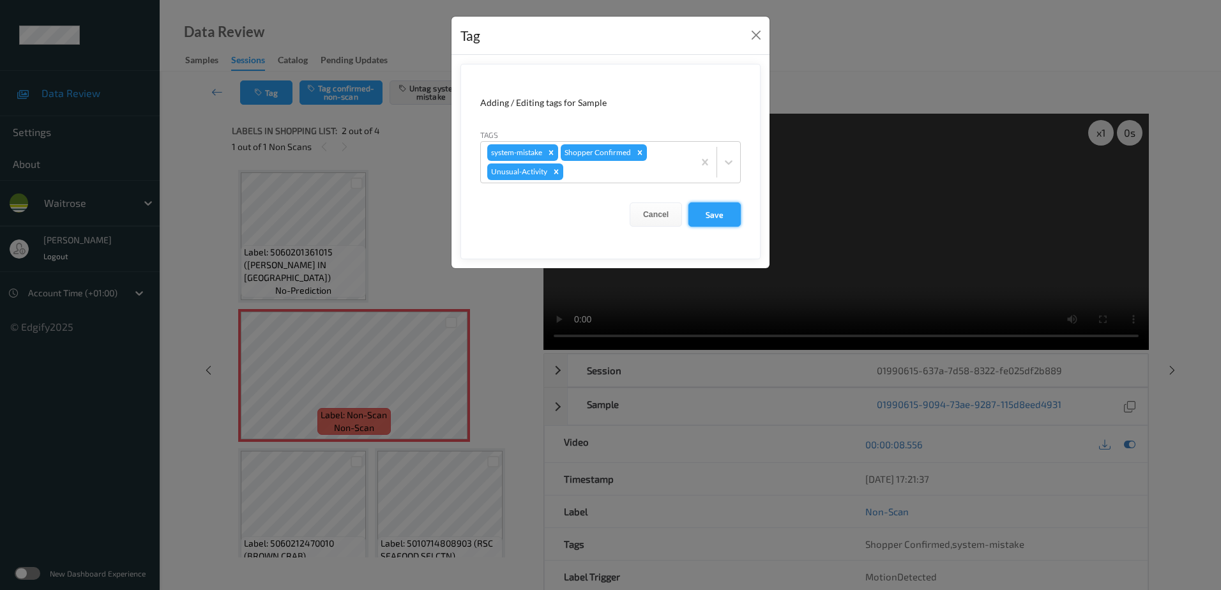
click at [714, 216] on button "Save" at bounding box center [715, 214] width 52 height 24
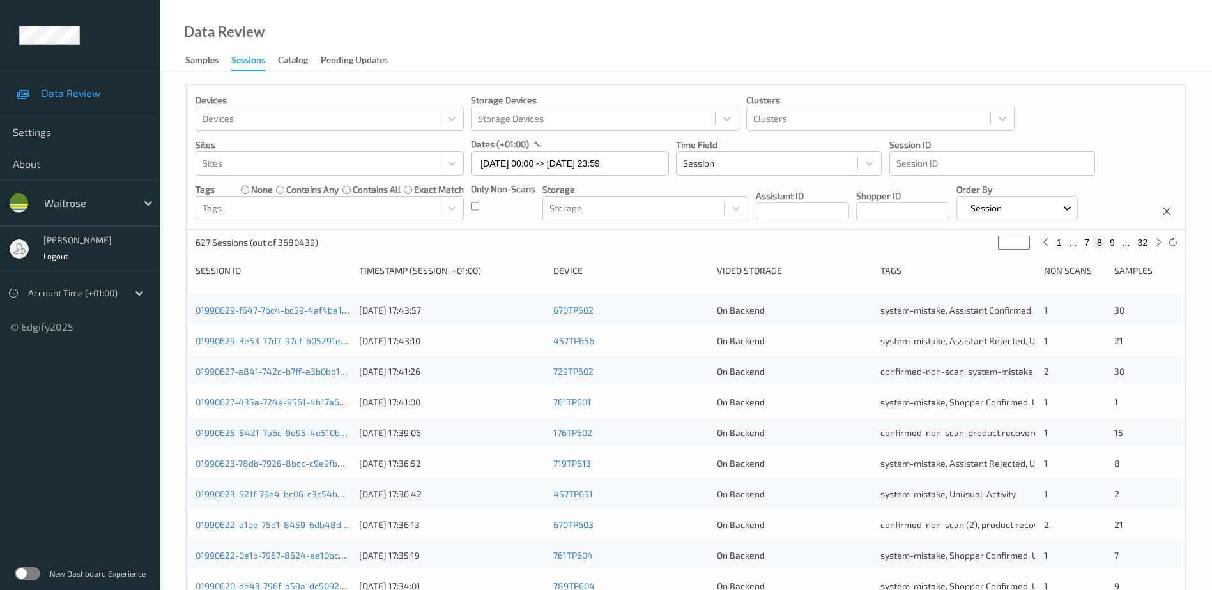
click at [1110, 242] on button "9" at bounding box center [1112, 242] width 13 height 11
type input "*"
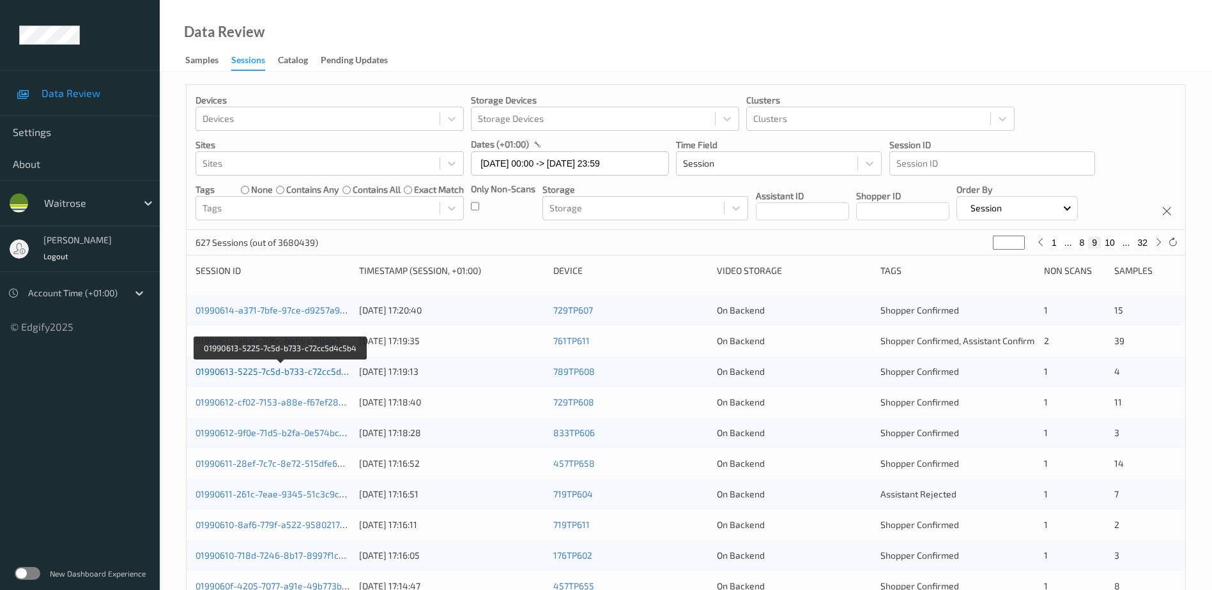
click at [292, 371] on link "01990613-5225-7c5d-b733-c72cc5d4c5b4" at bounding box center [281, 371] width 172 height 11
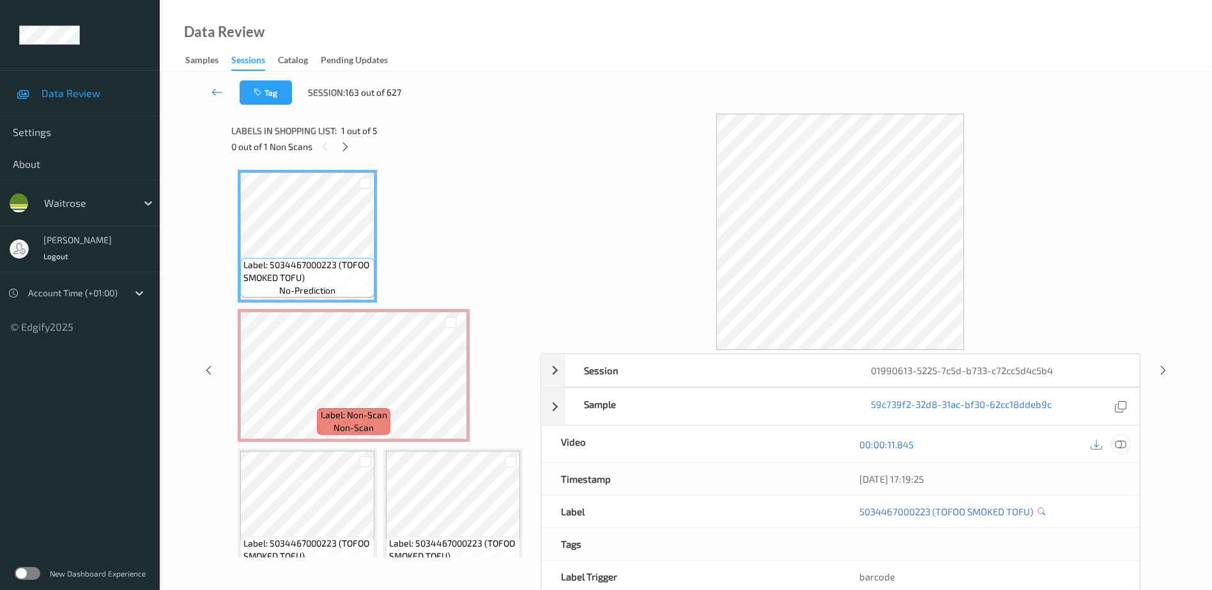
click at [1121, 447] on icon at bounding box center [1120, 444] width 11 height 11
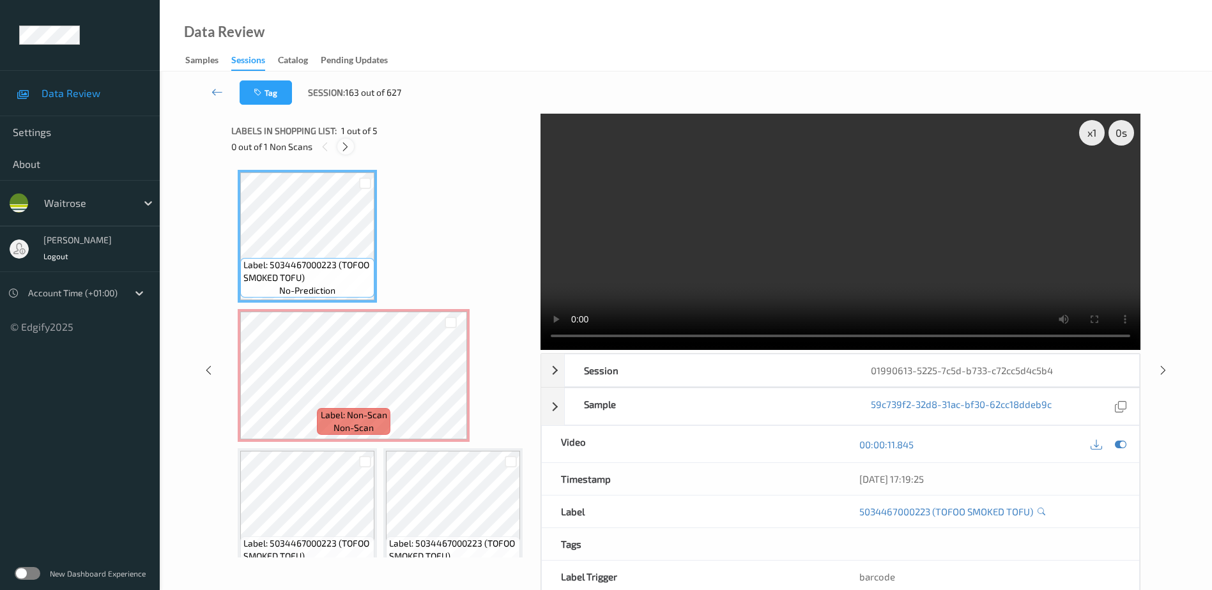
click at [344, 146] on icon at bounding box center [345, 146] width 11 height 11
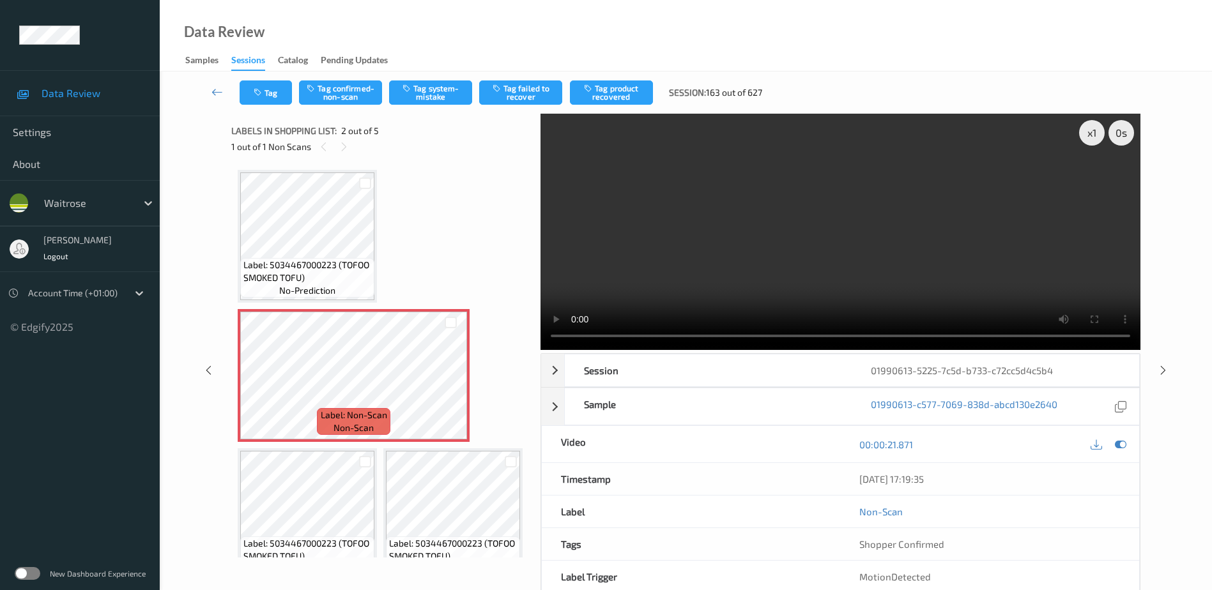
scroll to position [6, 0]
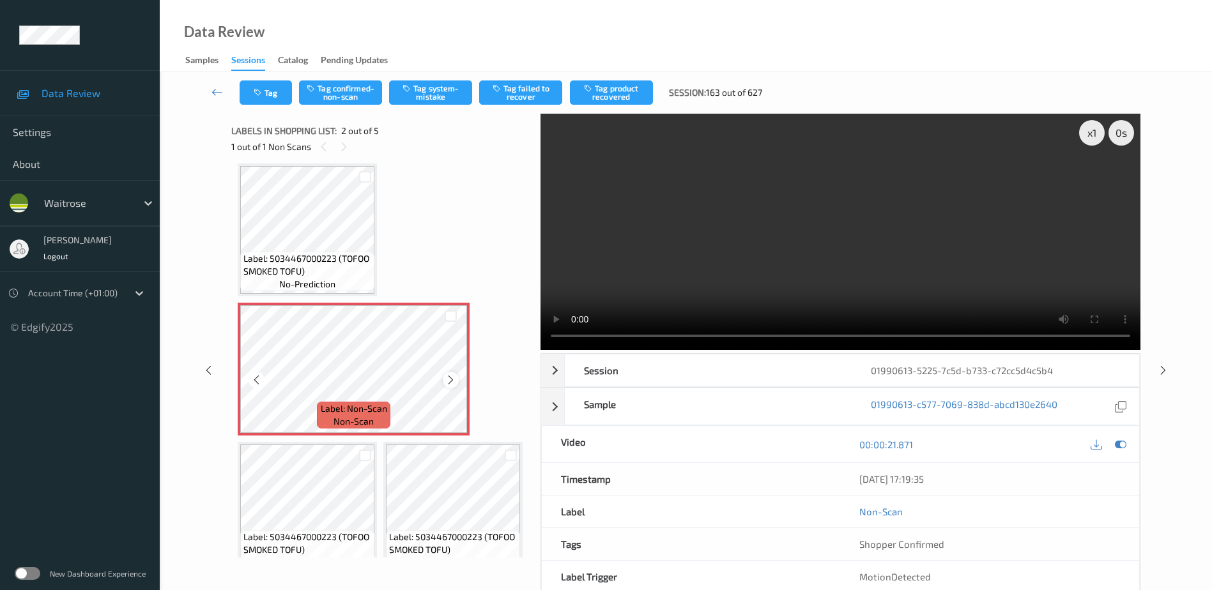
click at [454, 379] on icon at bounding box center [450, 379] width 11 height 11
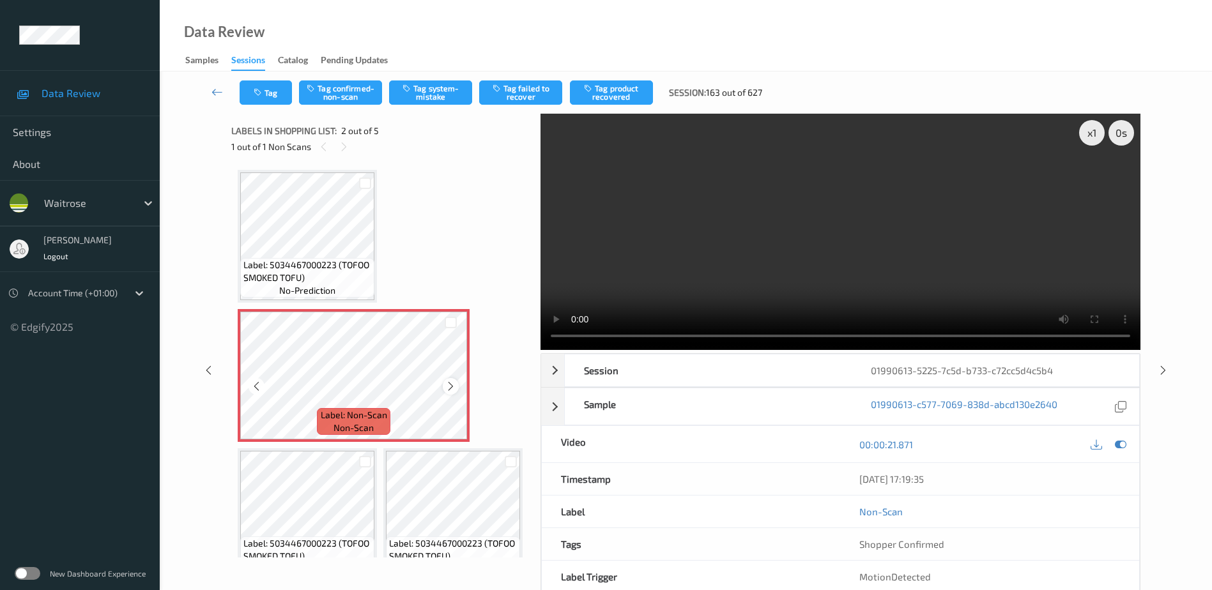
click at [454, 386] on icon at bounding box center [450, 386] width 11 height 11
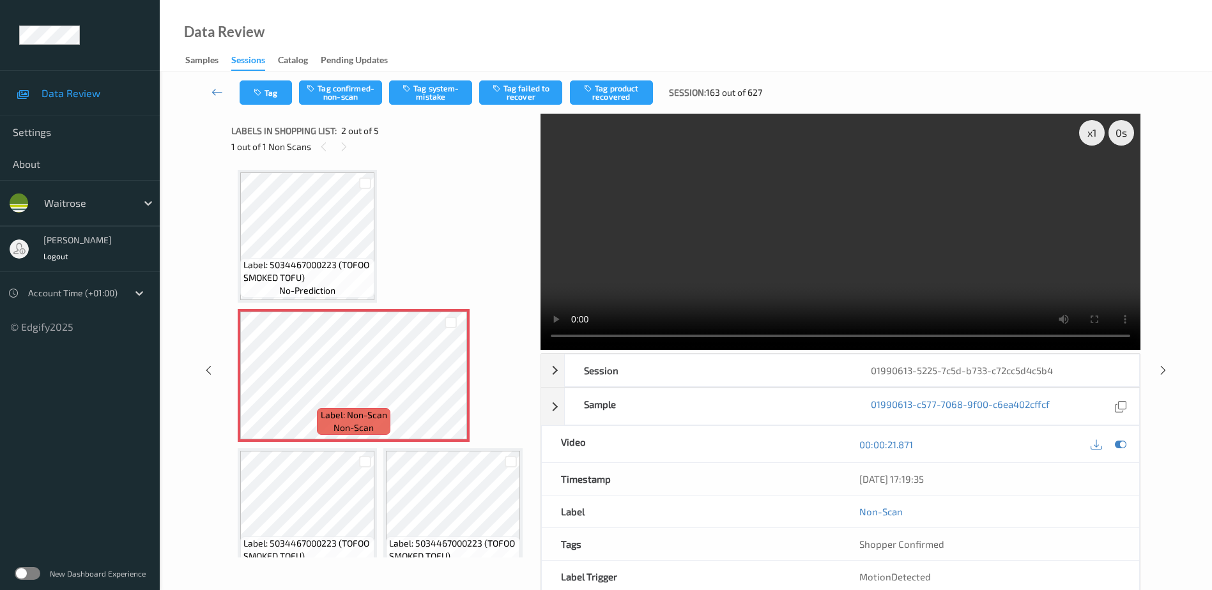
click at [850, 257] on video at bounding box center [840, 232] width 600 height 236
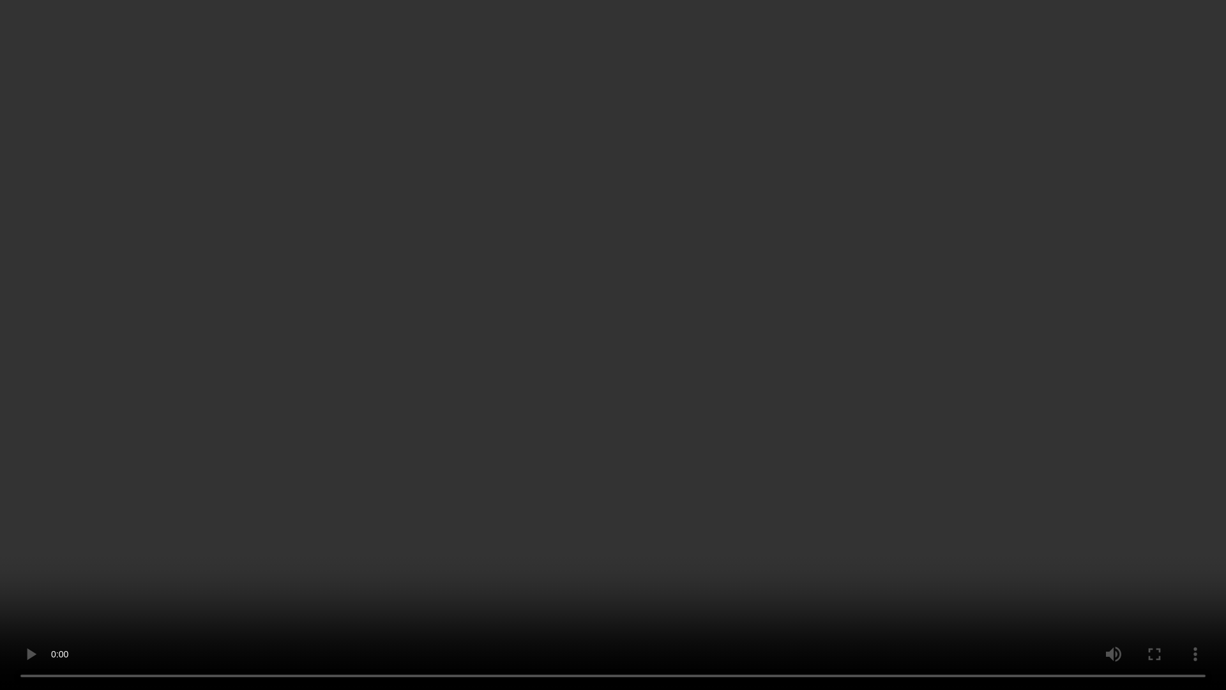
click at [774, 351] on video at bounding box center [613, 345] width 1226 height 690
drag, startPoint x: 804, startPoint y: 463, endPoint x: 813, endPoint y: 462, distance: 8.3
click at [805, 463] on video at bounding box center [613, 345] width 1226 height 690
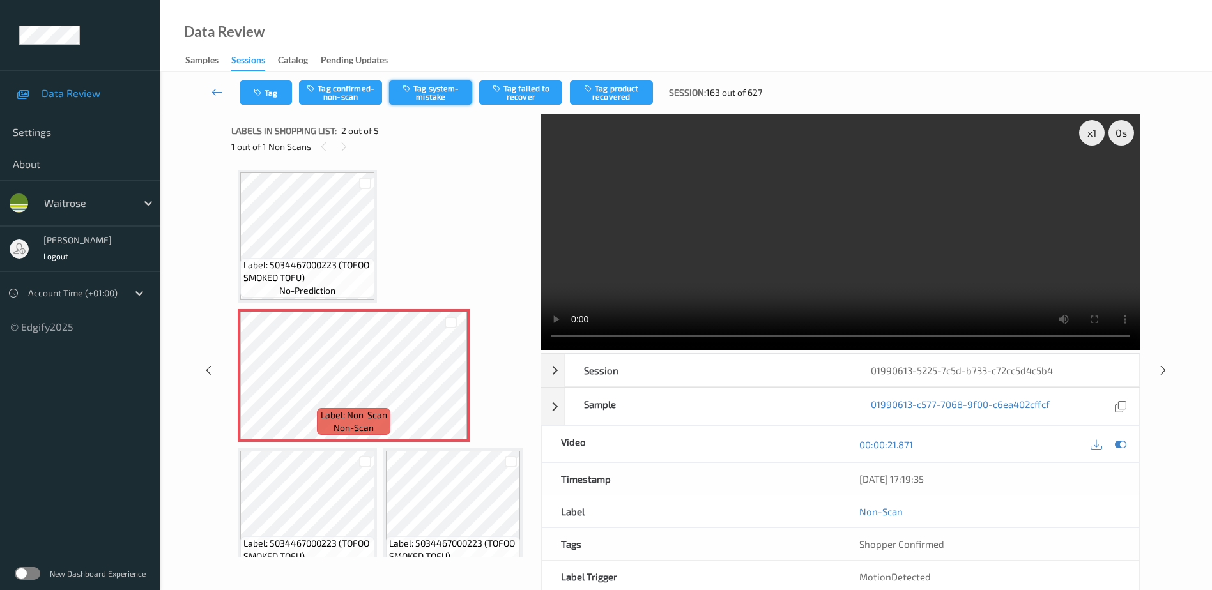
click at [425, 90] on button "Tag system-mistake" at bounding box center [430, 92] width 83 height 24
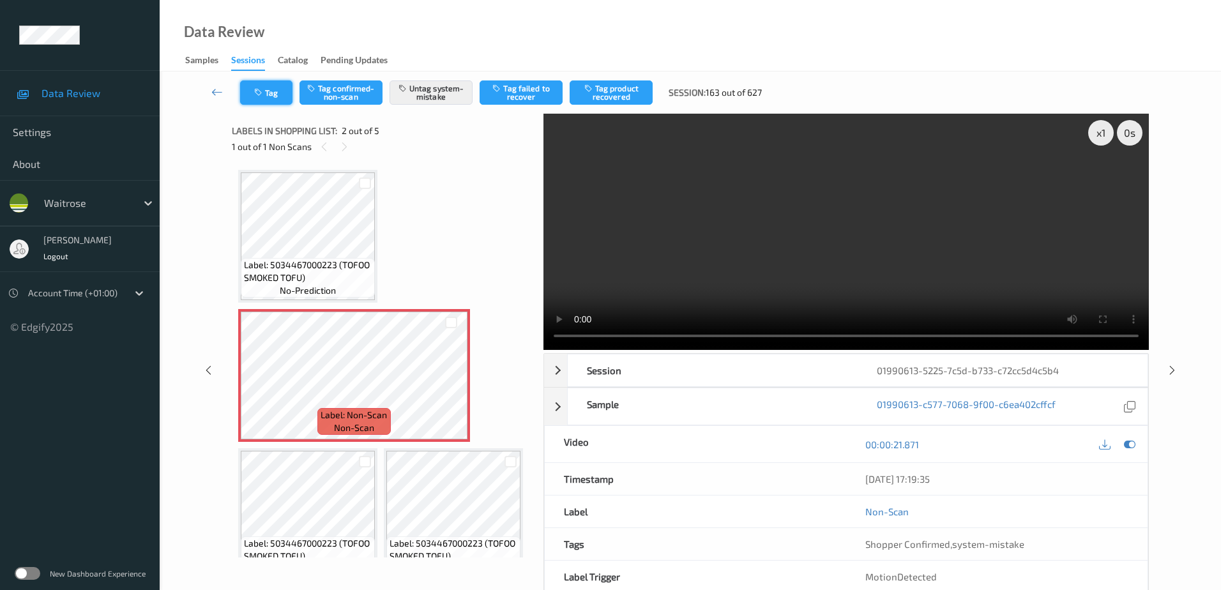
click at [261, 95] on icon "button" at bounding box center [259, 92] width 11 height 9
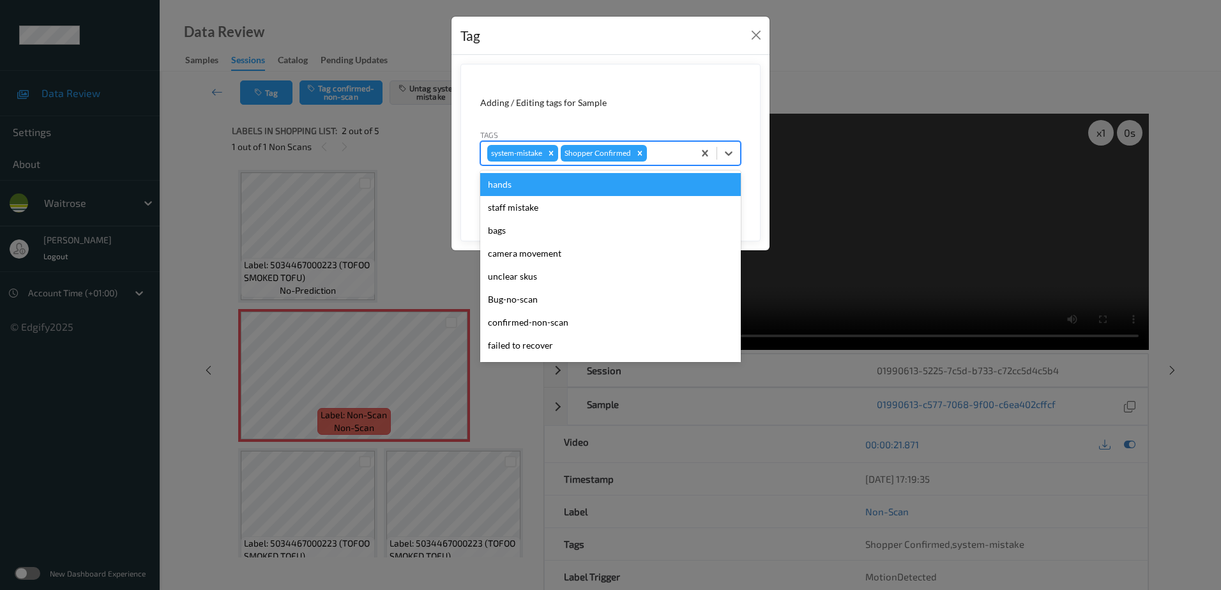
click at [668, 153] on div at bounding box center [669, 153] width 38 height 15
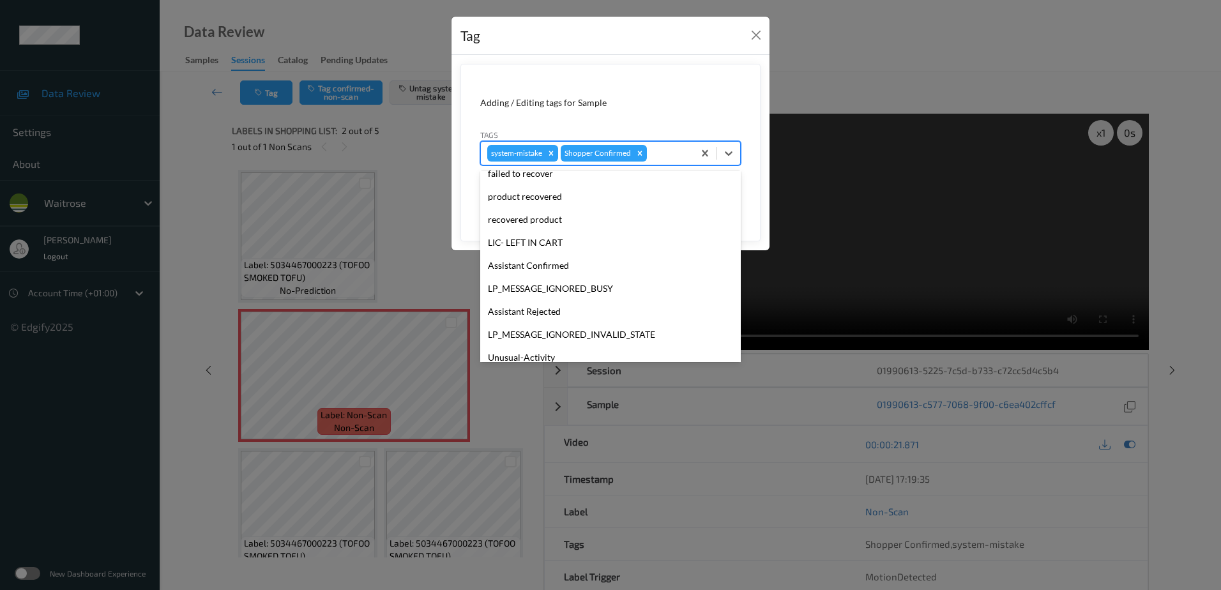
scroll to position [273, 0]
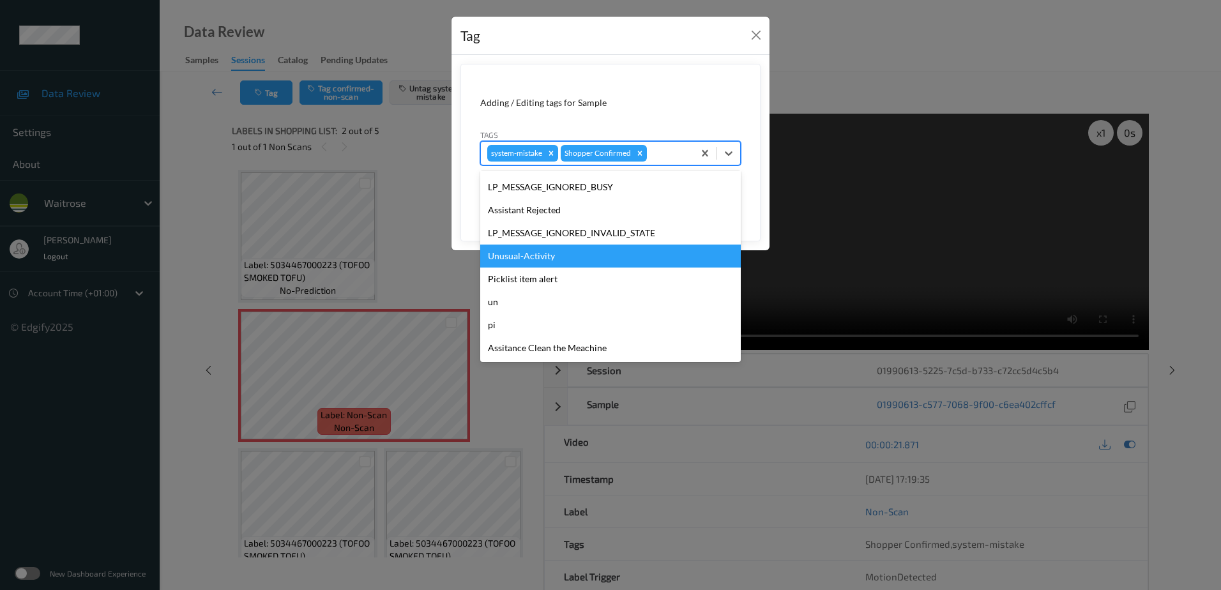
click at [557, 259] on div "Unusual-Activity" at bounding box center [610, 256] width 261 height 23
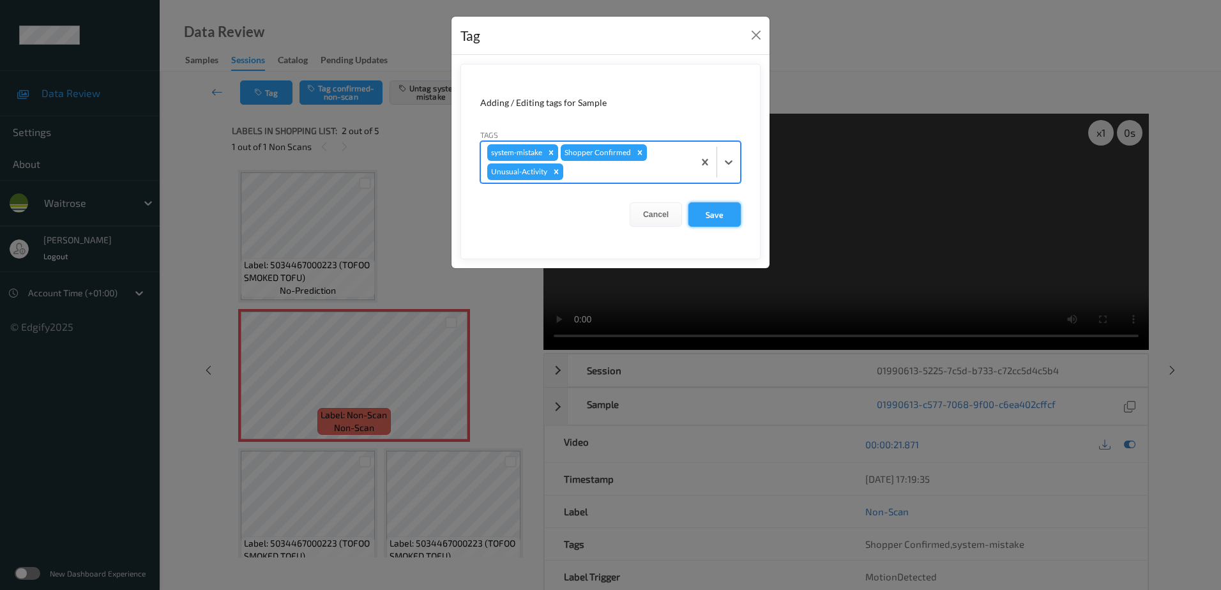
click at [698, 211] on button "Save" at bounding box center [715, 214] width 52 height 24
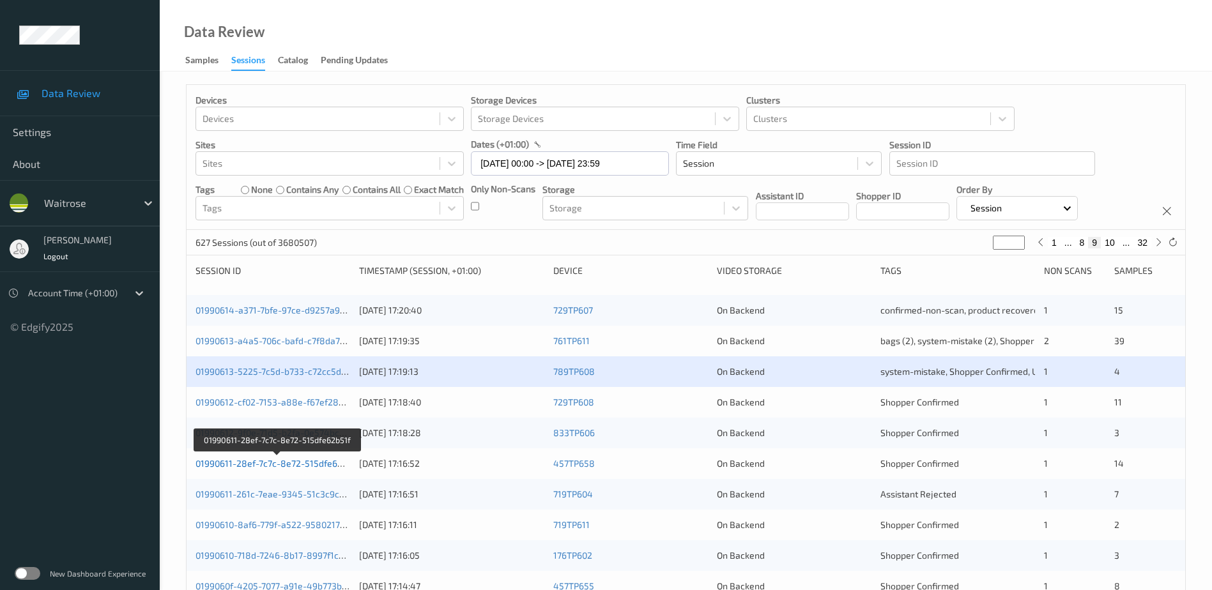
click at [281, 462] on link "01990611-28ef-7c7c-8e72-515dfe62b51f" at bounding box center [277, 463] width 164 height 11
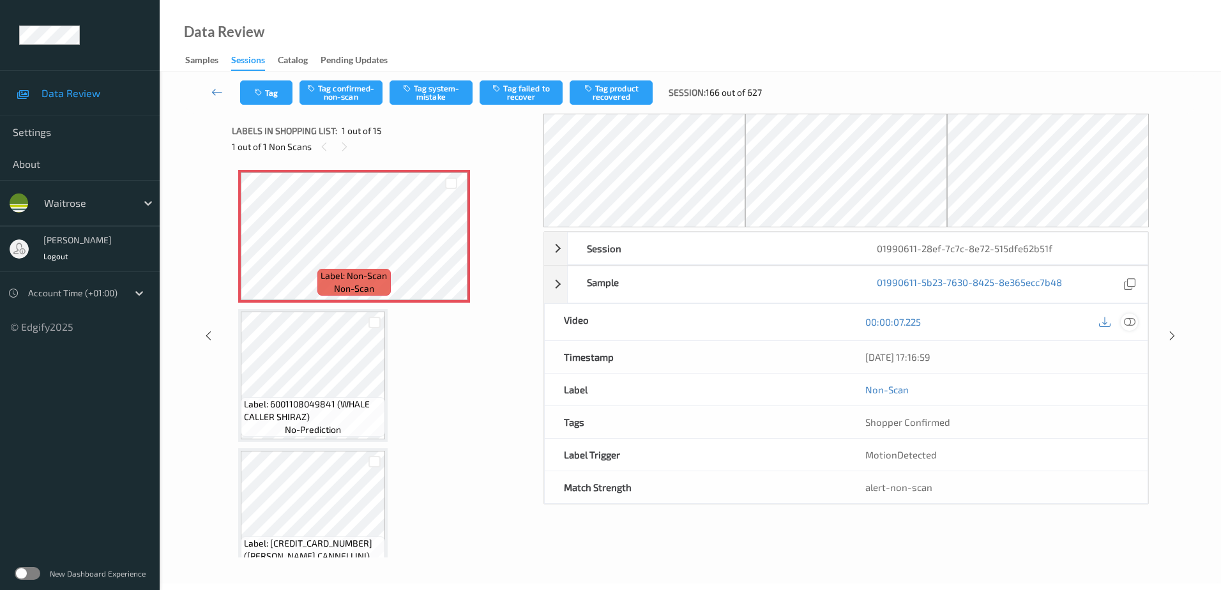
click at [1131, 323] on icon at bounding box center [1129, 321] width 11 height 11
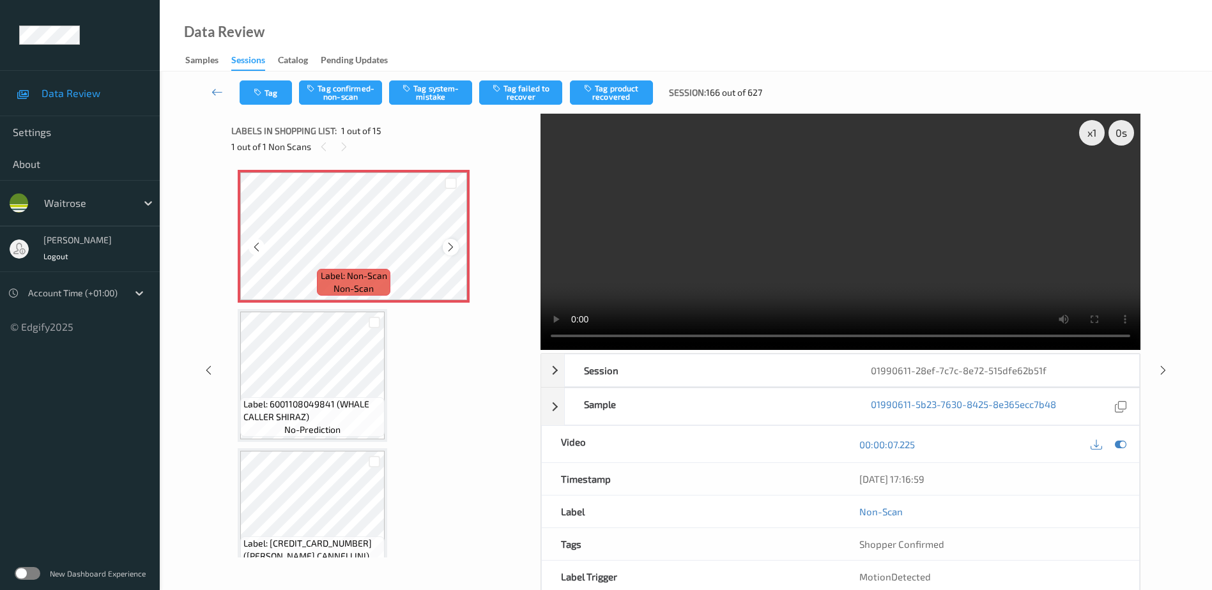
click at [448, 247] on icon at bounding box center [450, 246] width 11 height 11
click at [958, 254] on video at bounding box center [840, 232] width 600 height 236
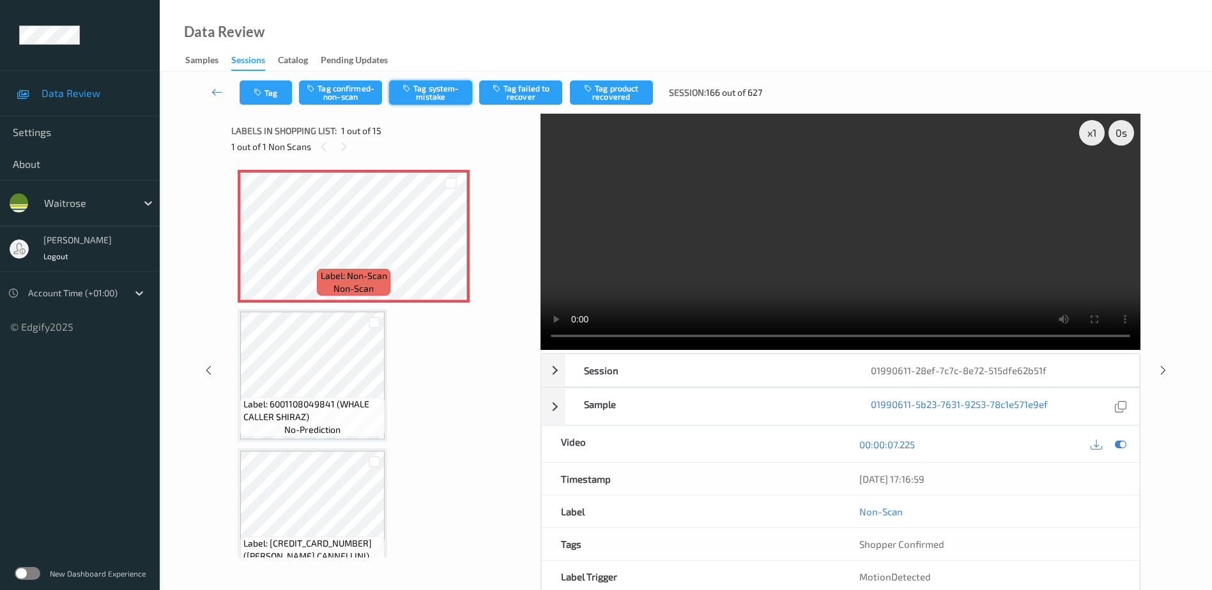
click at [419, 96] on button "Tag system-mistake" at bounding box center [430, 92] width 83 height 24
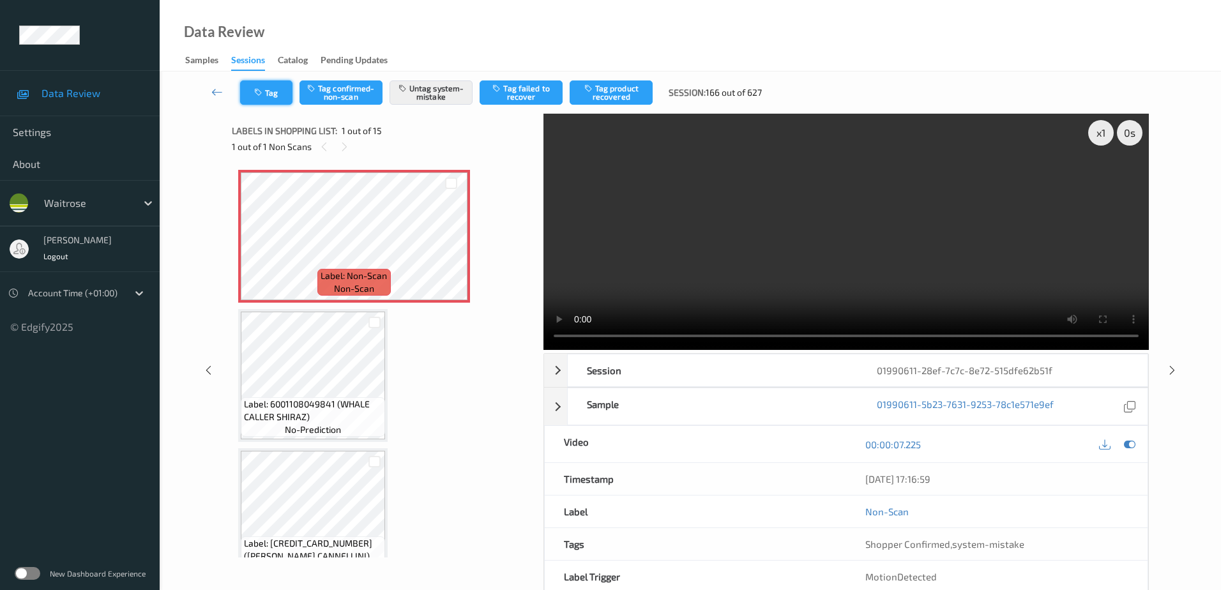
click at [264, 90] on icon "button" at bounding box center [259, 92] width 11 height 9
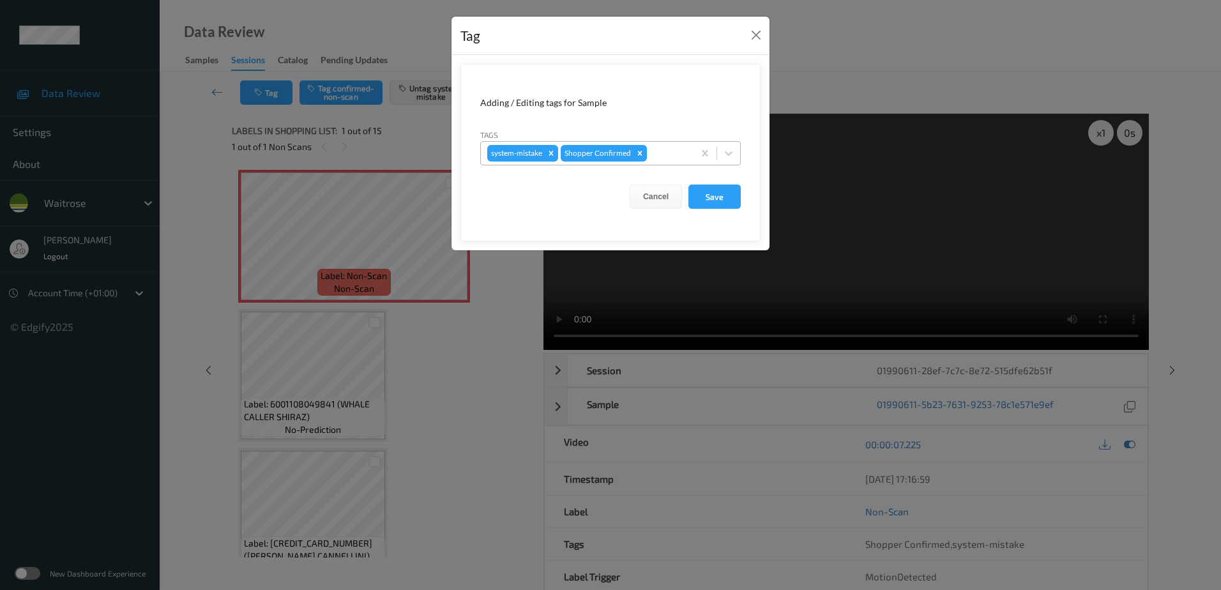
click at [680, 152] on div at bounding box center [669, 153] width 38 height 15
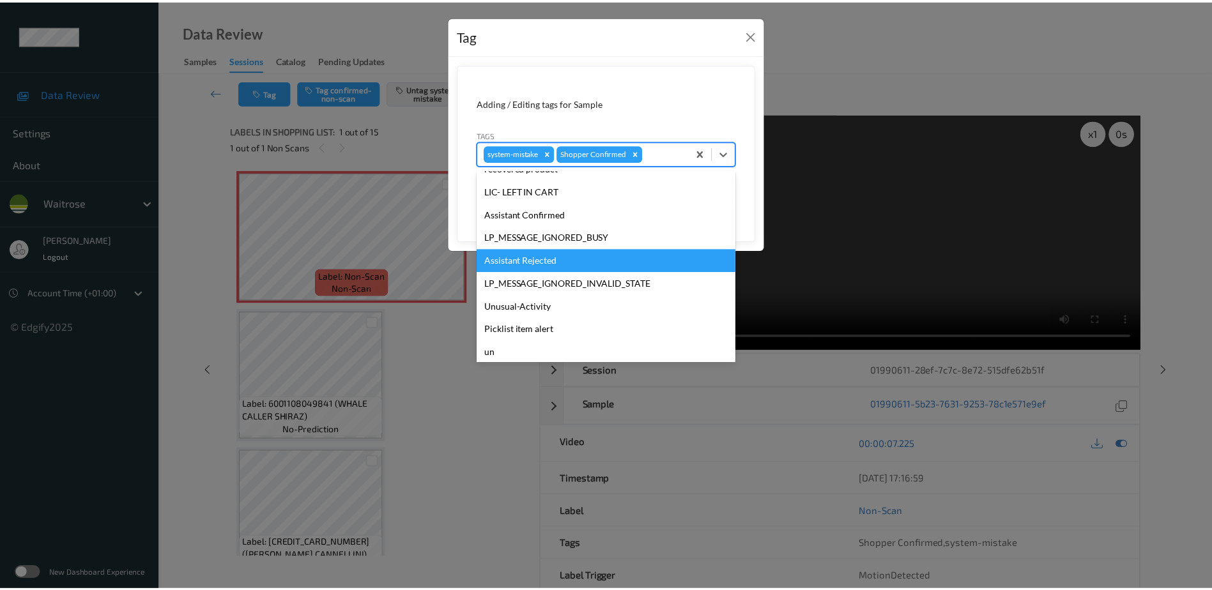
scroll to position [256, 0]
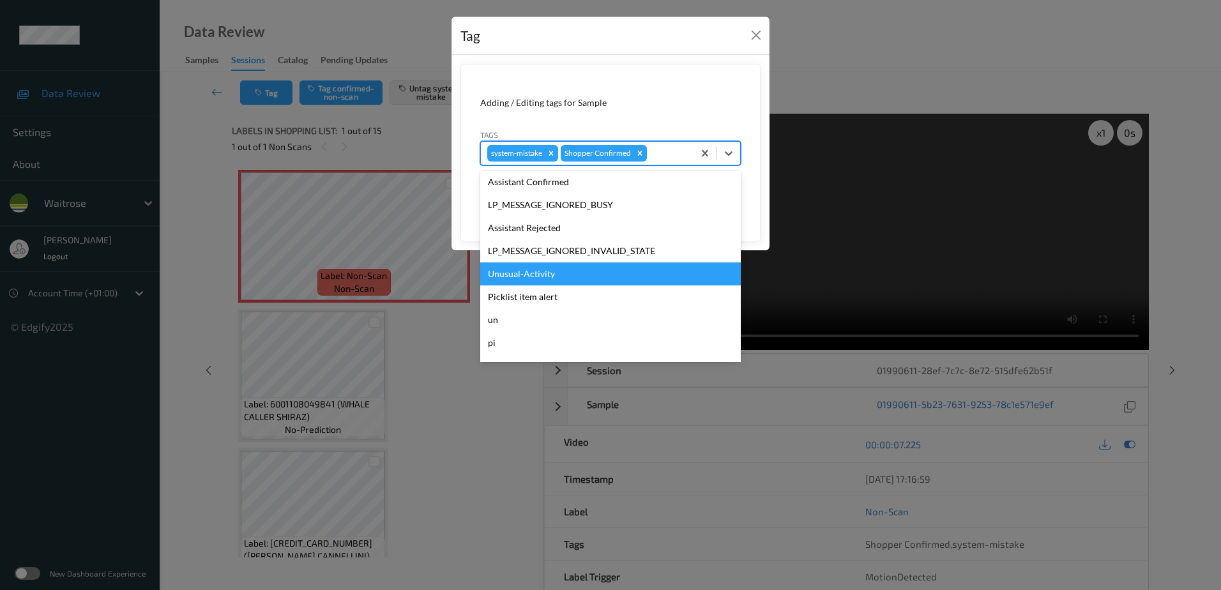
click at [544, 268] on div "Unusual-Activity" at bounding box center [610, 274] width 261 height 23
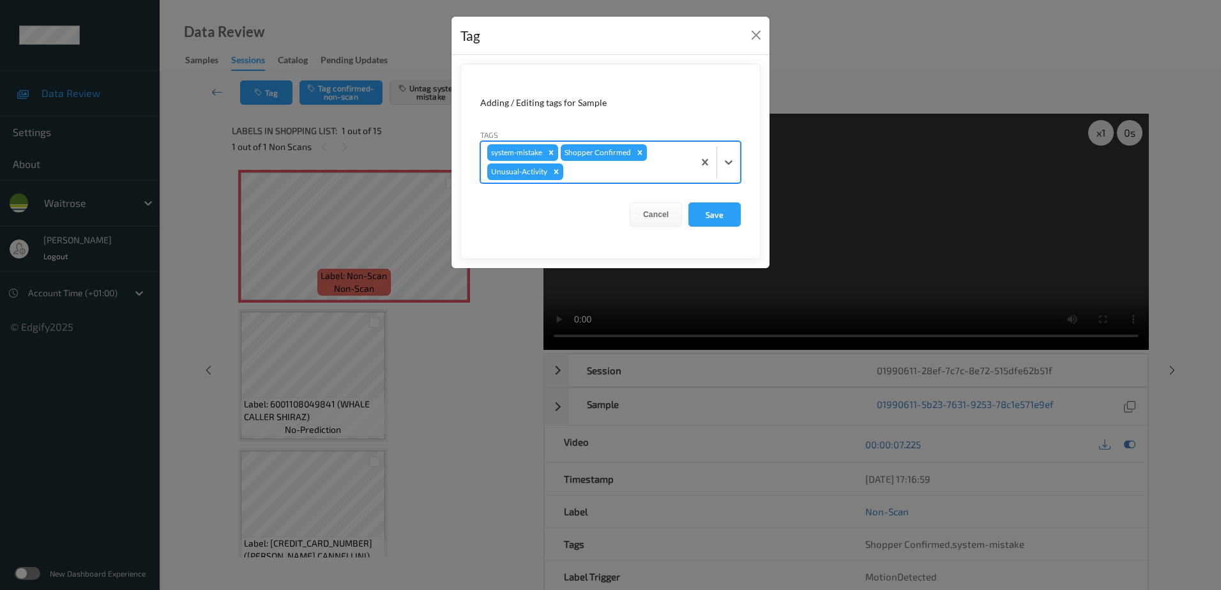
click at [578, 170] on div at bounding box center [626, 171] width 121 height 15
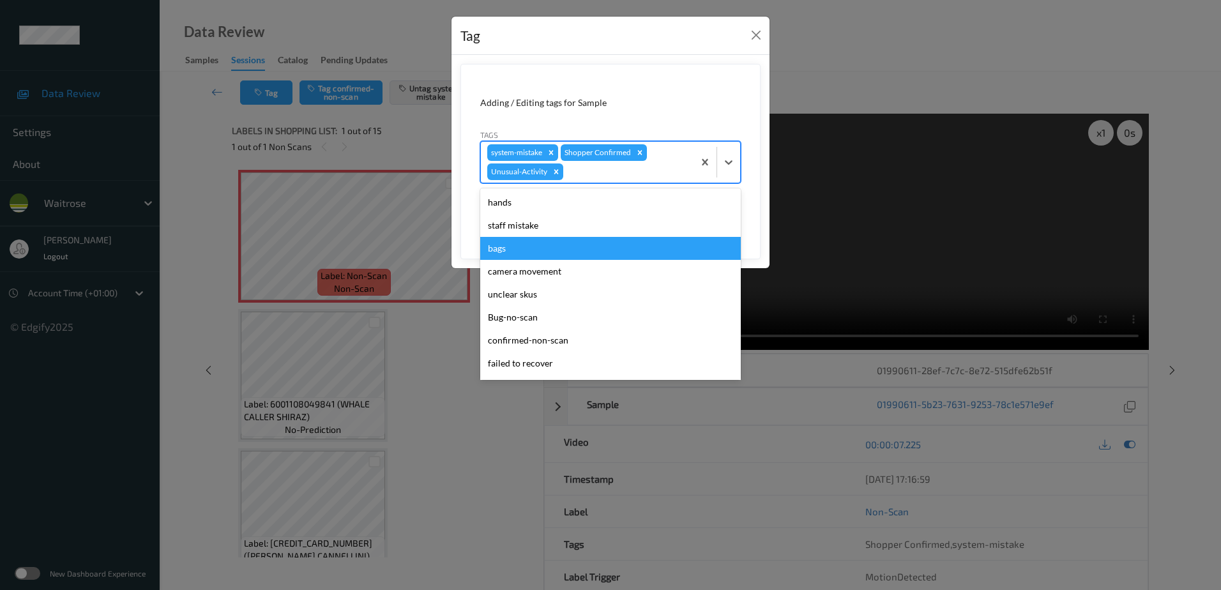
click at [540, 247] on div "bags" at bounding box center [610, 248] width 261 height 23
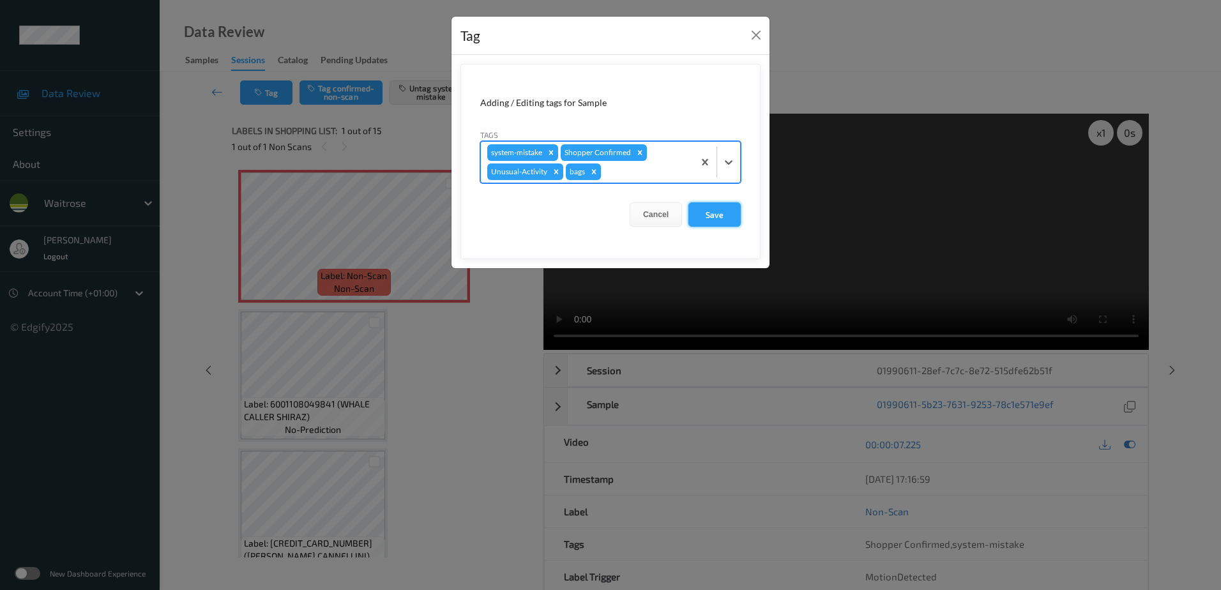
click at [711, 217] on button "Save" at bounding box center [715, 214] width 52 height 24
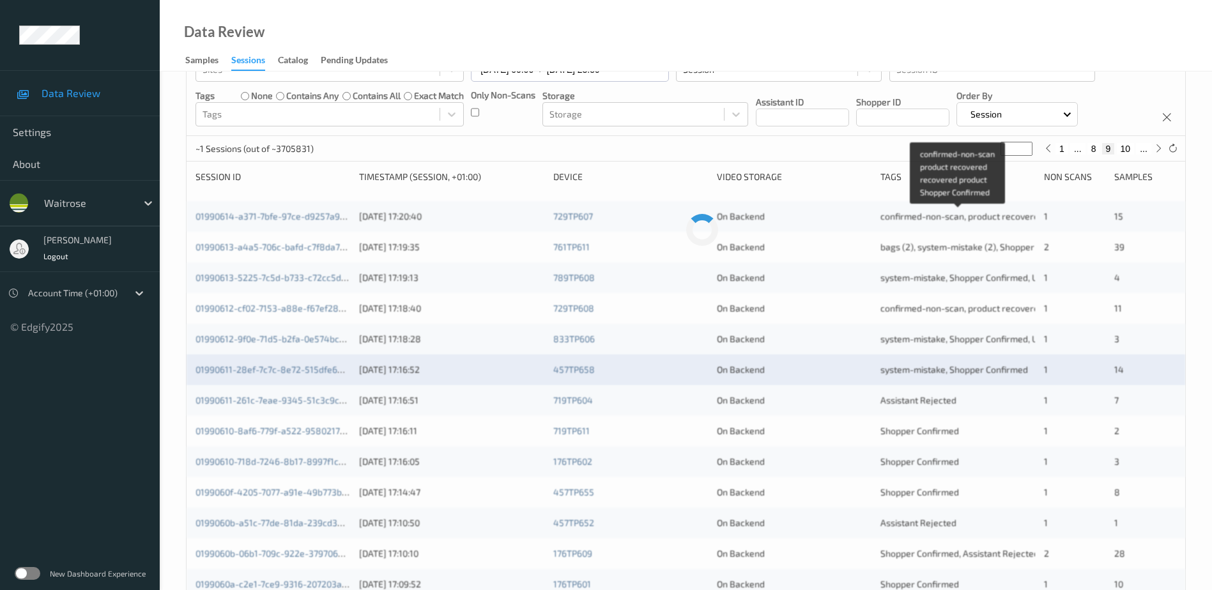
scroll to position [256, 0]
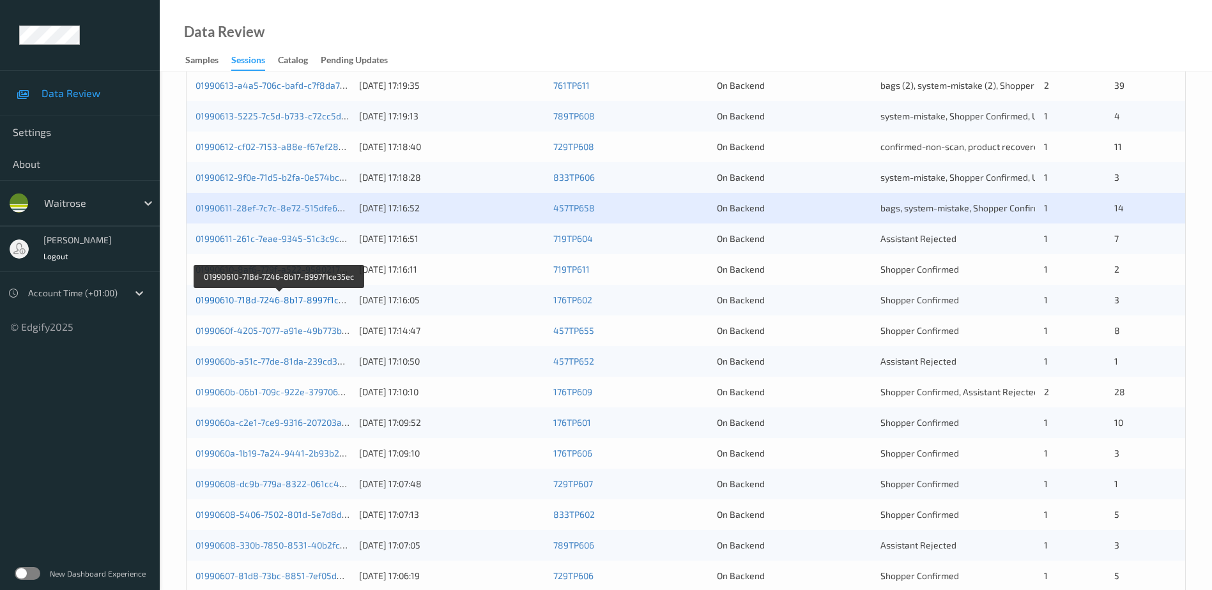
click at [318, 302] on link "01990610-718d-7246-8b17-8997f1ce35ec" at bounding box center [279, 299] width 168 height 11
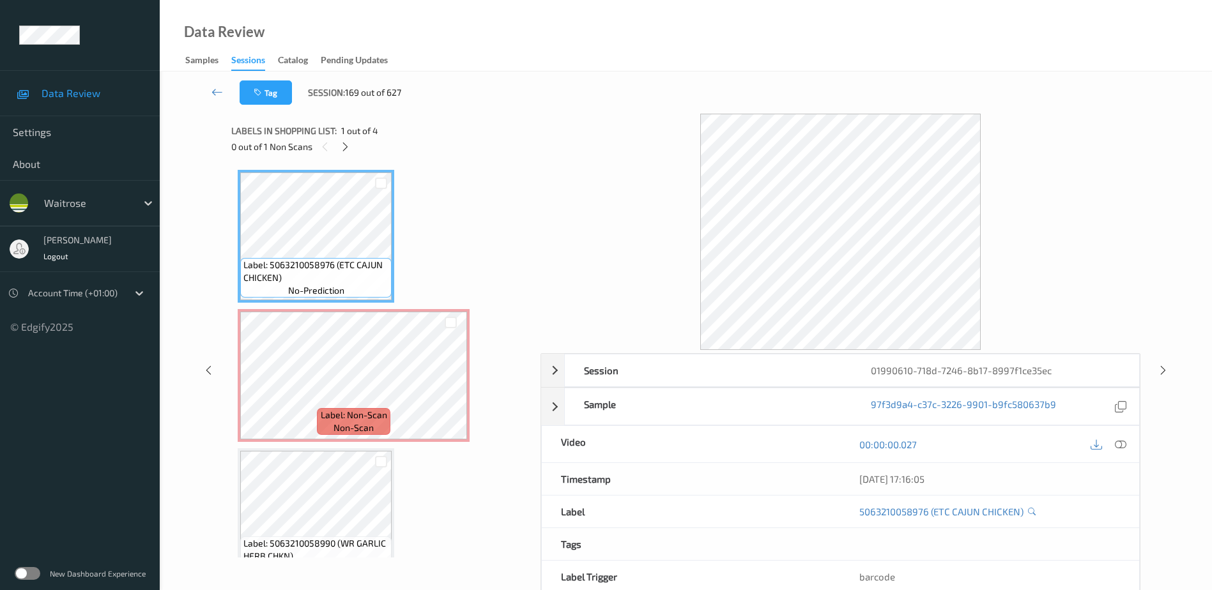
drag, startPoint x: 1122, startPoint y: 444, endPoint x: 1034, endPoint y: 363, distance: 119.4
click at [1122, 444] on icon at bounding box center [1120, 444] width 11 height 11
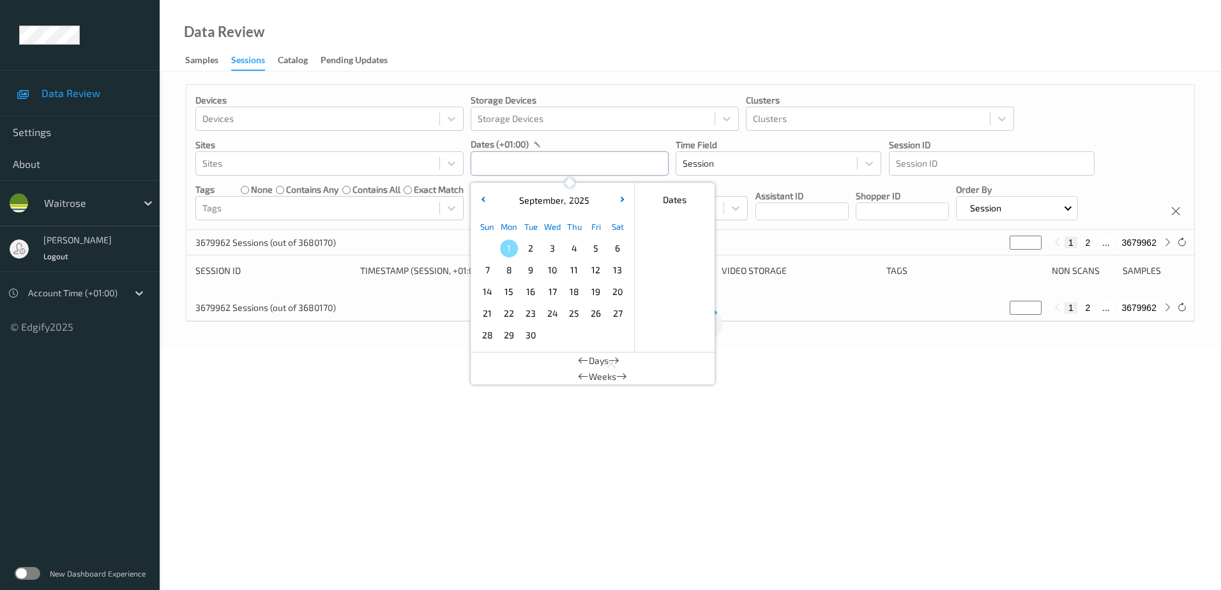
click at [481, 164] on input "text" at bounding box center [570, 163] width 198 height 24
click at [481, 204] on button "button" at bounding box center [483, 200] width 13 height 13
click at [485, 359] on span "31" at bounding box center [487, 357] width 18 height 18
type input "[DATE] 00:00 -> [DATE] 23:59"
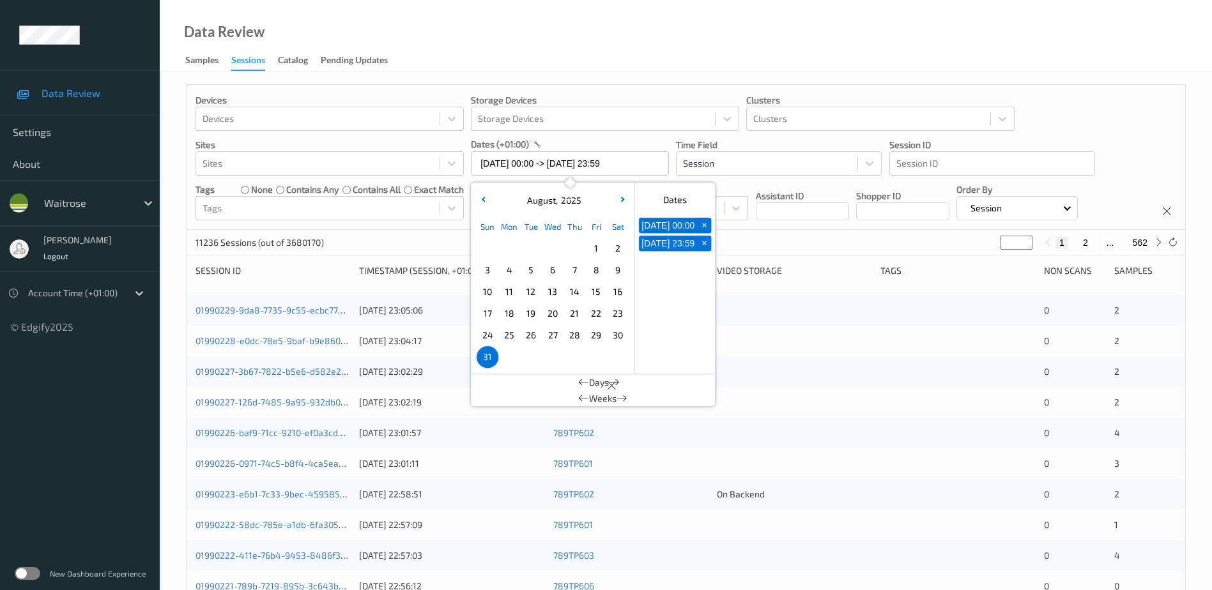
click at [549, 61] on div "Data Review Samples Sessions Catalog Pending Updates" at bounding box center [686, 36] width 1052 height 72
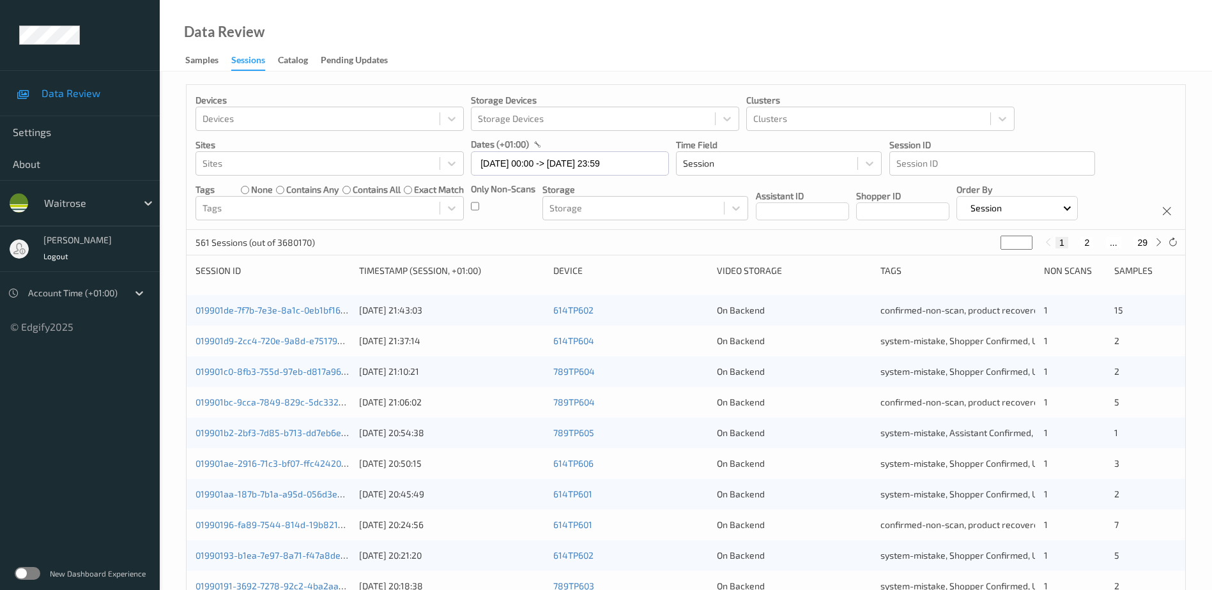
drag, startPoint x: 1014, startPoint y: 241, endPoint x: 982, endPoint y: 256, distance: 34.9
click at [982, 256] on div "561 Sessions (out of 3680170) * 1 2 ... 29" at bounding box center [686, 243] width 998 height 26
type input "*"
type input "**"
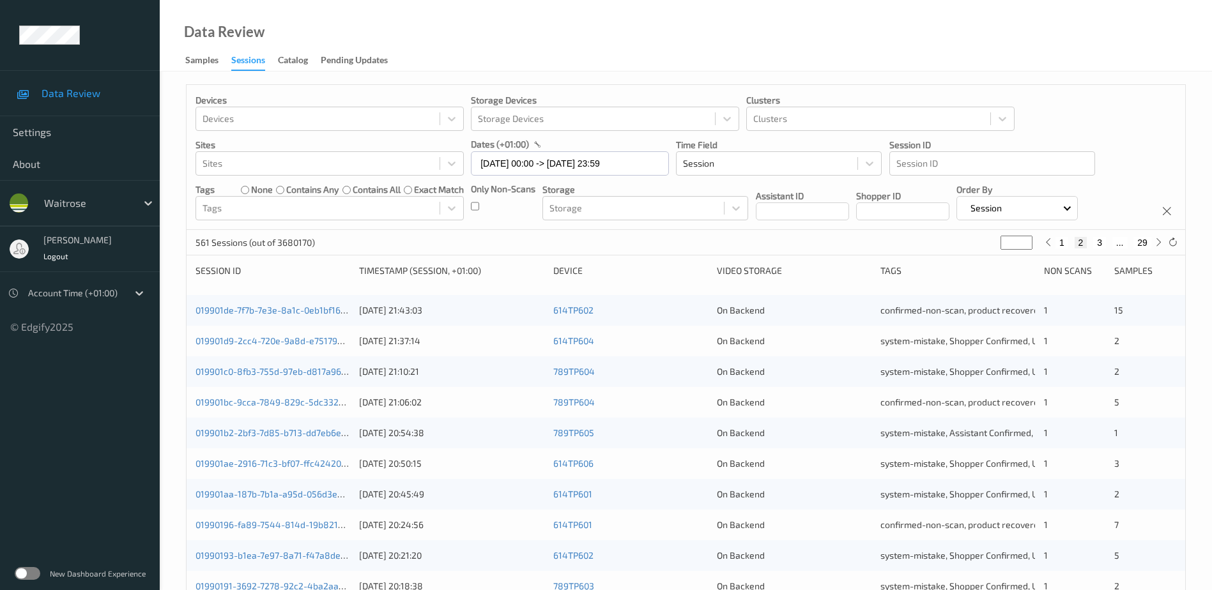
type input "**"
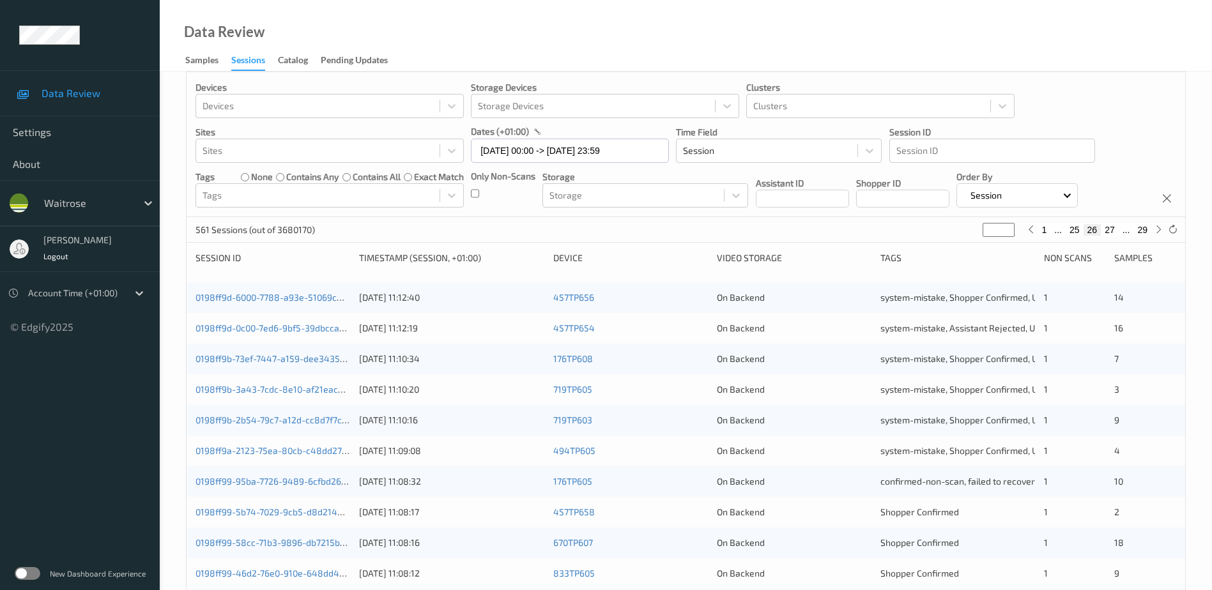
scroll to position [192, 0]
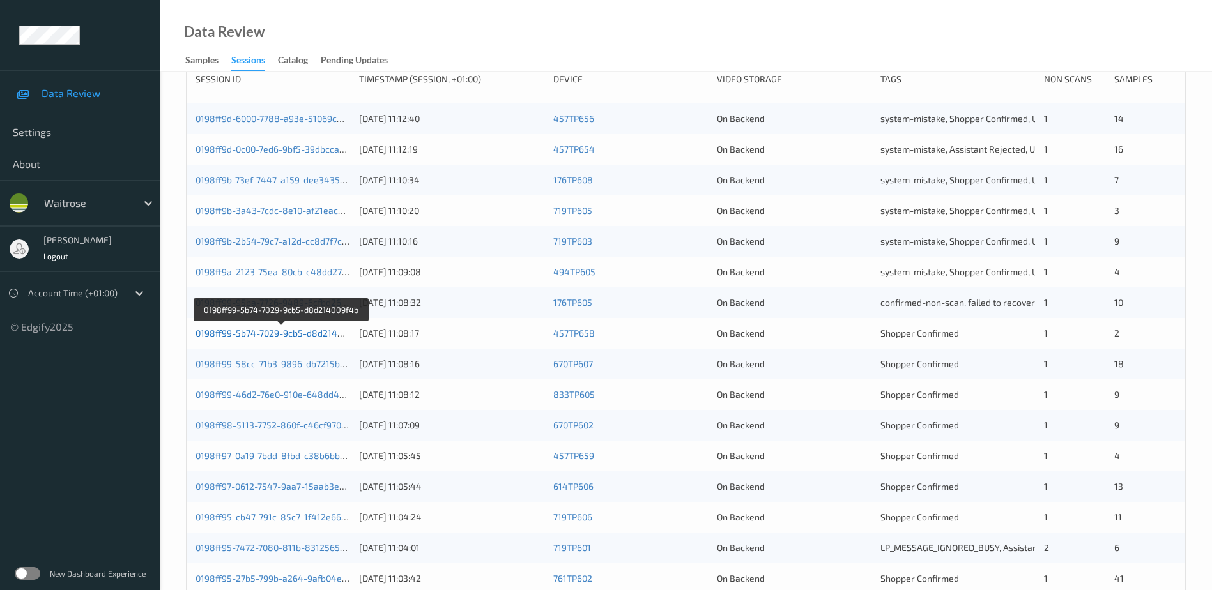
type input "**"
click at [328, 337] on link "0198ff99-5b74-7029-9cb5-d8d214009f4b" at bounding box center [280, 333] width 171 height 11
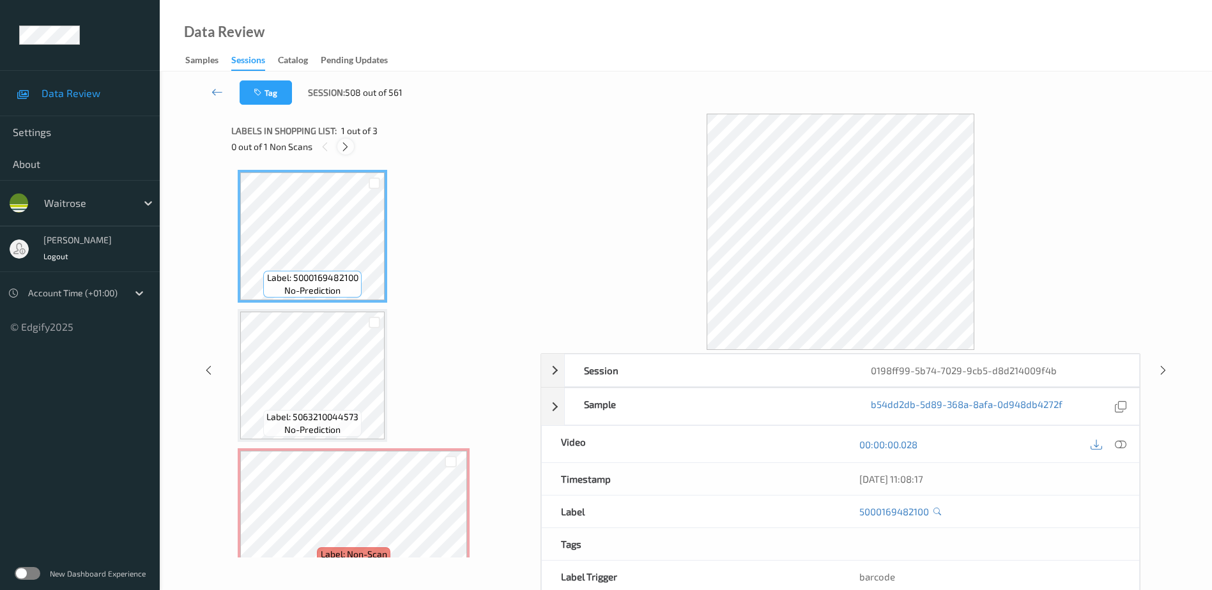
click at [344, 140] on div at bounding box center [345, 147] width 16 height 16
